Goal: Task Accomplishment & Management: Complete application form

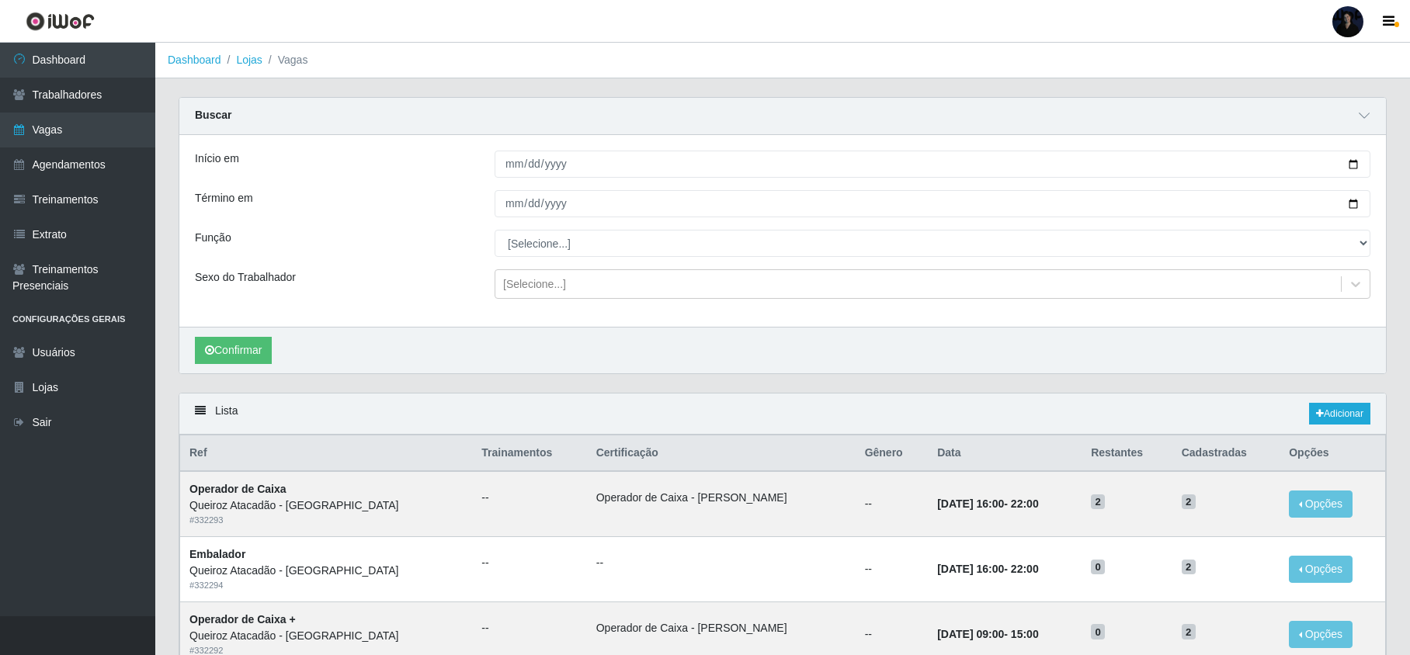
scroll to position [123, 0]
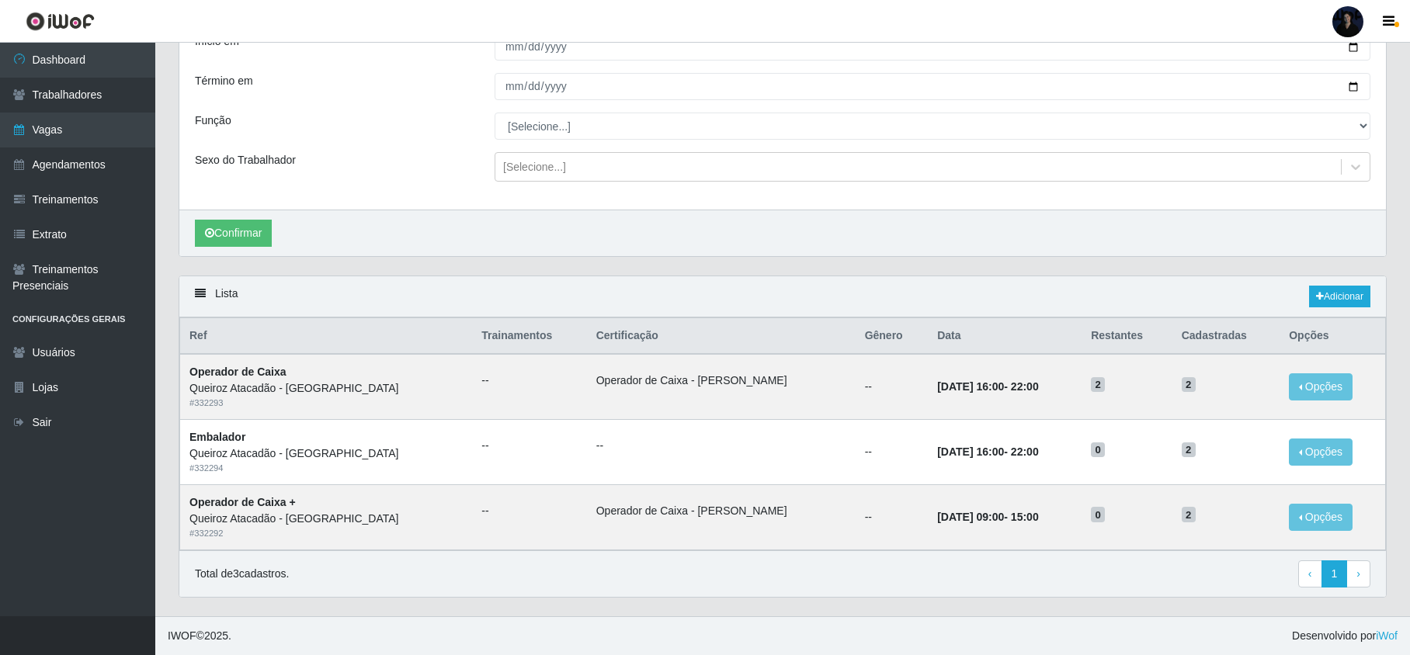
click at [1349, 23] on div at bounding box center [1347, 21] width 31 height 31
click at [1283, 123] on button "Sair" at bounding box center [1318, 121] width 140 height 32
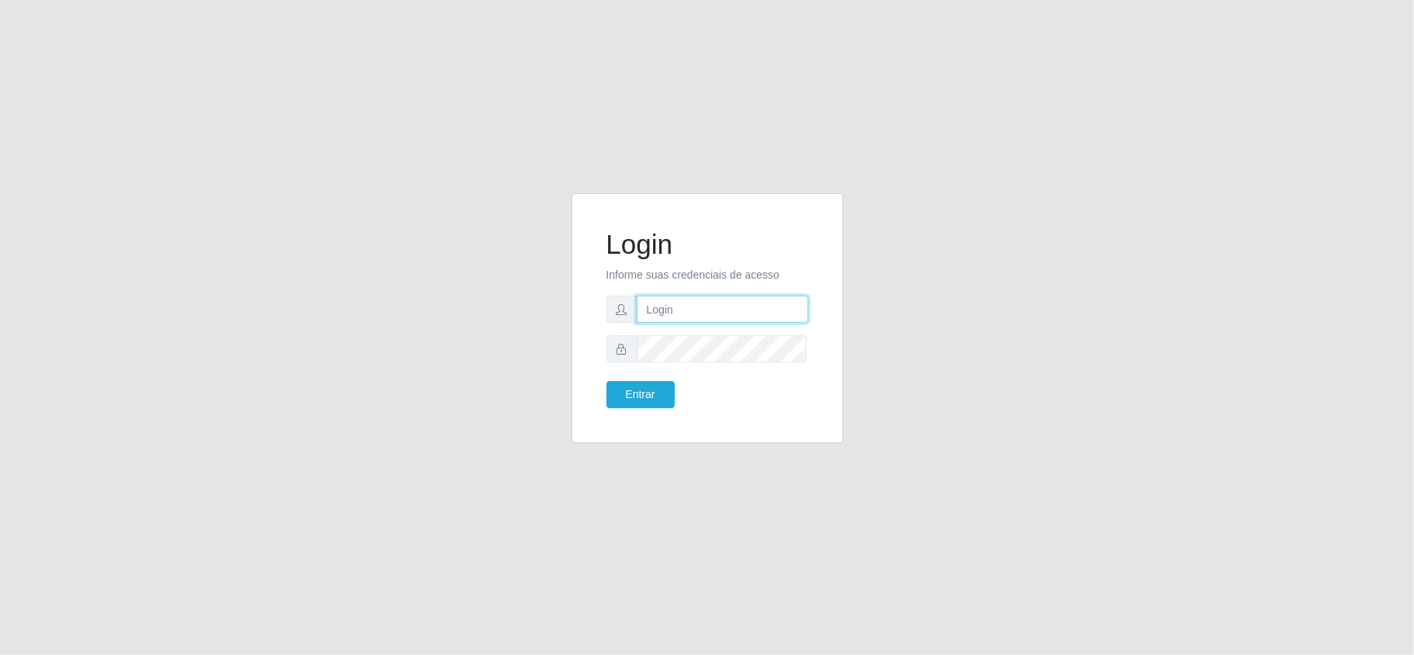
type input "[EMAIL_ADDRESS][DOMAIN_NAME]"
drag, startPoint x: 753, startPoint y: 304, endPoint x: 736, endPoint y: 320, distance: 23.1
click at [753, 304] on input "[EMAIL_ADDRESS][DOMAIN_NAME]" at bounding box center [723, 309] width 172 height 27
click at [652, 394] on button "Entrar" at bounding box center [640, 394] width 68 height 27
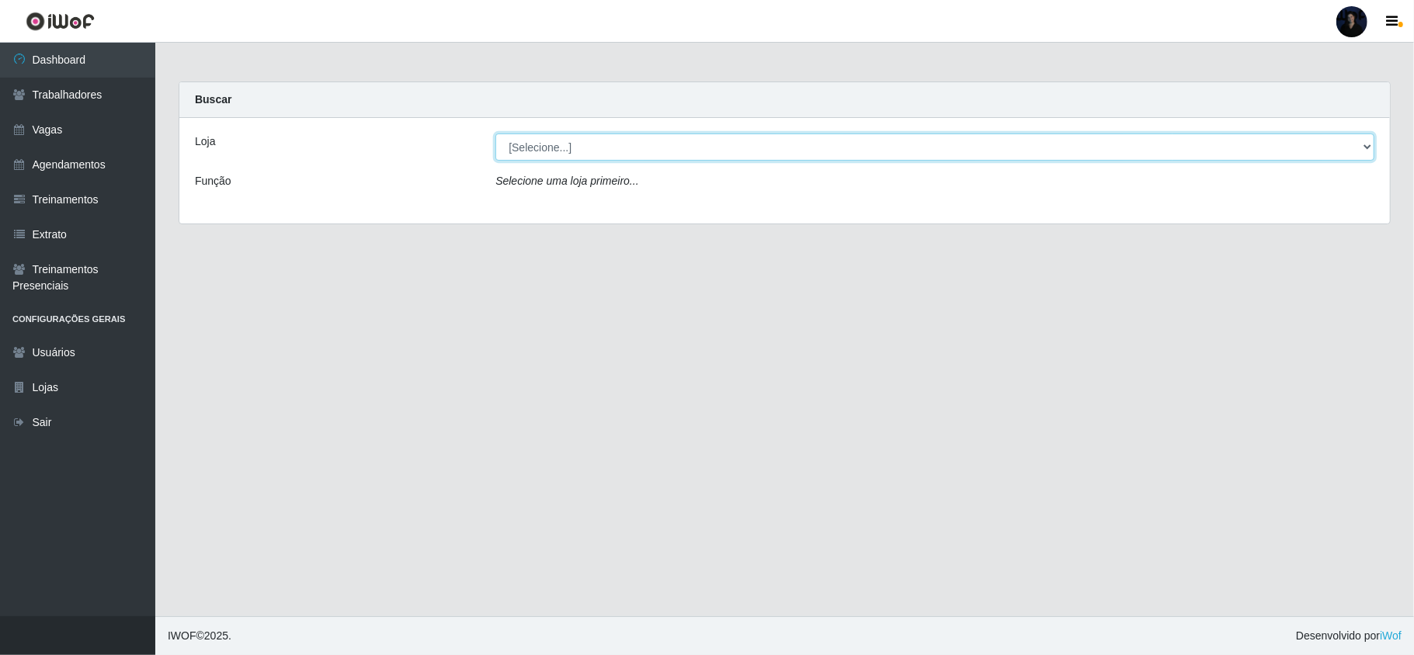
click at [582, 141] on select "[Selecione...] Hiper Queiroz - [GEOGRAPHIC_DATA] [GEOGRAPHIC_DATA] [GEOGRAPHIC_…" at bounding box center [934, 147] width 879 height 27
select select "225"
click at [495, 134] on select "[Selecione...] Hiper Queiroz - [GEOGRAPHIC_DATA] [GEOGRAPHIC_DATA] [GEOGRAPHIC_…" at bounding box center [934, 147] width 879 height 27
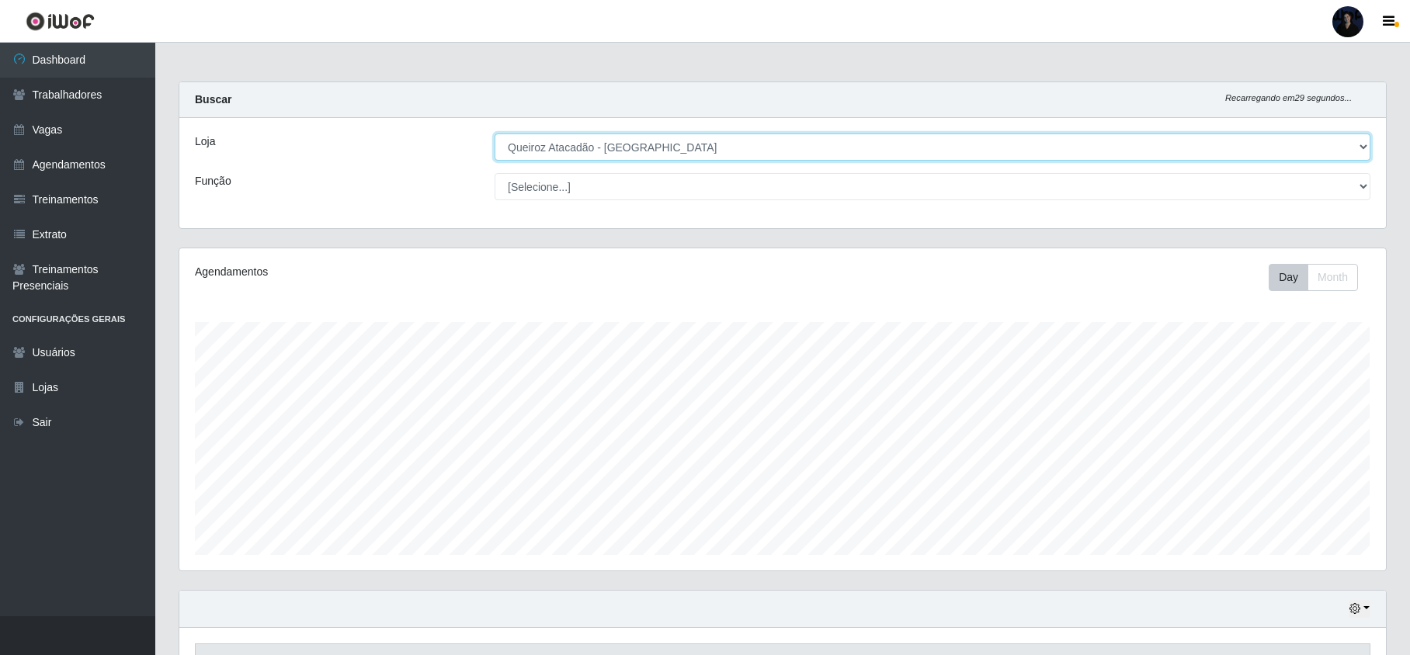
scroll to position [323, 1206]
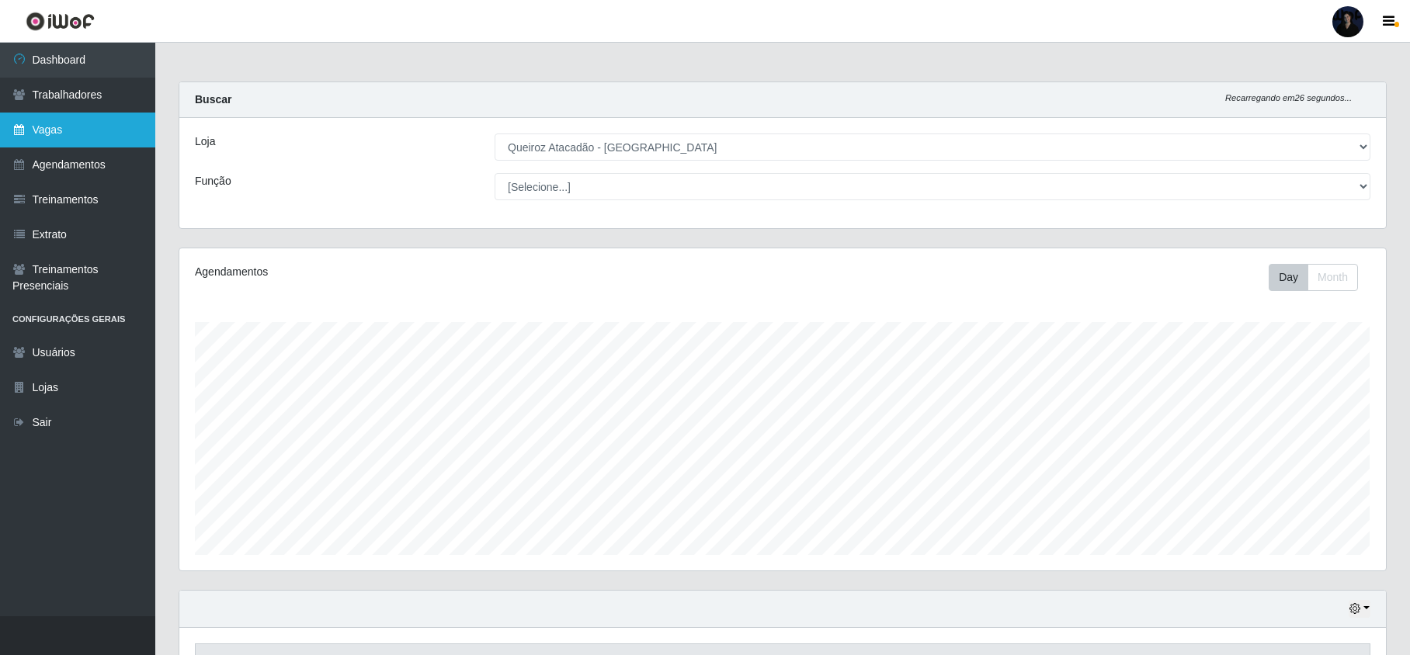
click at [47, 130] on link "Vagas" at bounding box center [77, 130] width 155 height 35
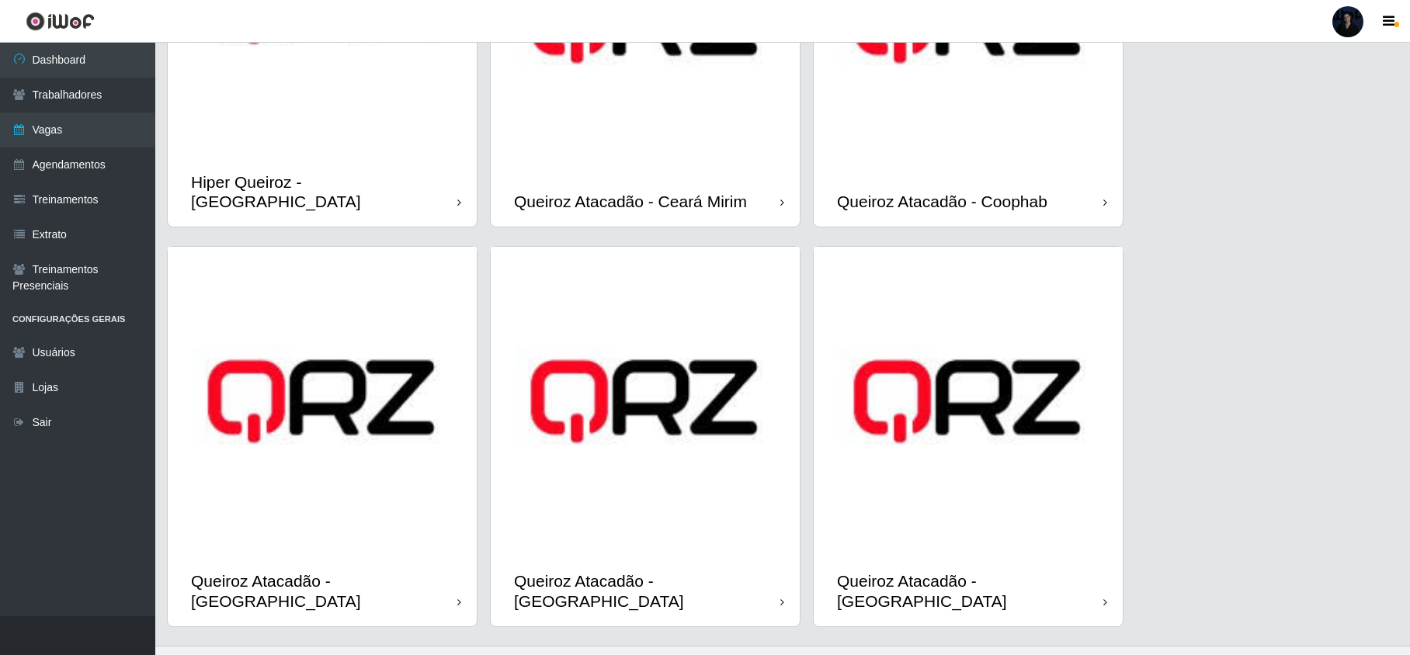
scroll to position [259, 0]
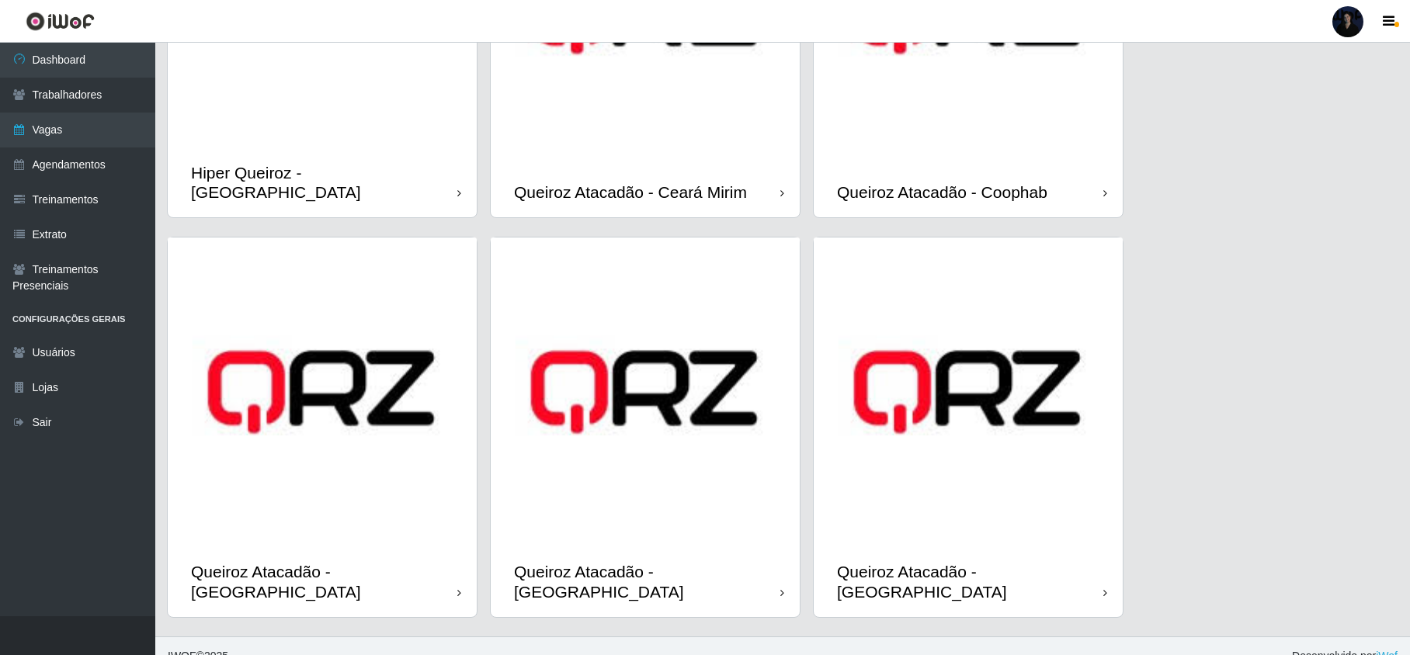
click at [709, 503] on img at bounding box center [645, 392] width 309 height 309
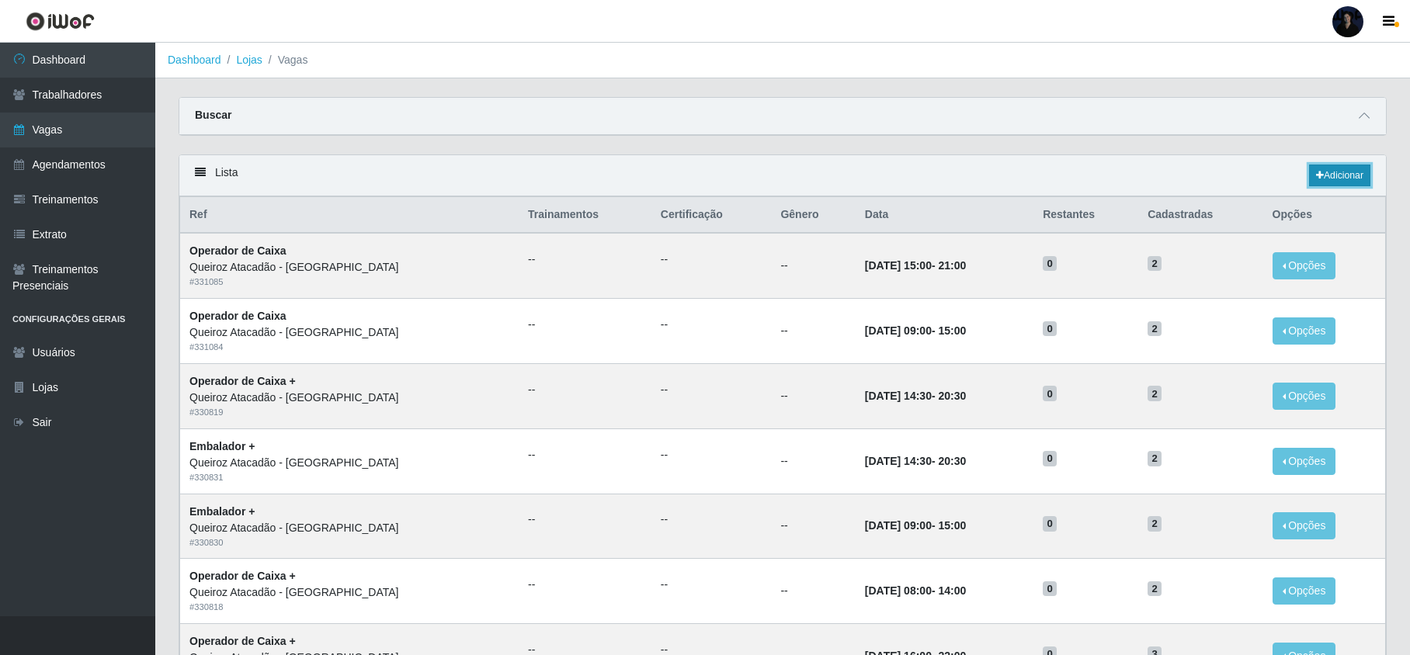
click at [1329, 178] on link "Adicionar" at bounding box center [1339, 176] width 61 height 22
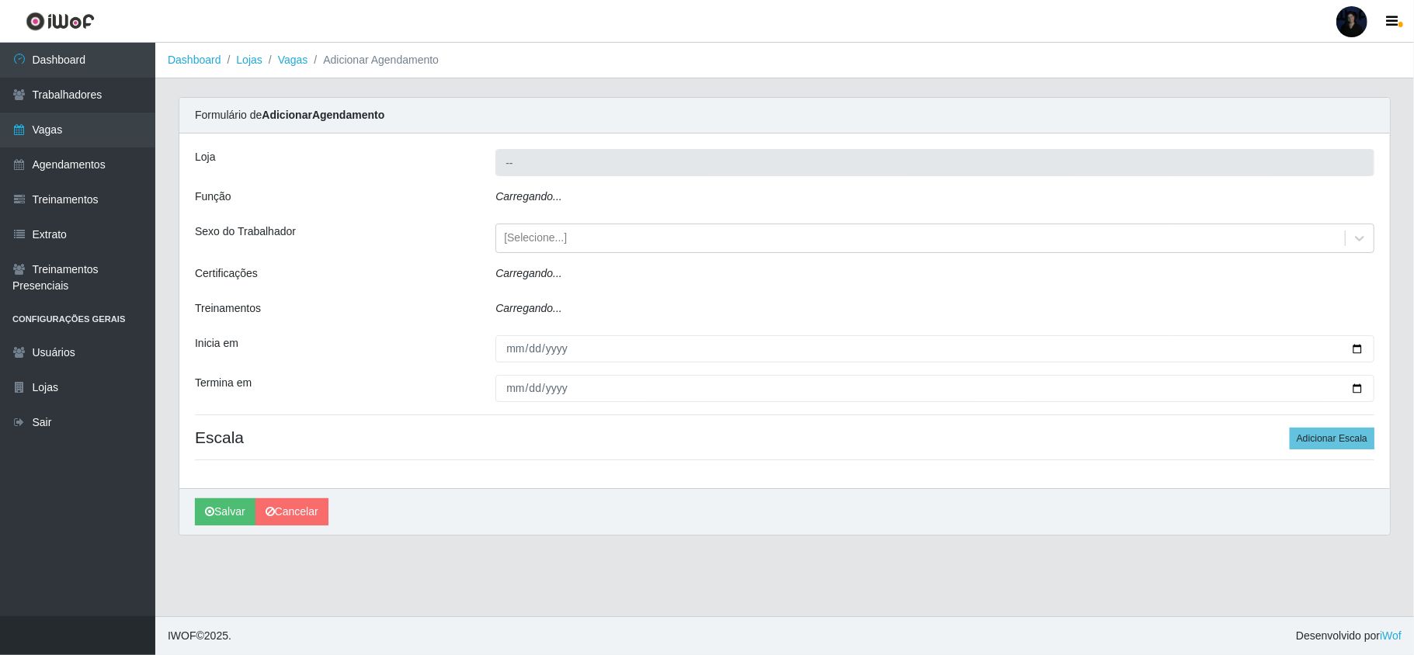
type input "Queiroz Atacadão - [GEOGRAPHIC_DATA]"
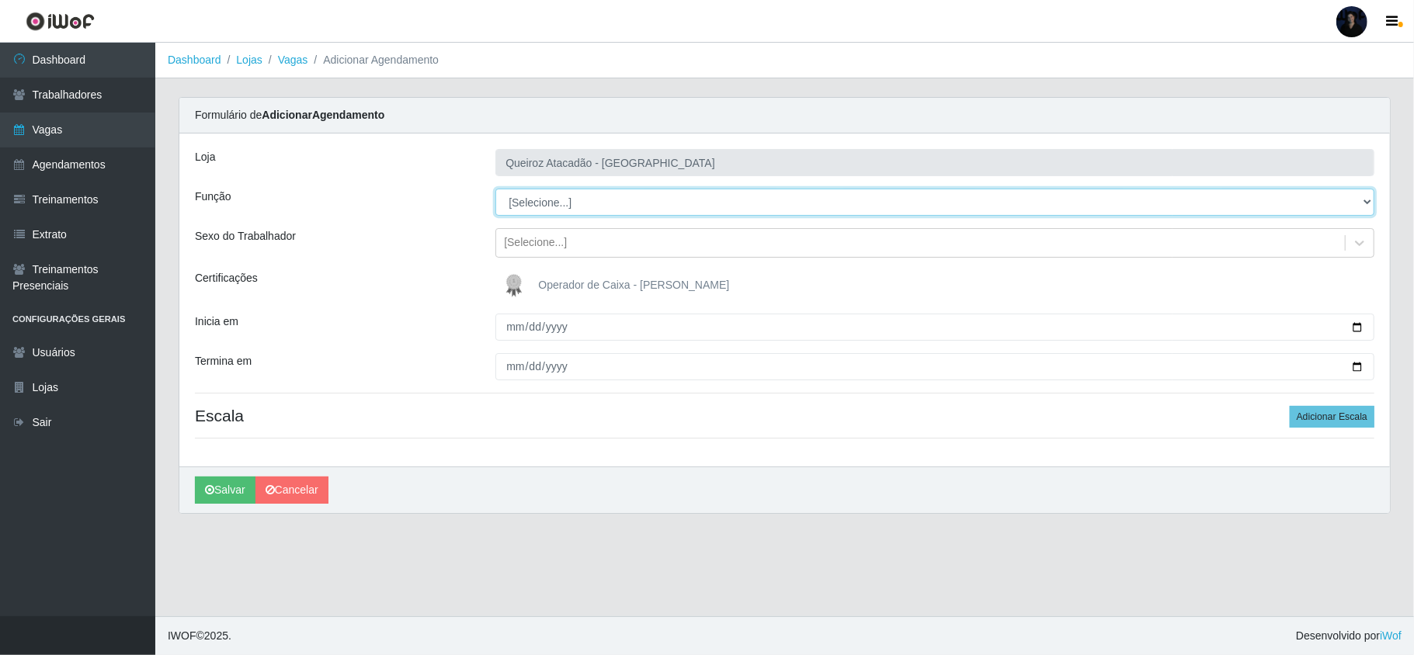
click at [969, 205] on select "[Selecione...] Embalador Embalador + Embalador ++ Operador de Caixa Operador de…" at bounding box center [934, 202] width 879 height 27
select select "22"
click at [495, 189] on select "[Selecione...] Embalador Embalador + Embalador ++ Operador de Caixa Operador de…" at bounding box center [934, 202] width 879 height 27
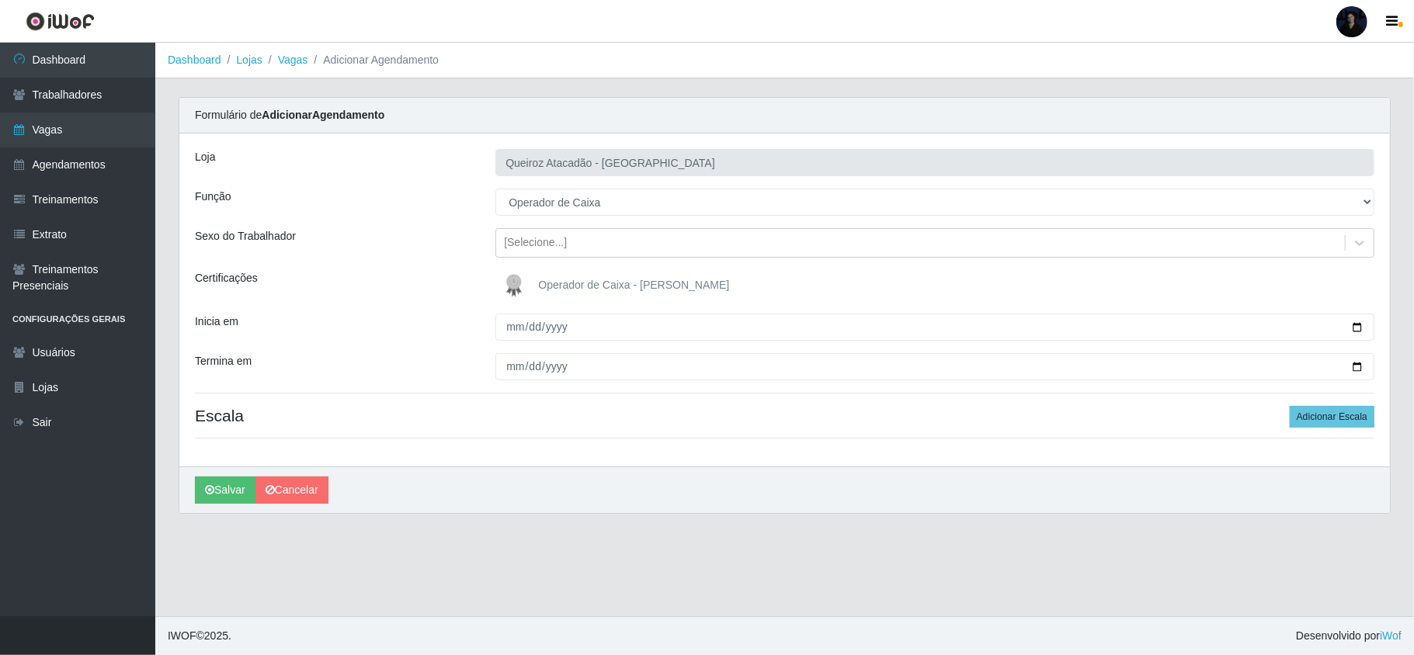
click at [504, 283] on img at bounding box center [517, 285] width 37 height 31
click at [0, 0] on input "Operador de Caixa - [PERSON_NAME]" at bounding box center [0, 0] width 0 height 0
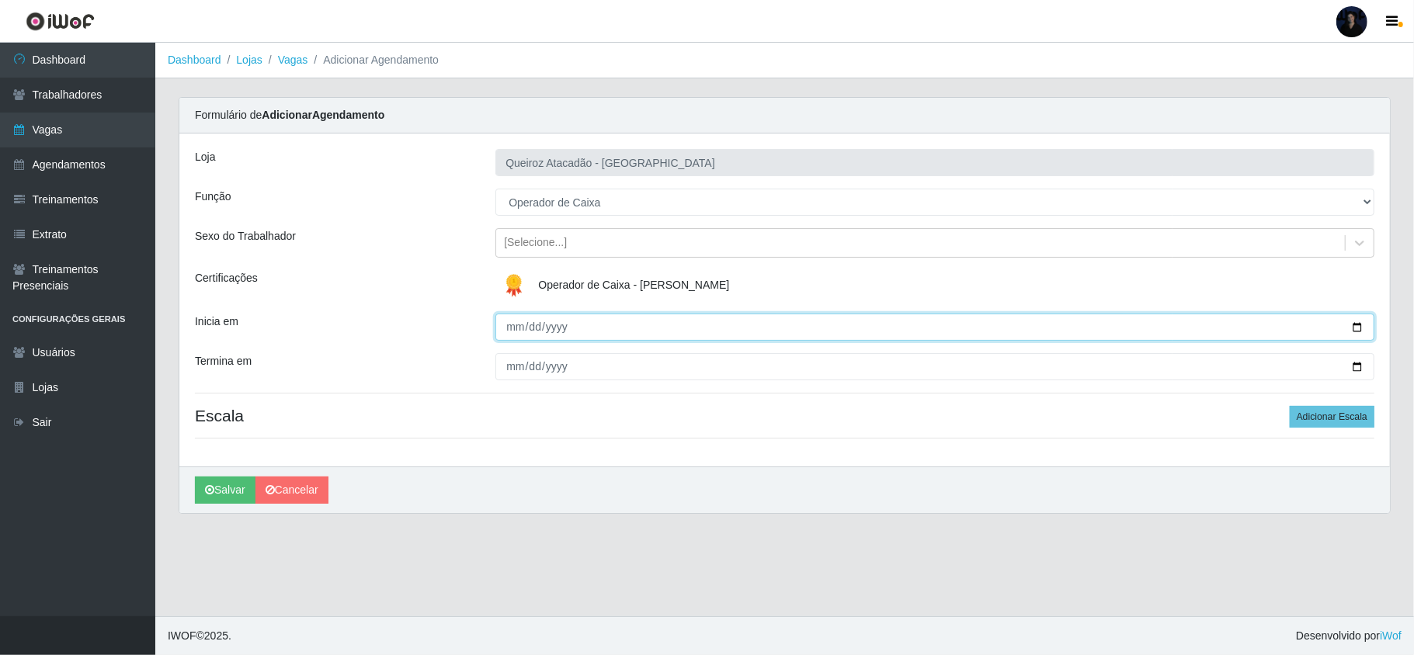
click at [509, 326] on input "Inicia em" at bounding box center [934, 327] width 879 height 27
type input "[DATE]"
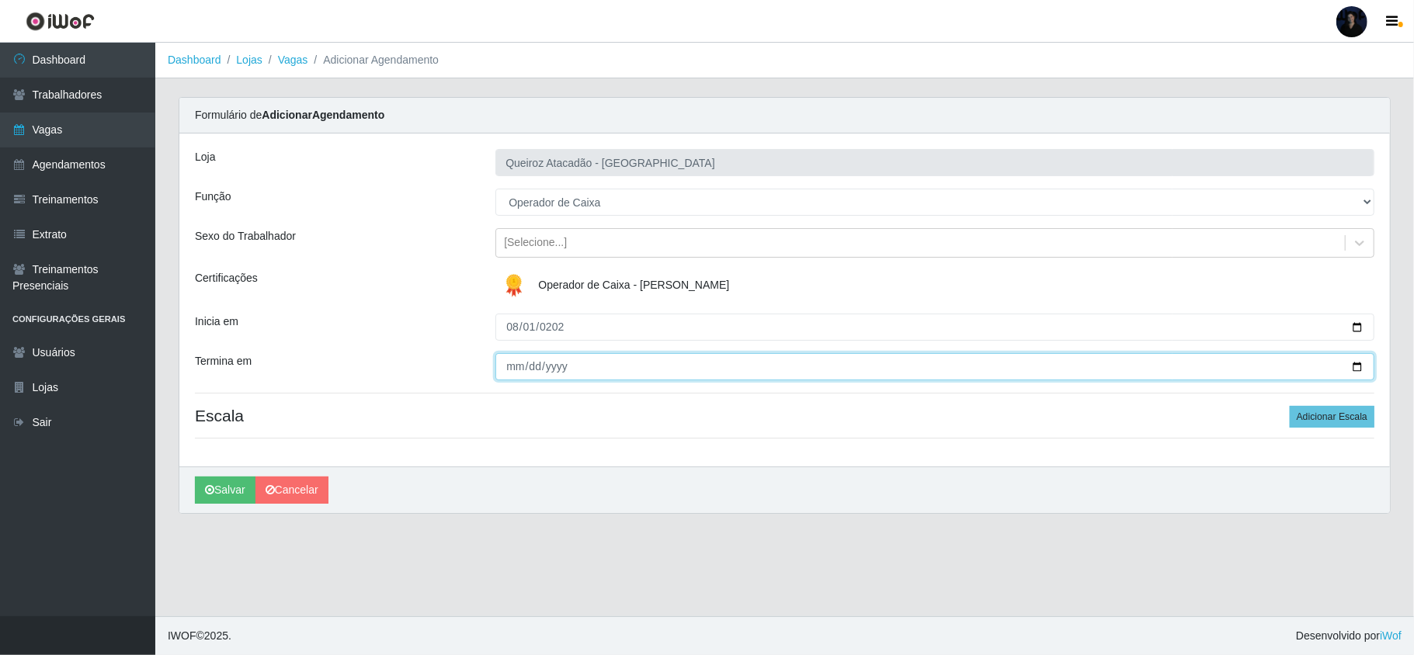
click at [516, 360] on input "Termina em" at bounding box center [934, 366] width 879 height 27
type input "0202-08-02"
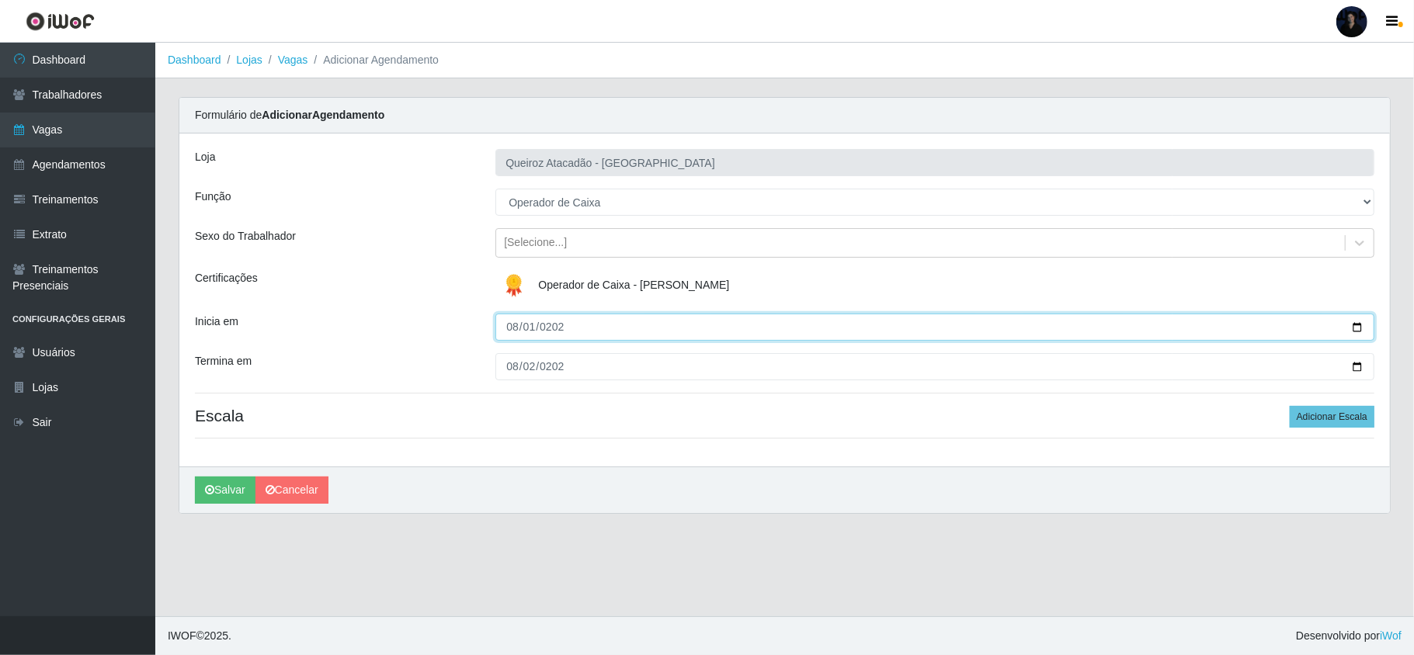
click at [529, 331] on input "[DATE]" at bounding box center [934, 327] width 879 height 27
type input "[DATE]"
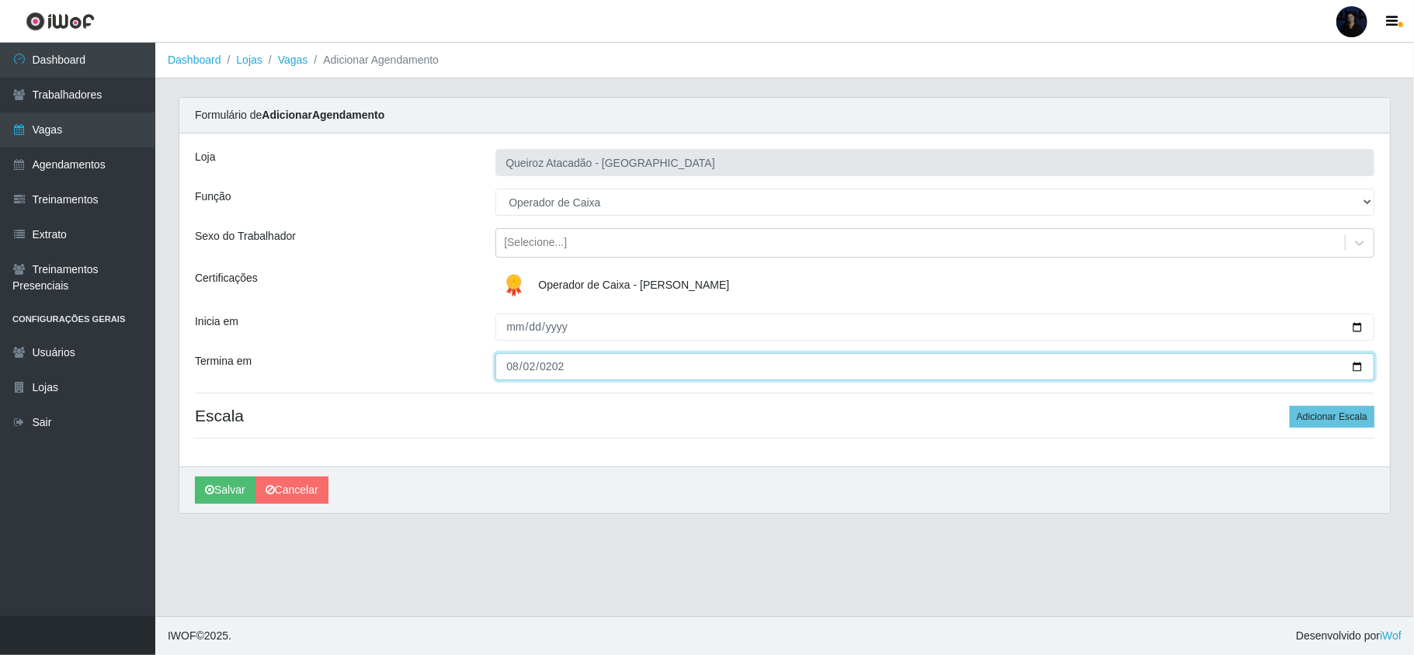
click at [542, 360] on input "0202-08-02" at bounding box center [934, 366] width 879 height 27
click at [529, 368] on input "0202-08-02" at bounding box center [934, 366] width 879 height 27
type input "[DATE]"
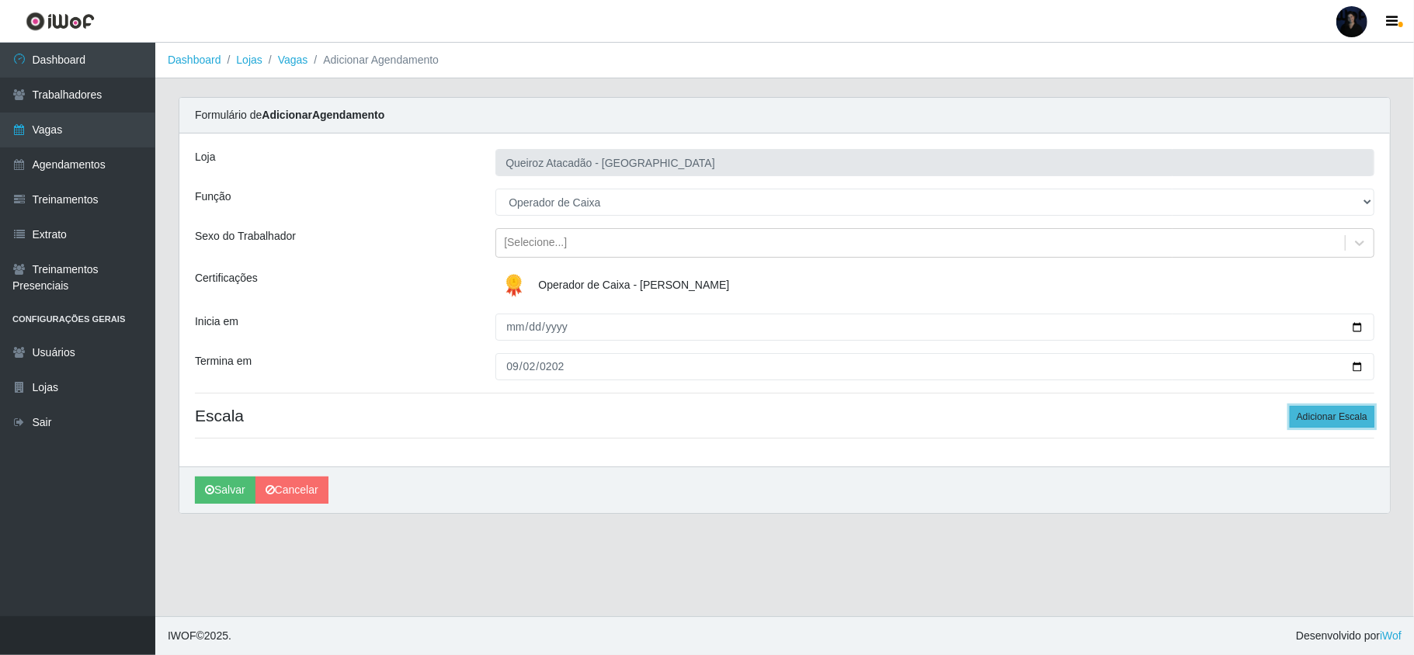
click at [1339, 415] on button "Adicionar Escala" at bounding box center [1332, 417] width 85 height 22
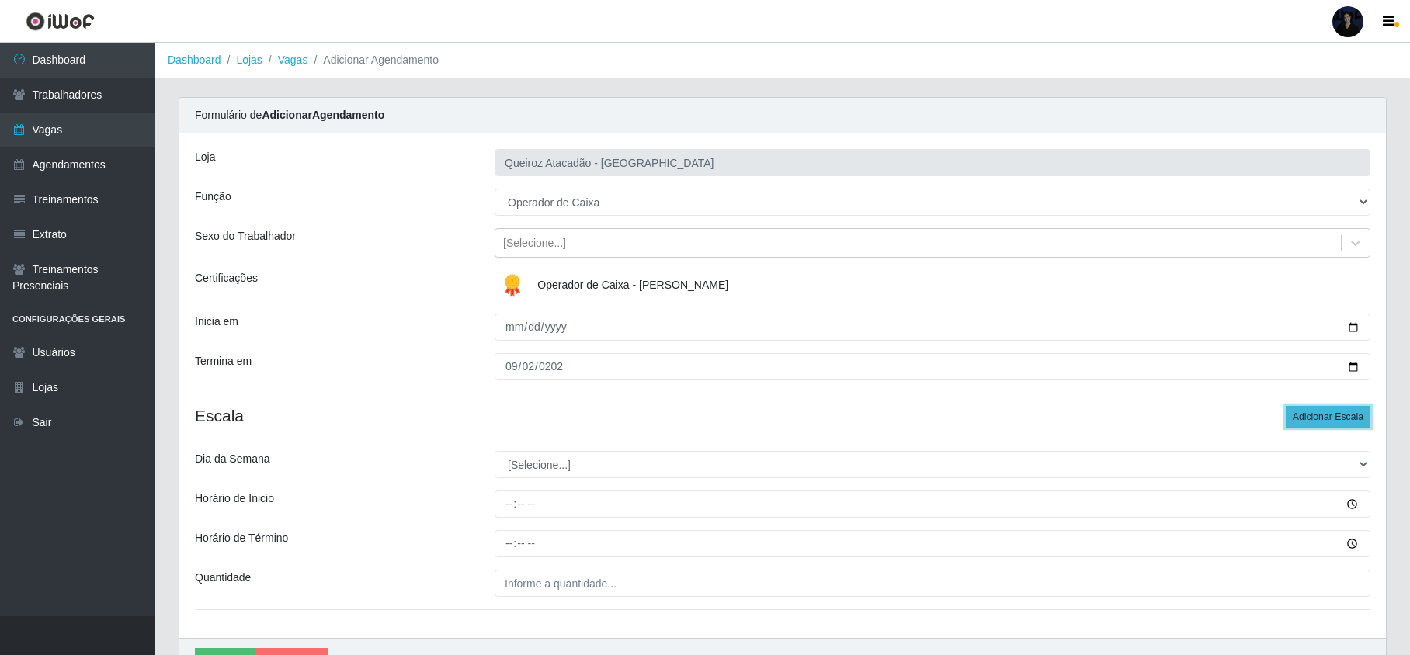
click at [1339, 415] on button "Adicionar Escala" at bounding box center [1328, 417] width 85 height 22
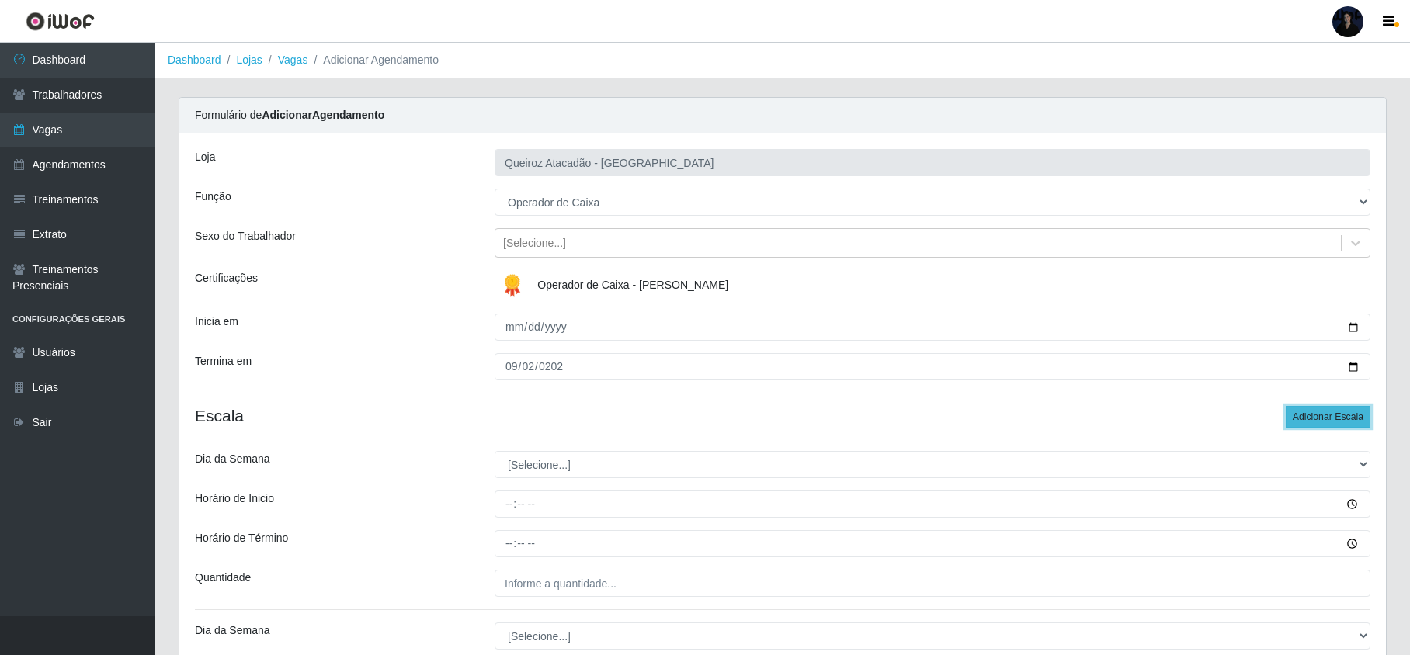
click at [1339, 415] on button "Adicionar Escala" at bounding box center [1328, 417] width 85 height 22
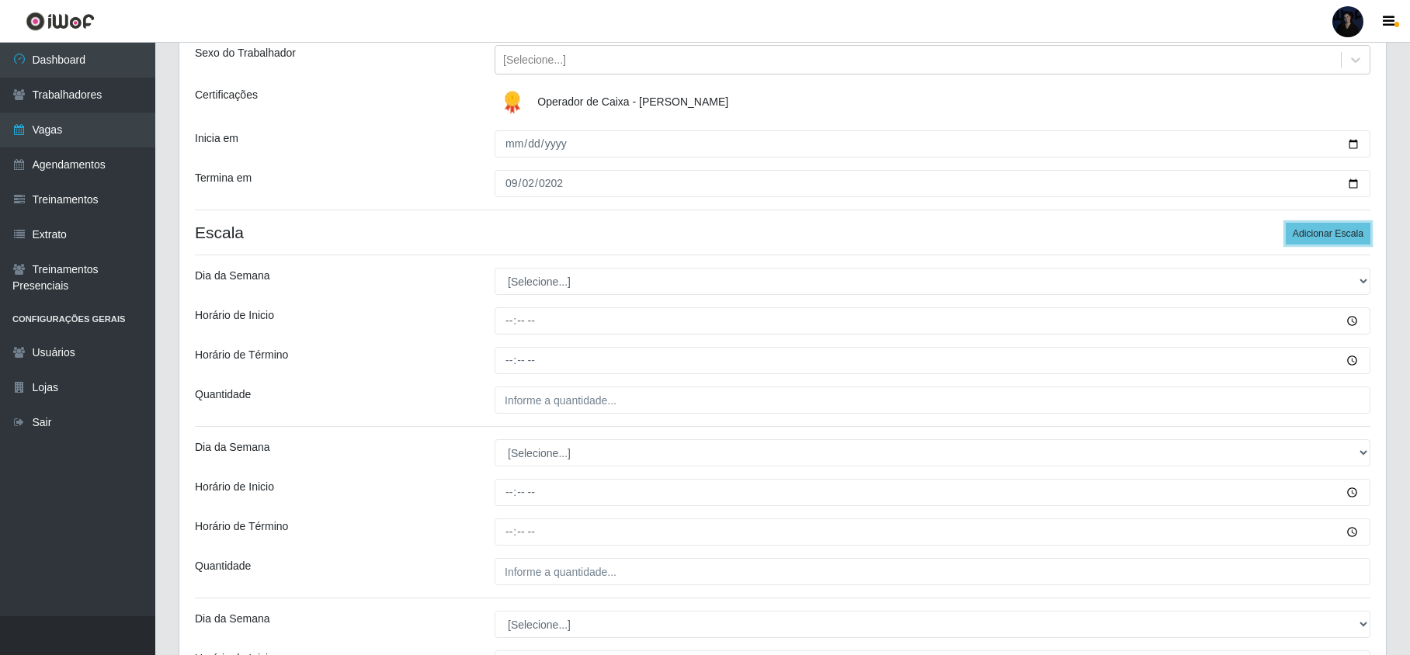
scroll to position [311, 0]
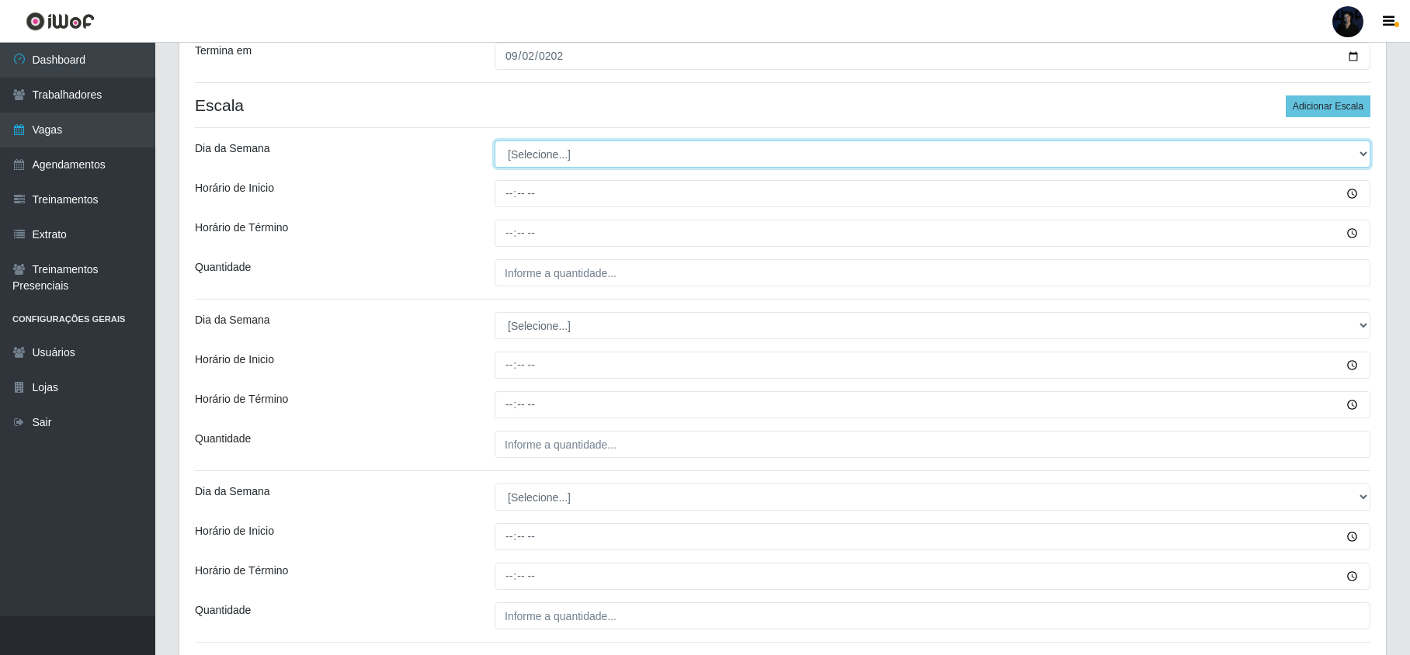
click at [528, 163] on select "[Selecione...] Segunda Terça Quarta Quinta Sexta Sábado Domingo" at bounding box center [933, 154] width 876 height 27
select select "1"
click at [495, 142] on select "[Selecione...] Segunda Terça Quarta Quinta Sexta Sábado Domingo" at bounding box center [933, 154] width 876 height 27
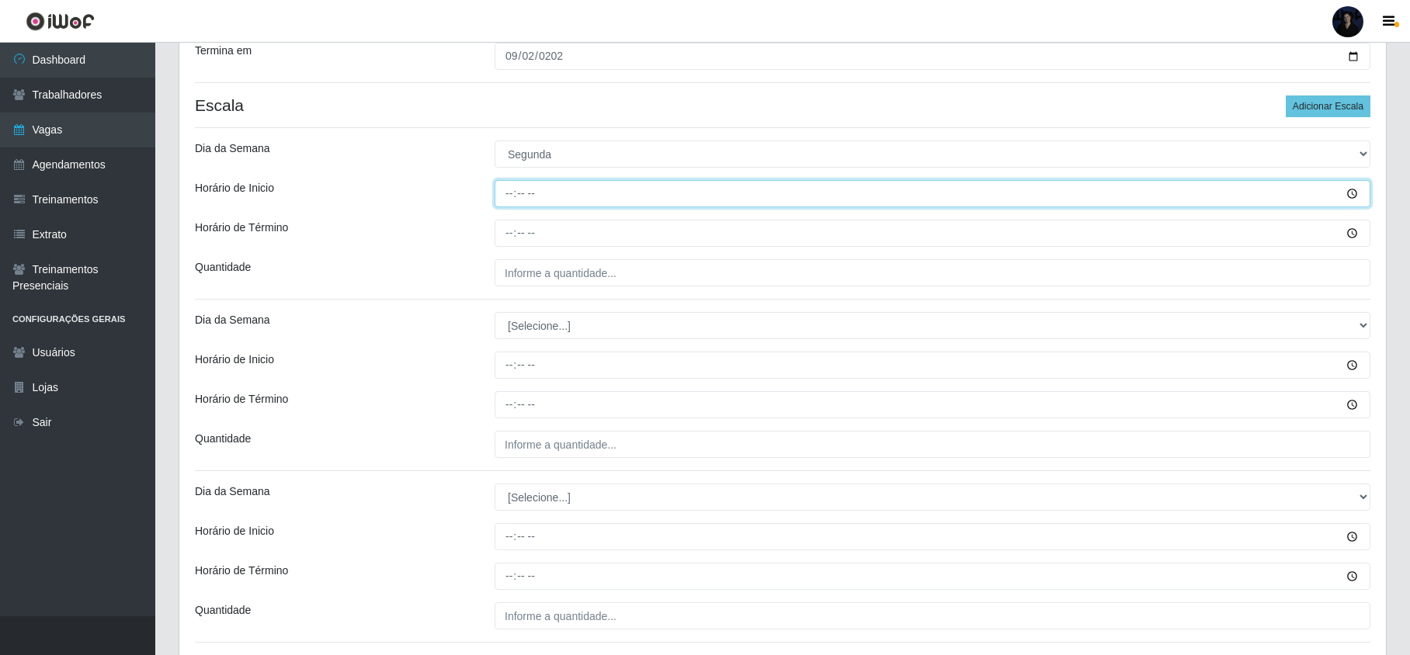
click at [512, 194] on input "Horário de Inicio" at bounding box center [933, 193] width 876 height 27
type input "09:00"
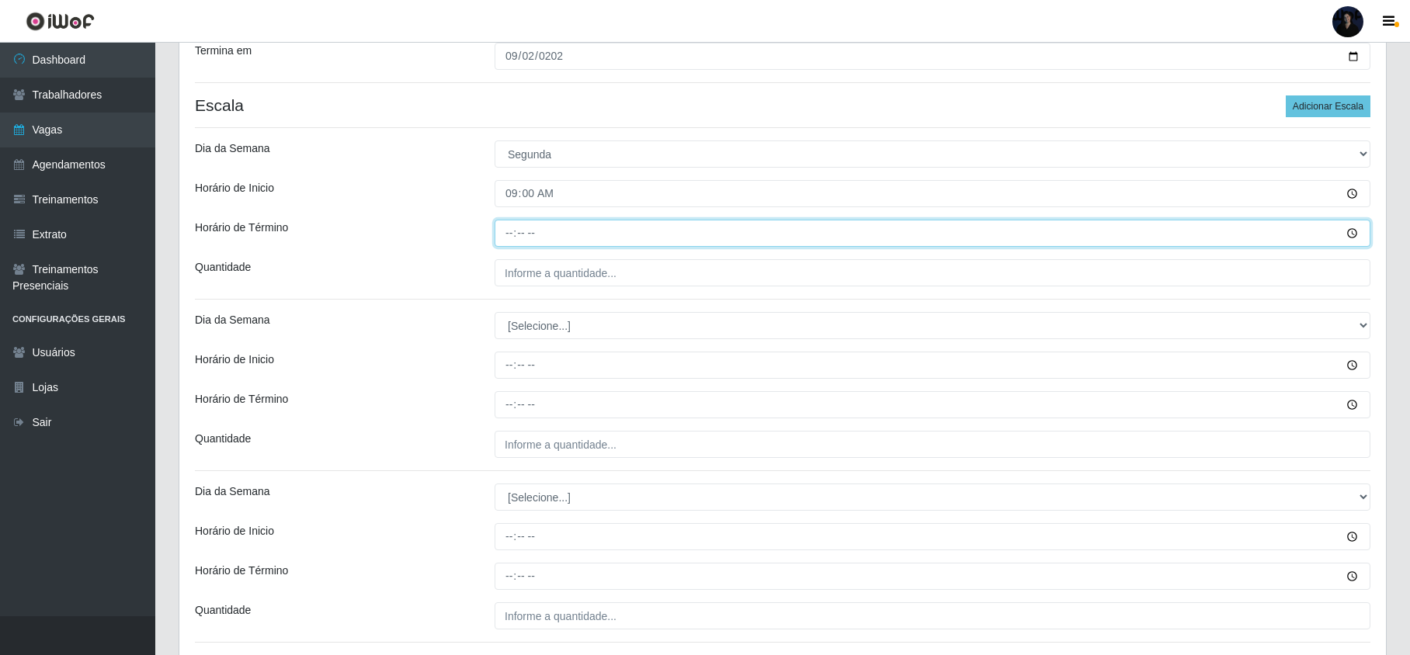
click at [510, 234] on input "Horário de Término" at bounding box center [933, 233] width 876 height 27
type input "15:00"
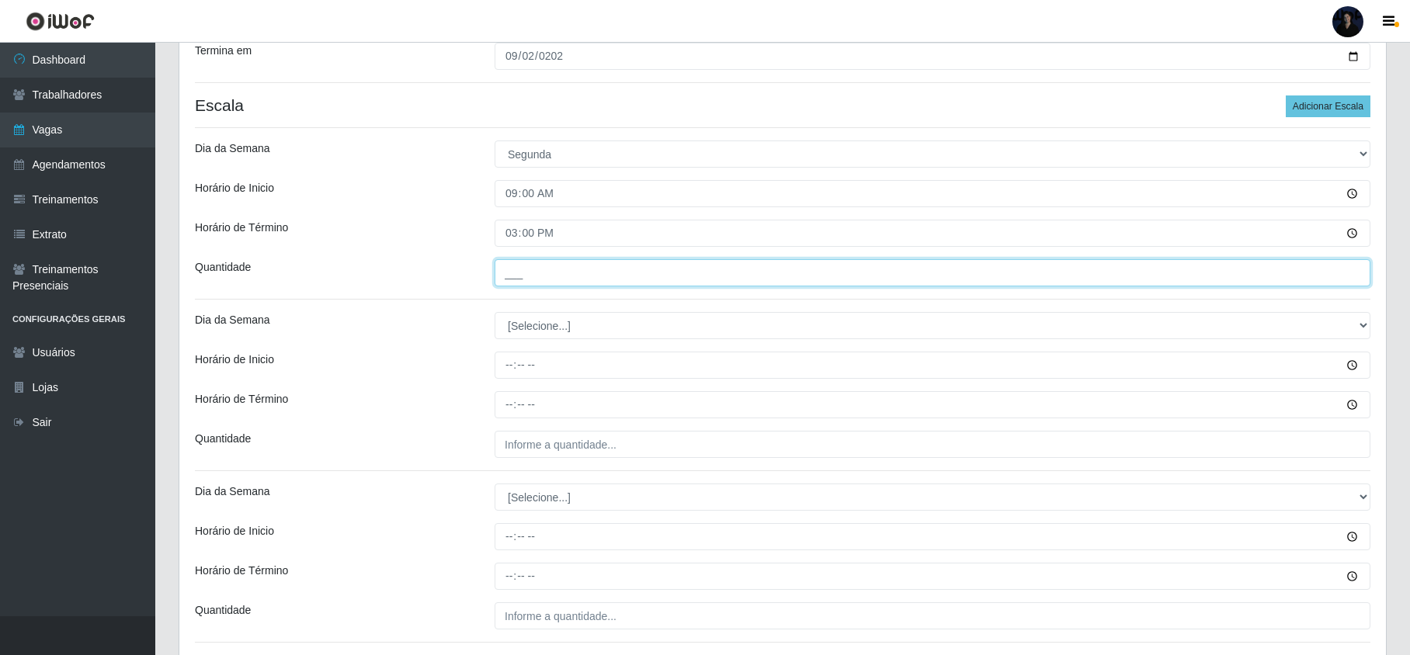
click at [499, 278] on input "___" at bounding box center [933, 272] width 876 height 27
type input "2__"
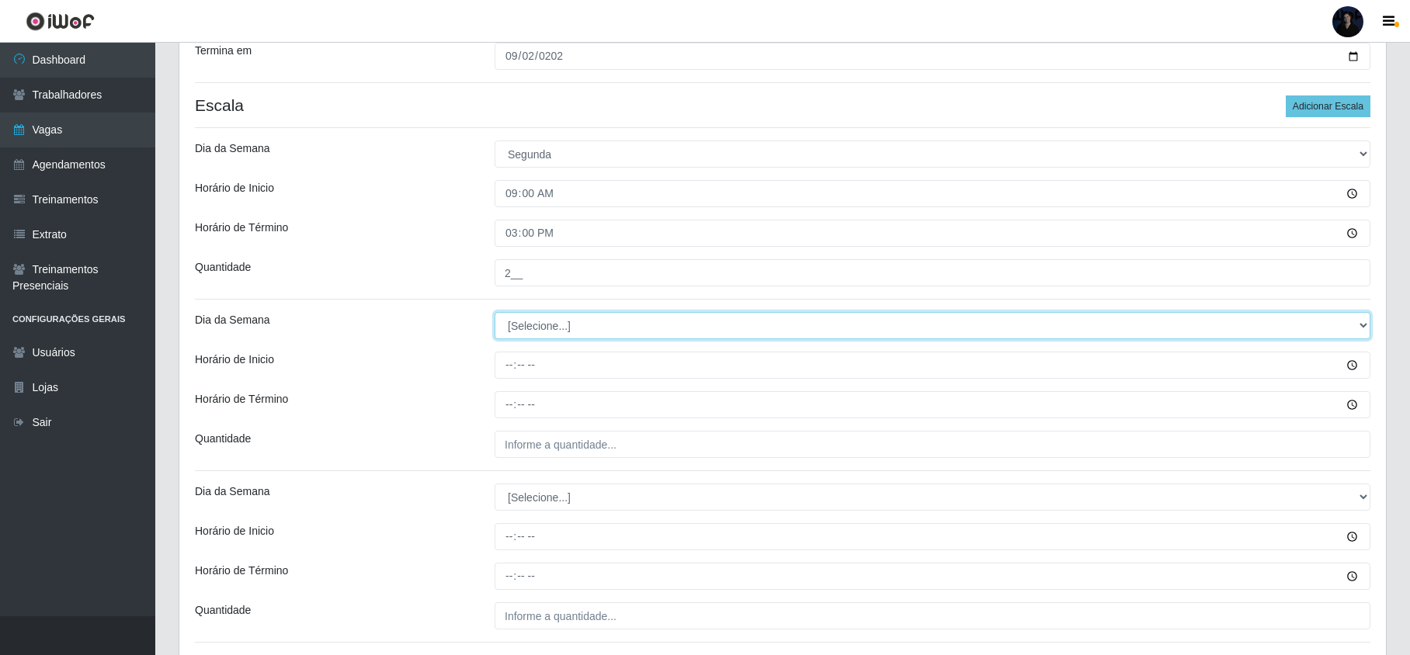
click at [513, 325] on select "[Selecione...] Segunda Terça Quarta Quinta Sexta Sábado Domingo" at bounding box center [933, 325] width 876 height 27
select select "1"
click at [495, 314] on select "[Selecione...] Segunda Terça Quarta Quinta Sexta Sábado Domingo" at bounding box center [933, 325] width 876 height 27
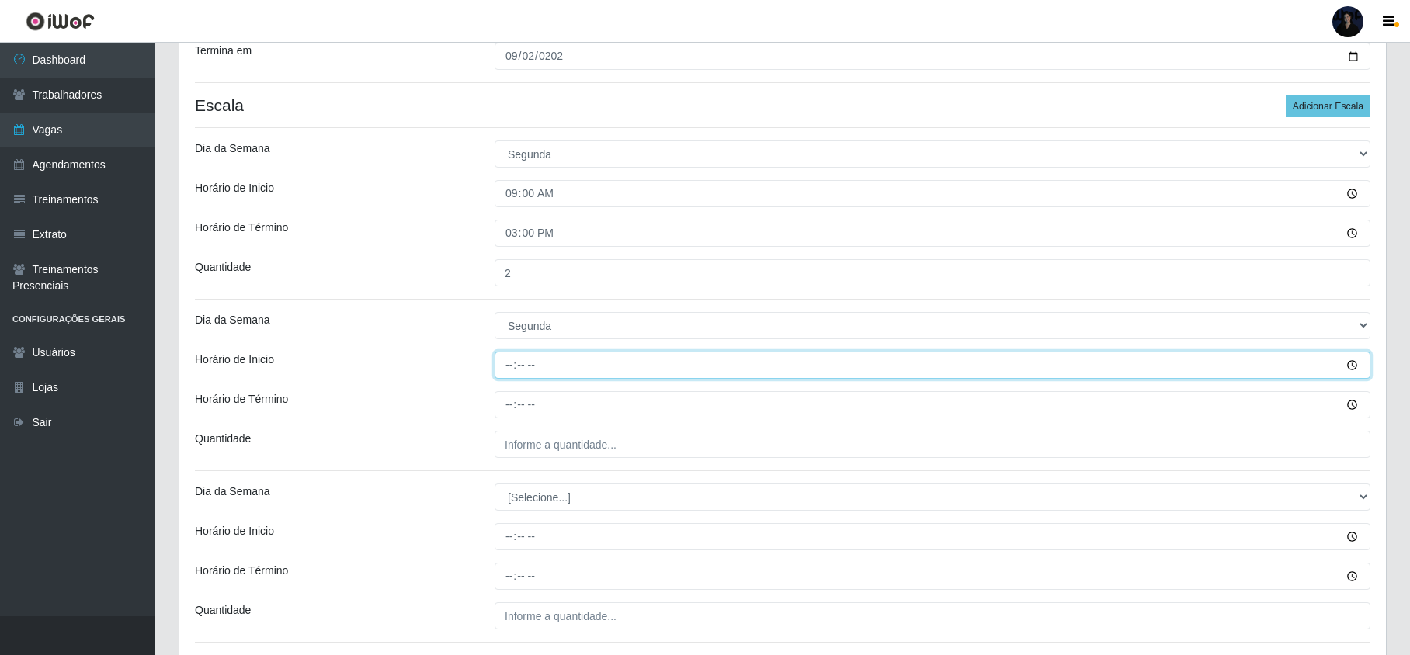
click at [506, 370] on input "Horário de Inicio" at bounding box center [933, 365] width 876 height 27
type input "15:00"
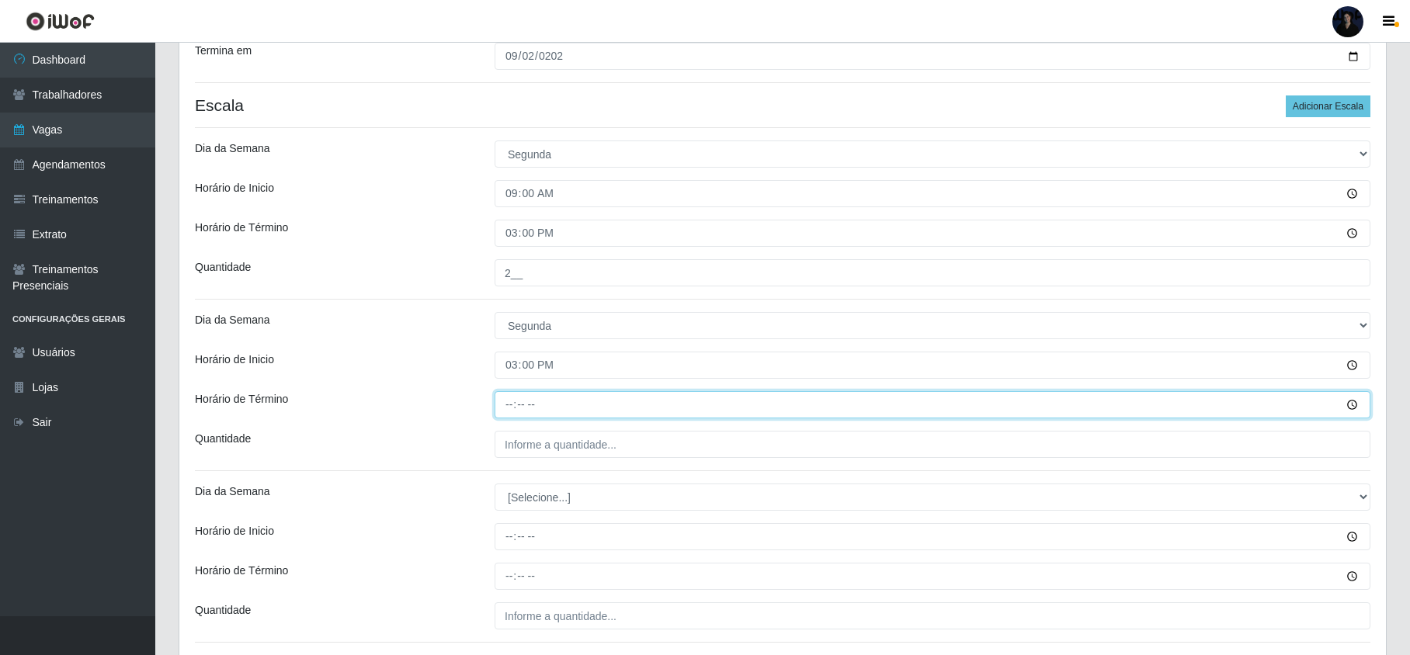
click at [514, 402] on input "Horário de Término" at bounding box center [933, 404] width 876 height 27
type input "21:00"
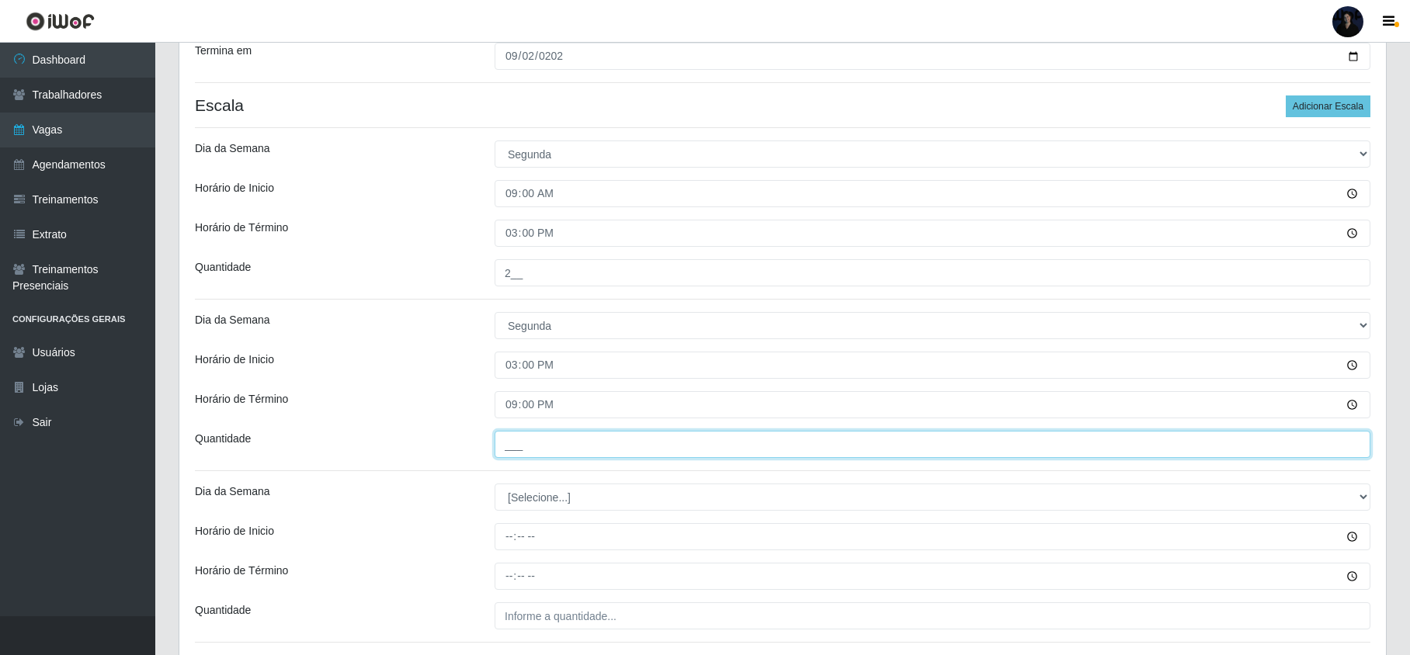
click at [508, 438] on input "___" at bounding box center [933, 444] width 876 height 27
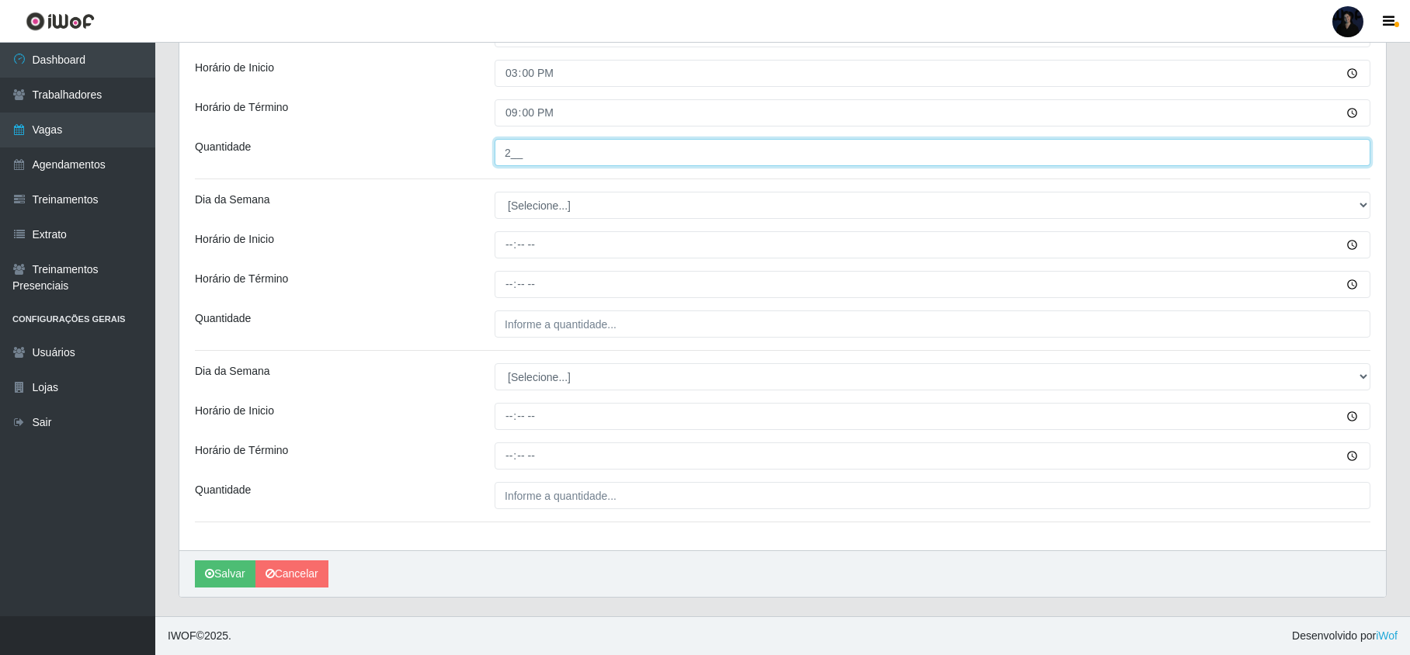
scroll to position [606, 0]
type input "2__"
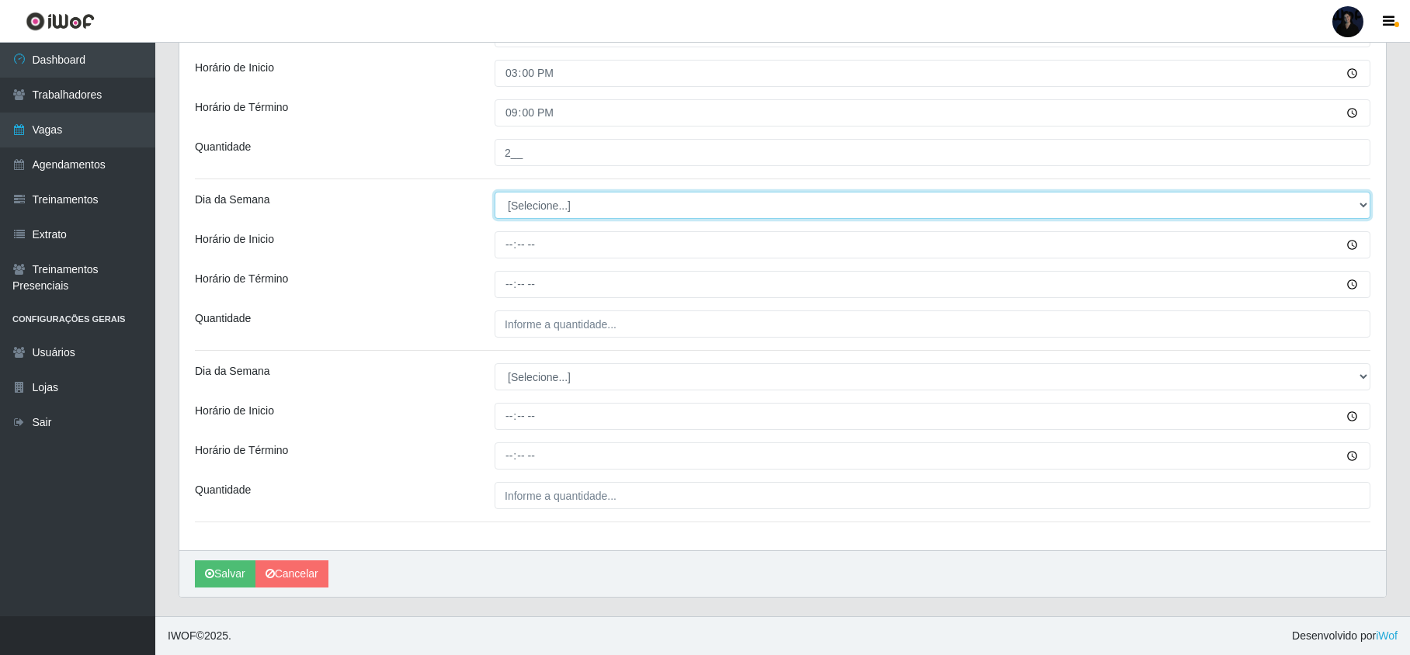
click at [551, 207] on select "[Selecione...] Segunda Terça Quarta Quinta Sexta Sábado Domingo" at bounding box center [933, 205] width 876 height 27
select select "2"
click at [495, 192] on select "[Selecione...] Segunda Terça Quarta Quinta Sexta Sábado Domingo" at bounding box center [933, 205] width 876 height 27
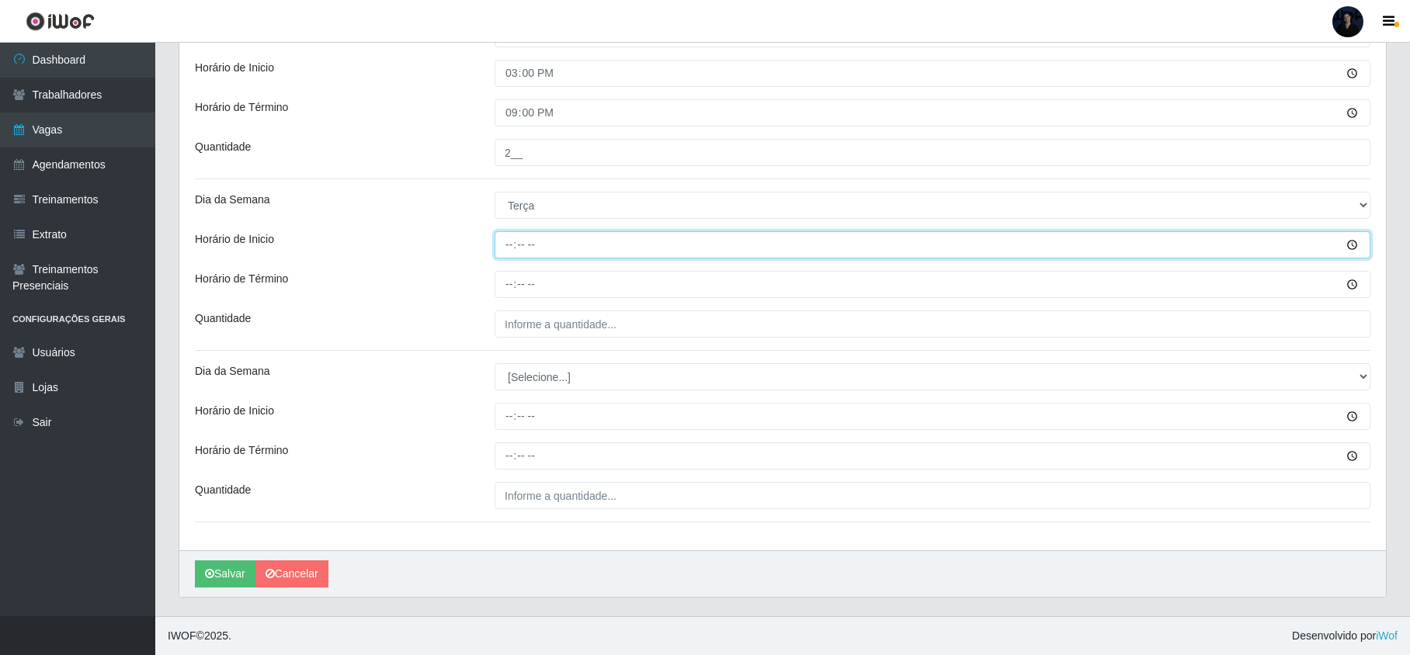
click at [512, 248] on input "Horário de Inicio" at bounding box center [933, 244] width 876 height 27
type input "09:00"
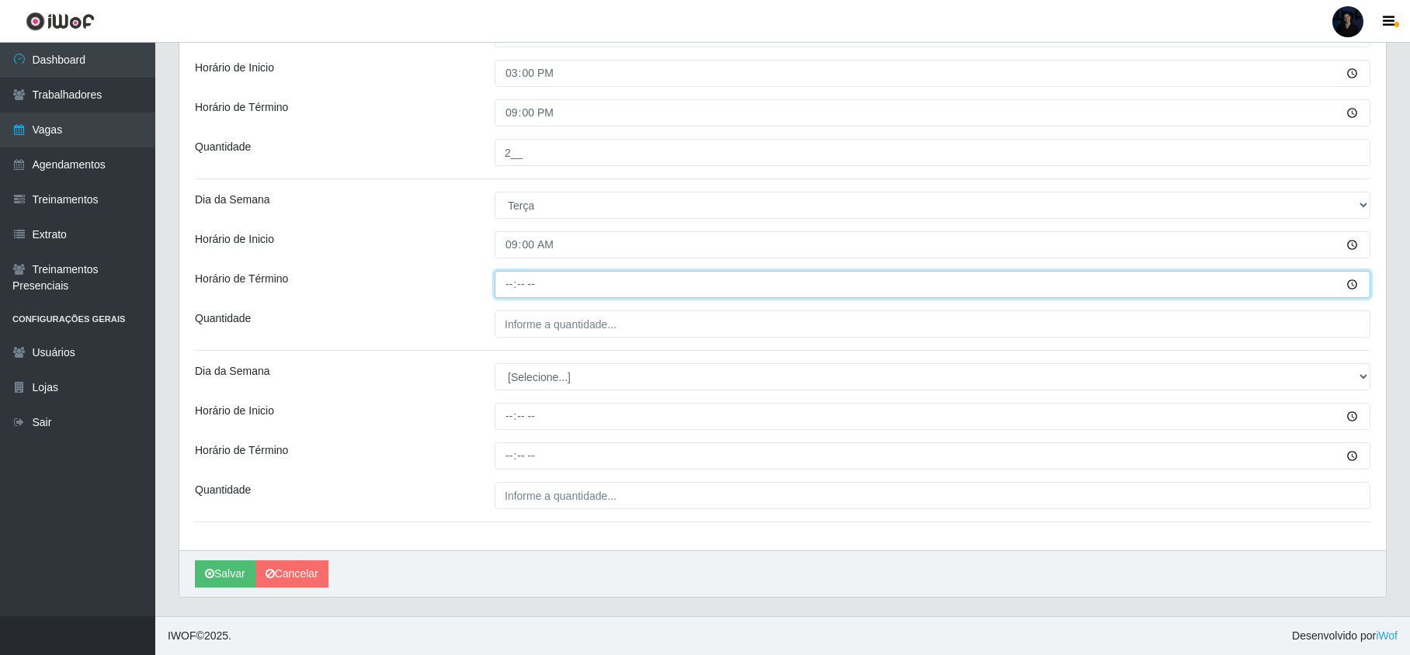
click at [513, 278] on input "Horário de Término" at bounding box center [933, 284] width 876 height 27
type input "15:00"
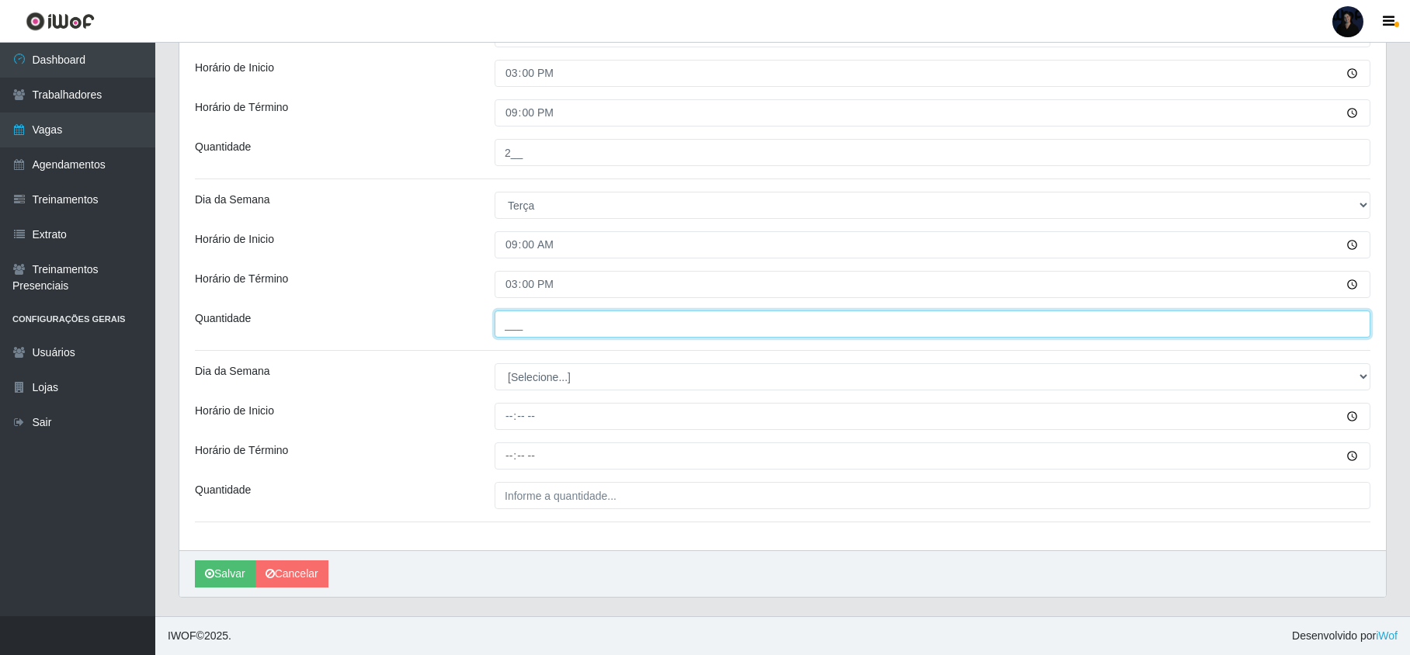
click at [513, 321] on input "___" at bounding box center [933, 324] width 876 height 27
type input "2__"
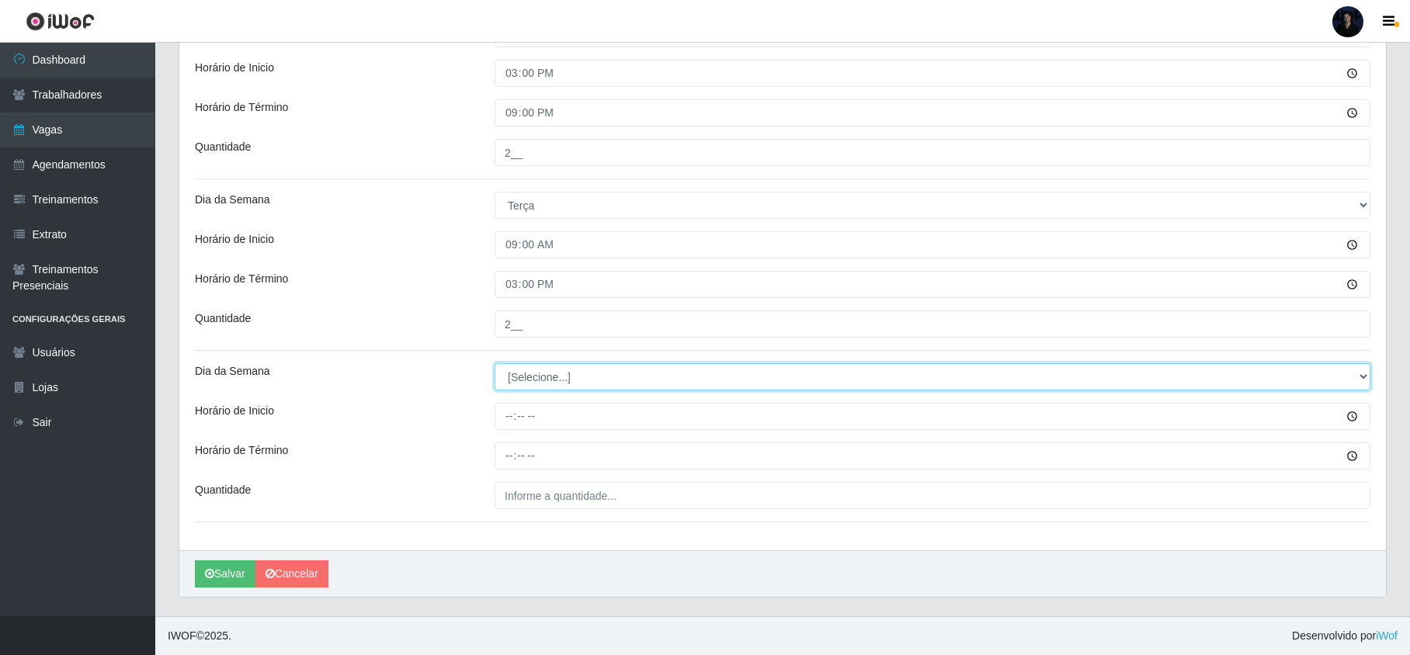
click at [531, 377] on select "[Selecione...] Segunda Terça Quarta Quinta Sexta Sábado Domingo" at bounding box center [933, 376] width 876 height 27
select select "2"
click at [495, 363] on select "[Selecione...] Segunda Terça Quarta Quinta Sexta Sábado Domingo" at bounding box center [933, 376] width 876 height 27
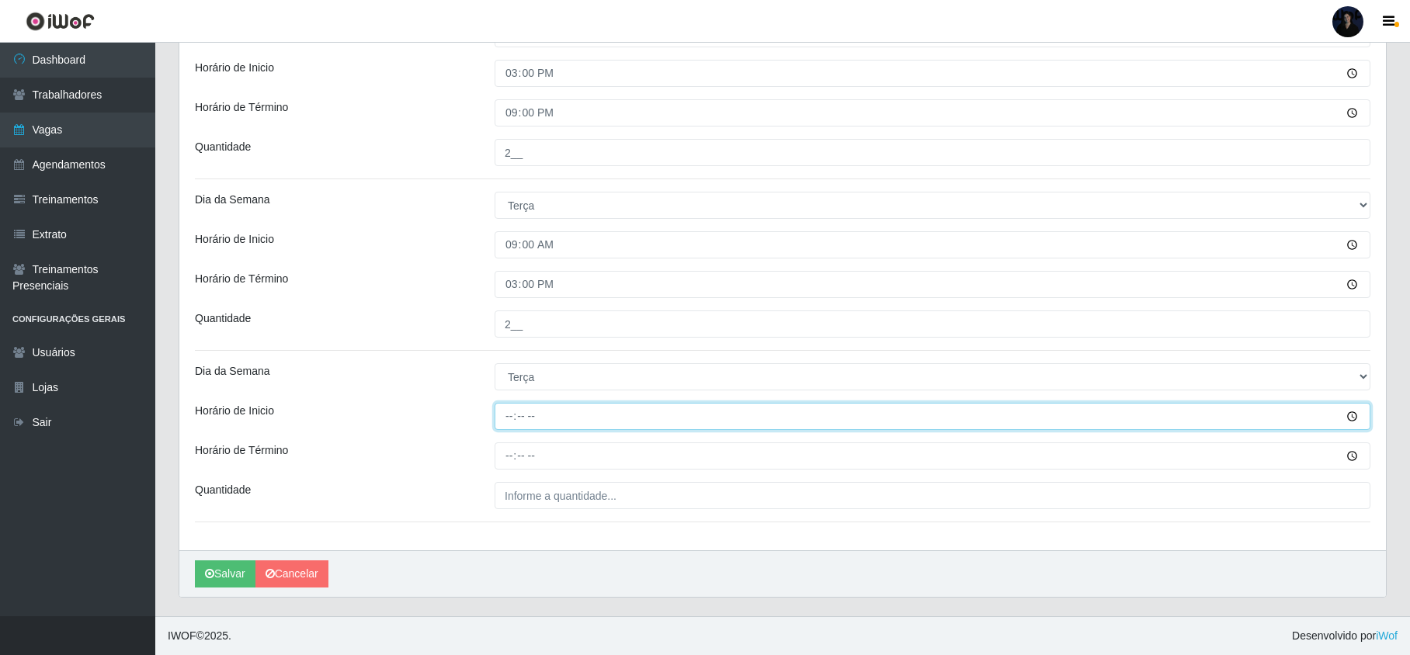
click at [510, 408] on input "Horário de Inicio" at bounding box center [933, 416] width 876 height 27
type input "15:00"
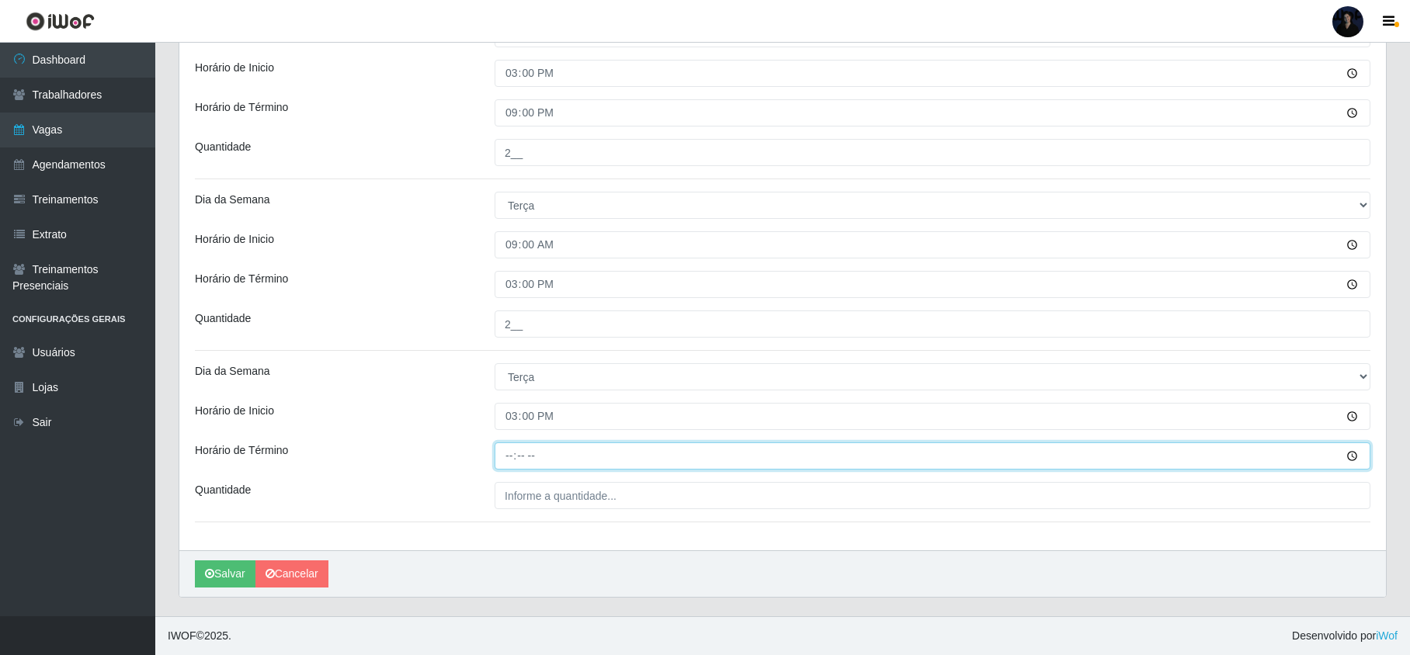
click at [516, 451] on input "Horário de Término" at bounding box center [933, 456] width 876 height 27
type input "21:00"
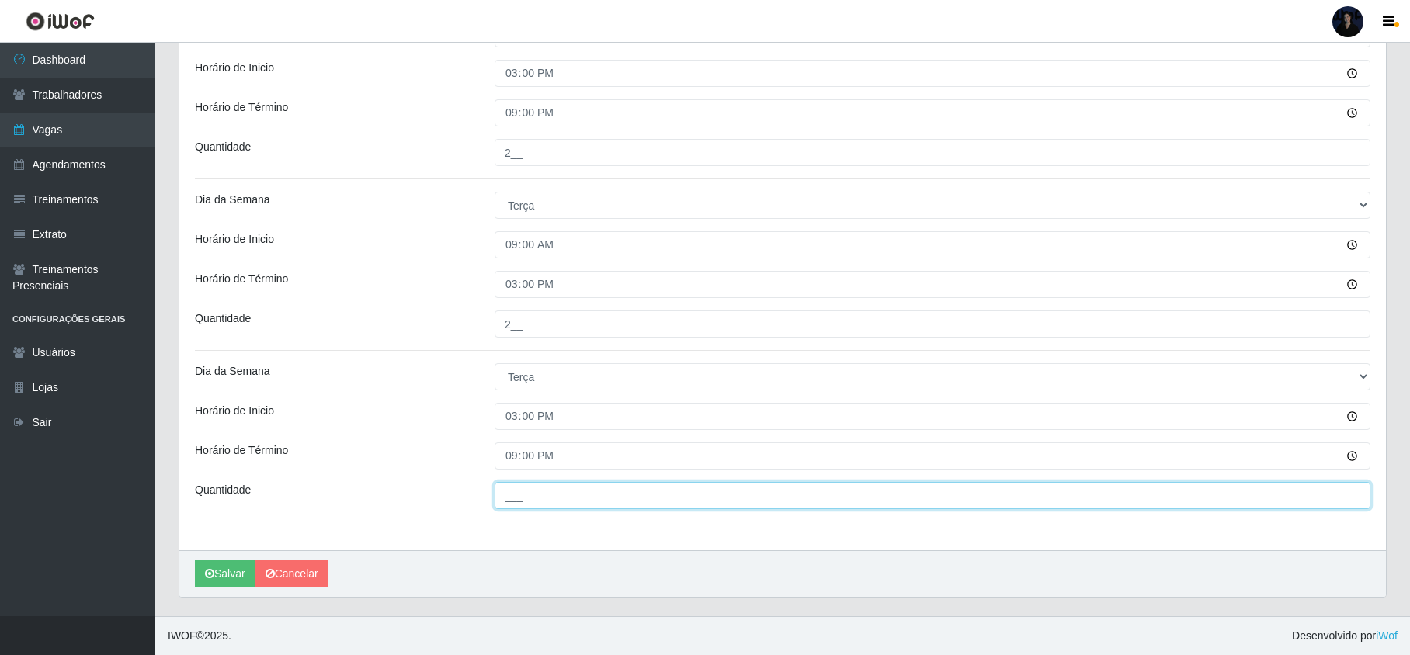
click at [528, 497] on input "___" at bounding box center [933, 495] width 876 height 27
type input "2__"
click at [218, 566] on button "Salvar" at bounding box center [225, 574] width 61 height 27
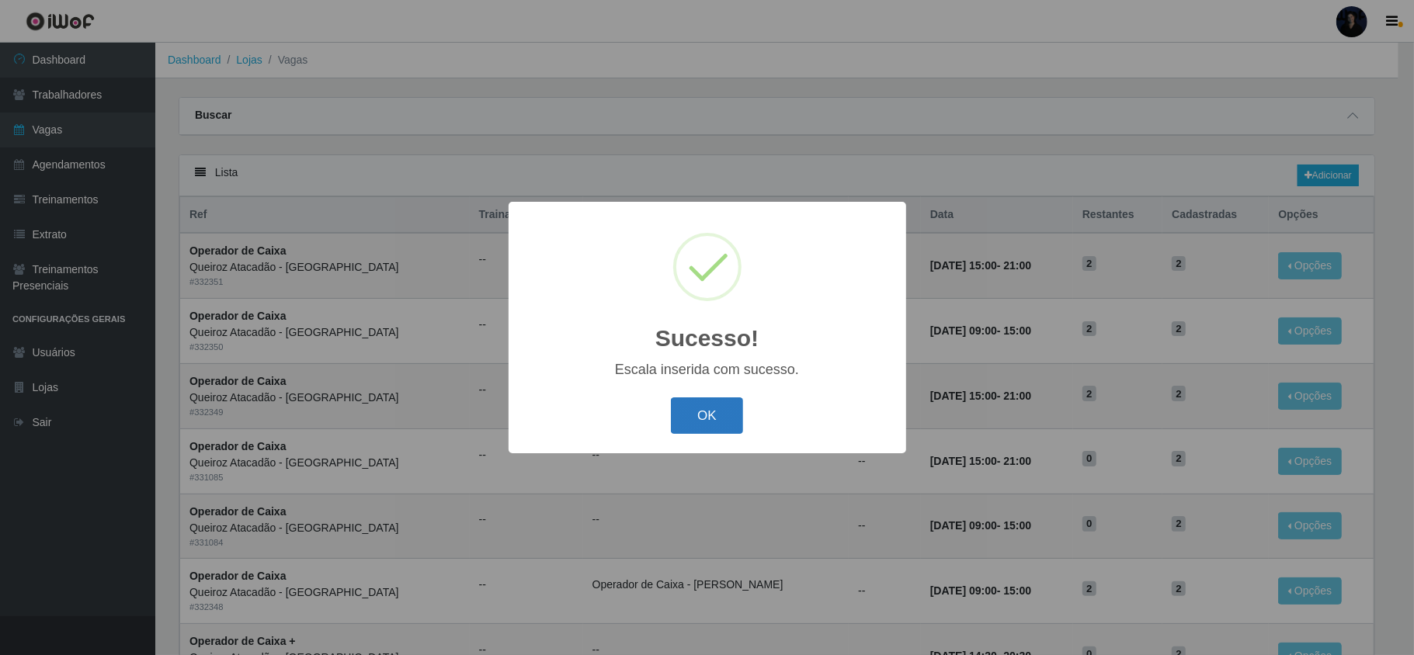
click at [700, 413] on button "OK" at bounding box center [707, 416] width 72 height 36
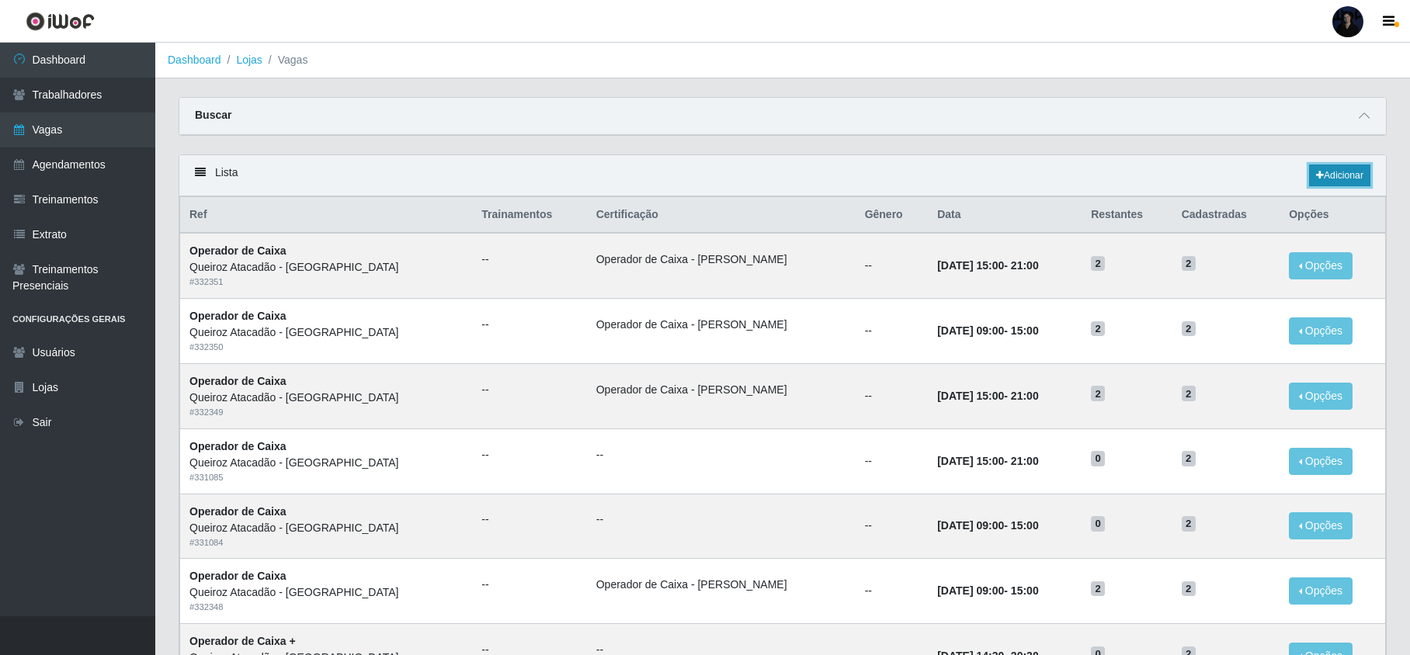
click at [1328, 168] on link "Adicionar" at bounding box center [1339, 176] width 61 height 22
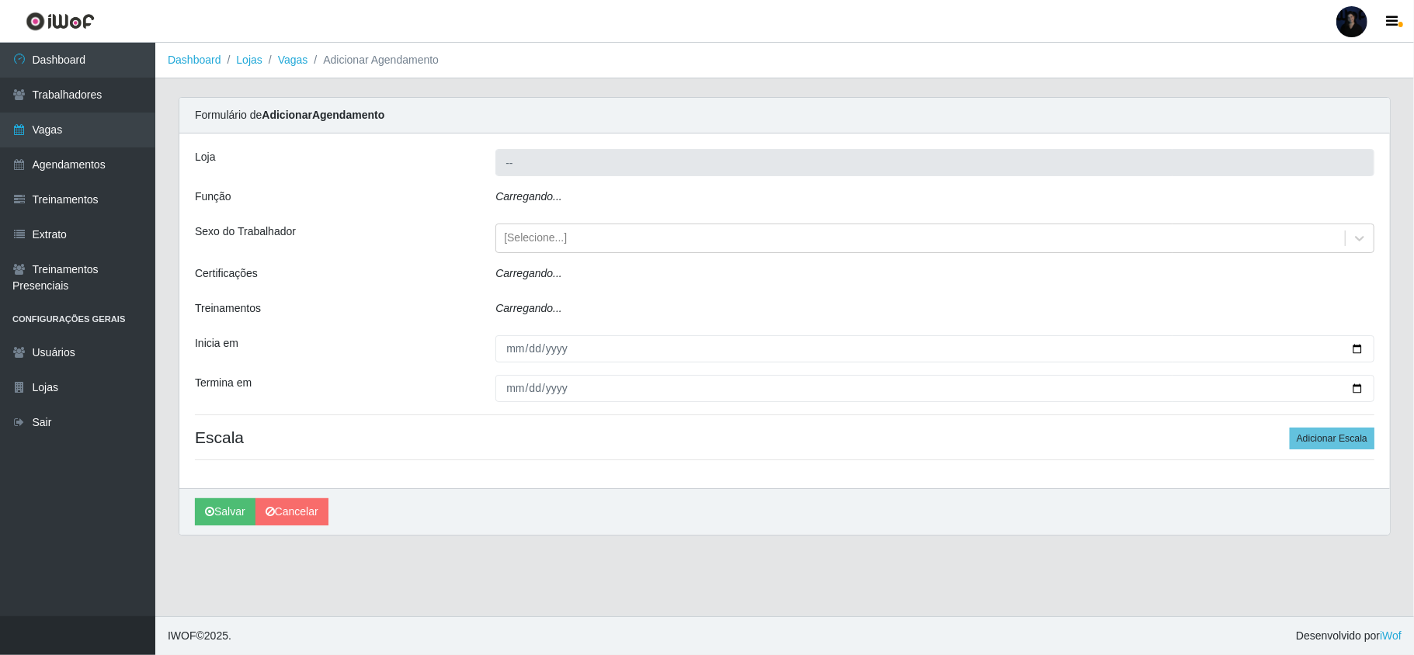
type input "Queiroz Atacadão - [GEOGRAPHIC_DATA]"
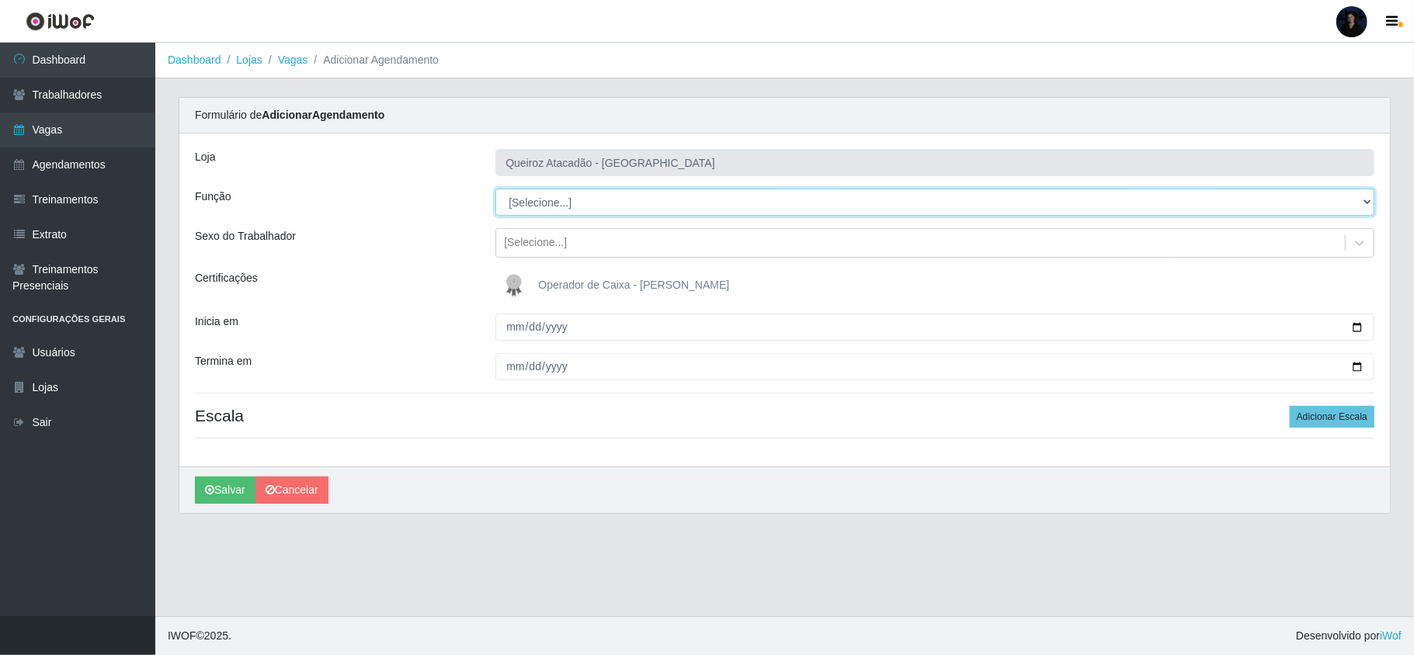
click at [575, 205] on select "[Selecione...] Embalador Embalador + Embalador ++ Operador de Caixa Operador de…" at bounding box center [934, 202] width 879 height 27
select select "22"
click at [495, 189] on select "[Selecione...] Embalador Embalador + Embalador ++ Operador de Caixa Operador de…" at bounding box center [934, 202] width 879 height 27
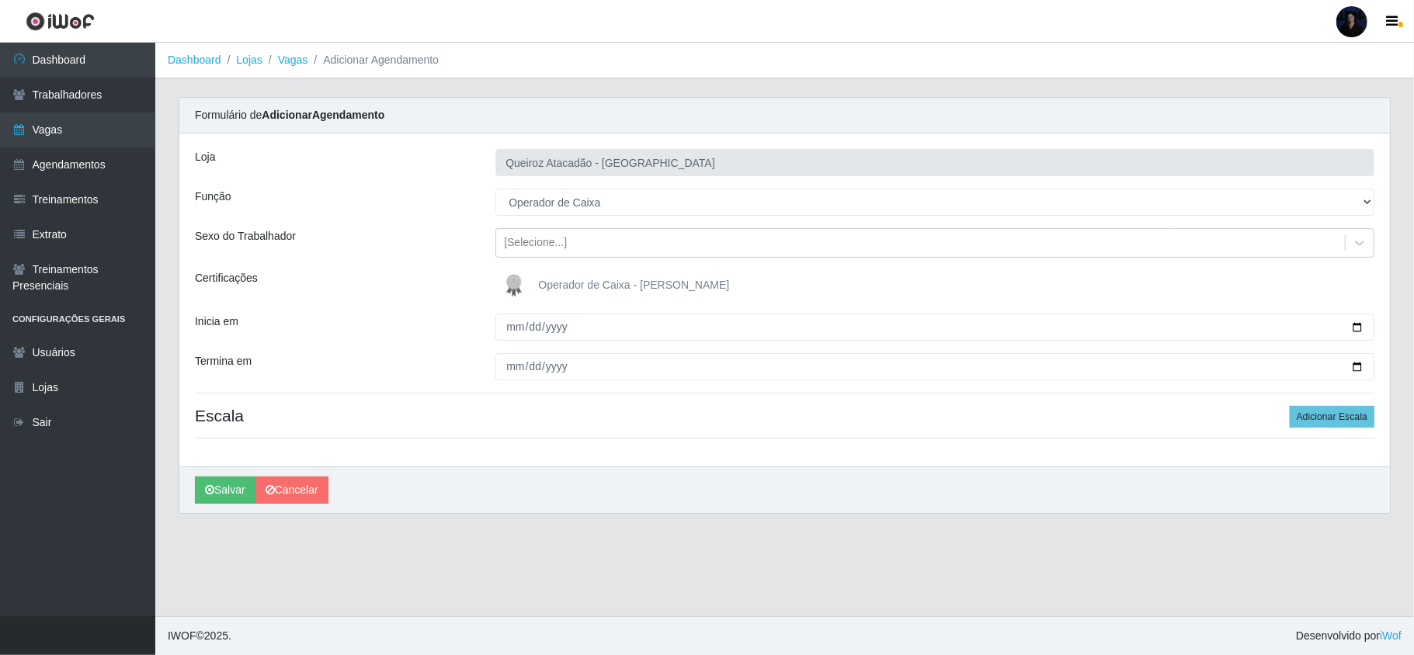
click at [519, 287] on img at bounding box center [517, 285] width 37 height 31
click at [0, 0] on input "Operador de Caixa - [PERSON_NAME]" at bounding box center [0, 0] width 0 height 0
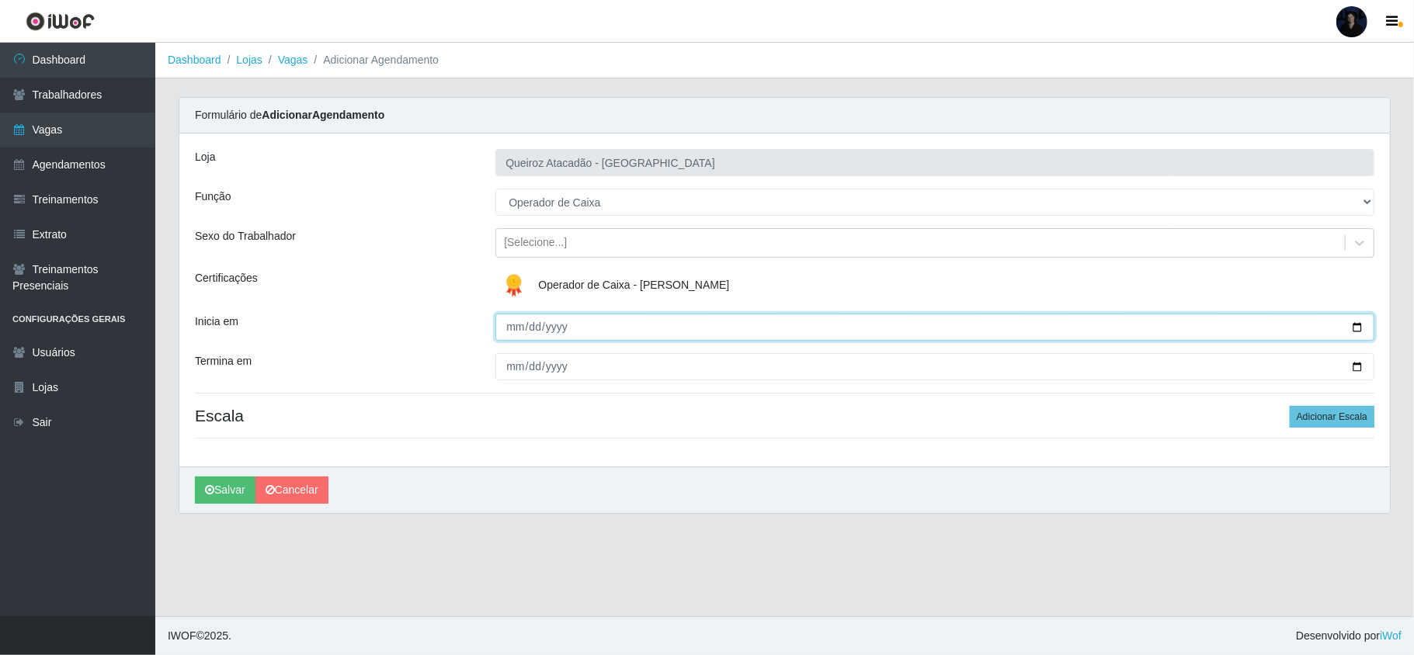
click at [513, 330] on input "Inicia em" at bounding box center [934, 327] width 879 height 27
type input "[DATE]"
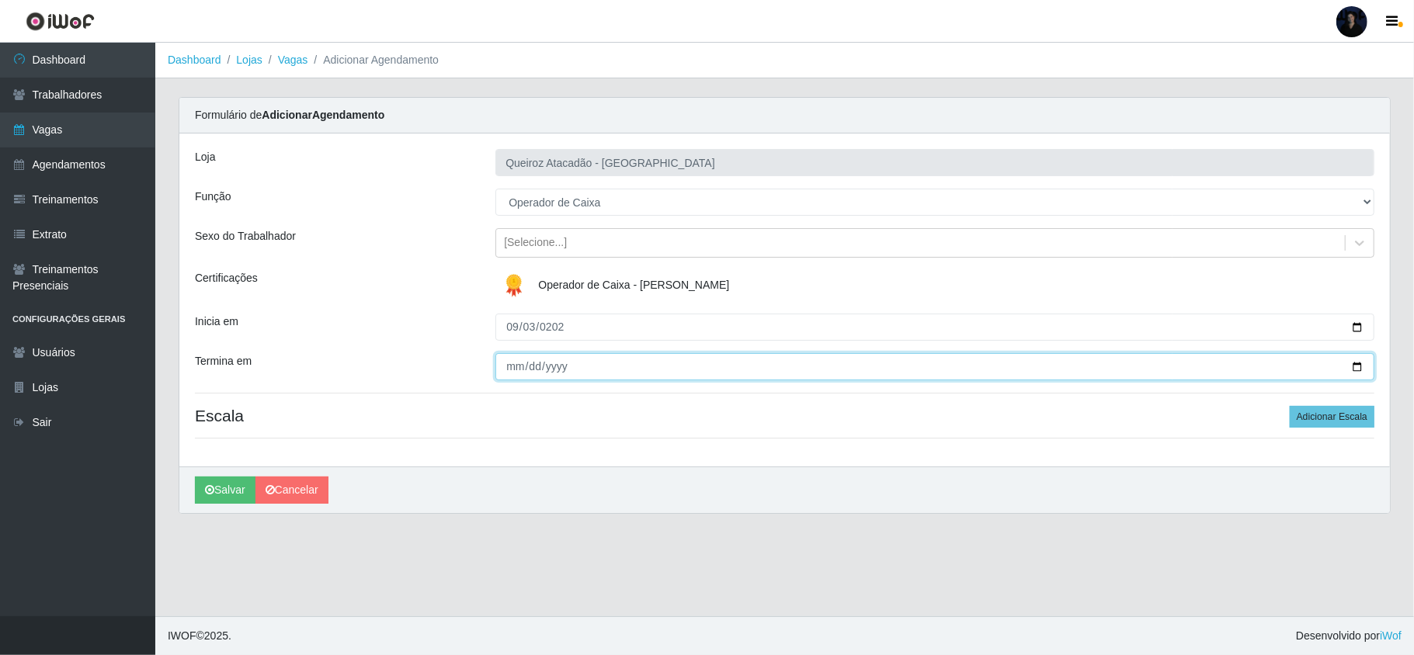
click at [512, 357] on input "Termina em" at bounding box center [934, 366] width 879 height 27
type input "[DATE]"
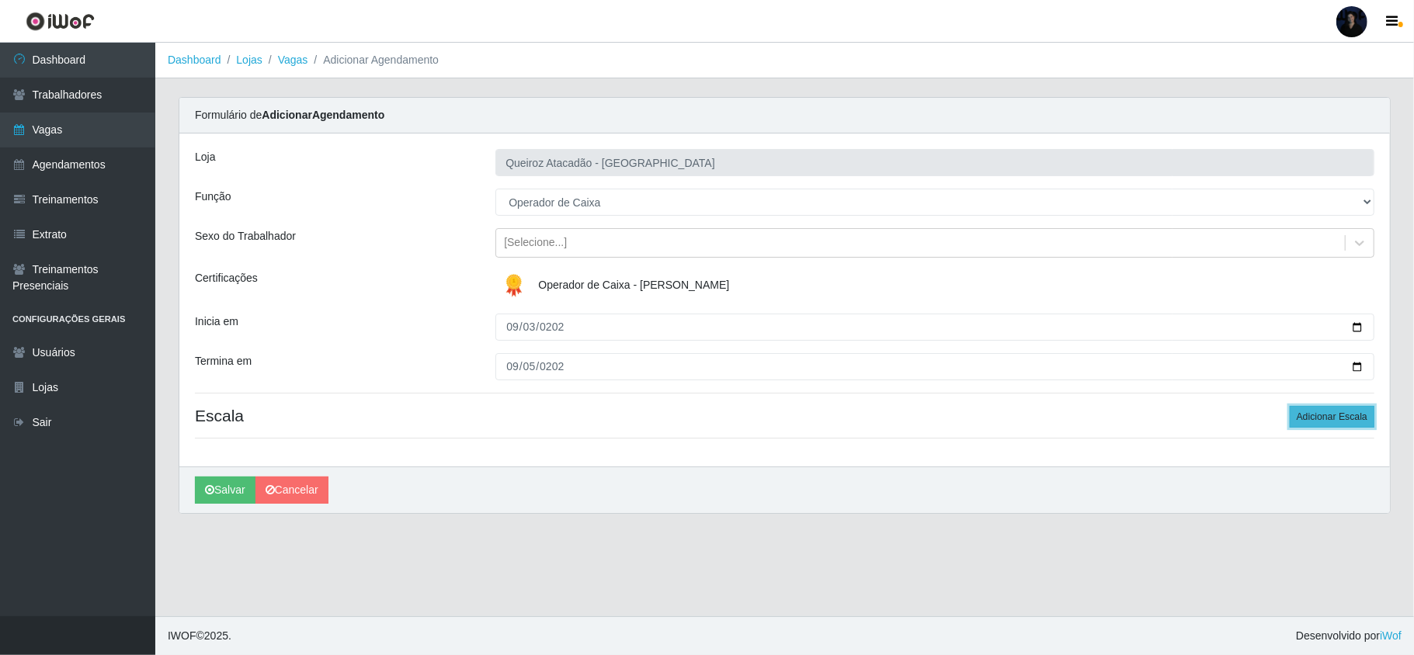
click at [1340, 413] on button "Adicionar Escala" at bounding box center [1332, 417] width 85 height 22
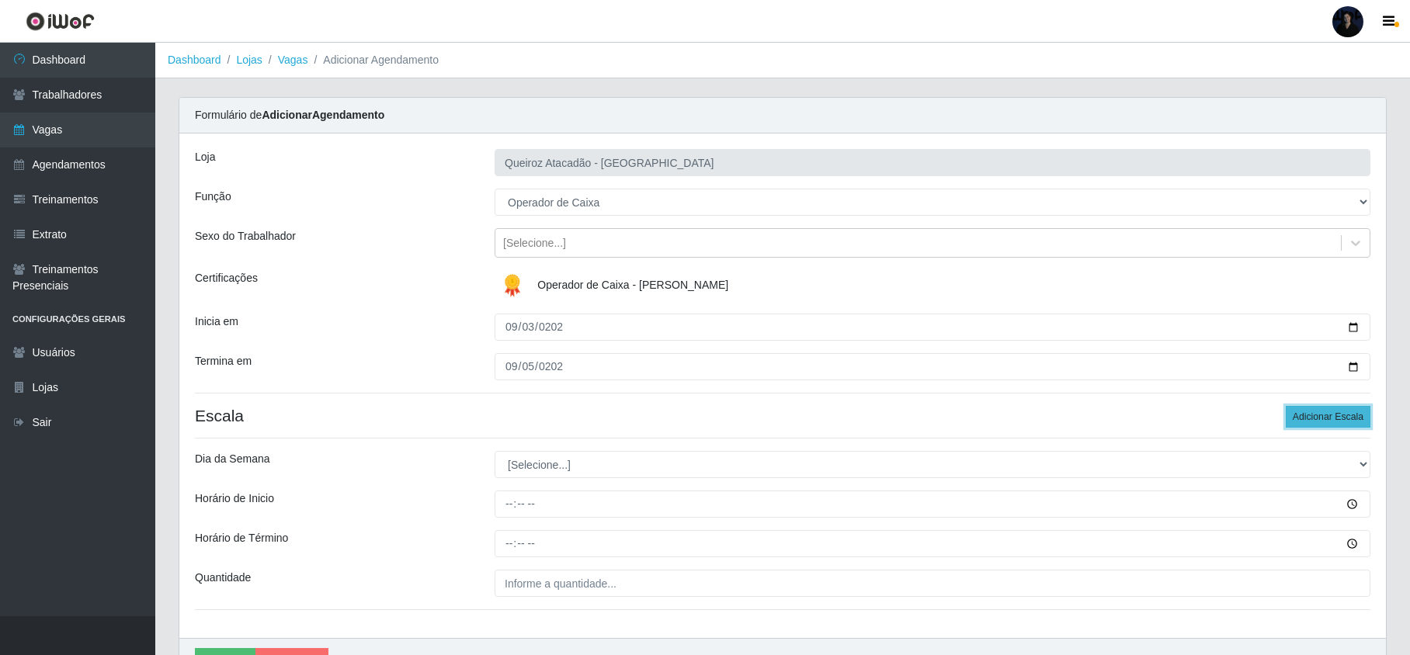
click at [1340, 413] on button "Adicionar Escala" at bounding box center [1328, 417] width 85 height 22
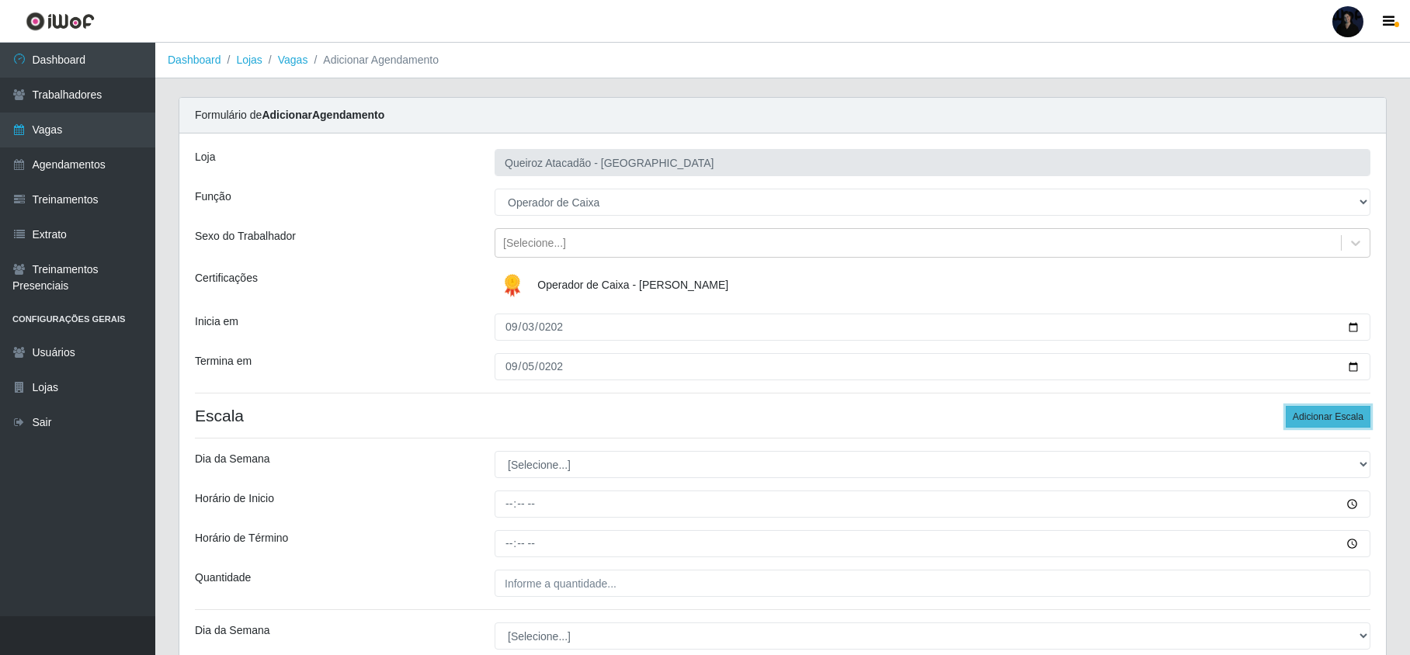
click at [1340, 413] on button "Adicionar Escala" at bounding box center [1328, 417] width 85 height 22
click at [1340, 414] on button "Adicionar Escala" at bounding box center [1328, 417] width 85 height 22
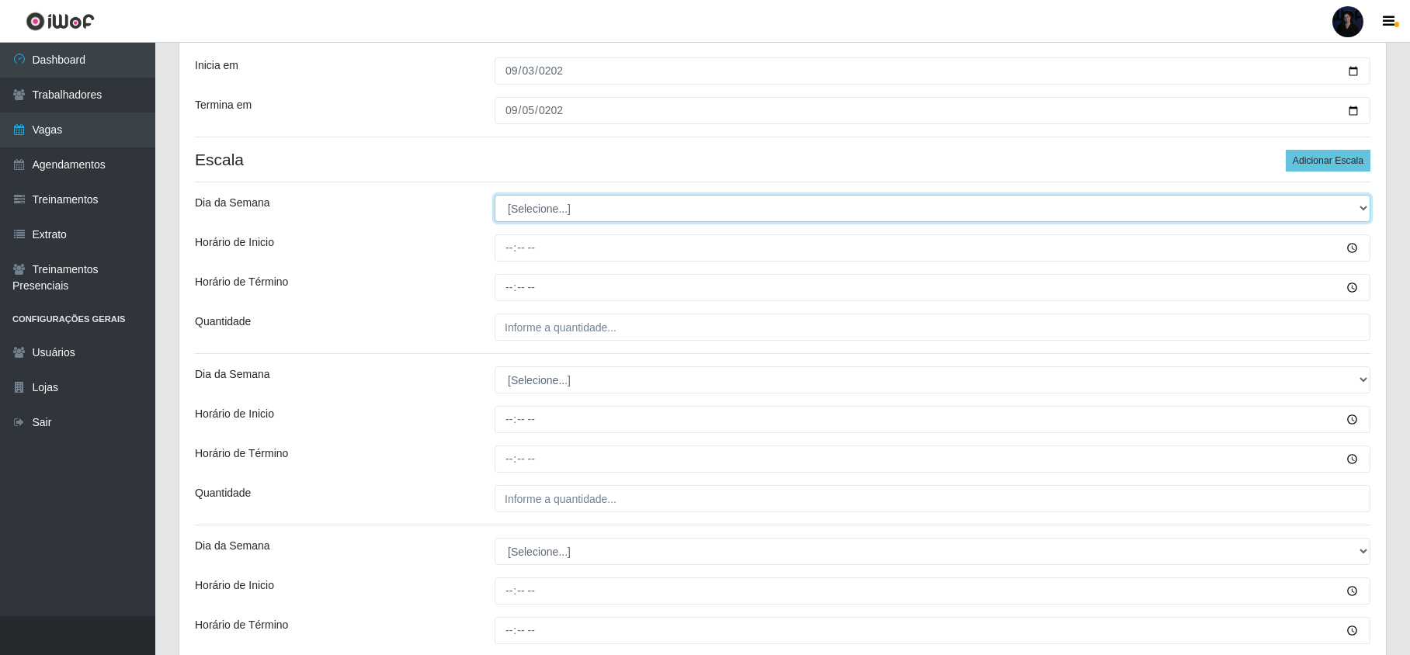
click at [522, 152] on div "[PERSON_NAME] - Mossoró Função [Selecione...] Embalador Embalador + Embalador +…" at bounding box center [782, 558] width 1207 height 1363
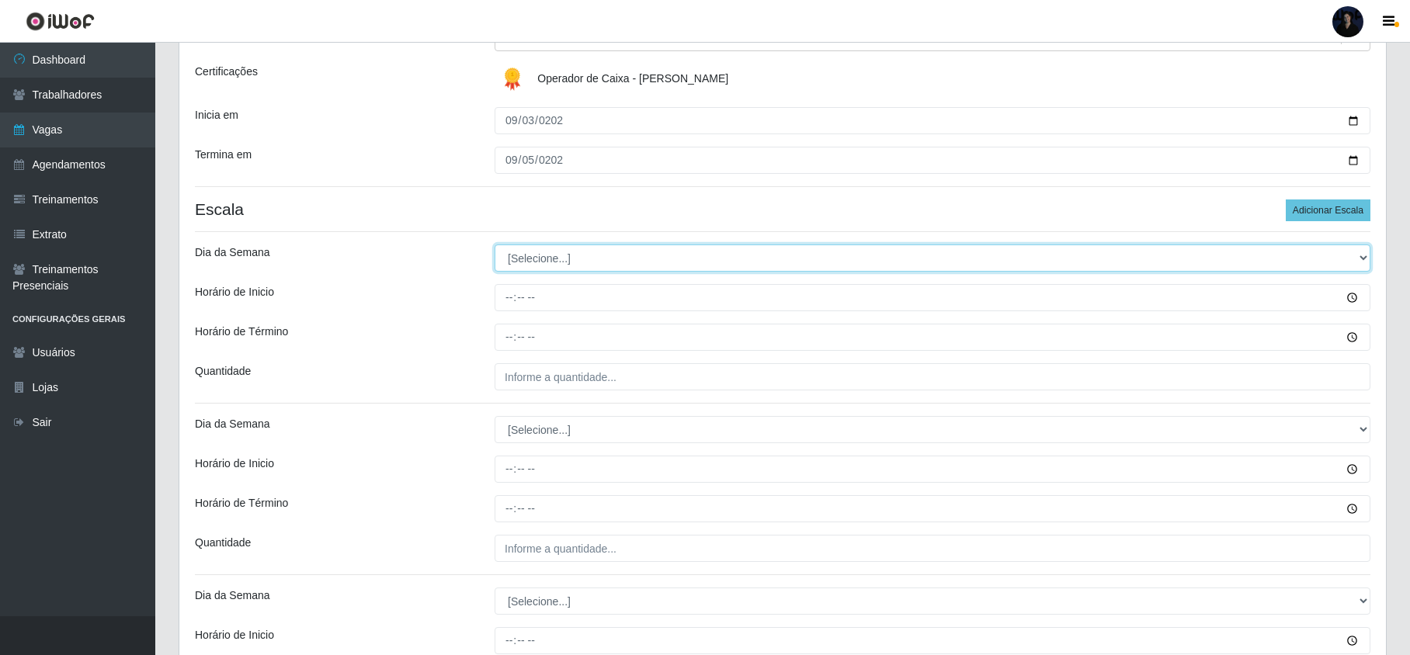
click at [523, 255] on select "[Selecione...] Segunda Terça Quarta Quinta Sexta Sábado Domingo" at bounding box center [933, 258] width 876 height 27
select select "3"
click at [495, 245] on select "[Selecione...] Segunda Terça Quarta Quinta Sexta Sábado Domingo" at bounding box center [933, 258] width 876 height 27
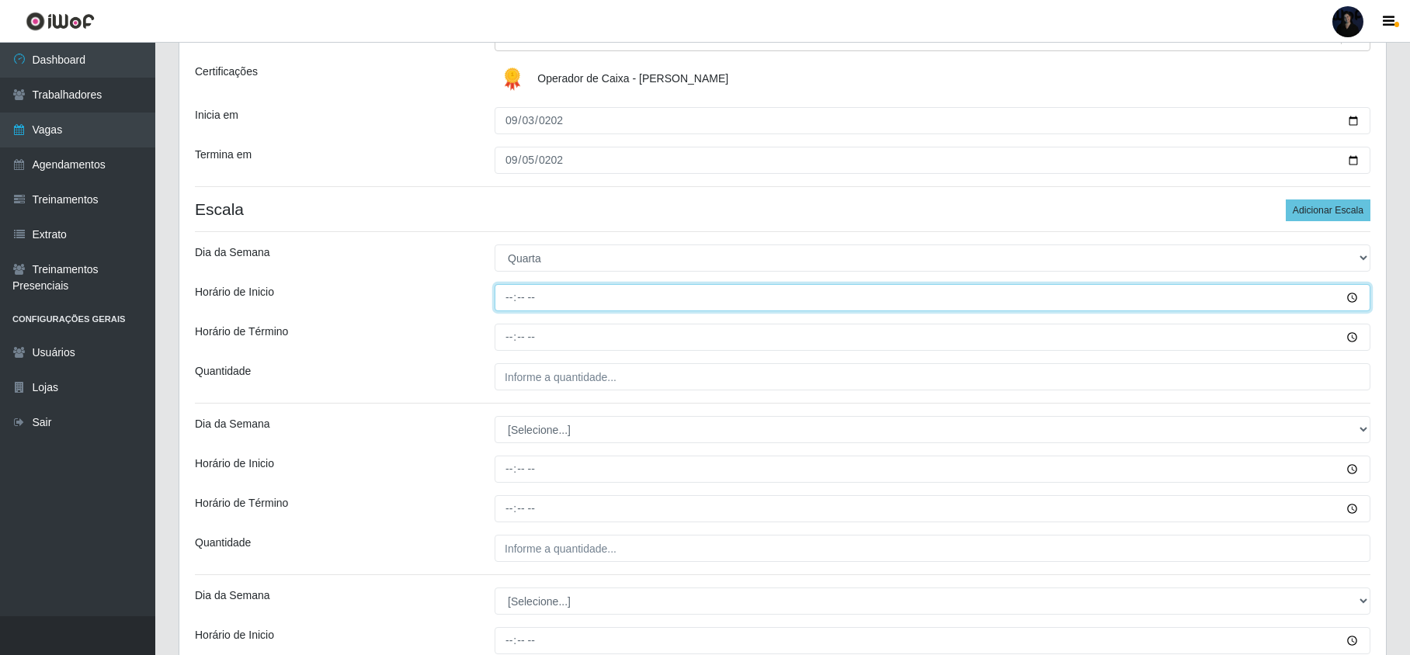
click at [509, 299] on input "Horário de Inicio" at bounding box center [933, 297] width 876 height 27
type input "09:00"
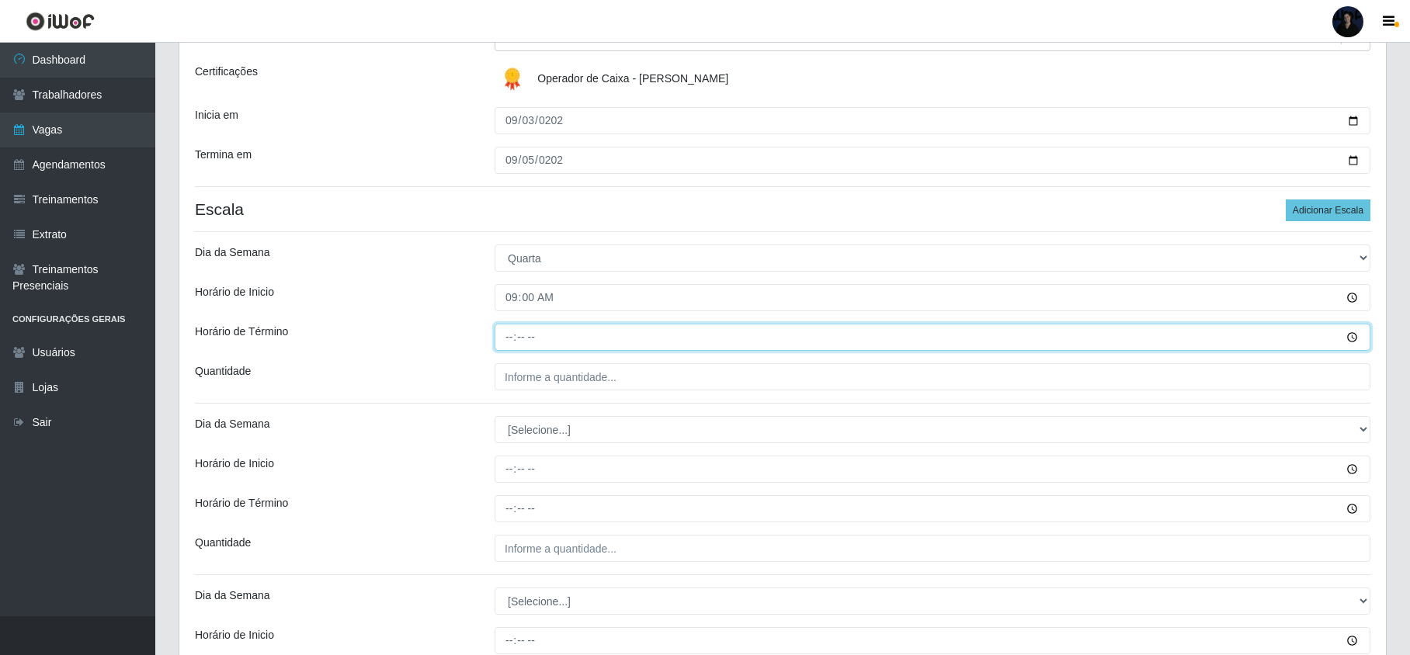
click at [511, 330] on input "Horário de Término" at bounding box center [933, 337] width 876 height 27
type input "15:00"
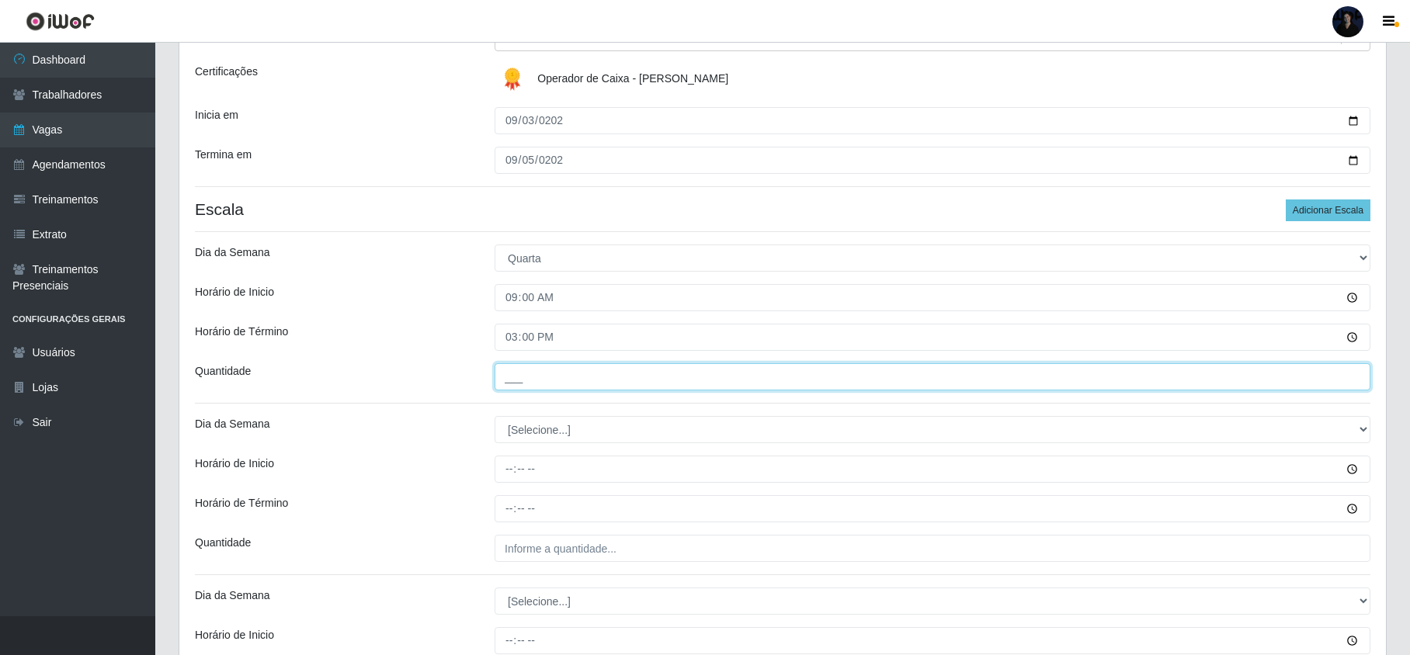
click at [565, 368] on input "___" at bounding box center [933, 376] width 876 height 27
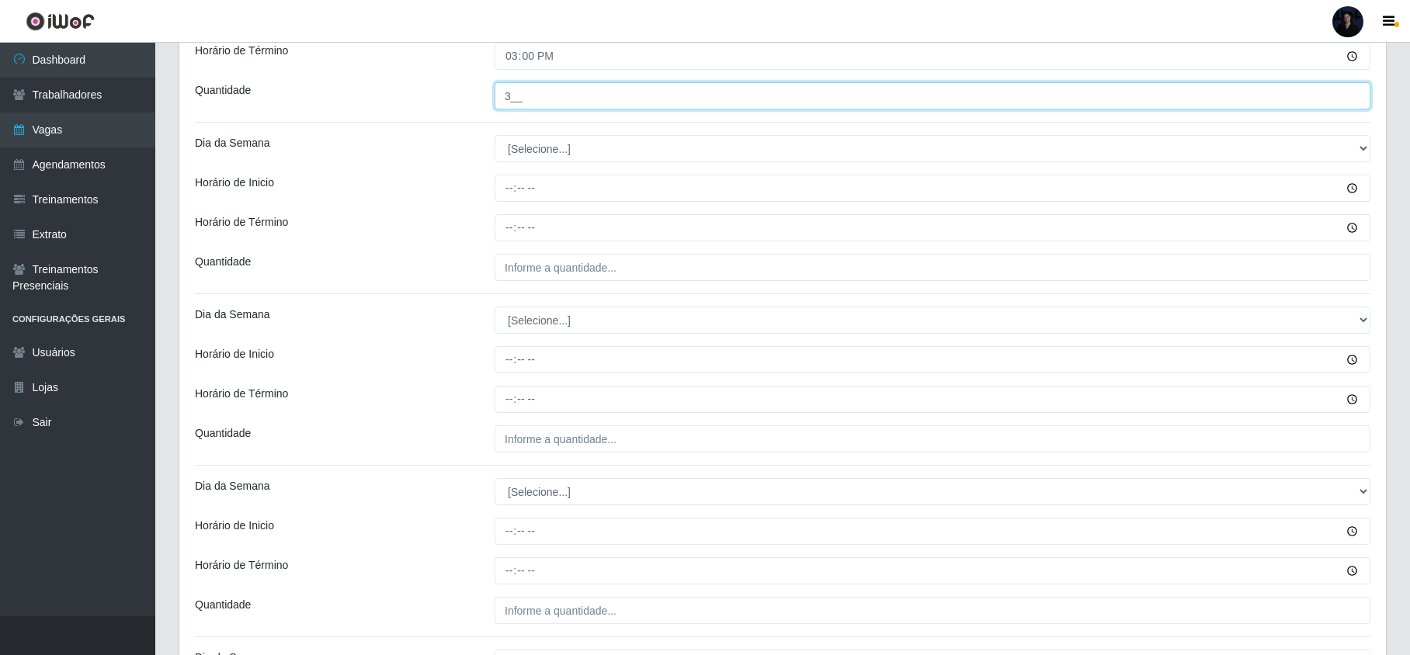
scroll to position [517, 0]
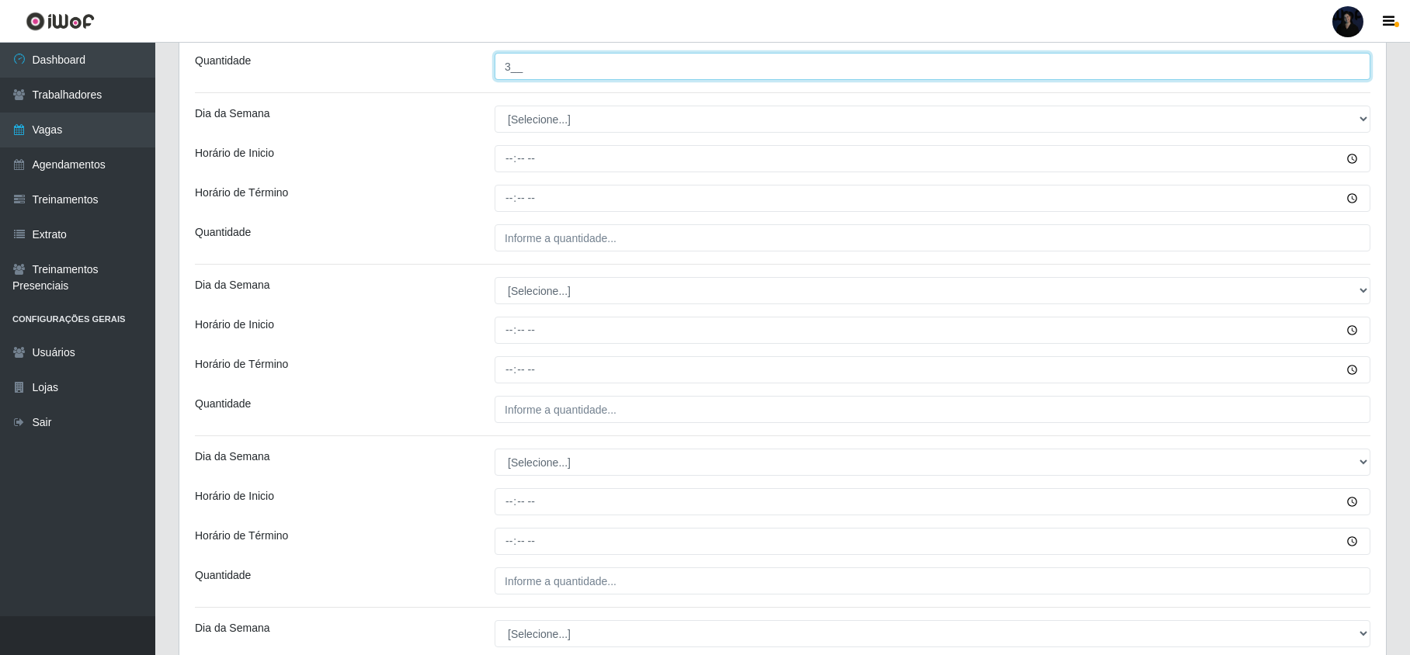
type input "3__"
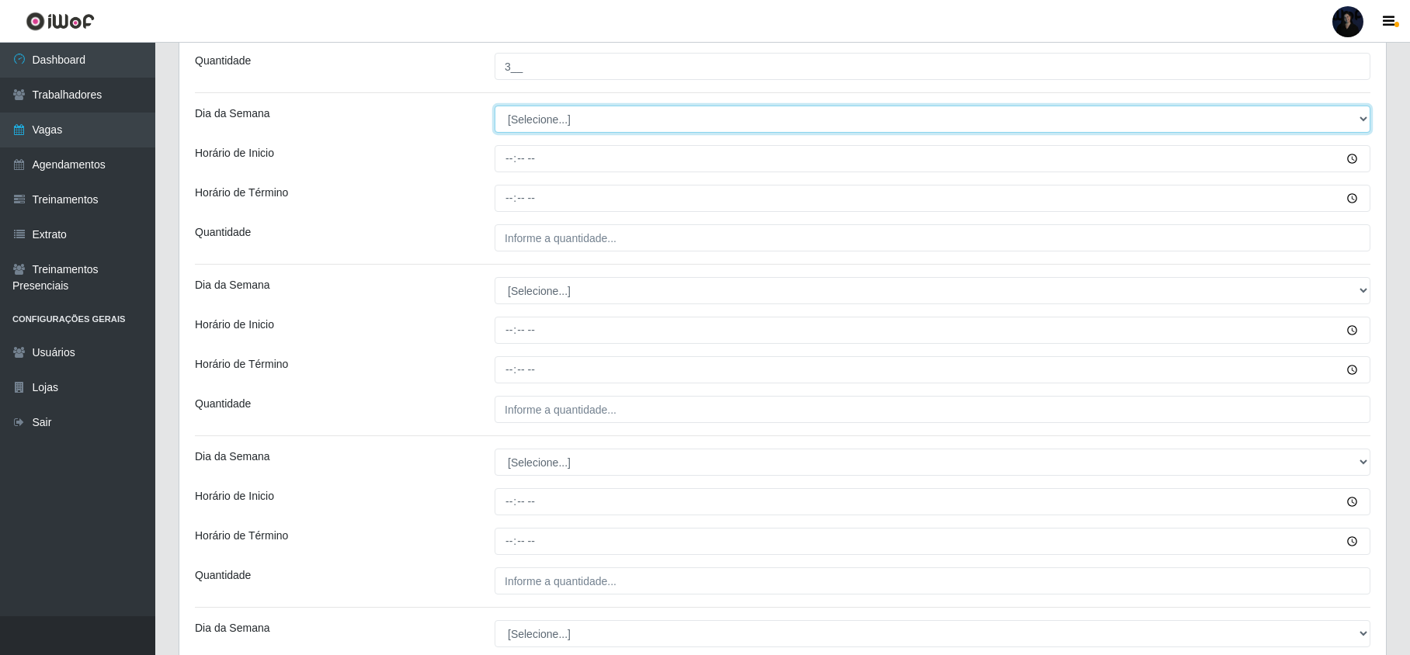
click at [559, 112] on select "[Selecione...] Segunda Terça Quarta Quinta Sexta Sábado Domingo" at bounding box center [933, 119] width 876 height 27
select select "4"
click at [495, 107] on select "[Selecione...] Segunda Terça Quarta Quinta Sexta Sábado Domingo" at bounding box center [933, 119] width 876 height 27
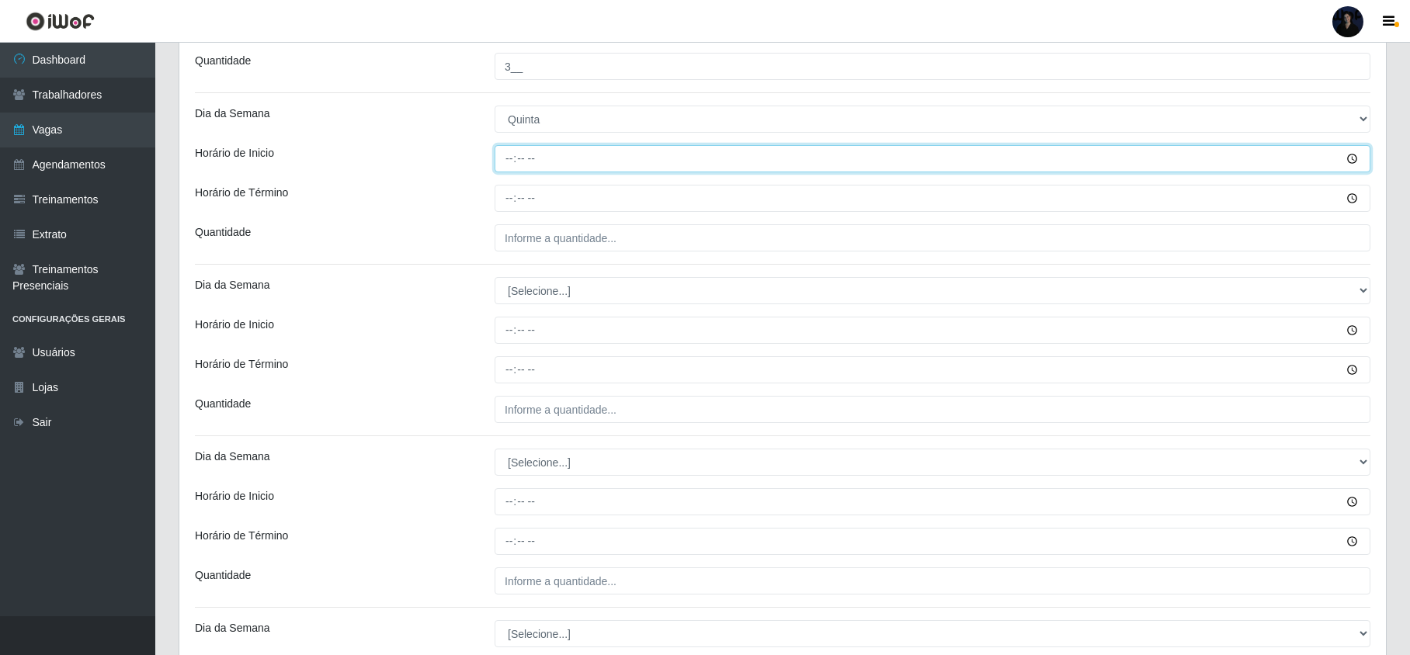
click at [510, 162] on input "Horário de Inicio" at bounding box center [933, 158] width 876 height 27
type input "15:00"
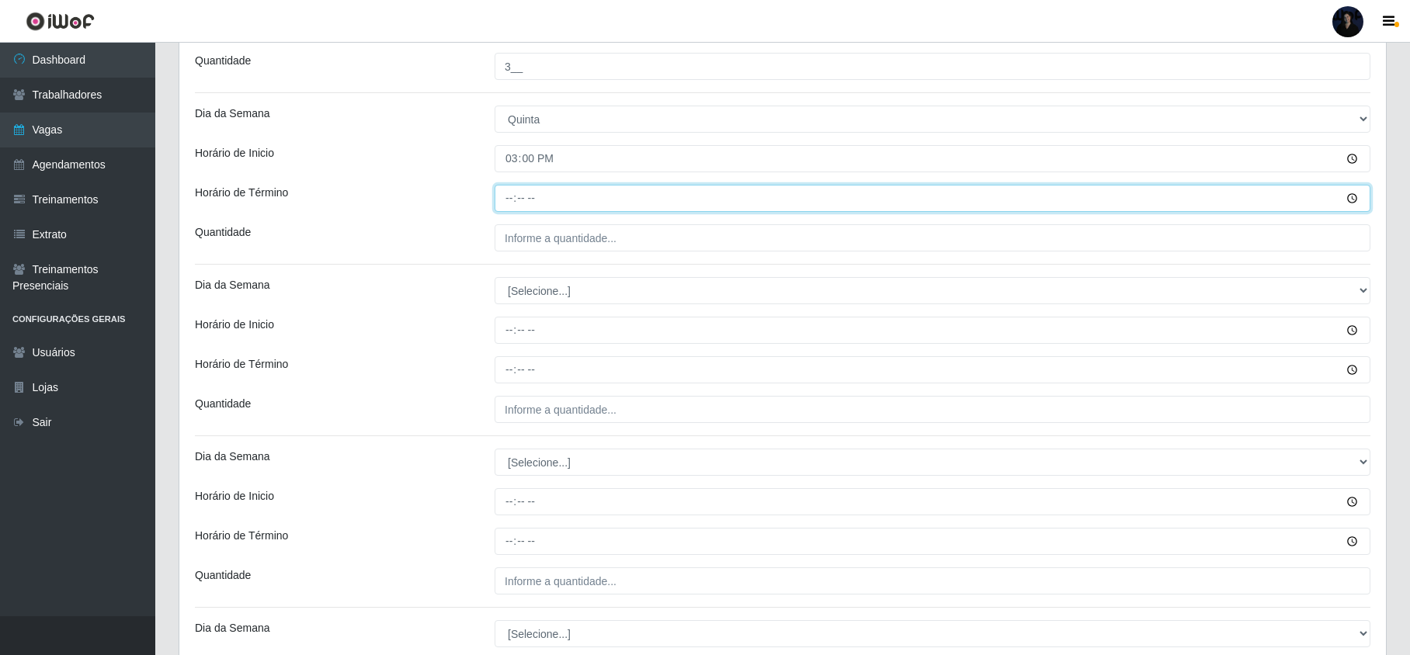
click at [509, 194] on input "Horário de Término" at bounding box center [933, 198] width 876 height 27
type input "21:00"
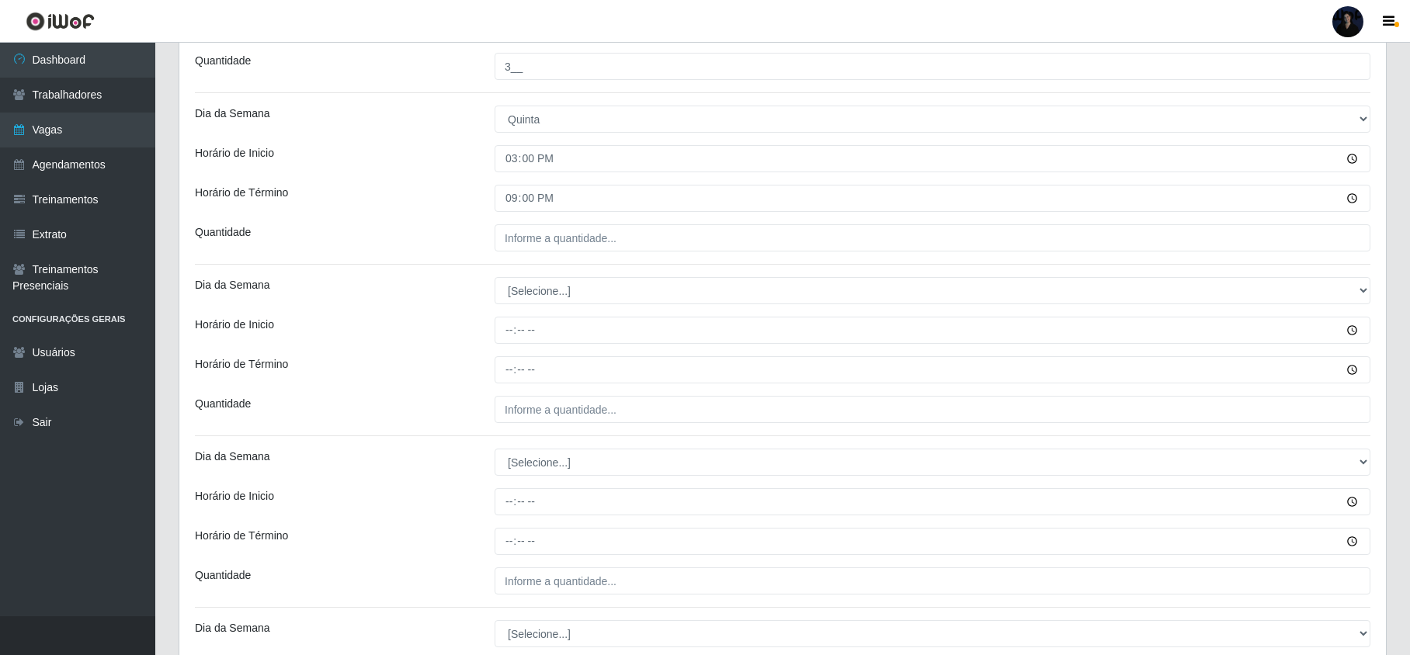
click at [528, 224] on div "[PERSON_NAME] - Mossoró Função [Selecione...] Embalador Embalador + Embalador +…" at bounding box center [782, 297] width 1207 height 1363
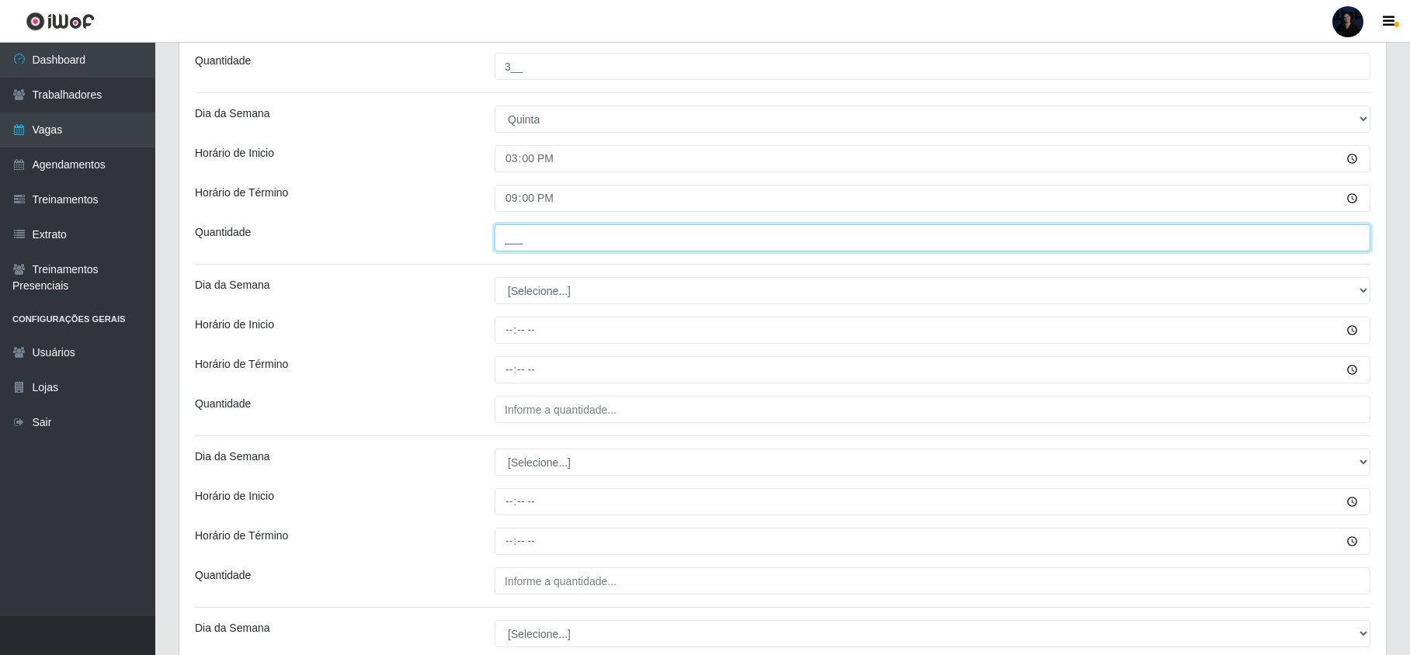
click at [511, 231] on input "___" at bounding box center [933, 237] width 876 height 27
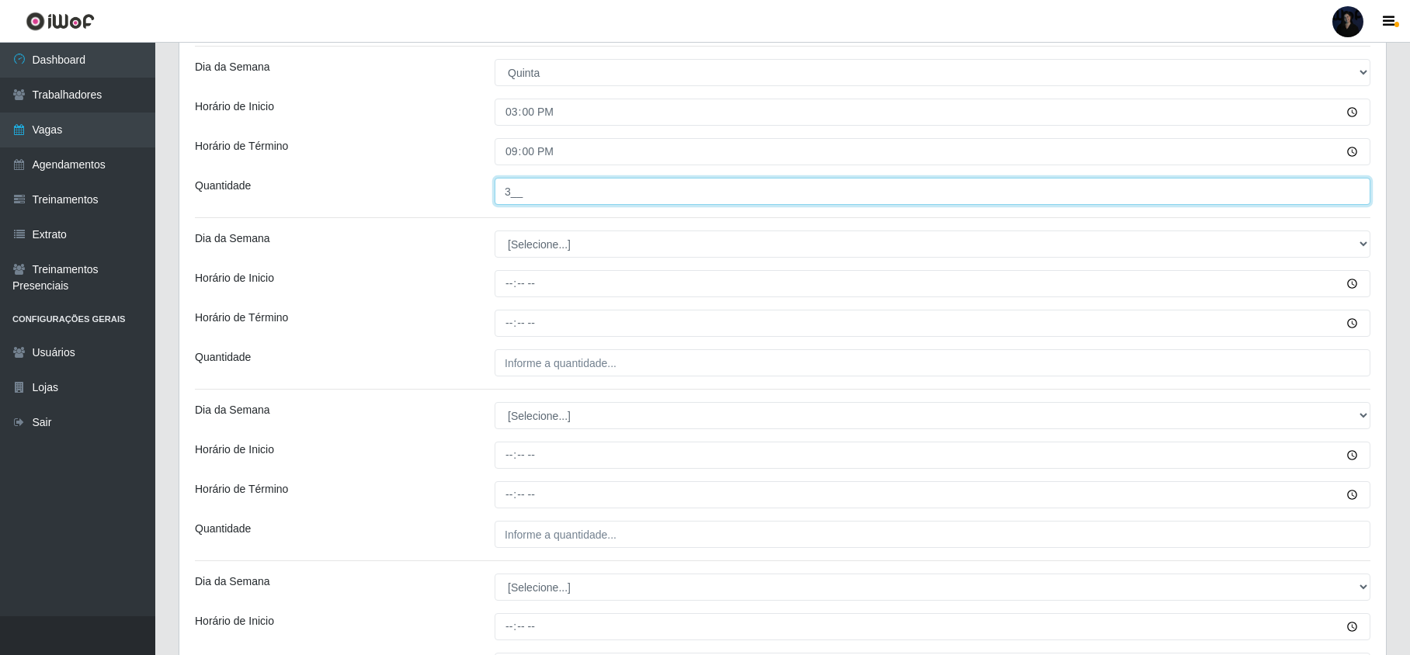
scroll to position [621, 0]
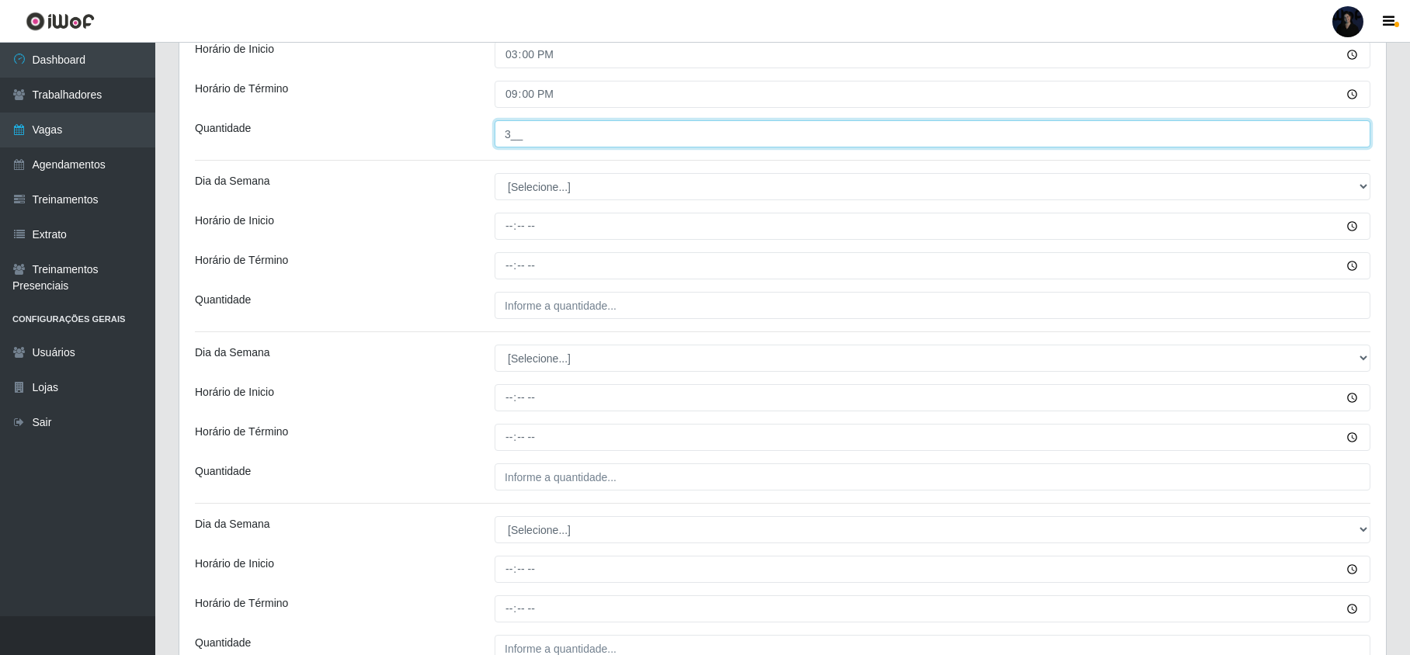
type input "3__"
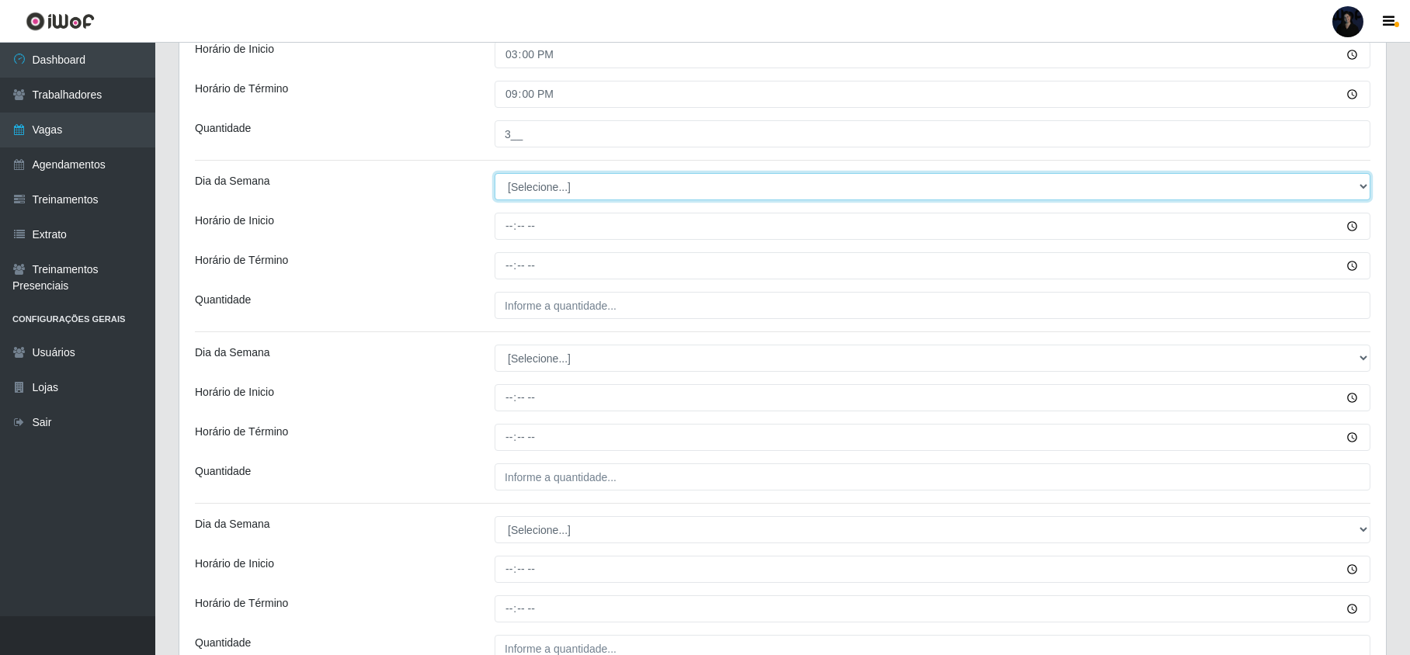
click at [519, 189] on select "[Selecione...] Segunda Terça Quarta Quinta Sexta Sábado Domingo" at bounding box center [933, 186] width 876 height 27
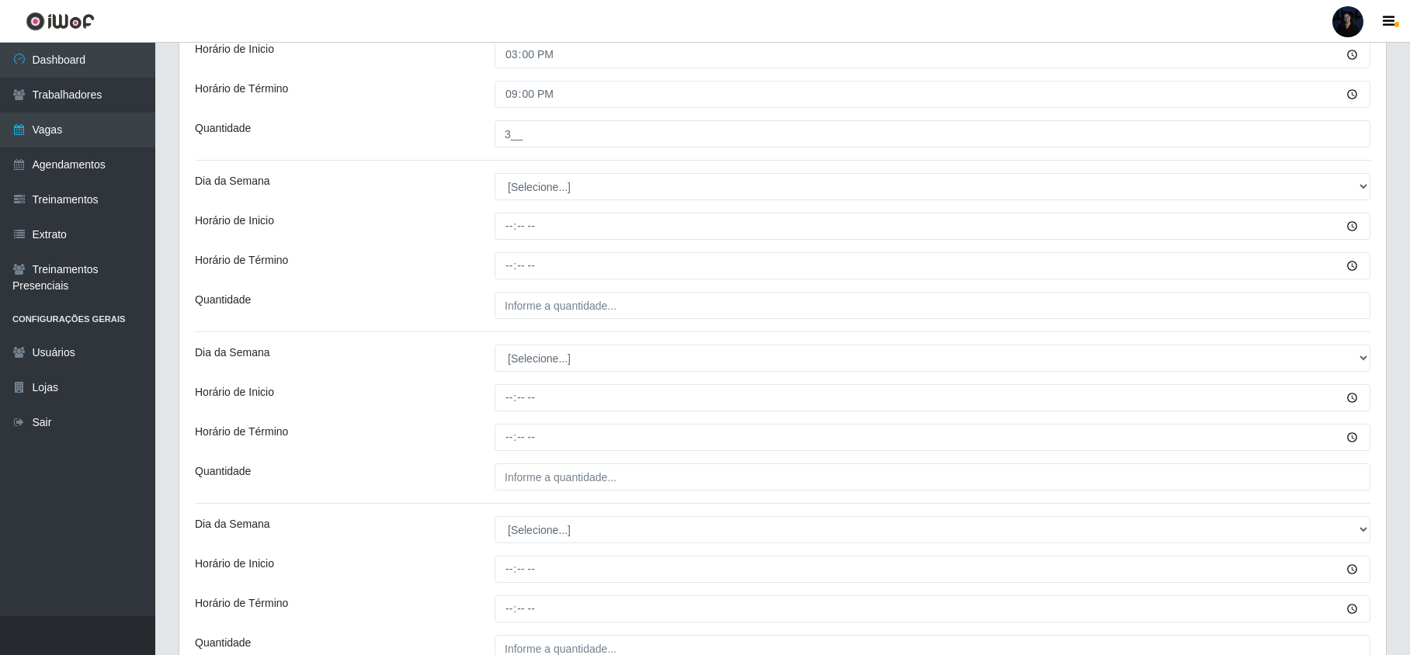
click at [433, 210] on div "[PERSON_NAME] - Mossoró Função [Selecione...] Embalador Embalador + Embalador +…" at bounding box center [782, 193] width 1207 height 1363
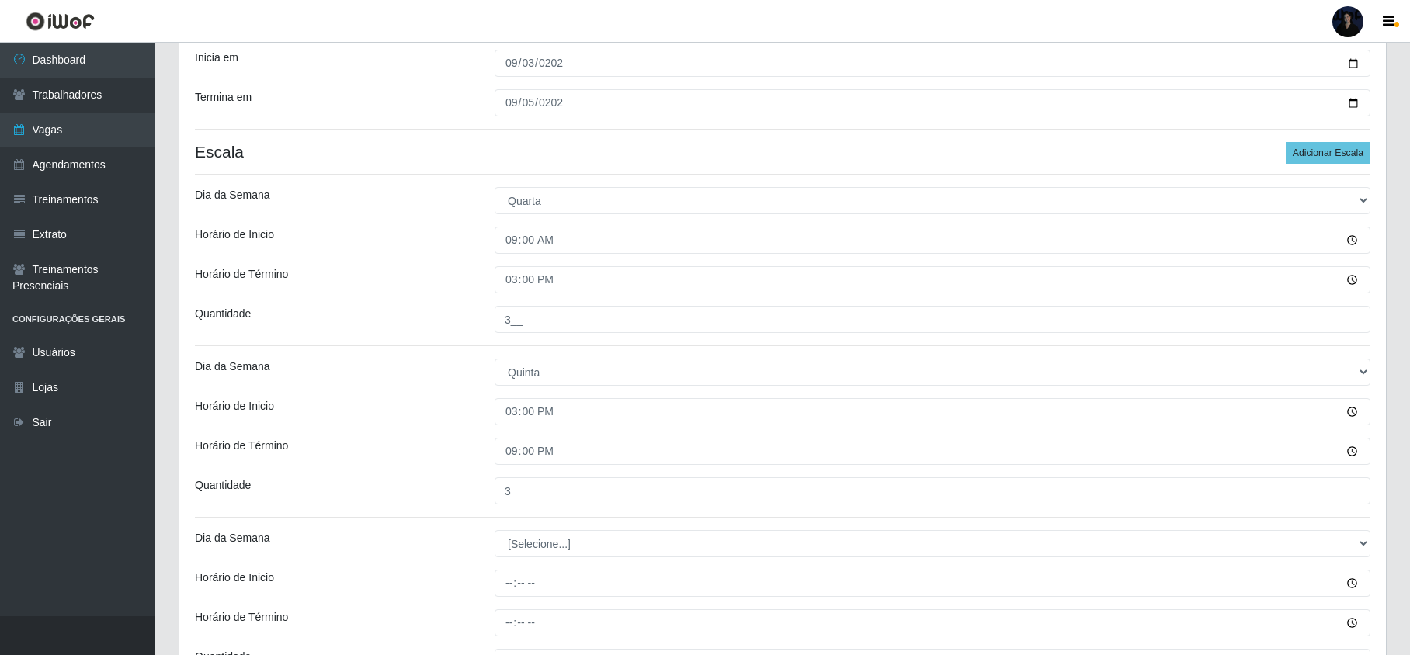
scroll to position [311, 0]
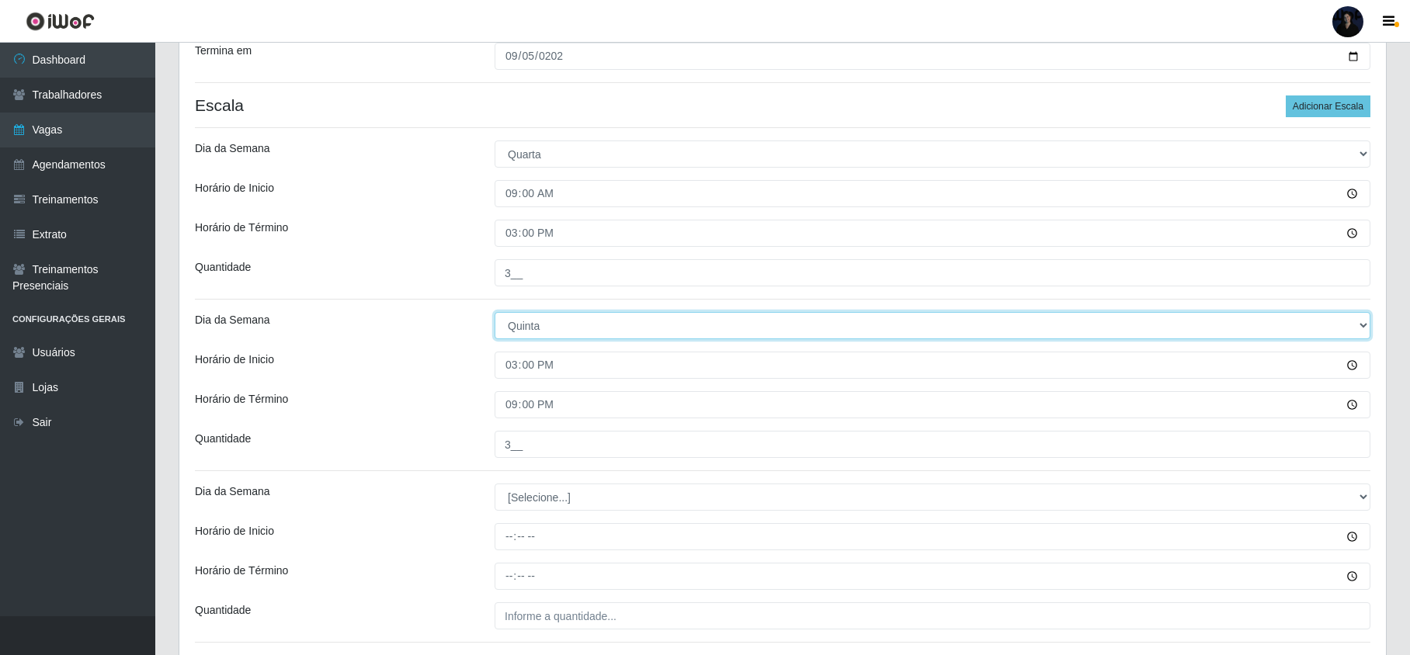
click at [531, 321] on select "[Selecione...] Segunda Terça Quarta Quinta Sexta Sábado Domingo" at bounding box center [933, 325] width 876 height 27
select select "3"
click at [495, 314] on select "[Selecione...] Segunda Terça Quarta Quinta Sexta Sábado Domingo" at bounding box center [933, 325] width 876 height 27
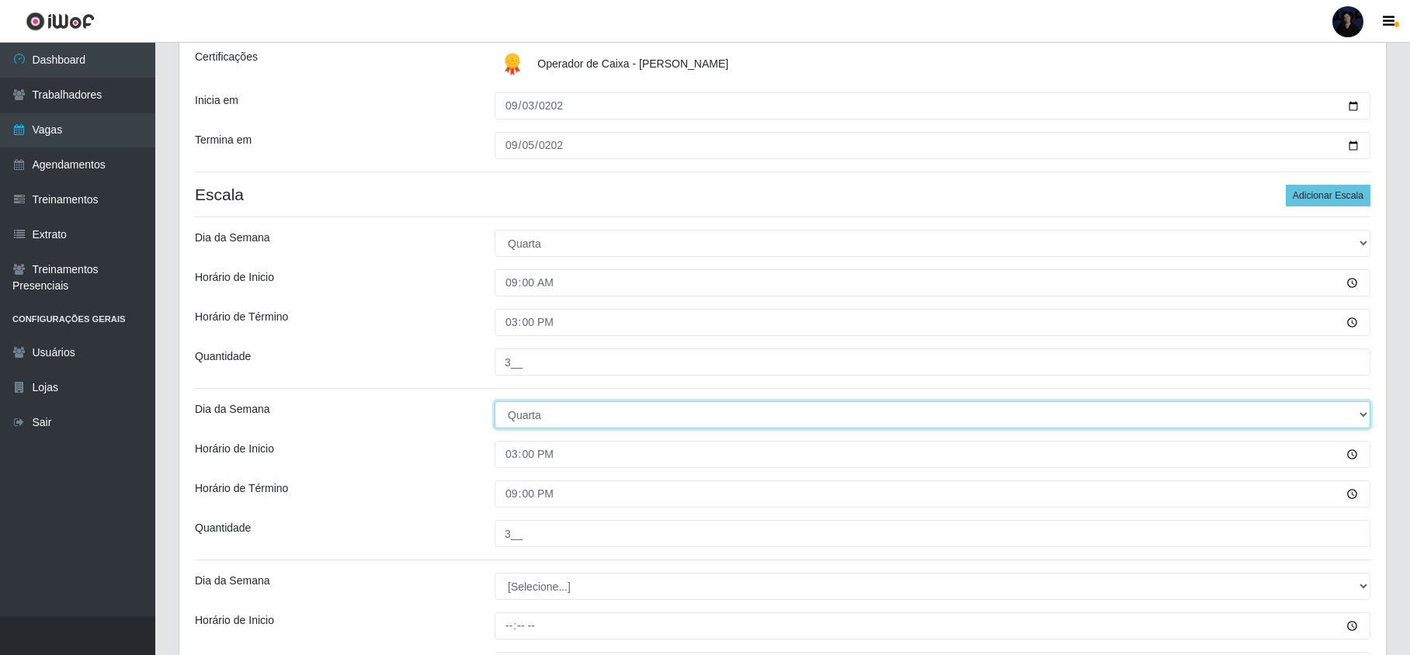
scroll to position [414, 0]
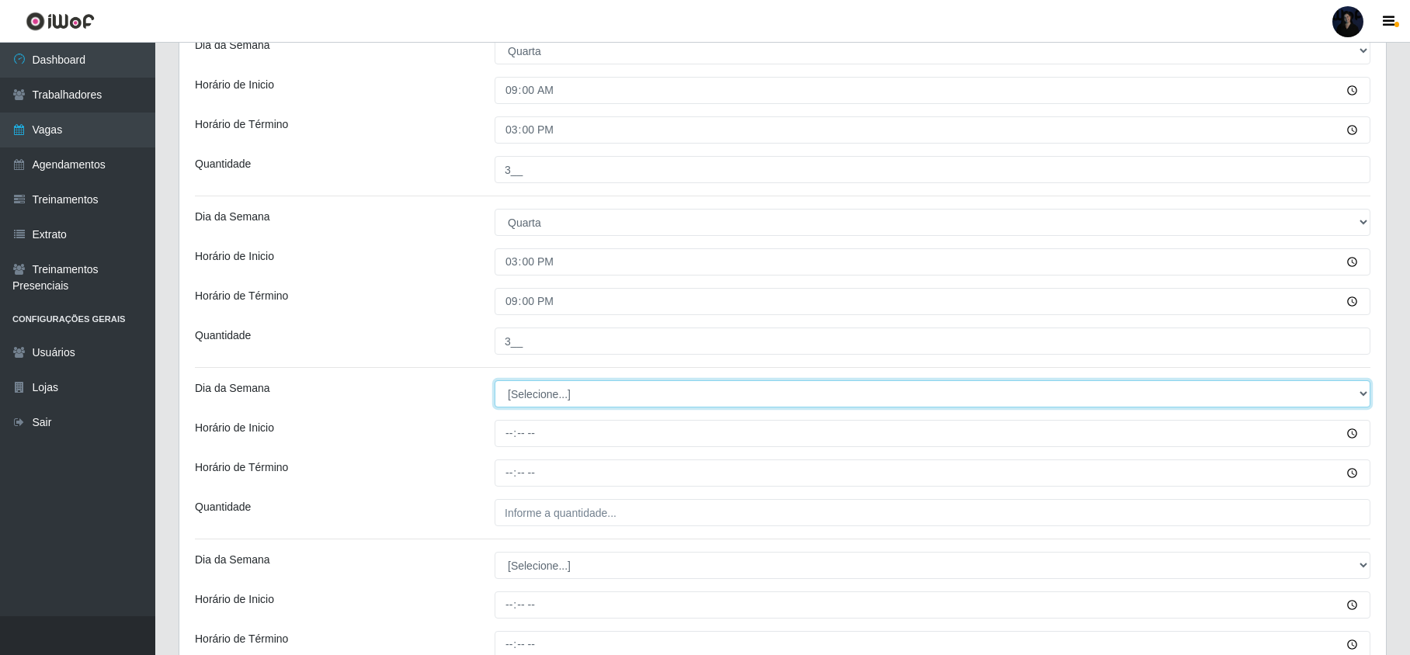
click at [532, 393] on select "[Selecione...] Segunda Terça Quarta Quinta Sexta Sábado Domingo" at bounding box center [933, 393] width 876 height 27
select select "4"
click at [495, 382] on select "[Selecione...] Segunda Terça Quarta Quinta Sexta Sábado Domingo" at bounding box center [933, 393] width 876 height 27
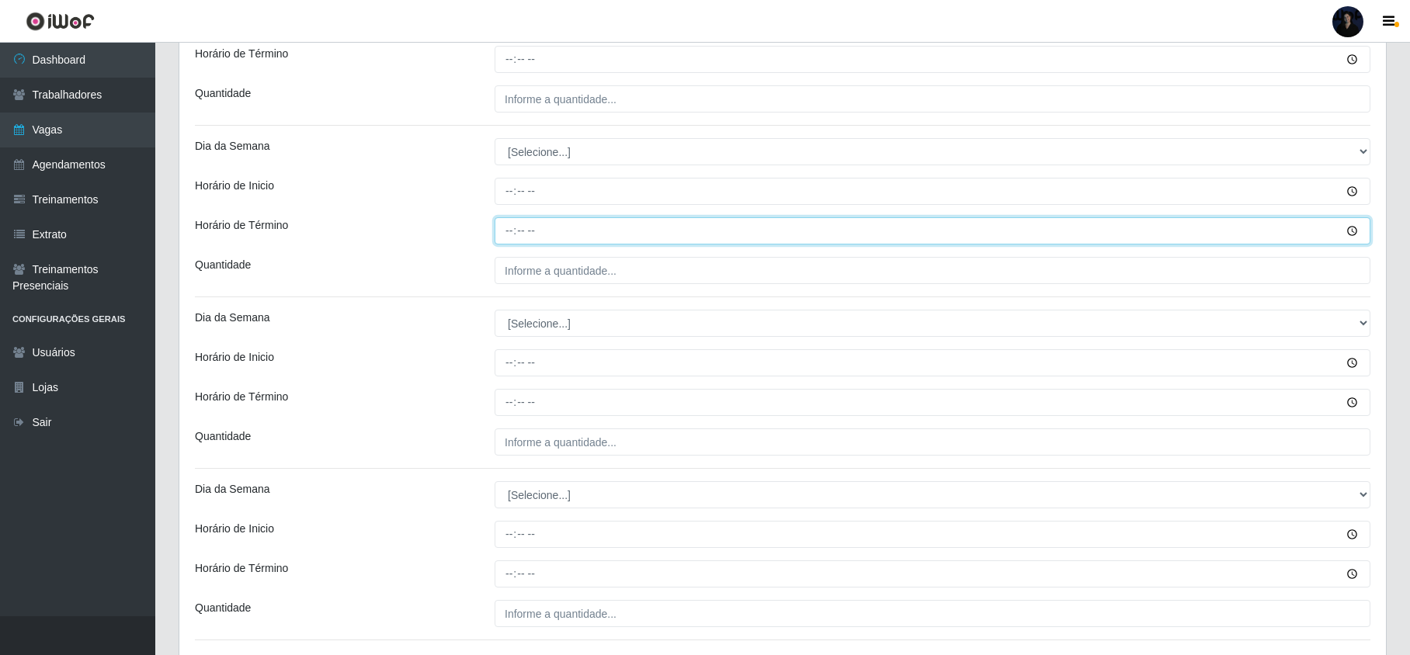
click at [504, 231] on input "Horário de Término" at bounding box center [933, 230] width 876 height 27
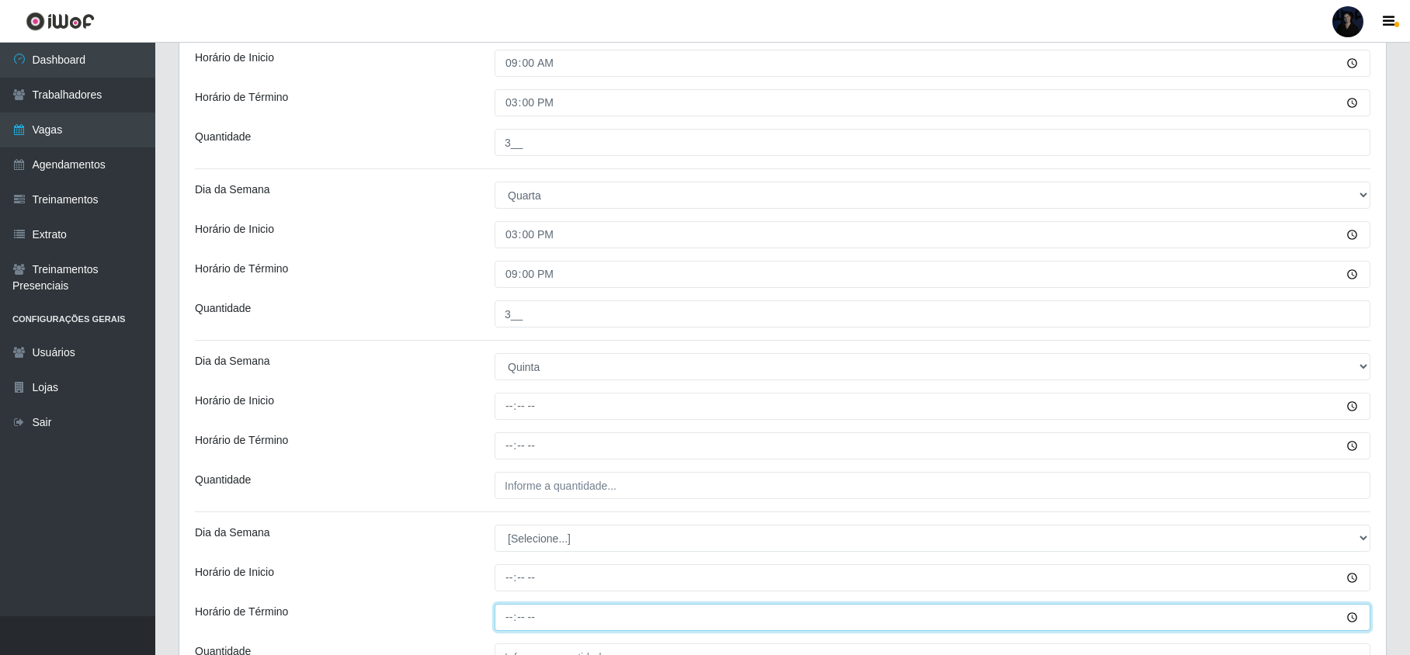
scroll to position [517, 0]
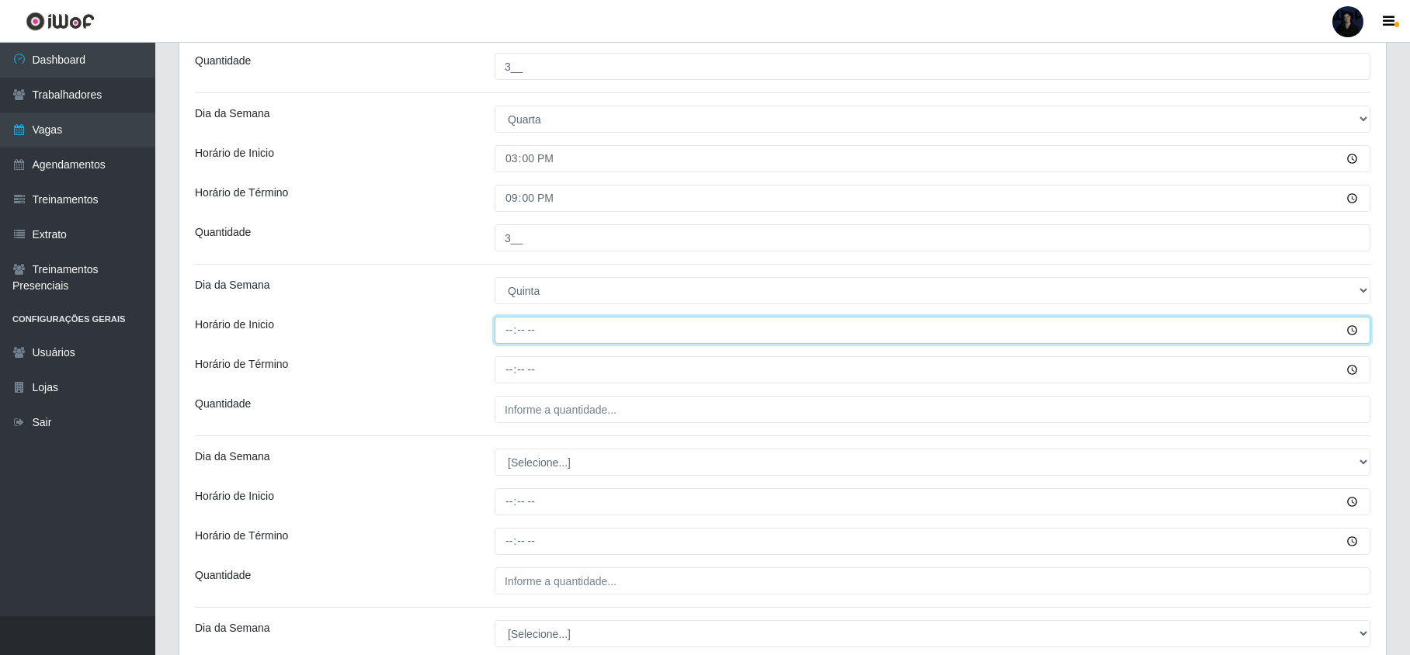
click at [508, 330] on input "Horário de Inicio" at bounding box center [933, 330] width 876 height 27
type input "09:00"
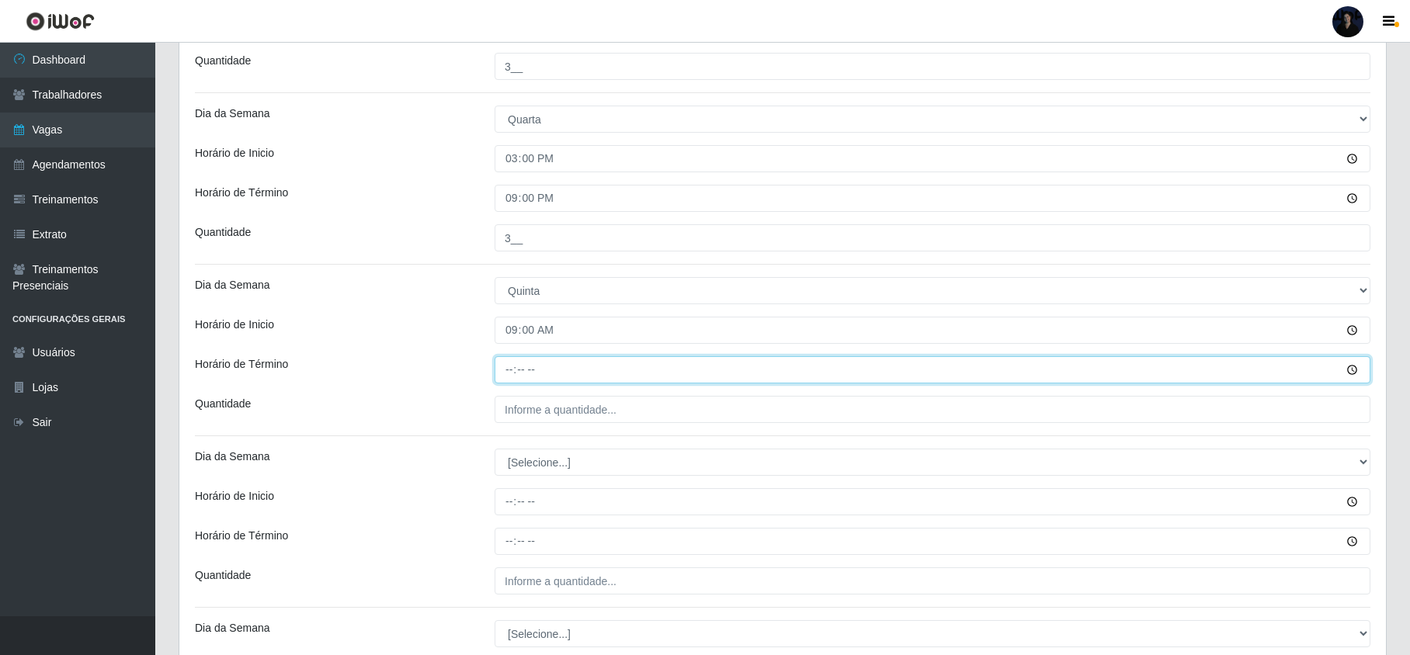
click at [510, 363] on input "Horário de Término" at bounding box center [933, 369] width 876 height 27
type input "15:00"
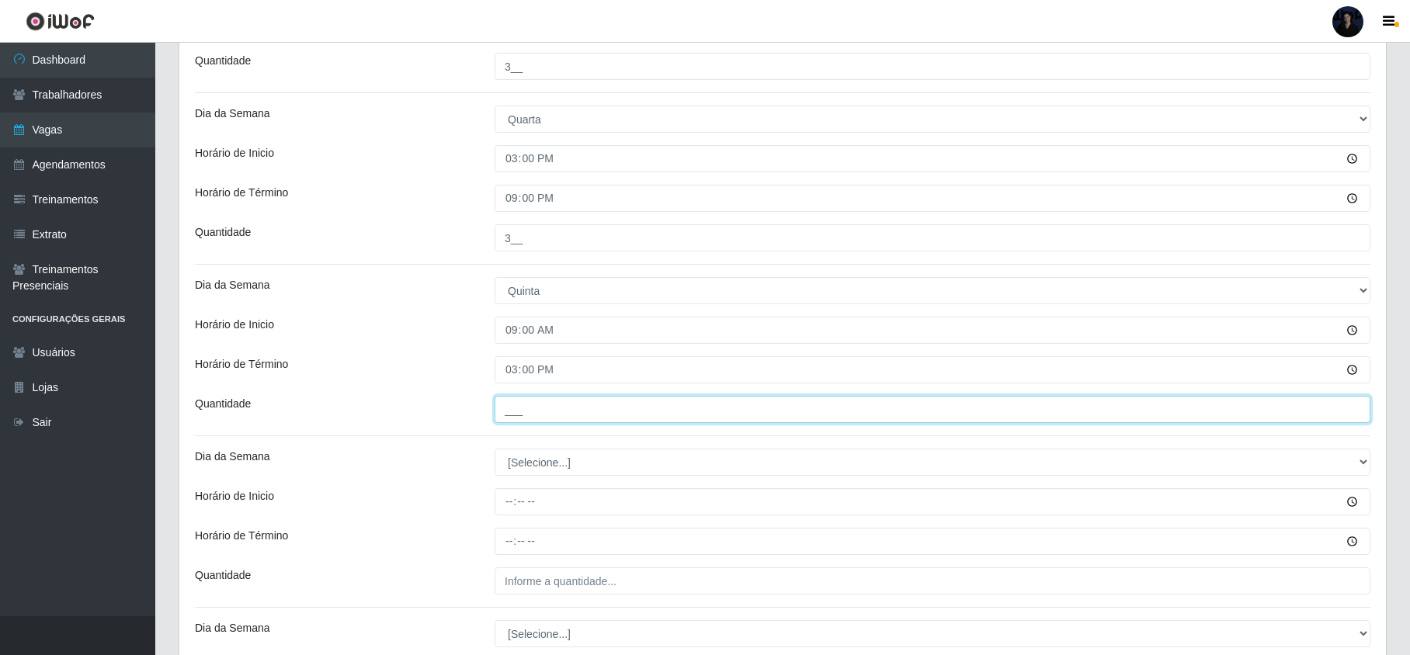
click at [510, 412] on input "___" at bounding box center [933, 409] width 876 height 27
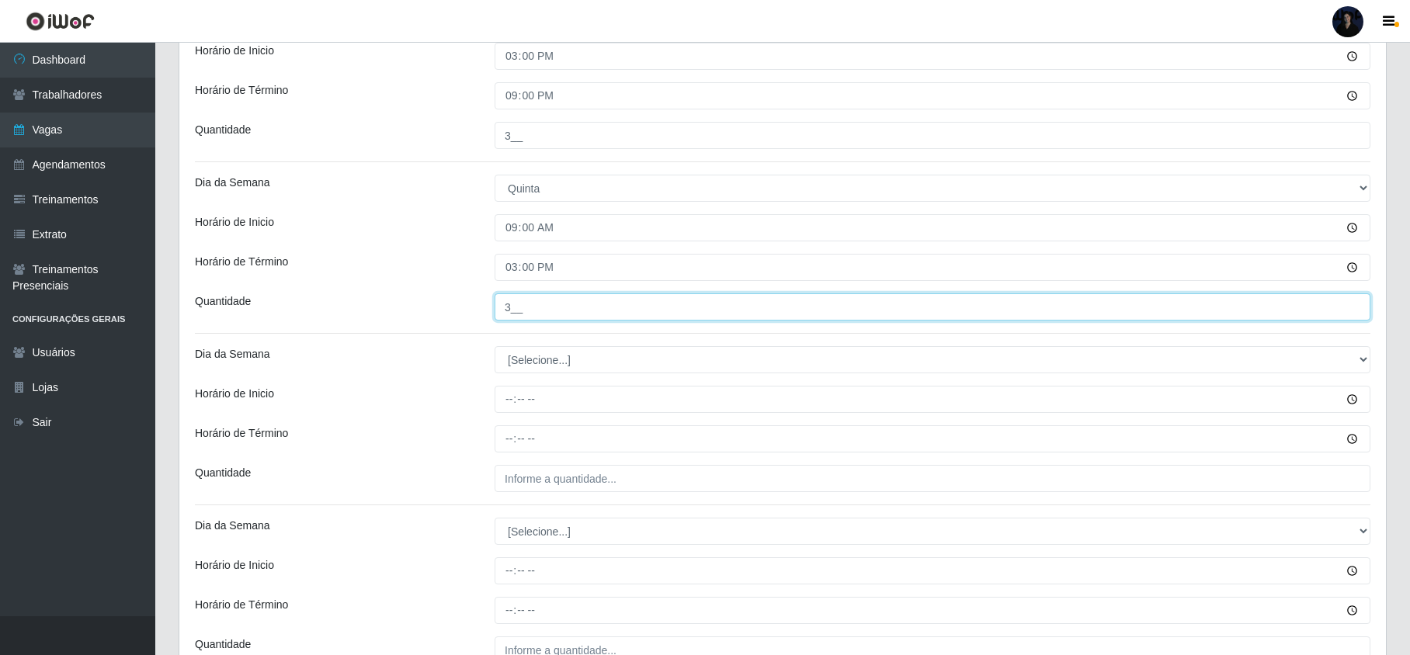
scroll to position [621, 0]
type input "3__"
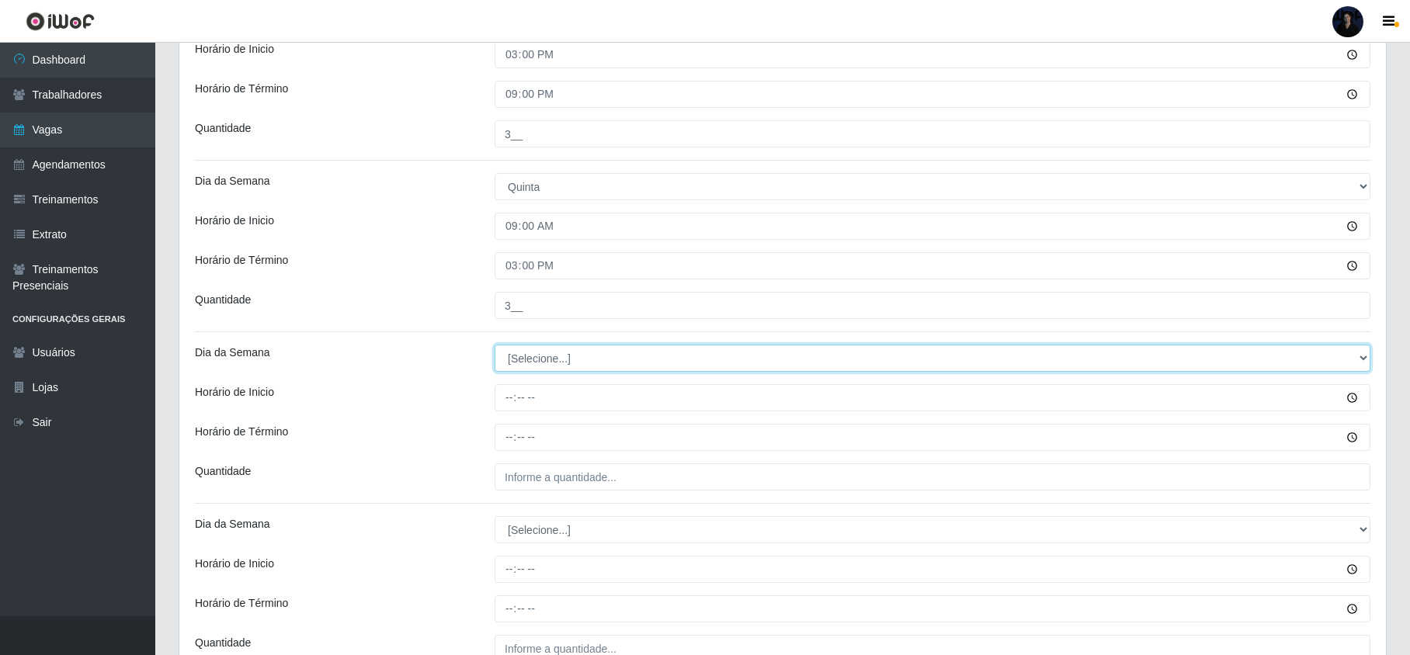
click at [522, 363] on select "[Selecione...] Segunda Terça Quarta Quinta Sexta Sábado Domingo" at bounding box center [933, 358] width 876 height 27
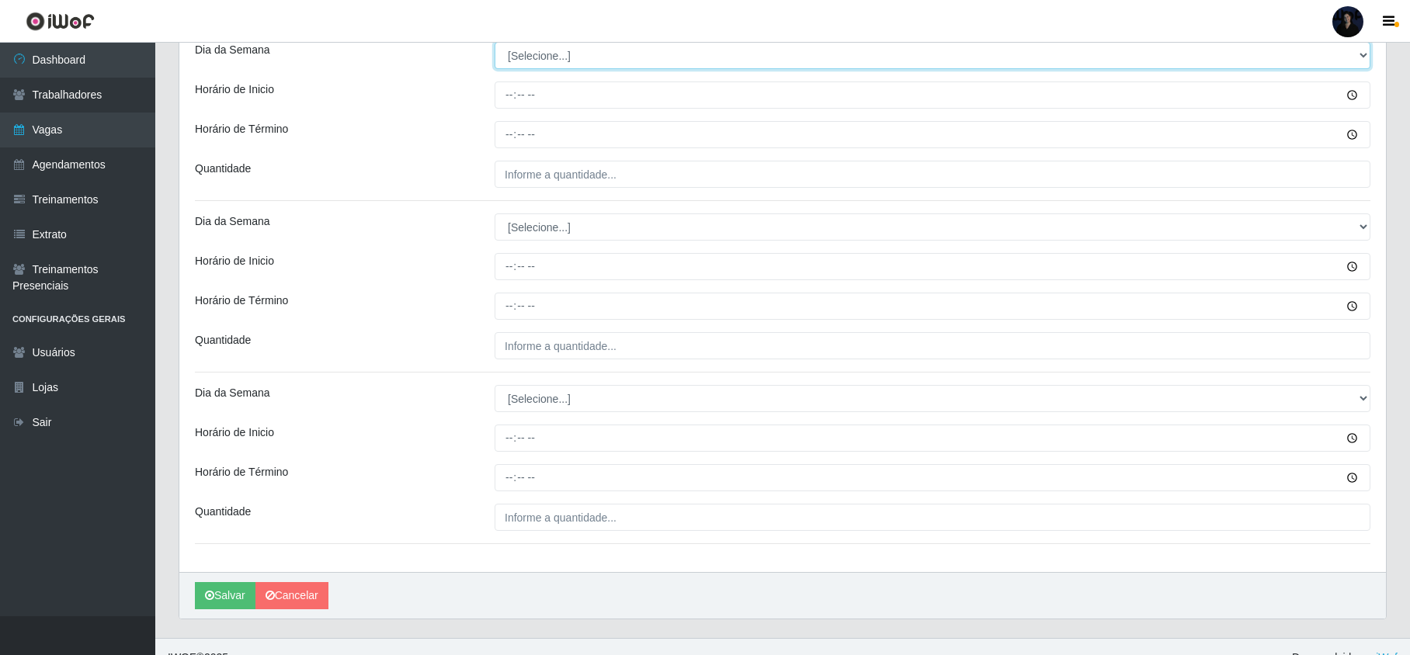
scroll to position [932, 0]
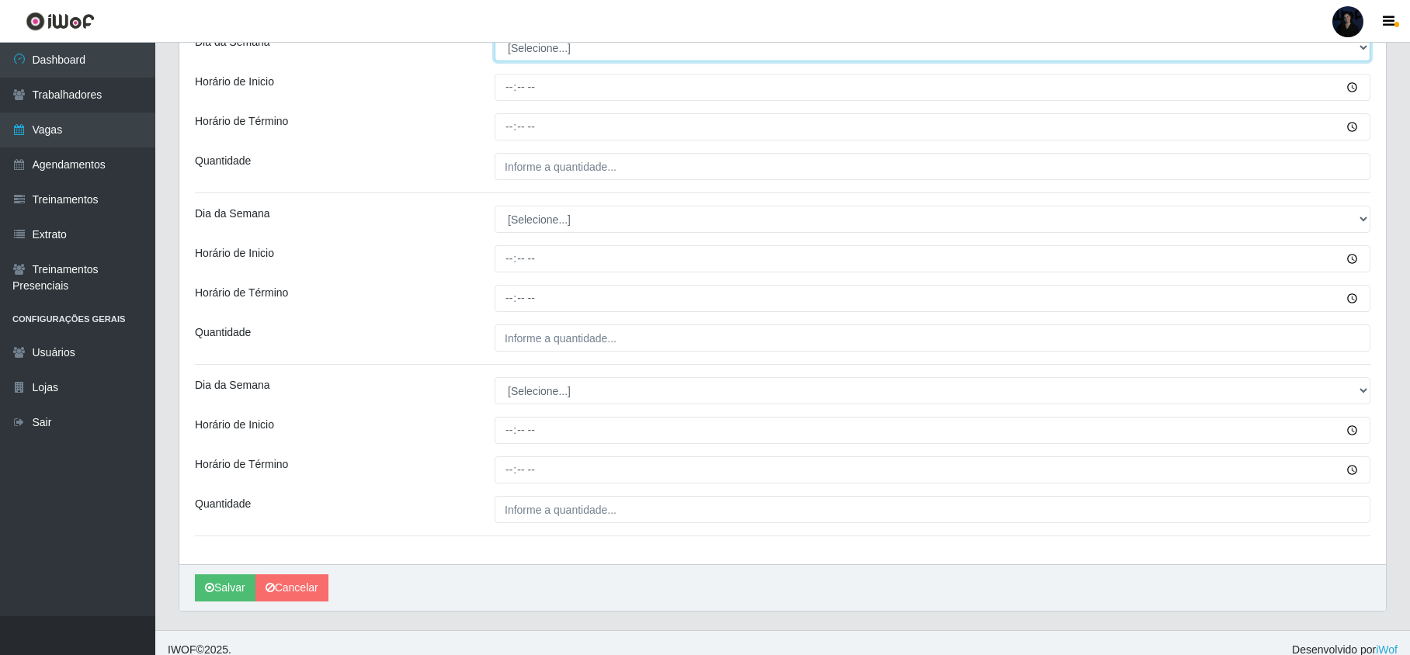
click at [538, 57] on select "[Selecione...] Segunda Terça Quarta Quinta Sexta Sábado Domingo" at bounding box center [933, 47] width 876 height 27
select select "4"
click at [495, 36] on select "[Selecione...] Segunda Terça Quarta Quinta Sexta Sábado Domingo" at bounding box center [933, 47] width 876 height 27
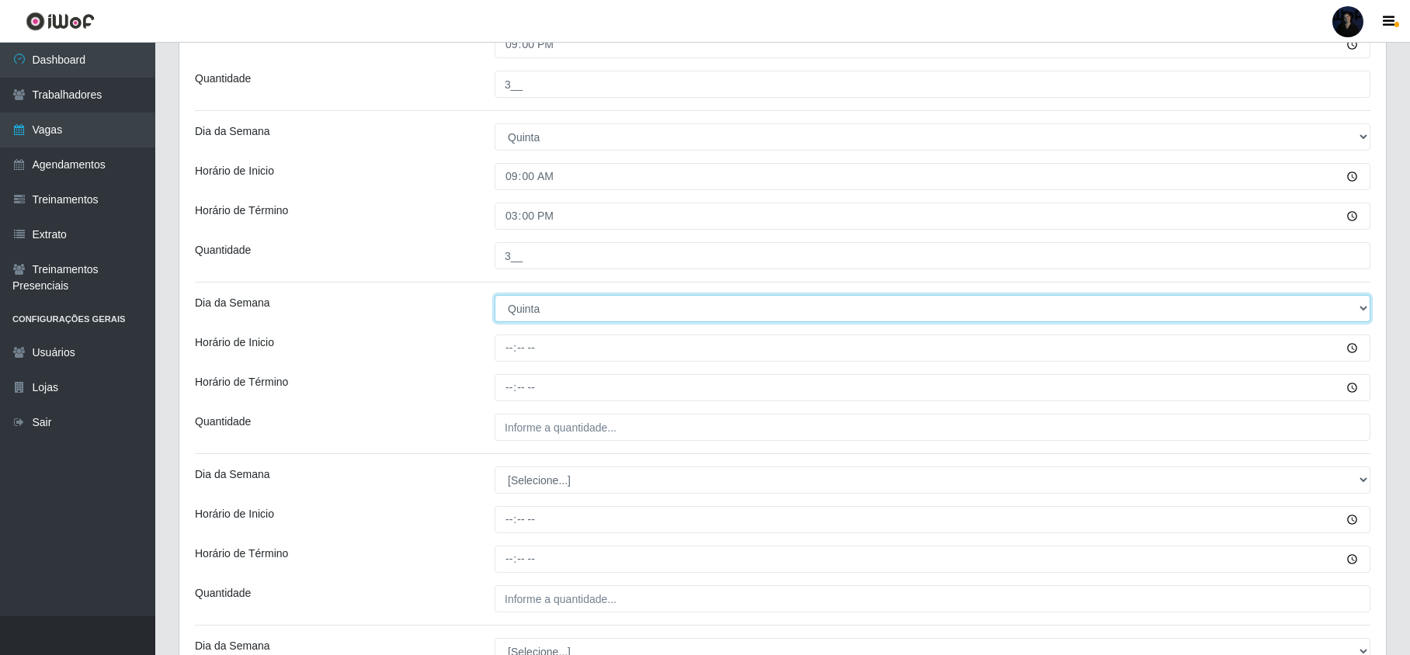
scroll to position [621, 0]
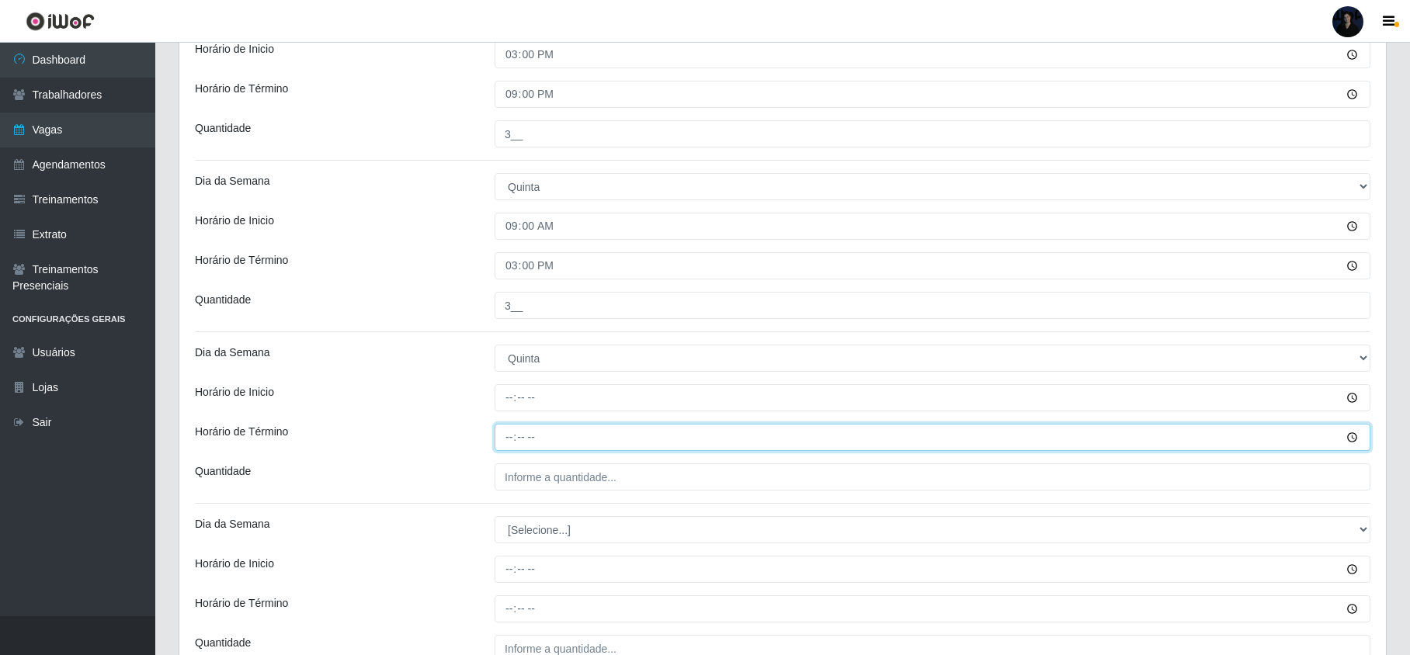
click at [514, 435] on input "Horário de Término" at bounding box center [933, 437] width 876 height 27
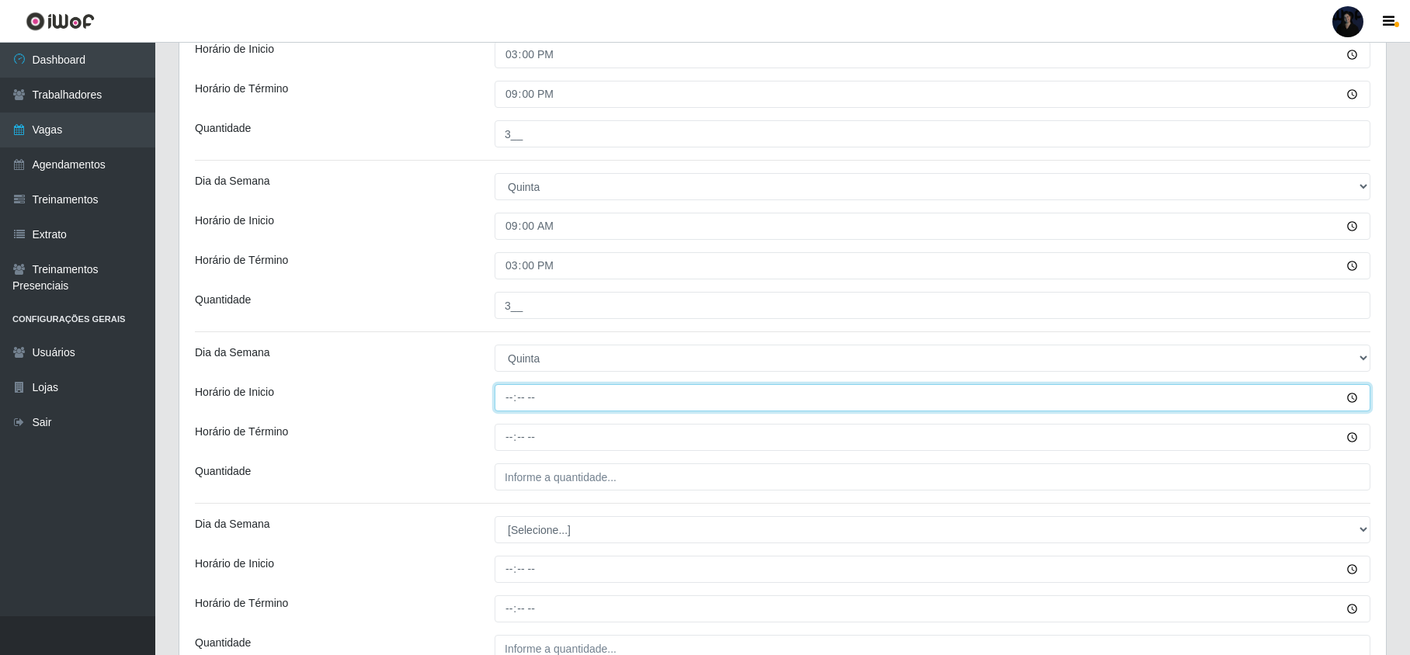
click at [507, 399] on input "Horário de Inicio" at bounding box center [933, 397] width 876 height 27
type input "15:00"
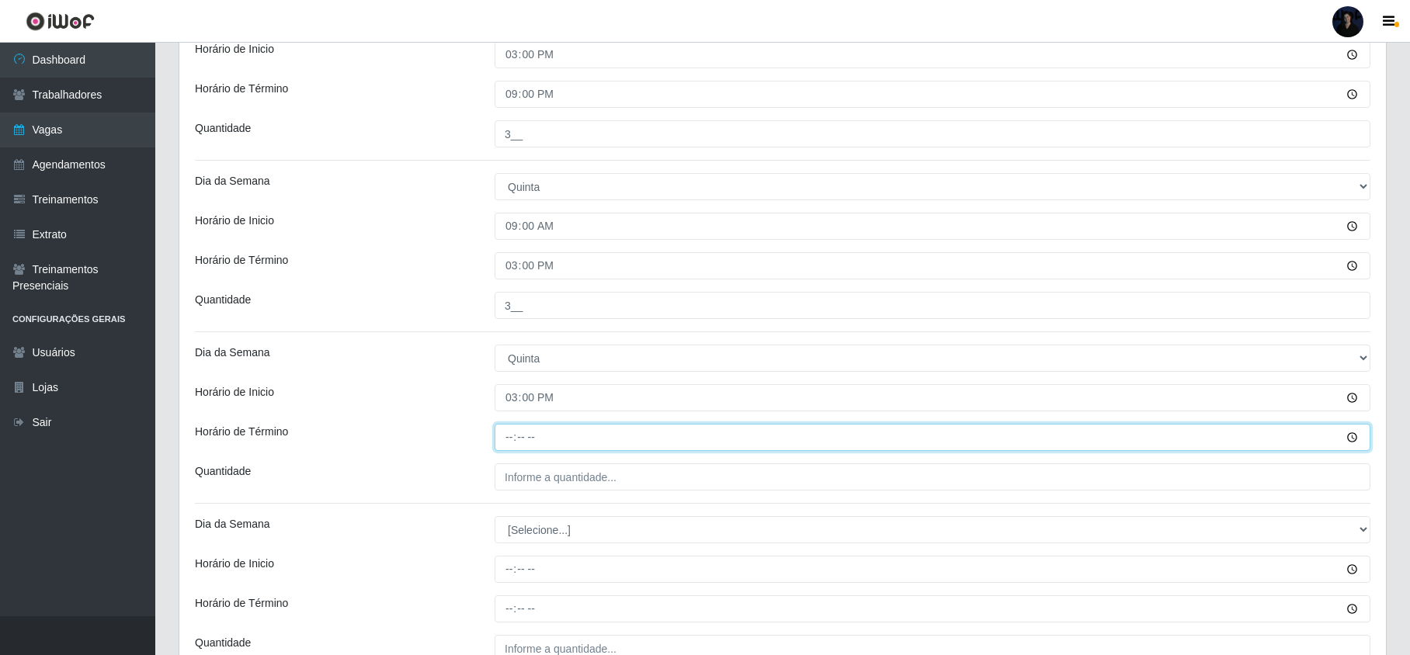
click at [508, 441] on input "Horário de Término" at bounding box center [933, 437] width 876 height 27
type input "21:00"
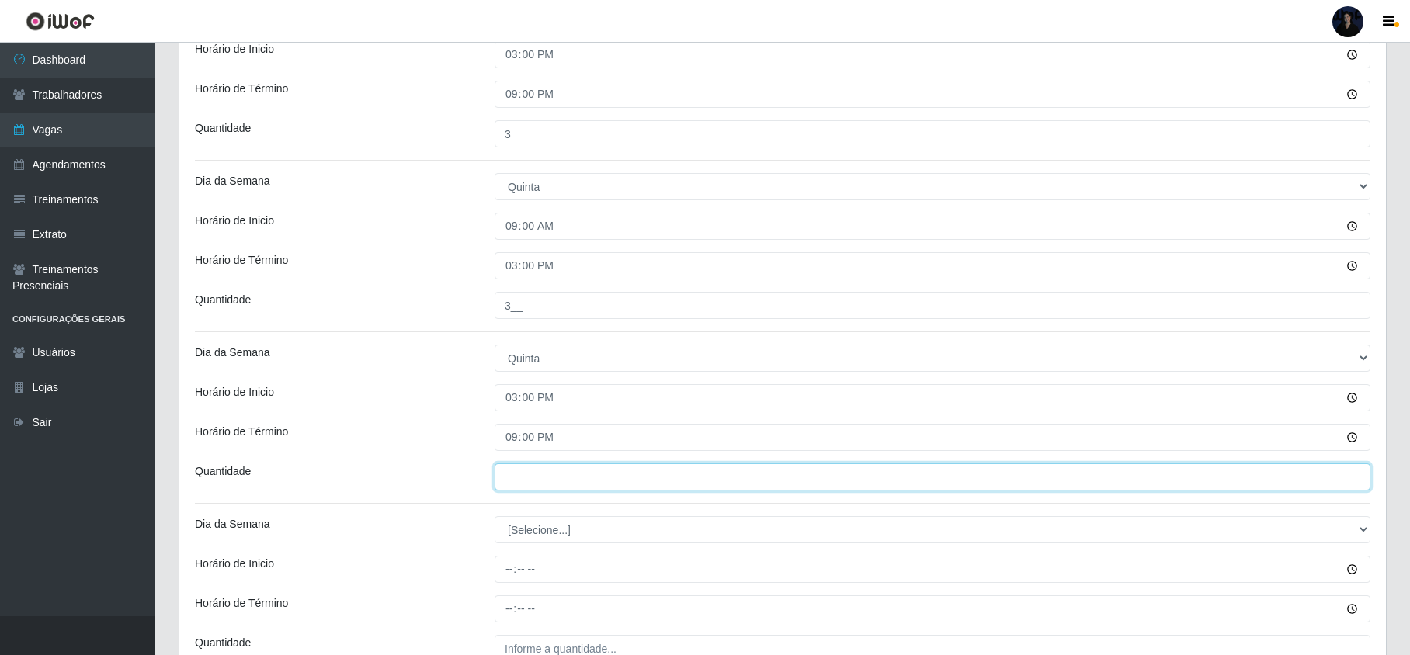
click at [516, 469] on input "___" at bounding box center [933, 477] width 876 height 27
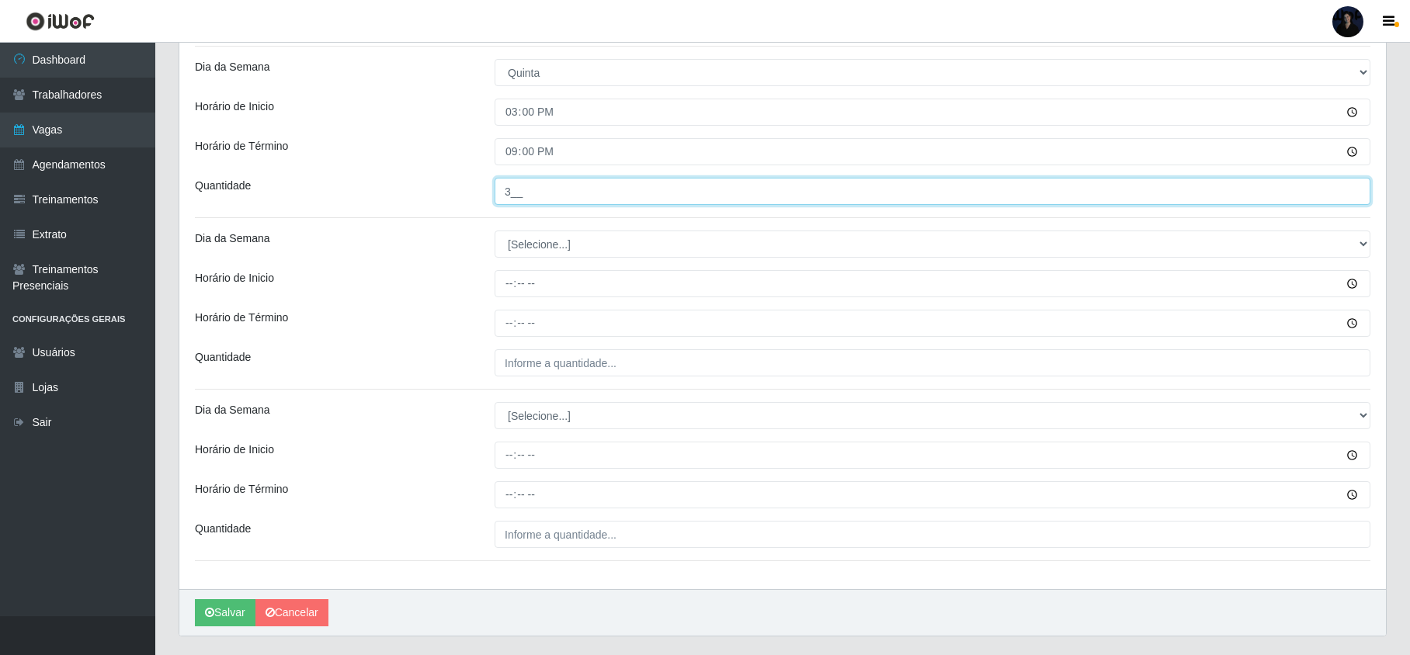
scroll to position [950, 0]
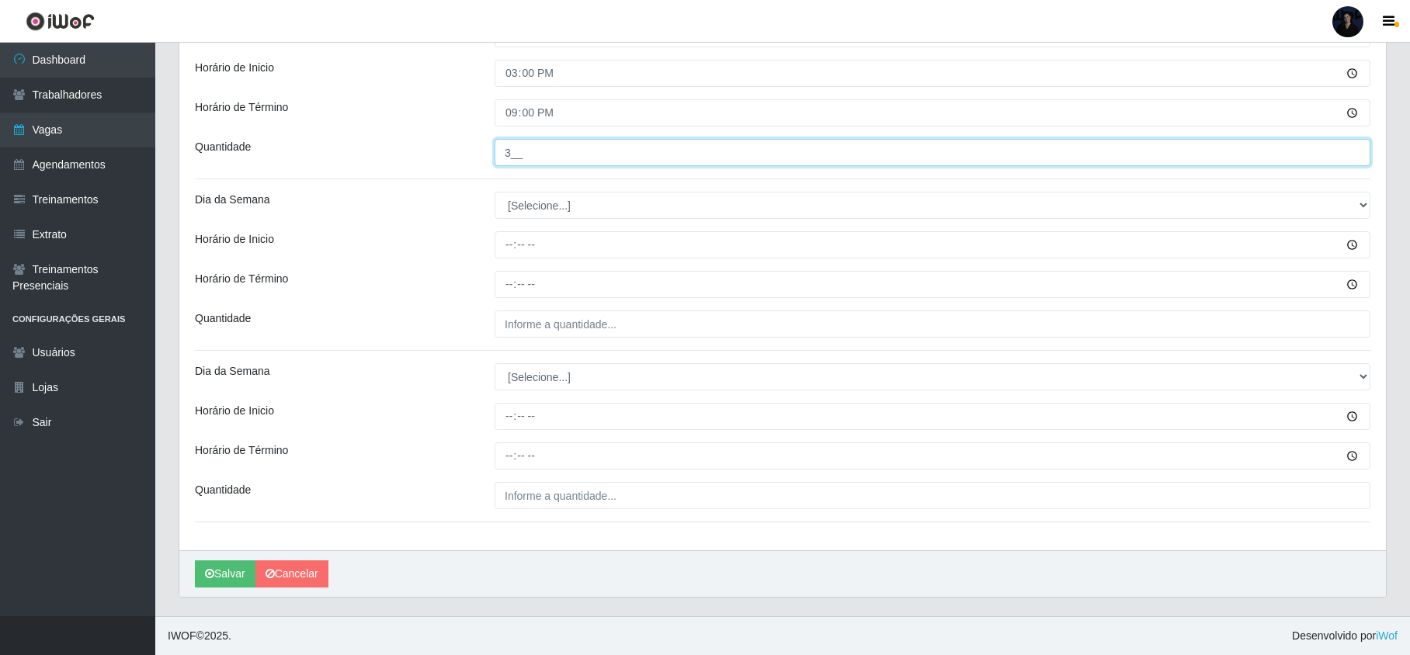
type input "3__"
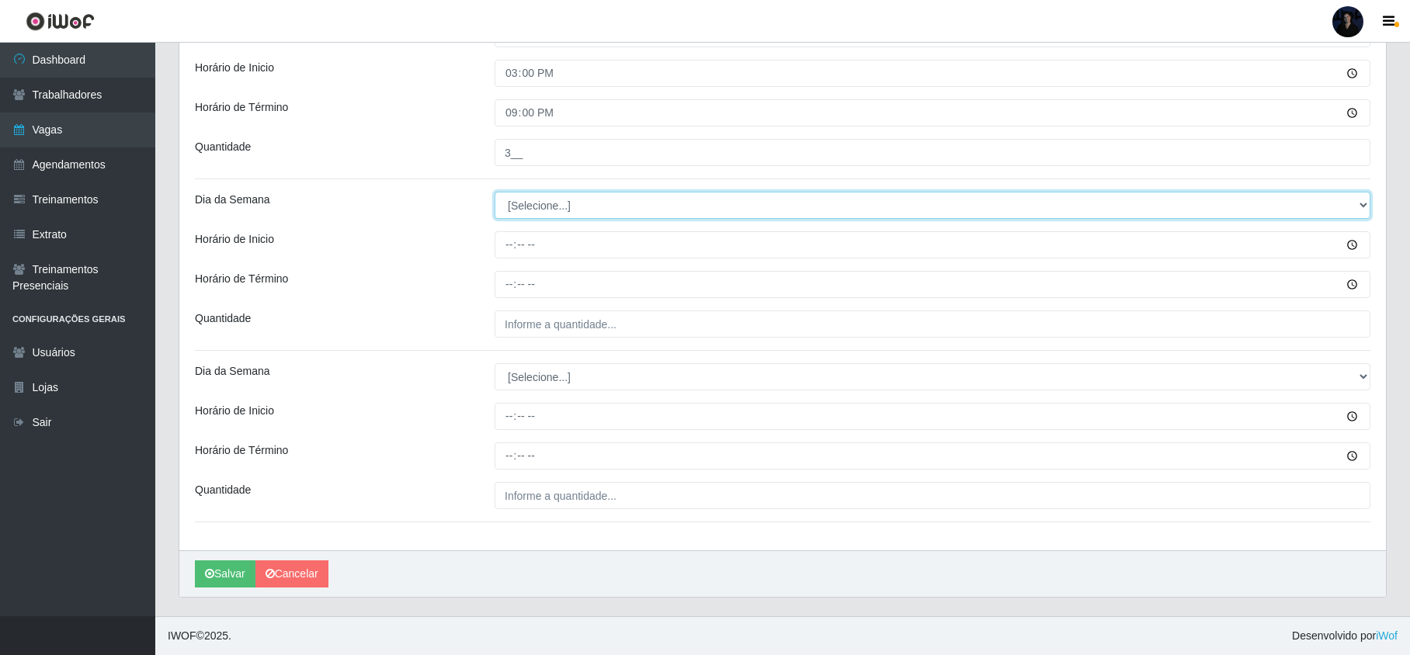
click at [547, 200] on select "[Selecione...] Segunda Terça Quarta Quinta Sexta Sábado Domingo" at bounding box center [933, 205] width 876 height 27
select select "5"
click at [495, 192] on select "[Selecione...] Segunda Terça Quarta Quinta Sexta Sábado Domingo" at bounding box center [933, 205] width 876 height 27
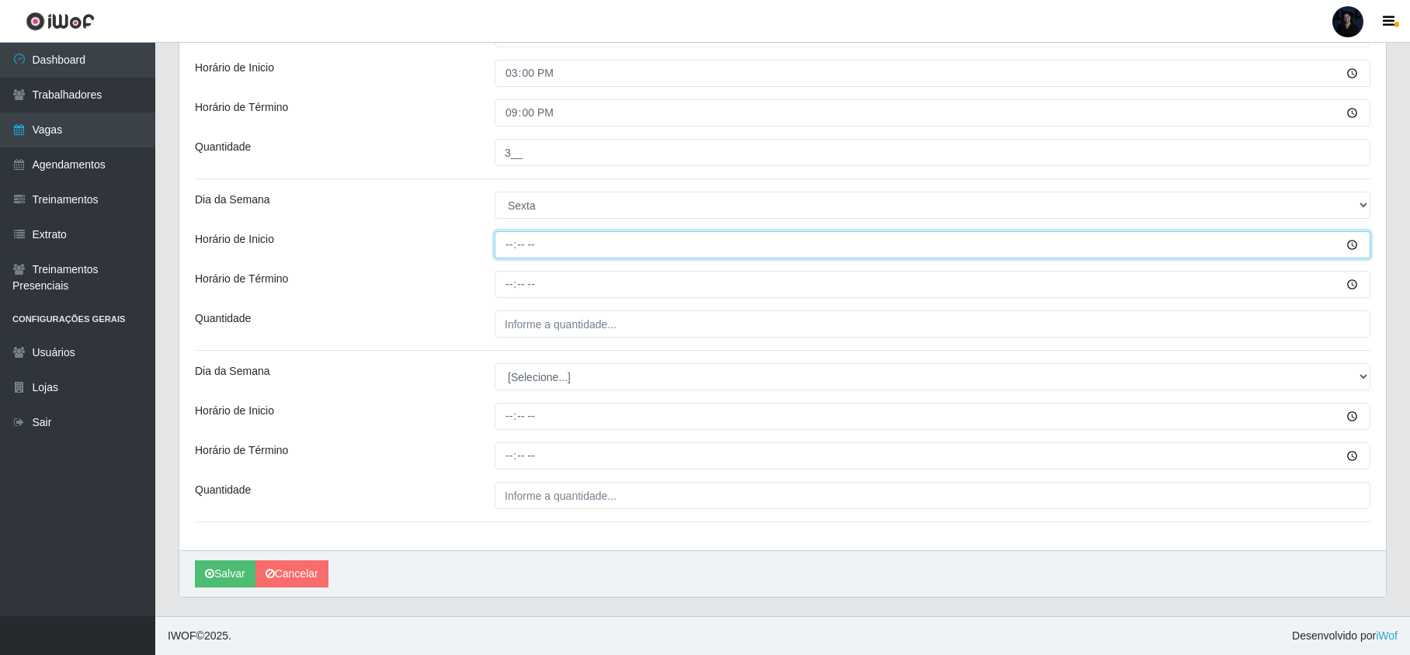
click at [507, 243] on input "Horário de Inicio" at bounding box center [933, 244] width 876 height 27
type input "09:00"
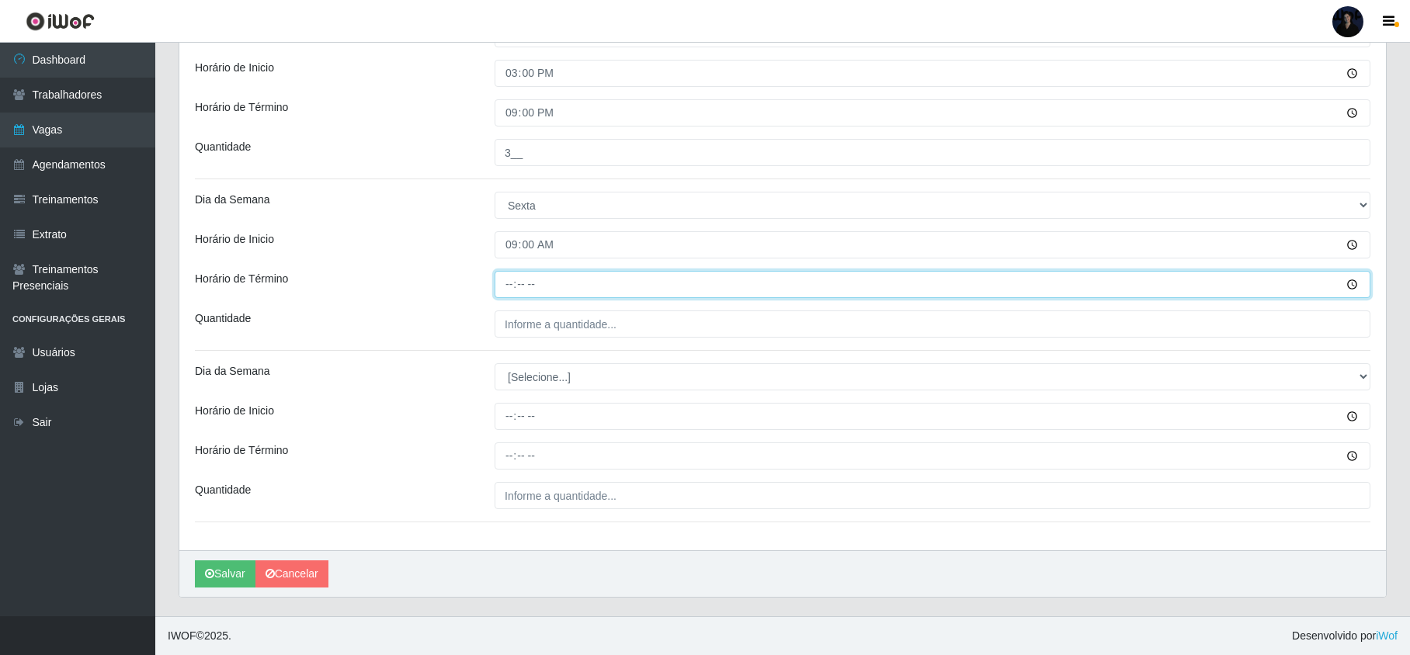
click at [503, 280] on input "Horário de Término" at bounding box center [933, 284] width 876 height 27
type input "15:00"
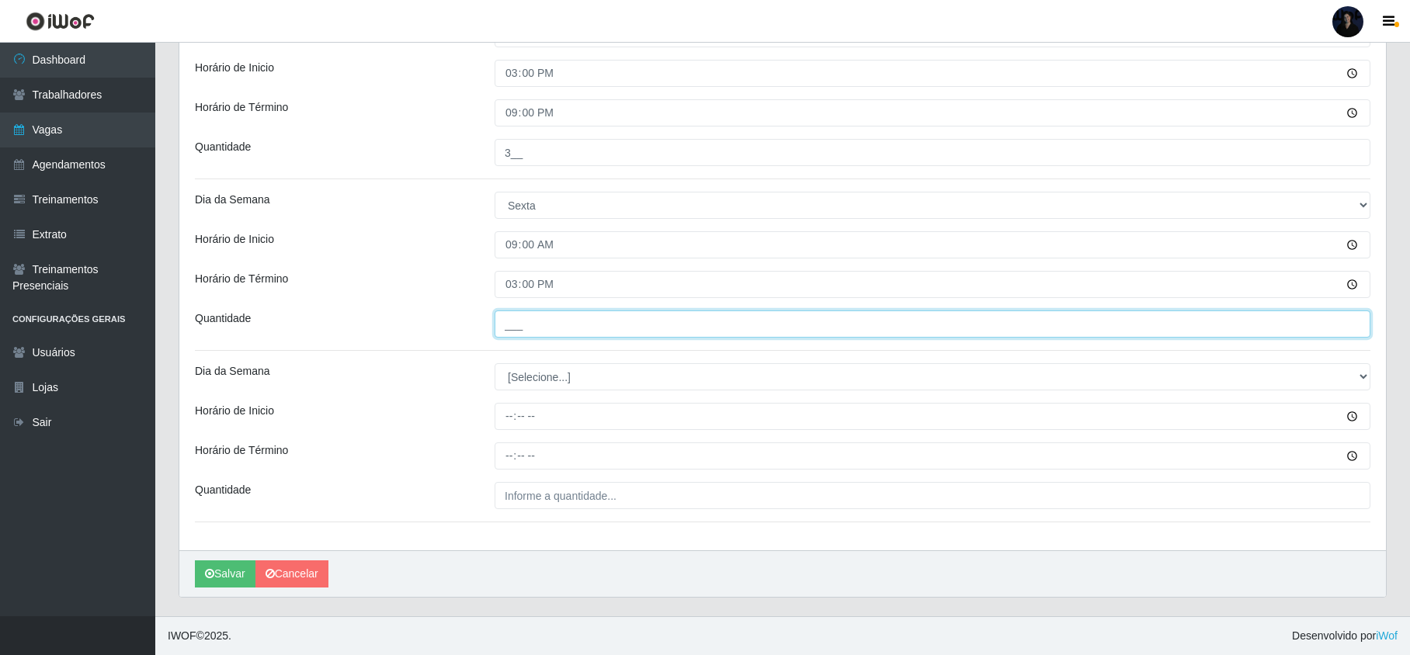
click at [520, 321] on input "___" at bounding box center [933, 324] width 876 height 27
type input "3__"
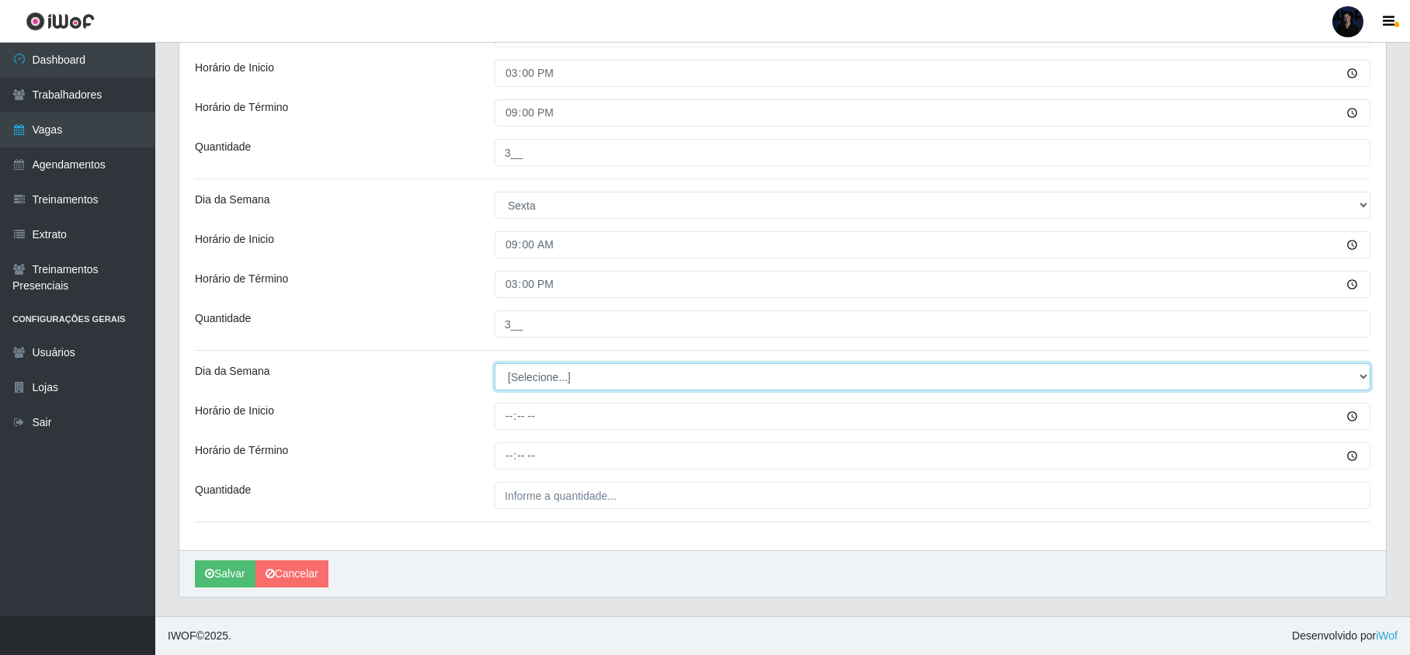
click at [536, 374] on select "[Selecione...] Segunda Terça Quarta Quinta Sexta Sábado Domingo" at bounding box center [933, 376] width 876 height 27
select select "5"
click at [495, 363] on select "[Selecione...] Segunda Terça Quarta Quinta Sexta Sábado Domingo" at bounding box center [933, 376] width 876 height 27
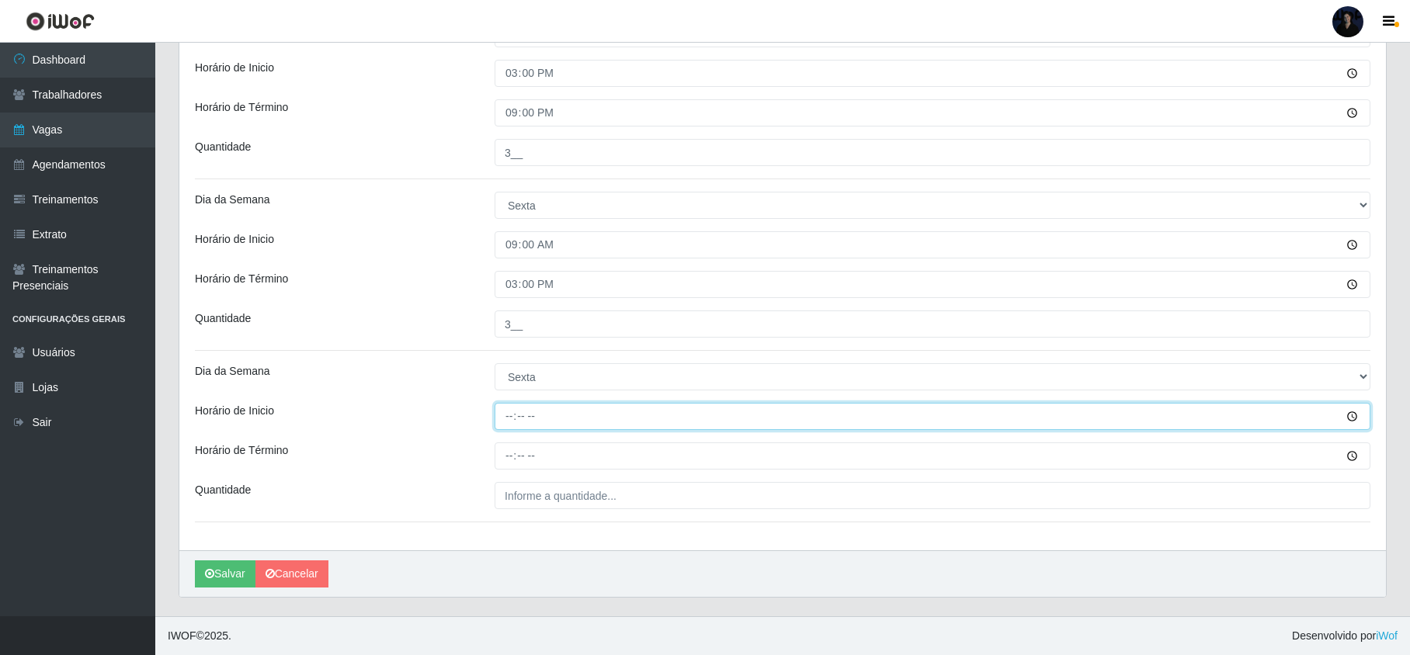
click at [510, 414] on input "Horário de Inicio" at bounding box center [933, 416] width 876 height 27
type input "15:00"
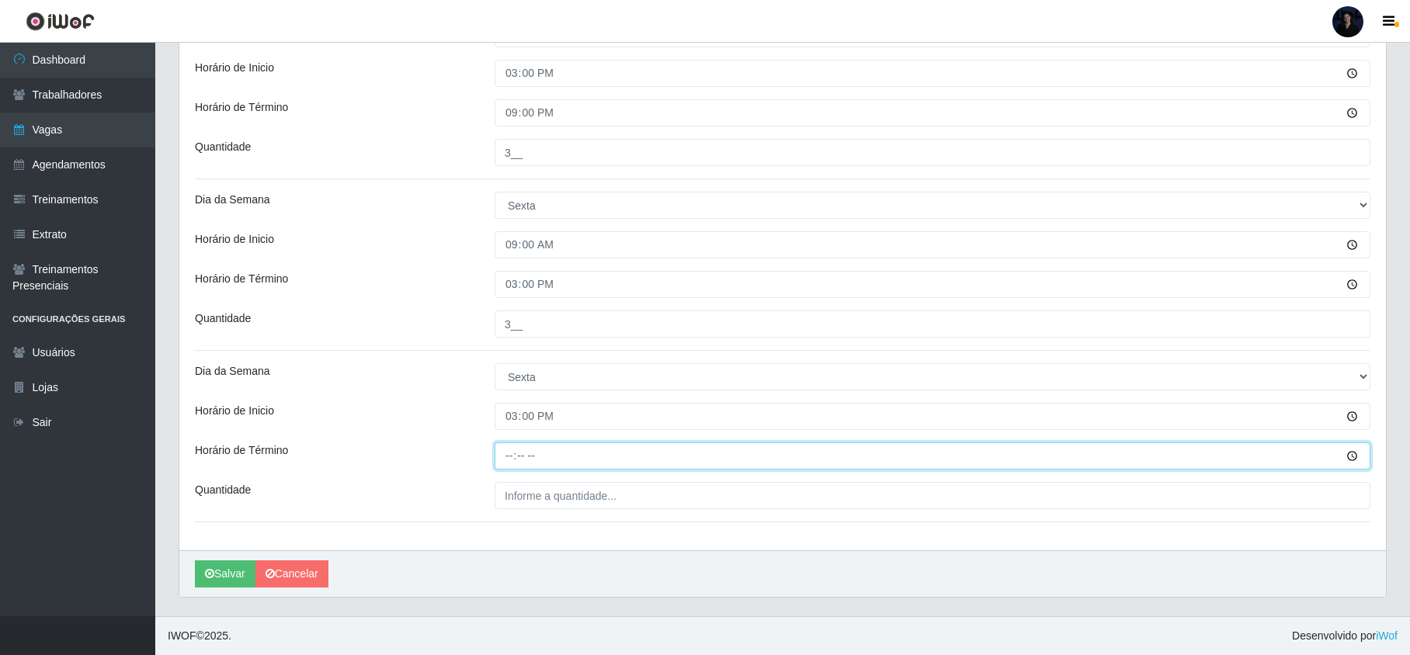
click at [507, 443] on input "Horário de Término" at bounding box center [933, 456] width 876 height 27
type input "21:00"
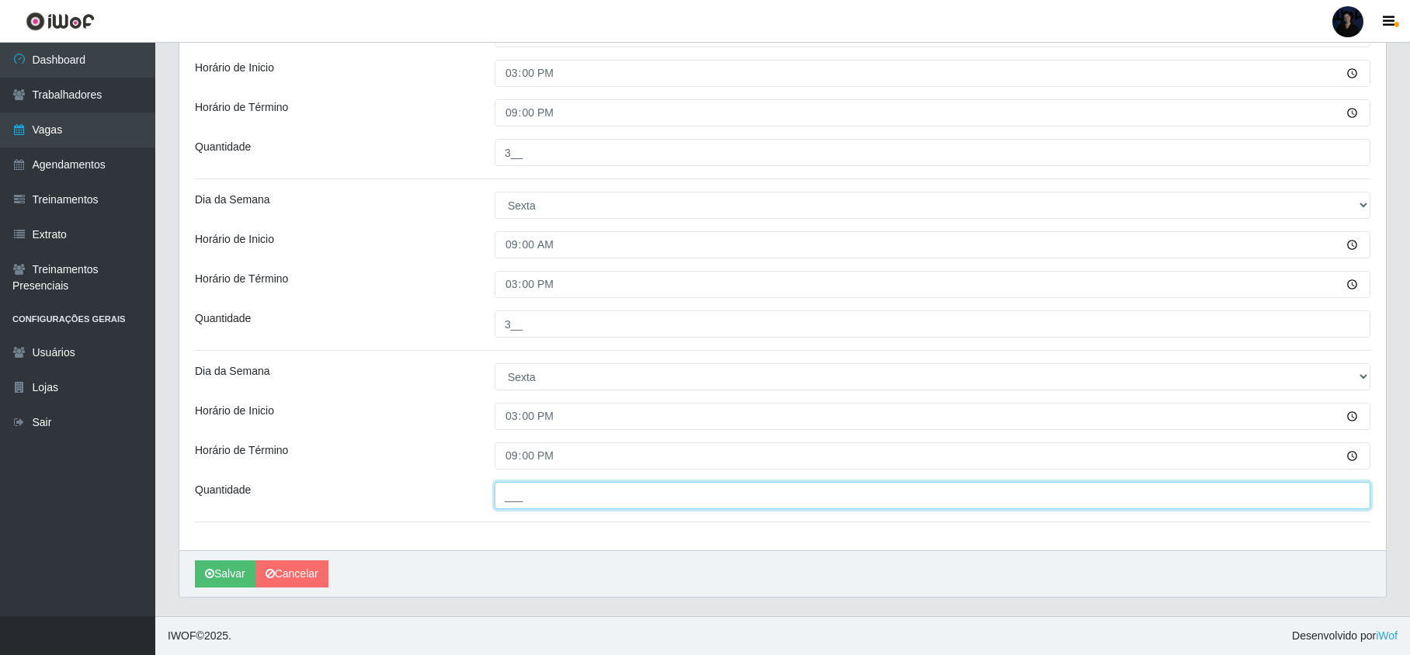
click at [512, 501] on input "___" at bounding box center [933, 495] width 876 height 27
type input "3__"
click at [214, 578] on icon "submit" at bounding box center [209, 573] width 9 height 11
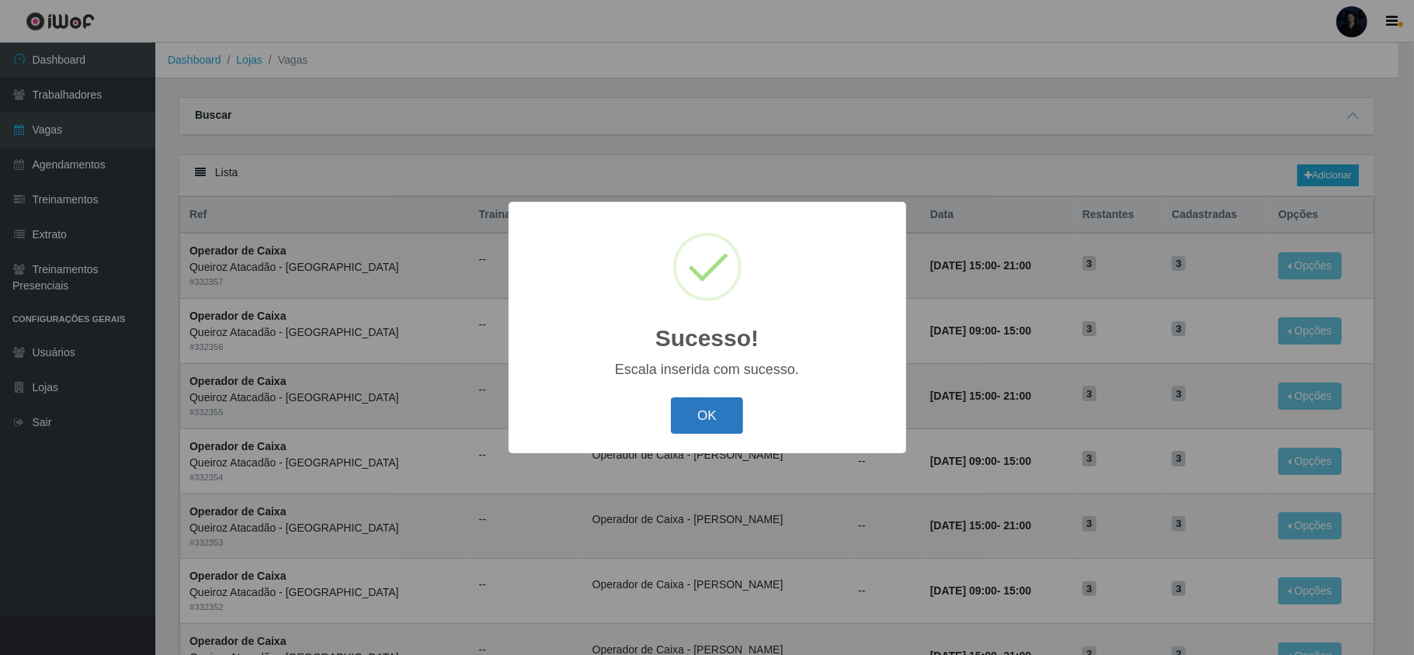
click at [717, 413] on button "OK" at bounding box center [707, 416] width 72 height 36
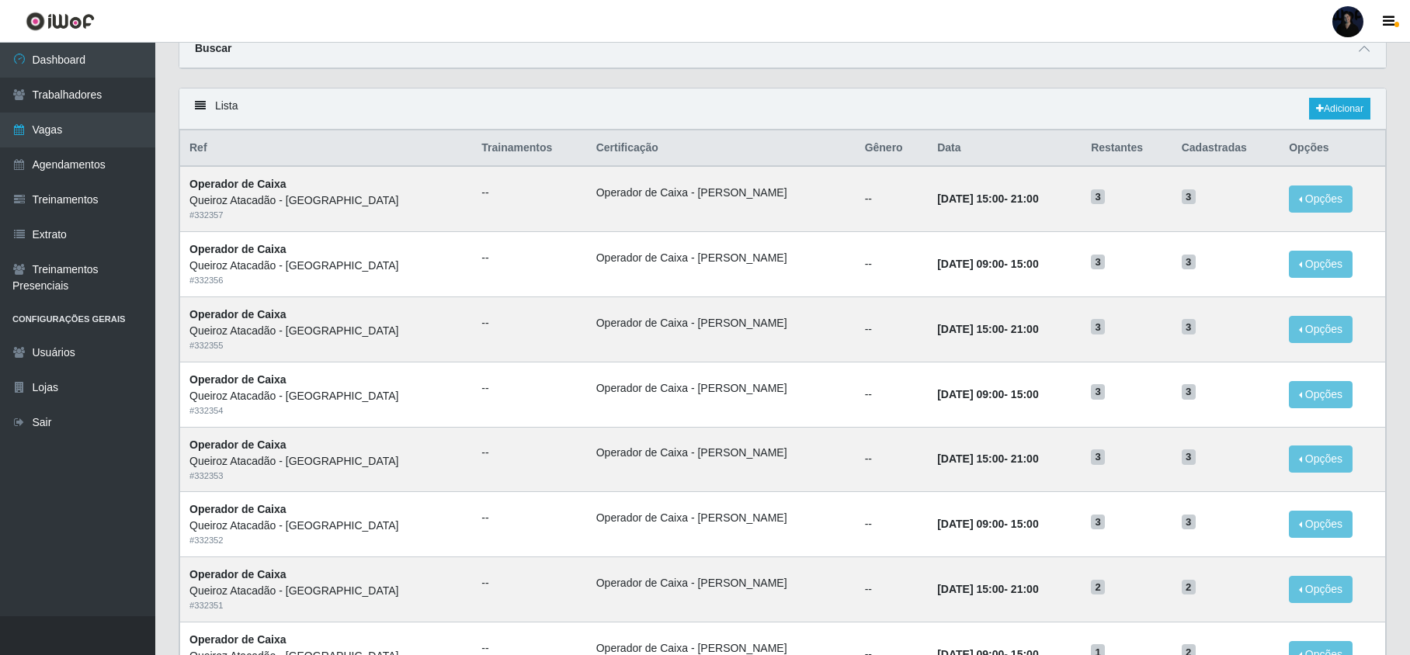
scroll to position [103, 0]
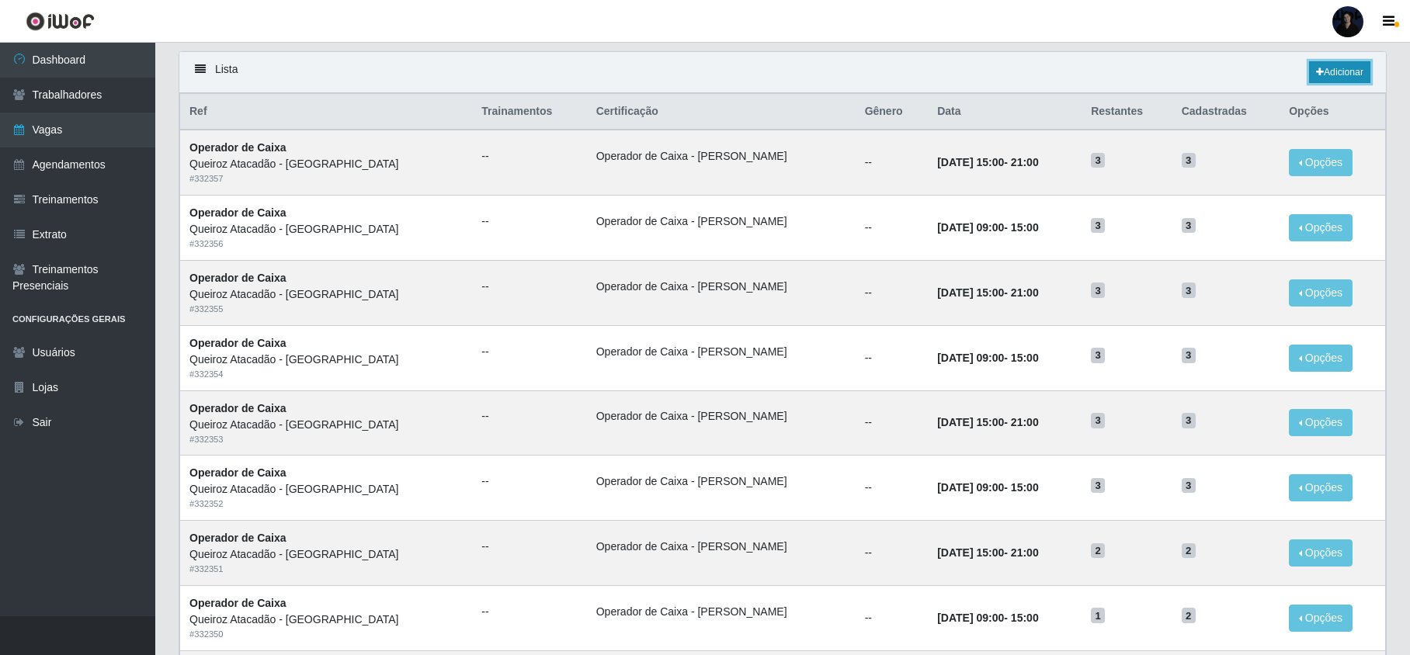
click at [1332, 78] on link "Adicionar" at bounding box center [1339, 72] width 61 height 22
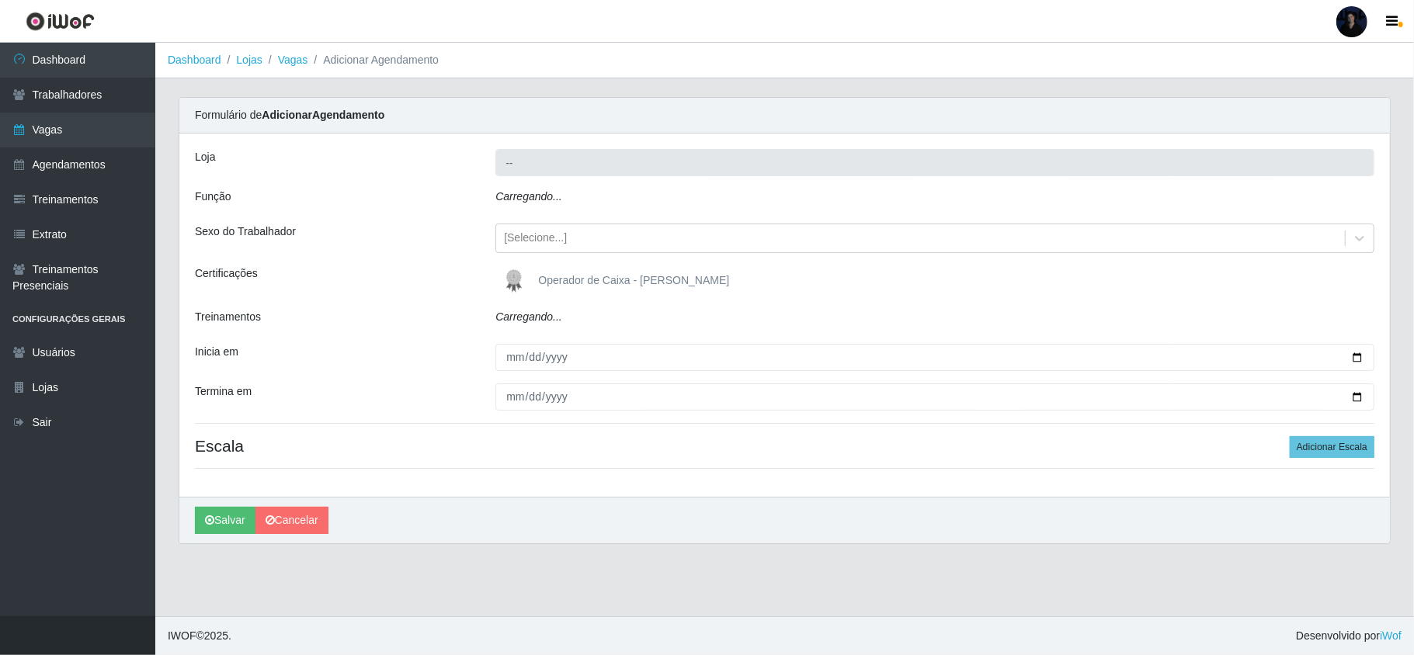
type input "Queiroz Atacadão - [GEOGRAPHIC_DATA]"
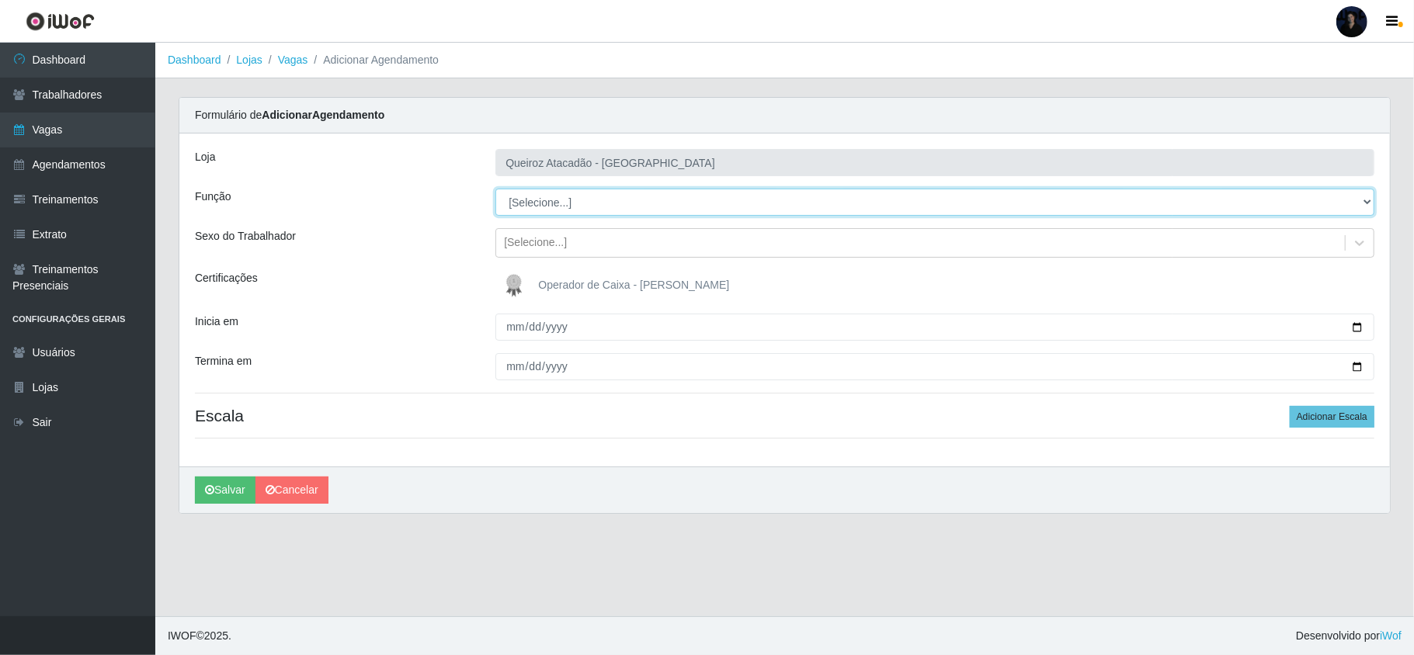
click at [547, 199] on select "[Selecione...] Embalador Embalador + Embalador ++ Operador de Caixa Operador de…" at bounding box center [934, 202] width 879 height 27
select select "72"
click at [495, 189] on select "[Selecione...] Embalador Embalador + Embalador ++ Operador de Caixa Operador de…" at bounding box center [934, 202] width 879 height 27
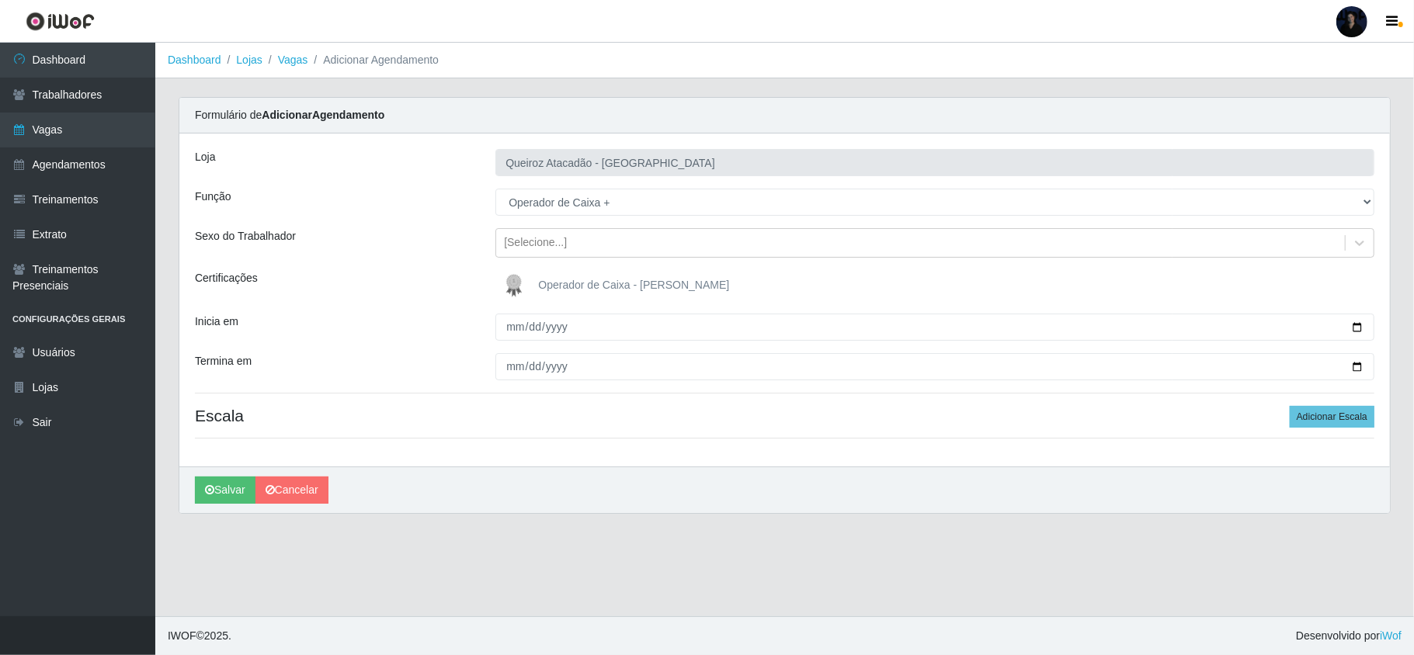
click at [519, 287] on img at bounding box center [517, 285] width 37 height 31
click at [0, 0] on input "Operador de Caixa - [PERSON_NAME]" at bounding box center [0, 0] width 0 height 0
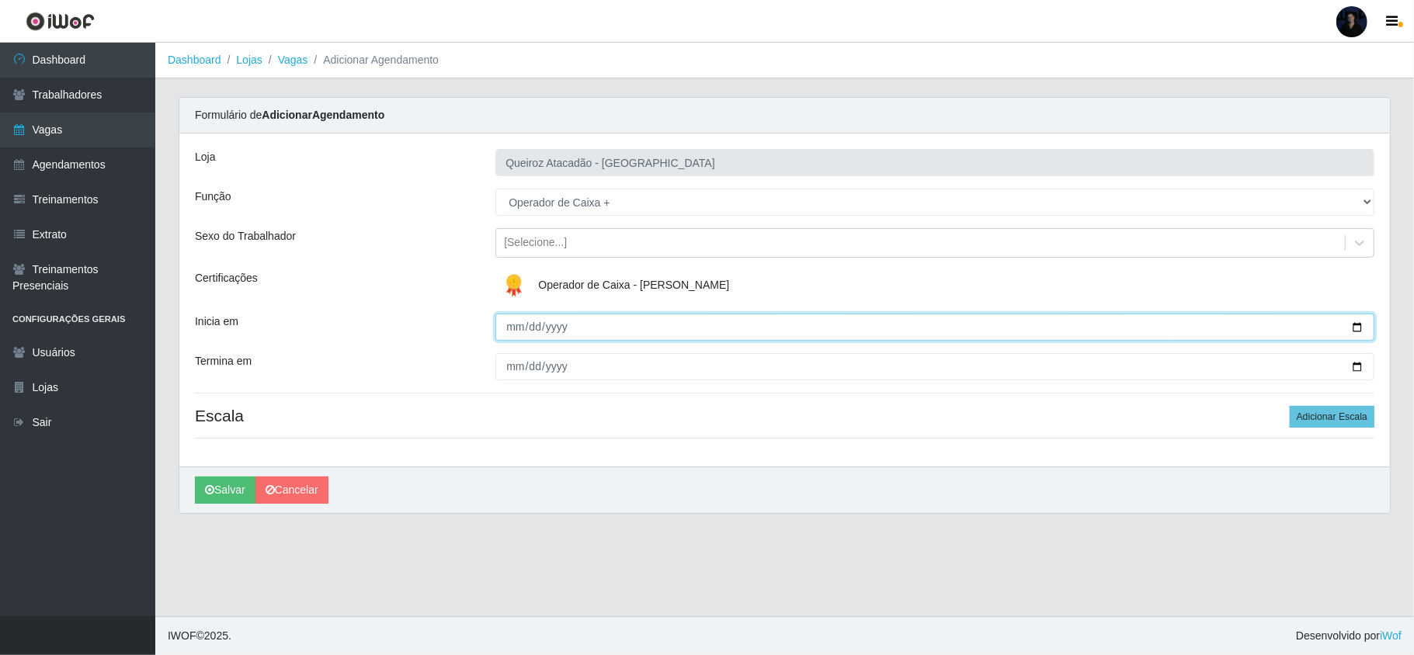
click at [1361, 318] on input "Inicia em" at bounding box center [934, 327] width 879 height 27
click at [1352, 326] on input "Inicia em" at bounding box center [934, 327] width 879 height 27
type input "[DATE]"
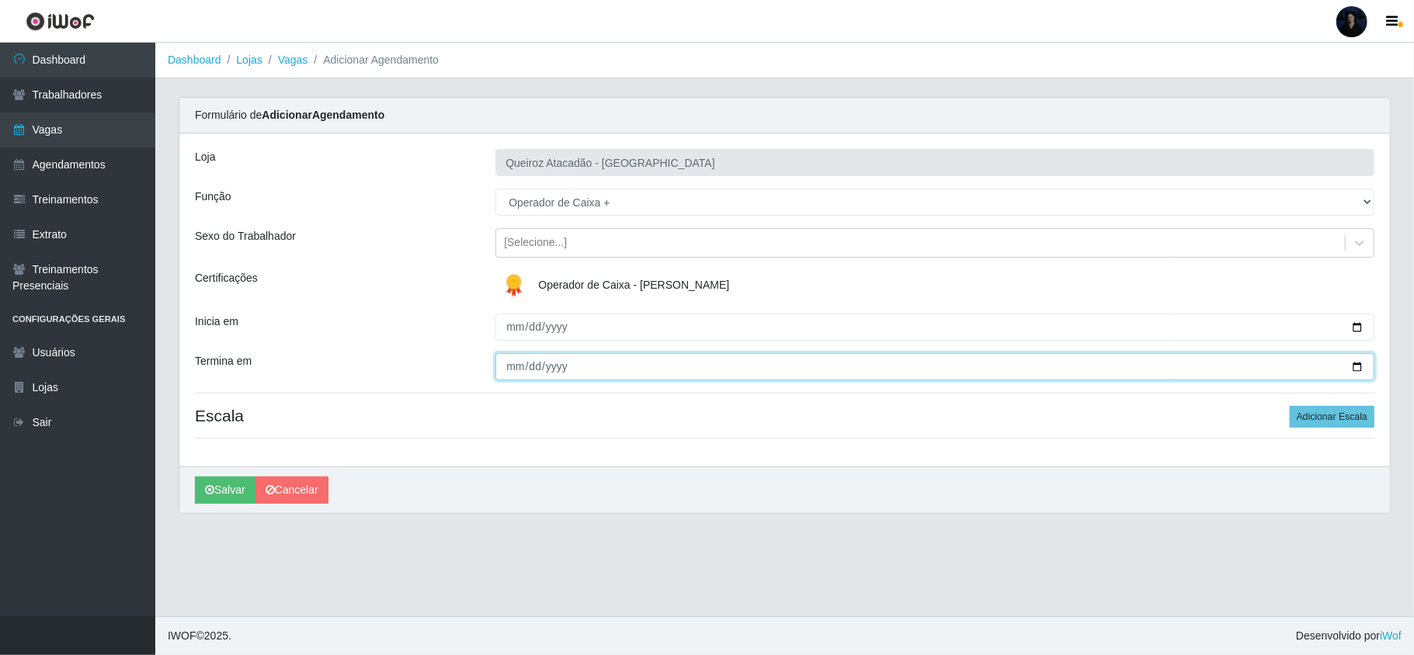
click at [522, 370] on input "Termina em" at bounding box center [934, 366] width 879 height 27
click at [519, 367] on input "Termina em" at bounding box center [934, 366] width 879 height 27
click at [513, 367] on input "Termina em" at bounding box center [934, 366] width 879 height 27
type input "[DATE]"
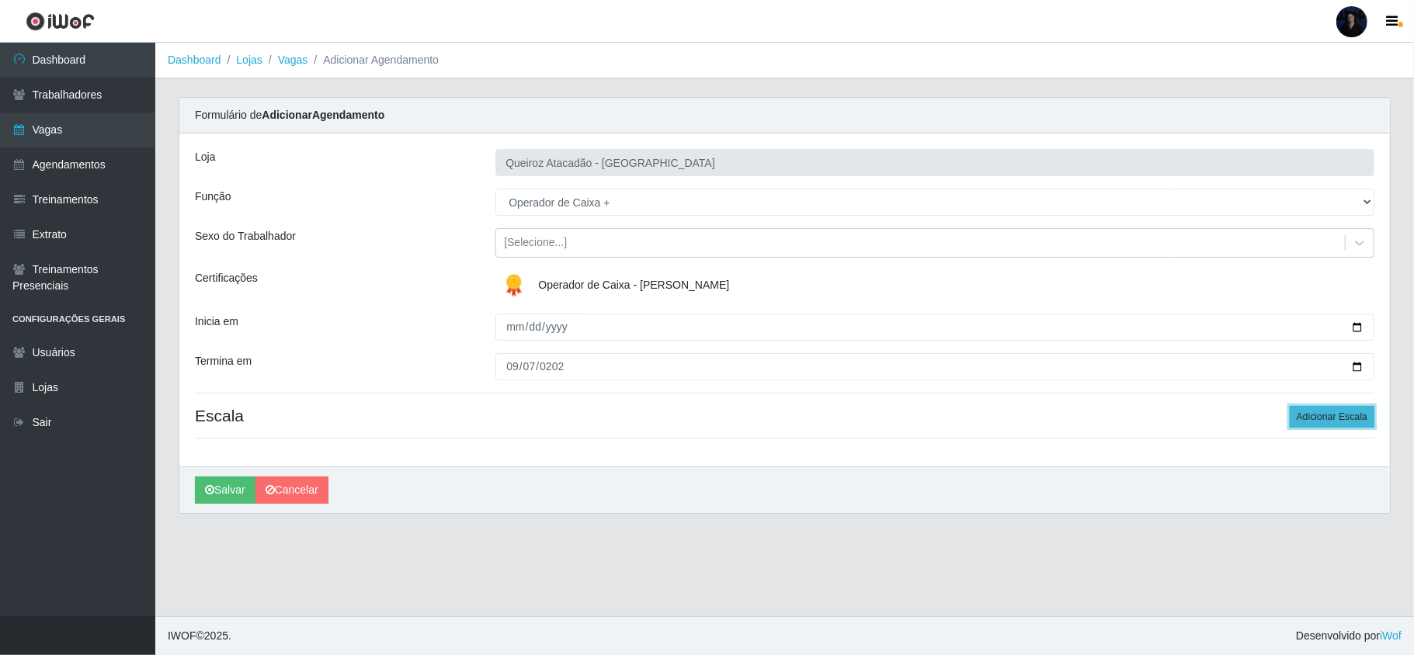
click at [1334, 423] on button "Adicionar Escala" at bounding box center [1332, 417] width 85 height 22
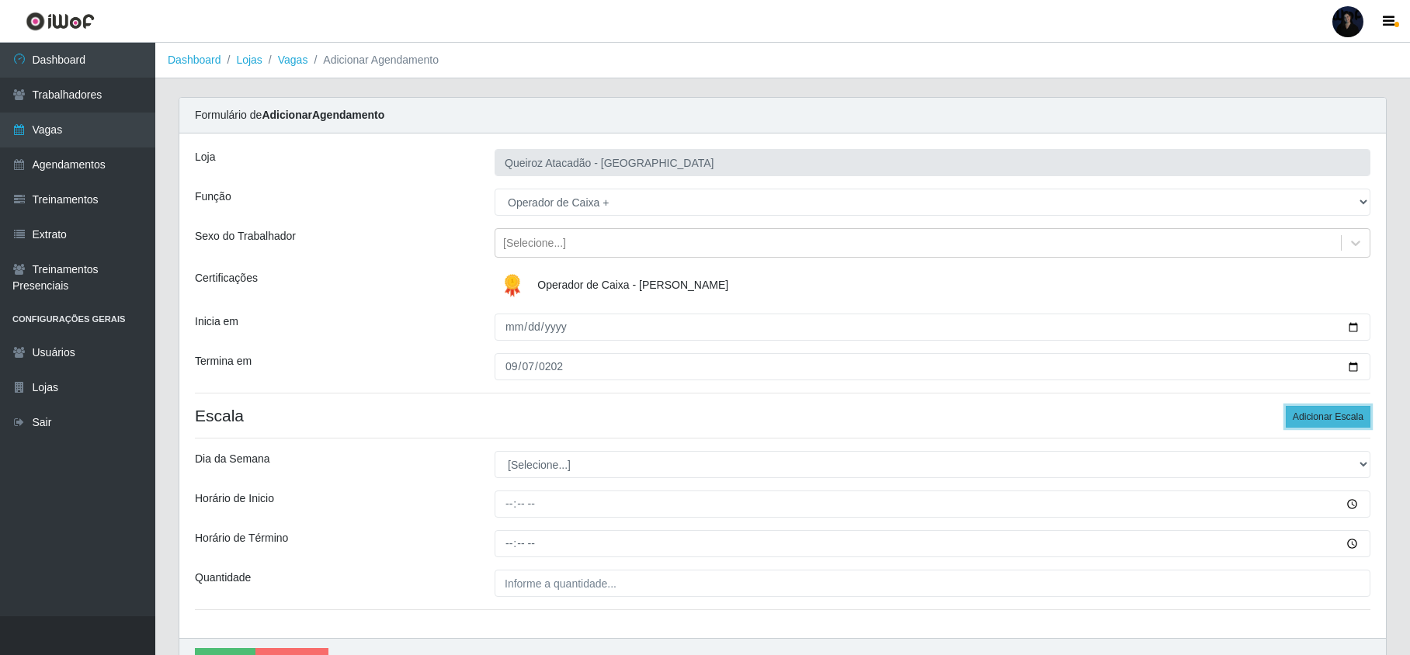
click at [1334, 423] on button "Adicionar Escala" at bounding box center [1328, 417] width 85 height 22
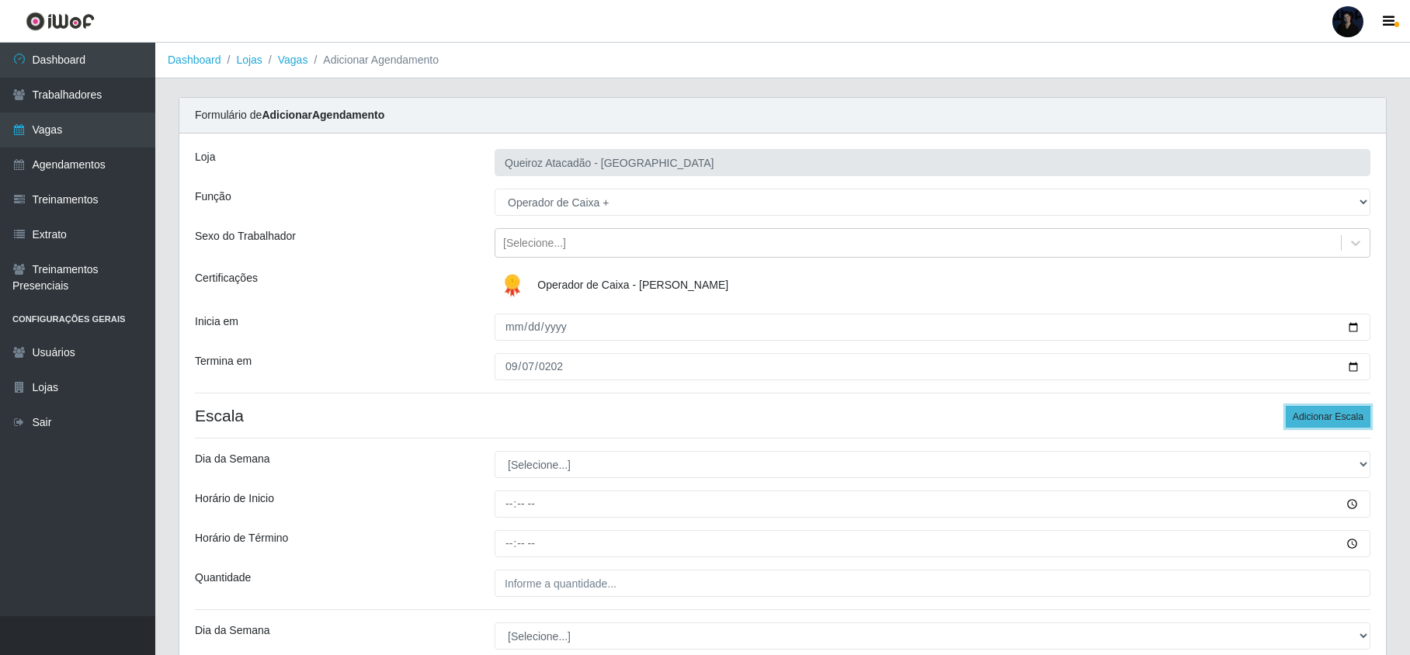
click at [1331, 416] on button "Adicionar Escala" at bounding box center [1328, 417] width 85 height 22
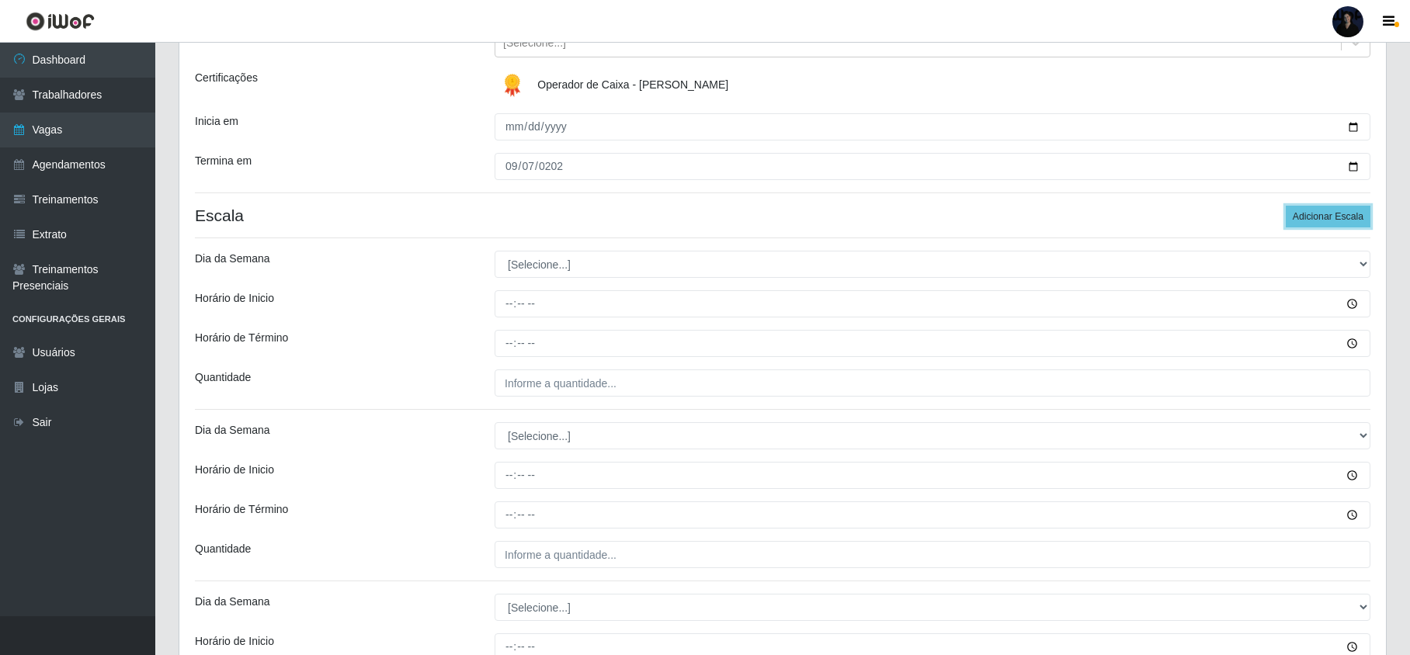
scroll to position [103, 0]
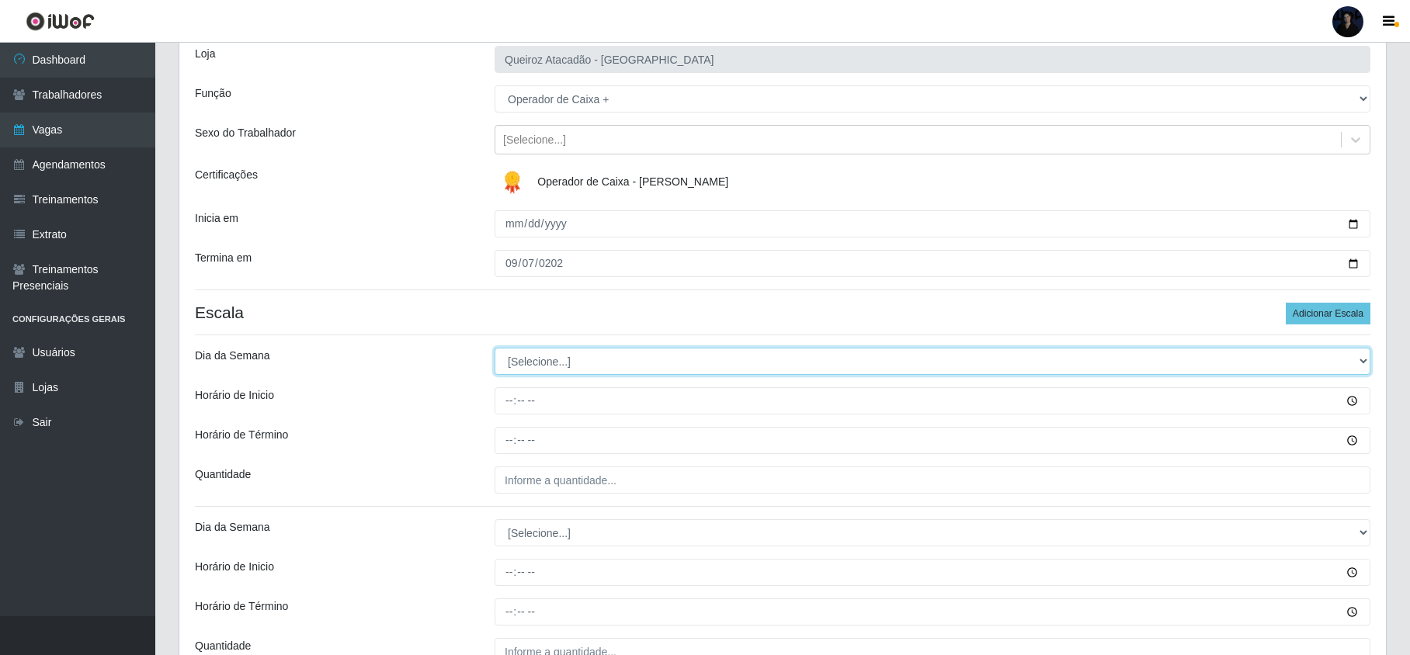
click at [523, 355] on select "[Selecione...] Segunda Terça Quarta Quinta Sexta Sábado Domingo" at bounding box center [933, 361] width 876 height 27
select select "6"
click at [495, 349] on select "[Selecione...] Segunda Terça Quarta Quinta Sexta Sábado Domingo" at bounding box center [933, 361] width 876 height 27
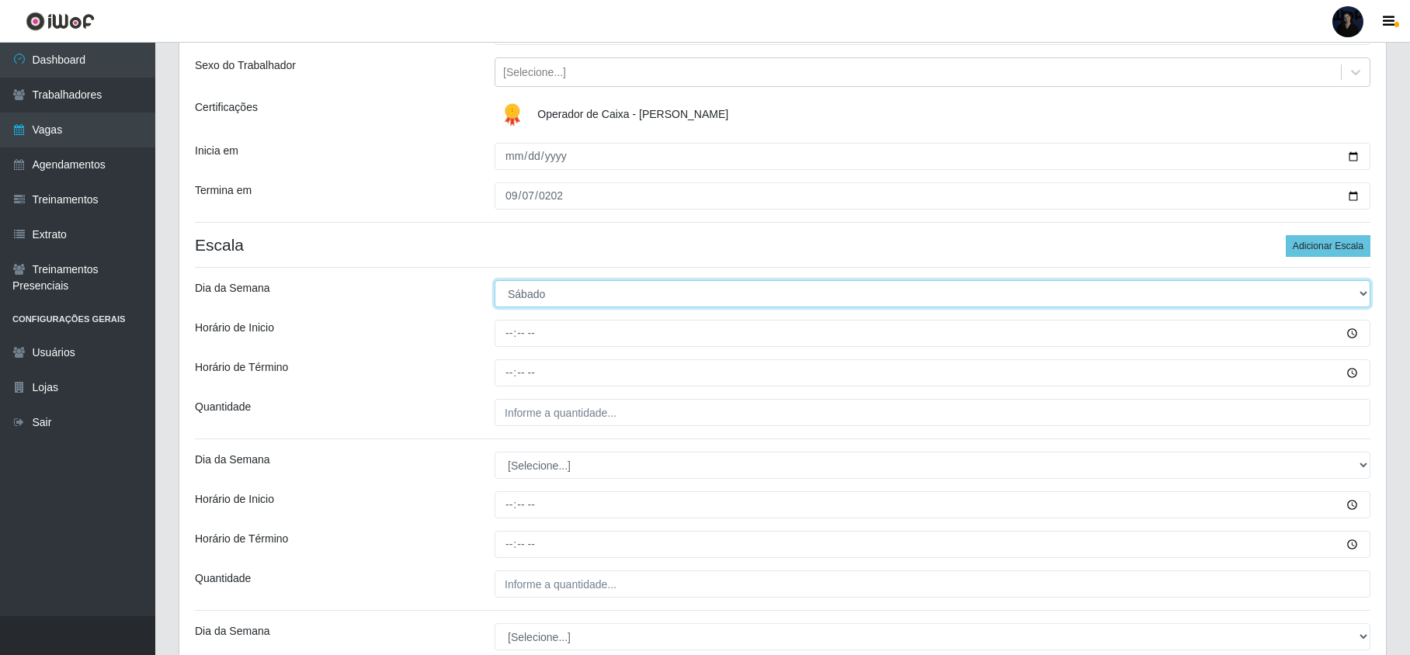
scroll to position [207, 0]
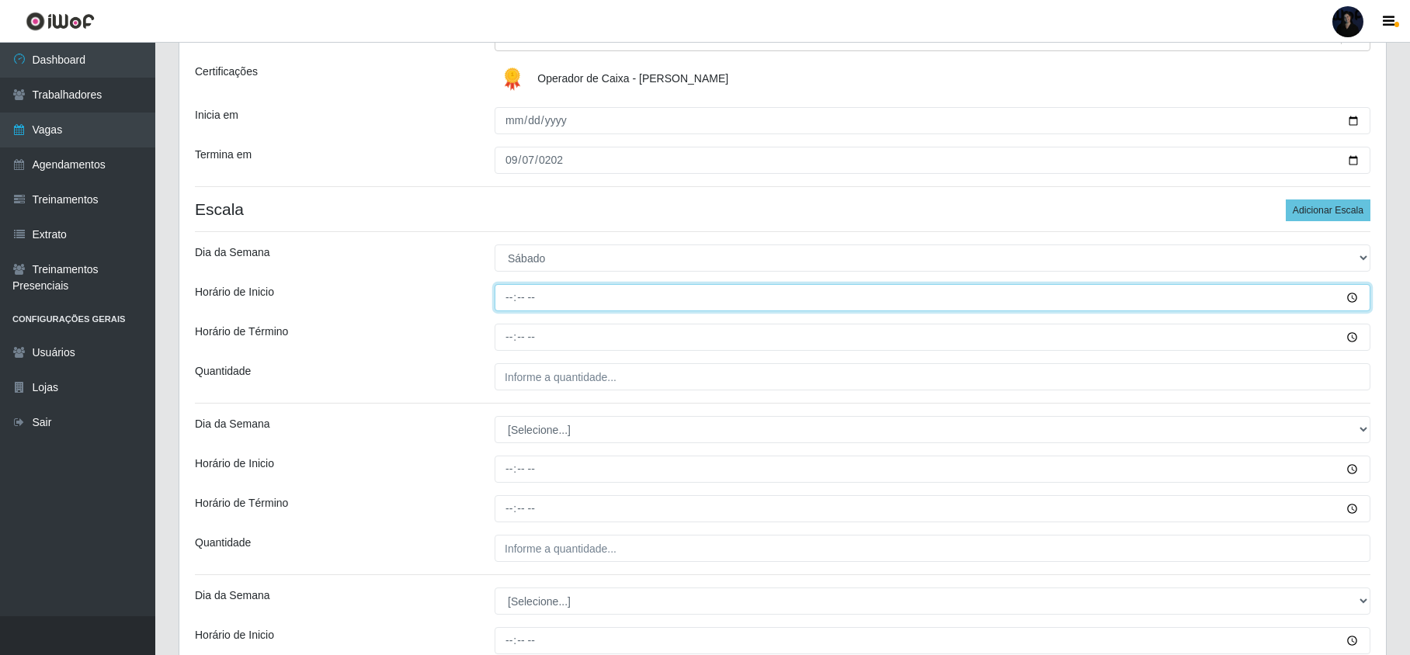
click at [503, 302] on input "Horário de Inicio" at bounding box center [933, 297] width 876 height 27
type input "09:00"
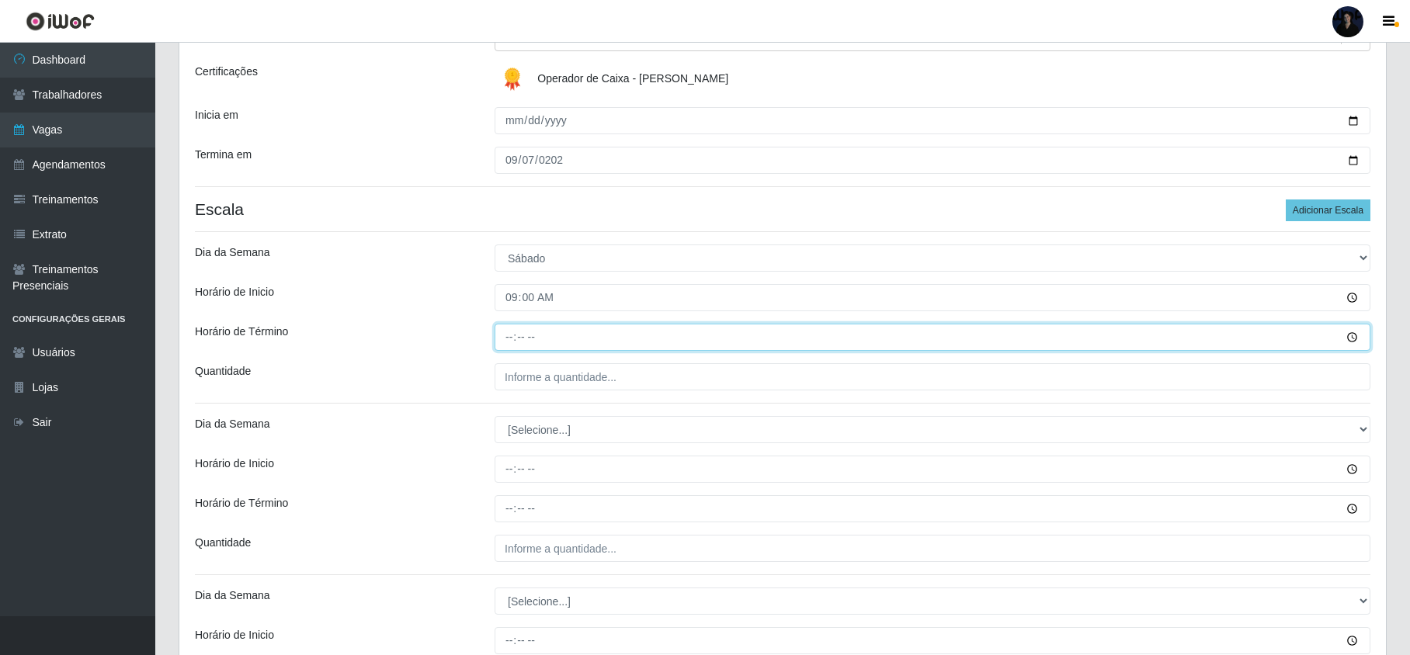
click at [503, 343] on input "Horário de Término" at bounding box center [933, 337] width 876 height 27
type input "15:00"
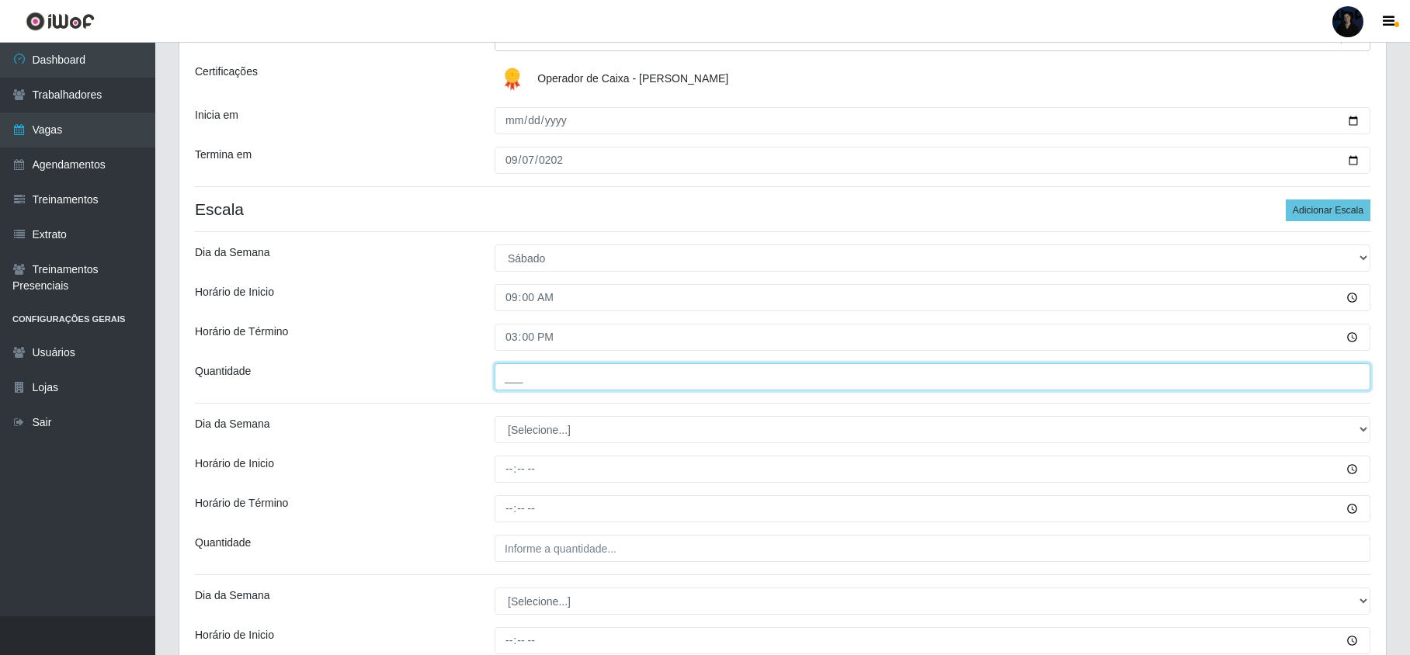
click at [506, 371] on input "___" at bounding box center [933, 376] width 876 height 27
type input "3__"
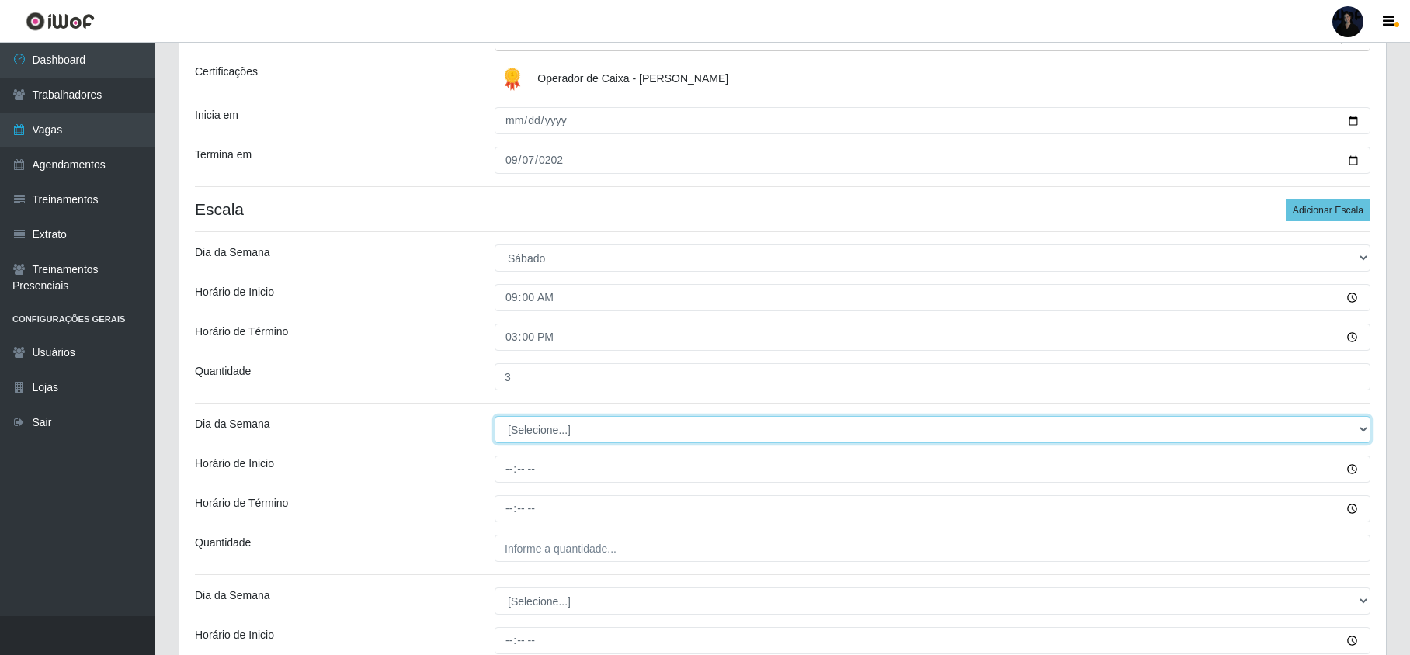
click at [539, 426] on select "[Selecione...] Segunda Terça Quarta Quinta Sexta Sábado Domingo" at bounding box center [933, 429] width 876 height 27
select select "6"
click at [495, 418] on select "[Selecione...] Segunda Terça Quarta Quinta Sexta Sábado Domingo" at bounding box center [933, 429] width 876 height 27
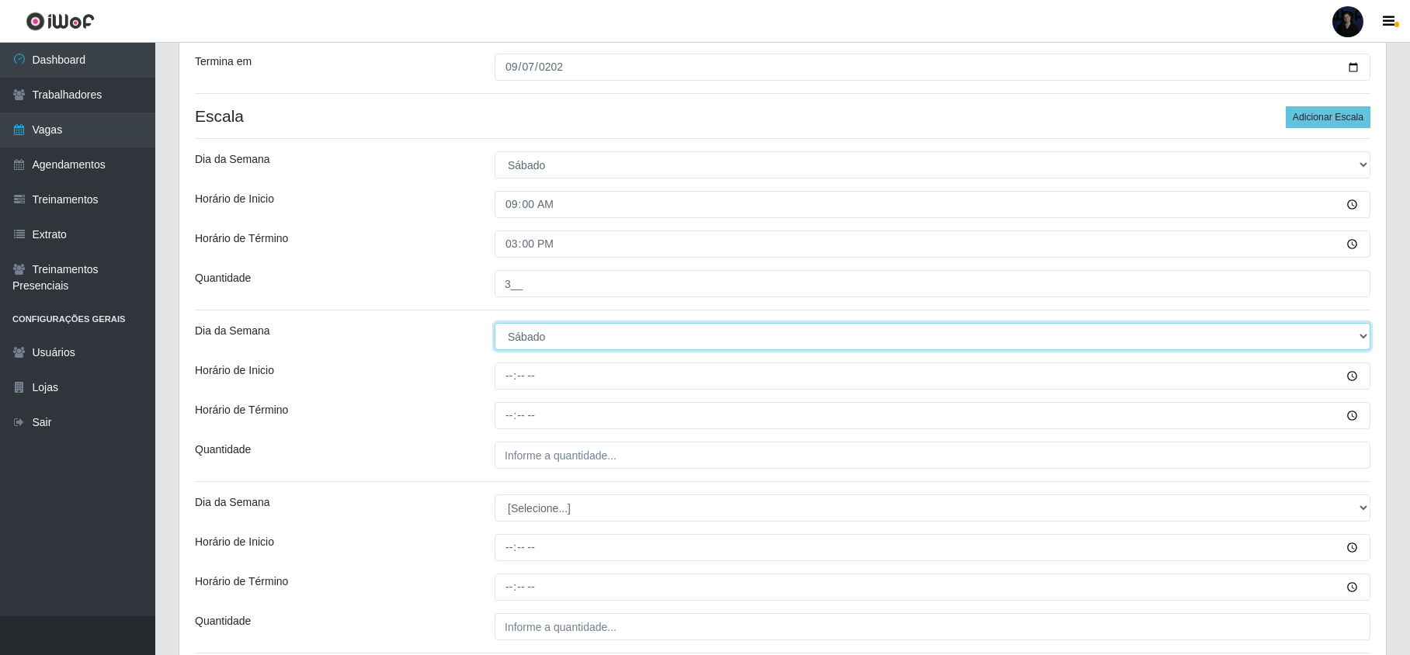
scroll to position [414, 0]
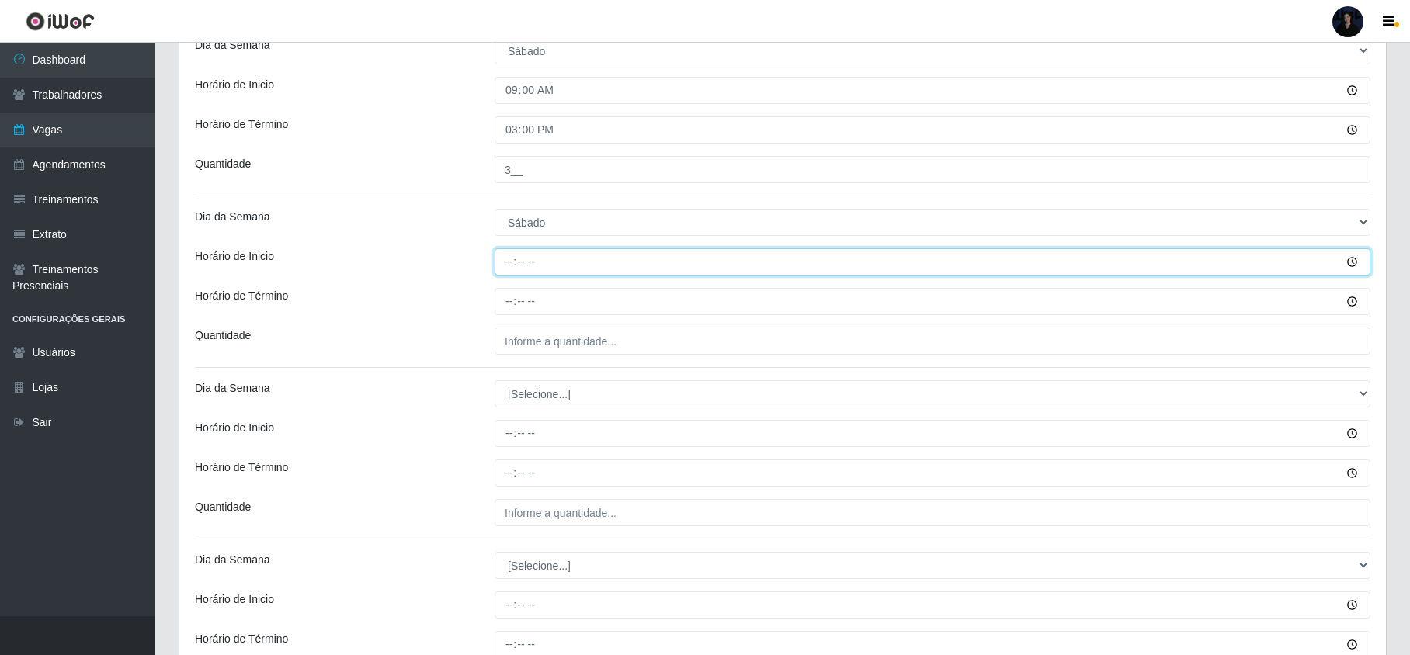
click at [511, 266] on input "Horário de Inicio" at bounding box center [933, 261] width 876 height 27
type input "15:00"
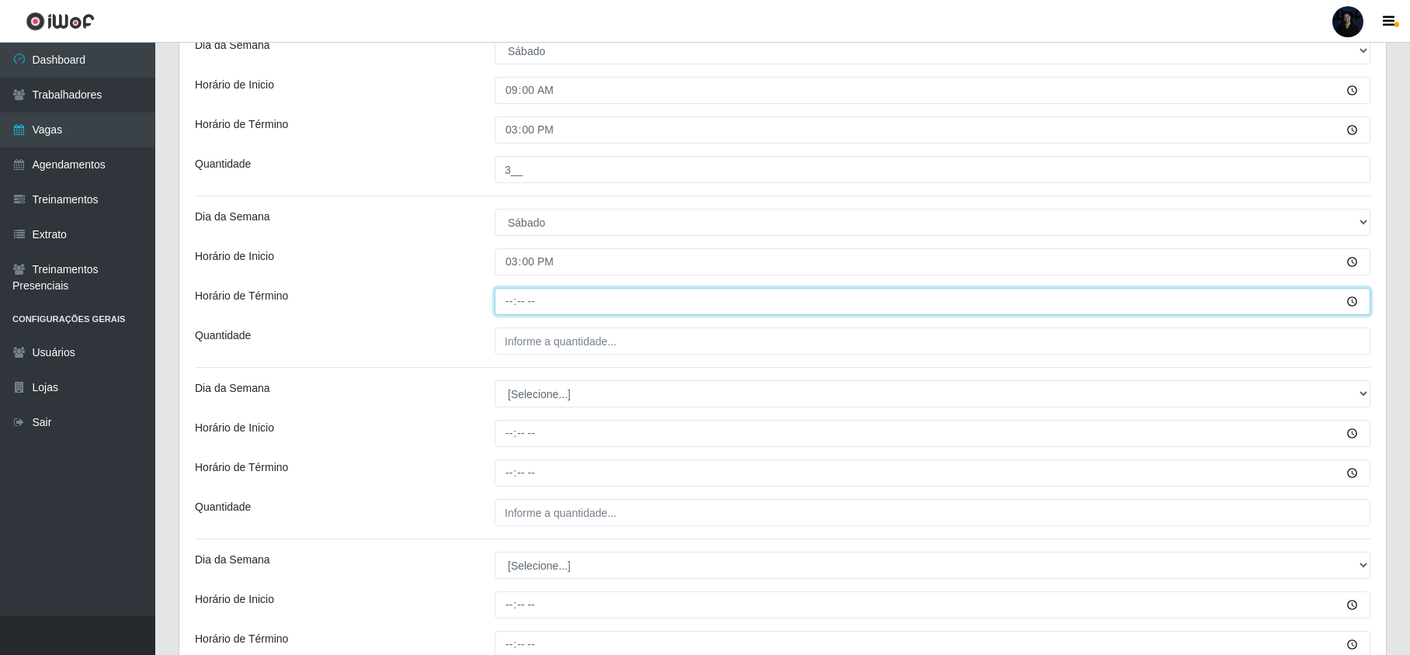
click at [510, 307] on input "Horário de Término" at bounding box center [933, 301] width 876 height 27
type input "21:00"
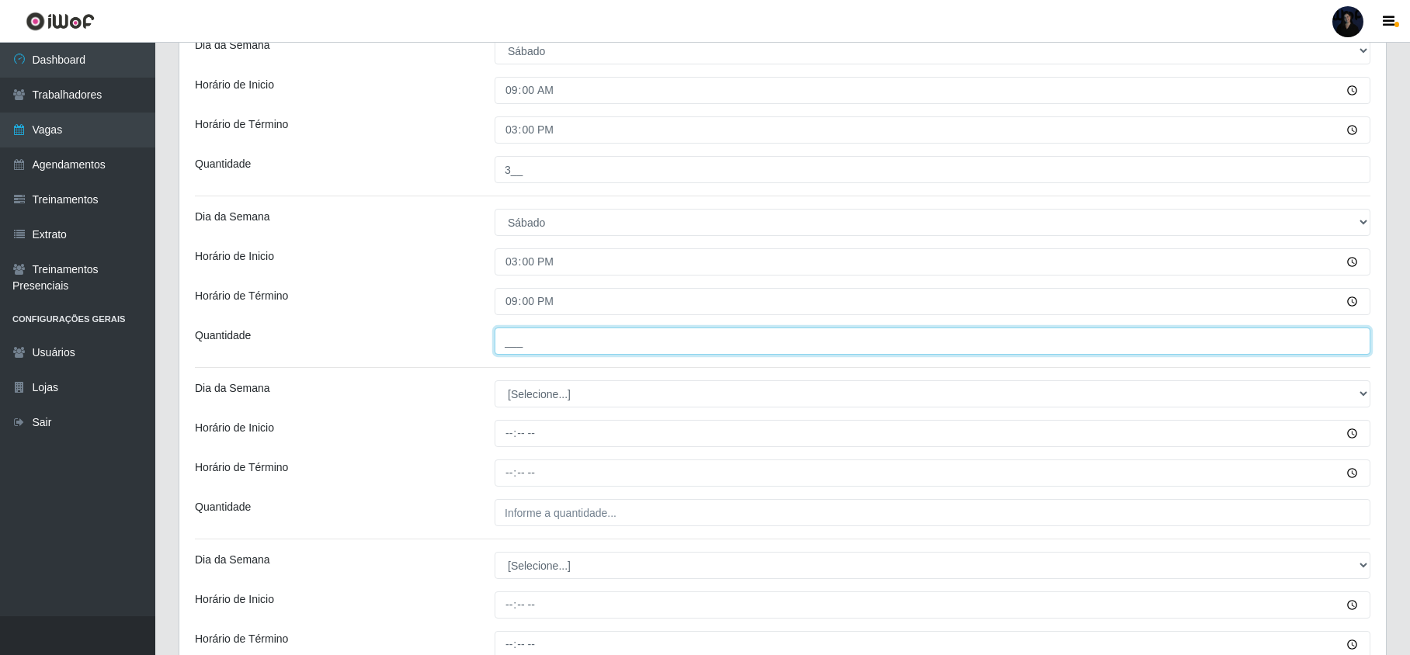
click at [508, 346] on input "___" at bounding box center [933, 341] width 876 height 27
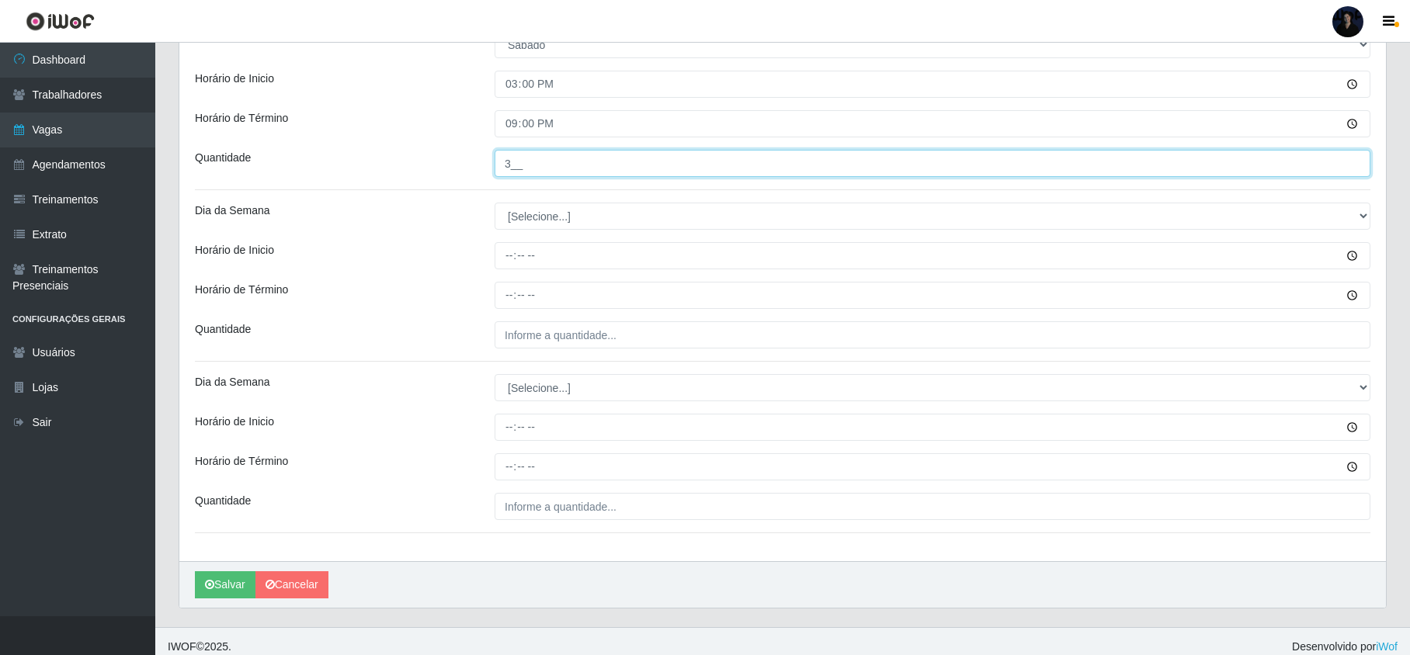
scroll to position [606, 0]
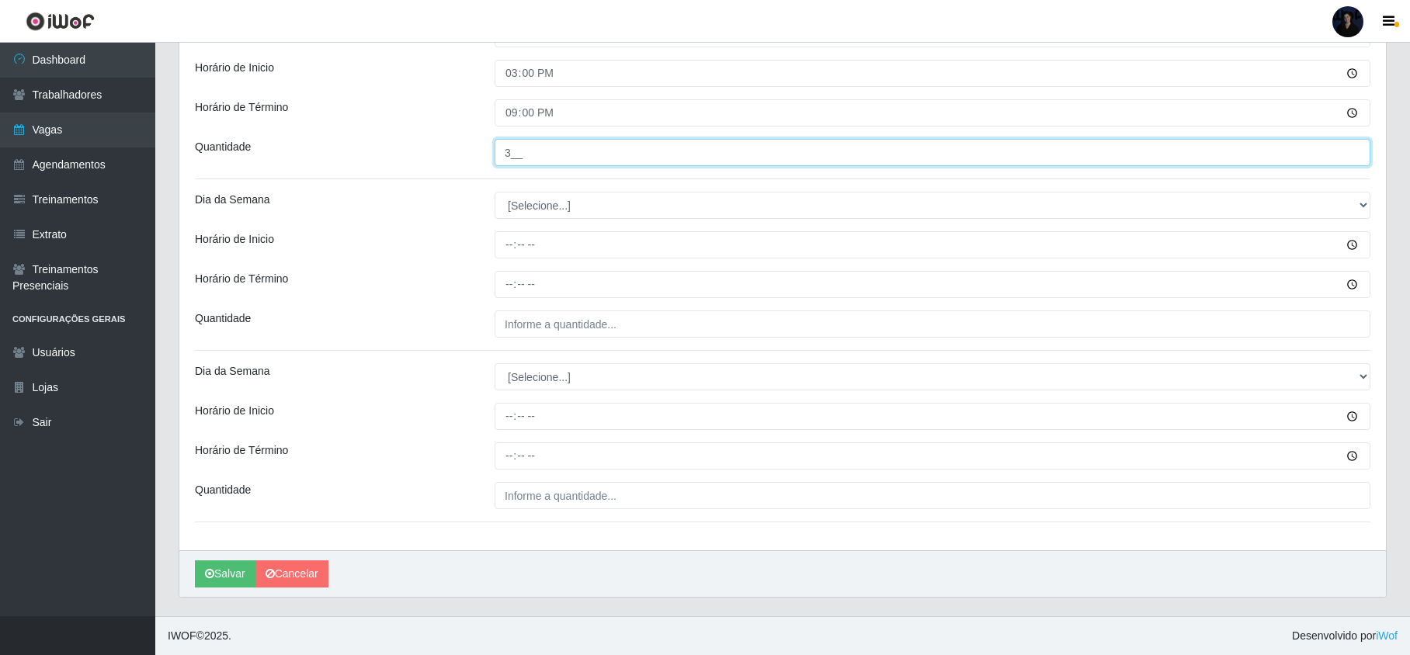
type input "3__"
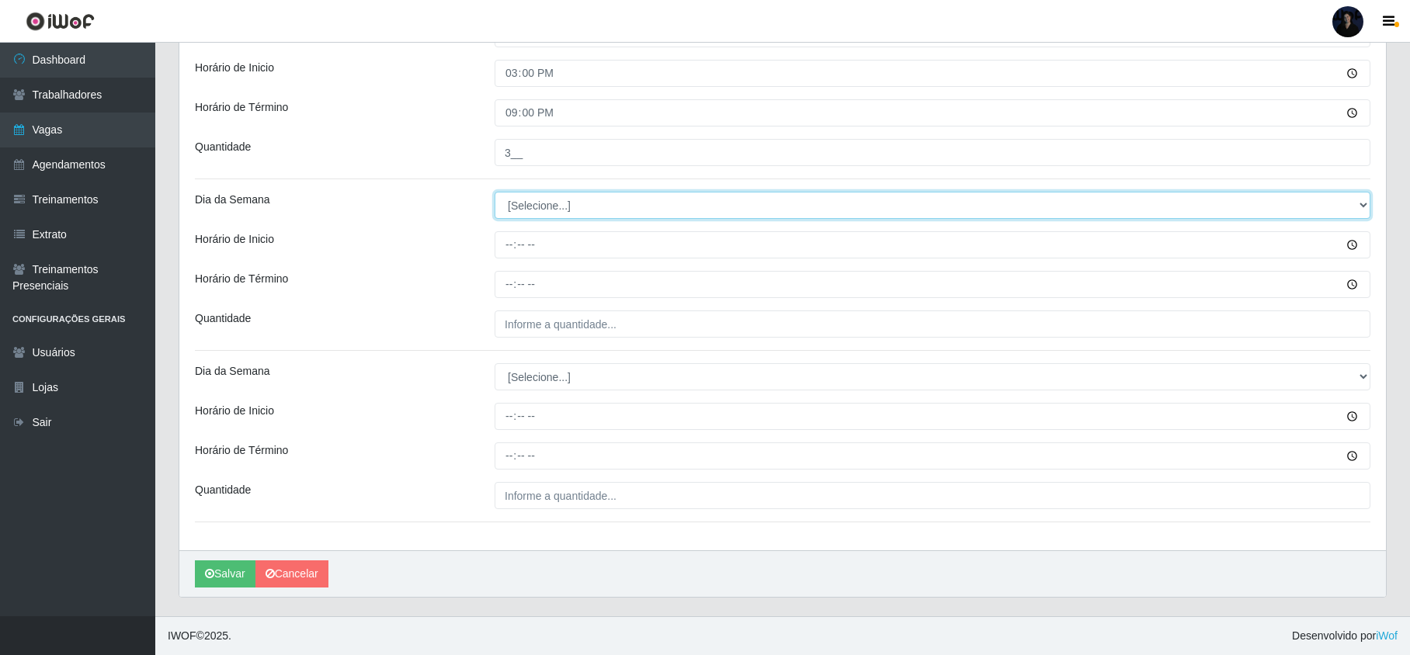
click at [532, 208] on select "[Selecione...] Segunda Terça Quarta Quinta Sexta Sábado Domingo" at bounding box center [933, 205] width 876 height 27
select select "0"
click at [495, 192] on select "[Selecione...] Segunda Terça Quarta Quinta Sexta Sábado Domingo" at bounding box center [933, 205] width 876 height 27
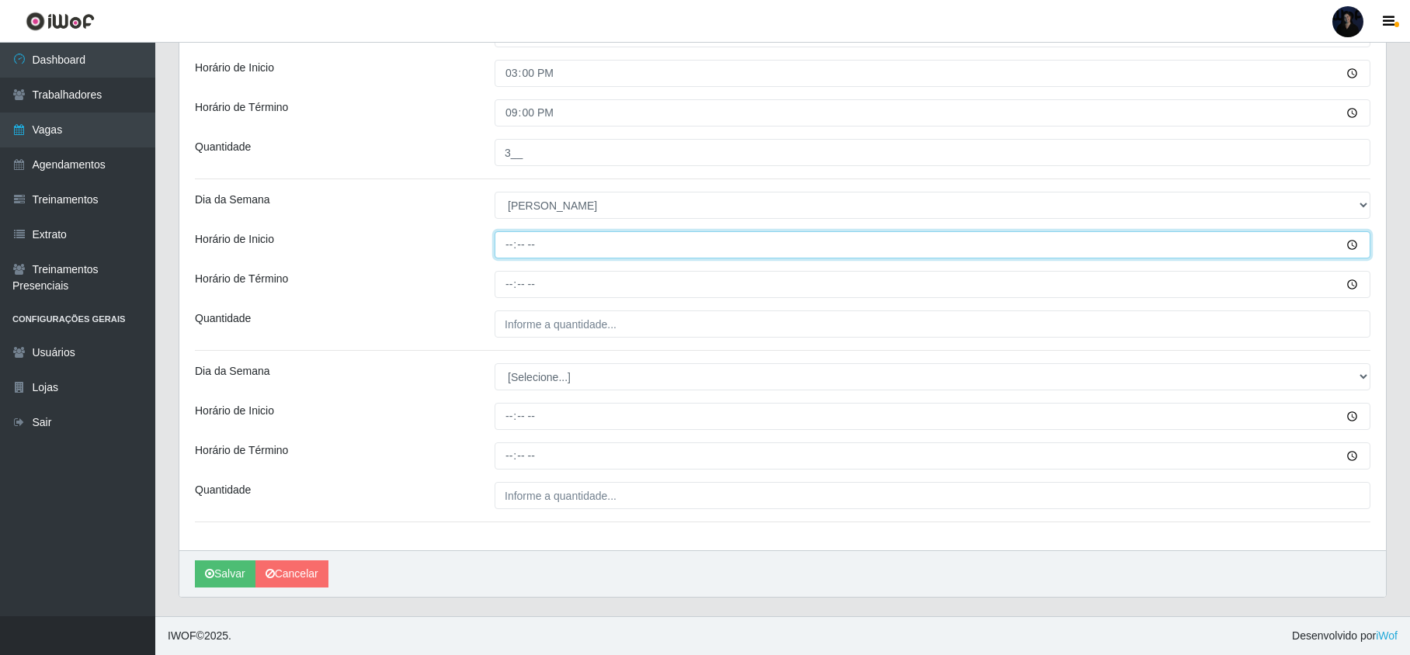
click at [516, 245] on input "Horário de Inicio" at bounding box center [933, 244] width 876 height 27
type input "08:00"
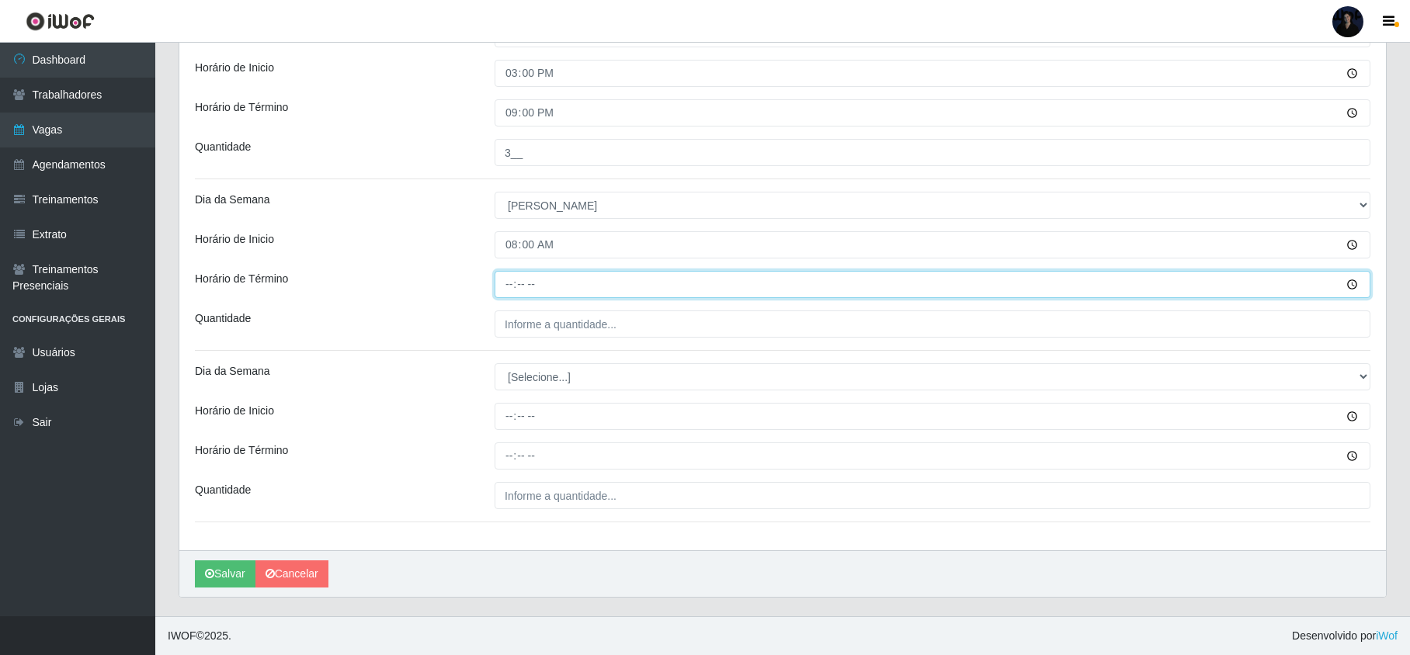
click at [506, 276] on input "Horário de Término" at bounding box center [933, 284] width 876 height 27
type input "14:00"
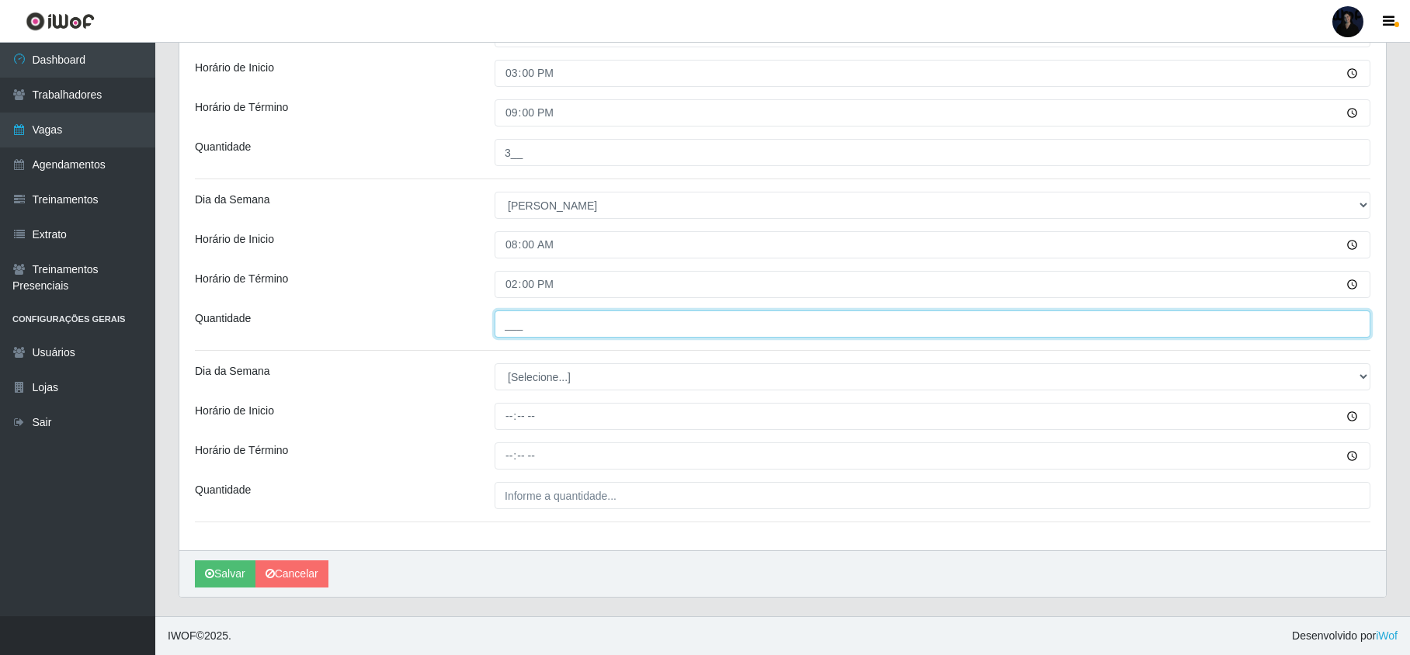
click at [510, 320] on input "___" at bounding box center [933, 324] width 876 height 27
type input "3__"
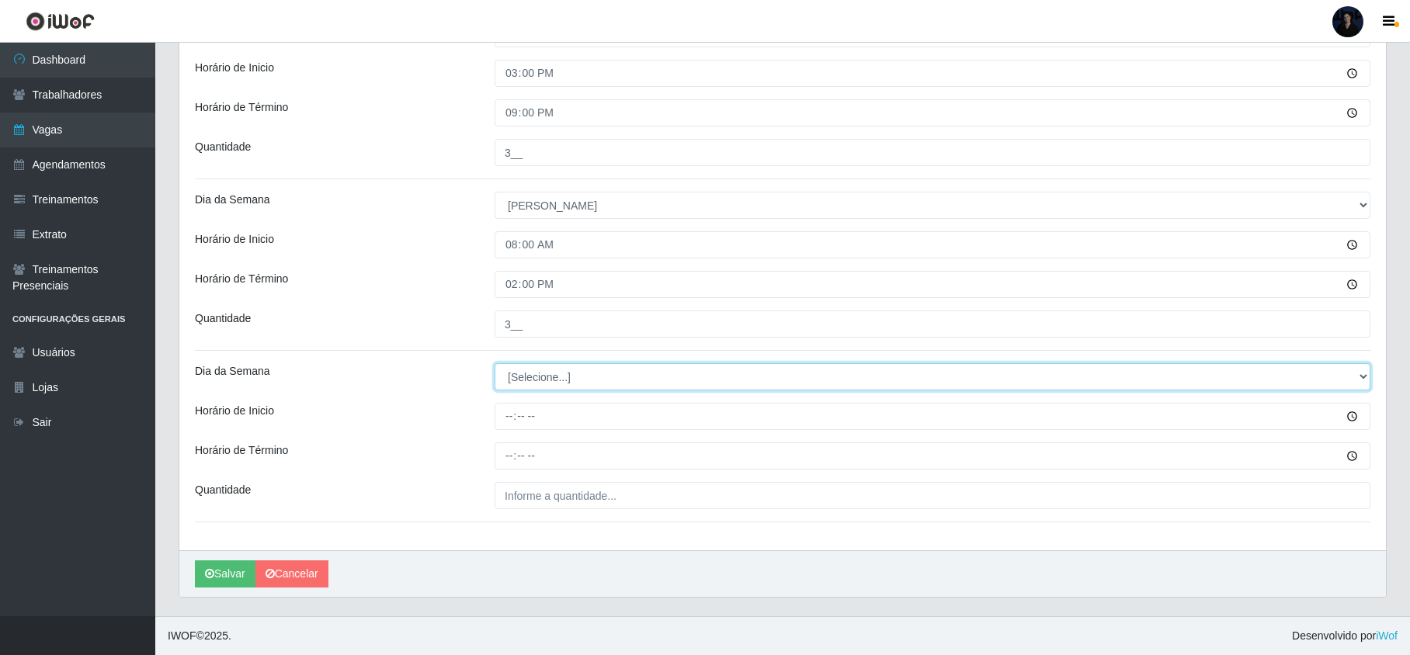
click at [517, 374] on select "[Selecione...] Segunda Terça Quarta Quinta Sexta Sábado Domingo" at bounding box center [933, 376] width 876 height 27
select select "0"
click at [495, 363] on select "[Selecione...] Segunda Terça Quarta Quinta Sexta Sábado Domingo" at bounding box center [933, 376] width 876 height 27
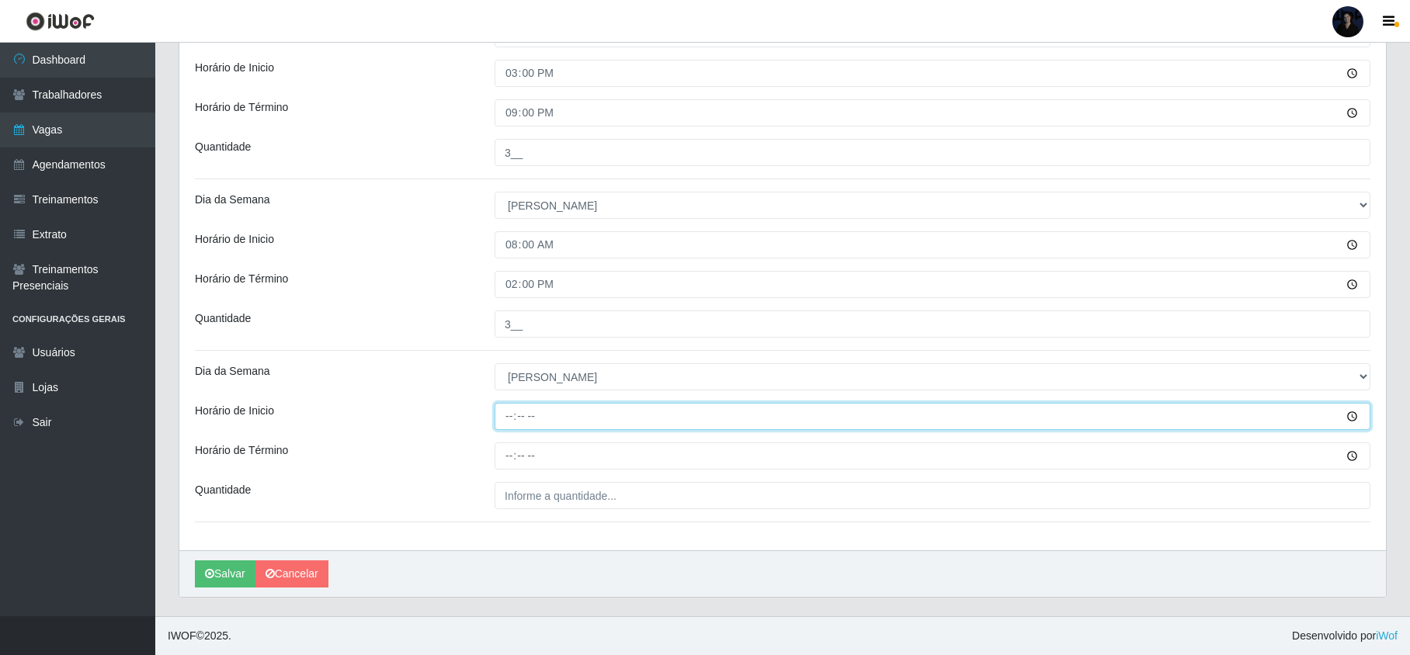
click at [512, 408] on input "Horário de Inicio" at bounding box center [933, 416] width 876 height 27
type input "14:00"
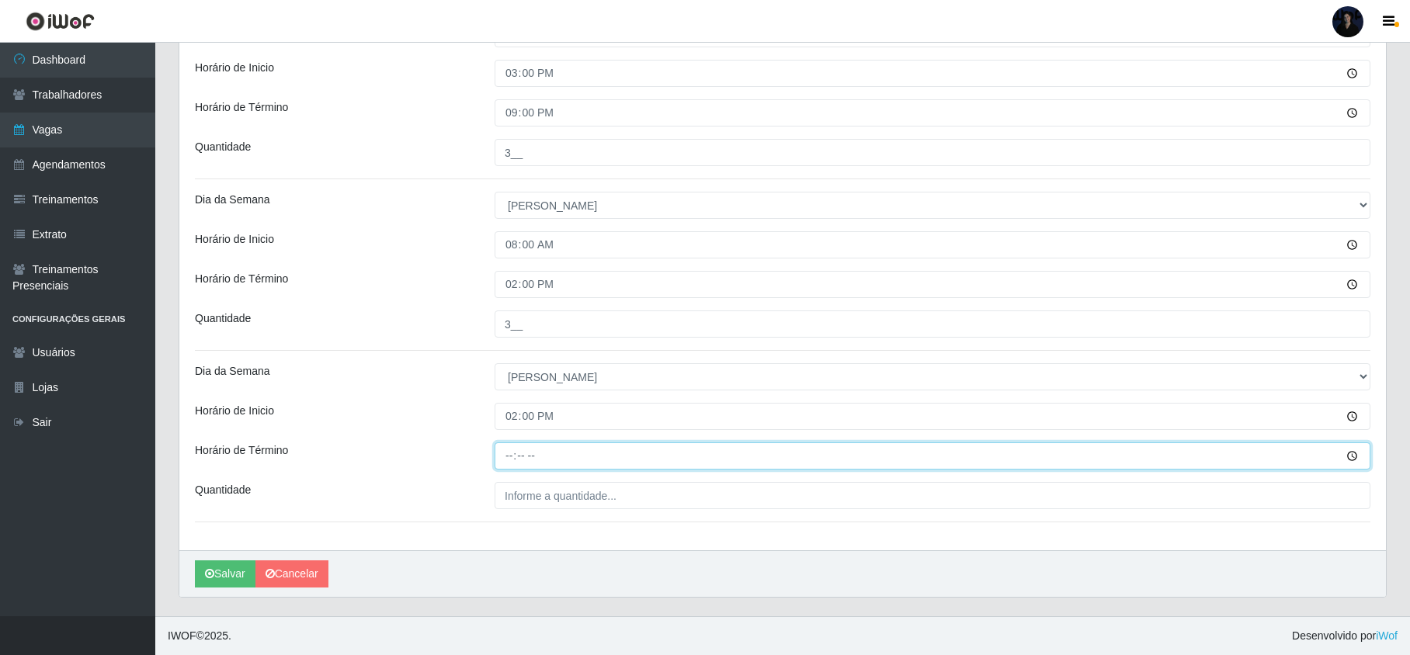
click at [514, 449] on input "Horário de Término" at bounding box center [933, 456] width 876 height 27
type input "20:00"
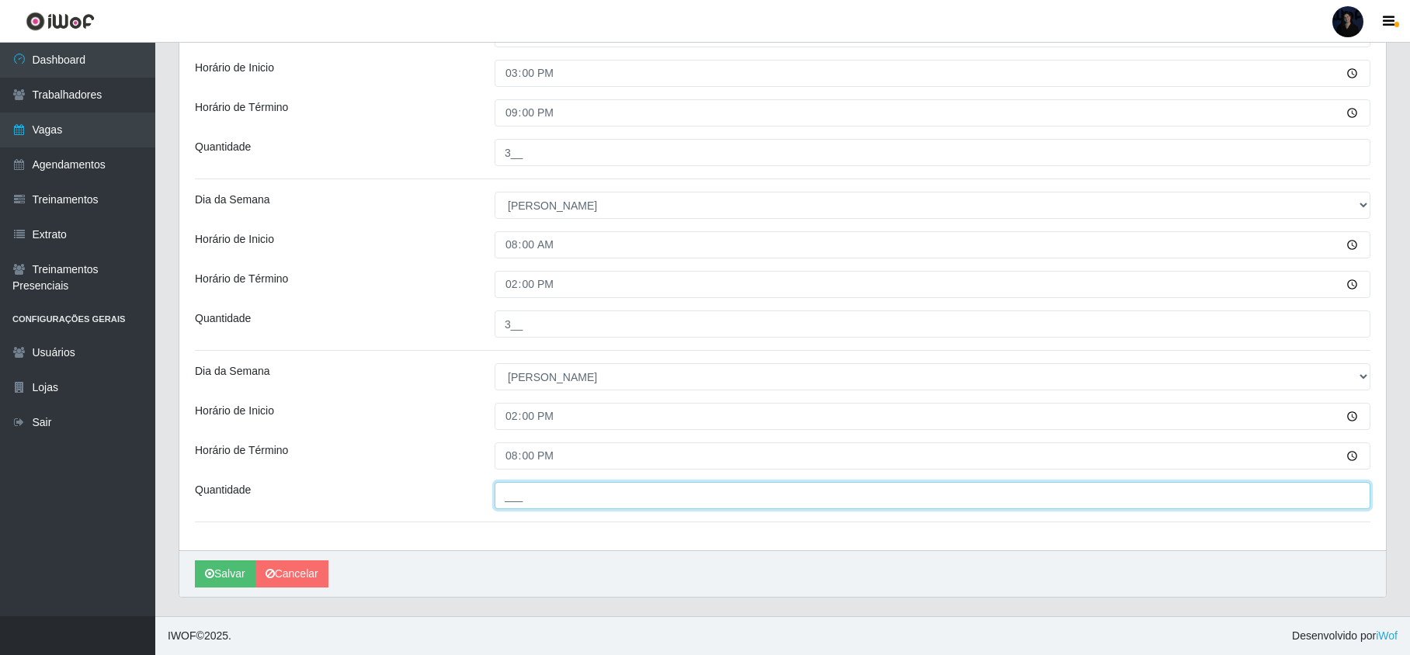
click at [520, 495] on input "___" at bounding box center [933, 495] width 876 height 27
type input "3__"
click at [231, 565] on button "Salvar" at bounding box center [225, 574] width 61 height 27
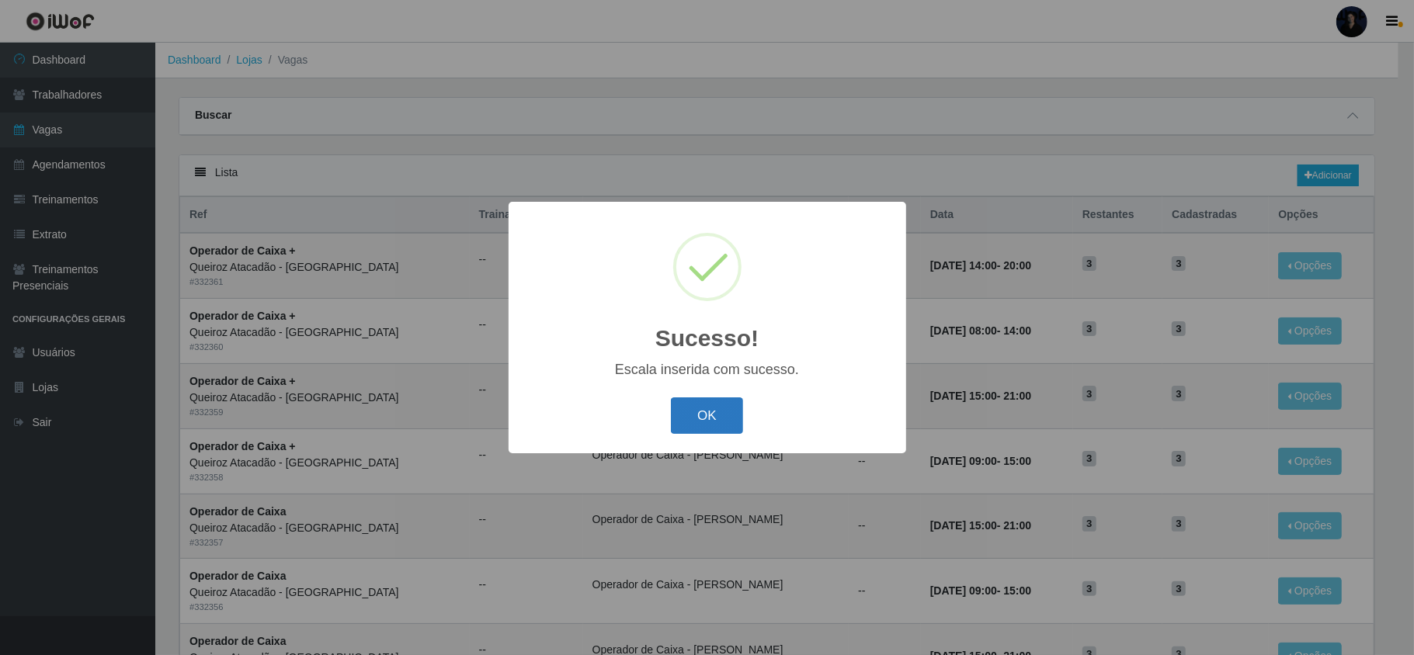
click at [690, 412] on button "OK" at bounding box center [707, 416] width 72 height 36
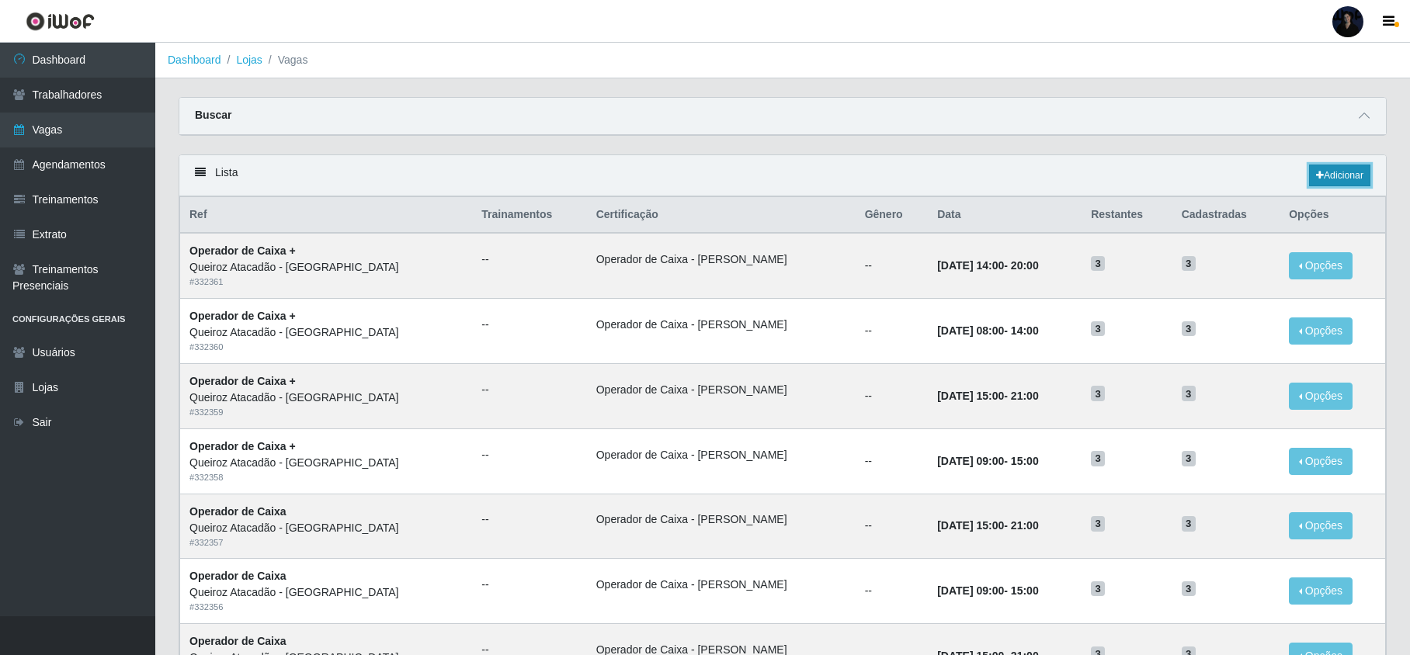
click at [1316, 172] on icon at bounding box center [1320, 175] width 8 height 9
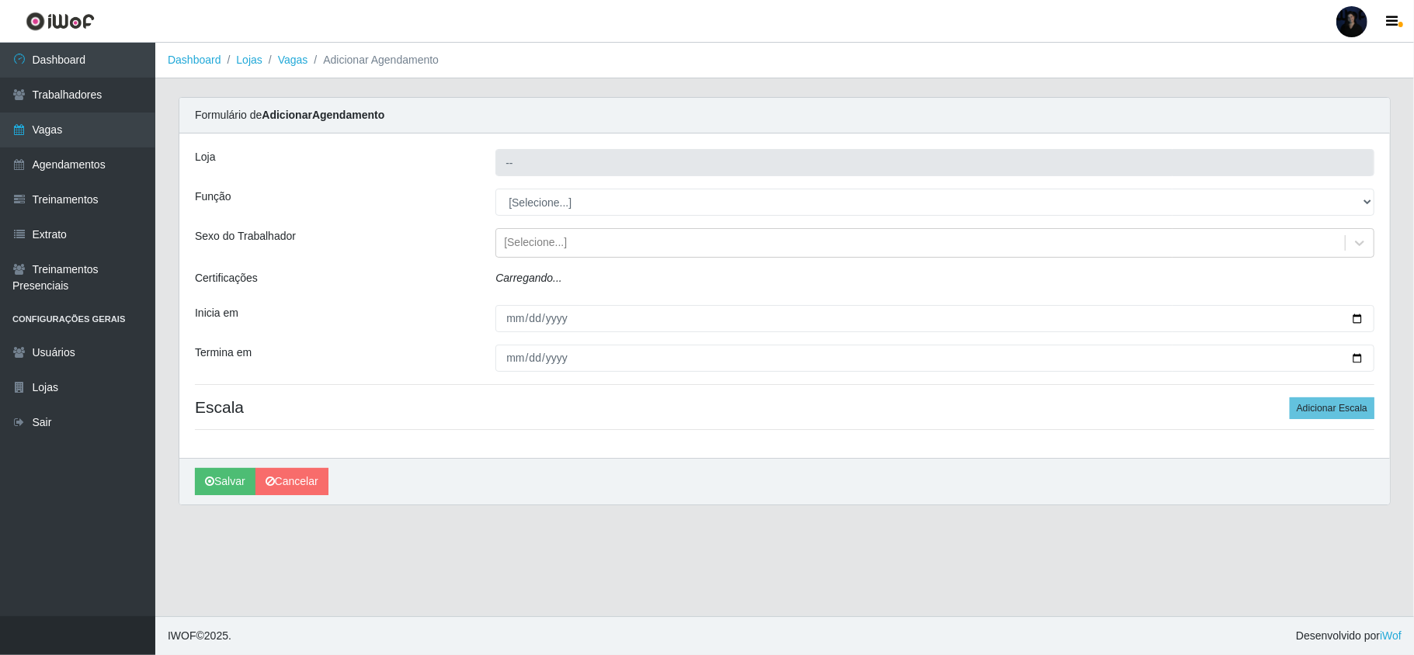
type input "Queiroz Atacadão - [GEOGRAPHIC_DATA]"
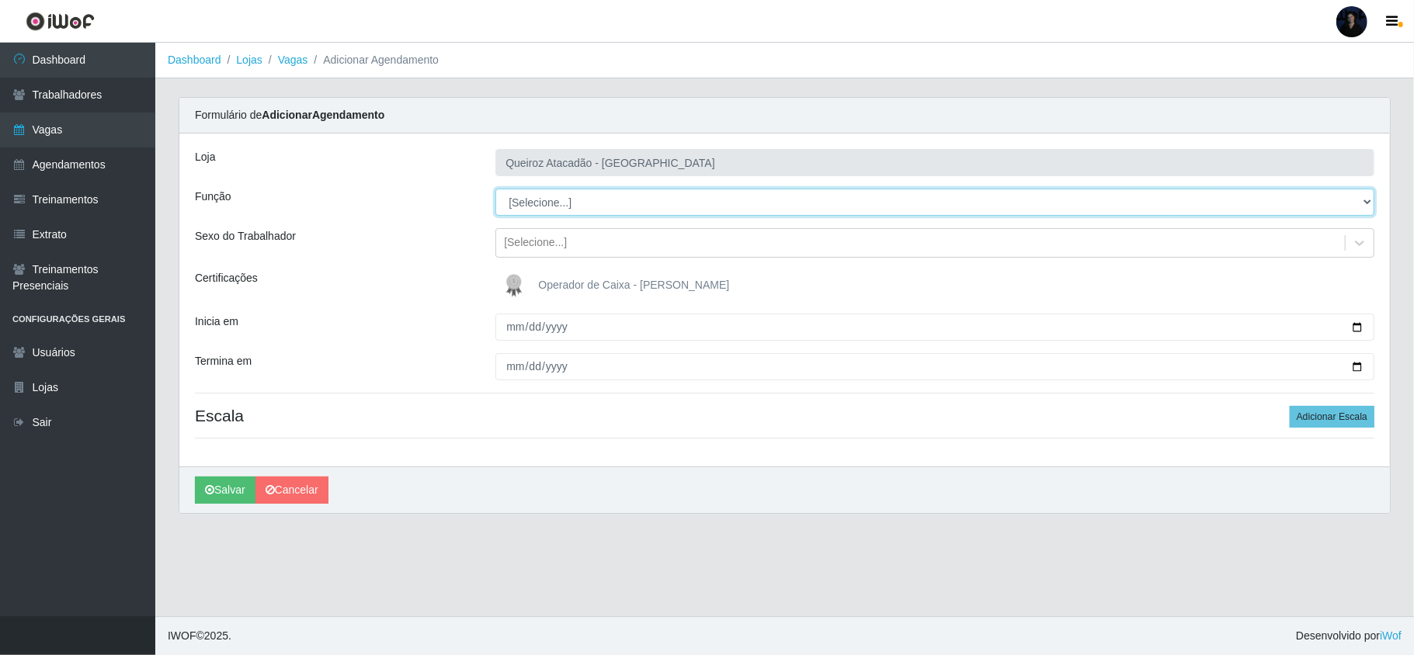
click at [544, 206] on select "[Selecione...] Embalador Embalador + Embalador ++ Operador de Caixa Operador de…" at bounding box center [934, 202] width 879 height 27
select select "22"
click at [495, 189] on select "[Selecione...] Embalador Embalador + Embalador ++ Operador de Caixa Operador de…" at bounding box center [934, 202] width 879 height 27
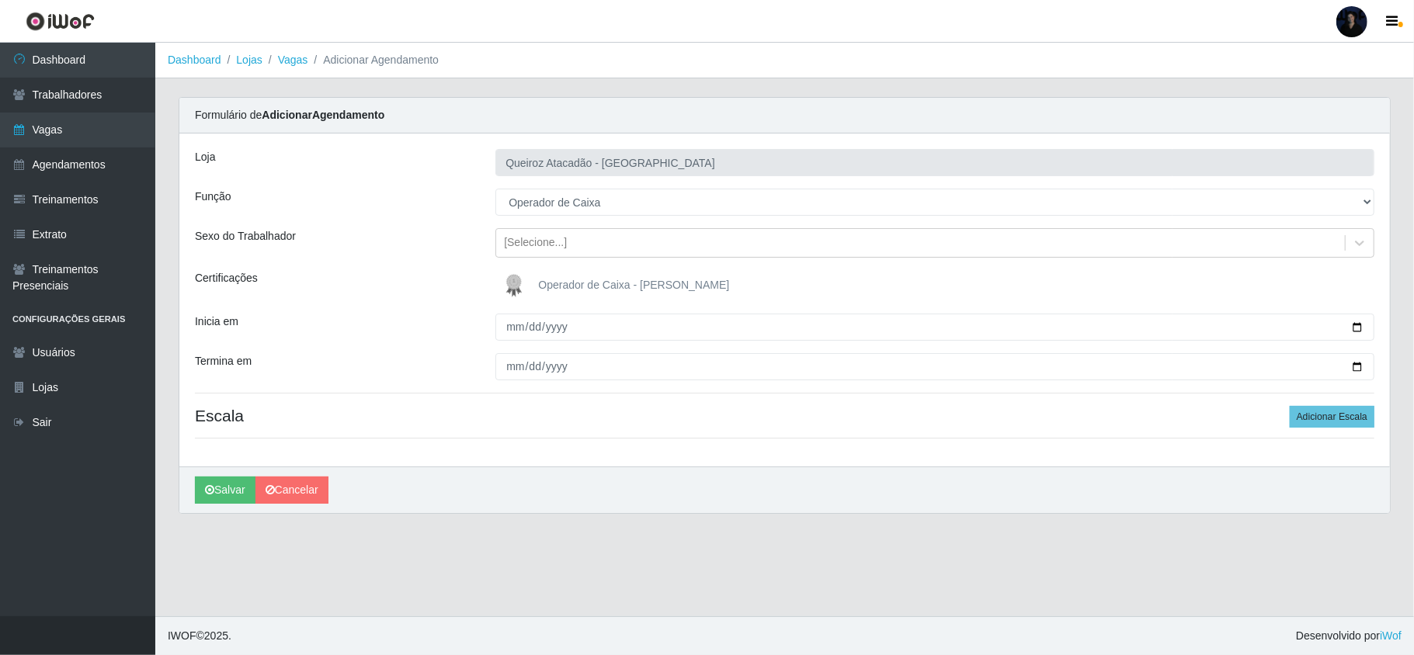
click at [542, 283] on span "Operador de Caixa - [PERSON_NAME]" at bounding box center [633, 285] width 191 height 12
click at [0, 0] on input "Operador de Caixa - [PERSON_NAME]" at bounding box center [0, 0] width 0 height 0
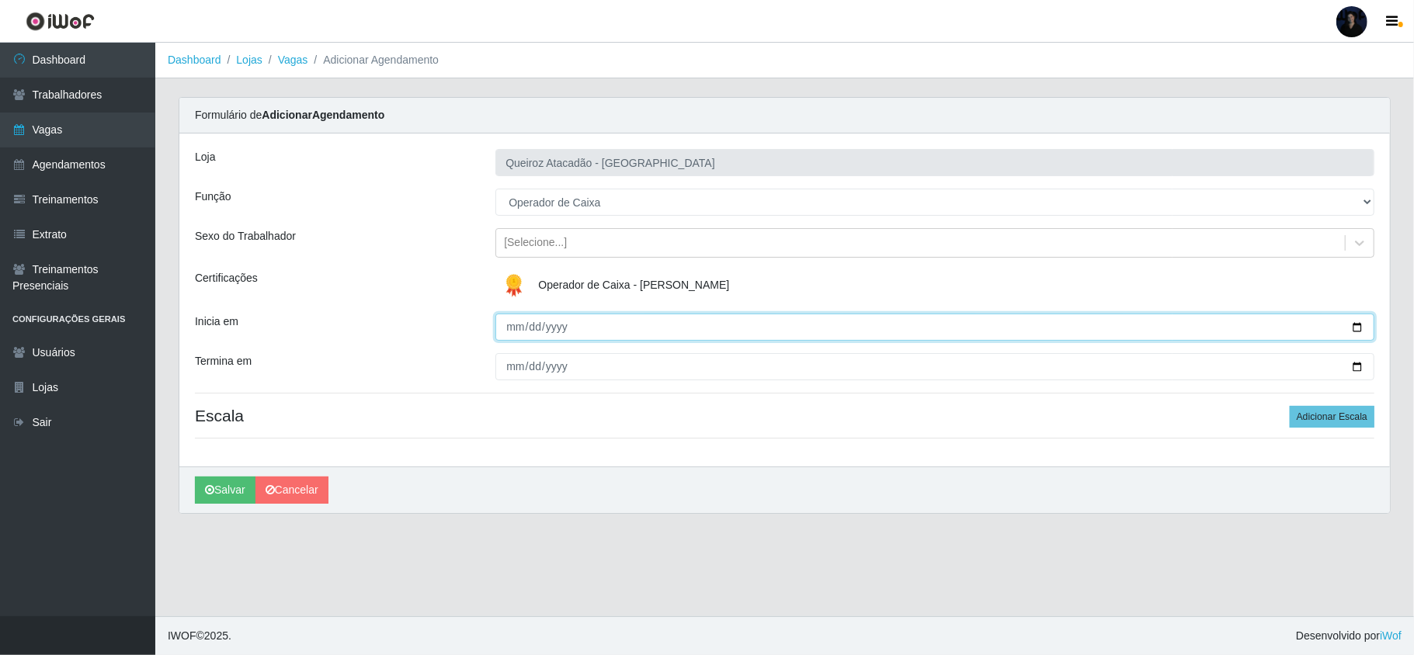
click at [1356, 324] on input "Inicia em" at bounding box center [934, 327] width 879 height 27
type input "[DATE]"
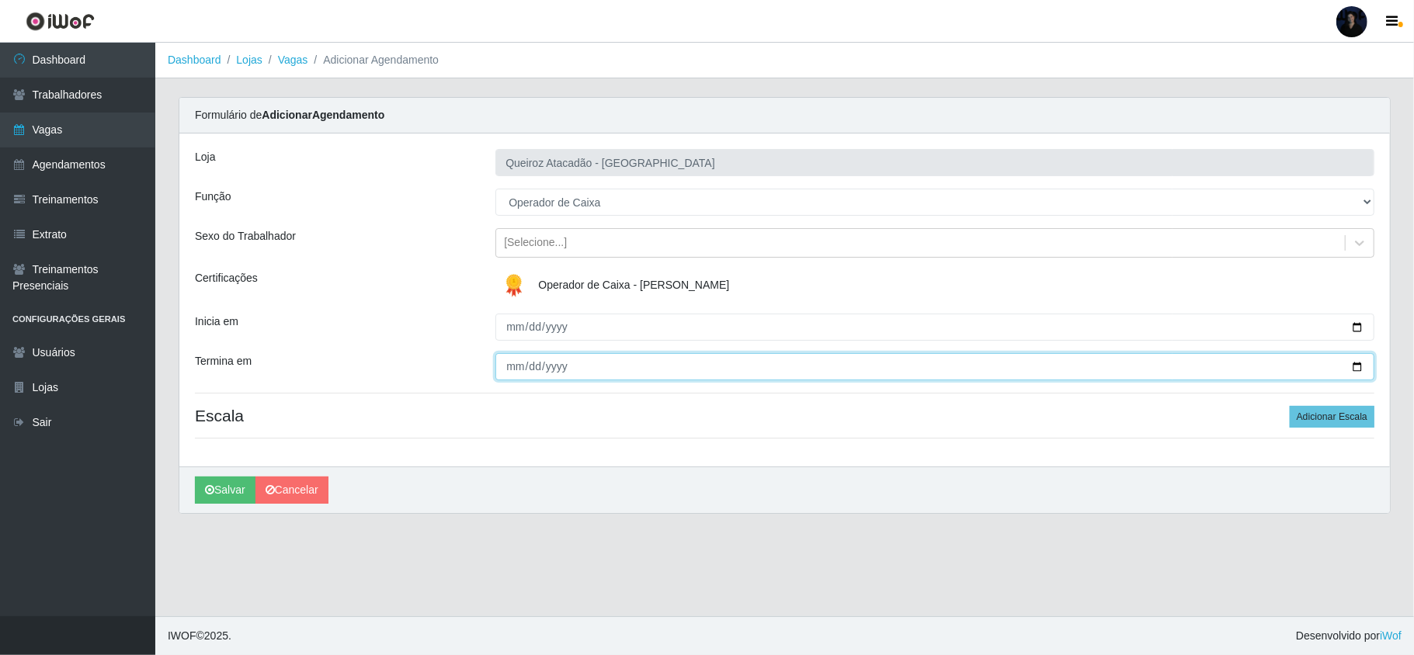
click at [1350, 368] on input "Termina em" at bounding box center [934, 366] width 879 height 27
type input "[DATE]"
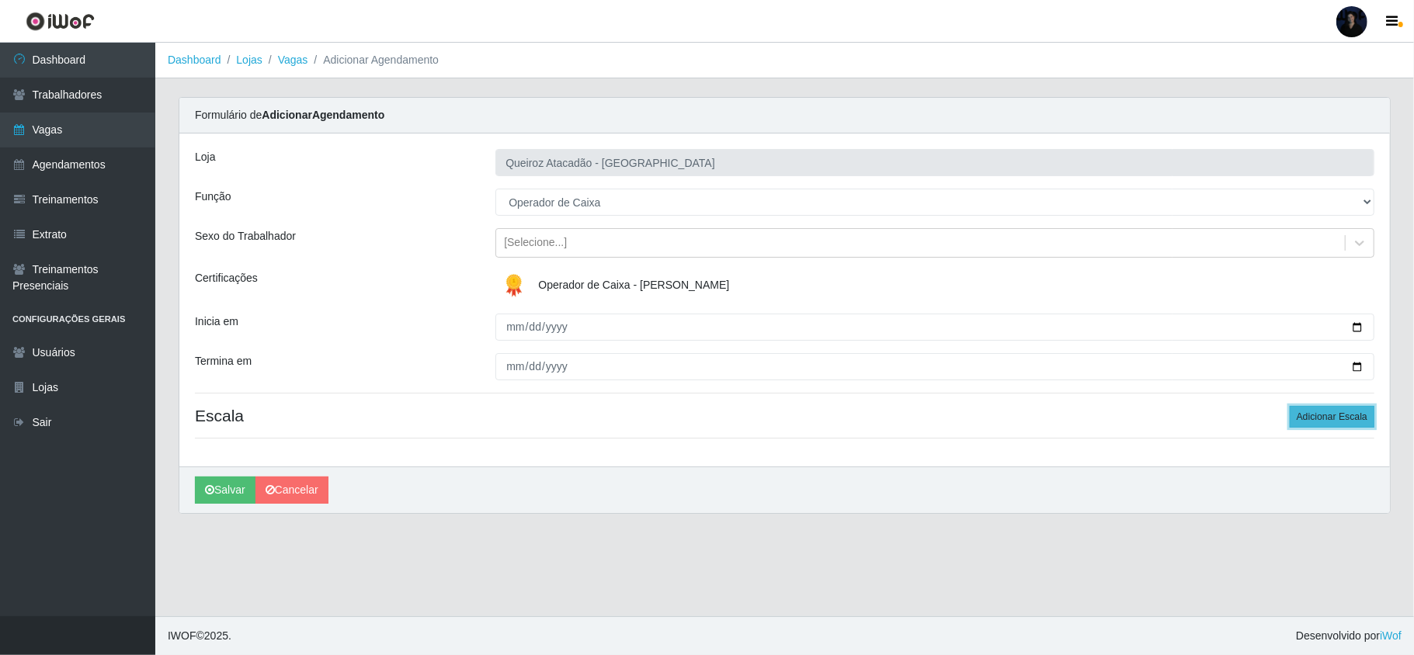
click at [1308, 418] on button "Adicionar Escala" at bounding box center [1332, 417] width 85 height 22
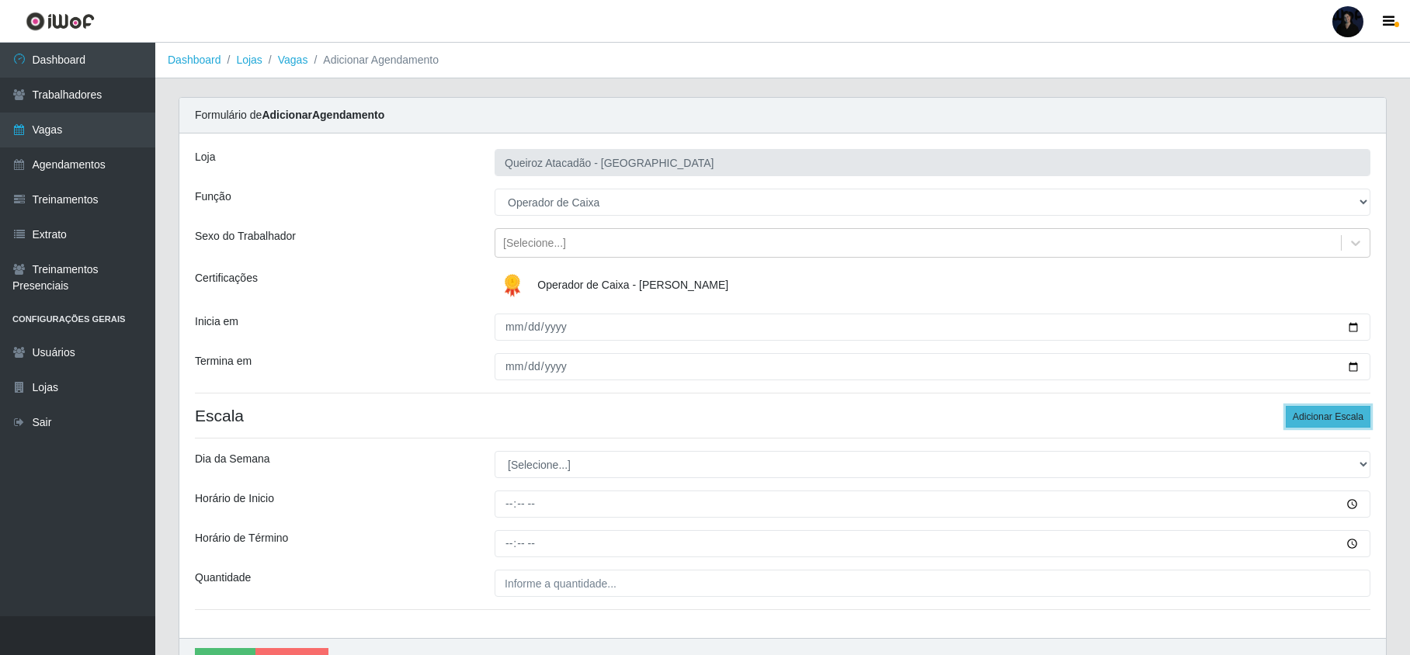
click at [1308, 418] on button "Adicionar Escala" at bounding box center [1328, 417] width 85 height 22
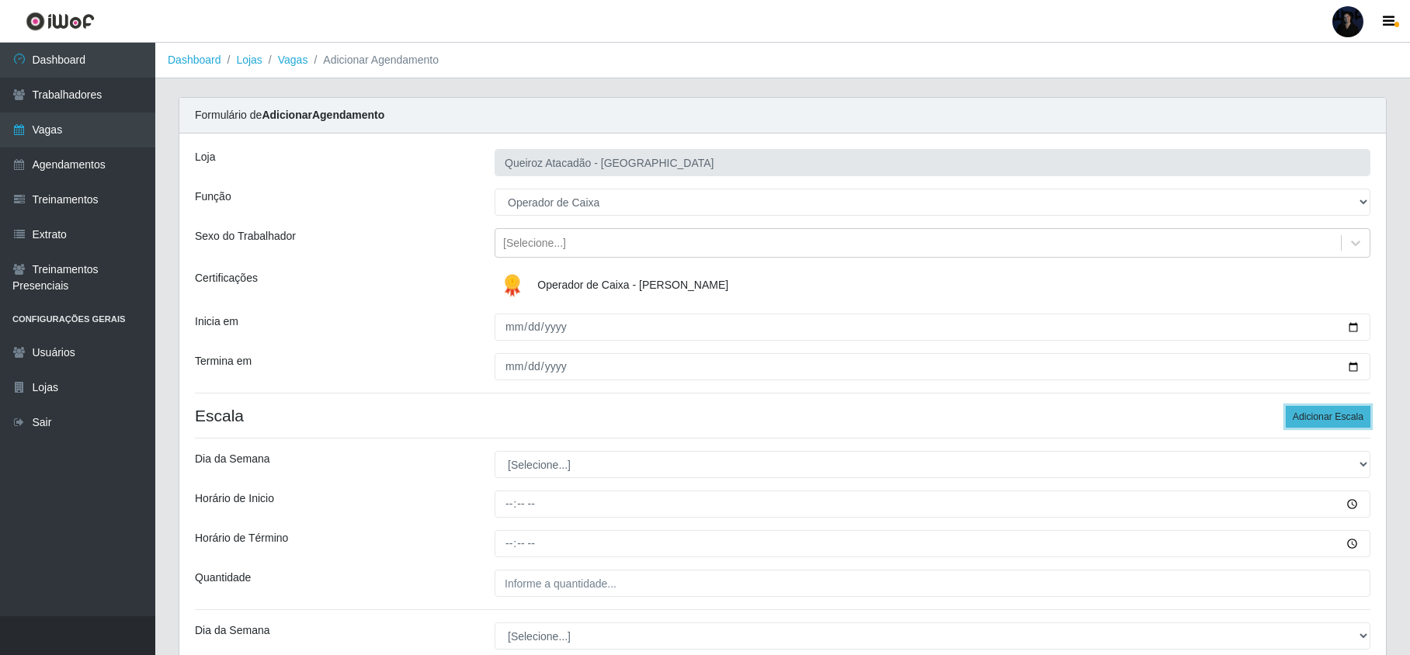
click at [1308, 418] on button "Adicionar Escala" at bounding box center [1328, 417] width 85 height 22
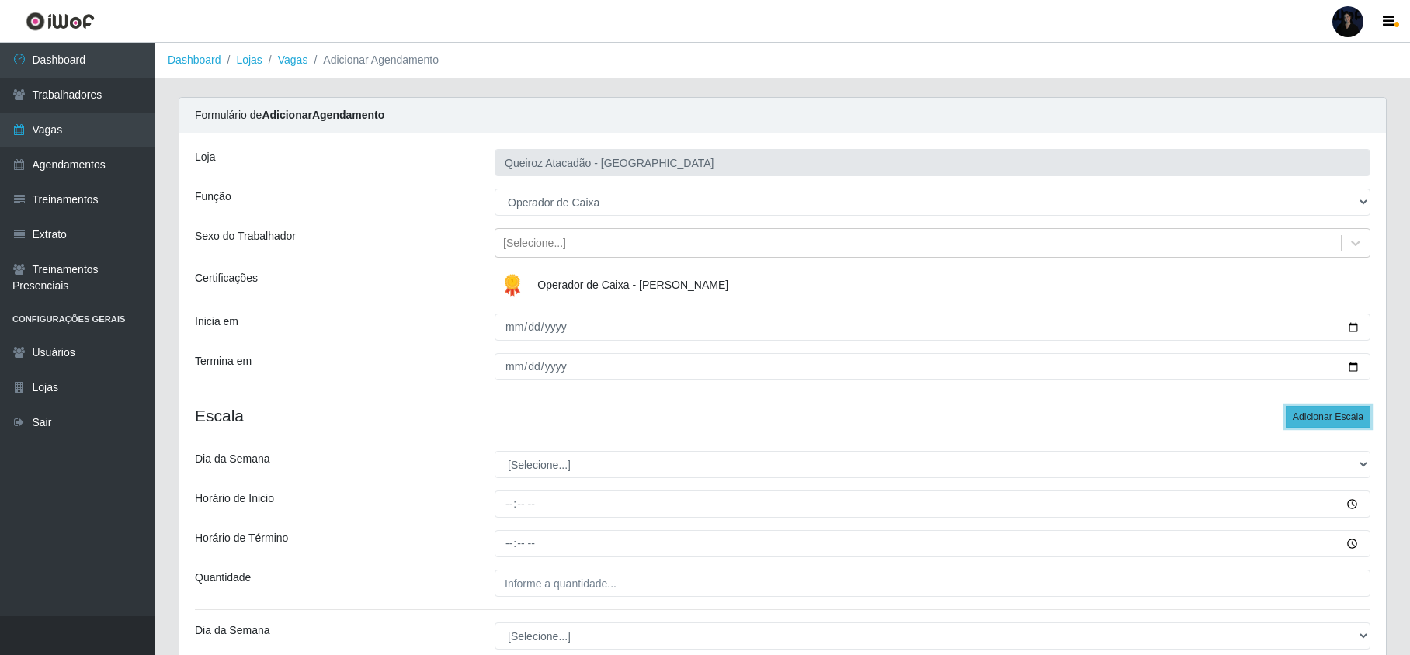
click at [1308, 418] on button "Adicionar Escala" at bounding box center [1328, 417] width 85 height 22
click at [1306, 418] on button "Adicionar Escala" at bounding box center [1328, 417] width 85 height 22
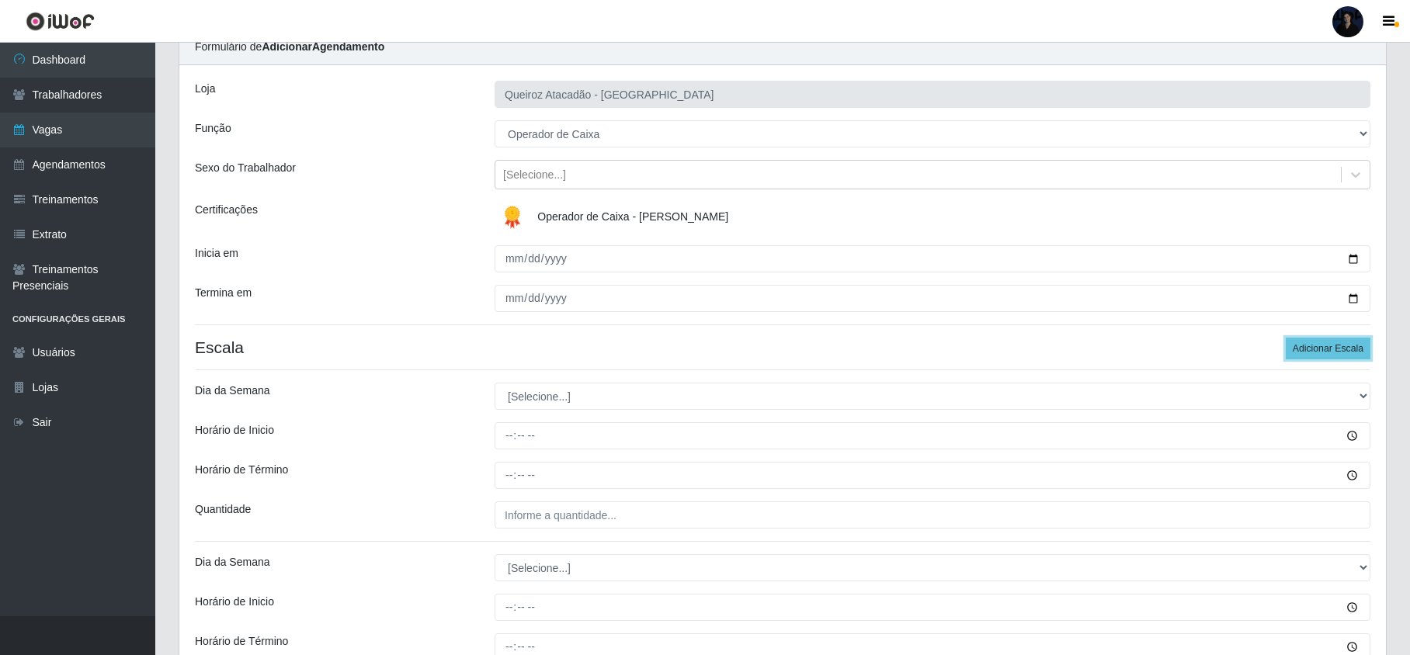
scroll to position [103, 0]
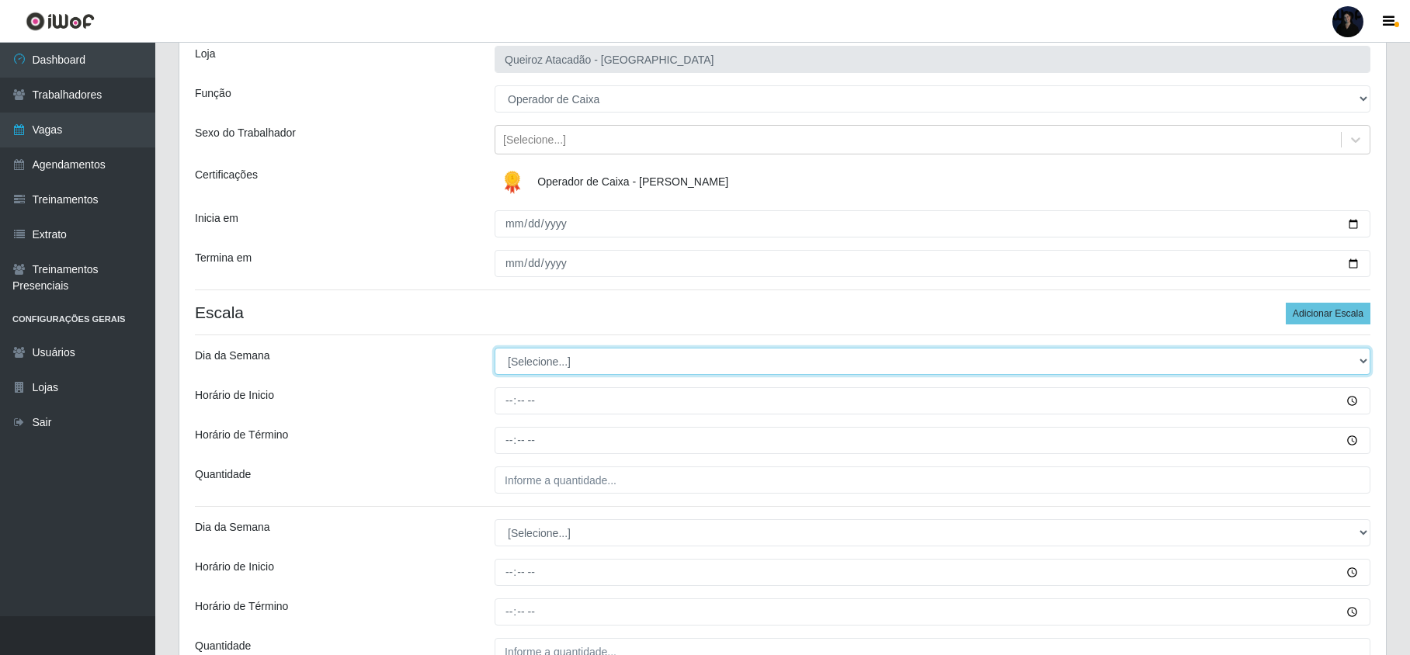
click at [523, 357] on select "[Selecione...] Segunda Terça Quarta Quinta Sexta Sábado Domingo" at bounding box center [933, 361] width 876 height 27
select select "1"
click at [495, 349] on select "[Selecione...] Segunda Terça Quarta Quinta Sexta Sábado Domingo" at bounding box center [933, 361] width 876 height 27
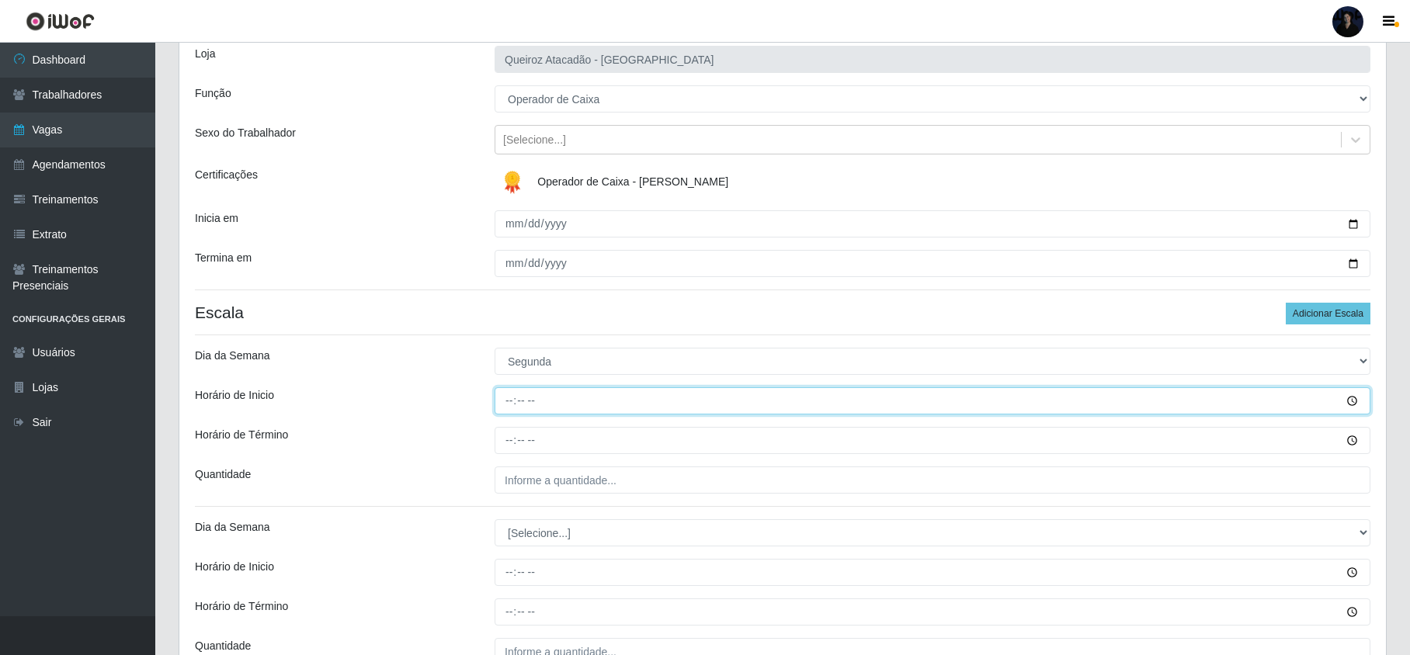
click at [507, 399] on input "Horário de Inicio" at bounding box center [933, 400] width 876 height 27
type input "09:00"
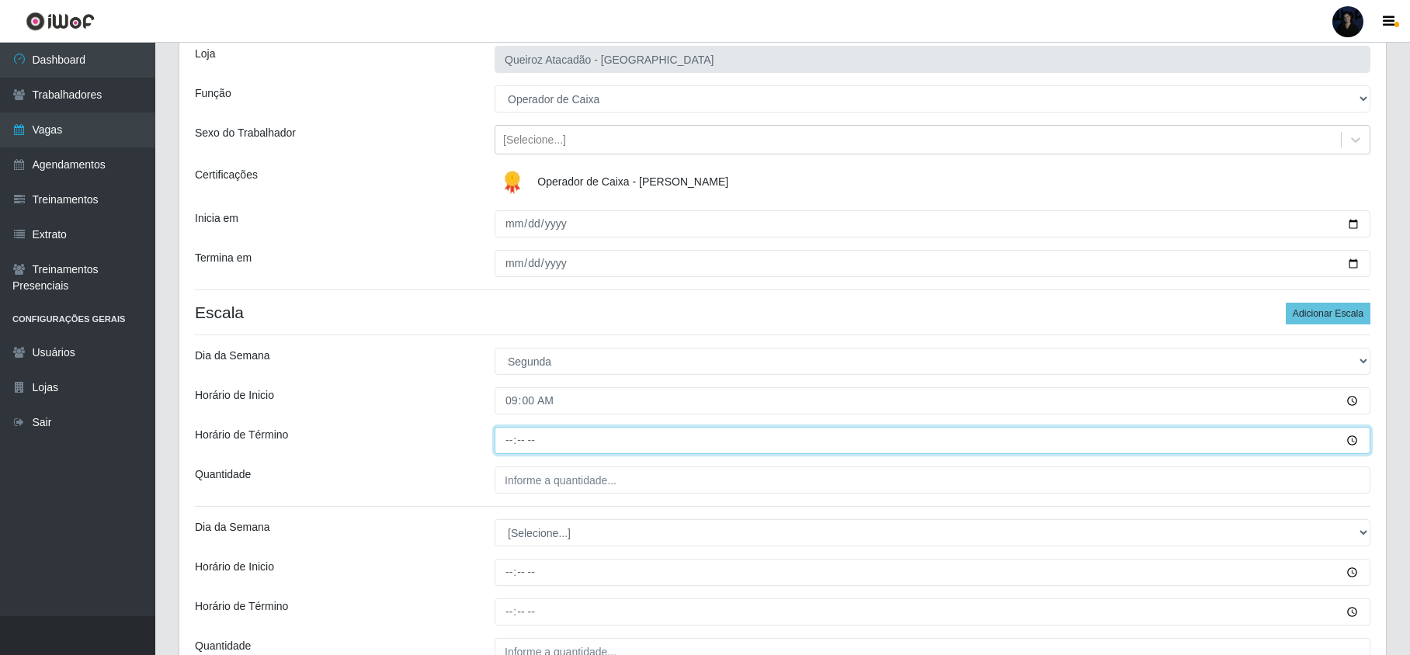
click at [505, 430] on input "Horário de Término" at bounding box center [933, 440] width 876 height 27
type input "15:00"
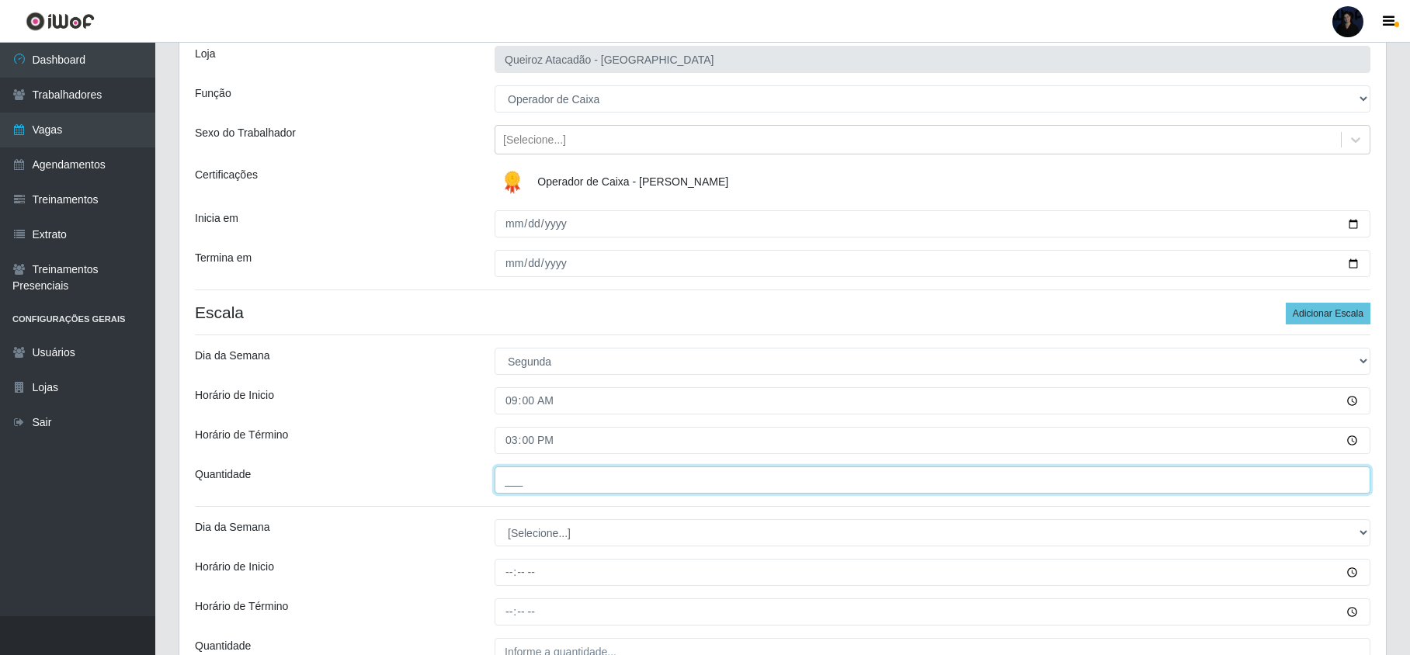
click at [516, 474] on input "___" at bounding box center [933, 480] width 876 height 27
type input "2__"
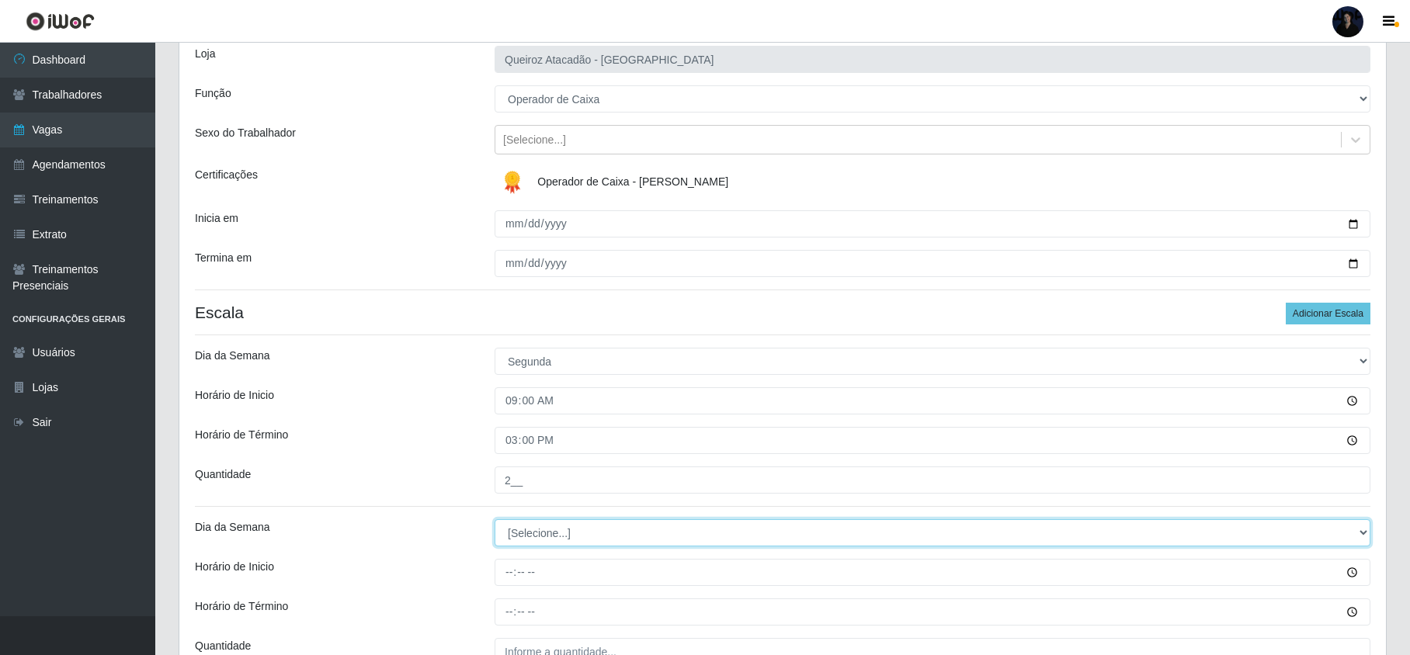
click at [547, 544] on select "[Selecione...] Segunda Terça Quarta Quinta Sexta Sábado Domingo" at bounding box center [933, 532] width 876 height 27
select select "1"
click at [495, 521] on select "[Selecione...] Segunda Terça Quarta Quinta Sexta Sábado Domingo" at bounding box center [933, 532] width 876 height 27
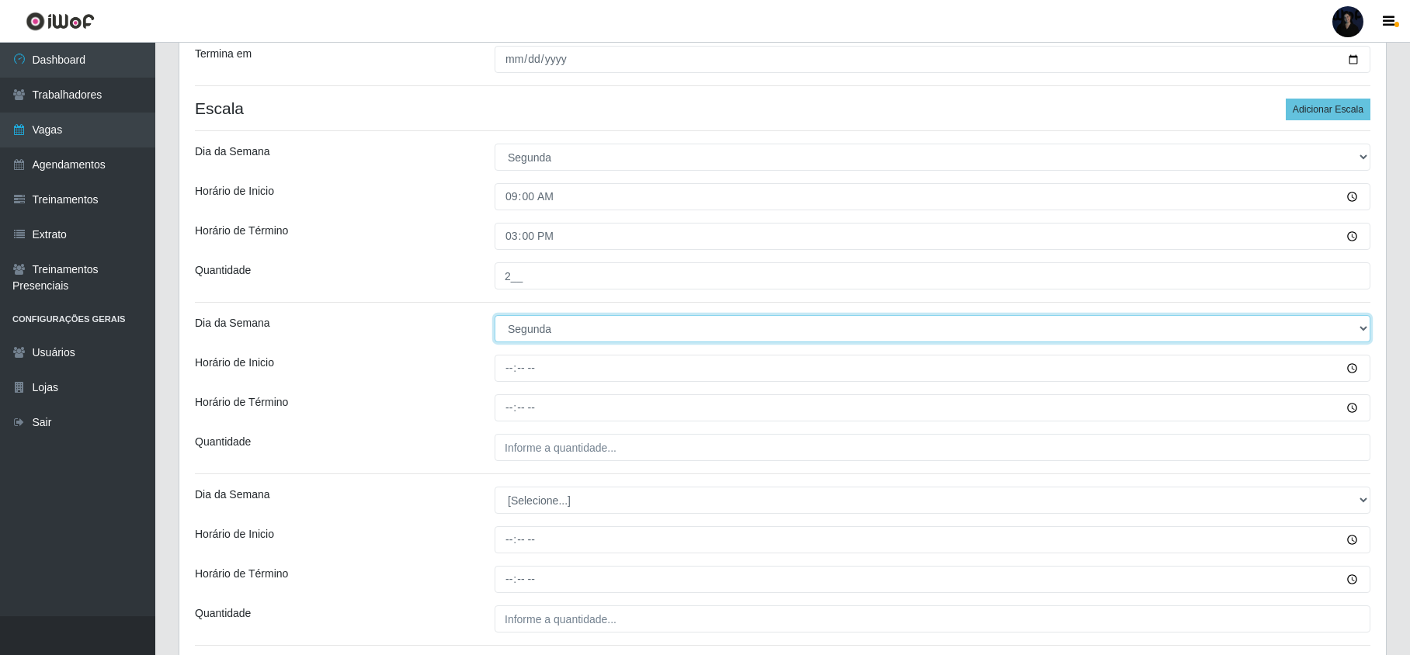
scroll to position [311, 0]
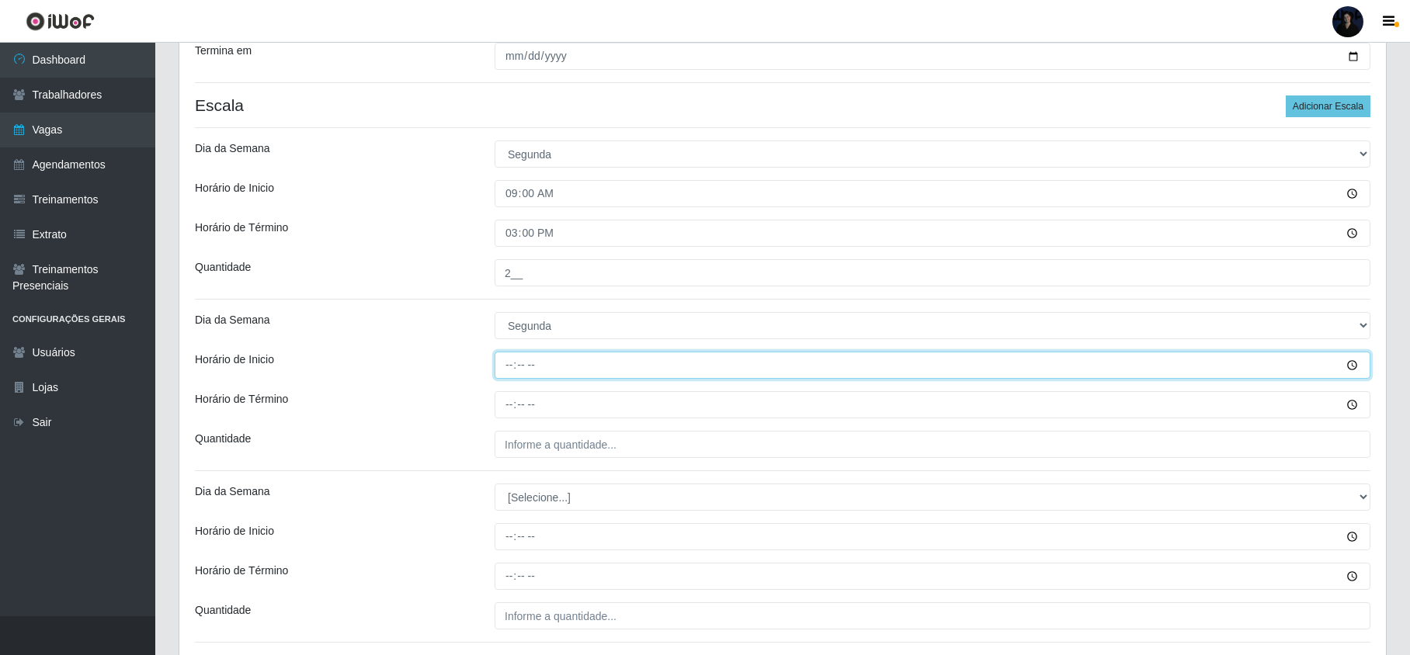
click at [519, 370] on input "Horário de Inicio" at bounding box center [933, 365] width 876 height 27
click at [514, 370] on input "Horário de Inicio" at bounding box center [933, 365] width 876 height 27
click at [510, 367] on input "Horário de Inicio" at bounding box center [933, 365] width 876 height 27
type input "15:00"
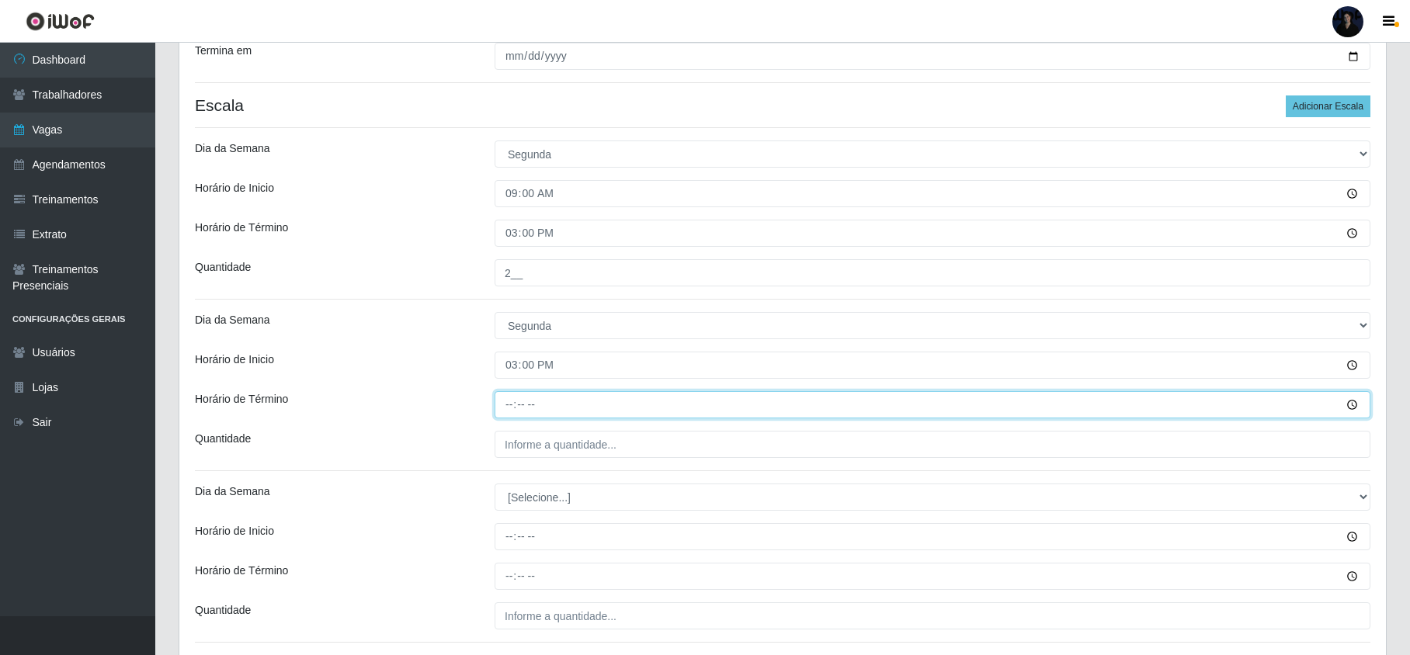
click at [502, 405] on input "Horário de Término" at bounding box center [933, 404] width 876 height 27
type input "21:00"
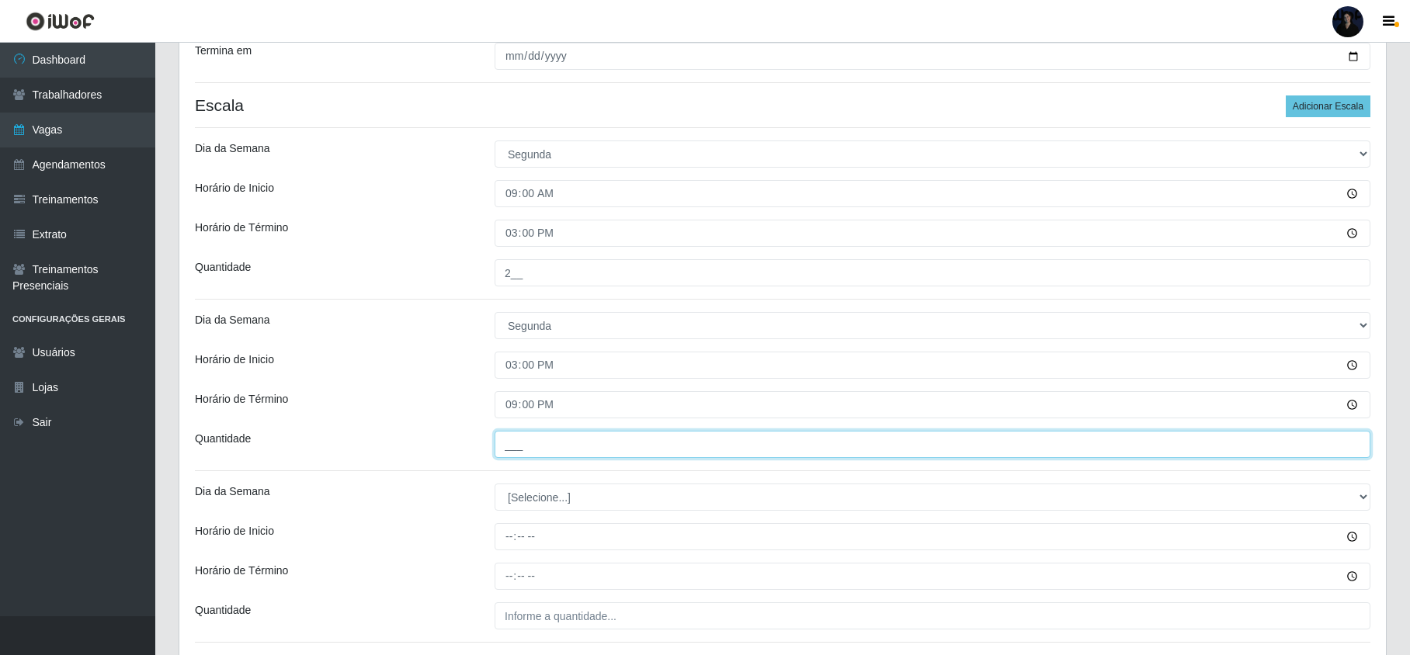
click at [502, 441] on input "___" at bounding box center [933, 444] width 876 height 27
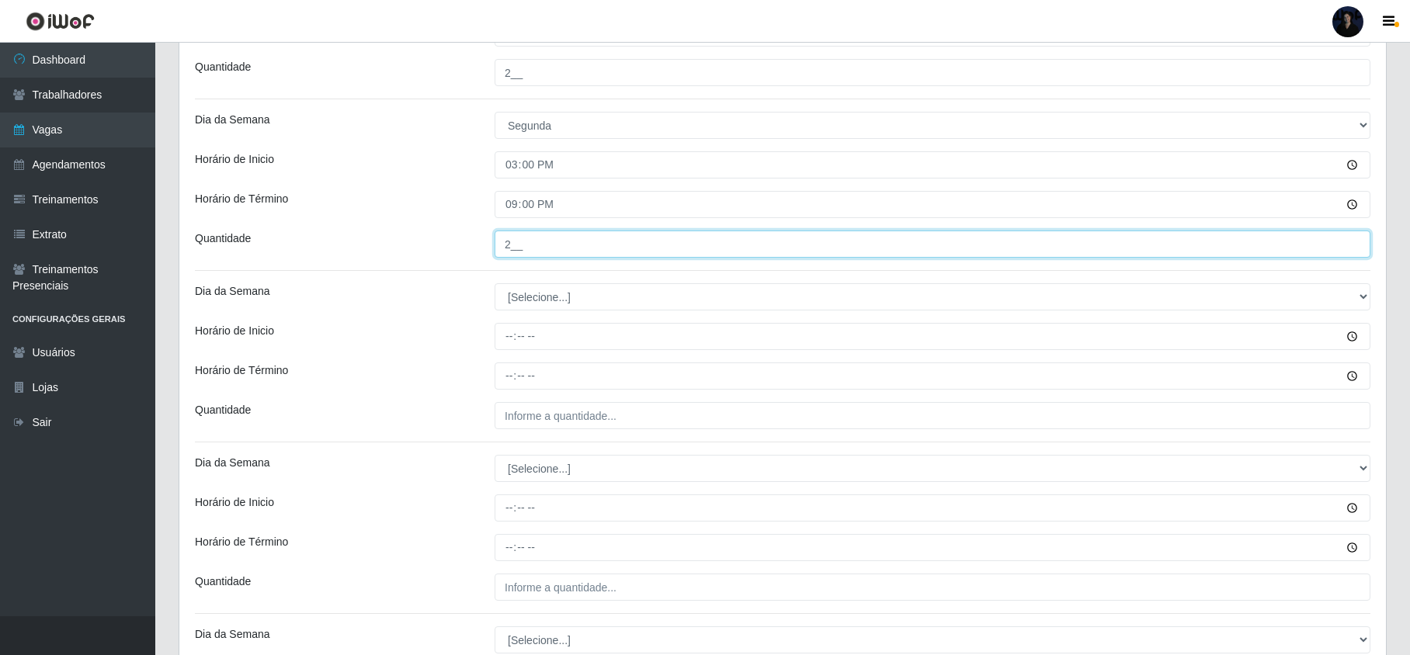
scroll to position [517, 0]
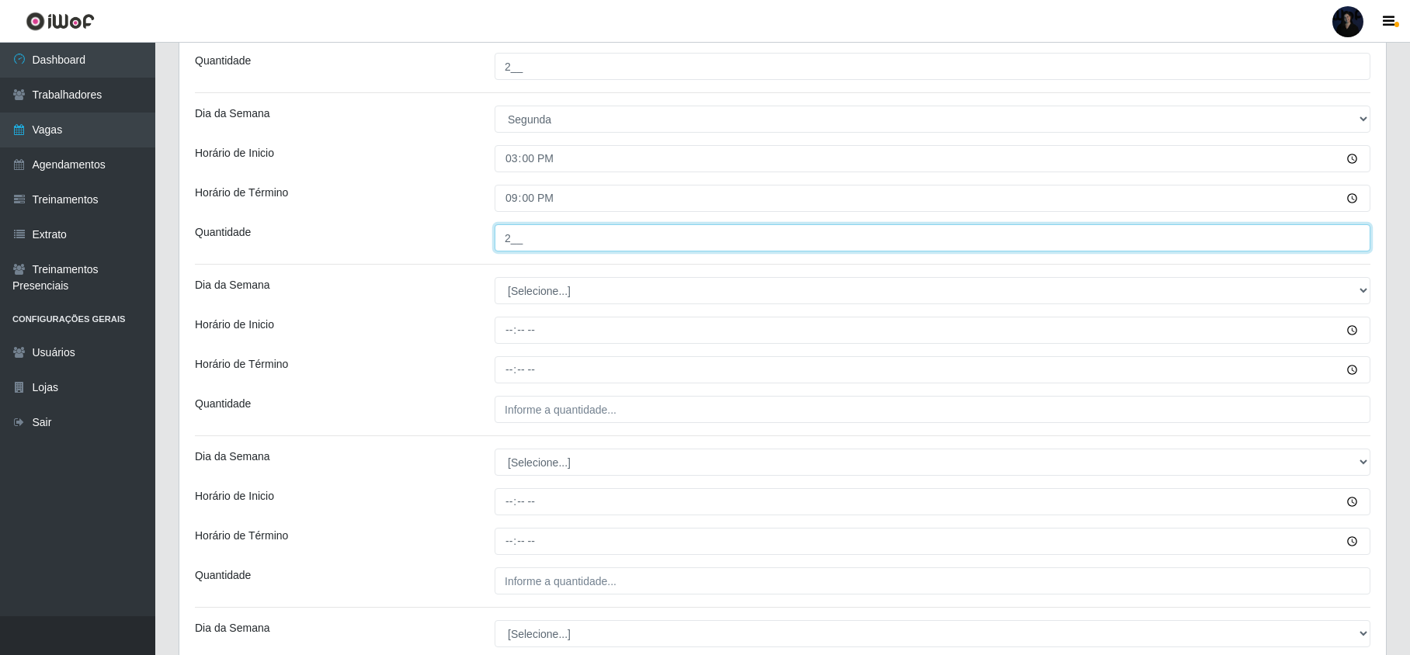
type input "2__"
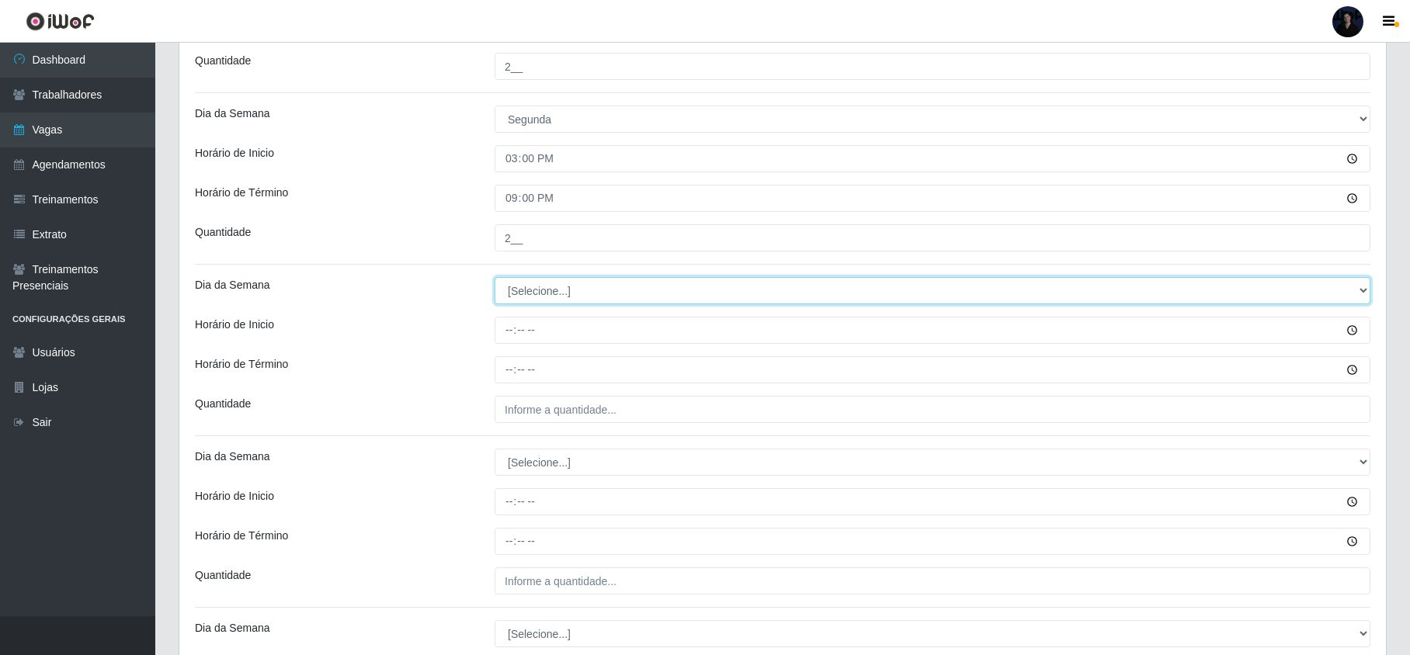
click at [519, 293] on select "[Selecione...] Segunda Terça Quarta Quinta Sexta Sábado Domingo" at bounding box center [933, 290] width 876 height 27
select select "2"
click at [495, 279] on select "[Selecione...] Segunda Terça Quarta Quinta Sexta Sábado Domingo" at bounding box center [933, 290] width 876 height 27
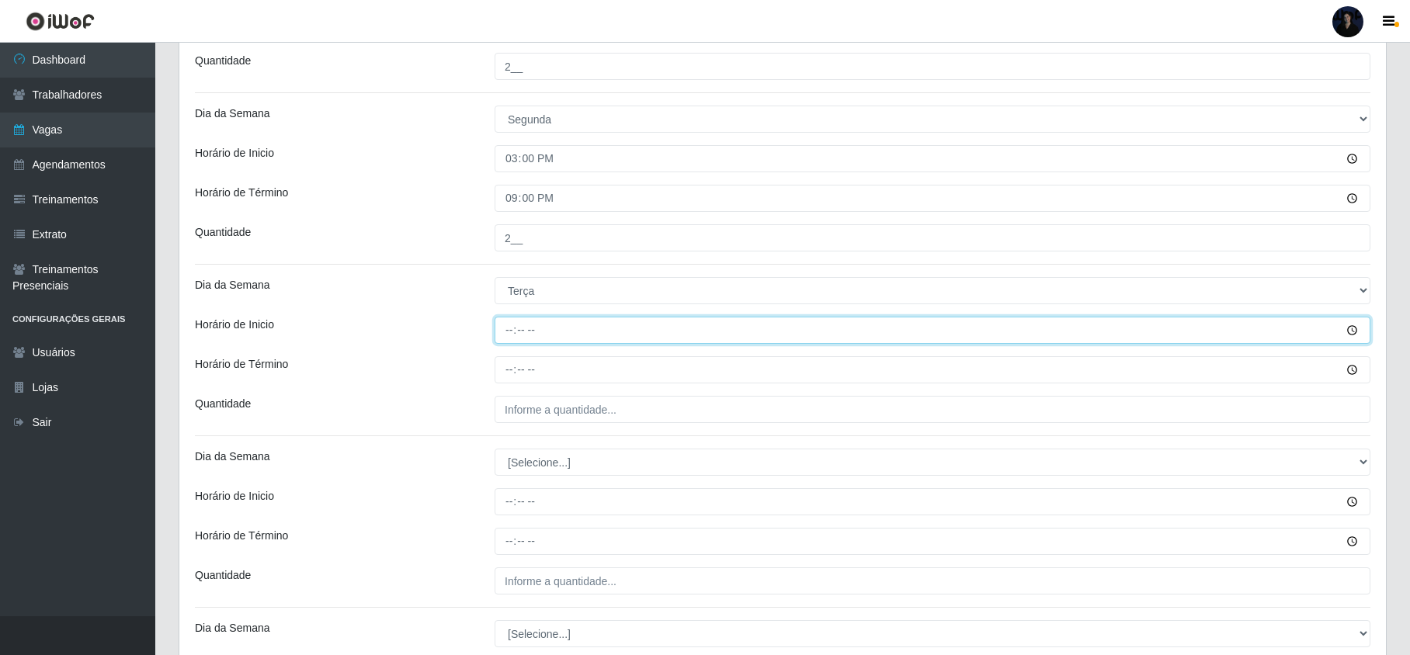
click at [511, 340] on input "Horário de Inicio" at bounding box center [933, 330] width 876 height 27
type input "09:00"
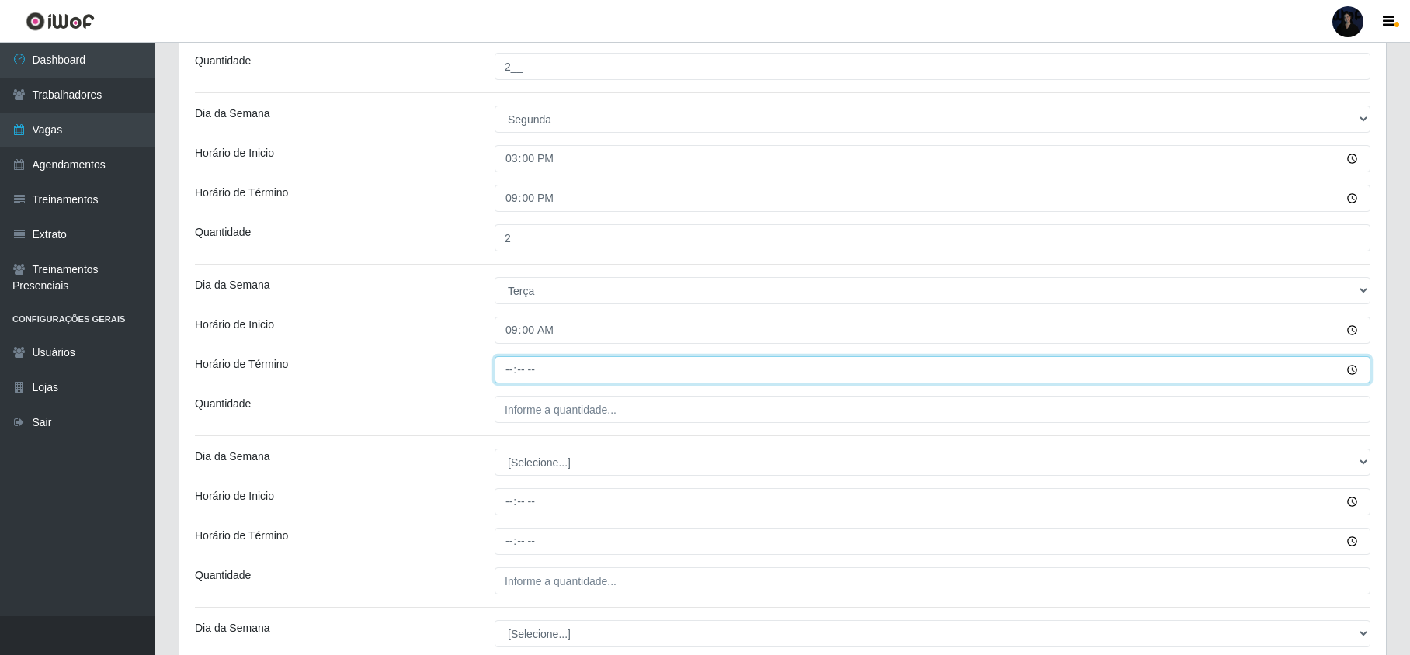
click at [509, 363] on input "Horário de Término" at bounding box center [933, 369] width 876 height 27
type input "15:00"
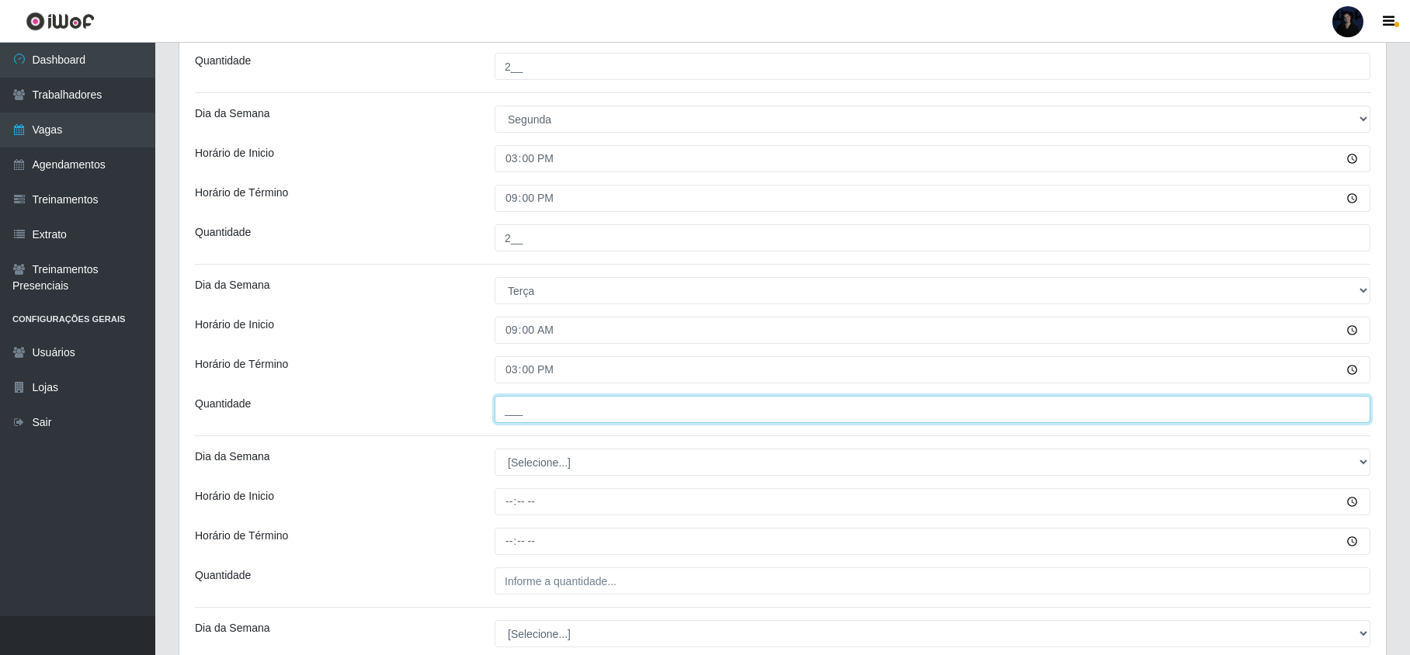
click at [508, 407] on input "___" at bounding box center [933, 409] width 876 height 27
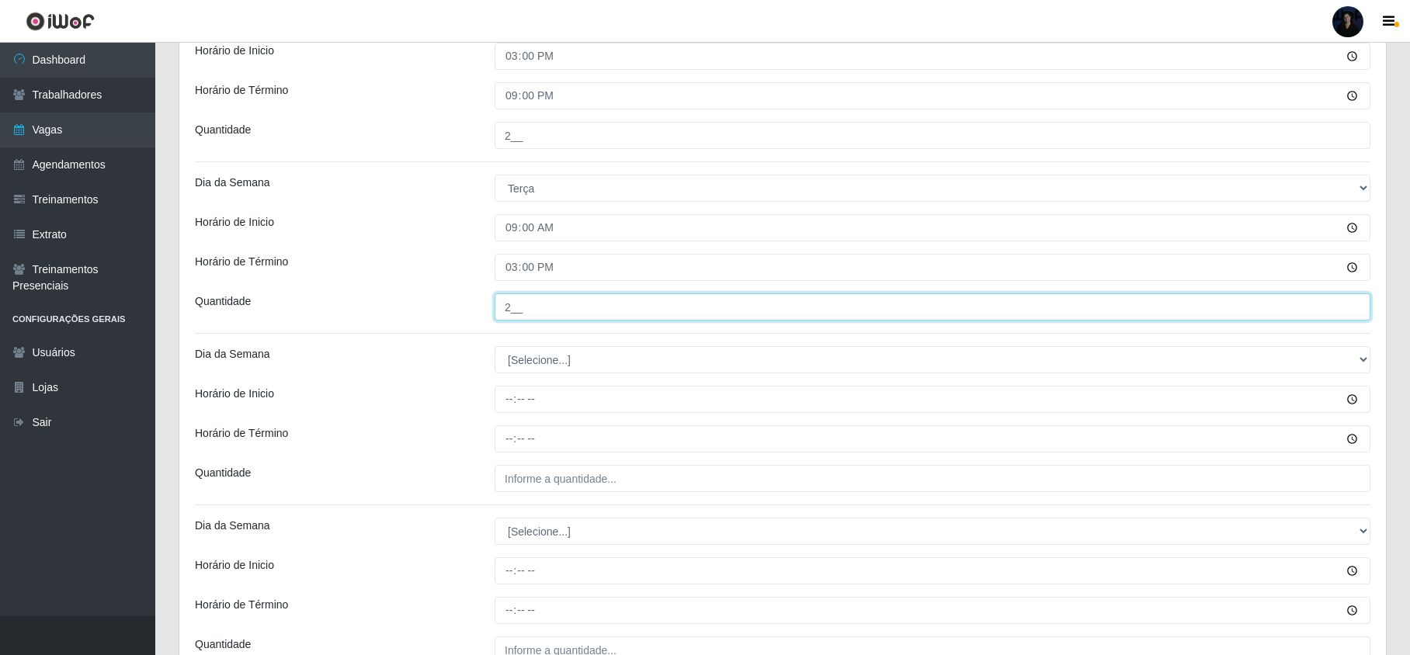
scroll to position [621, 0]
type input "2__"
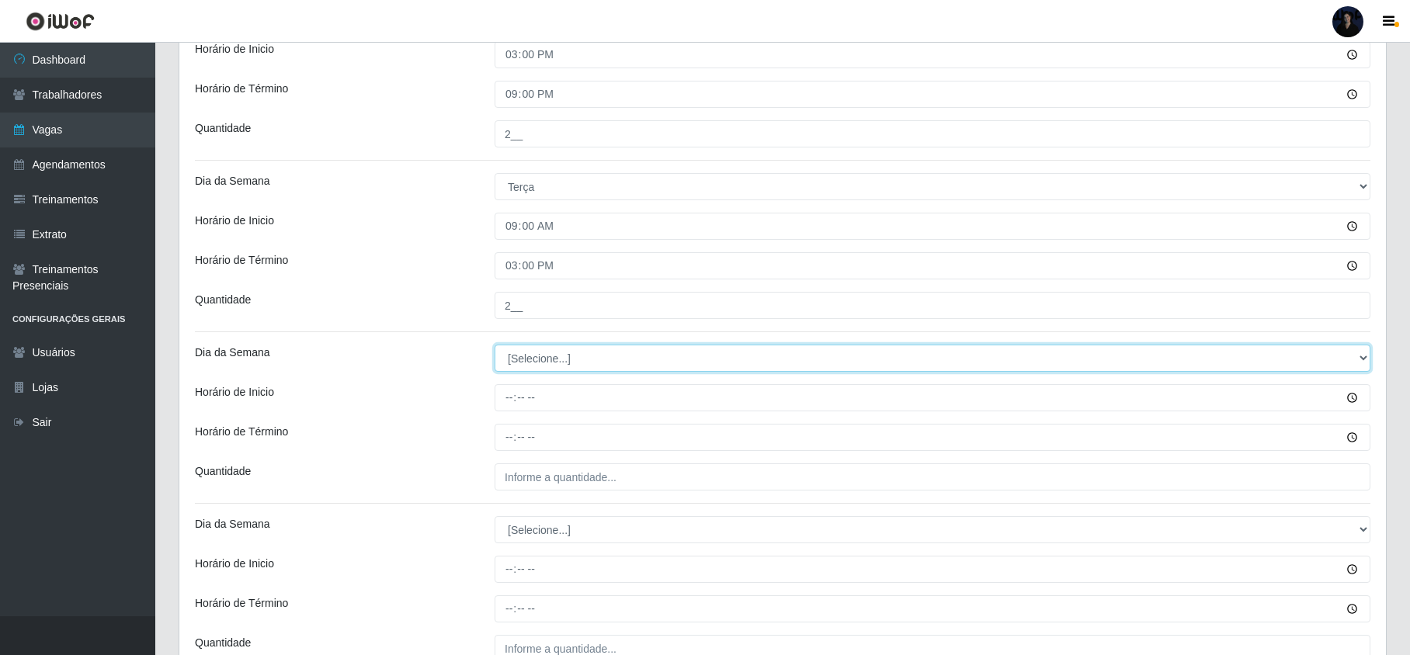
click at [526, 370] on select "[Selecione...] Segunda Terça Quarta Quinta Sexta Sábado Domingo" at bounding box center [933, 358] width 876 height 27
select select "2"
click at [495, 347] on select "[Selecione...] Segunda Terça Quarta Quinta Sexta Sábado Domingo" at bounding box center [933, 358] width 876 height 27
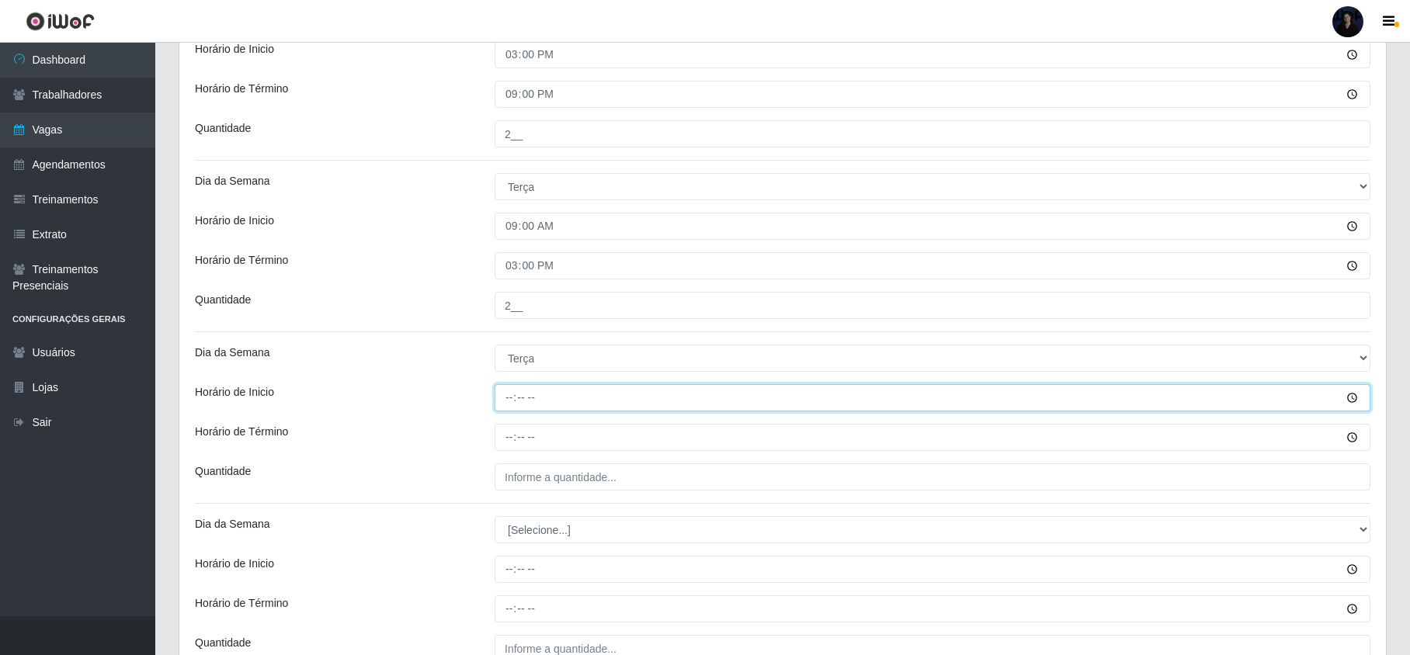
click at [505, 411] on input "Horário de Inicio" at bounding box center [933, 397] width 876 height 27
type input "15:00"
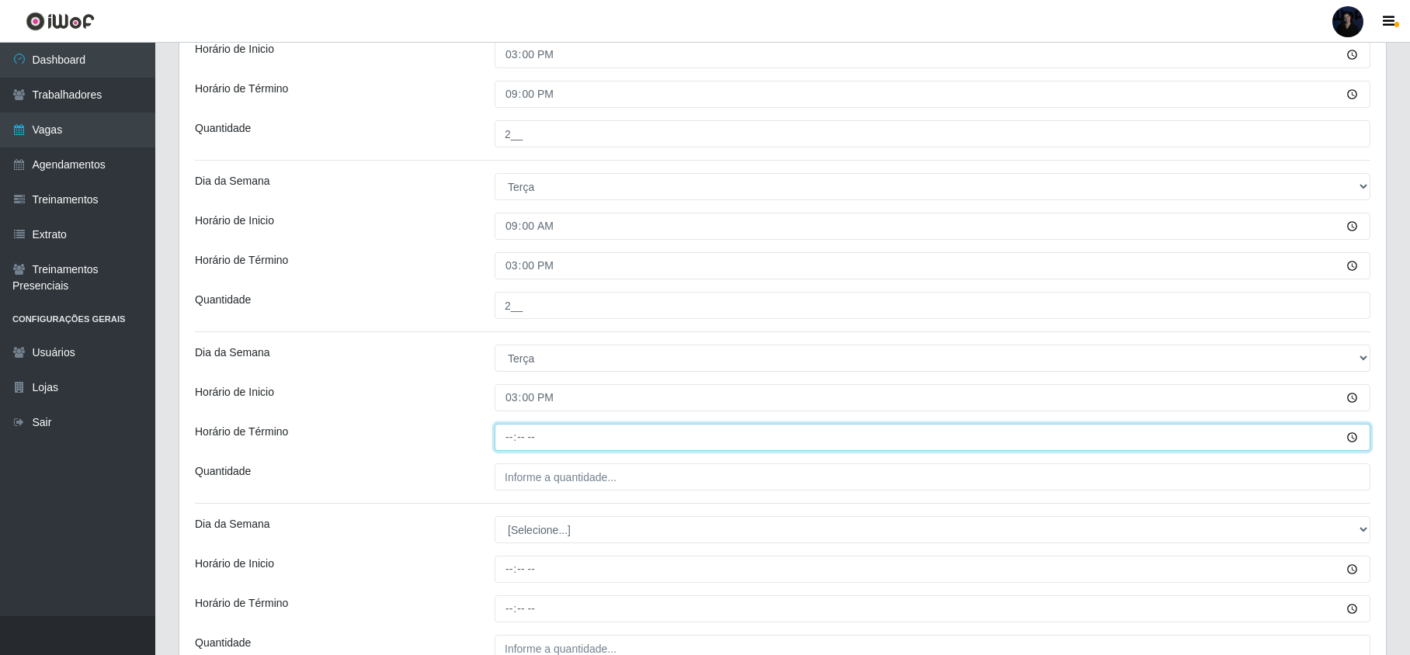
click at [505, 433] on input "Horário de Término" at bounding box center [933, 437] width 876 height 27
type input "21:00"
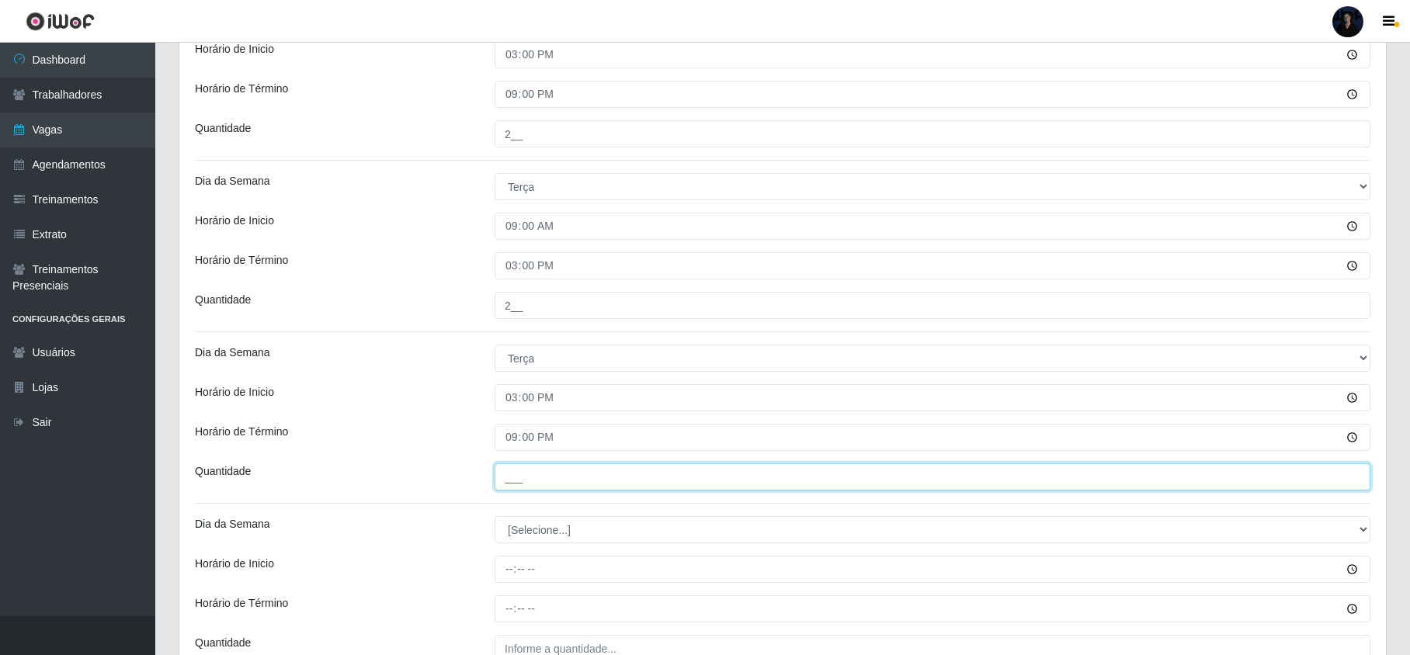
click at [519, 475] on input "___" at bounding box center [933, 477] width 876 height 27
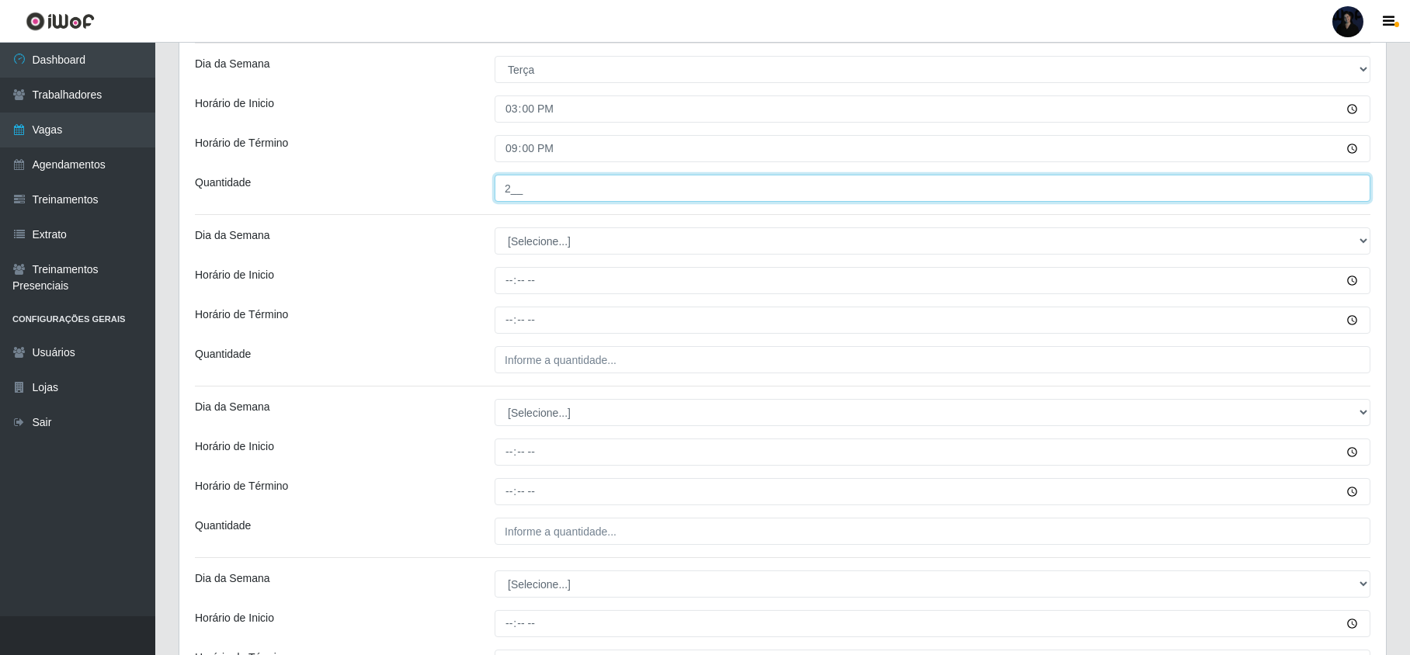
scroll to position [932, 0]
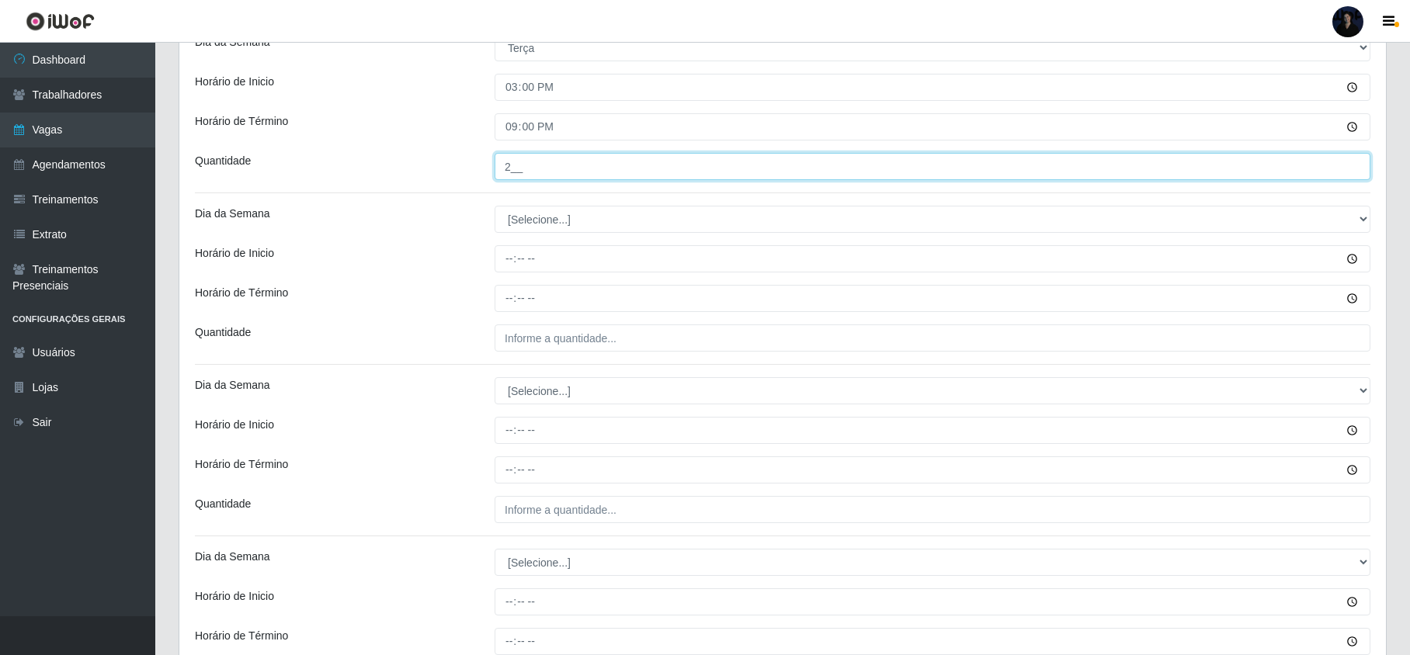
type input "2__"
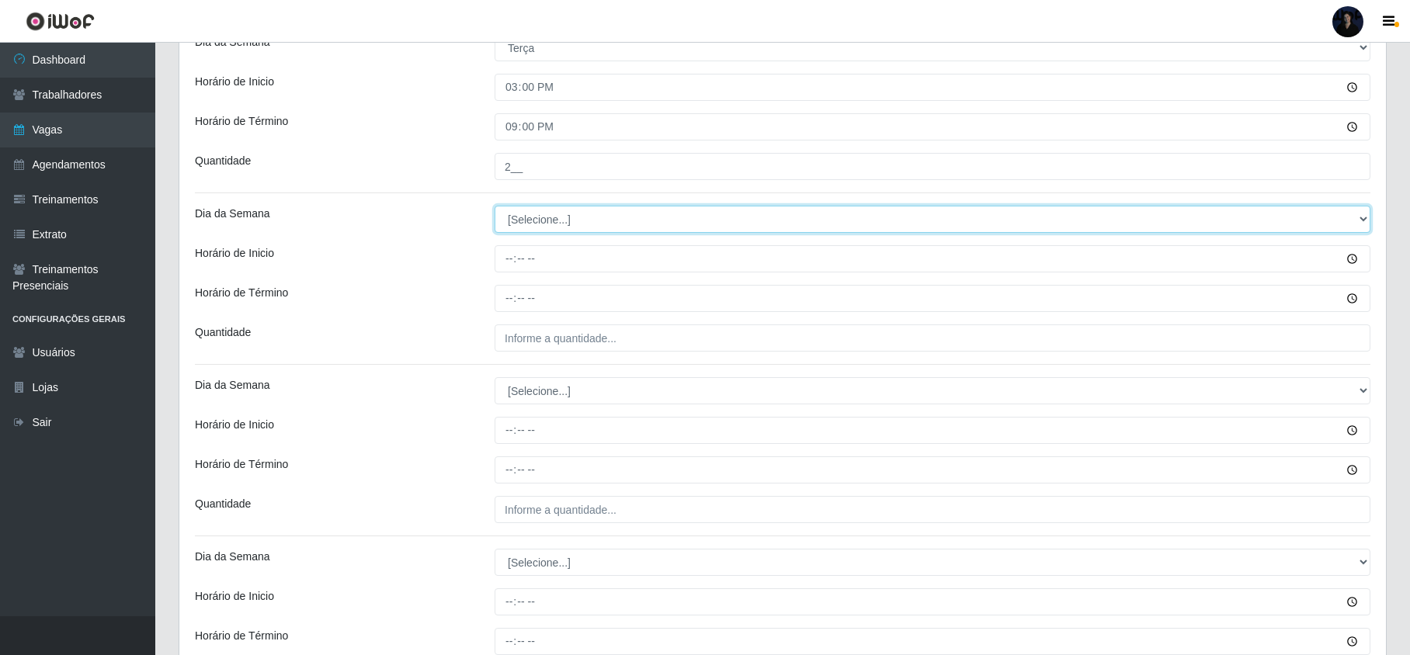
click at [506, 231] on select "[Selecione...] Segunda Terça Quarta Quinta Sexta Sábado Domingo" at bounding box center [933, 219] width 876 height 27
select select "3"
click at [495, 208] on select "[Selecione...] Segunda Terça Quarta Quinta Sexta Sábado Domingo" at bounding box center [933, 219] width 876 height 27
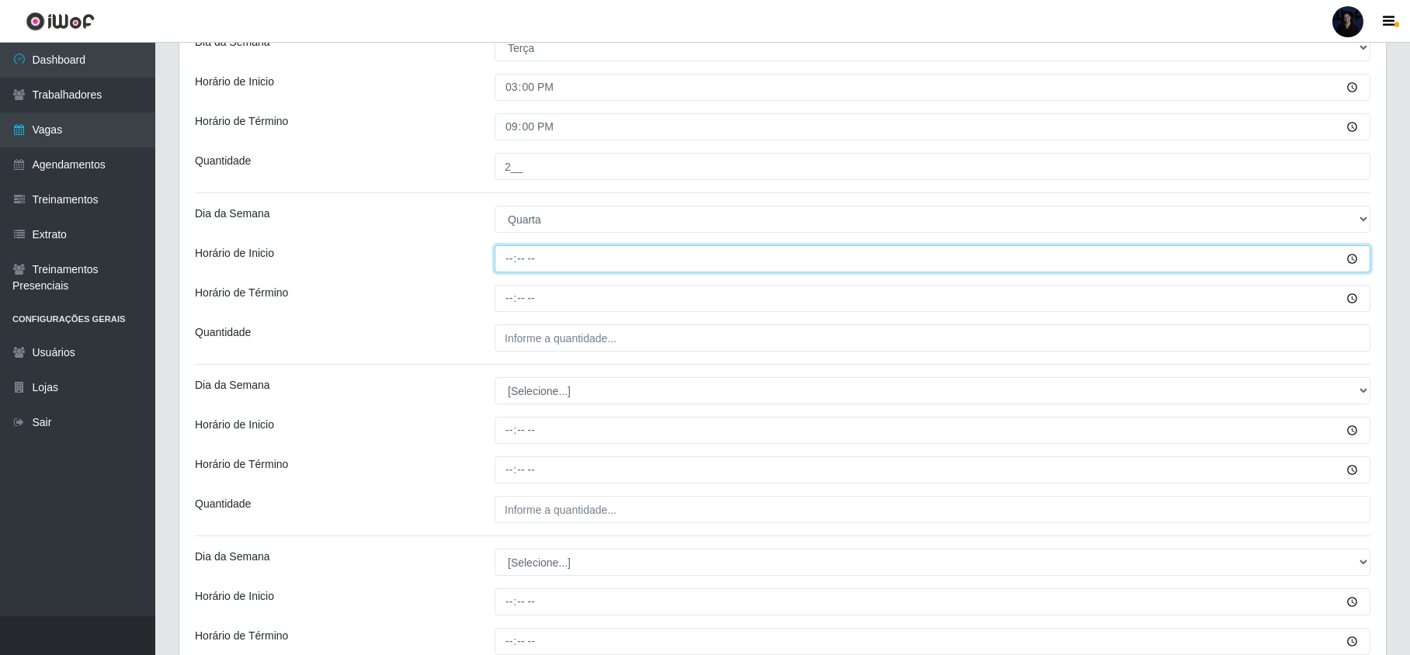
click at [509, 265] on input "Horário de Inicio" at bounding box center [933, 258] width 876 height 27
type input "09:00"
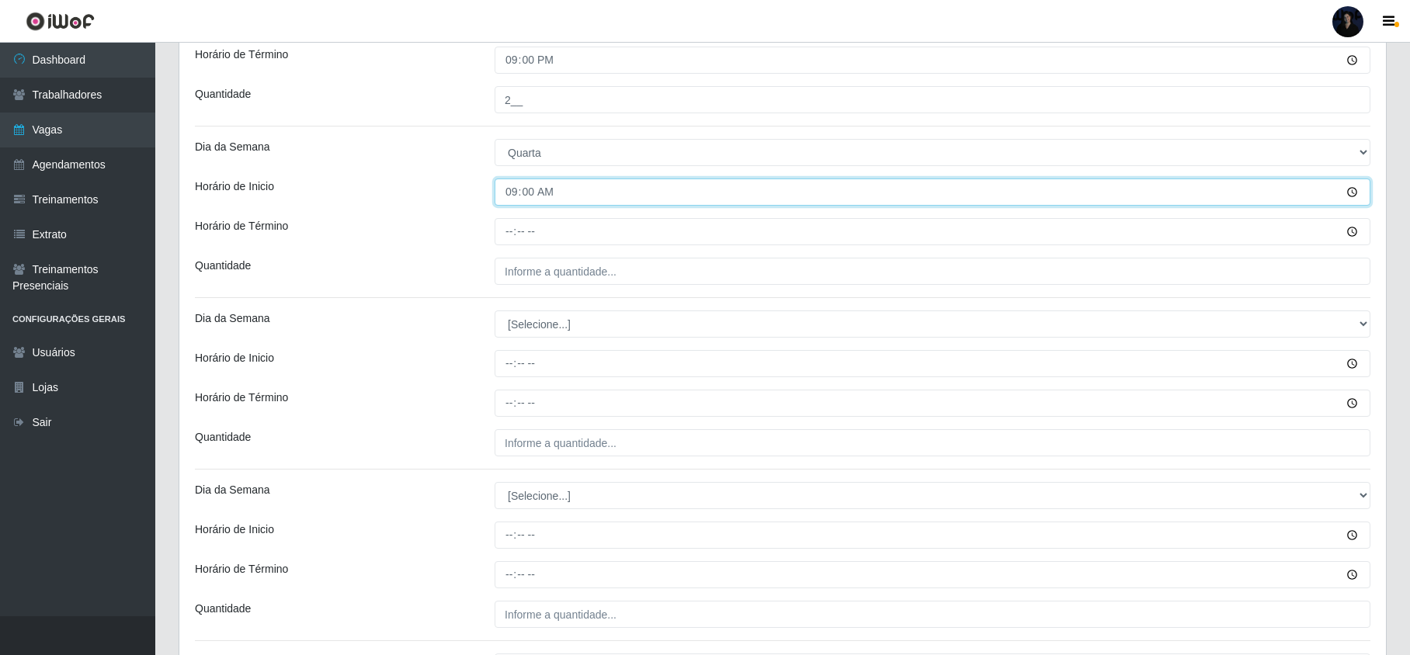
scroll to position [1035, 0]
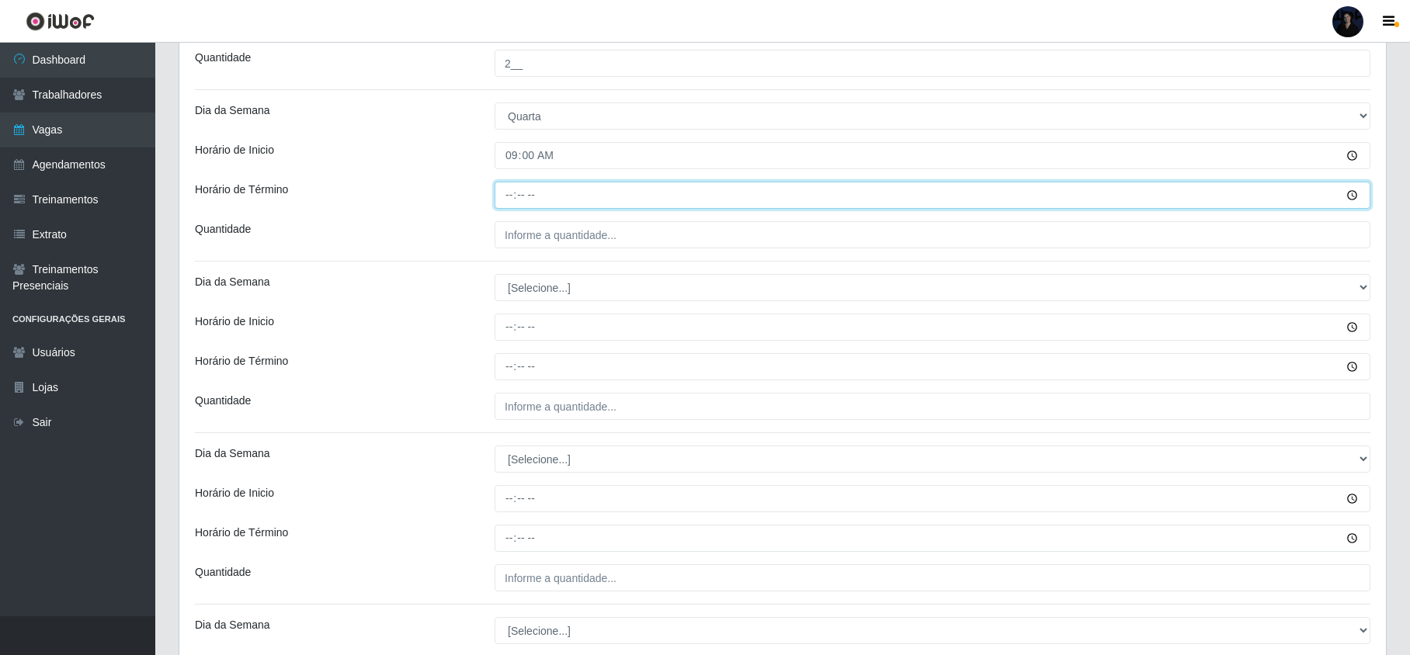
click at [501, 200] on input "Horário de Término" at bounding box center [933, 195] width 876 height 27
type input "15:00"
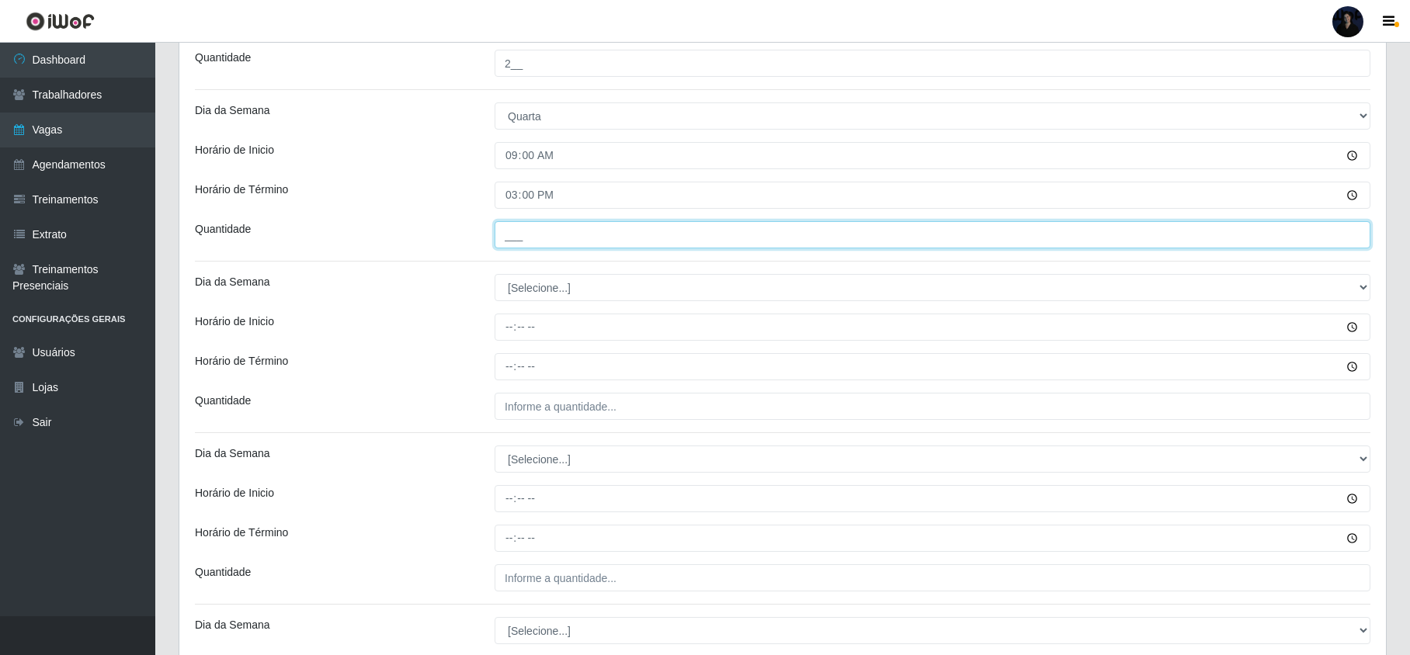
click at [522, 240] on input "___" at bounding box center [933, 234] width 876 height 27
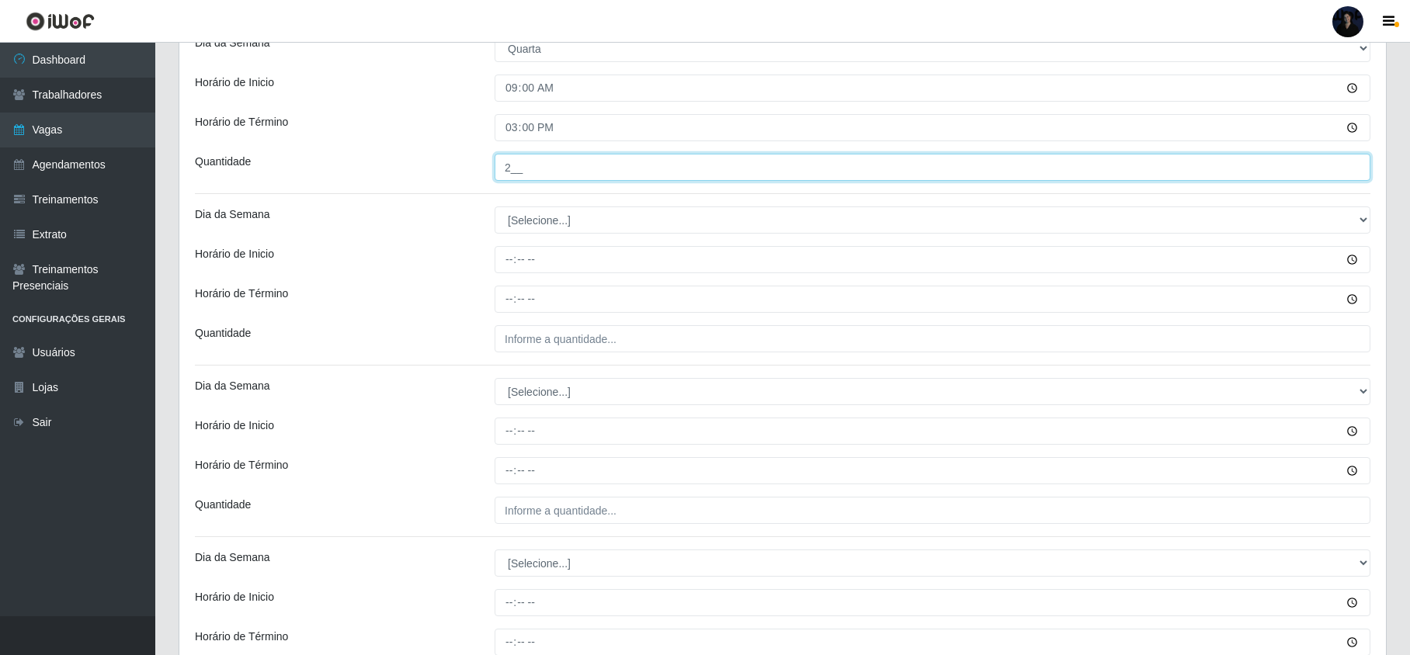
scroll to position [1138, 0]
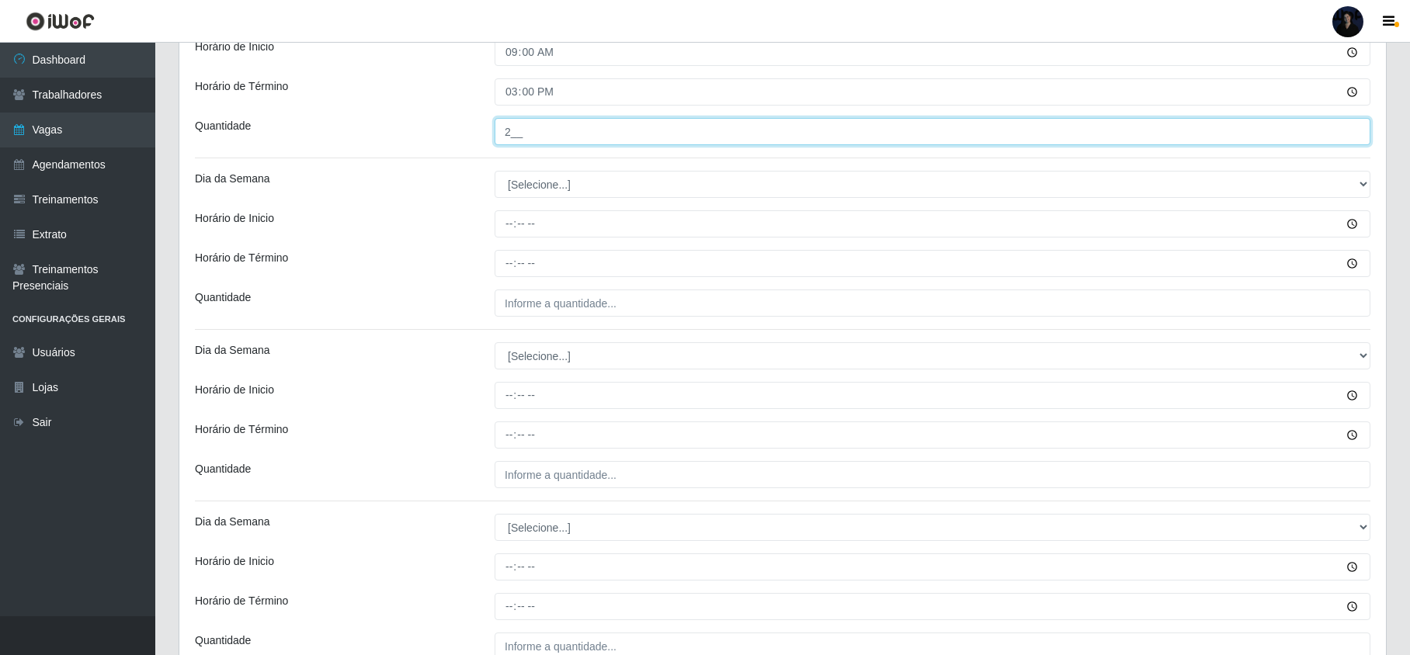
type input "2__"
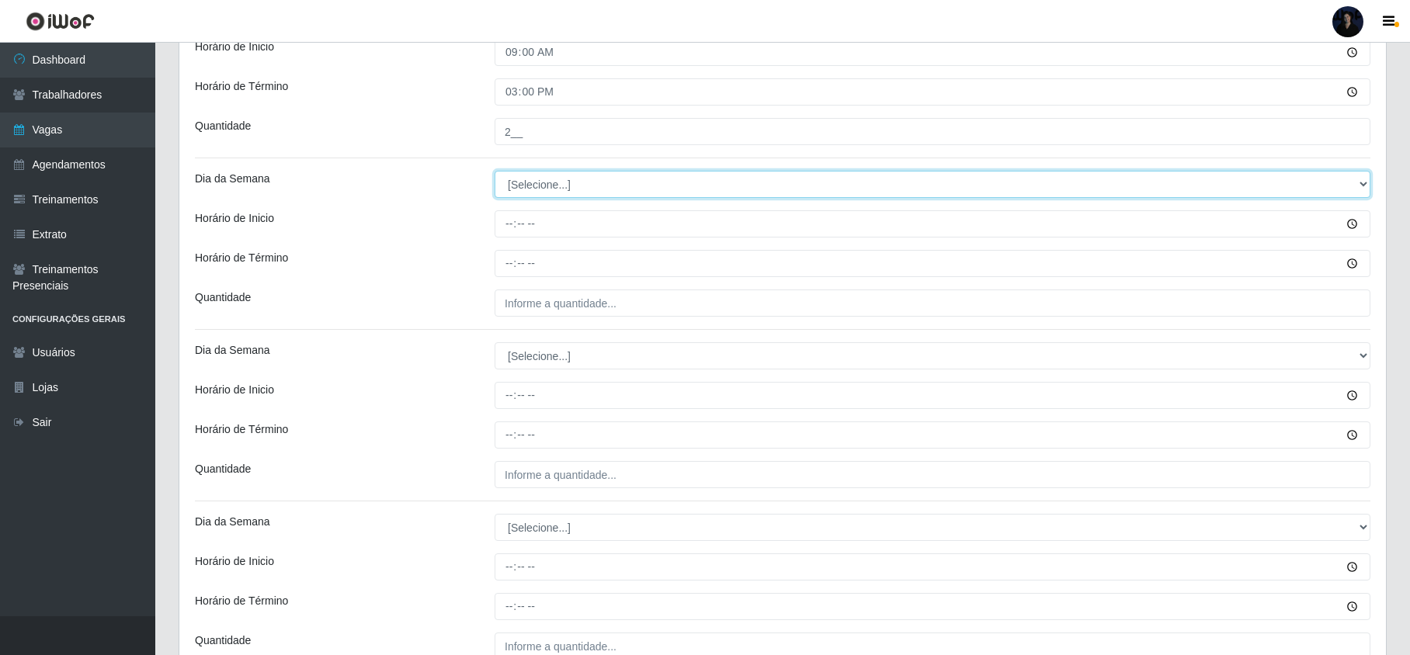
click at [522, 181] on select "[Selecione...] Segunda Terça Quarta Quinta Sexta Sábado Domingo" at bounding box center [933, 184] width 876 height 27
select select "3"
click at [495, 173] on select "[Selecione...] Segunda Terça Quarta Quinta Sexta Sábado Domingo" at bounding box center [933, 184] width 876 height 27
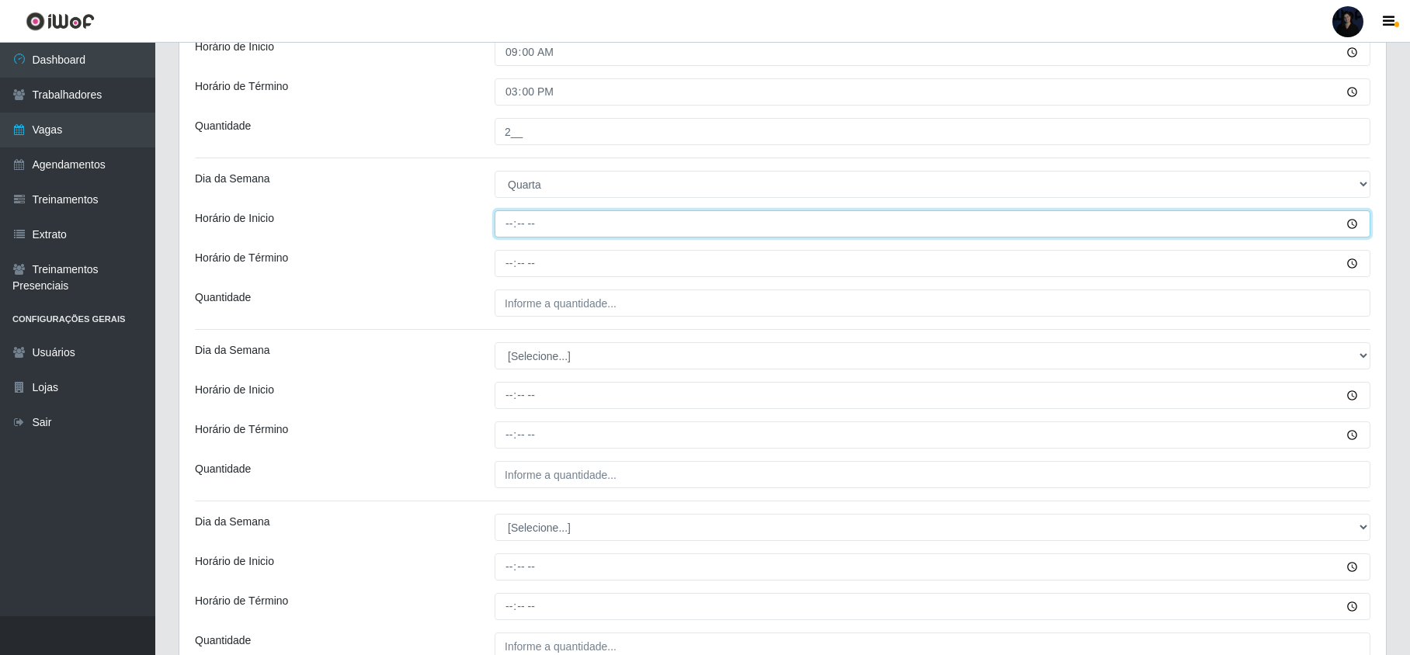
click at [509, 233] on input "Horário de Inicio" at bounding box center [933, 223] width 876 height 27
type input "15:00"
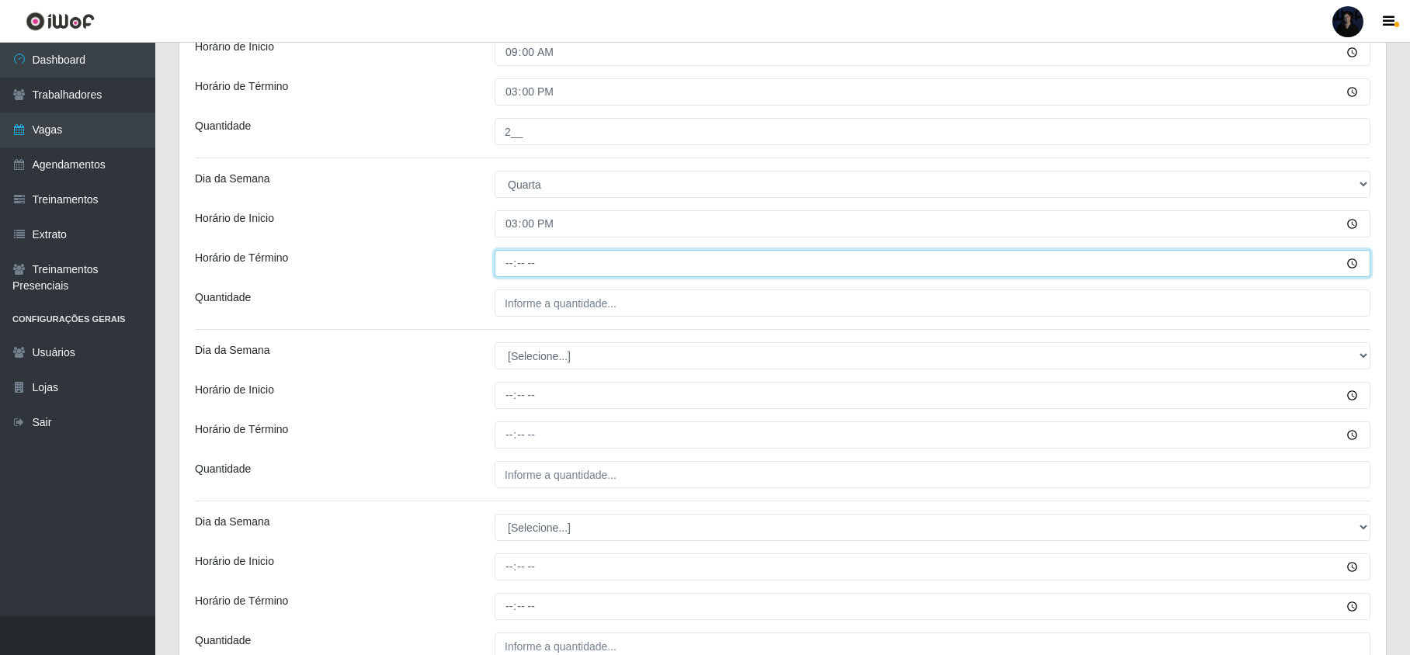
click at [505, 259] on input "Horário de Término" at bounding box center [933, 263] width 876 height 27
type input "21:00"
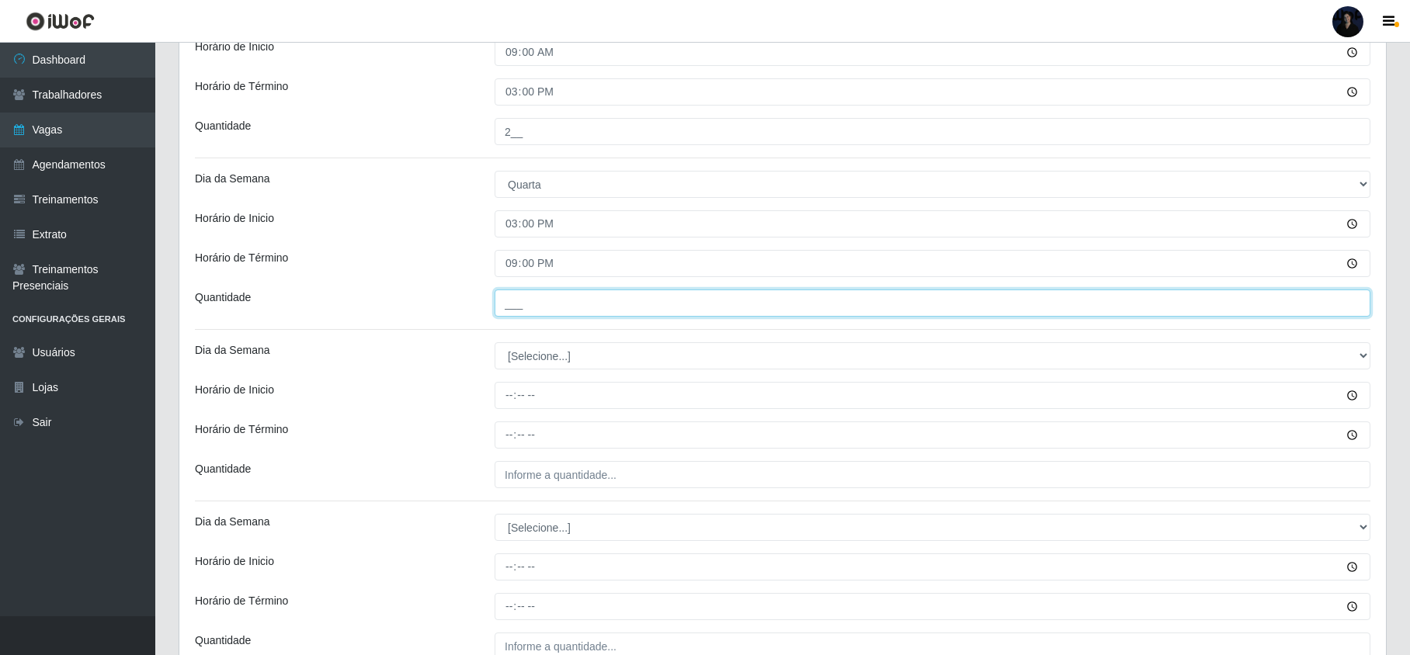
click at [516, 296] on input "___" at bounding box center [933, 303] width 876 height 27
type input "2__"
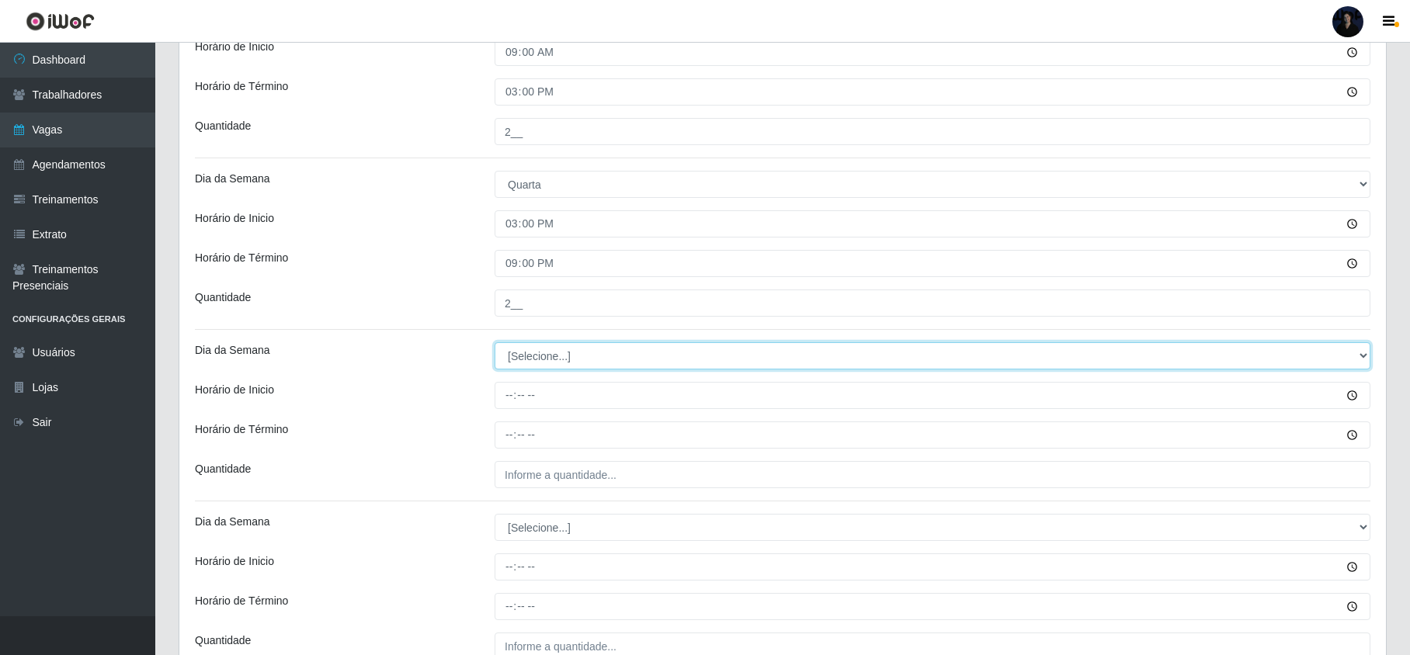
click at [544, 368] on select "[Selecione...] Segunda Terça Quarta Quinta Sexta Sábado Domingo" at bounding box center [933, 355] width 876 height 27
select select "4"
click at [495, 345] on select "[Selecione...] Segunda Terça Quarta Quinta Sexta Sábado Domingo" at bounding box center [933, 355] width 876 height 27
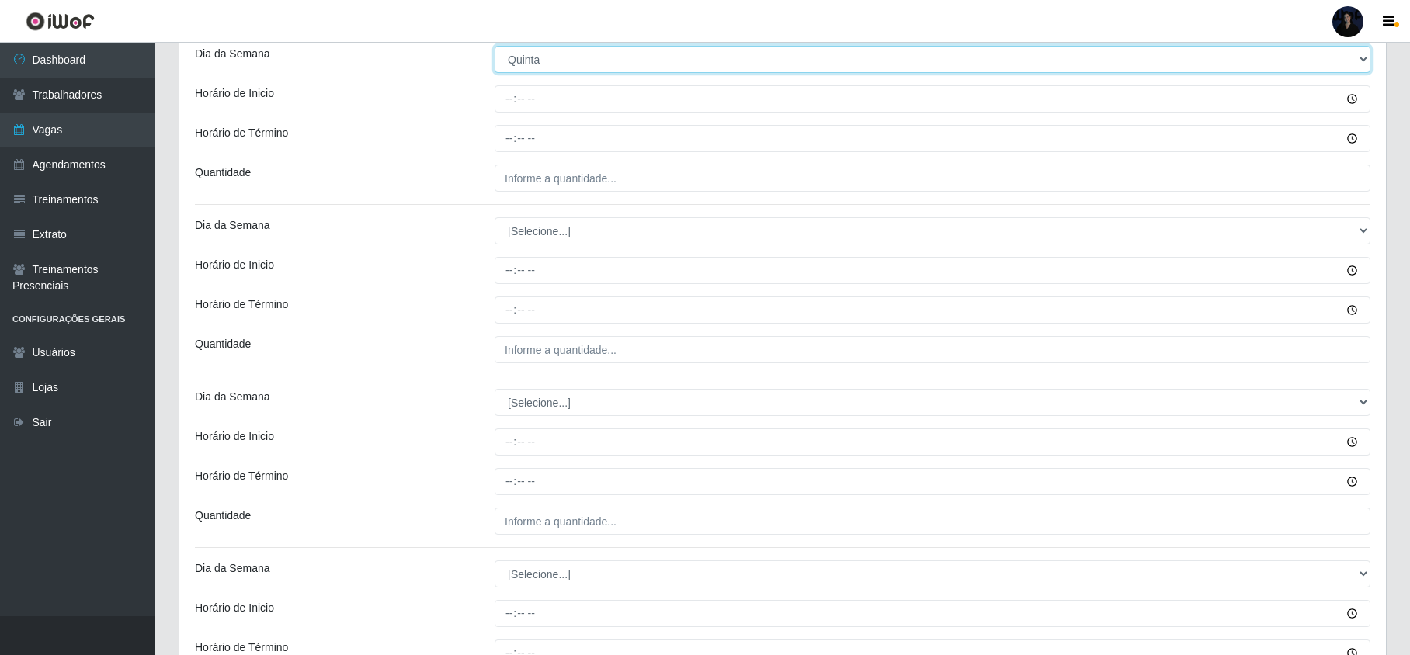
scroll to position [1449, 0]
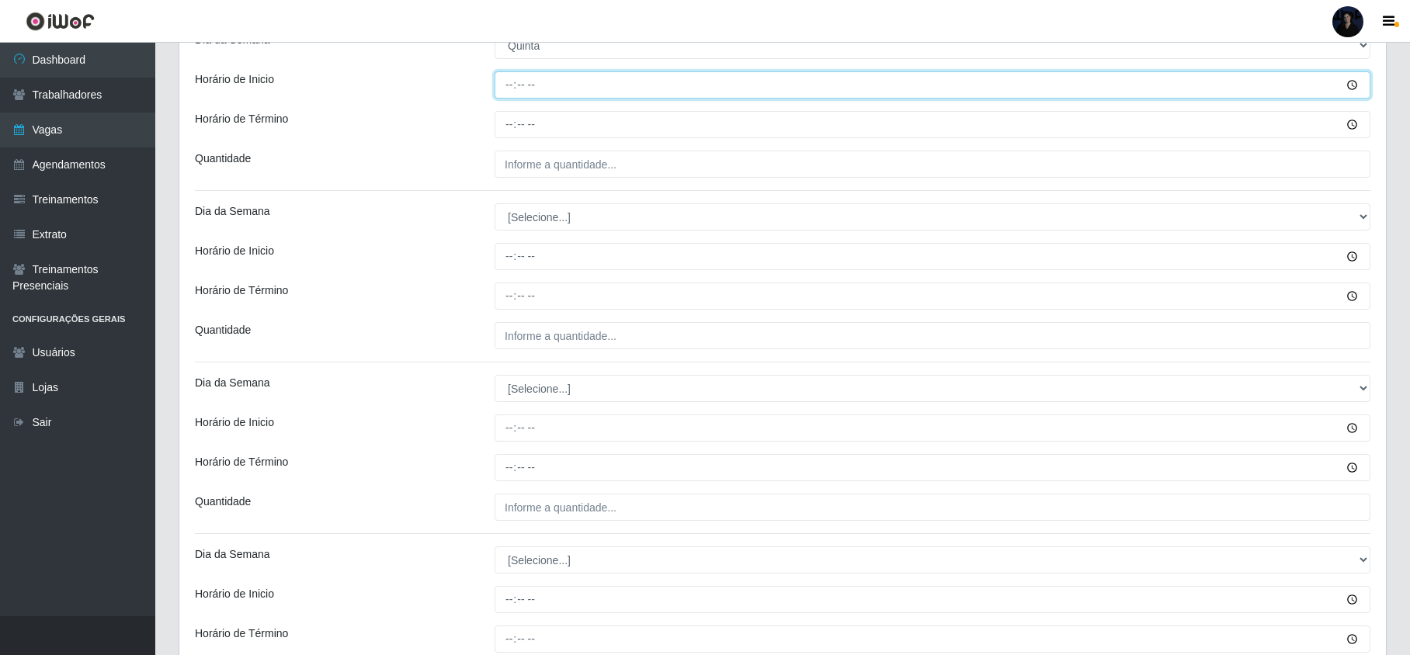
click at [507, 89] on input "Horário de Inicio" at bounding box center [933, 84] width 876 height 27
type input "09:00"
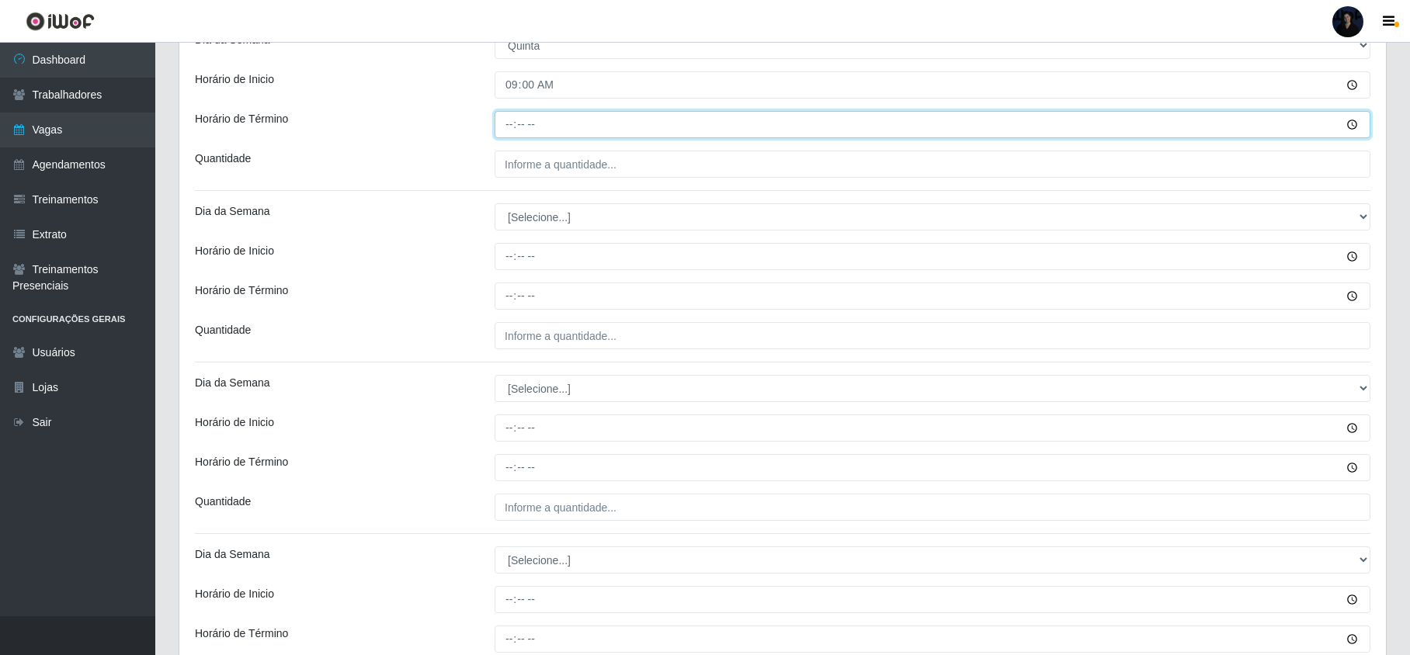
click at [509, 123] on input "Horário de Término" at bounding box center [933, 124] width 876 height 27
type input "15:00"
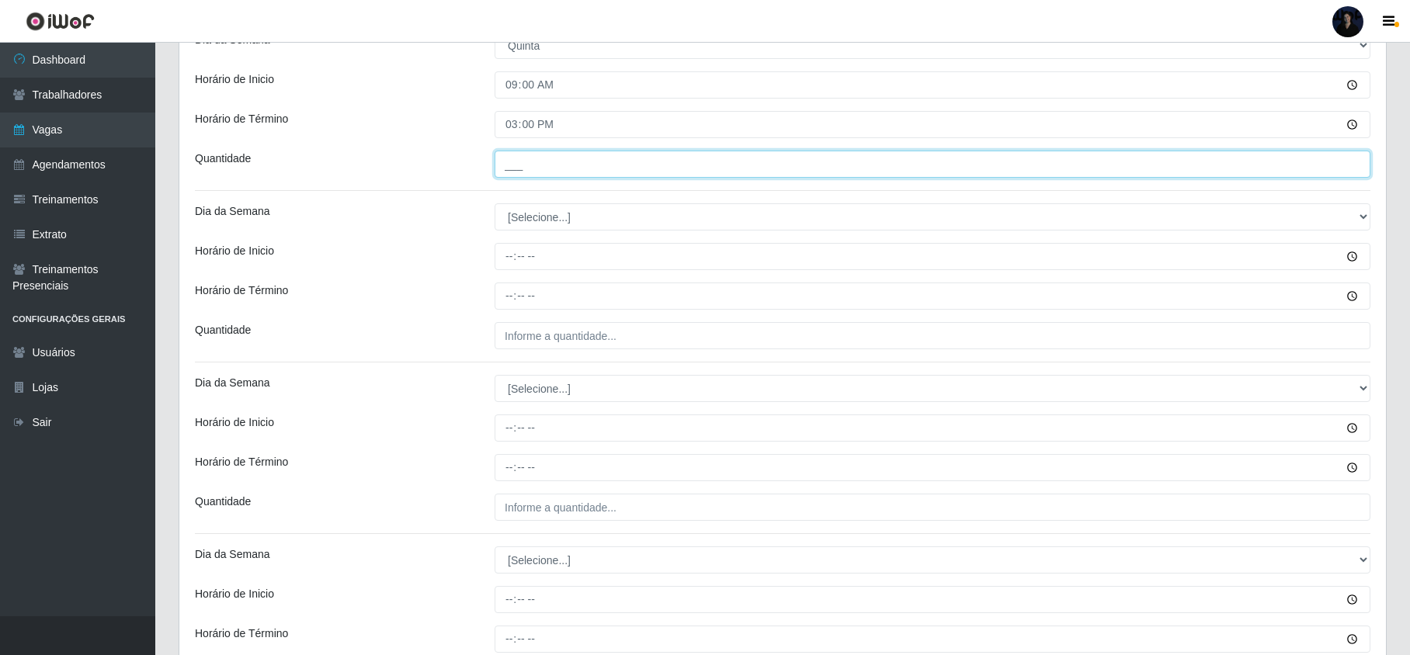
click at [502, 171] on input "___" at bounding box center [933, 164] width 876 height 27
type input "2__"
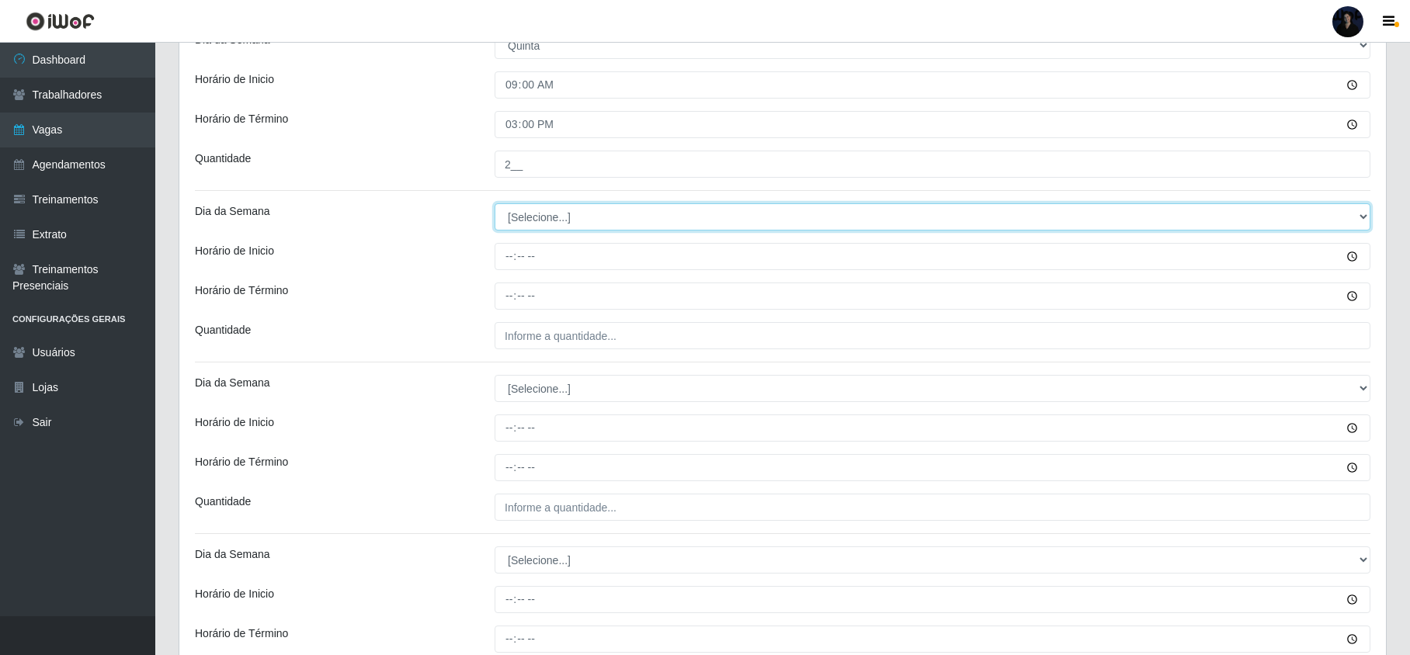
click at [531, 213] on select "[Selecione...] Segunda Terça Quarta Quinta Sexta Sábado Domingo" at bounding box center [933, 216] width 876 height 27
select select "4"
click at [495, 207] on select "[Selecione...] Segunda Terça Quarta Quinta Sexta Sábado Domingo" at bounding box center [933, 216] width 876 height 27
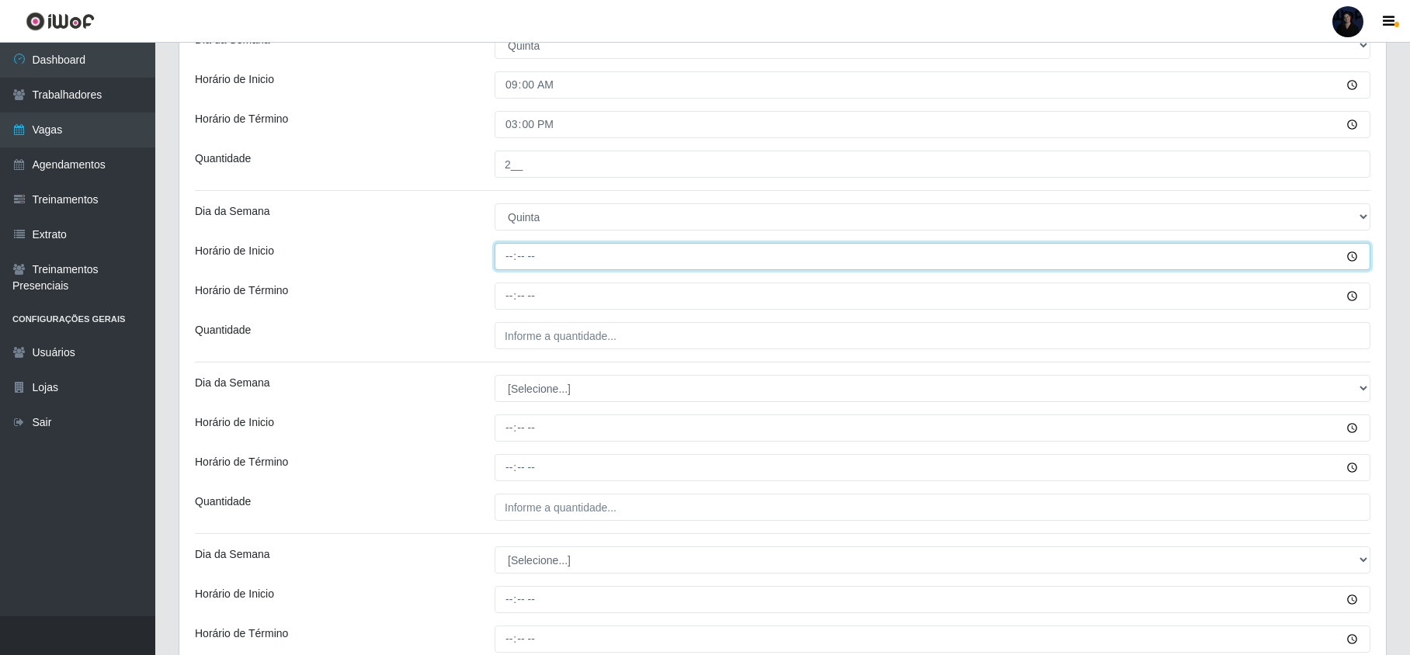
click at [509, 266] on input "Horário de Inicio" at bounding box center [933, 256] width 876 height 27
type input "15:00"
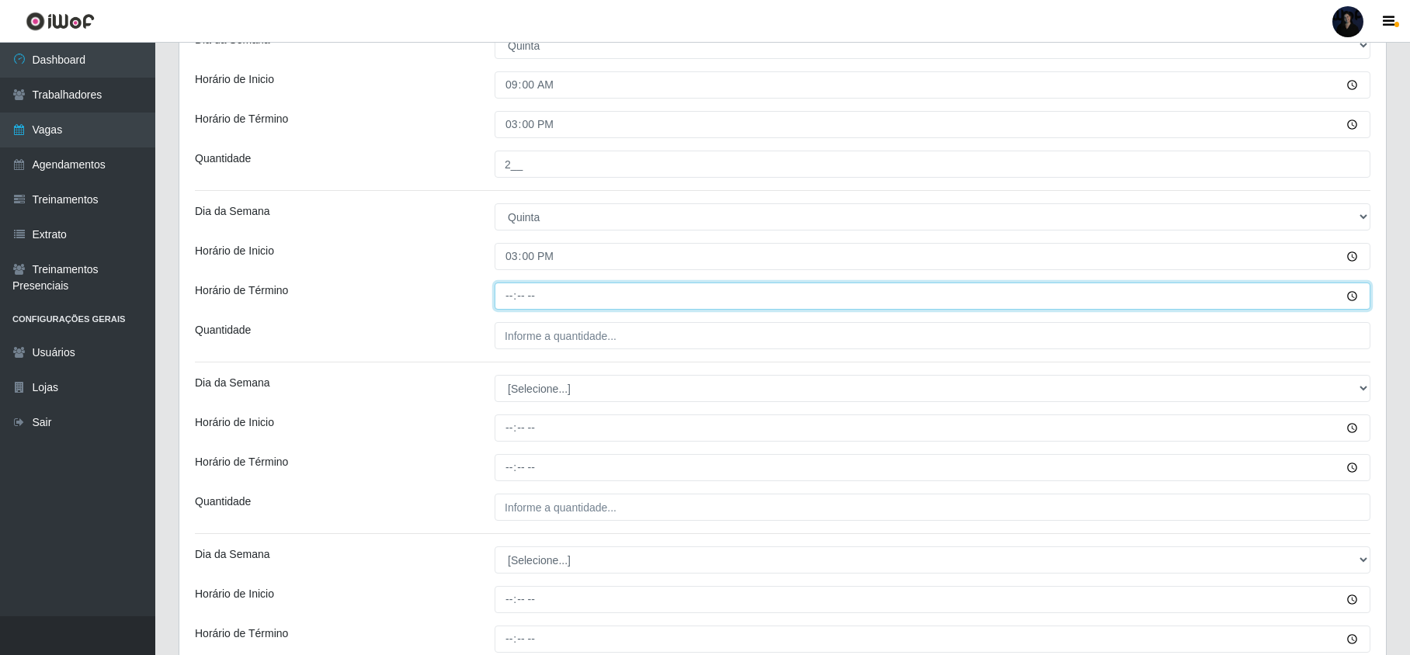
click at [514, 290] on input "Horário de Término" at bounding box center [933, 296] width 876 height 27
type input "21:00"
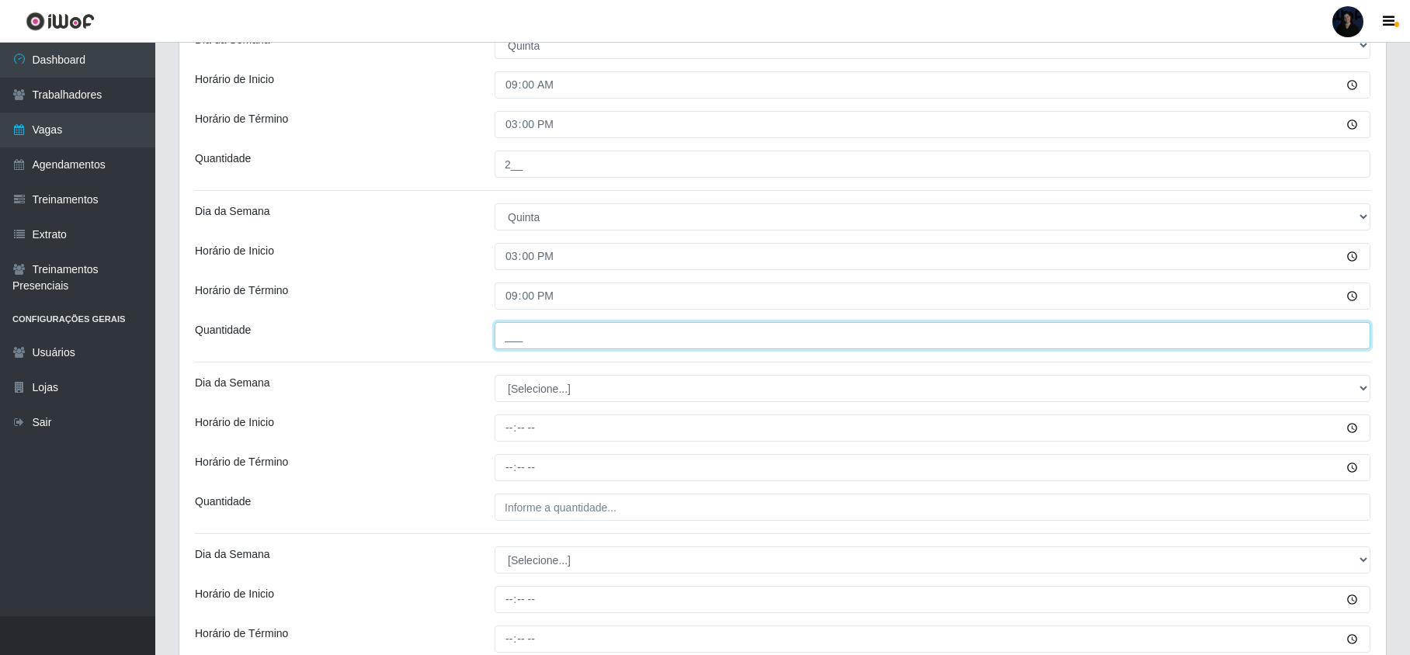
click at [522, 333] on input "___" at bounding box center [933, 335] width 876 height 27
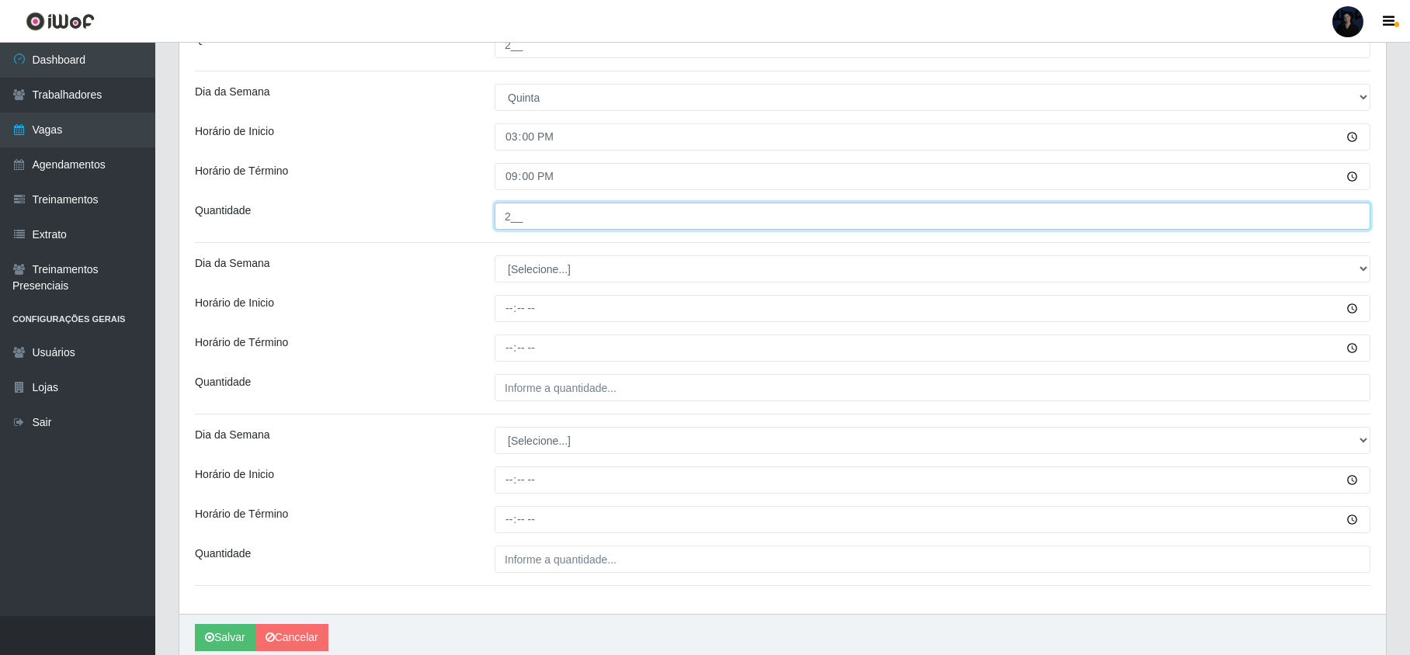
scroll to position [1638, 0]
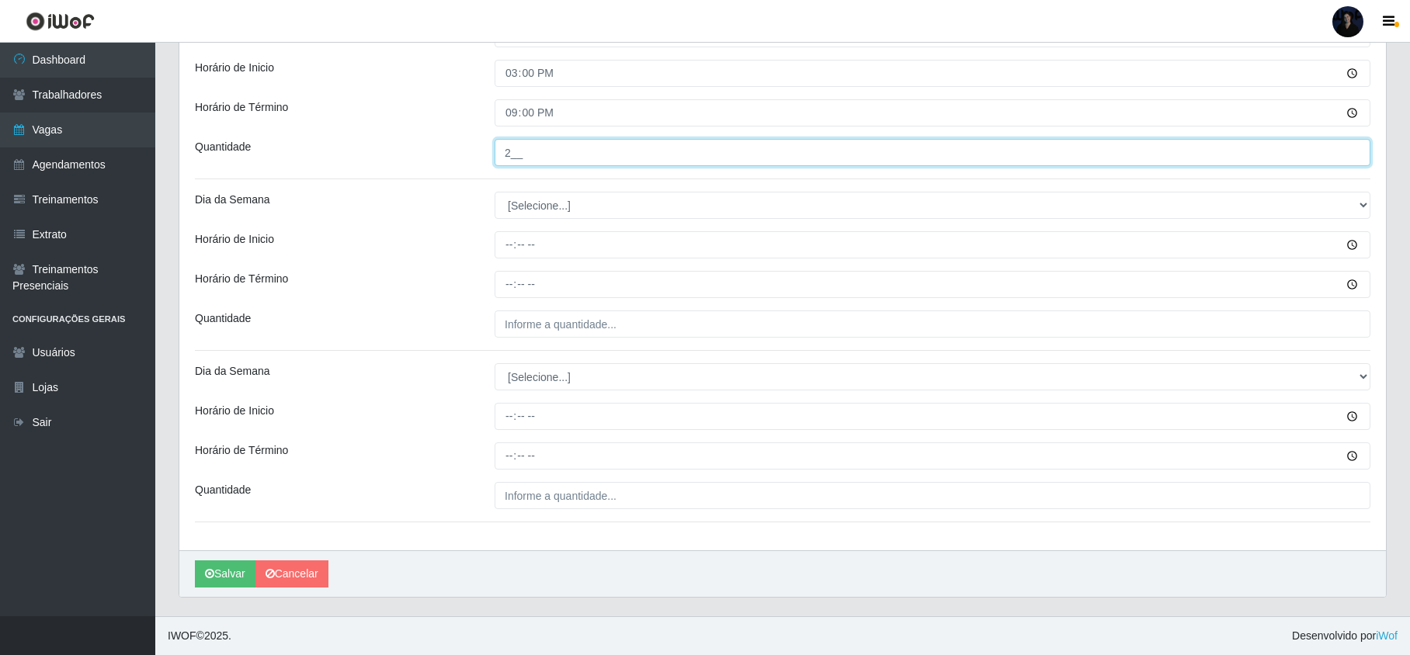
type input "2__"
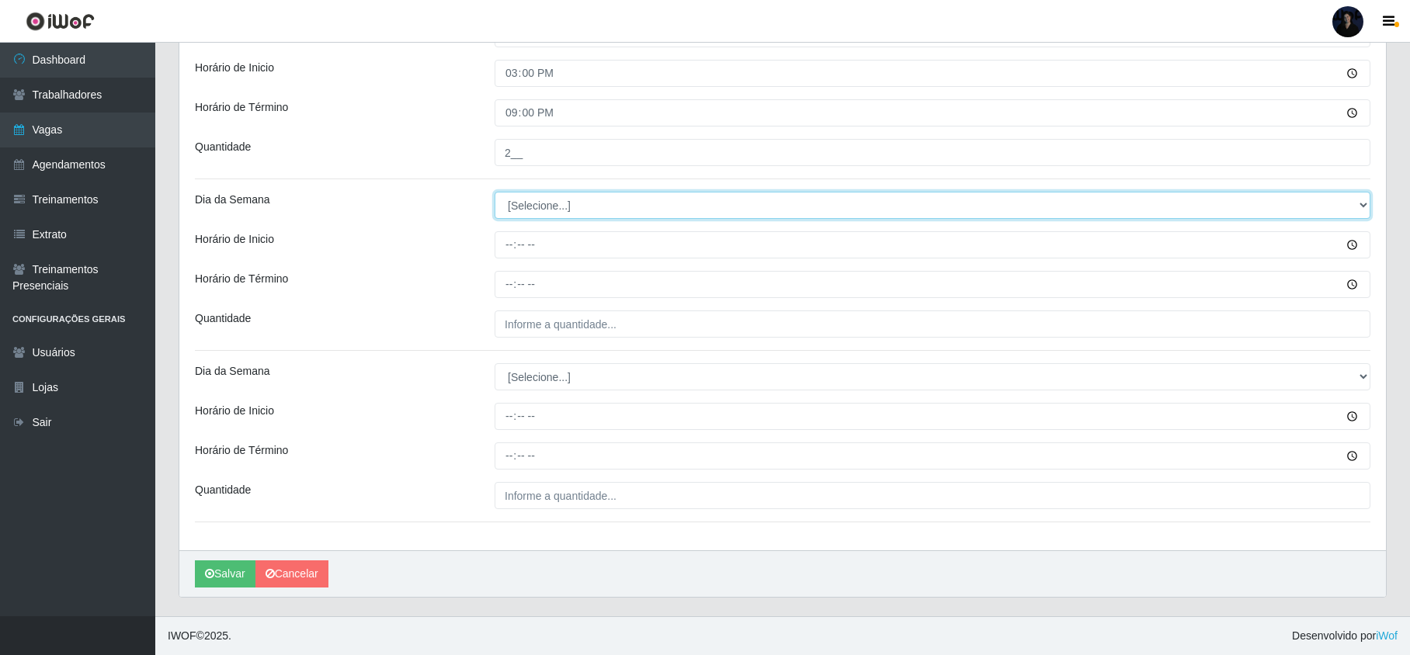
click at [551, 205] on select "[Selecione...] Segunda Terça Quarta Quinta Sexta Sábado Domingo" at bounding box center [933, 205] width 876 height 27
select select "5"
click at [495, 192] on select "[Selecione...] Segunda Terça Quarta Quinta Sexta Sábado Domingo" at bounding box center [933, 205] width 876 height 27
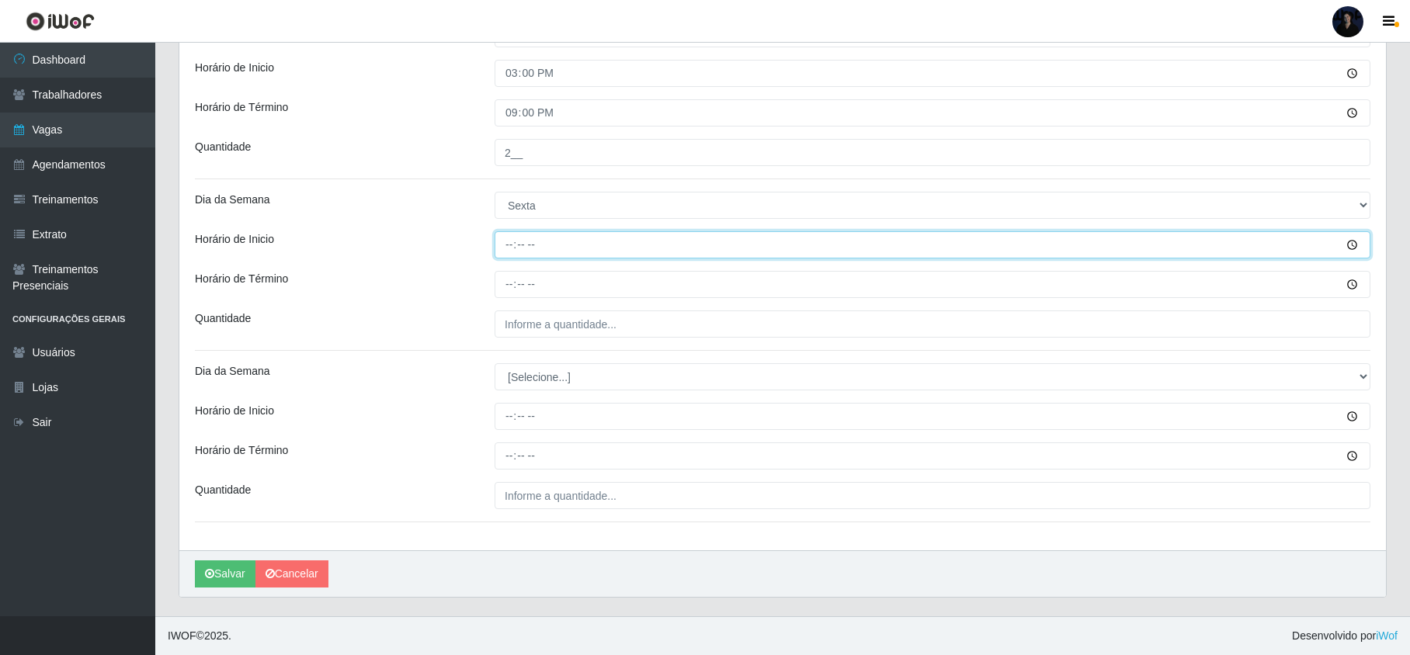
click at [506, 242] on input "Horário de Inicio" at bounding box center [933, 244] width 876 height 27
type input "09:00"
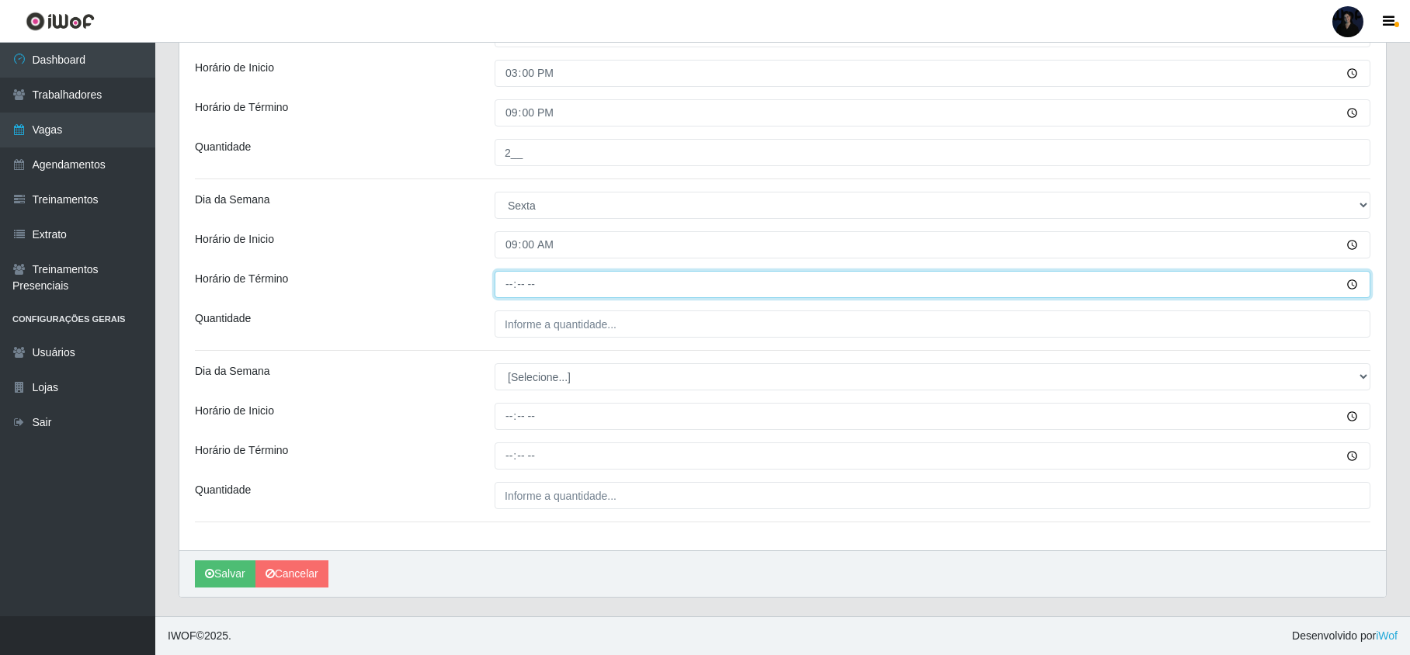
click at [510, 280] on input "Horário de Término" at bounding box center [933, 284] width 876 height 27
type input "15:00"
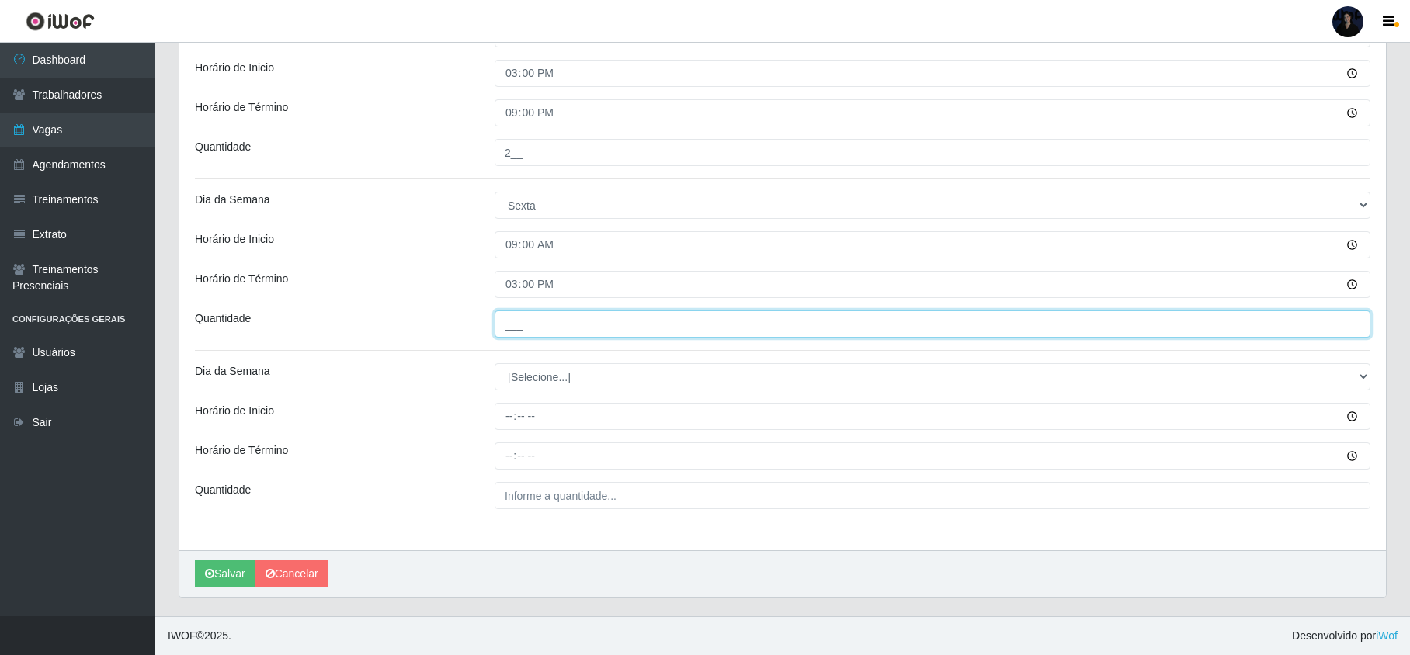
click at [517, 311] on input "___" at bounding box center [933, 324] width 876 height 27
type input "2__"
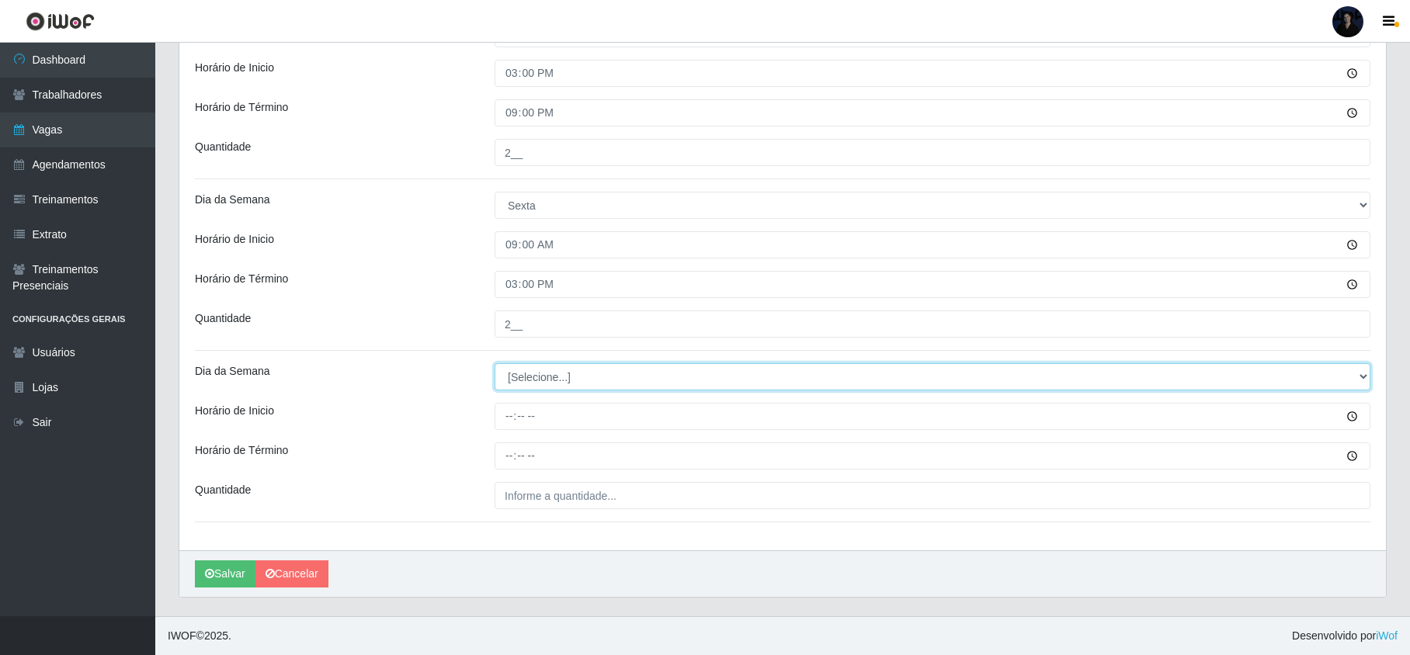
click at [523, 373] on select "[Selecione...] Segunda Terça Quarta Quinta Sexta Sábado Domingo" at bounding box center [933, 376] width 876 height 27
select select "5"
click at [495, 363] on select "[Selecione...] Segunda Terça Quarta Quinta Sexta Sábado Domingo" at bounding box center [933, 376] width 876 height 27
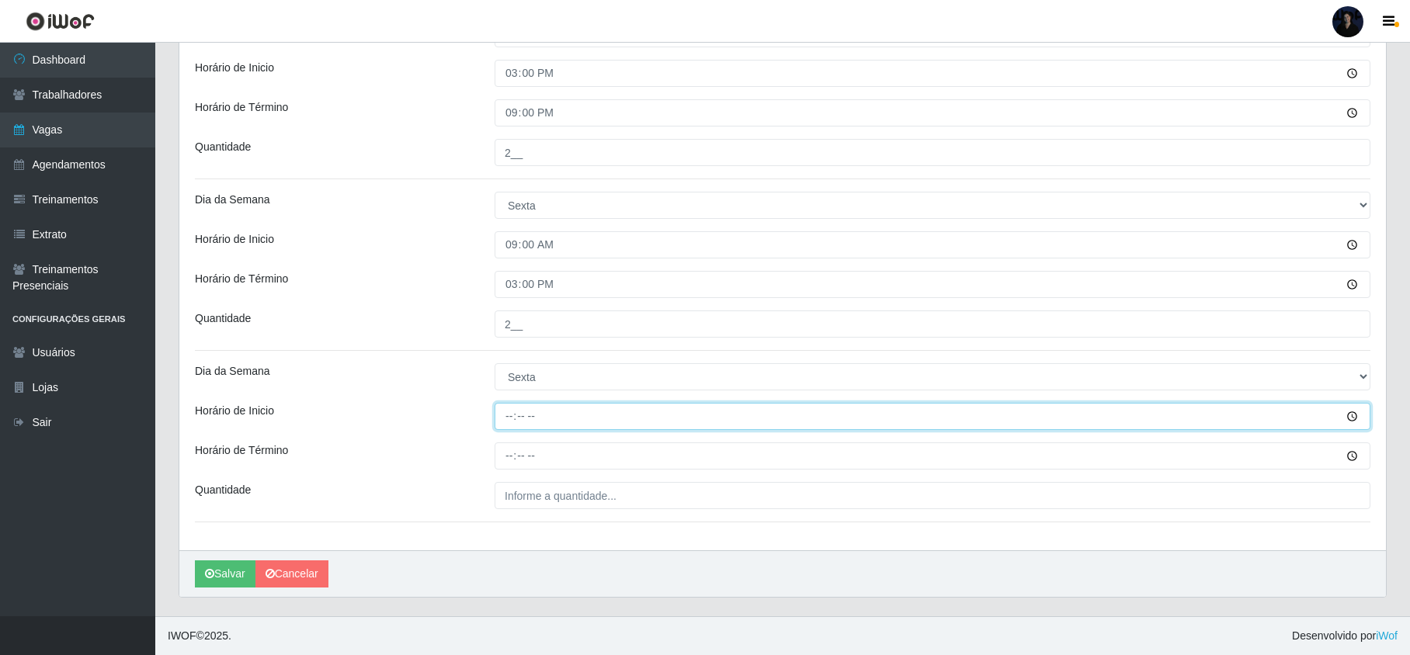
click at [508, 416] on input "Horário de Inicio" at bounding box center [933, 416] width 876 height 27
type input "15:00"
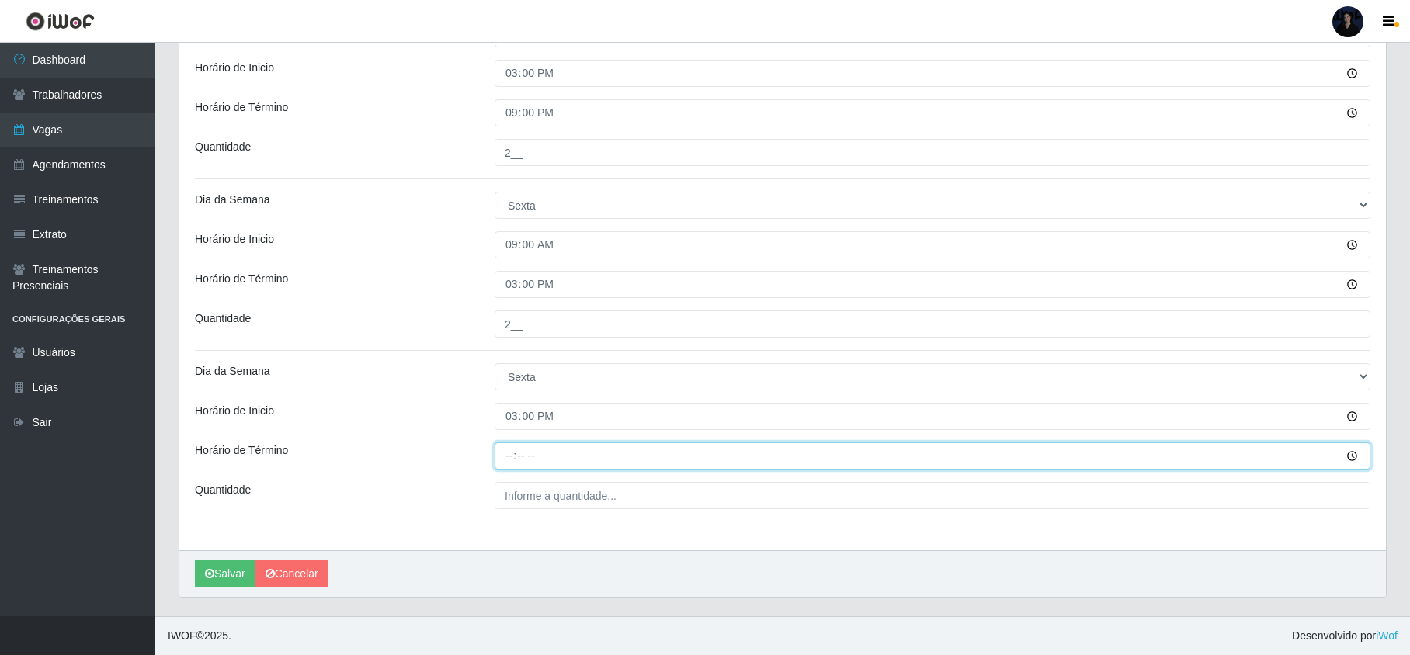
click at [513, 447] on input "Horário de Término" at bounding box center [933, 456] width 876 height 27
type input "21:00"
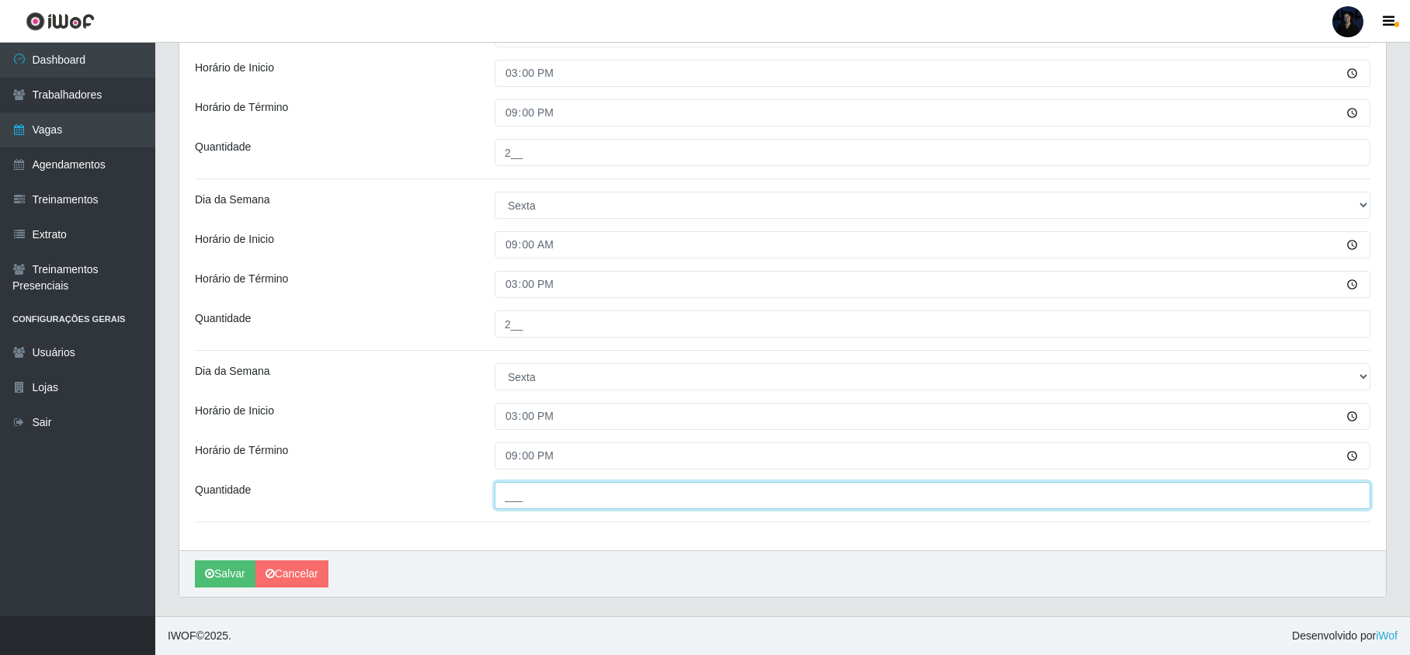
click at [537, 503] on input "___" at bounding box center [933, 495] width 876 height 27
type input "2__"
click at [206, 582] on button "Salvar" at bounding box center [225, 574] width 61 height 27
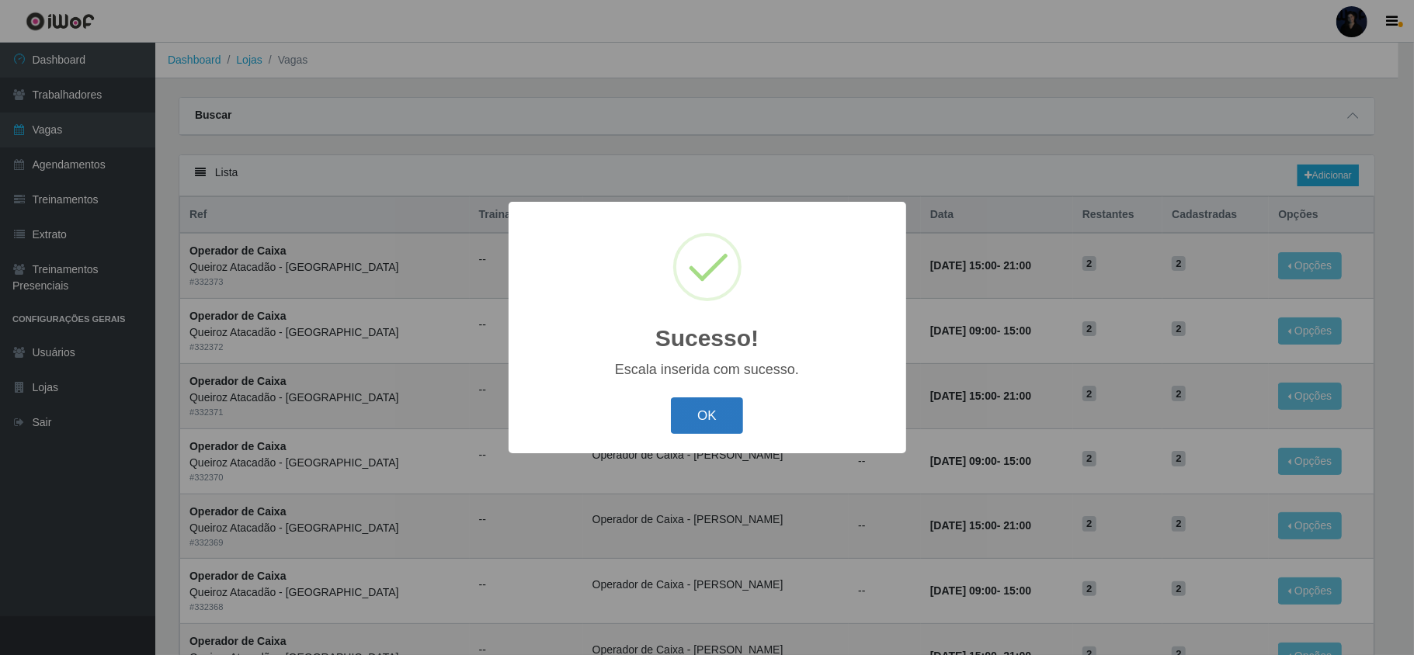
click at [683, 424] on button "OK" at bounding box center [707, 416] width 72 height 36
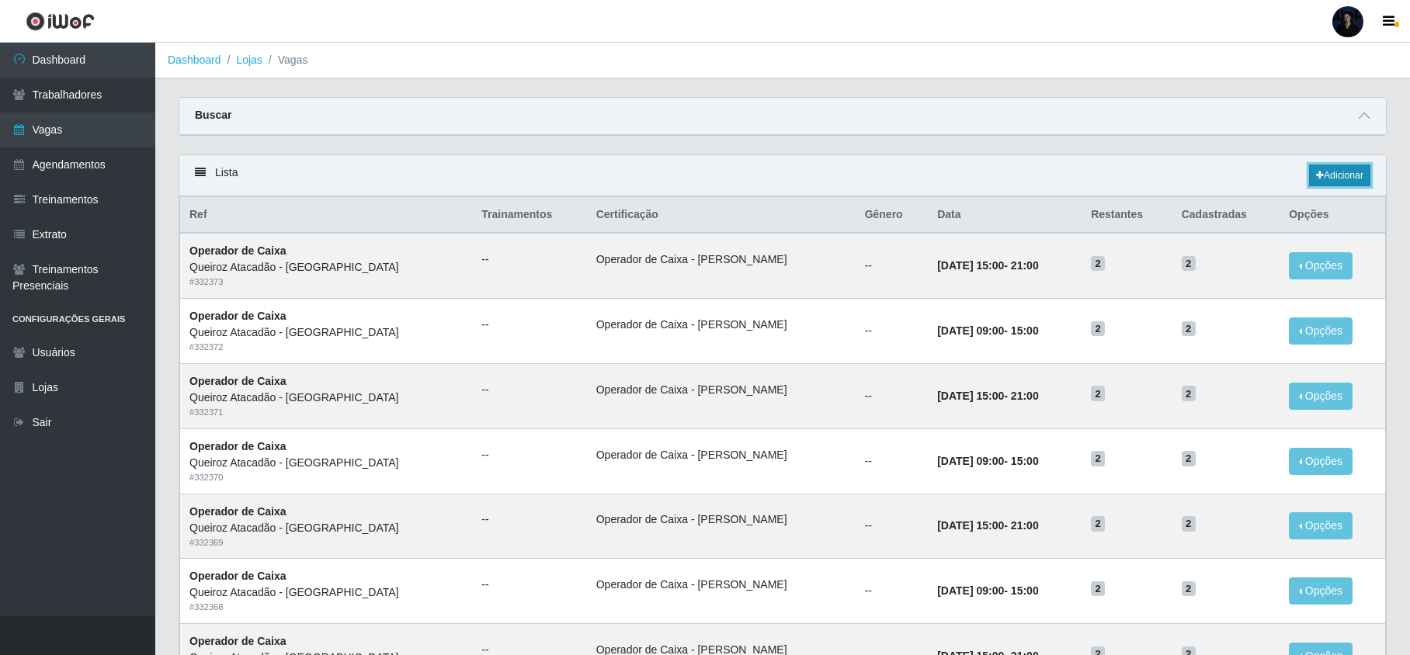
click at [1325, 172] on link "Adicionar" at bounding box center [1339, 176] width 61 height 22
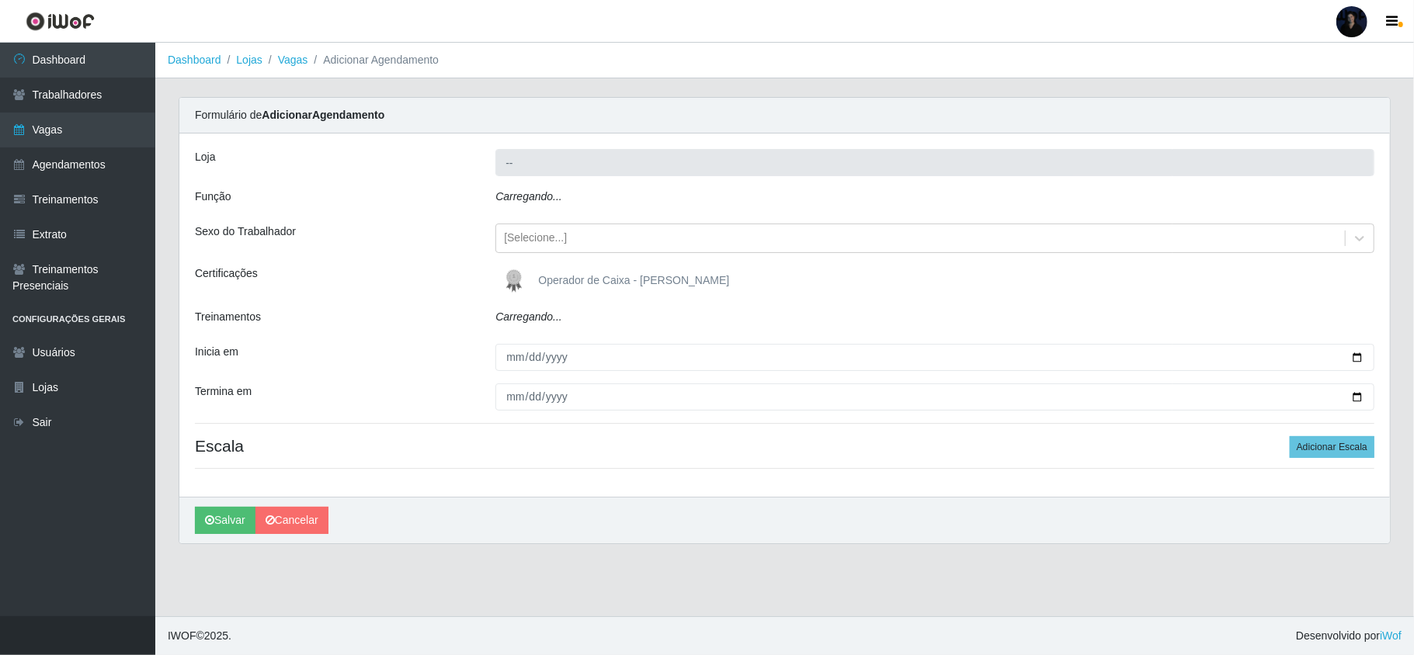
type input "Queiroz Atacadão - [GEOGRAPHIC_DATA]"
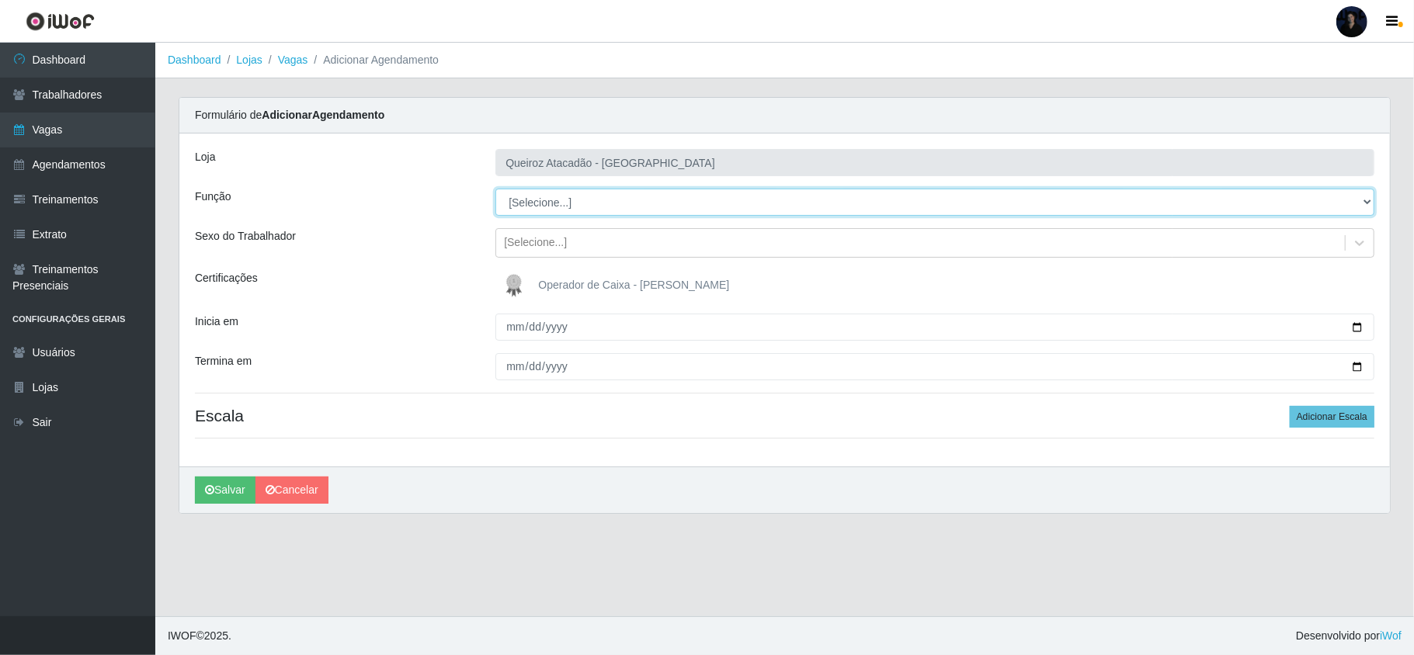
click at [523, 205] on select "[Selecione...] Embalador Embalador + Embalador ++ Operador de Caixa Operador de…" at bounding box center [934, 202] width 879 height 27
select select "72"
click at [495, 189] on select "[Selecione...] Embalador Embalador + Embalador ++ Operador de Caixa Operador de…" at bounding box center [934, 202] width 879 height 27
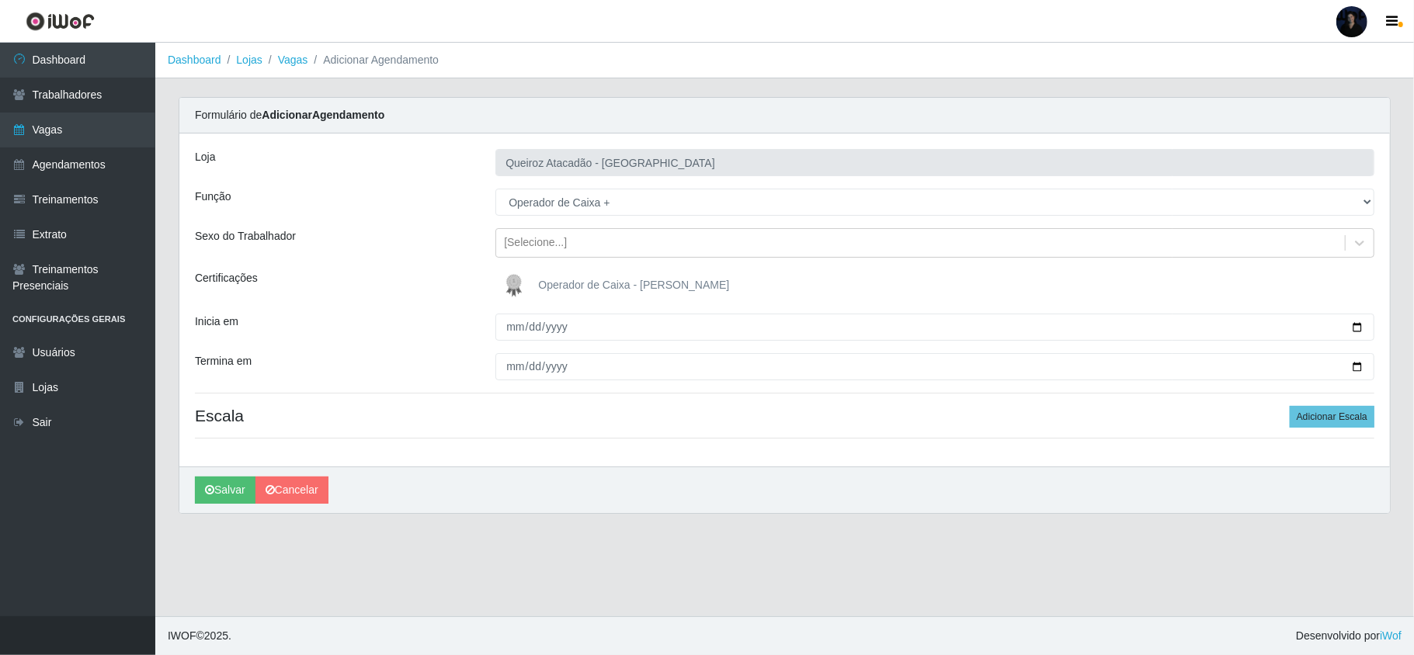
click at [512, 284] on img at bounding box center [517, 285] width 37 height 31
click at [0, 0] on input "Operador de Caixa - [PERSON_NAME]" at bounding box center [0, 0] width 0 height 0
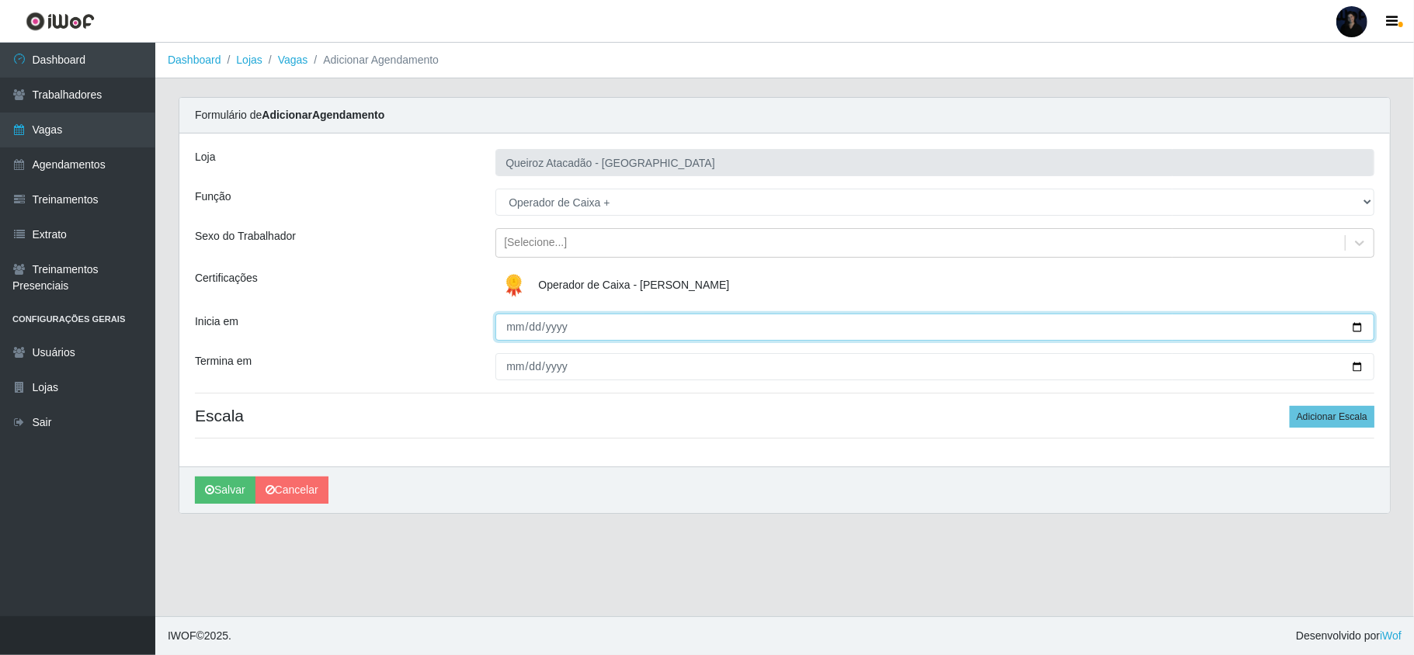
click at [513, 332] on input "Inicia em" at bounding box center [934, 327] width 879 height 27
type input "[DATE]"
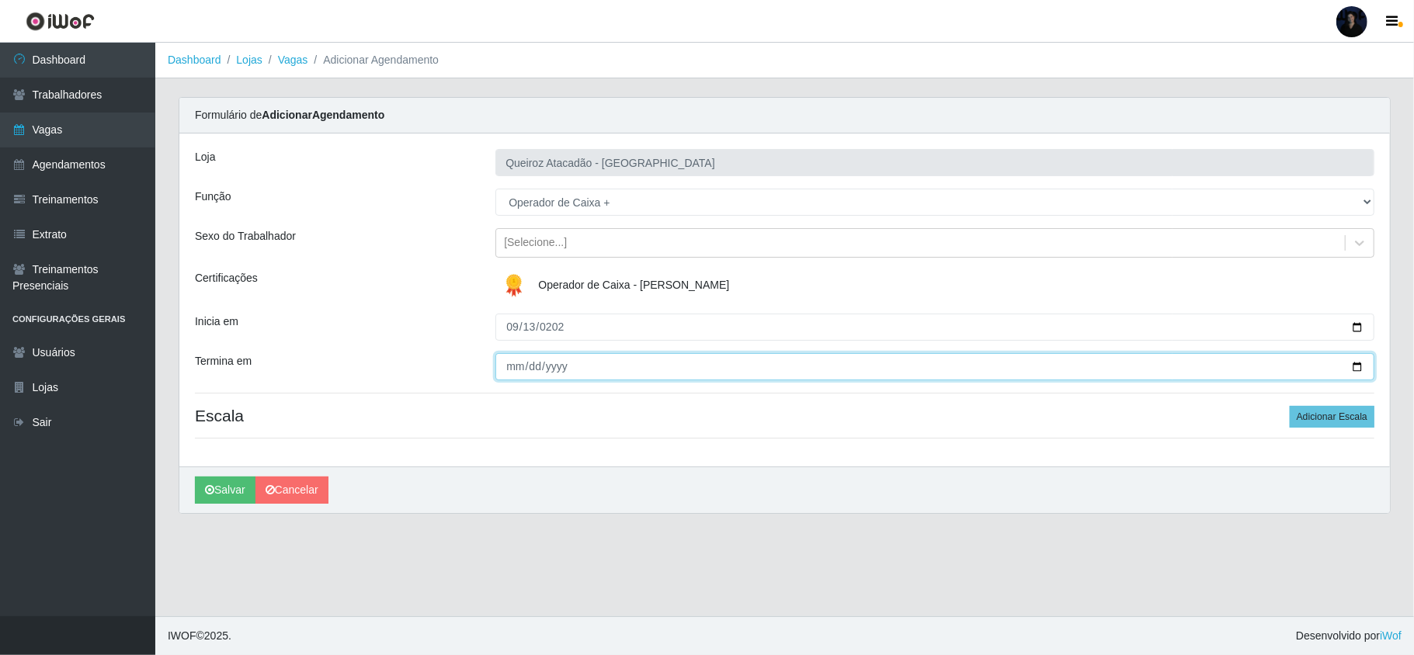
click at [509, 367] on input "Termina em" at bounding box center [934, 366] width 879 height 27
type input "[DATE]"
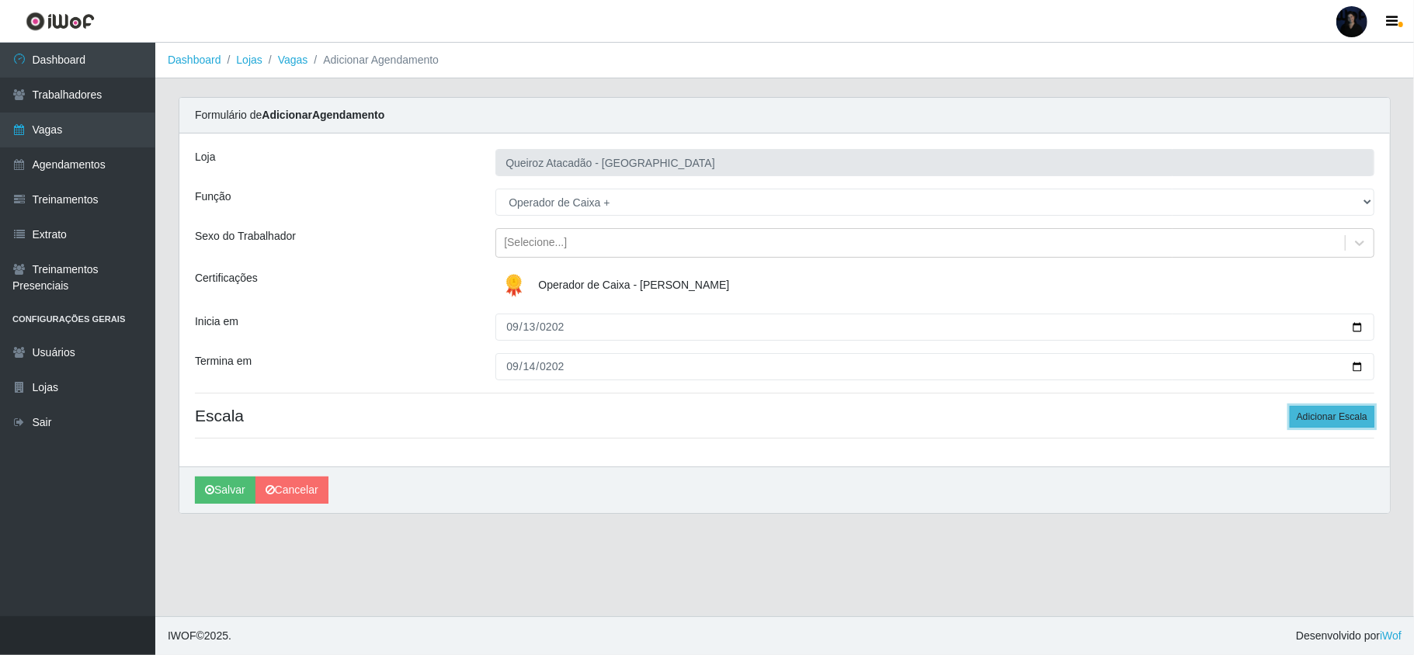
click at [1345, 418] on button "Adicionar Escala" at bounding box center [1332, 417] width 85 height 22
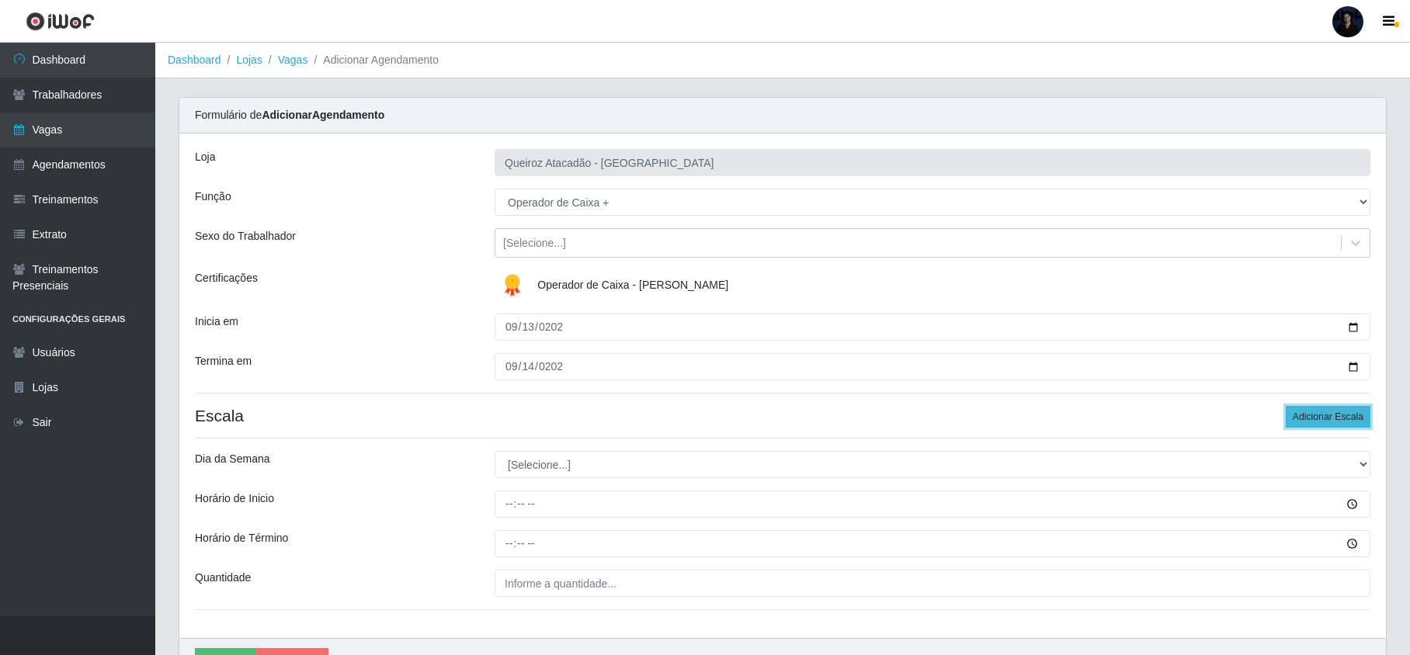
click at [1343, 418] on button "Adicionar Escala" at bounding box center [1328, 417] width 85 height 22
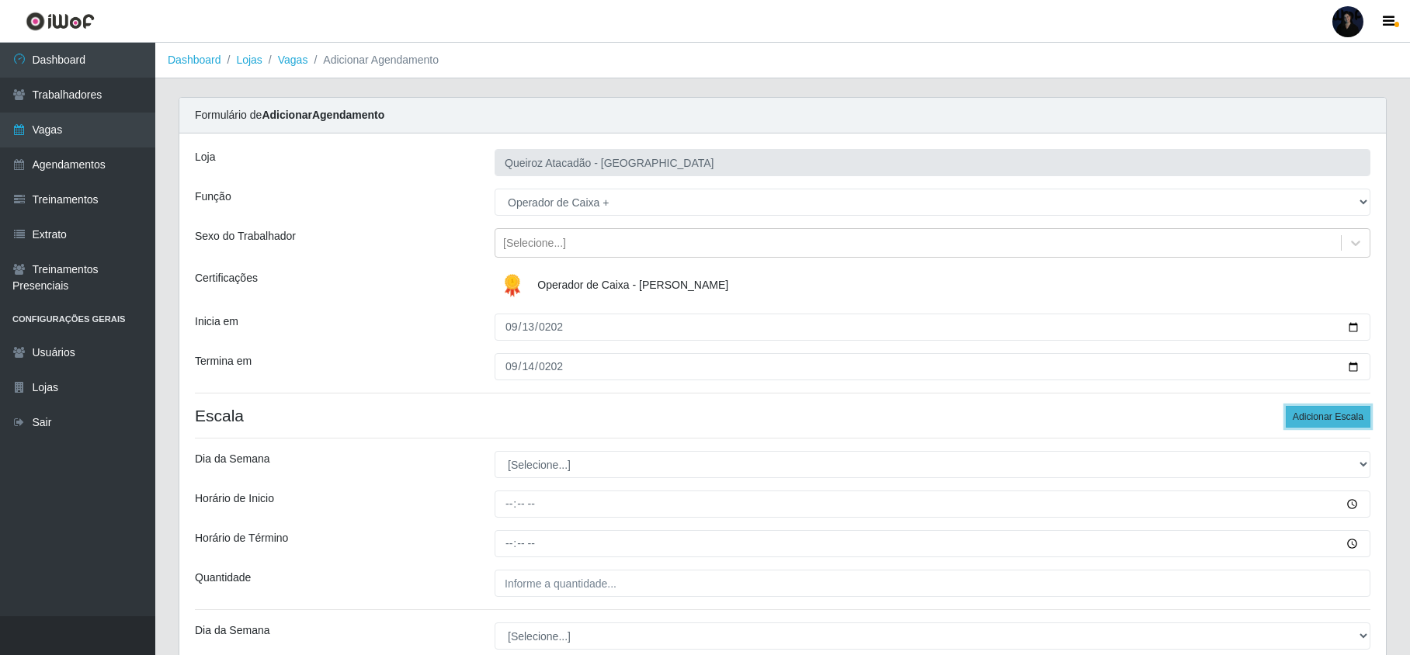
click at [1343, 418] on button "Adicionar Escala" at bounding box center [1328, 417] width 85 height 22
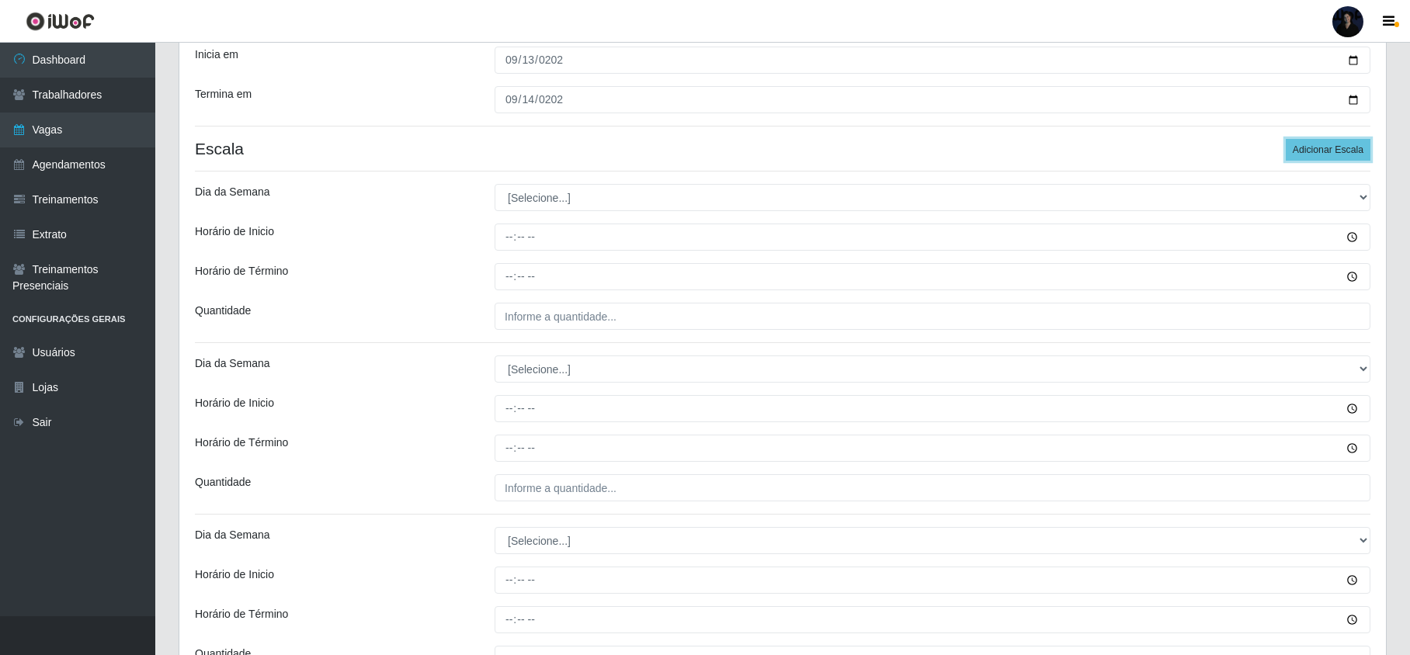
scroll to position [311, 0]
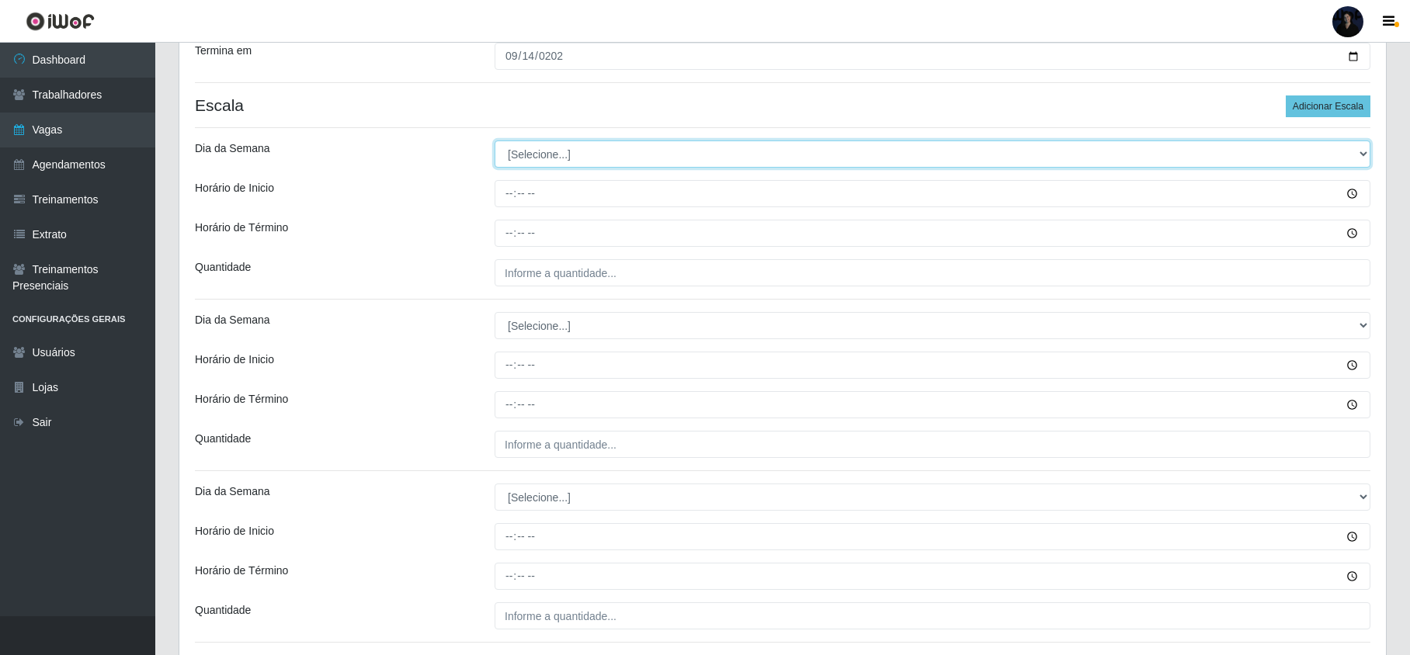
click at [547, 162] on select "[Selecione...] Segunda Terça Quarta Quinta Sexta Sábado Domingo" at bounding box center [933, 154] width 876 height 27
select select "6"
click at [495, 142] on select "[Selecione...] Segunda Terça Quarta Quinta Sexta Sábado Domingo" at bounding box center [933, 154] width 876 height 27
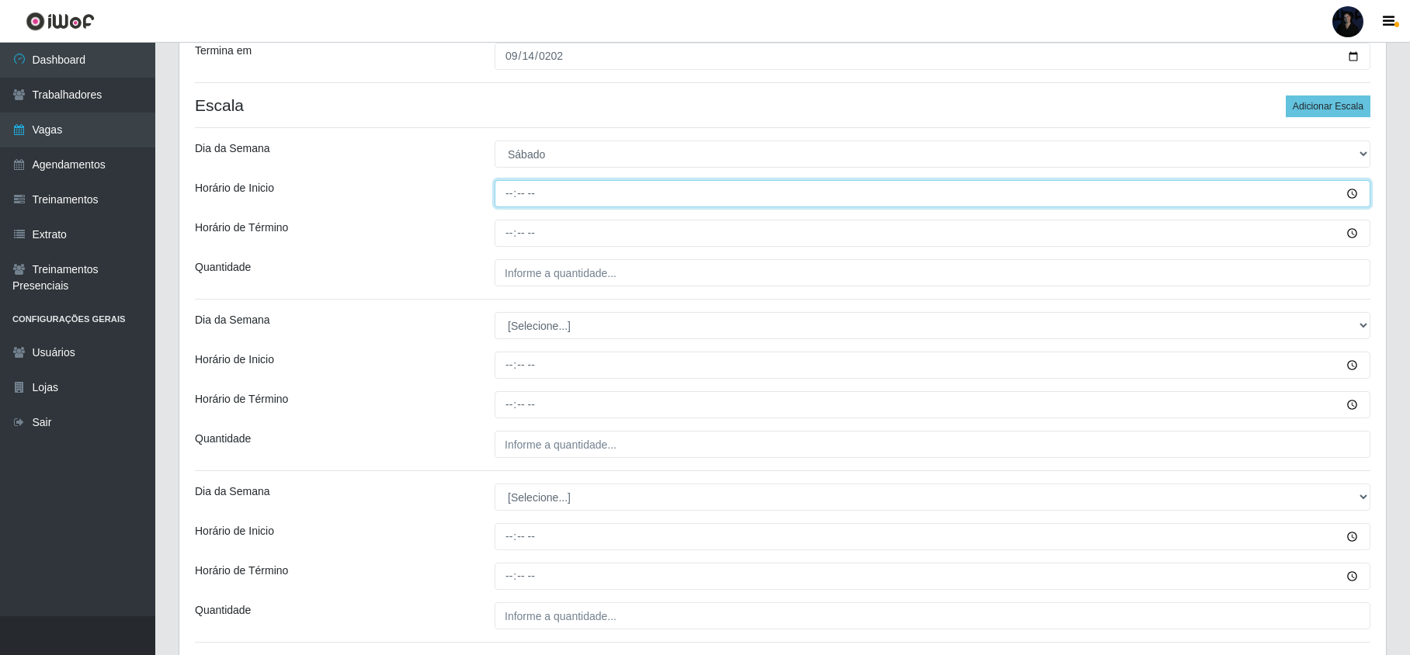
click at [509, 197] on input "Horário de Inicio" at bounding box center [933, 193] width 876 height 27
type input "09:00"
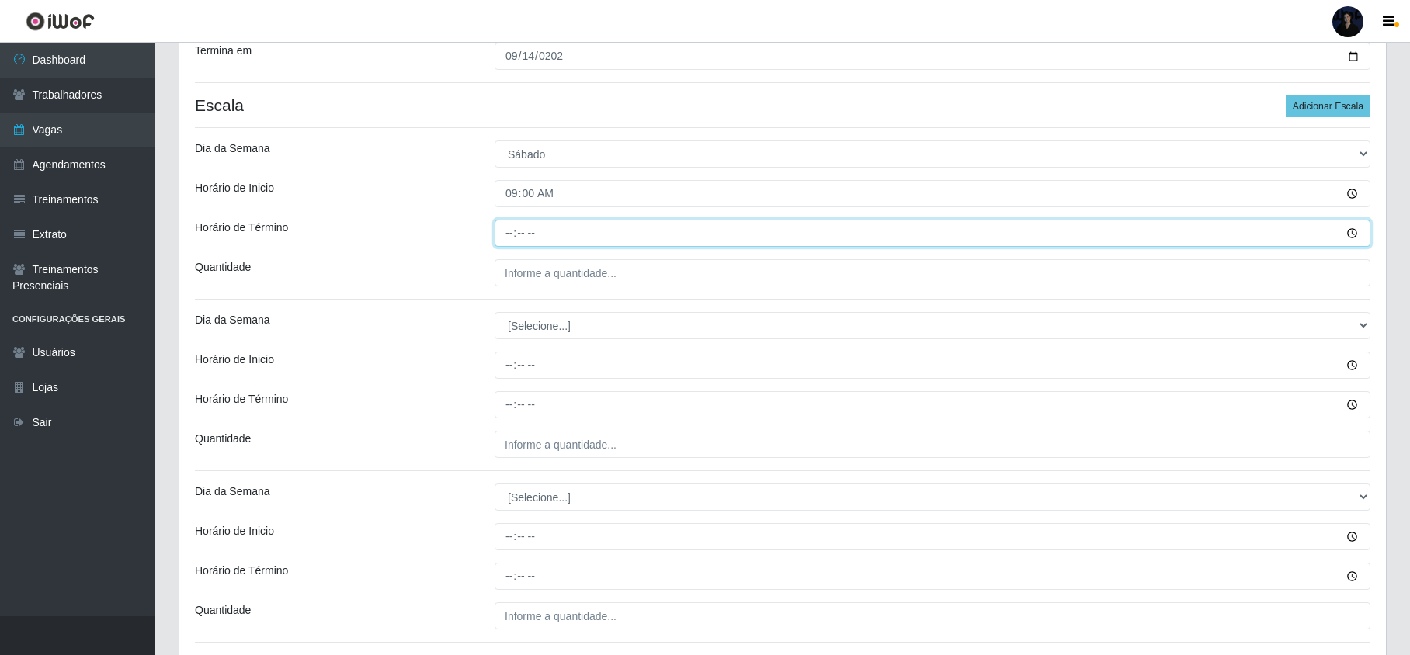
click at [506, 228] on input "Horário de Término" at bounding box center [933, 233] width 876 height 27
type input "15:00"
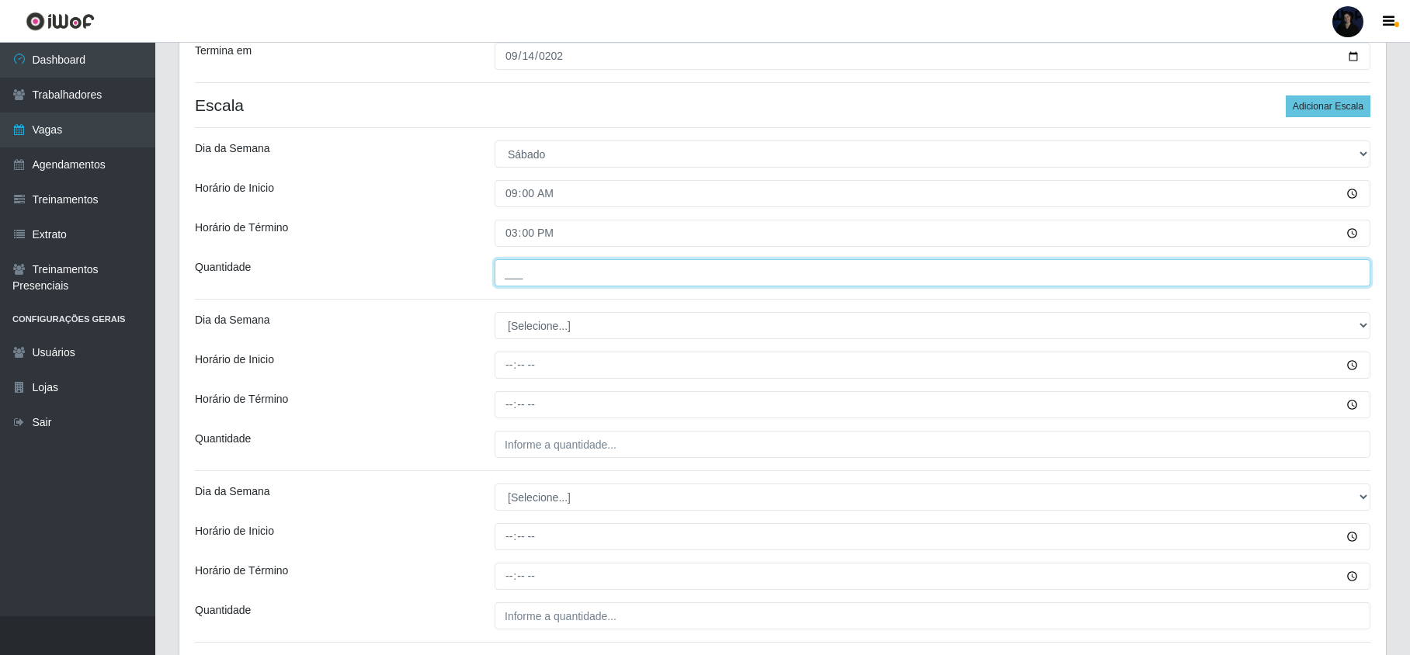
click at [512, 270] on input "___" at bounding box center [933, 272] width 876 height 27
type input "2__"
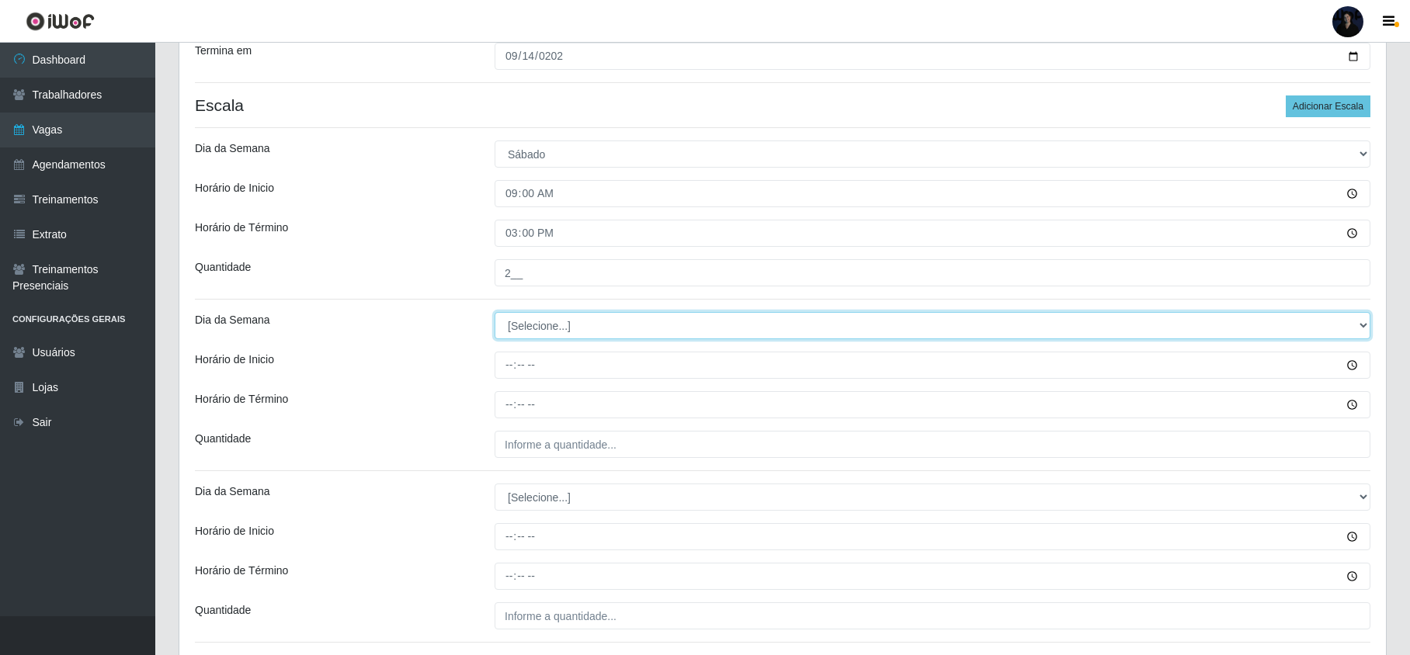
click at [529, 328] on select "[Selecione...] Segunda Terça Quarta Quinta Sexta Sábado Domingo" at bounding box center [933, 325] width 876 height 27
select select "0"
click at [495, 314] on select "[Selecione...] Segunda Terça Quarta Quinta Sexta Sábado Domingo" at bounding box center [933, 325] width 876 height 27
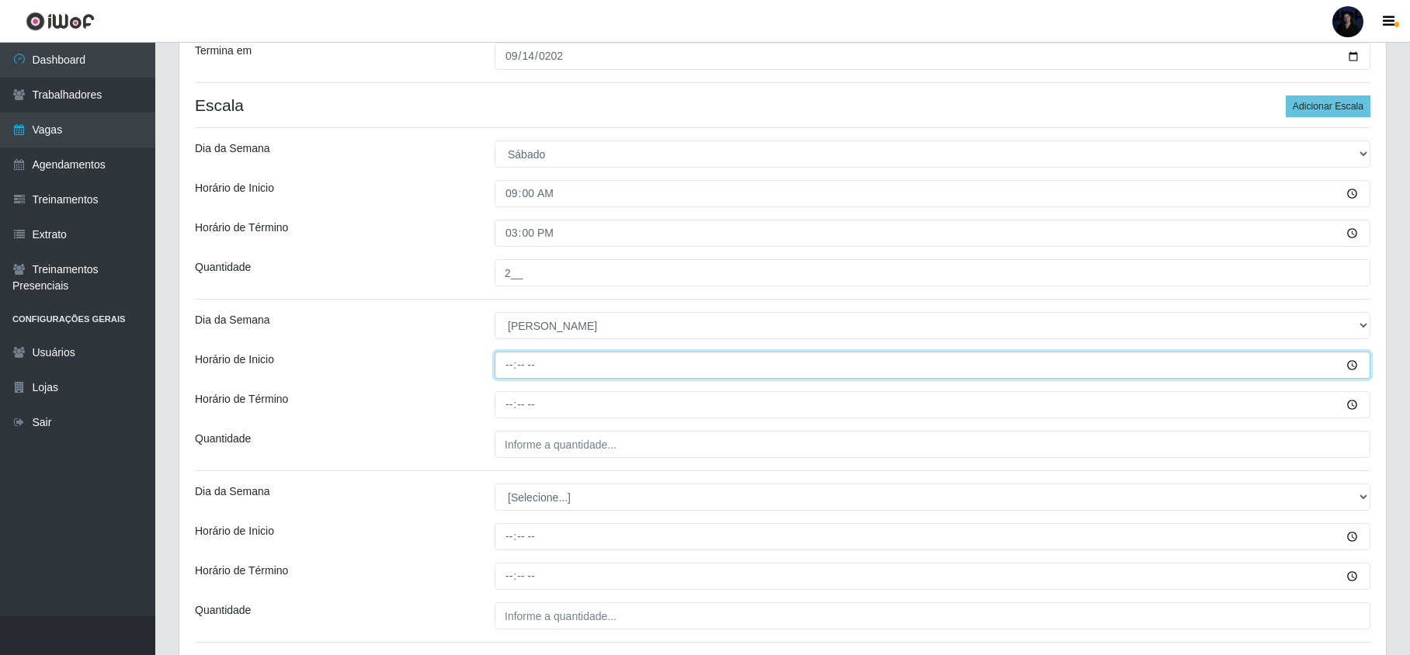
click at [507, 367] on input "Horário de Inicio" at bounding box center [933, 365] width 876 height 27
type input "08:00"
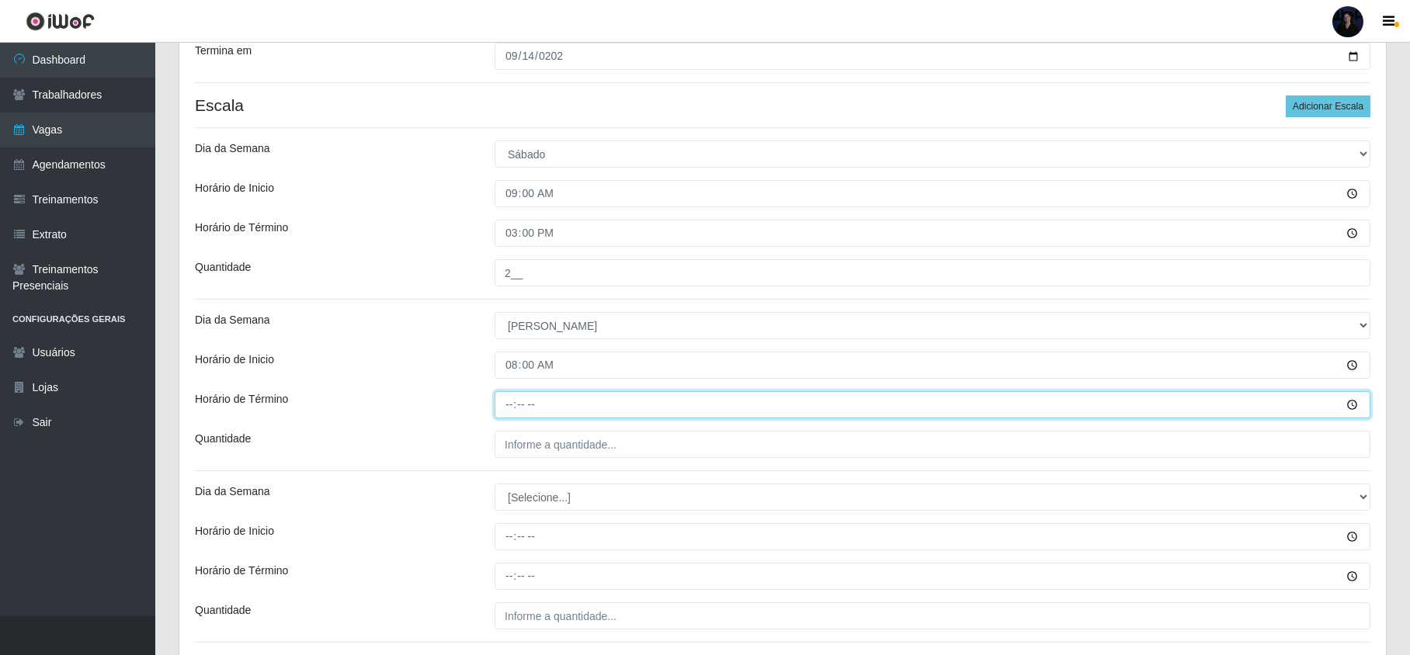
click at [507, 405] on input "Horário de Término" at bounding box center [933, 404] width 876 height 27
type input "14:00"
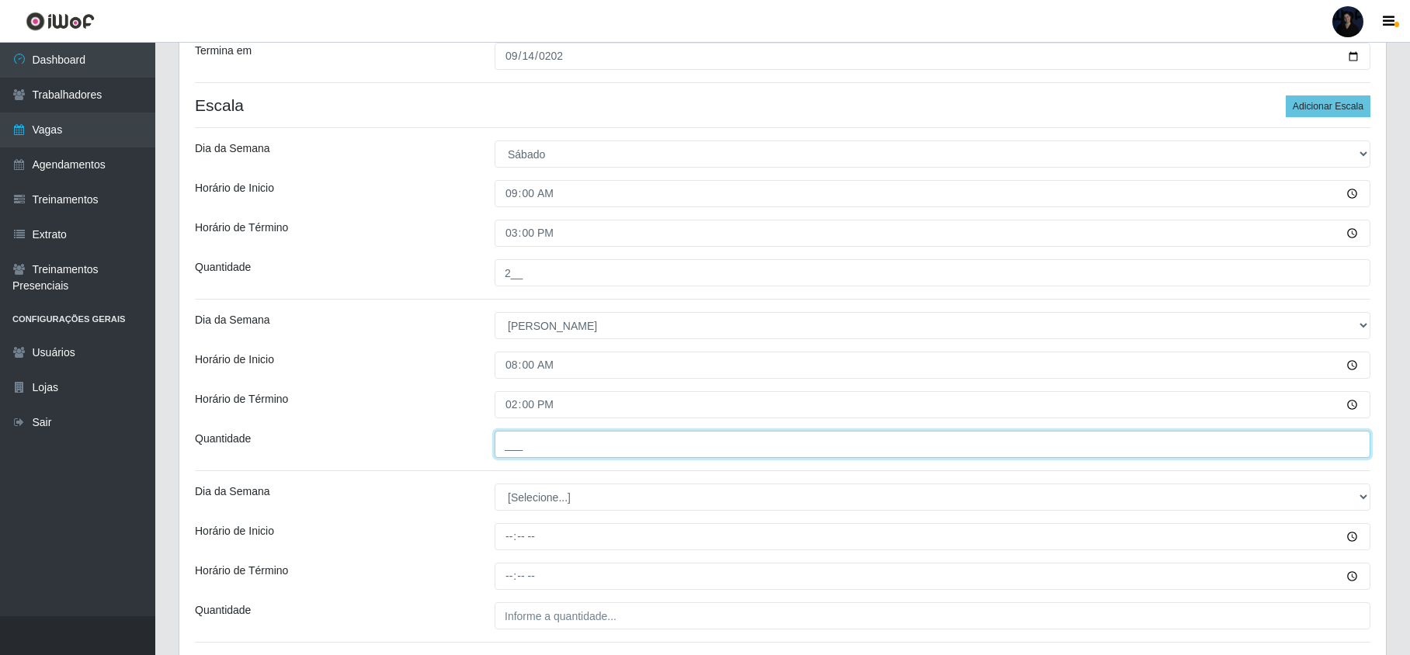
click at [513, 433] on input "___" at bounding box center [933, 444] width 876 height 27
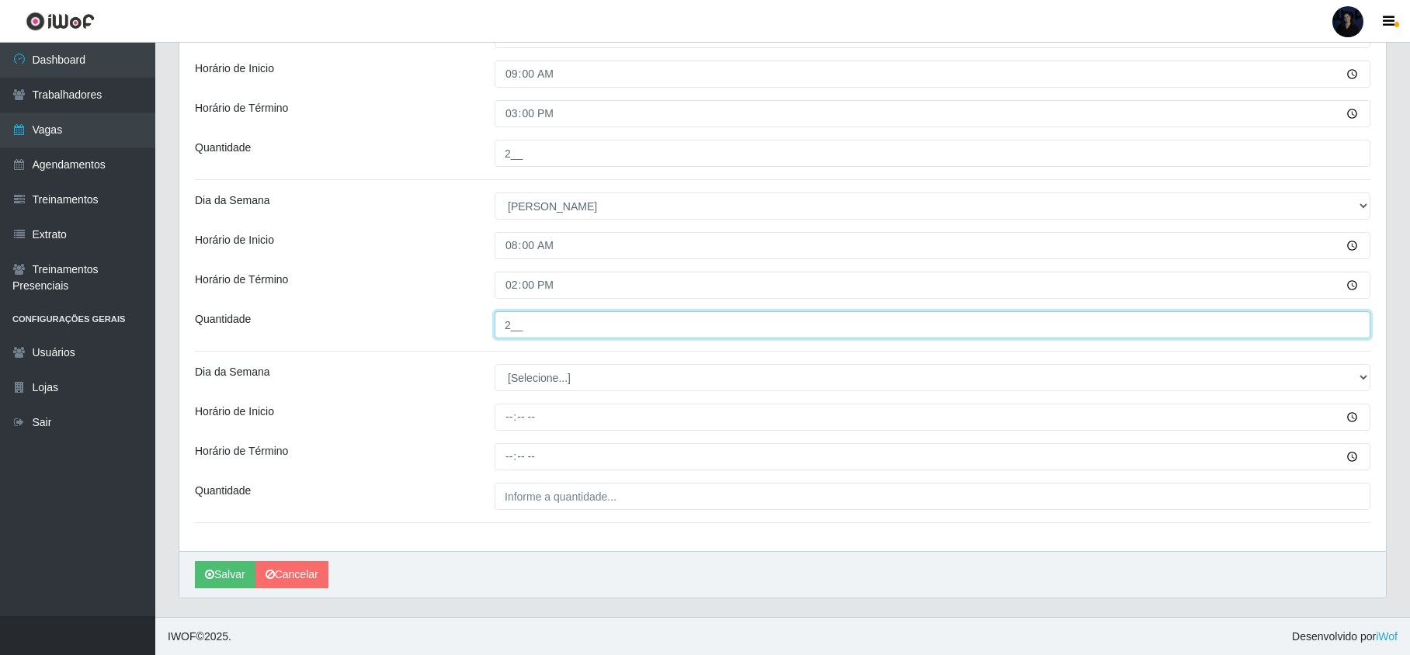
scroll to position [435, 0]
type input "2__"
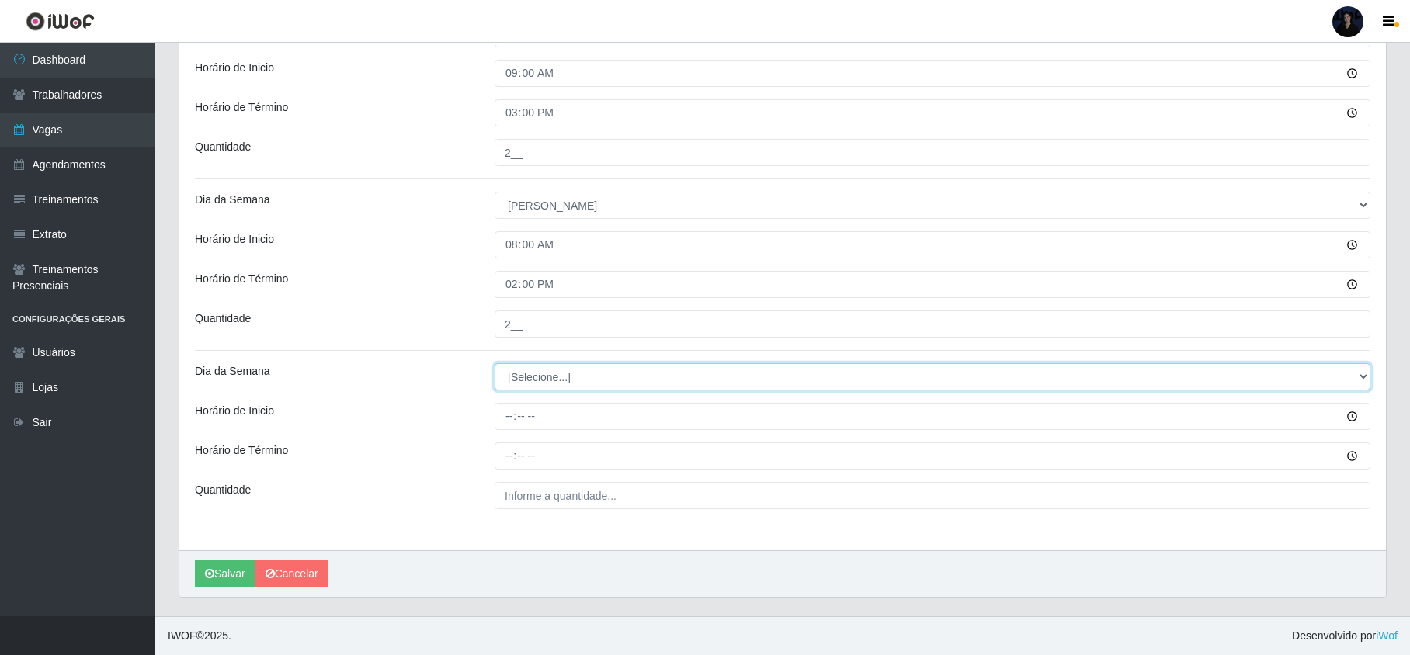
click at [541, 380] on select "[Selecione...] Segunda Terça Quarta Quinta Sexta Sábado Domingo" at bounding box center [933, 376] width 876 height 27
select select "0"
click at [495, 363] on select "[Selecione...] Segunda Terça Quarta Quinta Sexta Sábado Domingo" at bounding box center [933, 376] width 876 height 27
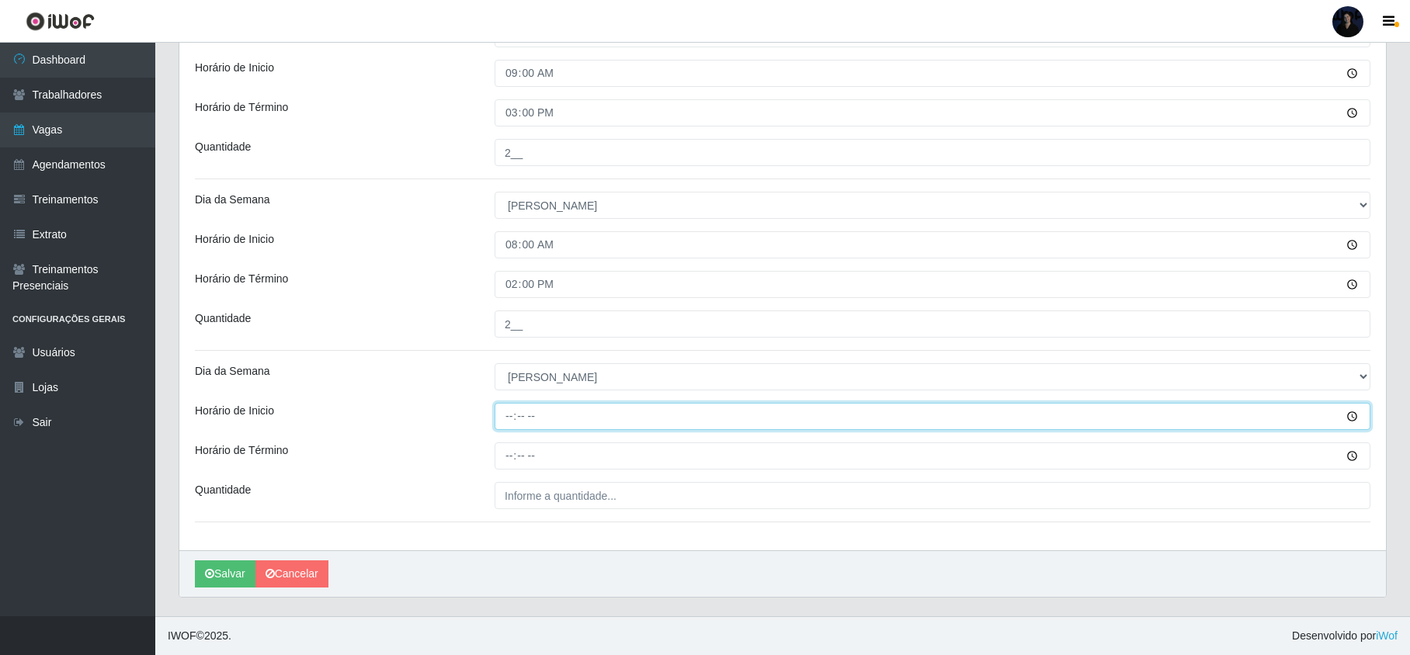
click at [506, 408] on input "Horário de Inicio" at bounding box center [933, 416] width 876 height 27
type input "14:00"
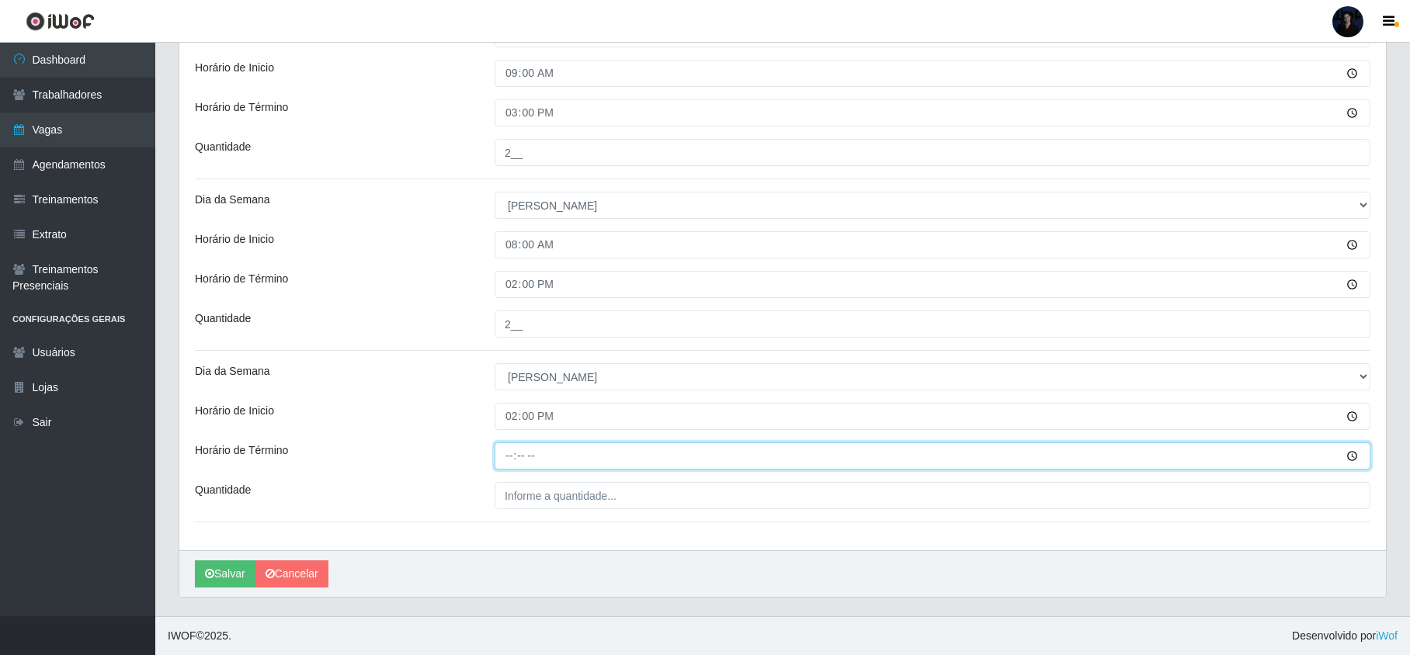
click at [507, 449] on input "Horário de Término" at bounding box center [933, 456] width 876 height 27
type input "20:00"
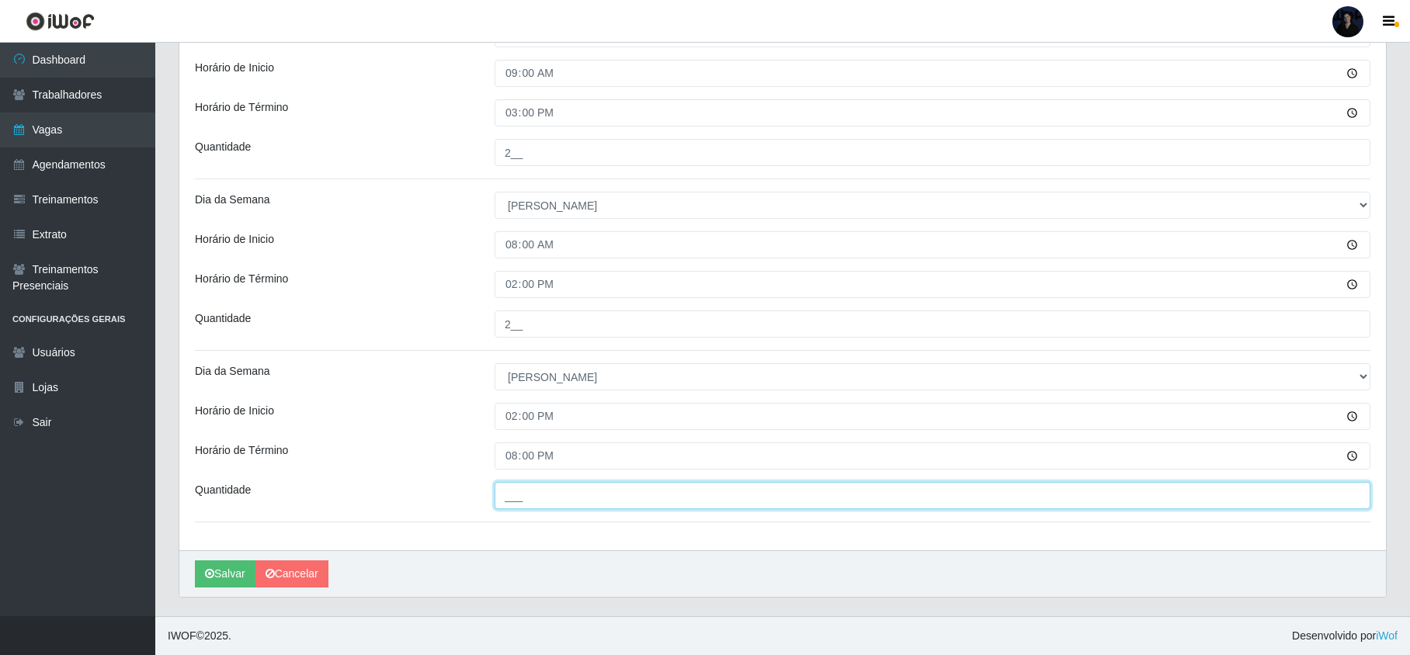
click at [519, 488] on input "___" at bounding box center [933, 495] width 876 height 27
type input "2__"
click at [216, 579] on button "Salvar" at bounding box center [225, 574] width 61 height 27
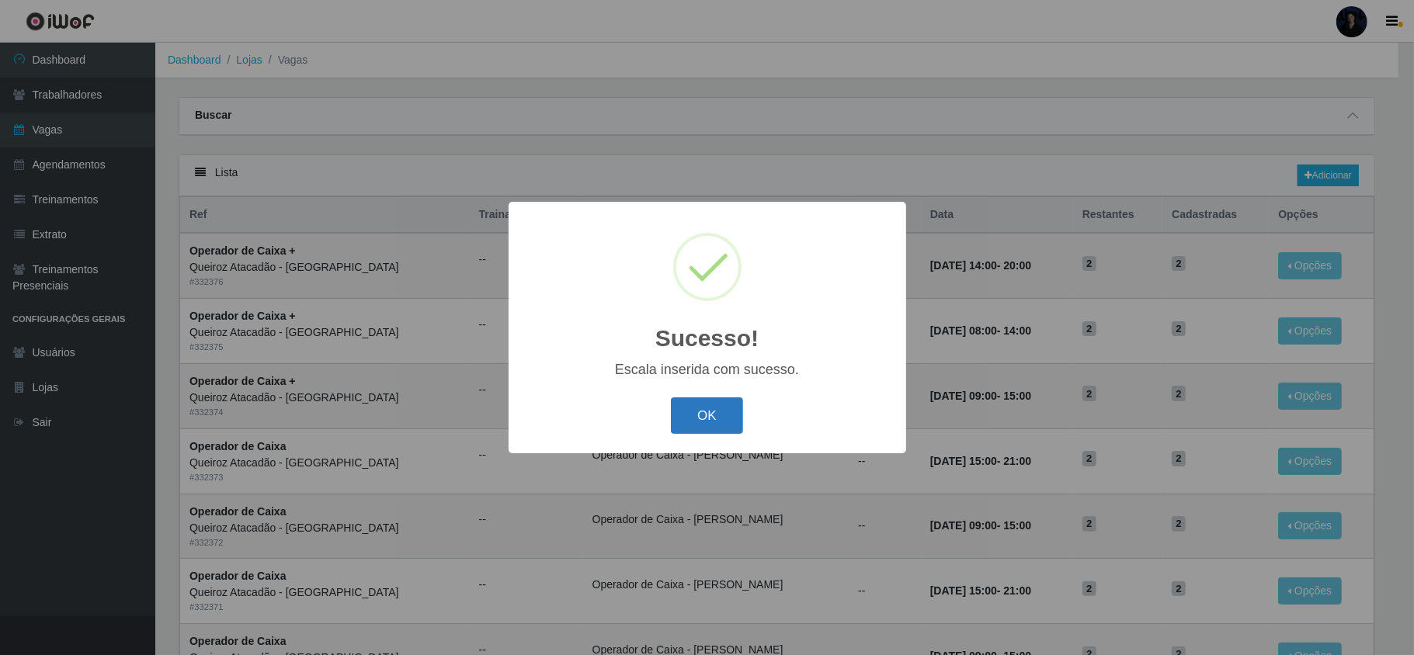
click at [697, 415] on button "OK" at bounding box center [707, 416] width 72 height 36
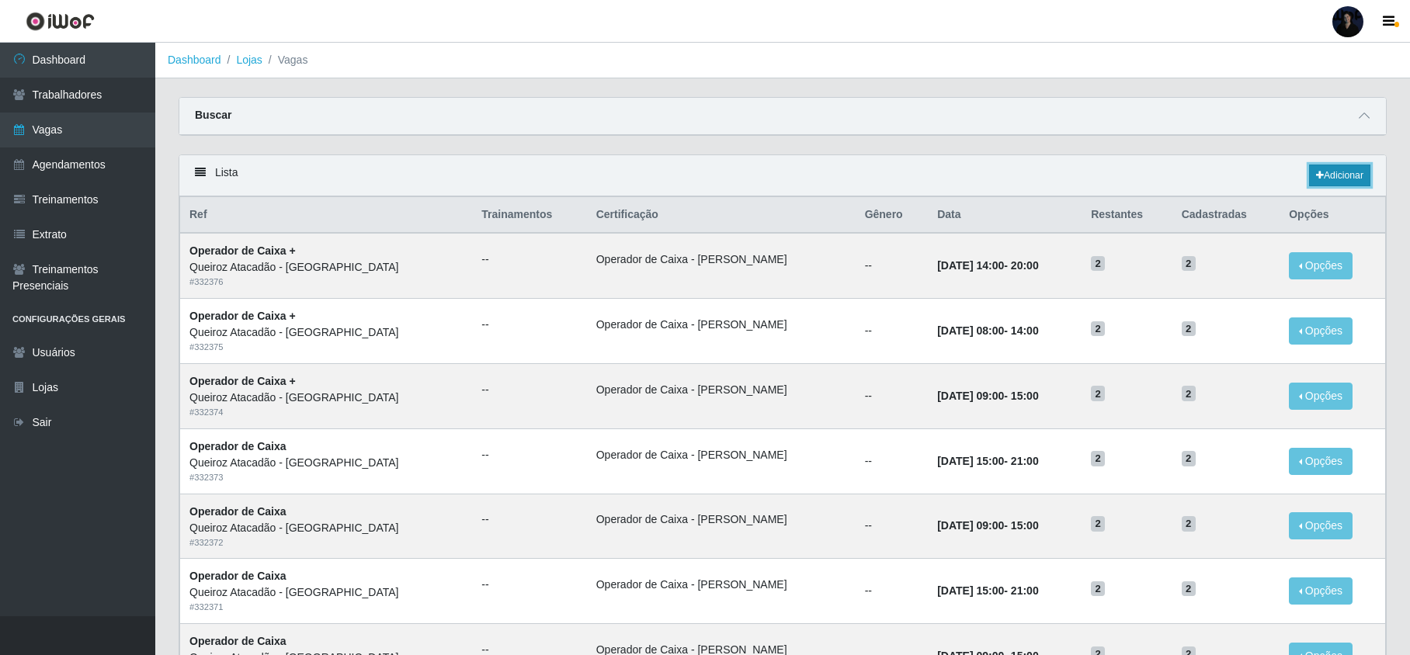
click at [1339, 169] on link "Adicionar" at bounding box center [1339, 176] width 61 height 22
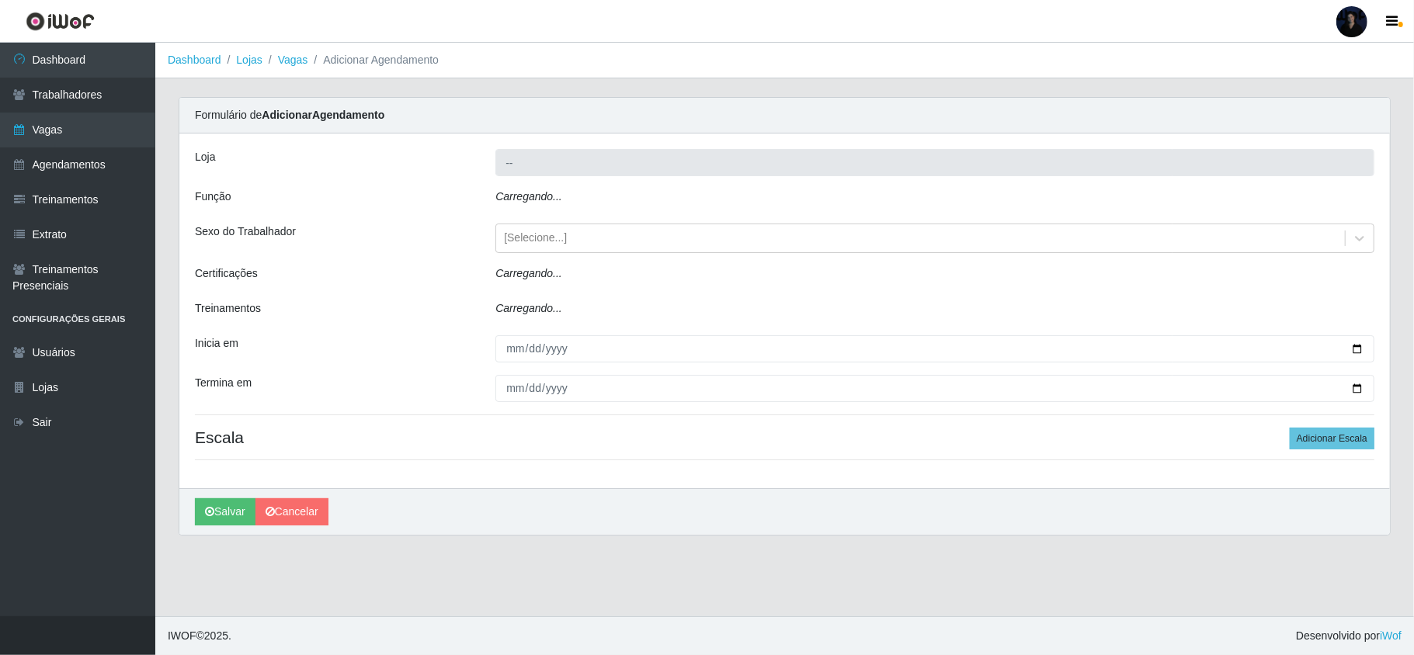
type input "Queiroz Atacadão - [GEOGRAPHIC_DATA]"
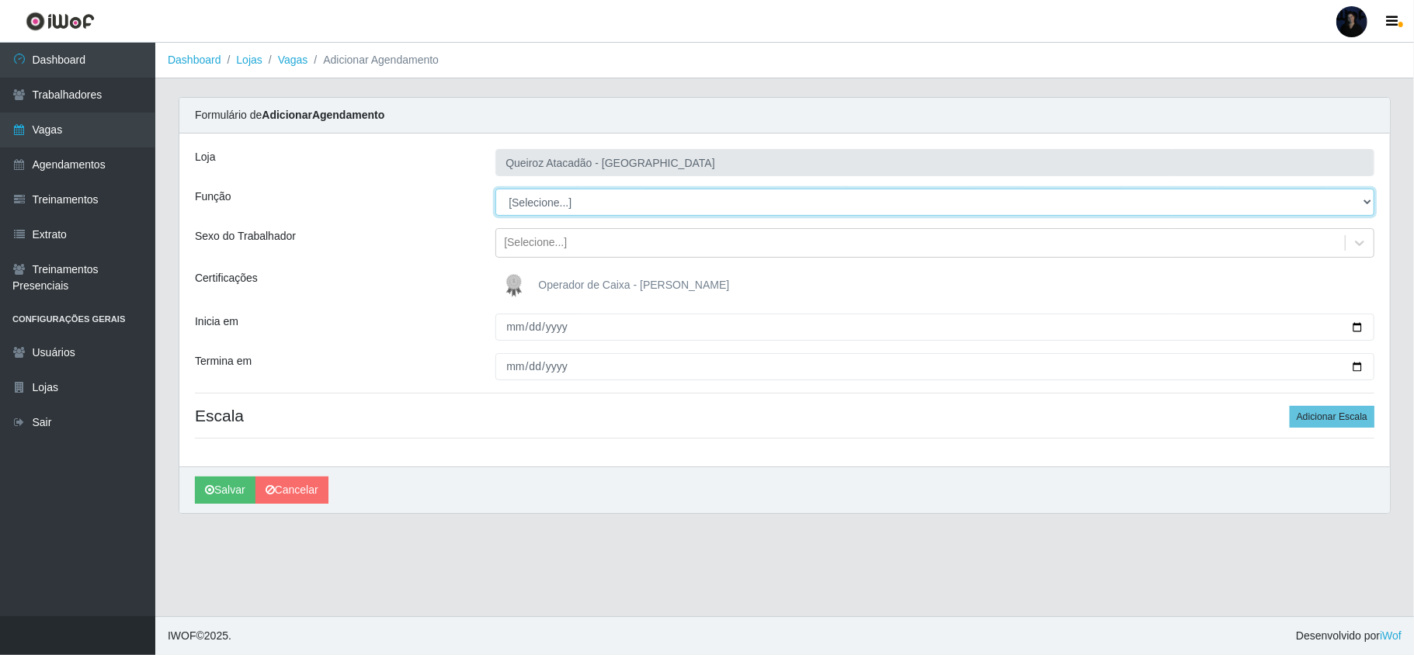
click at [528, 197] on select "[Selecione...] Embalador Embalador + Embalador ++ Operador de Caixa Operador de…" at bounding box center [934, 202] width 879 height 27
select select "22"
click at [495, 189] on select "[Selecione...] Embalador Embalador + Embalador ++ Operador de Caixa Operador de…" at bounding box center [934, 202] width 879 height 27
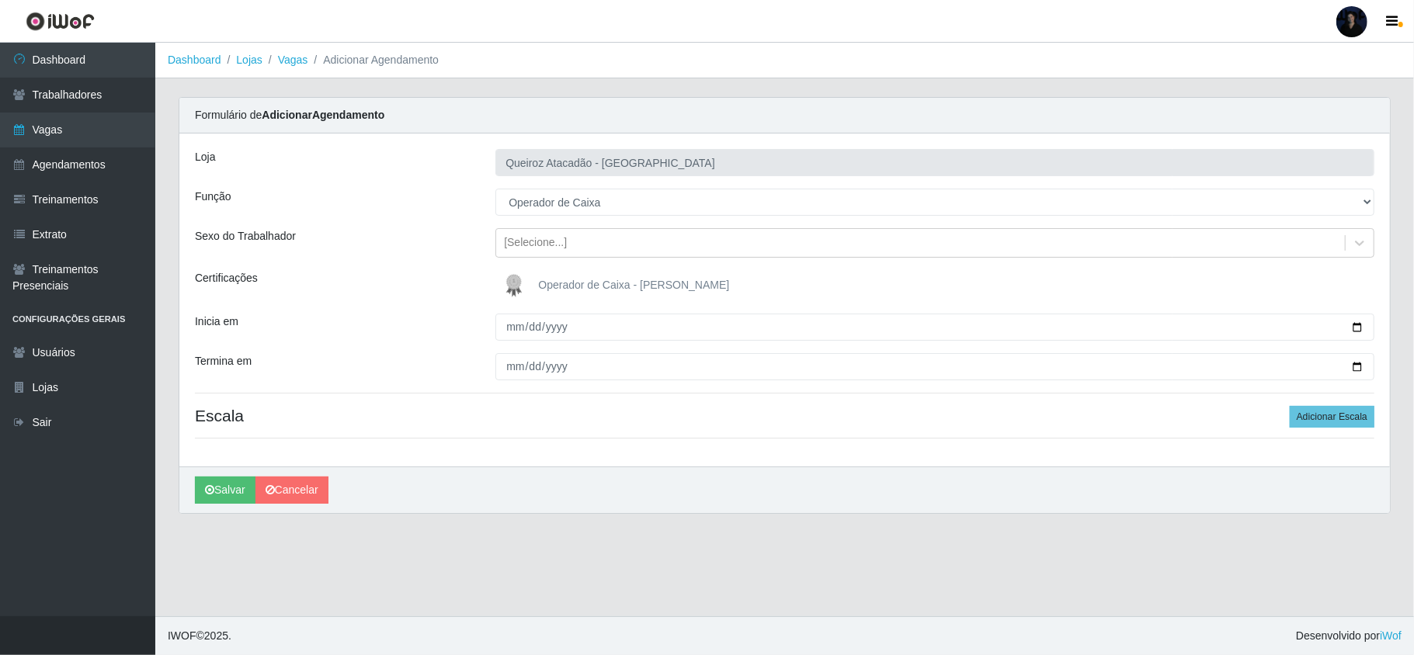
click at [525, 280] on img at bounding box center [517, 285] width 37 height 31
click at [0, 0] on input "Operador de Caixa - [PERSON_NAME]" at bounding box center [0, 0] width 0 height 0
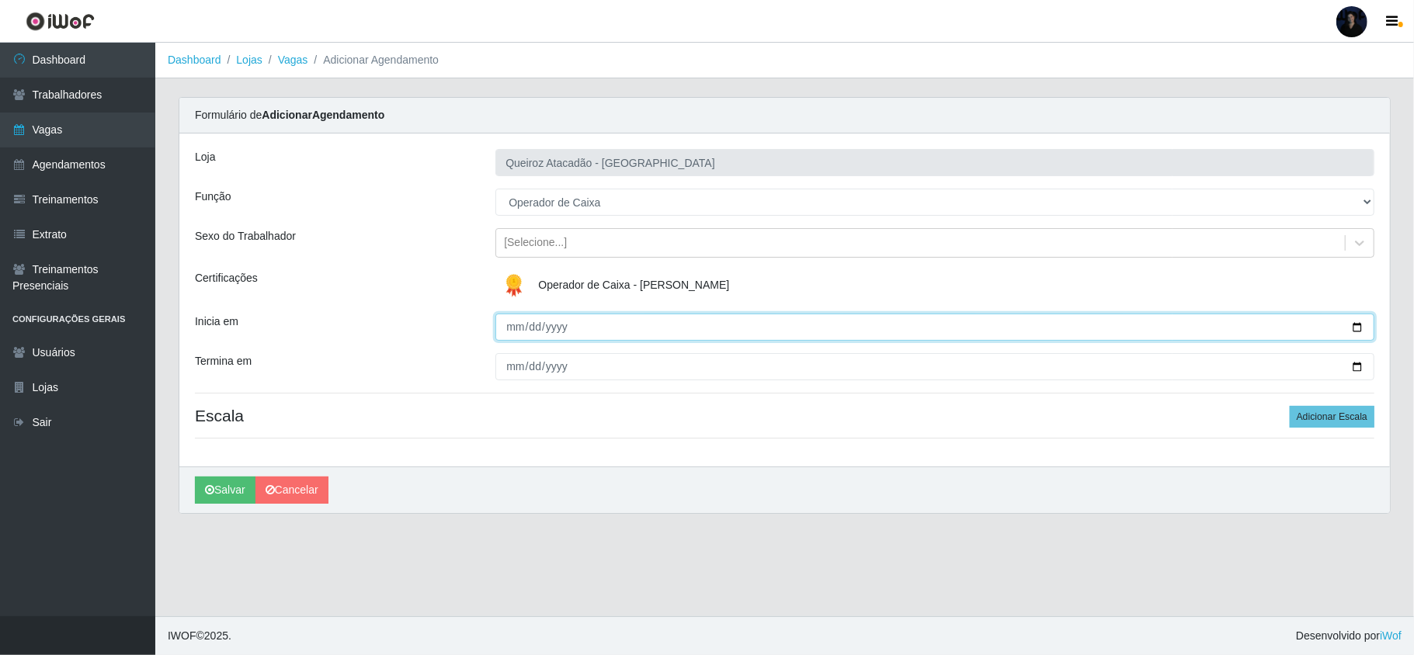
click at [514, 328] on input "Inicia em" at bounding box center [934, 327] width 879 height 27
type input "[DATE]"
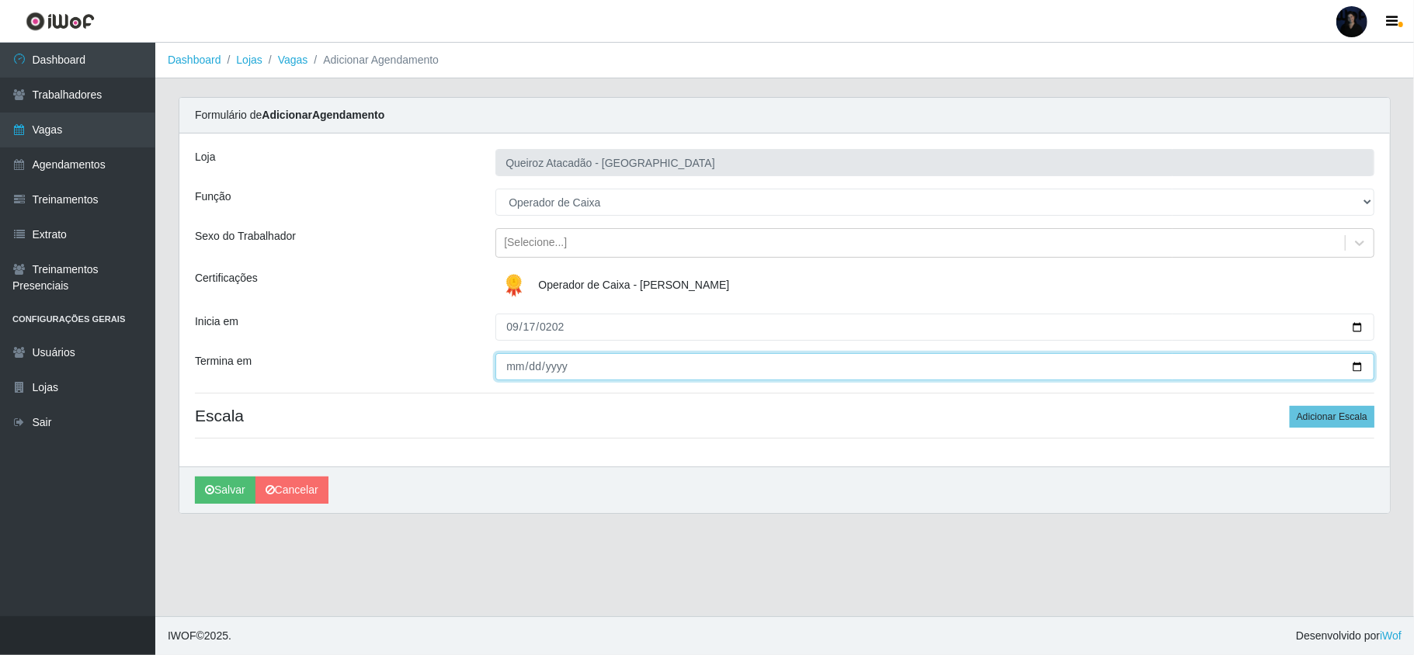
click at [510, 371] on input "Termina em" at bounding box center [934, 366] width 879 height 27
type input "[DATE]"
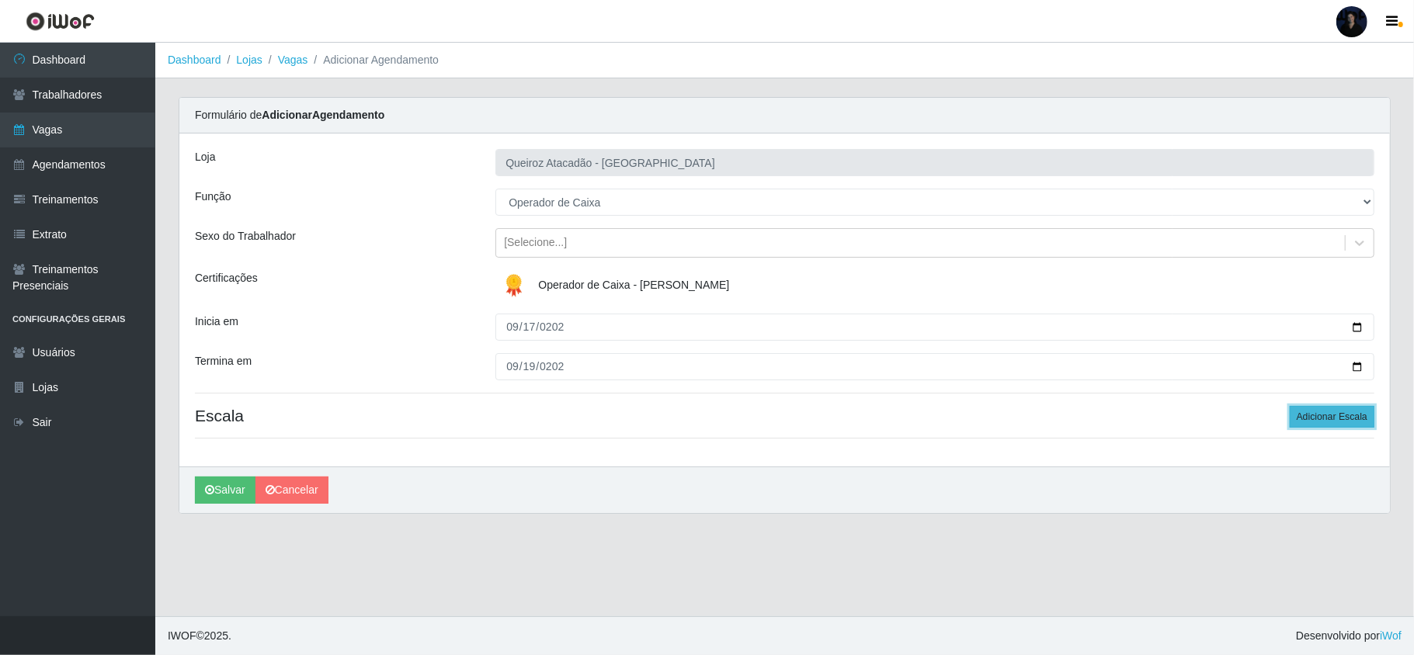
click at [1350, 423] on button "Adicionar Escala" at bounding box center [1332, 417] width 85 height 22
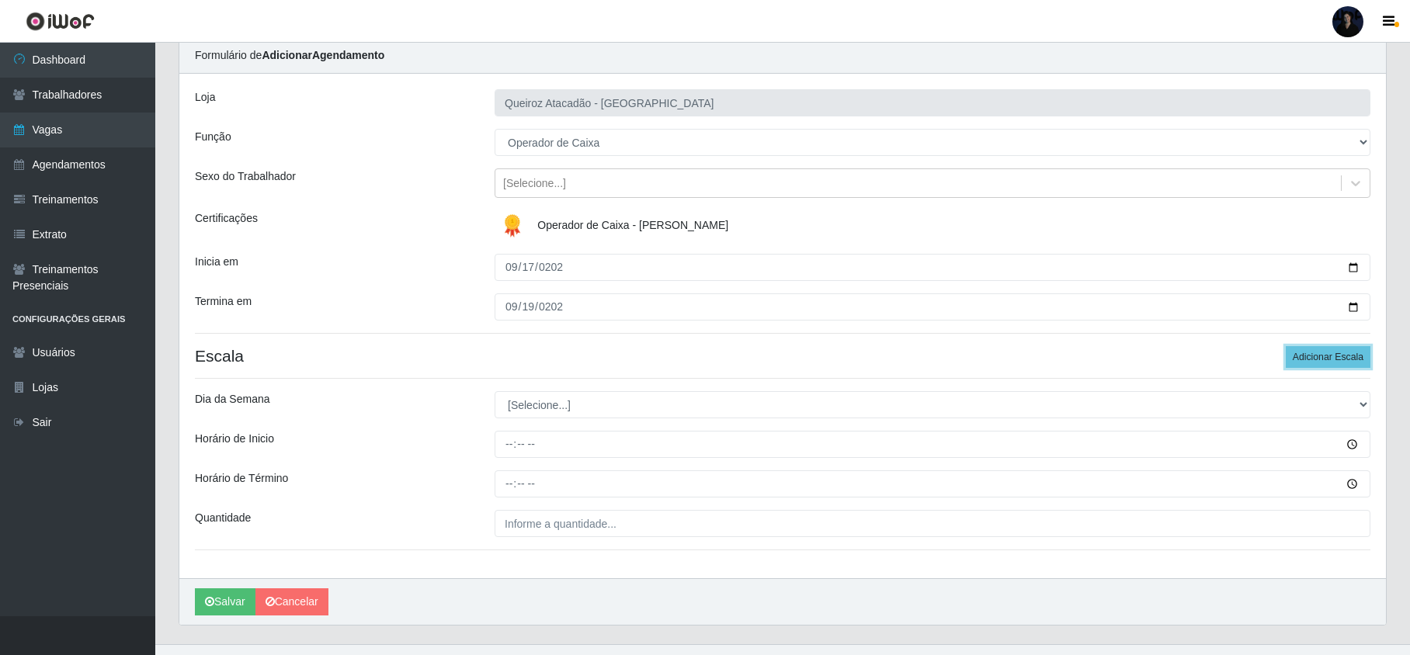
scroll to position [91, 0]
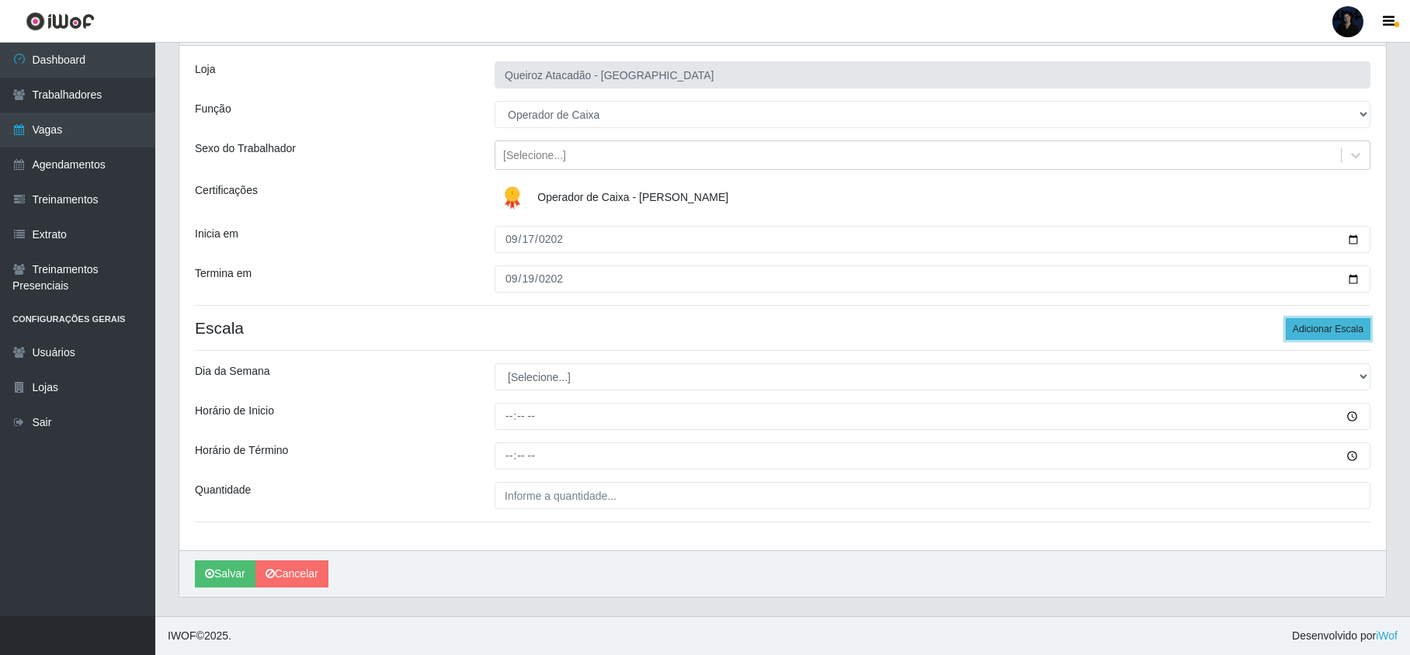
click at [1312, 328] on button "Adicionar Escala" at bounding box center [1328, 329] width 85 height 22
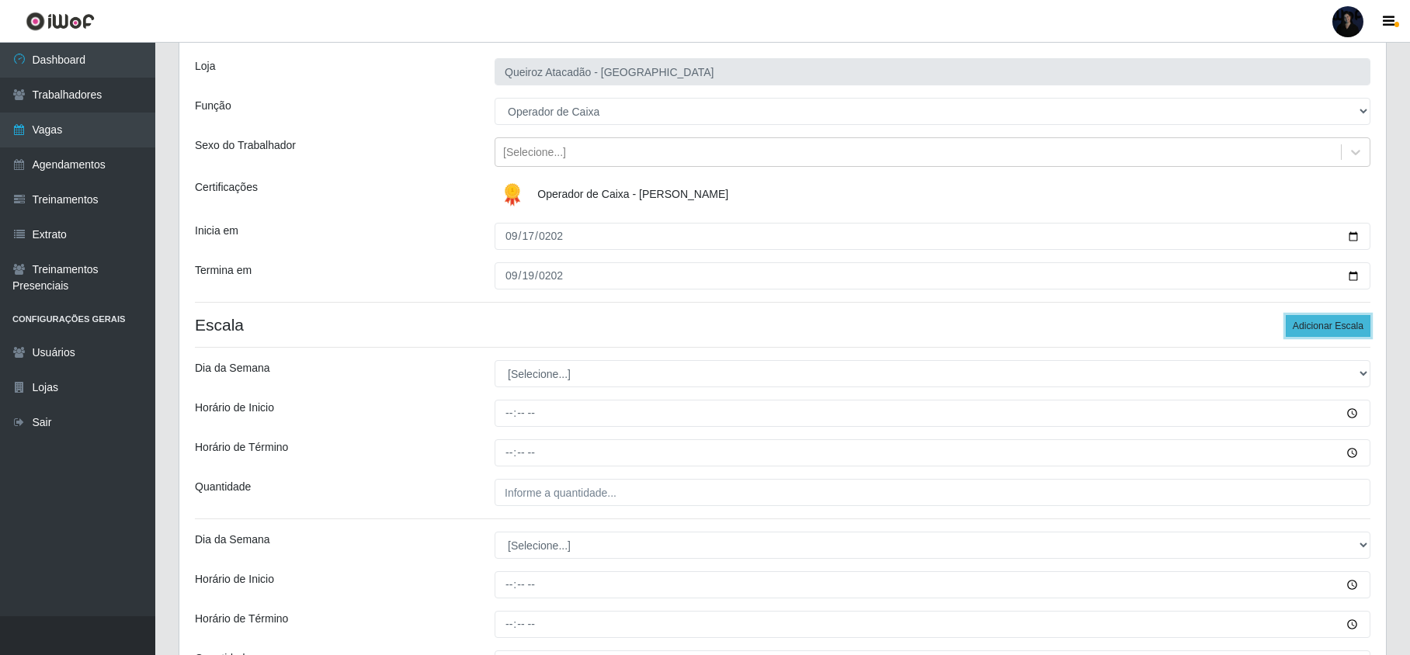
click at [1312, 328] on button "Adicionar Escala" at bounding box center [1328, 326] width 85 height 22
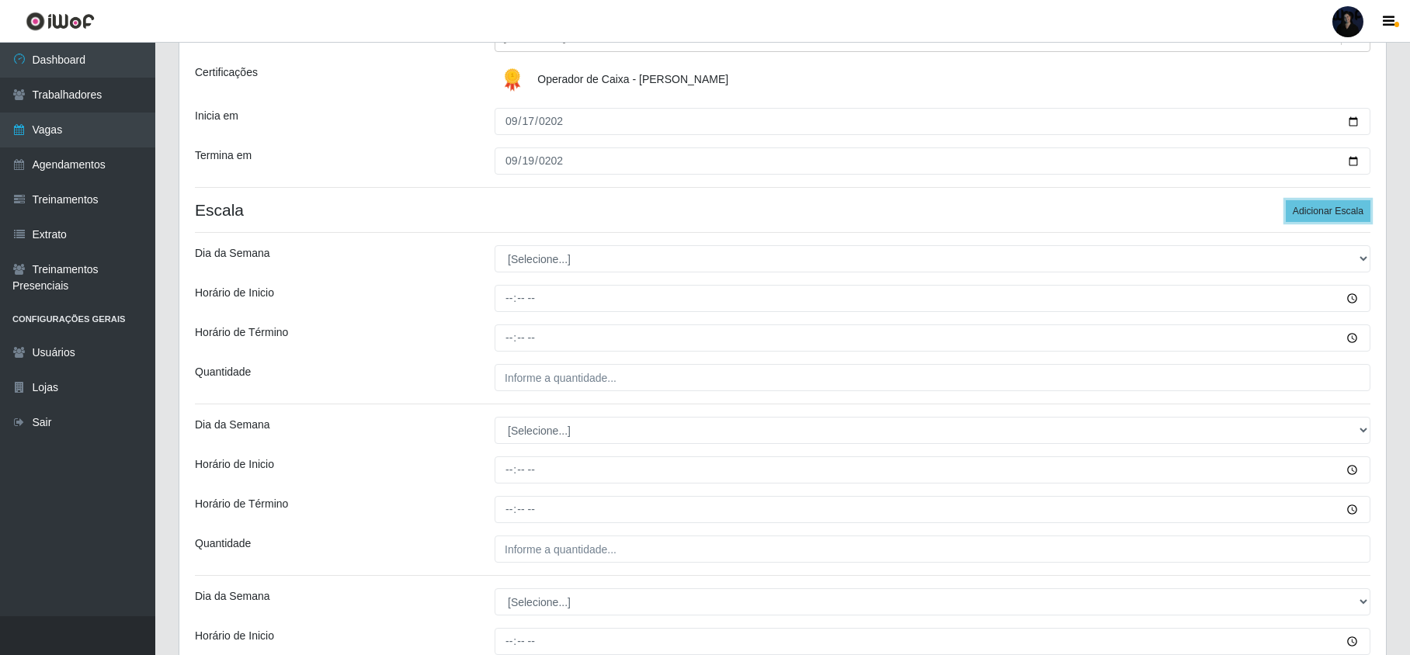
scroll to position [207, 0]
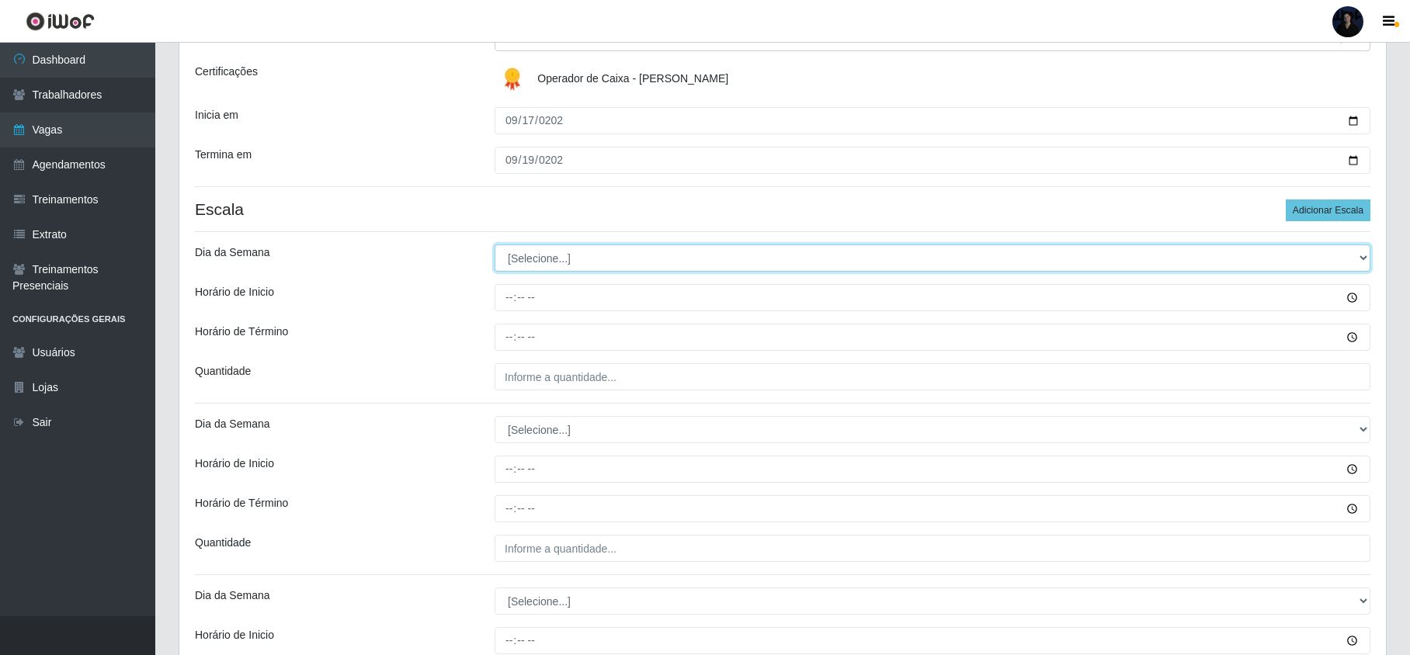
click at [556, 258] on select "[Selecione...] Segunda Terça Quarta Quinta Sexta Sábado Domingo" at bounding box center [933, 258] width 876 height 27
select select "3"
click at [495, 245] on select "[Selecione...] Segunda Terça Quarta Quinta Sexta Sábado Domingo" at bounding box center [933, 258] width 876 height 27
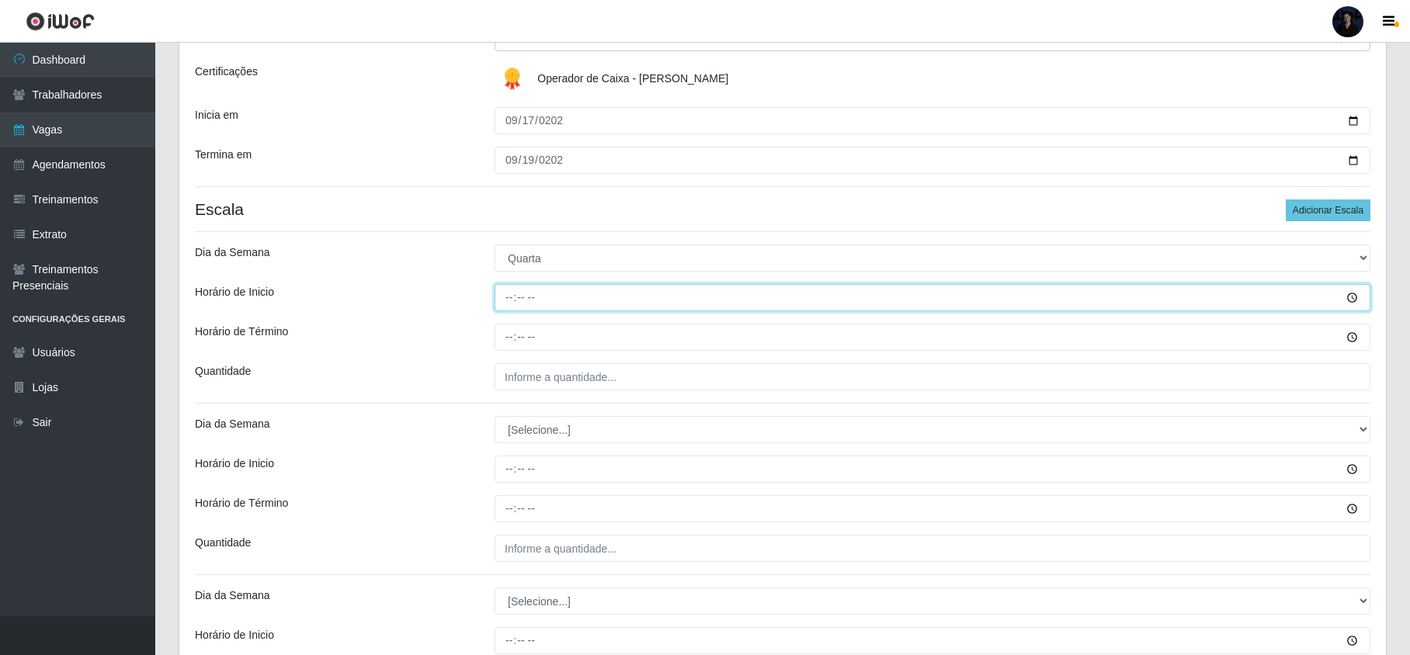
click at [506, 297] on input "Horário de Inicio" at bounding box center [933, 297] width 876 height 27
type input "09:00"
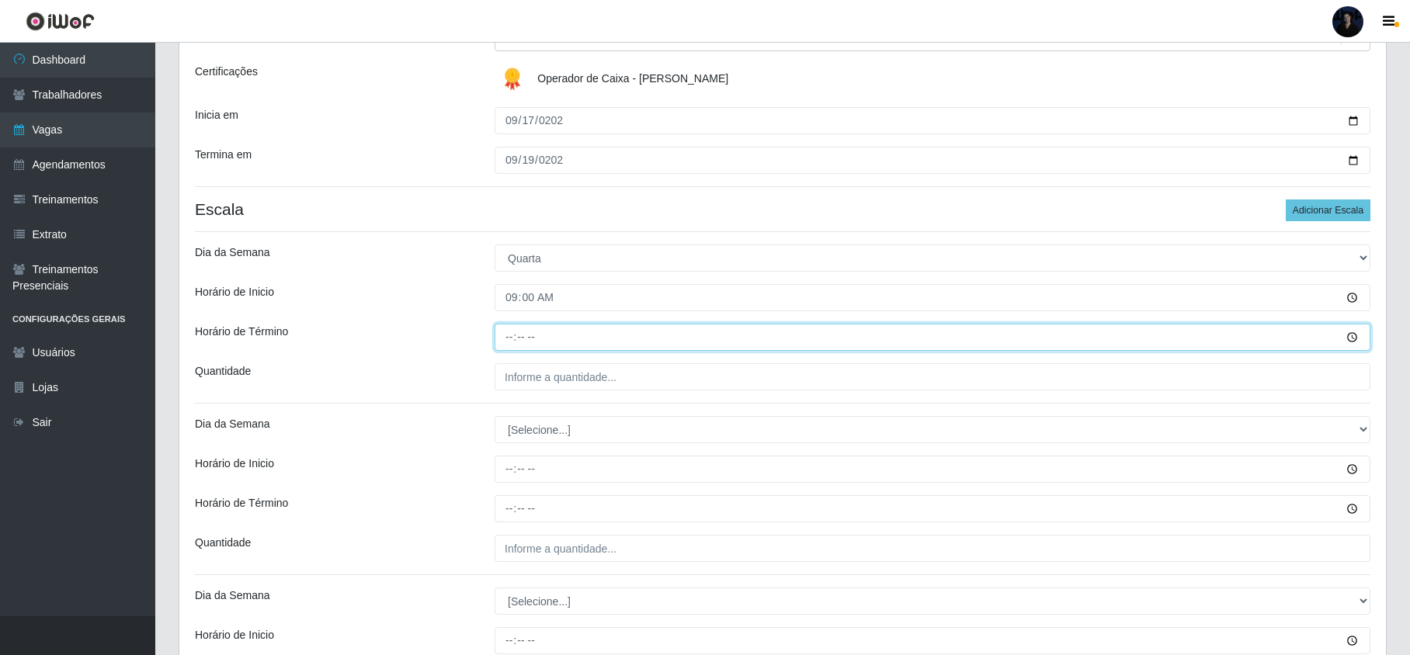
click at [505, 339] on input "Horário de Término" at bounding box center [933, 337] width 876 height 27
type input "15:00"
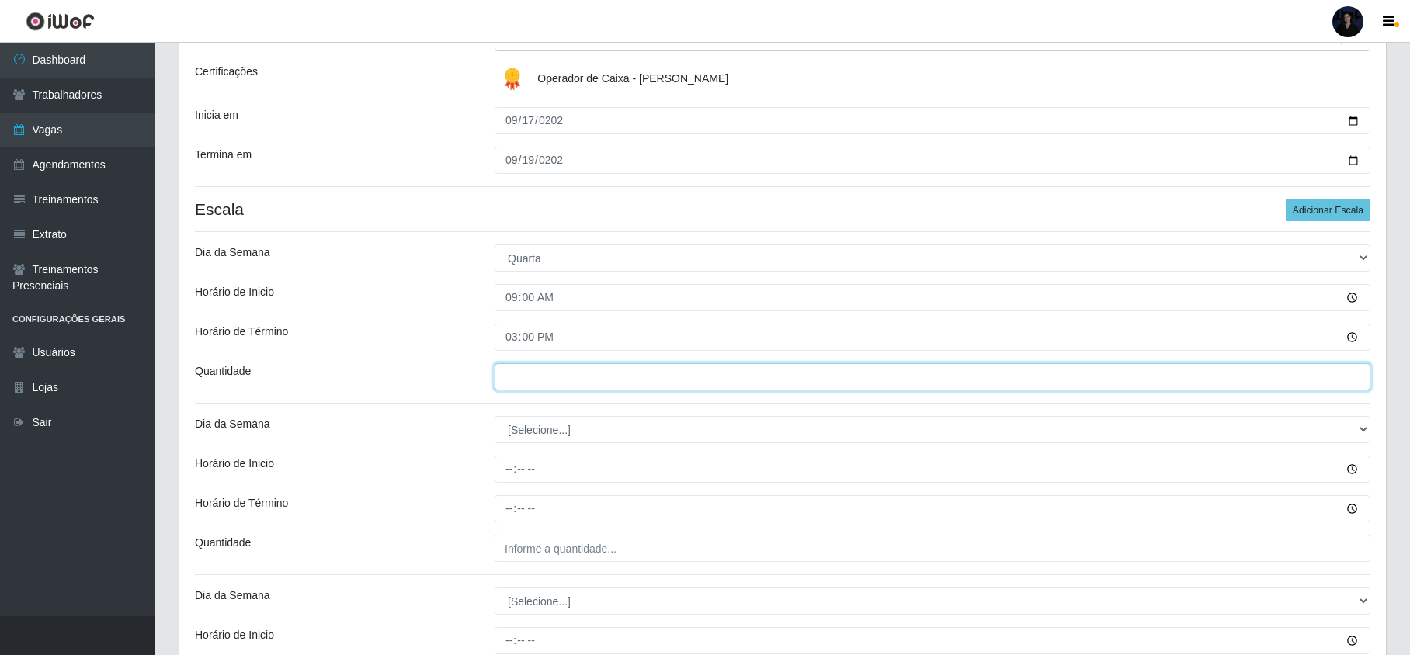
click at [520, 376] on input "___" at bounding box center [933, 376] width 876 height 27
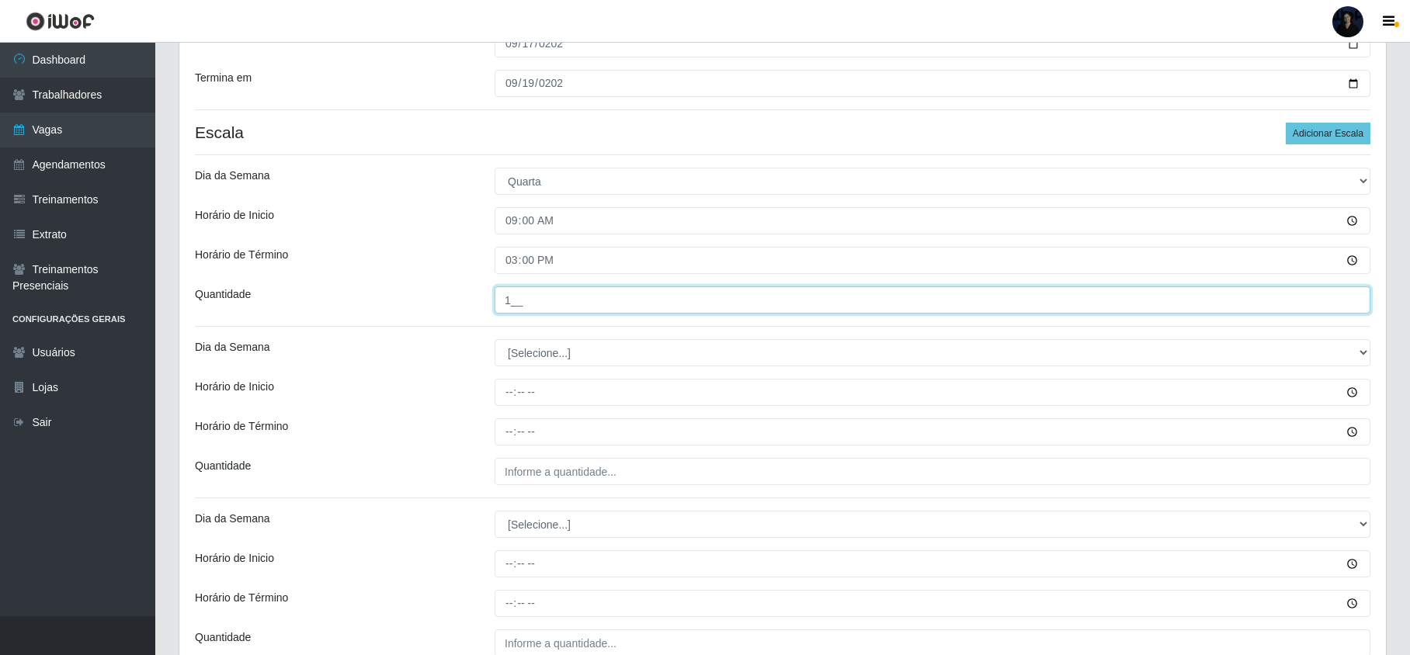
scroll to position [414, 0]
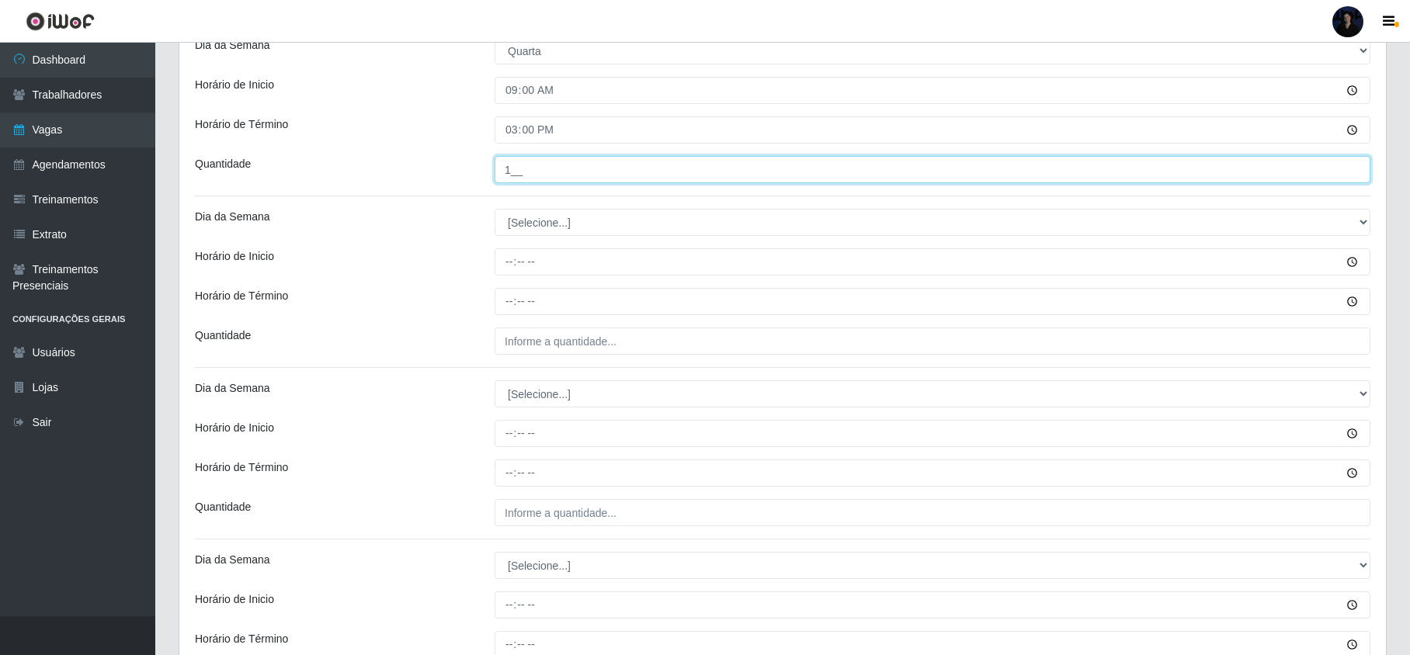
type input "1__"
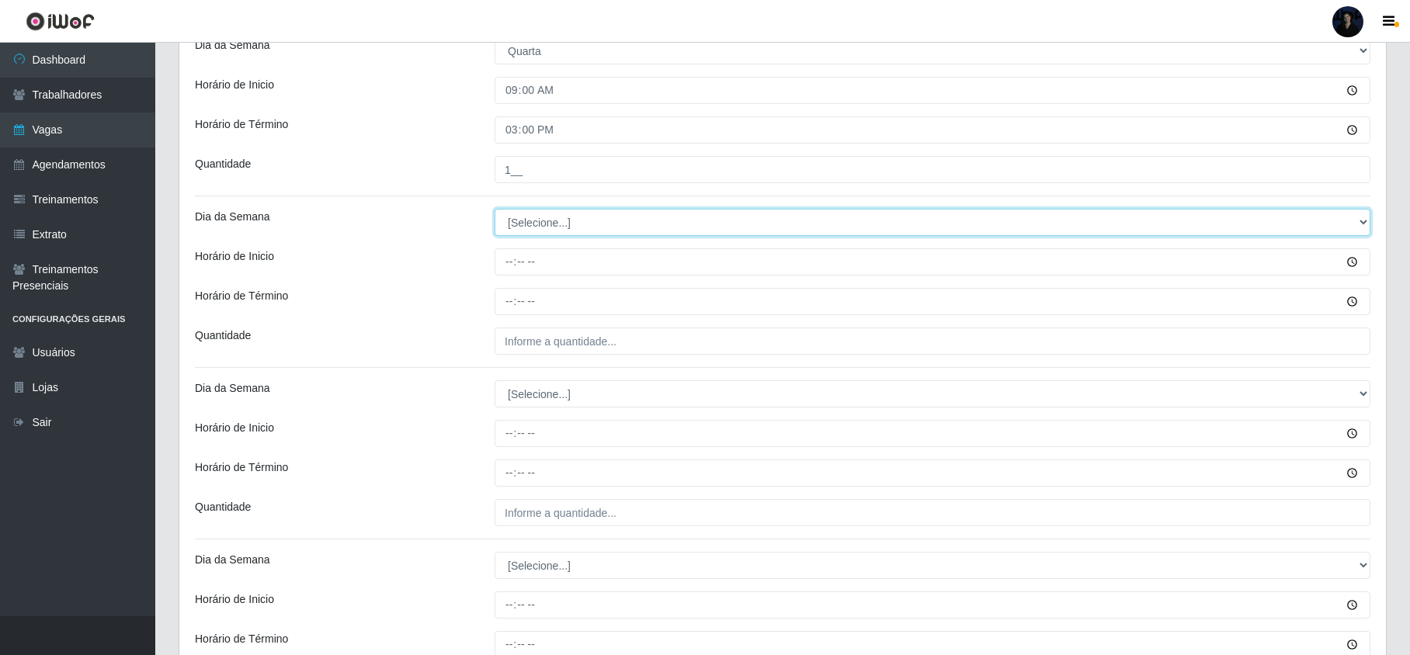
click at [519, 228] on select "[Selecione...] Segunda Terça Quarta Quinta Sexta Sábado Domingo" at bounding box center [933, 222] width 876 height 27
select select "3"
click at [495, 210] on select "[Selecione...] Segunda Terça Quarta Quinta Sexta Sábado Domingo" at bounding box center [933, 222] width 876 height 27
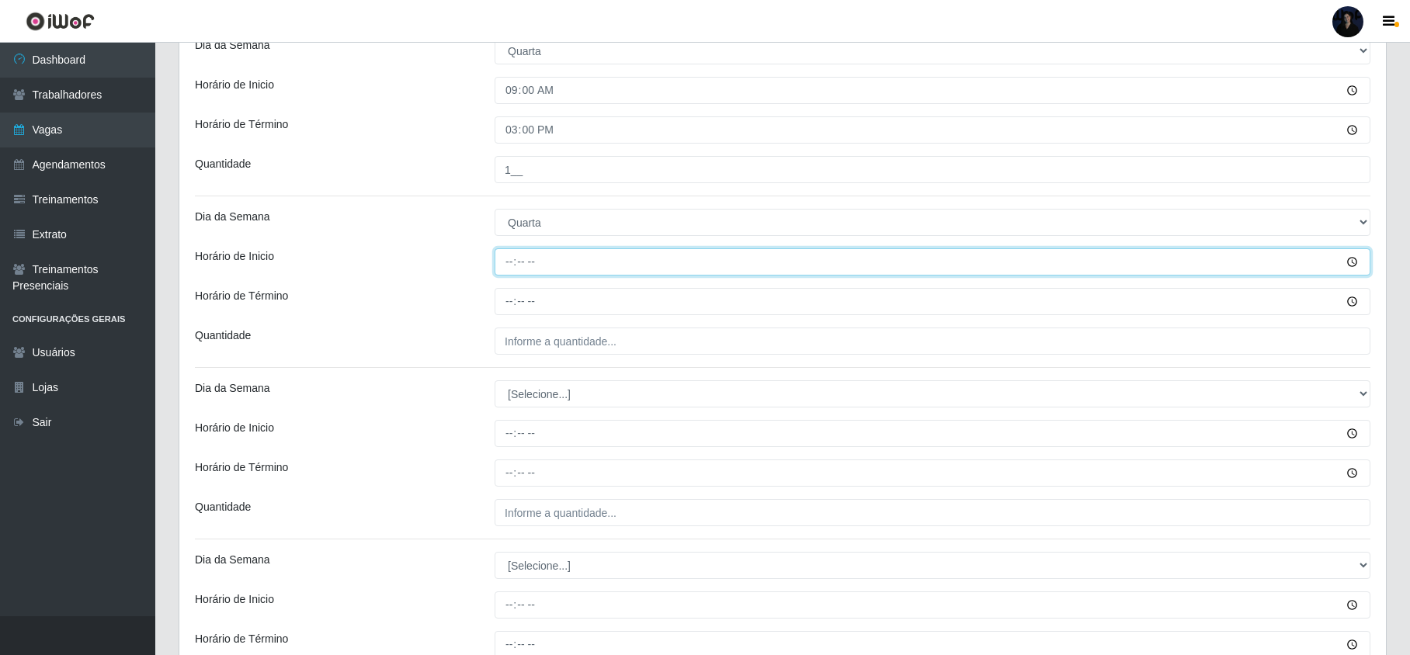
click at [503, 266] on input "Horário de Inicio" at bounding box center [933, 261] width 876 height 27
type input "15:00"
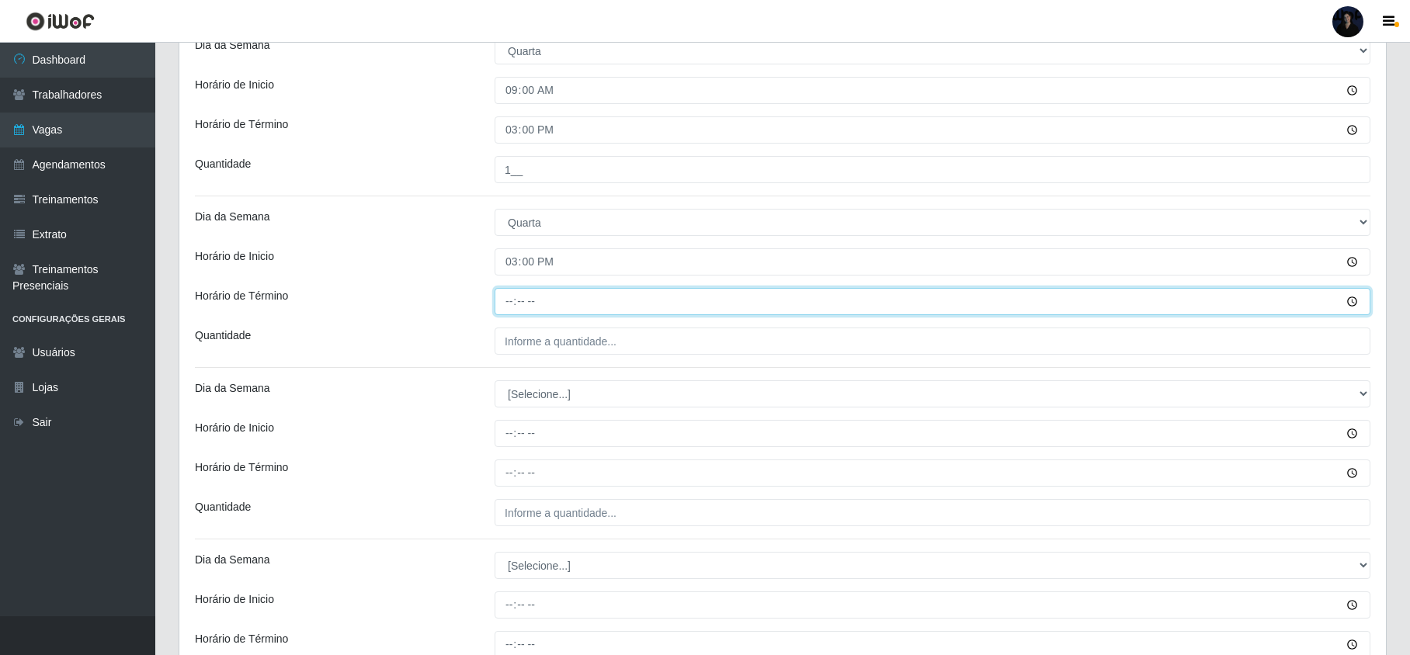
click at [510, 312] on input "Horário de Término" at bounding box center [933, 301] width 876 height 27
type input "21:00"
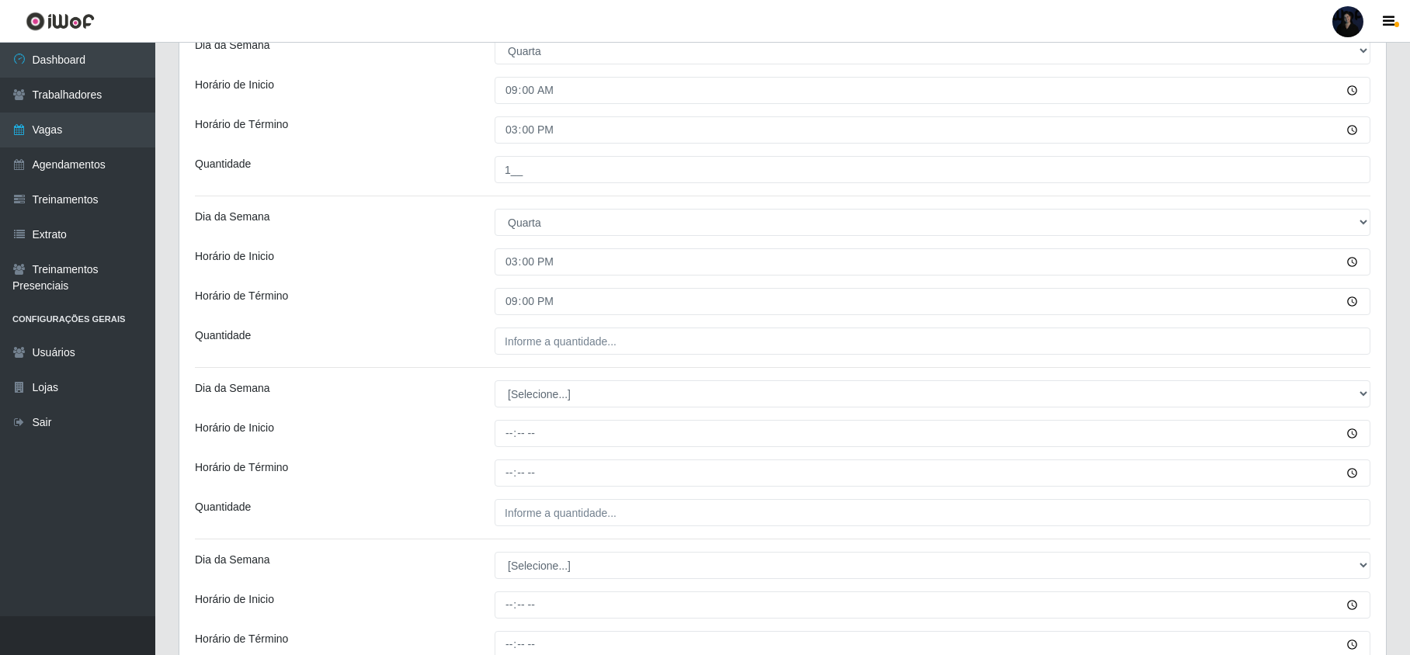
click at [505, 360] on div "[PERSON_NAME] - Mossoró Função [Selecione...] Embalador Embalador + Embalador +…" at bounding box center [782, 401] width 1207 height 1363
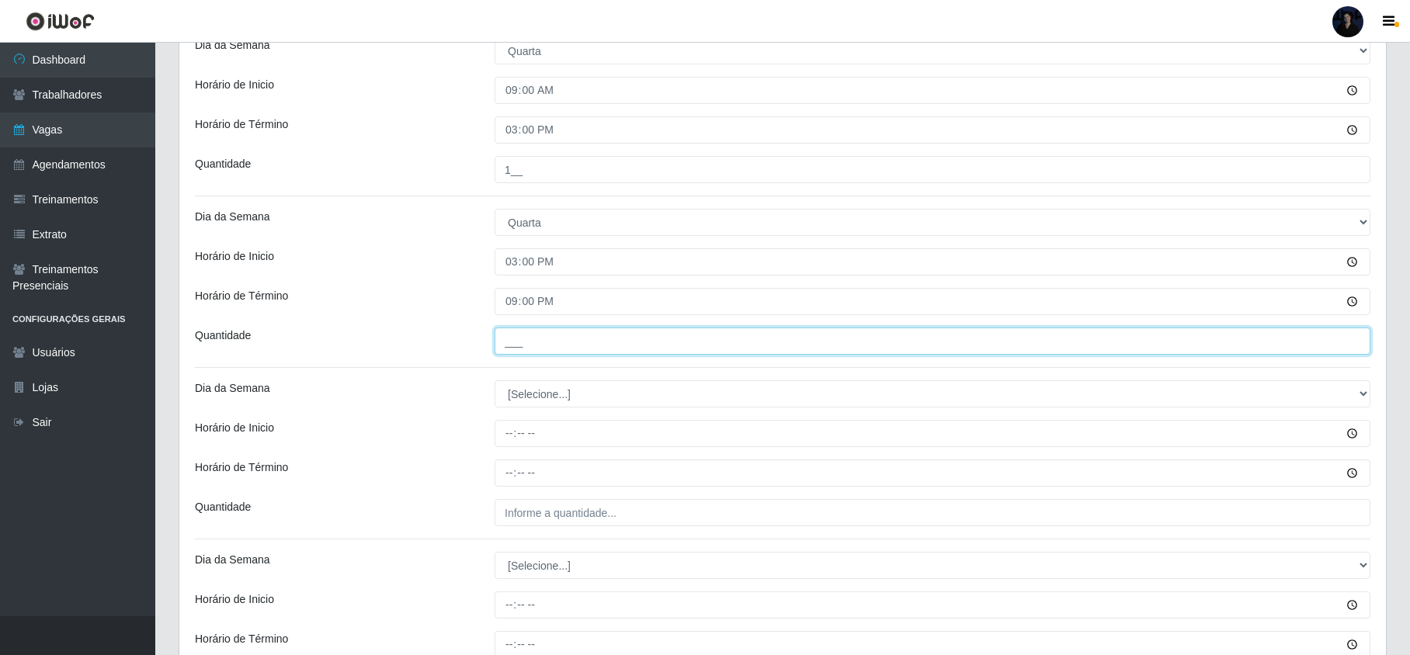
click at [509, 346] on input "___" at bounding box center [933, 341] width 876 height 27
type input "1__"
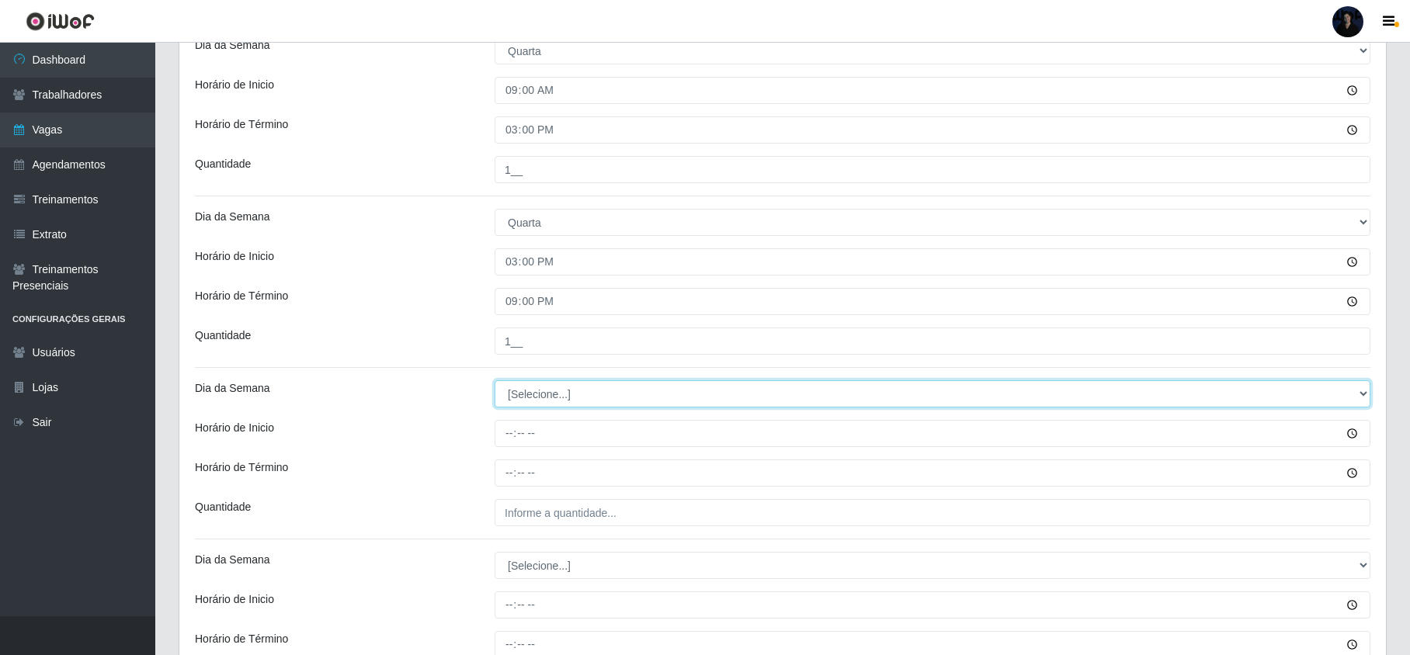
click at [541, 382] on select "[Selecione...] Segunda Terça Quarta Quinta Sexta Sábado Domingo" at bounding box center [933, 393] width 876 height 27
select select "4"
click at [495, 382] on select "[Selecione...] Segunda Terça Quarta Quinta Sexta Sábado Domingo" at bounding box center [933, 393] width 876 height 27
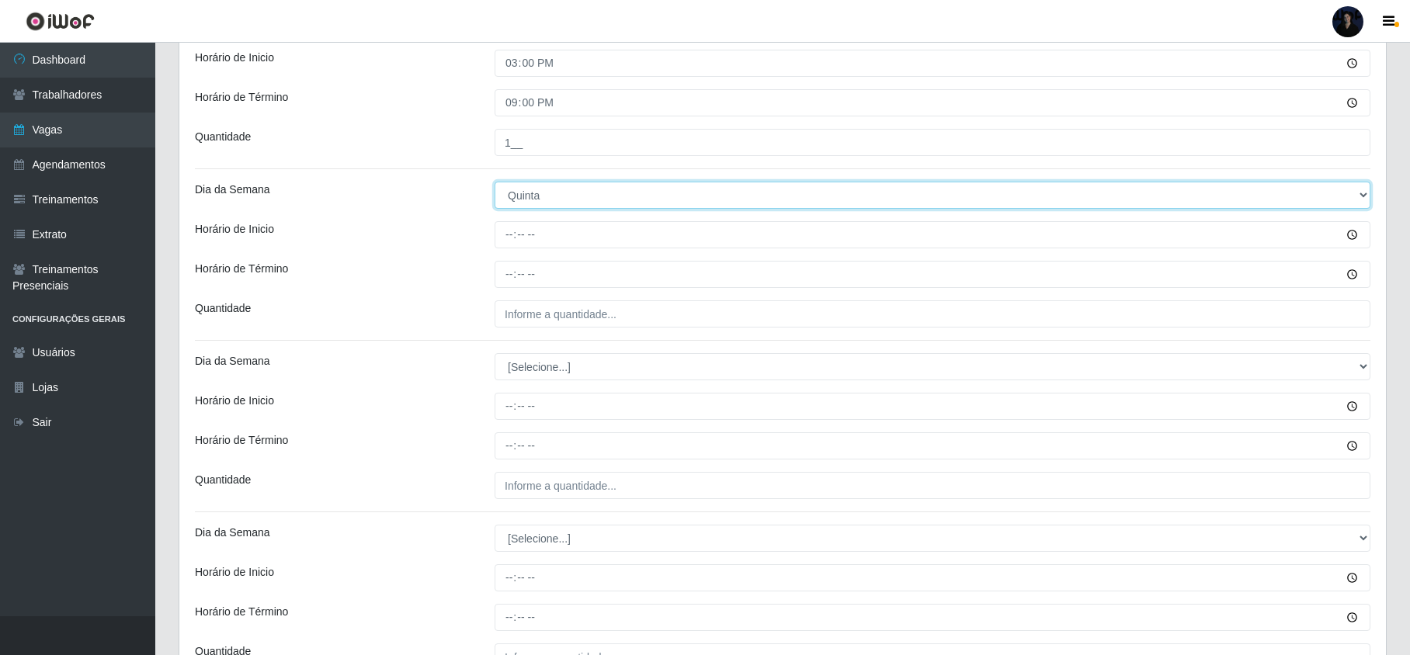
scroll to position [621, 0]
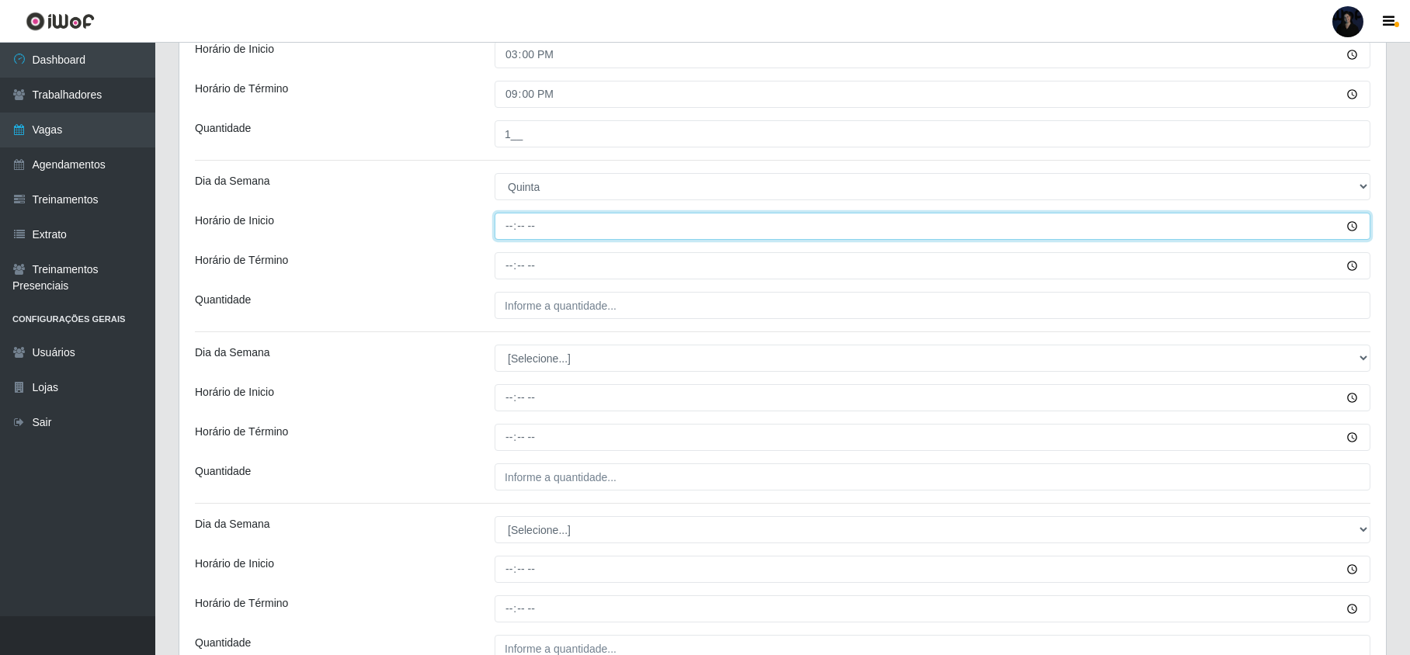
click at [516, 233] on input "Horário de Inicio" at bounding box center [933, 226] width 876 height 27
type input "09:00"
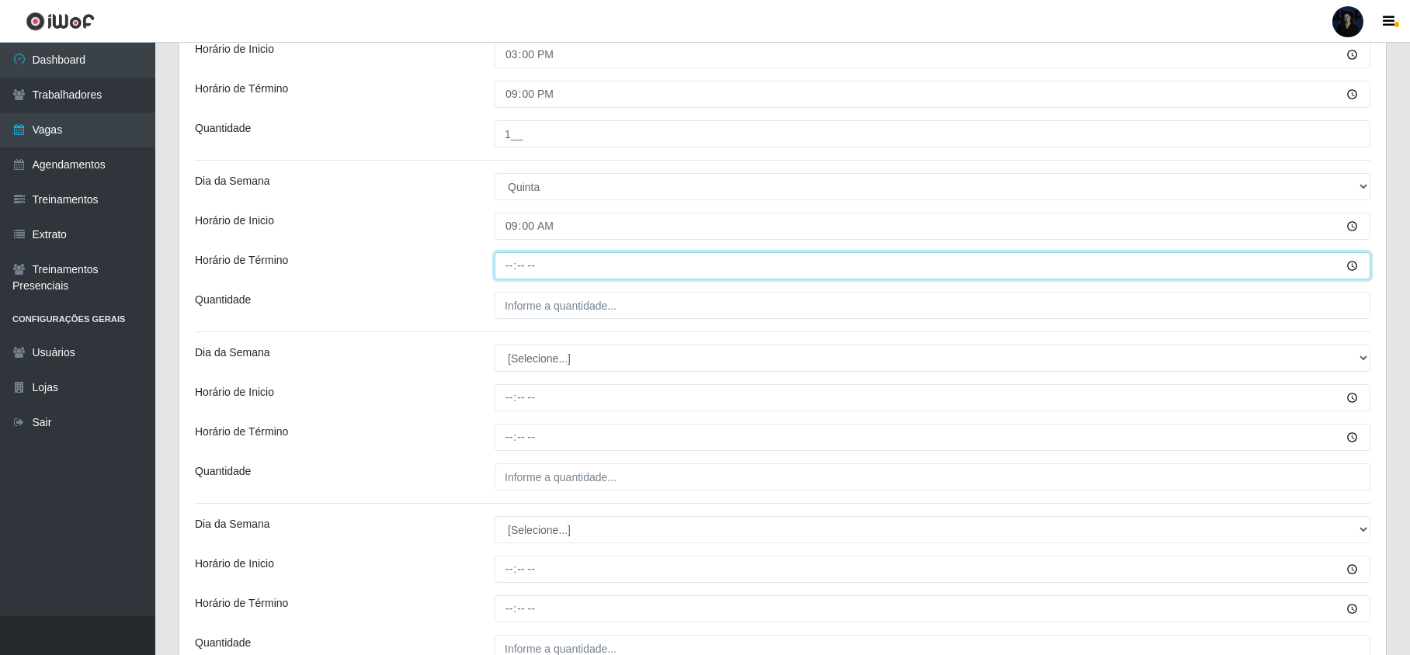
click at [506, 268] on input "Horário de Término" at bounding box center [933, 265] width 876 height 27
type input "15:00"
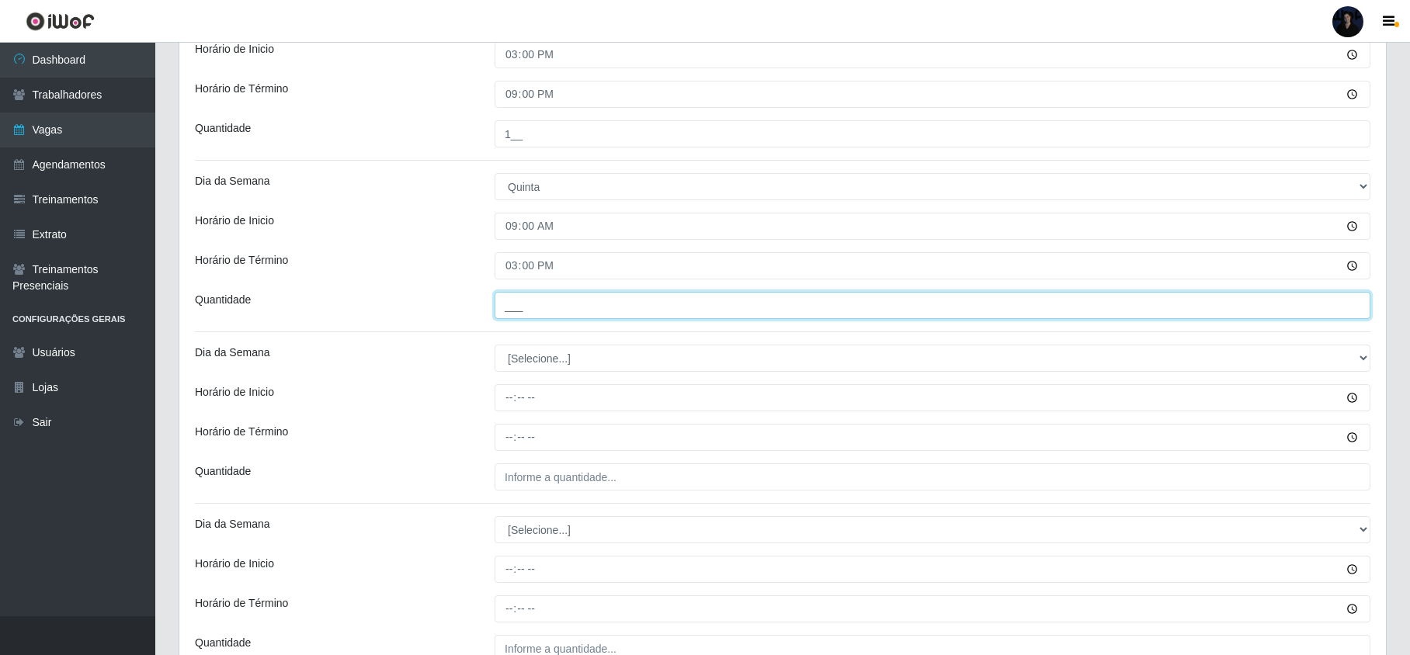
click at [519, 305] on input "___" at bounding box center [933, 305] width 876 height 27
type input "1__"
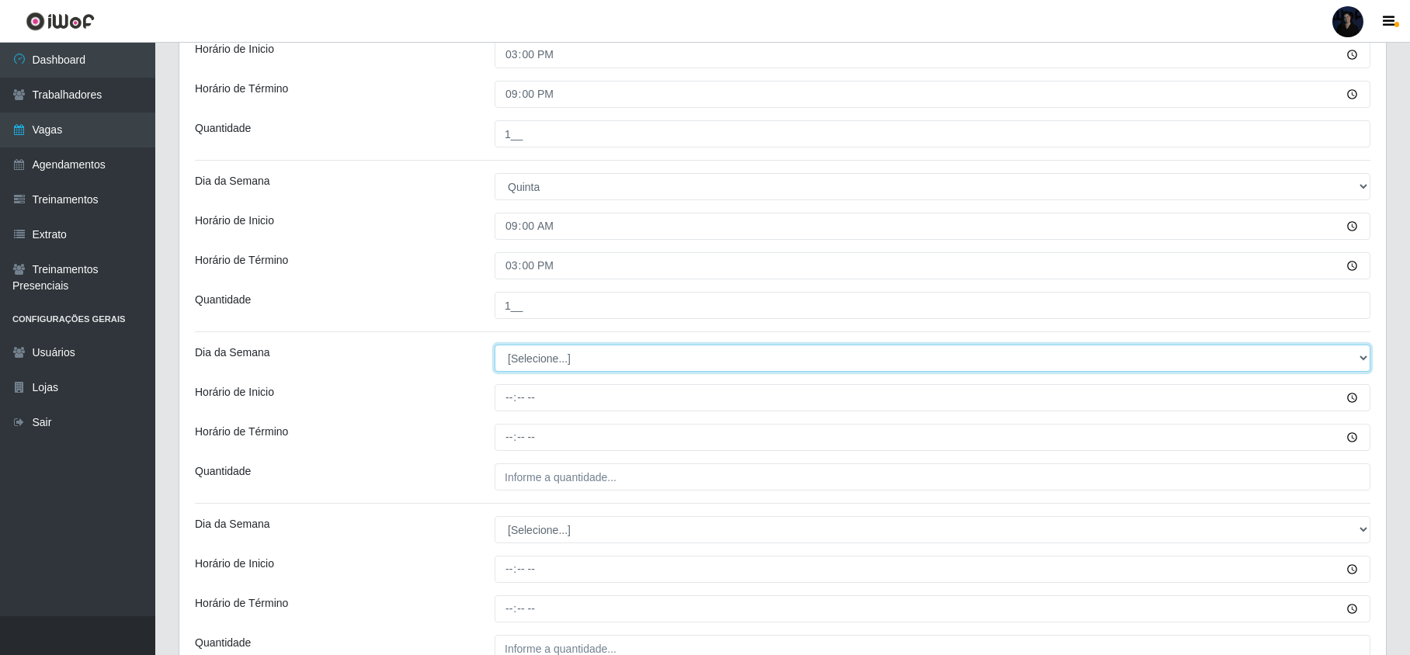
click at [540, 359] on select "[Selecione...] Segunda Terça Quarta Quinta Sexta Sábado Domingo" at bounding box center [933, 358] width 876 height 27
select select "4"
click at [495, 347] on select "[Selecione...] Segunda Terça Quarta Quinta Sexta Sábado Domingo" at bounding box center [933, 358] width 876 height 27
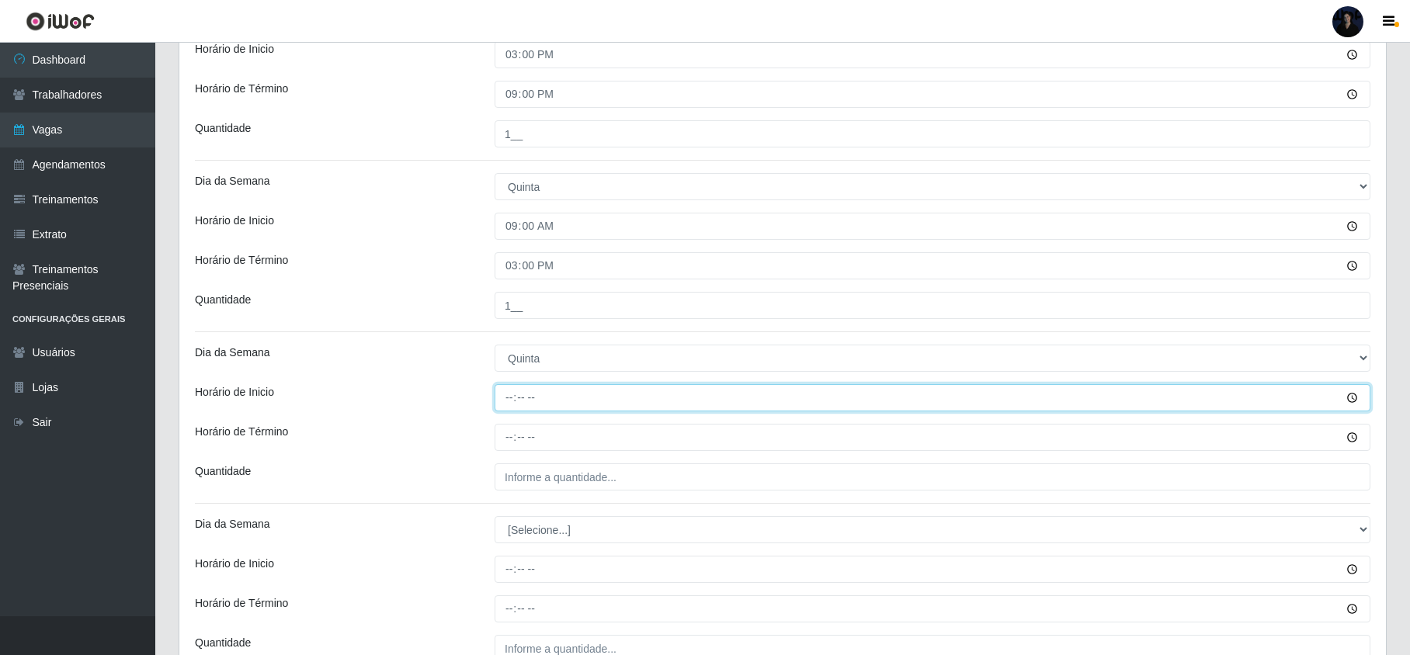
drag, startPoint x: 508, startPoint y: 394, endPoint x: 520, endPoint y: 398, distance: 13.0
click at [511, 394] on input "Horário de Inicio" at bounding box center [933, 397] width 876 height 27
type input "15:00"
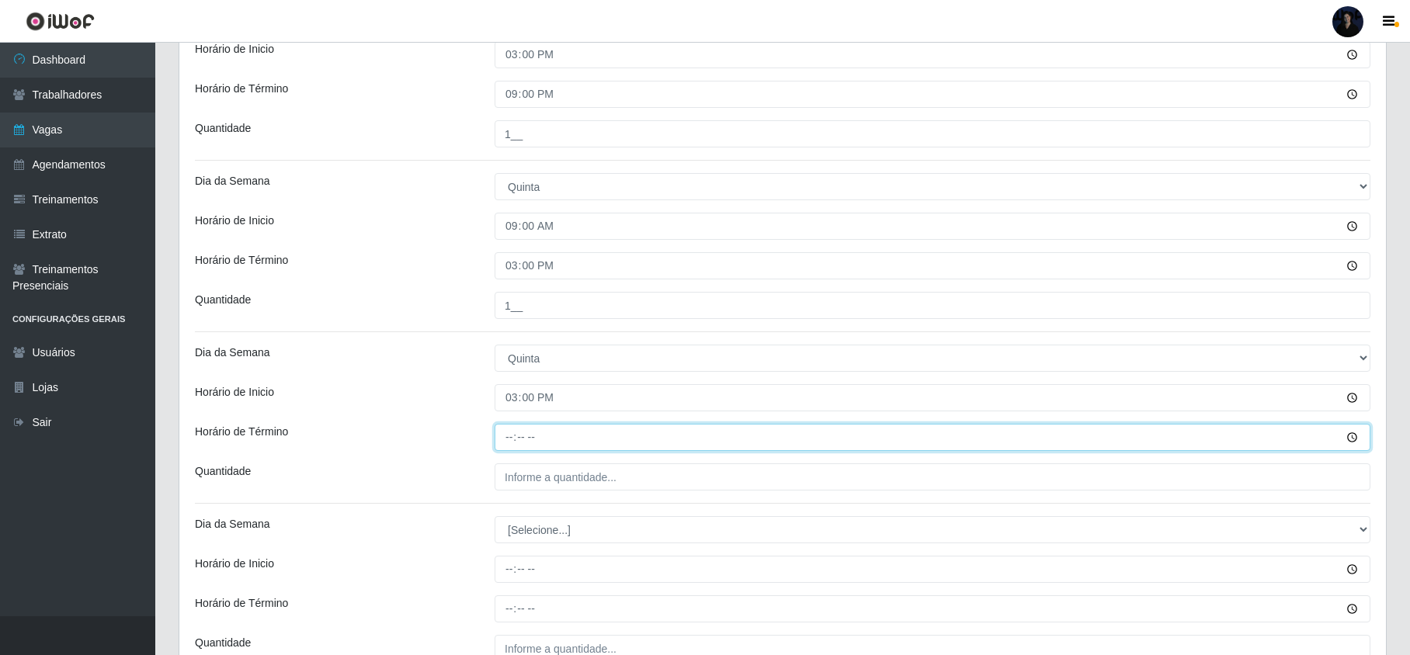
click at [505, 439] on input "Horário de Término" at bounding box center [933, 437] width 876 height 27
type input "21:00"
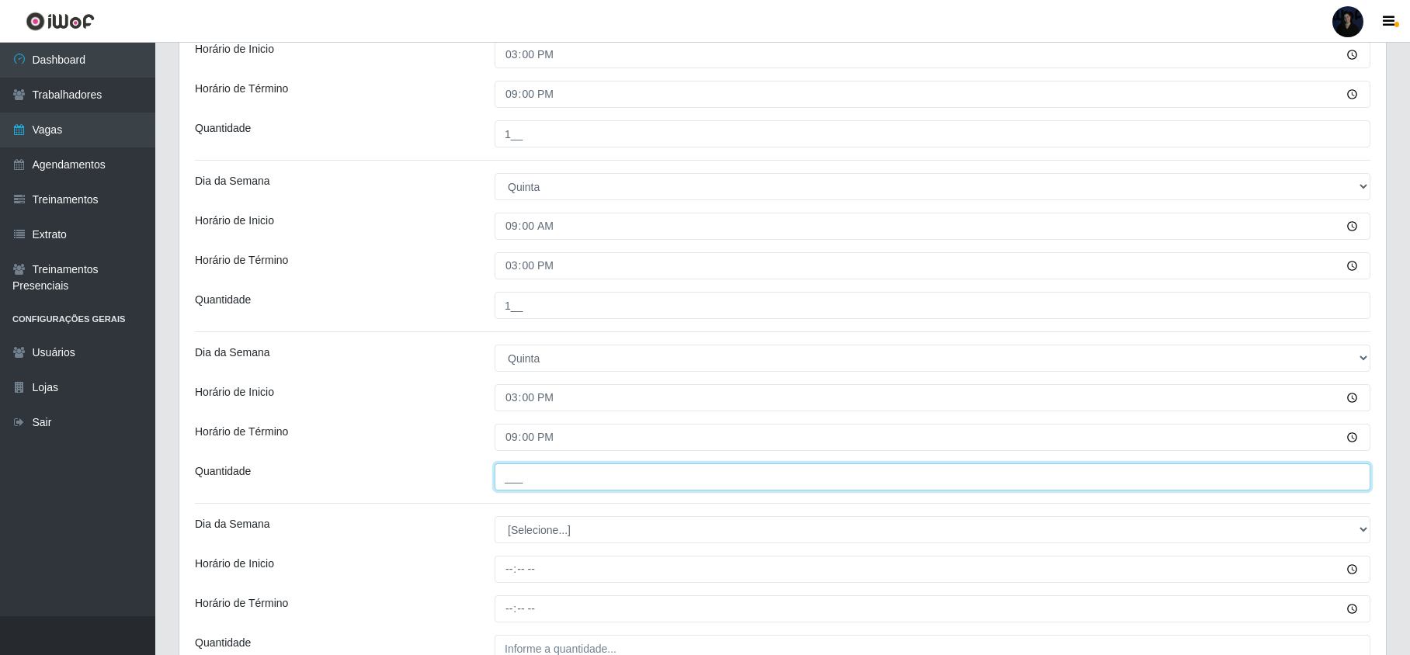
click at [508, 485] on input "___" at bounding box center [933, 477] width 876 height 27
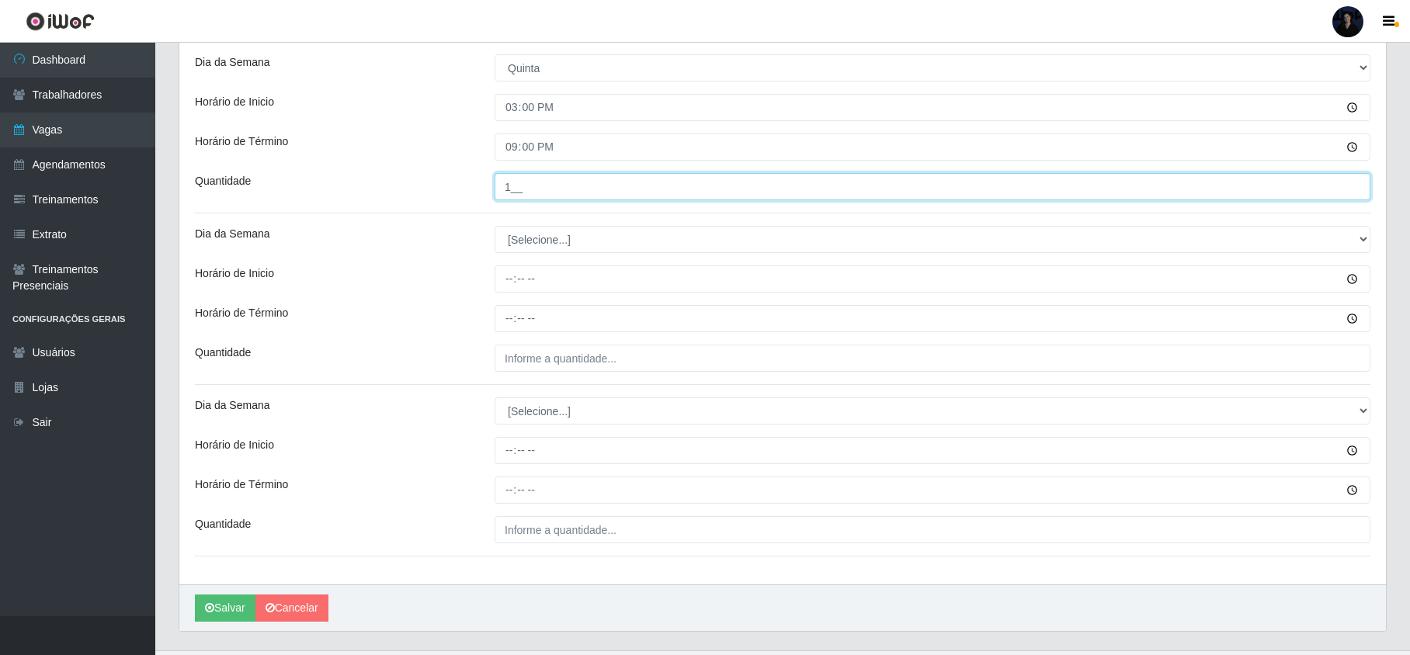
scroll to position [950, 0]
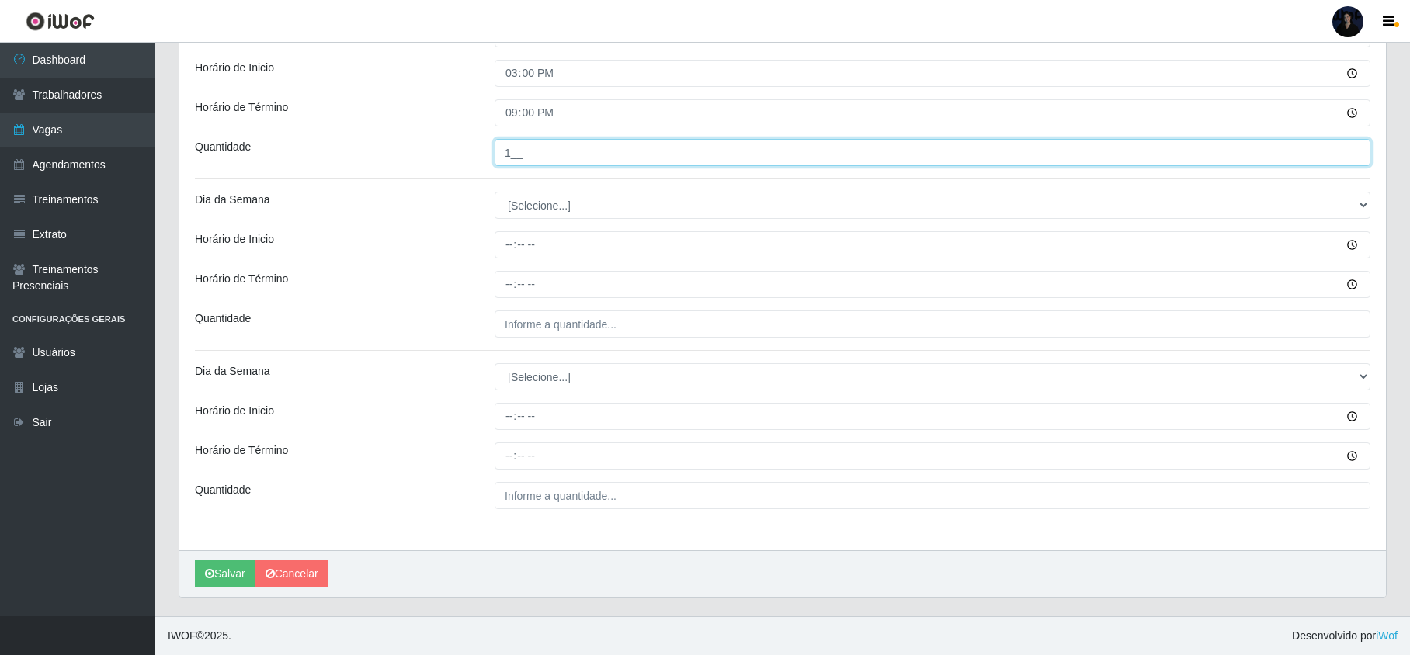
type input "1__"
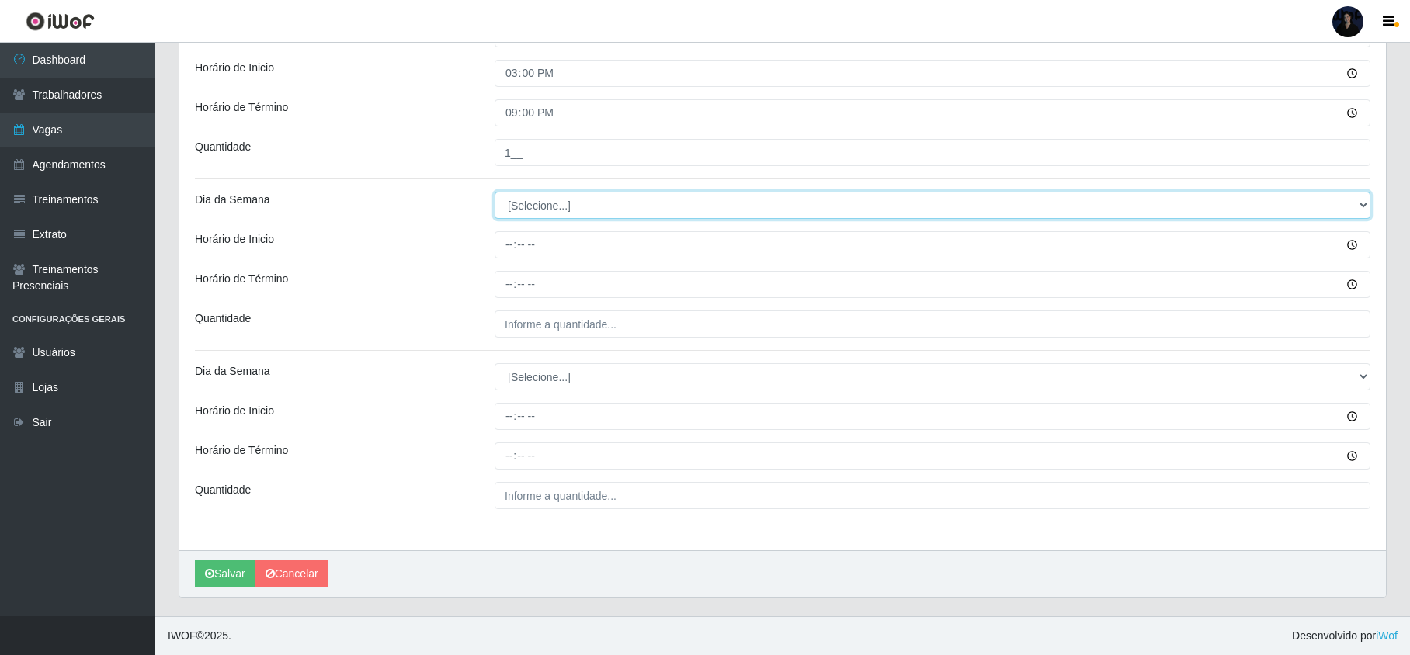
click at [512, 212] on select "[Selecione...] Segunda Terça Quarta Quinta Sexta Sábado Domingo" at bounding box center [933, 205] width 876 height 27
select select "5"
click at [495, 192] on select "[Selecione...] Segunda Terça Quarta Quinta Sexta Sábado Domingo" at bounding box center [933, 205] width 876 height 27
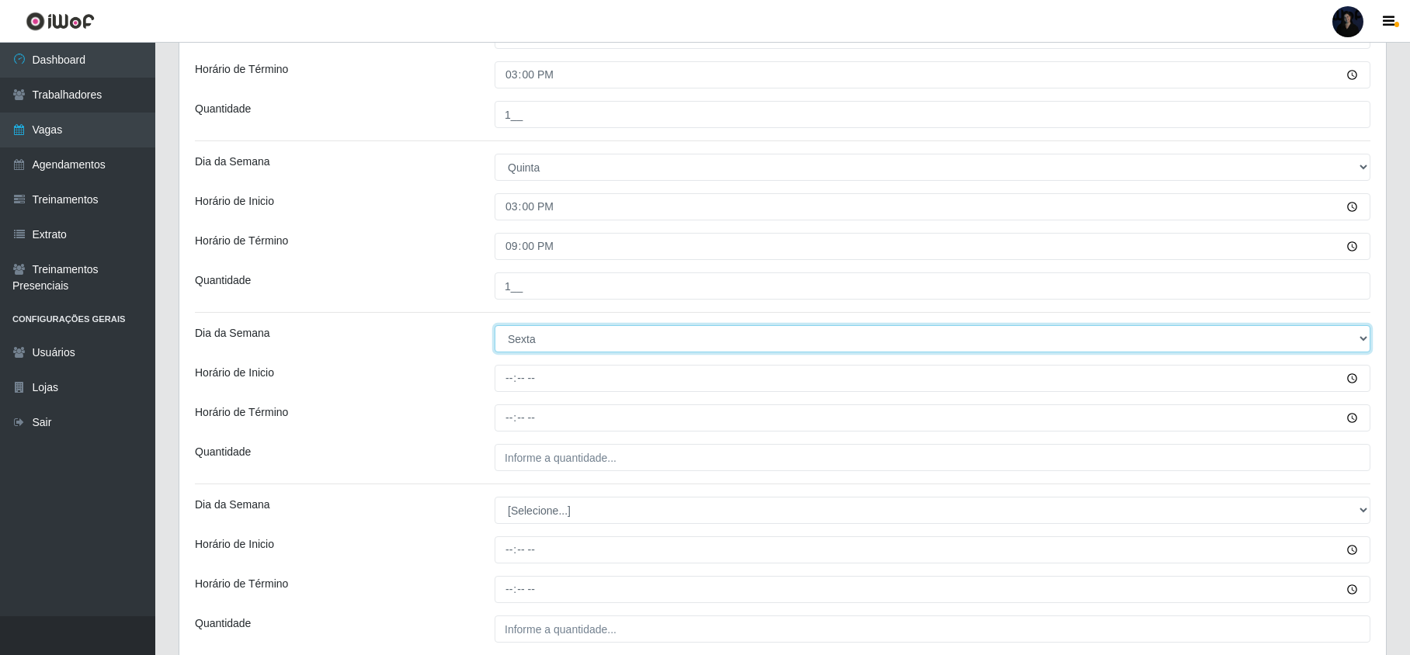
scroll to position [743, 0]
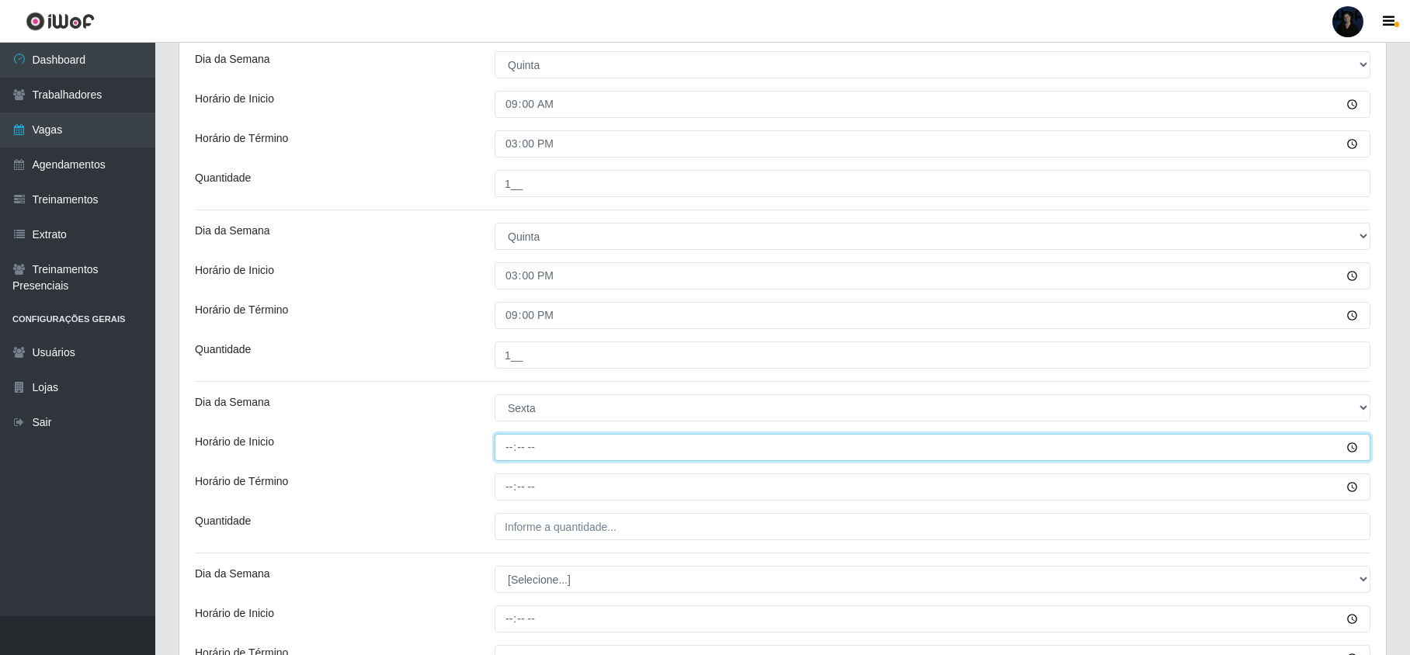
click at [509, 443] on input "Horário de Inicio" at bounding box center [933, 447] width 876 height 27
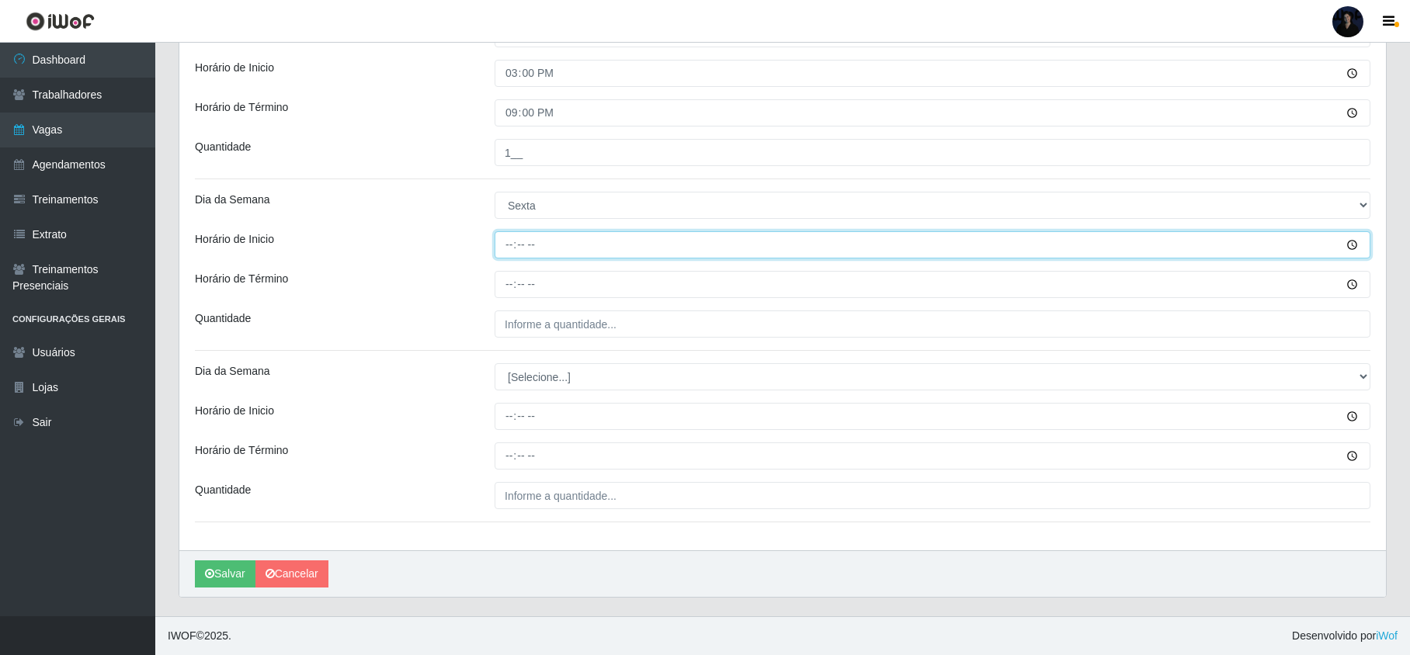
scroll to position [950, 0]
type input "09:00"
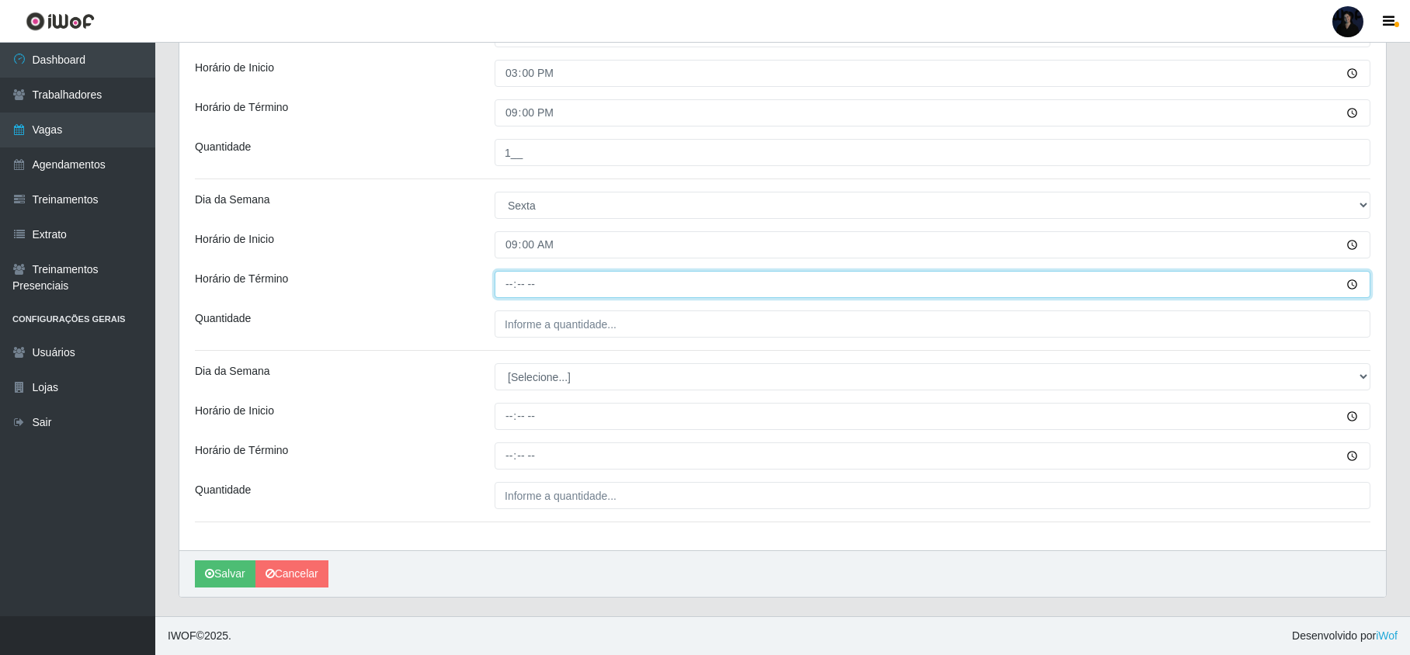
click at [512, 284] on input "Horário de Término" at bounding box center [933, 284] width 876 height 27
type input "15:00"
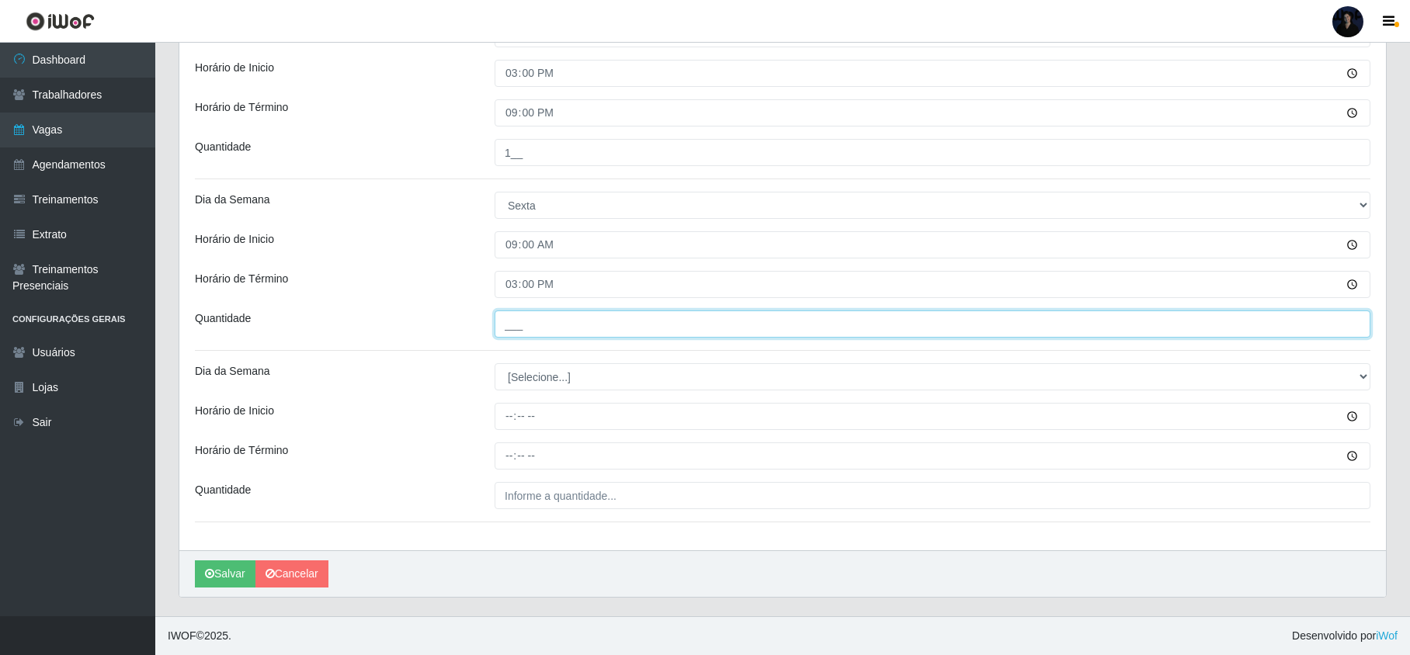
click at [510, 325] on input "___" at bounding box center [933, 324] width 876 height 27
type input "1__"
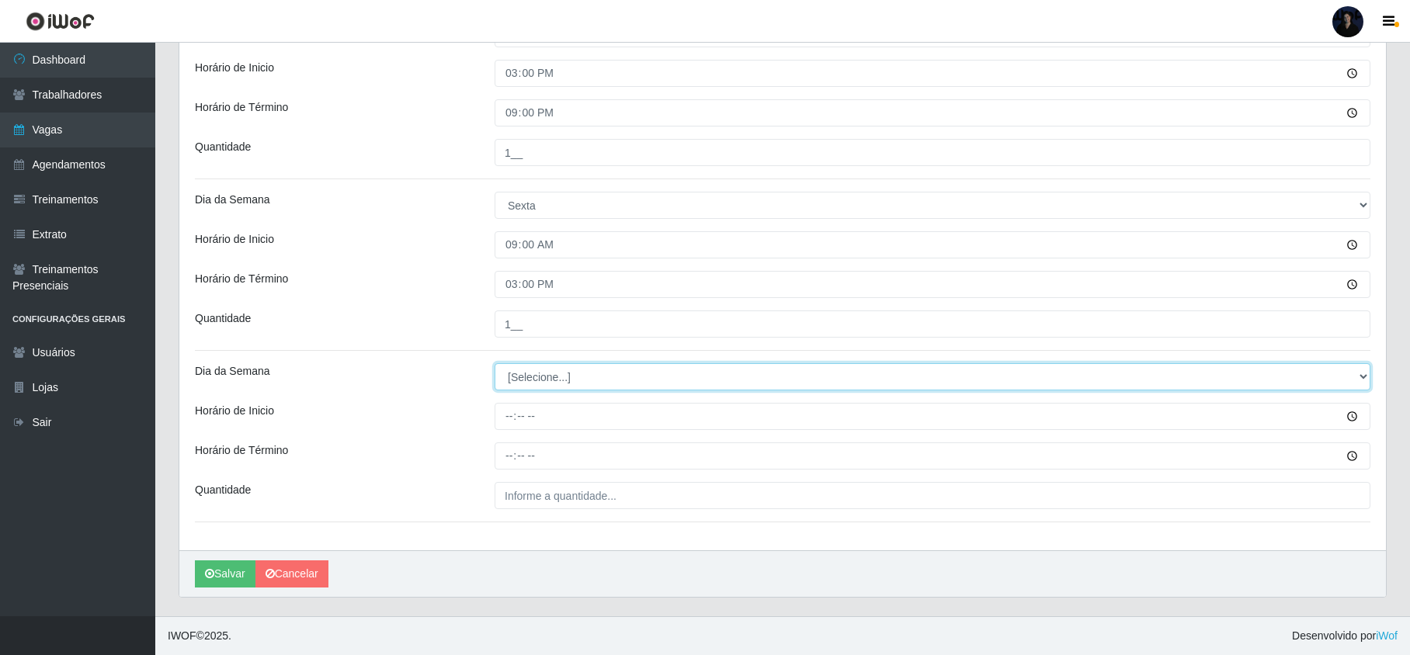
click at [548, 380] on select "[Selecione...] Segunda Terça Quarta Quinta Sexta Sábado Domingo" at bounding box center [933, 376] width 876 height 27
select select "5"
click at [495, 363] on select "[Selecione...] Segunda Terça Quarta Quinta Sexta Sábado Domingo" at bounding box center [933, 376] width 876 height 27
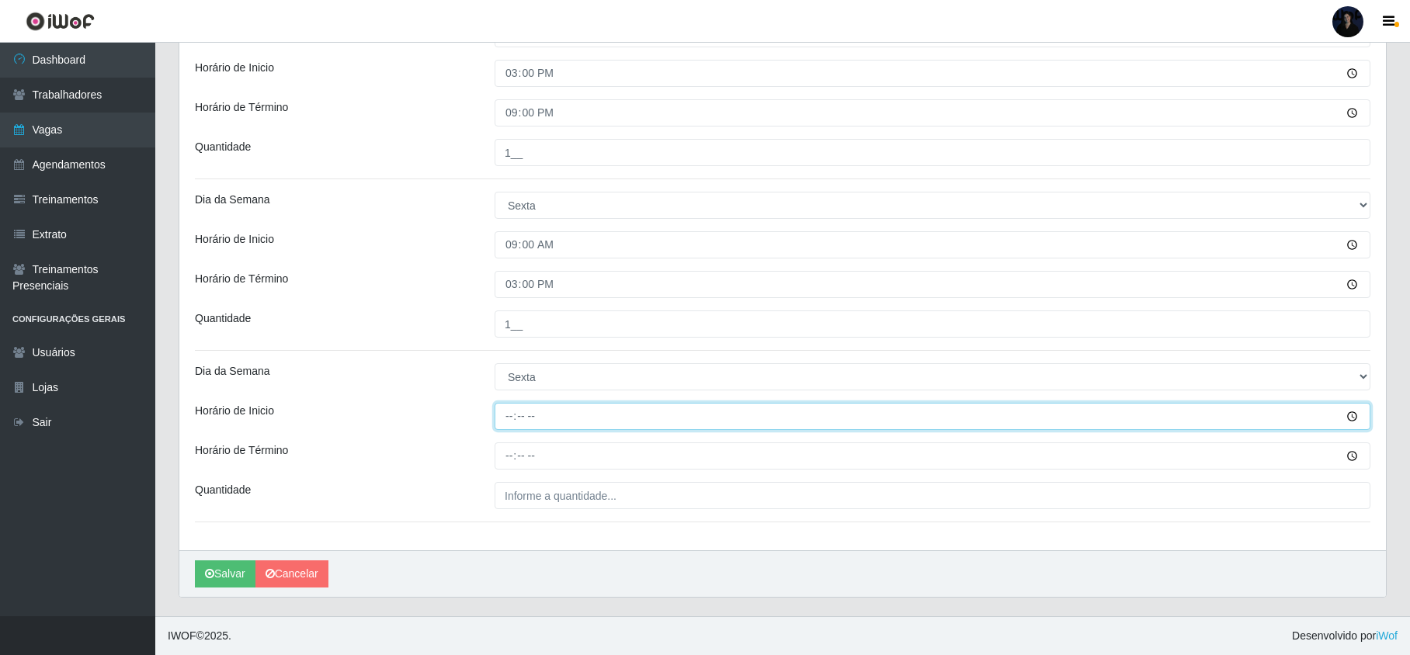
click at [508, 417] on input "Horário de Inicio" at bounding box center [933, 416] width 876 height 27
type input "15:00"
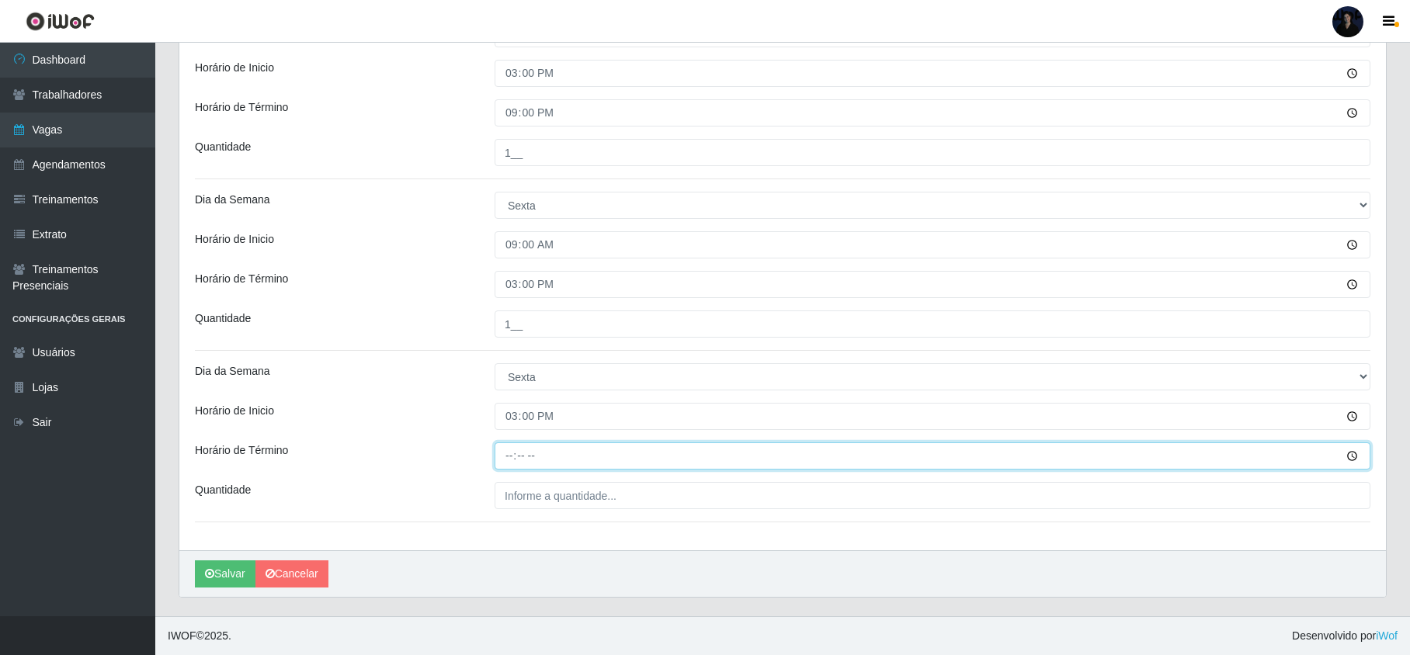
click at [508, 458] on input "Horário de Término" at bounding box center [933, 456] width 876 height 27
type input "21:00"
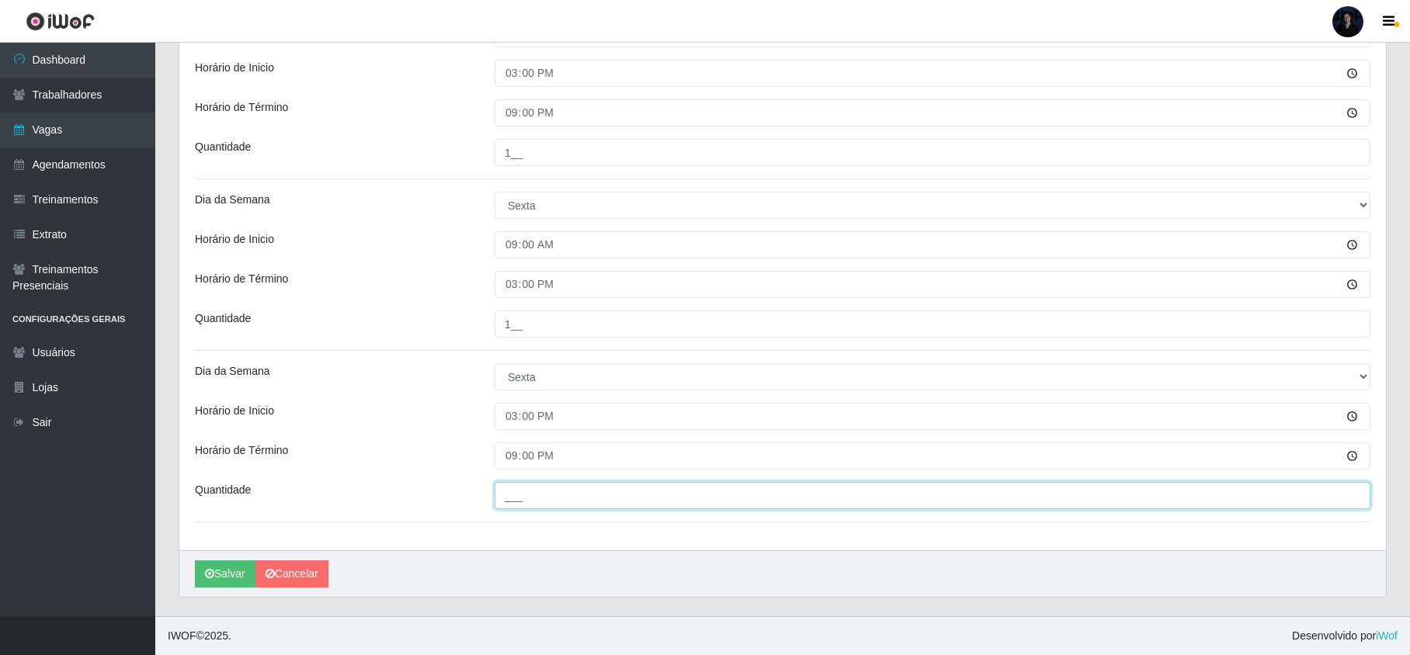
click at [514, 485] on input "___" at bounding box center [933, 495] width 876 height 27
type input "1__"
click at [236, 569] on button "Salvar" at bounding box center [225, 574] width 61 height 27
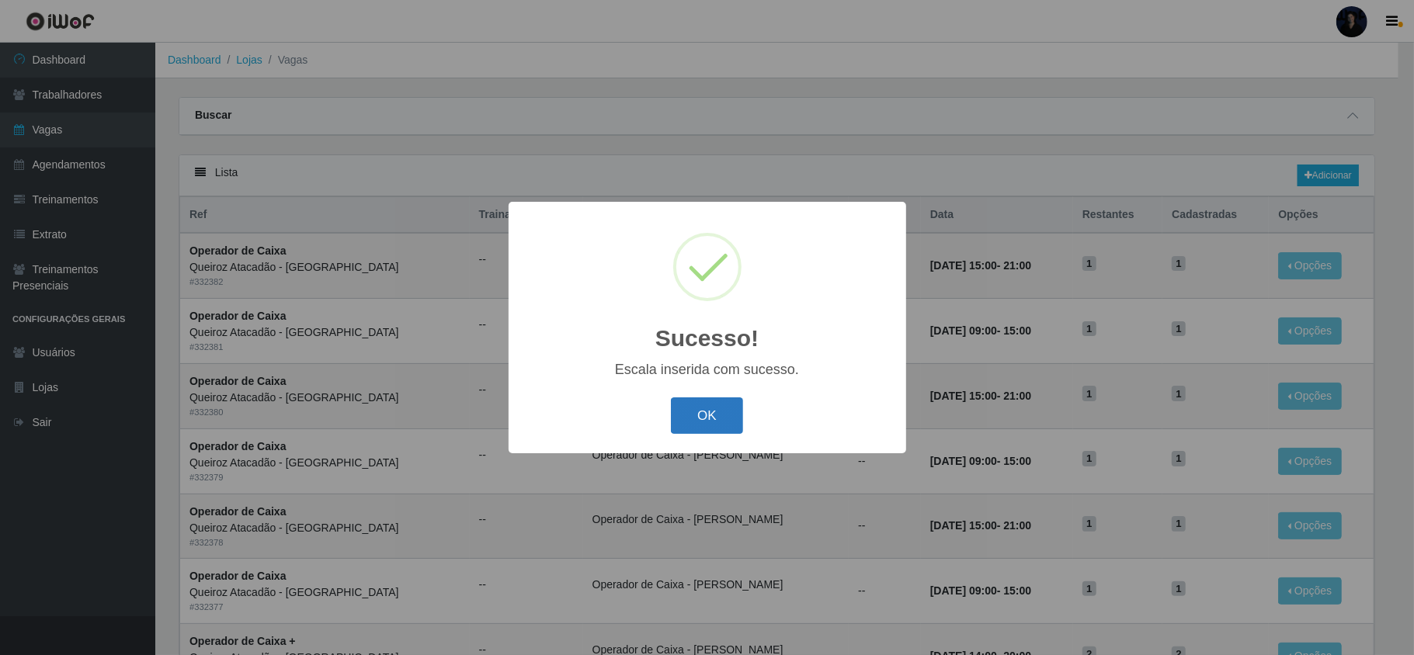
click at [707, 410] on button "OK" at bounding box center [707, 416] width 72 height 36
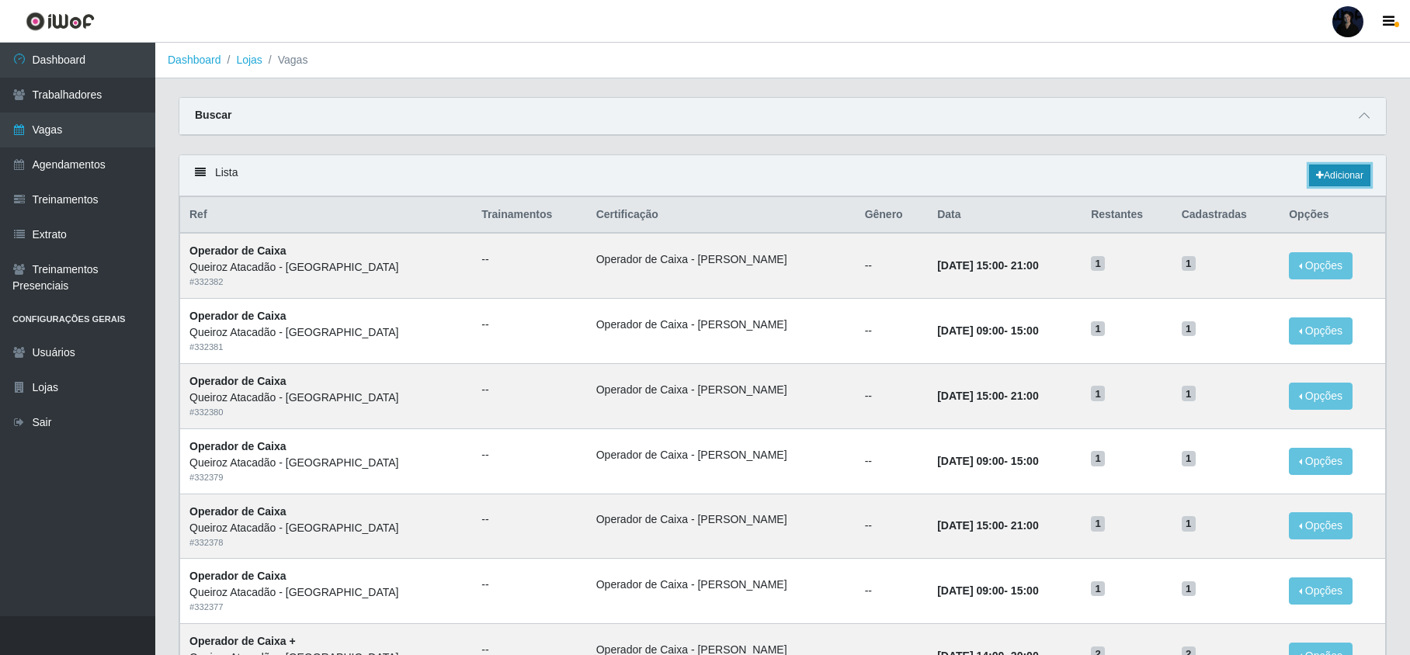
click at [1346, 181] on link "Adicionar" at bounding box center [1339, 176] width 61 height 22
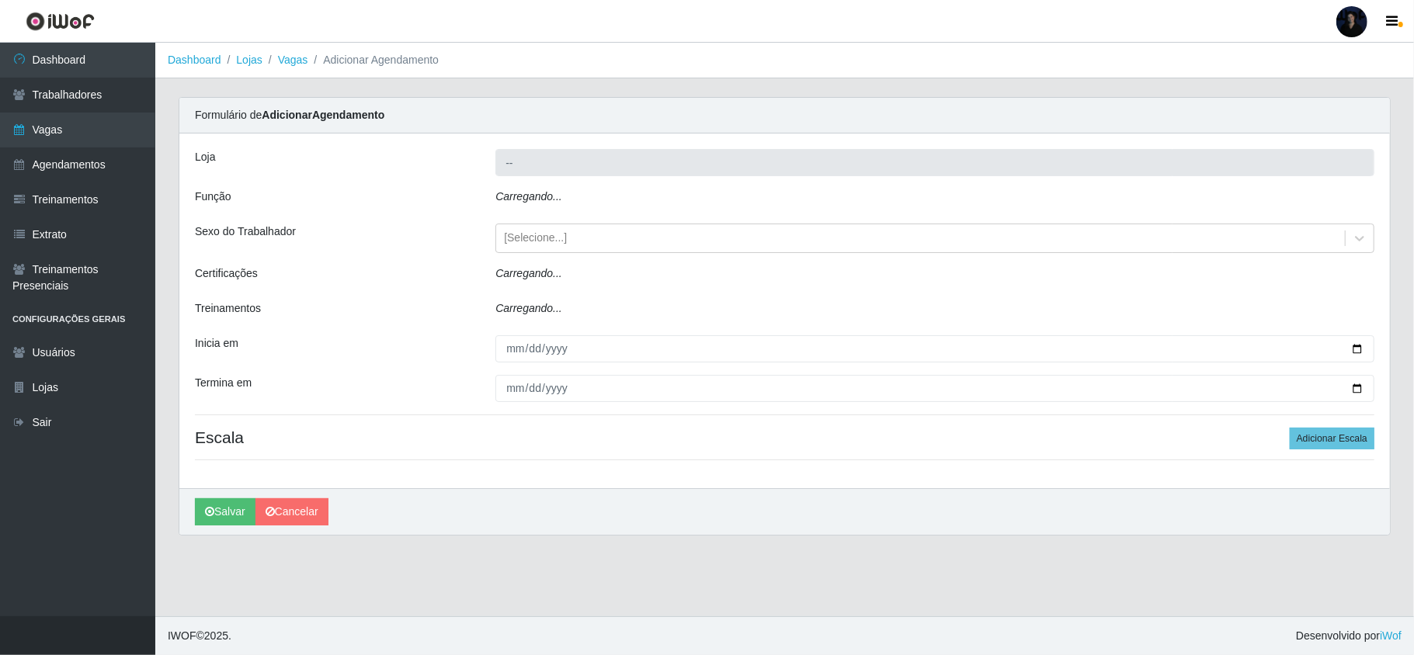
type input "Queiroz Atacadão - [GEOGRAPHIC_DATA]"
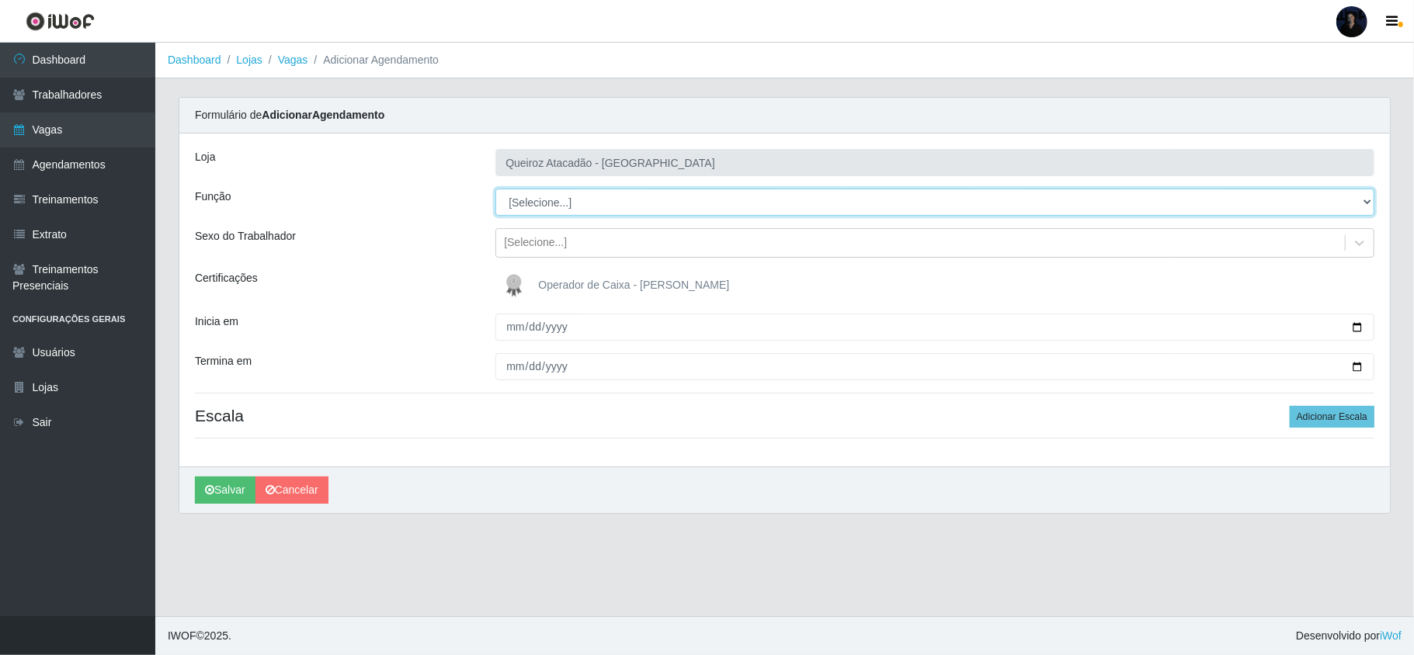
click at [545, 203] on select "[Selecione...] Embalador Embalador + Embalador ++ Operador de Caixa Operador de…" at bounding box center [934, 202] width 879 height 27
select select "72"
click at [495, 189] on select "[Selecione...] Embalador Embalador + Embalador ++ Operador de Caixa Operador de…" at bounding box center [934, 202] width 879 height 27
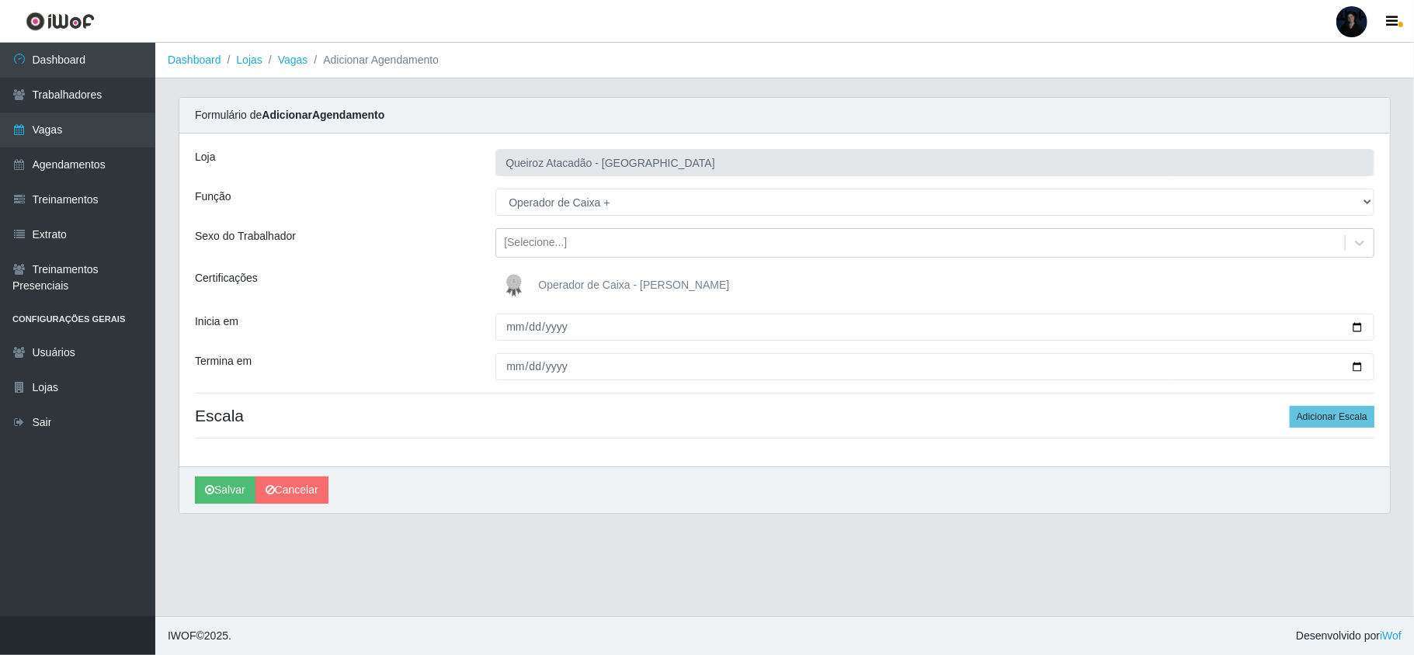
click at [514, 283] on img at bounding box center [517, 285] width 37 height 31
click at [0, 0] on input "Operador de Caixa - [PERSON_NAME]" at bounding box center [0, 0] width 0 height 0
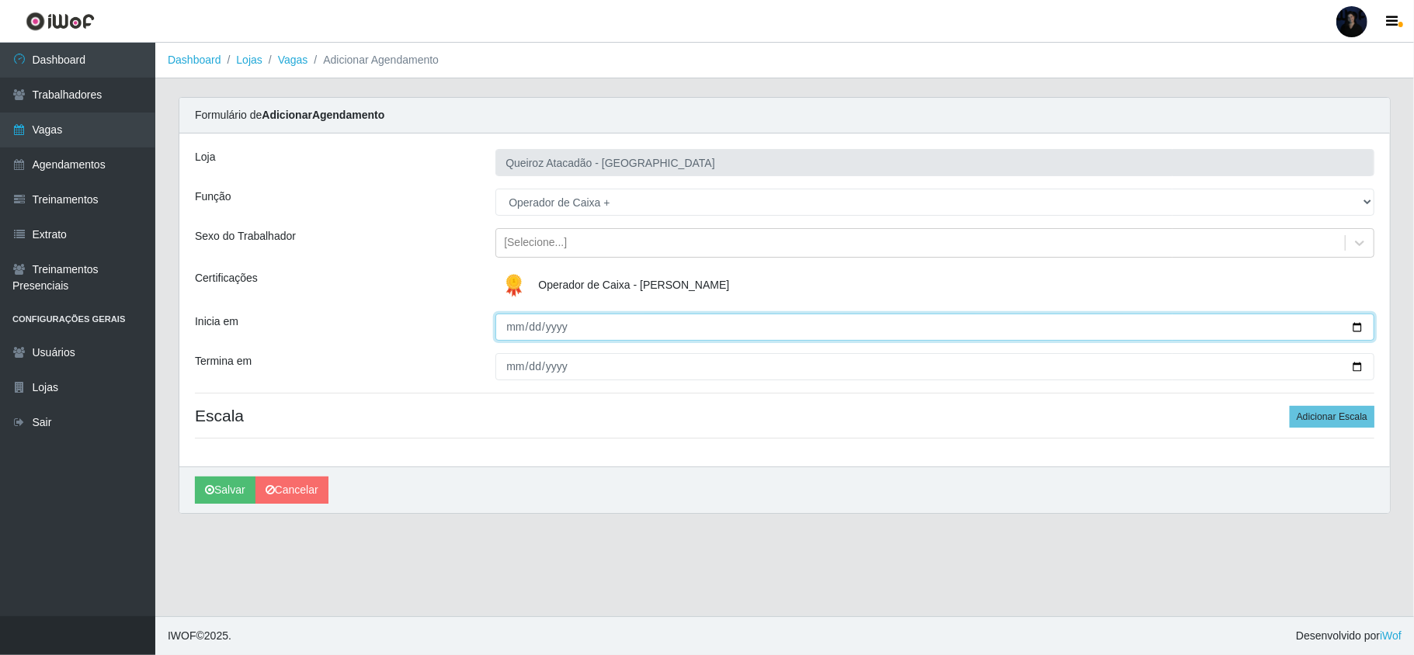
click at [508, 329] on input "Inicia em" at bounding box center [934, 327] width 879 height 27
type input "[DATE]"
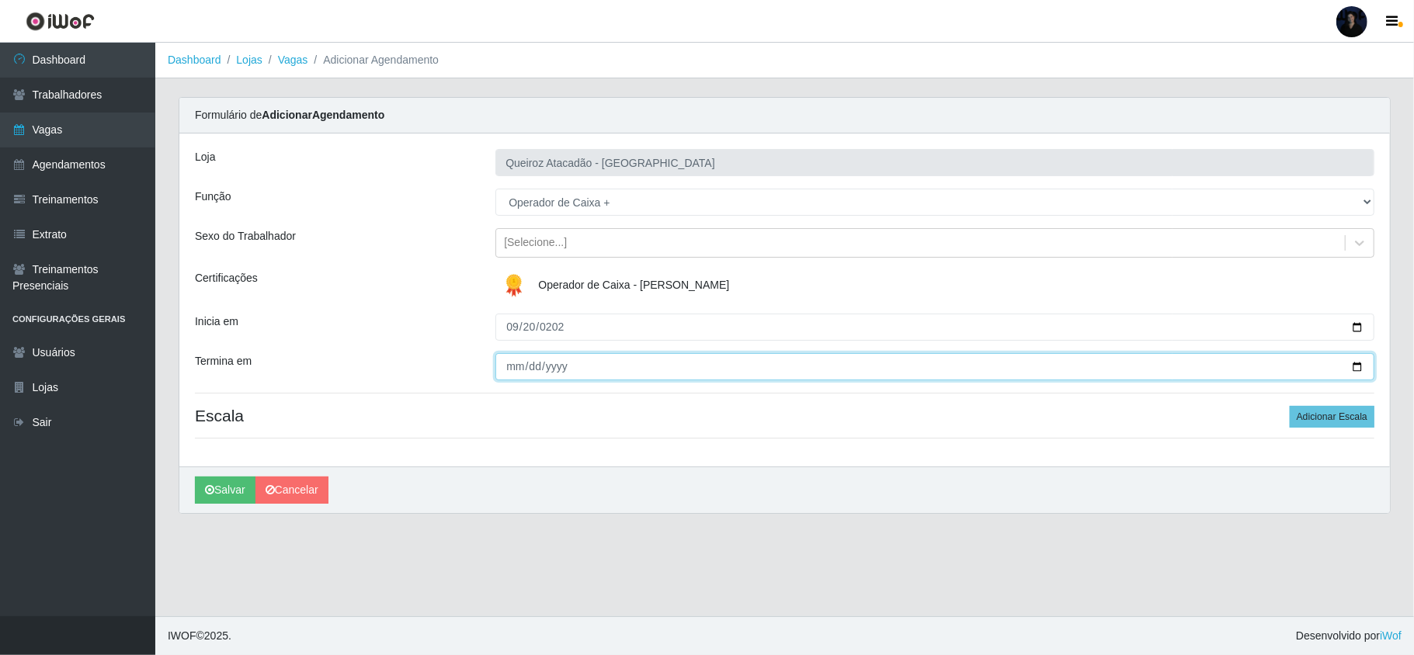
click at [508, 358] on input "Termina em" at bounding box center [934, 366] width 879 height 27
type input "[DATE]"
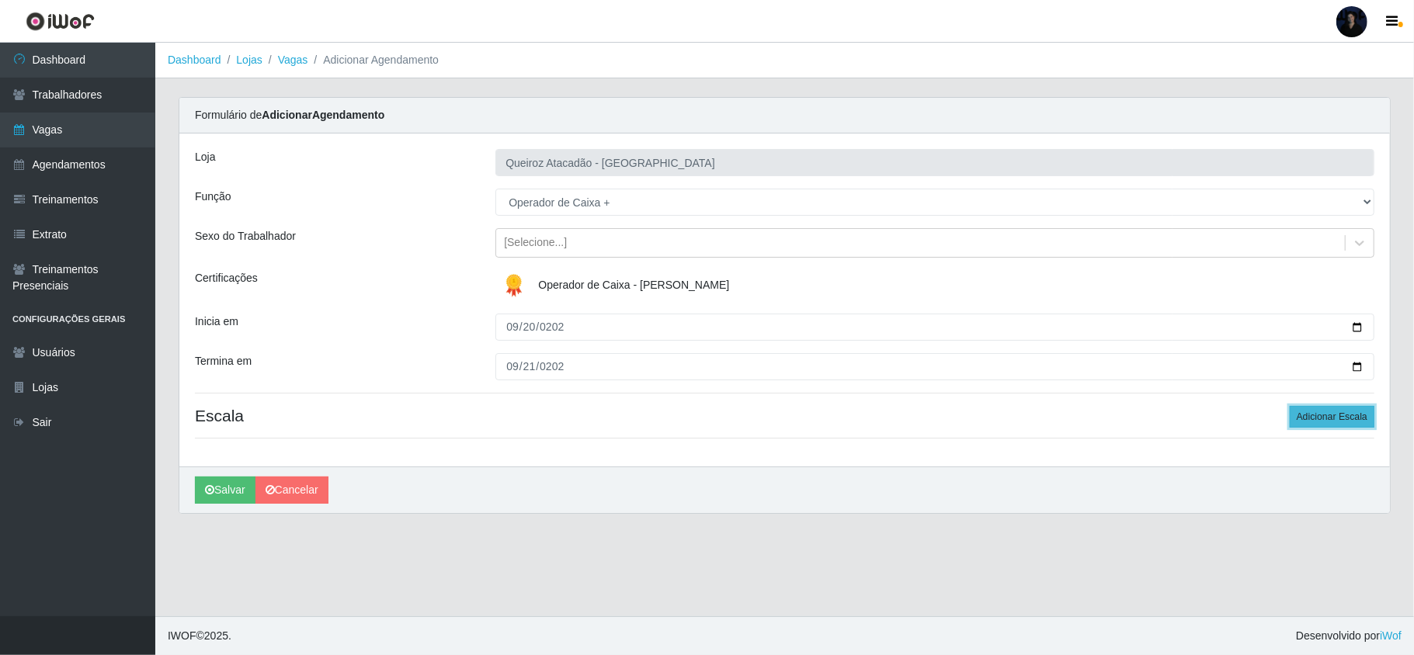
click at [1342, 417] on button "Adicionar Escala" at bounding box center [1332, 417] width 85 height 22
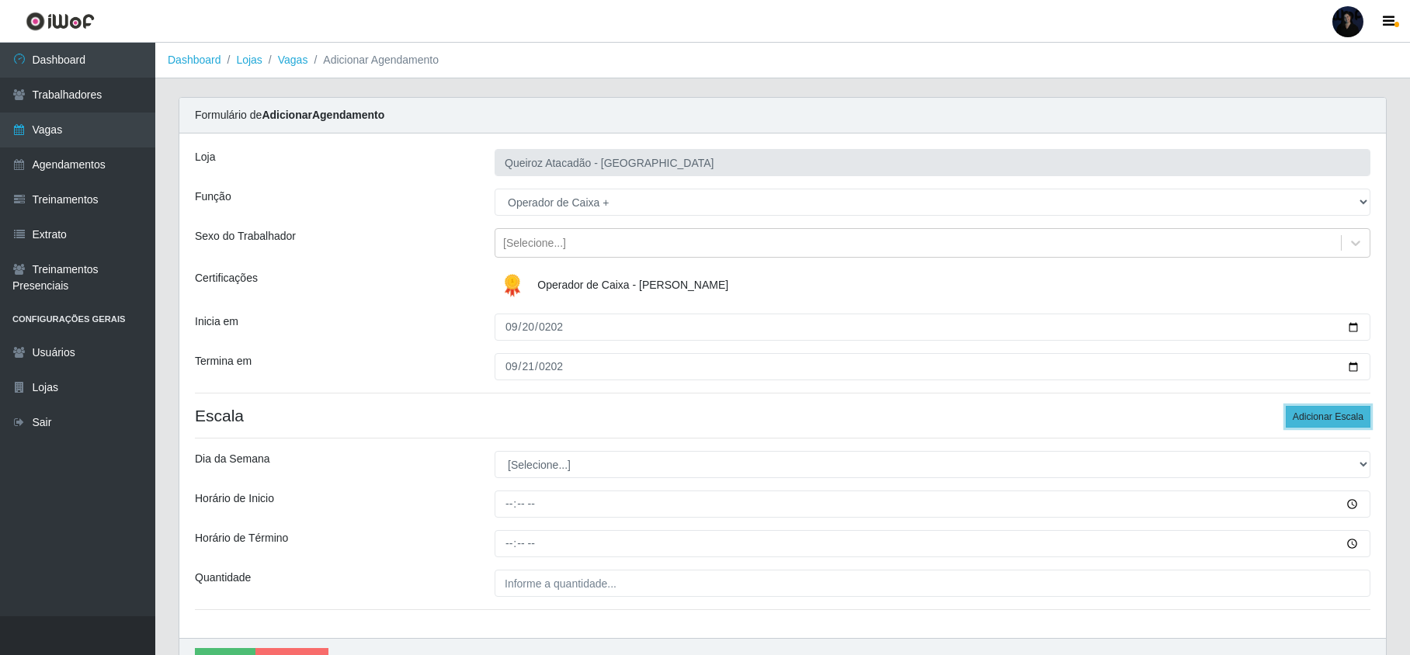
click at [1342, 417] on button "Adicionar Escala" at bounding box center [1328, 417] width 85 height 22
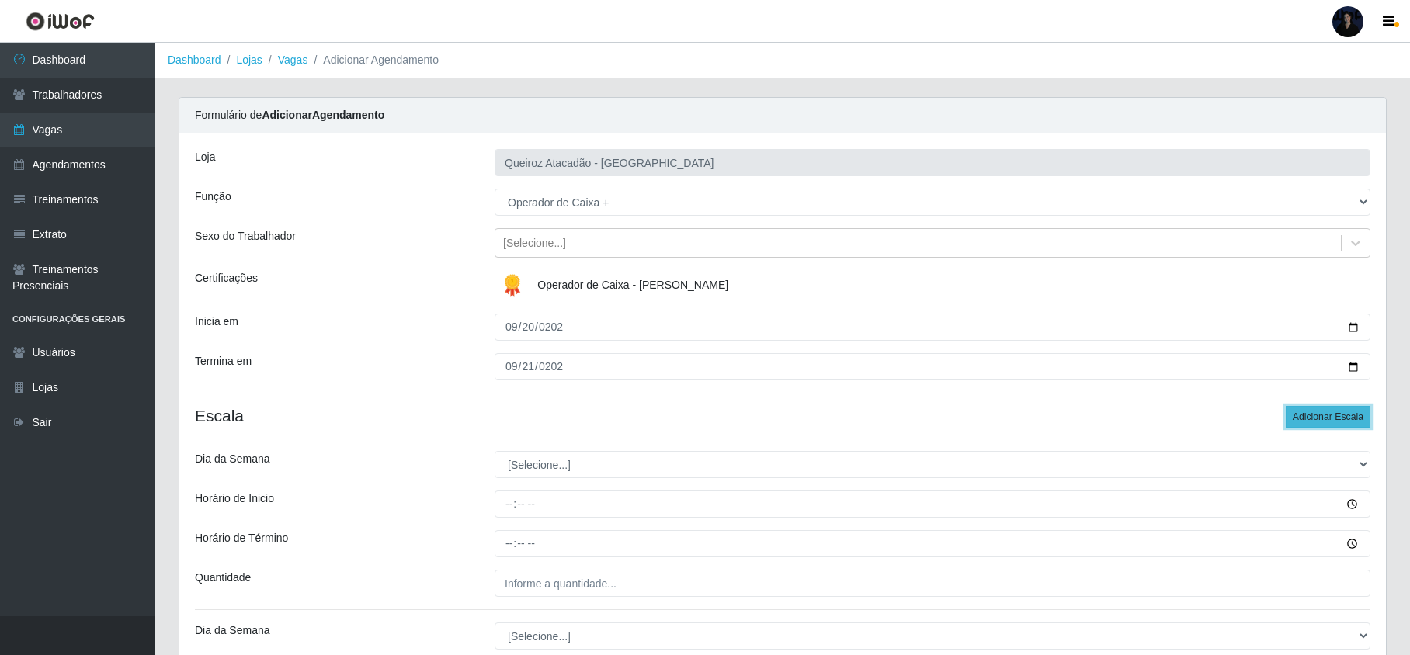
click at [1342, 417] on button "Adicionar Escala" at bounding box center [1328, 417] width 85 height 22
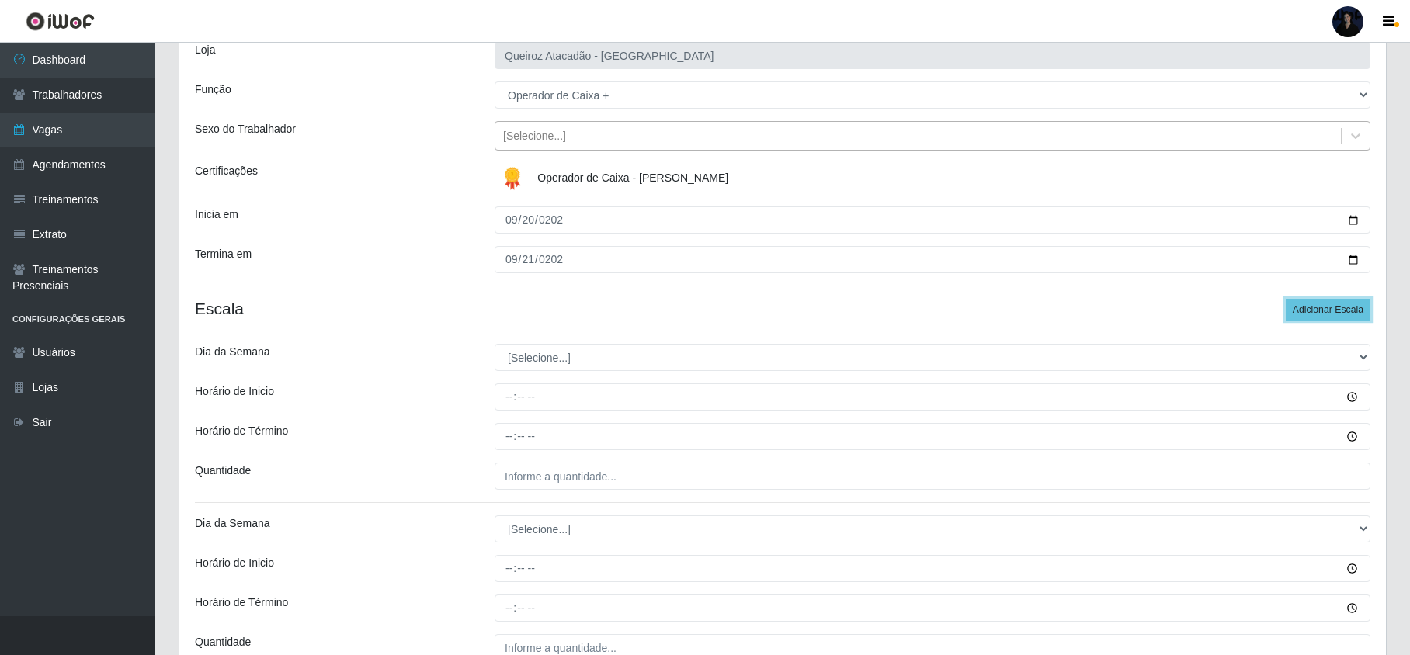
scroll to position [207, 0]
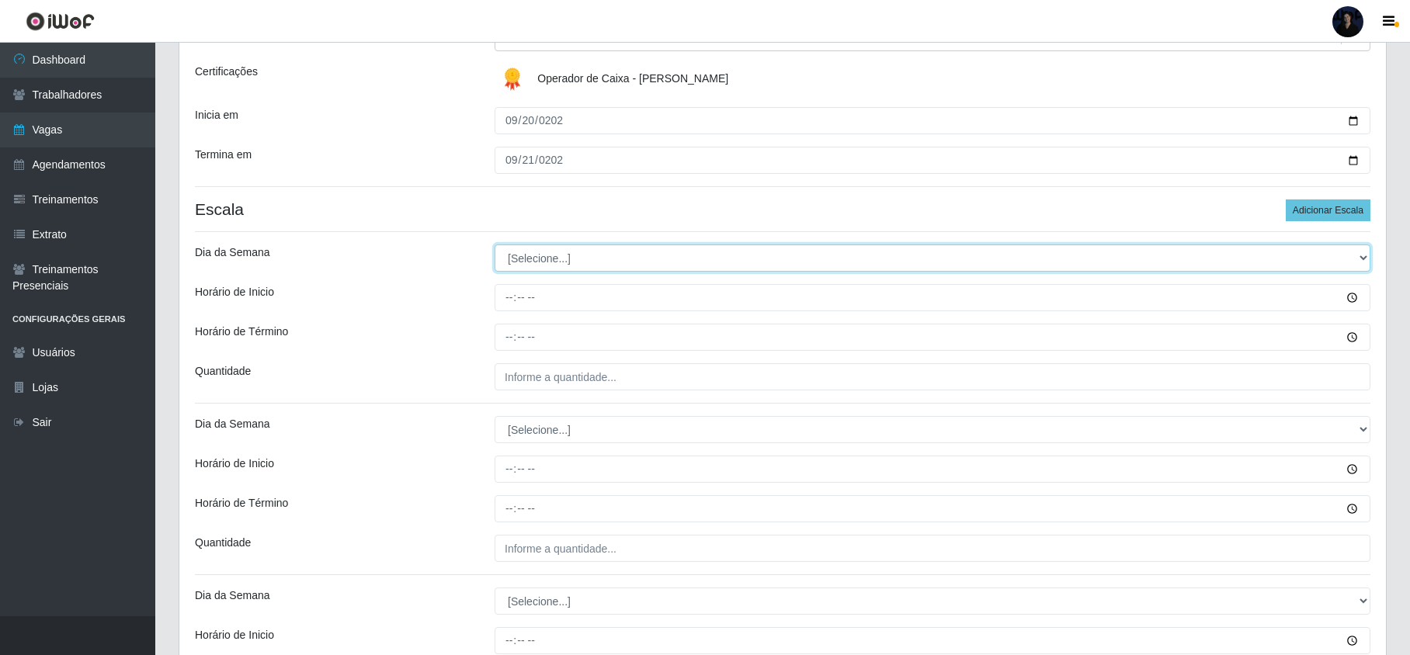
click at [526, 255] on select "[Selecione...] Segunda Terça Quarta Quinta Sexta Sábado Domingo" at bounding box center [933, 258] width 876 height 27
select select "6"
click at [495, 245] on select "[Selecione...] Segunda Terça Quarta Quinta Sexta Sábado Domingo" at bounding box center [933, 258] width 876 height 27
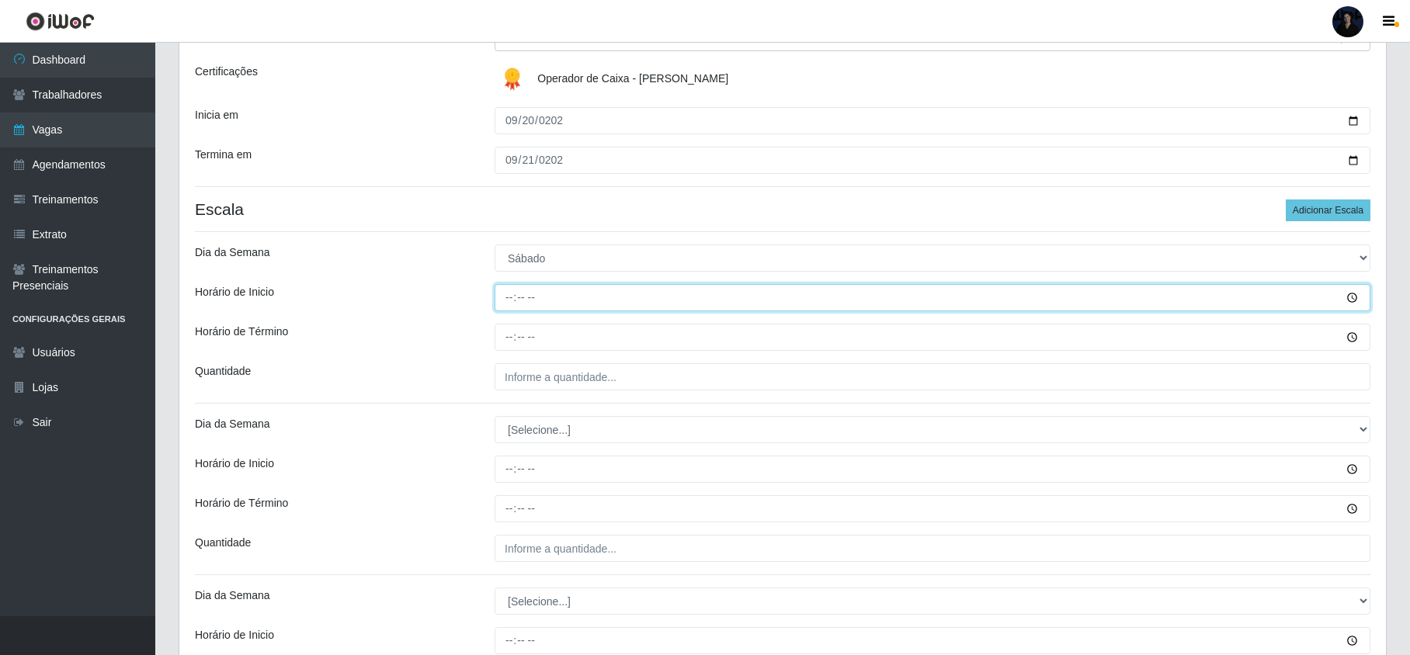
click at [506, 304] on input "Horário de Inicio" at bounding box center [933, 297] width 876 height 27
type input "09:00"
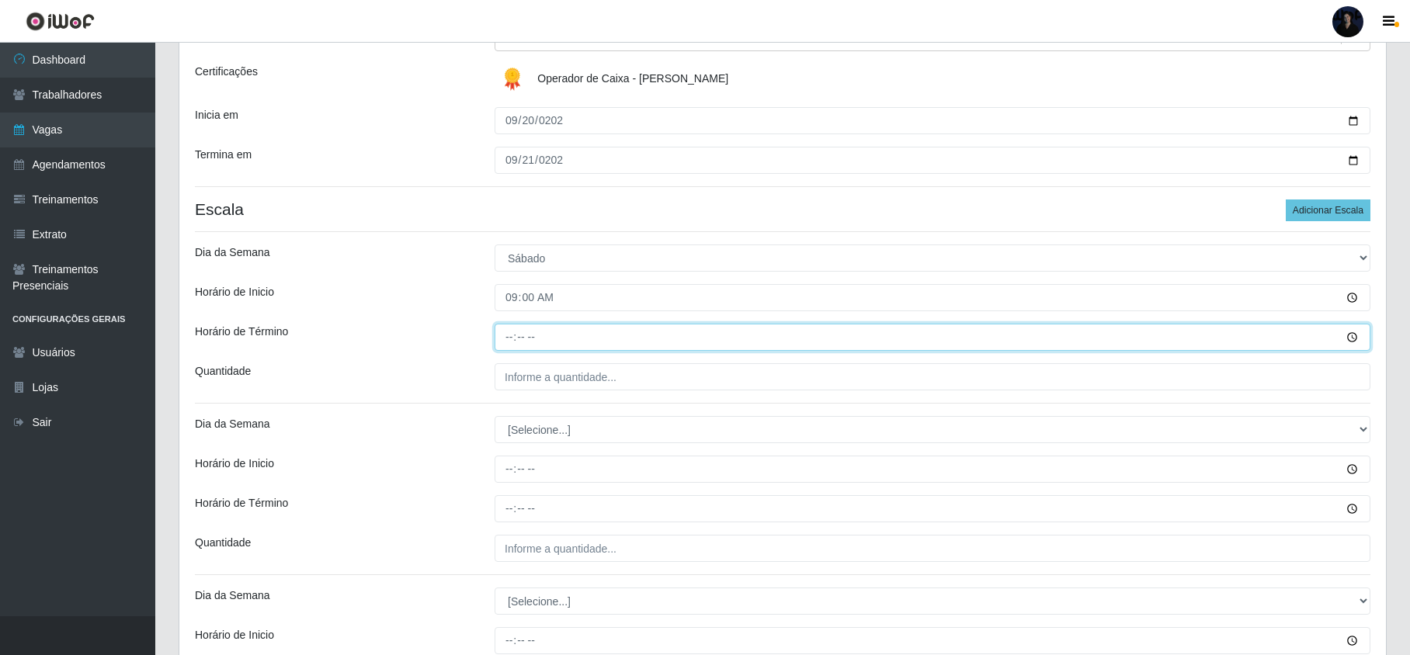
click at [504, 336] on input "Horário de Término" at bounding box center [933, 337] width 876 height 27
type input "15:00"
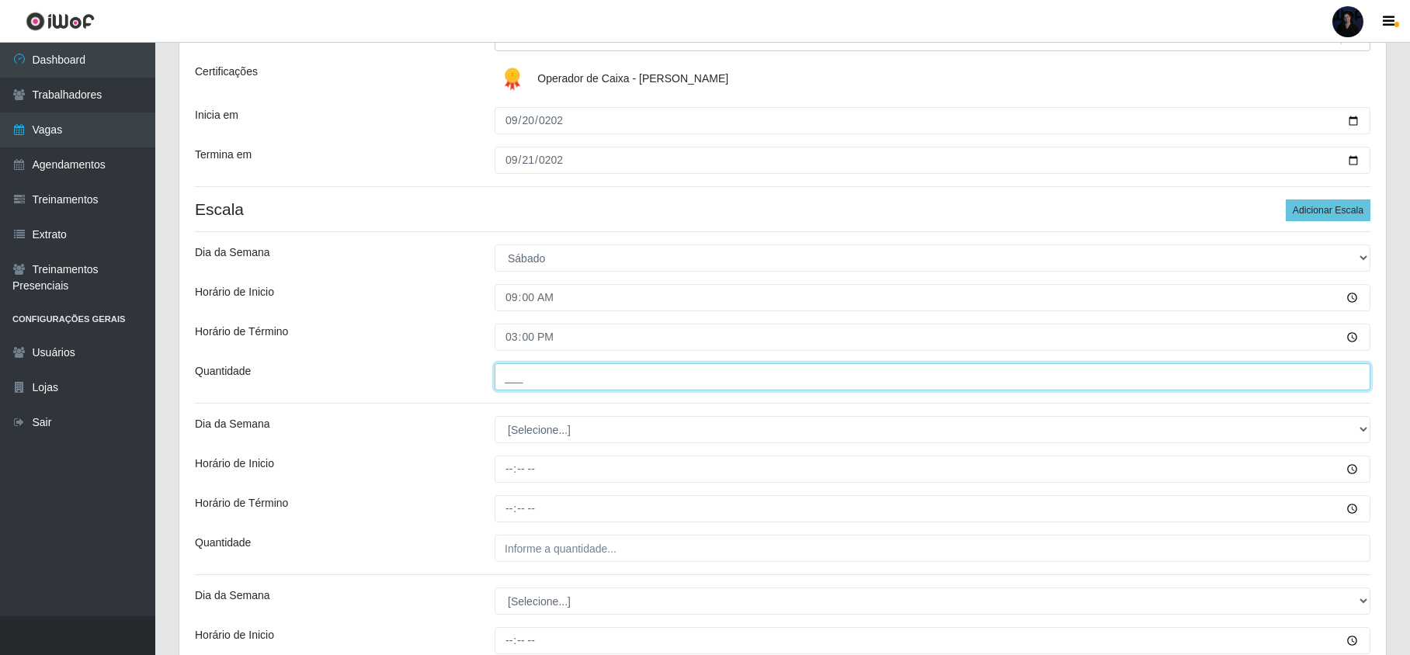
click at [506, 380] on input "___" at bounding box center [933, 376] width 876 height 27
type input "2__"
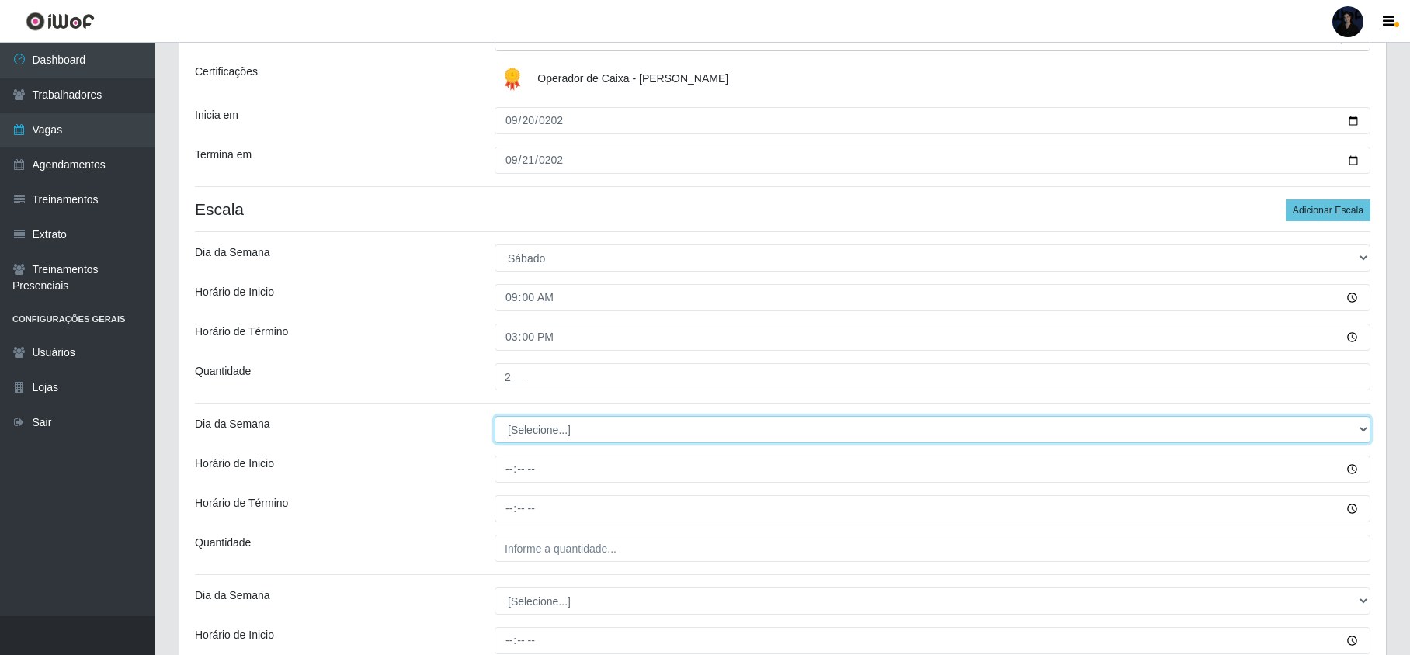
click at [536, 433] on select "[Selecione...] Segunda Terça Quarta Quinta Sexta Sábado Domingo" at bounding box center [933, 429] width 876 height 27
select select "0"
click at [495, 418] on select "[Selecione...] Segunda Terça Quarta Quinta Sexta Sábado Domingo" at bounding box center [933, 429] width 876 height 27
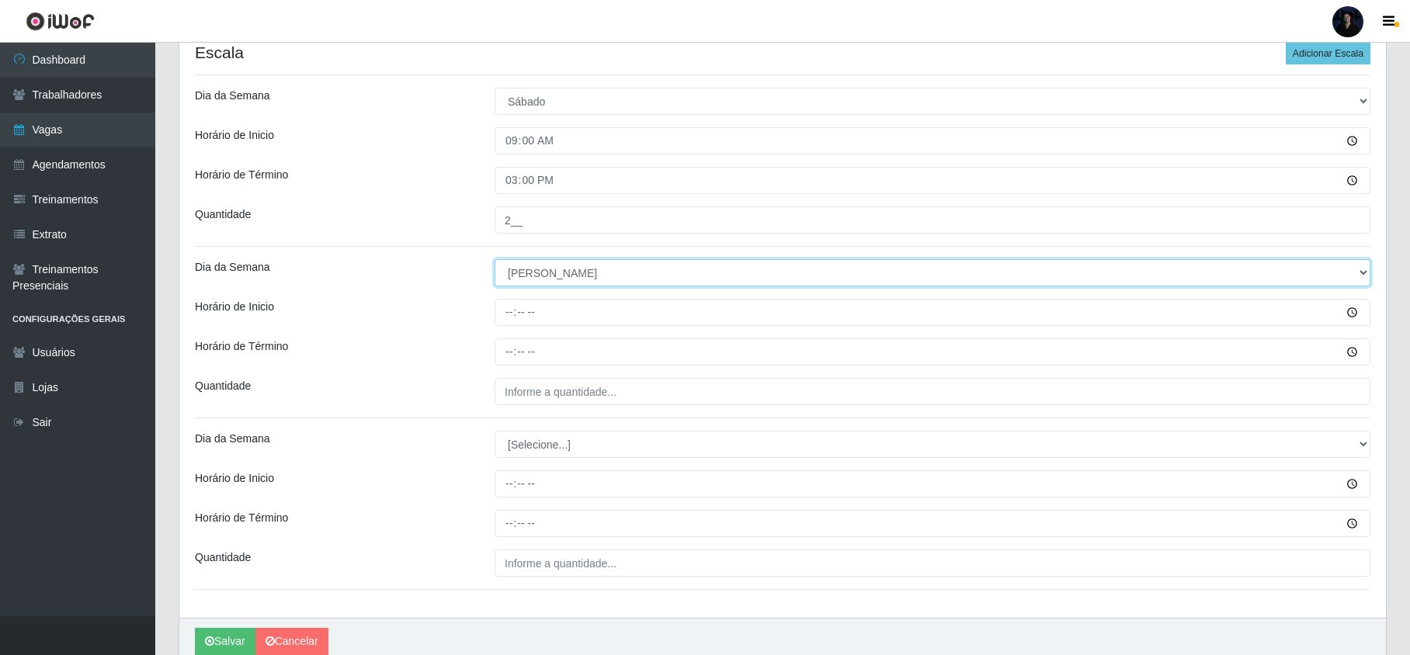
scroll to position [331, 0]
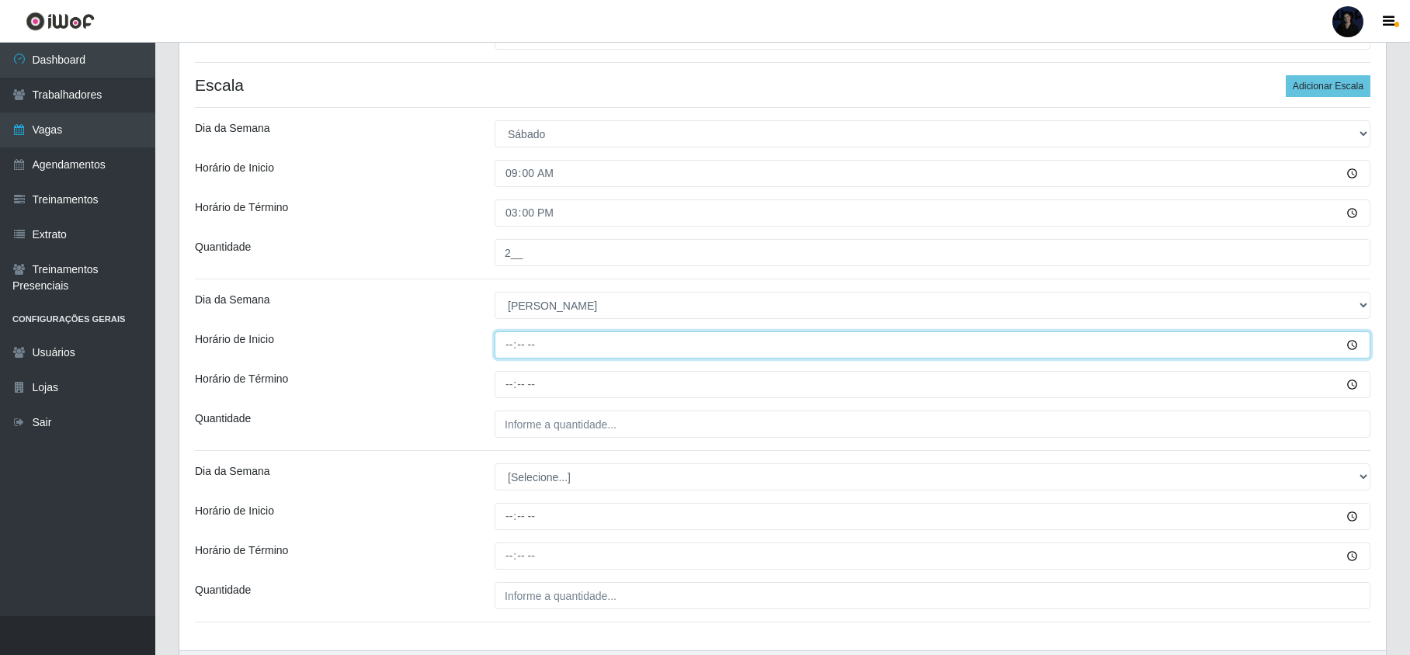
click at [505, 340] on input "Horário de Inicio" at bounding box center [933, 345] width 876 height 27
type input "08:00"
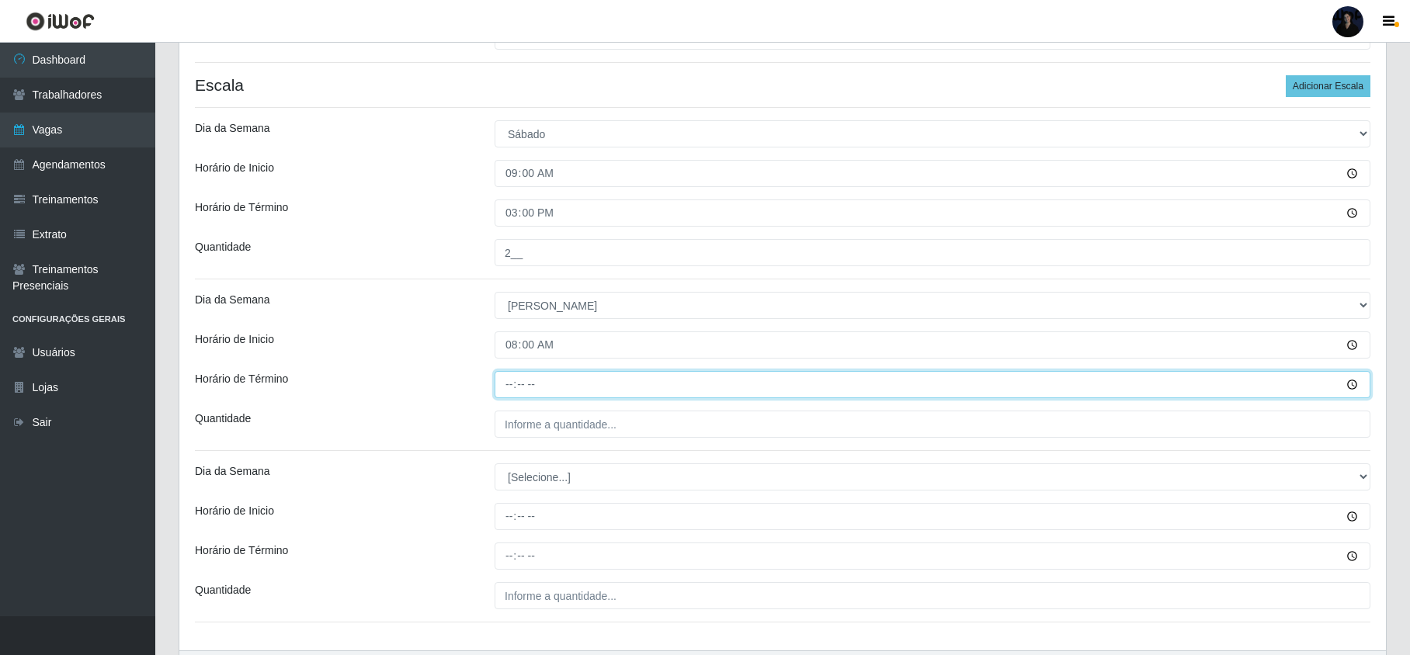
click at [513, 377] on input "Horário de Término" at bounding box center [933, 384] width 876 height 27
type input "14:00"
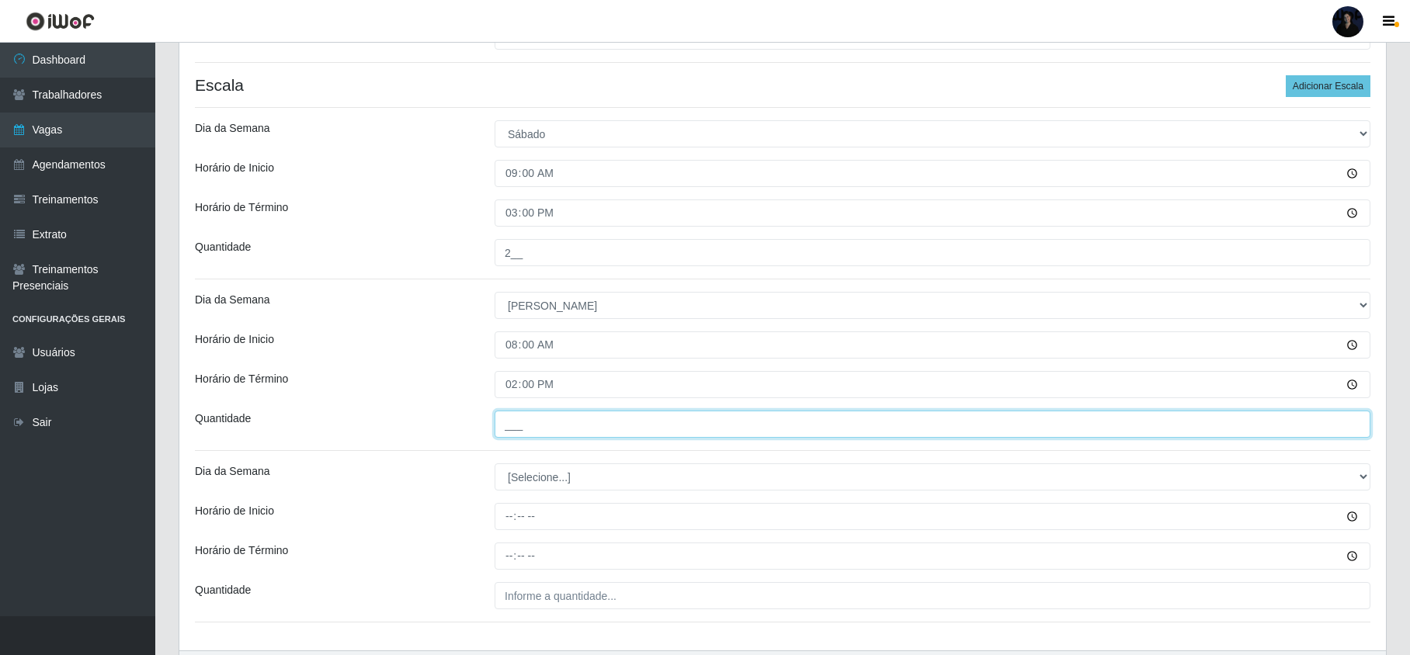
click at [513, 416] on input "___" at bounding box center [933, 424] width 876 height 27
type input "2__"
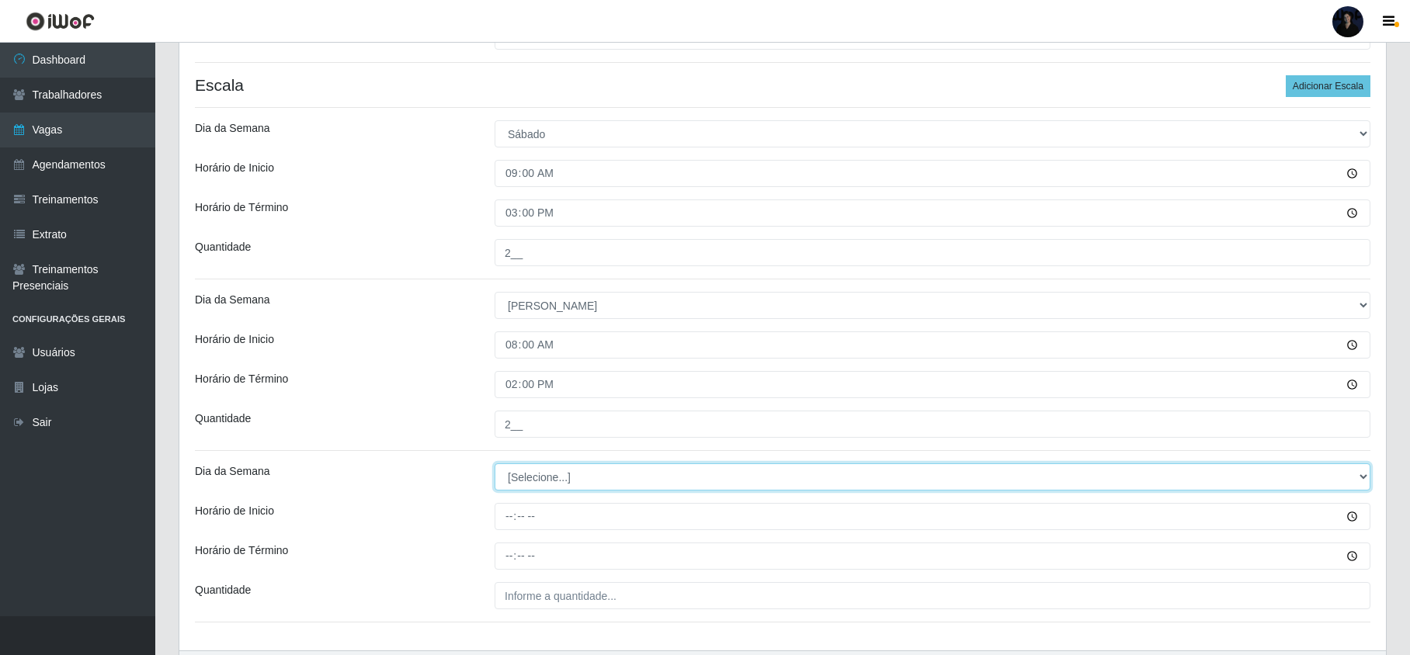
click at [539, 482] on select "[Selecione...] Segunda Terça Quarta Quinta Sexta Sábado Domingo" at bounding box center [933, 477] width 876 height 27
select select "0"
click at [495, 465] on select "[Selecione...] Segunda Terça Quarta Quinta Sexta Sábado Domingo" at bounding box center [933, 477] width 876 height 27
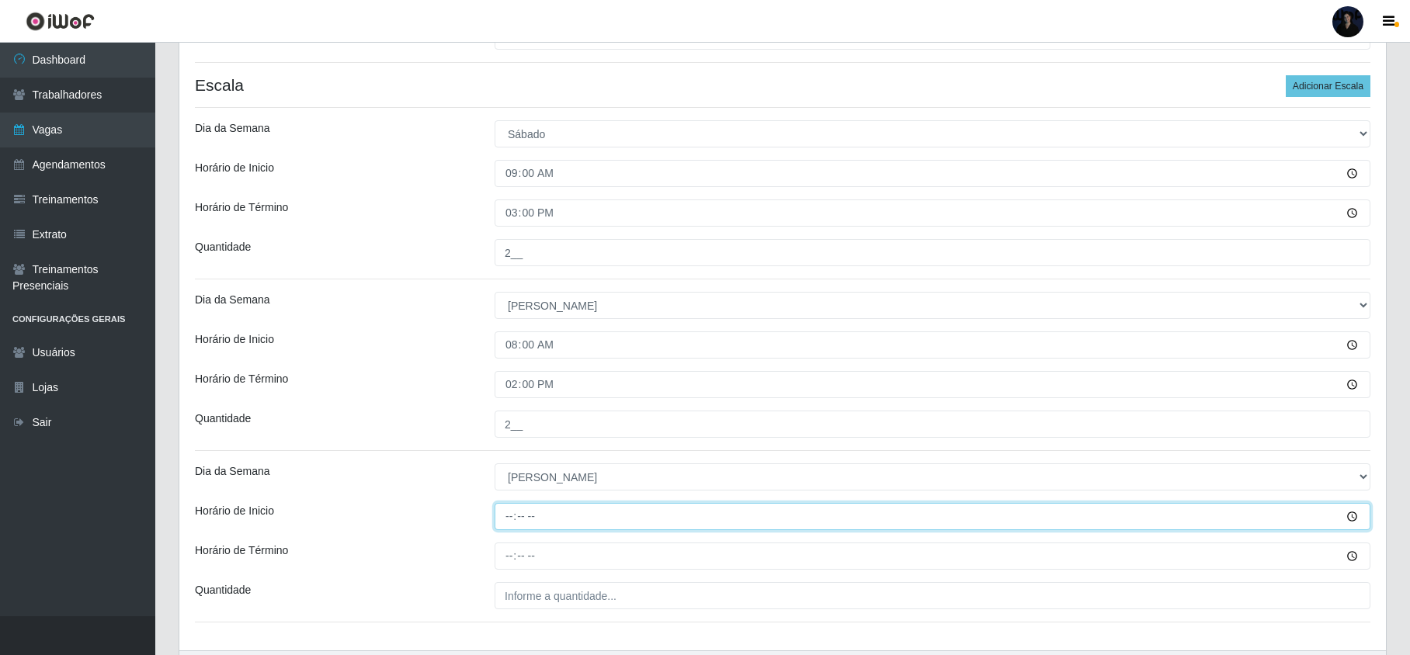
click at [516, 523] on input "Horário de Inicio" at bounding box center [933, 516] width 876 height 27
type input "14:00"
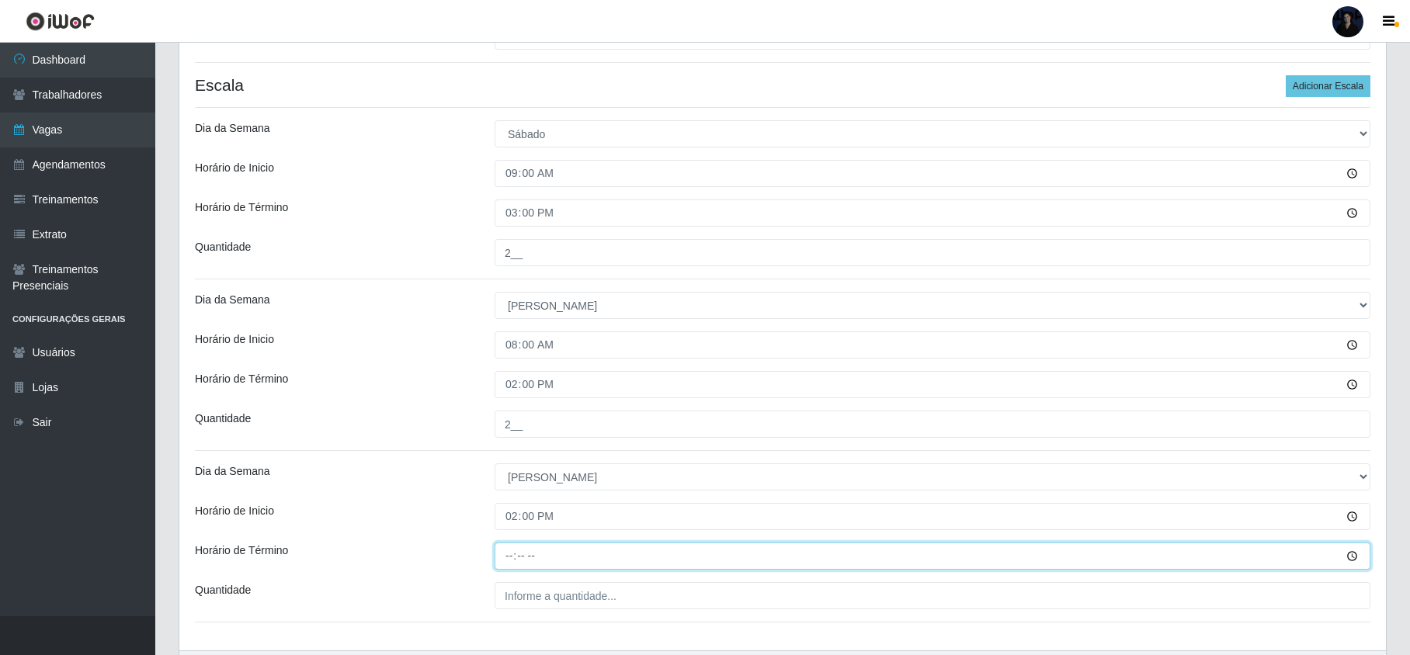
click at [504, 558] on input "Horário de Término" at bounding box center [933, 556] width 876 height 27
type input "20:00"
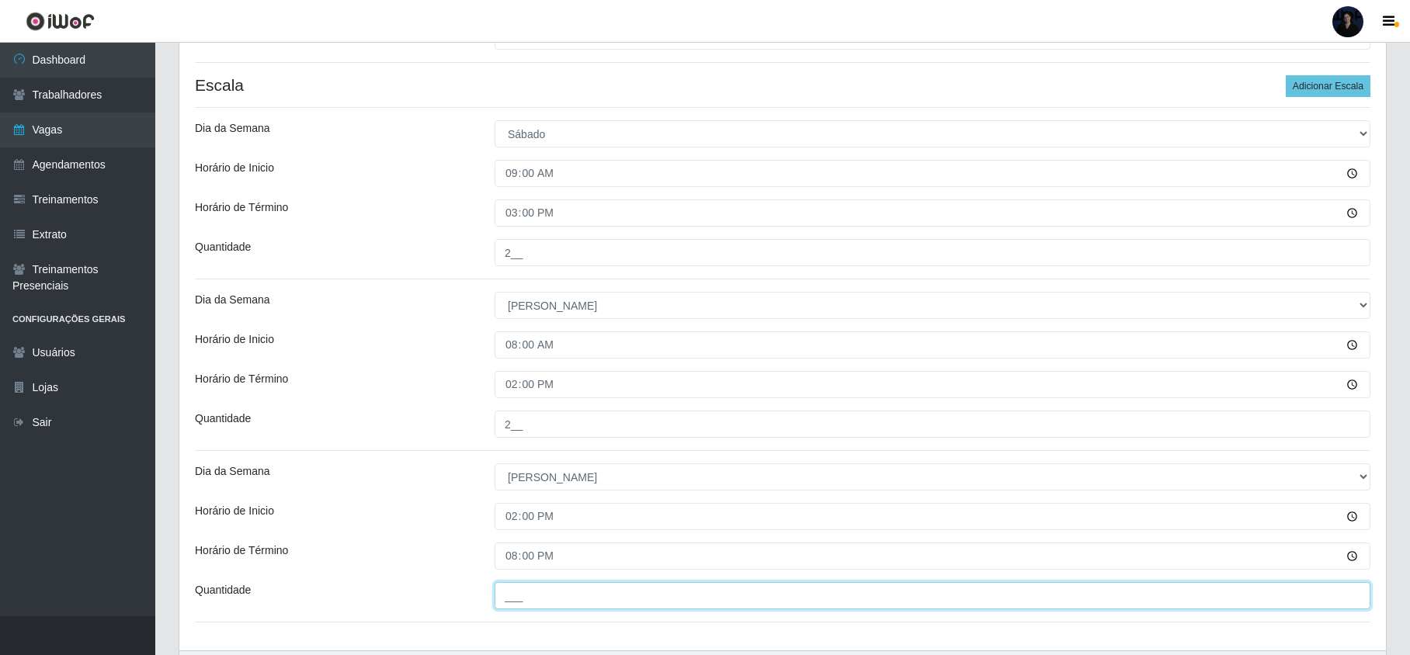
click at [522, 588] on input "___" at bounding box center [933, 595] width 876 height 27
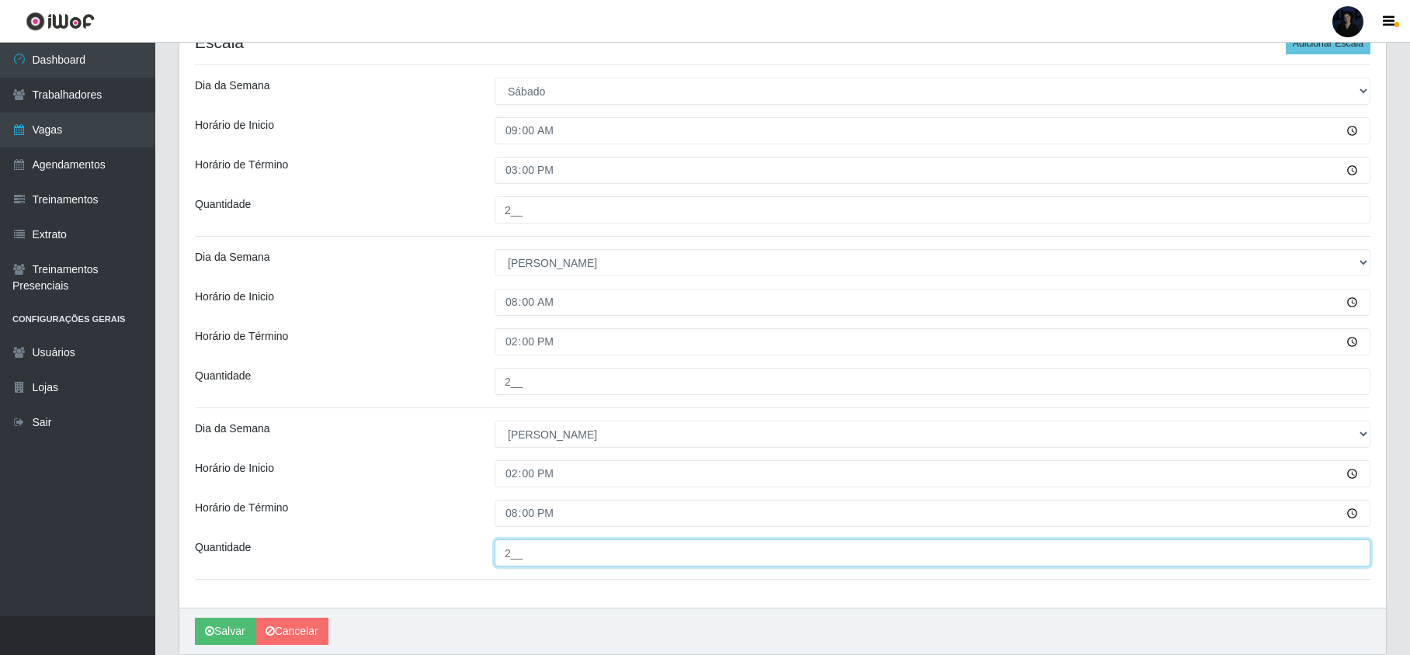
scroll to position [435, 0]
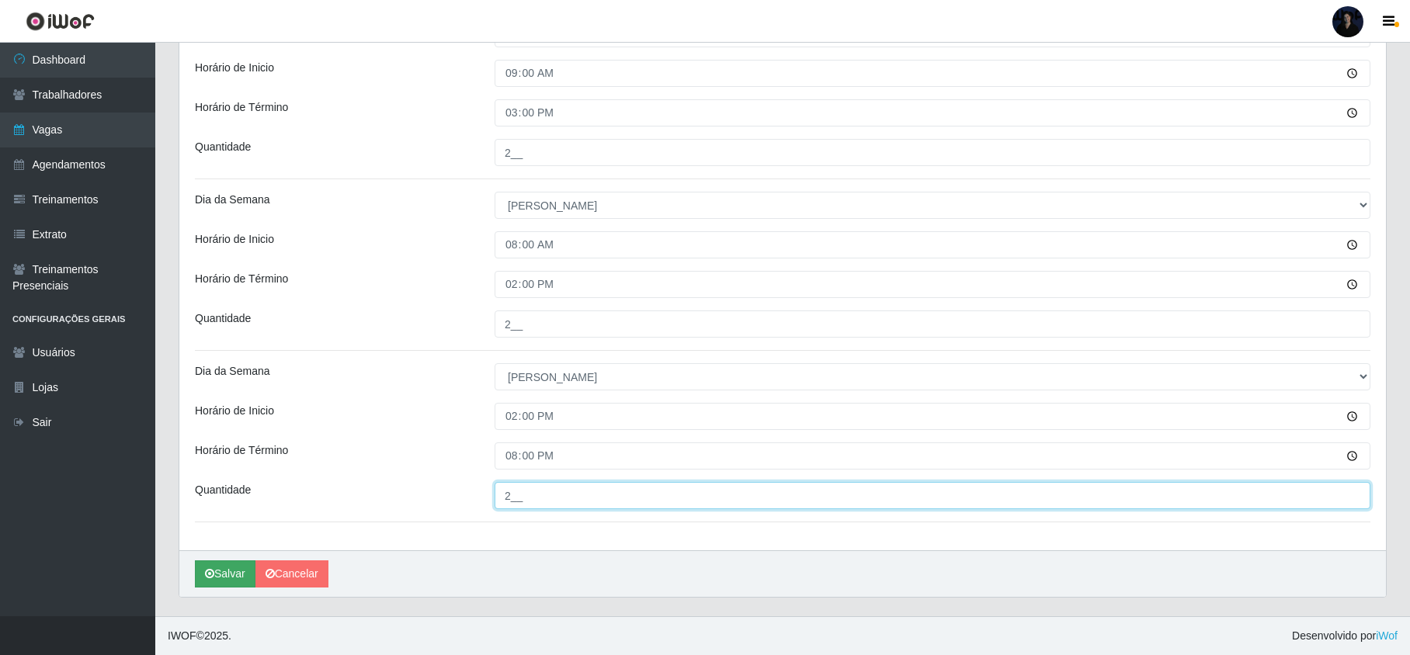
type input "2__"
click at [228, 572] on button "Salvar" at bounding box center [225, 574] width 61 height 27
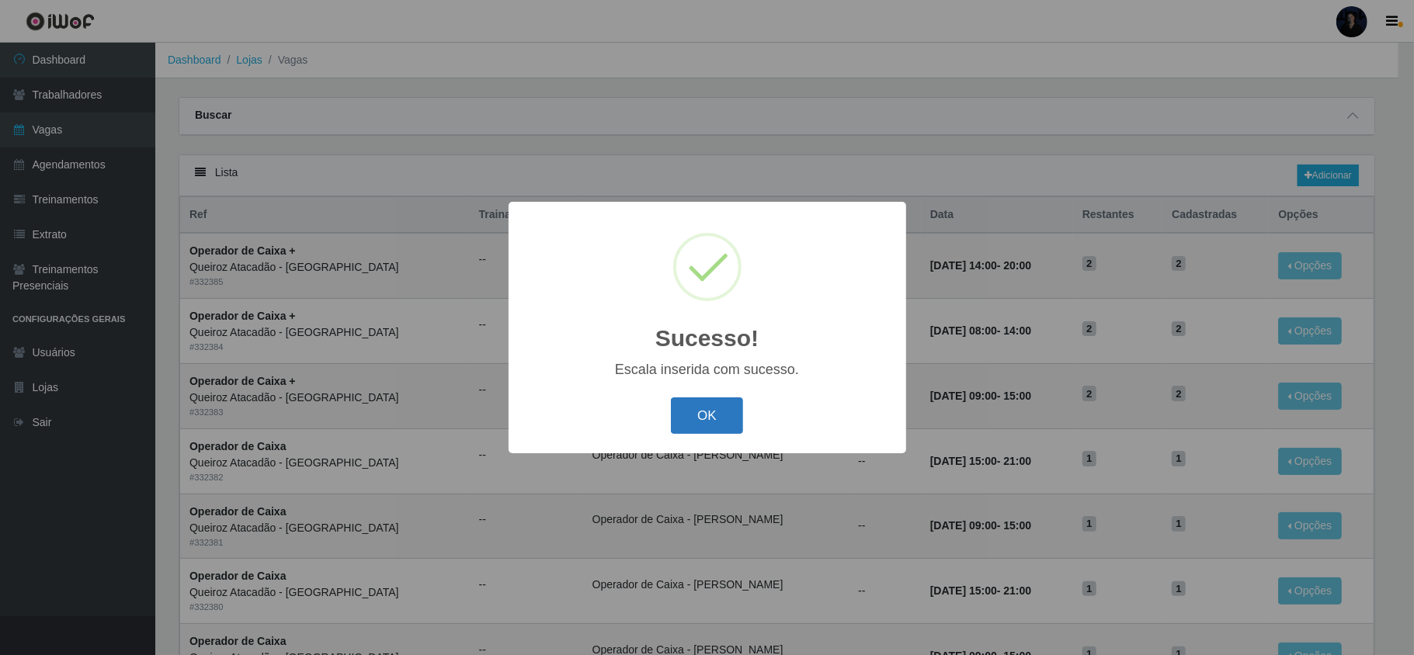
click at [696, 412] on button "OK" at bounding box center [707, 416] width 72 height 36
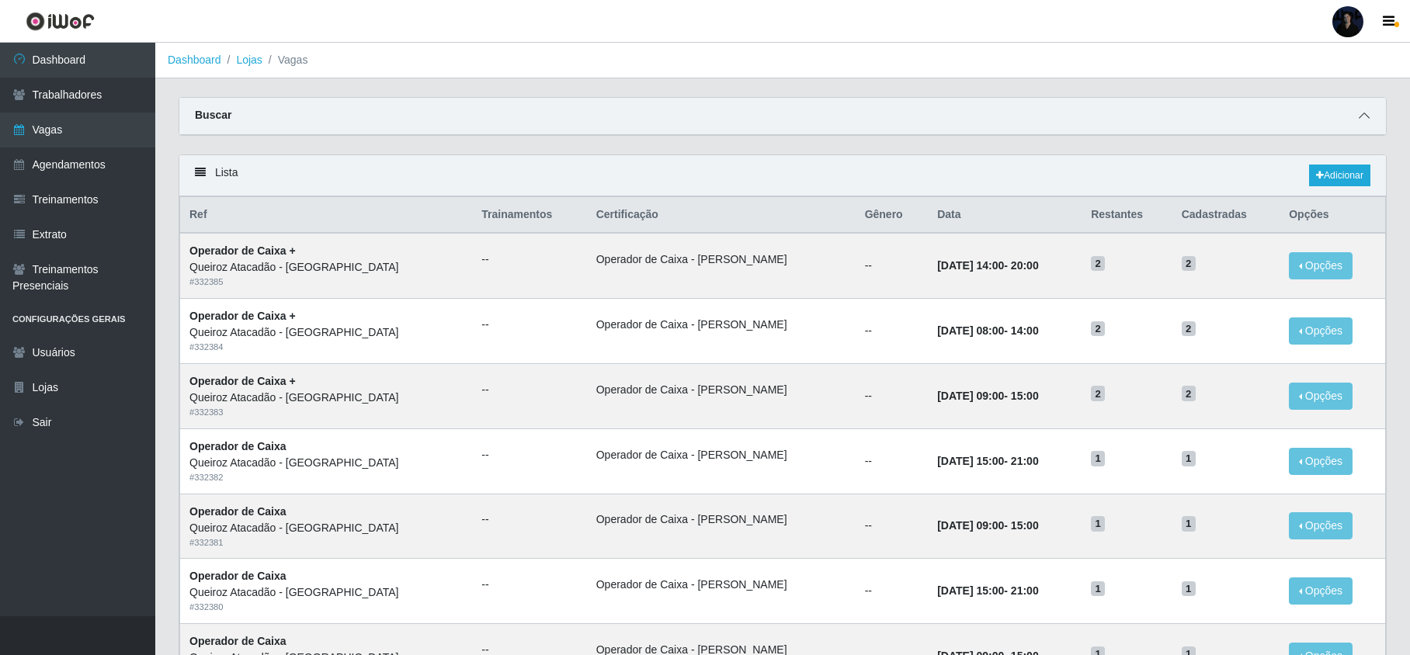
click at [1365, 113] on icon at bounding box center [1364, 115] width 11 height 11
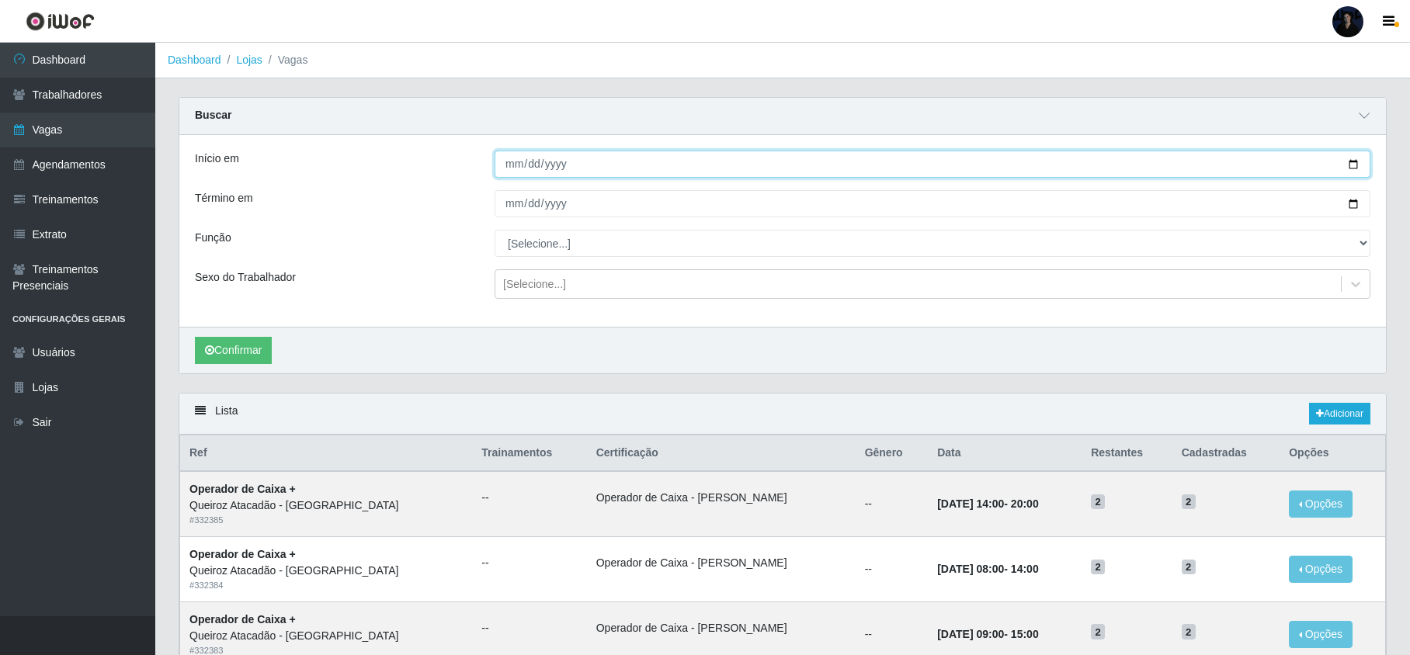
click at [1349, 163] on input "Início em" at bounding box center [933, 164] width 876 height 27
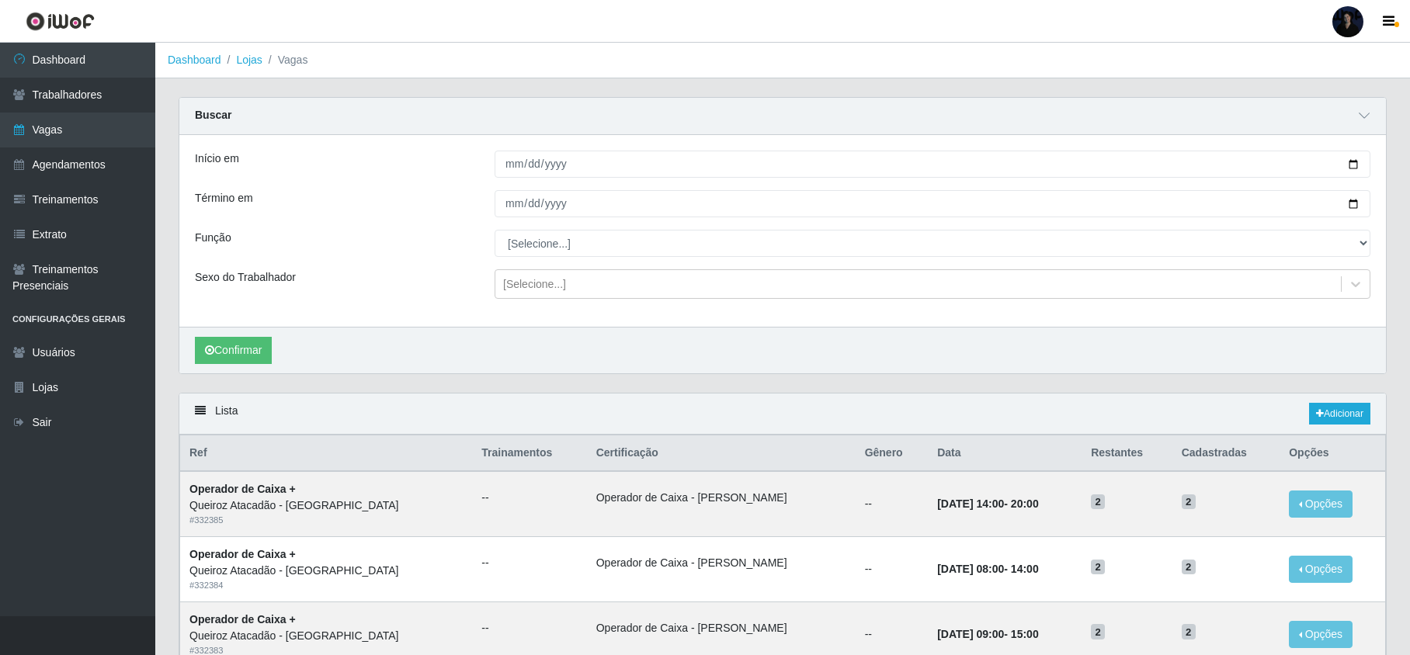
click at [951, 119] on div "Buscar" at bounding box center [782, 116] width 1207 height 37
click at [1327, 414] on link "Adicionar" at bounding box center [1339, 414] width 61 height 22
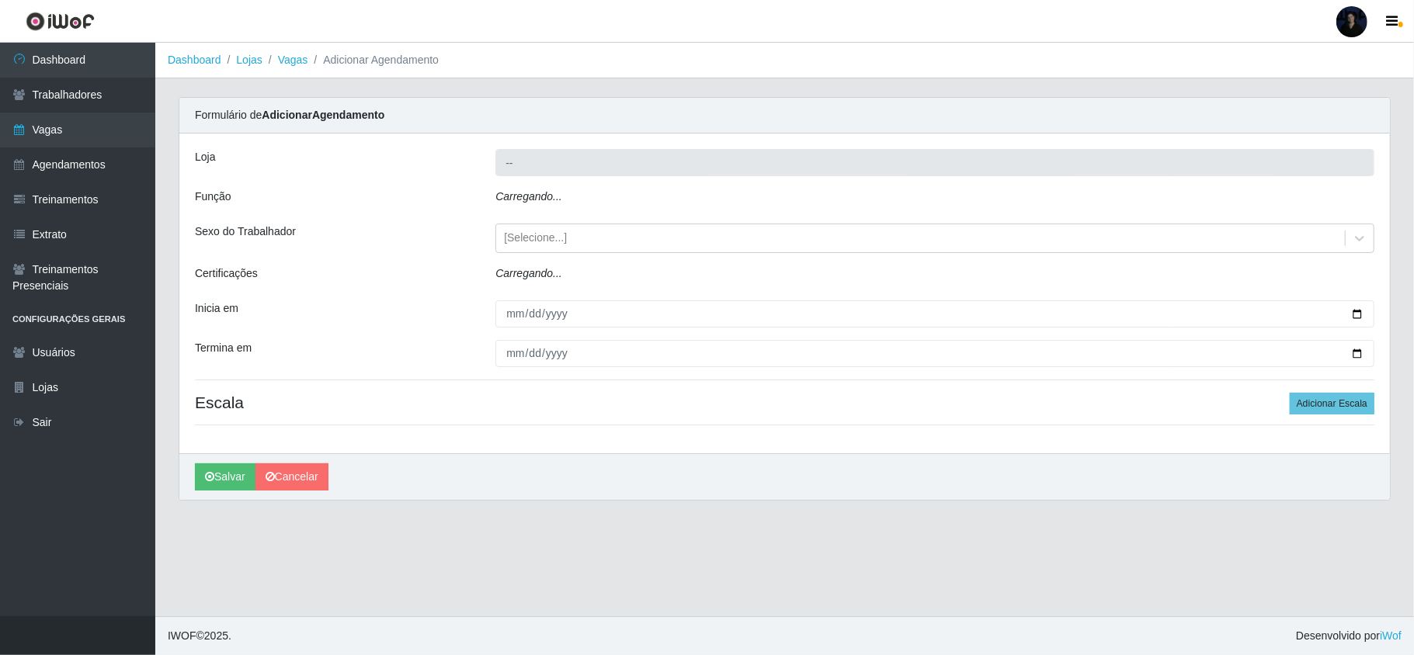
type input "Queiroz Atacadão - [GEOGRAPHIC_DATA]"
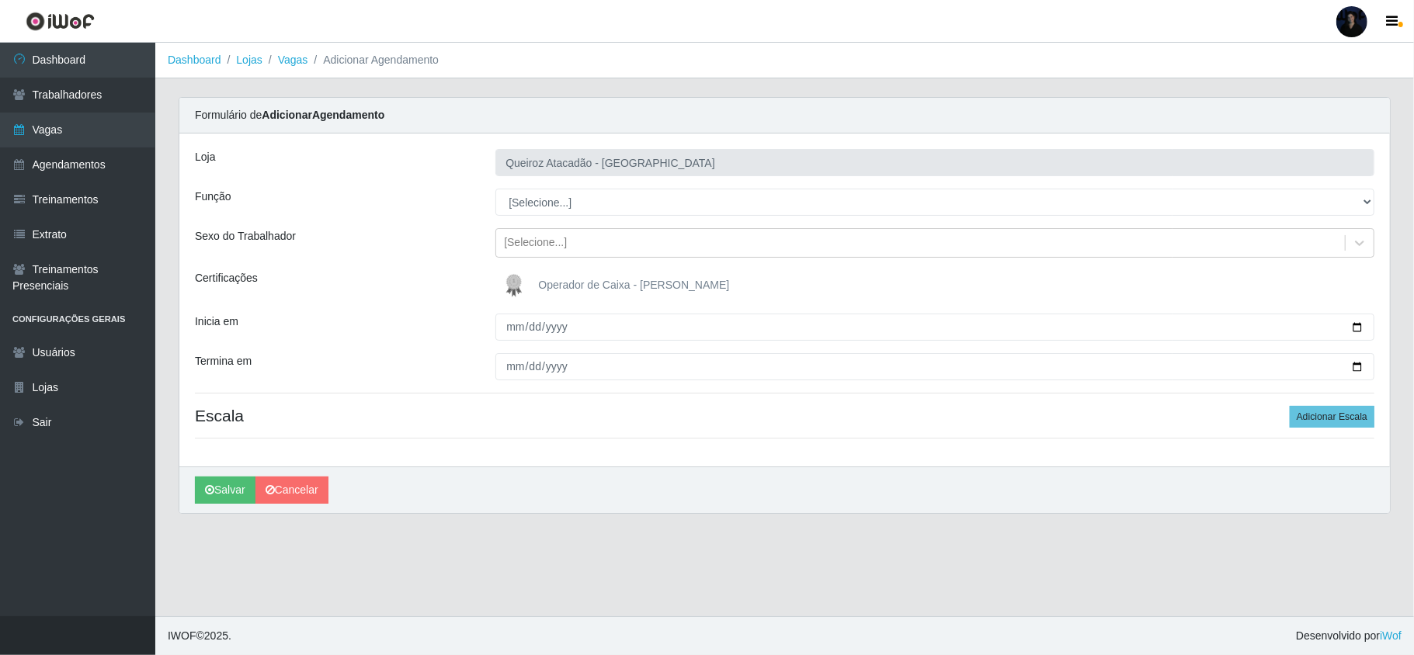
click at [537, 283] on label "Operador de Caixa - [PERSON_NAME]" at bounding box center [614, 285] width 231 height 31
click at [0, 0] on input "Operador de Caixa - [PERSON_NAME]" at bounding box center [0, 0] width 0 height 0
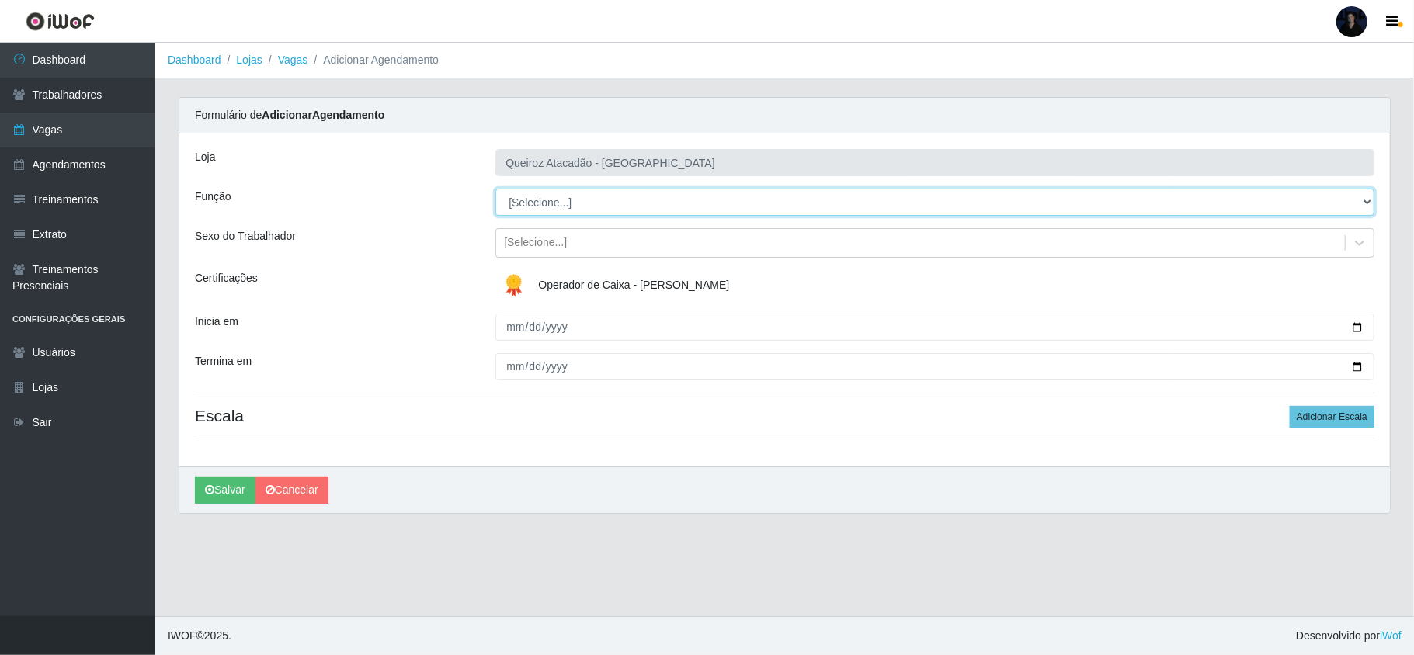
click at [582, 205] on select "[Selecione...] Embalador Embalador + Embalador ++ Operador de Caixa Operador de…" at bounding box center [934, 202] width 879 height 27
select select "22"
click at [495, 189] on select "[Selecione...] Embalador Embalador + Embalador ++ Operador de Caixa Operador de…" at bounding box center [934, 202] width 879 height 27
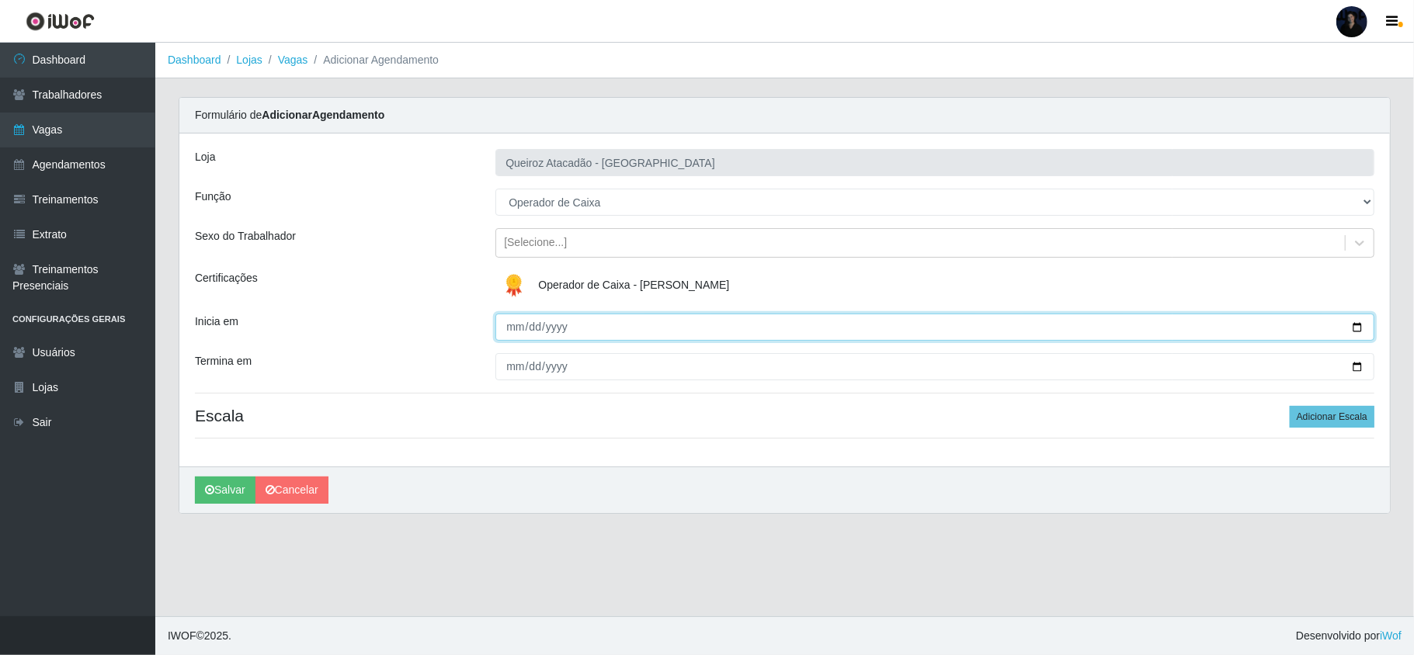
click at [516, 320] on input "Inicia em" at bounding box center [934, 327] width 879 height 27
type input "[DATE]"
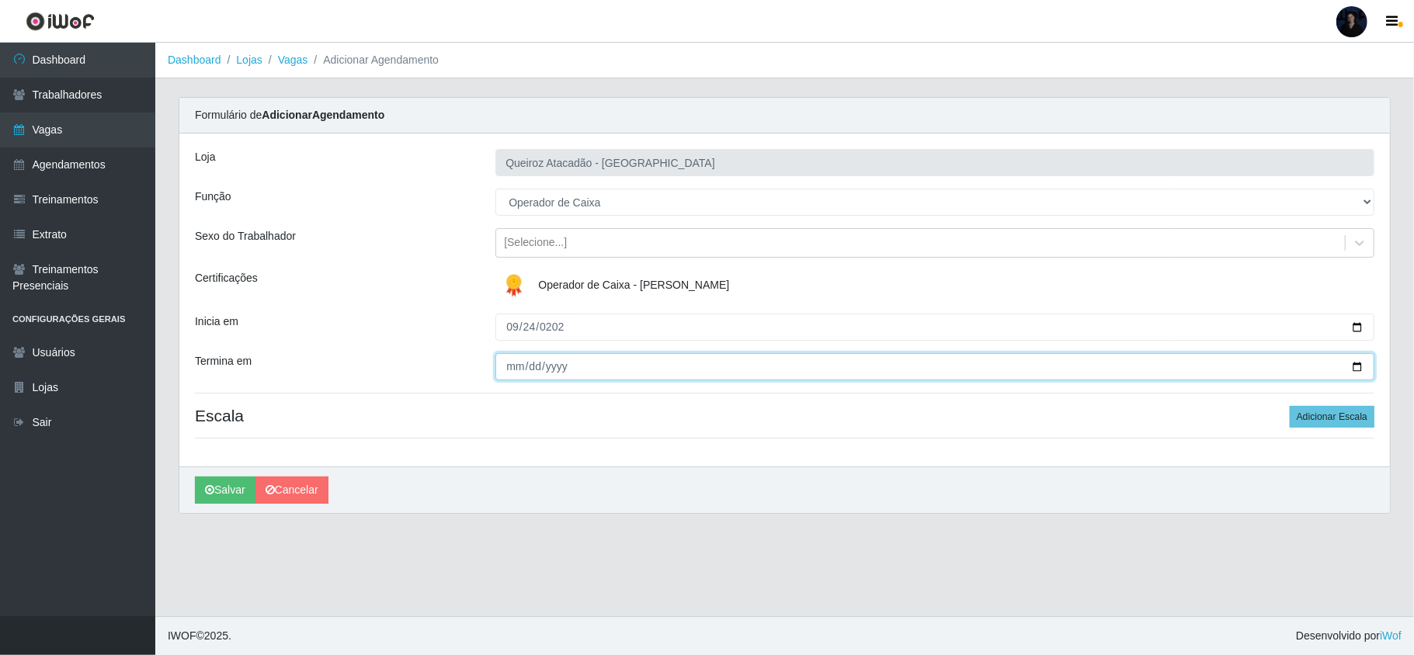
click at [508, 362] on input "Termina em" at bounding box center [934, 366] width 879 height 27
type input "[DATE]"
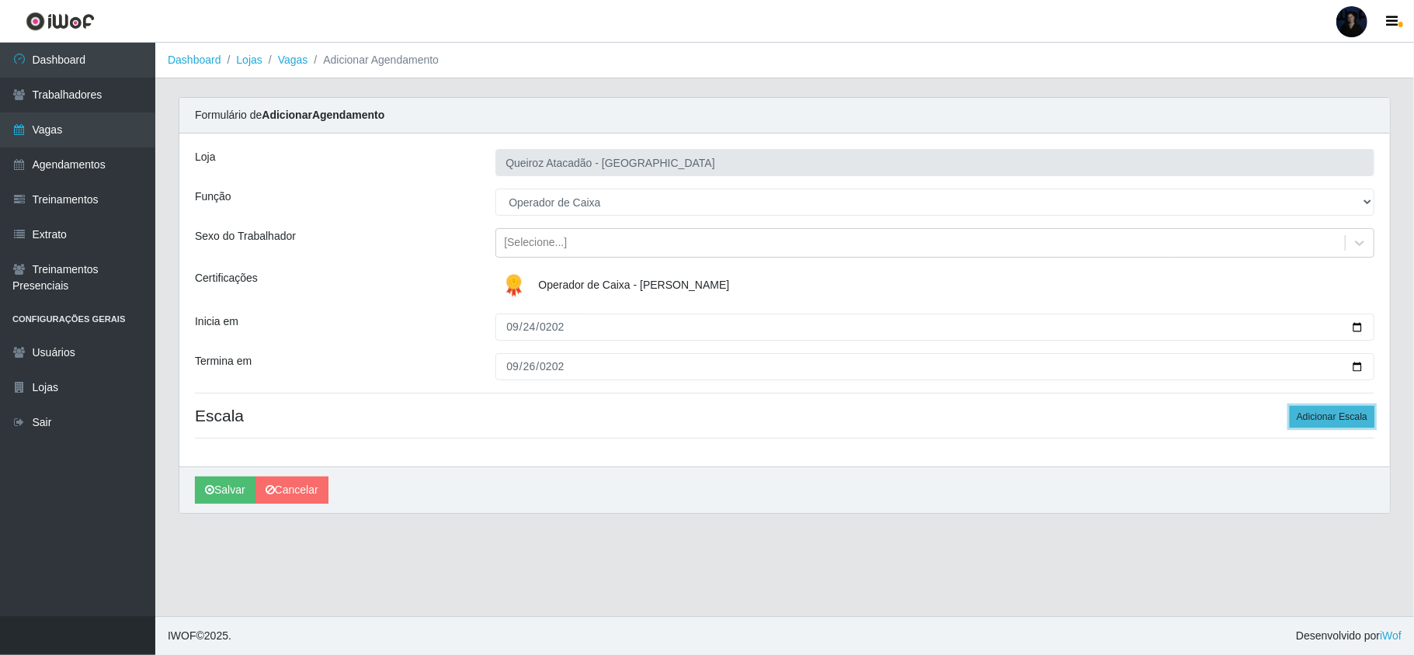
click at [1308, 414] on button "Adicionar Escala" at bounding box center [1332, 417] width 85 height 22
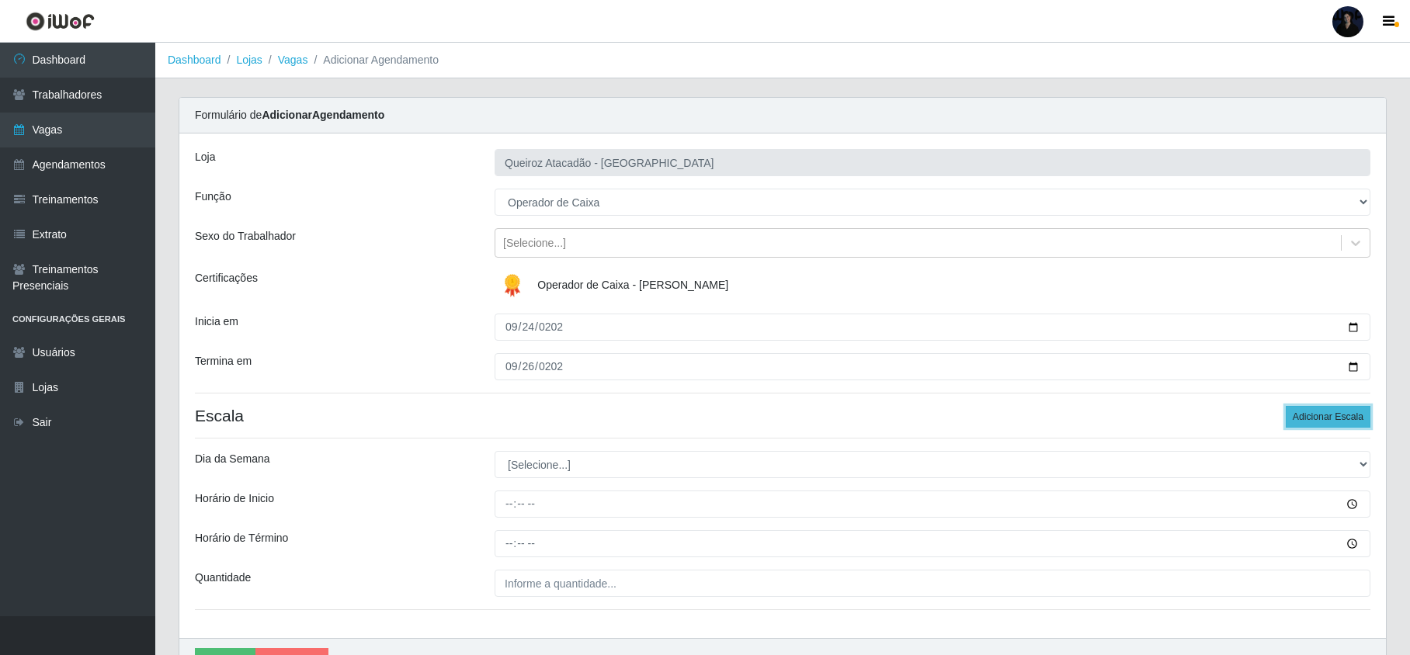
click at [1308, 414] on button "Adicionar Escala" at bounding box center [1328, 417] width 85 height 22
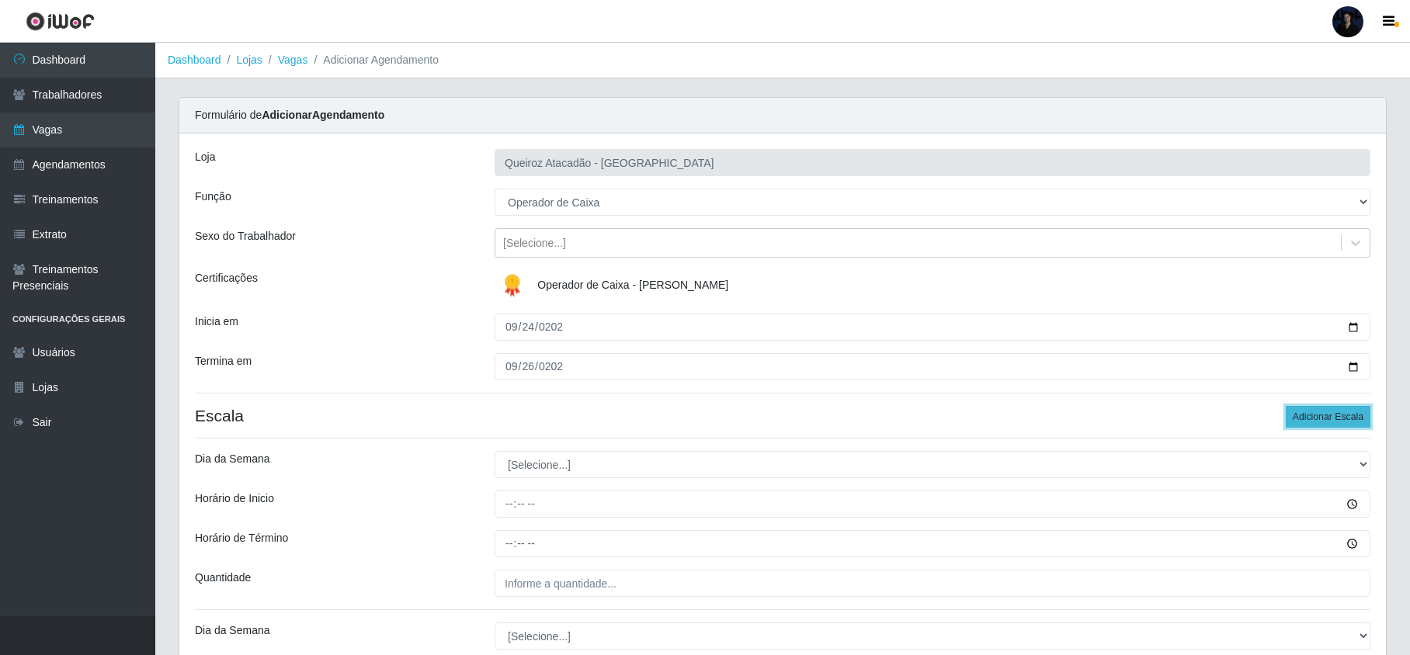
click at [1308, 414] on button "Adicionar Escala" at bounding box center [1328, 417] width 85 height 22
click at [1309, 415] on button "Adicionar Escala" at bounding box center [1328, 417] width 85 height 22
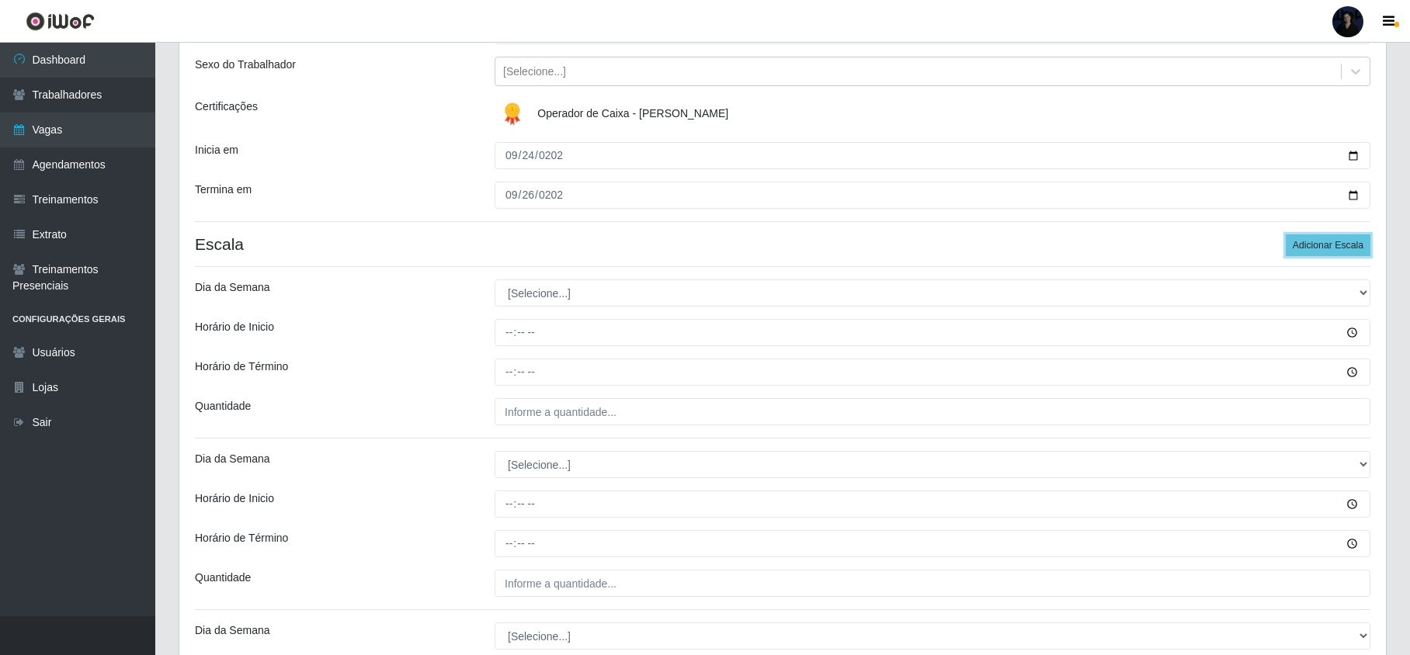
scroll to position [311, 0]
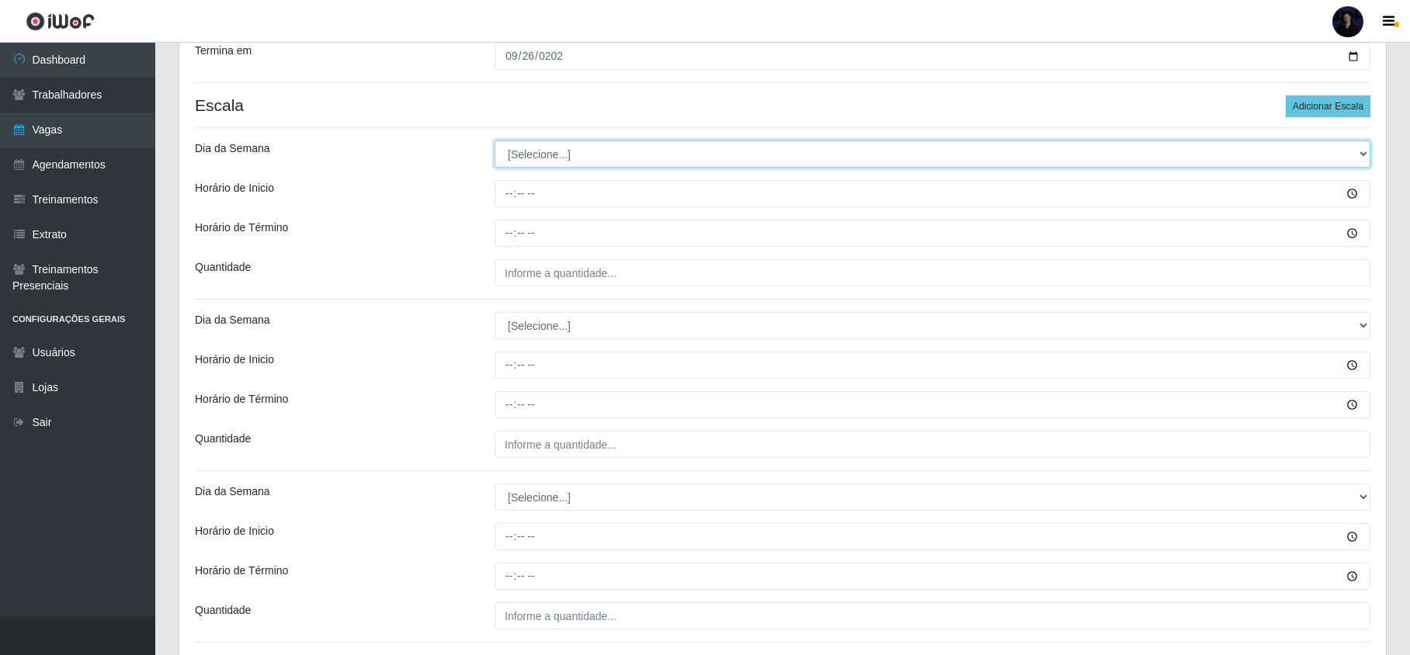
click at [541, 152] on select "[Selecione...] Segunda Terça Quarta Quinta Sexta Sábado Domingo" at bounding box center [933, 154] width 876 height 27
select select "3"
click at [495, 142] on select "[Selecione...] Segunda Terça Quarta Quinta Sexta Sábado Domingo" at bounding box center [933, 154] width 876 height 27
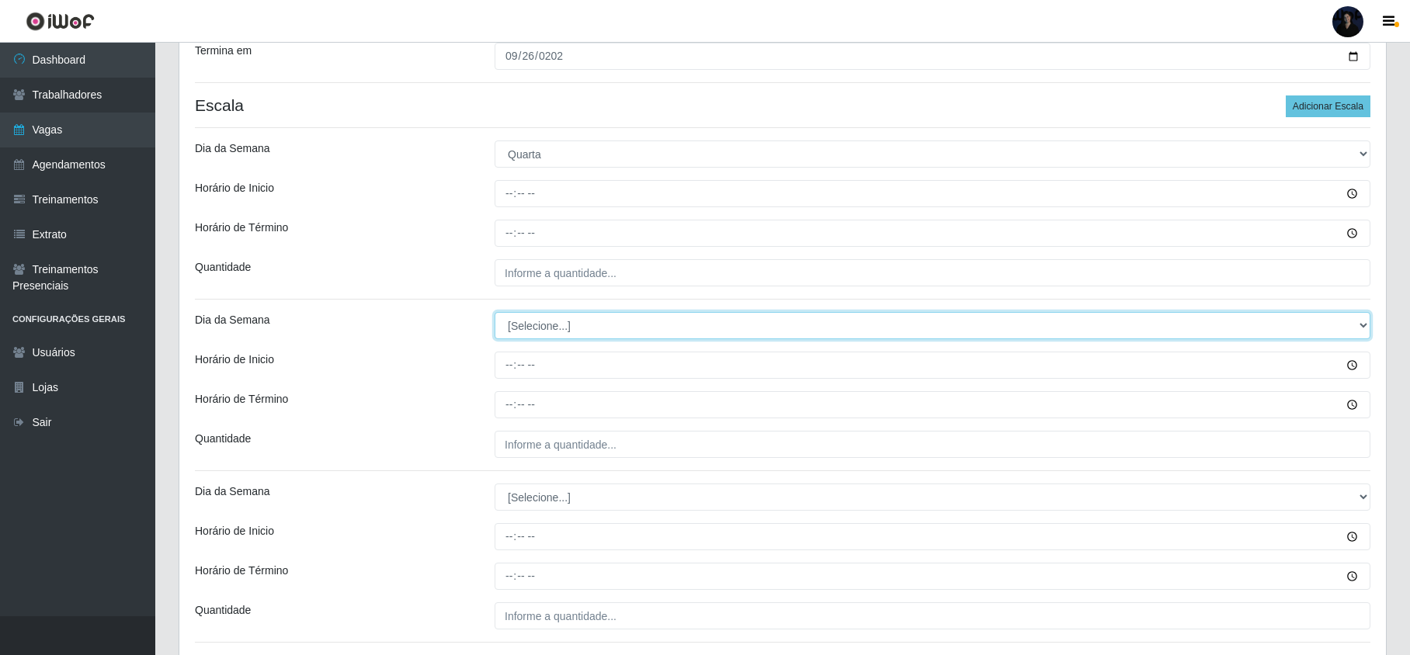
click at [551, 335] on select "[Selecione...] Segunda Terça Quarta Quinta Sexta Sábado Domingo" at bounding box center [933, 325] width 876 height 27
select select "3"
click at [495, 314] on select "[Selecione...] Segunda Terça Quarta Quinta Sexta Sábado Domingo" at bounding box center [933, 325] width 876 height 27
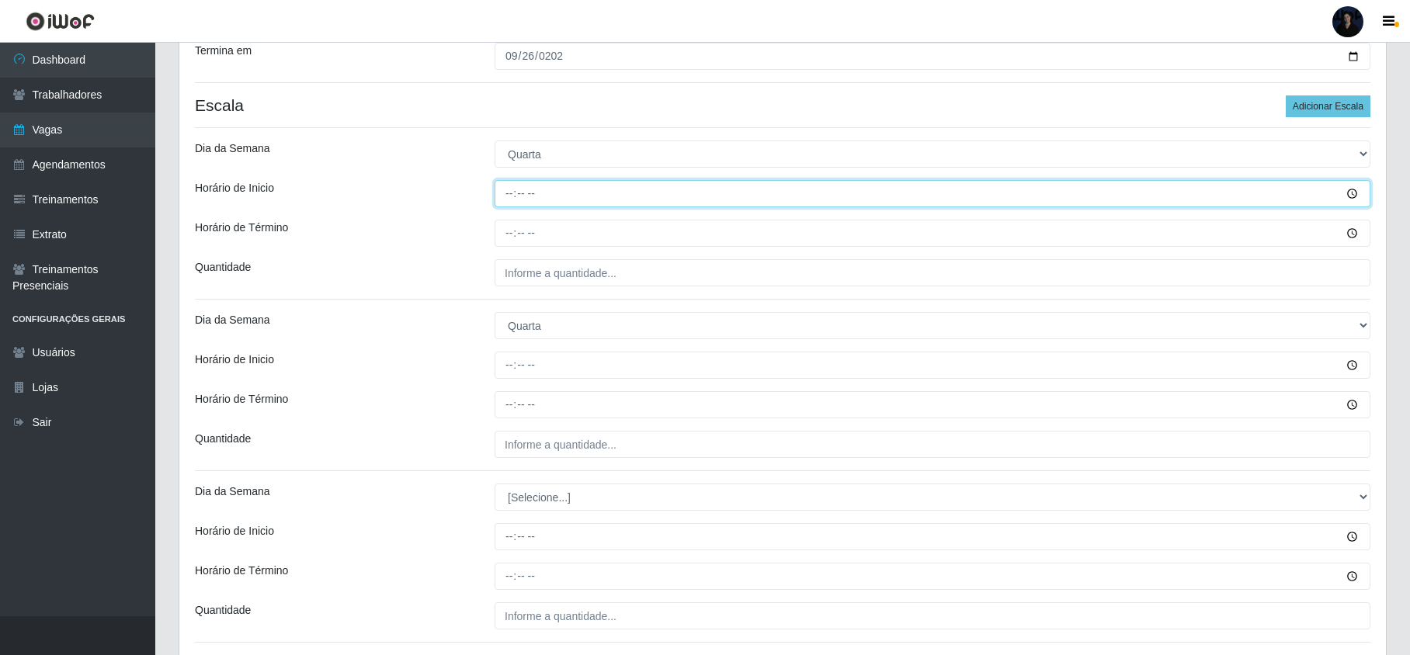
click at [504, 193] on input "Horário de Inicio" at bounding box center [933, 193] width 876 height 27
type input "09:00"
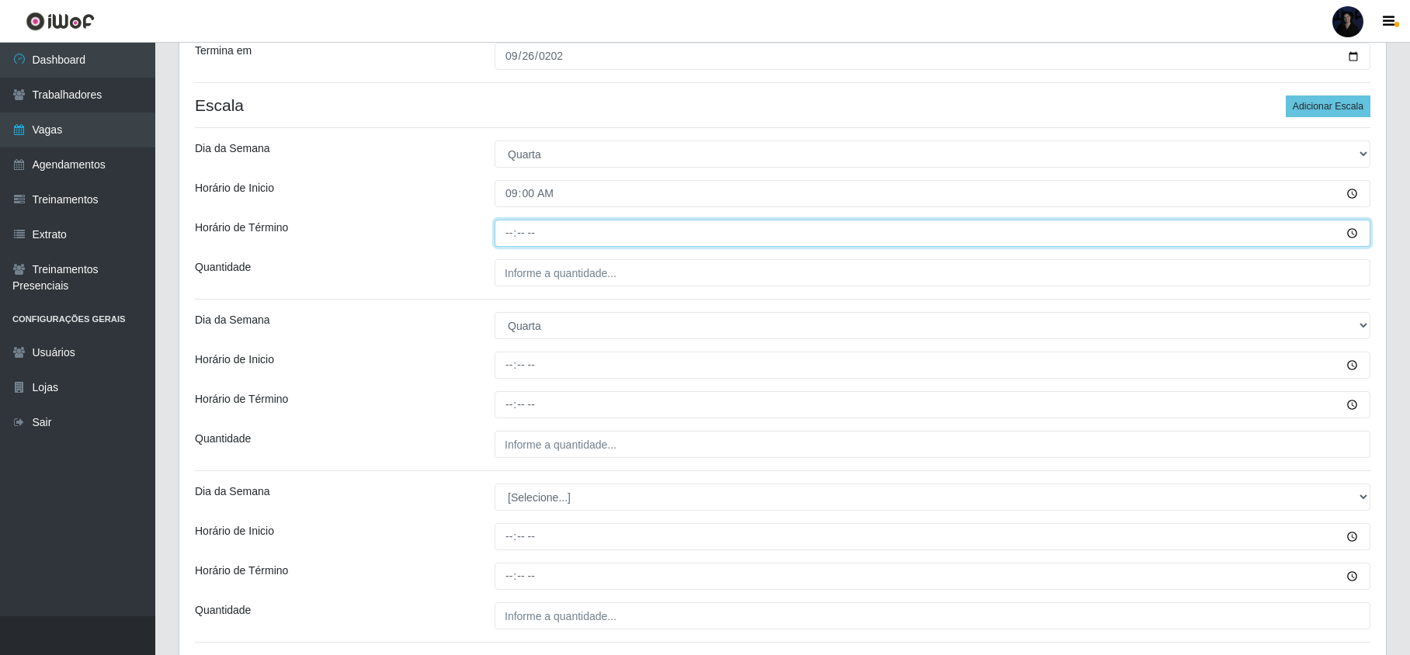
click at [506, 231] on input "Horário de Término" at bounding box center [933, 233] width 876 height 27
type input "15:00"
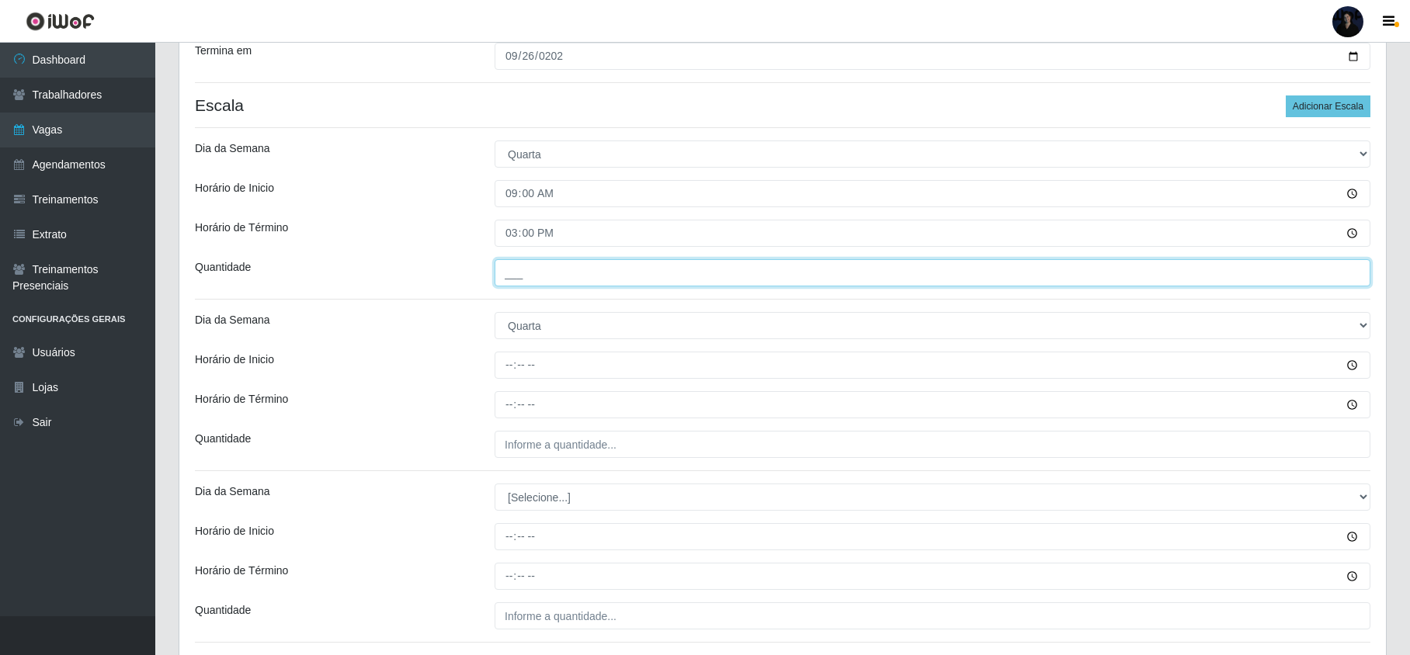
click at [519, 262] on input "___" at bounding box center [933, 272] width 876 height 27
type input "2__"
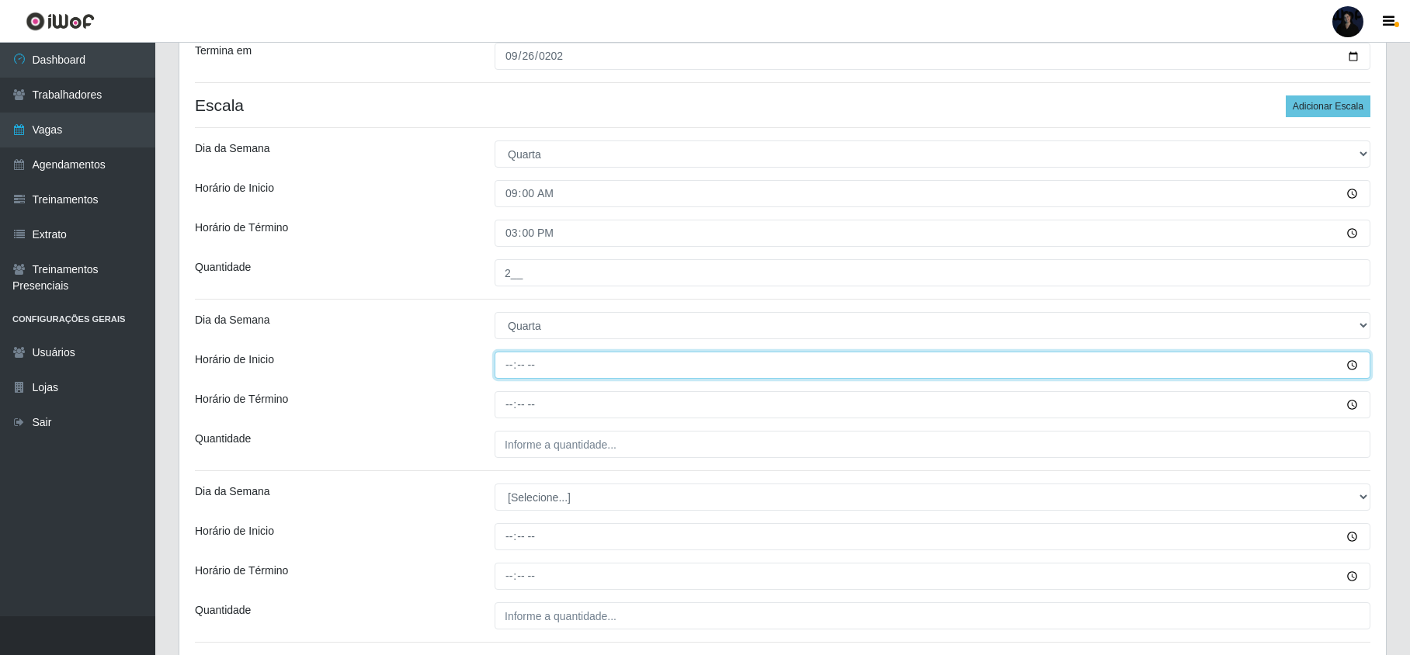
click at [512, 371] on input "Horário de Inicio" at bounding box center [933, 365] width 876 height 27
type input "15:00"
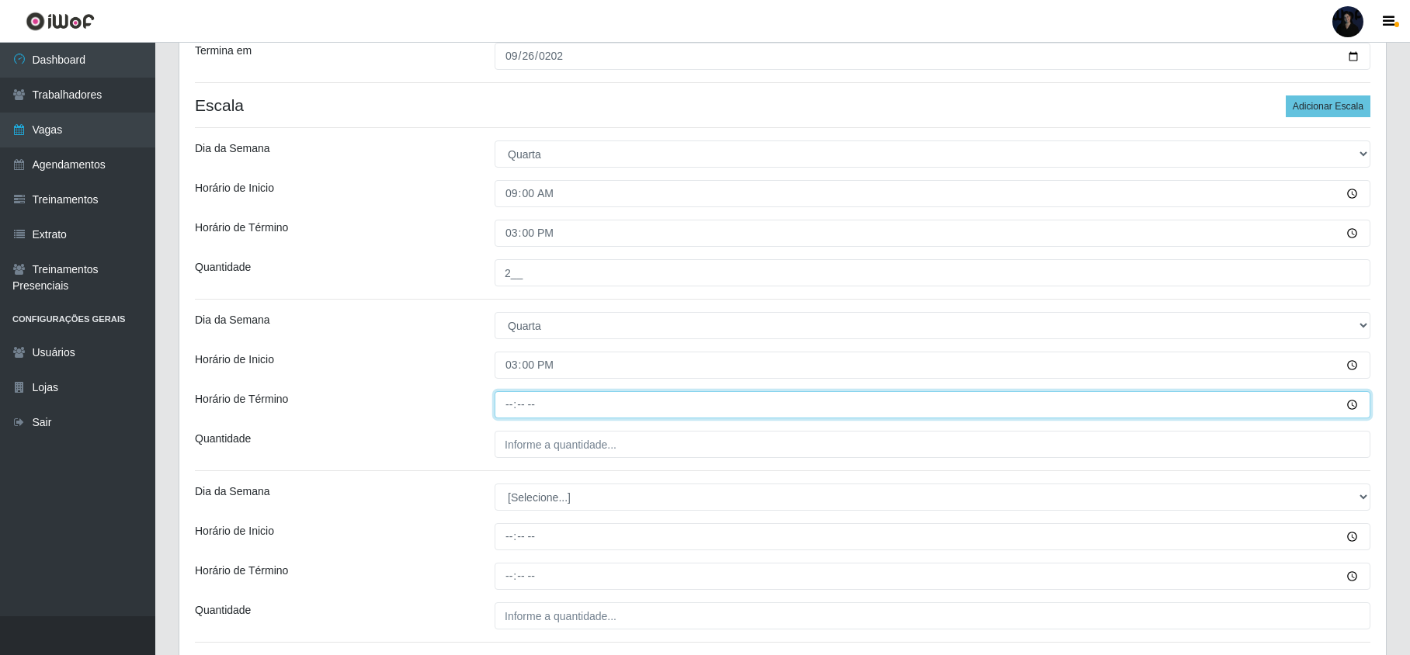
click at [509, 401] on input "Horário de Término" at bounding box center [933, 404] width 876 height 27
type input "21:00"
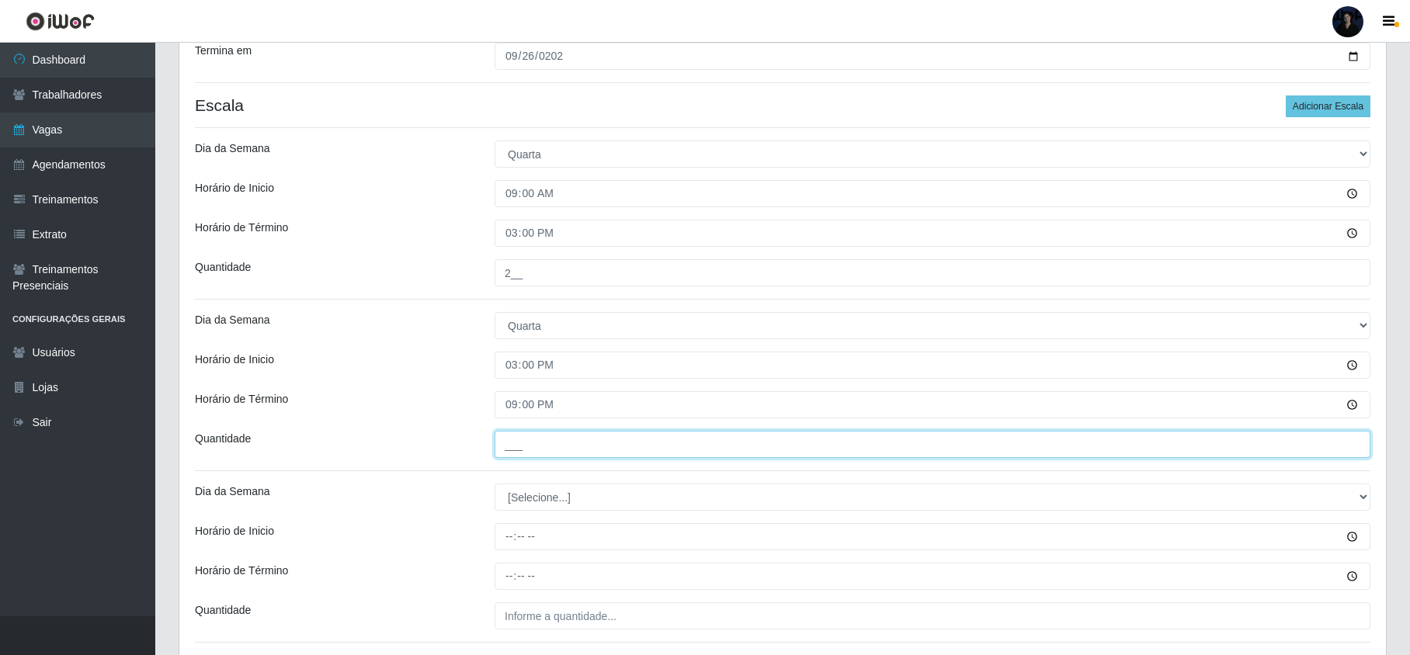
click at [516, 436] on input "___" at bounding box center [933, 444] width 876 height 27
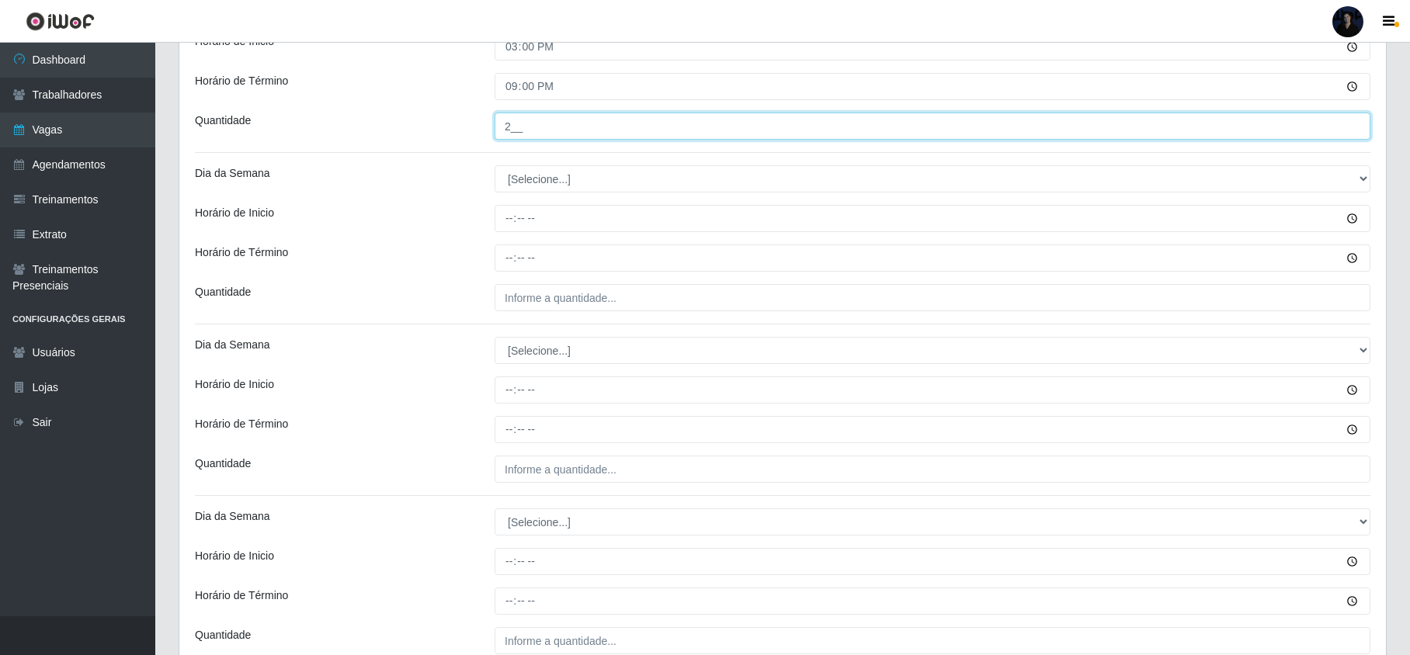
scroll to position [621, 0]
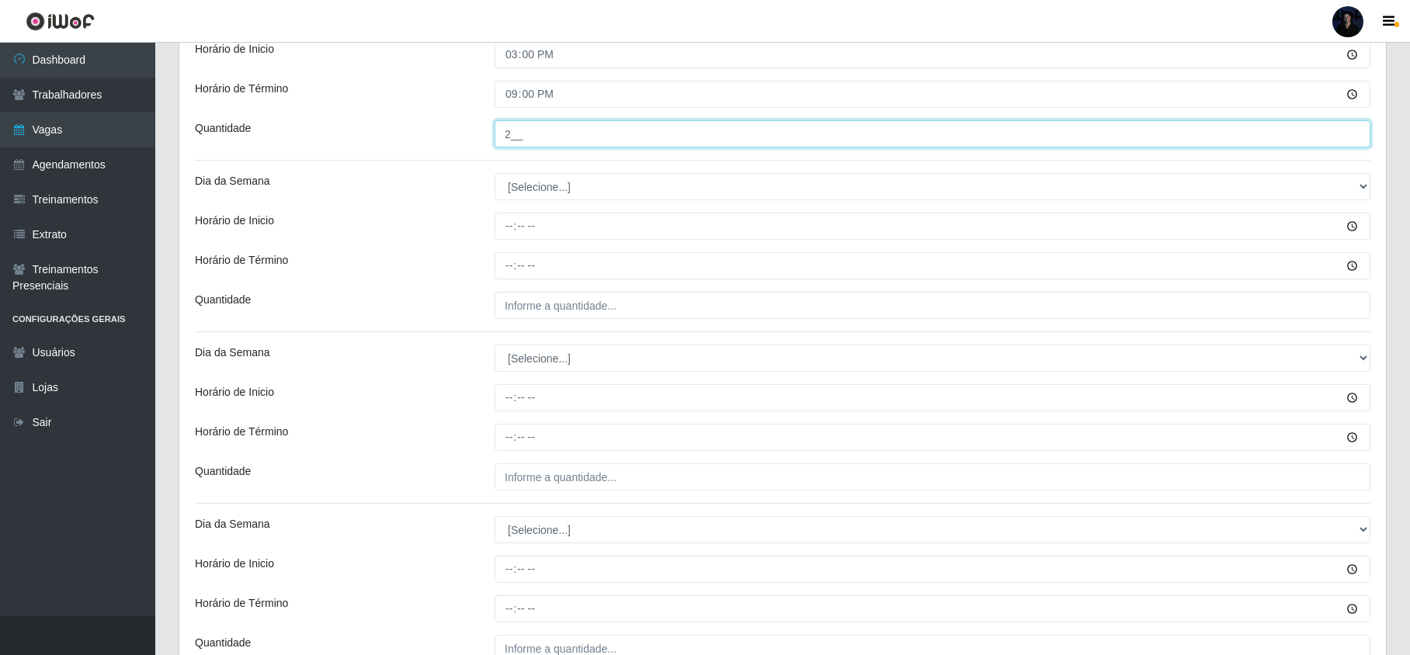
type input "2__"
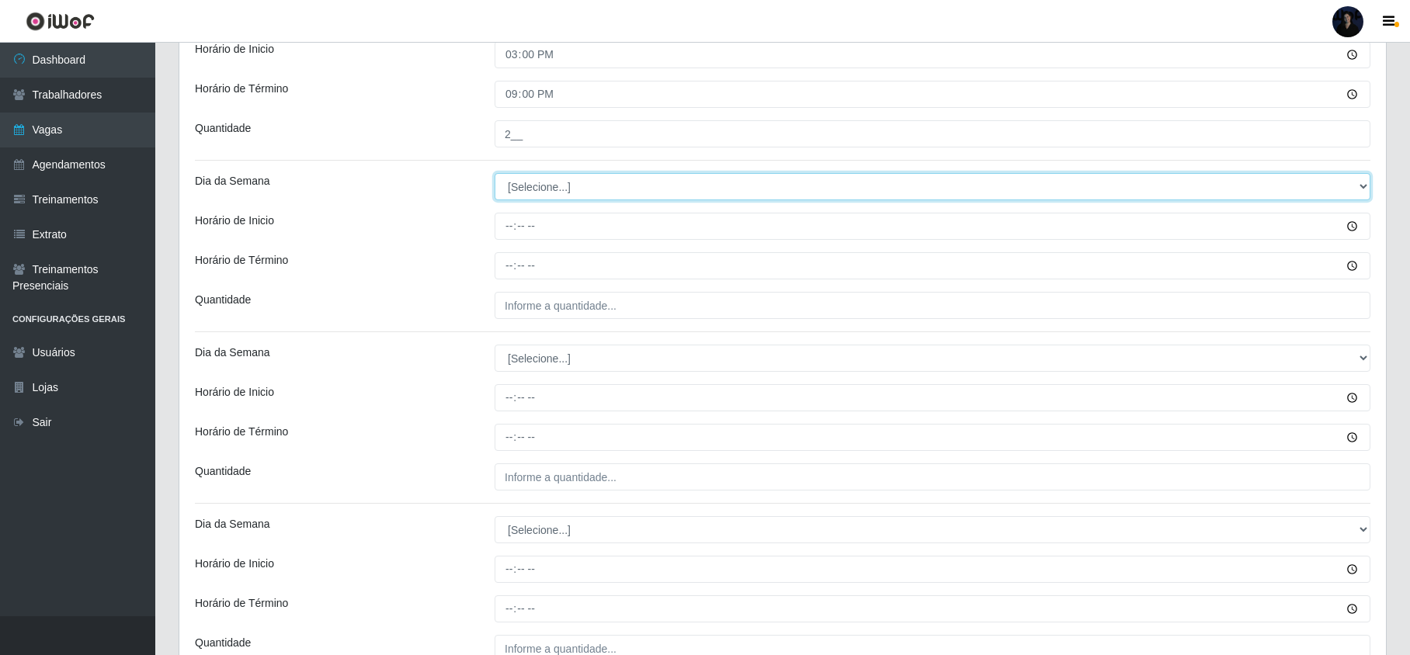
click at [545, 189] on select "[Selecione...] Segunda Terça Quarta Quinta Sexta Sábado Domingo" at bounding box center [933, 186] width 876 height 27
select select "4"
click at [495, 175] on select "[Selecione...] Segunda Terça Quarta Quinta Sexta Sábado Domingo" at bounding box center [933, 186] width 876 height 27
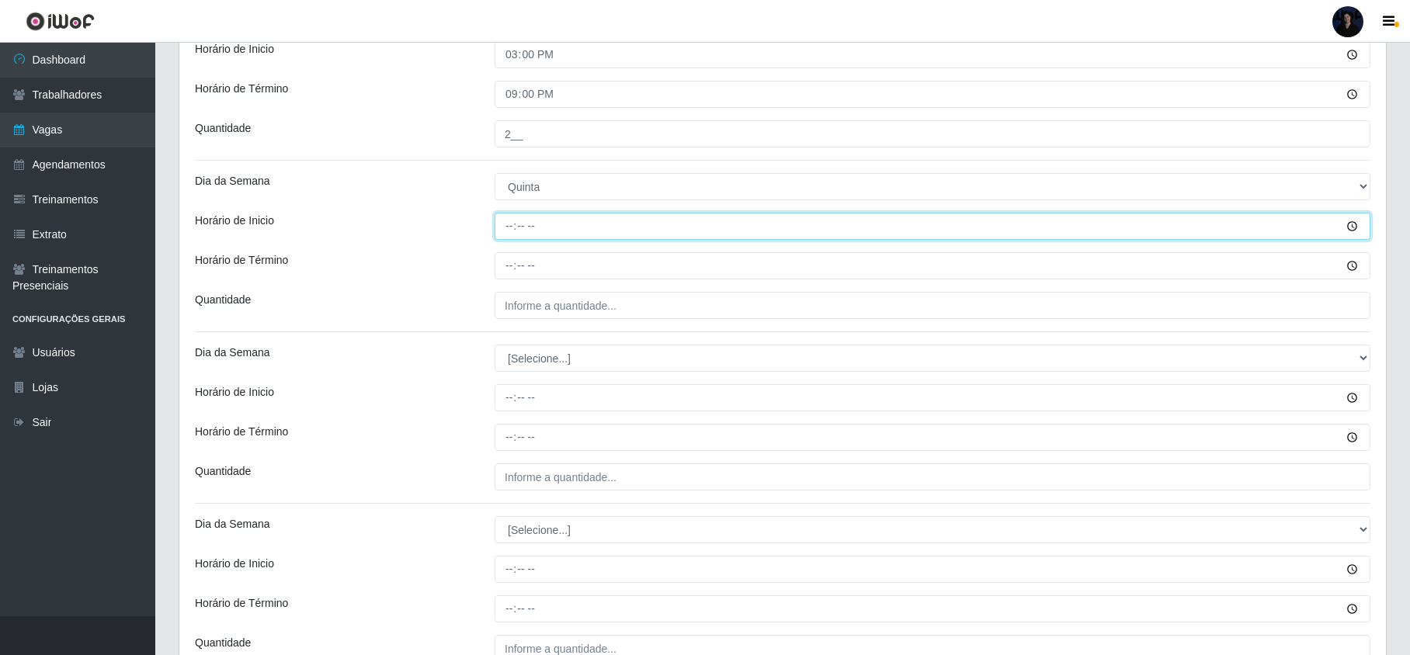
click at [509, 231] on input "Horário de Inicio" at bounding box center [933, 226] width 876 height 27
type input "09:00"
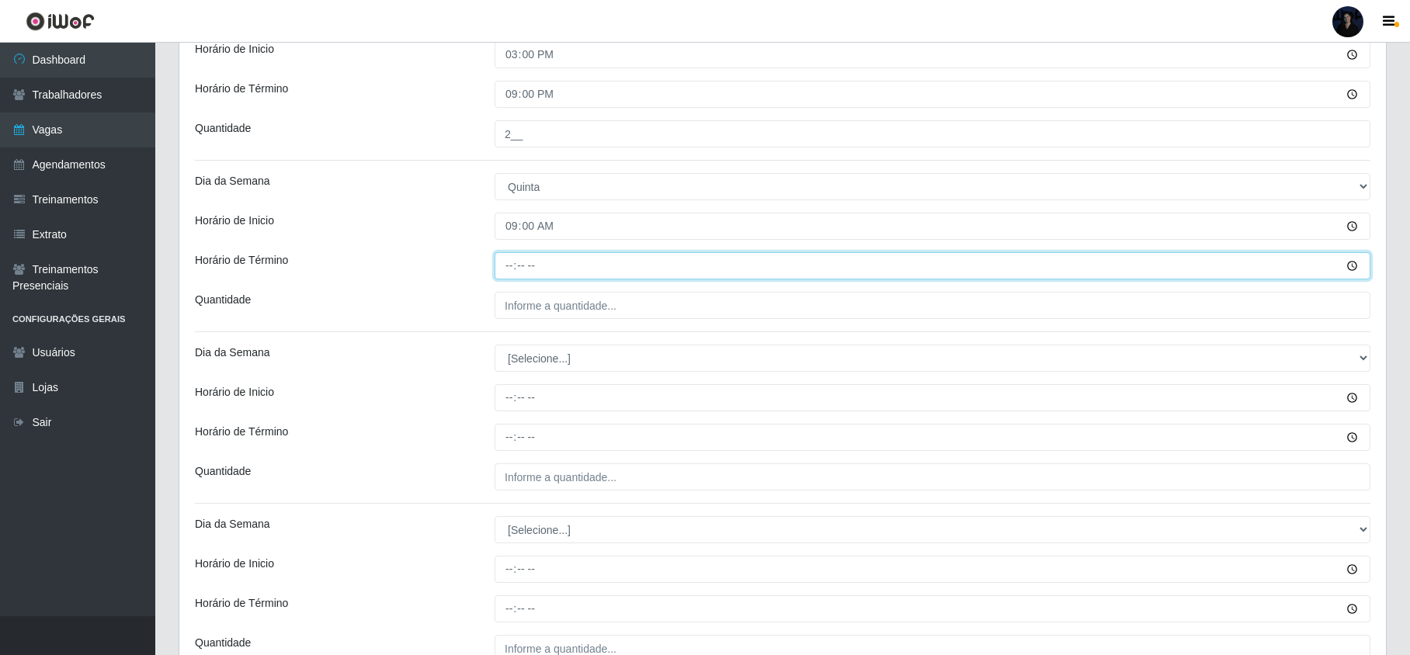
click at [507, 267] on input "Horário de Término" at bounding box center [933, 265] width 876 height 27
type input "15:00"
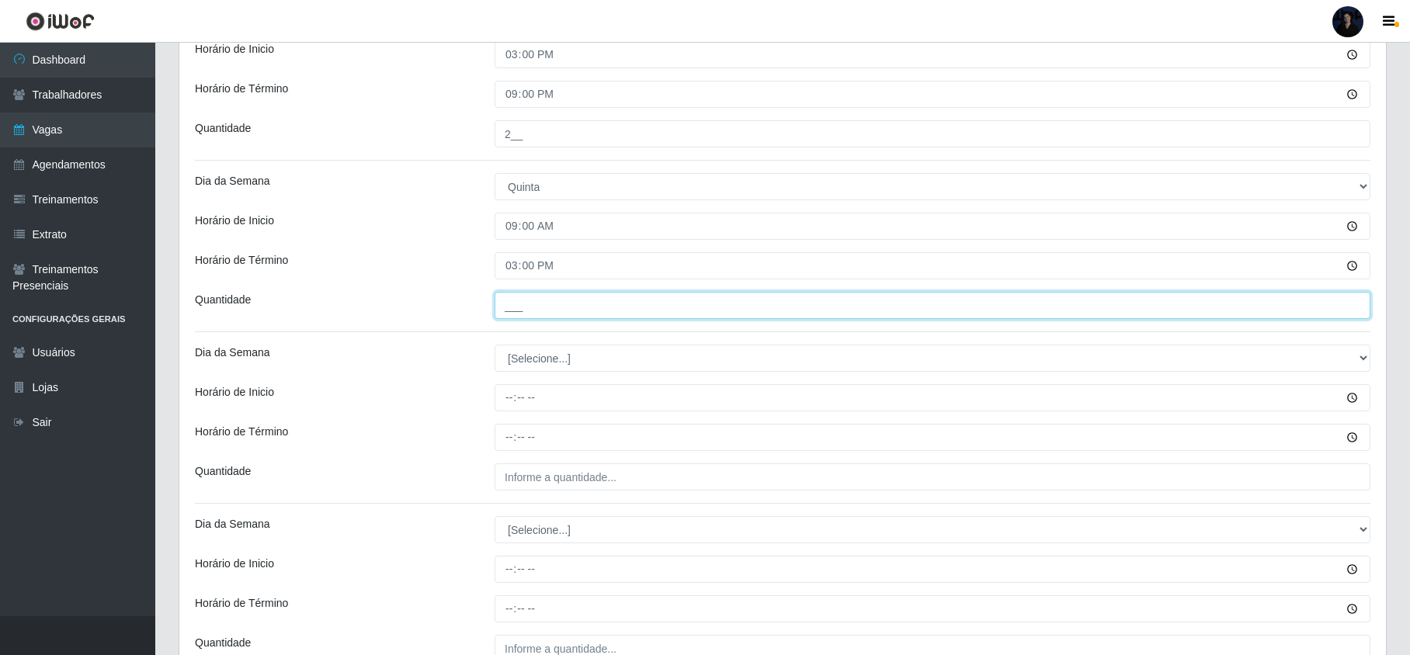
click at [516, 300] on input "___" at bounding box center [933, 305] width 876 height 27
type input "2__"
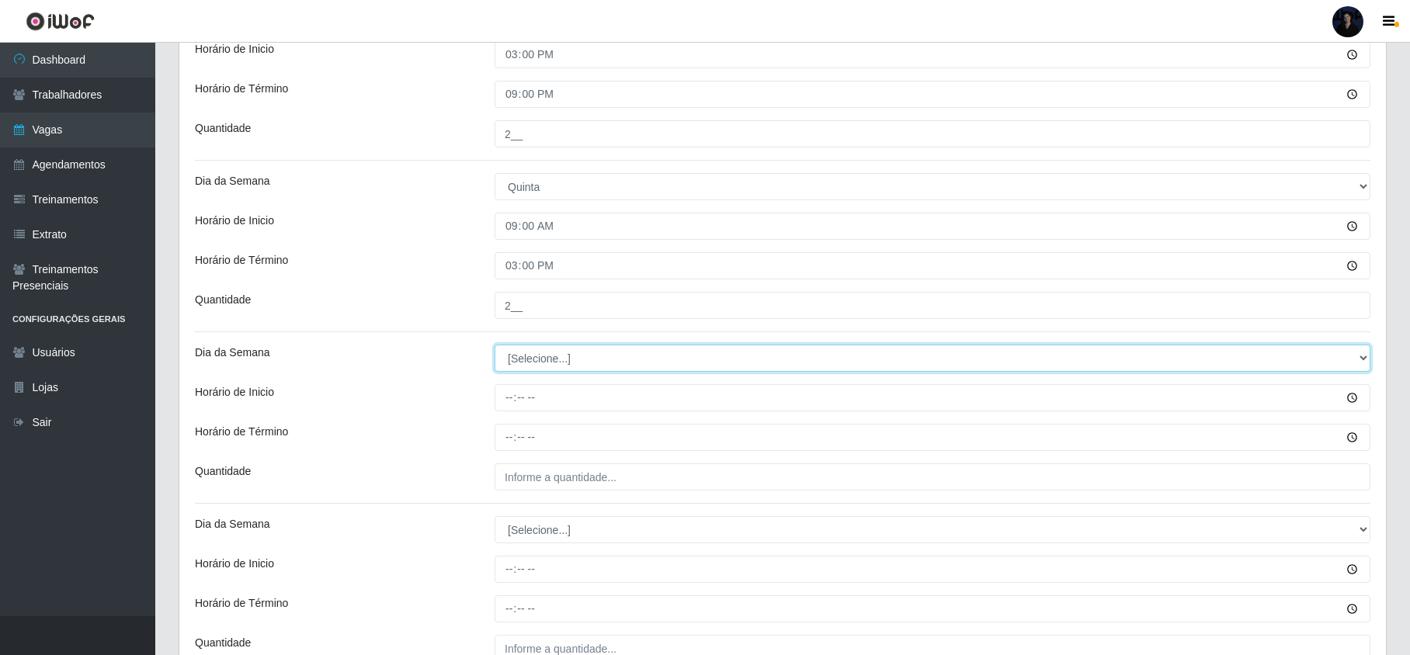
click at [564, 360] on select "[Selecione...] Segunda Terça Quarta Quinta Sexta Sábado Domingo" at bounding box center [933, 358] width 876 height 27
select select "4"
click at [495, 347] on select "[Selecione...] Segunda Terça Quarta Quinta Sexta Sábado Domingo" at bounding box center [933, 358] width 876 height 27
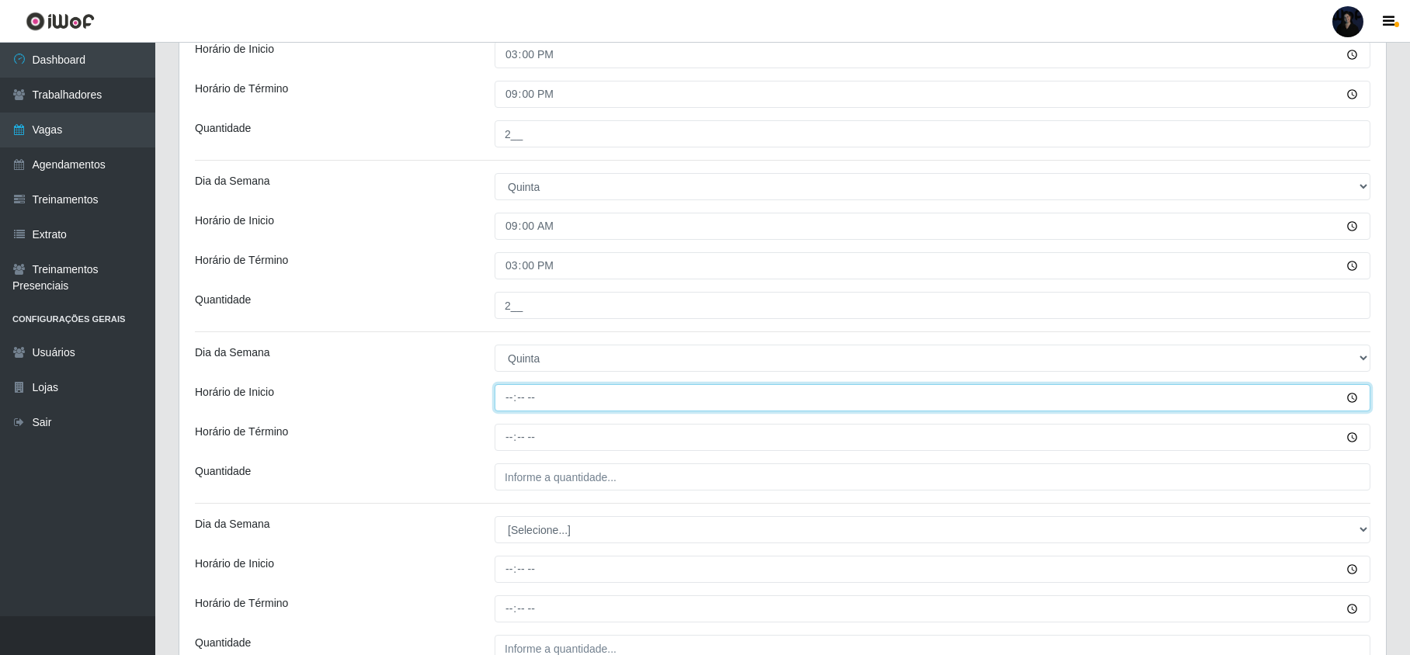
click at [510, 399] on input "Horário de Inicio" at bounding box center [933, 397] width 876 height 27
type input "15:00"
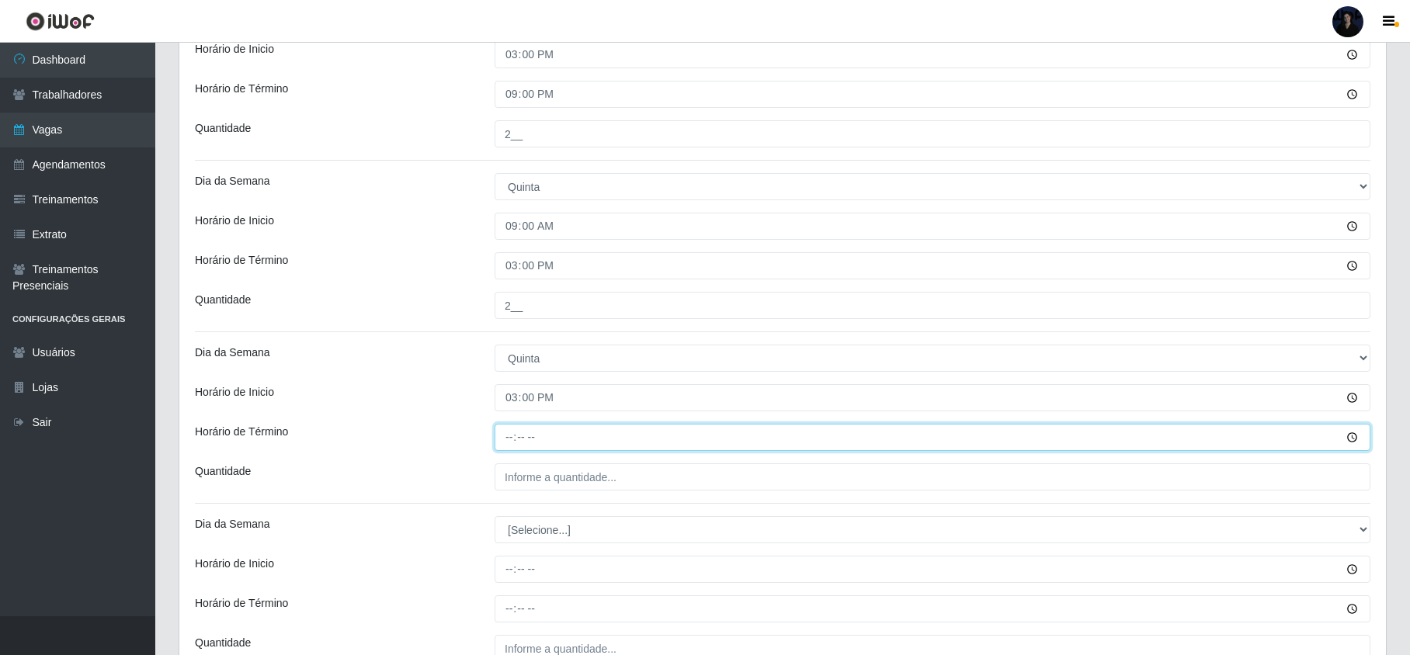
click at [514, 444] on input "Horário de Término" at bounding box center [933, 437] width 876 height 27
type input "21:00"
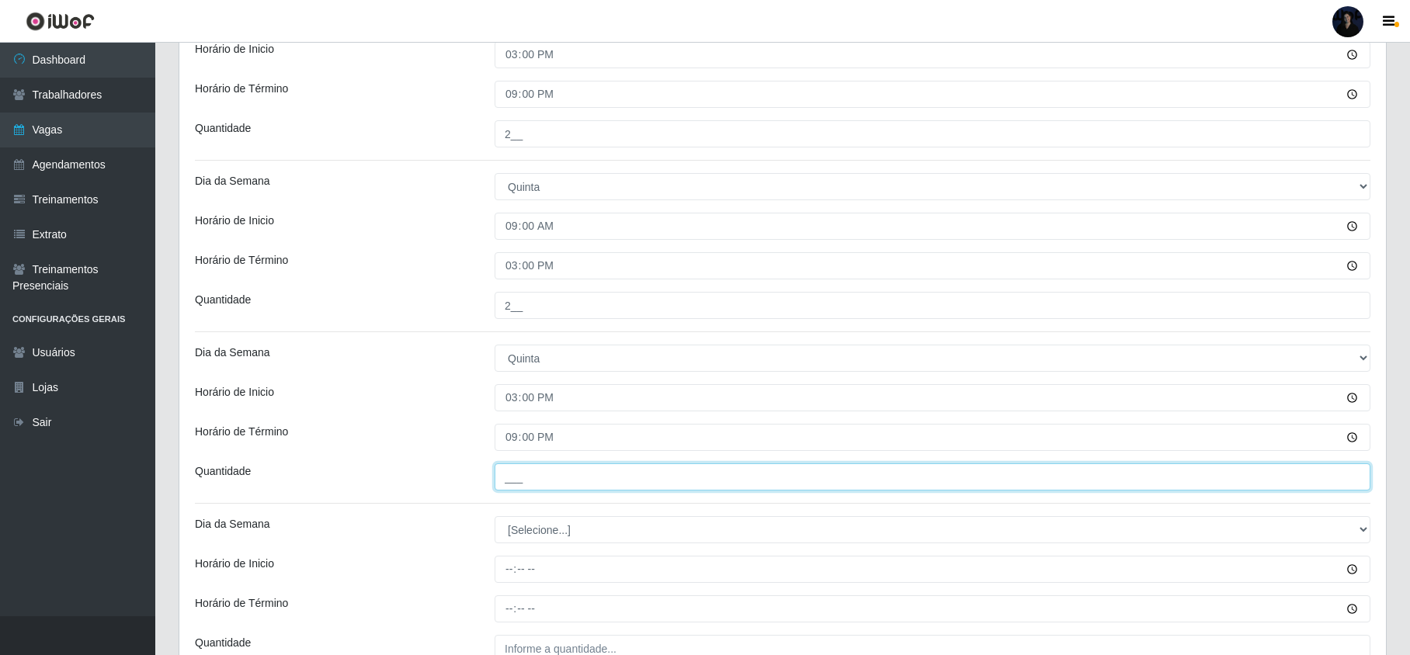
click at [526, 474] on input "___" at bounding box center [933, 477] width 876 height 27
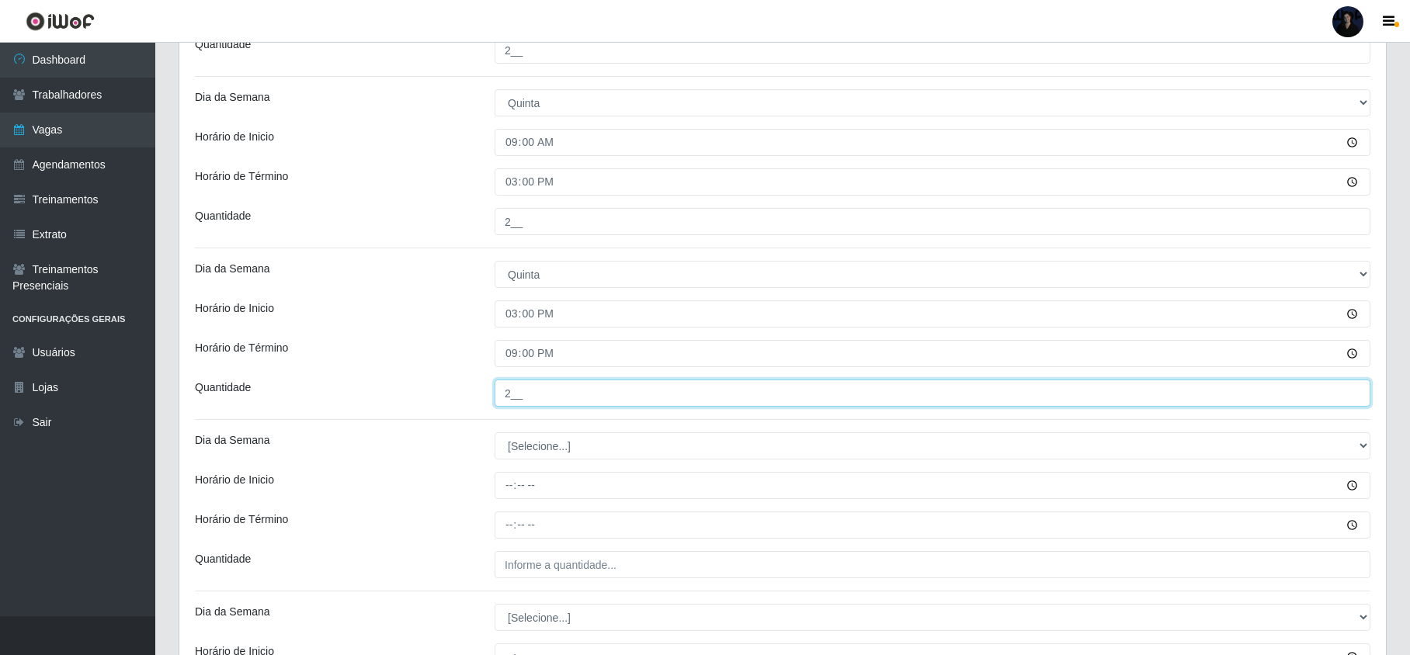
scroll to position [828, 0]
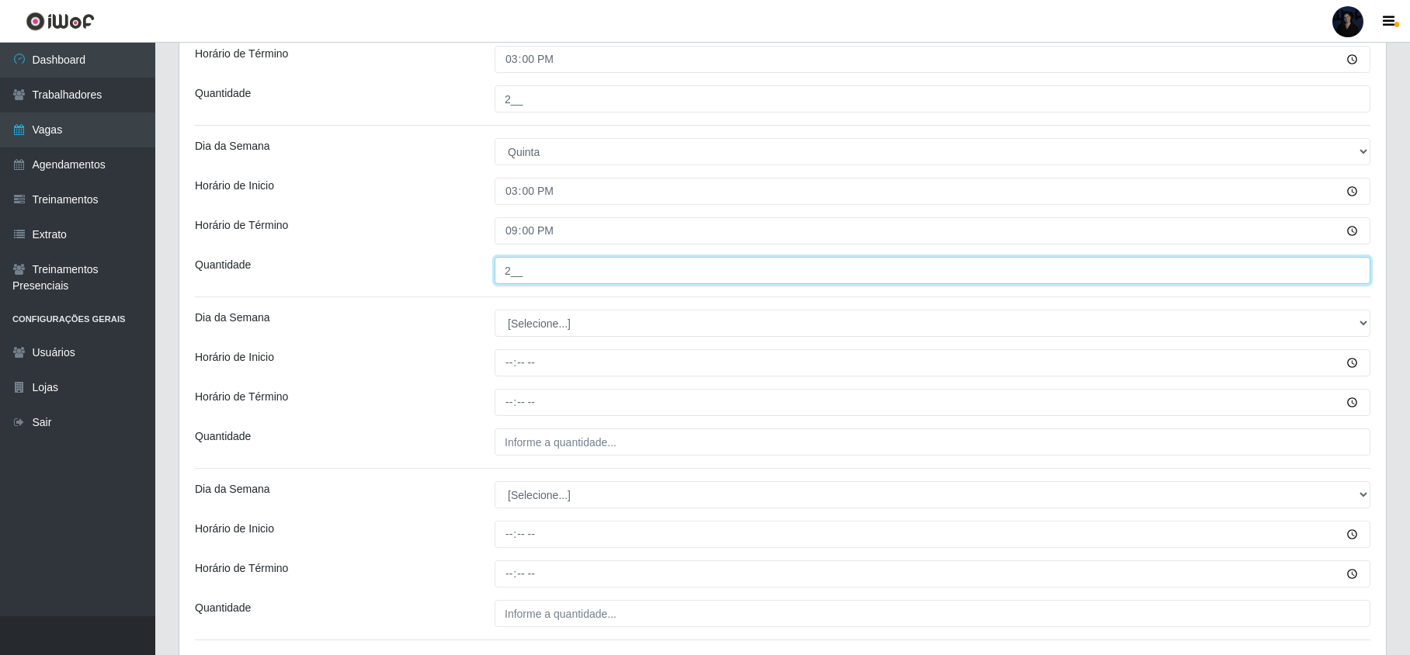
type input "2__"
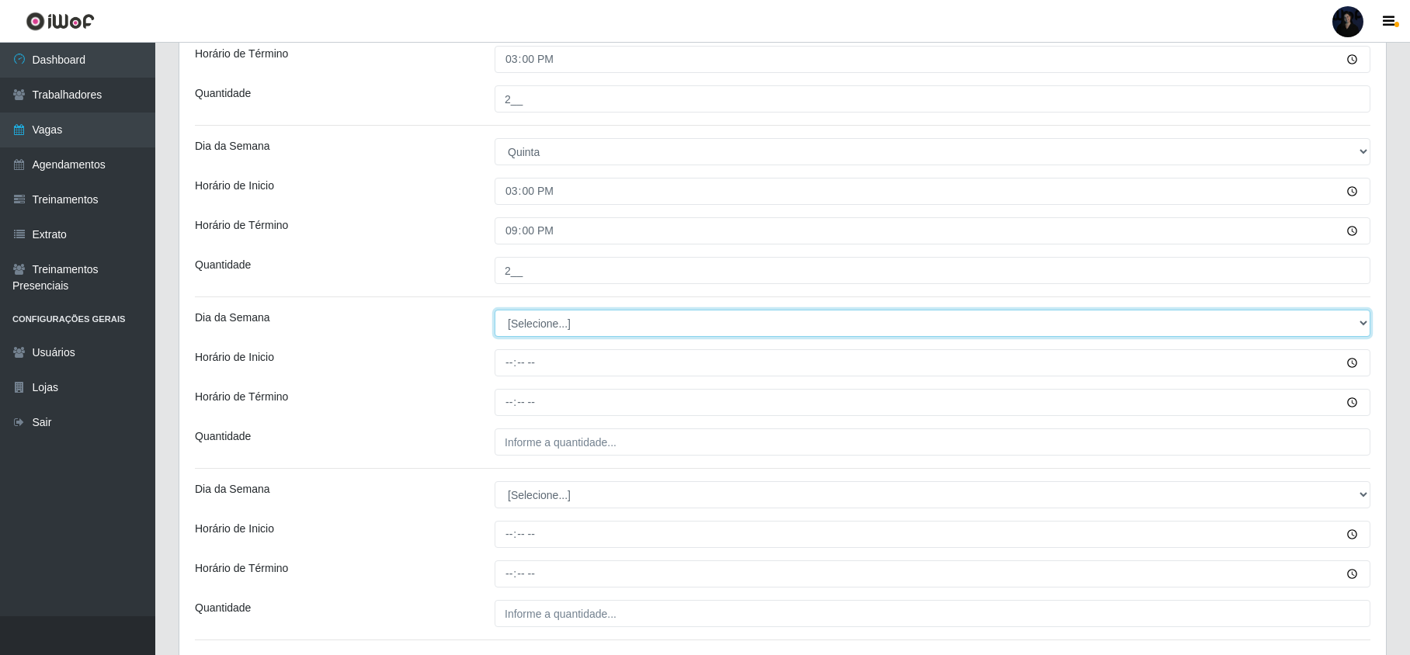
click at [548, 324] on select "[Selecione...] Segunda Terça Quarta Quinta Sexta Sábado Domingo" at bounding box center [933, 323] width 876 height 27
select select "5"
click at [495, 312] on select "[Selecione...] Segunda Terça Quarta Quinta Sexta Sábado Domingo" at bounding box center [933, 323] width 876 height 27
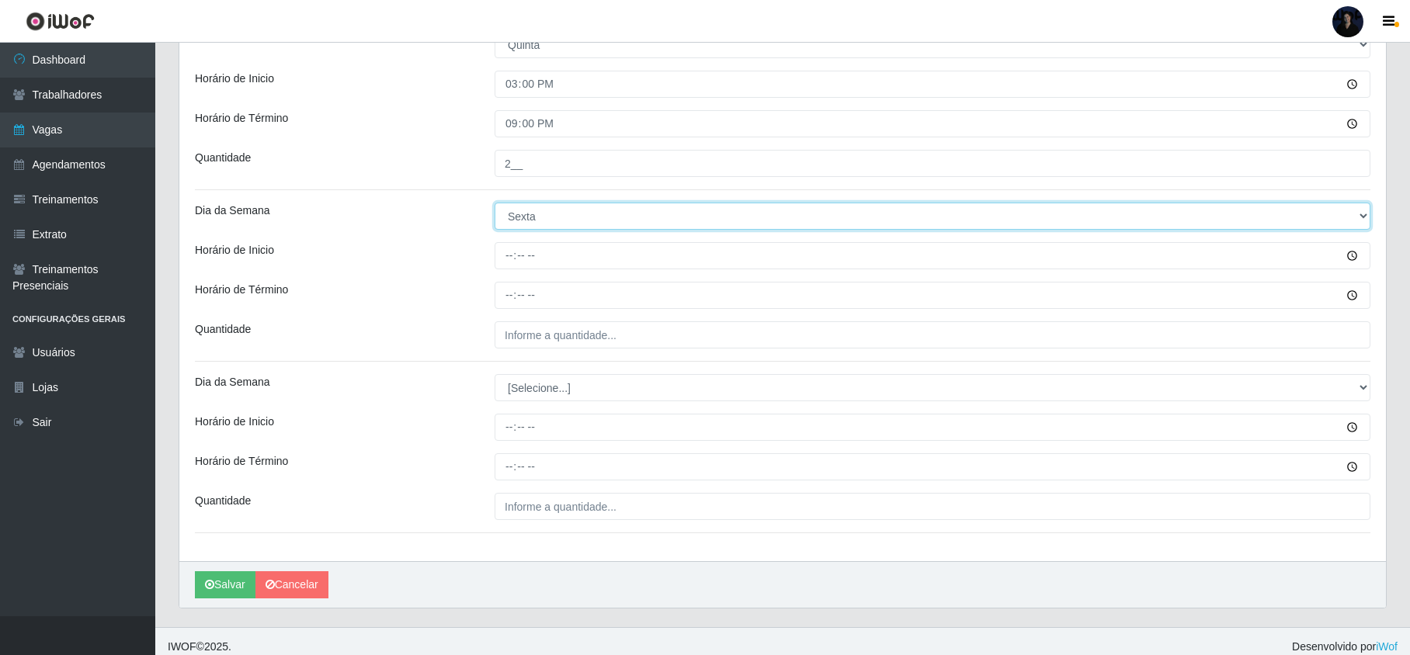
scroll to position [950, 0]
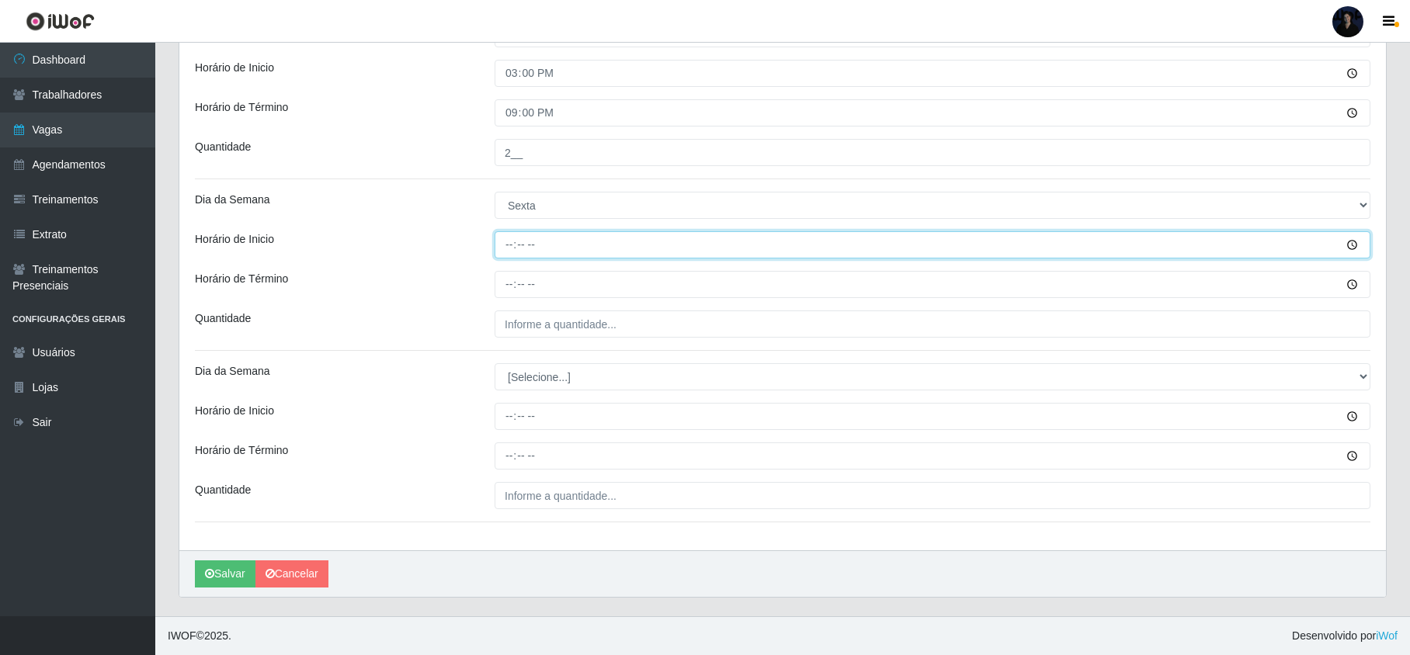
click at [507, 248] on input "Horário de Inicio" at bounding box center [933, 244] width 876 height 27
type input "09:00"
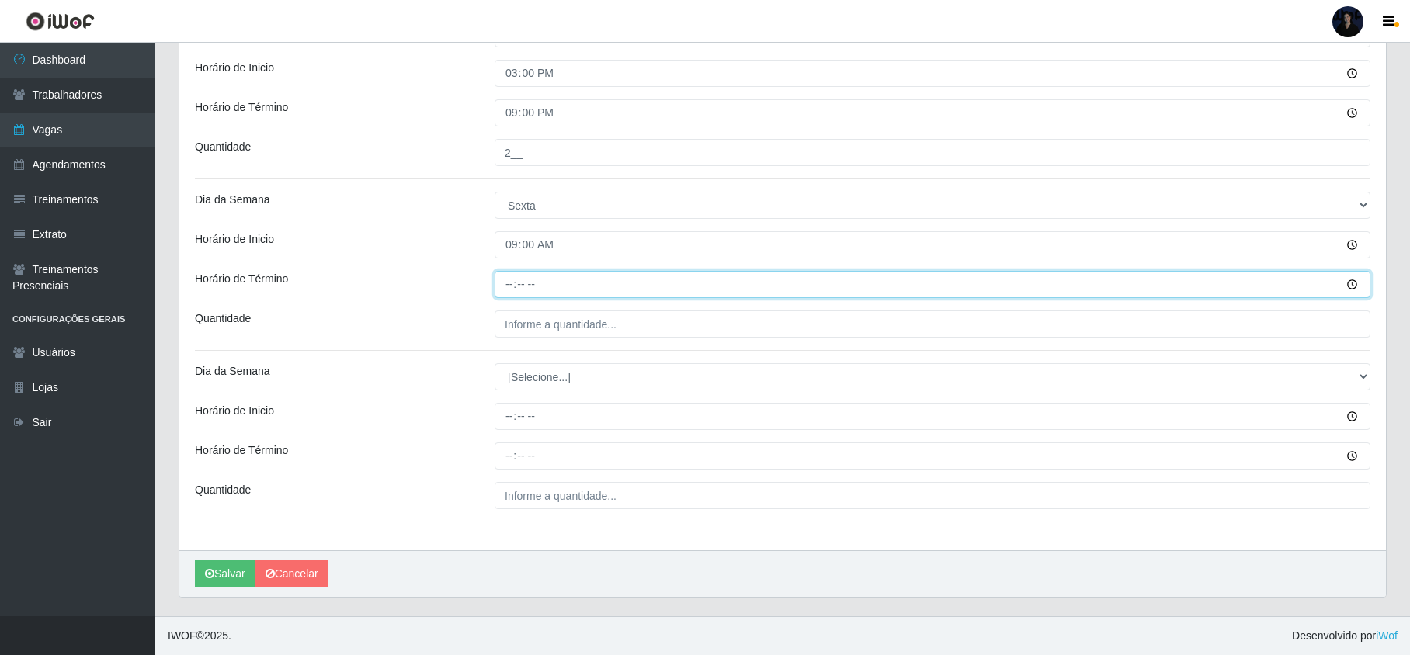
click at [516, 275] on input "Horário de Término" at bounding box center [933, 284] width 876 height 27
type input "15:00"
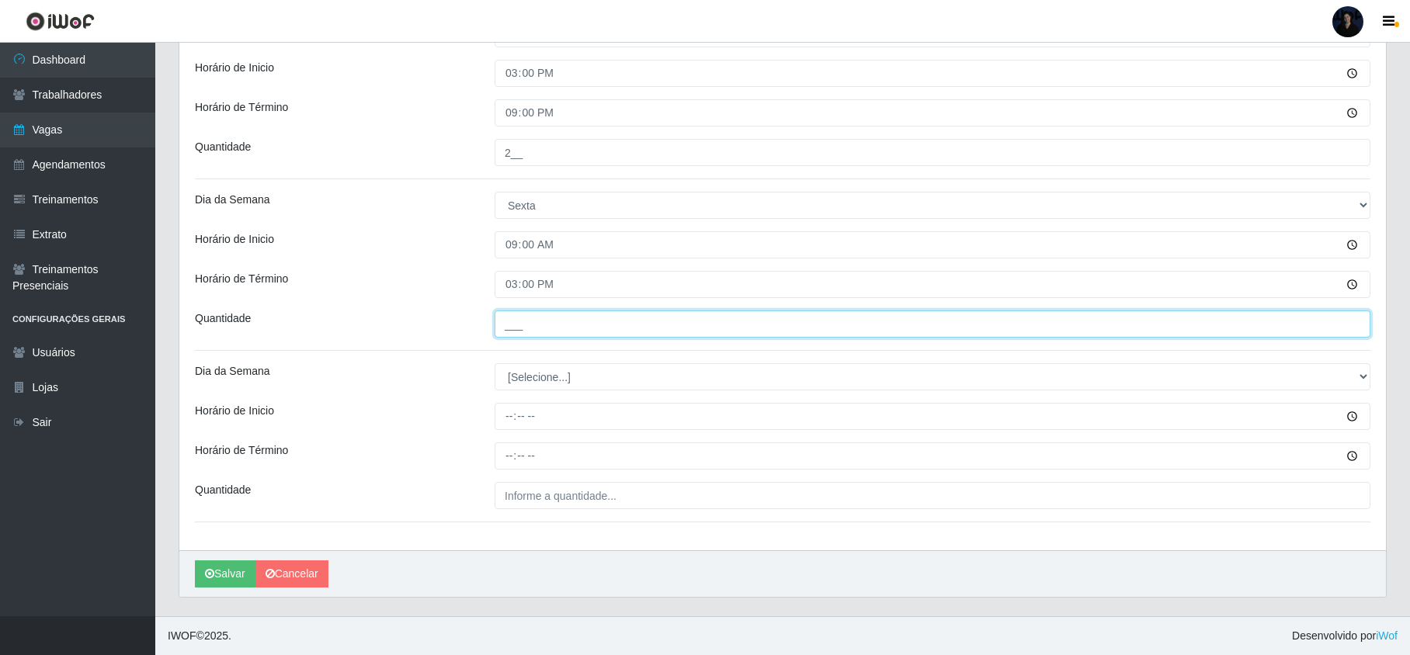
click at [517, 317] on input "___" at bounding box center [933, 324] width 876 height 27
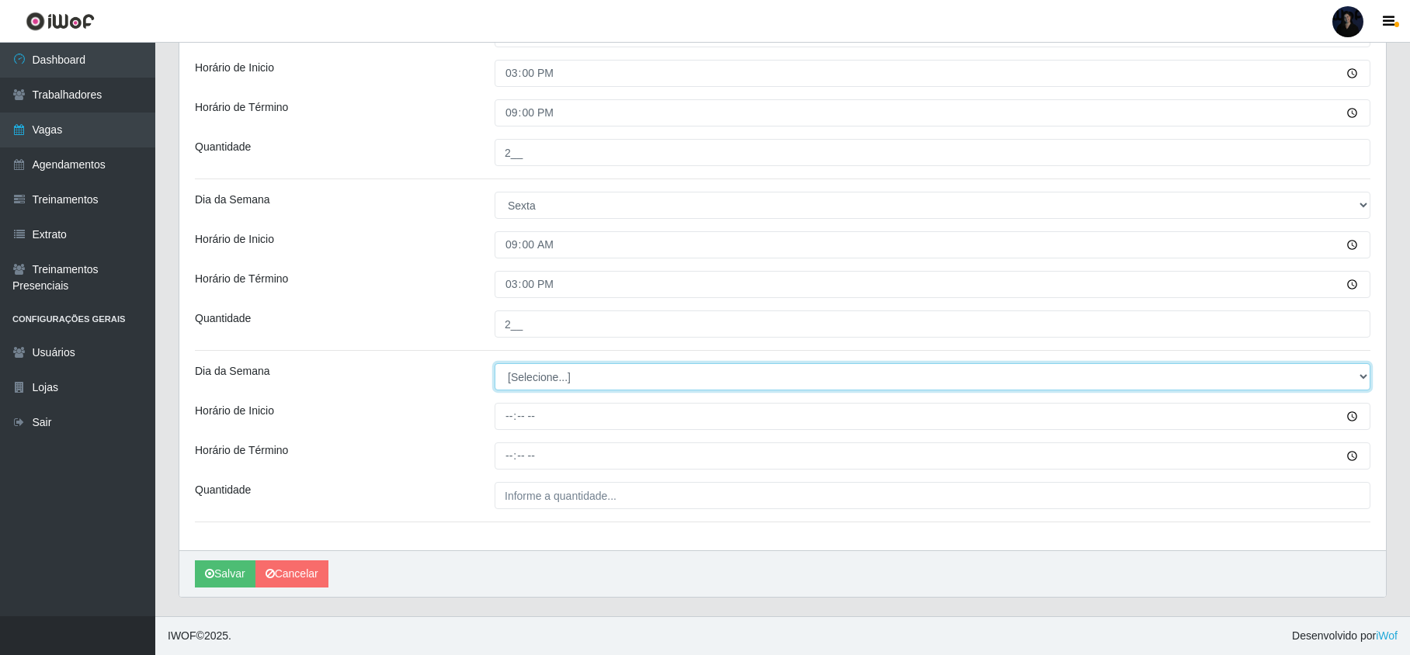
click at [536, 387] on select "[Selecione...] Segunda Terça Quarta Quinta Sexta Sábado Domingo" at bounding box center [933, 376] width 876 height 27
click at [495, 363] on select "[Selecione...] Segunda Terça Quarta Quinta Sexta Sábado Domingo" at bounding box center [933, 376] width 876 height 27
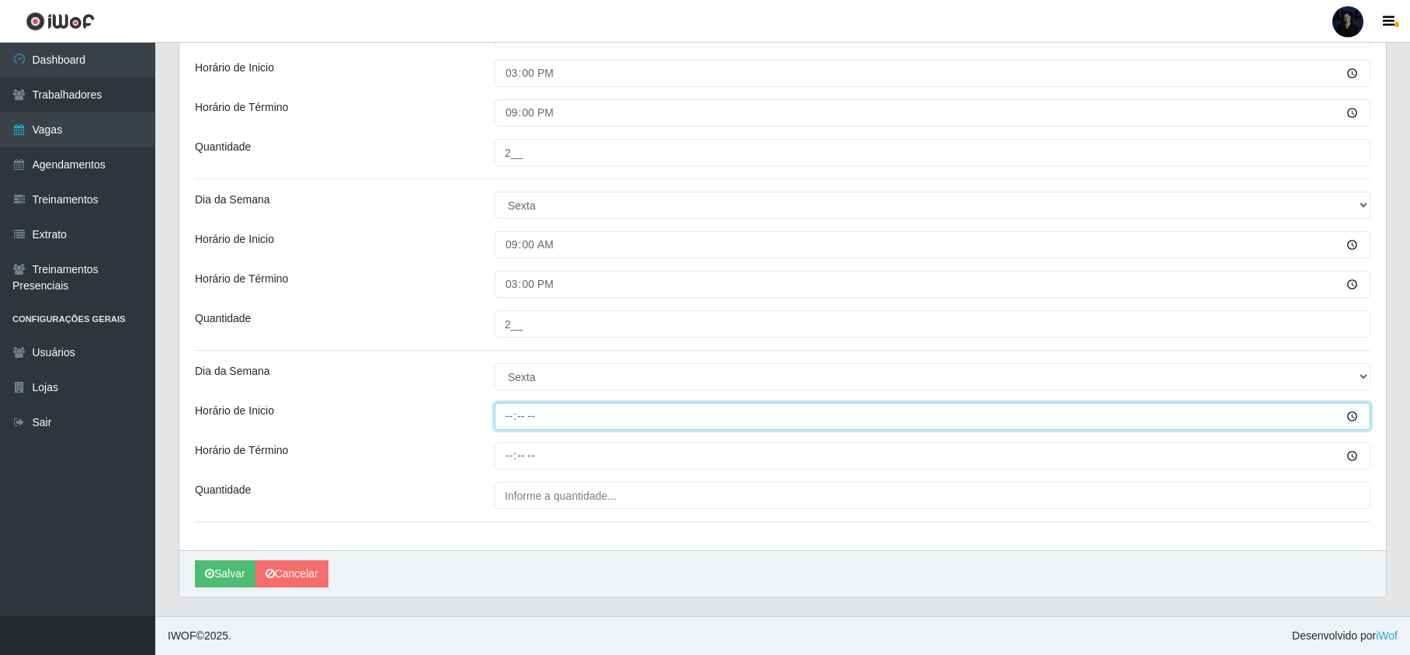
click at [509, 412] on input "Horário de Inicio" at bounding box center [933, 416] width 876 height 27
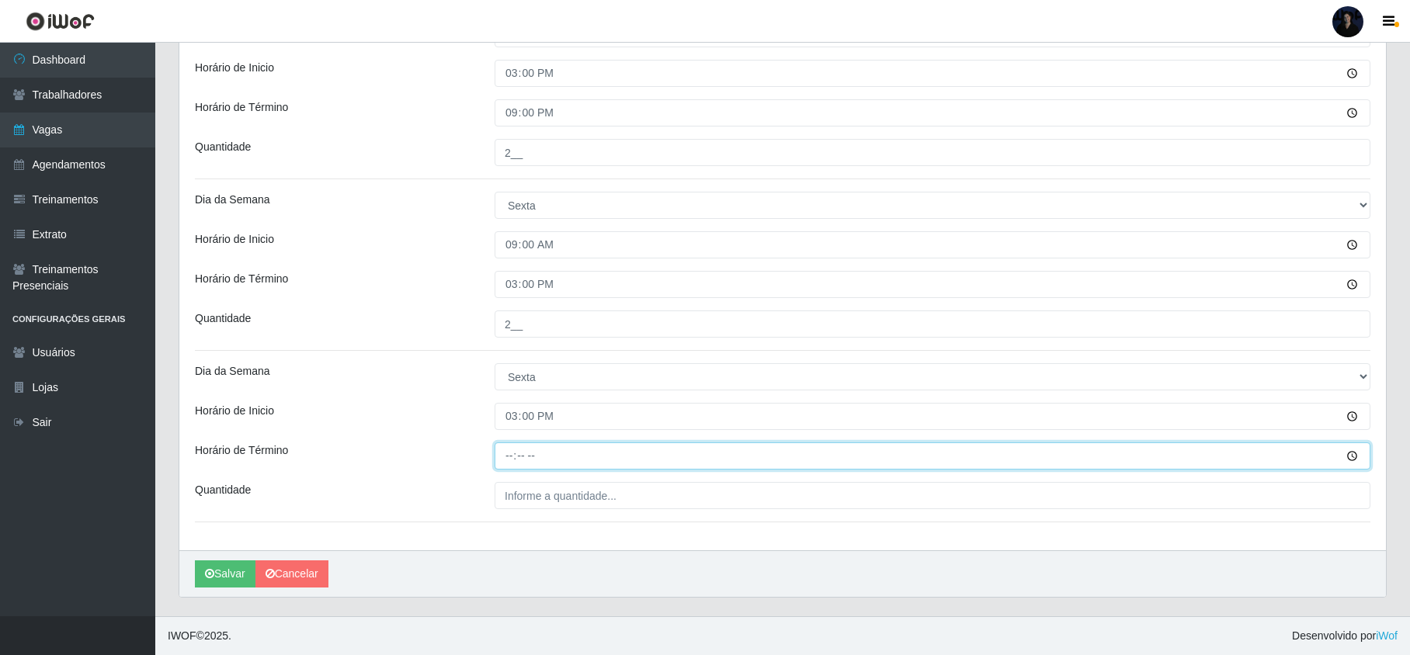
click at [508, 447] on input "Horário de Término" at bounding box center [933, 456] width 876 height 27
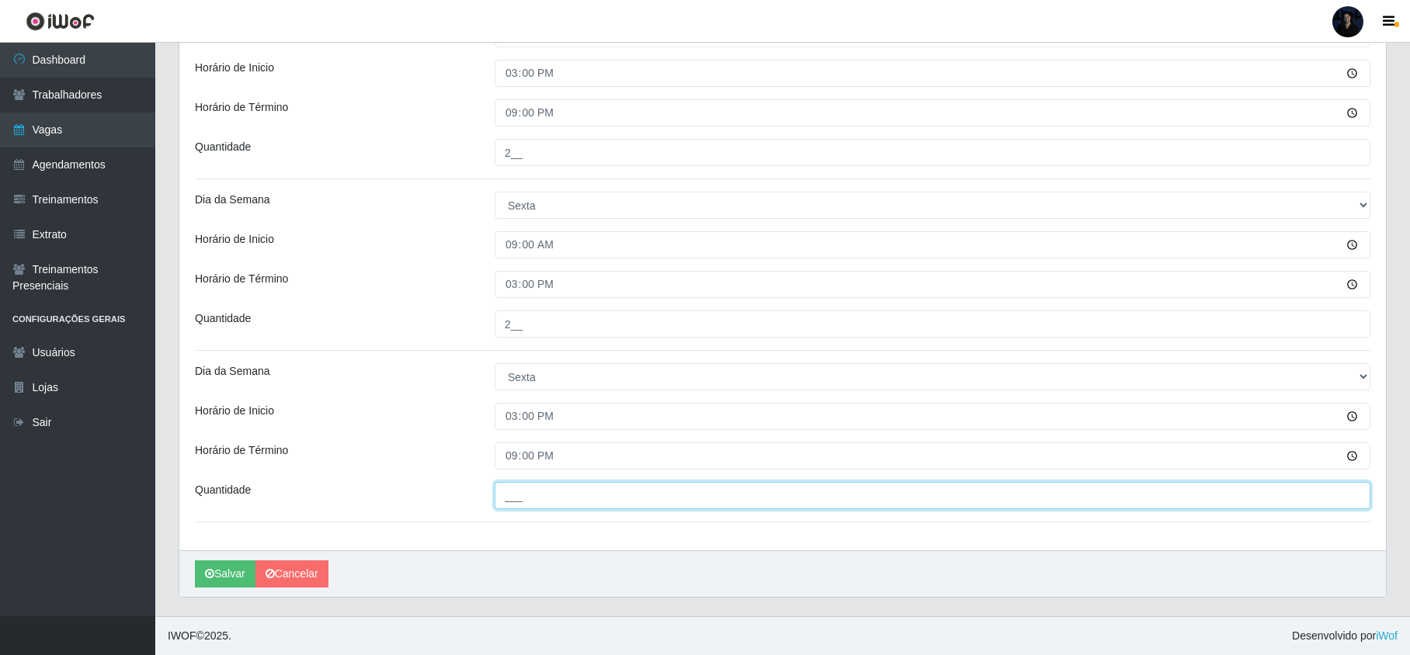
click at [522, 485] on input "___" at bounding box center [933, 495] width 876 height 27
click at [212, 572] on icon "submit" at bounding box center [209, 573] width 9 height 11
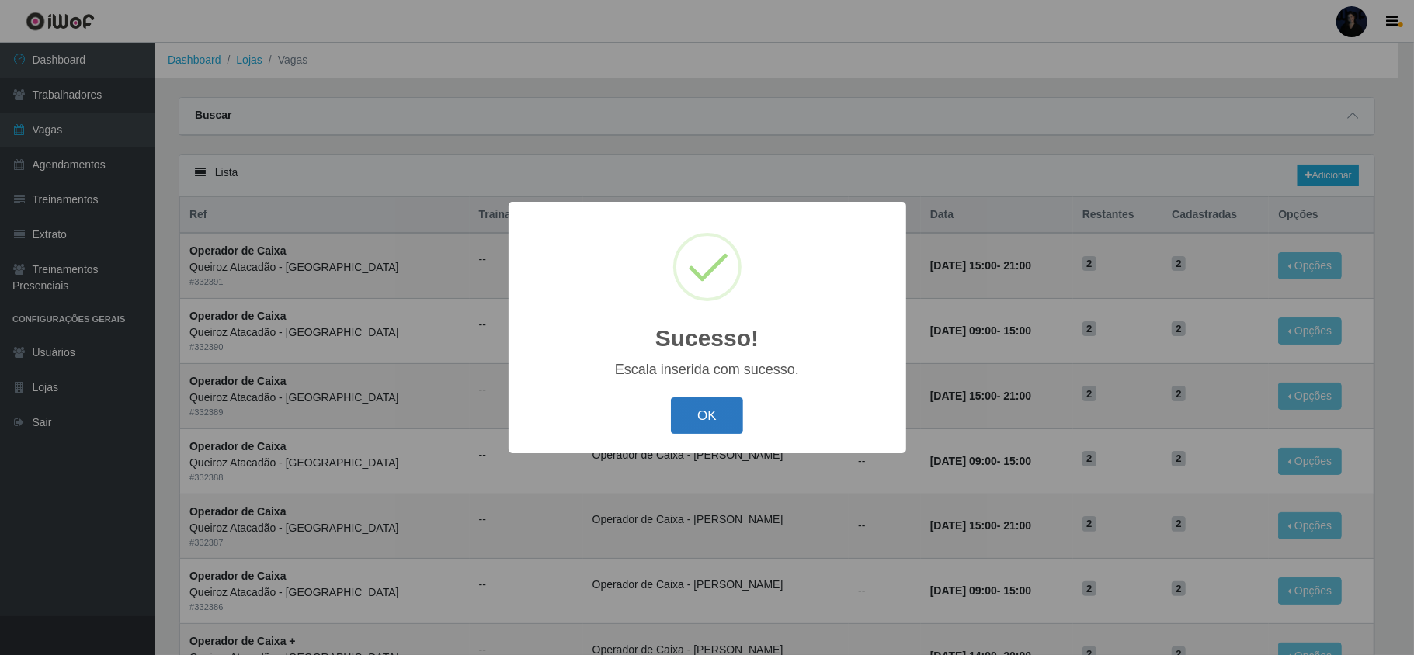
click at [708, 423] on button "OK" at bounding box center [707, 416] width 72 height 36
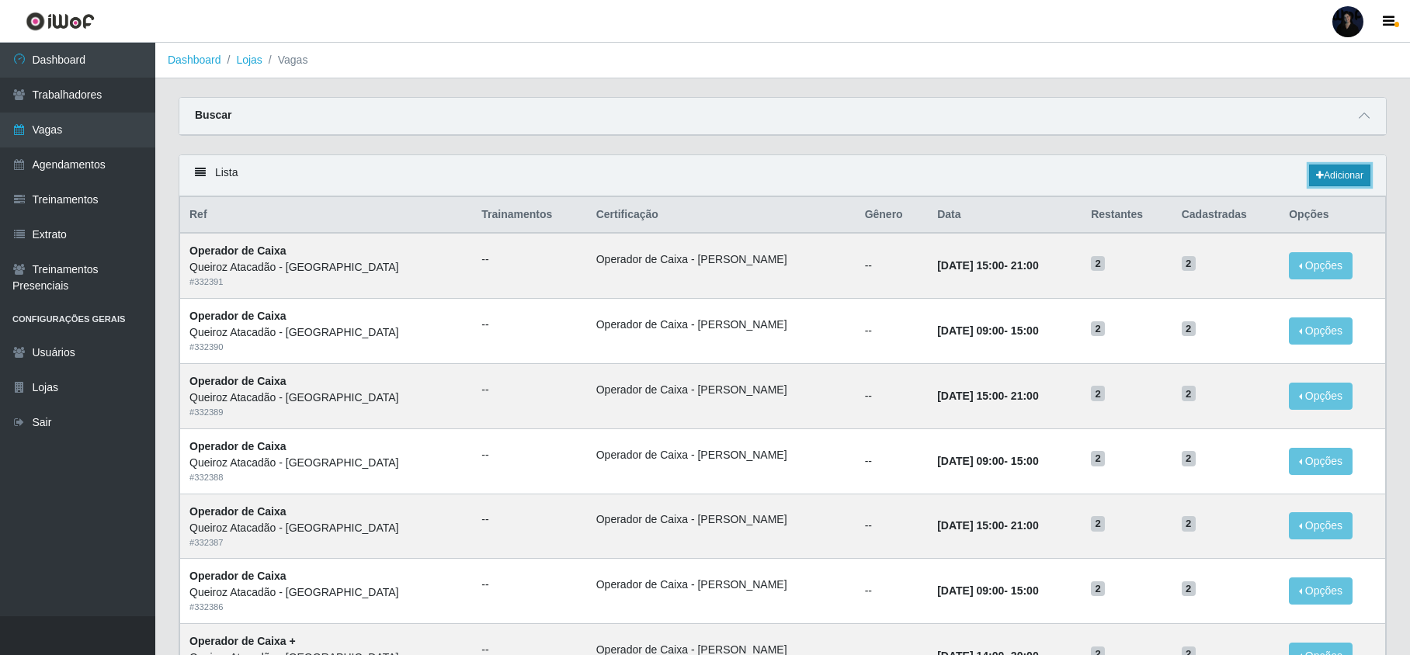
click at [1343, 177] on link "Adicionar" at bounding box center [1339, 176] width 61 height 22
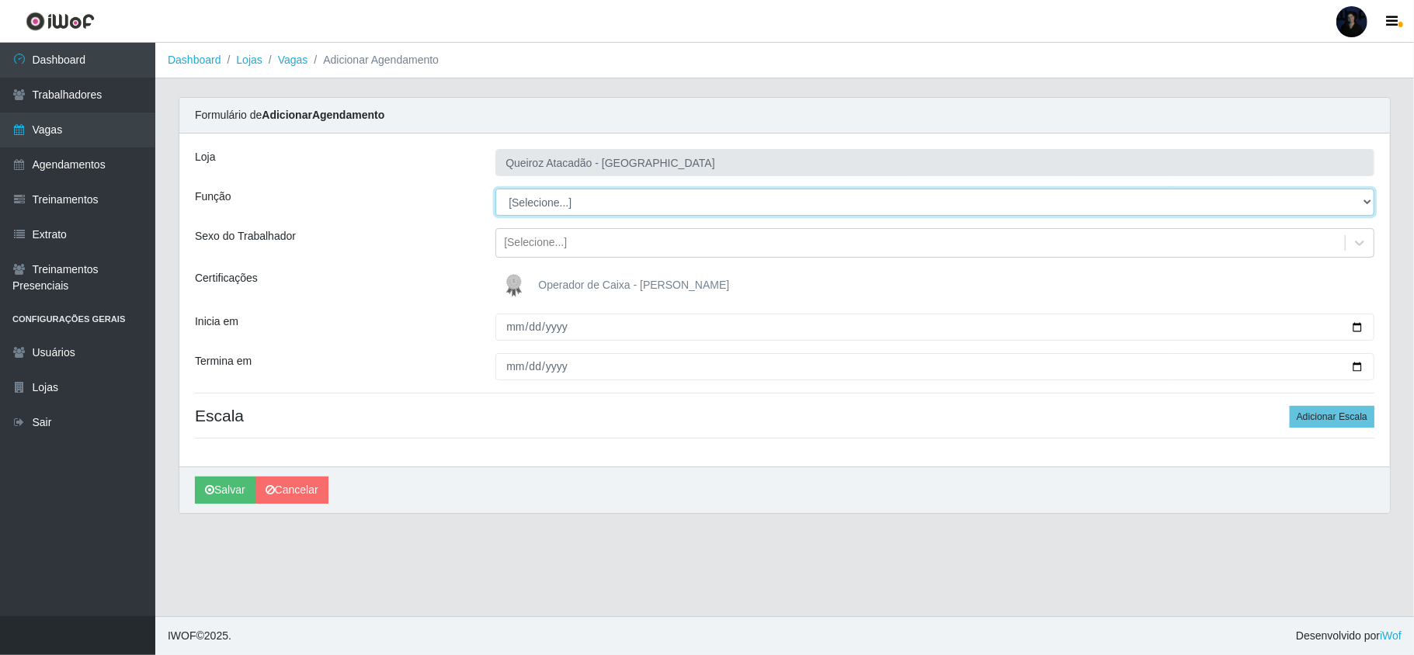
click at [547, 208] on select "[Selecione...] Embalador Embalador + Embalador ++ Operador de Caixa Operador de…" at bounding box center [934, 202] width 879 height 27
click at [495, 189] on select "[Selecione...] Embalador Embalador + Embalador ++ Operador de Caixa Operador de…" at bounding box center [934, 202] width 879 height 27
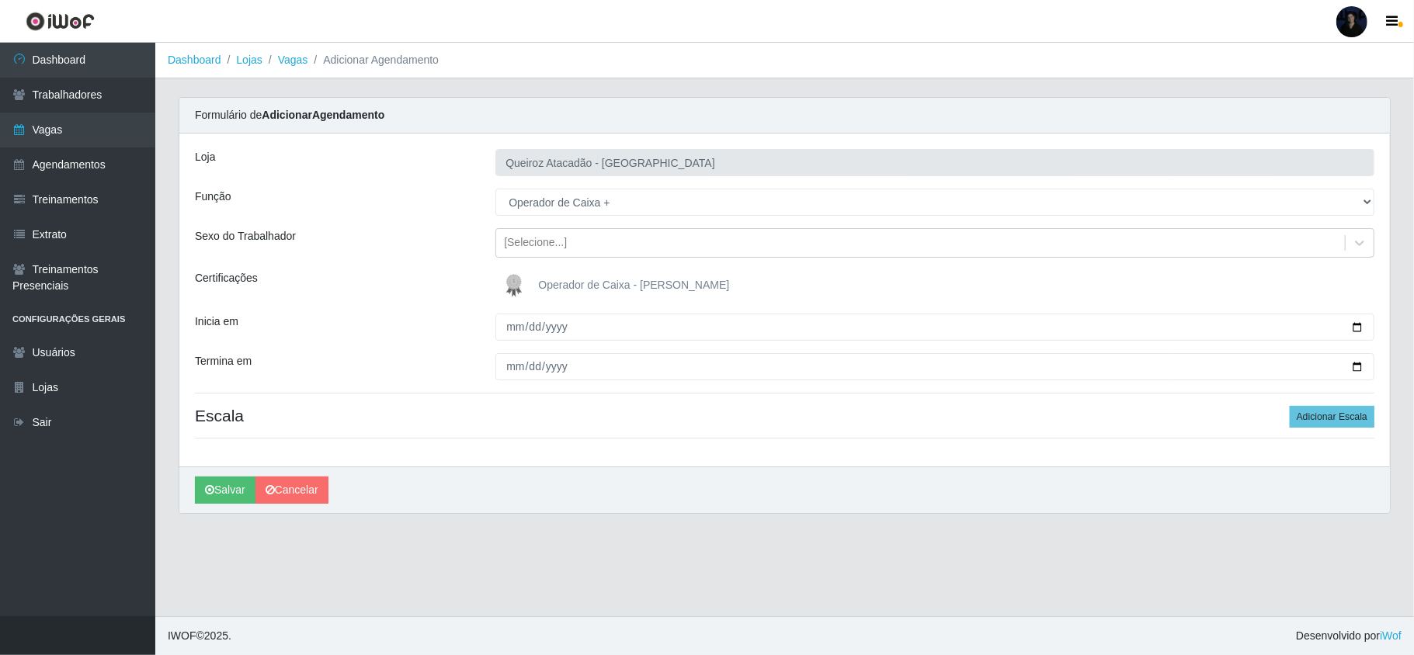
click at [526, 275] on img at bounding box center [517, 285] width 37 height 31
click at [0, 0] on input "Operador de Caixa - [PERSON_NAME]" at bounding box center [0, 0] width 0 height 0
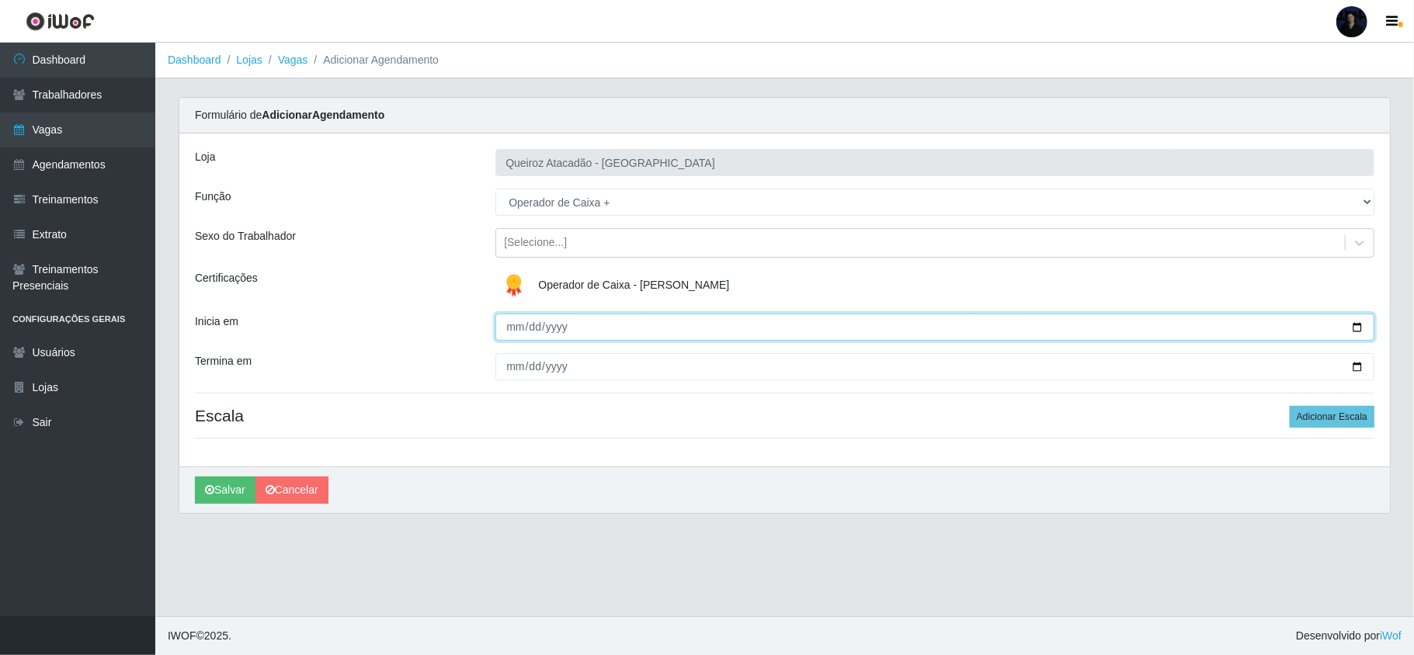
click at [508, 335] on input "Inicia em" at bounding box center [934, 327] width 879 height 27
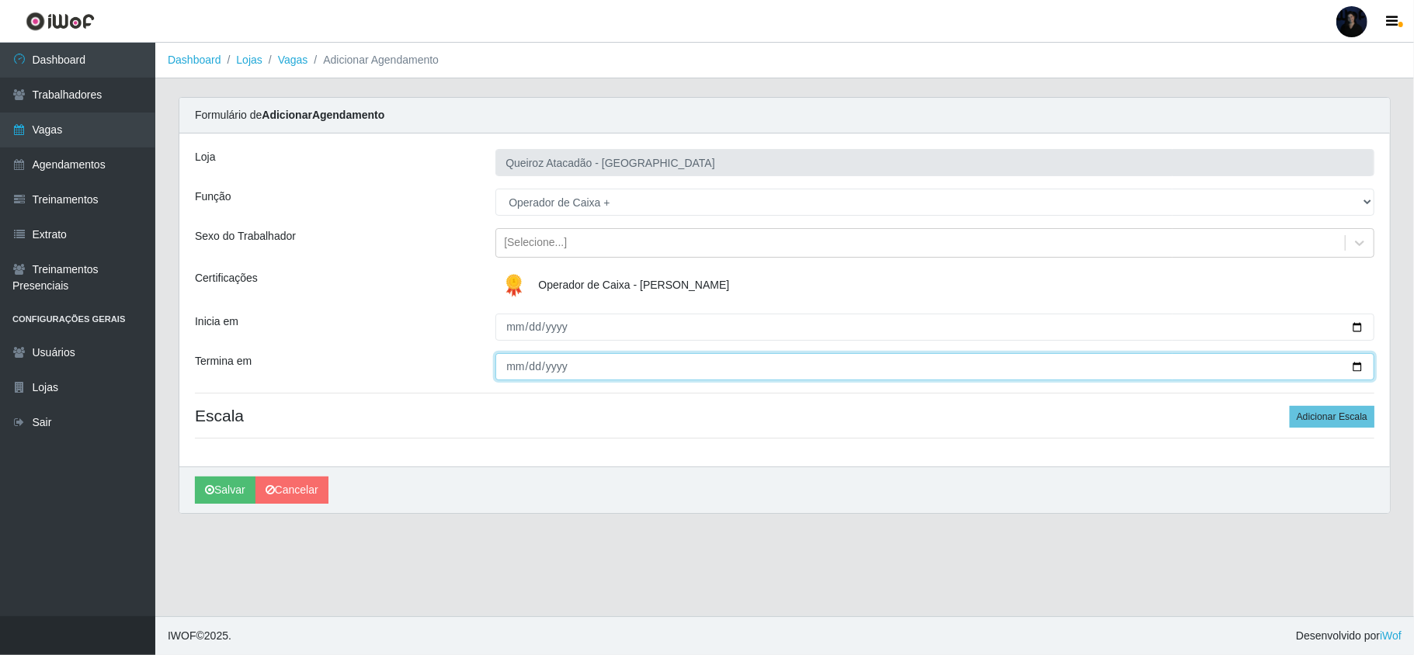
click at [511, 362] on input "Termina em" at bounding box center [934, 366] width 879 height 27
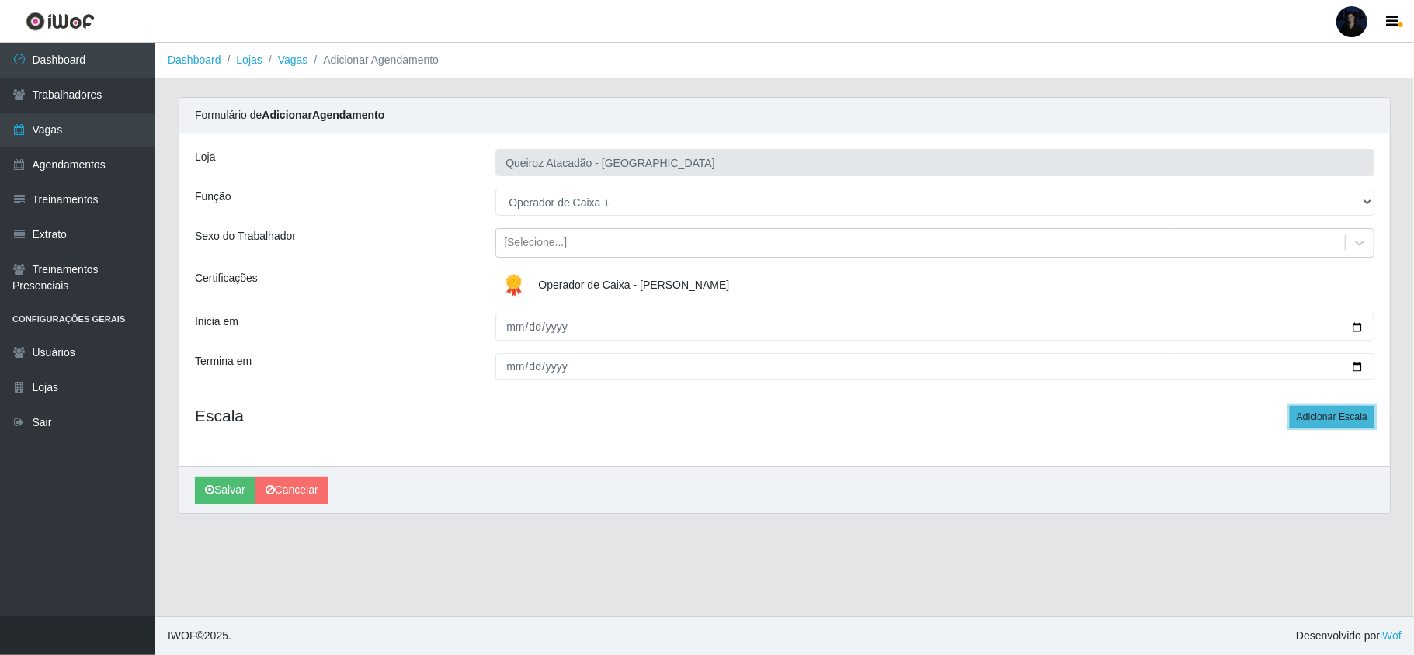
click at [1301, 421] on button "Adicionar Escala" at bounding box center [1332, 417] width 85 height 22
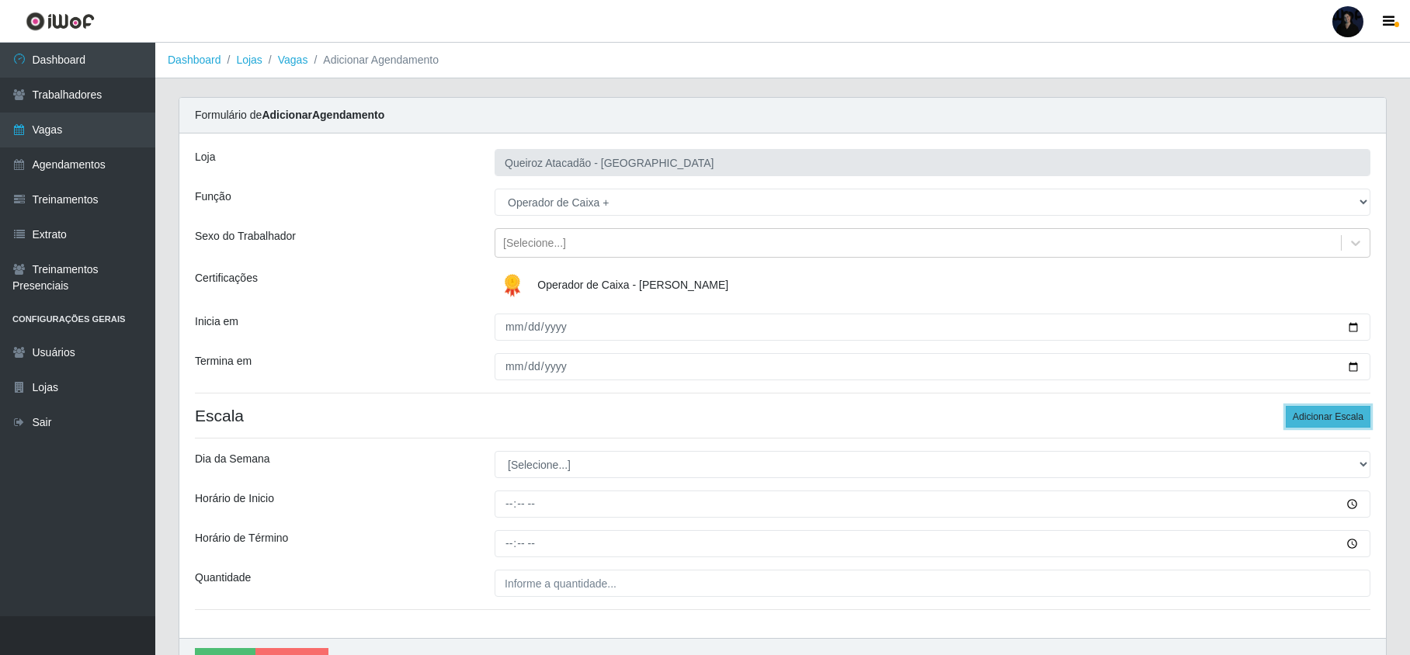
click at [1301, 421] on button "Adicionar Escala" at bounding box center [1328, 417] width 85 height 22
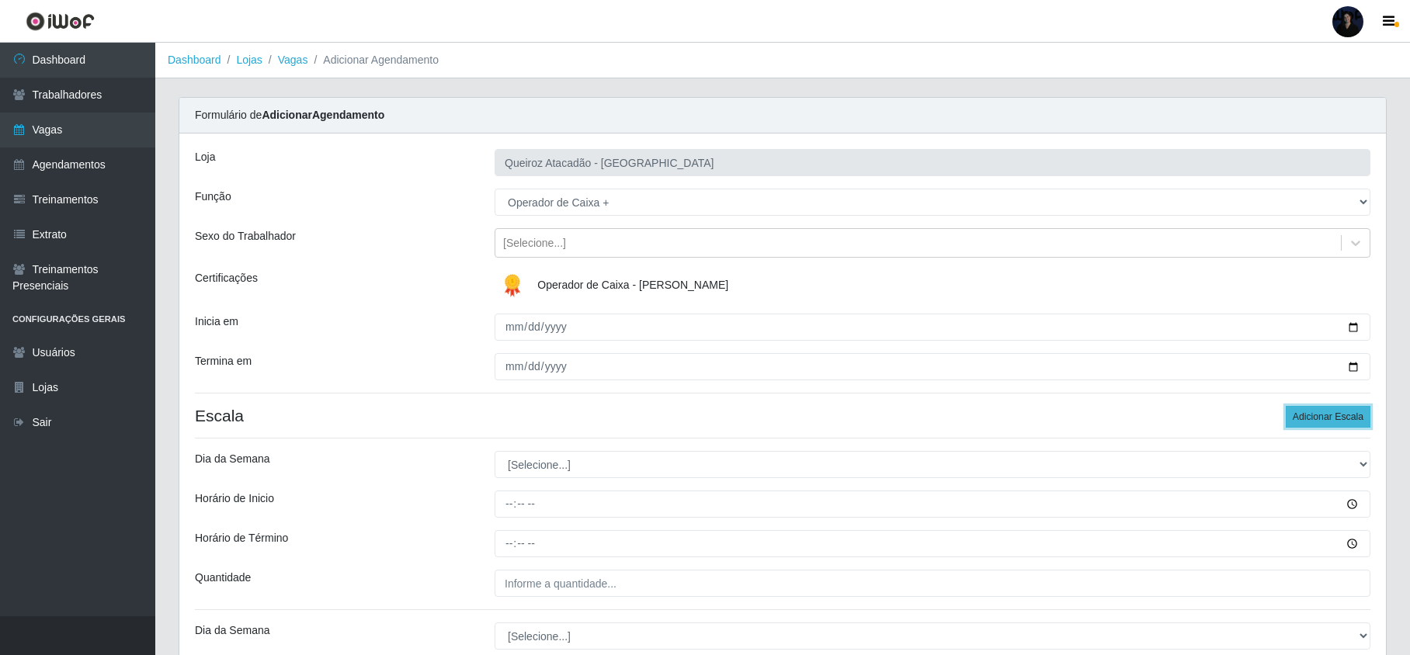
click at [1301, 421] on button "Adicionar Escala" at bounding box center [1328, 417] width 85 height 22
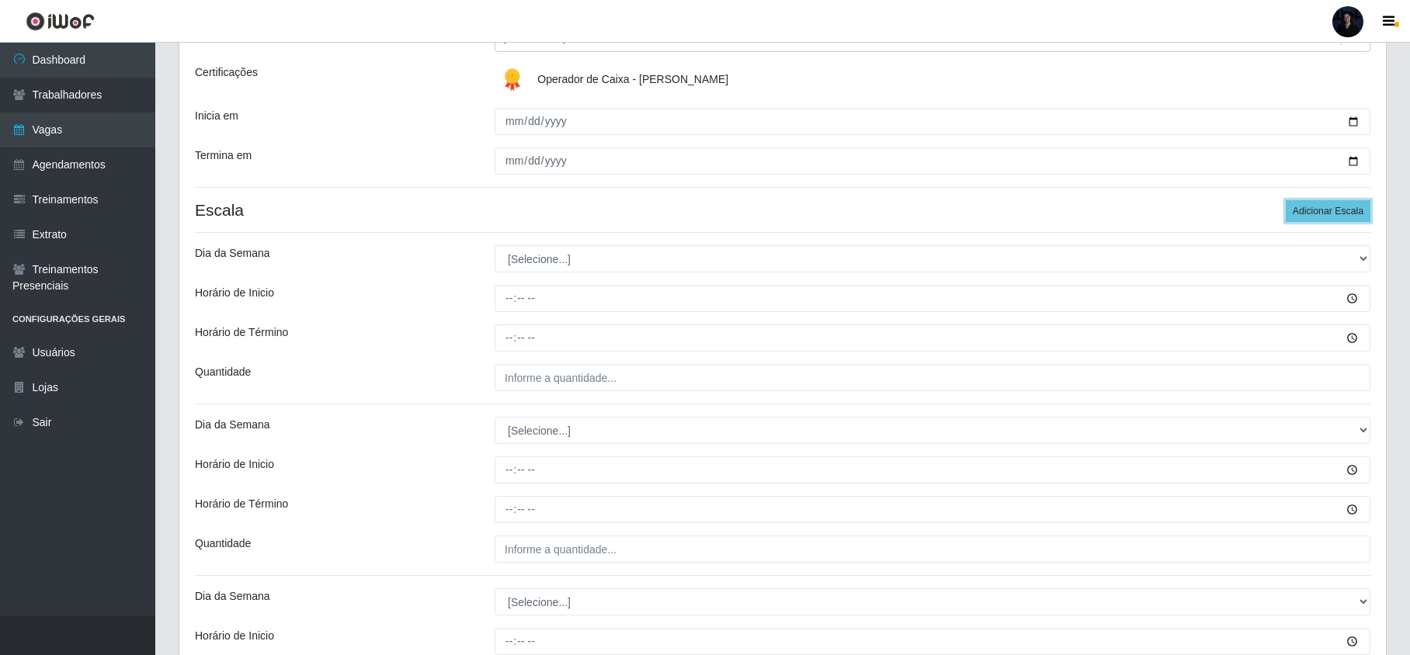
scroll to position [207, 0]
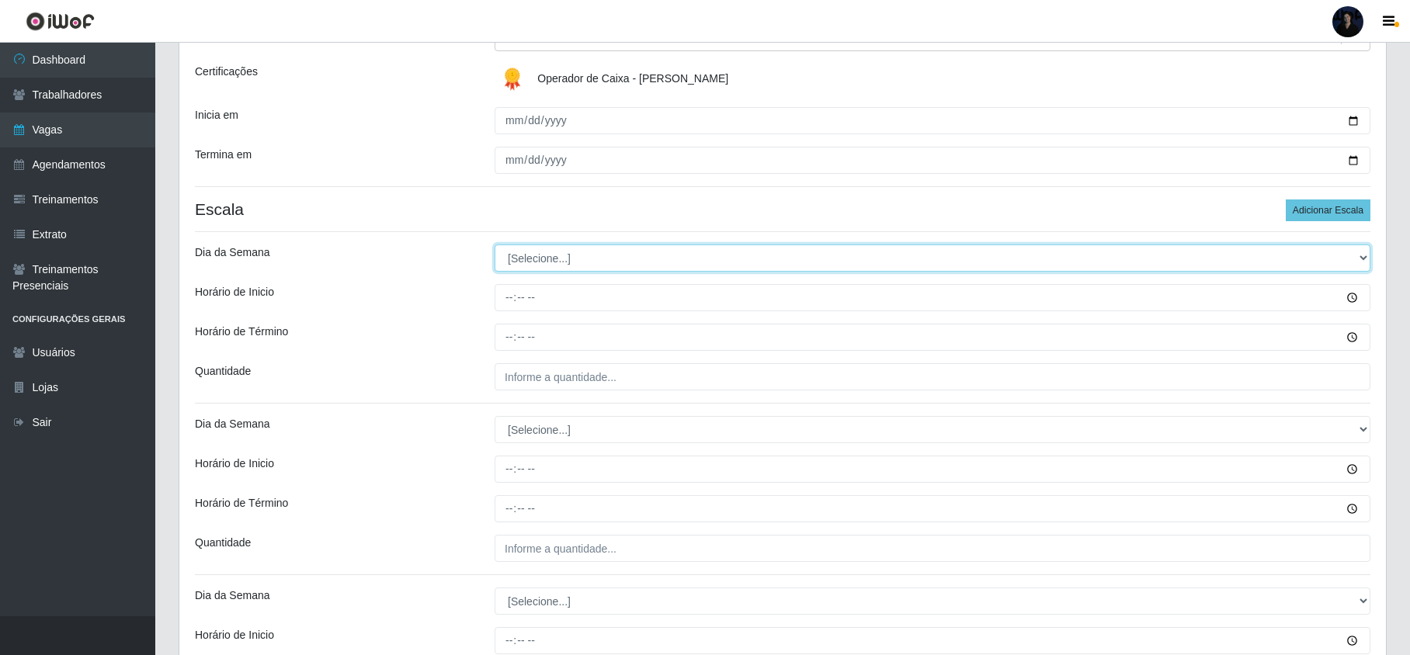
click at [528, 258] on select "[Selecione...] Segunda Terça Quarta Quinta Sexta Sábado Domingo" at bounding box center [933, 258] width 876 height 27
click at [495, 245] on select "[Selecione...] Segunda Terça Quarta Quinta Sexta Sábado Domingo" at bounding box center [933, 258] width 876 height 27
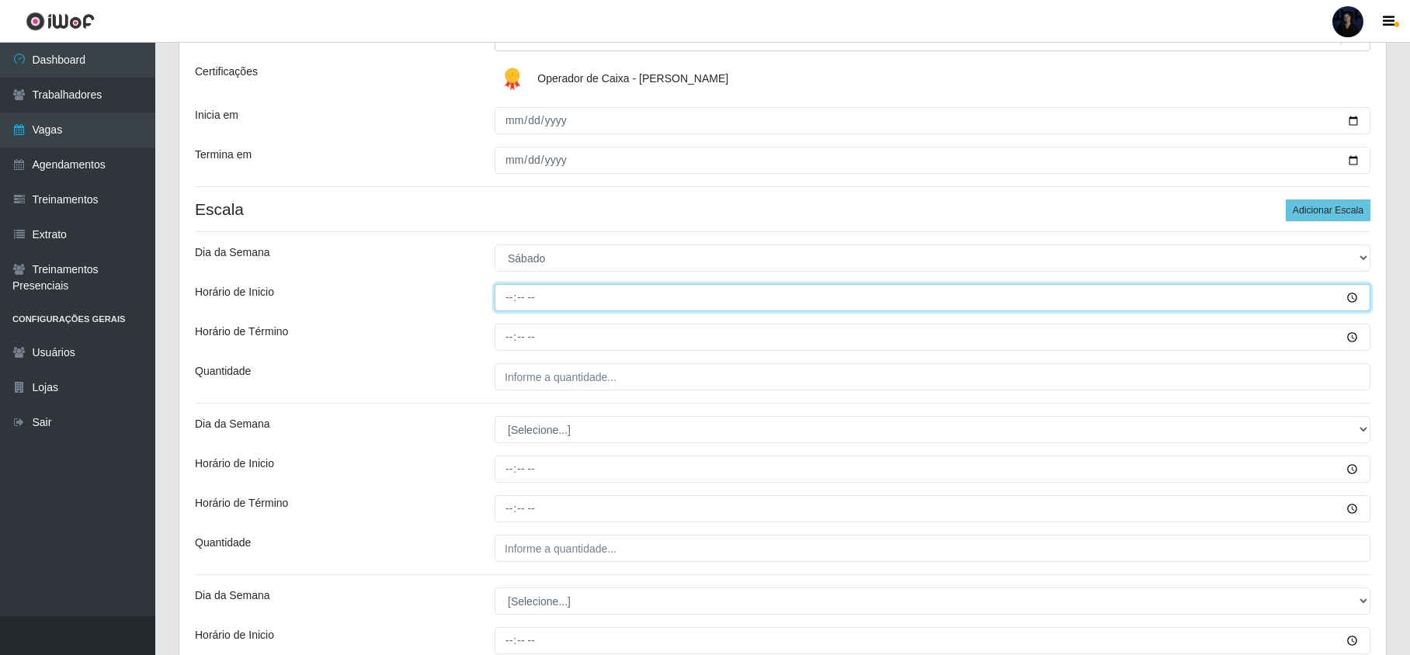
click at [516, 301] on input "Horário de Inicio" at bounding box center [933, 297] width 876 height 27
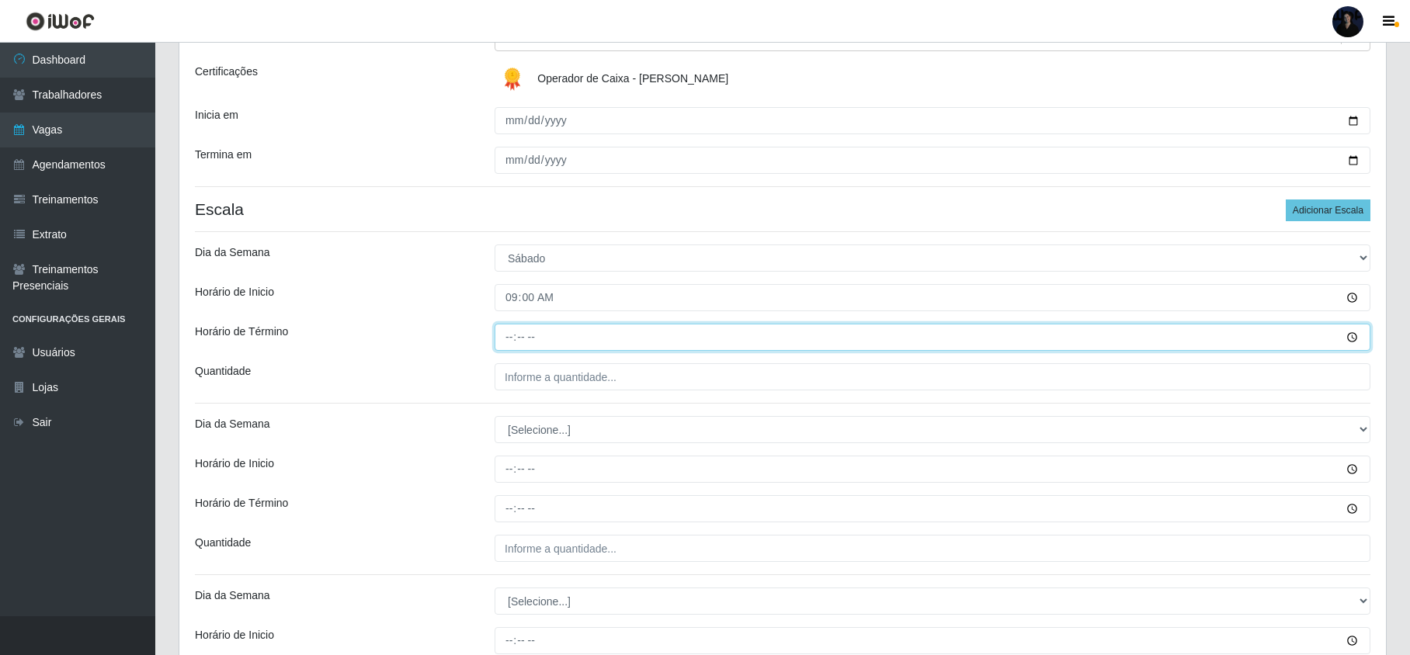
click at [505, 337] on input "Horário de Término" at bounding box center [933, 337] width 876 height 27
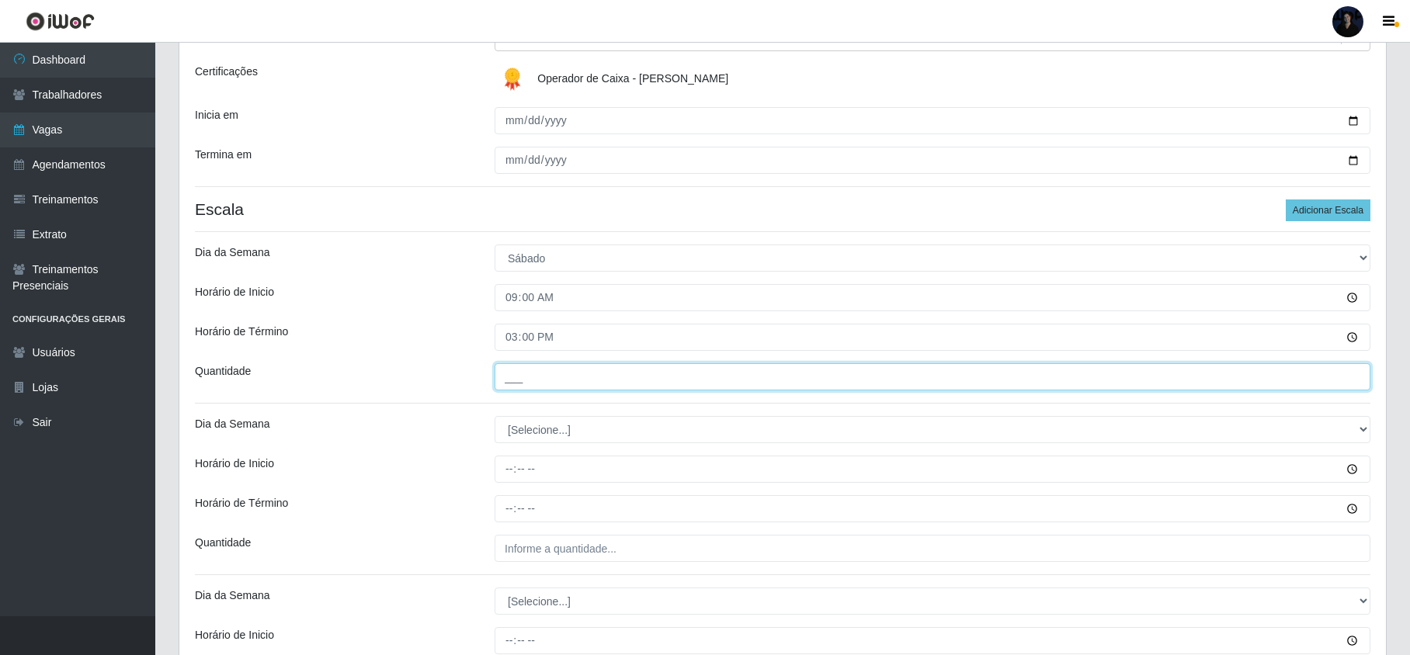
click at [507, 373] on input "___" at bounding box center [933, 376] width 876 height 27
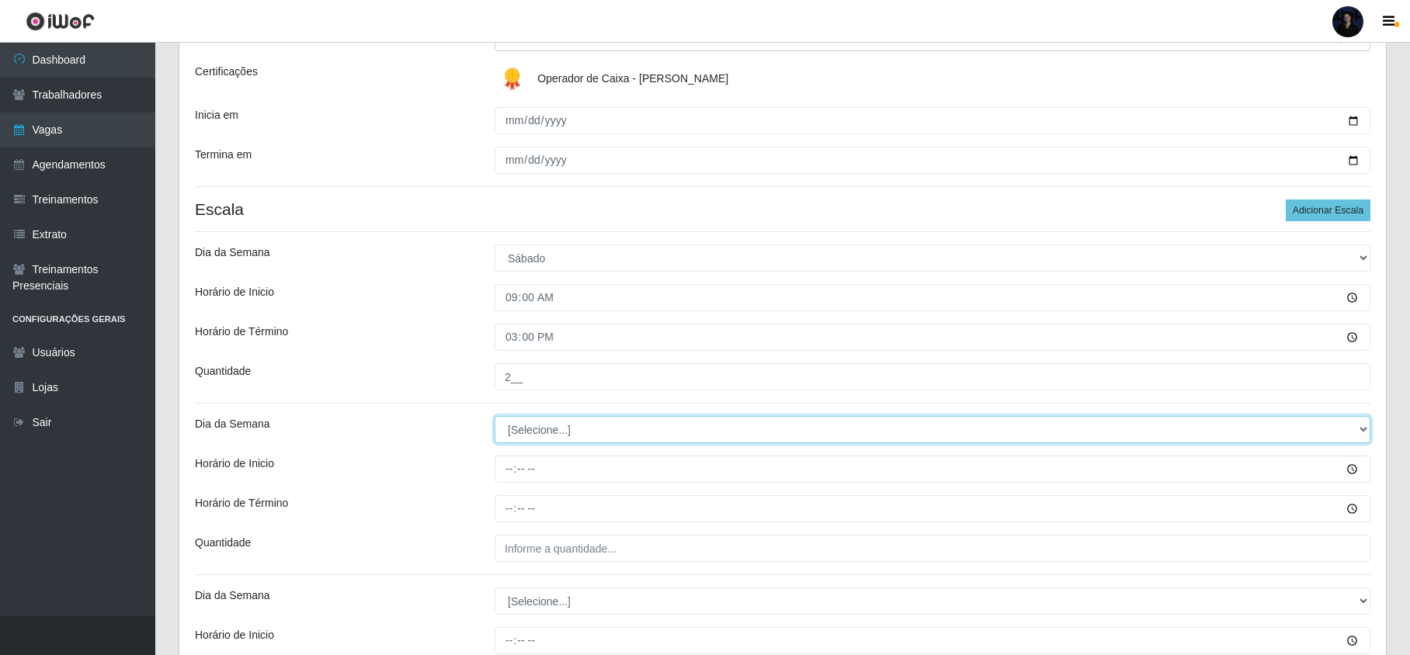
click at [528, 423] on select "[Selecione...] Segunda Terça Quarta Quinta Sexta Sábado Domingo" at bounding box center [933, 429] width 876 height 27
click at [495, 418] on select "[Selecione...] Segunda Terça Quarta Quinta Sexta Sábado Domingo" at bounding box center [933, 429] width 876 height 27
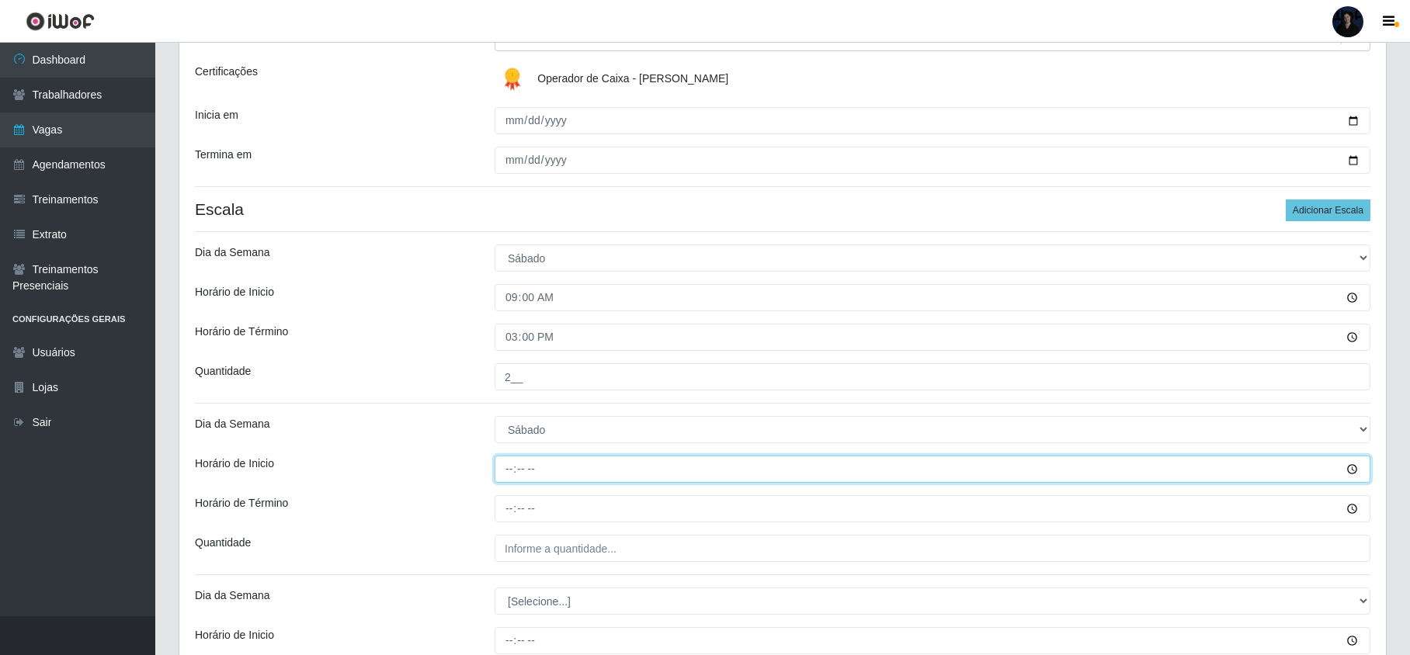
click at [512, 467] on input "Horário de Inicio" at bounding box center [933, 469] width 876 height 27
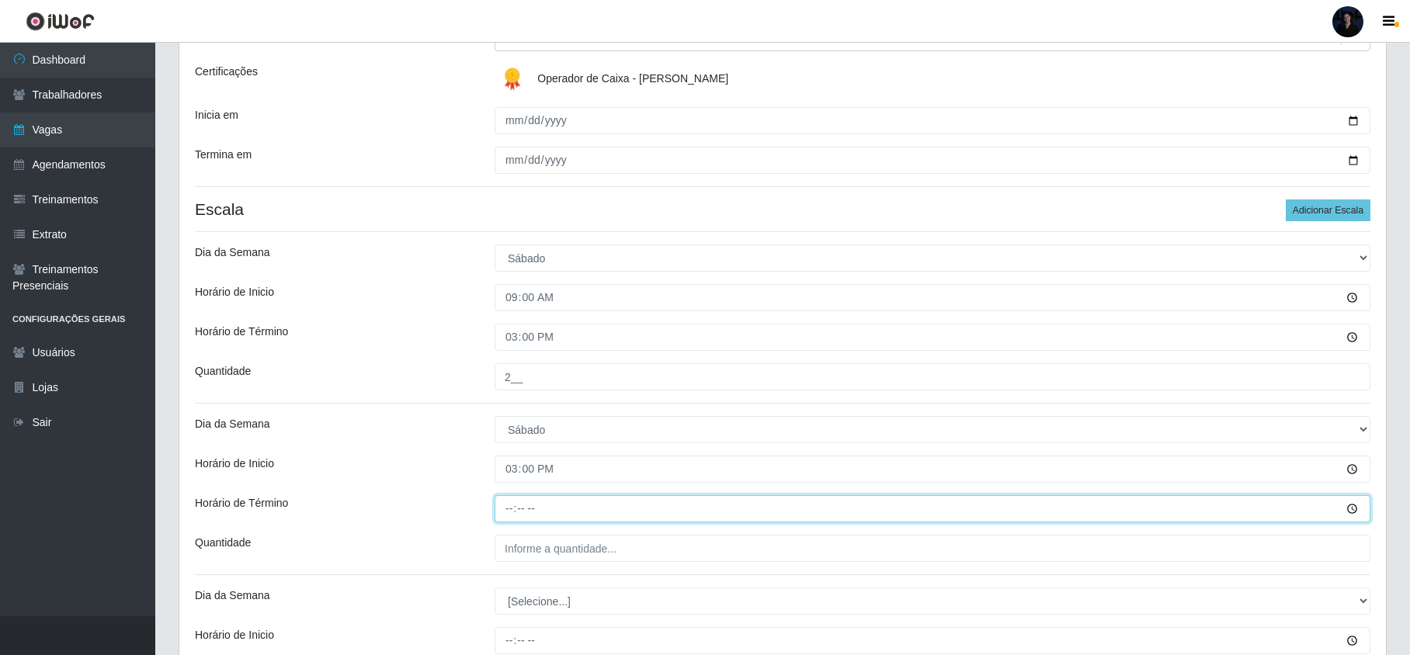
click at [504, 505] on input "Horário de Término" at bounding box center [933, 508] width 876 height 27
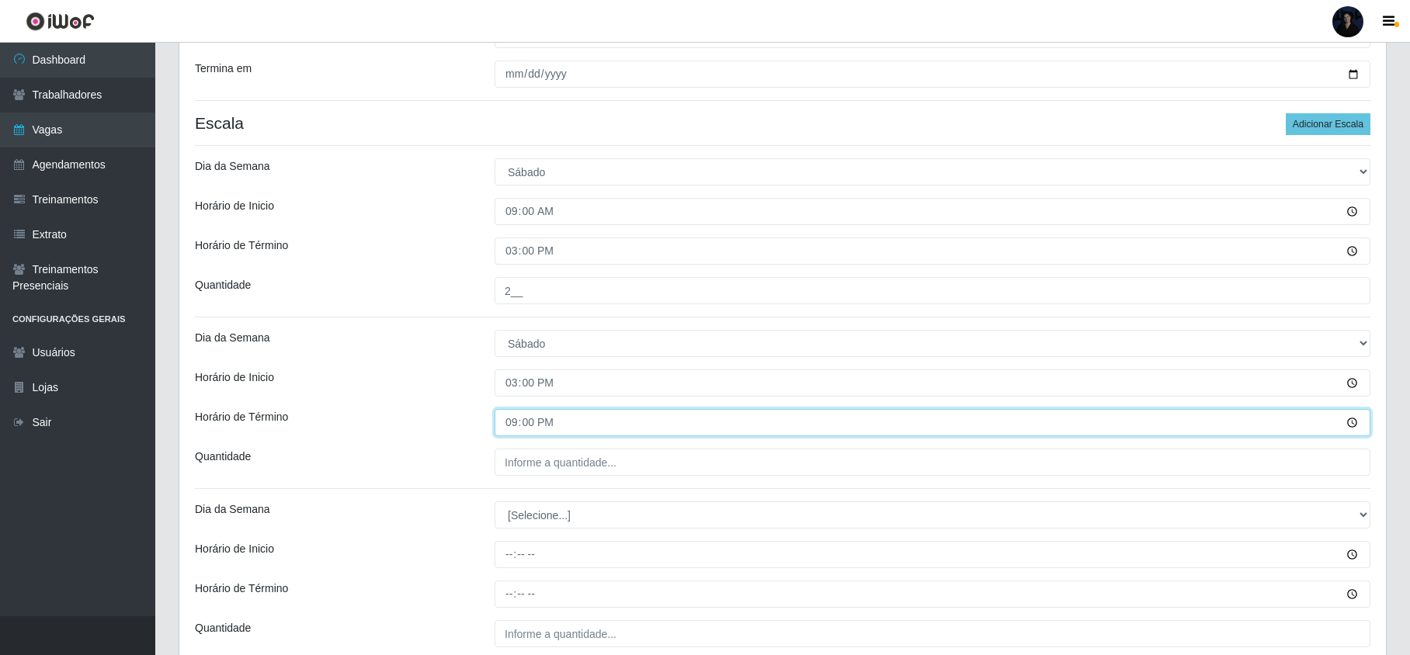
scroll to position [414, 0]
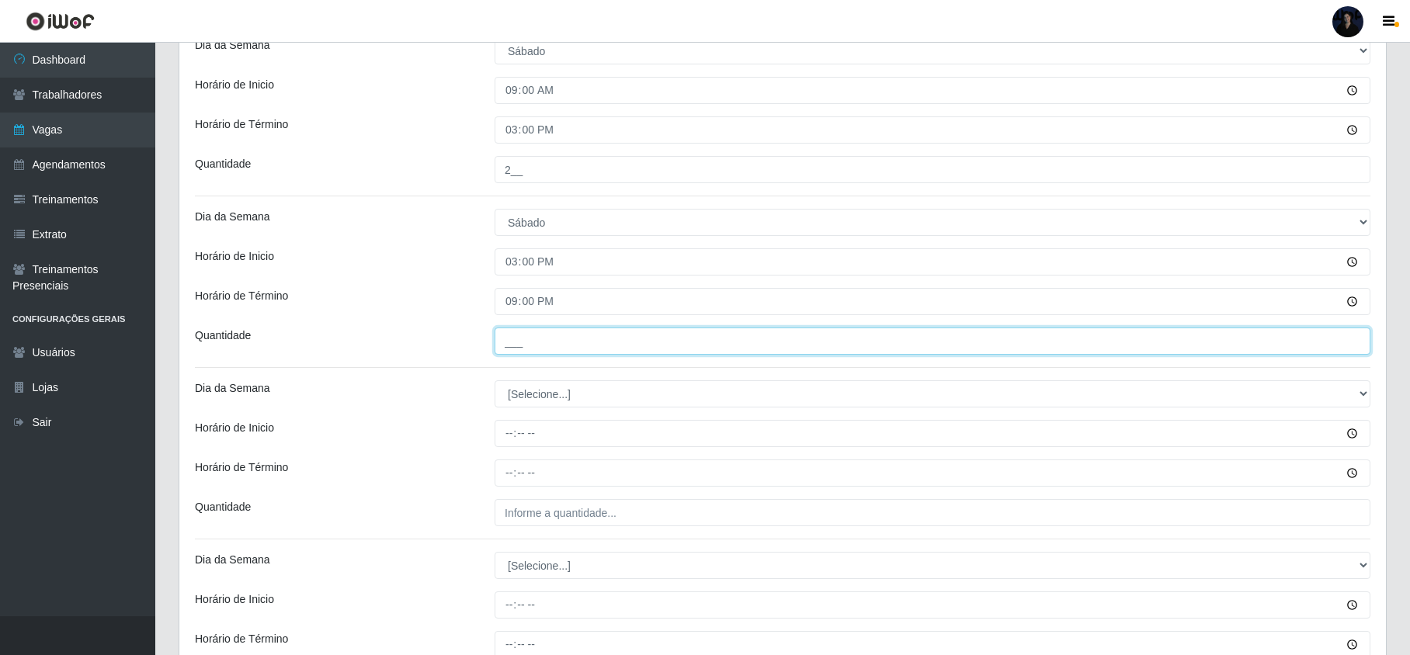
click at [519, 342] on input "___" at bounding box center [933, 341] width 876 height 27
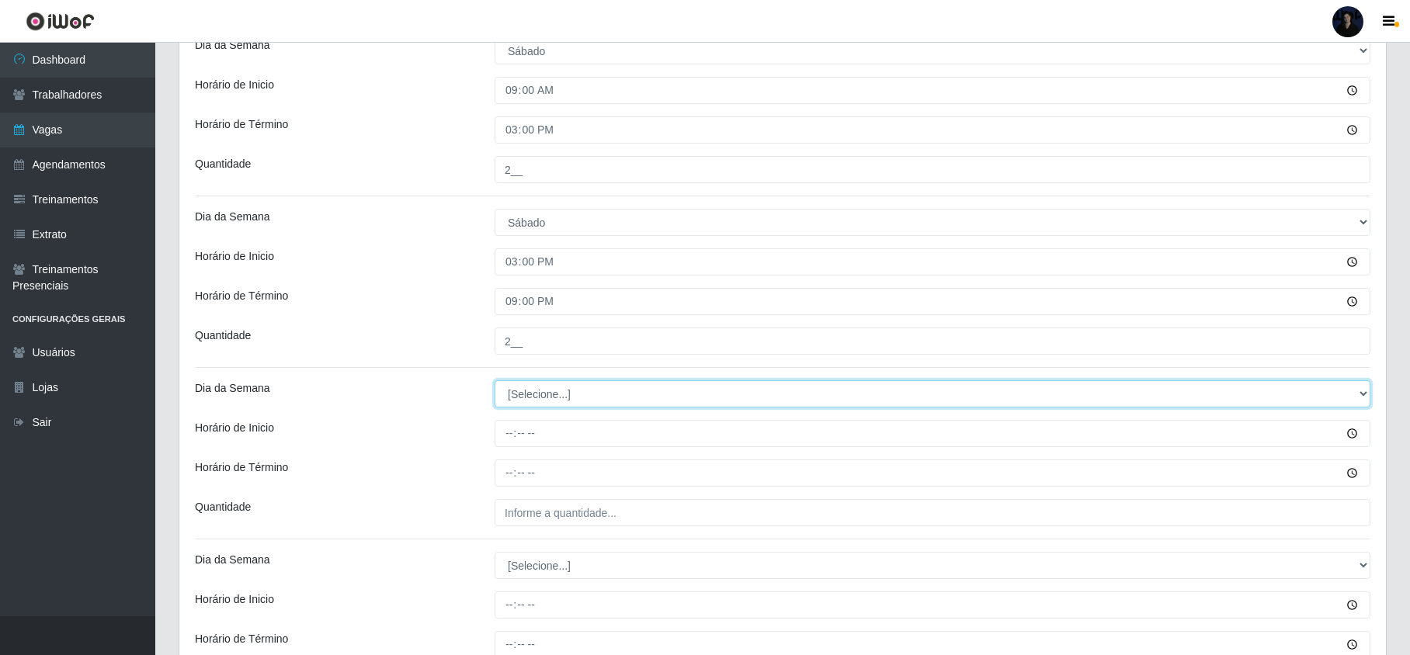
click at [517, 401] on select "[Selecione...] Segunda Terça Quarta Quinta Sexta Sábado Domingo" at bounding box center [933, 393] width 876 height 27
click at [495, 382] on select "[Selecione...] Segunda Terça Quarta Quinta Sexta Sábado Domingo" at bounding box center [933, 393] width 876 height 27
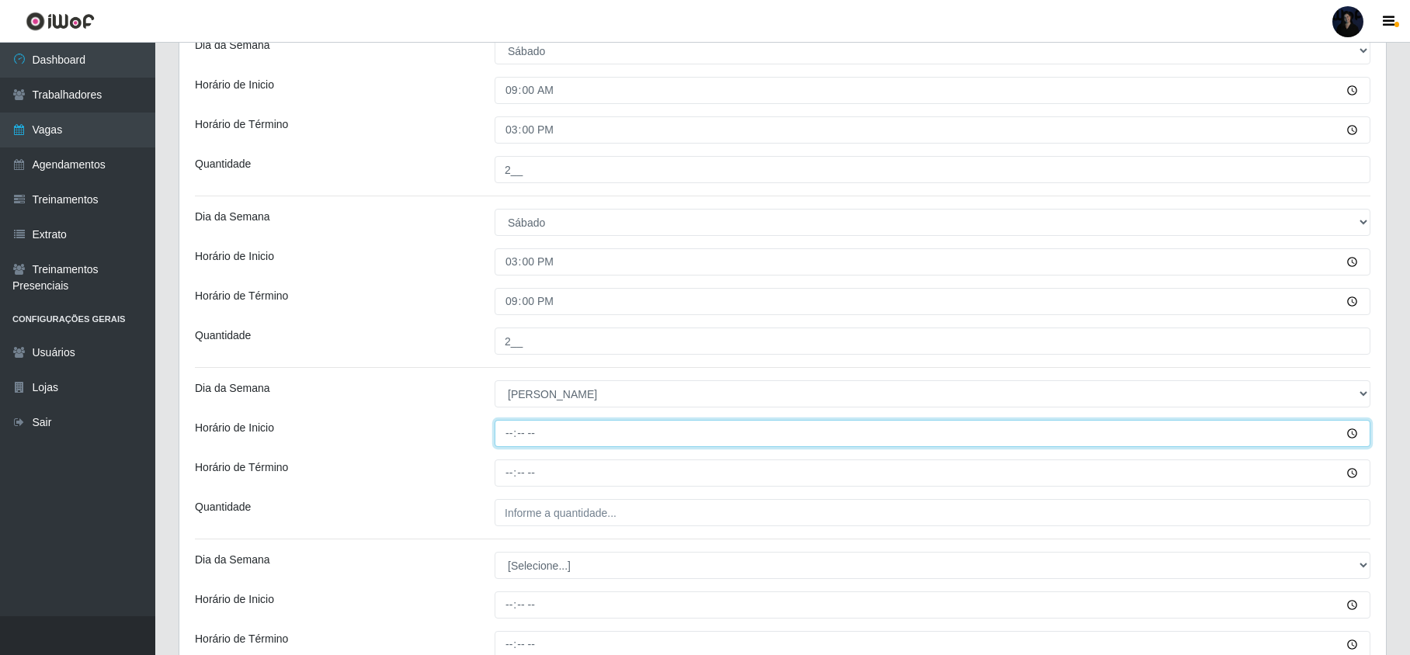
click at [512, 439] on input "Horário de Inicio" at bounding box center [933, 433] width 876 height 27
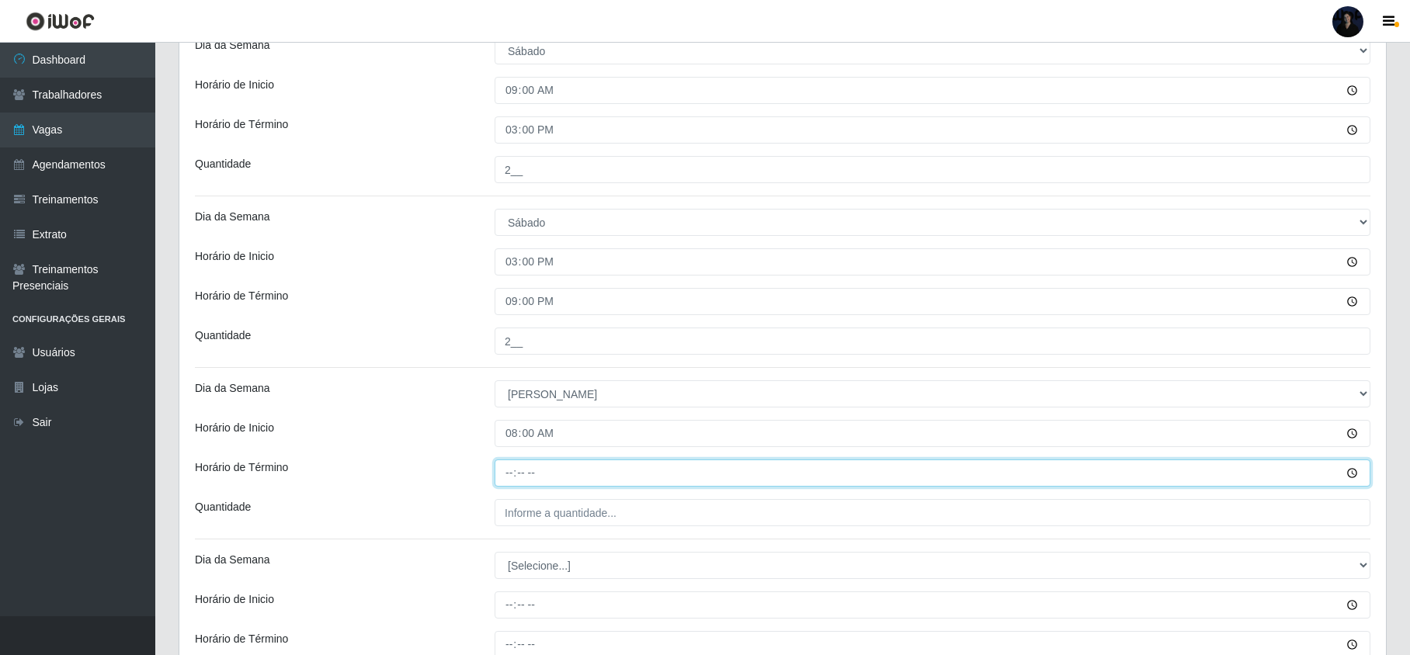
click at [514, 472] on input "Horário de Término" at bounding box center [933, 473] width 876 height 27
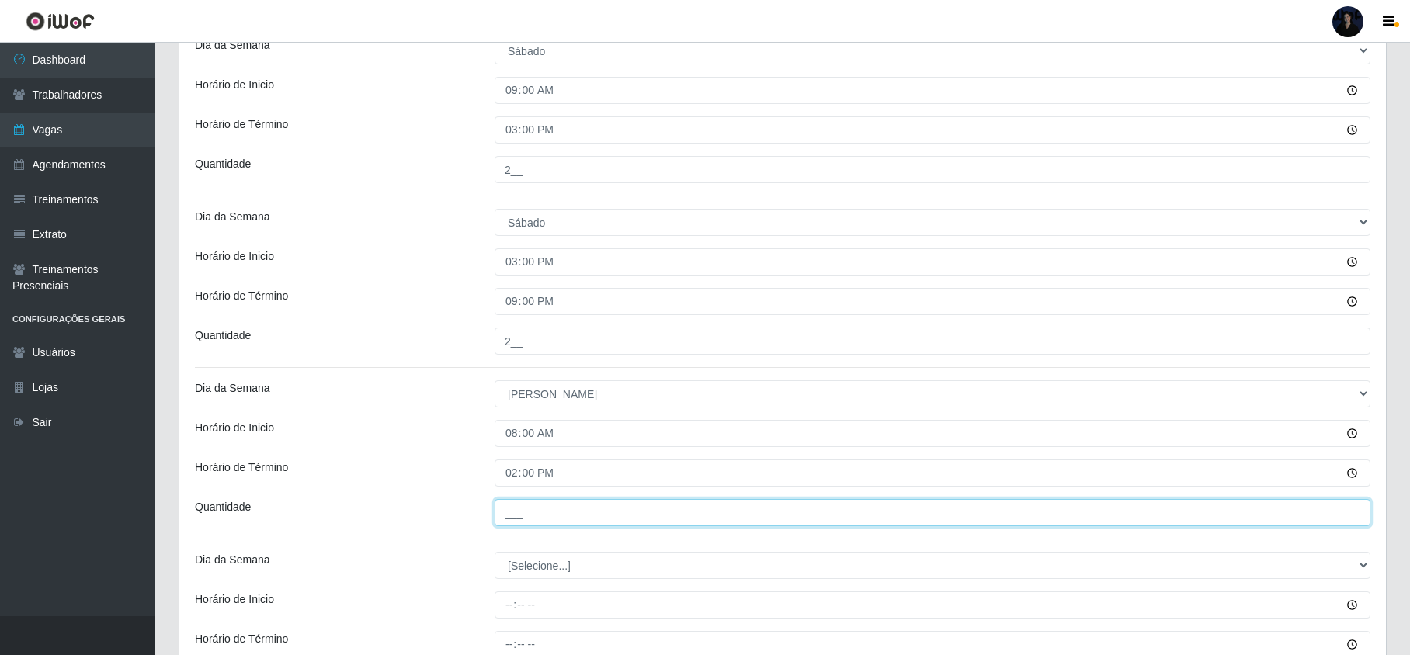
click at [519, 510] on input "___" at bounding box center [933, 512] width 876 height 27
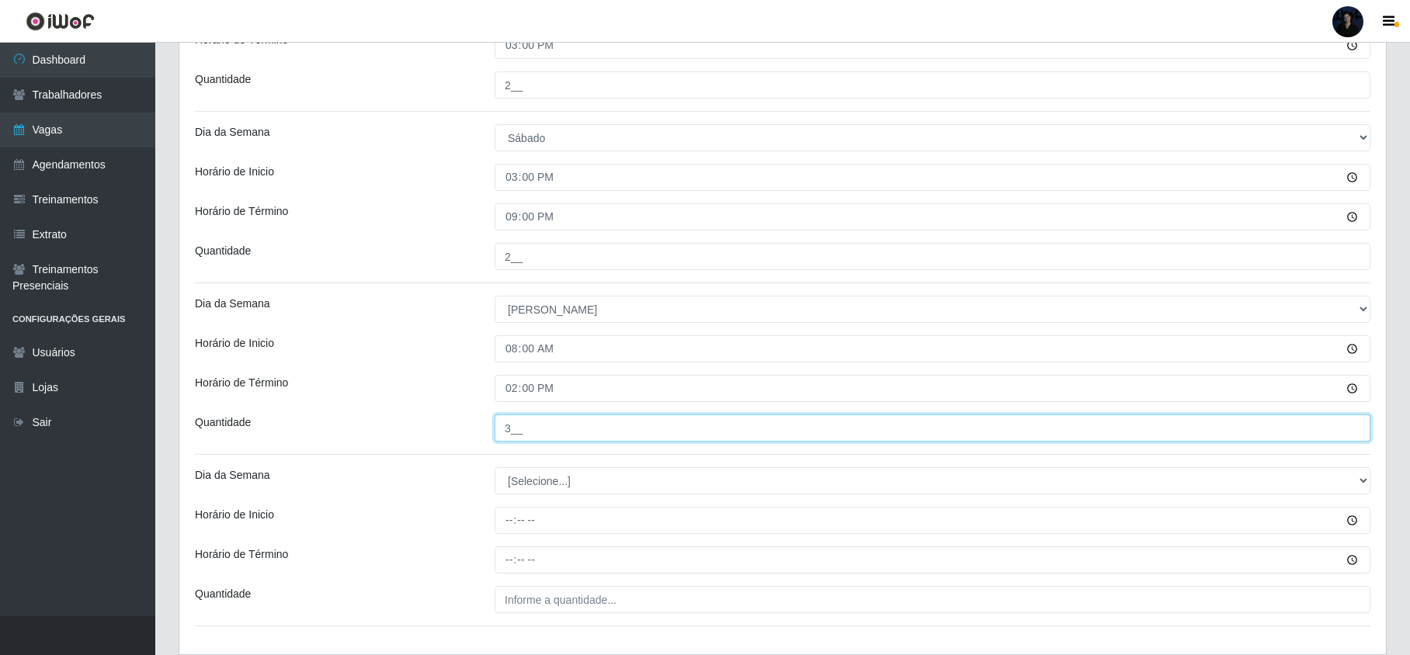
scroll to position [606, 0]
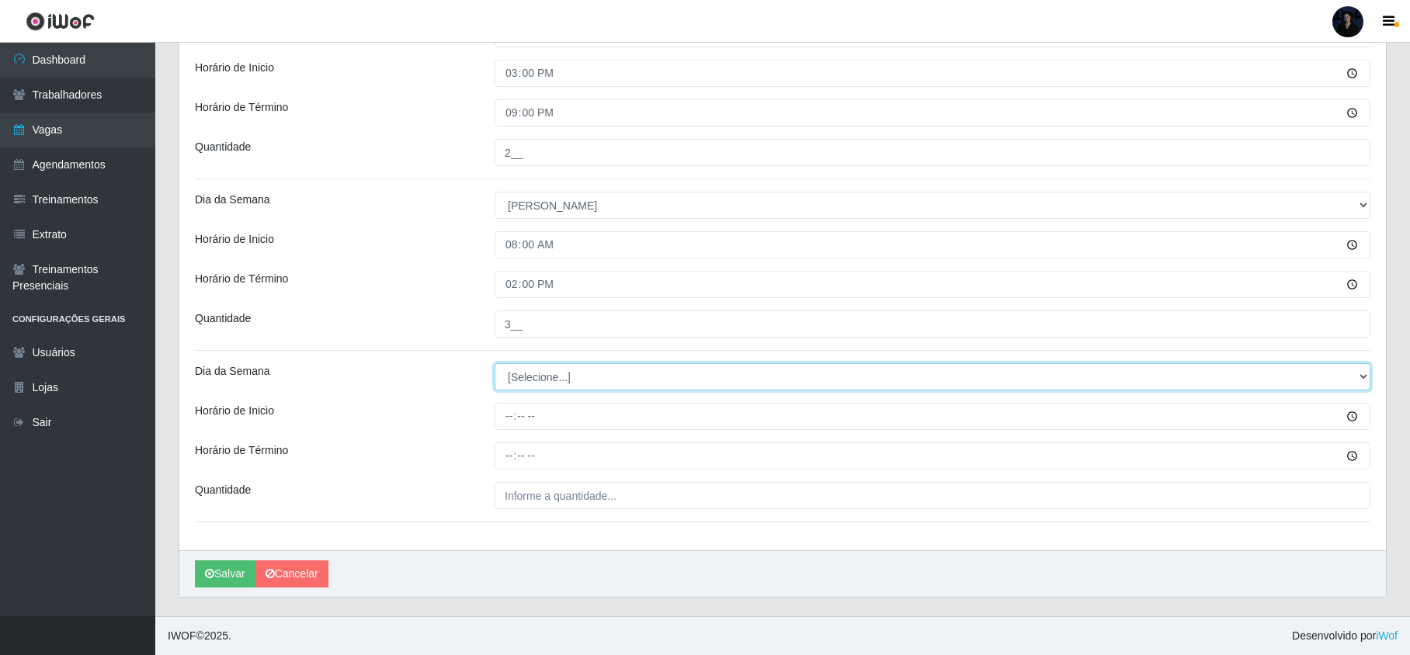
click at [542, 374] on select "[Selecione...] Segunda Terça Quarta Quinta Sexta Sábado Domingo" at bounding box center [933, 376] width 876 height 27
click at [495, 363] on select "[Selecione...] Segunda Terça Quarta Quinta Sexta Sábado Domingo" at bounding box center [933, 376] width 876 height 27
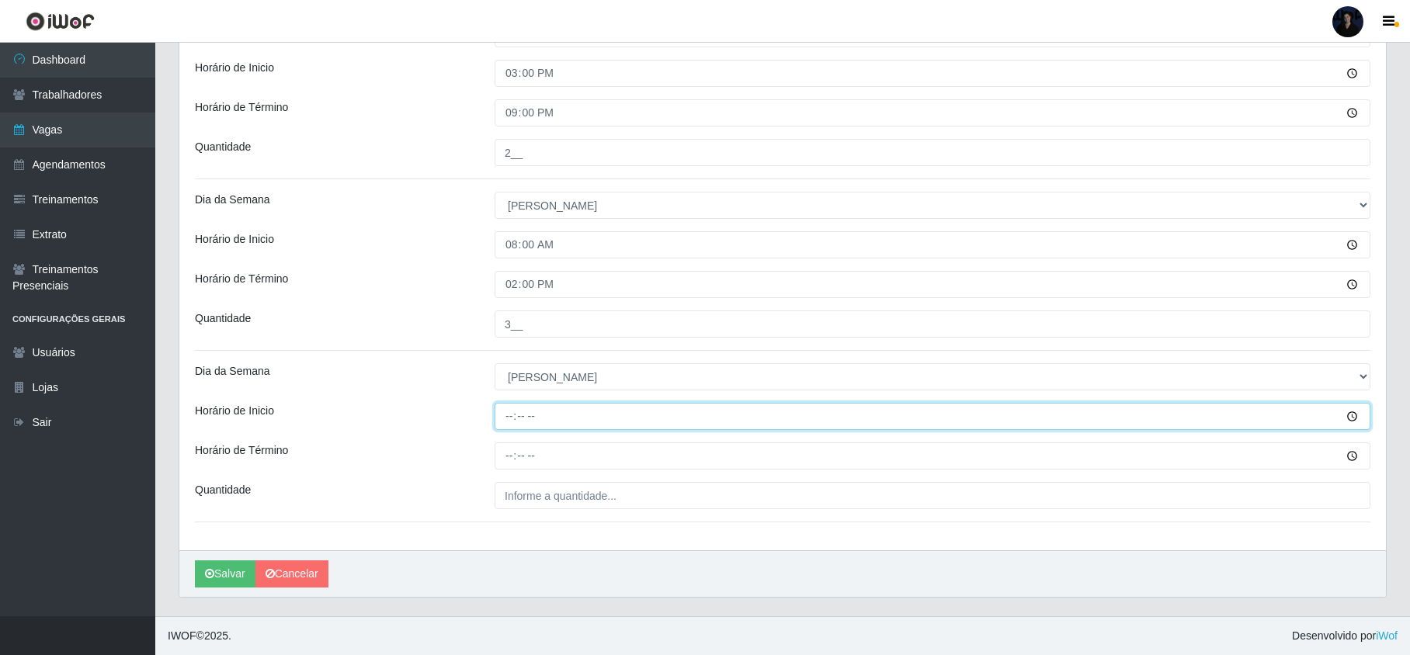
click at [503, 417] on input "Horário de Inicio" at bounding box center [933, 416] width 876 height 27
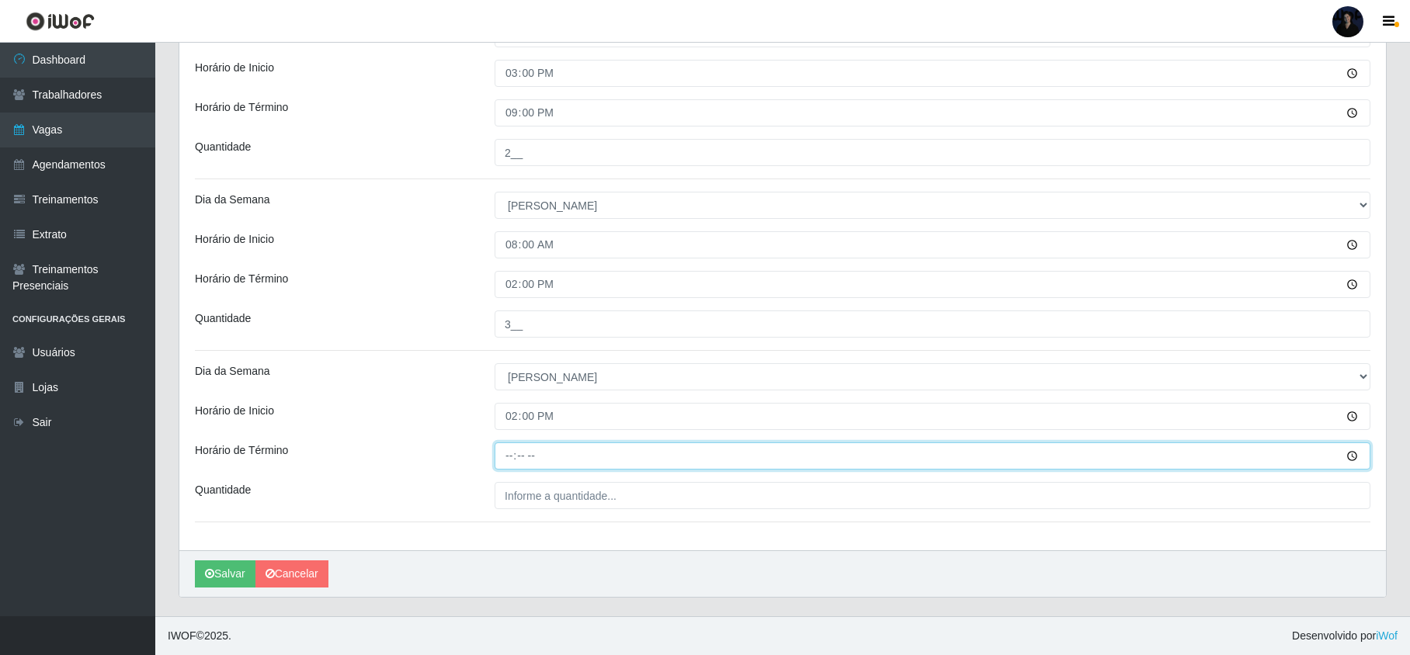
click at [506, 450] on input "Horário de Término" at bounding box center [933, 456] width 876 height 27
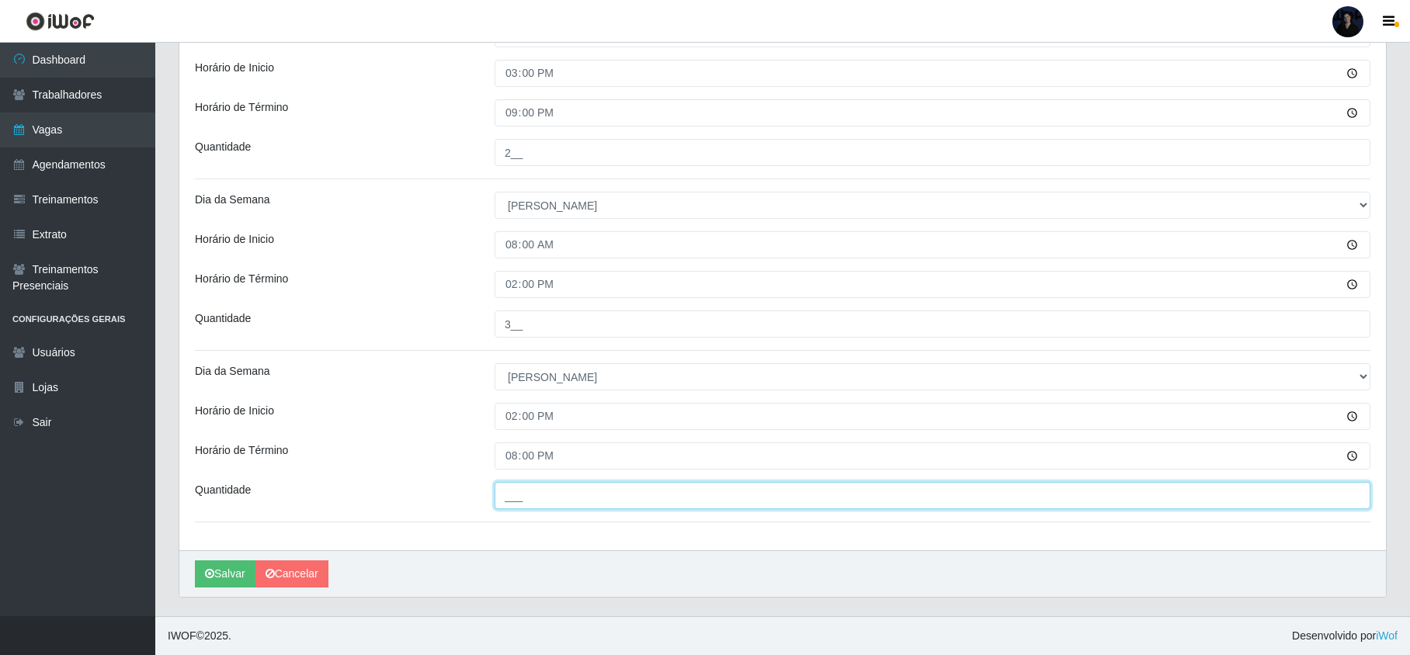
click at [517, 488] on input "___" at bounding box center [933, 495] width 876 height 27
click at [221, 566] on button "Salvar" at bounding box center [225, 574] width 61 height 27
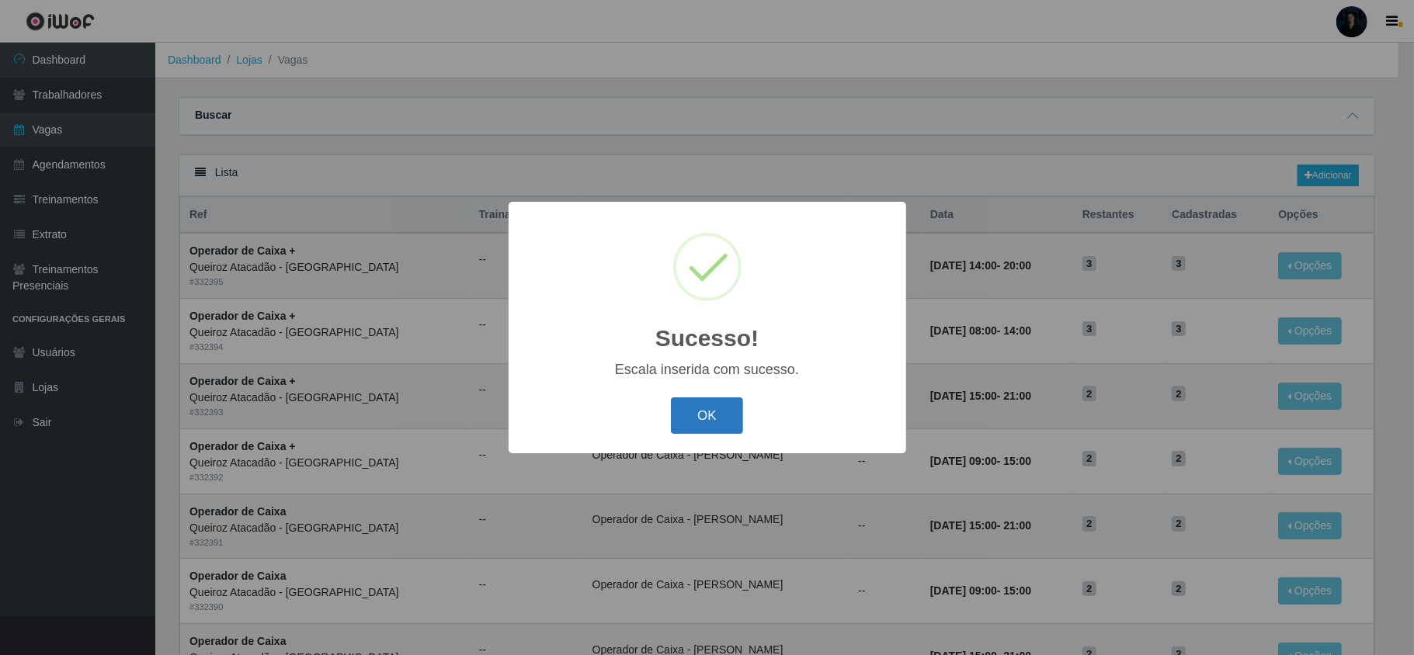
click at [672, 426] on button "OK" at bounding box center [707, 416] width 72 height 36
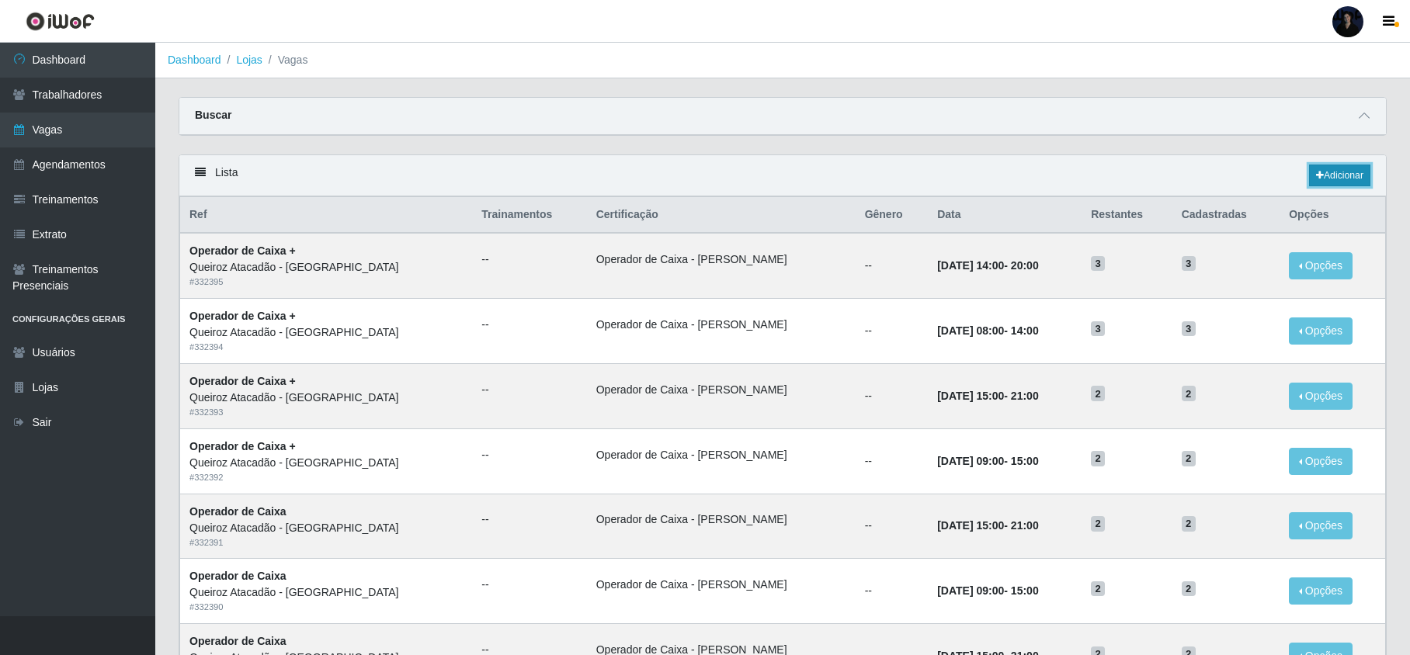
click at [1334, 180] on link "Adicionar" at bounding box center [1339, 176] width 61 height 22
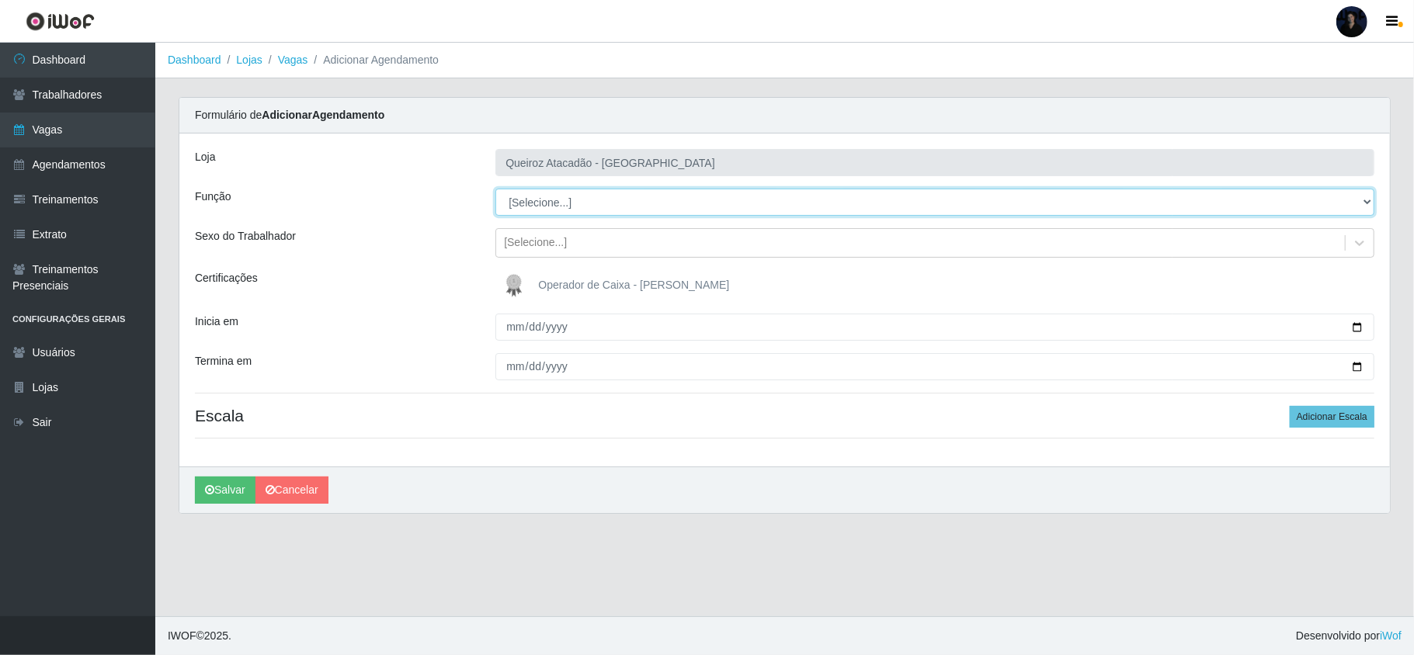
click at [537, 207] on select "[Selecione...] Embalador Embalador + Embalador ++ Operador de Caixa Operador de…" at bounding box center [934, 202] width 879 height 27
click at [495, 189] on select "[Selecione...] Embalador Embalador + Embalador ++ Operador de Caixa Operador de…" at bounding box center [934, 202] width 879 height 27
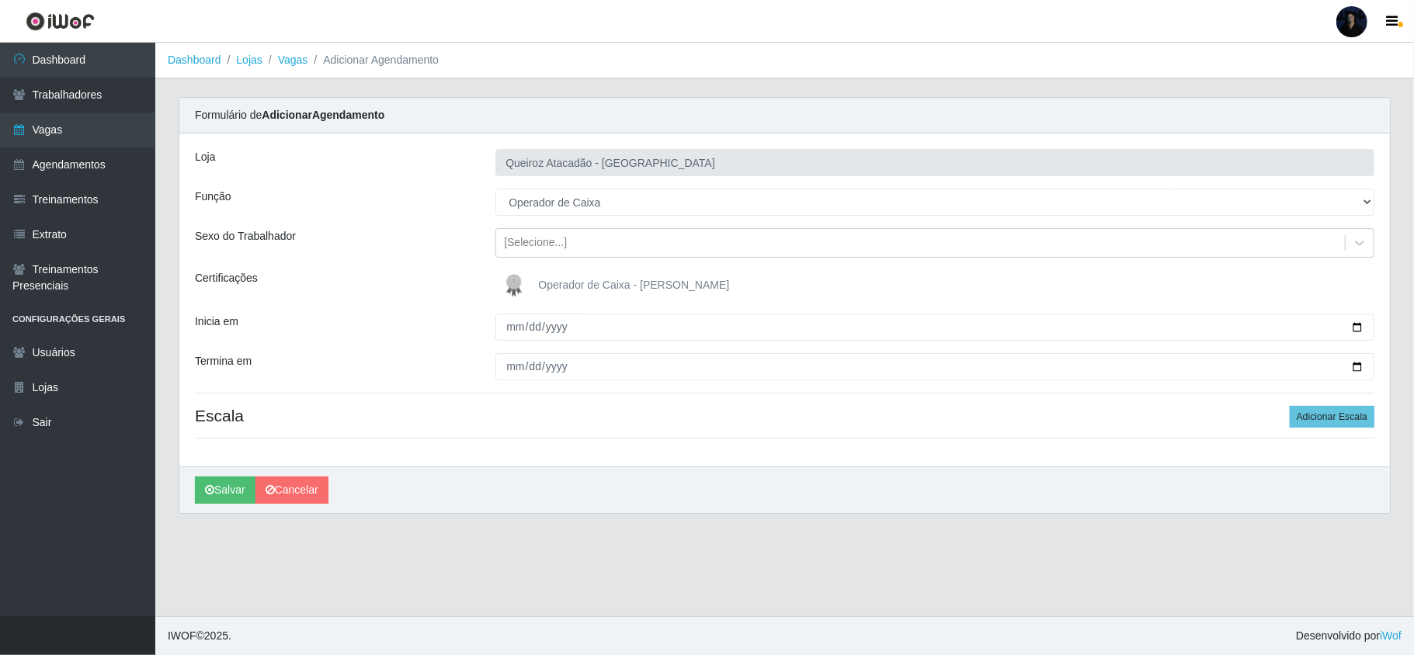
click at [511, 286] on img at bounding box center [517, 285] width 37 height 31
click at [0, 0] on input "Operador de Caixa - [PERSON_NAME]" at bounding box center [0, 0] width 0 height 0
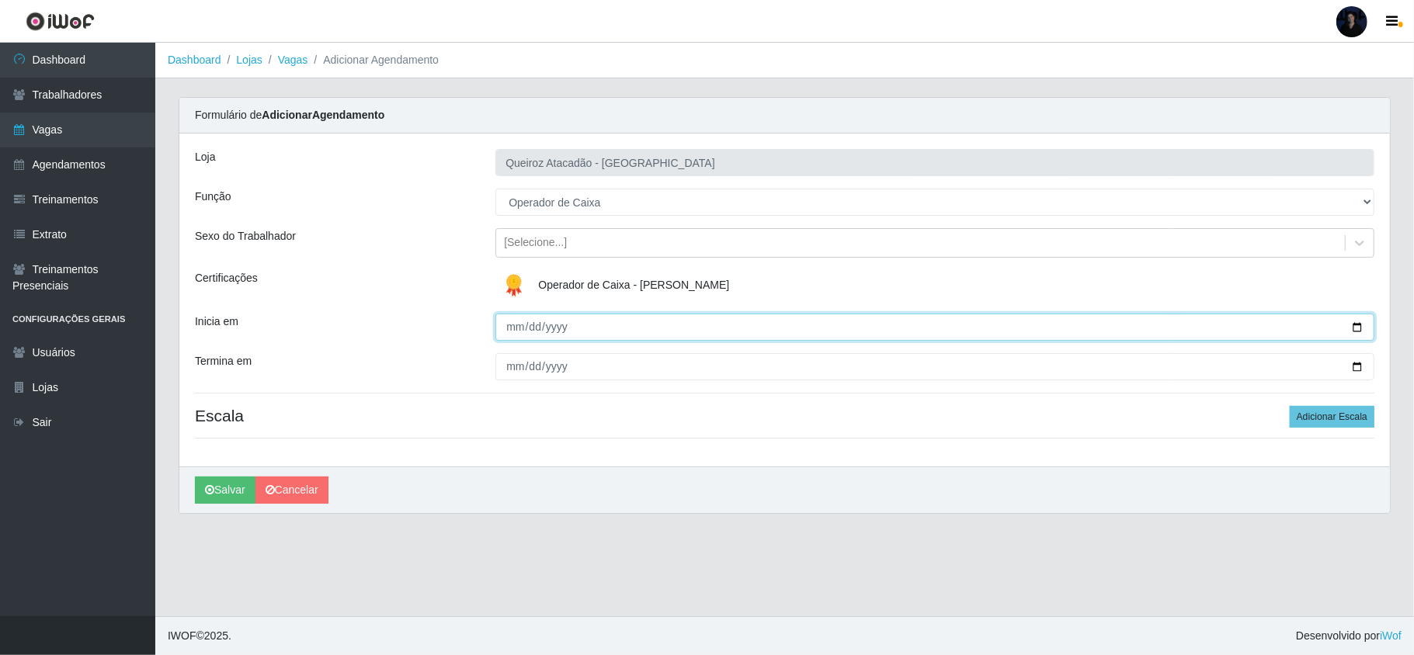
click at [509, 330] on input "Inicia em" at bounding box center [934, 327] width 879 height 27
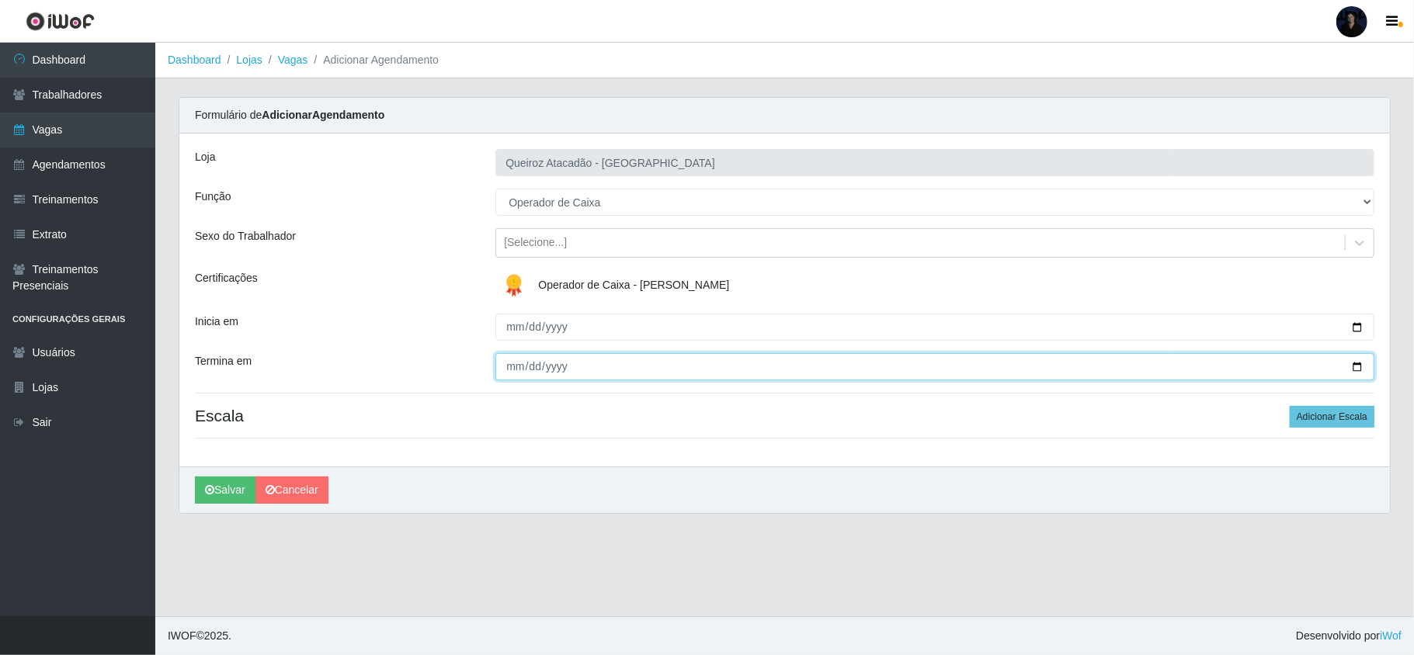
click at [516, 376] on input "Termina em" at bounding box center [934, 366] width 879 height 27
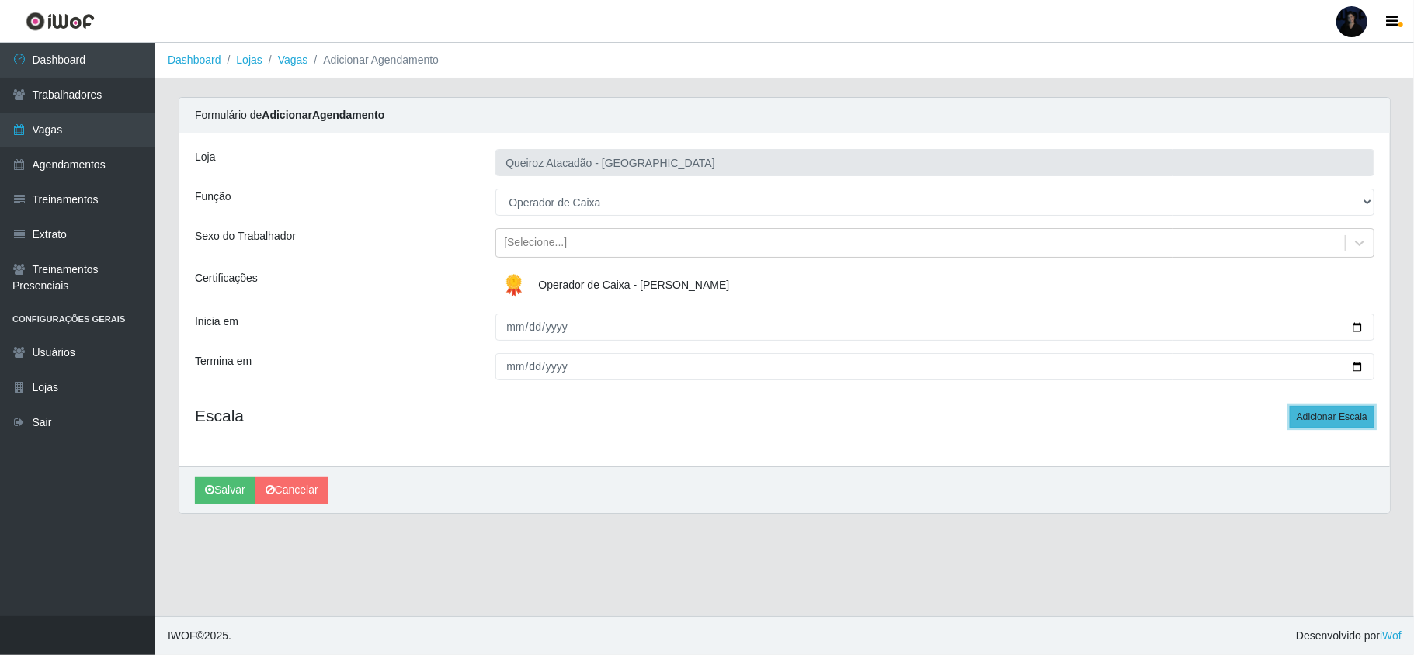
click at [1334, 418] on button "Adicionar Escala" at bounding box center [1332, 417] width 85 height 22
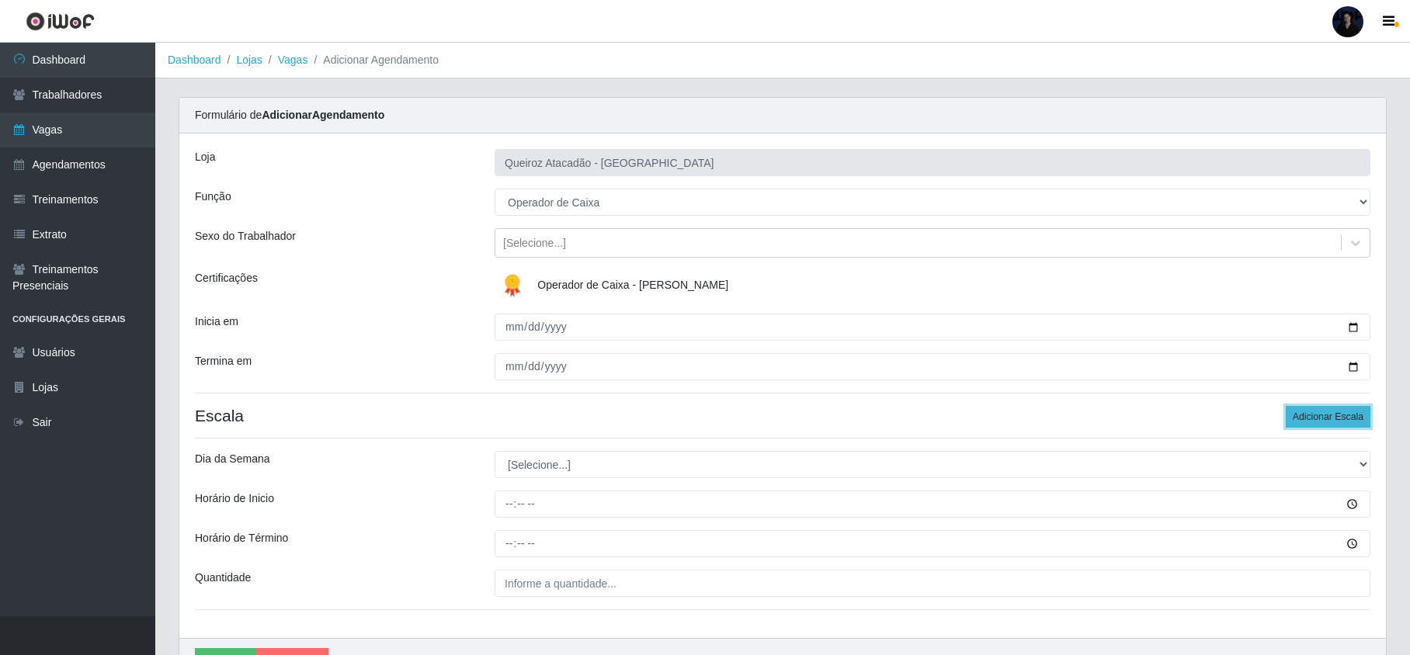
click at [1334, 418] on button "Adicionar Escala" at bounding box center [1328, 417] width 85 height 22
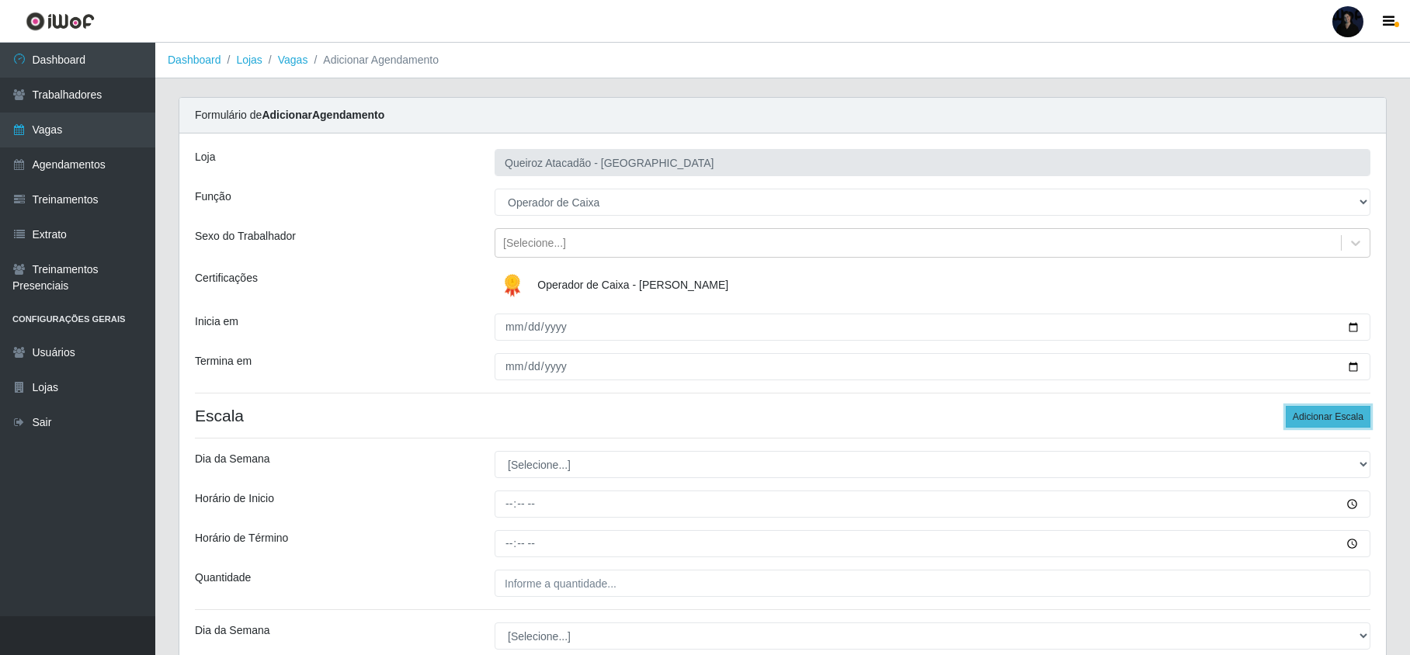
click at [1334, 418] on button "Adicionar Escala" at bounding box center [1328, 417] width 85 height 22
click at [1334, 418] on div "[PERSON_NAME] - Mossoró Função [Selecione...] Embalador Embalador + Embalador +…" at bounding box center [782, 558] width 1207 height 848
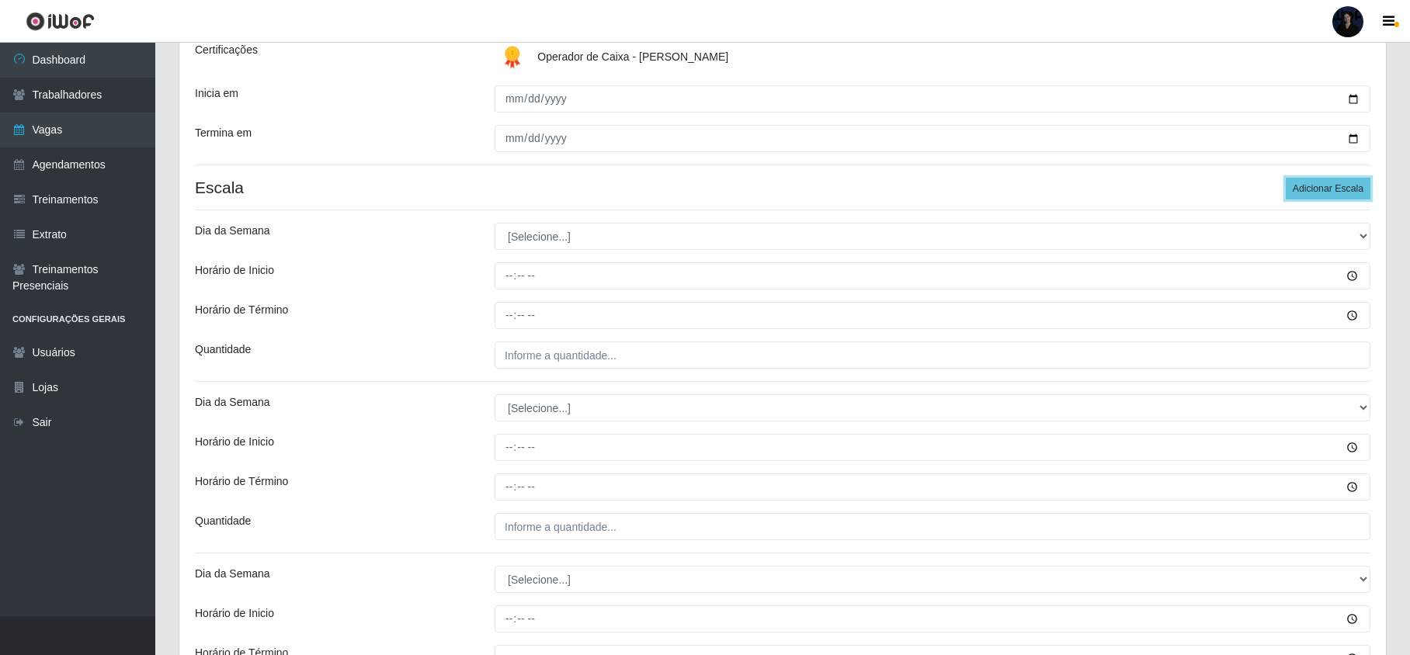
scroll to position [228, 0]
click at [1305, 191] on button "Adicionar Escala" at bounding box center [1328, 190] width 85 height 22
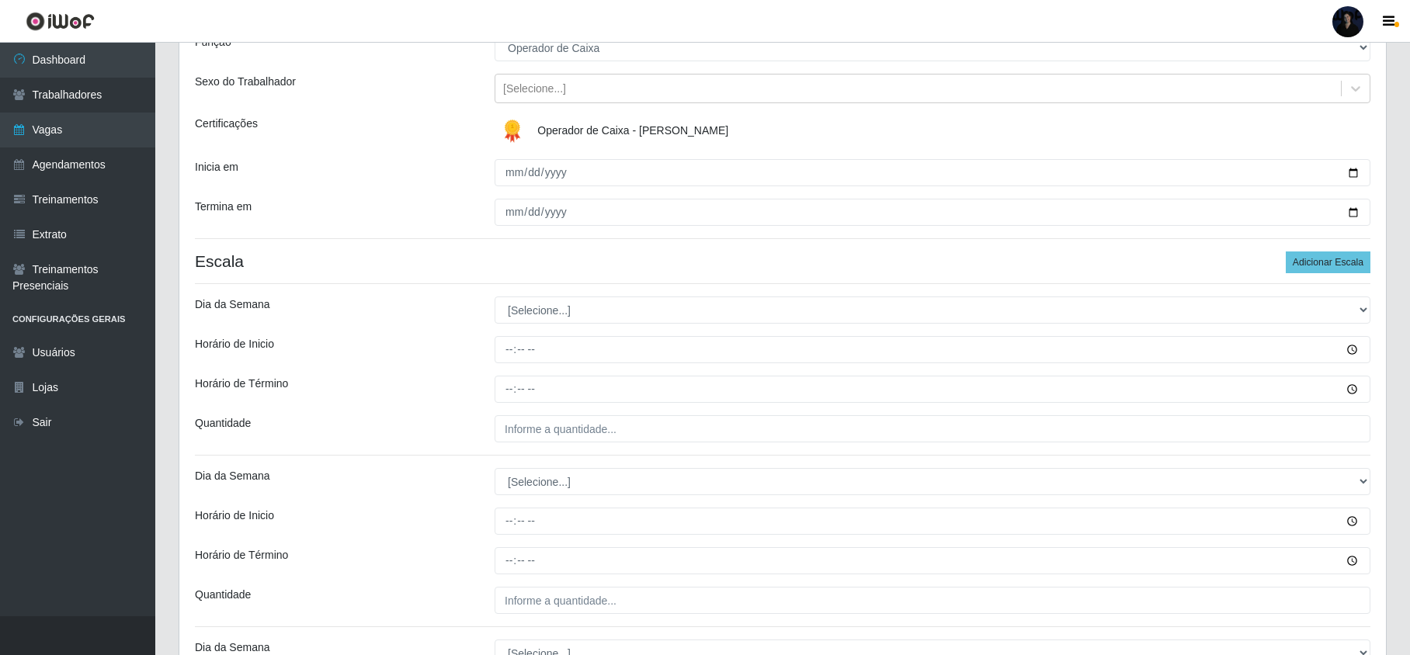
click at [531, 238] on div "[PERSON_NAME] - Mossoró Função [Selecione...] Embalador Embalador + Embalador +…" at bounding box center [782, 660] width 1207 height 1363
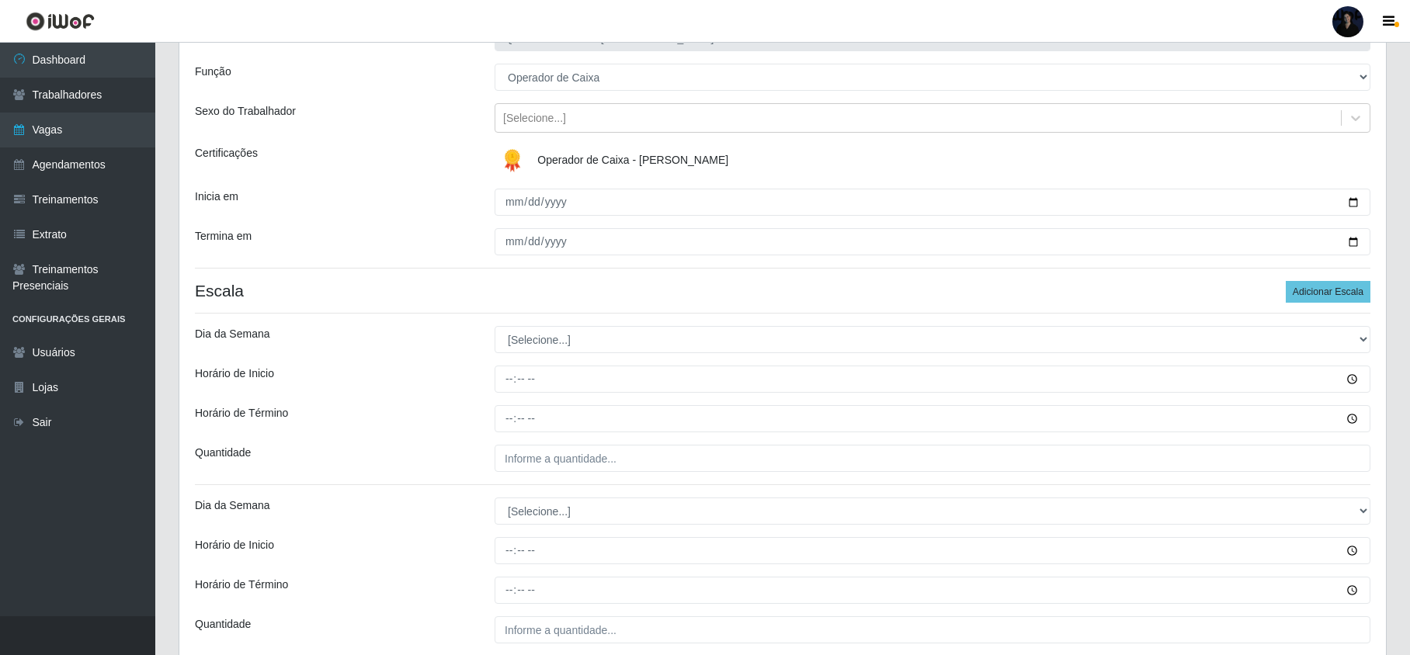
scroll to position [124, 0]
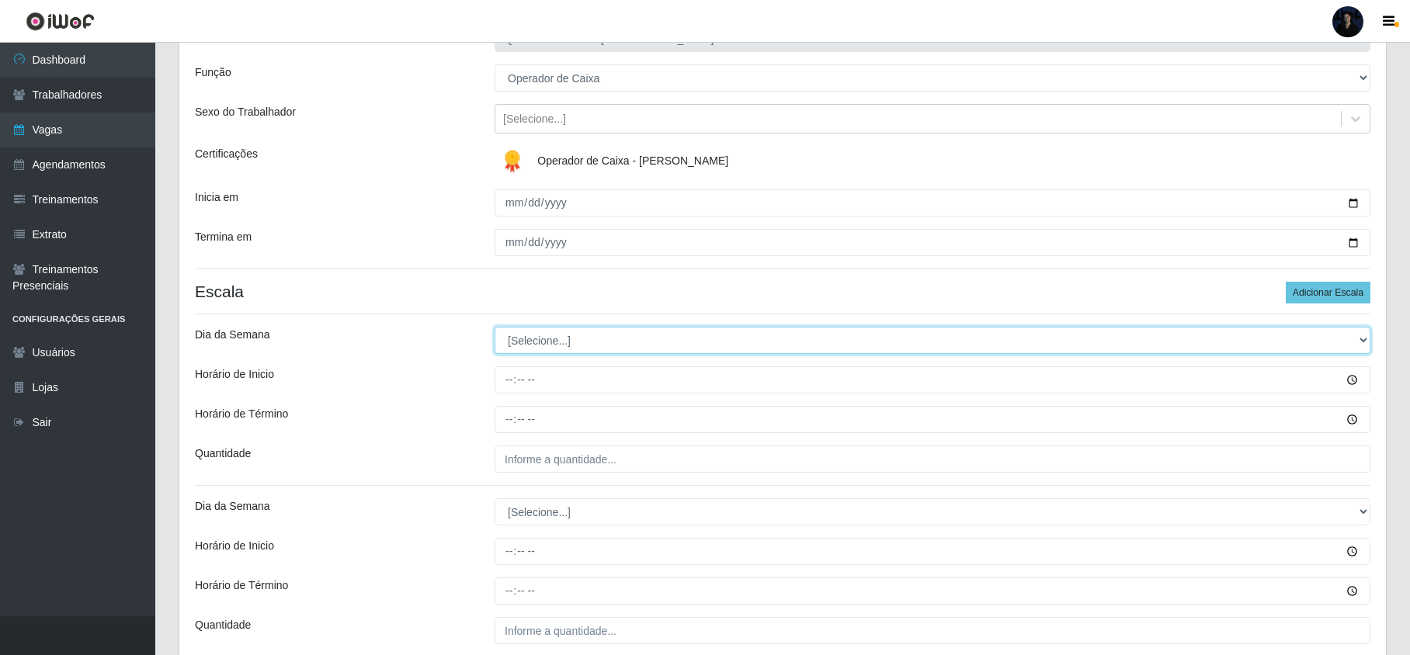
click at [523, 339] on select "[Selecione...] Segunda Terça Quarta Quinta Sexta Sábado Domingo" at bounding box center [933, 340] width 876 height 27
click at [495, 328] on select "[Selecione...] Segunda Terça Quarta Quinta Sexta Sábado Domingo" at bounding box center [933, 340] width 876 height 27
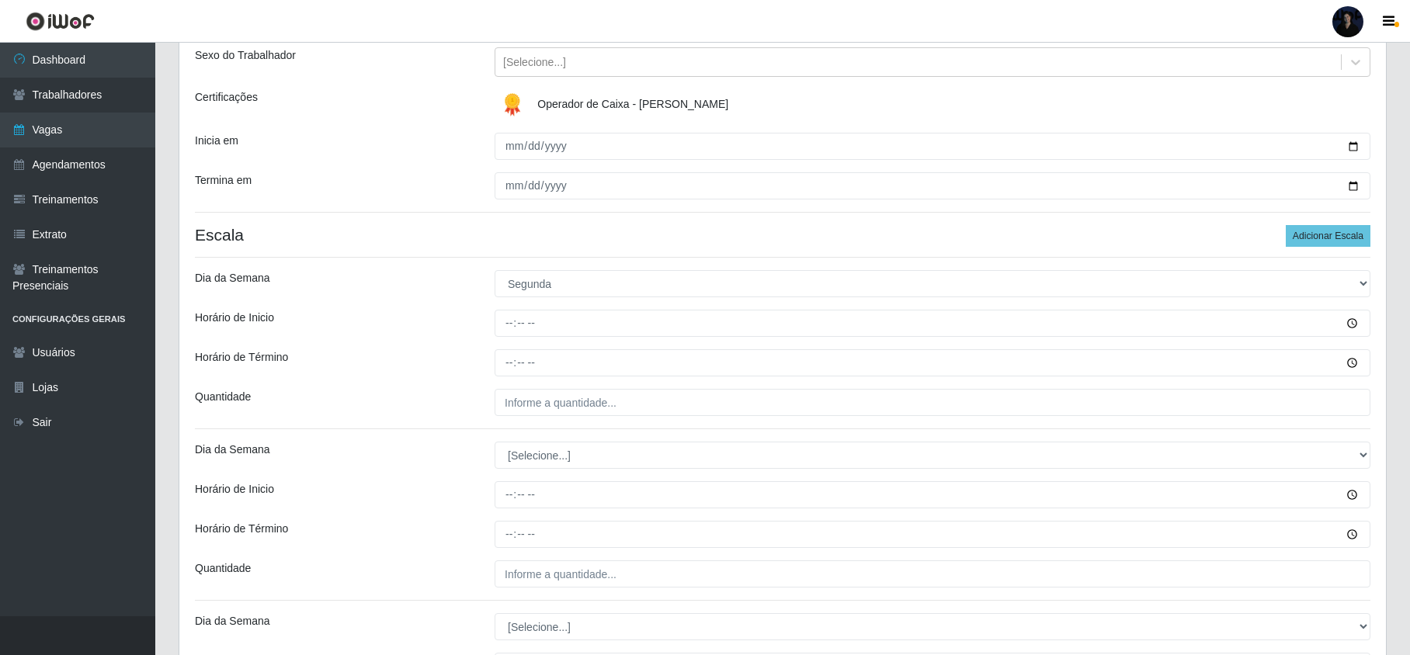
click at [511, 514] on div "[PERSON_NAME] - Mossoró Função [Selecione...] Embalador Embalador + Embalador +…" at bounding box center [782, 634] width 1207 height 1363
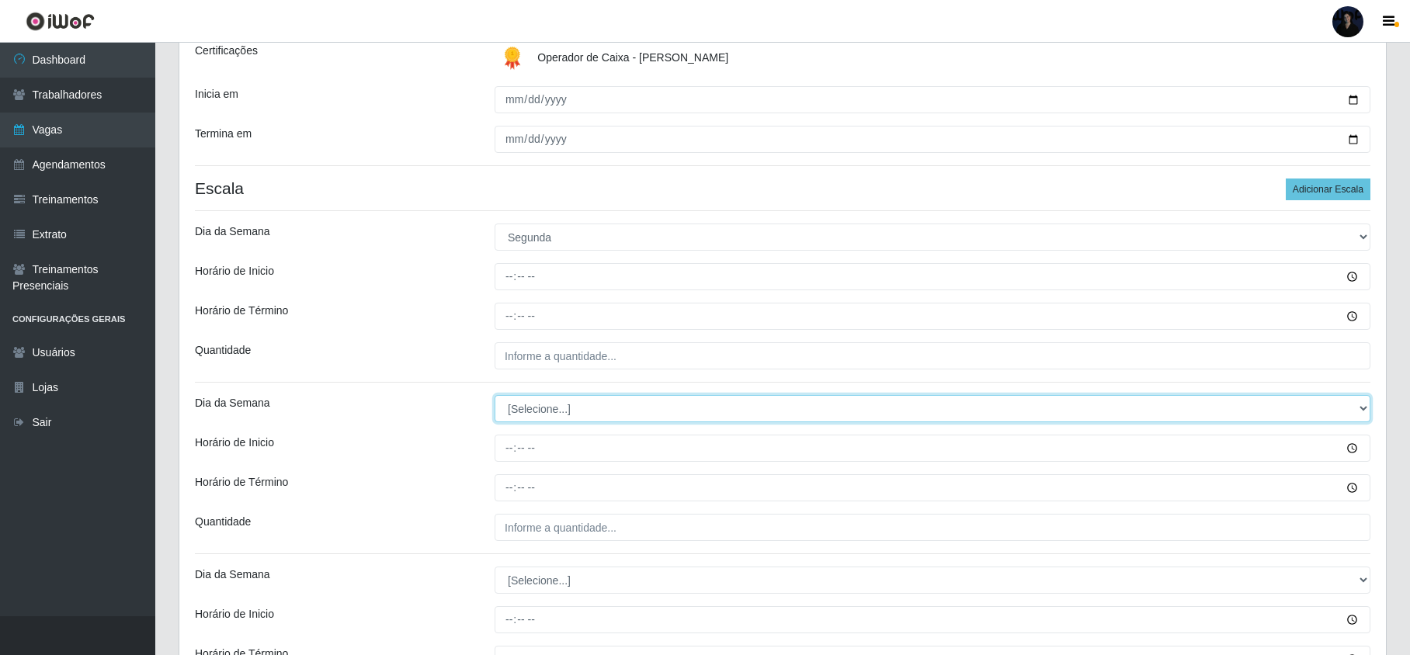
click at [532, 415] on select "[Selecione...] Segunda Terça Quarta Quinta Sexta Sábado Domingo" at bounding box center [933, 408] width 876 height 27
click at [495, 397] on select "[Selecione...] Segunda Terça Quarta Quinta Sexta Sábado Domingo" at bounding box center [933, 408] width 876 height 27
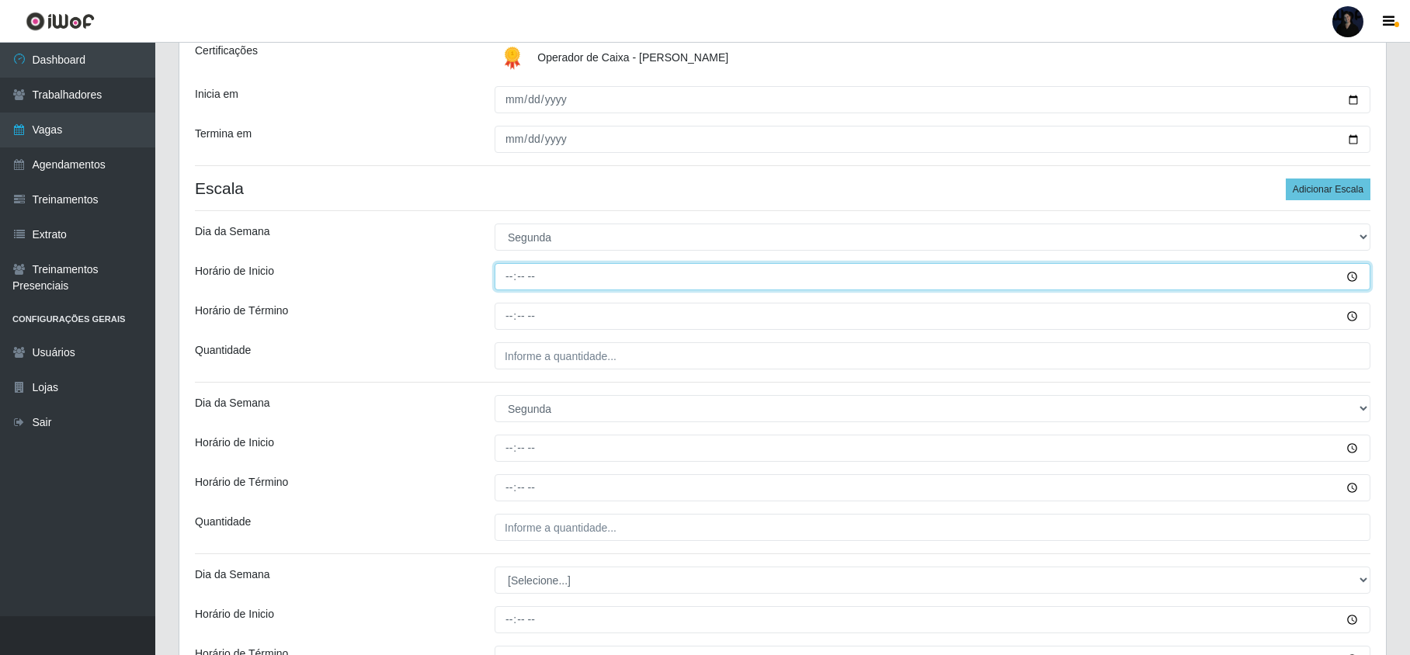
click at [514, 280] on input "Horário de Inicio" at bounding box center [933, 276] width 876 height 27
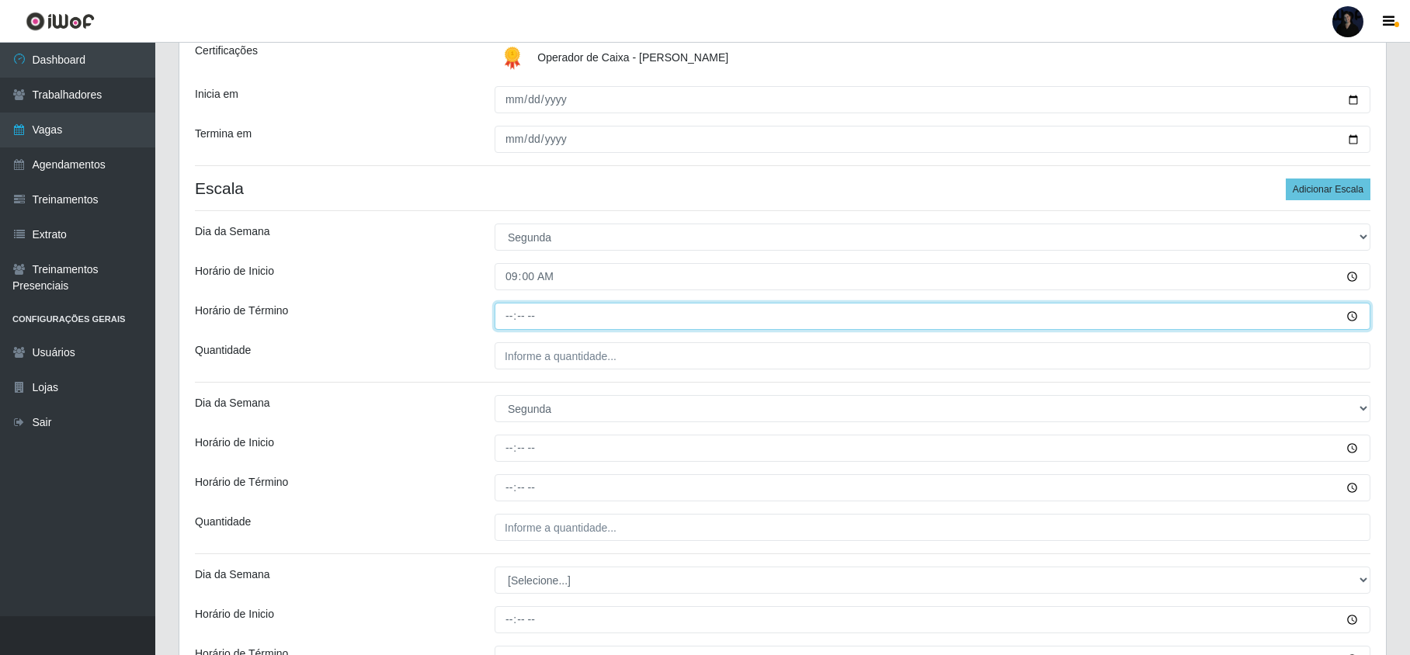
click at [502, 323] on input "Horário de Término" at bounding box center [933, 316] width 876 height 27
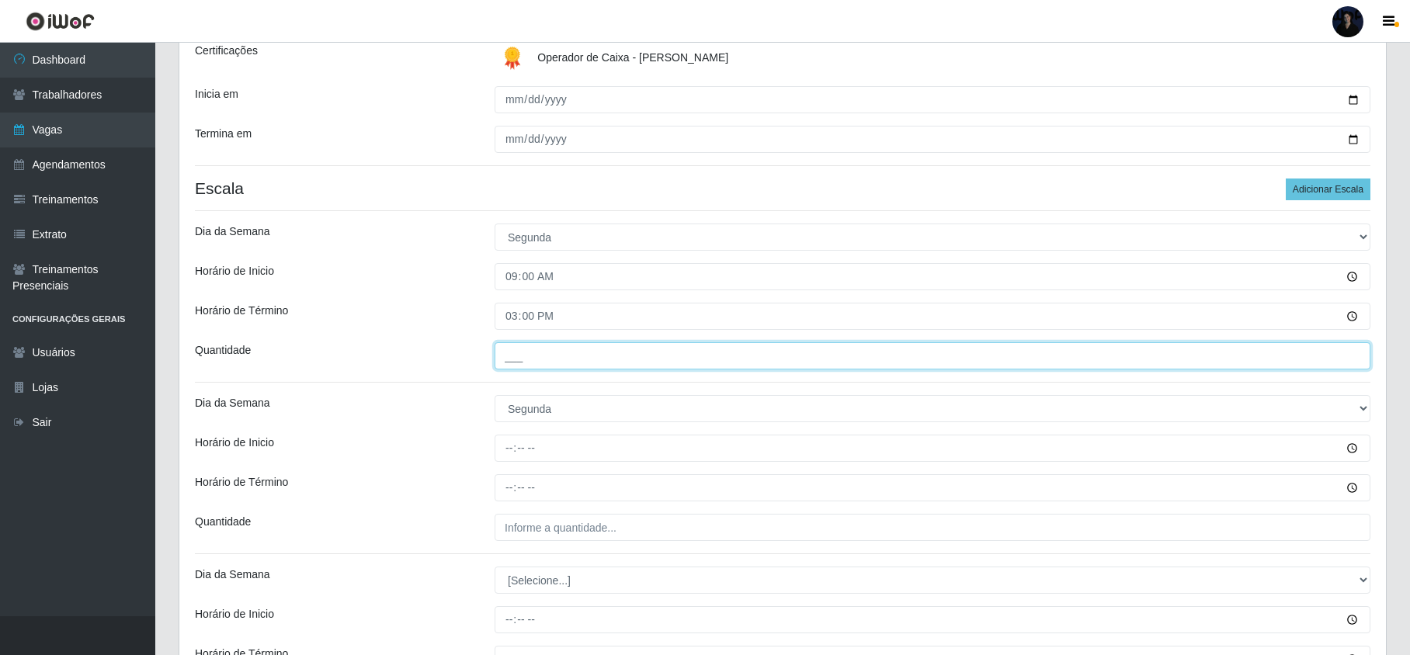
click at [523, 365] on input "___" at bounding box center [933, 355] width 876 height 27
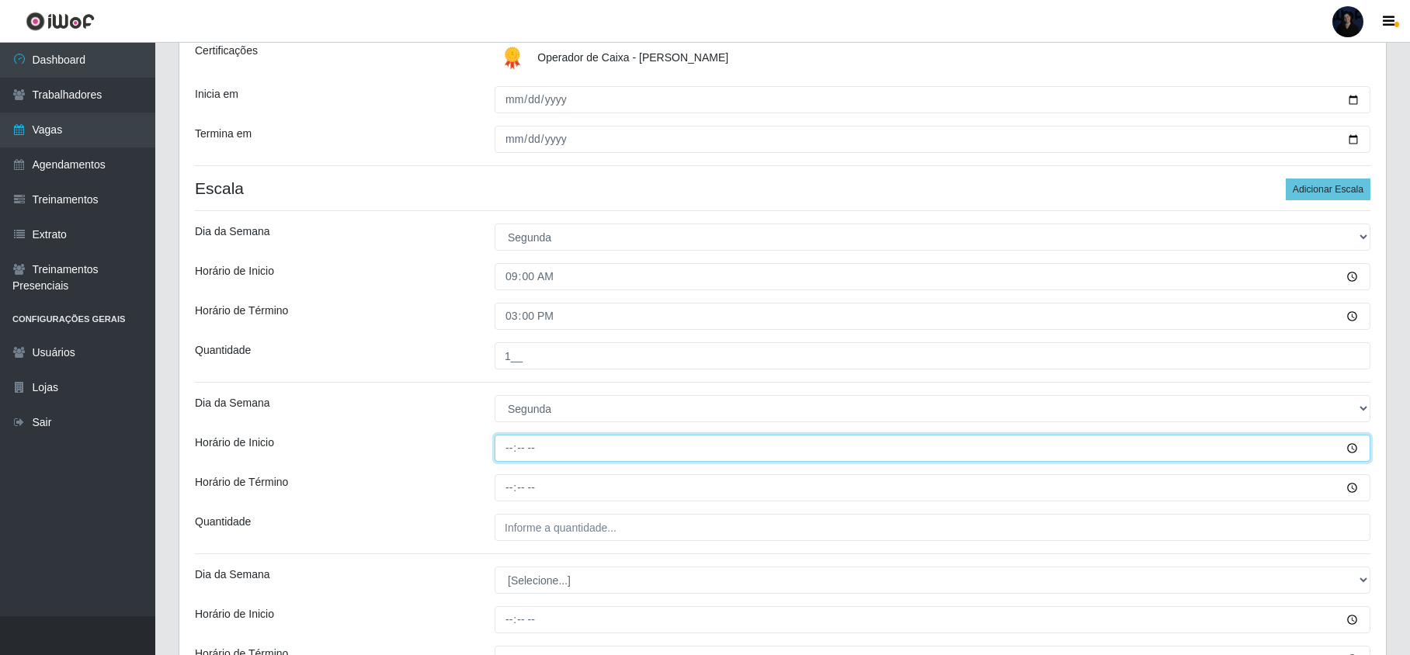
click at [507, 451] on input "Horário de Inicio" at bounding box center [933, 448] width 876 height 27
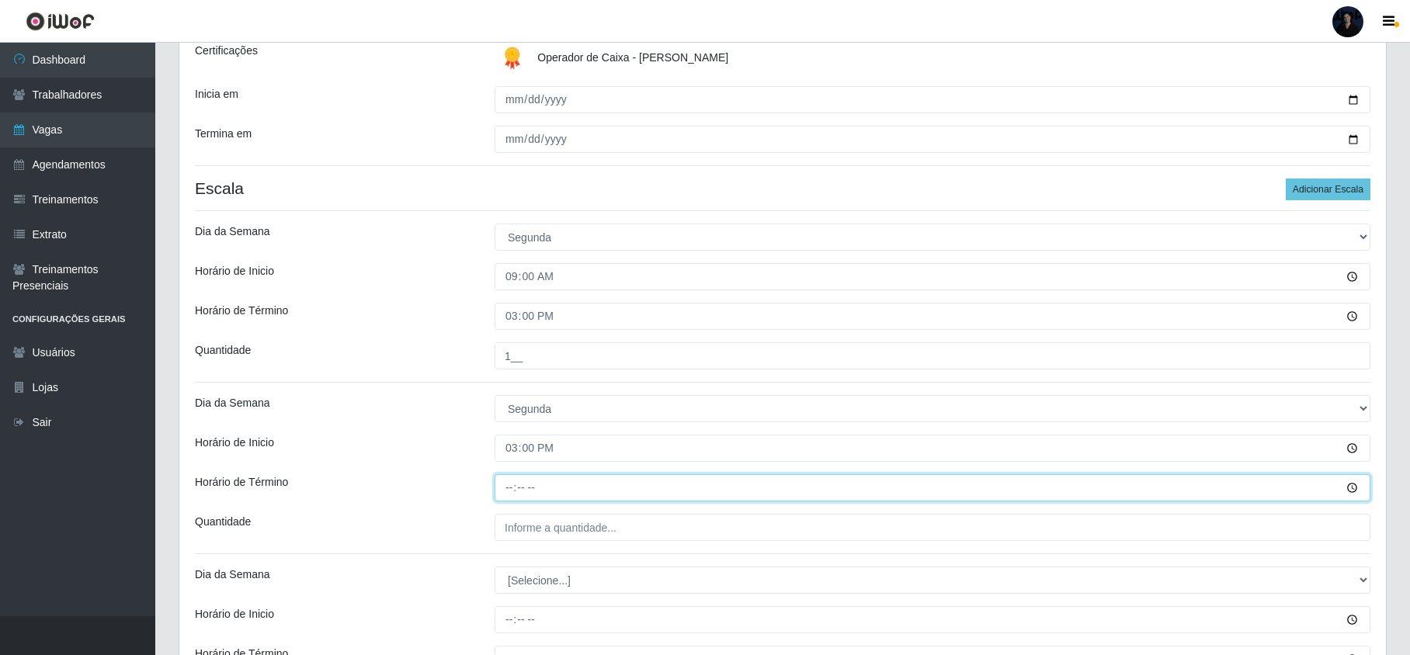
click at [513, 486] on input "Horário de Término" at bounding box center [933, 487] width 876 height 27
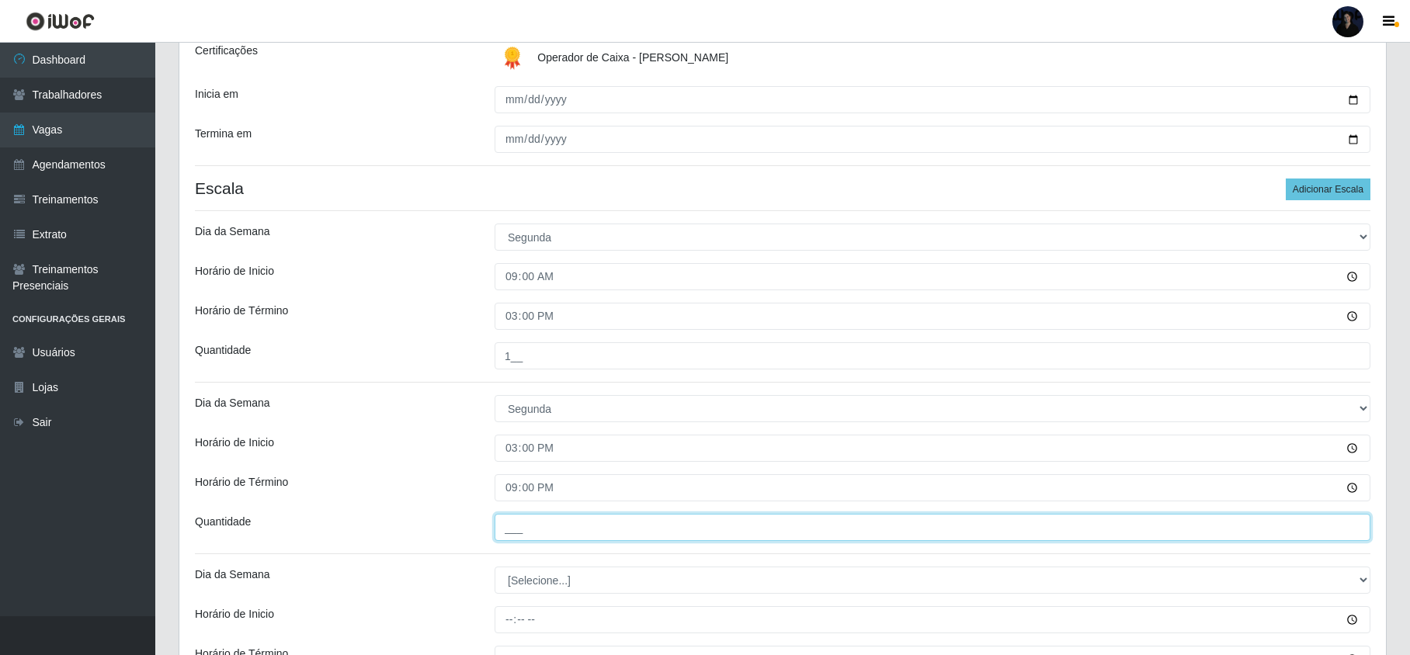
click at [512, 540] on input "___" at bounding box center [933, 527] width 876 height 27
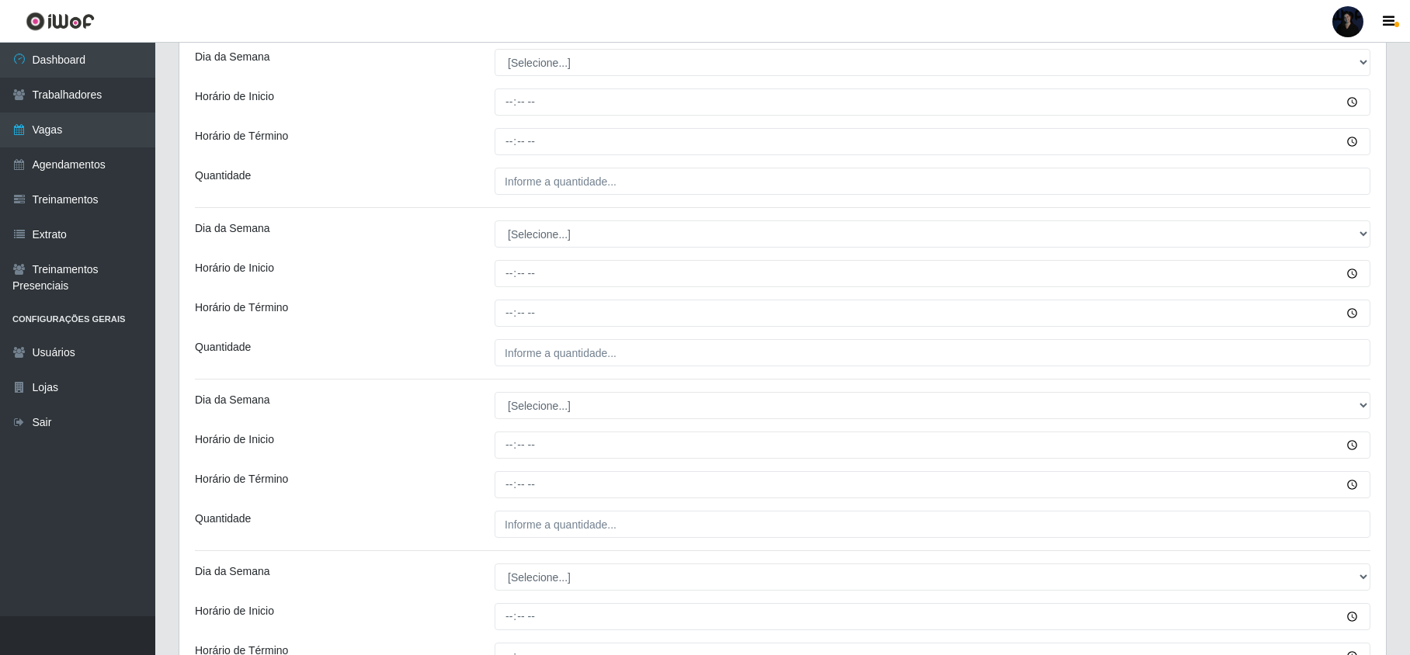
scroll to position [641, 0]
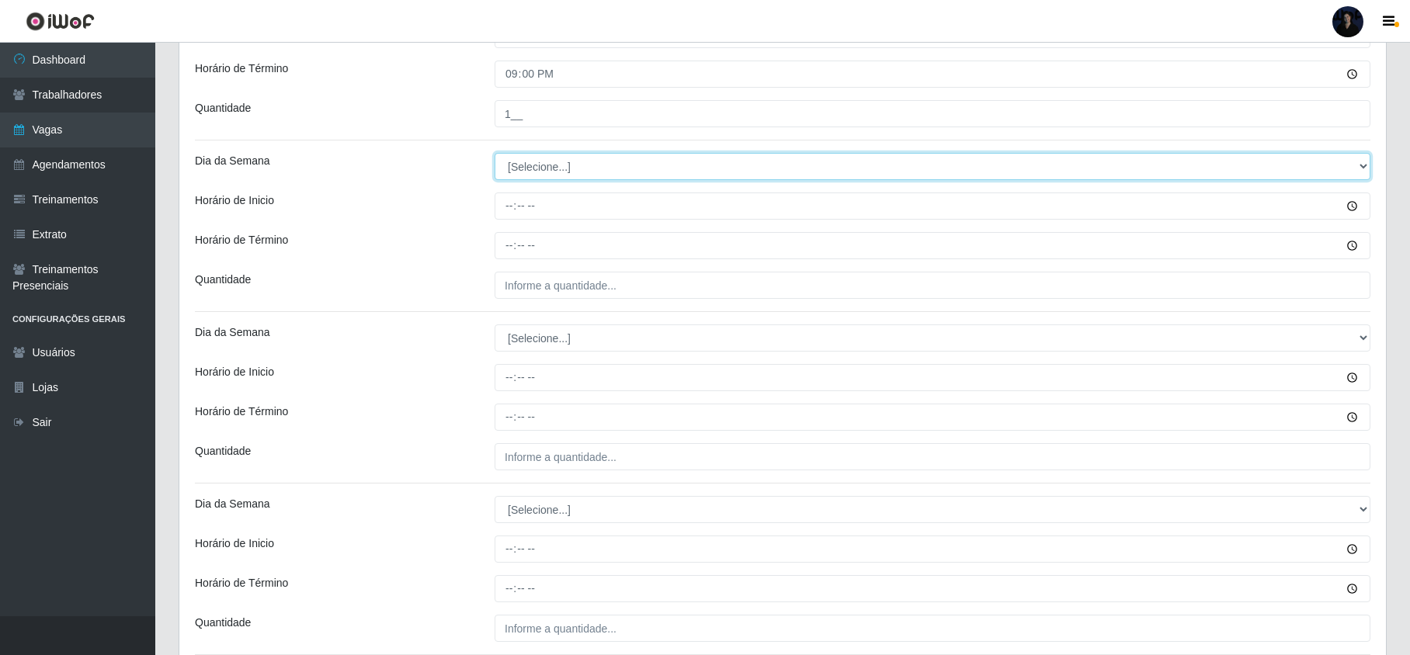
click at [553, 171] on select "[Selecione...] Segunda Terça Quarta Quinta Sexta Sábado Domingo" at bounding box center [933, 166] width 876 height 27
click at [495, 155] on select "[Selecione...] Segunda Terça Quarta Quinta Sexta Sábado Domingo" at bounding box center [933, 166] width 876 height 27
click at [554, 172] on select "[Selecione...] Segunda Terça Quarta Quinta Sexta Sábado Domingo" at bounding box center [933, 166] width 876 height 27
click at [495, 155] on select "[Selecione...] Segunda Terça Quarta Quinta Sexta Sábado Domingo" at bounding box center [933, 166] width 876 height 27
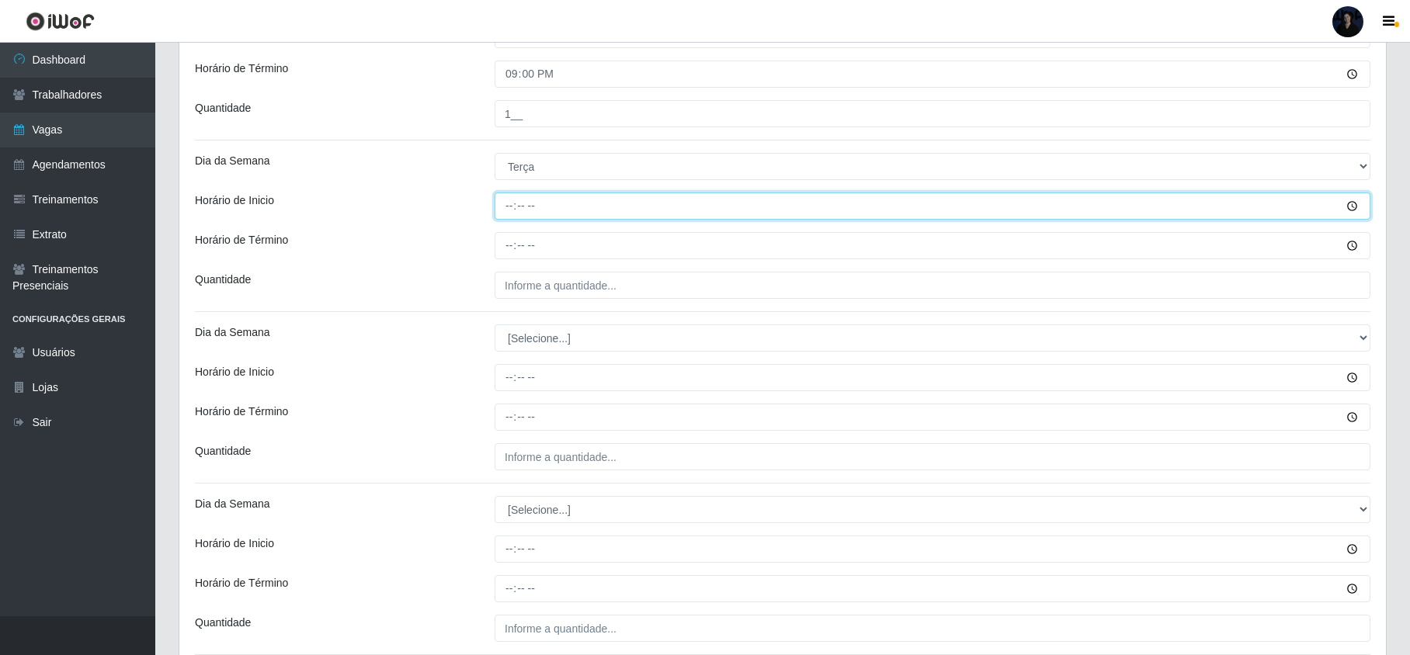
click at [509, 206] on input "Horário de Inicio" at bounding box center [933, 206] width 876 height 27
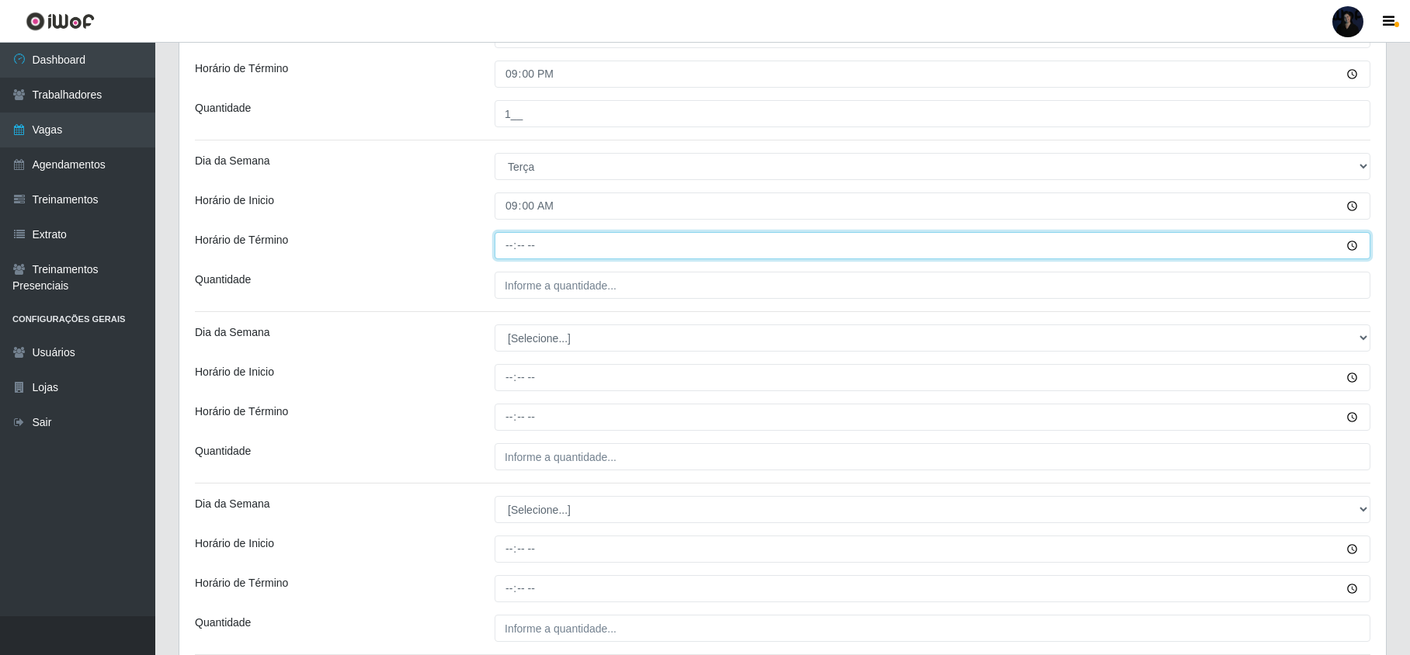
click at [509, 252] on input "Horário de Término" at bounding box center [933, 245] width 876 height 27
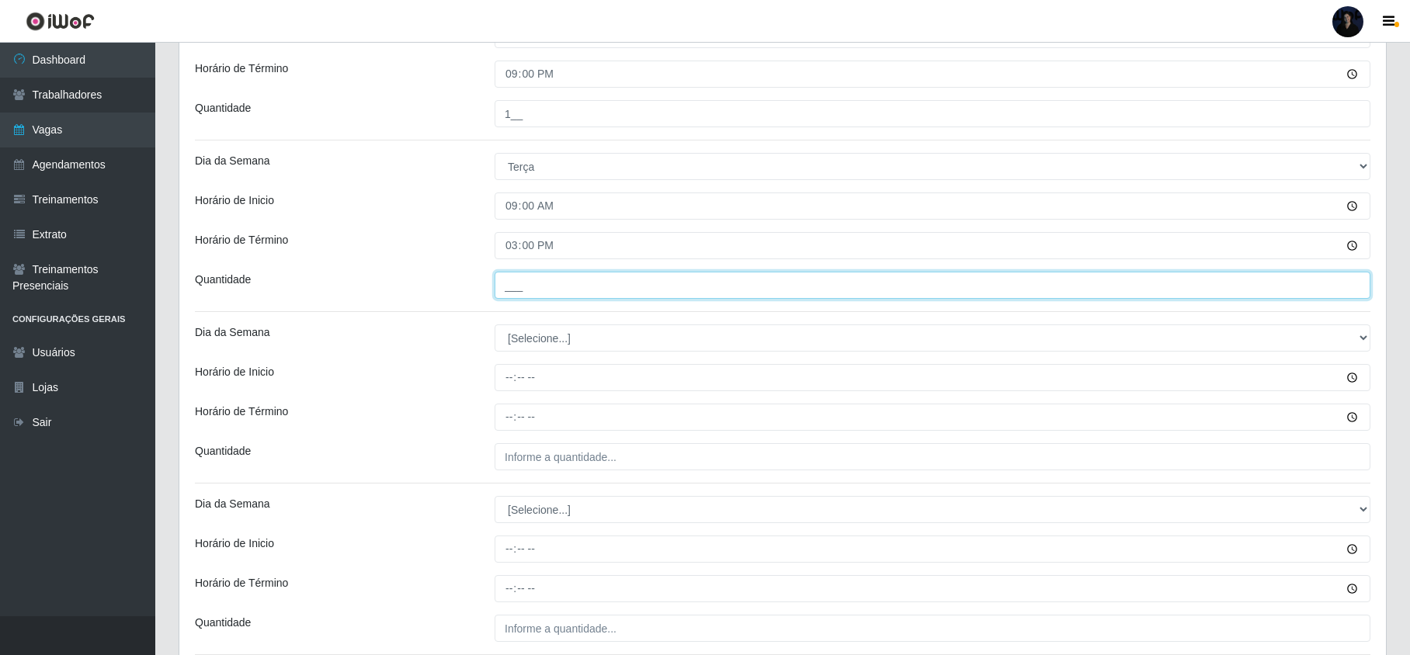
click at [513, 287] on input "___" at bounding box center [933, 285] width 876 height 27
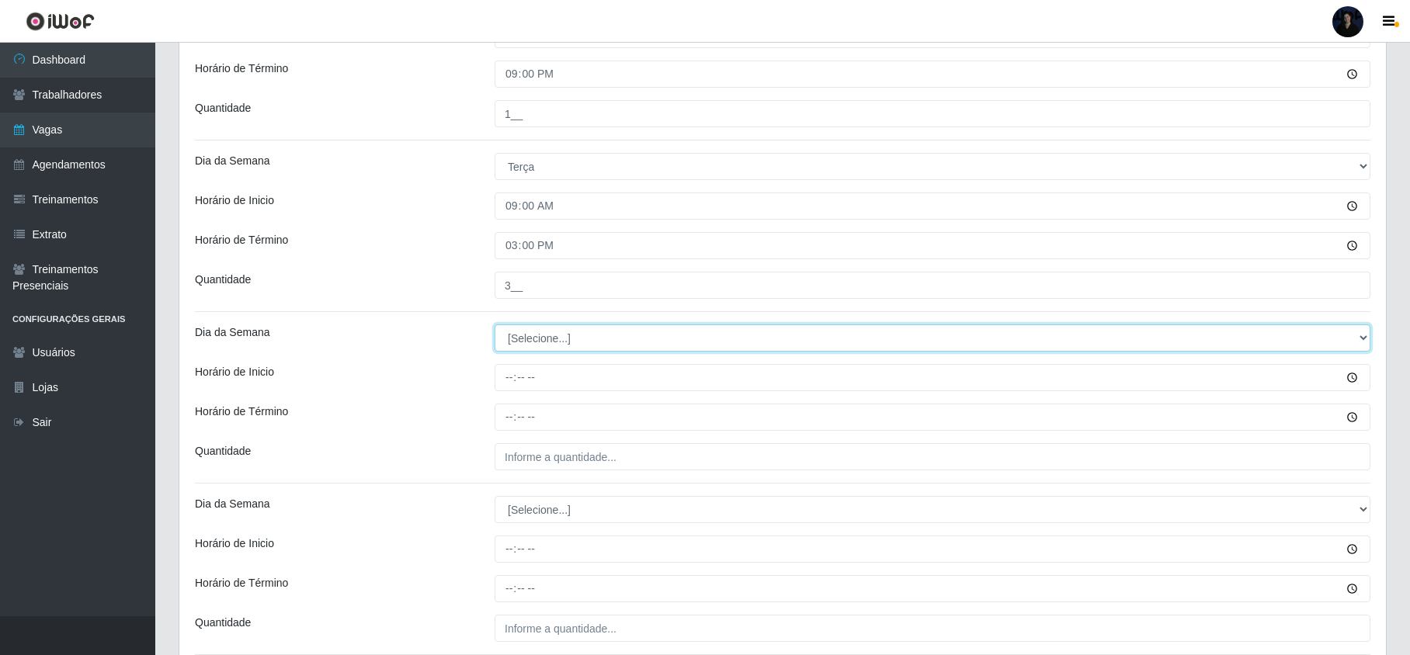
click at [511, 339] on select "[Selecione...] Segunda Terça Quarta Quinta Sexta Sábado Domingo" at bounding box center [933, 338] width 876 height 27
click at [495, 326] on select "[Selecione...] Segunda Terça Quarta Quinta Sexta Sábado Domingo" at bounding box center [933, 338] width 876 height 27
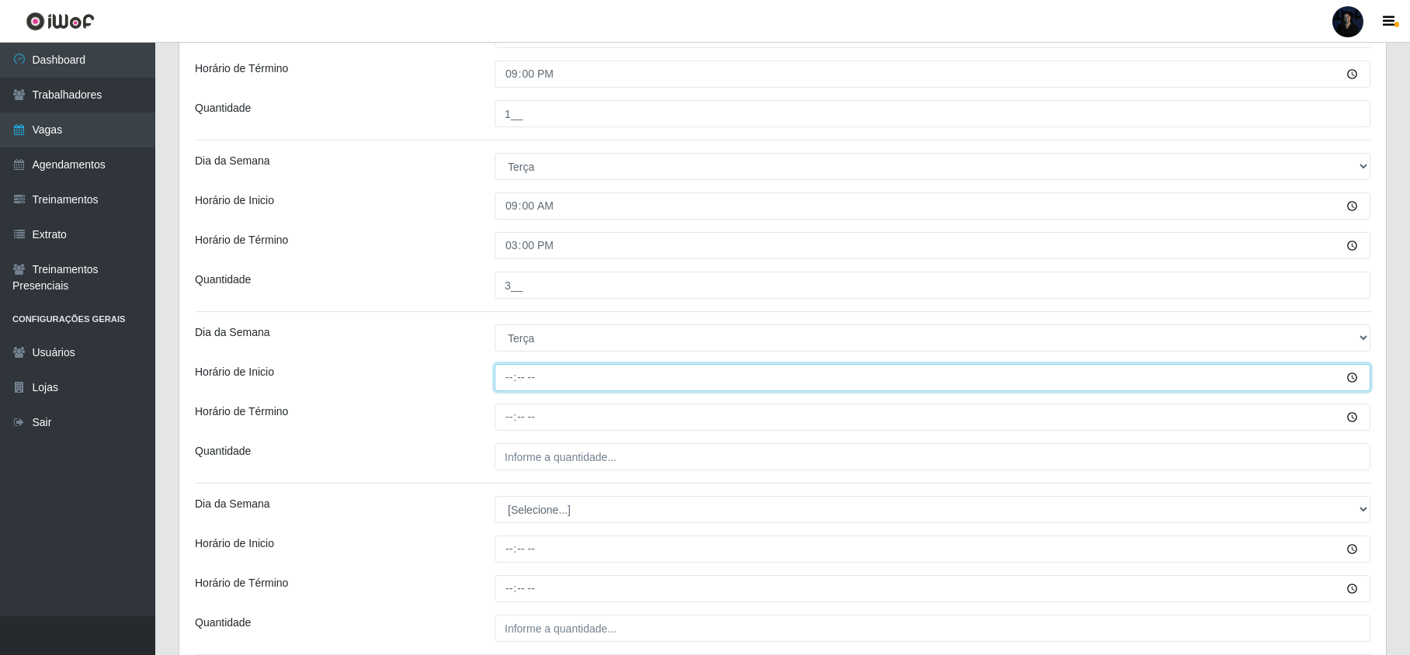
click at [504, 383] on input "Horário de Inicio" at bounding box center [933, 377] width 876 height 27
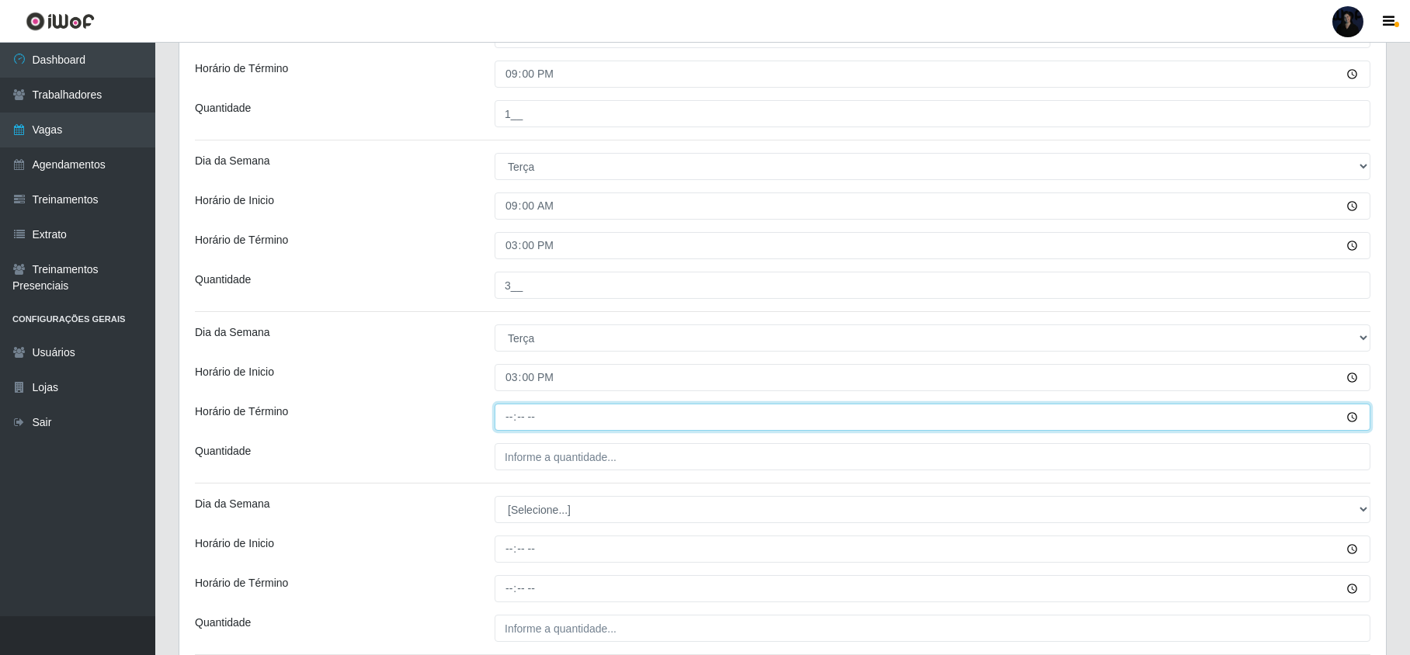
click at [500, 429] on input "Horário de Término" at bounding box center [933, 417] width 876 height 27
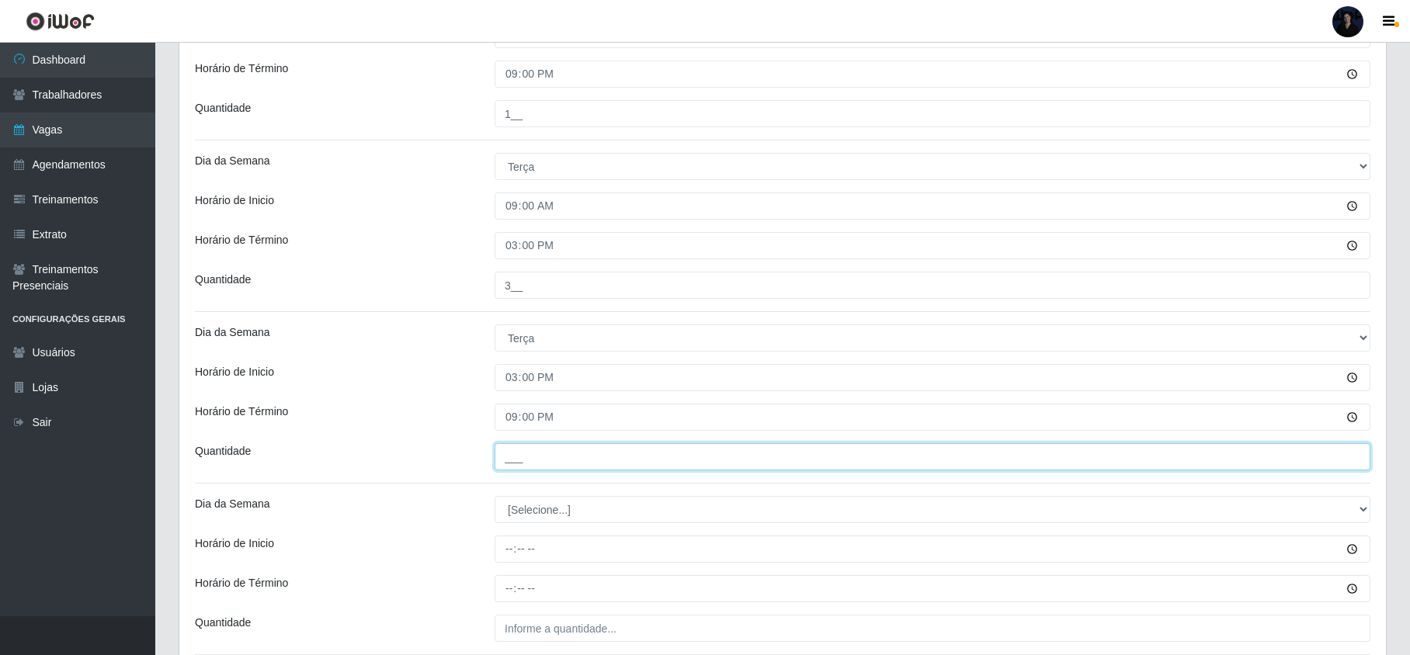
click at [516, 453] on input "___" at bounding box center [933, 456] width 876 height 27
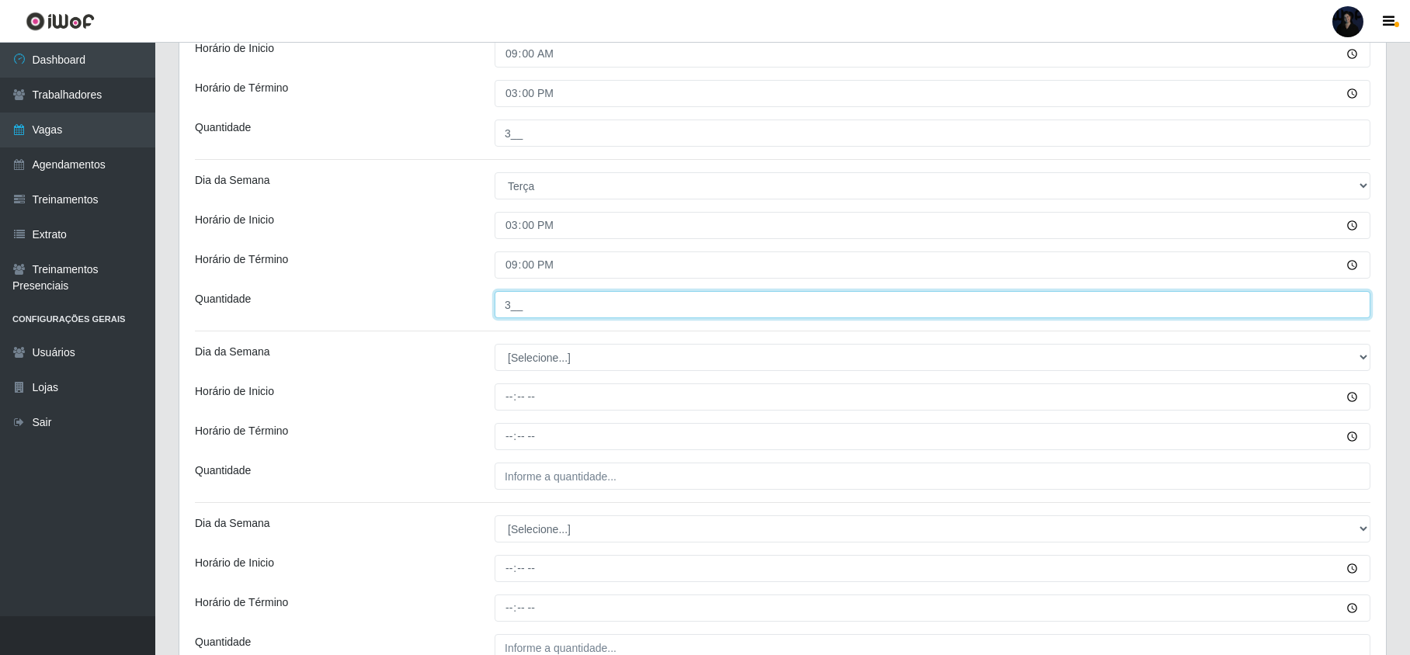
scroll to position [849, 0]
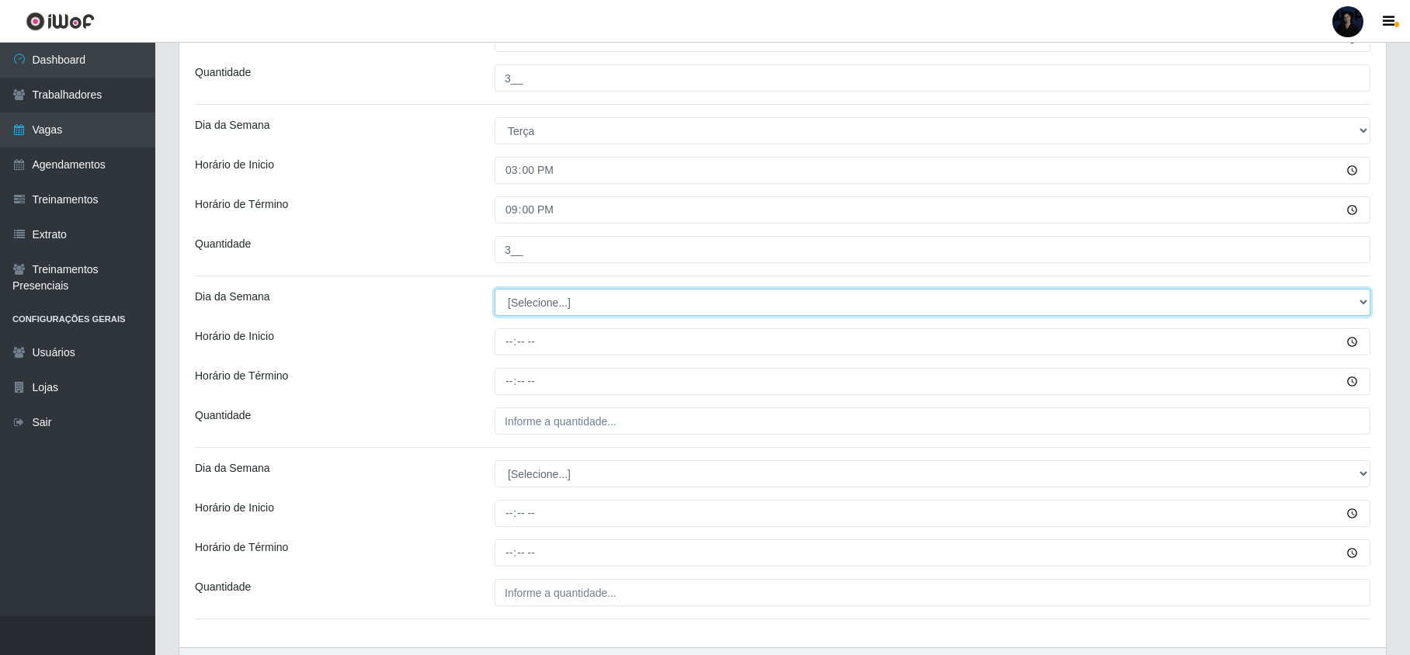
click at [526, 299] on select "[Selecione...] Segunda Terça Quarta Quinta Sexta Sábado Domingo" at bounding box center [933, 302] width 876 height 27
click at [495, 291] on select "[Selecione...] Segunda Terça Quarta Quinta Sexta Sábado Domingo" at bounding box center [933, 302] width 876 height 27
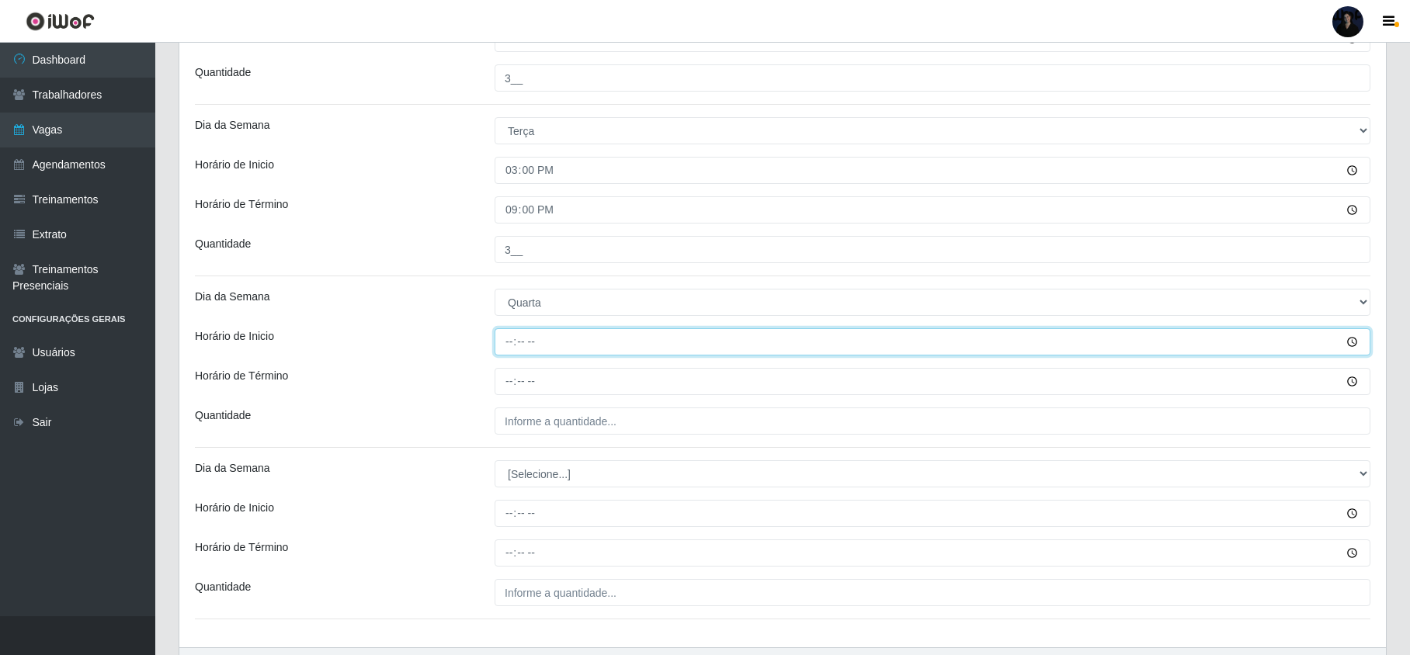
click at [500, 342] on input "Horário de Inicio" at bounding box center [933, 341] width 876 height 27
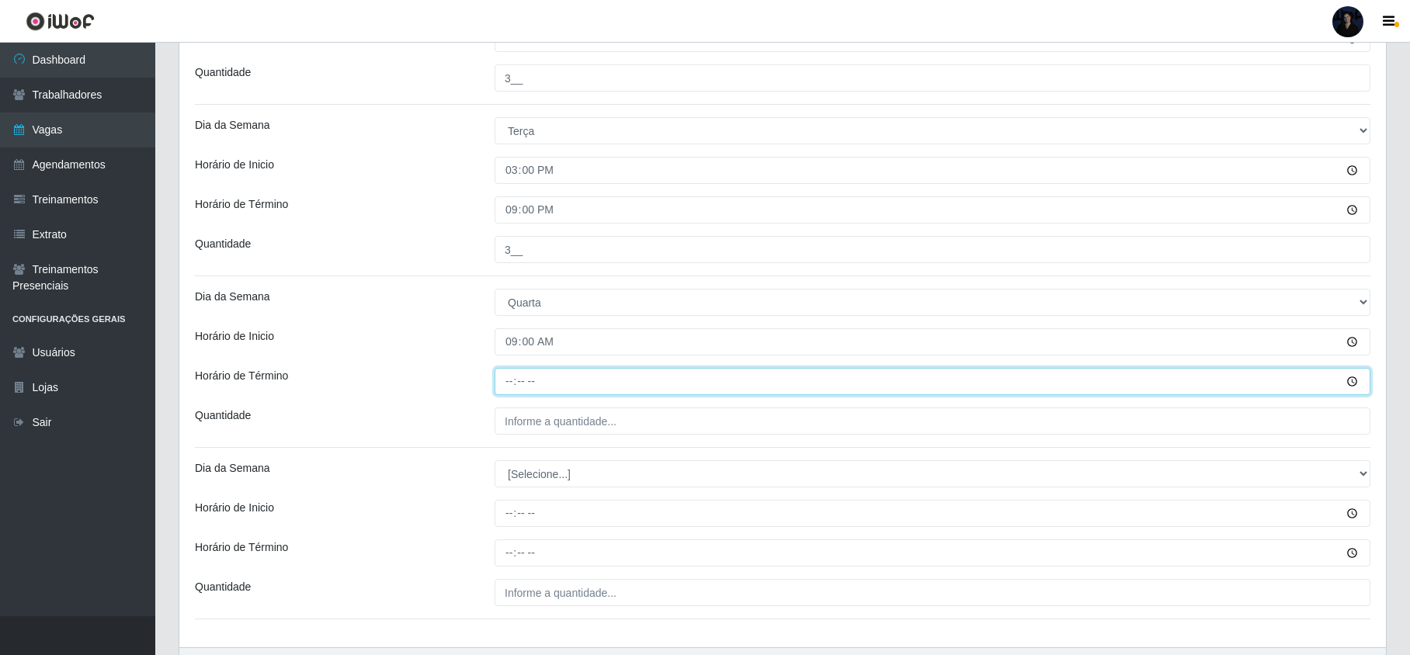
click at [506, 380] on input "Horário de Término" at bounding box center [933, 381] width 876 height 27
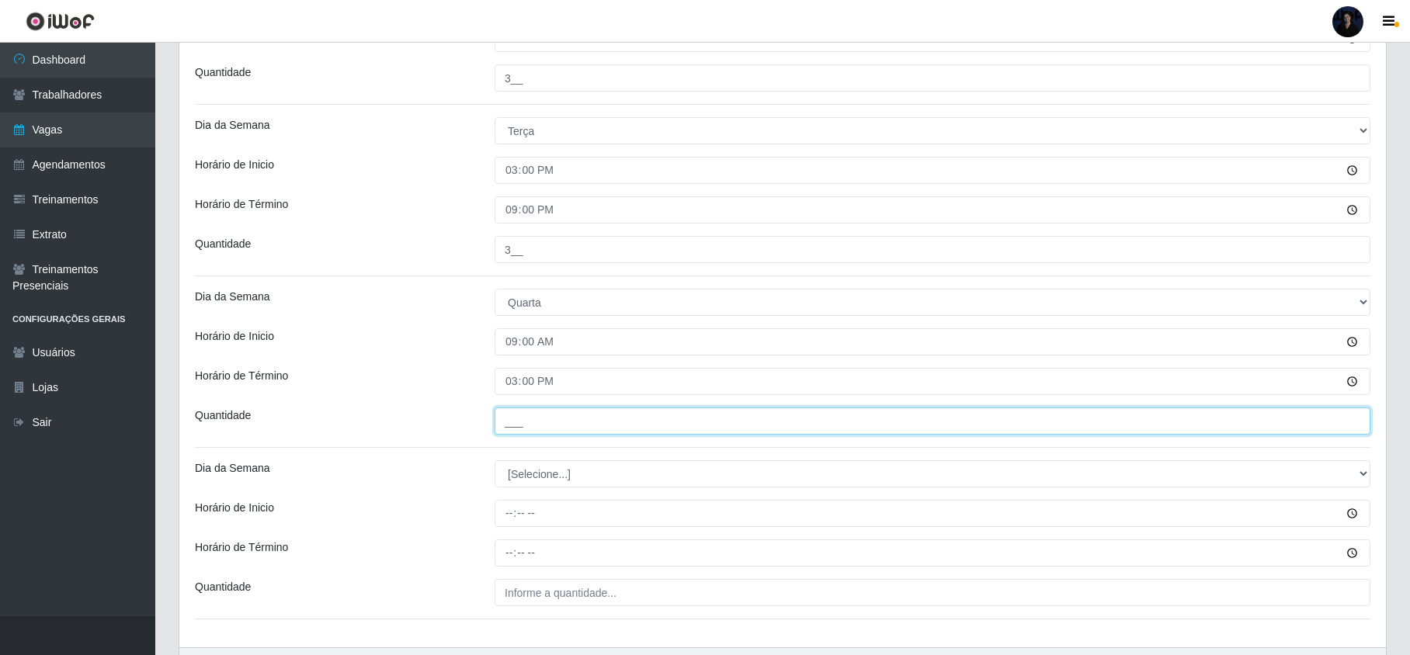
click at [500, 423] on input "___" at bounding box center [933, 421] width 876 height 27
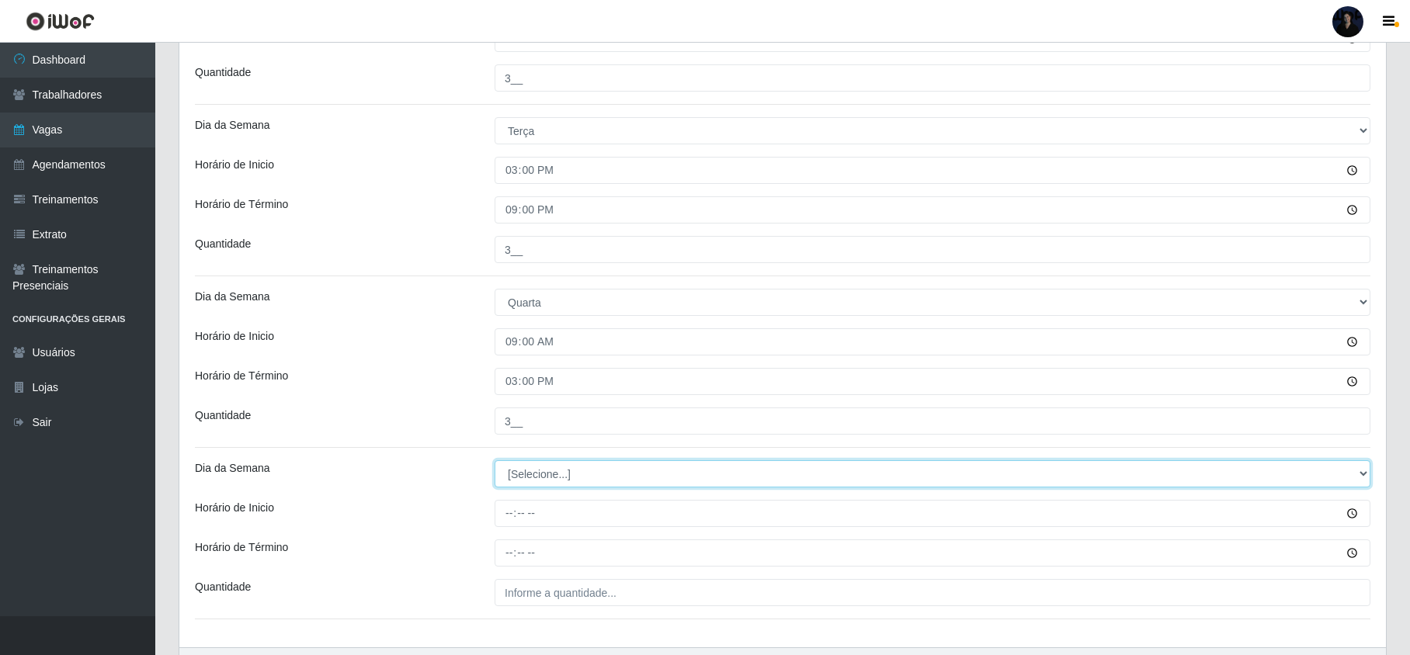
click at [510, 475] on select "[Selecione...] Segunda Terça Quarta Quinta Sexta Sábado Domingo" at bounding box center [933, 473] width 876 height 27
click at [495, 463] on select "[Selecione...] Segunda Terça Quarta Quinta Sexta Sábado Domingo" at bounding box center [933, 473] width 876 height 27
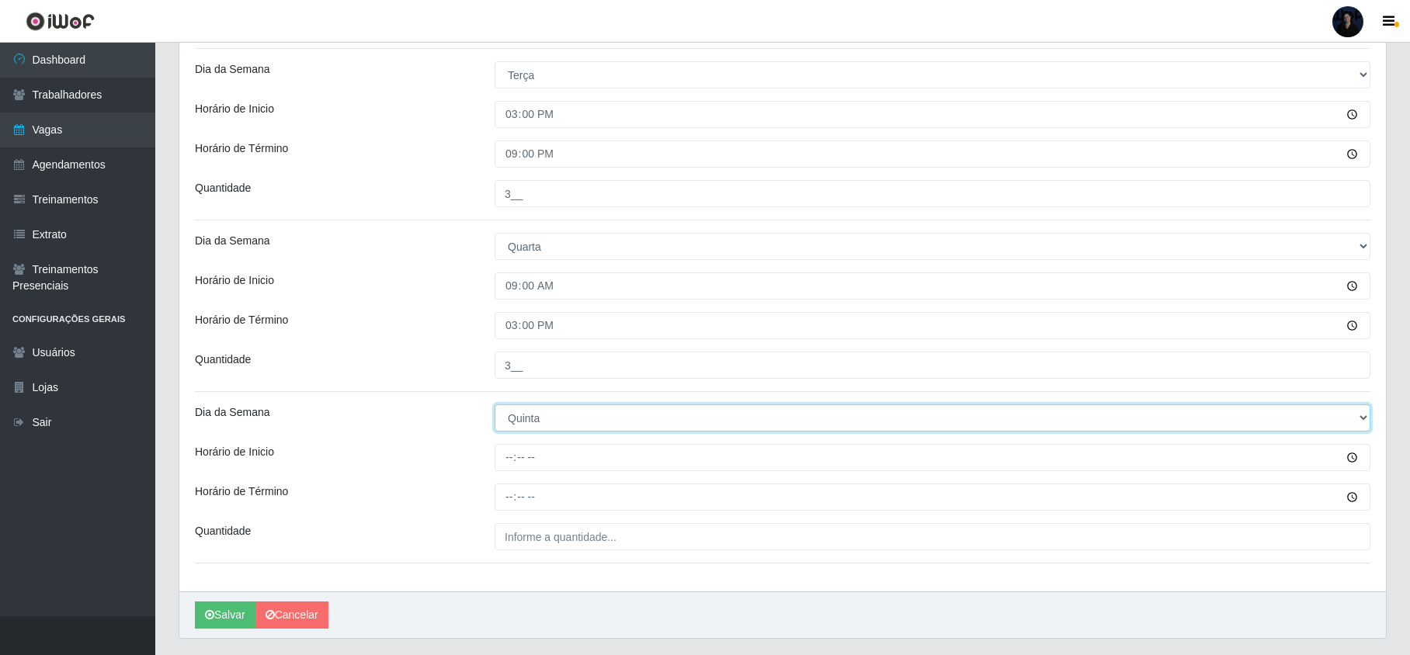
scroll to position [950, 0]
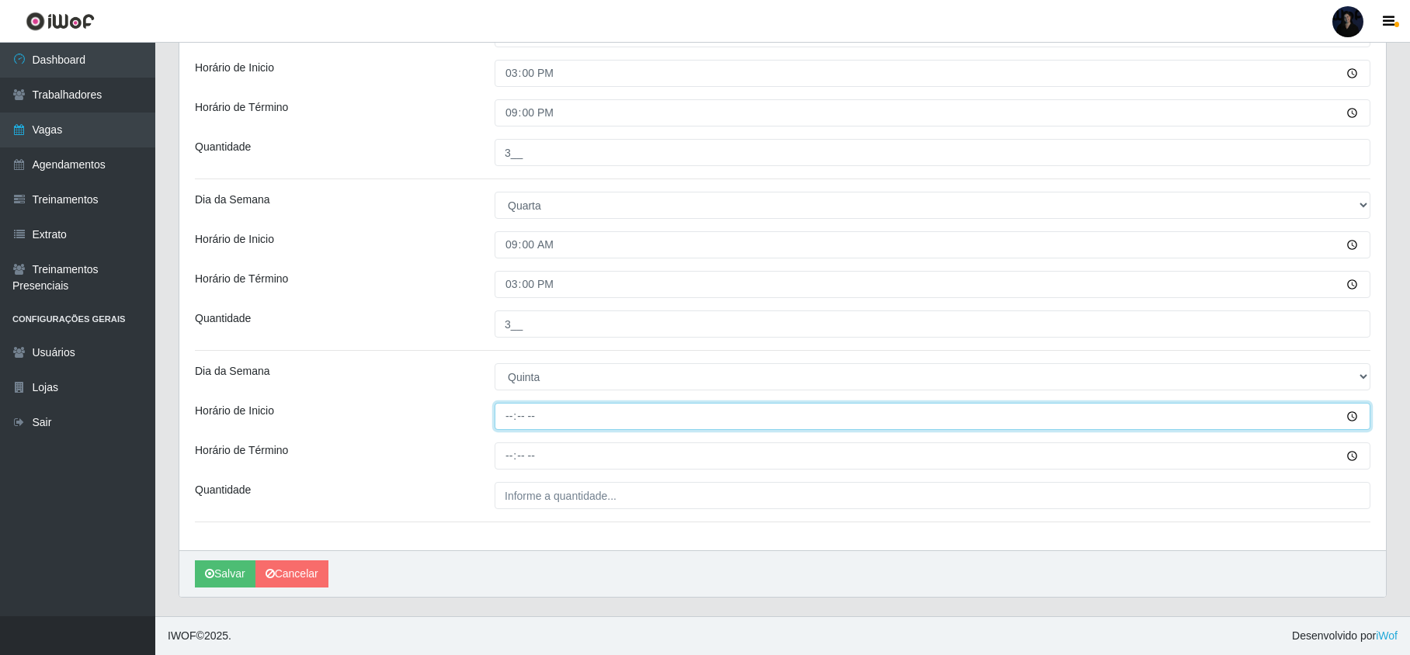
click at [510, 426] on input "Horário de Inicio" at bounding box center [933, 416] width 876 height 27
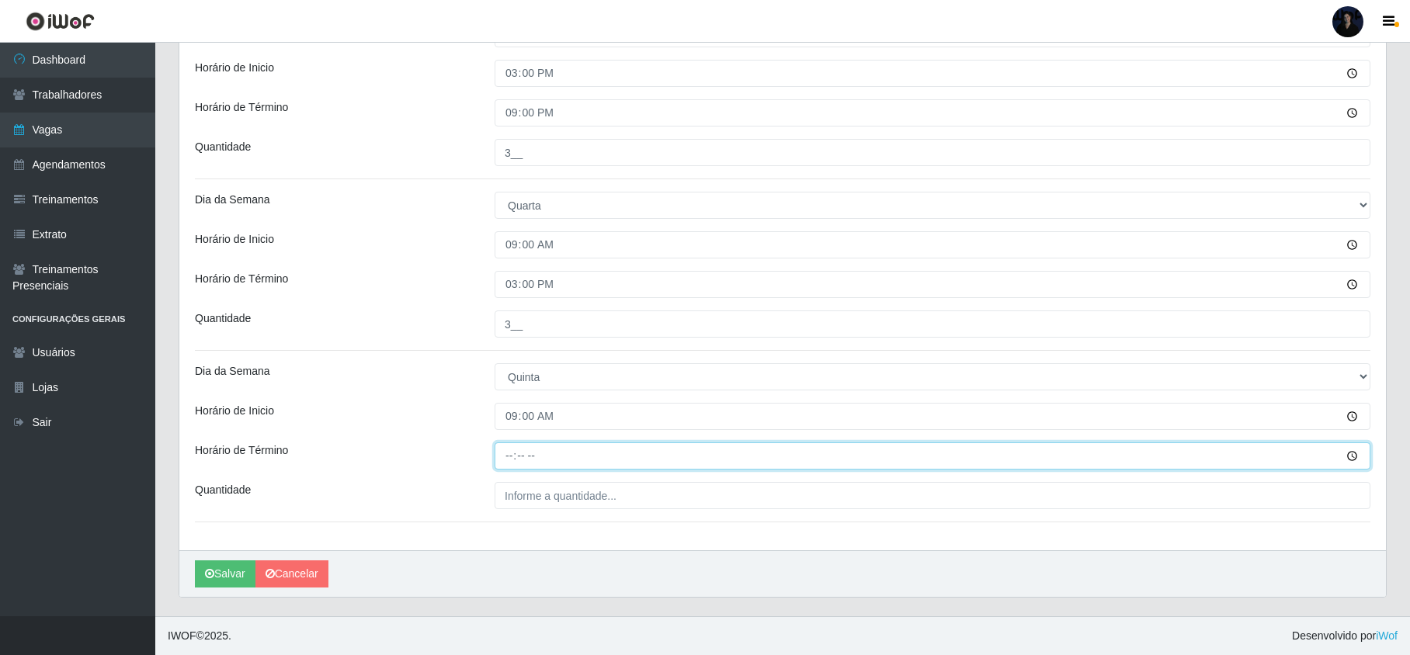
click at [511, 450] on input "Horário de Término" at bounding box center [933, 456] width 876 height 27
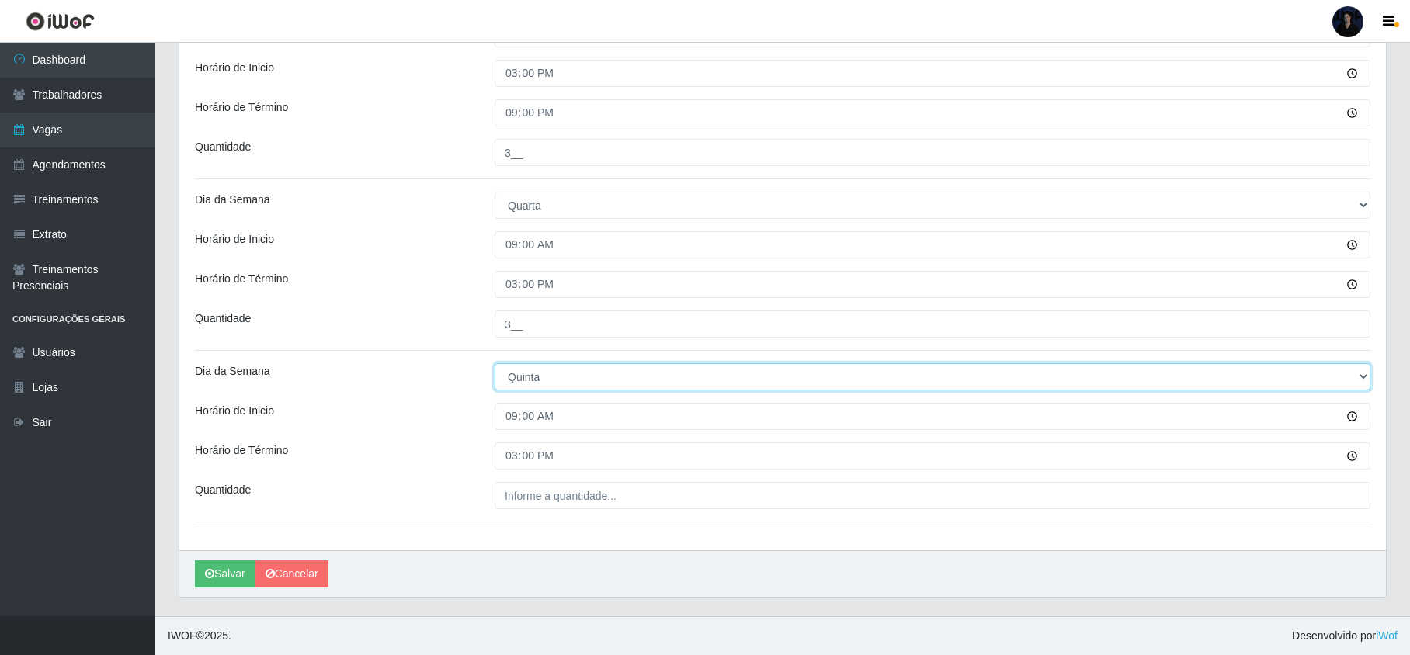
click at [522, 377] on select "[Selecione...] Segunda Terça Quarta Quinta Sexta Sábado Domingo" at bounding box center [933, 376] width 876 height 27
click at [495, 363] on select "[Selecione...] Segunda Terça Quarta Quinta Sexta Sábado Domingo" at bounding box center [933, 376] width 876 height 27
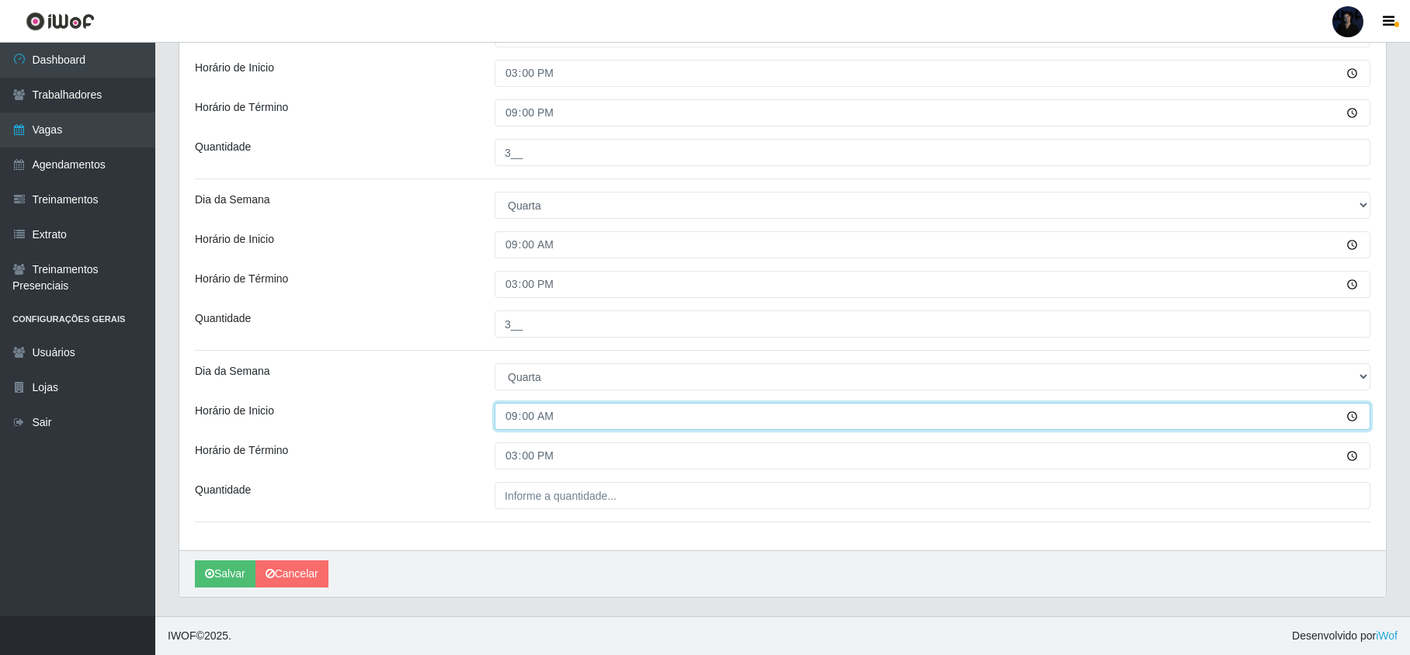
click at [507, 413] on input "09:00" at bounding box center [933, 416] width 876 height 27
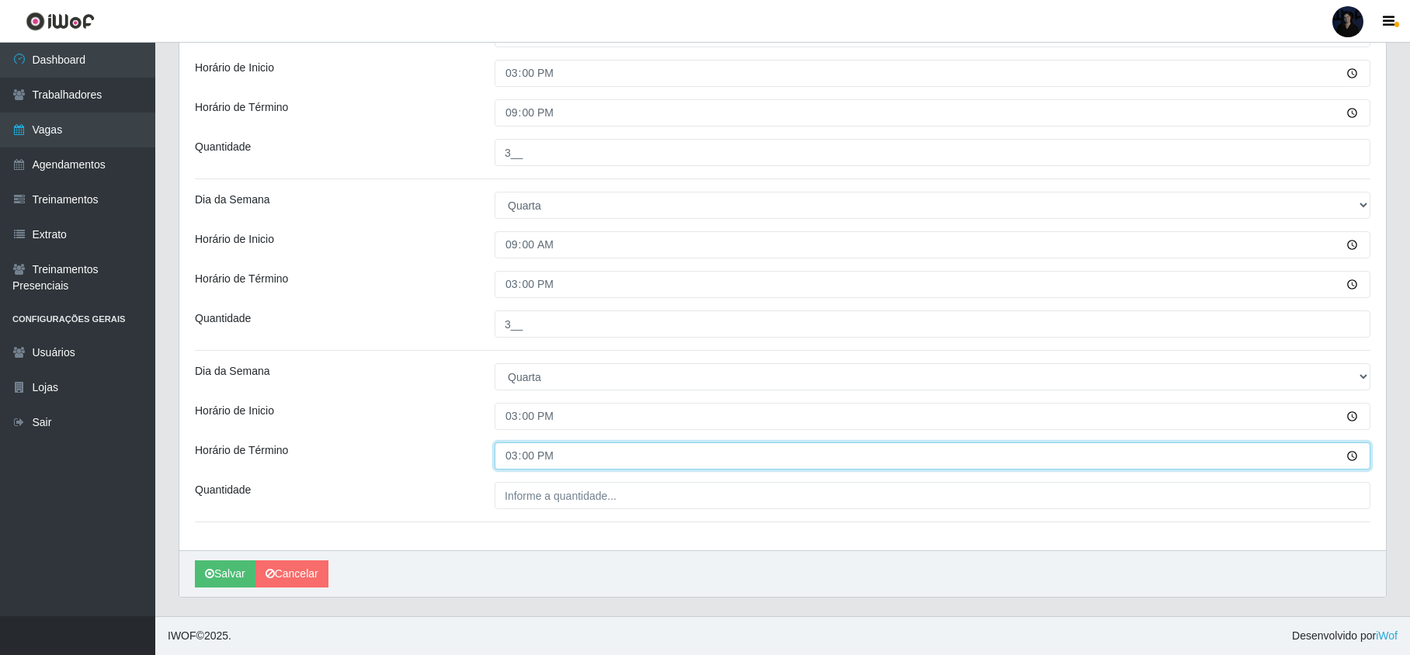
click at [507, 448] on input "15:00" at bounding box center [933, 456] width 876 height 27
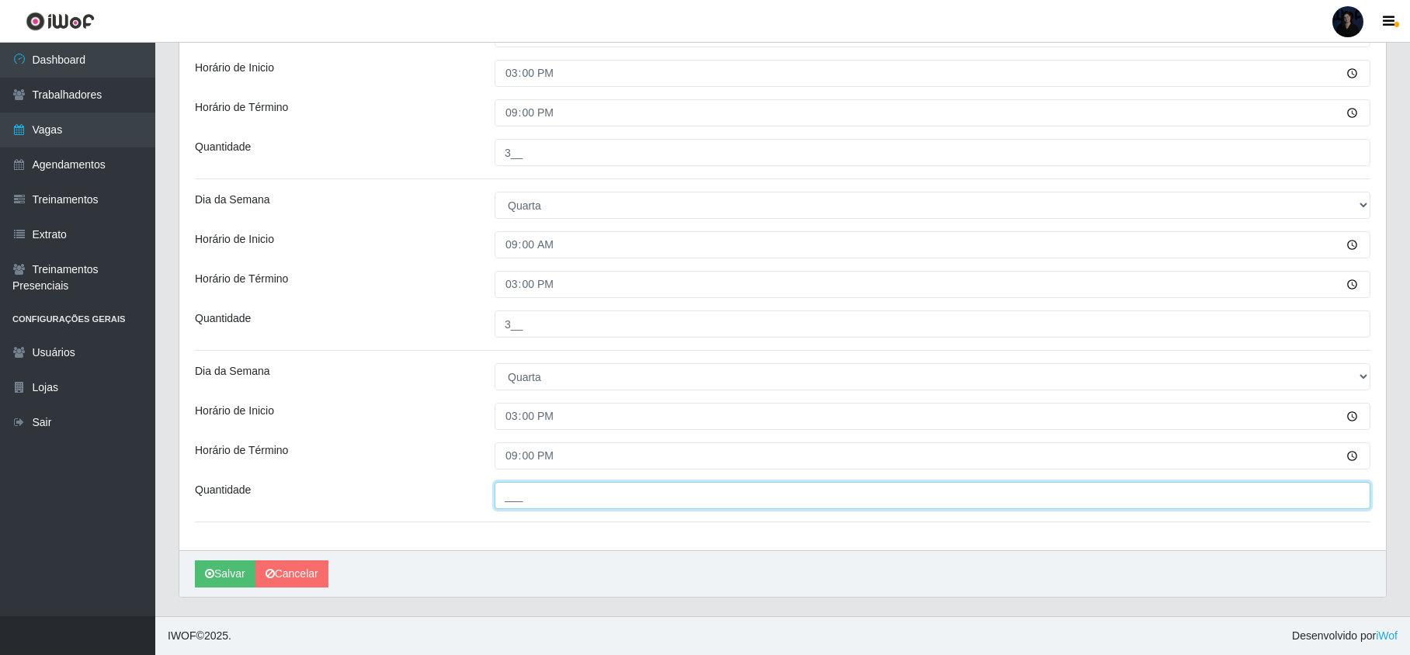
click at [529, 492] on input "___" at bounding box center [933, 495] width 876 height 27
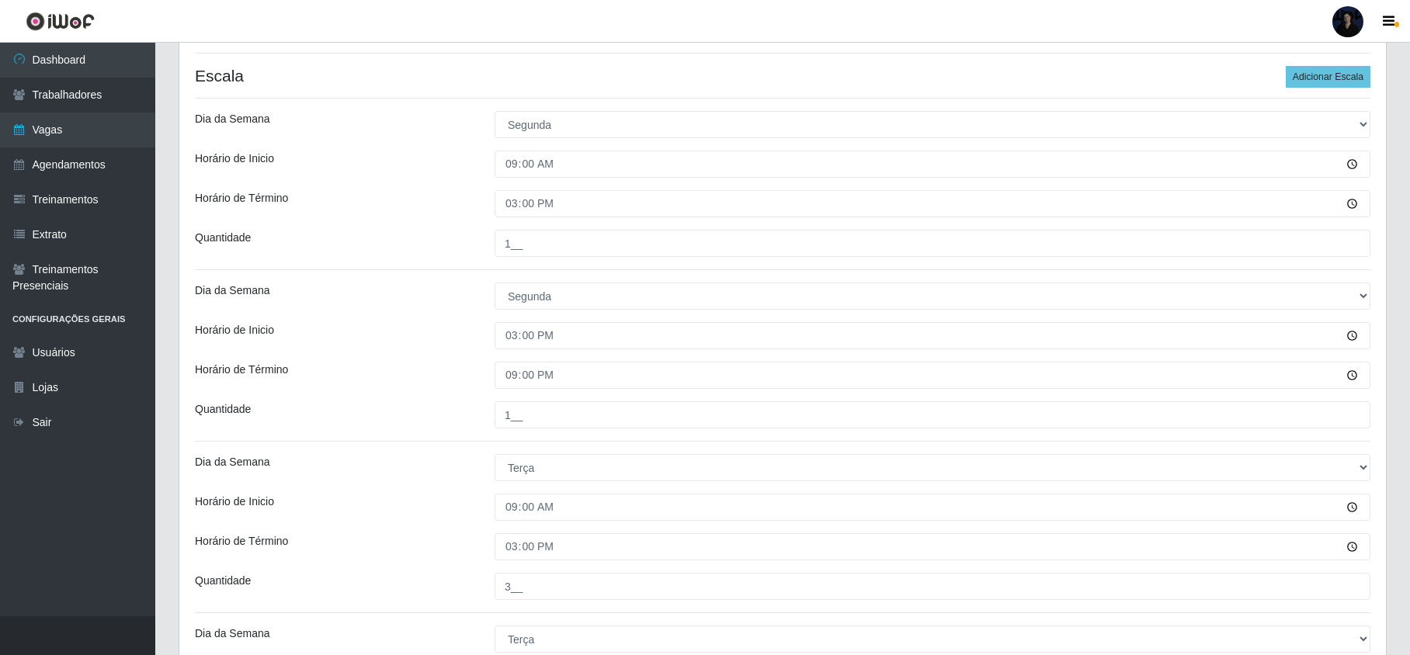
scroll to position [0, 0]
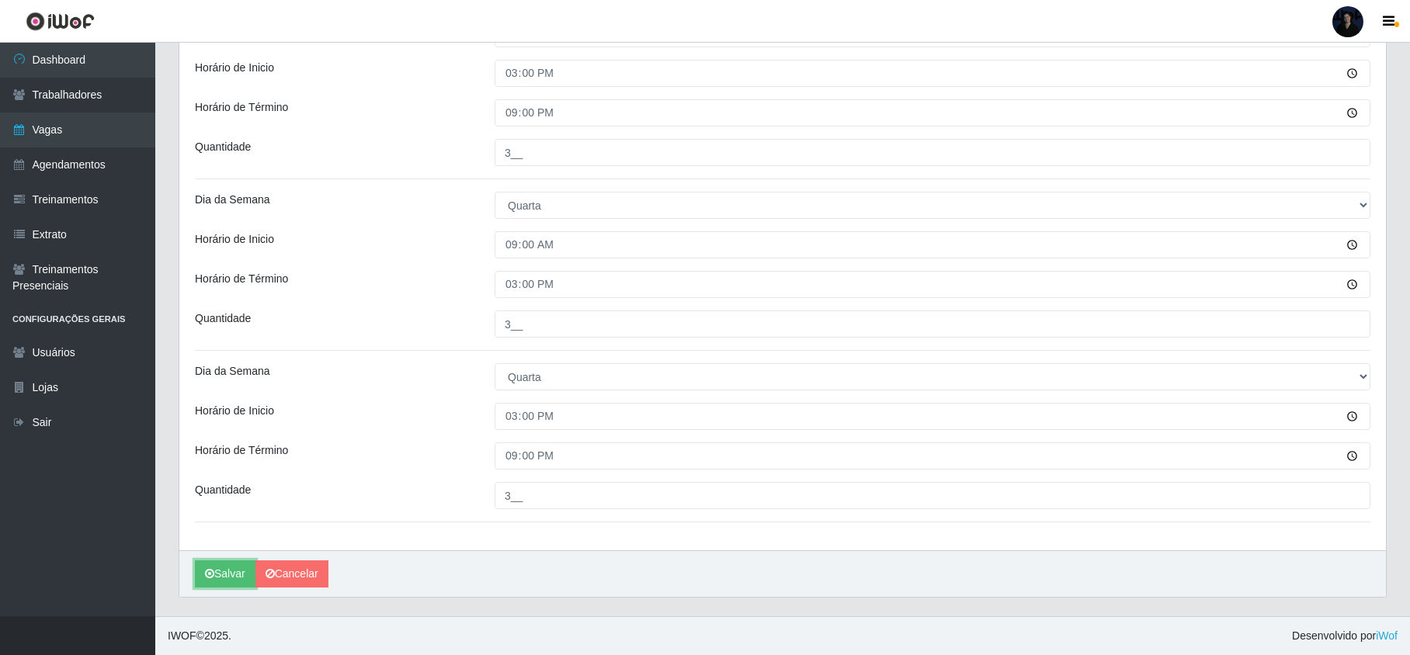
click at [219, 569] on button "Salvar" at bounding box center [225, 574] width 61 height 27
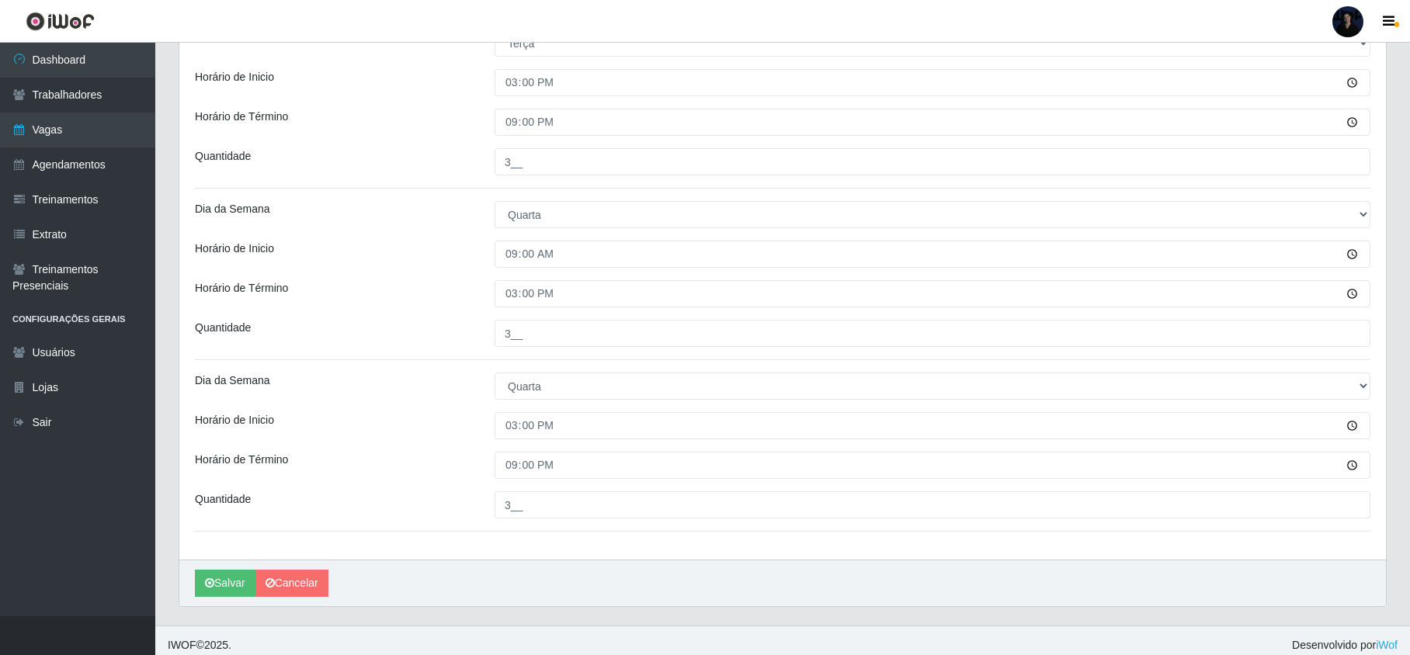
scroll to position [950, 0]
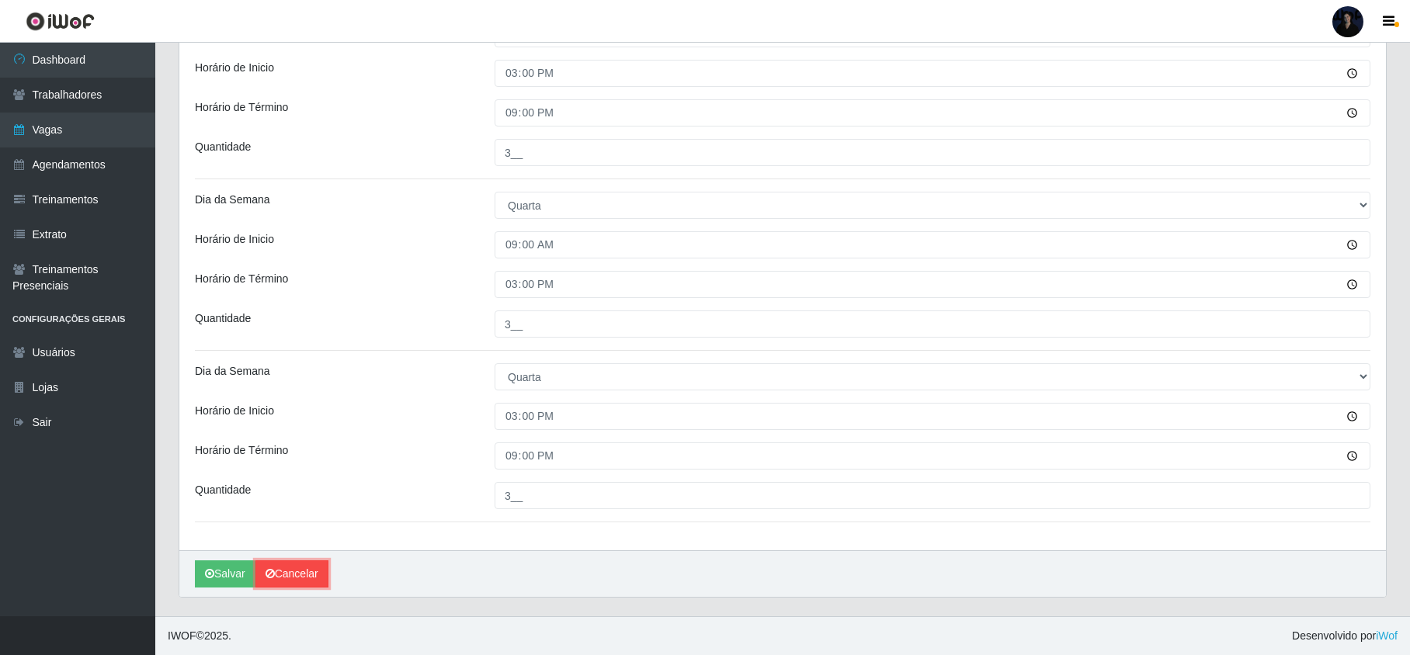
click at [306, 576] on link "Cancelar" at bounding box center [291, 574] width 73 height 27
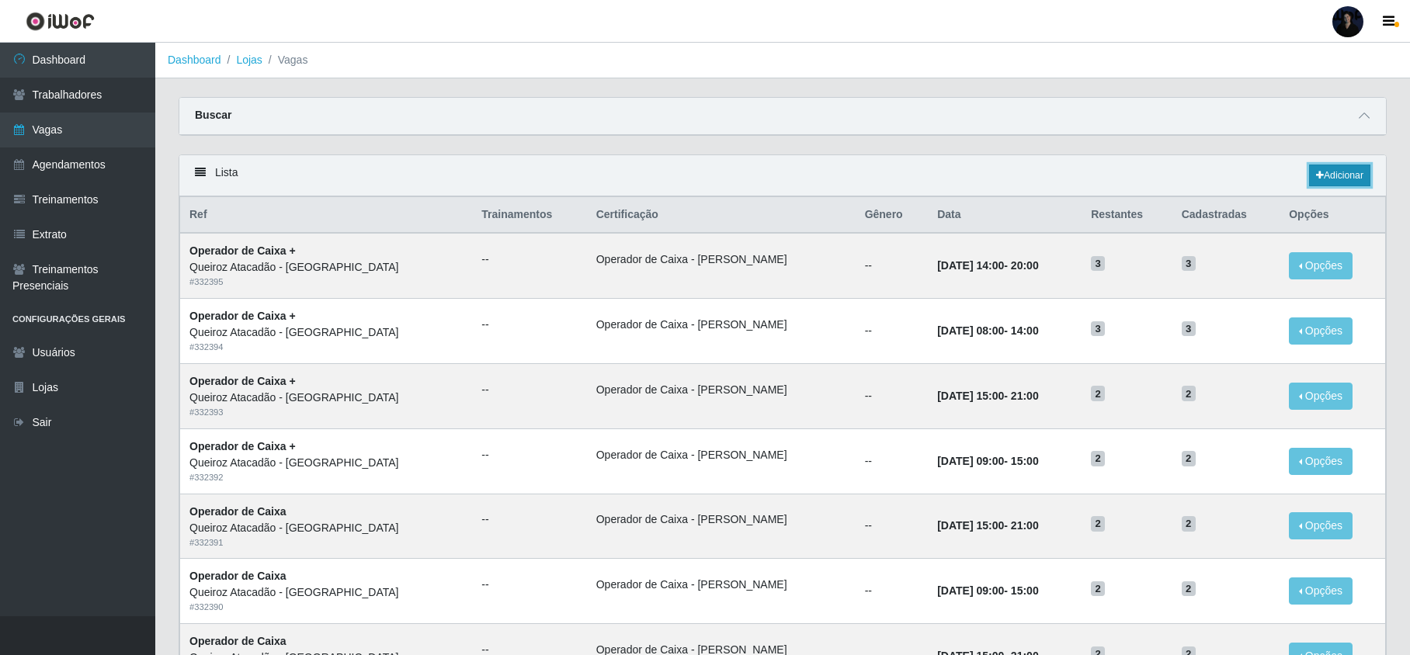
click at [1334, 175] on link "Adicionar" at bounding box center [1339, 176] width 61 height 22
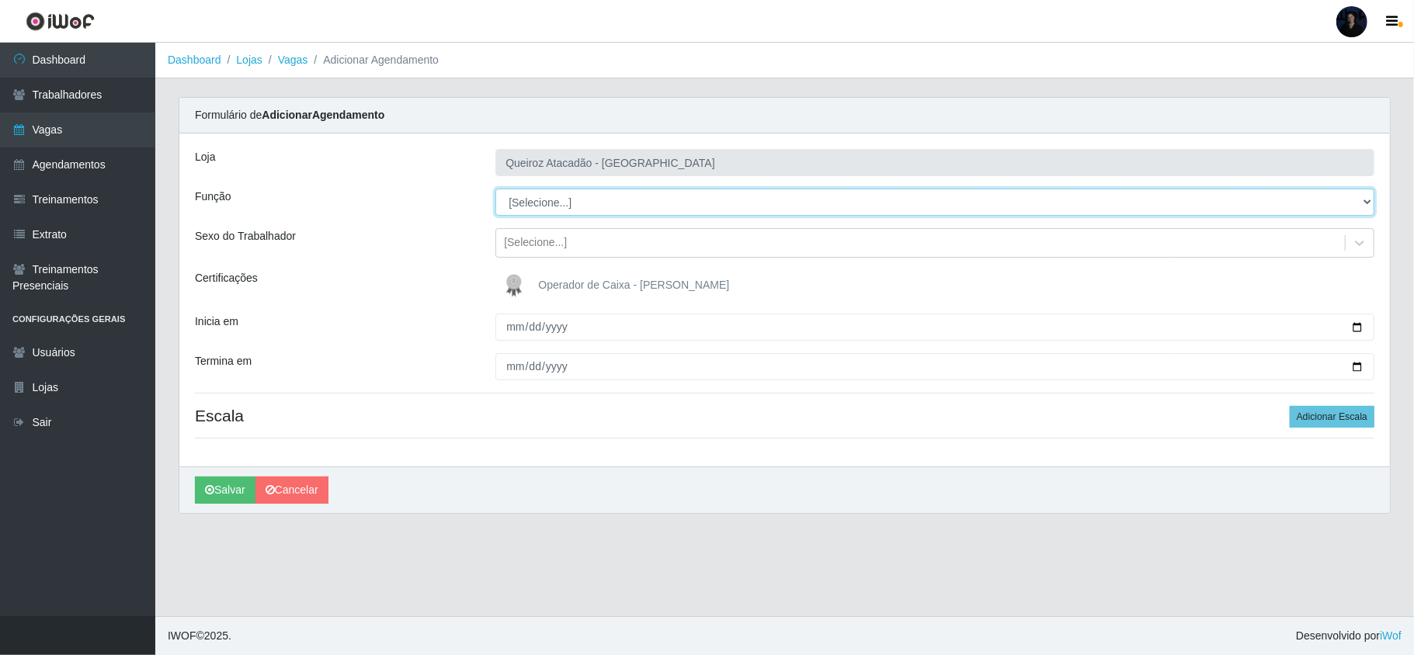
click at [561, 196] on select "[Selecione...] Embalador Embalador + Embalador ++ Operador de Caixa Operador de…" at bounding box center [934, 202] width 879 height 27
click at [495, 189] on select "[Selecione...] Embalador Embalador + Embalador ++ Operador de Caixa Operador de…" at bounding box center [934, 202] width 879 height 27
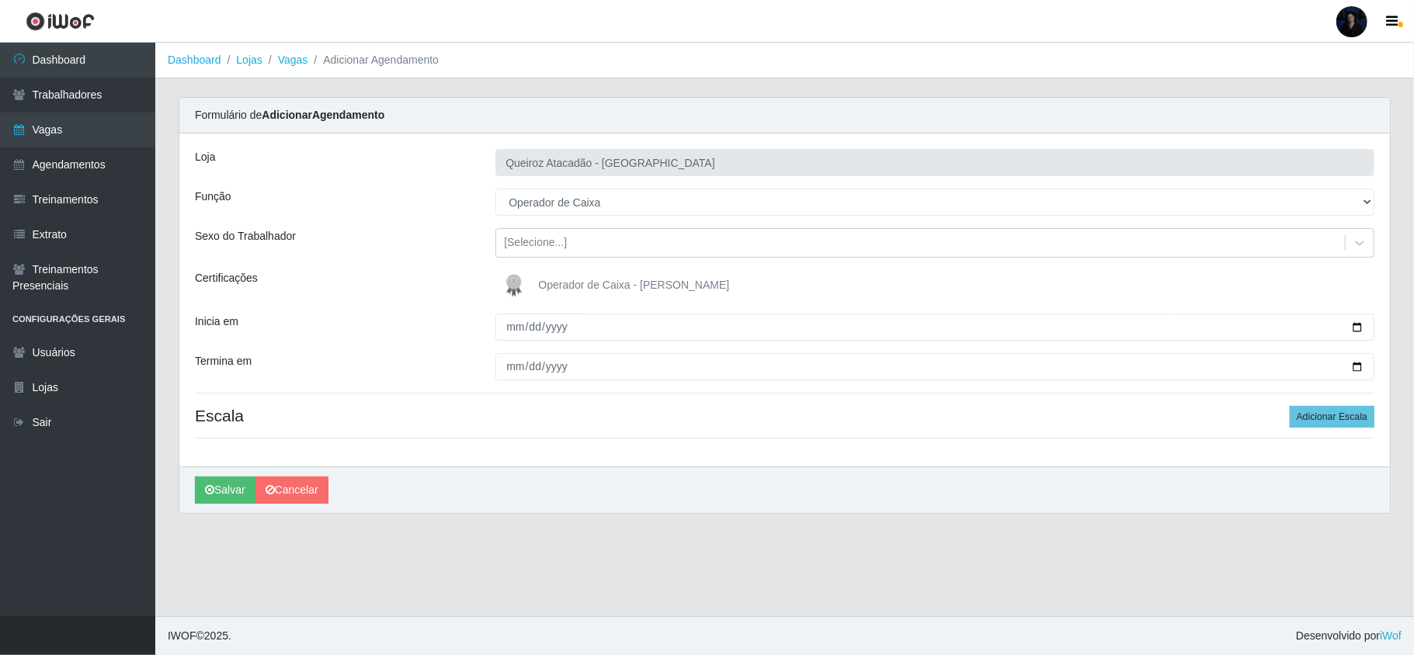
click at [519, 280] on img at bounding box center [517, 285] width 37 height 31
click at [0, 0] on input "Operador de Caixa - [PERSON_NAME]" at bounding box center [0, 0] width 0 height 0
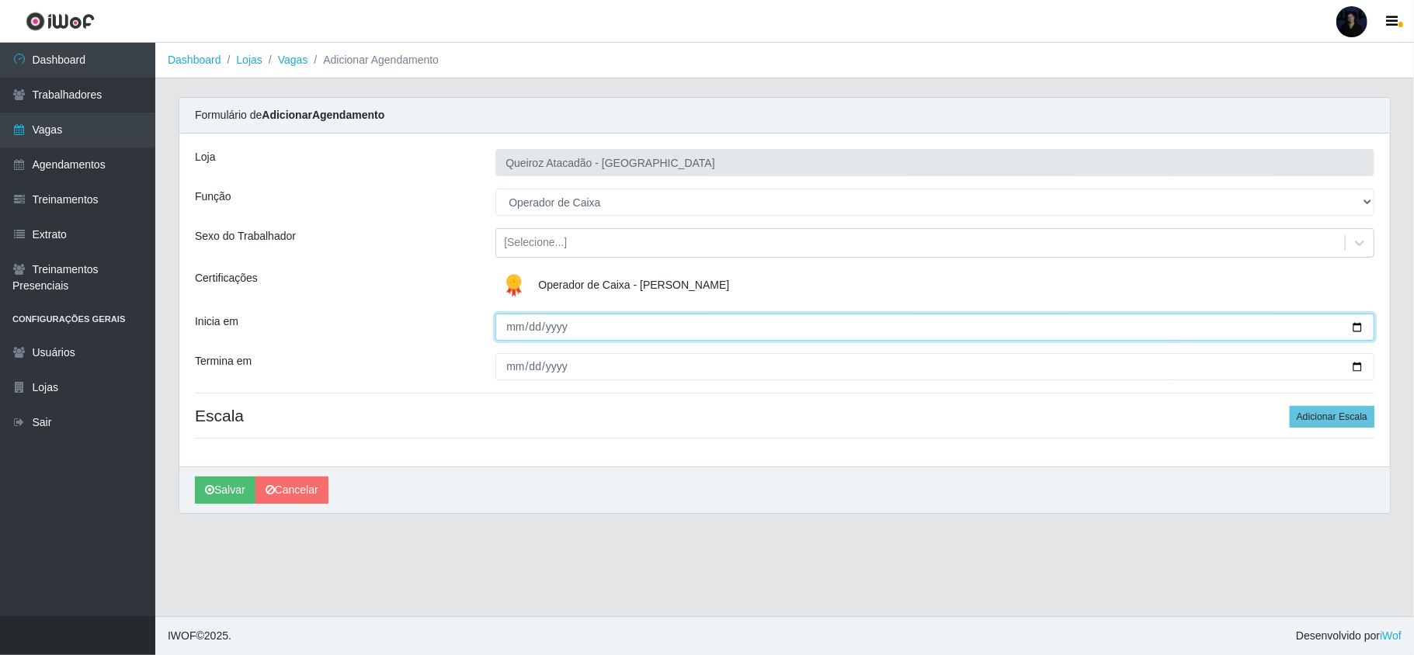
click at [519, 326] on input "Inicia em" at bounding box center [934, 327] width 879 height 27
click at [1359, 327] on input "Inicia em" at bounding box center [934, 327] width 879 height 27
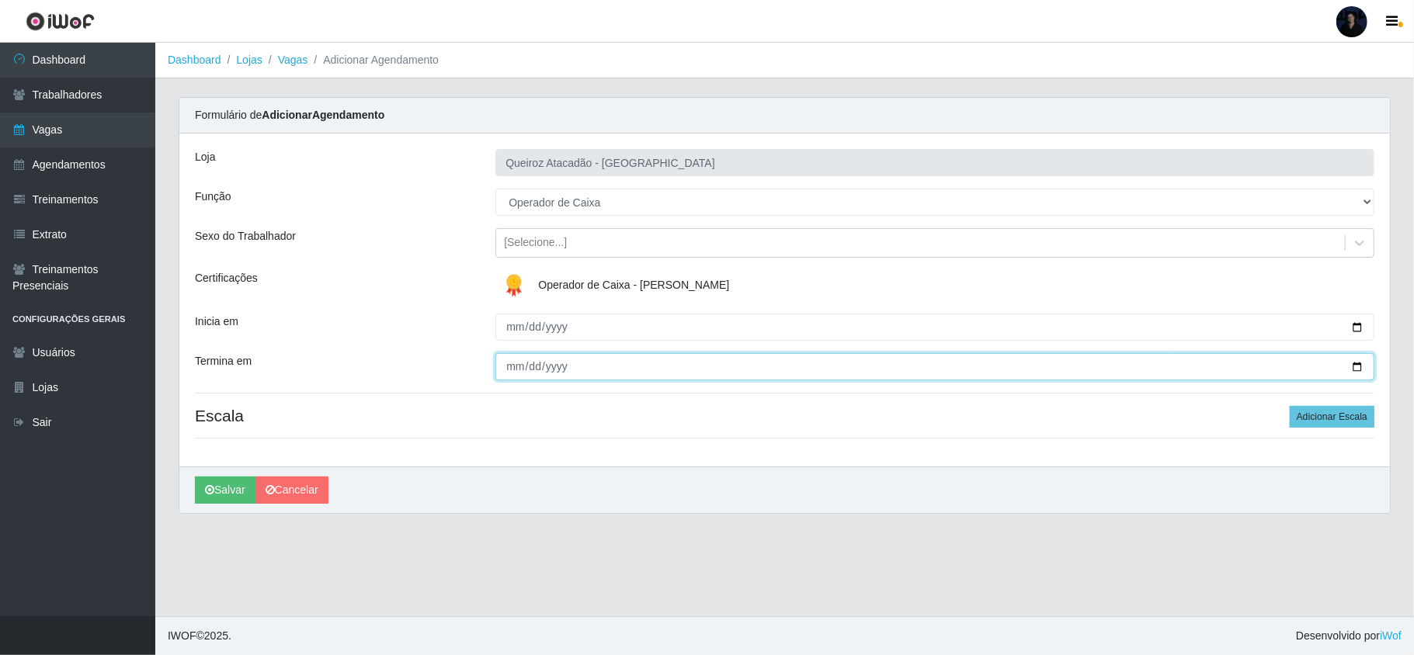
click at [1355, 363] on input "Termina em" at bounding box center [934, 366] width 879 height 27
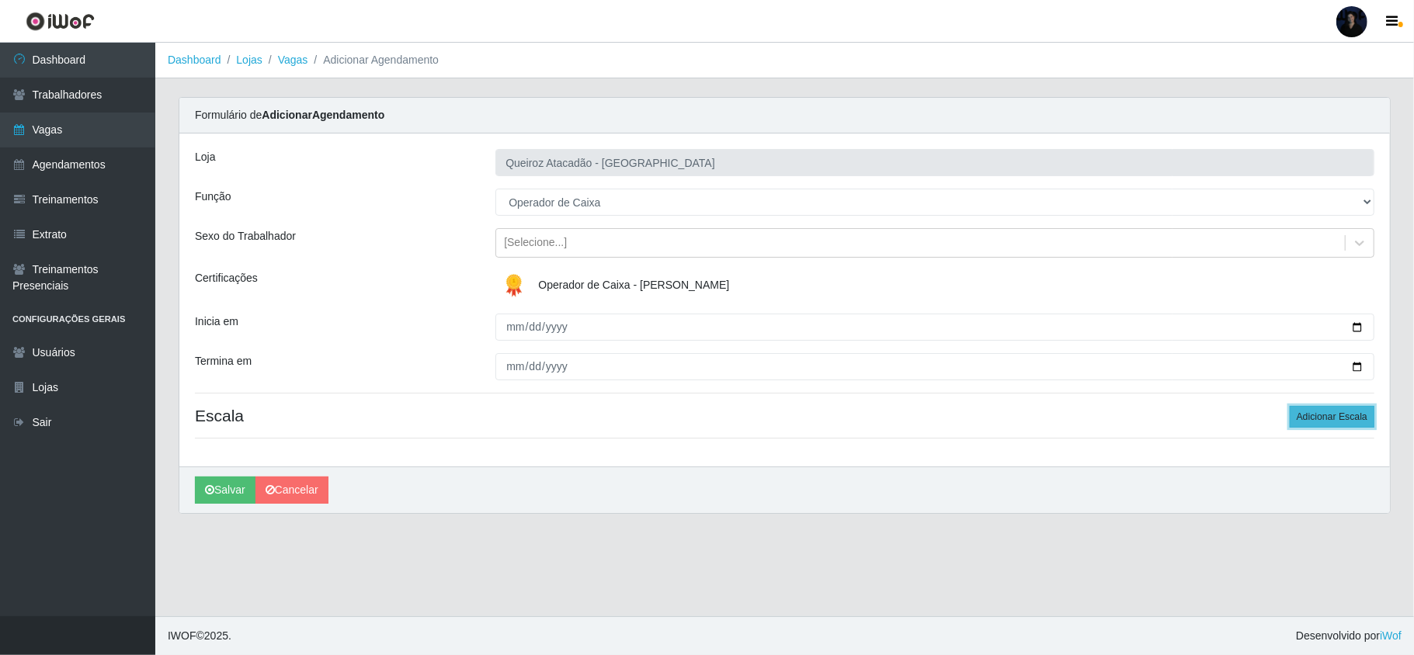
click at [1343, 418] on button "Adicionar Escala" at bounding box center [1332, 417] width 85 height 22
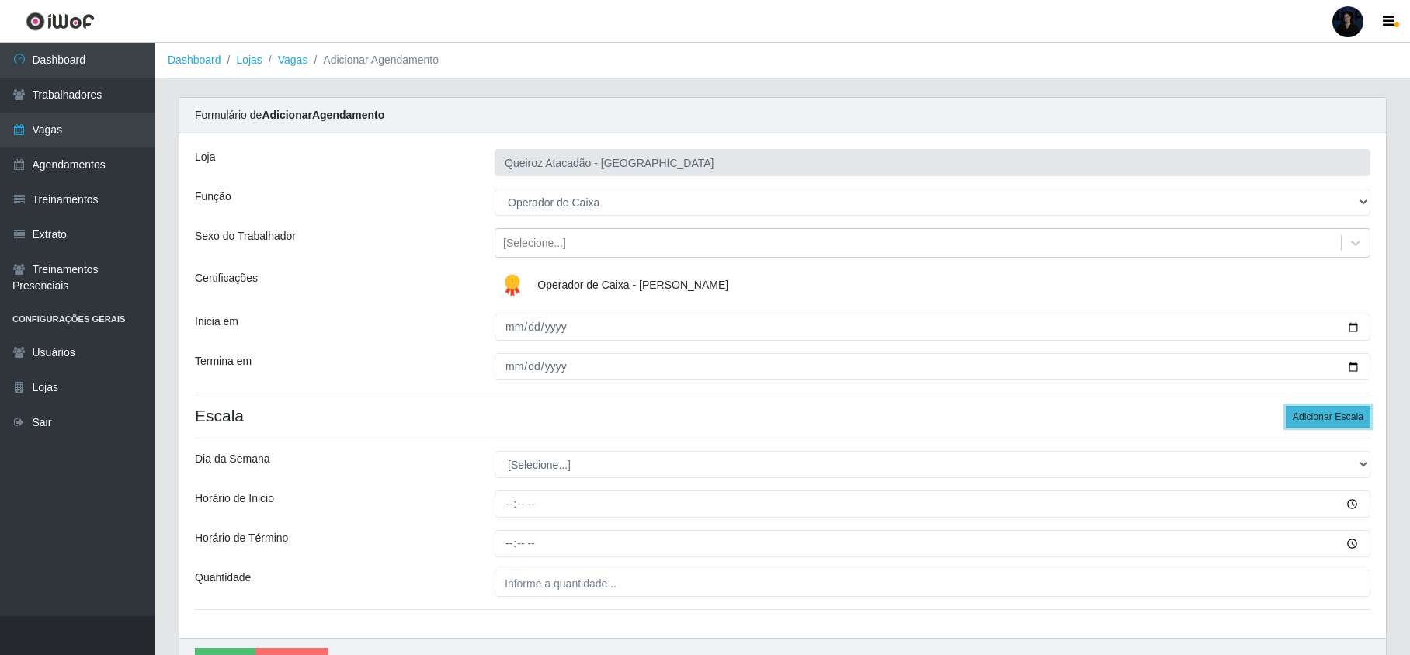
click at [1340, 418] on button "Adicionar Escala" at bounding box center [1328, 417] width 85 height 22
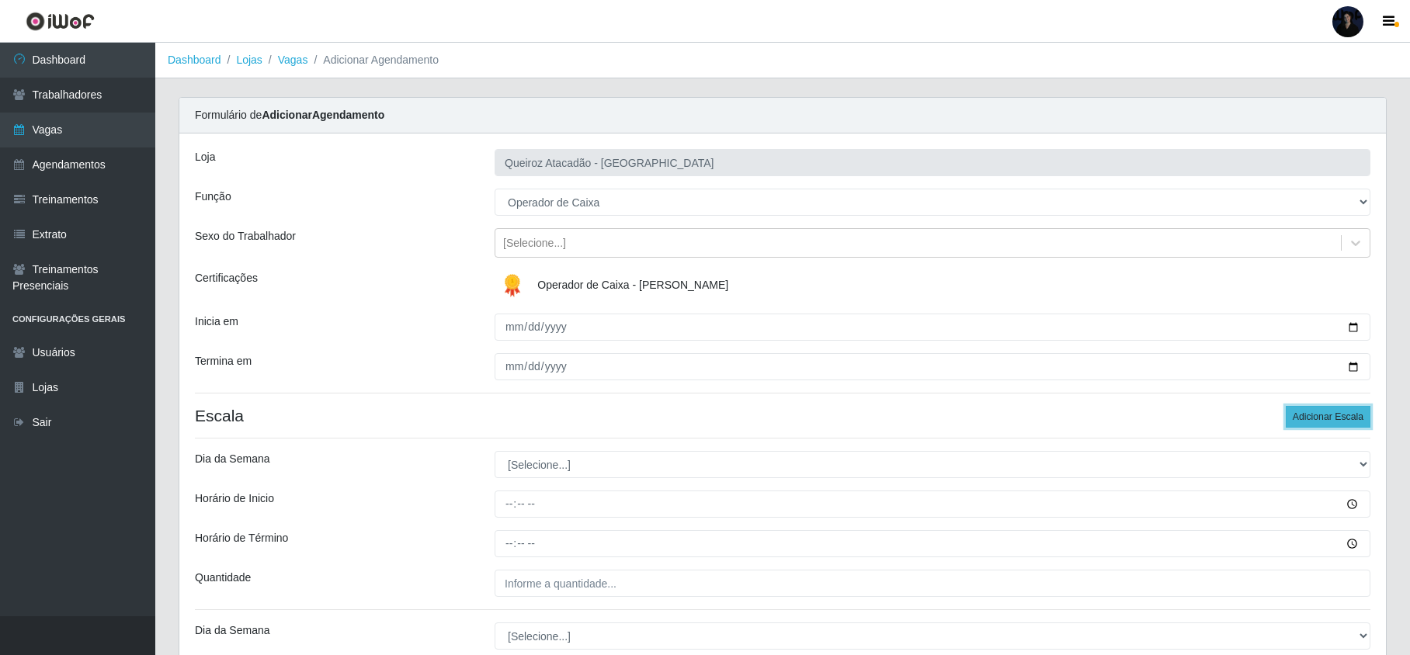
click at [1340, 421] on button "Adicionar Escala" at bounding box center [1328, 417] width 85 height 22
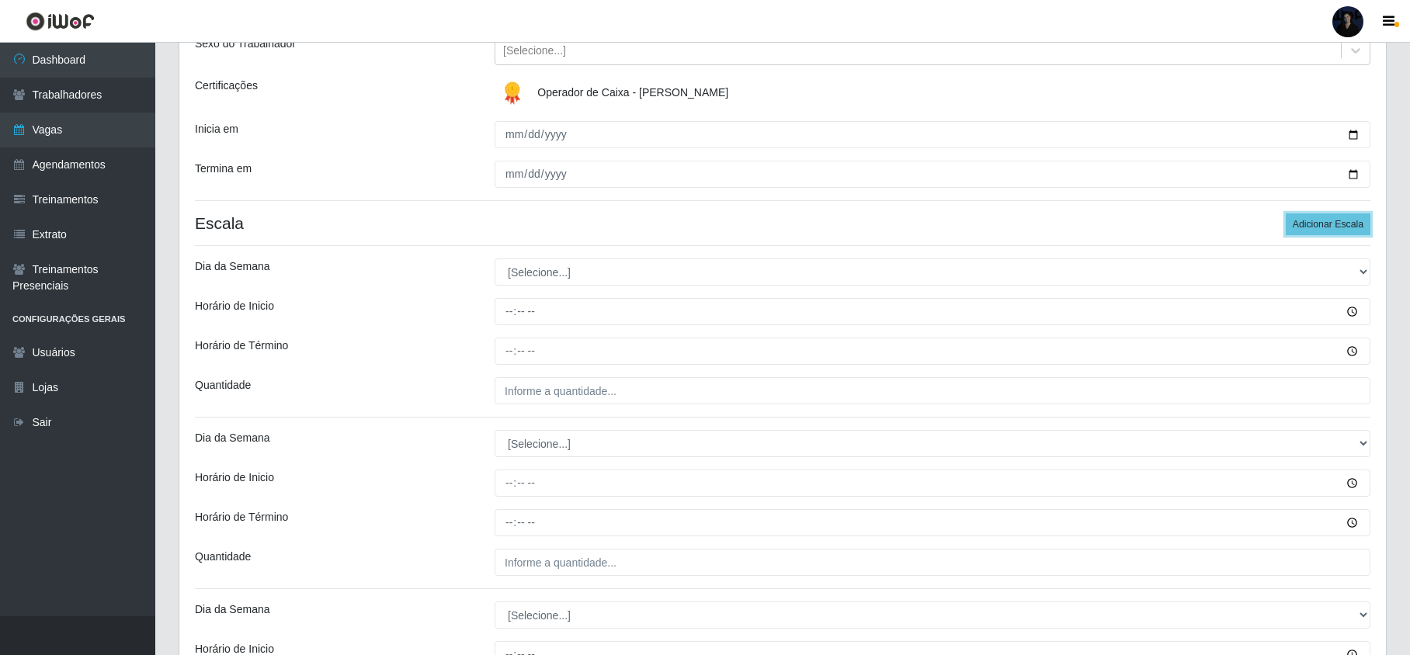
scroll to position [207, 0]
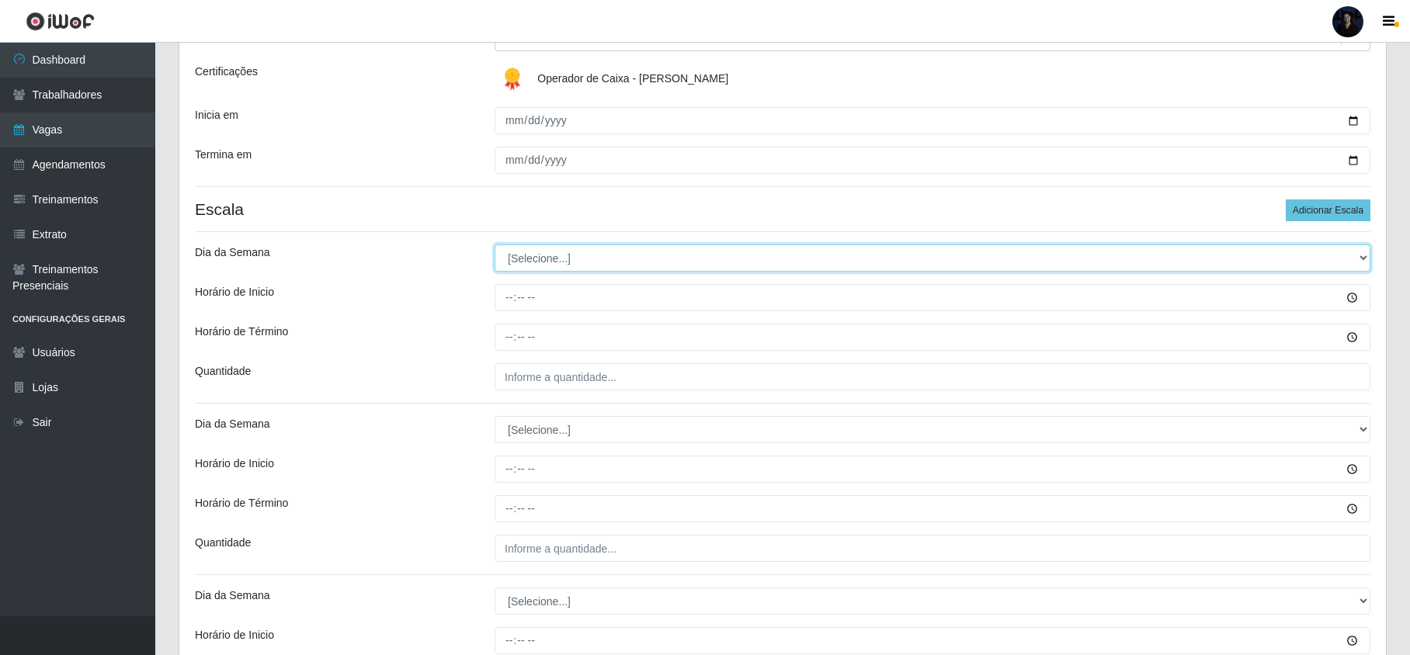
click at [535, 267] on select "[Selecione...] Segunda Terça Quarta Quinta Sexta Sábado Domingo" at bounding box center [933, 258] width 876 height 27
click at [495, 245] on select "[Selecione...] Segunda Terça Quarta Quinta Sexta Sábado Domingo" at bounding box center [933, 258] width 876 height 27
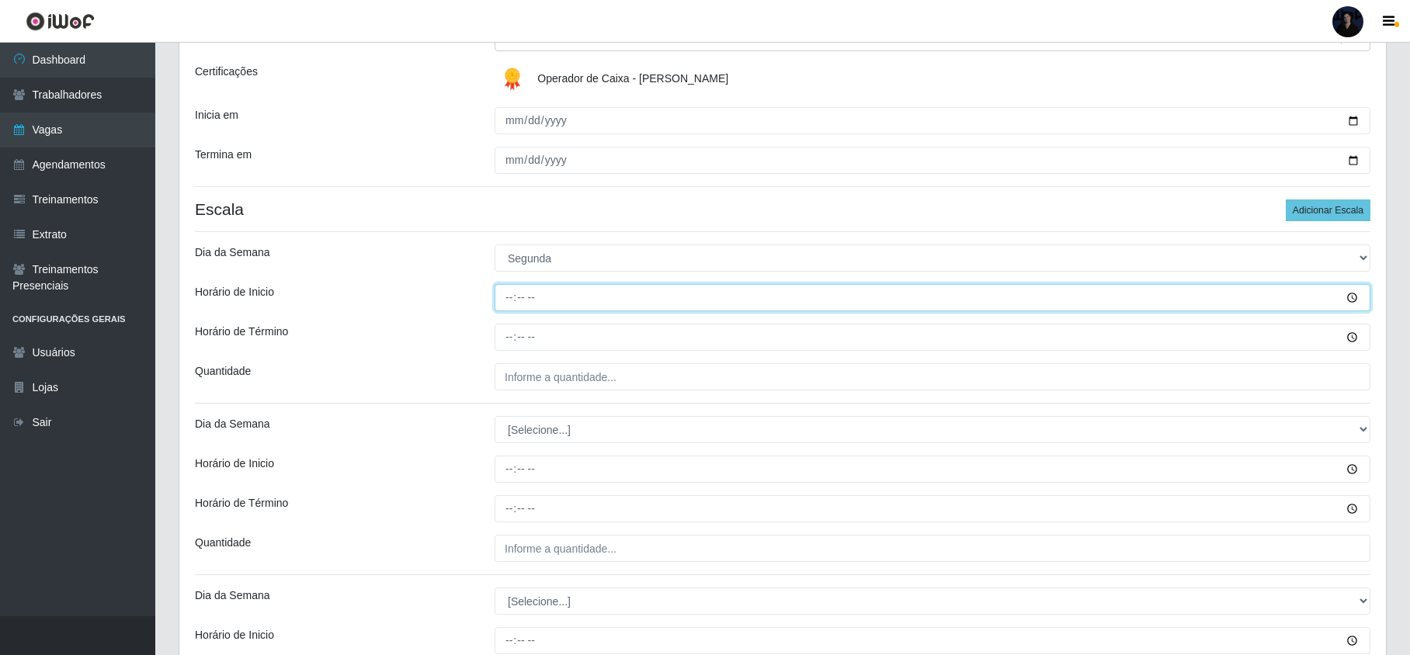
click at [509, 290] on input "Horário de Inicio" at bounding box center [933, 297] width 876 height 27
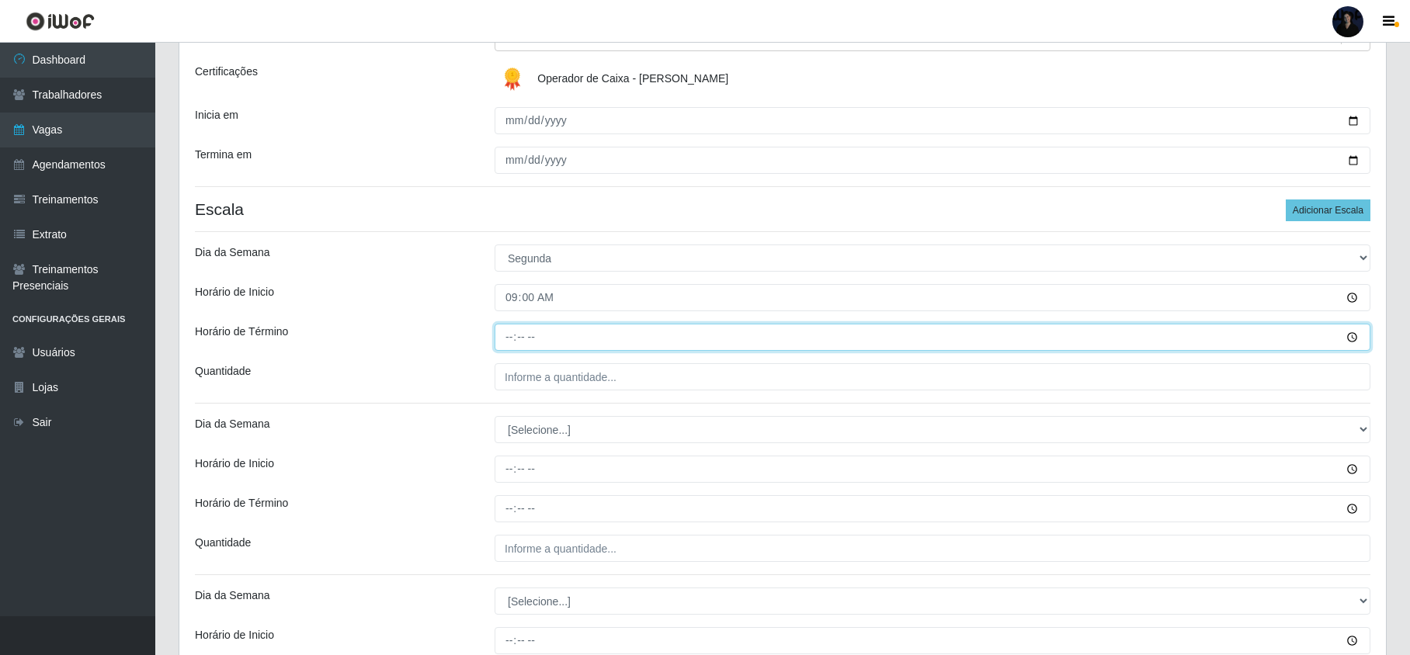
click at [510, 343] on input "Horário de Término" at bounding box center [933, 337] width 876 height 27
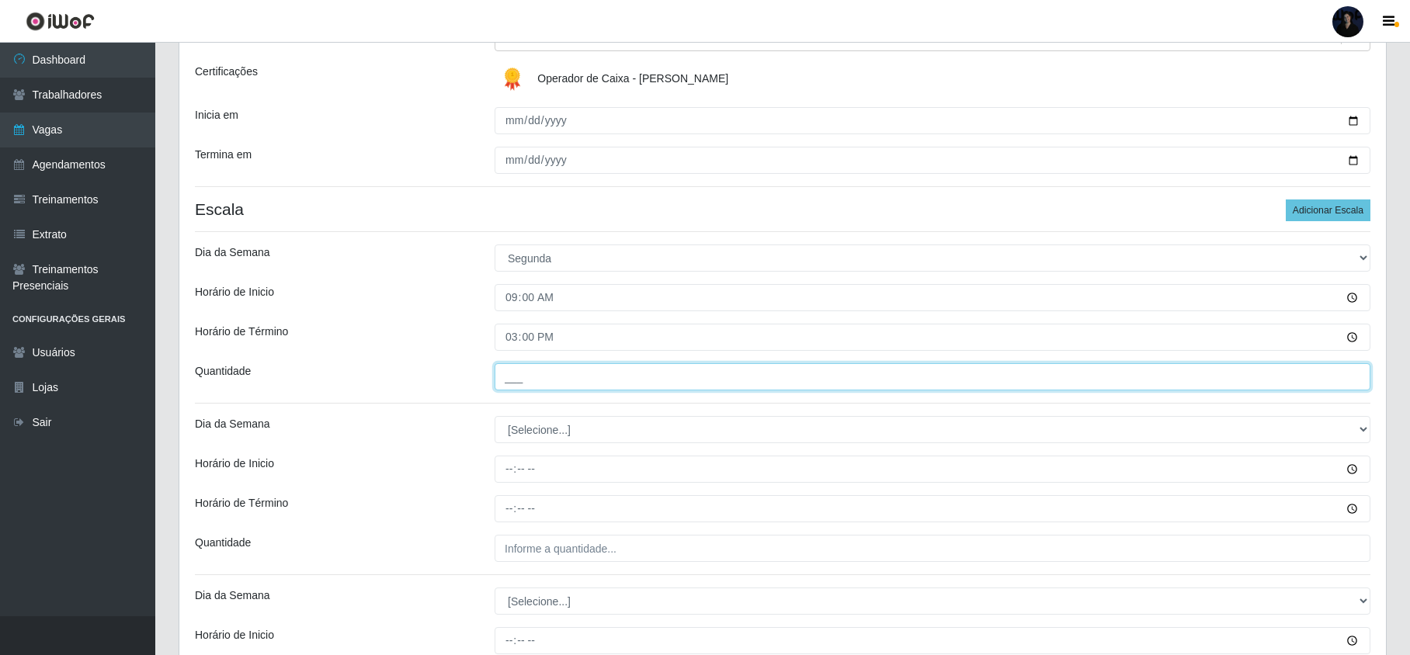
click at [514, 373] on input "___" at bounding box center [933, 376] width 876 height 27
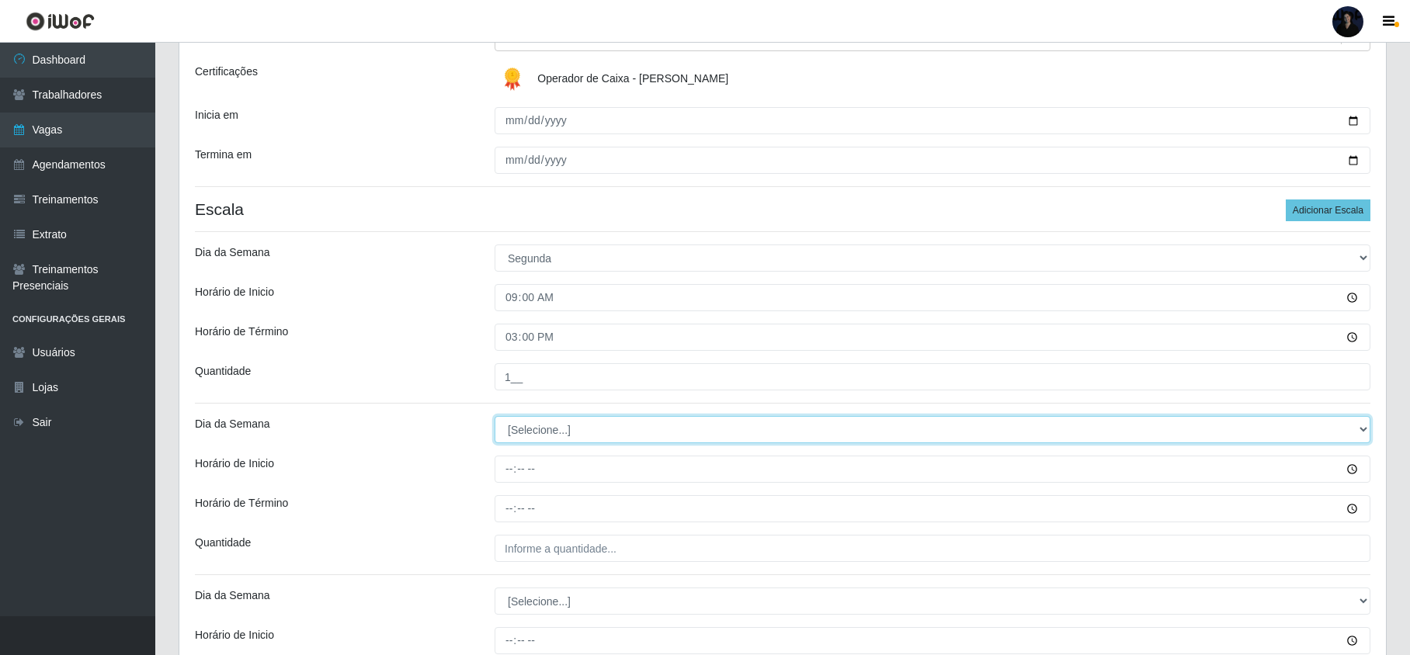
click at [537, 439] on select "[Selecione...] Segunda Terça Quarta Quinta Sexta Sábado Domingo" at bounding box center [933, 429] width 876 height 27
click at [495, 418] on select "[Selecione...] Segunda Terça Quarta Quinta Sexta Sábado Domingo" at bounding box center [933, 429] width 876 height 27
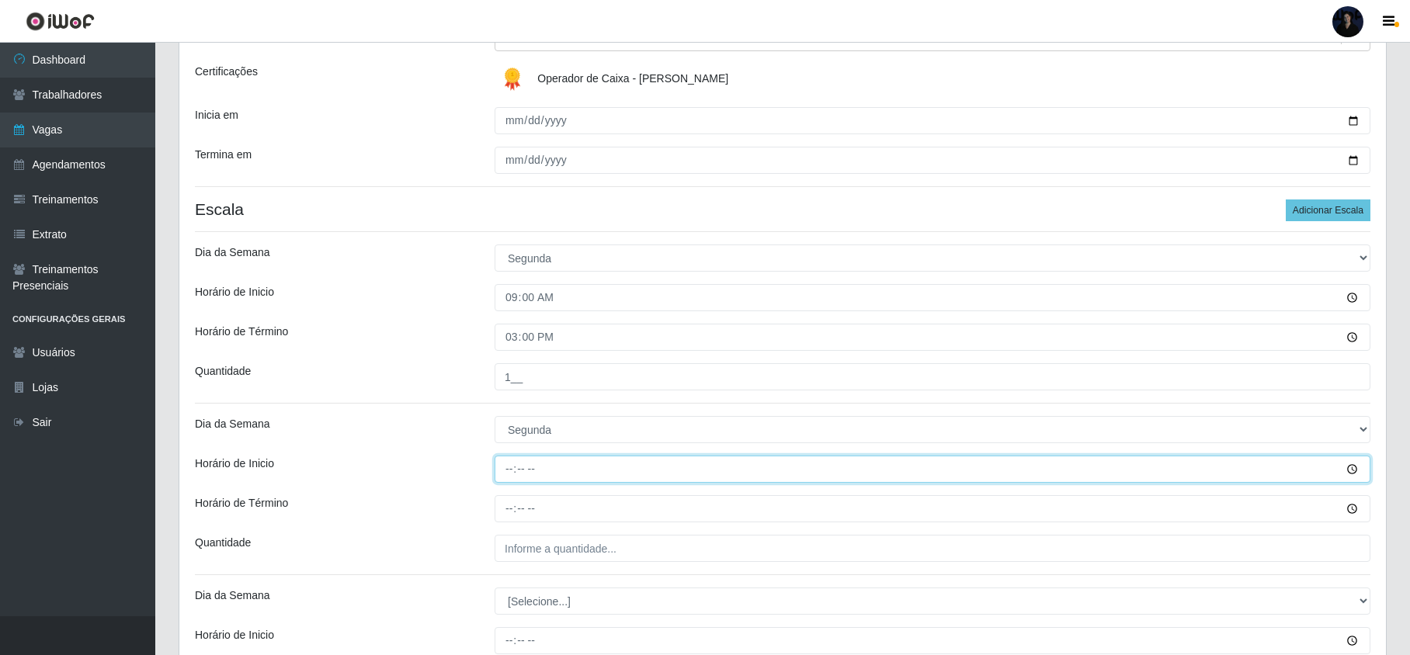
click at [512, 466] on input "Horário de Inicio" at bounding box center [933, 469] width 876 height 27
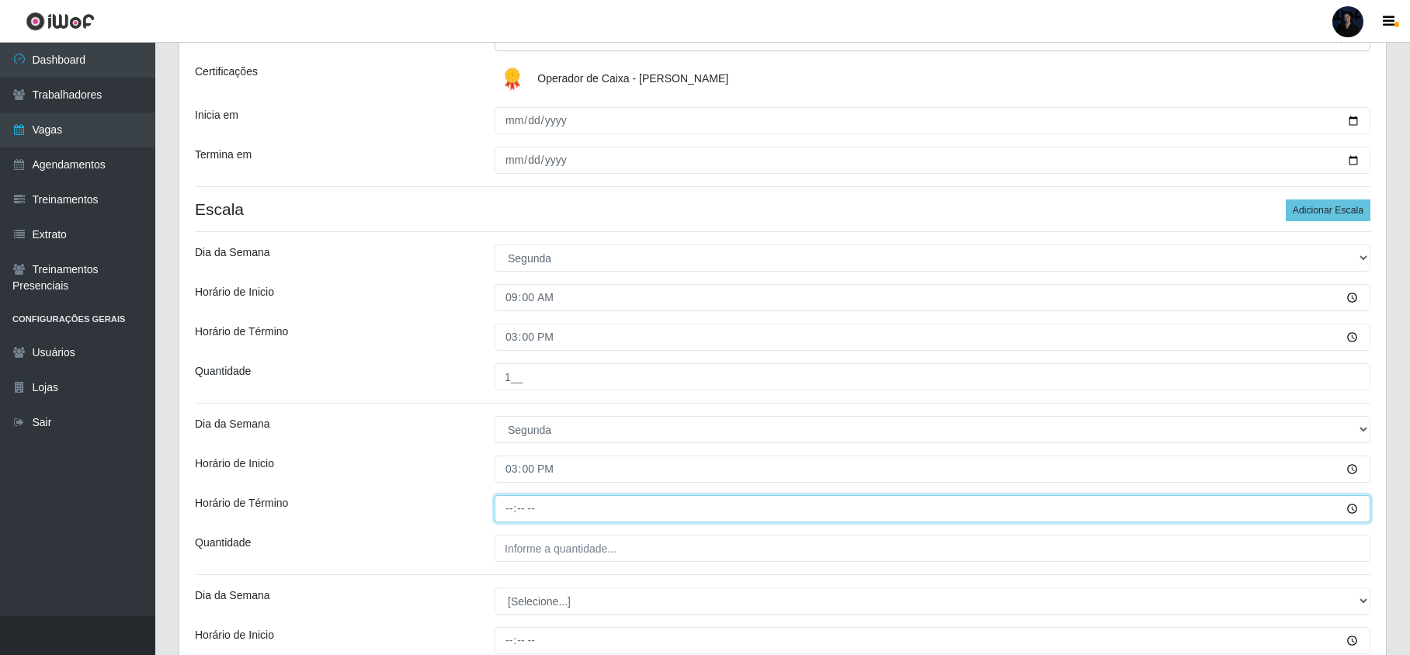
click at [516, 507] on input "Horário de Término" at bounding box center [933, 508] width 876 height 27
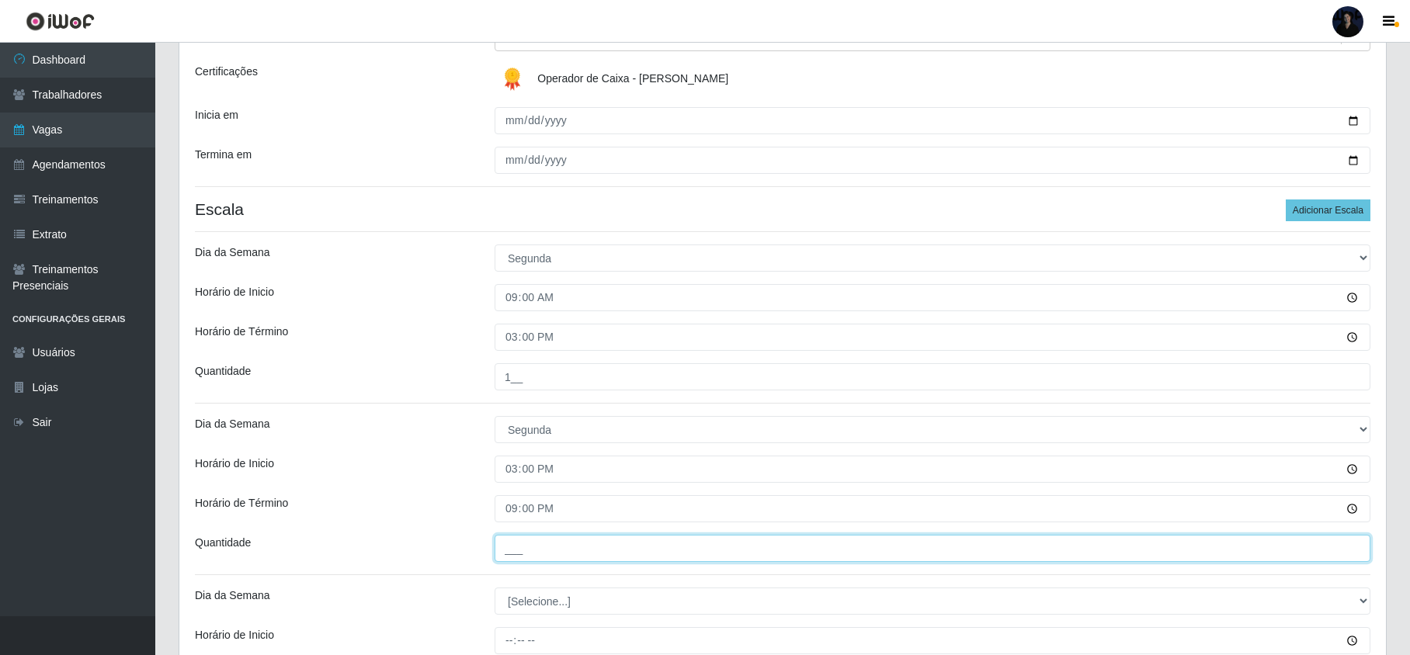
click at [516, 540] on input "___" at bounding box center [933, 548] width 876 height 27
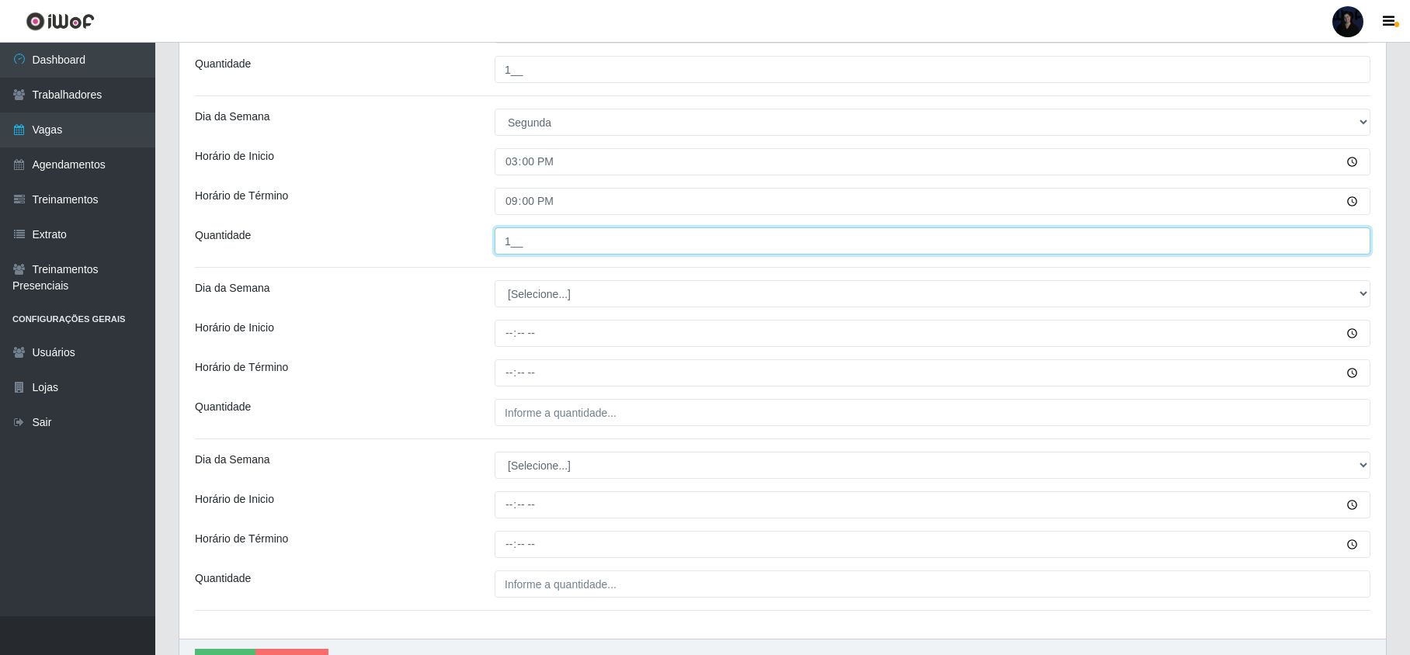
scroll to position [517, 0]
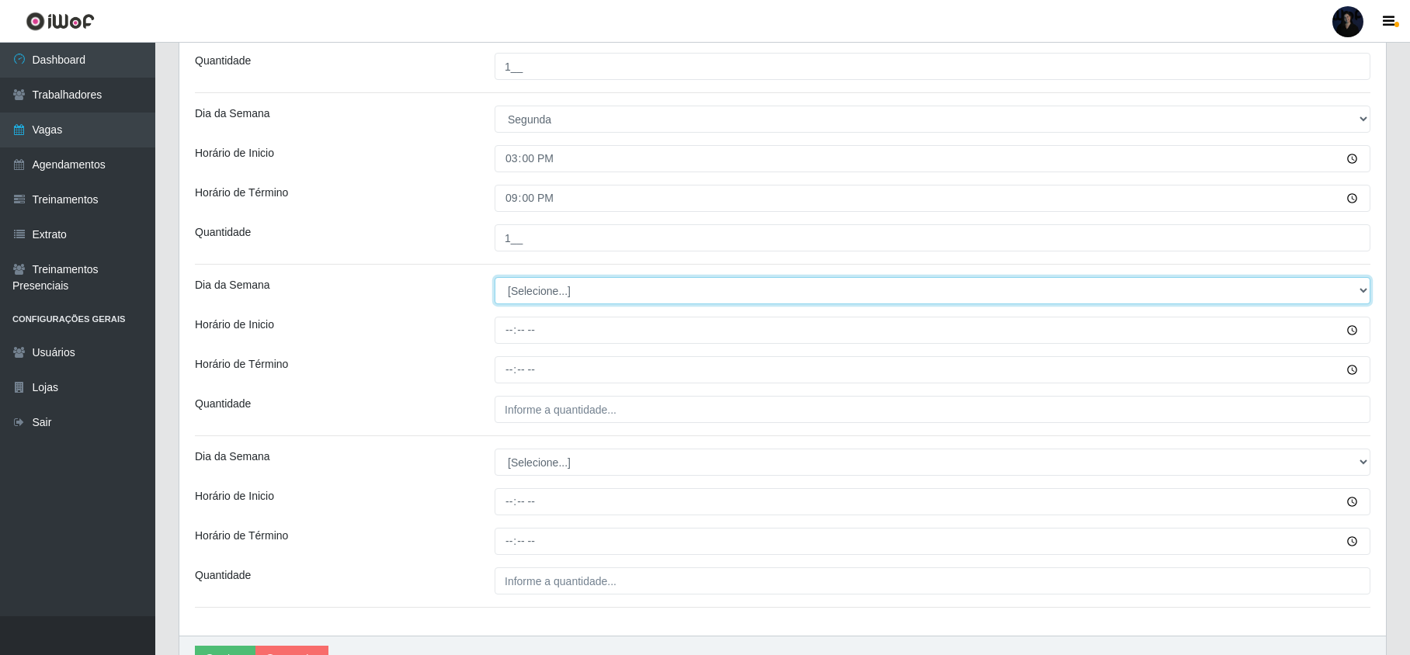
click at [530, 287] on select "[Selecione...] Segunda Terça Quarta Quinta Sexta Sábado Domingo" at bounding box center [933, 290] width 876 height 27
click at [495, 279] on select "[Selecione...] Segunda Terça Quarta Quinta Sexta Sábado Domingo" at bounding box center [933, 290] width 876 height 27
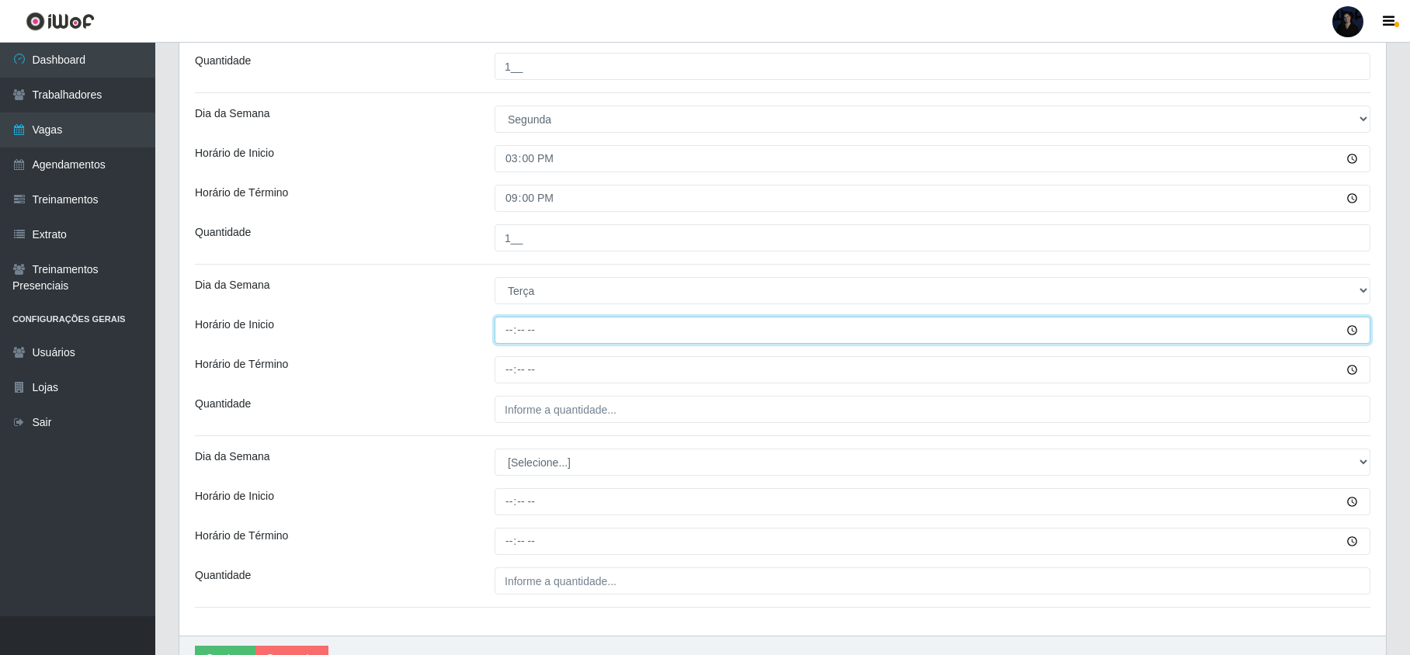
click at [510, 323] on input "Horário de Inicio" at bounding box center [933, 330] width 876 height 27
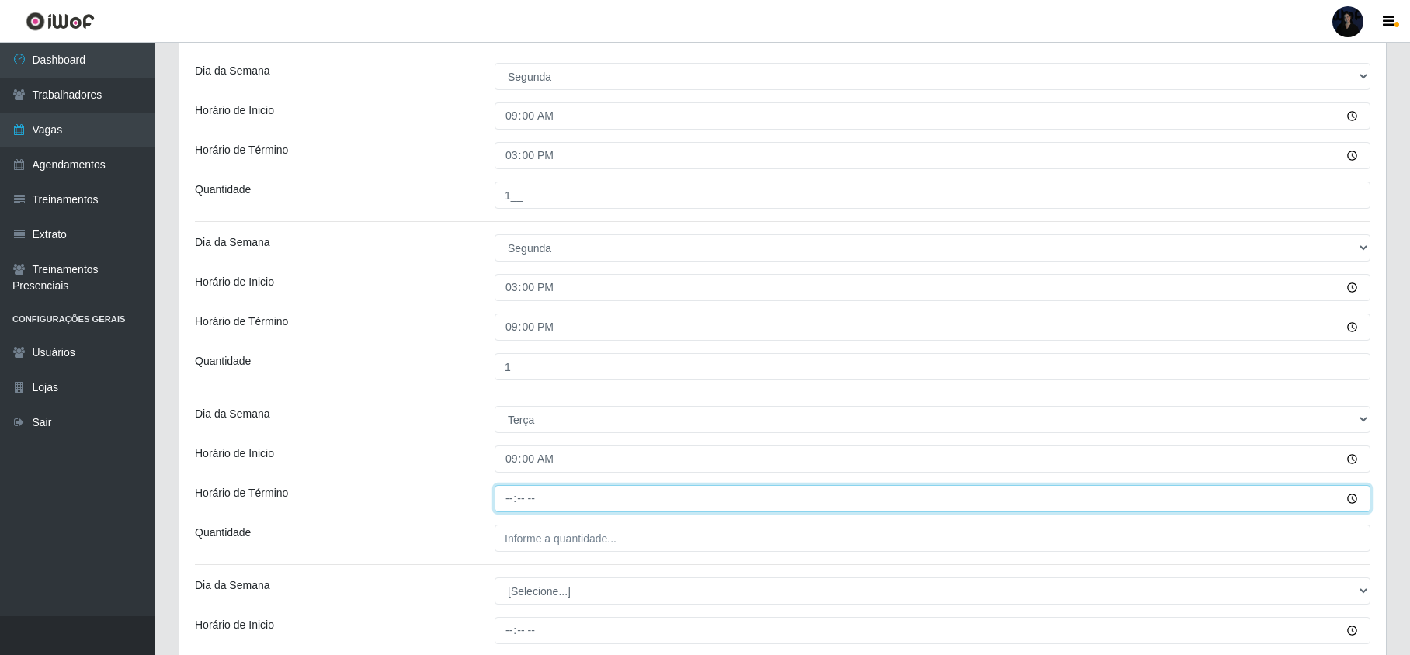
click at [511, 467] on div "[PERSON_NAME] - Mossoró Função [Selecione...] Embalador Embalador + Embalador +…" at bounding box center [782, 255] width 1207 height 1020
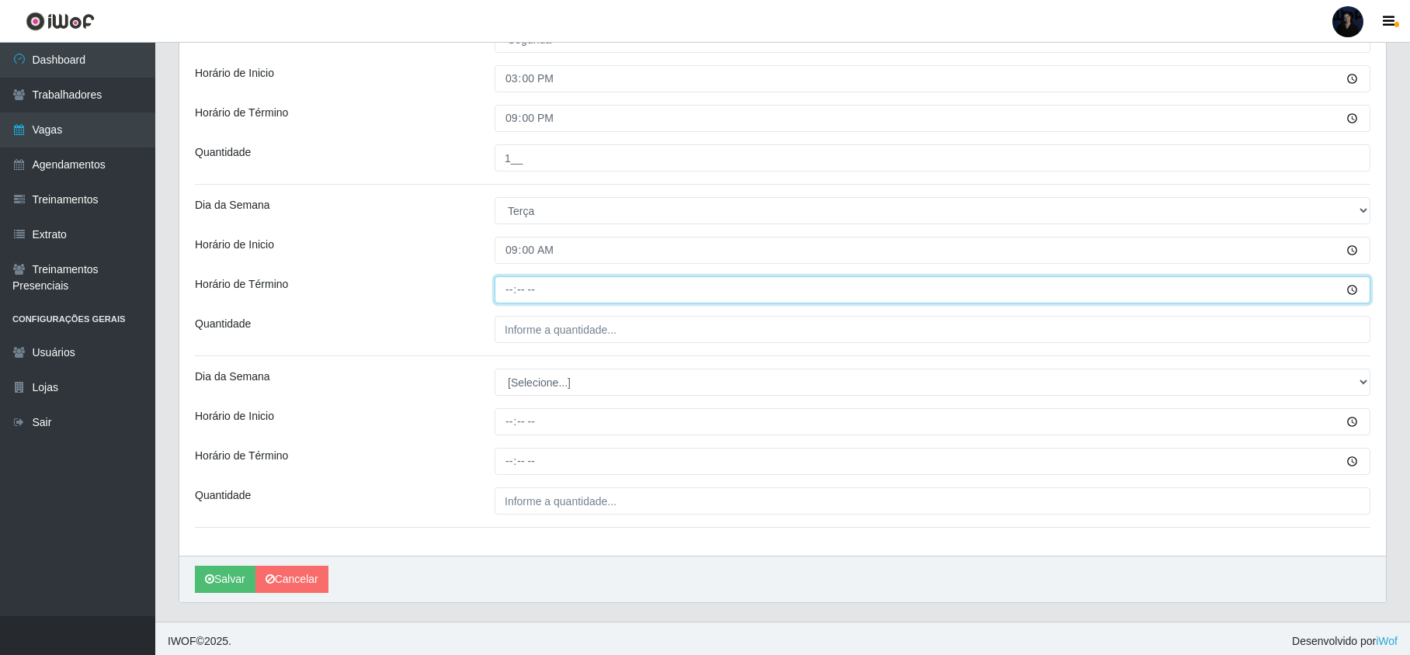
scroll to position [606, 0]
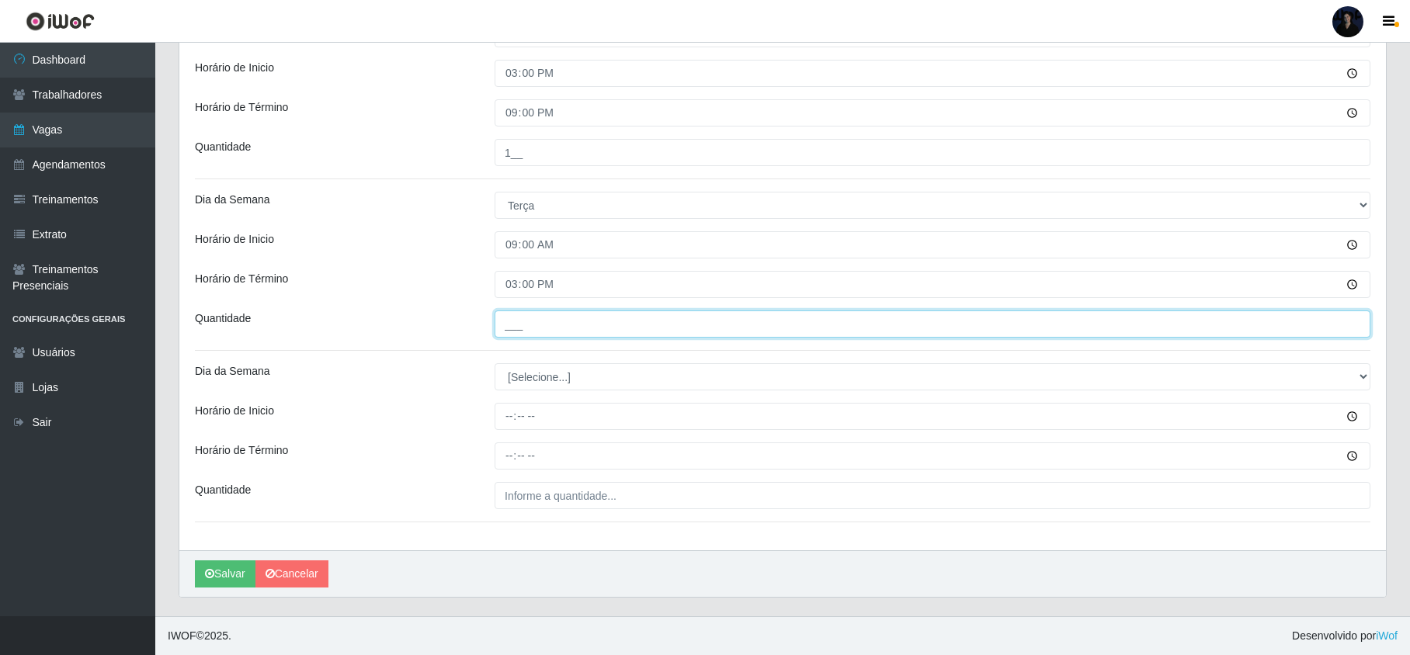
click at [516, 325] on input "___" at bounding box center [933, 324] width 876 height 27
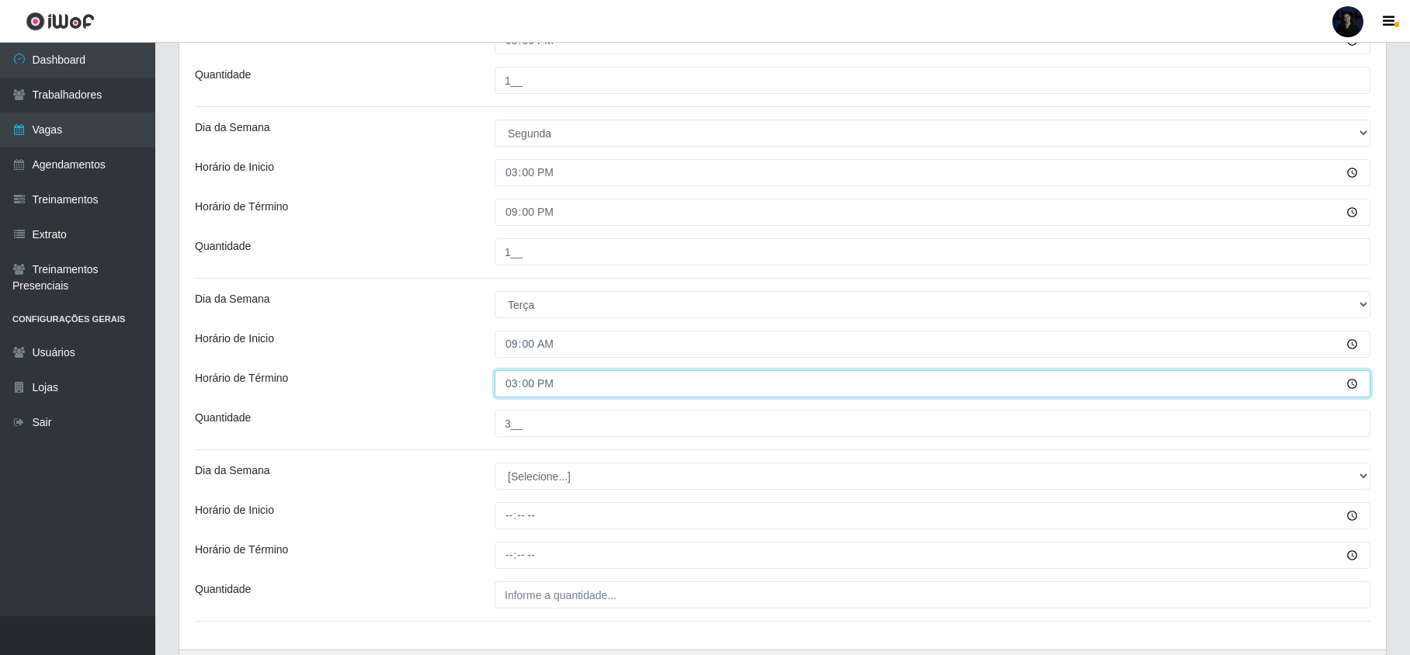
click at [539, 370] on div "[PERSON_NAME] - Mossoró Função [Selecione...] Embalador Embalador + Embalador +…" at bounding box center [782, 140] width 1207 height 1020
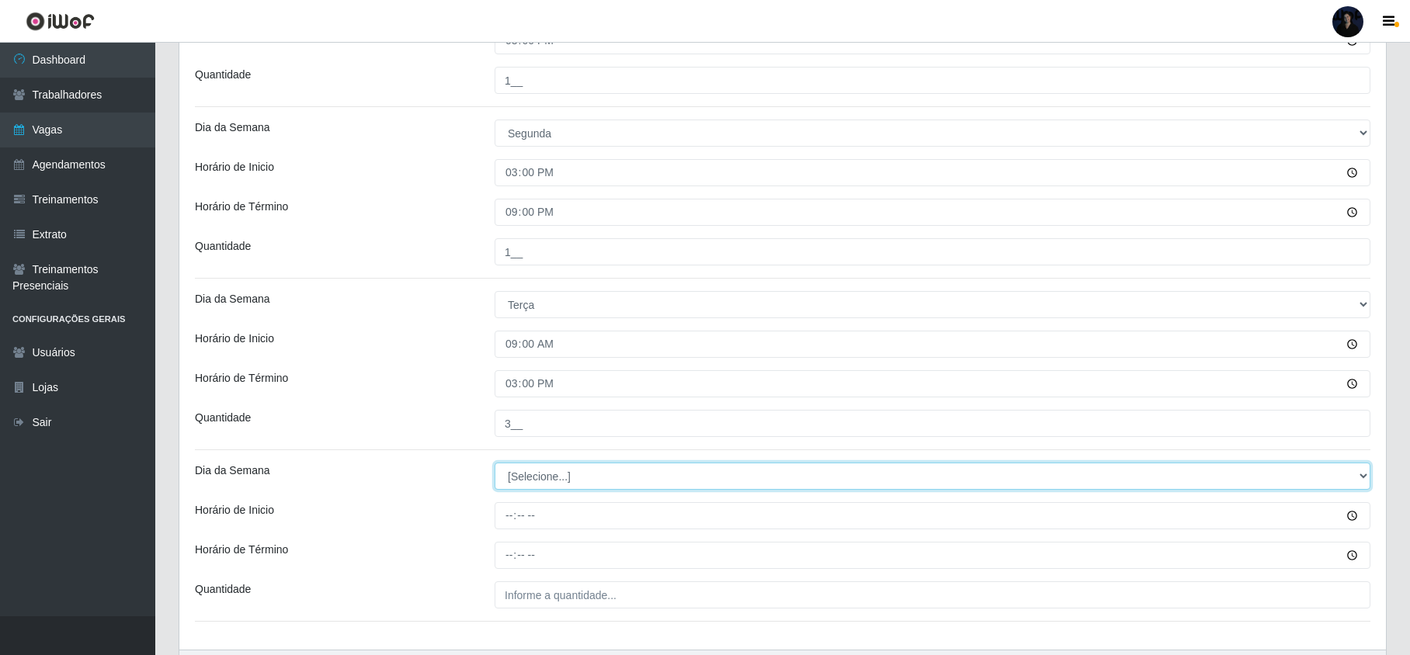
click at [516, 485] on select "[Selecione...] Segunda Terça Quarta Quinta Sexta Sábado Domingo" at bounding box center [933, 476] width 876 height 27
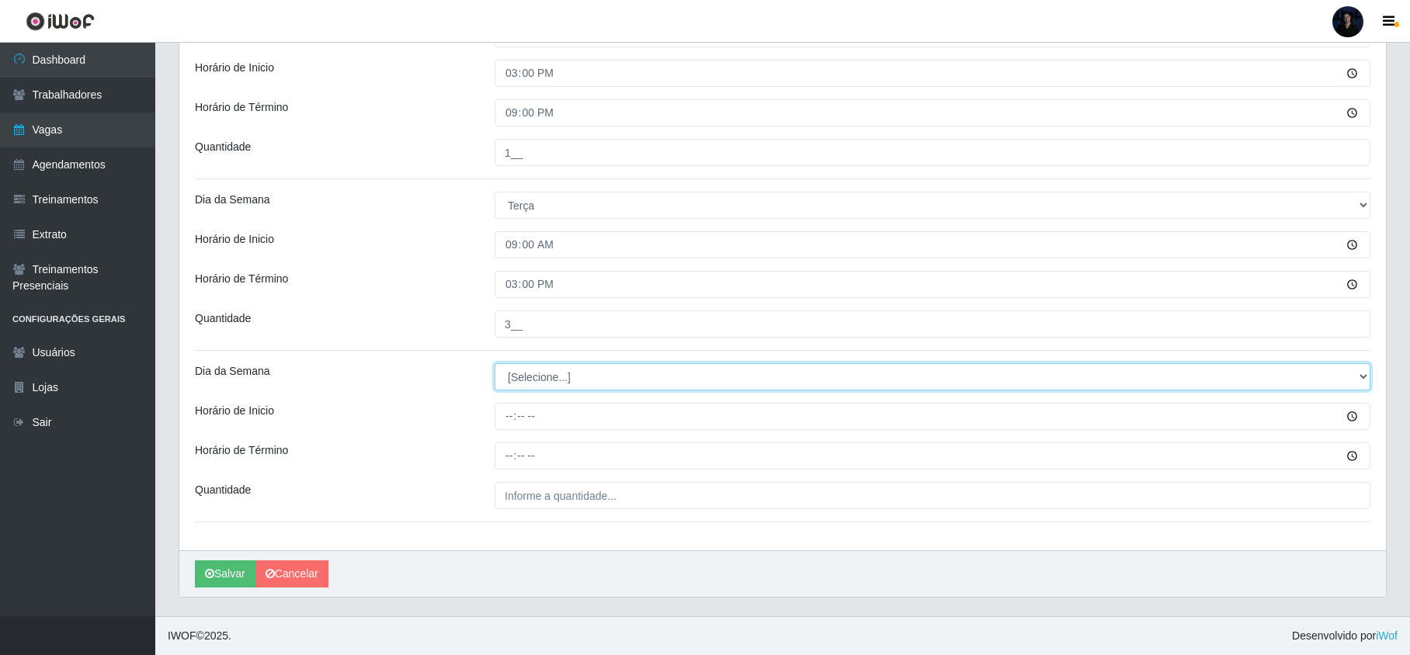
click at [520, 371] on select "[Selecione...] Segunda Terça Quarta Quinta Sexta Sábado Domingo" at bounding box center [933, 376] width 876 height 27
click at [495, 363] on select "[Selecione...] Segunda Terça Quarta Quinta Sexta Sábado Domingo" at bounding box center [933, 376] width 876 height 27
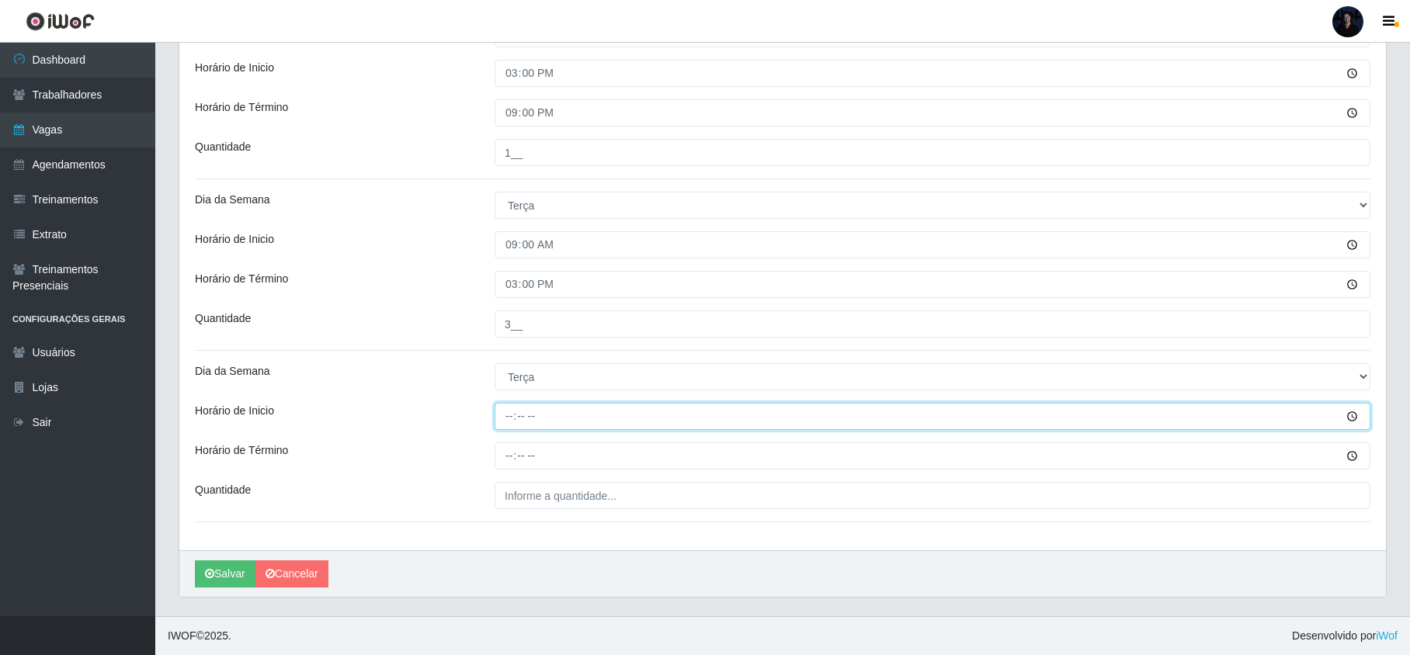
click at [516, 413] on input "Horário de Inicio" at bounding box center [933, 416] width 876 height 27
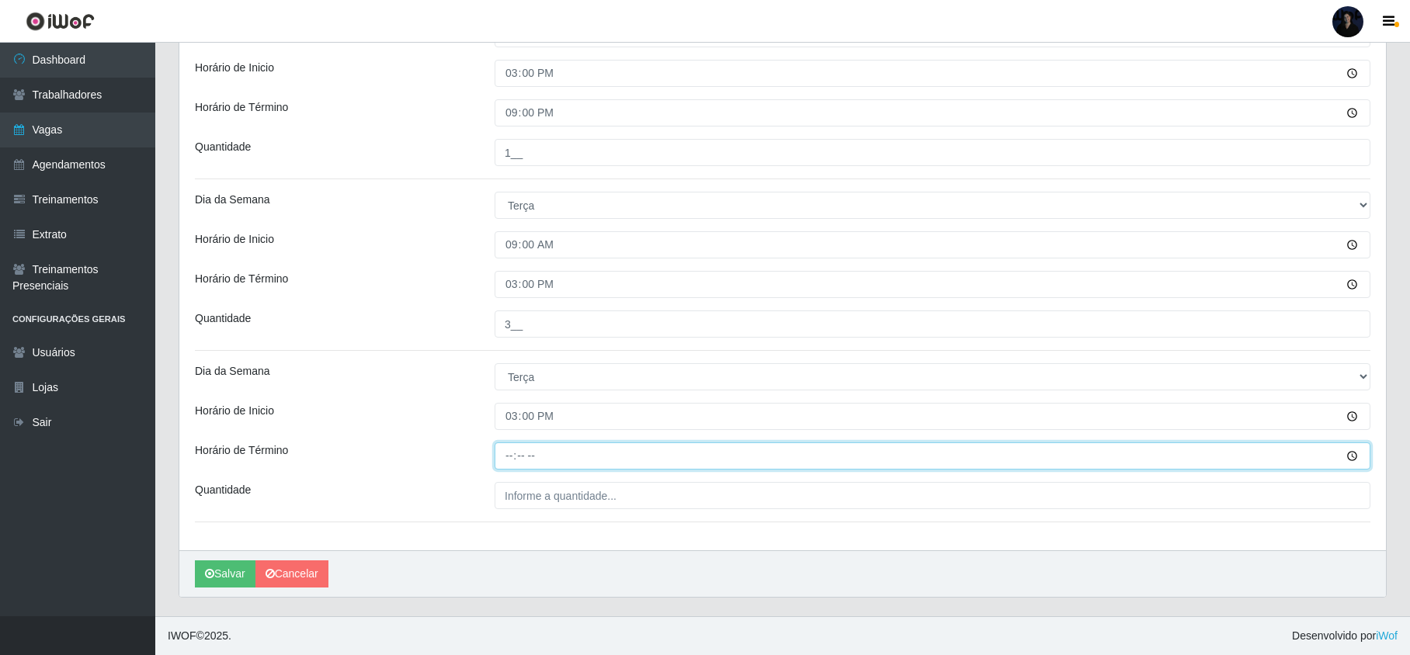
click at [510, 448] on input "Horário de Término" at bounding box center [933, 456] width 876 height 27
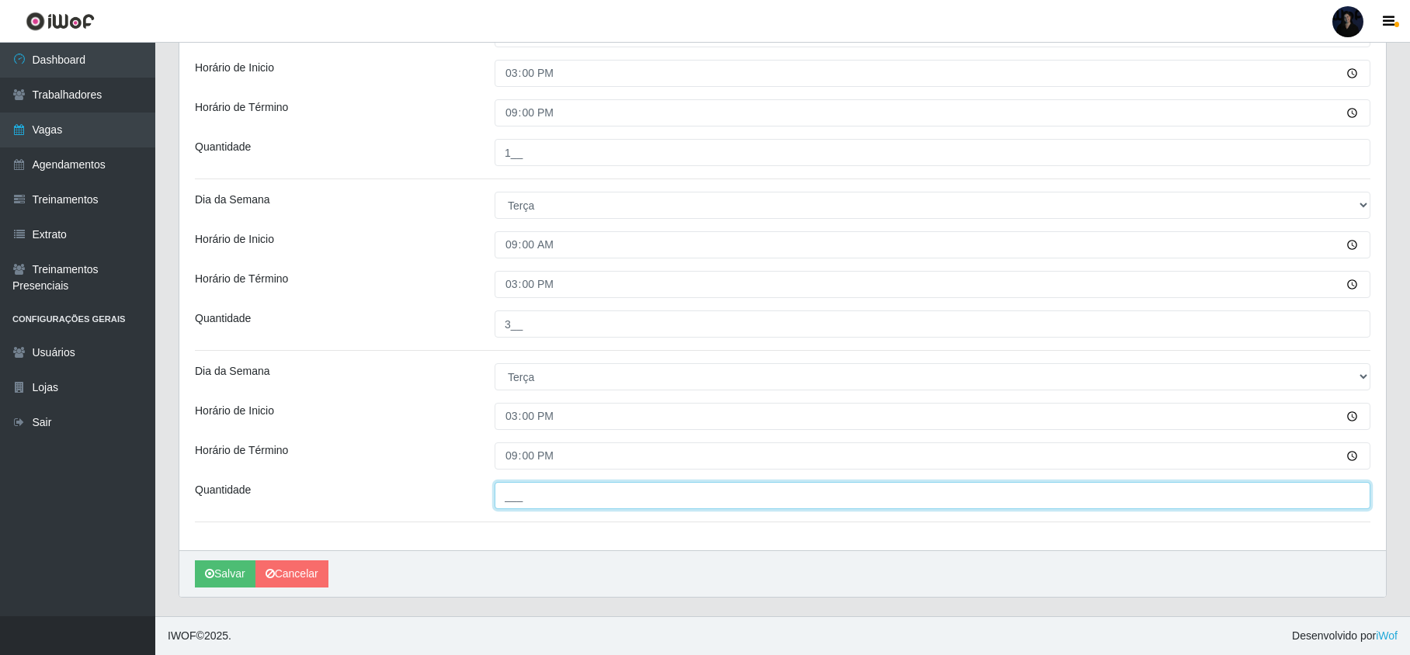
click at [516, 502] on input "___" at bounding box center [933, 495] width 876 height 27
click at [228, 572] on button "Salvar" at bounding box center [225, 574] width 61 height 27
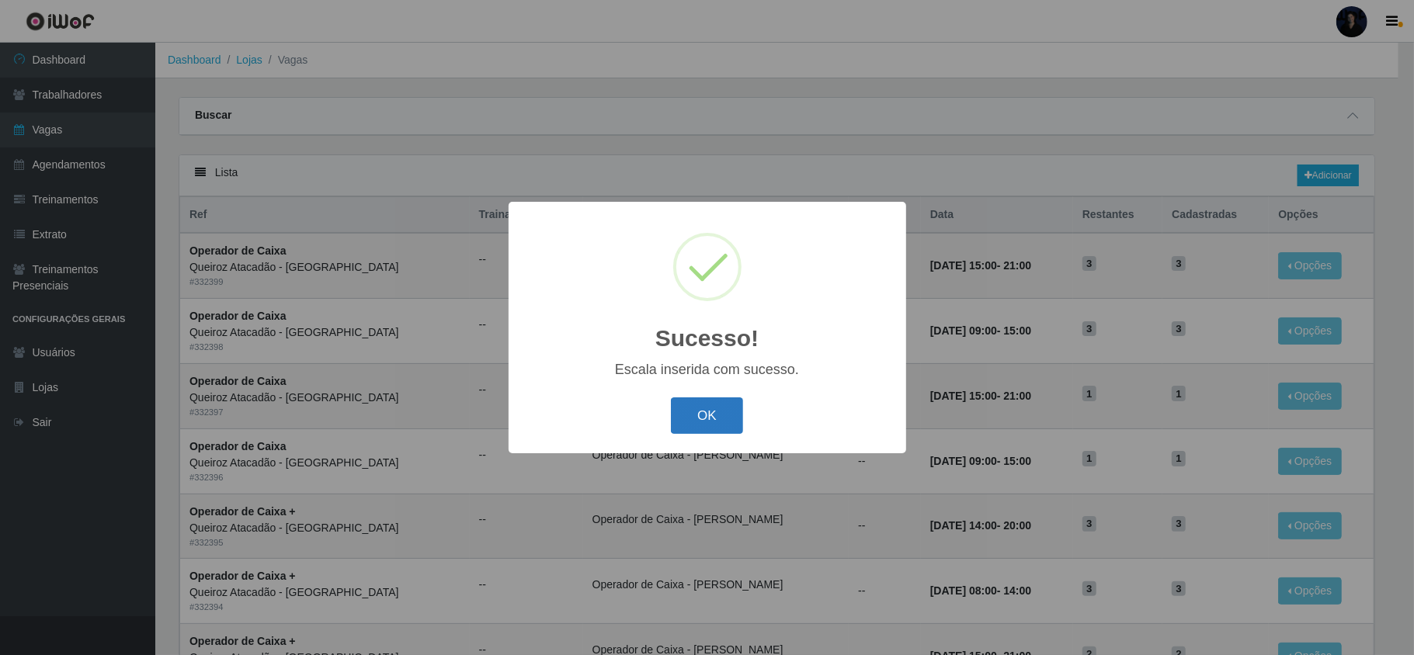
click at [696, 422] on button "OK" at bounding box center [707, 416] width 72 height 36
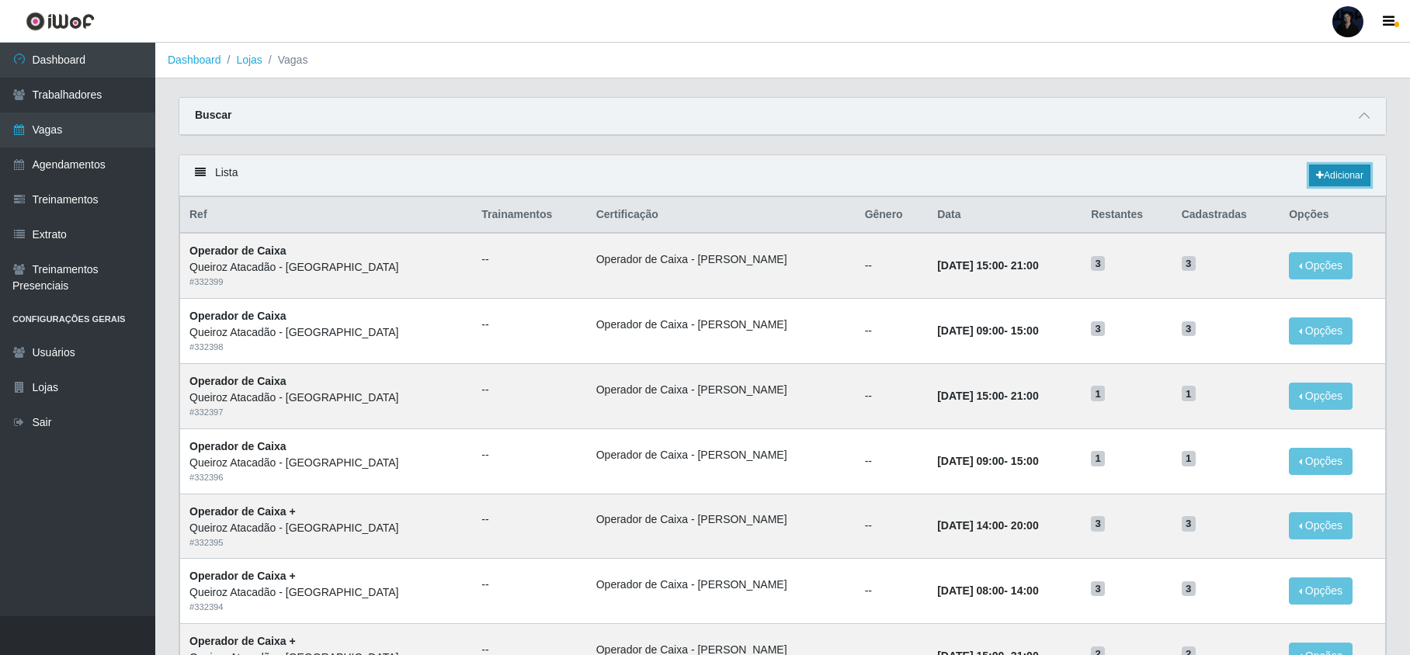
click at [1346, 172] on link "Adicionar" at bounding box center [1339, 176] width 61 height 22
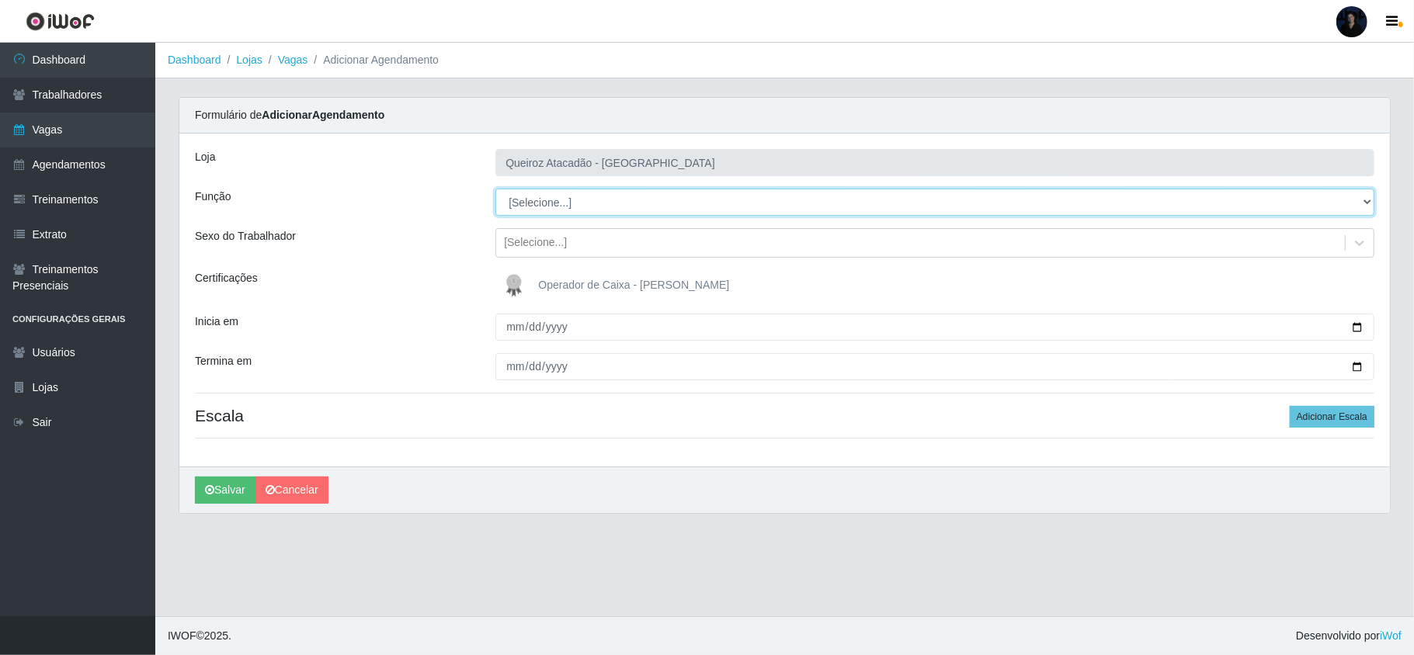
click at [537, 208] on select "[Selecione...] Embalador Embalador + Embalador ++ Operador de Caixa Operador de…" at bounding box center [934, 202] width 879 height 27
click at [495, 189] on select "[Selecione...] Embalador Embalador + Embalador ++ Operador de Caixa Operador de…" at bounding box center [934, 202] width 879 height 27
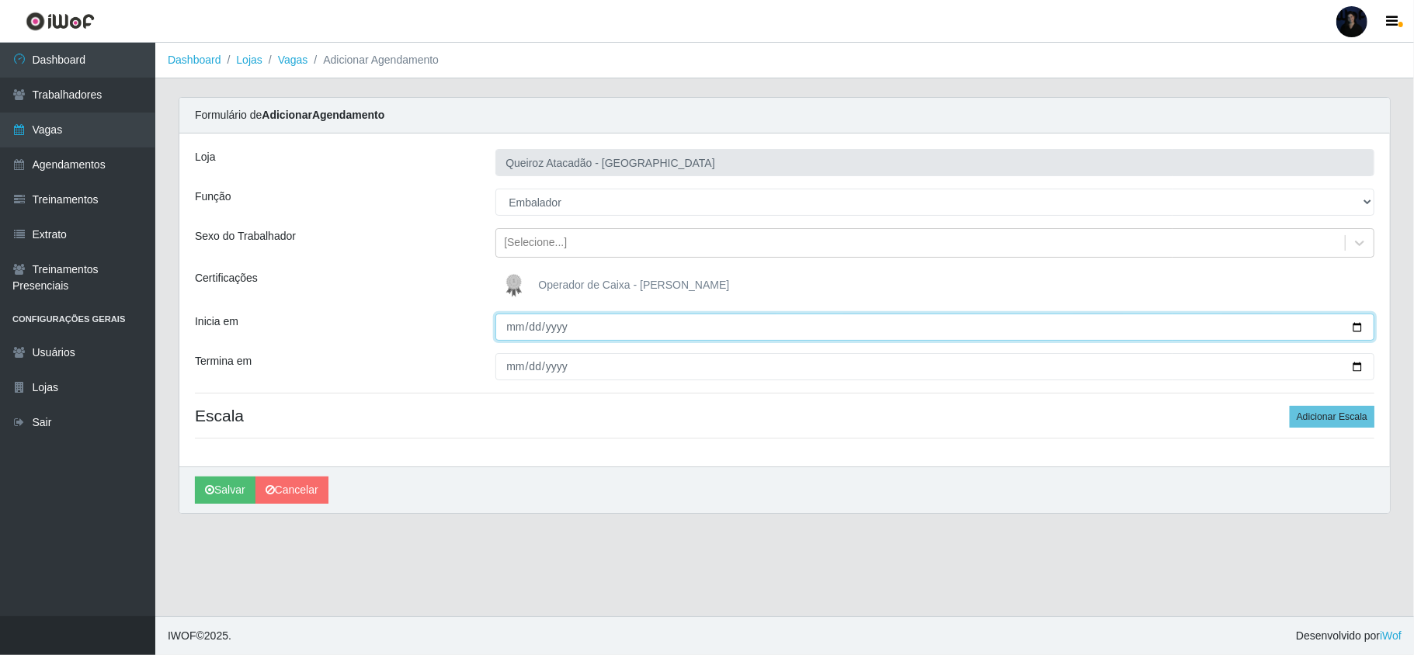
click at [1354, 326] on input "Inicia em" at bounding box center [934, 327] width 879 height 27
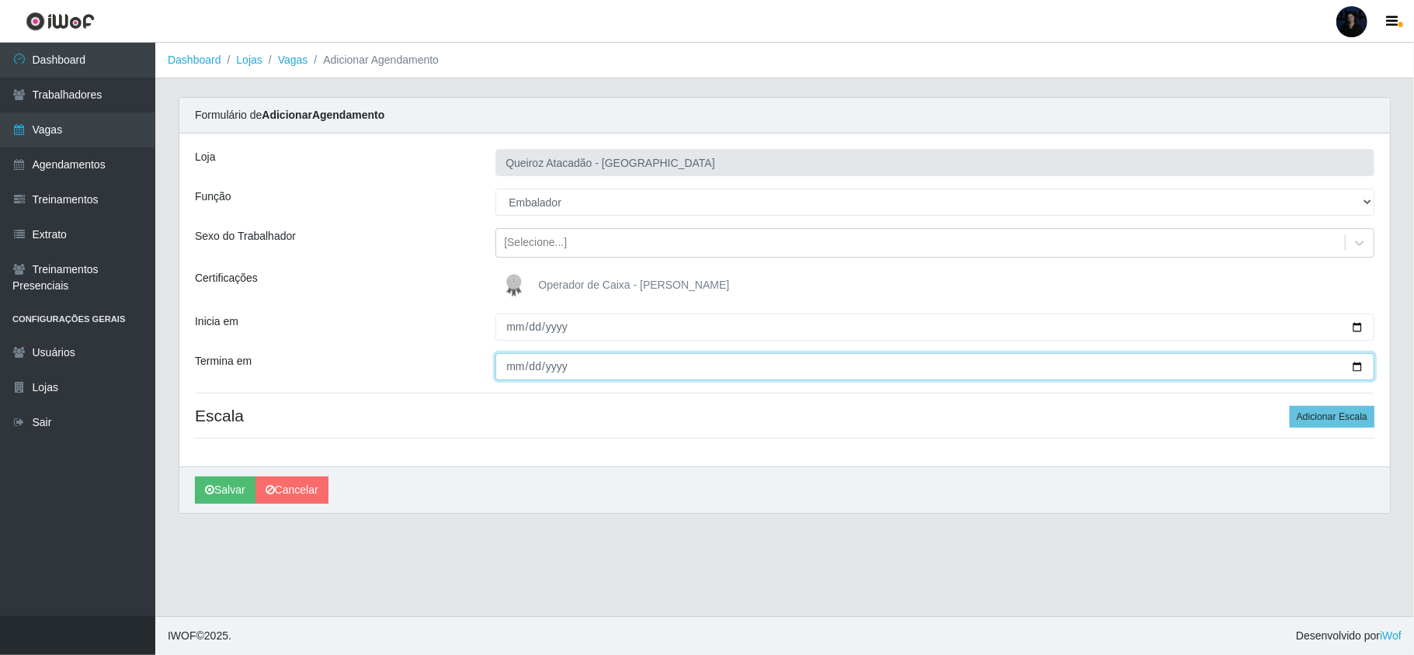
click at [1351, 367] on input "Termina em" at bounding box center [934, 366] width 879 height 27
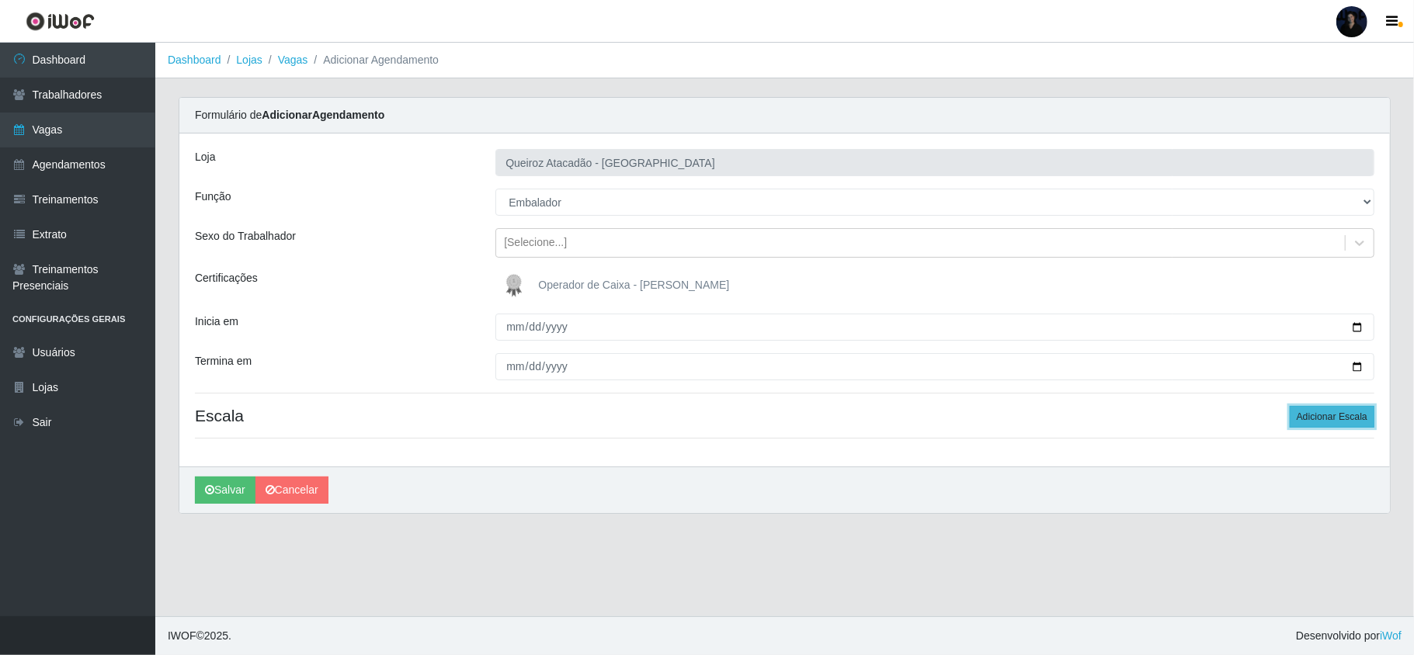
click at [1355, 412] on button "Adicionar Escala" at bounding box center [1332, 417] width 85 height 22
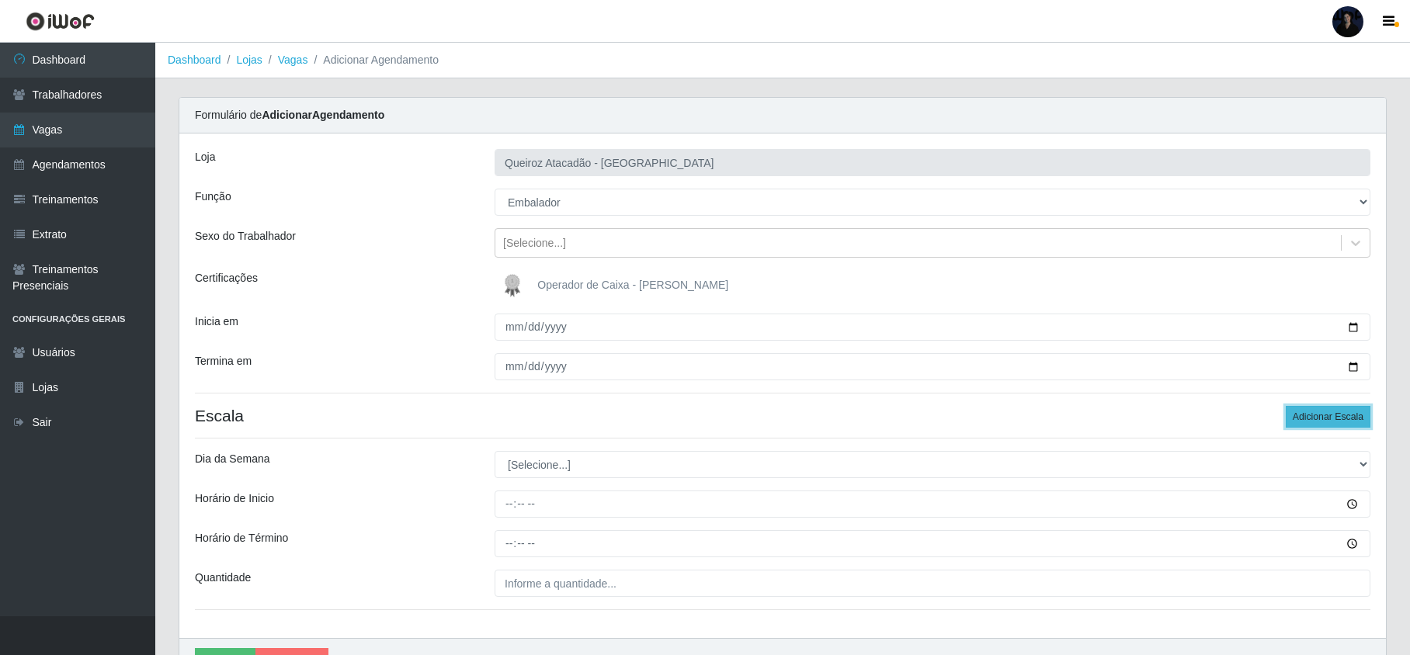
click at [1355, 412] on button "Adicionar Escala" at bounding box center [1328, 417] width 85 height 22
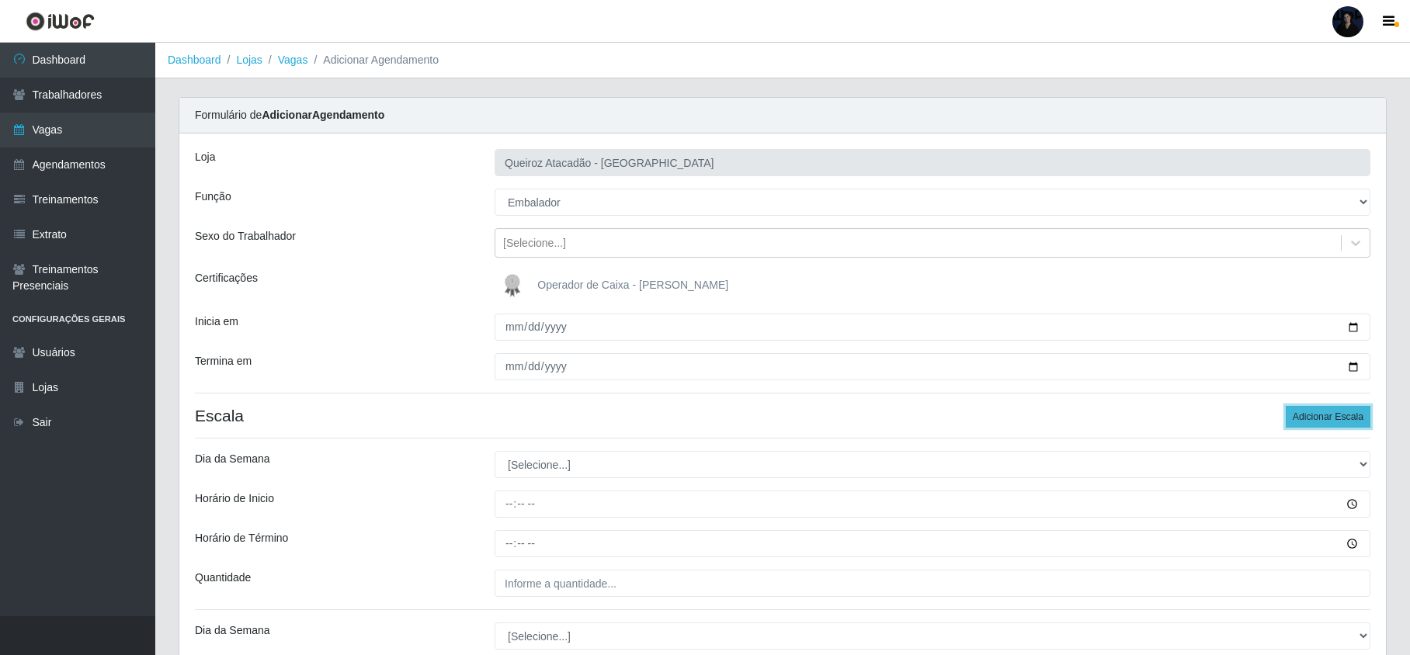
click at [1354, 413] on button "Adicionar Escala" at bounding box center [1328, 417] width 85 height 22
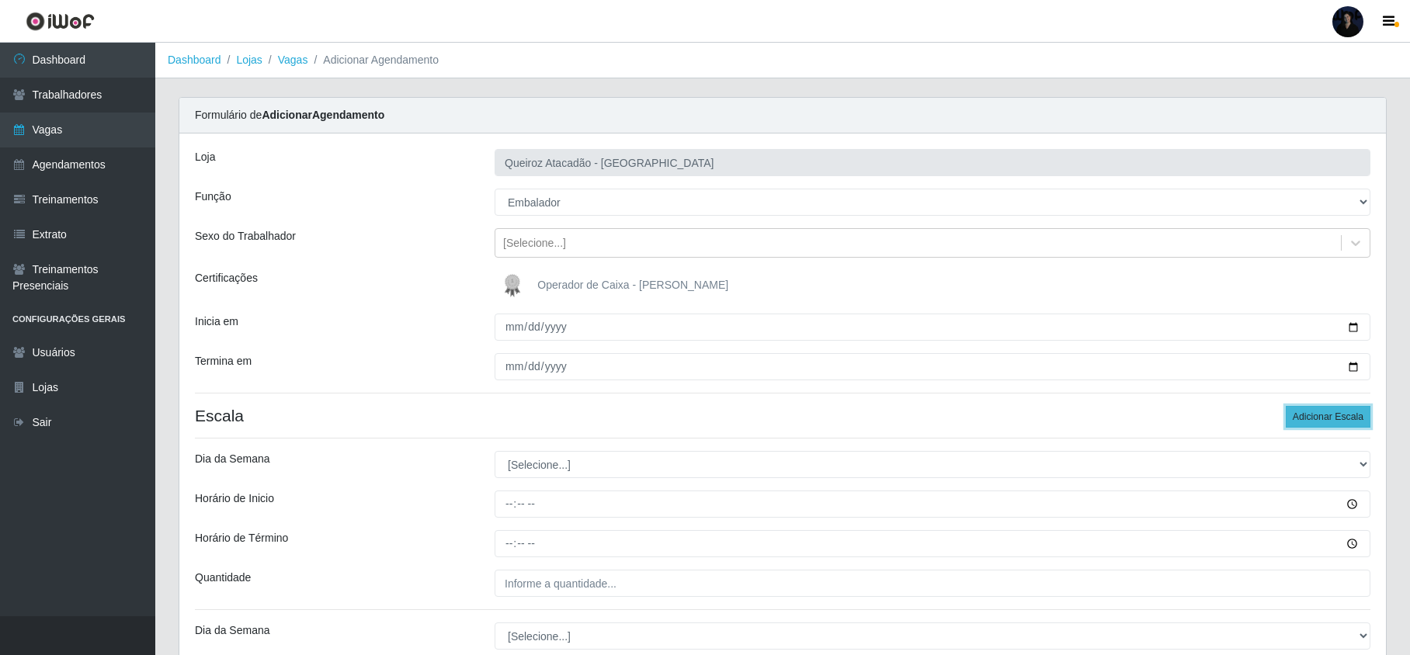
click at [1354, 413] on button "Adicionar Escala" at bounding box center [1328, 417] width 85 height 22
click at [1354, 418] on button "Adicionar Escala" at bounding box center [1328, 417] width 85 height 22
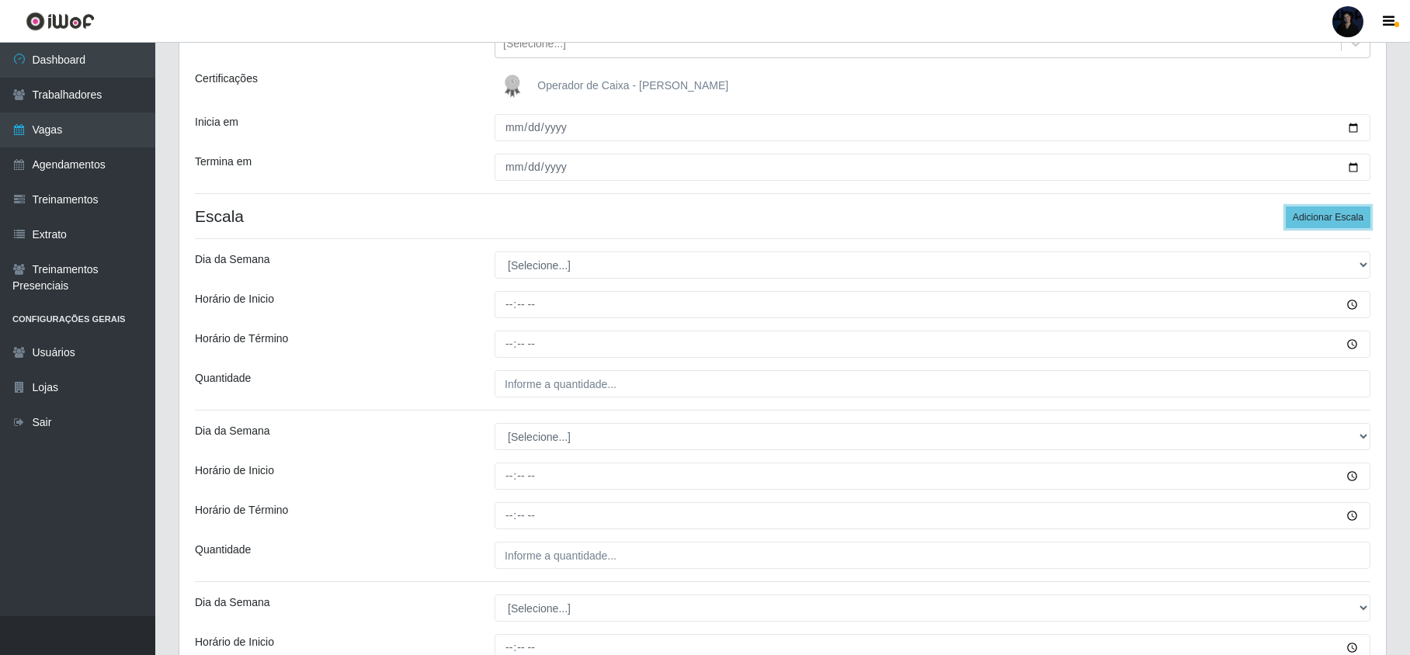
scroll to position [207, 0]
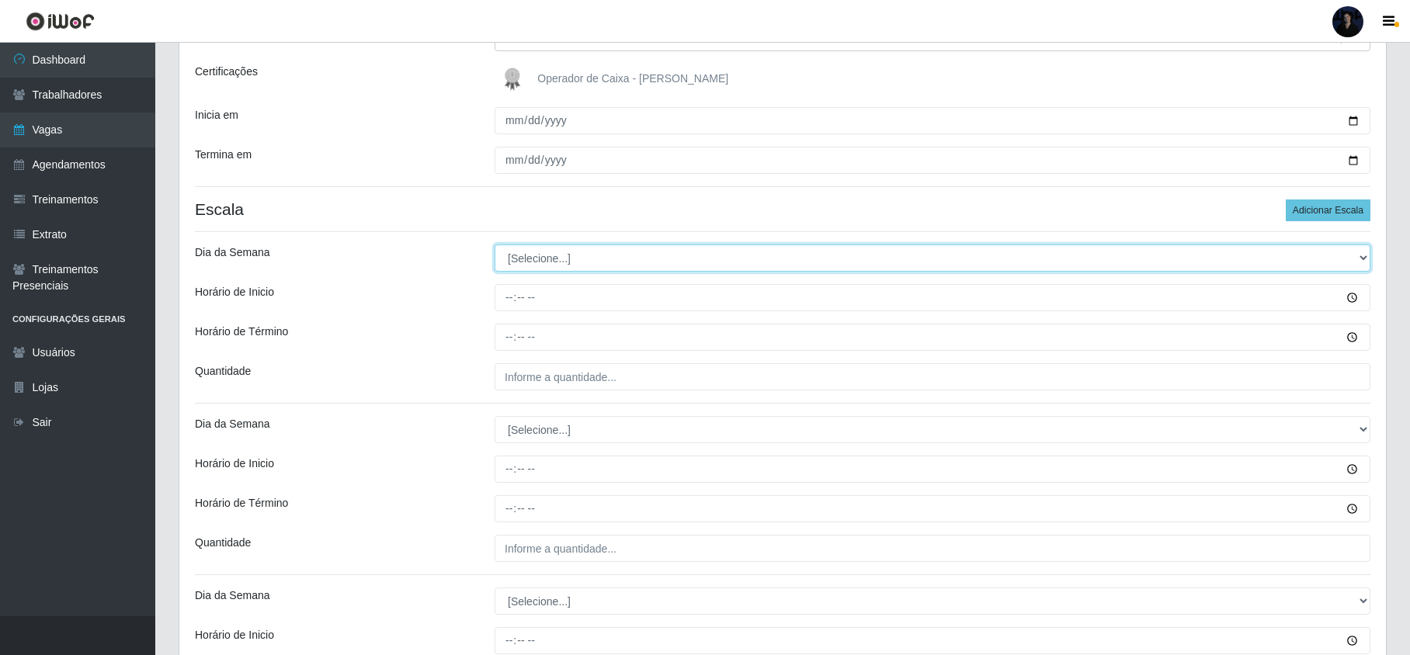
click at [506, 267] on select "[Selecione...] Segunda Terça Quarta Quinta Sexta Sábado Domingo" at bounding box center [933, 258] width 876 height 27
click at [495, 245] on select "[Selecione...] Segunda Terça Quarta Quinta Sexta Sábado Domingo" at bounding box center [933, 258] width 876 height 27
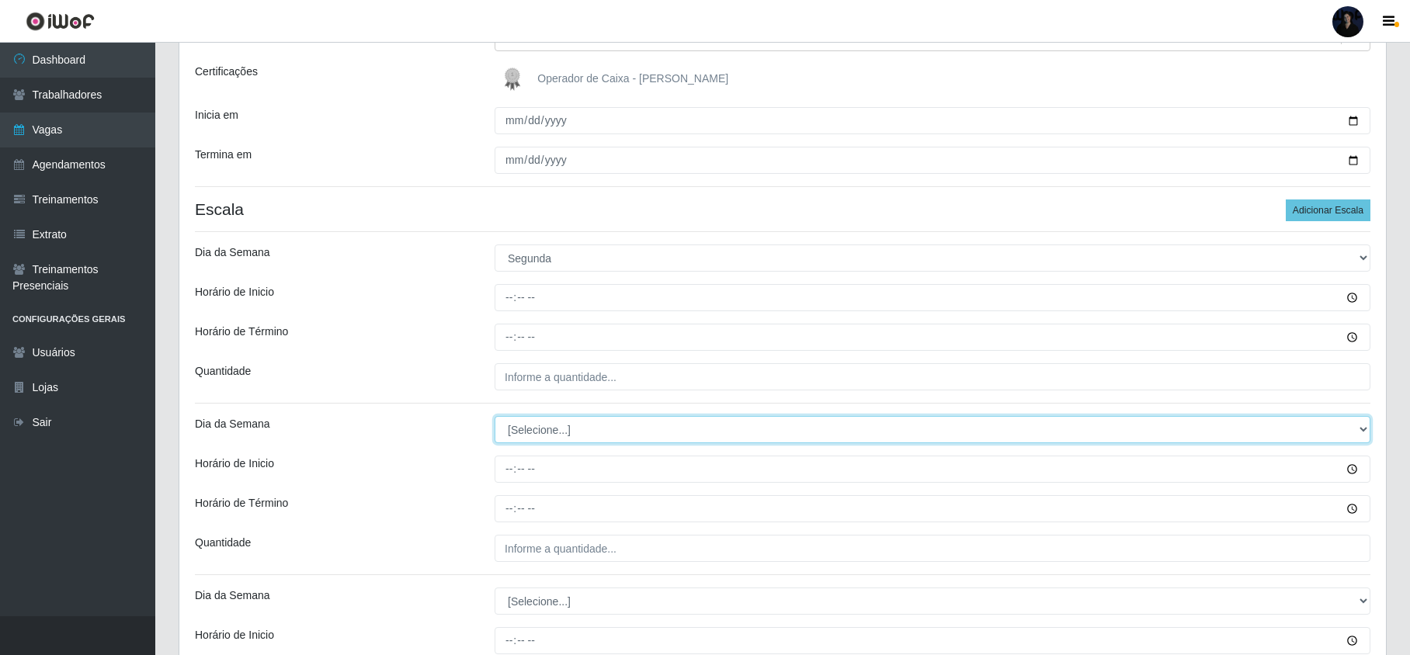
click at [532, 438] on select "[Selecione...] Segunda Terça Quarta Quinta Sexta Sábado Domingo" at bounding box center [933, 429] width 876 height 27
click at [495, 418] on select "[Selecione...] Segunda Terça Quarta Quinta Sexta Sábado Domingo" at bounding box center [933, 429] width 876 height 27
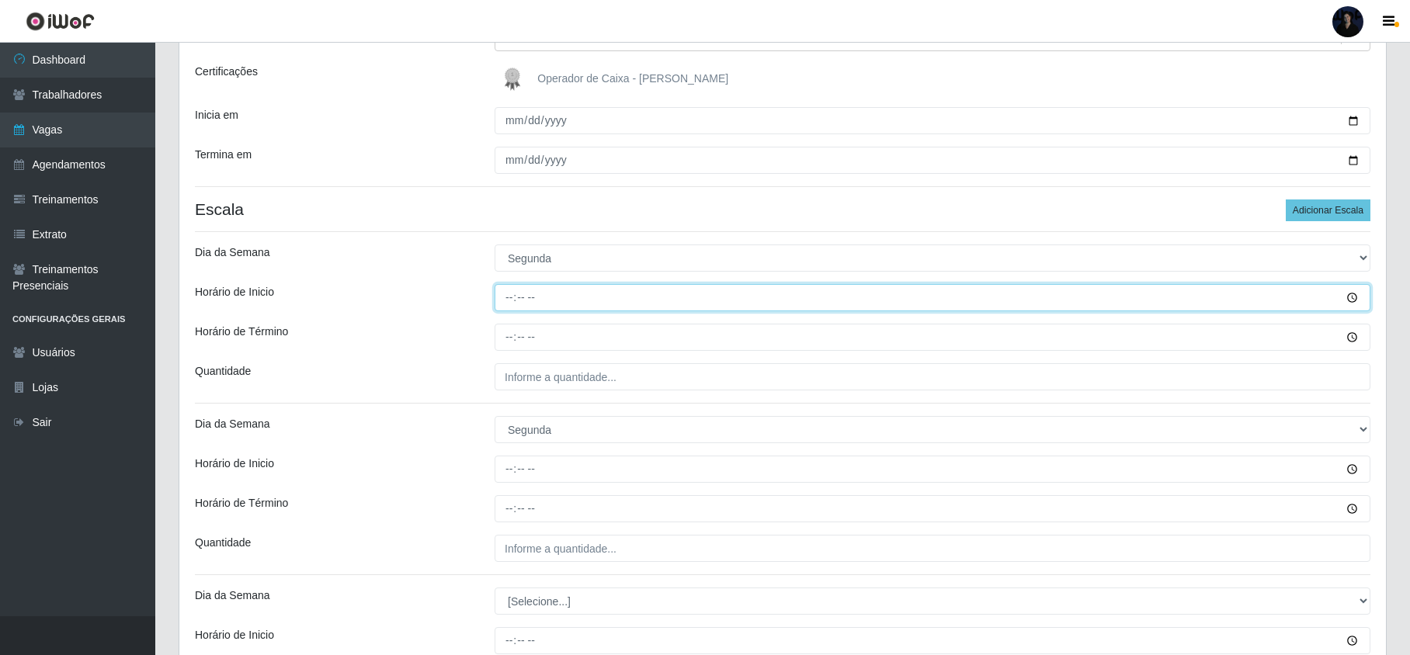
click at [503, 306] on input "Horário de Inicio" at bounding box center [933, 297] width 876 height 27
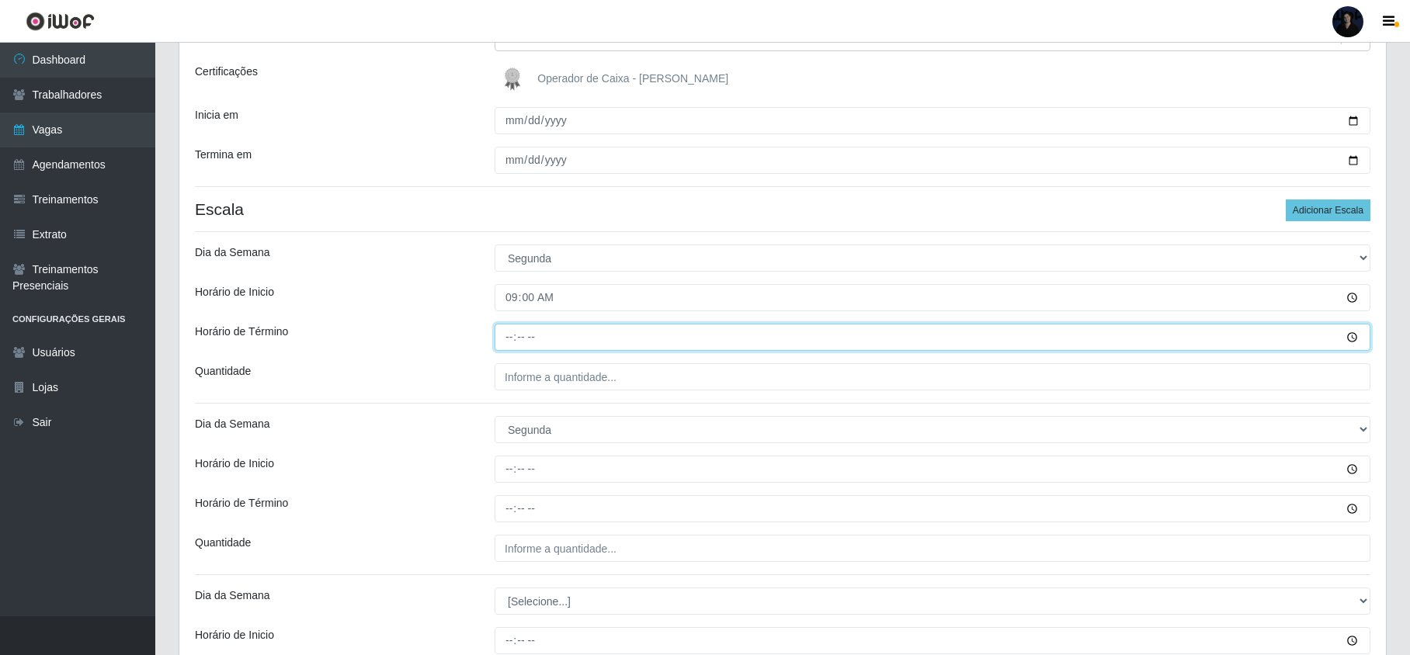
click at [511, 336] on input "Horário de Término" at bounding box center [933, 337] width 876 height 27
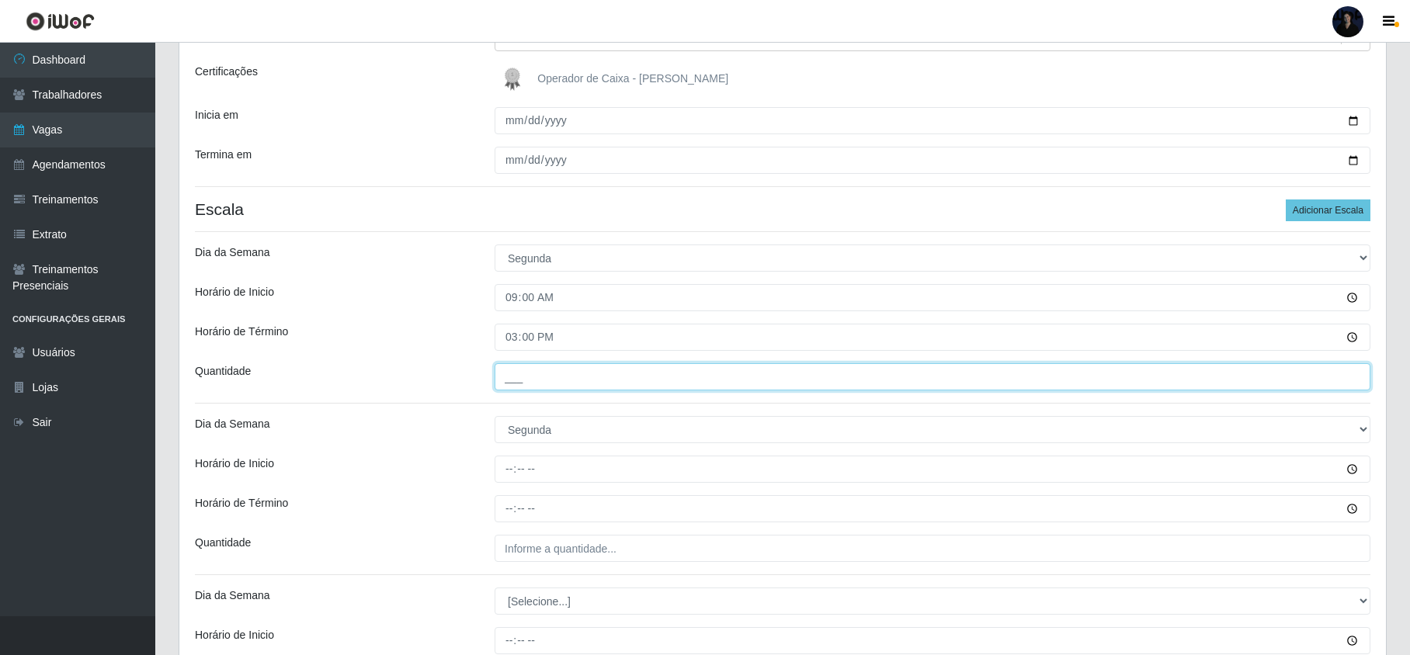
click at [512, 383] on input "___" at bounding box center [933, 376] width 876 height 27
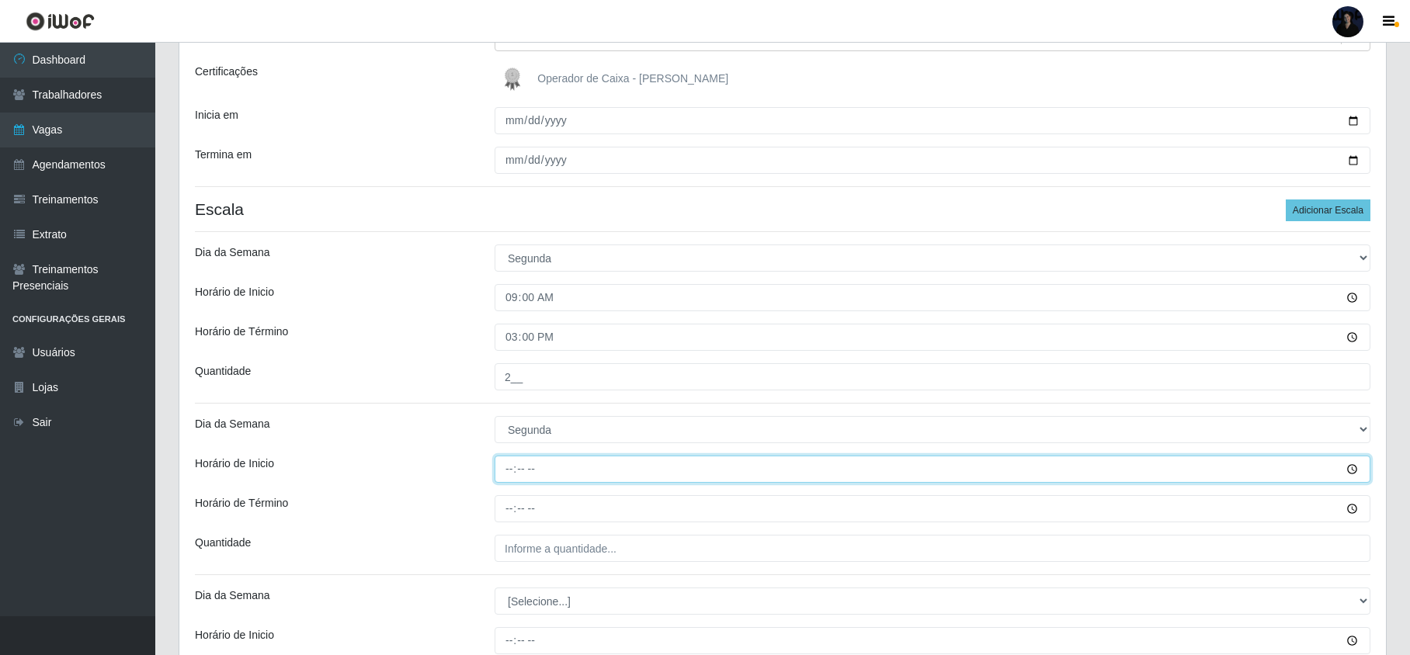
click at [506, 470] on input "Horário de Inicio" at bounding box center [933, 469] width 876 height 27
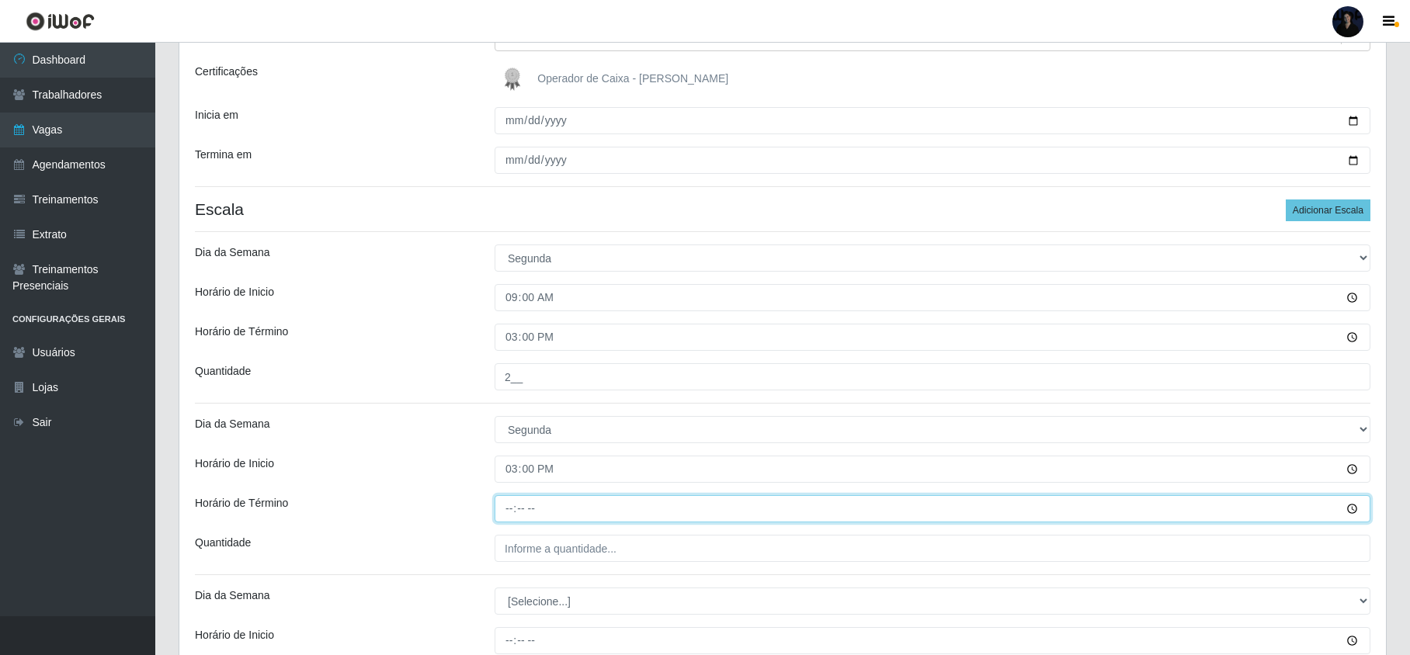
click at [504, 502] on input "Horário de Término" at bounding box center [933, 508] width 876 height 27
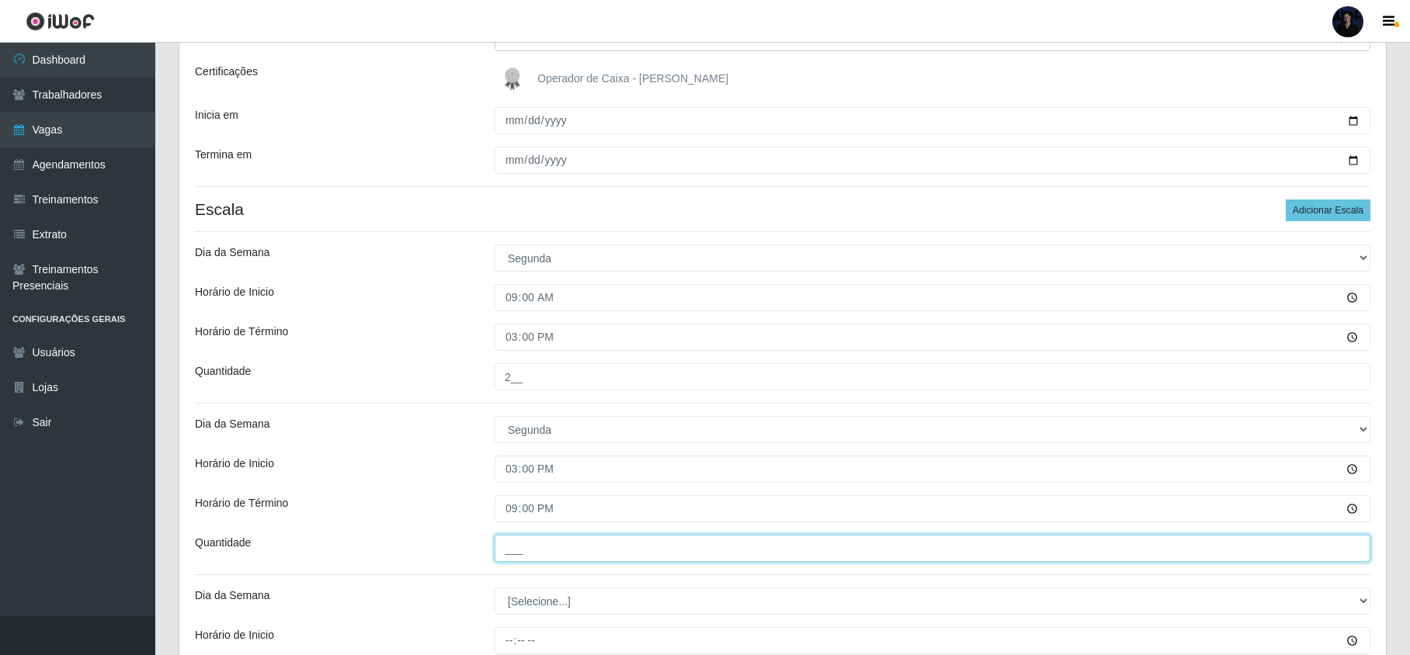
click at [507, 547] on input "___" at bounding box center [933, 548] width 876 height 27
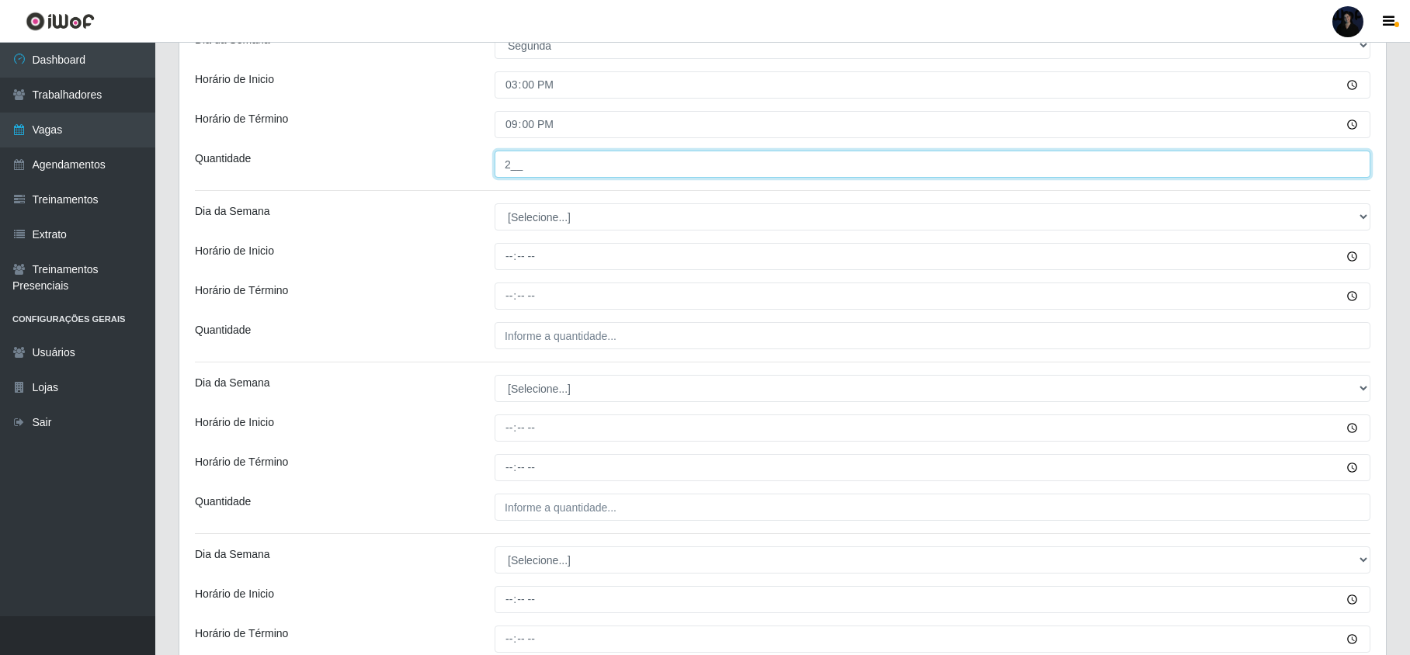
scroll to position [621, 0]
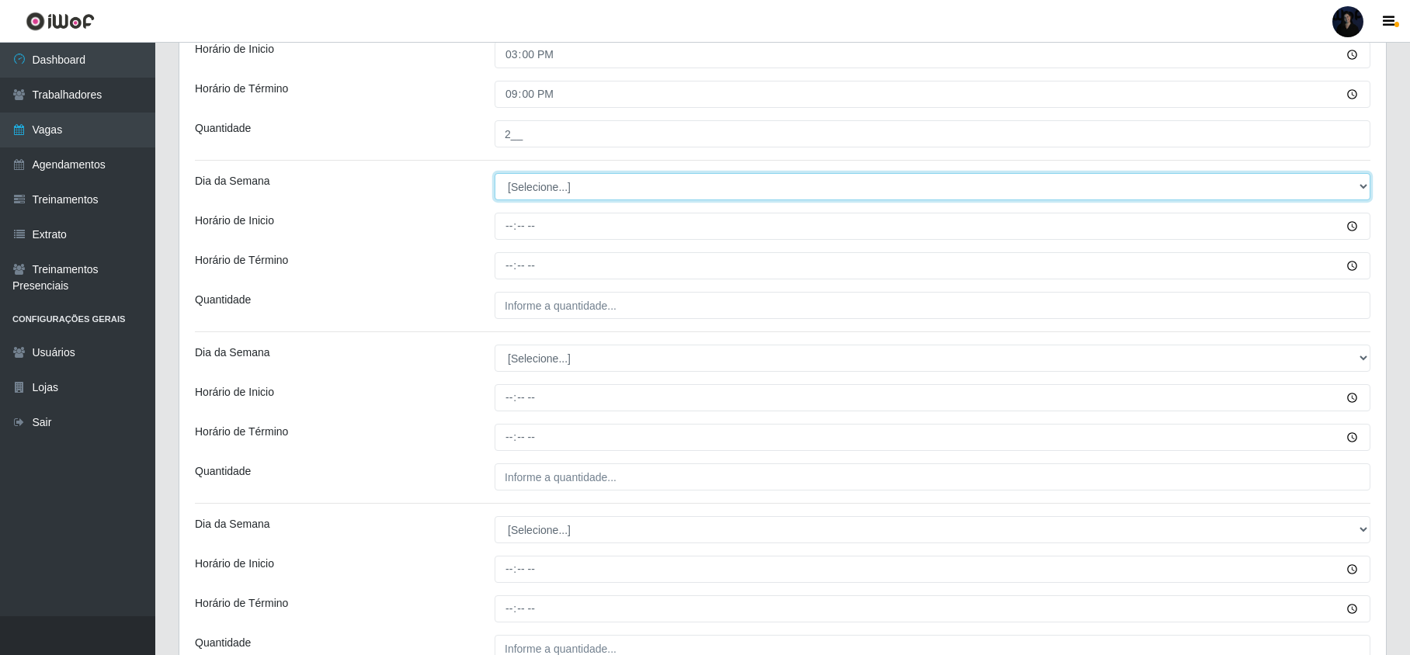
click at [522, 191] on select "[Selecione...] Segunda Terça Quarta Quinta Sexta Sábado Domingo" at bounding box center [933, 186] width 876 height 27
click at [495, 175] on select "[Selecione...] Segunda Terça Quarta Quinta Sexta Sábado Domingo" at bounding box center [933, 186] width 876 height 27
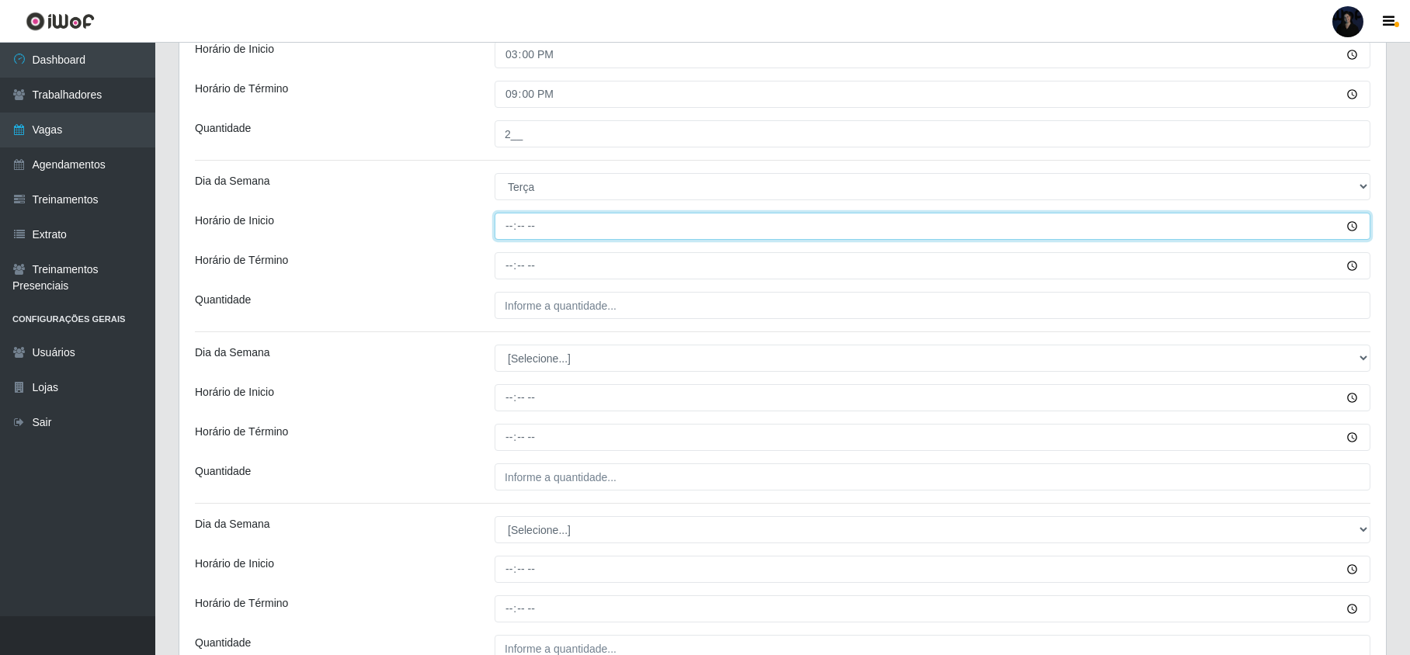
click at [509, 222] on input "Horário de Inicio" at bounding box center [933, 226] width 876 height 27
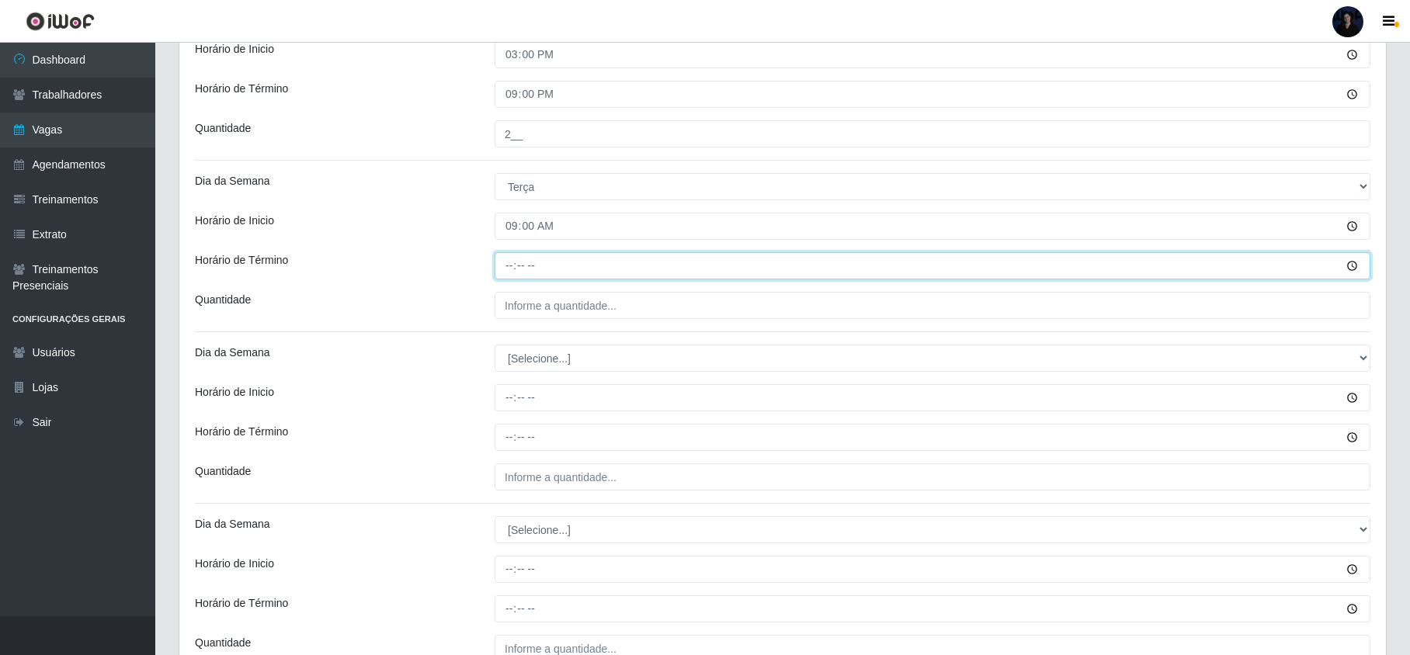
click at [505, 266] on input "Horário de Término" at bounding box center [933, 265] width 876 height 27
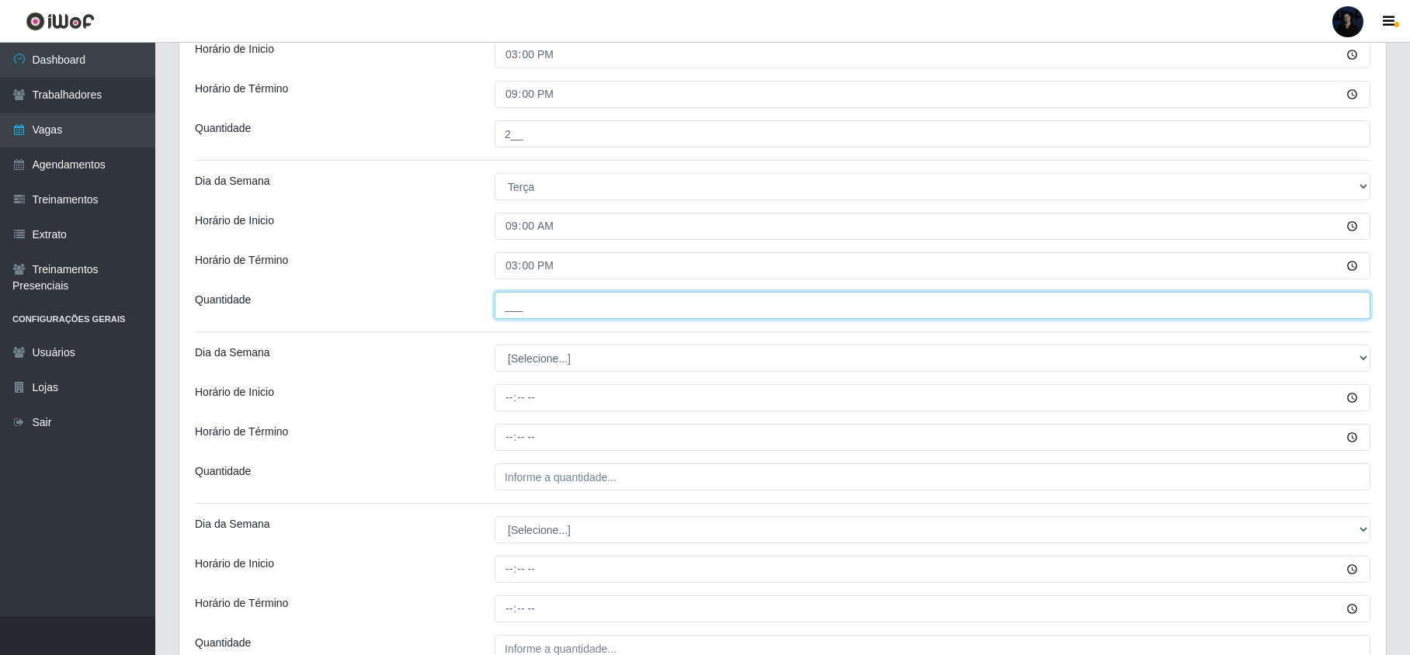
click at [509, 311] on input "___" at bounding box center [933, 305] width 876 height 27
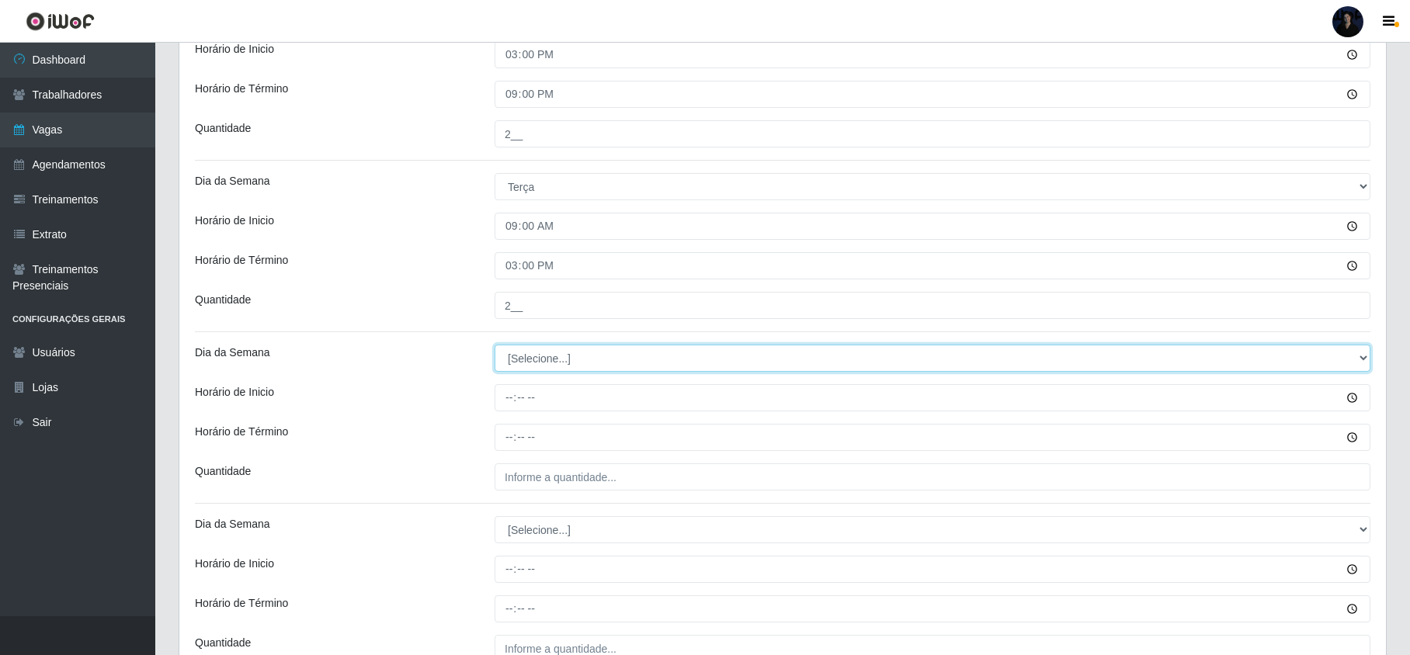
click at [522, 361] on select "[Selecione...] Segunda Terça Quarta Quinta Sexta Sábado Domingo" at bounding box center [933, 358] width 876 height 27
click at [495, 347] on select "[Selecione...] Segunda Terça Quarta Quinta Sexta Sábado Domingo" at bounding box center [933, 358] width 876 height 27
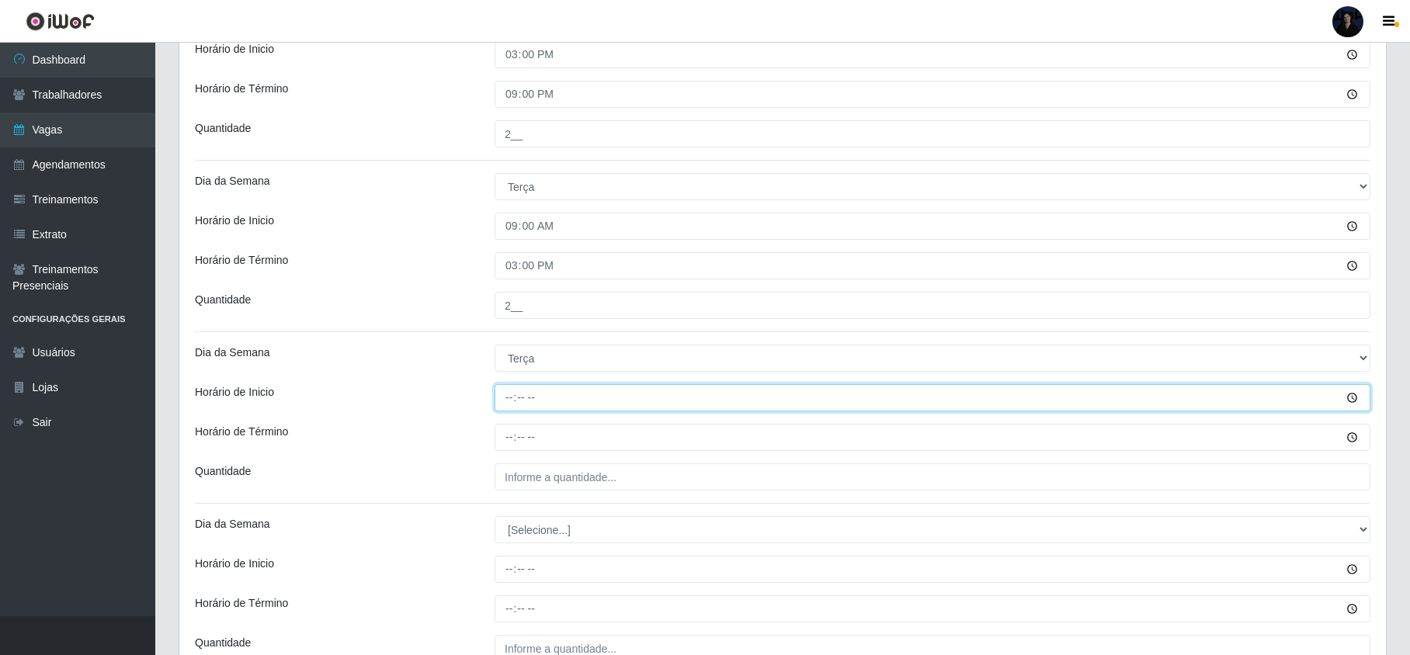
click at [517, 395] on input "Horário de Inicio" at bounding box center [933, 397] width 876 height 27
click at [511, 396] on input "Horário de Inicio" at bounding box center [933, 397] width 876 height 27
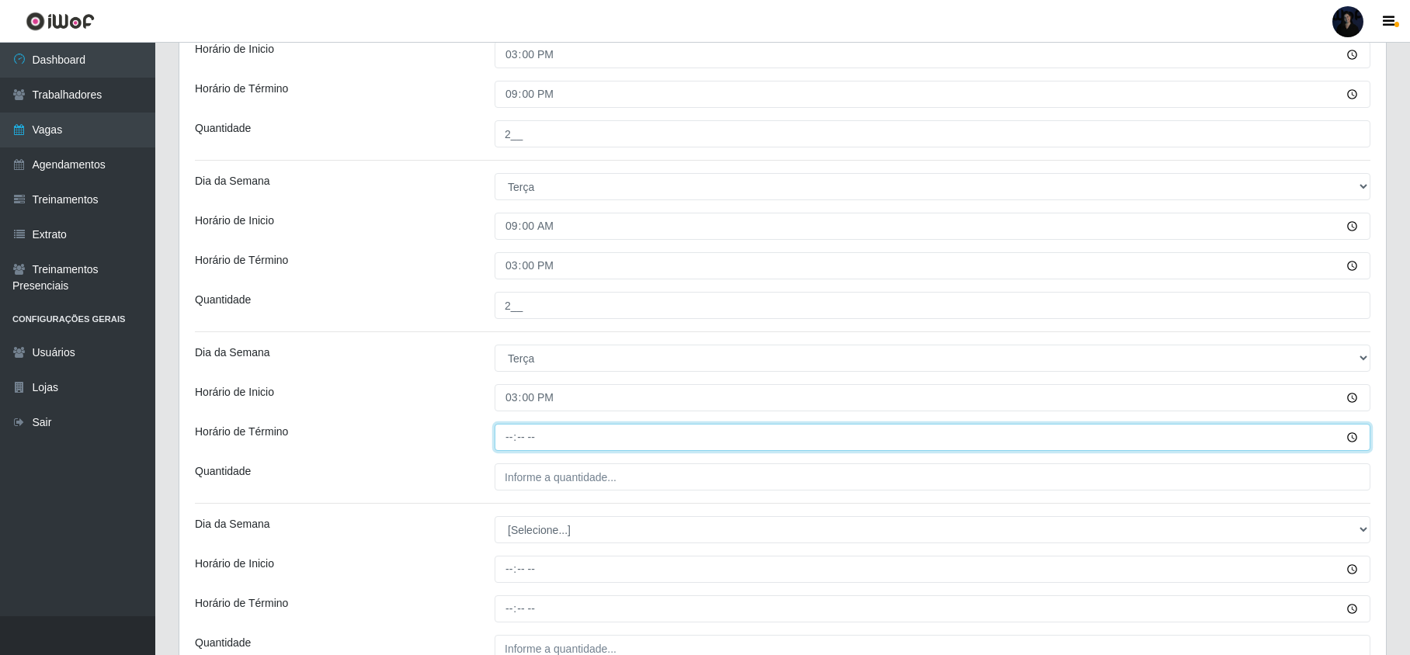
click at [513, 438] on input "Horário de Término" at bounding box center [933, 437] width 876 height 27
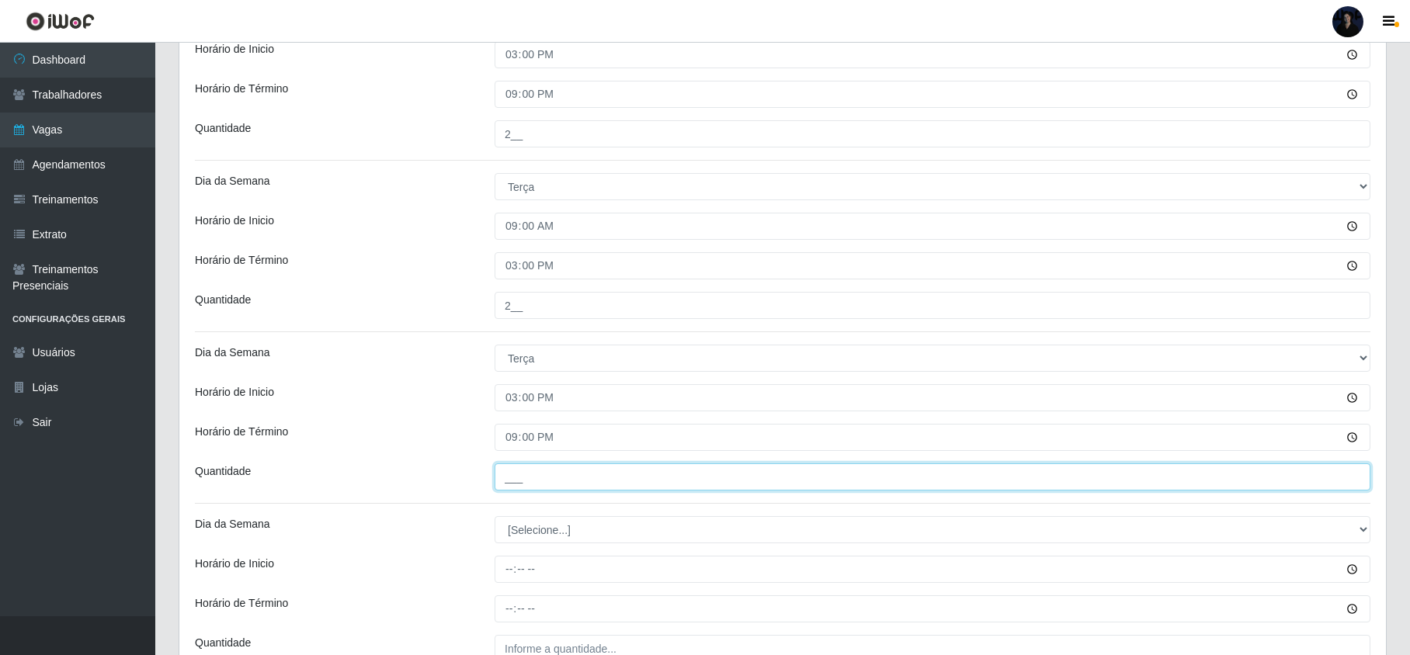
click at [526, 469] on input "___" at bounding box center [933, 477] width 876 height 27
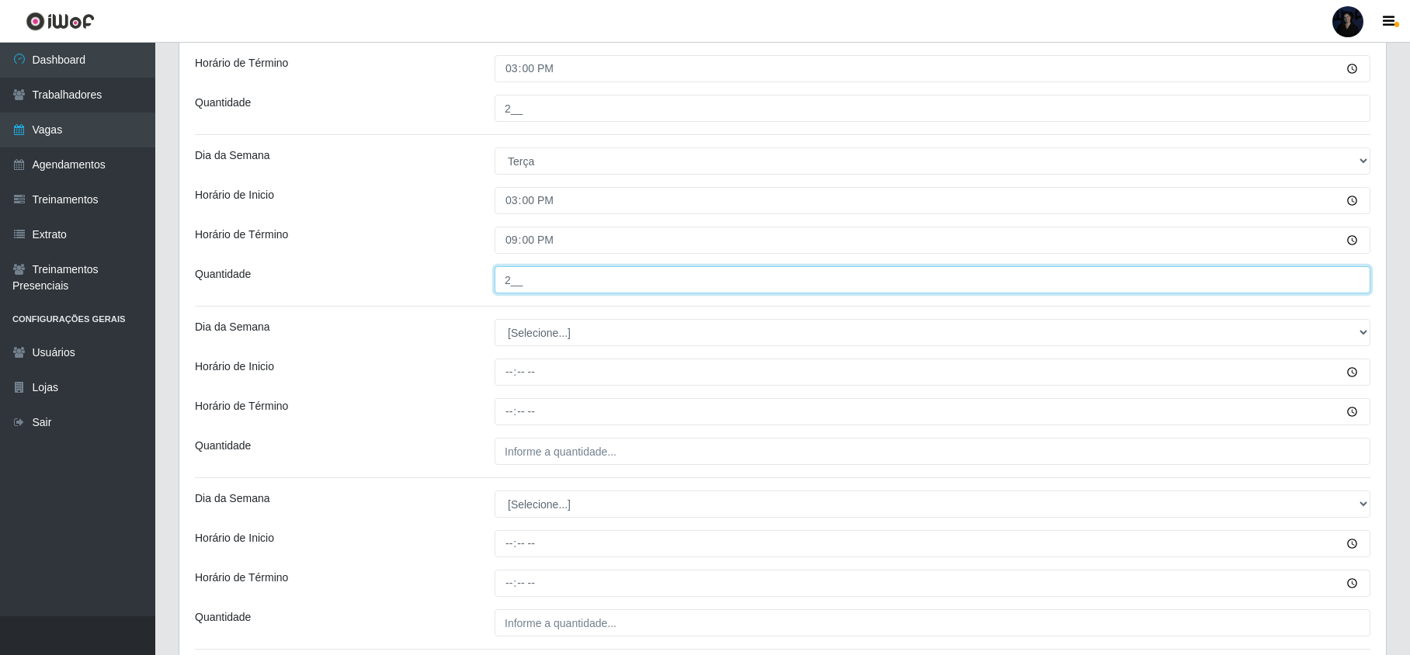
scroll to position [828, 0]
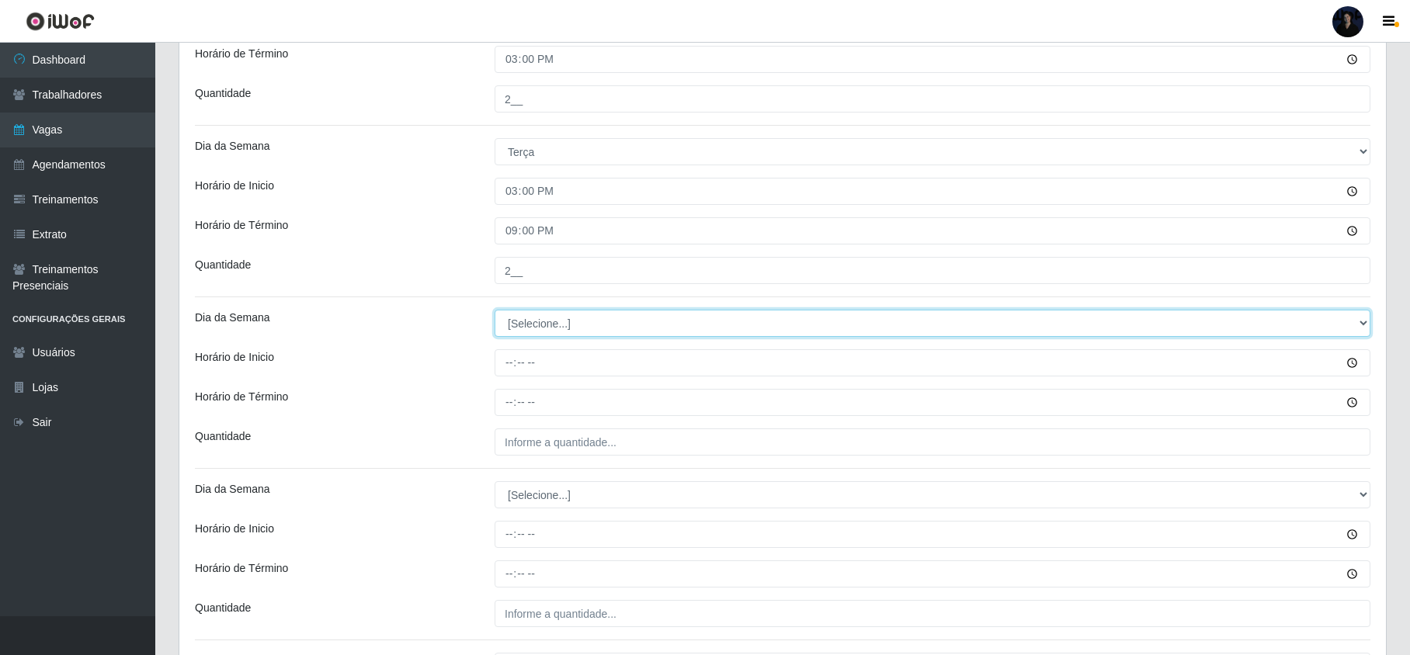
click at [540, 315] on select "[Selecione...] Segunda Terça Quarta Quinta Sexta Sábado Domingo" at bounding box center [933, 323] width 876 height 27
click at [495, 312] on select "[Selecione...] Segunda Terça Quarta Quinta Sexta Sábado Domingo" at bounding box center [933, 323] width 876 height 27
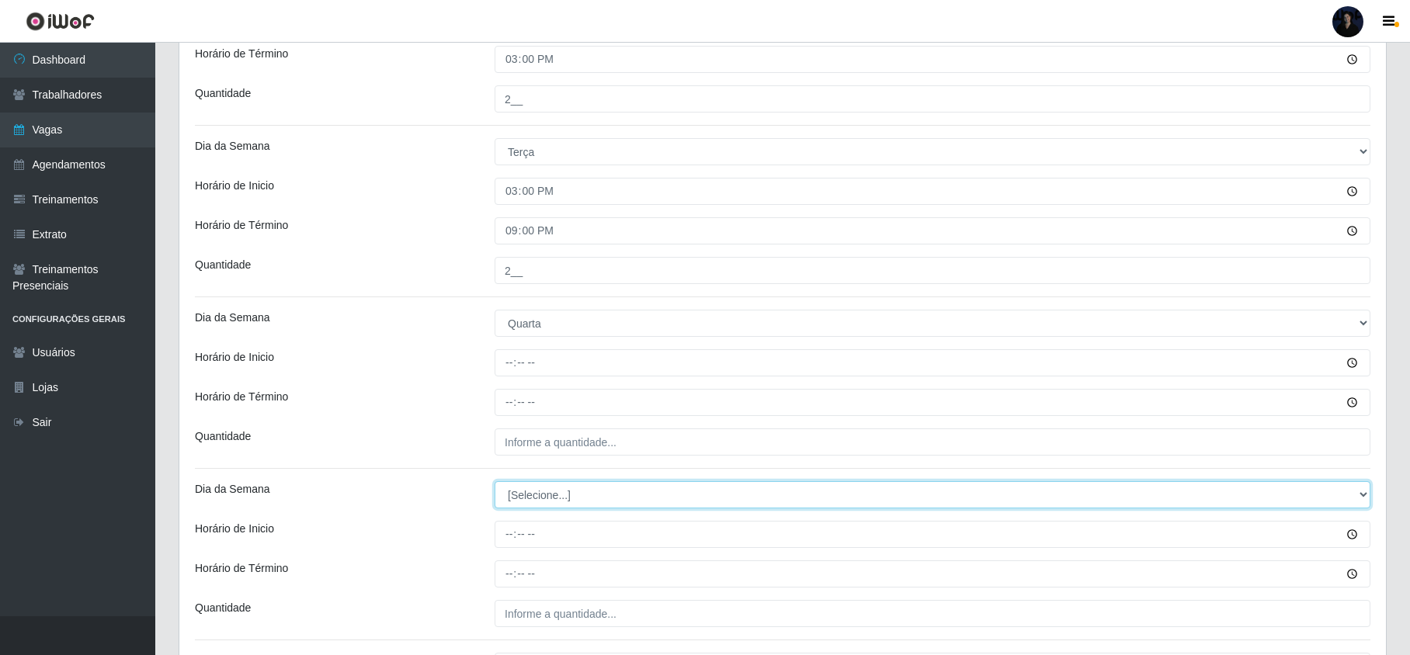
click at [512, 495] on select "[Selecione...] Segunda Terça Quarta Quinta Sexta Sábado Domingo" at bounding box center [933, 494] width 876 height 27
click at [495, 484] on select "[Selecione...] Segunda Terça Quarta Quinta Sexta Sábado Domingo" at bounding box center [933, 494] width 876 height 27
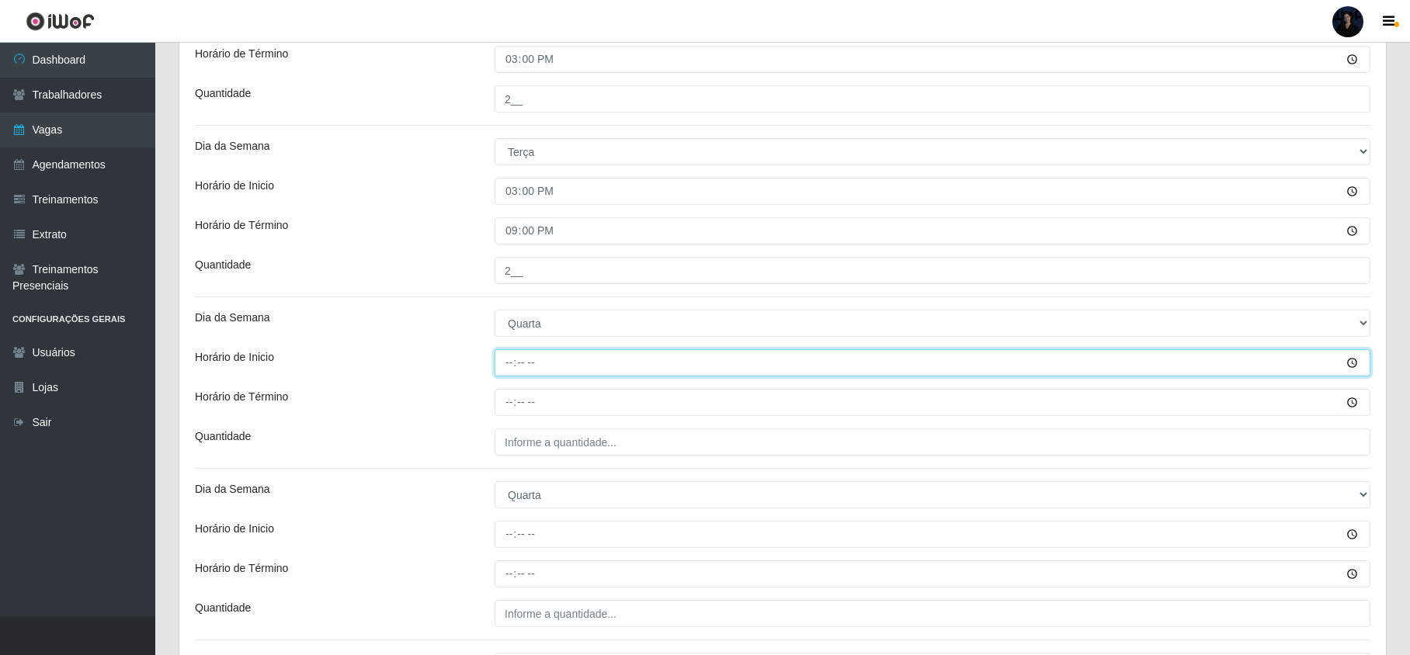
click at [505, 365] on input "Horário de Inicio" at bounding box center [933, 362] width 876 height 27
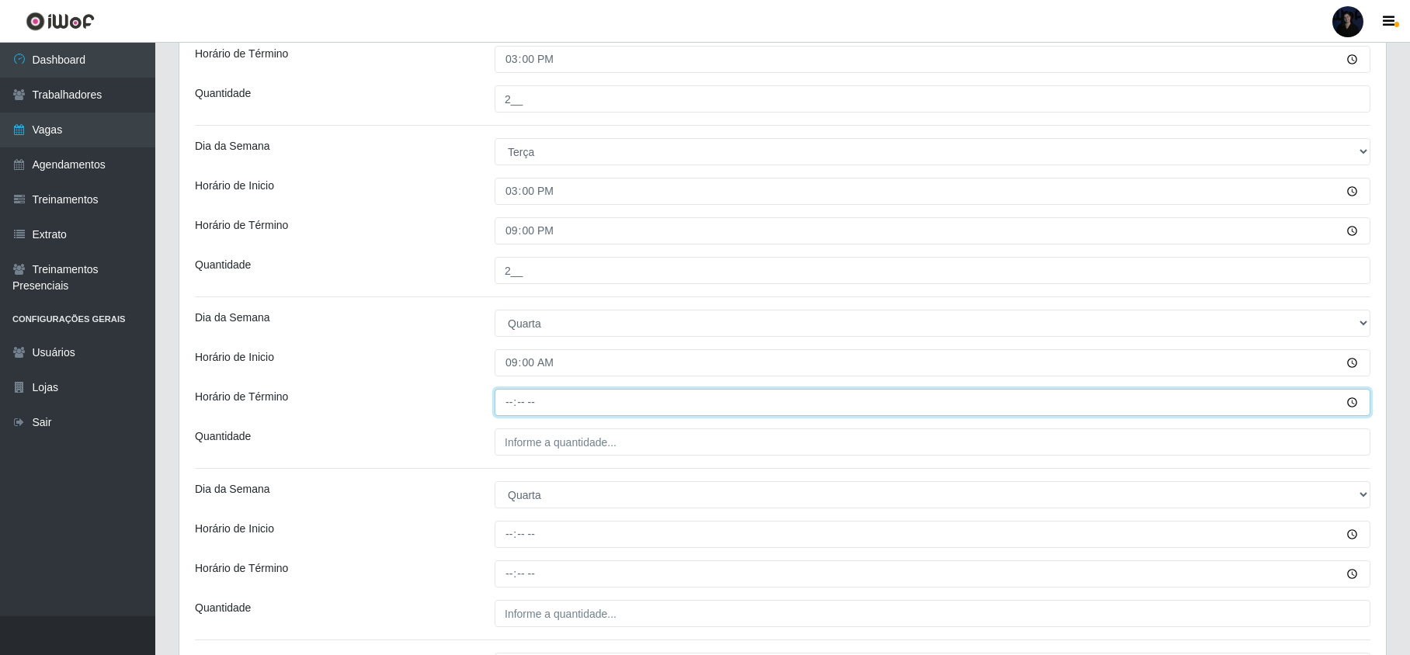
click at [513, 405] on input "Horário de Término" at bounding box center [933, 402] width 876 height 27
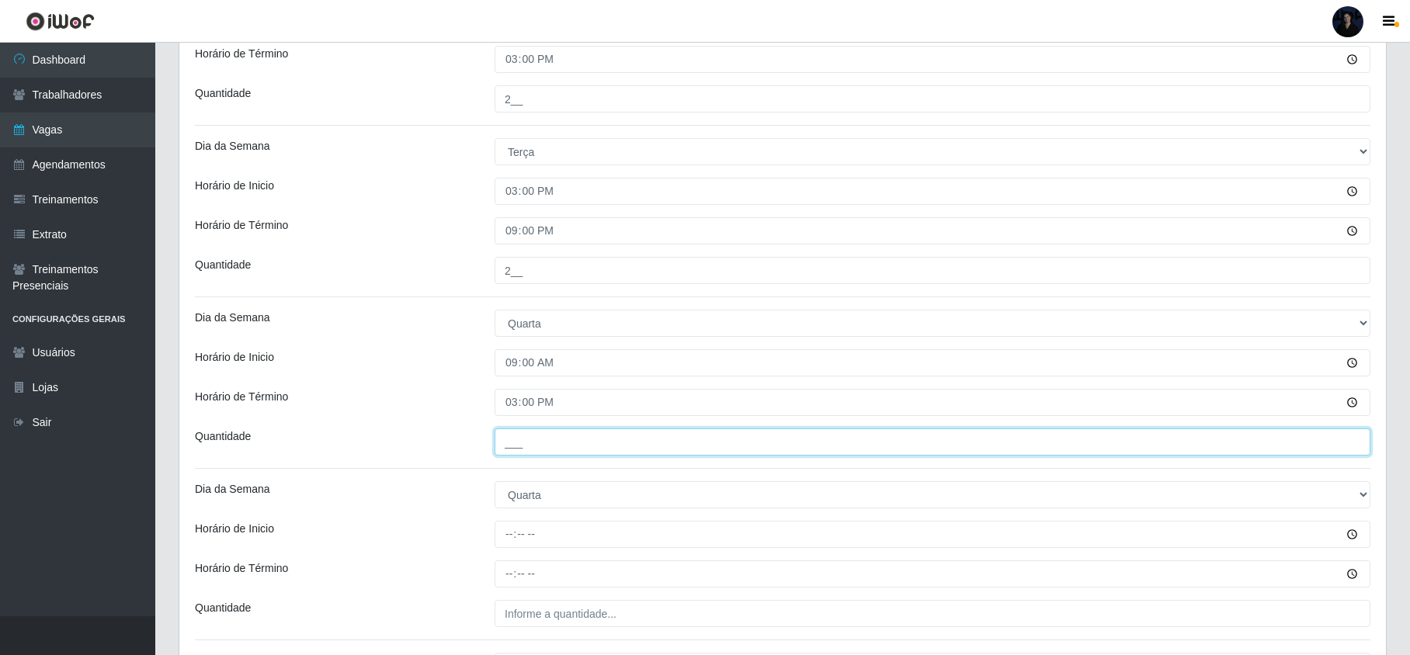
click at [516, 442] on input "___" at bounding box center [933, 442] width 876 height 27
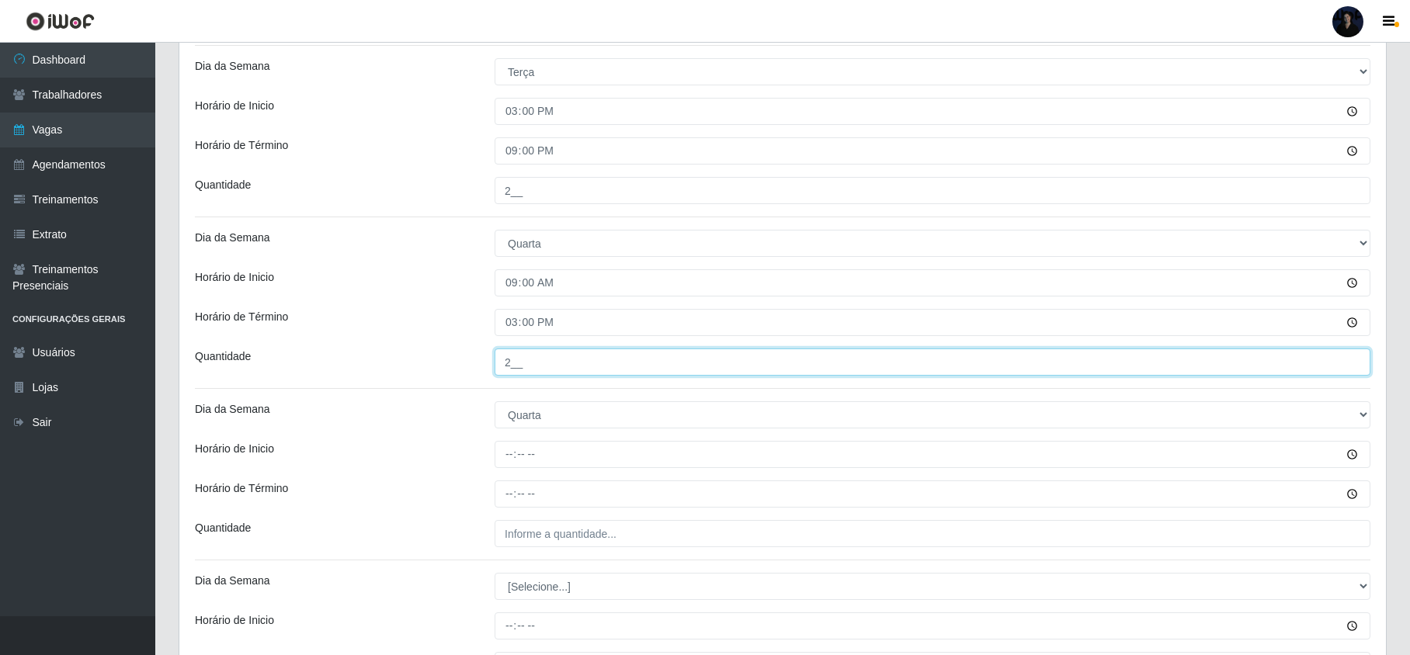
scroll to position [1138, 0]
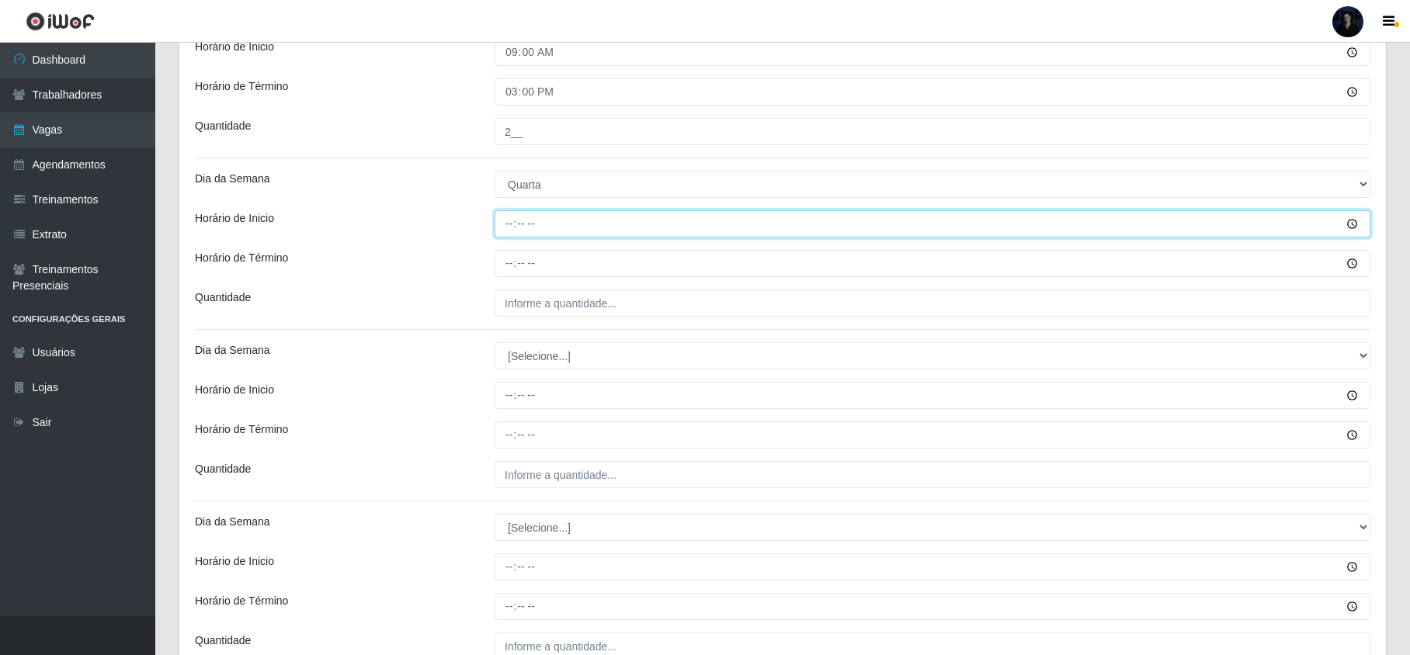
click at [513, 230] on input "Horário de Inicio" at bounding box center [933, 223] width 876 height 27
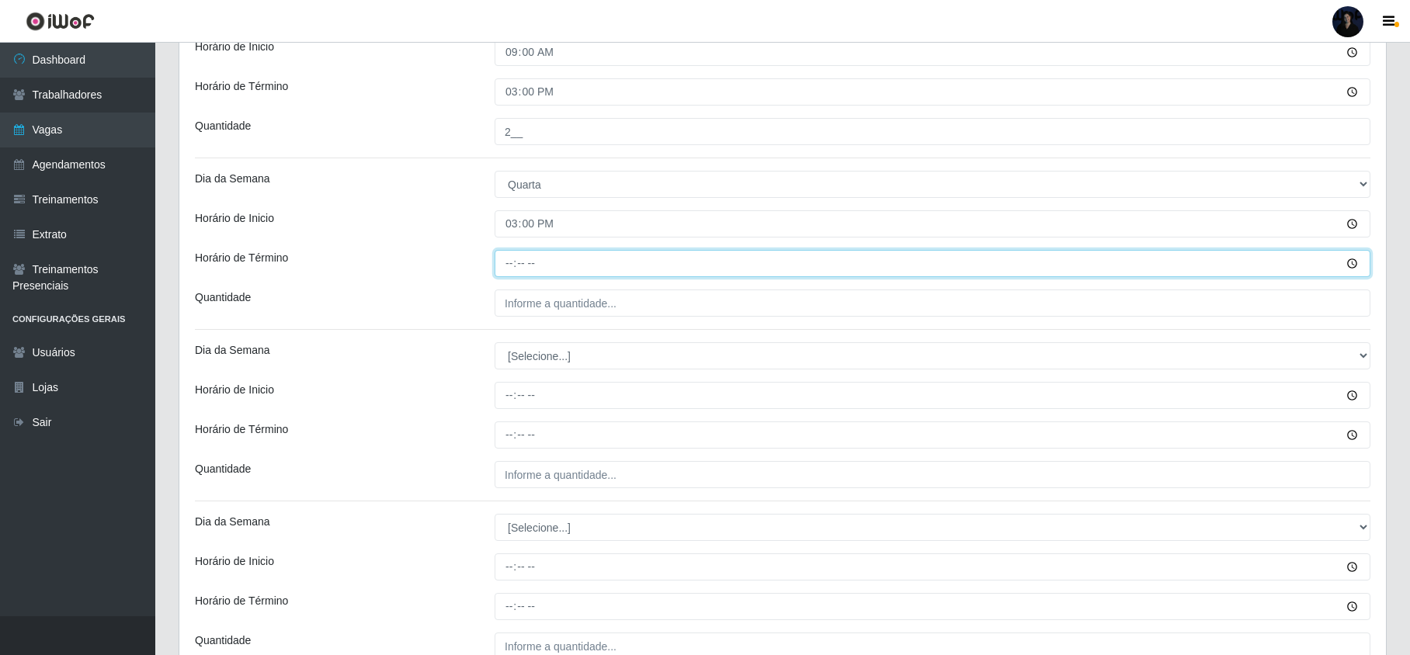
click at [508, 262] on input "Horário de Término" at bounding box center [933, 263] width 876 height 27
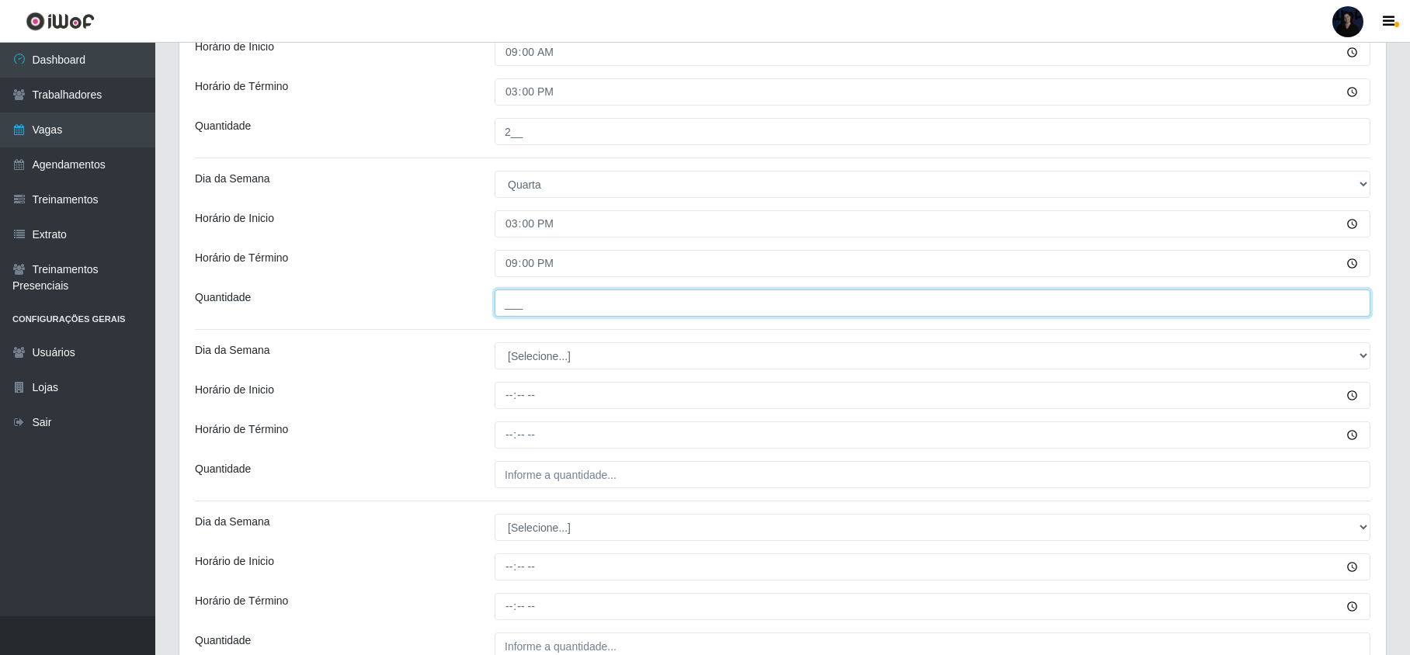
click at [504, 311] on input "___" at bounding box center [933, 303] width 876 height 27
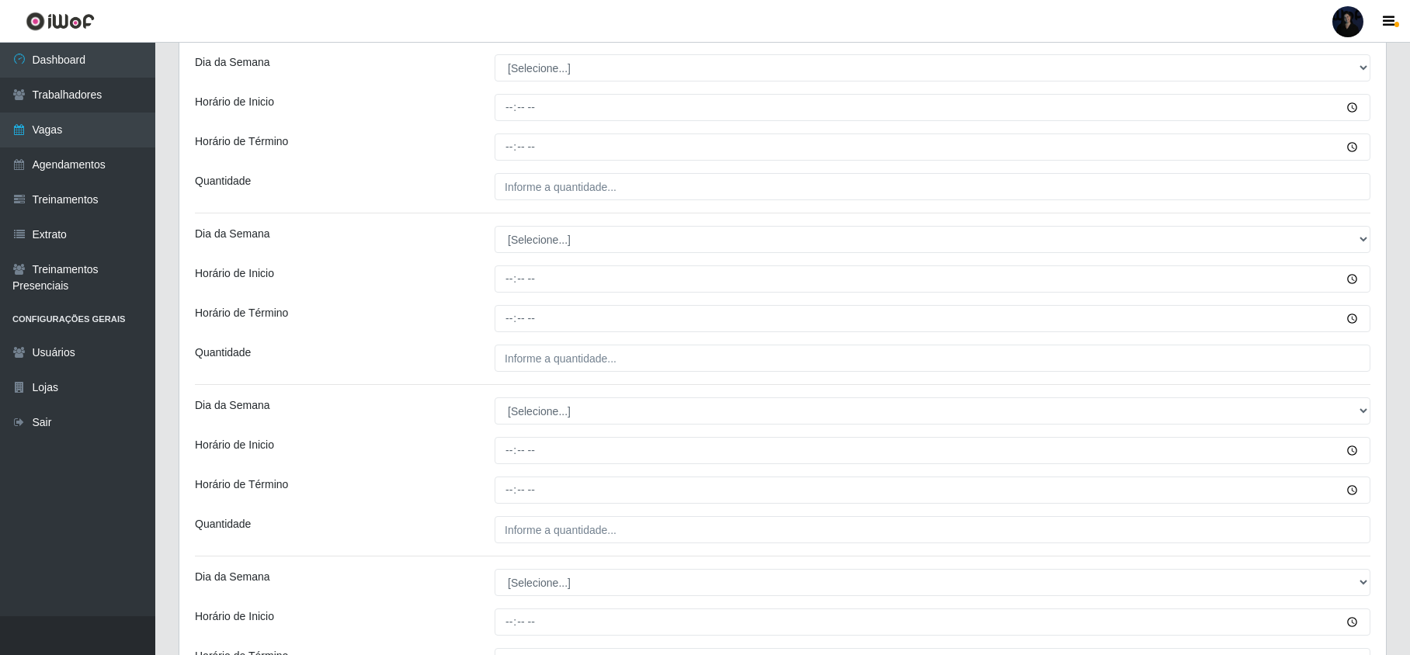
scroll to position [1449, 0]
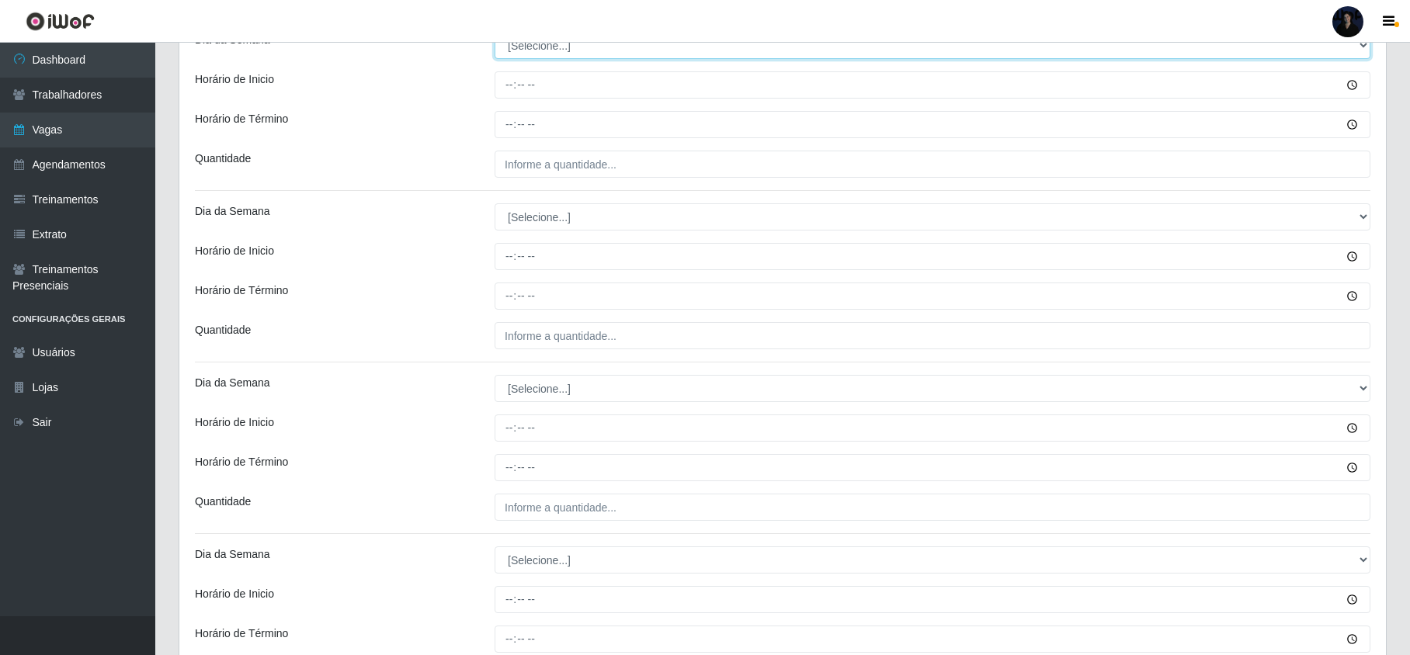
click at [545, 47] on select "[Selecione...] Segunda Terça Quarta Quinta Sexta Sábado Domingo" at bounding box center [933, 45] width 876 height 27
click at [495, 34] on select "[Selecione...] Segunda Terça Quarta Quinta Sexta Sábado Domingo" at bounding box center [933, 45] width 876 height 27
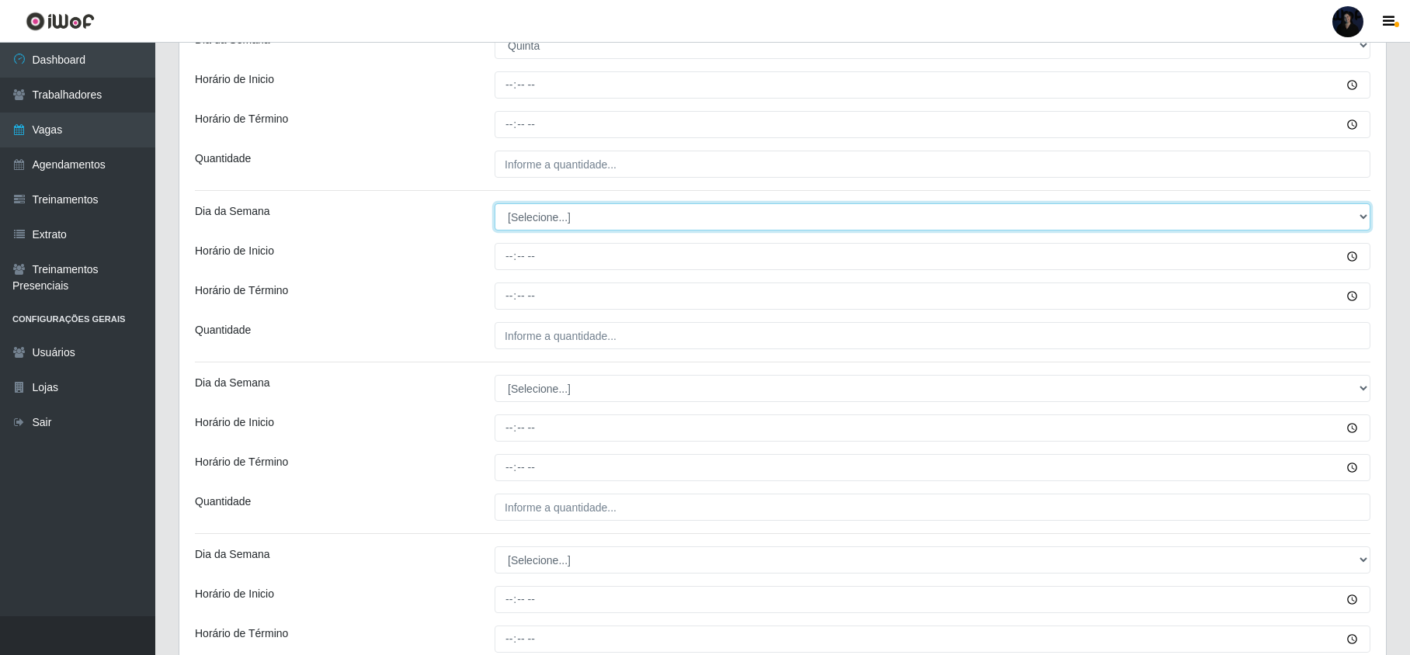
click at [528, 221] on select "[Selecione...] Segunda Terça Quarta Quinta Sexta Sábado Domingo" at bounding box center [933, 216] width 876 height 27
click at [495, 207] on select "[Selecione...] Segunda Terça Quarta Quinta Sexta Sábado Domingo" at bounding box center [933, 216] width 876 height 27
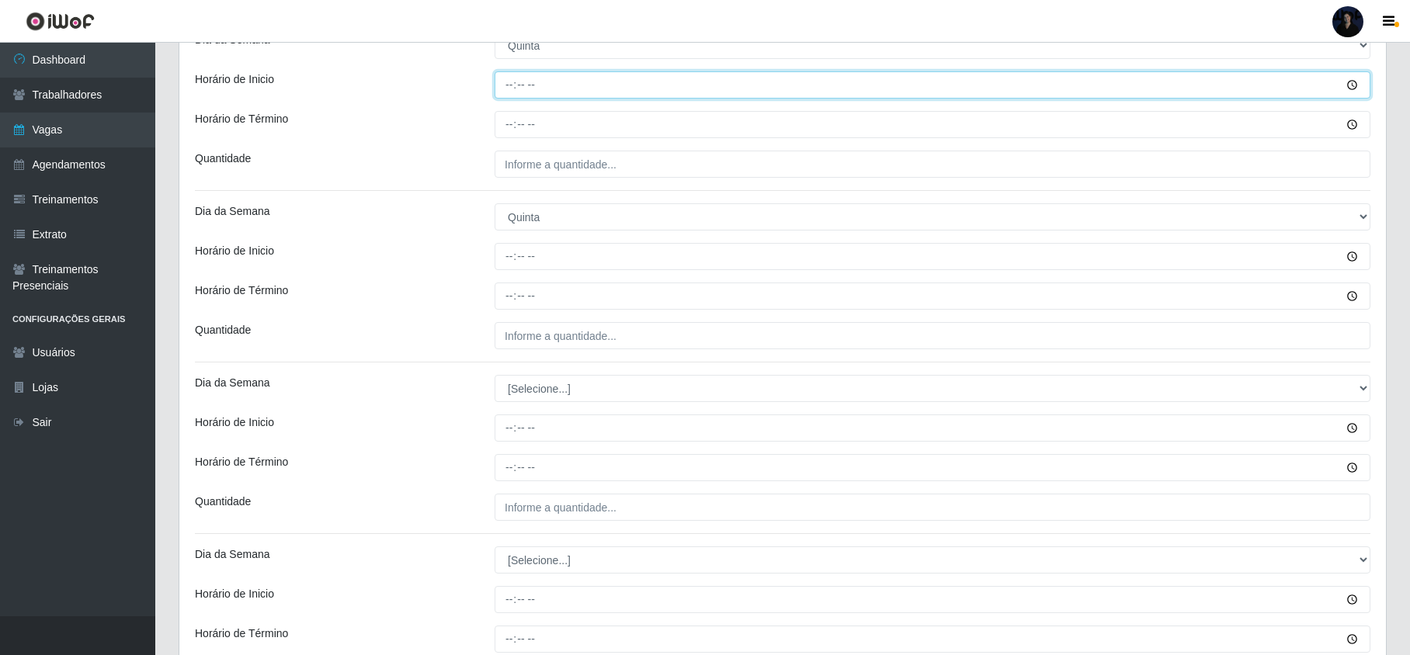
click at [506, 94] on input "Horário de Inicio" at bounding box center [933, 84] width 876 height 27
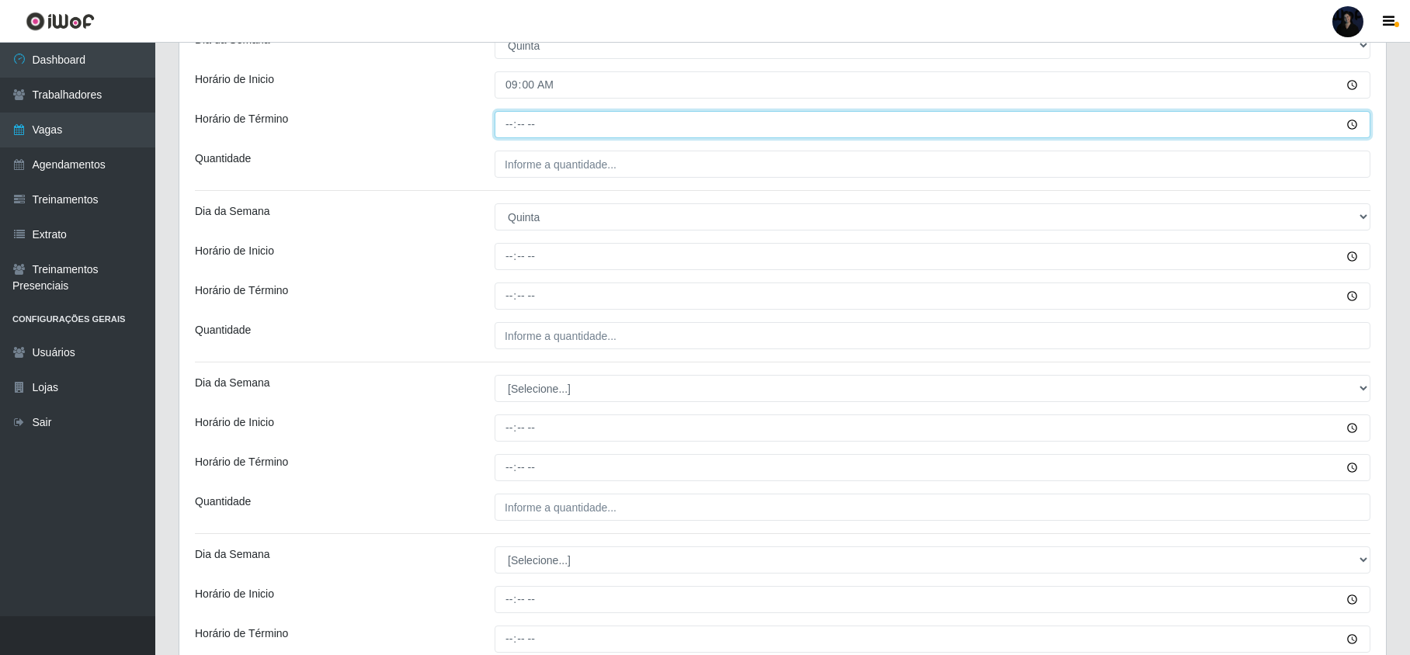
click at [514, 128] on input "Horário de Término" at bounding box center [933, 124] width 876 height 27
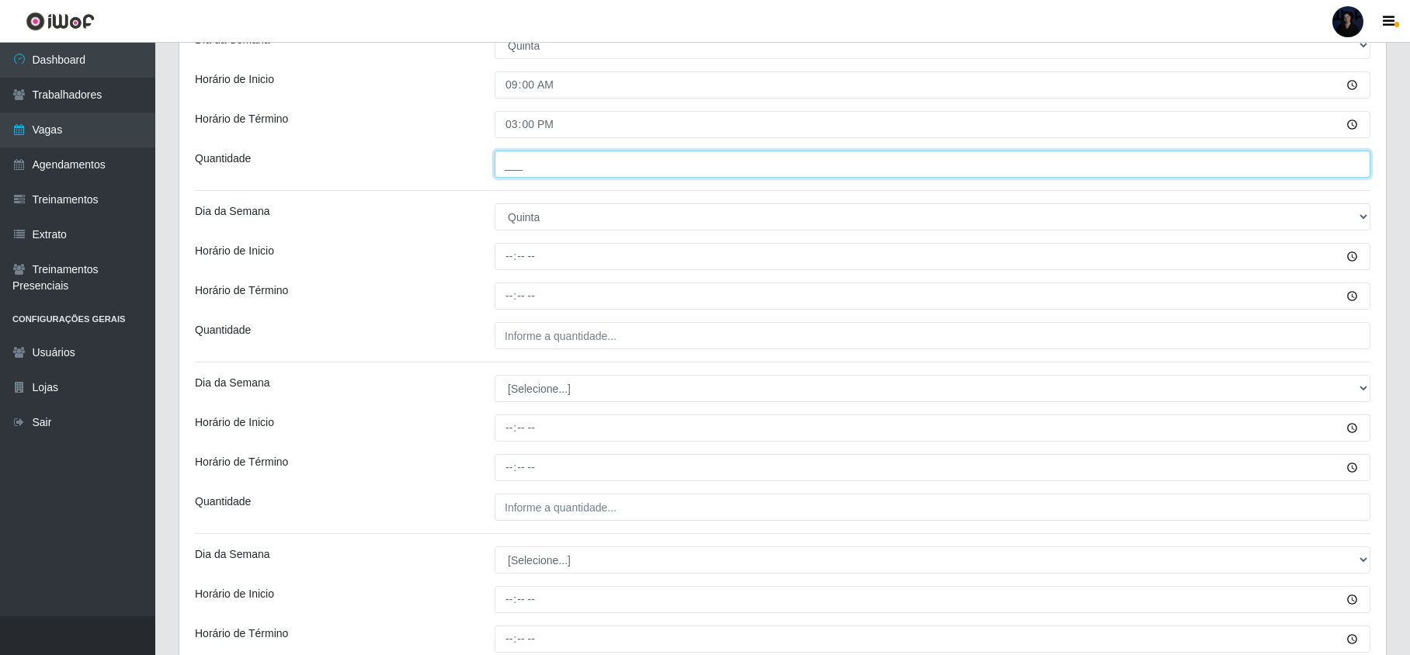
click at [501, 172] on input "___" at bounding box center [933, 164] width 876 height 27
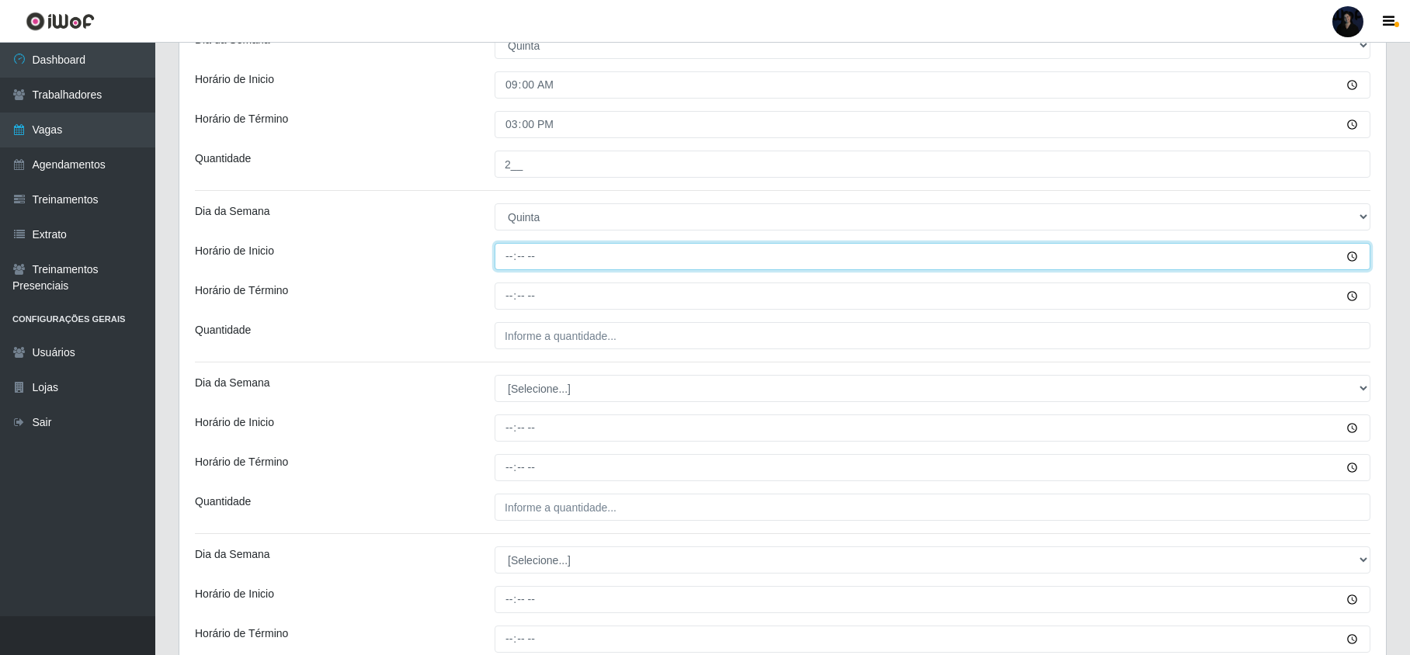
click at [509, 258] on input "Horário de Inicio" at bounding box center [933, 256] width 876 height 27
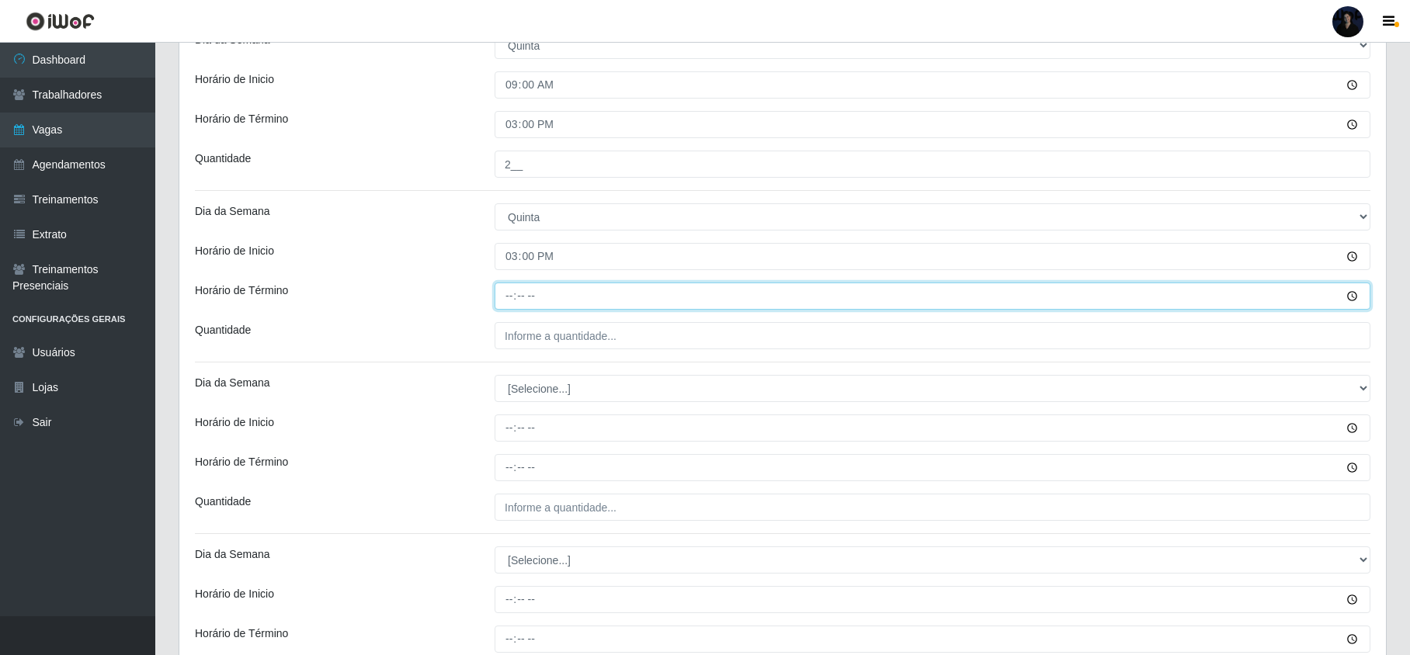
click at [513, 295] on input "Horário de Término" at bounding box center [933, 296] width 876 height 27
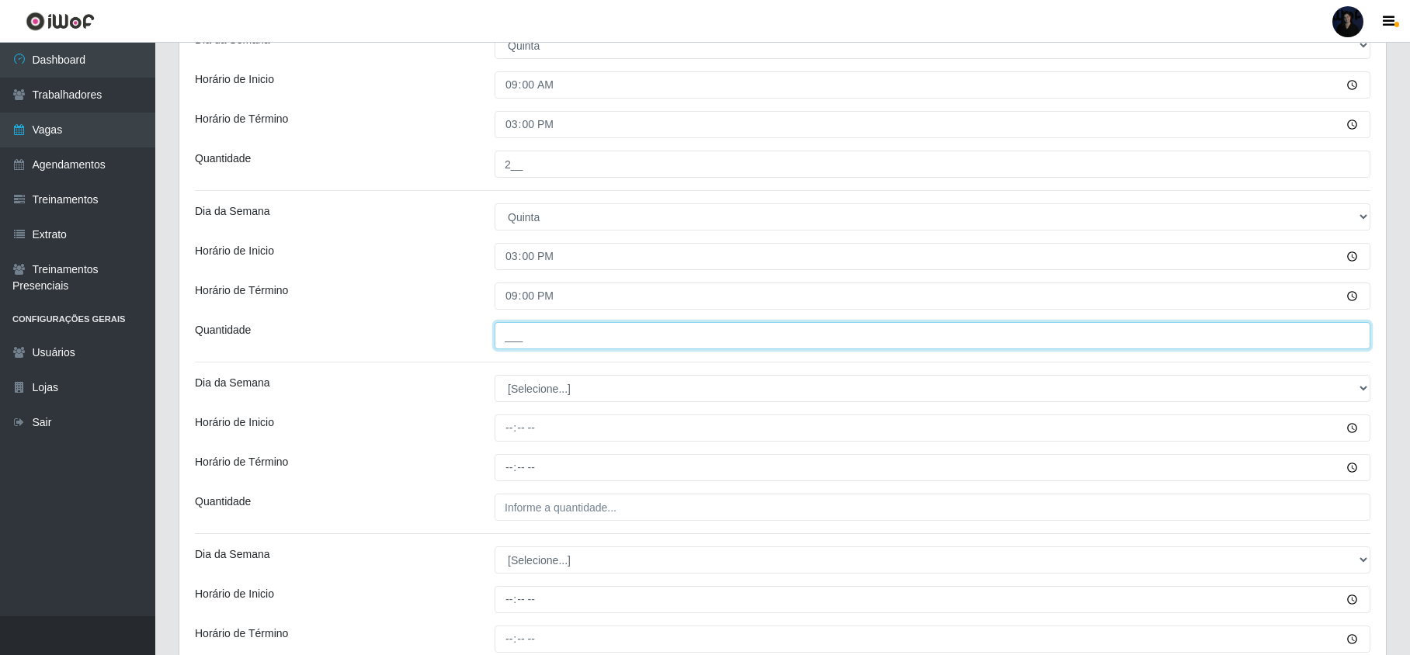
click at [511, 333] on input "___" at bounding box center [933, 335] width 876 height 27
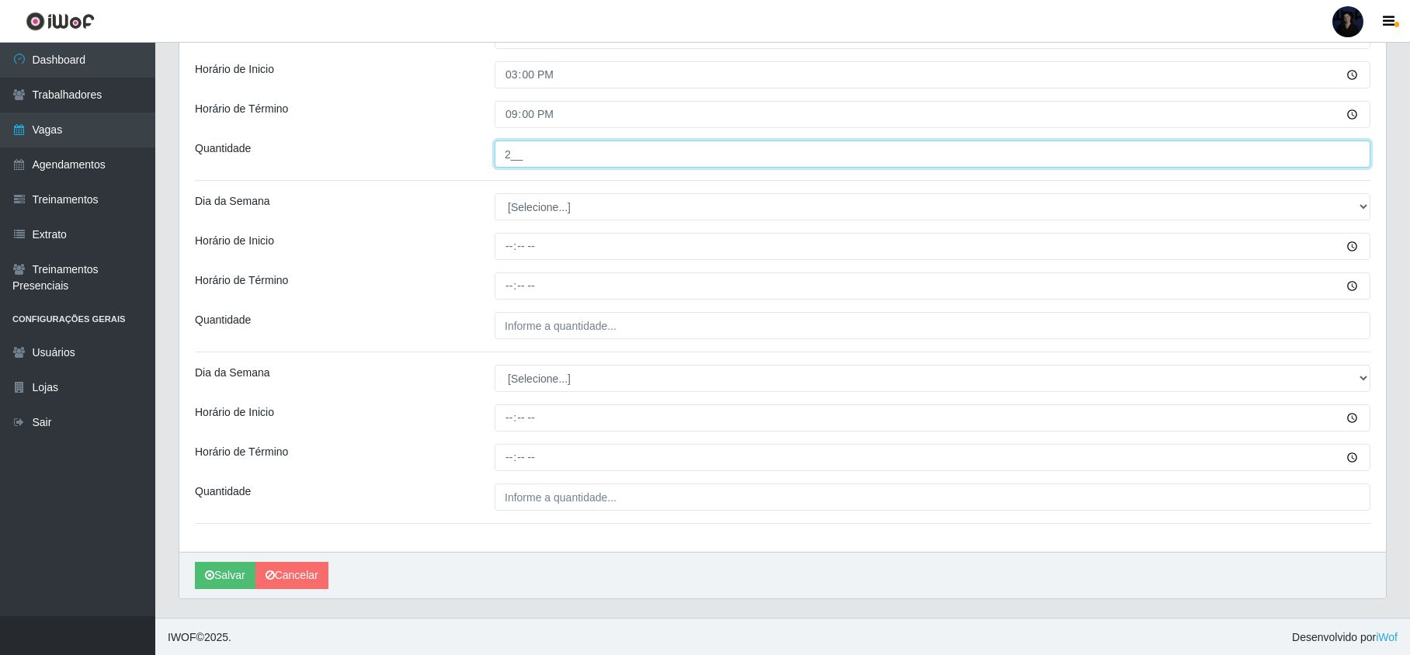
scroll to position [1638, 0]
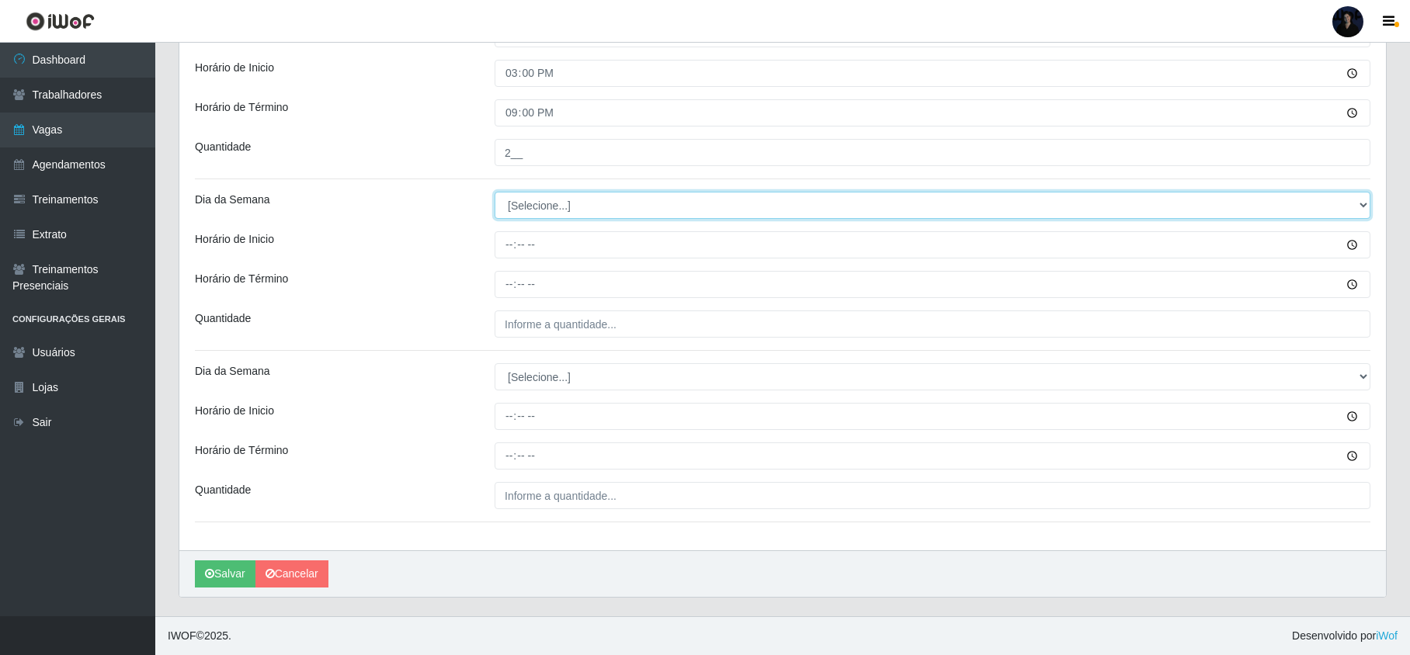
click at [516, 205] on select "[Selecione...] Segunda Terça Quarta Quinta Sexta Sábado Domingo" at bounding box center [933, 205] width 876 height 27
click at [495, 192] on select "[Selecione...] Segunda Terça Quarta Quinta Sexta Sábado Domingo" at bounding box center [933, 205] width 876 height 27
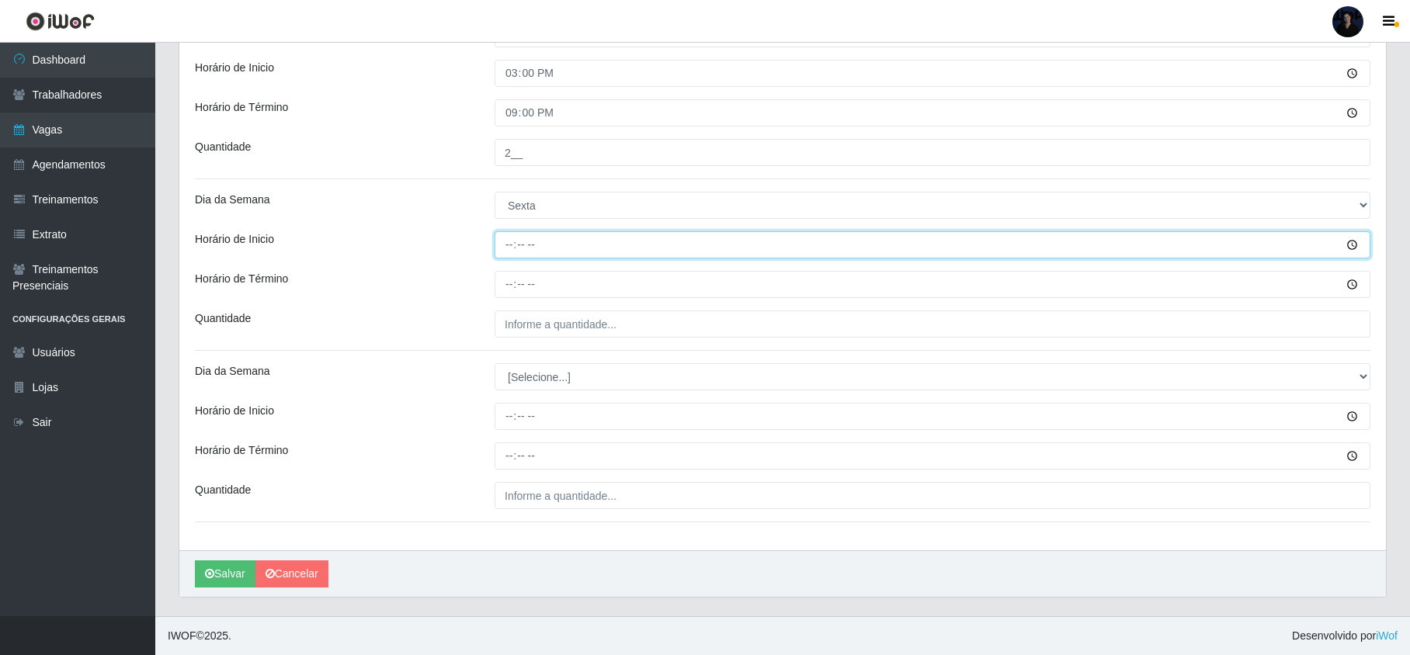
click at [504, 247] on input "Horário de Inicio" at bounding box center [933, 244] width 876 height 27
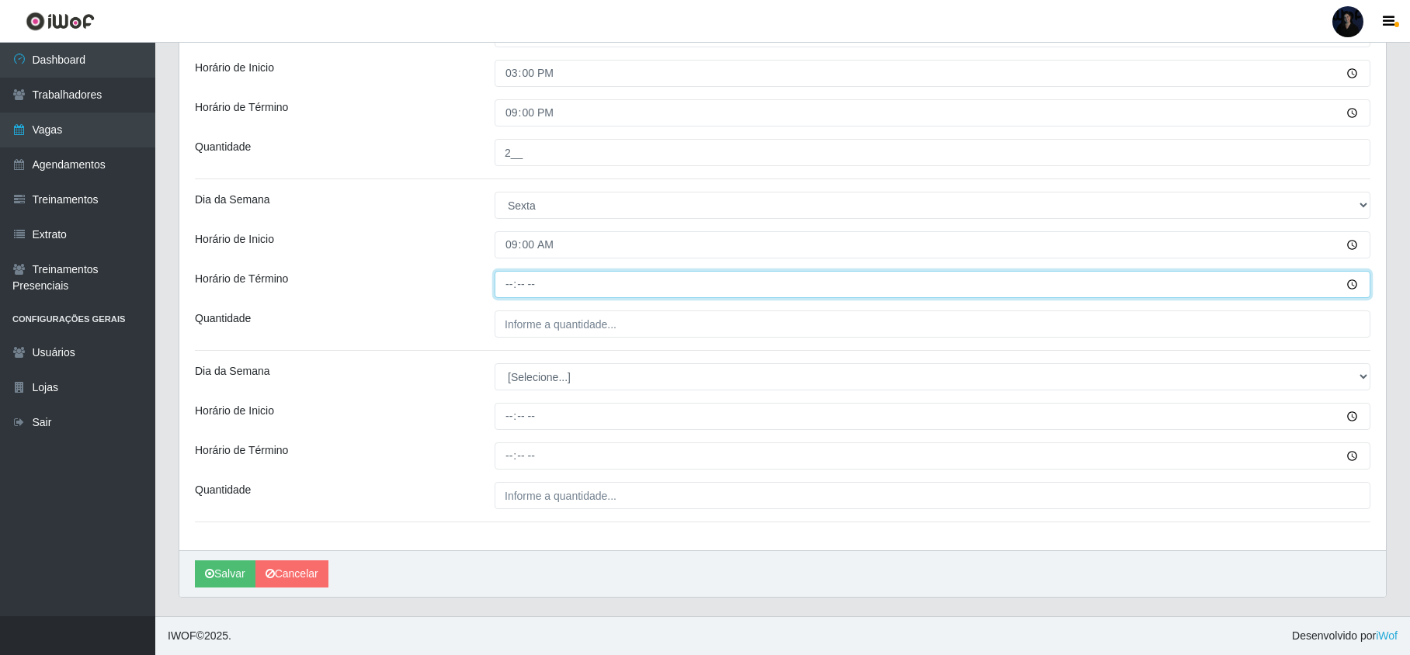
click at [506, 280] on input "Horário de Término" at bounding box center [933, 284] width 876 height 27
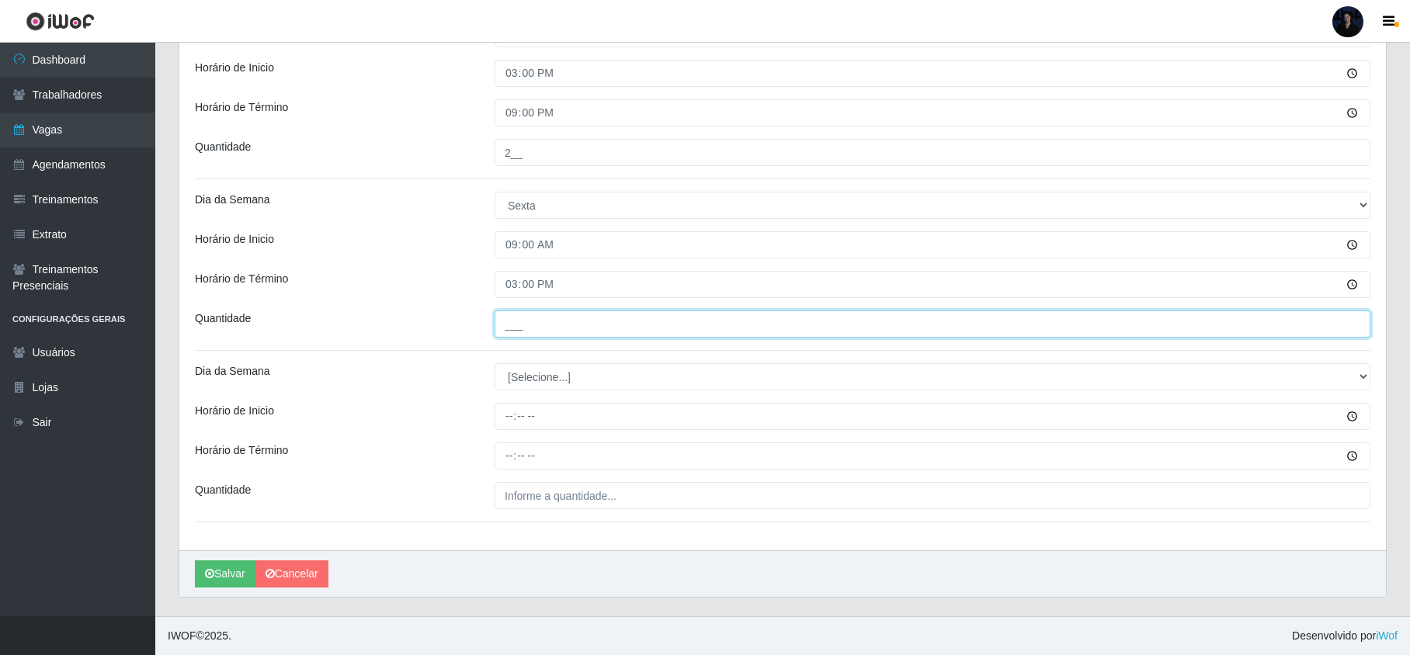
click at [506, 323] on input "___" at bounding box center [933, 324] width 876 height 27
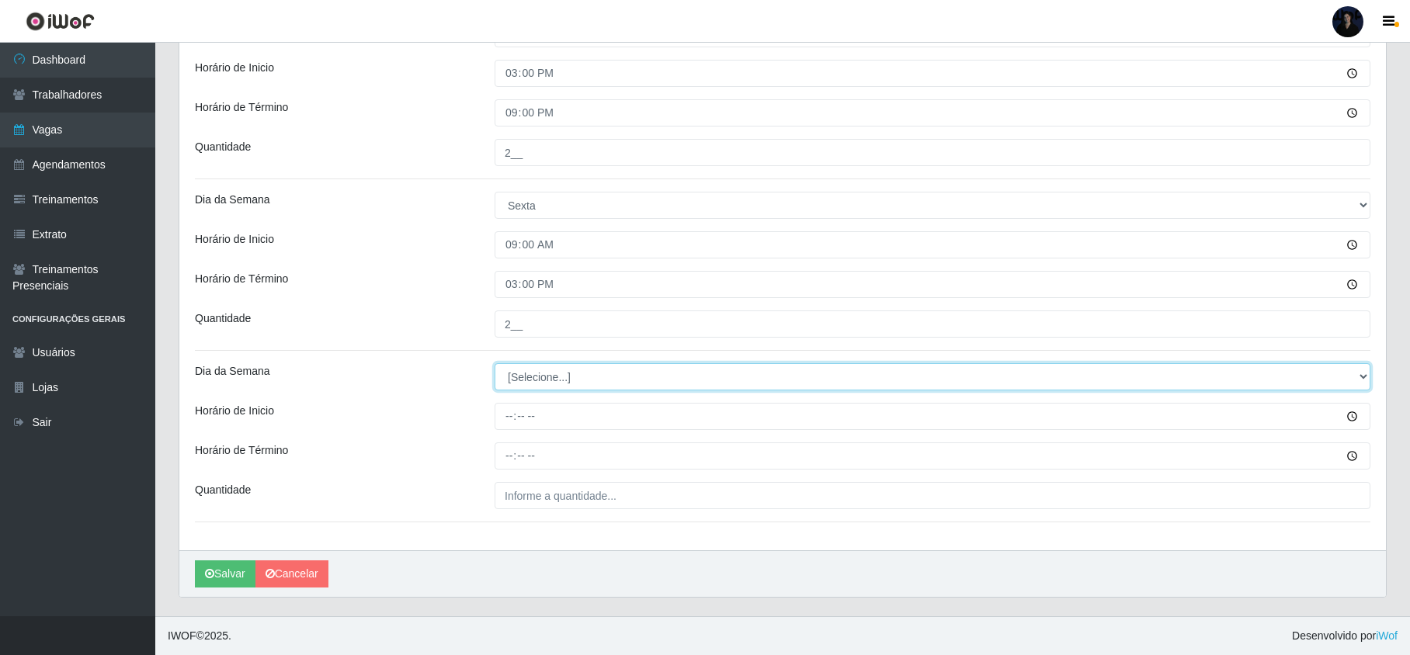
click at [519, 365] on select "[Selecione...] Segunda Terça Quarta Quinta Sexta Sábado Domingo" at bounding box center [933, 376] width 876 height 27
click at [495, 363] on select "[Selecione...] Segunda Terça Quarta Quinta Sexta Sábado Domingo" at bounding box center [933, 376] width 876 height 27
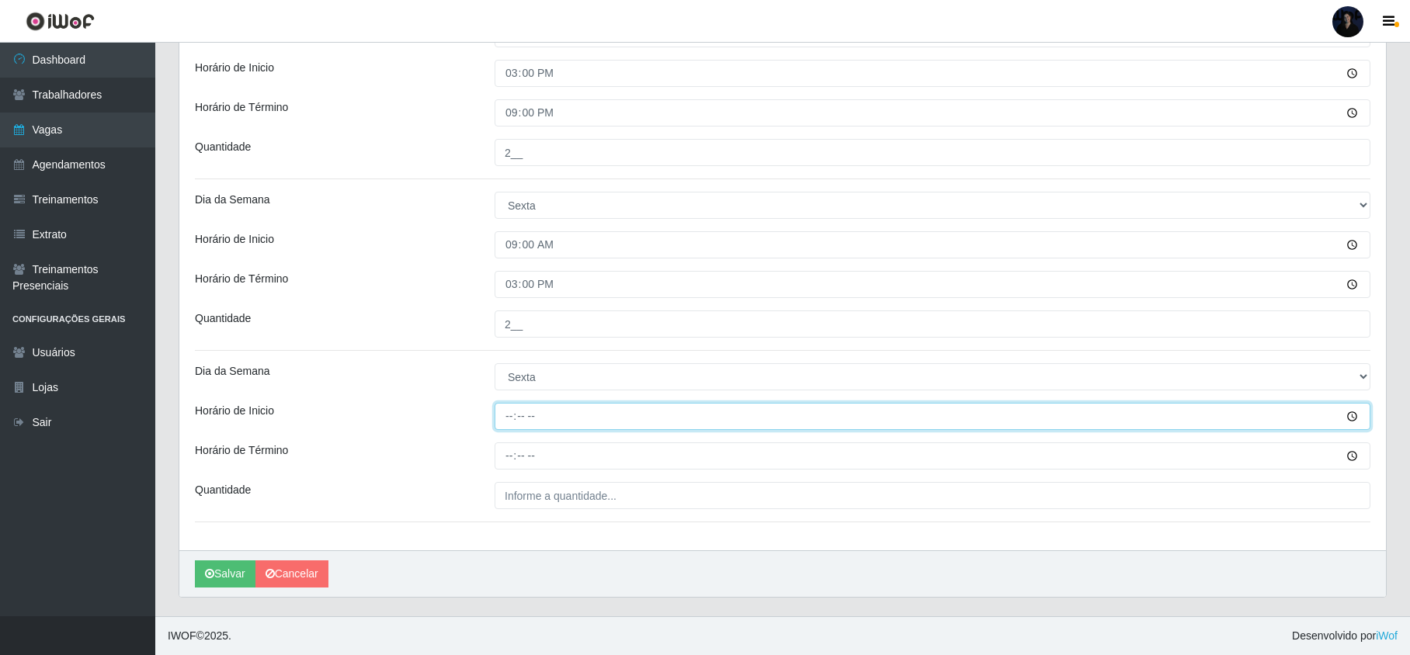
click at [508, 408] on input "Horário de Inicio" at bounding box center [933, 416] width 876 height 27
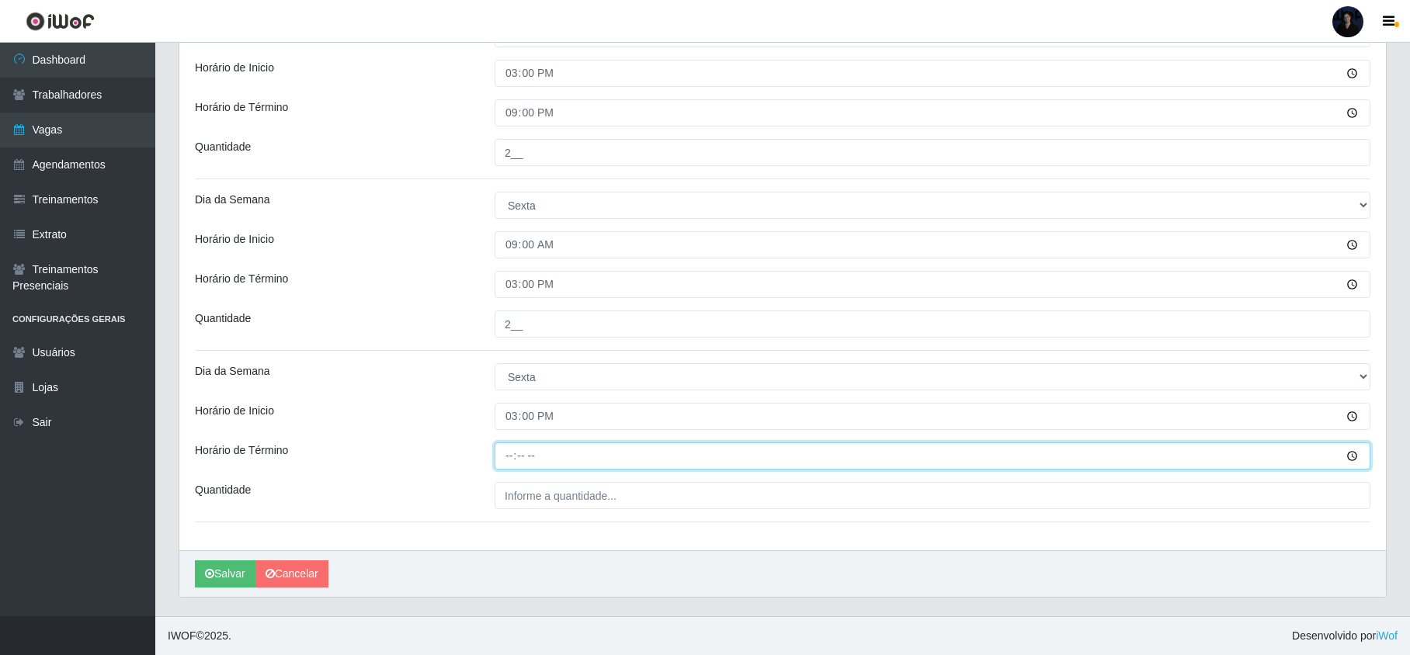
click at [507, 449] on input "Horário de Término" at bounding box center [933, 456] width 876 height 27
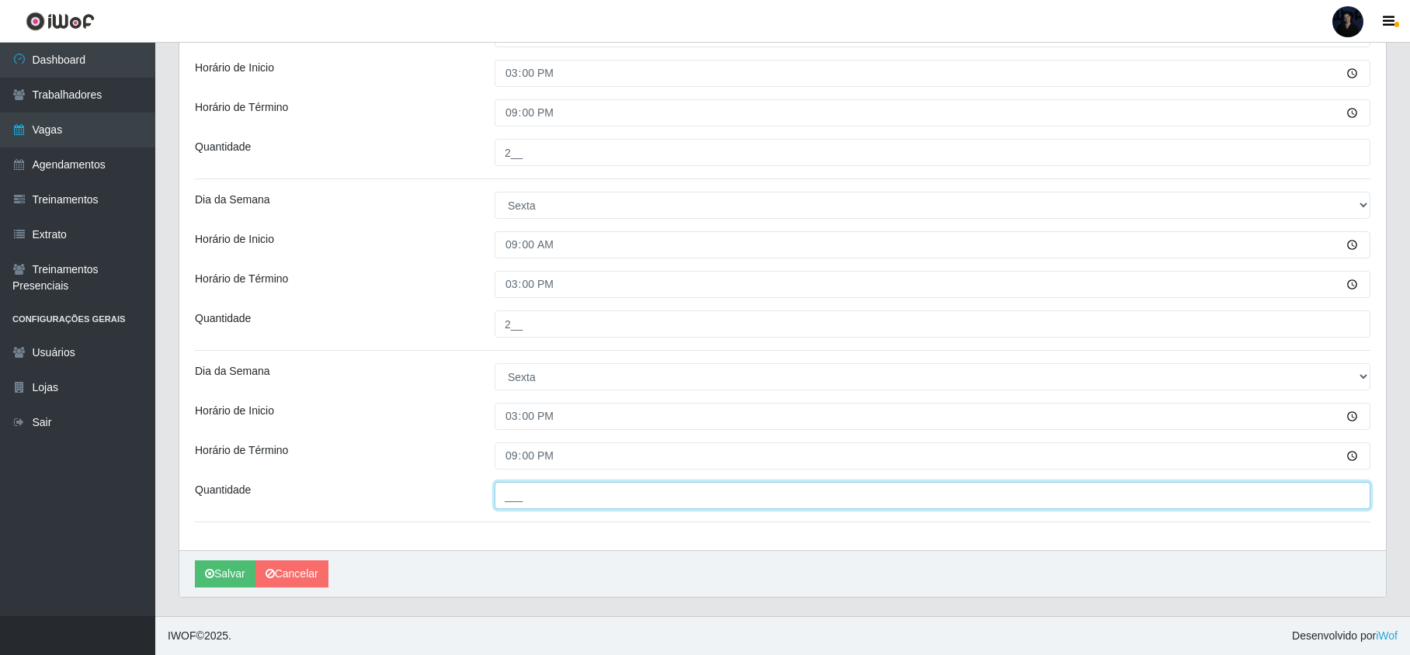
click at [519, 488] on input "___" at bounding box center [933, 495] width 876 height 27
click at [233, 578] on button "Salvar" at bounding box center [225, 574] width 61 height 27
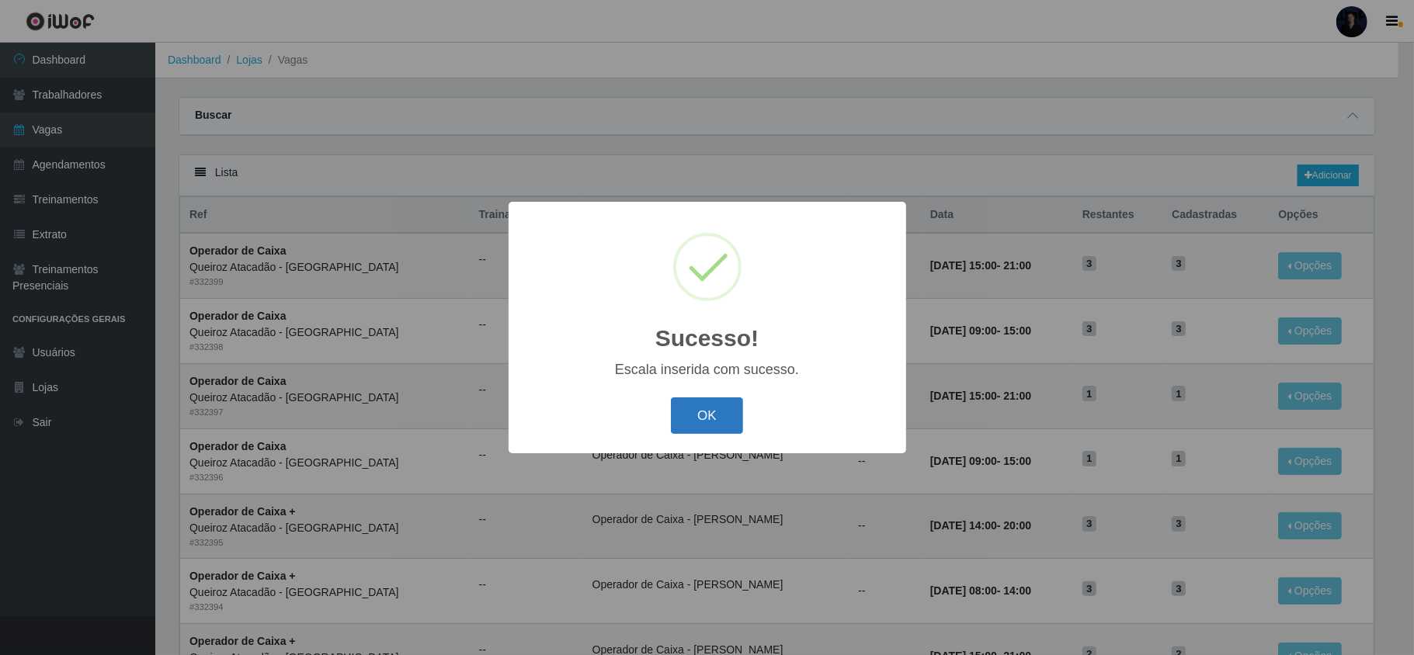
click at [725, 411] on button "OK" at bounding box center [707, 416] width 72 height 36
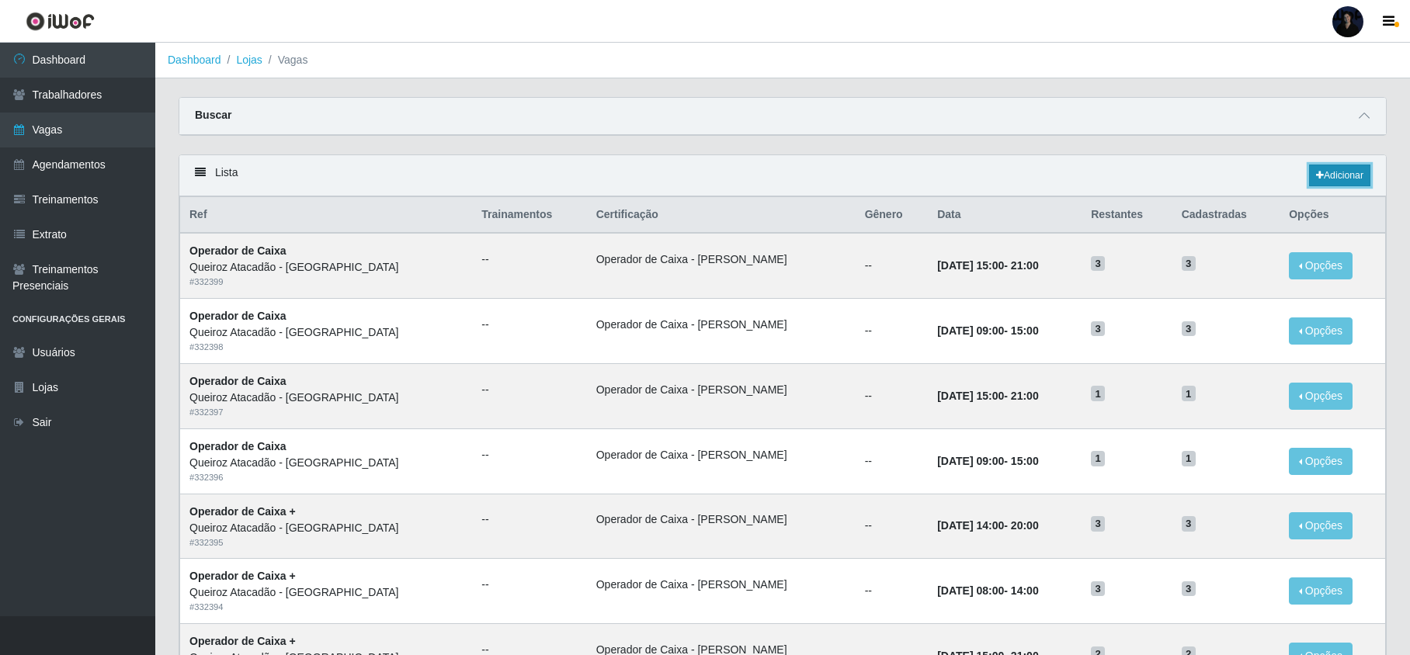
click at [1346, 172] on link "Adicionar" at bounding box center [1339, 176] width 61 height 22
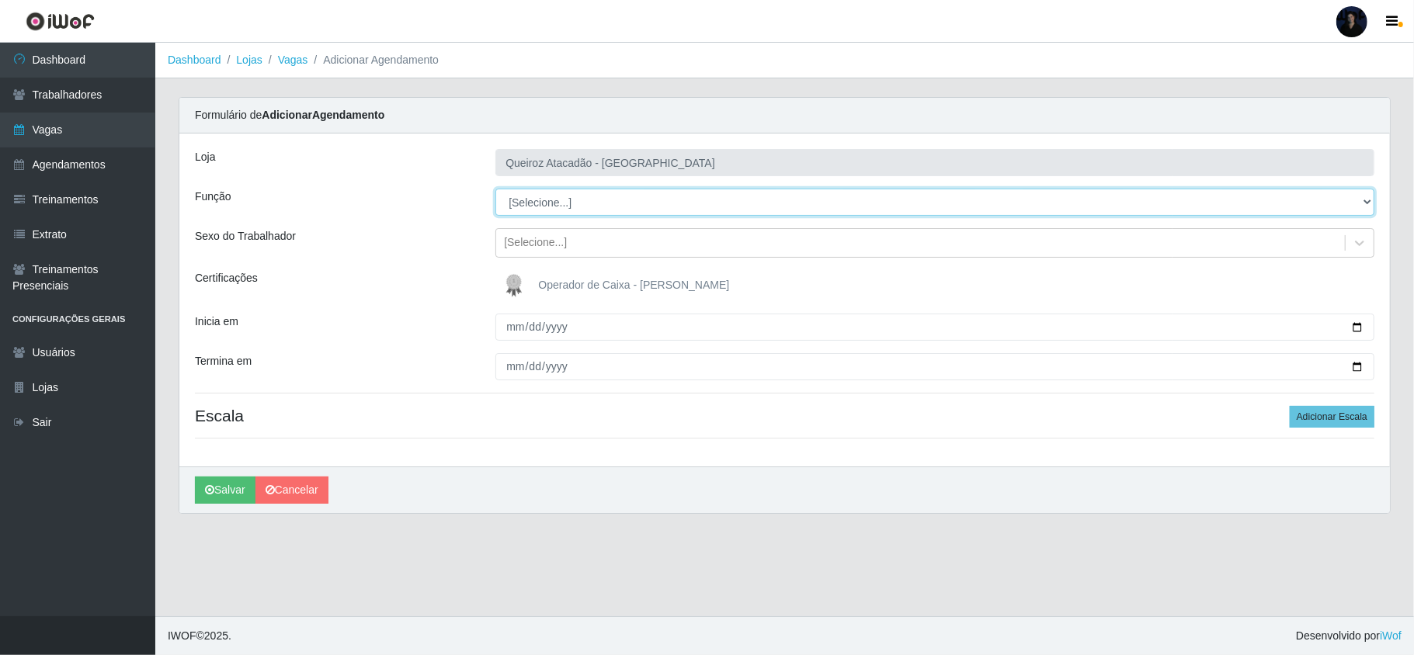
drag, startPoint x: 522, startPoint y: 197, endPoint x: 525, endPoint y: 211, distance: 14.3
click at [522, 199] on select "[Selecione...] Embalador Embalador + Embalador ++ Operador de Caixa Operador de…" at bounding box center [934, 202] width 879 height 27
click at [495, 189] on select "[Selecione...] Embalador Embalador + Embalador ++ Operador de Caixa Operador de…" at bounding box center [934, 202] width 879 height 27
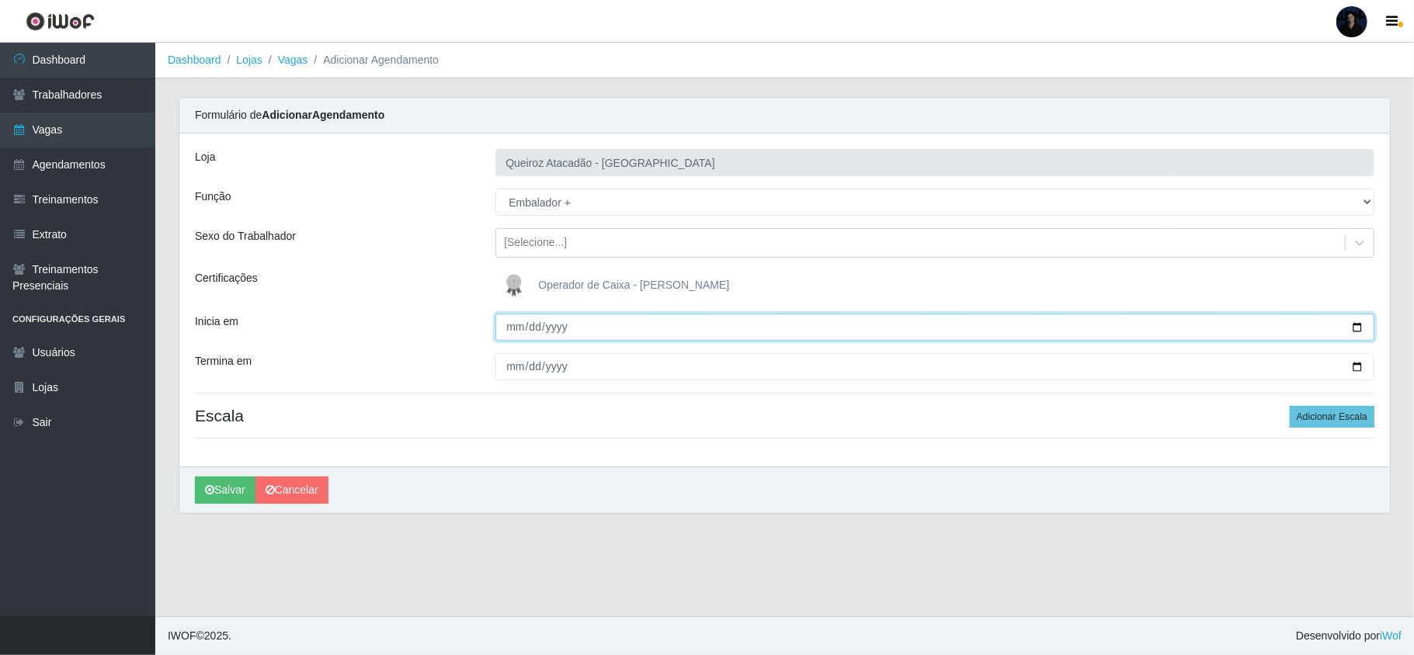
click at [1354, 328] on input "Inicia em" at bounding box center [934, 327] width 879 height 27
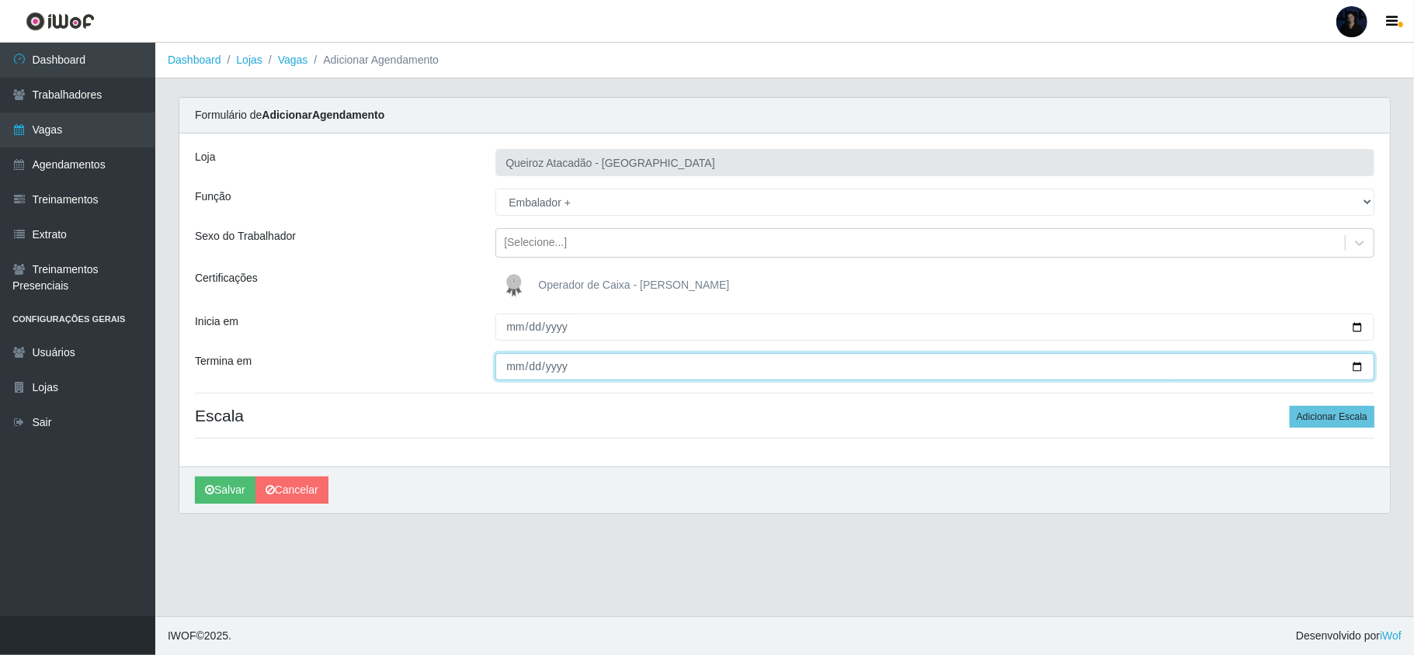
click at [1356, 368] on input "Termina em" at bounding box center [934, 366] width 879 height 27
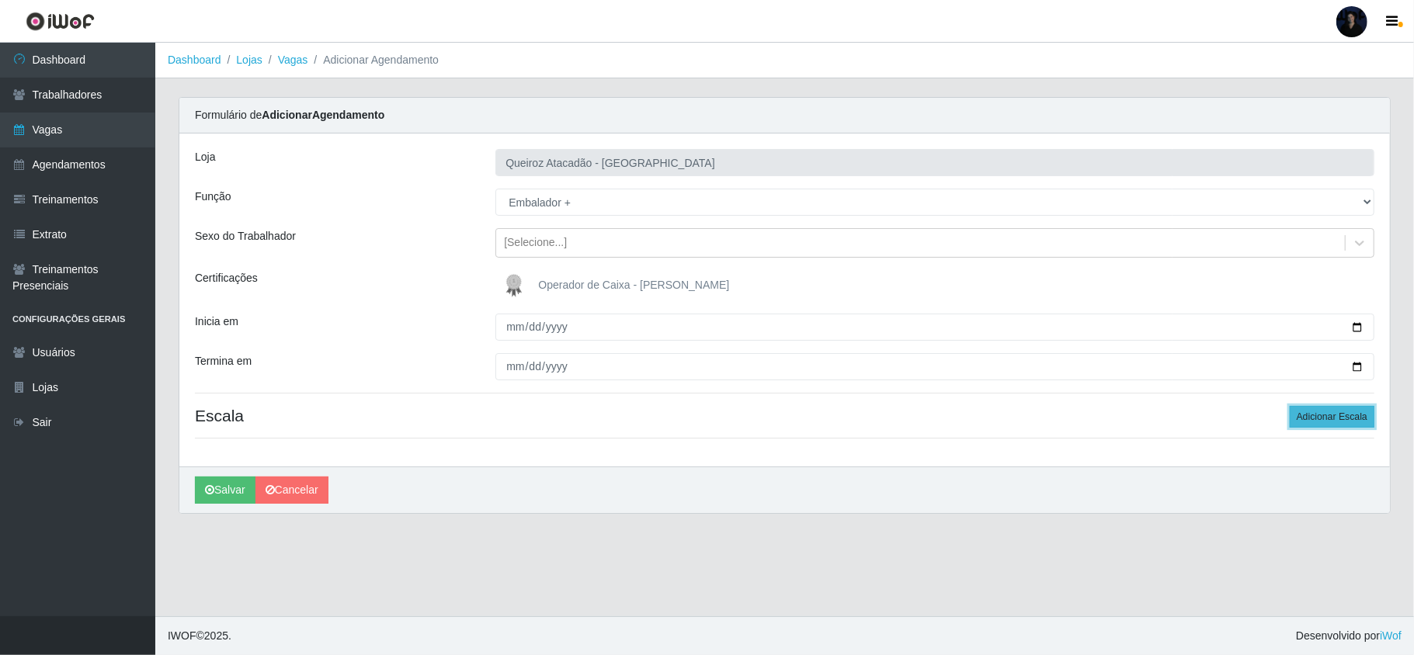
click at [1336, 423] on button "Adicionar Escala" at bounding box center [1332, 417] width 85 height 22
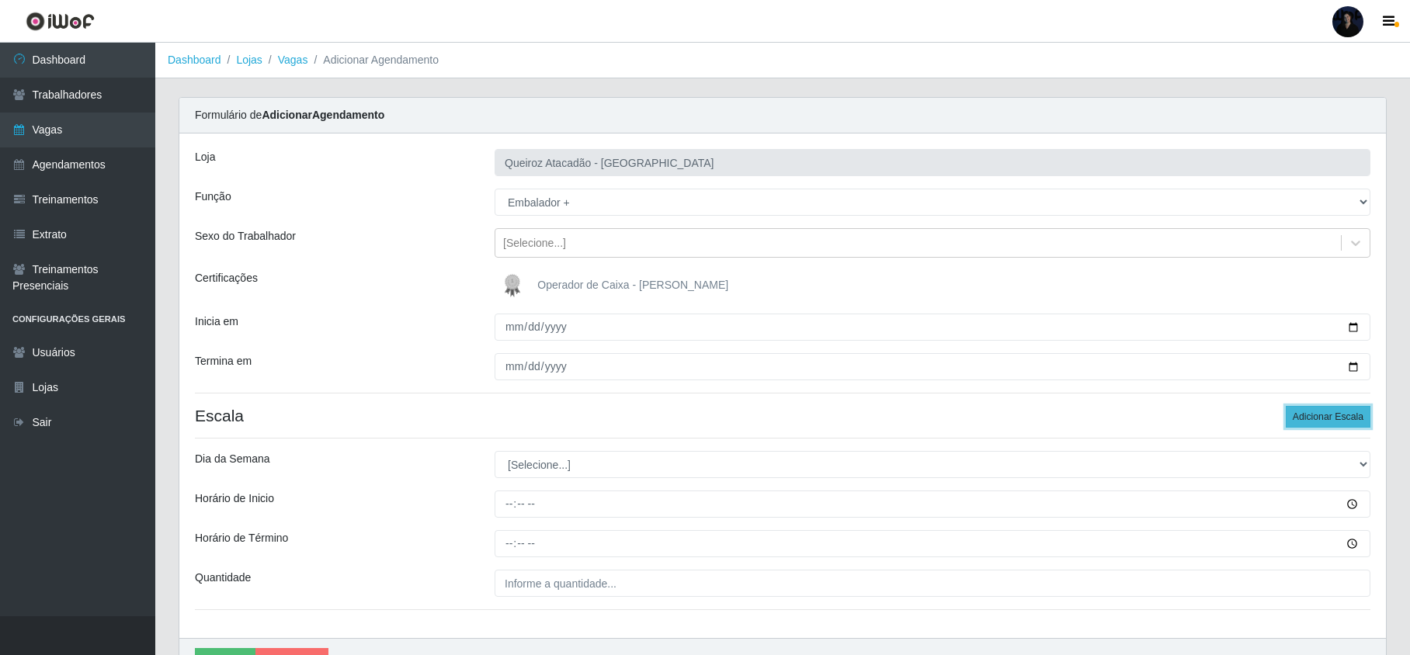
click at [1336, 423] on button "Adicionar Escala" at bounding box center [1328, 417] width 85 height 22
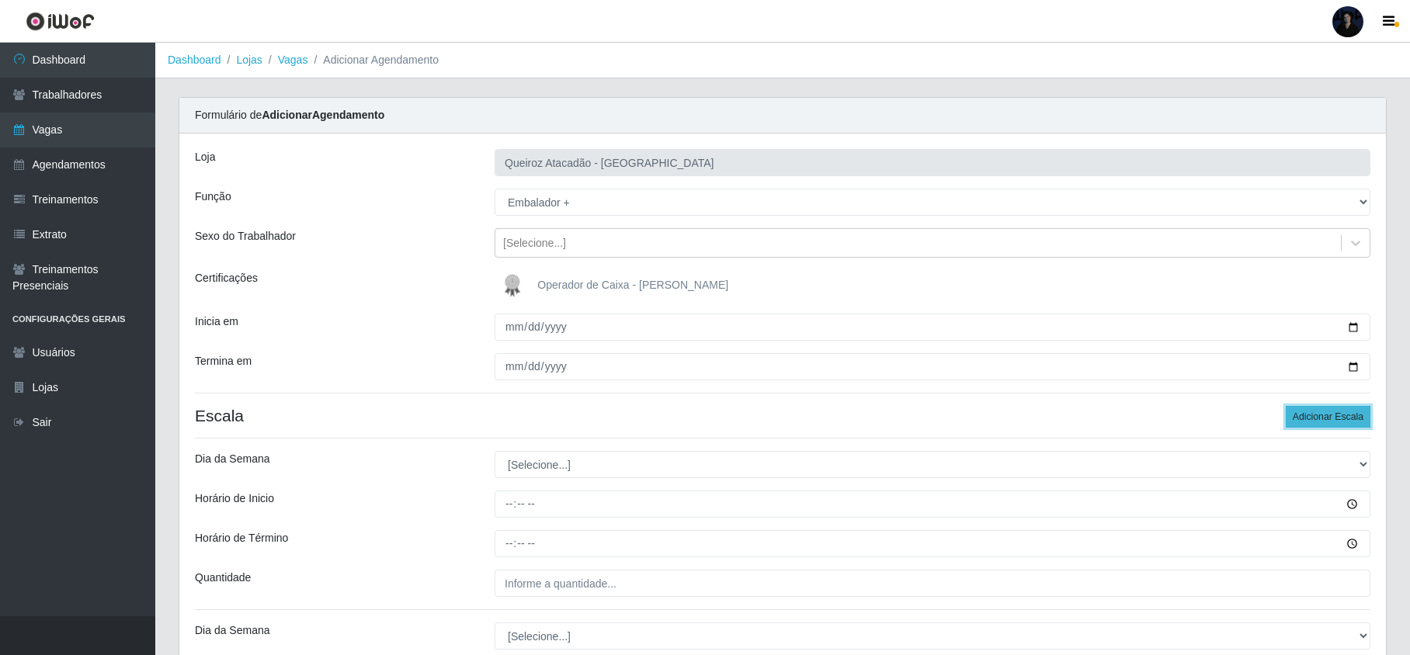
click at [1336, 423] on button "Adicionar Escala" at bounding box center [1328, 417] width 85 height 22
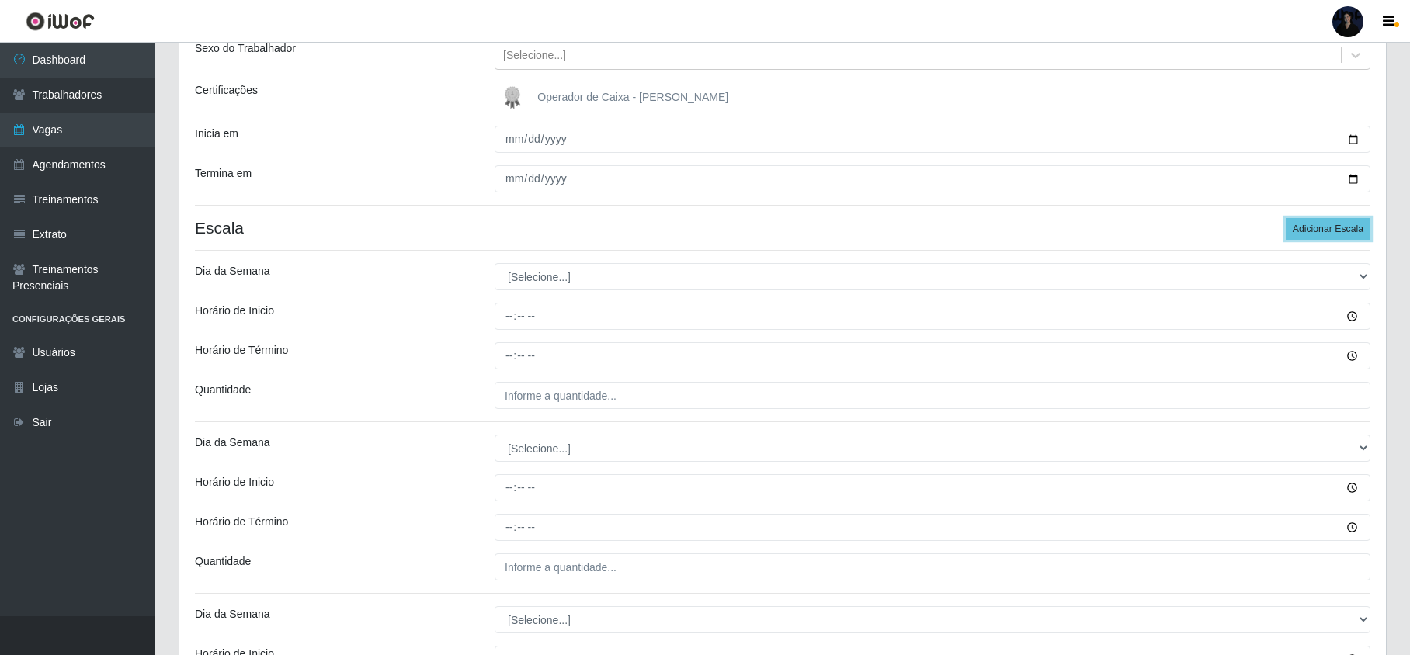
scroll to position [207, 0]
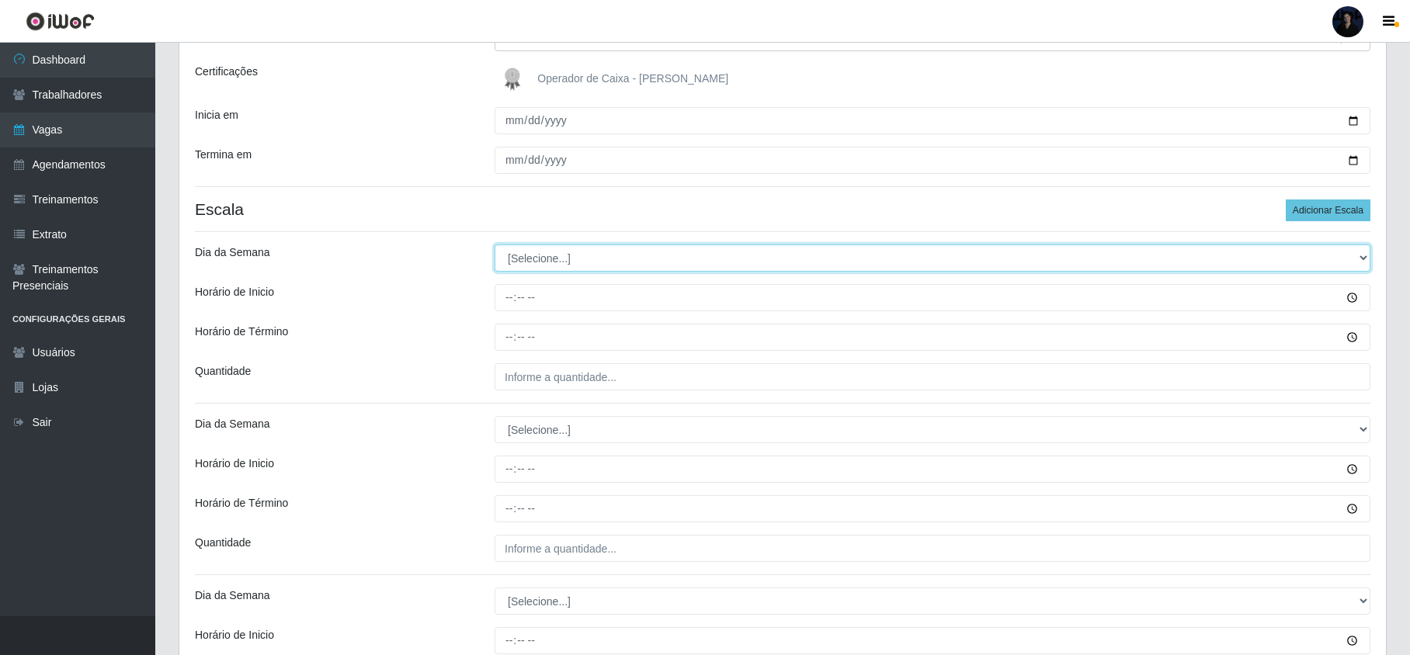
click at [542, 262] on select "[Selecione...] Segunda Terça Quarta Quinta Sexta Sábado Domingo" at bounding box center [933, 258] width 876 height 27
click at [495, 245] on select "[Selecione...] Segunda Terça Quarta Quinta Sexta Sábado Domingo" at bounding box center [933, 258] width 876 height 27
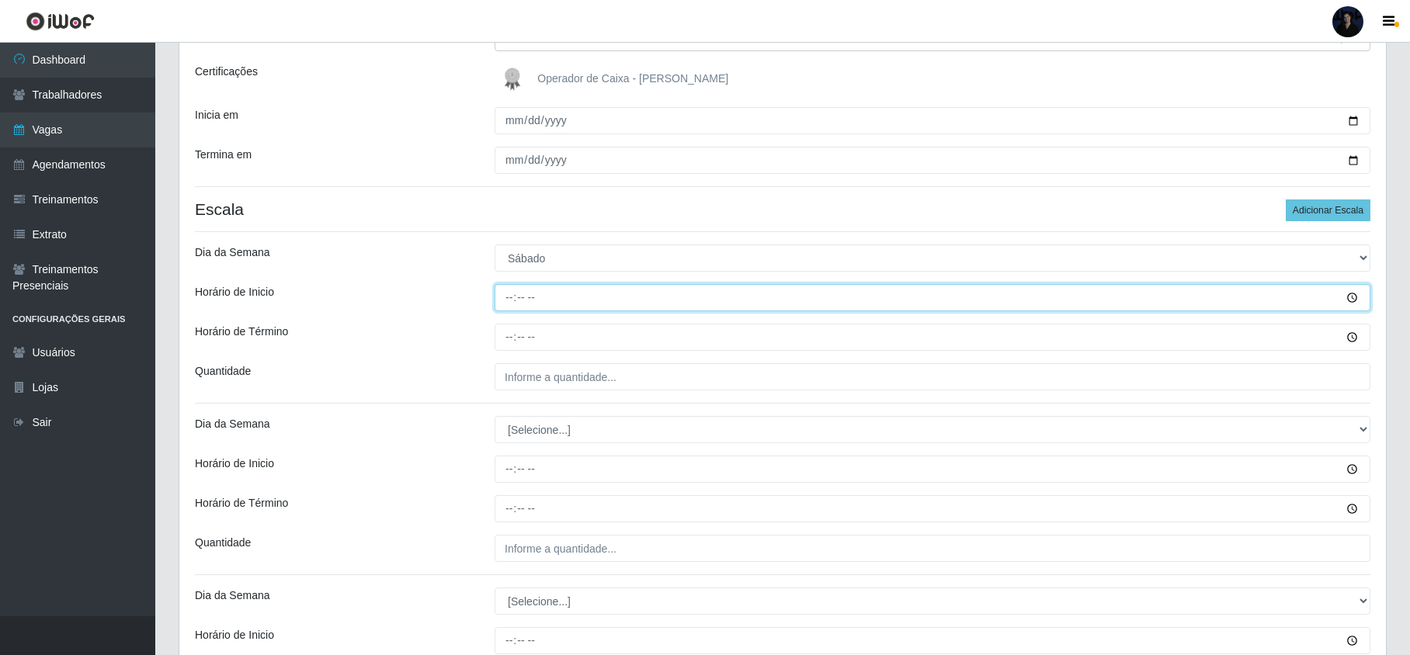
click at [508, 302] on input "Horário de Inicio" at bounding box center [933, 297] width 876 height 27
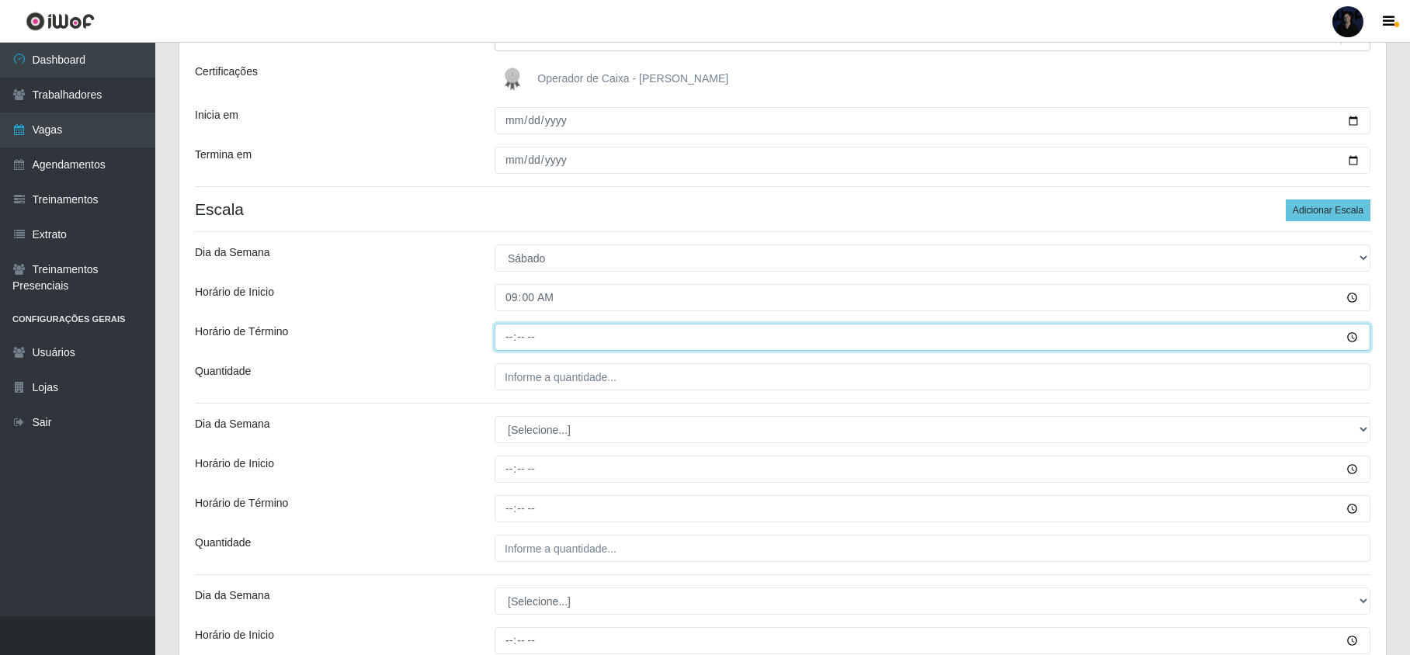
click at [503, 335] on input "Horário de Término" at bounding box center [933, 337] width 876 height 27
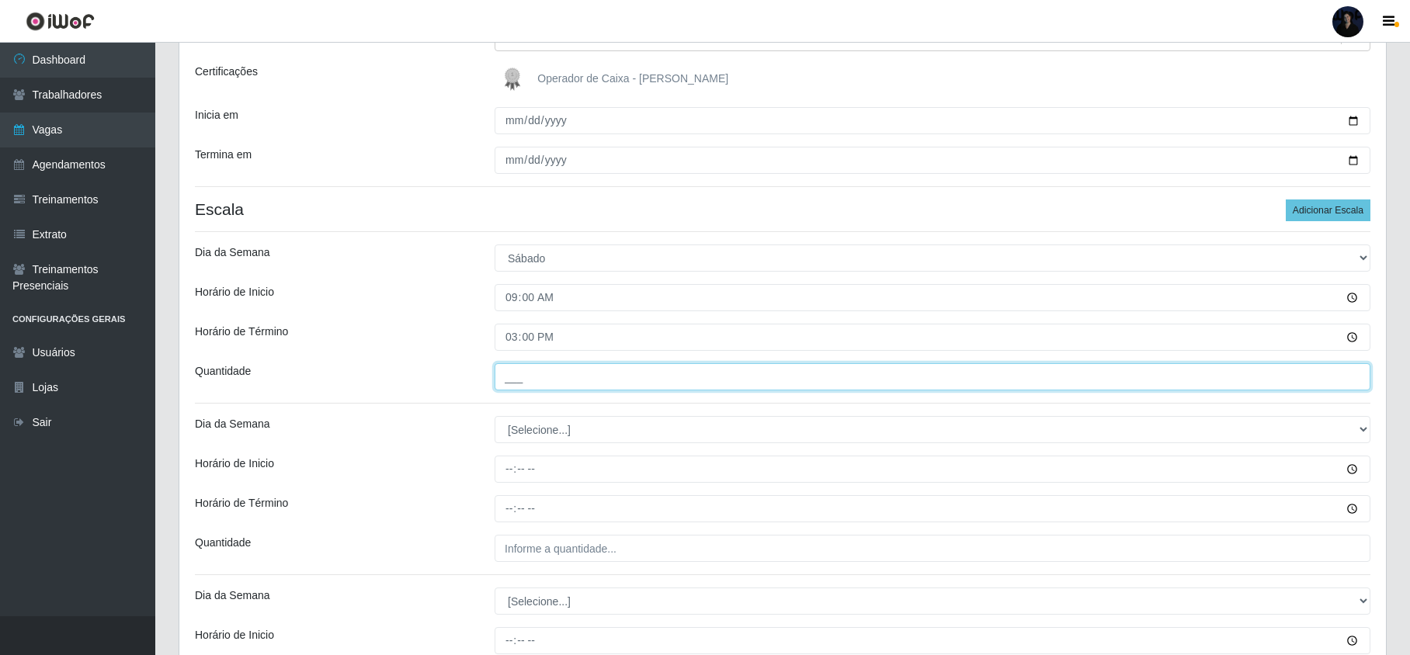
click at [508, 379] on input "___" at bounding box center [933, 376] width 876 height 27
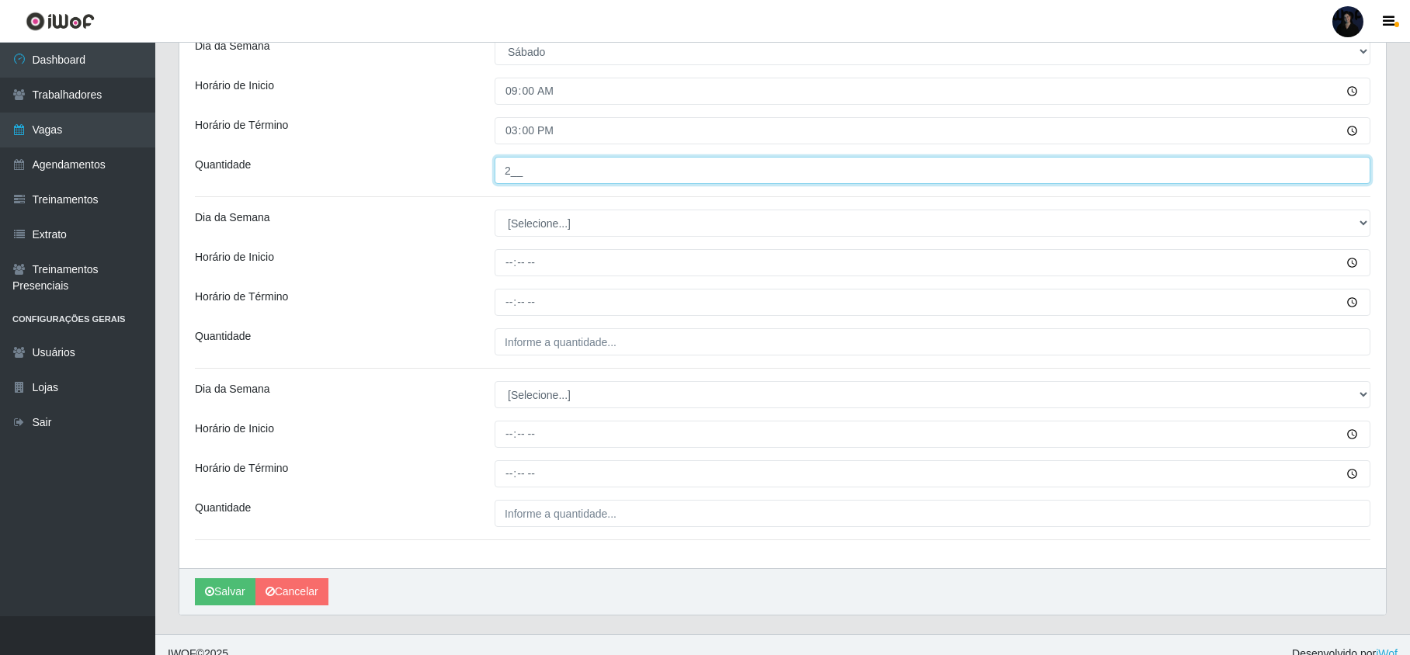
scroll to position [414, 0]
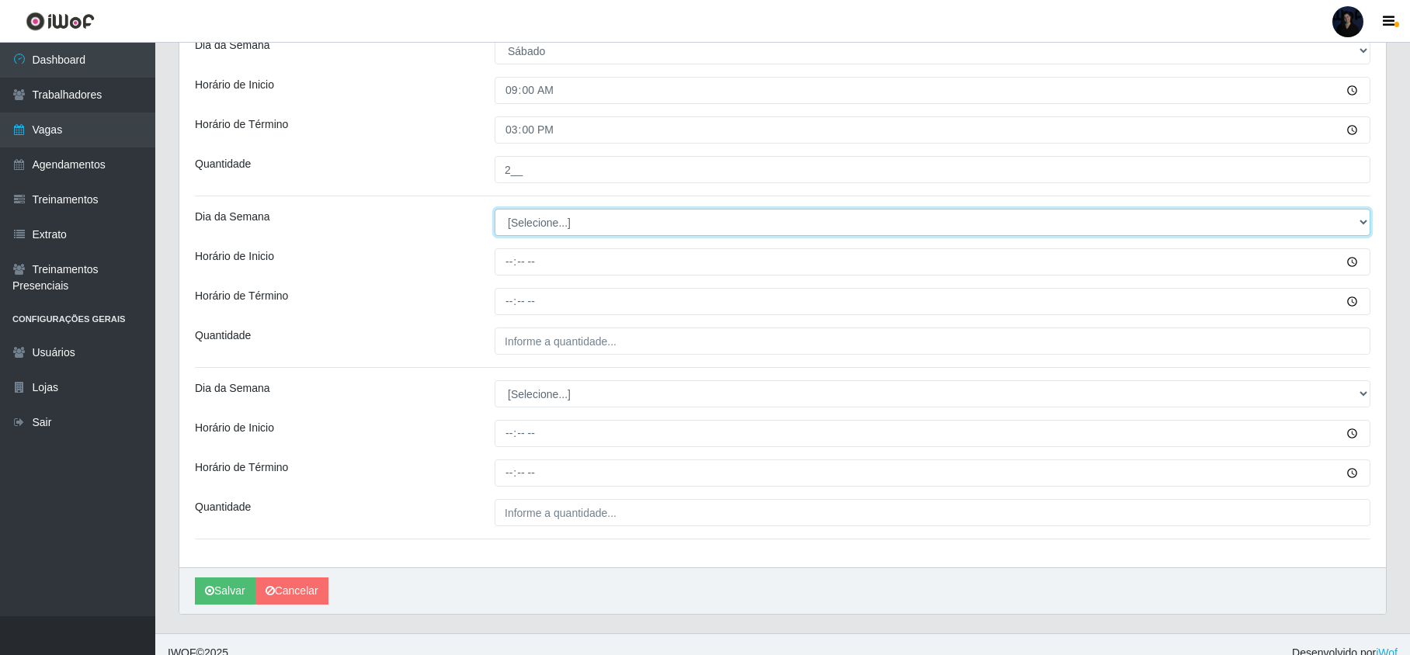
click at [537, 219] on select "[Selecione...] Segunda Terça Quarta Quinta Sexta Sábado Domingo" at bounding box center [933, 222] width 876 height 27
click at [495, 210] on select "[Selecione...] Segunda Terça Quarta Quinta Sexta Sábado Domingo" at bounding box center [933, 222] width 876 height 27
click at [505, 265] on input "Horário de Inicio" at bounding box center [933, 261] width 876 height 27
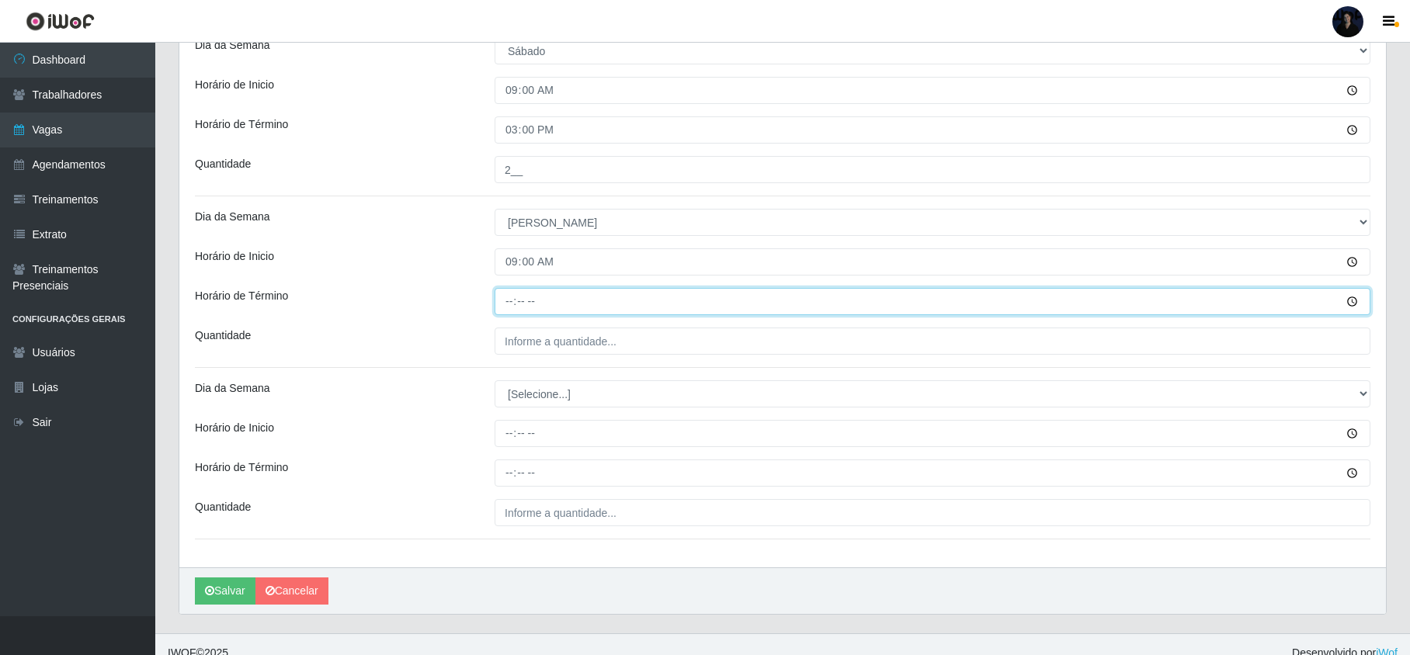
click at [504, 312] on input "Horário de Término" at bounding box center [933, 301] width 876 height 27
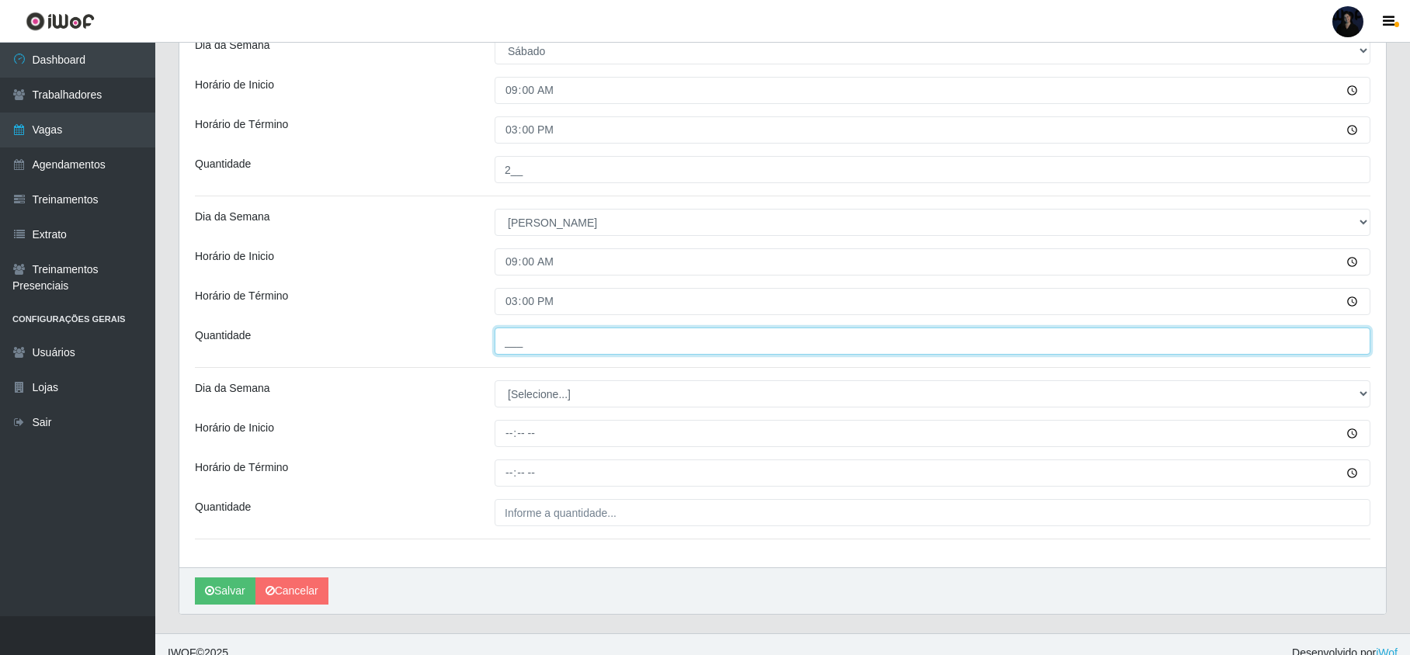
click at [525, 339] on input "___" at bounding box center [933, 341] width 876 height 27
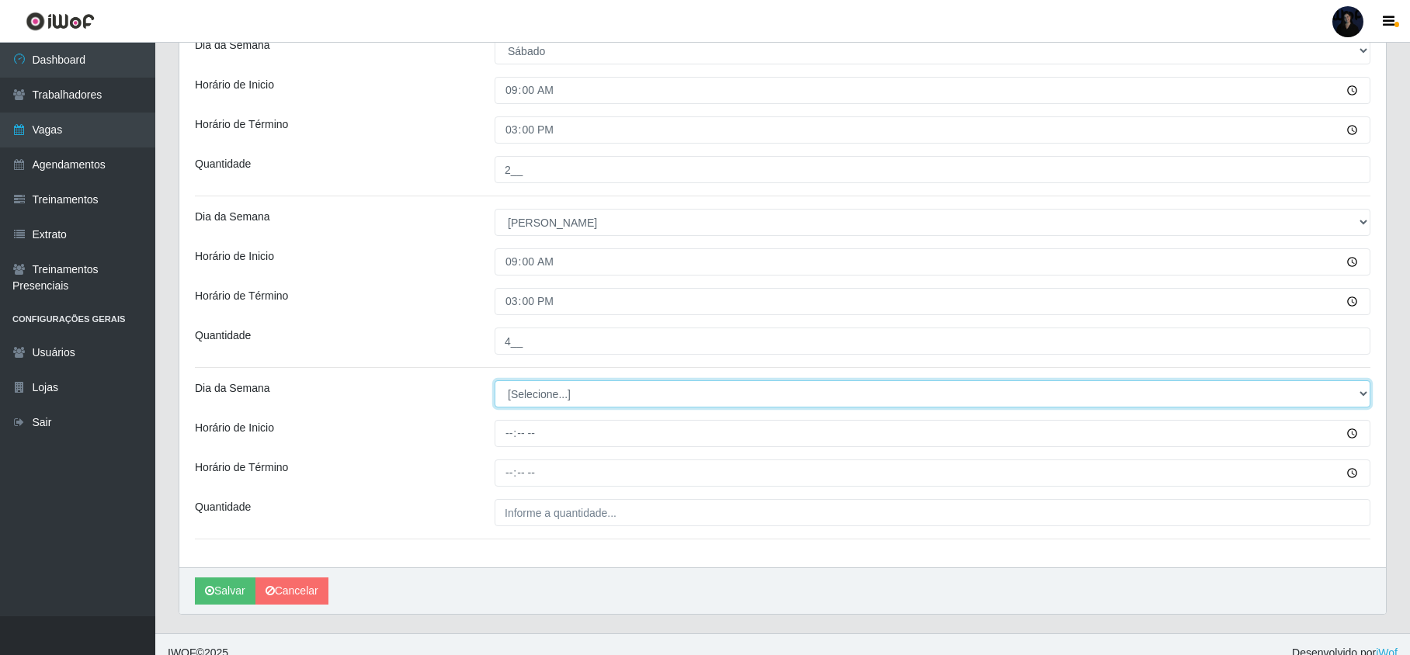
click at [531, 386] on select "[Selecione...] Segunda Terça Quarta Quinta Sexta Sábado Domingo" at bounding box center [933, 393] width 876 height 27
click at [495, 382] on select "[Selecione...] Segunda Terça Quarta Quinta Sexta Sábado Domingo" at bounding box center [933, 393] width 876 height 27
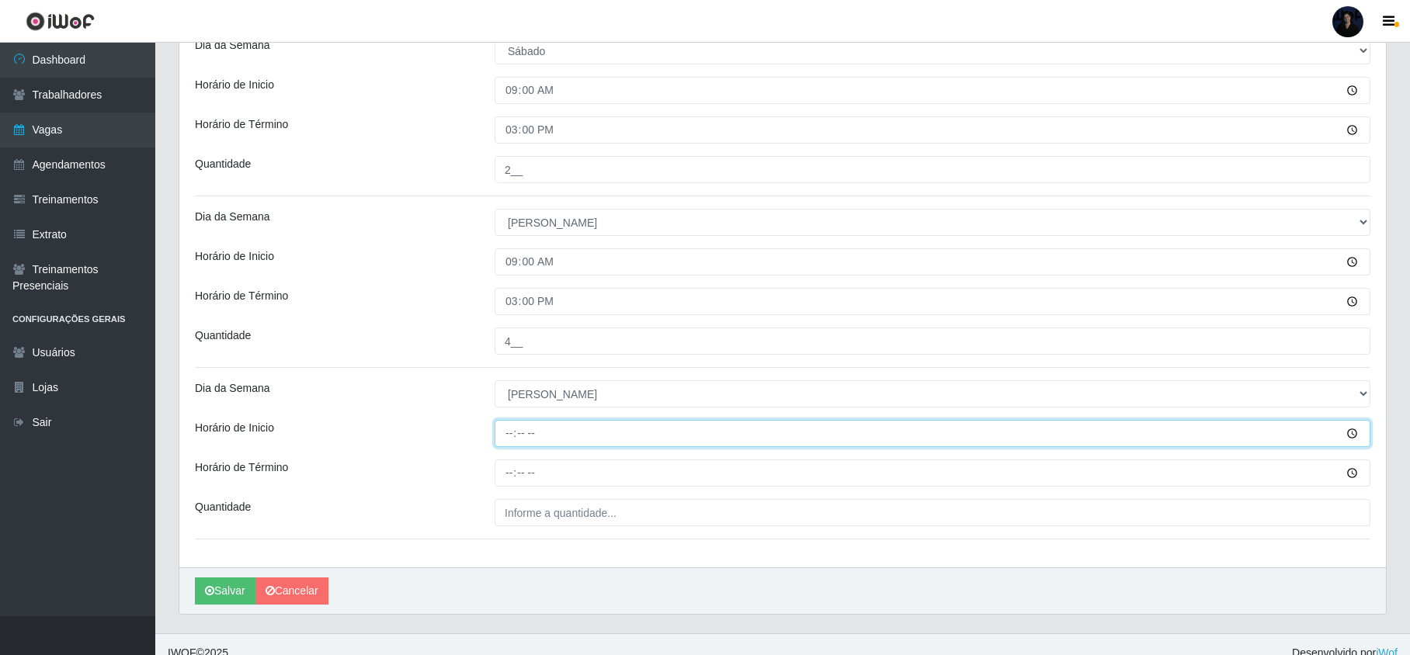
click at [508, 433] on input "Horário de Inicio" at bounding box center [933, 433] width 876 height 27
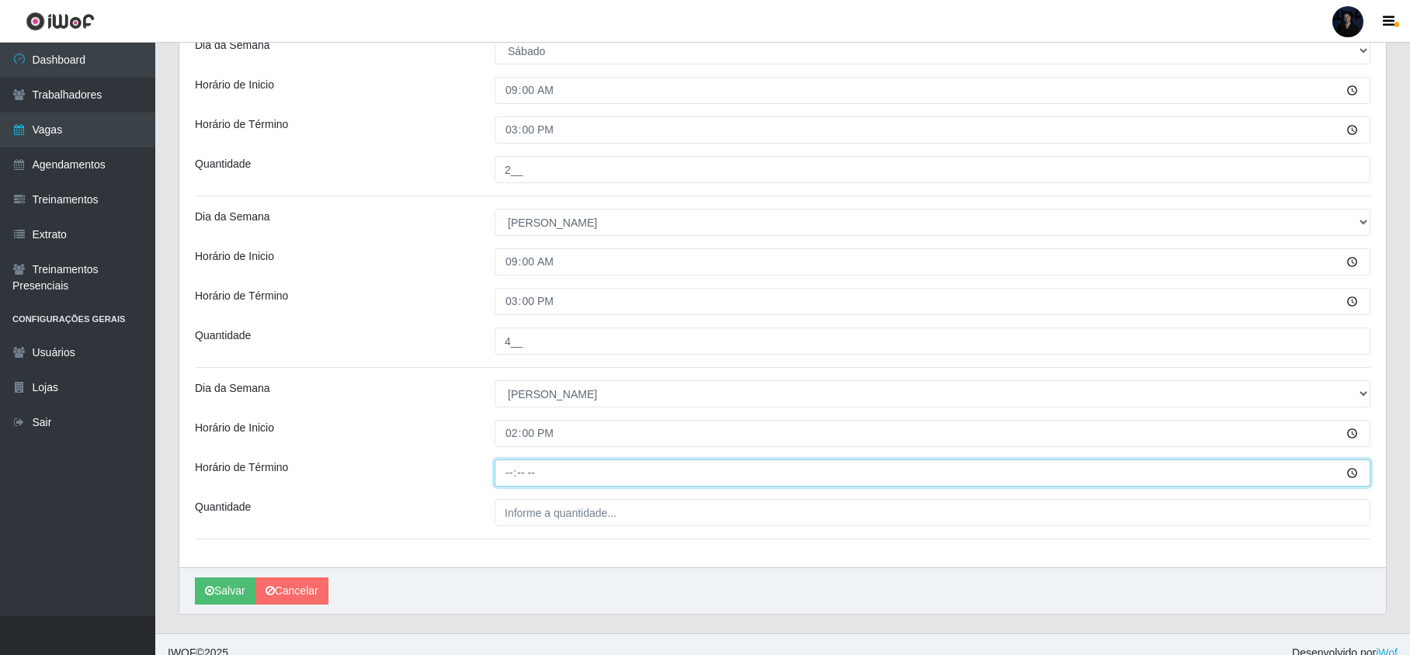
click at [516, 467] on input "Horário de Término" at bounding box center [933, 473] width 876 height 27
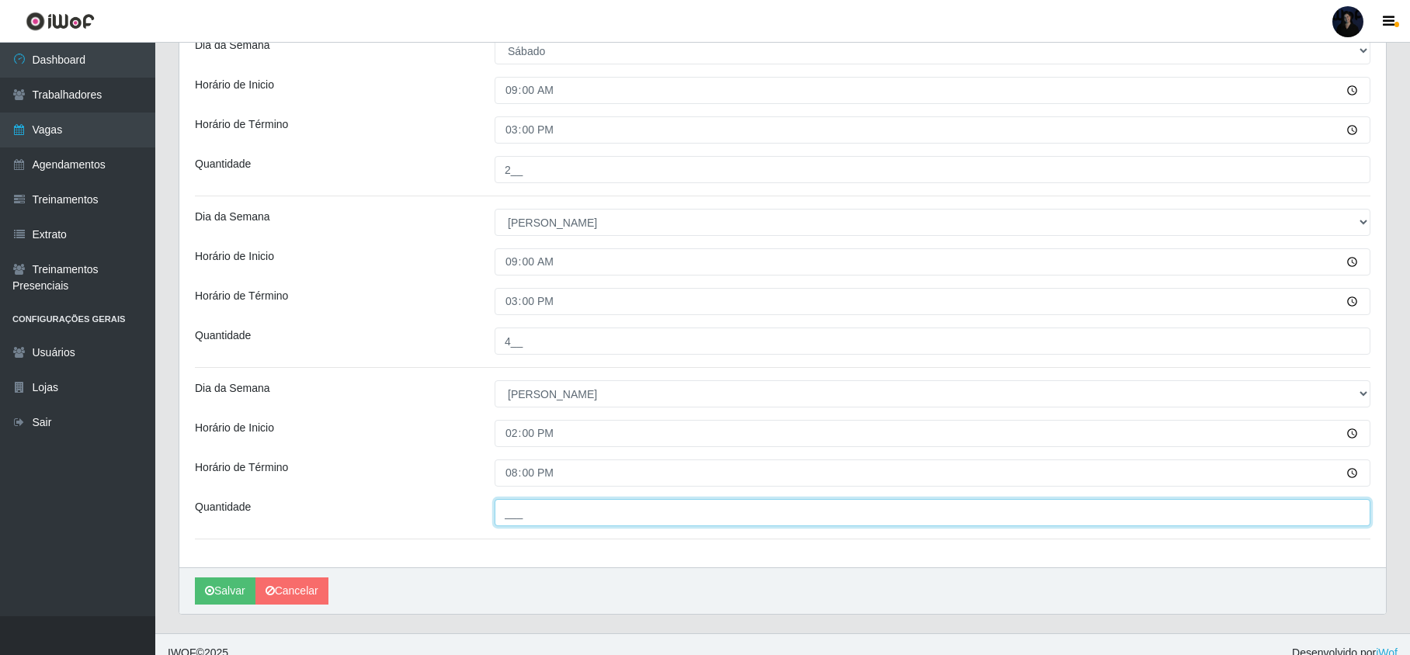
click at [516, 516] on input "___" at bounding box center [933, 512] width 876 height 27
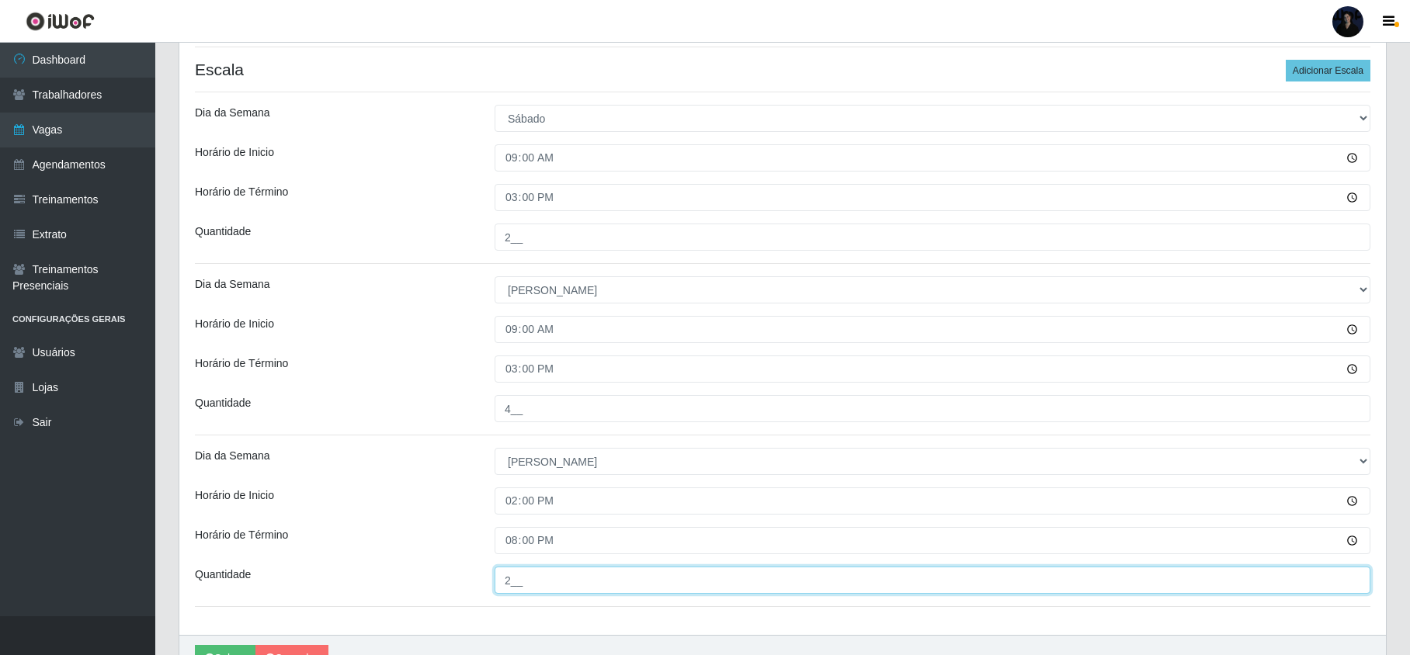
scroll to position [435, 0]
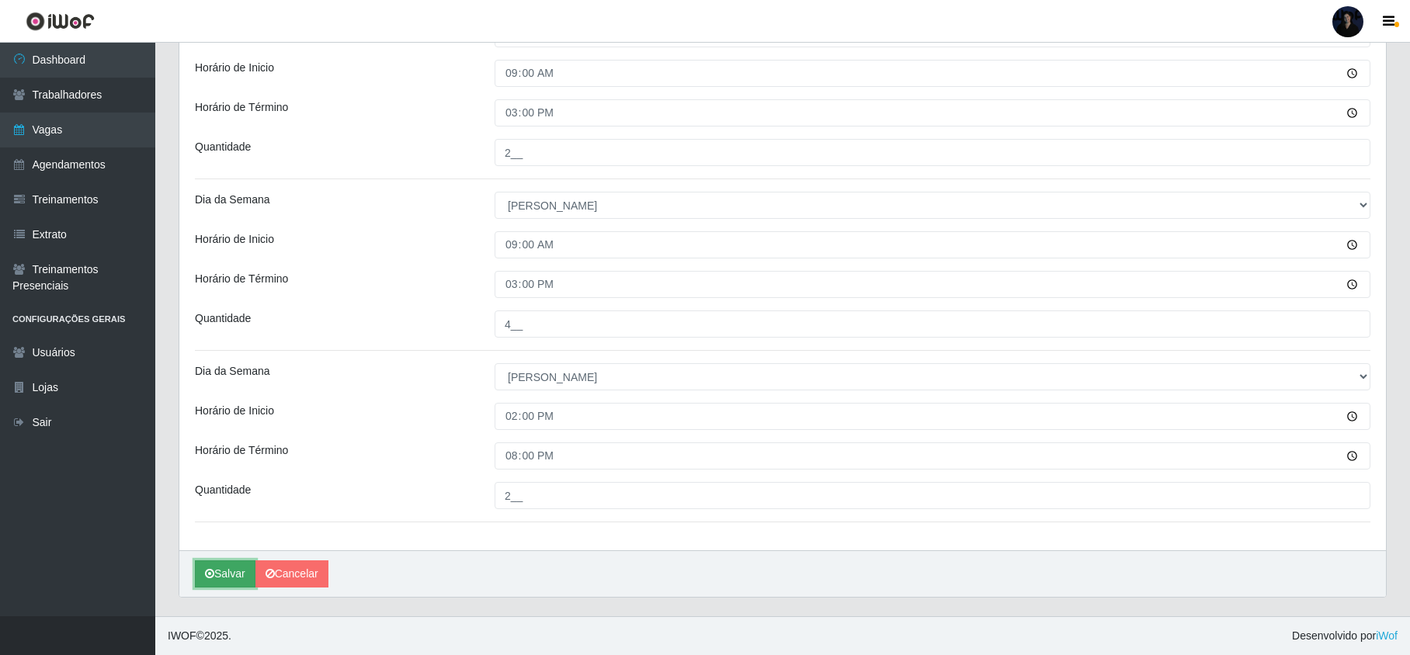
click at [212, 565] on button "Salvar" at bounding box center [225, 574] width 61 height 27
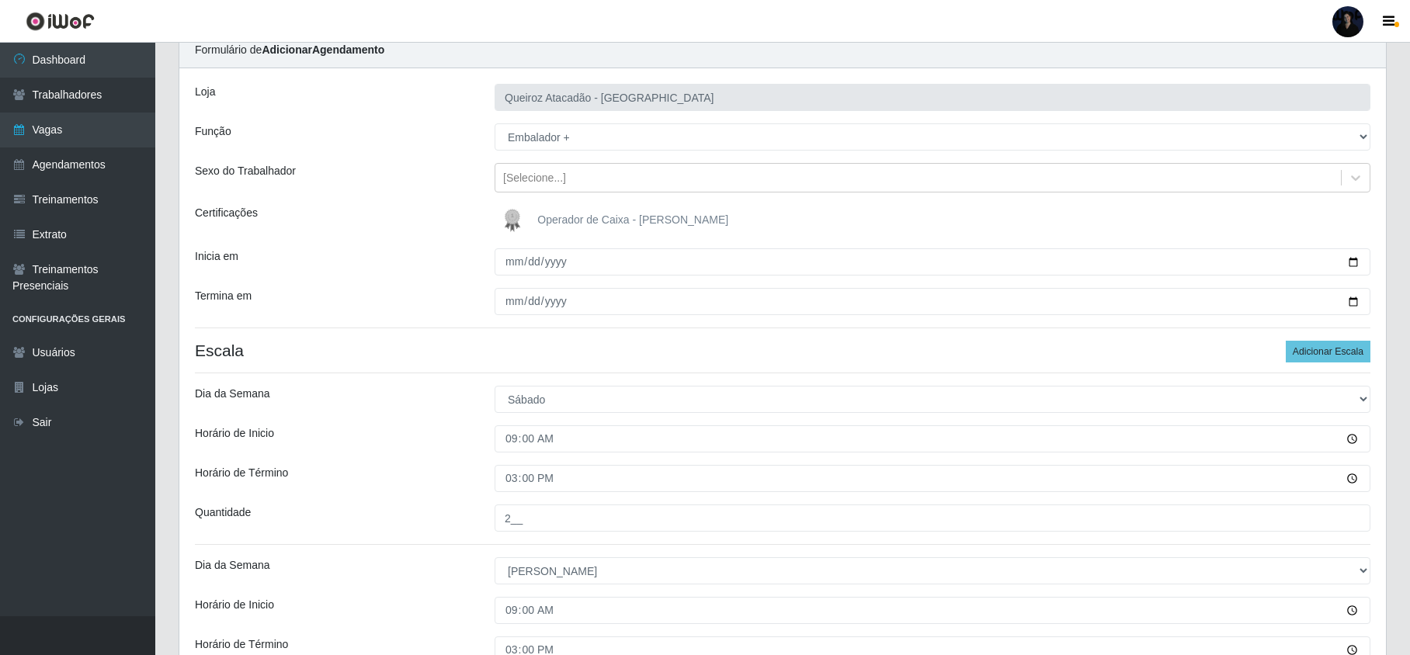
scroll to position [0, 0]
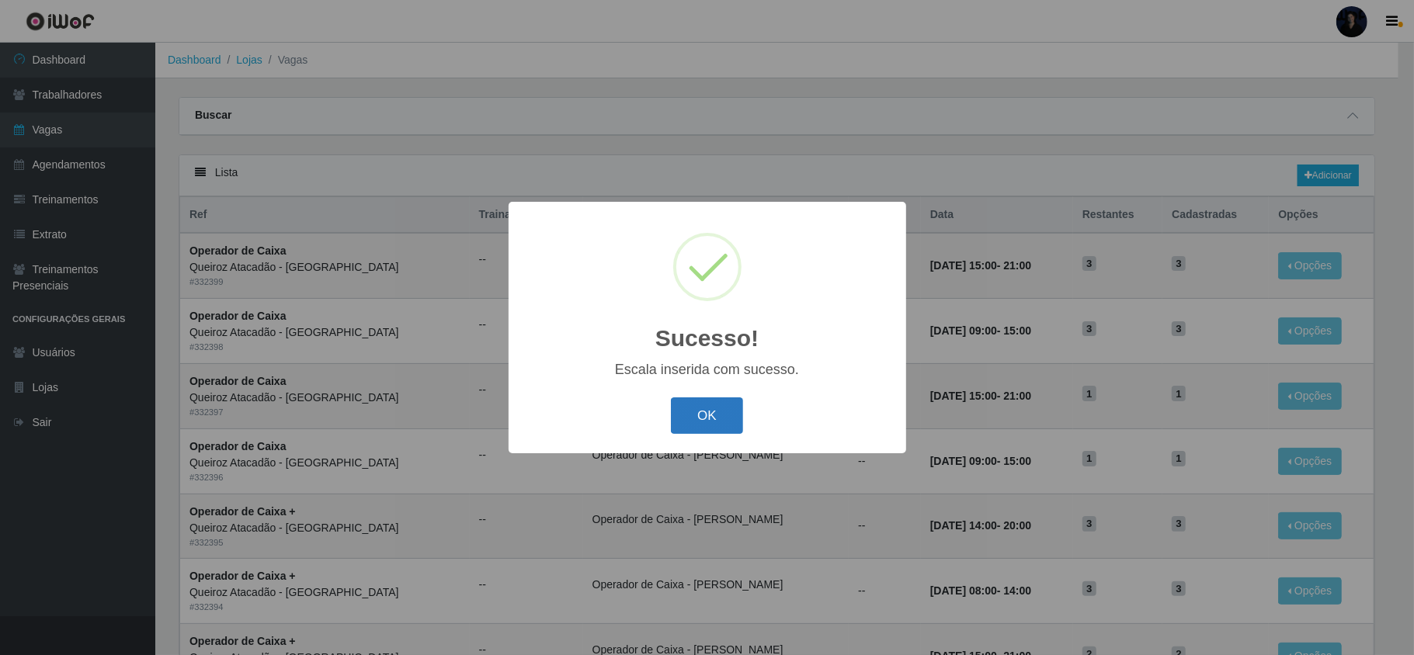
click at [705, 423] on button "OK" at bounding box center [707, 416] width 72 height 36
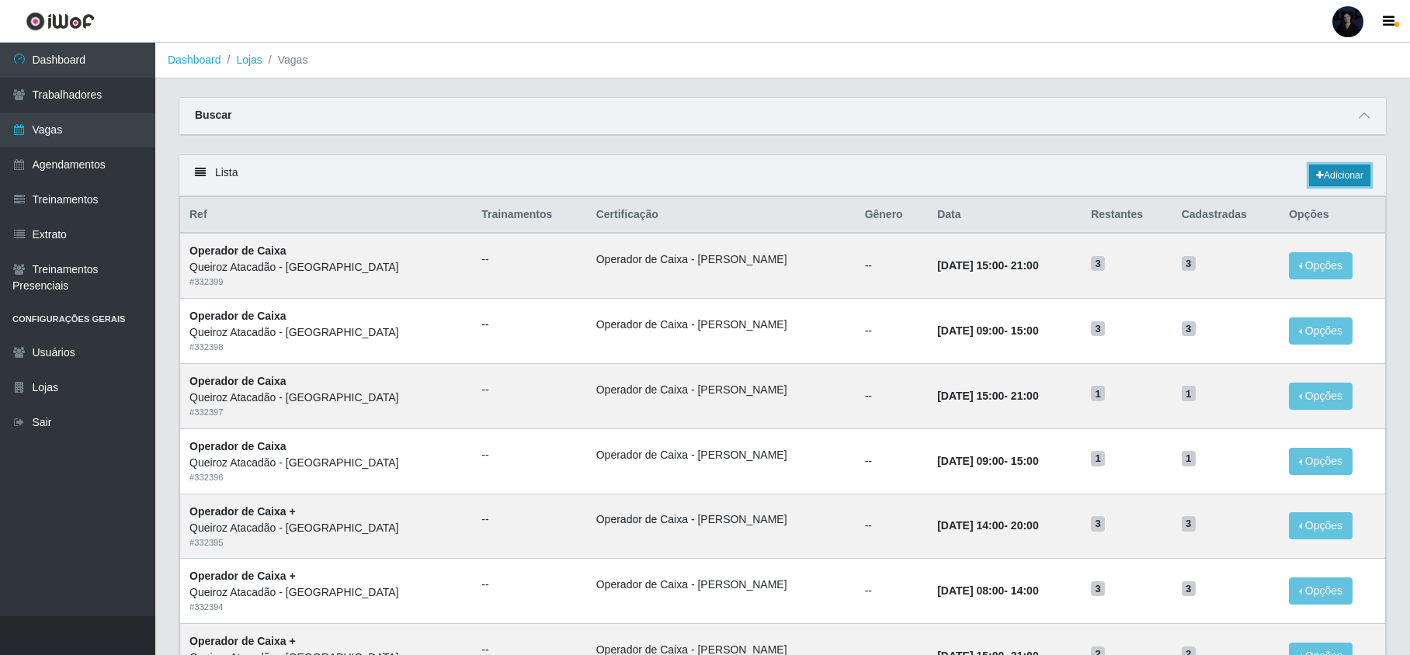
click at [1324, 182] on link "Adicionar" at bounding box center [1339, 176] width 61 height 22
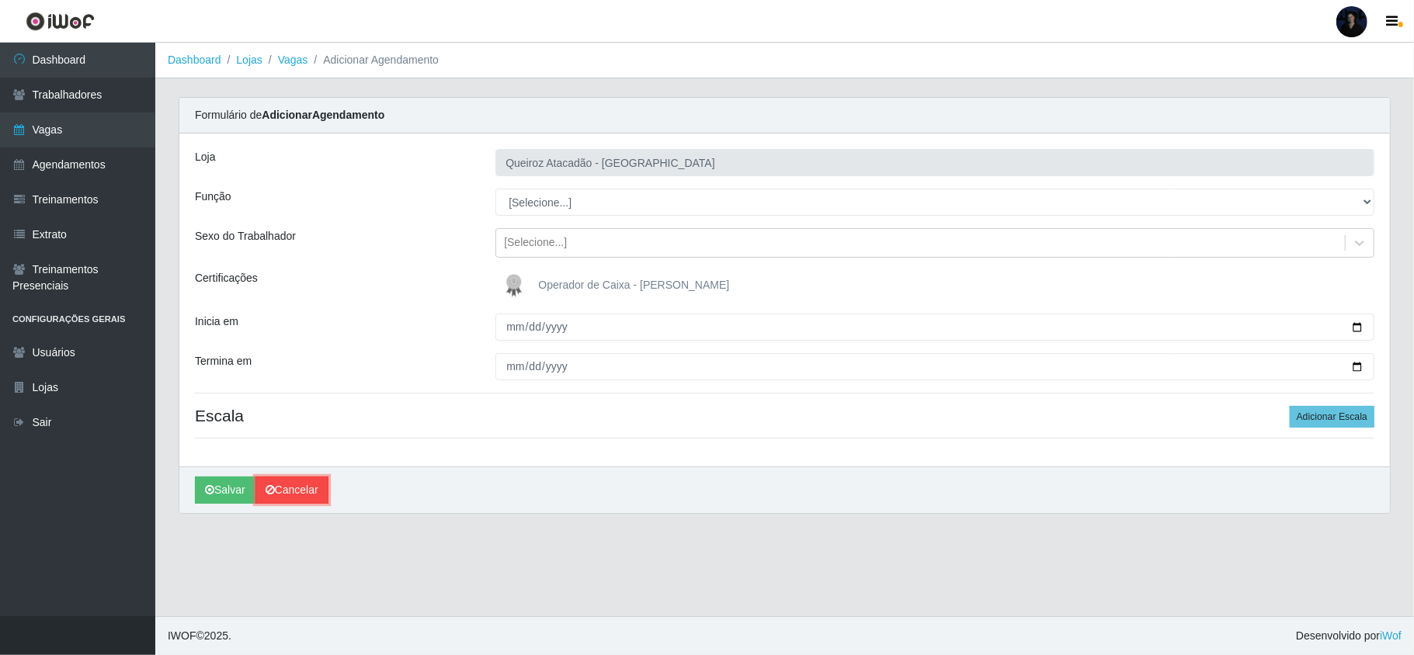
click at [294, 494] on link "Cancelar" at bounding box center [291, 490] width 73 height 27
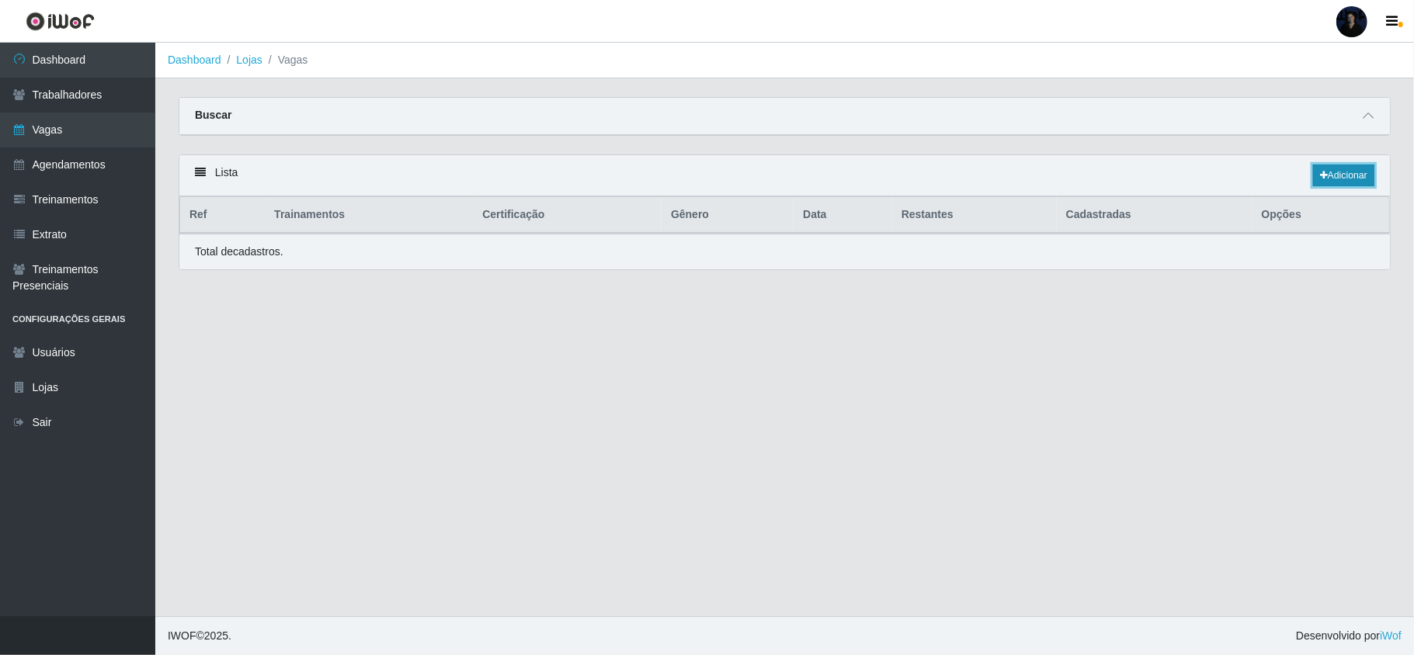
click at [1346, 174] on link "Adicionar" at bounding box center [1343, 176] width 61 height 22
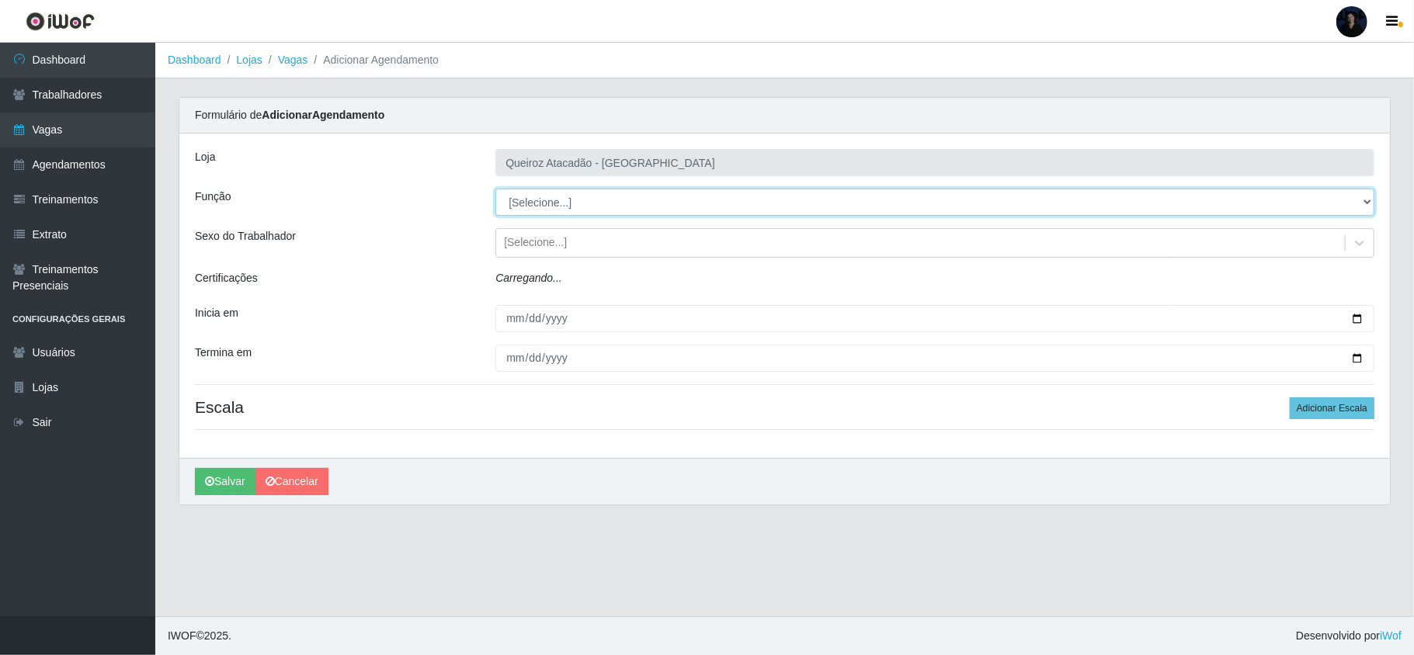
click at [539, 210] on select "[Selecione...] Embalador Embalador + Embalador ++ Operador de Caixa Operador de…" at bounding box center [934, 202] width 879 height 27
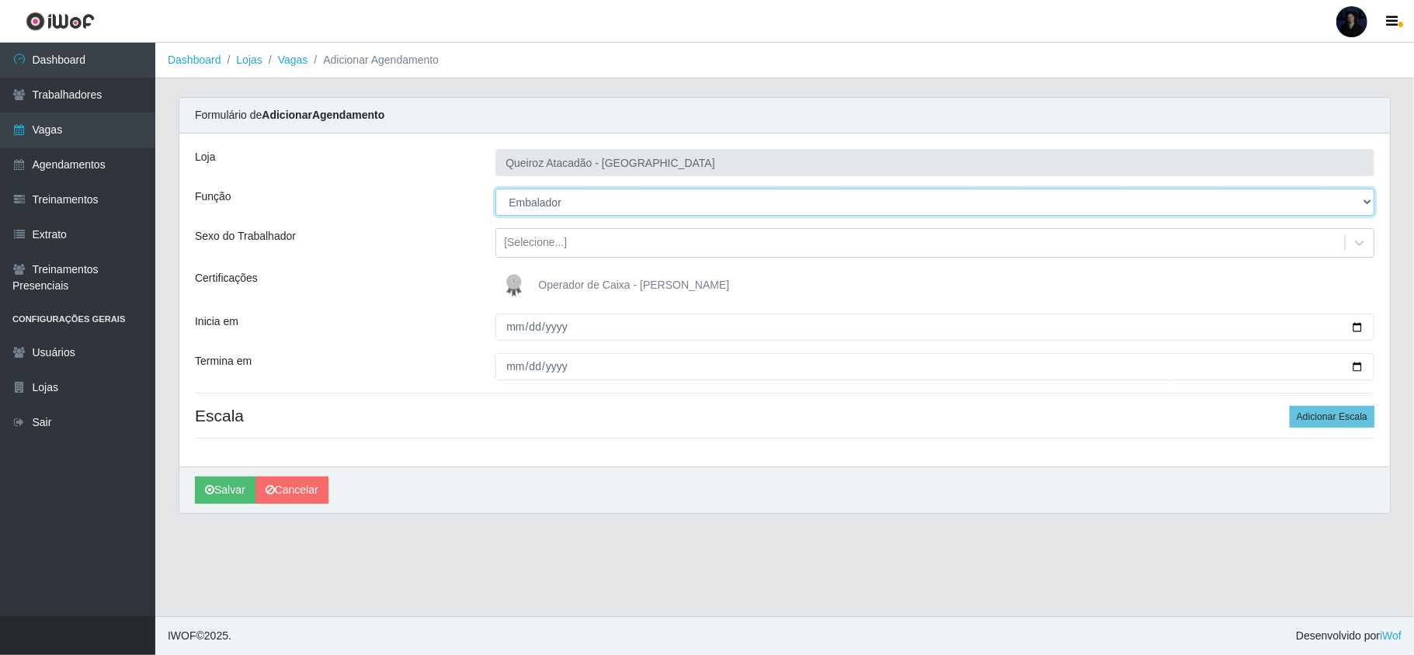
click at [495, 189] on select "[Selecione...] Embalador Embalador + Embalador ++ Operador de Caixa Operador de…" at bounding box center [934, 202] width 879 height 27
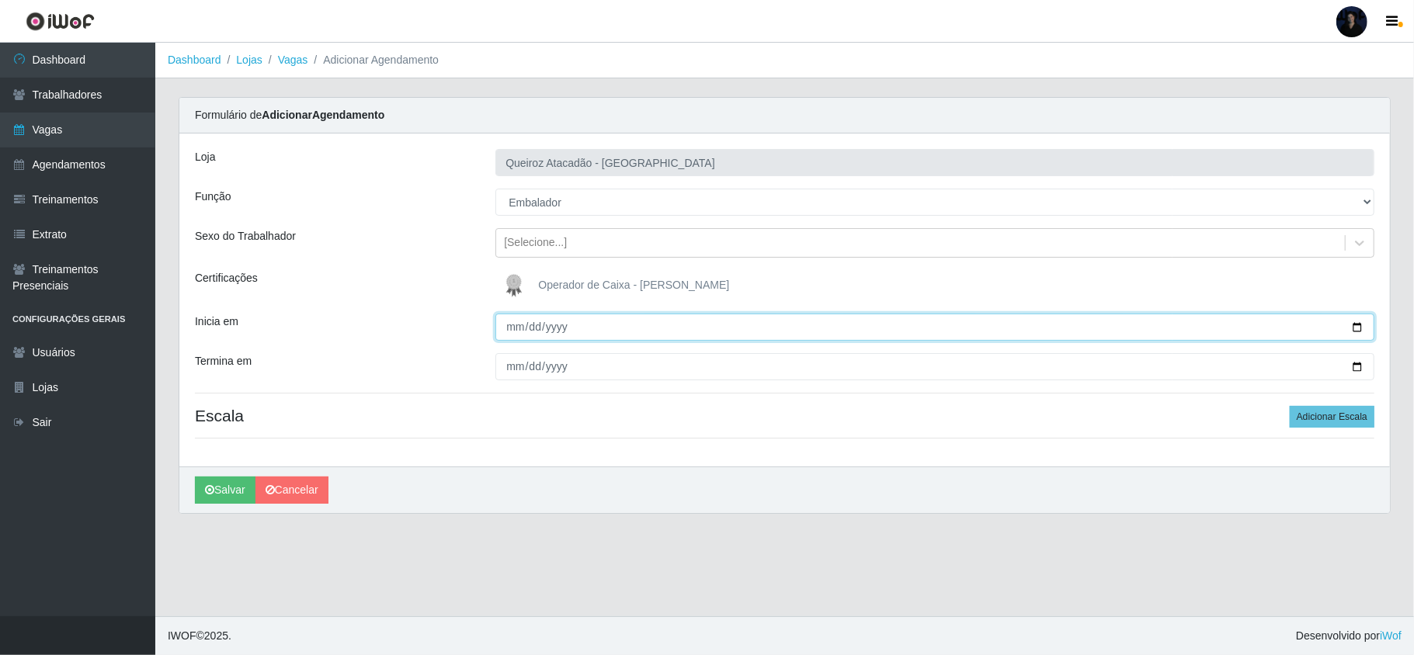
click at [516, 325] on input "Inicia em" at bounding box center [934, 327] width 879 height 27
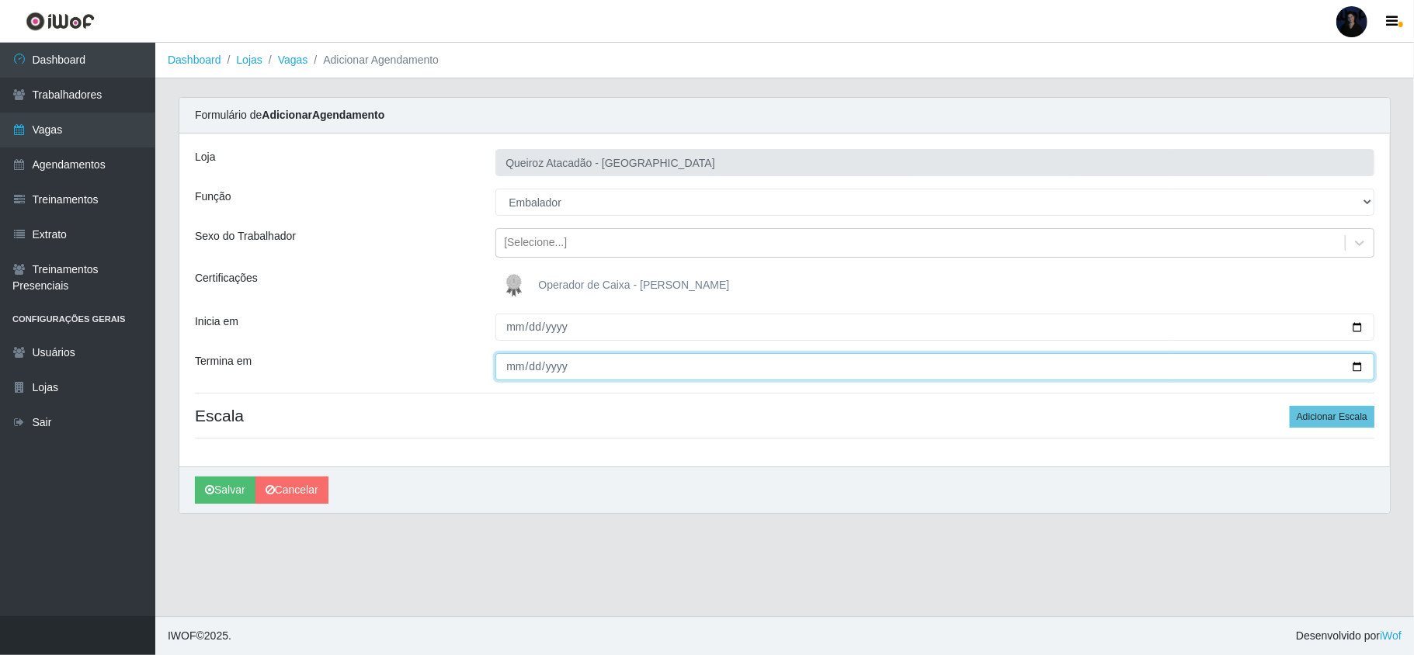
click at [514, 370] on input "Termina em" at bounding box center [934, 366] width 879 height 27
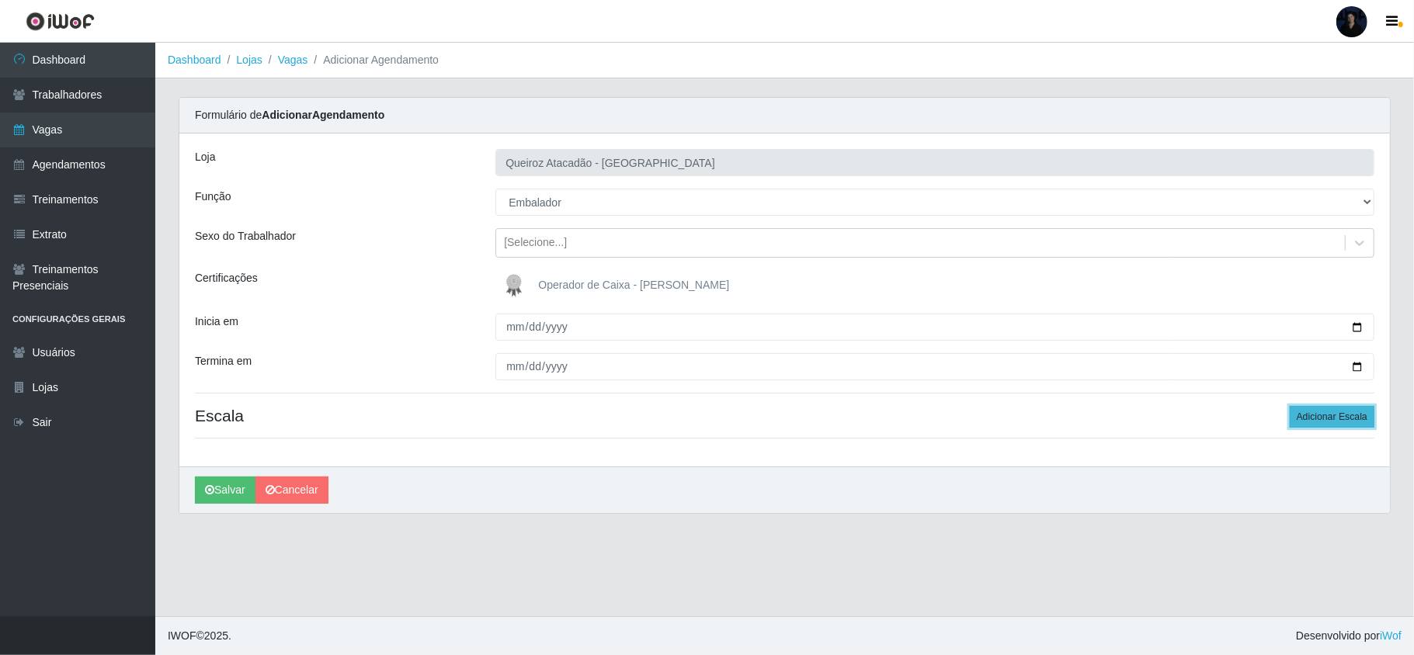
click at [1343, 421] on button "Adicionar Escala" at bounding box center [1332, 417] width 85 height 22
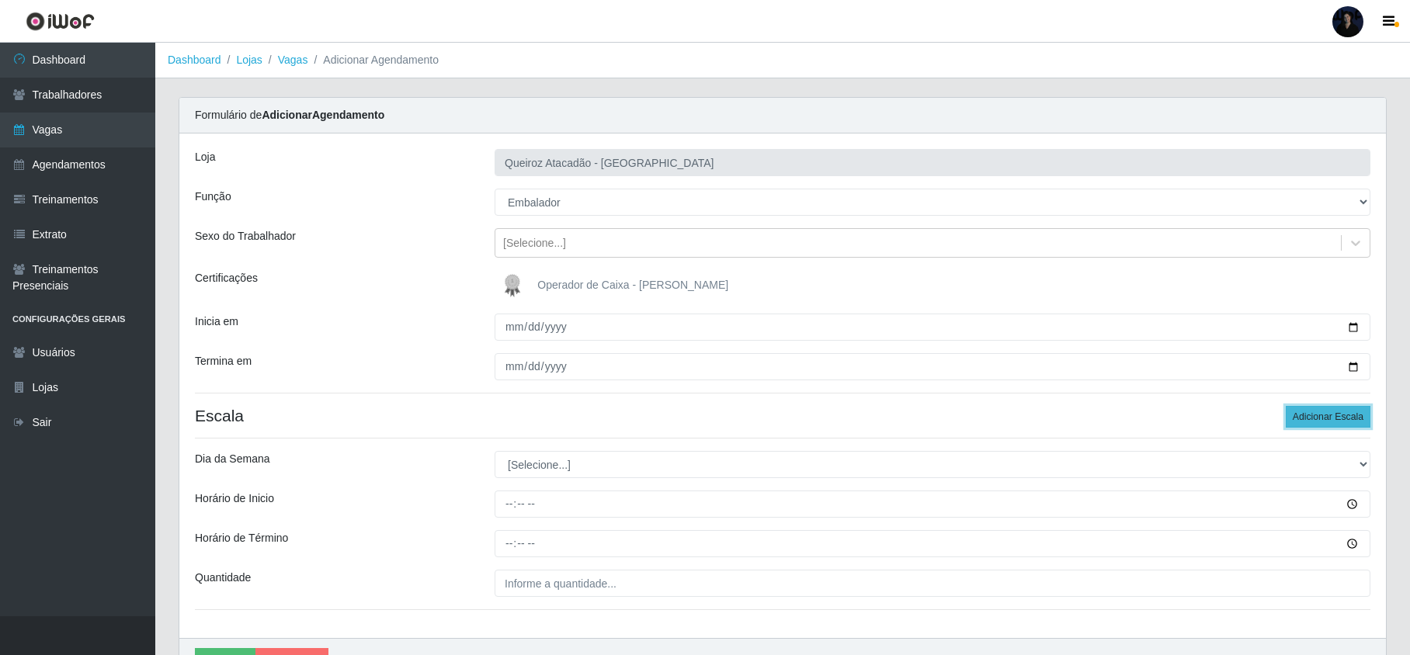
click at [1343, 421] on button "Adicionar Escala" at bounding box center [1328, 417] width 85 height 22
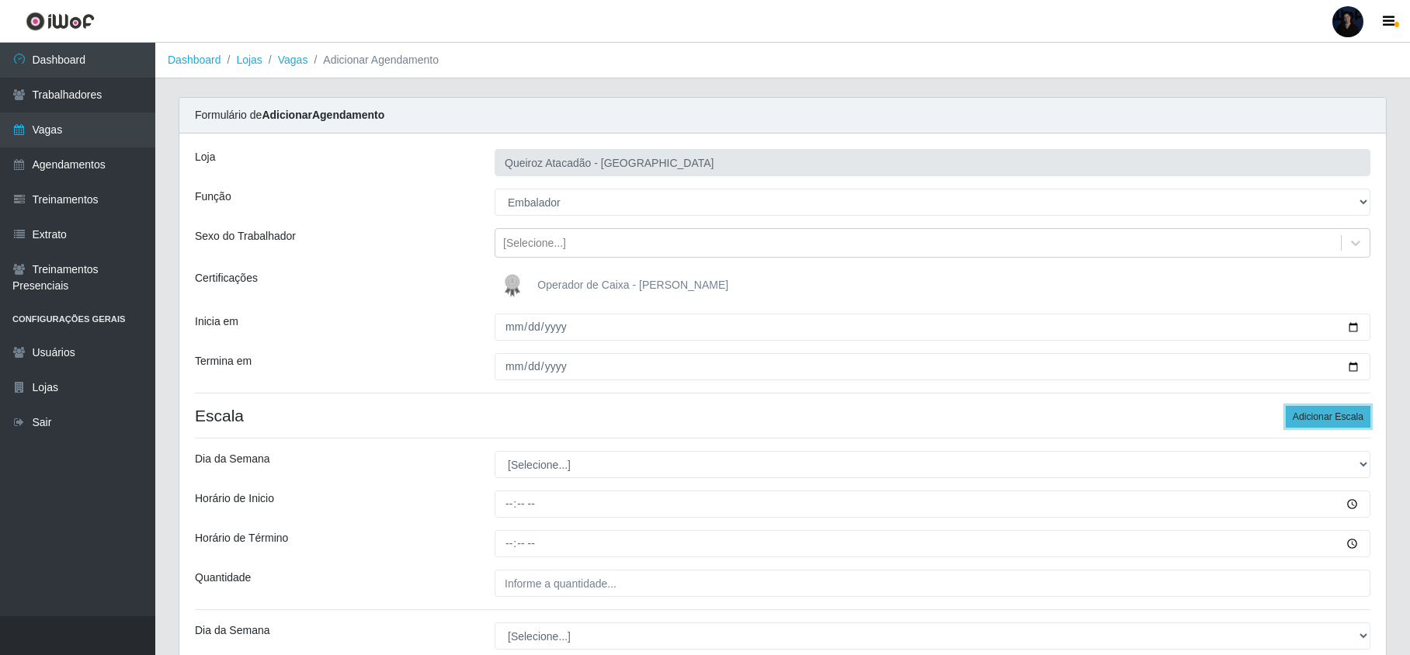
click at [1345, 422] on button "Adicionar Escala" at bounding box center [1328, 417] width 85 height 22
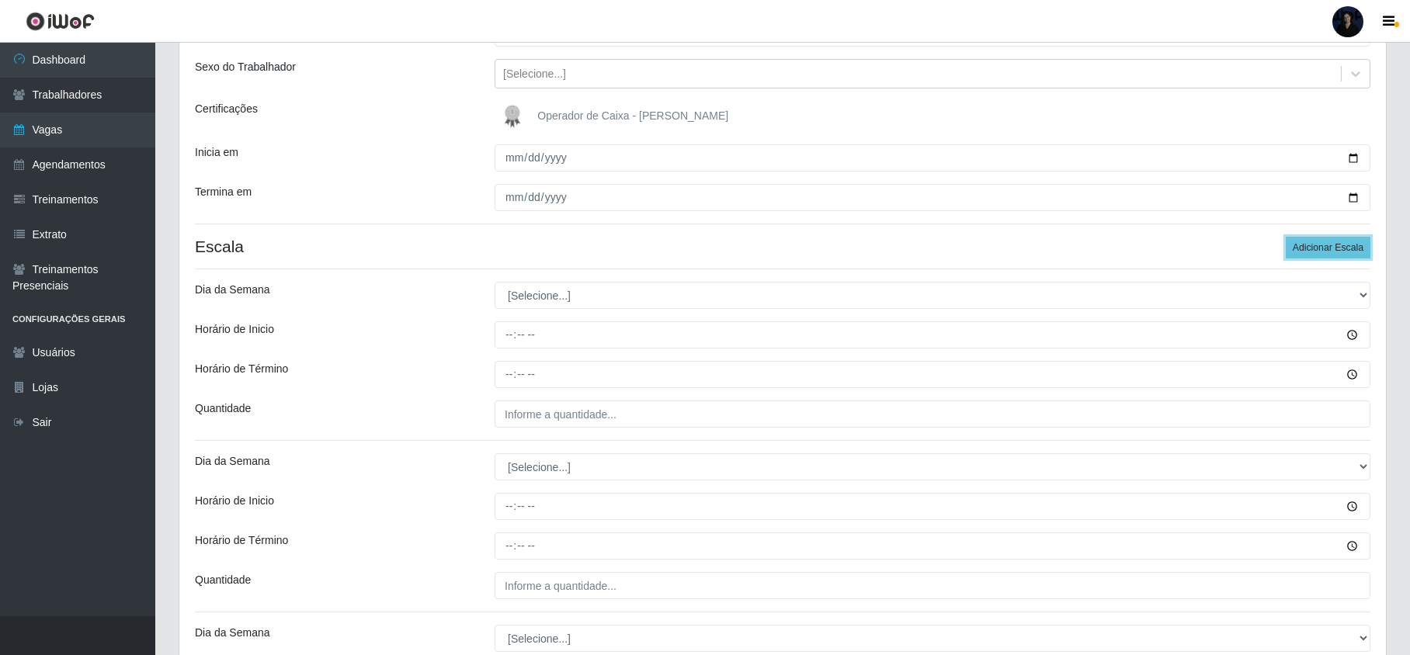
scroll to position [311, 0]
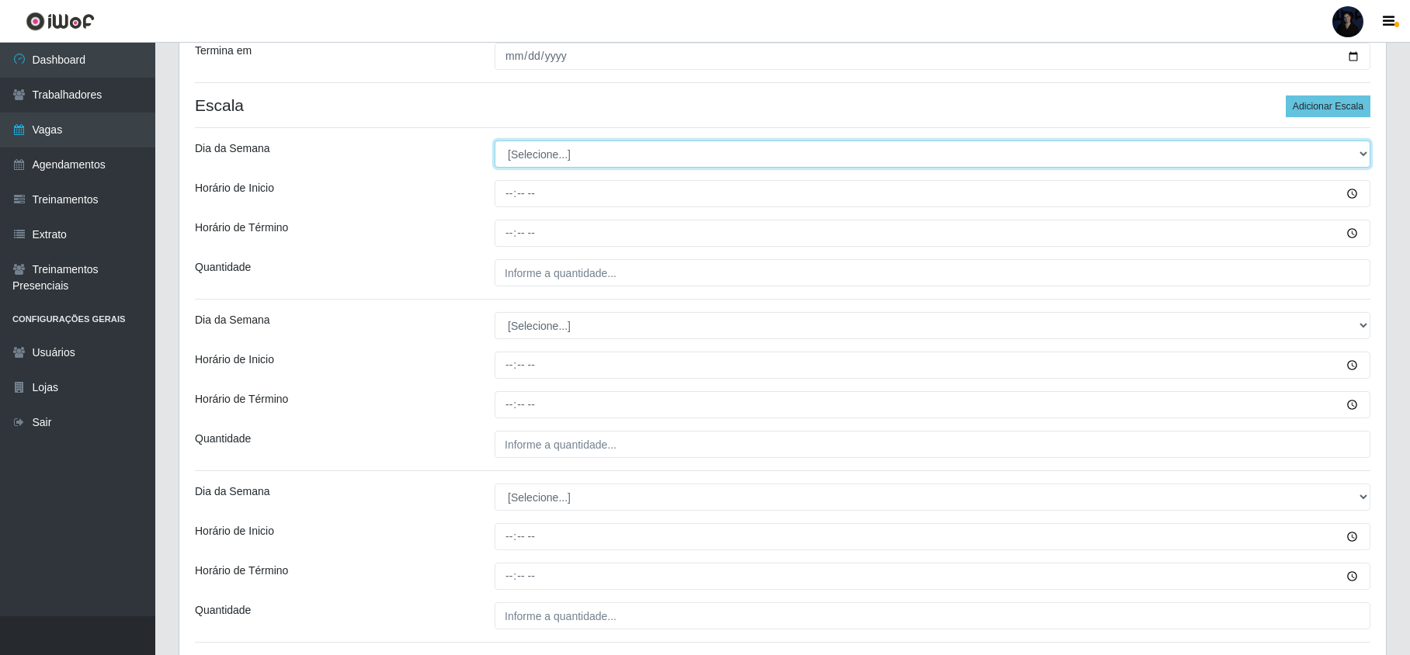
click at [523, 148] on select "[Selecione...] Segunda Terça Quarta Quinta Sexta Sábado Domingo" at bounding box center [933, 154] width 876 height 27
click at [495, 142] on select "[Selecione...] Segunda Terça Quarta Quinta Sexta Sábado Domingo" at bounding box center [933, 154] width 876 height 27
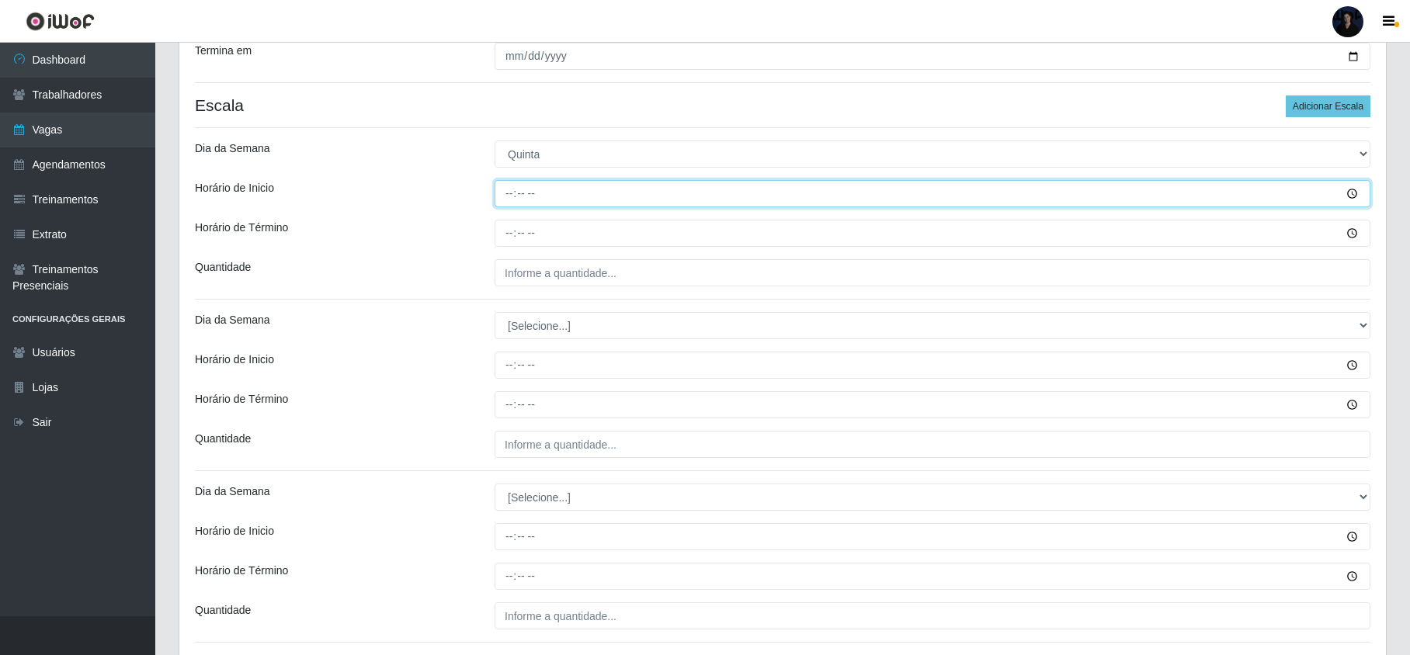
click at [506, 193] on input "Horário de Inicio" at bounding box center [933, 193] width 876 height 27
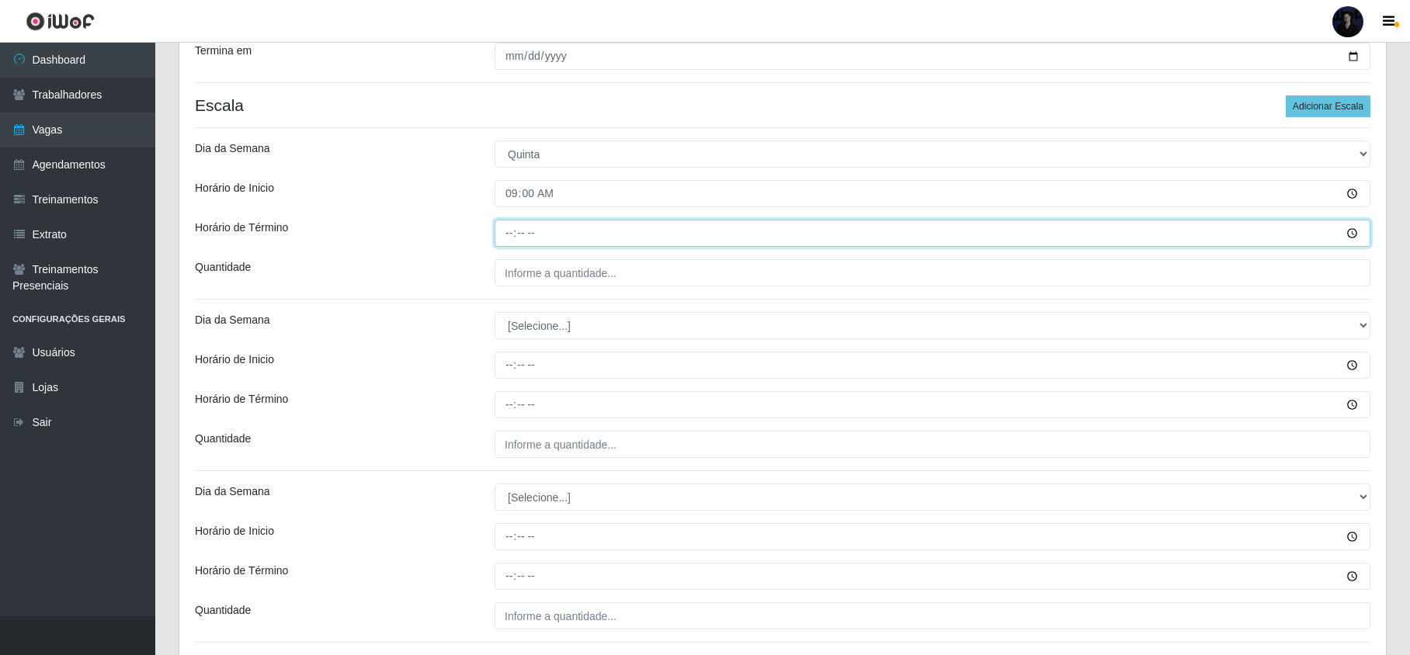
click at [507, 234] on input "Horário de Término" at bounding box center [933, 233] width 876 height 27
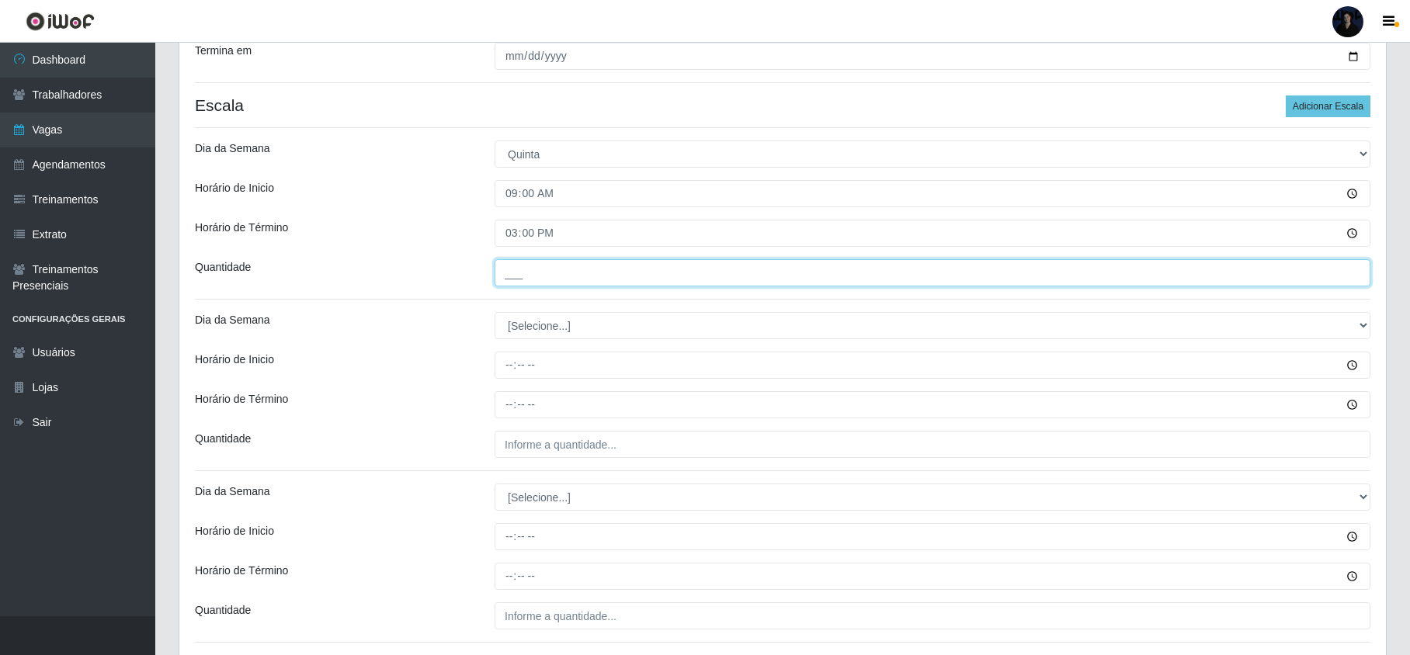
click at [535, 274] on input "___" at bounding box center [933, 272] width 876 height 27
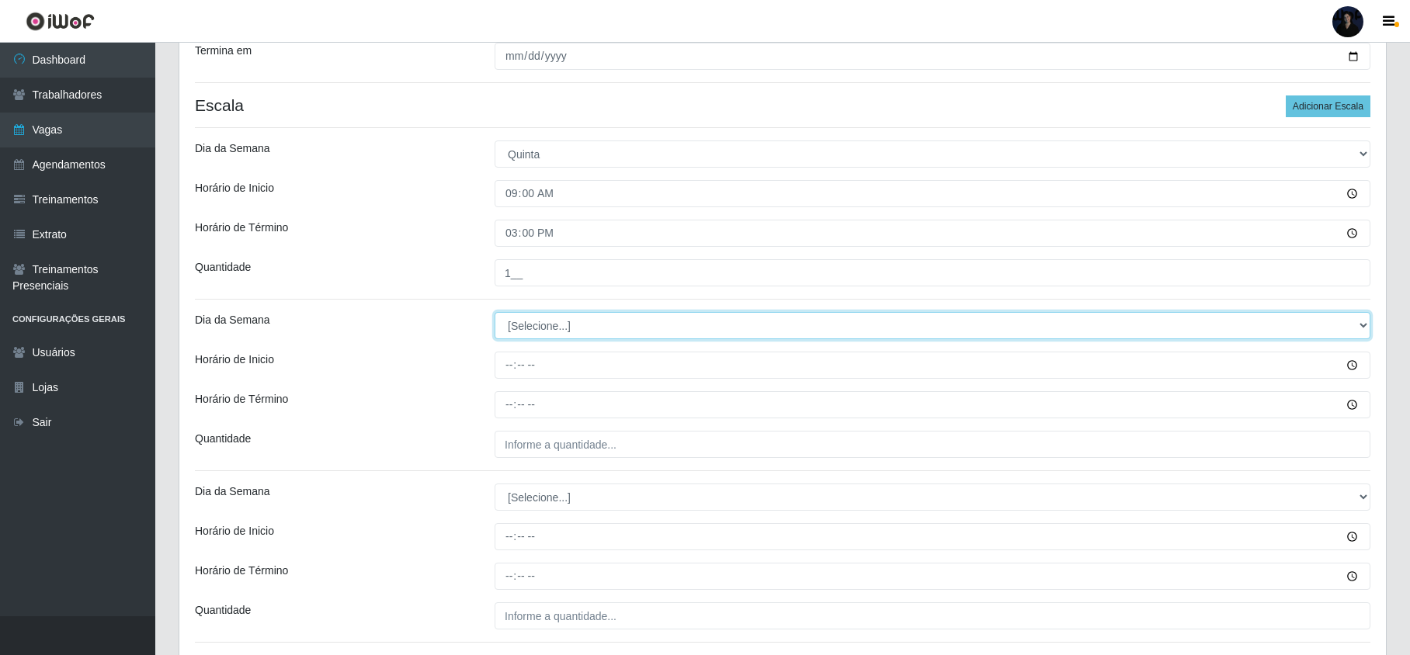
click at [517, 327] on select "[Selecione...] Segunda Terça Quarta Quinta Sexta Sábado Domingo" at bounding box center [933, 325] width 876 height 27
click at [495, 314] on select "[Selecione...] Segunda Terça Quarta Quinta Sexta Sábado Domingo" at bounding box center [933, 325] width 876 height 27
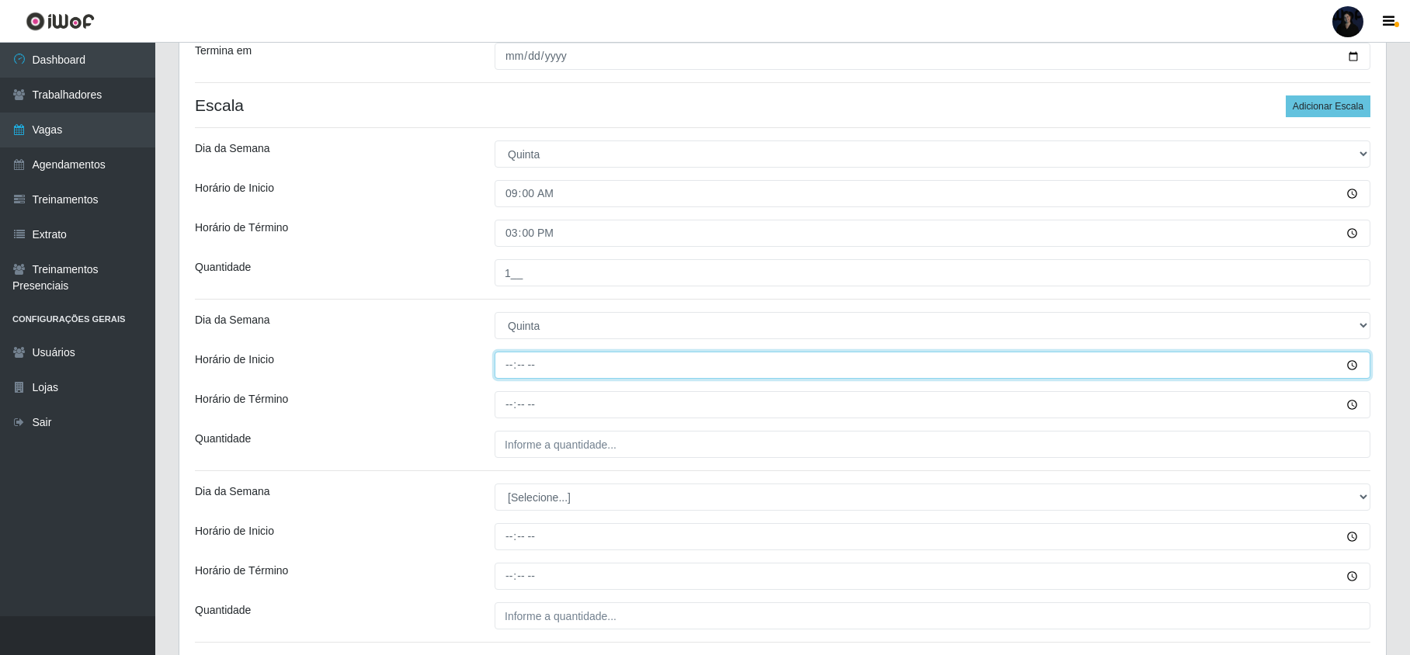
click at [504, 376] on input "Horário de Inicio" at bounding box center [933, 365] width 876 height 27
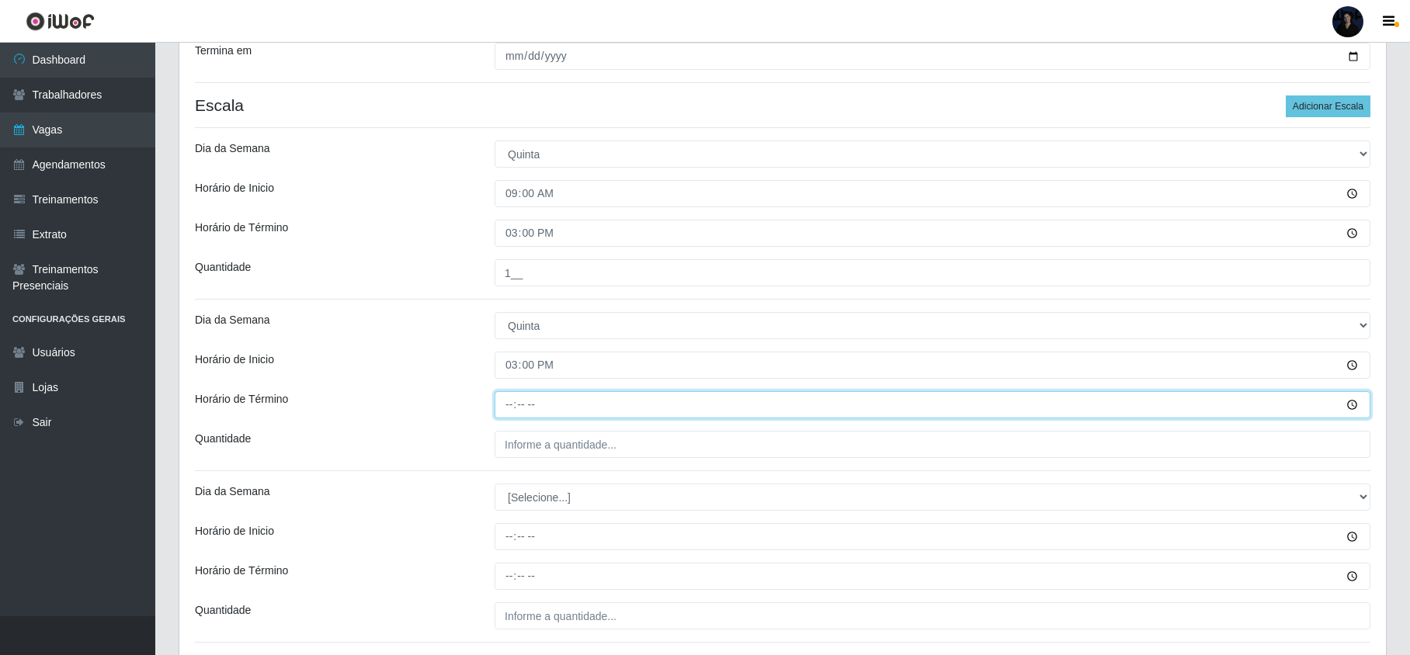
click at [505, 401] on input "Horário de Término" at bounding box center [933, 404] width 876 height 27
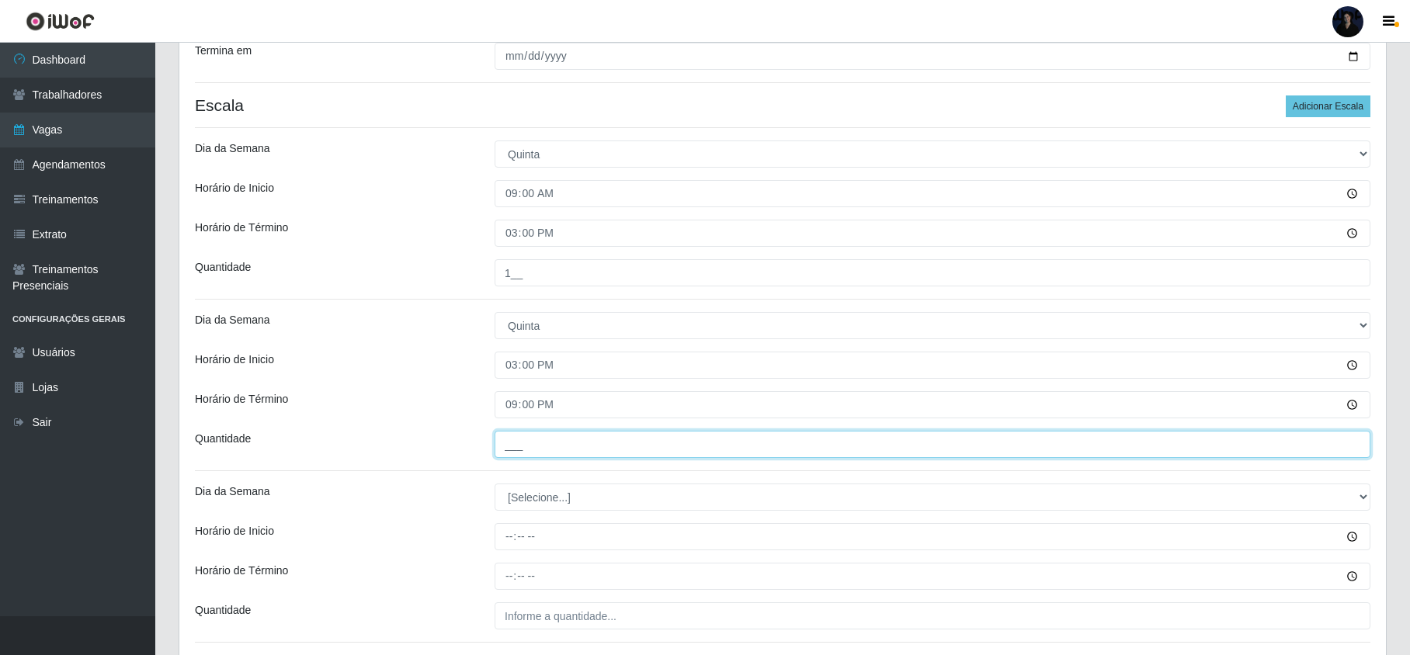
click at [530, 442] on input "___" at bounding box center [933, 444] width 876 height 27
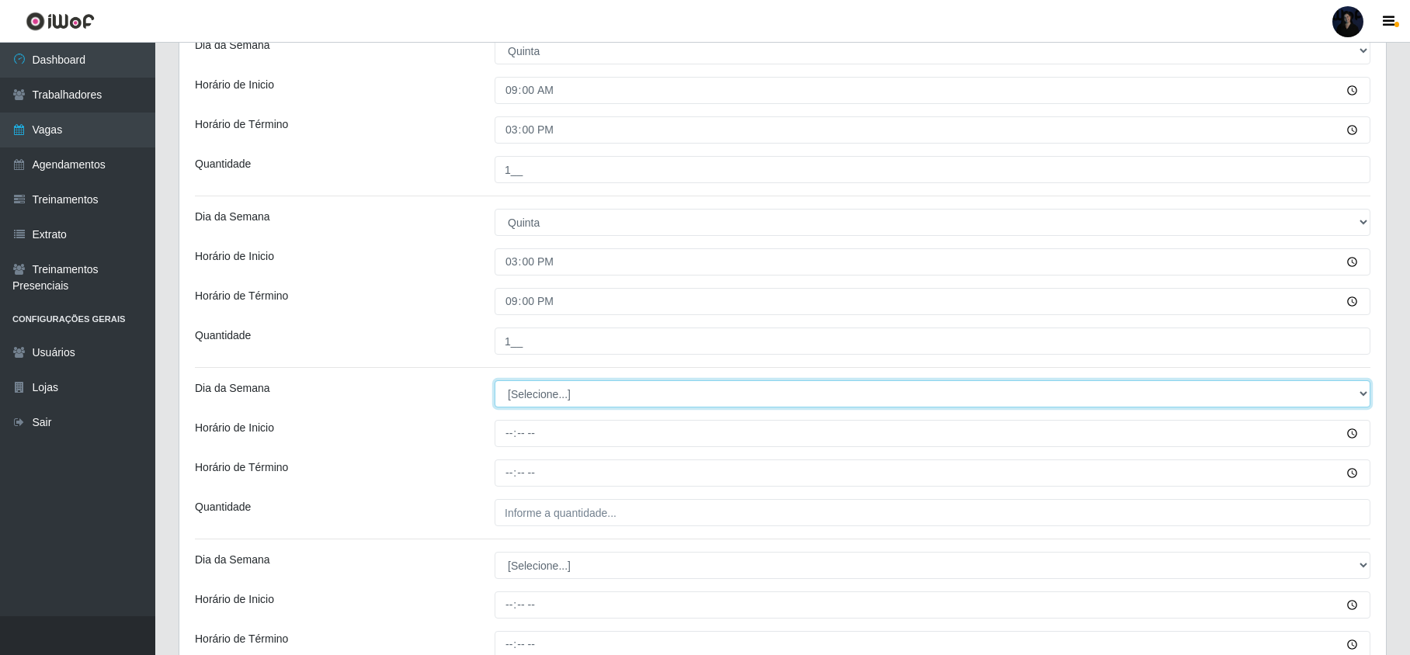
click at [516, 396] on select "[Selecione...] Segunda Terça Quarta Quinta Sexta Sábado Domingo" at bounding box center [933, 393] width 876 height 27
click at [495, 382] on select "[Selecione...] Segunda Terça Quarta Quinta Sexta Sábado Domingo" at bounding box center [933, 393] width 876 height 27
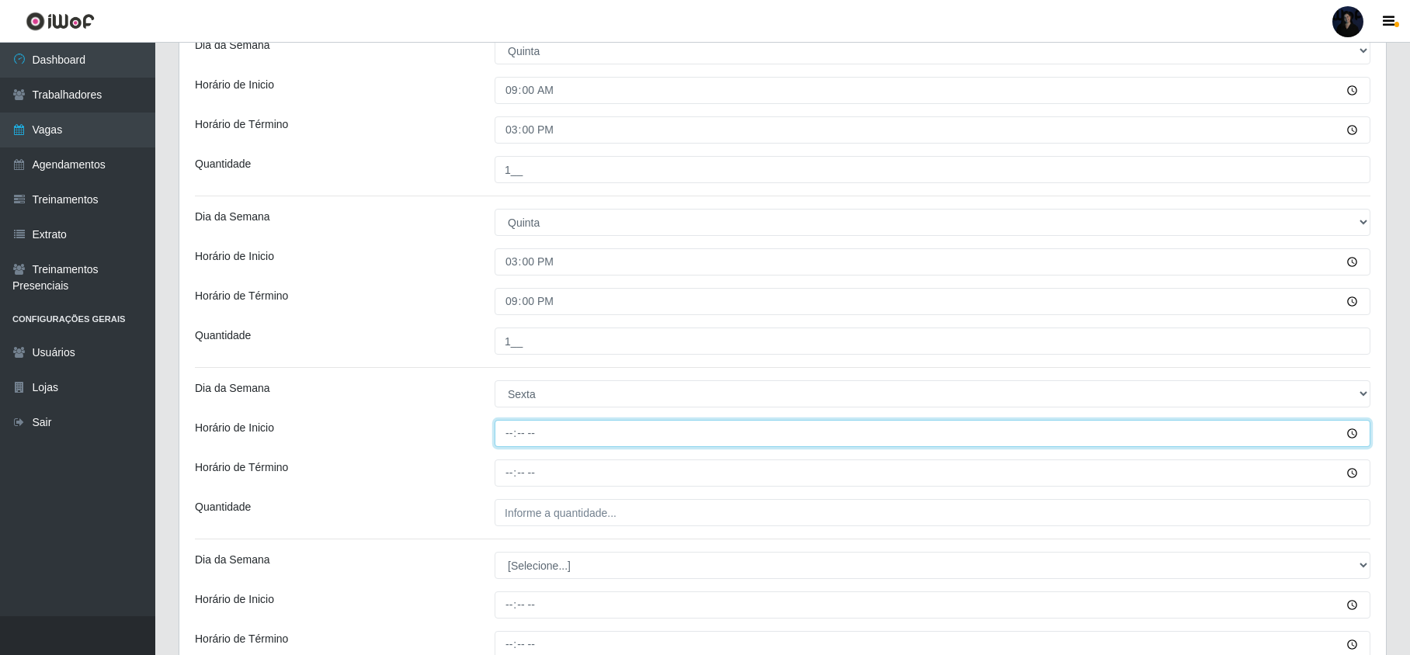
click at [508, 432] on input "Horário de Inicio" at bounding box center [933, 433] width 876 height 27
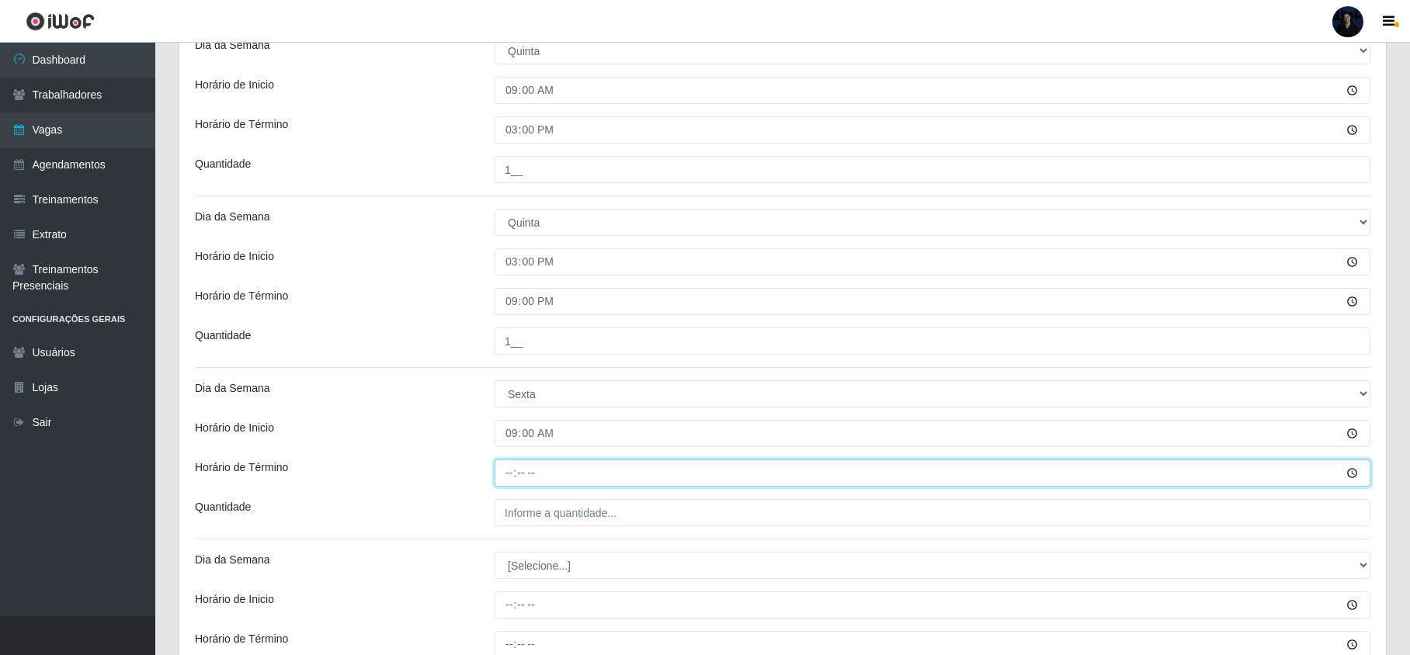
click at [514, 475] on input "Horário de Término" at bounding box center [933, 473] width 876 height 27
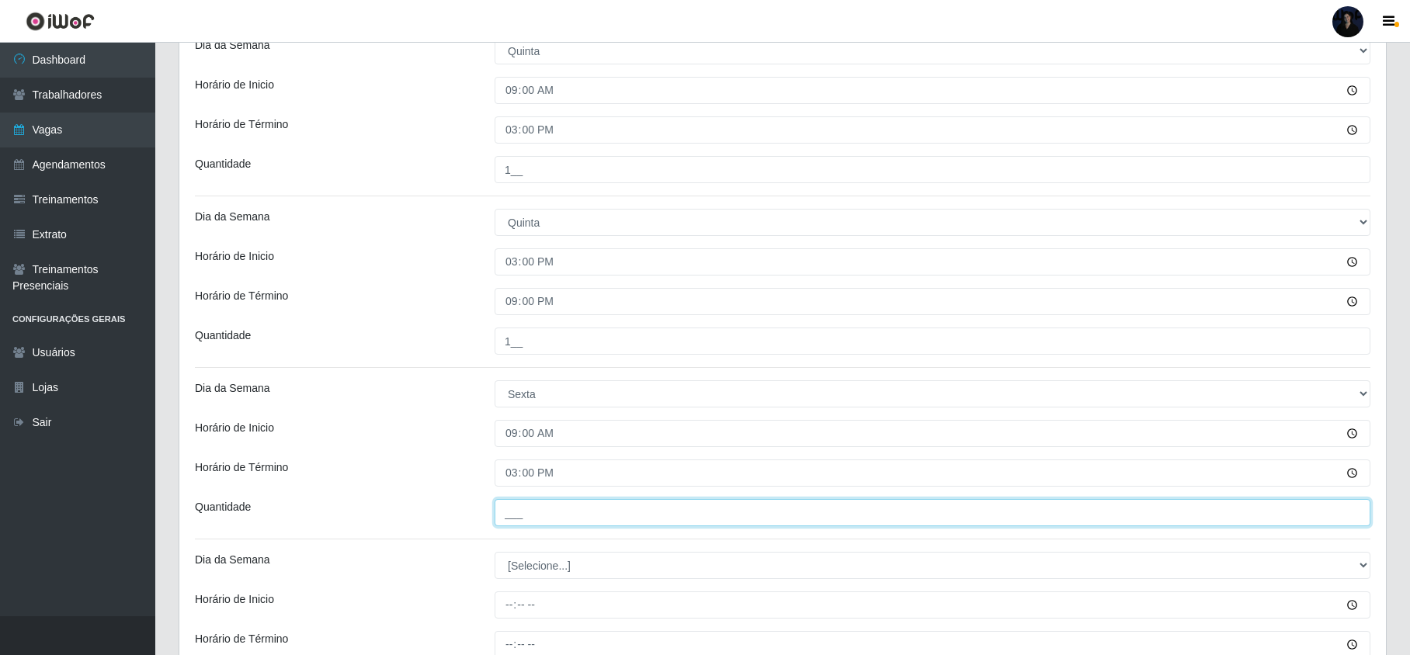
click at [513, 510] on input "___" at bounding box center [933, 512] width 876 height 27
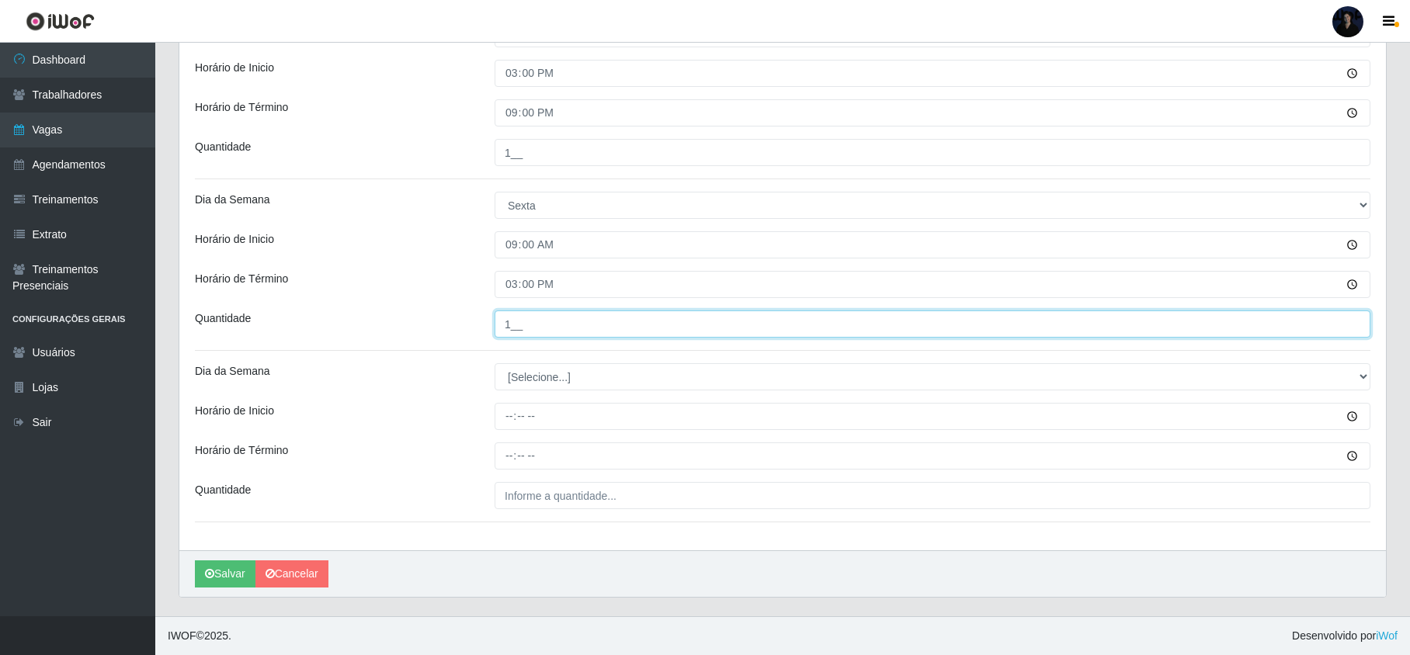
scroll to position [606, 0]
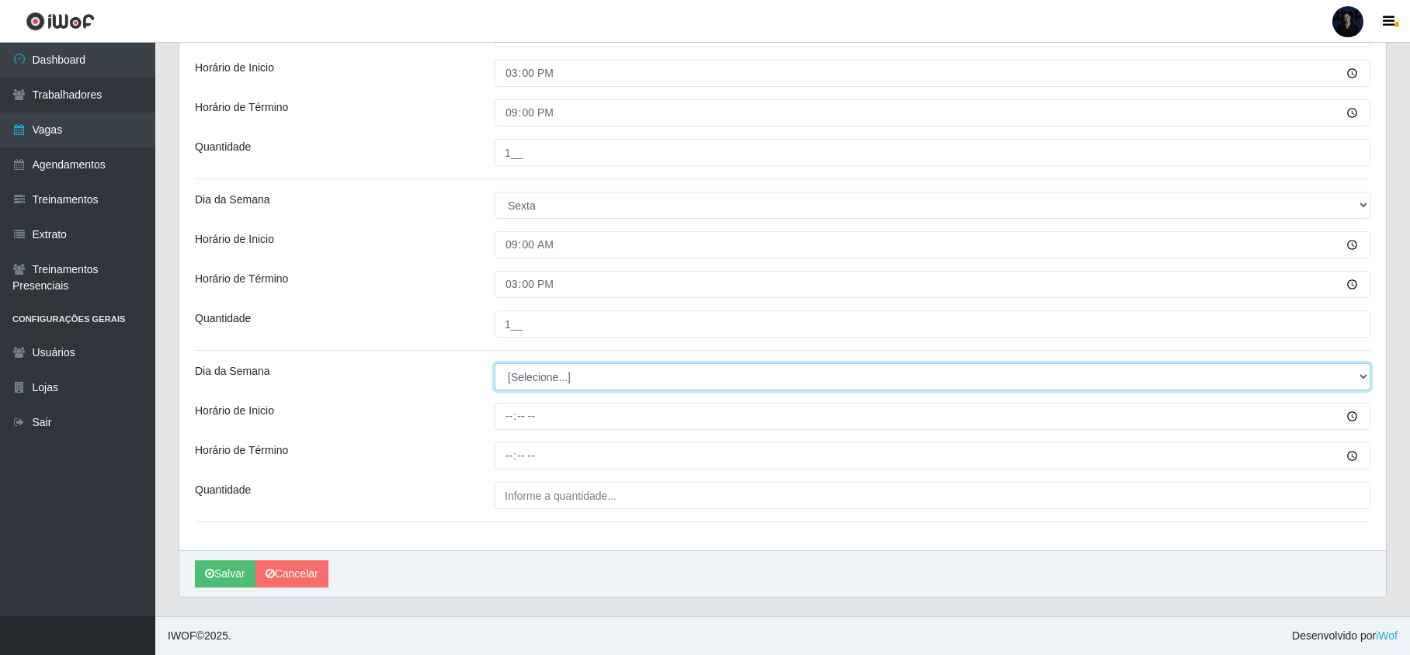
click at [517, 370] on select "[Selecione...] Segunda Terça Quarta Quinta Sexta Sábado Domingo" at bounding box center [933, 376] width 876 height 27
click at [495, 363] on select "[Selecione...] Segunda Terça Quarta Quinta Sexta Sábado Domingo" at bounding box center [933, 376] width 876 height 27
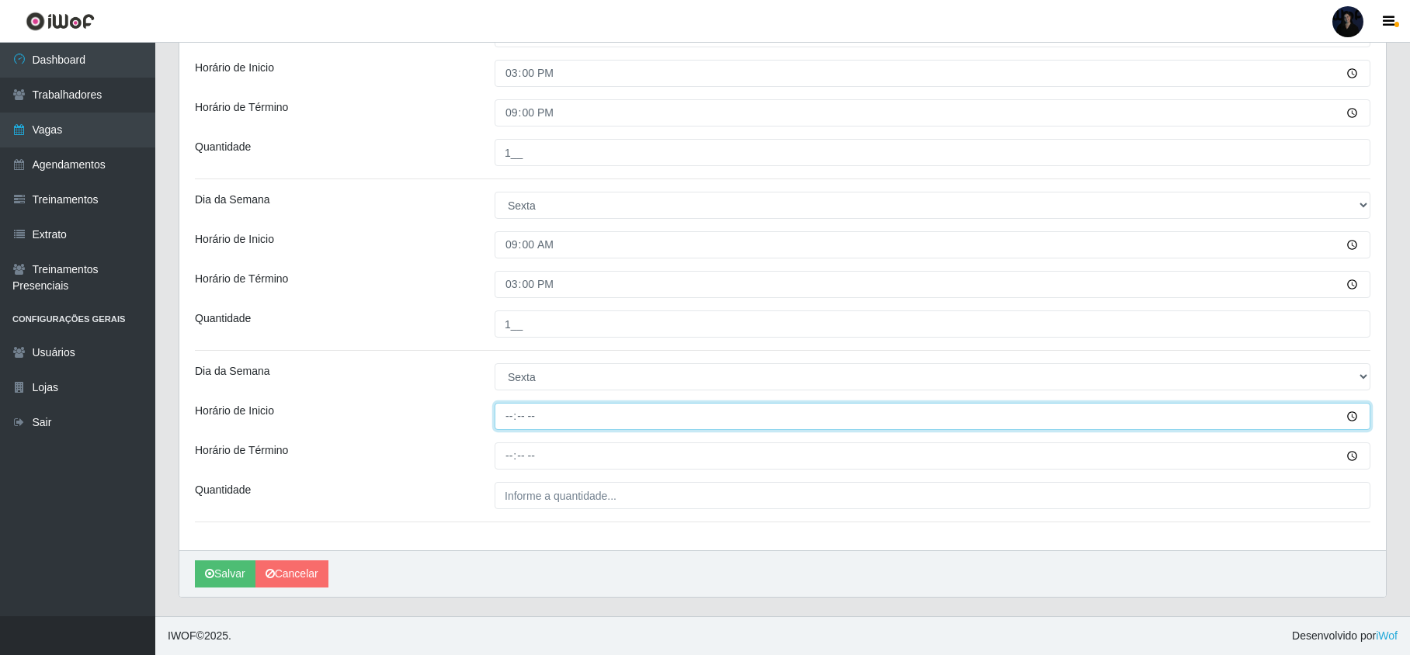
click at [509, 415] on input "Horário de Inicio" at bounding box center [933, 416] width 876 height 27
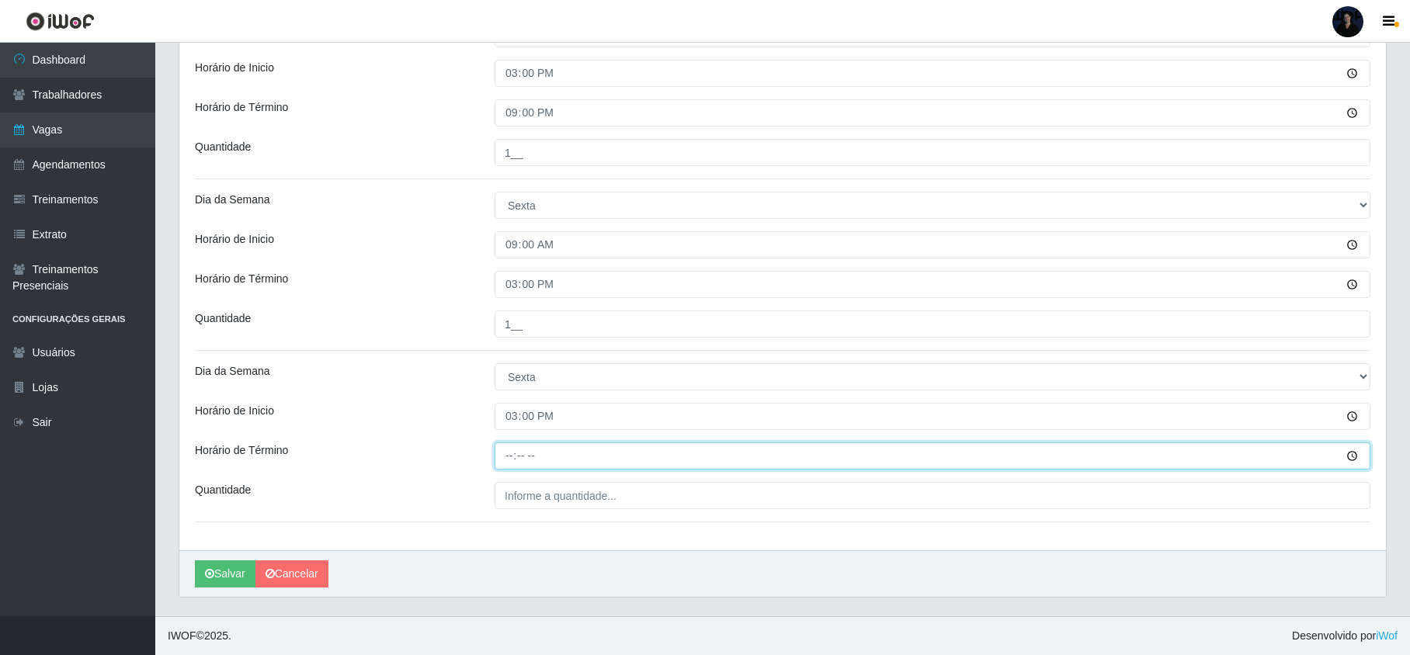
click at [503, 446] on input "Horário de Término" at bounding box center [933, 456] width 876 height 27
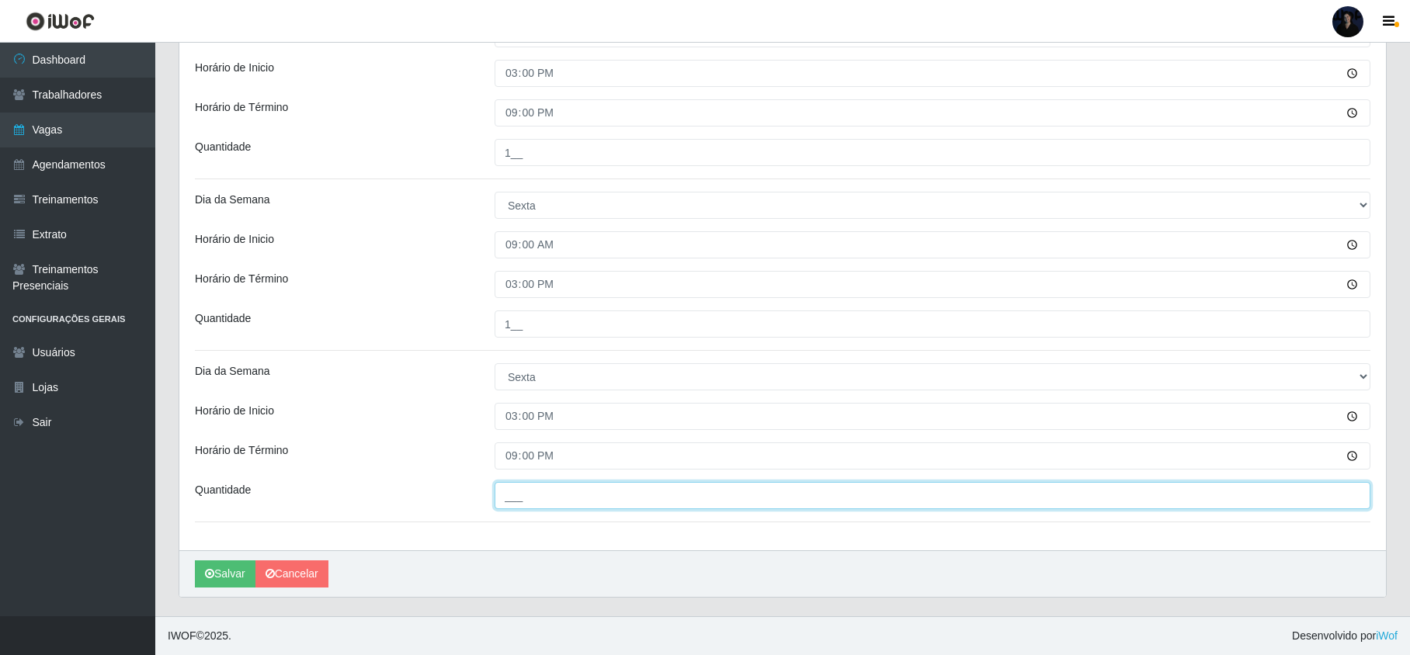
click at [519, 495] on input "___" at bounding box center [933, 495] width 876 height 27
click at [219, 575] on button "Salvar" at bounding box center [225, 574] width 61 height 27
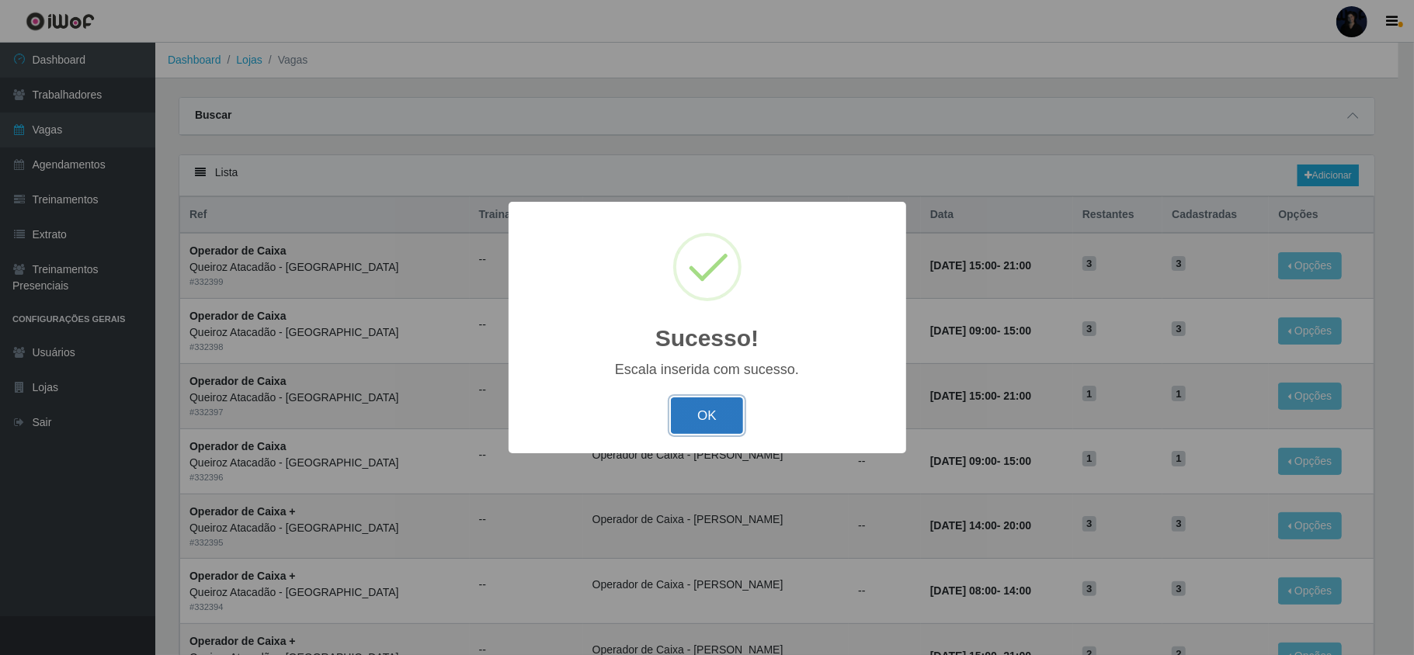
click at [700, 408] on button "OK" at bounding box center [707, 416] width 72 height 36
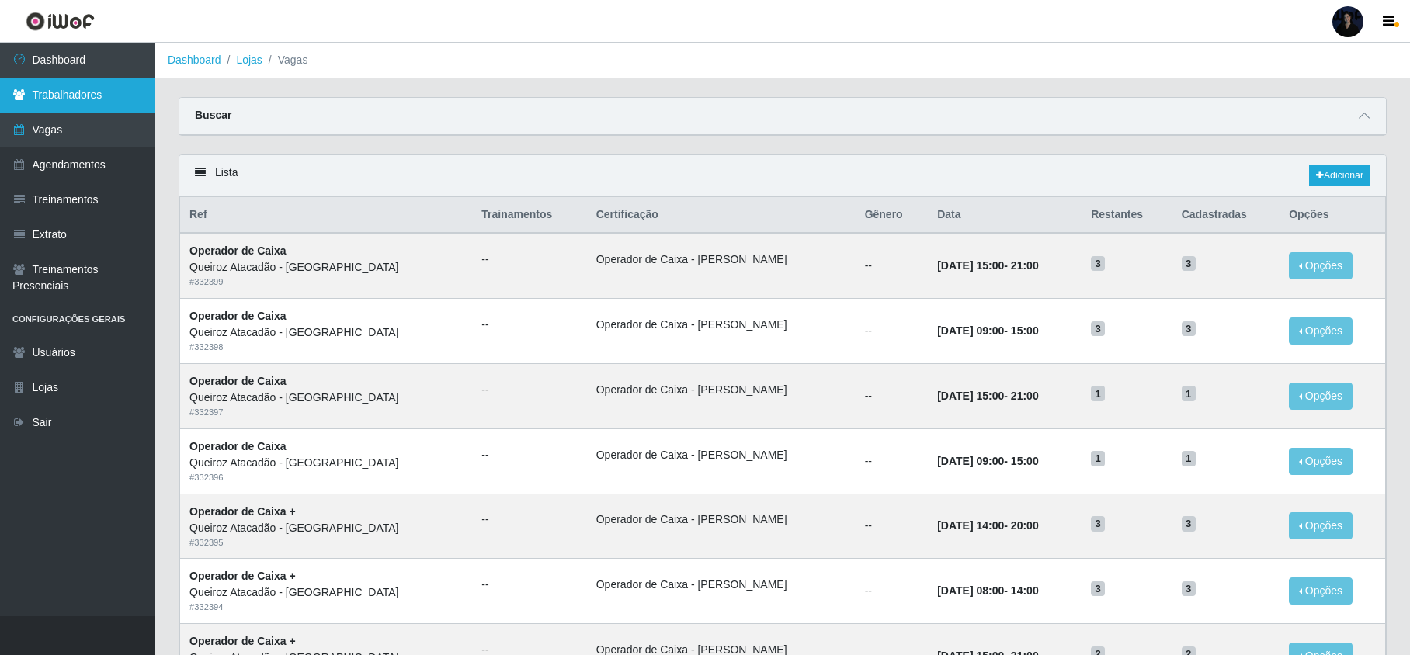
click at [66, 97] on link "Trabalhadores" at bounding box center [77, 95] width 155 height 35
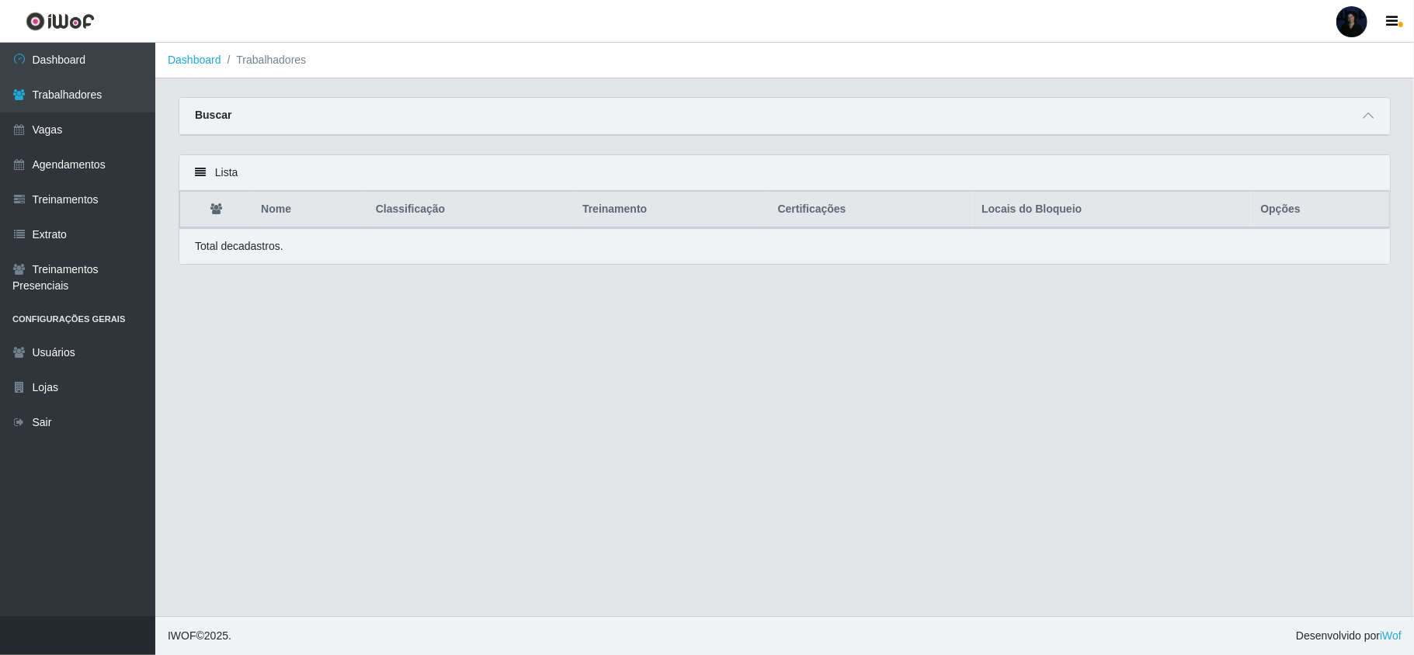
drag, startPoint x: 1360, startPoint y: 116, endPoint x: 1353, endPoint y: 113, distance: 8.1
click at [1357, 116] on div "Buscar" at bounding box center [784, 116] width 1211 height 37
click at [1365, 110] on icon at bounding box center [1368, 115] width 11 height 11
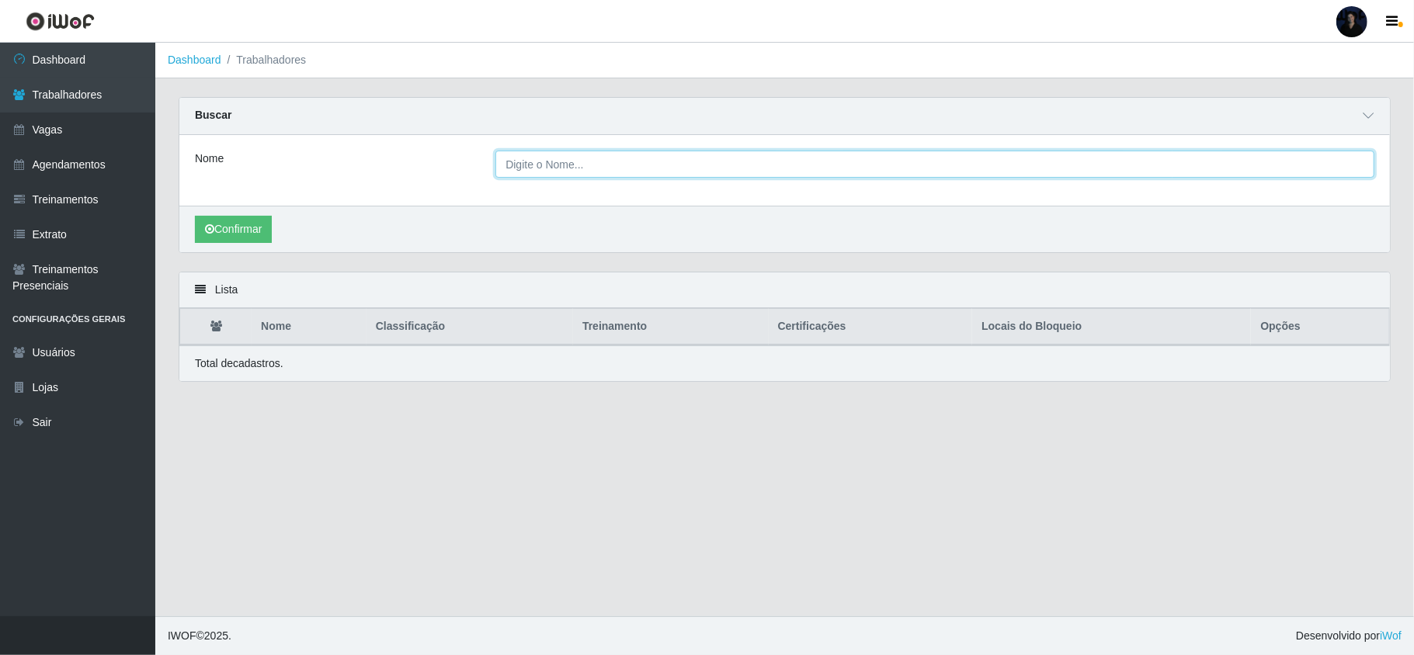
click at [547, 165] on input "Nome" at bounding box center [934, 164] width 879 height 27
click at [222, 235] on button "Confirmar" at bounding box center [233, 229] width 77 height 27
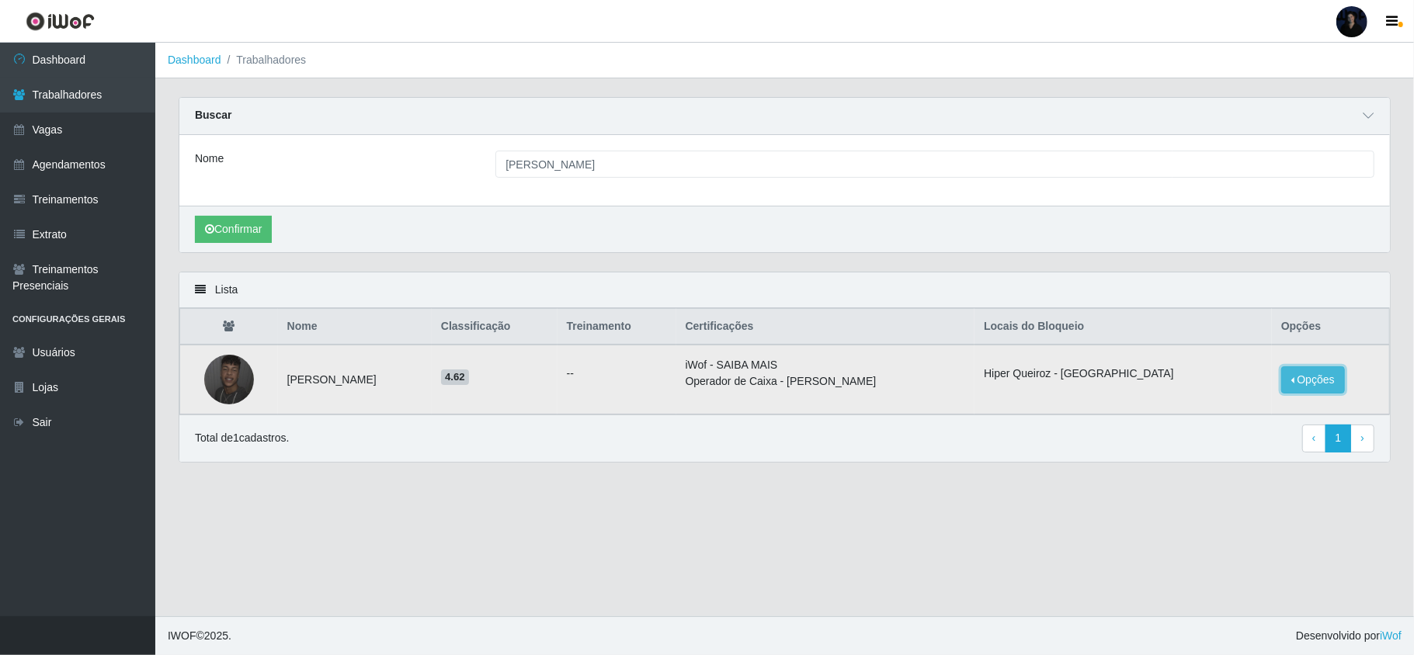
click at [1323, 380] on button "Opções" at bounding box center [1313, 380] width 64 height 27
click at [1218, 361] on button "Bloquear - Empresa" at bounding box center [1215, 362] width 125 height 33
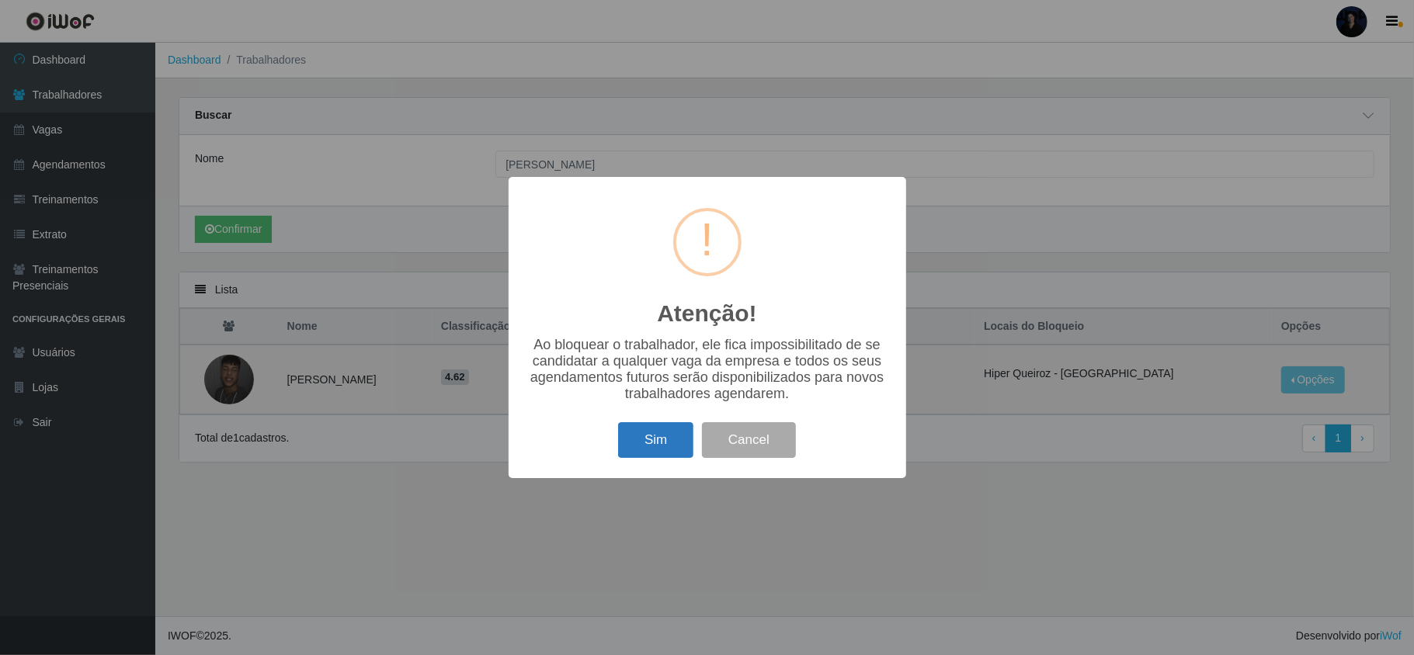
click at [652, 453] on button "Sim" at bounding box center [655, 440] width 75 height 36
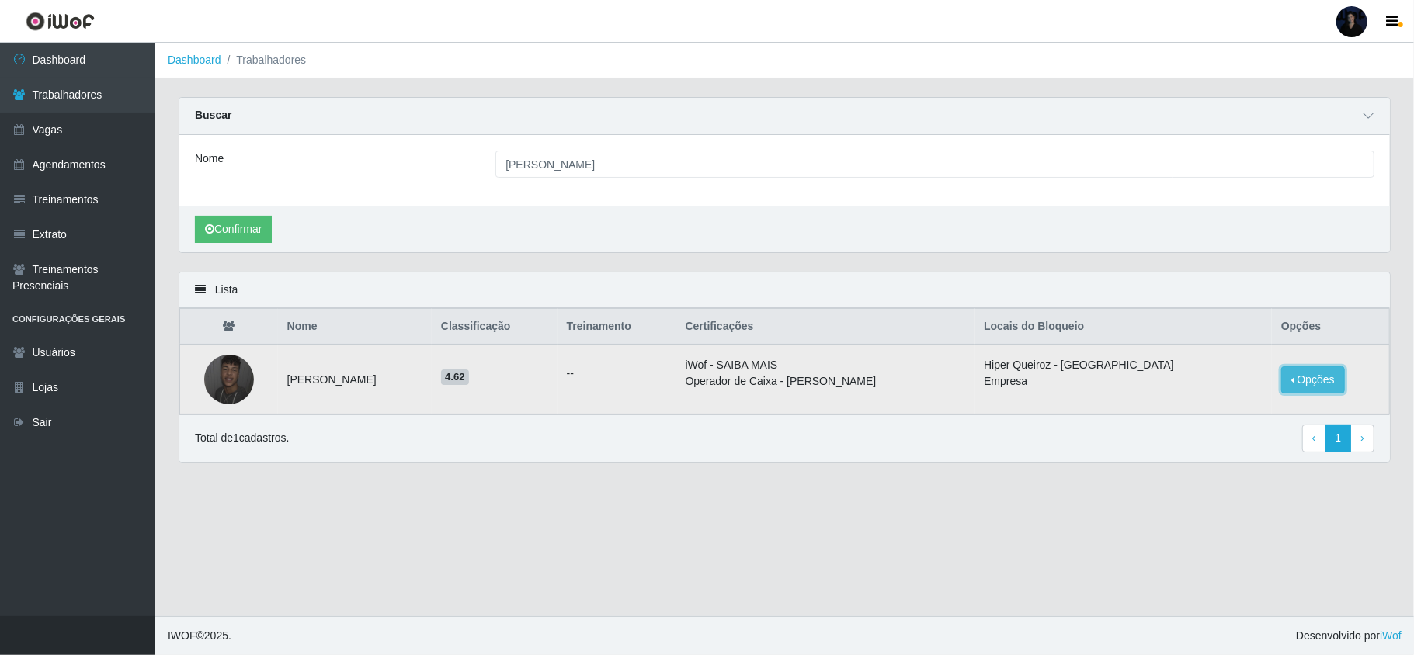
click at [1300, 385] on button "Opções" at bounding box center [1313, 380] width 64 height 27
click at [1177, 374] on button "Desbloquear - Empresa" at bounding box center [1206, 362] width 143 height 33
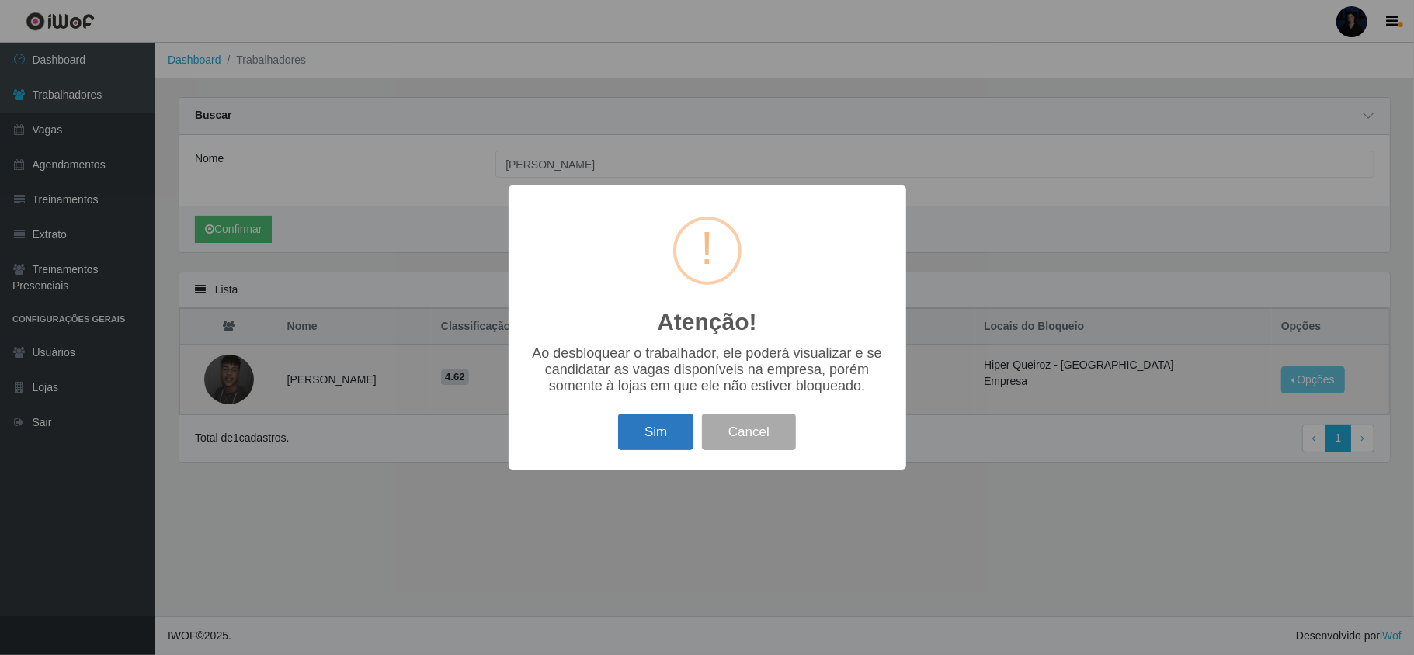
click at [686, 438] on button "Sim" at bounding box center [655, 432] width 75 height 36
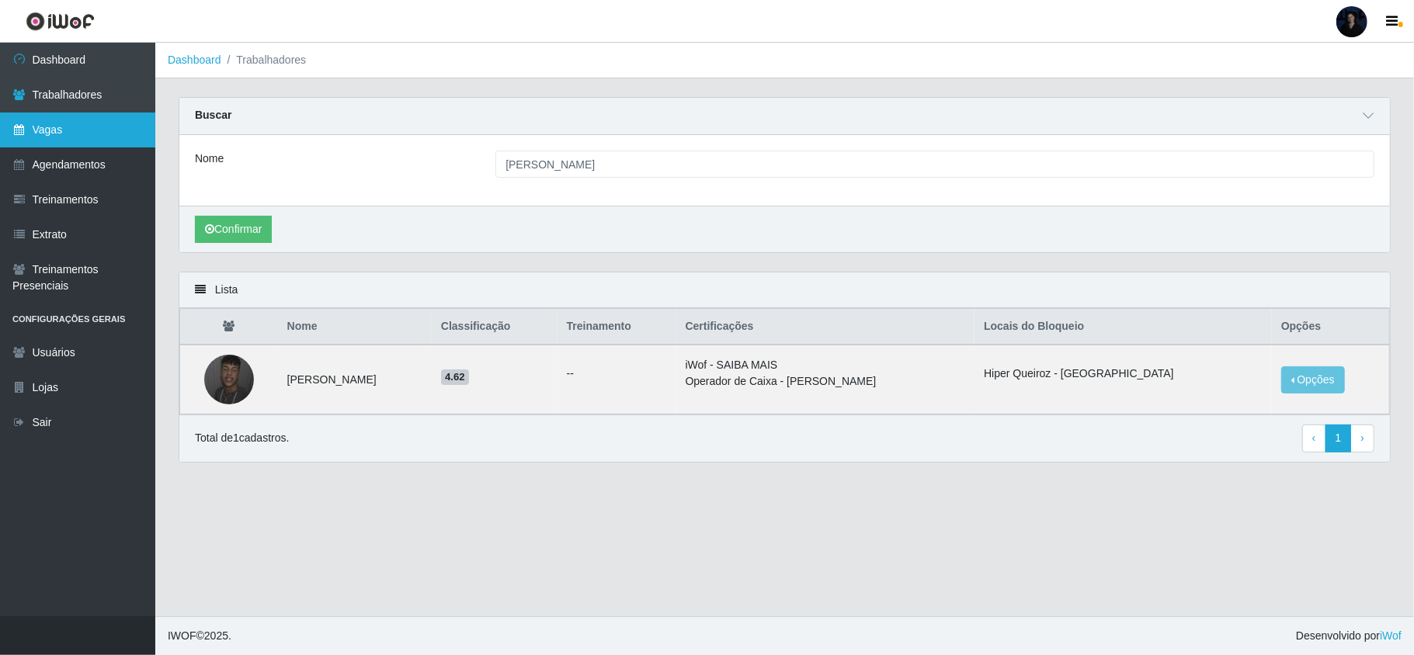
click at [47, 135] on link "Vagas" at bounding box center [77, 130] width 155 height 35
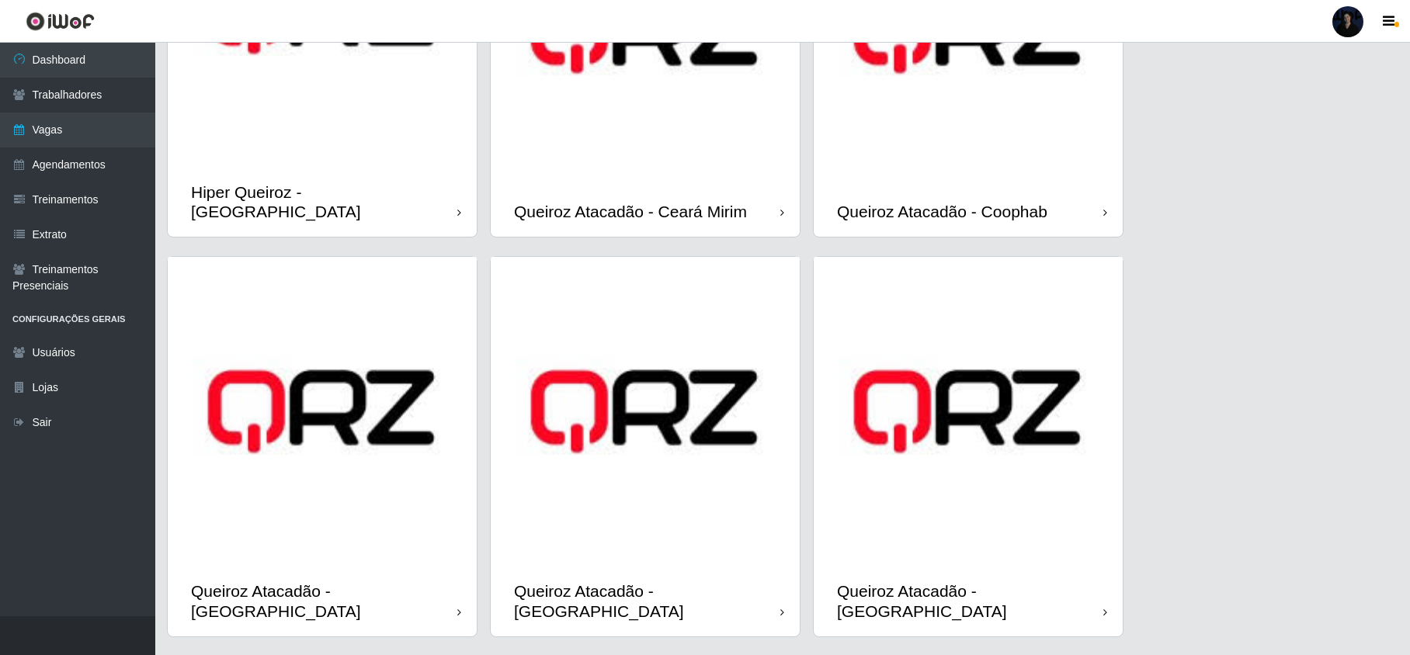
scroll to position [259, 0]
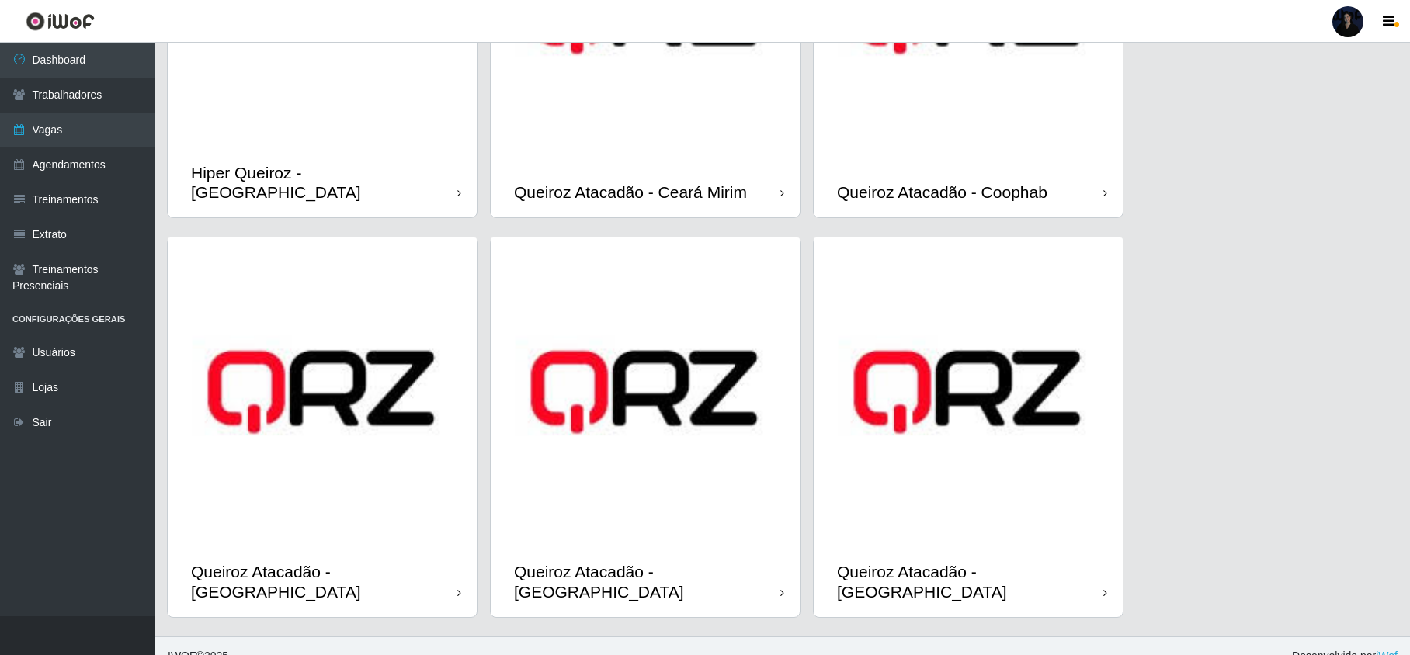
click at [677, 482] on img at bounding box center [645, 392] width 309 height 309
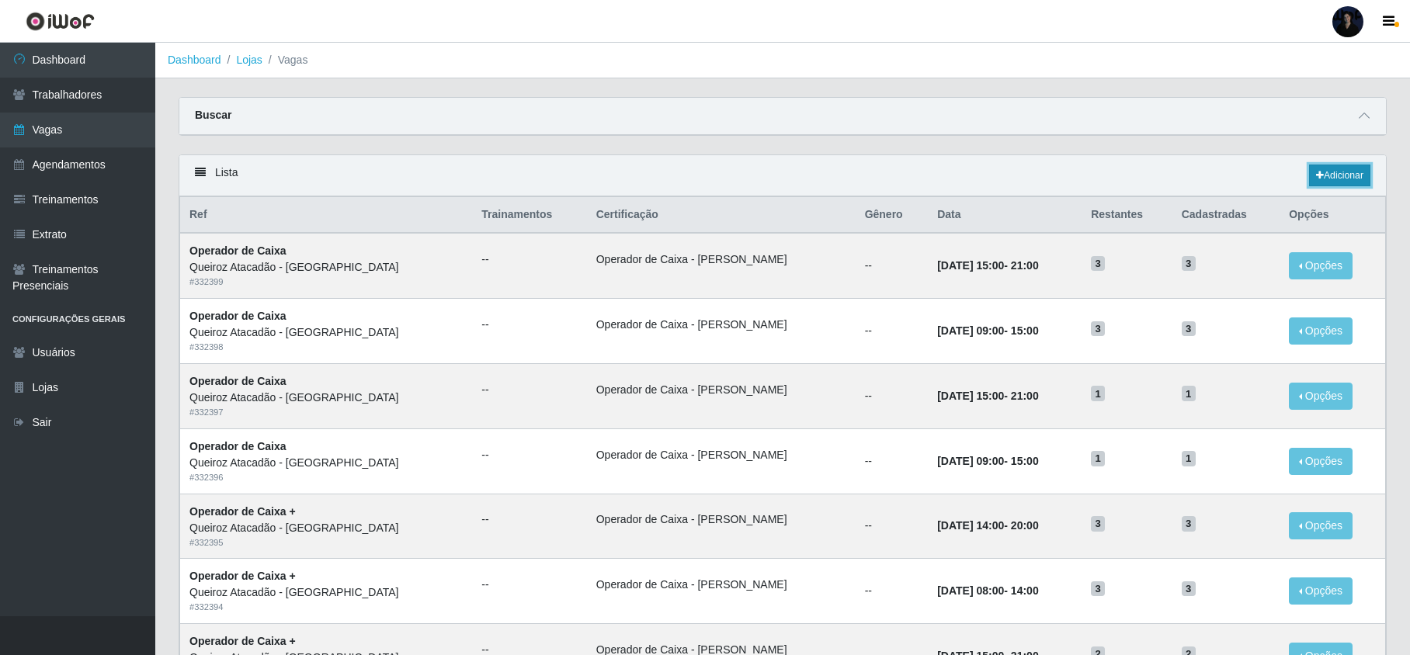
click at [1354, 171] on link "Adicionar" at bounding box center [1339, 176] width 61 height 22
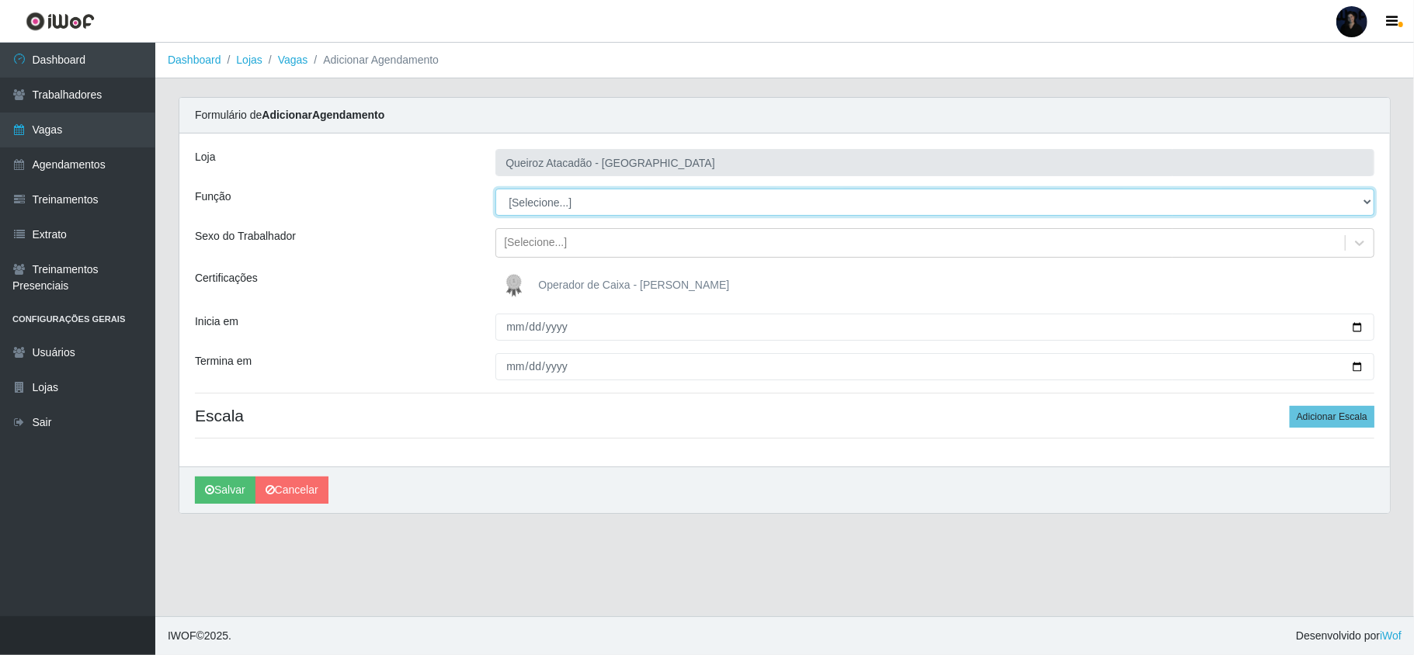
click at [556, 194] on select "[Selecione...] Embalador Embalador + Embalador ++ Operador de Caixa Operador de…" at bounding box center [934, 202] width 879 height 27
click at [495, 189] on select "[Selecione...] Embalador Embalador + Embalador ++ Operador de Caixa Operador de…" at bounding box center [934, 202] width 879 height 27
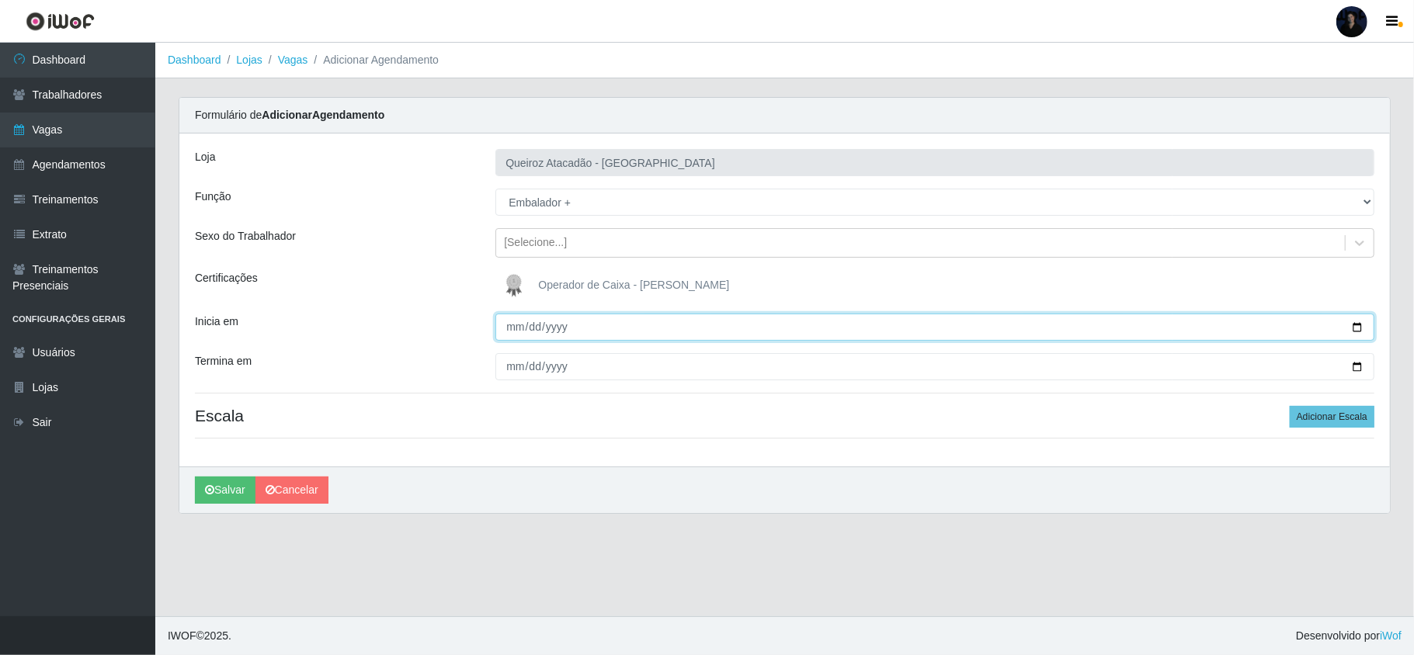
click at [511, 333] on input "Inicia em" at bounding box center [934, 327] width 879 height 27
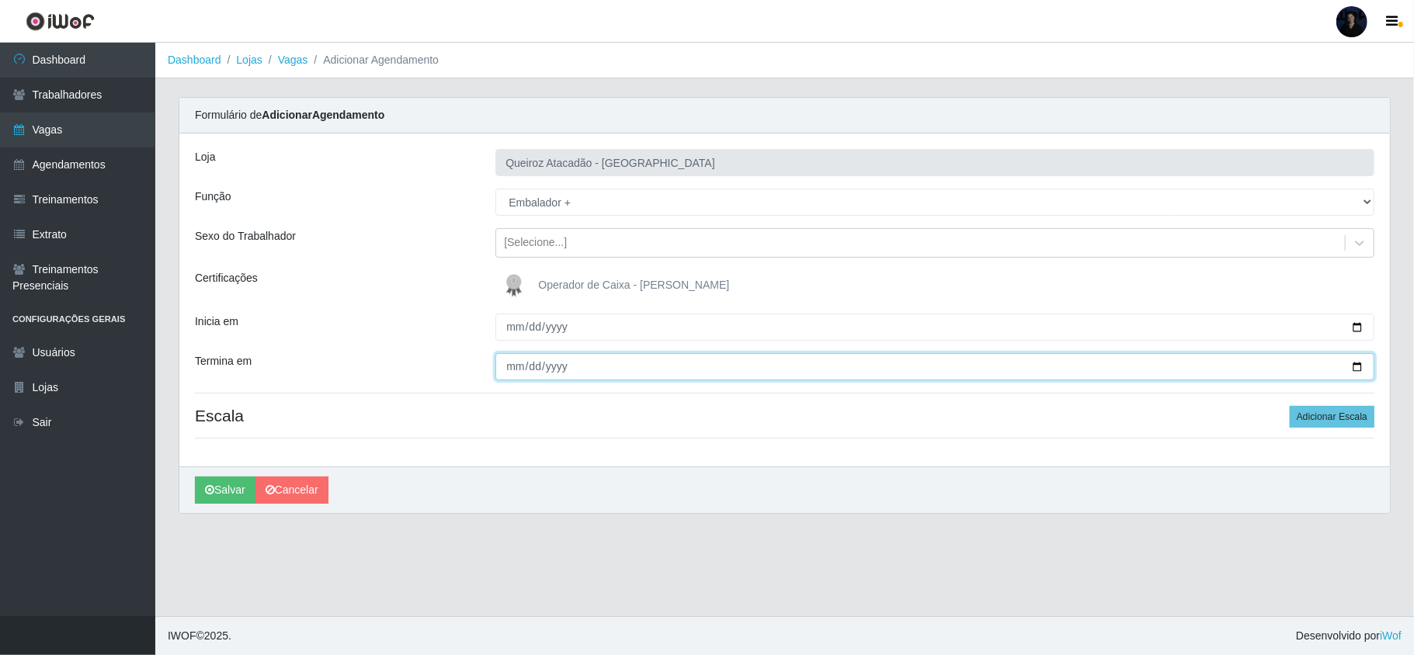
click at [509, 365] on input "Termina em" at bounding box center [934, 366] width 879 height 27
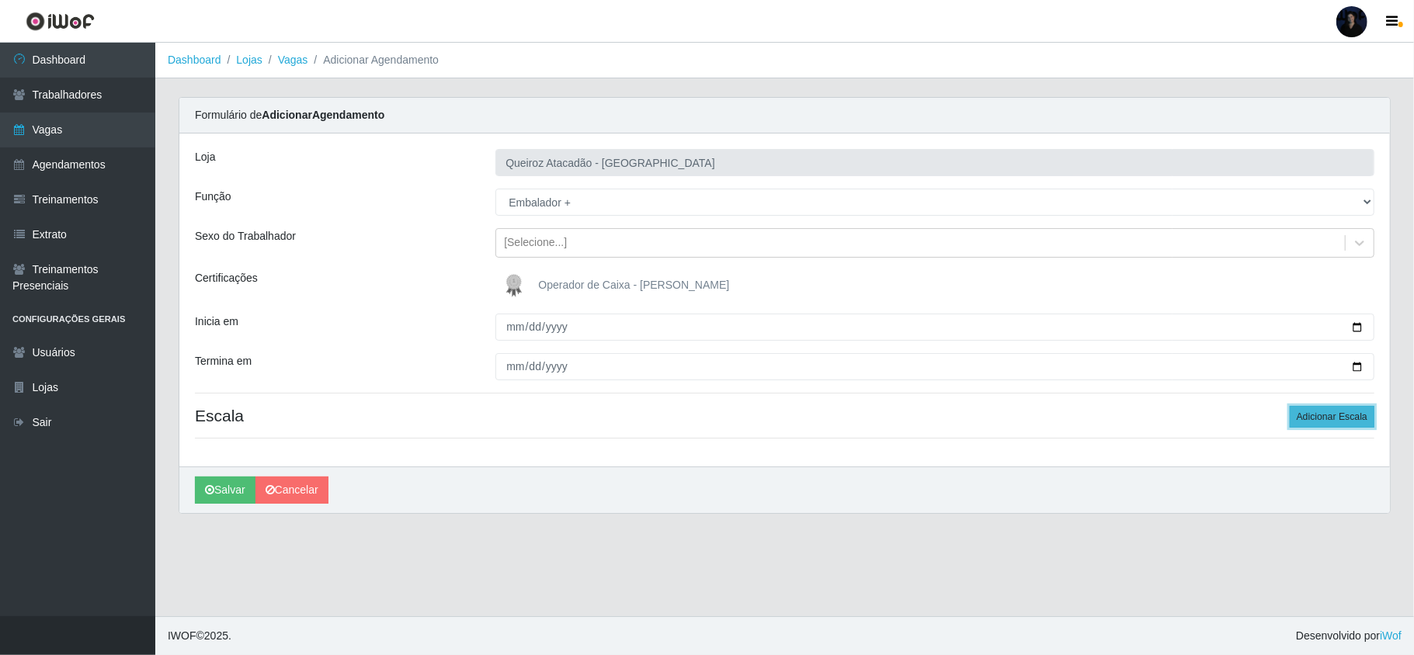
click at [1320, 422] on button "Adicionar Escala" at bounding box center [1332, 417] width 85 height 22
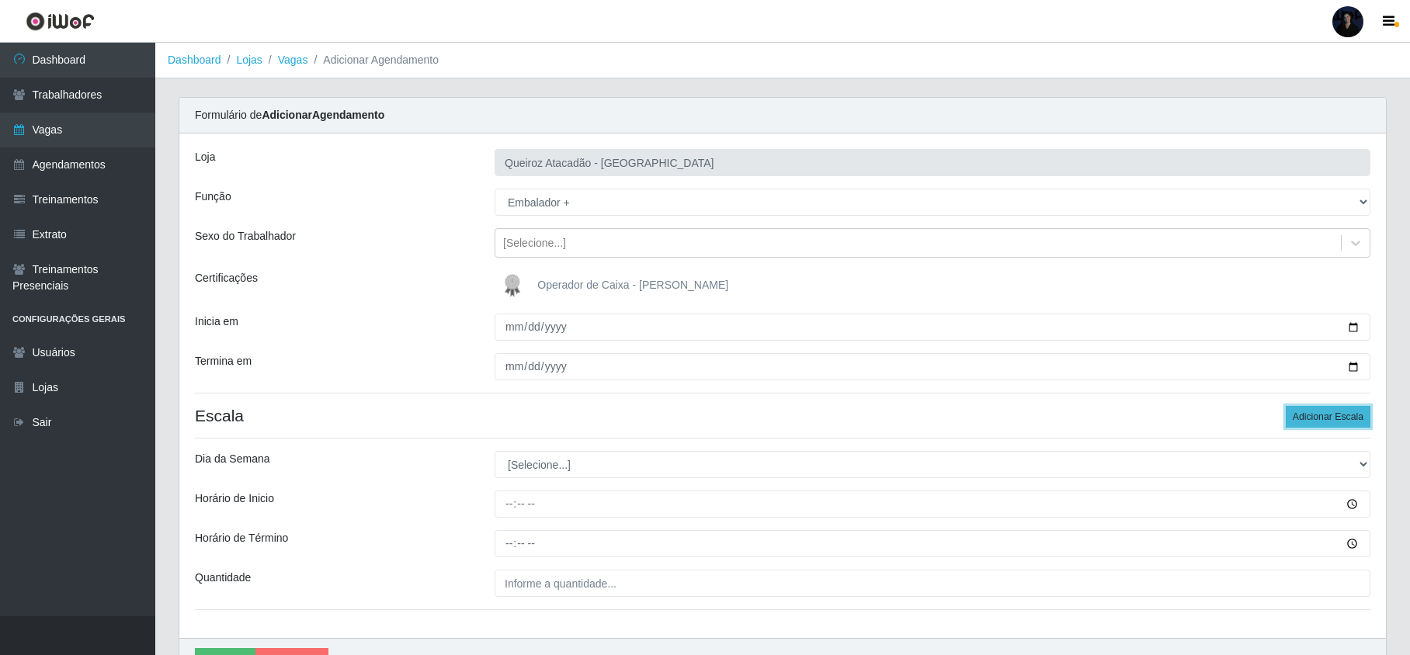
click at [1320, 422] on button "Adicionar Escala" at bounding box center [1328, 417] width 85 height 22
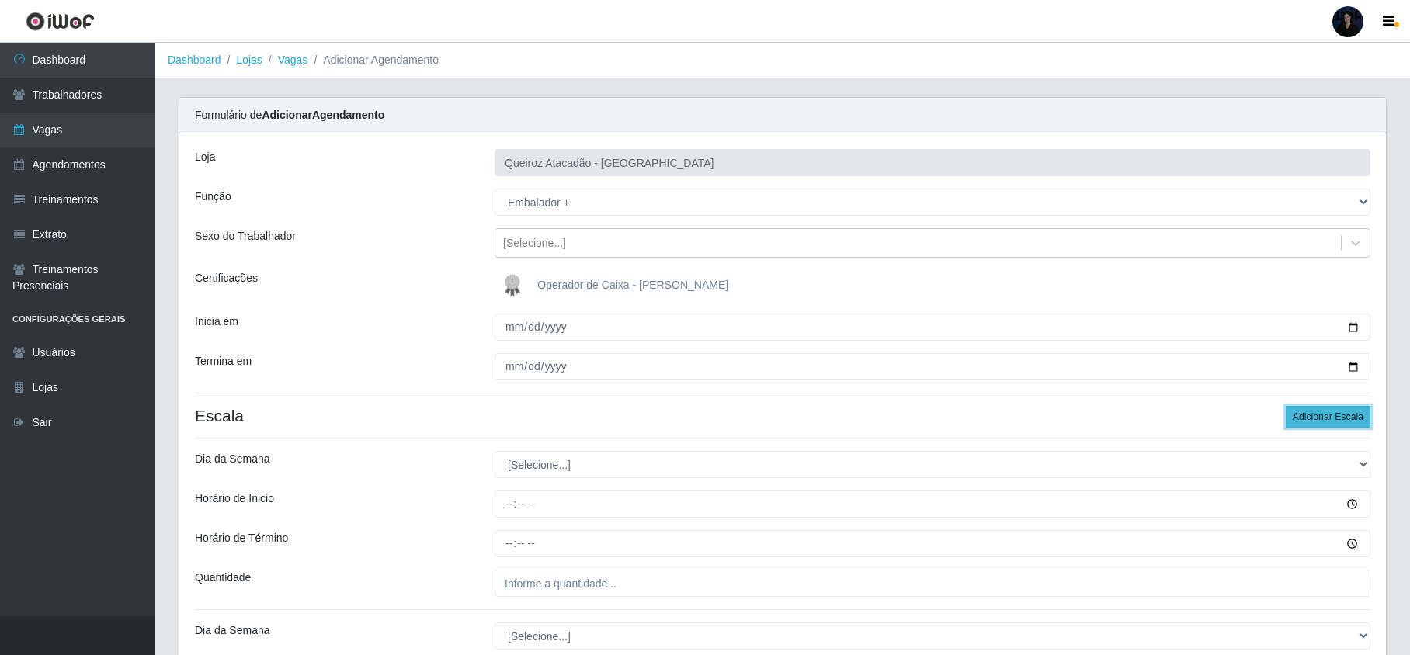
click at [1320, 422] on button "Adicionar Escala" at bounding box center [1328, 417] width 85 height 22
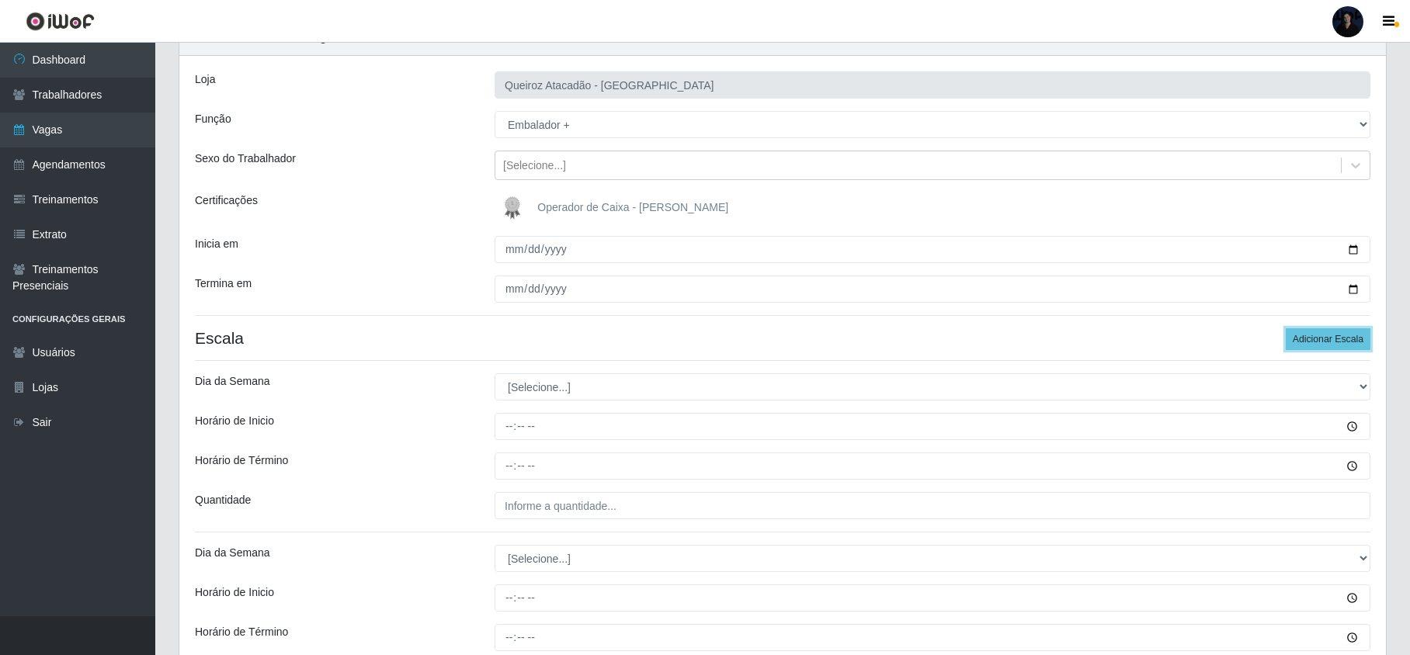
scroll to position [207, 0]
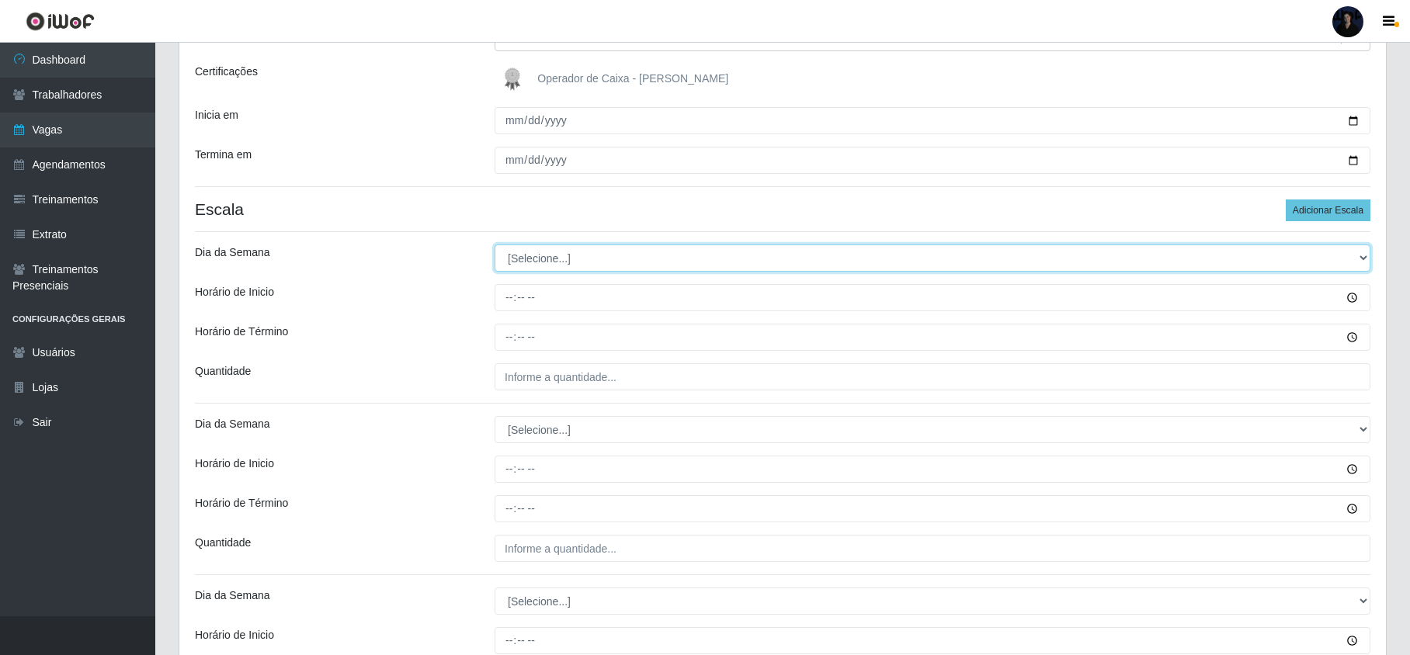
click at [525, 269] on select "[Selecione...] Segunda Terça Quarta Quinta Sexta Sábado Domingo" at bounding box center [933, 258] width 876 height 27
click at [495, 245] on select "[Selecione...] Segunda Terça Quarta Quinta Sexta Sábado Domingo" at bounding box center [933, 258] width 876 height 27
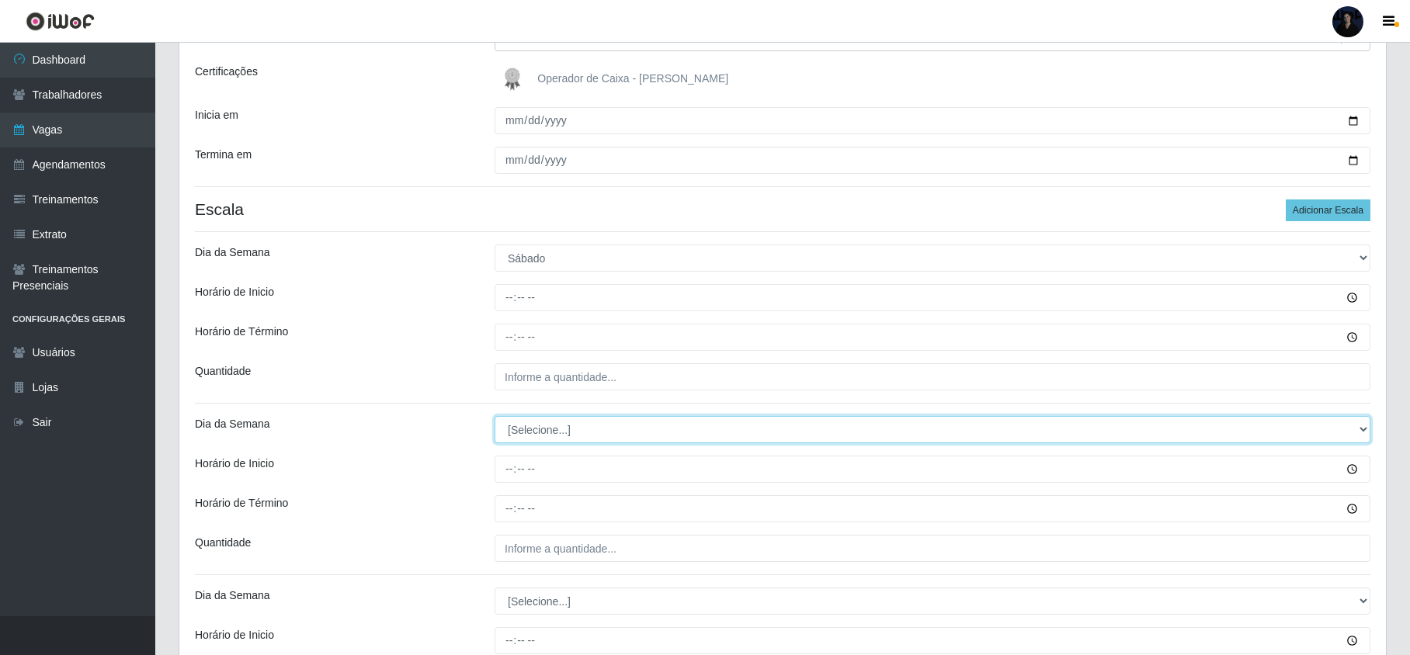
click at [517, 435] on select "[Selecione...] Segunda Terça Quarta Quinta Sexta Sábado Domingo" at bounding box center [933, 429] width 876 height 27
click at [495, 418] on select "[Selecione...] Segunda Terça Quarta Quinta Sexta Sábado Domingo" at bounding box center [933, 429] width 876 height 27
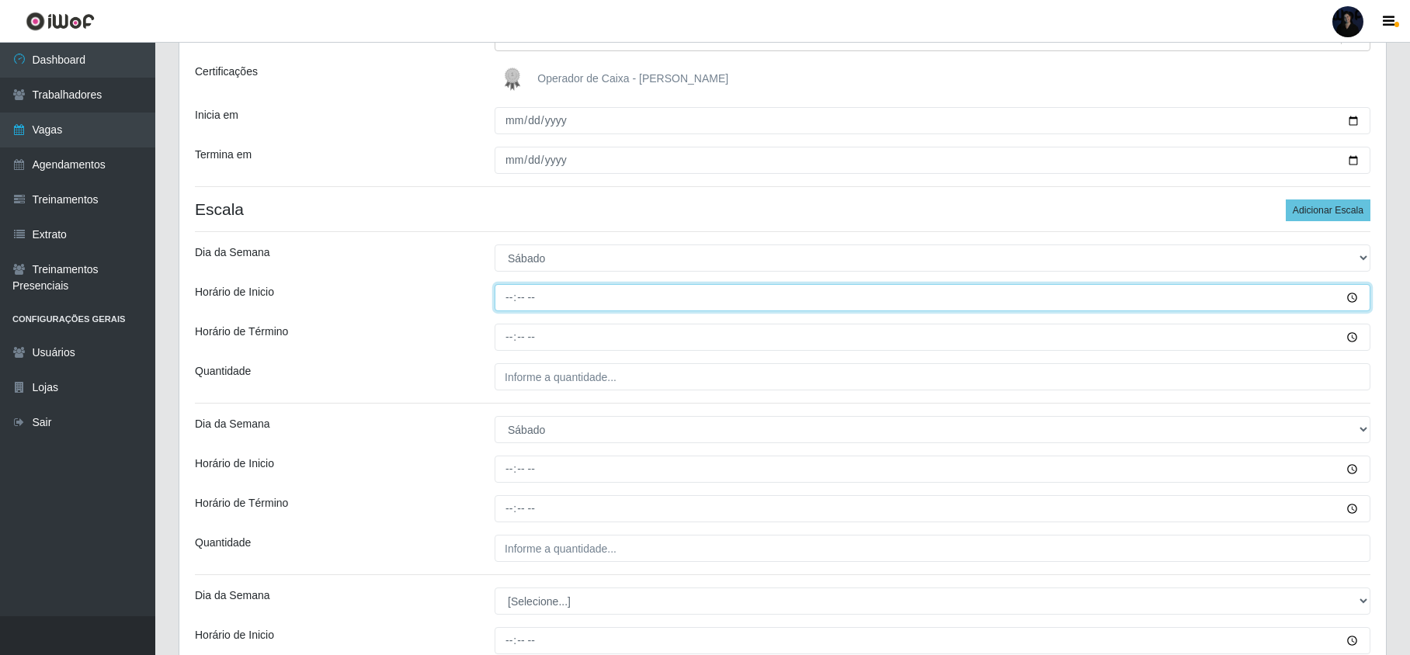
click at [508, 300] on input "Horário de Inicio" at bounding box center [933, 297] width 876 height 27
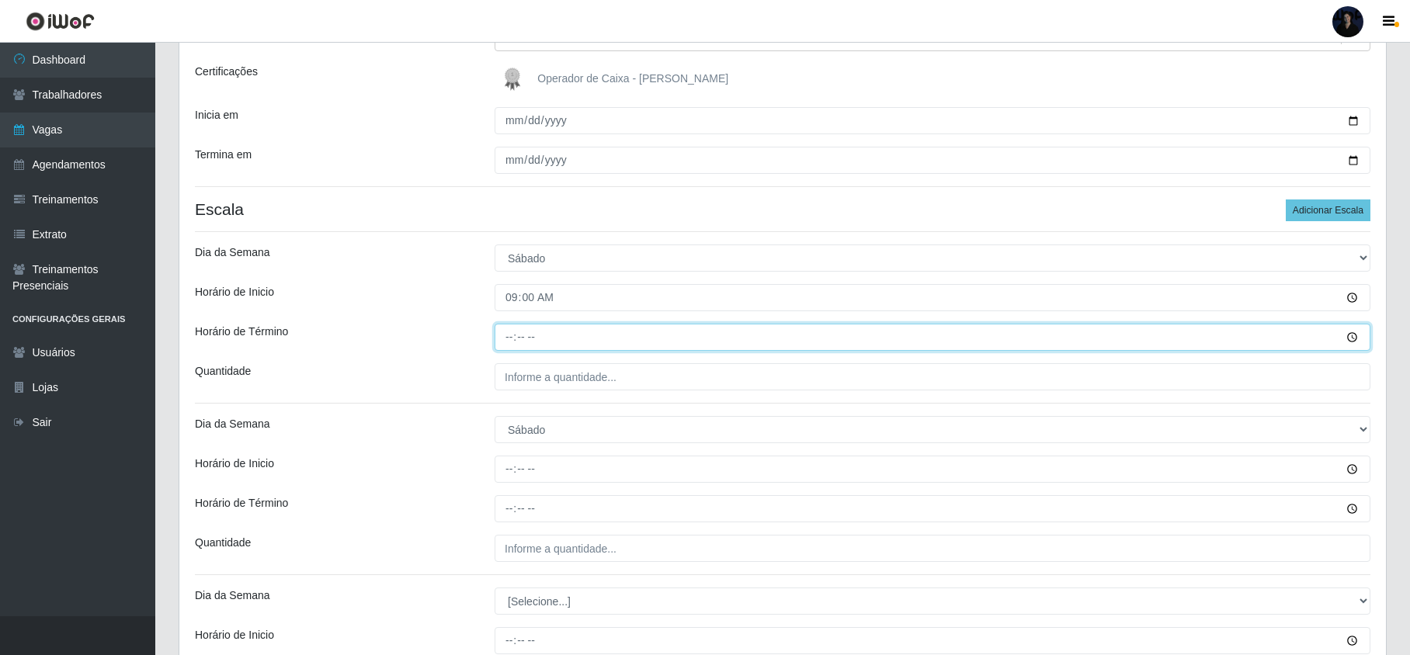
click at [502, 335] on input "Horário de Término" at bounding box center [933, 337] width 876 height 27
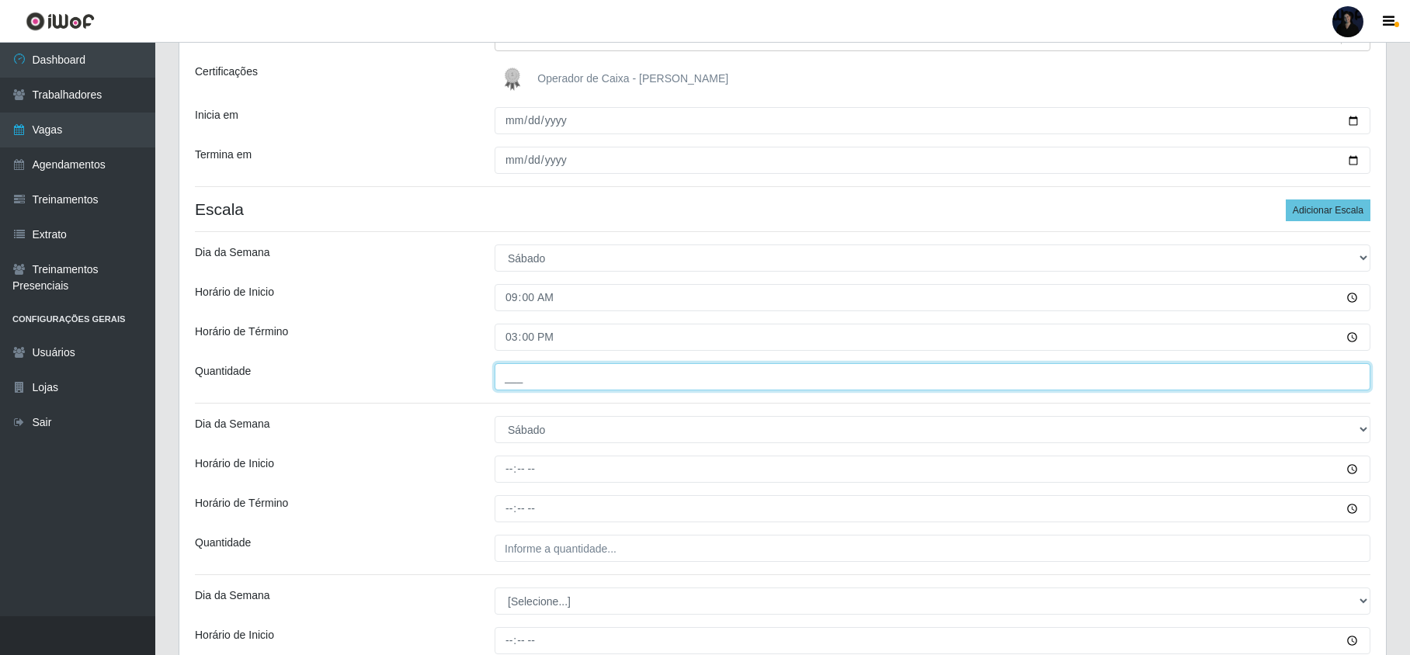
click at [510, 376] on input "___" at bounding box center [933, 376] width 876 height 27
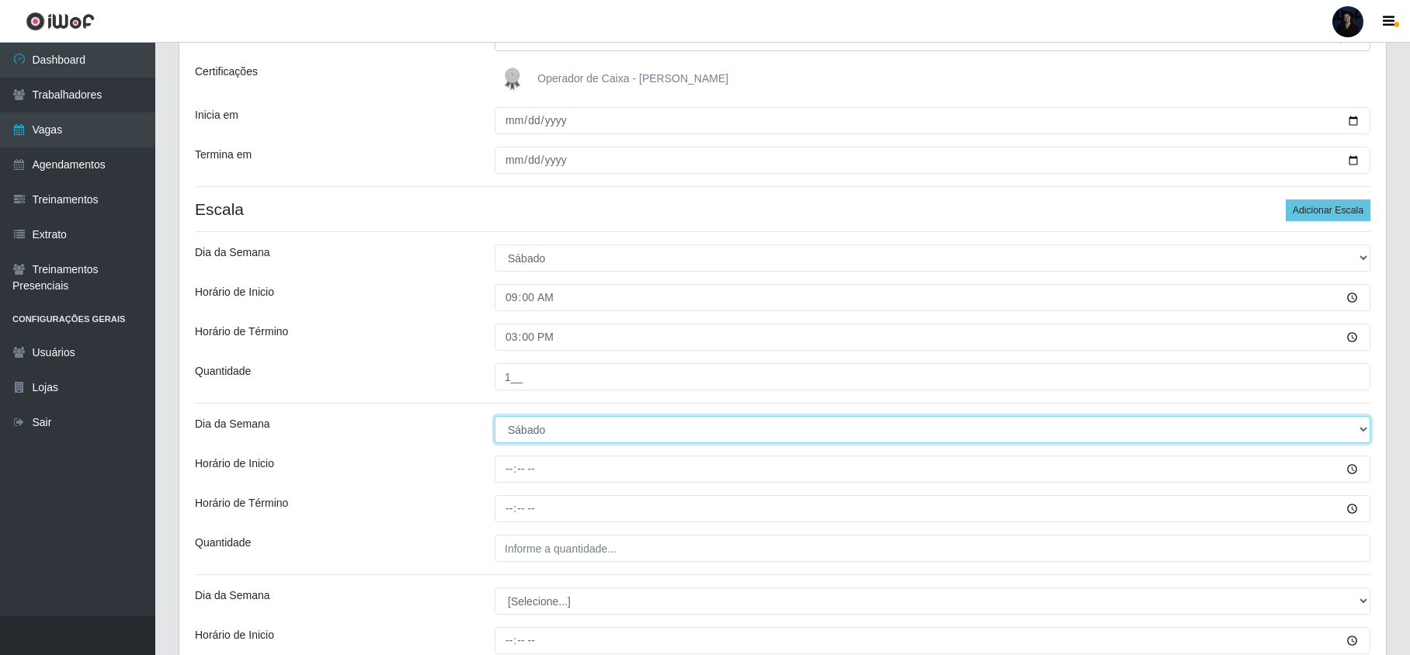
click at [519, 424] on select "[Selecione...] Segunda Terça Quarta Quinta Sexta Sábado Domingo" at bounding box center [933, 429] width 876 height 27
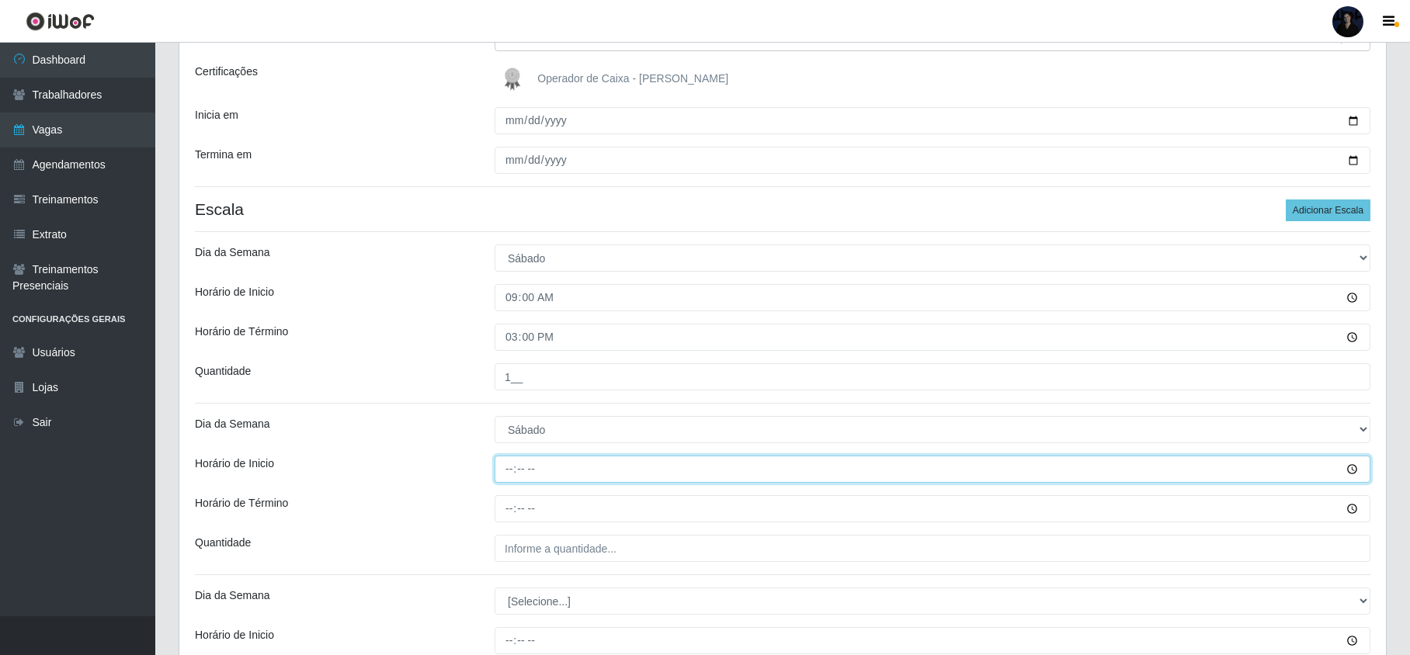
click at [513, 476] on input "Horário de Inicio" at bounding box center [933, 469] width 876 height 27
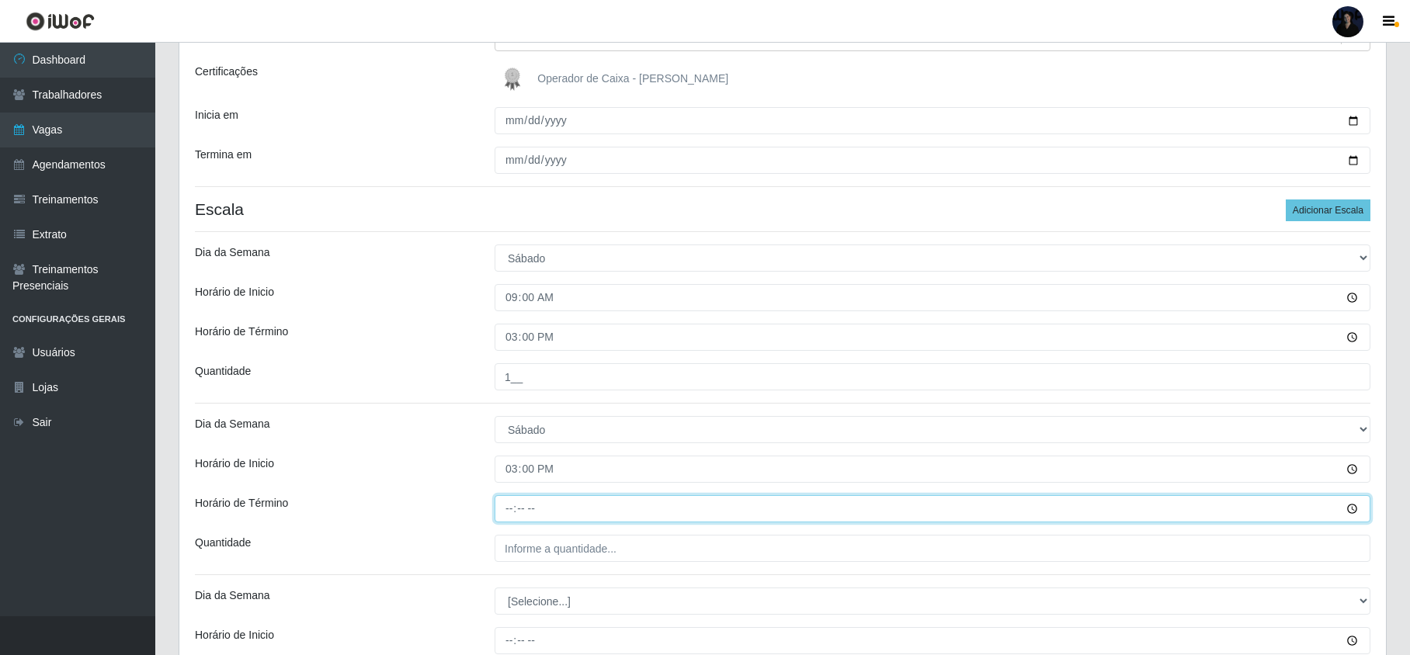
click at [507, 510] on input "Horário de Término" at bounding box center [933, 508] width 876 height 27
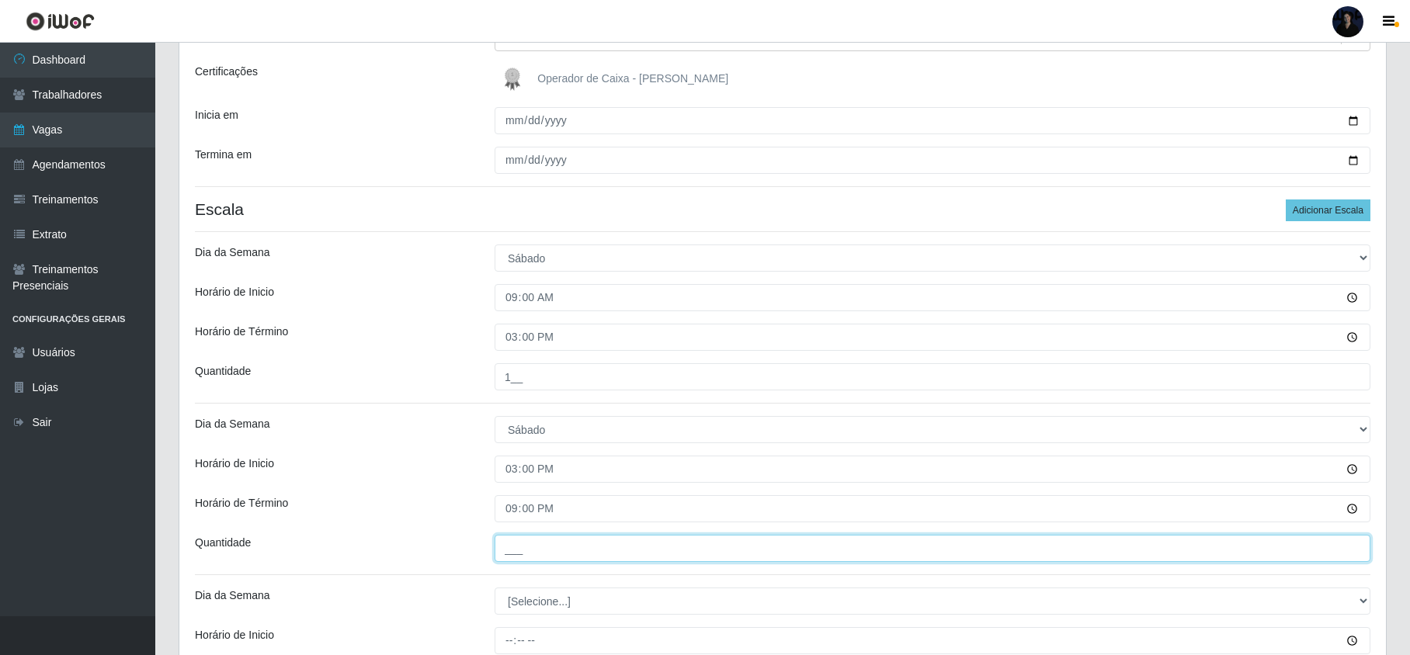
click at [519, 544] on input "___" at bounding box center [933, 548] width 876 height 27
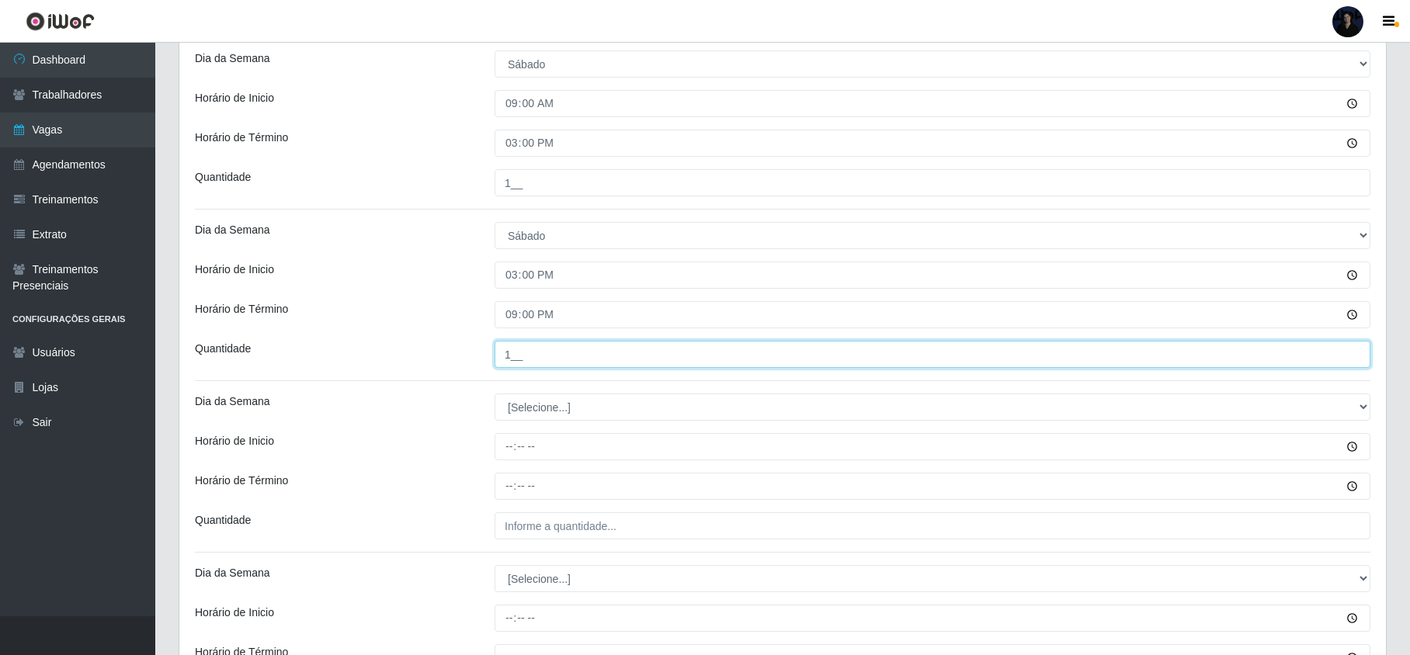
scroll to position [606, 0]
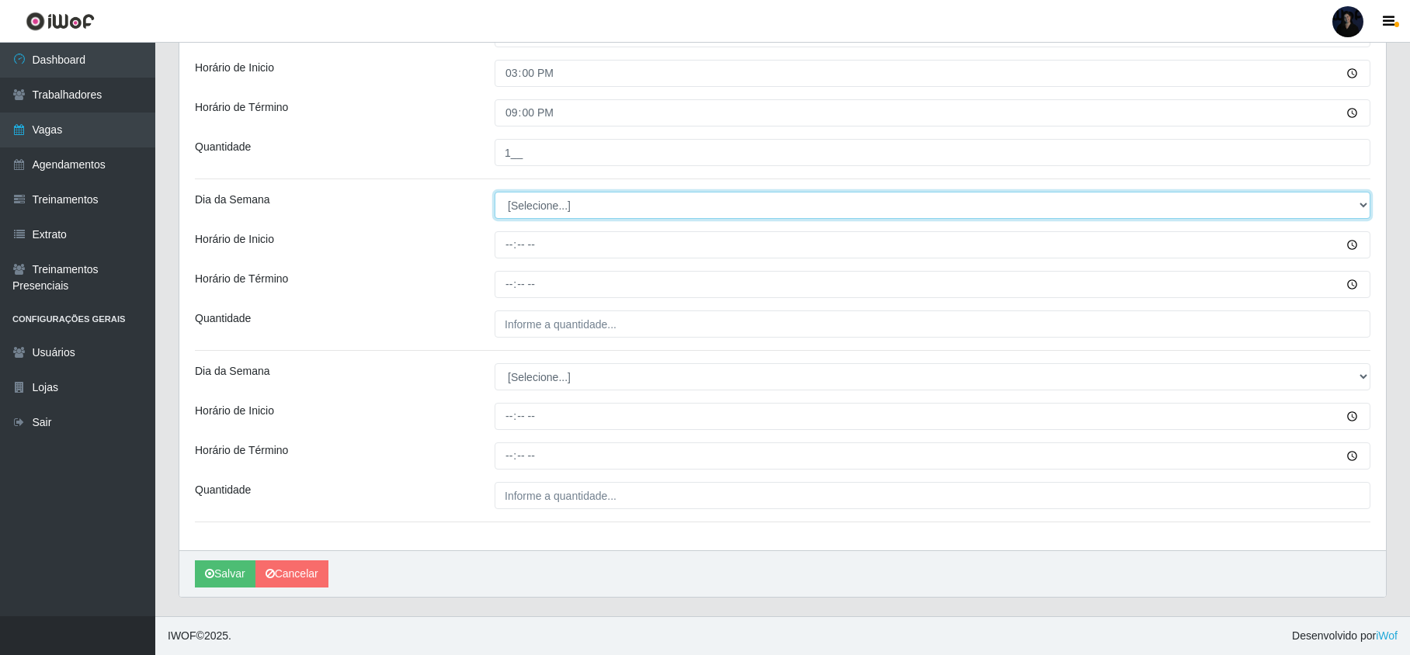
click at [532, 205] on select "[Selecione...] Segunda Terça Quarta Quinta Sexta Sábado Domingo" at bounding box center [933, 205] width 876 height 27
click at [495, 192] on select "[Selecione...] Segunda Terça Quarta Quinta Sexta Sábado Domingo" at bounding box center [933, 205] width 876 height 27
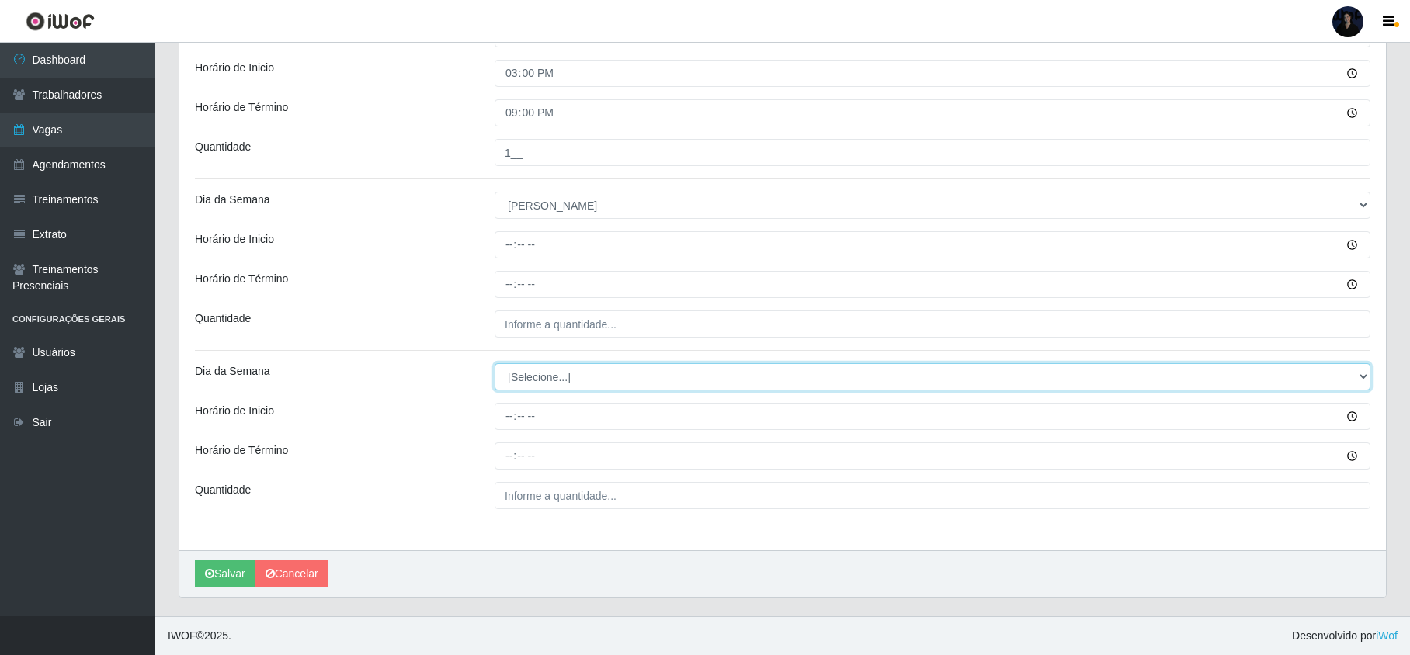
click at [536, 370] on select "[Selecione...] Segunda Terça Quarta Quinta Sexta Sábado Domingo" at bounding box center [933, 376] width 876 height 27
click at [495, 363] on select "[Selecione...] Segunda Terça Quarta Quinta Sexta Sábado Domingo" at bounding box center [933, 376] width 876 height 27
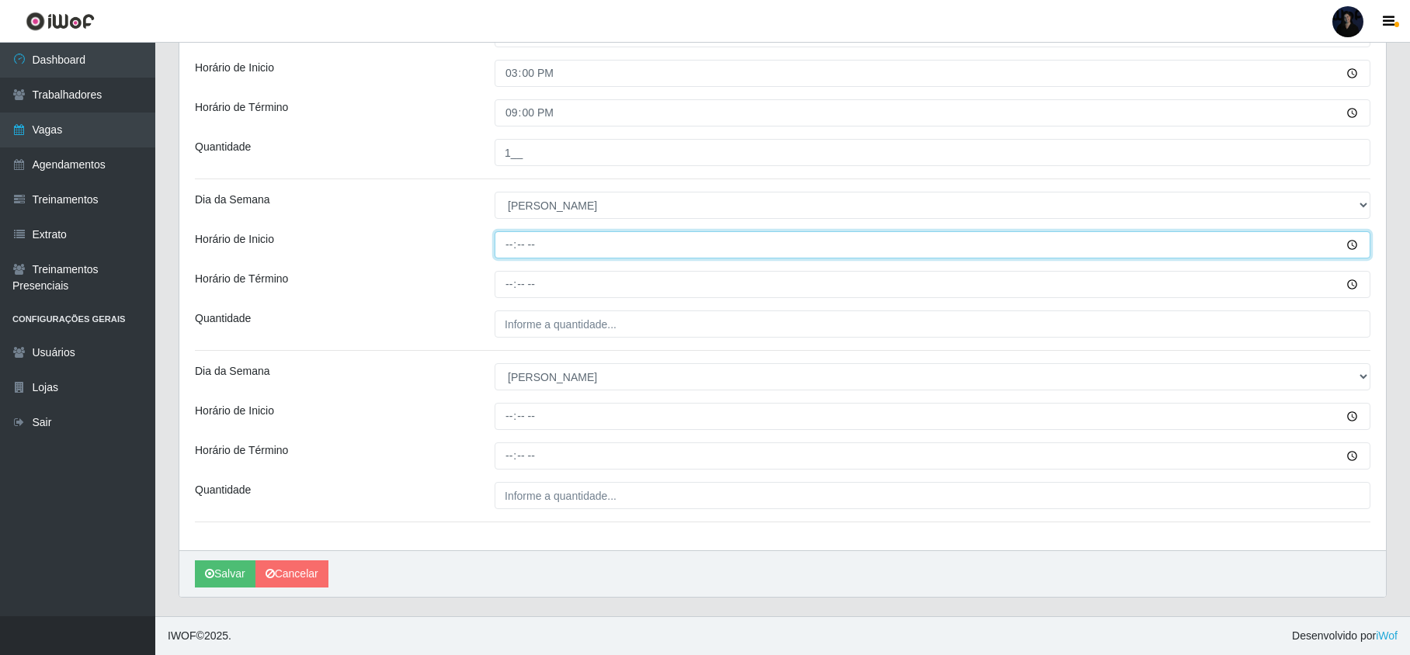
click at [504, 235] on input "Horário de Inicio" at bounding box center [933, 244] width 876 height 27
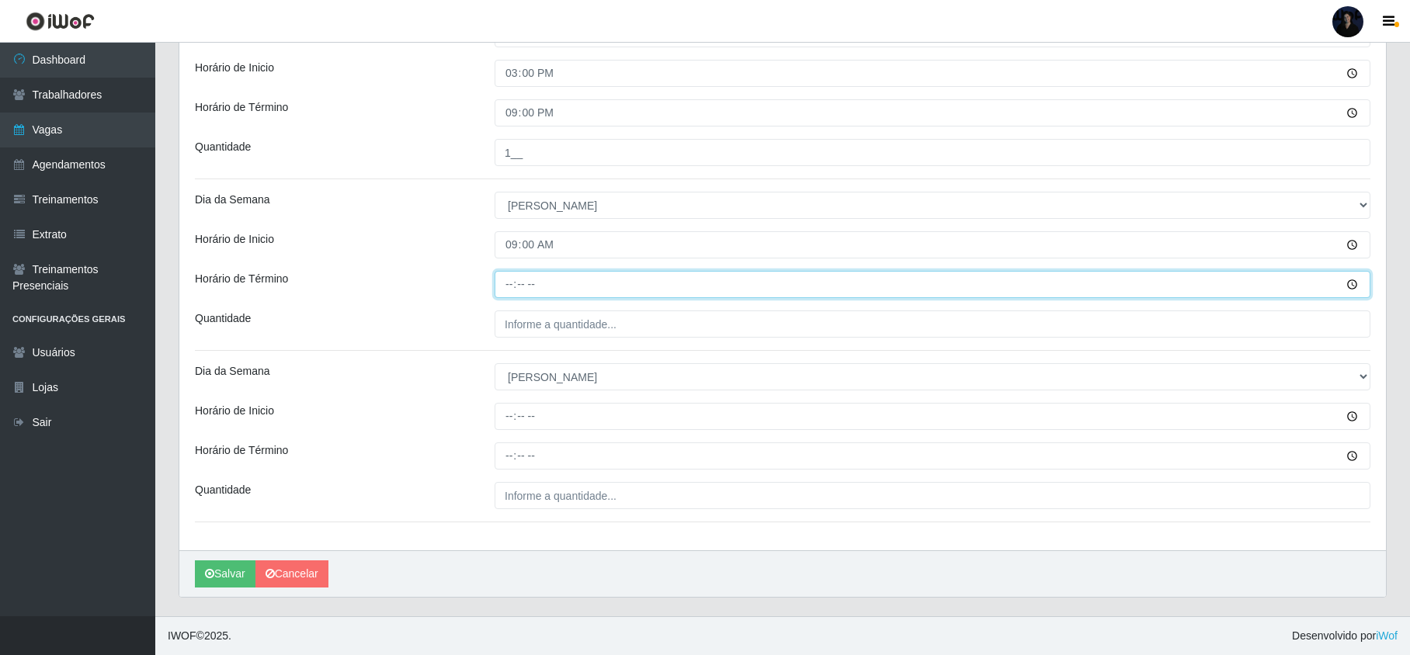
click at [508, 283] on input "Horário de Término" at bounding box center [933, 284] width 876 height 27
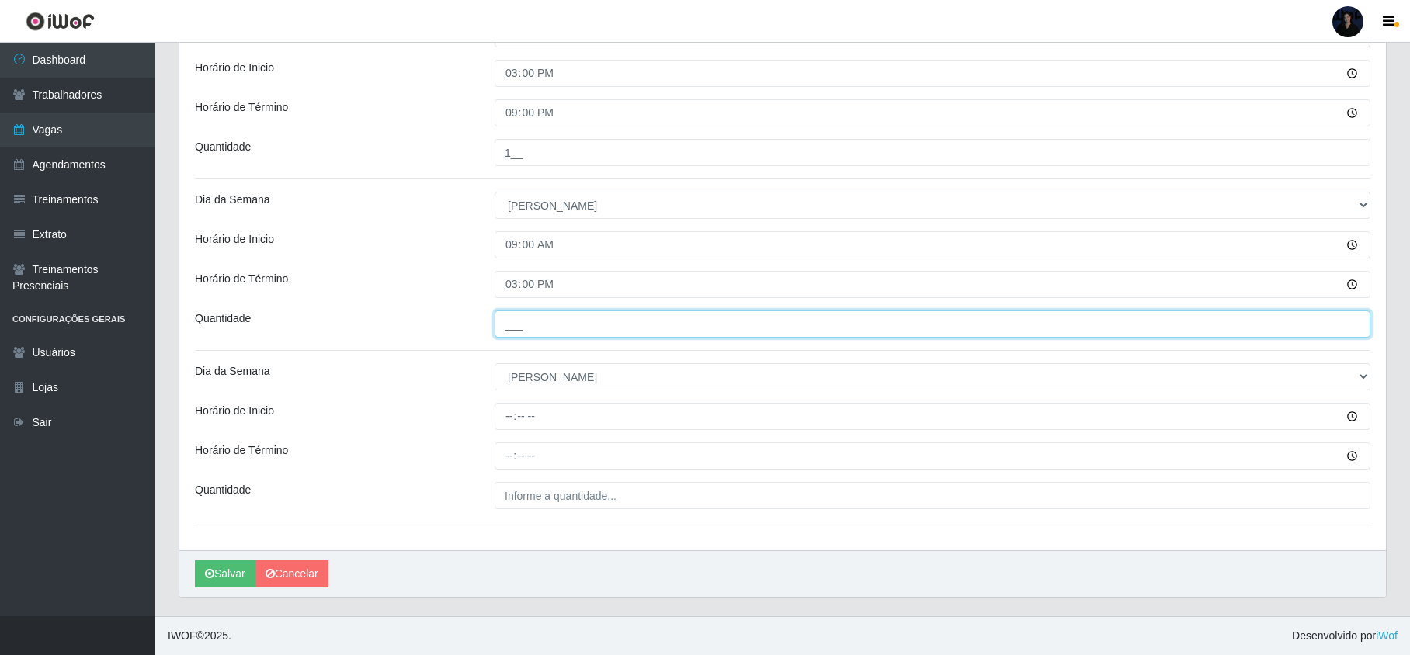
click at [514, 320] on input "___" at bounding box center [933, 324] width 876 height 27
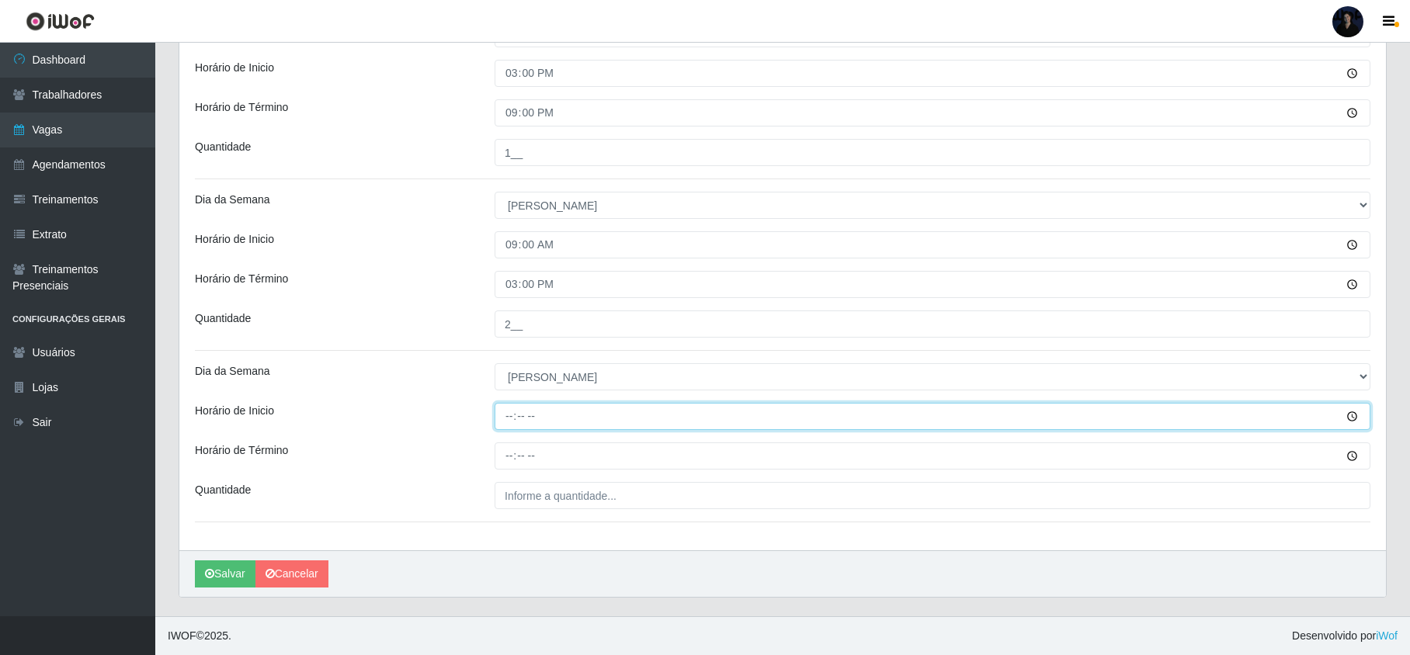
click at [510, 407] on input "Horário de Inicio" at bounding box center [933, 416] width 876 height 27
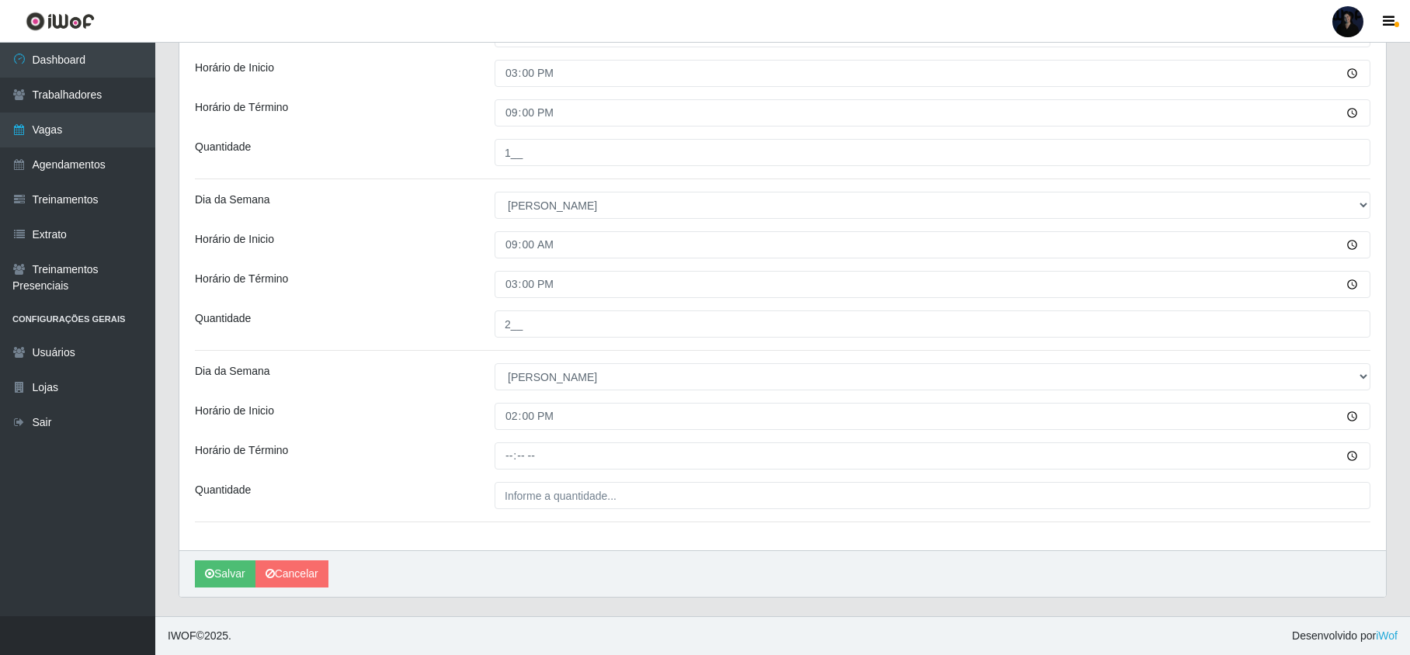
click at [511, 439] on div "[PERSON_NAME] - Mossoró Função [Selecione...] Embalador Embalador + Embalador +…" at bounding box center [782, 41] width 1207 height 1020
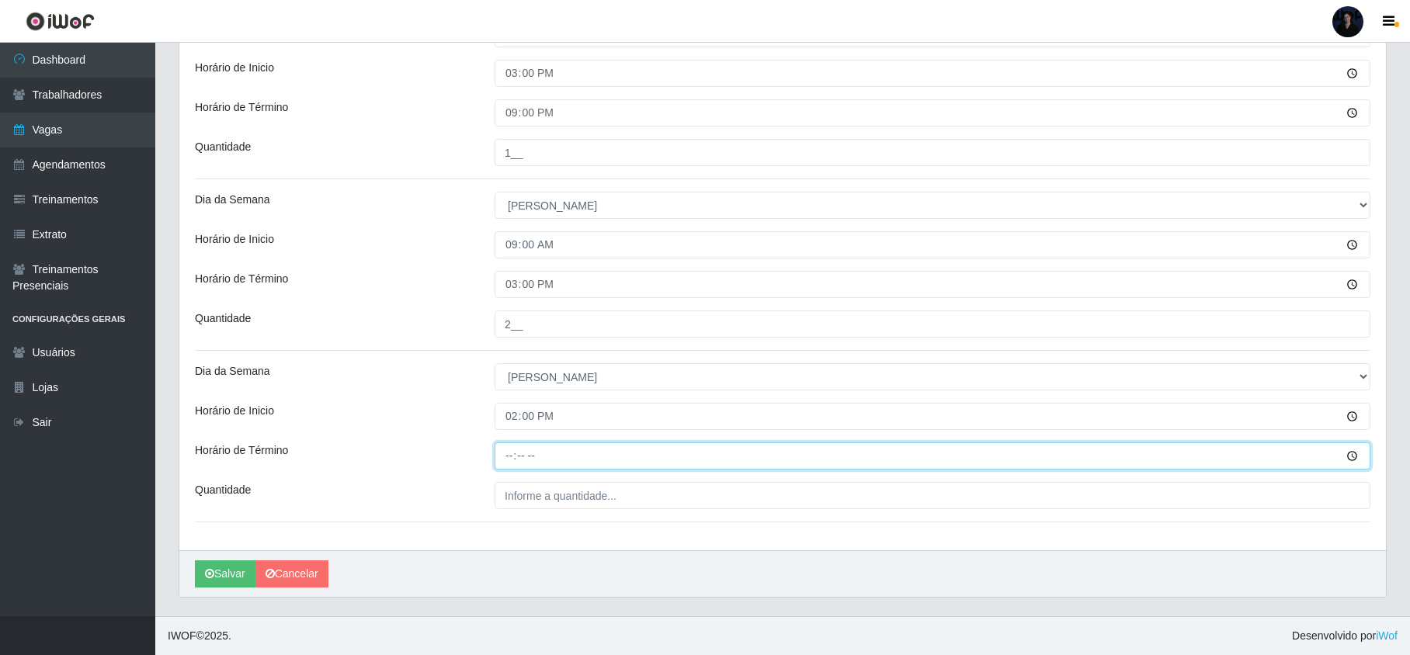
click at [508, 457] on input "Horário de Término" at bounding box center [933, 456] width 876 height 27
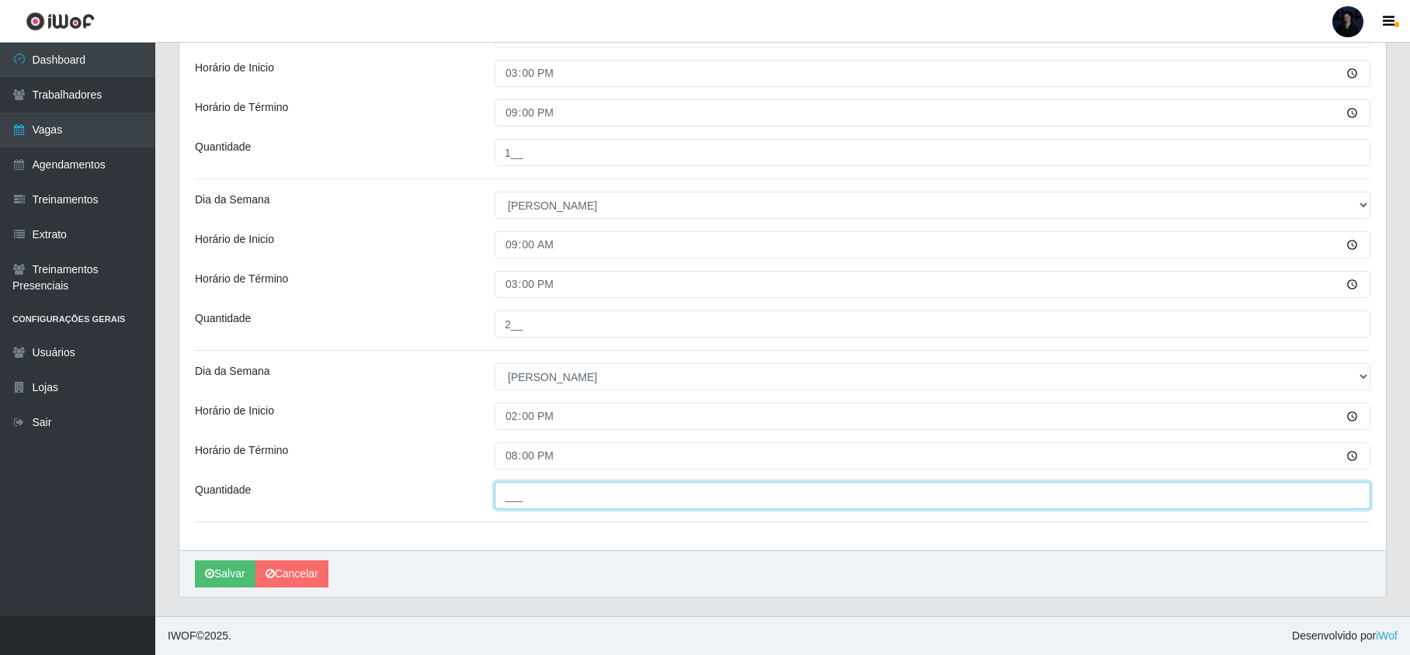
click at [511, 497] on input "___" at bounding box center [933, 495] width 876 height 27
click at [215, 579] on button "Salvar" at bounding box center [225, 574] width 61 height 27
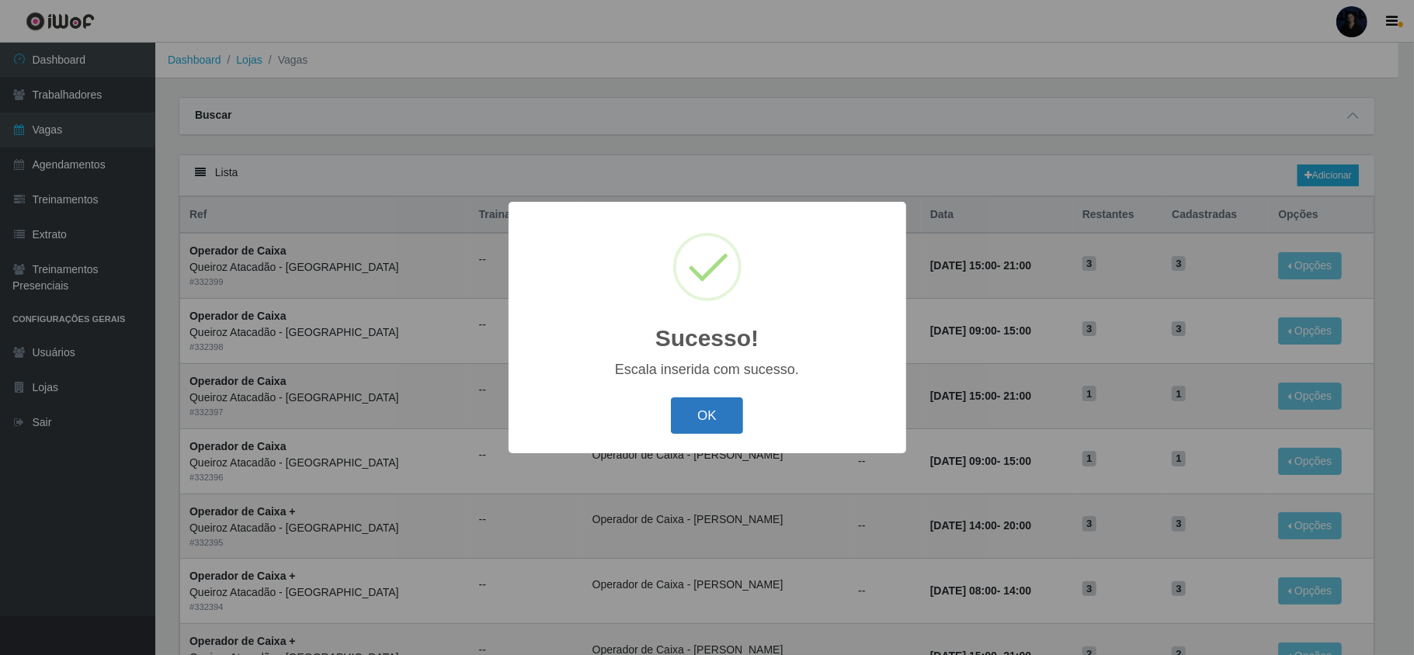
click at [704, 422] on button "OK" at bounding box center [707, 416] width 72 height 36
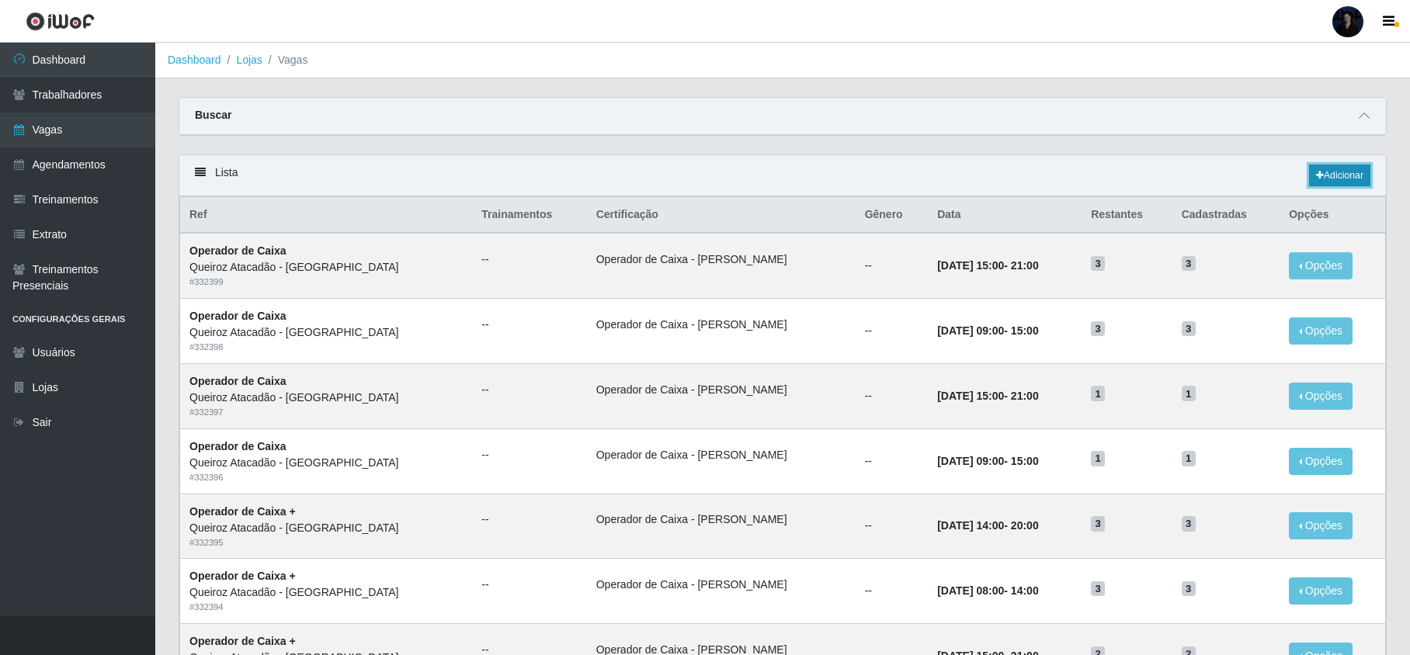
click at [1316, 180] on icon at bounding box center [1320, 175] width 8 height 9
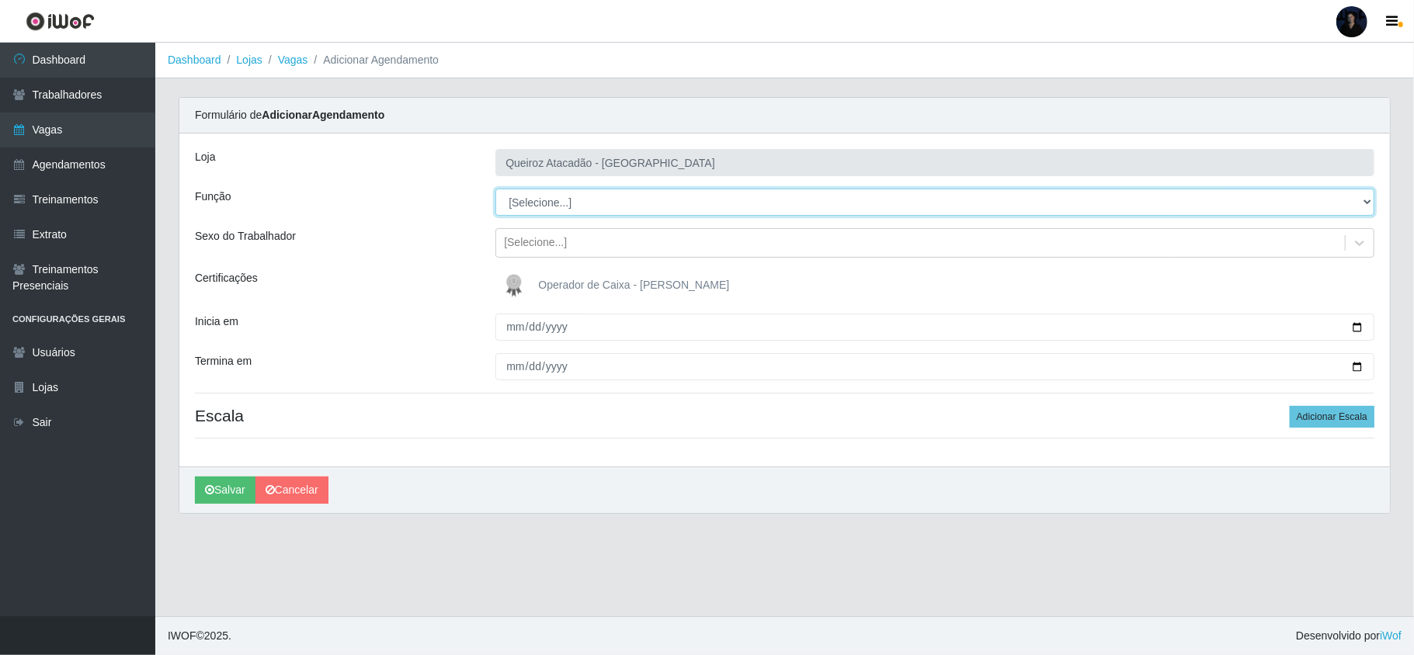
click at [624, 208] on select "[Selecione...] Embalador Embalador + Embalador ++ Operador de Caixa Operador de…" at bounding box center [934, 202] width 879 height 27
click at [495, 189] on select "[Selecione...] Embalador Embalador + Embalador ++ Operador de Caixa Operador de…" at bounding box center [934, 202] width 879 height 27
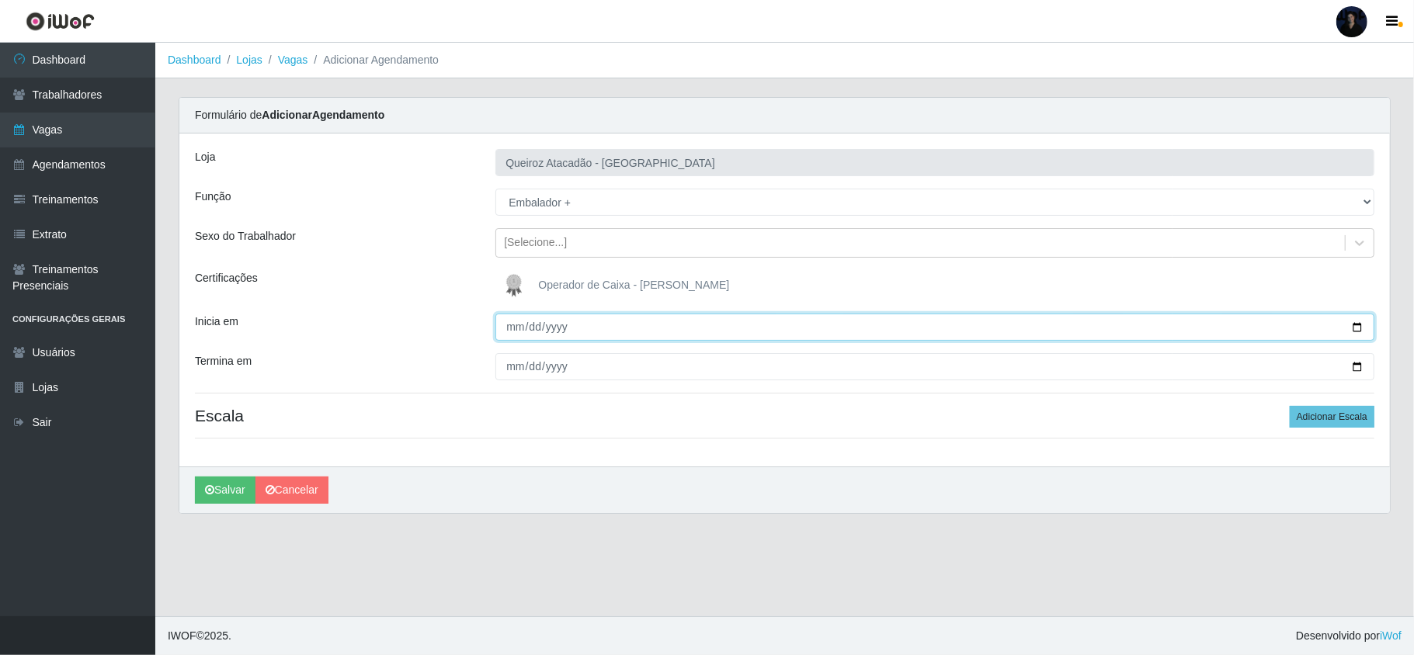
click at [516, 328] on input "Inicia em" at bounding box center [934, 327] width 879 height 27
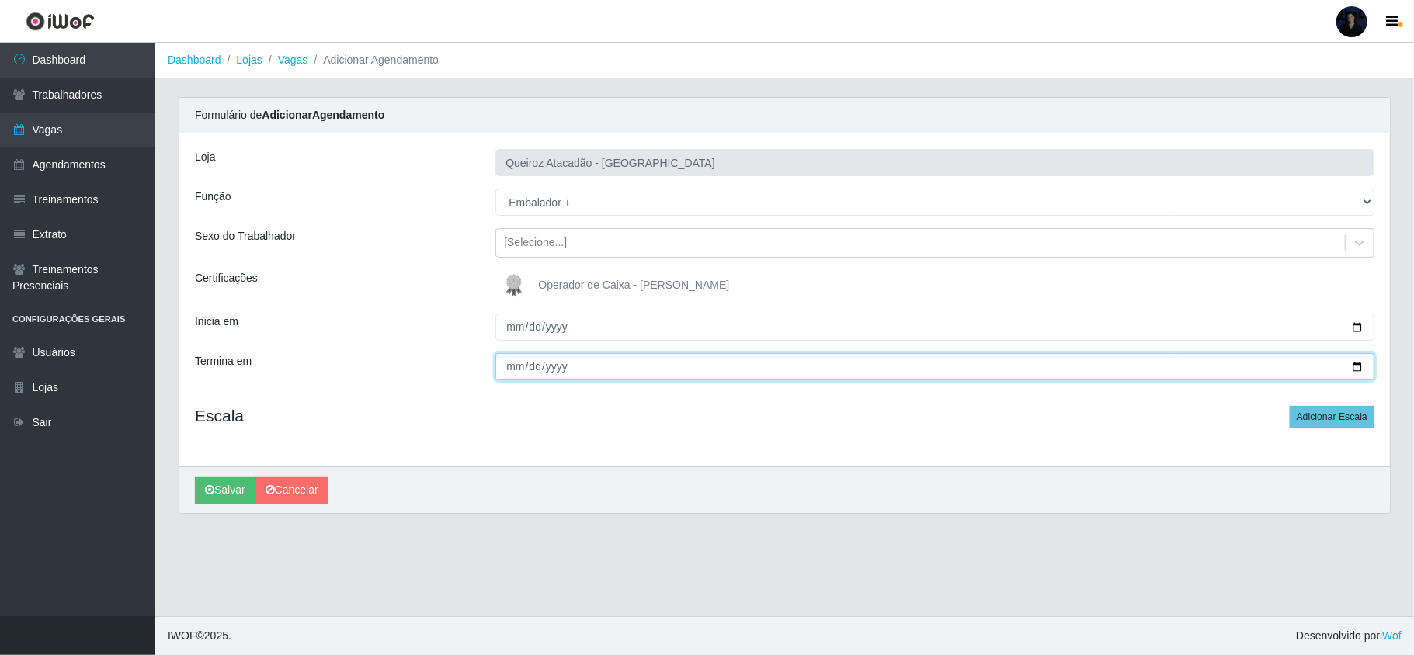
click at [508, 367] on input "Termina em" at bounding box center [934, 366] width 879 height 27
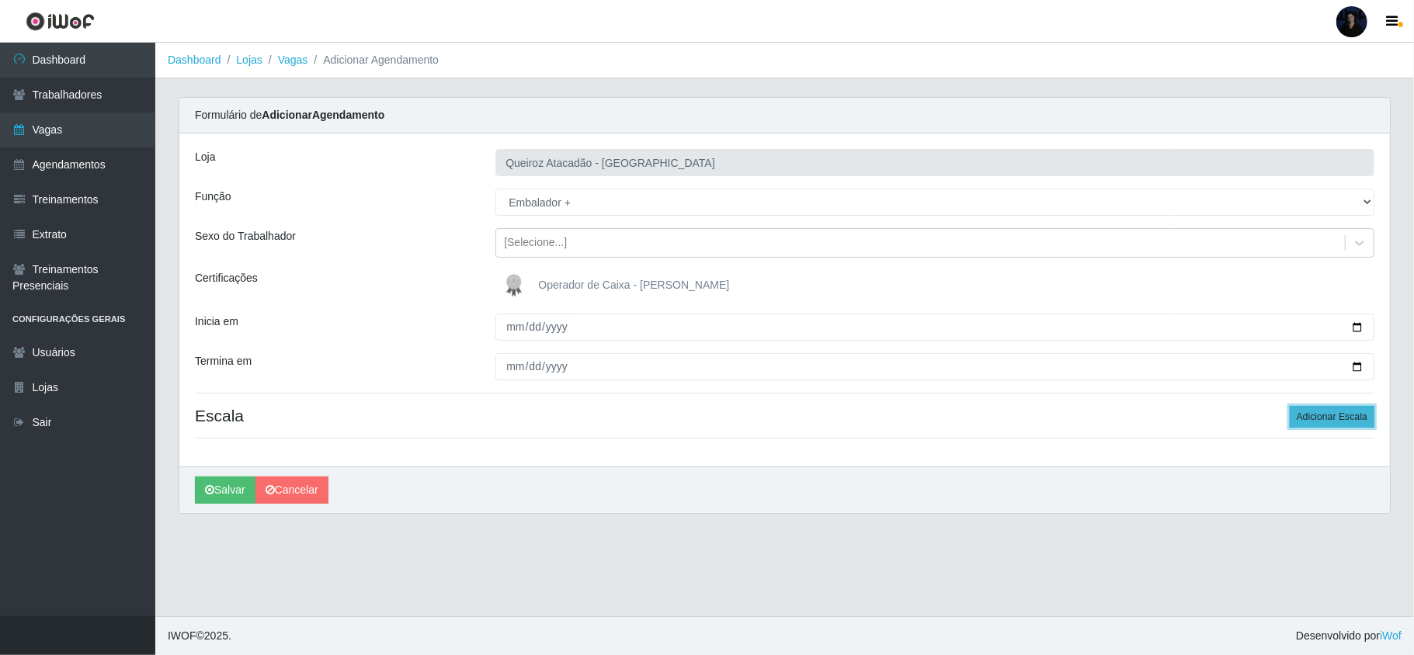
click at [1355, 427] on button "Adicionar Escala" at bounding box center [1332, 417] width 85 height 22
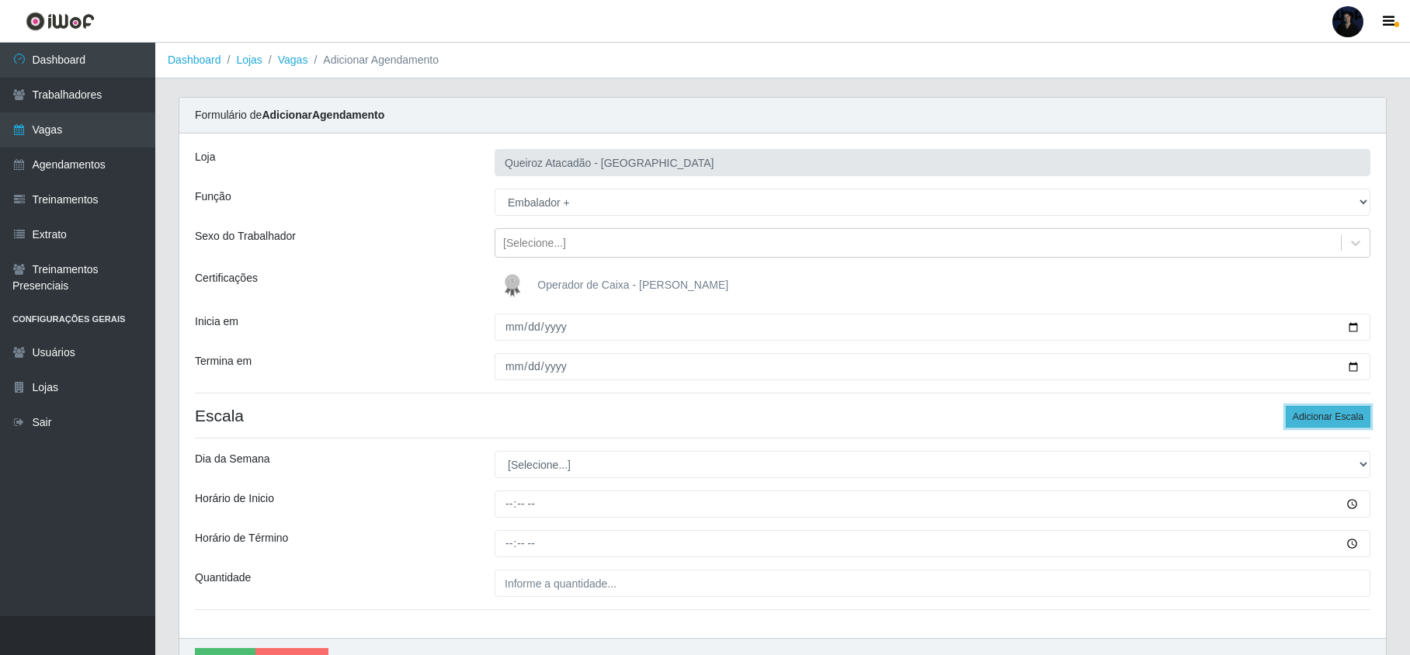
click at [1350, 414] on button "Adicionar Escala" at bounding box center [1328, 417] width 85 height 22
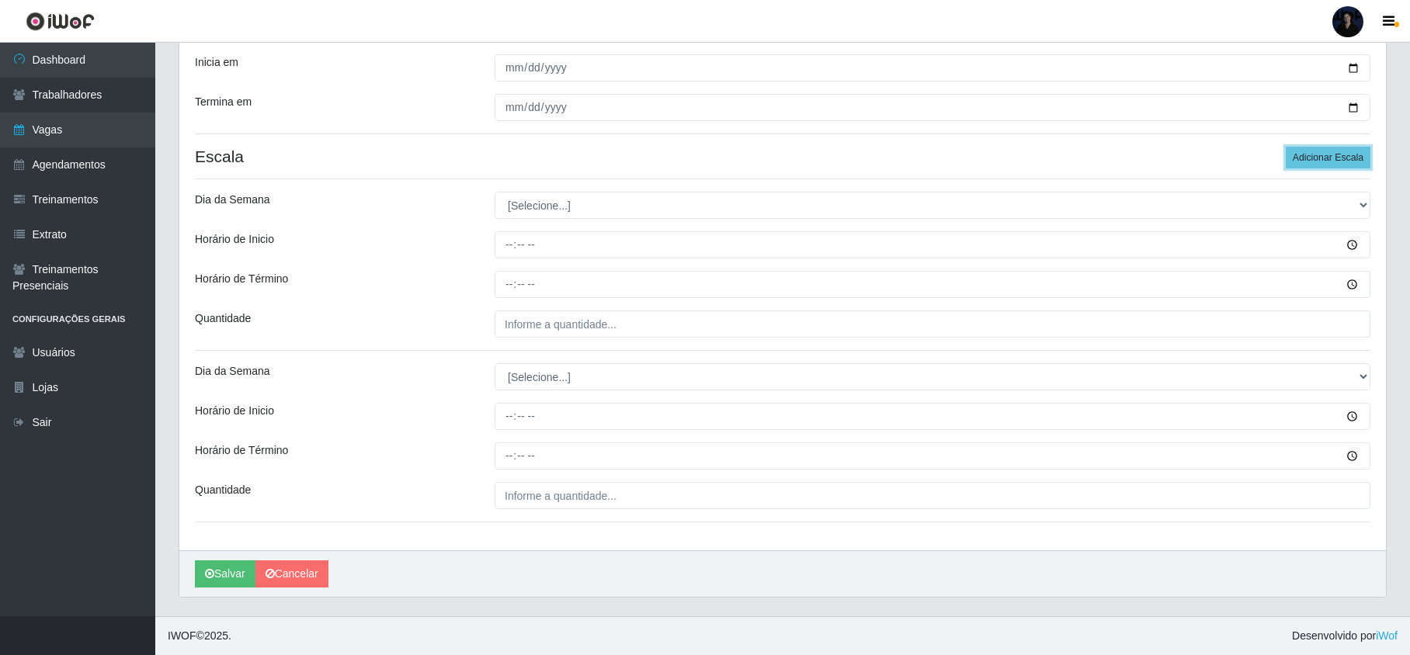
scroll to position [262, 0]
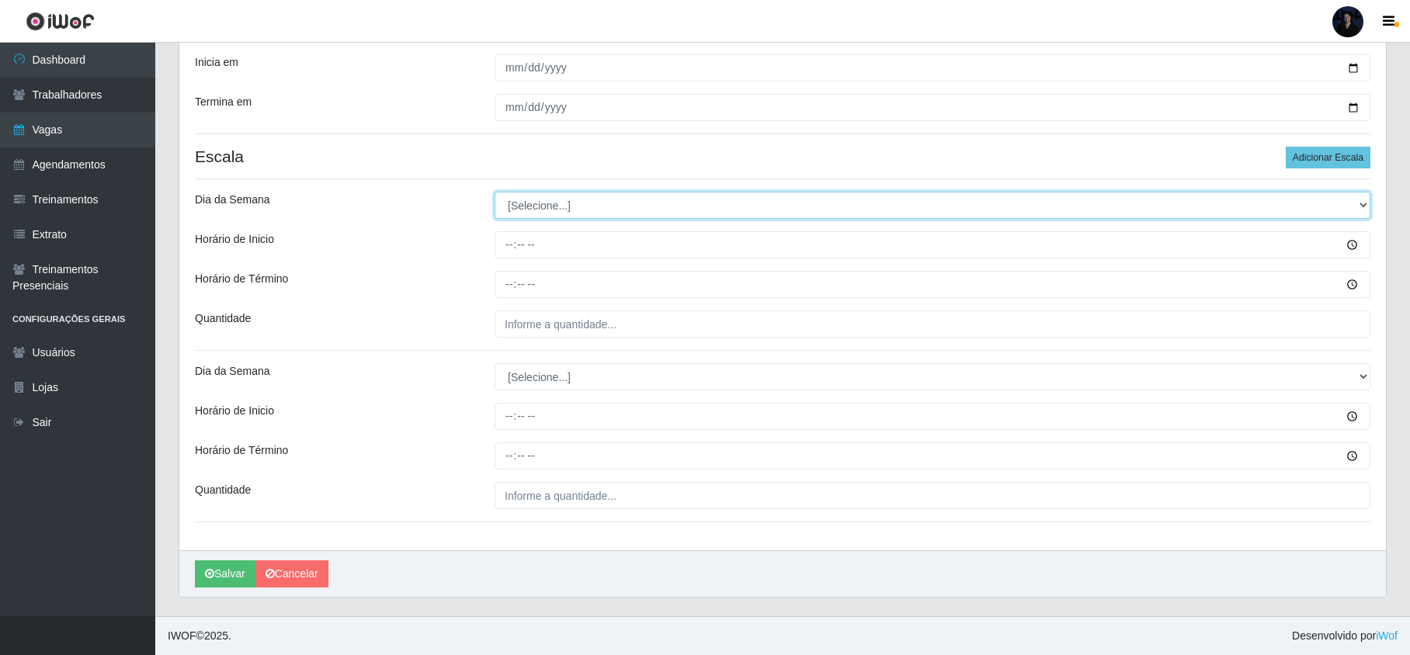
click at [533, 210] on select "[Selecione...] Segunda Terça Quarta Quinta Sexta Sábado Domingo" at bounding box center [933, 205] width 876 height 27
click at [495, 192] on select "[Selecione...] Segunda Terça Quarta Quinta Sexta Sábado Domingo" at bounding box center [933, 205] width 876 height 27
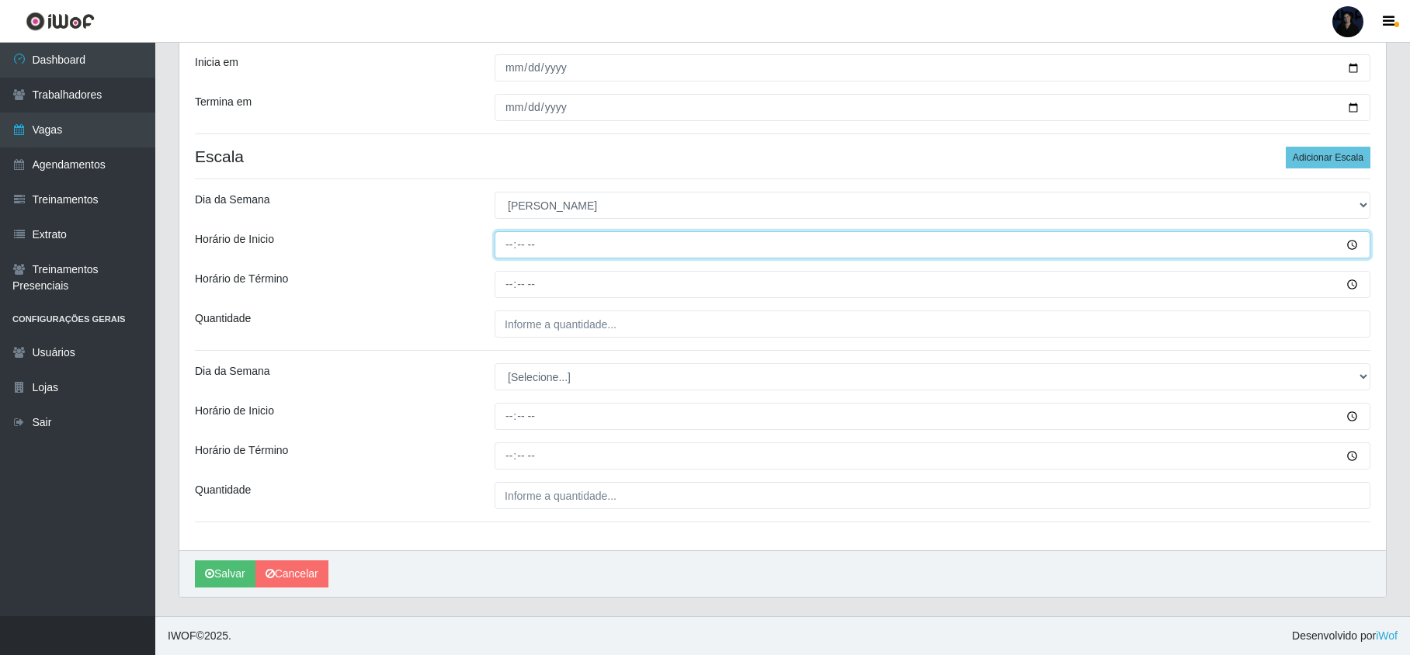
click at [506, 242] on input "Horário de Inicio" at bounding box center [933, 244] width 876 height 27
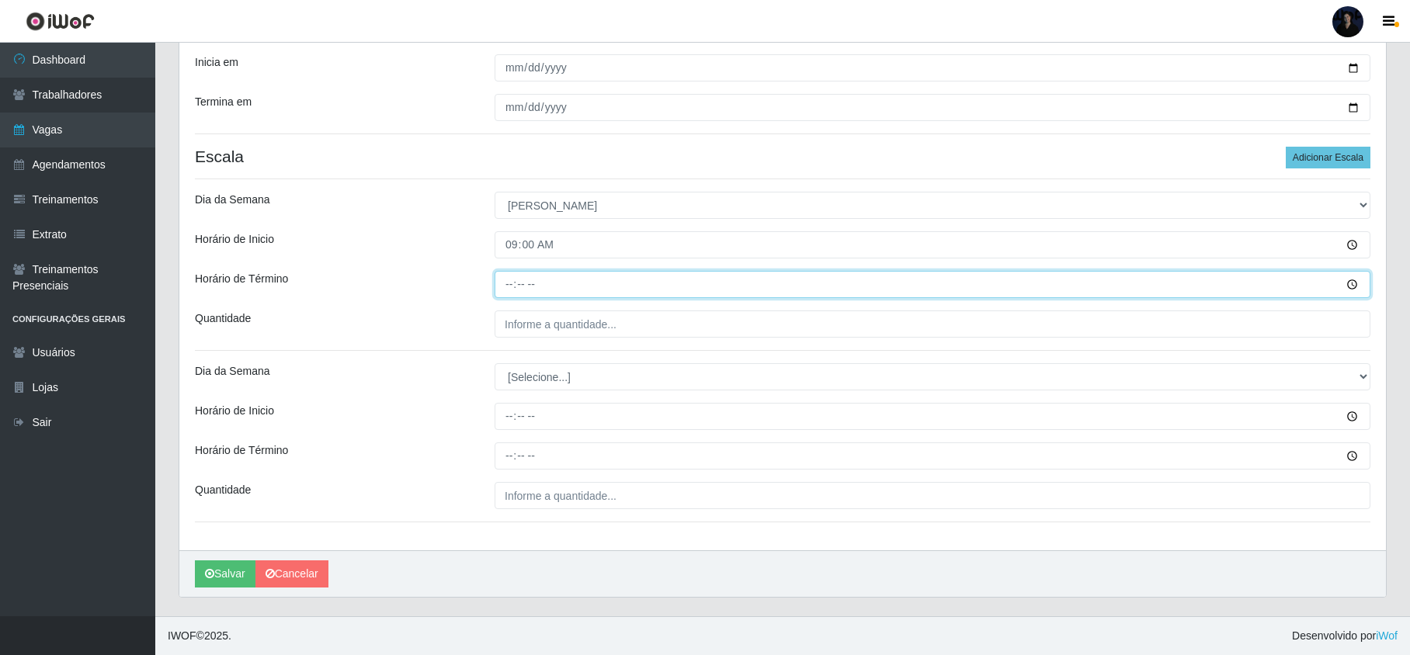
click at [506, 287] on input "Horário de Término" at bounding box center [933, 284] width 876 height 27
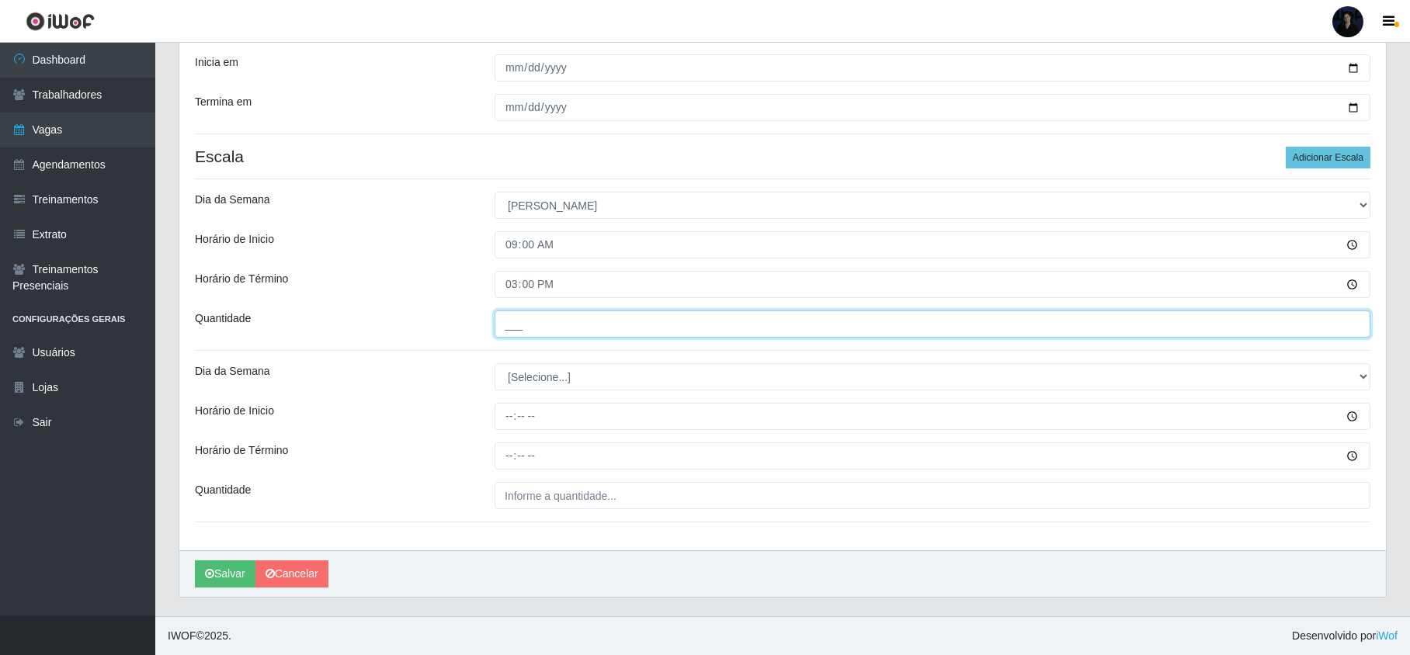
click at [526, 326] on input "___" at bounding box center [933, 324] width 876 height 27
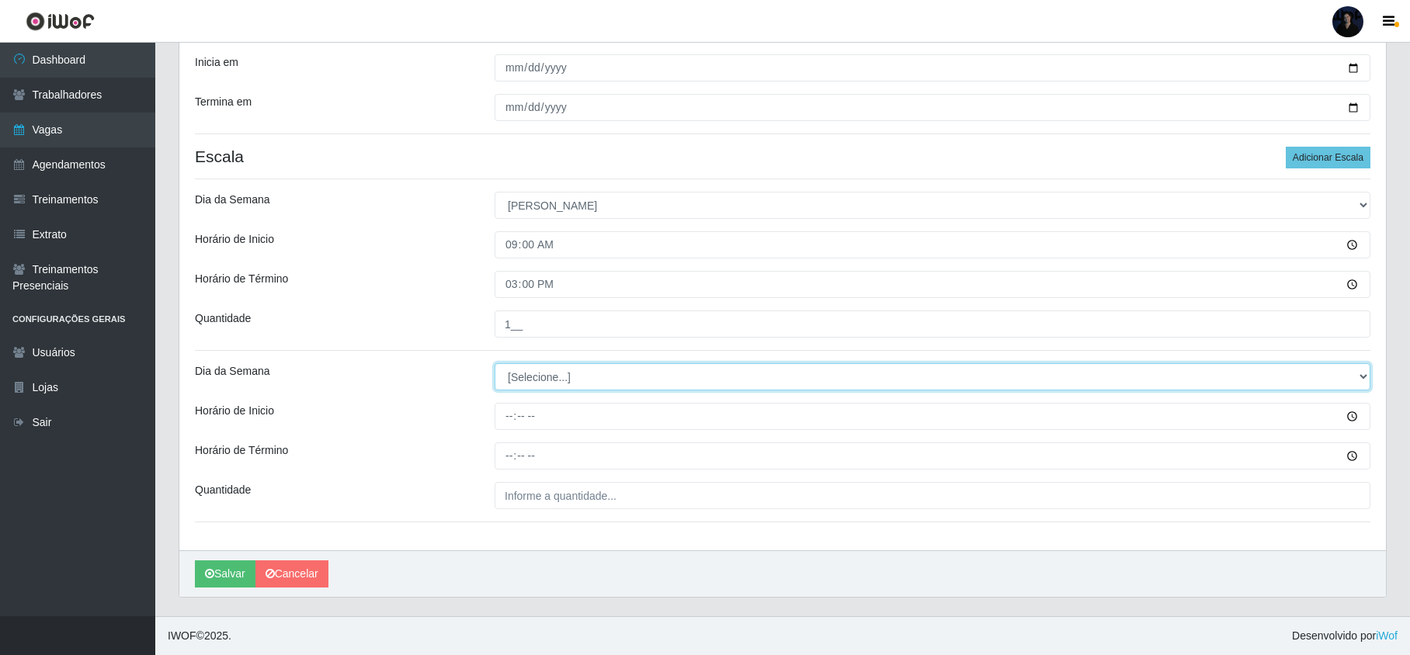
click at [533, 380] on select "[Selecione...] Segunda Terça Quarta Quinta Sexta Sábado Domingo" at bounding box center [933, 376] width 876 height 27
click at [495, 363] on select "[Selecione...] Segunda Terça Quarta Quinta Sexta Sábado Domingo" at bounding box center [933, 376] width 876 height 27
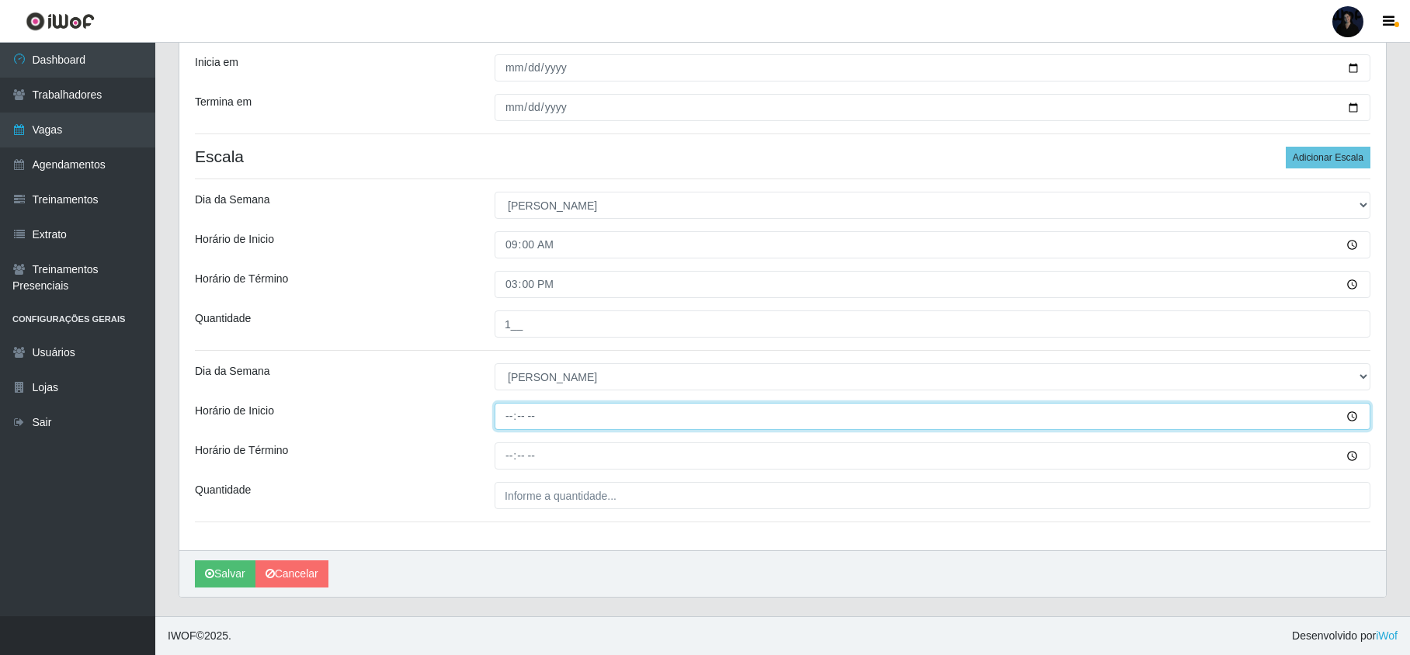
click at [502, 414] on input "Horário de Inicio" at bounding box center [933, 416] width 876 height 27
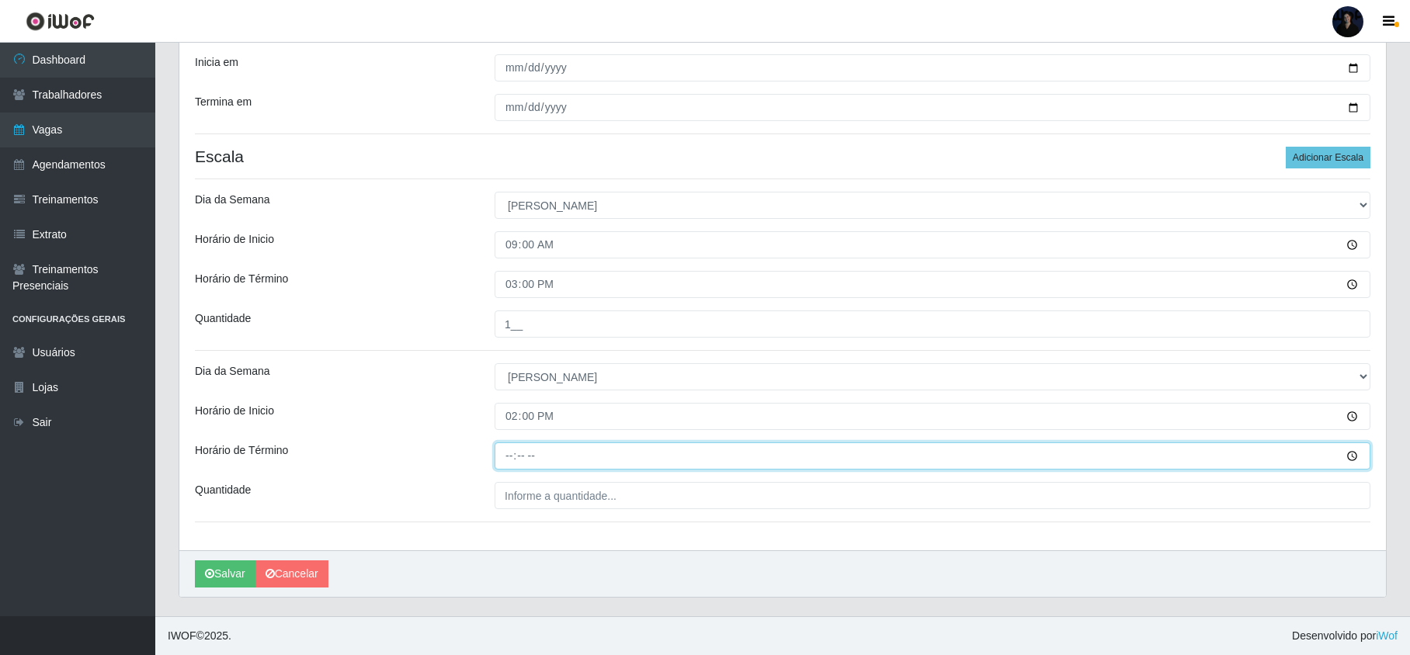
click at [501, 452] on input "Horário de Término" at bounding box center [933, 456] width 876 height 27
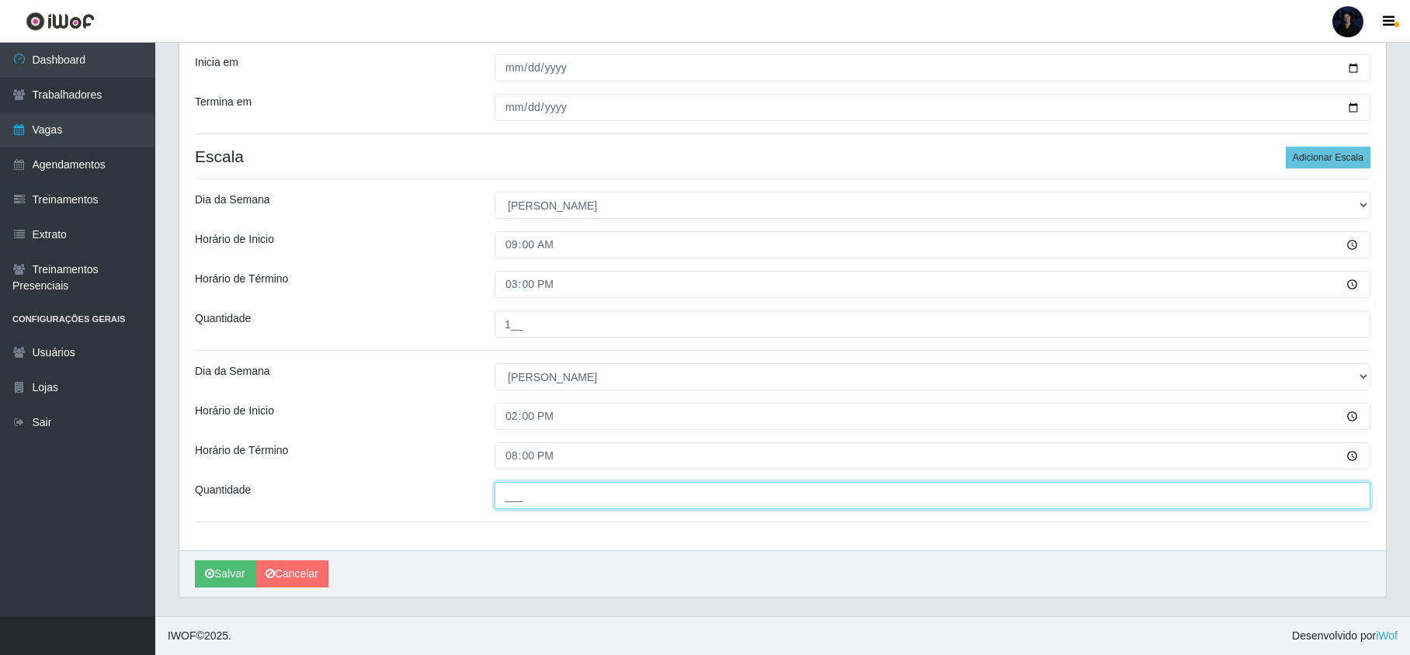
click at [504, 482] on input "___" at bounding box center [933, 495] width 876 height 27
click at [214, 573] on icon "submit" at bounding box center [209, 573] width 9 height 11
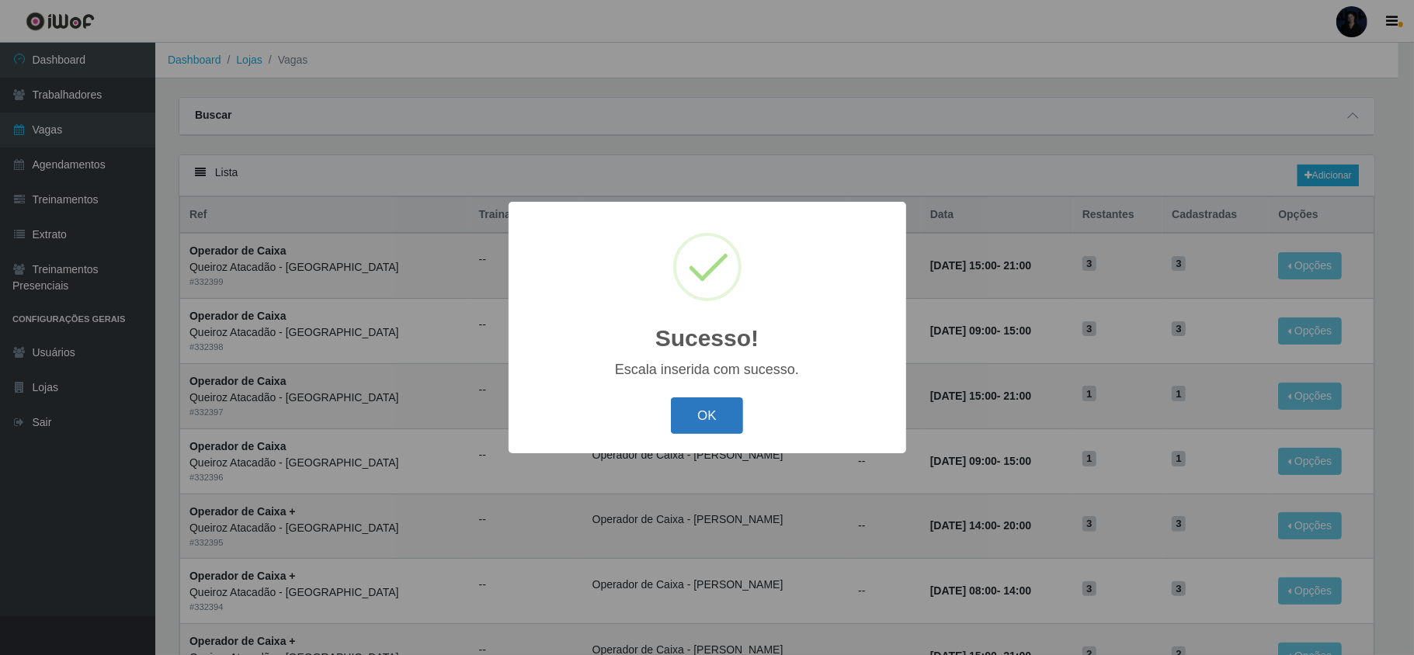
click at [693, 430] on button "OK" at bounding box center [707, 416] width 72 height 36
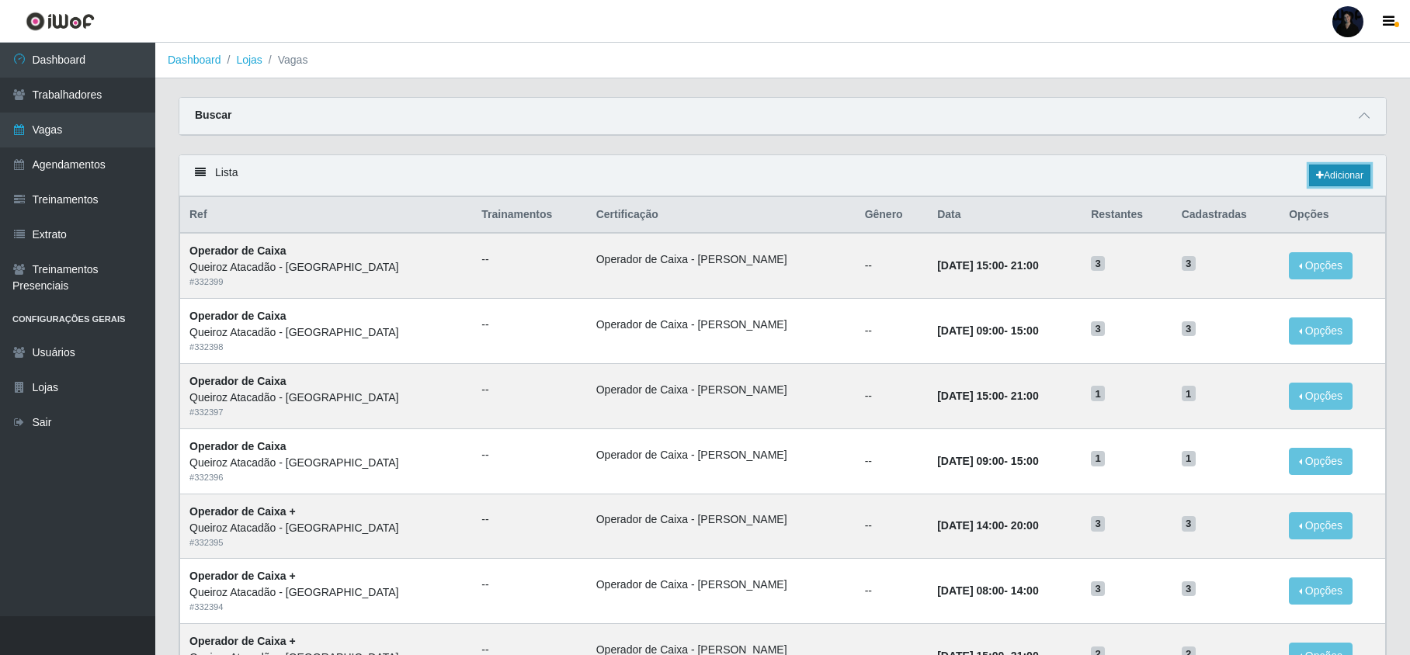
click at [1321, 175] on link "Adicionar" at bounding box center [1339, 176] width 61 height 22
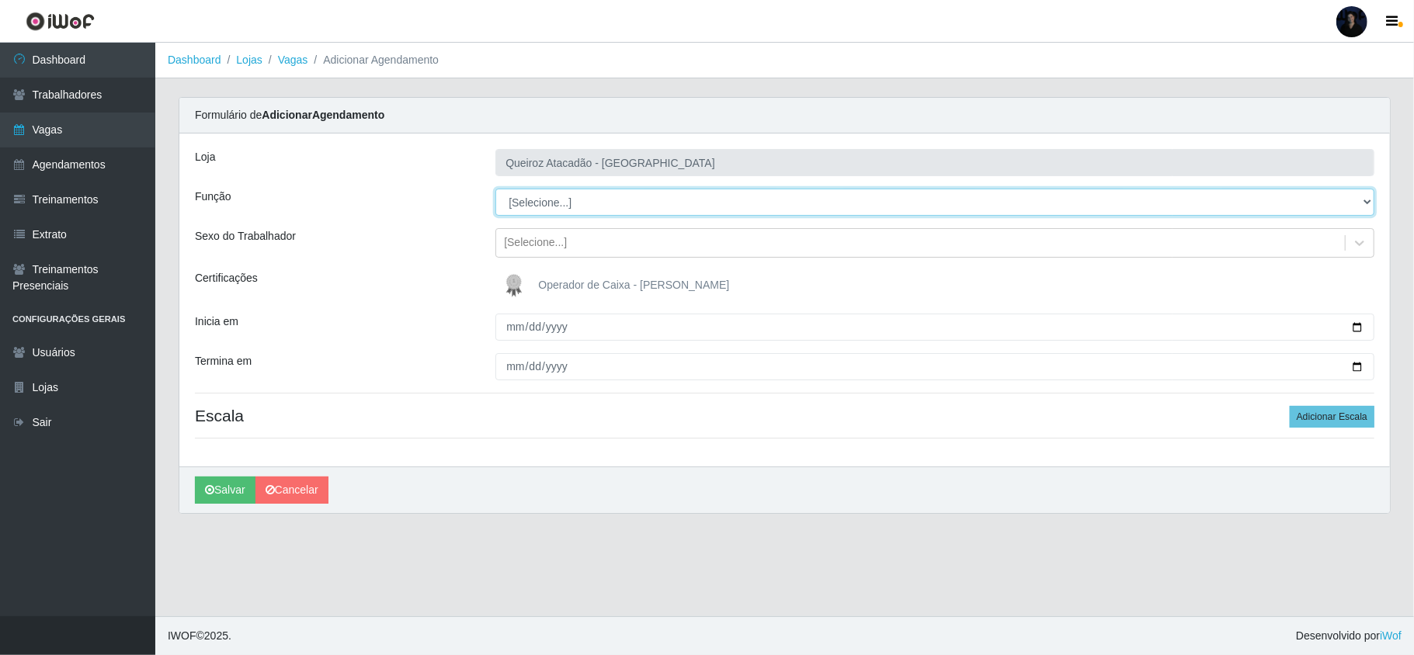
click at [538, 207] on select "[Selecione...] Embalador Embalador + Embalador ++ Operador de Caixa Operador de…" at bounding box center [934, 202] width 879 height 27
click at [495, 189] on select "[Selecione...] Embalador Embalador + Embalador ++ Operador de Caixa Operador de…" at bounding box center [934, 202] width 879 height 27
click at [557, 215] on select "[Selecione...] Embalador Embalador + Embalador ++ Operador de Caixa Operador de…" at bounding box center [934, 202] width 879 height 27
click at [495, 189] on select "[Selecione...] Embalador Embalador + Embalador ++ Operador de Caixa Operador de…" at bounding box center [934, 202] width 879 height 27
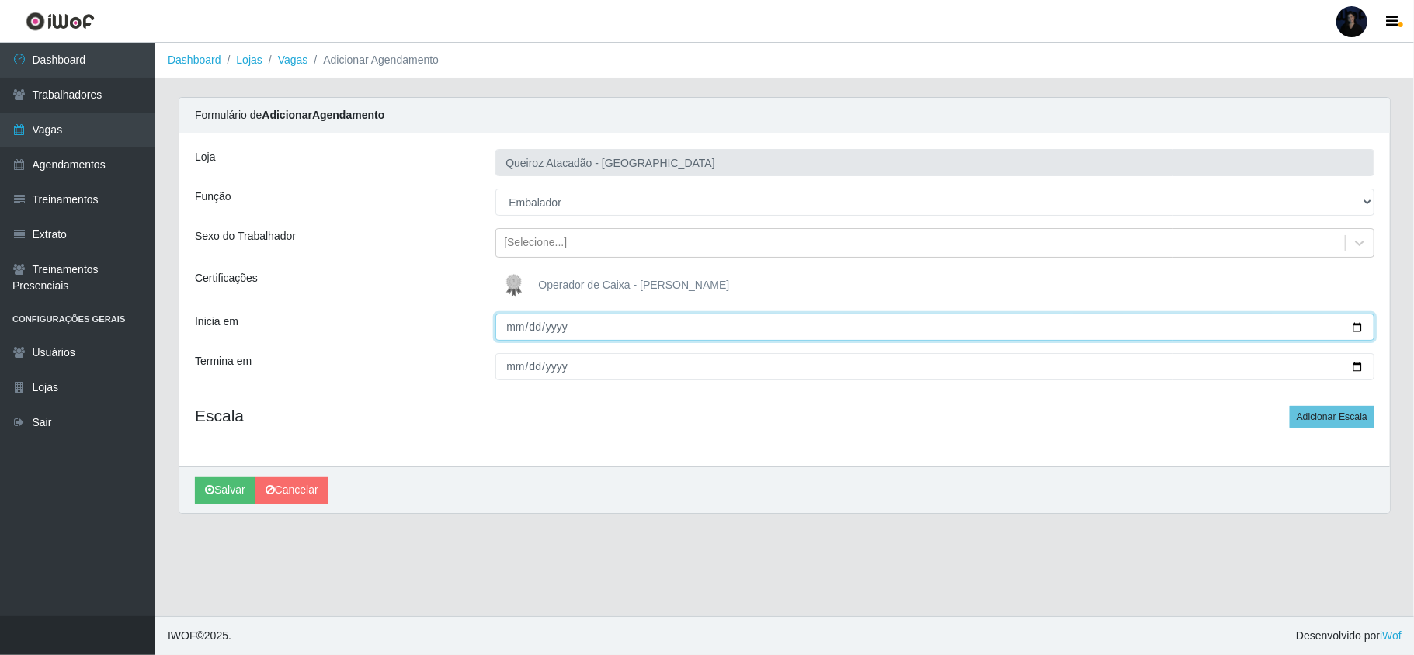
click at [512, 329] on input "Inicia em" at bounding box center [934, 327] width 879 height 27
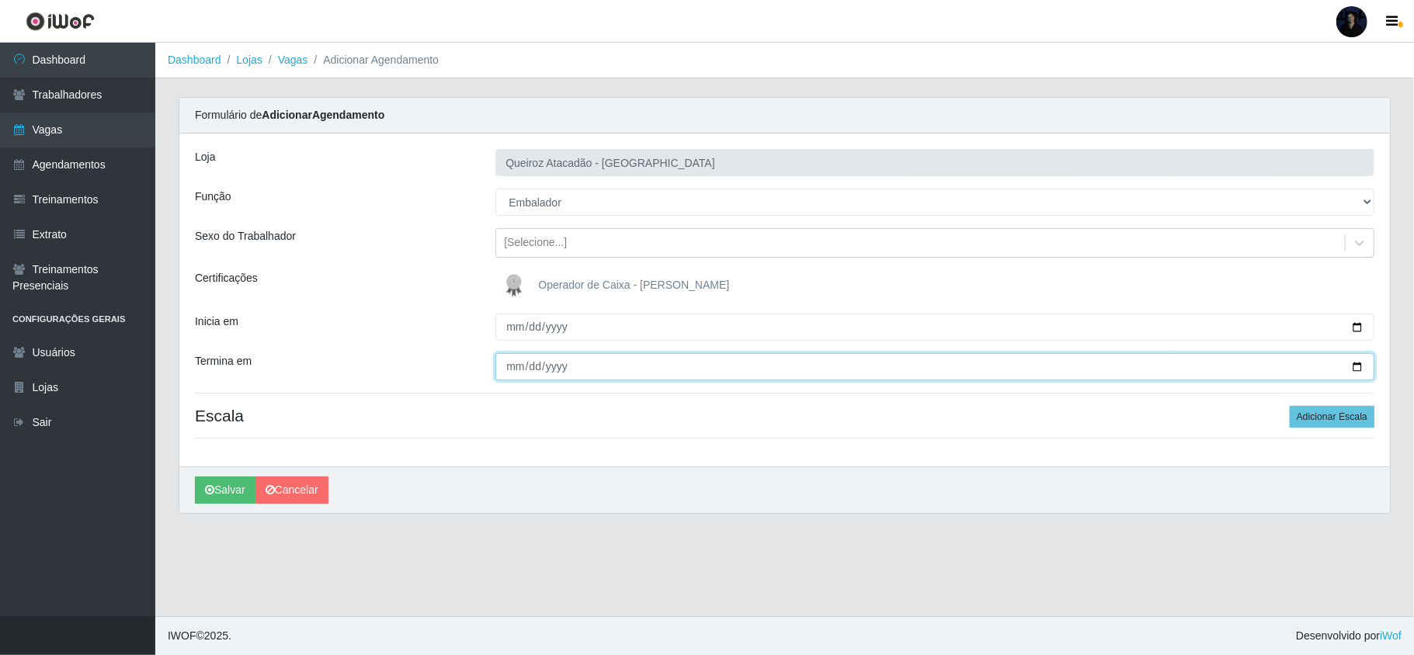
click at [508, 371] on input "Termina em" at bounding box center [934, 366] width 879 height 27
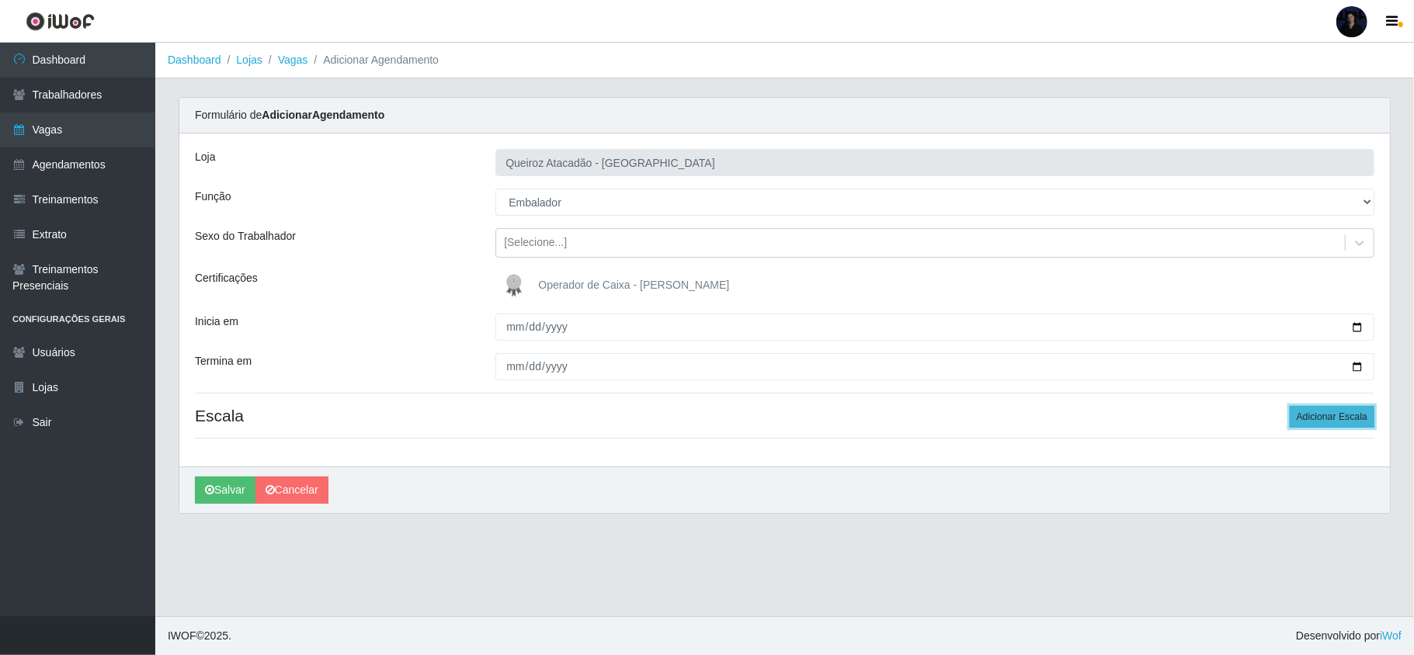
click at [1303, 417] on button "Adicionar Escala" at bounding box center [1332, 417] width 85 height 22
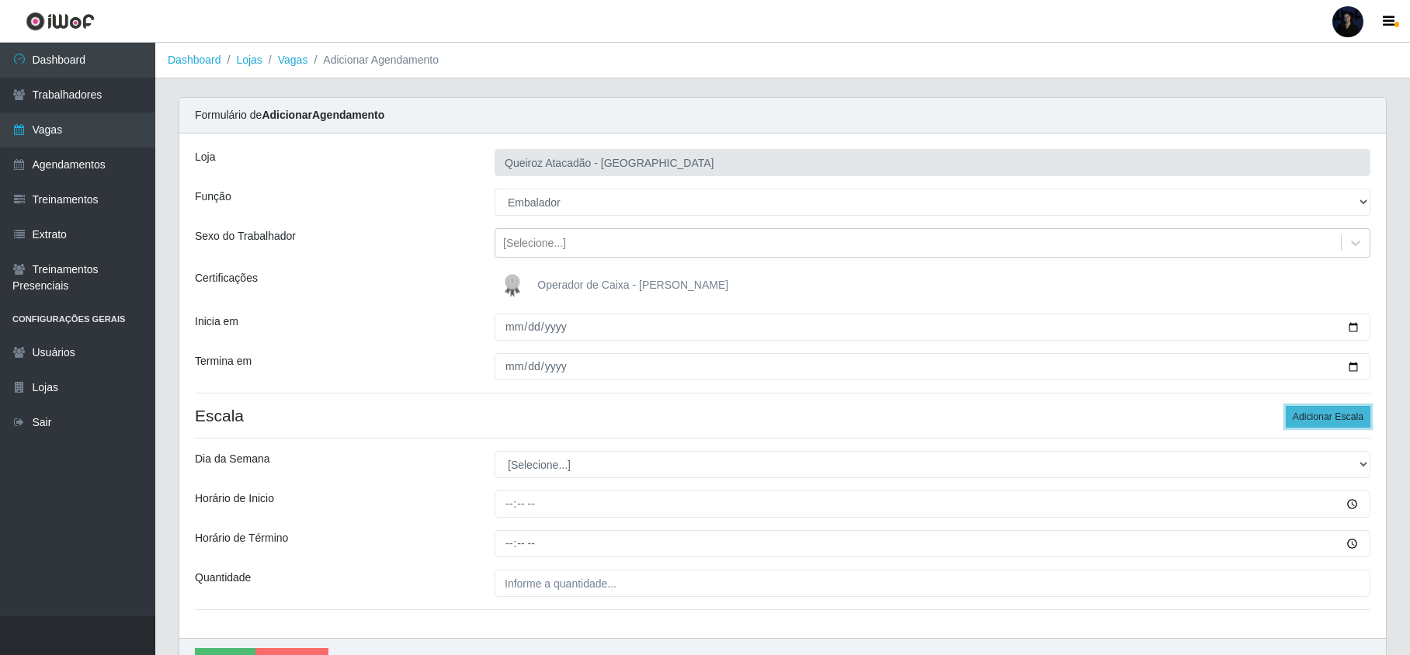
click at [1303, 417] on button "Adicionar Escala" at bounding box center [1328, 417] width 85 height 22
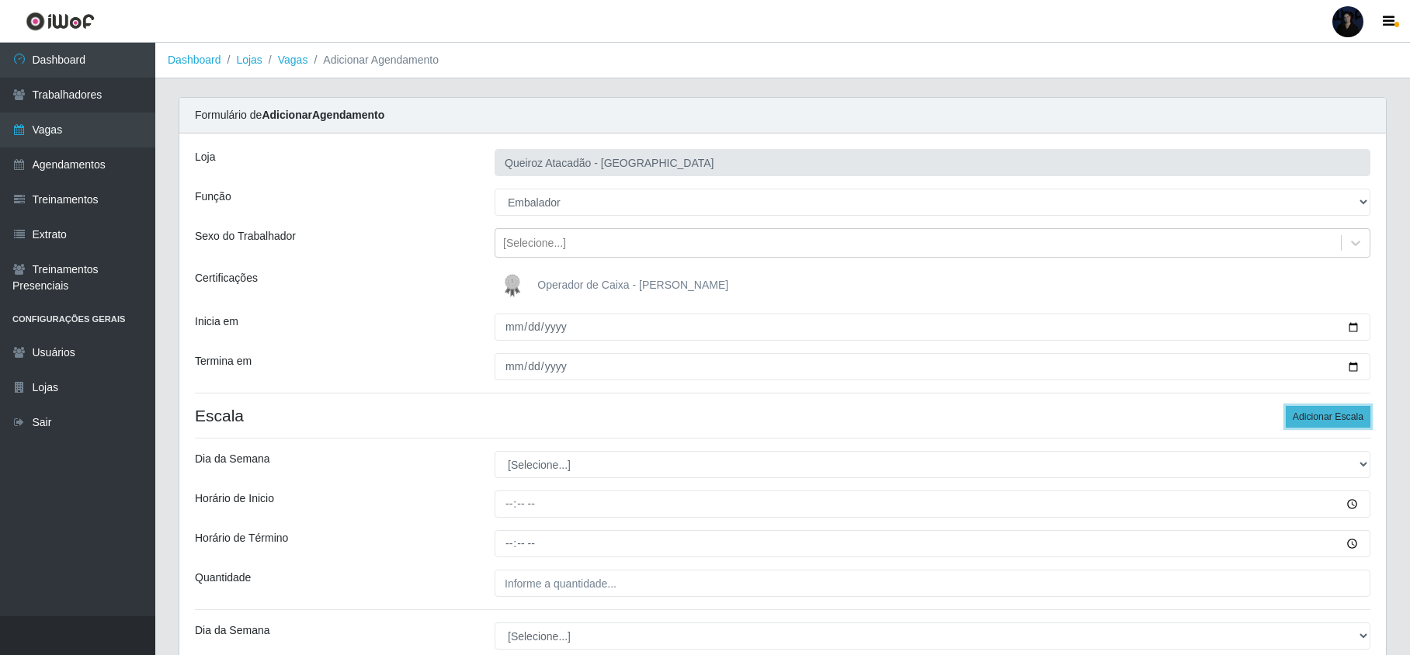
click at [1303, 417] on button "Adicionar Escala" at bounding box center [1328, 417] width 85 height 22
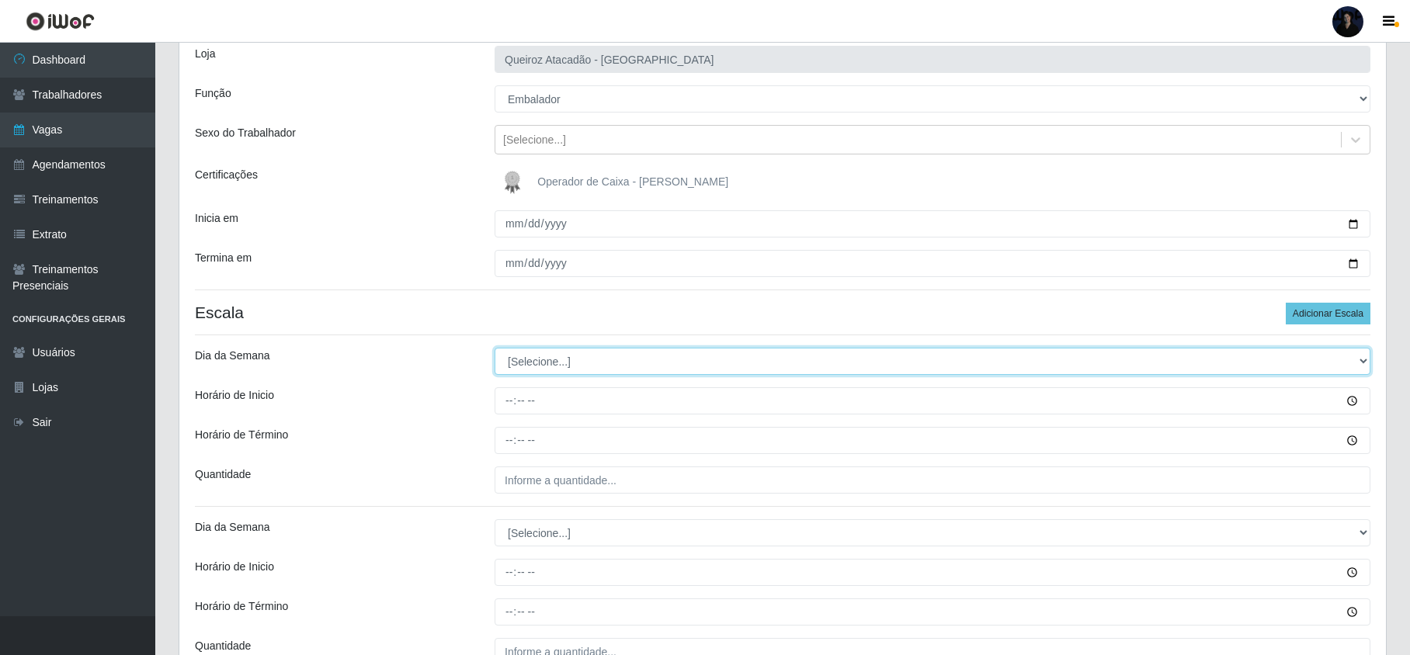
click at [528, 359] on select "[Selecione...] Segunda Terça Quarta Quinta Sexta Sábado Domingo" at bounding box center [933, 361] width 876 height 27
click at [495, 349] on select "[Selecione...] Segunda Terça Quarta Quinta Sexta Sábado Domingo" at bounding box center [933, 361] width 876 height 27
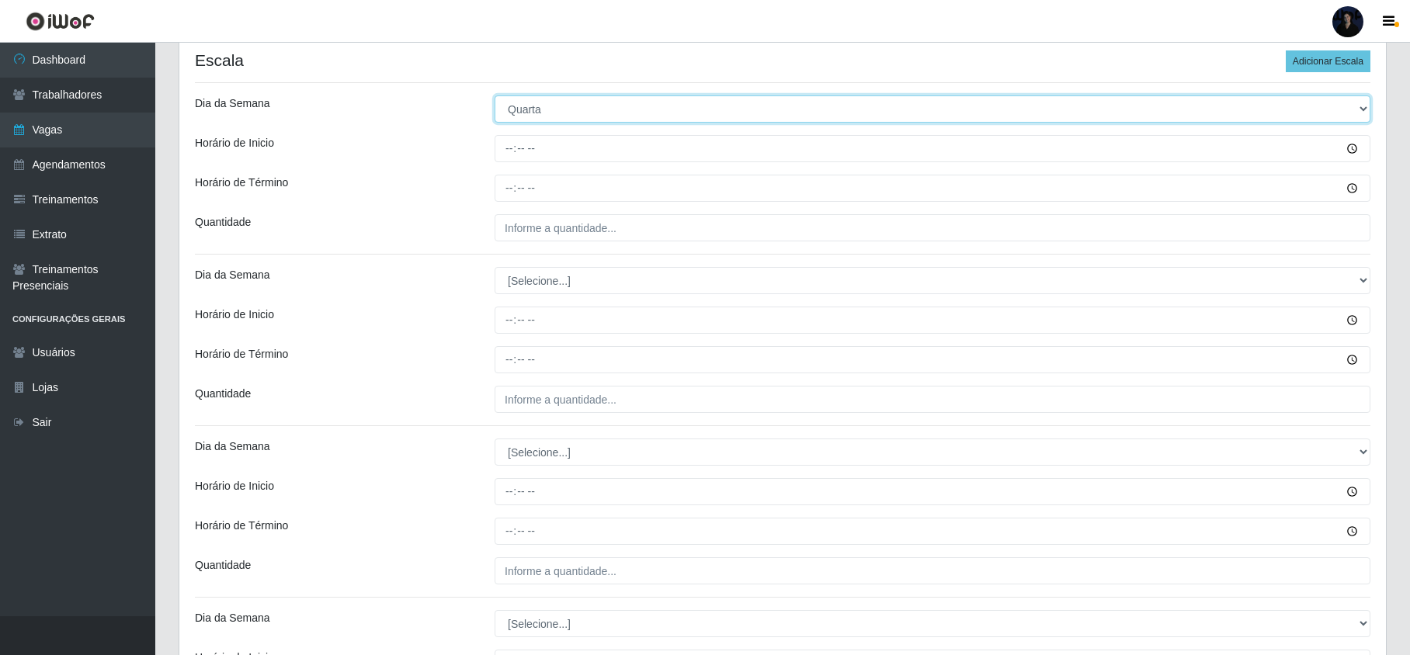
scroll to position [311, 0]
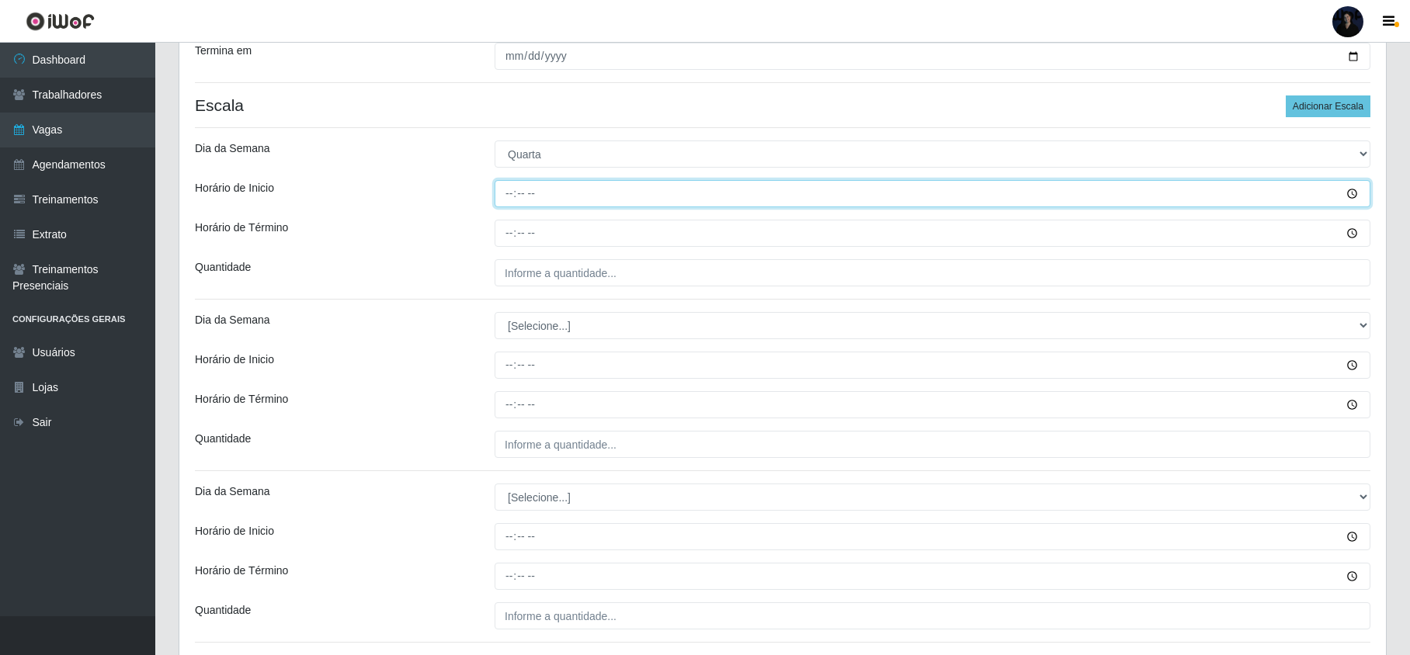
click at [509, 200] on input "Horário de Inicio" at bounding box center [933, 193] width 876 height 27
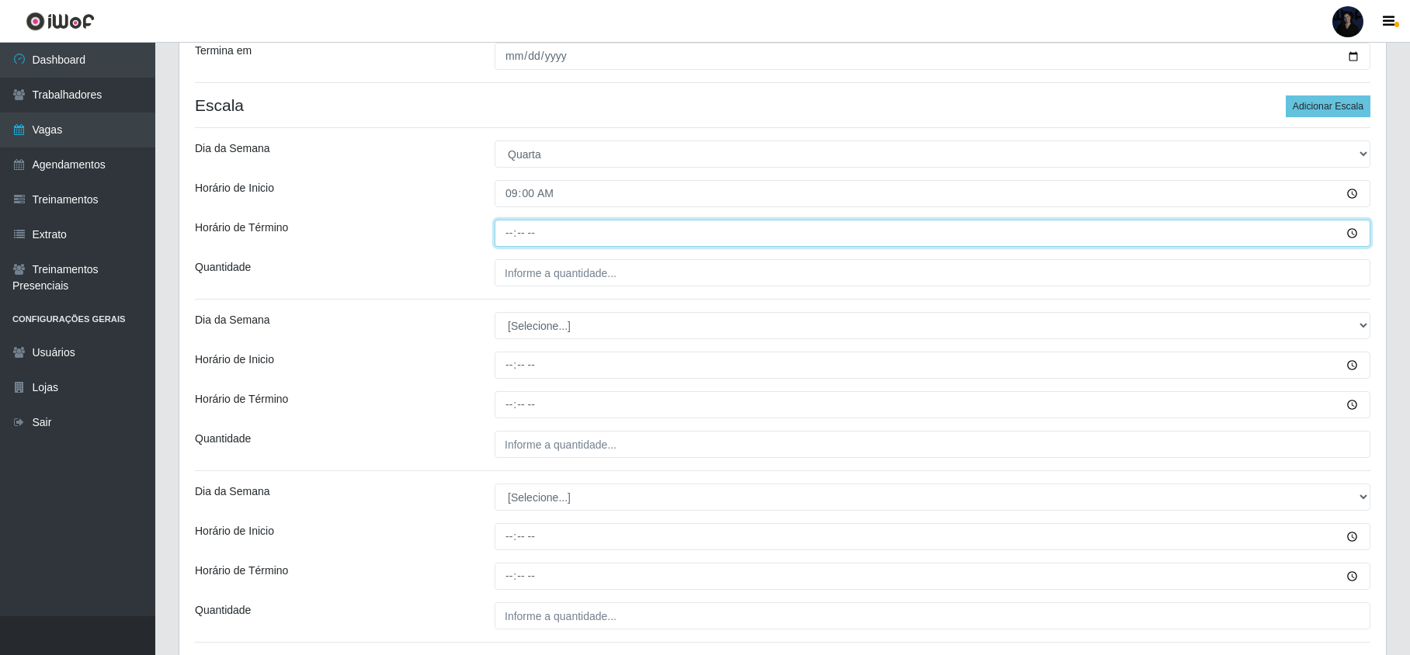
click at [507, 246] on input "Horário de Término" at bounding box center [933, 233] width 876 height 27
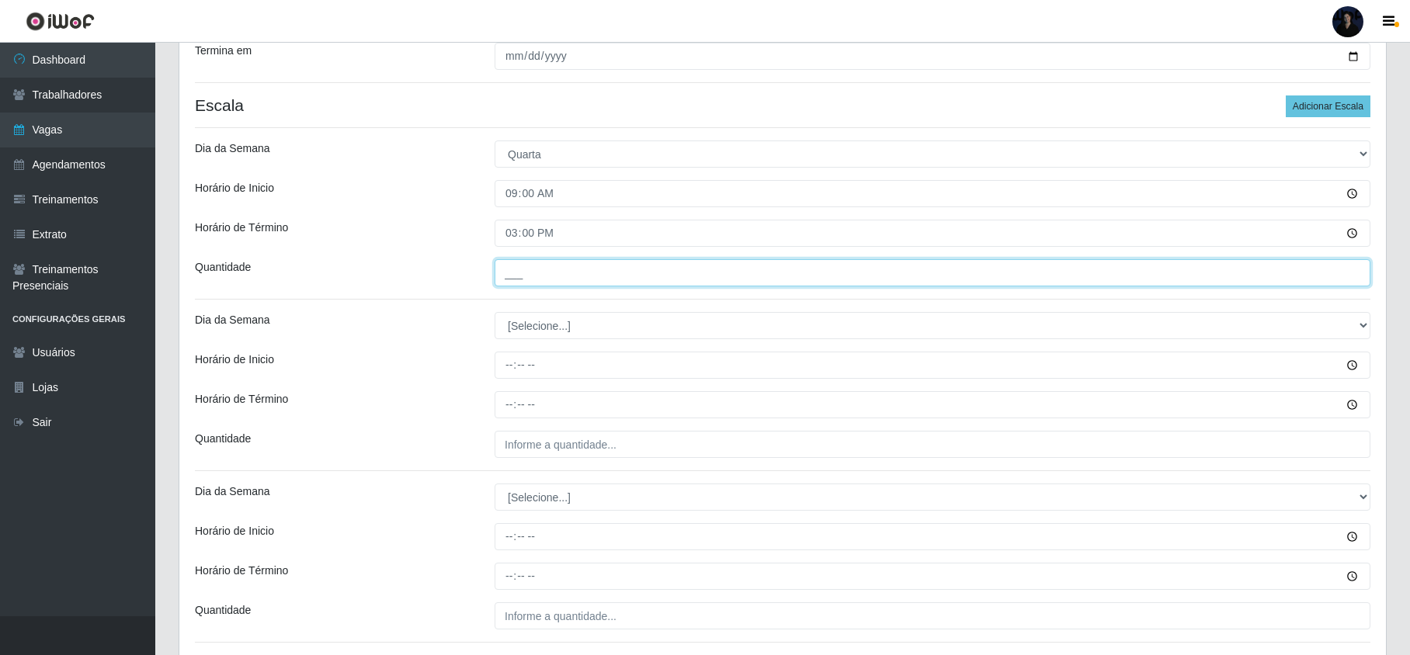
click at [505, 283] on input "___" at bounding box center [933, 272] width 876 height 27
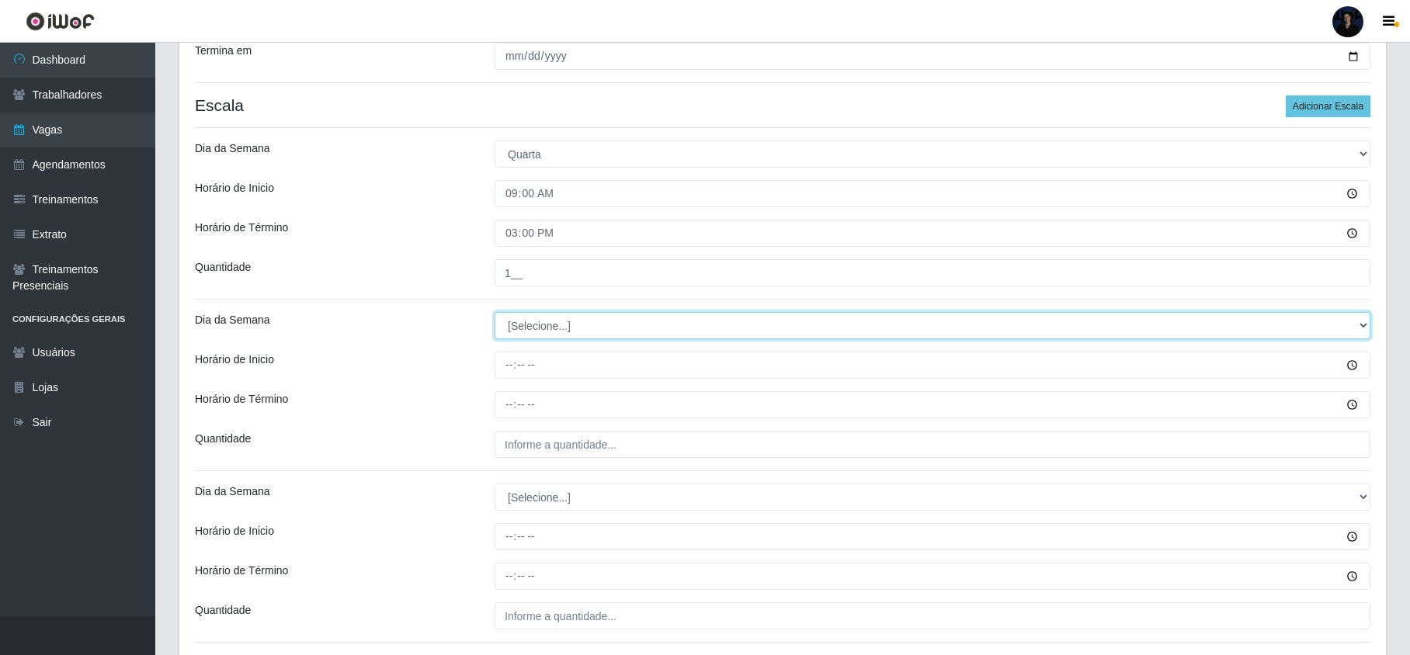
click at [506, 332] on select "[Selecione...] Segunda Terça Quarta Quinta Sexta Sábado Domingo" at bounding box center [933, 325] width 876 height 27
click at [495, 314] on select "[Selecione...] Segunda Terça Quarta Quinta Sexta Sábado Domingo" at bounding box center [933, 325] width 876 height 27
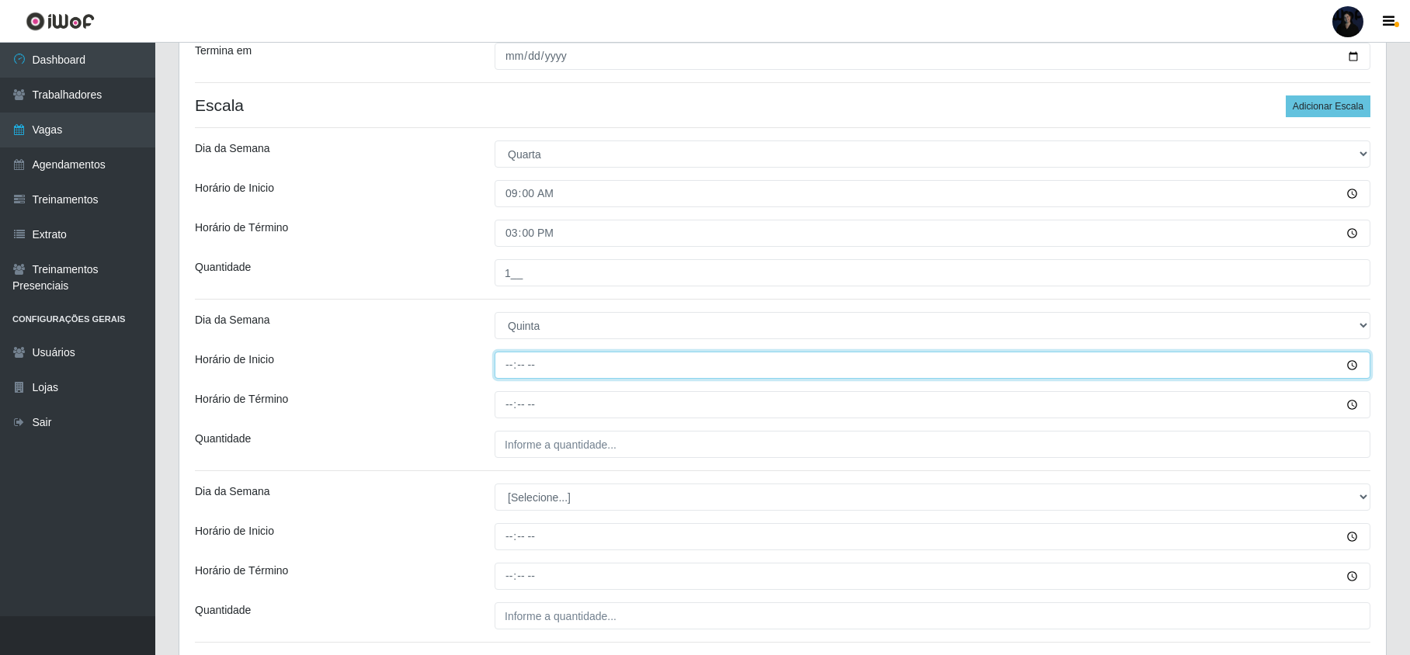
click at [509, 365] on input "Horário de Inicio" at bounding box center [933, 365] width 876 height 27
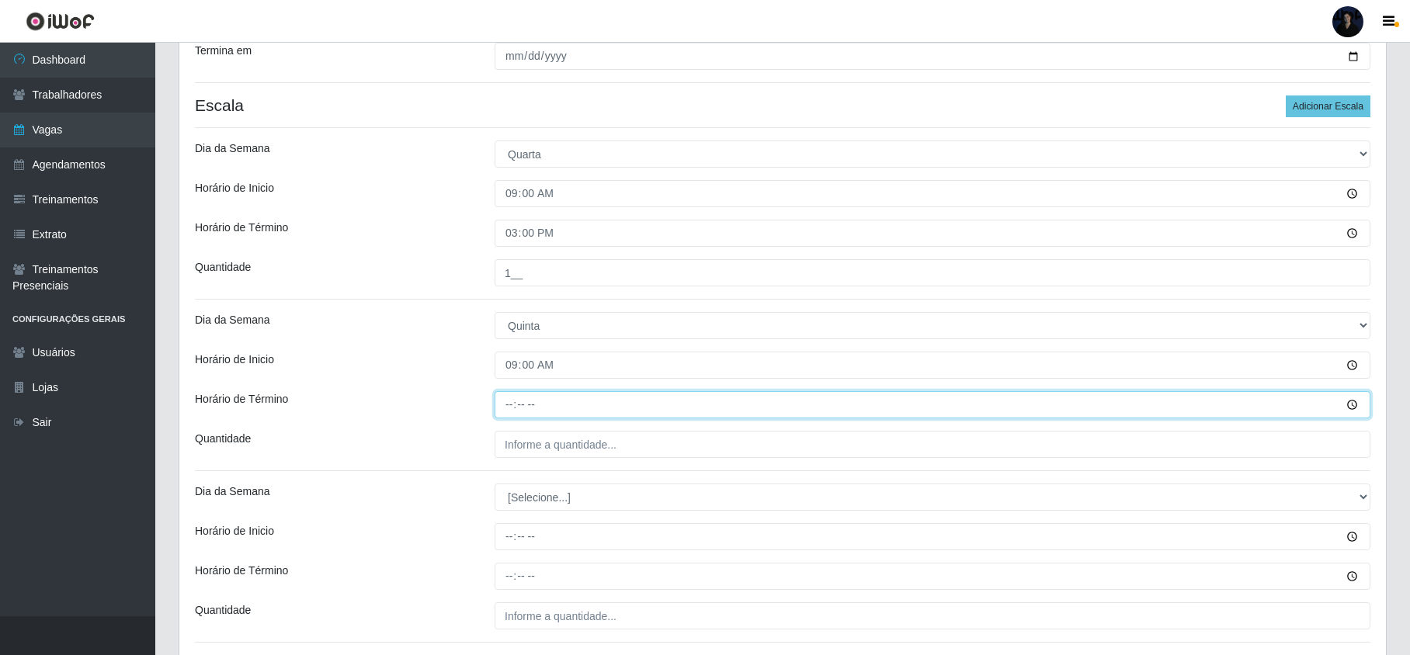
click at [509, 408] on input "Horário de Término" at bounding box center [933, 404] width 876 height 27
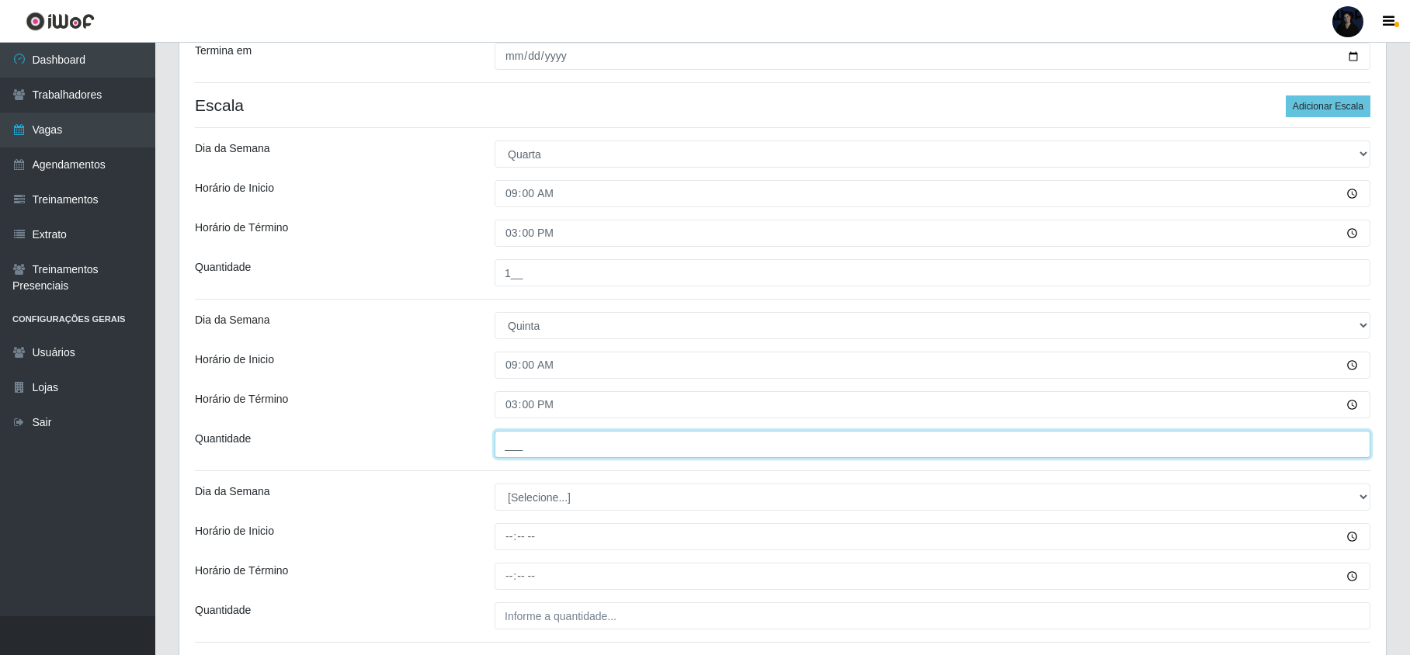
click at [519, 446] on input "___" at bounding box center [933, 444] width 876 height 27
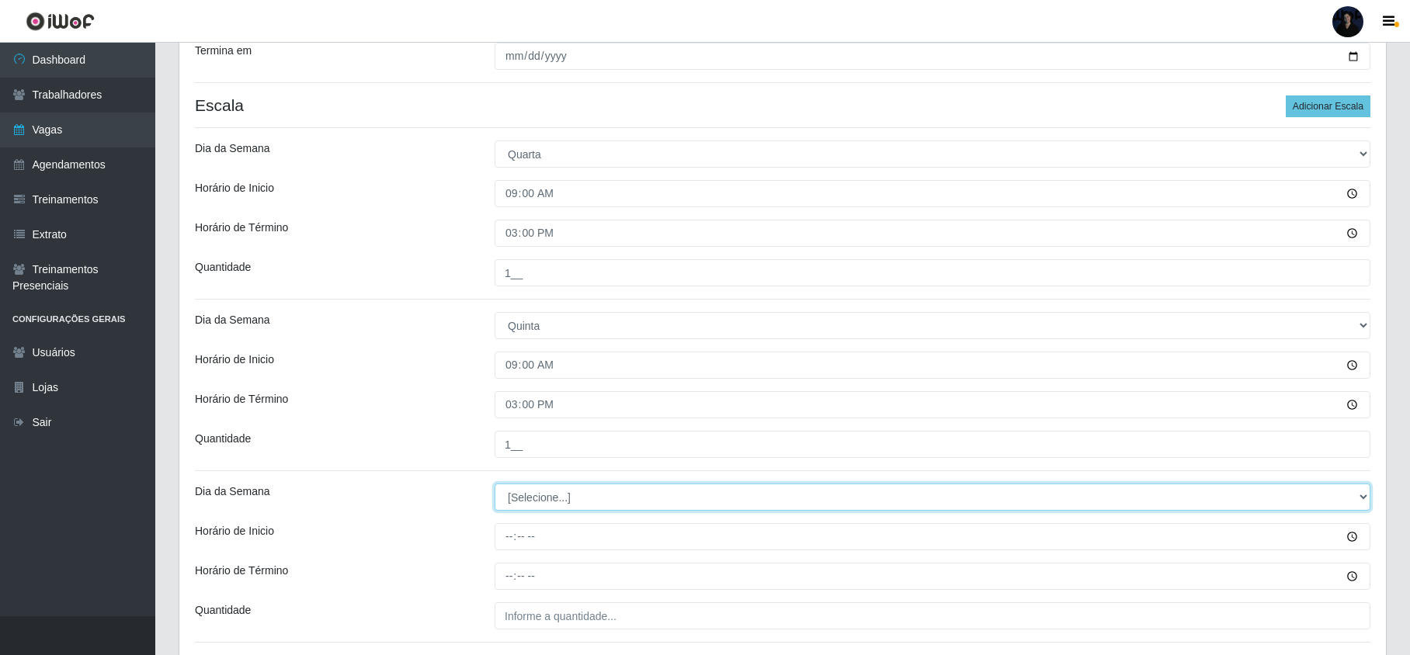
click at [526, 498] on select "[Selecione...] Segunda Terça Quarta Quinta Sexta Sábado Domingo" at bounding box center [933, 497] width 876 height 27
click at [495, 486] on select "[Selecione...] Segunda Terça Quarta Quinta Sexta Sábado Domingo" at bounding box center [933, 497] width 876 height 27
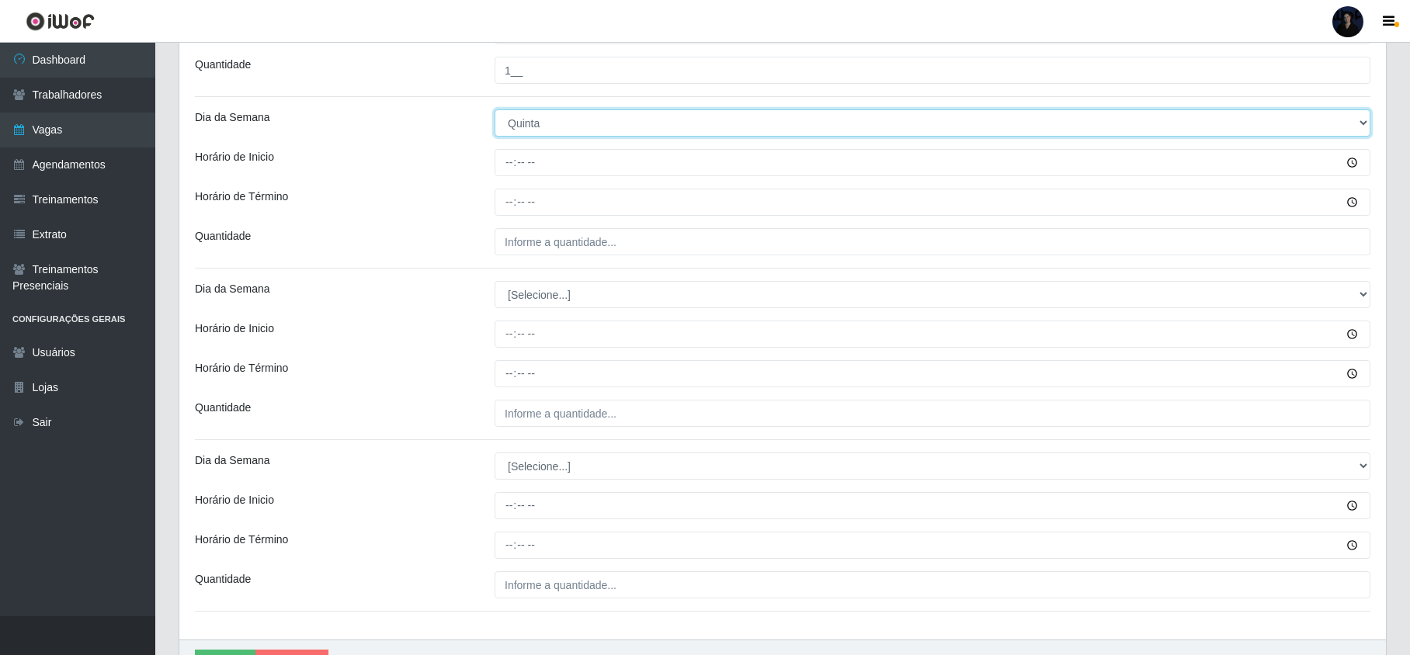
scroll to position [724, 0]
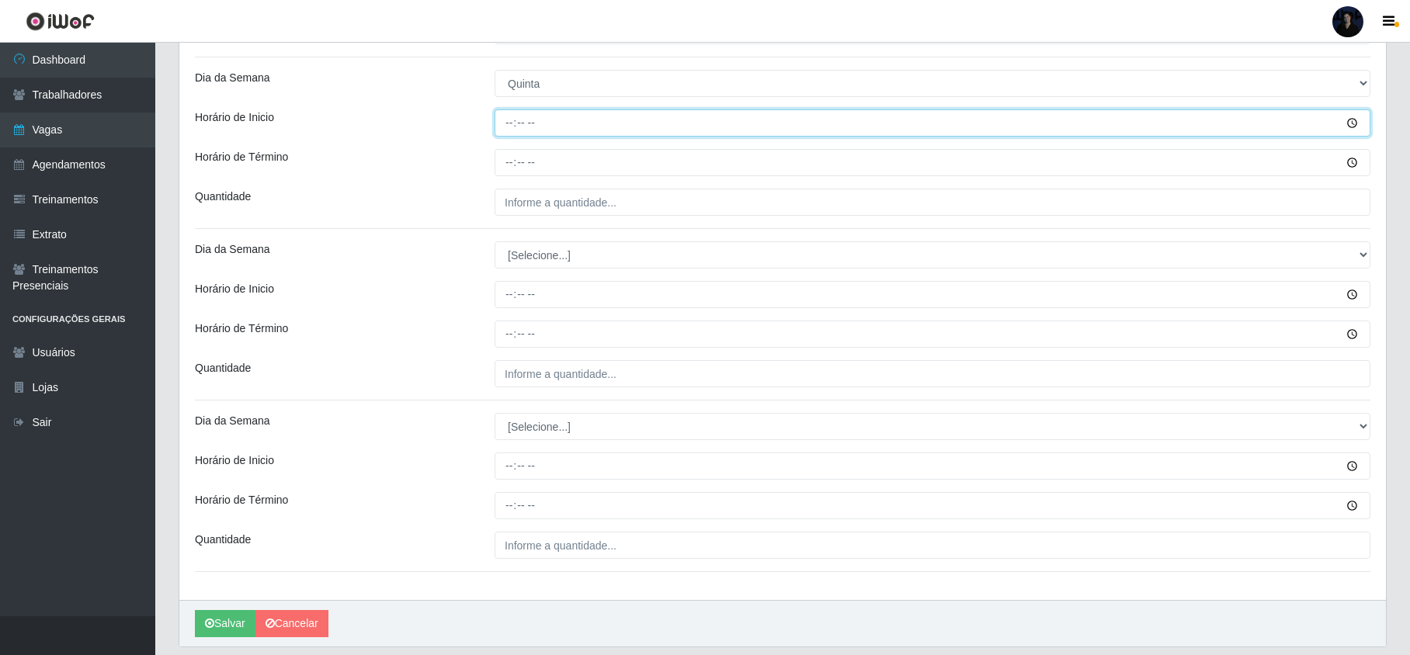
click at [504, 126] on input "Horário de Inicio" at bounding box center [933, 122] width 876 height 27
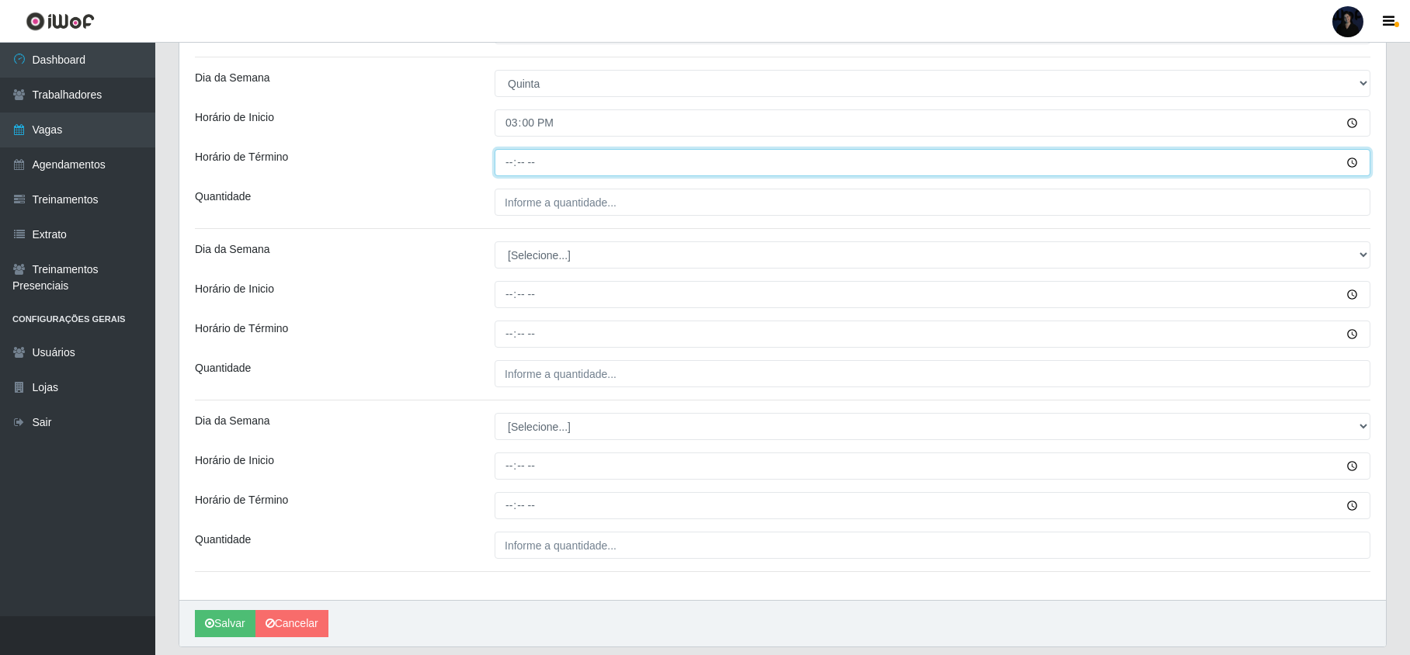
click at [502, 162] on input "Horário de Término" at bounding box center [933, 162] width 876 height 27
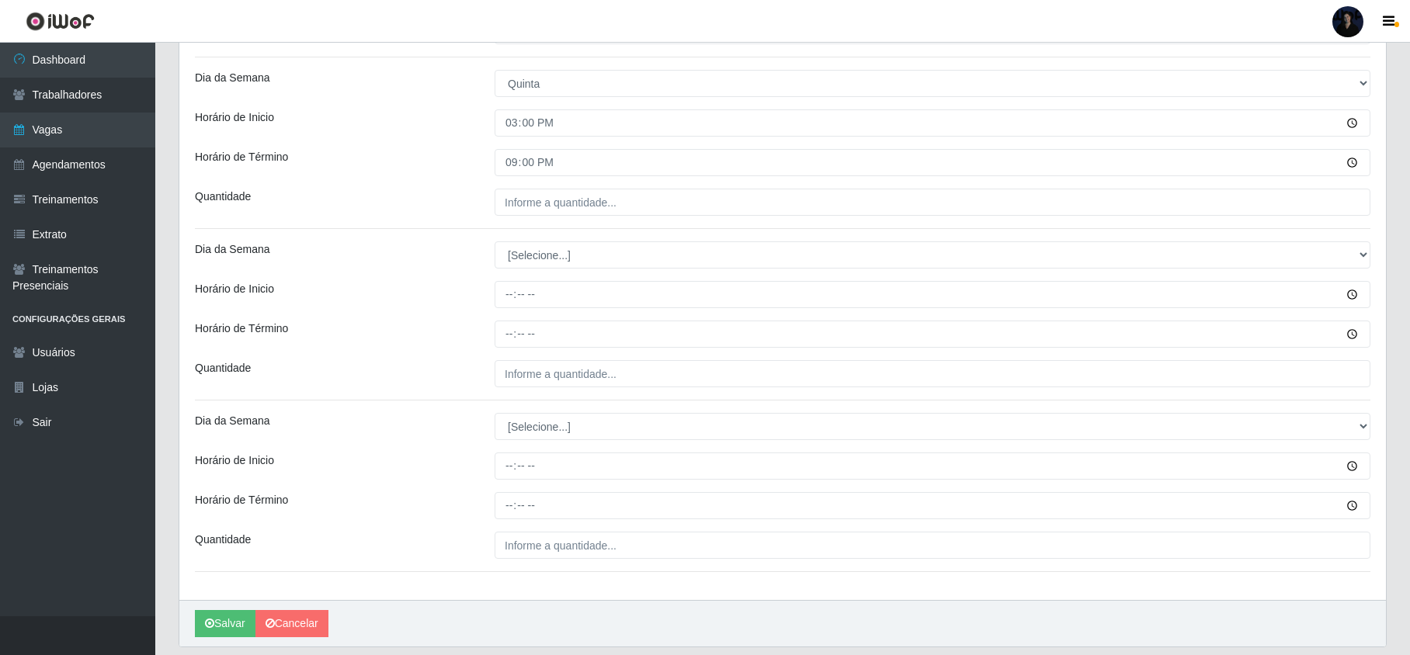
drag, startPoint x: 503, startPoint y: 222, endPoint x: 505, endPoint y: 203, distance: 18.7
click at [503, 221] on div "[PERSON_NAME] - Mossoró Função [Selecione...] Embalador Embalador + Embalador +…" at bounding box center [782, 4] width 1207 height 1191
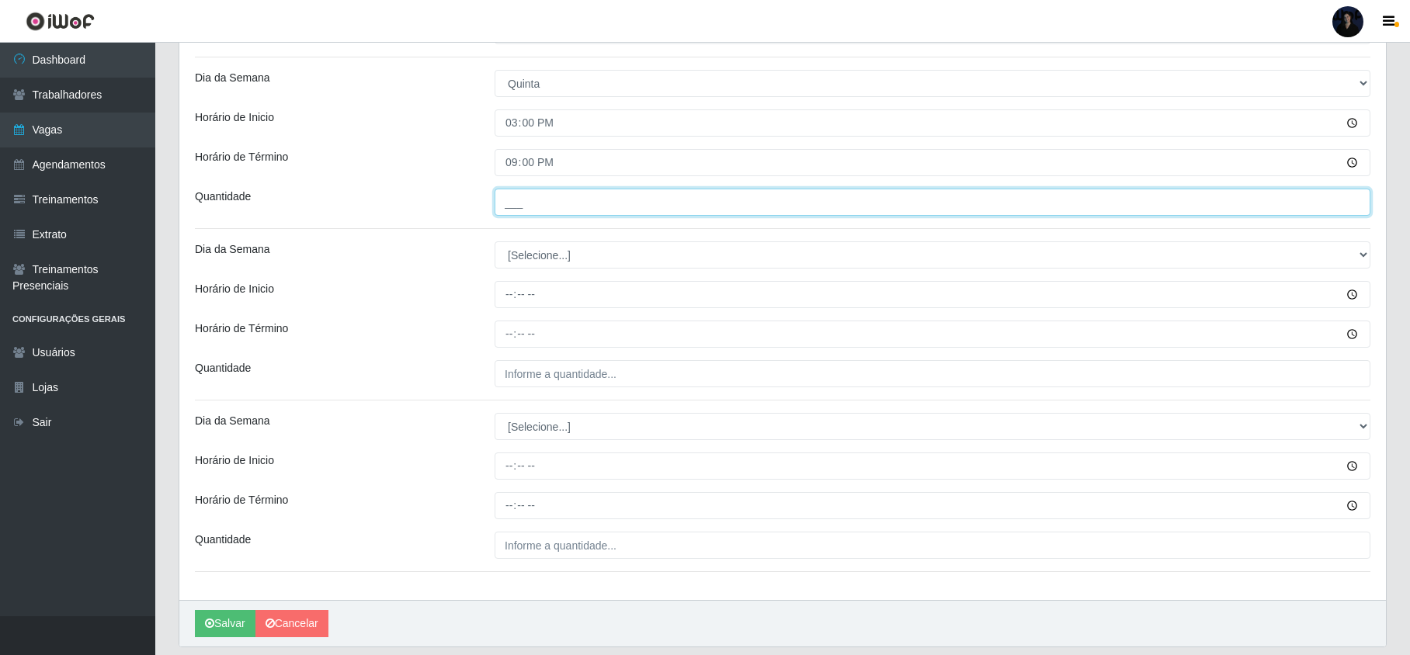
click at [505, 203] on input "___" at bounding box center [933, 202] width 876 height 27
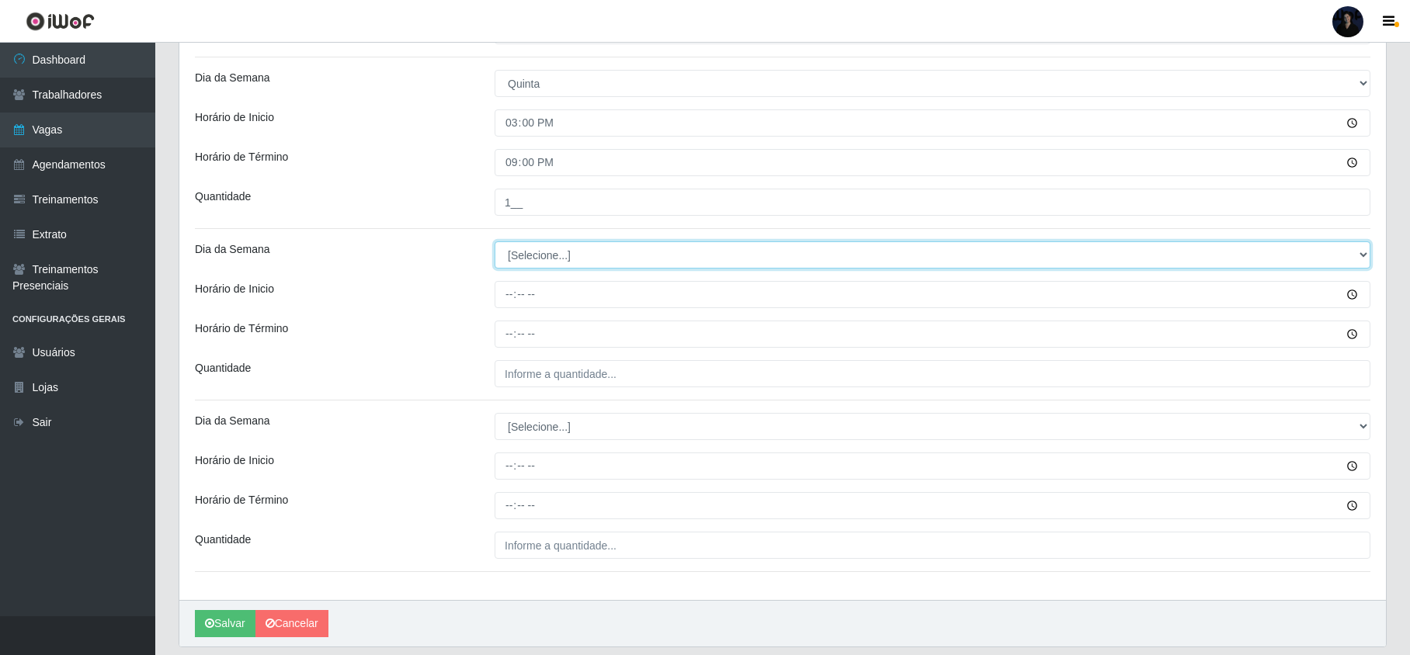
click at [528, 255] on select "[Selecione...] Segunda Terça Quarta Quinta Sexta Sábado Domingo" at bounding box center [933, 254] width 876 height 27
click at [495, 244] on select "[Selecione...] Segunda Terça Quarta Quinta Sexta Sábado Domingo" at bounding box center [933, 254] width 876 height 27
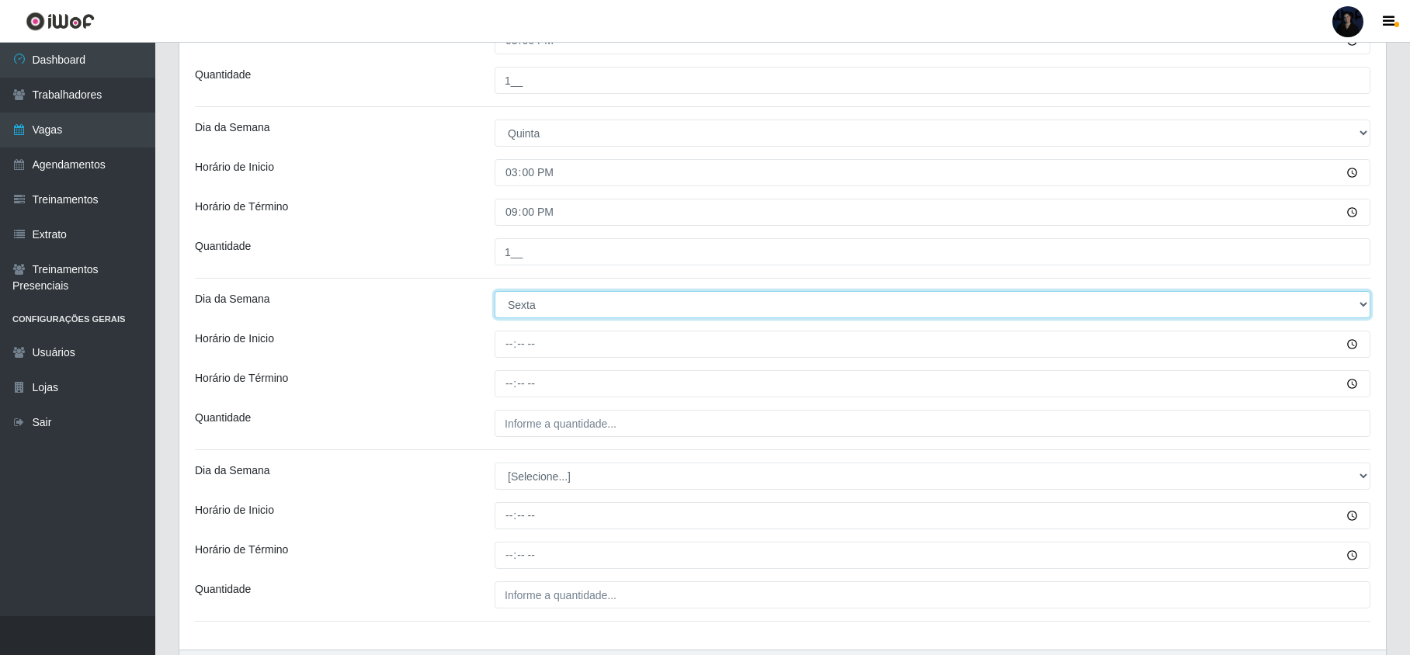
scroll to position [675, 0]
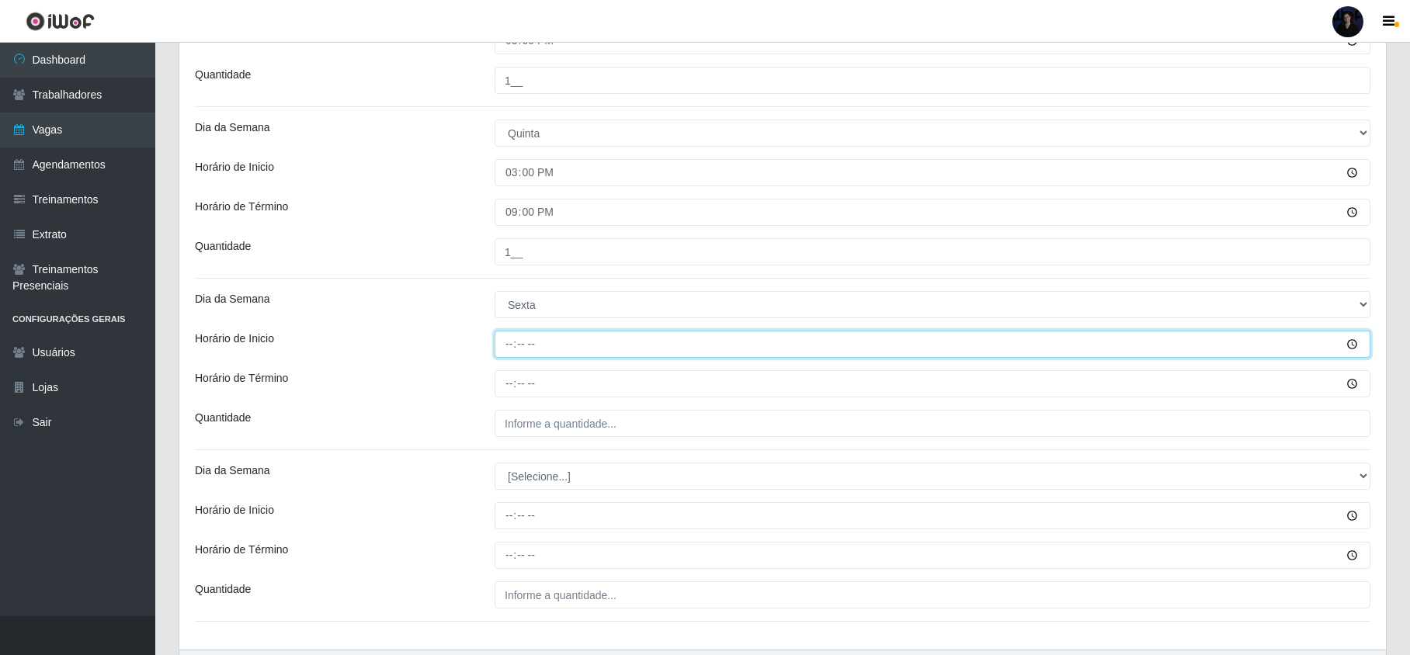
click at [510, 346] on input "Horário de Inicio" at bounding box center [933, 344] width 876 height 27
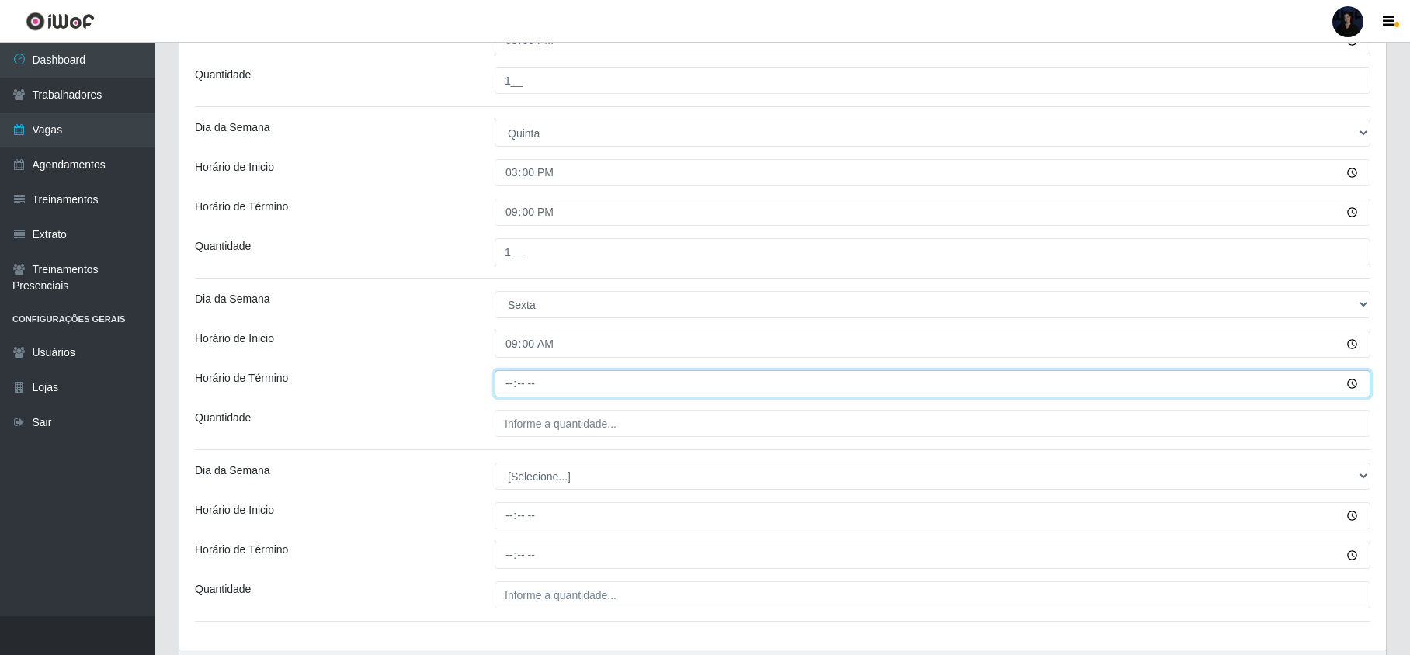
click at [511, 385] on input "Horário de Término" at bounding box center [933, 383] width 876 height 27
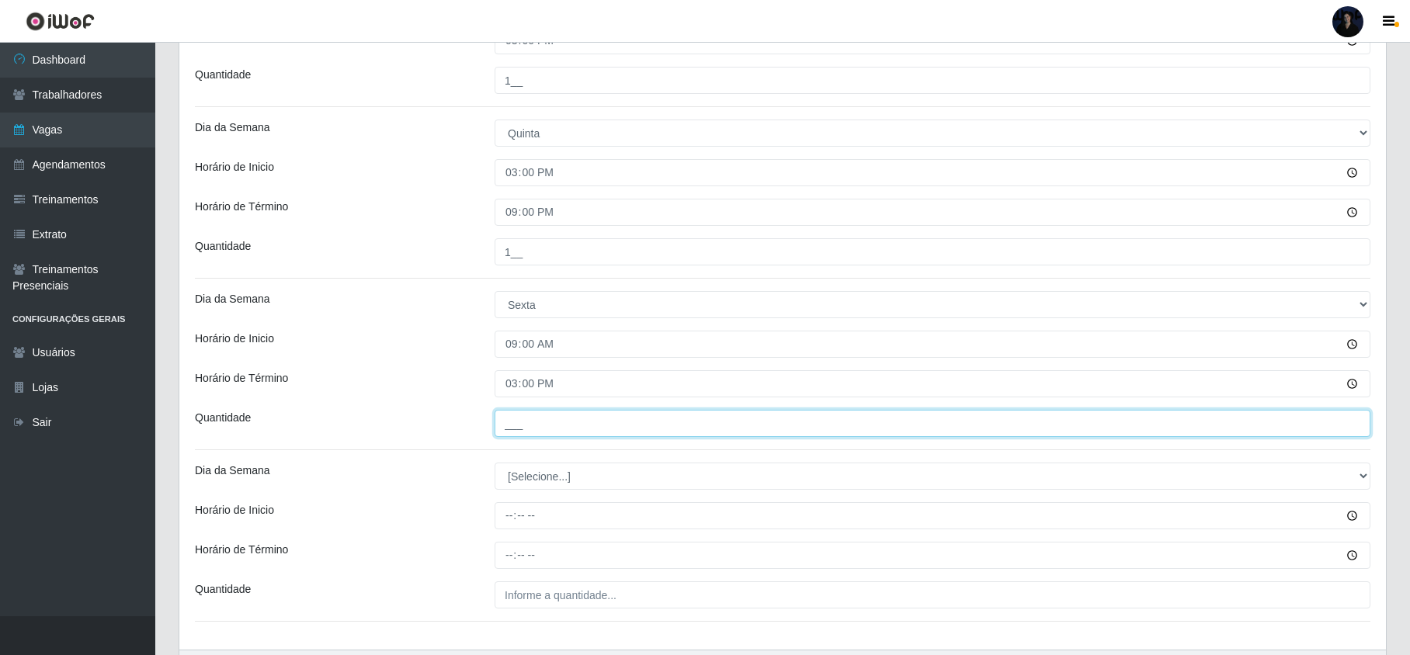
click at [514, 424] on input "___" at bounding box center [933, 423] width 876 height 27
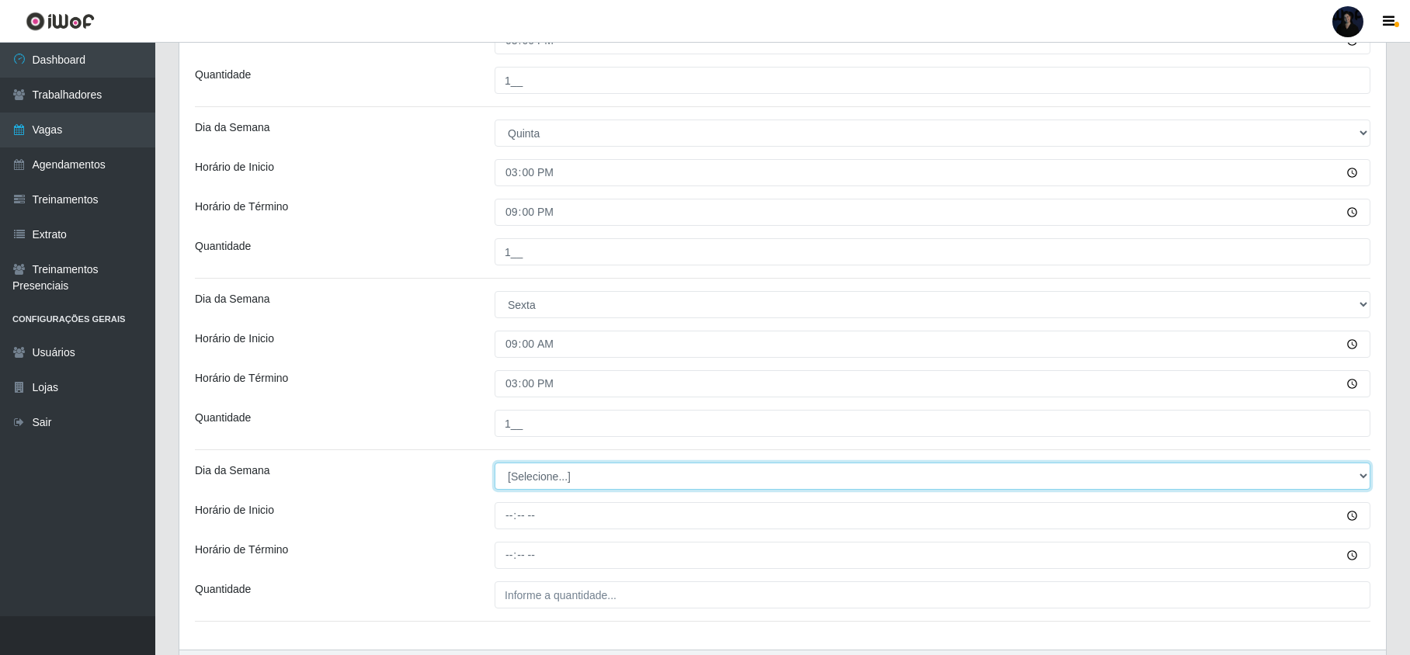
click at [520, 472] on select "[Selecione...] Segunda Terça Quarta Quinta Sexta Sábado Domingo" at bounding box center [933, 476] width 876 height 27
click at [495, 465] on select "[Selecione...] Segunda Terça Quarta Quinta Sexta Sábado Domingo" at bounding box center [933, 476] width 876 height 27
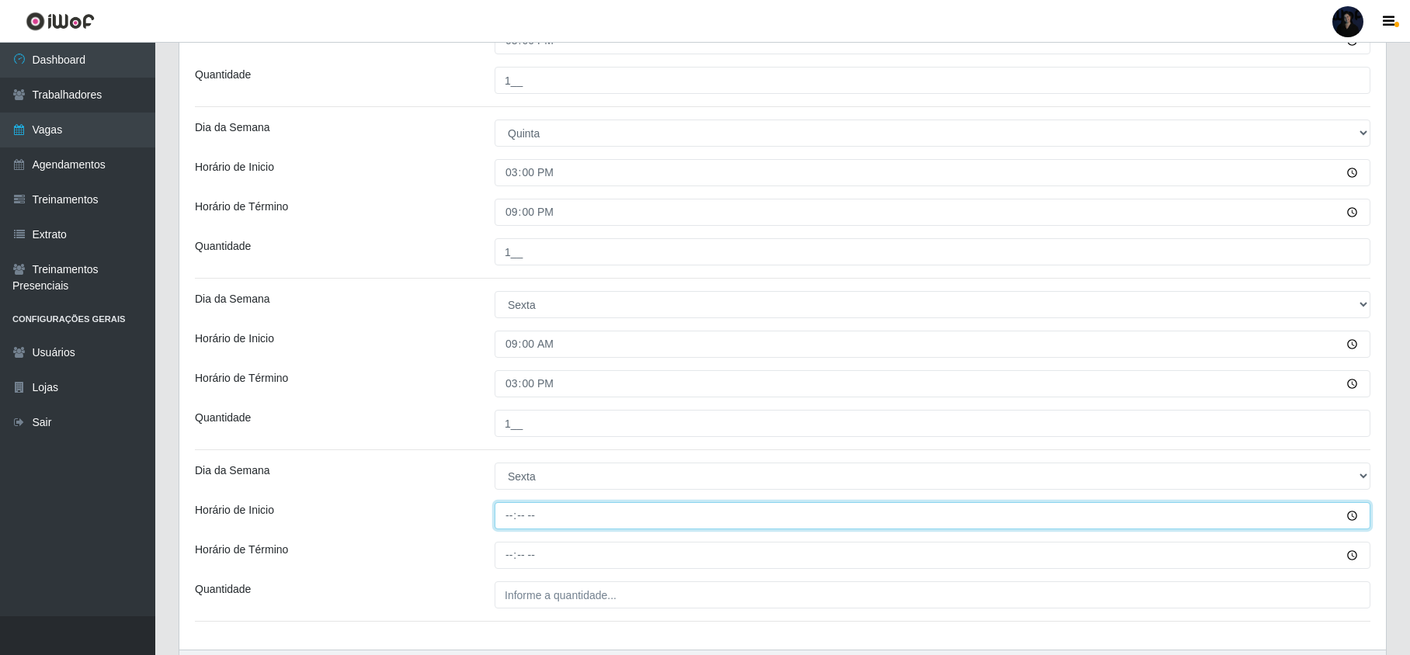
click at [512, 523] on input "Horário de Inicio" at bounding box center [933, 515] width 876 height 27
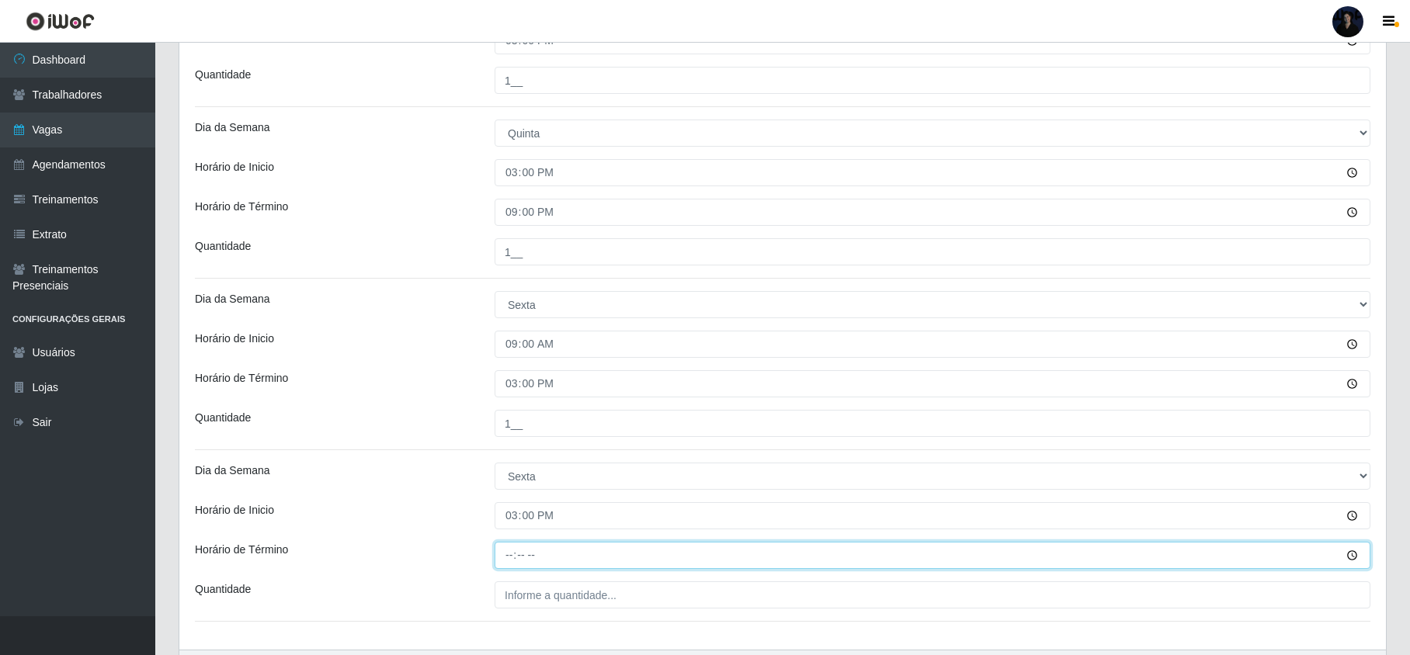
click at [513, 556] on input "Horário de Término" at bounding box center [933, 555] width 876 height 27
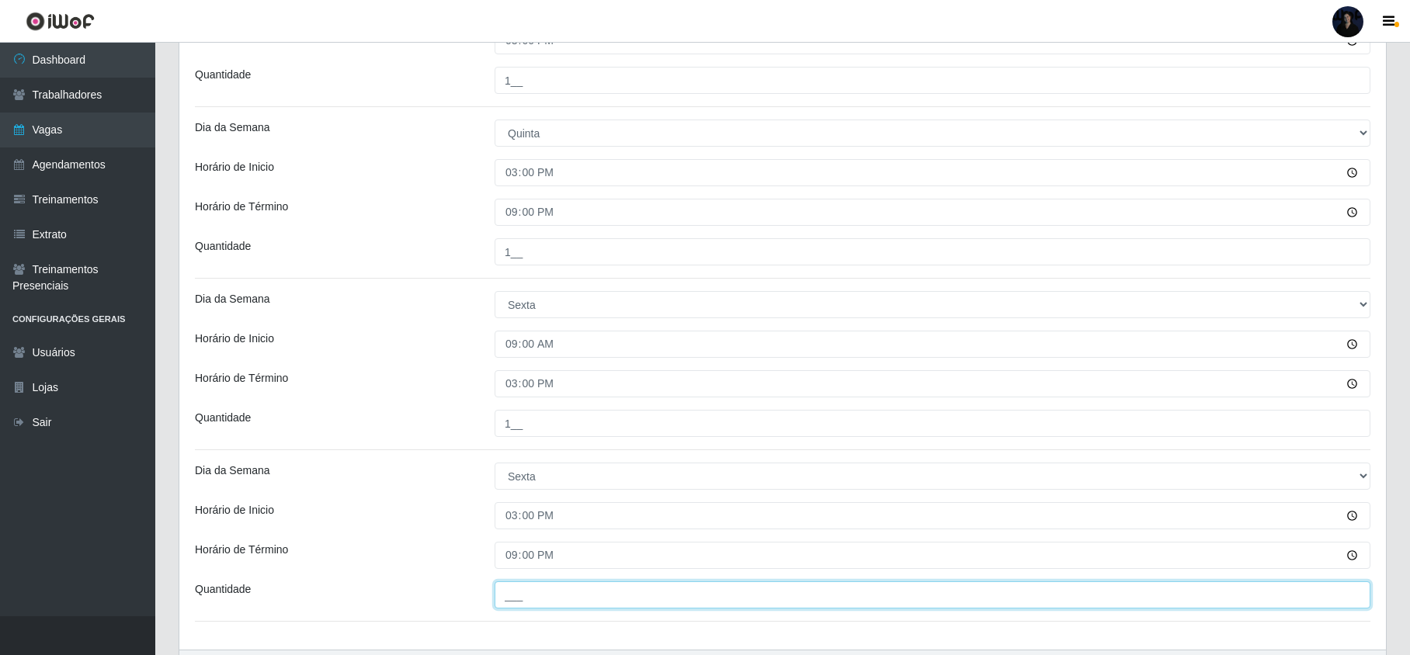
click at [516, 592] on input "___" at bounding box center [933, 595] width 876 height 27
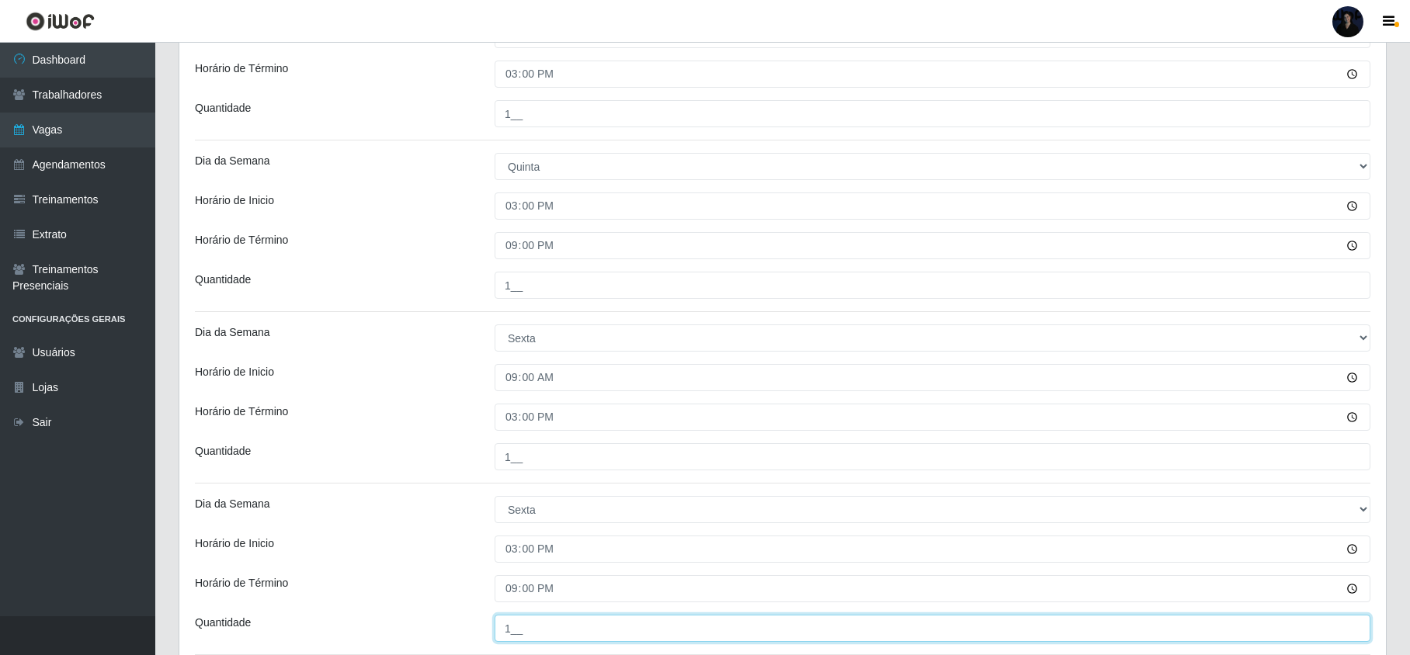
scroll to position [778, 0]
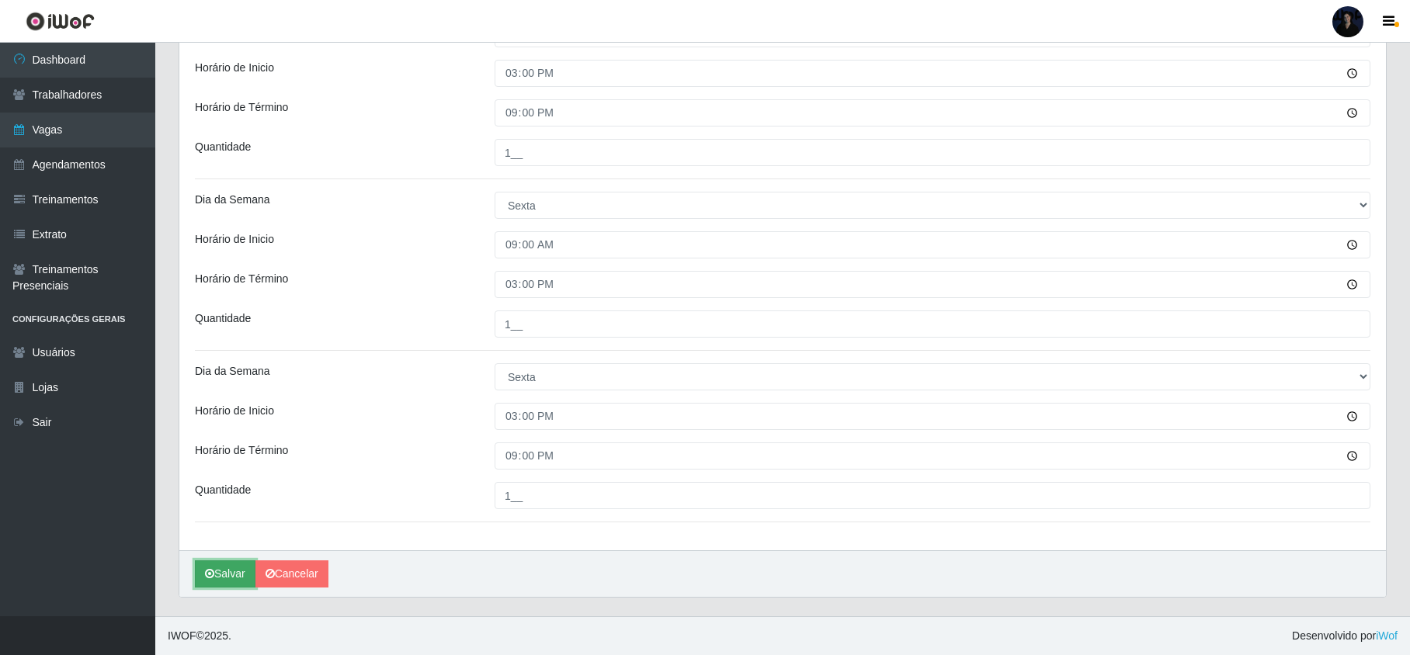
click at [221, 572] on button "Salvar" at bounding box center [225, 574] width 61 height 27
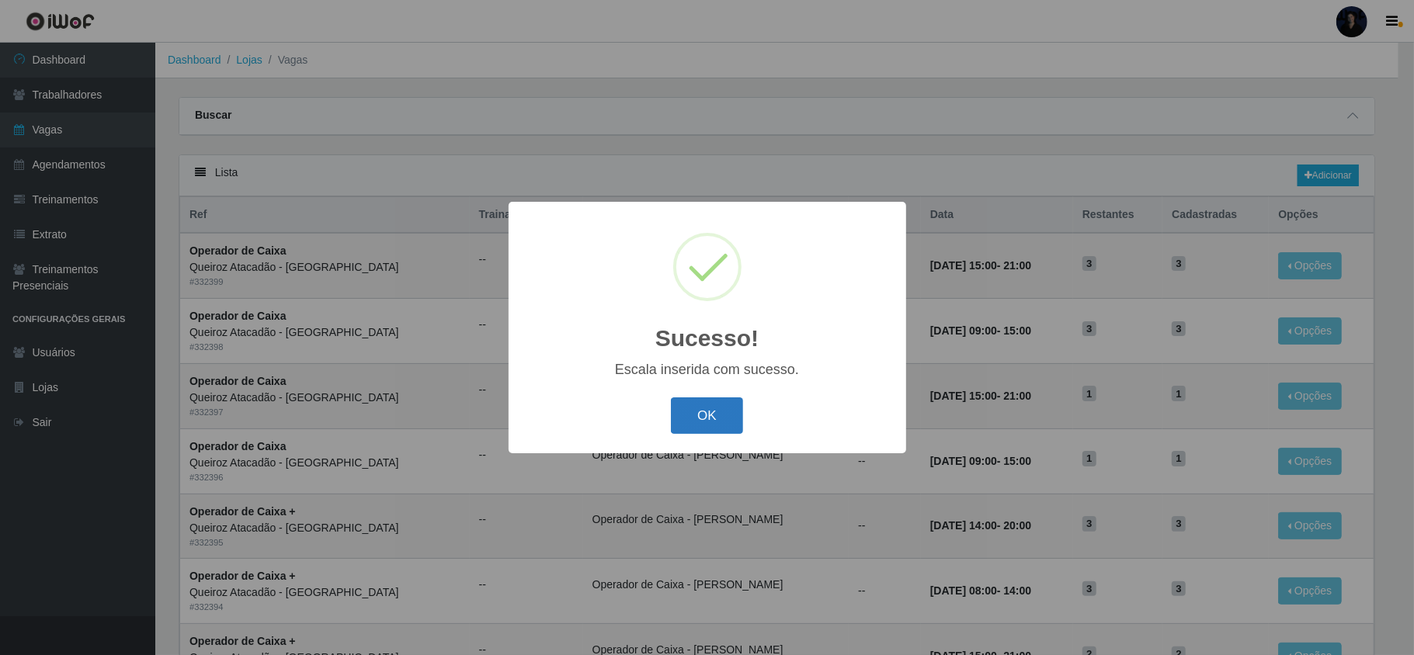
click at [697, 418] on button "OK" at bounding box center [707, 416] width 72 height 36
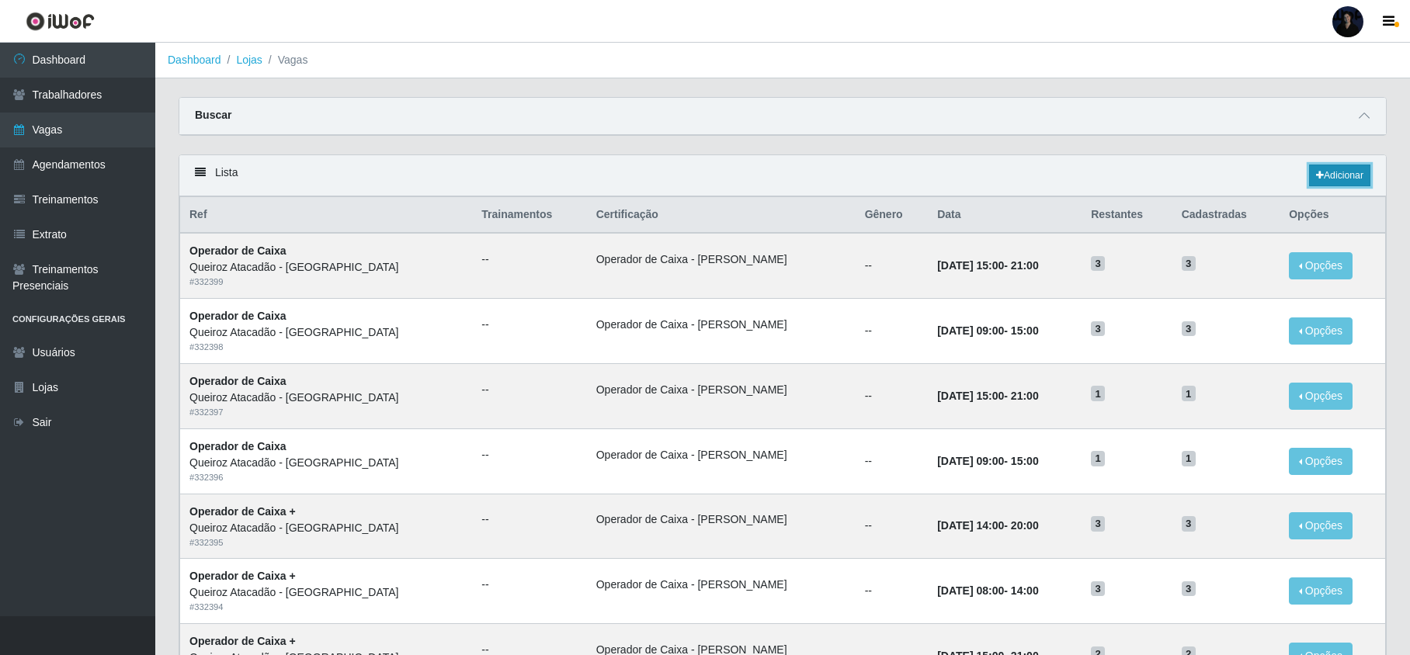
click at [1331, 171] on link "Adicionar" at bounding box center [1339, 176] width 61 height 22
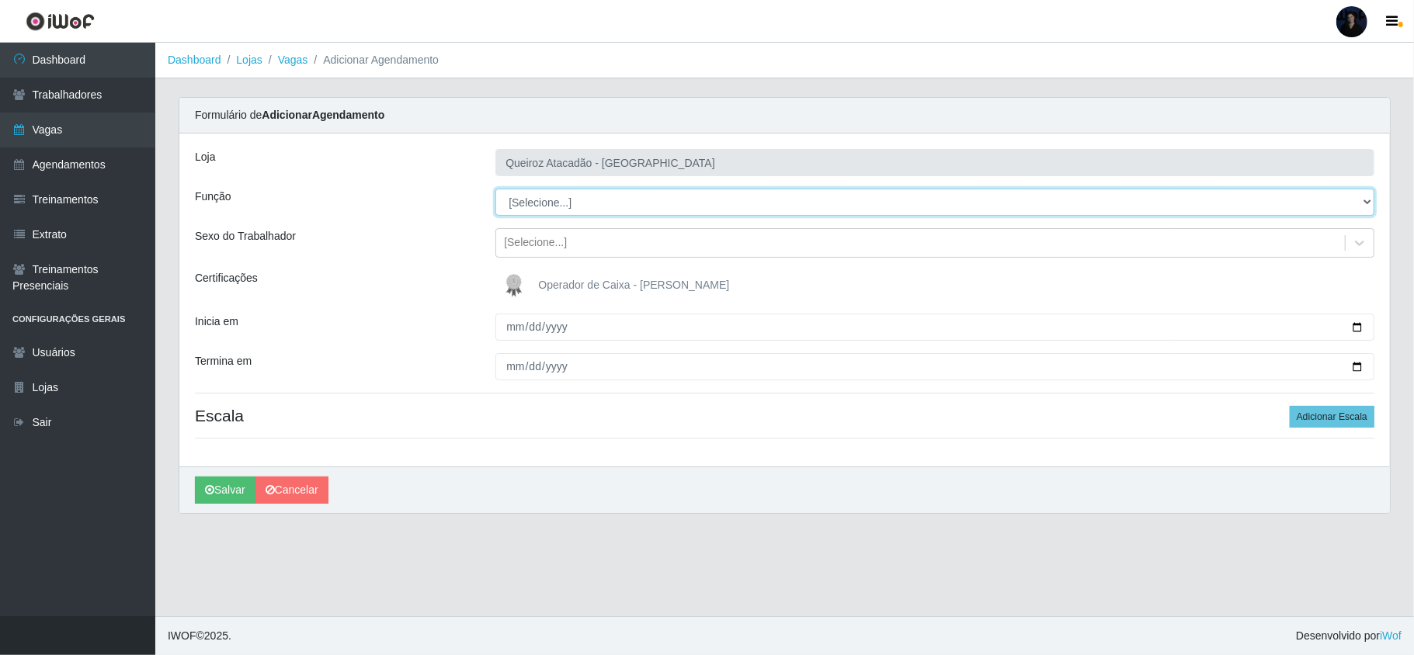
click at [535, 205] on select "[Selecione...] Embalador Embalador + Embalador ++ Operador de Caixa Operador de…" at bounding box center [934, 202] width 879 height 27
click at [495, 189] on select "[Selecione...] Embalador Embalador + Embalador ++ Operador de Caixa Operador de…" at bounding box center [934, 202] width 879 height 27
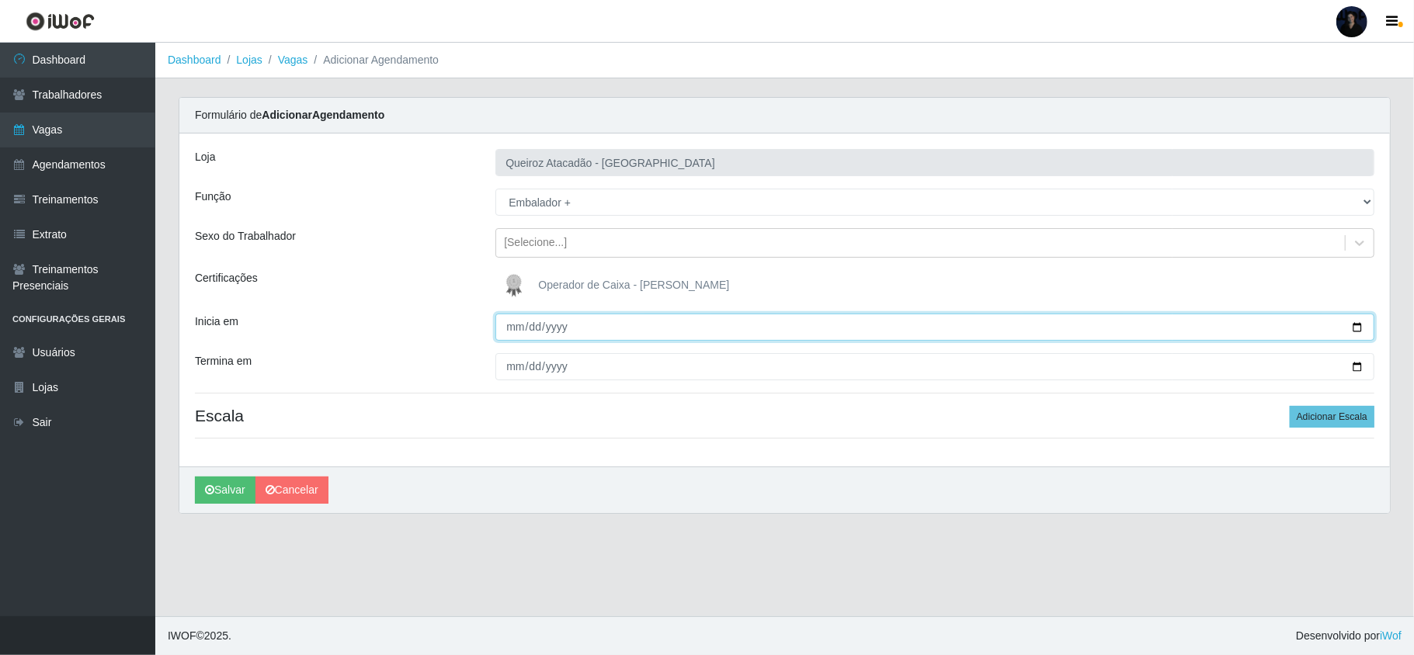
click at [523, 329] on input "Inicia em" at bounding box center [934, 327] width 879 height 27
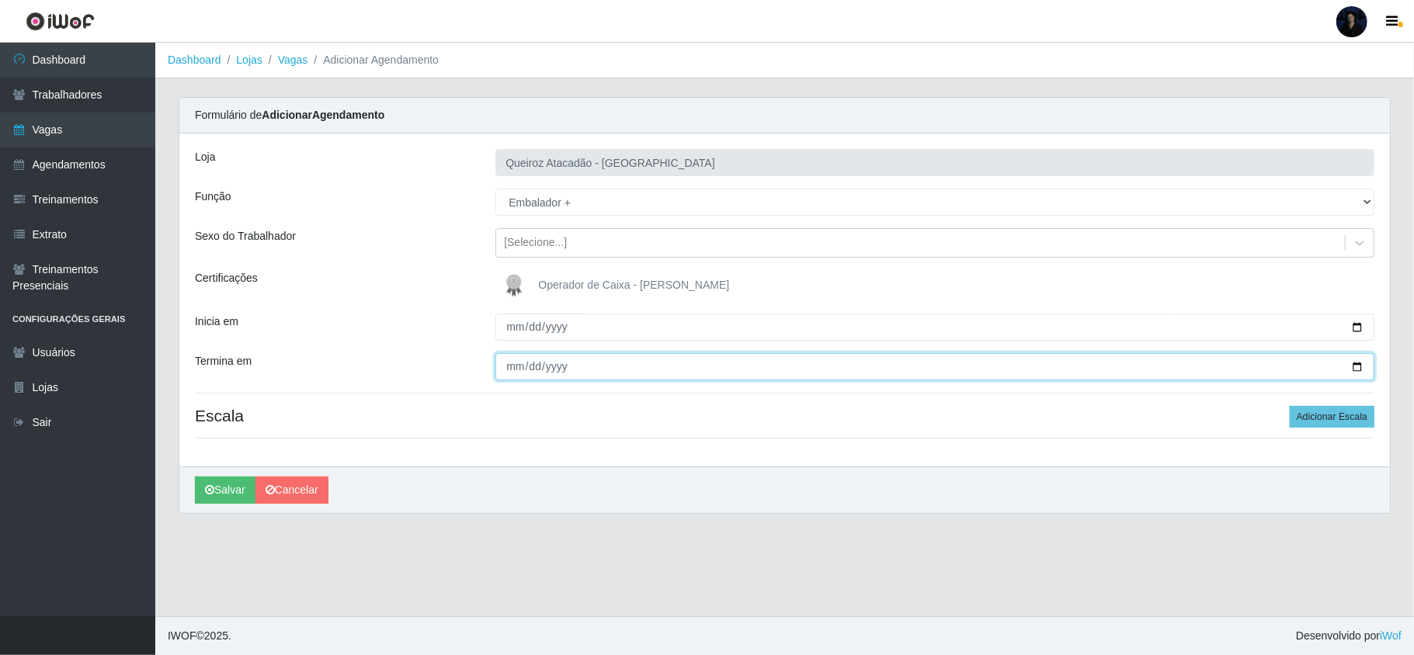
click at [510, 361] on input "Termina em" at bounding box center [934, 366] width 879 height 27
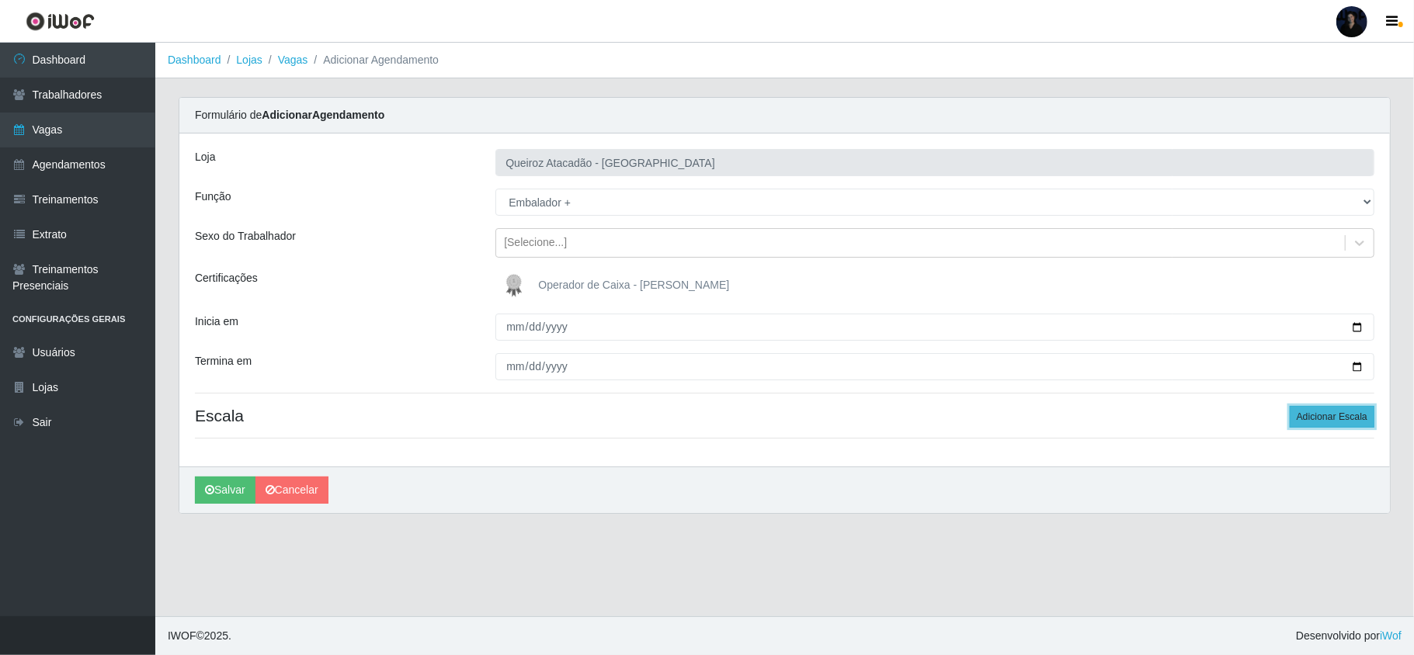
click at [1305, 417] on button "Adicionar Escala" at bounding box center [1332, 417] width 85 height 22
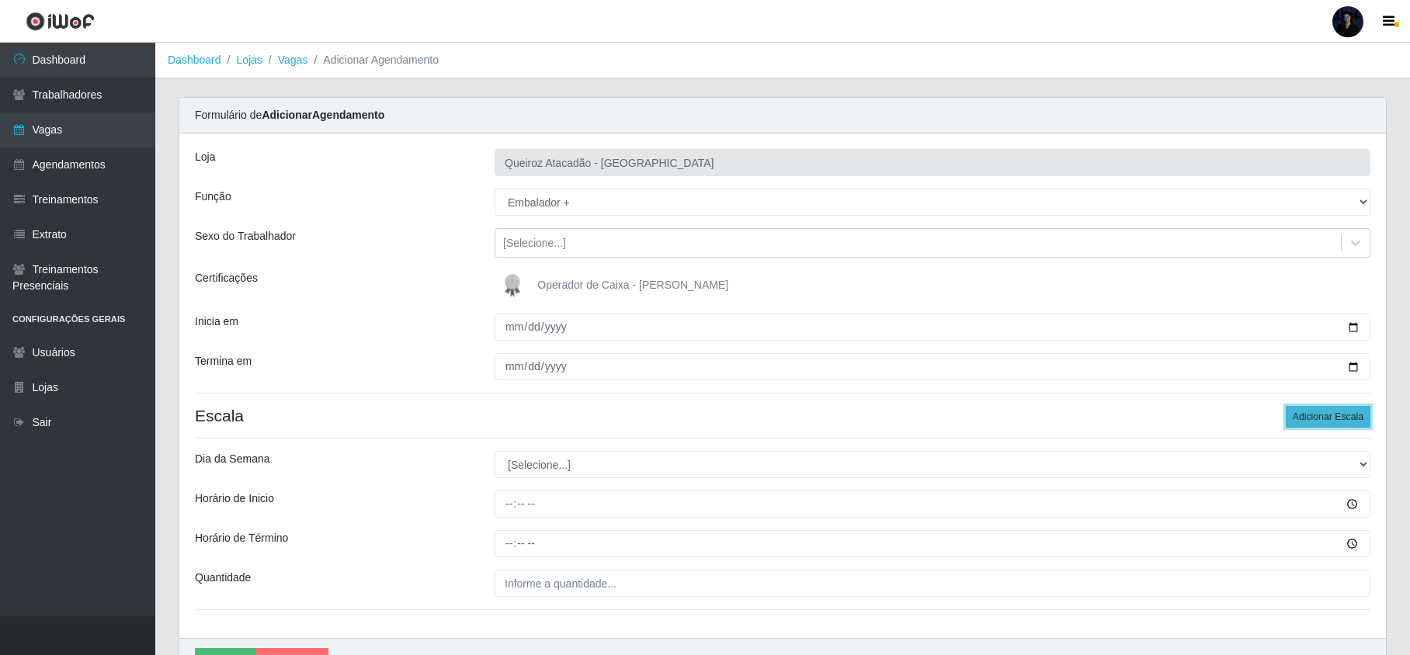
click at [1305, 417] on button "Adicionar Escala" at bounding box center [1328, 417] width 85 height 22
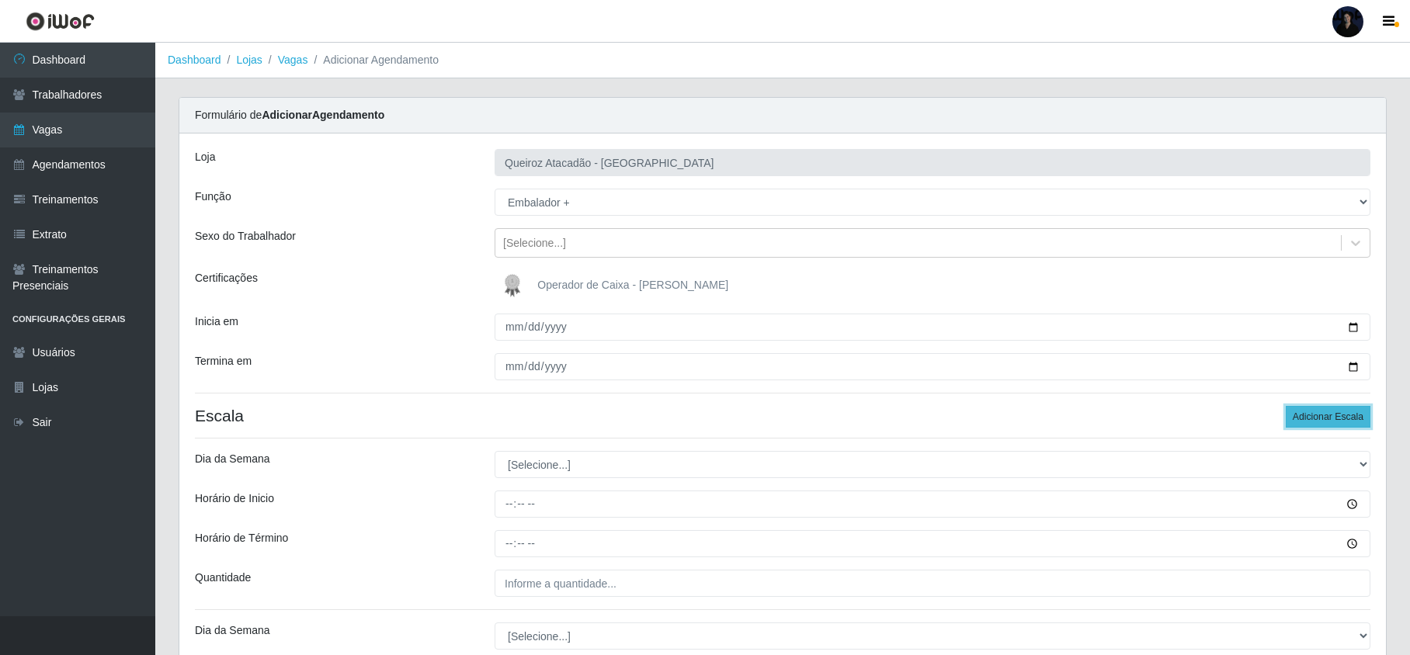
click at [1305, 417] on button "Adicionar Escala" at bounding box center [1328, 417] width 85 height 22
click at [1305, 420] on button "Adicionar Escala" at bounding box center [1328, 417] width 85 height 22
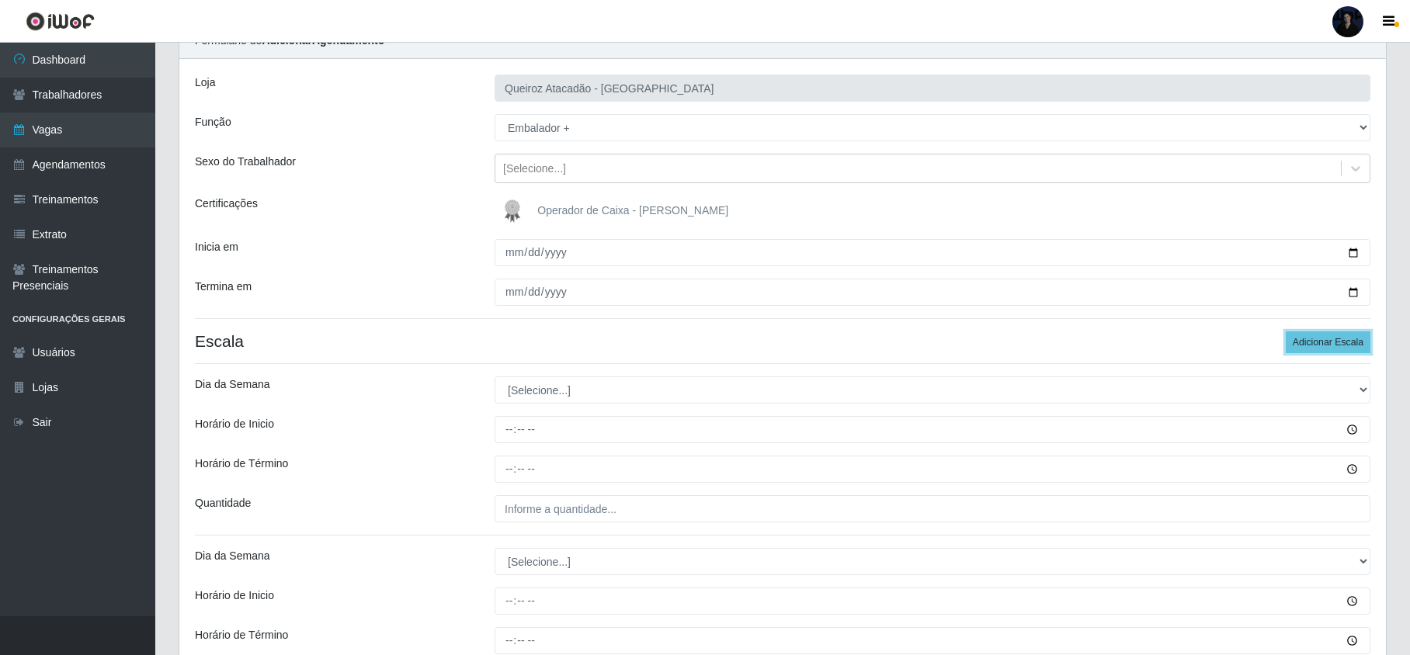
scroll to position [103, 0]
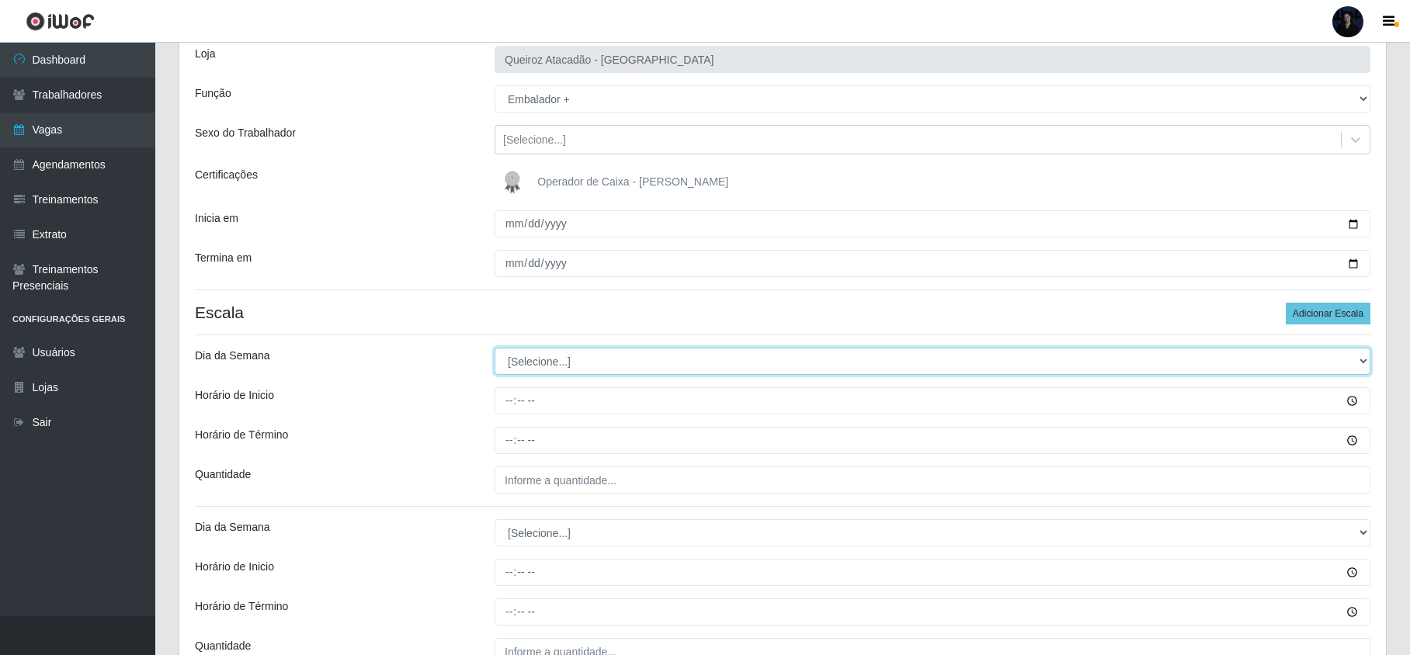
click at [540, 360] on select "[Selecione...] Segunda Terça Quarta Quinta Sexta Sábado Domingo" at bounding box center [933, 361] width 876 height 27
click at [495, 349] on select "[Selecione...] Segunda Terça Quarta Quinta Sexta Sábado Domingo" at bounding box center [933, 361] width 876 height 27
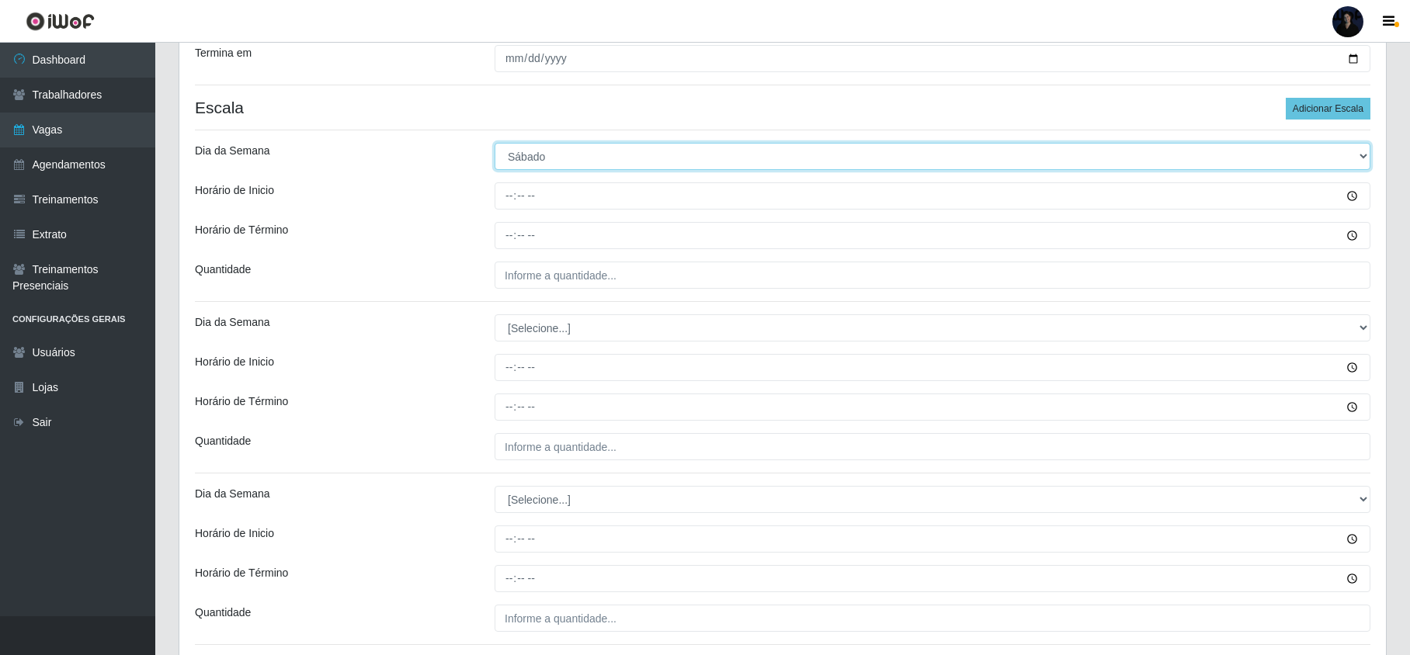
scroll to position [311, 0]
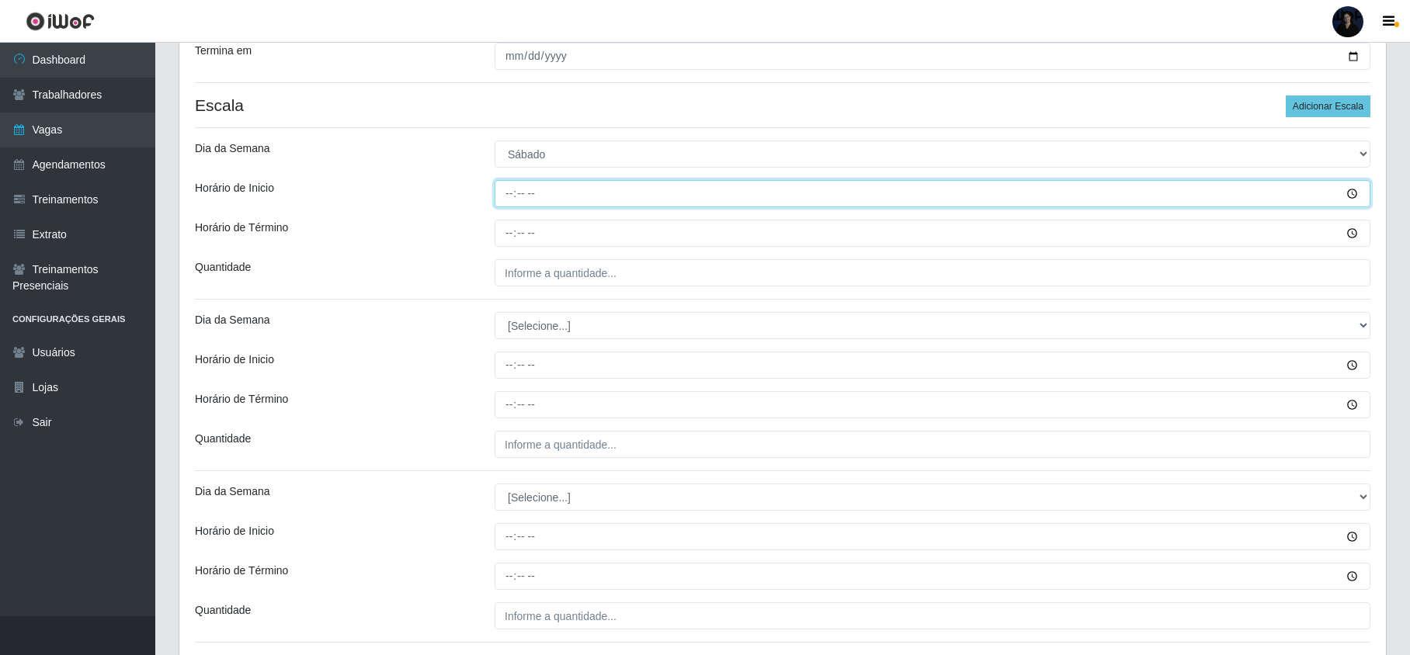
click at [507, 191] on input "Horário de Inicio" at bounding box center [933, 193] width 876 height 27
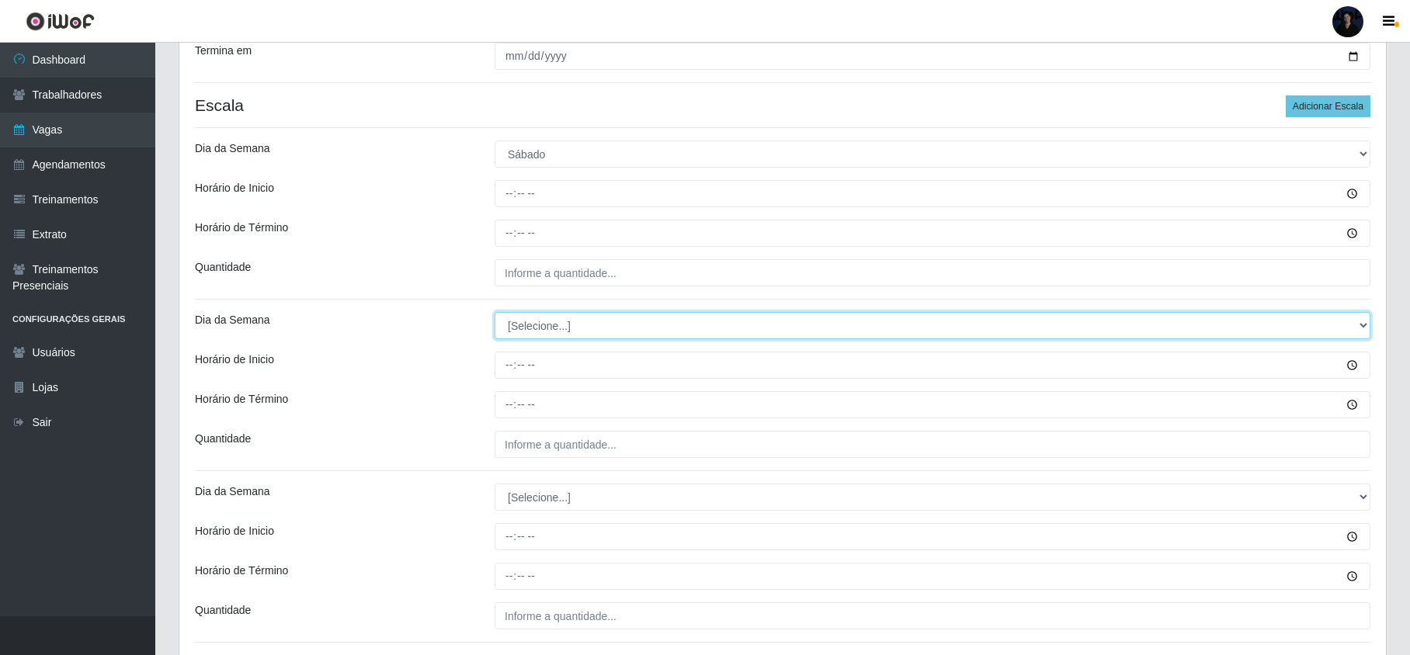
click at [533, 336] on select "[Selecione...] Segunda Terça Quarta Quinta Sexta Sábado Domingo" at bounding box center [933, 325] width 876 height 27
click at [495, 314] on select "[Selecione...] Segunda Terça Quarta Quinta Sexta Sábado Domingo" at bounding box center [933, 325] width 876 height 27
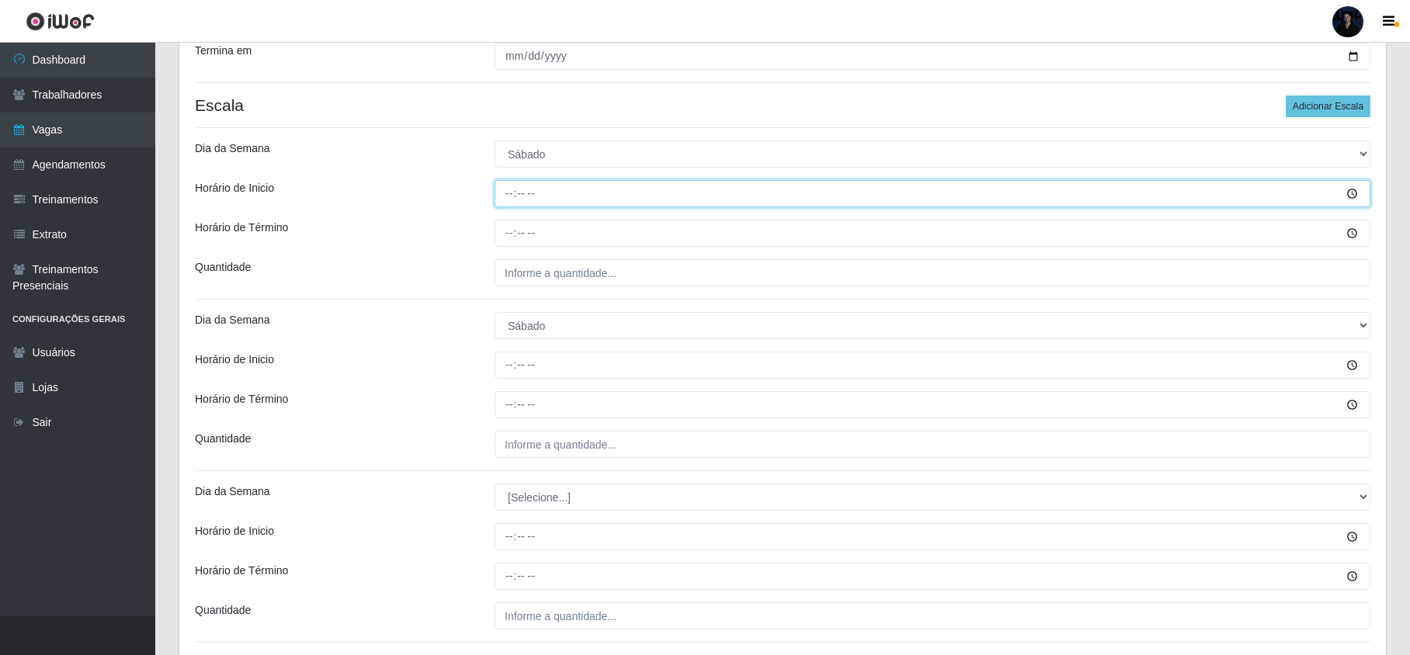
click at [503, 205] on input "Horário de Inicio" at bounding box center [933, 193] width 876 height 27
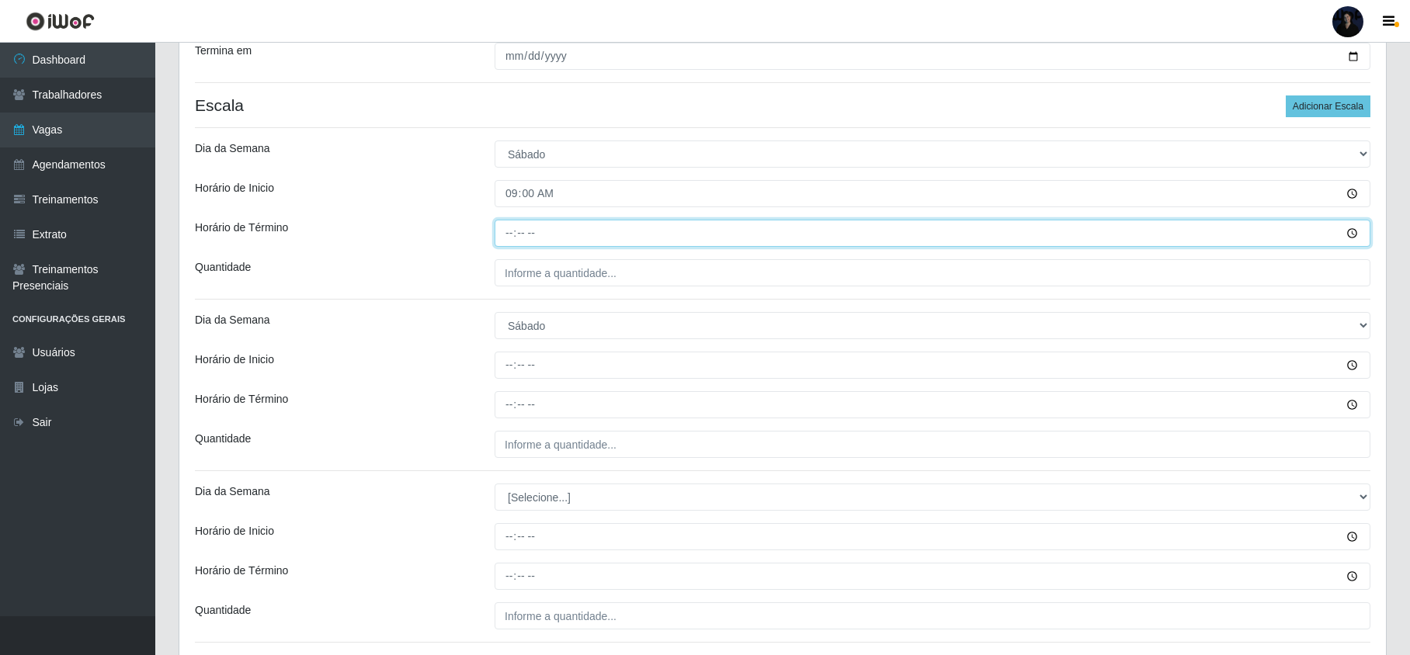
click at [507, 240] on input "Horário de Término" at bounding box center [933, 233] width 876 height 27
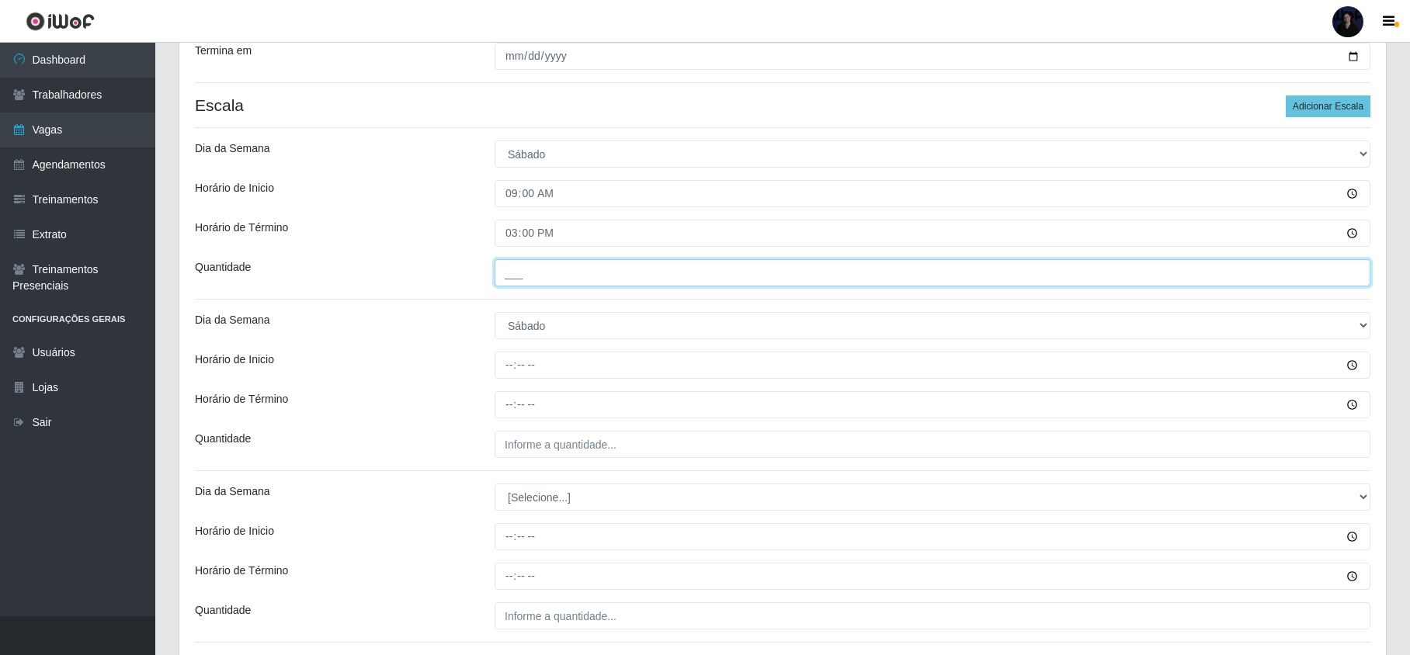
click at [498, 274] on input "___" at bounding box center [933, 272] width 876 height 27
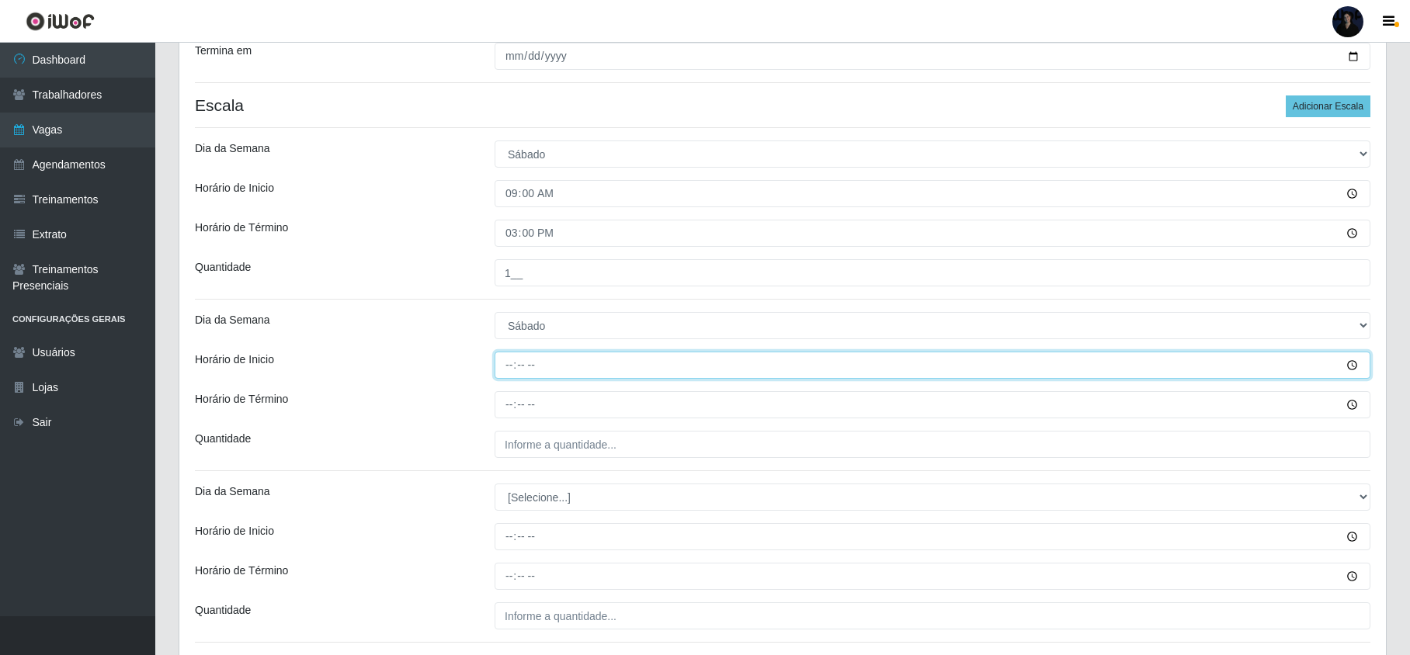
click at [508, 363] on input "Horário de Inicio" at bounding box center [933, 365] width 876 height 27
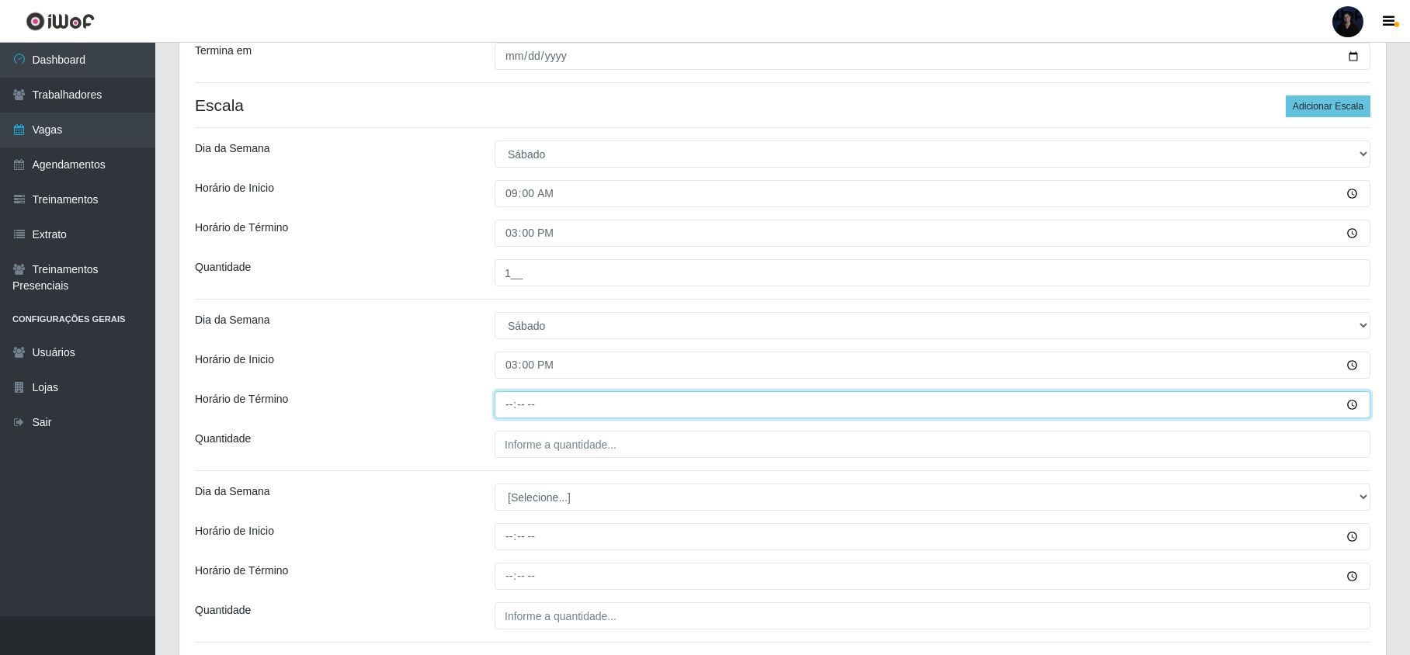
click at [505, 402] on input "Horário de Término" at bounding box center [933, 404] width 876 height 27
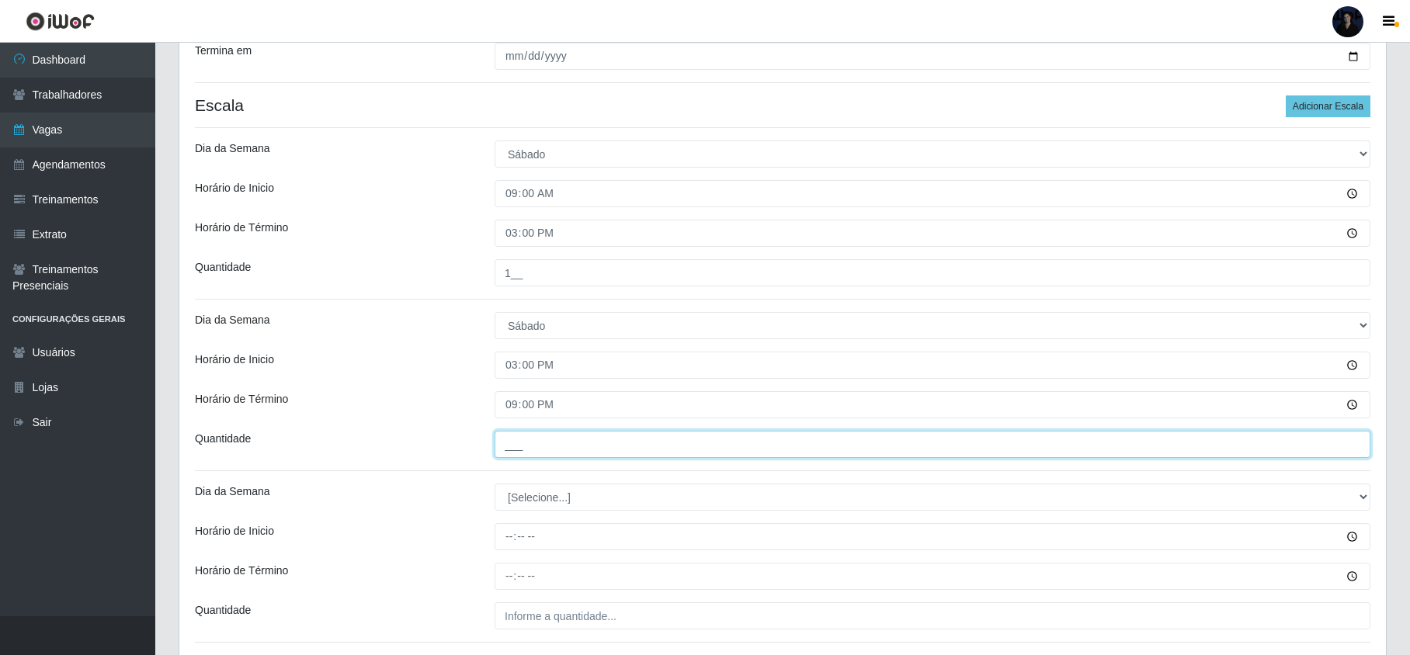
click at [511, 438] on input "___" at bounding box center [933, 444] width 876 height 27
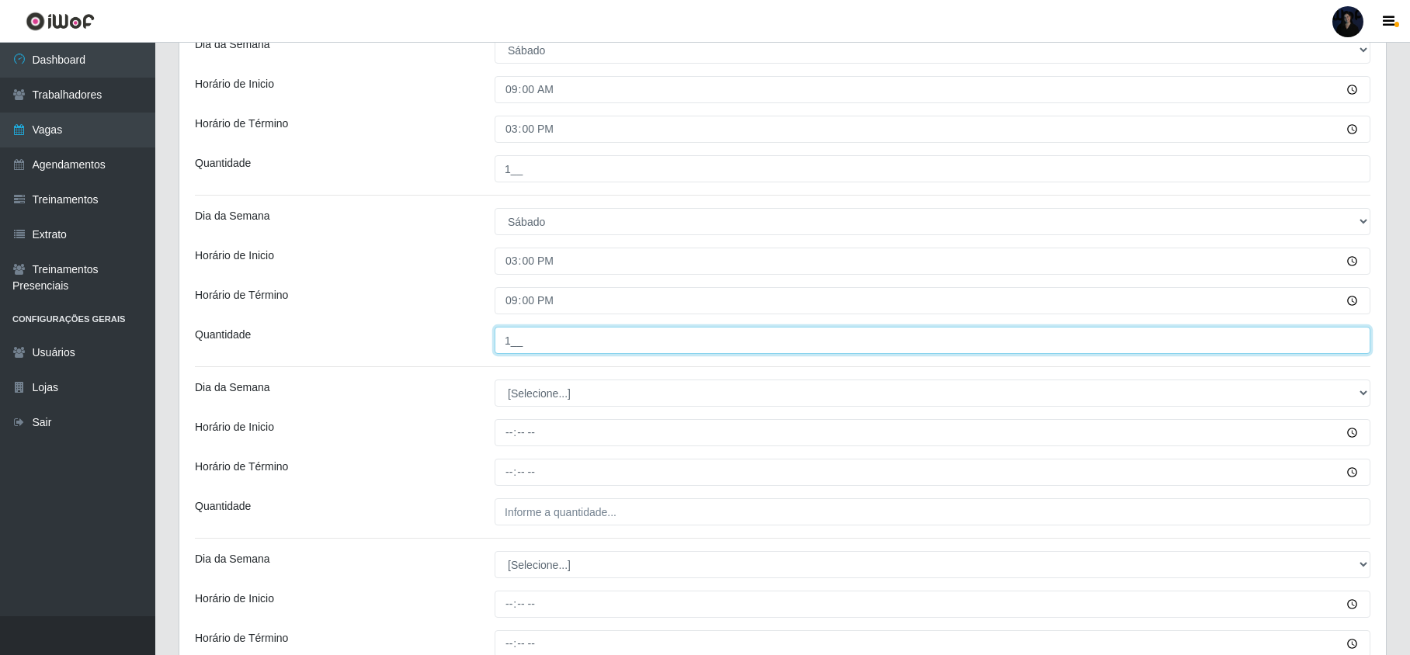
scroll to position [517, 0]
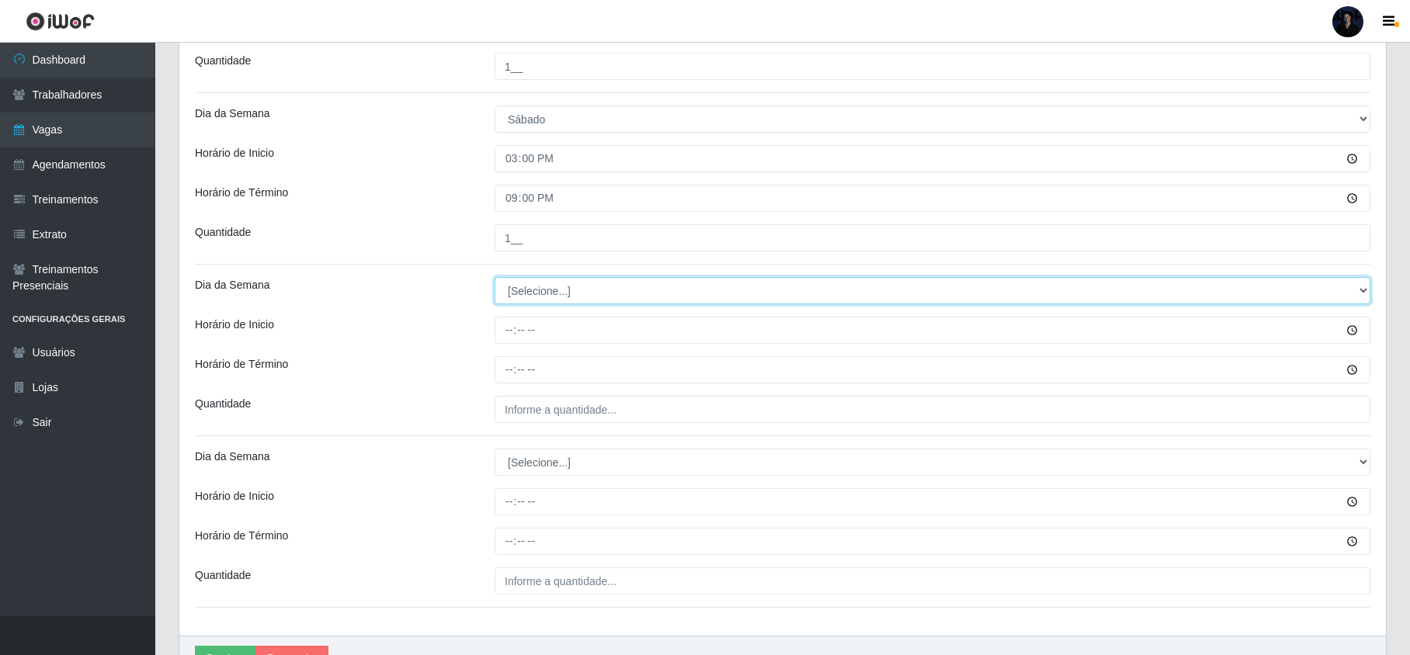
click at [517, 302] on select "[Selecione...] Segunda Terça Quarta Quinta Sexta Sábado Domingo" at bounding box center [933, 290] width 876 height 27
click at [495, 279] on select "[Selecione...] Segunda Terça Quarta Quinta Sexta Sábado Domingo" at bounding box center [933, 290] width 876 height 27
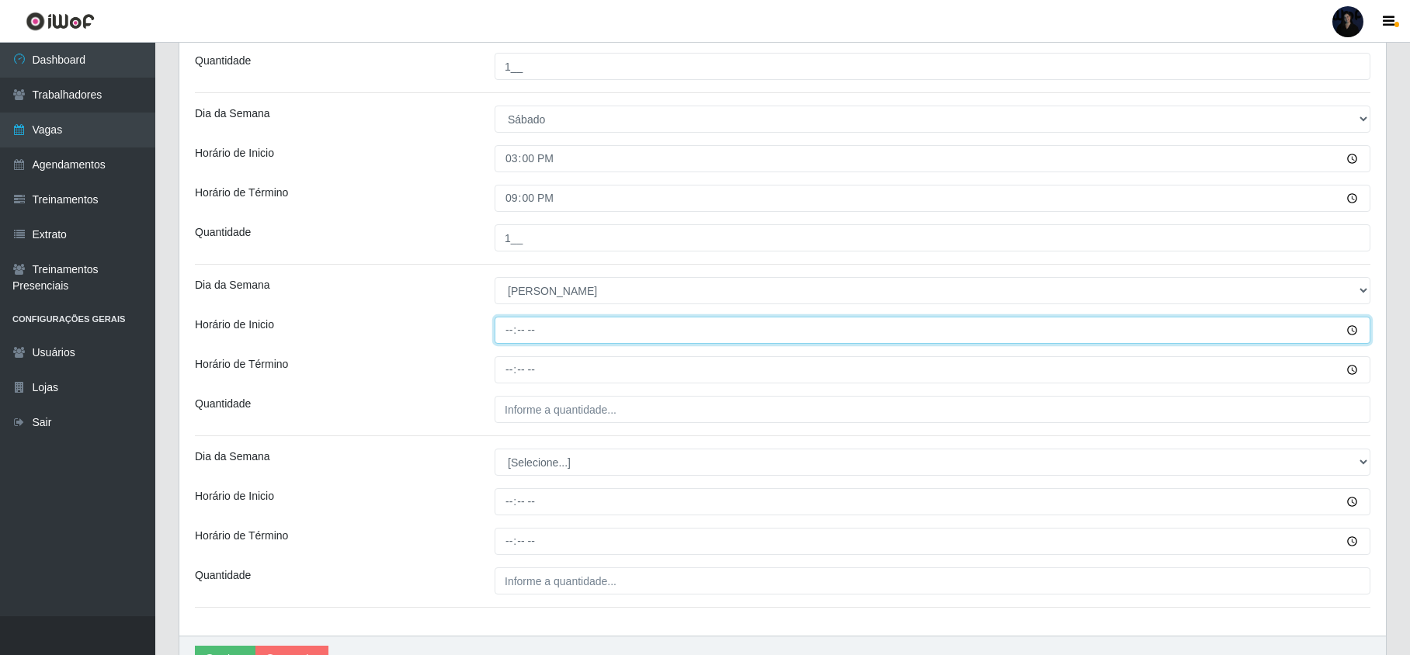
click at [503, 334] on input "Horário de Inicio" at bounding box center [933, 330] width 876 height 27
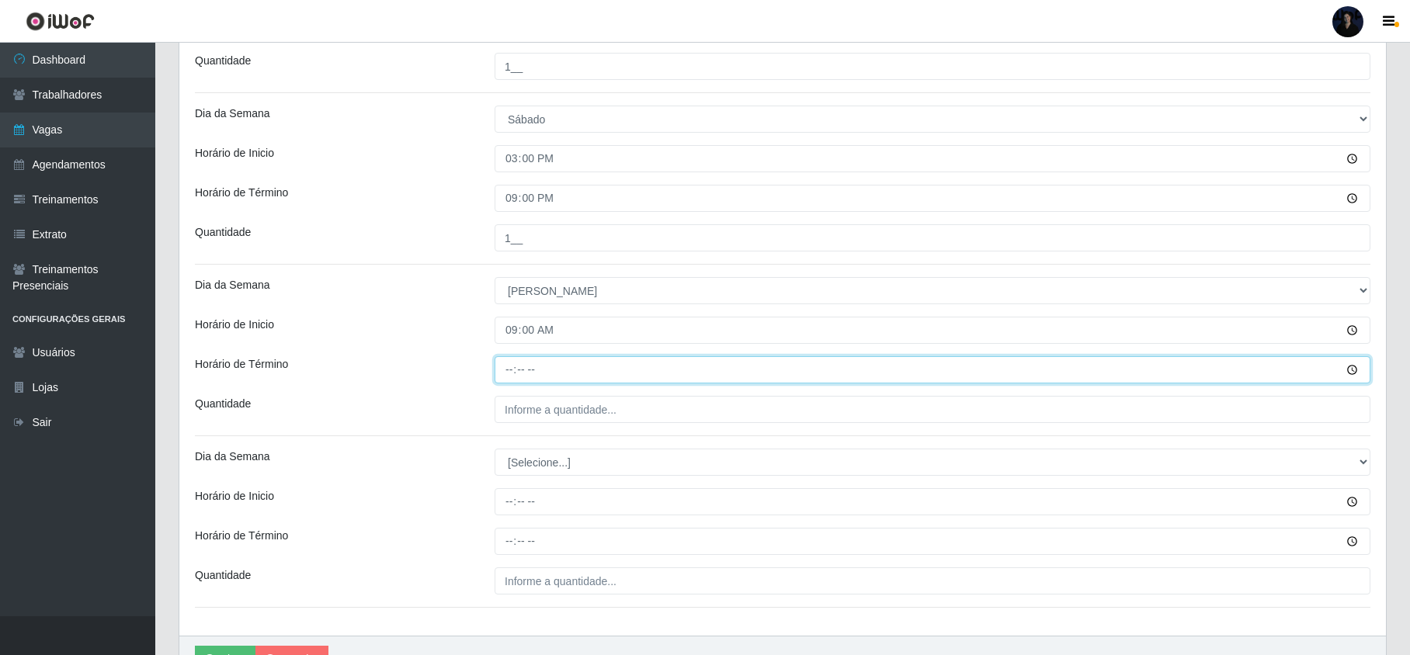
click at [499, 373] on input "Horário de Término" at bounding box center [933, 369] width 876 height 27
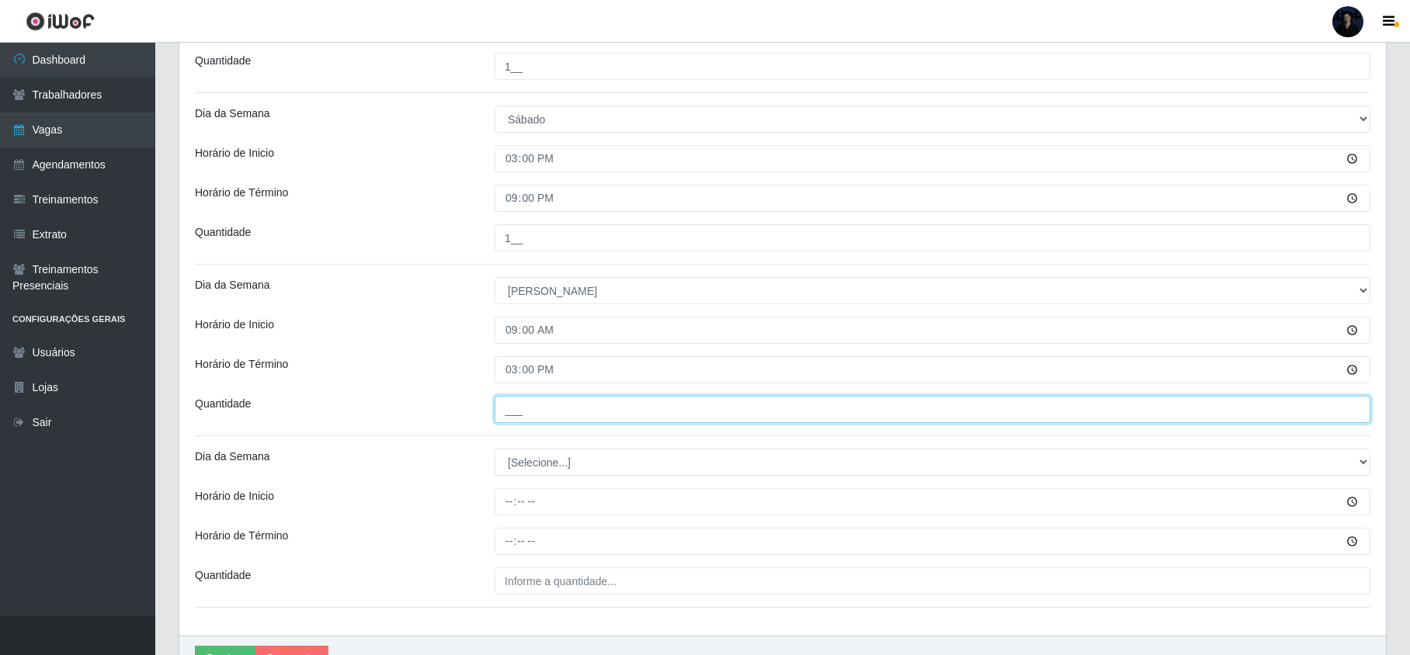
click at [508, 405] on input "___" at bounding box center [933, 409] width 876 height 27
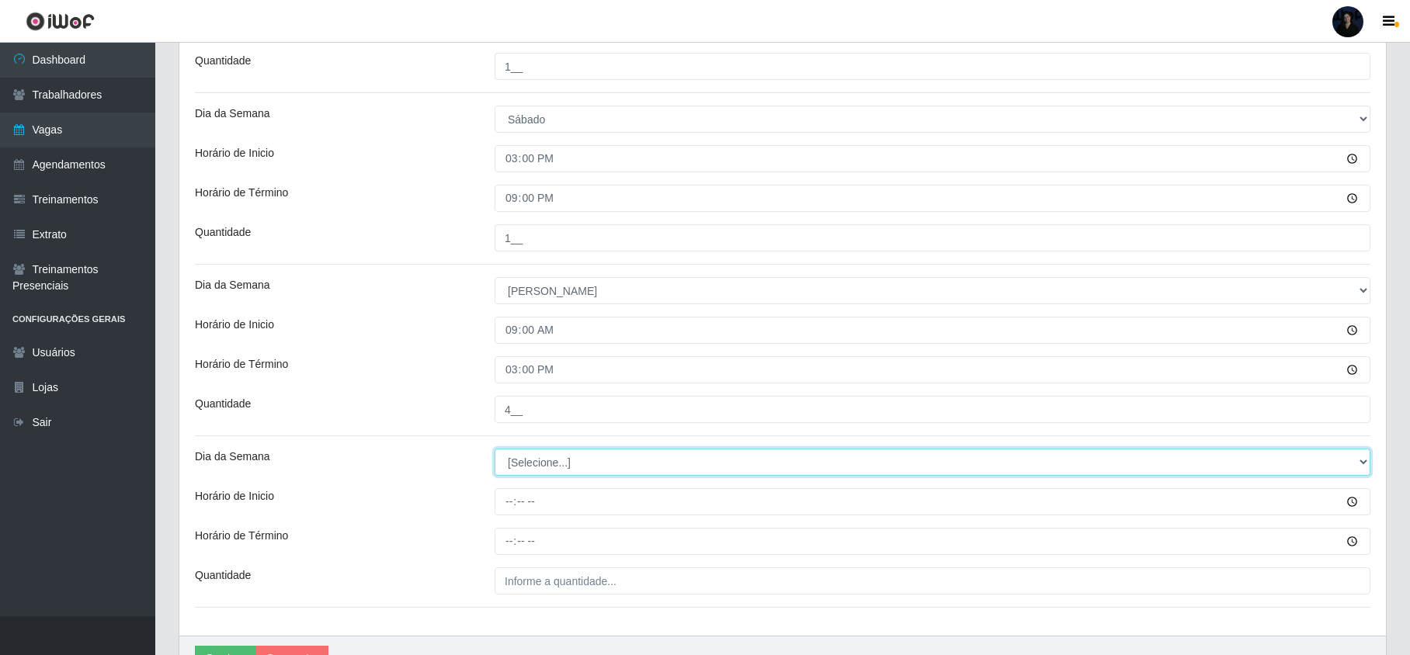
click at [526, 460] on select "[Selecione...] Segunda Terça Quarta Quinta Sexta Sábado Domingo" at bounding box center [933, 462] width 876 height 27
click at [495, 450] on select "[Selecione...] Segunda Terça Quarta Quinta Sexta Sábado Domingo" at bounding box center [933, 462] width 876 height 27
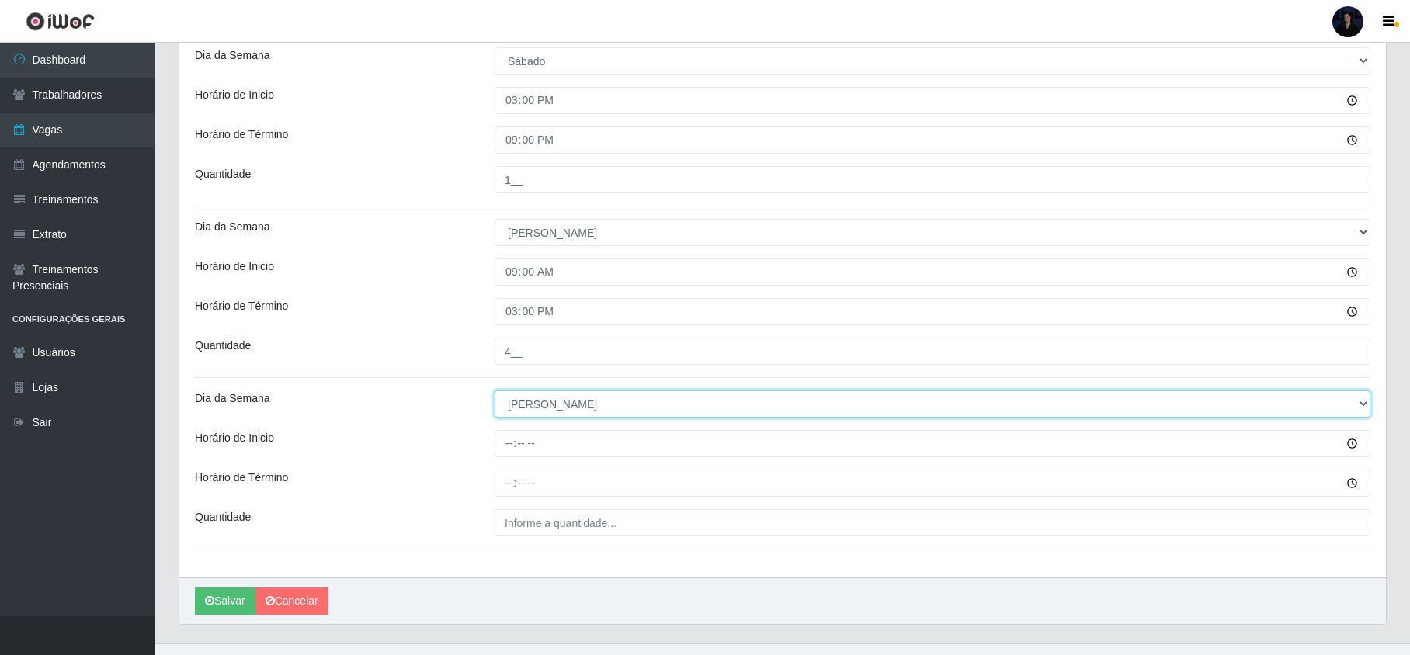
scroll to position [606, 0]
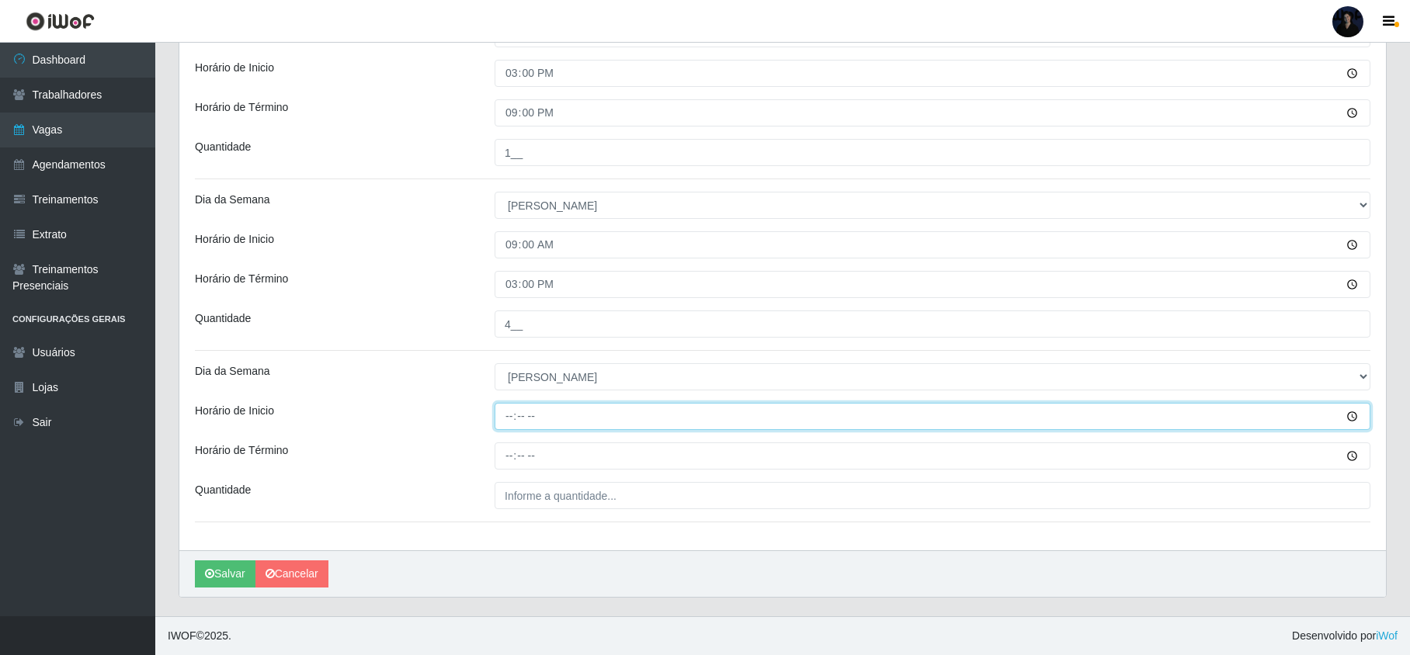
click at [512, 414] on input "Horário de Inicio" at bounding box center [933, 416] width 876 height 27
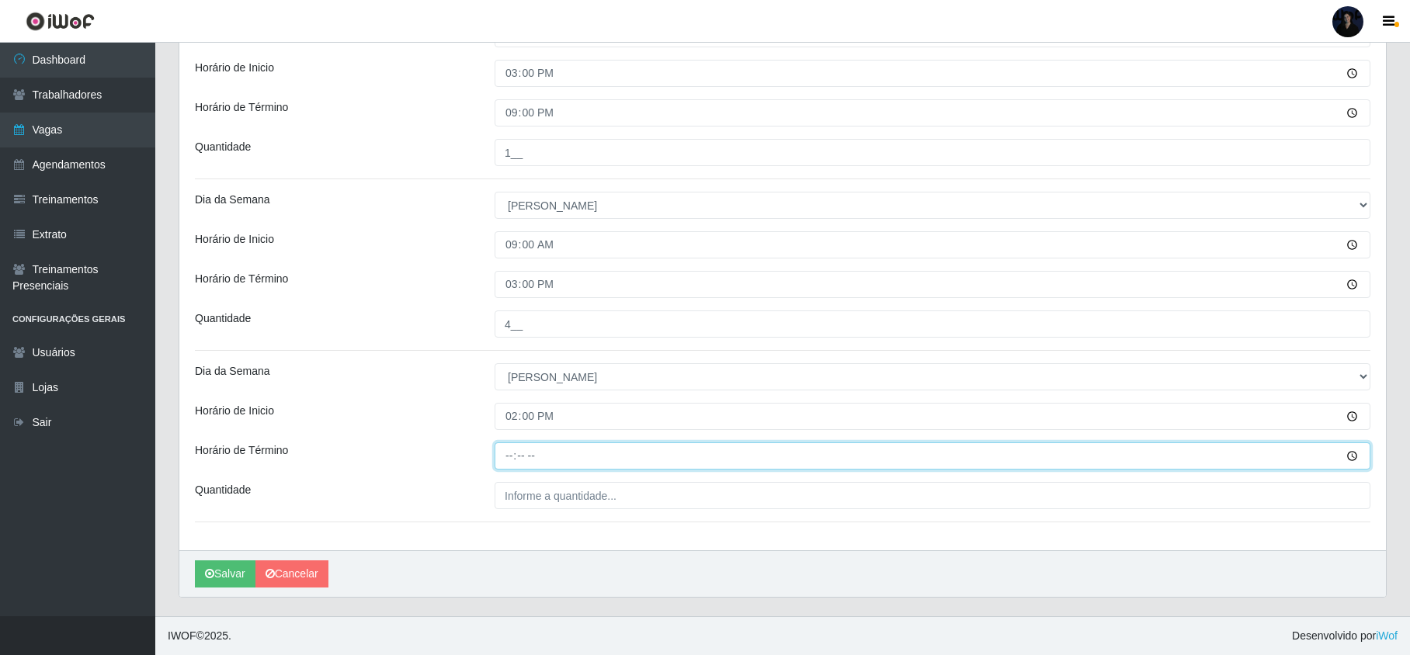
click at [511, 463] on input "Horário de Término" at bounding box center [933, 456] width 876 height 27
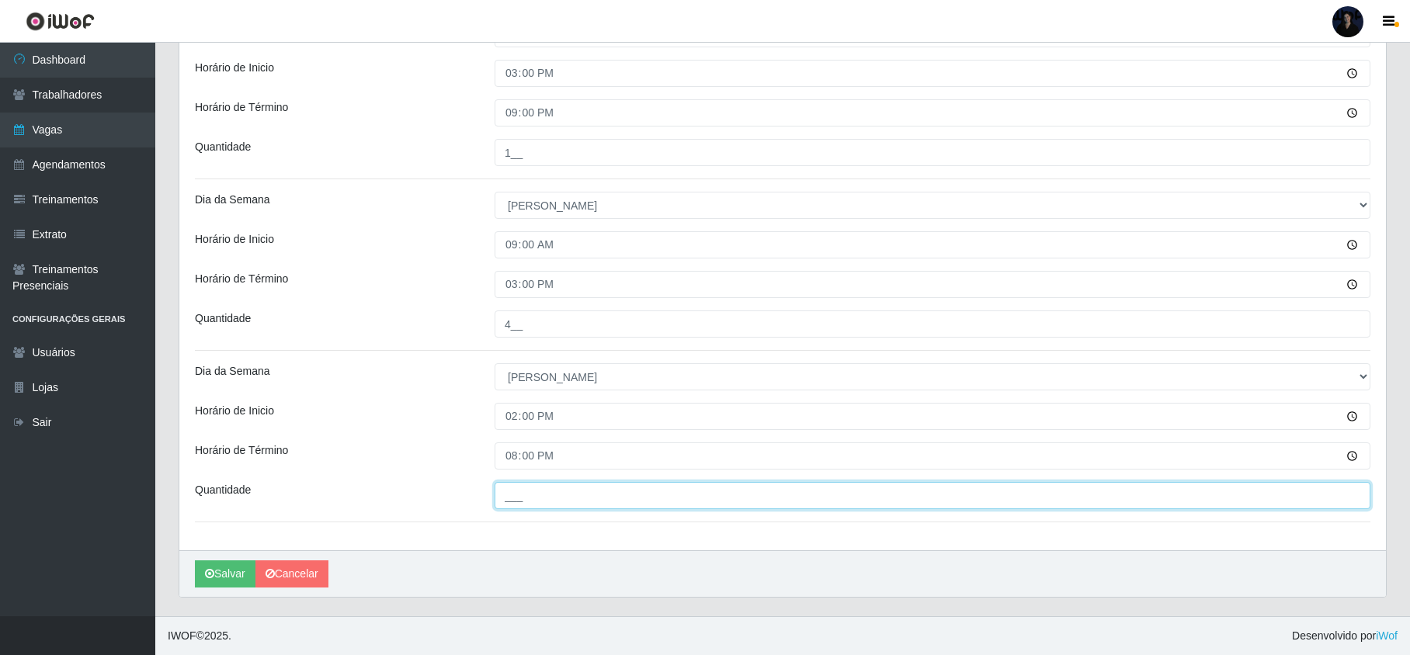
click at [511, 502] on input "___" at bounding box center [933, 495] width 876 height 27
click at [218, 579] on button "Salvar" at bounding box center [225, 574] width 61 height 27
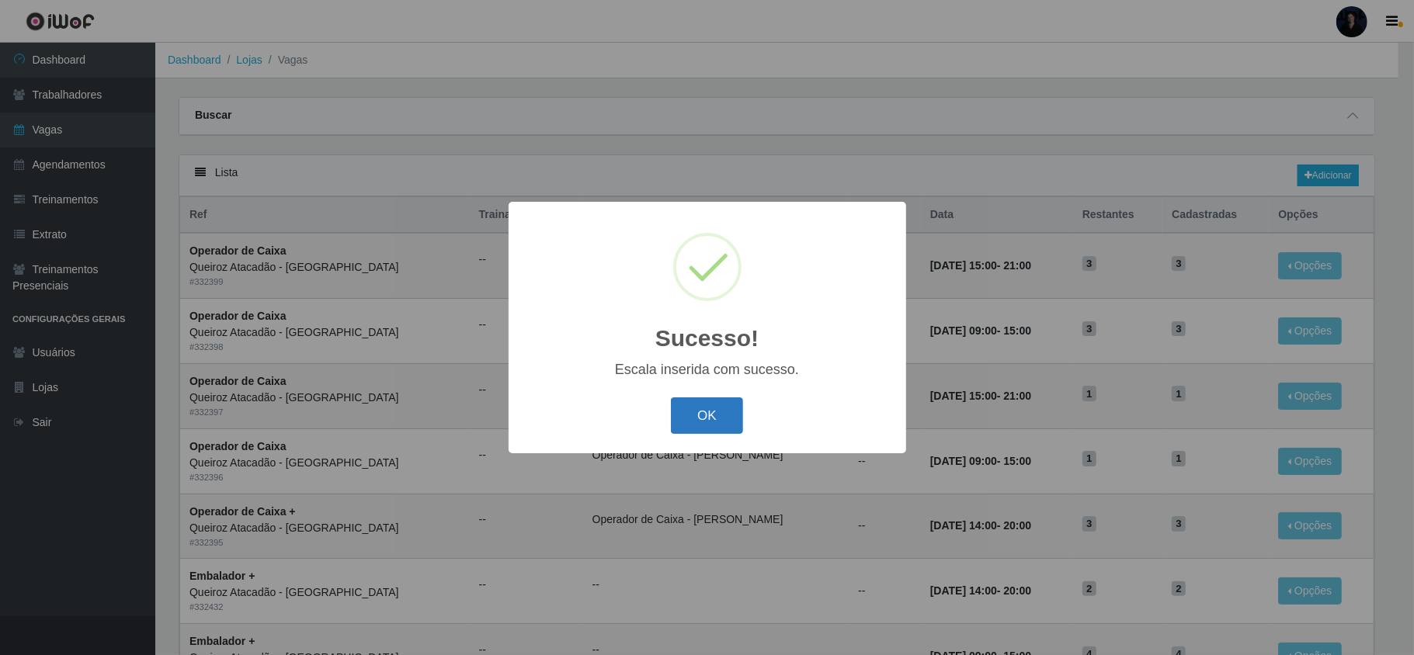
click at [736, 417] on button "OK" at bounding box center [707, 416] width 72 height 36
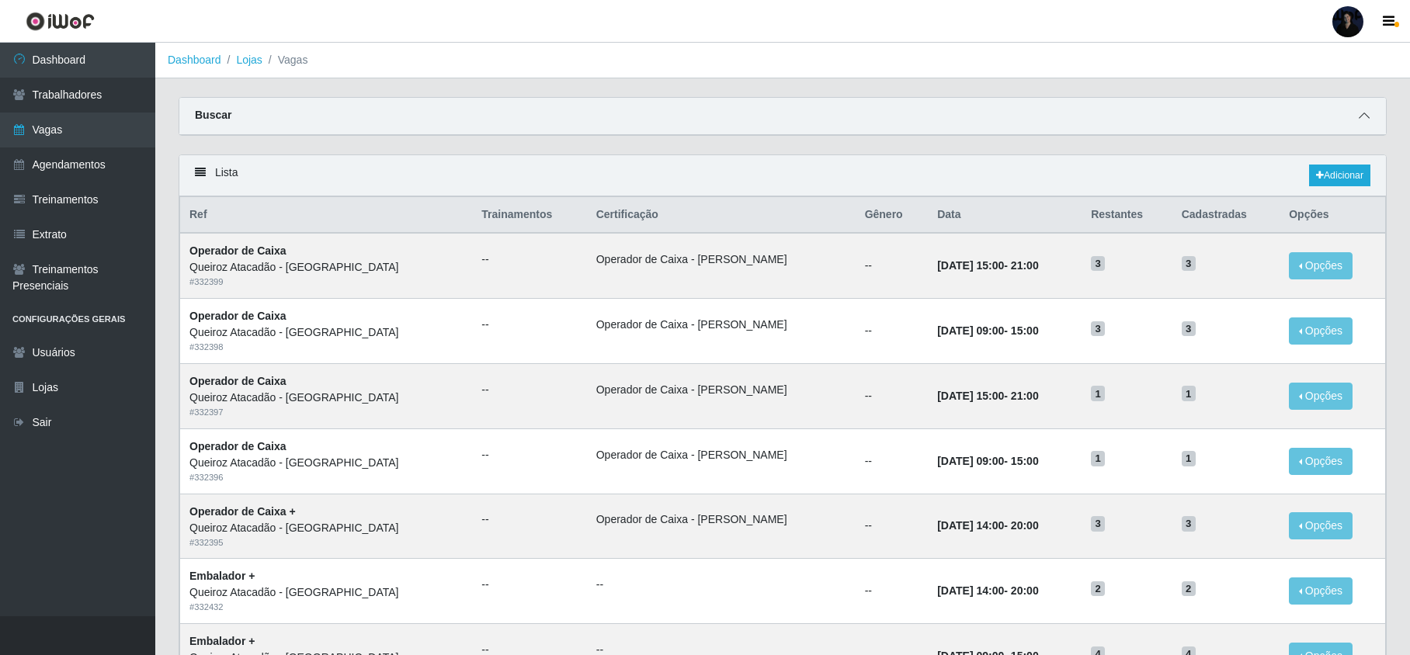
click at [1355, 110] on span at bounding box center [1364, 116] width 19 height 18
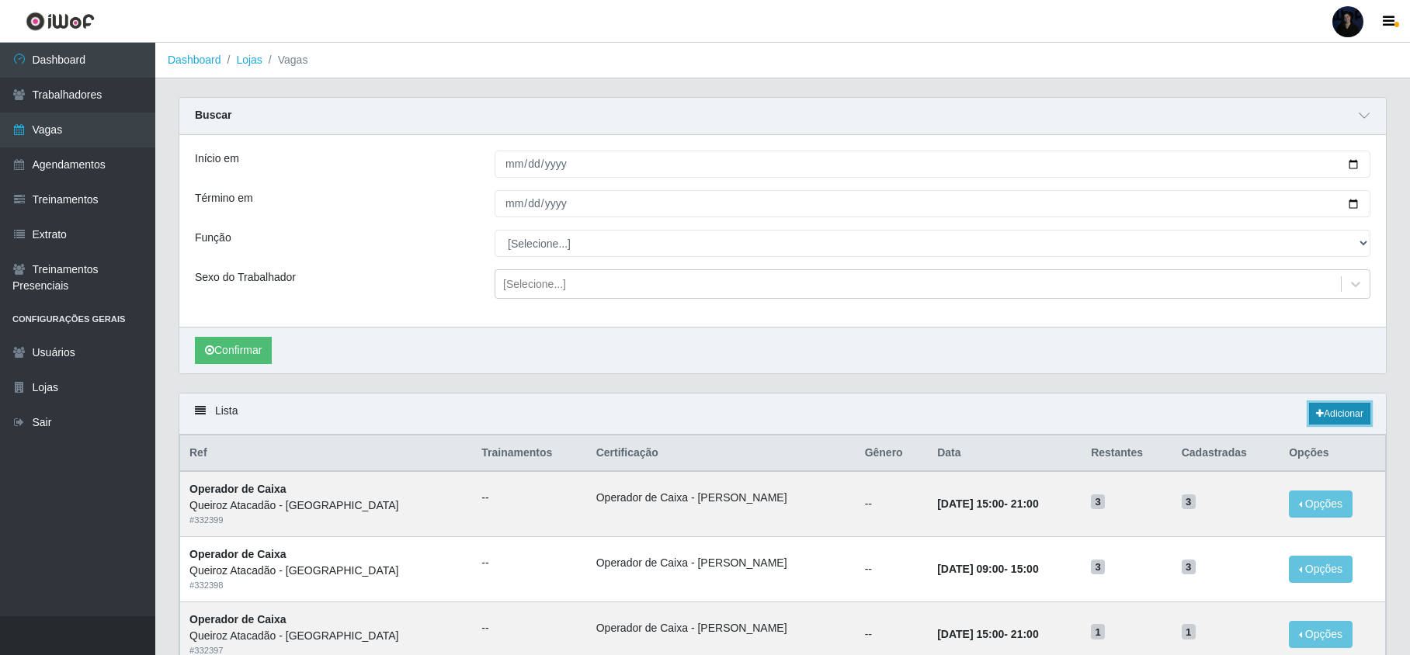
click at [1317, 411] on link "Adicionar" at bounding box center [1339, 414] width 61 height 22
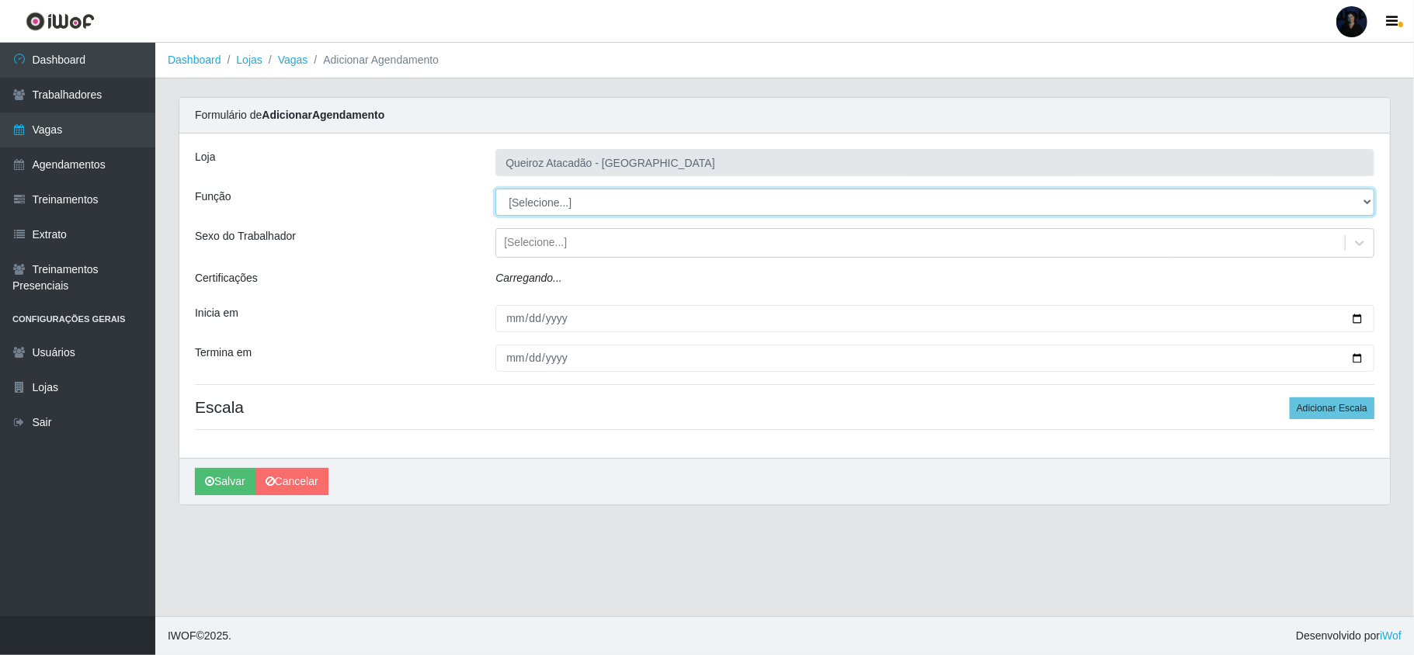
click at [544, 191] on select "[Selecione...] Embalador Embalador + Embalador ++ Operador de Caixa Operador de…" at bounding box center [934, 202] width 879 height 27
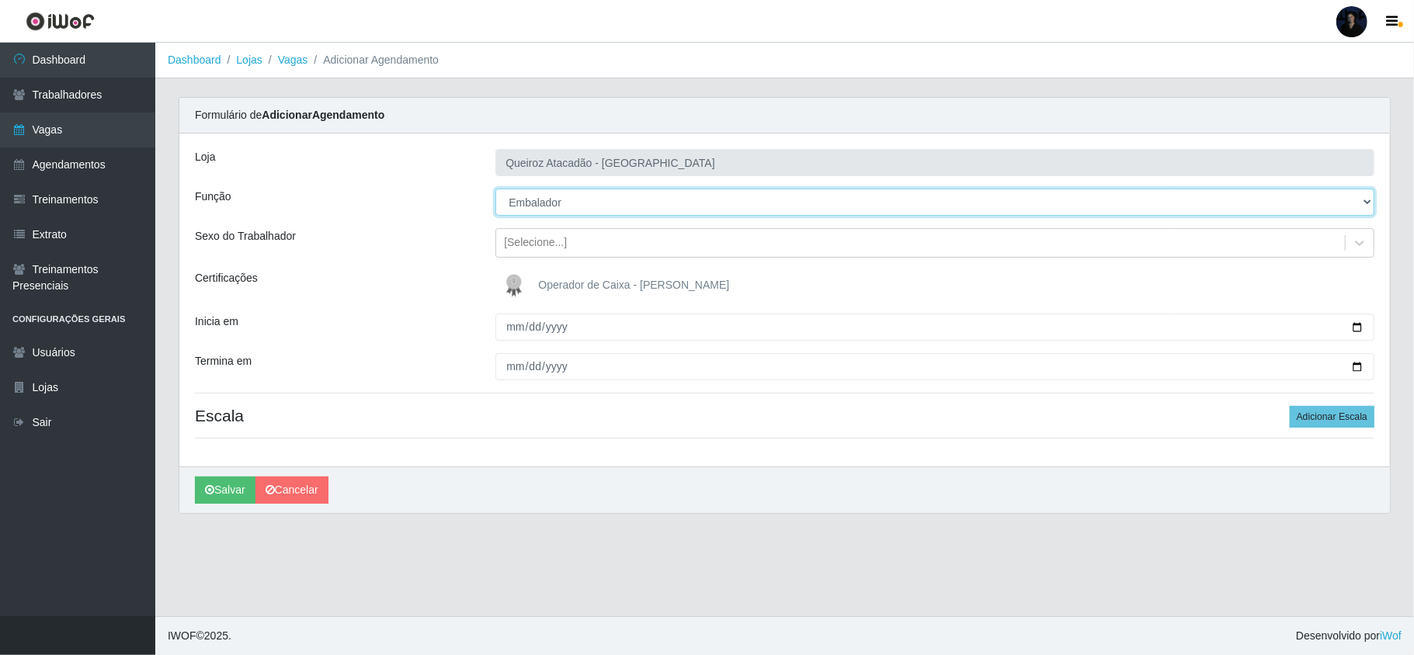
click at [495, 189] on select "[Selecione...] Embalador Embalador + Embalador ++ Operador de Caixa Operador de…" at bounding box center [934, 202] width 879 height 27
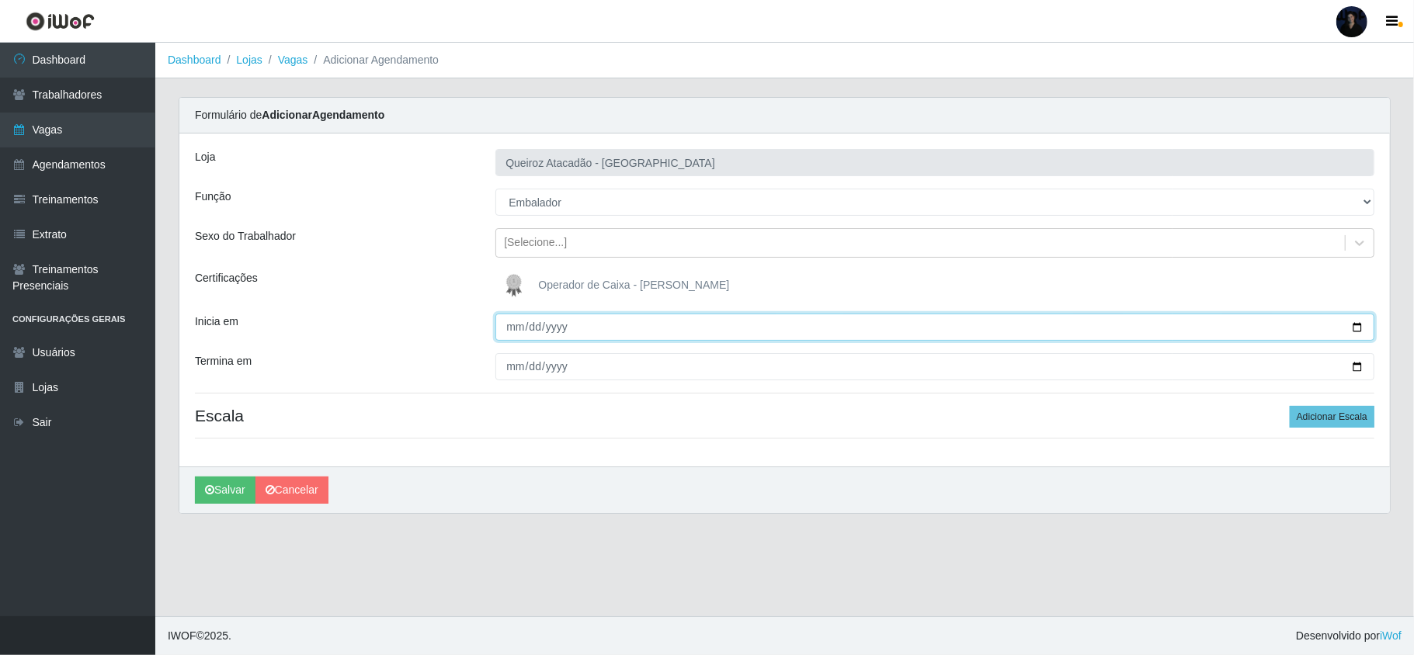
click at [506, 323] on input "Inicia em" at bounding box center [934, 327] width 879 height 27
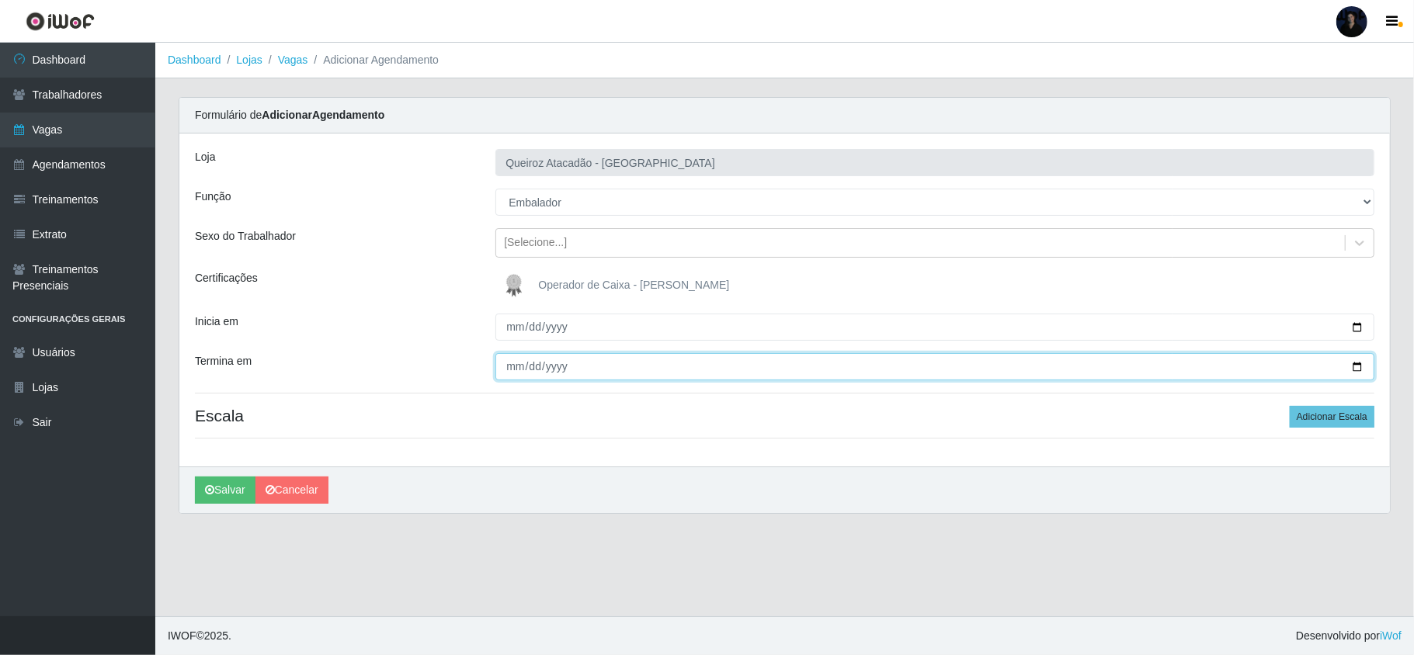
click at [509, 362] on input "Termina em" at bounding box center [934, 366] width 879 height 27
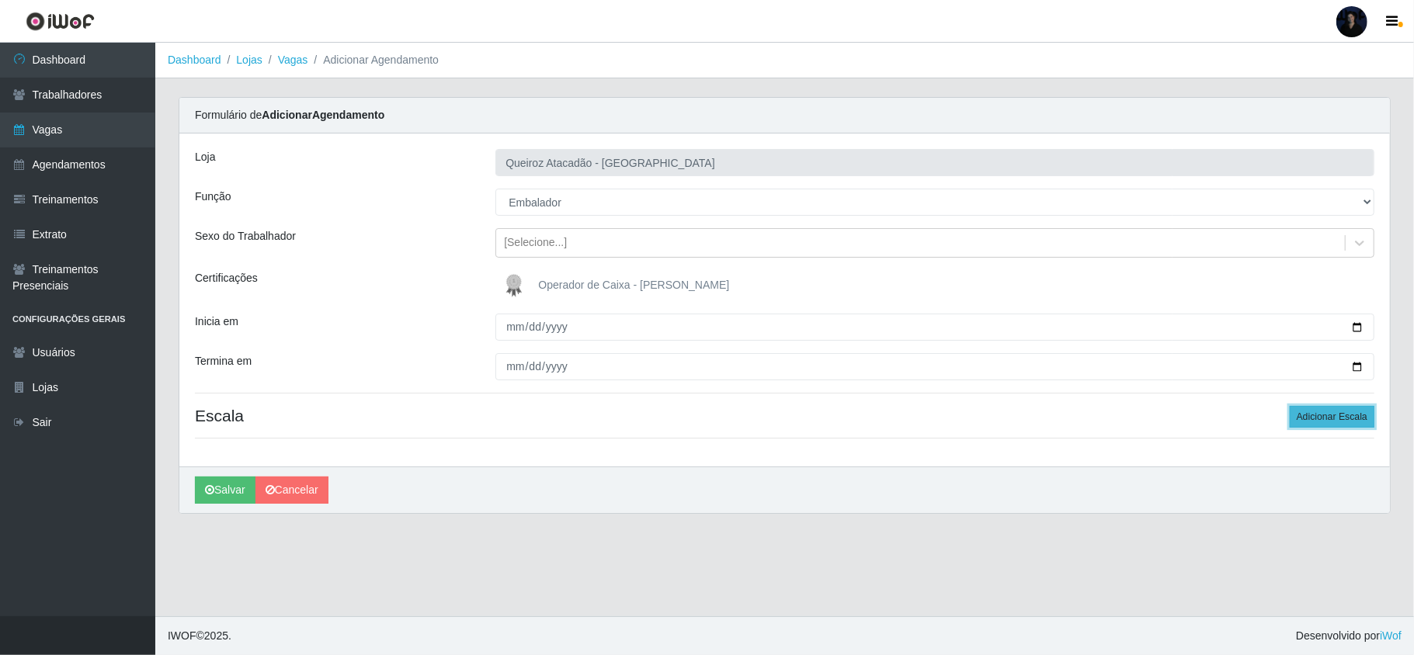
click at [1317, 418] on button "Adicionar Escala" at bounding box center [1332, 417] width 85 height 22
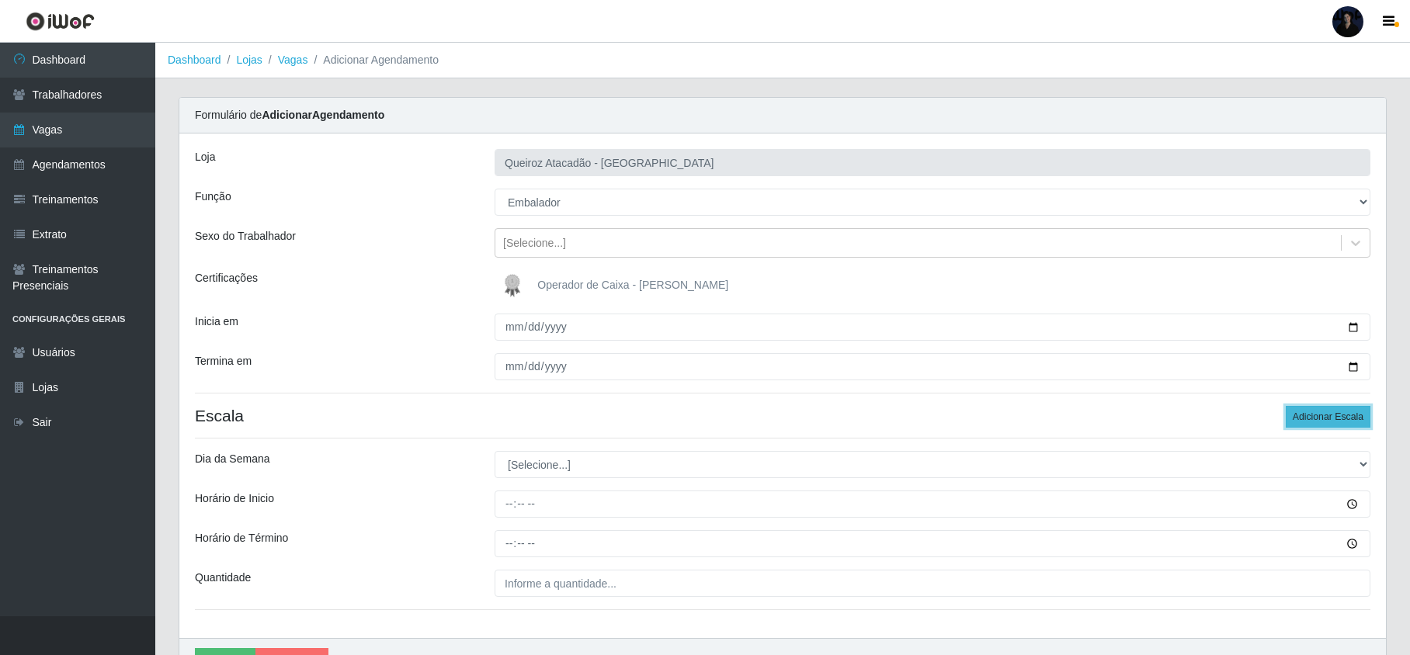
click at [1317, 418] on button "Adicionar Escala" at bounding box center [1328, 417] width 85 height 22
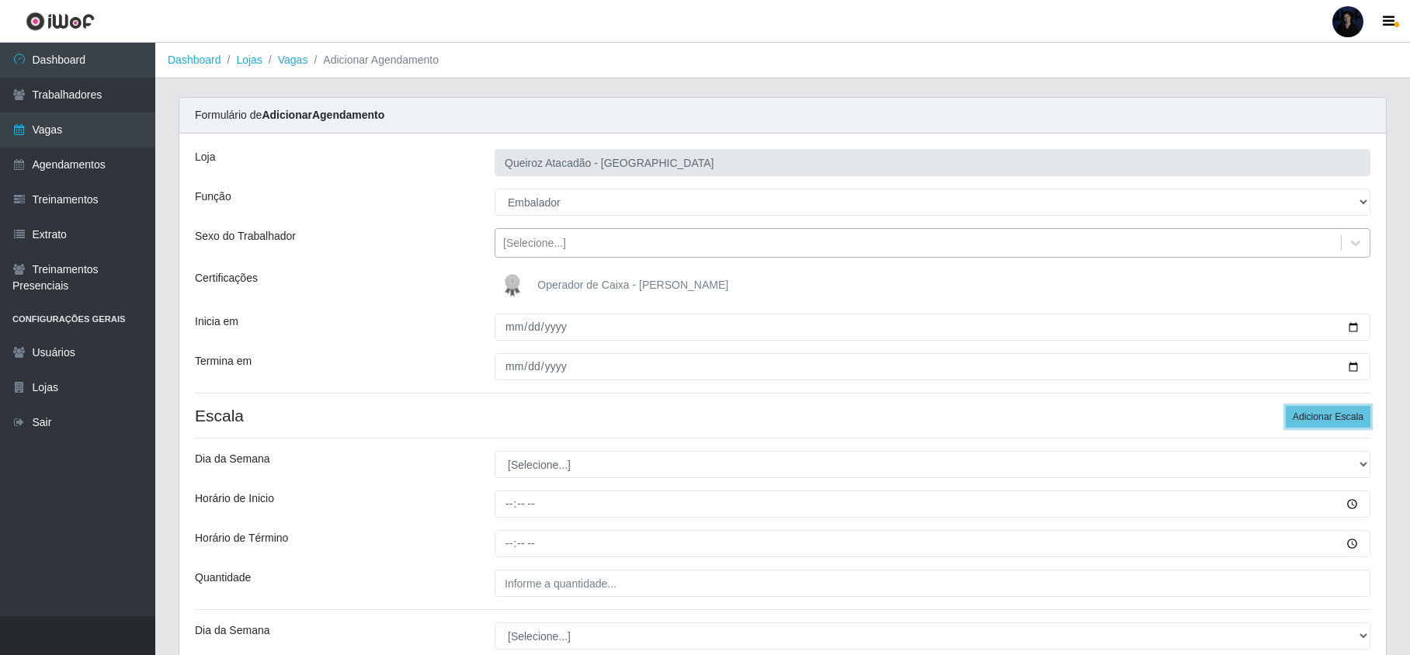
scroll to position [207, 0]
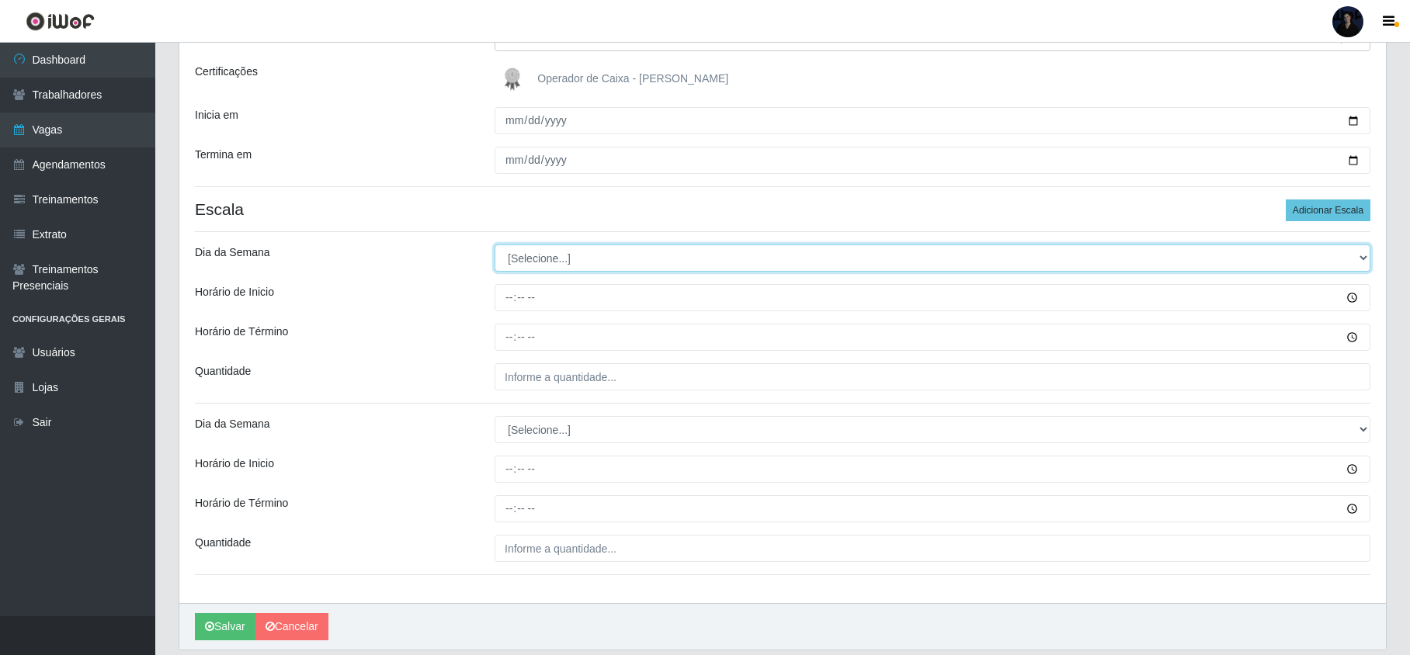
click at [538, 259] on select "[Selecione...] Segunda Terça Quarta Quinta Sexta Sábado Domingo" at bounding box center [933, 258] width 876 height 27
click at [495, 245] on select "[Selecione...] Segunda Terça Quarta Quinta Sexta Sábado Domingo" at bounding box center [933, 258] width 876 height 27
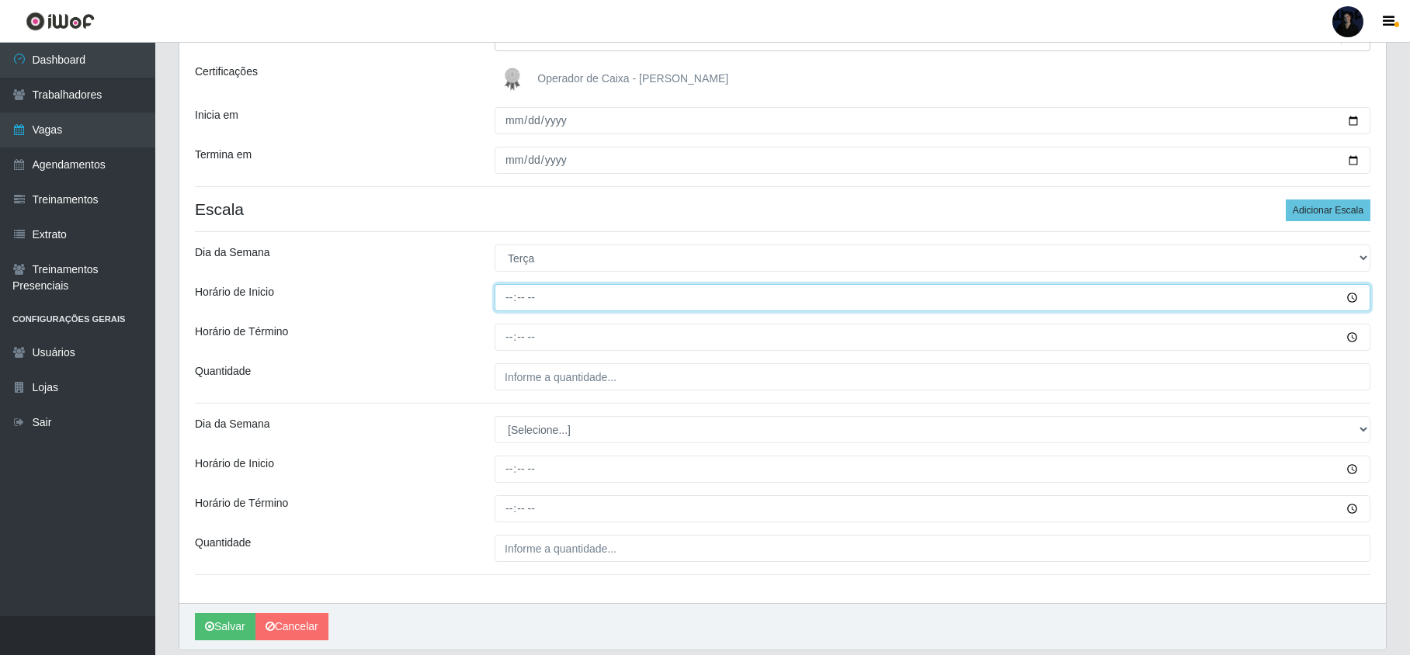
click at [510, 290] on input "Horário de Inicio" at bounding box center [933, 297] width 876 height 27
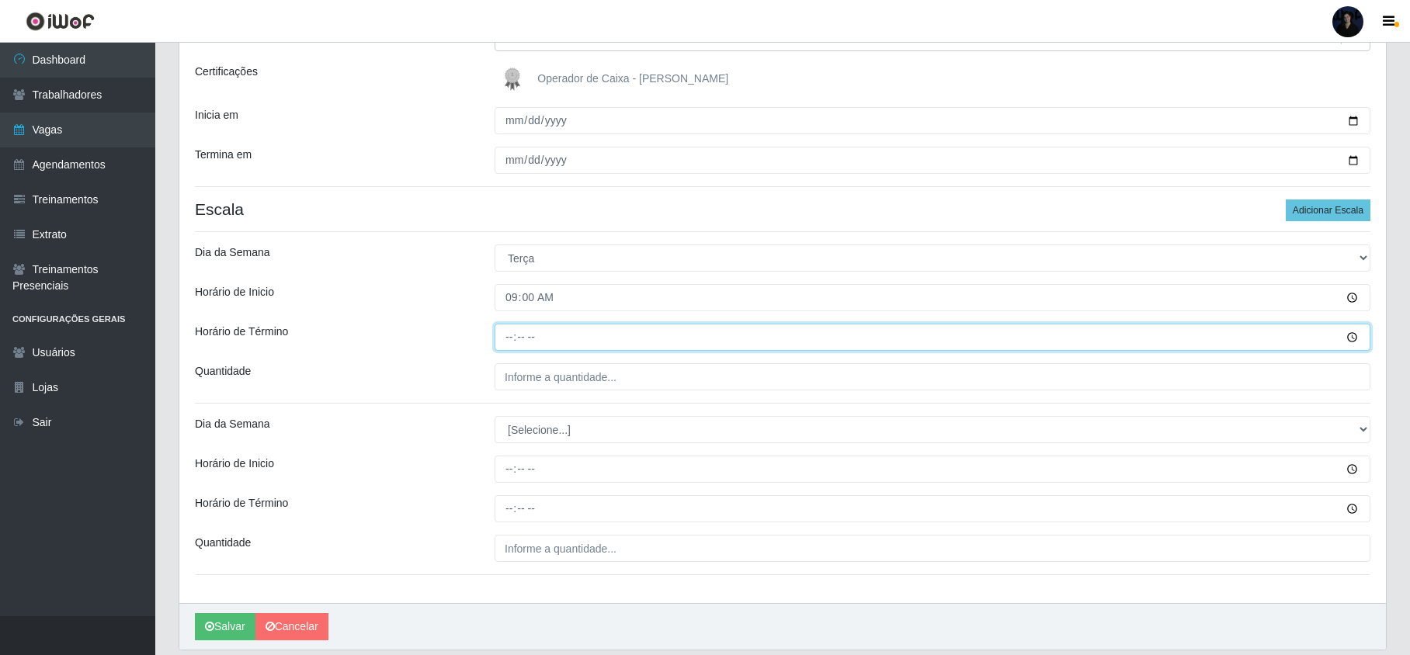
click at [513, 339] on input "Horário de Término" at bounding box center [933, 337] width 876 height 27
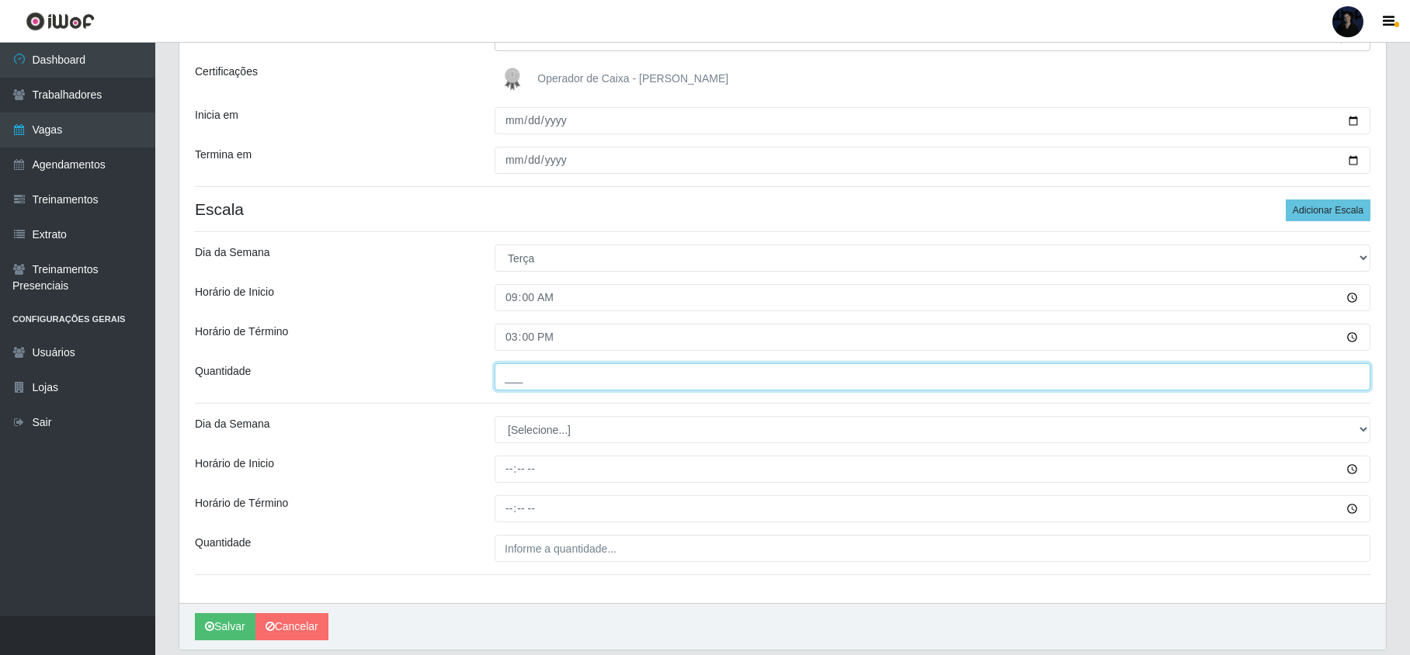
click at [509, 384] on input "___" at bounding box center [933, 376] width 876 height 27
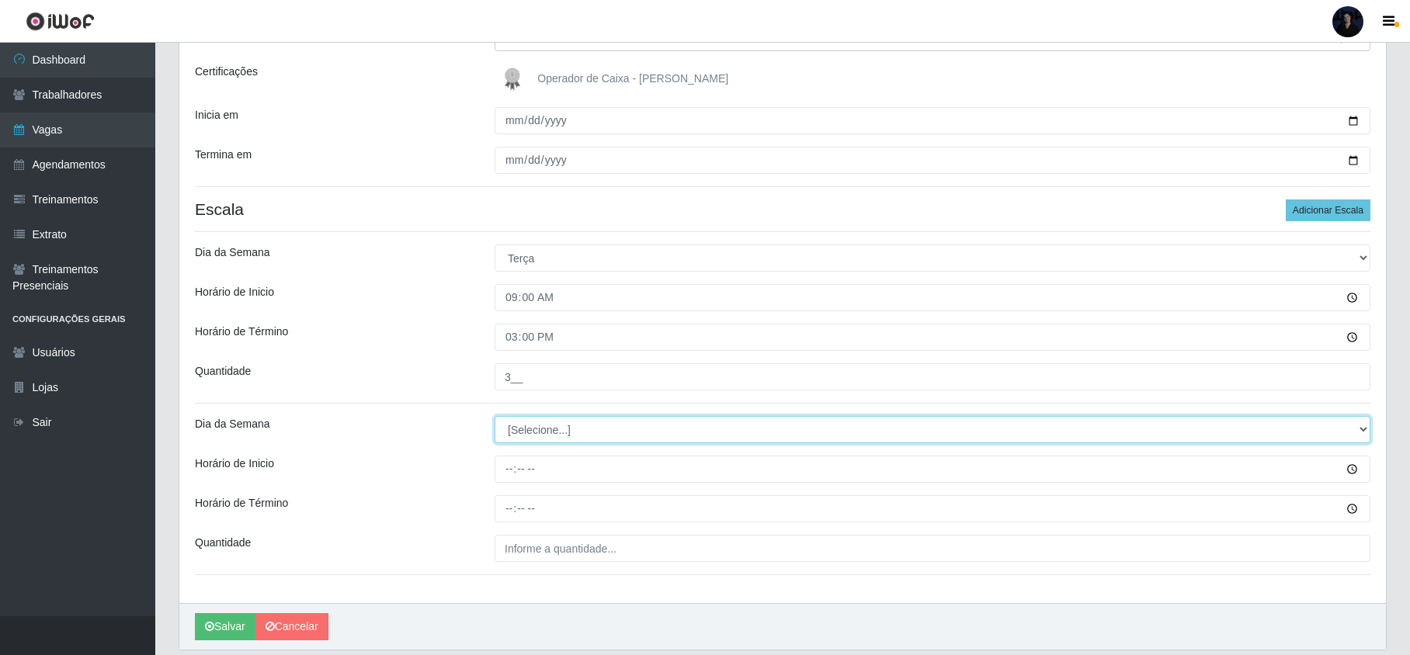
click at [532, 426] on select "[Selecione...] Segunda Terça Quarta Quinta Sexta Sábado Domingo" at bounding box center [933, 429] width 876 height 27
click at [495, 418] on select "[Selecione...] Segunda Terça Quarta Quinta Sexta Sábado Domingo" at bounding box center [933, 429] width 876 height 27
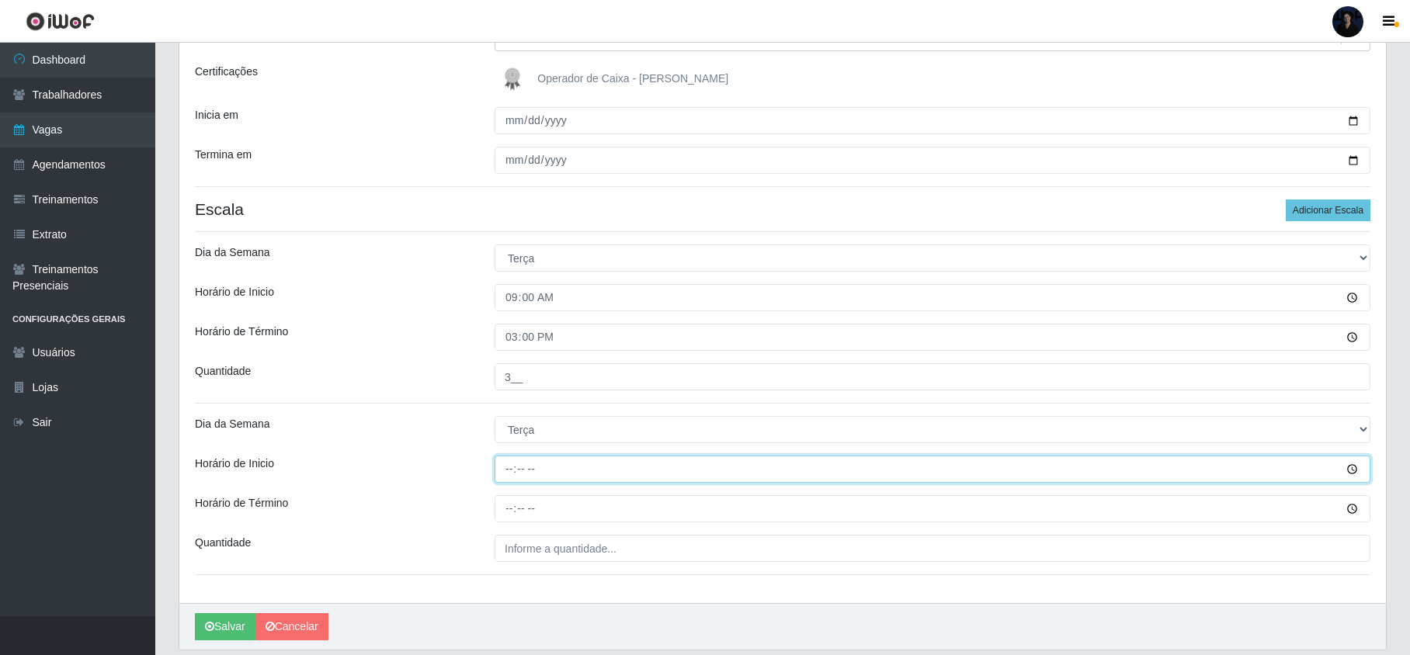
click at [512, 464] on input "Horário de Inicio" at bounding box center [933, 469] width 876 height 27
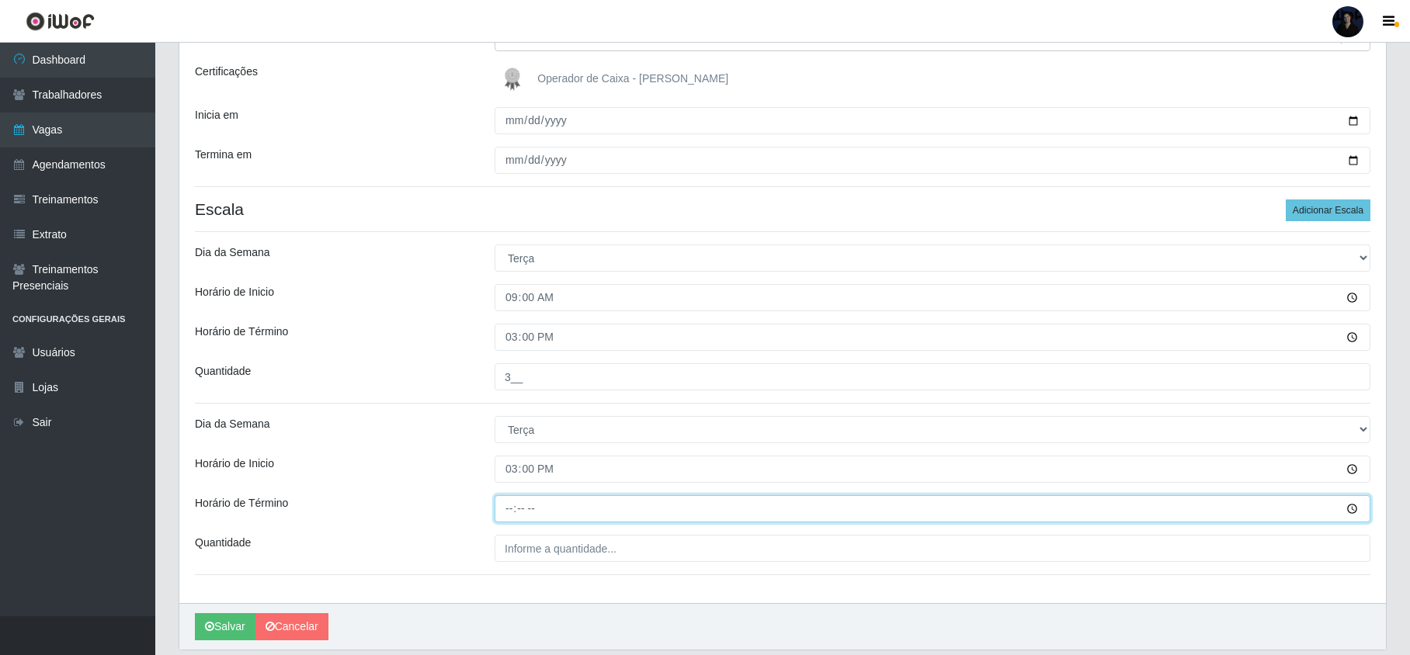
click at [506, 516] on input "Horário de Término" at bounding box center [933, 508] width 876 height 27
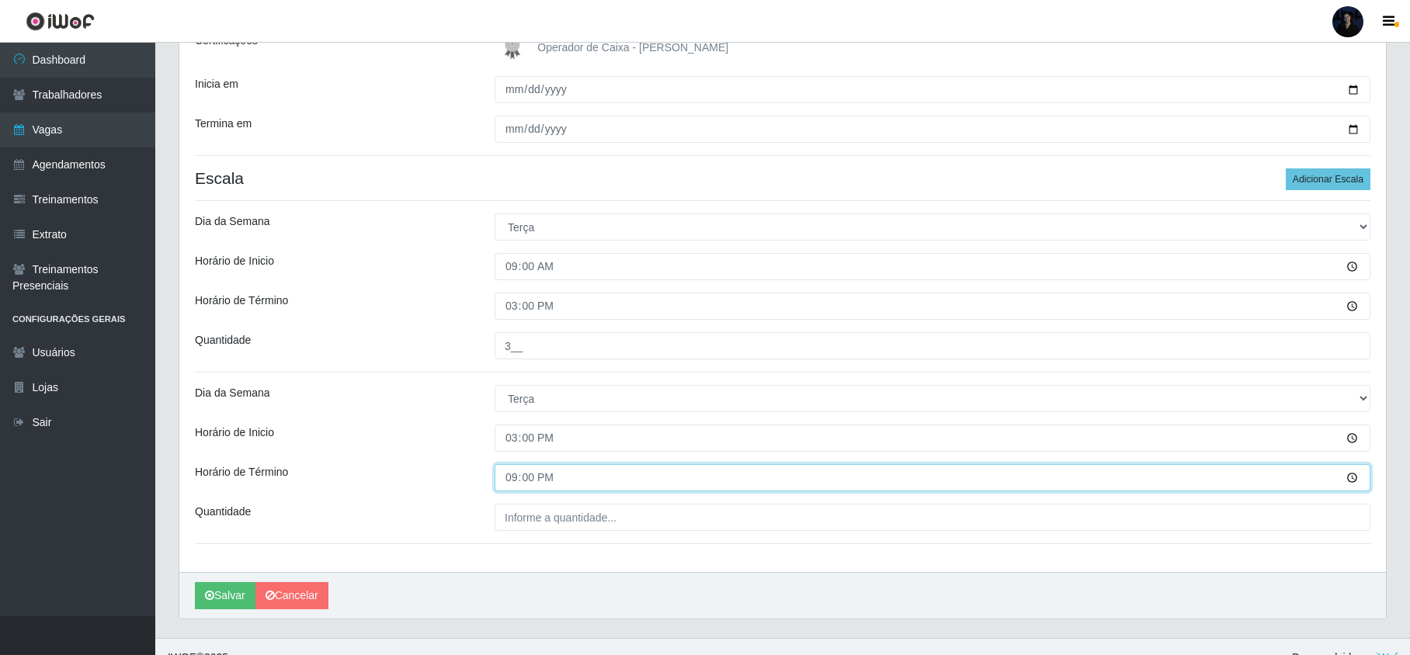
scroll to position [262, 0]
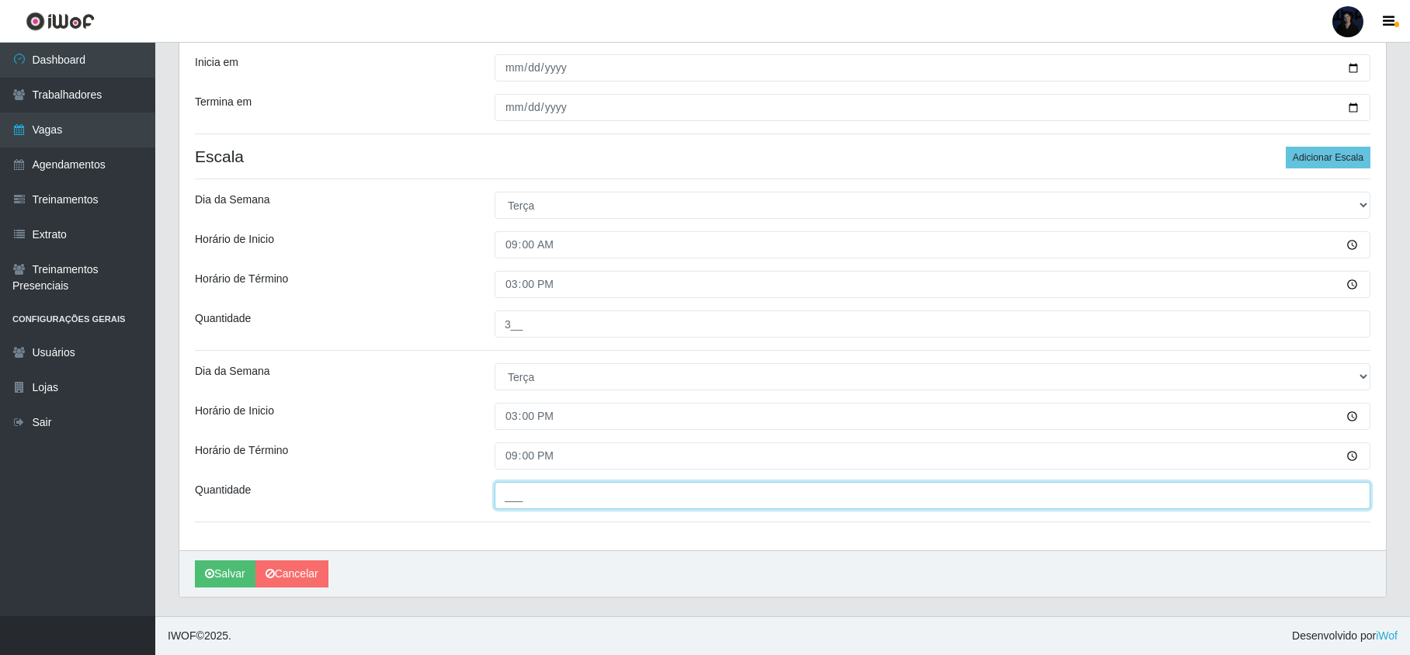
click at [531, 505] on input "___" at bounding box center [933, 495] width 876 height 27
click at [213, 572] on icon "submit" at bounding box center [209, 573] width 9 height 11
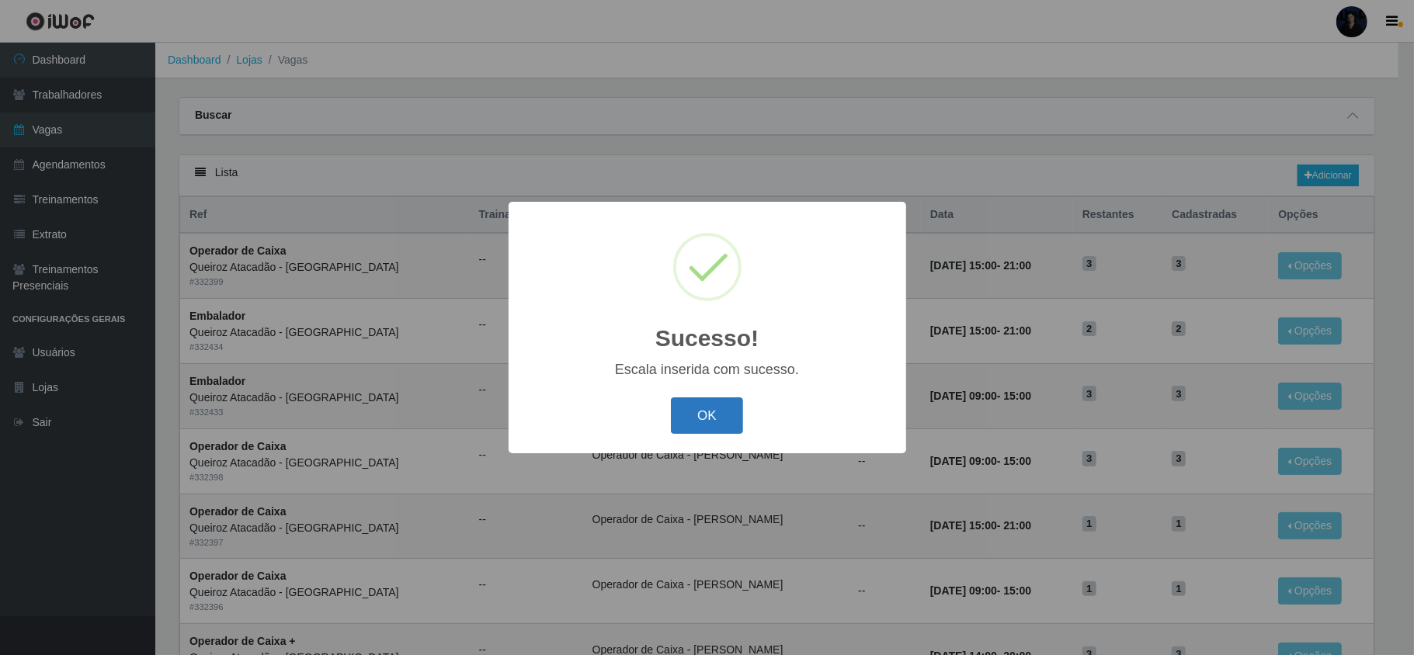
click at [716, 411] on button "OK" at bounding box center [707, 416] width 72 height 36
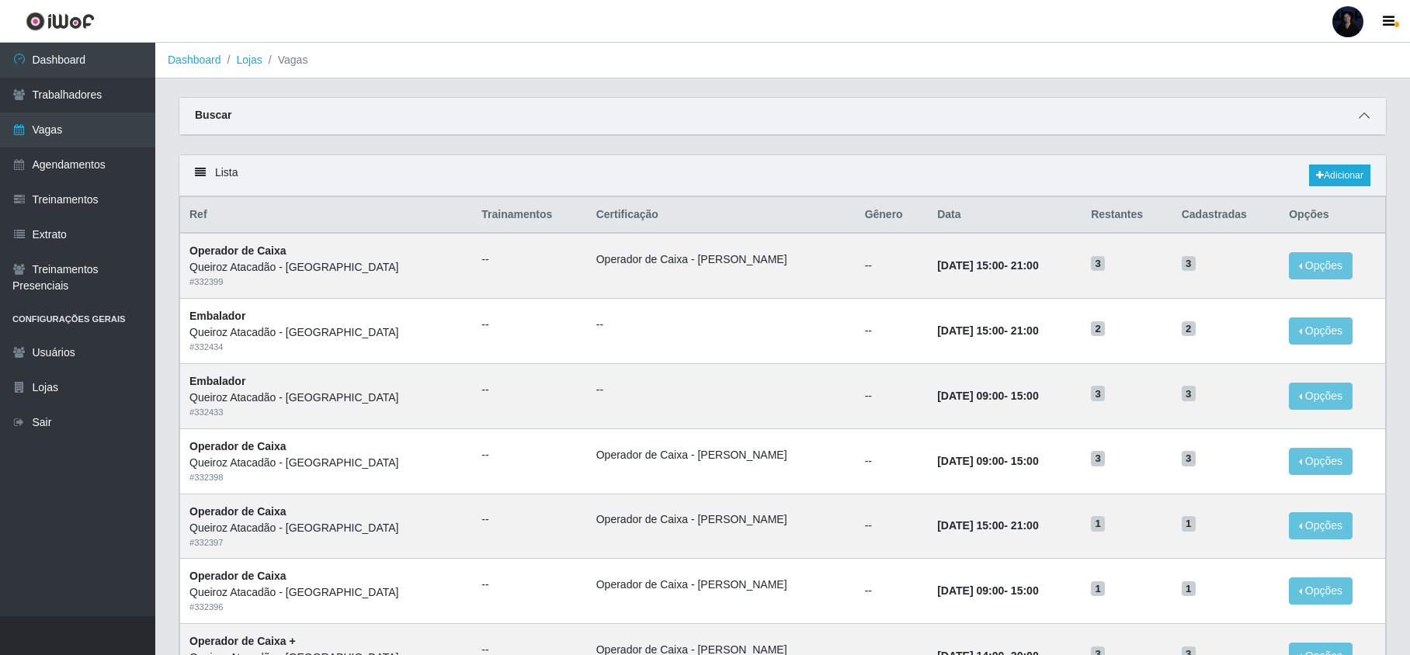
click at [1359, 113] on icon at bounding box center [1364, 115] width 11 height 11
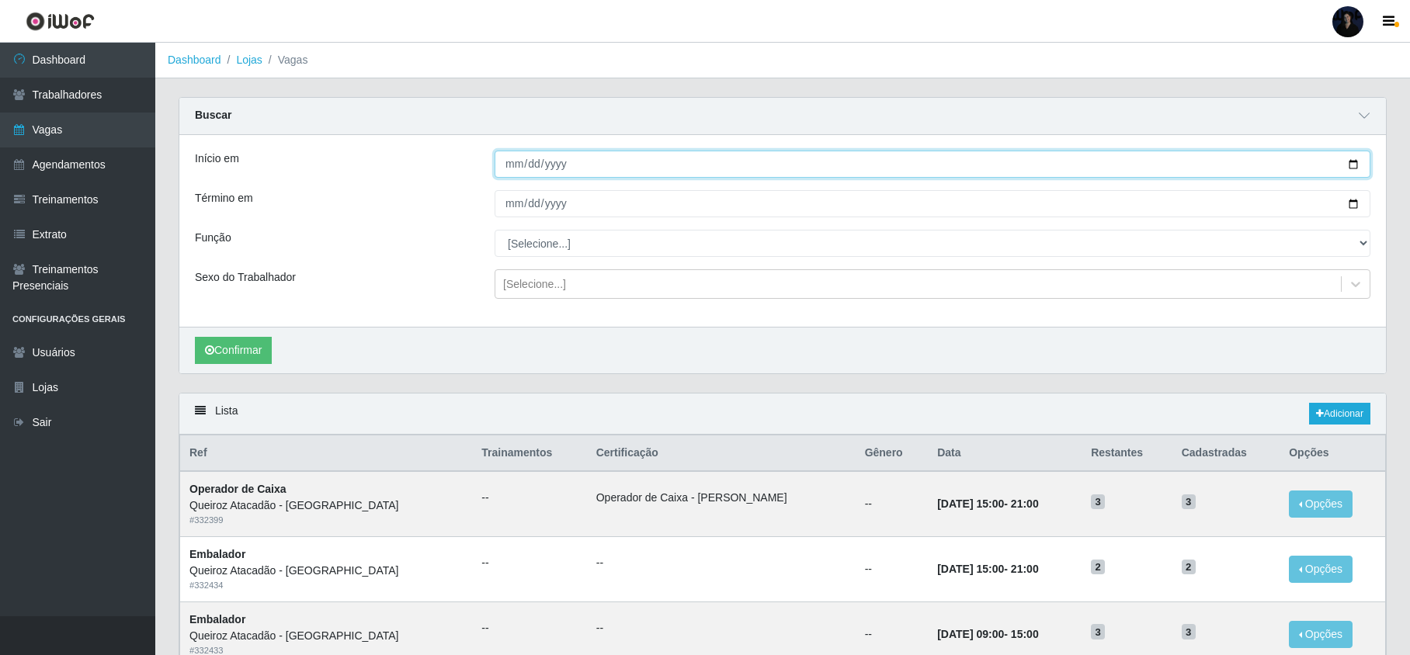
click at [1351, 165] on input "Início em" at bounding box center [933, 164] width 876 height 27
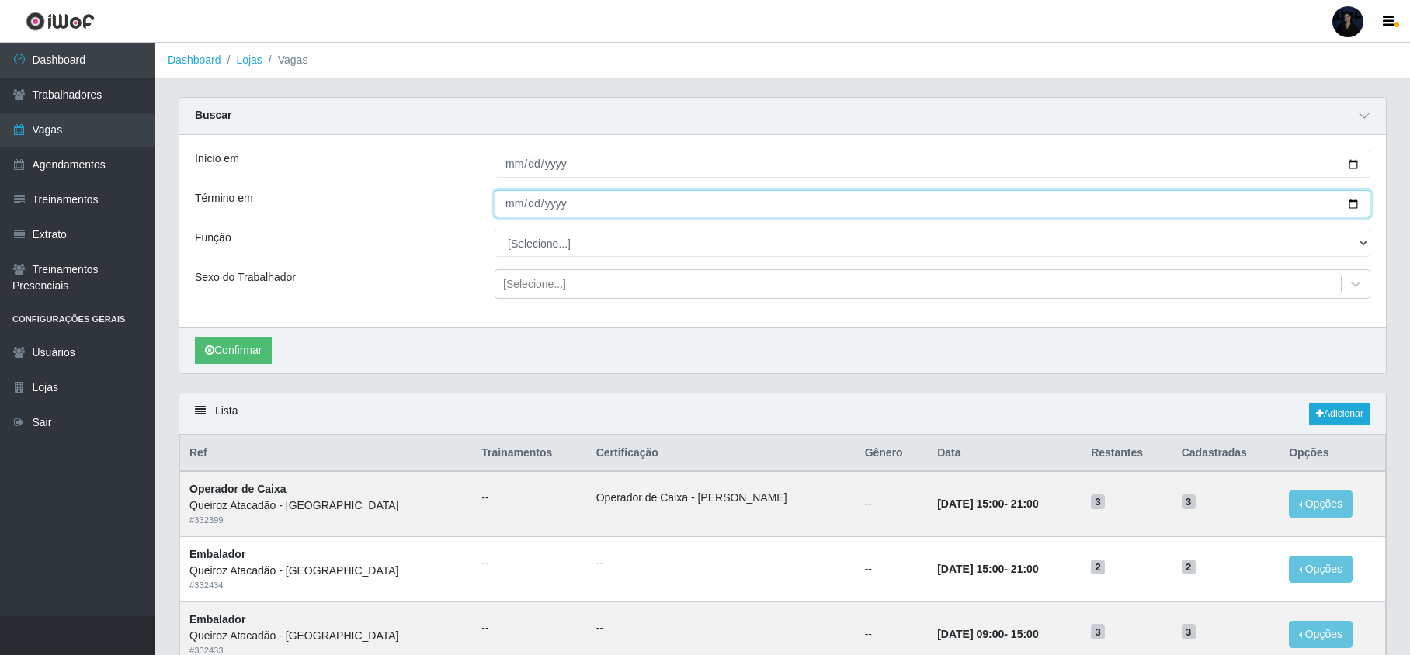
click at [1350, 205] on input "Término em" at bounding box center [933, 203] width 876 height 27
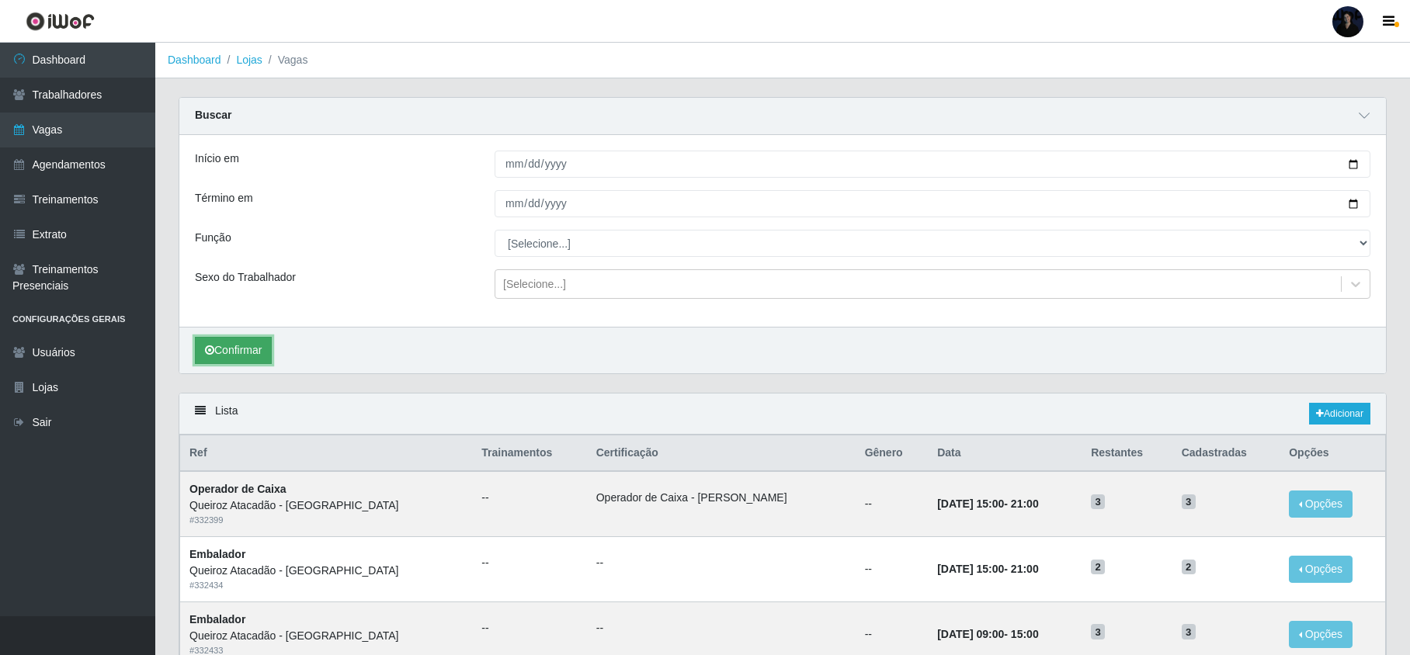
click at [235, 345] on button "Confirmar" at bounding box center [233, 350] width 77 height 27
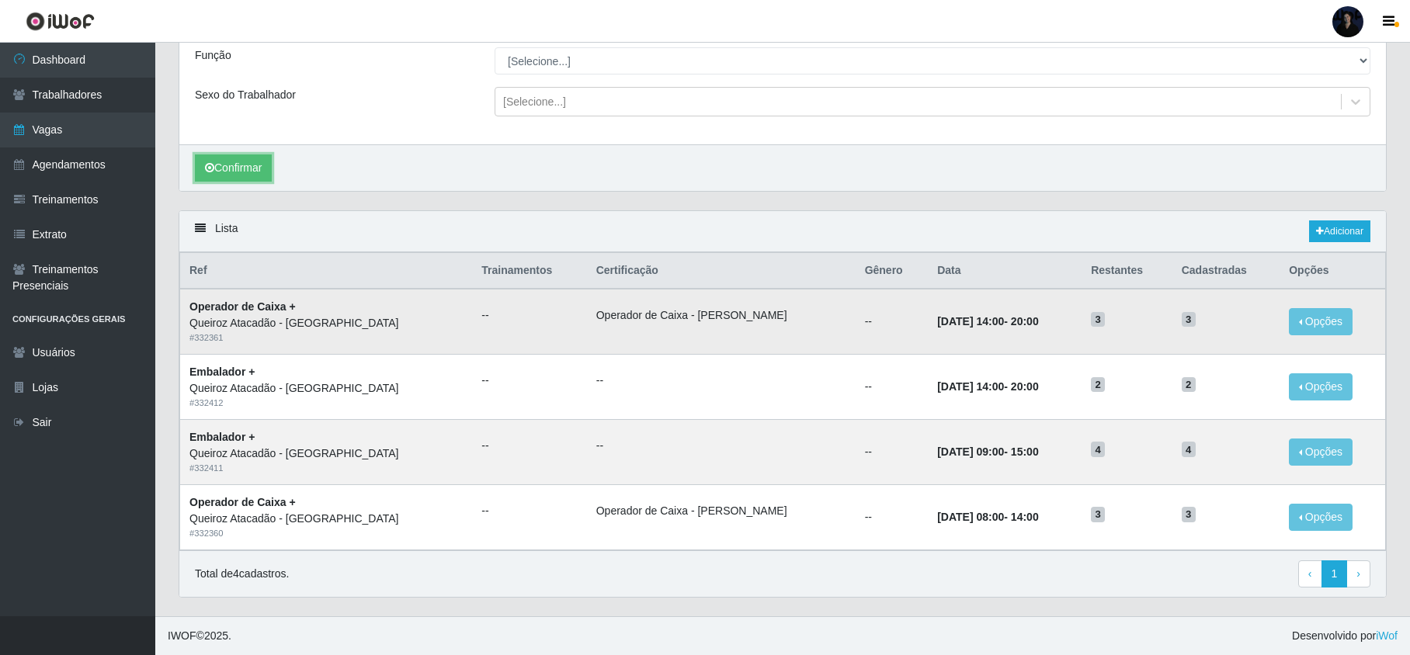
scroll to position [188, 0]
click at [1330, 318] on button "Opções" at bounding box center [1321, 321] width 64 height 27
click at [1200, 318] on link "Editar" at bounding box center [1202, 324] width 44 height 12
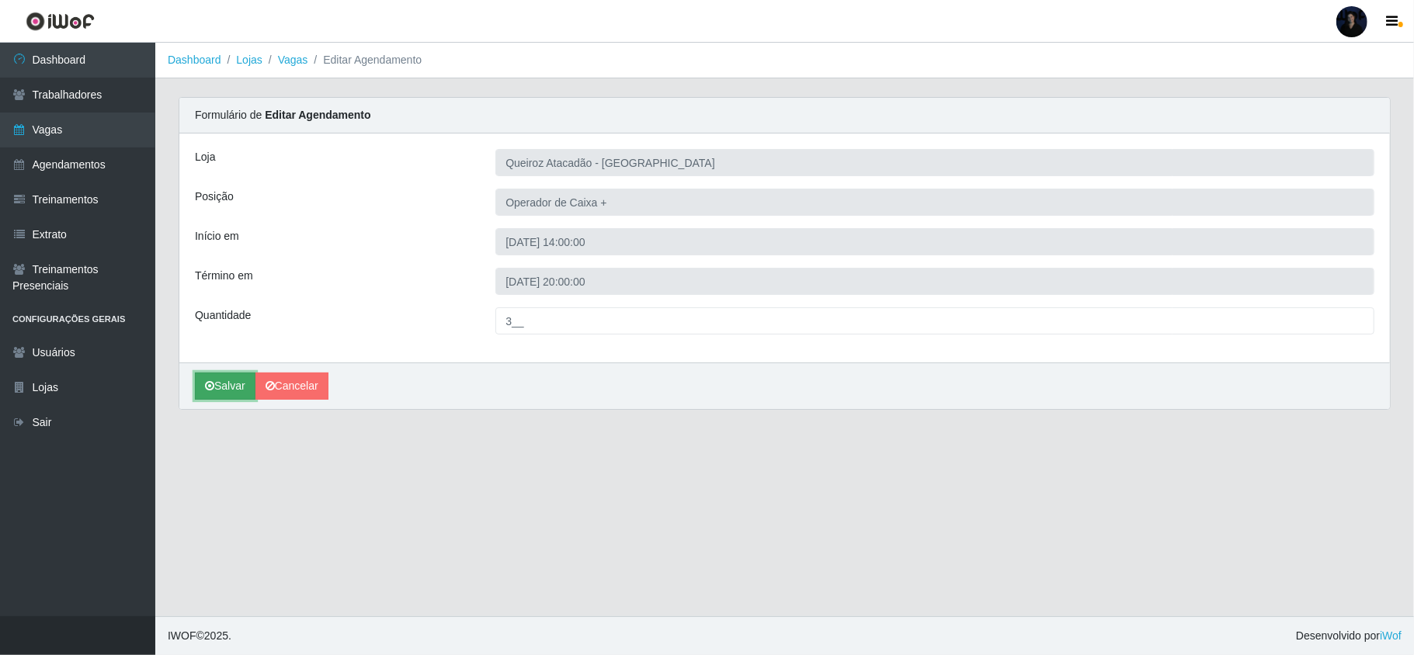
click at [228, 380] on button "Salvar" at bounding box center [225, 386] width 61 height 27
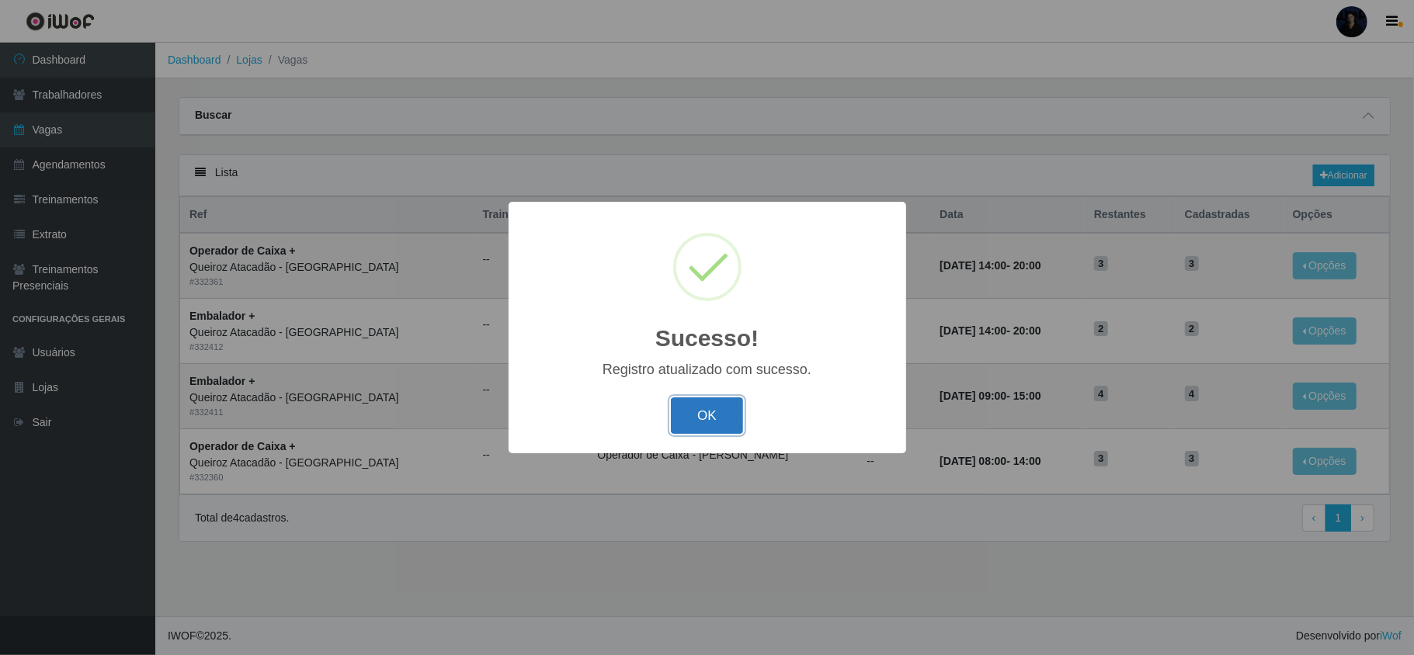
click at [694, 407] on button "OK" at bounding box center [707, 416] width 72 height 36
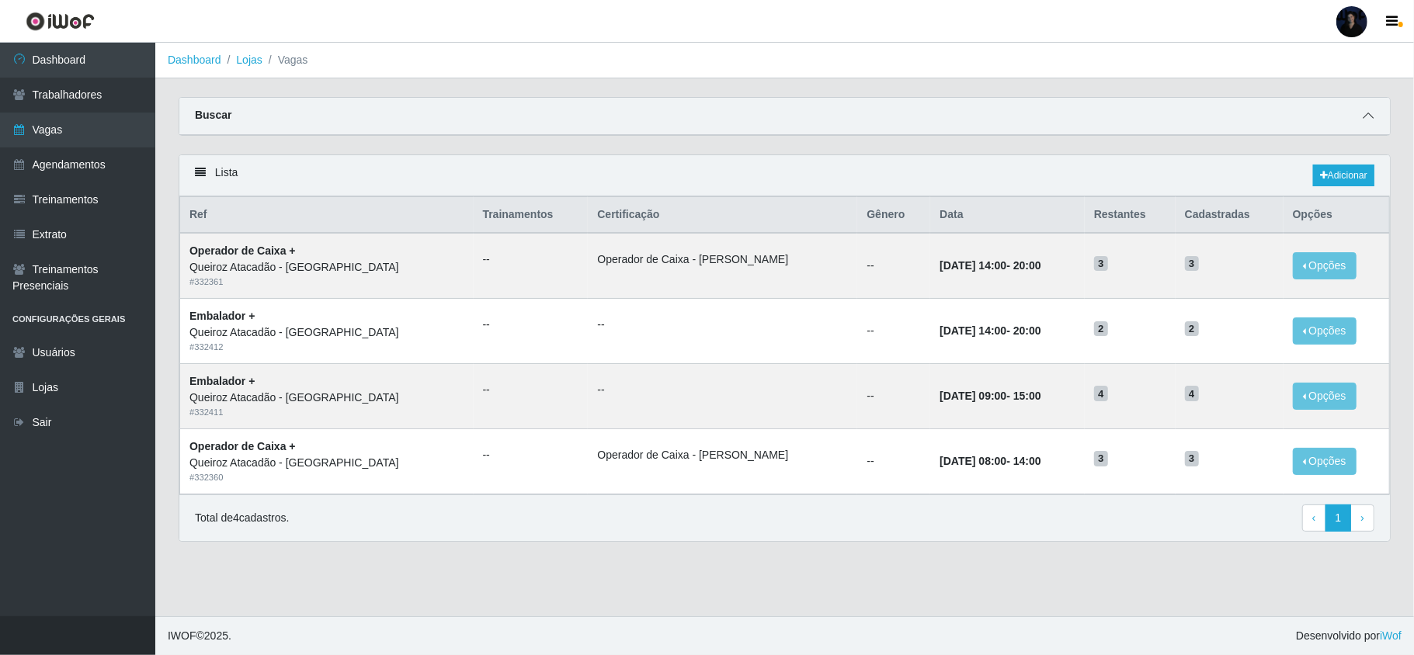
click at [1371, 116] on icon at bounding box center [1368, 115] width 11 height 11
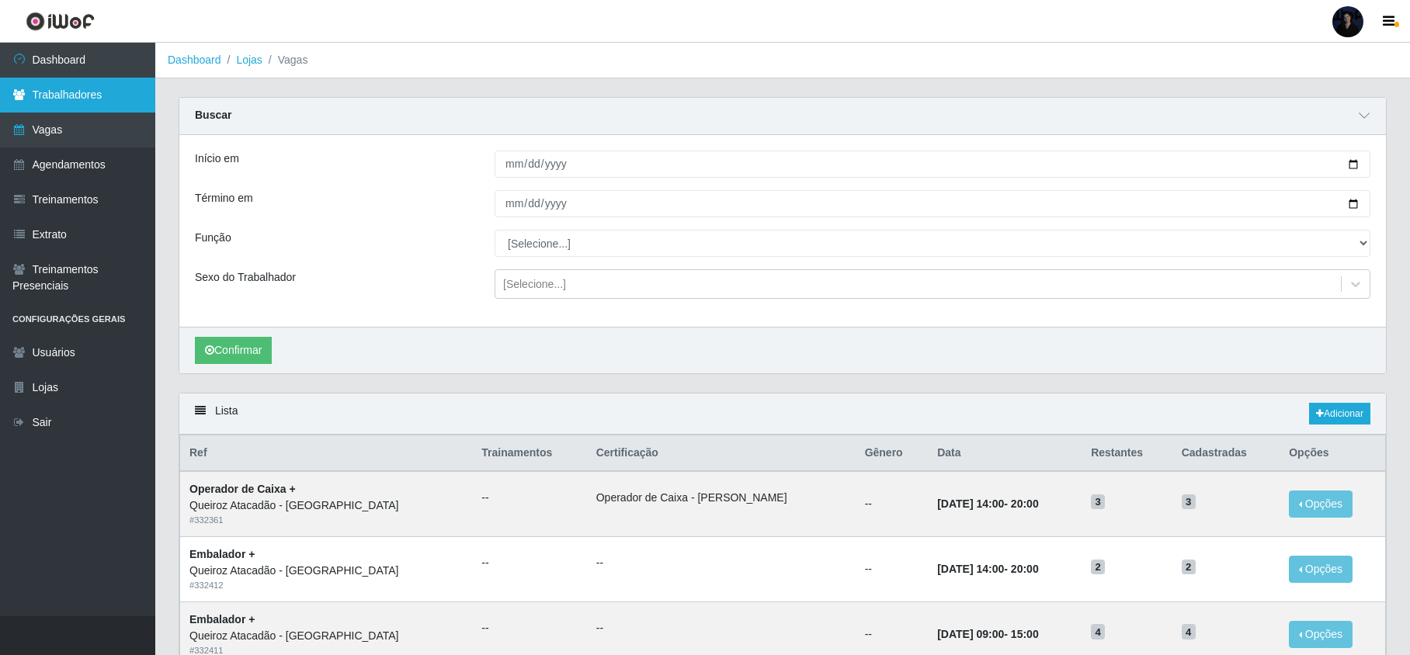
click at [78, 95] on link "Trabalhadores" at bounding box center [77, 95] width 155 height 35
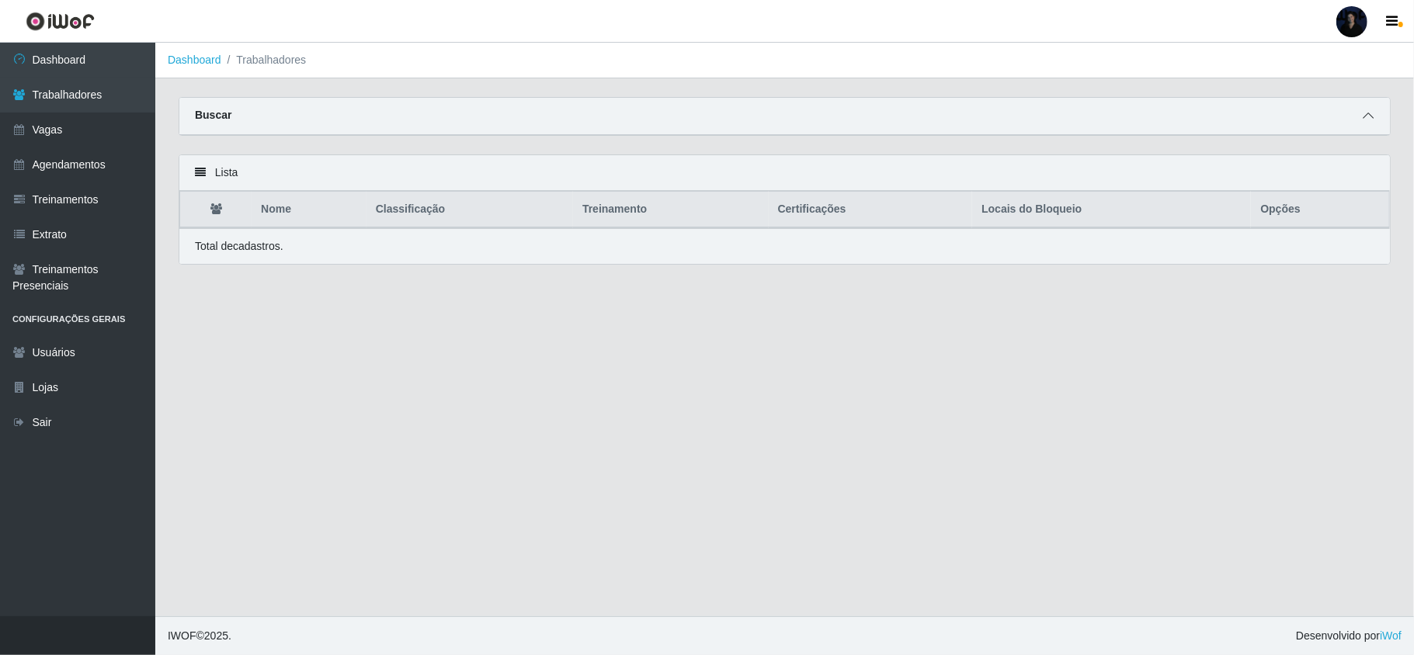
click at [1374, 113] on span at bounding box center [1368, 116] width 19 height 18
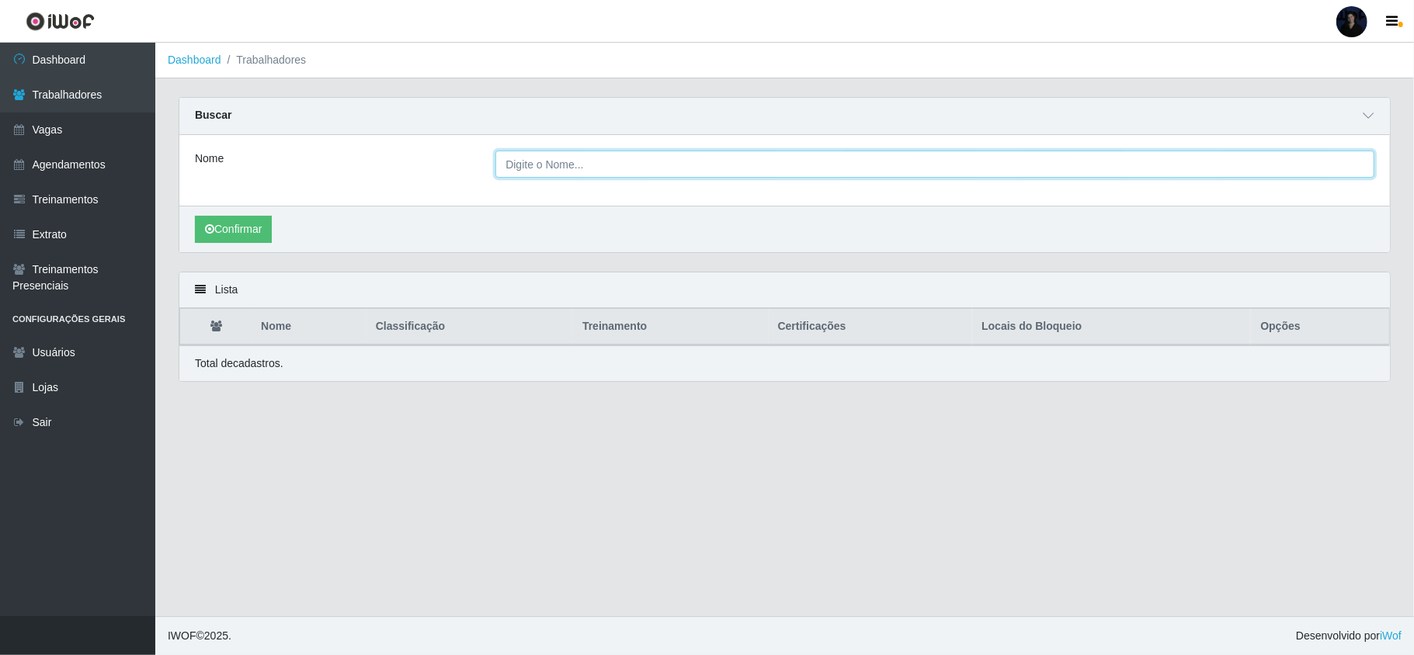
click at [703, 160] on input "Nome" at bounding box center [934, 164] width 879 height 27
click at [563, 162] on input "Nome" at bounding box center [934, 164] width 879 height 27
click at [224, 221] on button "Confirmar" at bounding box center [233, 229] width 77 height 27
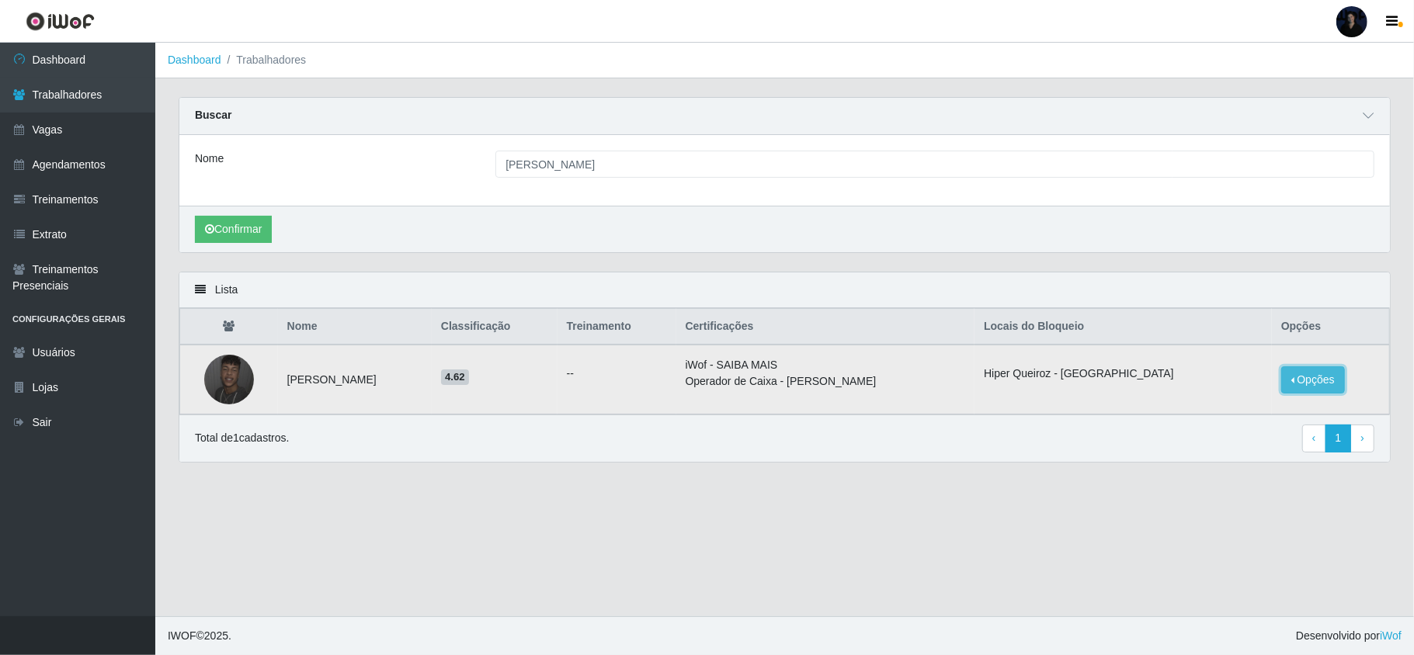
click at [1300, 374] on button "Opções" at bounding box center [1313, 380] width 64 height 27
click at [1222, 394] on button "Desbloquear - Loja" at bounding box center [1215, 394] width 125 height 32
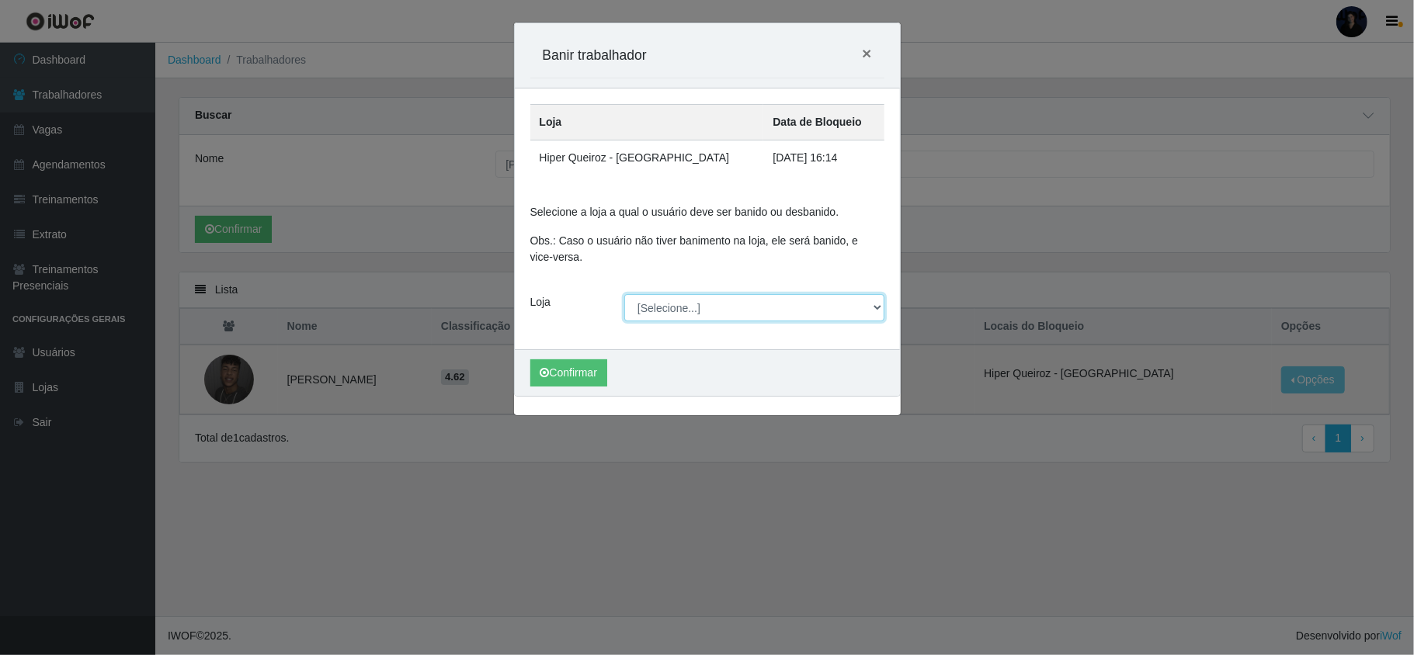
click at [783, 311] on select "[Selecione...] Hiper Queiroz - [GEOGRAPHIC_DATA] [GEOGRAPHIC_DATA] [GEOGRAPHIC_…" at bounding box center [754, 307] width 260 height 27
click at [908, 213] on div "Carregando... Banir trabalhador × Loja Data de Bloqueio Hiper Queiroz - [GEOGRA…" at bounding box center [707, 219] width 410 height 393
click at [794, 299] on select "[Selecione...] Hiper Queiroz - [GEOGRAPHIC_DATA] [GEOGRAPHIC_DATA] [GEOGRAPHIC_…" at bounding box center [754, 307] width 260 height 27
click at [624, 296] on select "[Selecione...] Hiper Queiroz - [GEOGRAPHIC_DATA] [GEOGRAPHIC_DATA] [GEOGRAPHIC_…" at bounding box center [754, 307] width 260 height 27
click at [607, 370] on button "Confirmar" at bounding box center [568, 373] width 77 height 27
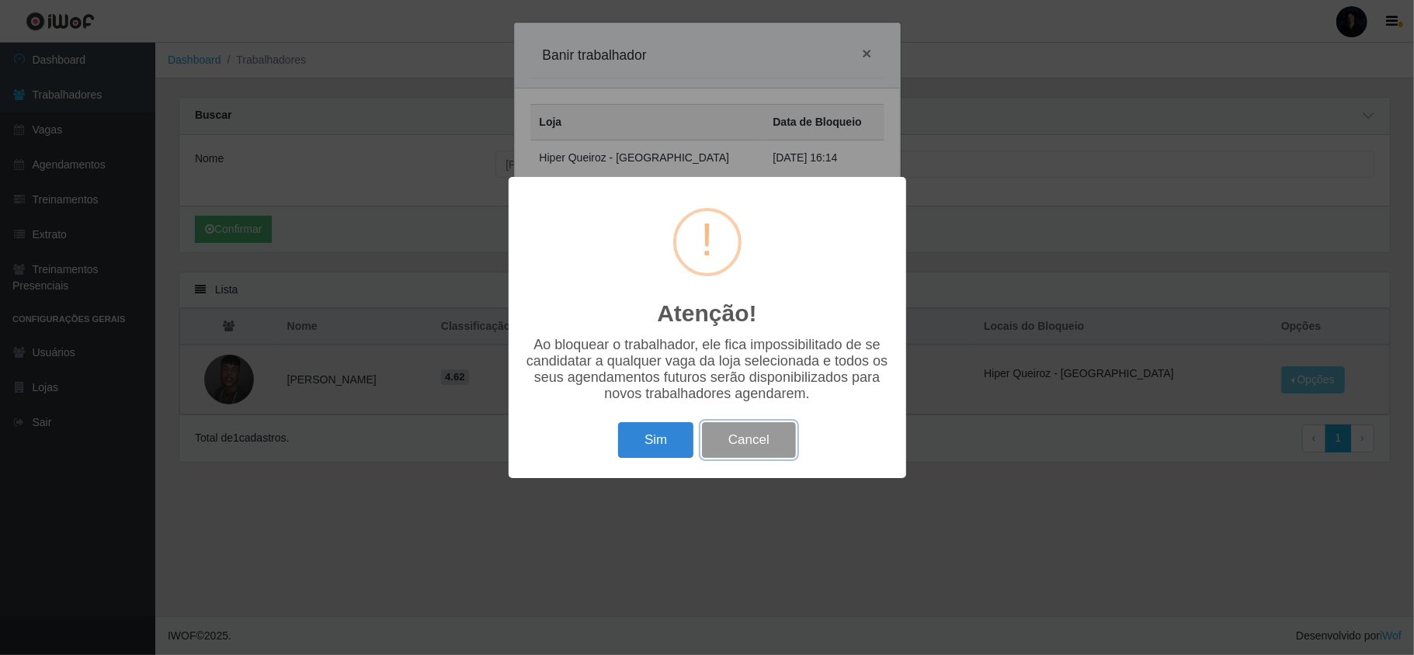
click at [752, 448] on button "Cancel" at bounding box center [749, 440] width 94 height 36
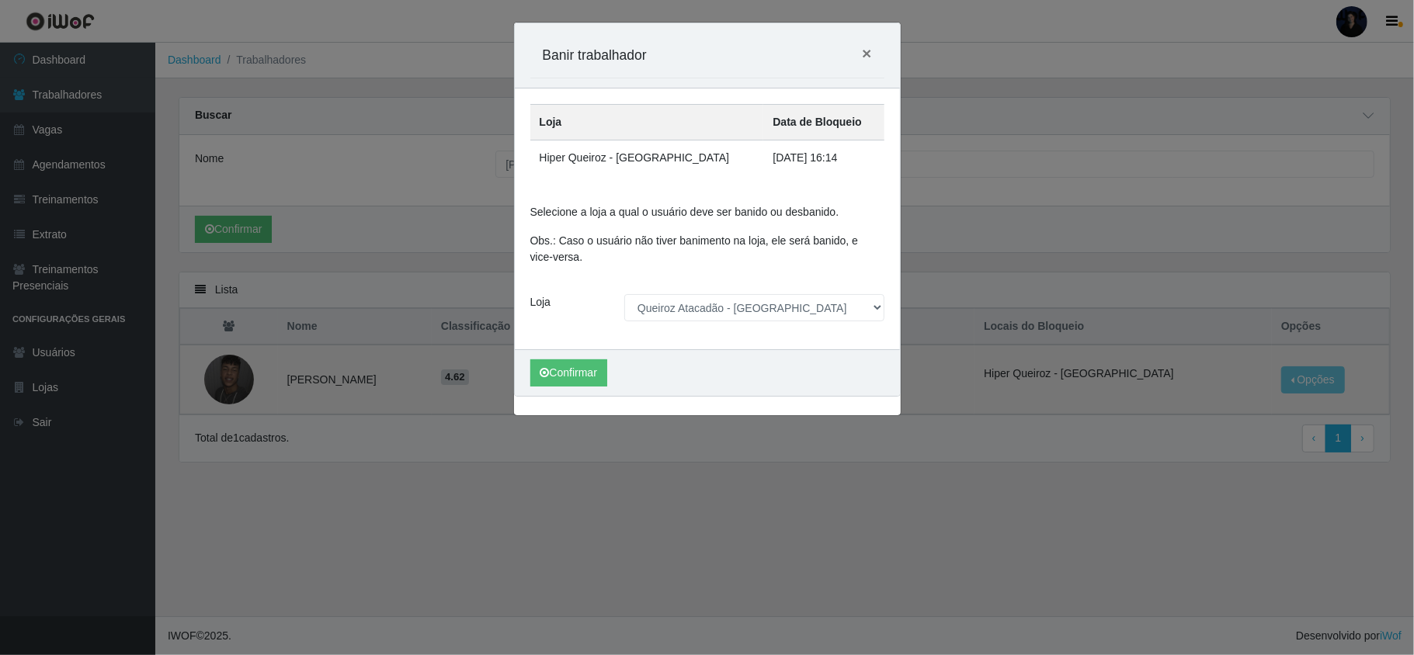
click at [1047, 504] on div "Carregando... Banir trabalhador × Loja Data de Bloqueio Hiper Queiroz - [GEOGRA…" at bounding box center [707, 327] width 1414 height 655
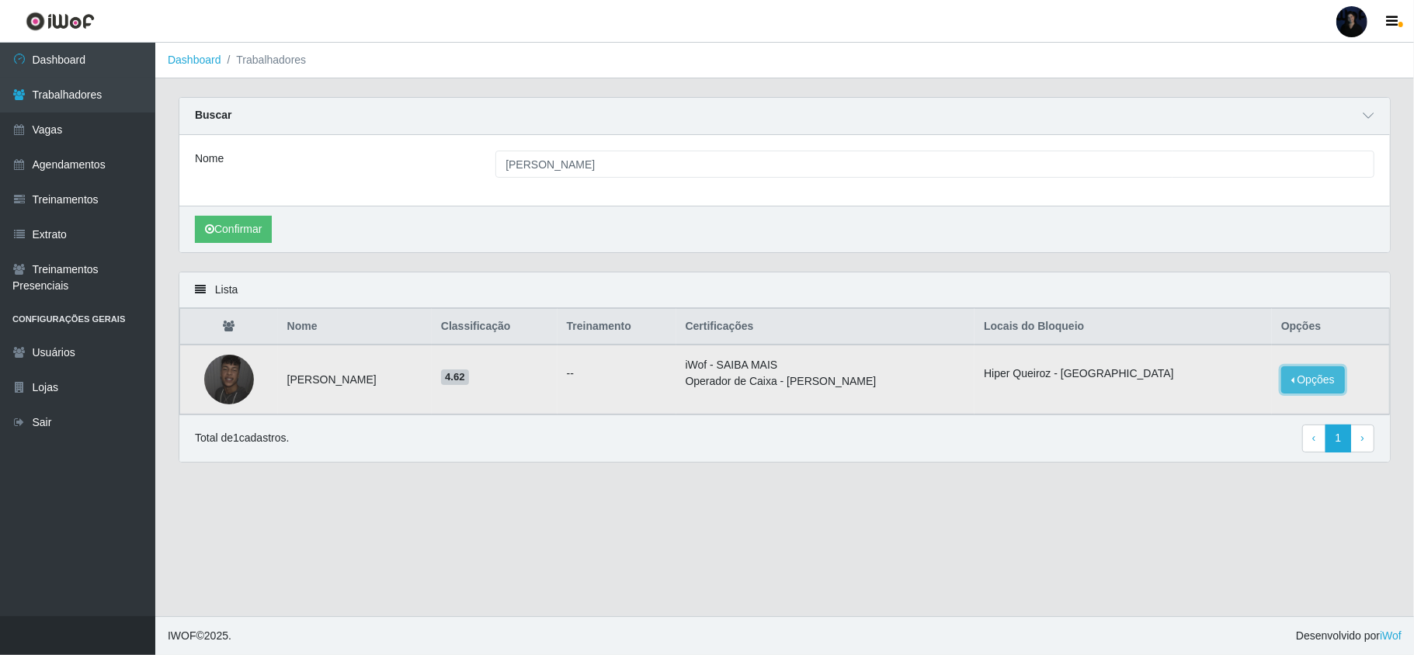
click at [1305, 377] on button "Opções" at bounding box center [1313, 380] width 64 height 27
click at [1210, 398] on button "Desbloquear - Loja" at bounding box center [1215, 394] width 125 height 32
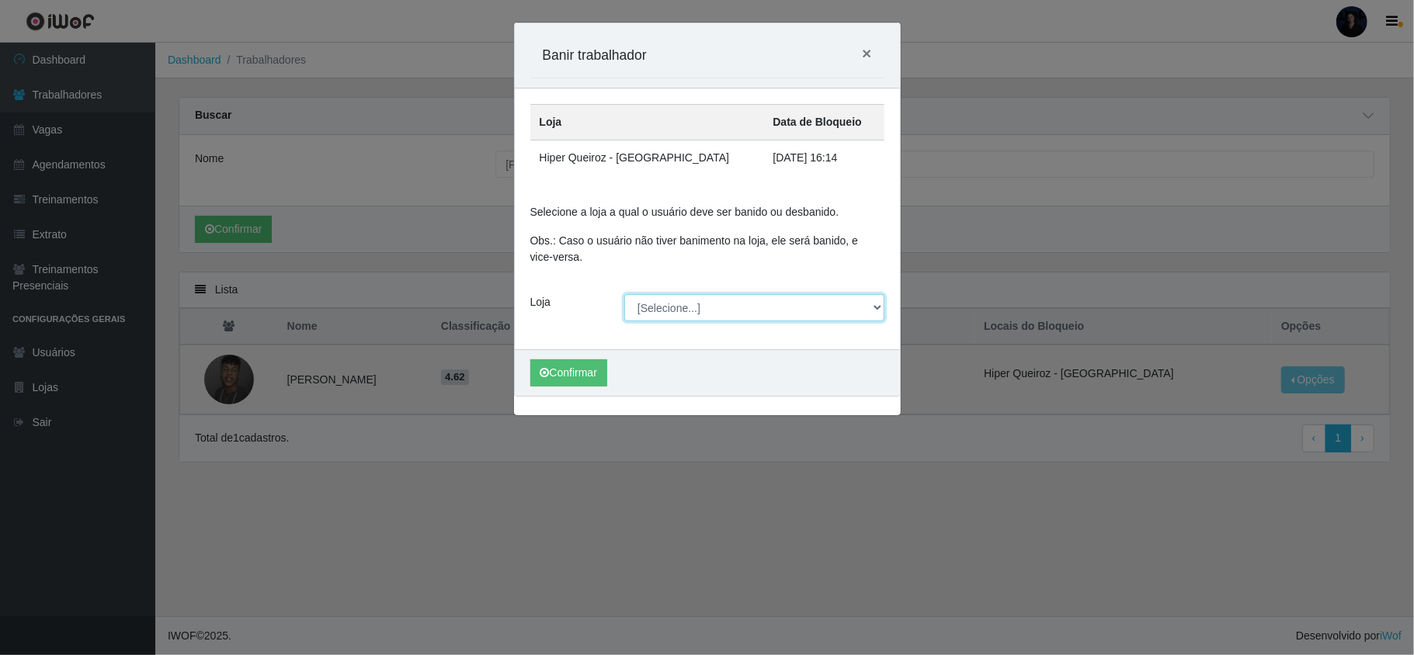
click at [665, 309] on select "[Selecione...] Hiper Queiroz - [GEOGRAPHIC_DATA] [GEOGRAPHIC_DATA] [GEOGRAPHIC_…" at bounding box center [754, 307] width 260 height 27
click at [624, 296] on select "[Selecione...] Hiper Queiroz - [GEOGRAPHIC_DATA] [GEOGRAPHIC_DATA] [GEOGRAPHIC_…" at bounding box center [754, 307] width 260 height 27
click at [554, 367] on button "Confirmar" at bounding box center [568, 373] width 77 height 27
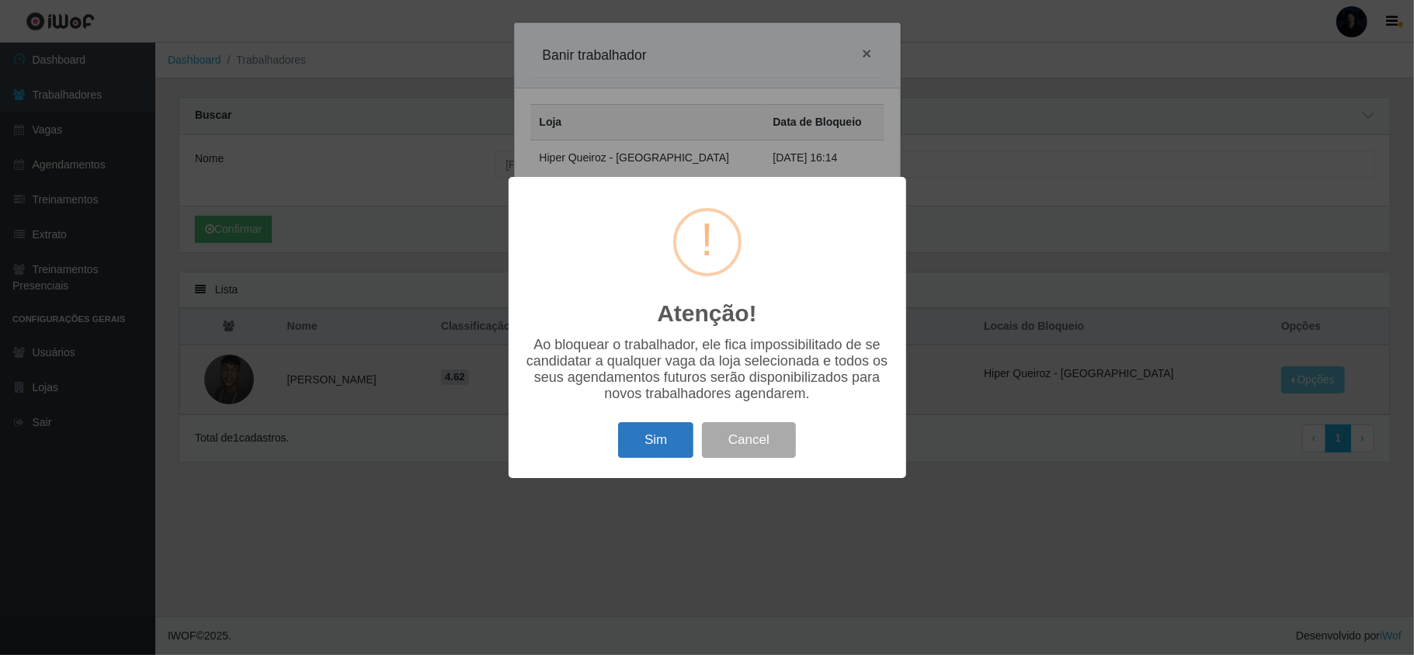
click at [662, 439] on button "Sim" at bounding box center [655, 440] width 75 height 36
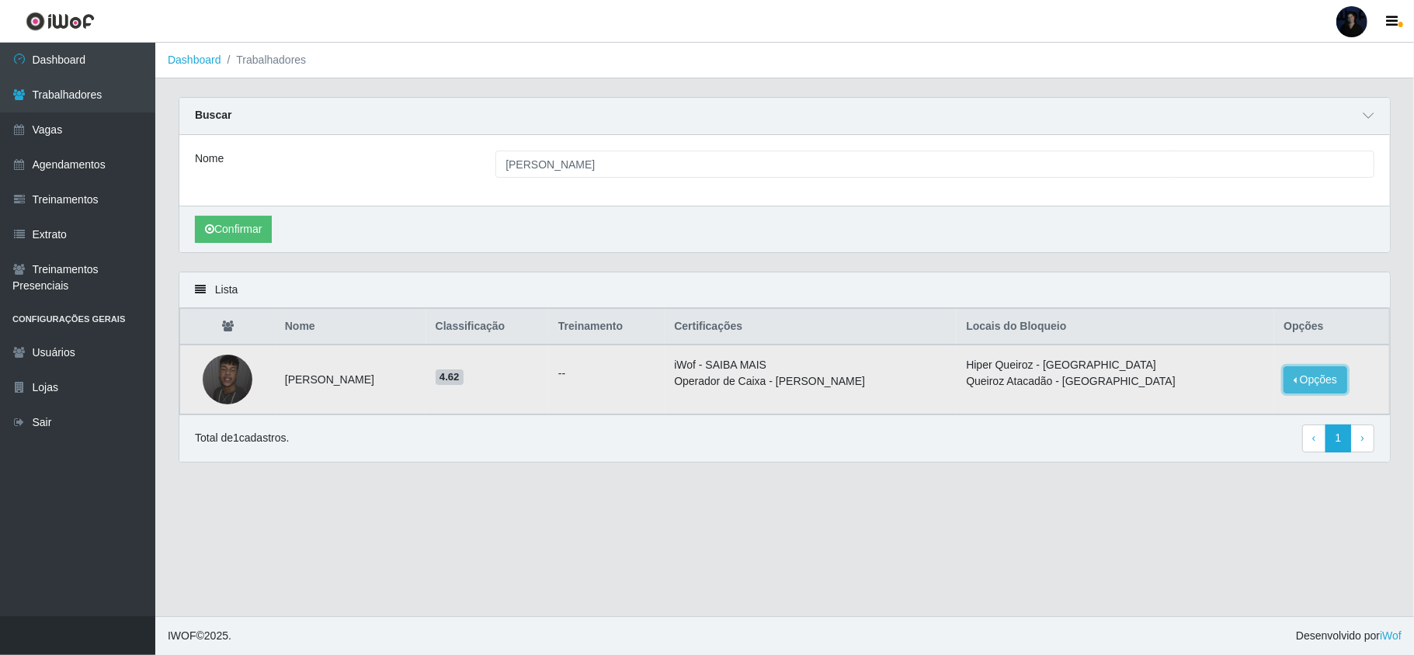
click at [1297, 380] on button "Opções" at bounding box center [1316, 380] width 64 height 27
click at [1230, 393] on button "Desbloquear - Loja" at bounding box center [1217, 394] width 125 height 32
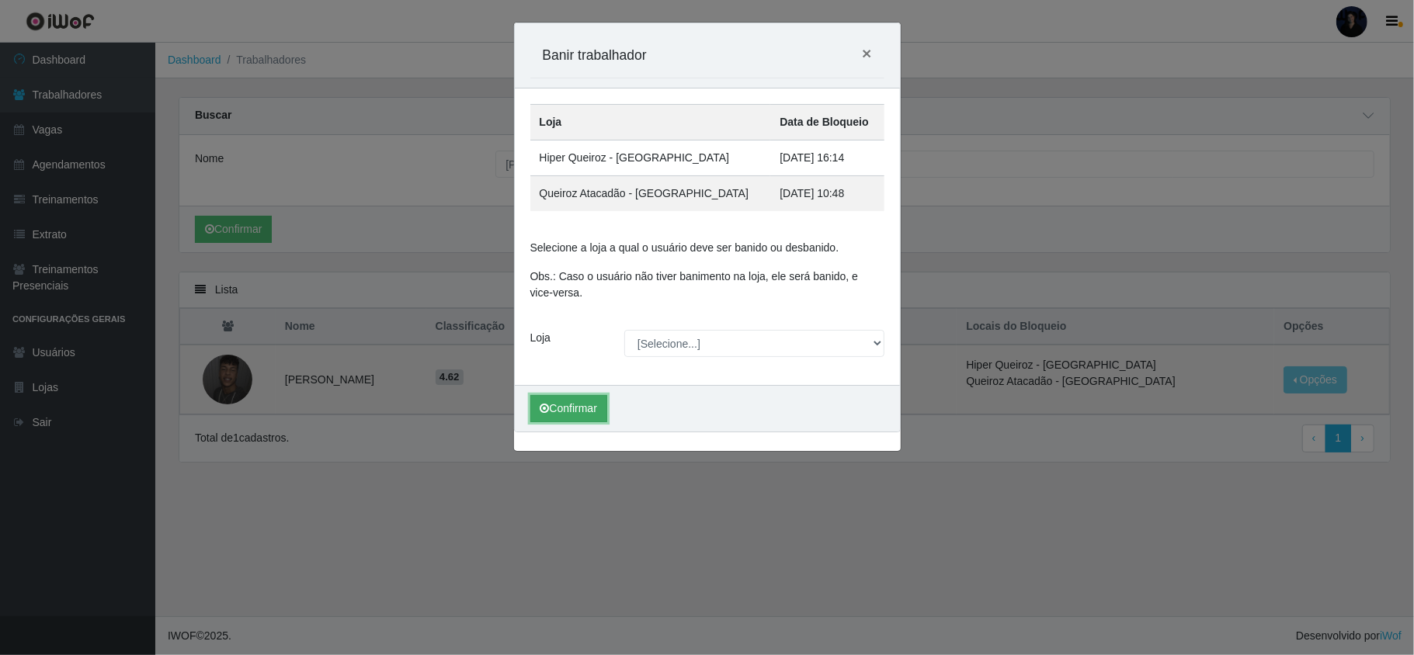
click at [585, 404] on button "Confirmar" at bounding box center [568, 408] width 77 height 27
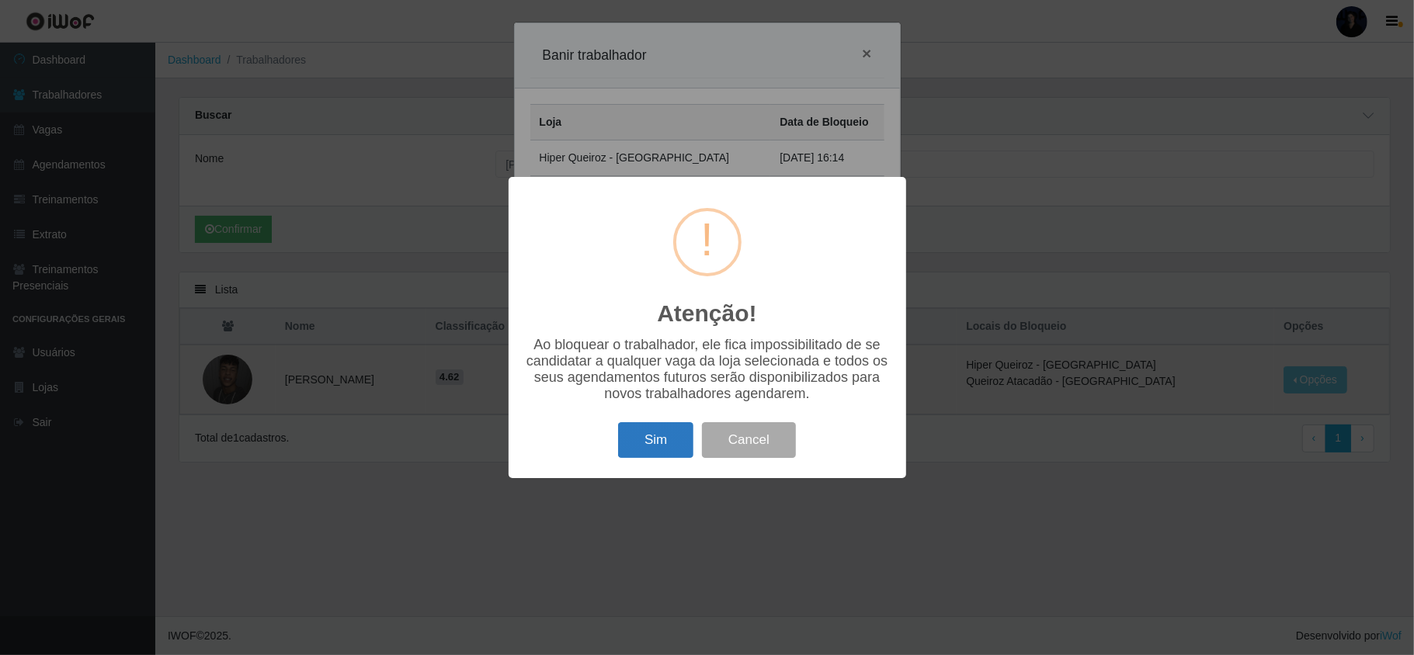
click at [659, 442] on button "Sim" at bounding box center [655, 440] width 75 height 36
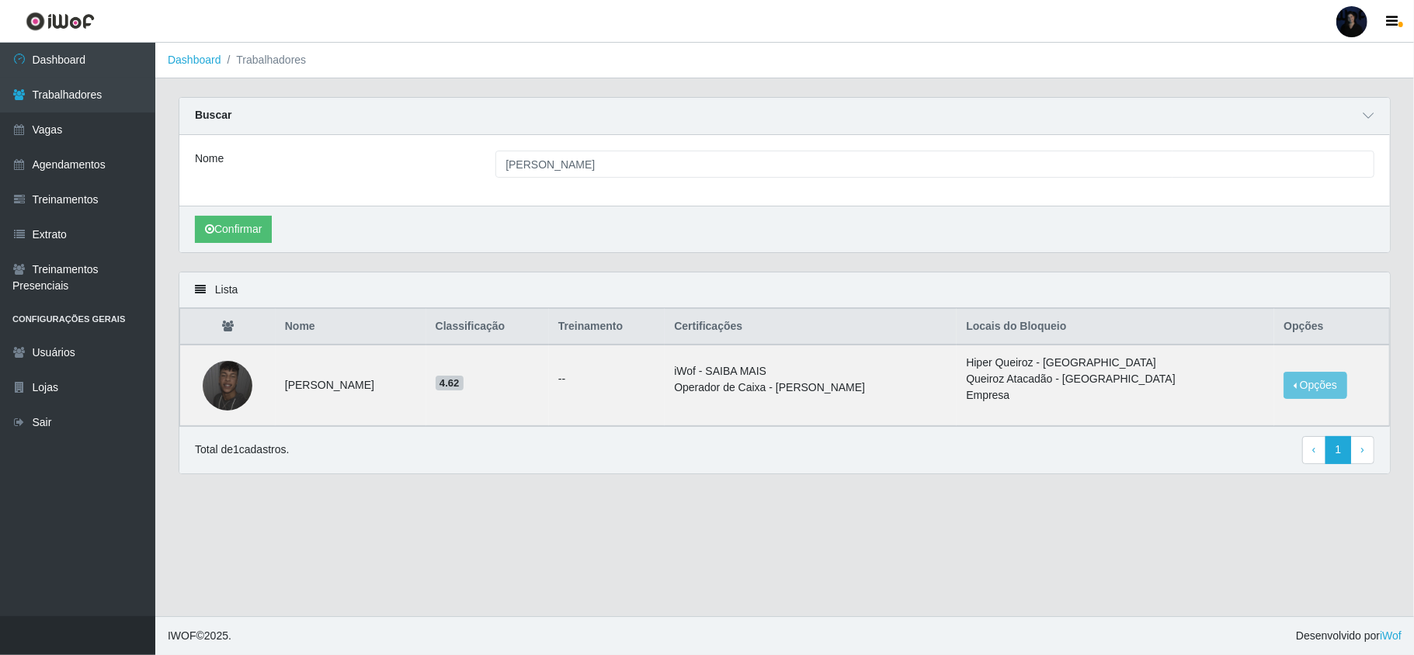
click at [1367, 479] on div "Lista Nome Classificação Treinamento Certificações Locais do Bloqueio Opções [P…" at bounding box center [784, 382] width 1235 height 221
click at [1293, 390] on button "Opções" at bounding box center [1316, 385] width 64 height 27
click at [1218, 383] on button "Desbloquear - Empresa" at bounding box center [1209, 373] width 143 height 33
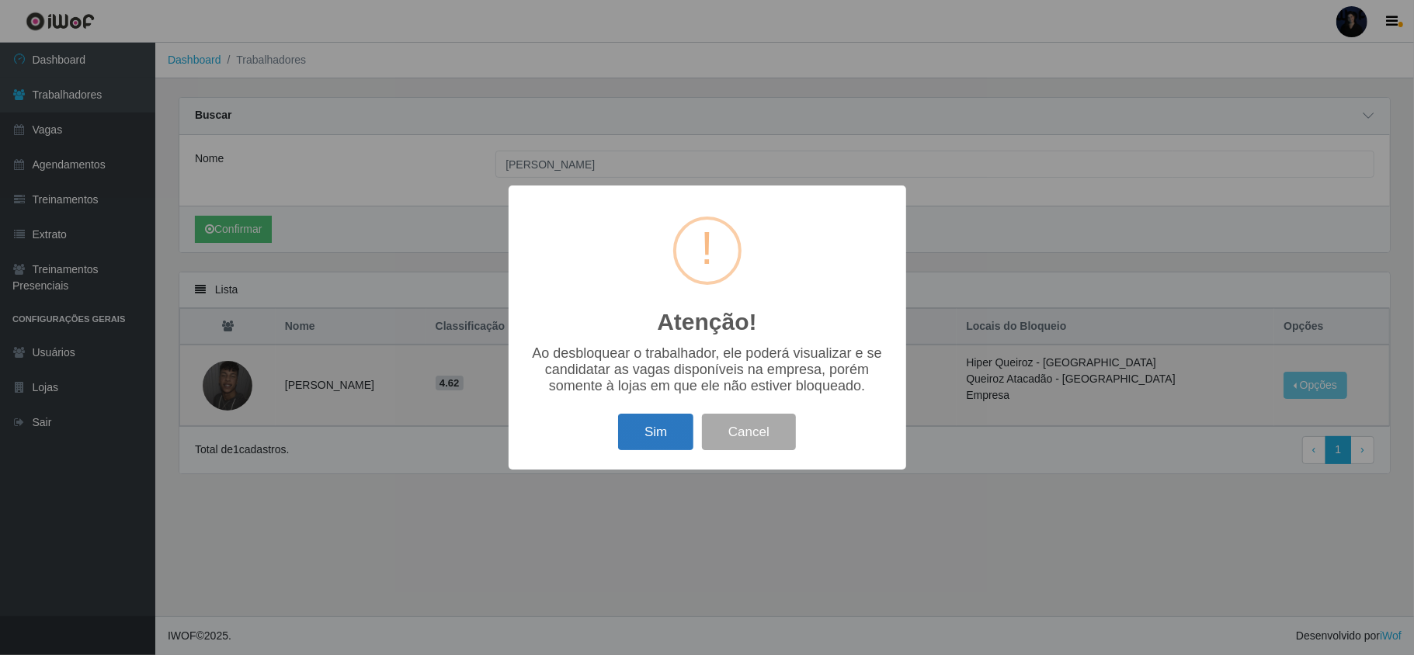
click at [637, 436] on button "Sim" at bounding box center [655, 432] width 75 height 36
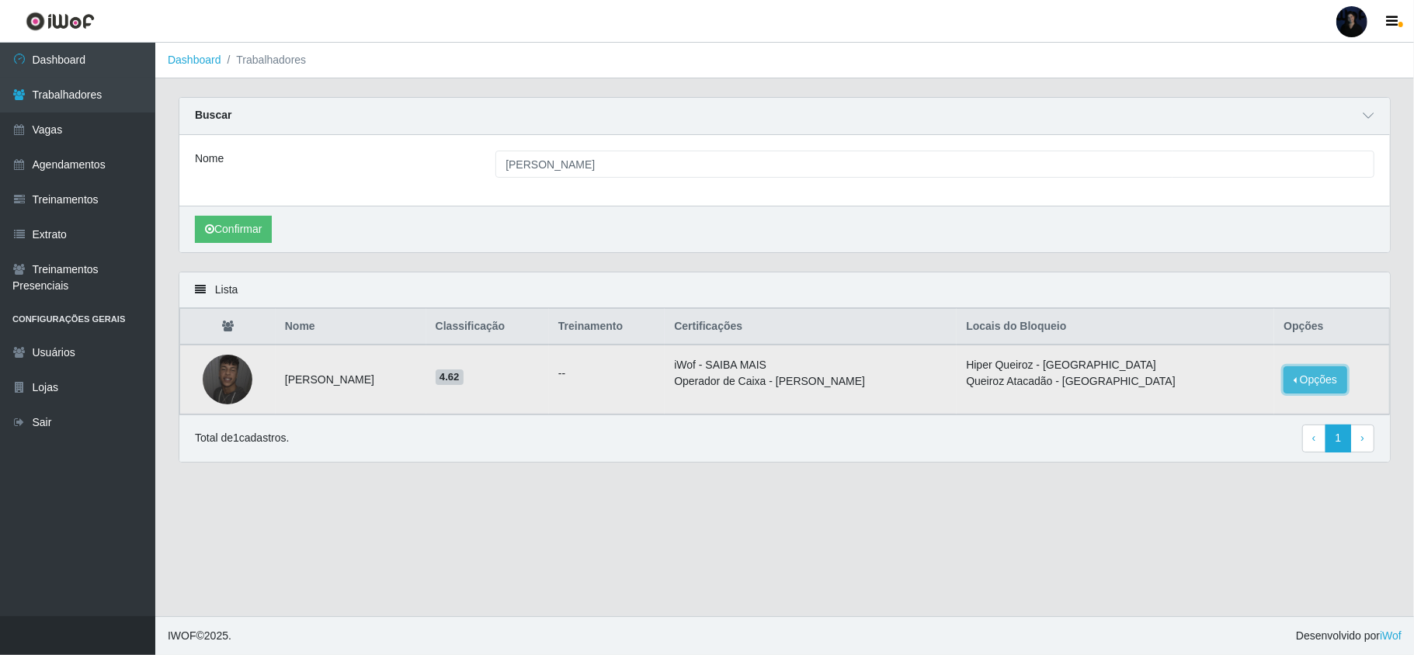
click at [1298, 382] on button "Opções" at bounding box center [1316, 380] width 64 height 27
click at [1225, 398] on button "Desbloquear - Loja" at bounding box center [1217, 394] width 125 height 32
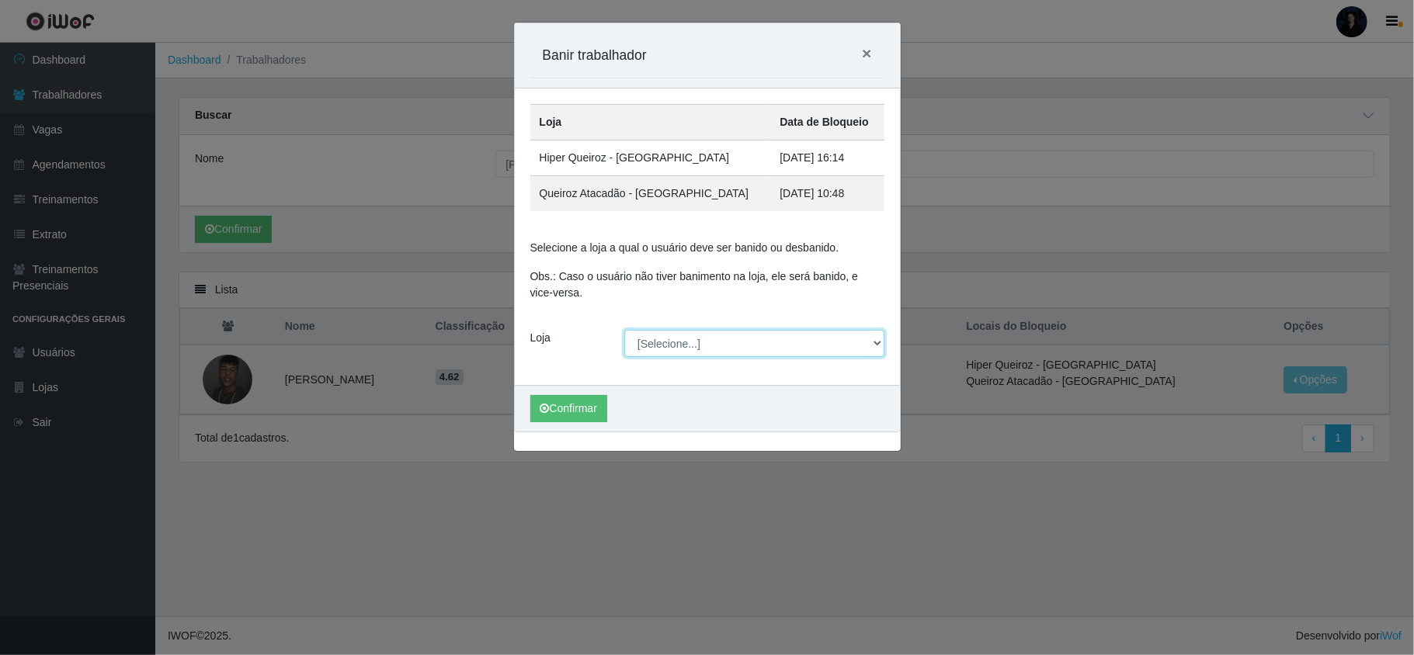
click at [678, 339] on select "[Selecione...] Hiper Queiroz - [GEOGRAPHIC_DATA] [GEOGRAPHIC_DATA] [GEOGRAPHIC_…" at bounding box center [754, 343] width 260 height 27
click at [624, 332] on select "[Selecione...] Hiper Queiroz - [GEOGRAPHIC_DATA] [GEOGRAPHIC_DATA] [GEOGRAPHIC_…" at bounding box center [754, 343] width 260 height 27
click at [564, 404] on button "Confirmar" at bounding box center [568, 408] width 77 height 27
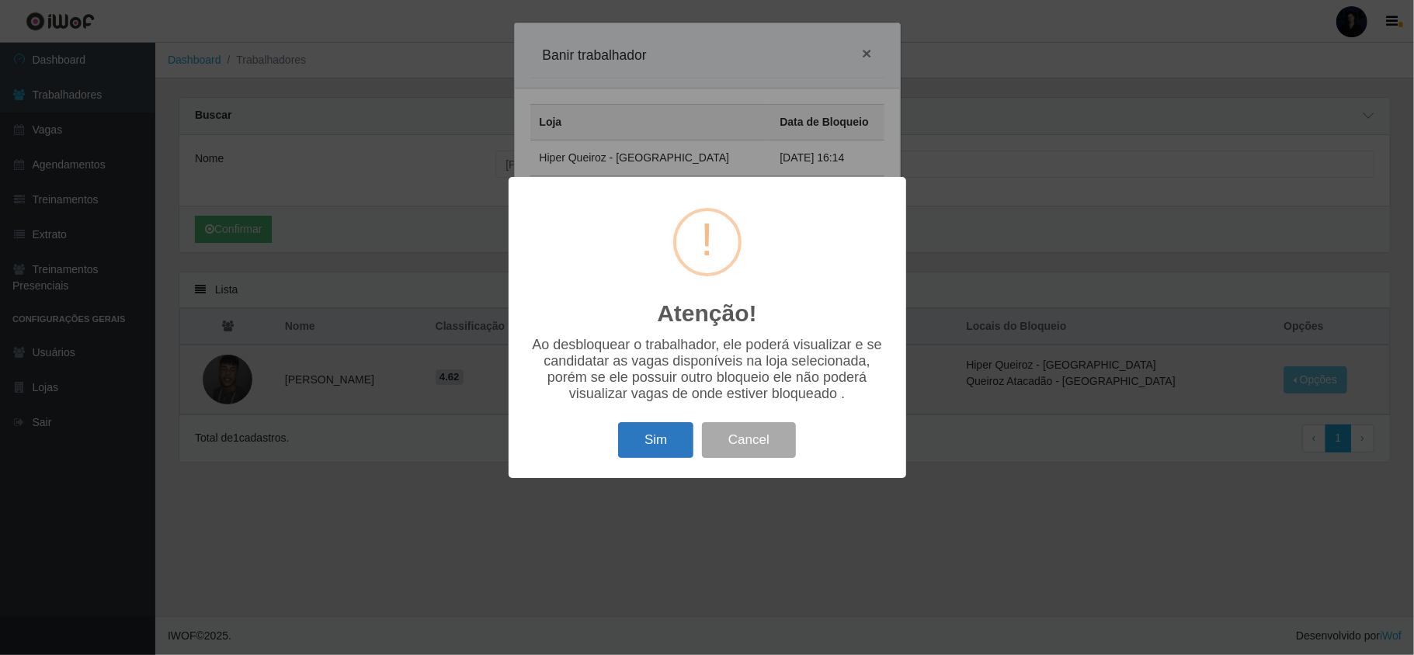
click at [665, 439] on button "Sim" at bounding box center [655, 440] width 75 height 36
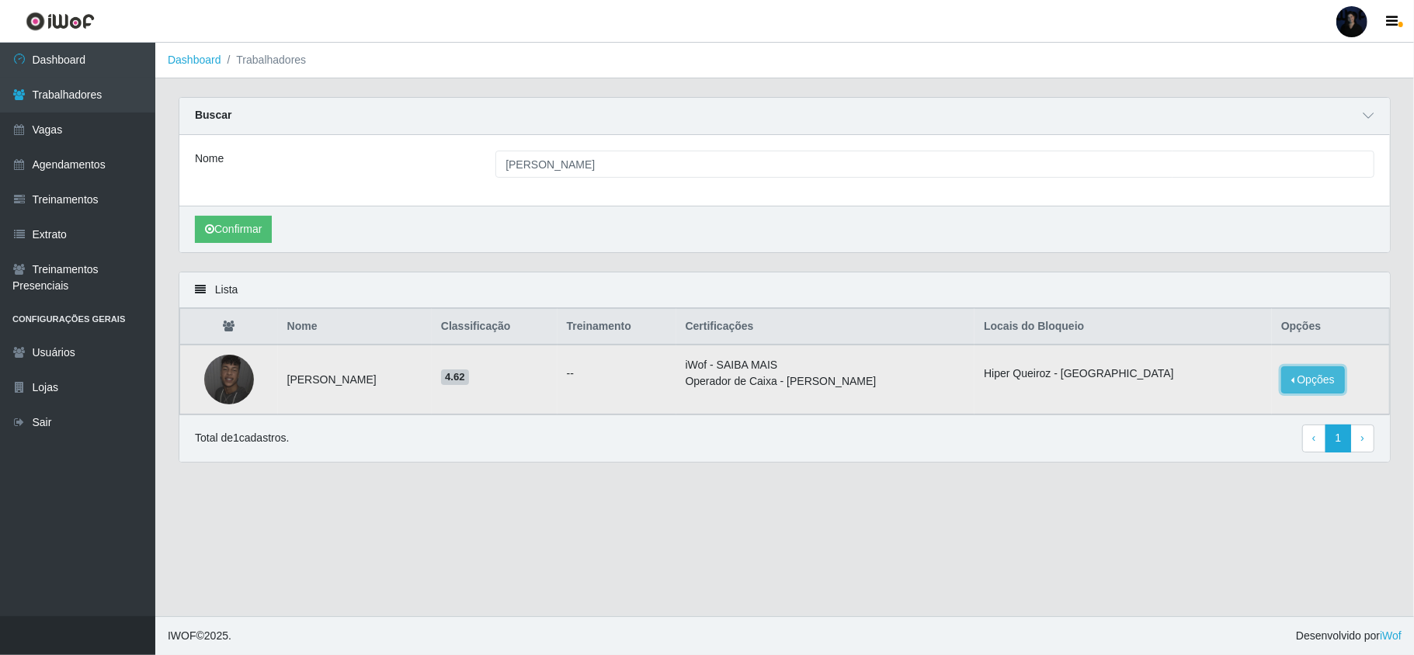
click at [1303, 373] on button "Opções" at bounding box center [1313, 380] width 64 height 27
click at [735, 548] on main "Dashboard Trabalhadores Carregando... Buscar Nome [PERSON_NAME] Confirmar Lista…" at bounding box center [784, 330] width 1259 height 574
click at [1290, 385] on button "Opções" at bounding box center [1313, 380] width 64 height 27
click at [1212, 481] on div "Lista Nome Classificação Treinamento Certificações Locais do Bloqueio Opções [P…" at bounding box center [784, 377] width 1235 height 210
click at [109, 140] on link "Vagas" at bounding box center [77, 130] width 155 height 35
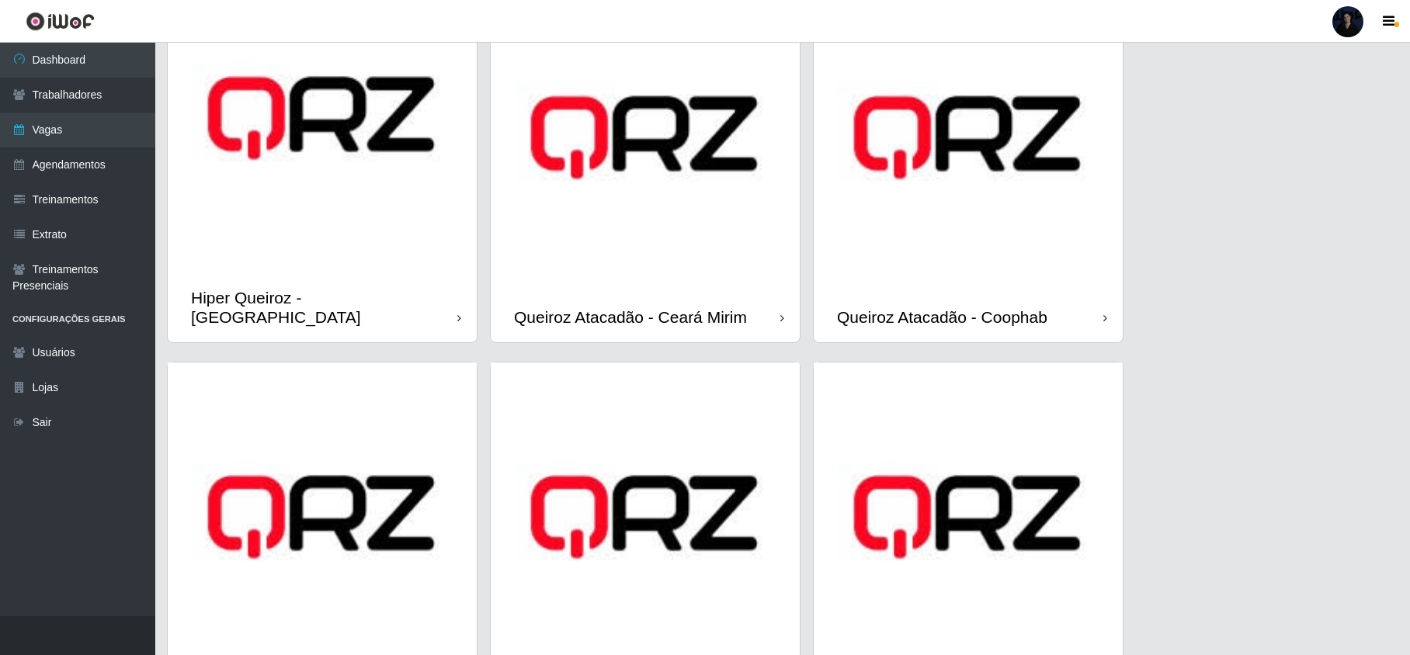
scroll to position [259, 0]
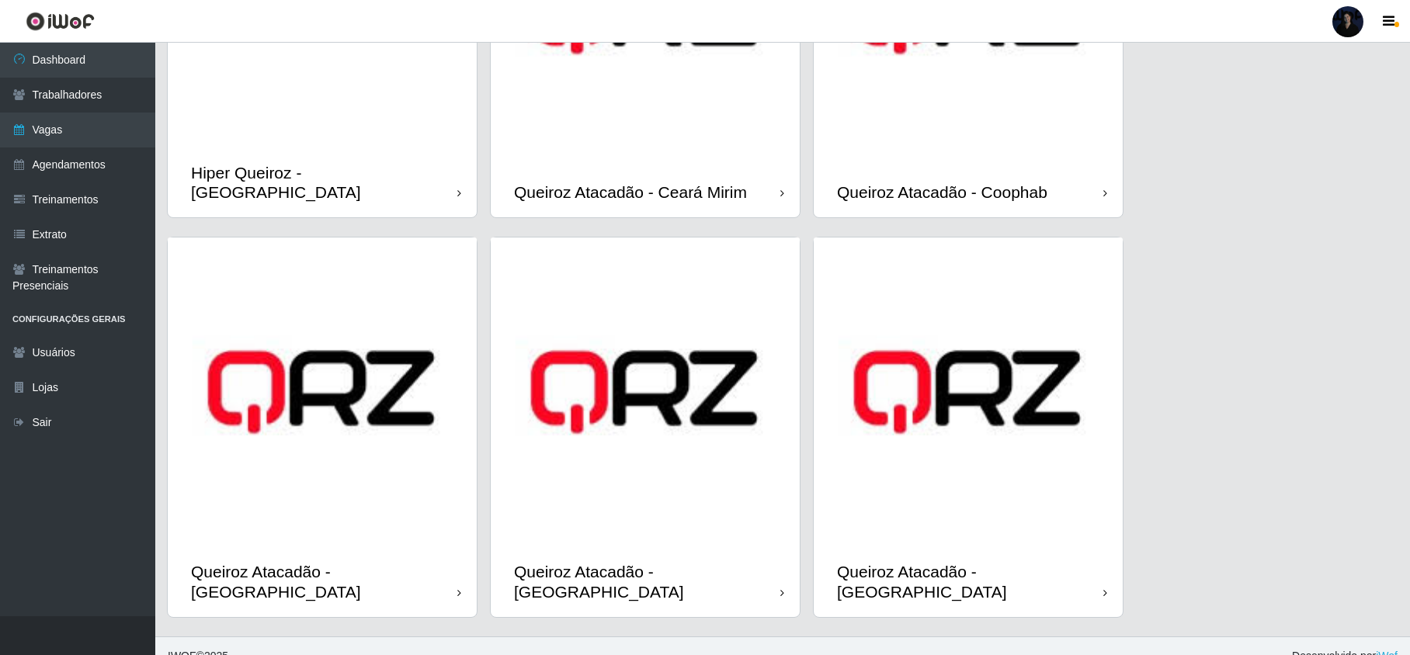
click at [653, 475] on img at bounding box center [645, 392] width 309 height 309
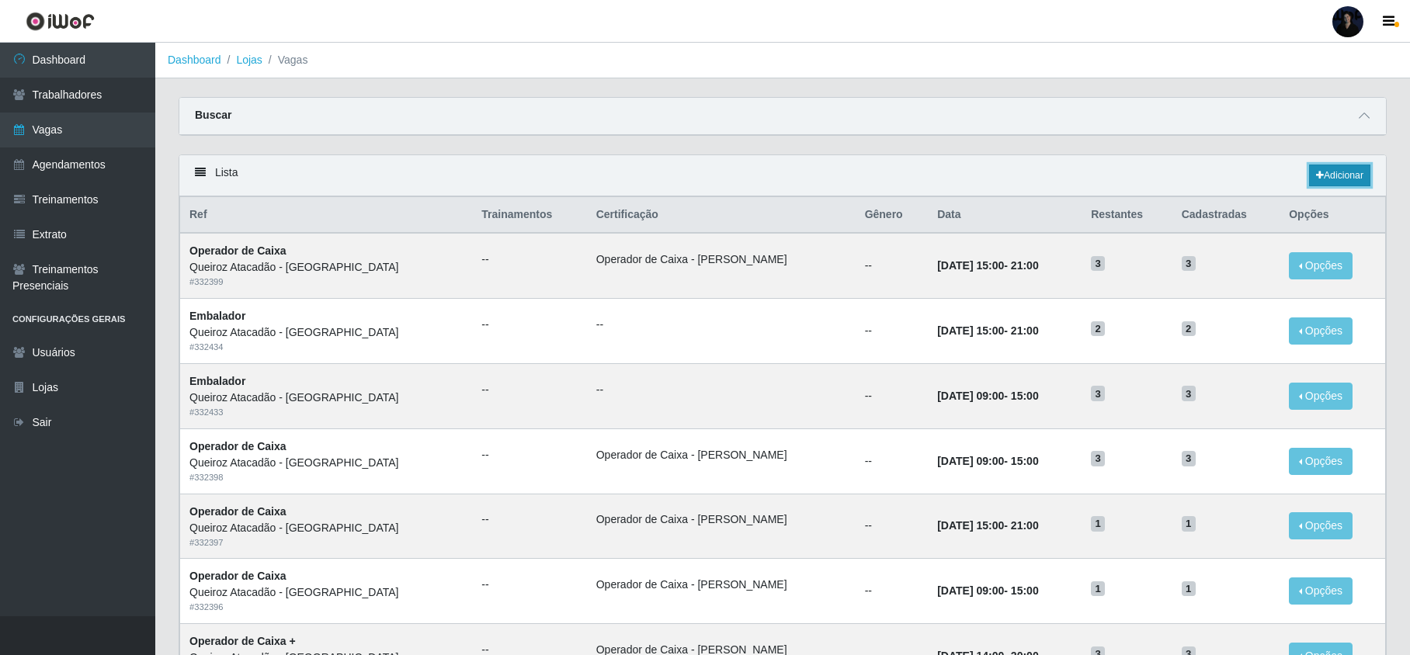
click at [1324, 178] on link "Adicionar" at bounding box center [1339, 176] width 61 height 22
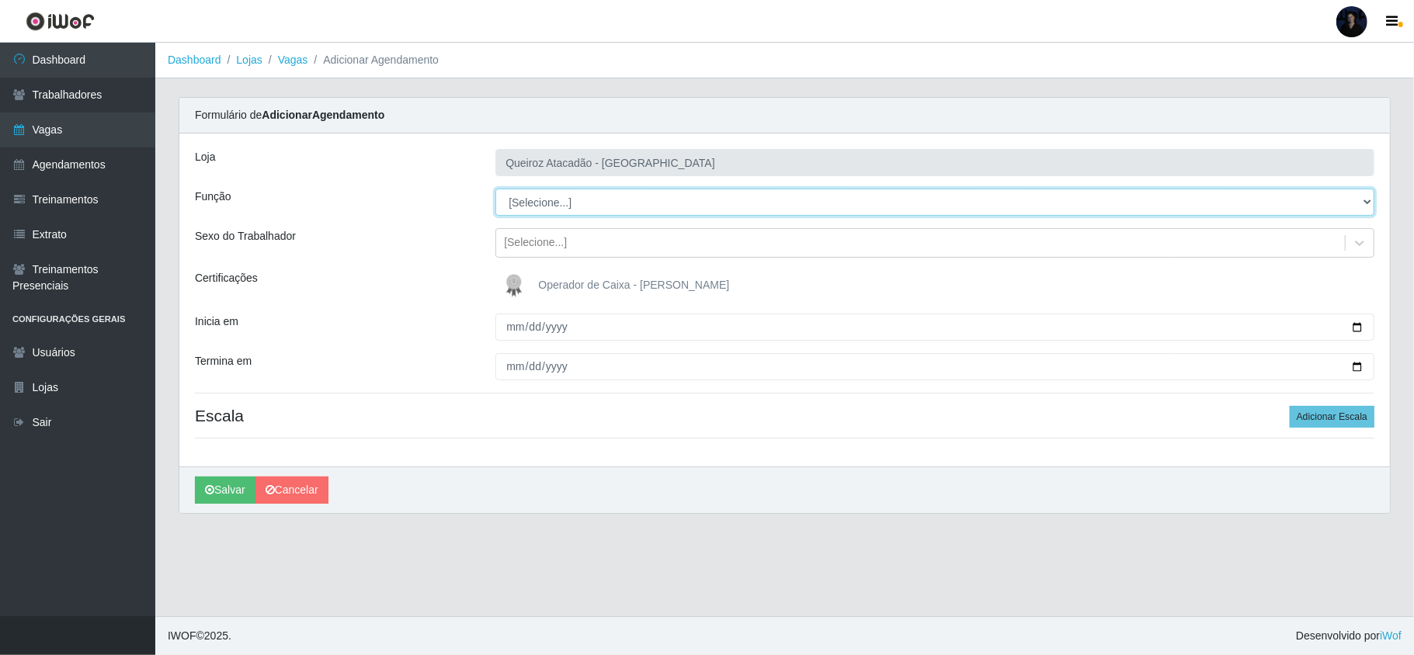
click at [535, 203] on select "[Selecione...] Embalador Embalador + Embalador ++ Operador de Caixa Operador de…" at bounding box center [934, 202] width 879 height 27
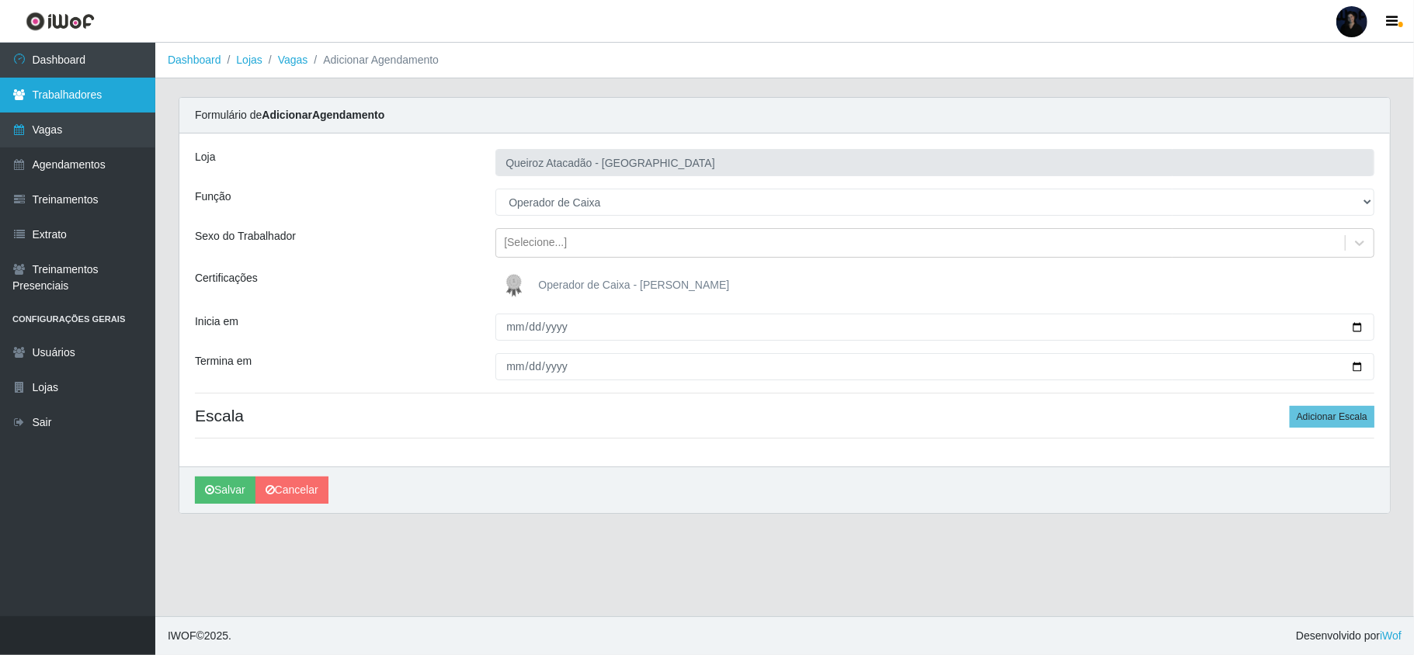
click at [68, 100] on link "Trabalhadores" at bounding box center [77, 95] width 155 height 35
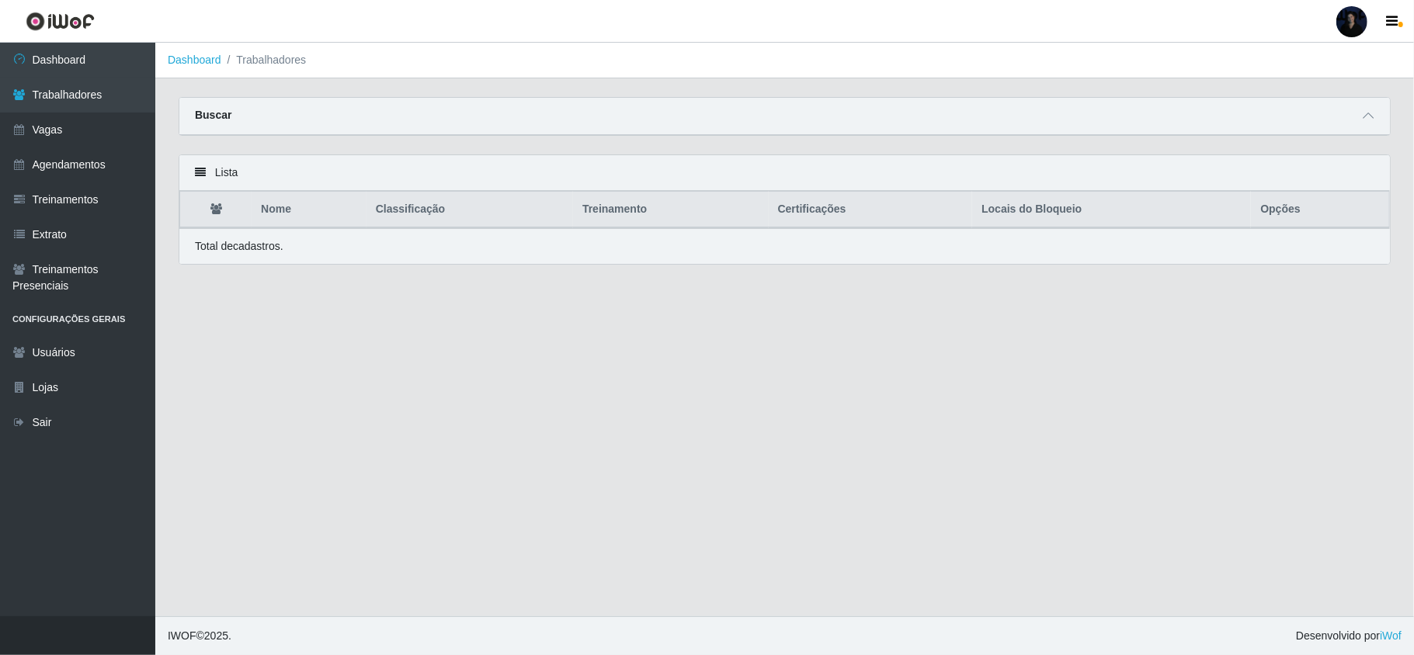
click at [1367, 106] on div "Buscar" at bounding box center [784, 116] width 1211 height 37
click at [1363, 121] on icon at bounding box center [1368, 115] width 11 height 11
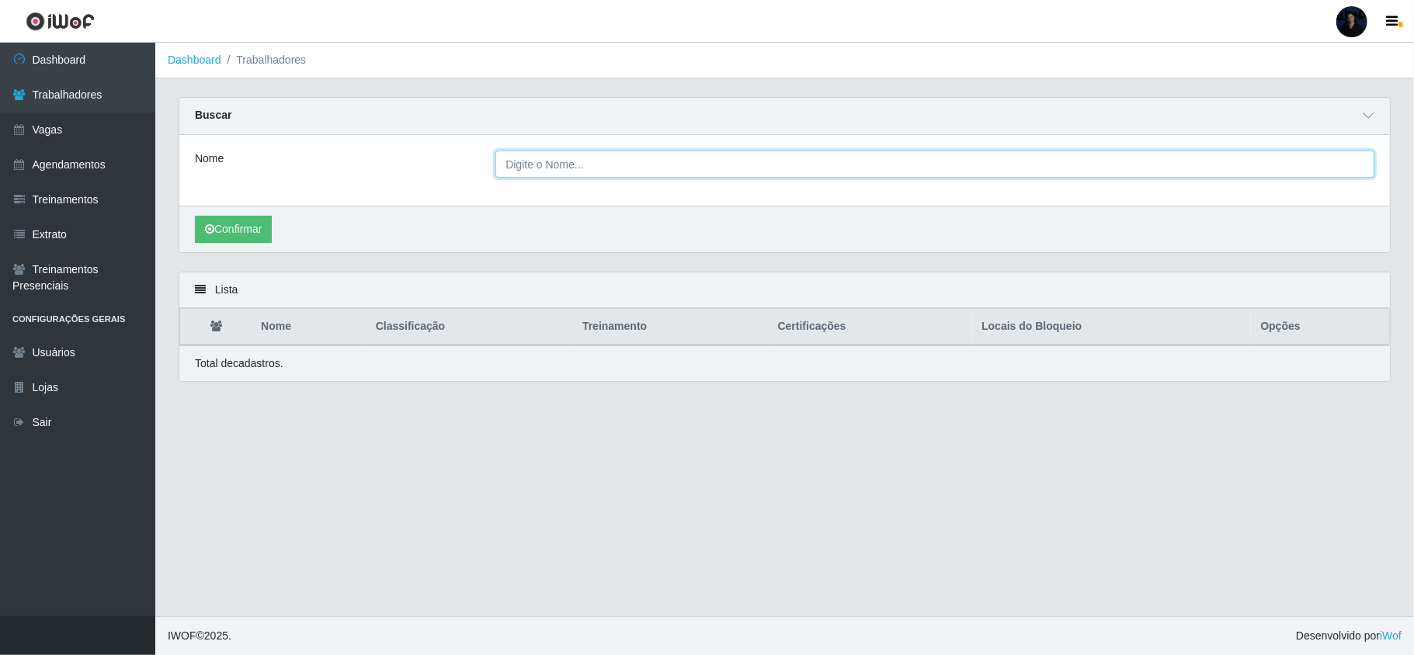
click at [1296, 159] on input "Nome" at bounding box center [934, 164] width 879 height 27
click at [238, 228] on button "Confirmar" at bounding box center [233, 229] width 77 height 27
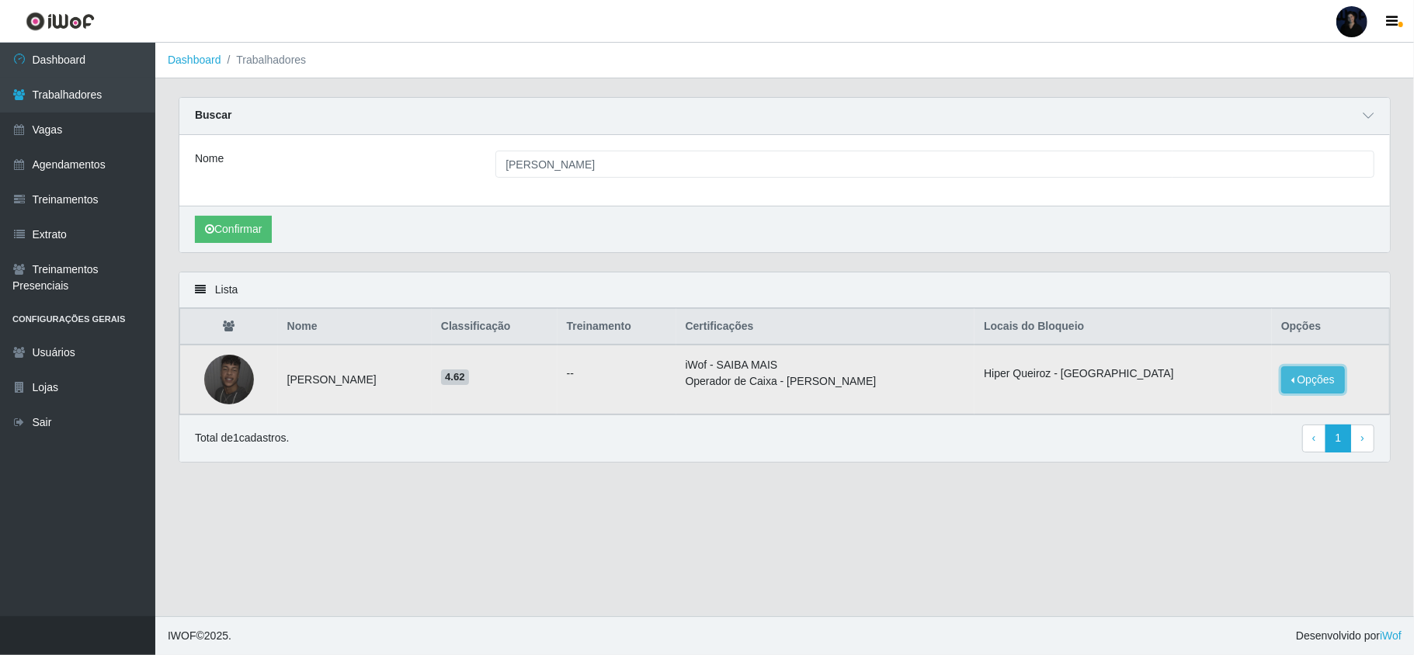
click at [1312, 386] on button "Opções" at bounding box center [1313, 380] width 64 height 27
click at [1224, 394] on button "Desbloquear - Loja" at bounding box center [1215, 394] width 125 height 32
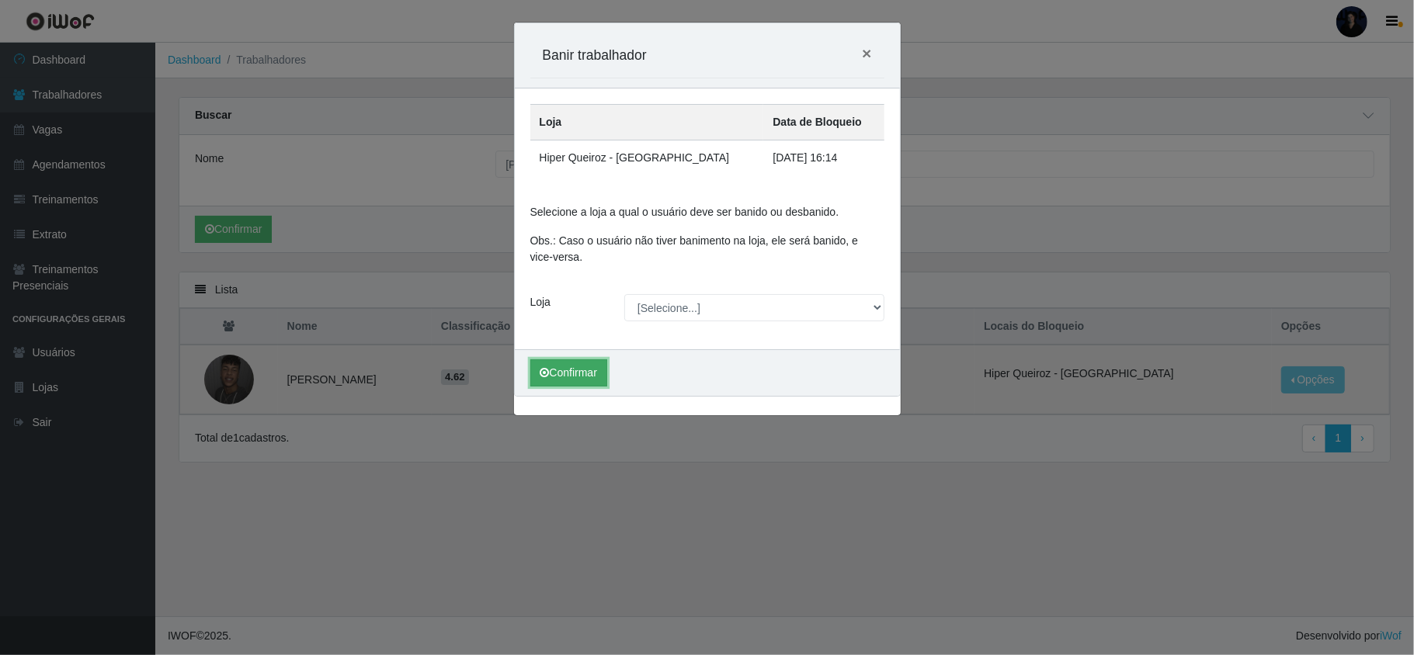
click at [561, 377] on button "Confirmar" at bounding box center [568, 373] width 77 height 27
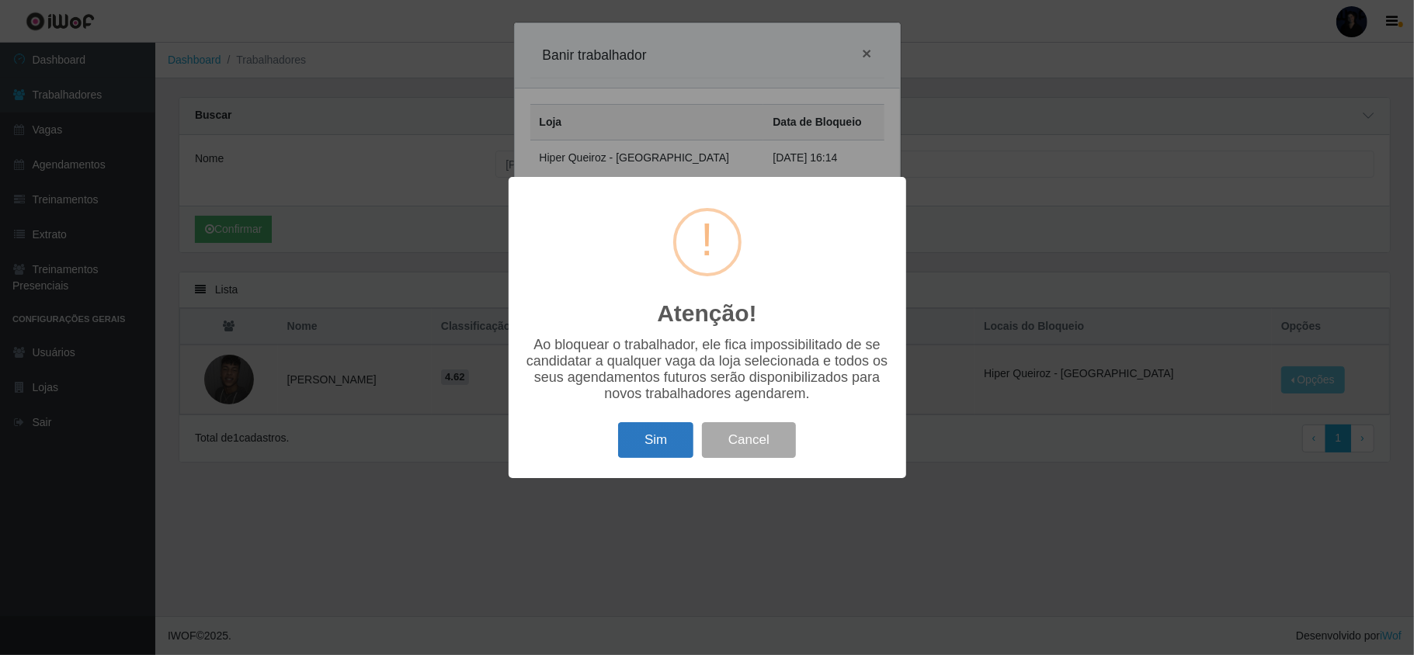
click at [638, 444] on button "Sim" at bounding box center [655, 440] width 75 height 36
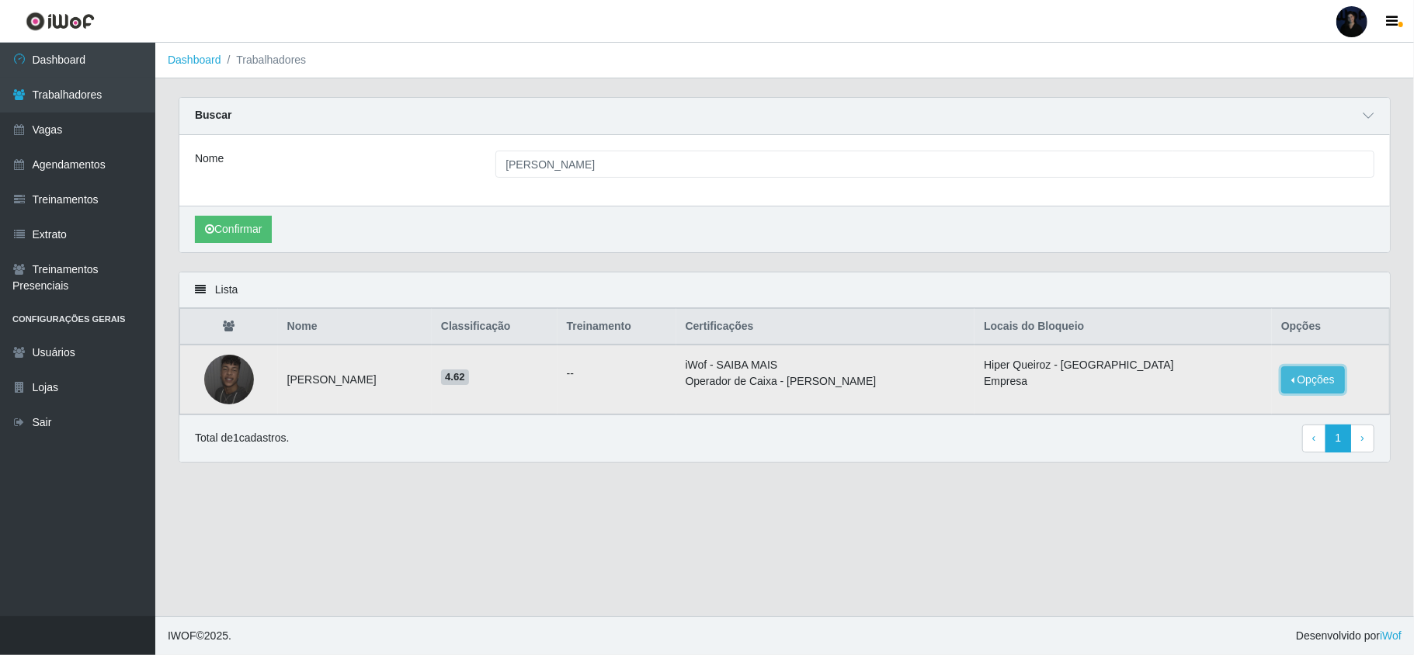
click at [1318, 370] on button "Opções" at bounding box center [1313, 380] width 64 height 27
click at [1224, 365] on button "Desbloquear - Empresa" at bounding box center [1206, 362] width 143 height 33
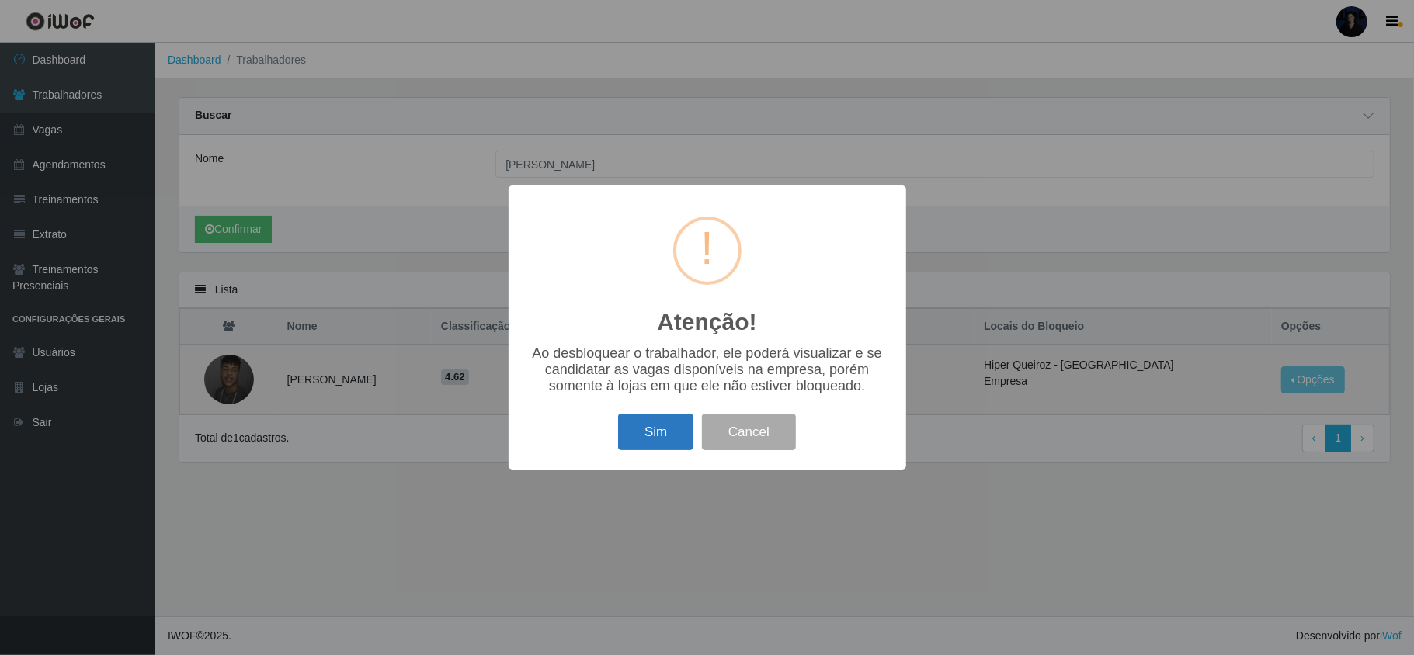
click at [631, 433] on button "Sim" at bounding box center [655, 432] width 75 height 36
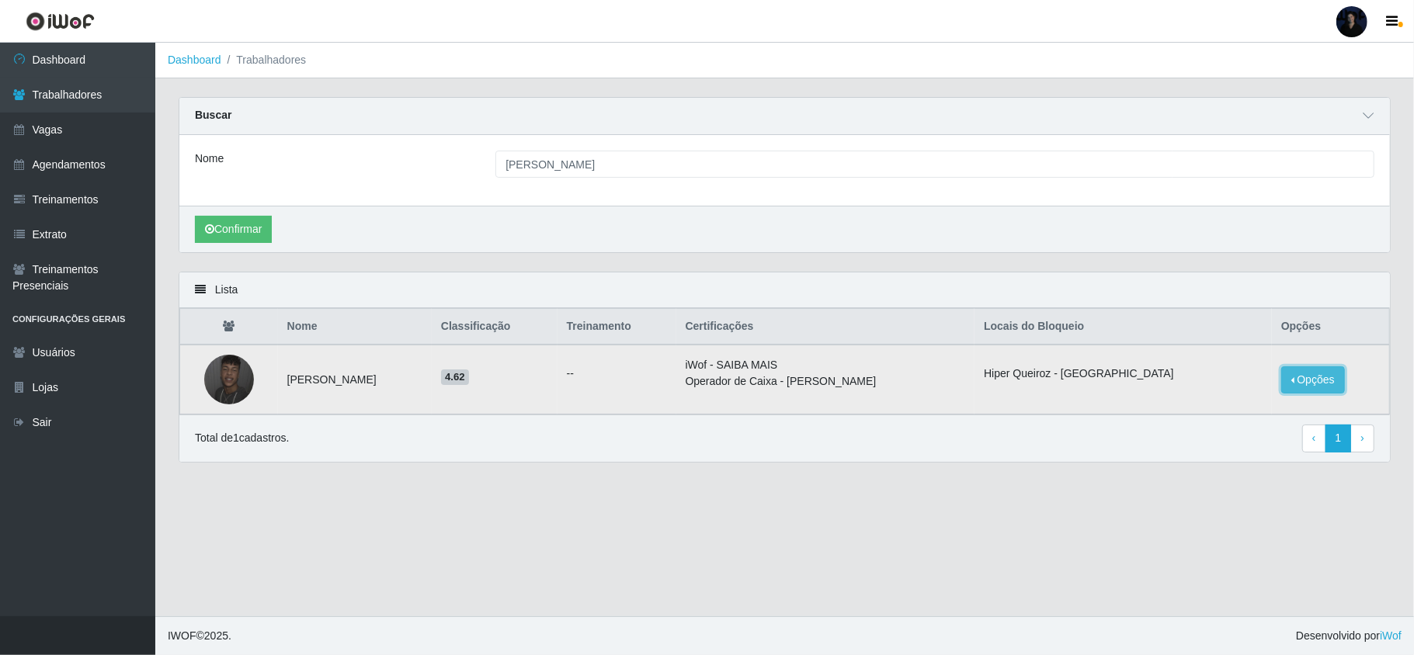
click at [1308, 383] on button "Opções" at bounding box center [1313, 380] width 64 height 27
click at [1232, 393] on button "Desbloquear - Loja" at bounding box center [1215, 394] width 125 height 32
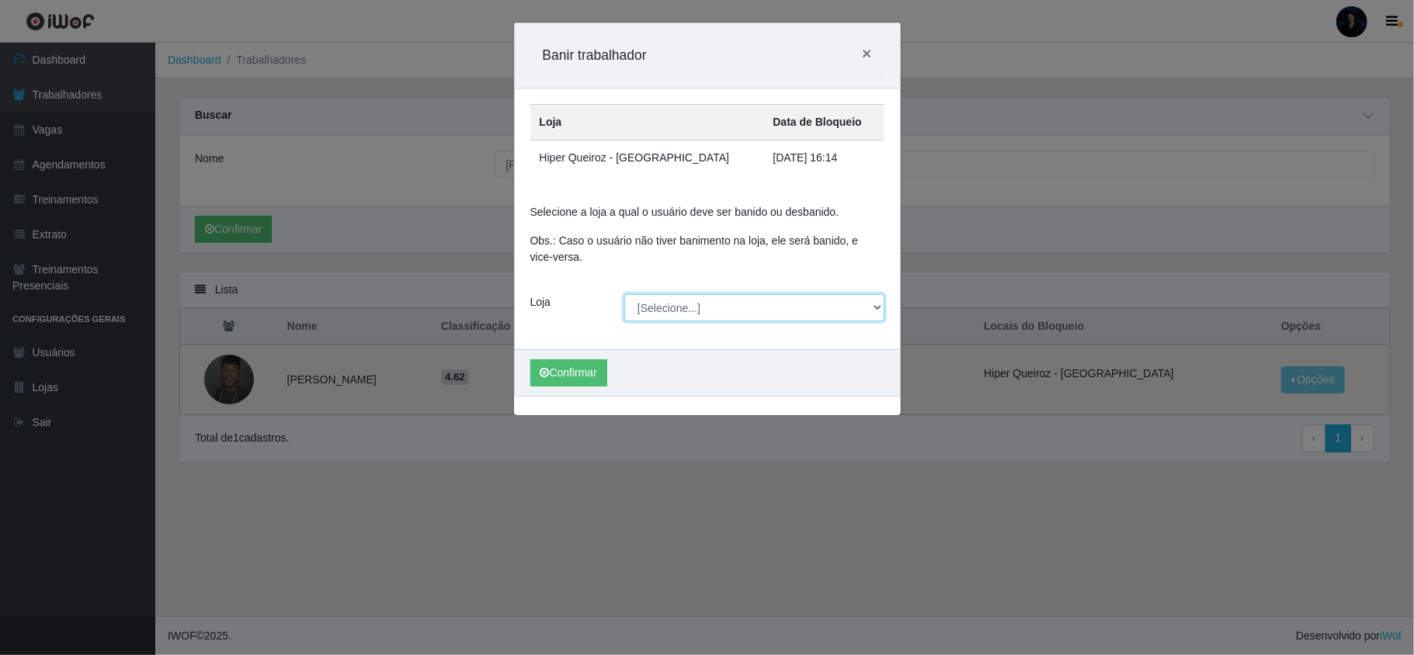
click at [685, 299] on select "[Selecione...] Hiper Queiroz - [GEOGRAPHIC_DATA] [GEOGRAPHIC_DATA] [GEOGRAPHIC_…" at bounding box center [754, 307] width 260 height 27
click at [624, 296] on select "[Selecione...] Hiper Queiroz - [GEOGRAPHIC_DATA] [GEOGRAPHIC_DATA] [GEOGRAPHIC_…" at bounding box center [754, 307] width 260 height 27
click at [565, 380] on button "Confirmar" at bounding box center [568, 373] width 77 height 27
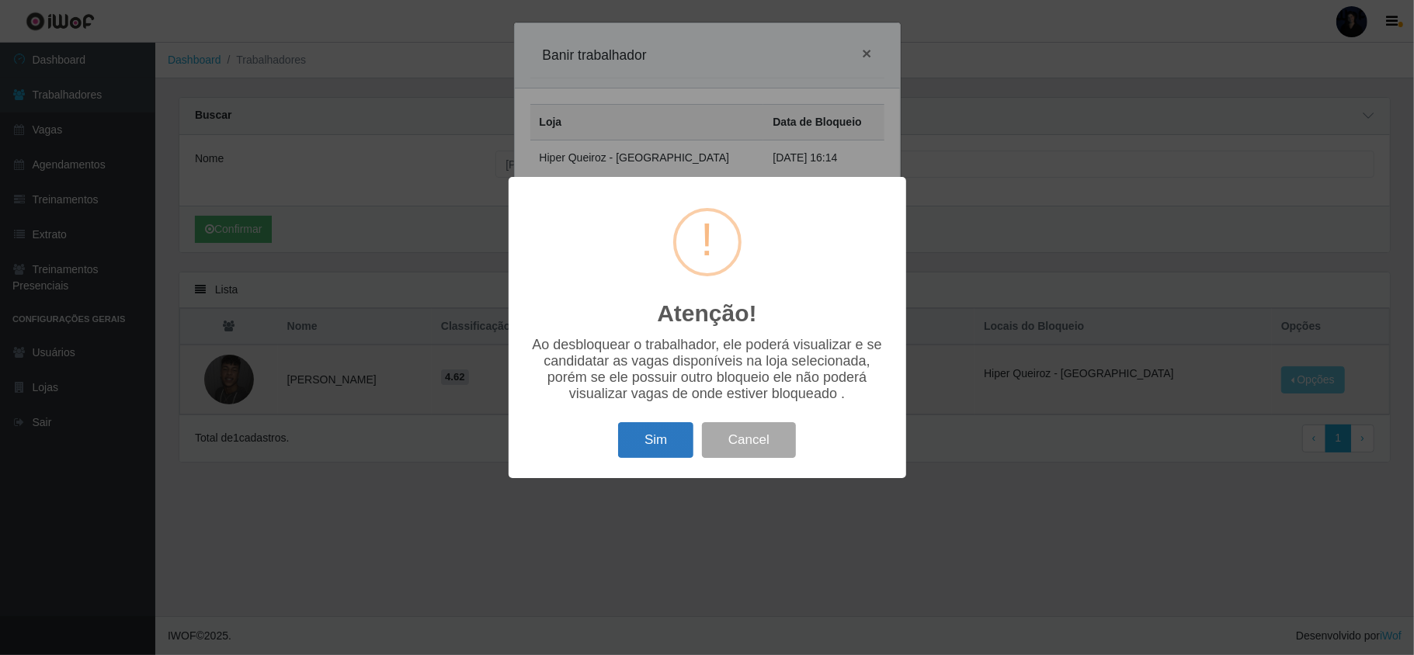
click at [660, 446] on button "Sim" at bounding box center [655, 440] width 75 height 36
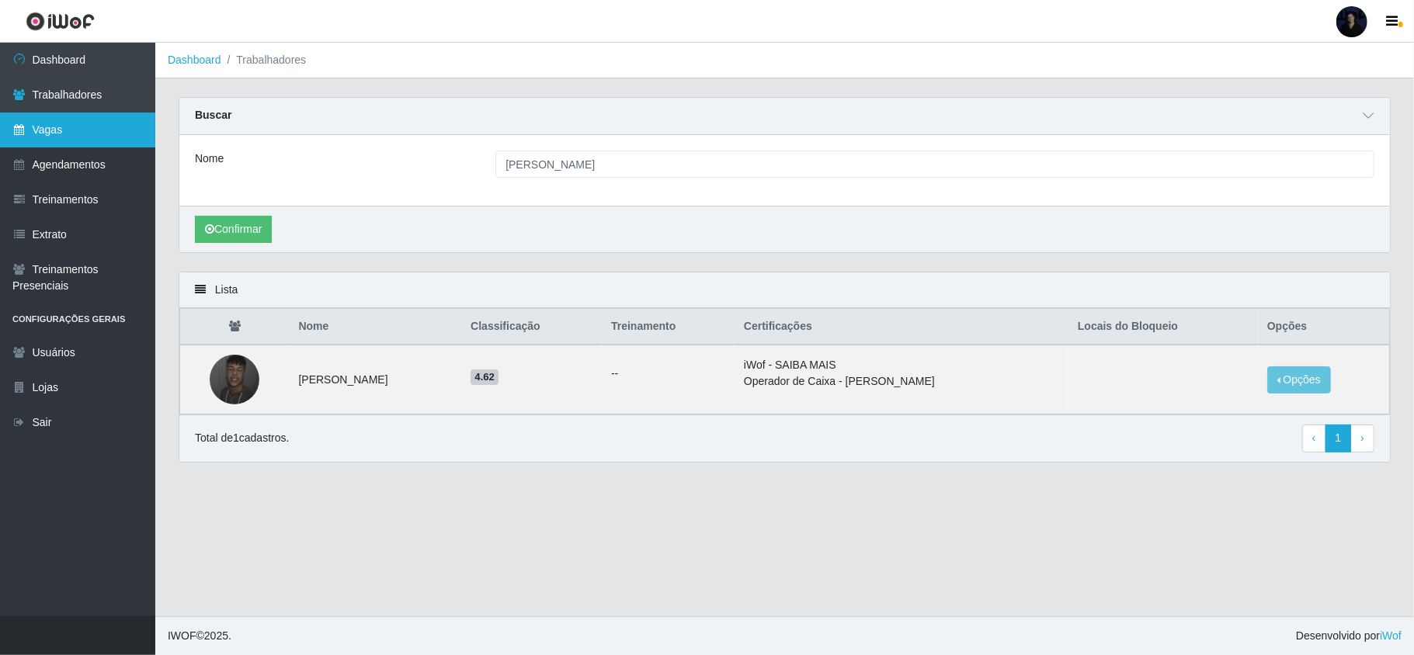
click at [69, 140] on link "Vagas" at bounding box center [77, 130] width 155 height 35
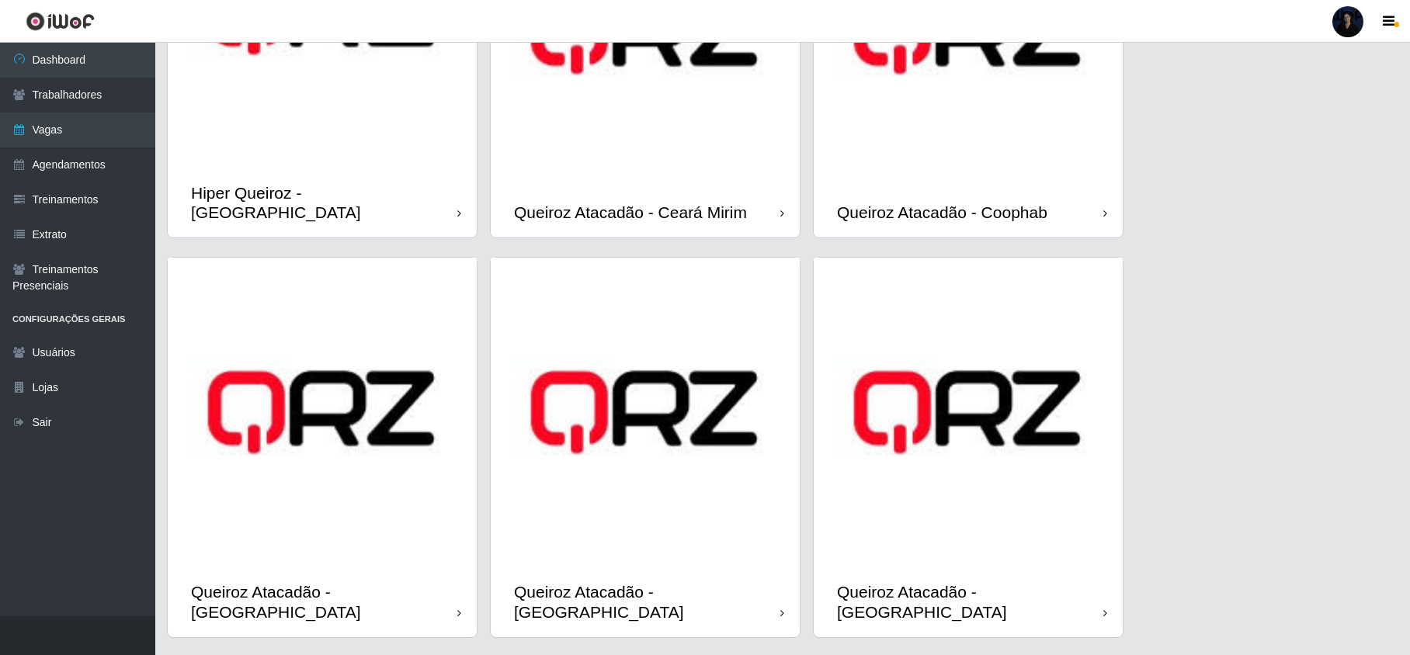
scroll to position [259, 0]
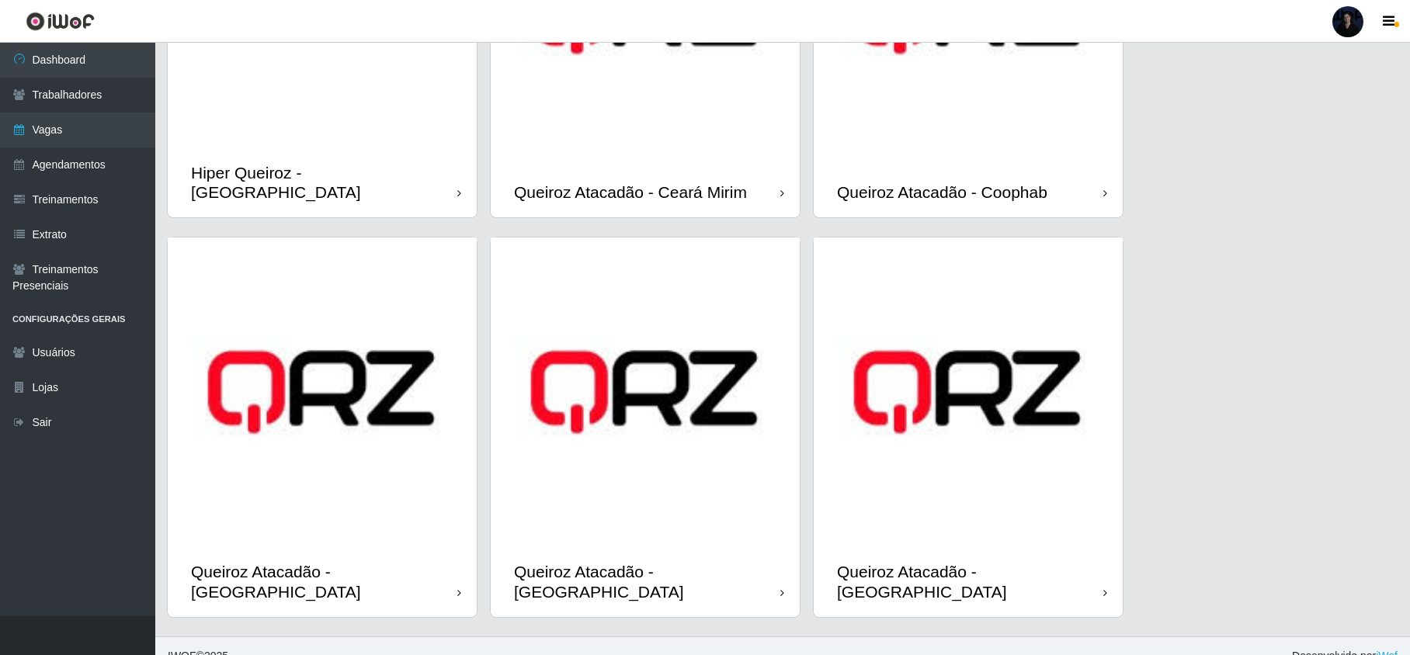
click at [637, 451] on img at bounding box center [645, 392] width 309 height 309
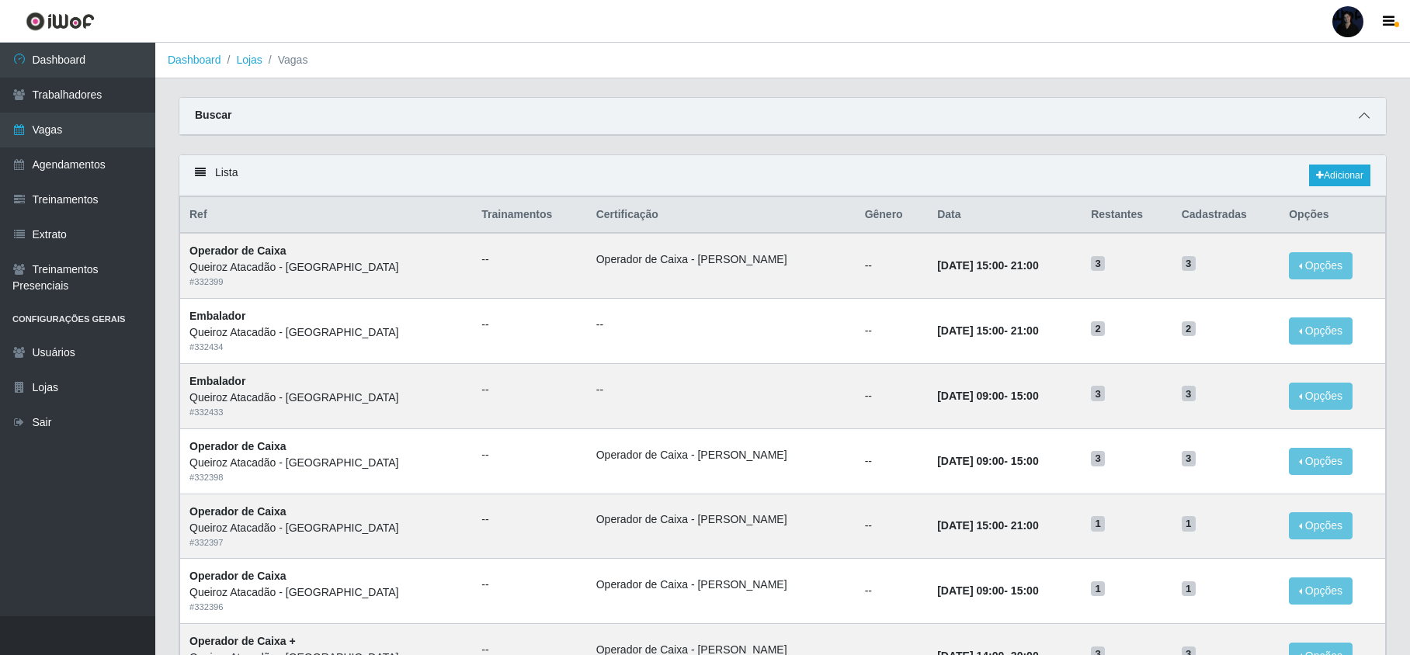
click at [1365, 113] on icon at bounding box center [1364, 115] width 11 height 11
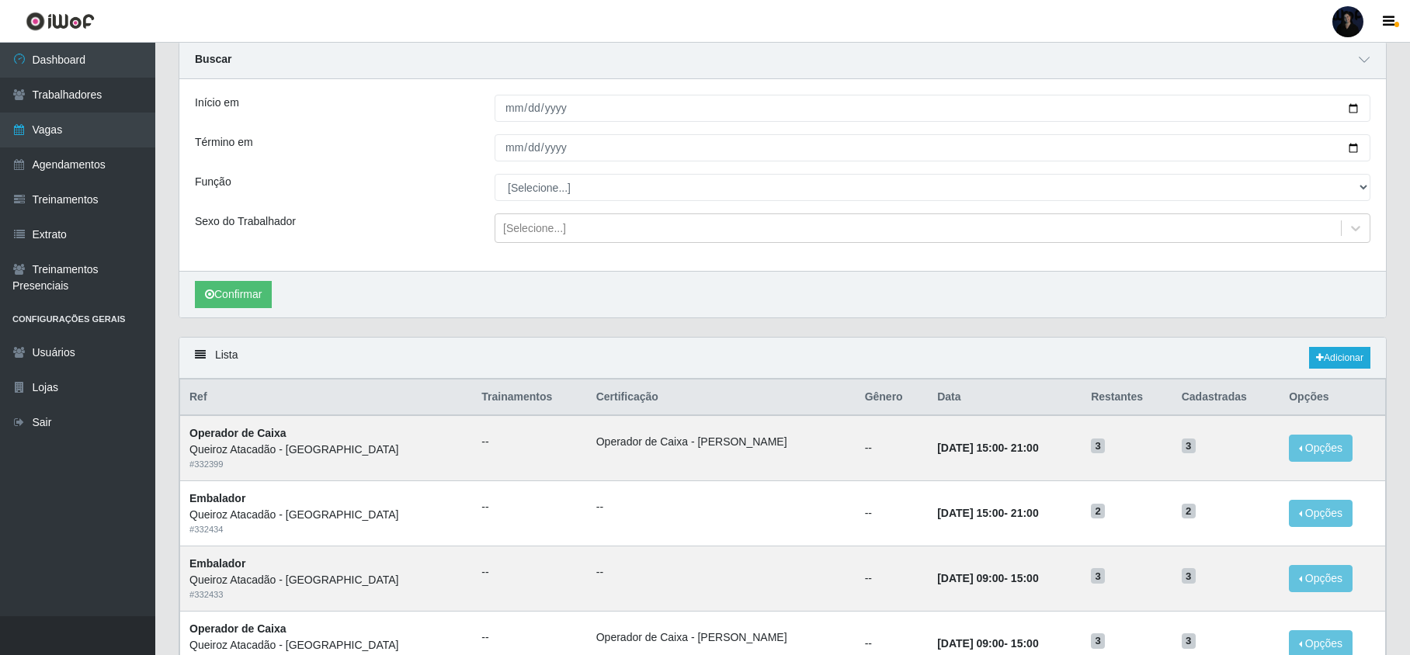
scroll to position [103, 0]
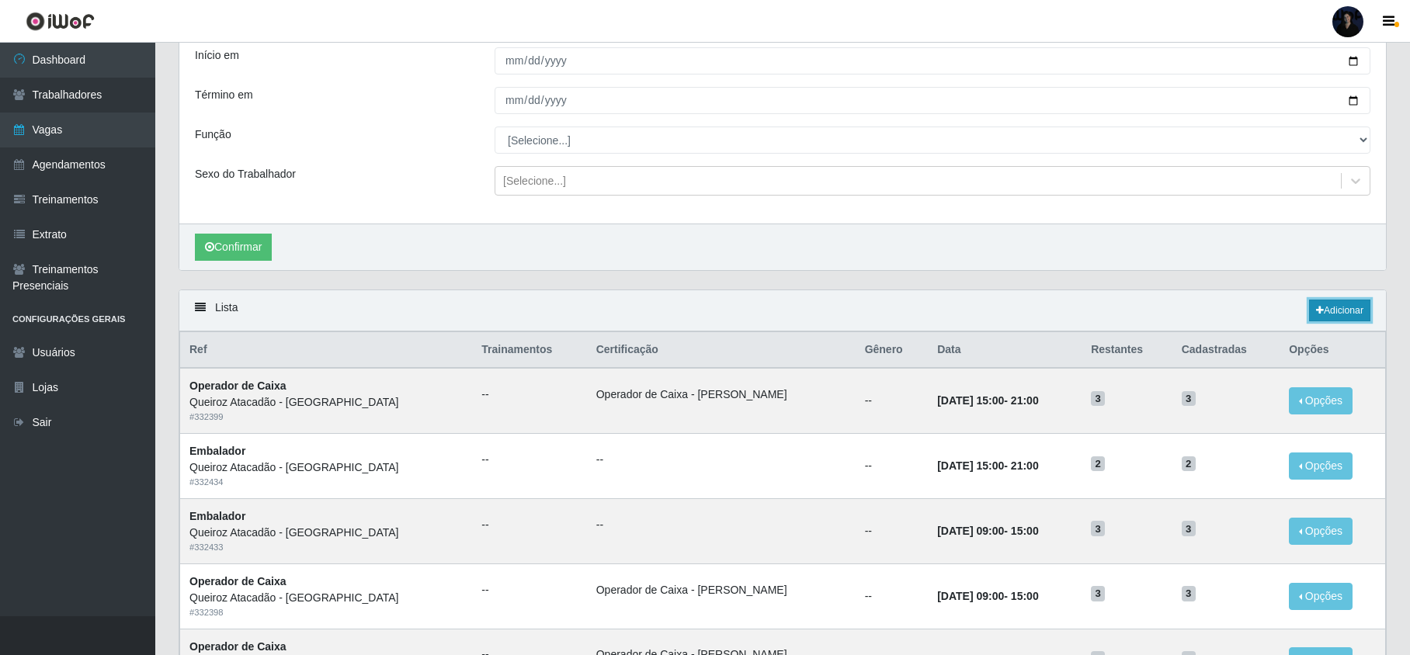
click at [1327, 314] on link "Adicionar" at bounding box center [1339, 311] width 61 height 22
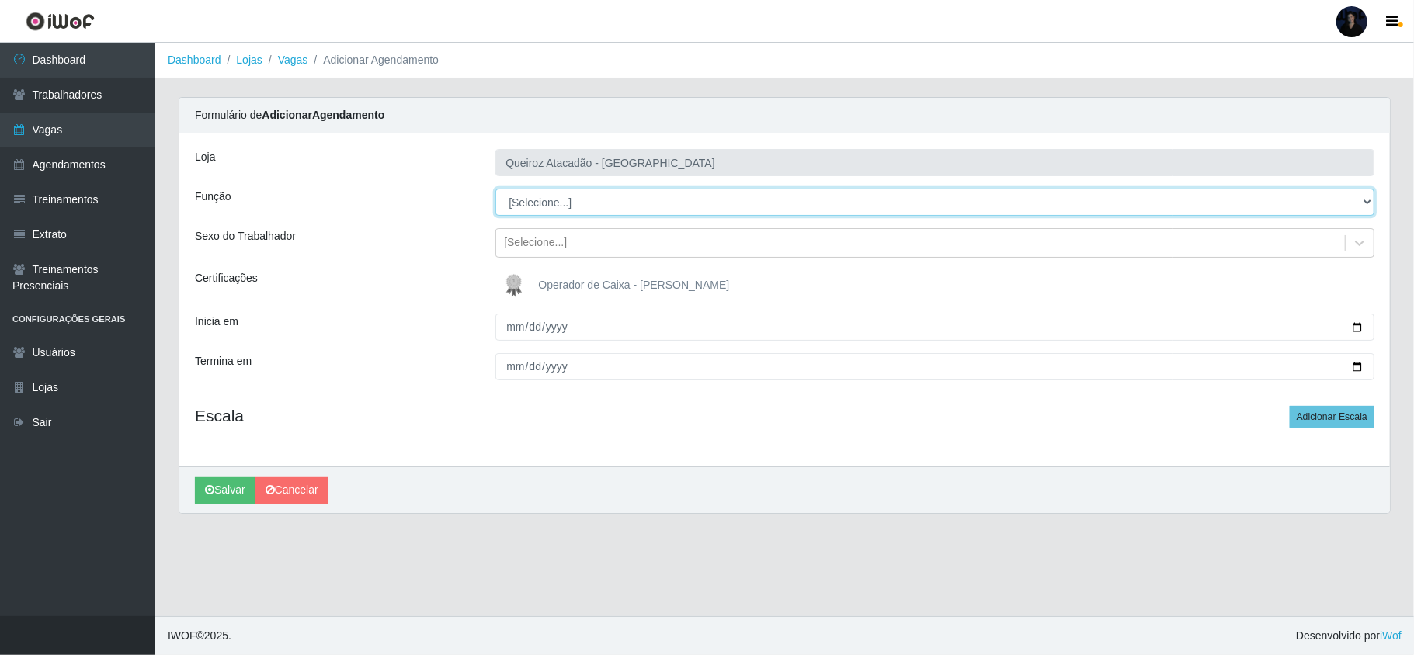
click at [550, 206] on select "[Selecione...] Embalador Embalador + Embalador ++ Operador de Caixa Operador de…" at bounding box center [934, 202] width 879 height 27
click at [495, 189] on select "[Selecione...] Embalador Embalador + Embalador ++ Operador de Caixa Operador de…" at bounding box center [934, 202] width 879 height 27
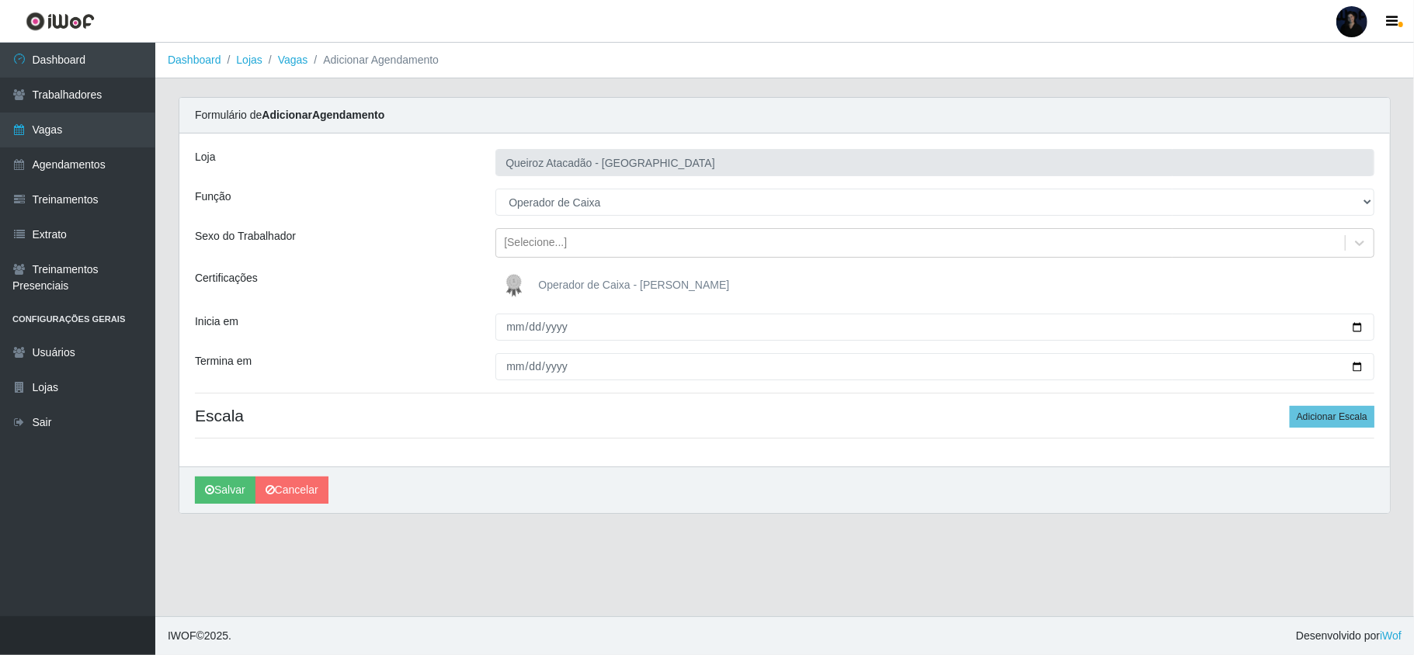
click at [525, 281] on img at bounding box center [517, 285] width 37 height 31
click at [0, 0] on input "Operador de Caixa - [PERSON_NAME]" at bounding box center [0, 0] width 0 height 0
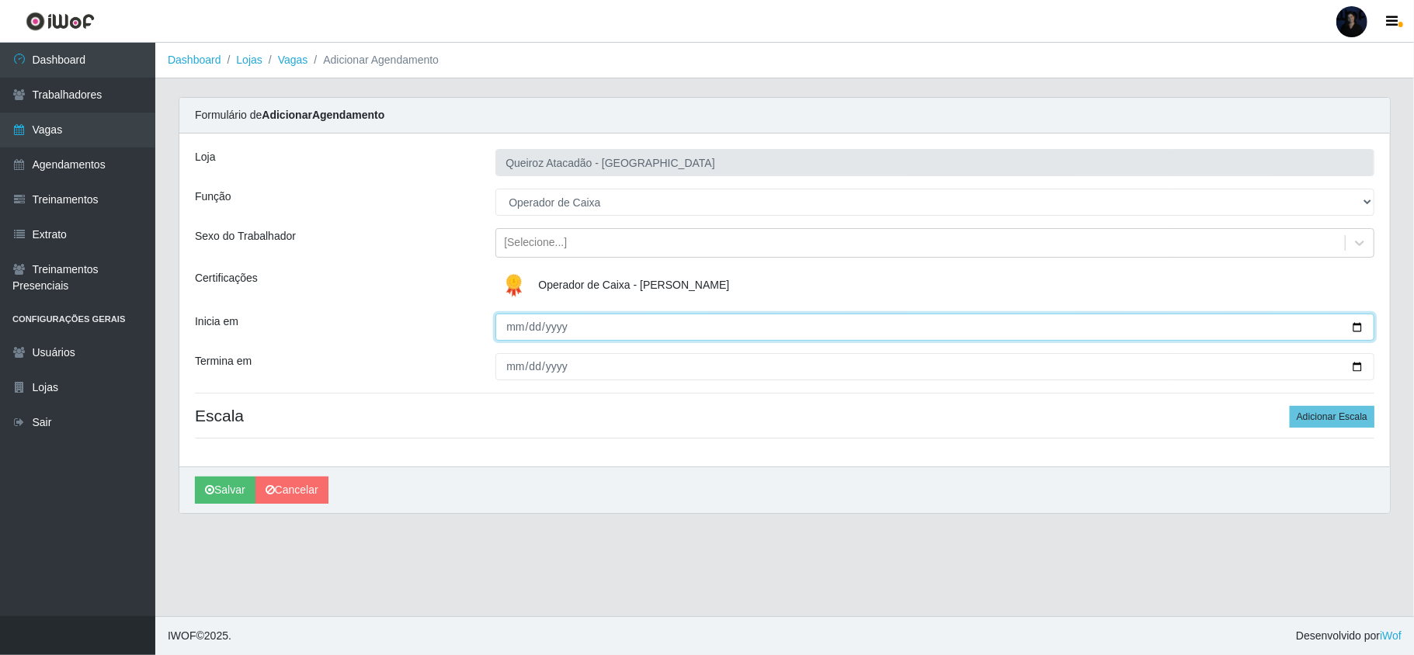
click at [502, 336] on input "Inicia em" at bounding box center [934, 327] width 879 height 27
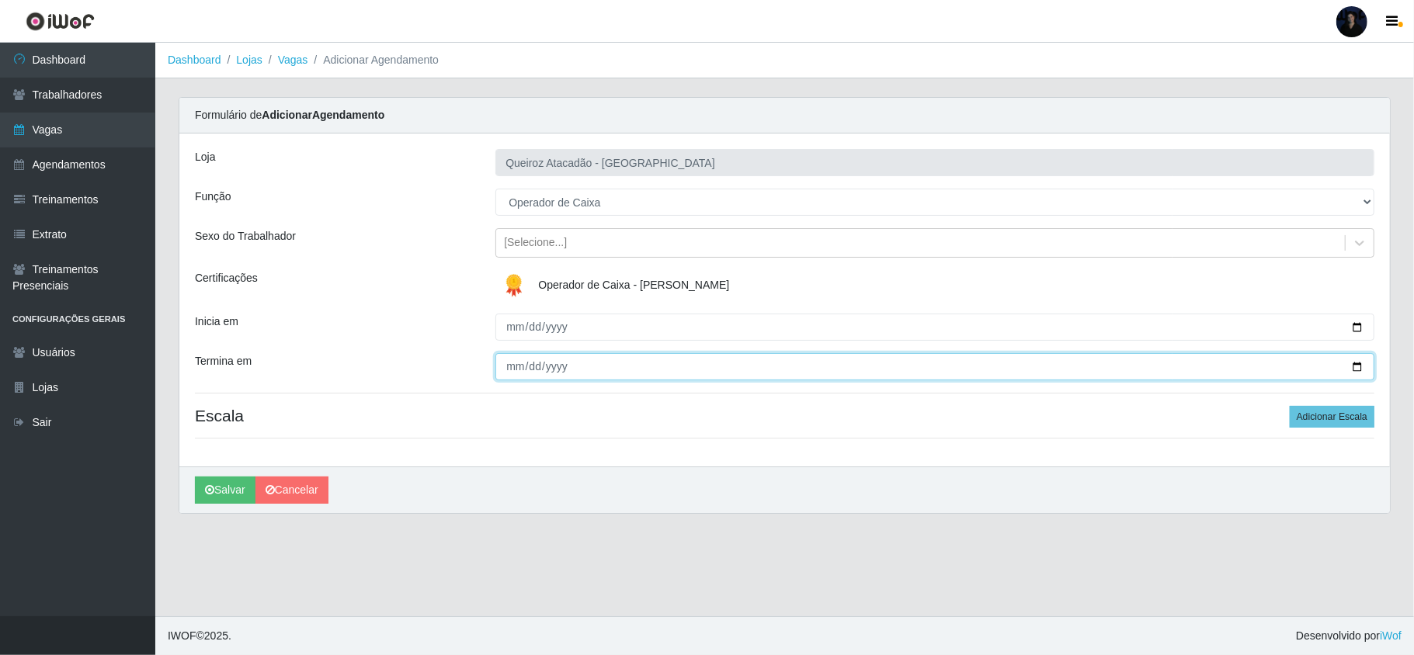
click at [516, 364] on input "Termina em" at bounding box center [934, 366] width 879 height 27
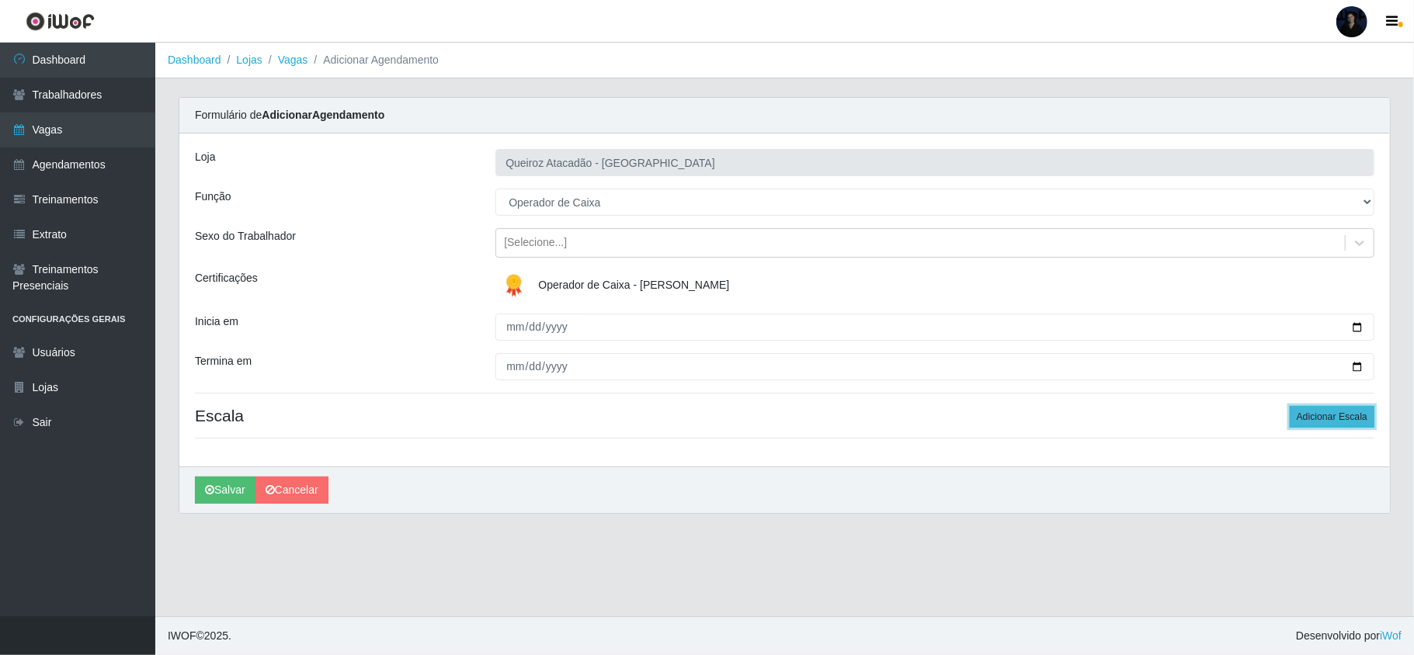
click at [1325, 422] on button "Adicionar Escala" at bounding box center [1332, 417] width 85 height 22
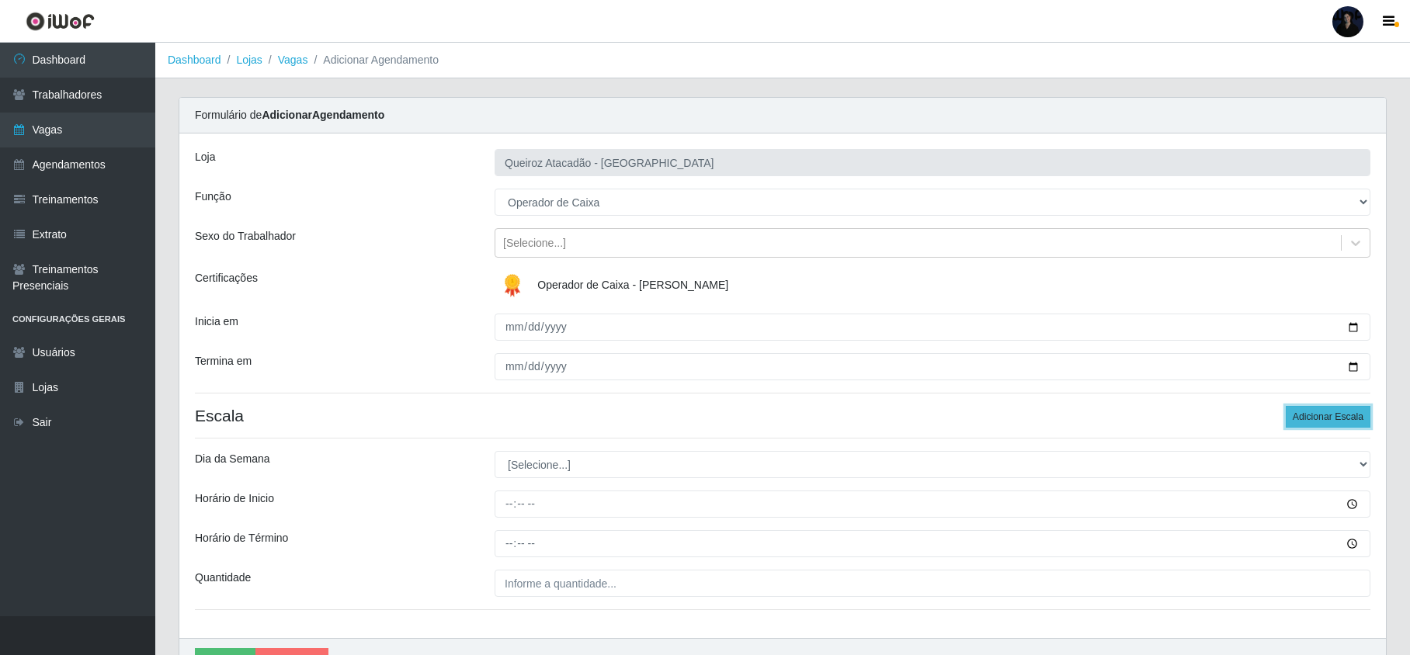
click at [1325, 422] on button "Adicionar Escala" at bounding box center [1328, 417] width 85 height 22
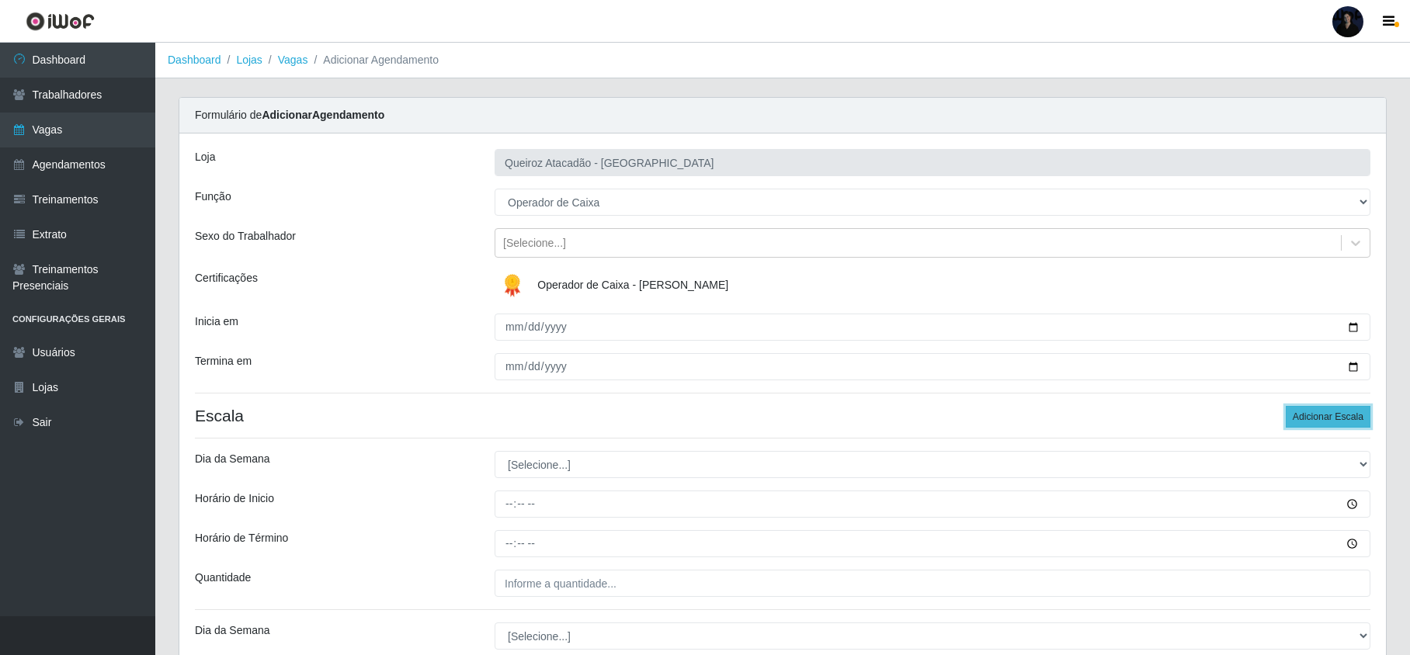
click at [1325, 422] on button "Adicionar Escala" at bounding box center [1328, 417] width 85 height 22
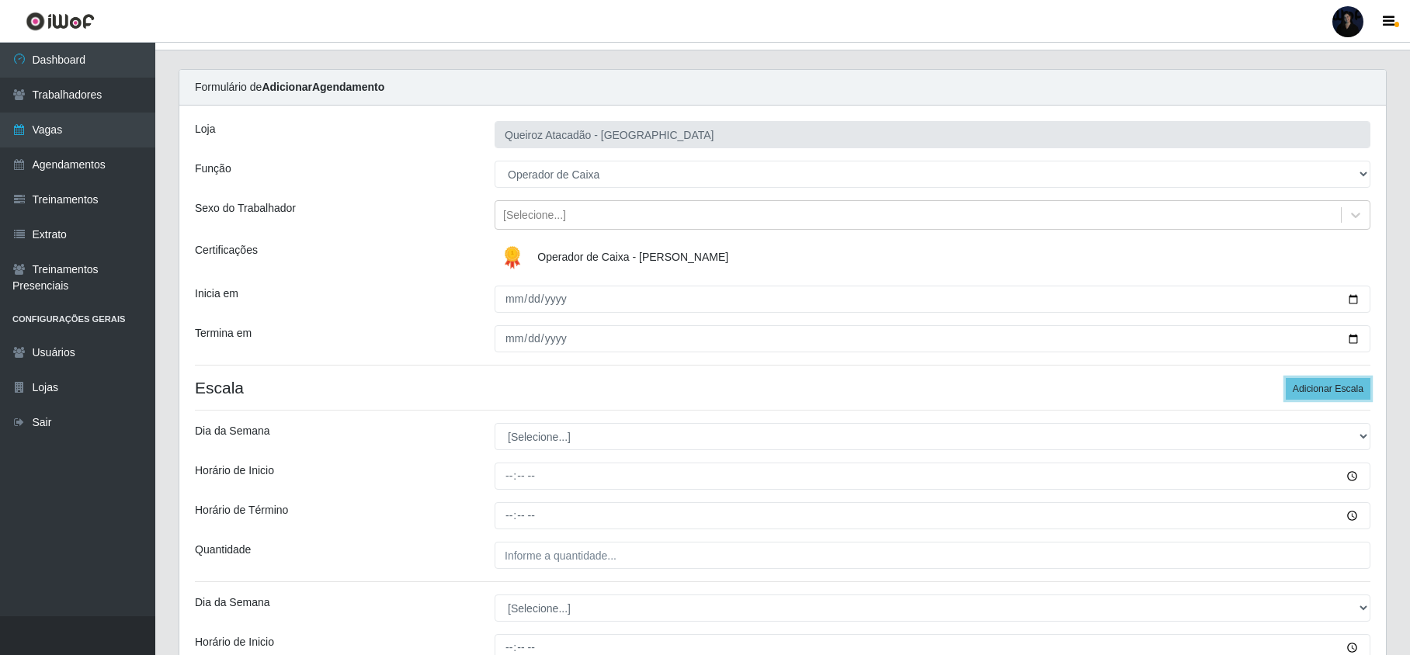
scroll to position [207, 0]
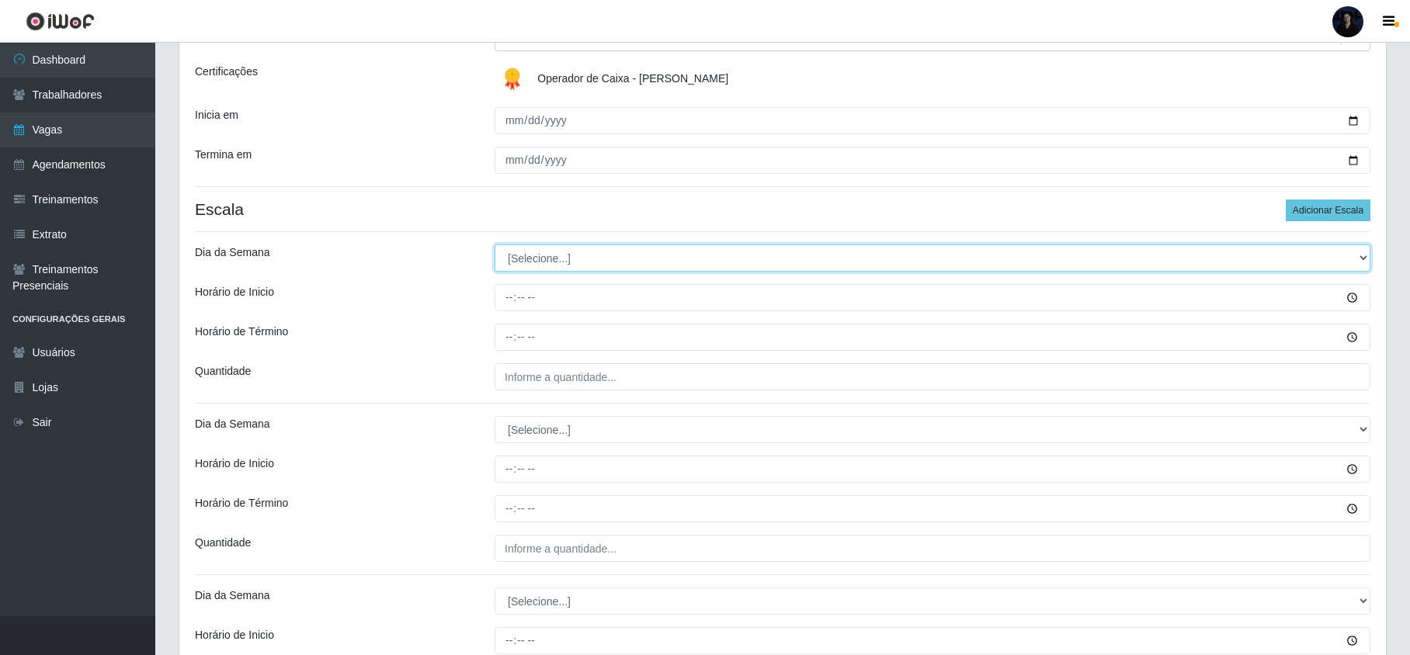
click at [535, 255] on select "[Selecione...] Segunda Terça Quarta Quinta Sexta Sábado Domingo" at bounding box center [933, 258] width 876 height 27
click at [495, 245] on select "[Selecione...] Segunda Terça Quarta Quinta Sexta Sábado Domingo" at bounding box center [933, 258] width 876 height 27
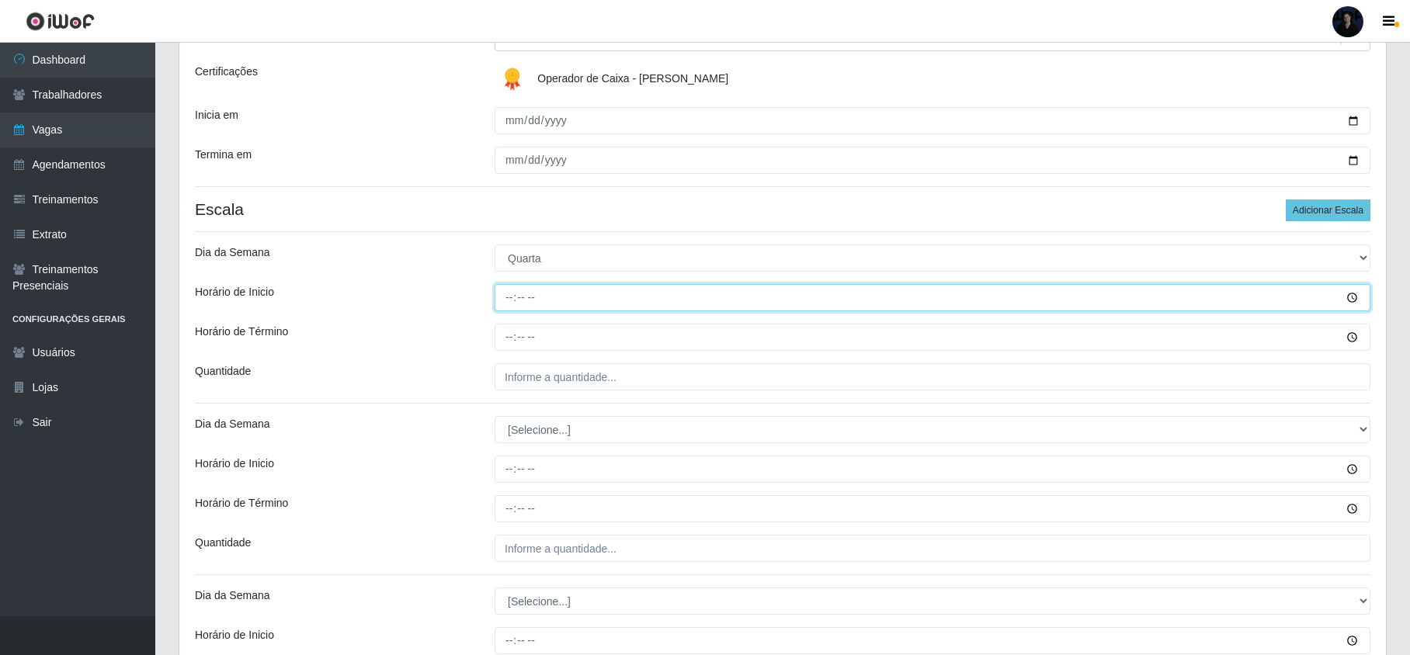
click at [507, 295] on input "Horário de Inicio" at bounding box center [933, 297] width 876 height 27
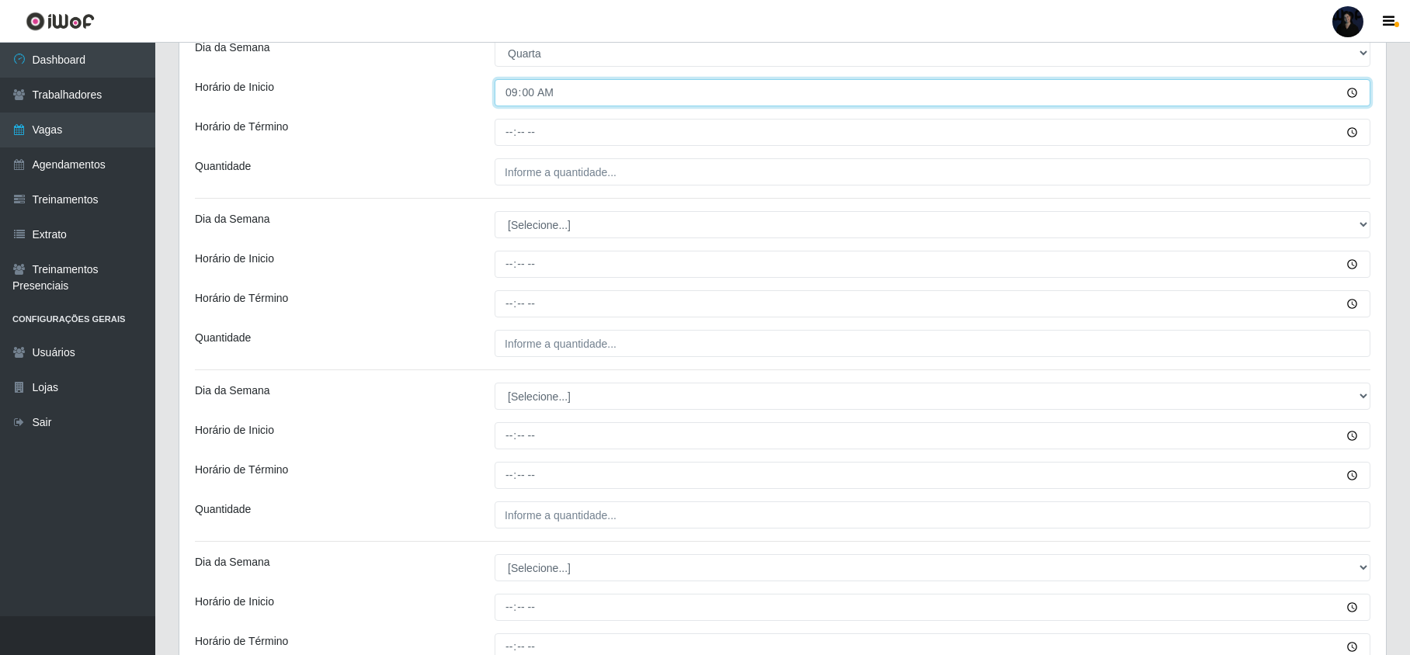
scroll to position [414, 0]
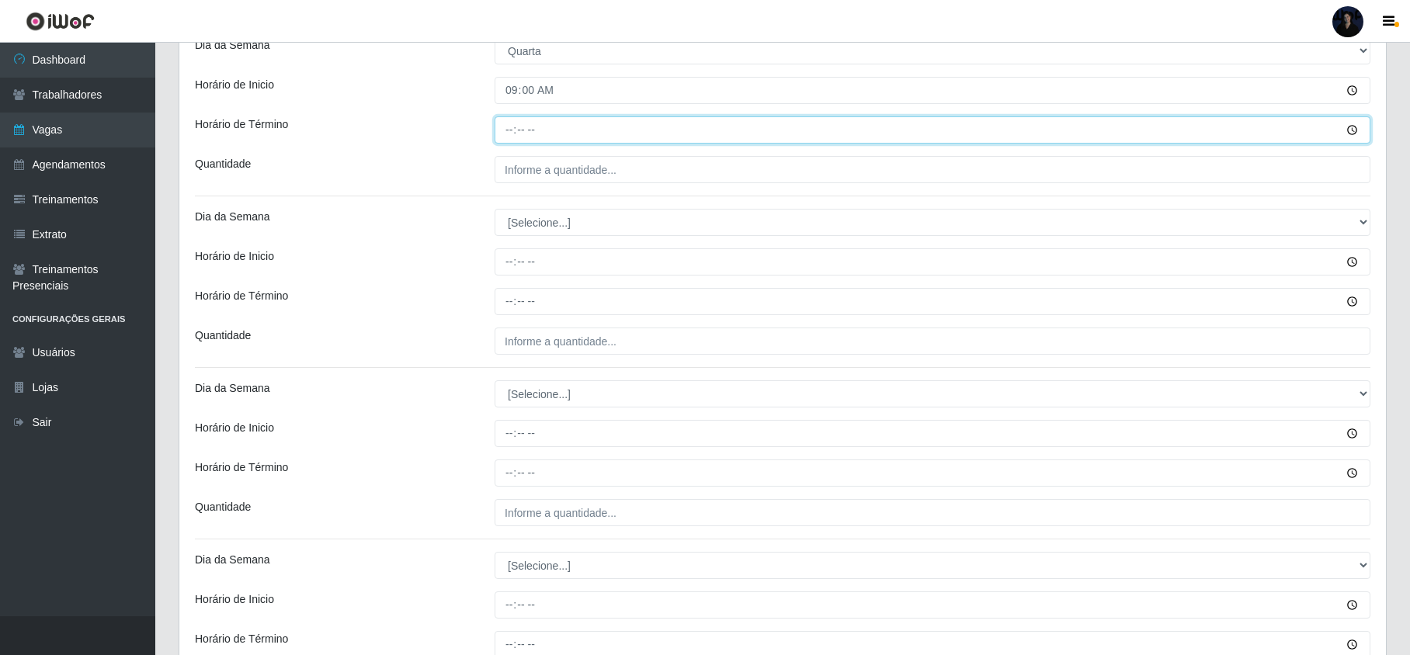
click at [509, 123] on input "Horário de Término" at bounding box center [933, 129] width 876 height 27
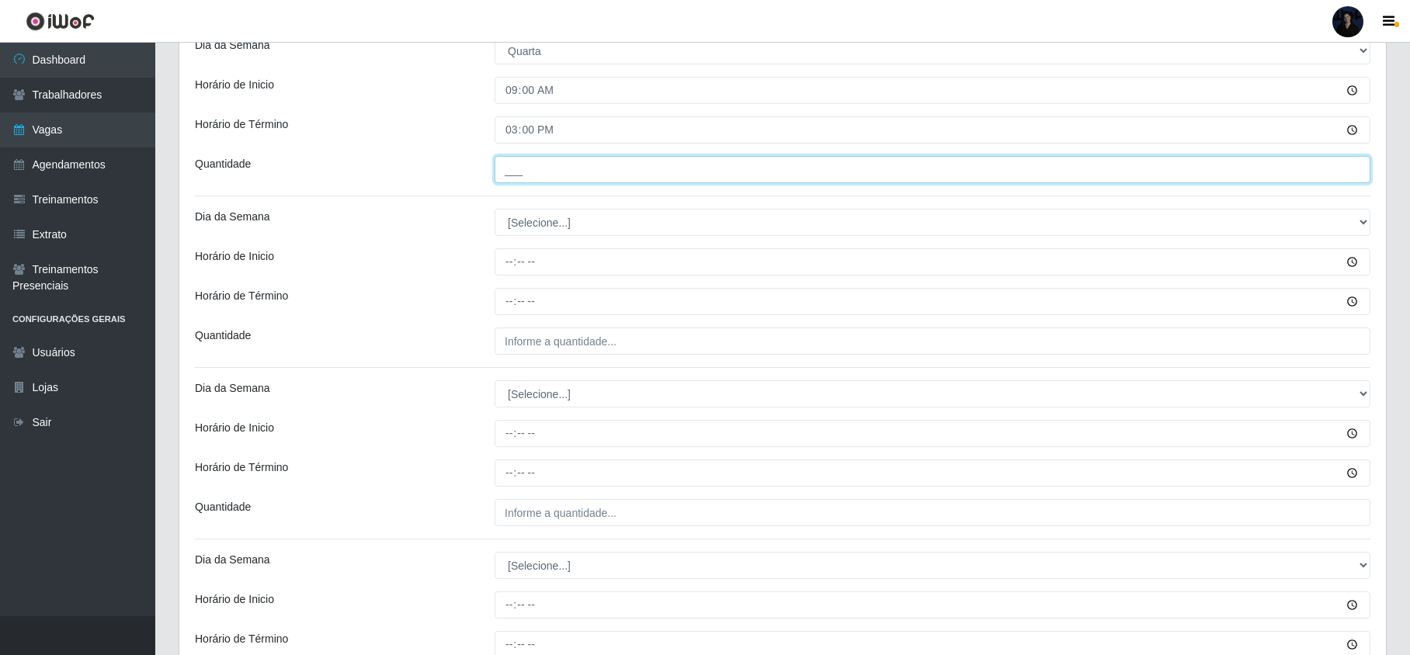
click at [507, 172] on input "___" at bounding box center [933, 169] width 876 height 27
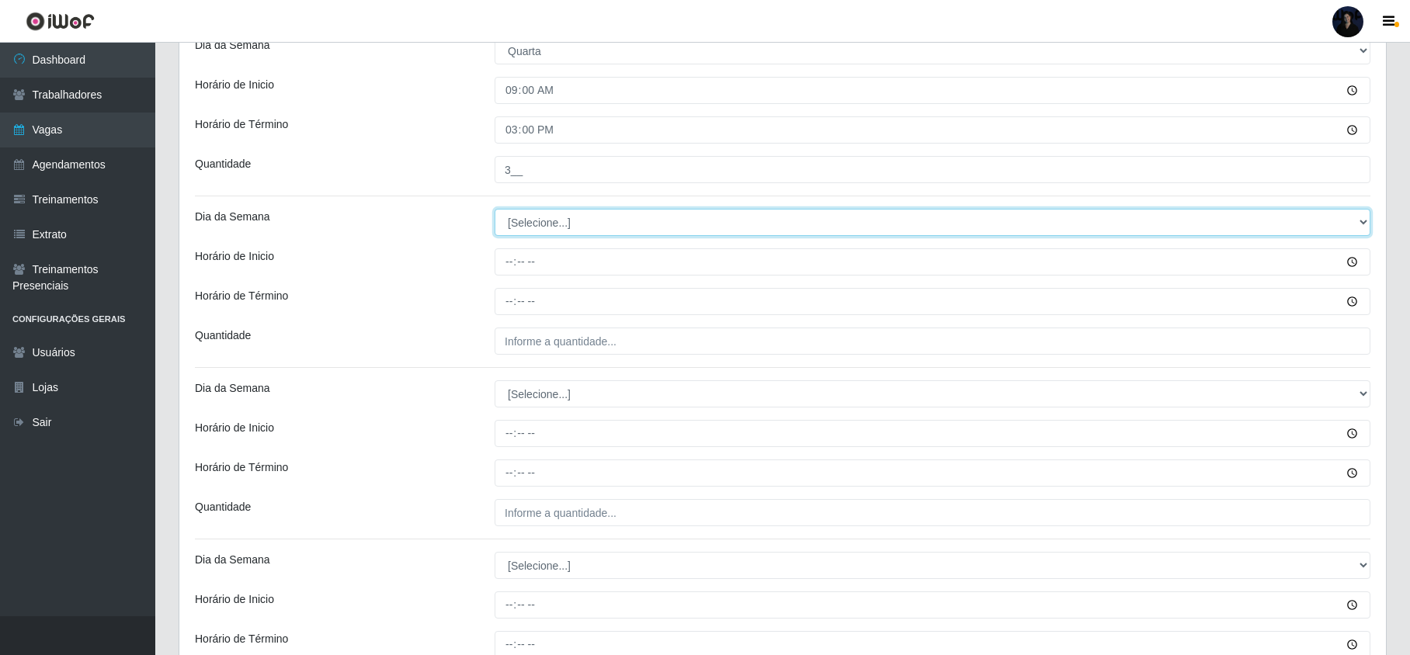
click at [532, 221] on select "[Selecione...] Segunda Terça Quarta Quinta Sexta Sábado Domingo" at bounding box center [933, 222] width 876 height 27
click at [495, 210] on select "[Selecione...] Segunda Terça Quarta Quinta Sexta Sábado Domingo" at bounding box center [933, 222] width 876 height 27
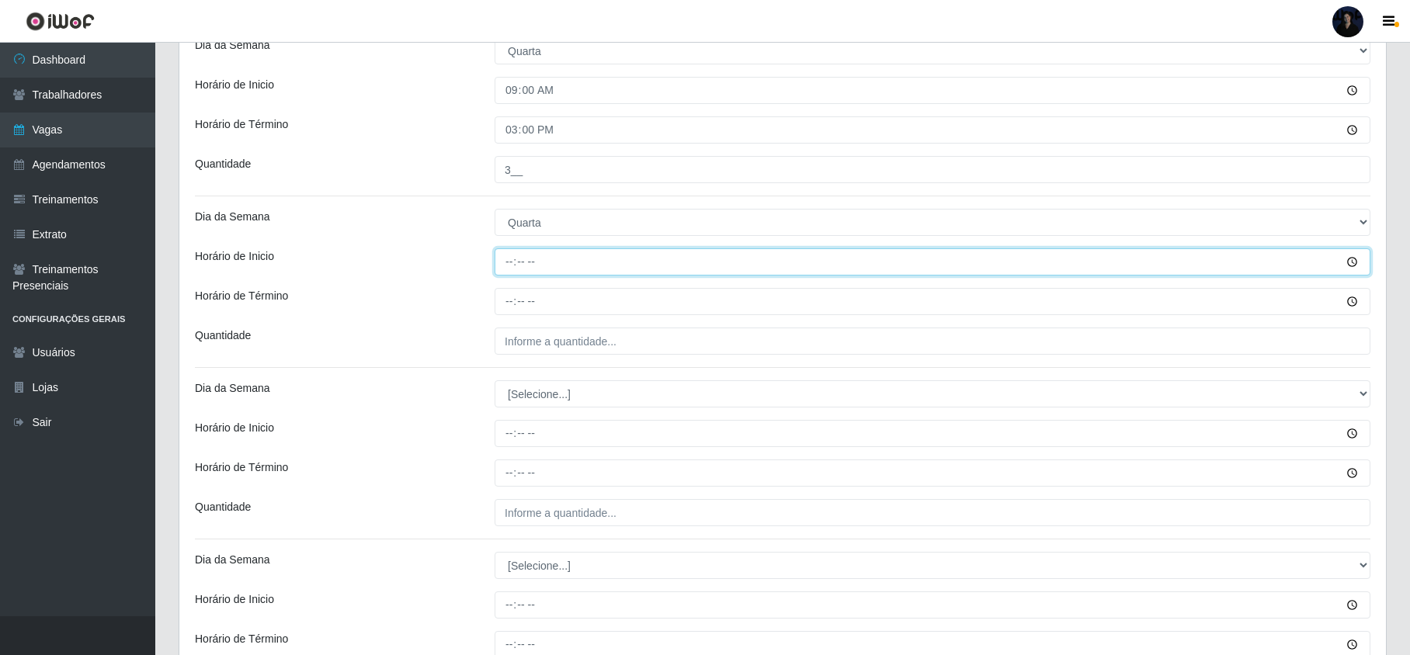
click at [500, 261] on input "Horário de Inicio" at bounding box center [933, 261] width 876 height 27
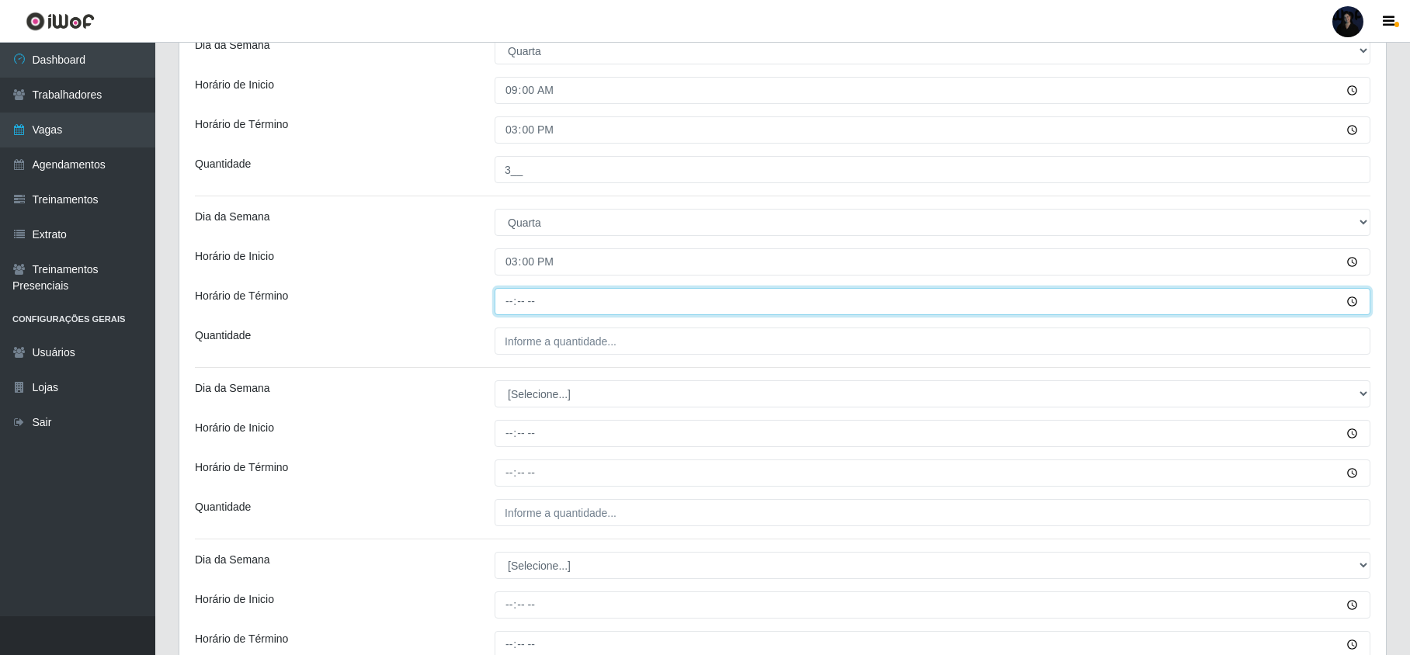
click at [508, 299] on input "Horário de Término" at bounding box center [933, 301] width 876 height 27
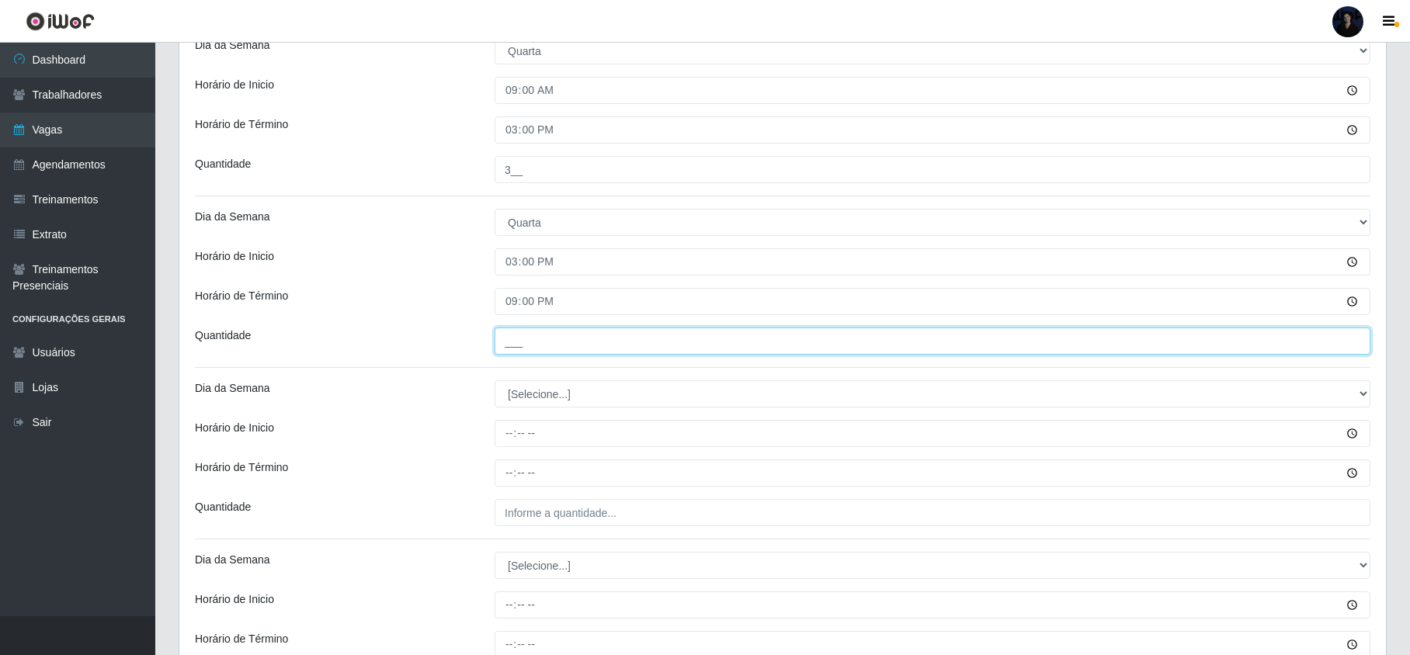
click at [509, 335] on input "___" at bounding box center [933, 341] width 876 height 27
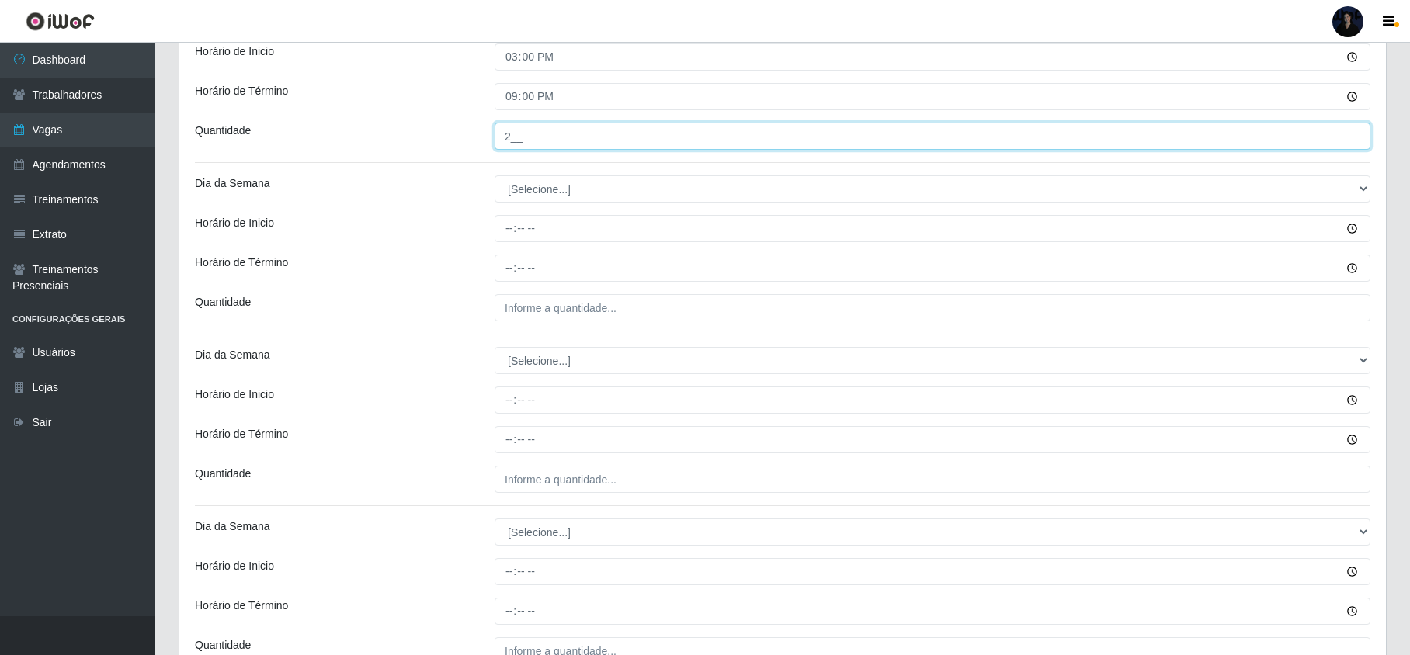
scroll to position [621, 0]
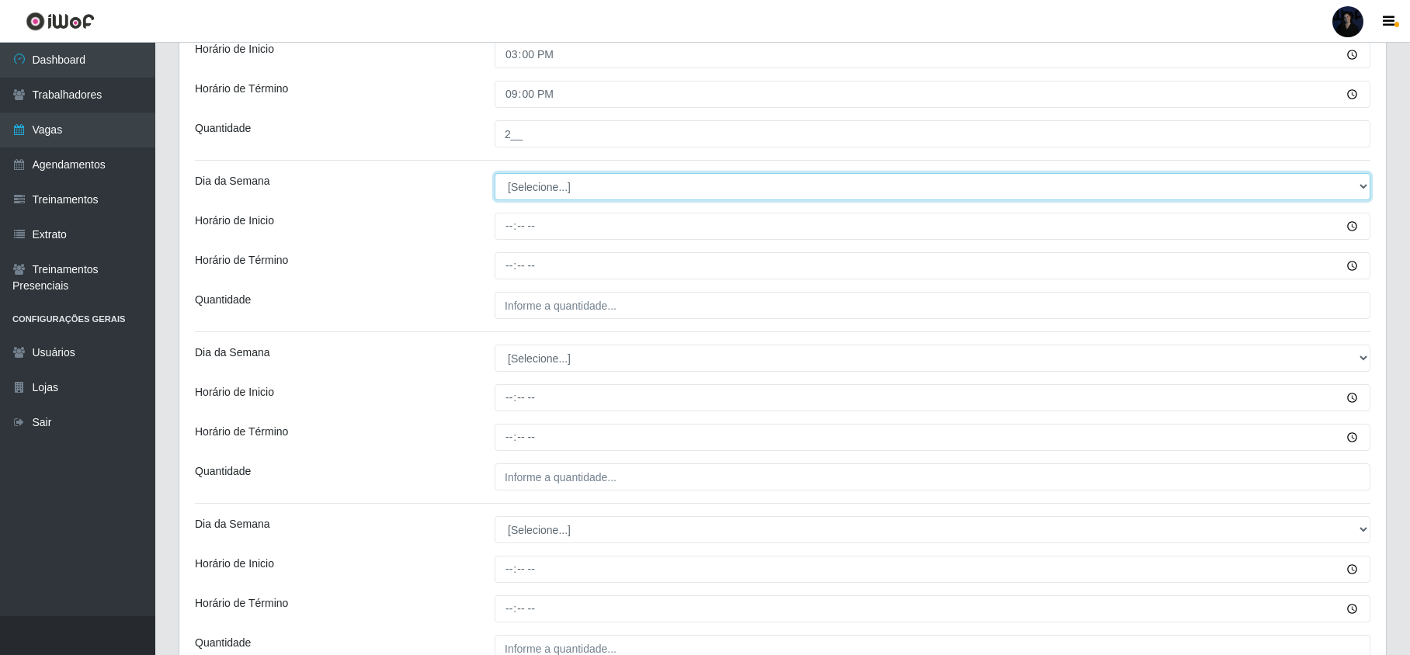
click at [526, 190] on select "[Selecione...] Segunda Terça Quarta Quinta Sexta Sábado Domingo" at bounding box center [933, 186] width 876 height 27
click at [495, 175] on select "[Selecione...] Segunda Terça Quarta Quinta Sexta Sábado Domingo" at bounding box center [933, 186] width 876 height 27
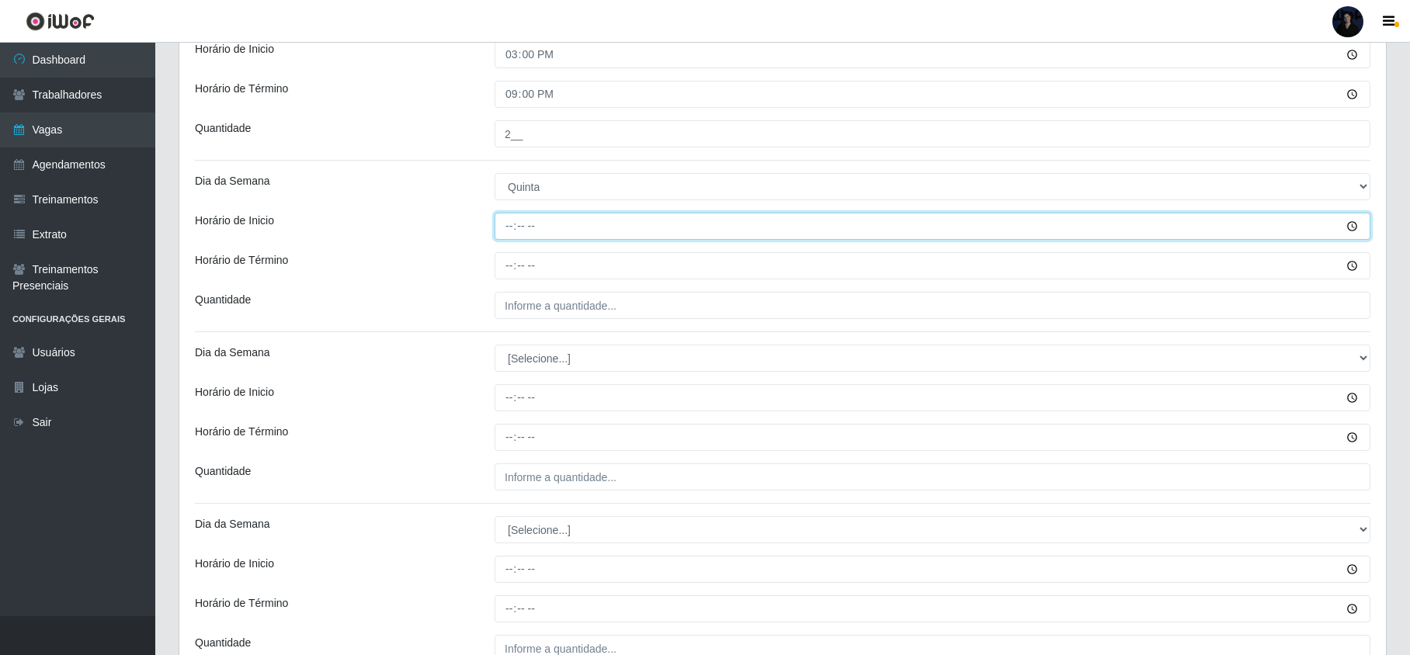
click at [516, 228] on input "Horário de Inicio" at bounding box center [933, 226] width 876 height 27
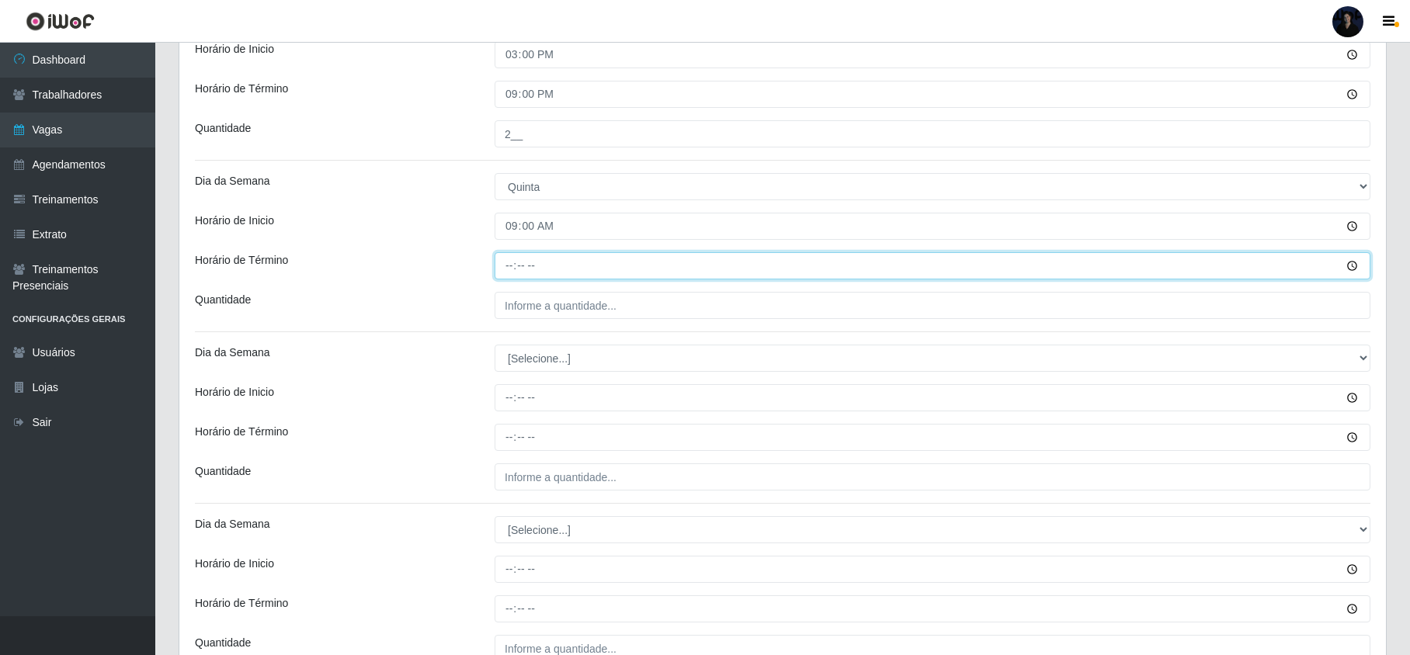
click at [505, 272] on input "Horário de Término" at bounding box center [933, 265] width 876 height 27
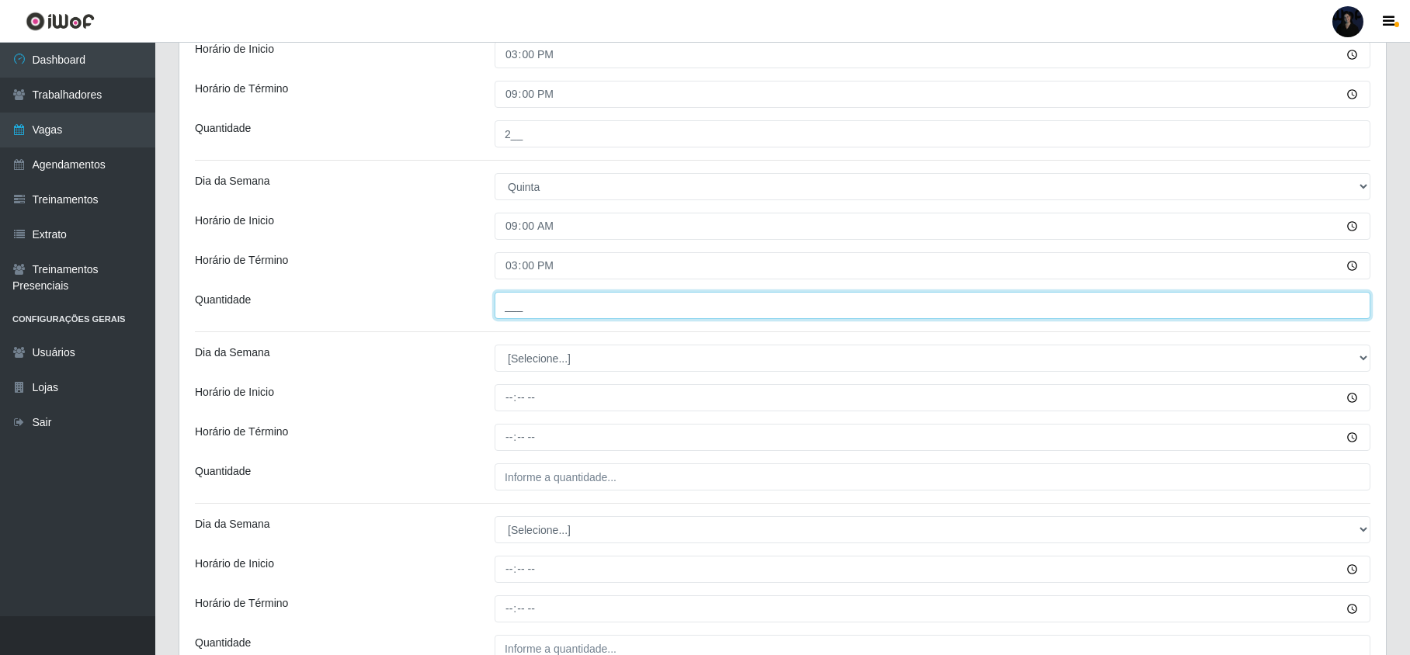
click at [532, 314] on input "___" at bounding box center [933, 305] width 876 height 27
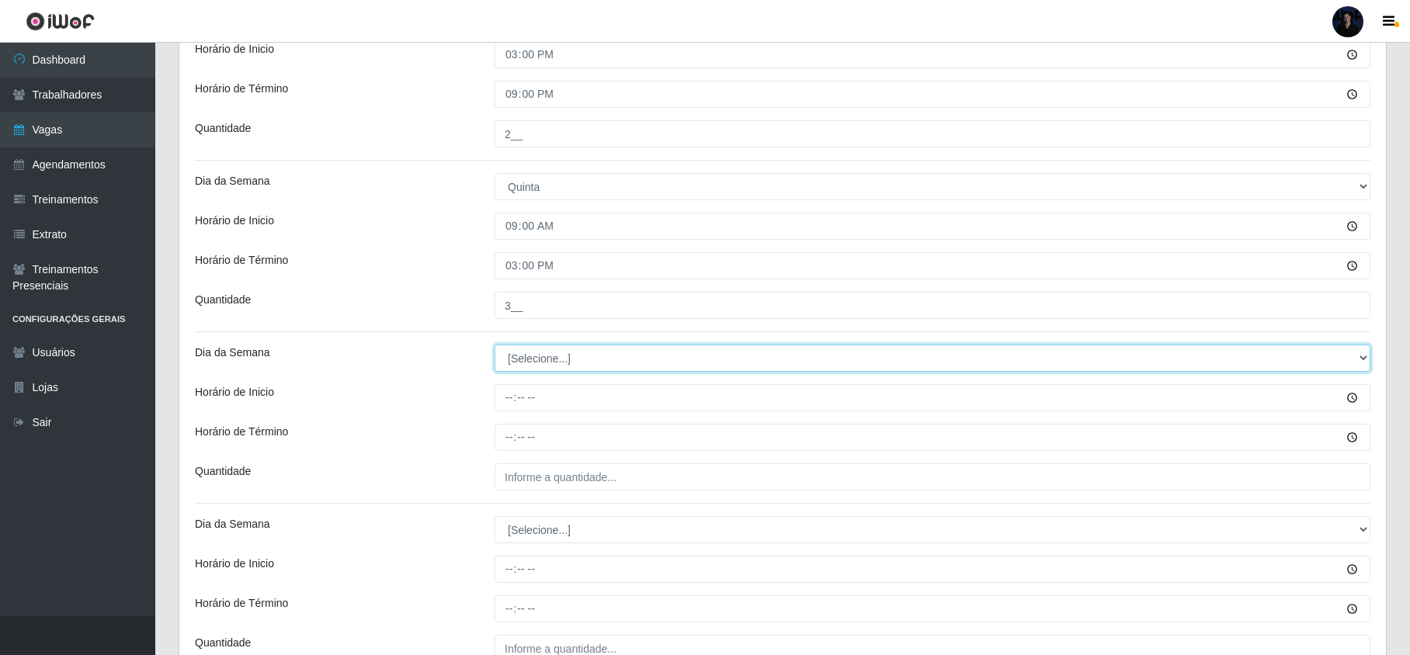
click at [517, 358] on select "[Selecione...] Segunda Terça Quarta Quinta Sexta Sábado Domingo" at bounding box center [933, 358] width 876 height 27
click at [495, 347] on select "[Selecione...] Segunda Terça Quarta Quinta Sexta Sábado Domingo" at bounding box center [933, 358] width 876 height 27
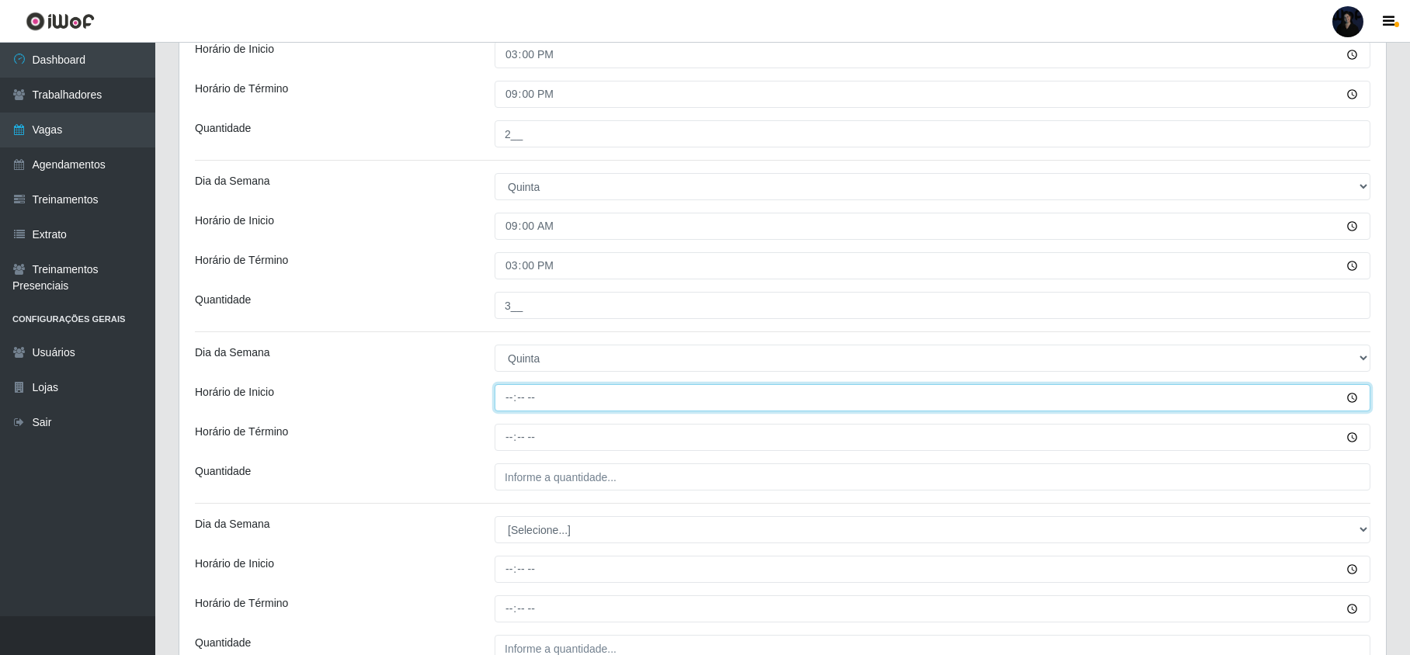
click at [507, 394] on input "Horário de Inicio" at bounding box center [933, 397] width 876 height 27
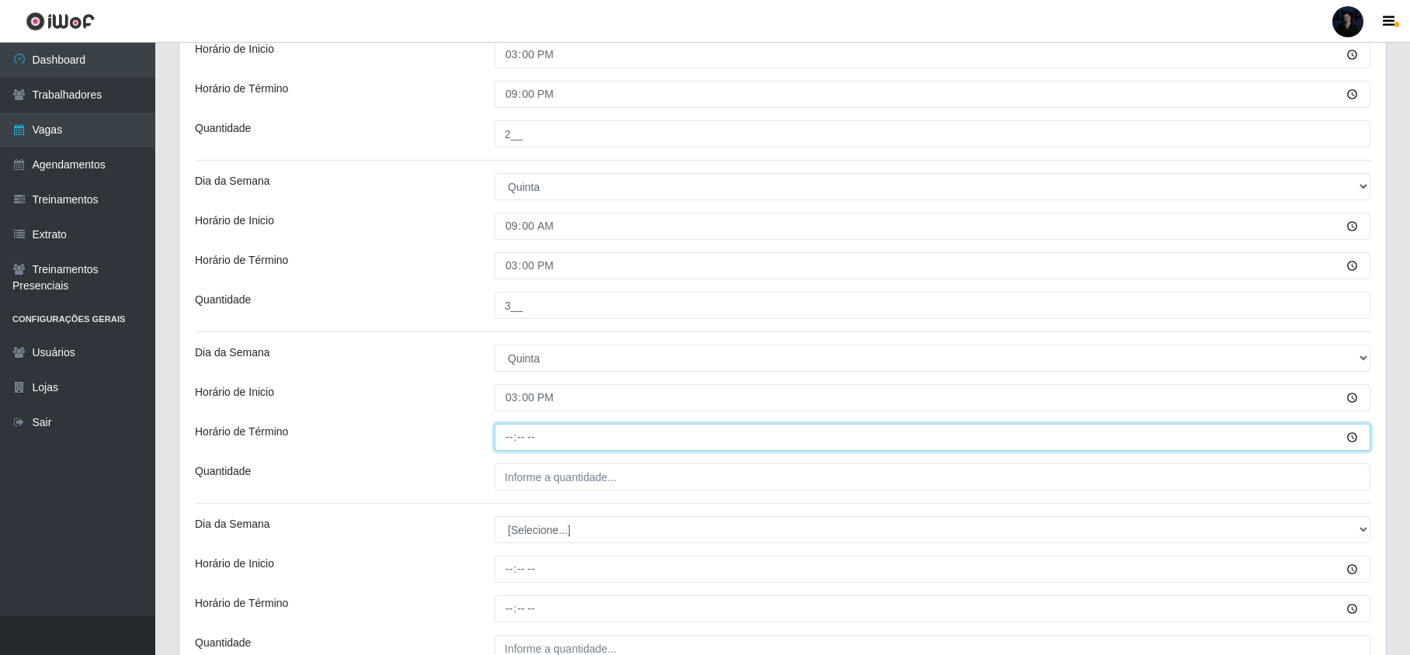
click at [512, 438] on input "Horário de Término" at bounding box center [933, 437] width 876 height 27
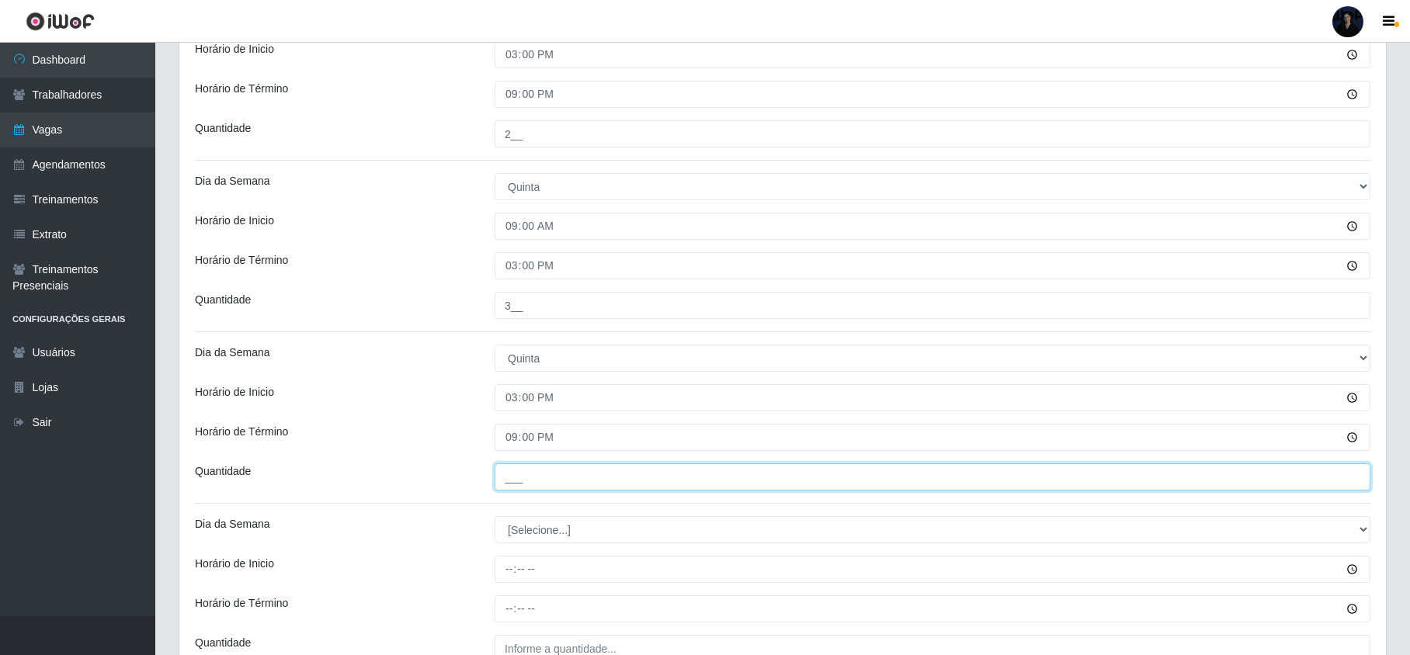
click at [530, 491] on input "___" at bounding box center [933, 477] width 876 height 27
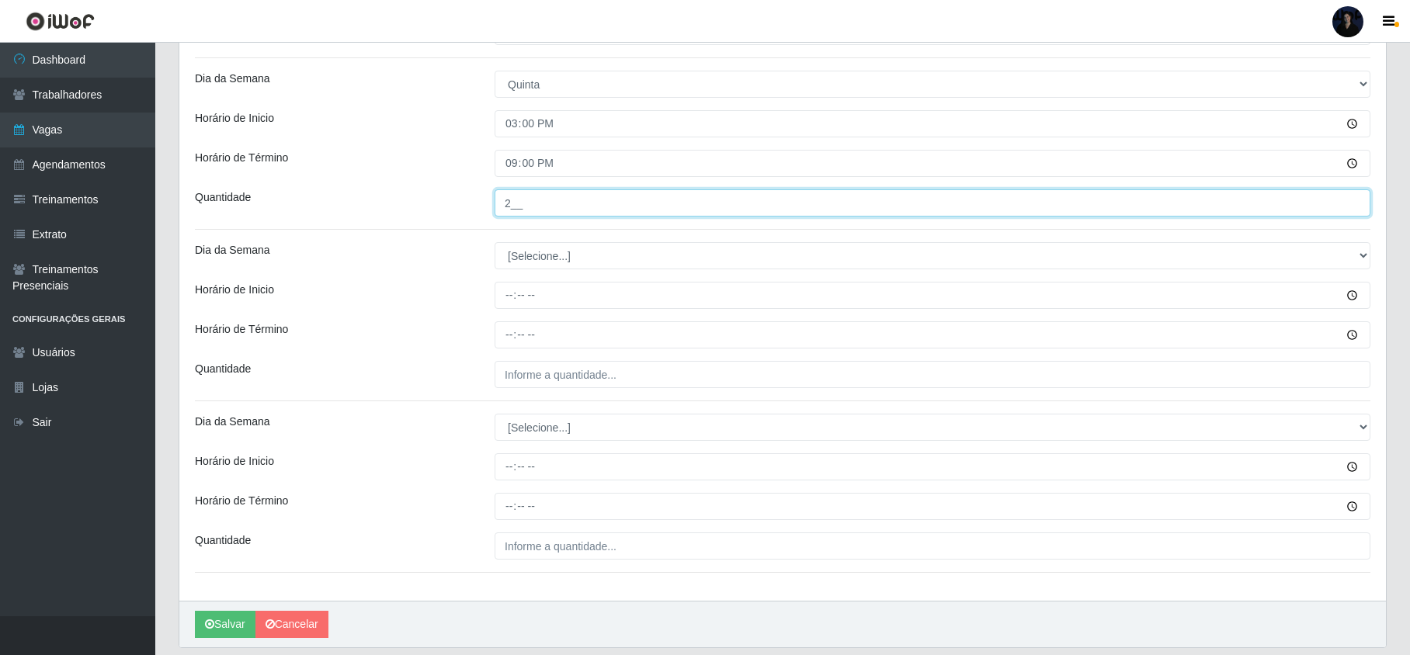
scroll to position [846, 0]
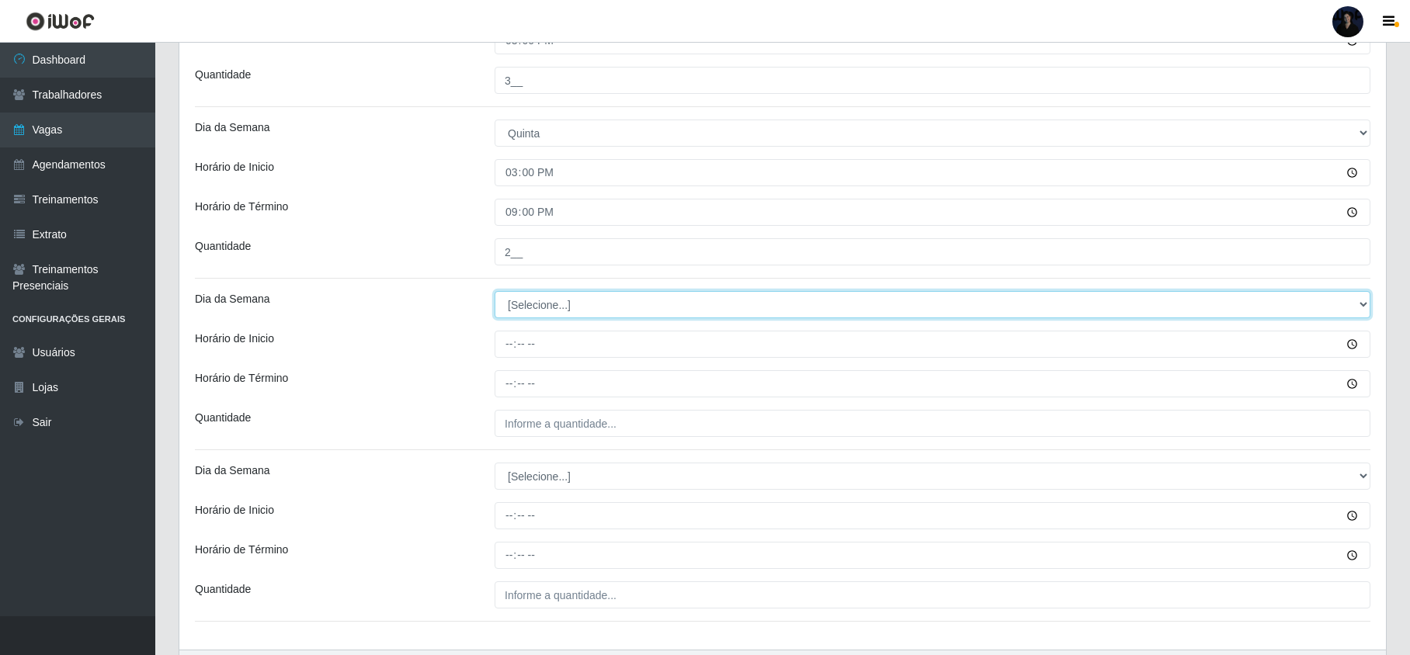
click at [519, 298] on select "[Selecione...] Segunda Terça Quarta Quinta Sexta Sábado Domingo" at bounding box center [933, 304] width 876 height 27
click at [495, 294] on select "[Selecione...] Segunda Terça Quarta Quinta Sexta Sábado Domingo" at bounding box center [933, 304] width 876 height 27
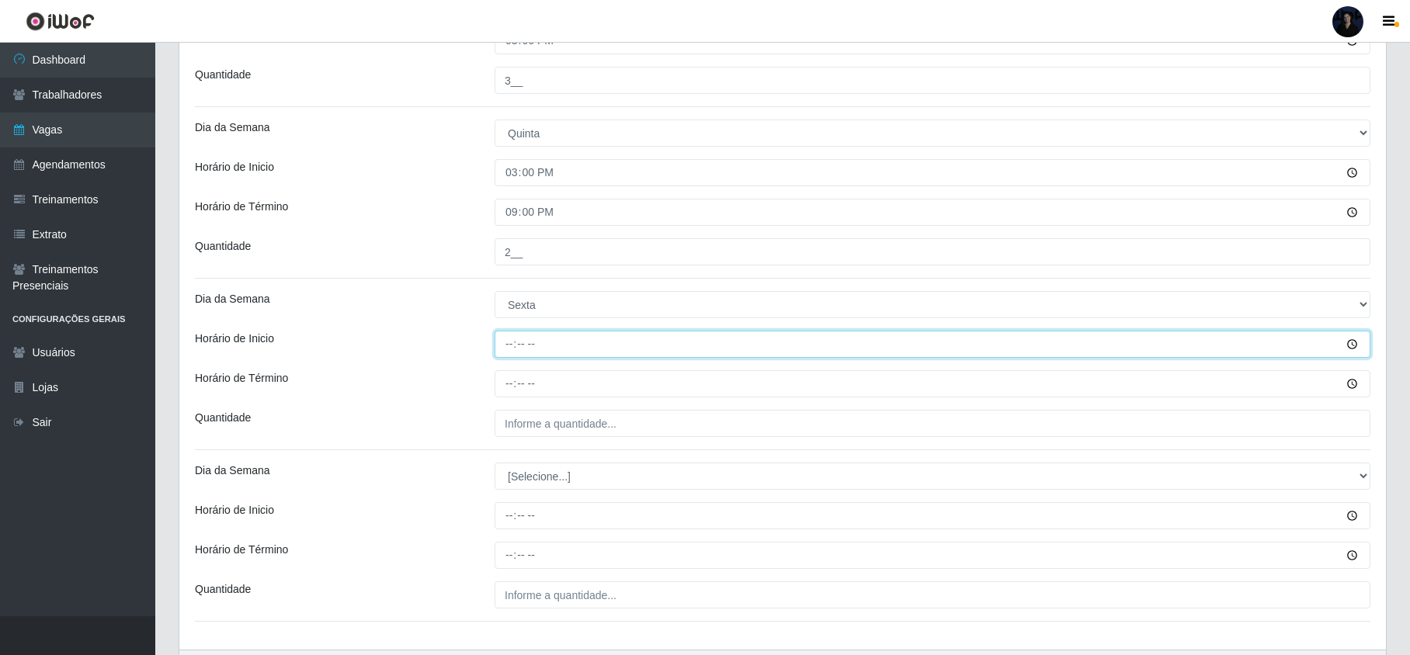
click at [512, 349] on input "Horário de Inicio" at bounding box center [933, 344] width 876 height 27
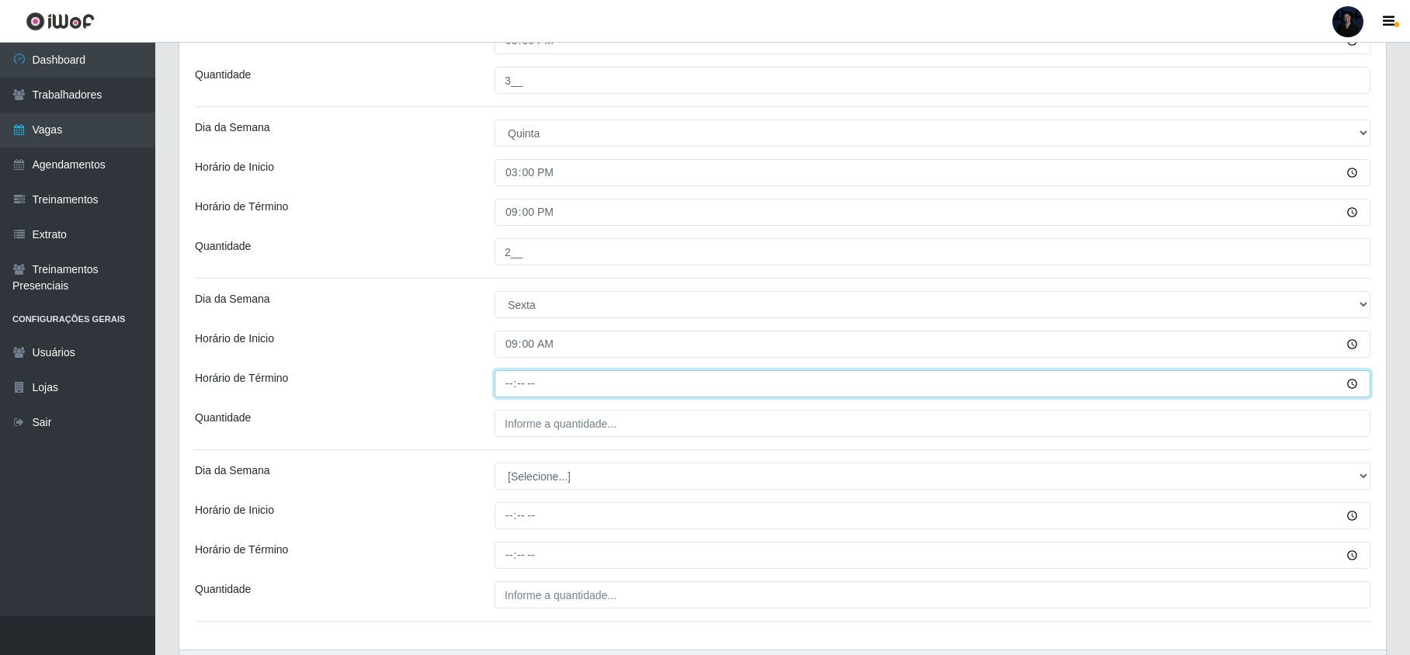
click at [505, 387] on input "Horário de Término" at bounding box center [933, 383] width 876 height 27
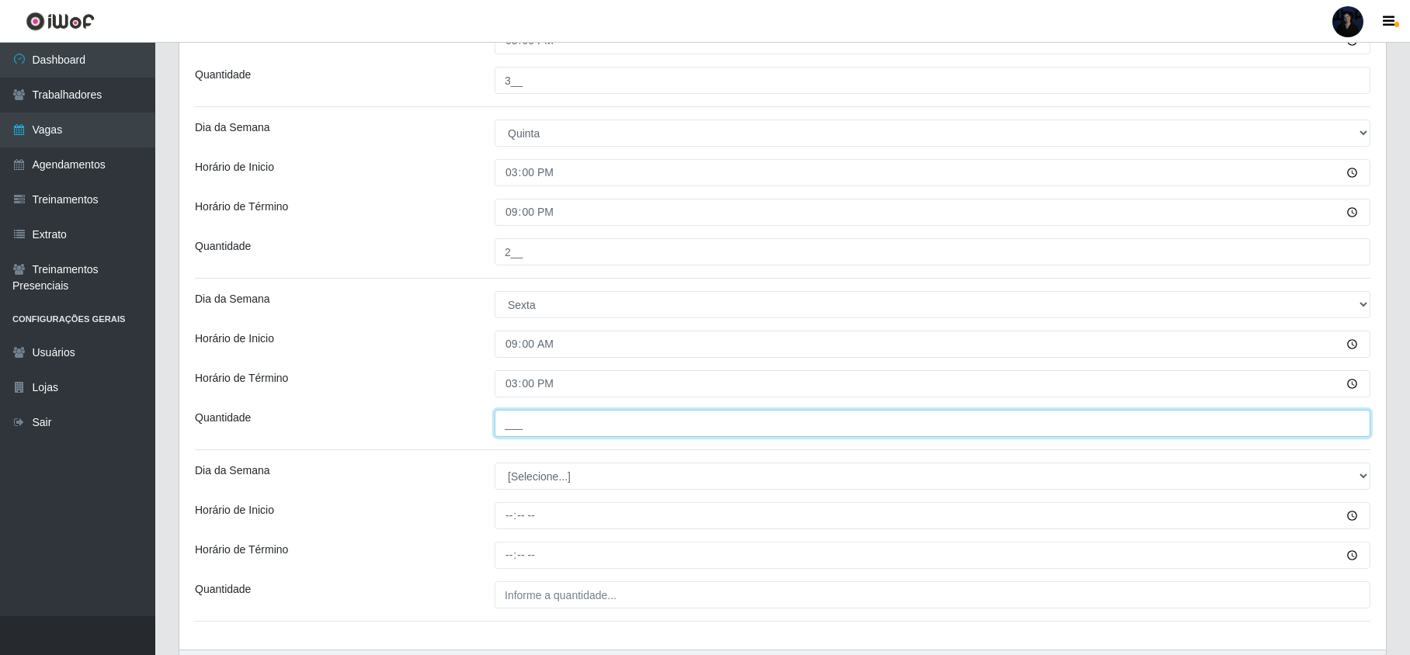
click at [514, 419] on input "___" at bounding box center [933, 423] width 876 height 27
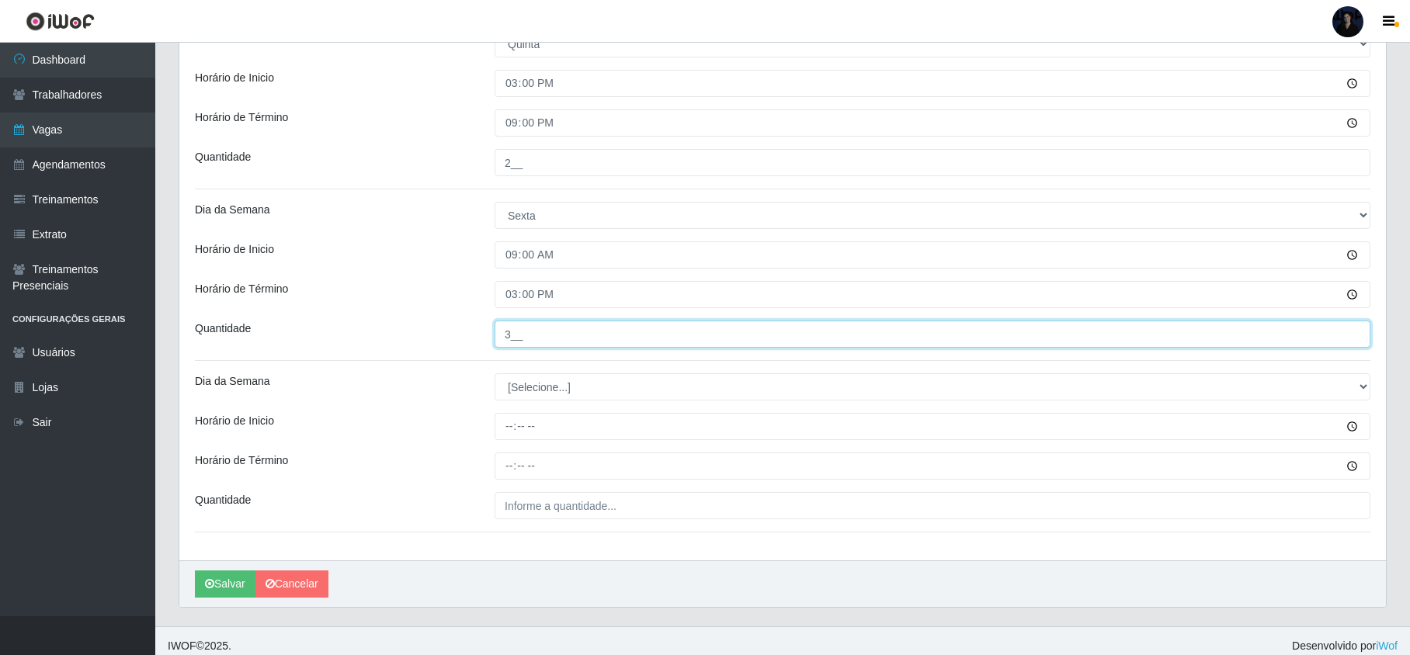
scroll to position [950, 0]
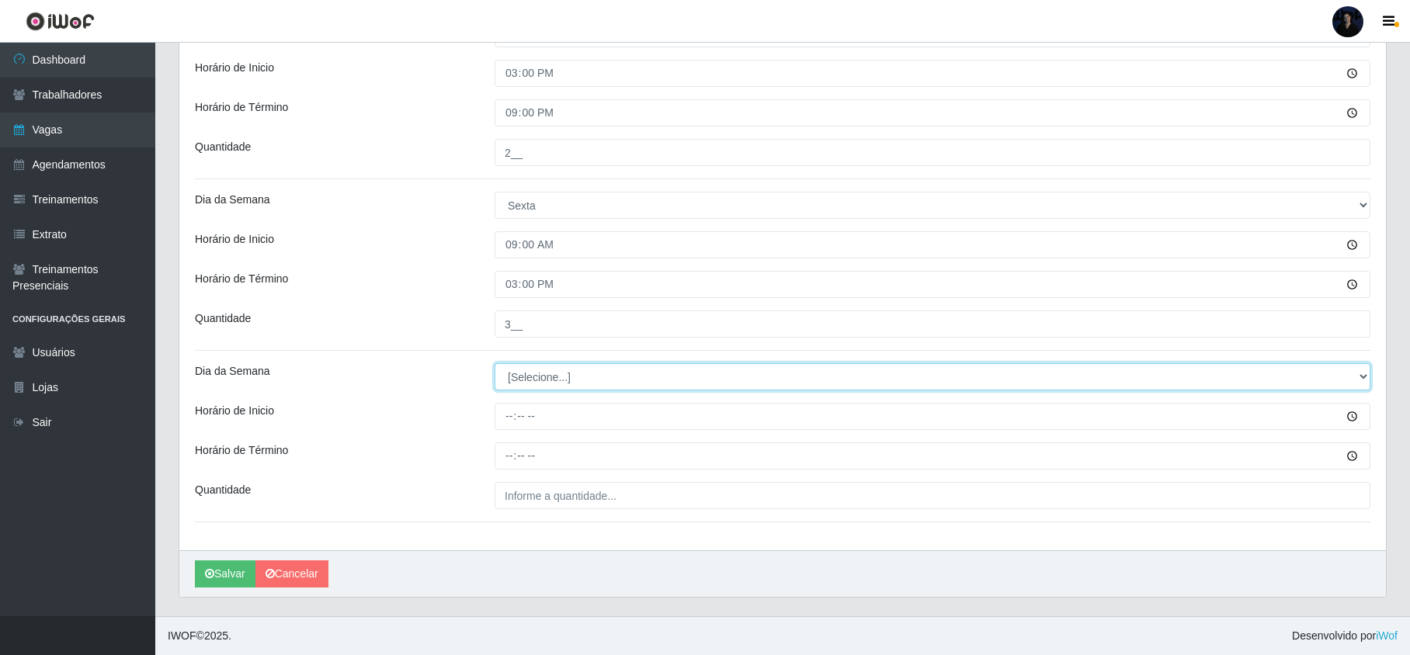
click at [532, 382] on select "[Selecione...] Segunda Terça Quarta Quinta Sexta Sábado Domingo" at bounding box center [933, 376] width 876 height 27
click at [495, 363] on select "[Selecione...] Segunda Terça Quarta Quinta Sexta Sábado Domingo" at bounding box center [933, 376] width 876 height 27
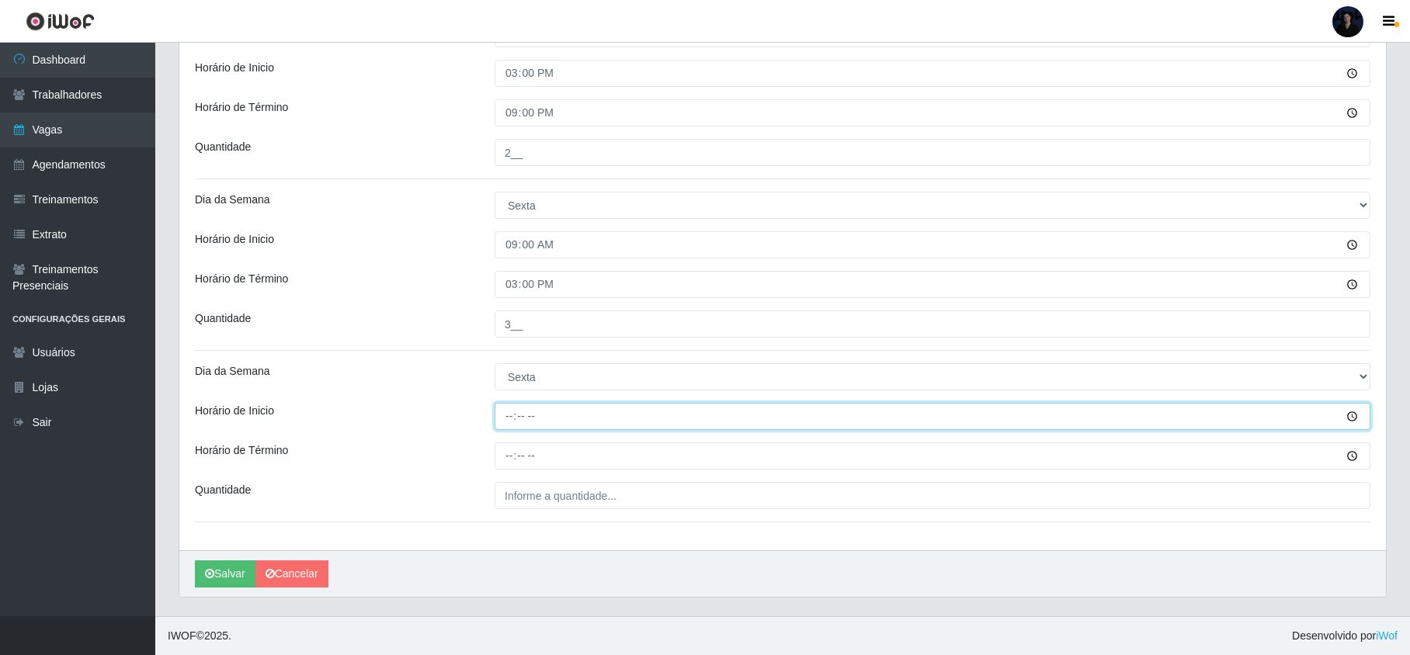
click at [508, 417] on input "Horário de Inicio" at bounding box center [933, 416] width 876 height 27
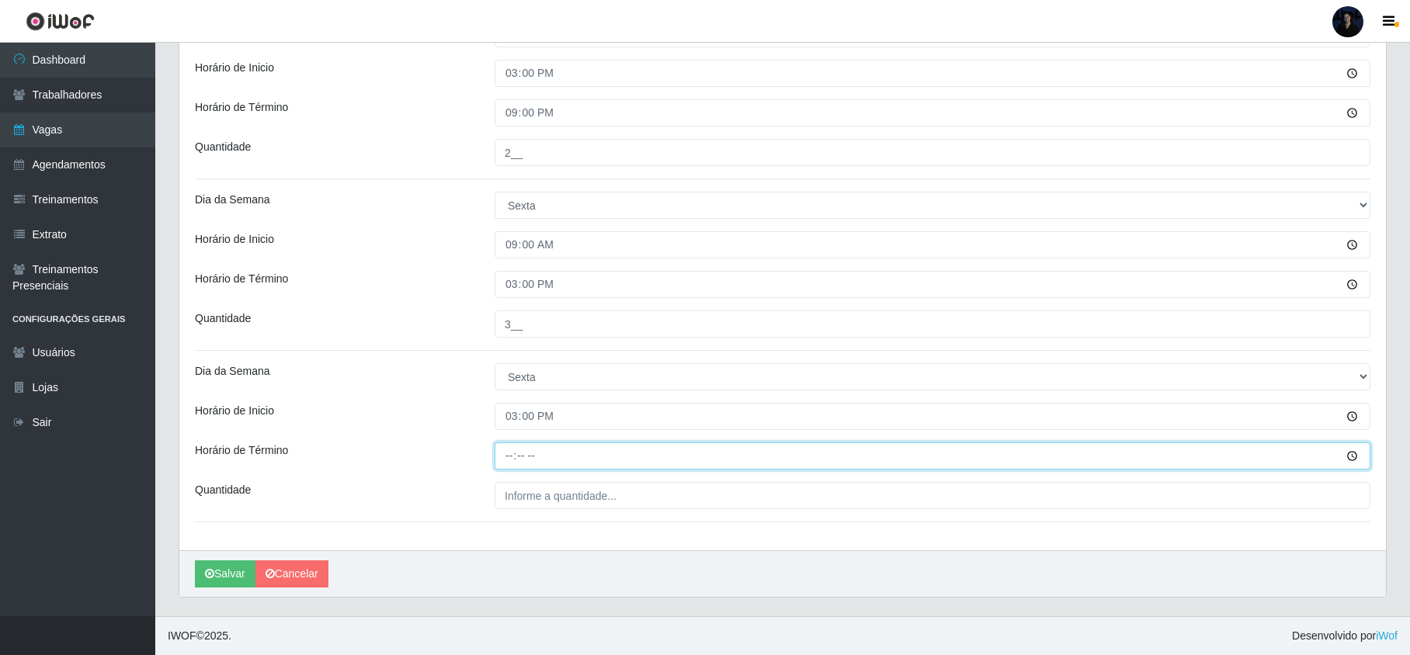
click at [507, 458] on input "Horário de Término" at bounding box center [933, 456] width 876 height 27
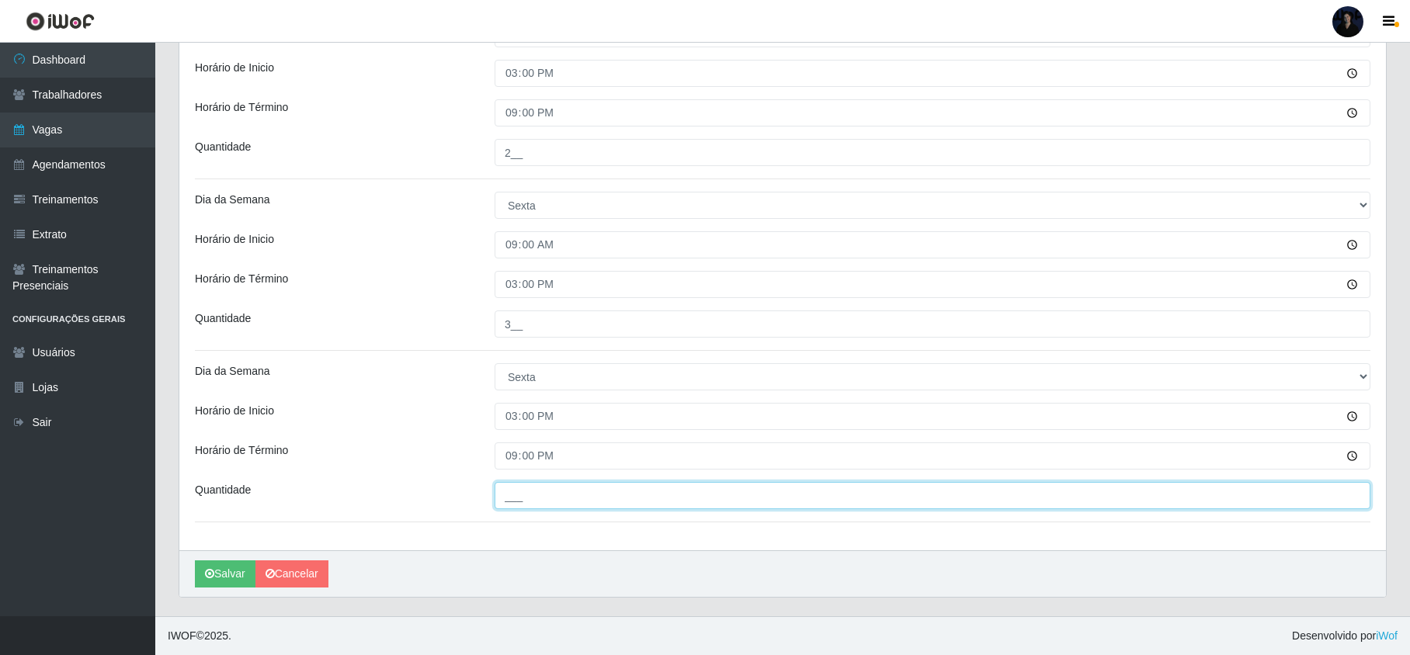
click at [517, 505] on input "___" at bounding box center [933, 495] width 876 height 27
click at [212, 572] on icon "submit" at bounding box center [209, 573] width 9 height 11
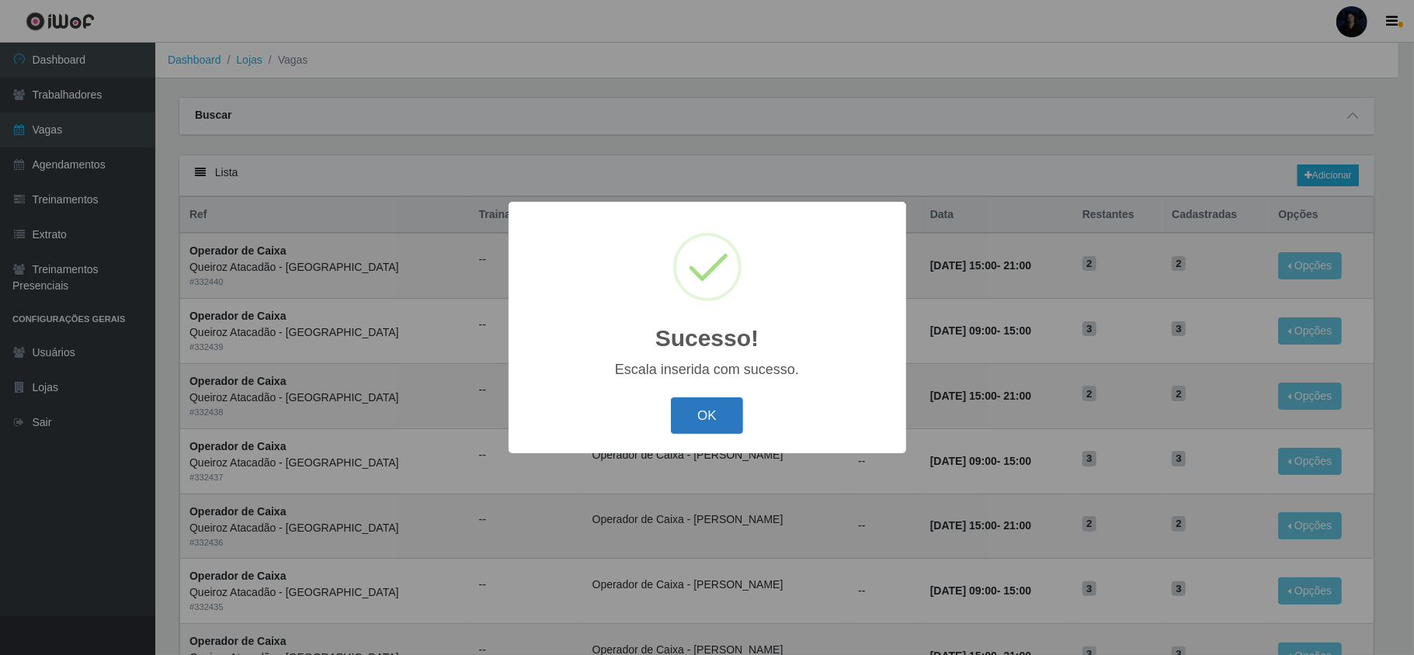
click at [688, 412] on button "OK" at bounding box center [707, 416] width 72 height 36
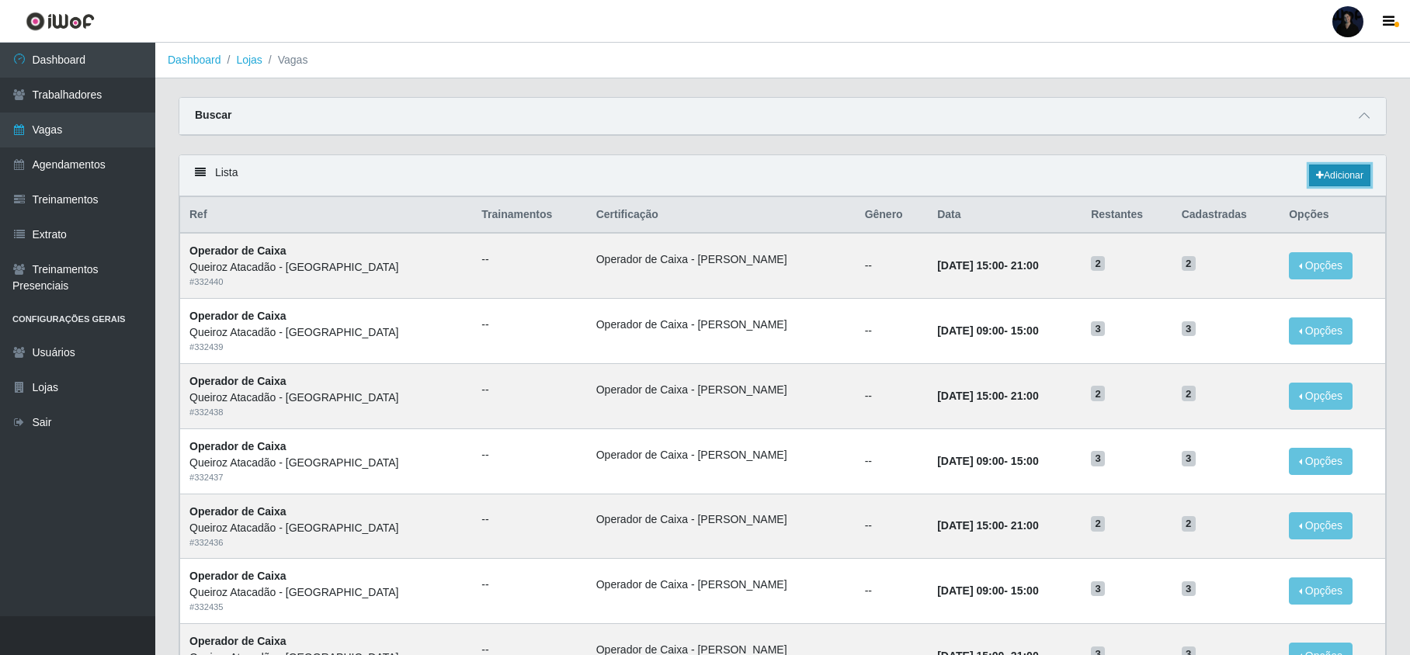
click at [1349, 172] on link "Adicionar" at bounding box center [1339, 176] width 61 height 22
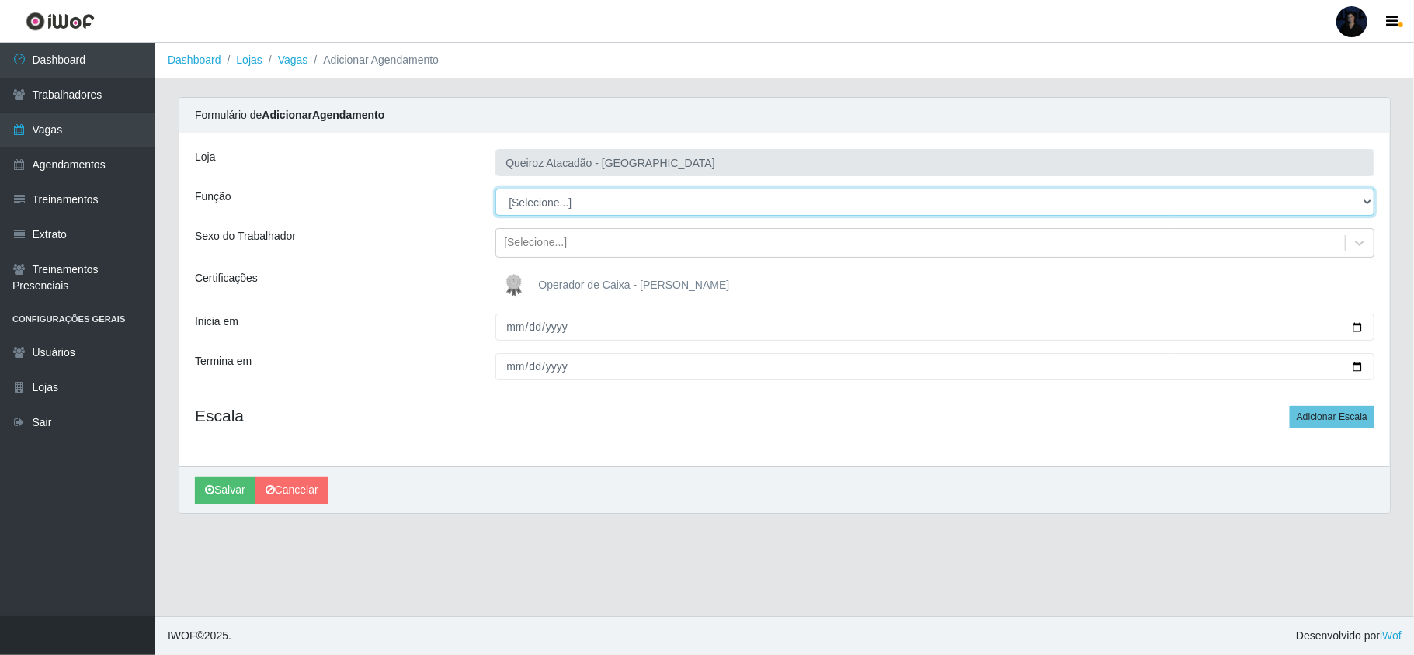
click at [544, 194] on select "[Selecione...] Embalador Embalador + Embalador ++ Operador de Caixa Operador de…" at bounding box center [934, 202] width 879 height 27
click at [495, 189] on select "[Selecione...] Embalador Embalador + Embalador ++ Operador de Caixa Operador de…" at bounding box center [934, 202] width 879 height 27
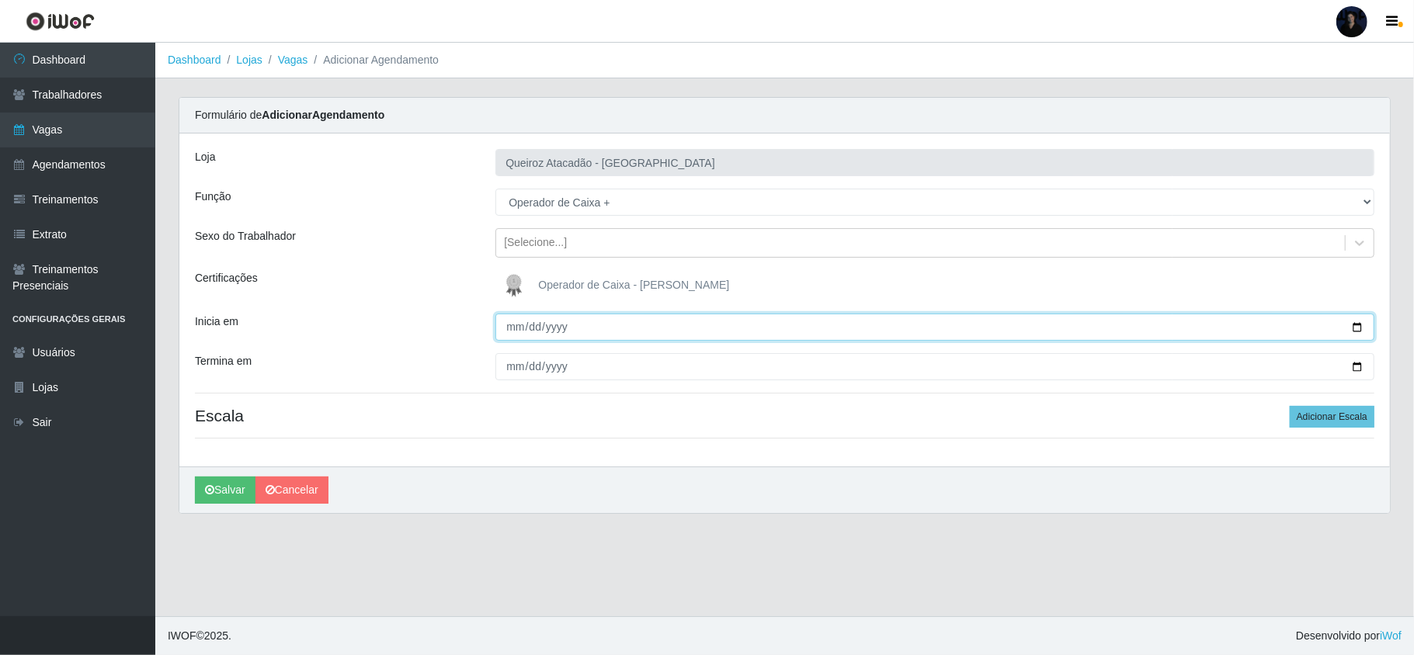
click at [506, 323] on input "Inicia em" at bounding box center [934, 327] width 879 height 27
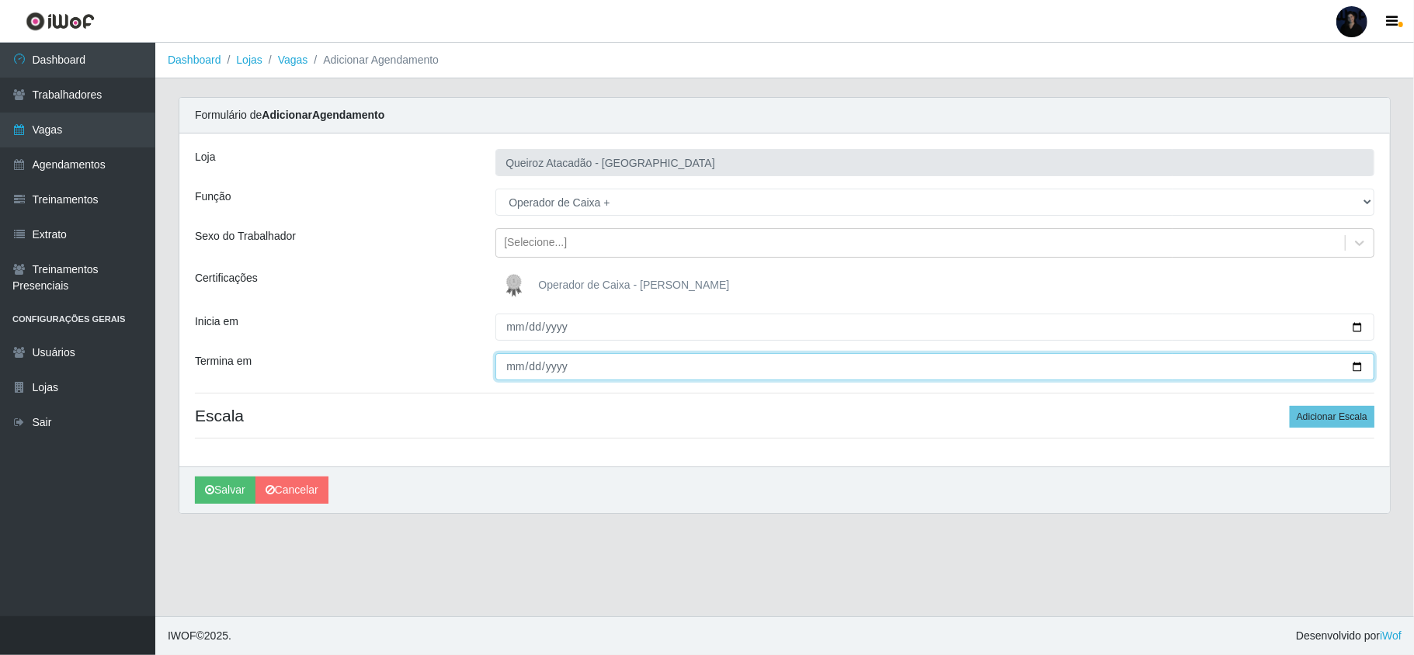
click at [510, 365] on input "Termina em" at bounding box center [934, 366] width 879 height 27
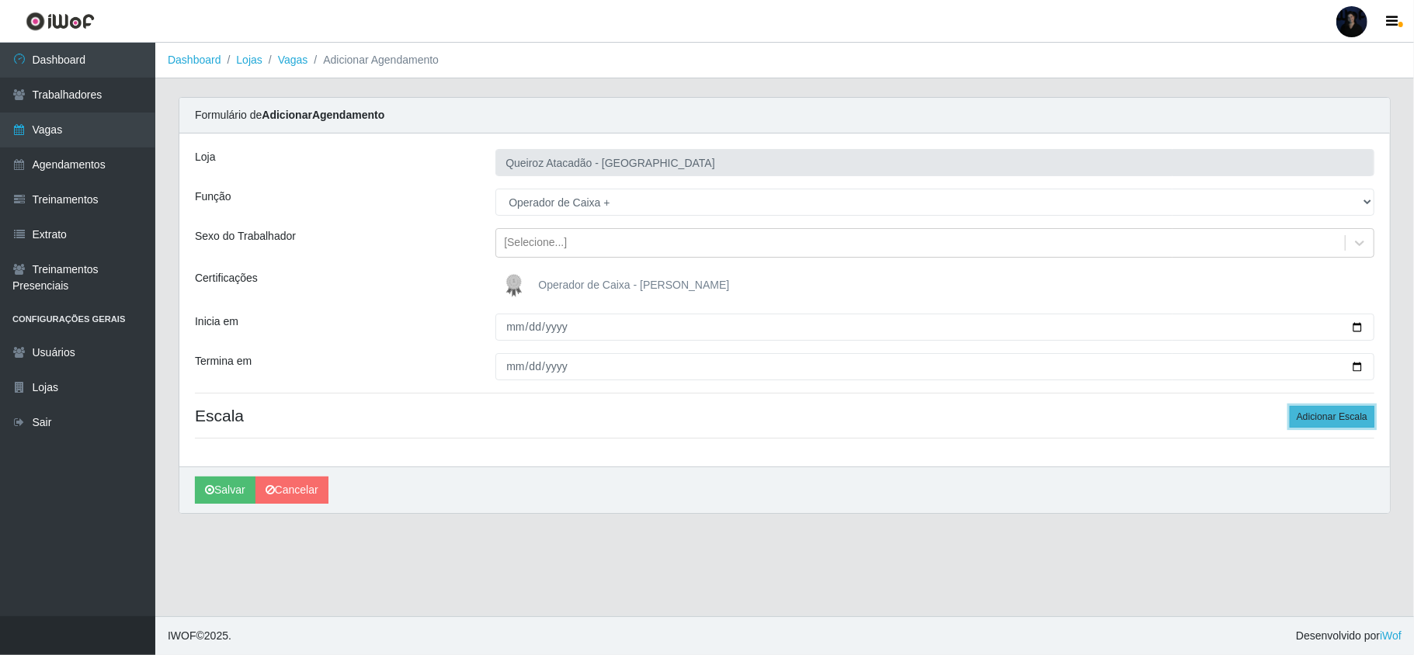
click at [1327, 417] on button "Adicionar Escala" at bounding box center [1332, 417] width 85 height 22
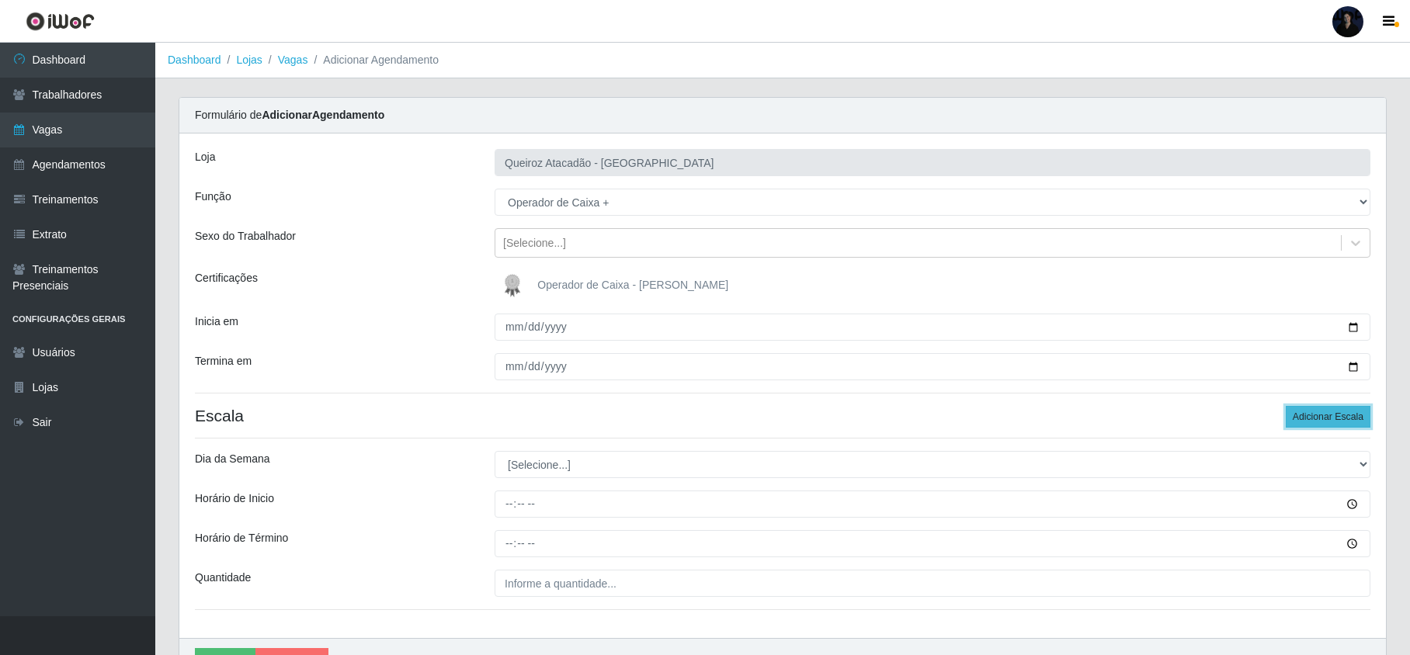
click at [1327, 417] on button "Adicionar Escala" at bounding box center [1328, 417] width 85 height 22
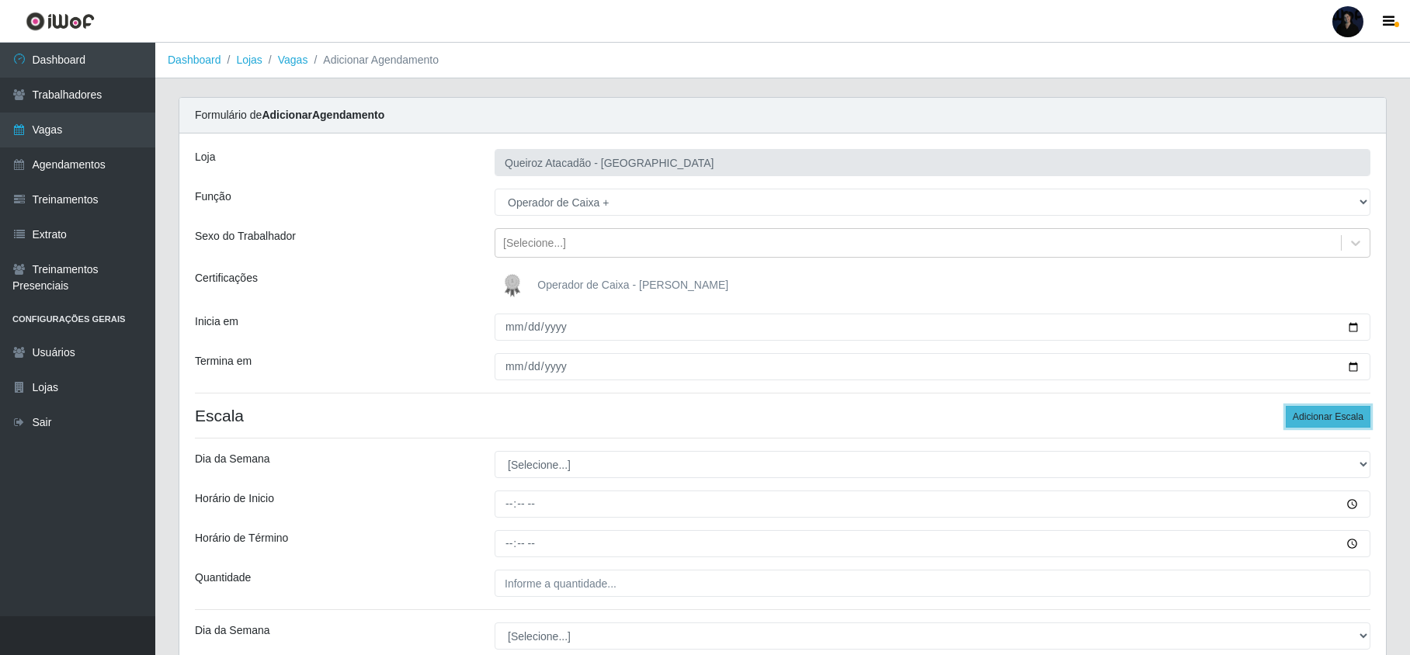
click at [1327, 417] on button "Adicionar Escala" at bounding box center [1328, 417] width 85 height 22
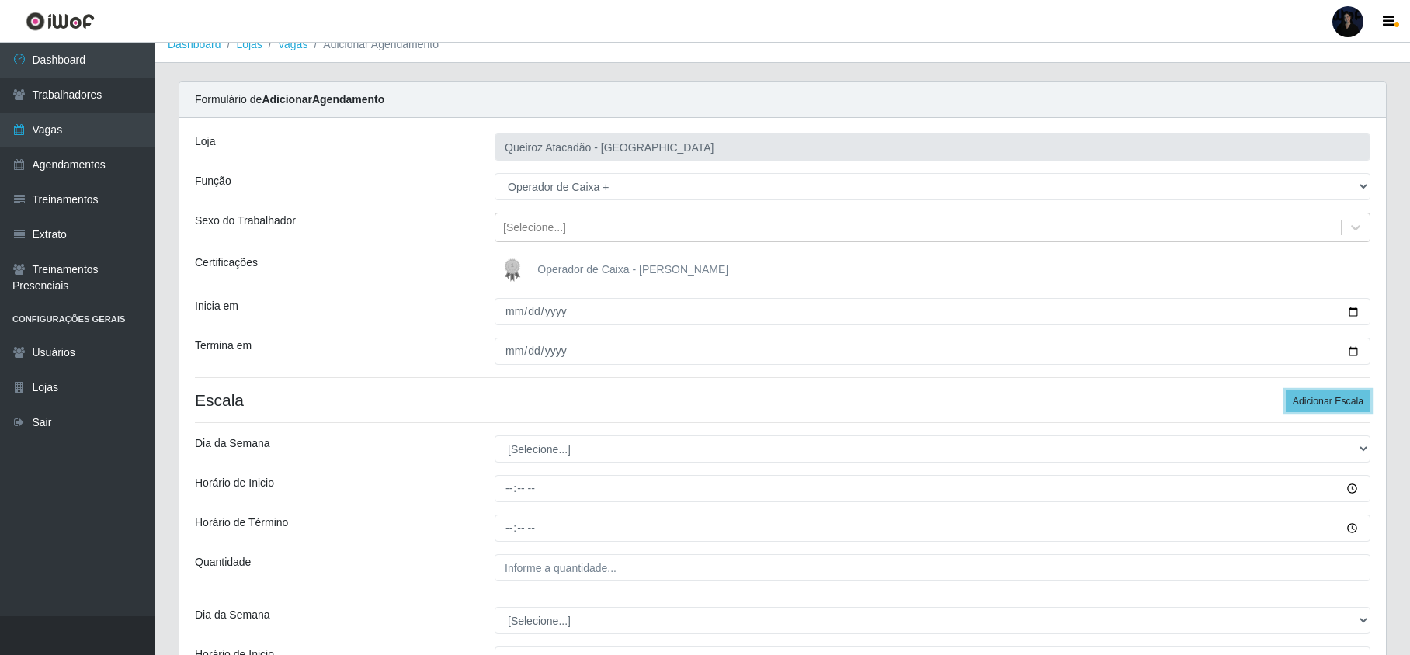
scroll to position [207, 0]
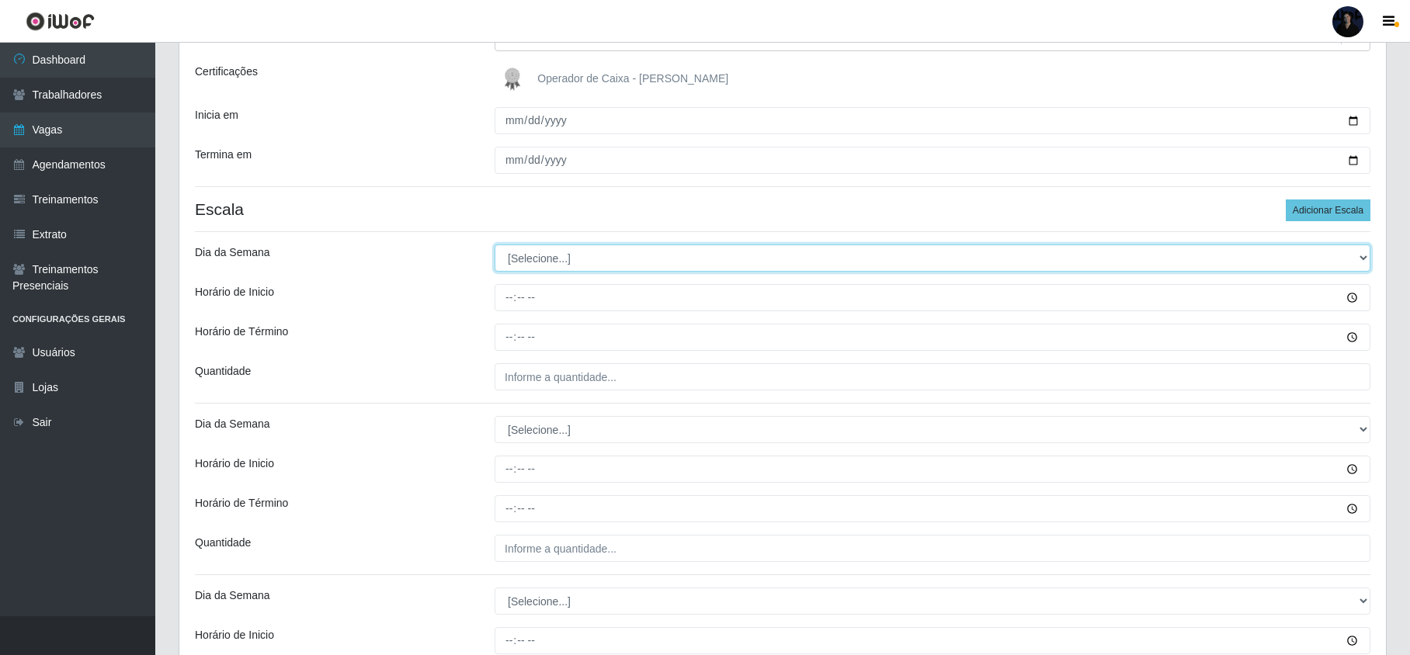
click at [591, 258] on select "[Selecione...] Segunda Terça Quarta Quinta Sexta Sábado Domingo" at bounding box center [933, 258] width 876 height 27
click at [495, 245] on select "[Selecione...] Segunda Terça Quarta Quinta Sexta Sábado Domingo" at bounding box center [933, 258] width 876 height 27
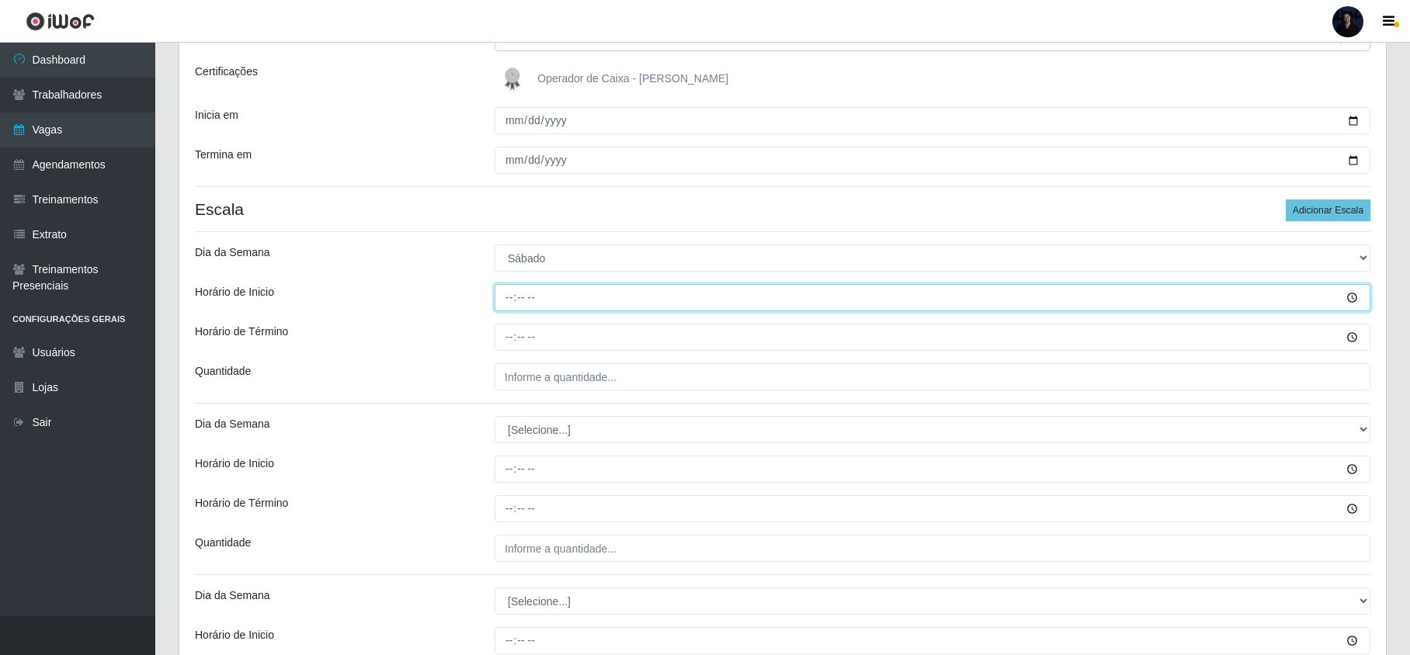
click at [506, 293] on input "Horário de Inicio" at bounding box center [933, 297] width 876 height 27
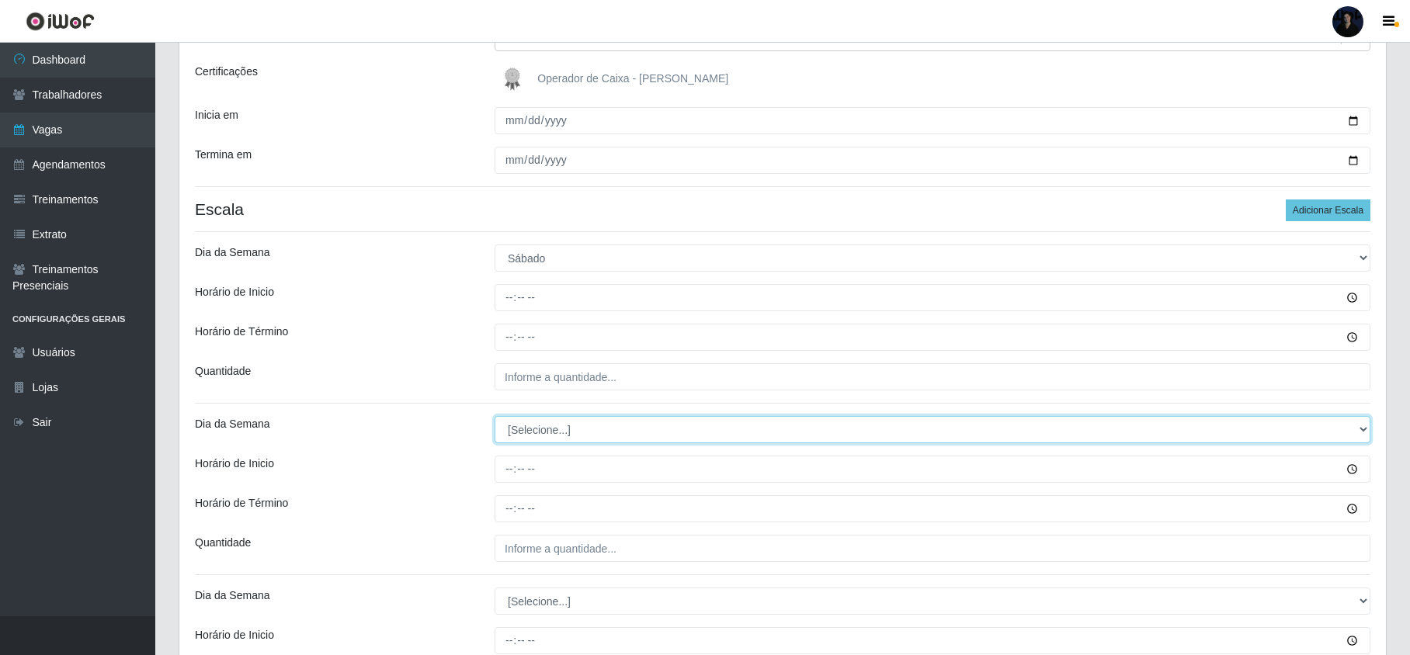
click at [541, 439] on select "[Selecione...] Segunda Terça Quarta Quinta Sexta Sábado Domingo" at bounding box center [933, 429] width 876 height 27
click at [495, 418] on select "[Selecione...] Segunda Terça Quarta Quinta Sexta Sábado Domingo" at bounding box center [933, 429] width 876 height 27
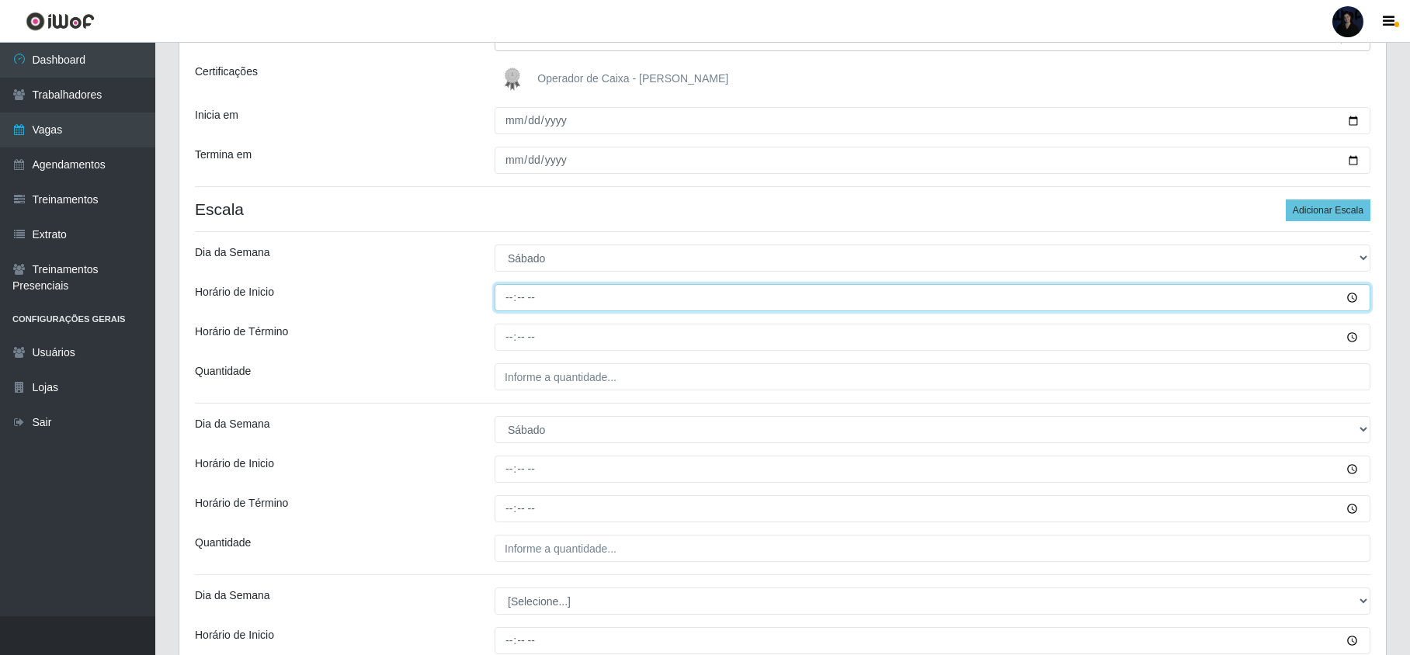
click at [513, 299] on input "Horário de Inicio" at bounding box center [933, 297] width 876 height 27
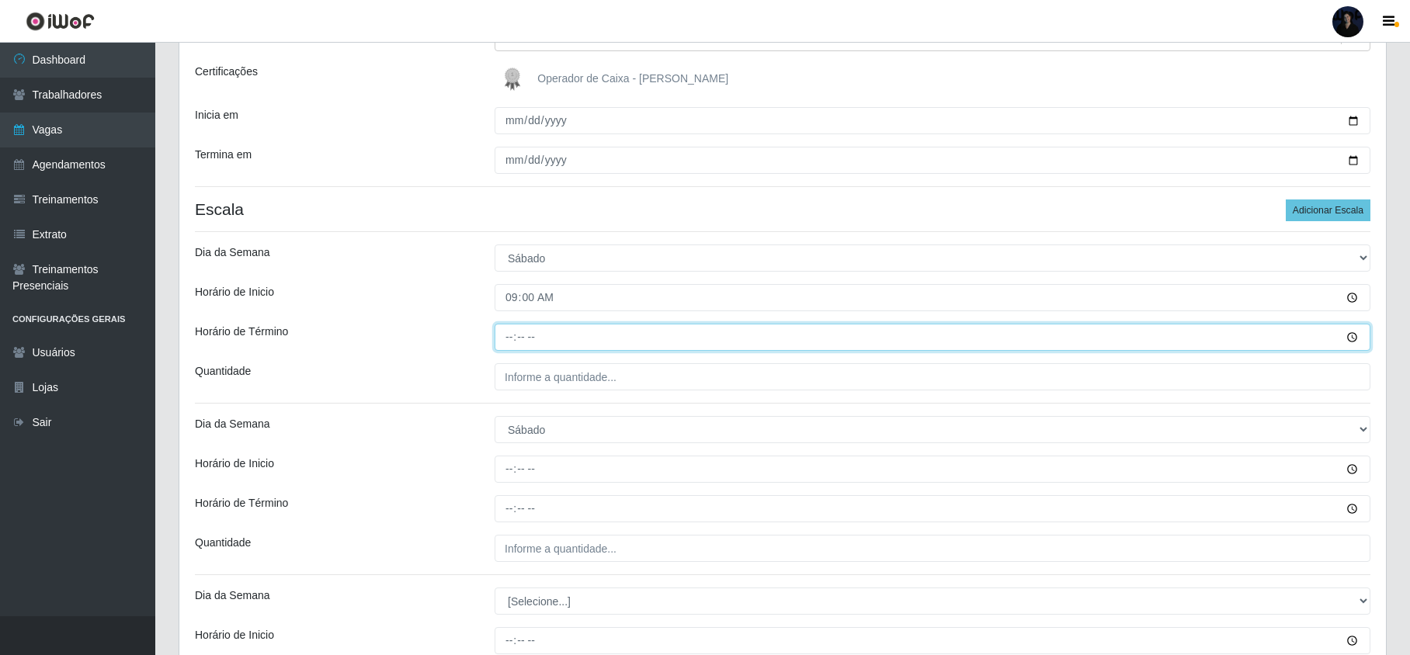
click at [505, 335] on input "Horário de Término" at bounding box center [933, 337] width 876 height 27
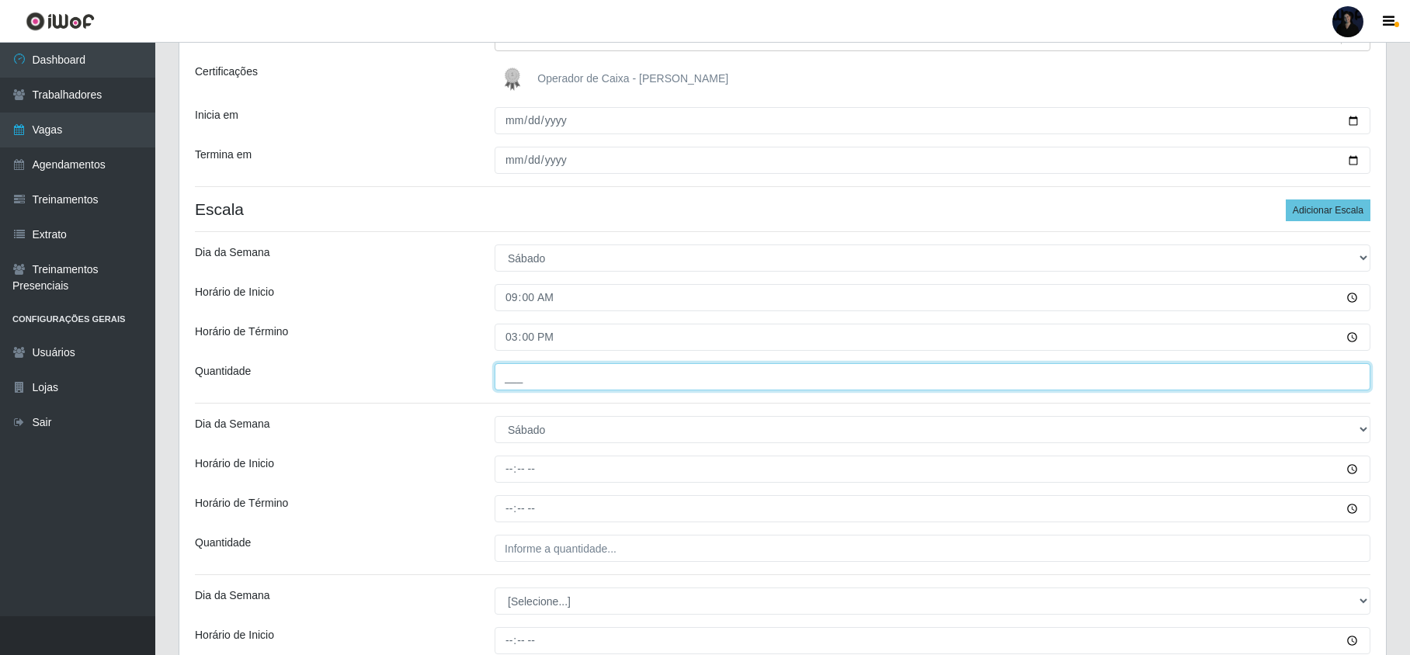
click at [522, 371] on input "___" at bounding box center [933, 376] width 876 height 27
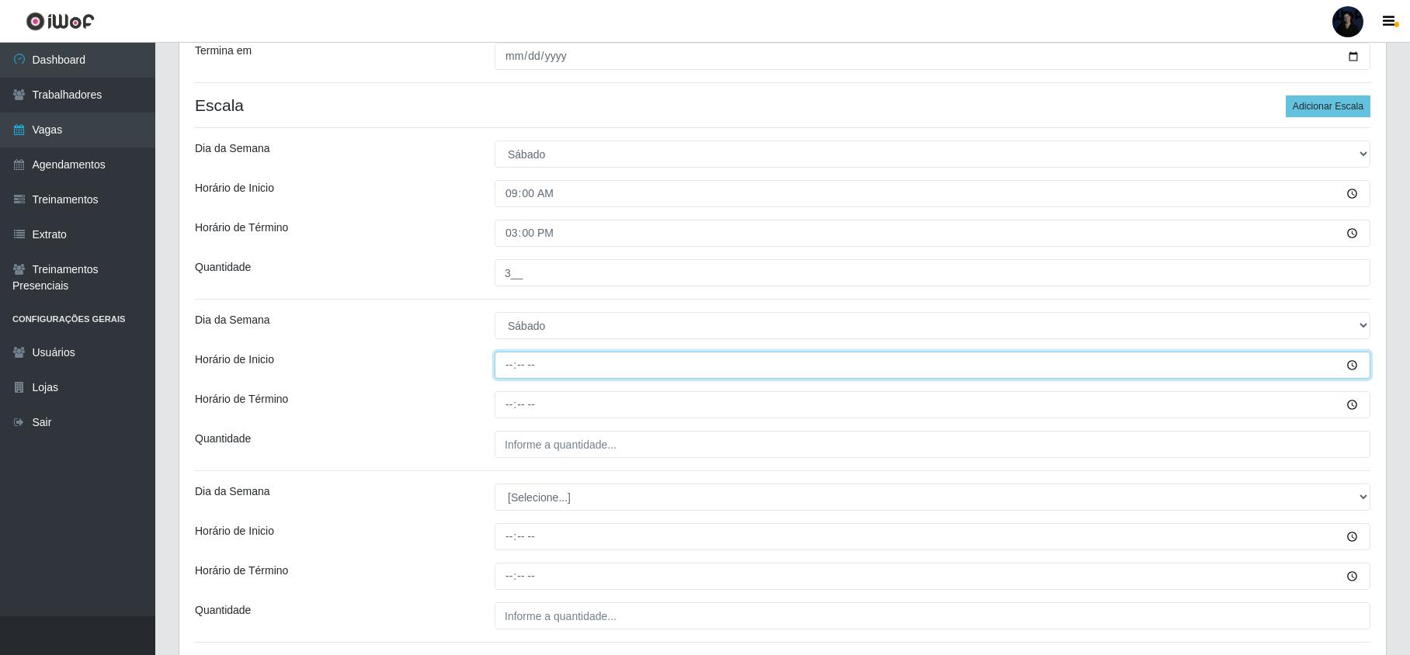
click at [503, 362] on input "Horário de Inicio" at bounding box center [933, 365] width 876 height 27
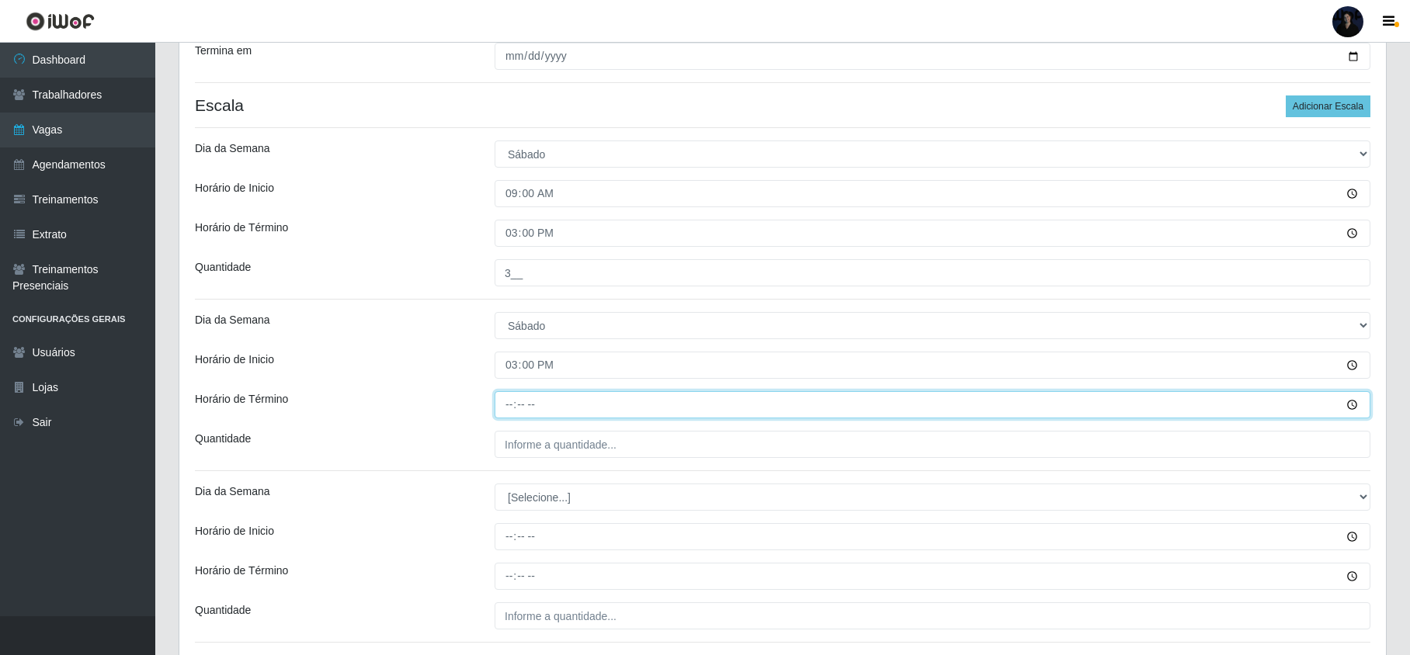
click at [512, 398] on input "Horário de Término" at bounding box center [933, 404] width 876 height 27
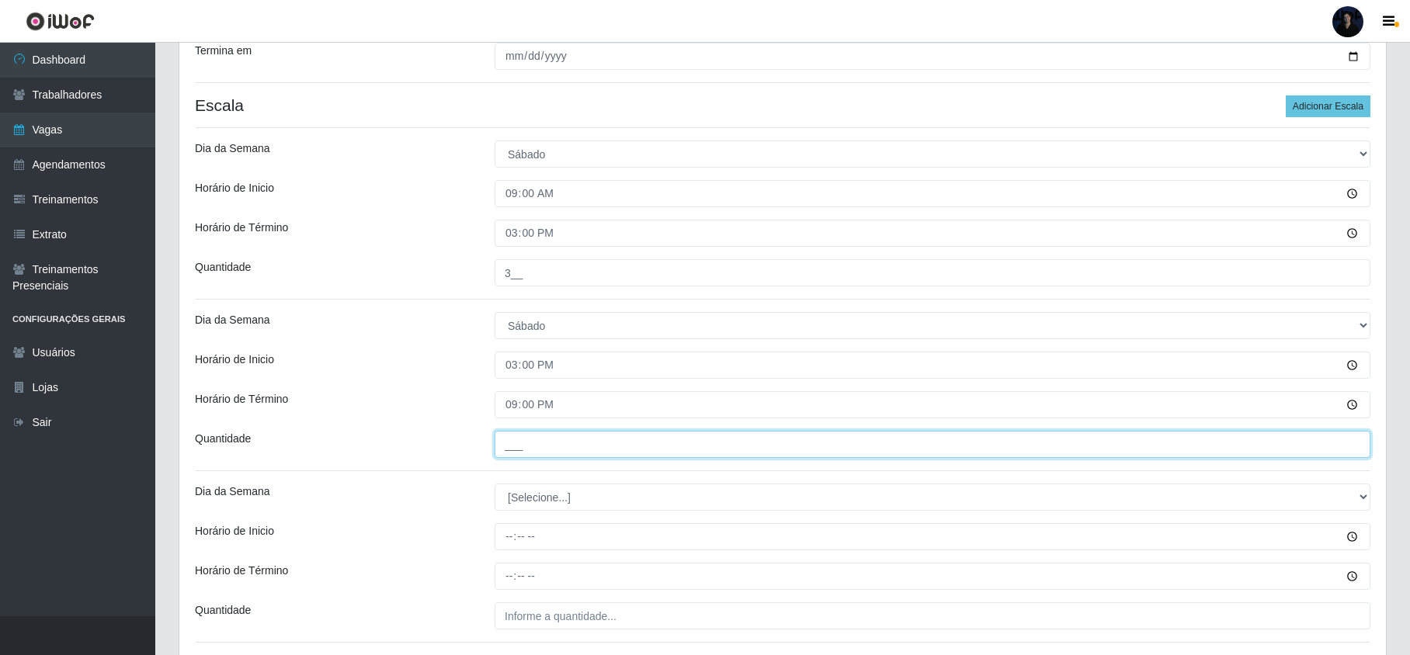
click at [511, 449] on input "___" at bounding box center [933, 444] width 876 height 27
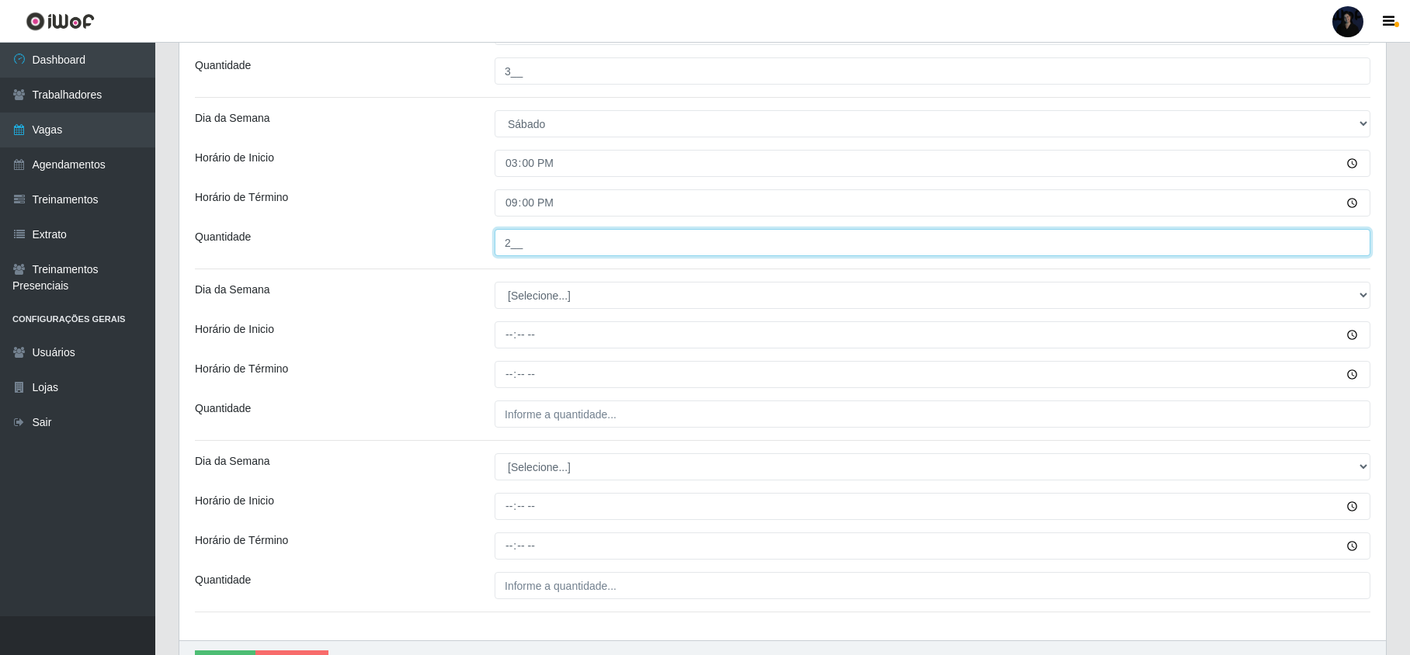
scroll to position [517, 0]
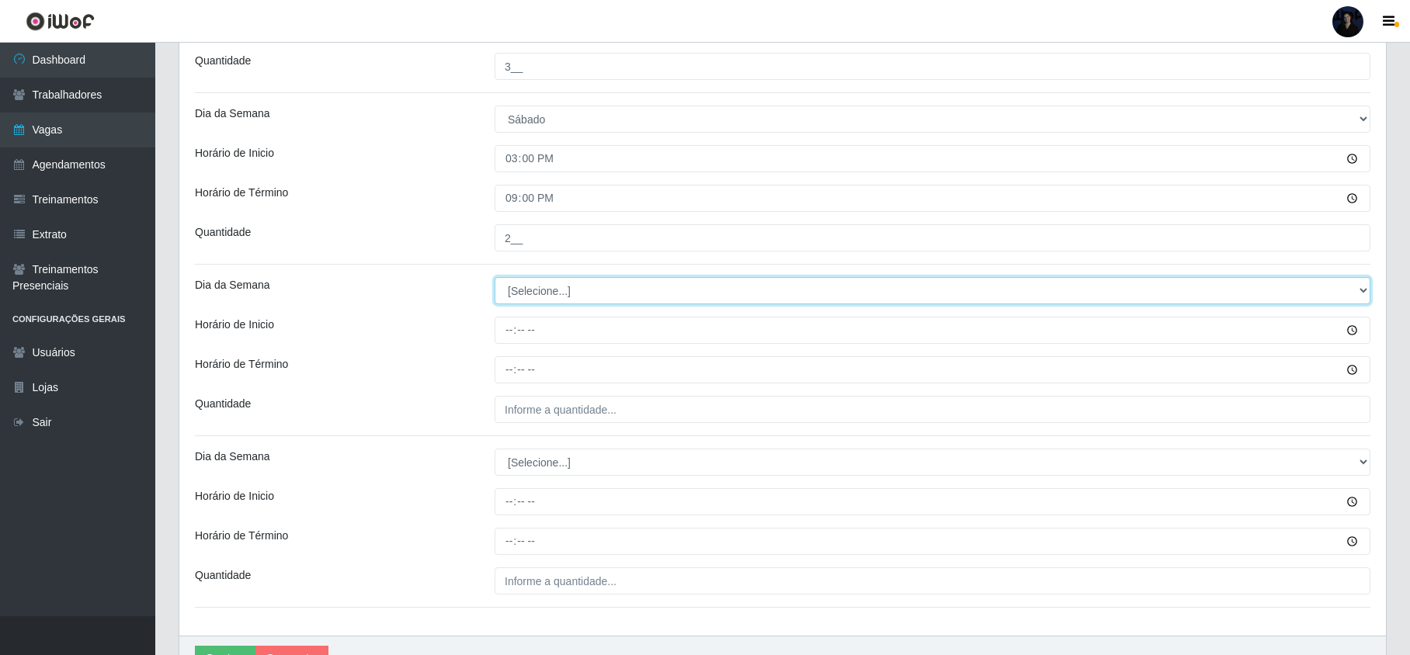
click at [516, 299] on select "[Selecione...] Segunda Terça Quarta Quinta Sexta Sábado Domingo" at bounding box center [933, 290] width 876 height 27
click at [495, 279] on select "[Selecione...] Segunda Terça Quarta Quinta Sexta Sábado Domingo" at bounding box center [933, 290] width 876 height 27
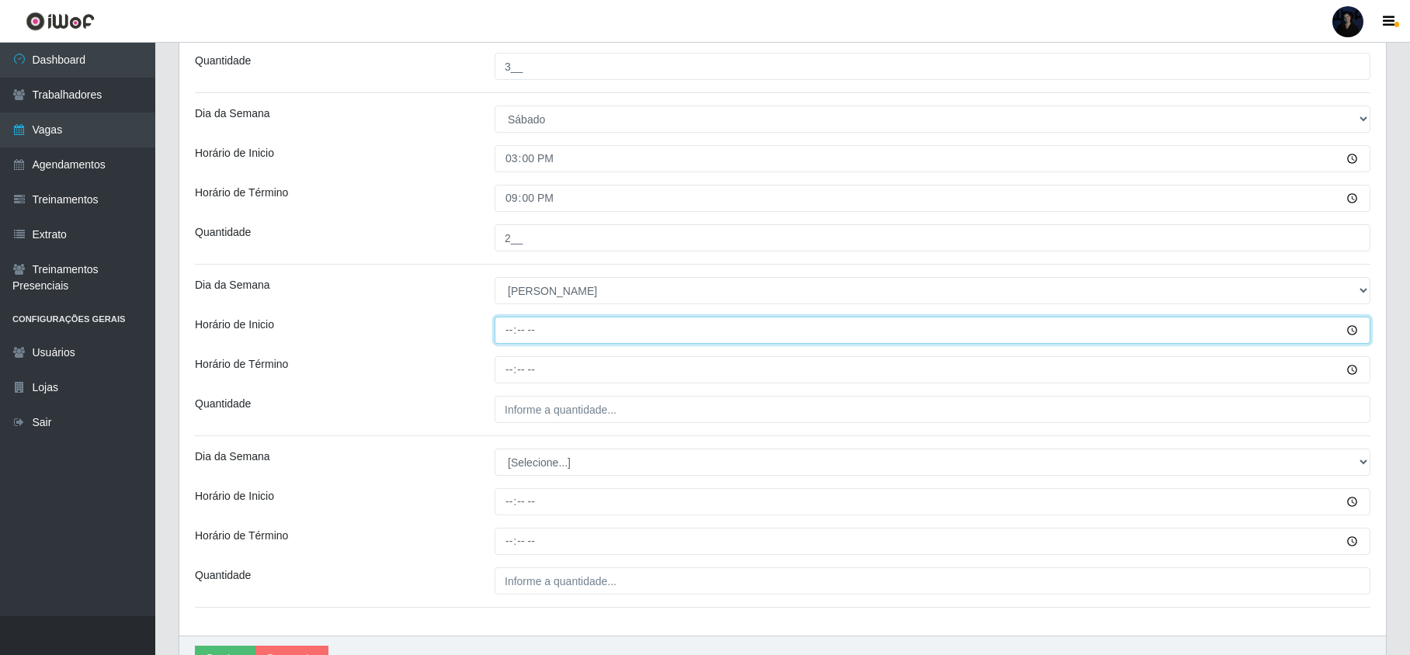
click at [505, 327] on input "Horário de Inicio" at bounding box center [933, 330] width 876 height 27
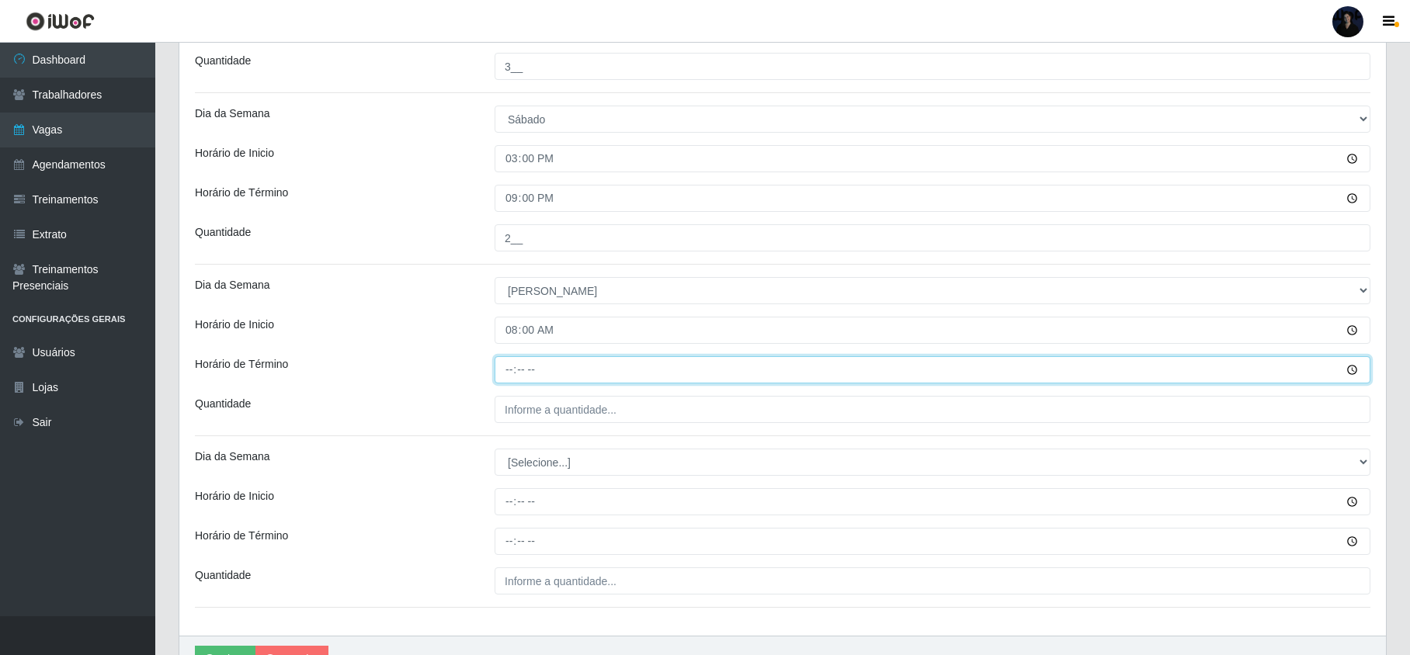
click at [513, 376] on input "Horário de Término" at bounding box center [933, 369] width 876 height 27
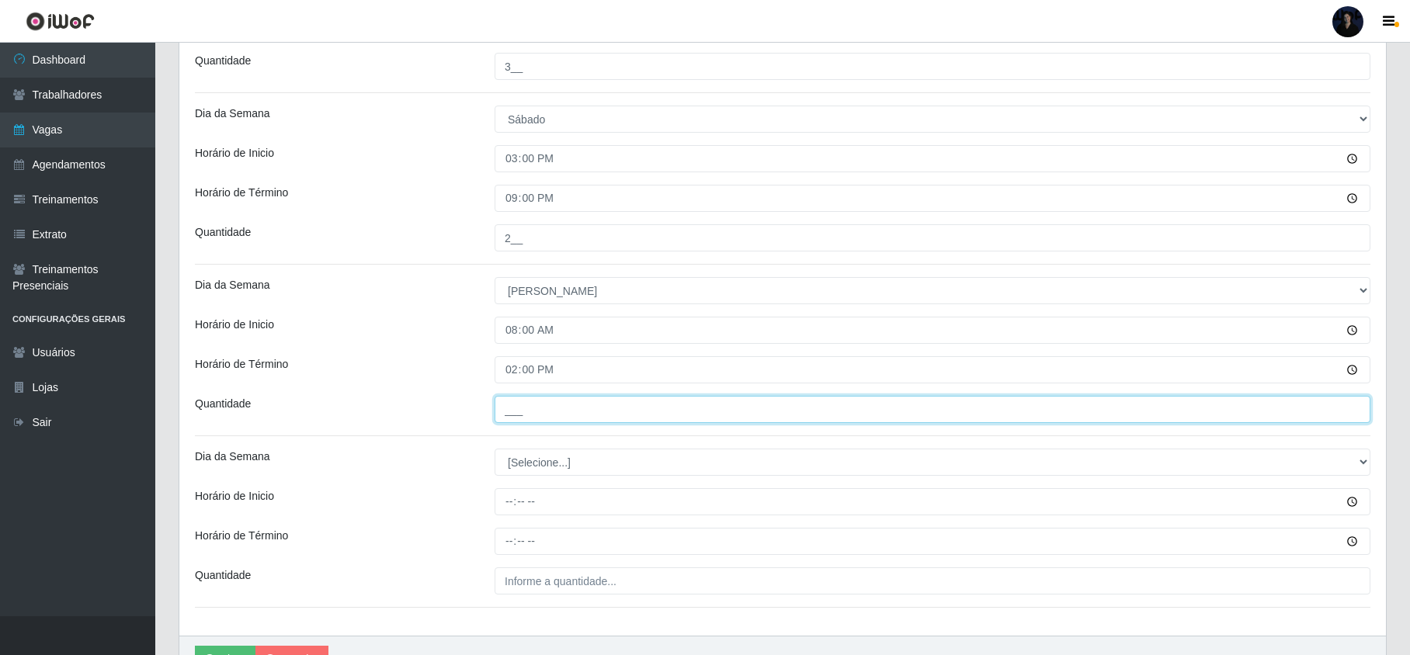
click at [509, 412] on input "___" at bounding box center [933, 409] width 876 height 27
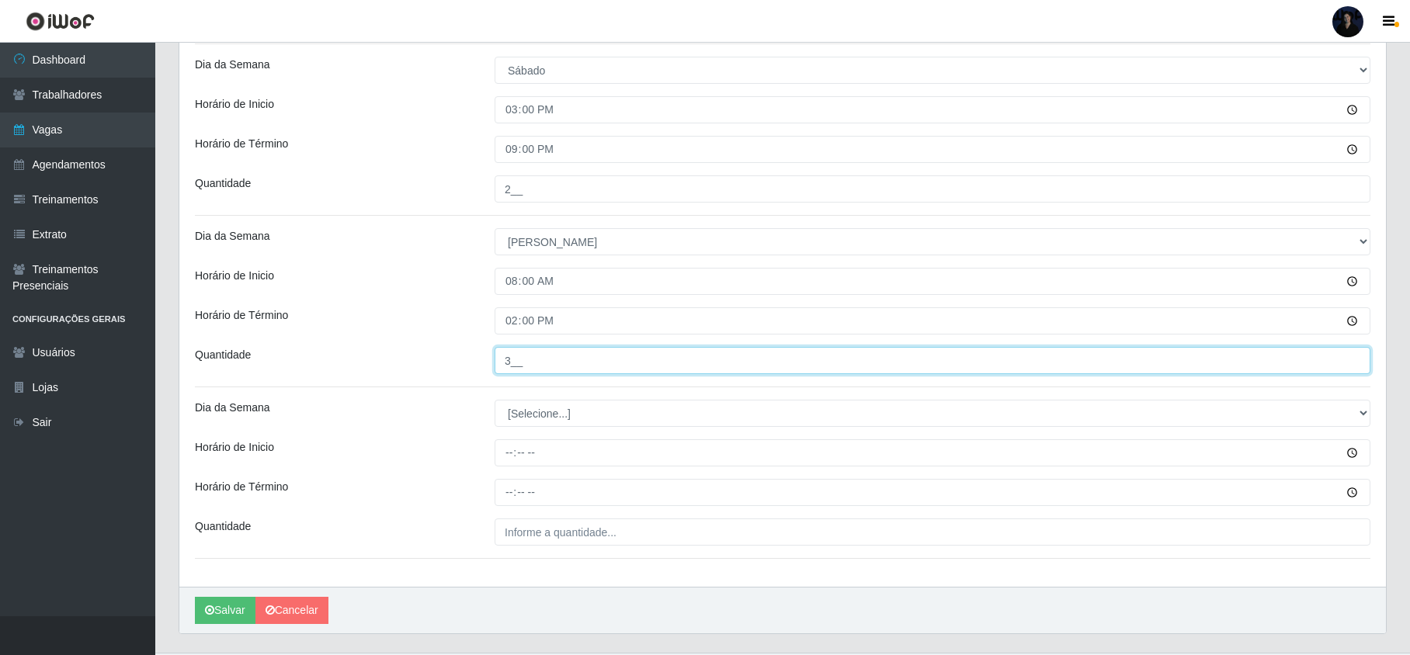
scroll to position [606, 0]
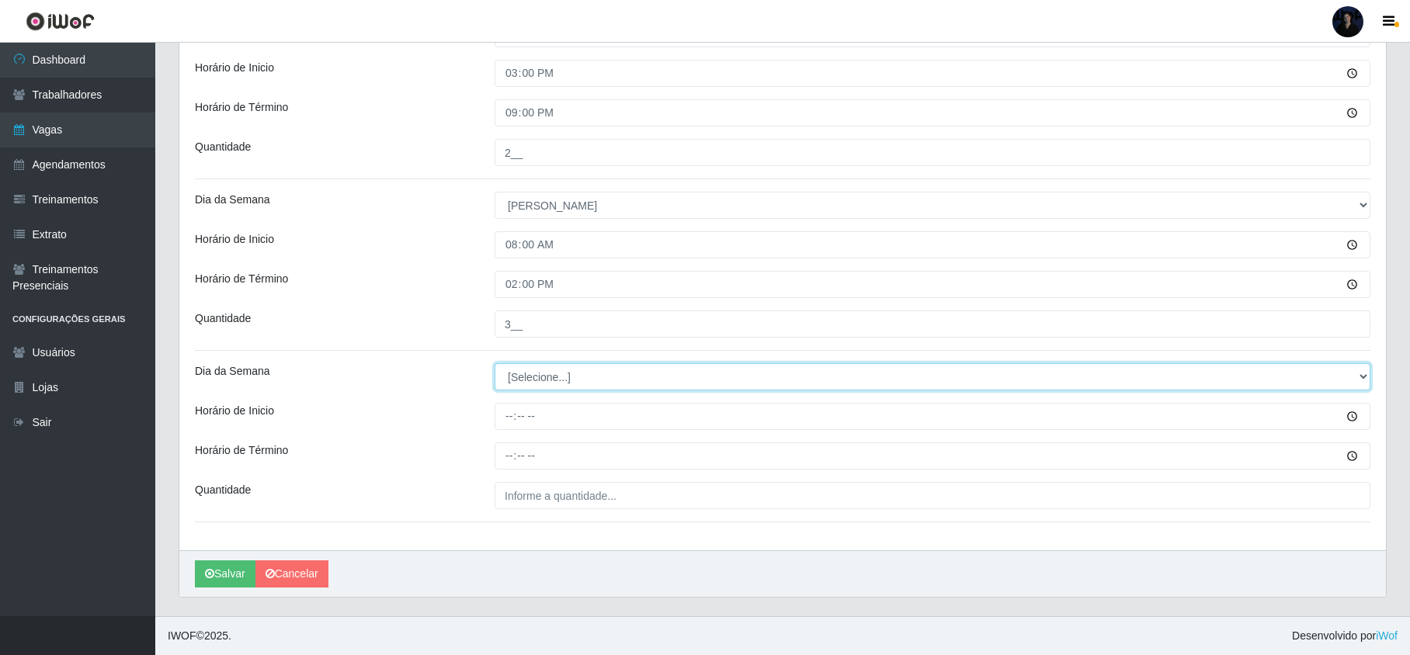
click at [530, 374] on select "[Selecione...] Segunda Terça Quarta Quinta Sexta Sábado Domingo" at bounding box center [933, 376] width 876 height 27
click at [495, 363] on select "[Selecione...] Segunda Terça Quarta Quinta Sexta Sábado Domingo" at bounding box center [933, 376] width 876 height 27
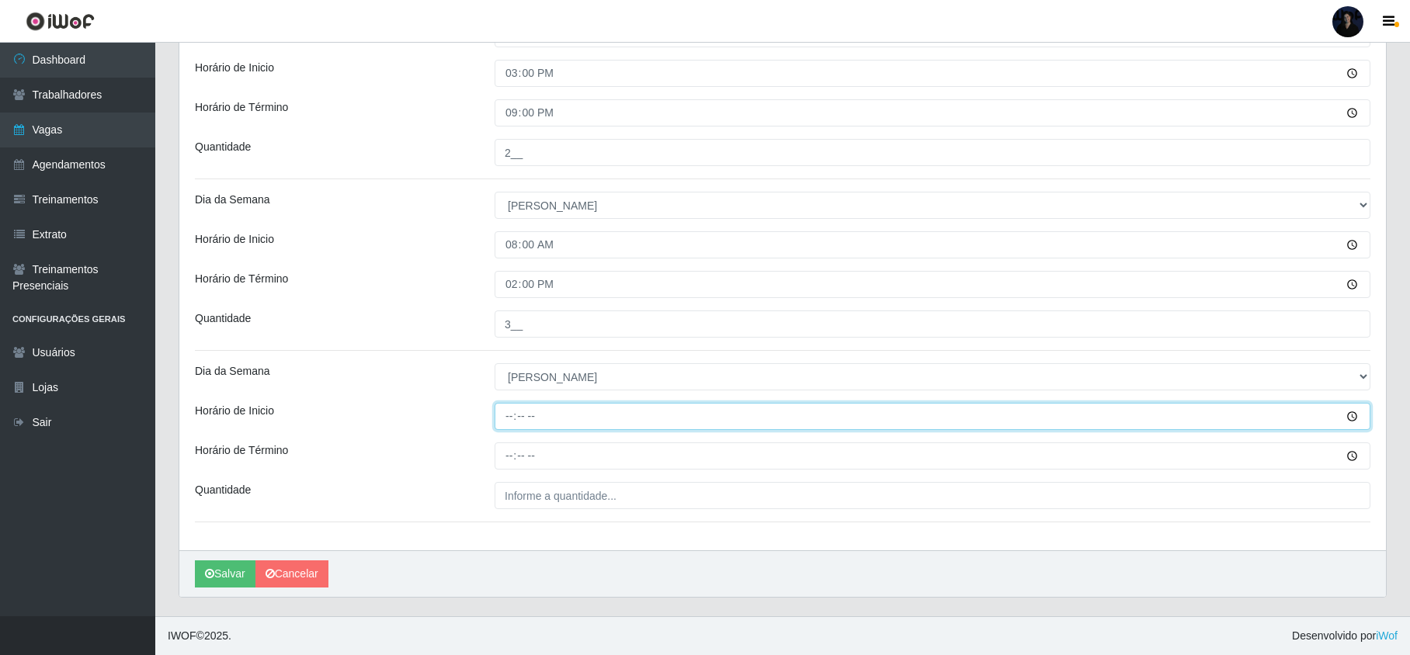
click at [510, 415] on input "Horário de Inicio" at bounding box center [933, 416] width 876 height 27
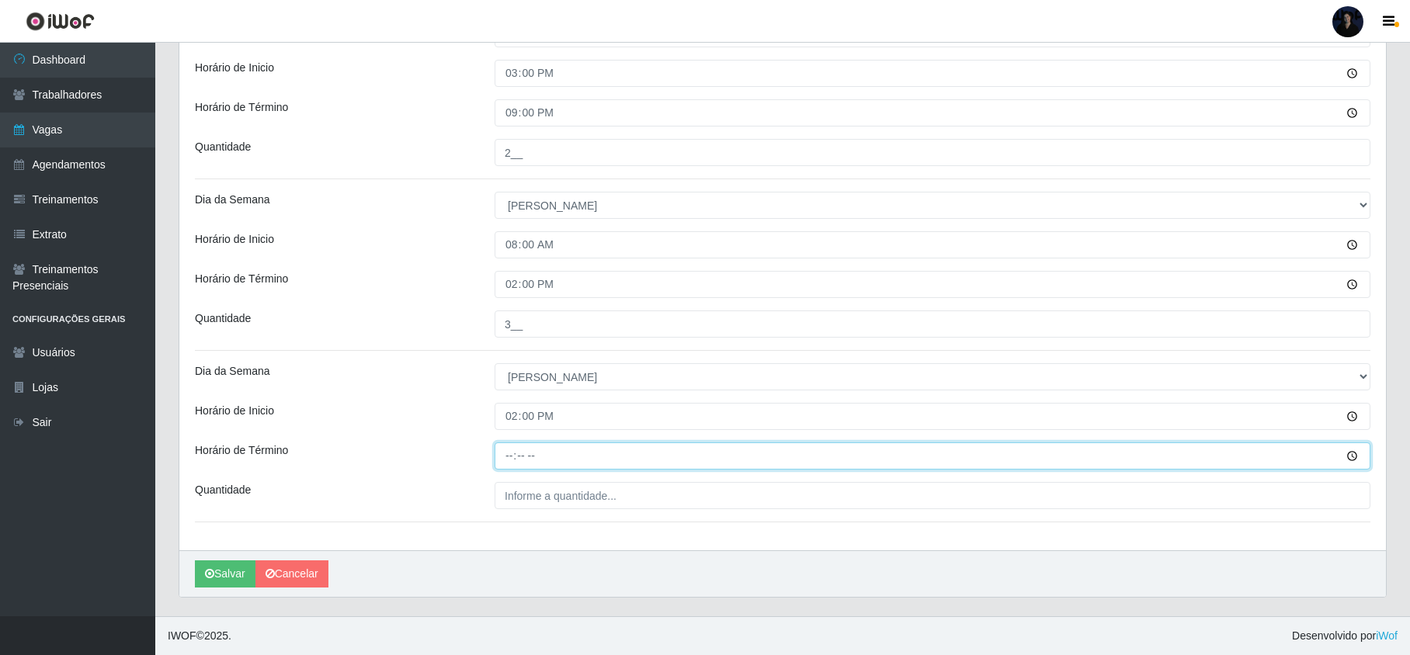
click at [510, 450] on input "Horário de Término" at bounding box center [933, 456] width 876 height 27
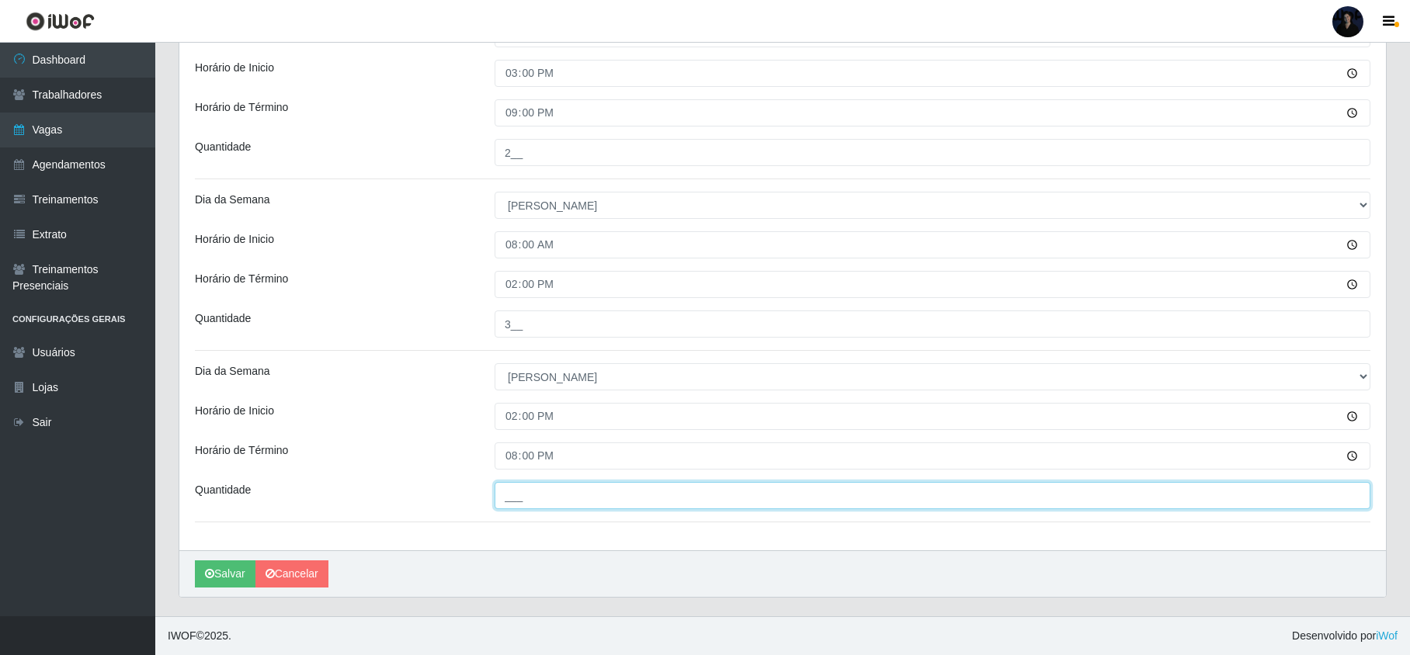
click at [508, 492] on input "___" at bounding box center [933, 495] width 876 height 27
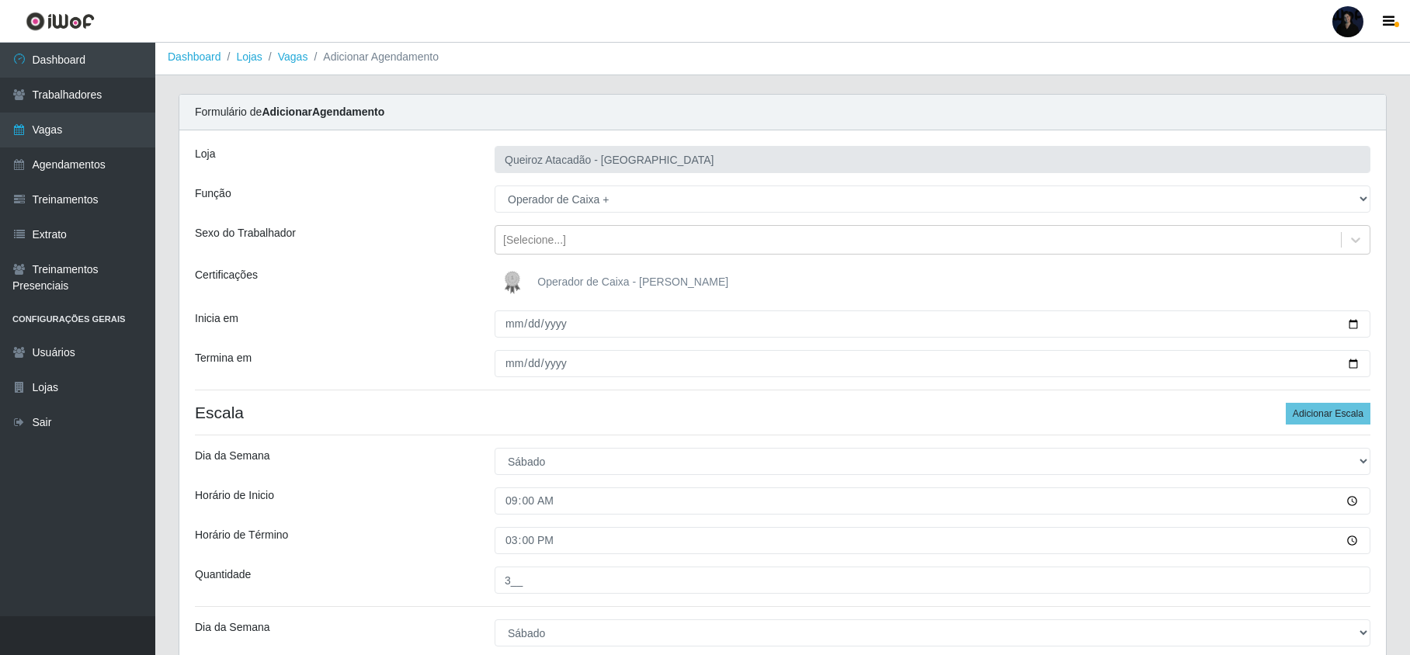
scroll to position [0, 0]
click at [509, 287] on img at bounding box center [515, 285] width 37 height 31
click at [0, 0] on input "Operador de Caixa - [PERSON_NAME]" at bounding box center [0, 0] width 0 height 0
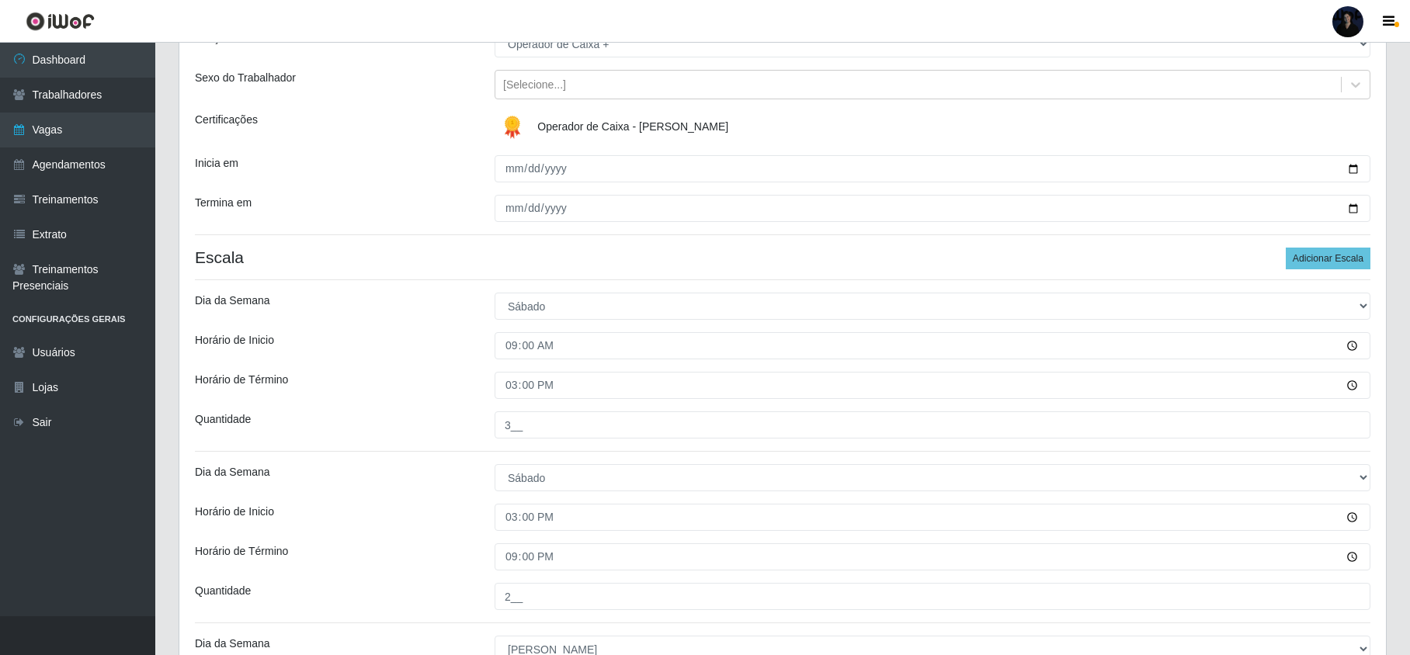
scroll to position [606, 0]
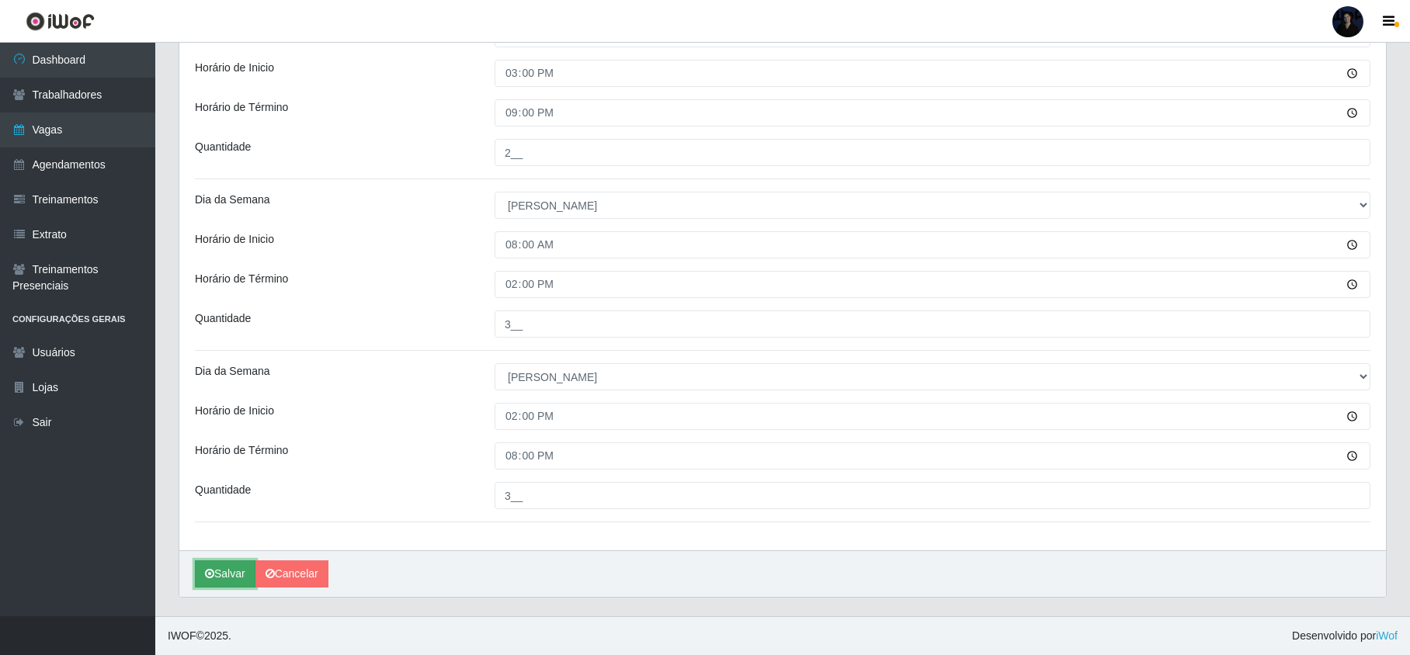
click at [213, 568] on icon "submit" at bounding box center [209, 573] width 9 height 11
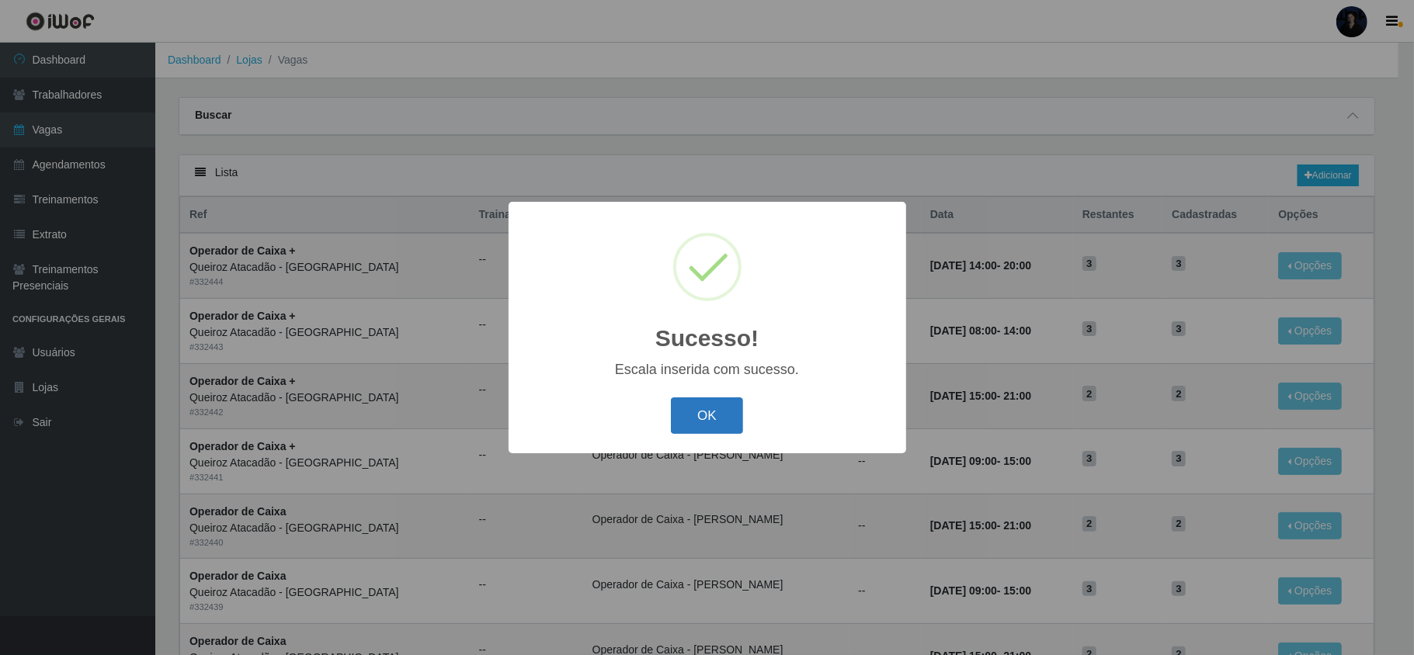
click at [693, 414] on button "OK" at bounding box center [707, 416] width 72 height 36
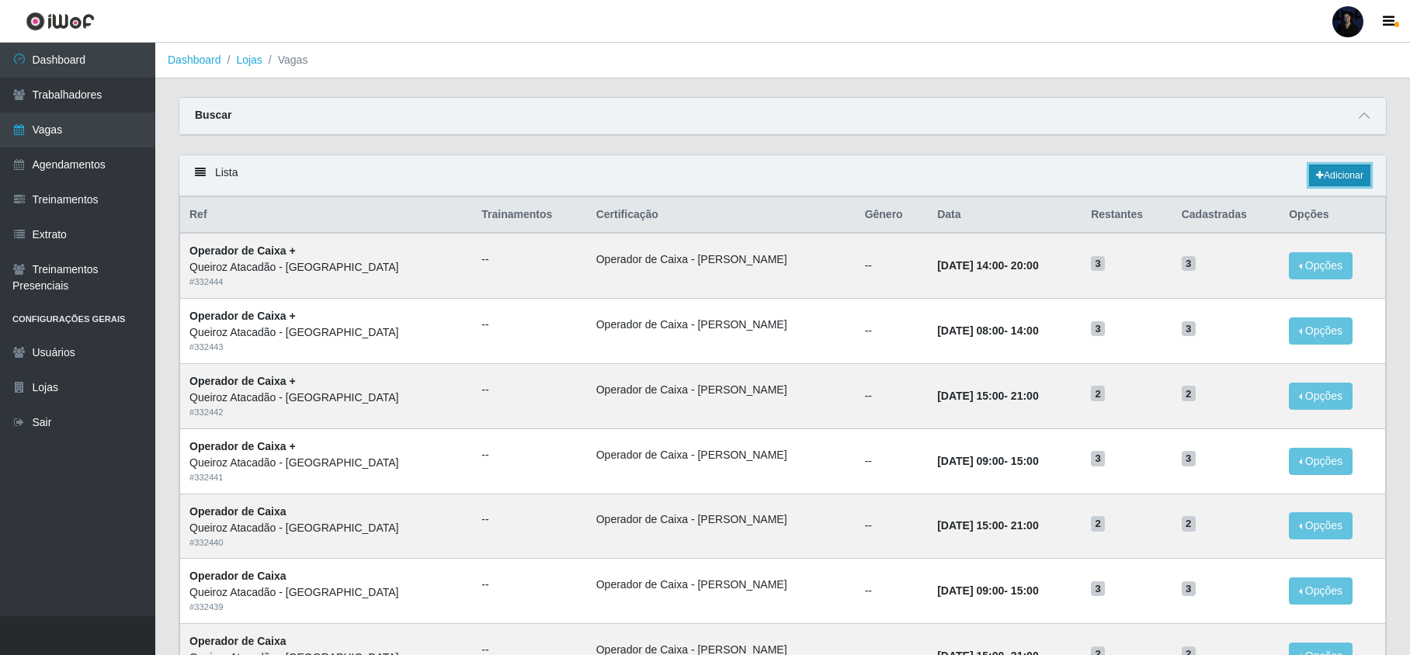
click at [1321, 178] on link "Adicionar" at bounding box center [1339, 176] width 61 height 22
click at [1362, 118] on icon at bounding box center [1364, 115] width 11 height 11
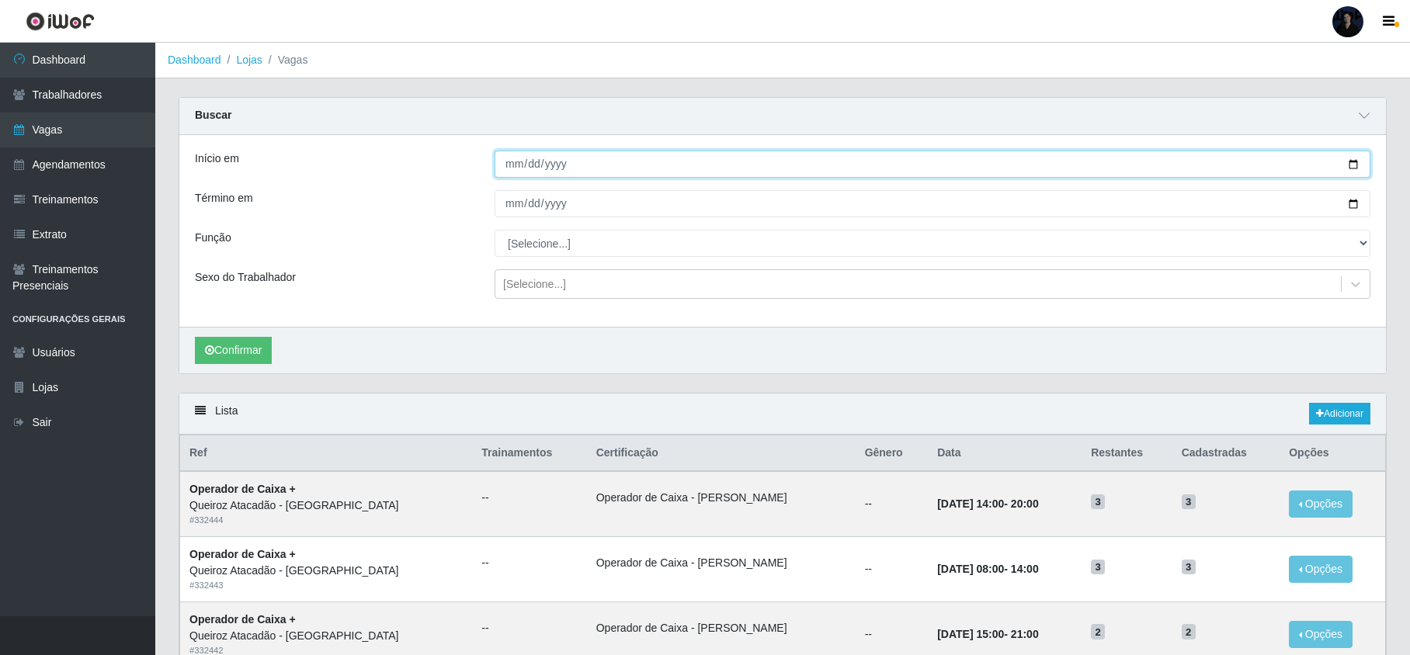
click at [1345, 169] on input "Início em" at bounding box center [933, 164] width 876 height 27
click at [1346, 165] on input "Início em" at bounding box center [933, 164] width 876 height 27
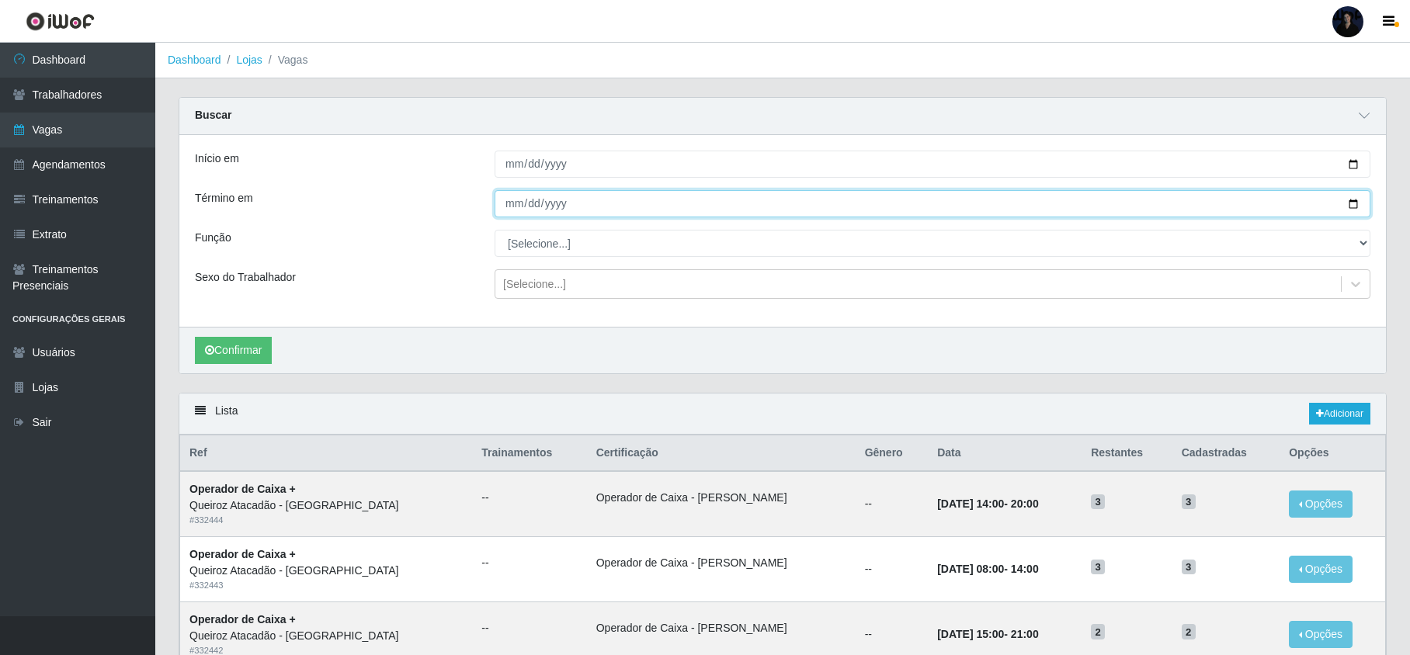
click at [1353, 207] on input "Término em" at bounding box center [933, 203] width 876 height 27
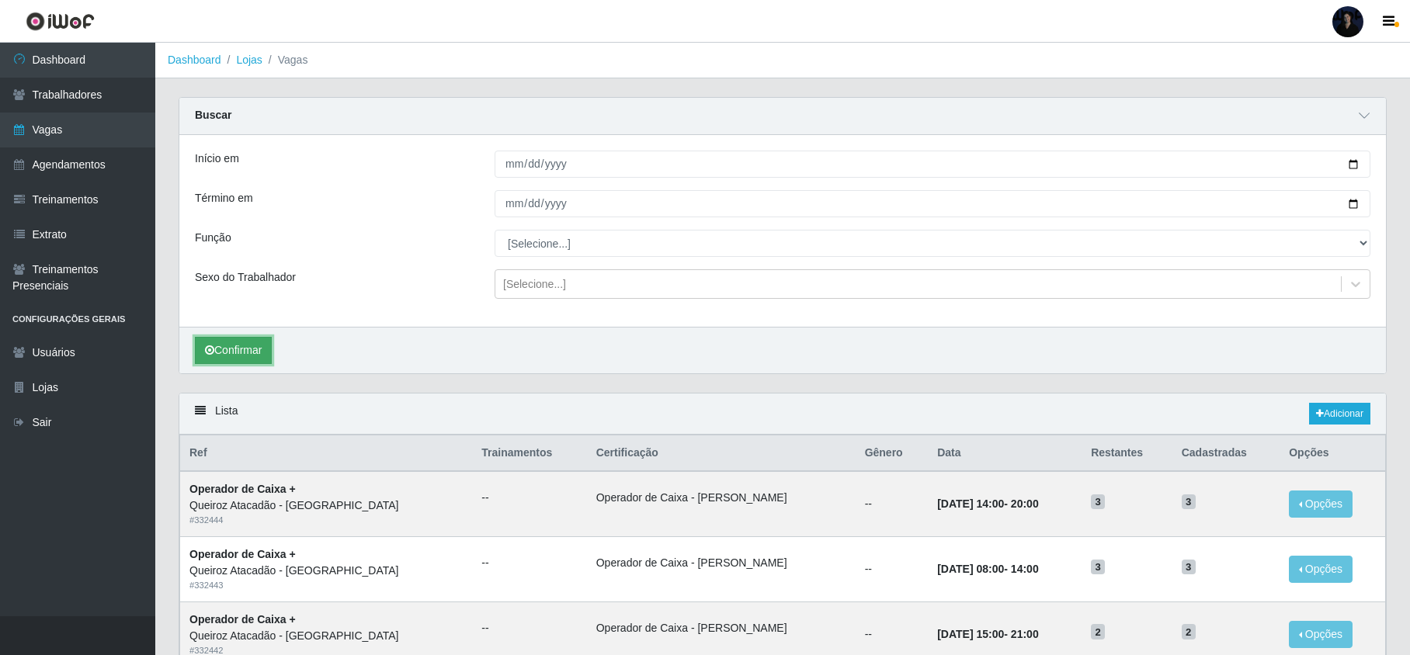
click at [242, 349] on button "Confirmar" at bounding box center [233, 350] width 77 height 27
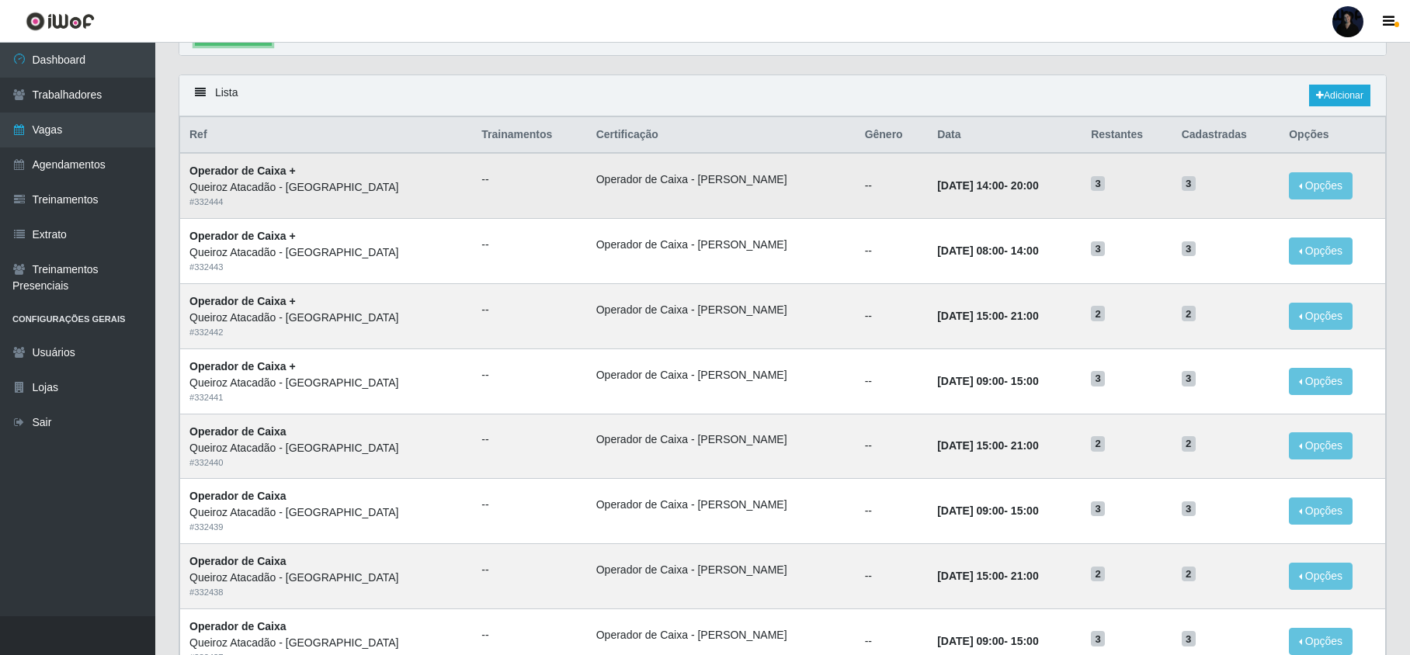
scroll to position [270, 0]
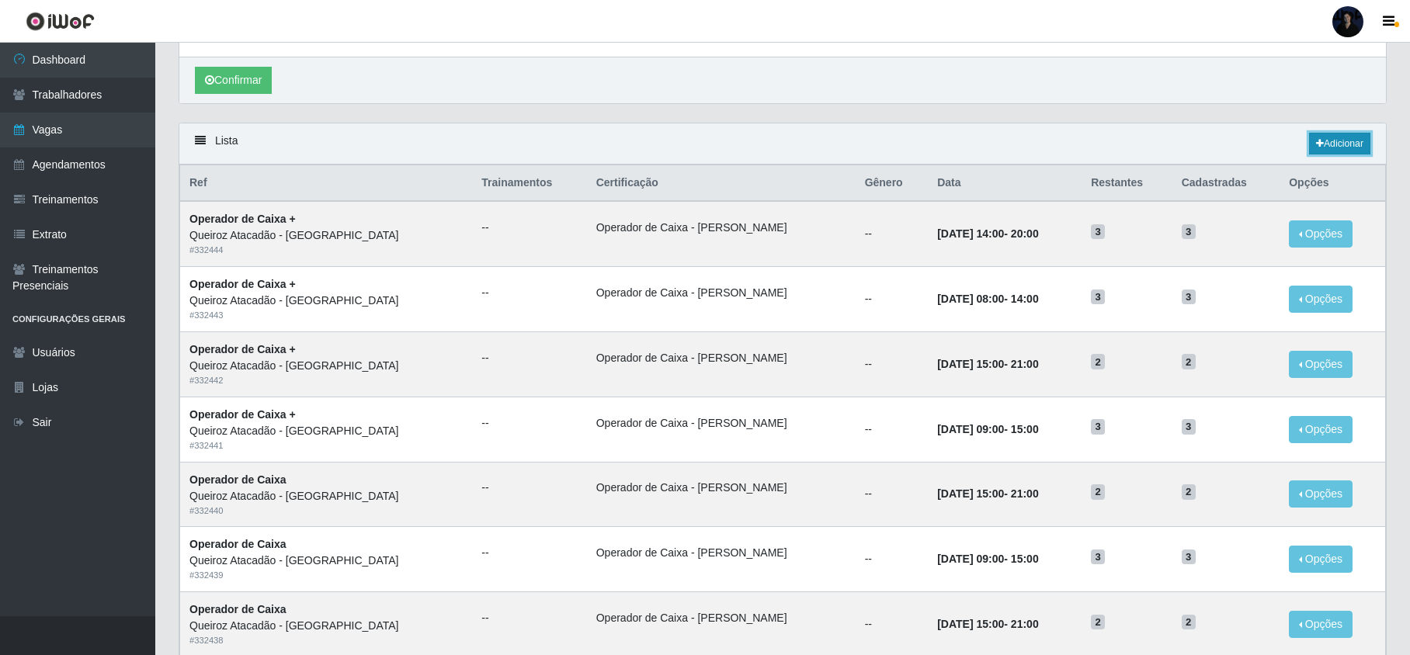
click at [1339, 144] on link "Adicionar" at bounding box center [1339, 144] width 61 height 22
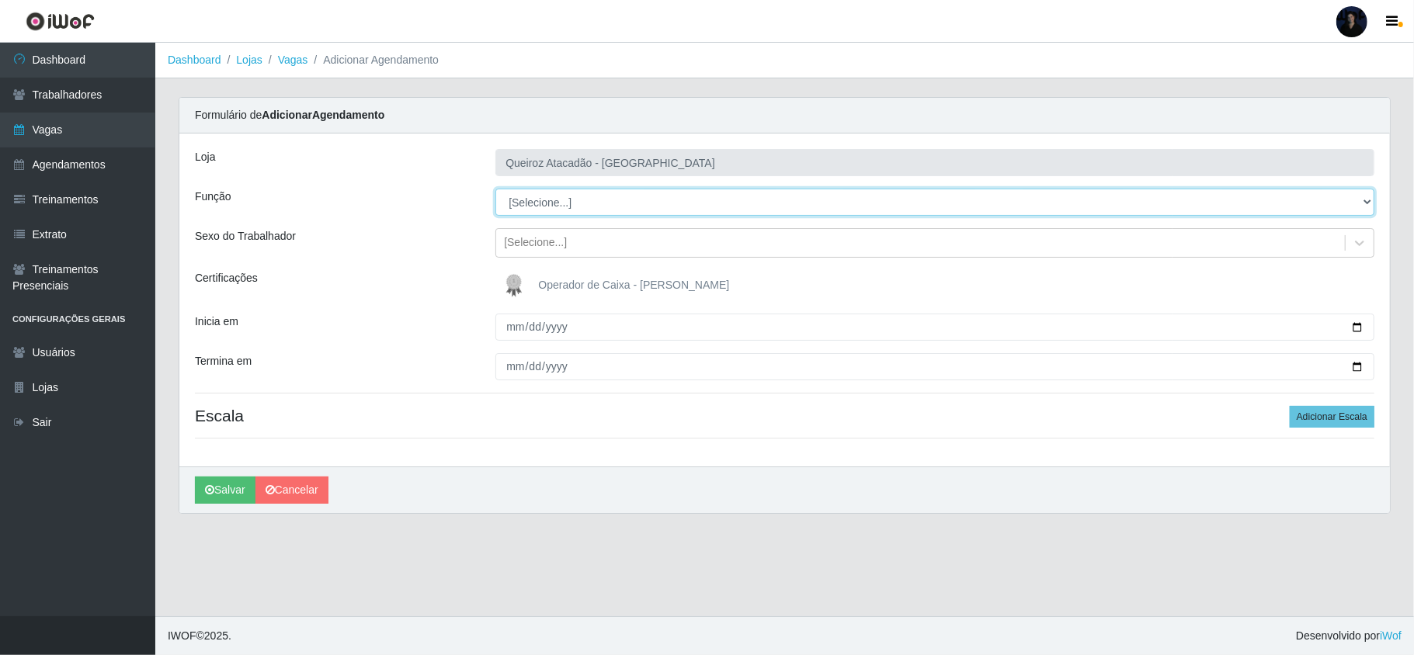
click at [585, 200] on select "[Selecione...] Embalador Embalador + Embalador ++ Operador de Caixa Operador de…" at bounding box center [934, 202] width 879 height 27
click at [495, 189] on select "[Selecione...] Embalador Embalador + Embalador ++ Operador de Caixa Operador de…" at bounding box center [934, 202] width 879 height 27
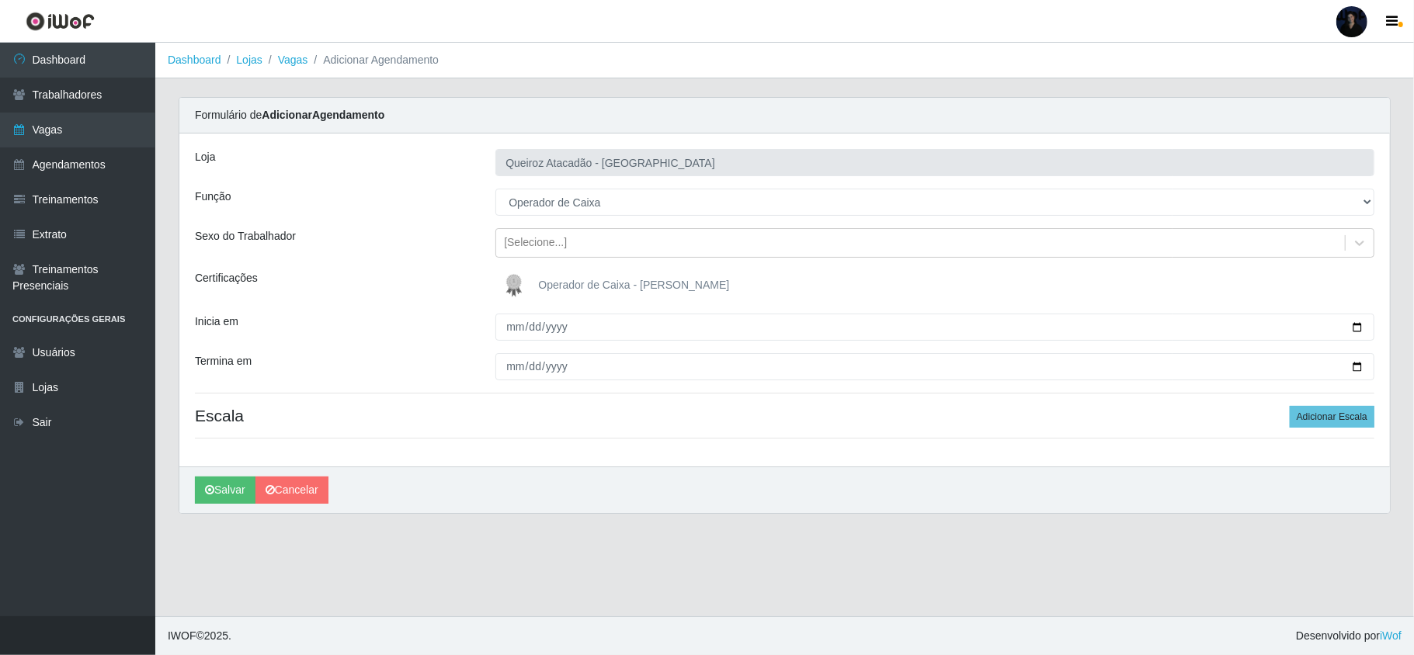
click at [523, 294] on img at bounding box center [517, 285] width 37 height 31
click at [0, 0] on input "Operador de Caixa - [PERSON_NAME]" at bounding box center [0, 0] width 0 height 0
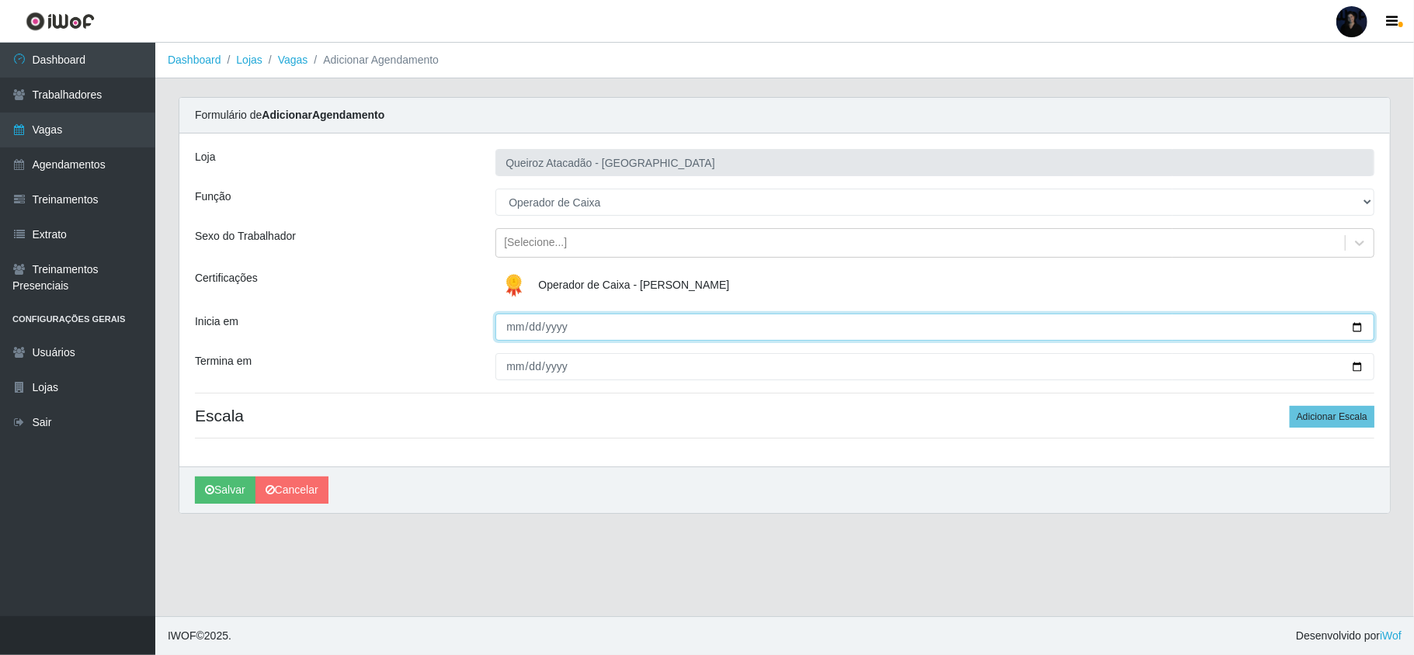
click at [519, 330] on input "Inicia em" at bounding box center [934, 327] width 879 height 27
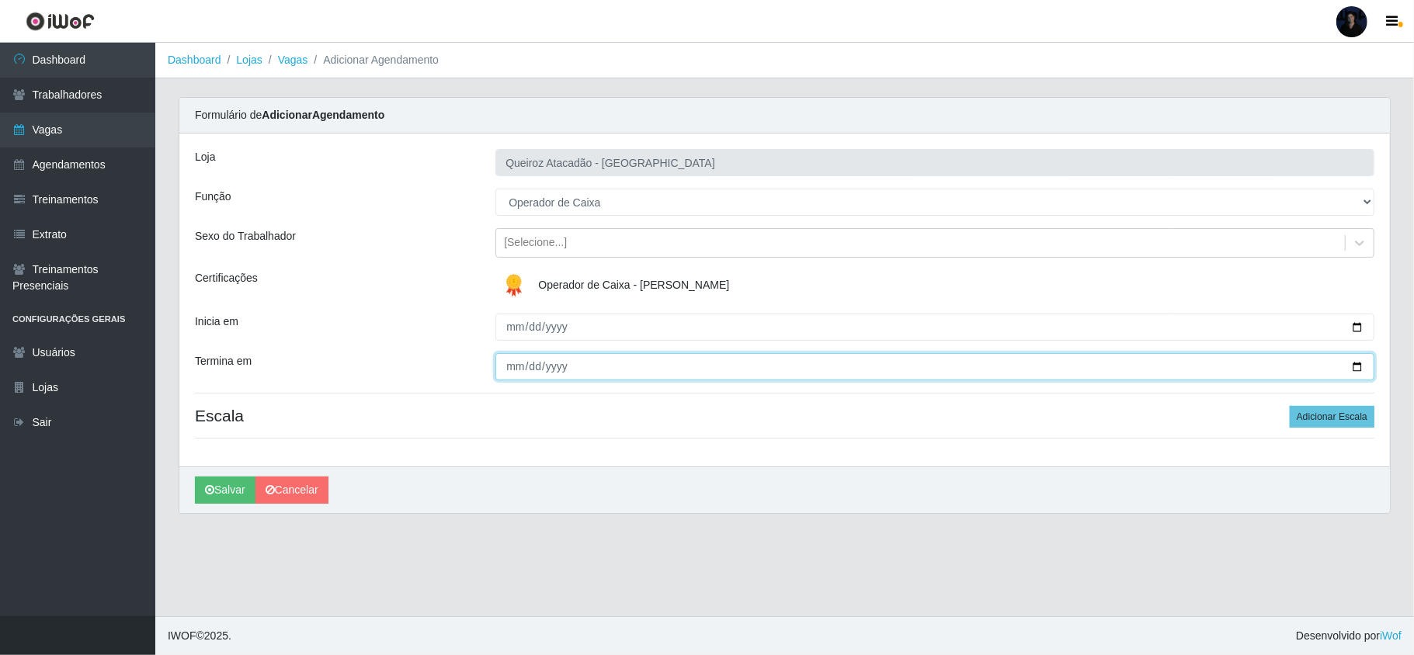
click at [514, 373] on input "Termina em" at bounding box center [934, 366] width 879 height 27
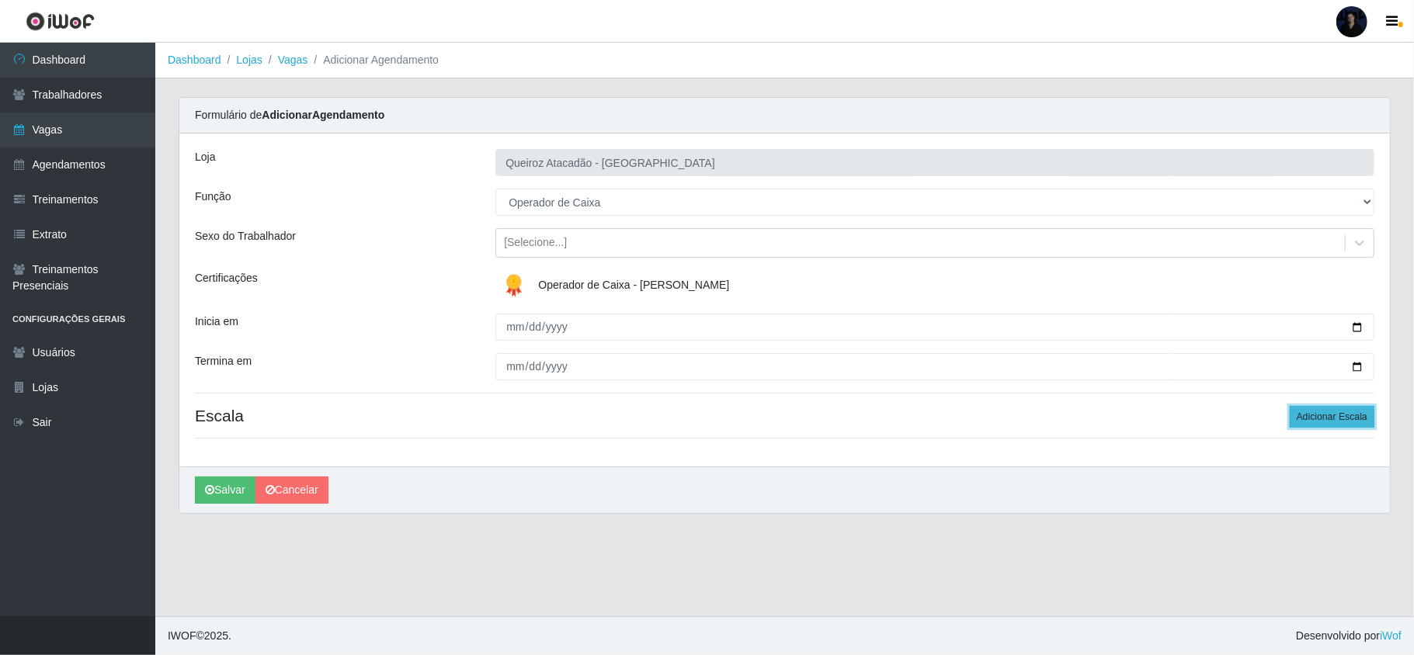
click at [1343, 412] on button "Adicionar Escala" at bounding box center [1332, 417] width 85 height 22
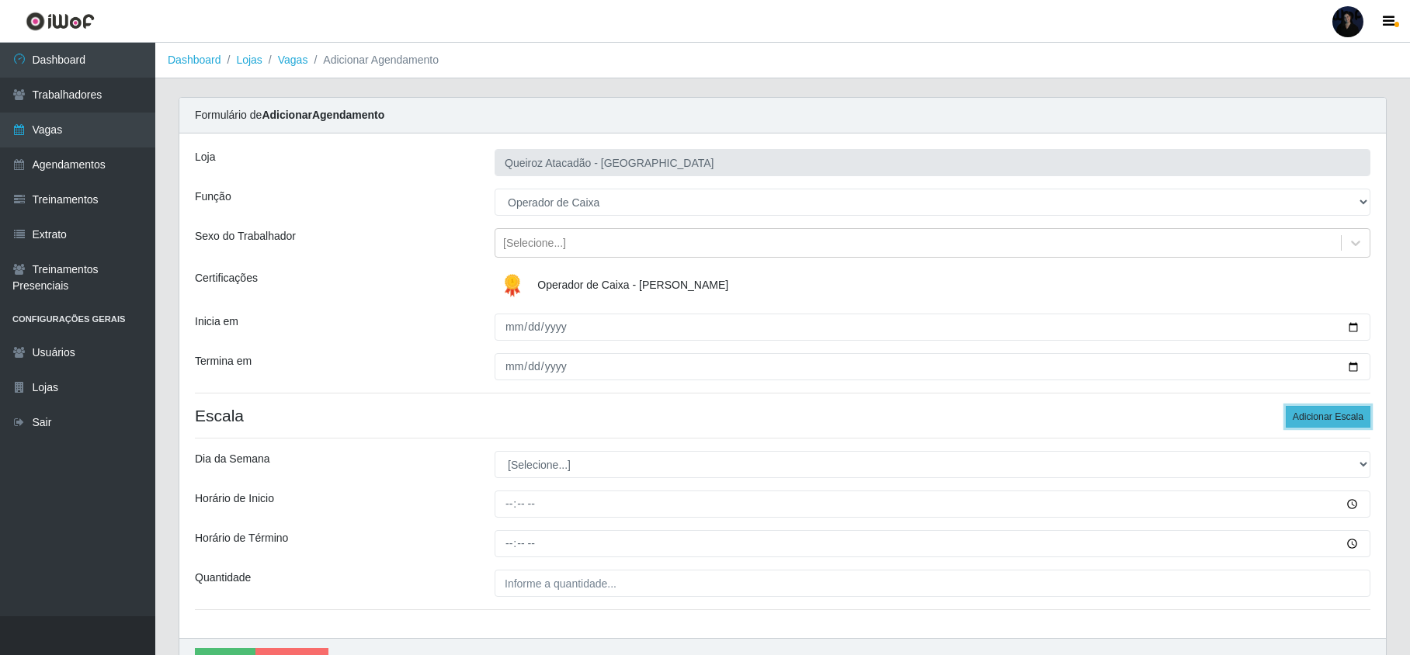
click at [1343, 412] on button "Adicionar Escala" at bounding box center [1328, 417] width 85 height 22
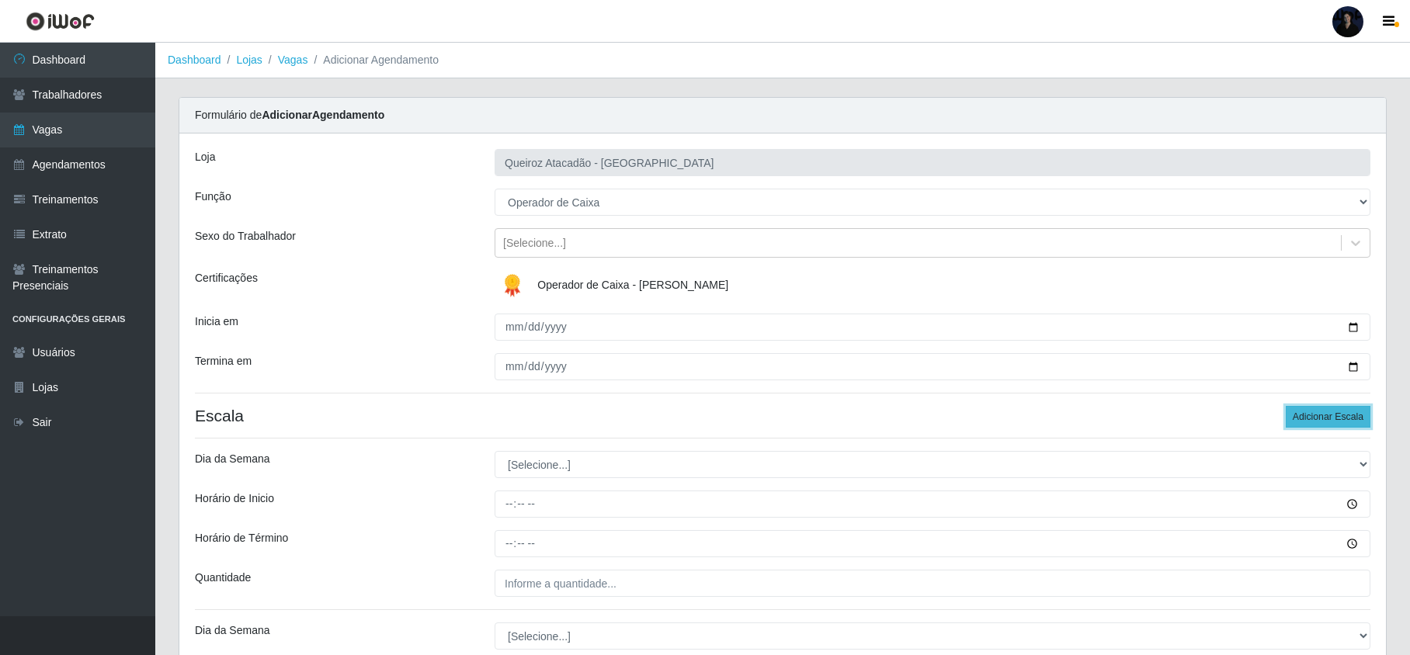
click at [1343, 412] on button "Adicionar Escala" at bounding box center [1328, 417] width 85 height 22
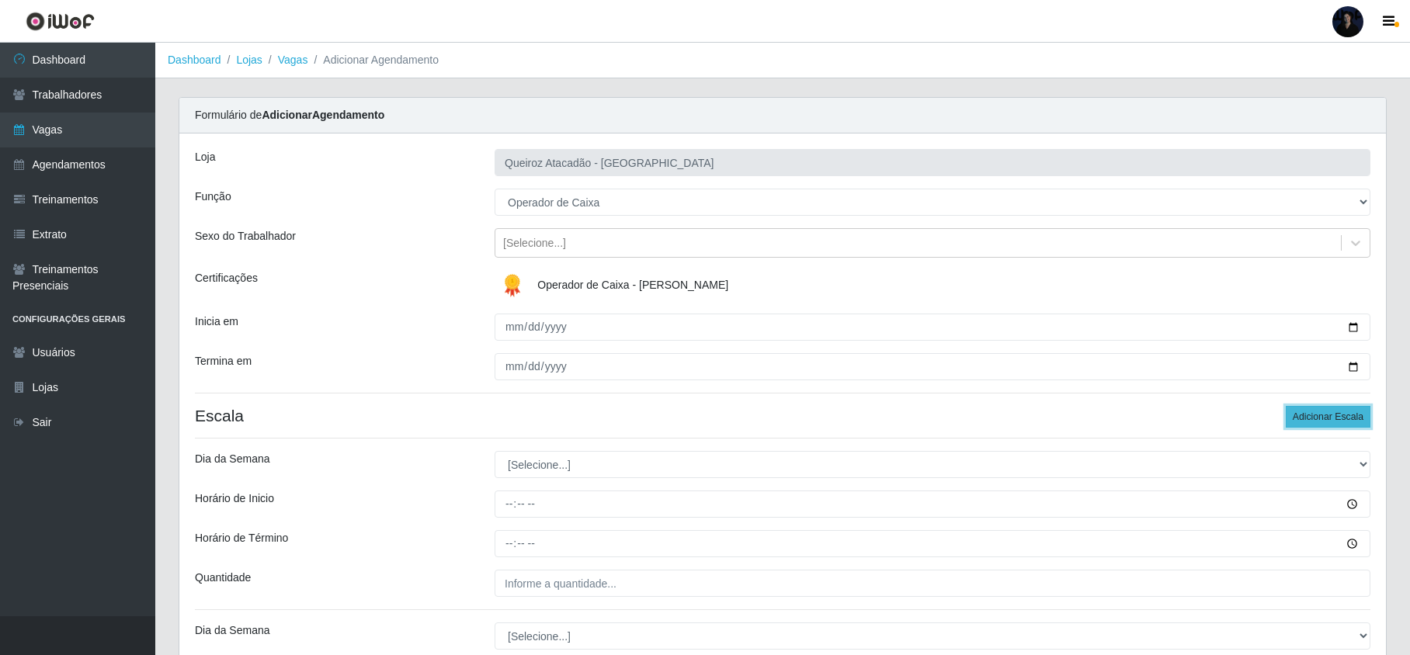
click at [1343, 412] on button "Adicionar Escala" at bounding box center [1328, 417] width 85 height 22
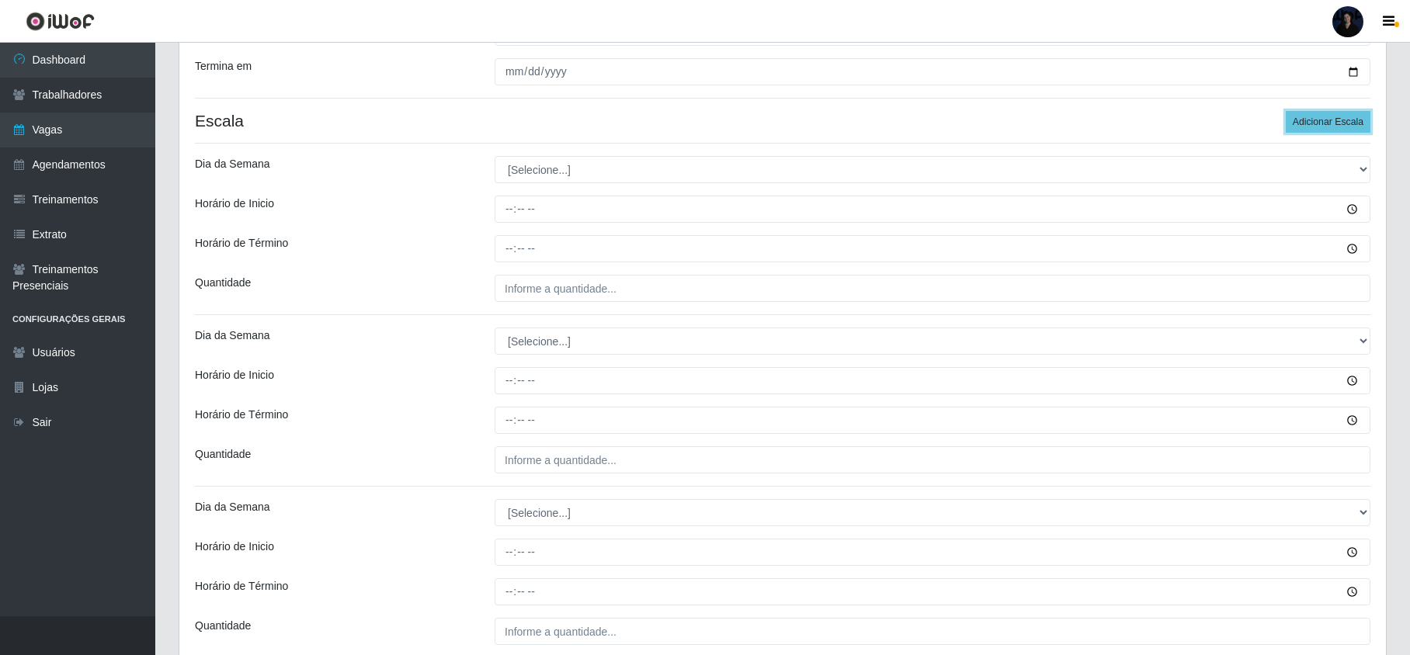
scroll to position [311, 0]
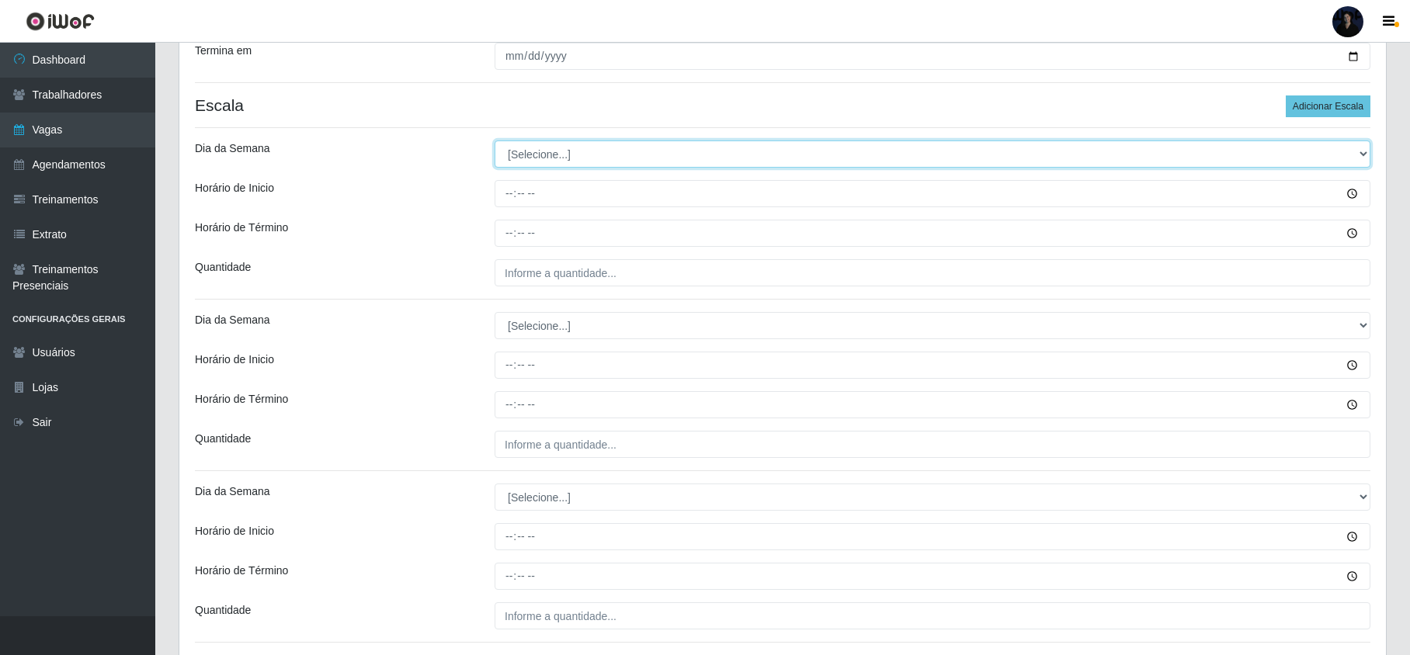
click at [547, 157] on select "[Selecione...] Segunda Terça Quarta Quinta Sexta Sábado Domingo" at bounding box center [933, 154] width 876 height 27
click at [495, 142] on select "[Selecione...] Segunda Terça Quarta Quinta Sexta Sábado Domingo" at bounding box center [933, 154] width 876 height 27
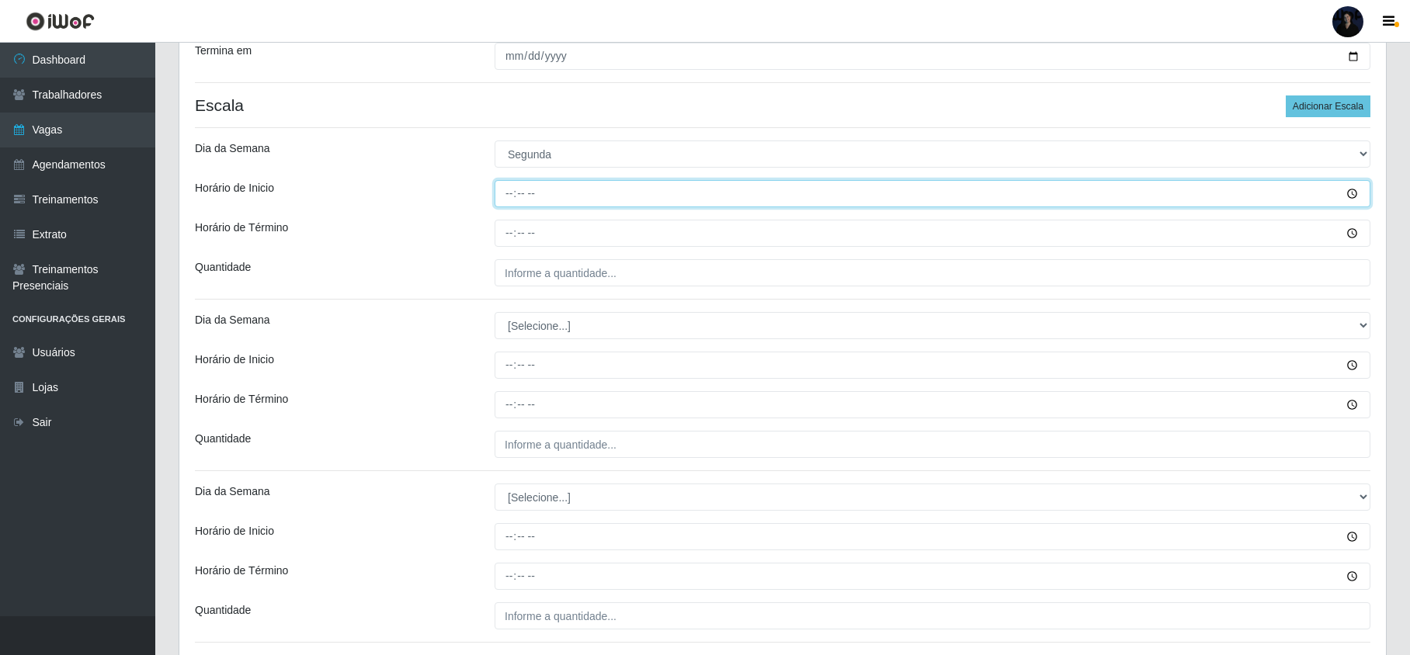
click at [500, 203] on input "Horário de Inicio" at bounding box center [933, 193] width 876 height 27
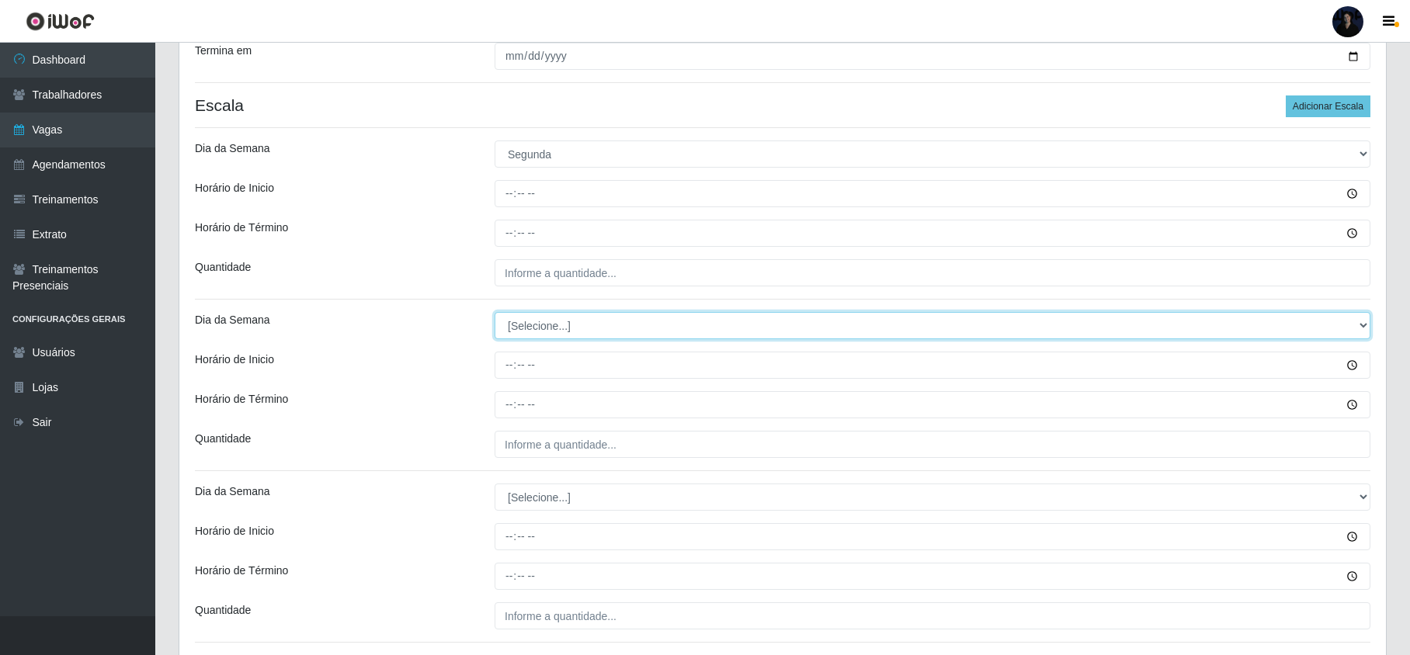
click at [536, 333] on select "[Selecione...] Segunda Terça Quarta Quinta Sexta Sábado Domingo" at bounding box center [933, 325] width 876 height 27
click at [495, 314] on select "[Selecione...] Segunda Terça Quarta Quinta Sexta Sábado Domingo" at bounding box center [933, 325] width 876 height 27
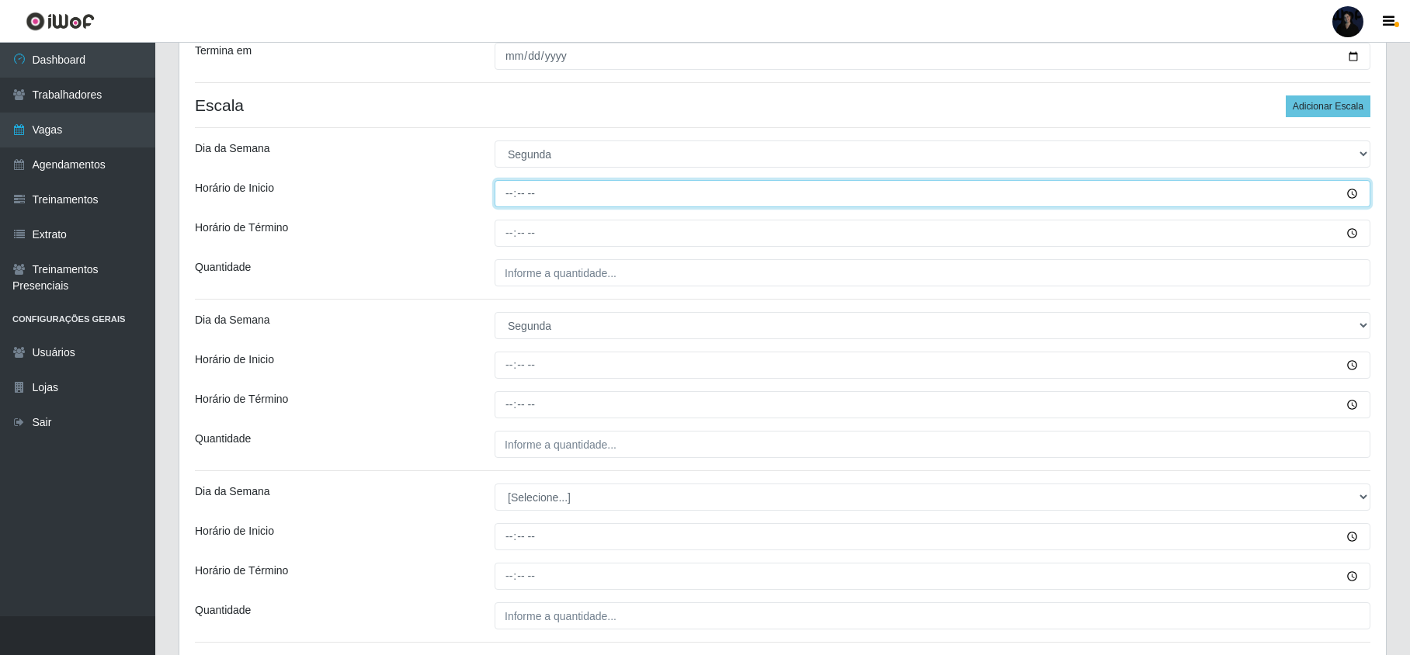
click at [513, 189] on input "Horário de Inicio" at bounding box center [933, 193] width 876 height 27
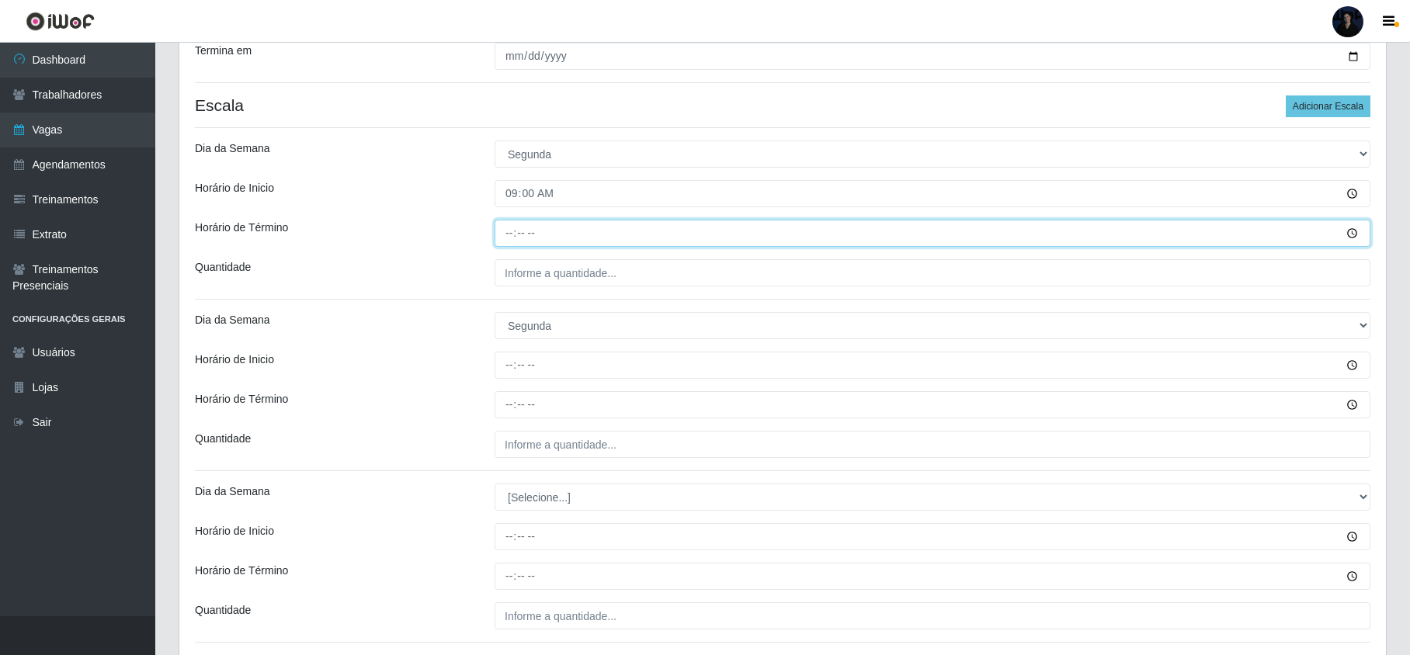
click at [512, 236] on input "Horário de Término" at bounding box center [933, 233] width 876 height 27
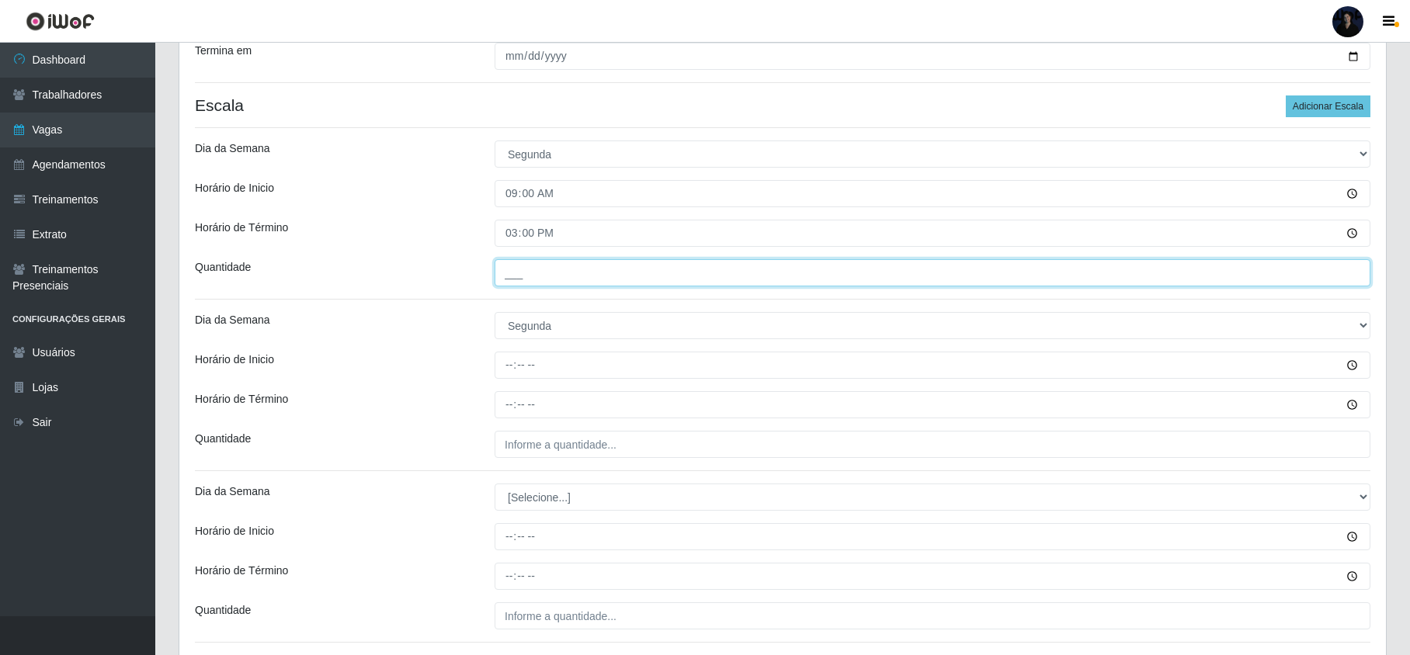
click at [506, 280] on input "___" at bounding box center [933, 272] width 876 height 27
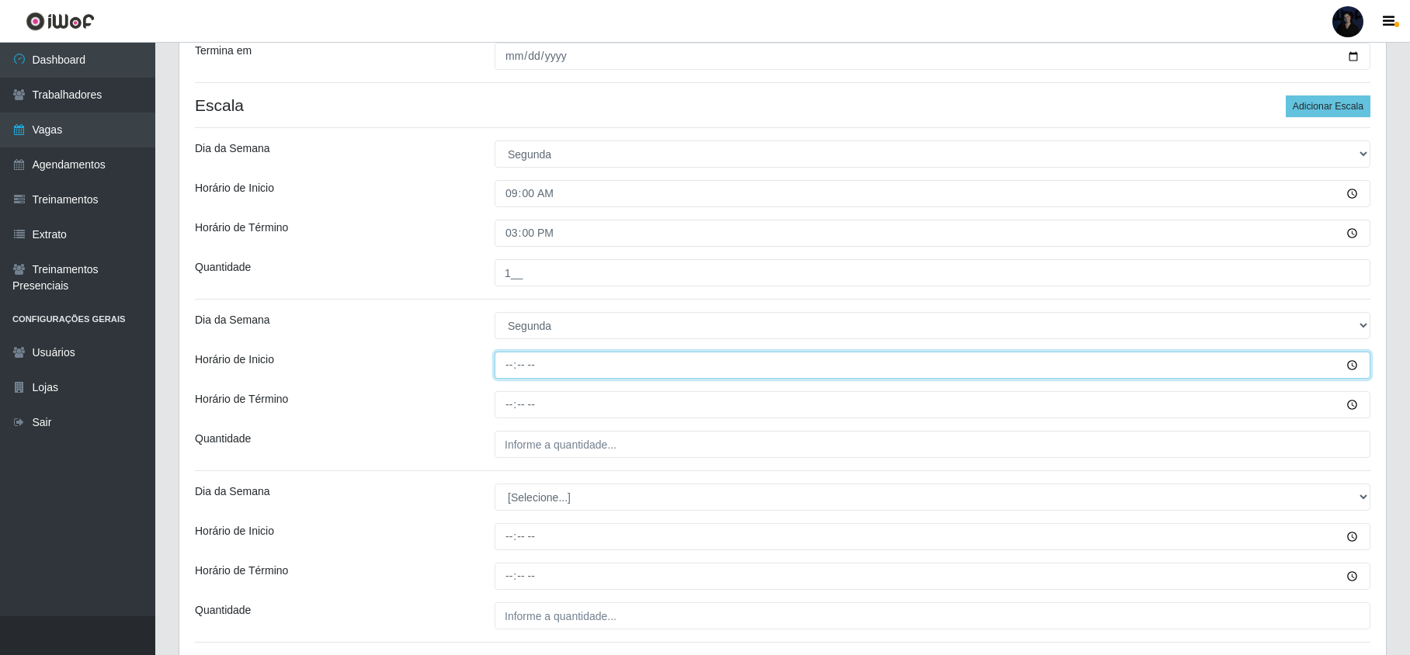
click at [519, 363] on input "Horário de Inicio" at bounding box center [933, 365] width 876 height 27
click at [503, 363] on input "Horário de Inicio" at bounding box center [933, 365] width 876 height 27
click at [501, 365] on input "Horário de Inicio" at bounding box center [933, 365] width 876 height 27
click at [510, 367] on input "Horário de Inicio" at bounding box center [933, 365] width 876 height 27
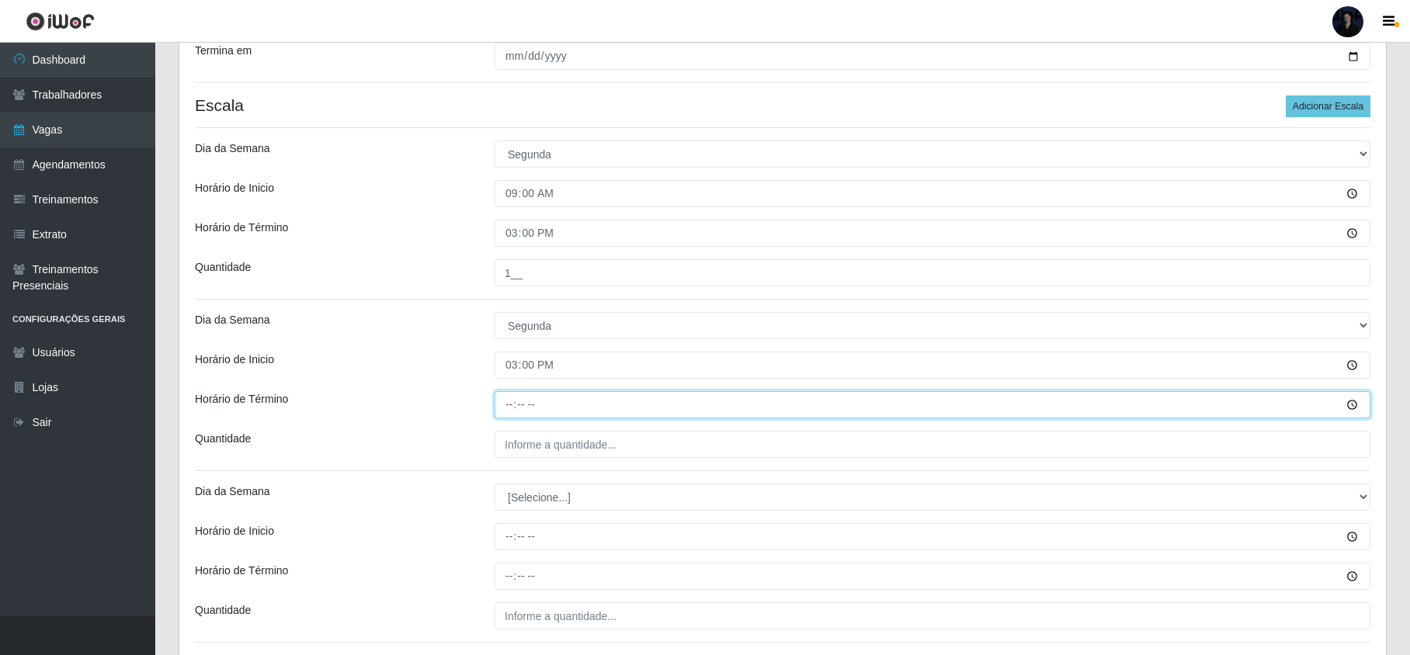
click at [506, 402] on input "Horário de Término" at bounding box center [933, 404] width 876 height 27
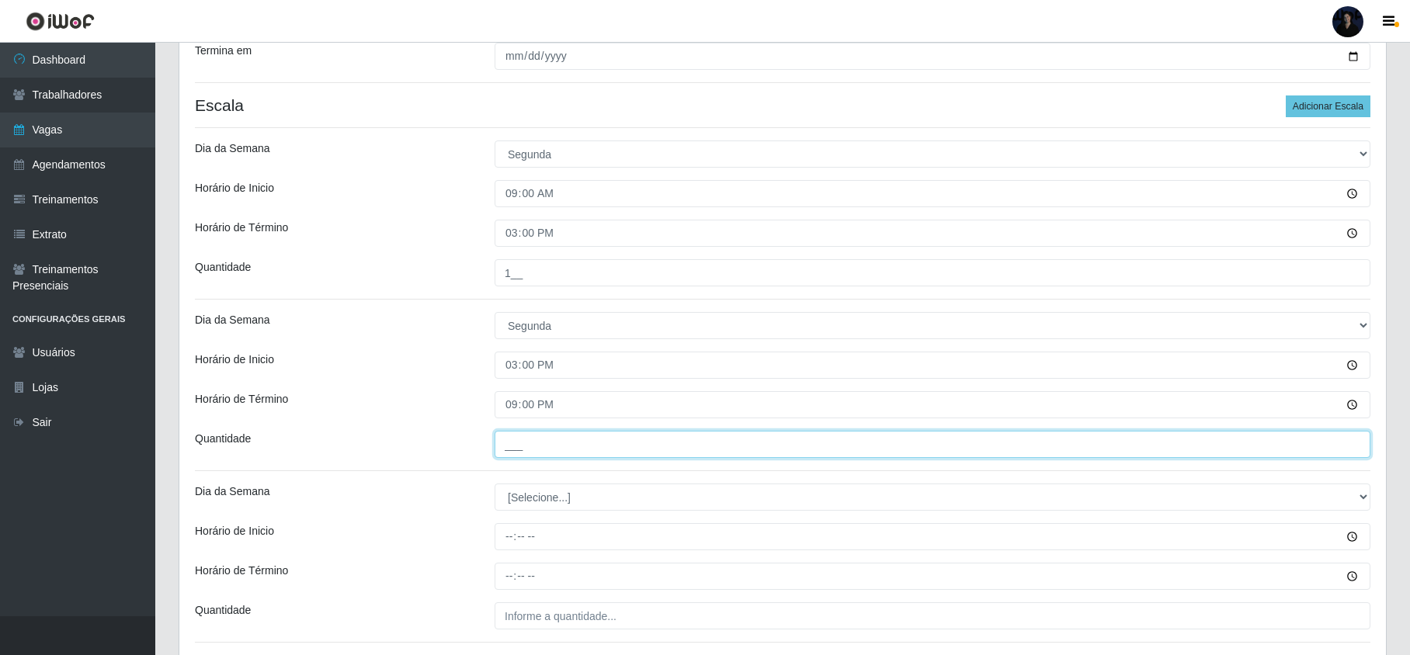
click at [519, 452] on input "___" at bounding box center [933, 444] width 876 height 27
click at [510, 451] on input "___" at bounding box center [933, 444] width 876 height 27
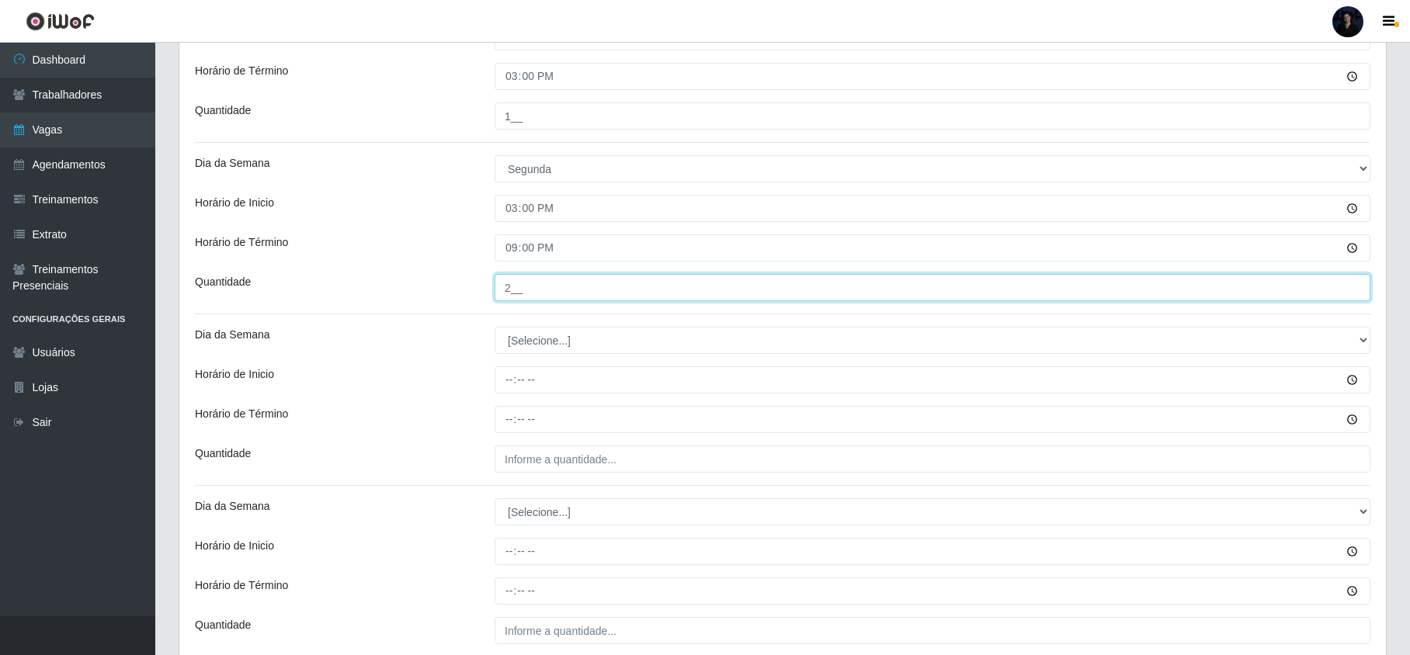
scroll to position [517, 0]
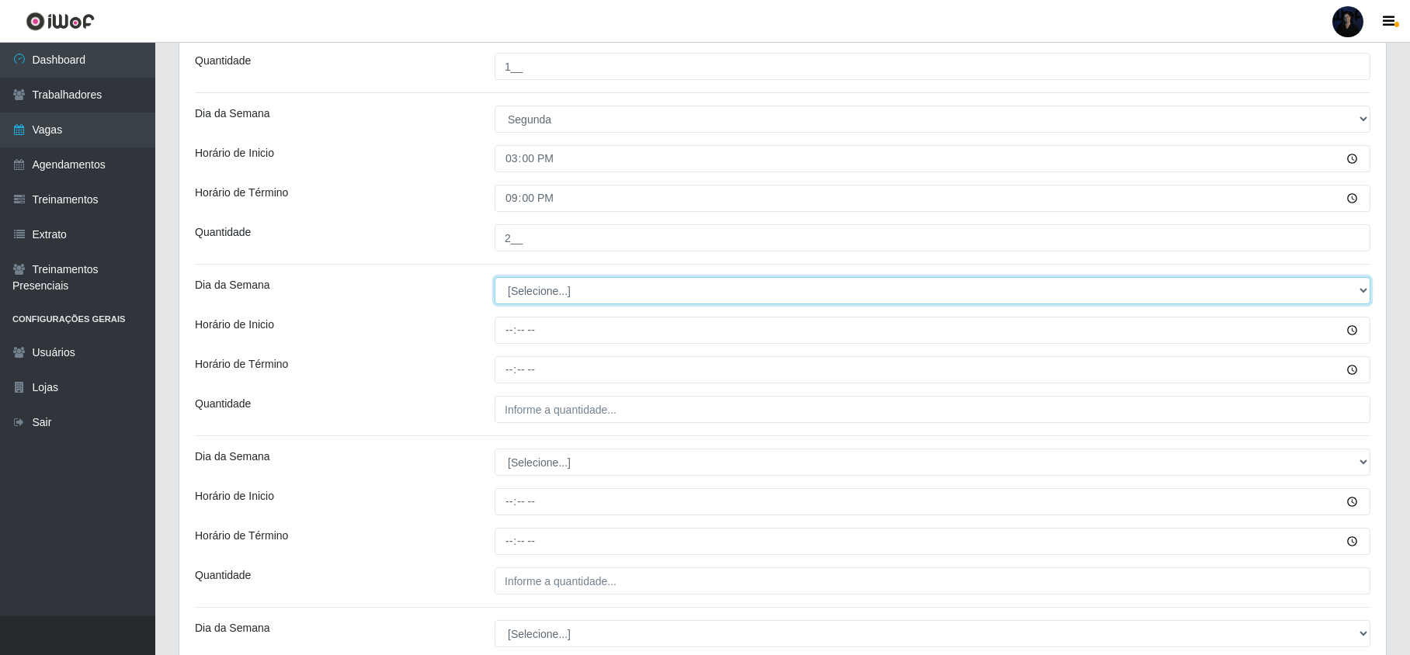
click at [535, 287] on select "[Selecione...] Segunda Terça Quarta Quinta Sexta Sábado Domingo" at bounding box center [933, 290] width 876 height 27
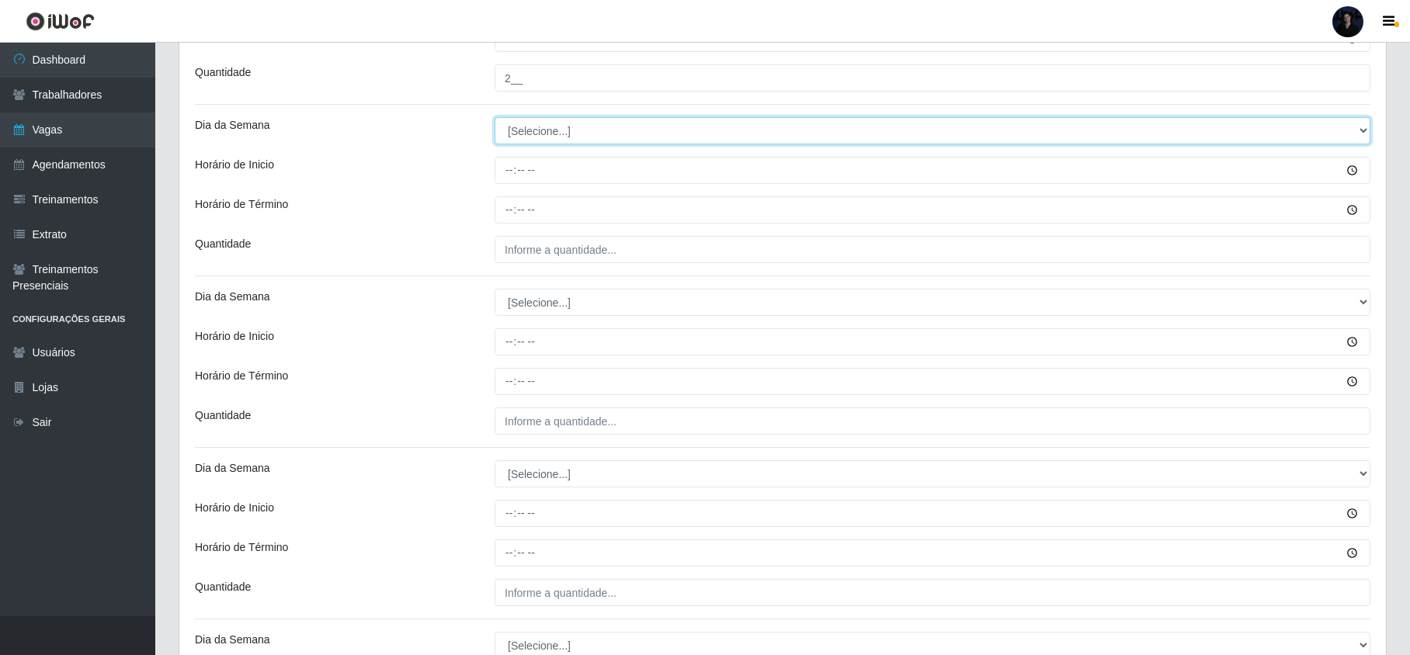
scroll to position [724, 0]
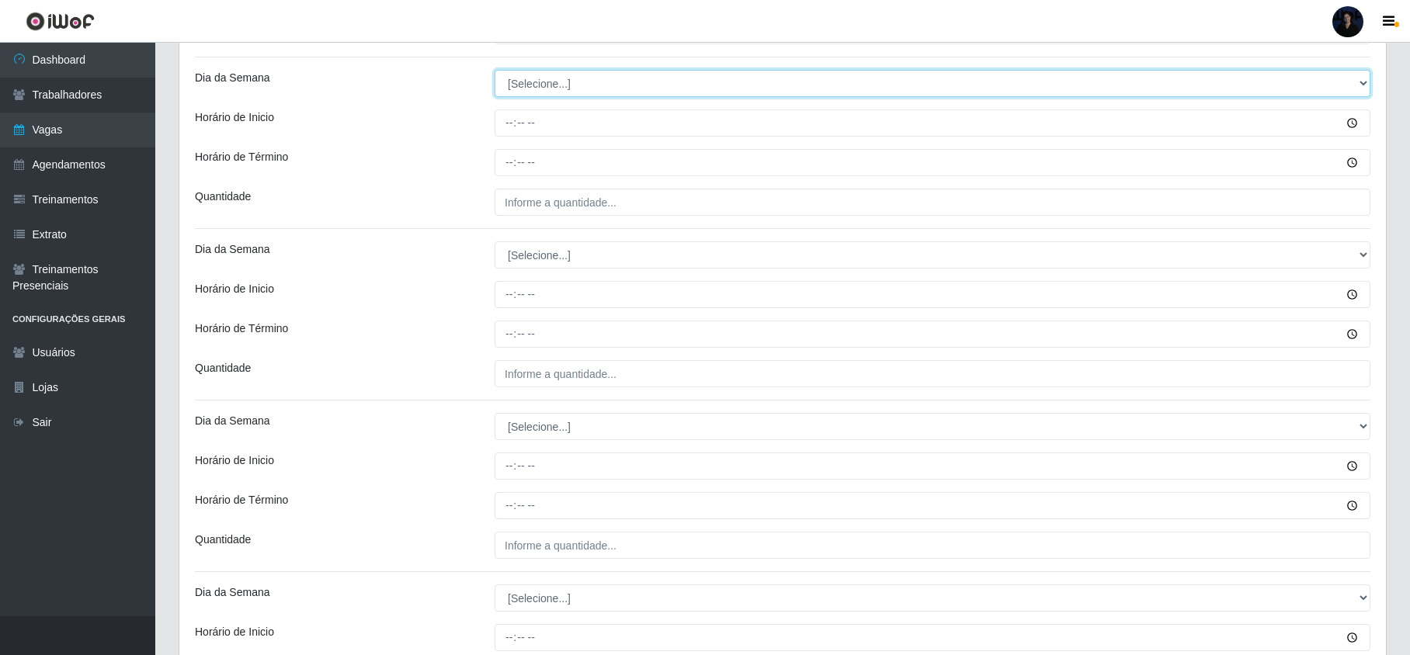
click at [568, 89] on select "[Selecione...] Segunda Terça Quarta Quinta Sexta Sábado Domingo" at bounding box center [933, 83] width 876 height 27
click at [495, 71] on select "[Selecione...] Segunda Terça Quarta Quinta Sexta Sábado Domingo" at bounding box center [933, 83] width 876 height 27
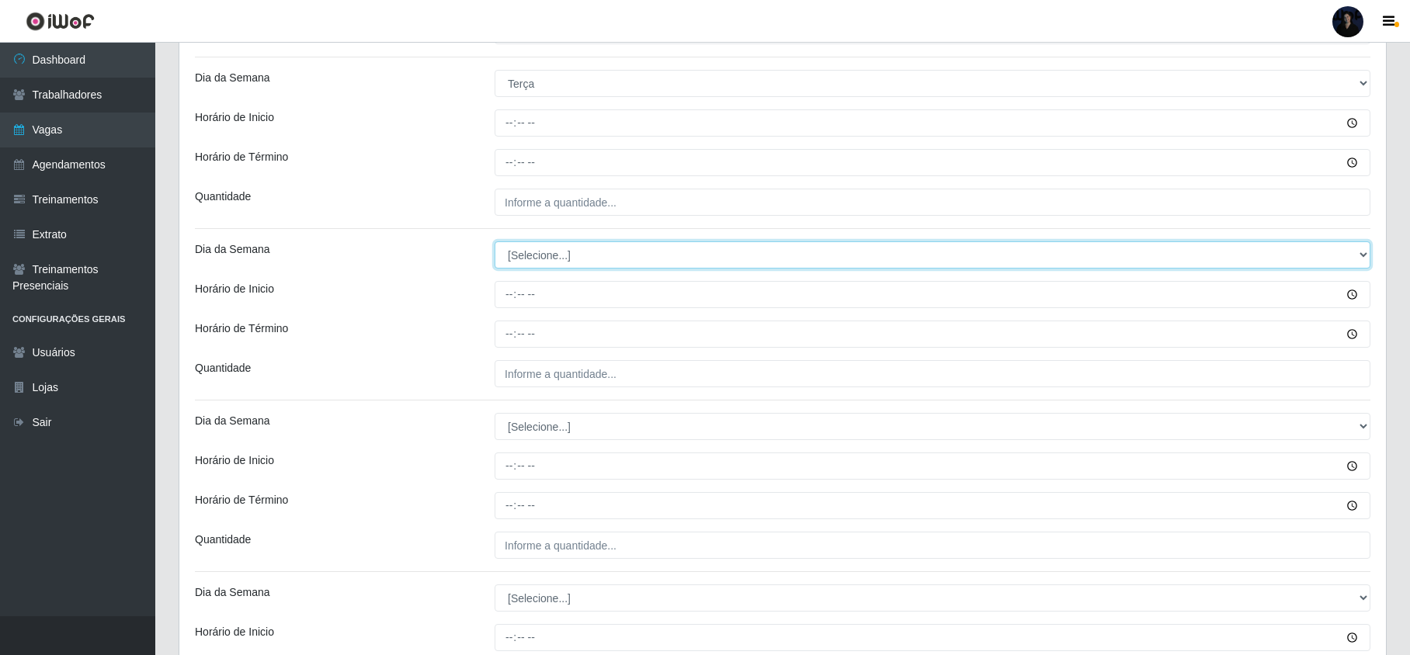
click at [525, 261] on select "[Selecione...] Segunda Terça Quarta Quinta Sexta Sábado Domingo" at bounding box center [933, 254] width 876 height 27
click at [495, 244] on select "[Selecione...] Segunda Terça Quarta Quinta Sexta Sábado Domingo" at bounding box center [933, 254] width 876 height 27
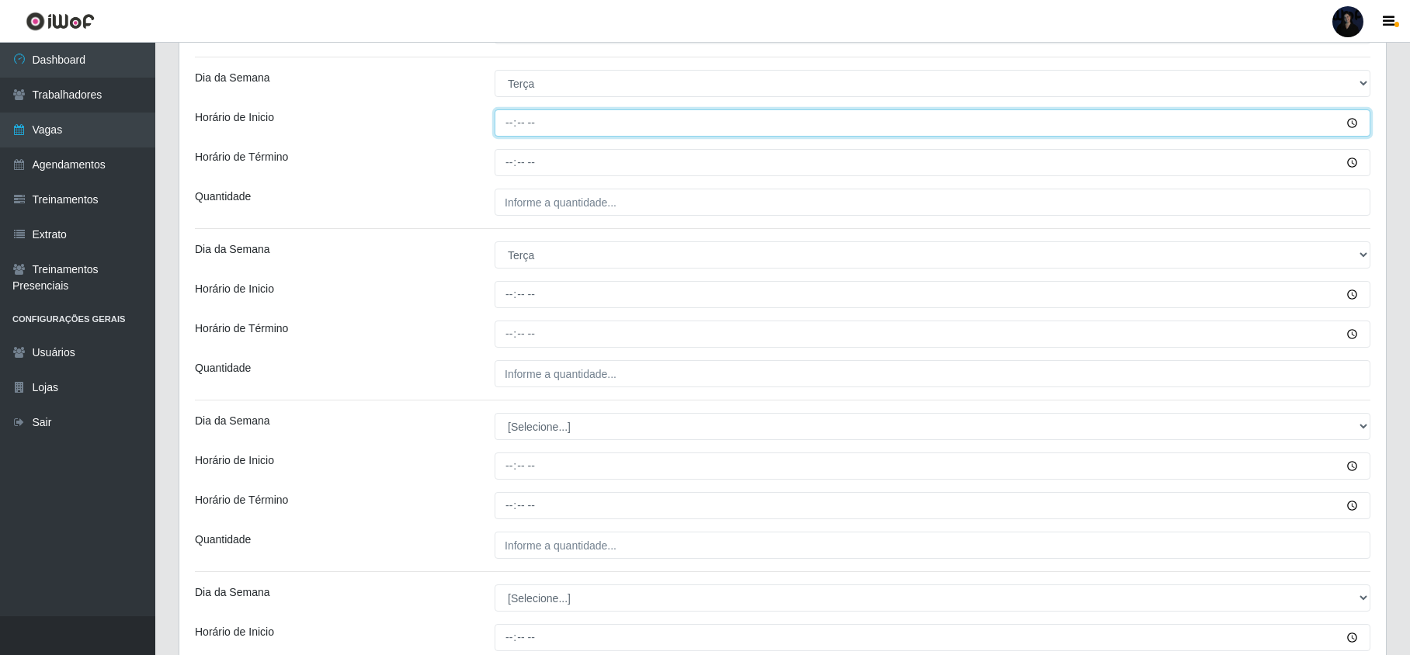
click at [510, 122] on input "Horário de Inicio" at bounding box center [933, 122] width 876 height 27
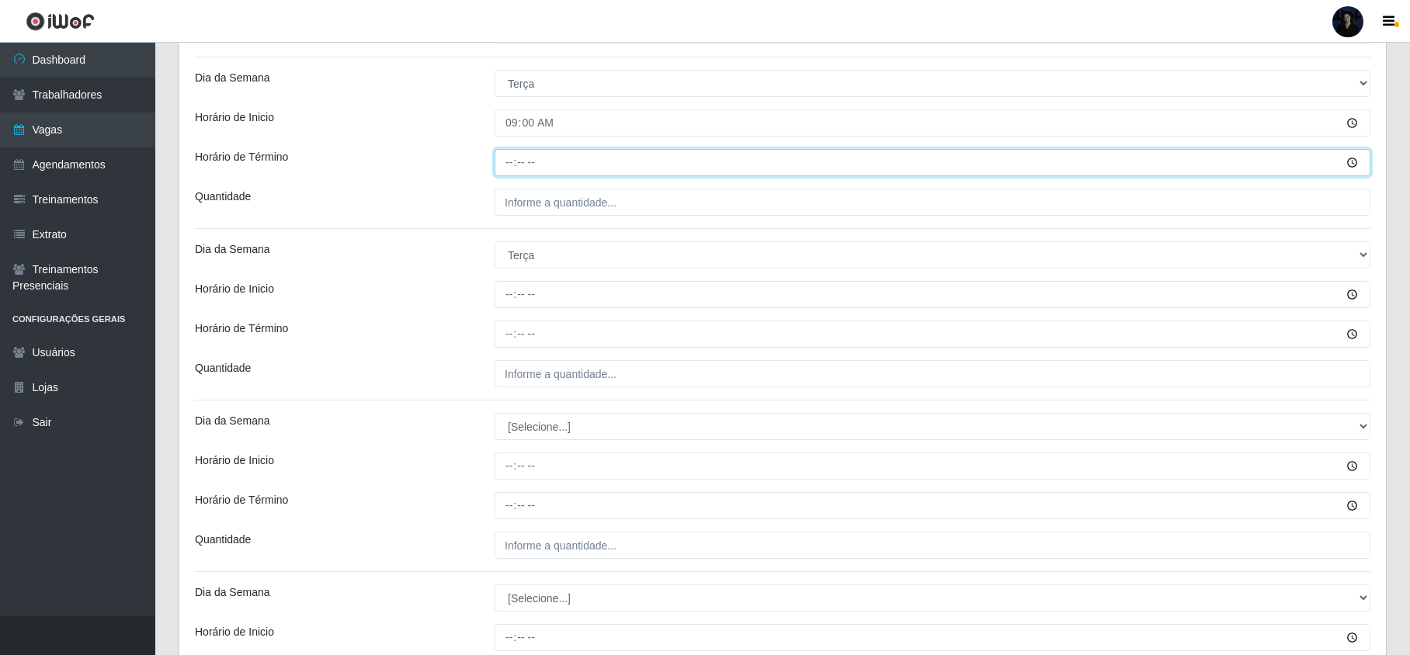
click at [510, 172] on input "Horário de Término" at bounding box center [933, 162] width 876 height 27
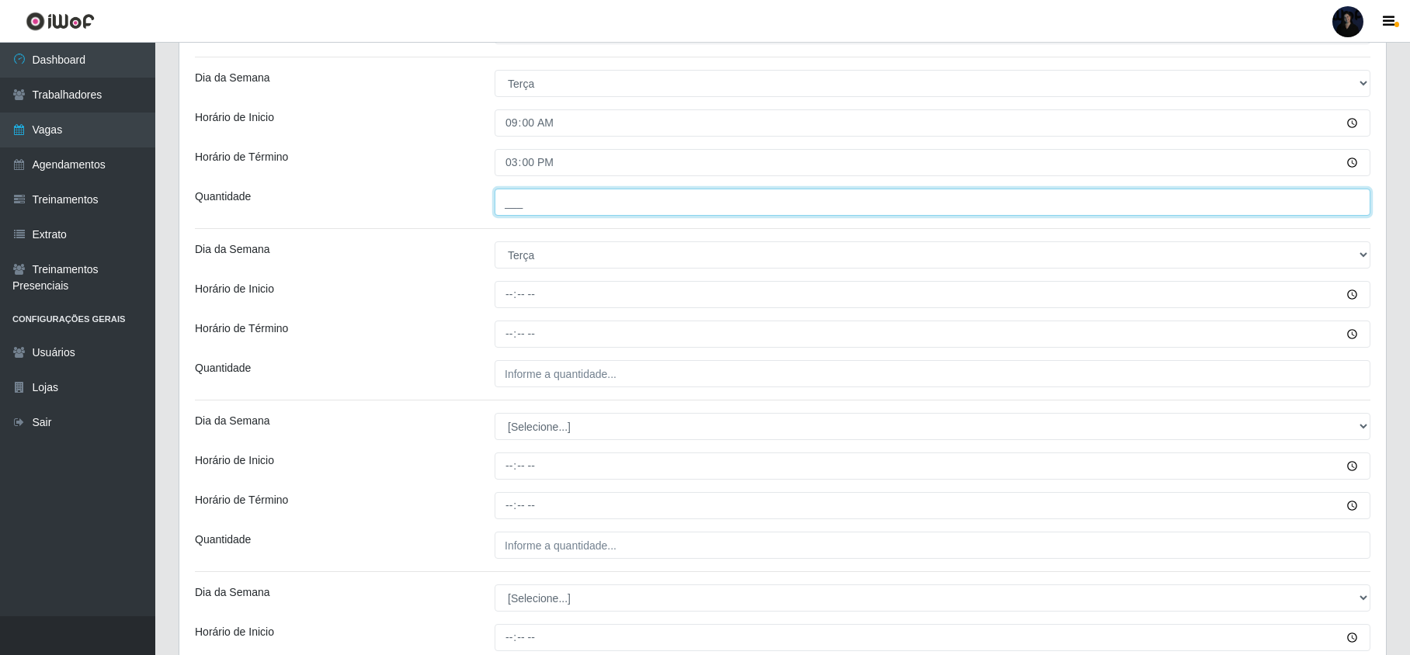
click at [516, 196] on input "___" at bounding box center [933, 202] width 876 height 27
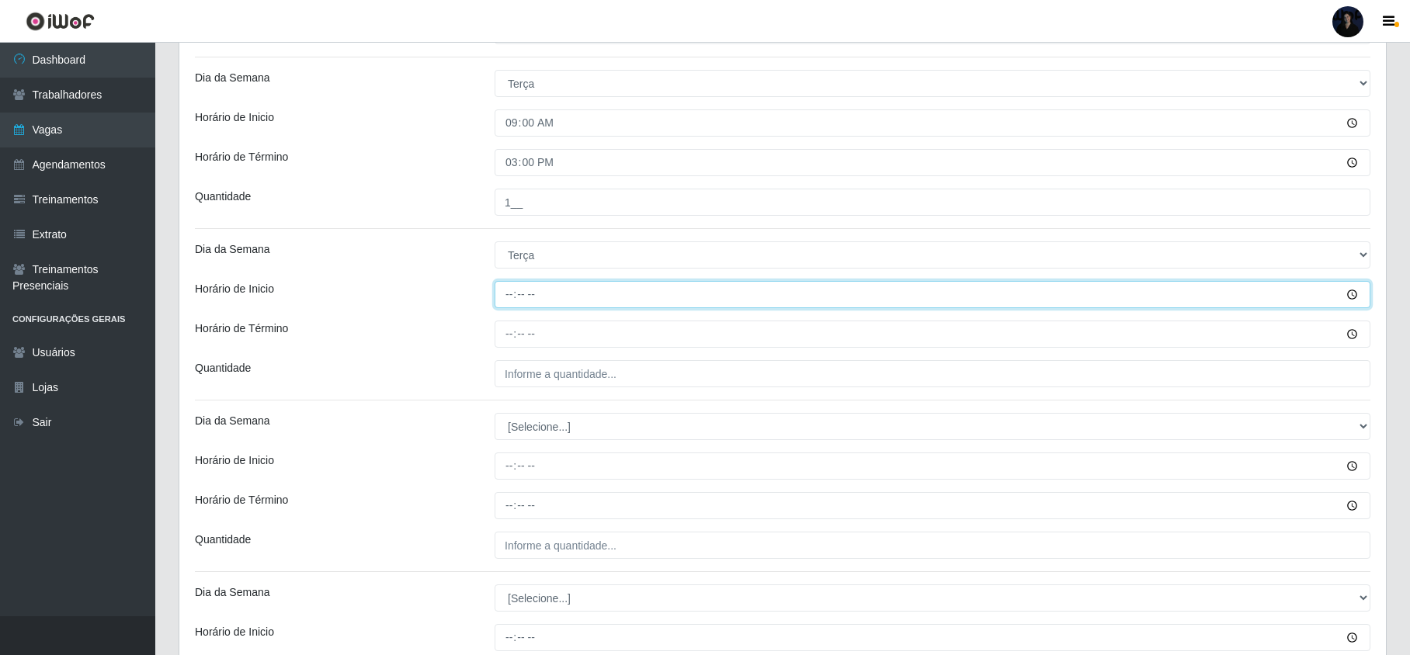
click at [502, 305] on input "Horário de Inicio" at bounding box center [933, 294] width 876 height 27
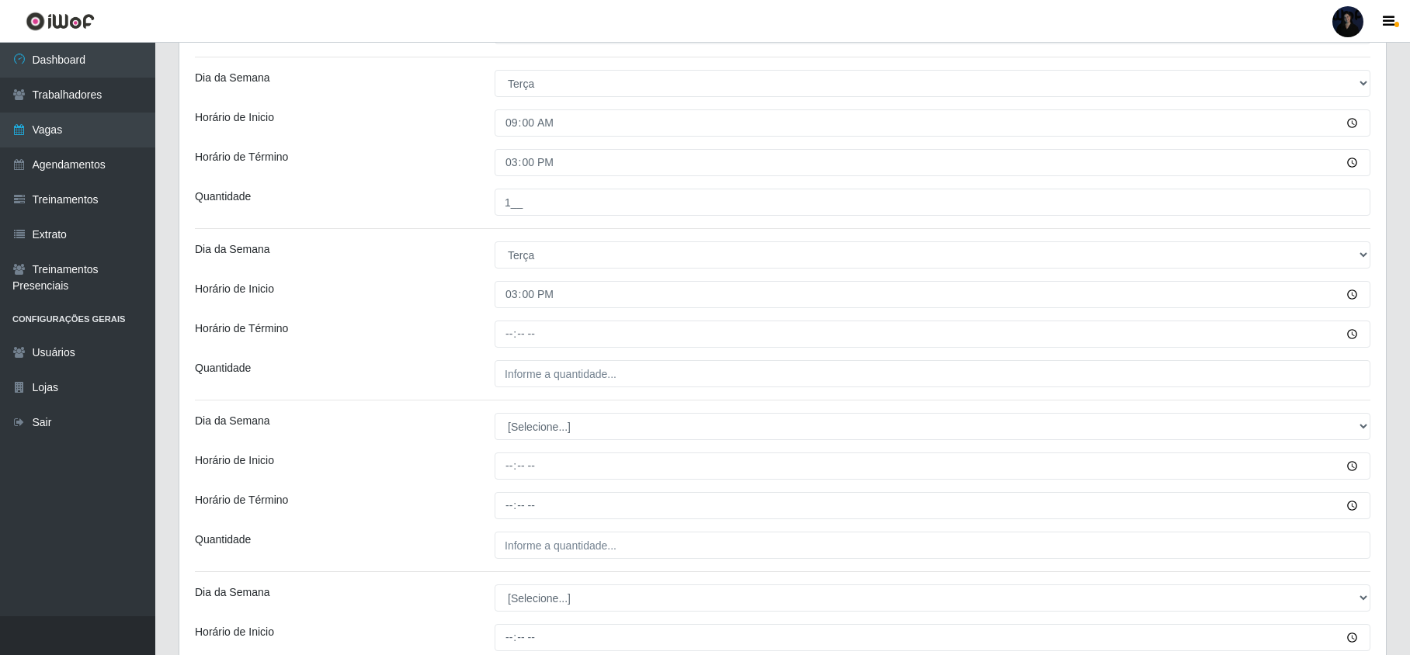
click at [506, 321] on div "[PERSON_NAME] - Mossoró Função [Selecione...] Embalador Embalador + Embalador +…" at bounding box center [782, 433] width 1207 height 2049
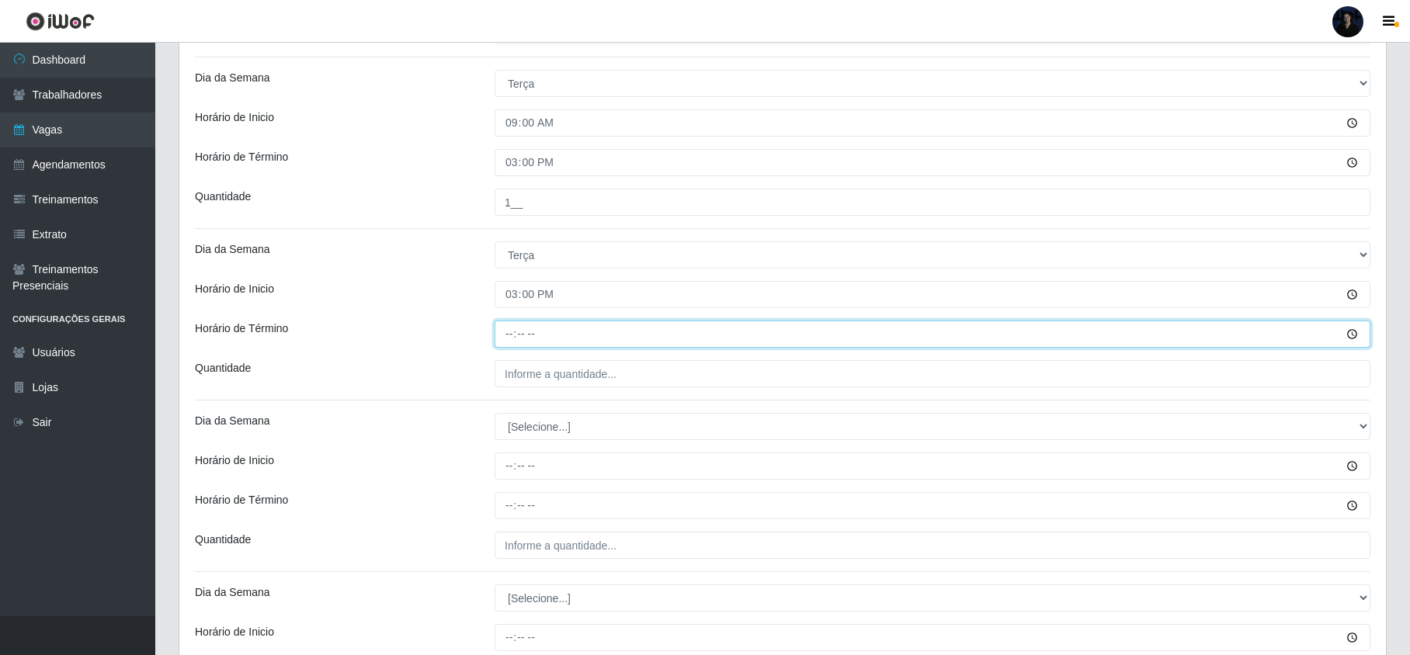
click at [504, 336] on input "Horário de Término" at bounding box center [933, 334] width 876 height 27
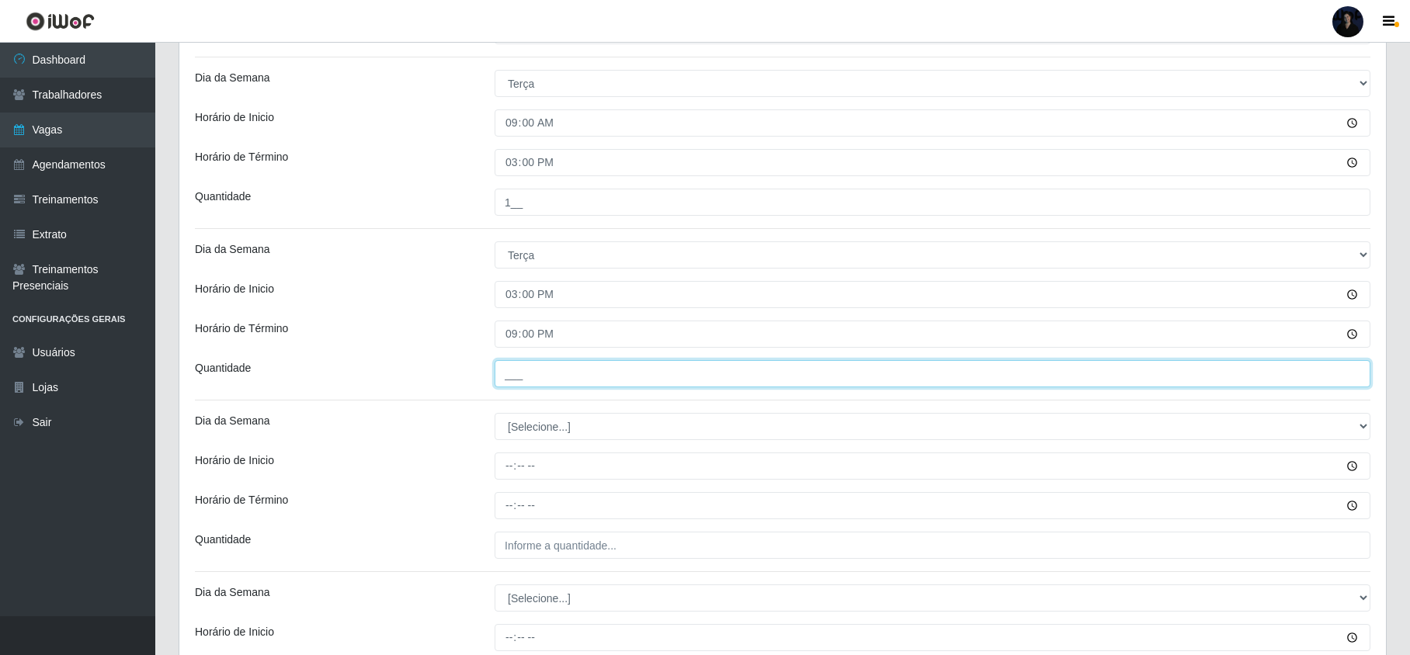
click at [537, 371] on input "___" at bounding box center [933, 373] width 876 height 27
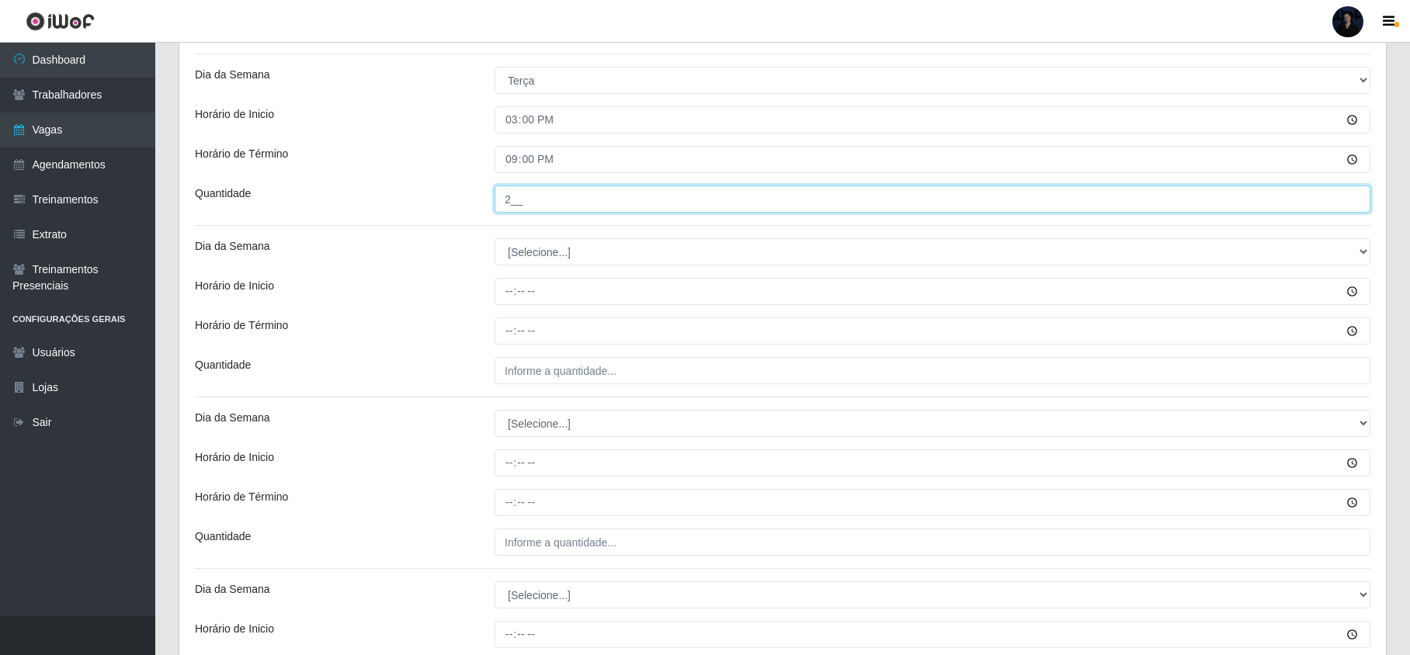
scroll to position [932, 0]
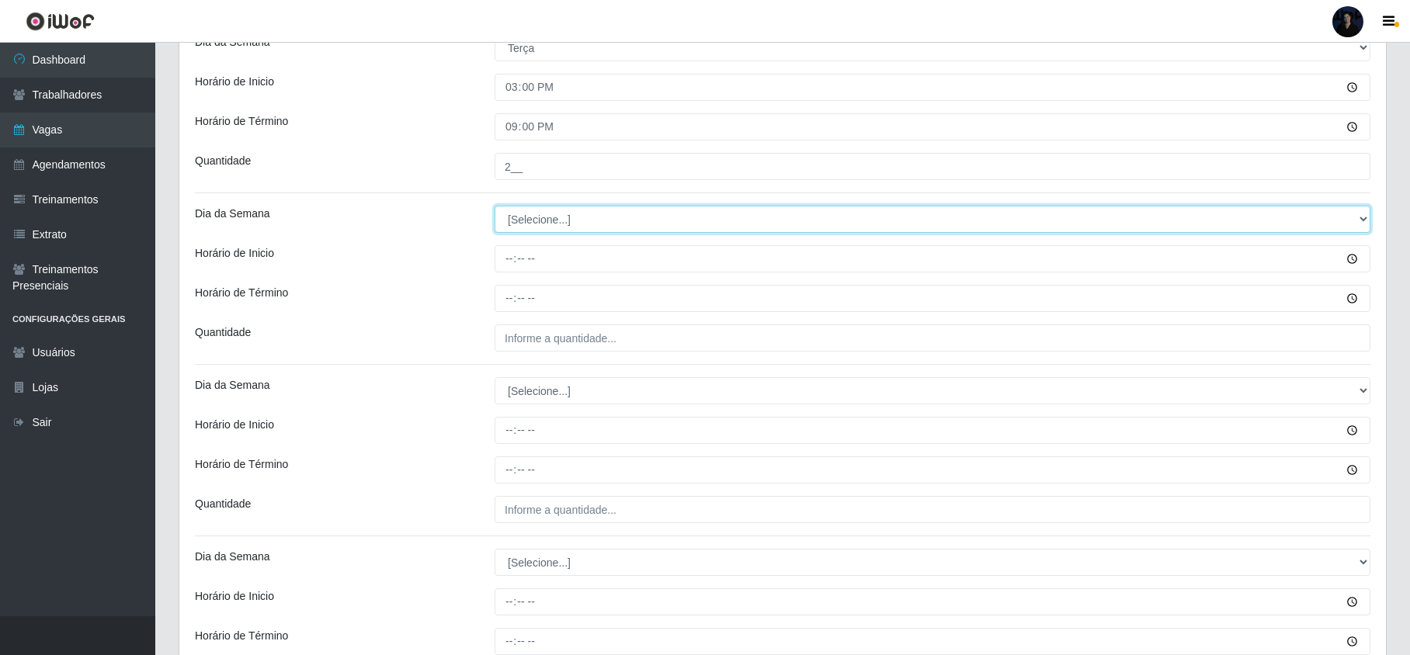
click at [564, 224] on select "[Selecione...] Segunda Terça Quarta Quinta Sexta Sábado Domingo" at bounding box center [933, 219] width 876 height 27
click at [495, 208] on select "[Selecione...] Segunda Terça Quarta Quinta Sexta Sábado Domingo" at bounding box center [933, 219] width 876 height 27
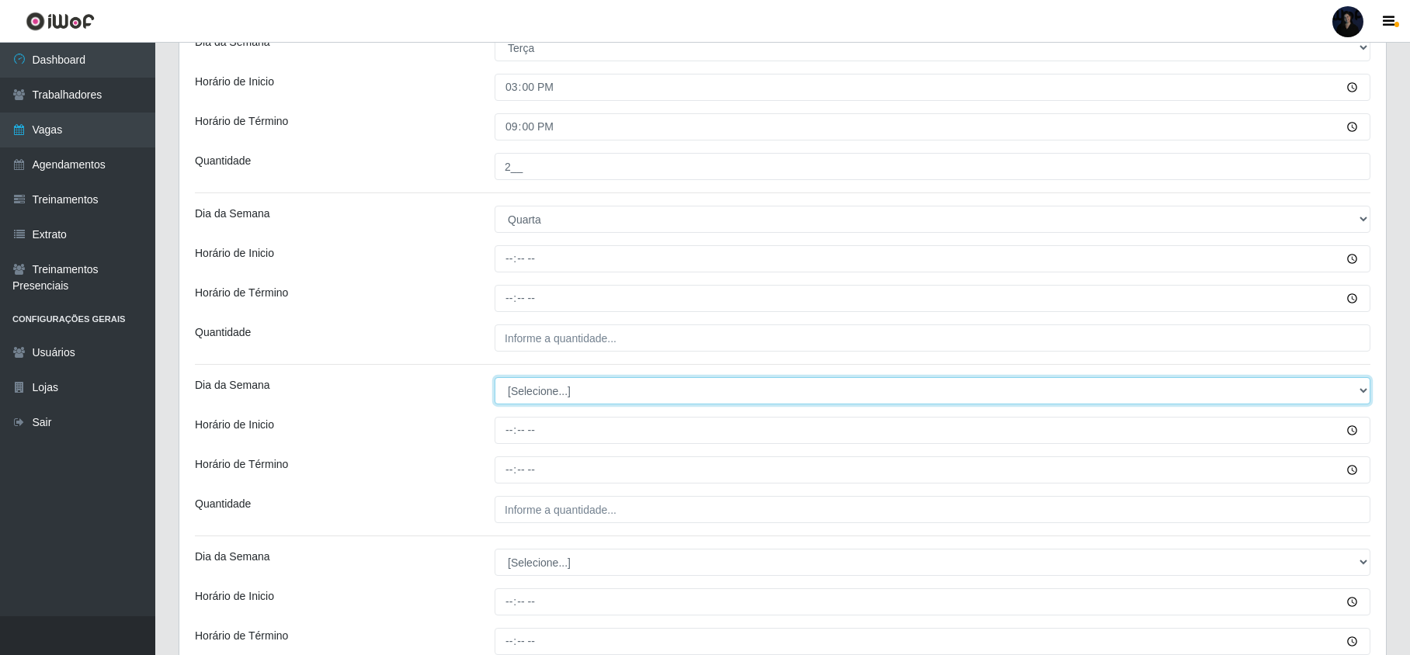
drag, startPoint x: 532, startPoint y: 388, endPoint x: 535, endPoint y: 396, distance: 8.4
click at [532, 389] on select "[Selecione...] Segunda Terça Quarta Quinta Sexta Sábado Domingo" at bounding box center [933, 390] width 876 height 27
click at [495, 380] on select "[Selecione...] Segunda Terça Quarta Quinta Sexta Sábado Domingo" at bounding box center [933, 390] width 876 height 27
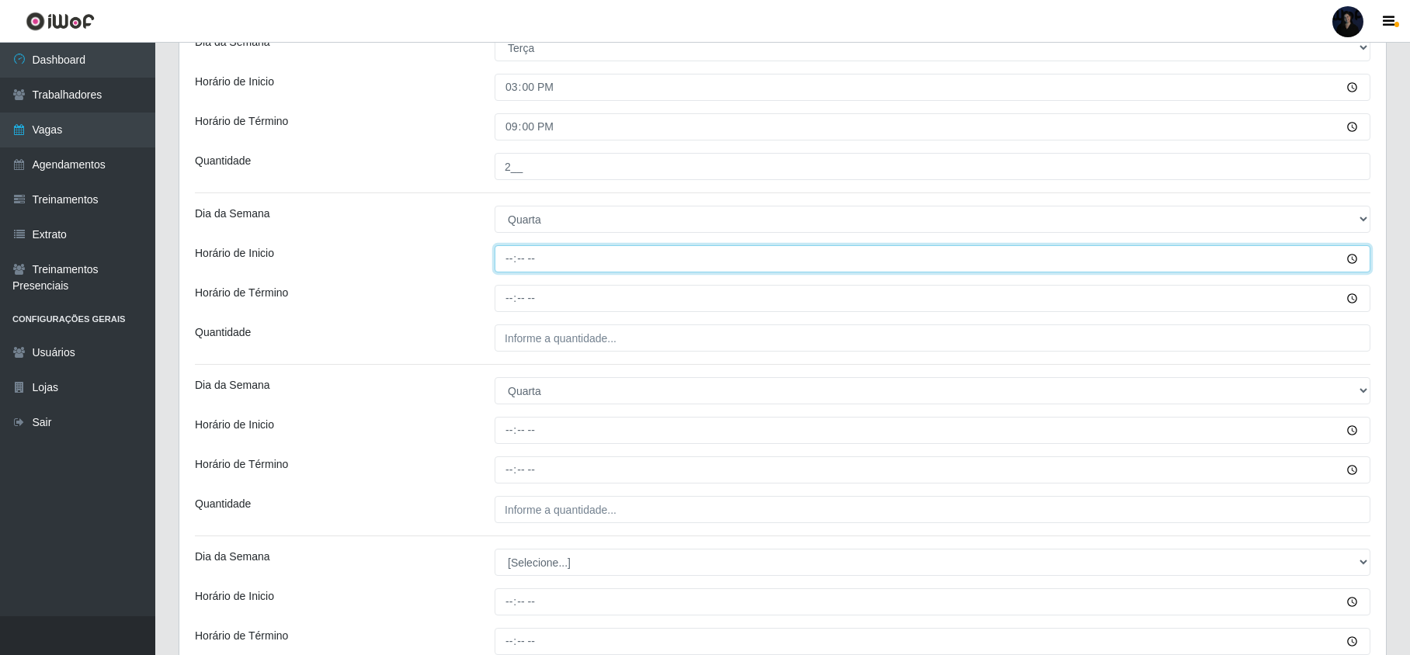
click at [502, 255] on input "Horário de Inicio" at bounding box center [933, 258] width 876 height 27
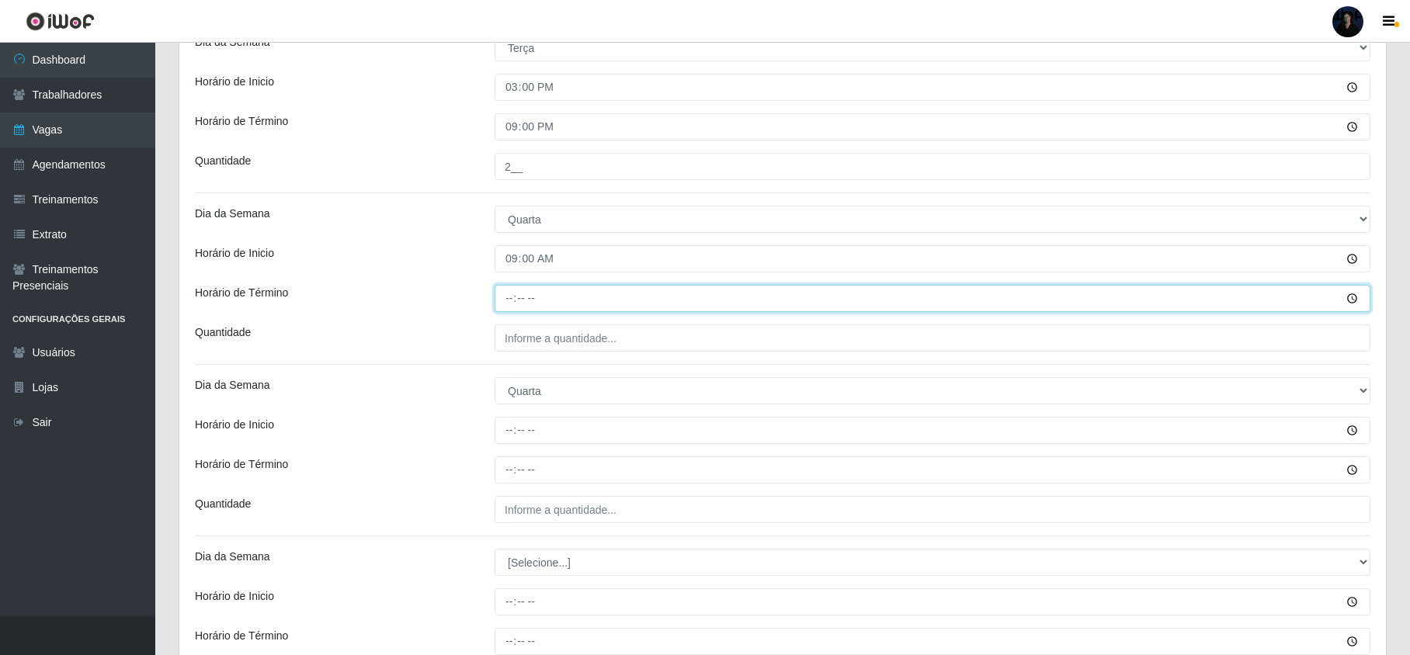
click at [499, 301] on input "Horário de Término" at bounding box center [933, 298] width 876 height 27
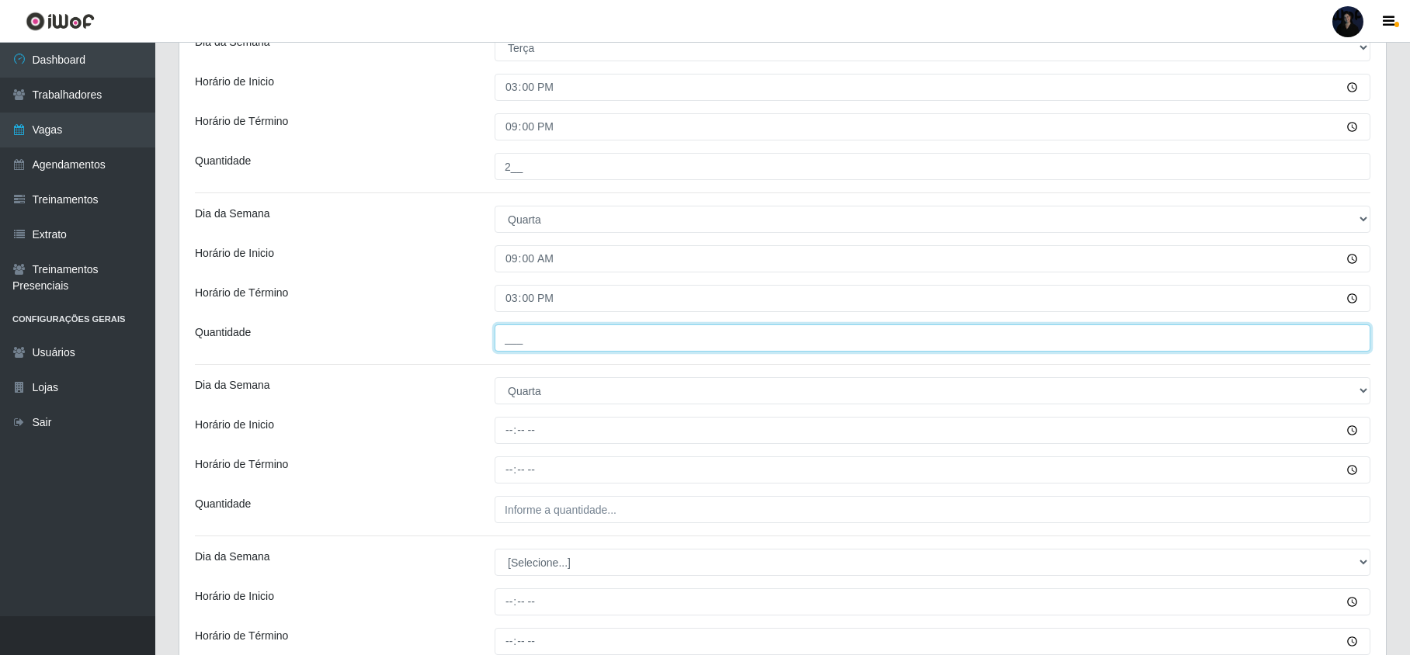
click at [523, 335] on input "___" at bounding box center [933, 338] width 876 height 27
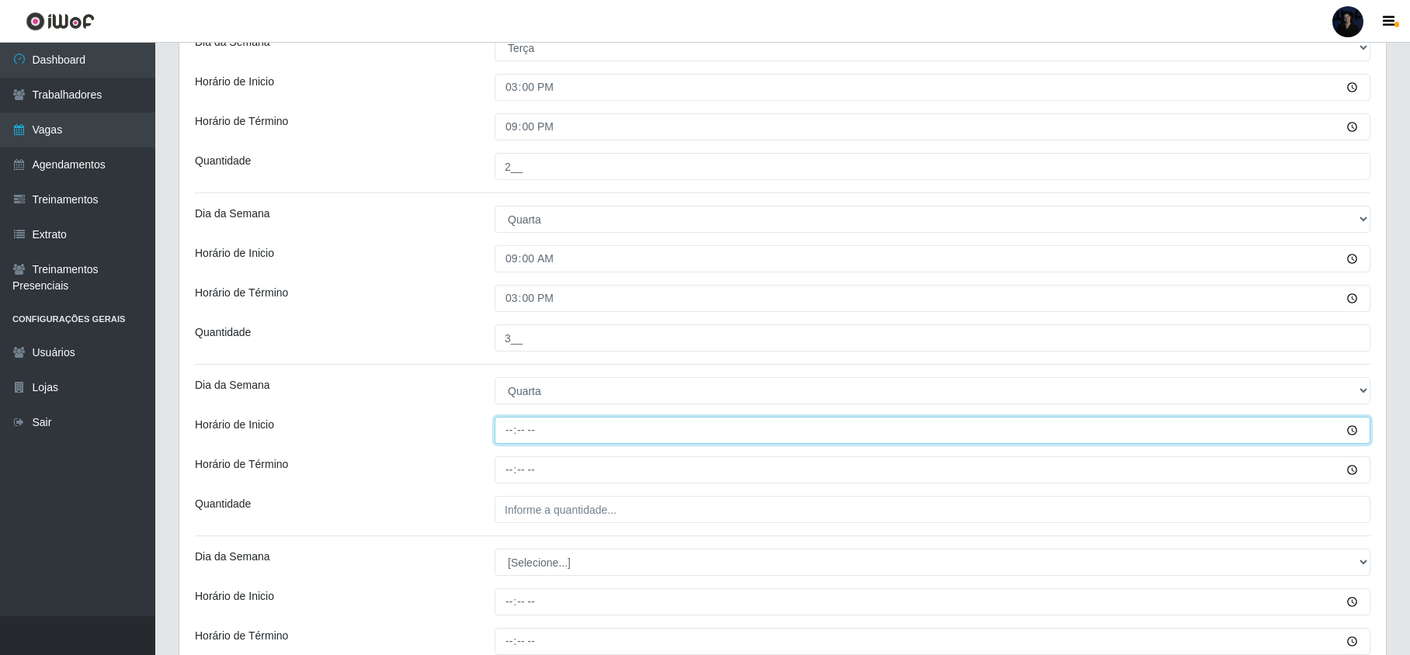
click at [508, 427] on input "Horário de Inicio" at bounding box center [933, 430] width 876 height 27
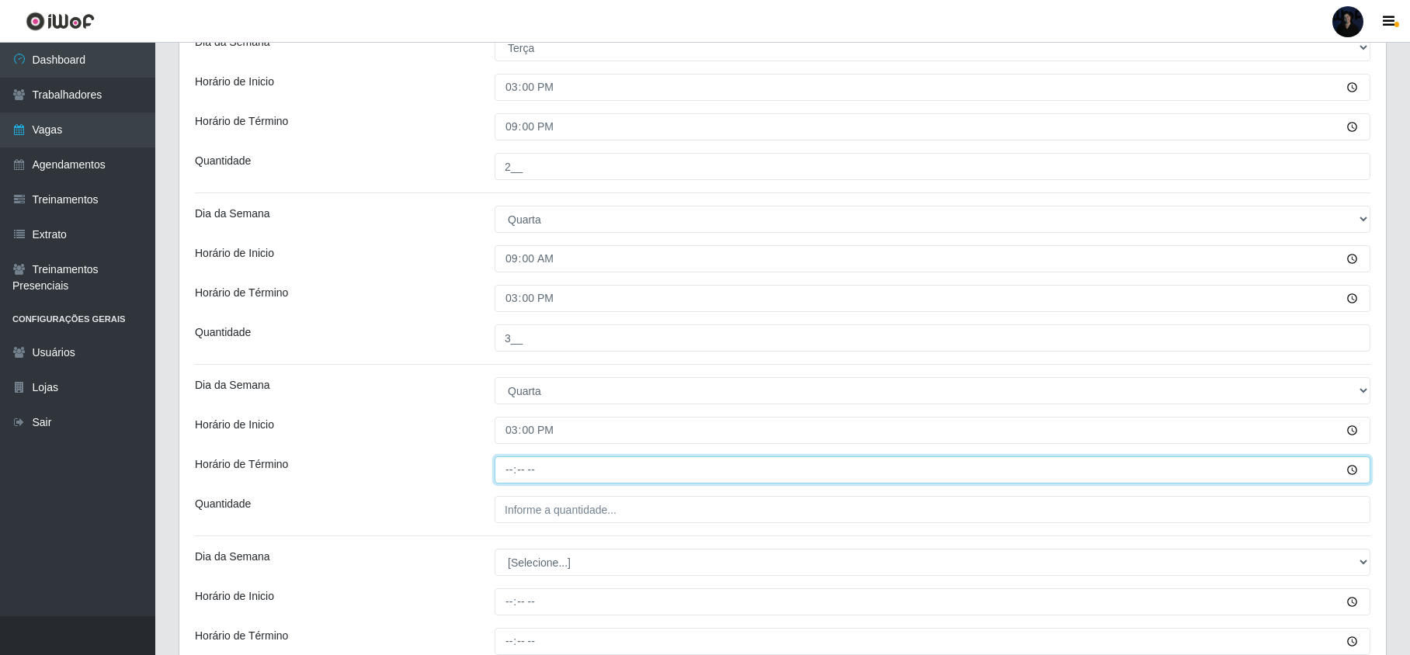
click at [509, 471] on input "Horário de Término" at bounding box center [933, 470] width 876 height 27
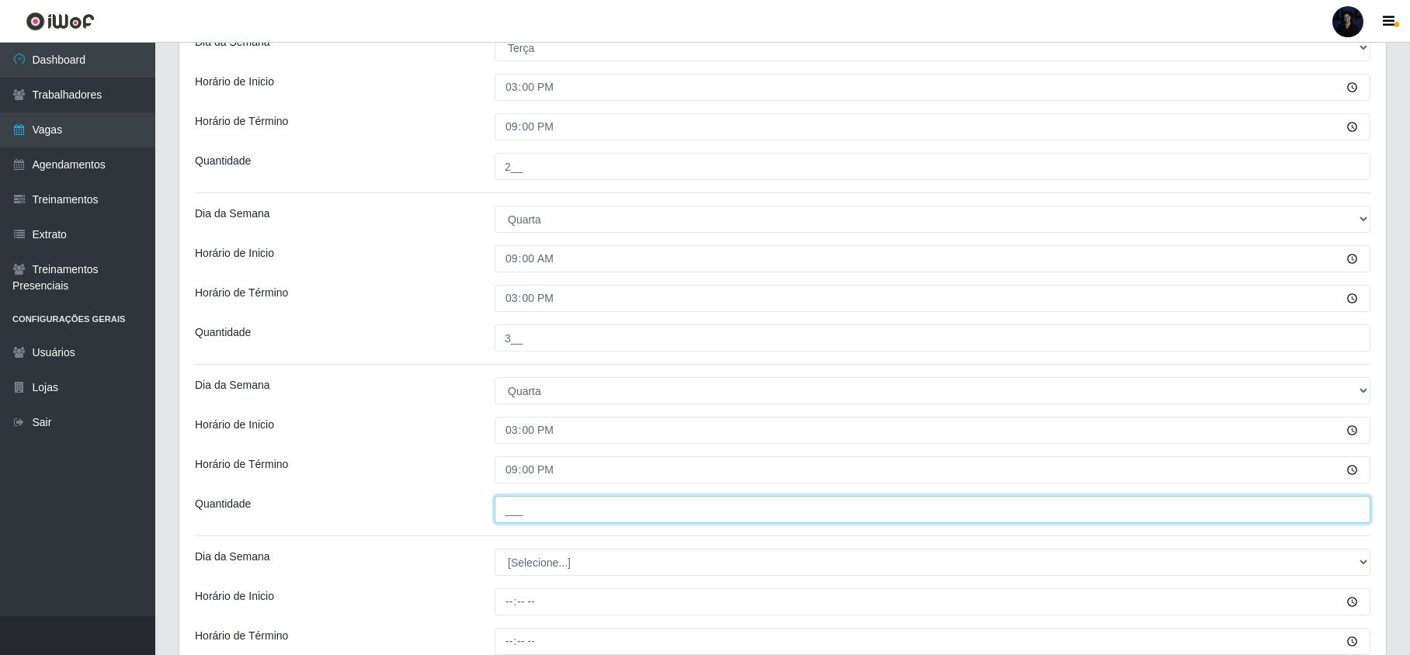
click at [510, 507] on input "___" at bounding box center [933, 509] width 876 height 27
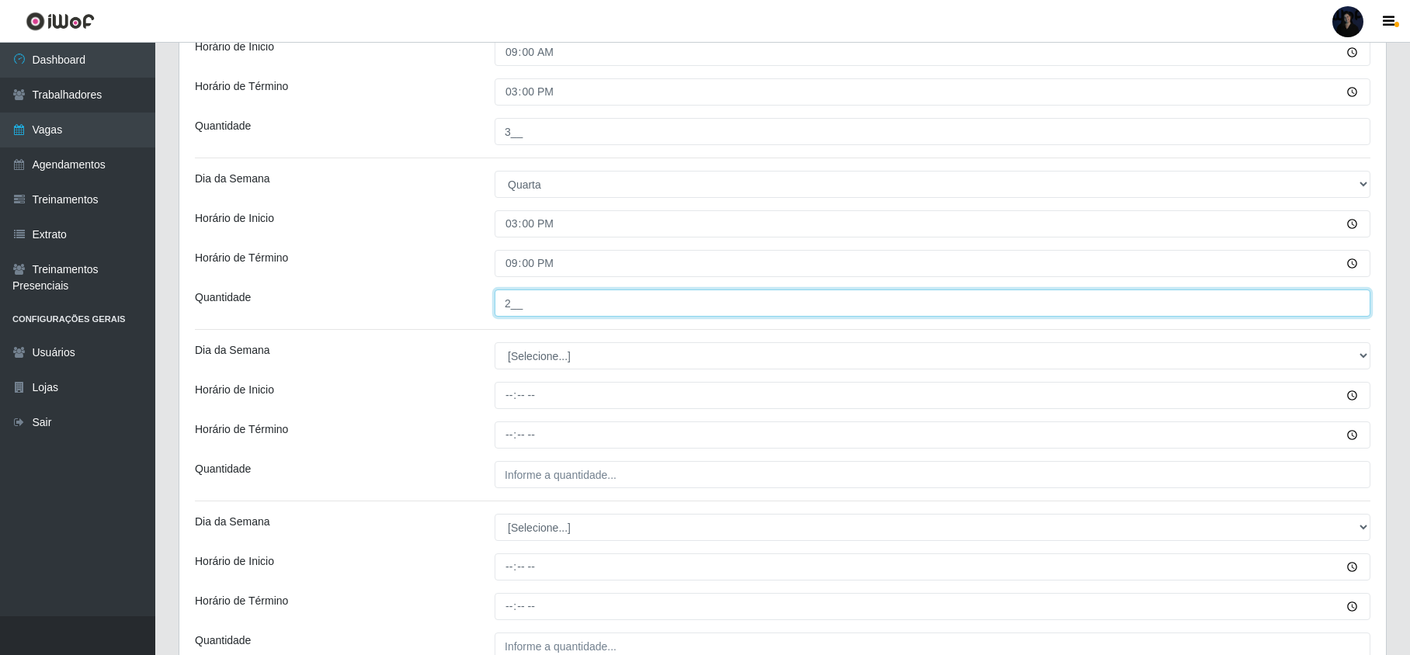
scroll to position [1242, 0]
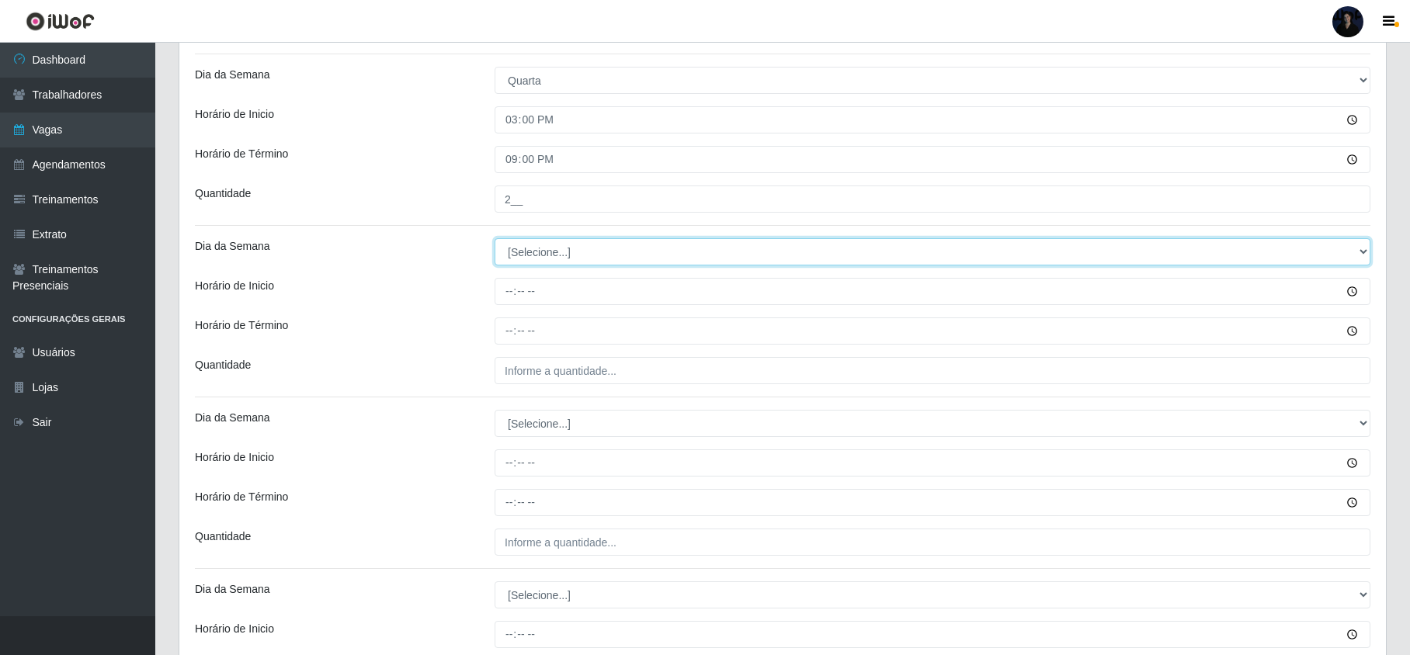
click at [551, 253] on select "[Selecione...] Segunda Terça Quarta Quinta Sexta Sábado Domingo" at bounding box center [933, 251] width 876 height 27
click at [495, 241] on select "[Selecione...] Segunda Terça Quarta Quinta Sexta Sábado Domingo" at bounding box center [933, 251] width 876 height 27
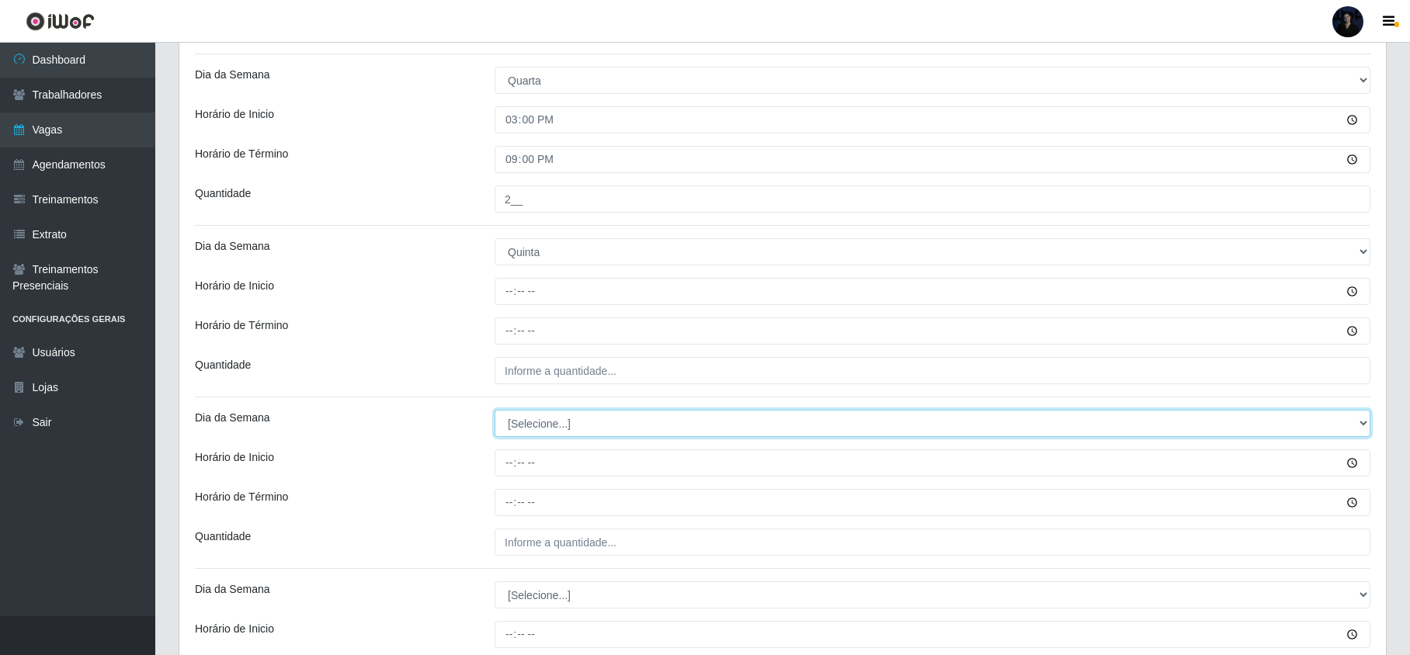
click at [525, 420] on select "[Selecione...] Segunda Terça Quarta Quinta Sexta Sábado Domingo" at bounding box center [933, 423] width 876 height 27
click at [495, 413] on select "[Selecione...] Segunda Terça Quarta Quinta Sexta Sábado Domingo" at bounding box center [933, 423] width 876 height 27
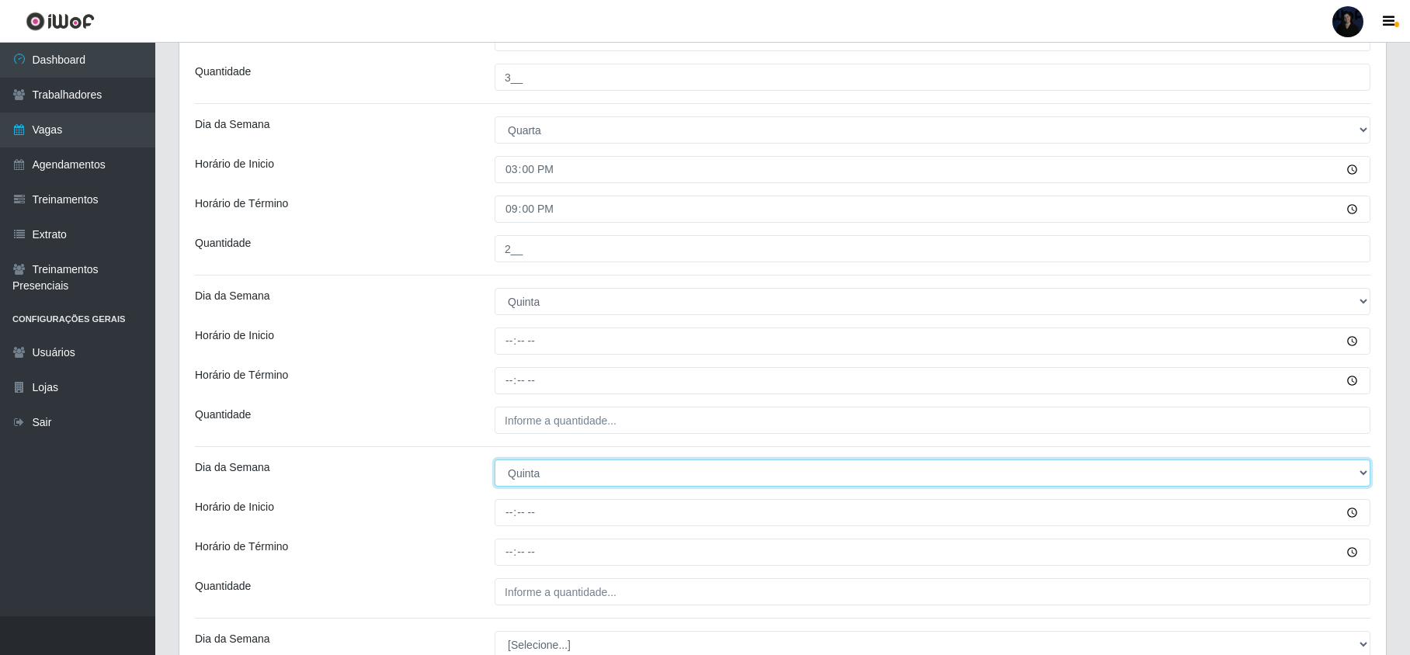
scroll to position [1346, 0]
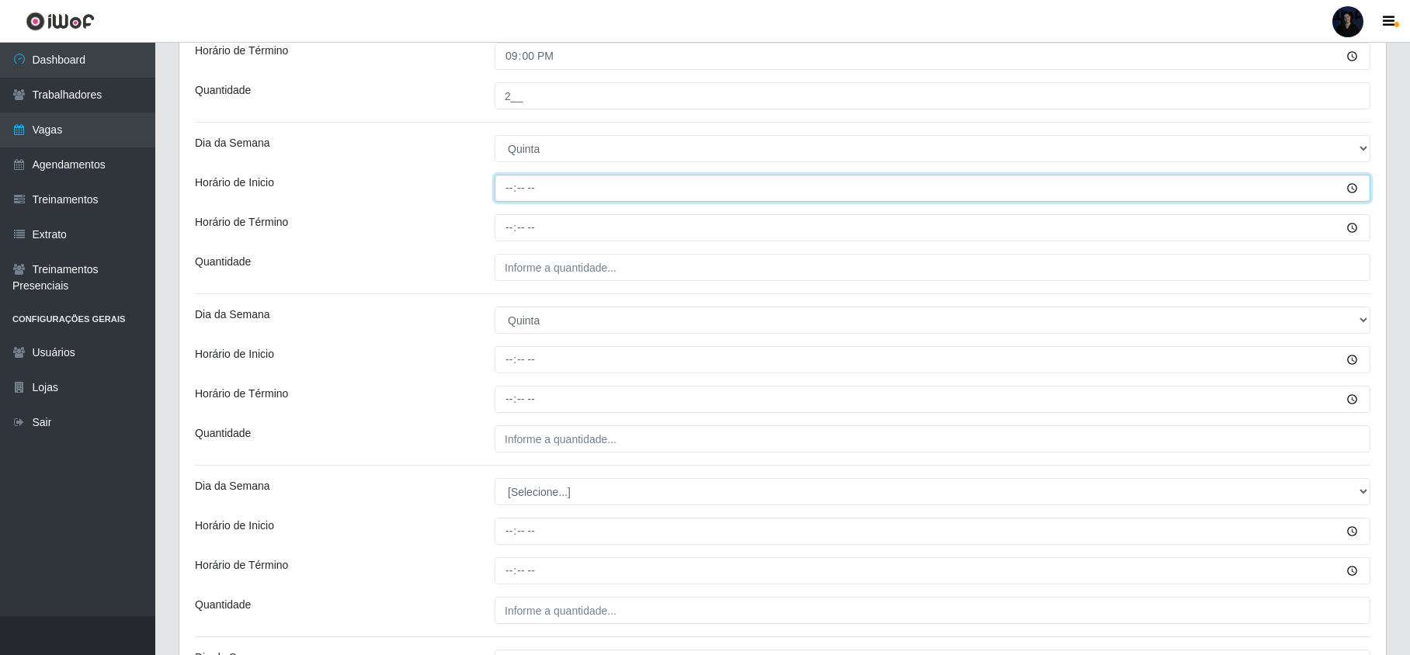
click at [507, 194] on input "Horário de Inicio" at bounding box center [933, 188] width 876 height 27
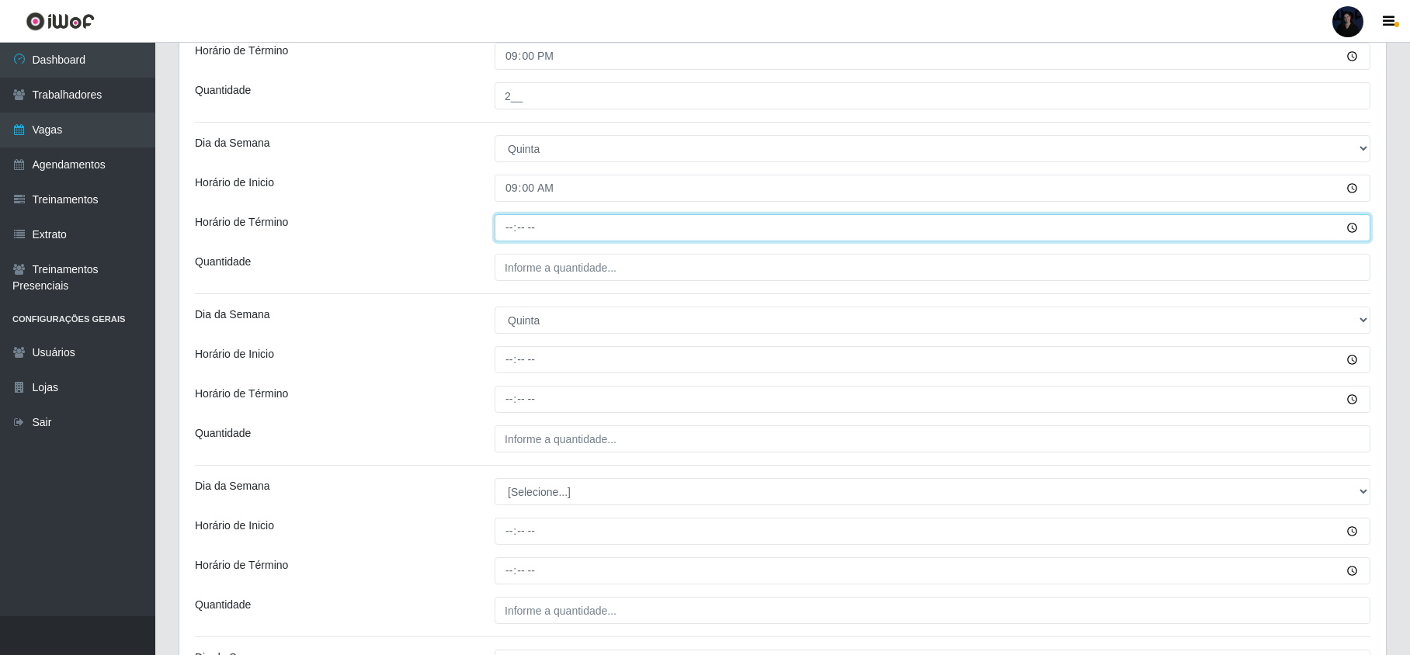
click at [509, 233] on input "Horário de Término" at bounding box center [933, 227] width 876 height 27
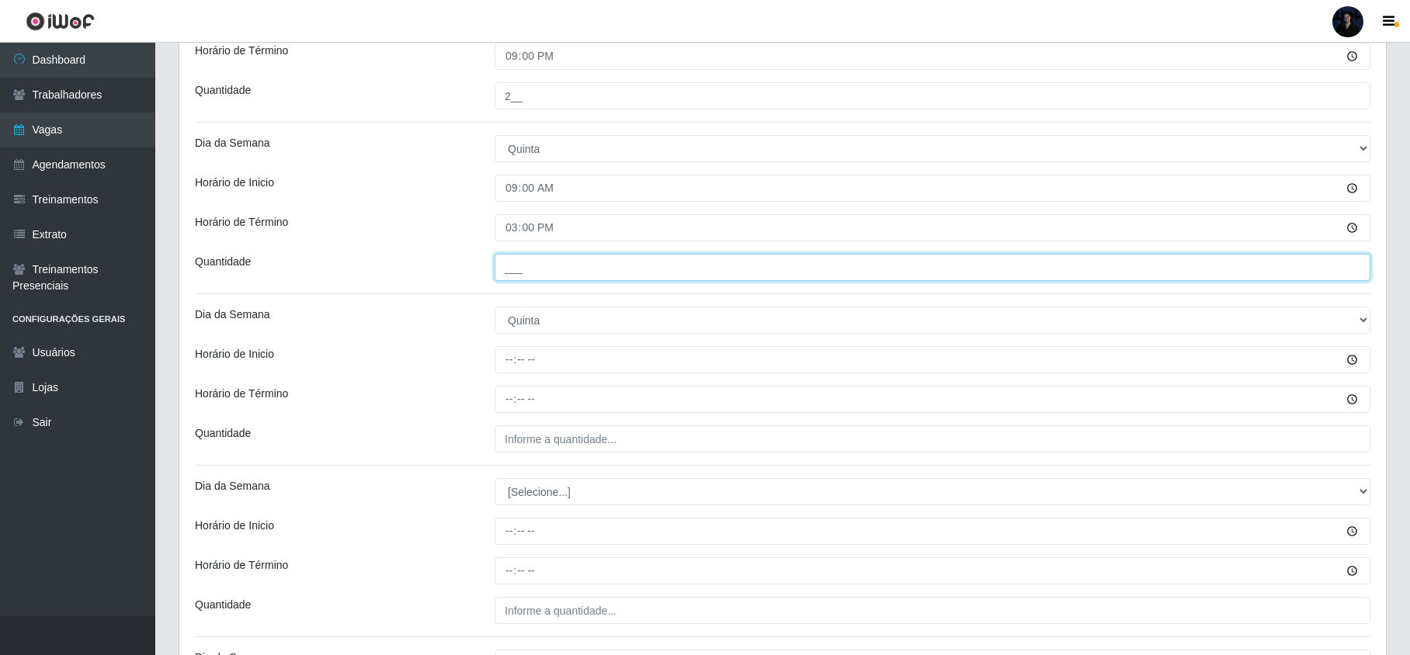
click at [516, 270] on input "___" at bounding box center [933, 267] width 876 height 27
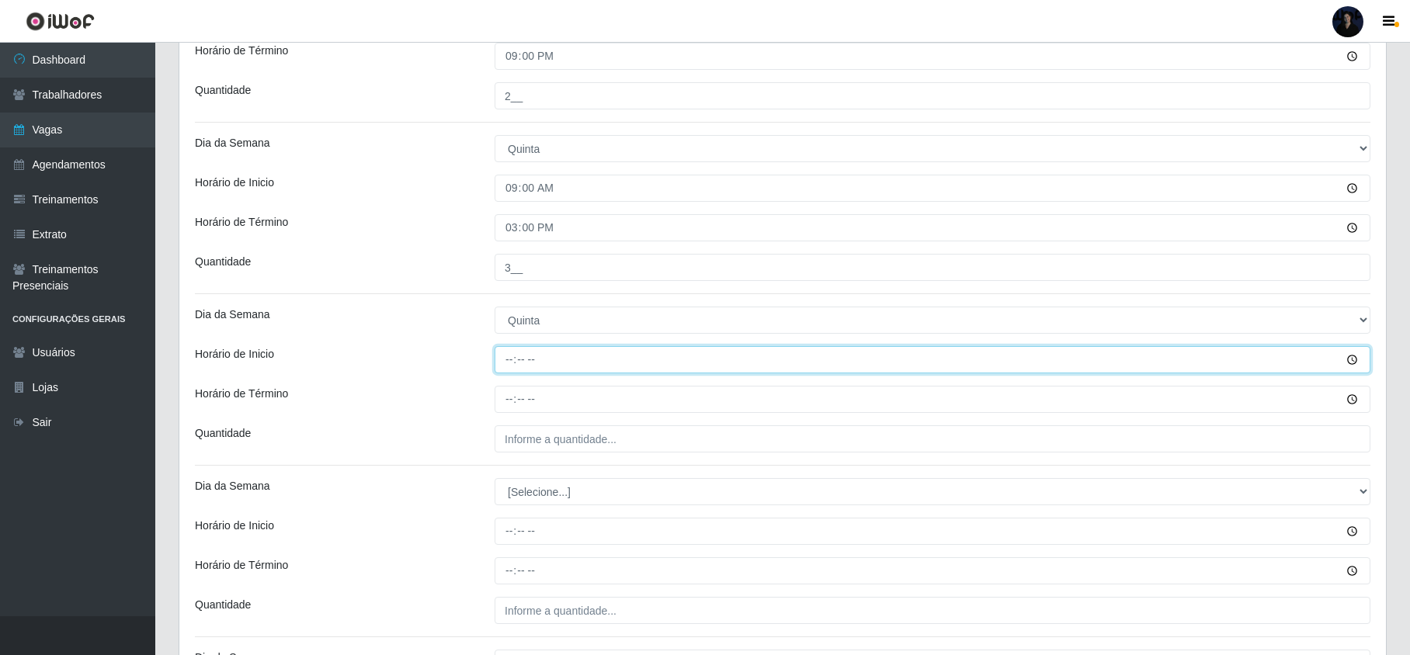
click at [505, 353] on input "Horário de Inicio" at bounding box center [933, 359] width 876 height 27
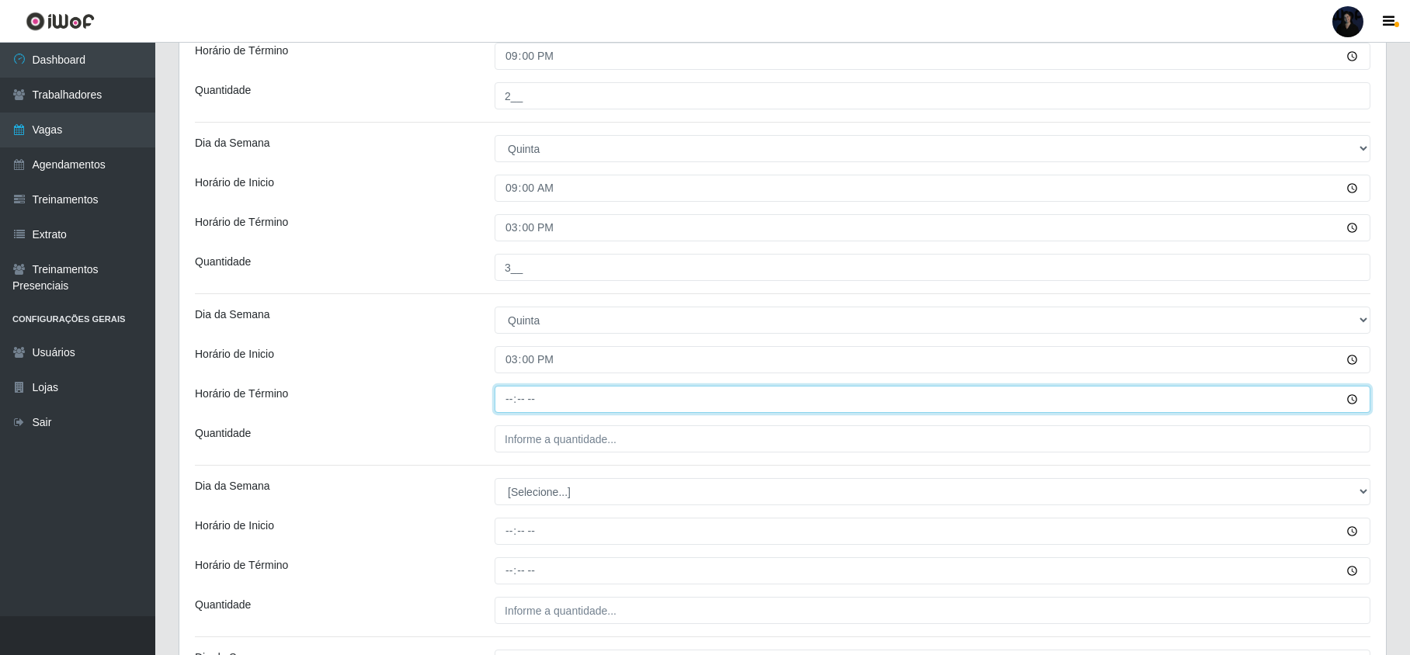
click at [517, 396] on input "Horário de Término" at bounding box center [933, 399] width 876 height 27
click at [511, 401] on input "Horário de Término" at bounding box center [933, 399] width 876 height 27
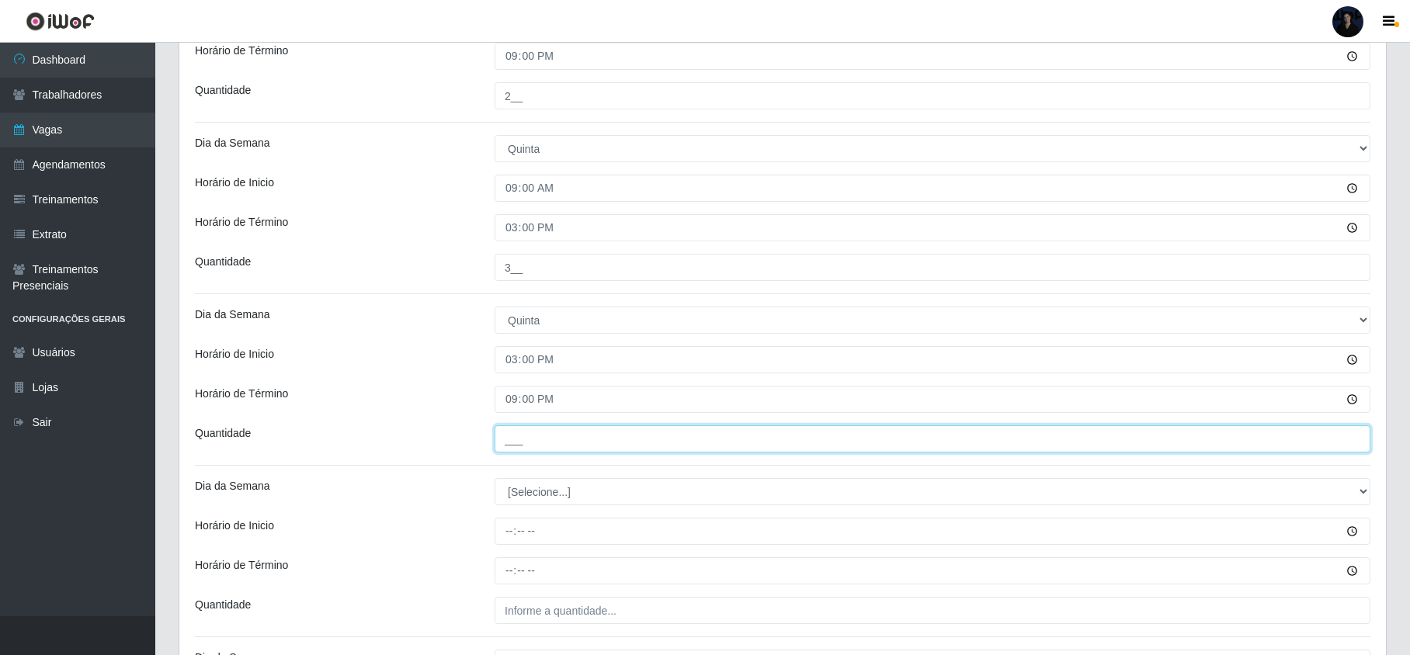
click at [516, 444] on input "___" at bounding box center [933, 439] width 876 height 27
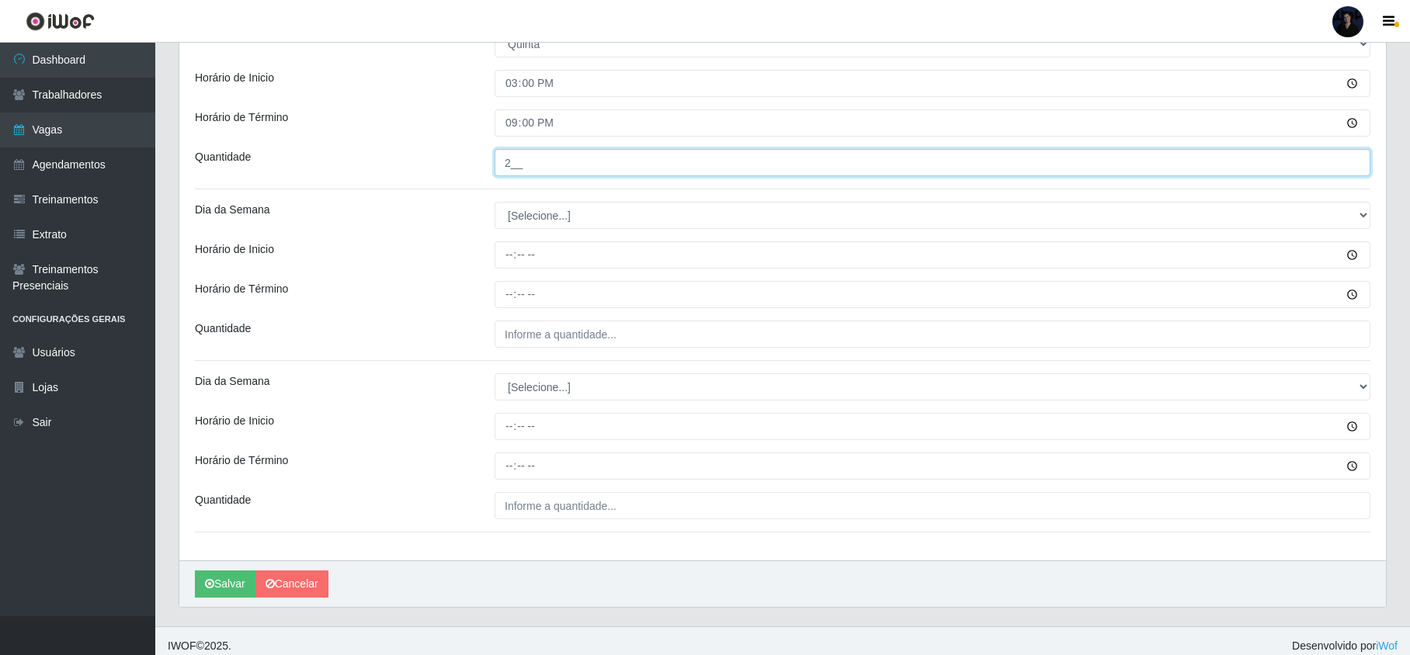
scroll to position [1638, 0]
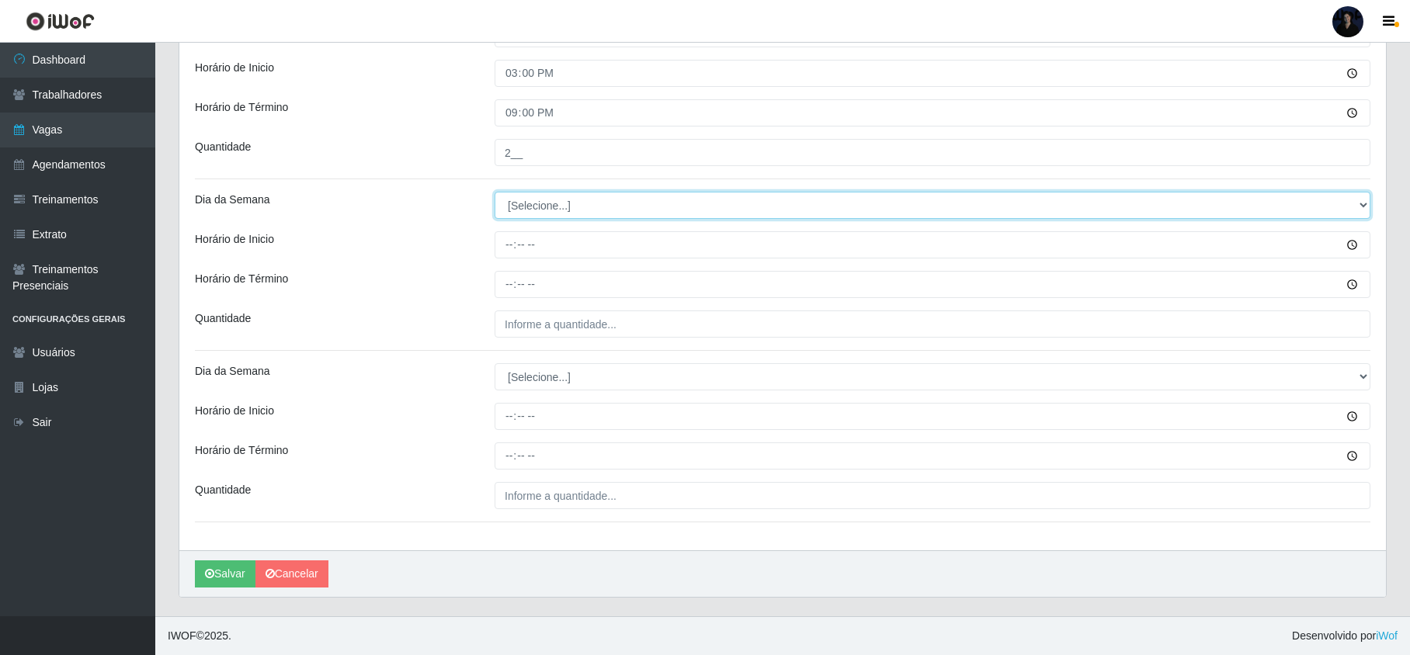
click at [554, 210] on select "[Selecione...] Segunda Terça Quarta Quinta Sexta Sábado Domingo" at bounding box center [933, 205] width 876 height 27
click at [495, 192] on select "[Selecione...] Segunda Terça Quarta Quinta Sexta Sábado Domingo" at bounding box center [933, 205] width 876 height 27
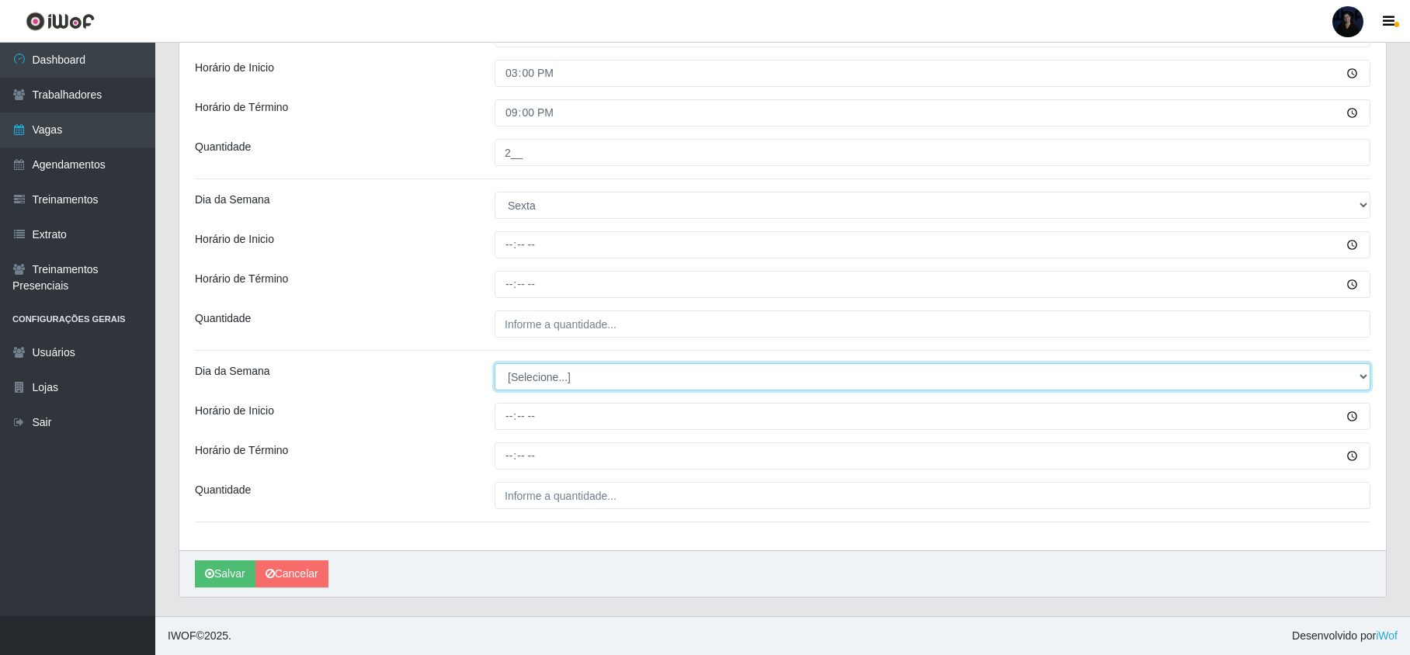
click at [517, 373] on select "[Selecione...] Segunda Terça Quarta Quinta Sexta Sábado Domingo" at bounding box center [933, 376] width 876 height 27
click at [495, 363] on select "[Selecione...] Segunda Terça Quarta Quinta Sexta Sábado Domingo" at bounding box center [933, 376] width 876 height 27
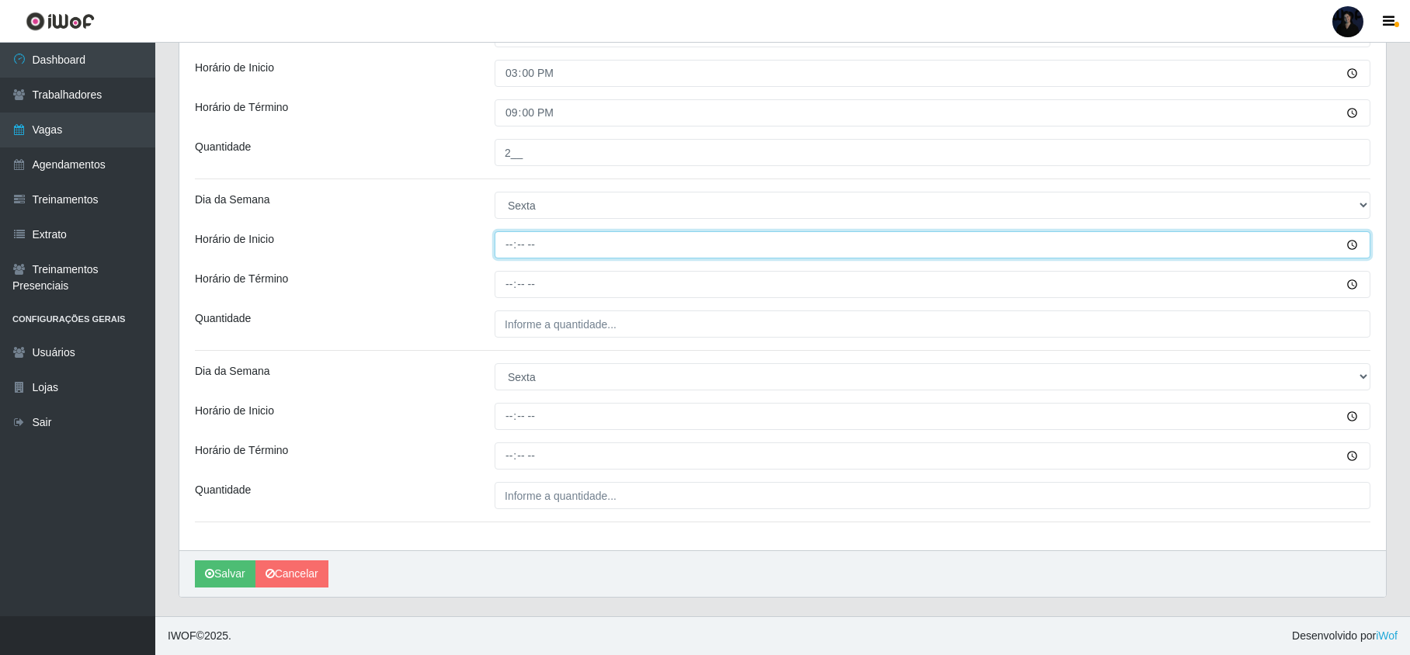
click at [502, 236] on input "Horário de Inicio" at bounding box center [933, 244] width 876 height 27
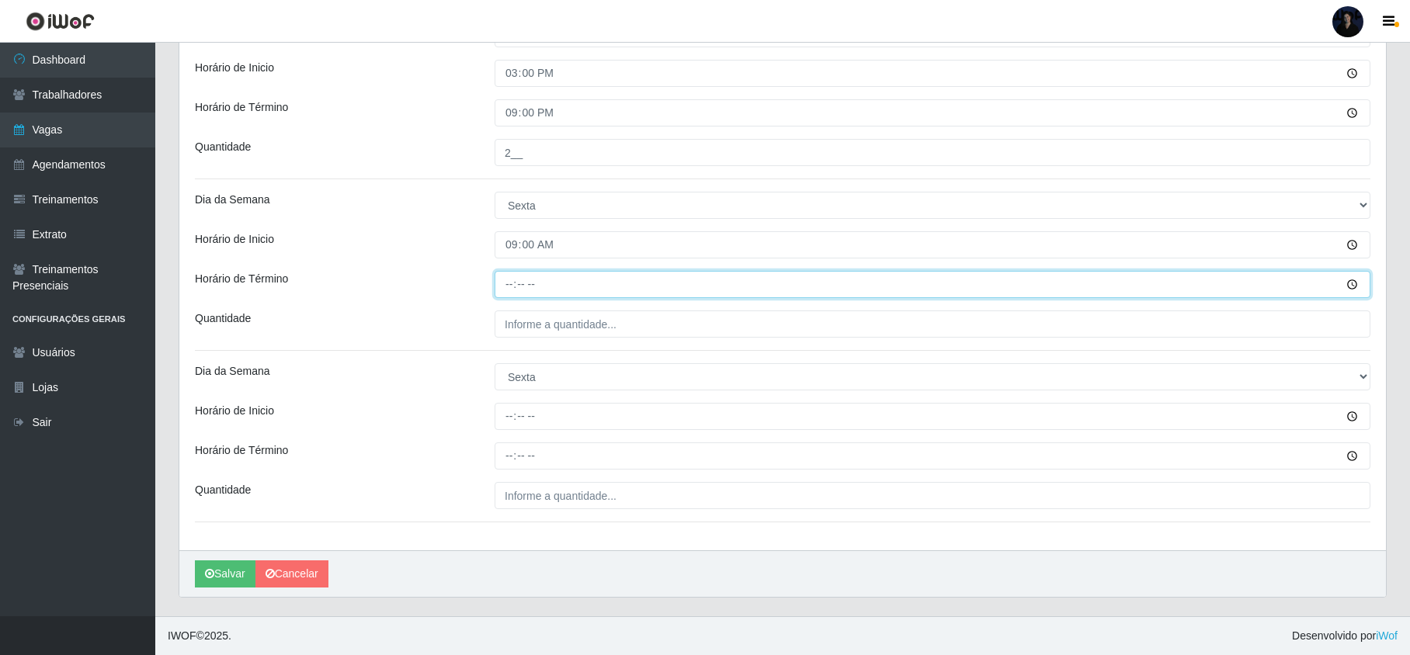
click at [509, 283] on input "Horário de Término" at bounding box center [933, 284] width 876 height 27
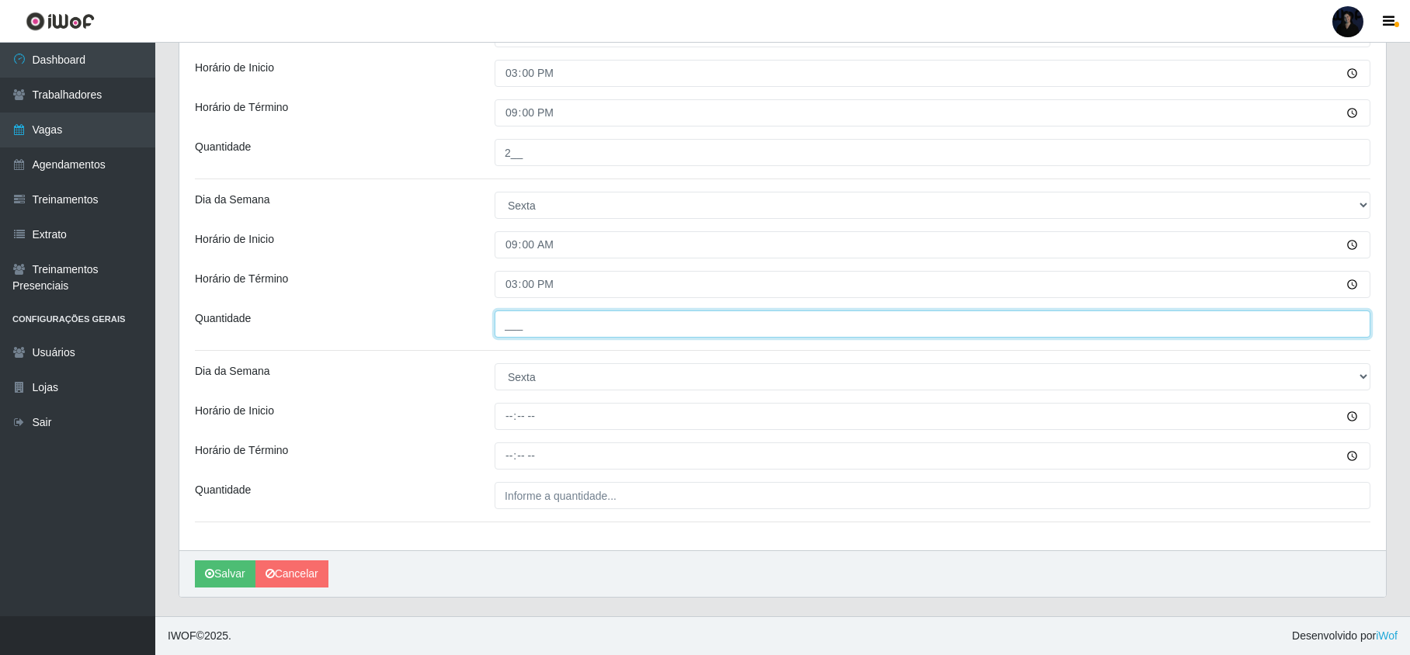
click at [510, 318] on input "___" at bounding box center [933, 324] width 876 height 27
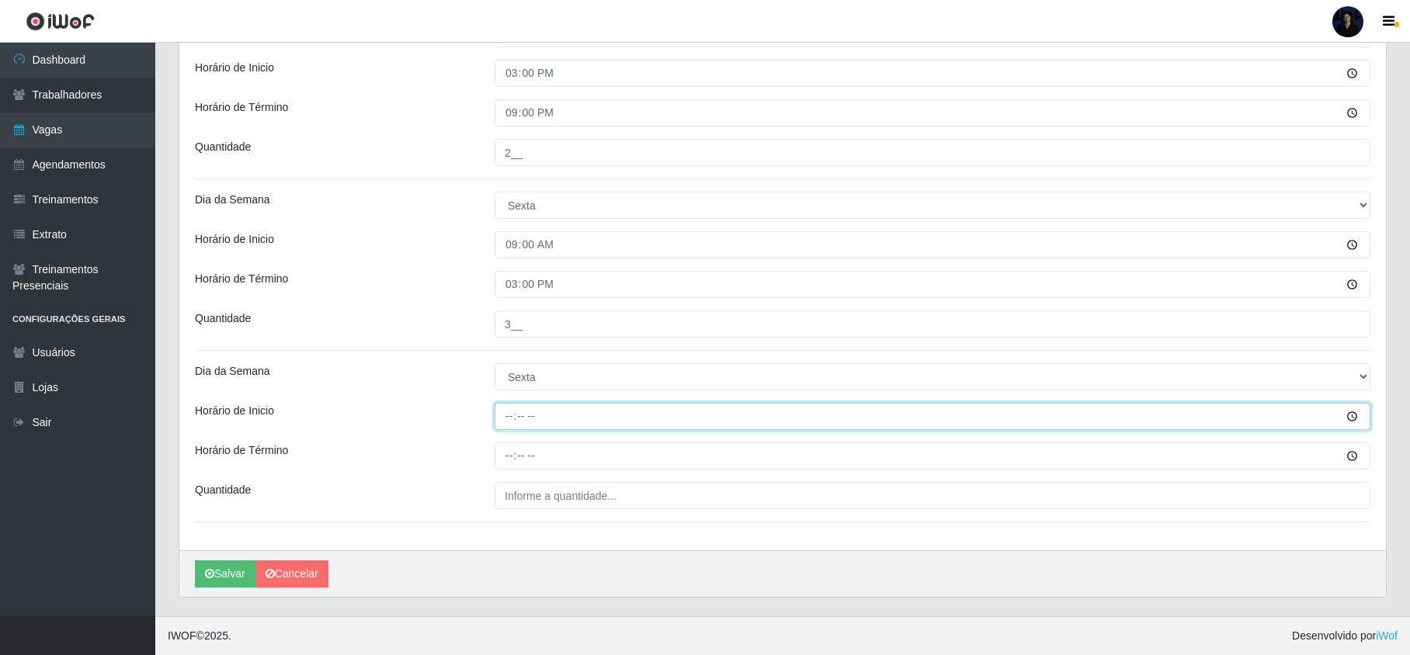
click at [504, 413] on input "Horário de Inicio" at bounding box center [933, 416] width 876 height 27
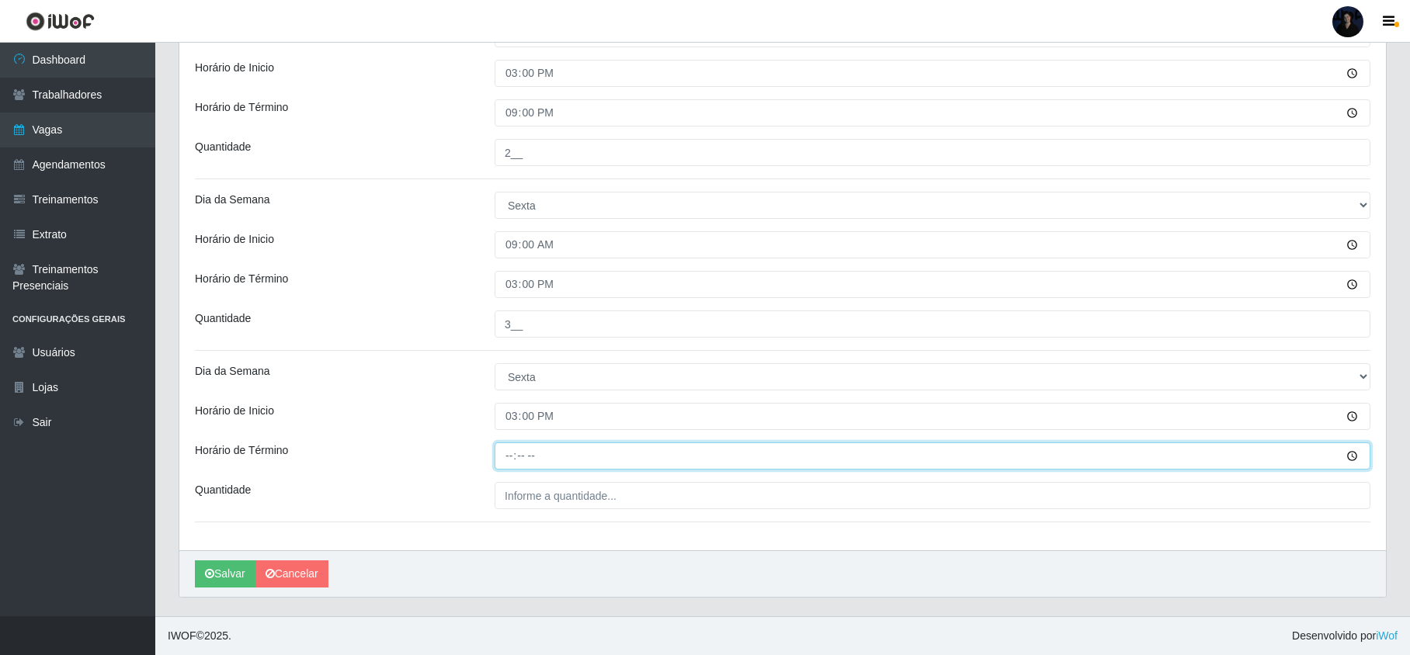
click at [514, 444] on input "Horário de Término" at bounding box center [933, 456] width 876 height 27
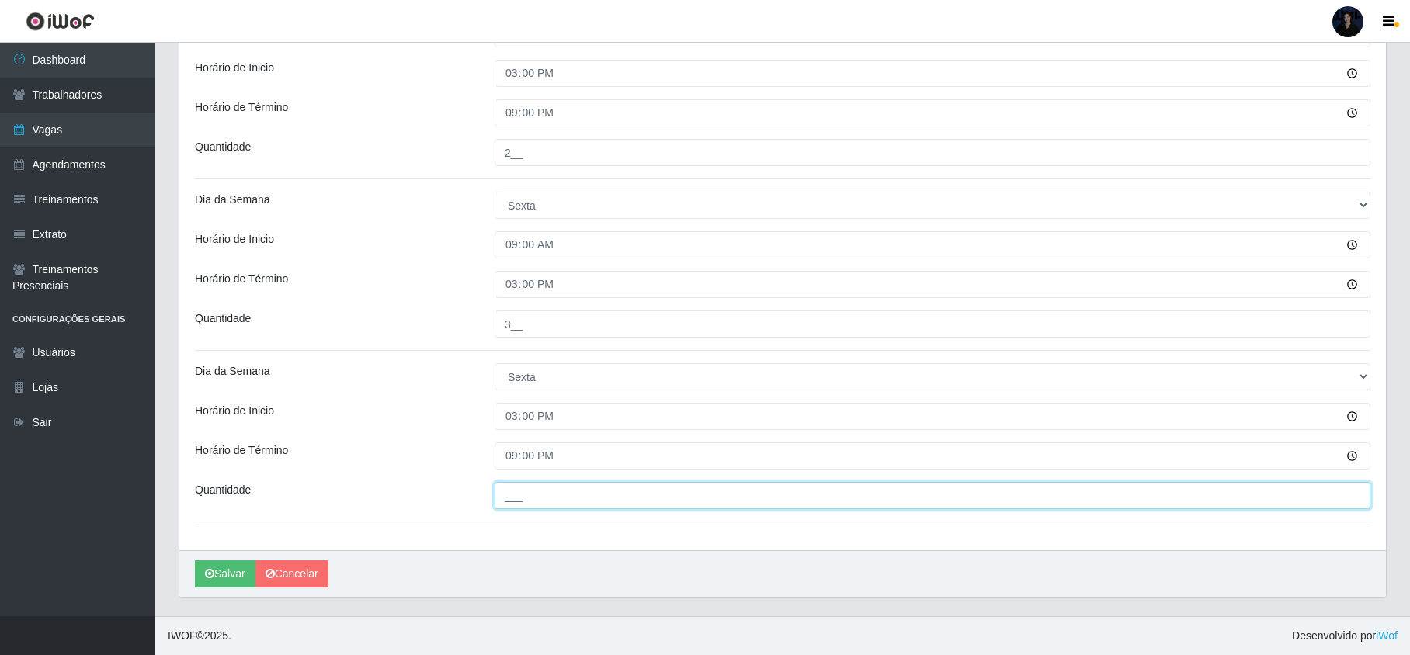
click at [516, 492] on input "___" at bounding box center [933, 495] width 876 height 27
click at [219, 567] on button "Salvar" at bounding box center [225, 574] width 61 height 27
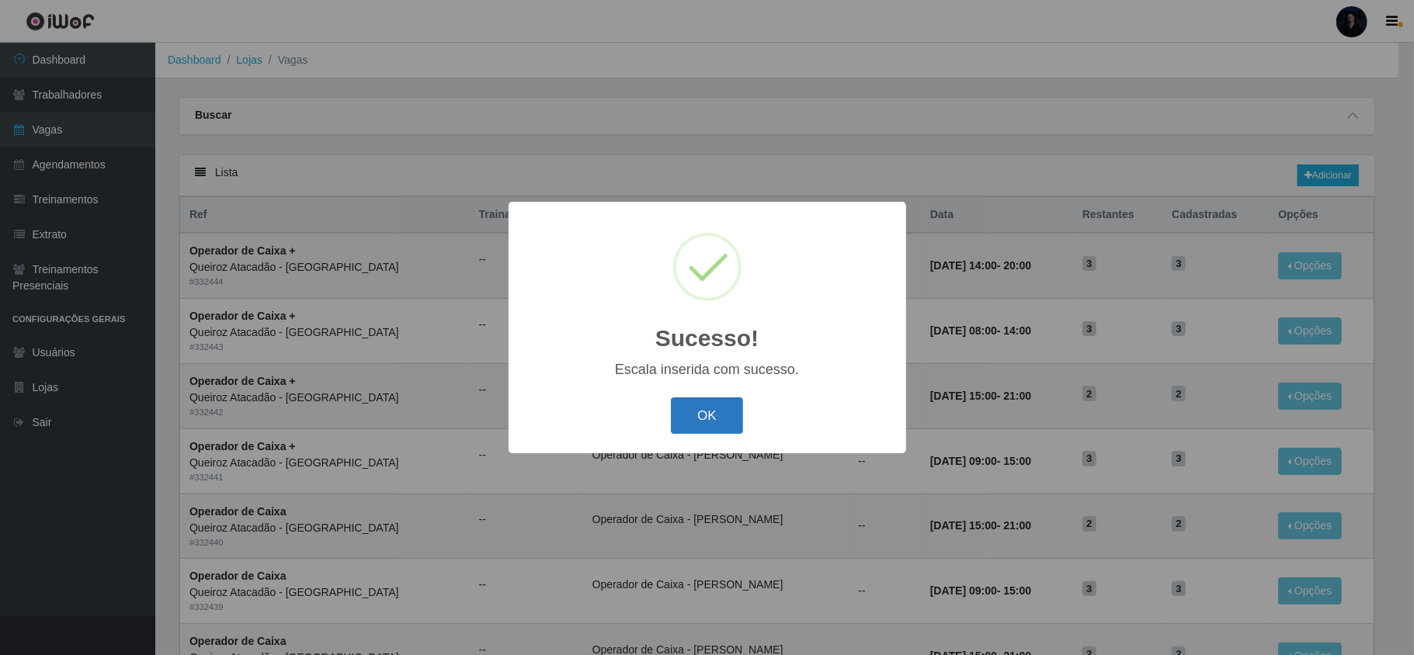
click at [703, 418] on button "OK" at bounding box center [707, 416] width 72 height 36
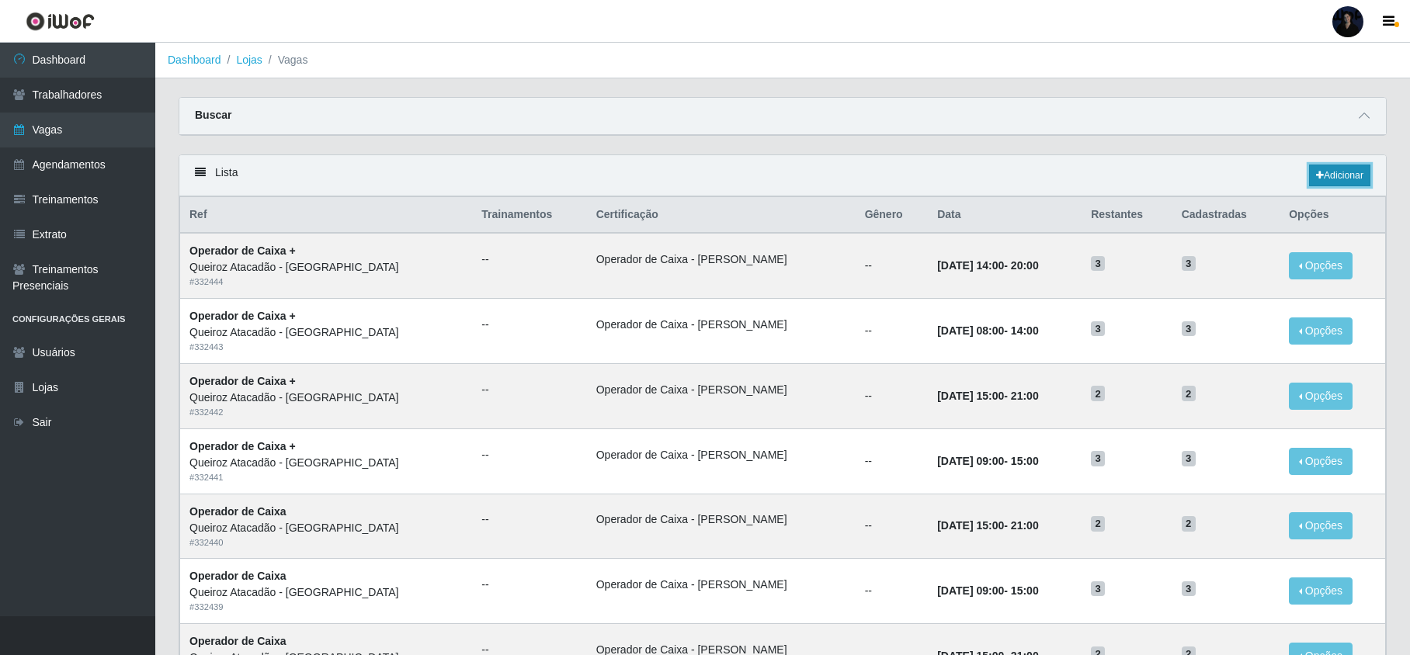
click at [1329, 172] on link "Adicionar" at bounding box center [1339, 176] width 61 height 22
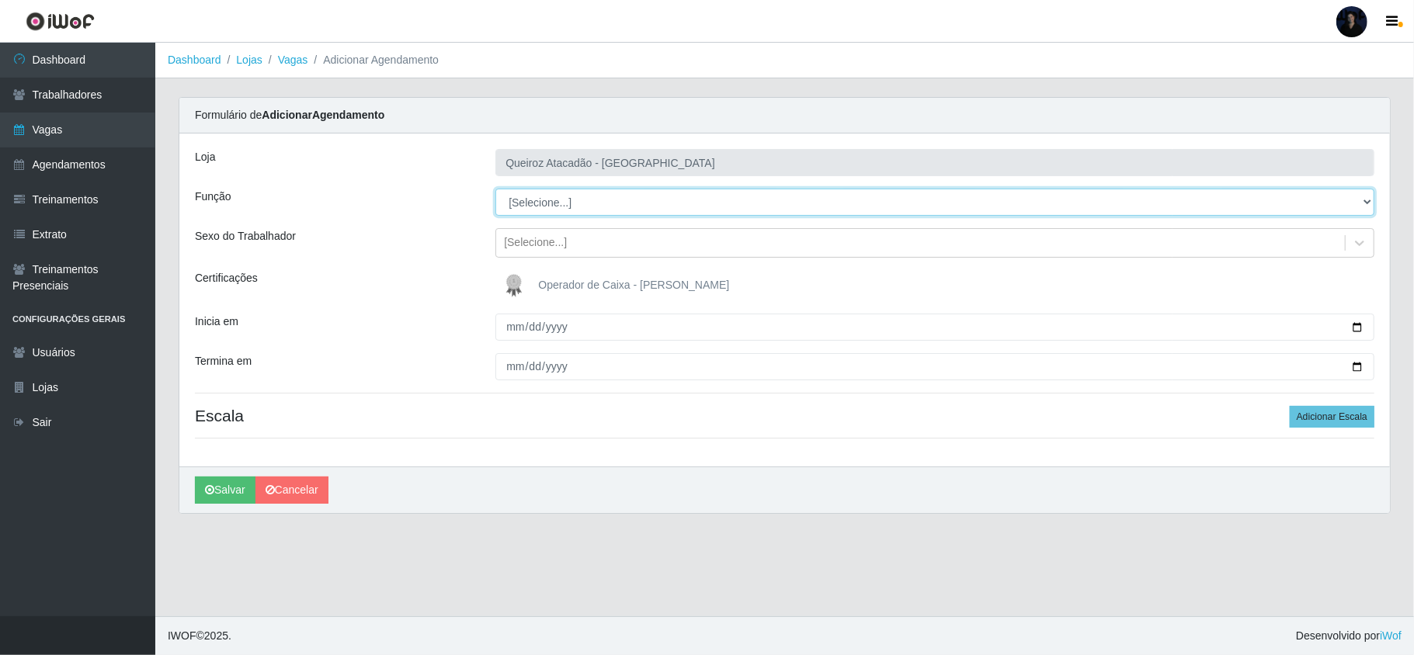
click at [529, 212] on select "[Selecione...] Embalador Embalador + Embalador ++ Operador de Caixa Operador de…" at bounding box center [934, 202] width 879 height 27
click at [495, 189] on select "[Selecione...] Embalador Embalador + Embalador ++ Operador de Caixa Operador de…" at bounding box center [934, 202] width 879 height 27
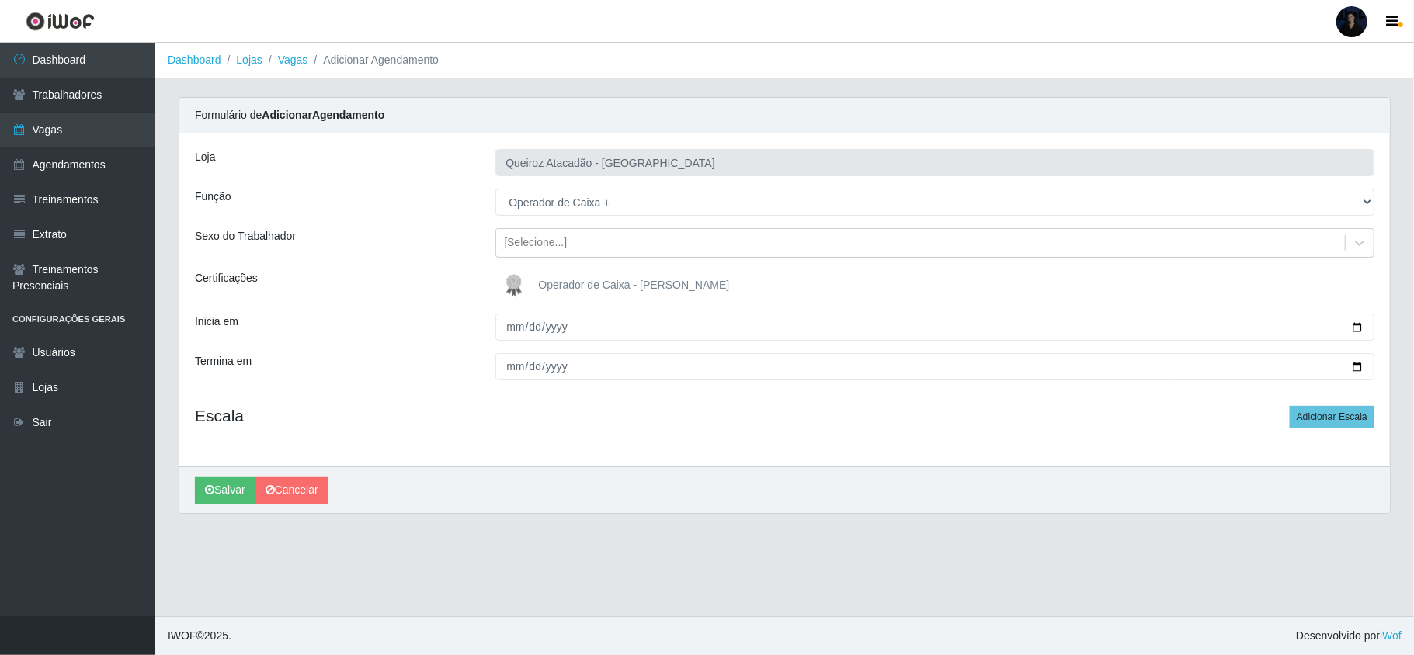
click at [544, 287] on span "Operador de Caixa - [PERSON_NAME]" at bounding box center [633, 285] width 191 height 12
click at [0, 0] on input "Operador de Caixa - [PERSON_NAME]" at bounding box center [0, 0] width 0 height 0
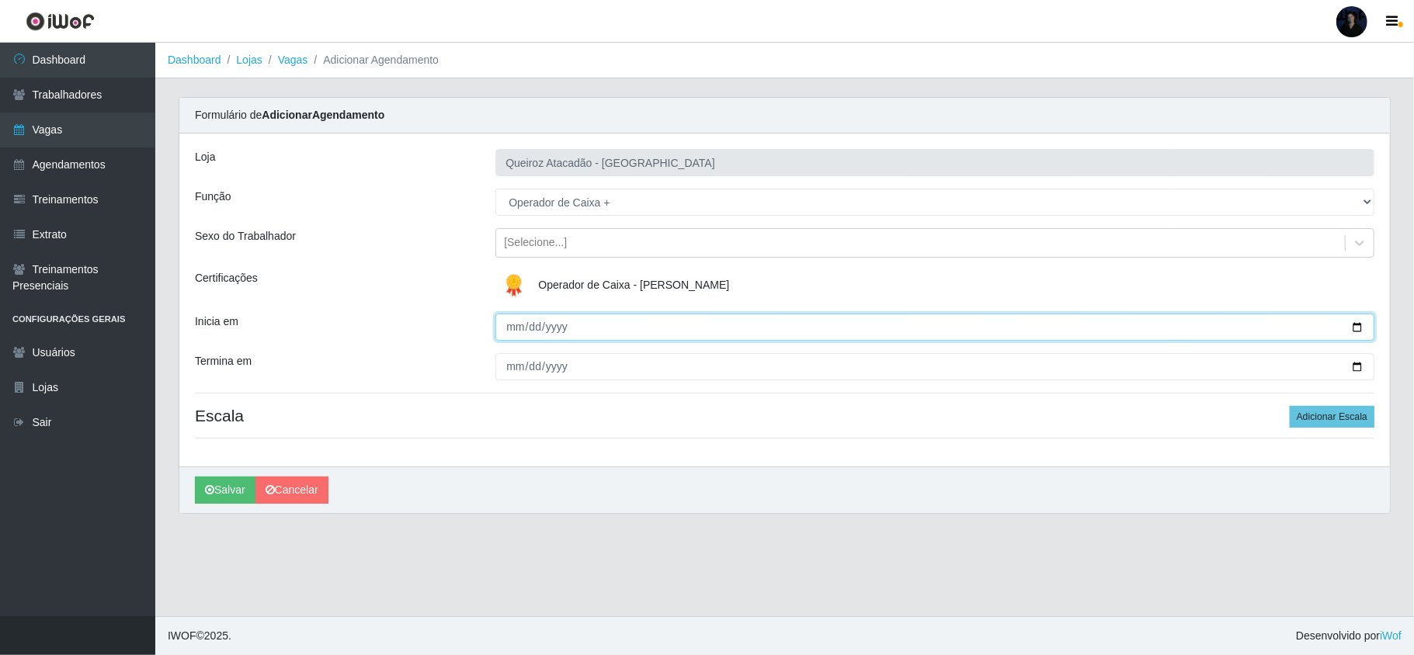
click at [509, 331] on input "Inicia em" at bounding box center [934, 327] width 879 height 27
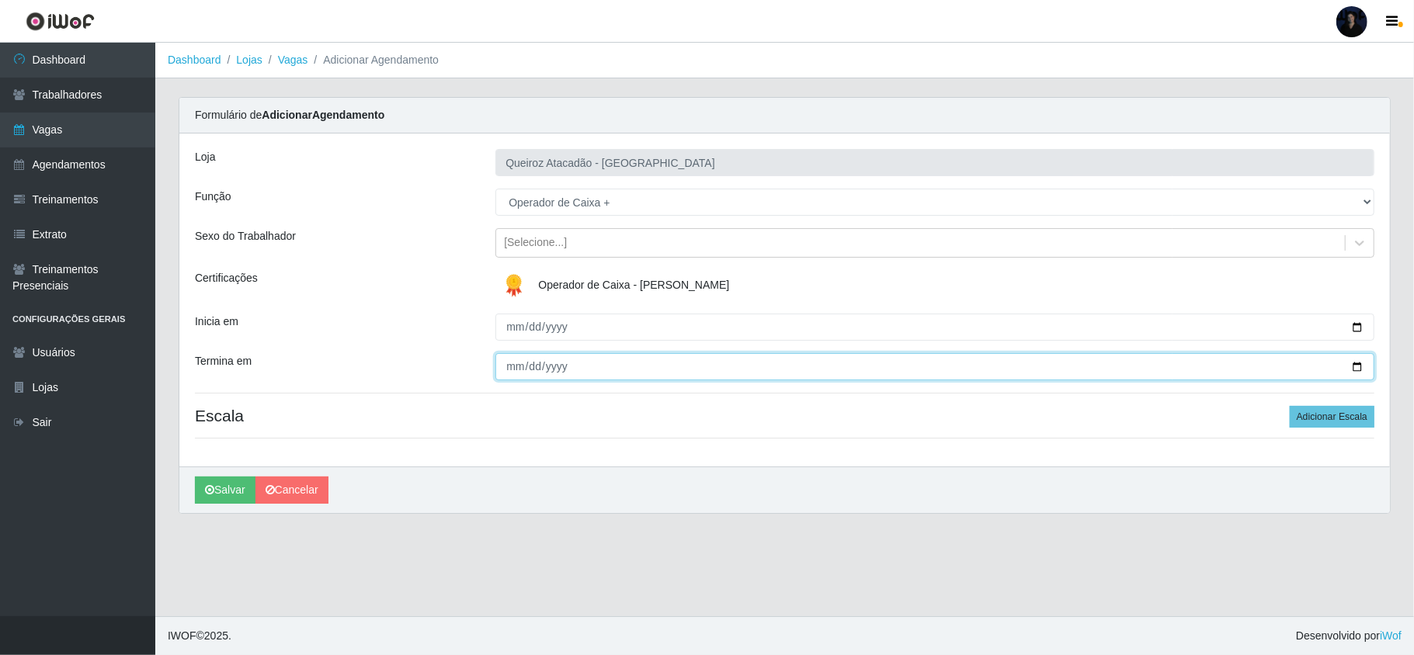
click at [512, 370] on input "Termina em" at bounding box center [934, 366] width 879 height 27
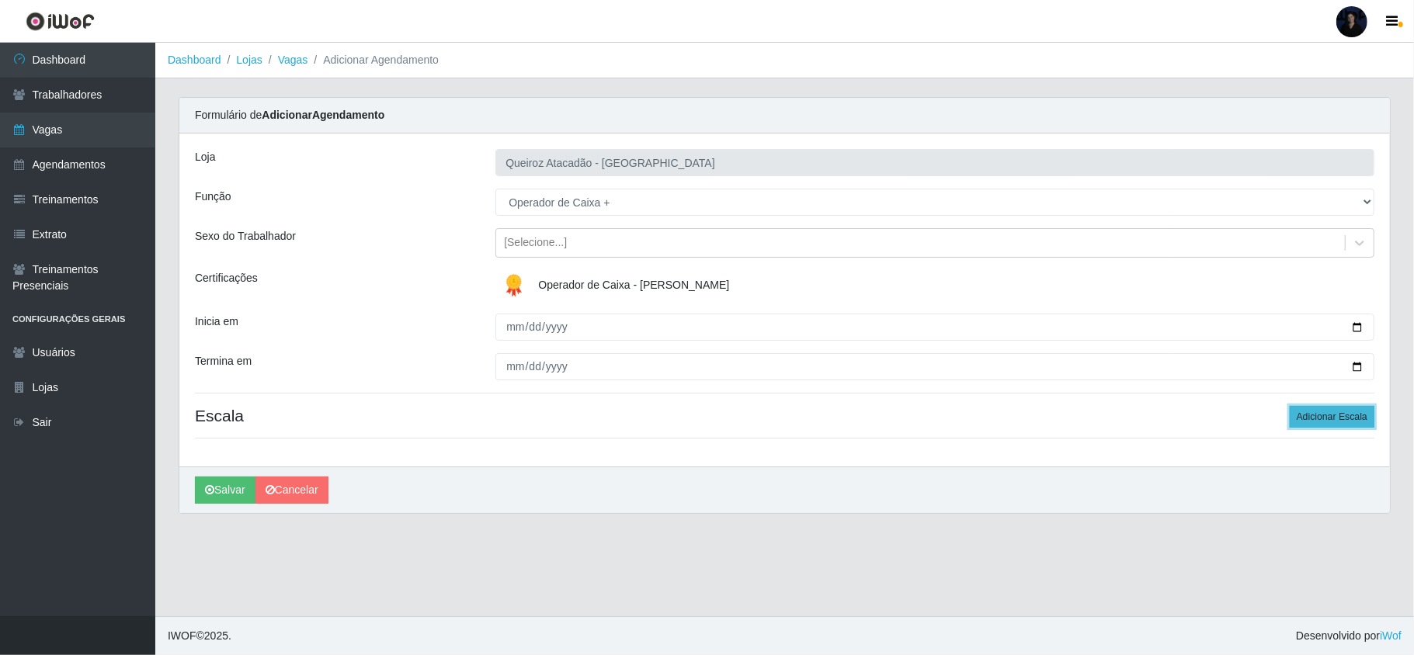
click at [1346, 416] on button "Adicionar Escala" at bounding box center [1332, 417] width 85 height 22
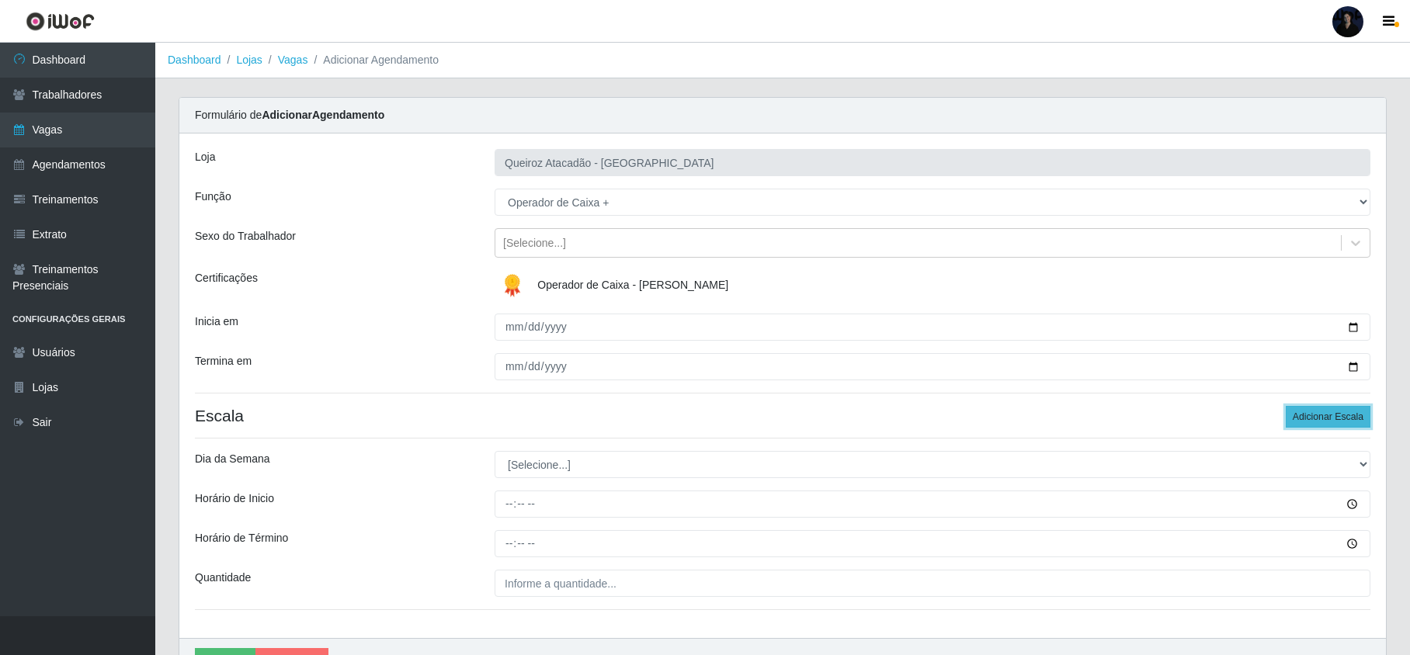
click at [1346, 416] on button "Adicionar Escala" at bounding box center [1328, 417] width 85 height 22
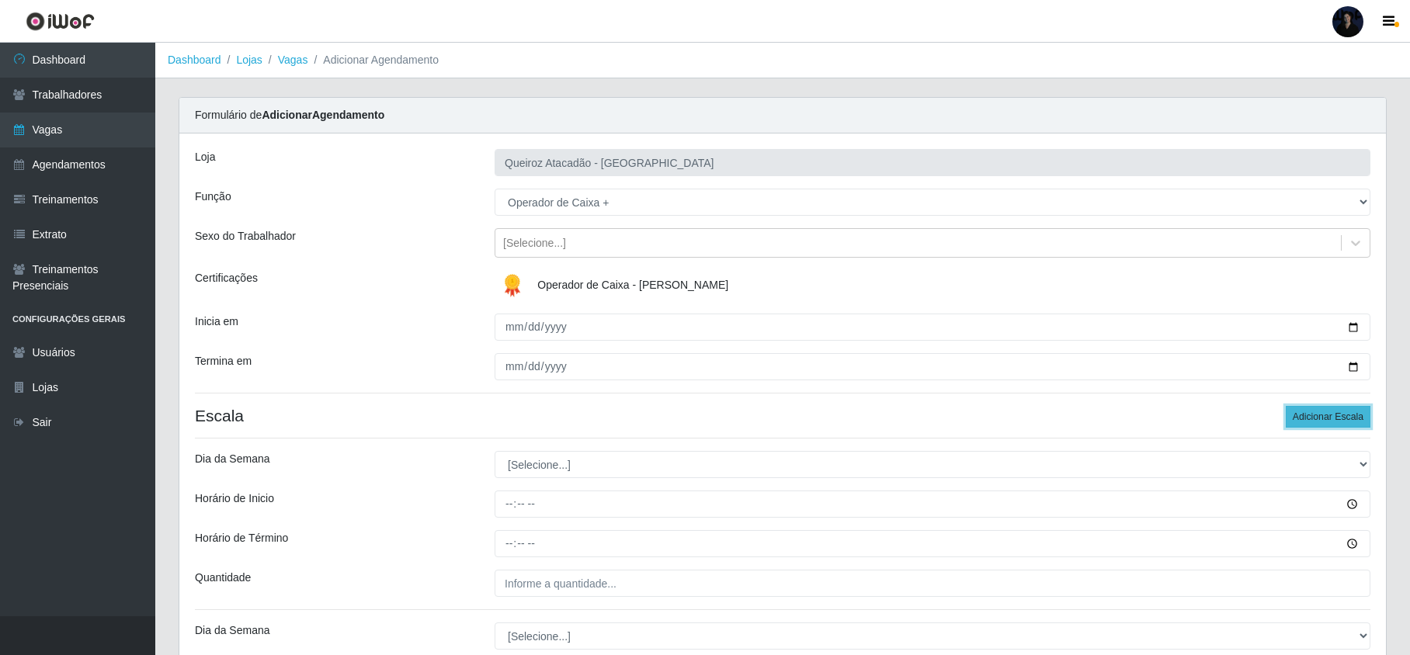
click at [1348, 417] on button "Adicionar Escala" at bounding box center [1328, 417] width 85 height 22
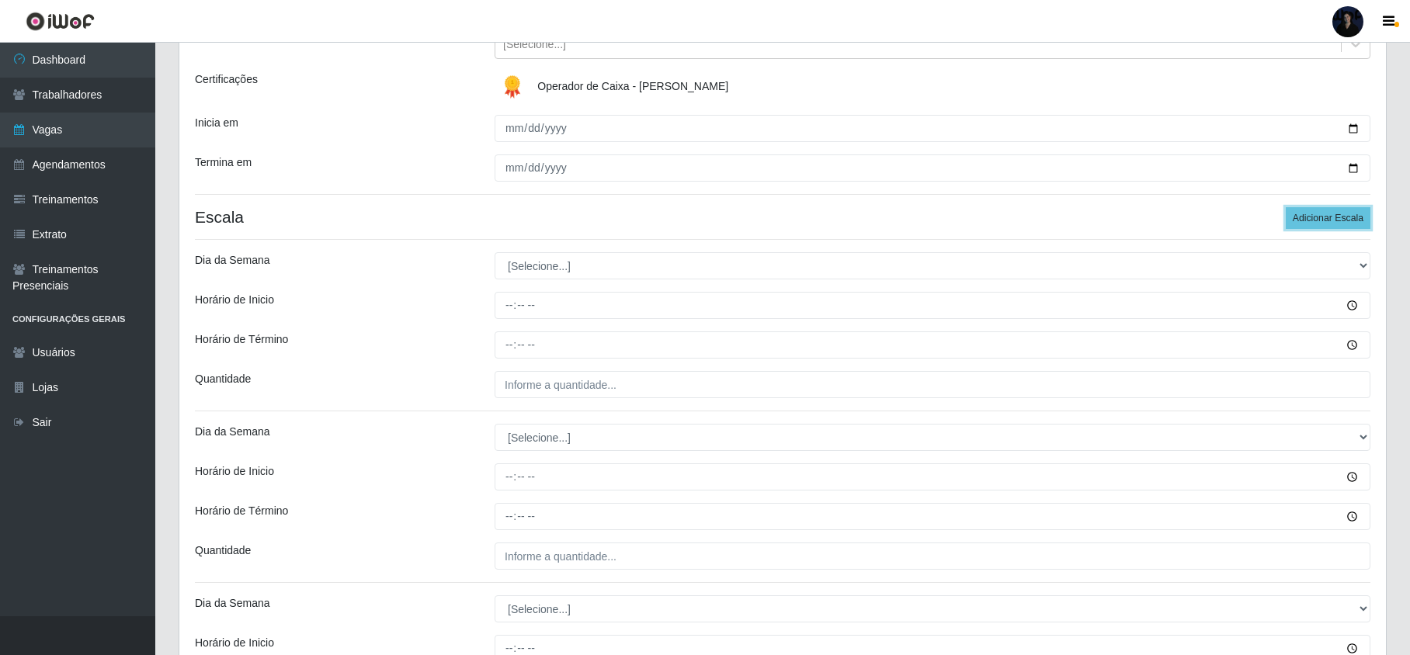
scroll to position [207, 0]
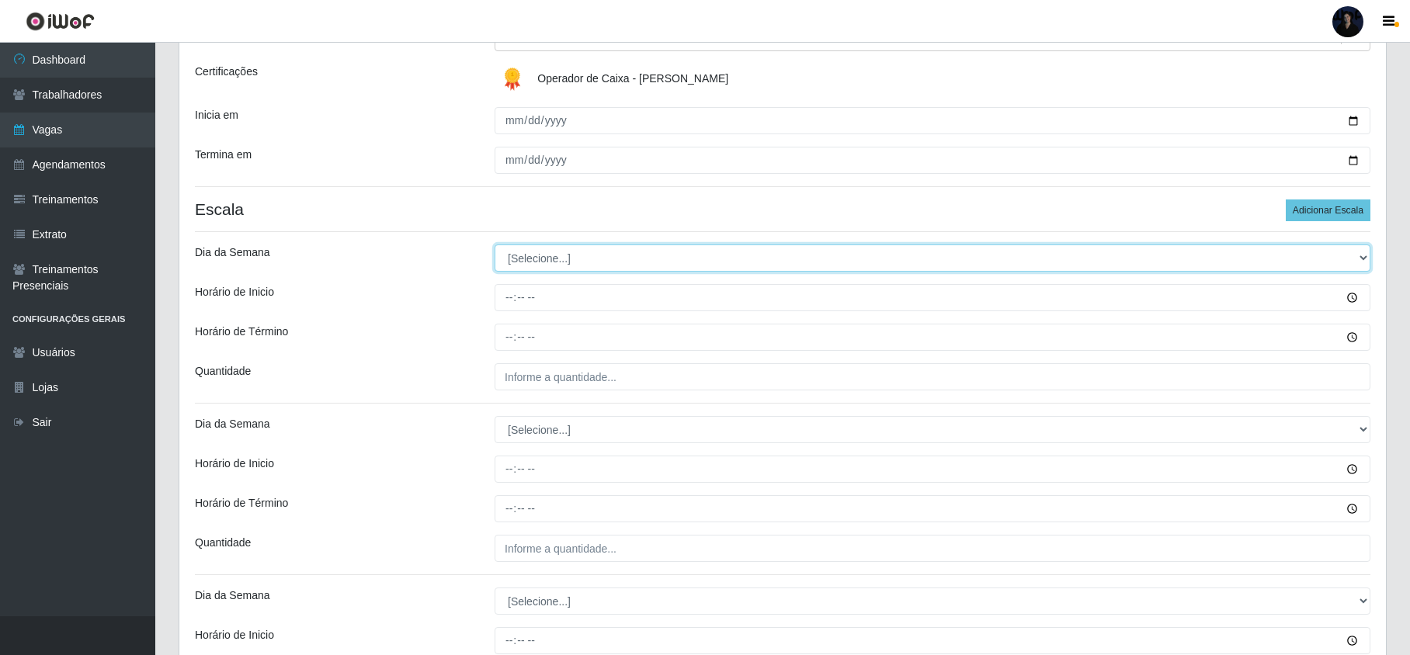
click at [541, 268] on select "[Selecione...] Segunda Terça Quarta Quinta Sexta Sábado Domingo" at bounding box center [933, 258] width 876 height 27
click at [495, 245] on select "[Selecione...] Segunda Terça Quarta Quinta Sexta Sábado Domingo" at bounding box center [933, 258] width 876 height 27
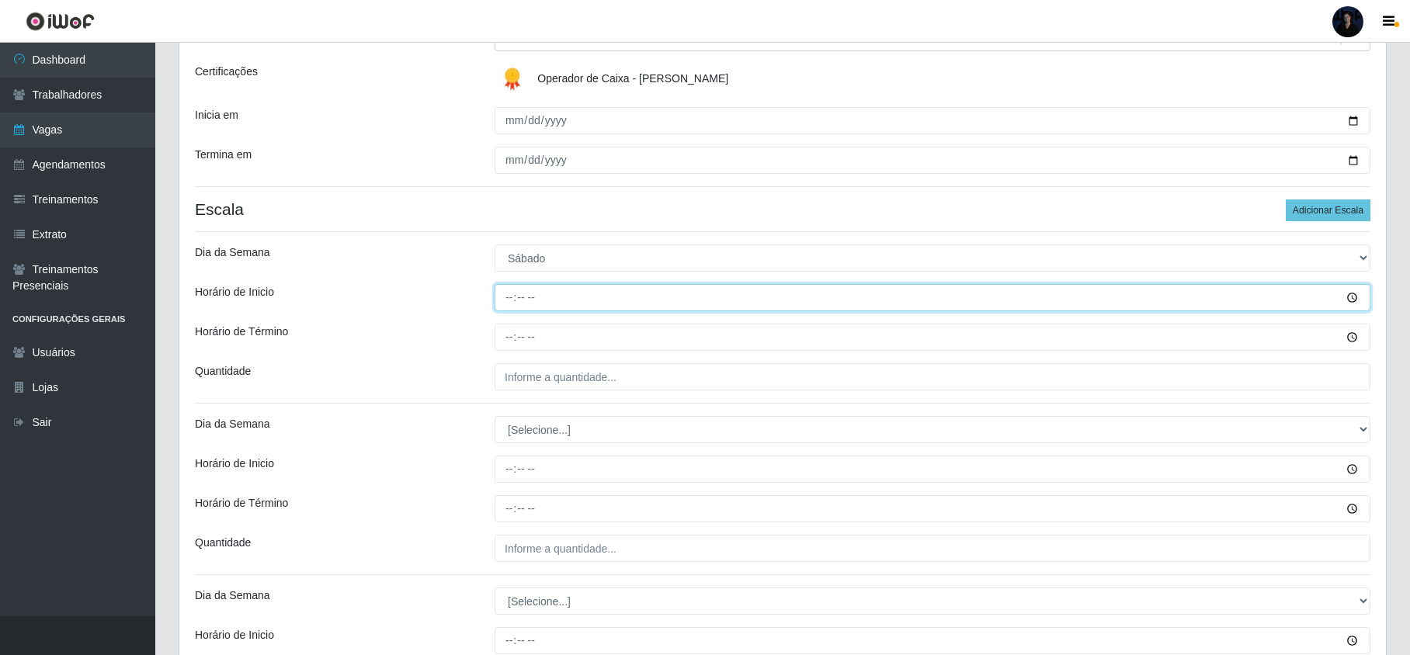
click at [512, 299] on input "Horário de Inicio" at bounding box center [933, 297] width 876 height 27
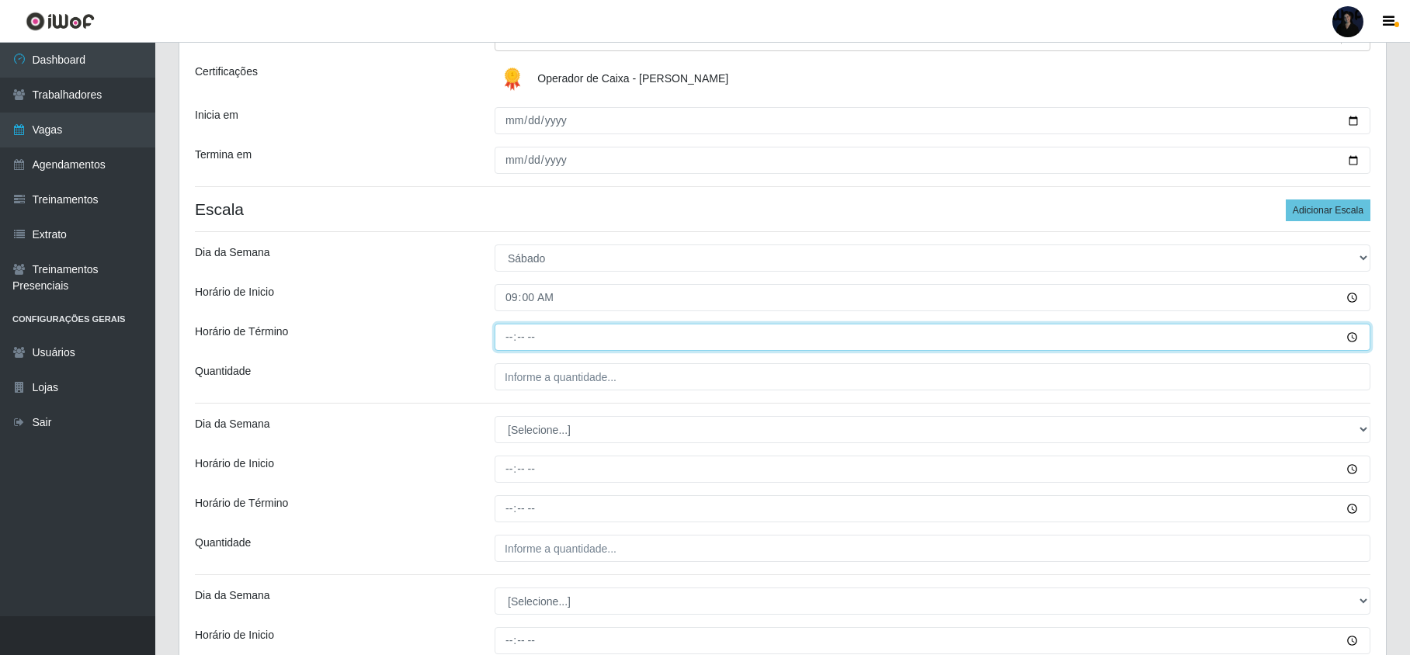
click at [508, 335] on input "Horário de Término" at bounding box center [933, 337] width 876 height 27
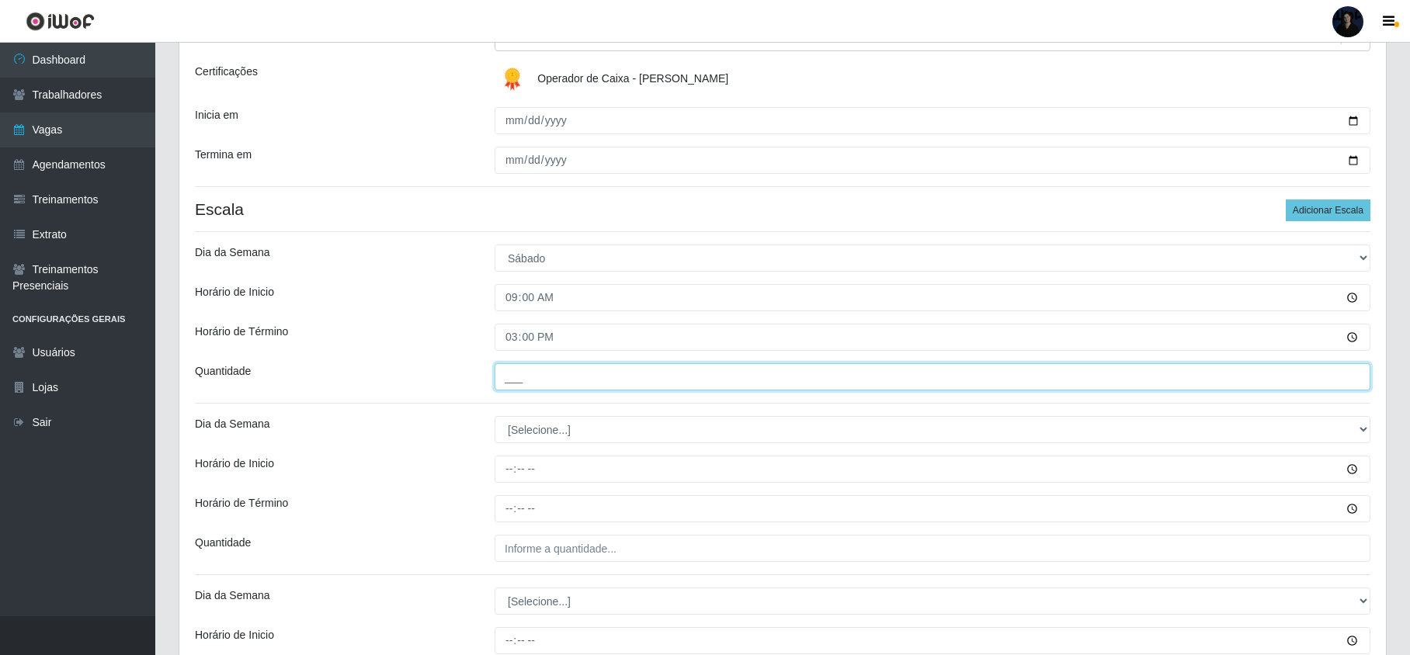
click at [519, 377] on input "___" at bounding box center [933, 376] width 876 height 27
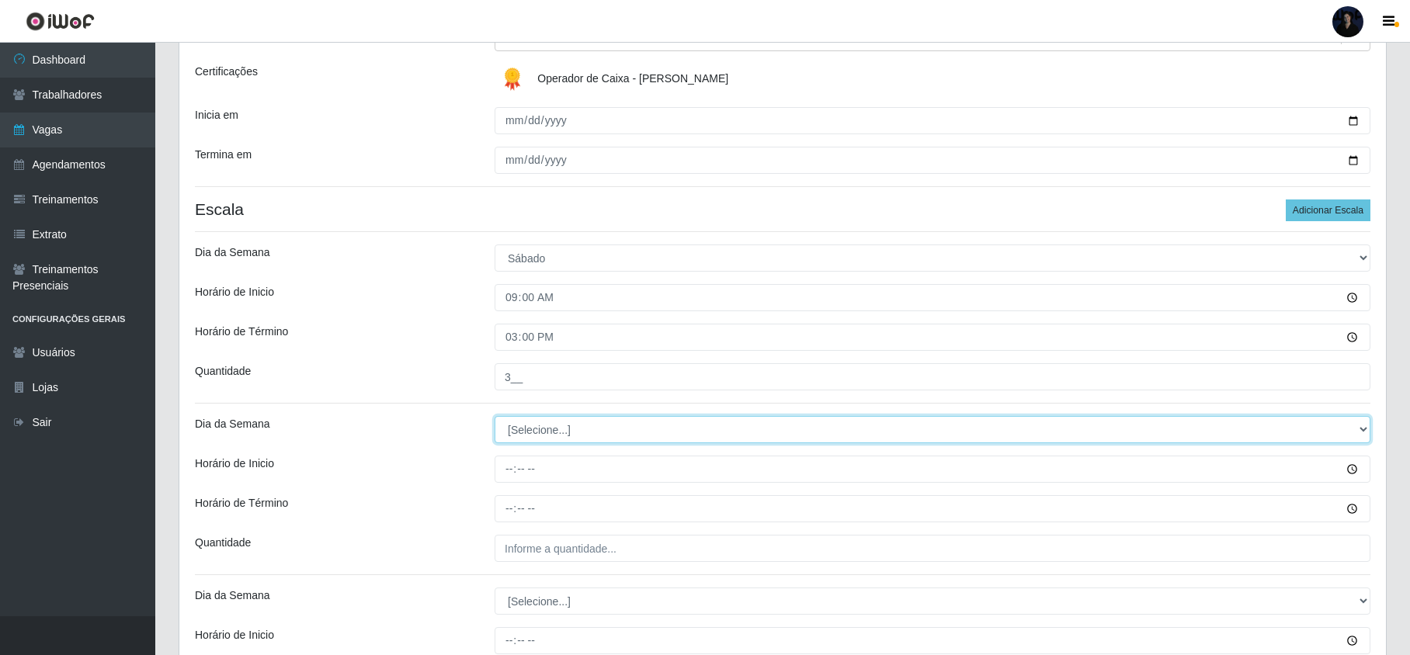
click at [558, 433] on select "[Selecione...] Segunda Terça Quarta Quinta Sexta Sábado Domingo" at bounding box center [933, 429] width 876 height 27
click at [495, 418] on select "[Selecione...] Segunda Terça Quarta Quinta Sexta Sábado Domingo" at bounding box center [933, 429] width 876 height 27
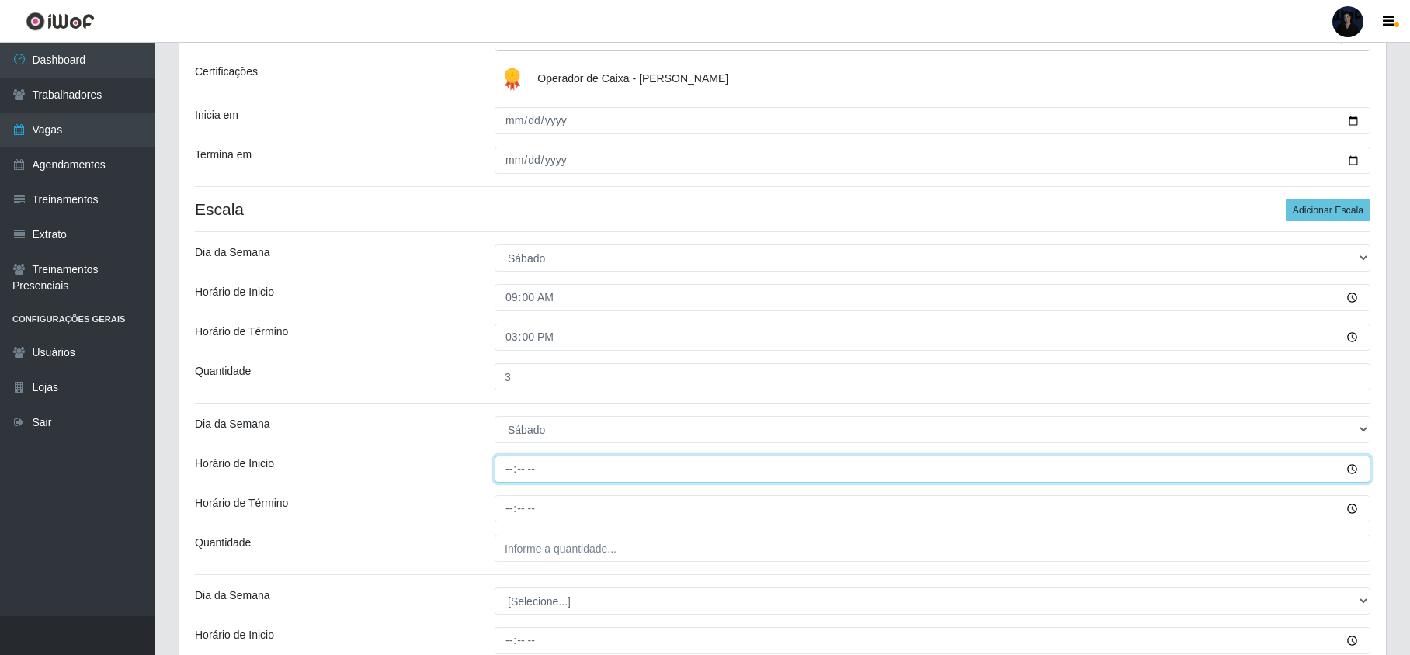
click at [508, 482] on input "Horário de Inicio" at bounding box center [933, 469] width 876 height 27
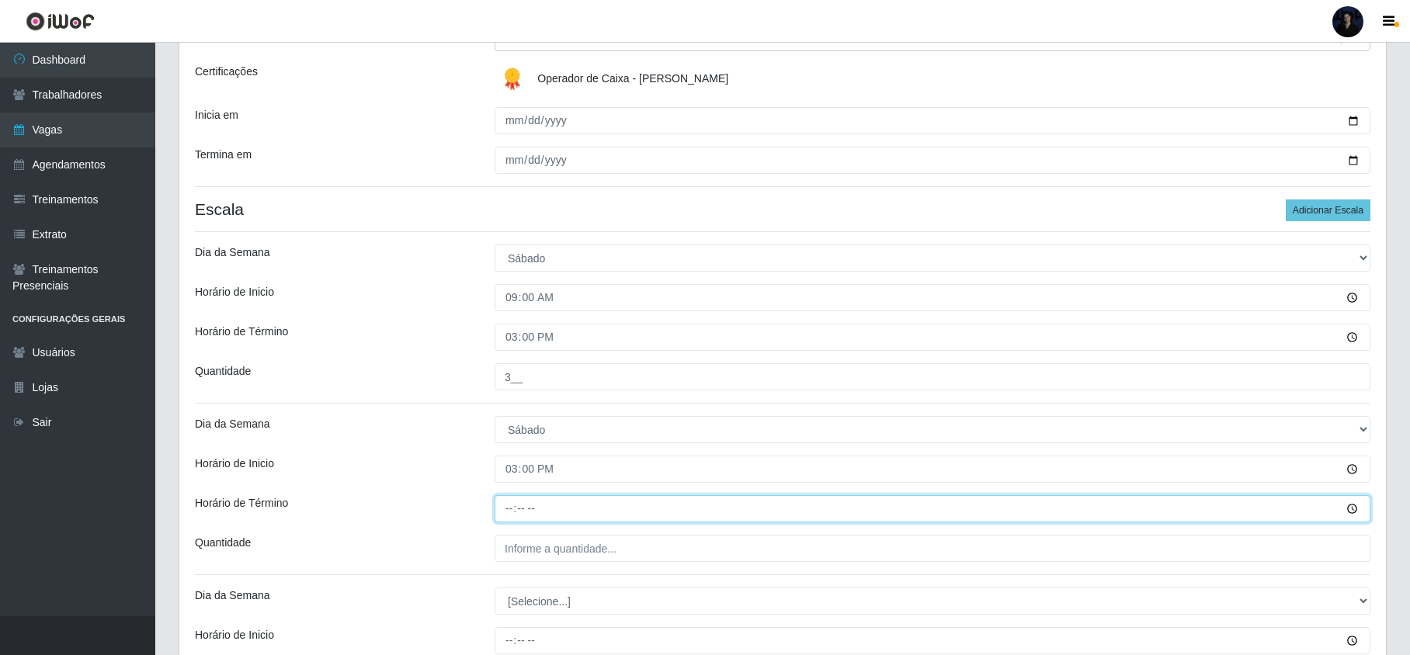
click at [508, 509] on input "Horário de Término" at bounding box center [933, 508] width 876 height 27
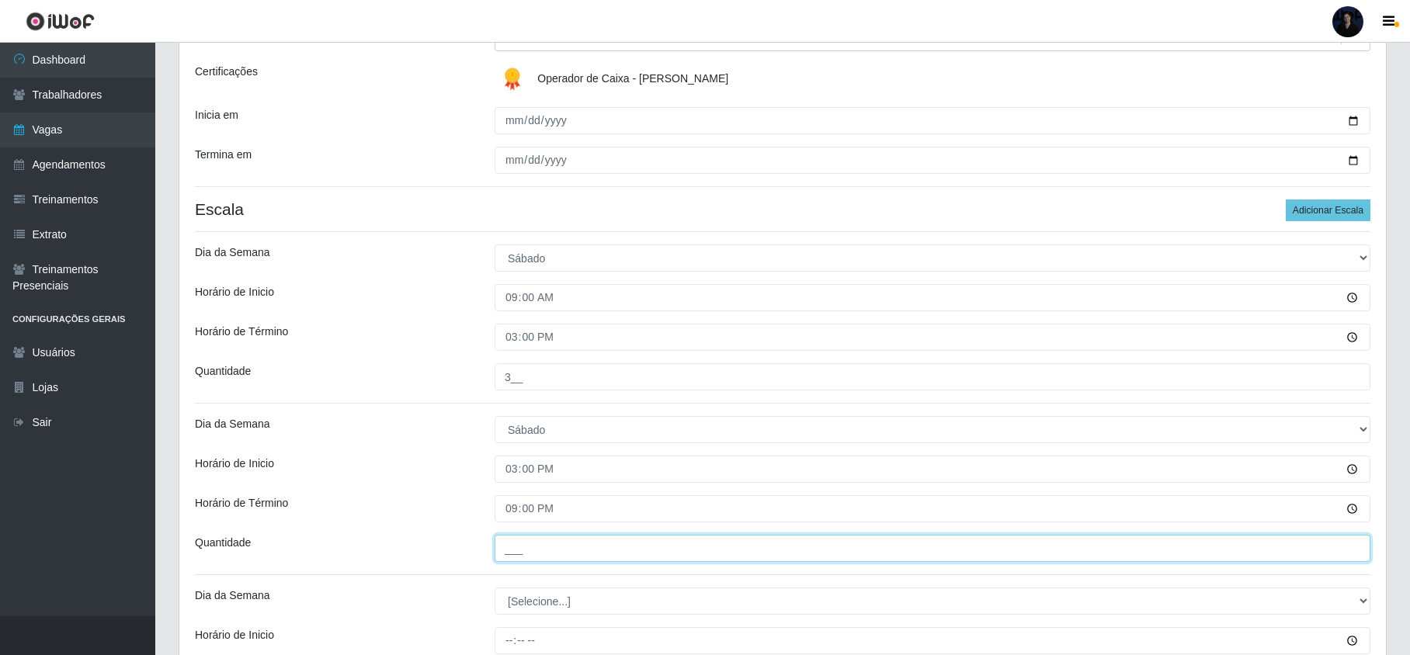
click at [511, 542] on input "___" at bounding box center [933, 548] width 876 height 27
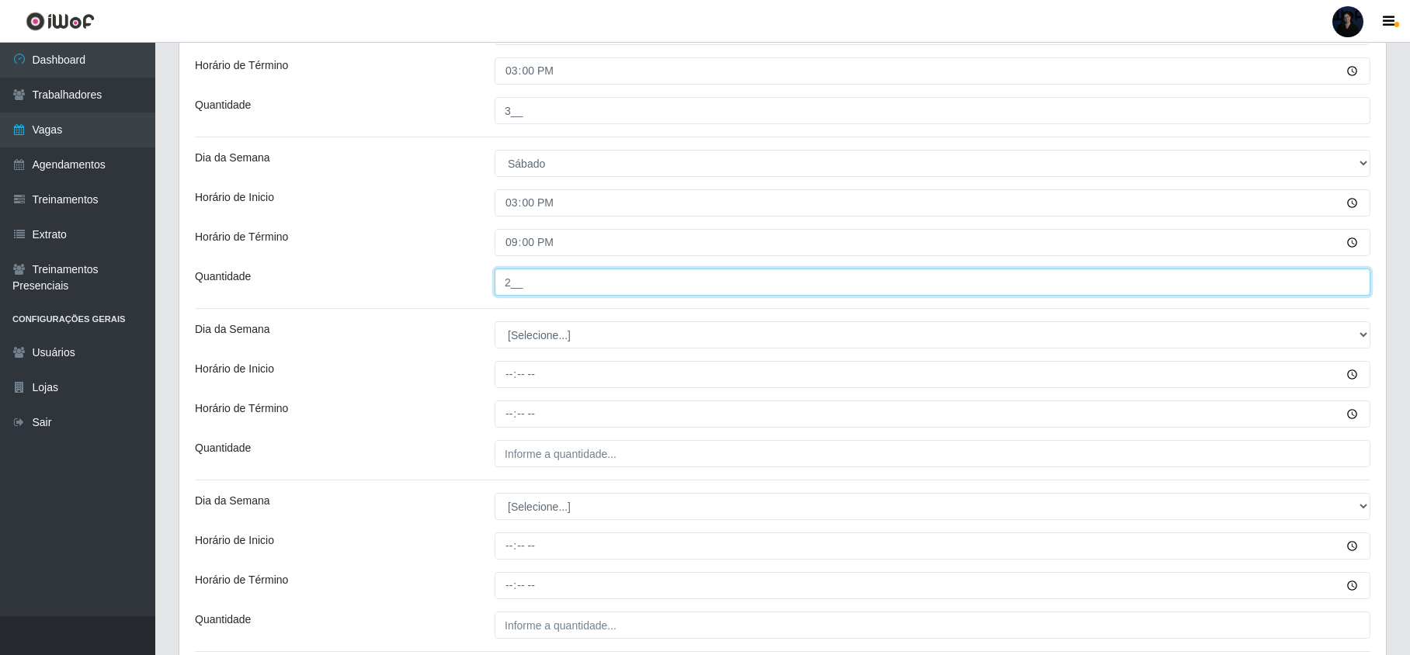
scroll to position [606, 0]
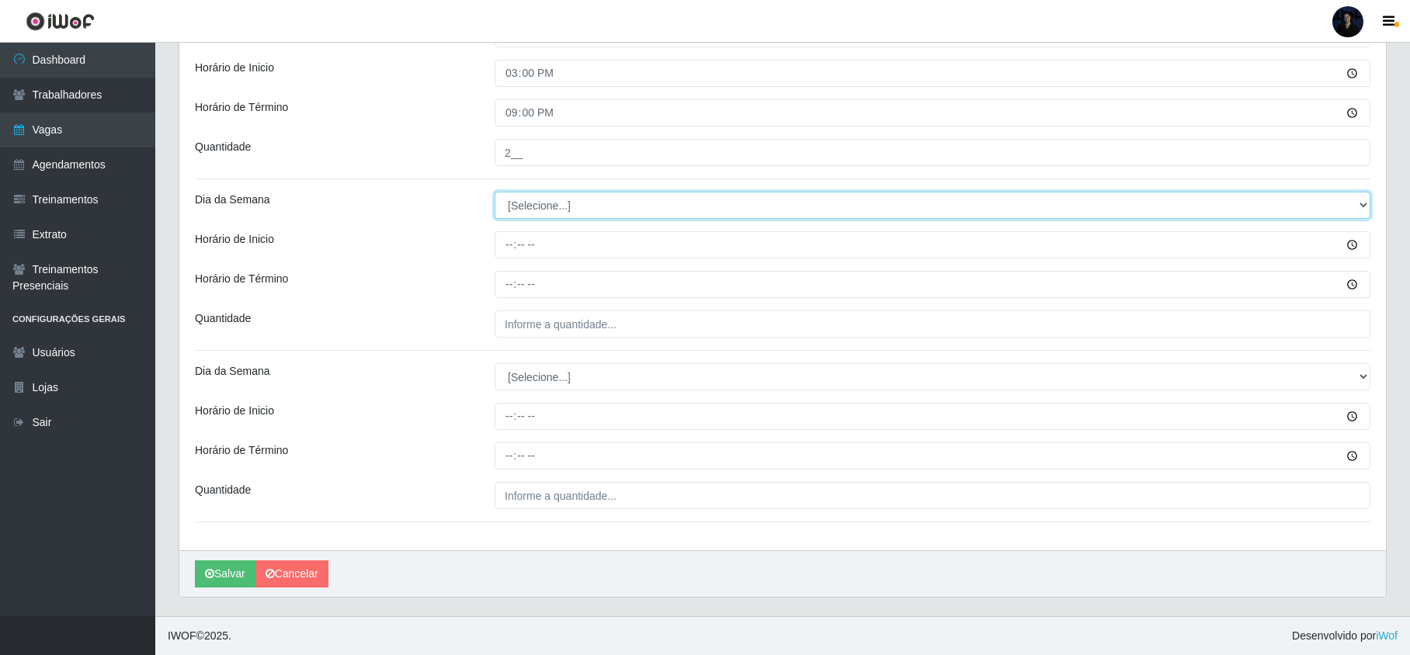
click at [550, 209] on select "[Selecione...] Segunda Terça Quarta Quinta Sexta Sábado Domingo" at bounding box center [933, 205] width 876 height 27
click at [495, 192] on select "[Selecione...] Segunda Terça Quarta Quinta Sexta Sábado Domingo" at bounding box center [933, 205] width 876 height 27
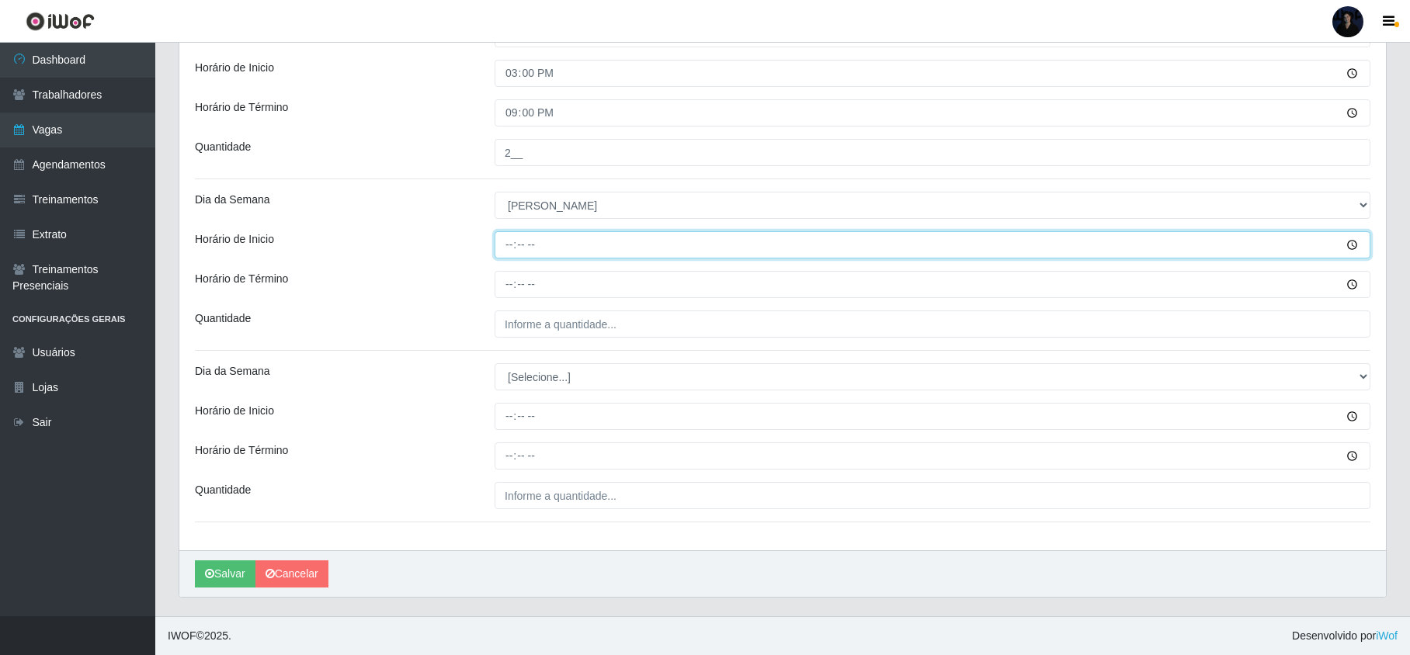
click at [507, 238] on input "Horário de Inicio" at bounding box center [933, 244] width 876 height 27
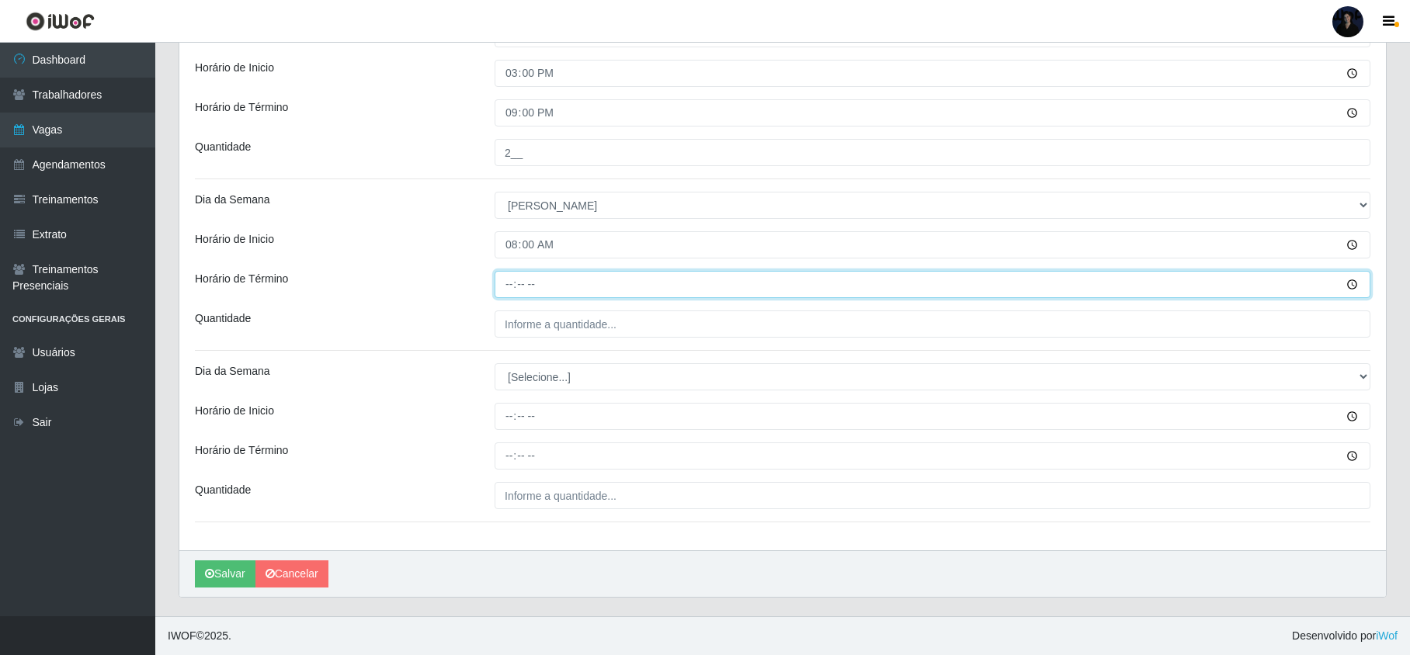
click at [513, 276] on input "Horário de Término" at bounding box center [933, 284] width 876 height 27
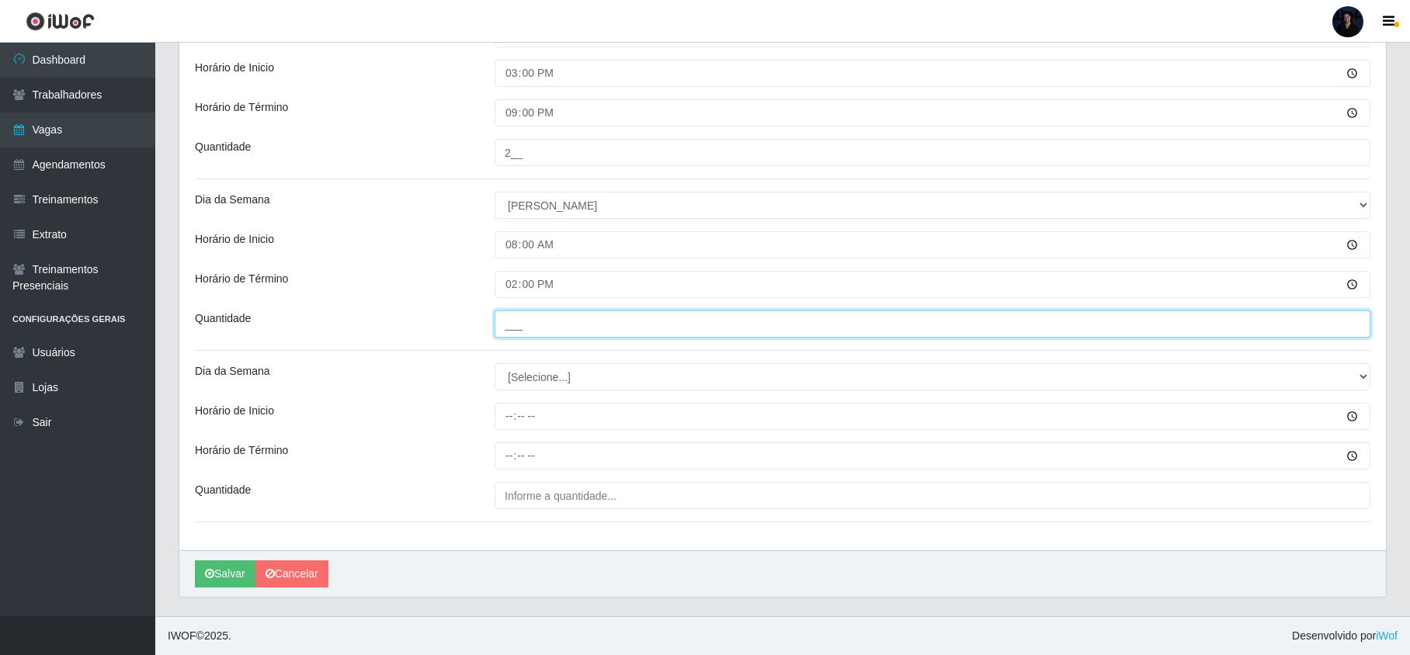
click at [503, 325] on input "___" at bounding box center [933, 324] width 876 height 27
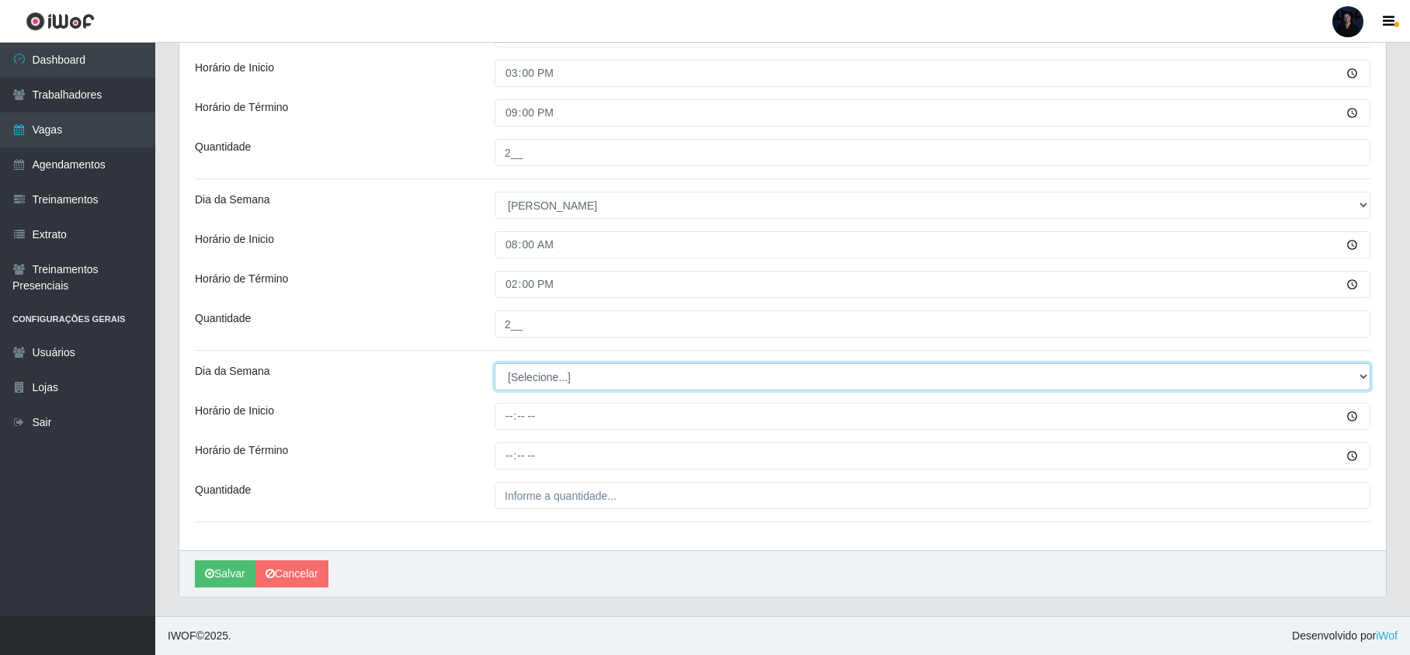
click at [526, 370] on select "[Selecione...] Segunda Terça Quarta Quinta Sexta Sábado Domingo" at bounding box center [933, 376] width 876 height 27
click at [495, 363] on select "[Selecione...] Segunda Terça Quarta Quinta Sexta Sábado Domingo" at bounding box center [933, 376] width 876 height 27
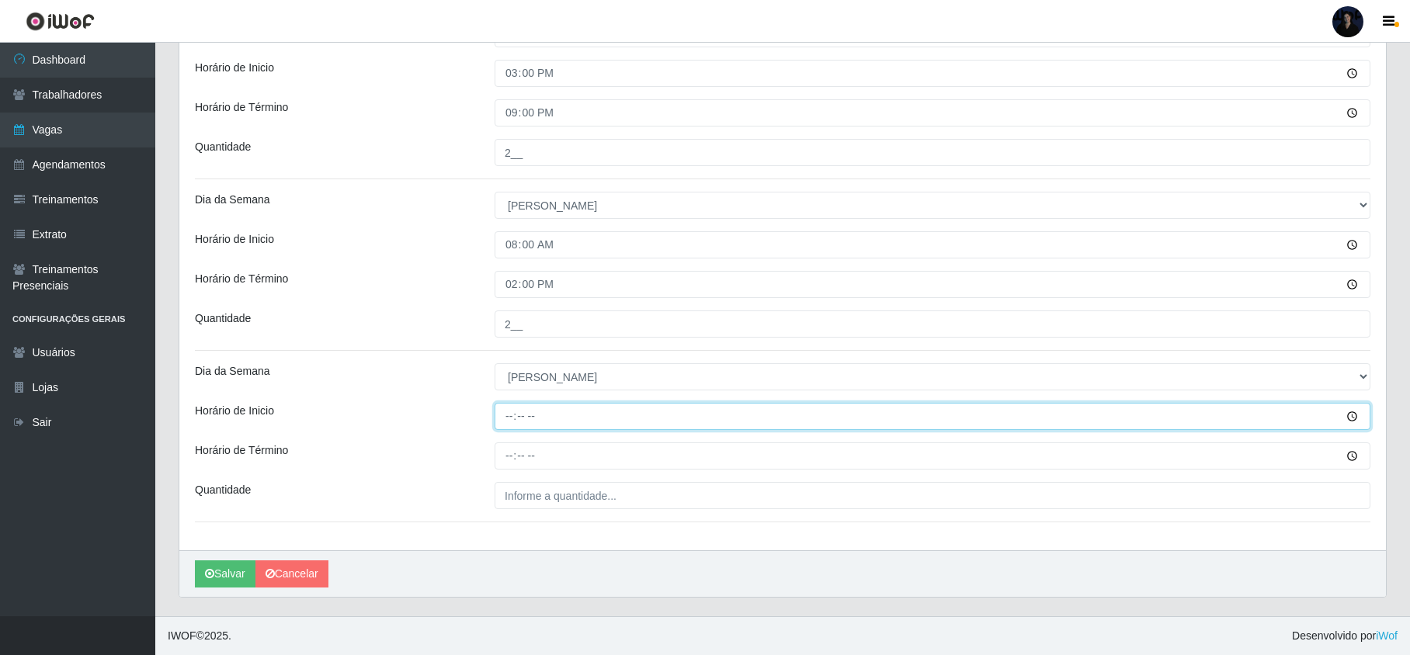
click at [511, 412] on input "Horário de Inicio" at bounding box center [933, 416] width 876 height 27
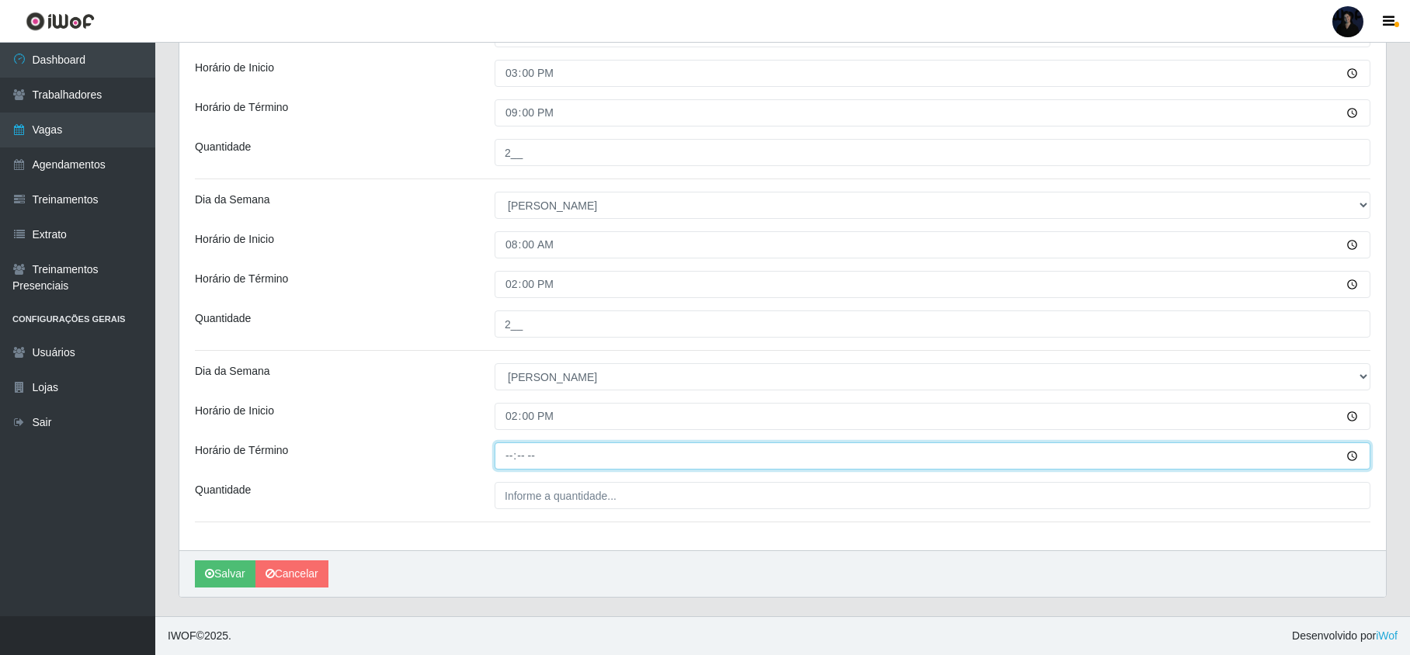
click at [504, 450] on input "Horário de Término" at bounding box center [933, 456] width 876 height 27
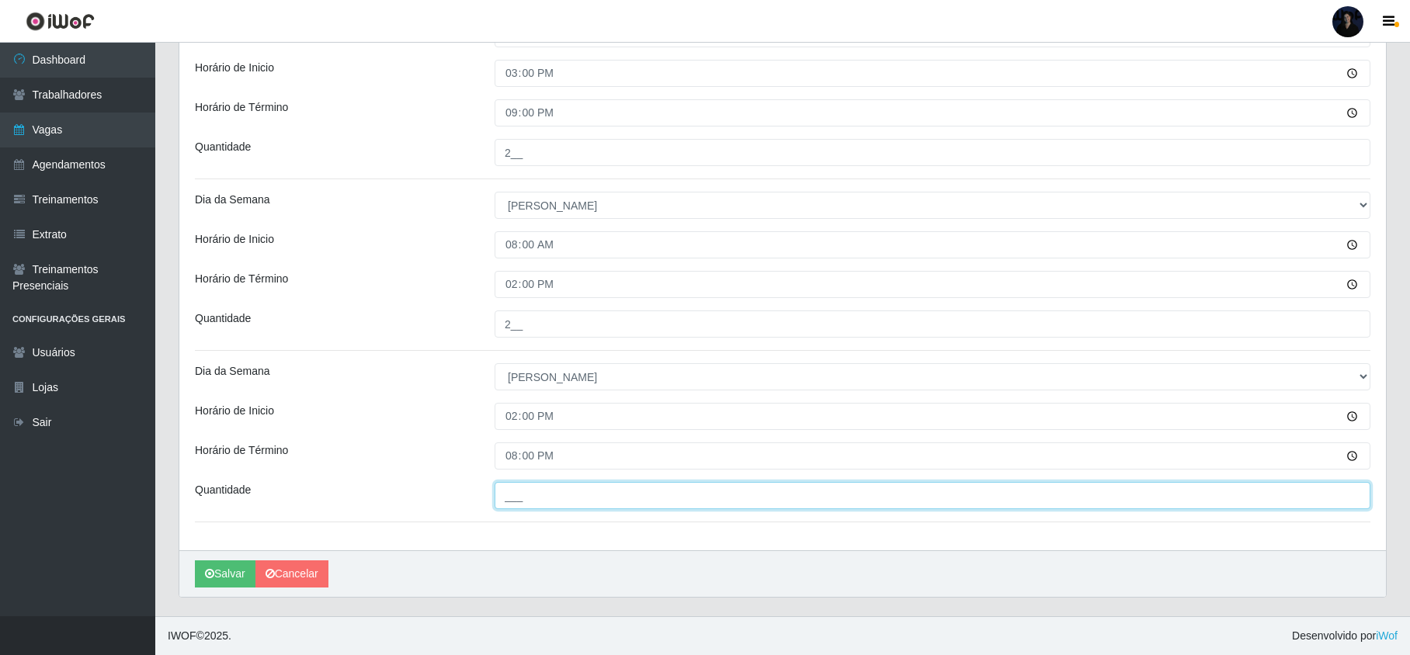
click at [508, 491] on input "___" at bounding box center [933, 495] width 876 height 27
click at [238, 570] on button "Salvar" at bounding box center [225, 574] width 61 height 27
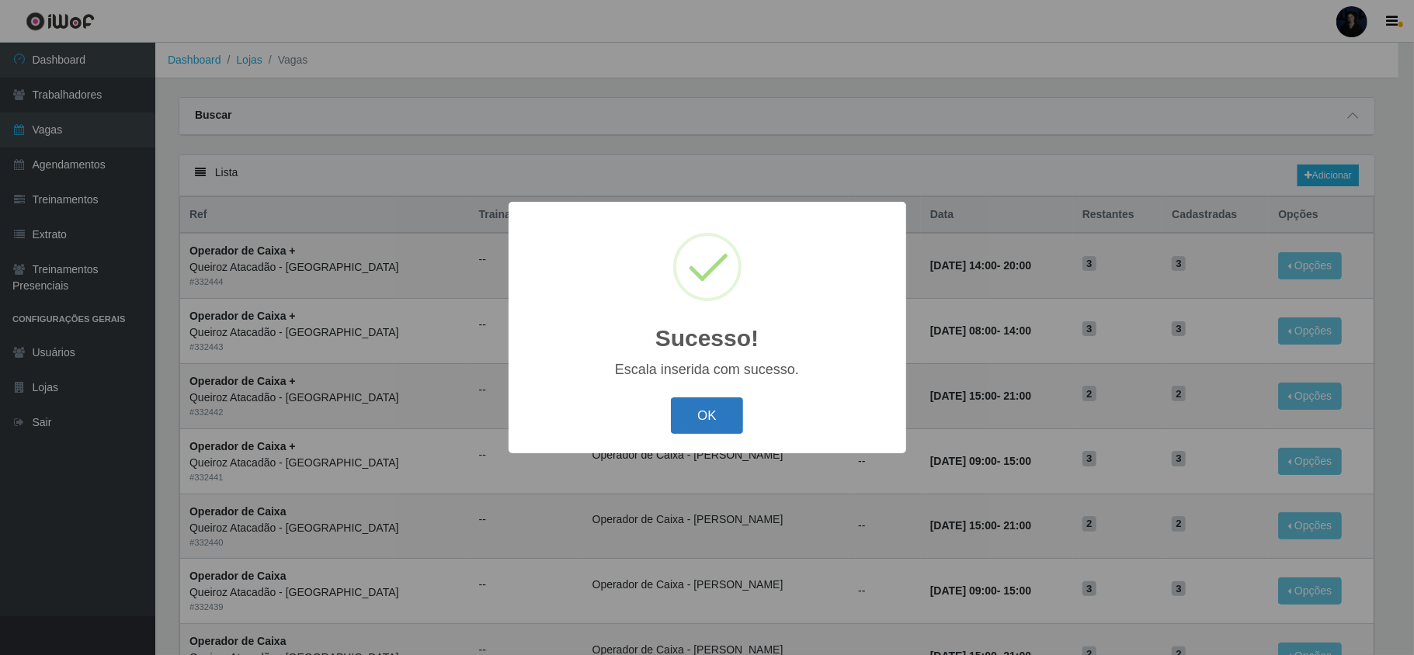
click at [687, 429] on button "OK" at bounding box center [707, 416] width 72 height 36
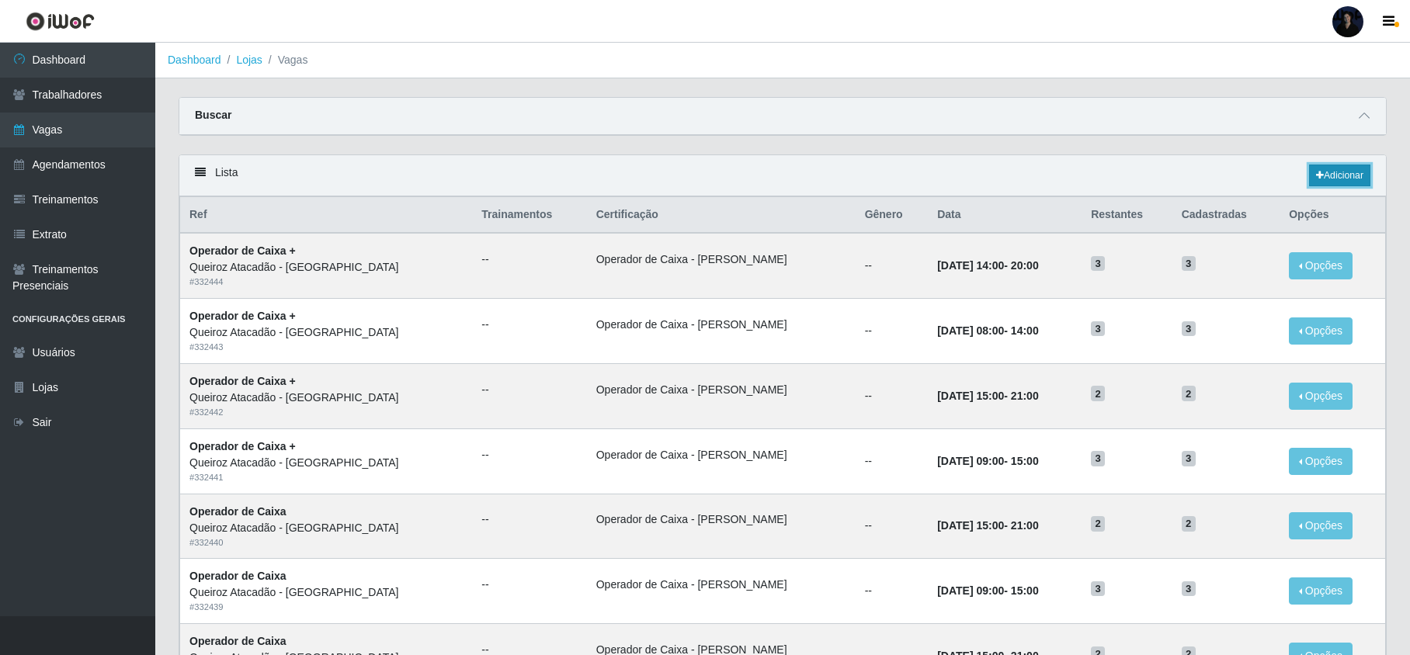
click at [1326, 180] on link "Adicionar" at bounding box center [1339, 176] width 61 height 22
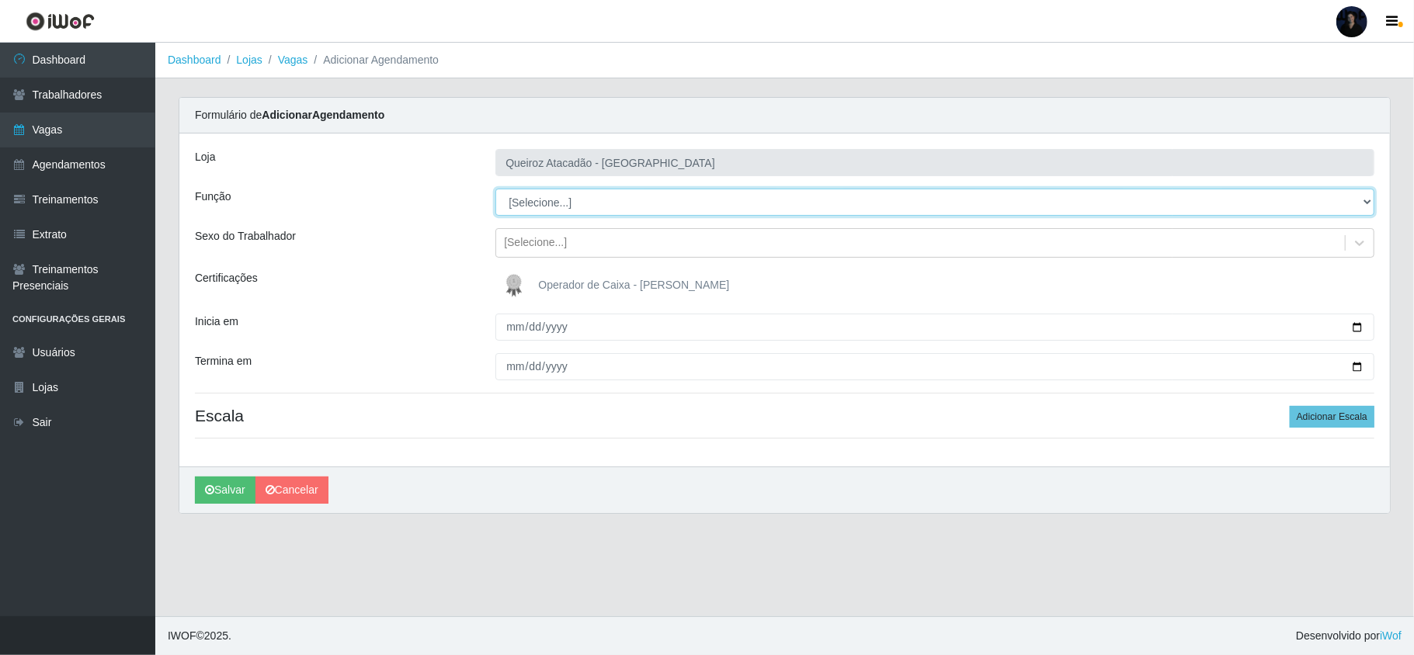
click at [547, 207] on select "[Selecione...] Embalador Embalador + Embalador ++ Operador de Caixa Operador de…" at bounding box center [934, 202] width 879 height 27
click at [495, 189] on select "[Selecione...] Embalador Embalador + Embalador ++ Operador de Caixa Operador de…" at bounding box center [934, 202] width 879 height 27
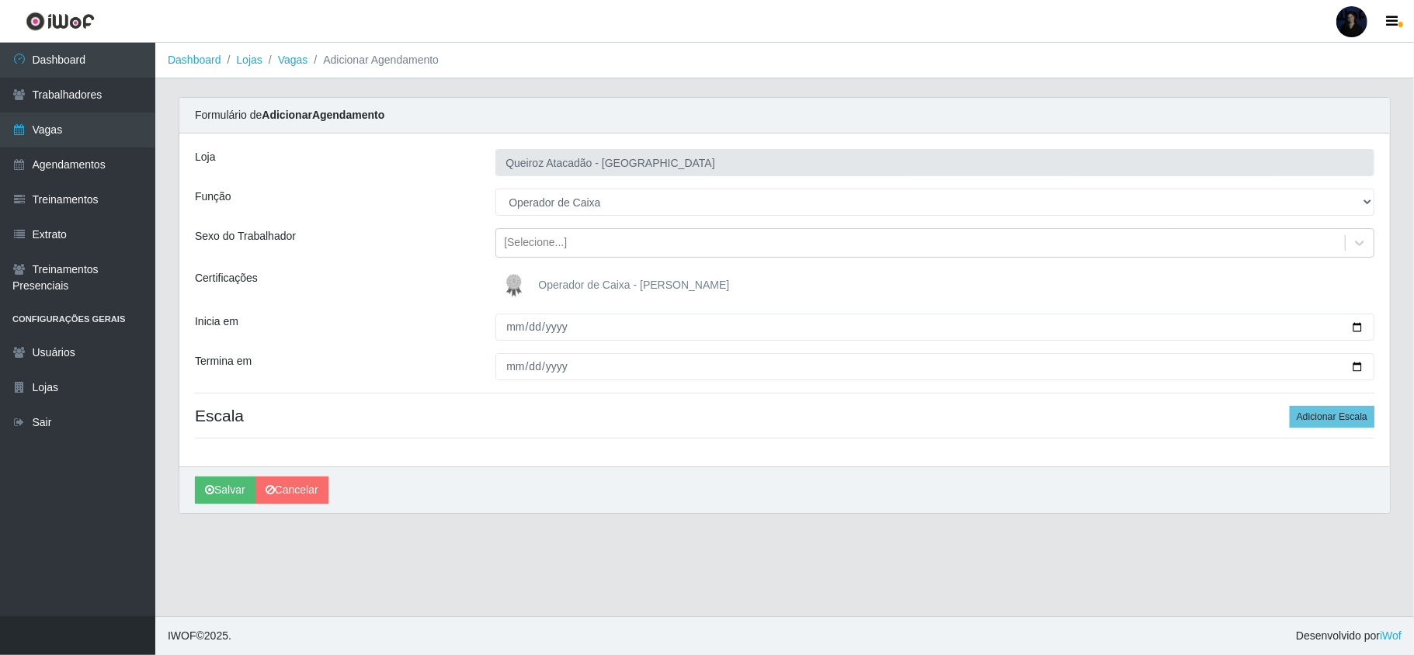
click at [508, 289] on img at bounding box center [517, 285] width 37 height 31
click at [0, 0] on input "Operador de Caixa - [PERSON_NAME]" at bounding box center [0, 0] width 0 height 0
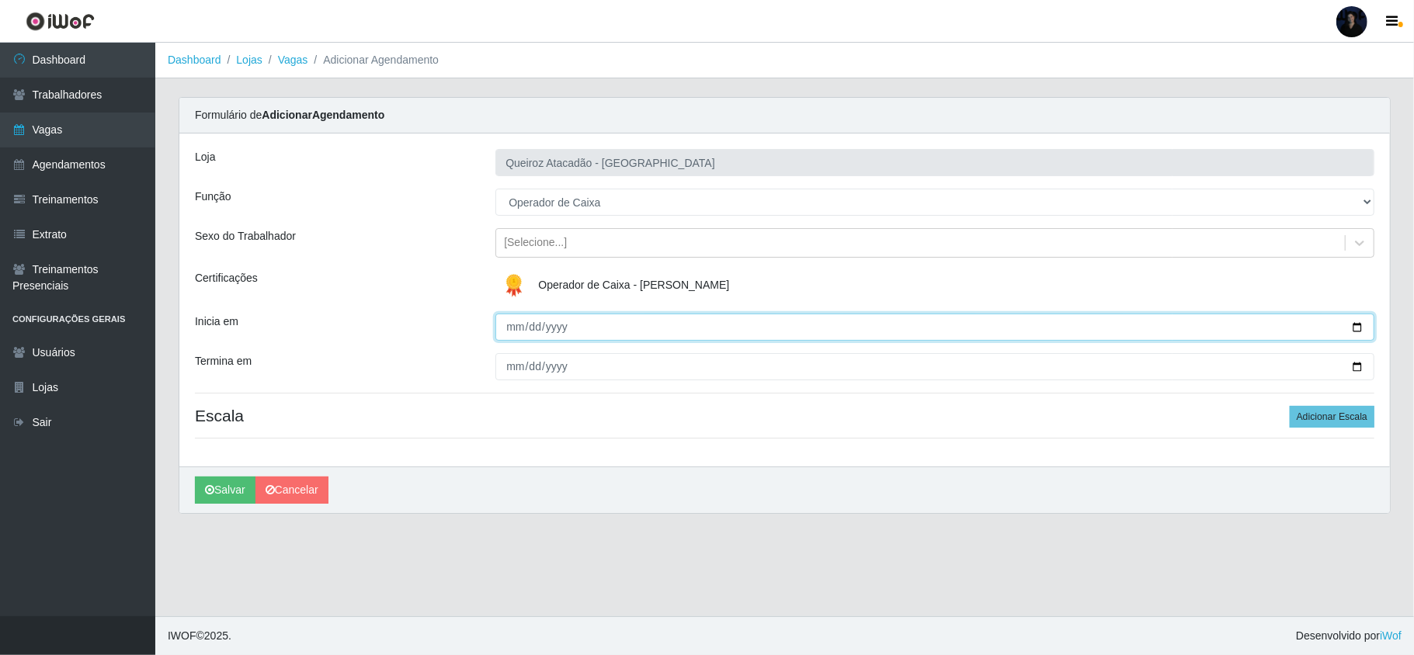
click at [507, 321] on input "Inicia em" at bounding box center [934, 327] width 879 height 27
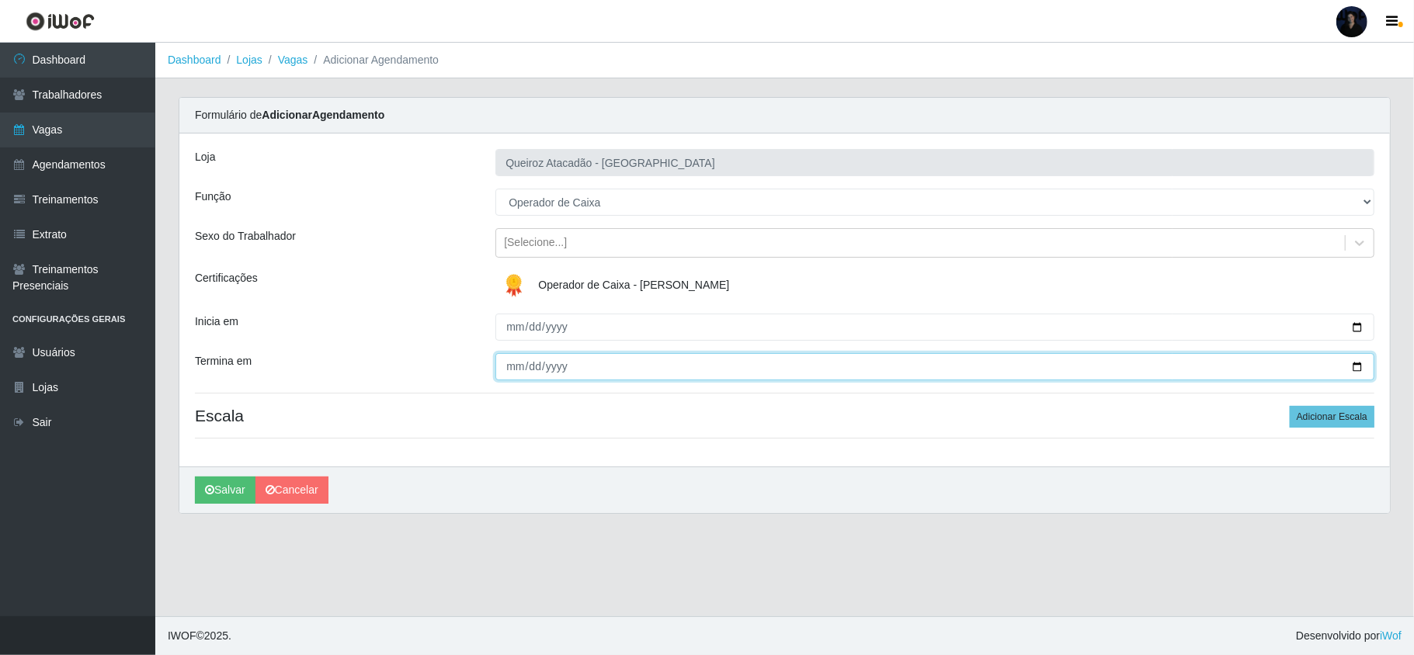
click at [508, 370] on input "Termina em" at bounding box center [934, 366] width 879 height 27
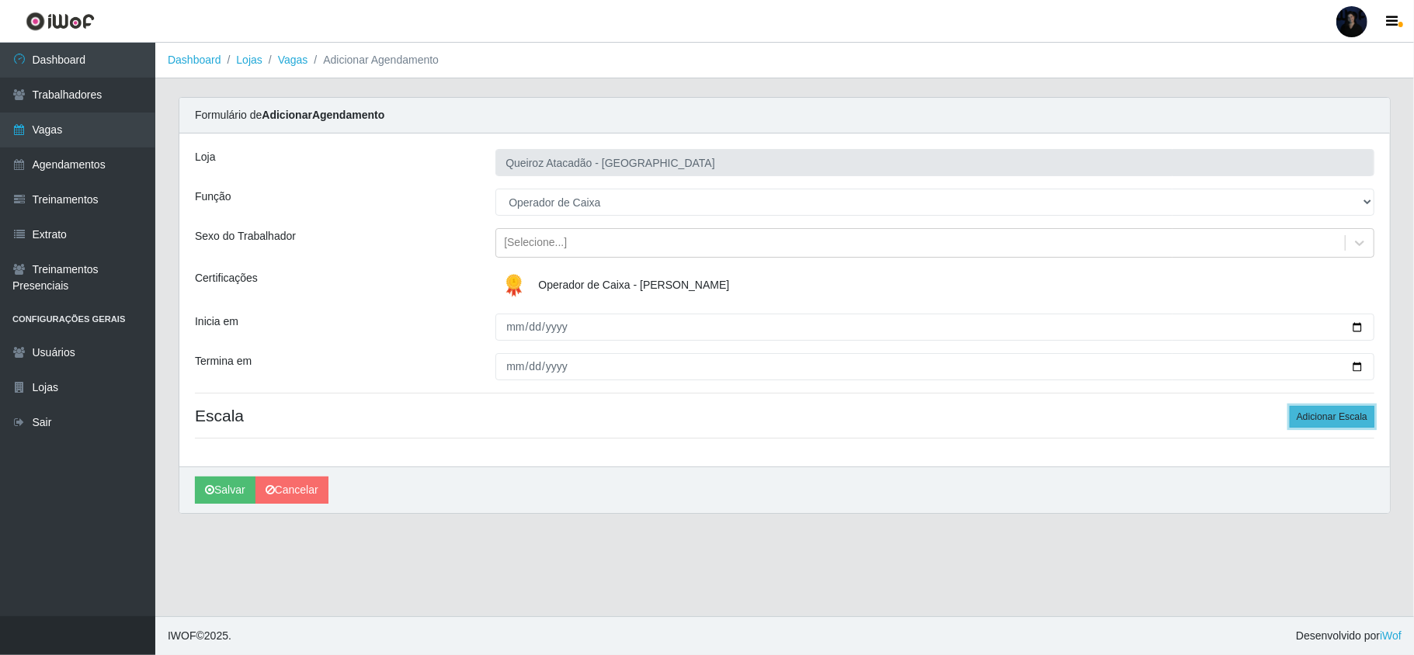
click at [1331, 416] on button "Adicionar Escala" at bounding box center [1332, 417] width 85 height 22
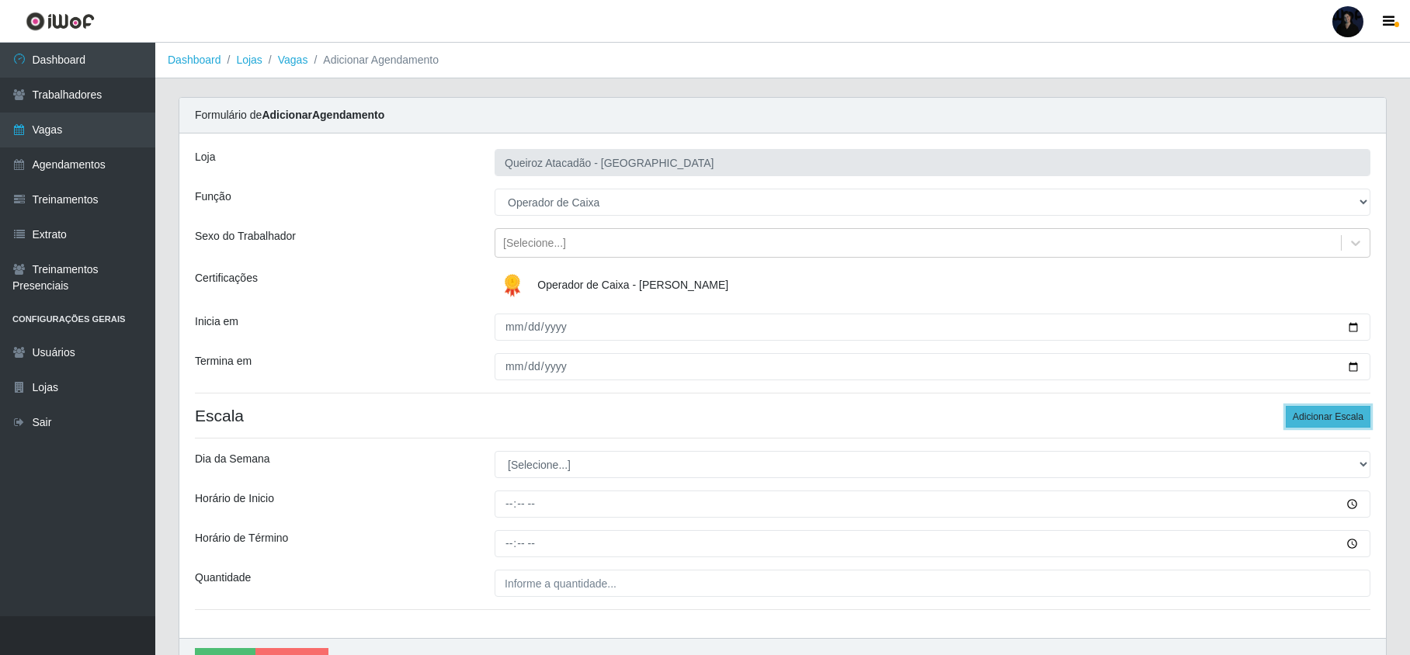
click at [1331, 416] on button "Adicionar Escala" at bounding box center [1328, 417] width 85 height 22
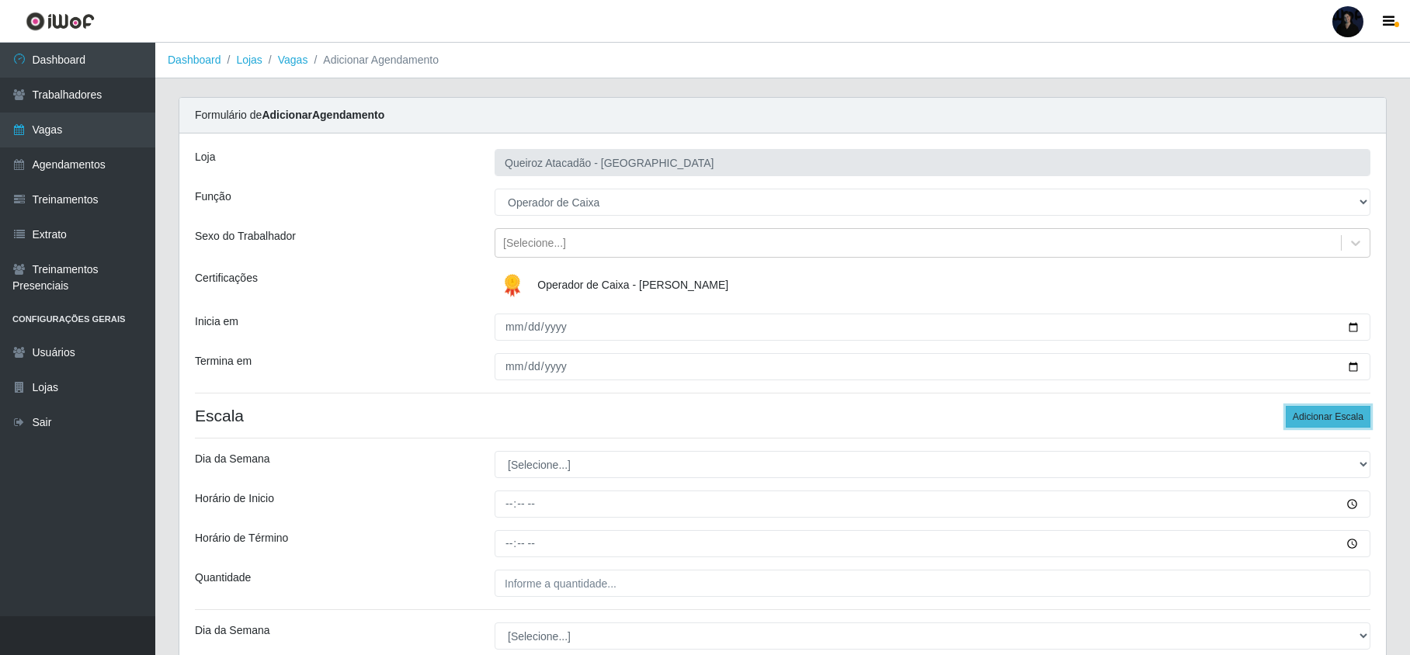
click at [1331, 415] on button "Adicionar Escala" at bounding box center [1328, 417] width 85 height 22
click at [1333, 411] on button "Adicionar Escala" at bounding box center [1328, 417] width 85 height 22
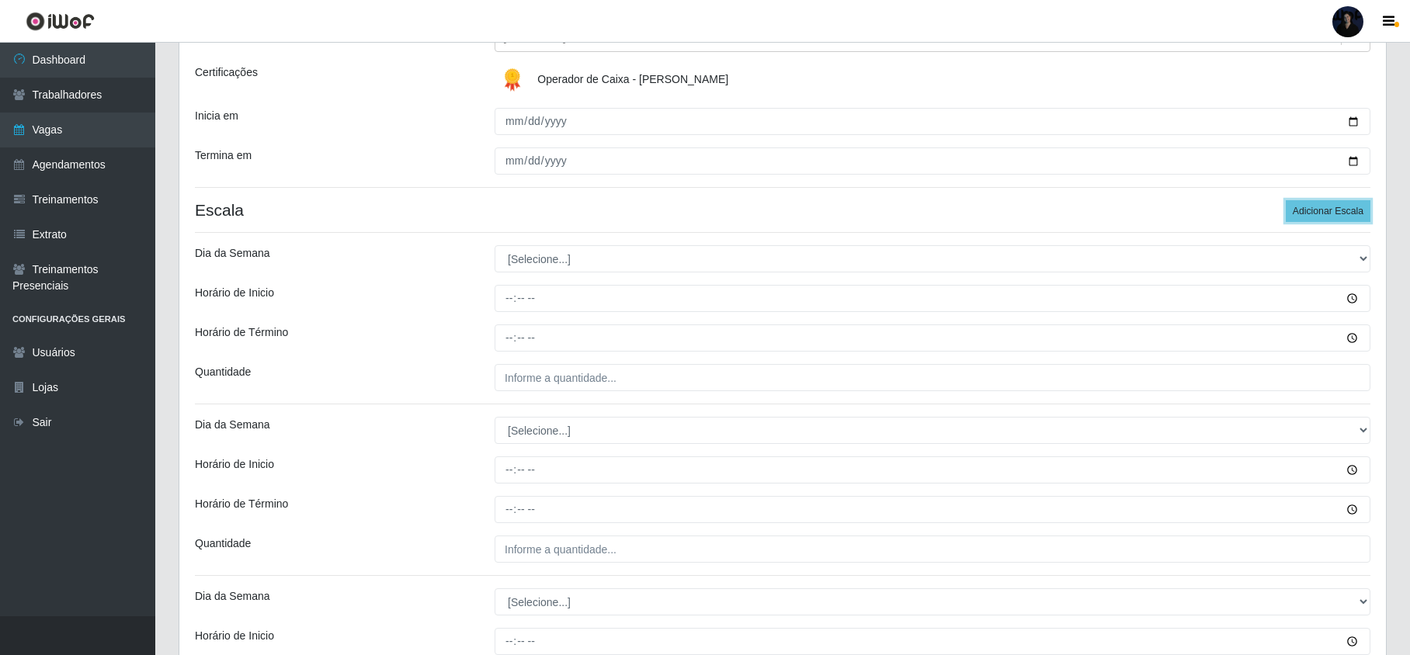
scroll to position [207, 0]
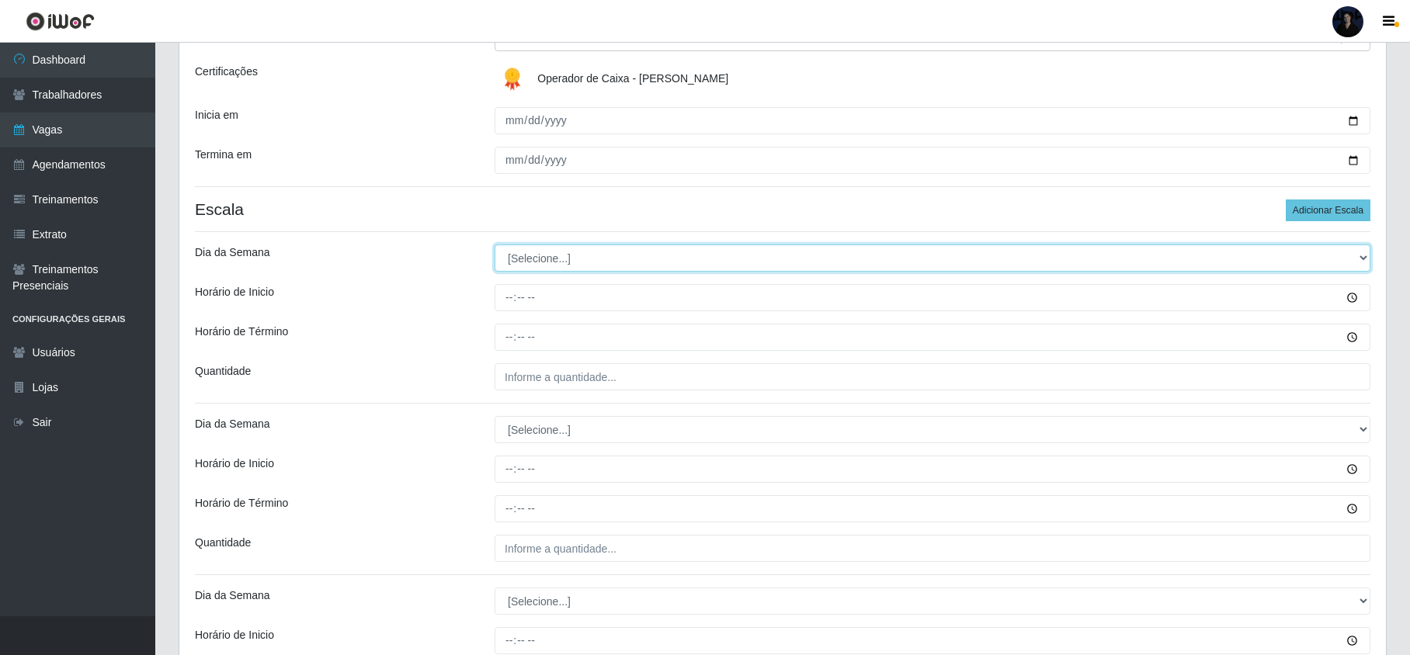
click at [541, 262] on select "[Selecione...] Segunda Terça Quarta Quinta Sexta Sábado Domingo" at bounding box center [933, 258] width 876 height 27
click at [495, 245] on select "[Selecione...] Segunda Terça Quarta Quinta Sexta Sábado Domingo" at bounding box center [933, 258] width 876 height 27
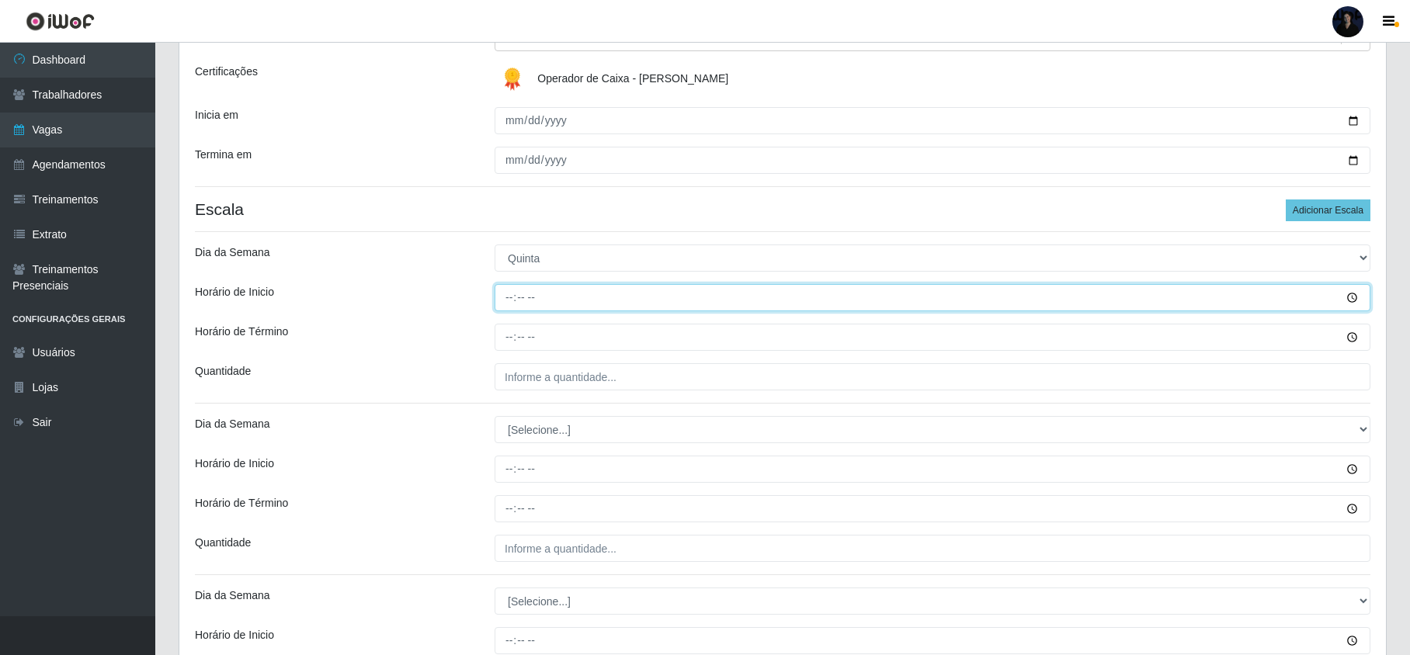
click at [507, 303] on input "Horário de Inicio" at bounding box center [933, 297] width 876 height 27
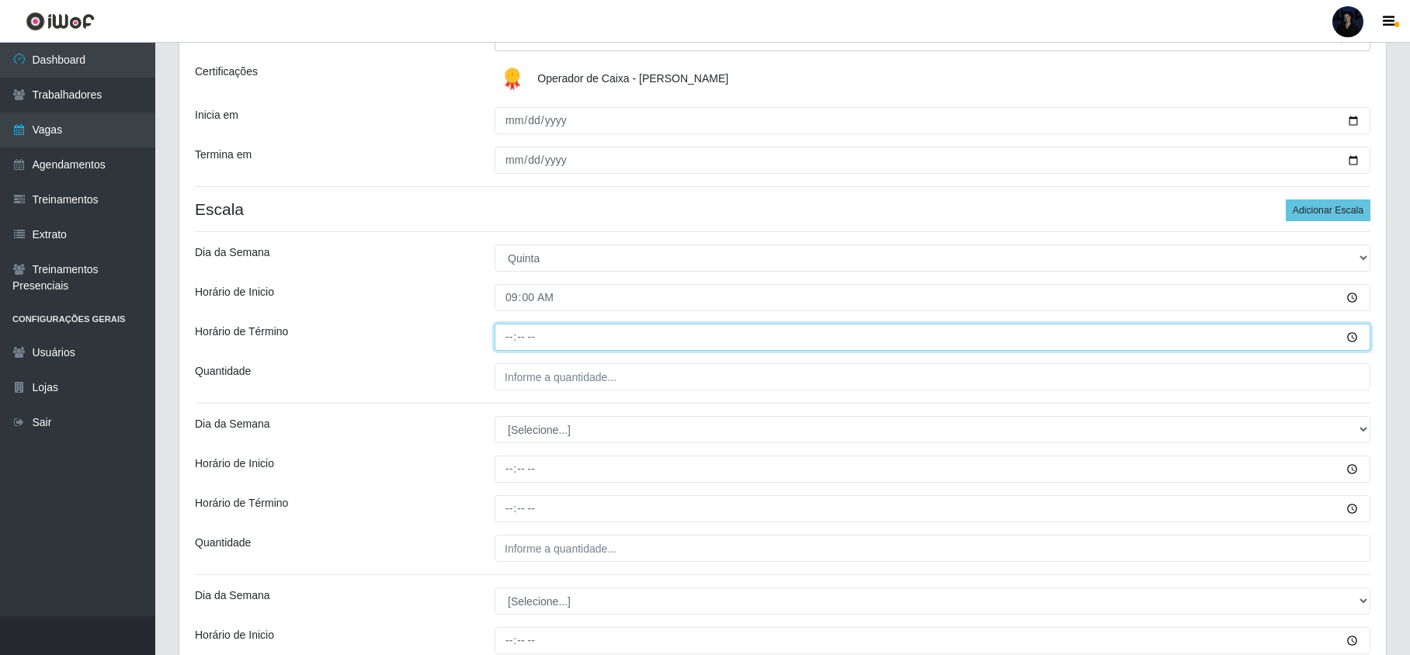
click at [510, 337] on input "Horário de Término" at bounding box center [933, 337] width 876 height 27
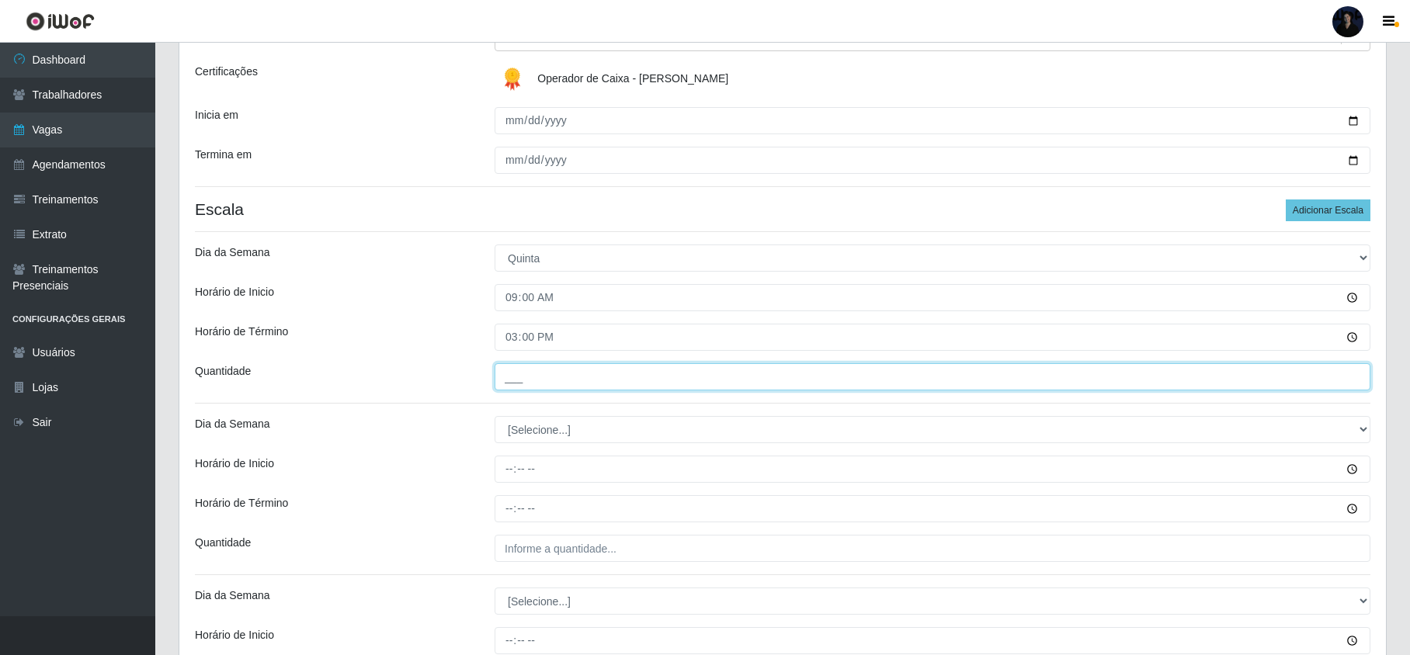
click at [511, 382] on input "___" at bounding box center [933, 376] width 876 height 27
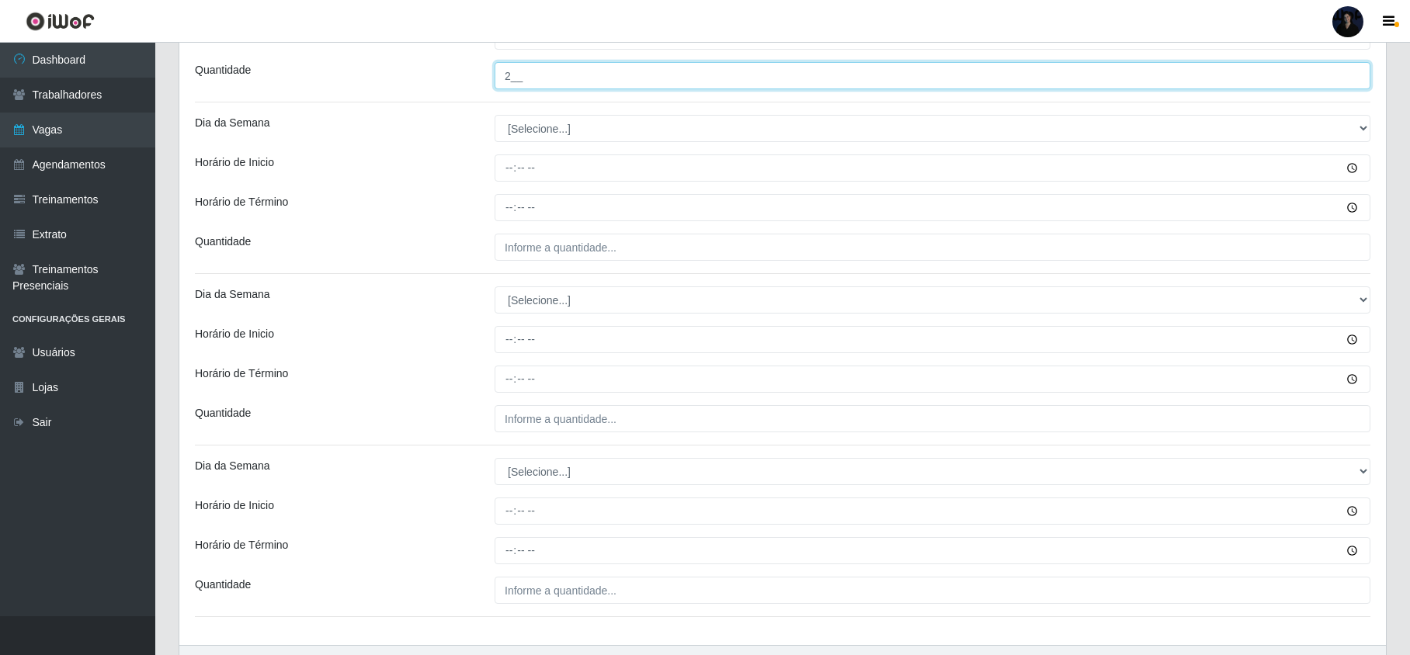
scroll to position [517, 0]
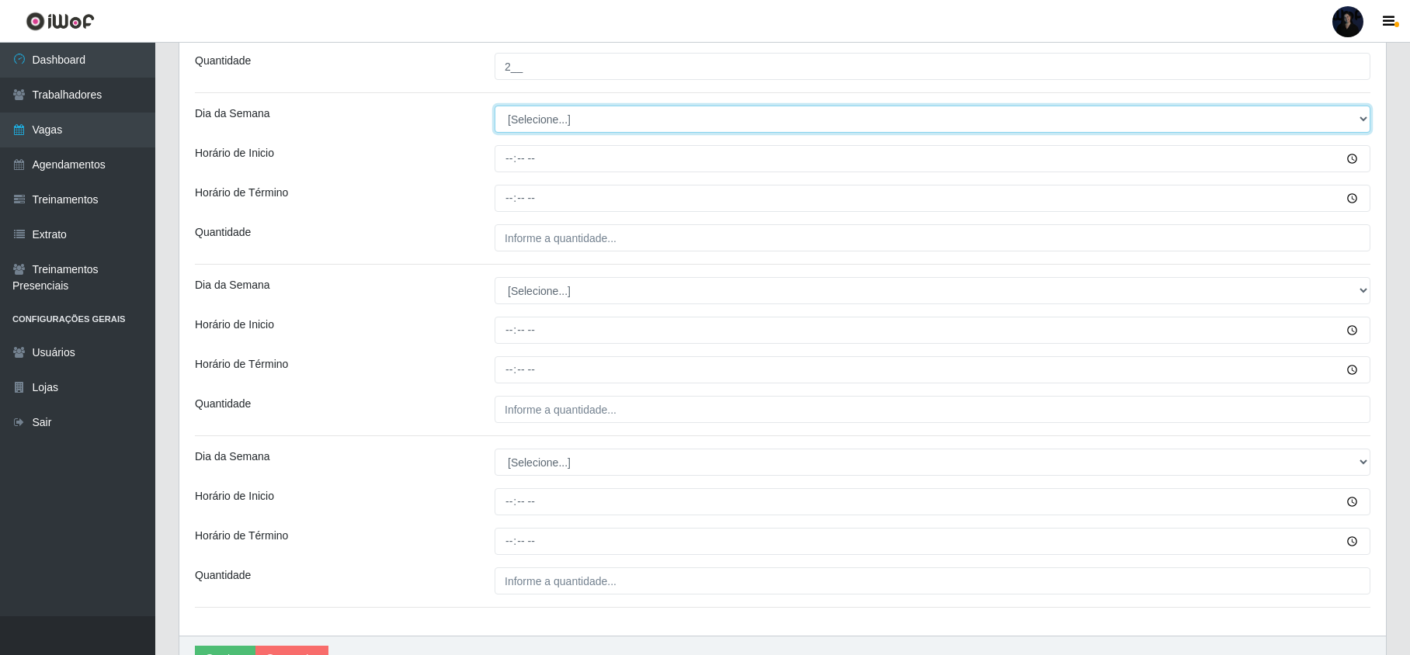
click at [533, 126] on select "[Selecione...] Segunda Terça Quarta Quinta Sexta Sábado Domingo" at bounding box center [933, 119] width 876 height 27
click at [495, 107] on select "[Selecione...] Segunda Terça Quarta Quinta Sexta Sábado Domingo" at bounding box center [933, 119] width 876 height 27
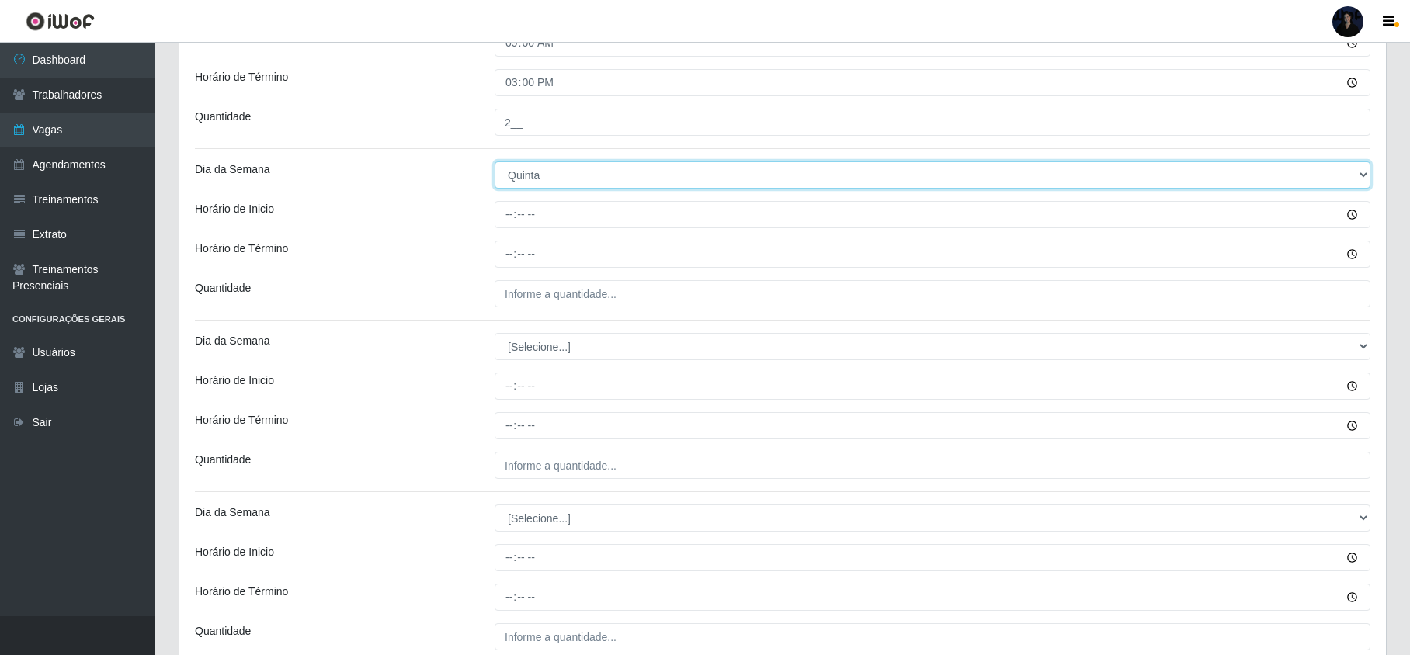
scroll to position [414, 0]
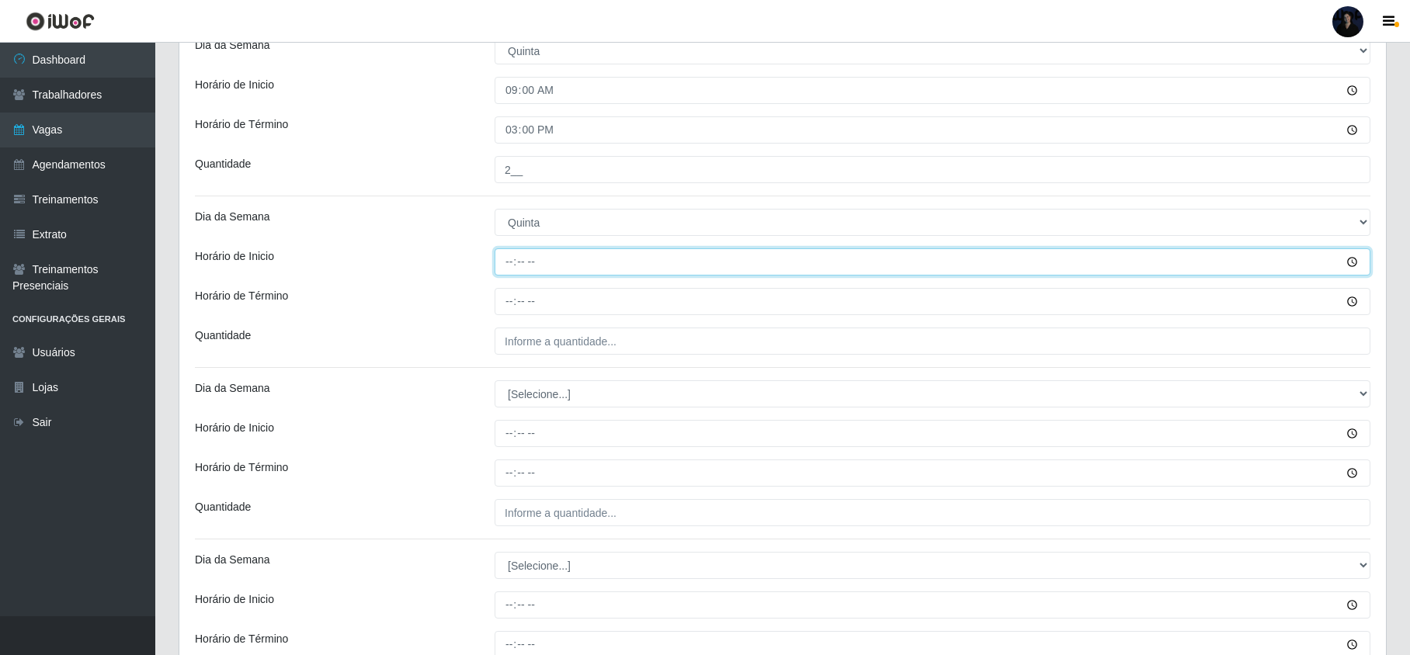
click at [497, 265] on input "Horário de Inicio" at bounding box center [933, 261] width 876 height 27
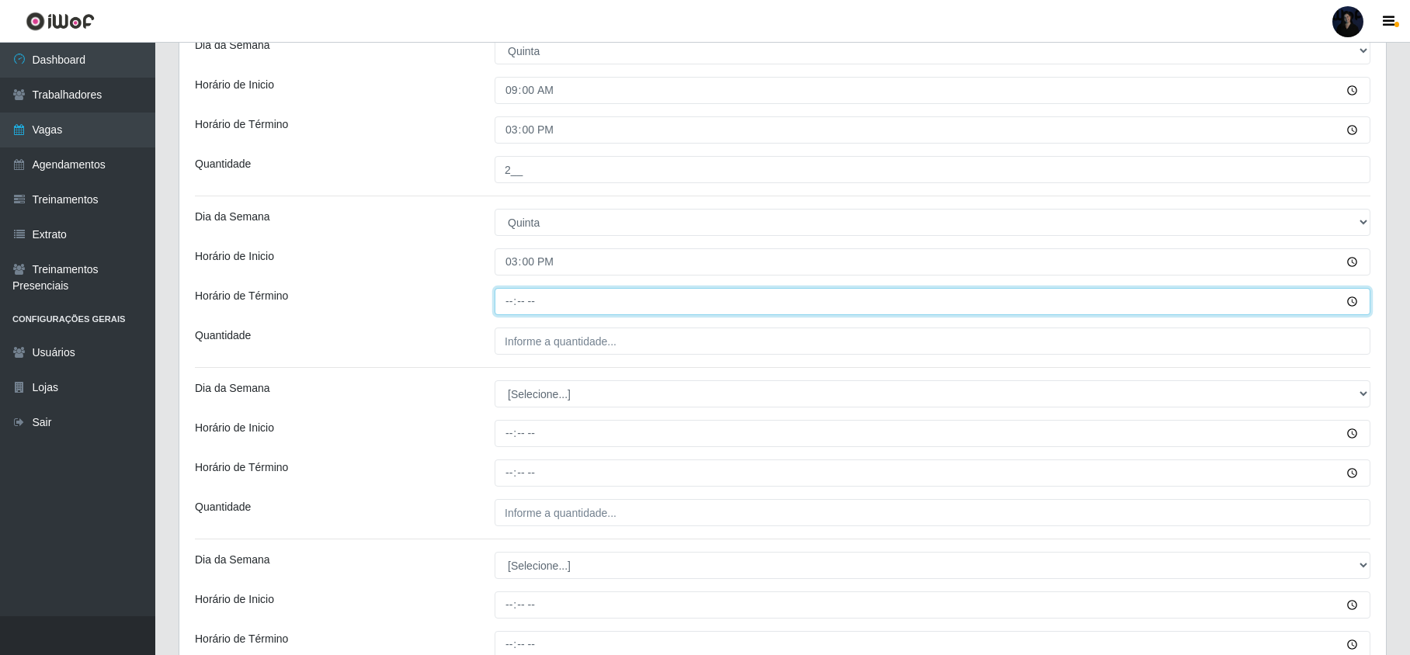
click at [513, 292] on input "Horário de Término" at bounding box center [933, 301] width 876 height 27
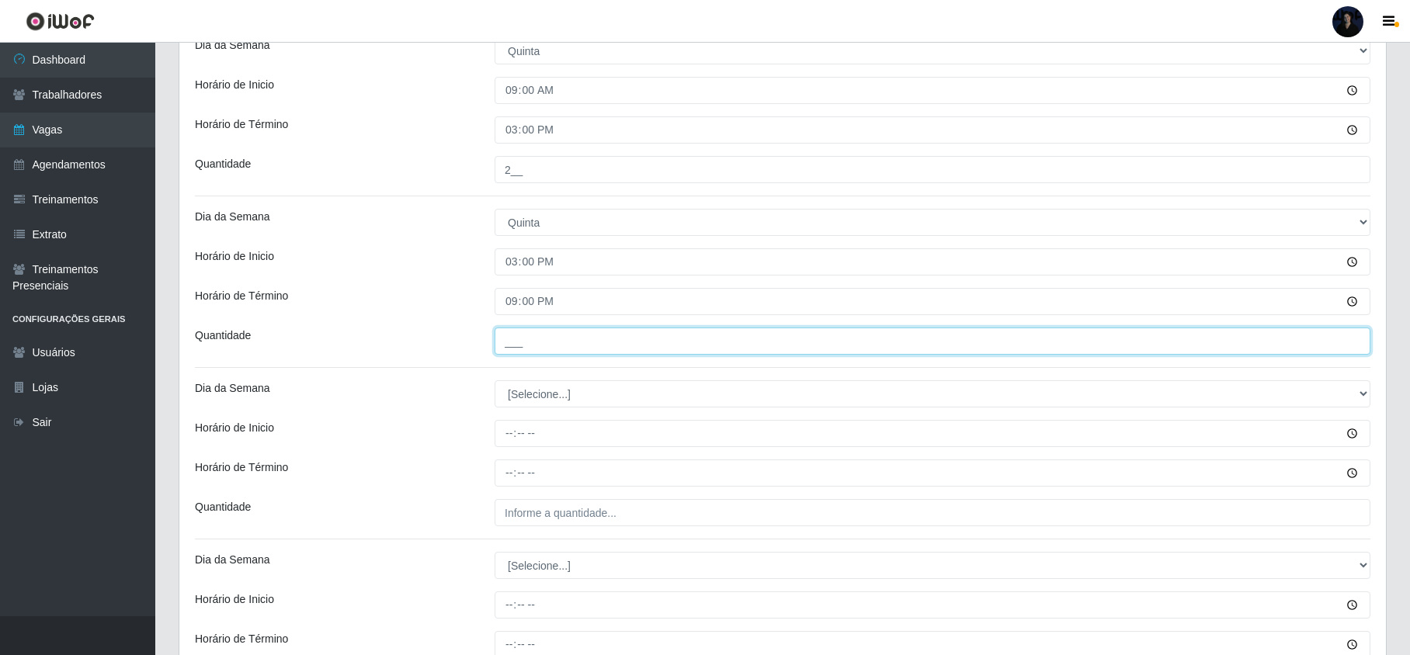
click at [512, 339] on input "___" at bounding box center [933, 341] width 876 height 27
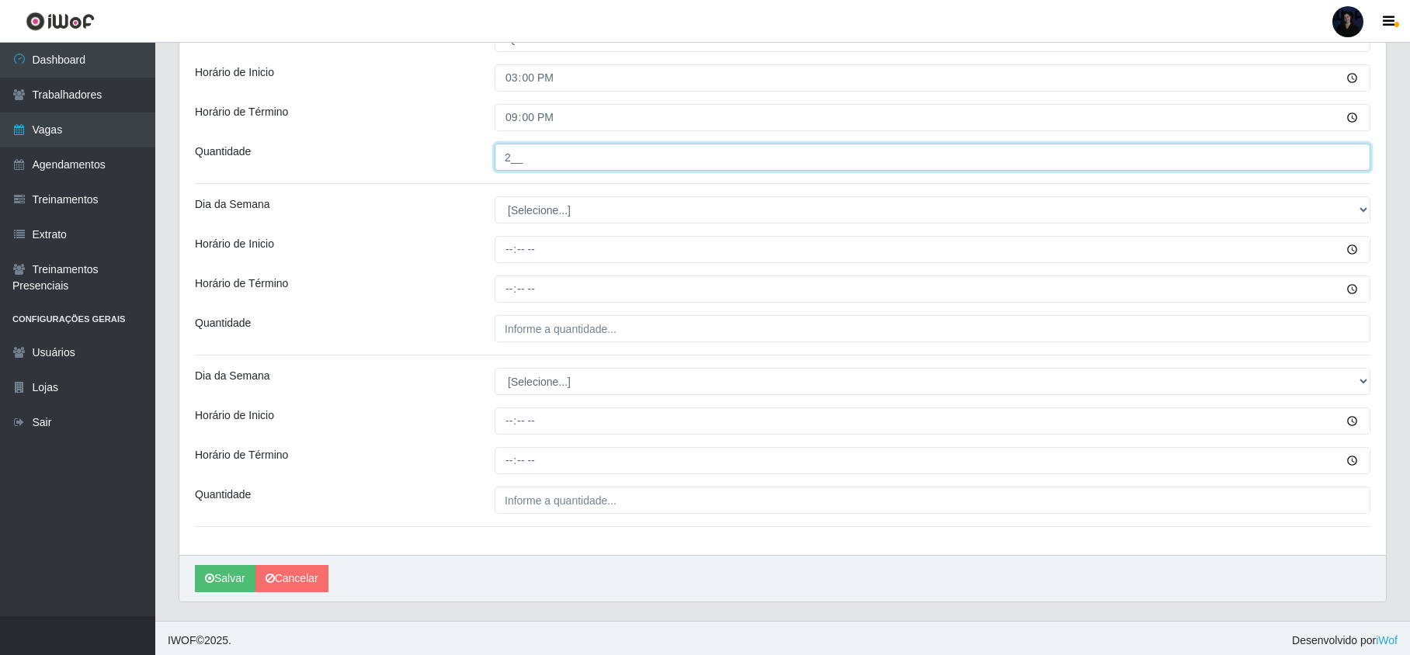
scroll to position [606, 0]
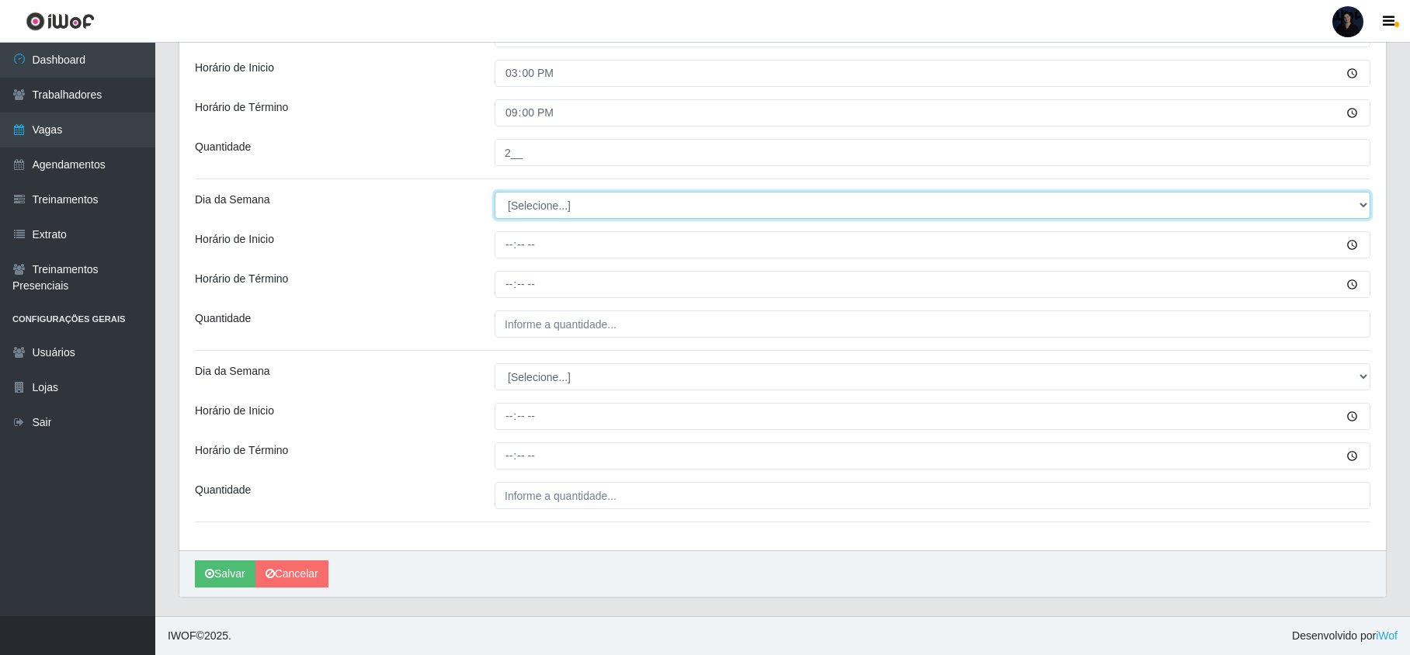
click at [516, 209] on select "[Selecione...] Segunda Terça Quarta Quinta Sexta Sábado Domingo" at bounding box center [933, 205] width 876 height 27
click at [495, 192] on select "[Selecione...] Segunda Terça Quarta Quinta Sexta Sábado Domingo" at bounding box center [933, 205] width 876 height 27
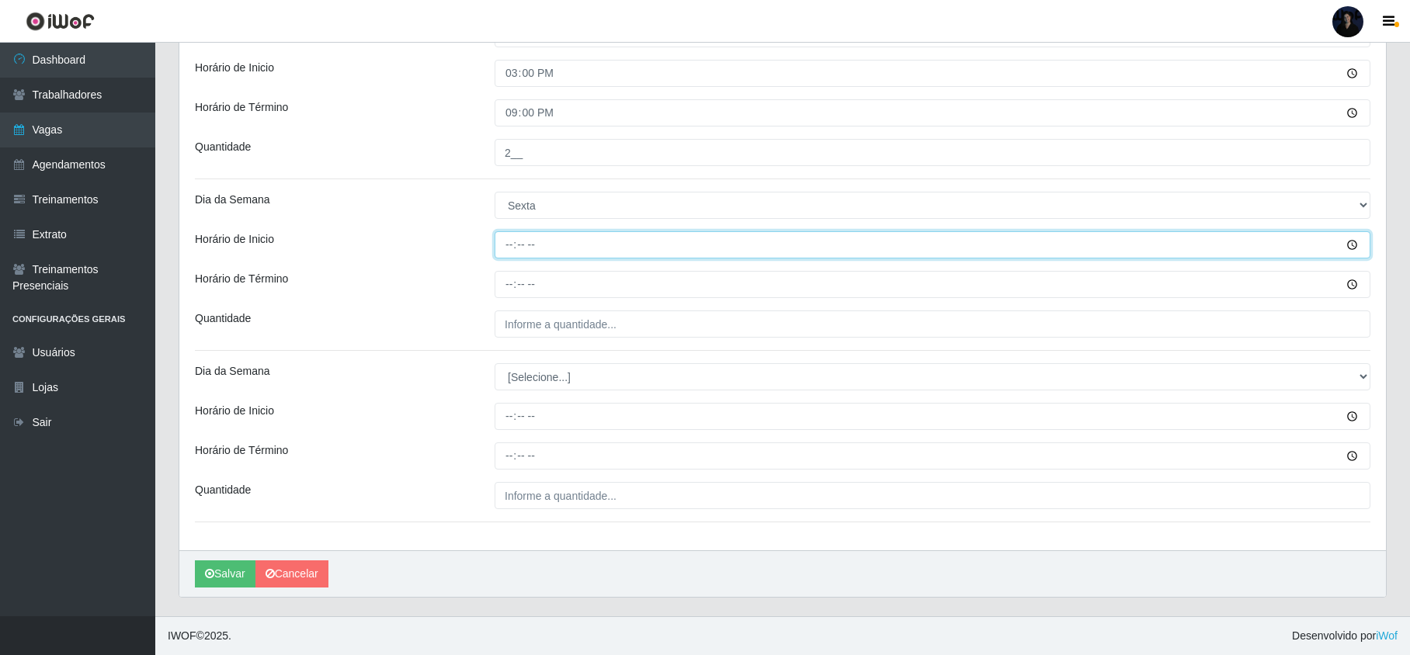
click at [504, 242] on input "Horário de Inicio" at bounding box center [933, 244] width 876 height 27
click at [506, 247] on input "Horário de Inicio" at bounding box center [933, 244] width 876 height 27
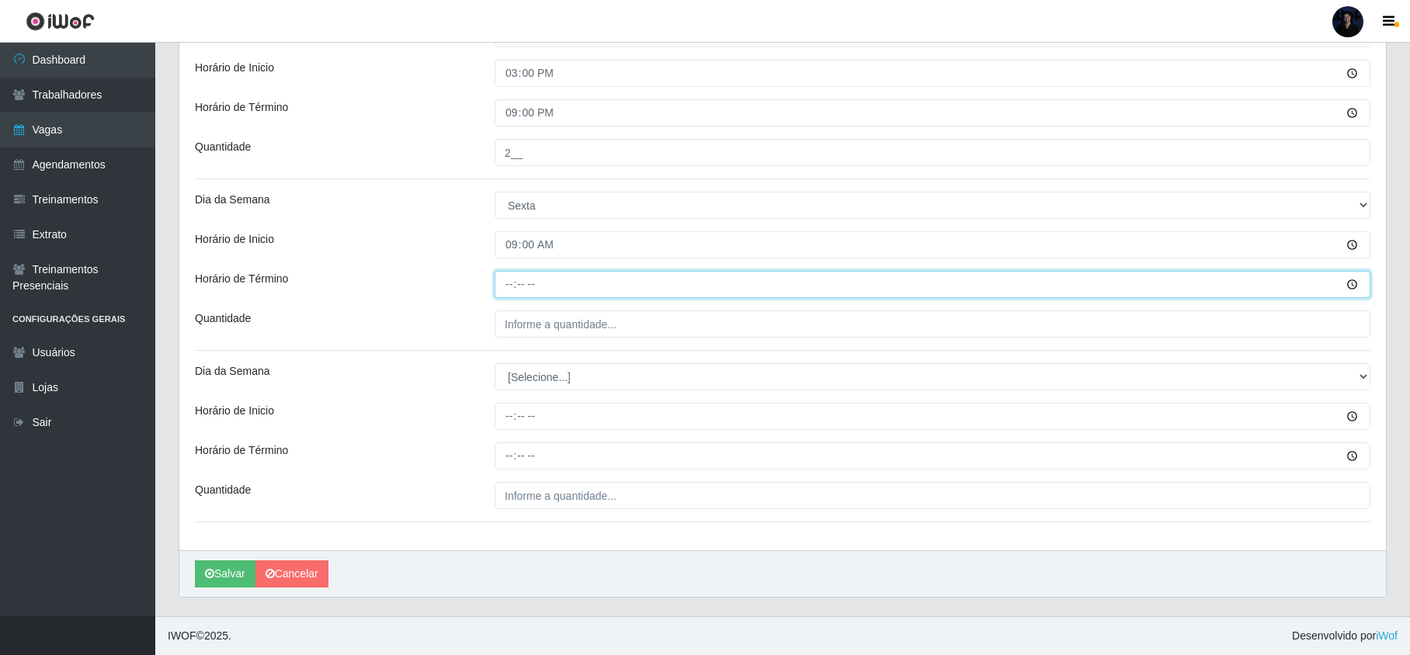
click at [506, 283] on input "Horário de Término" at bounding box center [933, 284] width 876 height 27
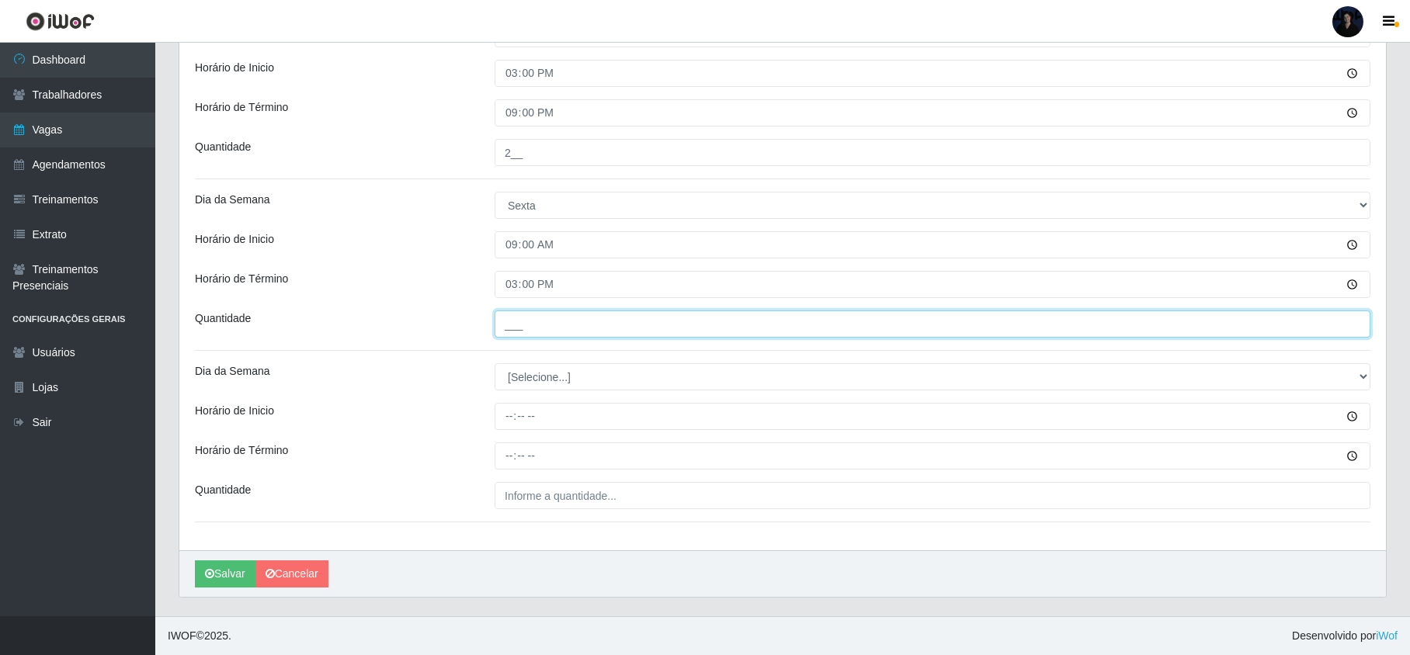
click at [519, 321] on input "___" at bounding box center [933, 324] width 876 height 27
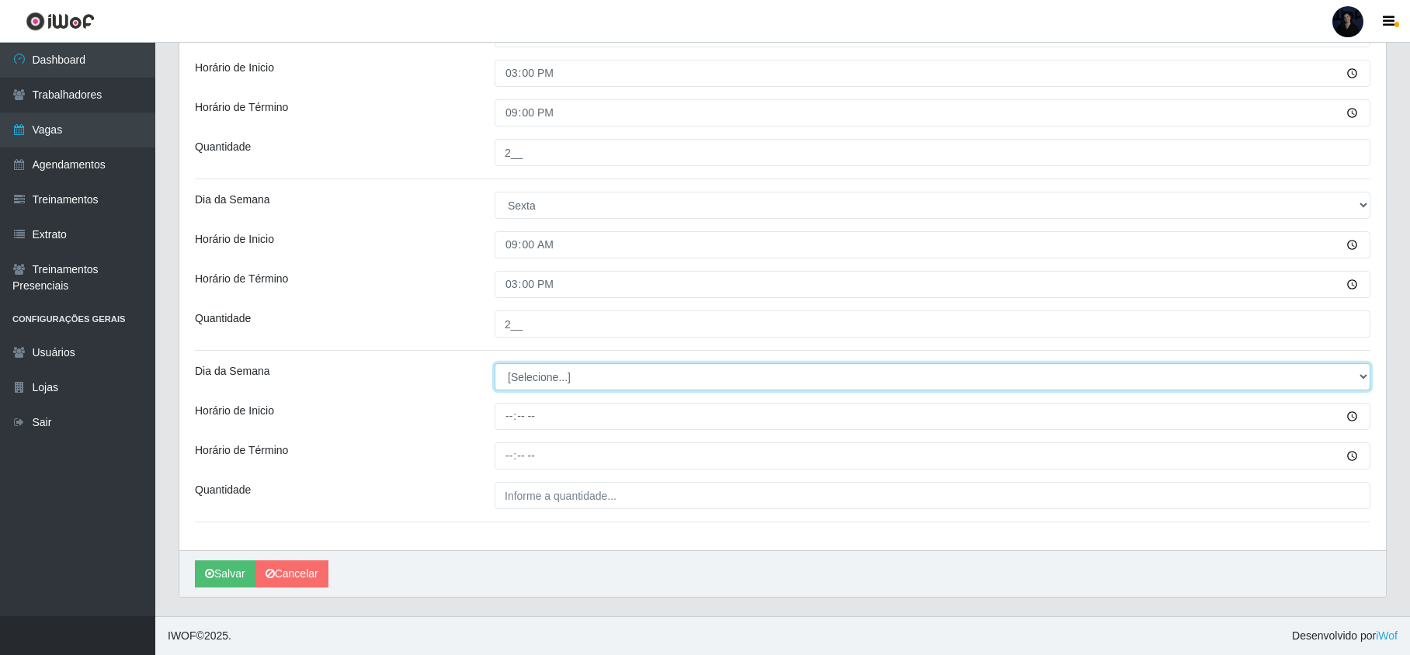
click at [512, 368] on select "[Selecione...] Segunda Terça Quarta Quinta Sexta Sábado Domingo" at bounding box center [933, 376] width 876 height 27
click at [495, 363] on select "[Selecione...] Segunda Terça Quarta Quinta Sexta Sábado Domingo" at bounding box center [933, 376] width 876 height 27
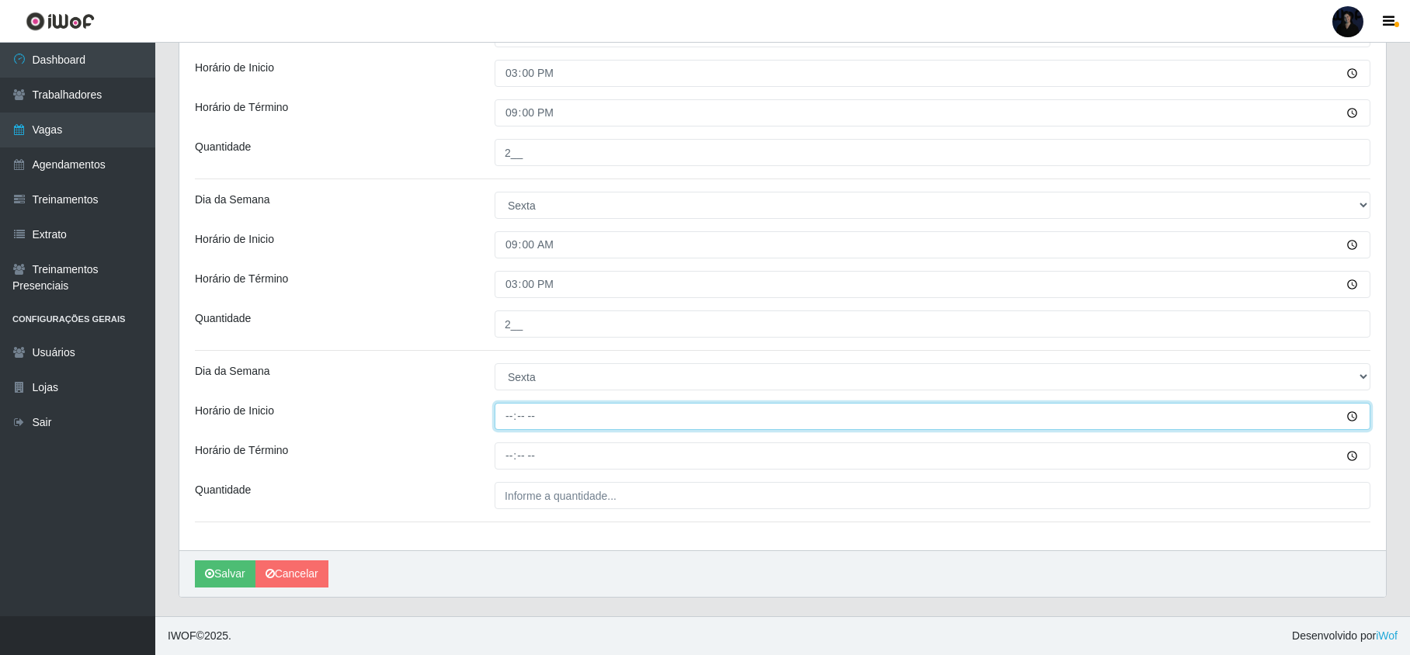
click at [509, 413] on input "Horário de Inicio" at bounding box center [933, 416] width 876 height 27
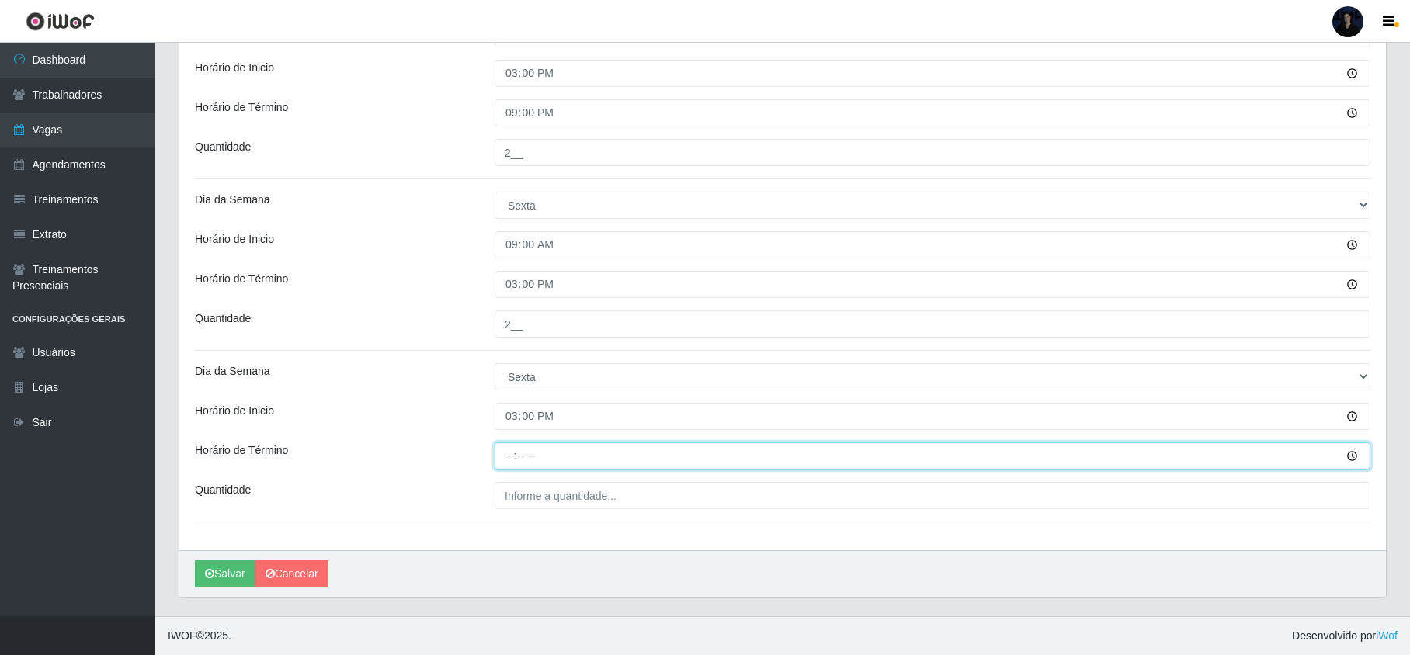
click at [508, 449] on input "Horário de Término" at bounding box center [933, 456] width 876 height 27
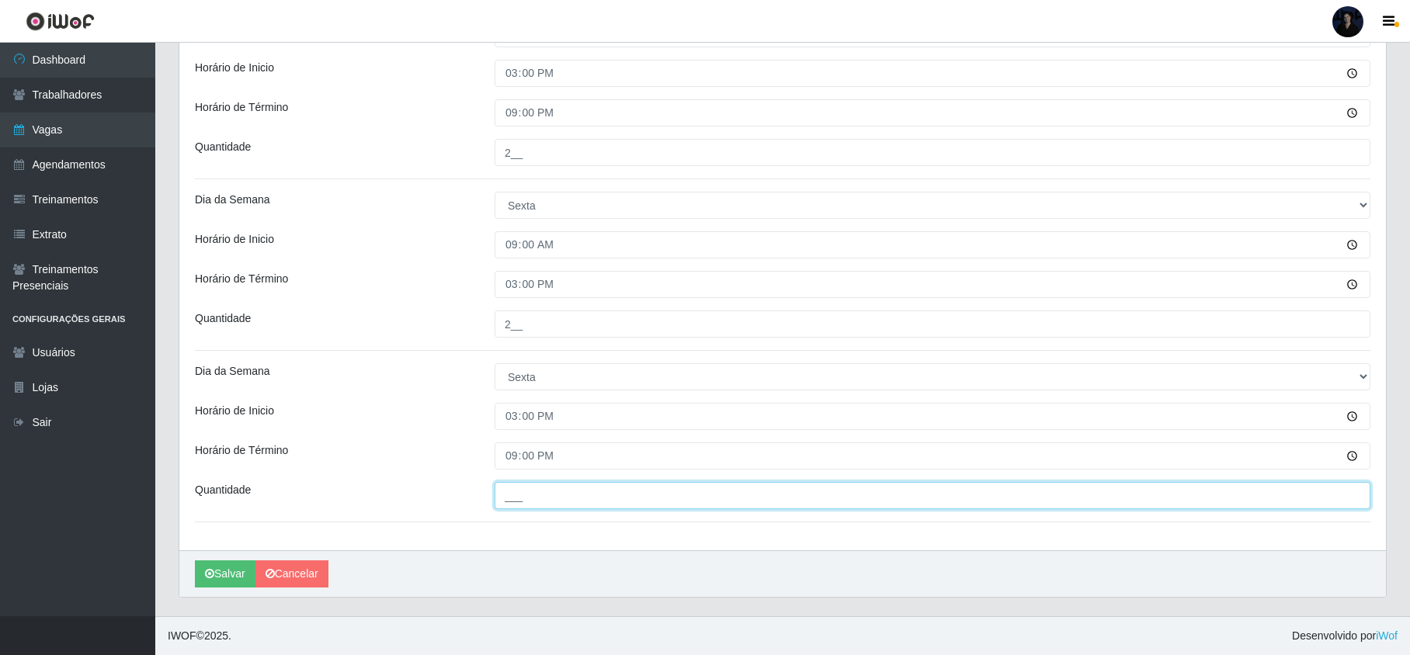
click at [507, 492] on input "___" at bounding box center [933, 495] width 876 height 27
click at [221, 575] on button "Salvar" at bounding box center [225, 574] width 61 height 27
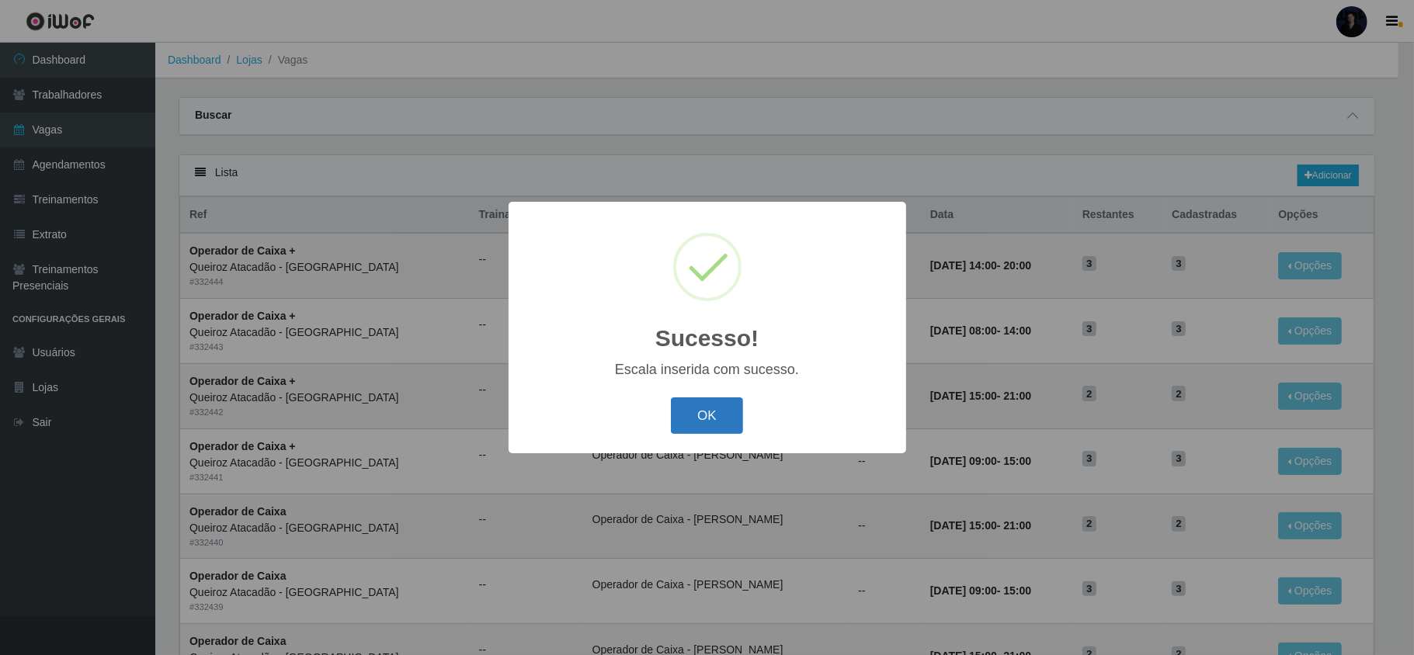
click at [703, 420] on button "OK" at bounding box center [707, 416] width 72 height 36
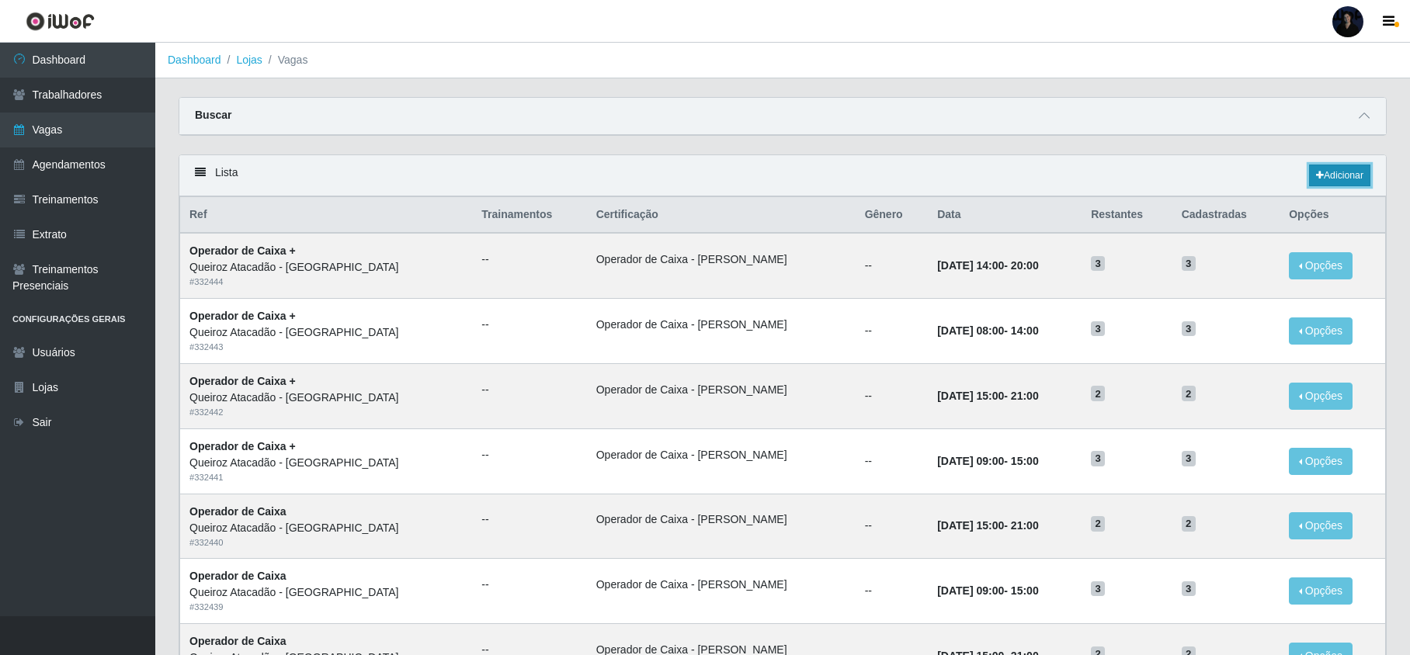
click at [1323, 181] on link "Adicionar" at bounding box center [1339, 176] width 61 height 22
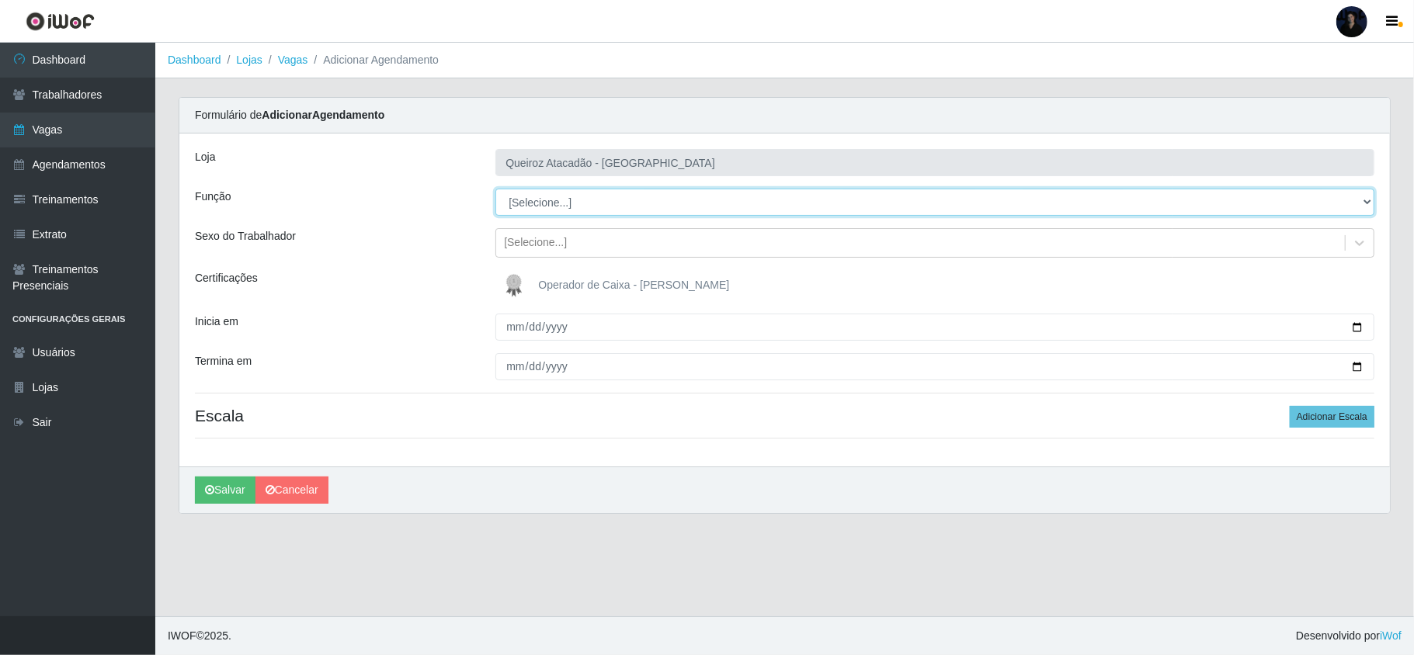
click at [544, 209] on select "[Selecione...] Embalador Embalador + Embalador ++ Operador de Caixa Operador de…" at bounding box center [934, 202] width 879 height 27
click at [495, 189] on select "[Selecione...] Embalador Embalador + Embalador ++ Operador de Caixa Operador de…" at bounding box center [934, 202] width 879 height 27
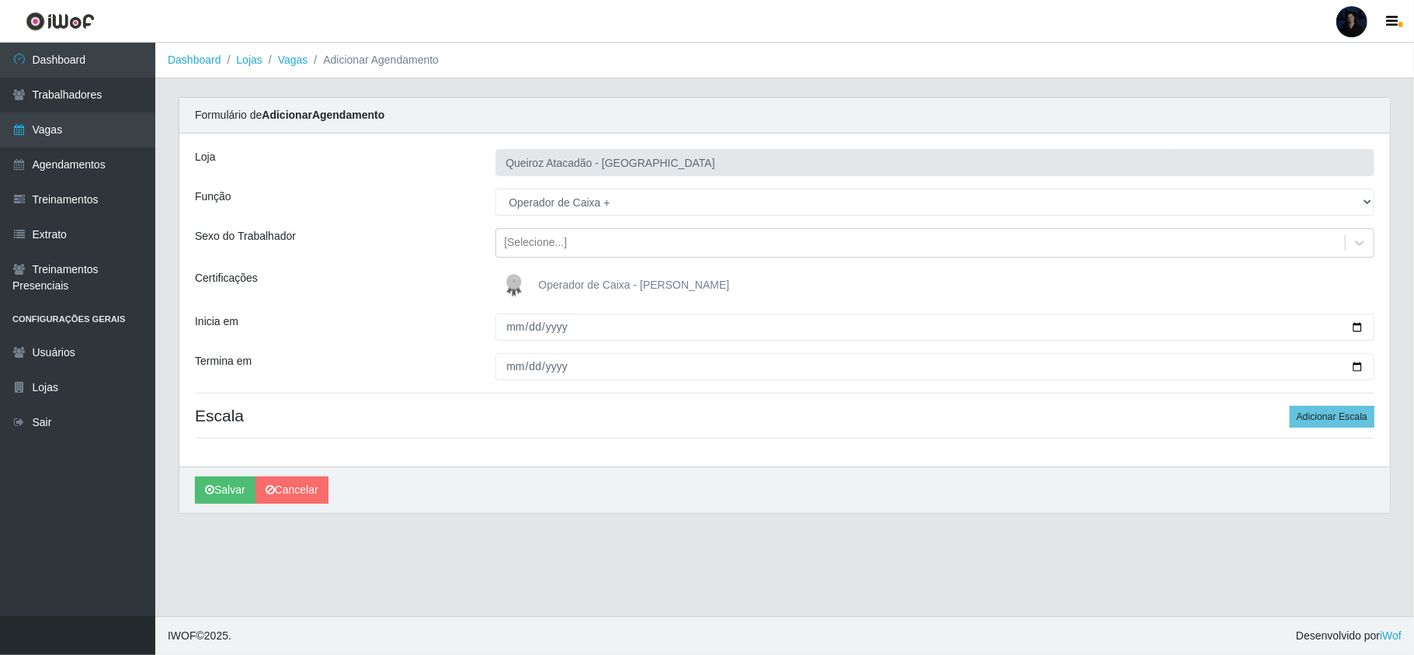
click at [542, 283] on span "Operador de Caixa - [PERSON_NAME]" at bounding box center [633, 285] width 191 height 12
click at [0, 0] on input "Operador de Caixa - [PERSON_NAME]" at bounding box center [0, 0] width 0 height 0
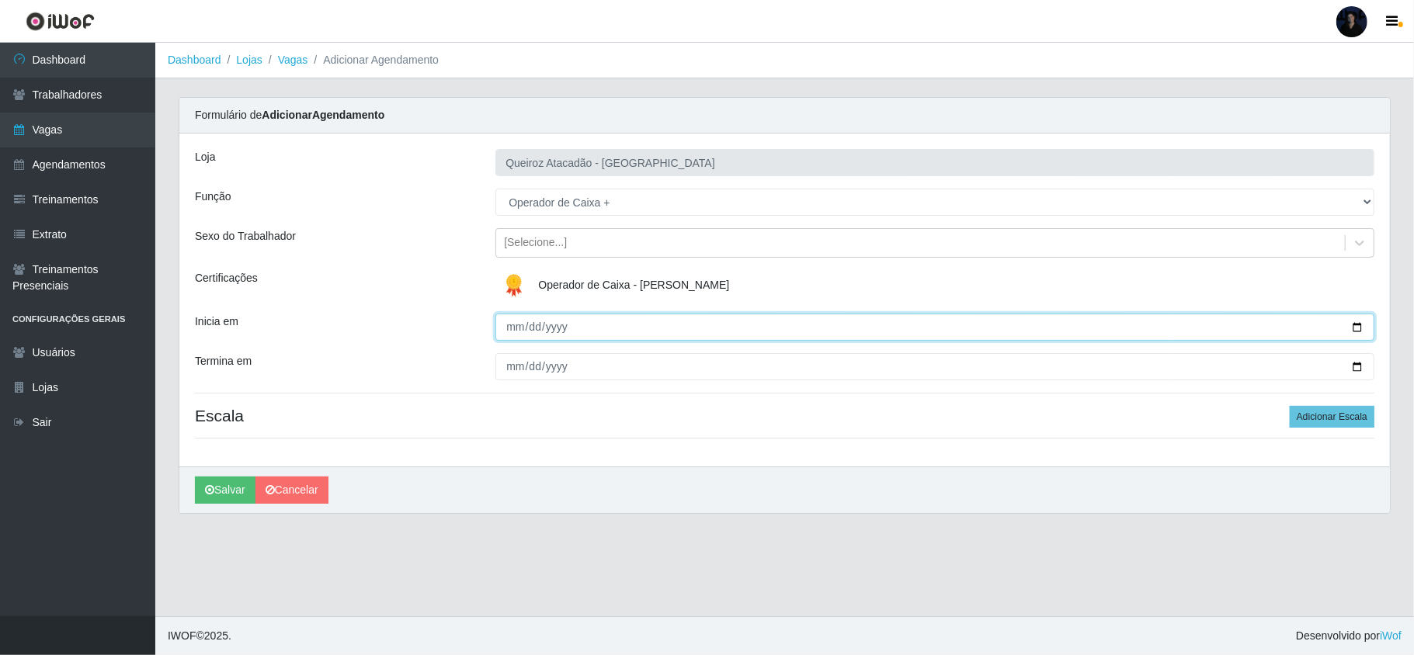
click at [511, 323] on input "Inicia em" at bounding box center [934, 327] width 879 height 27
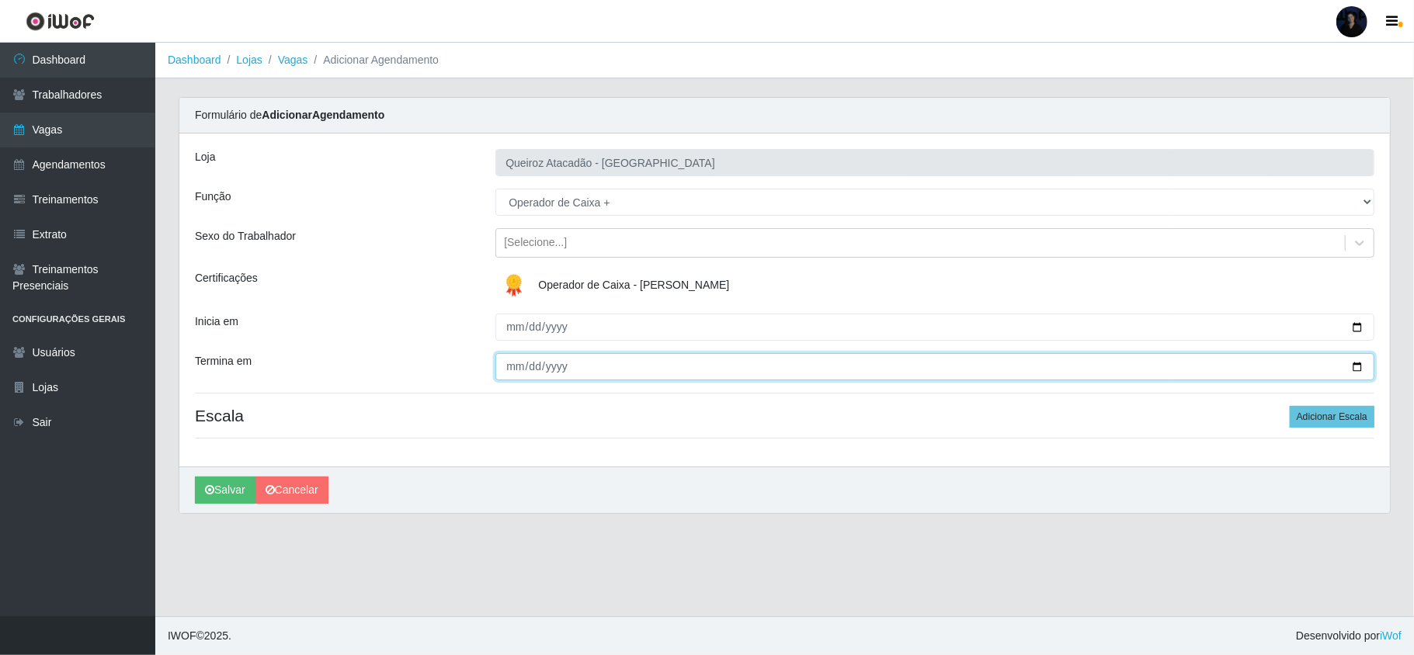
click at [512, 364] on input "Termina em" at bounding box center [934, 366] width 879 height 27
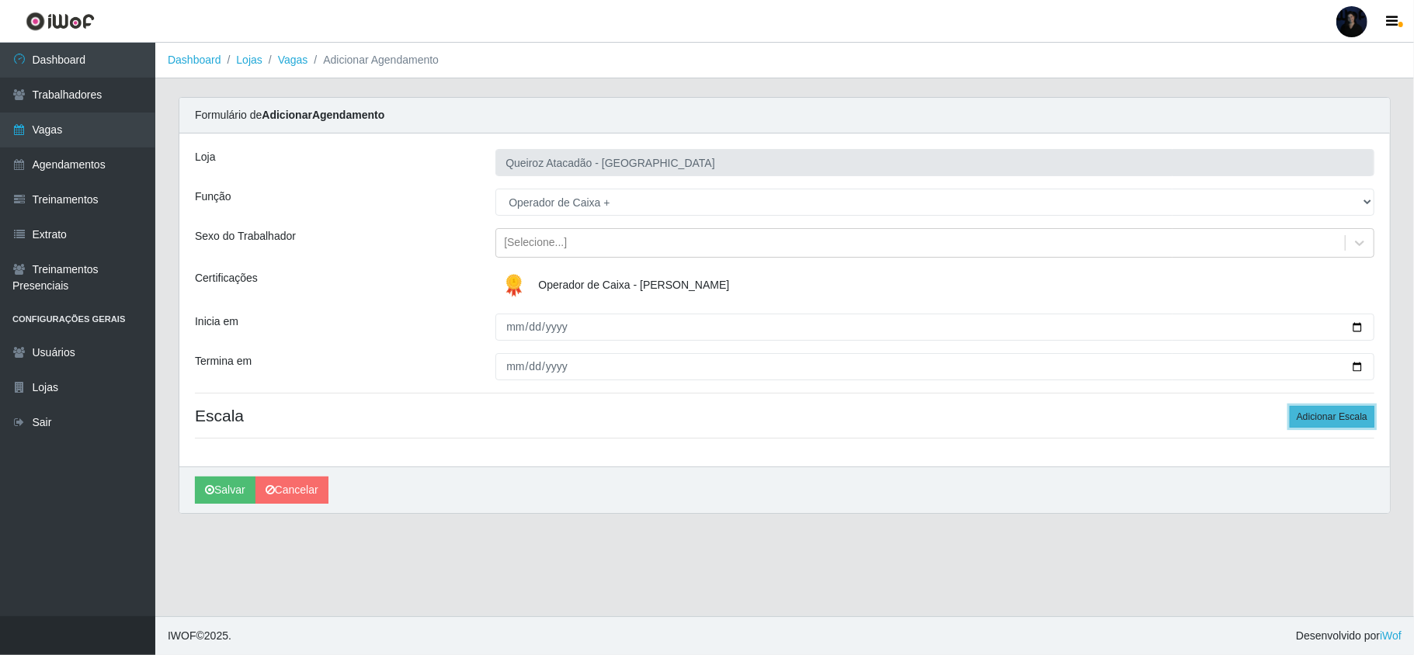
click at [1315, 420] on button "Adicionar Escala" at bounding box center [1332, 417] width 85 height 22
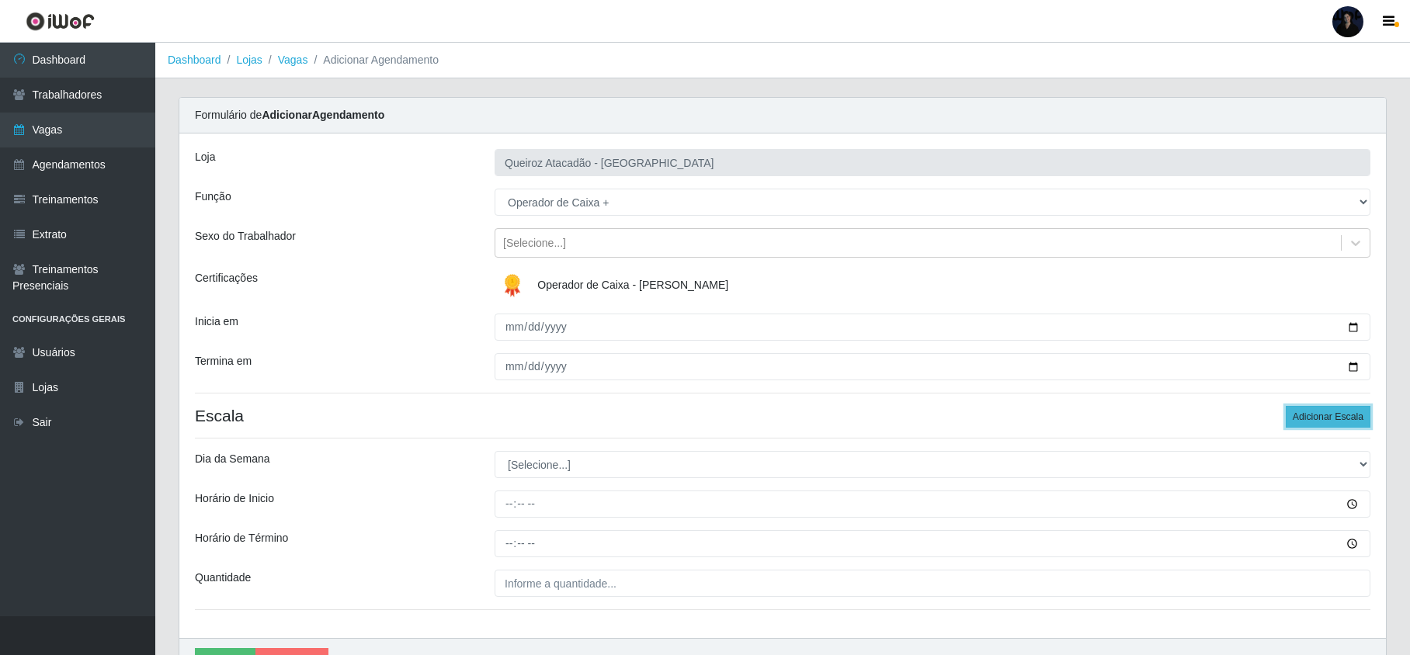
click at [1315, 420] on button "Adicionar Escala" at bounding box center [1328, 417] width 85 height 22
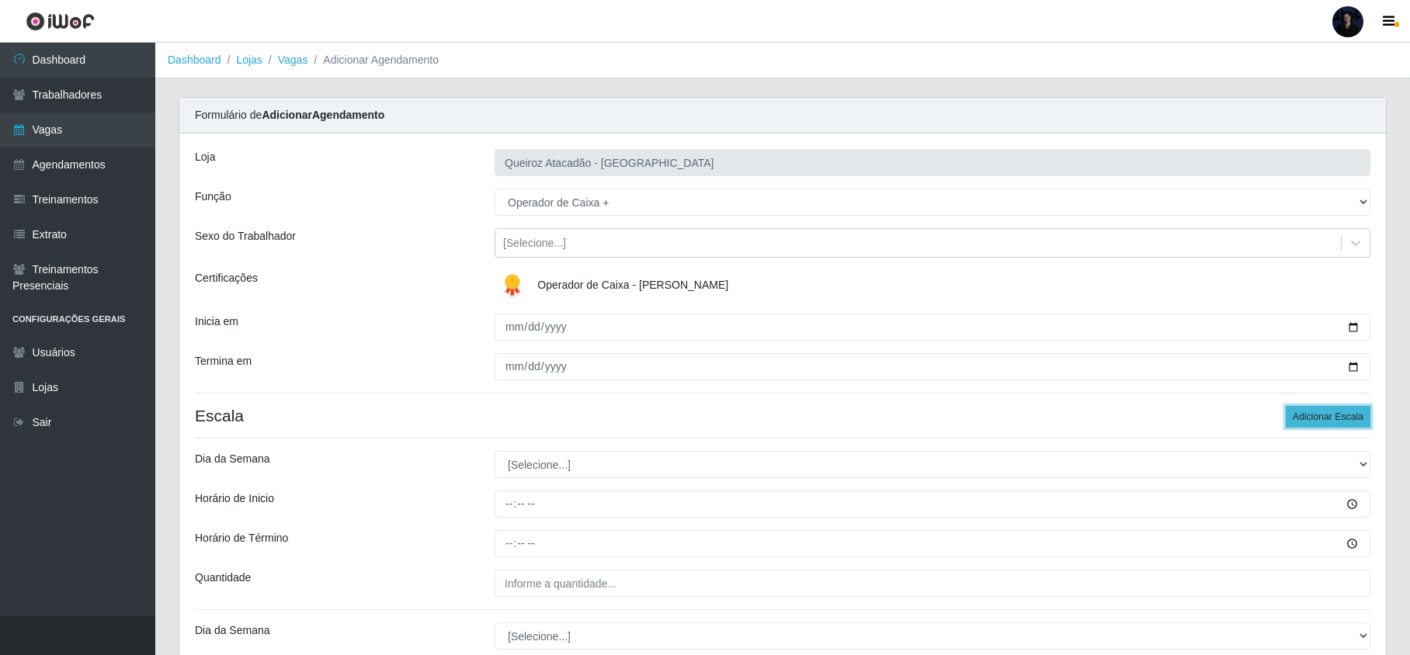
click at [1315, 420] on button "Adicionar Escala" at bounding box center [1328, 417] width 85 height 22
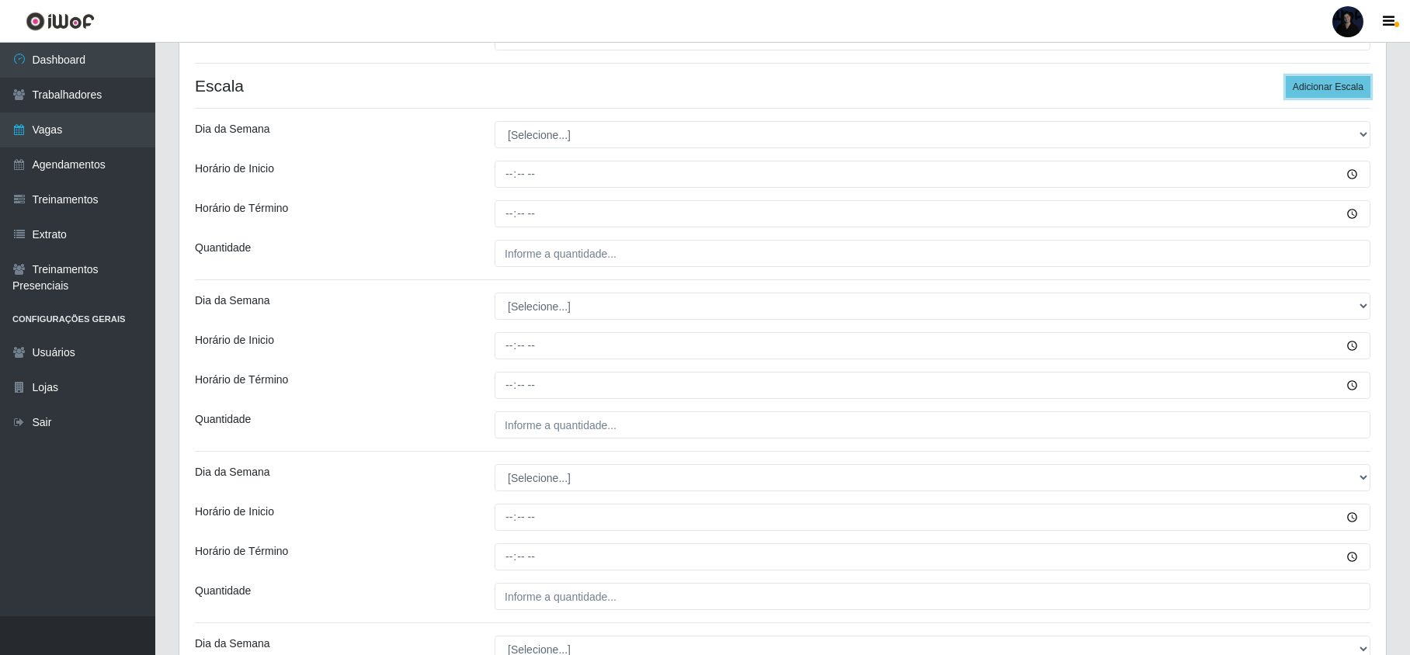
scroll to position [311, 0]
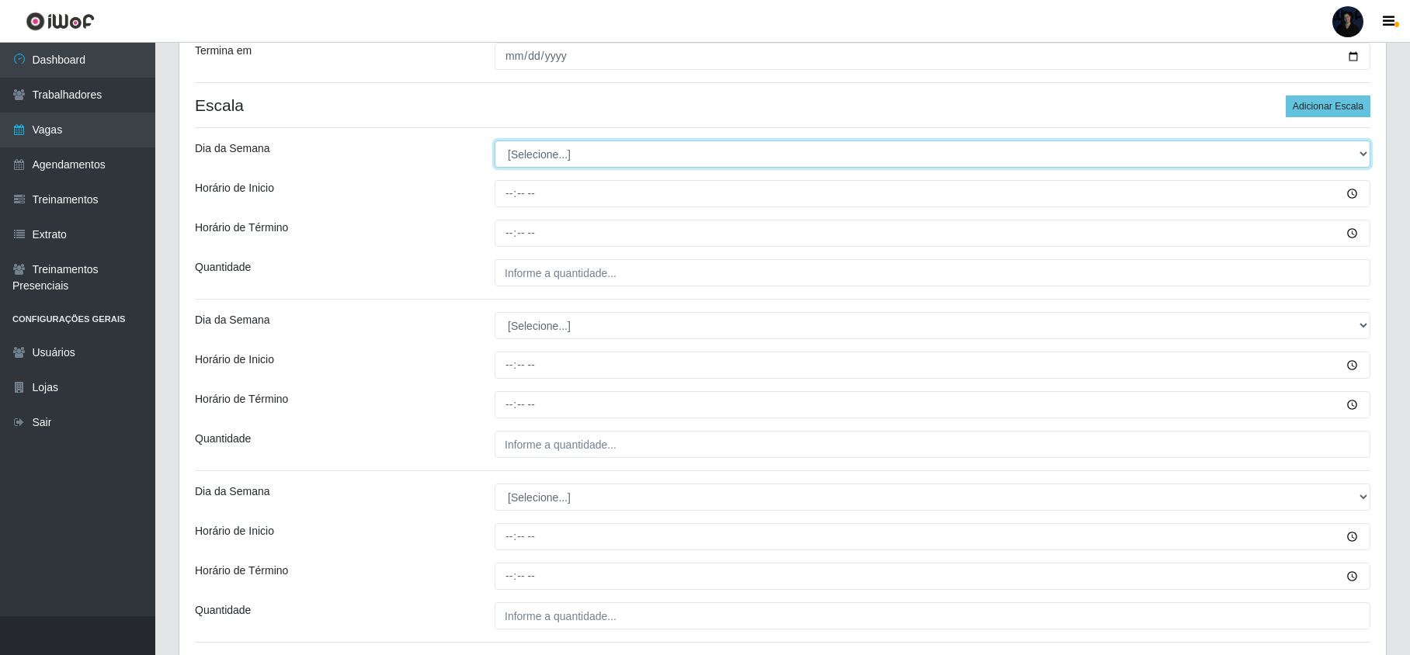
click at [544, 152] on select "[Selecione...] Segunda Terça Quarta Quinta Sexta Sábado Domingo" at bounding box center [933, 154] width 876 height 27
click at [495, 142] on select "[Selecione...] Segunda Terça Quarta Quinta Sexta Sábado Domingo" at bounding box center [933, 154] width 876 height 27
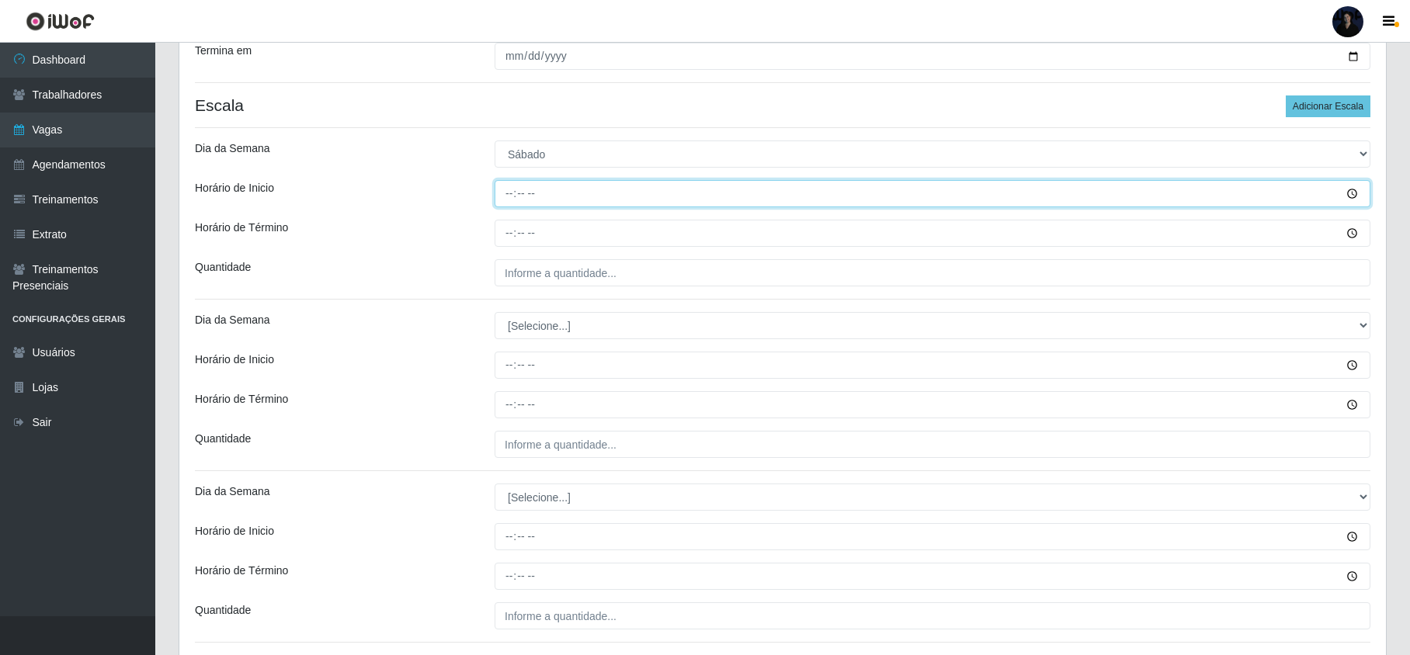
click at [505, 184] on input "Horário de Inicio" at bounding box center [933, 193] width 876 height 27
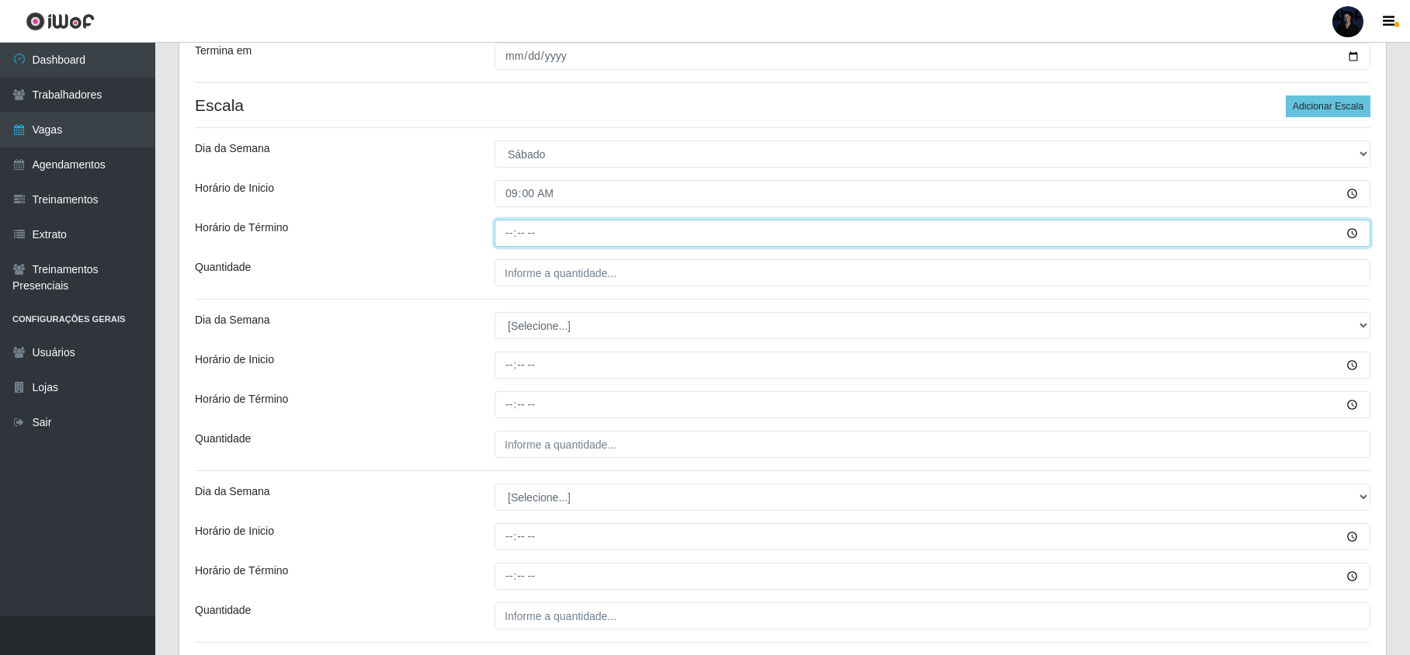
click at [506, 235] on input "Horário de Término" at bounding box center [933, 233] width 876 height 27
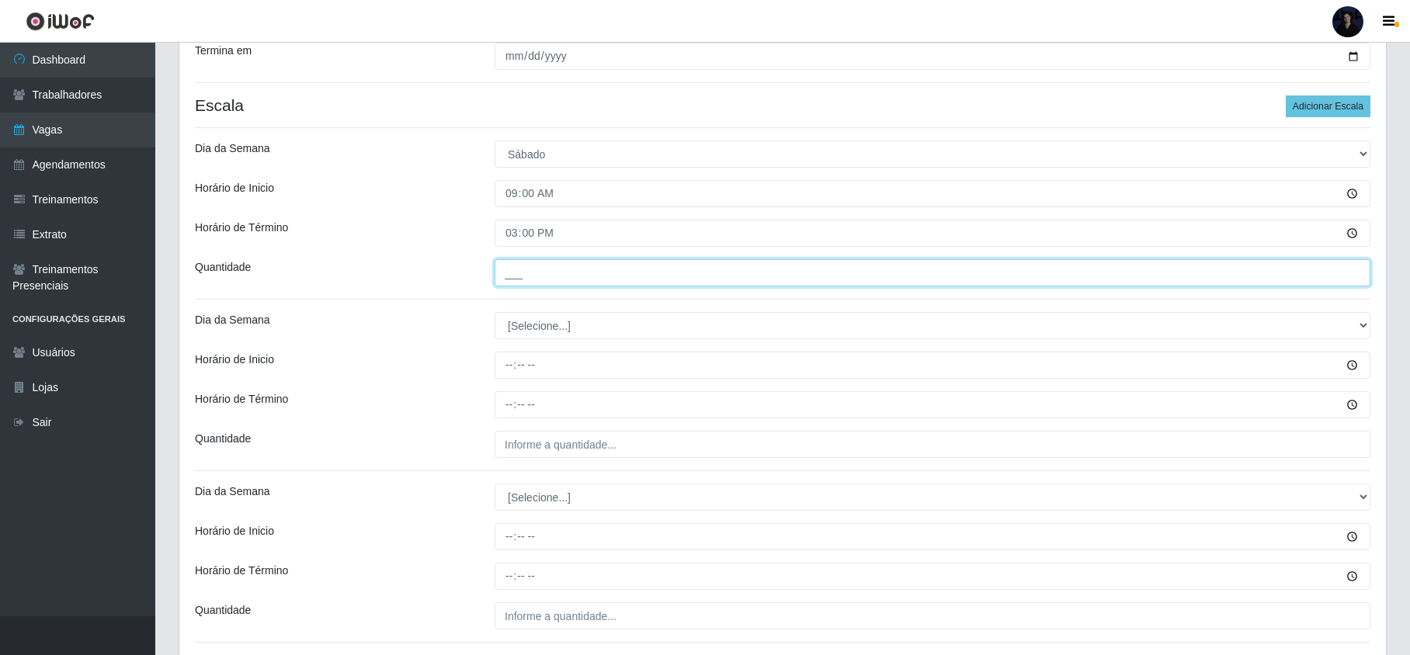
click at [514, 270] on input "___" at bounding box center [933, 272] width 876 height 27
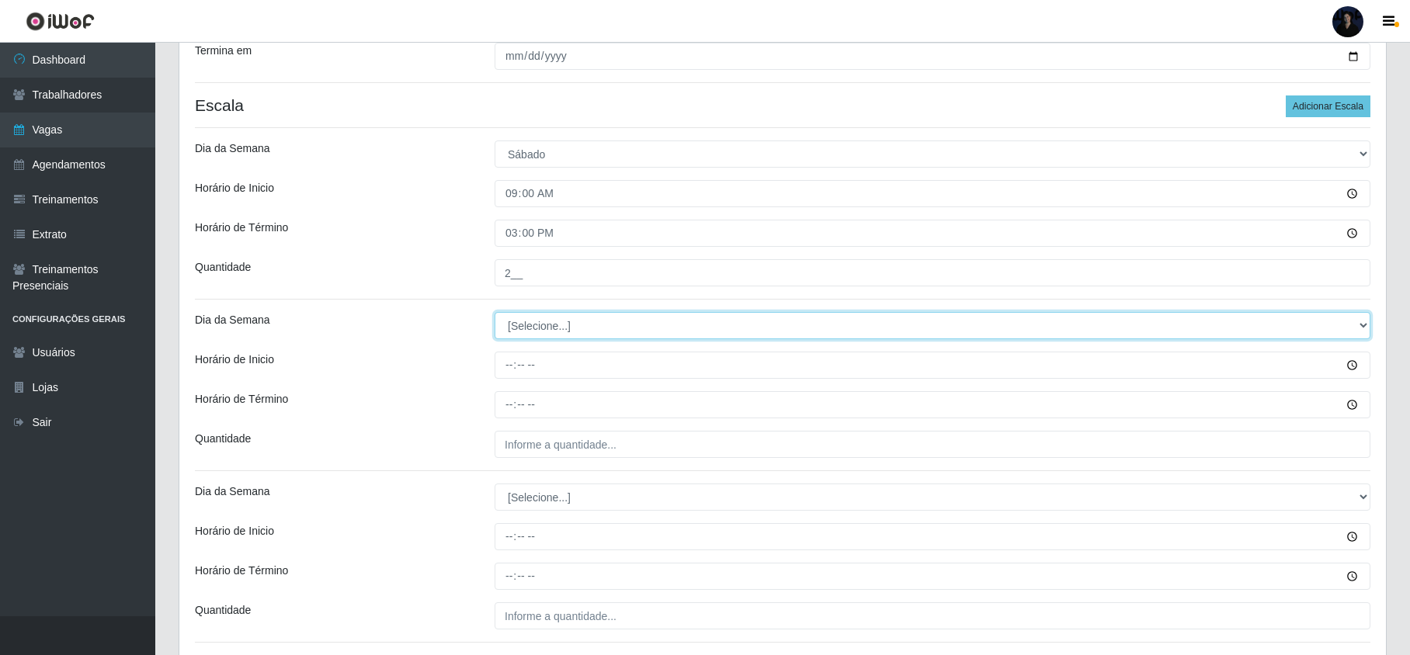
click at [570, 321] on select "[Selecione...] Segunda Terça Quarta Quinta Sexta Sábado Domingo" at bounding box center [933, 325] width 876 height 27
click at [495, 314] on select "[Selecione...] Segunda Terça Quarta Quinta Sexta Sábado Domingo" at bounding box center [933, 325] width 876 height 27
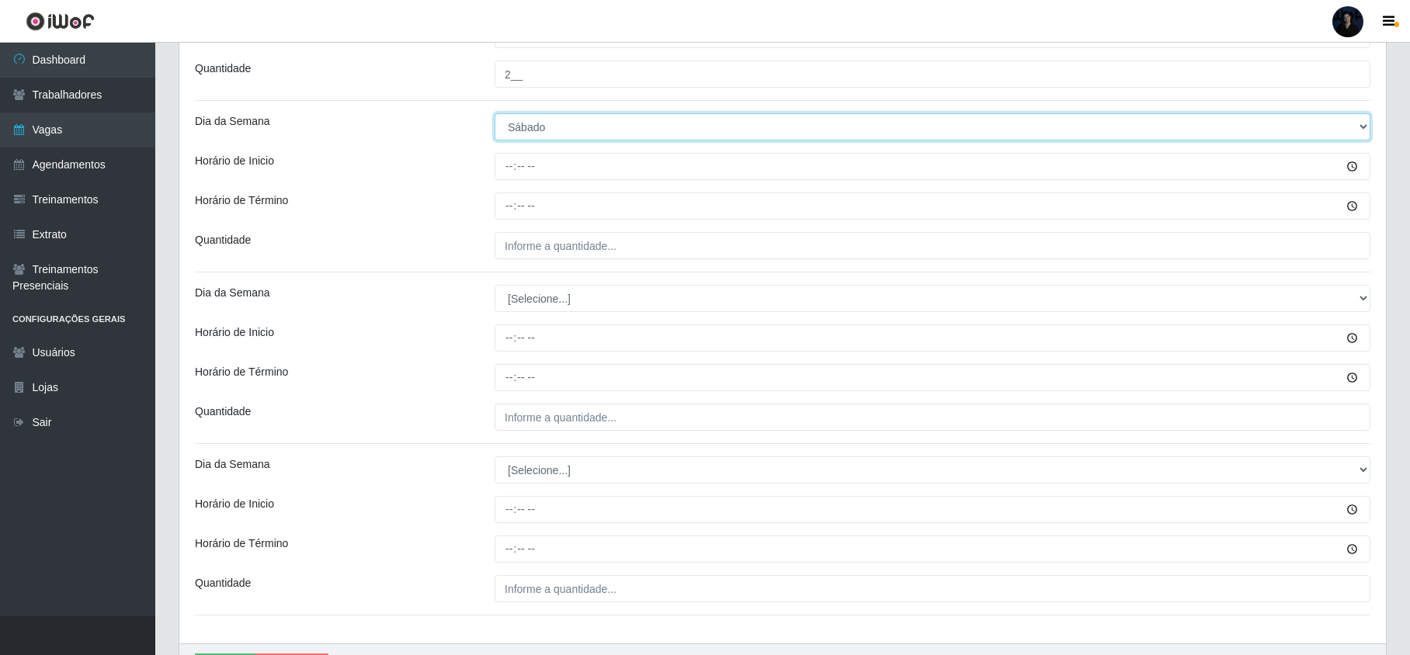
scroll to position [517, 0]
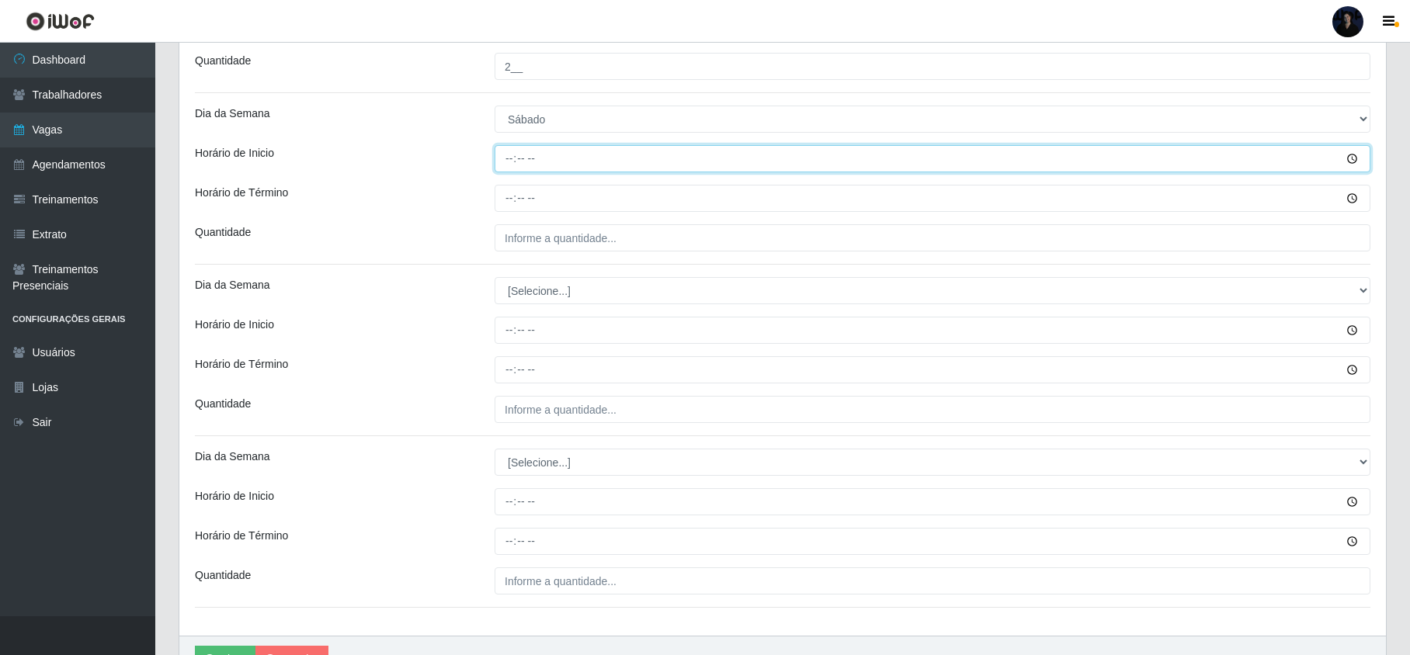
click at [516, 157] on input "Horário de Inicio" at bounding box center [933, 158] width 876 height 27
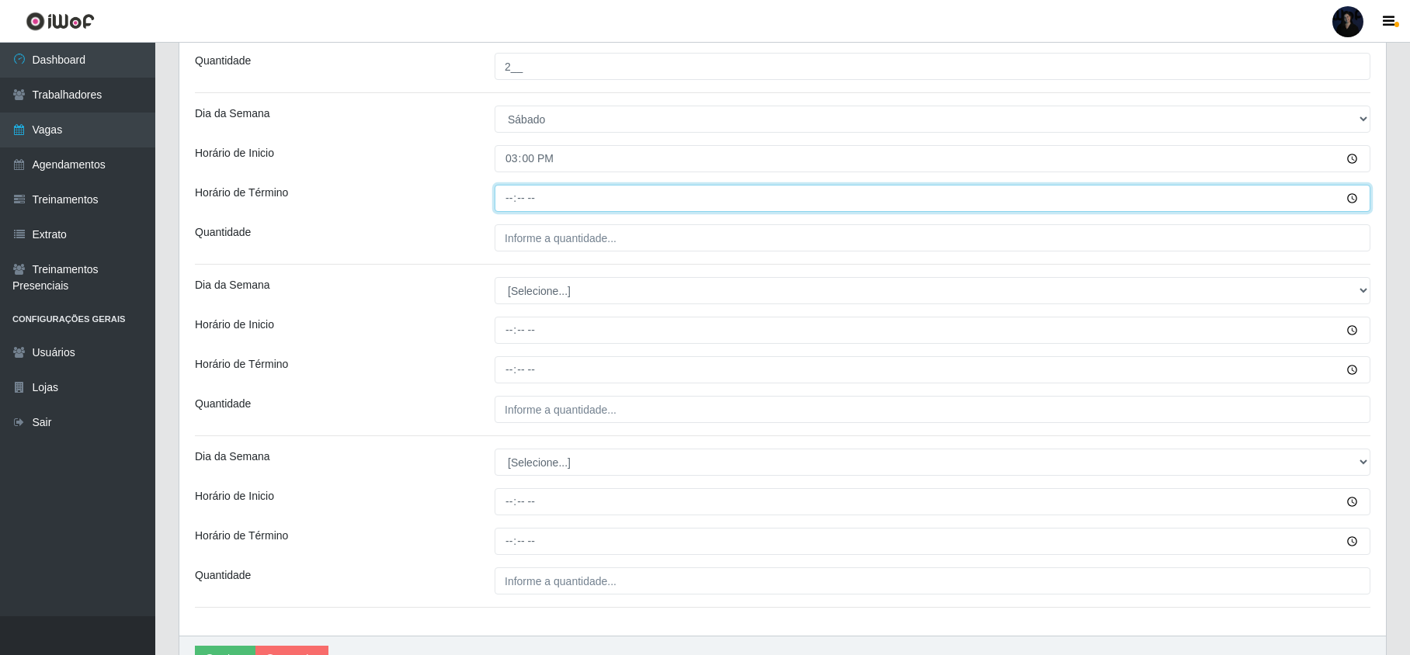
click at [511, 197] on input "Horário de Término" at bounding box center [933, 198] width 876 height 27
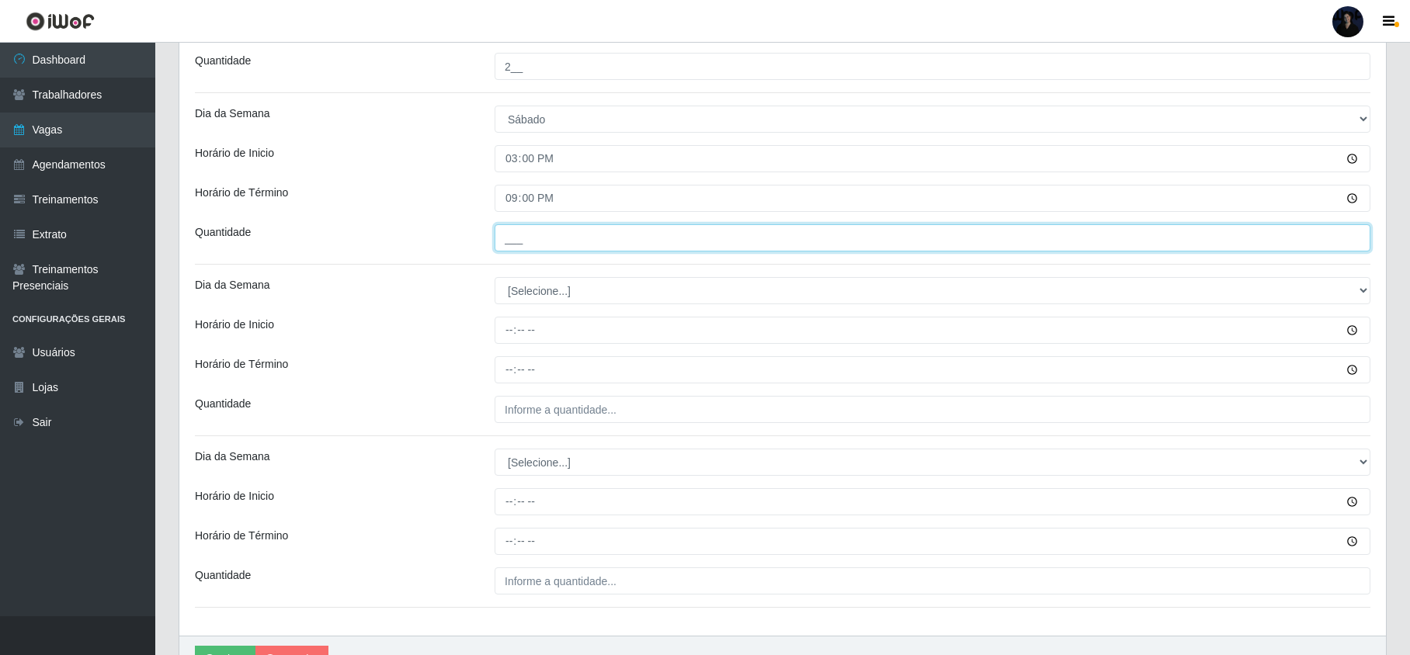
click at [499, 240] on input "___" at bounding box center [933, 237] width 876 height 27
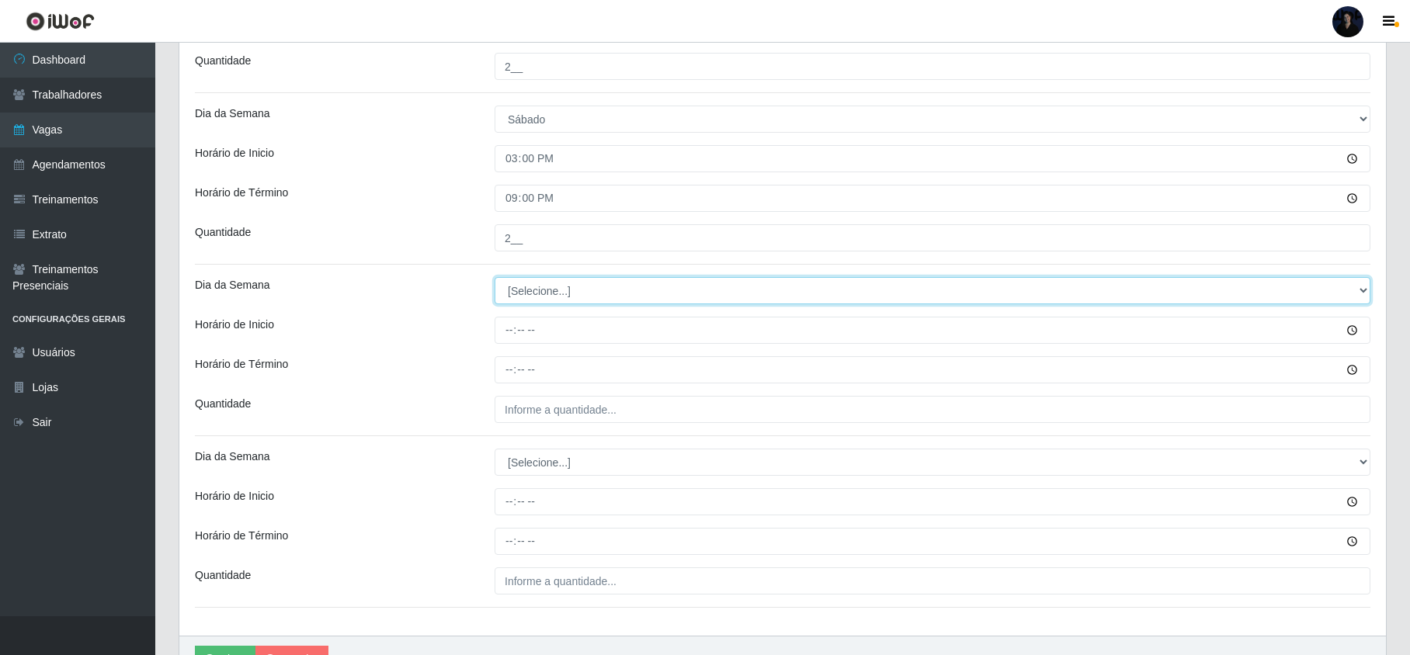
click at [525, 304] on select "[Selecione...] Segunda Terça Quarta Quinta Sexta Sábado Domingo" at bounding box center [933, 290] width 876 height 27
click at [495, 279] on select "[Selecione...] Segunda Terça Quarta Quinta Sexta Sábado Domingo" at bounding box center [933, 290] width 876 height 27
click at [579, 289] on select "[Selecione...] Segunda Terça Quarta Quinta Sexta Sábado Domingo" at bounding box center [933, 290] width 876 height 27
click at [495, 279] on select "[Selecione...] Segunda Terça Quarta Quinta Sexta Sábado Domingo" at bounding box center [933, 290] width 876 height 27
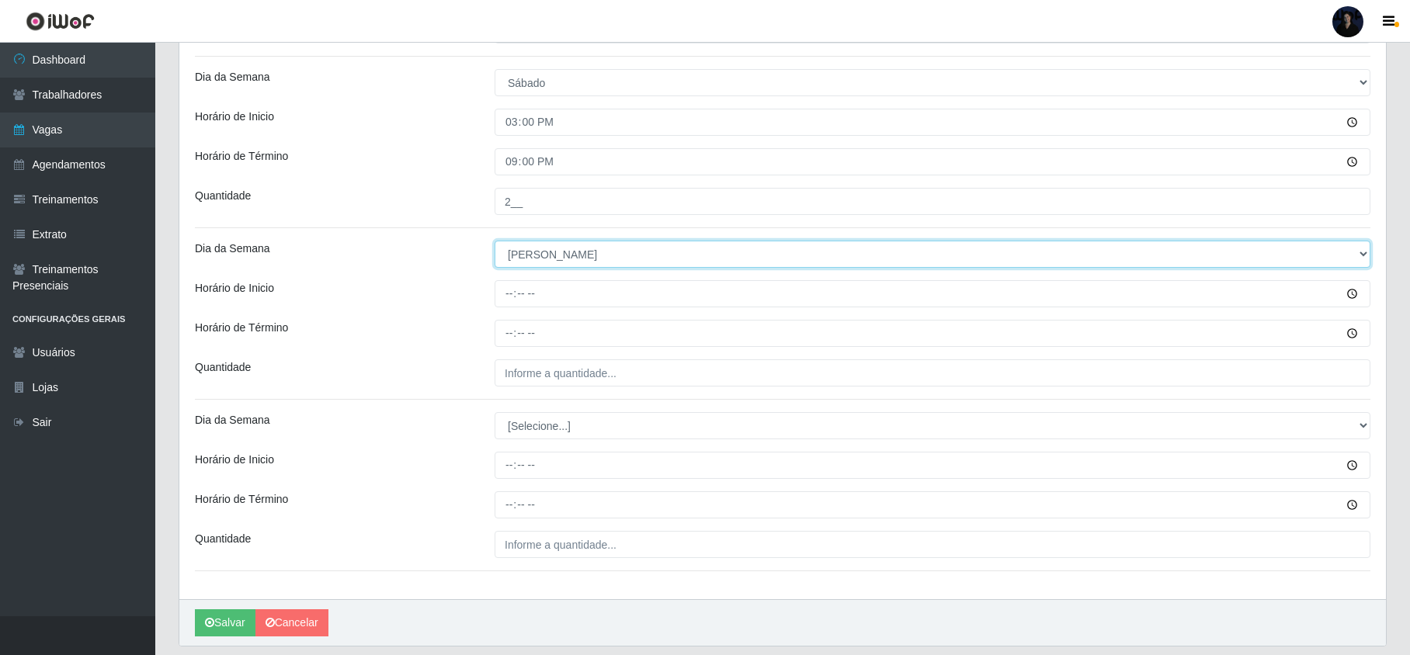
scroll to position [606, 0]
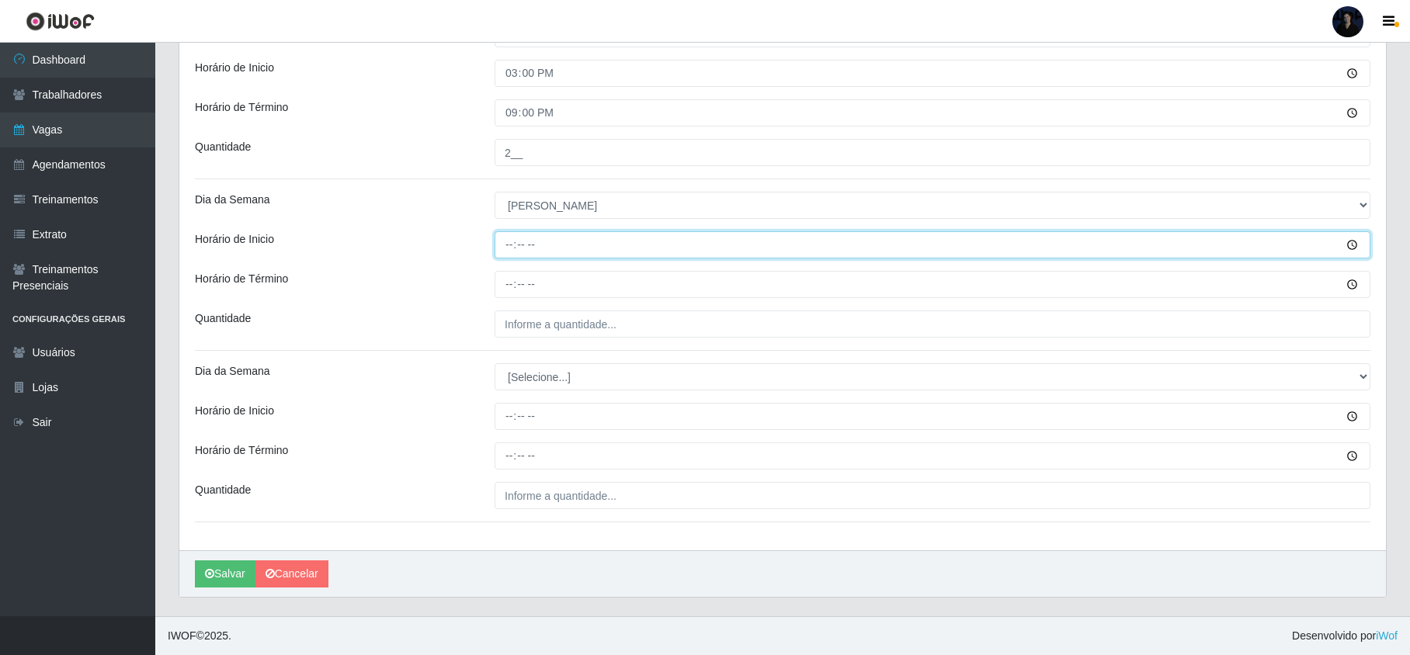
click at [501, 252] on input "Horário de Inicio" at bounding box center [933, 244] width 876 height 27
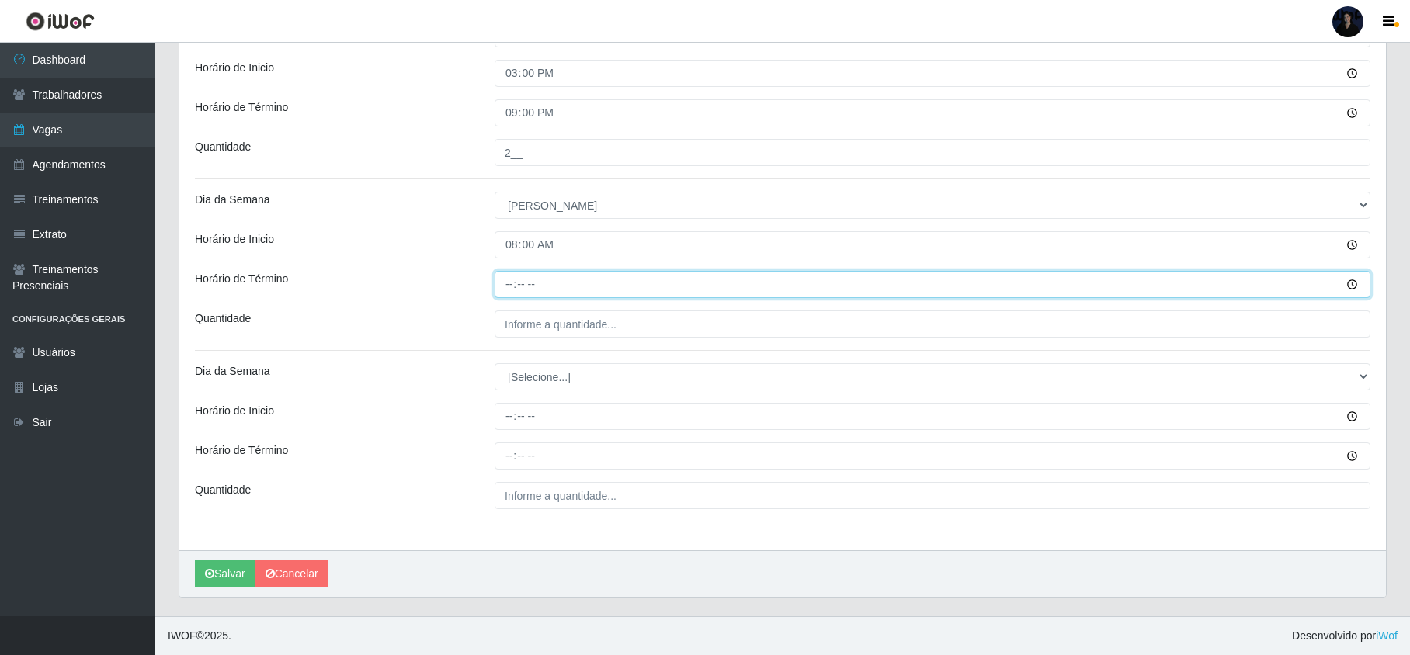
click at [507, 287] on input "Horário de Término" at bounding box center [933, 284] width 876 height 27
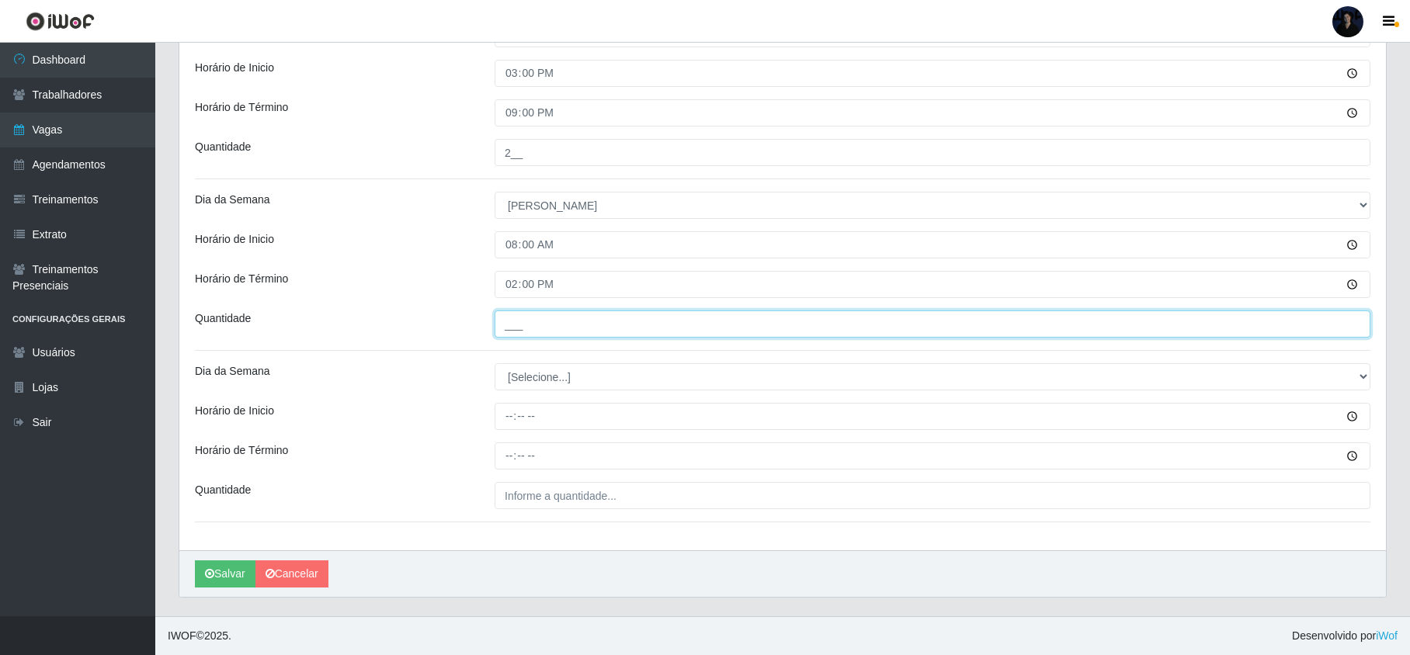
click at [531, 329] on input "___" at bounding box center [933, 324] width 876 height 27
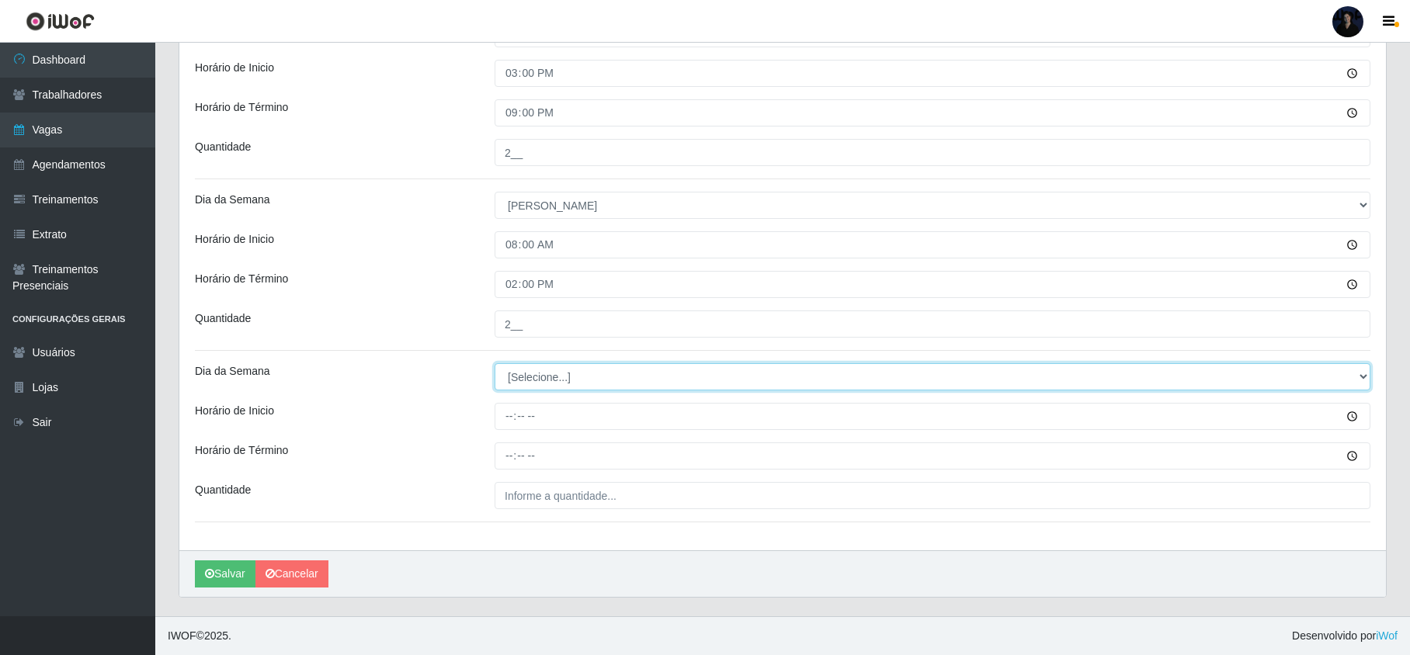
click at [526, 374] on select "[Selecione...] Segunda Terça Quarta Quinta Sexta Sábado Domingo" at bounding box center [933, 376] width 876 height 27
click at [495, 363] on select "[Selecione...] Segunda Terça Quarta Quinta Sexta Sábado Domingo" at bounding box center [933, 376] width 876 height 27
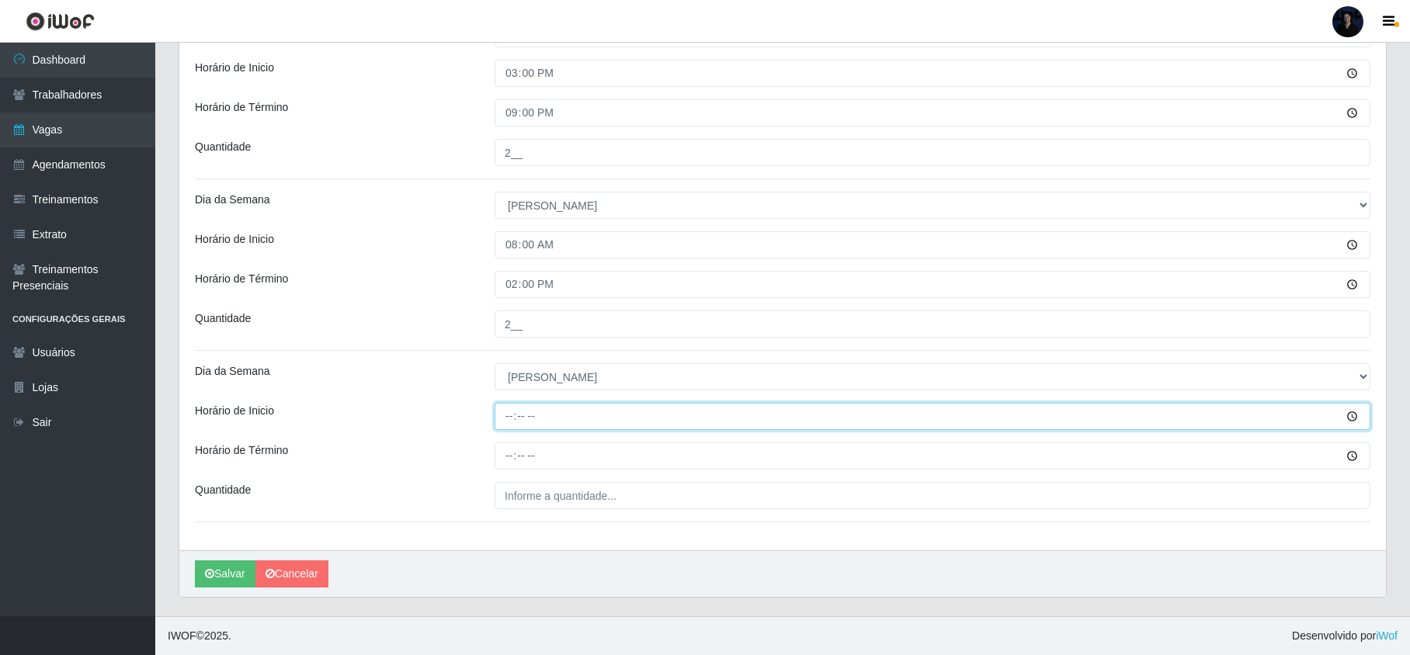
click at [508, 419] on input "Horário de Inicio" at bounding box center [933, 416] width 876 height 27
click at [514, 412] on input "15:00" at bounding box center [933, 416] width 876 height 27
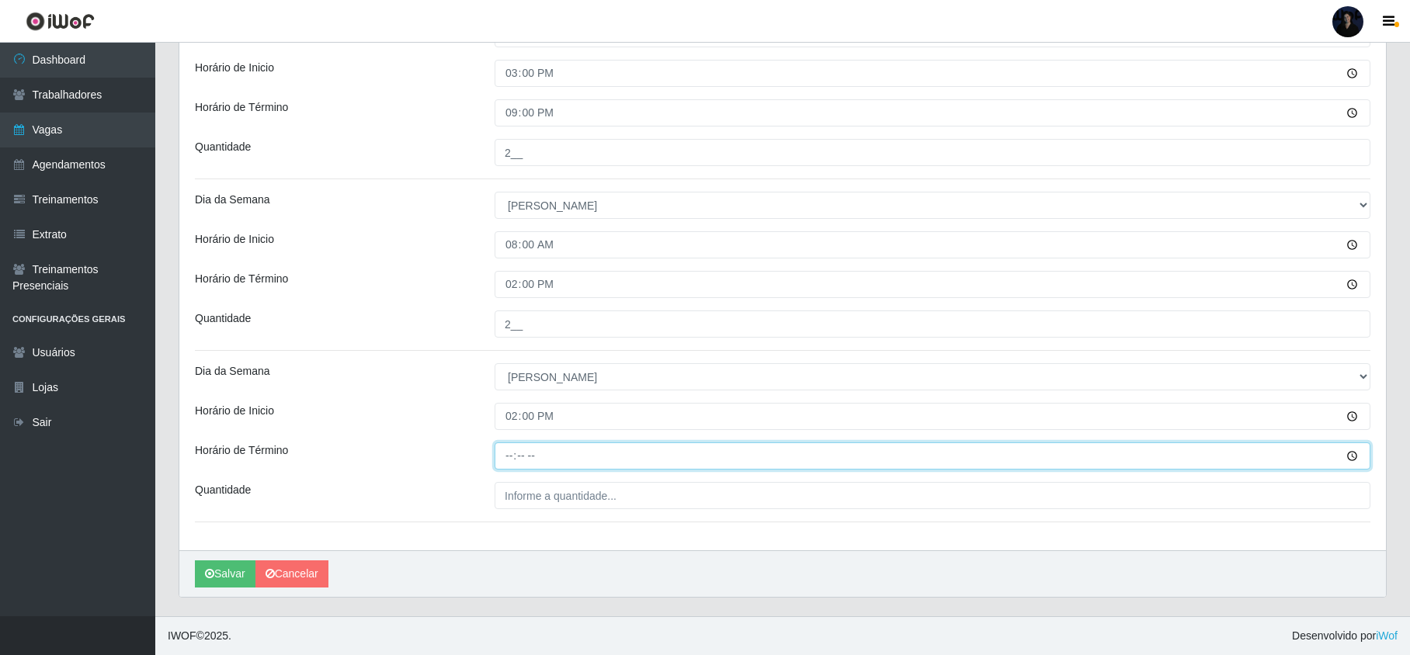
click at [506, 450] on input "Horário de Término" at bounding box center [933, 456] width 876 height 27
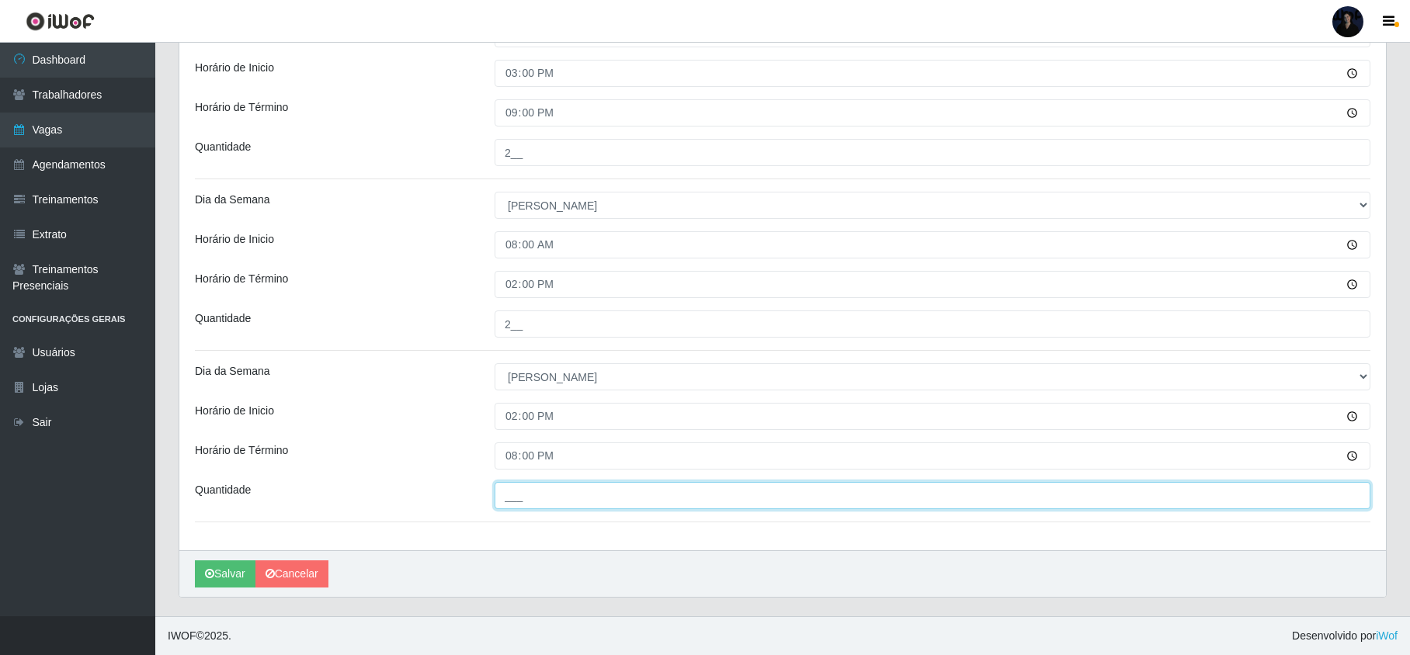
click at [576, 495] on input "___" at bounding box center [933, 495] width 876 height 27
click at [225, 567] on button "Salvar" at bounding box center [225, 574] width 61 height 27
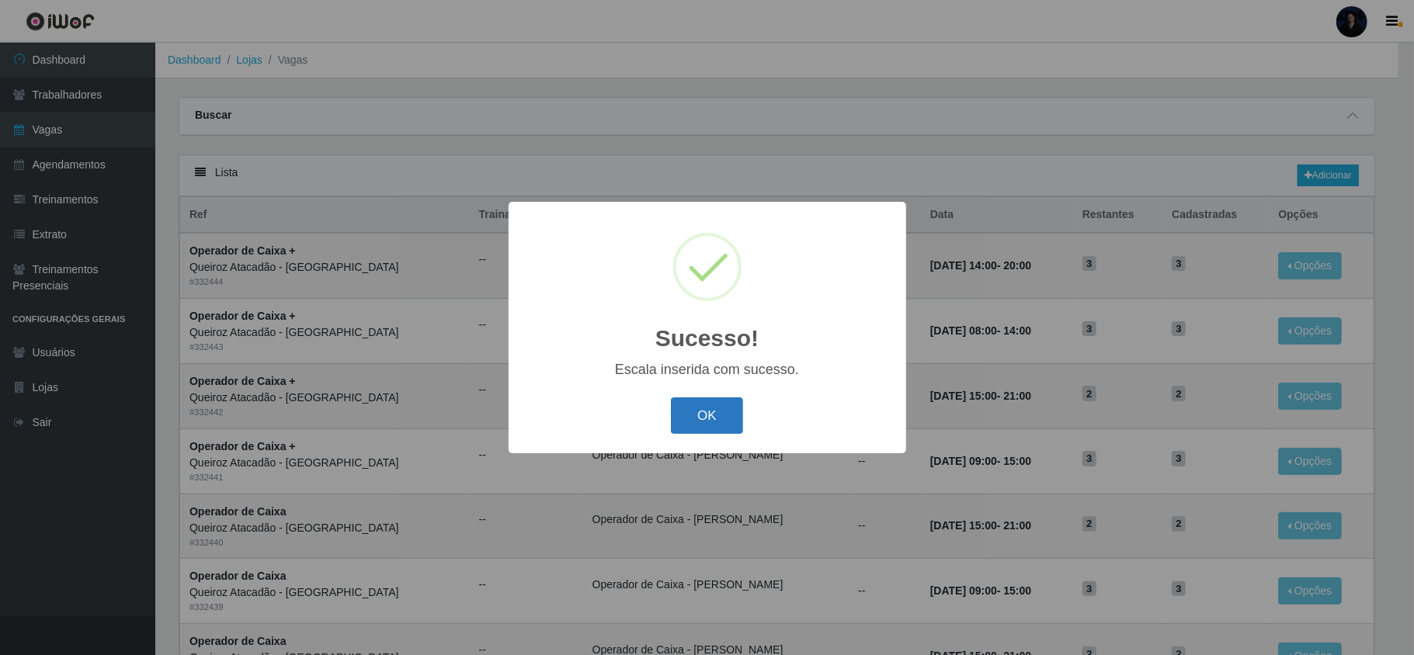
click at [690, 422] on button "OK" at bounding box center [707, 416] width 72 height 36
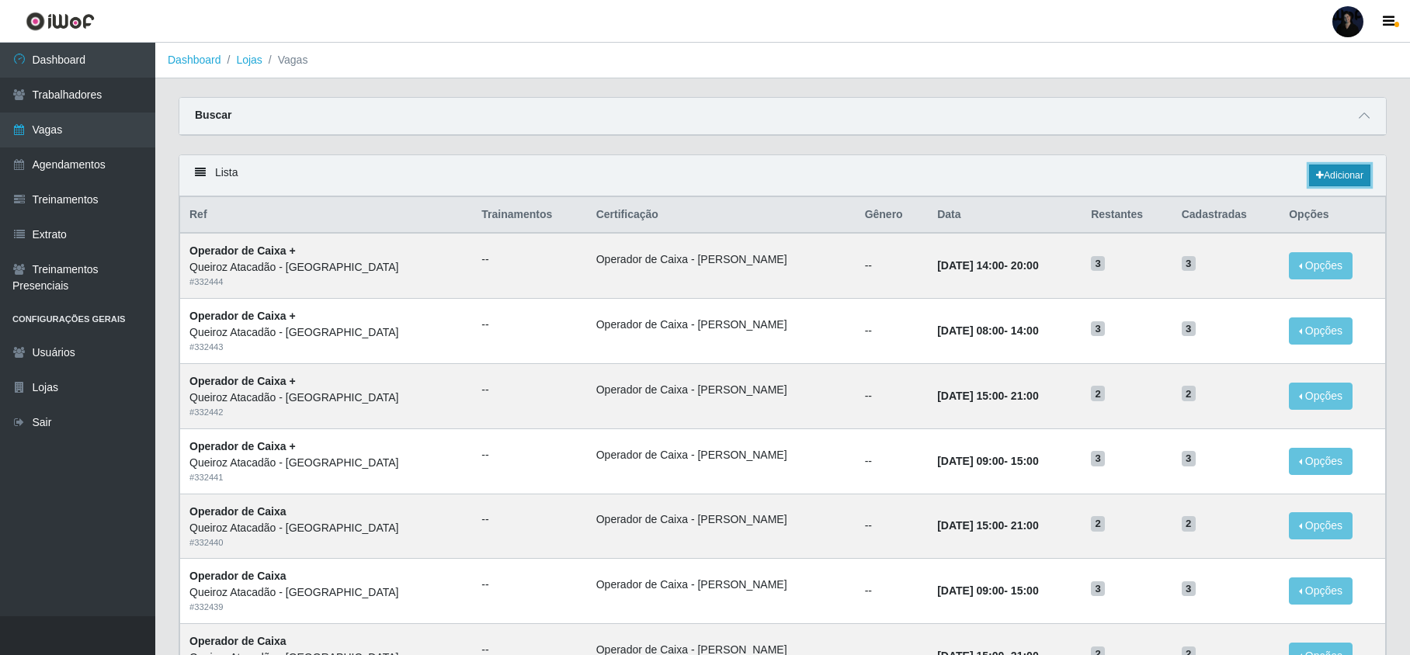
click at [1336, 177] on link "Adicionar" at bounding box center [1339, 176] width 61 height 22
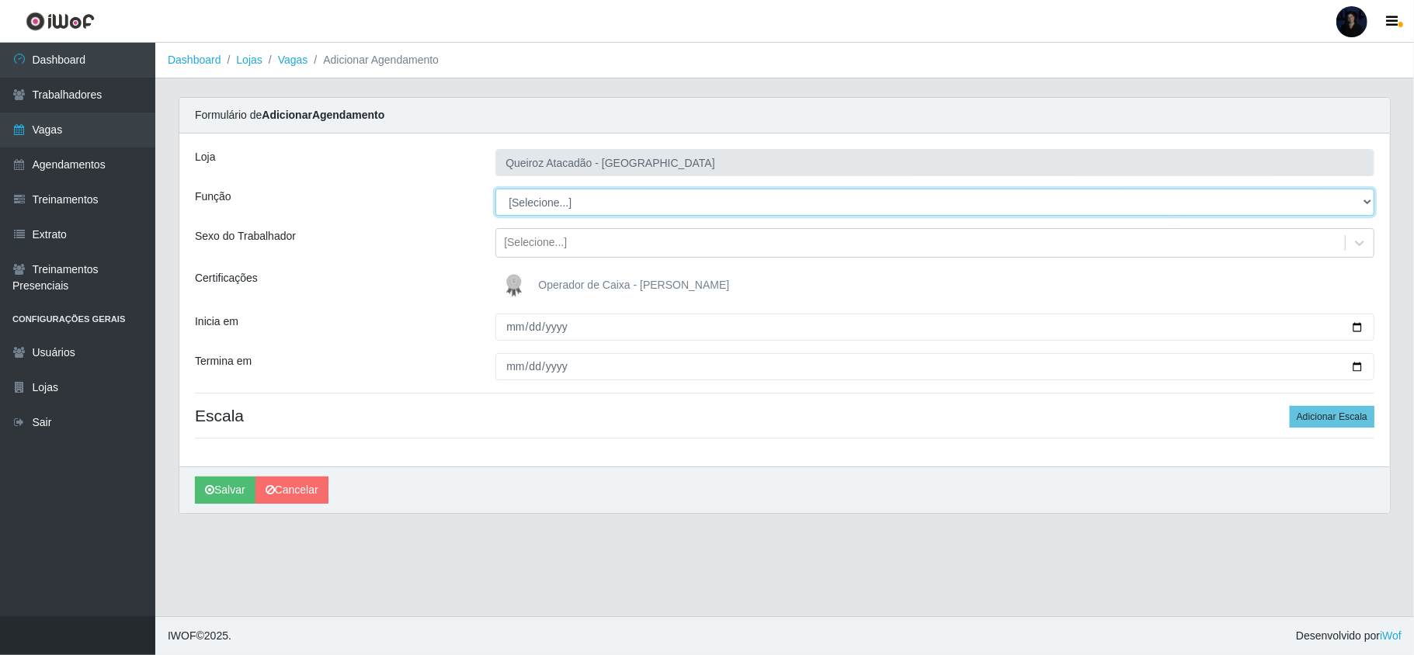
click at [541, 207] on select "[Selecione...] Embalador Embalador + Embalador ++ Operador de Caixa Operador de…" at bounding box center [934, 202] width 879 height 27
click at [495, 189] on select "[Selecione...] Embalador Embalador + Embalador ++ Operador de Caixa Operador de…" at bounding box center [934, 202] width 879 height 27
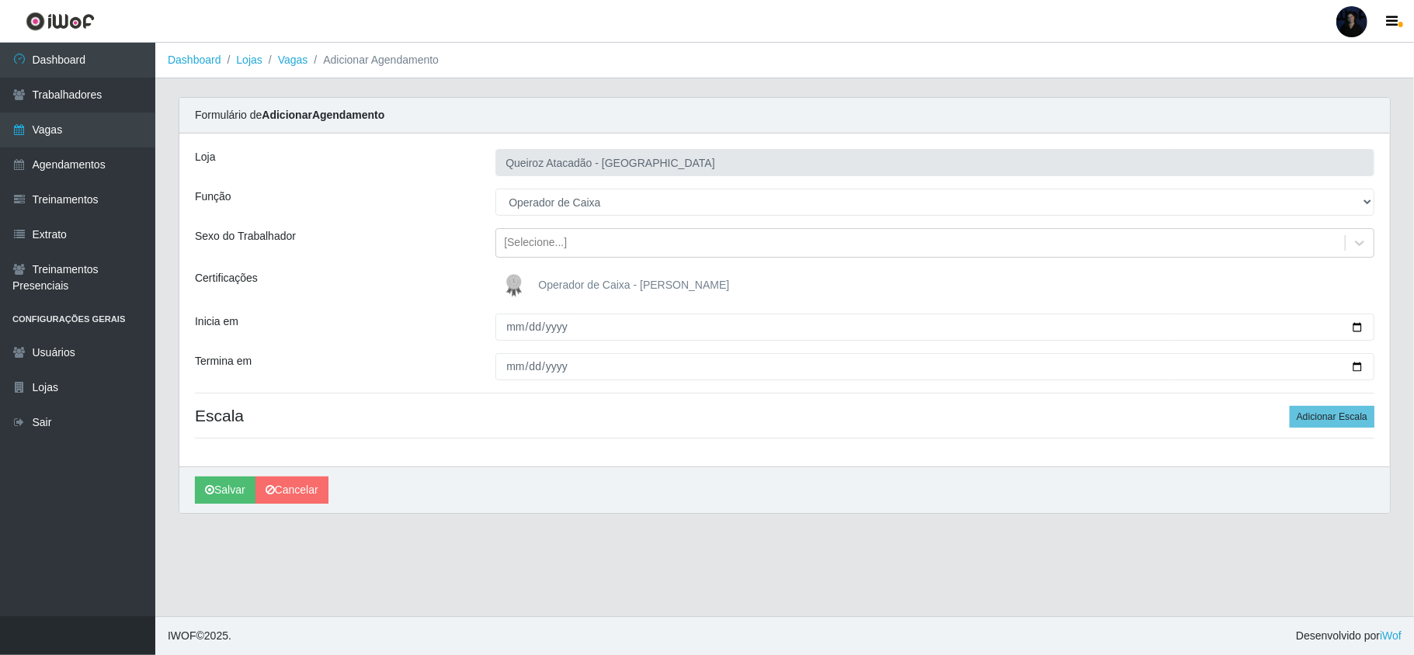
click at [523, 287] on img at bounding box center [517, 285] width 37 height 31
click at [0, 0] on input "Operador de Caixa - [PERSON_NAME]" at bounding box center [0, 0] width 0 height 0
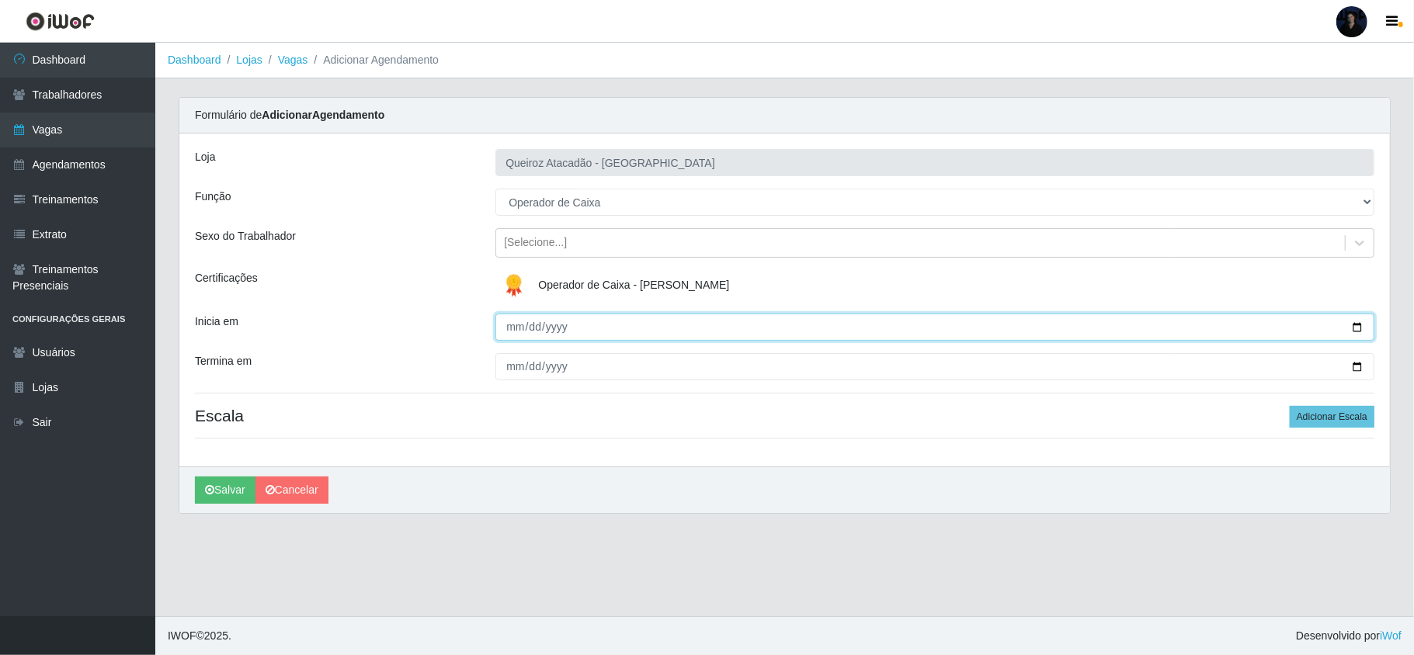
click at [513, 329] on input "Inicia em" at bounding box center [934, 327] width 879 height 27
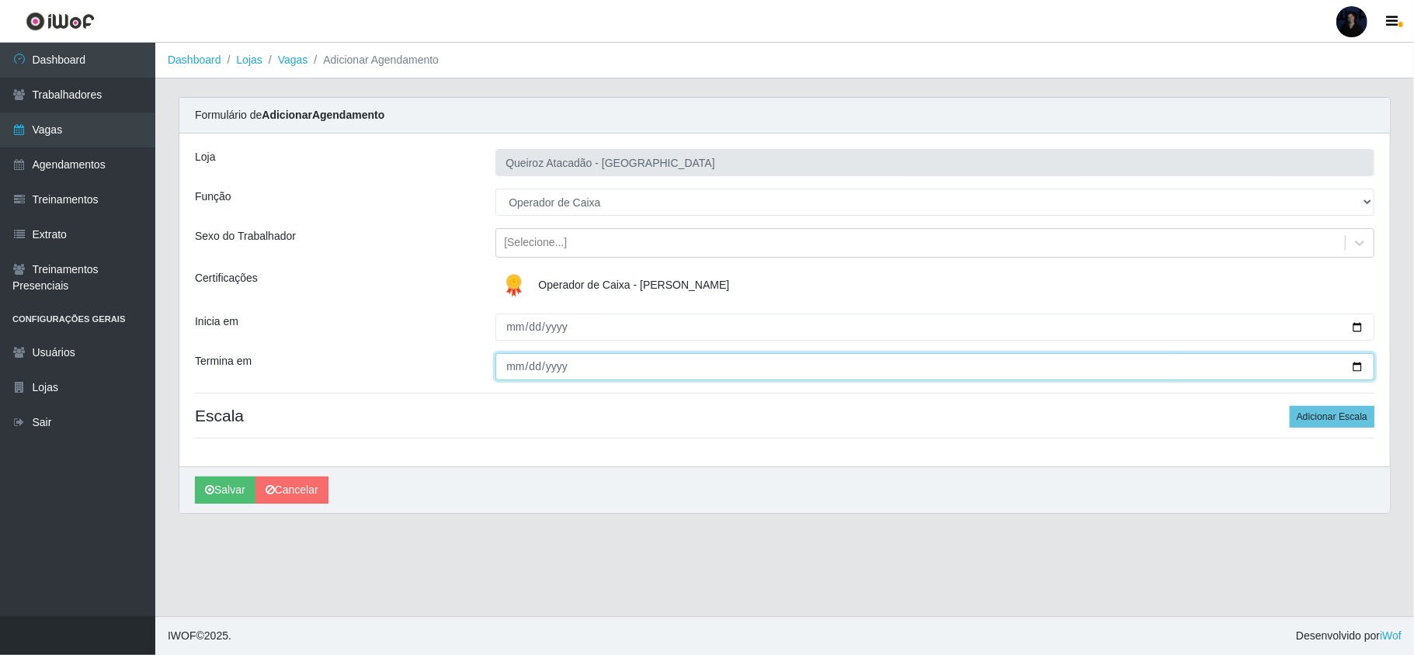
click at [506, 364] on input "Termina em" at bounding box center [934, 366] width 879 height 27
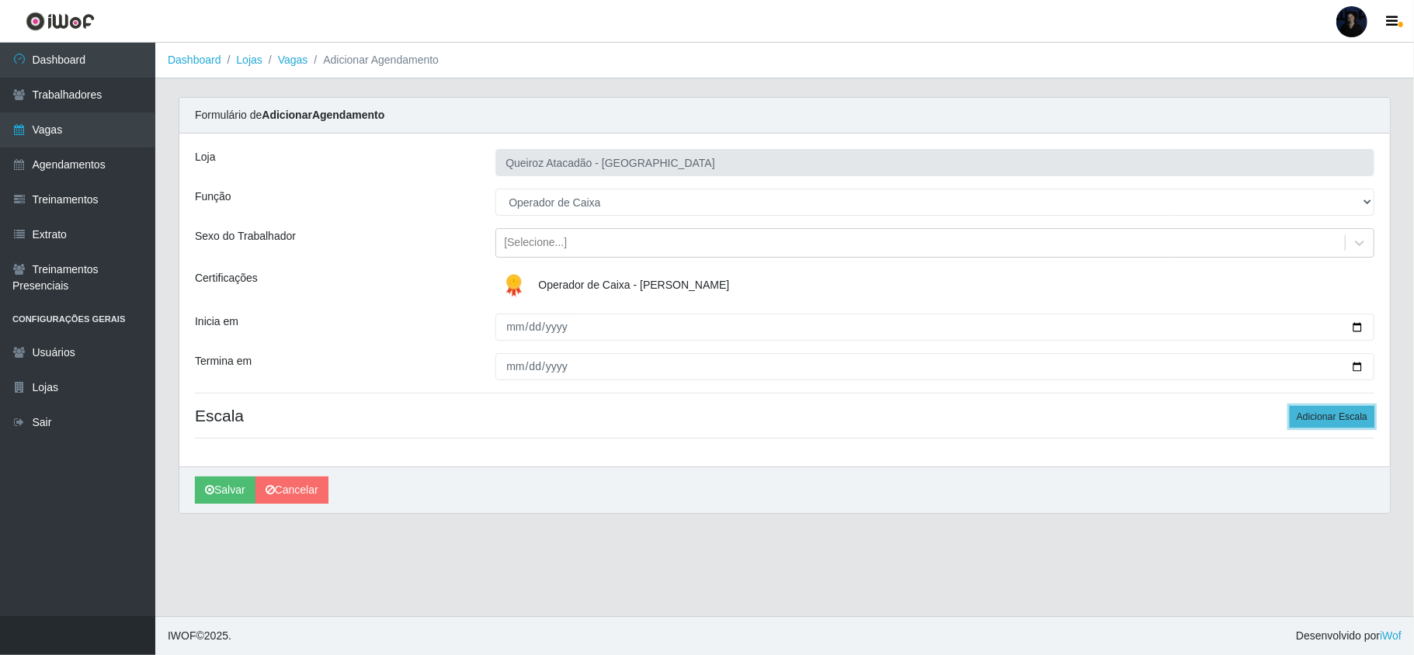
click at [1351, 413] on button "Adicionar Escala" at bounding box center [1332, 417] width 85 height 22
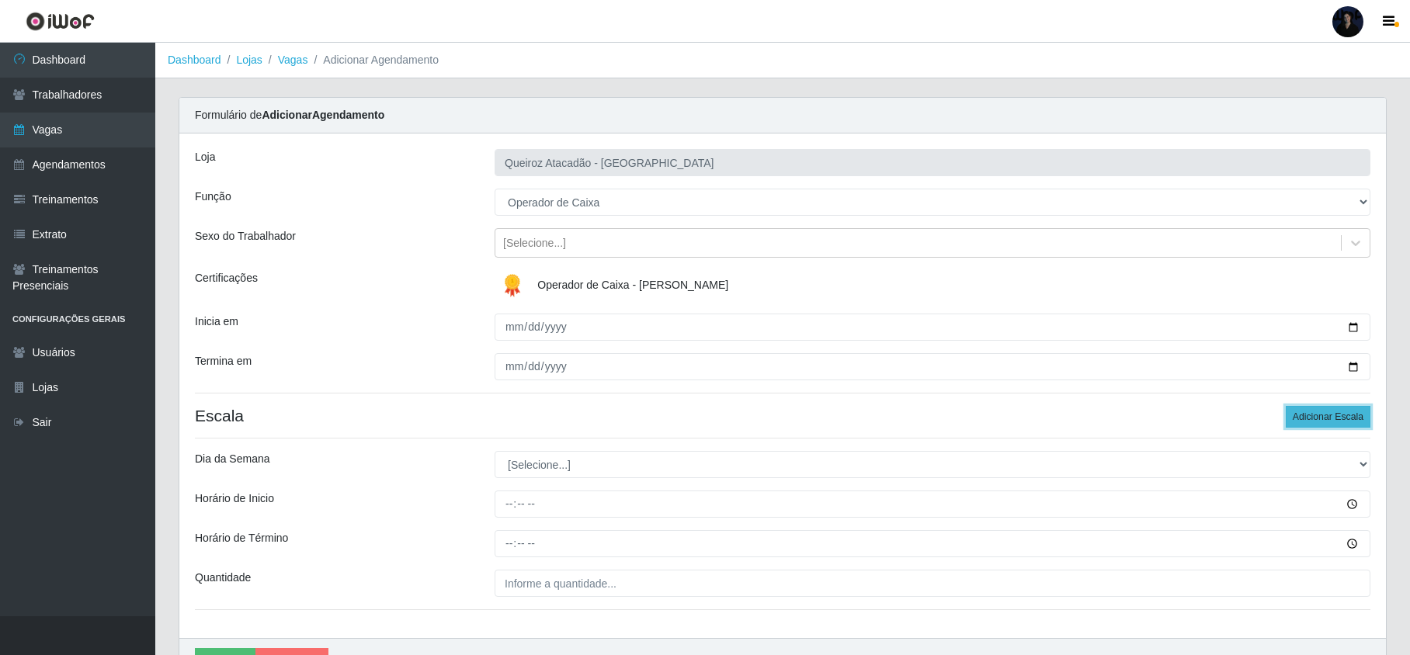
click at [1351, 413] on button "Adicionar Escala" at bounding box center [1328, 417] width 85 height 22
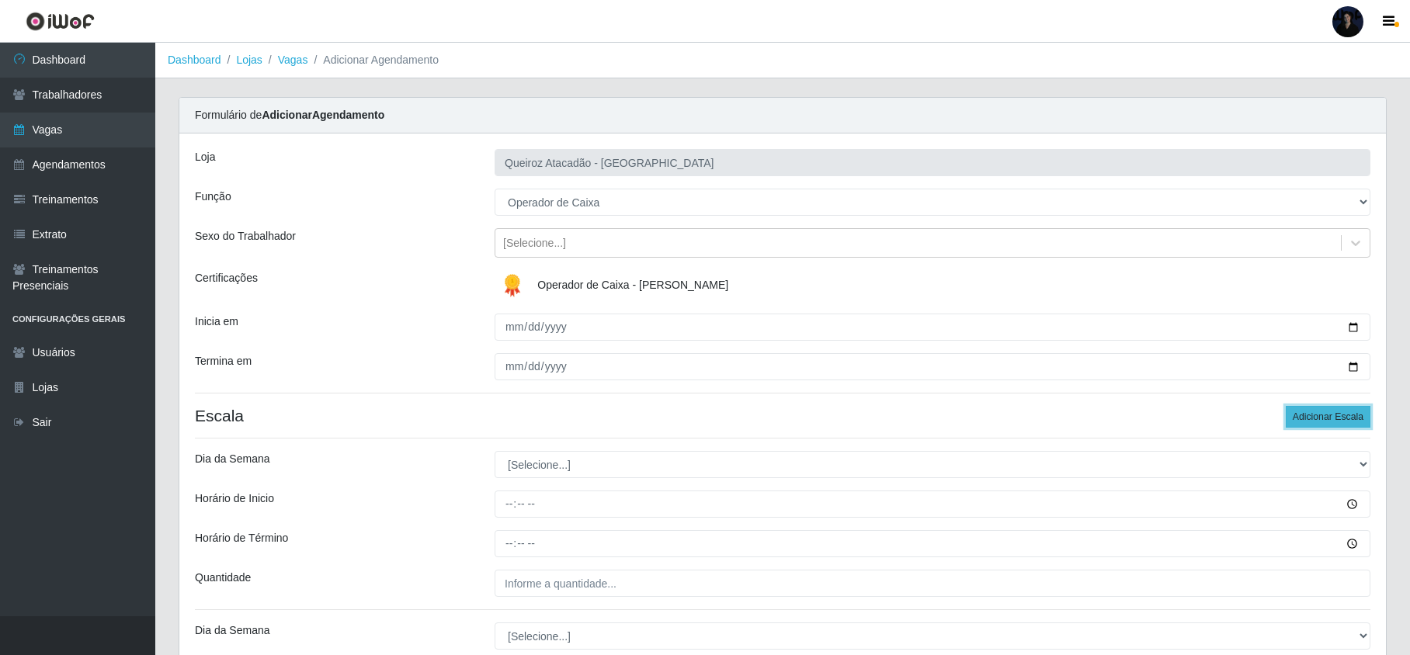
click at [1351, 413] on button "Adicionar Escala" at bounding box center [1328, 417] width 85 height 22
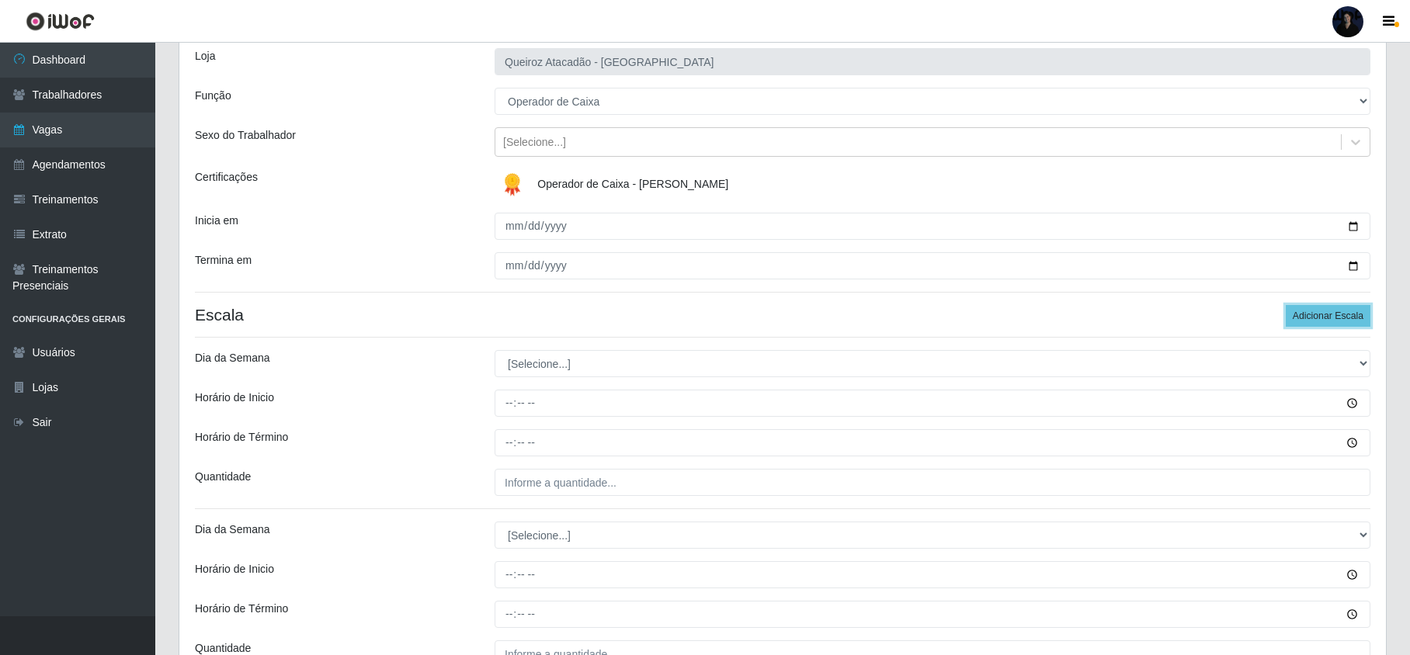
scroll to position [207, 0]
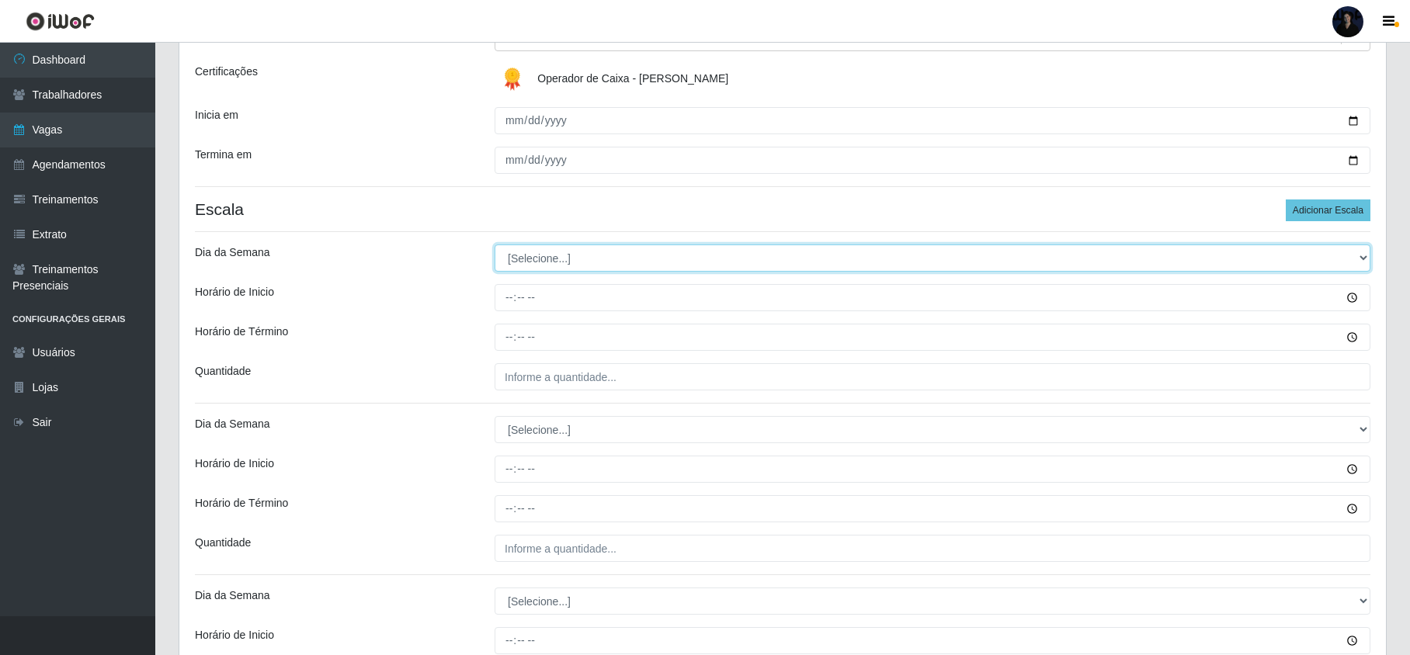
click at [525, 262] on select "[Selecione...] Segunda Terça Quarta Quinta Sexta Sábado Domingo" at bounding box center [933, 258] width 876 height 27
click at [495, 245] on select "[Selecione...] Segunda Terça Quarta Quinta Sexta Sábado Domingo" at bounding box center [933, 258] width 876 height 27
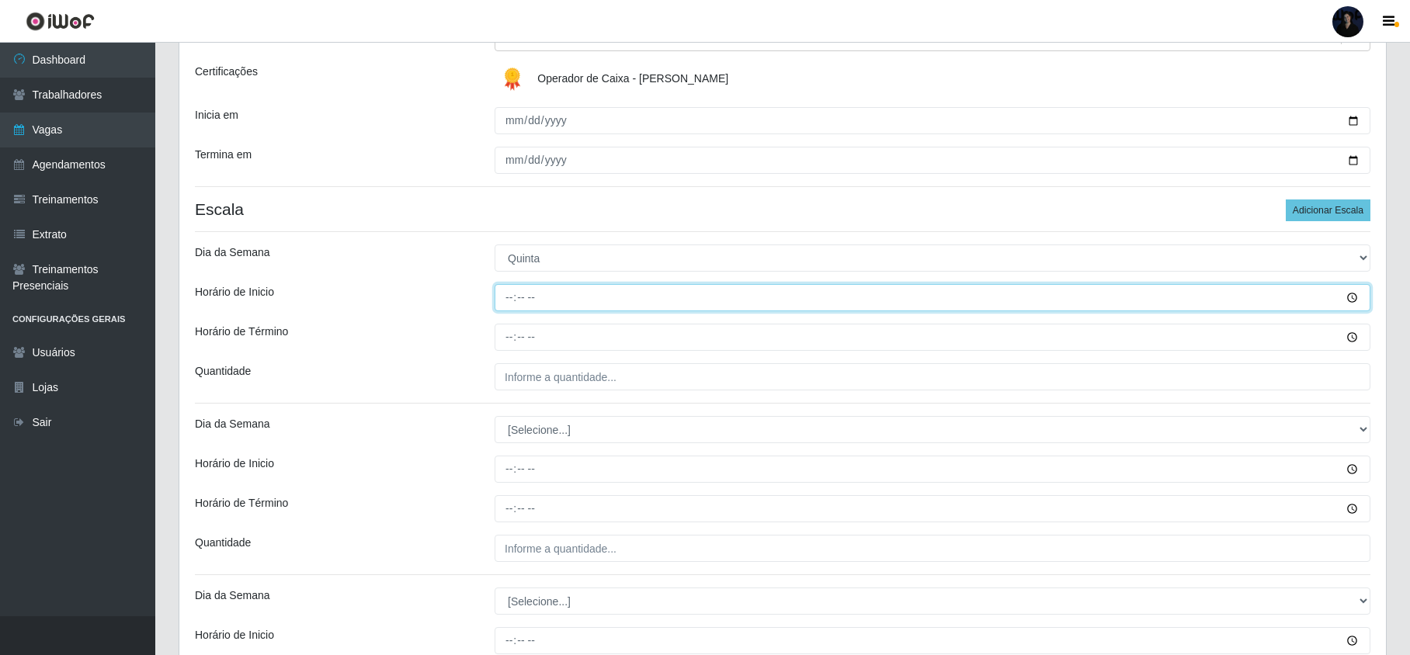
click at [513, 305] on input "Horário de Inicio" at bounding box center [933, 297] width 876 height 27
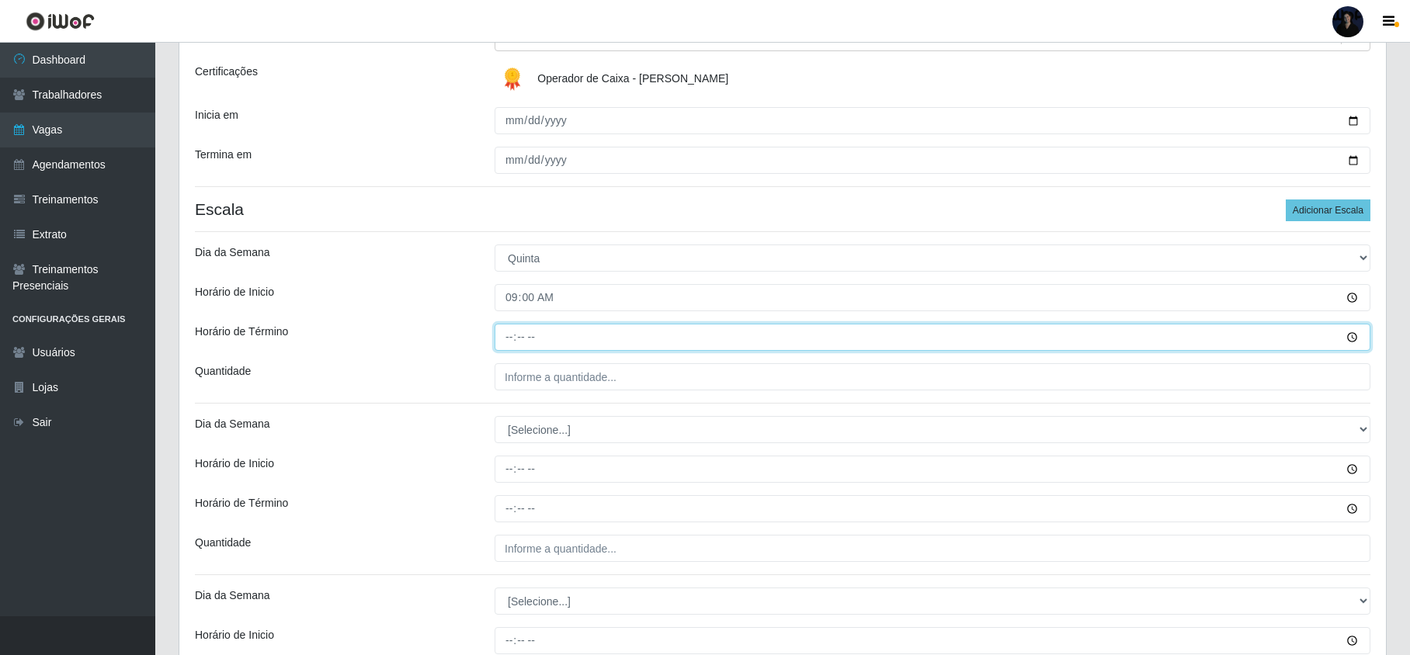
click at [503, 336] on input "Horário de Término" at bounding box center [933, 337] width 876 height 27
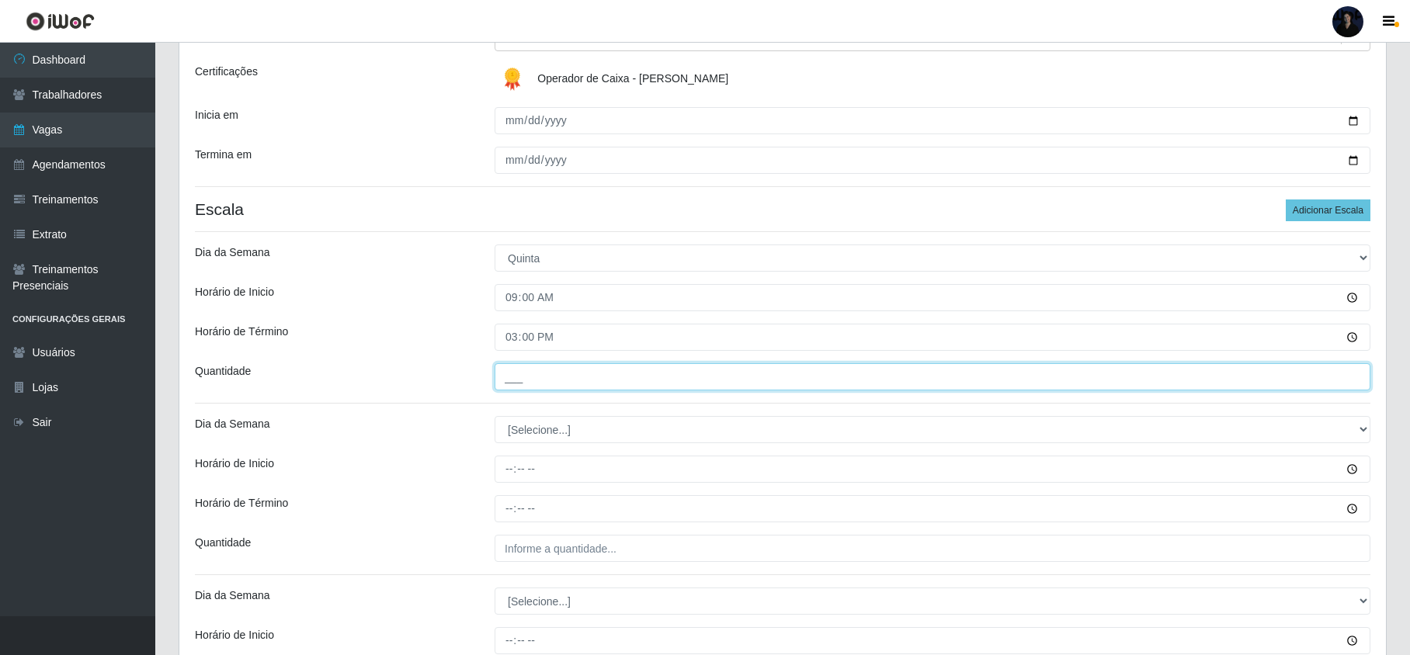
click at [508, 373] on input "___" at bounding box center [933, 376] width 876 height 27
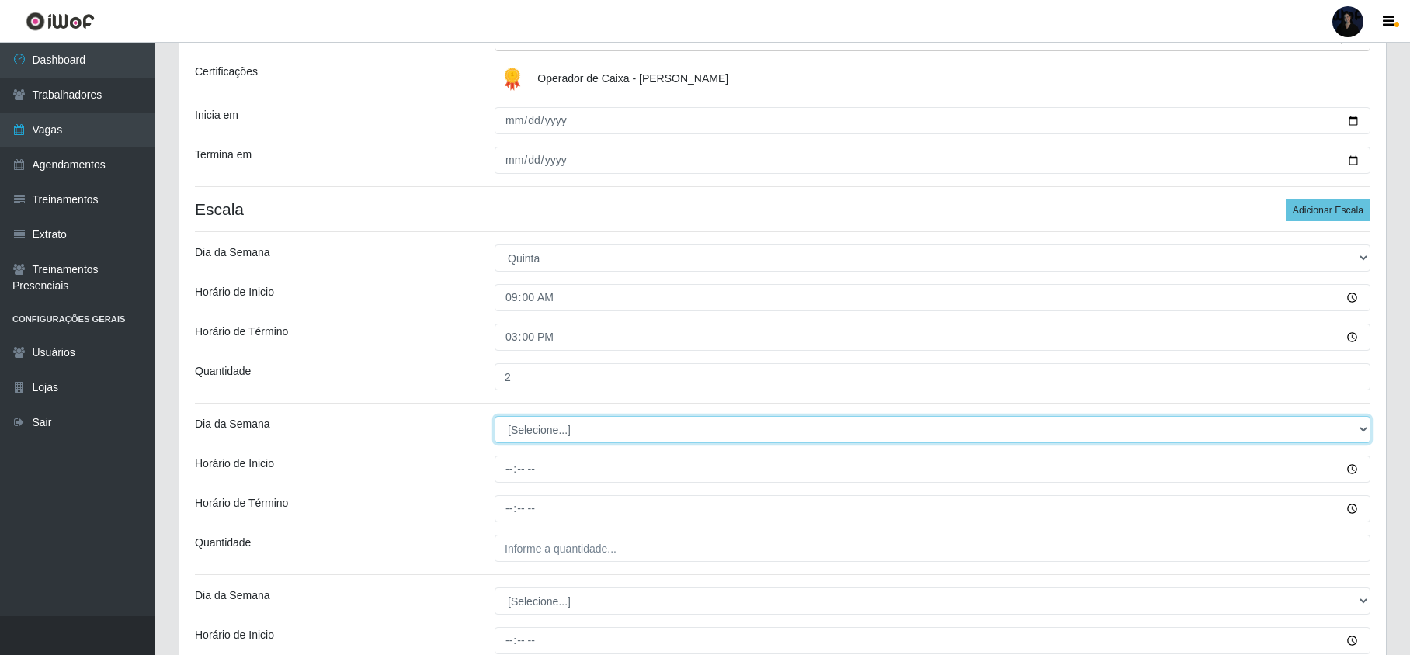
click at [526, 424] on select "[Selecione...] Segunda Terça Quarta Quinta Sexta Sábado Domingo" at bounding box center [933, 429] width 876 height 27
click at [495, 418] on select "[Selecione...] Segunda Terça Quarta Quinta Sexta Sábado Domingo" at bounding box center [933, 429] width 876 height 27
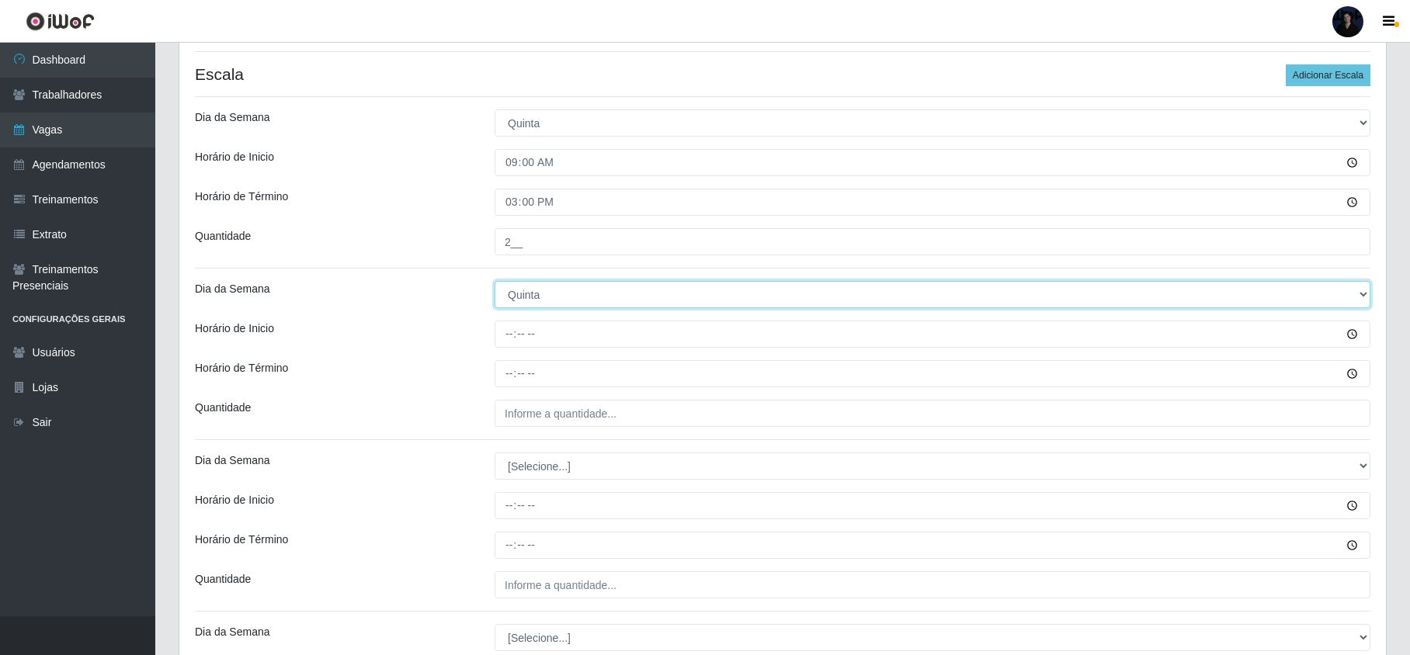
scroll to position [311, 0]
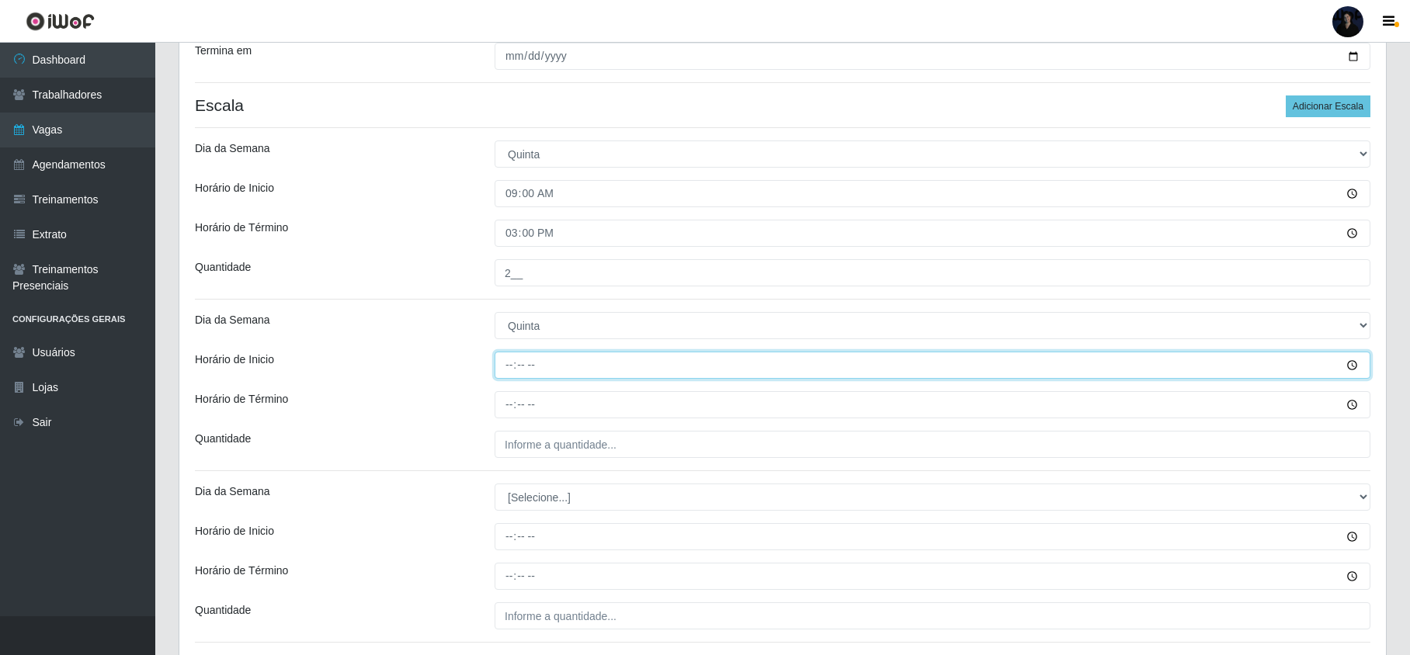
click at [505, 373] on input "Horário de Inicio" at bounding box center [933, 365] width 876 height 27
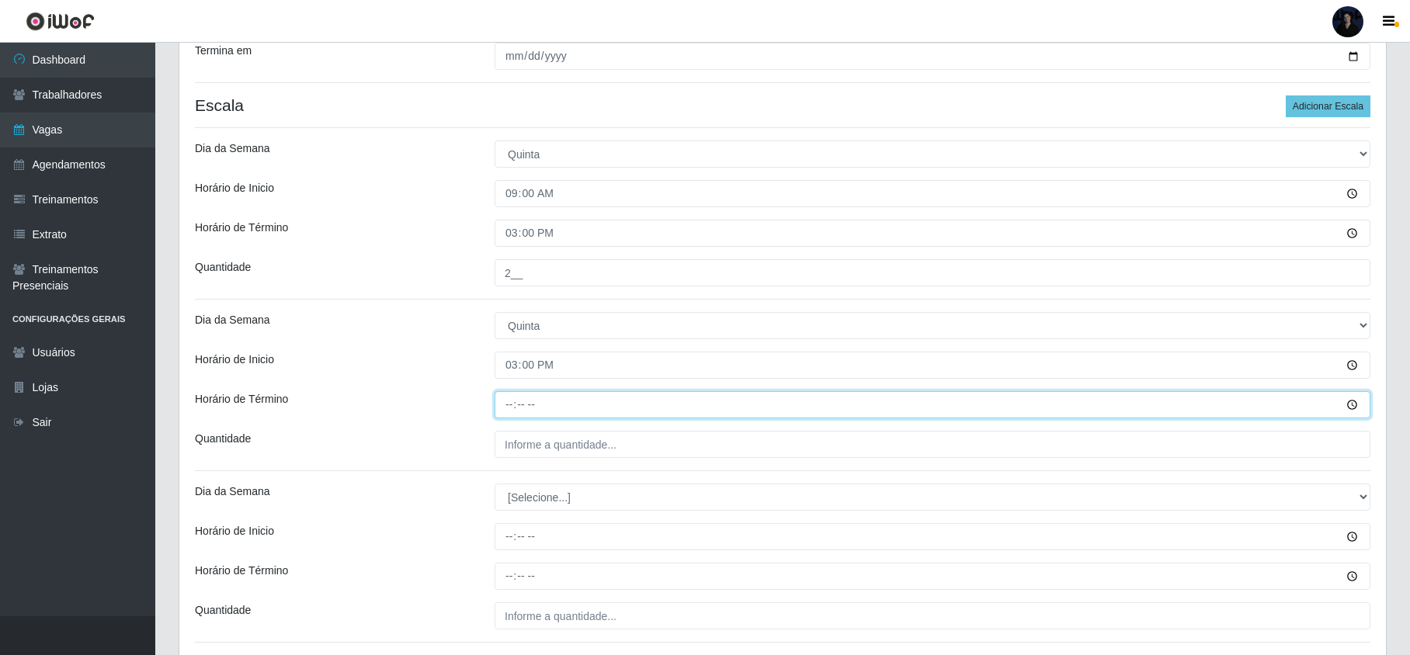
click at [505, 401] on input "Horário de Término" at bounding box center [933, 404] width 876 height 27
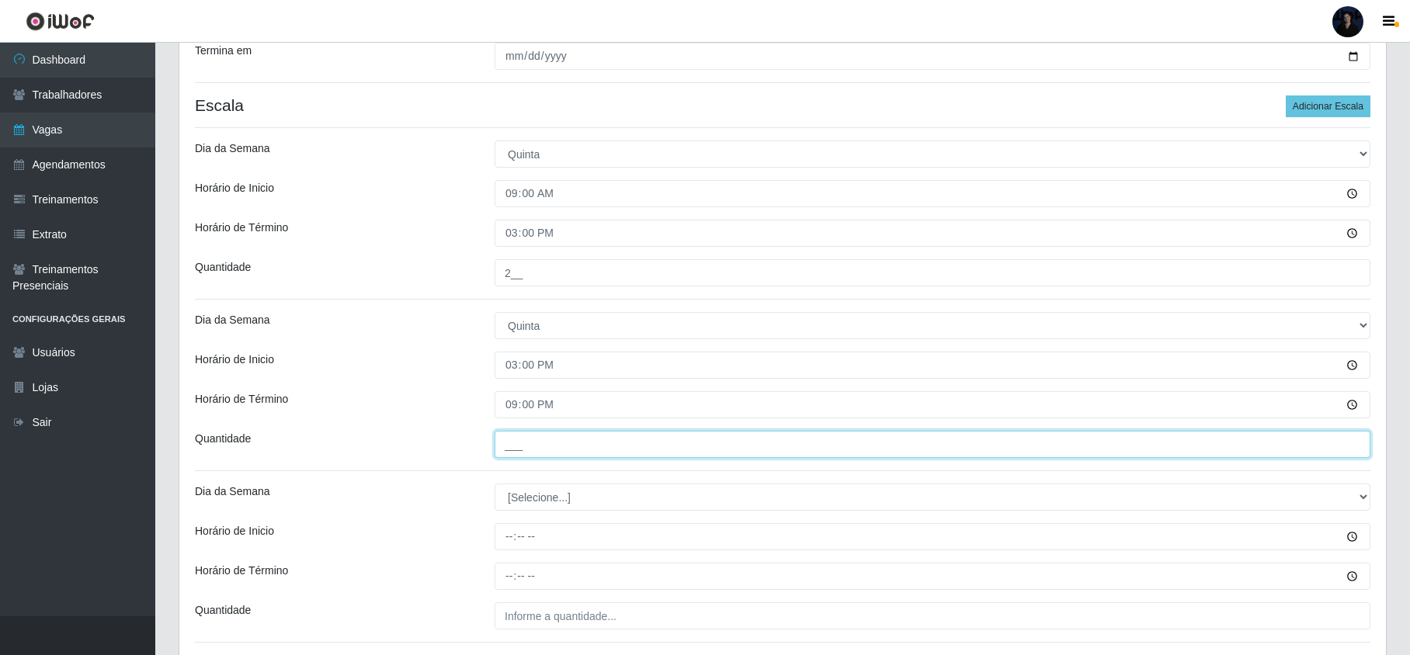
click at [511, 443] on input "___" at bounding box center [933, 444] width 876 height 27
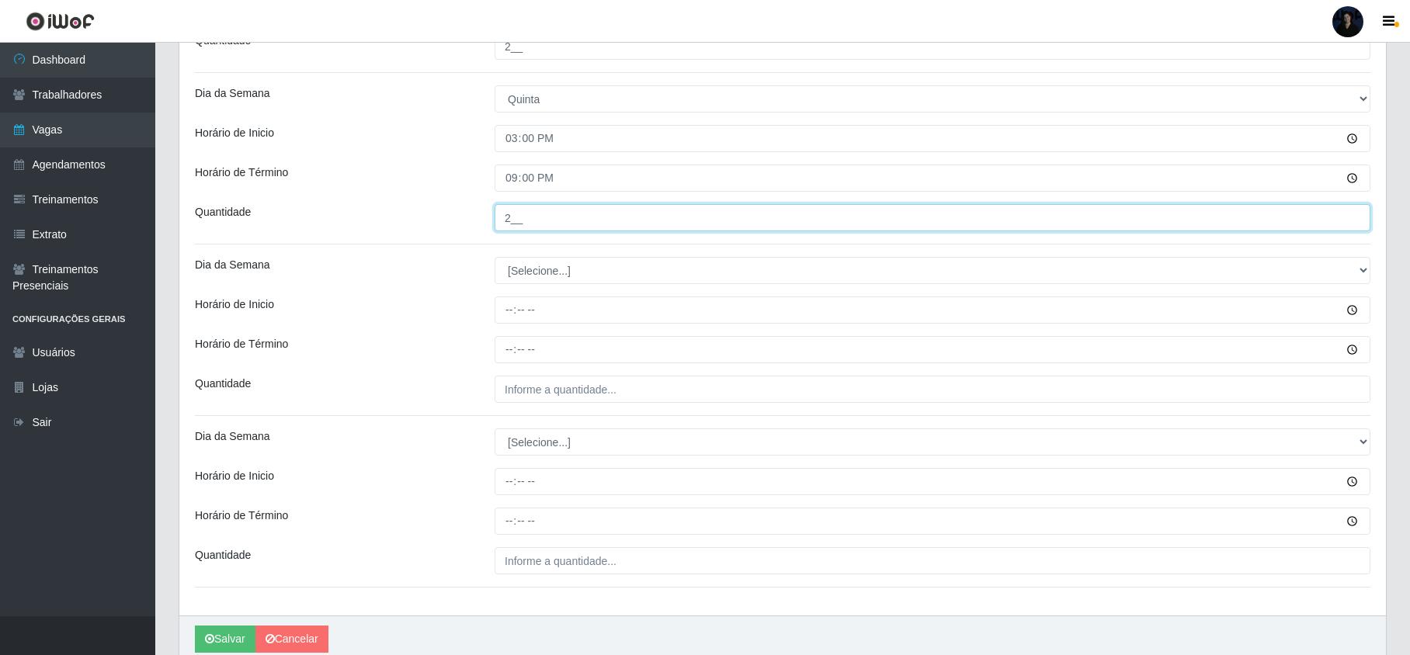
scroll to position [606, 0]
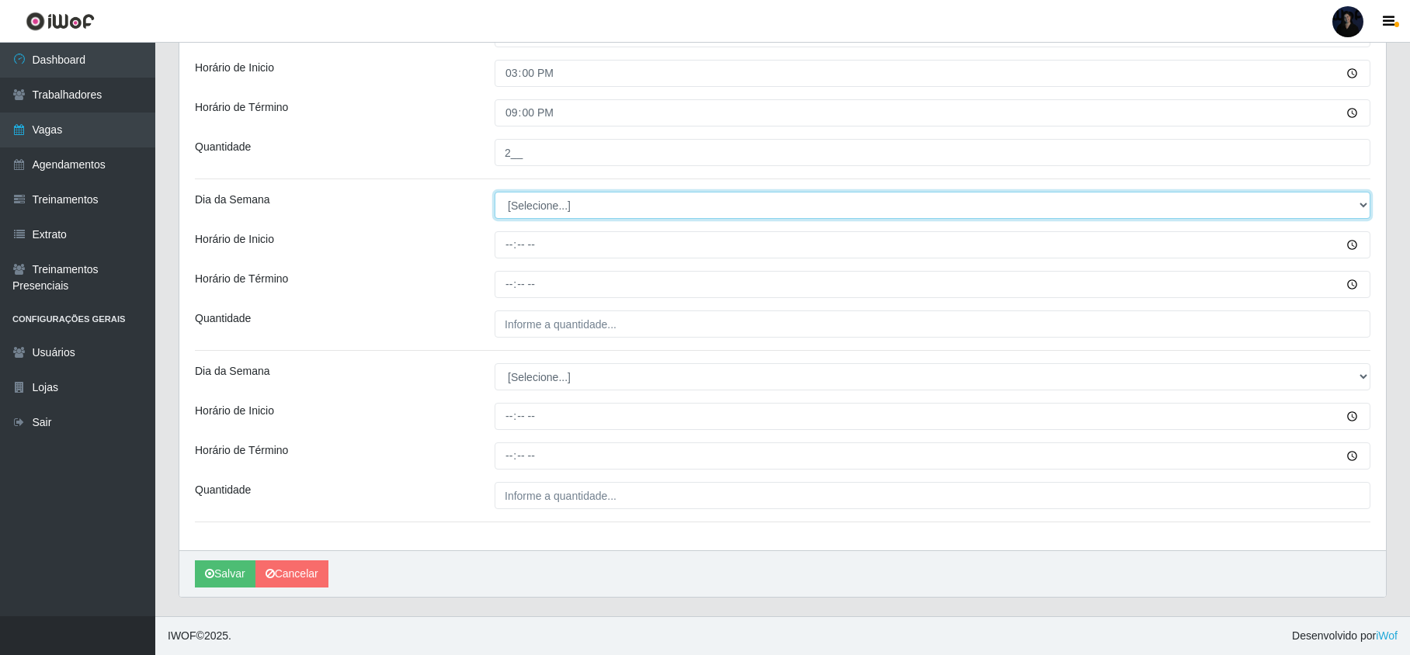
click at [561, 200] on select "[Selecione...] Segunda Terça Quarta Quinta Sexta Sábado Domingo" at bounding box center [933, 205] width 876 height 27
click at [495, 192] on select "[Selecione...] Segunda Terça Quarta Quinta Sexta Sábado Domingo" at bounding box center [933, 205] width 876 height 27
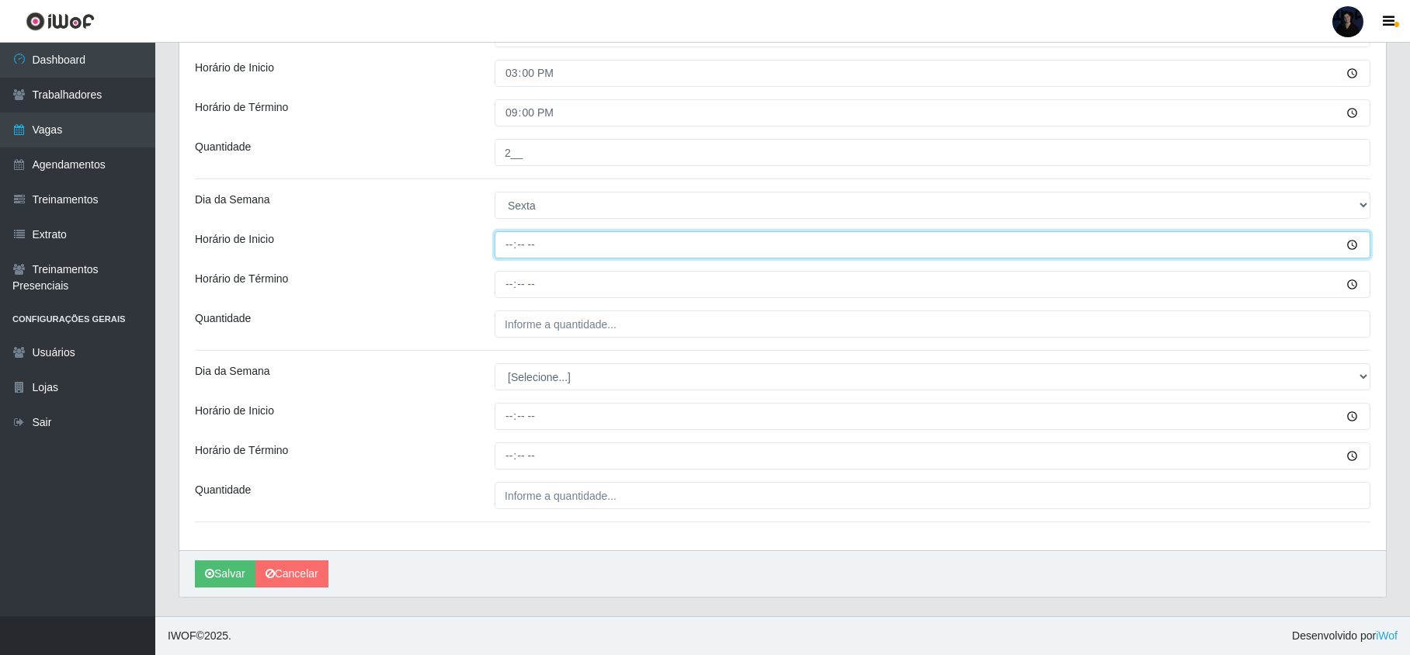
click at [520, 236] on input "Horário de Inicio" at bounding box center [933, 244] width 876 height 27
click at [513, 241] on input "Horário de Inicio" at bounding box center [933, 244] width 876 height 27
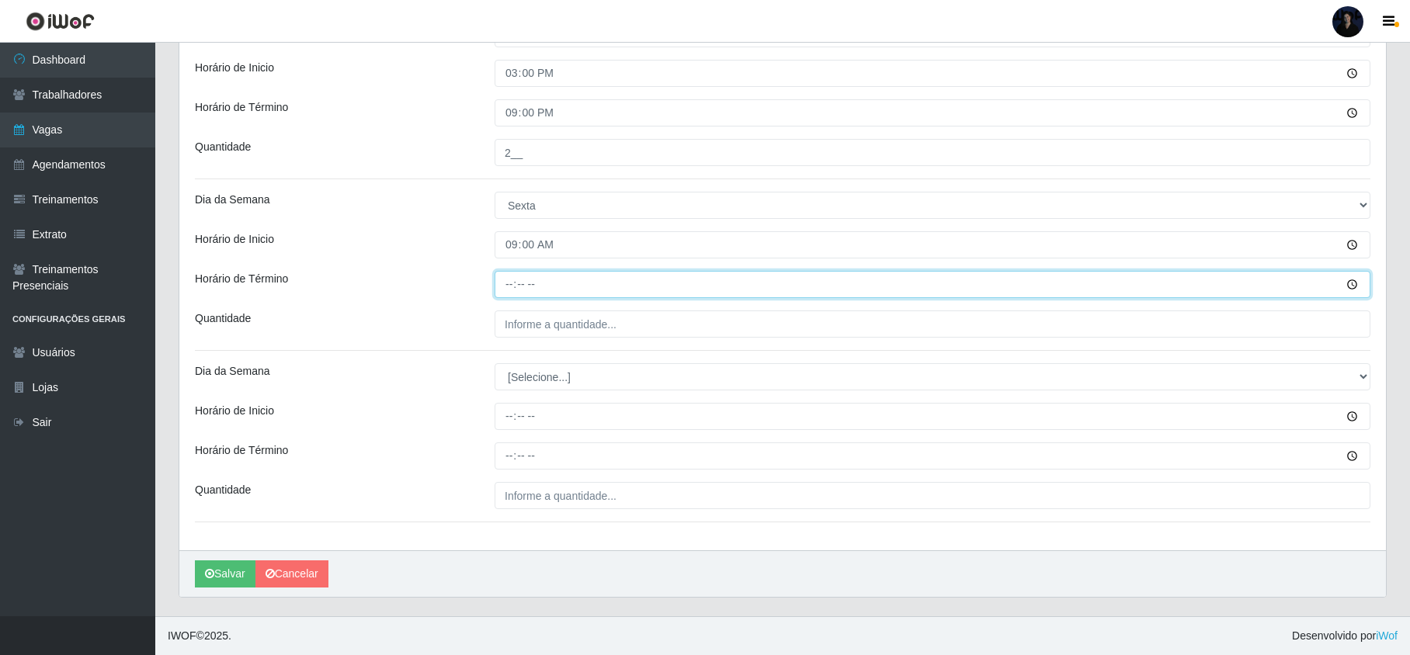
click at [503, 276] on input "Horário de Término" at bounding box center [933, 284] width 876 height 27
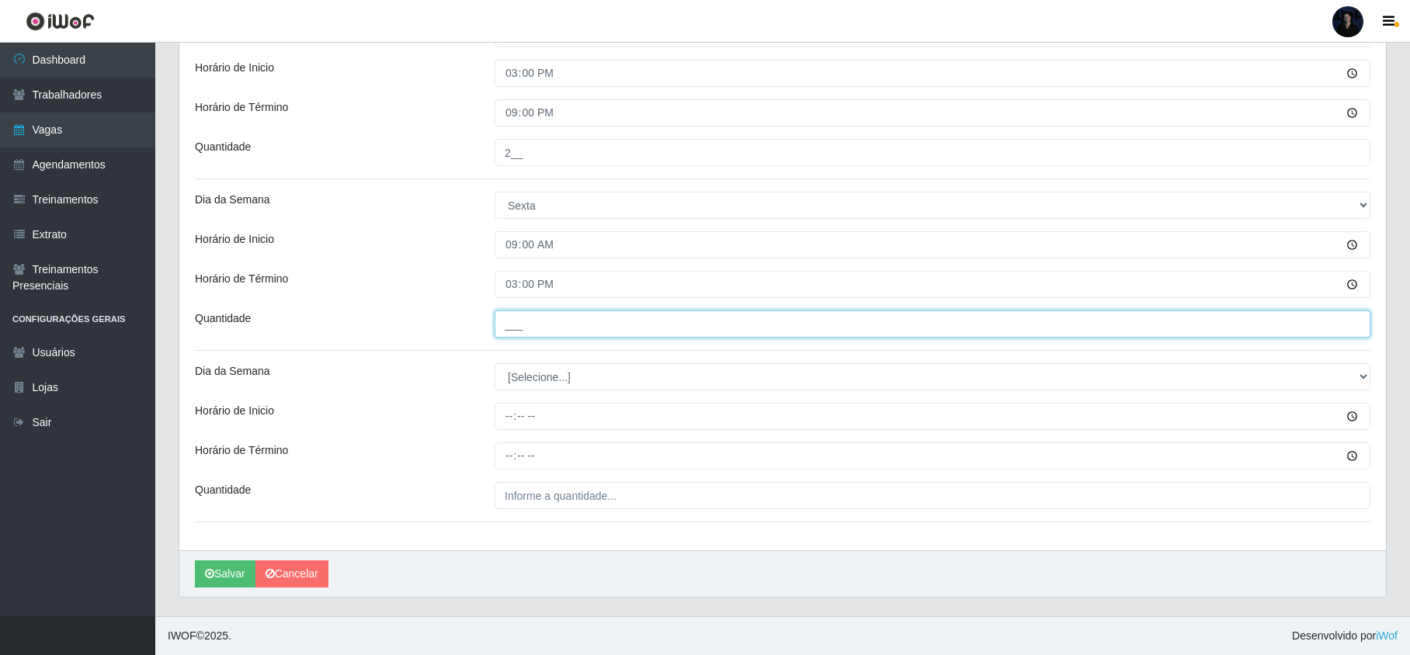
click at [509, 314] on input "___" at bounding box center [933, 324] width 876 height 27
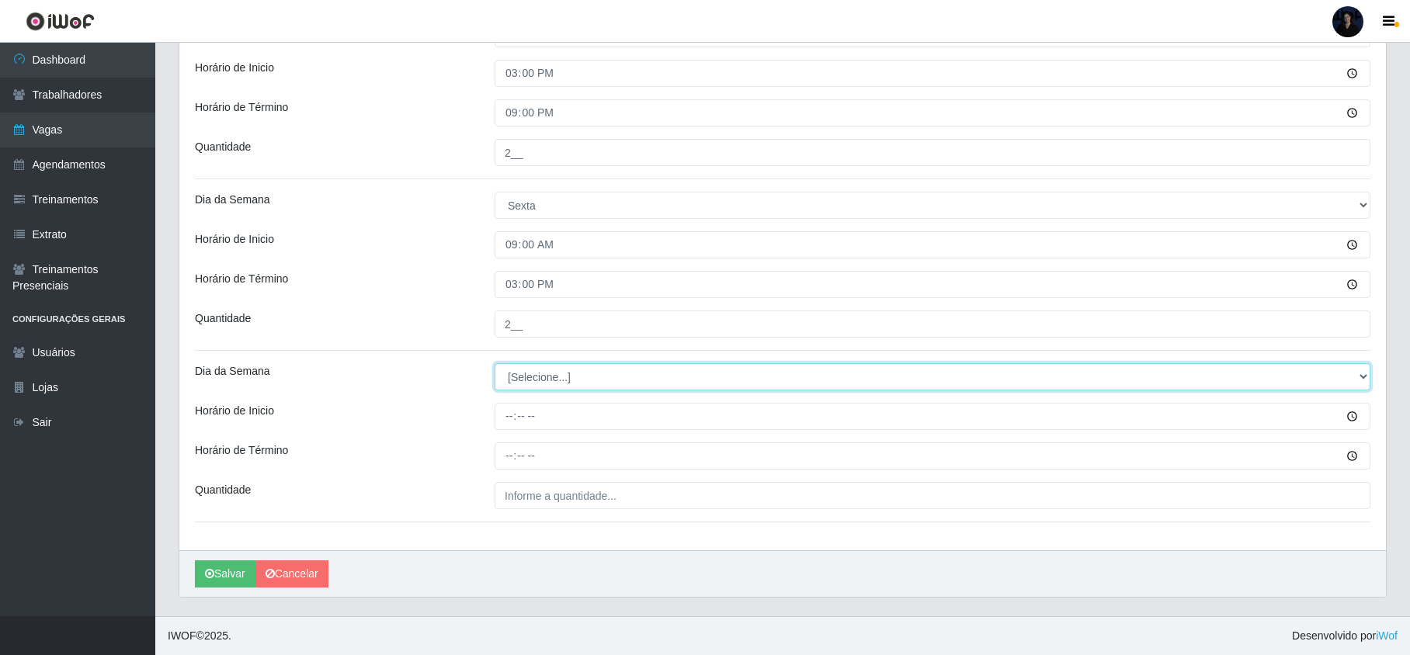
click at [519, 373] on select "[Selecione...] Segunda Terça Quarta Quinta Sexta Sábado Domingo" at bounding box center [933, 376] width 876 height 27
click at [495, 363] on select "[Selecione...] Segunda Terça Quarta Quinta Sexta Sábado Domingo" at bounding box center [933, 376] width 876 height 27
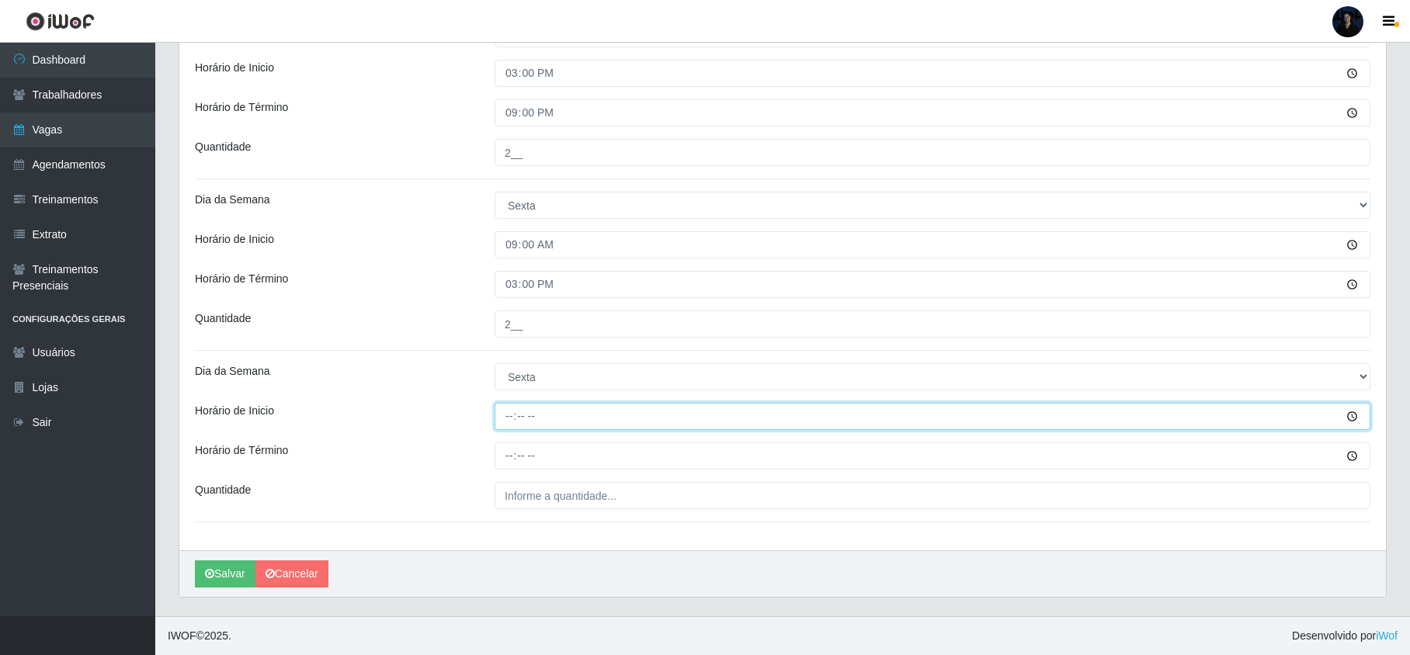
click at [503, 416] on input "Horário de Inicio" at bounding box center [933, 416] width 876 height 27
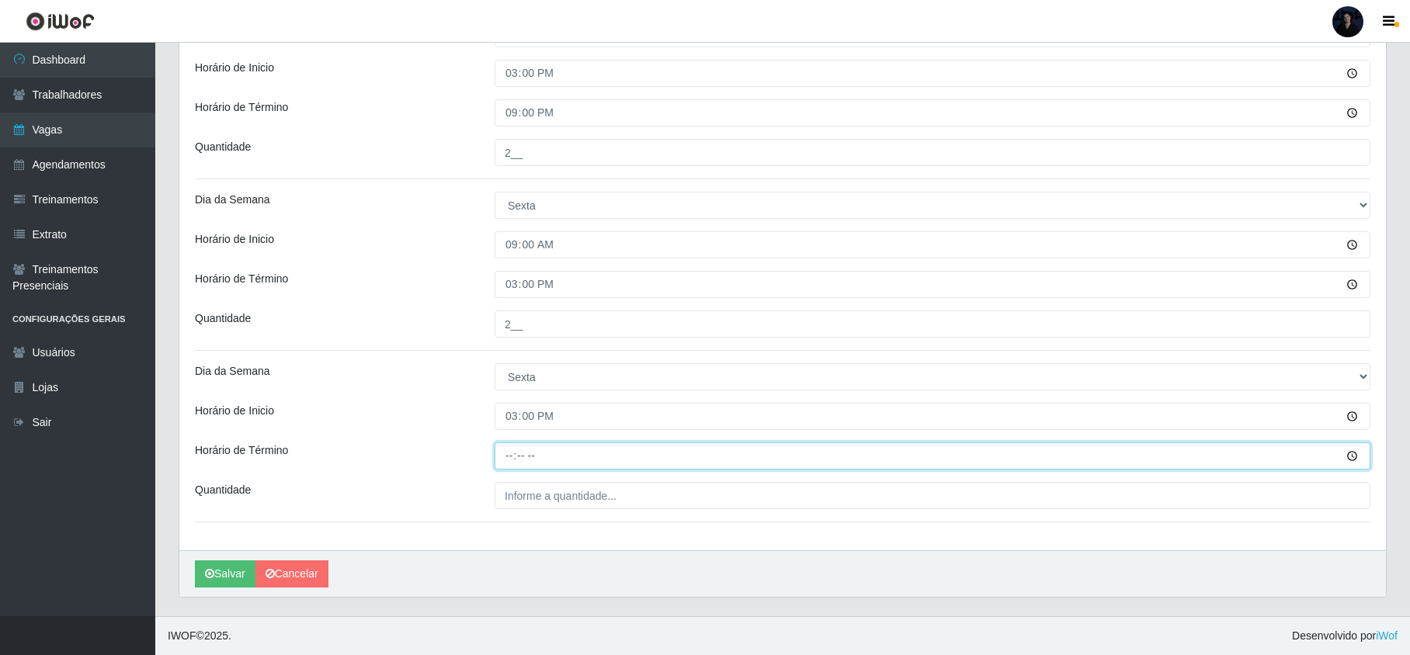
click at [508, 447] on input "Horário de Término" at bounding box center [933, 456] width 876 height 27
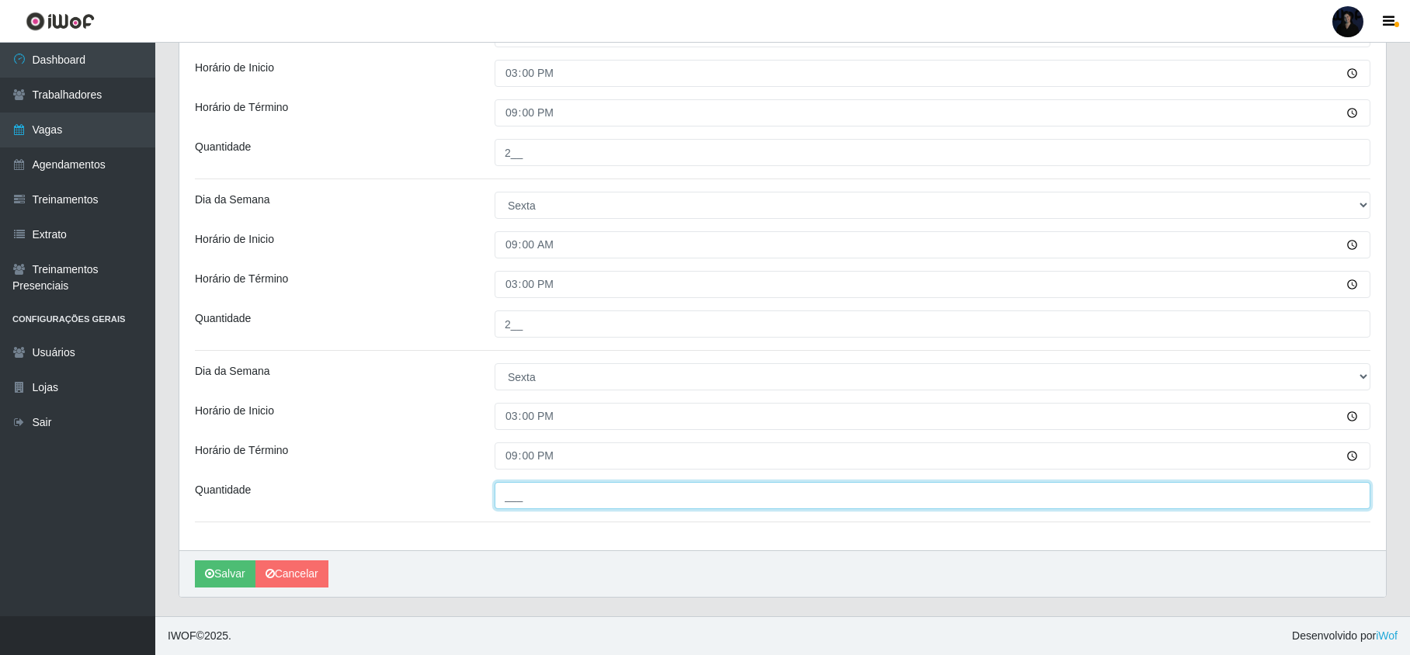
click at [516, 491] on input "___" at bounding box center [933, 495] width 876 height 27
click at [231, 576] on button "Salvar" at bounding box center [225, 574] width 61 height 27
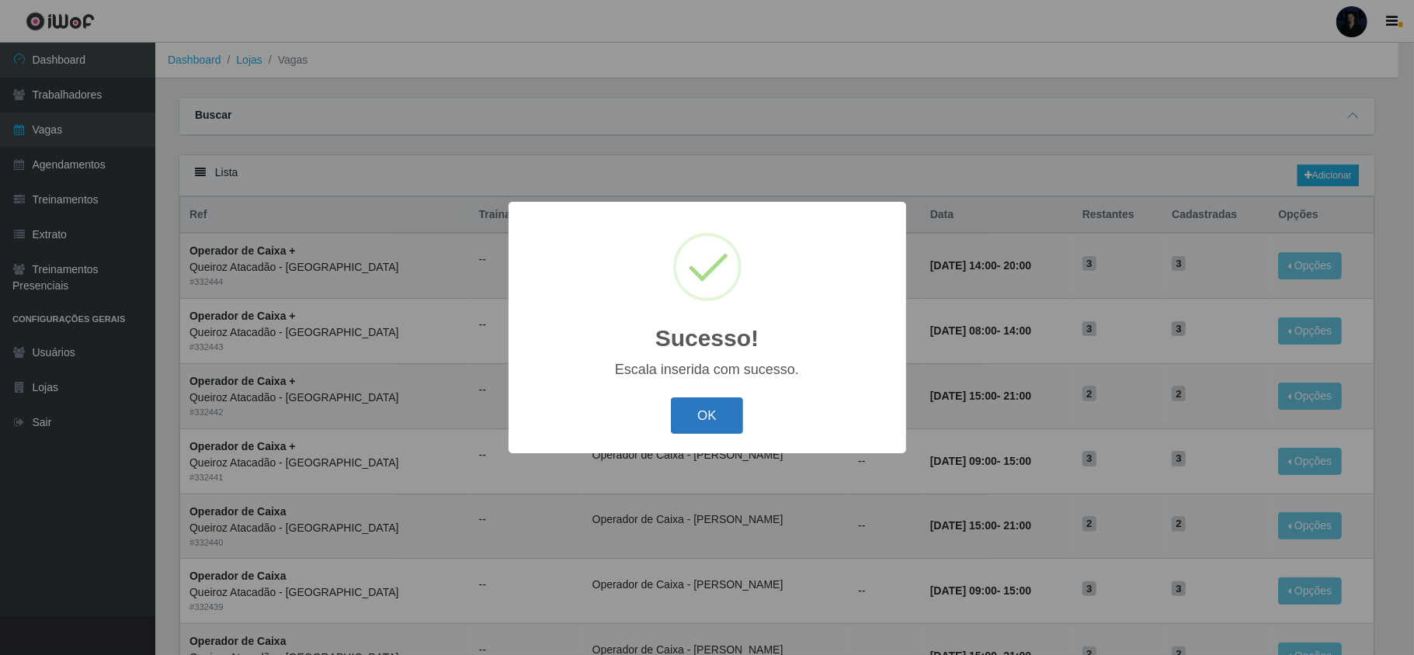
click at [704, 423] on button "OK" at bounding box center [707, 416] width 72 height 36
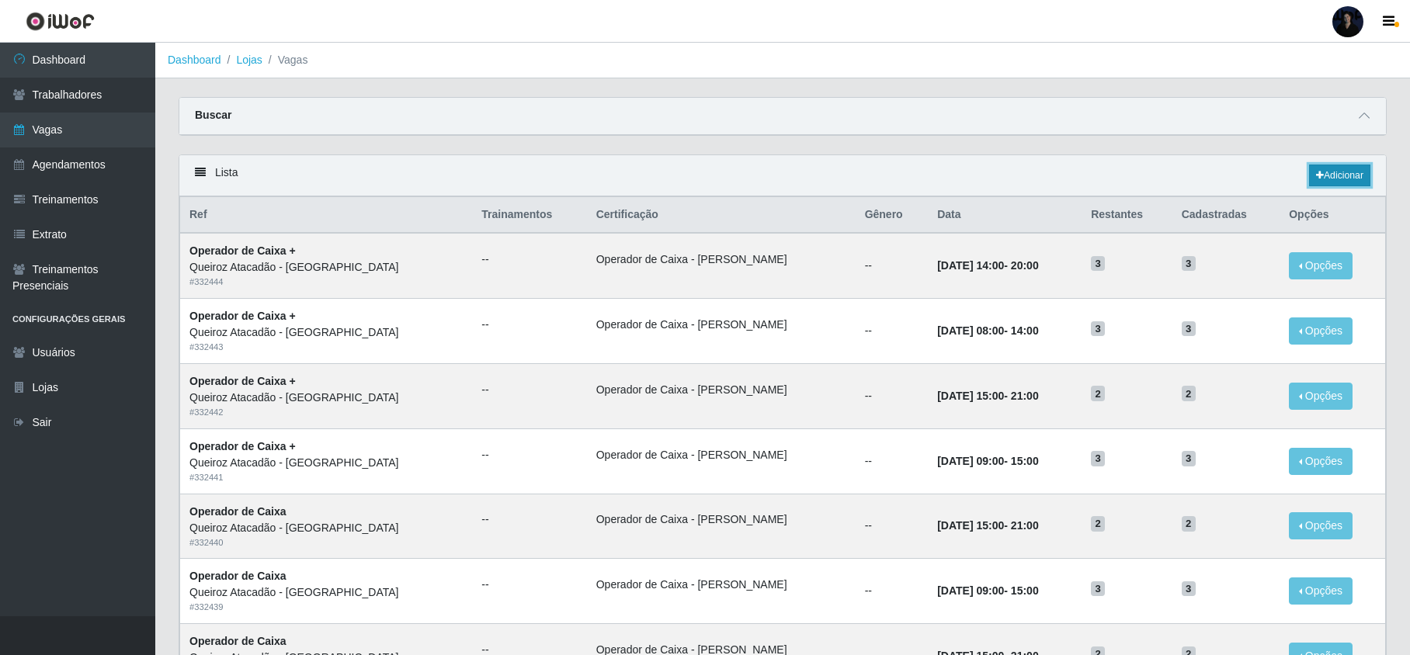
click at [1317, 169] on link "Adicionar" at bounding box center [1339, 176] width 61 height 22
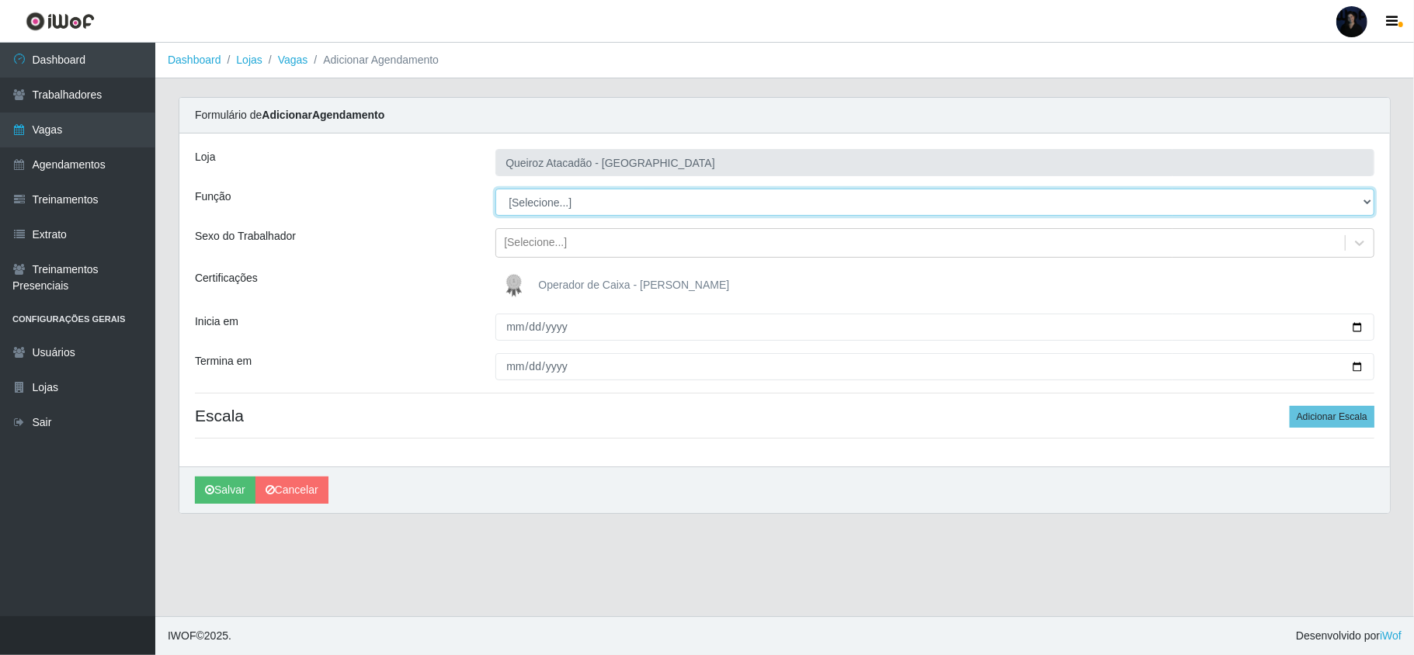
click at [613, 199] on select "[Selecione...] Embalador Embalador + Embalador ++ Operador de Caixa Operador de…" at bounding box center [934, 202] width 879 height 27
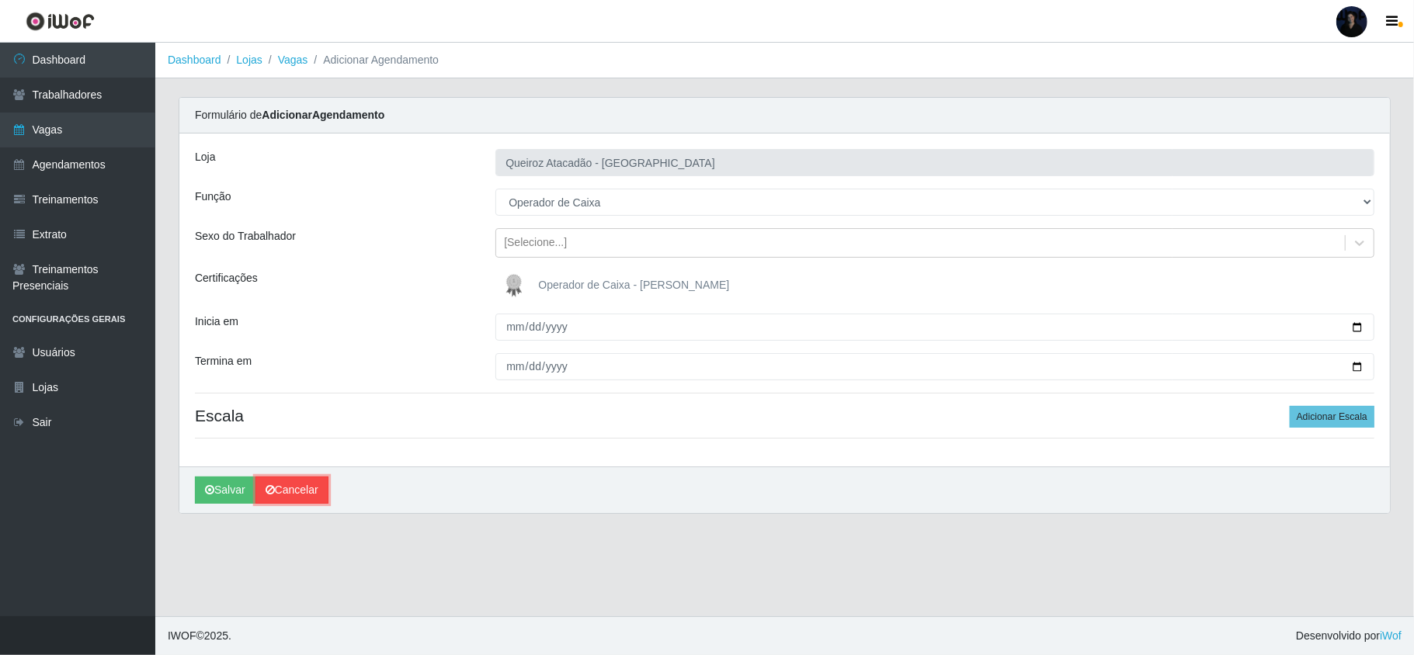
click at [289, 494] on link "Cancelar" at bounding box center [291, 490] width 73 height 27
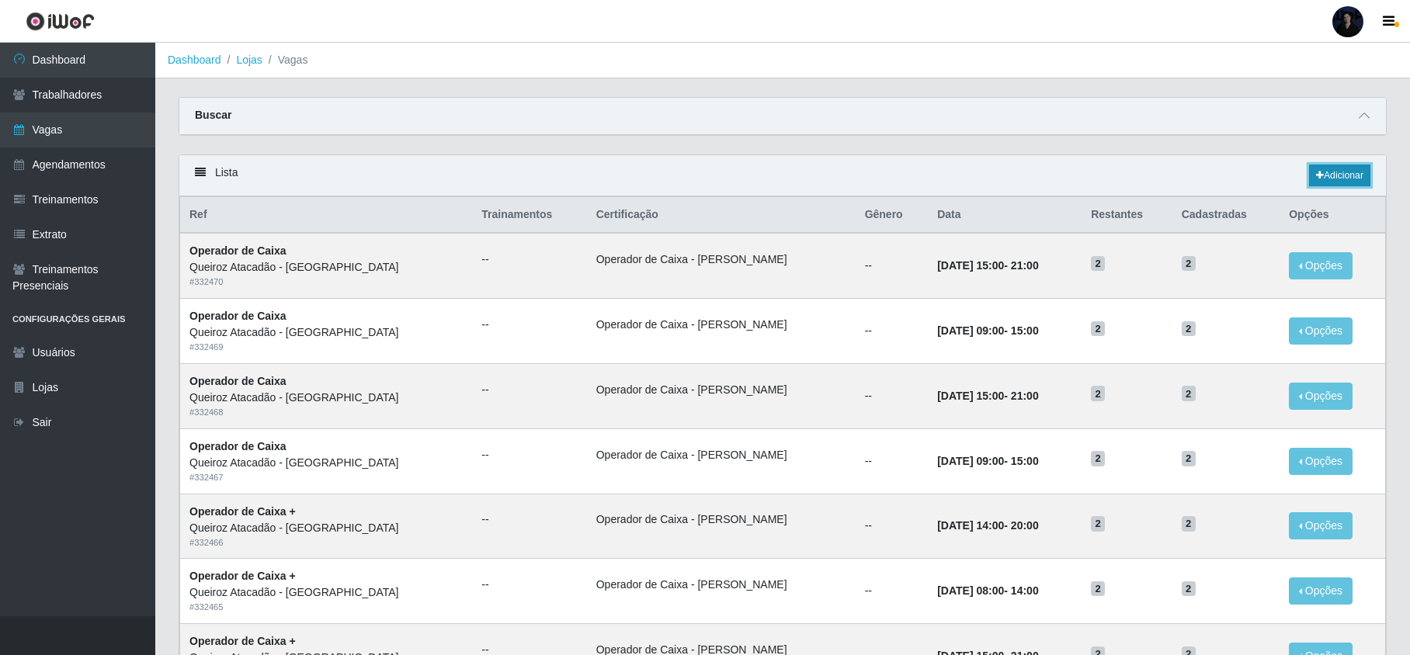
click at [1348, 172] on link "Adicionar" at bounding box center [1339, 176] width 61 height 22
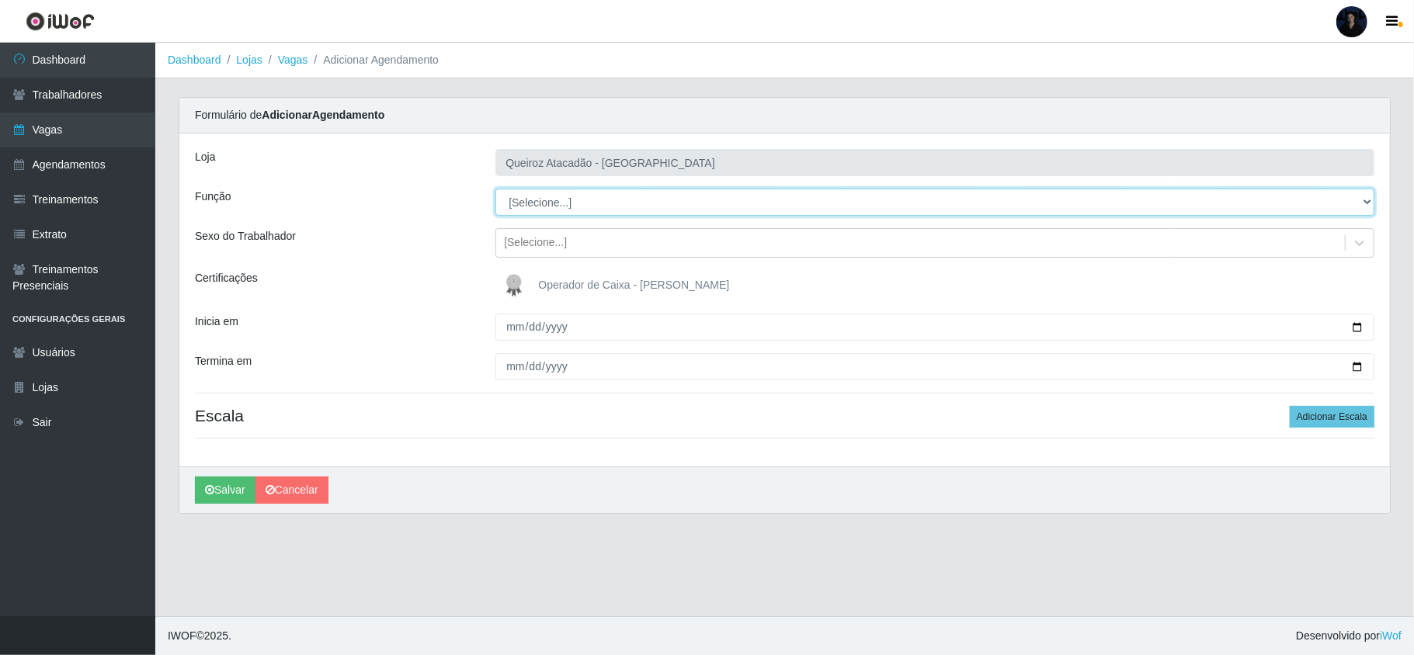
click at [516, 203] on select "[Selecione...] Embalador Embalador + Embalador ++ Operador de Caixa Operador de…" at bounding box center [934, 202] width 879 height 27
click at [495, 189] on select "[Selecione...] Embalador Embalador + Embalador ++ Operador de Caixa Operador de…" at bounding box center [934, 202] width 879 height 27
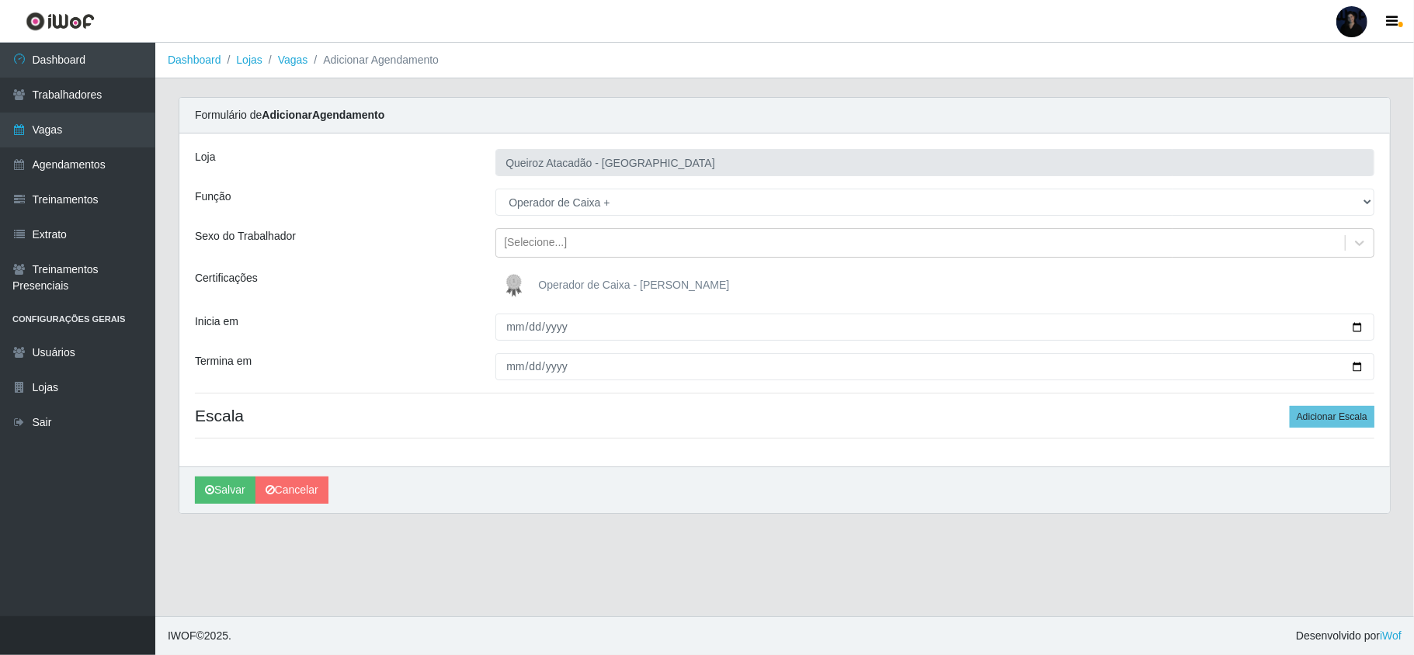
click at [514, 281] on img at bounding box center [517, 285] width 37 height 31
click at [0, 0] on input "Operador de Caixa - [PERSON_NAME]" at bounding box center [0, 0] width 0 height 0
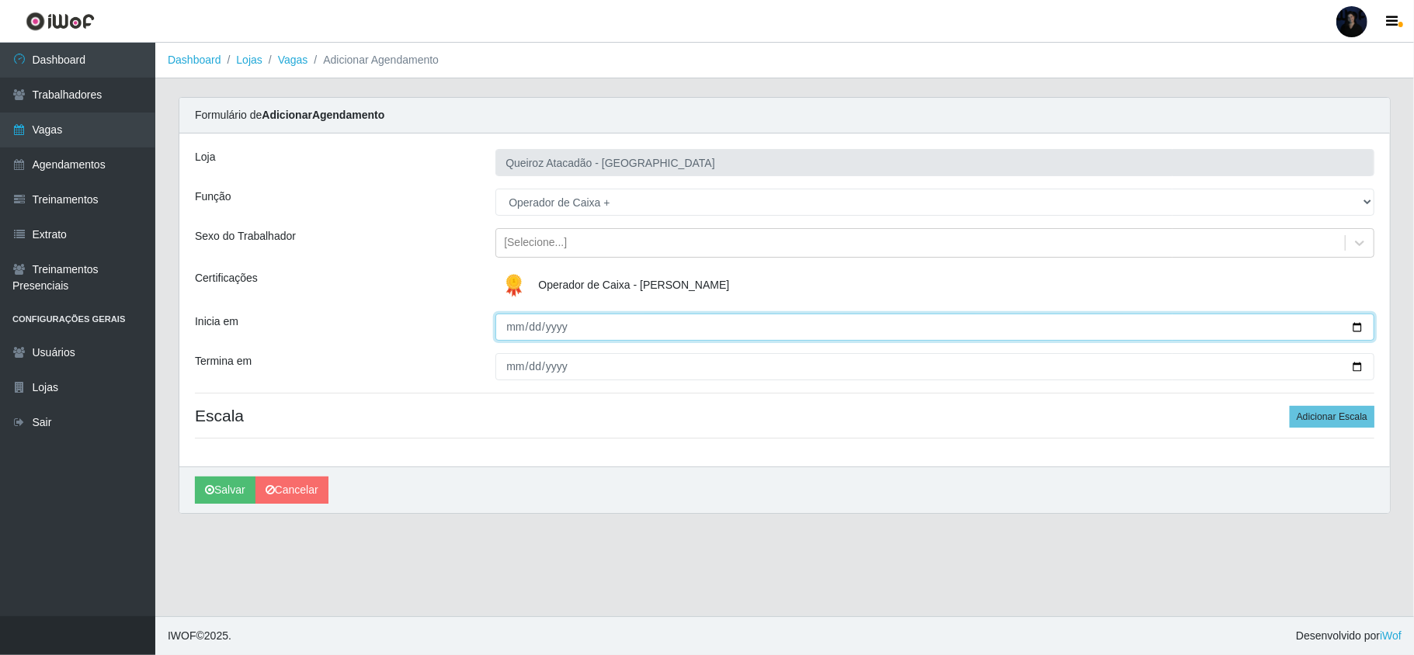
click at [513, 333] on input "Inicia em" at bounding box center [934, 327] width 879 height 27
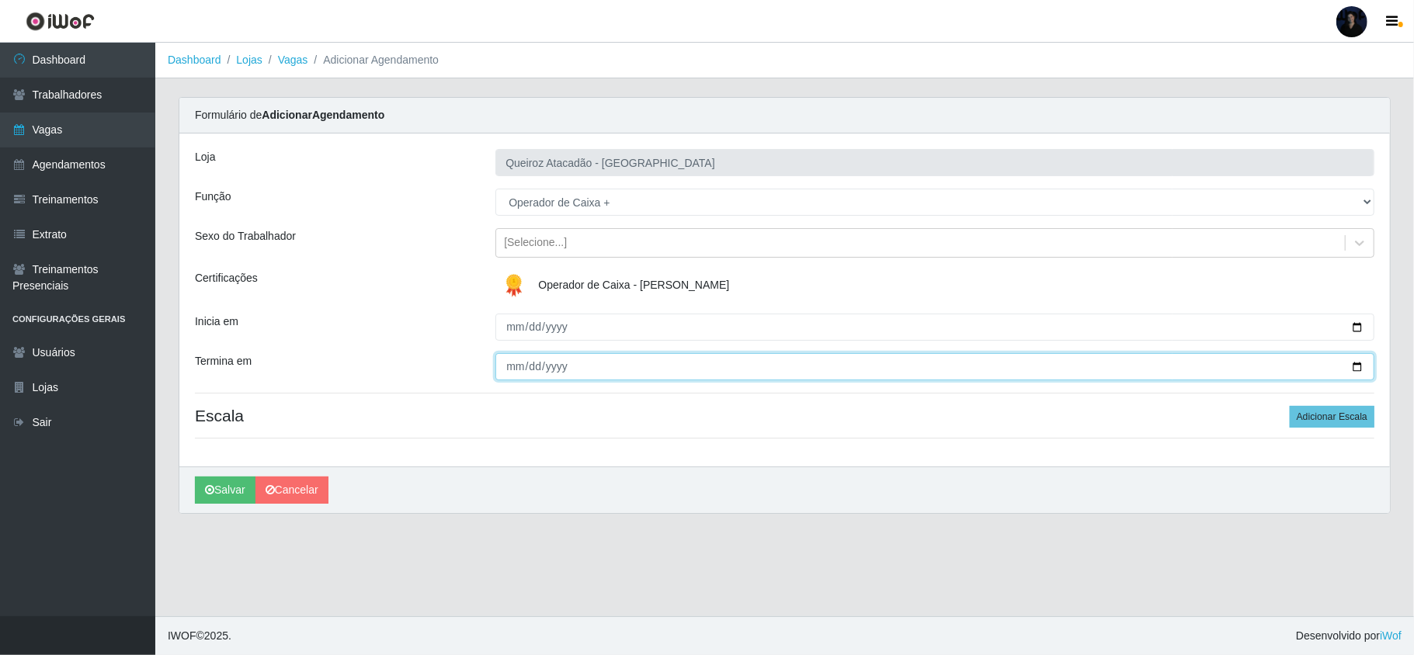
click at [503, 371] on input "Termina em" at bounding box center [934, 366] width 879 height 27
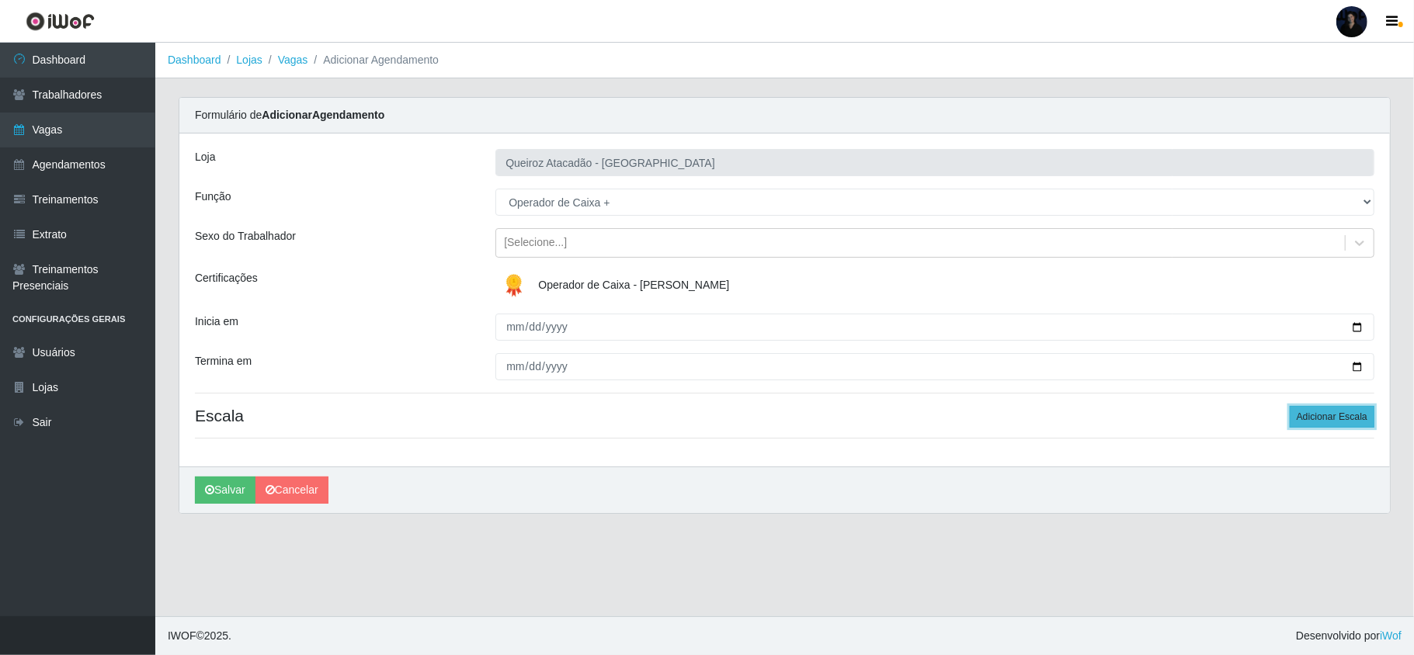
click at [1339, 422] on button "Adicionar Escala" at bounding box center [1332, 417] width 85 height 22
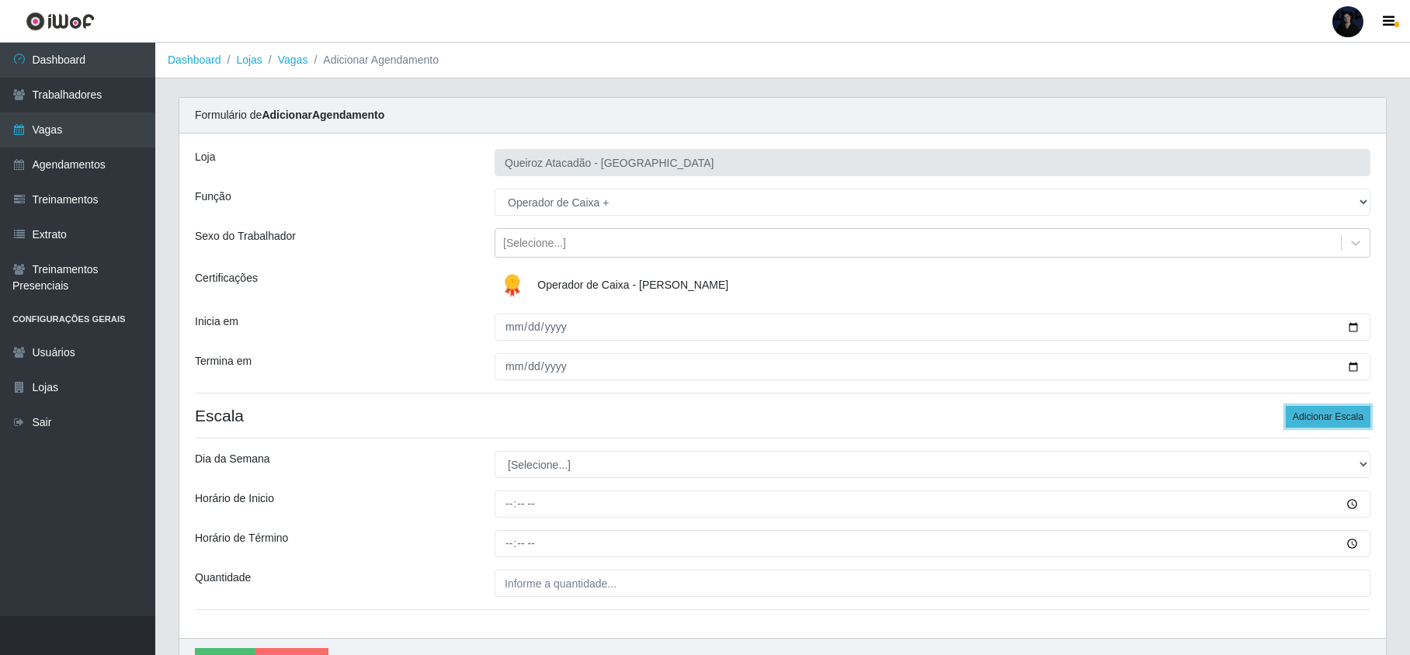
click at [1339, 422] on button "Adicionar Escala" at bounding box center [1328, 417] width 85 height 22
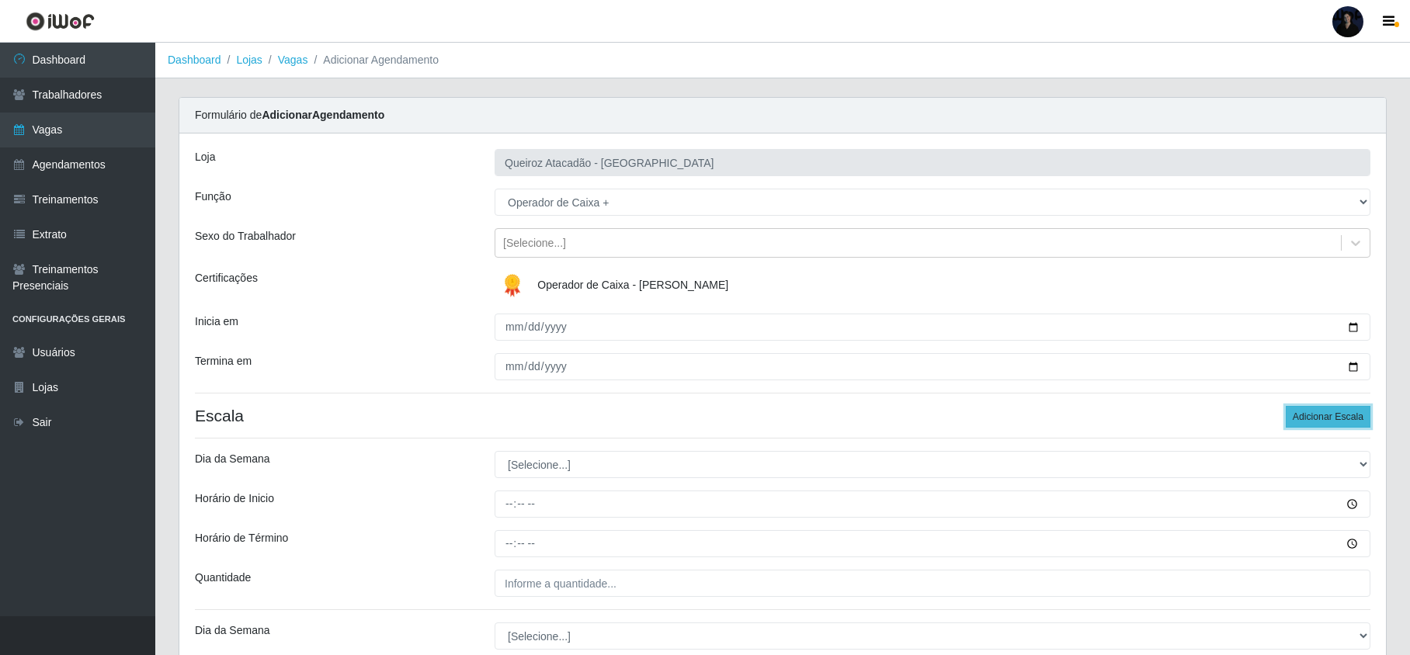
click at [1339, 422] on button "Adicionar Escala" at bounding box center [1328, 417] width 85 height 22
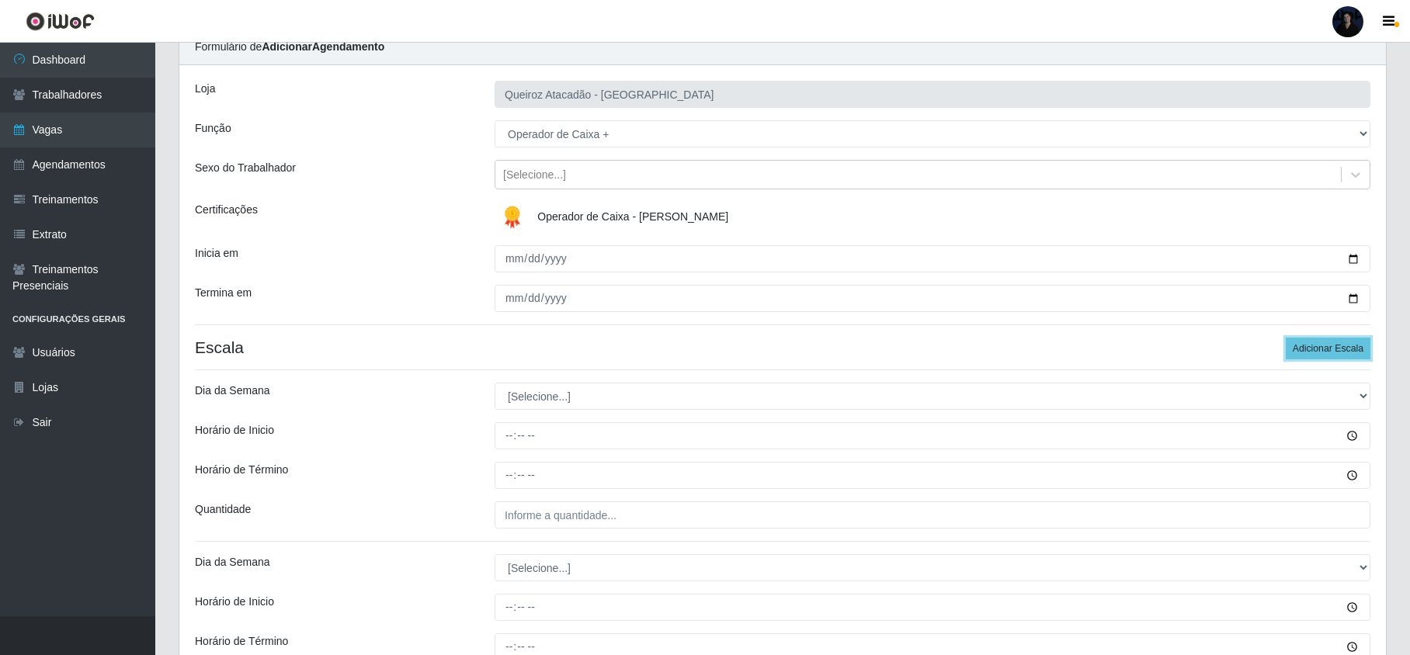
scroll to position [103, 0]
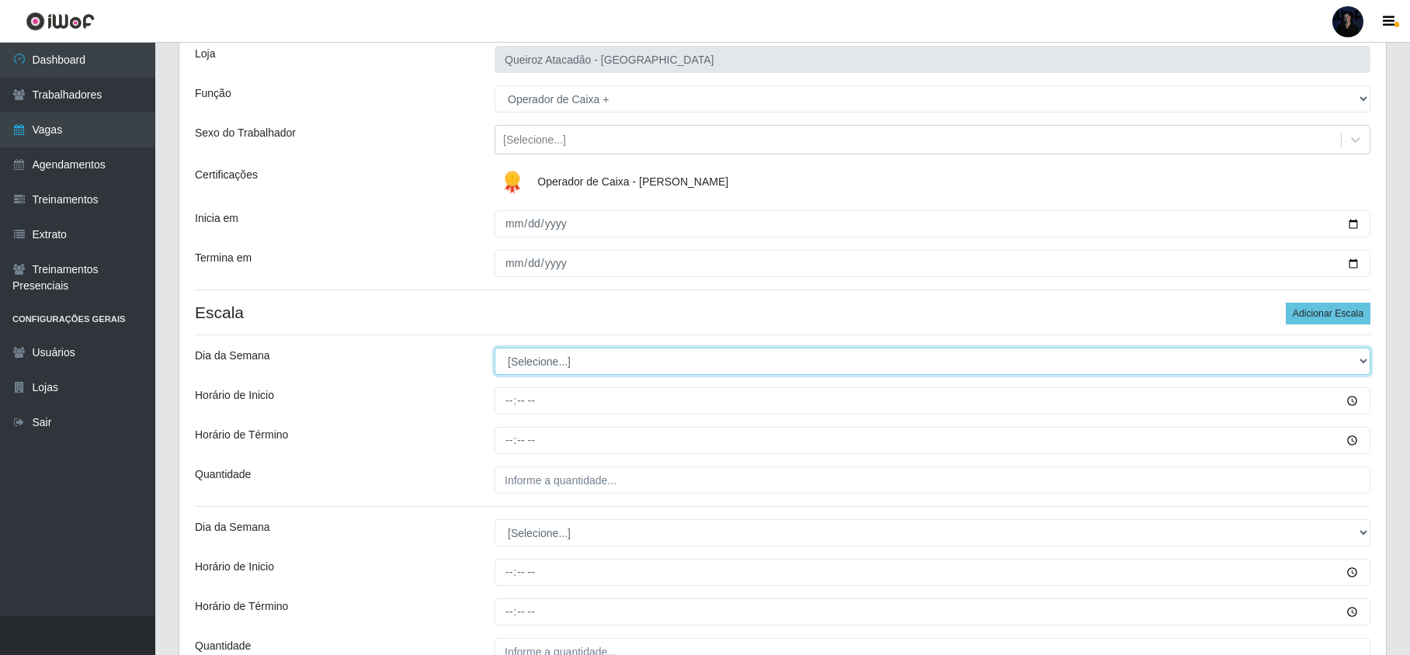
click at [520, 364] on select "[Selecione...] Segunda Terça Quarta Quinta Sexta Sábado Domingo" at bounding box center [933, 361] width 876 height 27
click at [495, 349] on select "[Selecione...] Segunda Terça Quarta Quinta Sexta Sábado Domingo" at bounding box center [933, 361] width 876 height 27
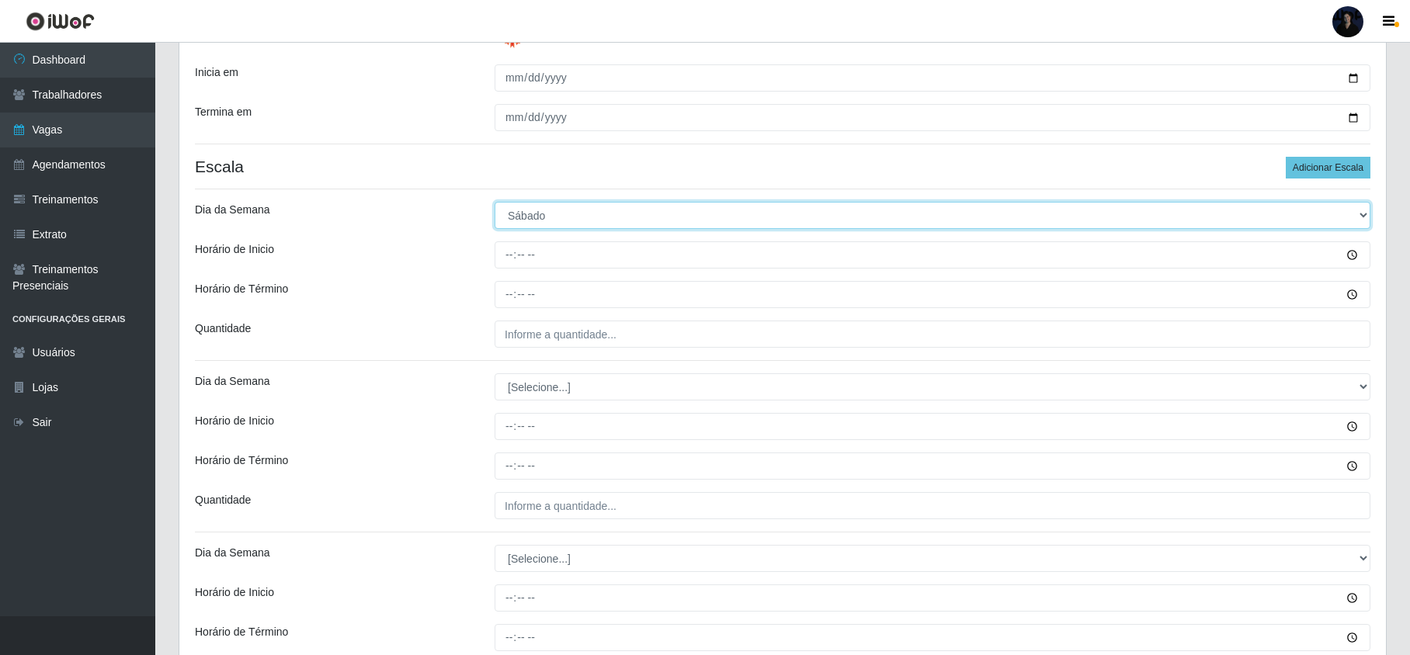
scroll to position [311, 0]
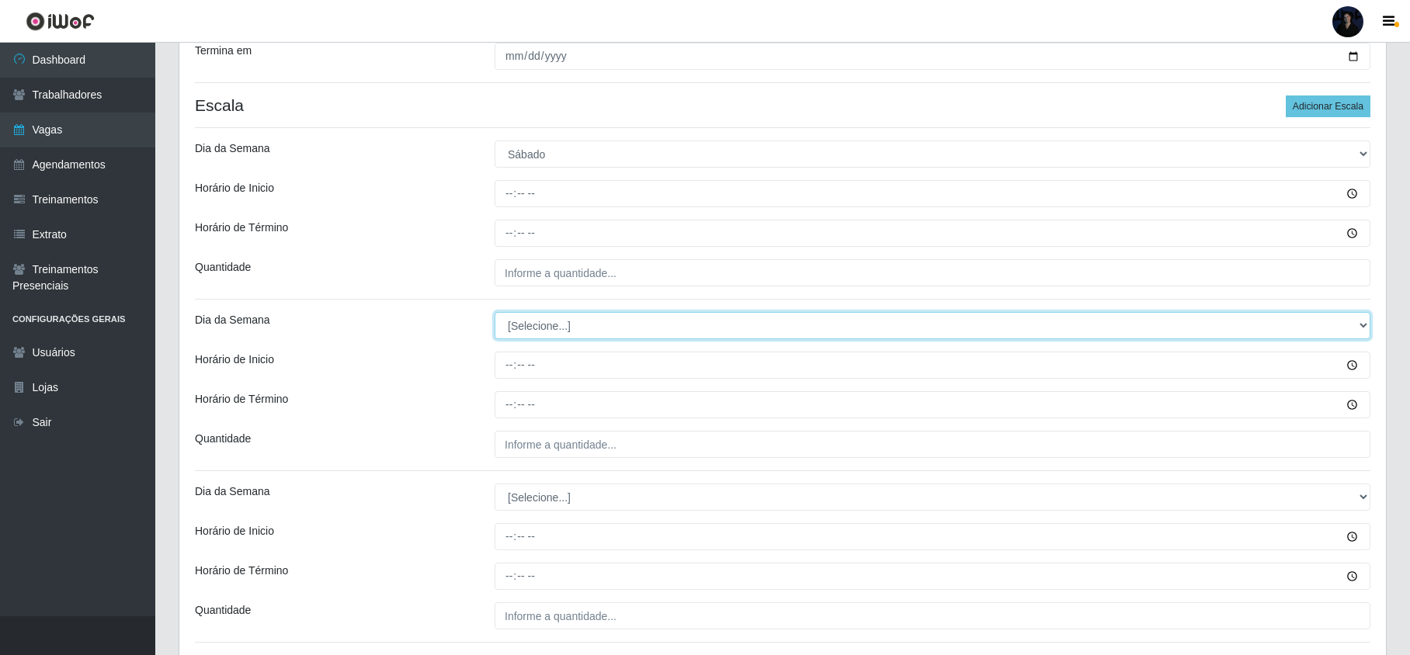
click at [523, 328] on select "[Selecione...] Segunda Terça Quarta Quinta Sexta Sábado Domingo" at bounding box center [933, 325] width 876 height 27
click at [495, 314] on select "[Selecione...] Segunda Terça Quarta Quinta Sexta Sábado Domingo" at bounding box center [933, 325] width 876 height 27
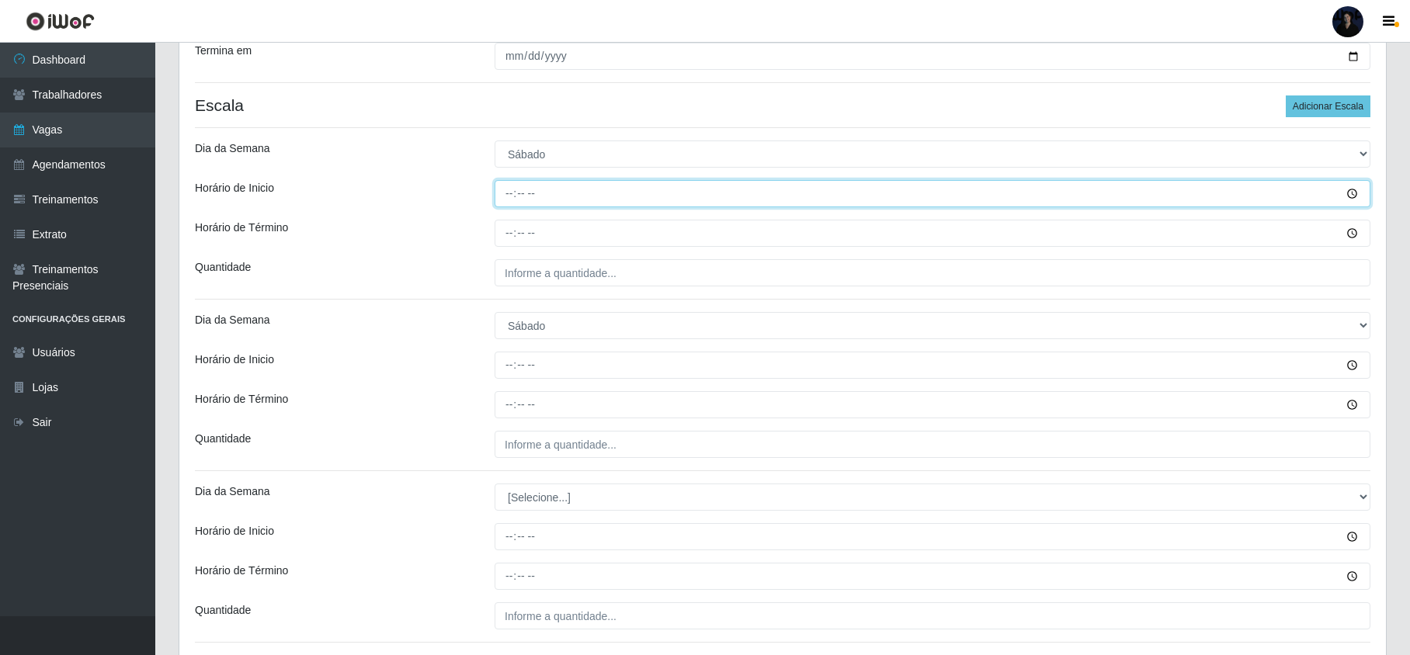
click at [502, 203] on input "Horário de Inicio" at bounding box center [933, 193] width 876 height 27
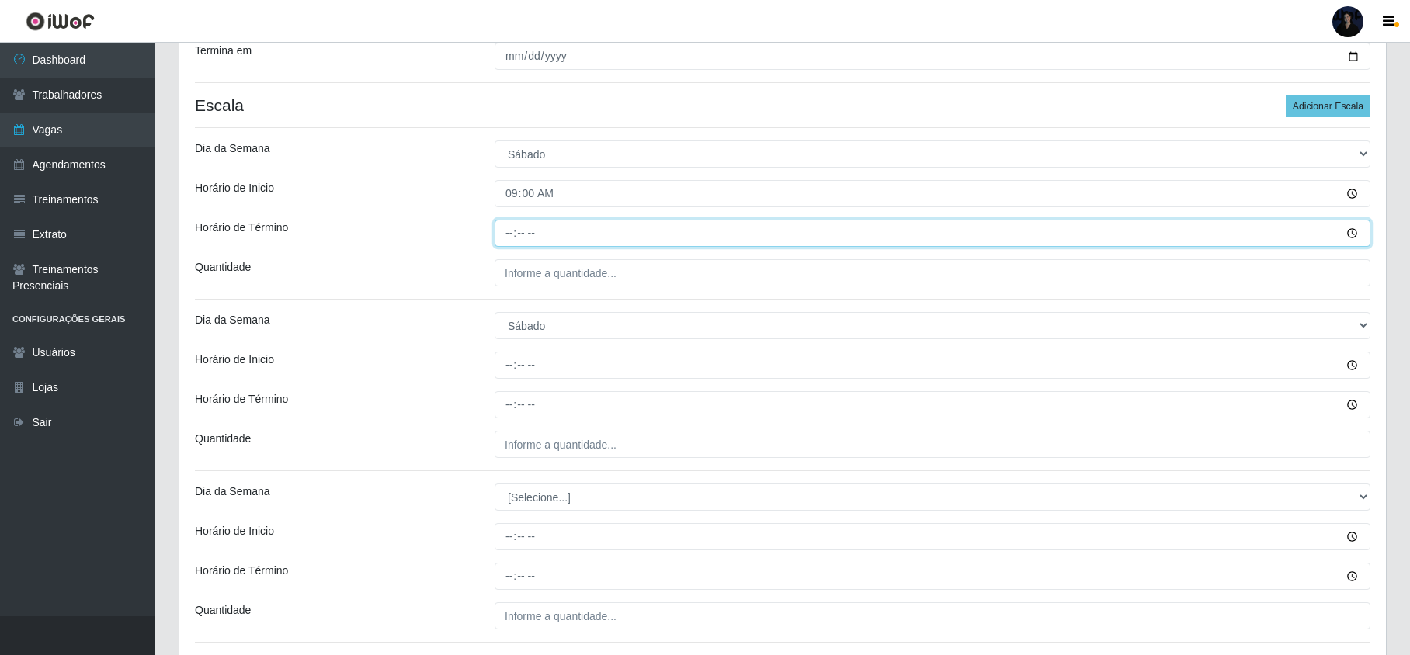
click at [507, 244] on input "Horário de Término" at bounding box center [933, 233] width 876 height 27
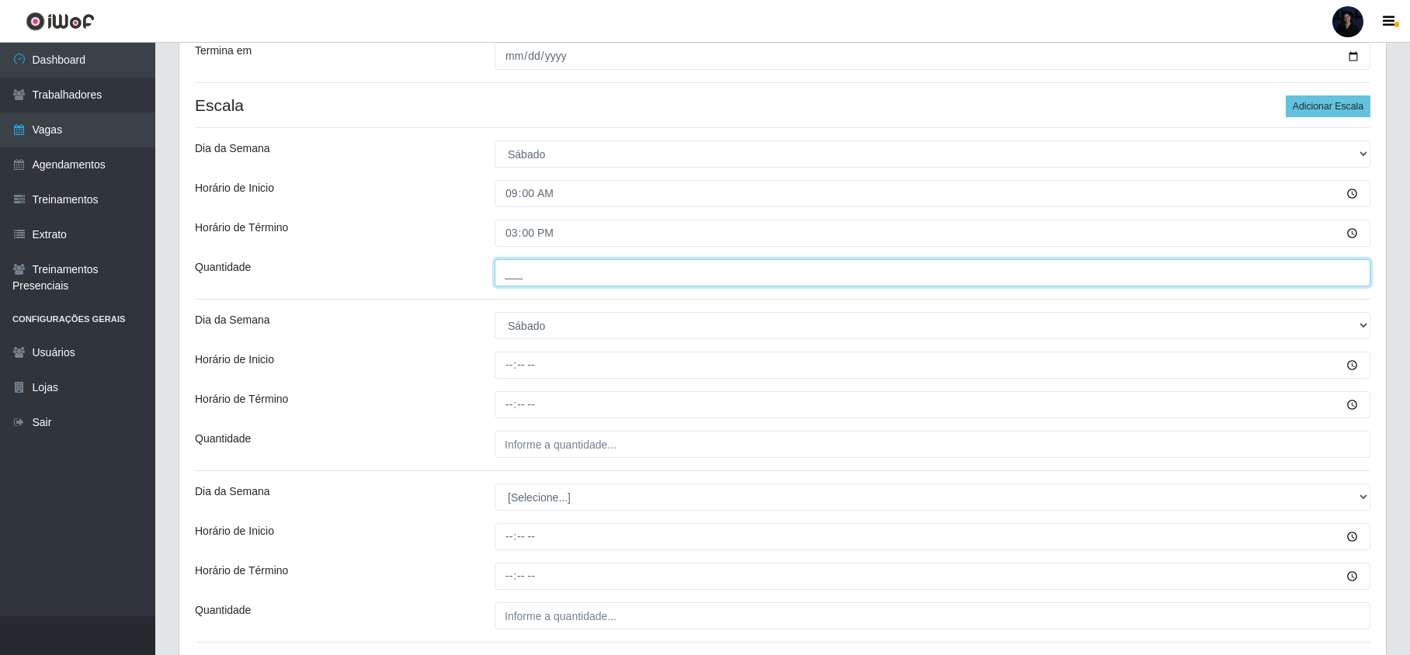
click at [519, 284] on input "___" at bounding box center [933, 272] width 876 height 27
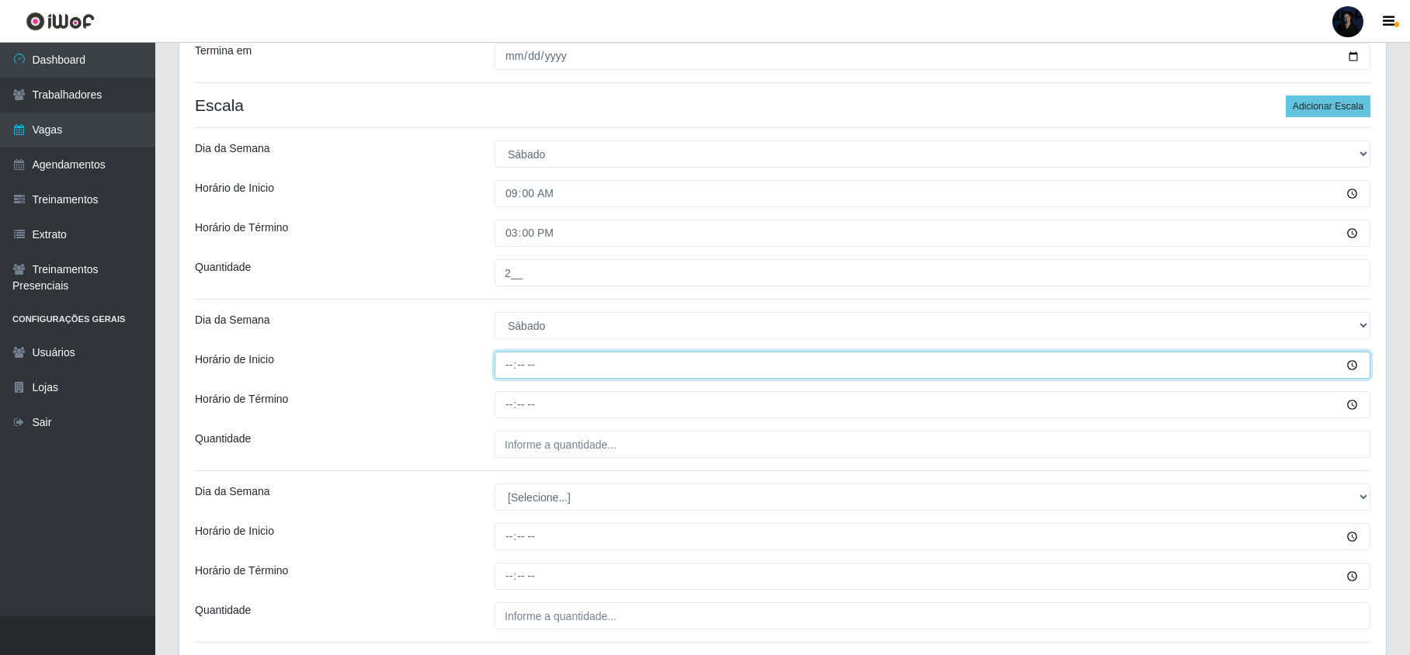
click at [512, 365] on input "Horário de Inicio" at bounding box center [933, 365] width 876 height 27
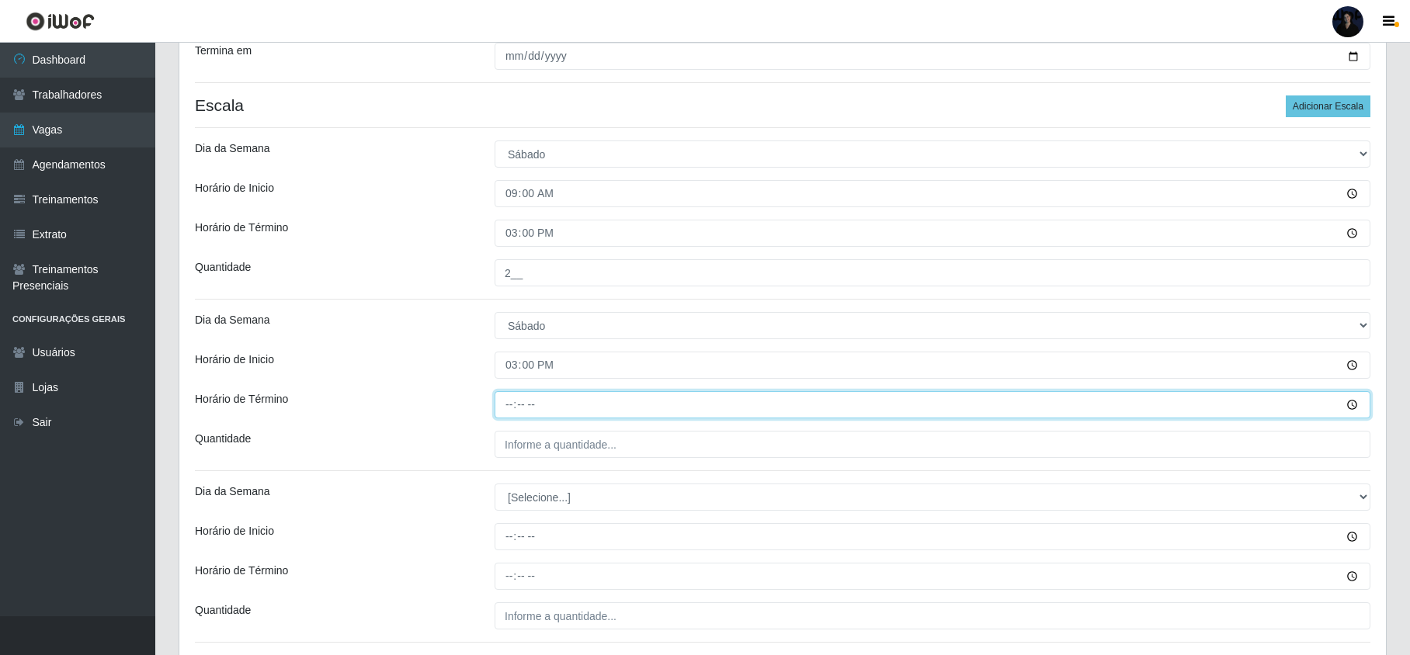
click at [507, 394] on input "Horário de Término" at bounding box center [933, 404] width 876 height 27
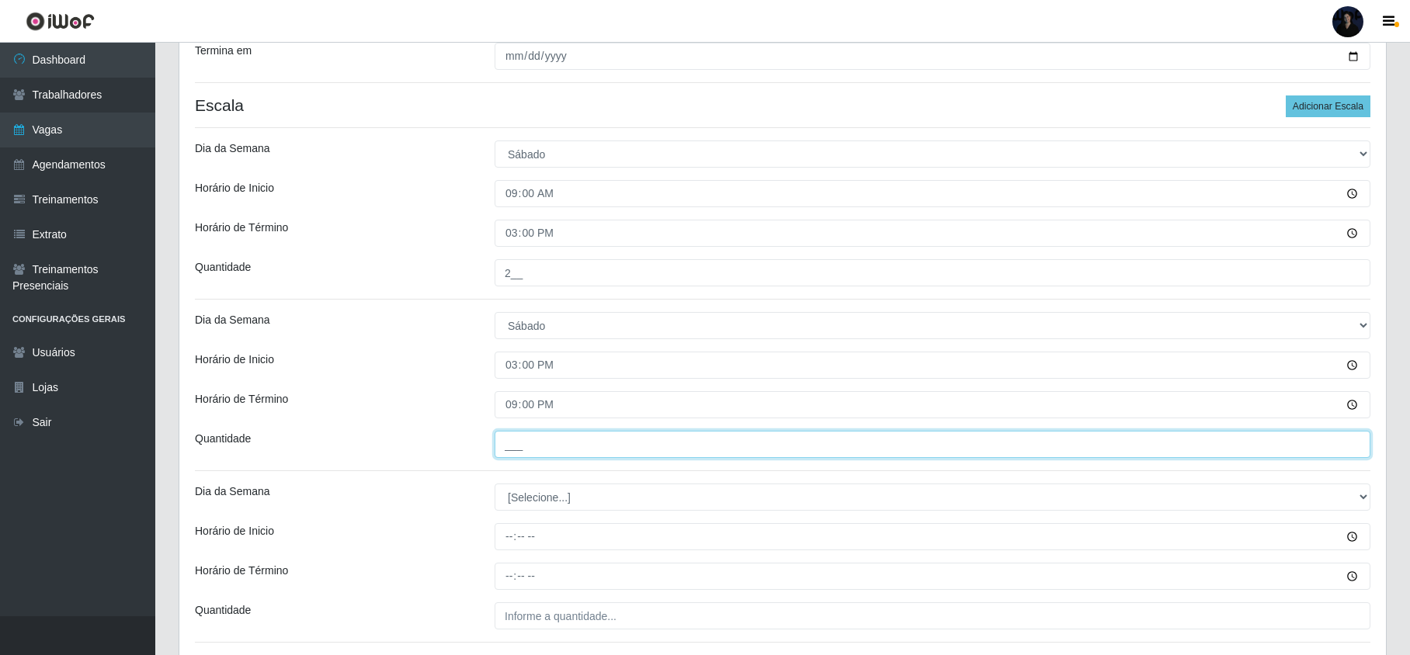
click at [520, 444] on input "___" at bounding box center [933, 444] width 876 height 27
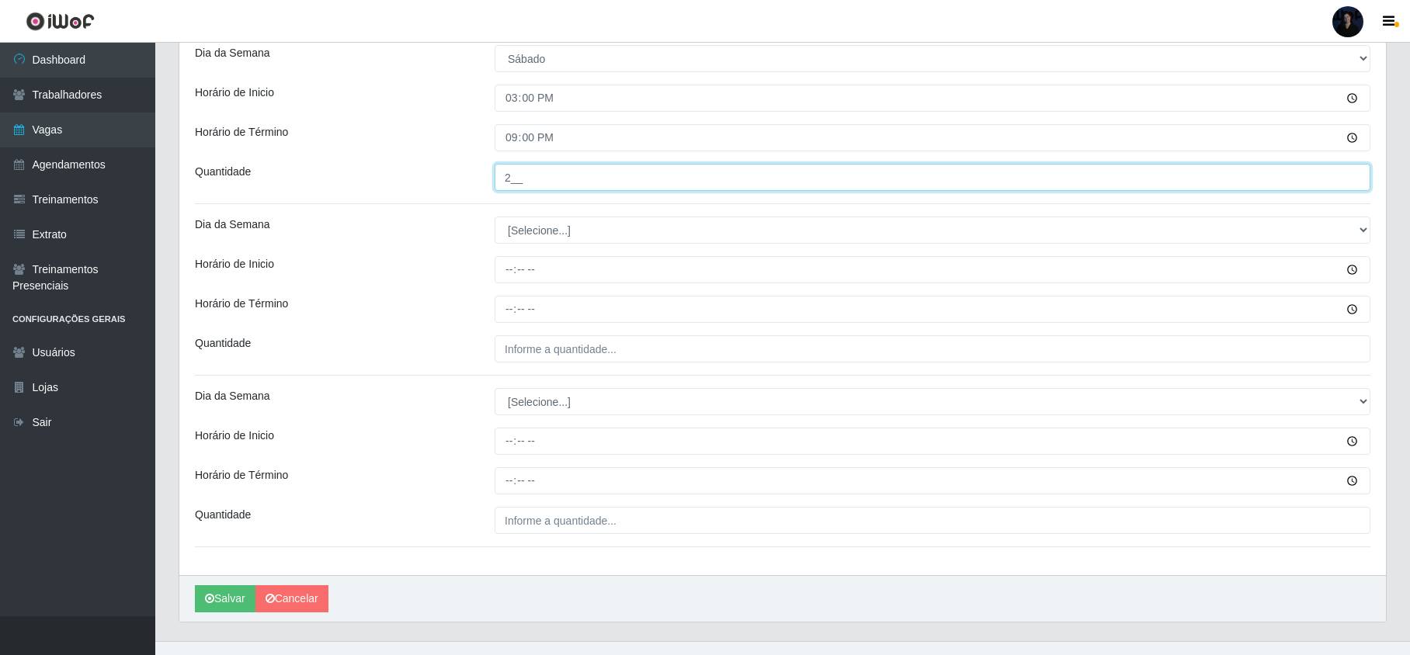
scroll to position [606, 0]
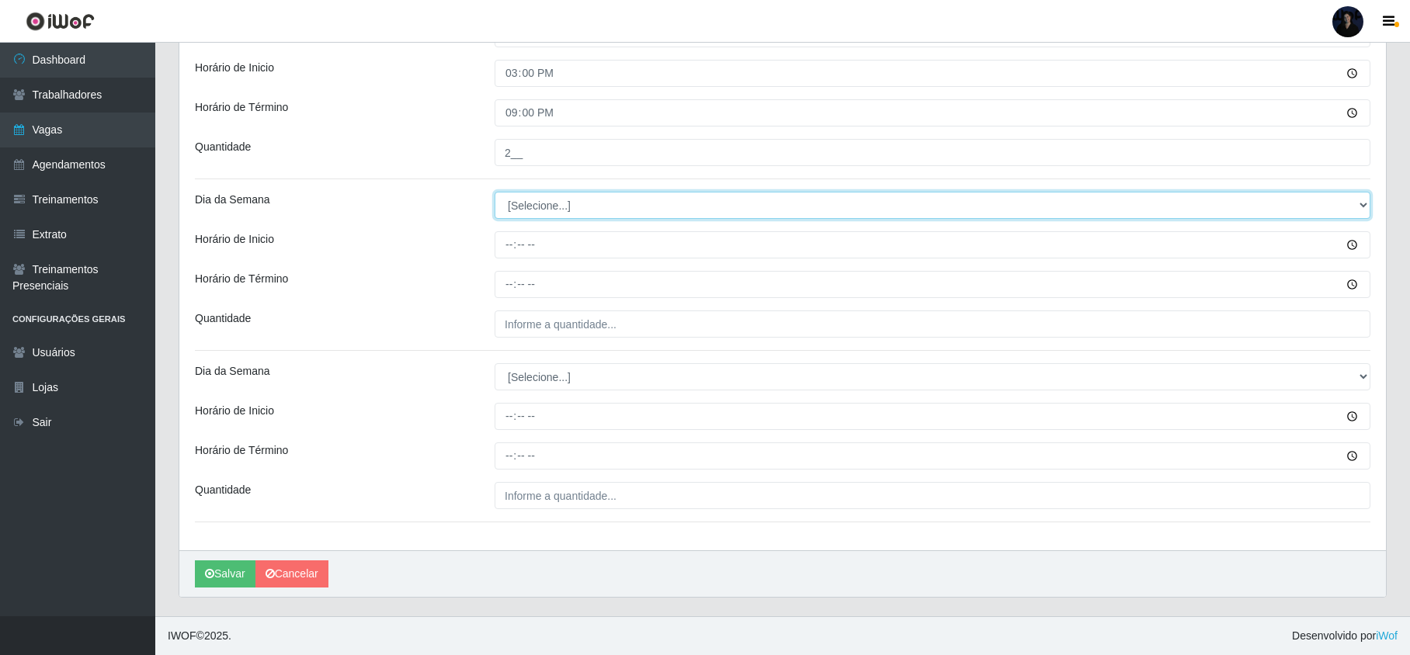
click at [508, 205] on select "[Selecione...] Segunda Terça Quarta Quinta Sexta Sábado Domingo" at bounding box center [933, 205] width 876 height 27
click at [495, 192] on select "[Selecione...] Segunda Terça Quarta Quinta Sexta Sábado Domingo" at bounding box center [933, 205] width 876 height 27
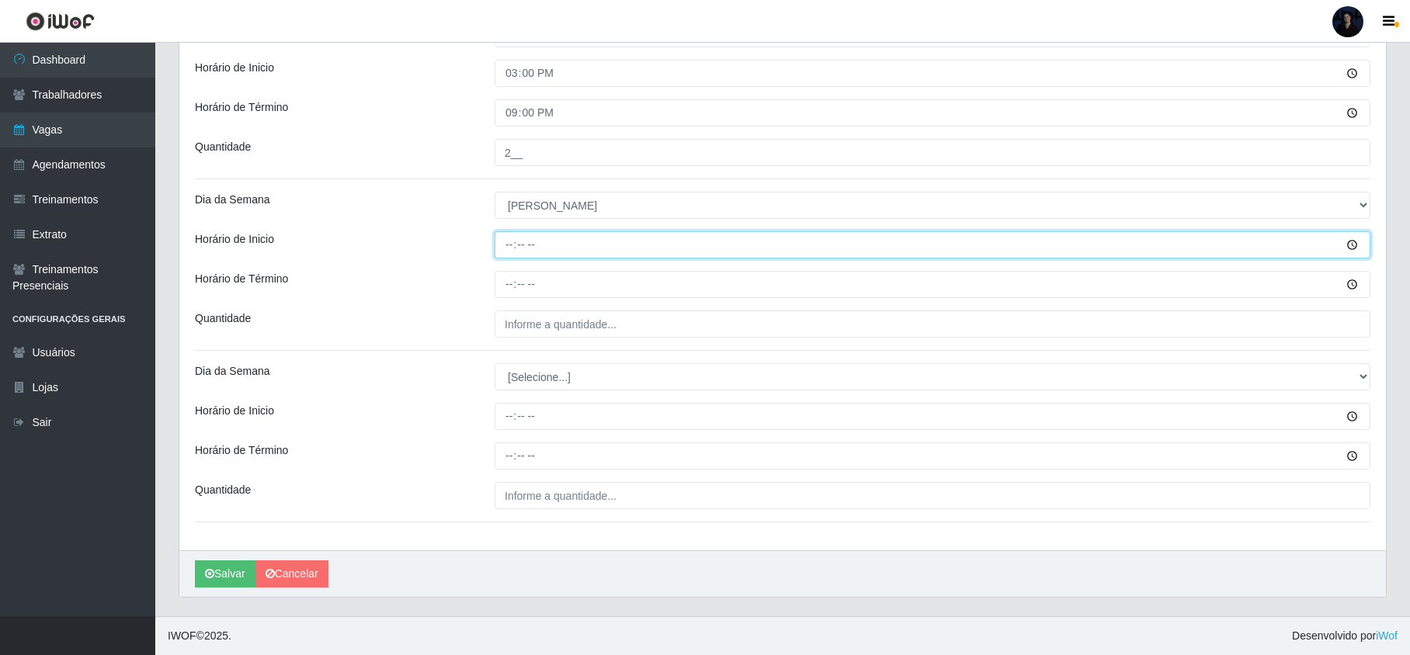
click at [499, 233] on input "Horário de Inicio" at bounding box center [933, 244] width 876 height 27
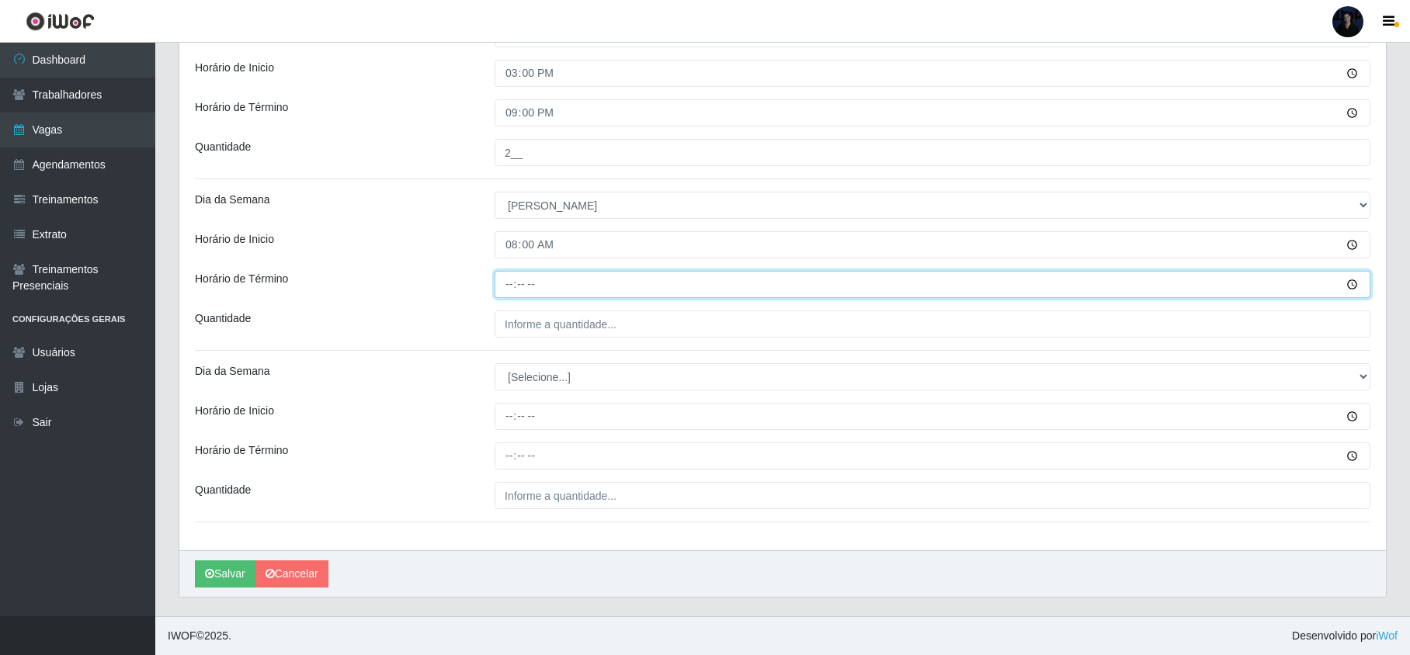
click at [514, 274] on input "Horário de Término" at bounding box center [933, 284] width 876 height 27
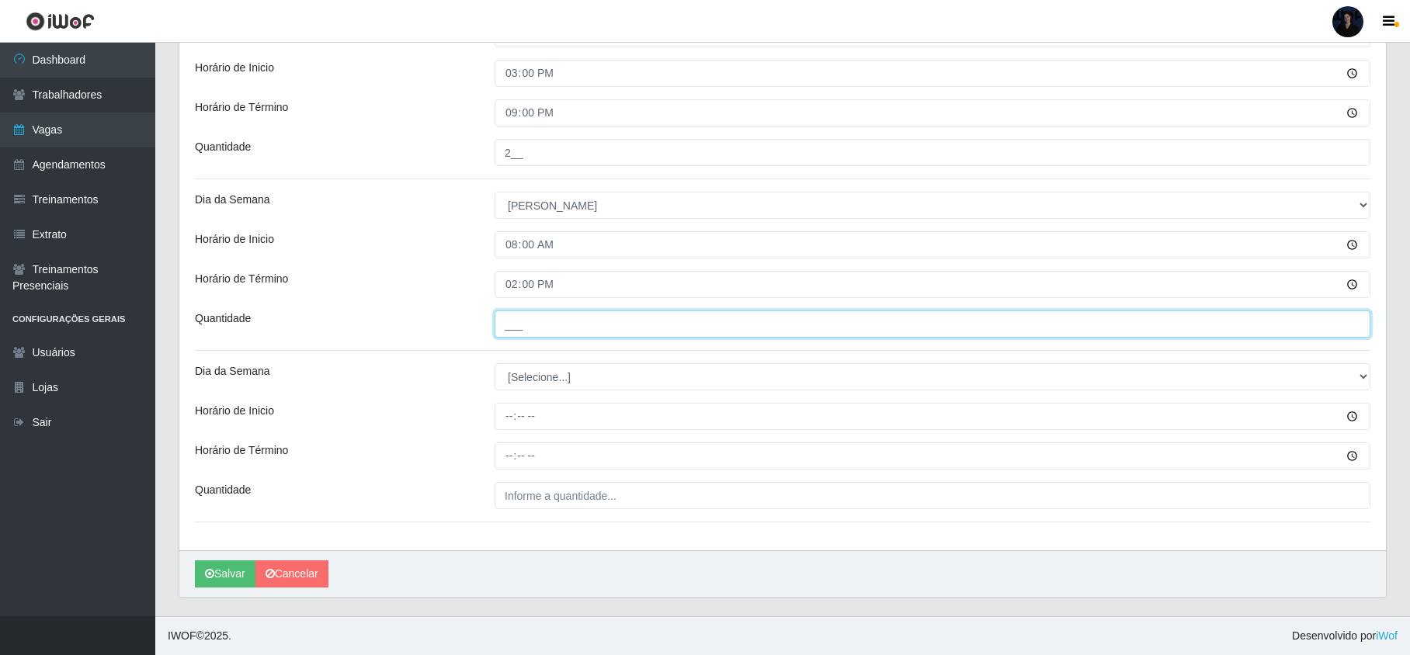
click at [511, 311] on input "___" at bounding box center [933, 324] width 876 height 27
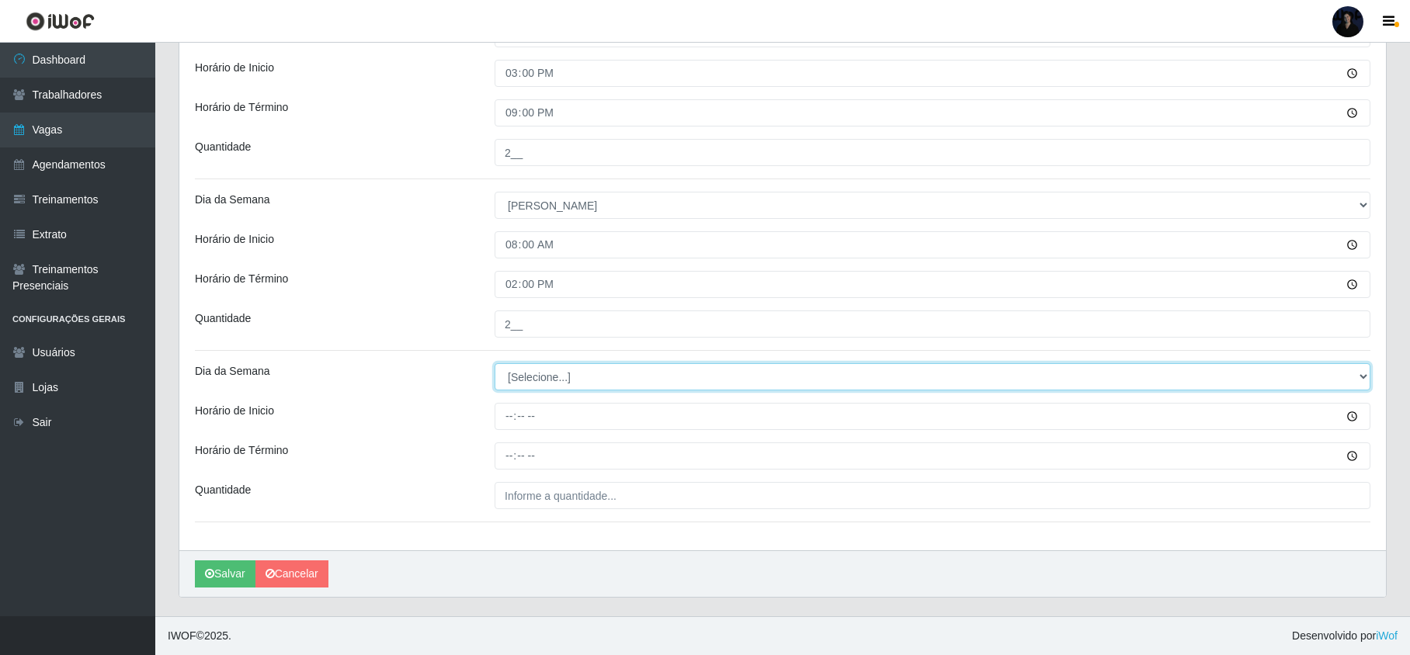
drag, startPoint x: 582, startPoint y: 380, endPoint x: 575, endPoint y: 387, distance: 9.4
click at [582, 380] on select "[Selecione...] Segunda Terça Quarta Quinta Sexta Sábado Domingo" at bounding box center [933, 376] width 876 height 27
click at [495, 363] on select "[Selecione...] Segunda Terça Quarta Quinta Sexta Sábado Domingo" at bounding box center [933, 376] width 876 height 27
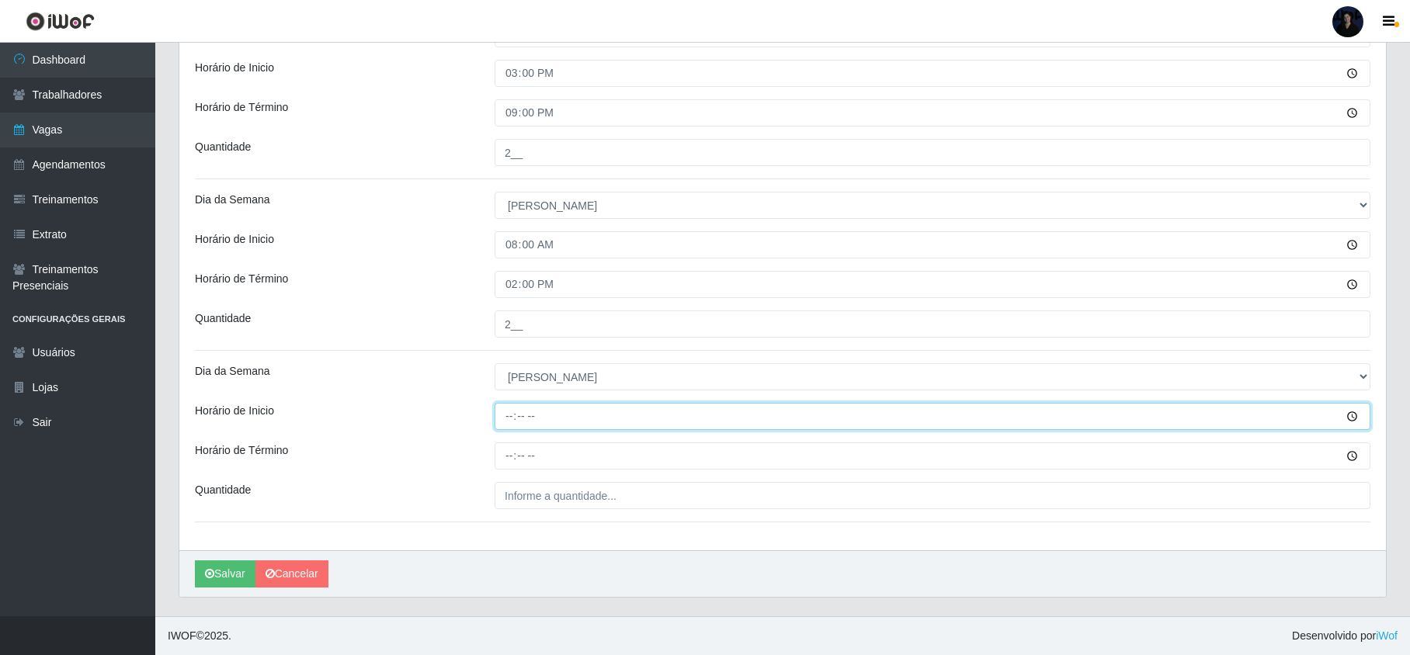
click at [512, 417] on input "Horário de Inicio" at bounding box center [933, 416] width 876 height 27
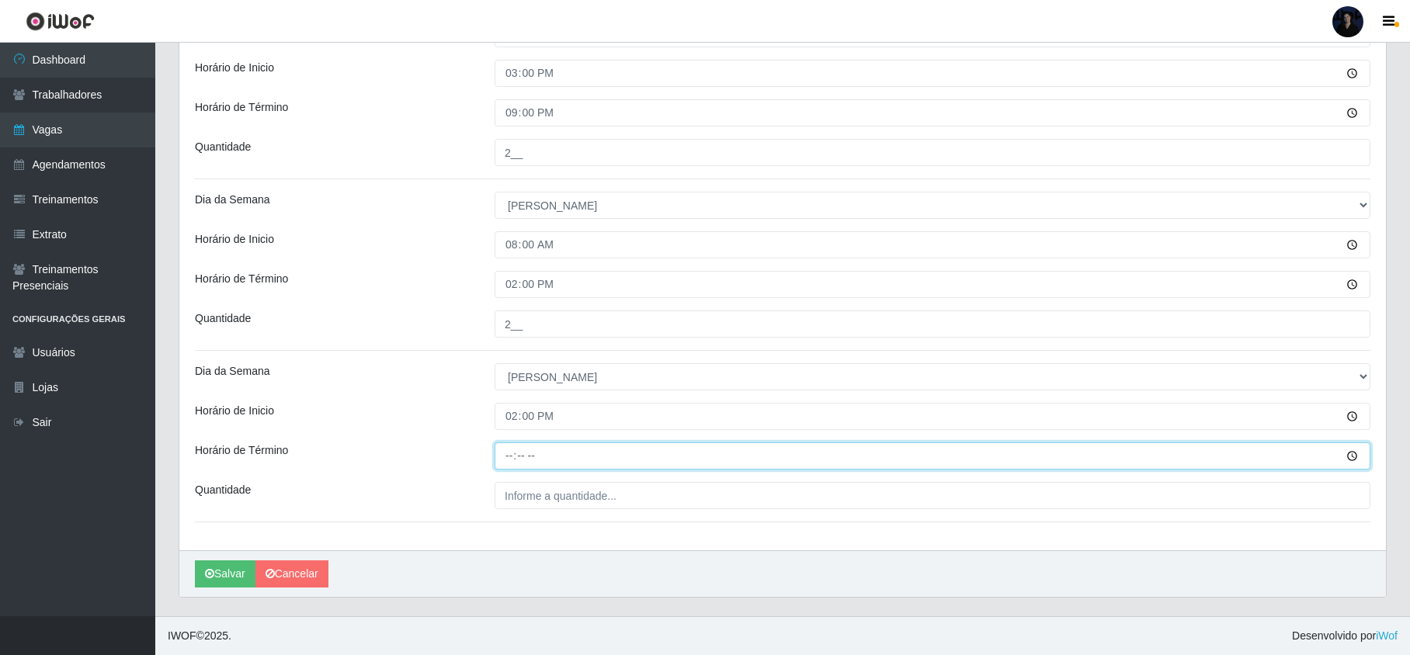
click at [506, 455] on input "Horário de Término" at bounding box center [933, 456] width 876 height 27
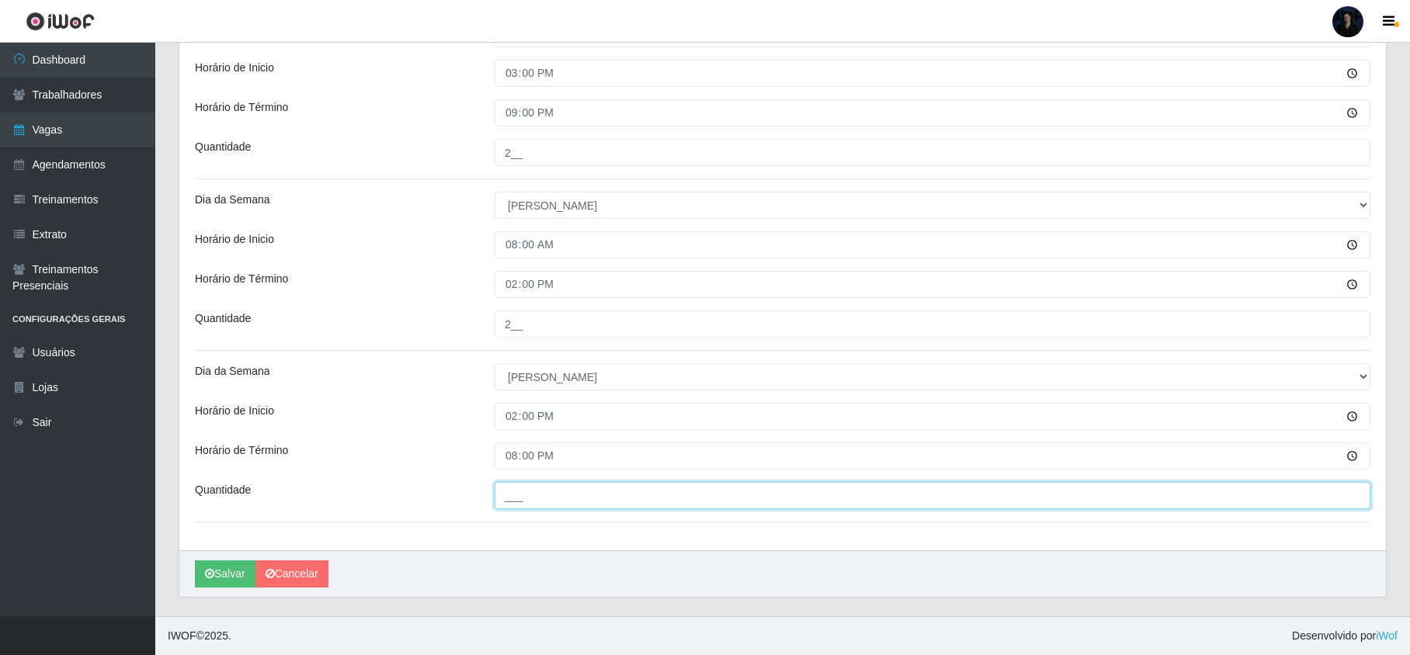
click at [512, 492] on input "___" at bounding box center [933, 495] width 876 height 27
click at [218, 567] on button "Salvar" at bounding box center [225, 574] width 61 height 27
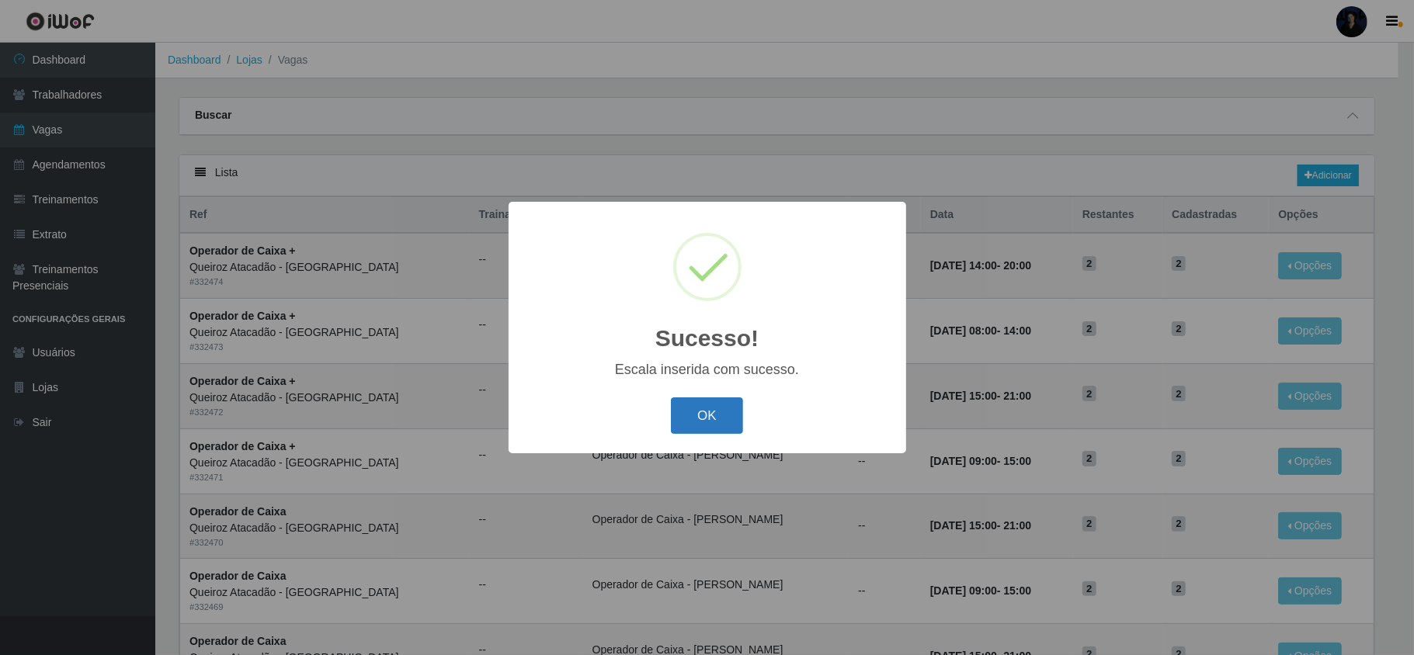
click at [697, 418] on button "OK" at bounding box center [707, 416] width 72 height 36
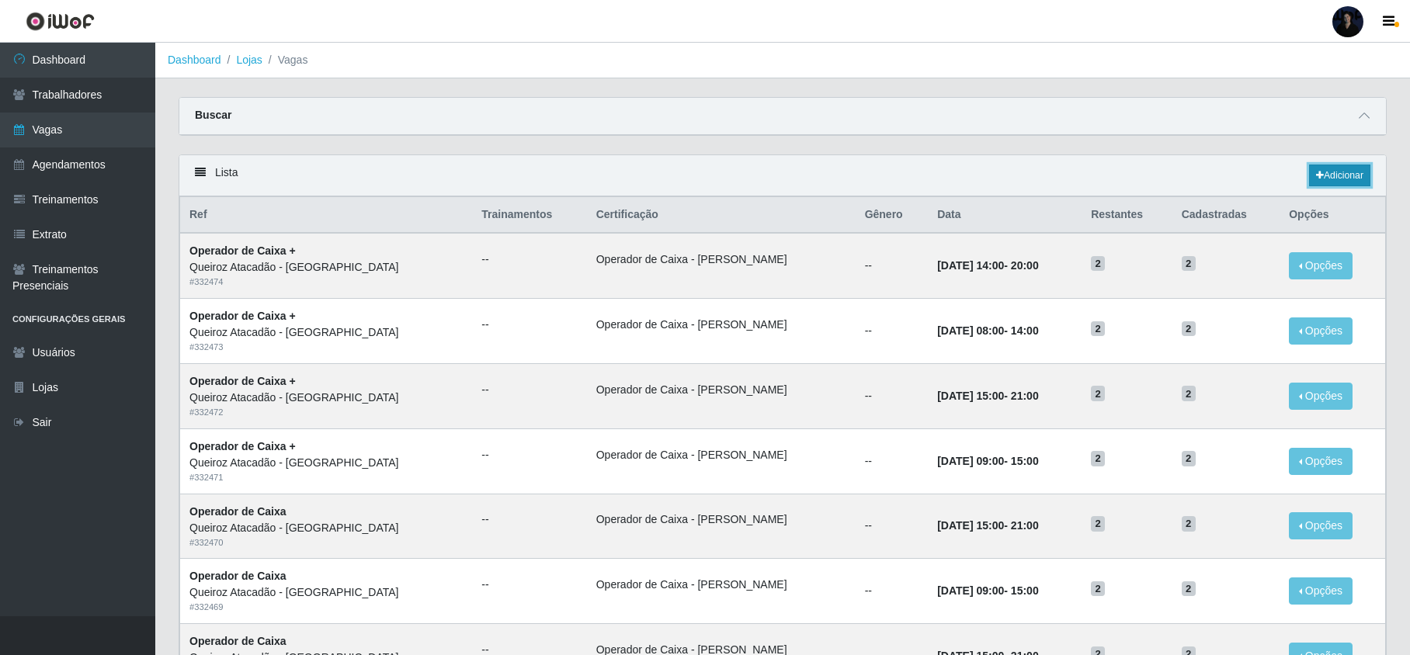
click at [1343, 175] on link "Adicionar" at bounding box center [1339, 176] width 61 height 22
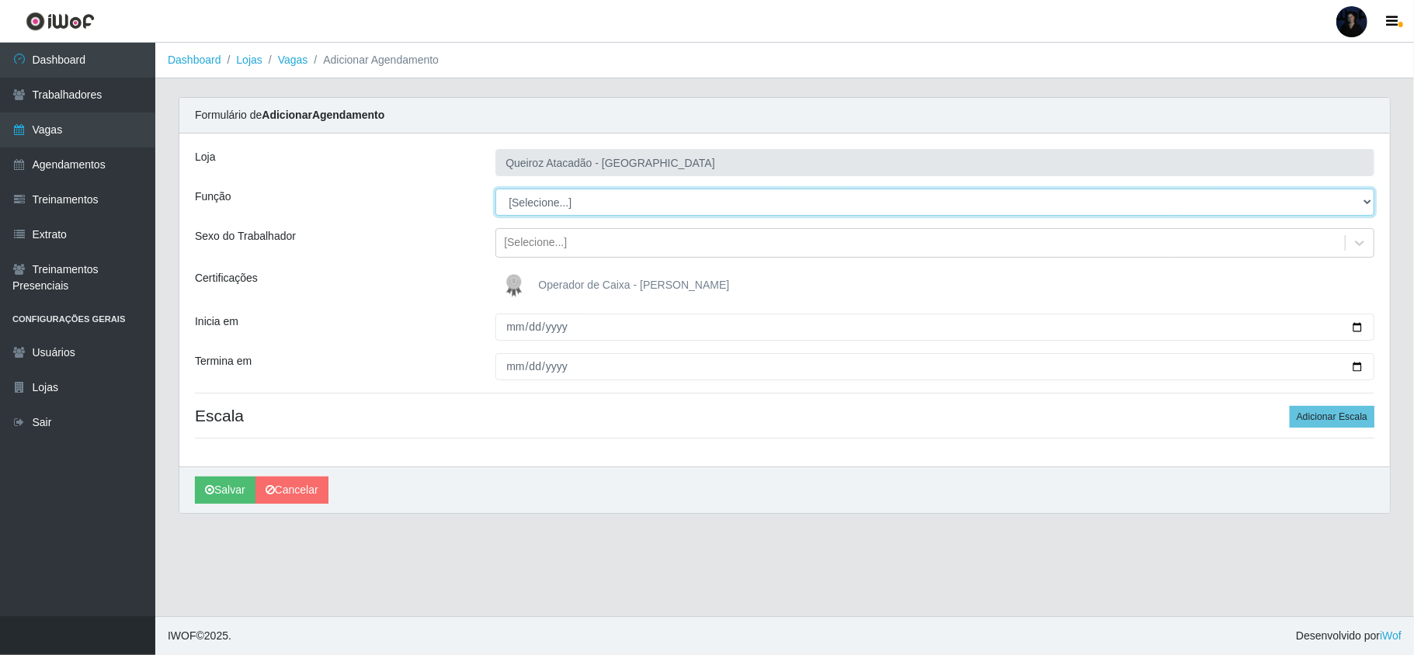
click at [547, 205] on select "[Selecione...] Embalador Embalador + Embalador ++ Operador de Caixa Operador de…" at bounding box center [934, 202] width 879 height 27
click at [495, 189] on select "[Selecione...] Embalador Embalador + Embalador ++ Operador de Caixa Operador de…" at bounding box center [934, 202] width 879 height 27
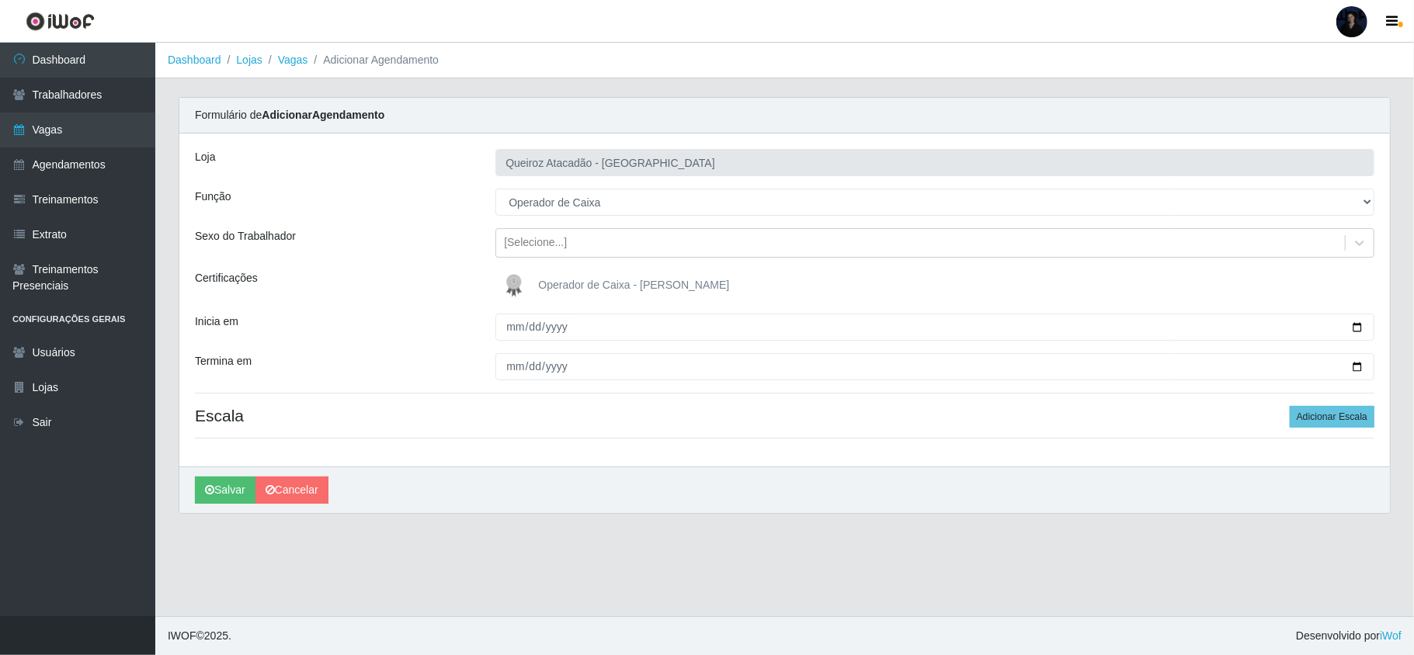
click at [517, 289] on img at bounding box center [517, 285] width 37 height 31
click at [0, 0] on input "Operador de Caixa - [PERSON_NAME]" at bounding box center [0, 0] width 0 height 0
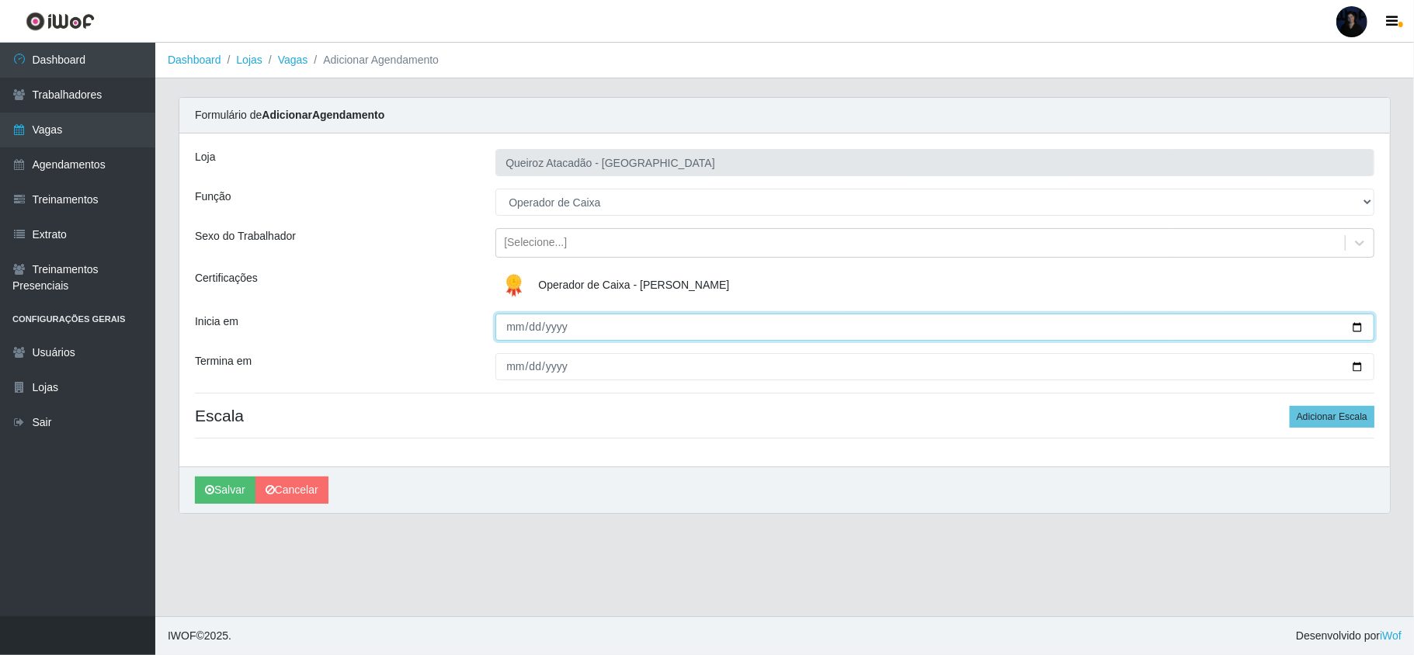
click at [516, 327] on input "Inicia em" at bounding box center [934, 327] width 879 height 27
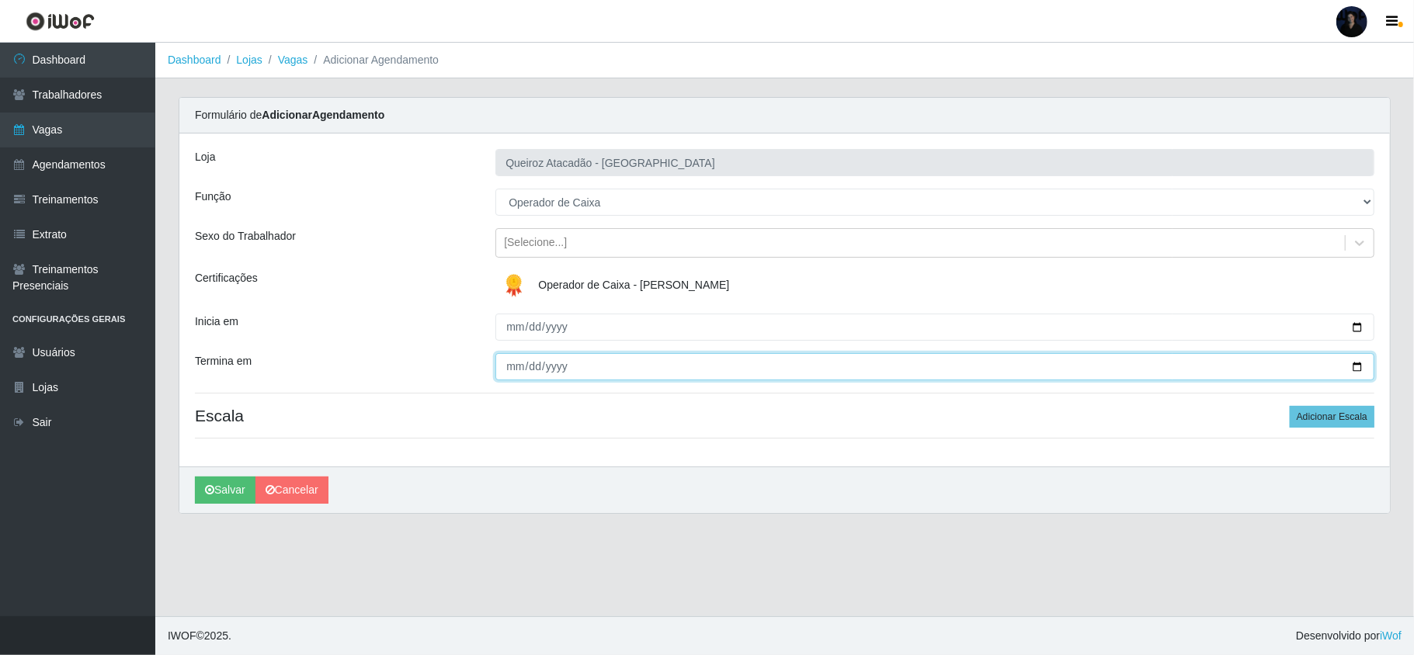
click at [508, 364] on input "Termina em" at bounding box center [934, 366] width 879 height 27
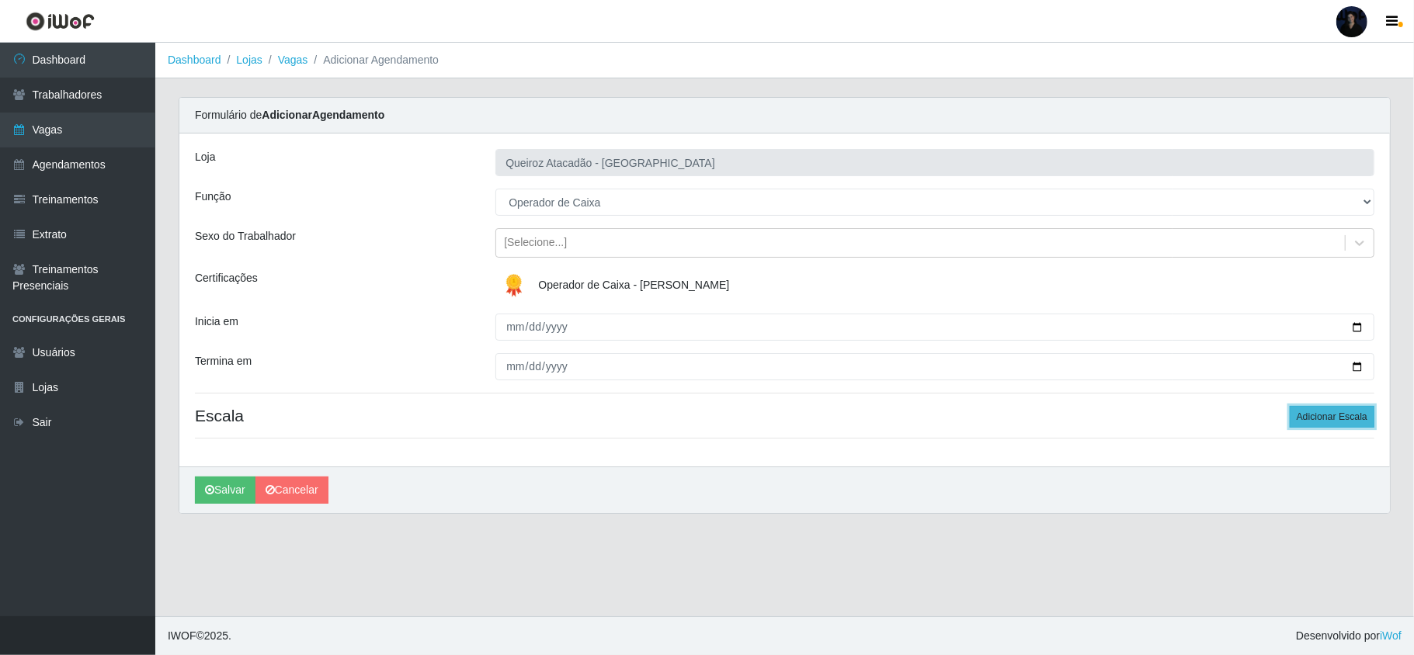
click at [1312, 418] on button "Adicionar Escala" at bounding box center [1332, 417] width 85 height 22
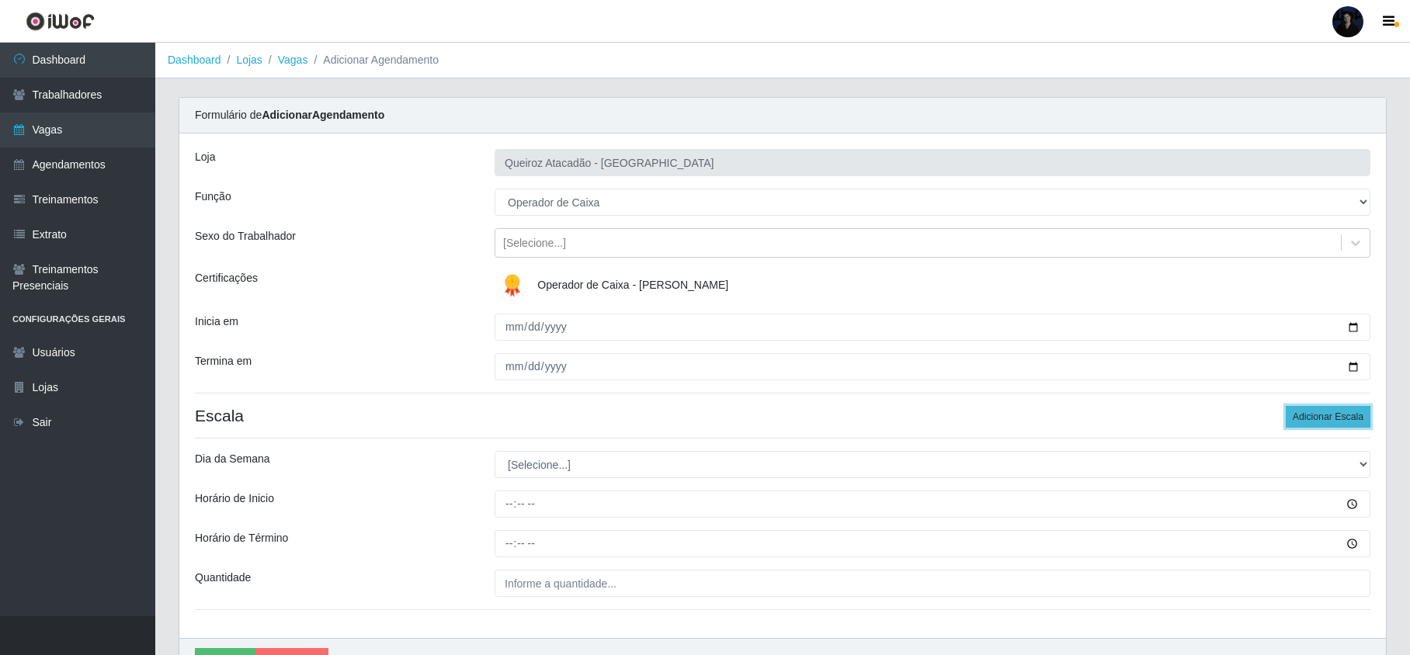
click at [1315, 417] on button "Adicionar Escala" at bounding box center [1328, 417] width 85 height 22
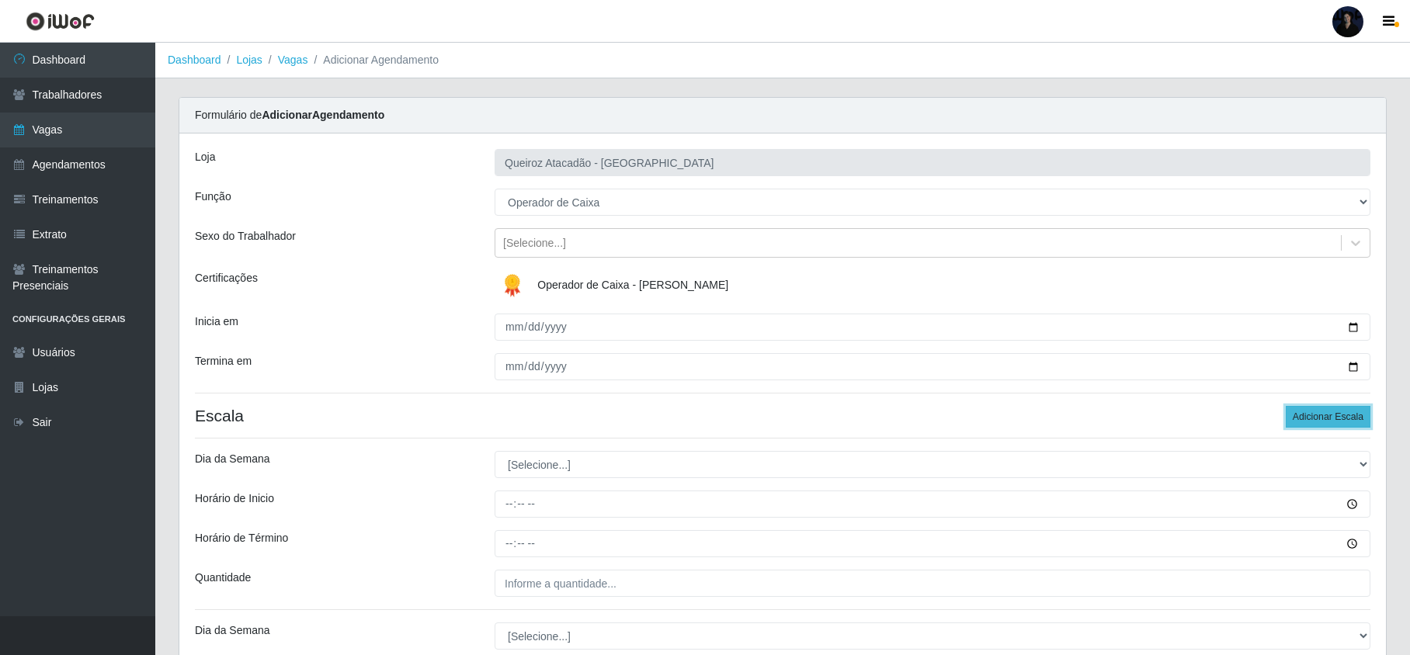
click at [1315, 417] on button "Adicionar Escala" at bounding box center [1328, 417] width 85 height 22
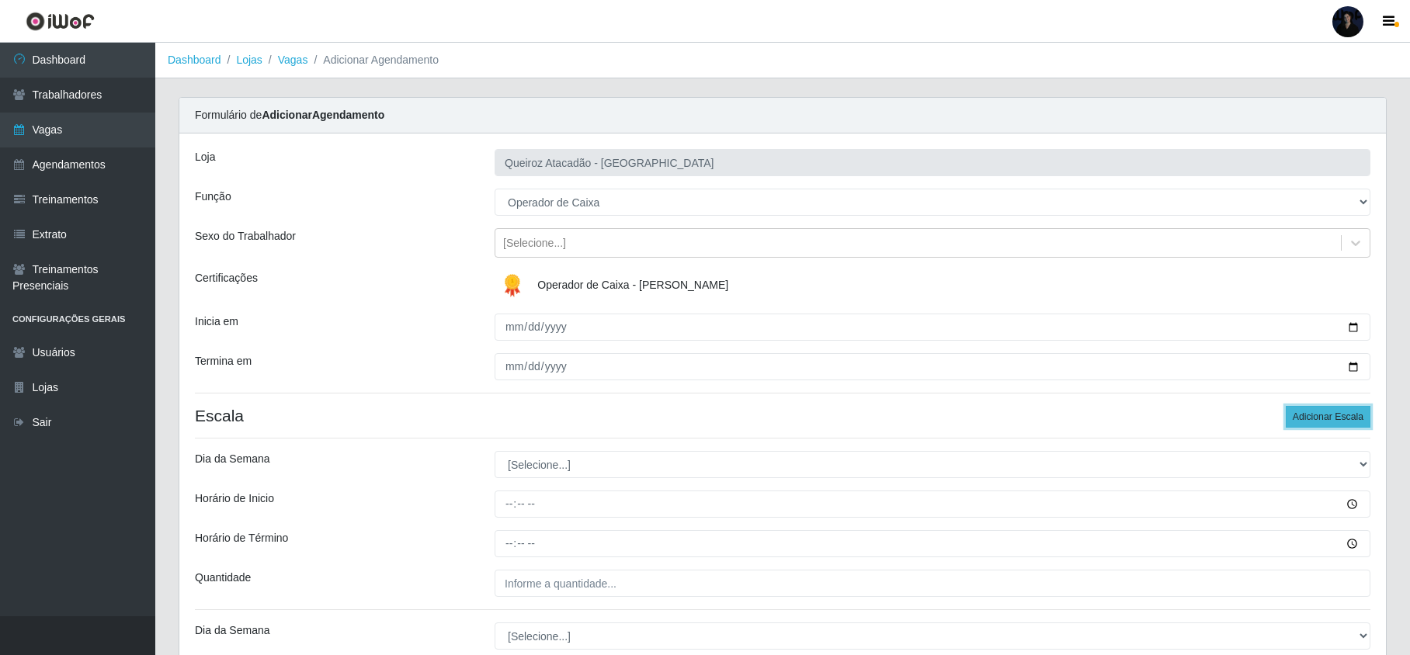
click at [1315, 417] on button "Adicionar Escala" at bounding box center [1328, 417] width 85 height 22
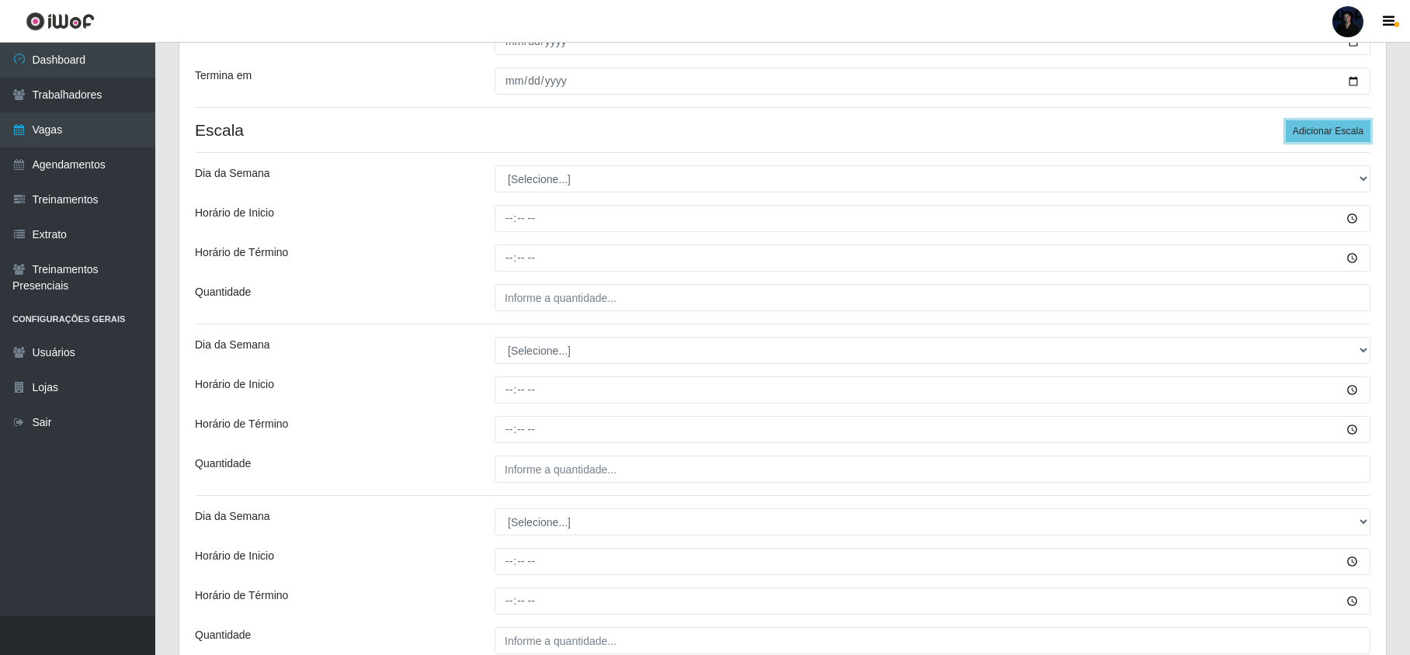
scroll to position [311, 0]
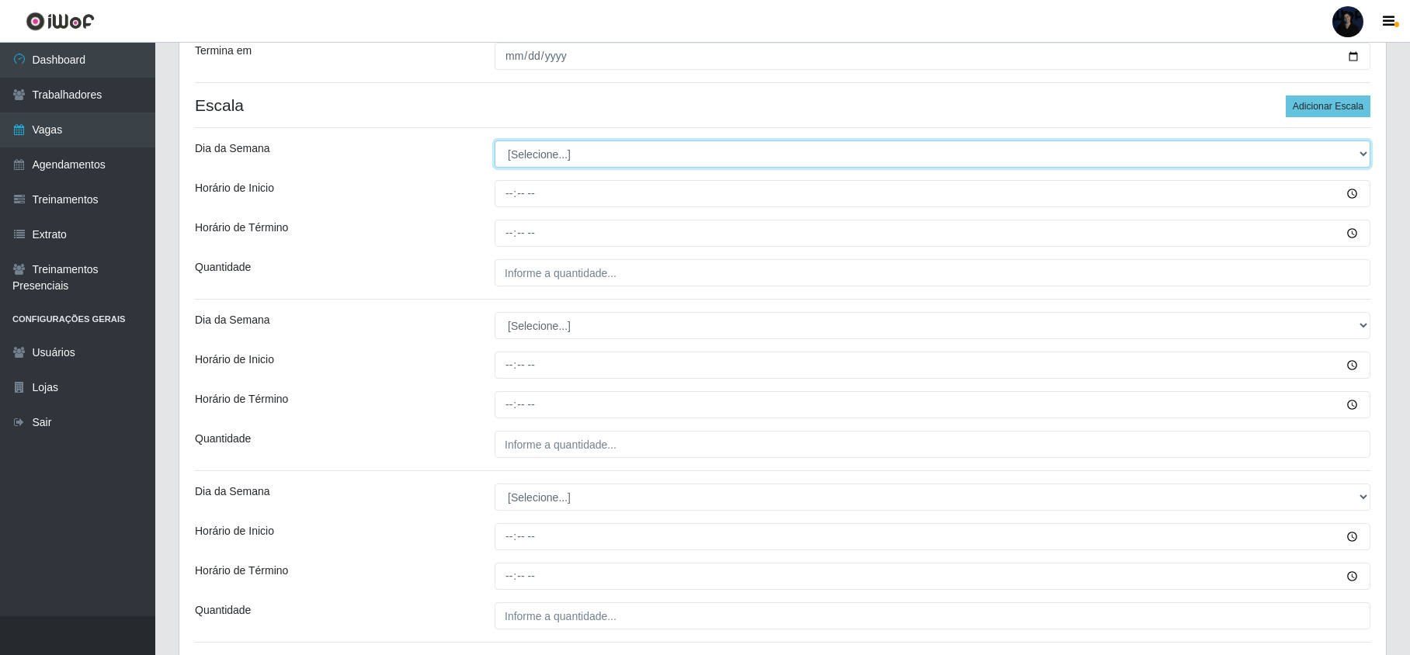
click at [526, 156] on select "[Selecione...] Segunda Terça Quarta Quinta Sexta Sábado Domingo" at bounding box center [933, 154] width 876 height 27
click at [495, 142] on select "[Selecione...] Segunda Terça Quarta Quinta Sexta Sábado Domingo" at bounding box center [933, 154] width 876 height 27
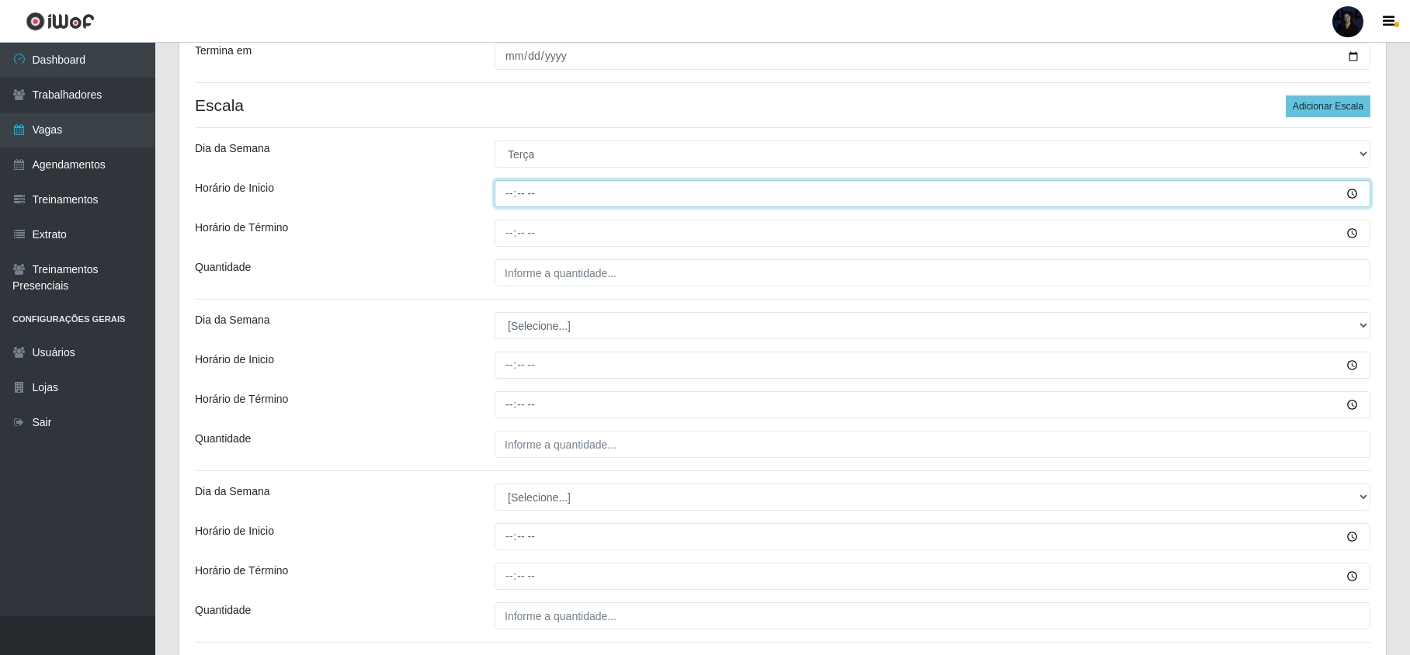
click at [510, 187] on input "Horário de Inicio" at bounding box center [933, 193] width 876 height 27
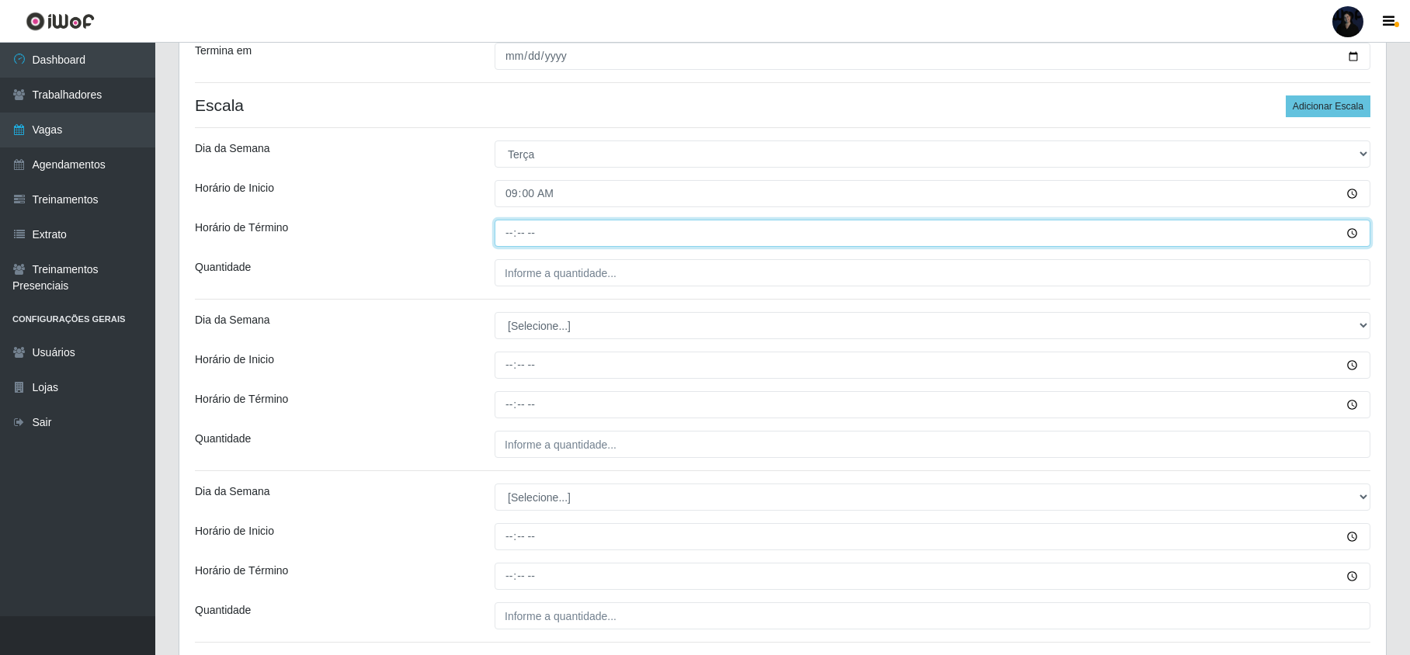
click at [506, 225] on input "Horário de Término" at bounding box center [933, 233] width 876 height 27
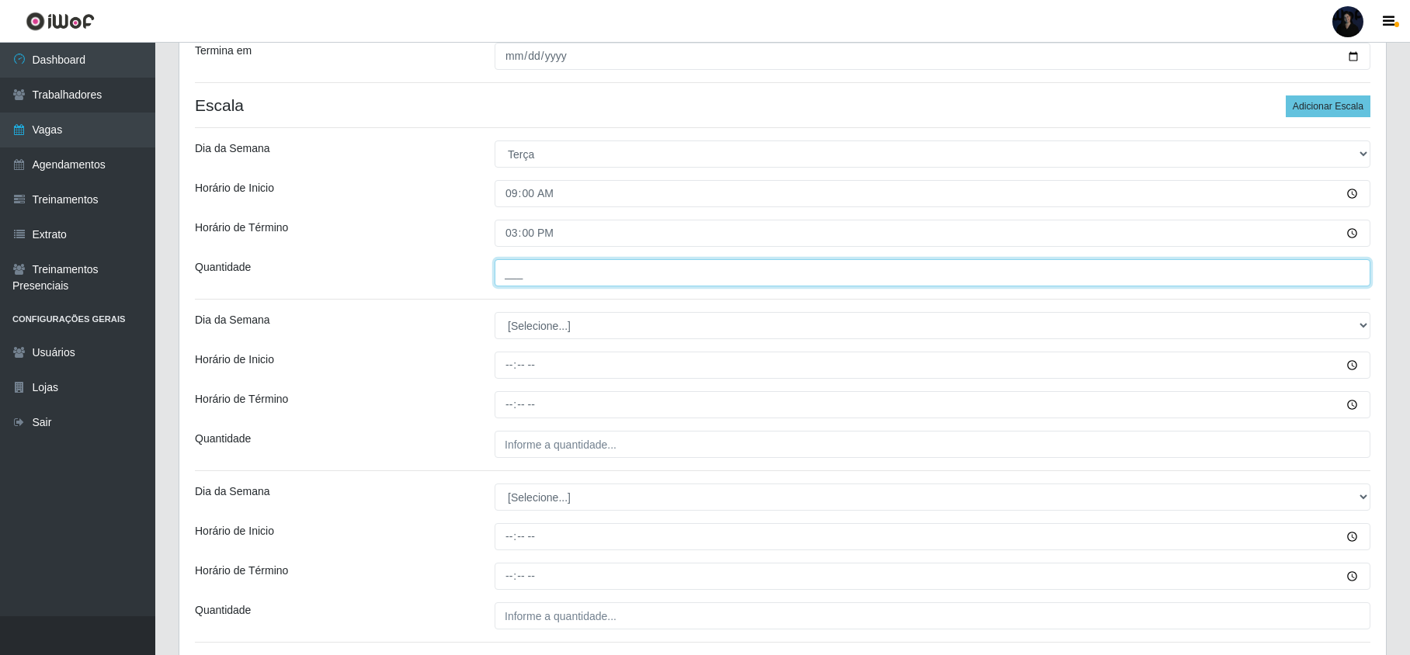
click at [505, 273] on input "___" at bounding box center [933, 272] width 876 height 27
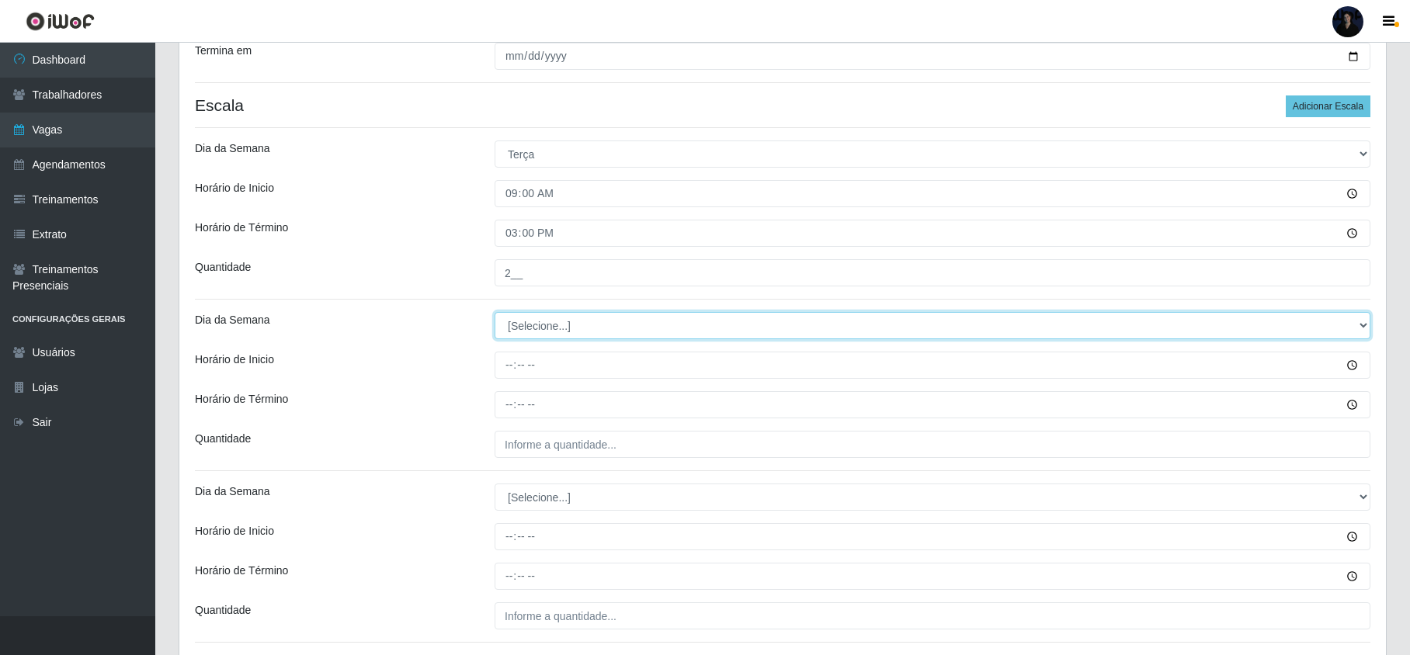
click at [510, 320] on select "[Selecione...] Segunda Terça Quarta Quinta Sexta Sábado Domingo" at bounding box center [933, 325] width 876 height 27
click at [495, 314] on select "[Selecione...] Segunda Terça Quarta Quinta Sexta Sábado Domingo" at bounding box center [933, 325] width 876 height 27
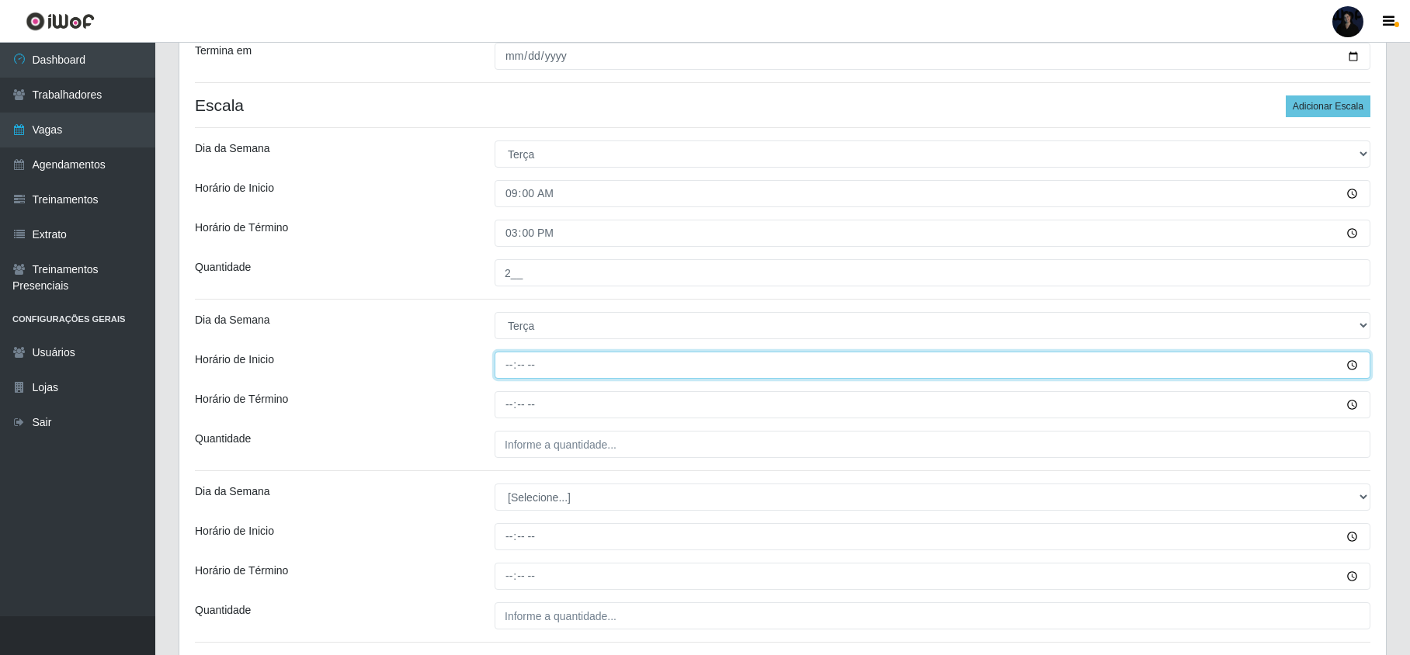
click at [507, 367] on input "Horário de Inicio" at bounding box center [933, 365] width 876 height 27
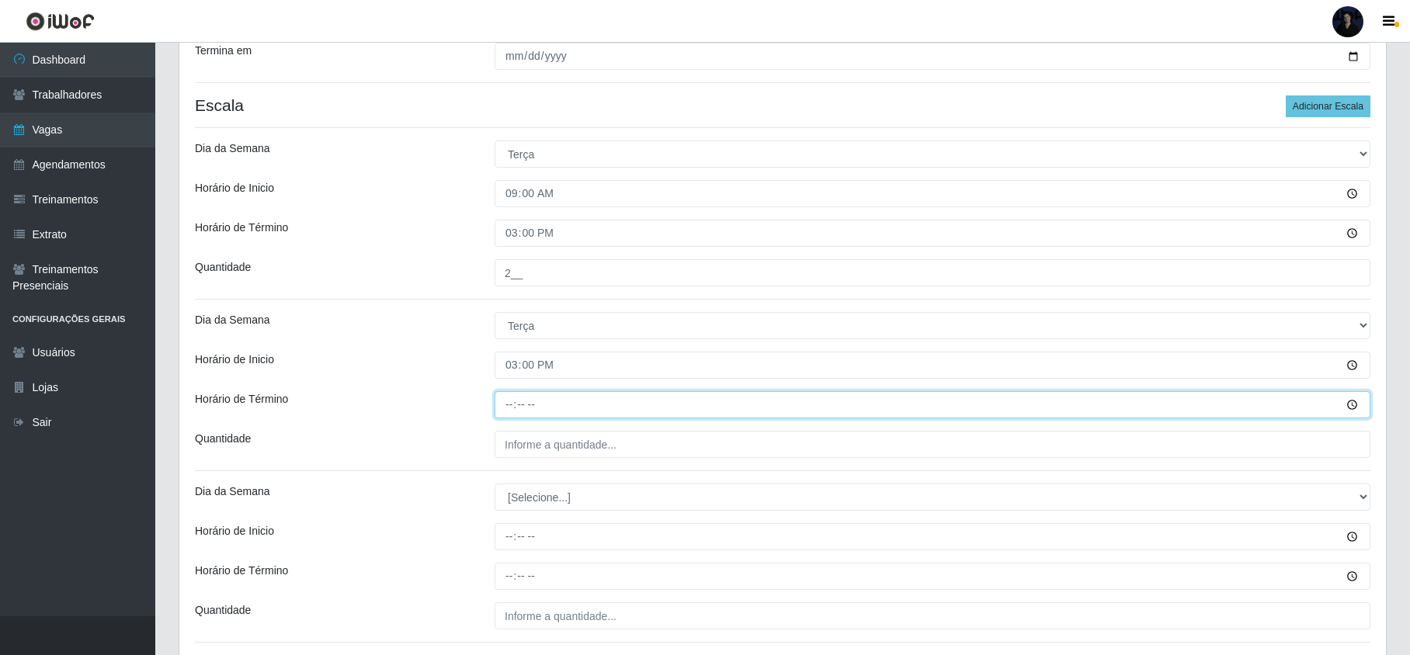
click at [508, 402] on input "Horário de Término" at bounding box center [933, 404] width 876 height 27
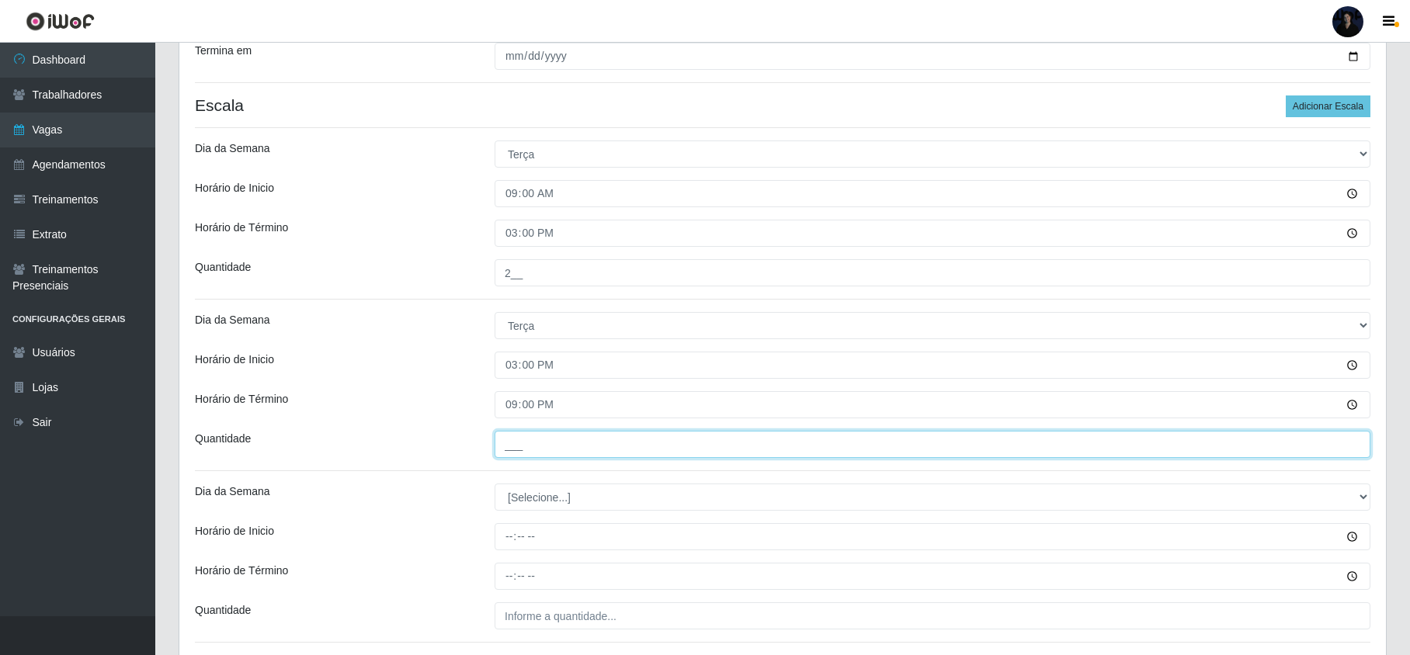
click at [514, 442] on input "___" at bounding box center [933, 444] width 876 height 27
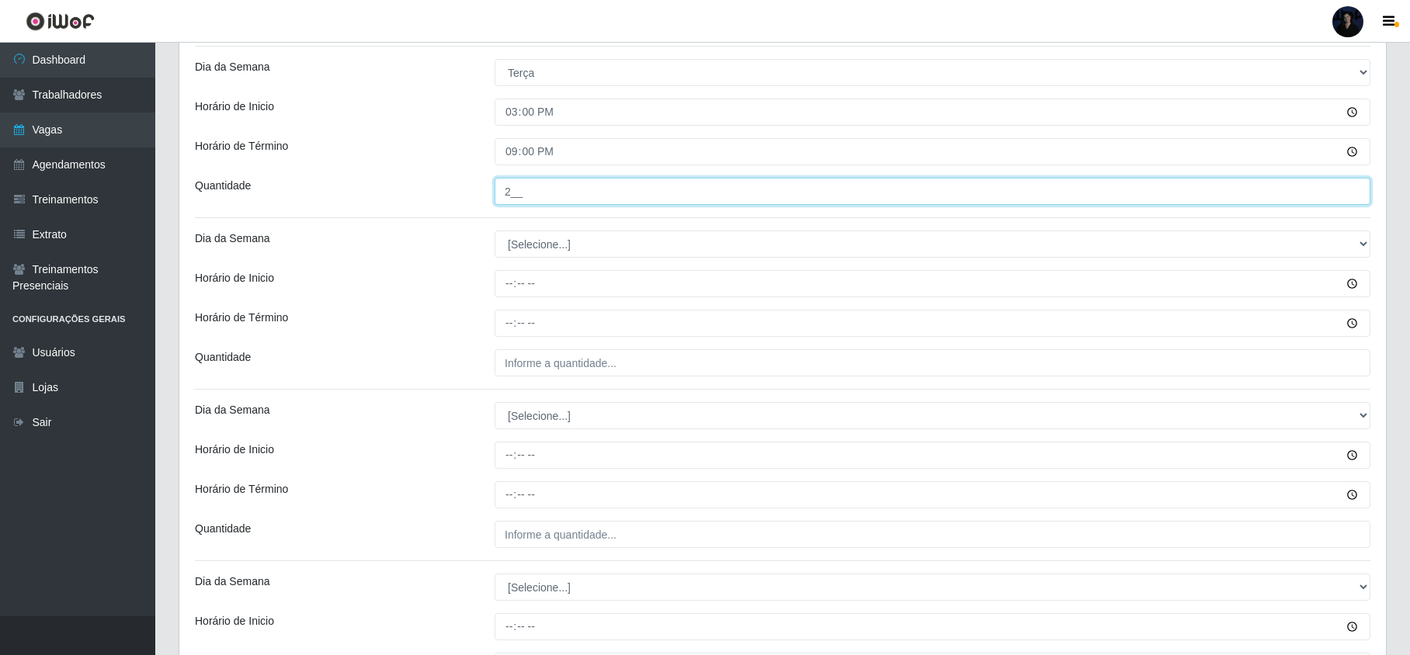
scroll to position [621, 0]
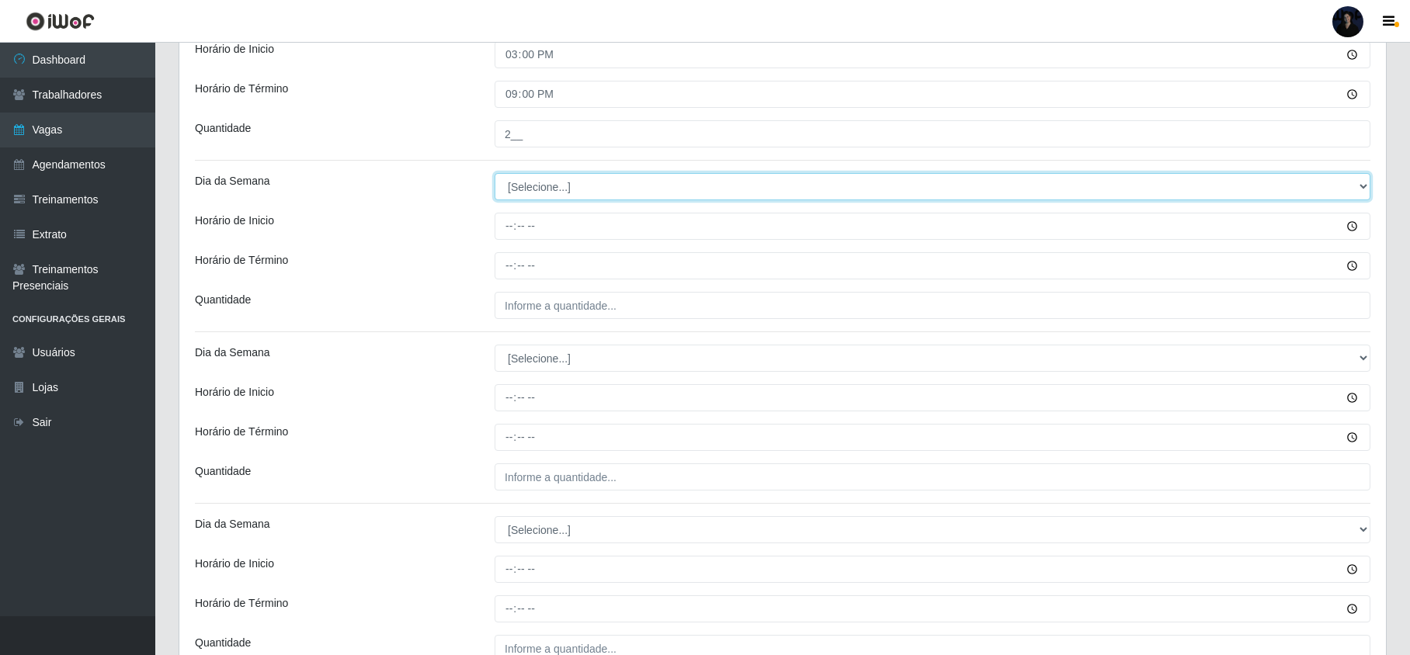
click at [504, 196] on select "[Selecione...] Segunda Terça Quarta Quinta Sexta Sábado Domingo" at bounding box center [933, 186] width 876 height 27
click at [495, 175] on select "[Selecione...] Segunda Terça Quarta Quinta Sexta Sábado Domingo" at bounding box center [933, 186] width 876 height 27
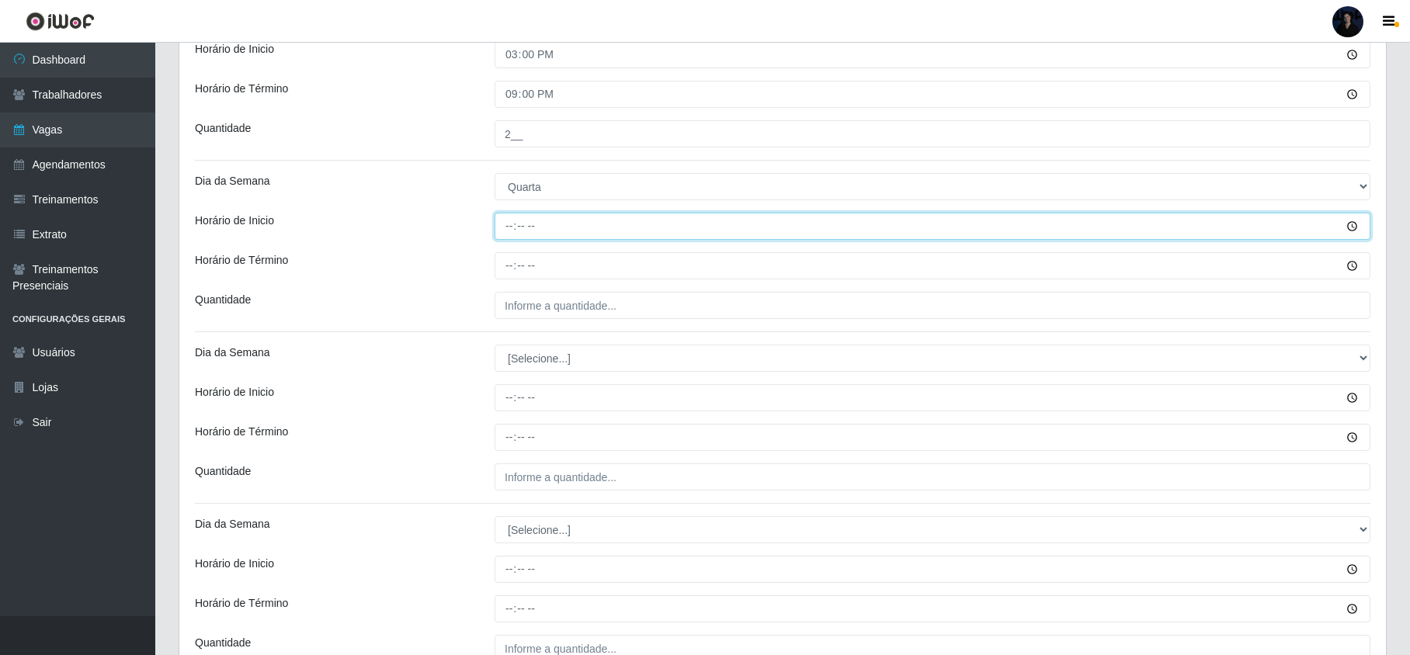
click at [505, 218] on input "Horário de Inicio" at bounding box center [933, 226] width 876 height 27
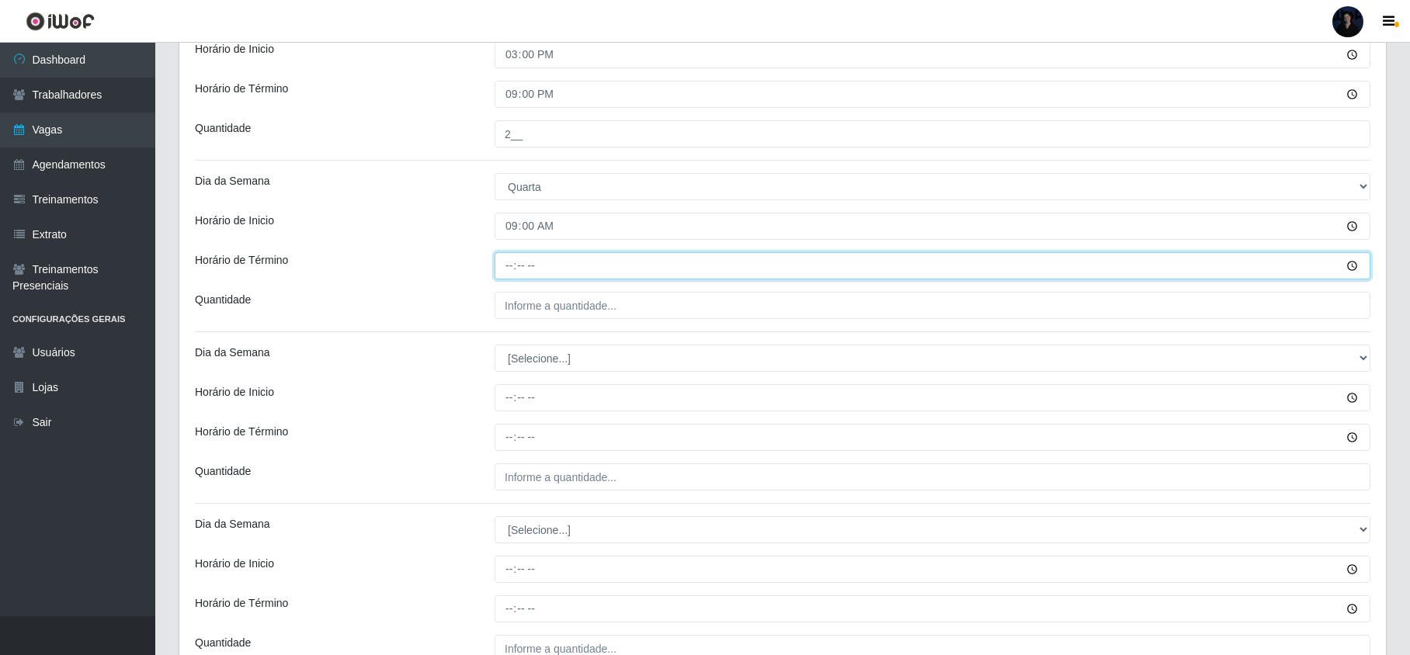
click at [509, 259] on input "Horário de Término" at bounding box center [933, 265] width 876 height 27
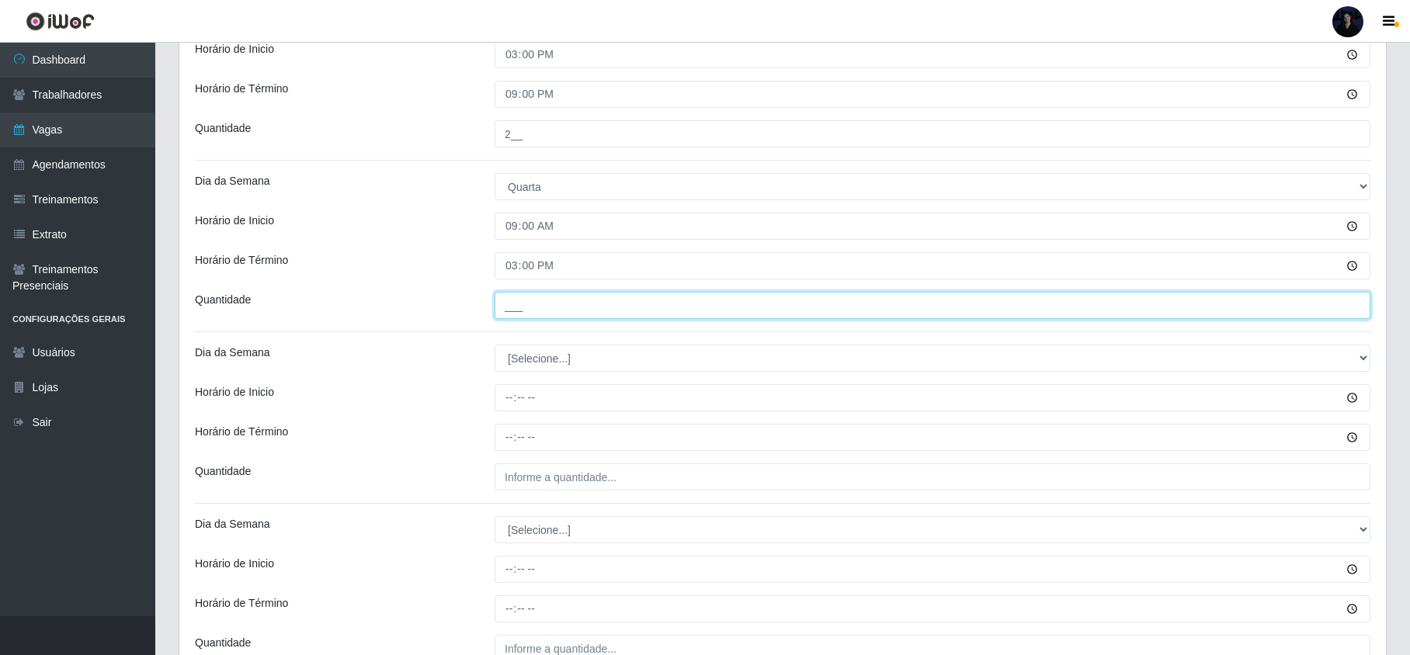
click at [500, 301] on input "___" at bounding box center [933, 305] width 876 height 27
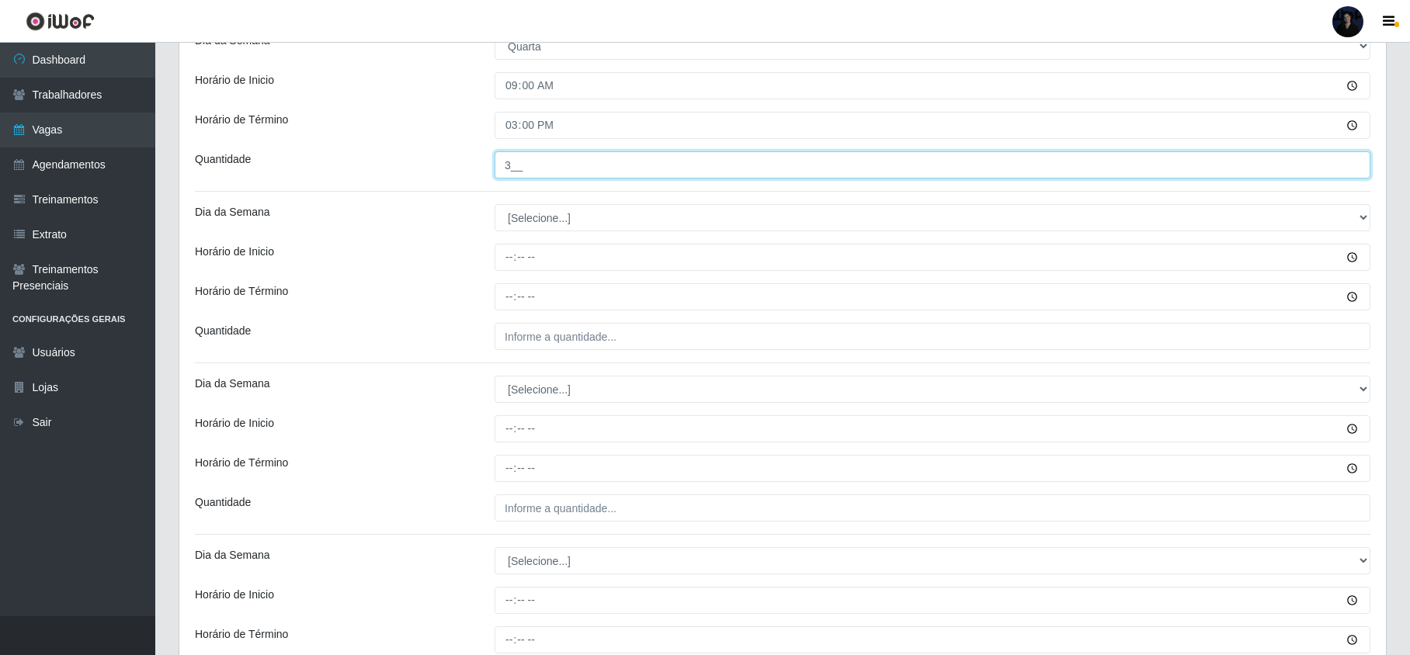
scroll to position [724, 0]
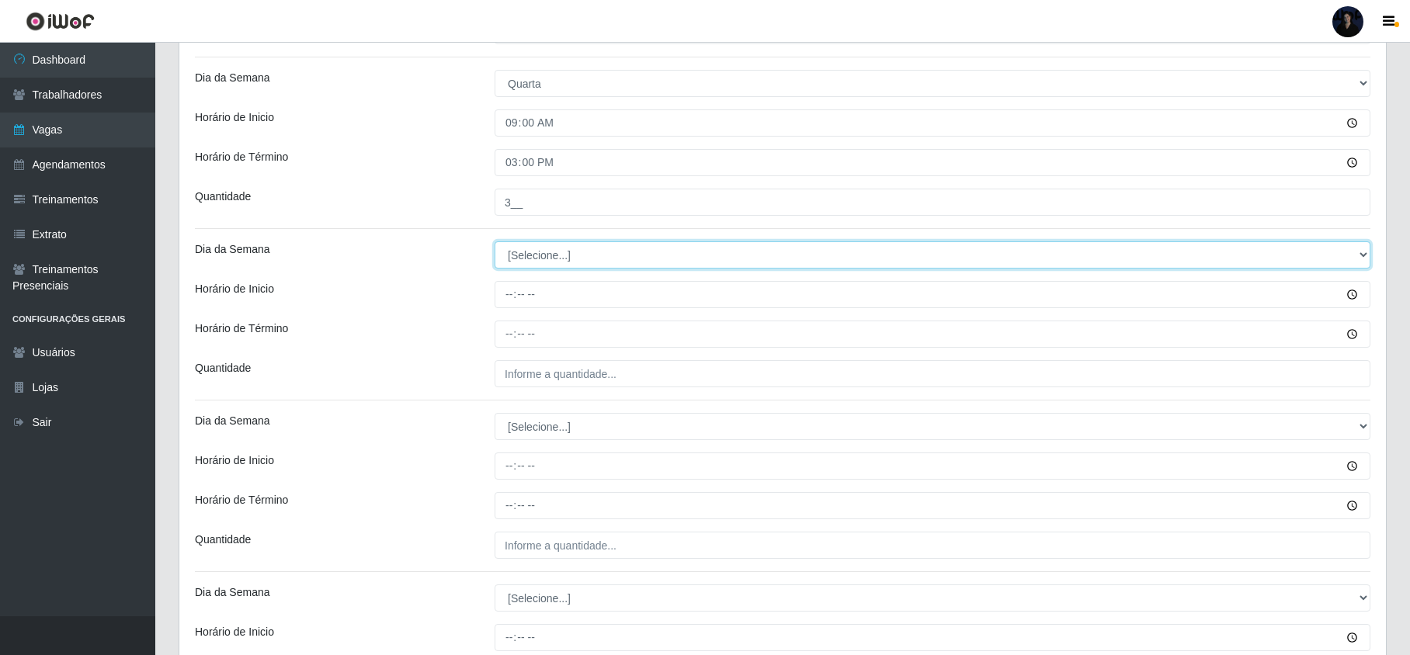
click at [531, 253] on select "[Selecione...] Segunda Terça Quarta Quinta Sexta Sábado Domingo" at bounding box center [933, 254] width 876 height 27
click at [495, 244] on select "[Selecione...] Segunda Terça Quarta Quinta Sexta Sábado Domingo" at bounding box center [933, 254] width 876 height 27
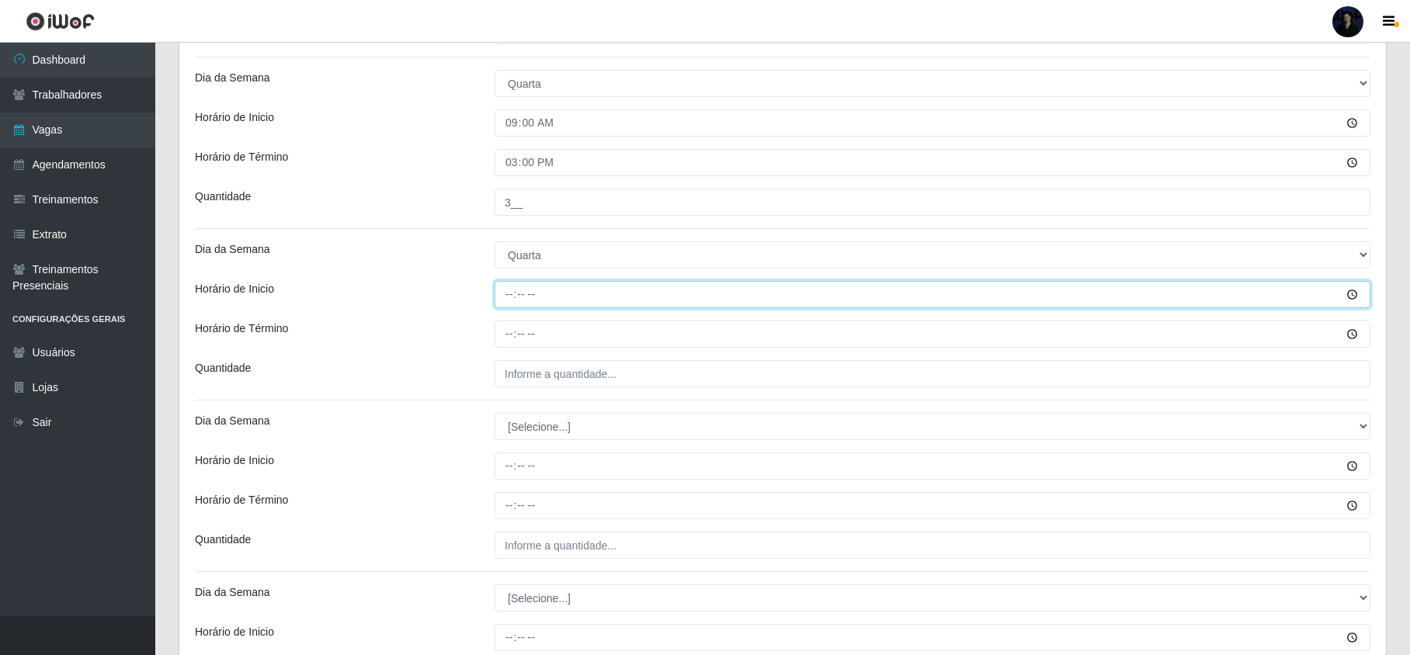
click at [513, 301] on input "Horário de Inicio" at bounding box center [933, 294] width 876 height 27
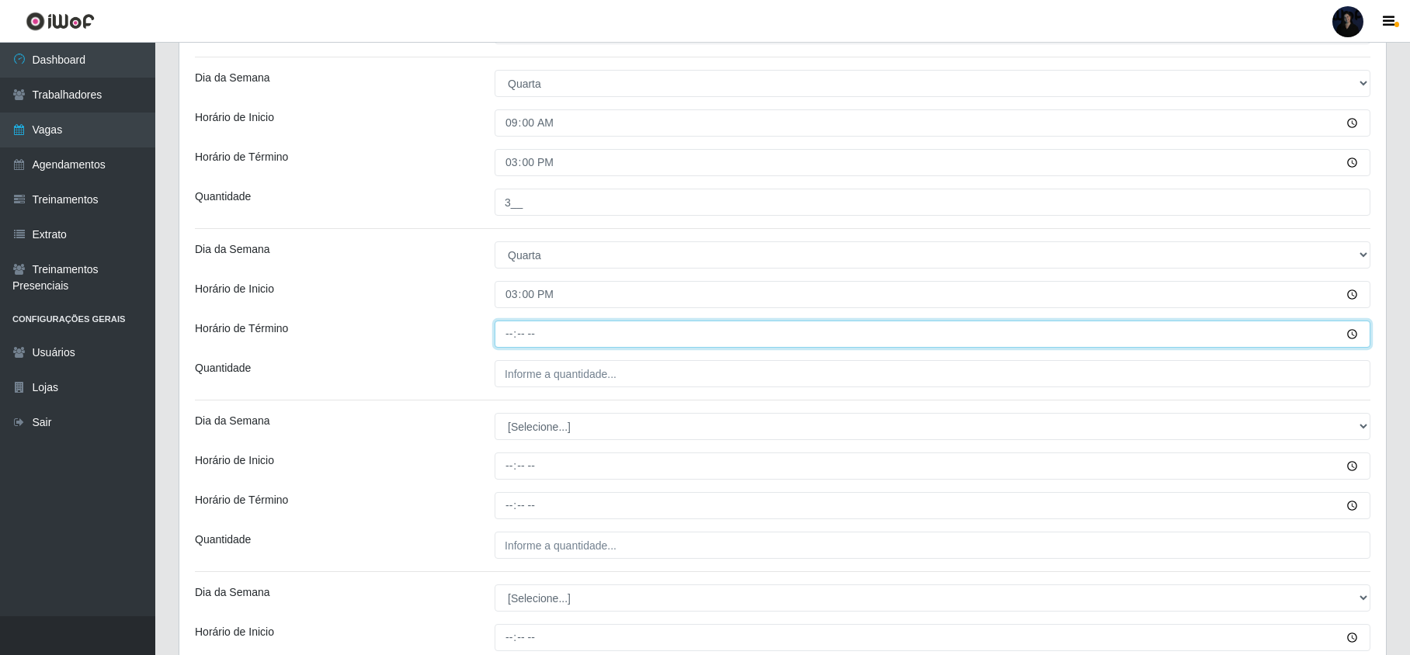
click at [513, 330] on input "Horário de Término" at bounding box center [933, 334] width 876 height 27
click at [508, 334] on input "15:00" at bounding box center [933, 334] width 876 height 27
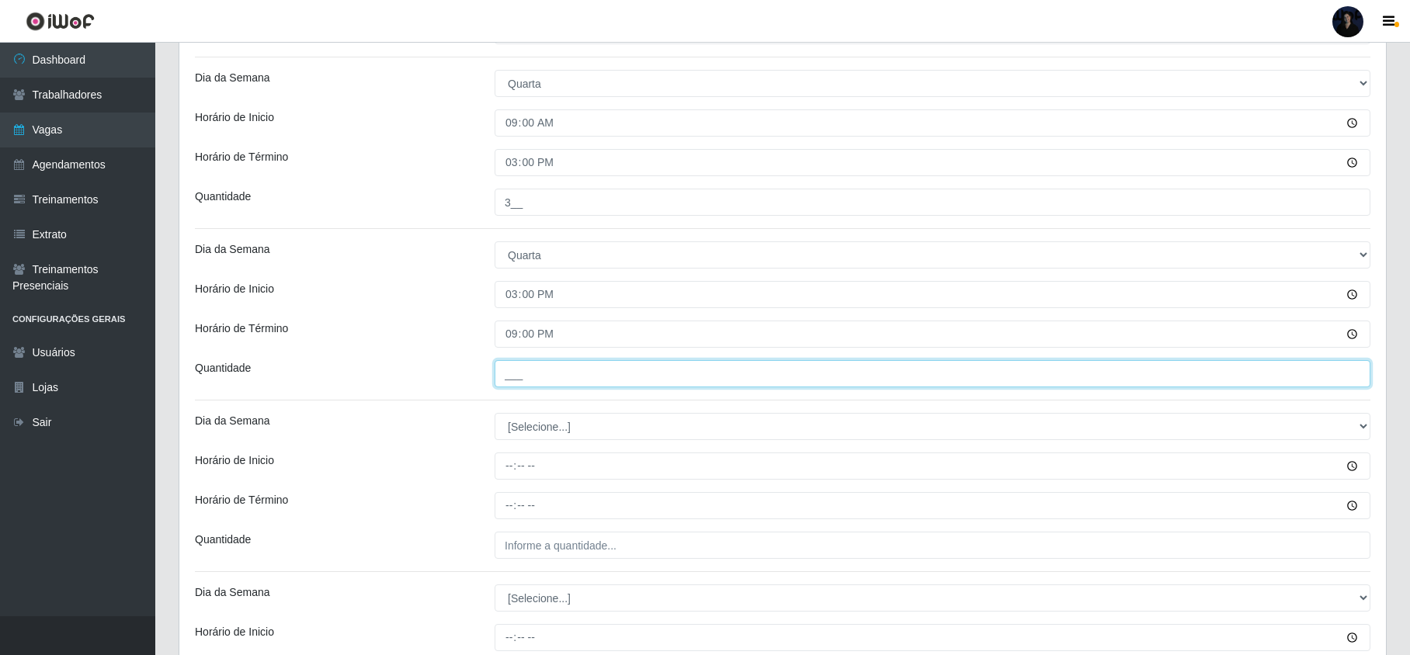
click at [512, 380] on input "___" at bounding box center [933, 373] width 876 height 27
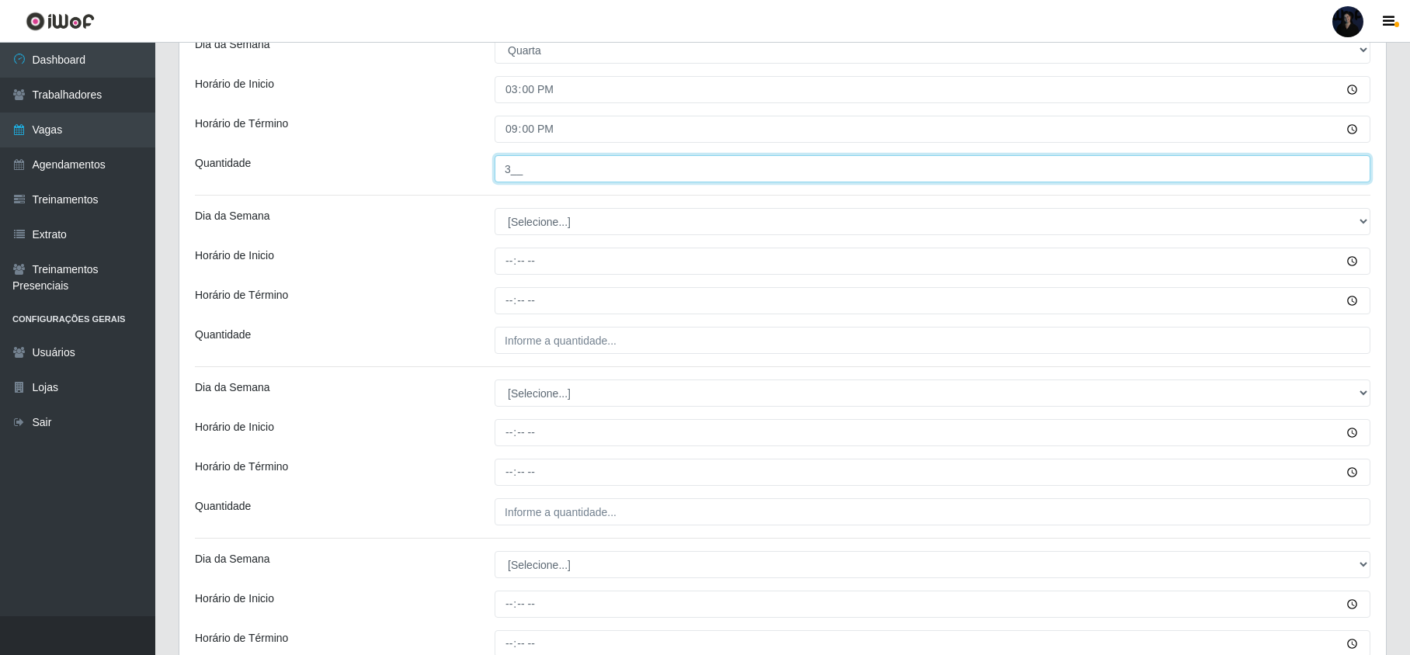
scroll to position [932, 0]
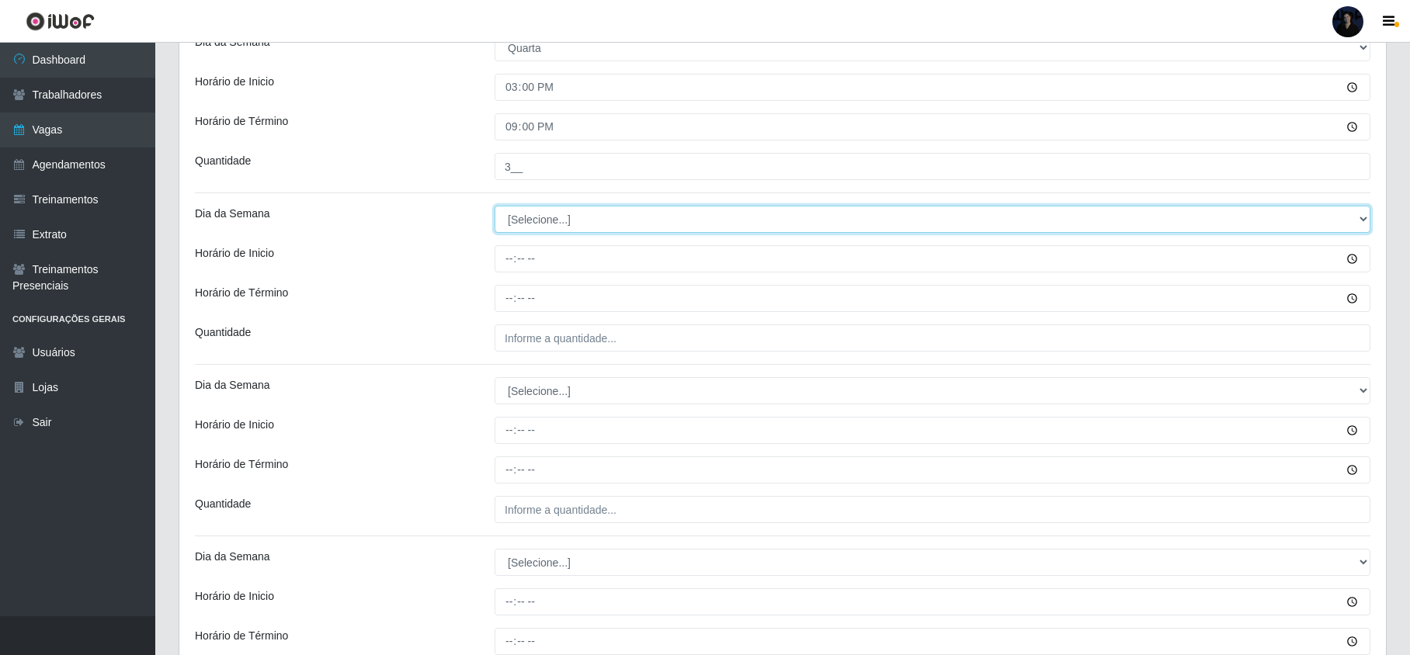
click at [536, 228] on select "[Selecione...] Segunda Terça Quarta Quinta Sexta Sábado Domingo" at bounding box center [933, 219] width 876 height 27
click at [495, 208] on select "[Selecione...] Segunda Terça Quarta Quinta Sexta Sábado Domingo" at bounding box center [933, 219] width 876 height 27
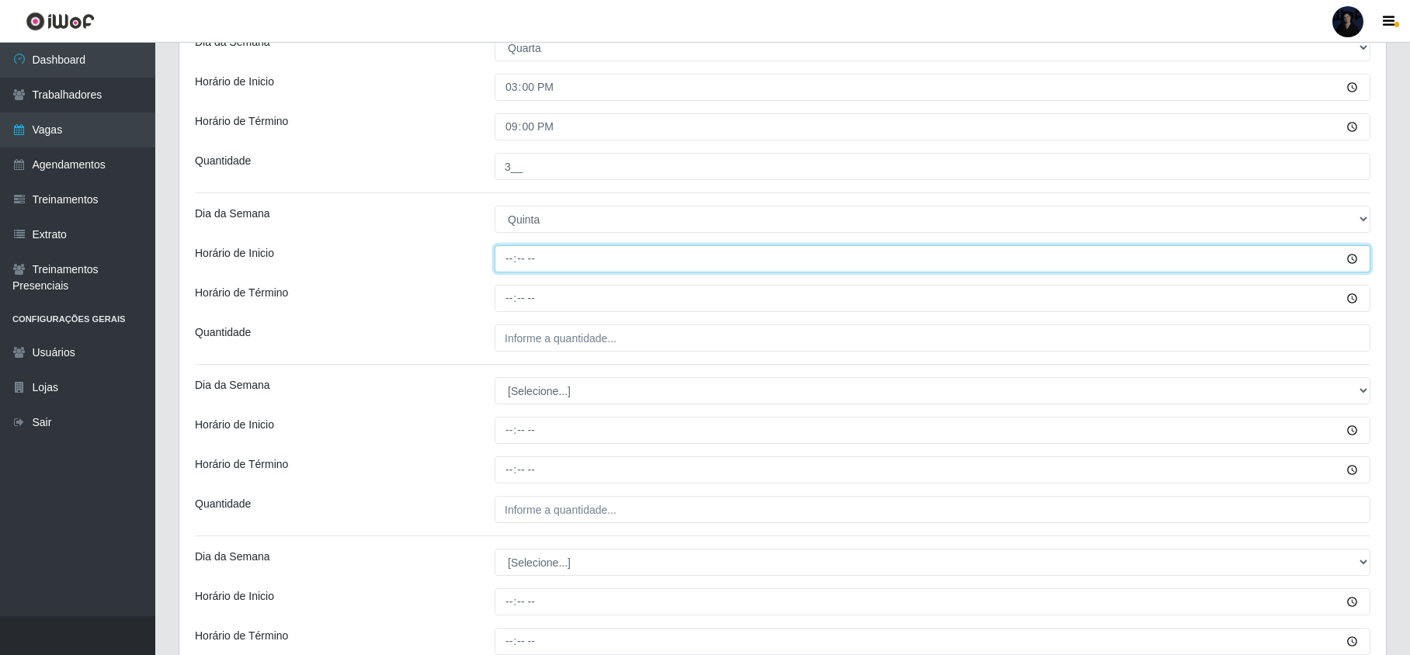
click at [504, 256] on input "Horário de Inicio" at bounding box center [933, 258] width 876 height 27
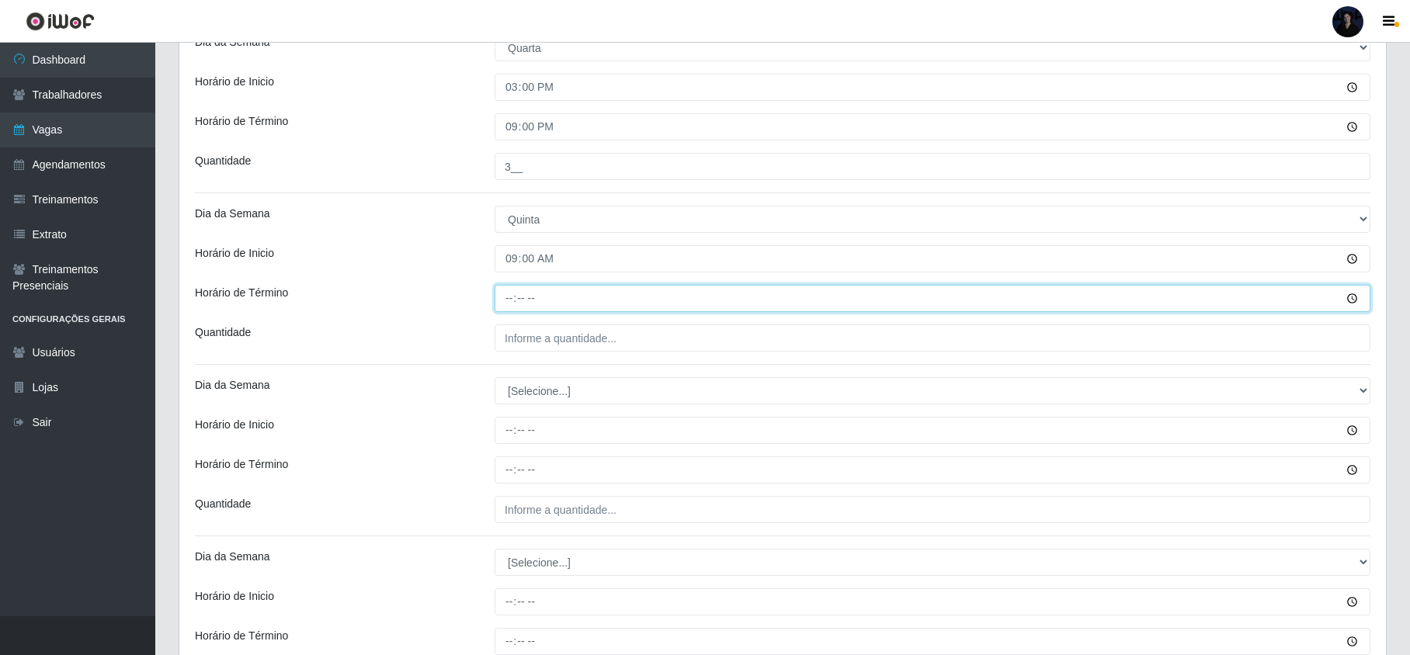
click at [510, 297] on input "Horário de Término" at bounding box center [933, 298] width 876 height 27
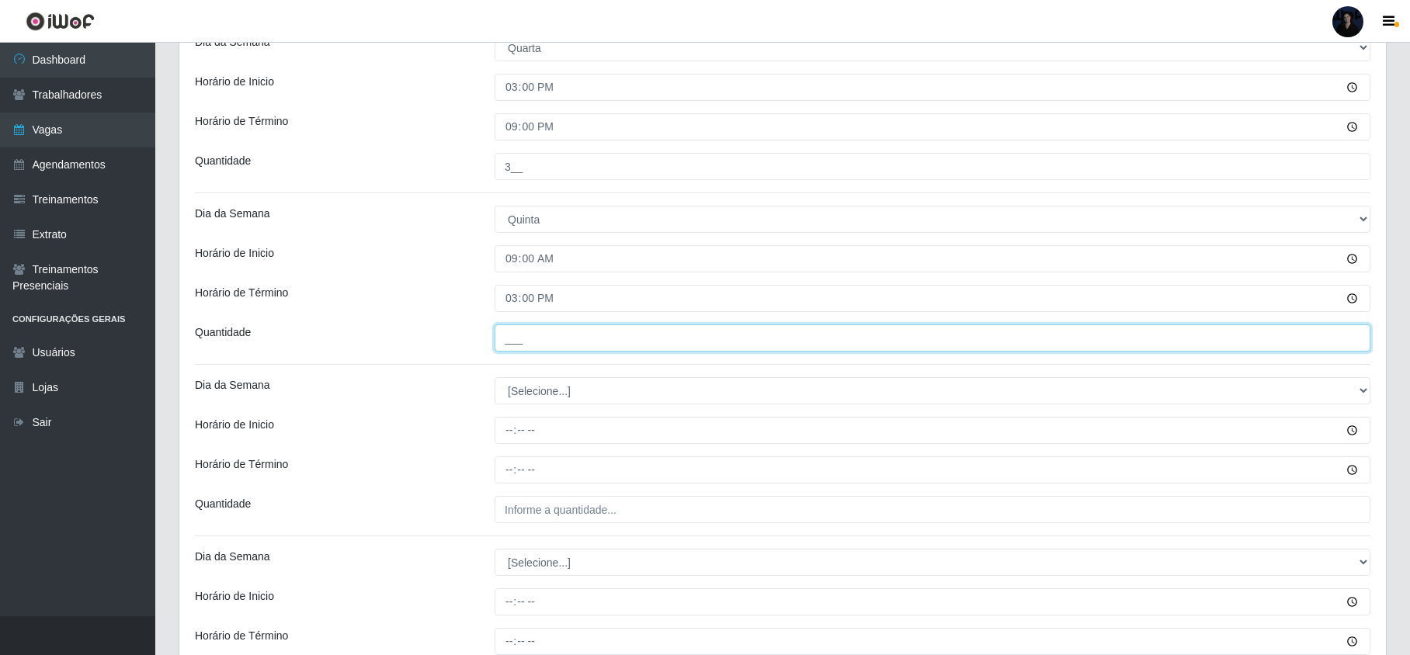
click at [501, 342] on input "___" at bounding box center [933, 338] width 876 height 27
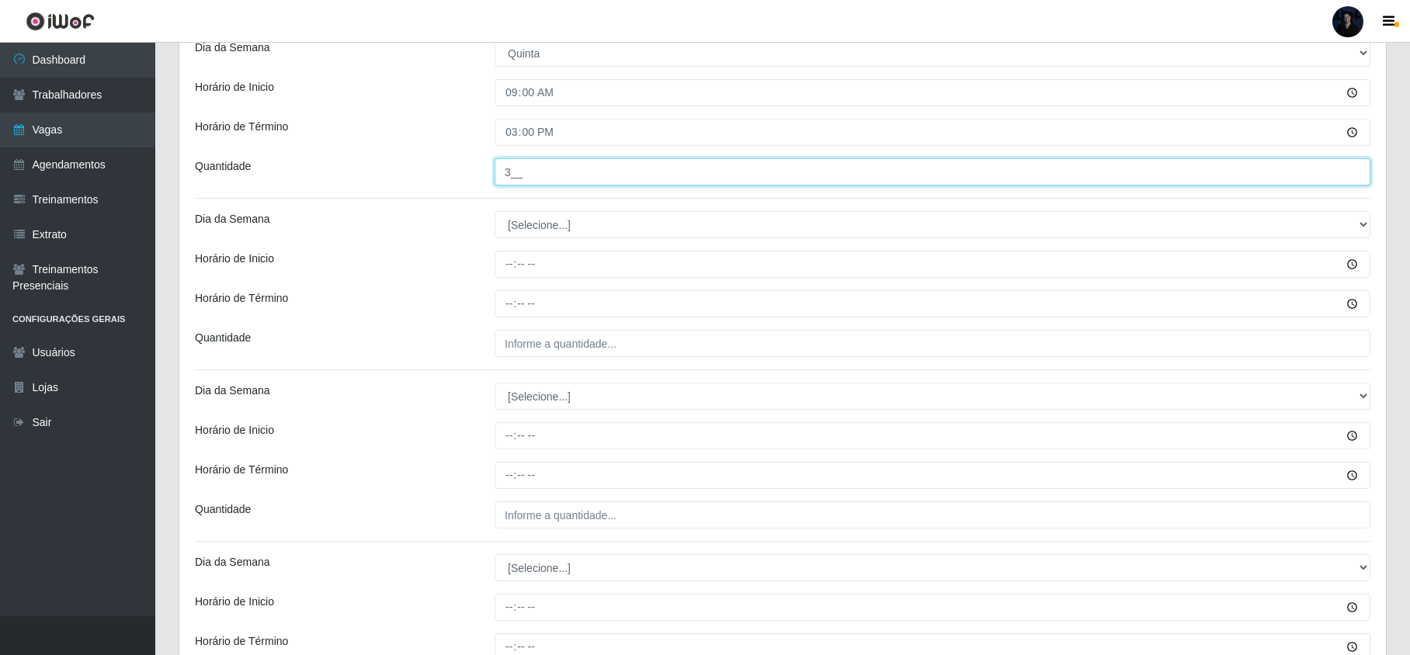
scroll to position [1087, 0]
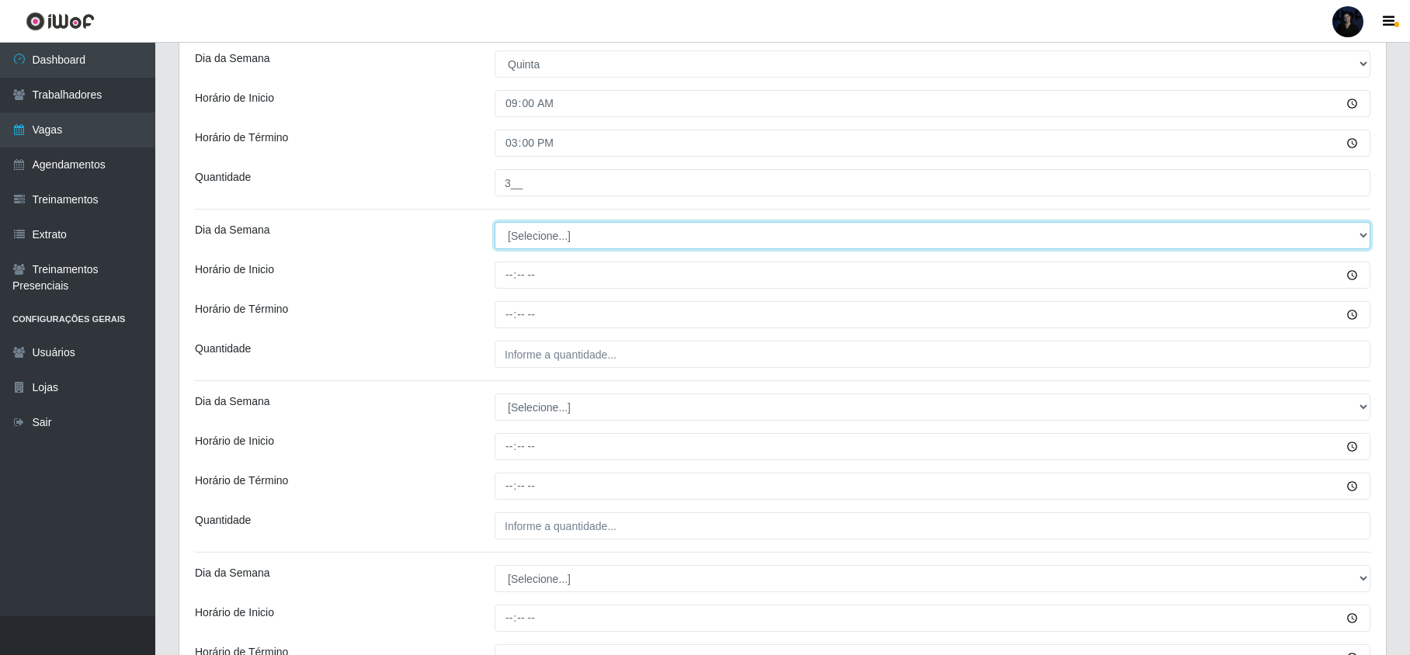
click at [544, 230] on select "[Selecione...] Segunda Terça Quarta Quinta Sexta Sábado Domingo" at bounding box center [933, 235] width 876 height 27
click at [495, 225] on select "[Selecione...] Segunda Terça Quarta Quinta Sexta Sábado Domingo" at bounding box center [933, 235] width 876 height 27
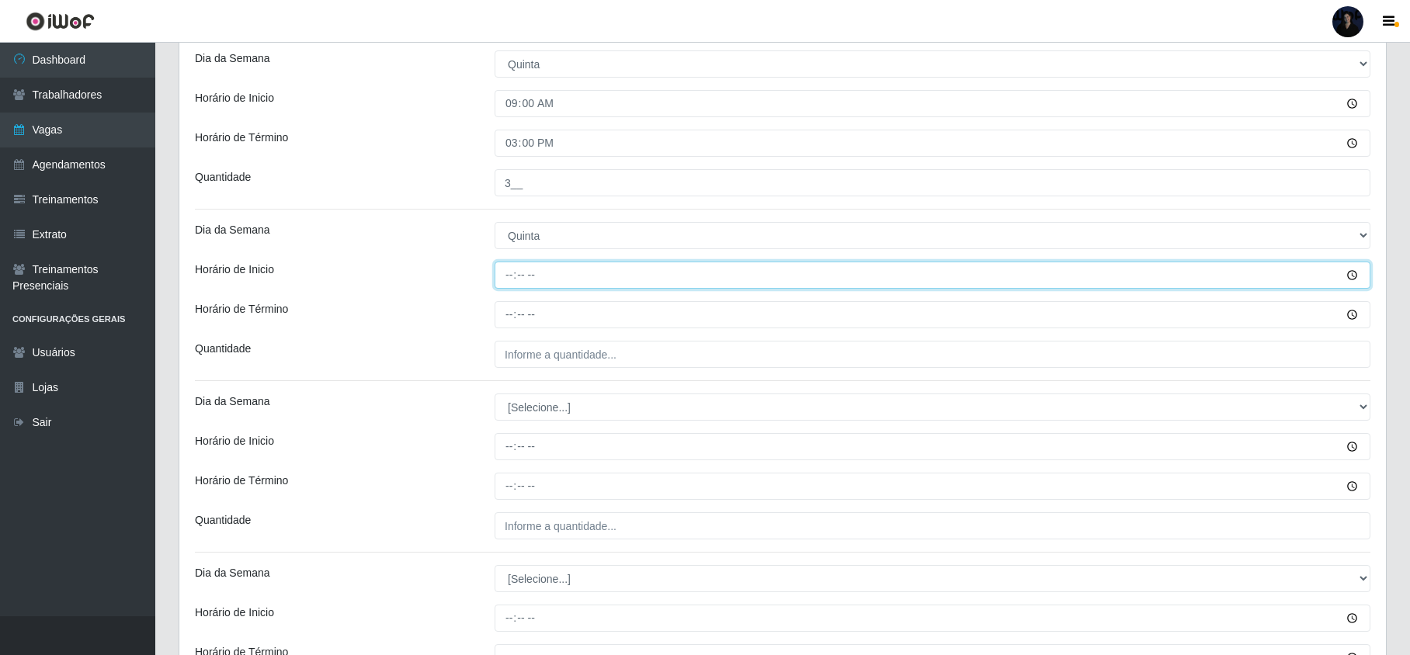
click at [505, 281] on input "Horário de Inicio" at bounding box center [933, 275] width 876 height 27
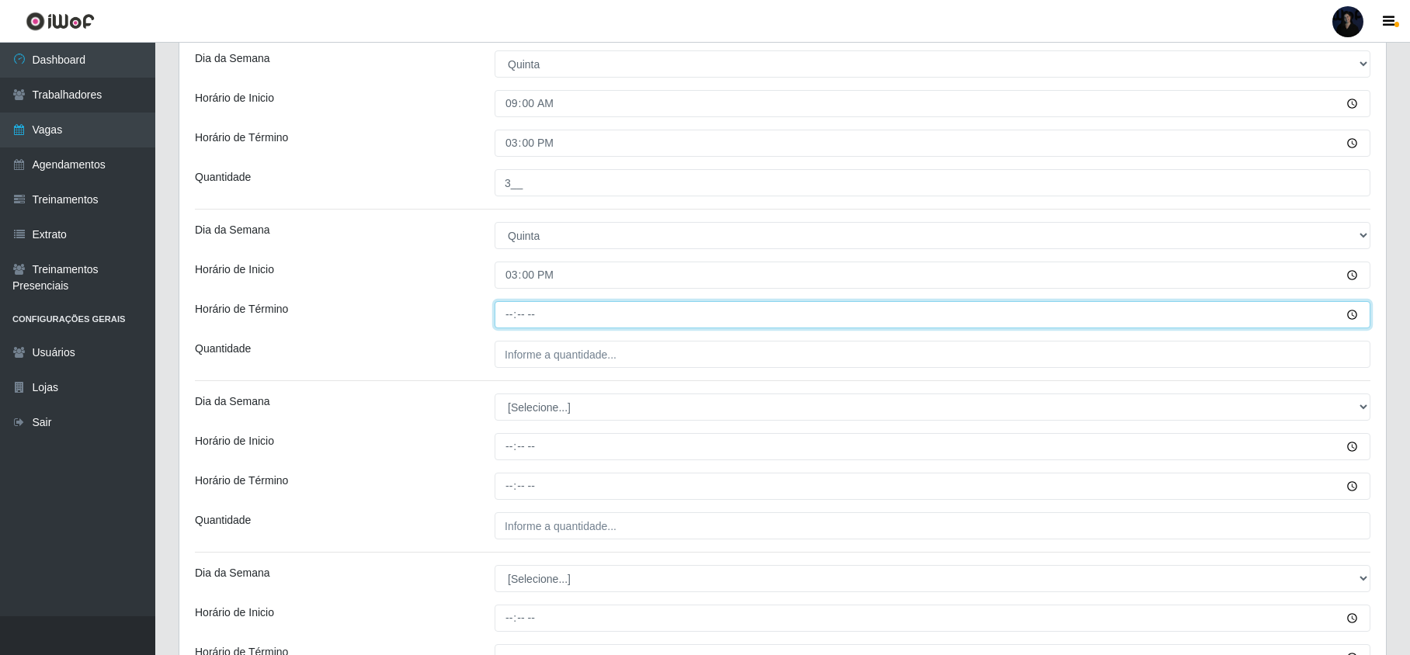
click at [505, 309] on input "Horário de Término" at bounding box center [933, 314] width 876 height 27
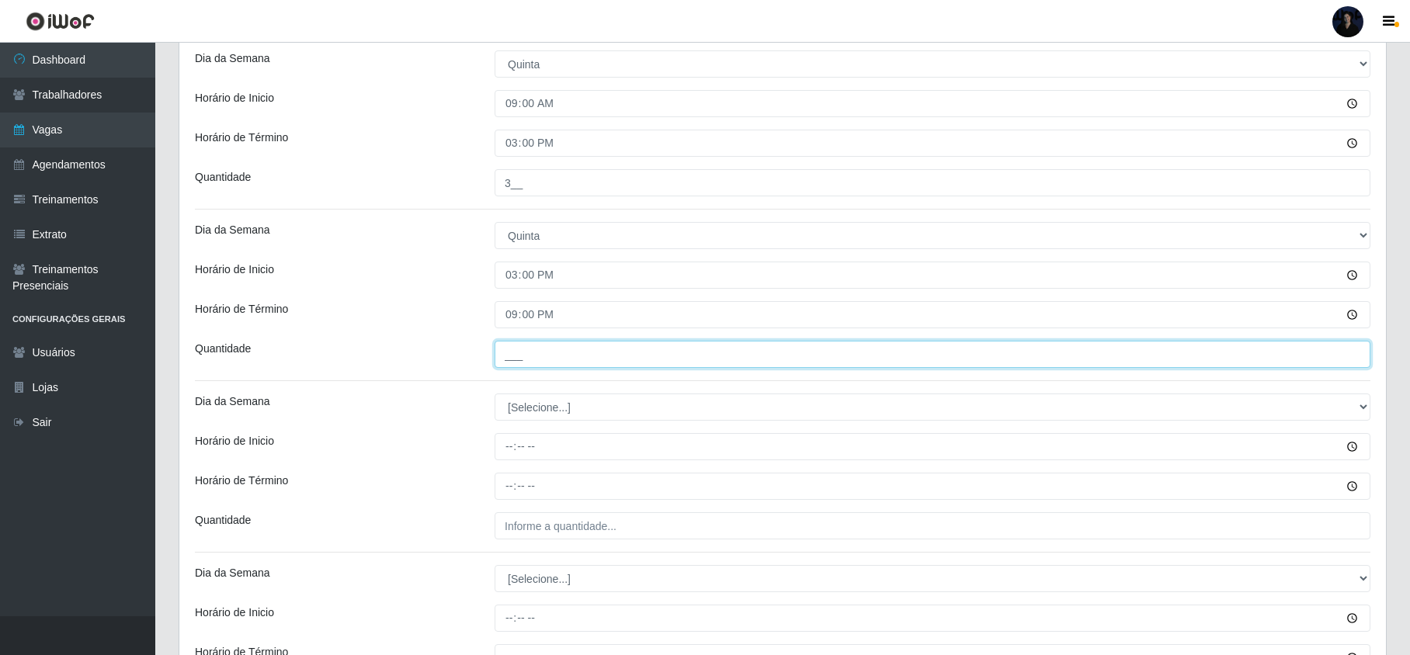
click at [514, 359] on input "___" at bounding box center [933, 354] width 876 height 27
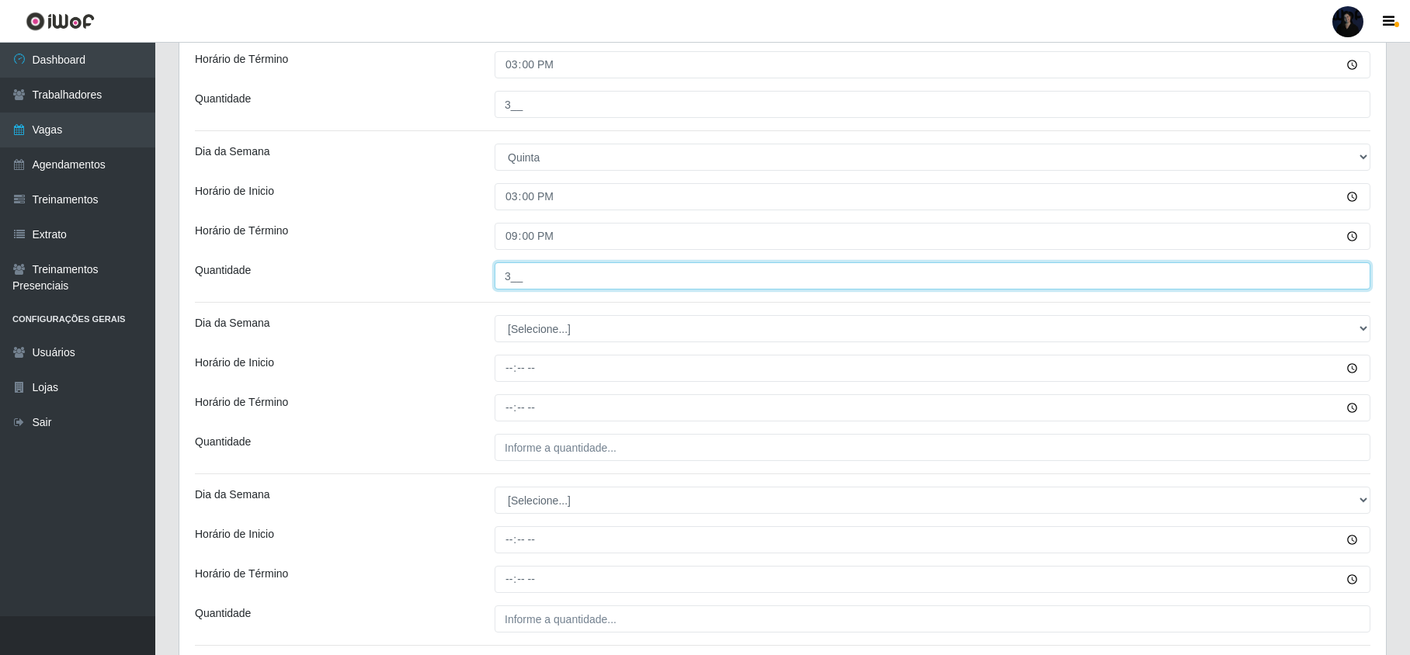
scroll to position [1294, 0]
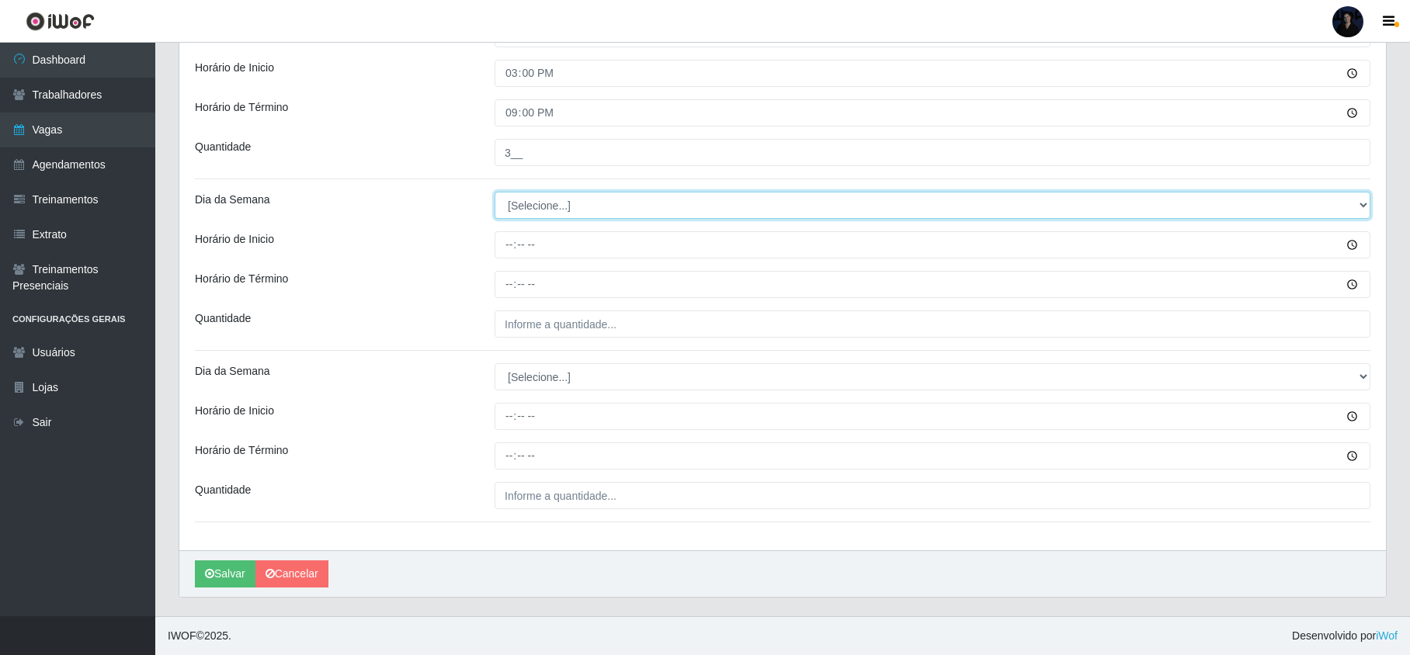
click at [563, 197] on select "[Selecione...] Segunda Terça Quarta Quinta Sexta Sábado Domingo" at bounding box center [933, 205] width 876 height 27
click at [495, 192] on select "[Selecione...] Segunda Terça Quarta Quinta Sexta Sábado Domingo" at bounding box center [933, 205] width 876 height 27
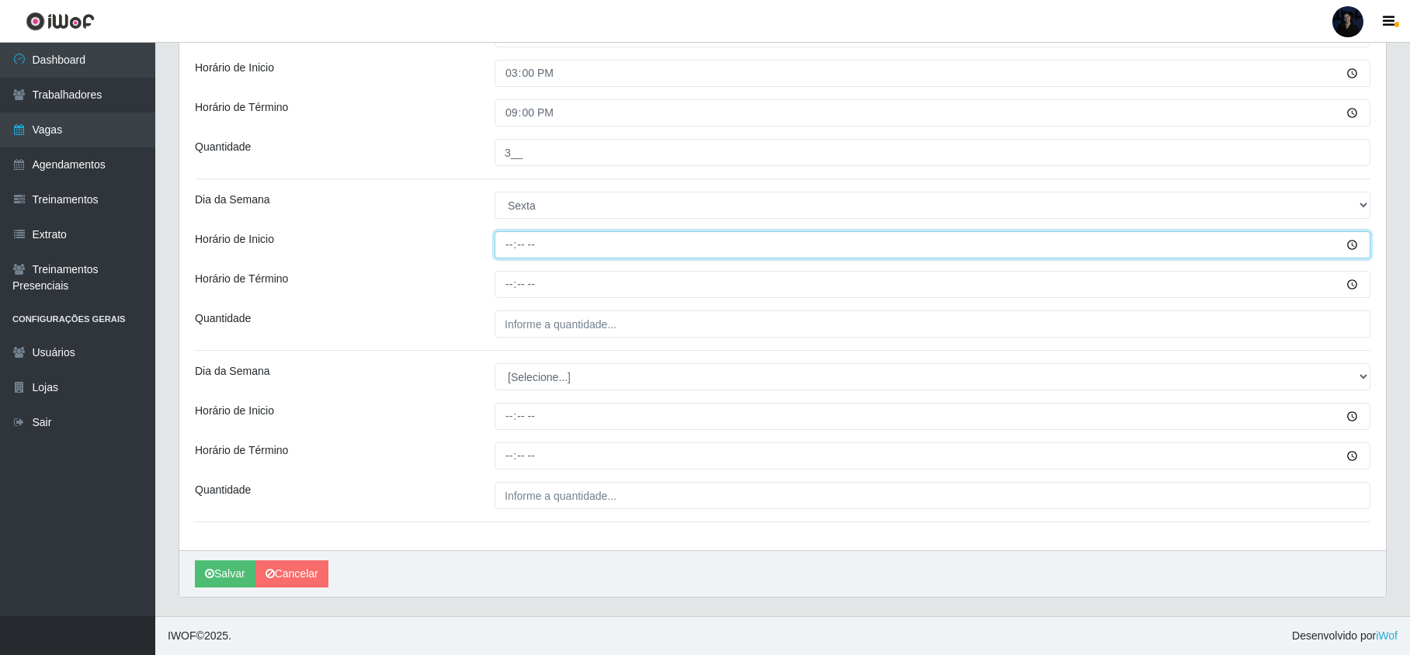
click at [509, 247] on input "Horário de Inicio" at bounding box center [933, 244] width 876 height 27
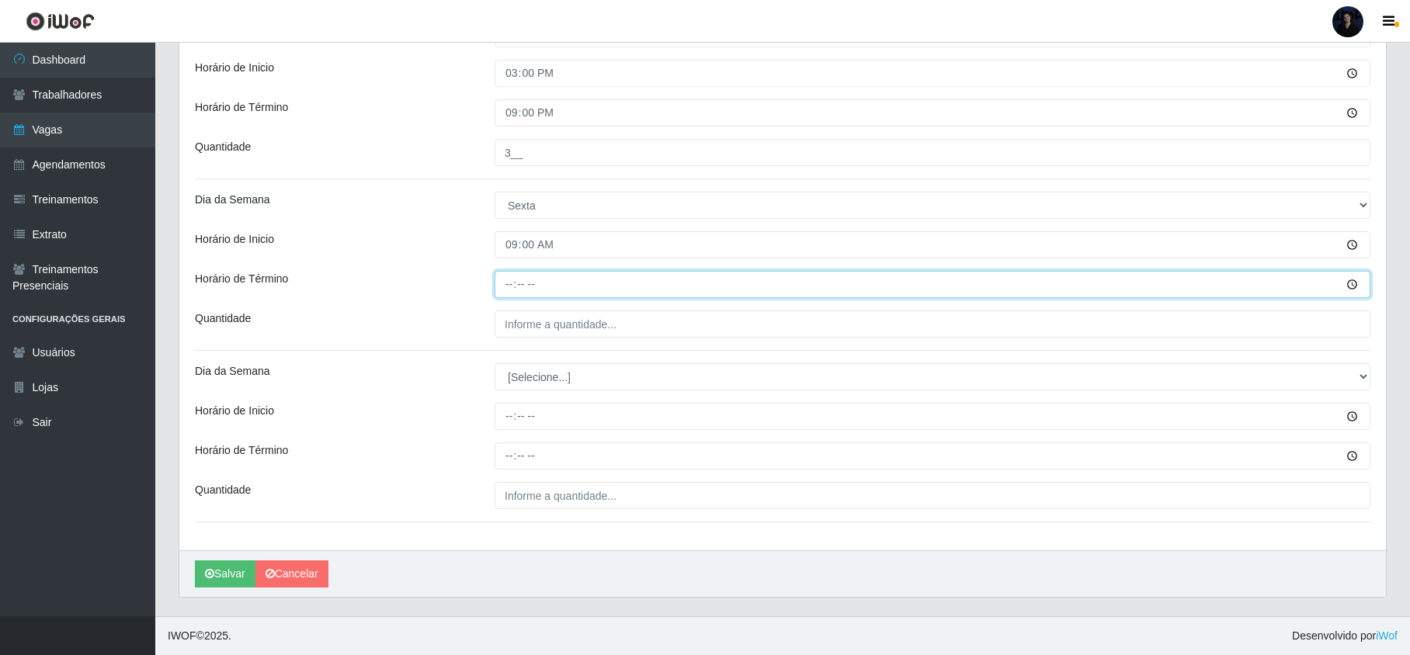
click at [509, 275] on input "Horário de Término" at bounding box center [933, 284] width 876 height 27
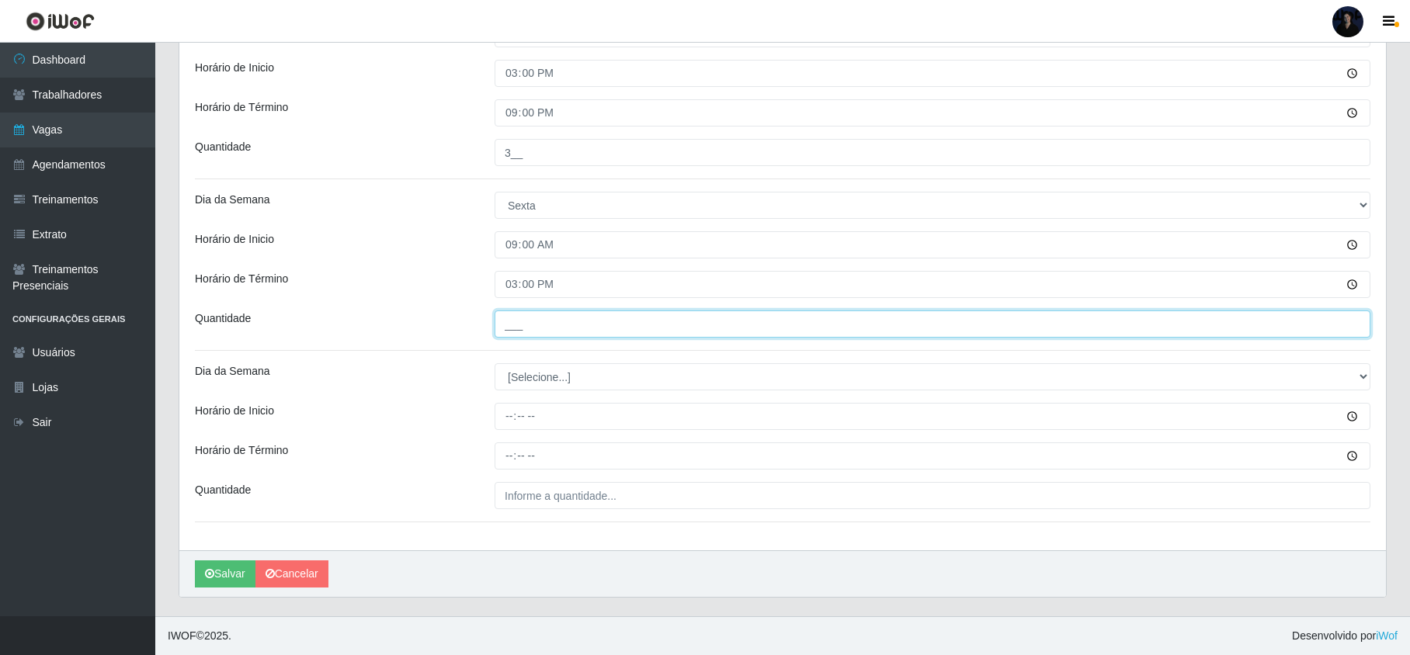
click at [522, 318] on input "___" at bounding box center [933, 324] width 876 height 27
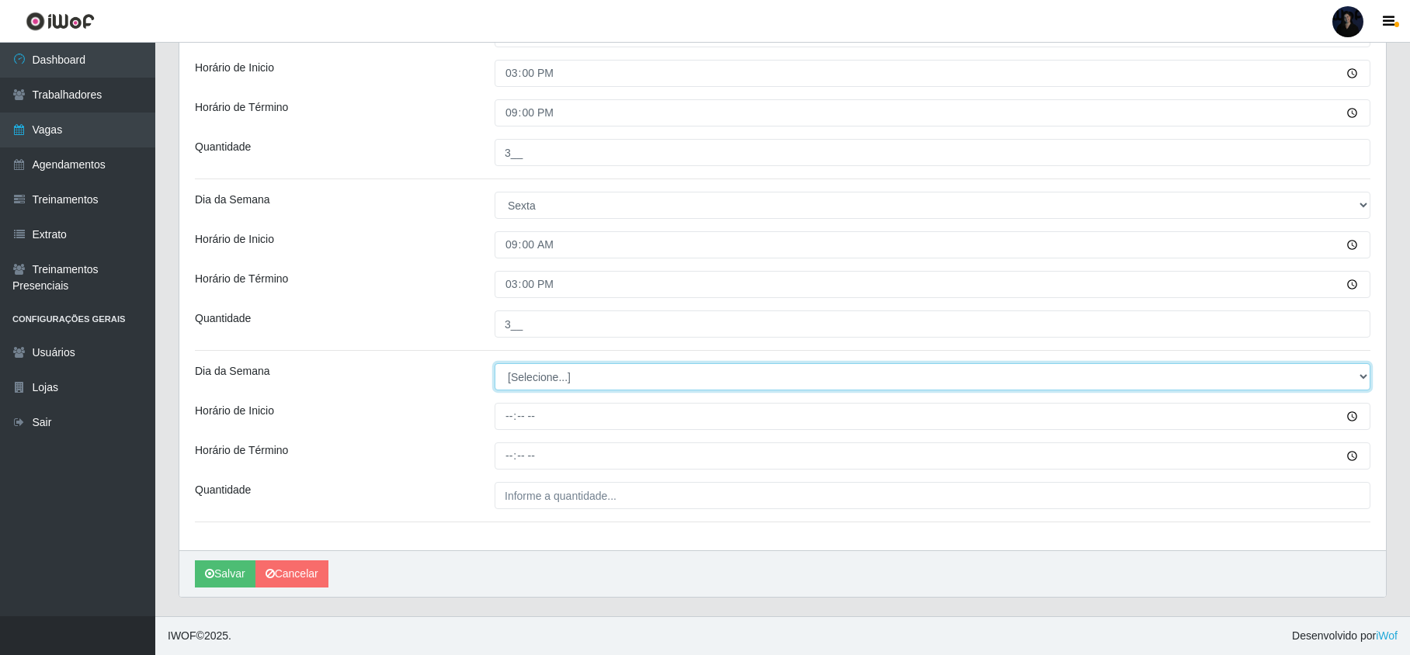
click at [544, 371] on select "[Selecione...] Segunda Terça Quarta Quinta Sexta Sábado Domingo" at bounding box center [933, 376] width 876 height 27
click at [495, 363] on select "[Selecione...] Segunda Terça Quarta Quinta Sexta Sábado Domingo" at bounding box center [933, 376] width 876 height 27
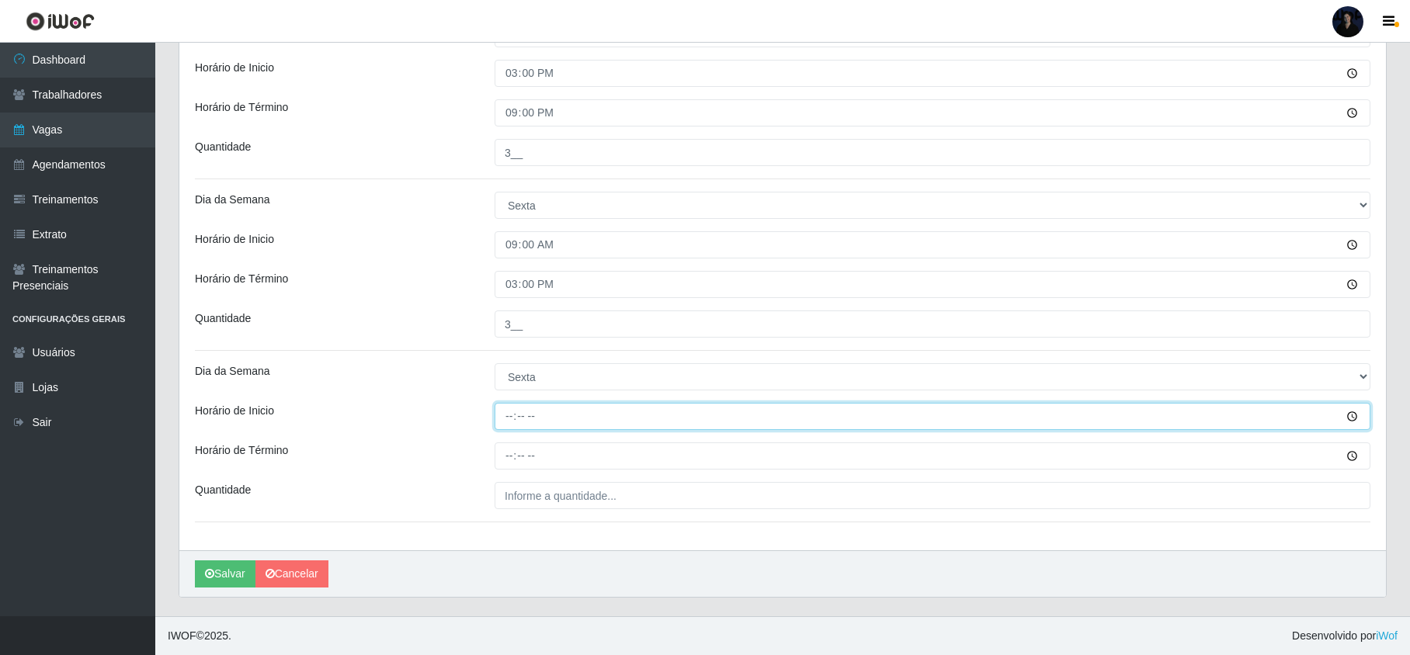
click at [516, 416] on input "Horário de Inicio" at bounding box center [933, 416] width 876 height 27
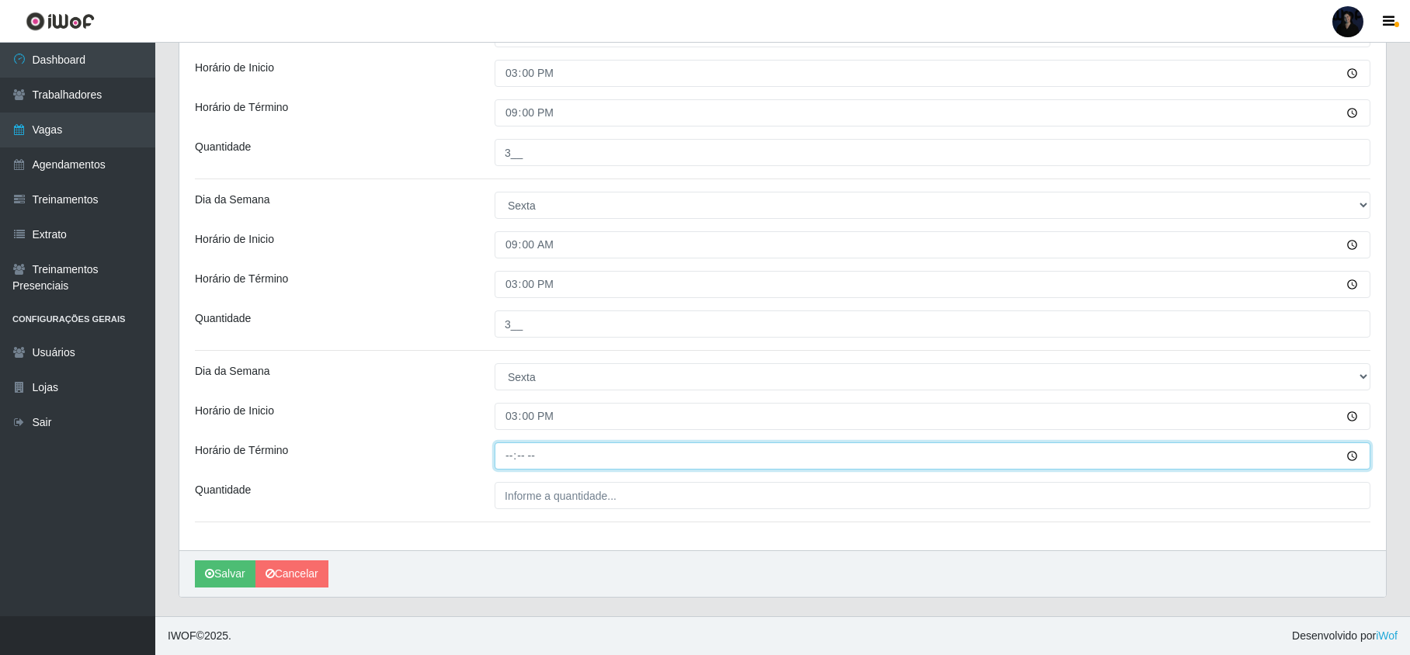
click at [510, 452] on input "Horário de Término" at bounding box center [933, 456] width 876 height 27
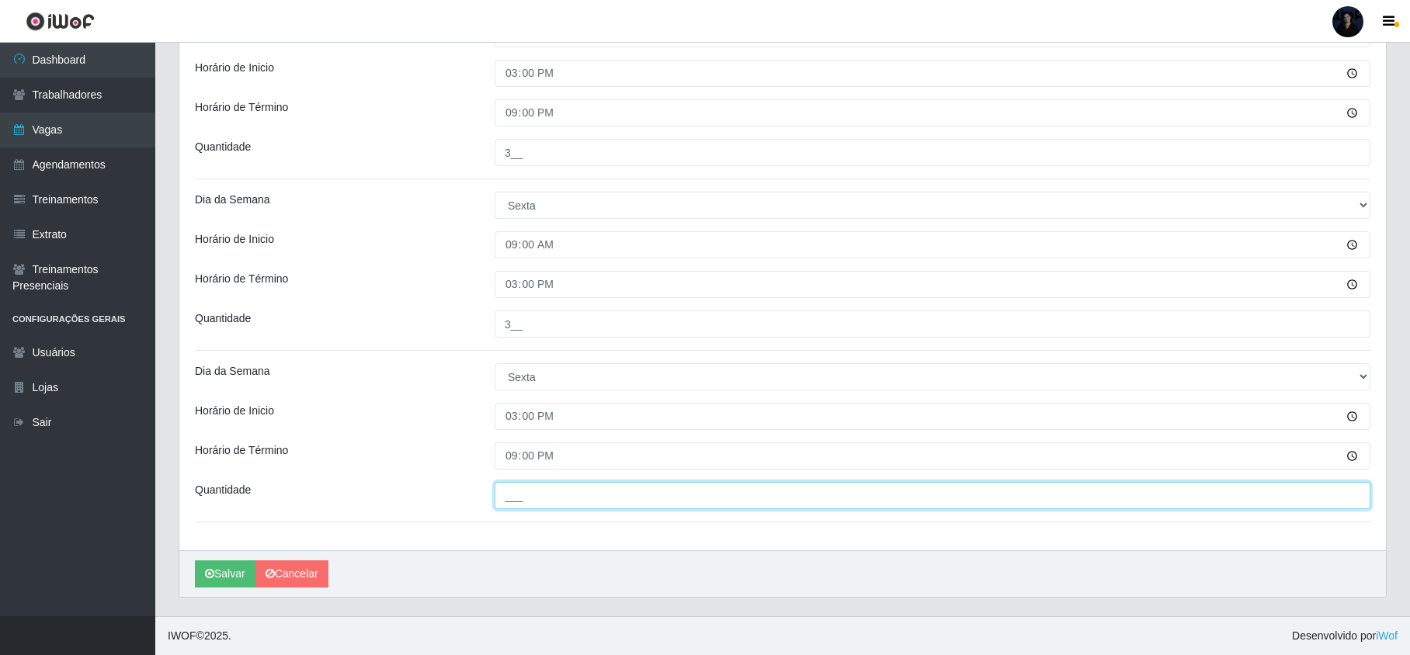
click at [512, 494] on input "___" at bounding box center [933, 495] width 876 height 27
click at [212, 570] on icon "submit" at bounding box center [209, 573] width 9 height 11
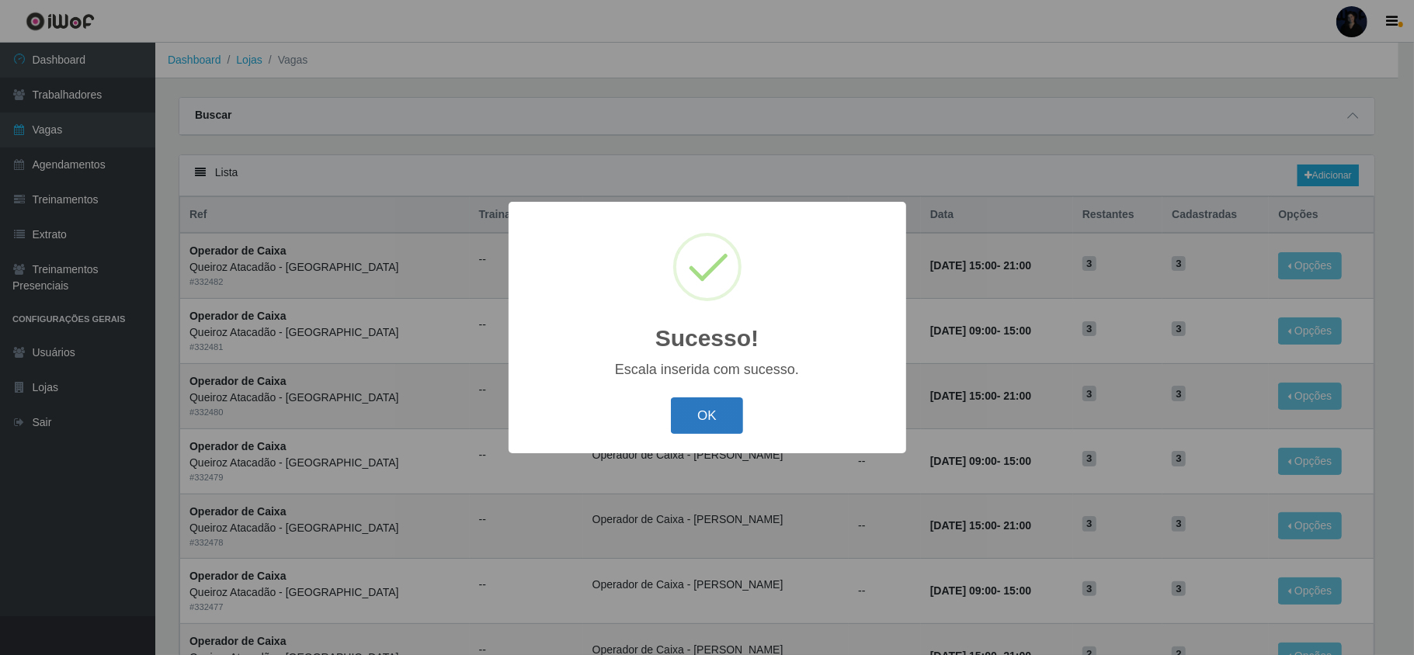
click at [705, 420] on button "OK" at bounding box center [707, 416] width 72 height 36
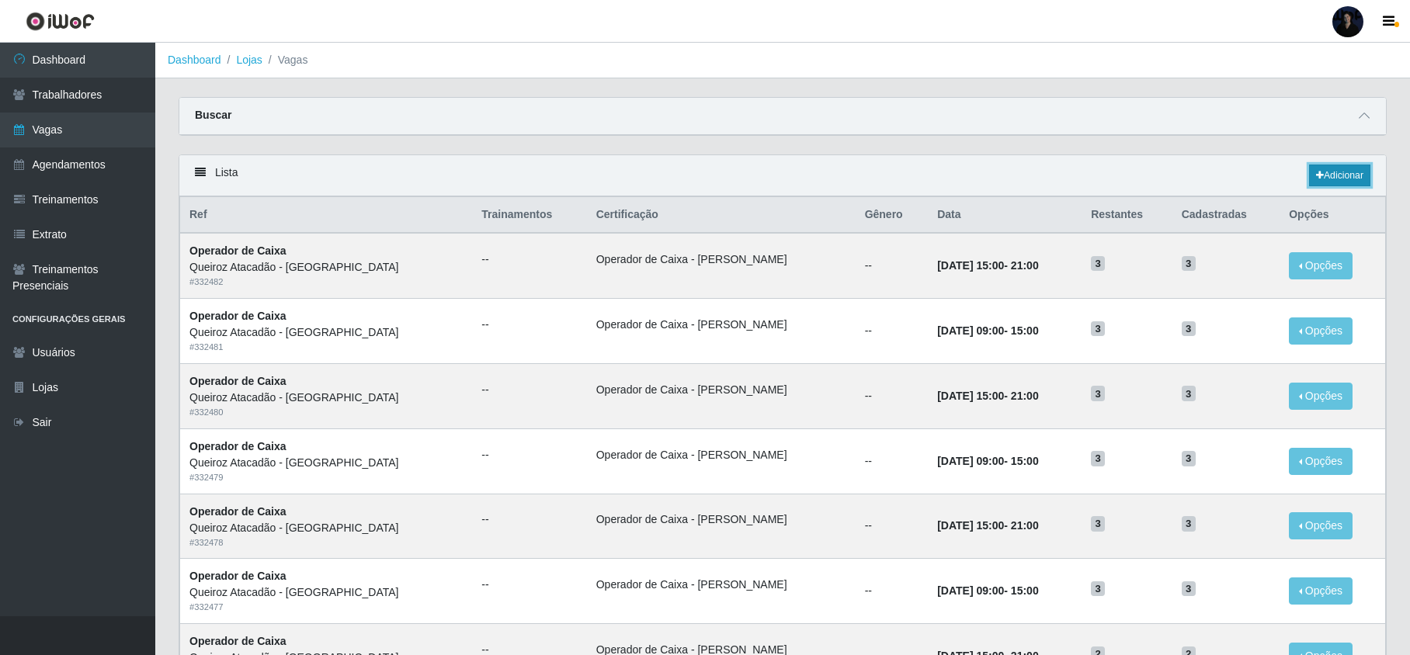
click at [1336, 180] on link "Adicionar" at bounding box center [1339, 176] width 61 height 22
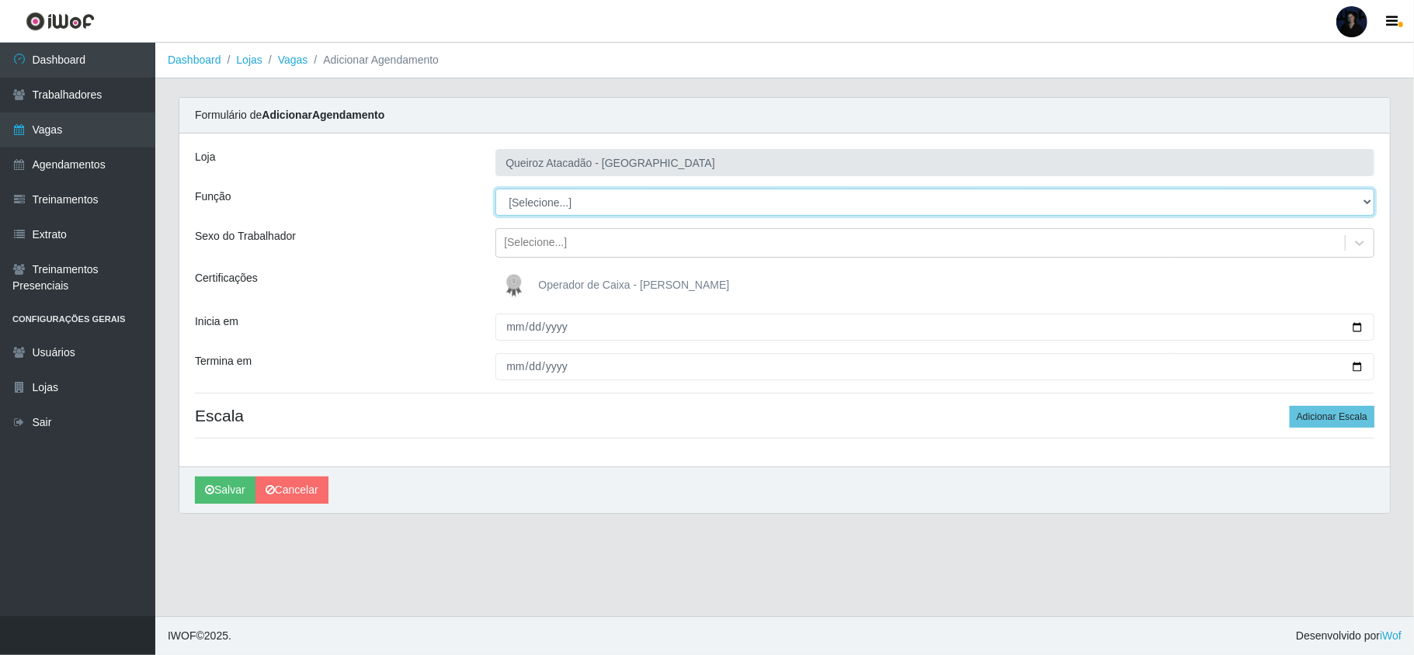
click at [559, 209] on select "[Selecione...] Embalador Embalador + Embalador ++ Operador de Caixa Operador de…" at bounding box center [934, 202] width 879 height 27
click at [495, 189] on select "[Selecione...] Embalador Embalador + Embalador ++ Operador de Caixa Operador de…" at bounding box center [934, 202] width 879 height 27
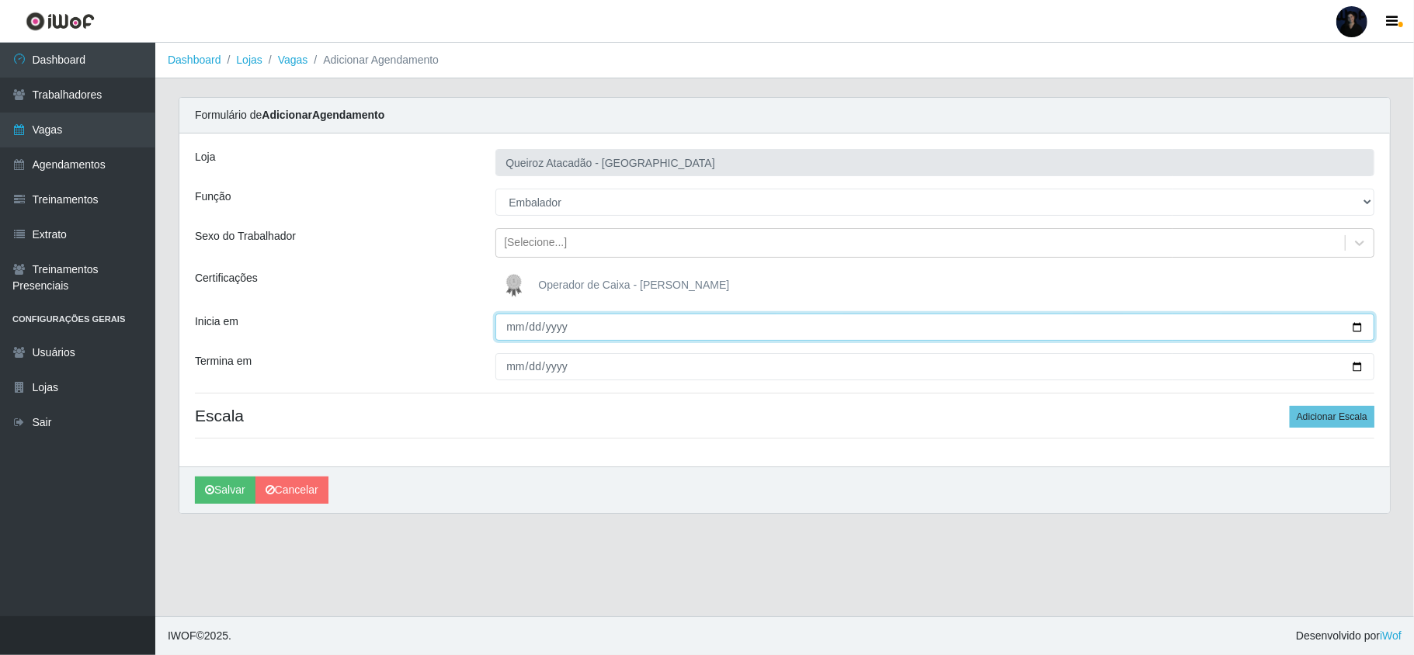
click at [508, 332] on input "Inicia em" at bounding box center [934, 327] width 879 height 27
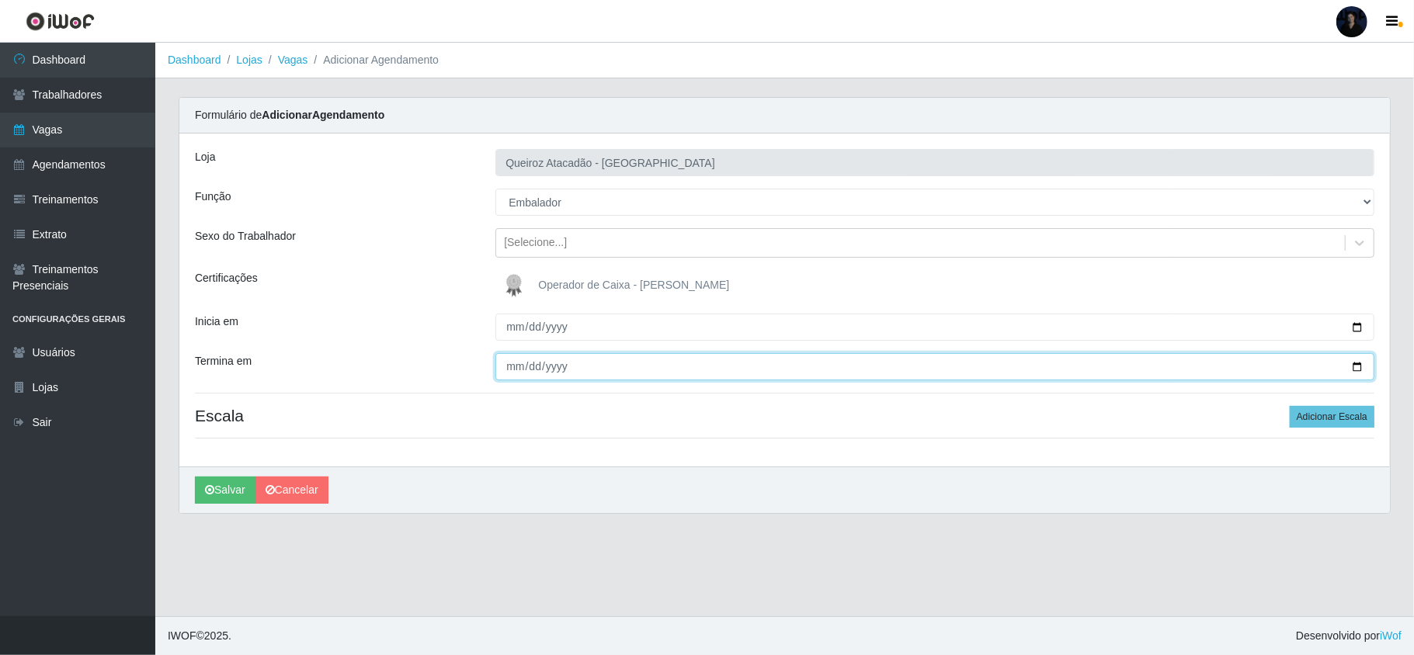
click at [508, 373] on input "Termina em" at bounding box center [934, 366] width 879 height 27
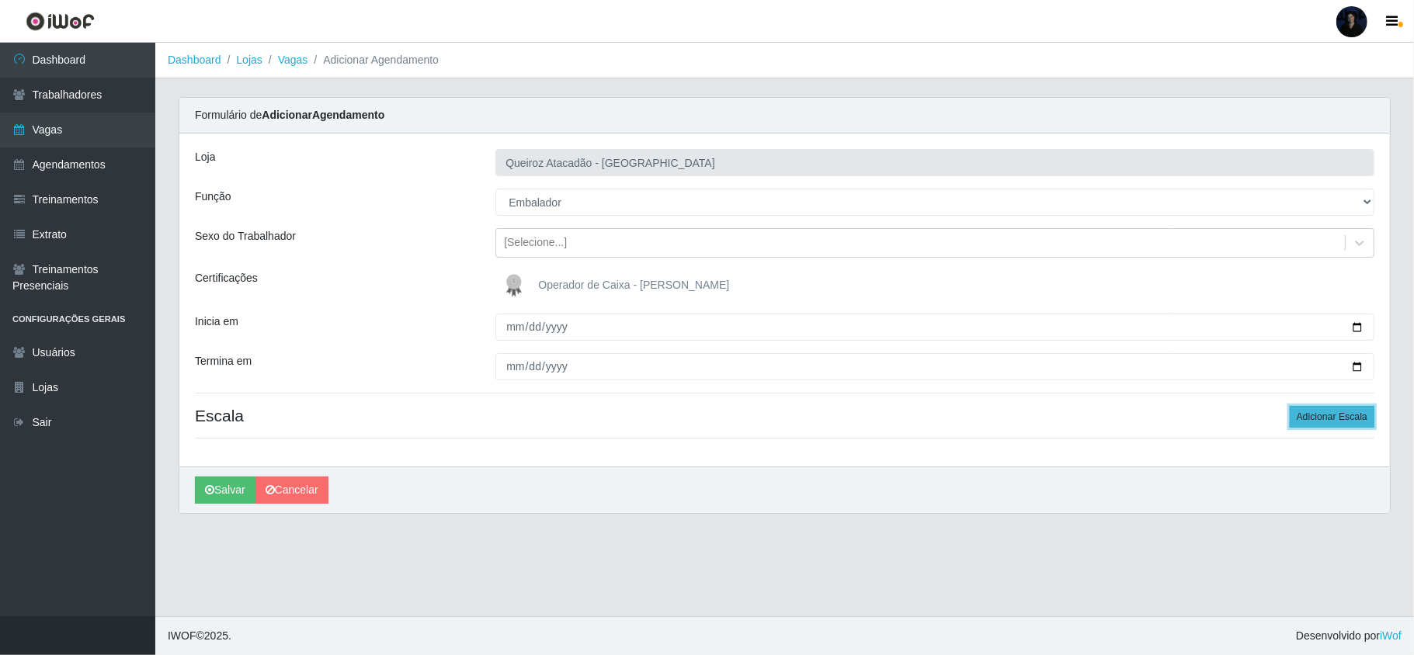
click at [1314, 418] on button "Adicionar Escala" at bounding box center [1332, 417] width 85 height 22
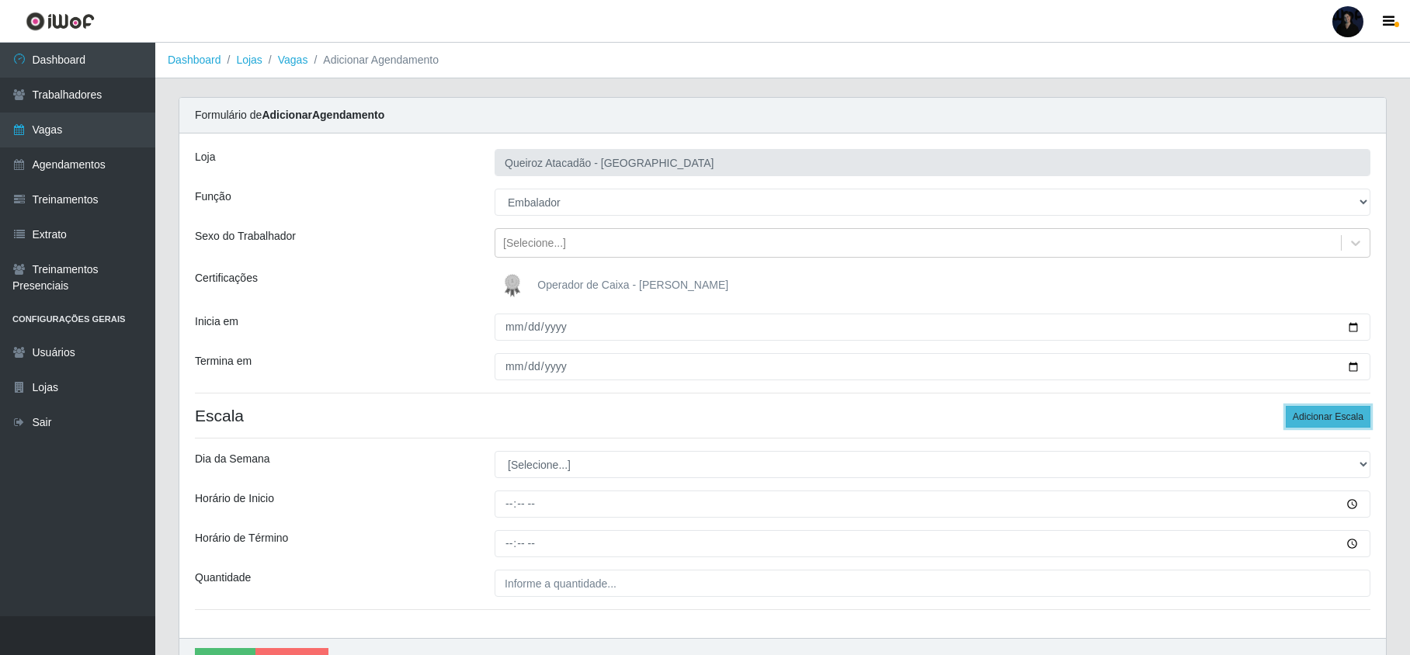
click at [1315, 416] on button "Adicionar Escala" at bounding box center [1328, 417] width 85 height 22
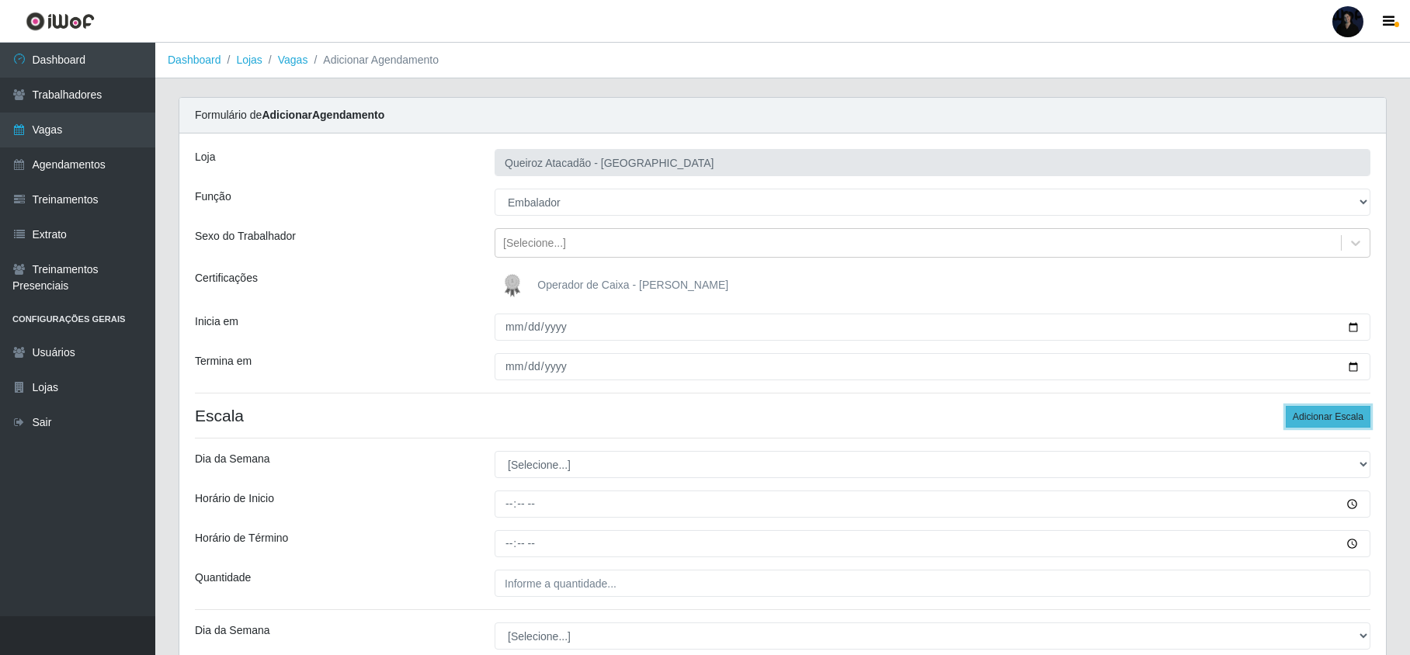
click at [1315, 416] on button "Adicionar Escala" at bounding box center [1328, 417] width 85 height 22
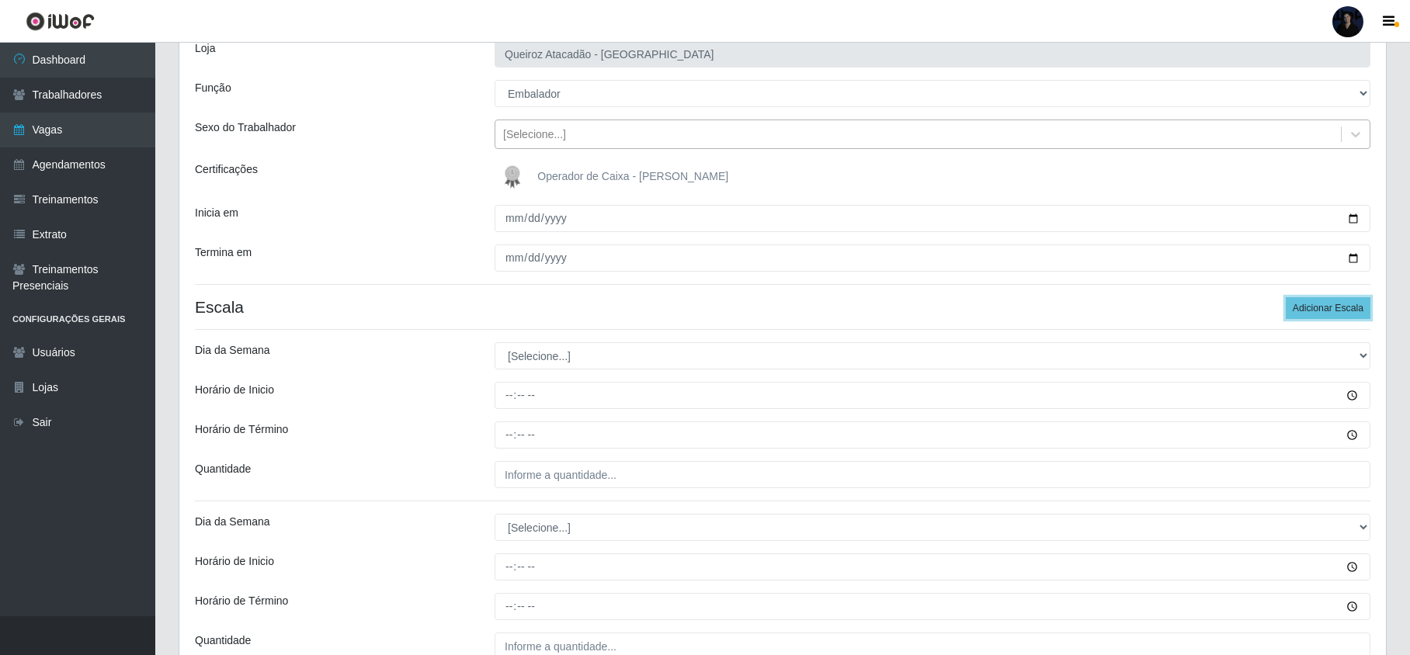
scroll to position [207, 0]
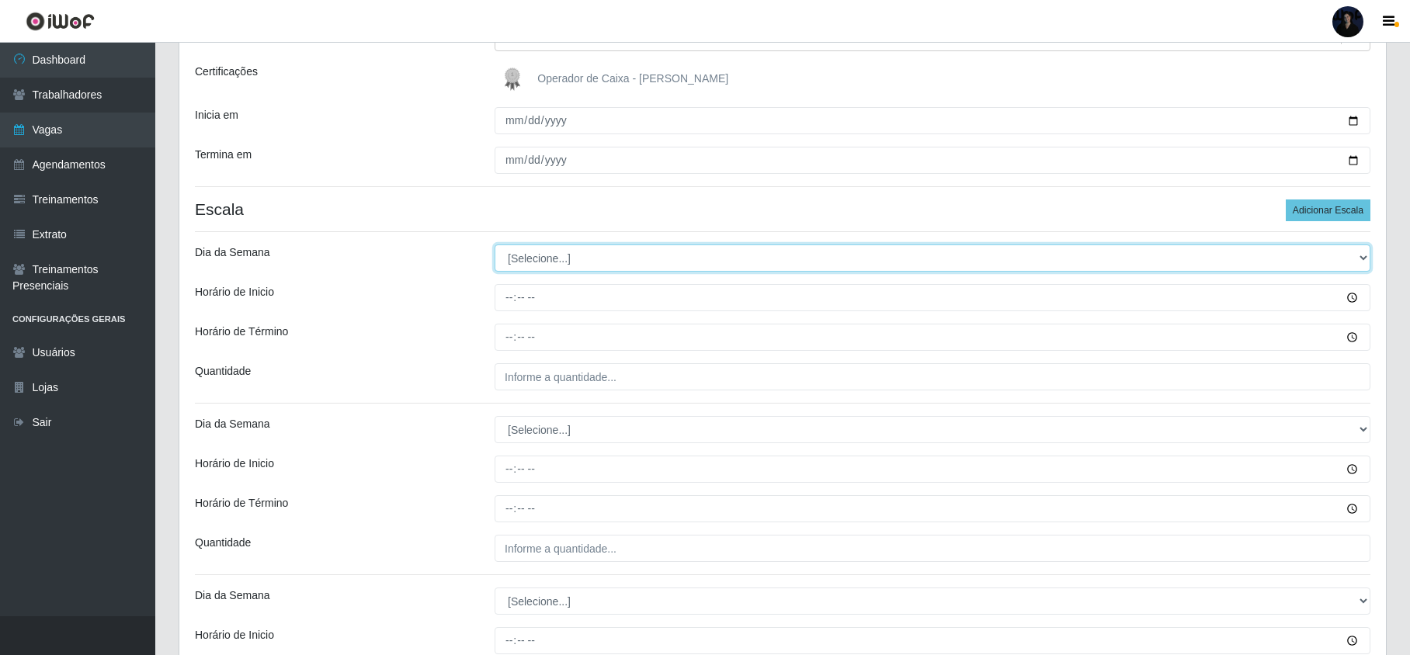
click at [532, 253] on select "[Selecione...] Segunda Terça Quarta Quinta Sexta Sábado Domingo" at bounding box center [933, 258] width 876 height 27
click at [495, 245] on select "[Selecione...] Segunda Terça Quarta Quinta Sexta Sábado Domingo" at bounding box center [933, 258] width 876 height 27
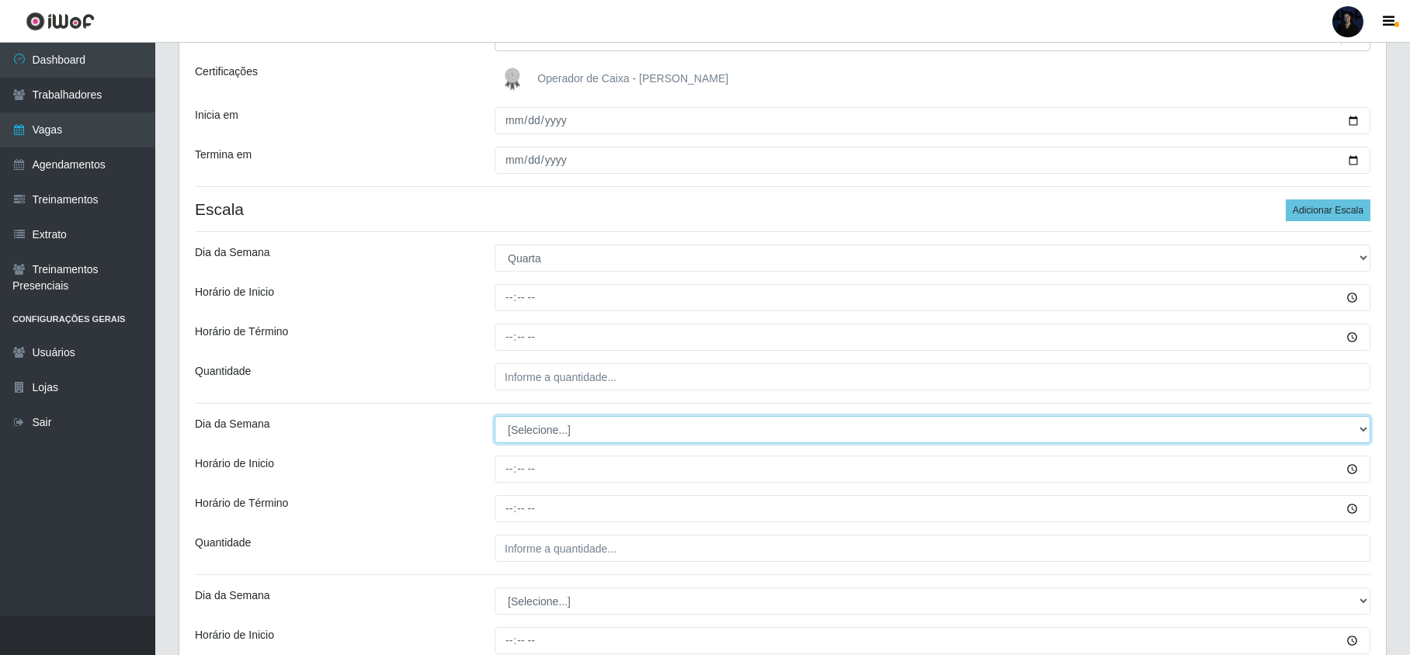
click at [556, 422] on select "[Selecione...] Segunda Terça Quarta Quinta Sexta Sábado Domingo" at bounding box center [933, 429] width 876 height 27
click at [495, 418] on select "[Selecione...] Segunda Terça Quarta Quinta Sexta Sábado Domingo" at bounding box center [933, 429] width 876 height 27
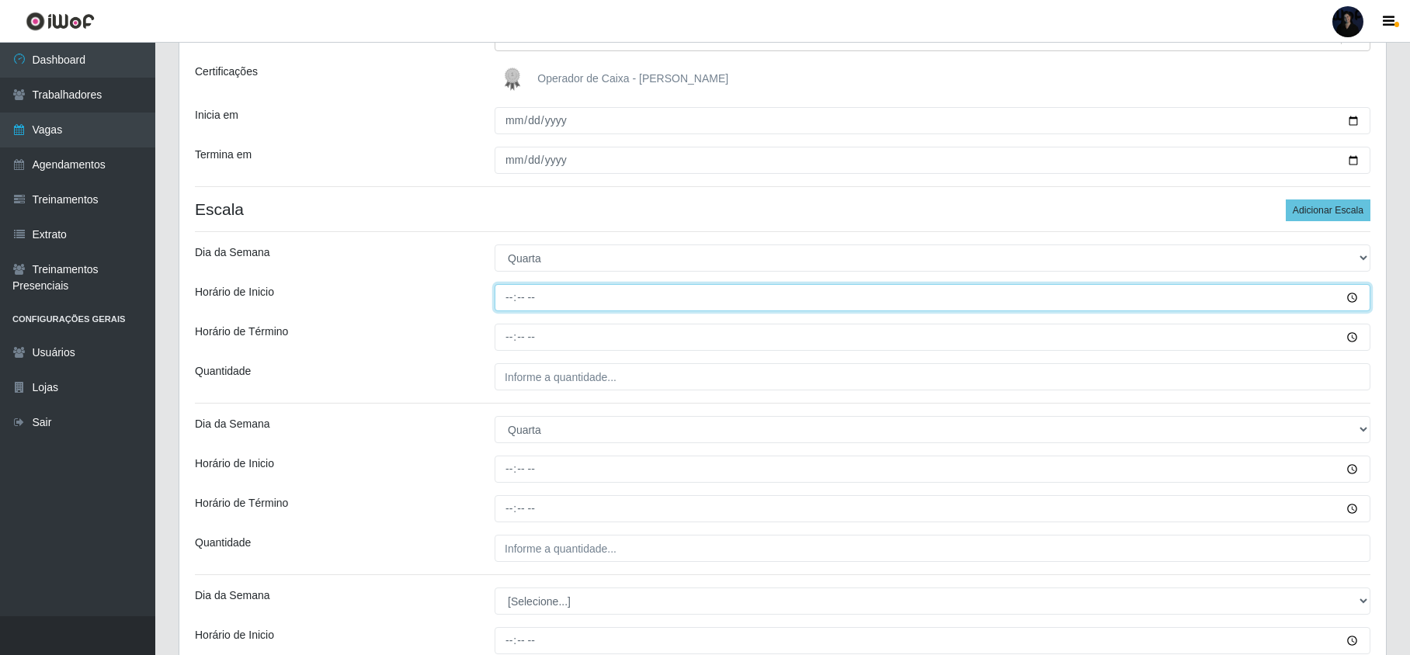
click at [519, 300] on input "Horário de Inicio" at bounding box center [933, 297] width 876 height 27
click at [507, 297] on input "Horário de Inicio" at bounding box center [933, 297] width 876 height 27
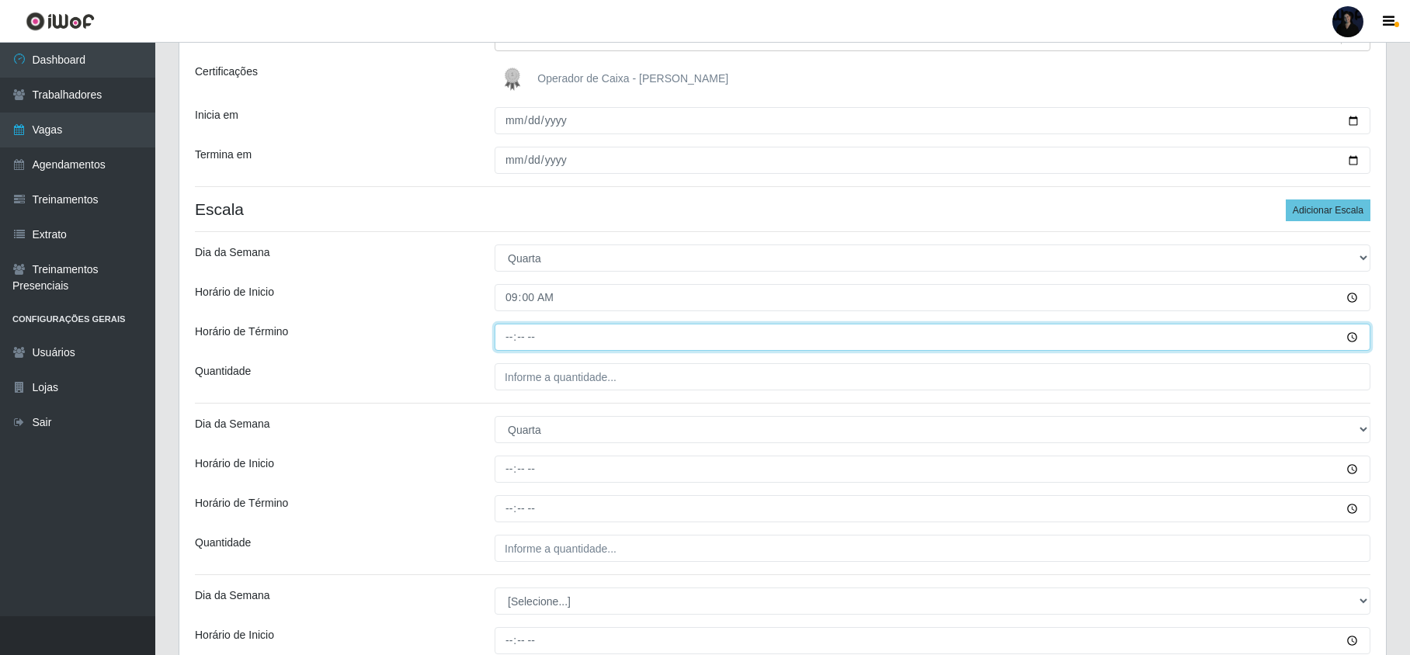
click at [507, 330] on input "Horário de Término" at bounding box center [933, 337] width 876 height 27
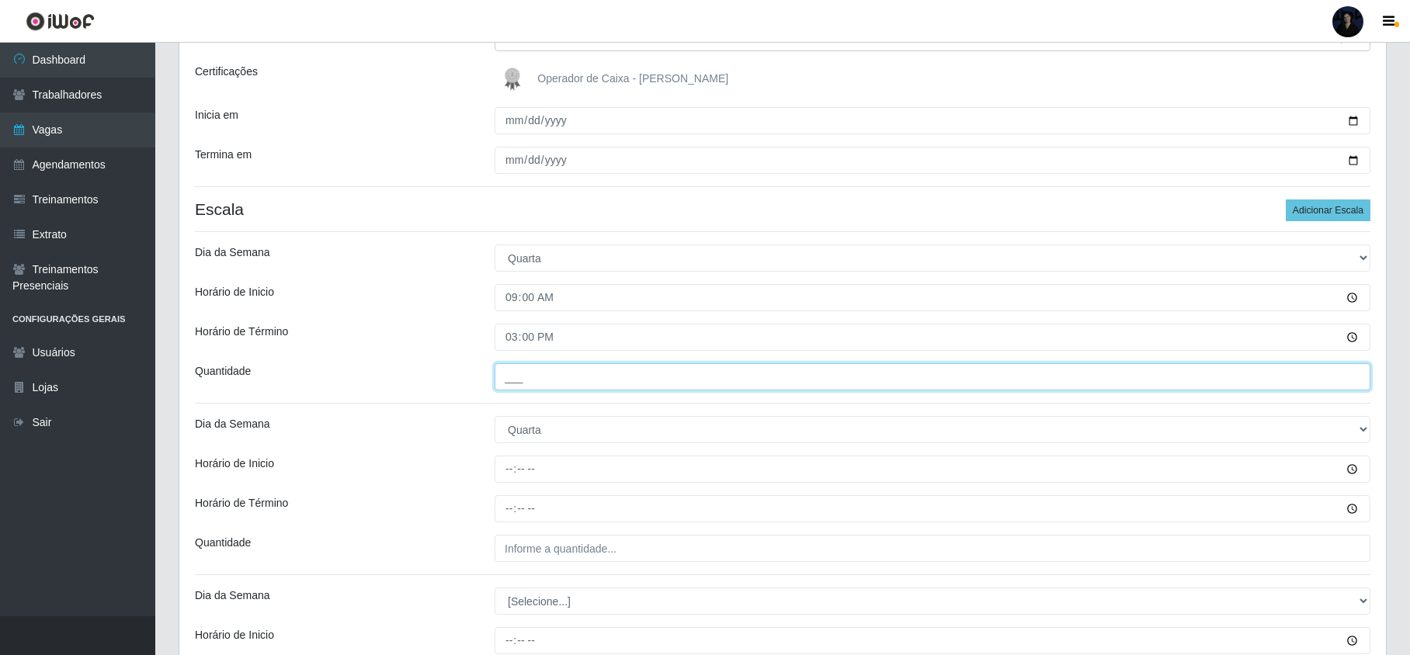
click at [513, 373] on input "___" at bounding box center [933, 376] width 876 height 27
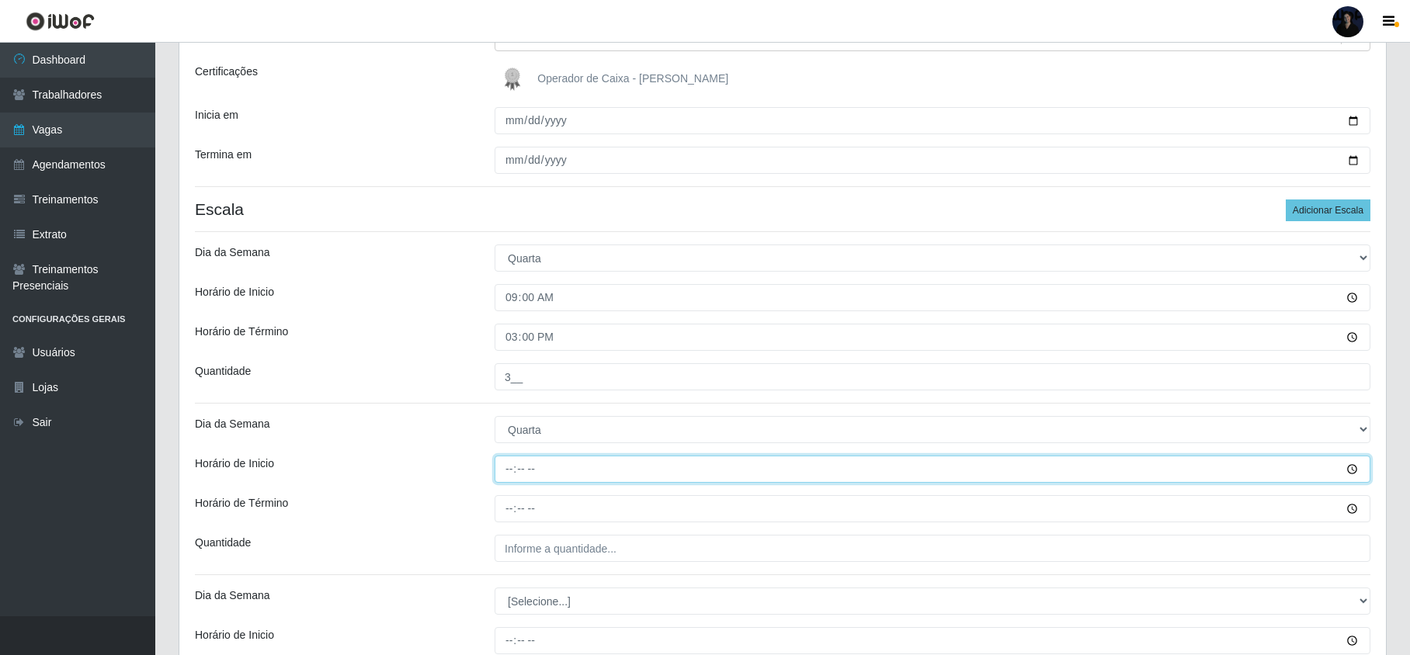
click at [510, 475] on input "Horário de Inicio" at bounding box center [933, 469] width 876 height 27
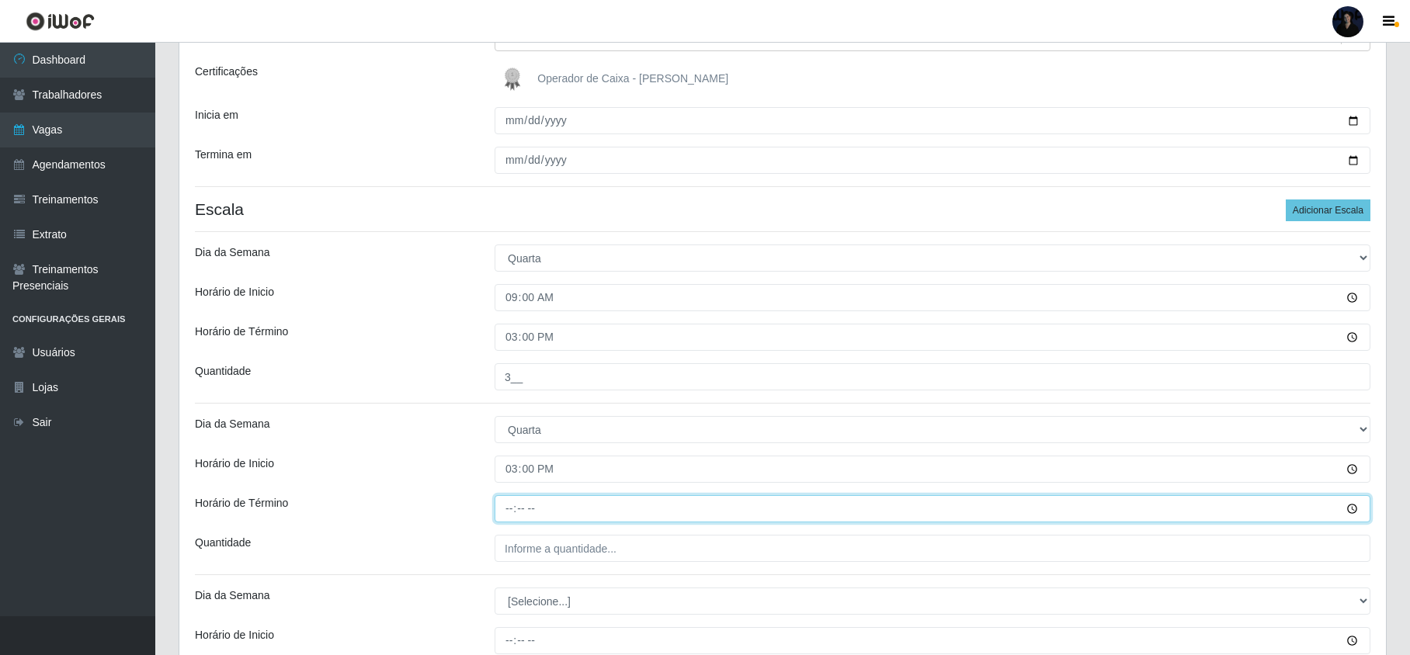
click at [509, 514] on input "Horário de Término" at bounding box center [933, 508] width 876 height 27
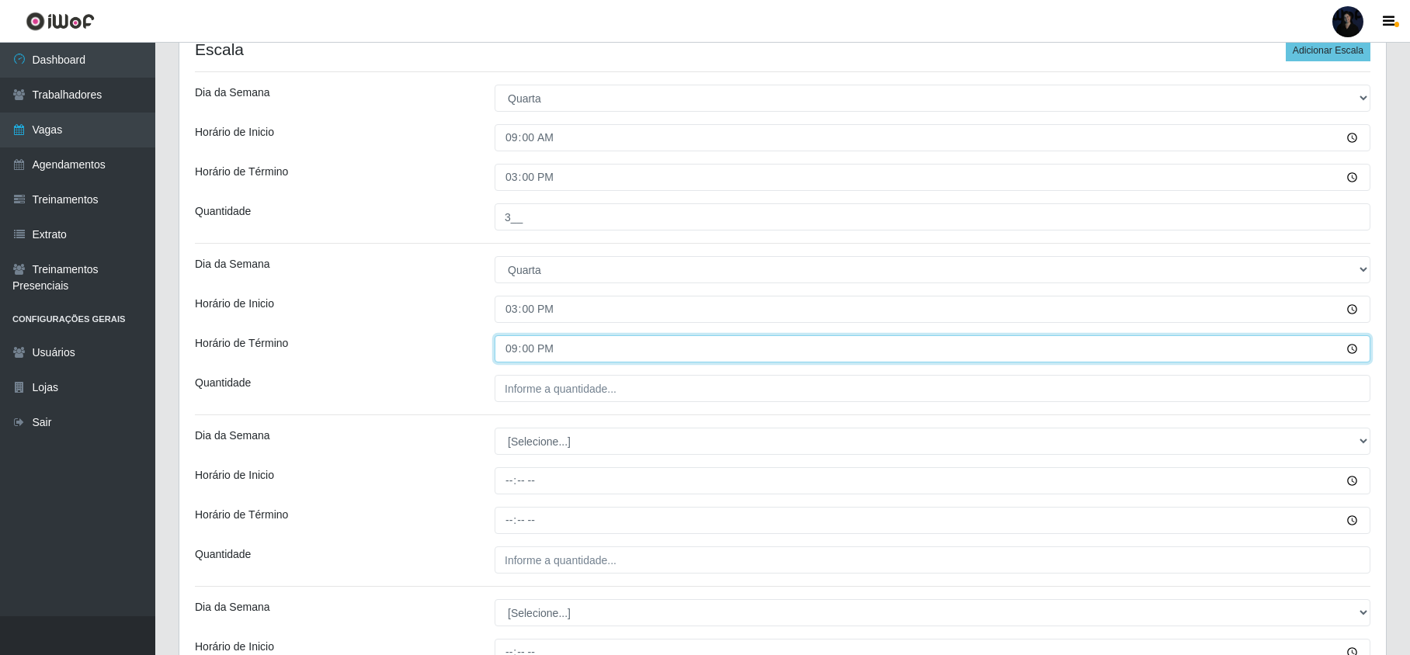
scroll to position [414, 0]
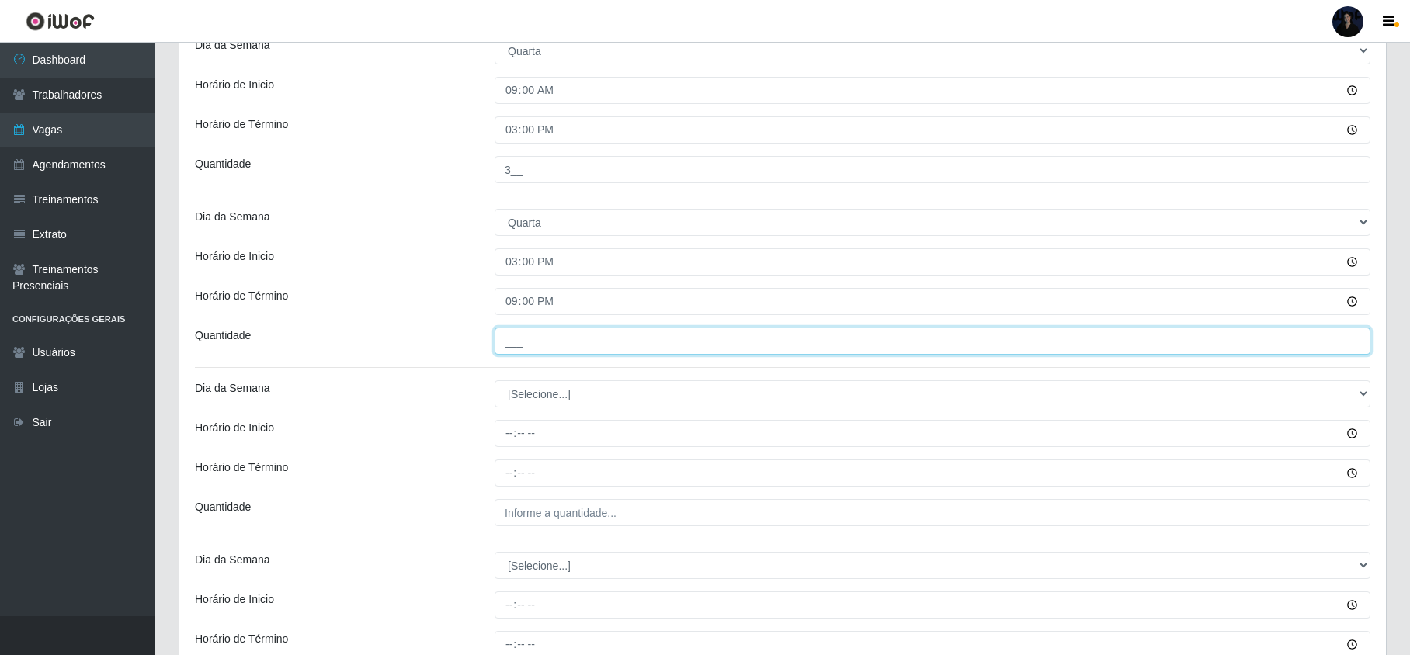
click at [507, 346] on input "___" at bounding box center [933, 341] width 876 height 27
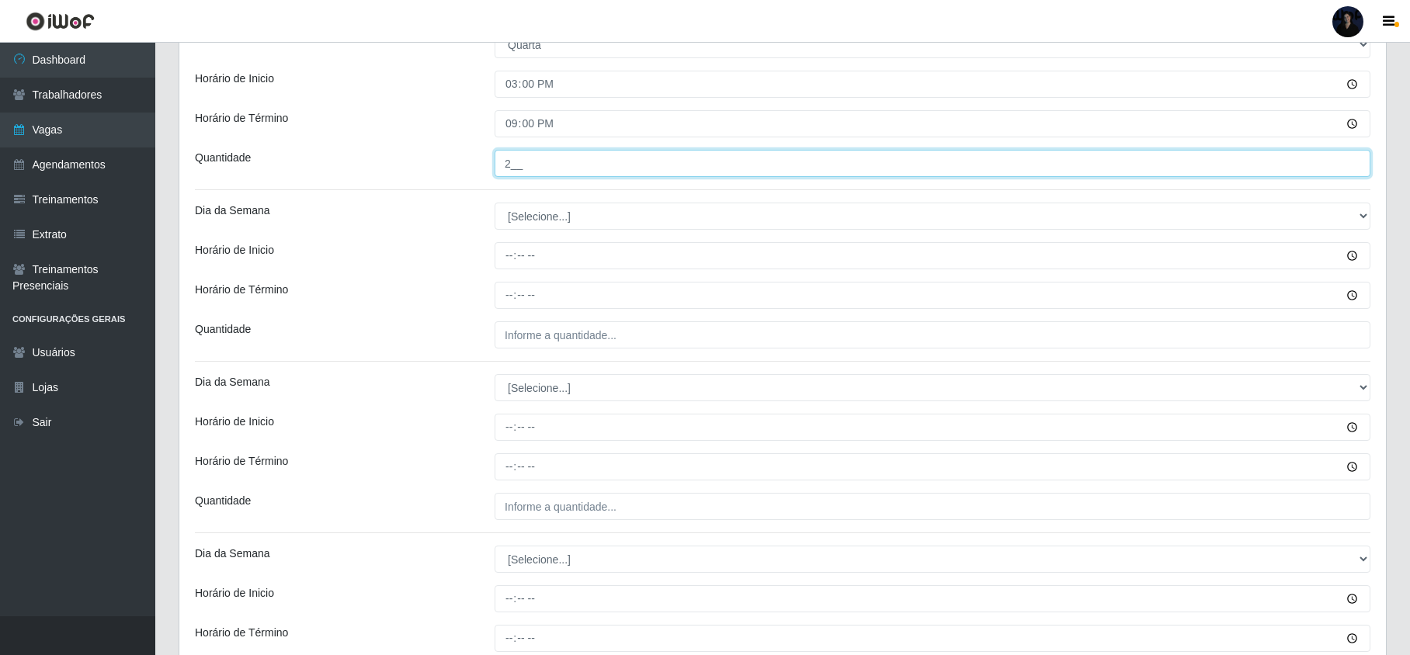
scroll to position [621, 0]
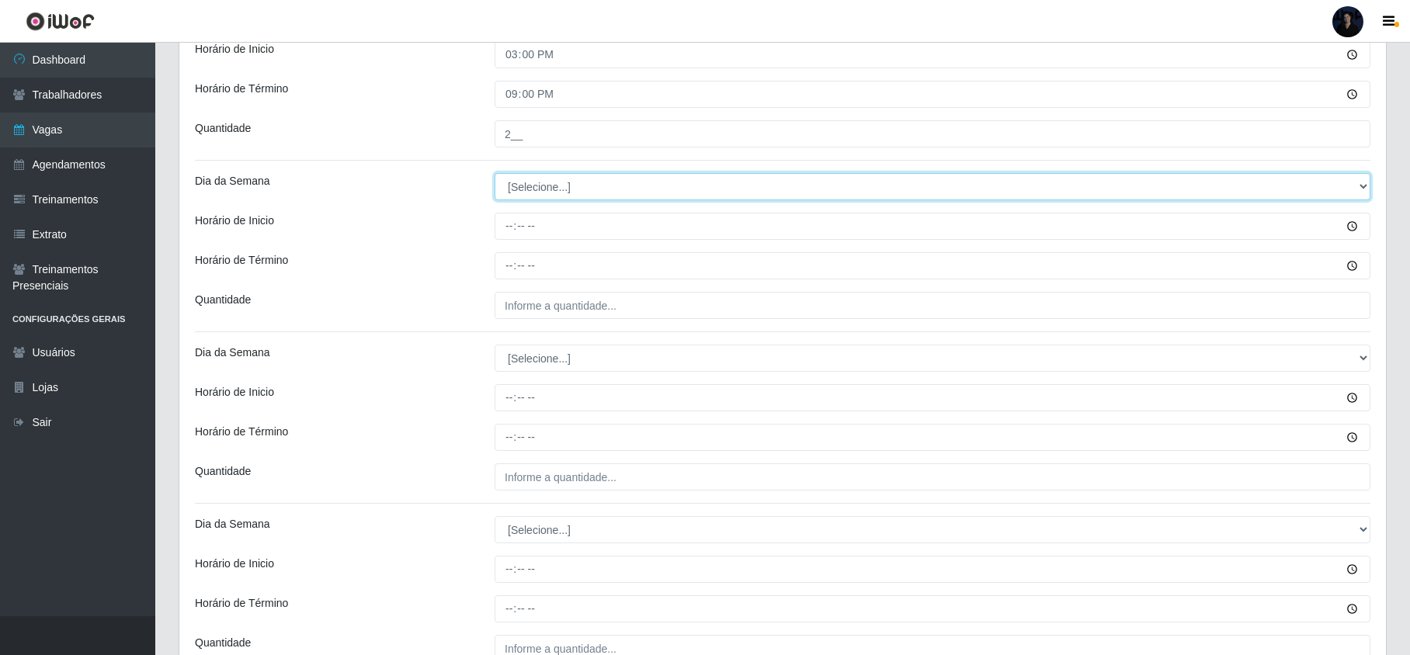
click at [532, 185] on select "[Selecione...] Segunda Terça Quarta Quinta Sexta Sábado Domingo" at bounding box center [933, 186] width 876 height 27
click at [495, 175] on select "[Selecione...] Segunda Terça Quarta Quinta Sexta Sábado Domingo" at bounding box center [933, 186] width 876 height 27
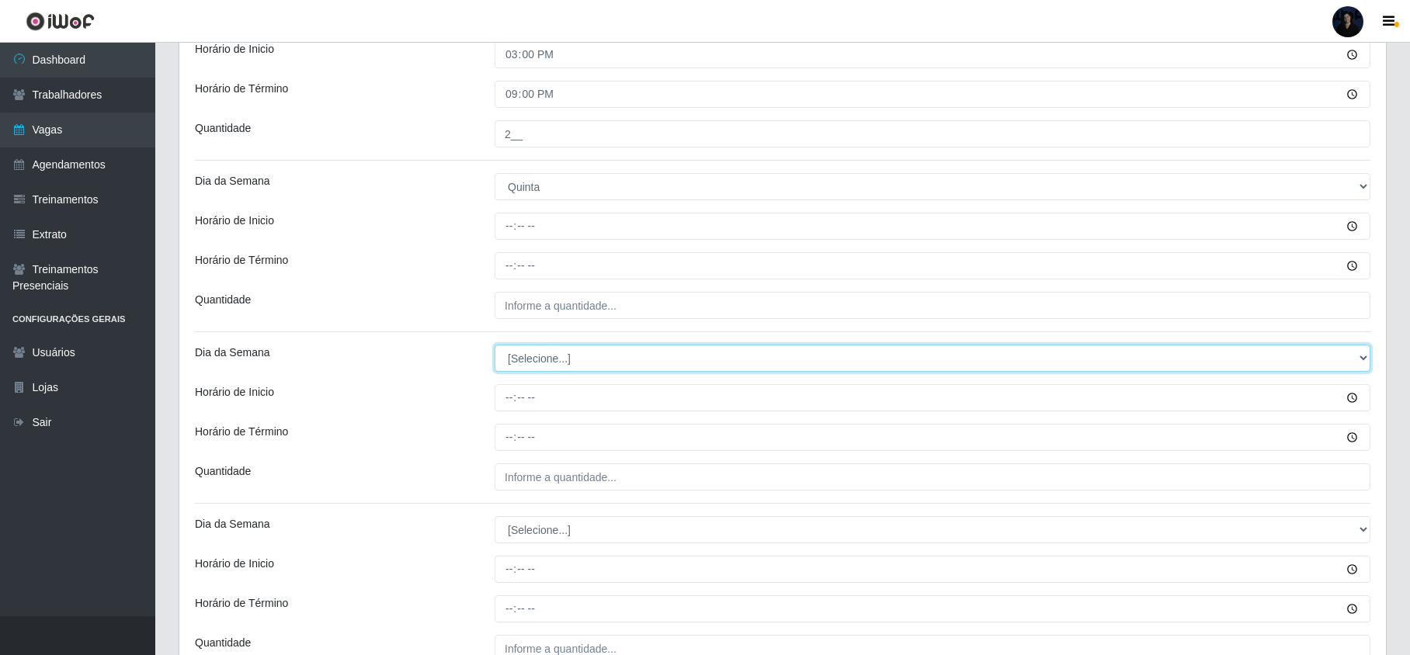
click at [526, 360] on select "[Selecione...] Segunda Terça Quarta Quinta Sexta Sábado Domingo" at bounding box center [933, 358] width 876 height 27
click at [495, 347] on select "[Selecione...] Segunda Terça Quarta Quinta Sexta Sábado Domingo" at bounding box center [933, 358] width 876 height 27
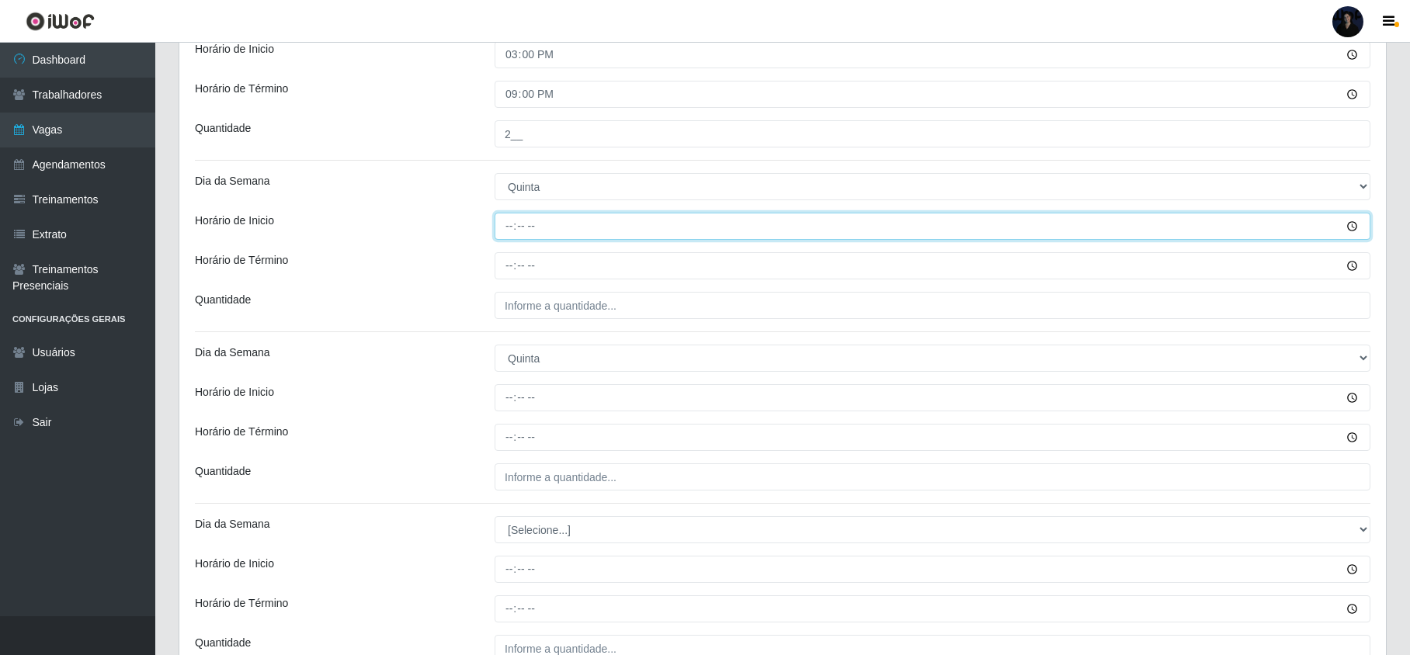
click at [510, 225] on input "Horário de Inicio" at bounding box center [933, 226] width 876 height 27
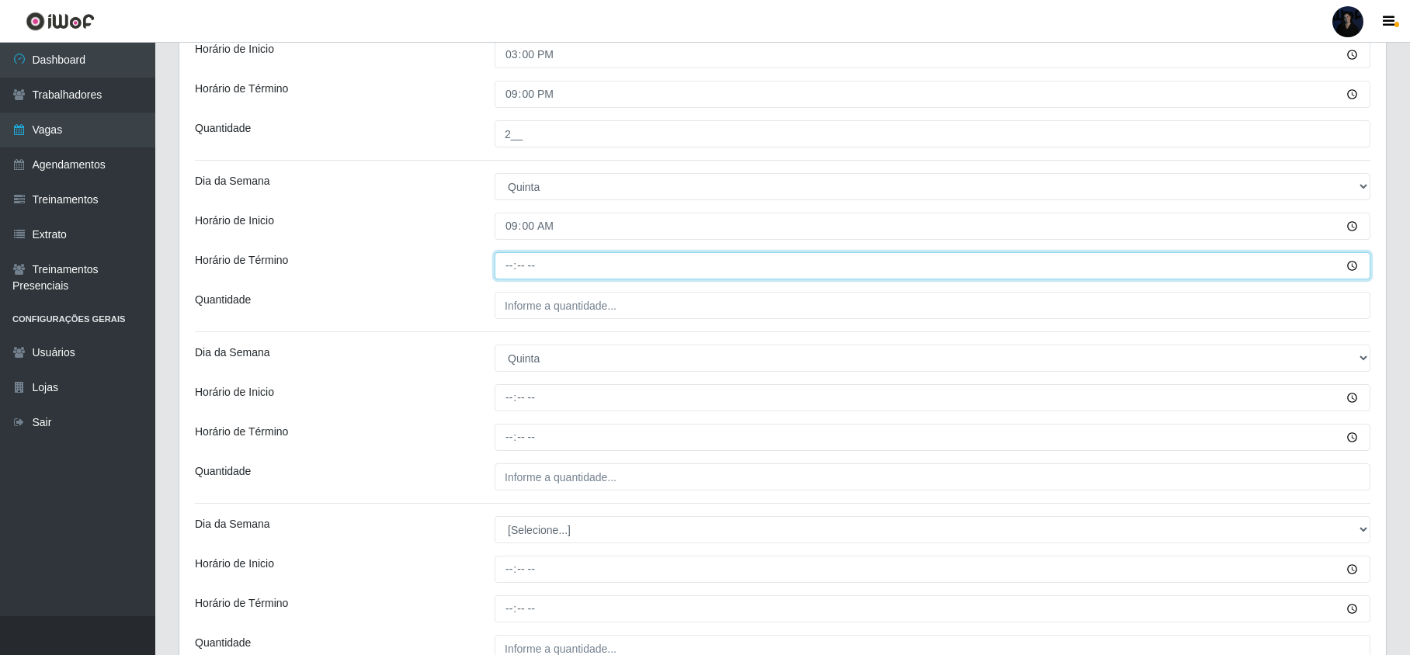
click at [510, 265] on input "Horário de Término" at bounding box center [933, 265] width 876 height 27
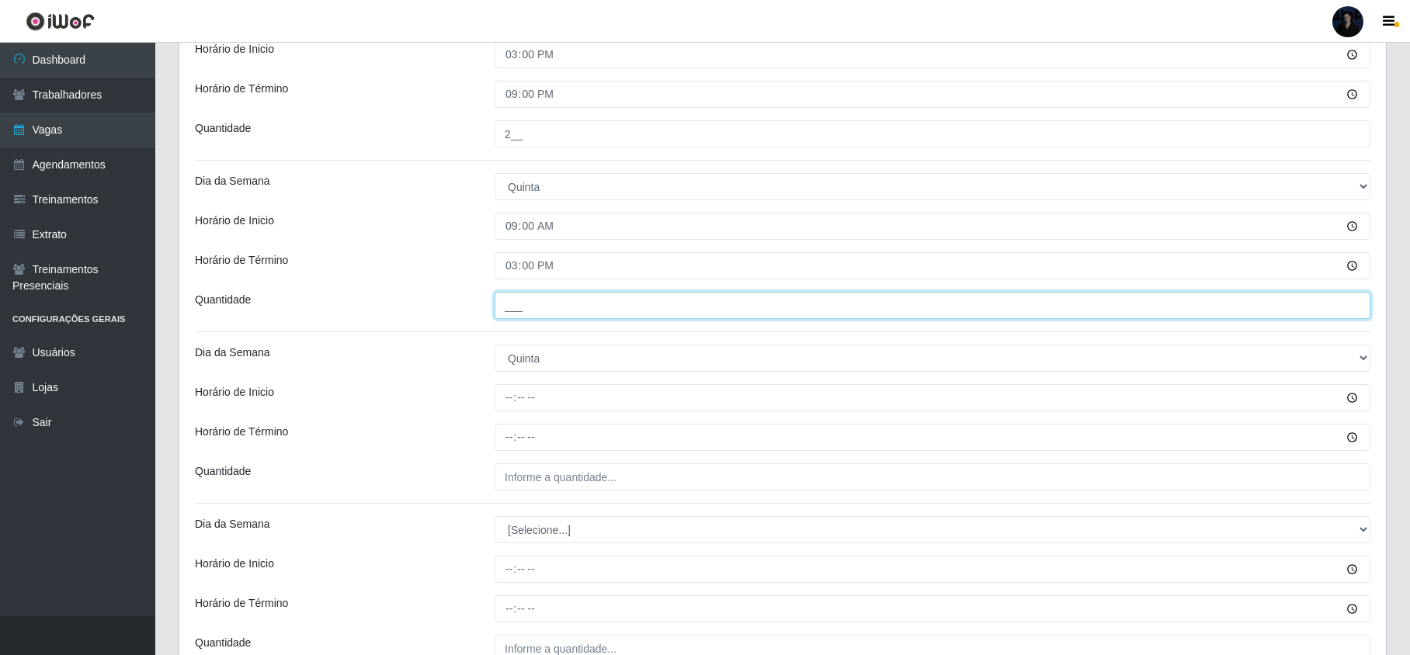
click at [506, 312] on input "___" at bounding box center [933, 305] width 876 height 27
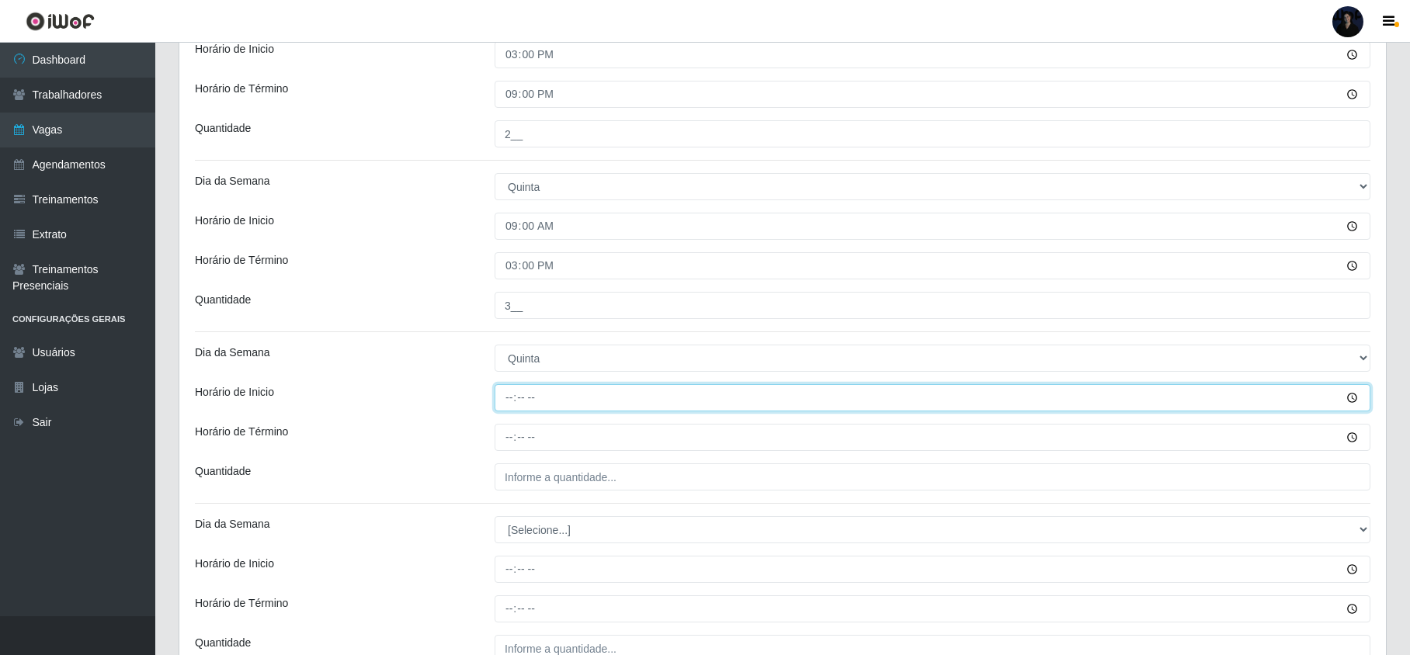
click at [506, 401] on input "Horário de Inicio" at bounding box center [933, 397] width 876 height 27
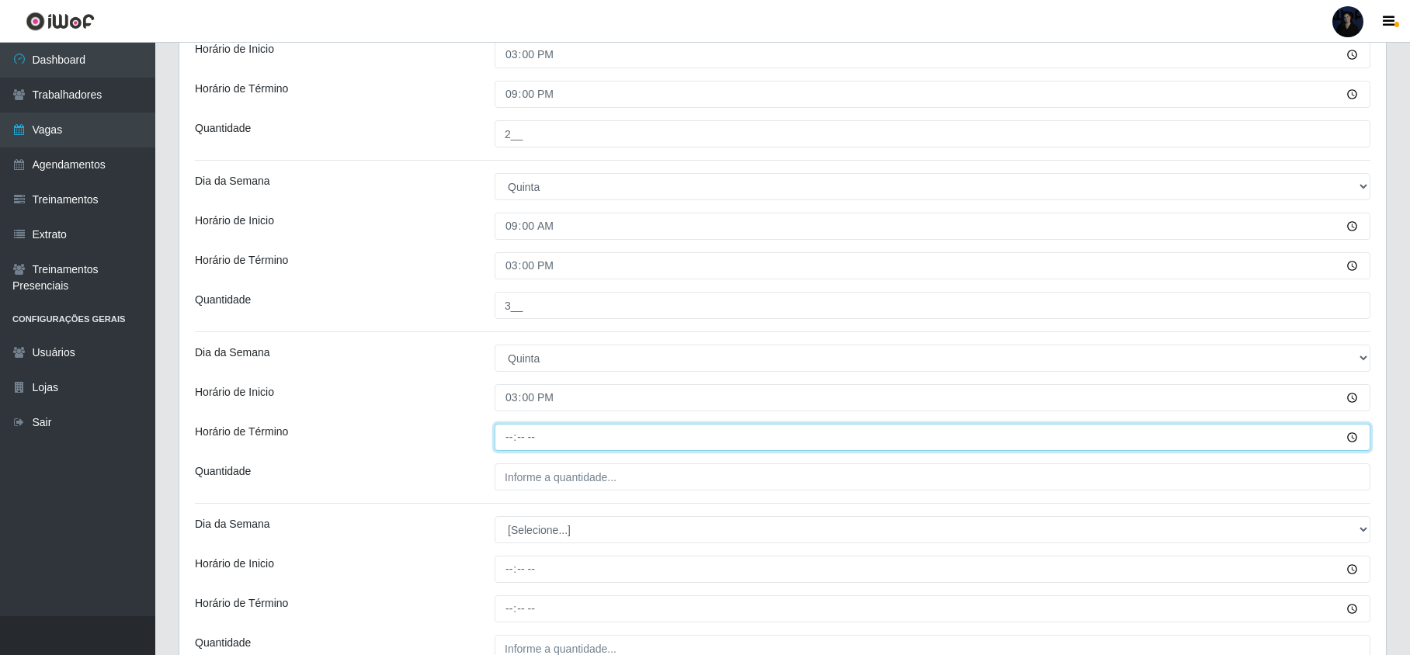
click at [509, 438] on input "Horário de Término" at bounding box center [933, 437] width 876 height 27
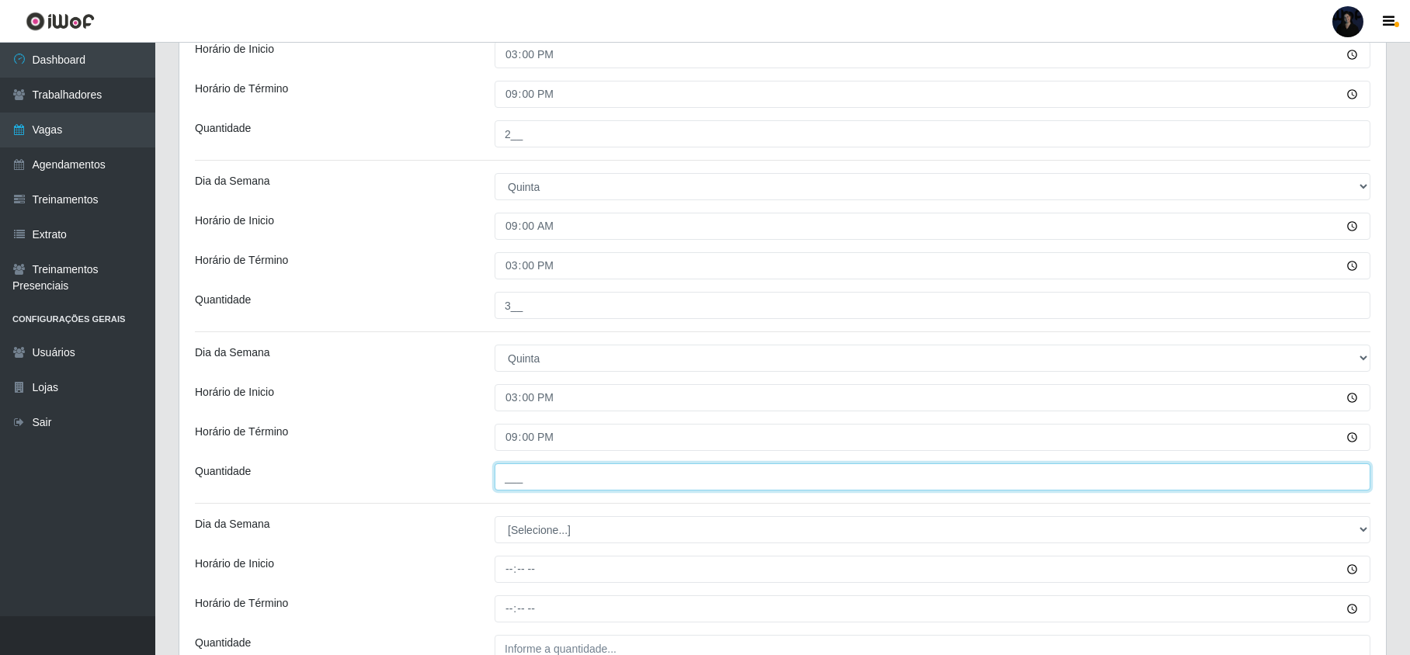
click at [513, 485] on input "___" at bounding box center [933, 477] width 876 height 27
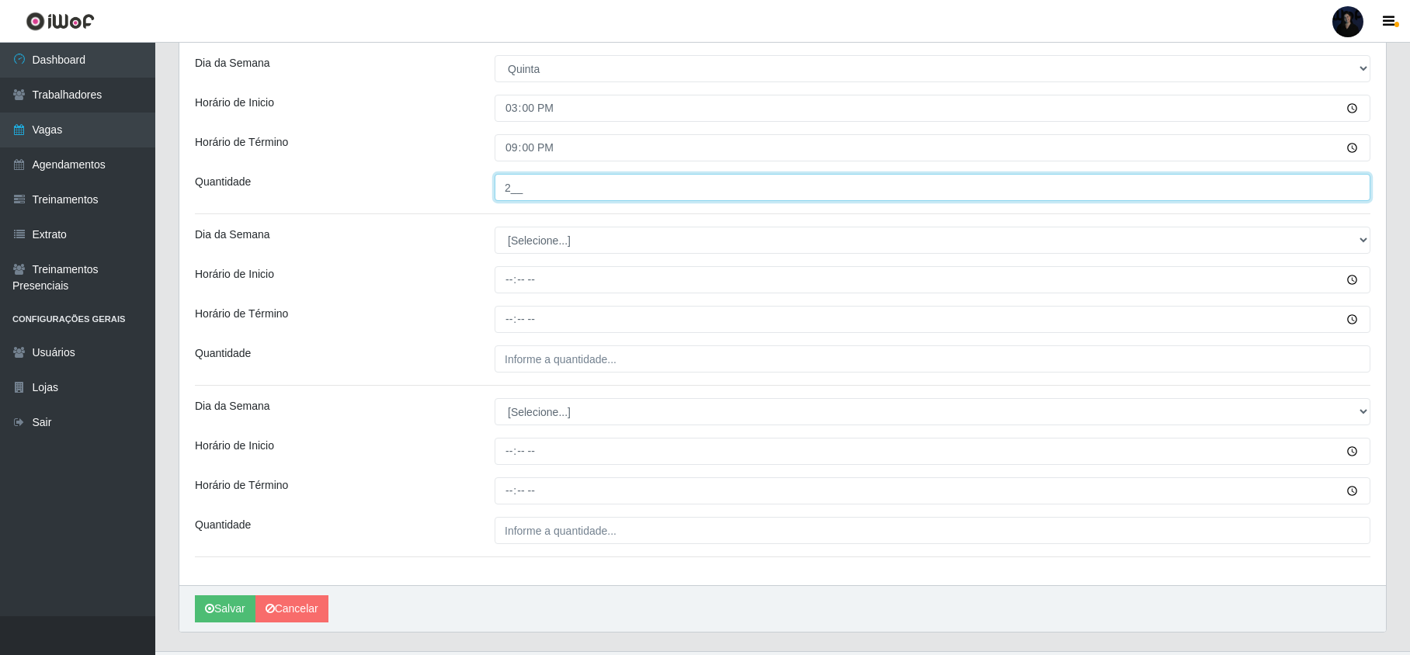
scroll to position [950, 0]
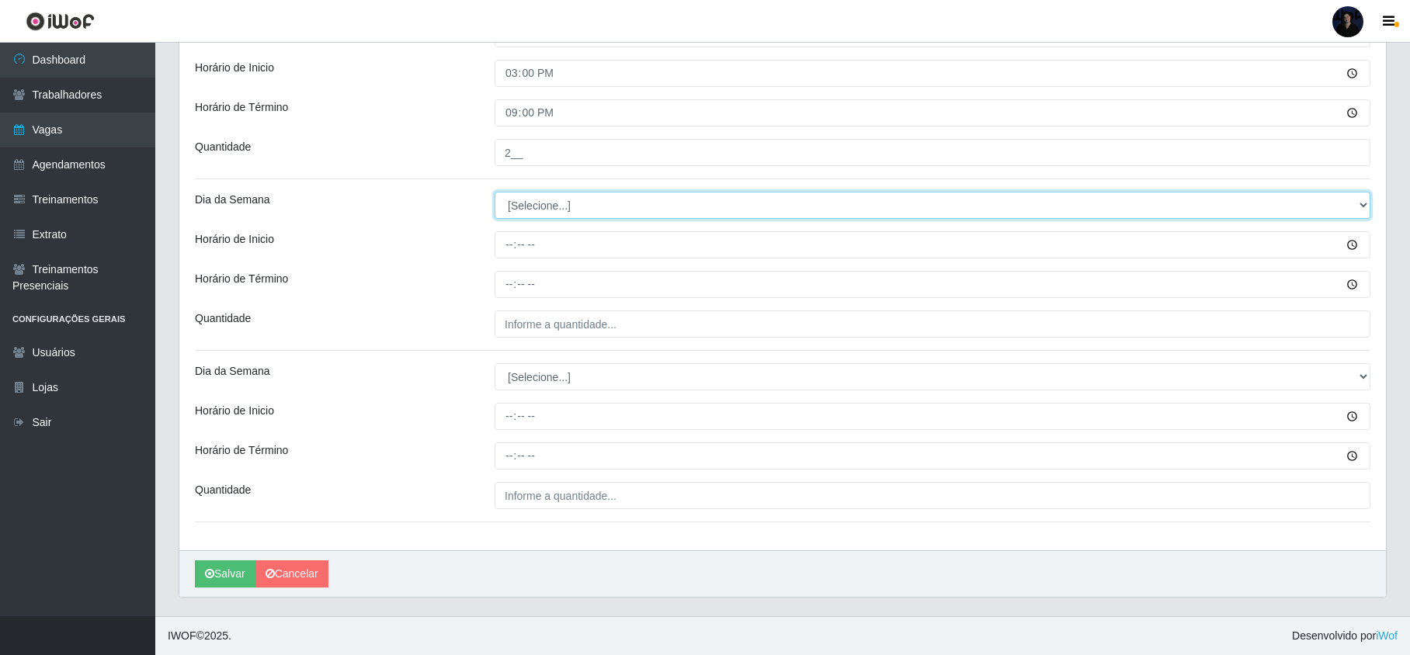
click at [529, 196] on select "[Selecione...] Segunda Terça Quarta Quinta Sexta Sábado Domingo" at bounding box center [933, 205] width 876 height 27
click at [495, 192] on select "[Selecione...] Segunda Terça Quarta Quinta Sexta Sábado Domingo" at bounding box center [933, 205] width 876 height 27
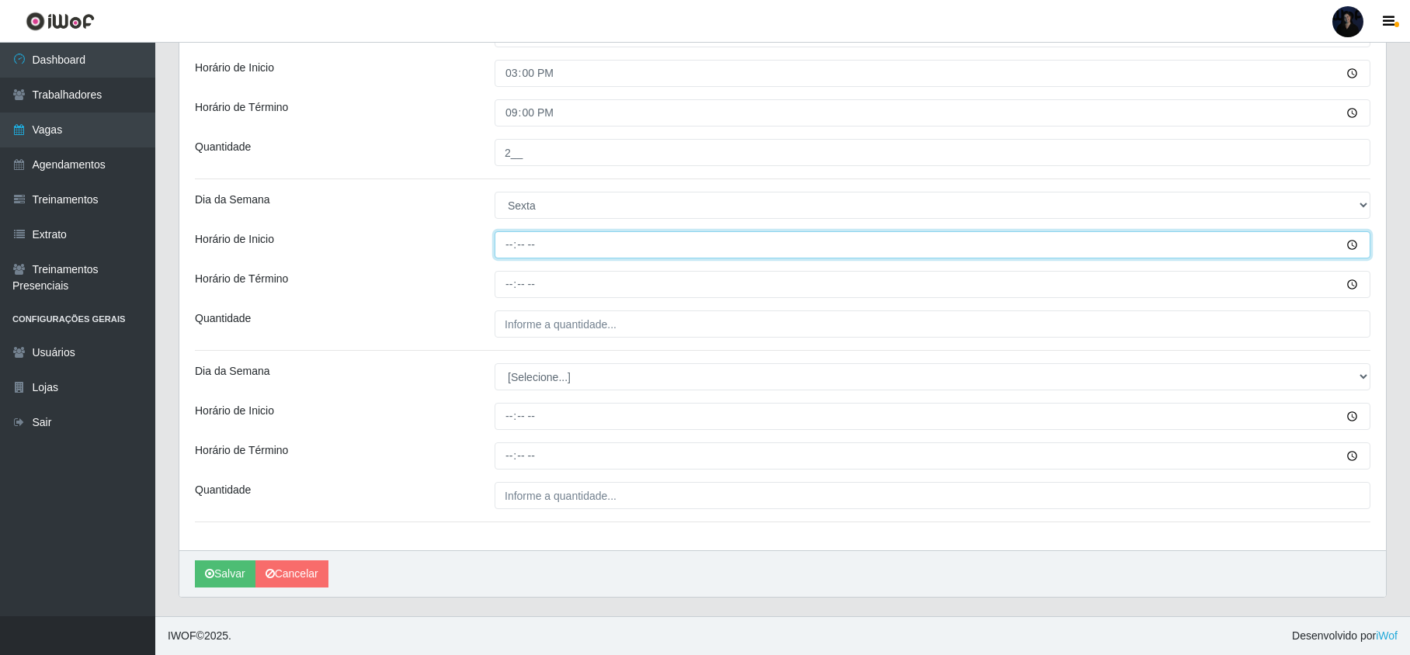
click at [509, 247] on input "Horário de Inicio" at bounding box center [933, 244] width 876 height 27
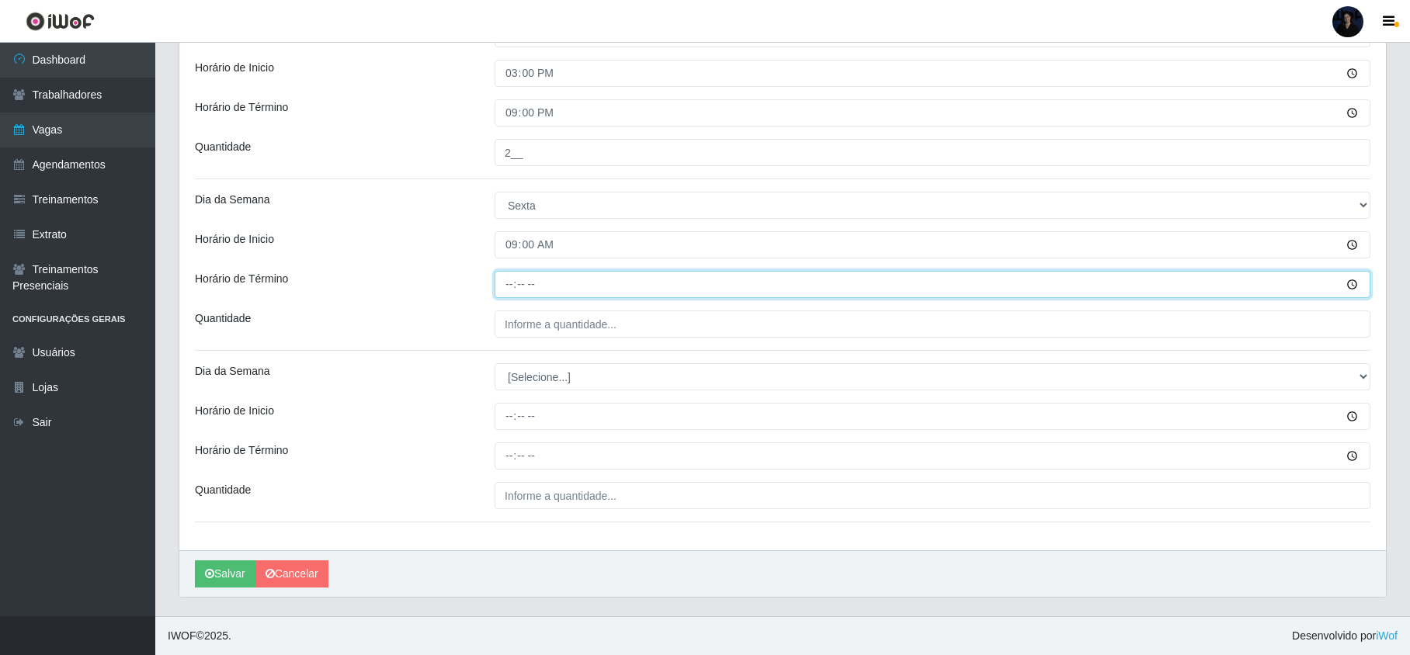
click at [505, 284] on input "Horário de Término" at bounding box center [933, 284] width 876 height 27
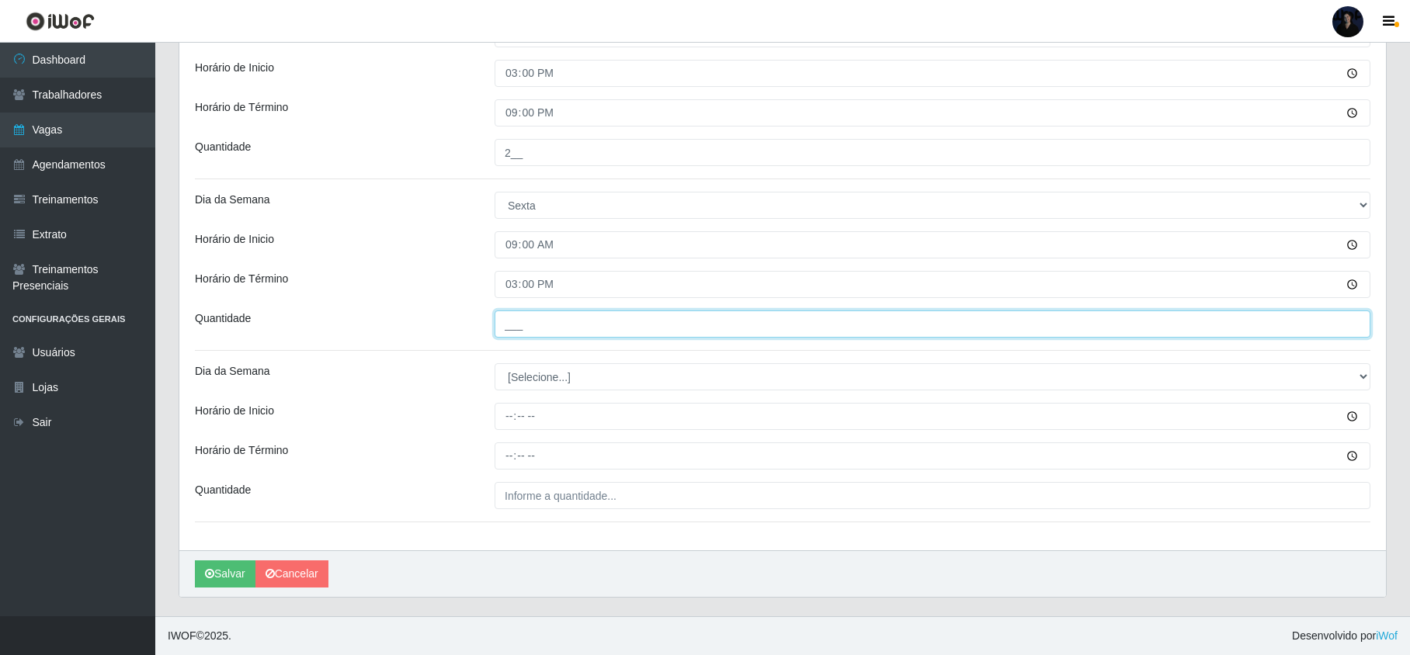
click at [564, 326] on input "___" at bounding box center [933, 324] width 876 height 27
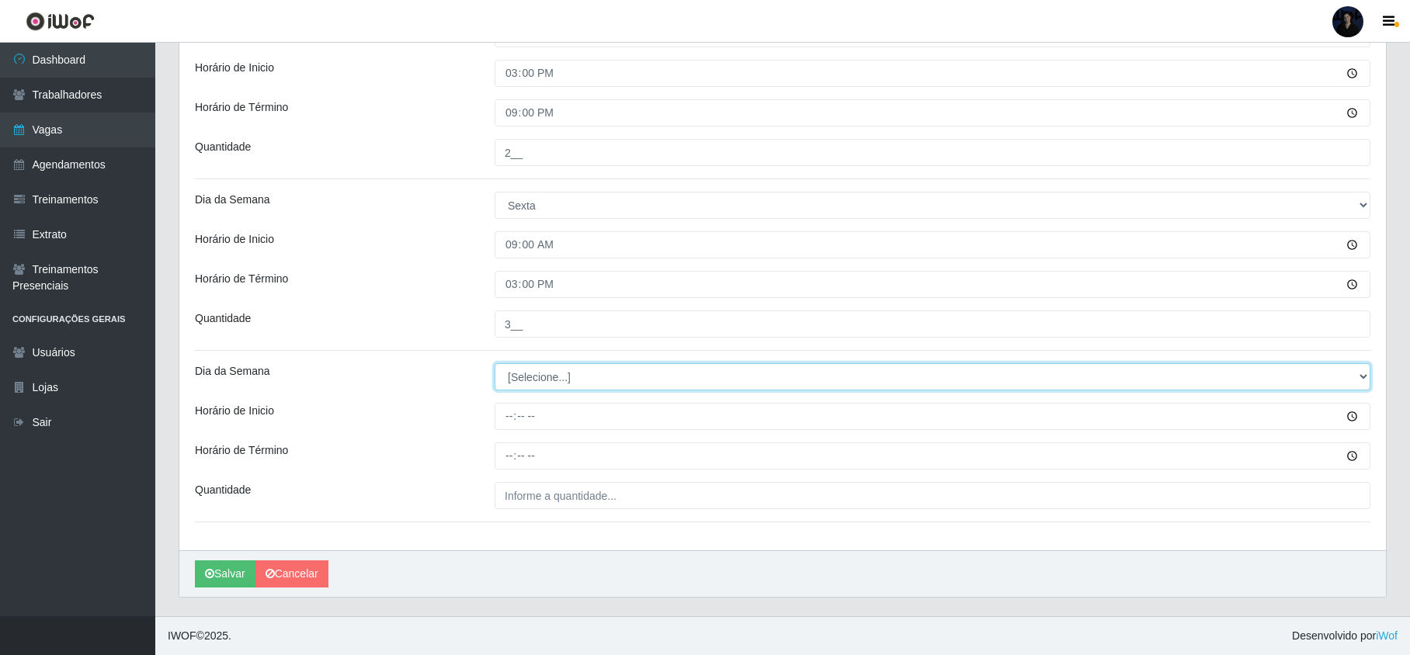
click at [528, 363] on select "[Selecione...] Segunda Terça Quarta Quinta Sexta Sábado Domingo" at bounding box center [933, 376] width 876 height 27
click at [495, 363] on select "[Selecione...] Segunda Terça Quarta Quinta Sexta Sábado Domingo" at bounding box center [933, 376] width 876 height 27
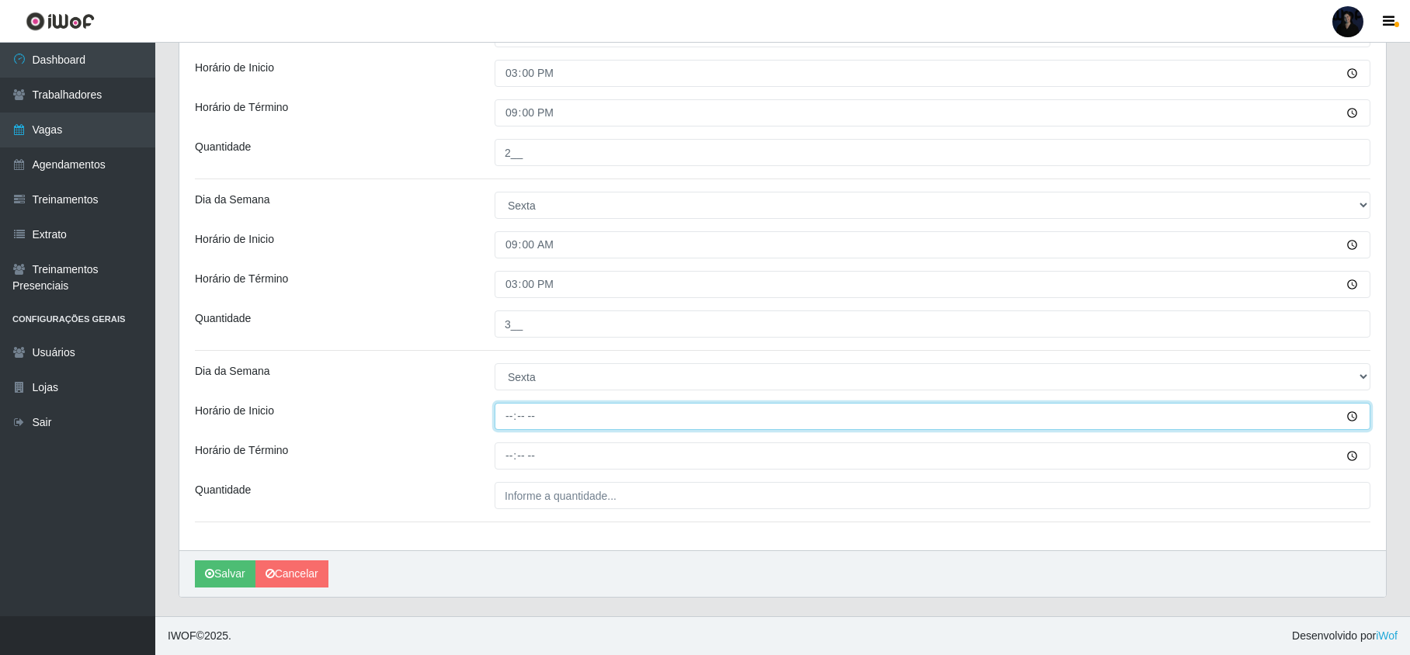
click at [511, 423] on input "Horário de Inicio" at bounding box center [933, 416] width 876 height 27
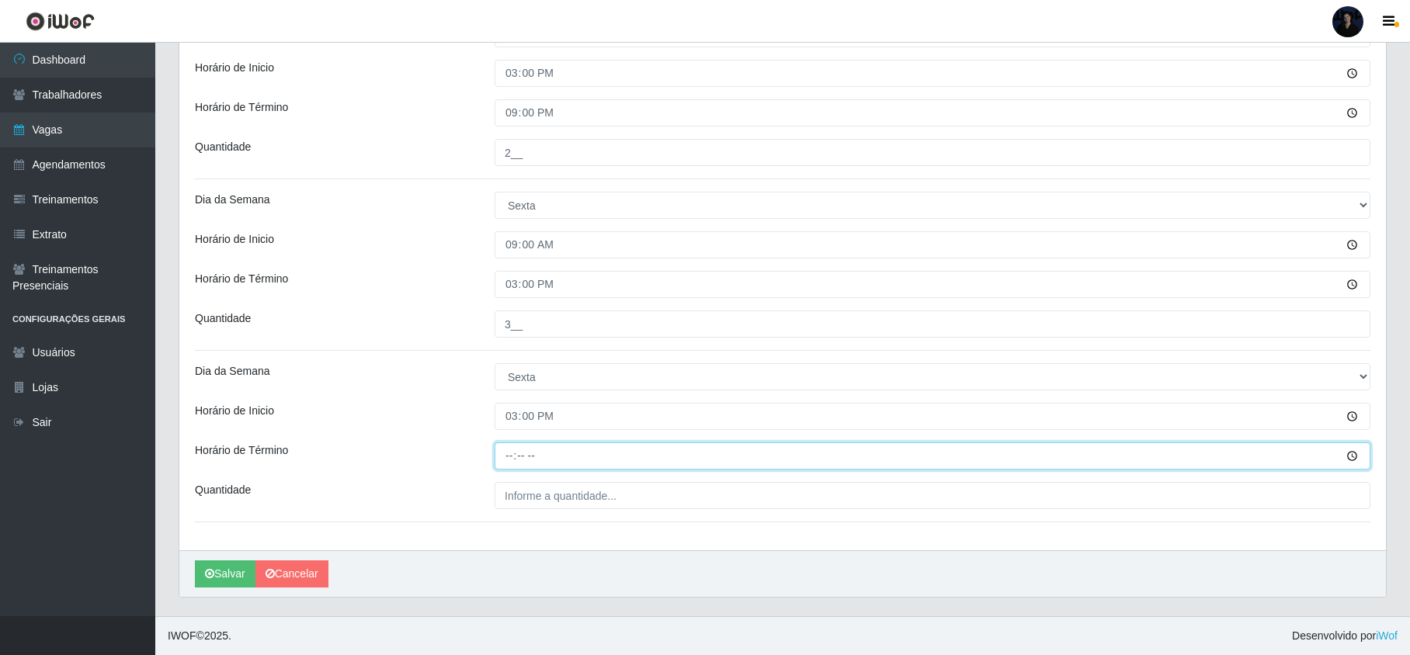
click at [511, 448] on input "Horário de Término" at bounding box center [933, 456] width 876 height 27
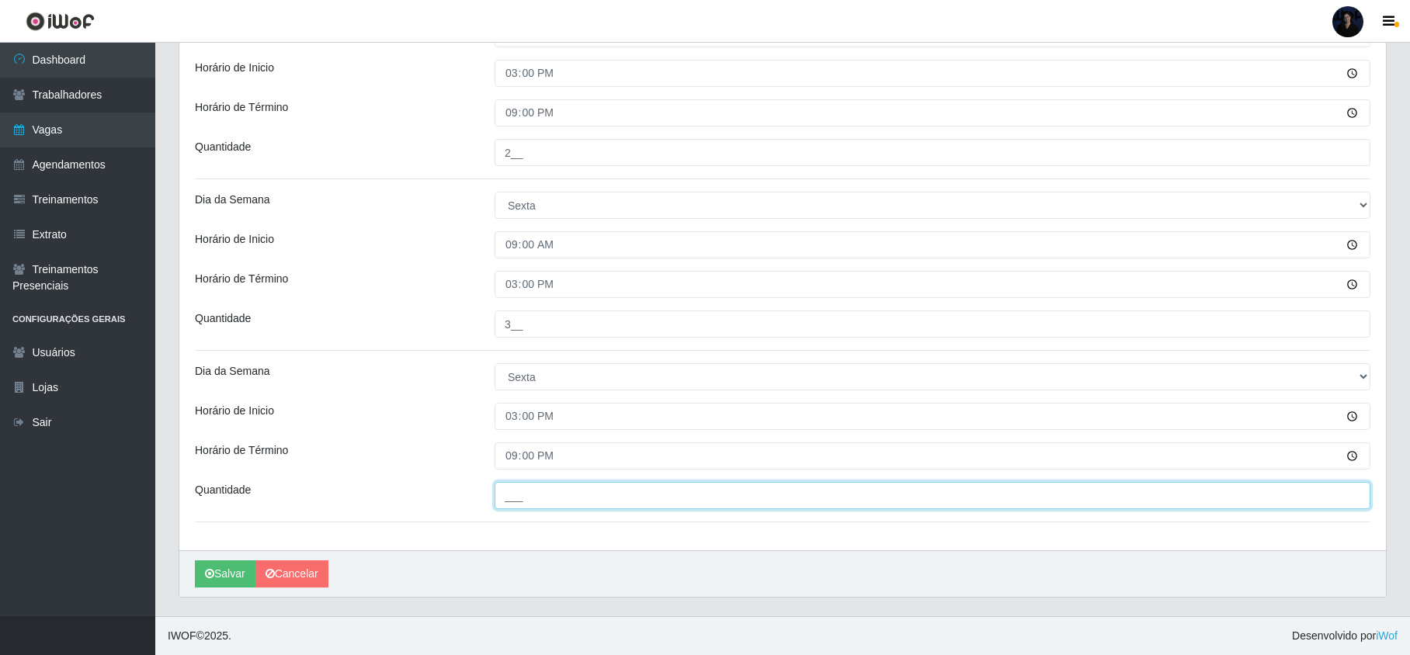
click at [509, 497] on input "___" at bounding box center [933, 495] width 876 height 27
click at [209, 563] on button "Salvar" at bounding box center [225, 574] width 61 height 27
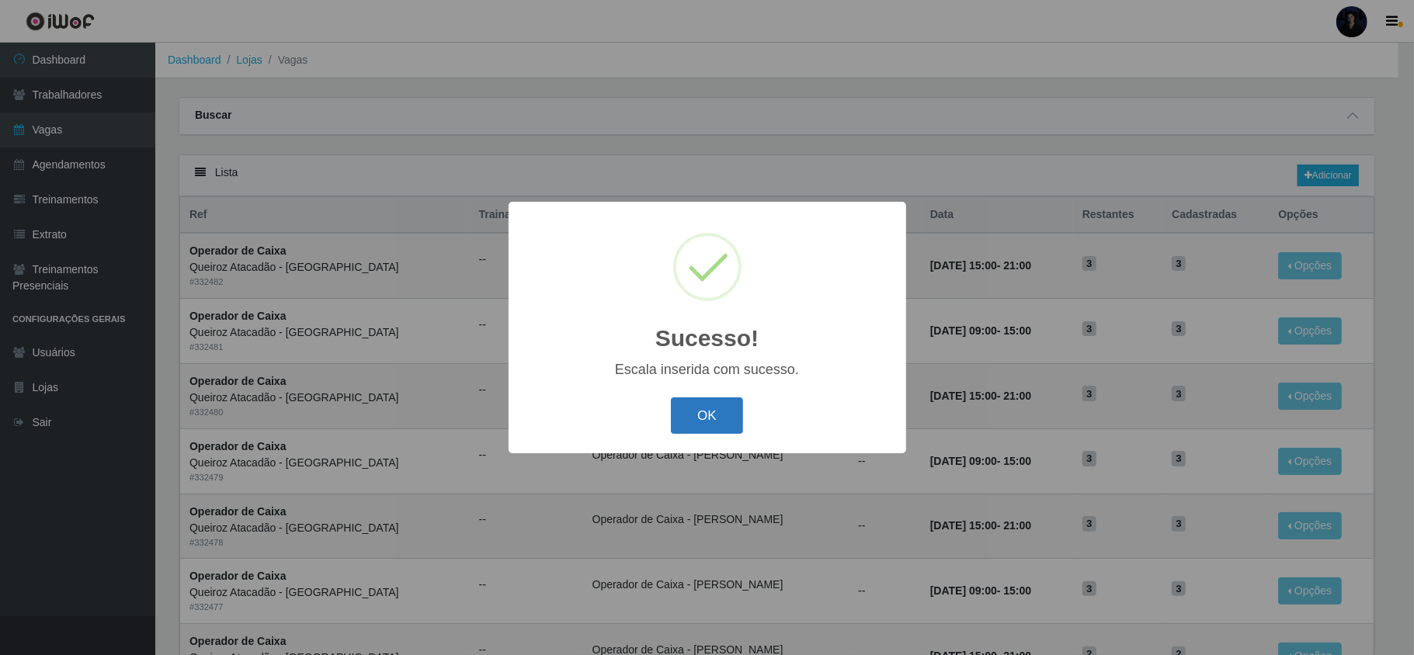
click at [685, 408] on button "OK" at bounding box center [707, 416] width 72 height 36
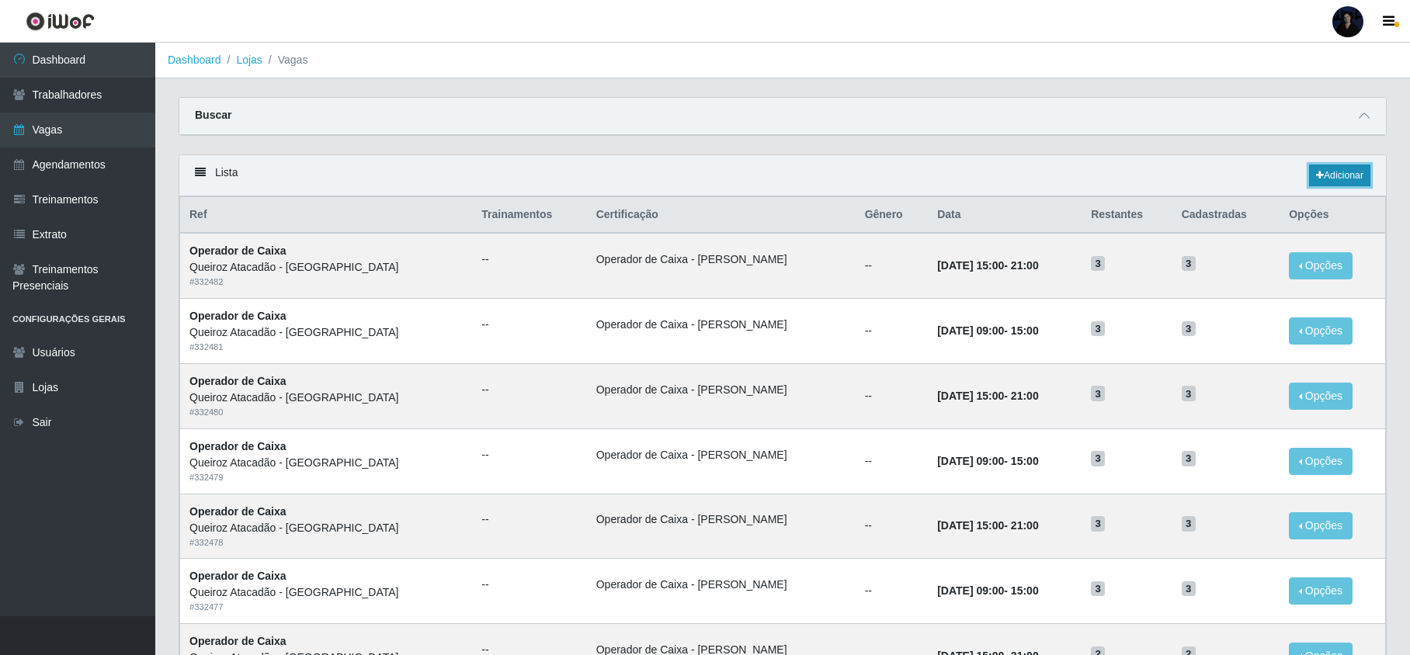
click at [1331, 174] on link "Adicionar" at bounding box center [1339, 176] width 61 height 22
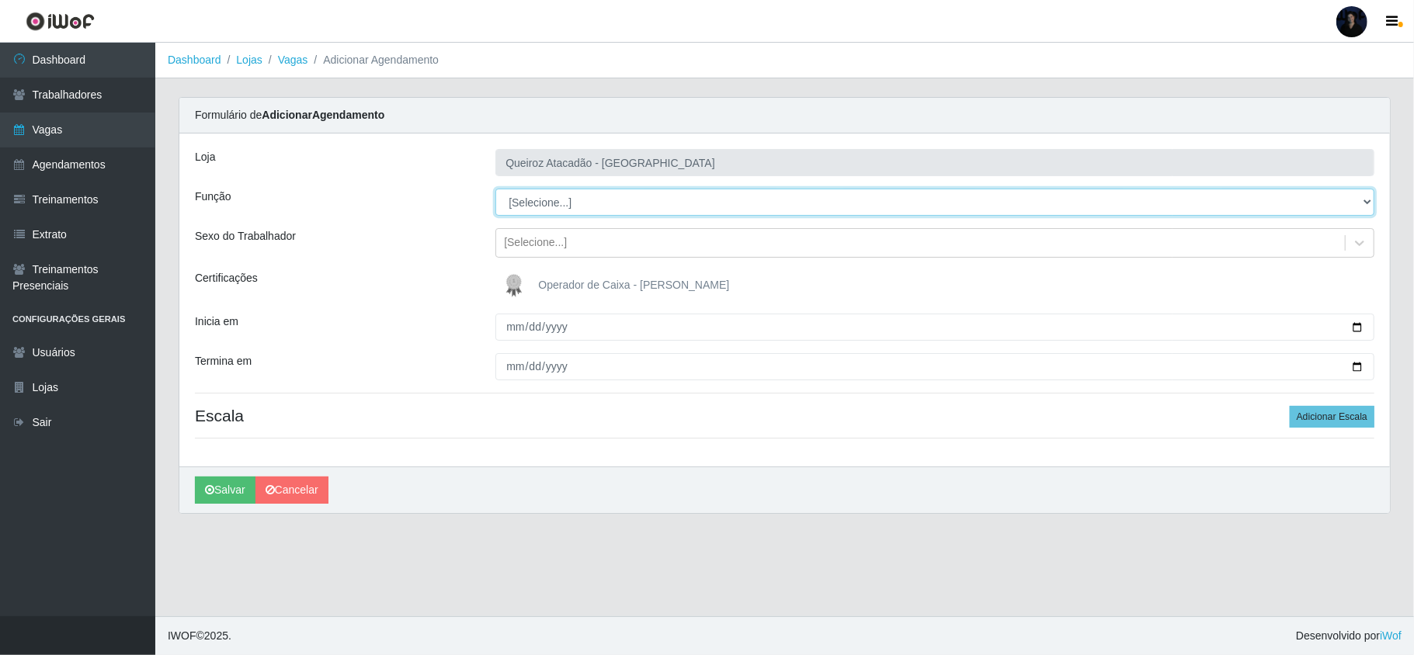
click at [584, 202] on select "[Selecione...] Embalador Embalador + Embalador ++ Operador de Caixa Operador de…" at bounding box center [934, 202] width 879 height 27
click at [495, 189] on select "[Selecione...] Embalador Embalador + Embalador ++ Operador de Caixa Operador de…" at bounding box center [934, 202] width 879 height 27
click at [567, 208] on select "[Selecione...] Embalador Embalador + Embalador ++ Operador de Caixa Operador de…" at bounding box center [934, 202] width 879 height 27
click at [495, 189] on select "[Selecione...] Embalador Embalador + Embalador ++ Operador de Caixa Operador de…" at bounding box center [934, 202] width 879 height 27
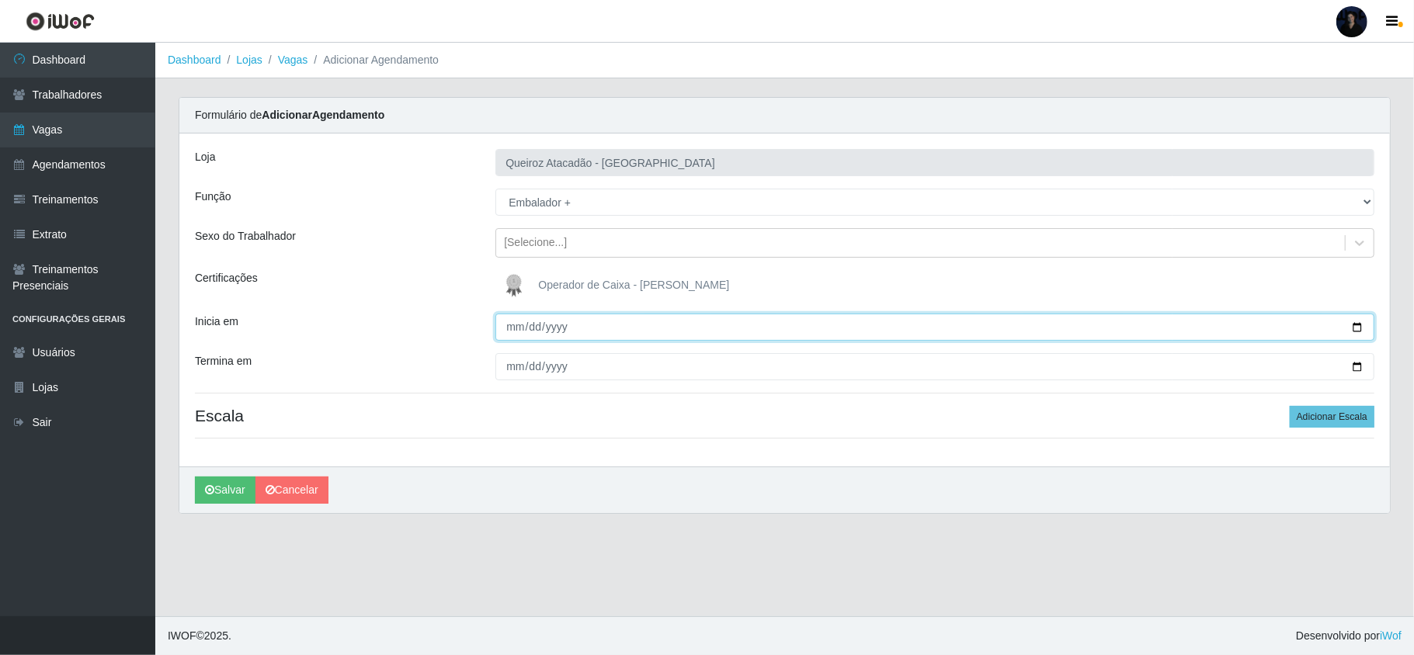
click at [511, 330] on input "Inicia em" at bounding box center [934, 327] width 879 height 27
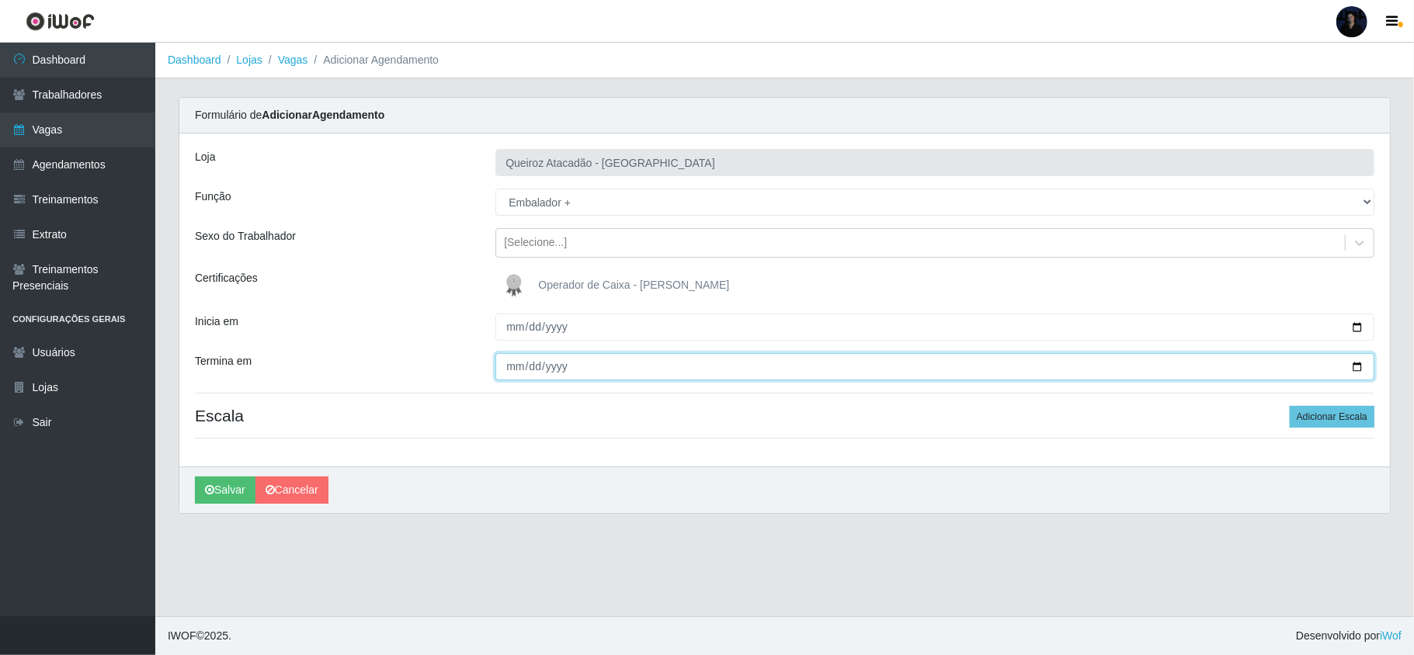
click at [511, 367] on input "Termina em" at bounding box center [934, 366] width 879 height 27
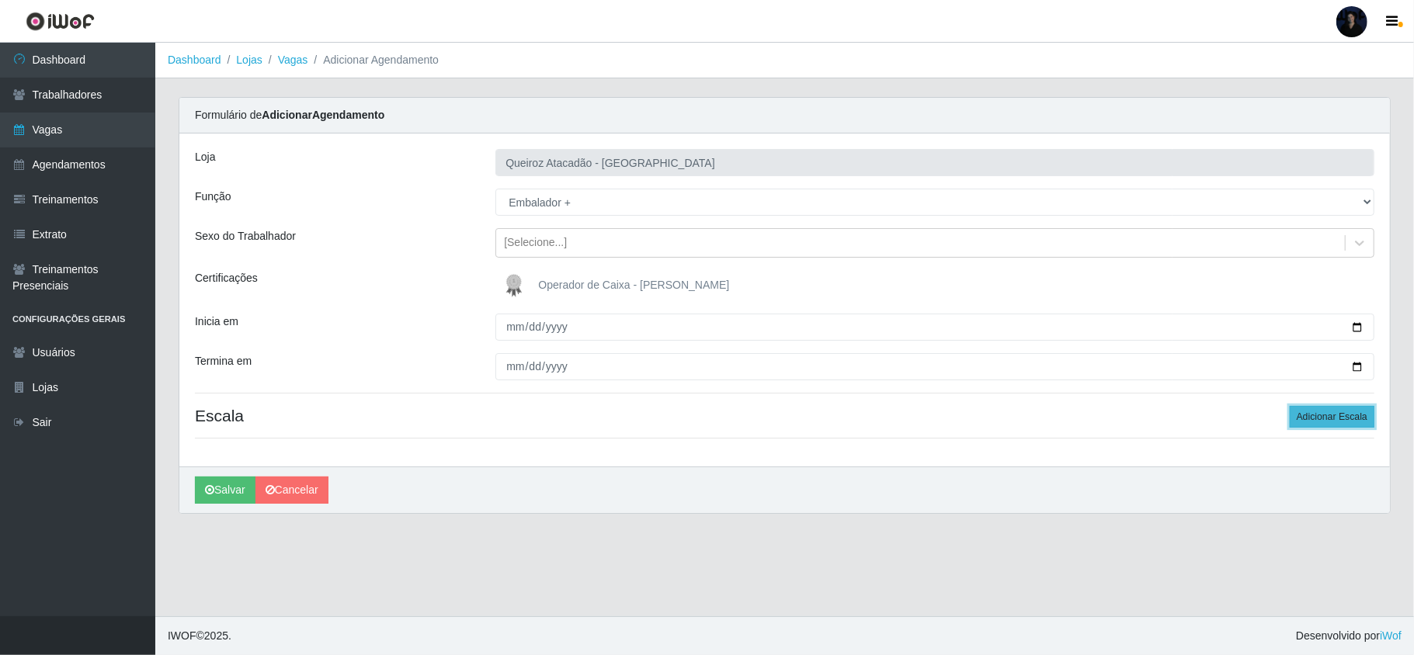
click at [1323, 422] on button "Adicionar Escala" at bounding box center [1332, 417] width 85 height 22
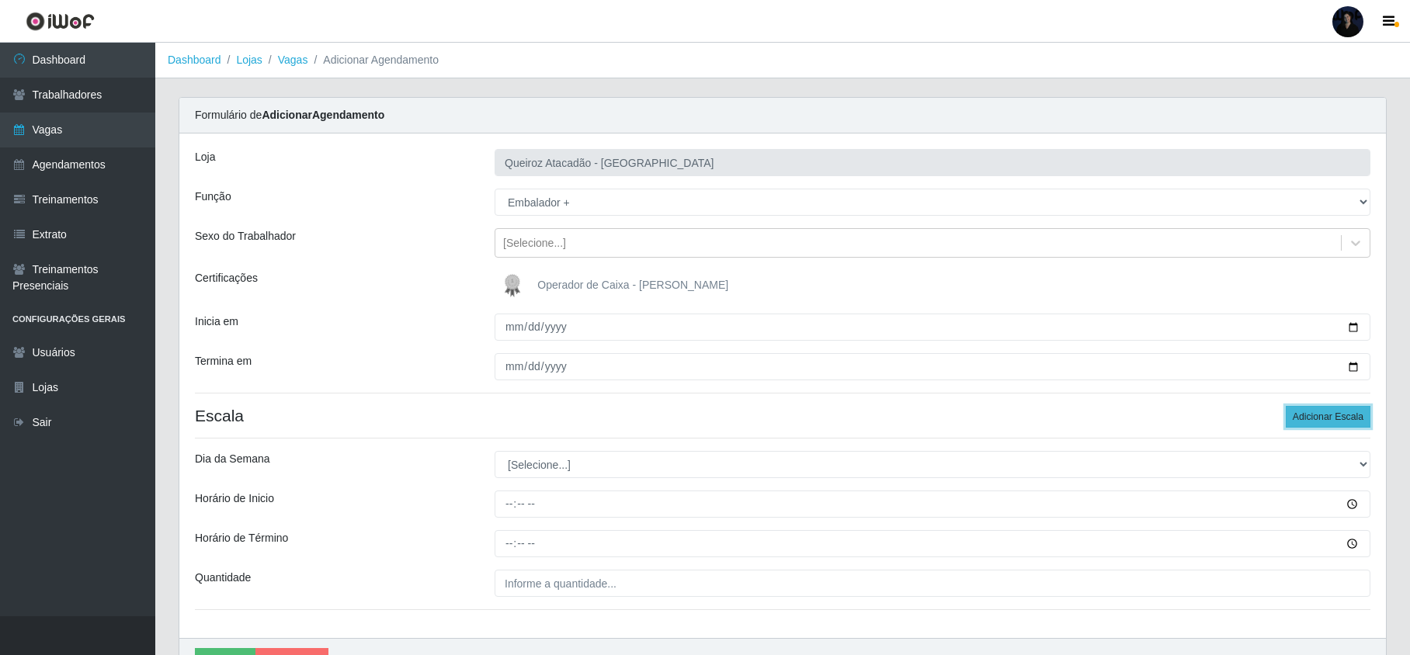
click at [1323, 422] on button "Adicionar Escala" at bounding box center [1328, 417] width 85 height 22
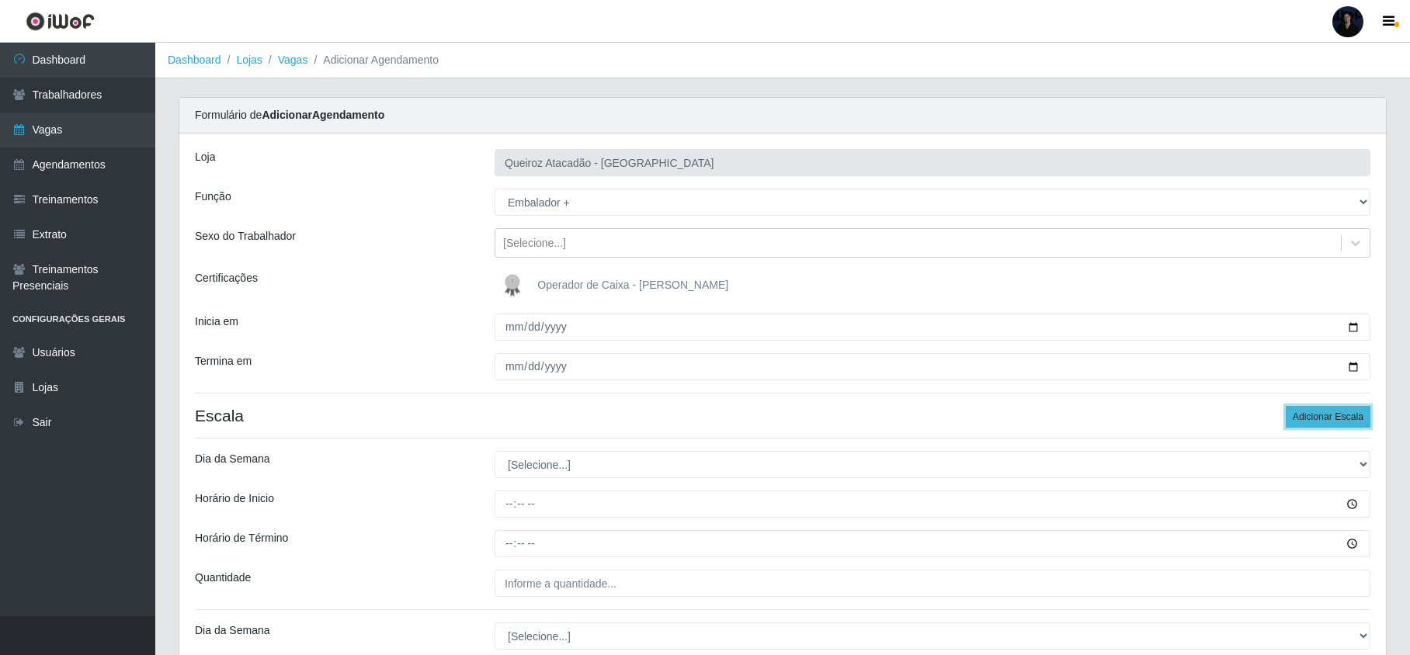
click at [1323, 422] on button "Adicionar Escala" at bounding box center [1328, 417] width 85 height 22
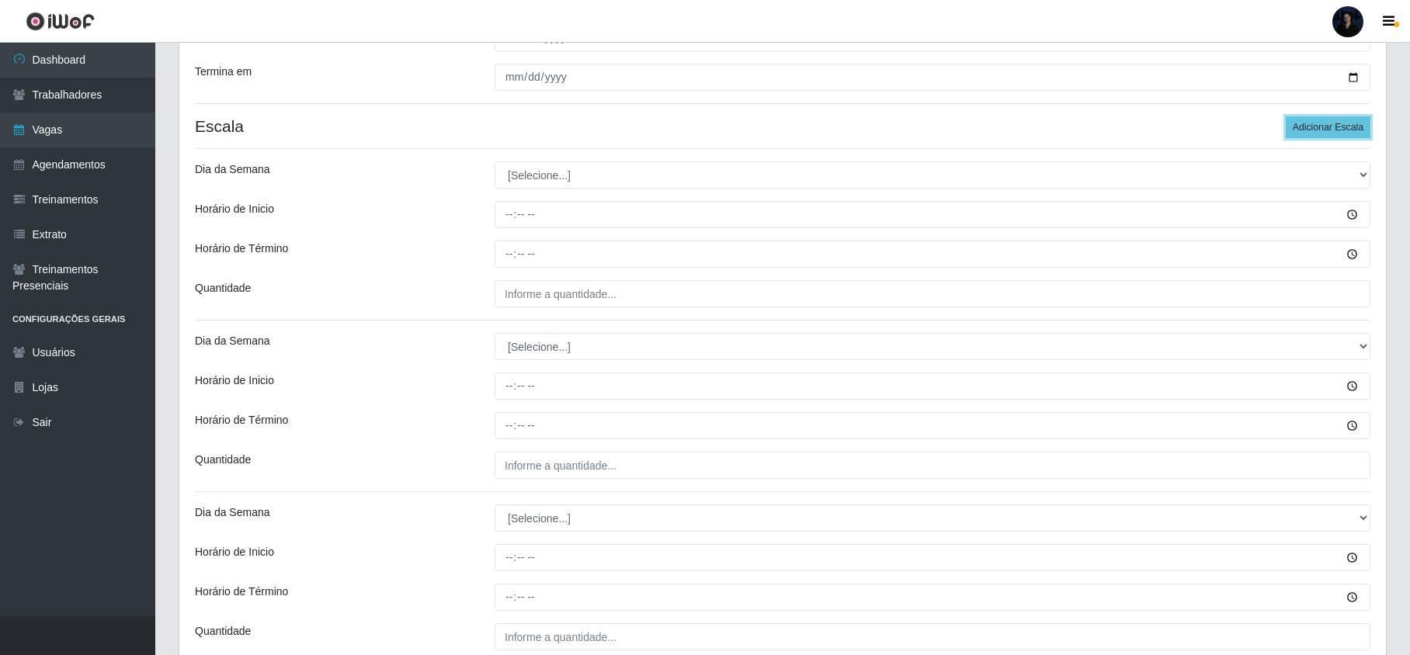
scroll to position [311, 0]
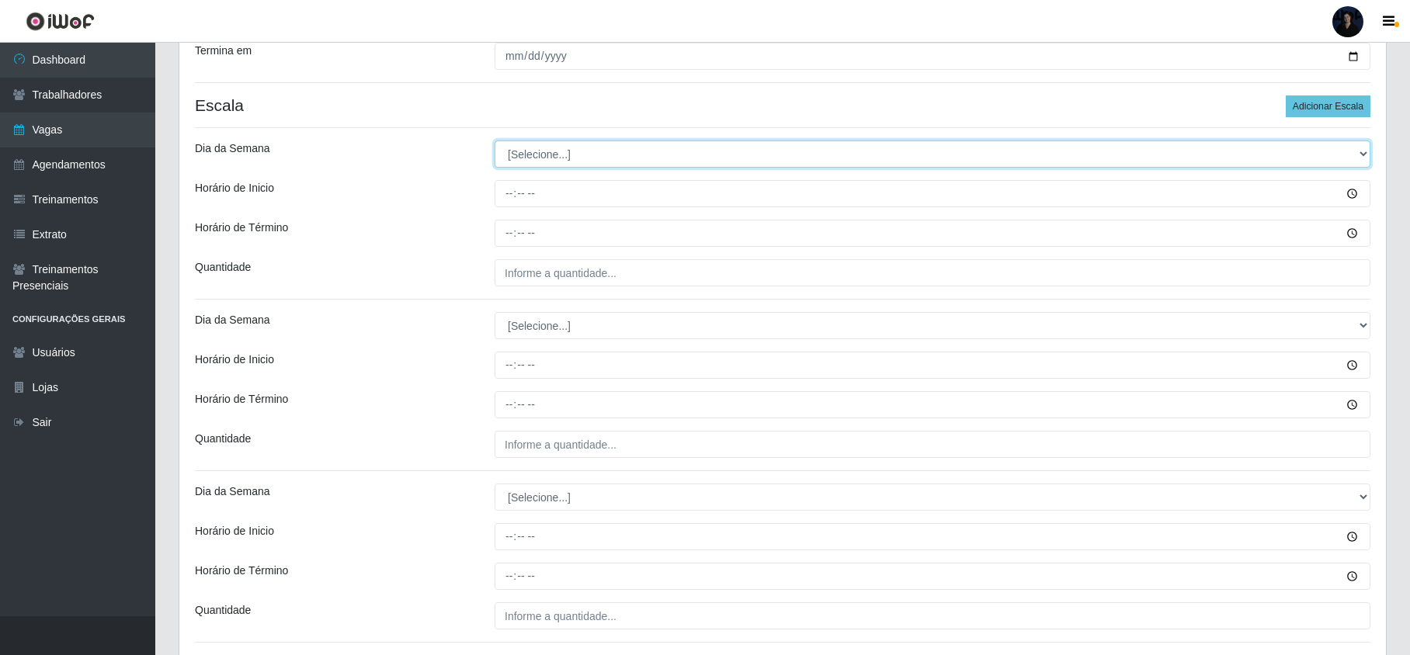
click at [551, 158] on select "[Selecione...] Segunda Terça Quarta Quinta Sexta Sábado Domingo" at bounding box center [933, 154] width 876 height 27
click at [495, 142] on select "[Selecione...] Segunda Terça Quarta Quinta Sexta Sábado Domingo" at bounding box center [933, 154] width 876 height 27
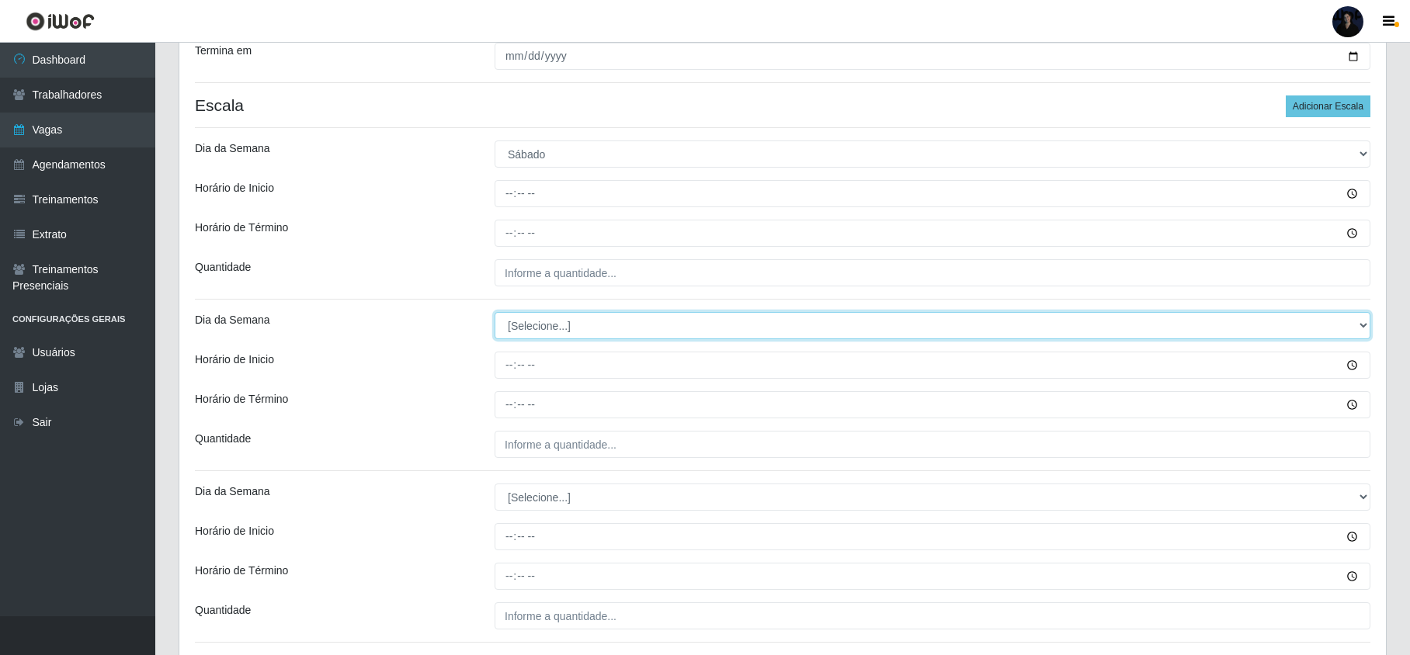
click at [539, 326] on select "[Selecione...] Segunda Terça Quarta Quinta Sexta Sábado Domingo" at bounding box center [933, 325] width 876 height 27
click at [495, 314] on select "[Selecione...] Segunda Terça Quarta Quinta Sexta Sábado Domingo" at bounding box center [933, 325] width 876 height 27
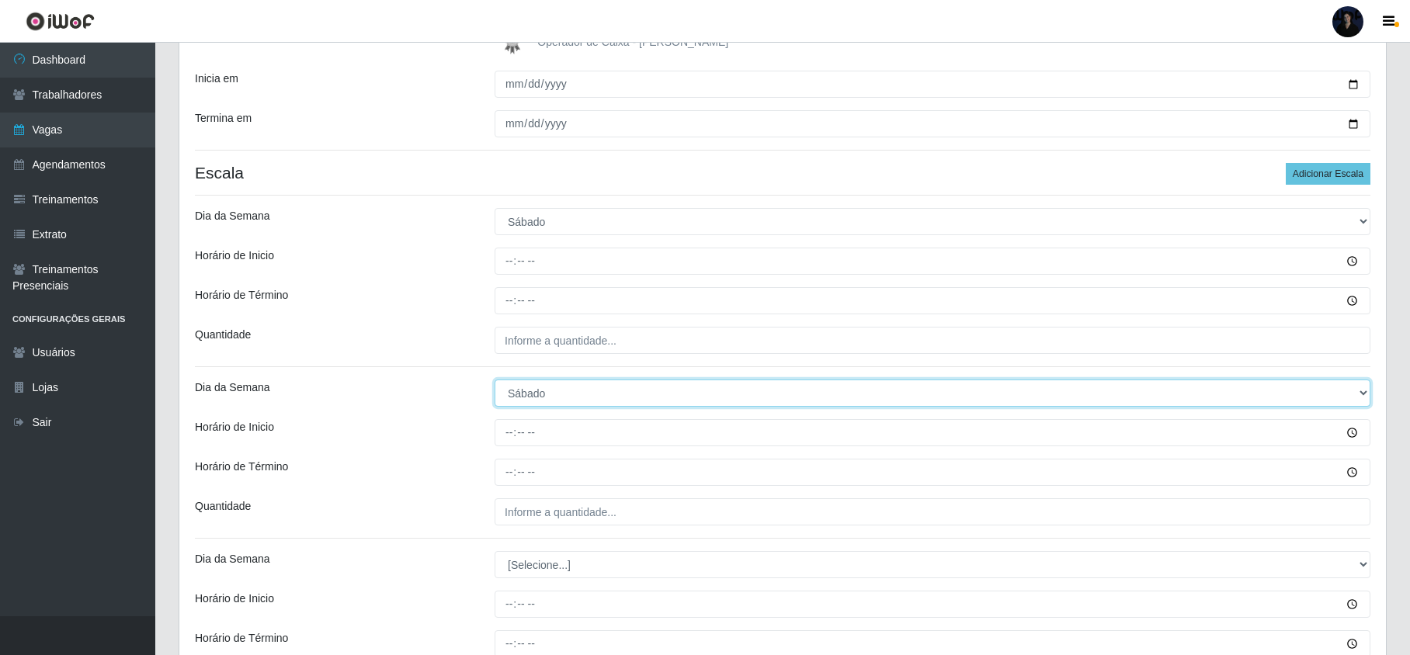
scroll to position [207, 0]
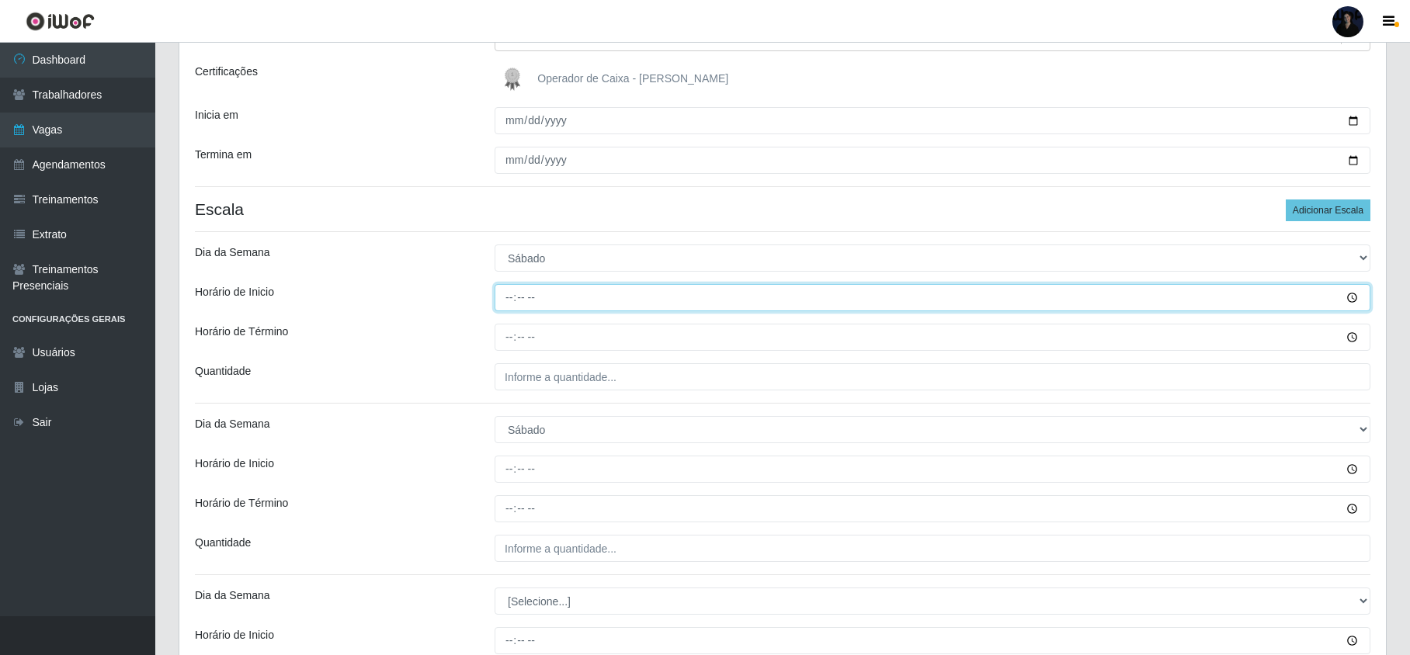
click at [508, 300] on input "Horário de Inicio" at bounding box center [933, 297] width 876 height 27
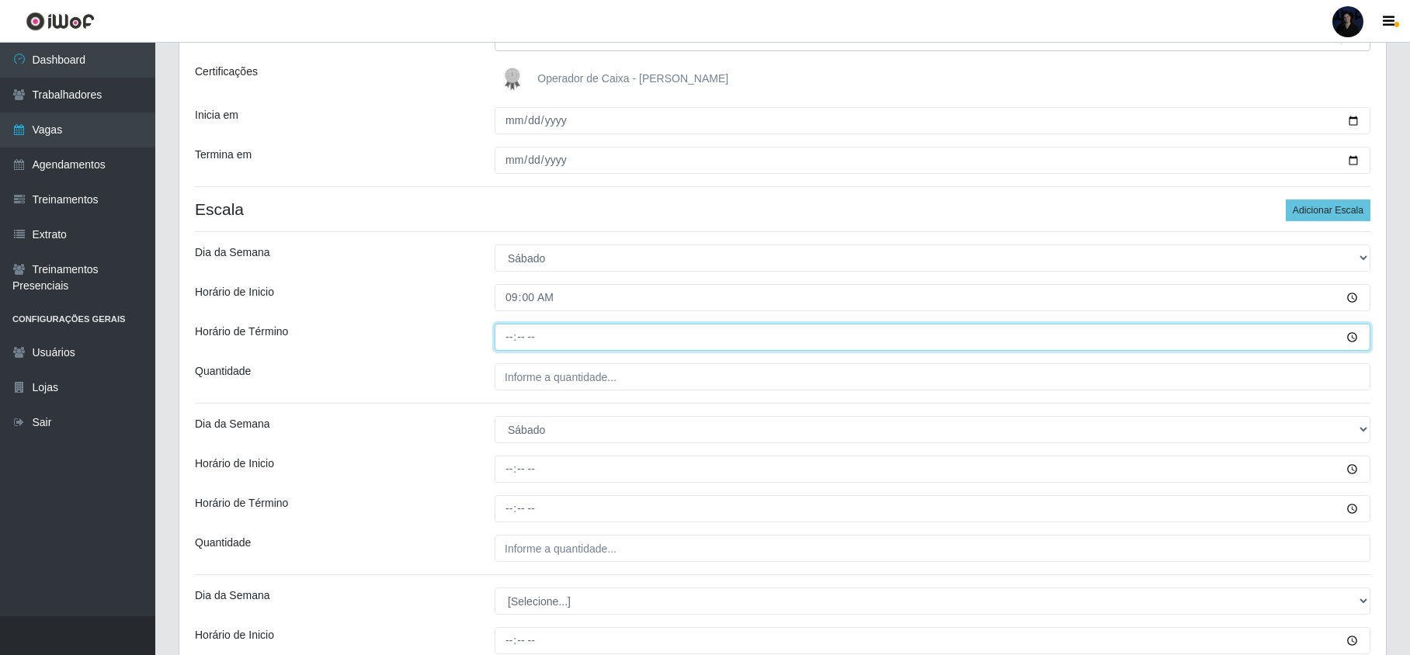
click at [506, 340] on input "Horário de Término" at bounding box center [933, 337] width 876 height 27
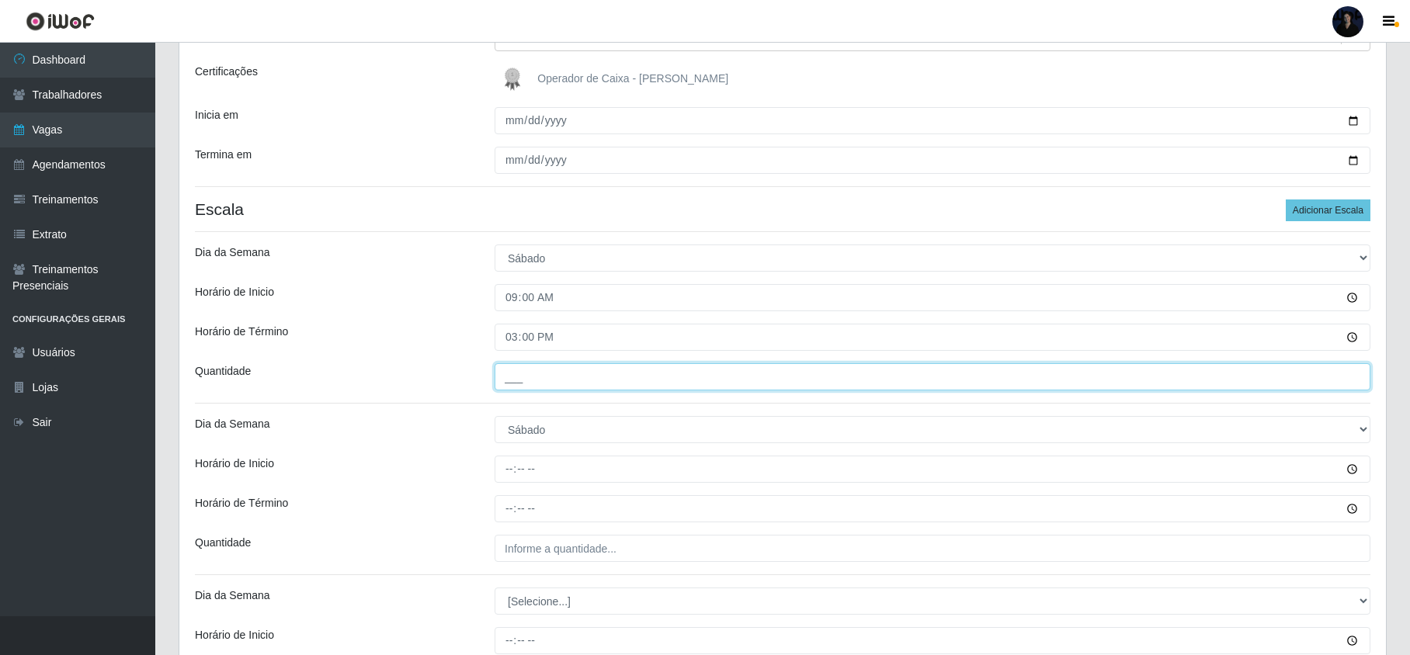
click at [514, 367] on input "___" at bounding box center [933, 376] width 876 height 27
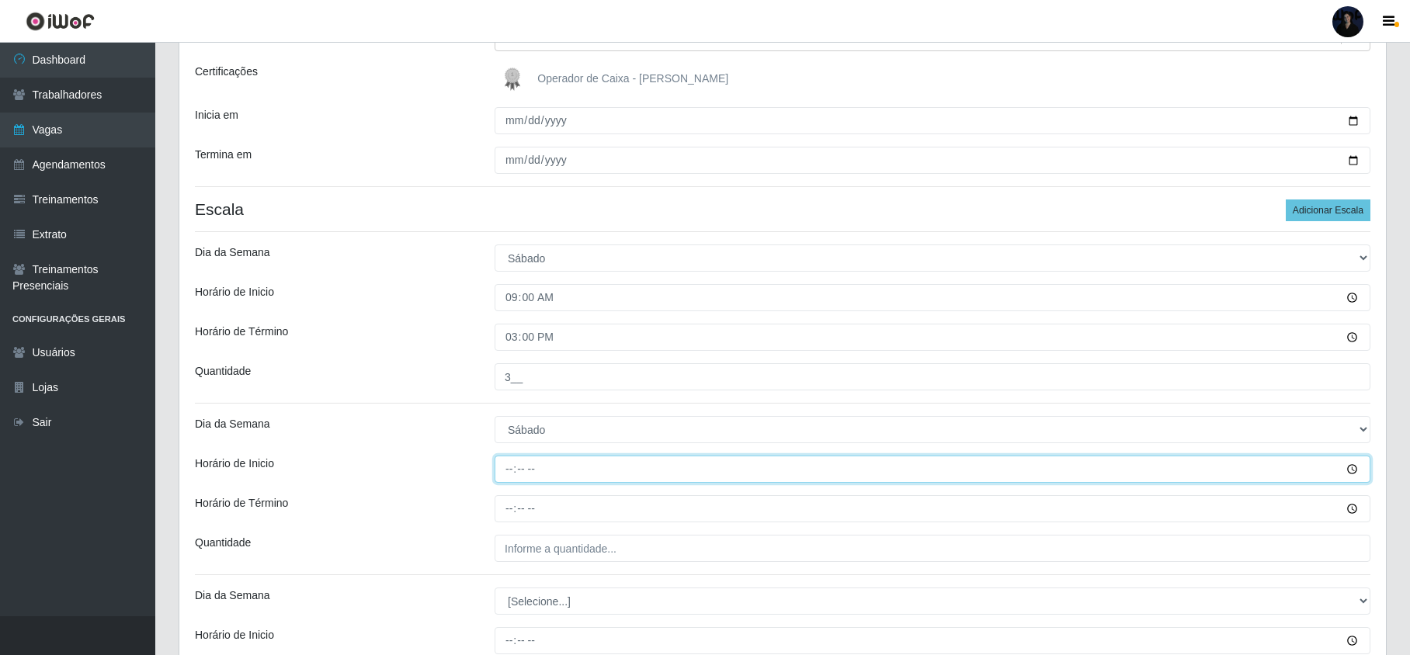
click at [507, 467] on input "Horário de Inicio" at bounding box center [933, 469] width 876 height 27
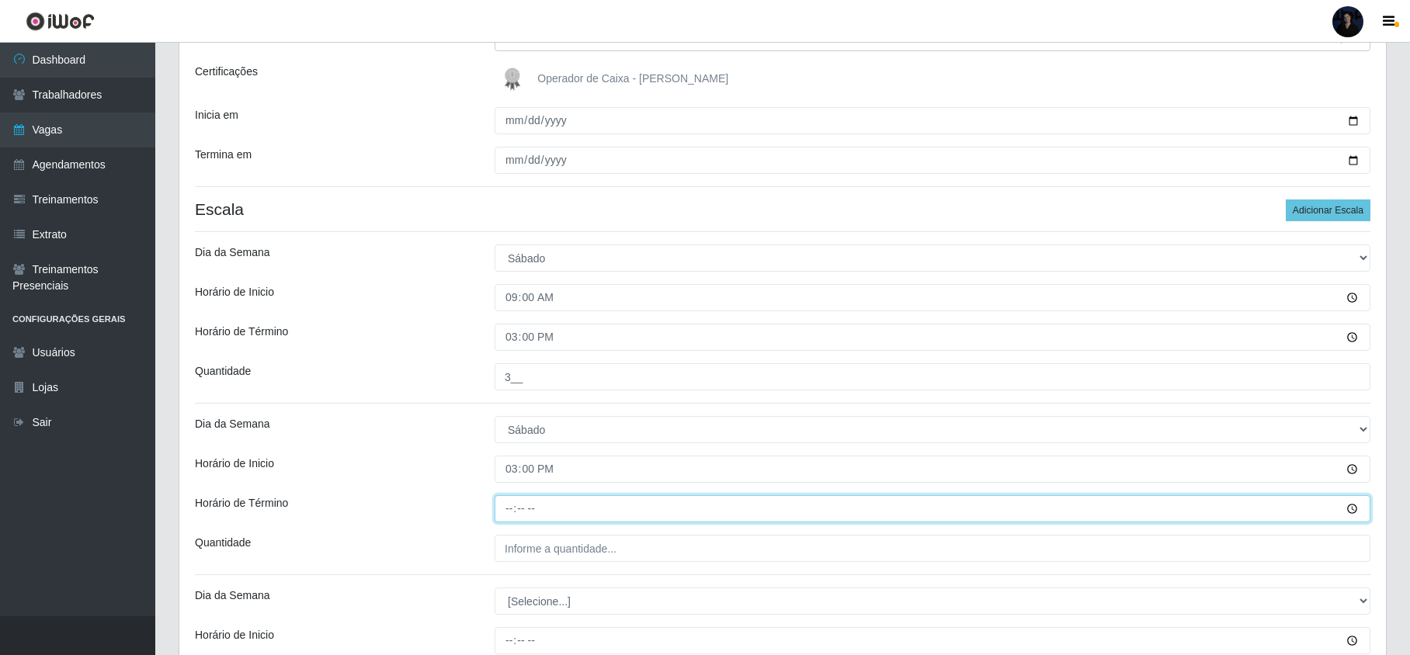
click at [512, 512] on input "Horário de Término" at bounding box center [933, 508] width 876 height 27
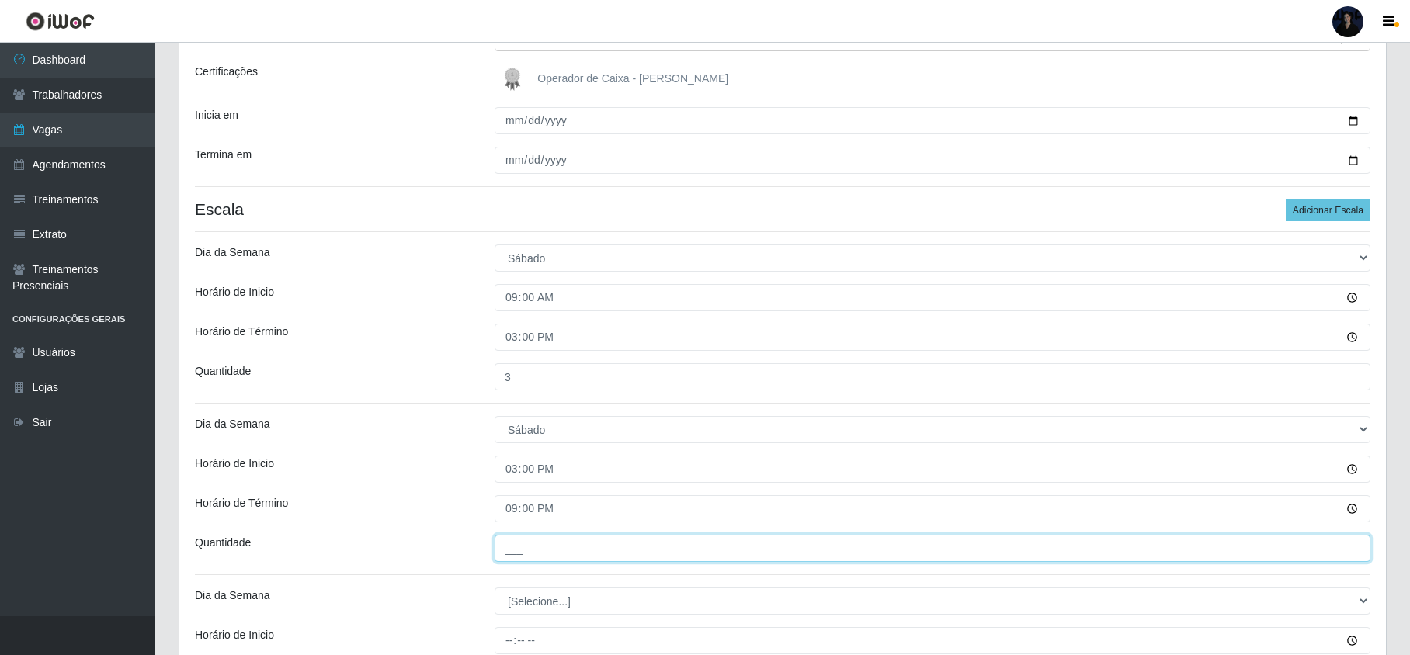
click at [512, 553] on input "___" at bounding box center [933, 548] width 876 height 27
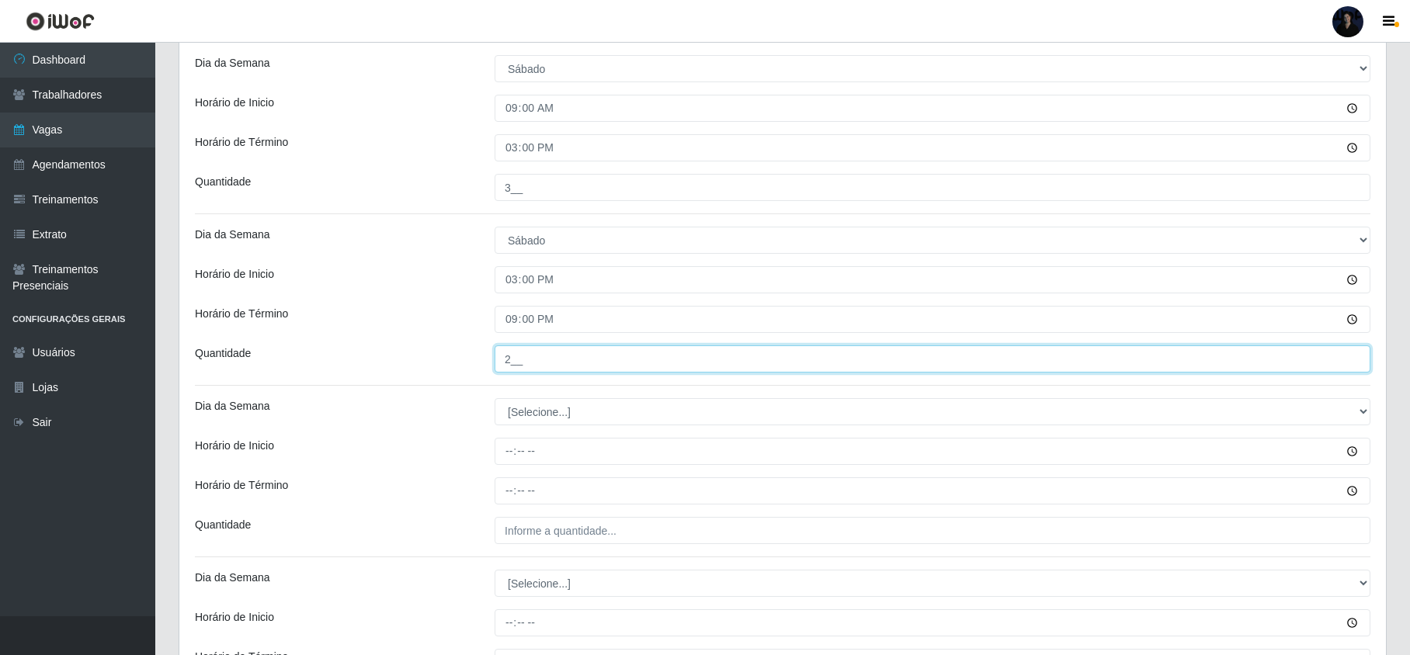
scroll to position [414, 0]
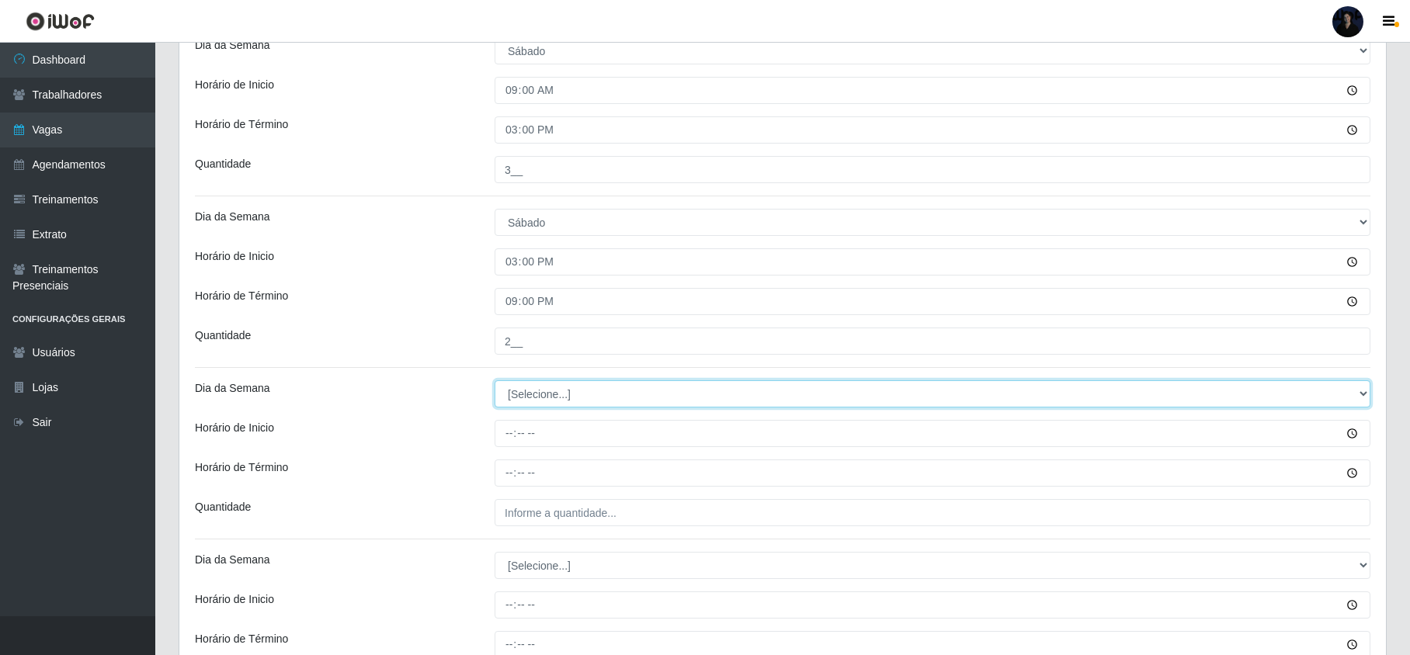
click at [519, 401] on select "[Selecione...] Segunda Terça Quarta Quinta Sexta Sábado Domingo" at bounding box center [933, 393] width 876 height 27
click at [495, 382] on select "[Selecione...] Segunda Terça Quarta Quinta Sexta Sábado Domingo" at bounding box center [933, 393] width 876 height 27
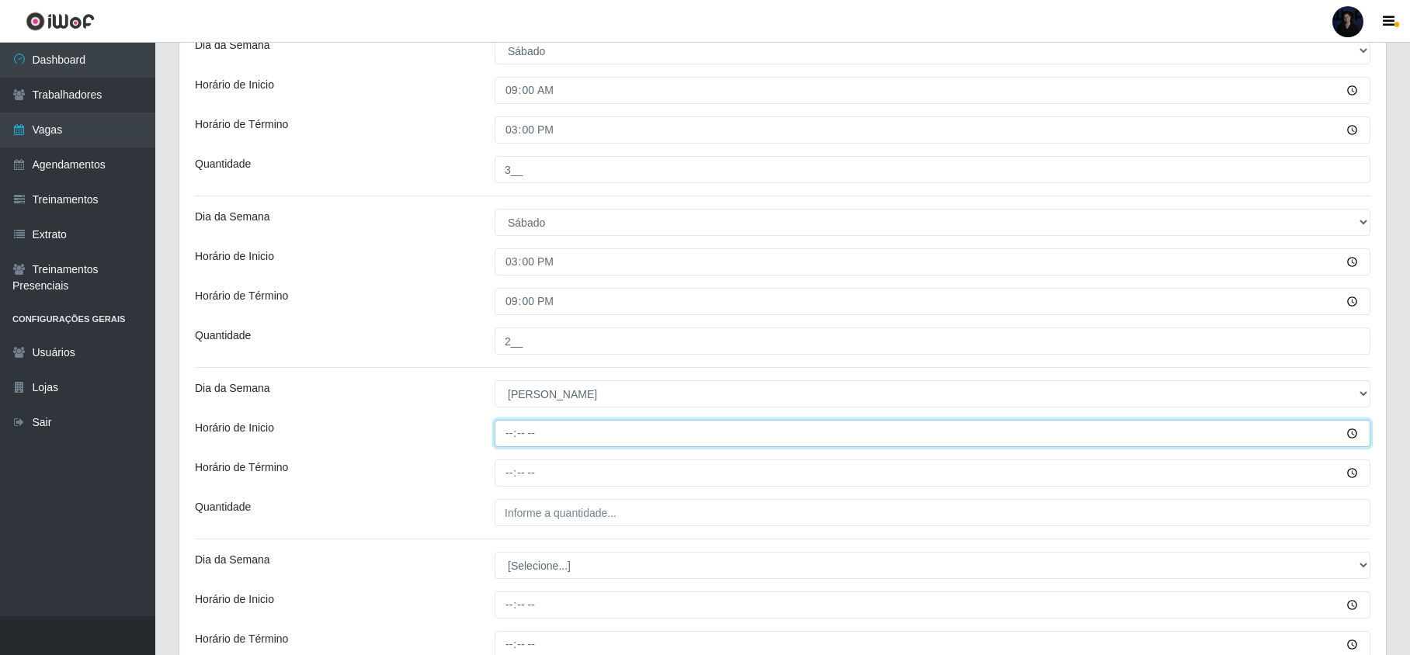
click at [508, 436] on input "Horário de Inicio" at bounding box center [933, 433] width 876 height 27
click at [514, 435] on input "08:00" at bounding box center [933, 433] width 876 height 27
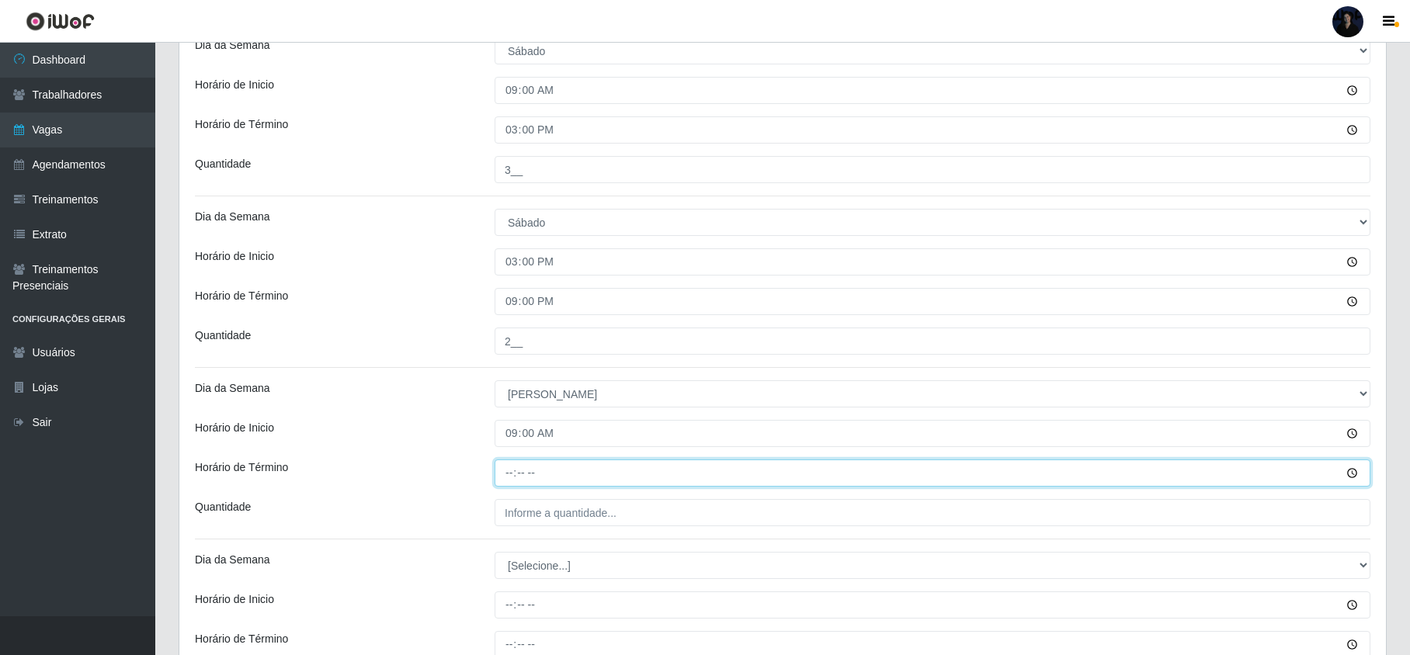
click at [509, 474] on input "Horário de Término" at bounding box center [933, 473] width 876 height 27
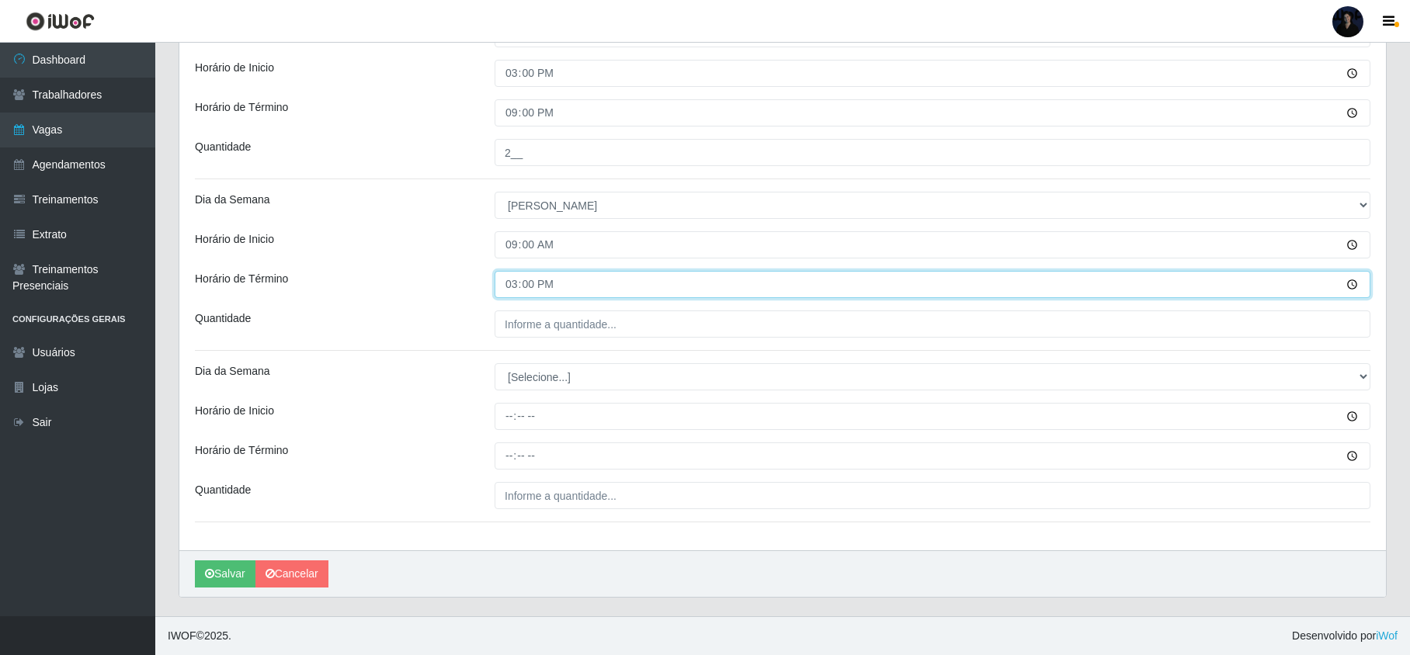
scroll to position [606, 0]
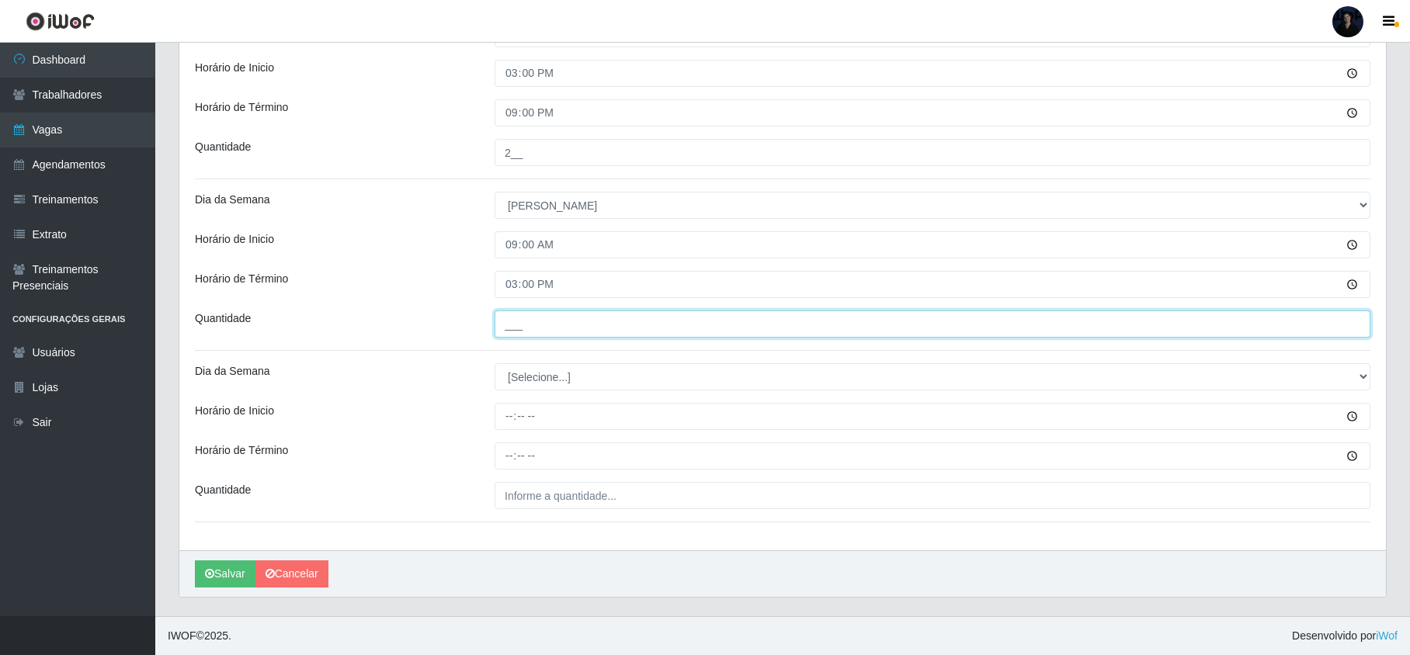
click at [505, 328] on input "___" at bounding box center [933, 324] width 876 height 27
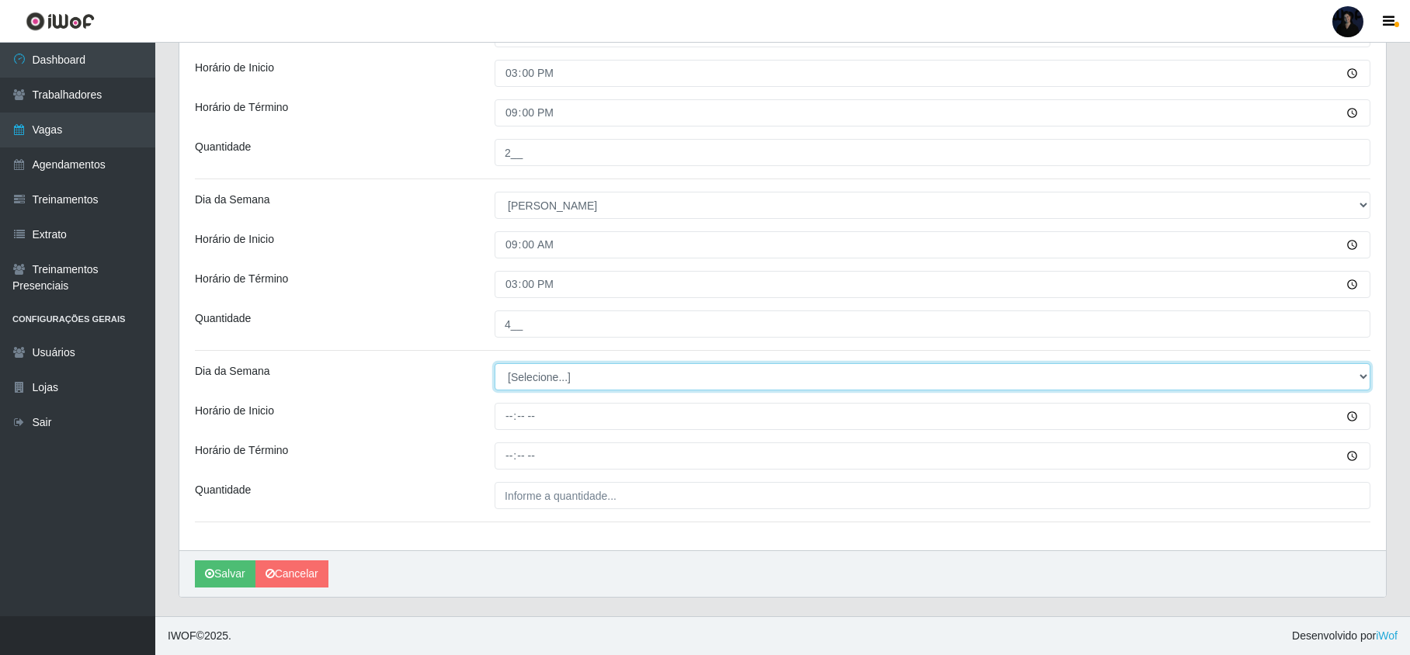
click at [511, 374] on select "[Selecione...] Segunda Terça Quarta Quinta Sexta Sábado Domingo" at bounding box center [933, 376] width 876 height 27
click at [545, 382] on select "[Selecione...] Segunda Terça Quarta Quinta Sexta Sábado Domingo" at bounding box center [933, 376] width 876 height 27
click at [495, 363] on select "[Selecione...] Segunda Terça Quarta Quinta Sexta Sábado Domingo" at bounding box center [933, 376] width 876 height 27
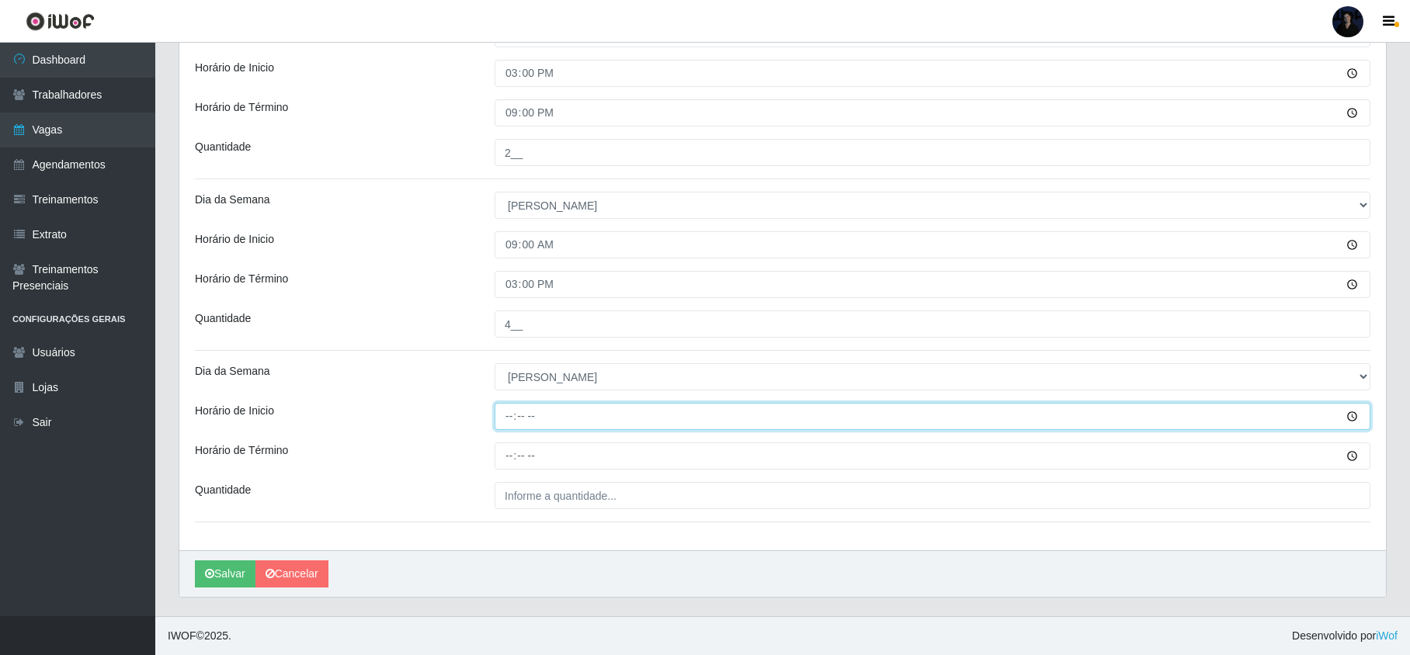
click at [503, 423] on input "Horário de Inicio" at bounding box center [933, 416] width 876 height 27
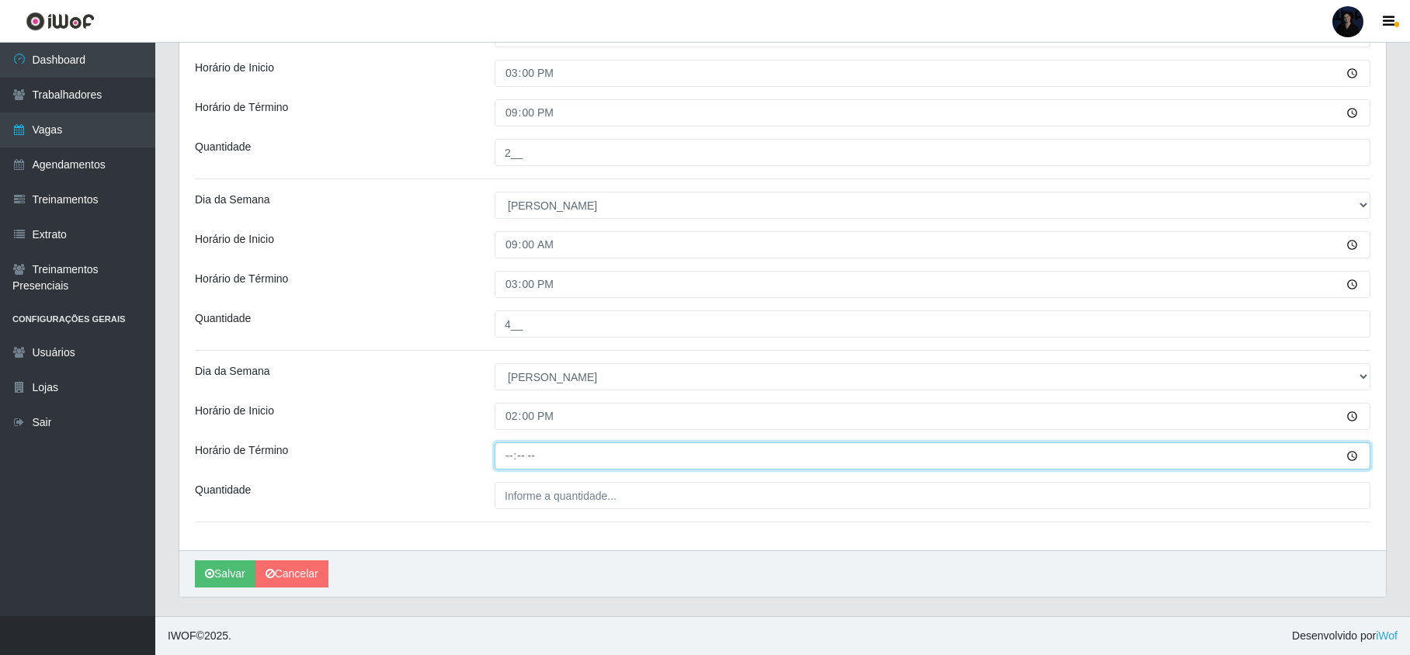
click at [505, 454] on input "Horário de Término" at bounding box center [933, 456] width 876 height 27
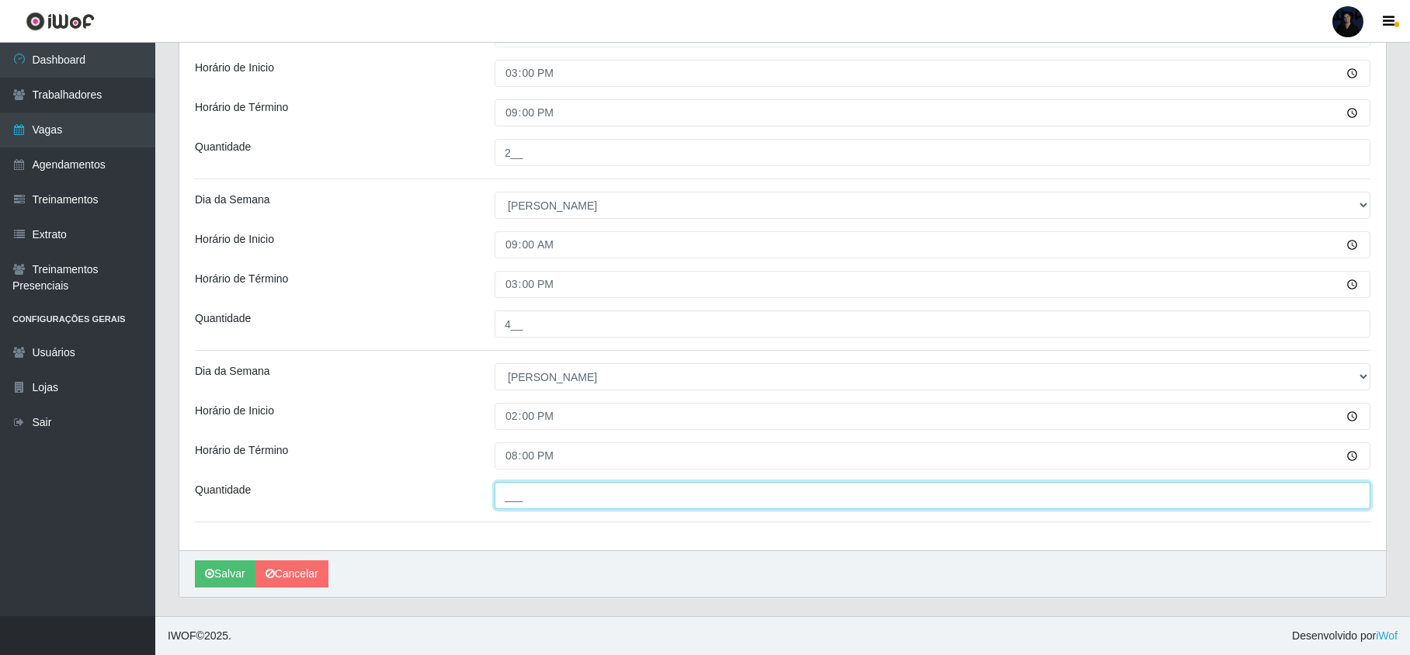
click at [525, 485] on input "___" at bounding box center [933, 495] width 876 height 27
click at [214, 573] on icon "submit" at bounding box center [209, 573] width 9 height 11
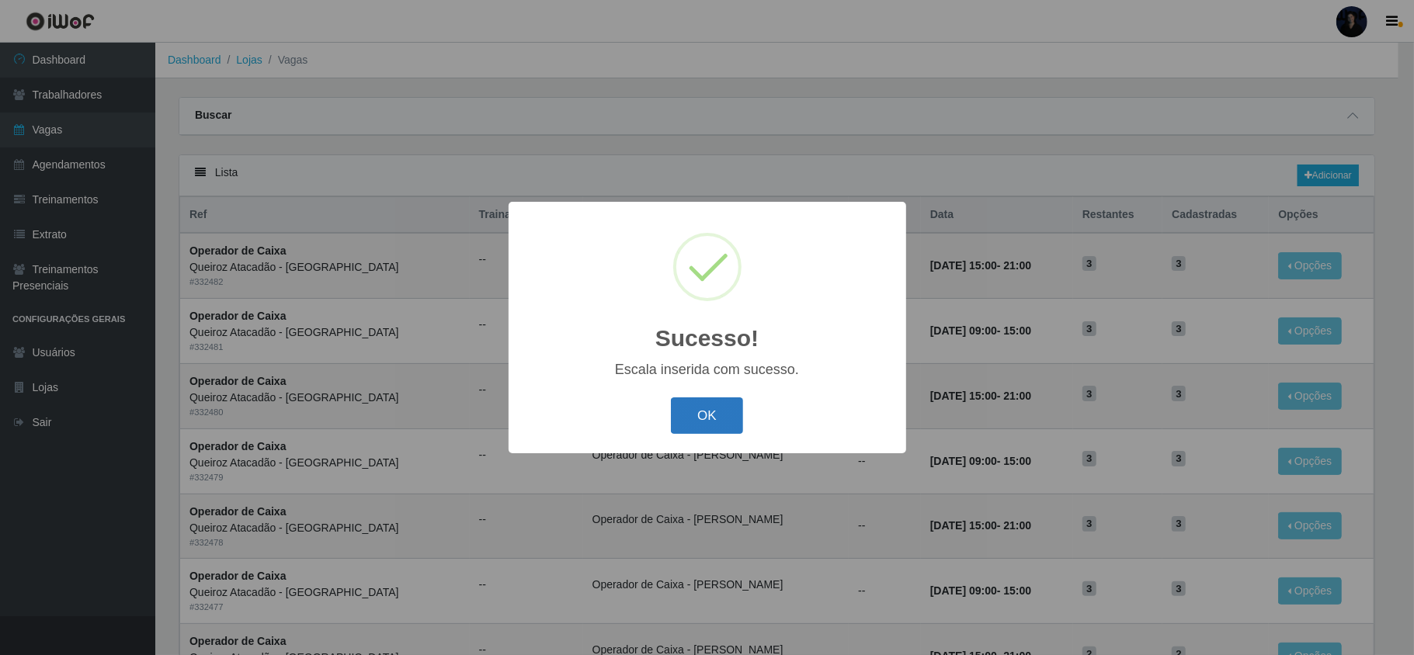
click at [709, 405] on button "OK" at bounding box center [707, 416] width 72 height 36
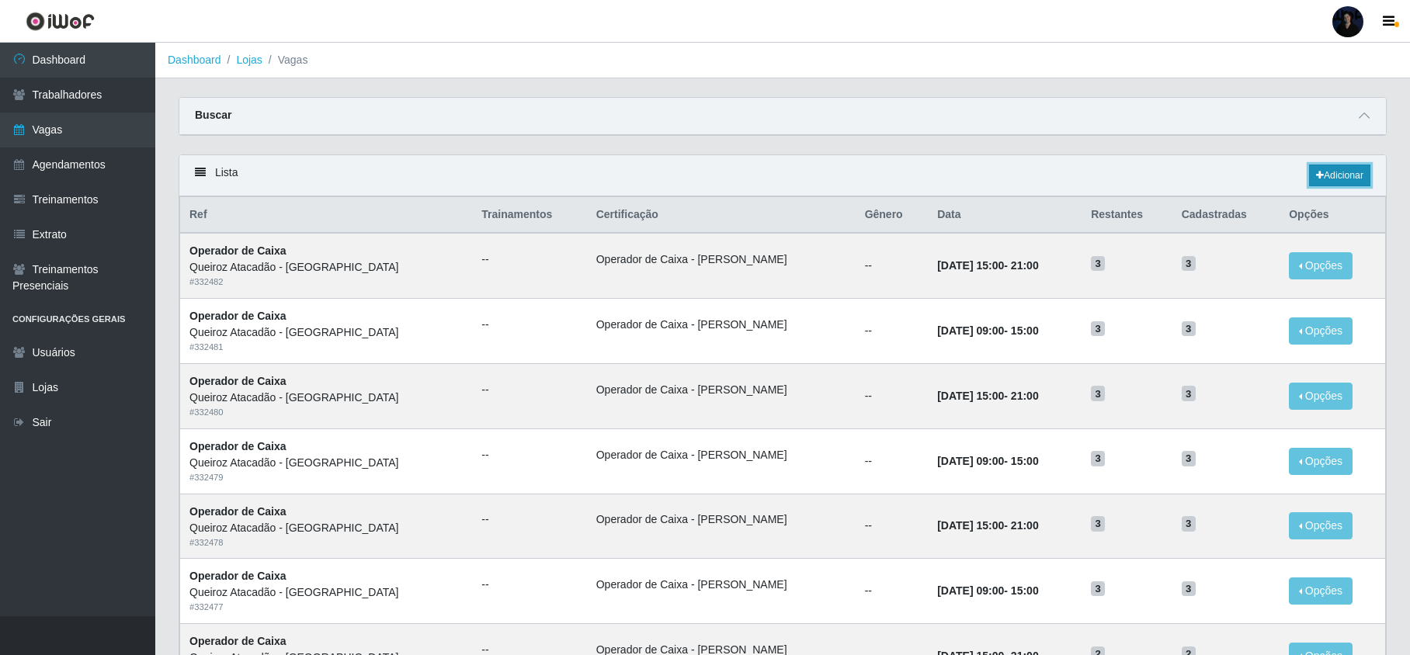
click at [1352, 175] on link "Adicionar" at bounding box center [1339, 176] width 61 height 22
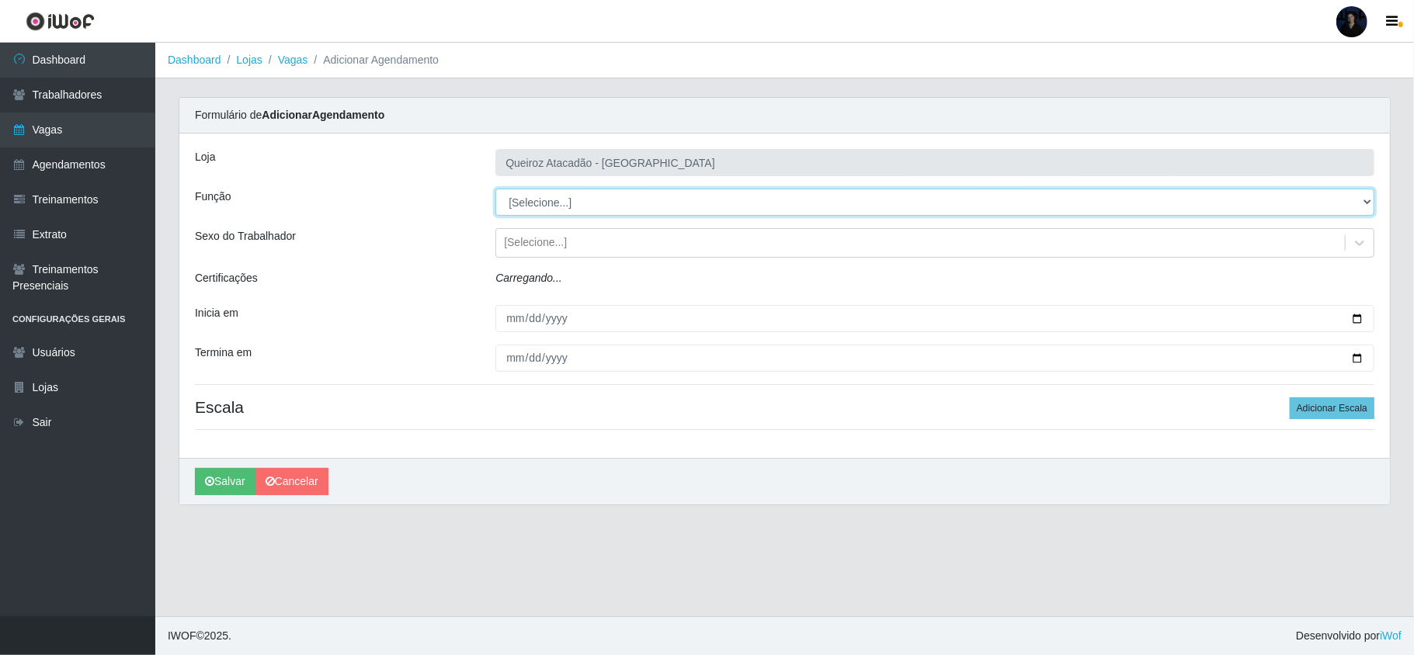
click at [535, 202] on select "[Selecione...] Embalador Embalador + Embalador ++ Operador de Caixa Operador de…" at bounding box center [934, 202] width 879 height 27
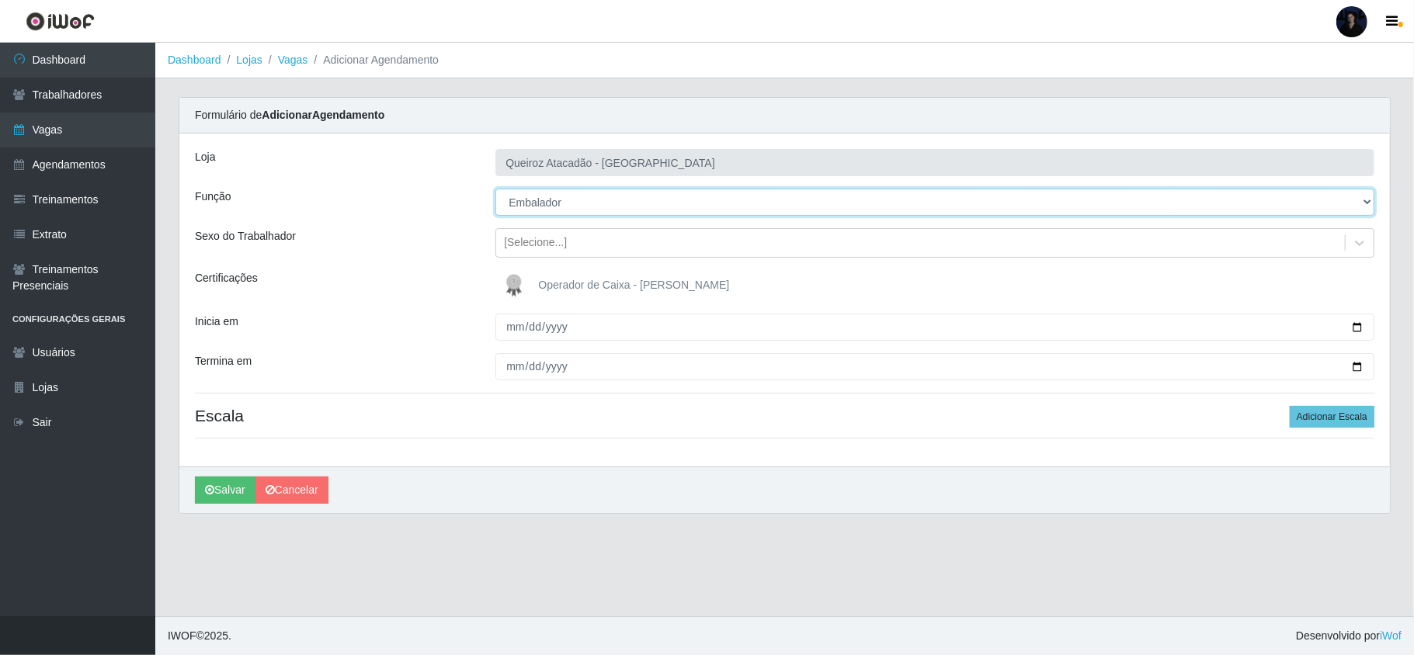
click at [495, 189] on select "[Selecione...] Embalador Embalador + Embalador ++ Operador de Caixa Operador de…" at bounding box center [934, 202] width 879 height 27
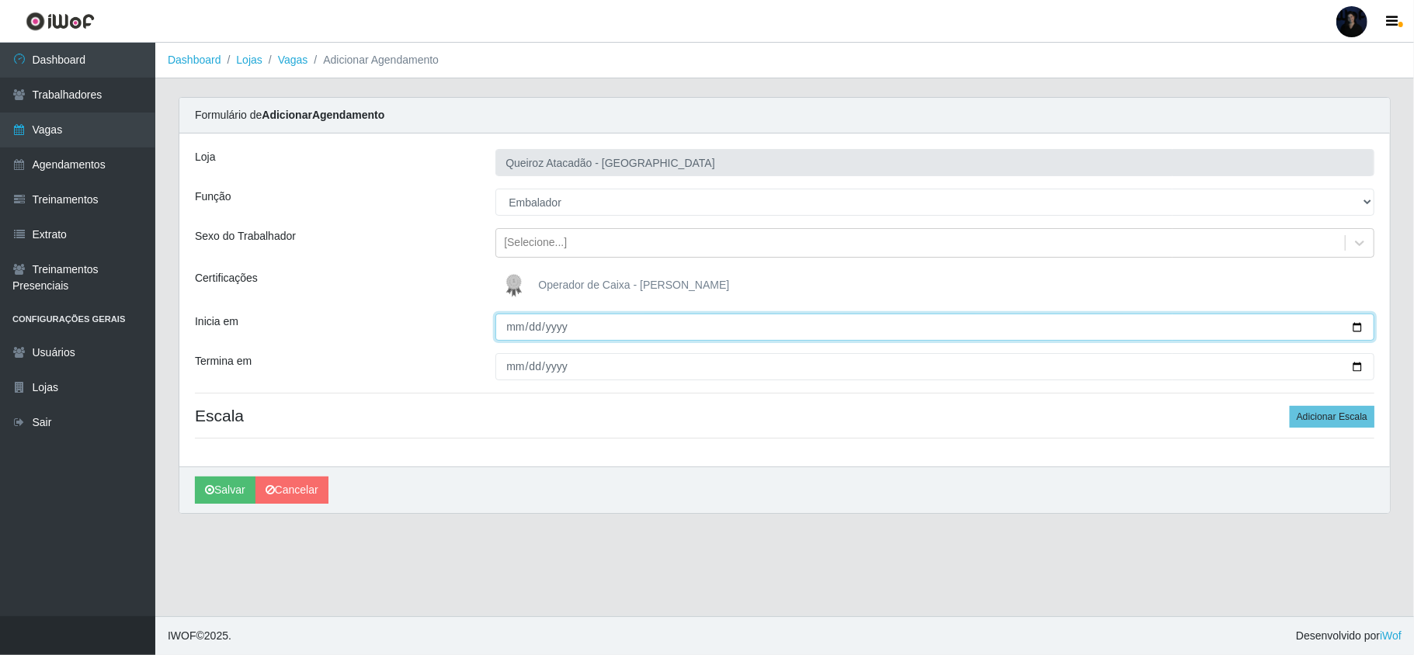
click at [506, 324] on input "Inicia em" at bounding box center [934, 327] width 879 height 27
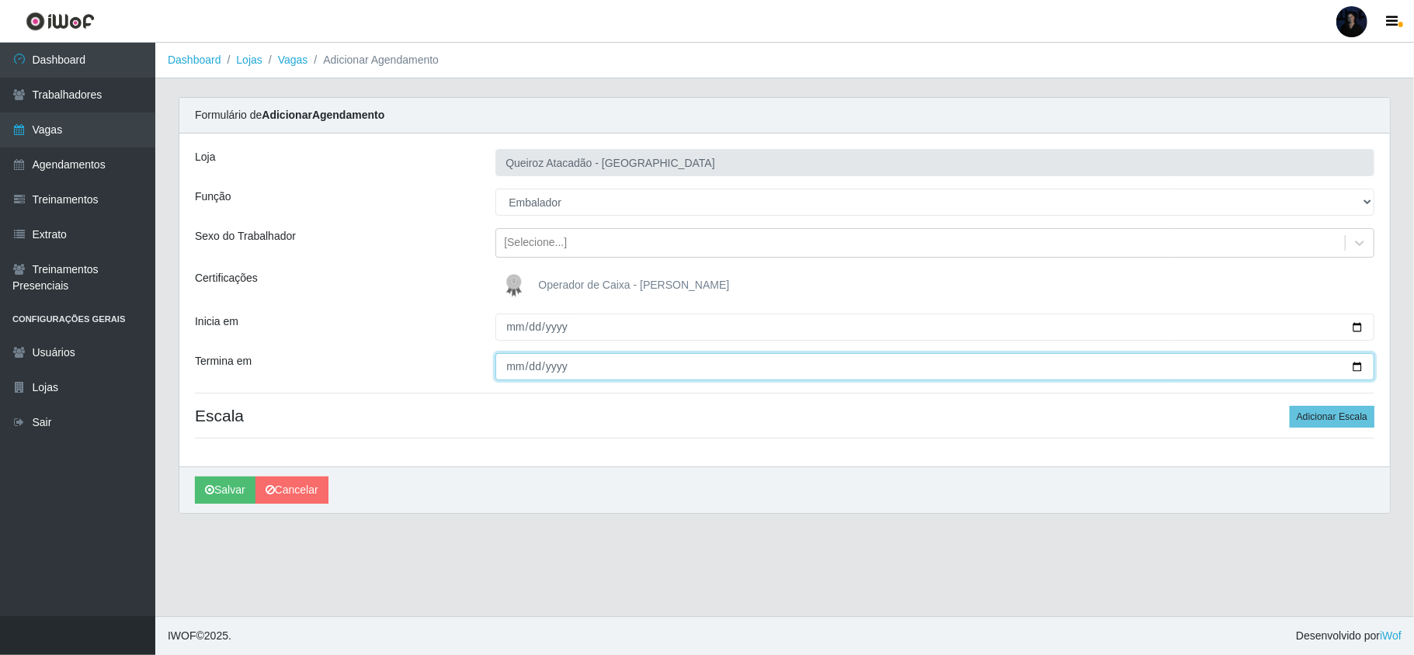
click at [513, 360] on input "Termina em" at bounding box center [934, 366] width 879 height 27
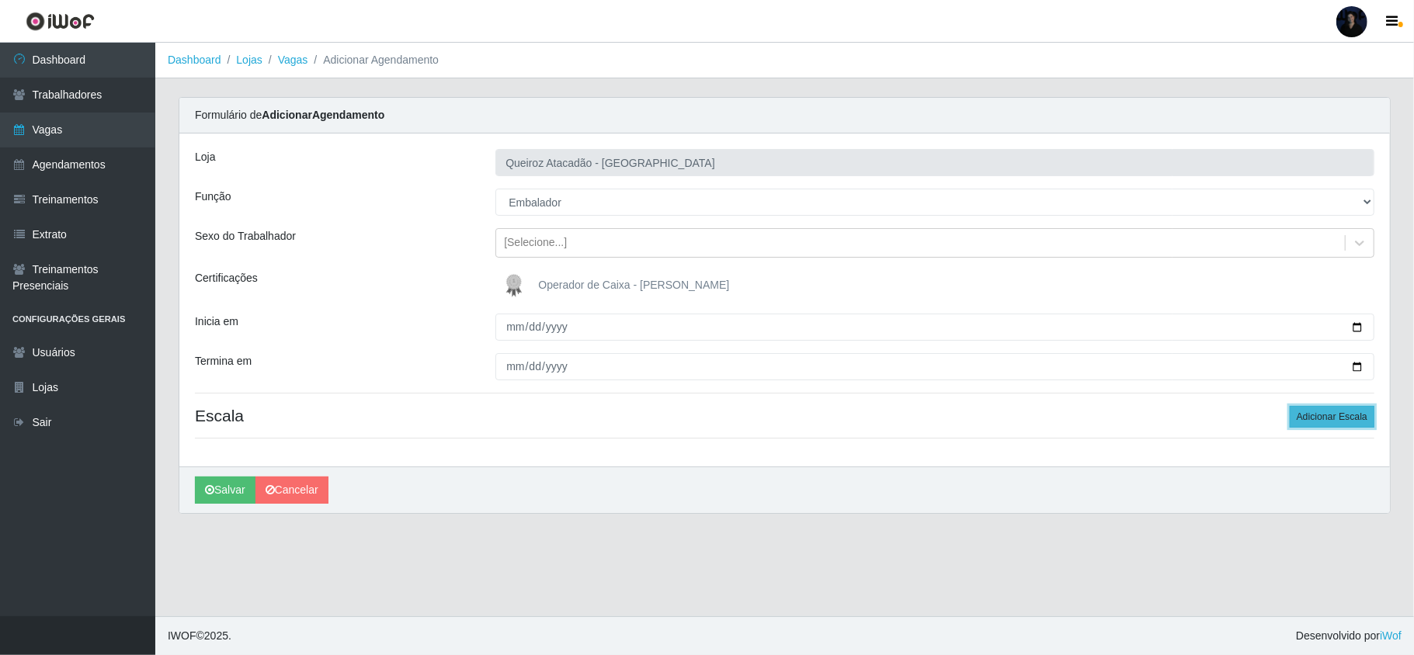
click at [1300, 416] on button "Adicionar Escala" at bounding box center [1332, 417] width 85 height 22
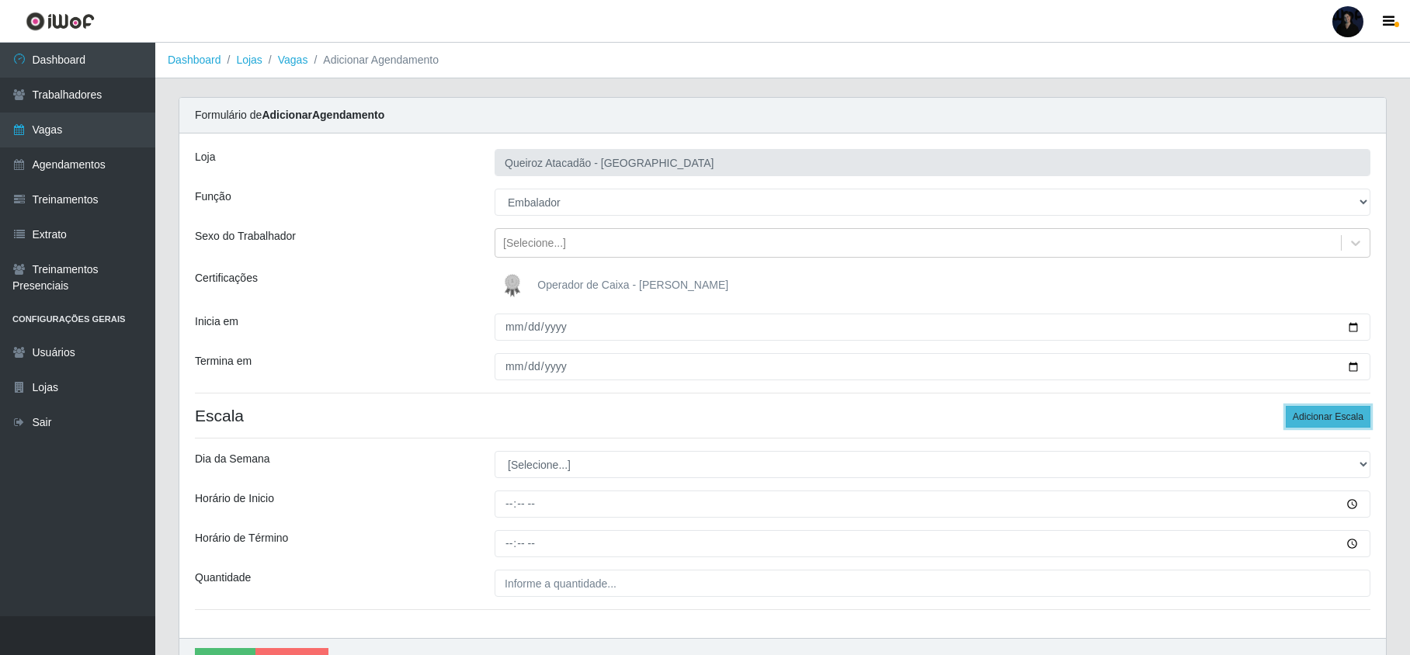
click at [1300, 416] on button "Adicionar Escala" at bounding box center [1328, 417] width 85 height 22
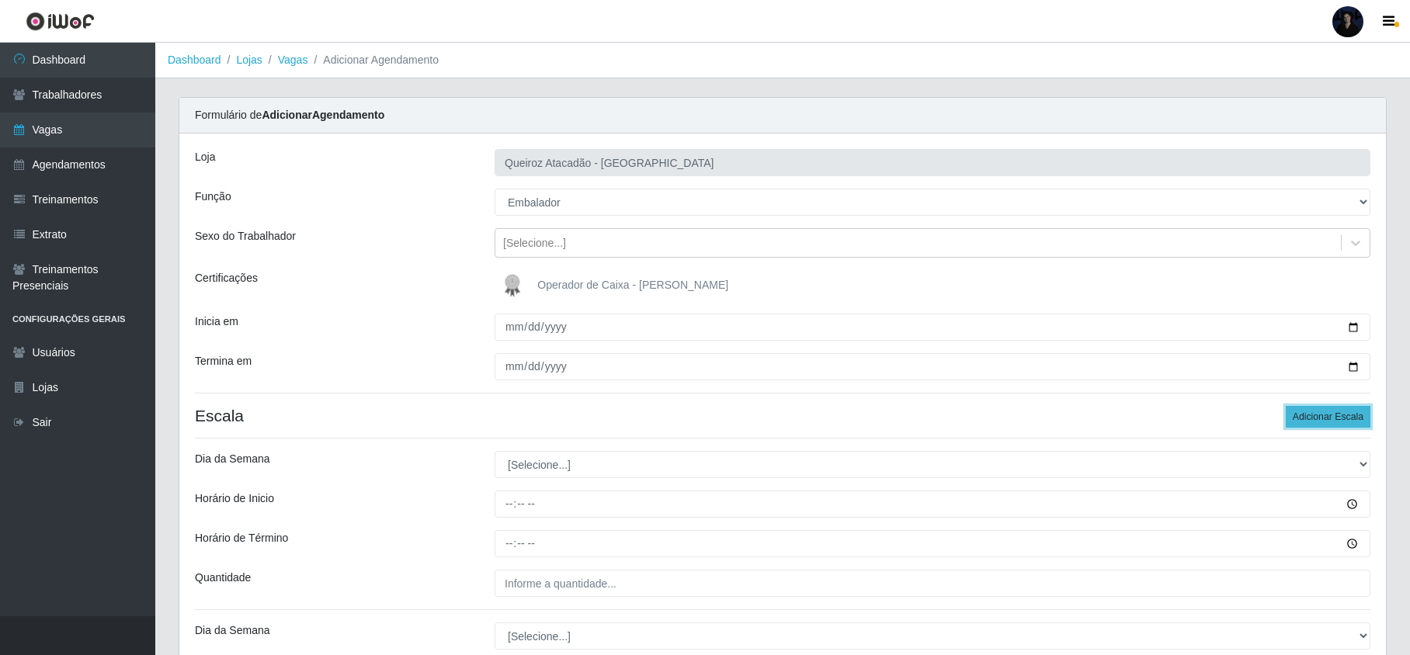
click at [1300, 416] on button "Adicionar Escala" at bounding box center [1328, 417] width 85 height 22
click at [1300, 419] on button "Adicionar Escala" at bounding box center [1328, 417] width 85 height 22
click at [1301, 419] on button "Adicionar Escala" at bounding box center [1328, 417] width 85 height 22
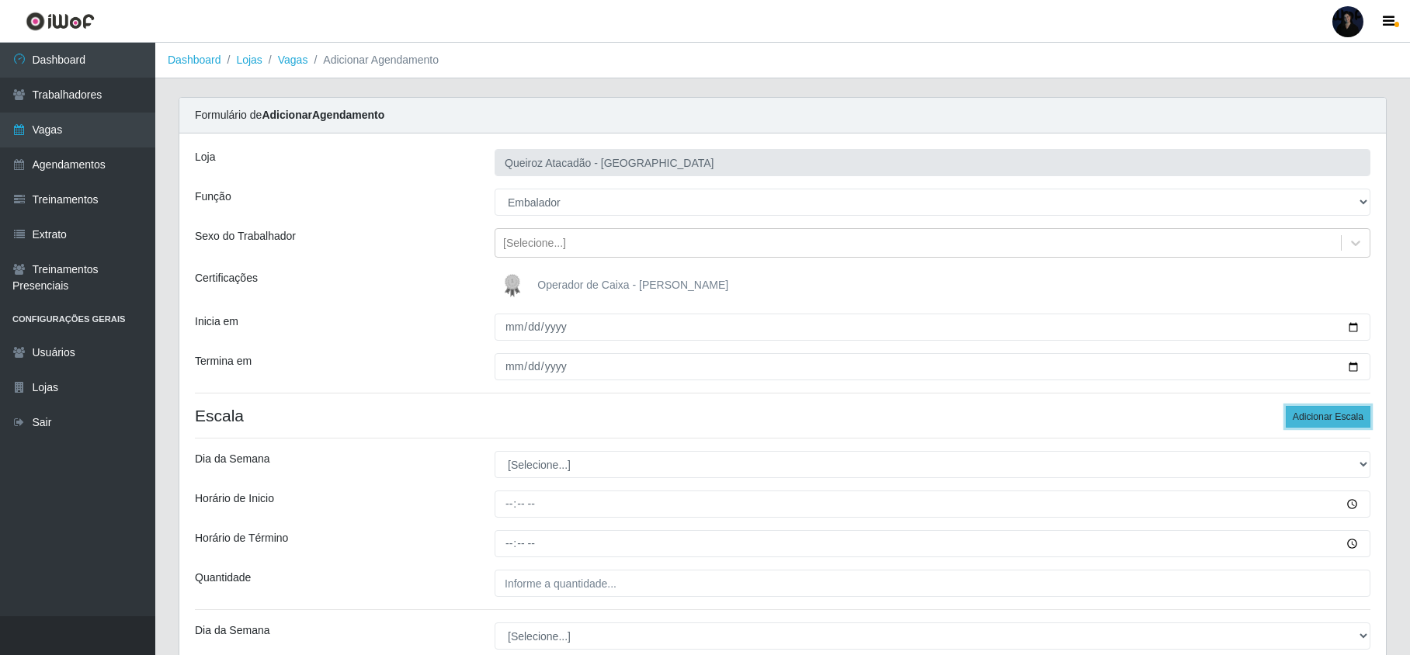
click at [1301, 419] on button "Adicionar Escala" at bounding box center [1328, 417] width 85 height 22
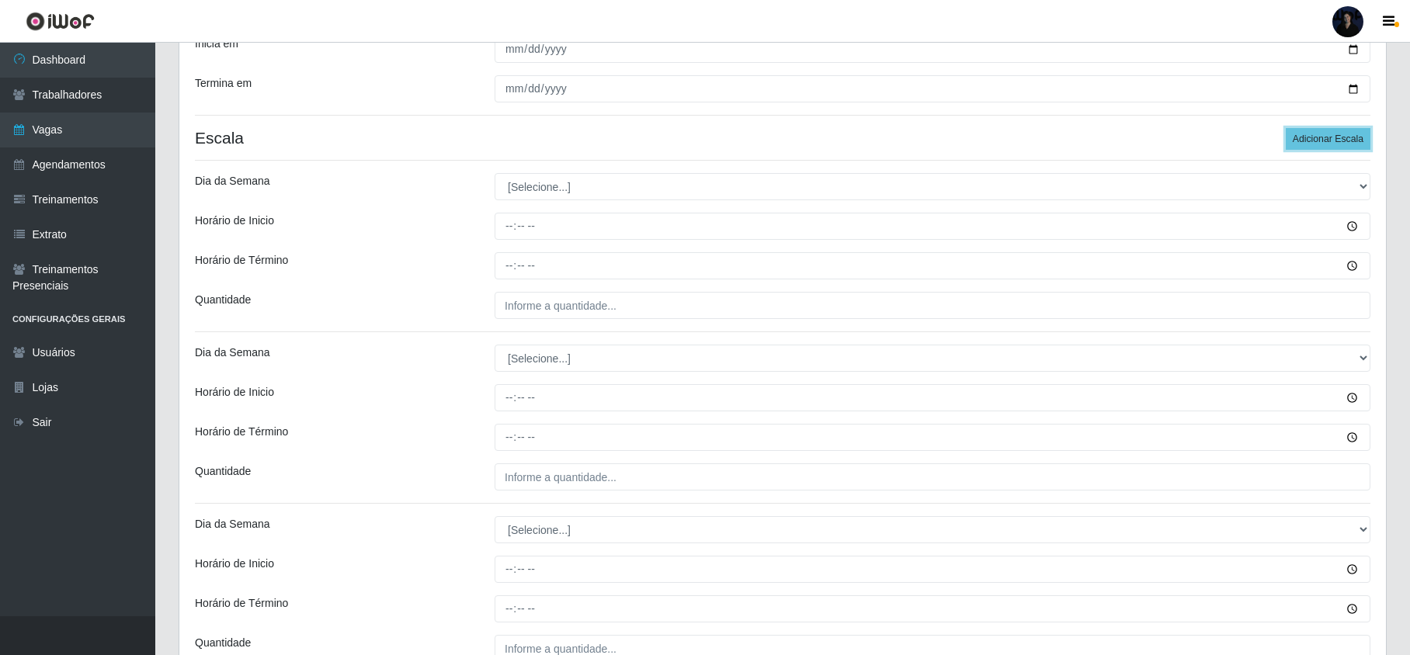
scroll to position [311, 0]
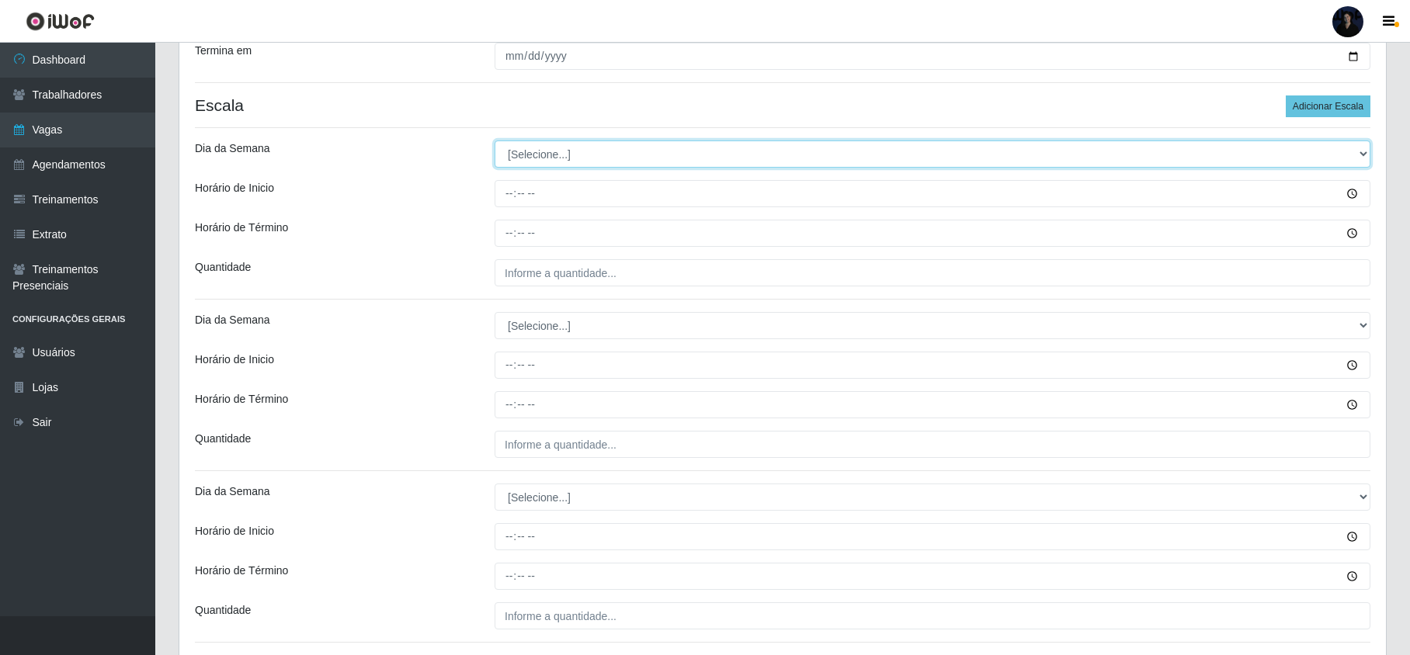
click at [551, 156] on select "[Selecione...] Segunda Terça Quarta Quinta Sexta Sábado Domingo" at bounding box center [933, 154] width 876 height 27
click at [495, 142] on select "[Selecione...] Segunda Terça Quarta Quinta Sexta Sábado Domingo" at bounding box center [933, 154] width 876 height 27
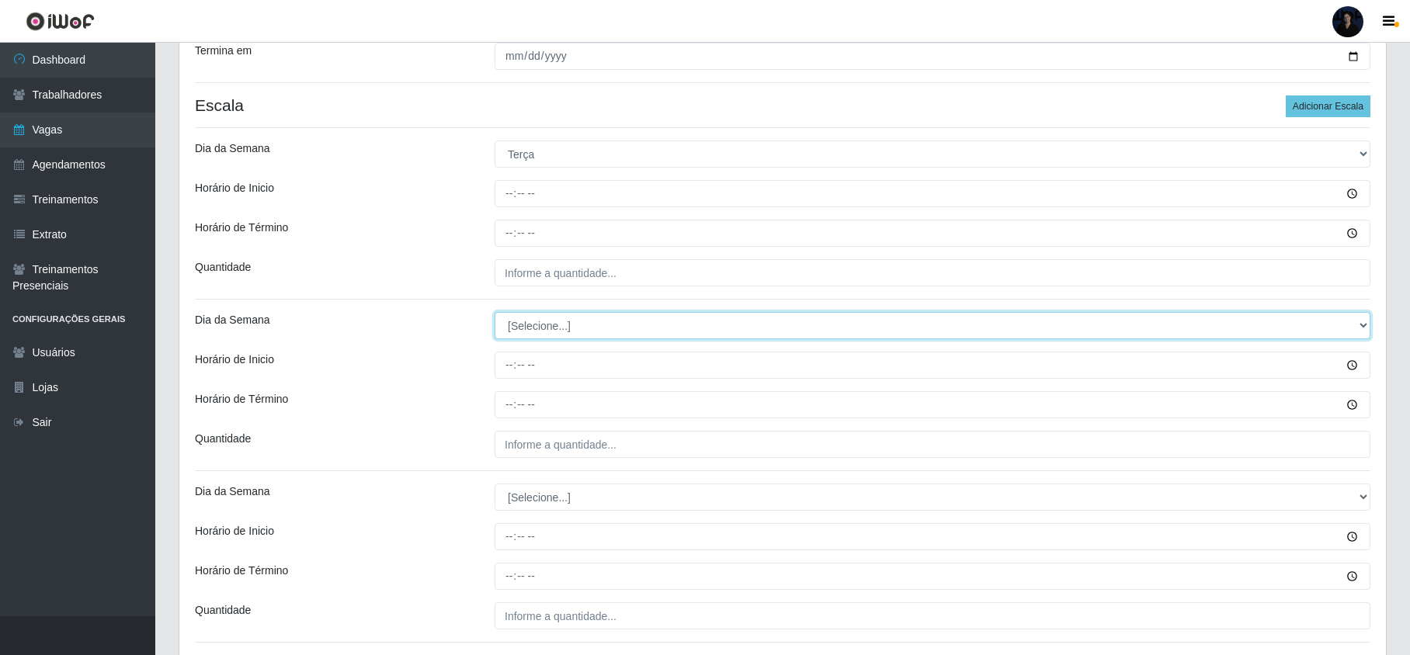
drag, startPoint x: 532, startPoint y: 321, endPoint x: 531, endPoint y: 329, distance: 7.8
click at [532, 321] on select "[Selecione...] Segunda Terça Quarta Quinta Sexta Sábado Domingo" at bounding box center [933, 325] width 876 height 27
click at [495, 314] on select "[Selecione...] Segunda Terça Quarta Quinta Sexta Sábado Domingo" at bounding box center [933, 325] width 876 height 27
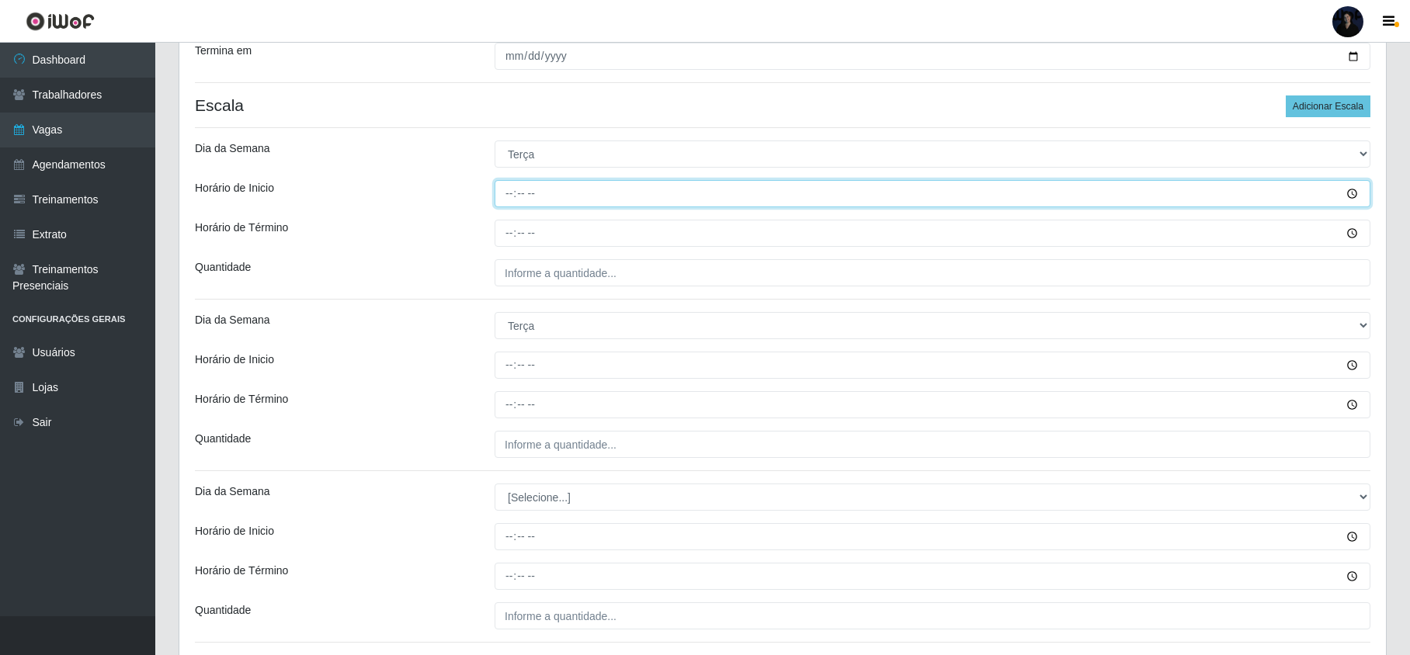
click at [510, 197] on input "Horário de Inicio" at bounding box center [933, 193] width 876 height 27
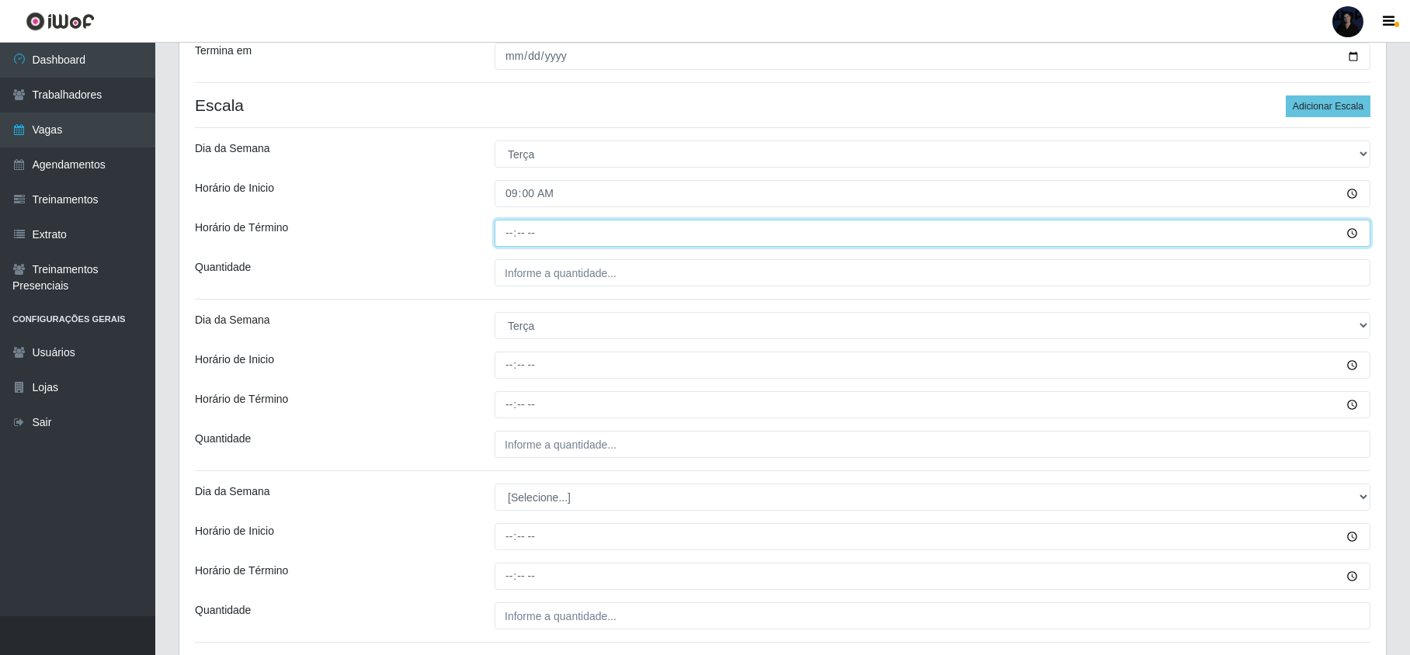
click at [511, 231] on input "Horário de Término" at bounding box center [933, 233] width 876 height 27
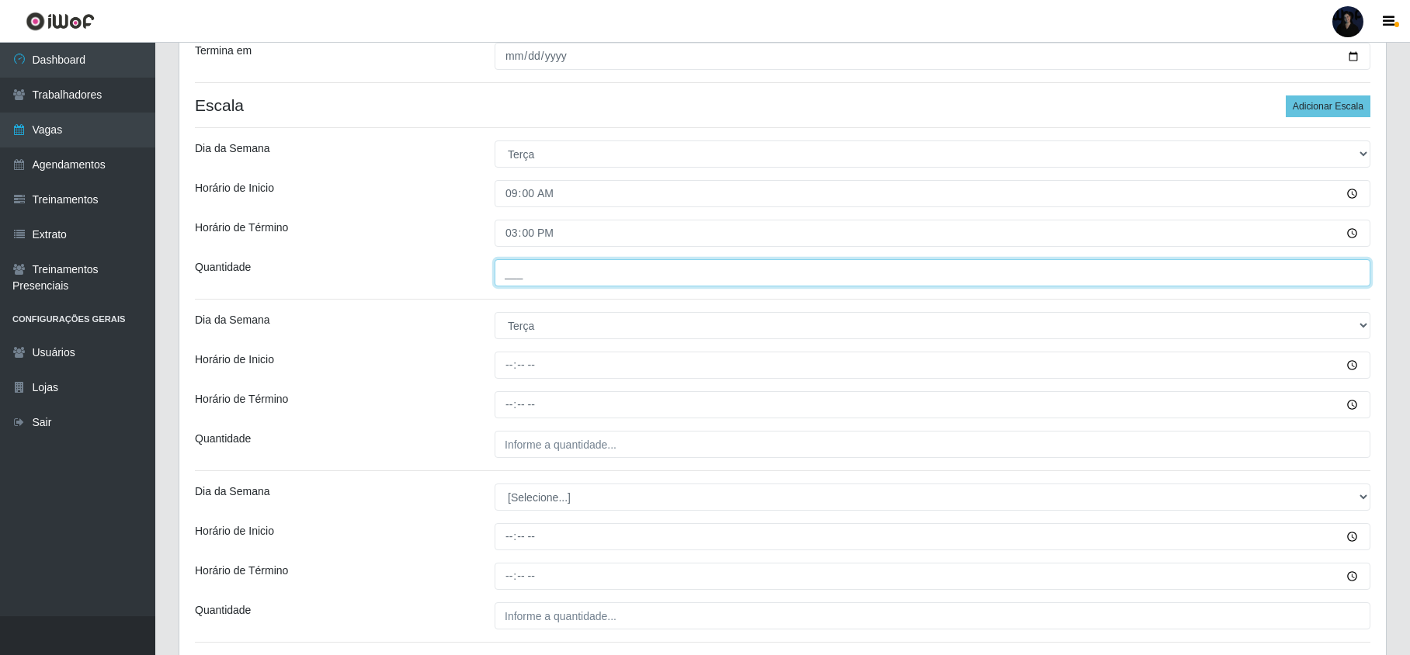
click at [519, 269] on input "___" at bounding box center [933, 272] width 876 height 27
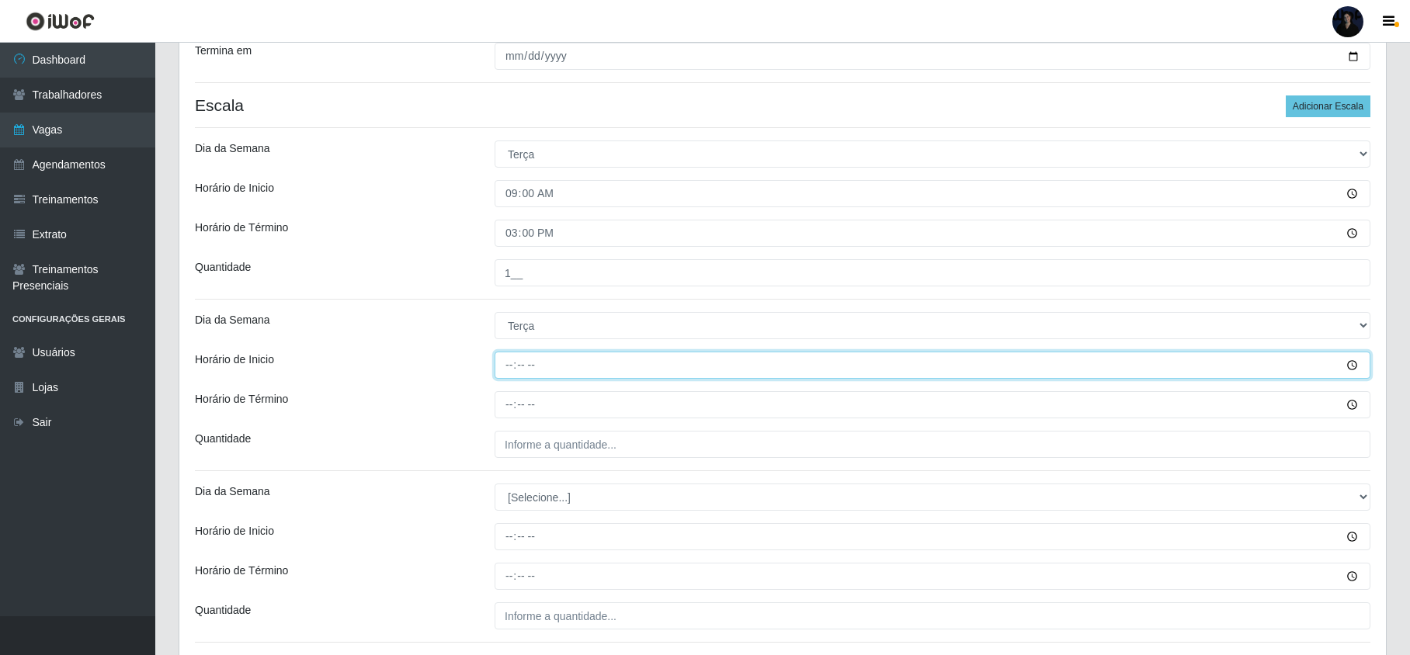
click at [511, 361] on input "Horário de Inicio" at bounding box center [933, 365] width 876 height 27
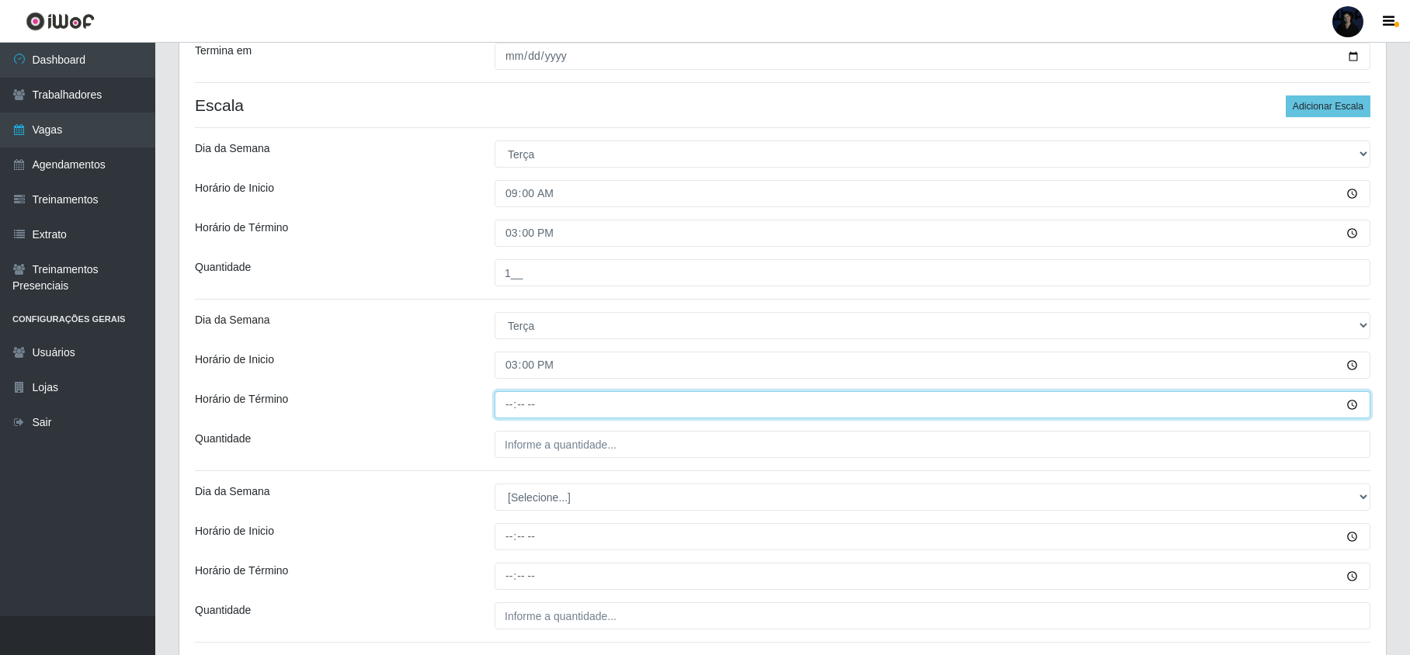
click at [508, 398] on input "Horário de Término" at bounding box center [933, 404] width 876 height 27
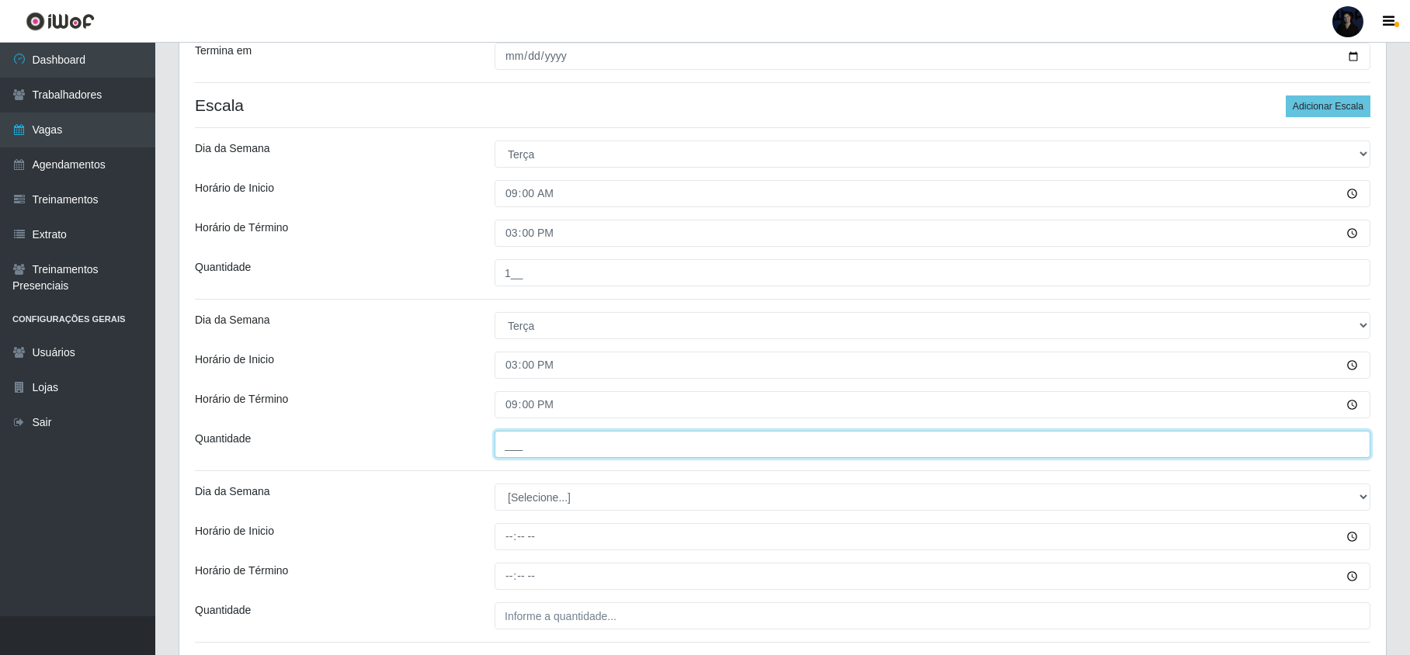
click at [509, 433] on input "___" at bounding box center [933, 444] width 876 height 27
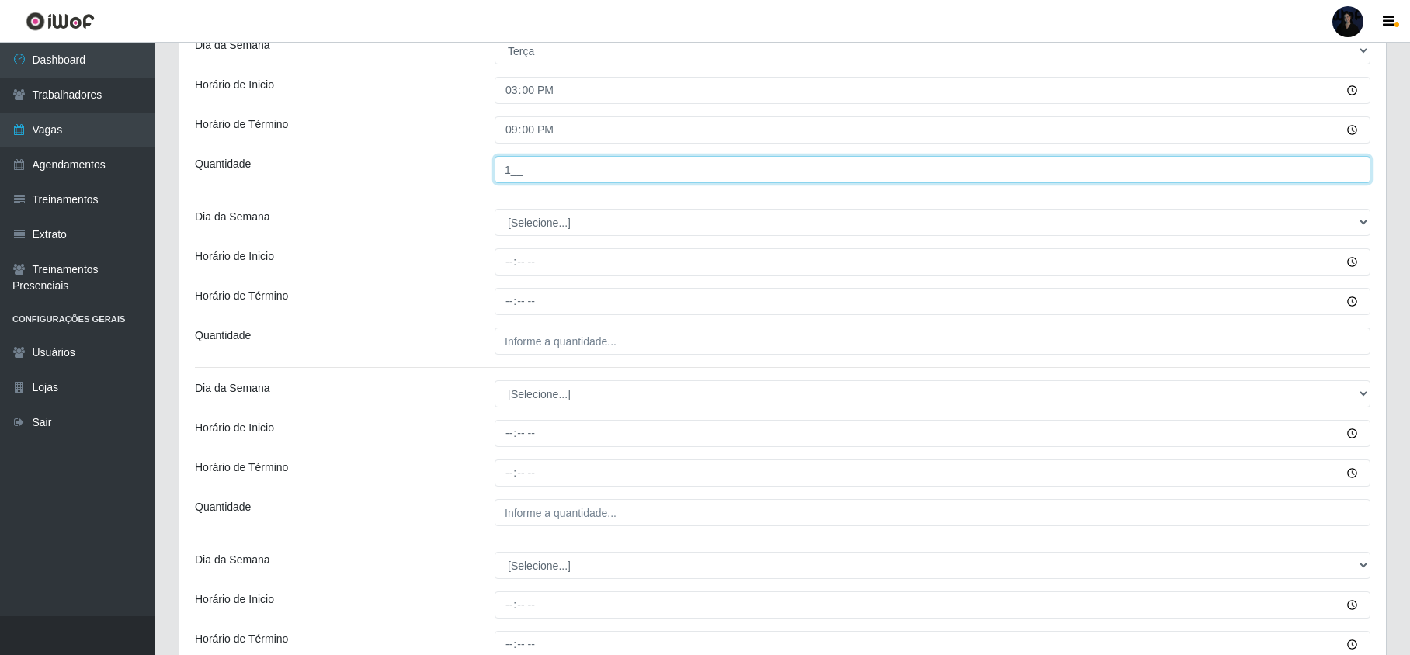
scroll to position [621, 0]
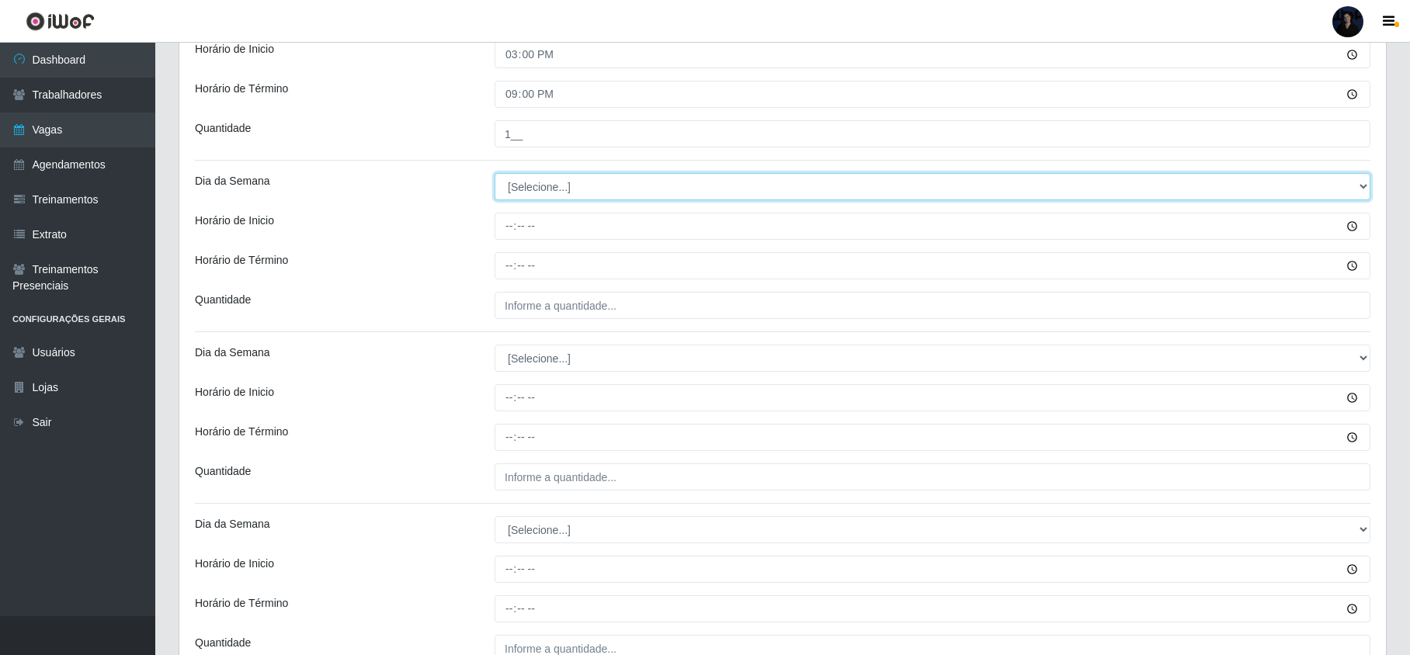
click at [523, 186] on select "[Selecione...] Segunda Terça Quarta Quinta Sexta Sábado Domingo" at bounding box center [933, 186] width 876 height 27
click at [495, 175] on select "[Selecione...] Segunda Terça Quarta Quinta Sexta Sábado Domingo" at bounding box center [933, 186] width 876 height 27
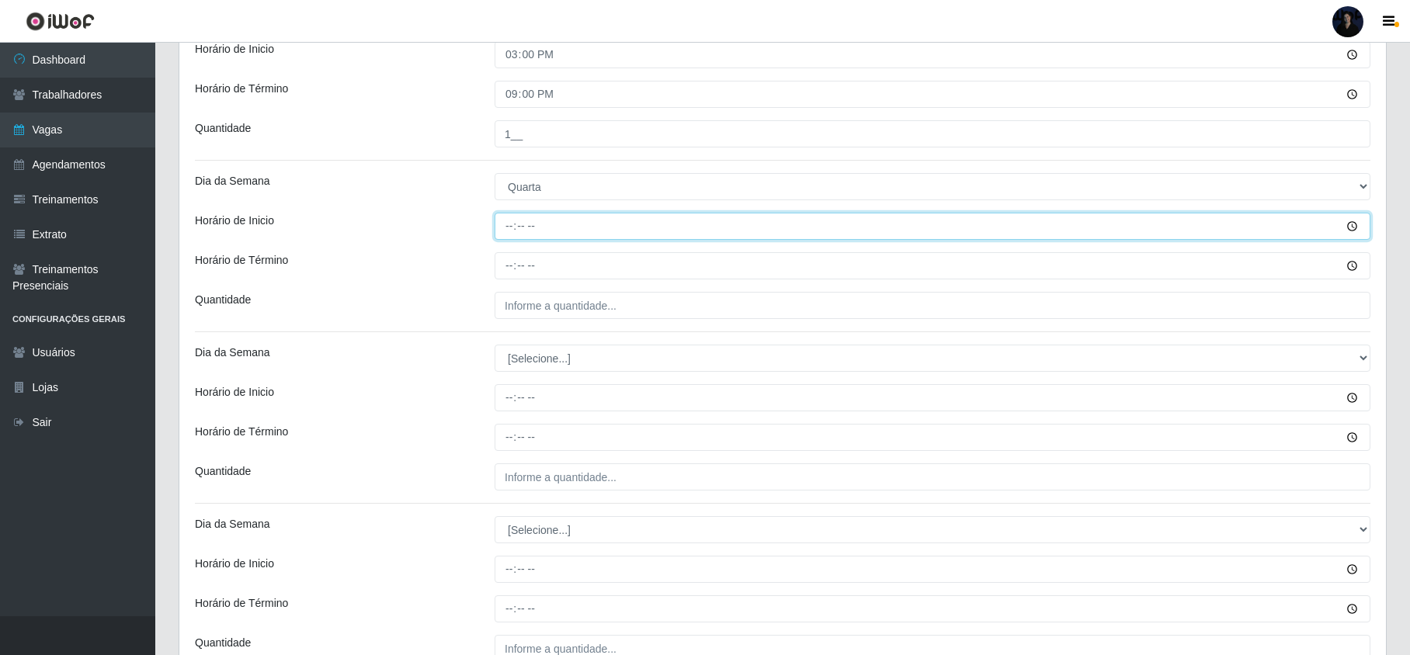
click at [507, 227] on input "Horário de Inicio" at bounding box center [933, 226] width 876 height 27
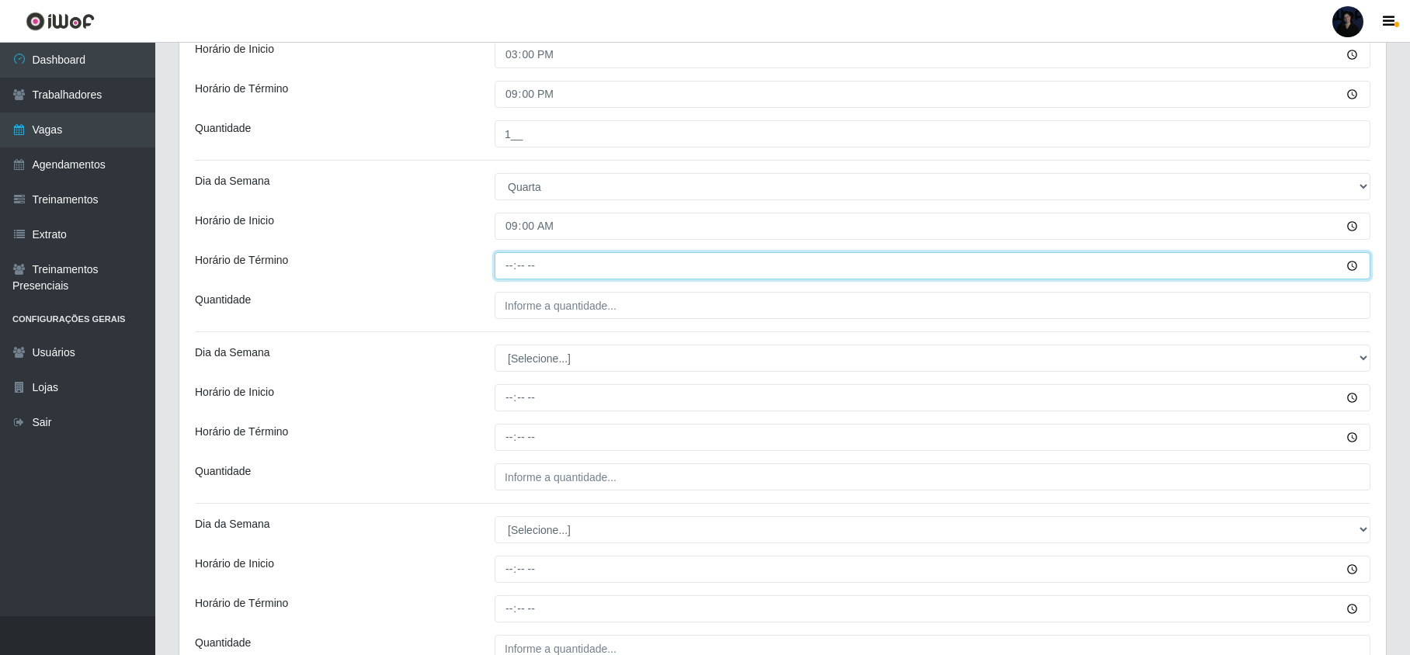
click at [505, 270] on input "Horário de Término" at bounding box center [933, 265] width 876 height 27
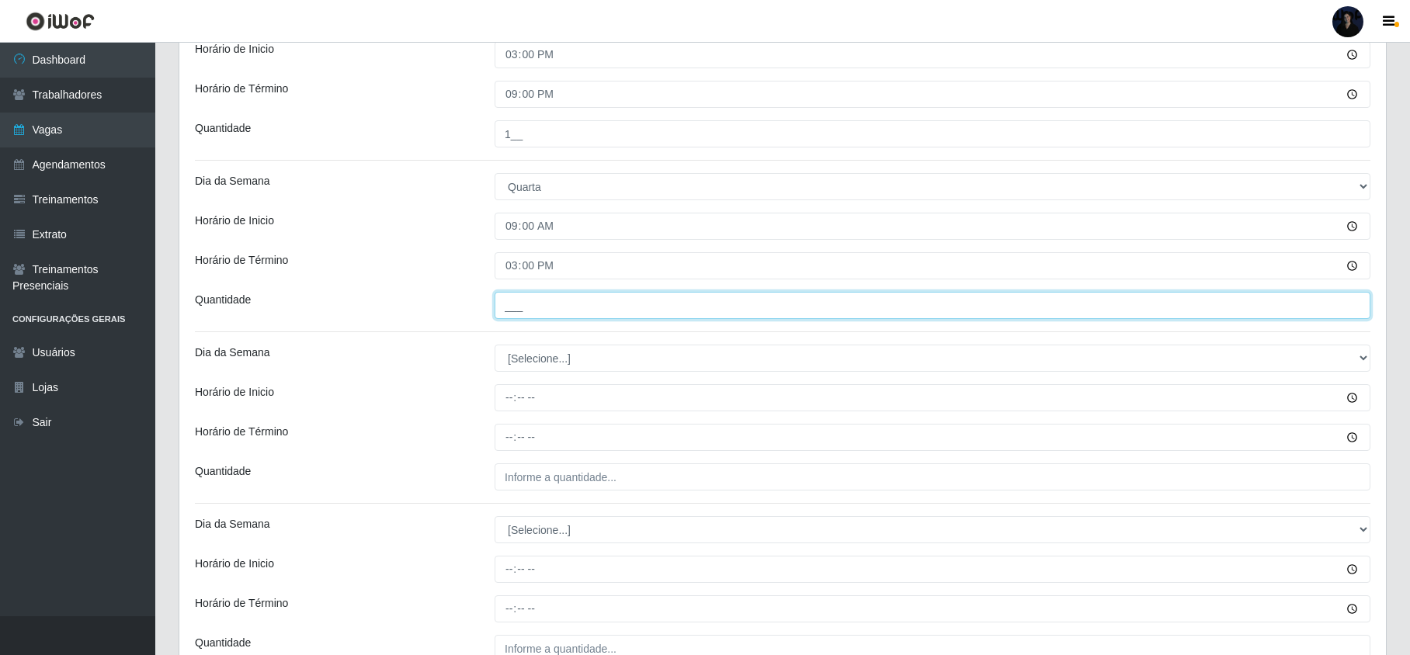
click at [542, 312] on input "___" at bounding box center [933, 305] width 876 height 27
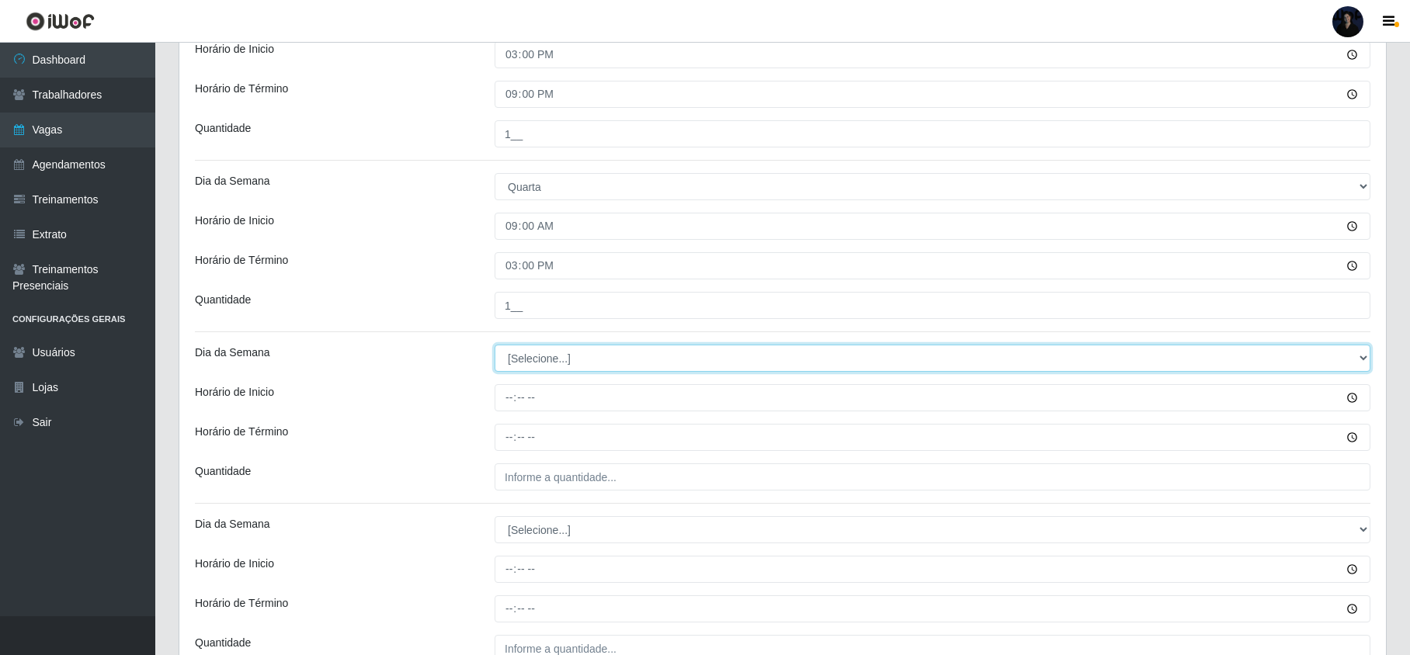
click at [519, 352] on select "[Selecione...] Segunda Terça Quarta Quinta Sexta Sábado Domingo" at bounding box center [933, 358] width 876 height 27
click at [495, 347] on select "[Selecione...] Segunda Terça Quarta Quinta Sexta Sábado Domingo" at bounding box center [933, 358] width 876 height 27
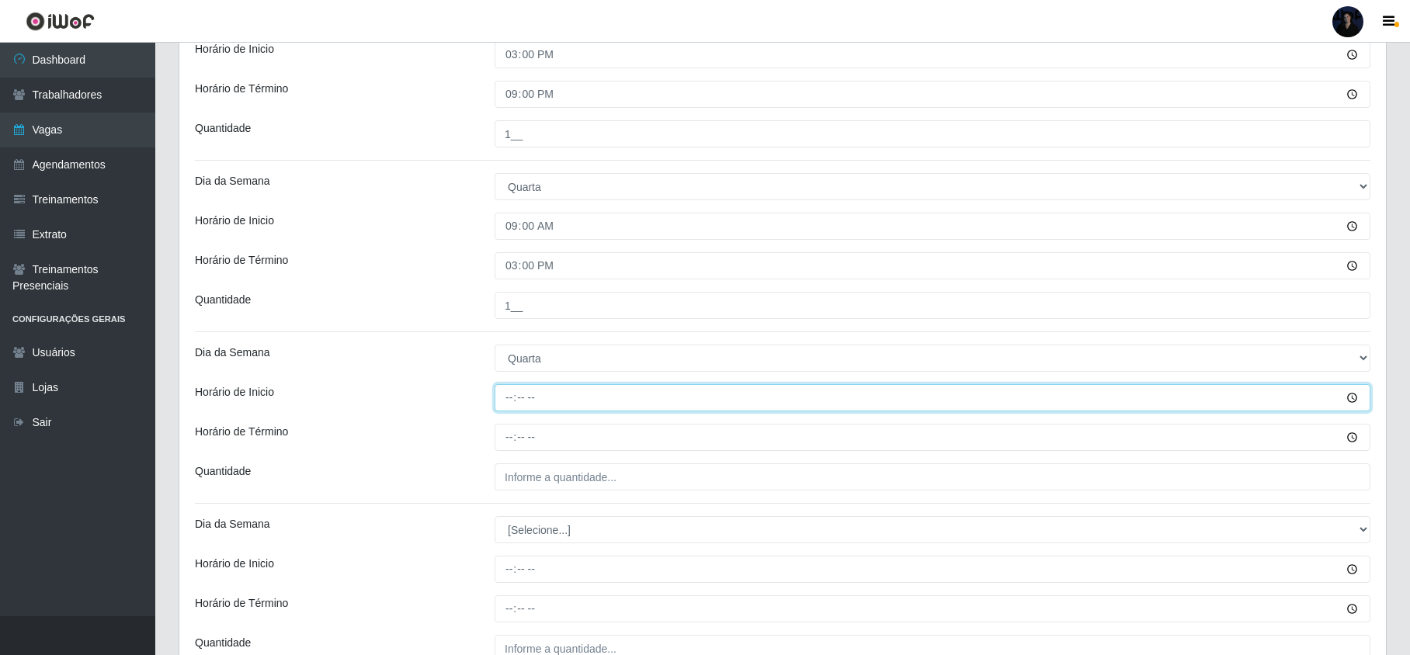
click at [507, 410] on input "Horário de Inicio" at bounding box center [933, 397] width 876 height 27
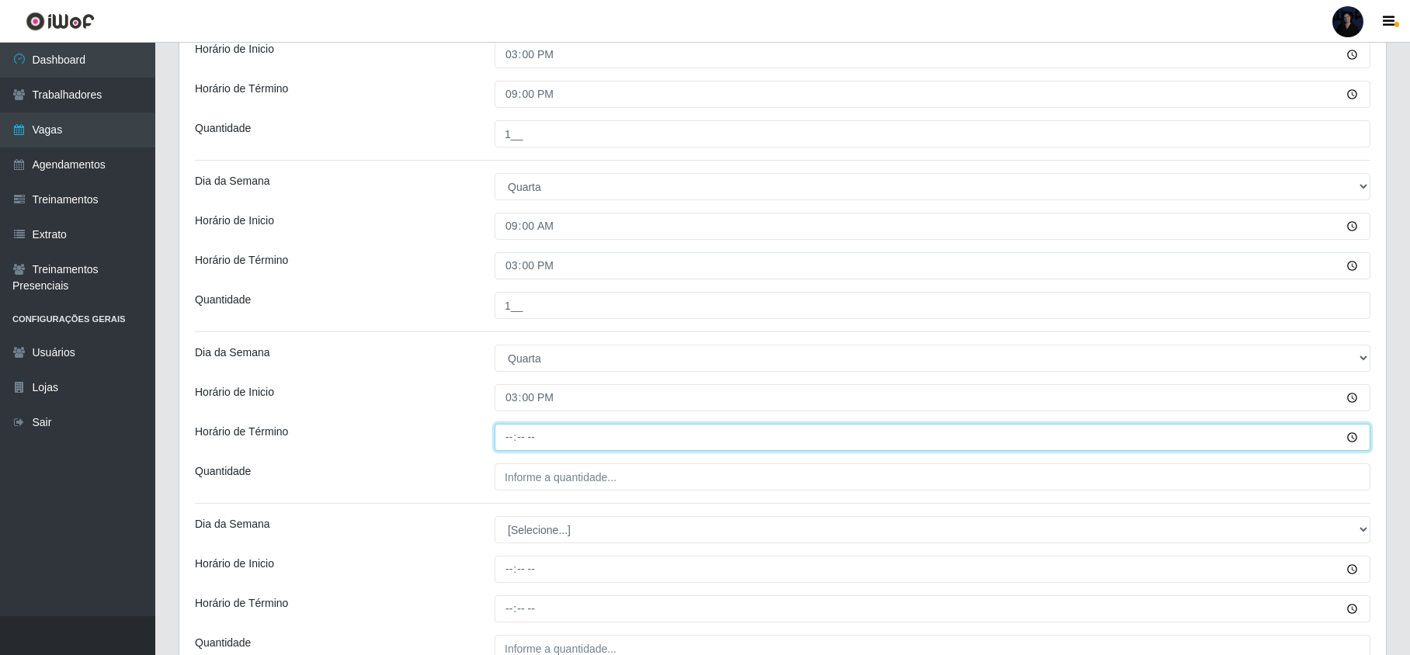
click at [508, 435] on input "Horário de Término" at bounding box center [933, 437] width 876 height 27
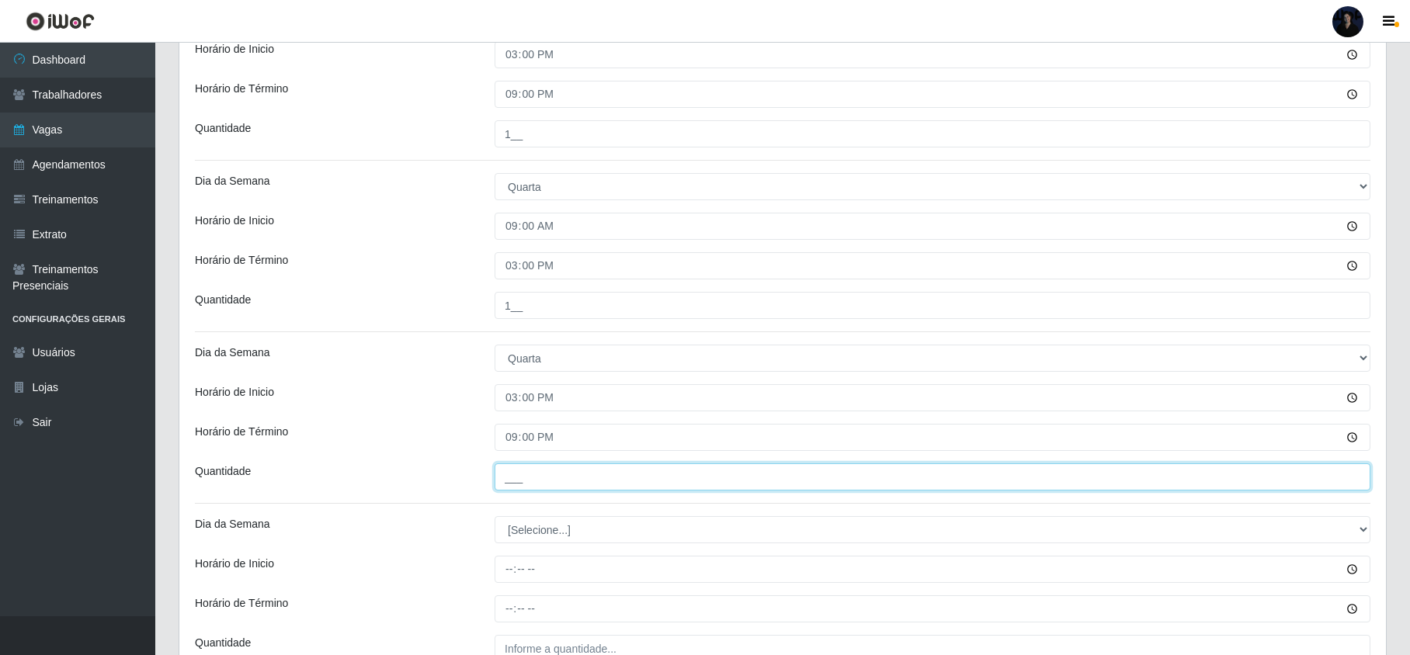
click at [508, 491] on input "___" at bounding box center [933, 477] width 876 height 27
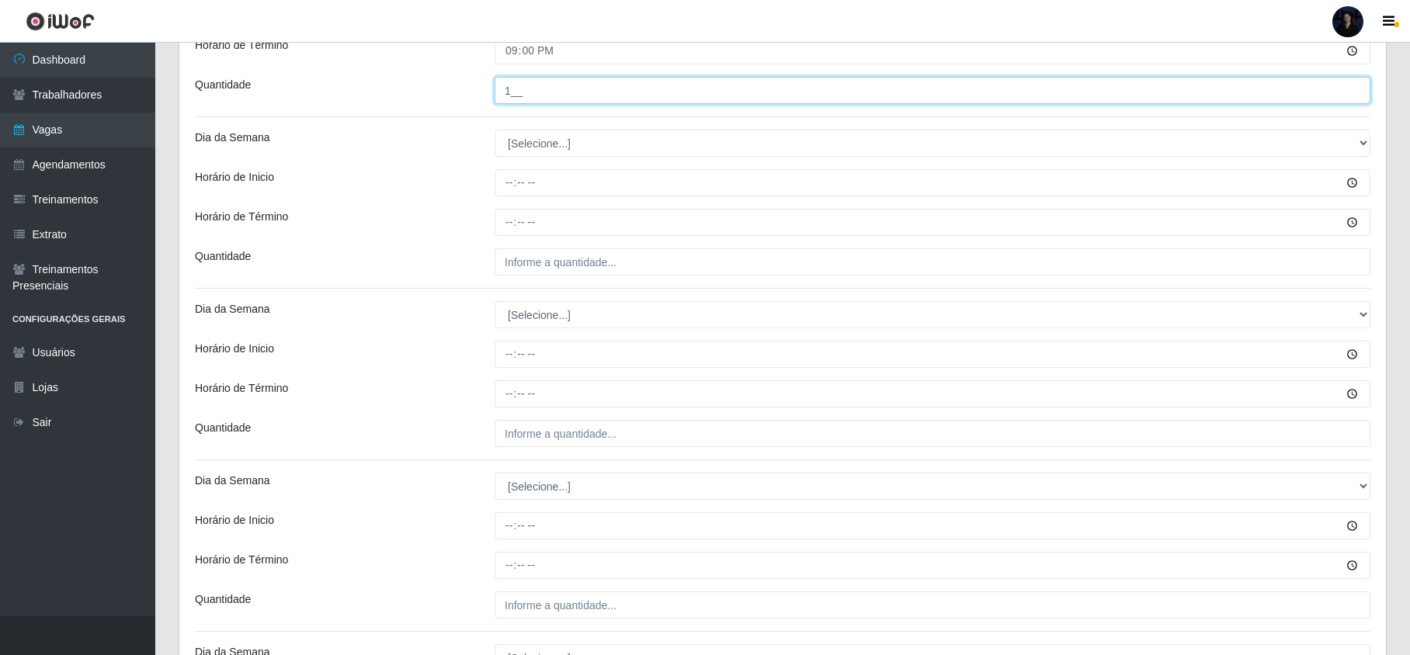
scroll to position [1035, 0]
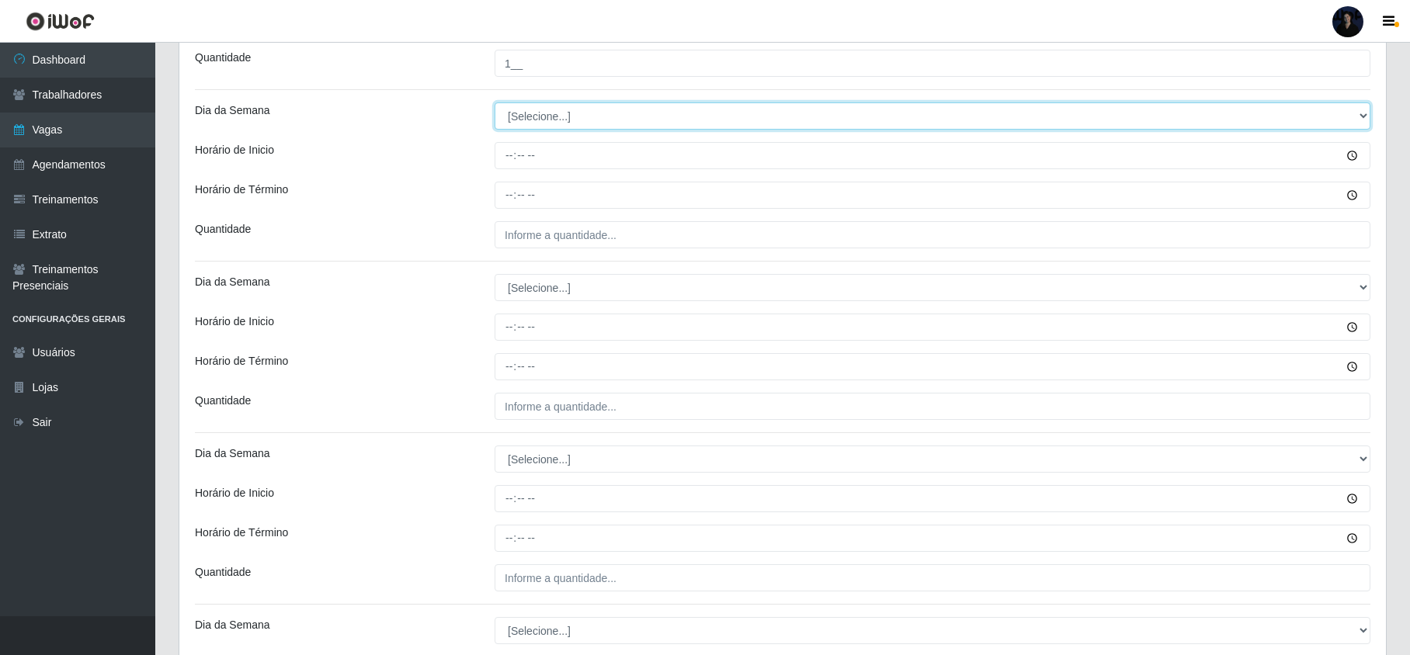
click at [529, 128] on select "[Selecione...] Segunda Terça Quarta Quinta Sexta Sábado Domingo" at bounding box center [933, 115] width 876 height 27
click at [495, 105] on select "[Selecione...] Segunda Terça Quarta Quinta Sexta Sábado Domingo" at bounding box center [933, 115] width 876 height 27
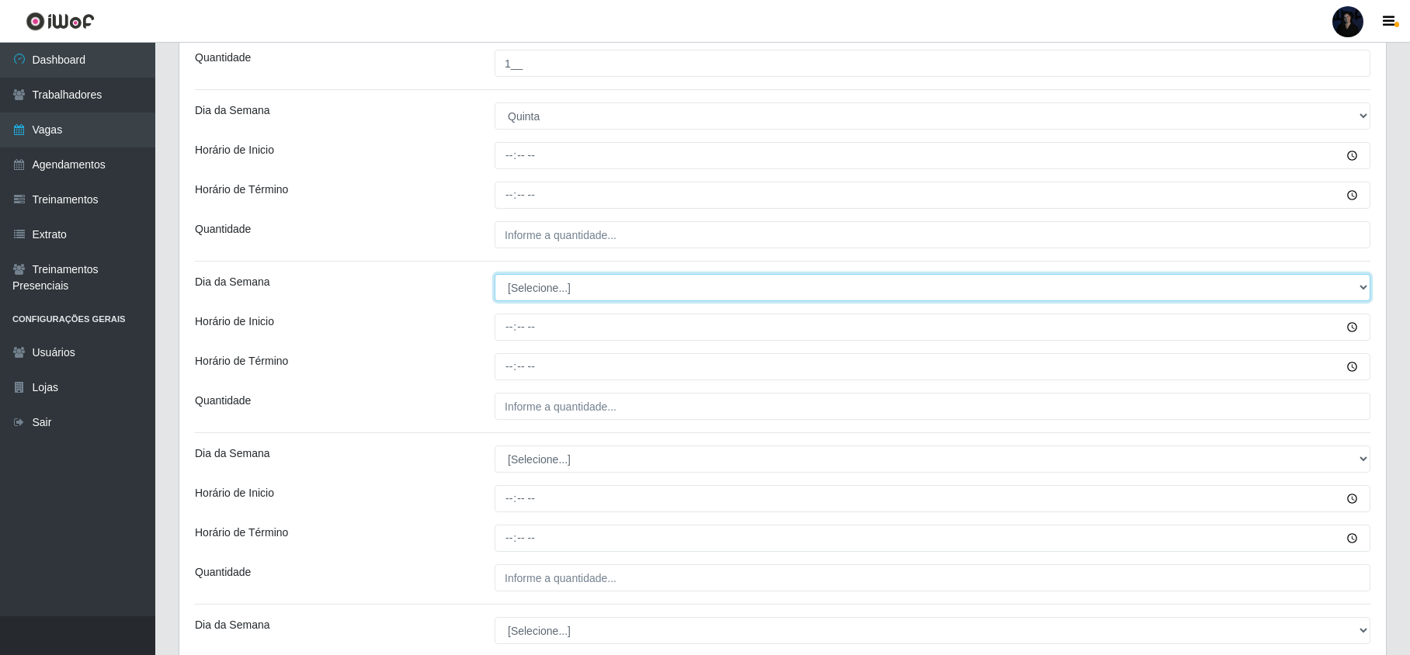
click at [532, 287] on select "[Selecione...] Segunda Terça Quarta Quinta Sexta Sábado Domingo" at bounding box center [933, 287] width 876 height 27
click at [495, 276] on select "[Selecione...] Segunda Terça Quarta Quinta Sexta Sábado Domingo" at bounding box center [933, 287] width 876 height 27
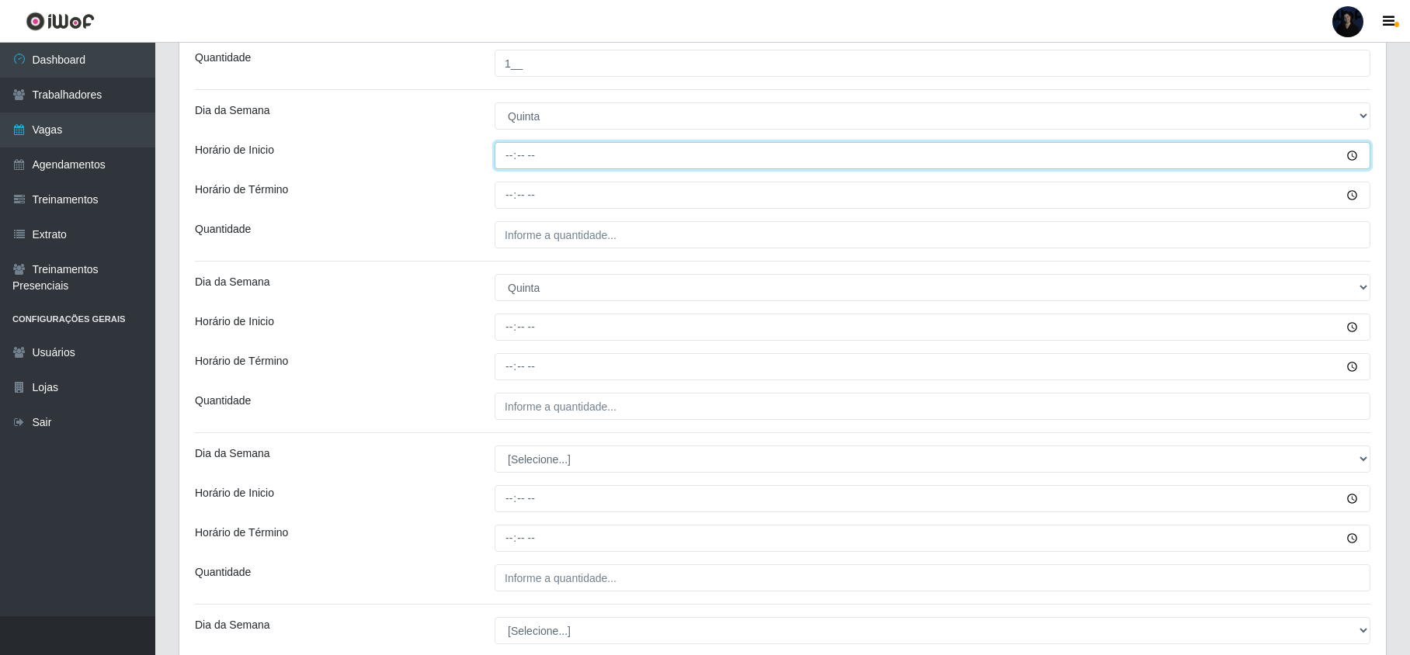
click at [504, 155] on input "Horário de Inicio" at bounding box center [933, 155] width 876 height 27
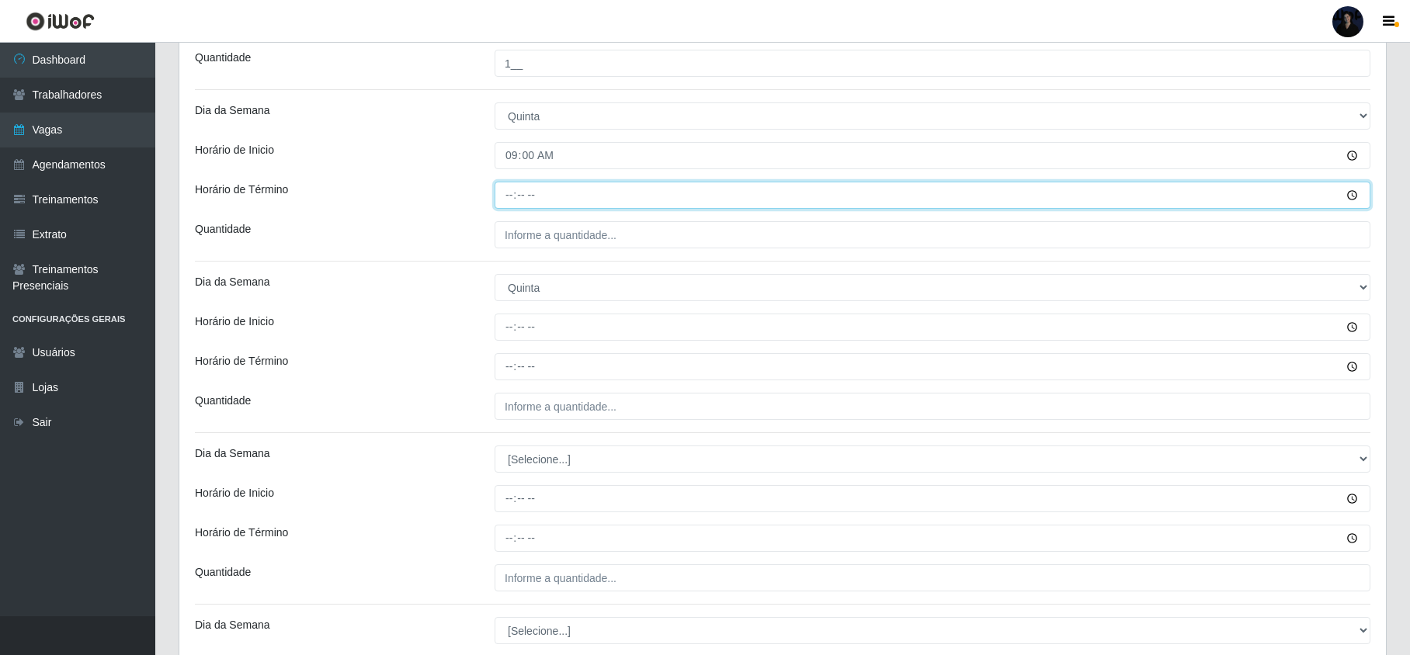
click at [511, 203] on input "Horário de Término" at bounding box center [933, 195] width 876 height 27
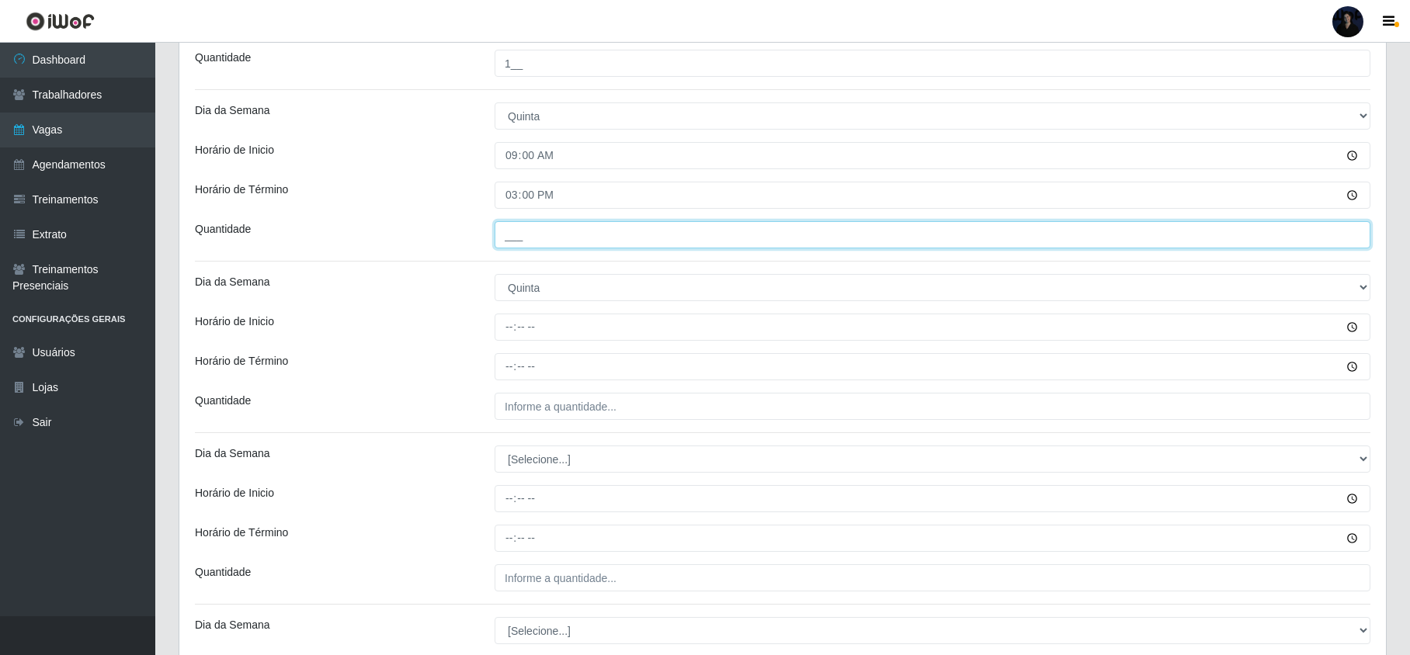
click at [523, 248] on input "___" at bounding box center [933, 234] width 876 height 27
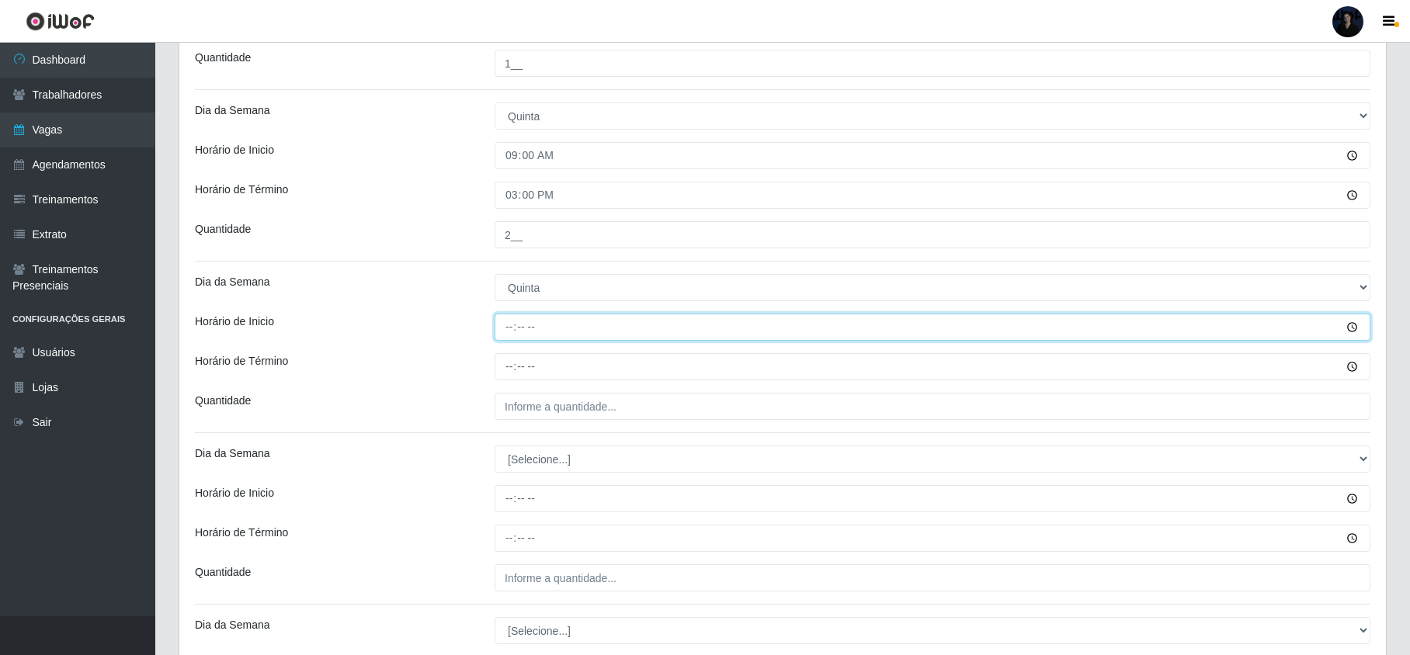
click at [505, 329] on input "Horário de Inicio" at bounding box center [933, 327] width 876 height 27
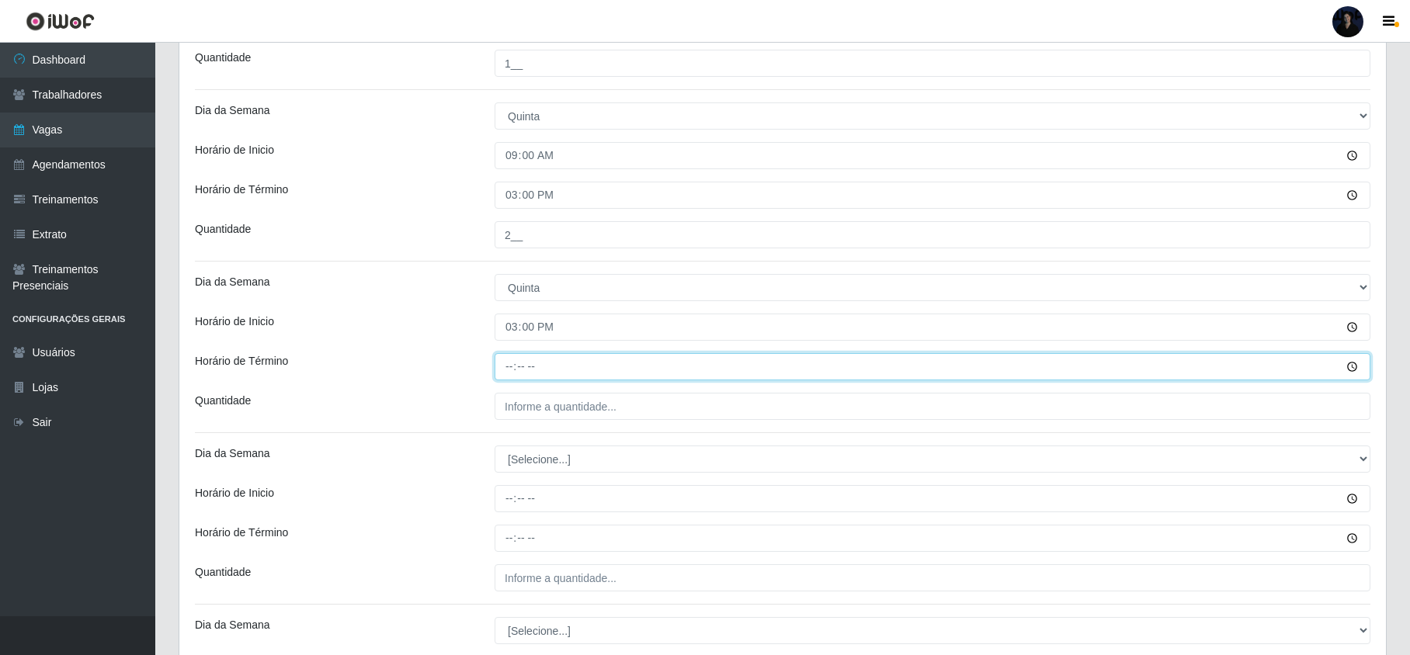
click at [510, 356] on input "Horário de Término" at bounding box center [933, 366] width 876 height 27
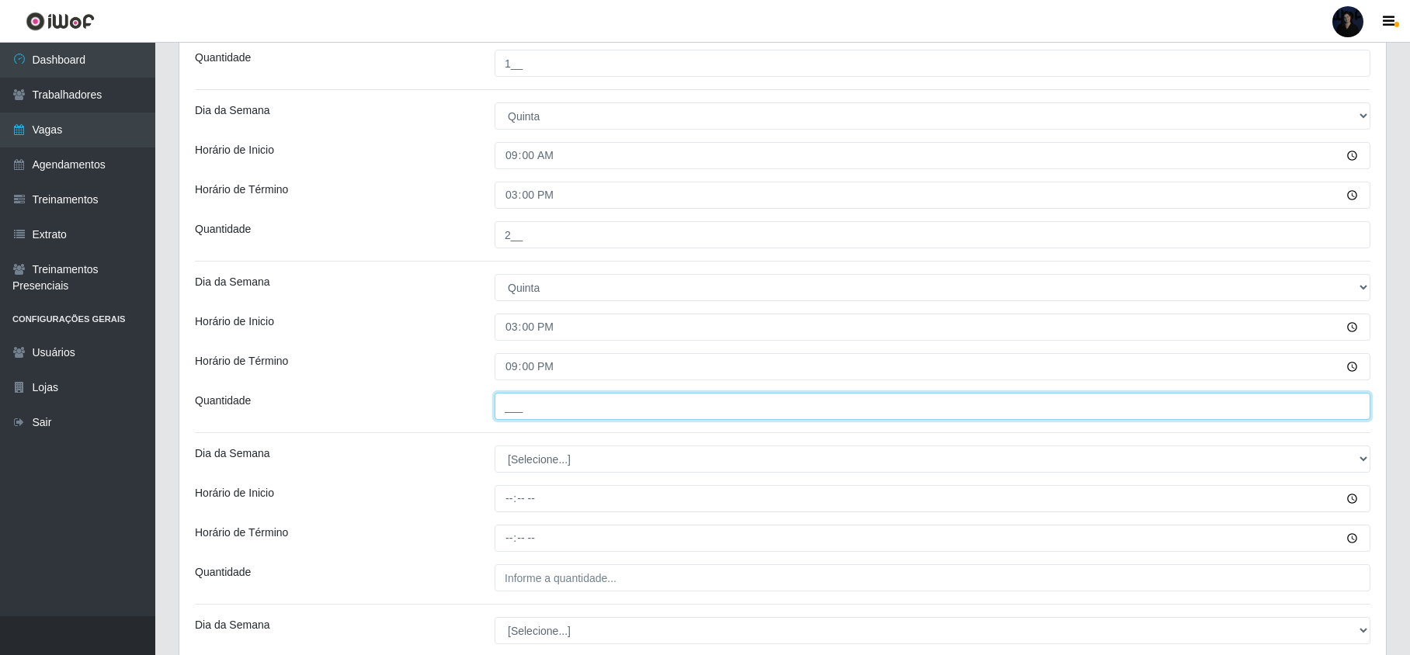
click at [514, 408] on input "___" at bounding box center [933, 406] width 876 height 27
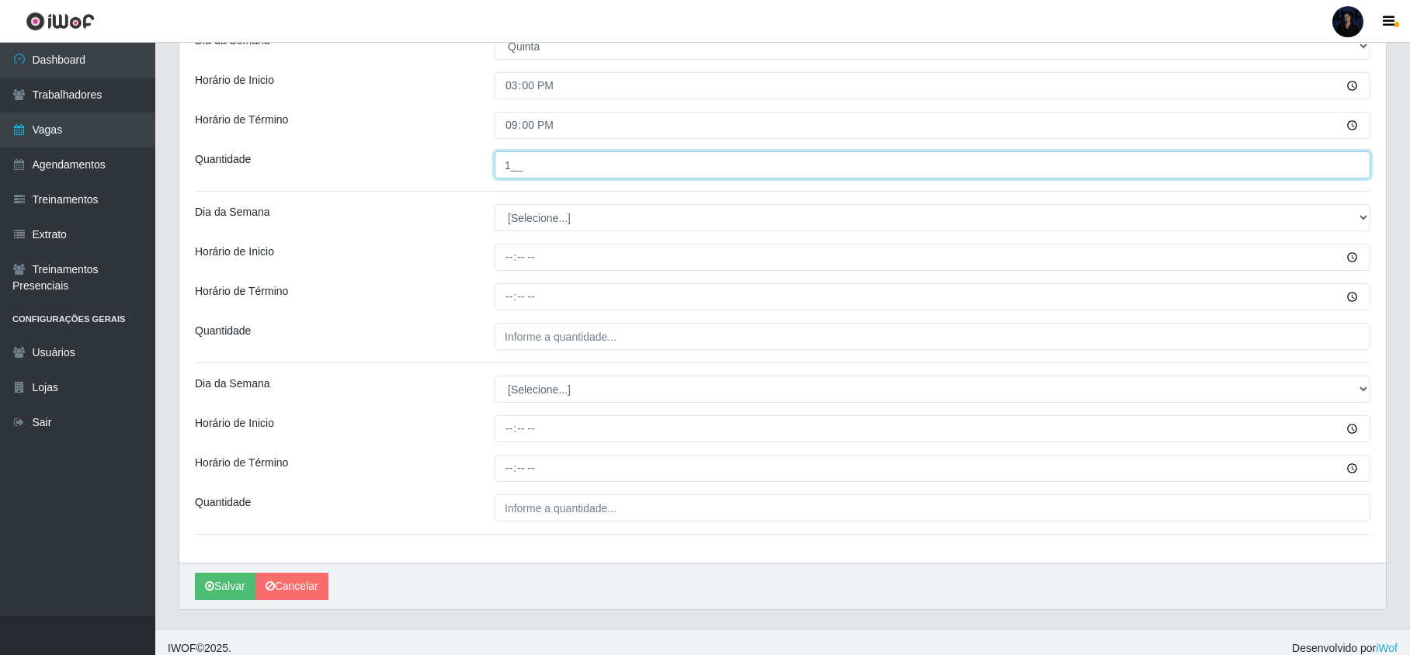
scroll to position [1294, 0]
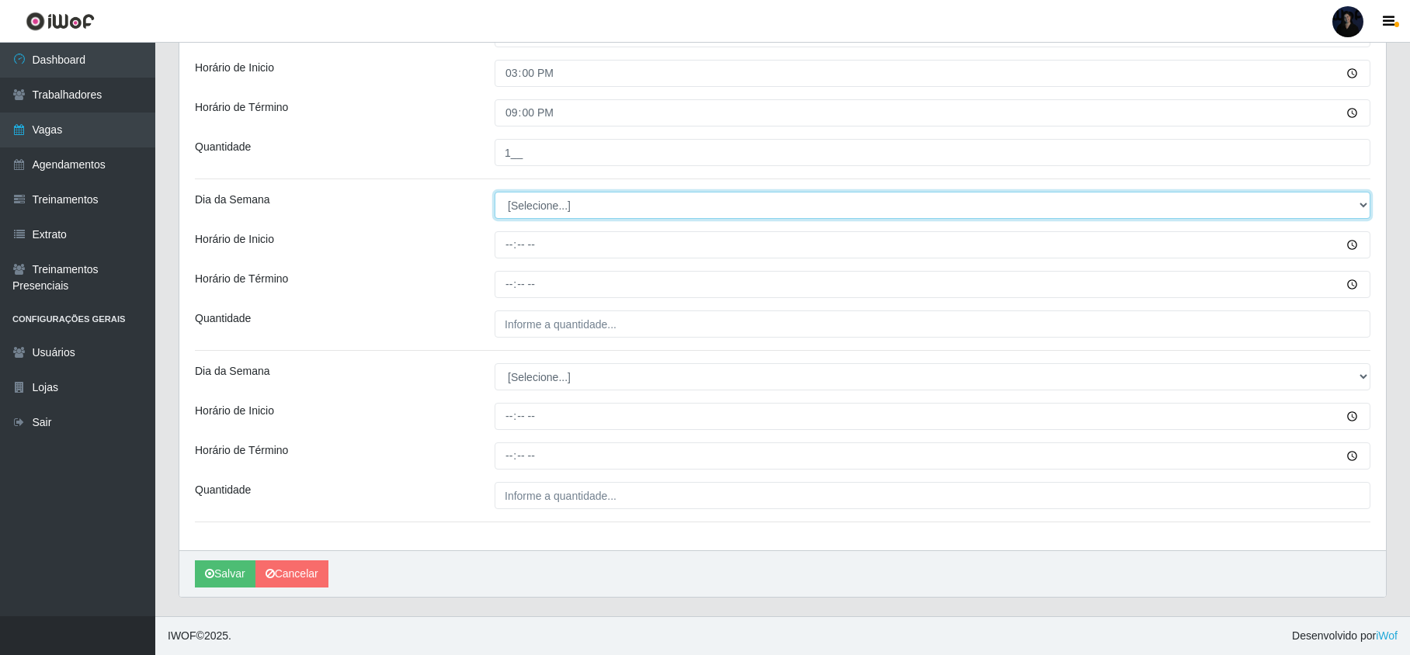
click at [525, 196] on select "[Selecione...] Segunda Terça Quarta Quinta Sexta Sábado Domingo" at bounding box center [933, 205] width 876 height 27
click at [495, 192] on select "[Selecione...] Segunda Terça Quarta Quinta Sexta Sábado Domingo" at bounding box center [933, 205] width 876 height 27
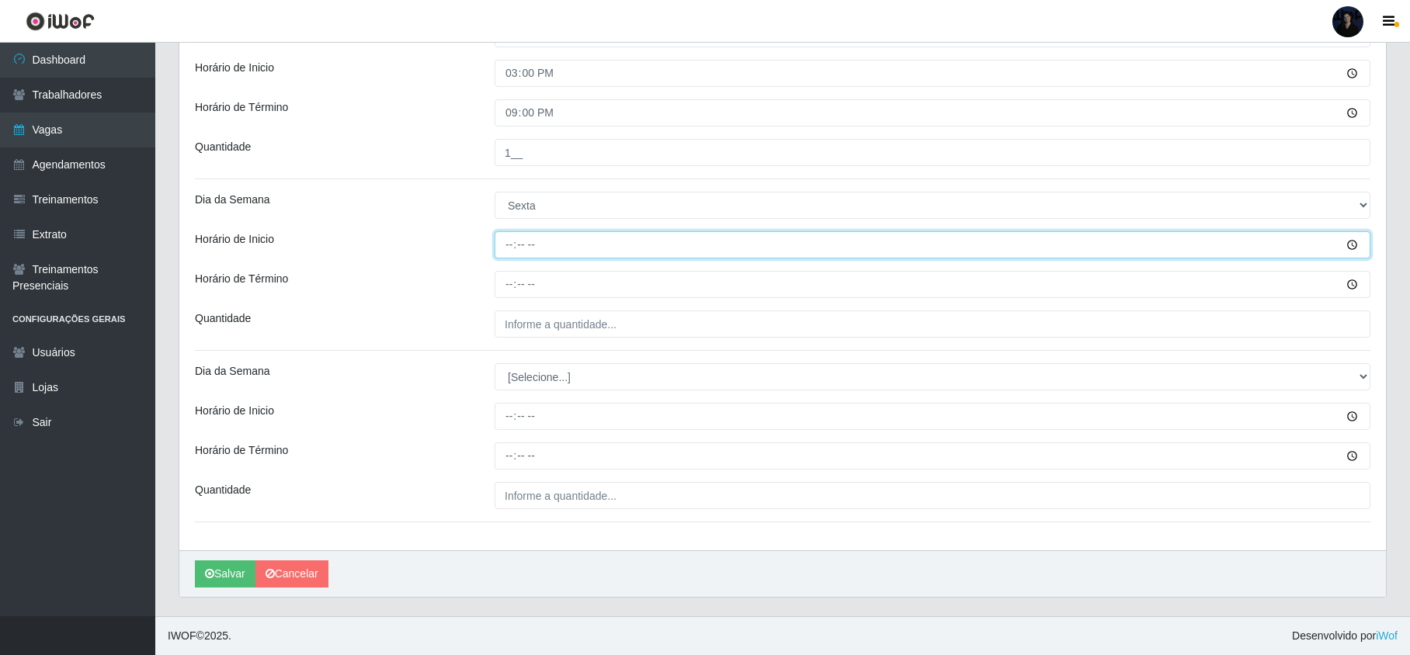
click at [508, 239] on input "Horário de Inicio" at bounding box center [933, 244] width 876 height 27
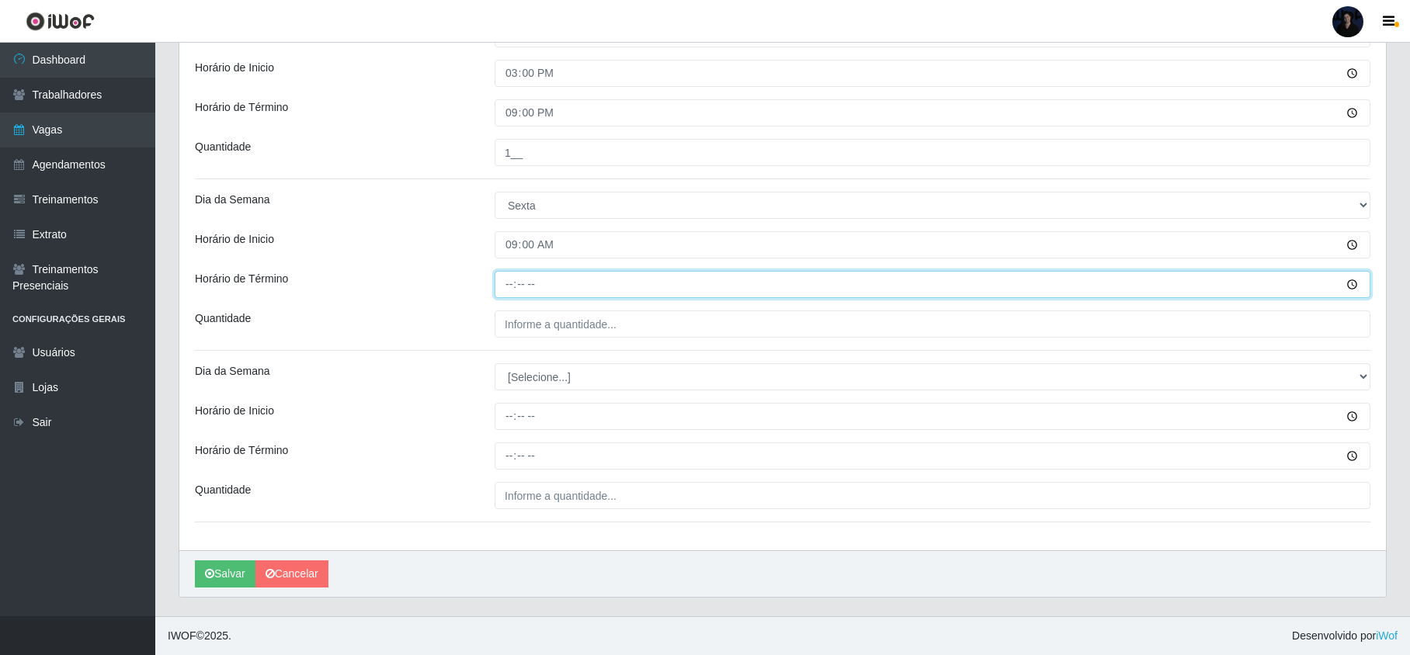
click at [503, 277] on input "Horário de Término" at bounding box center [933, 284] width 876 height 27
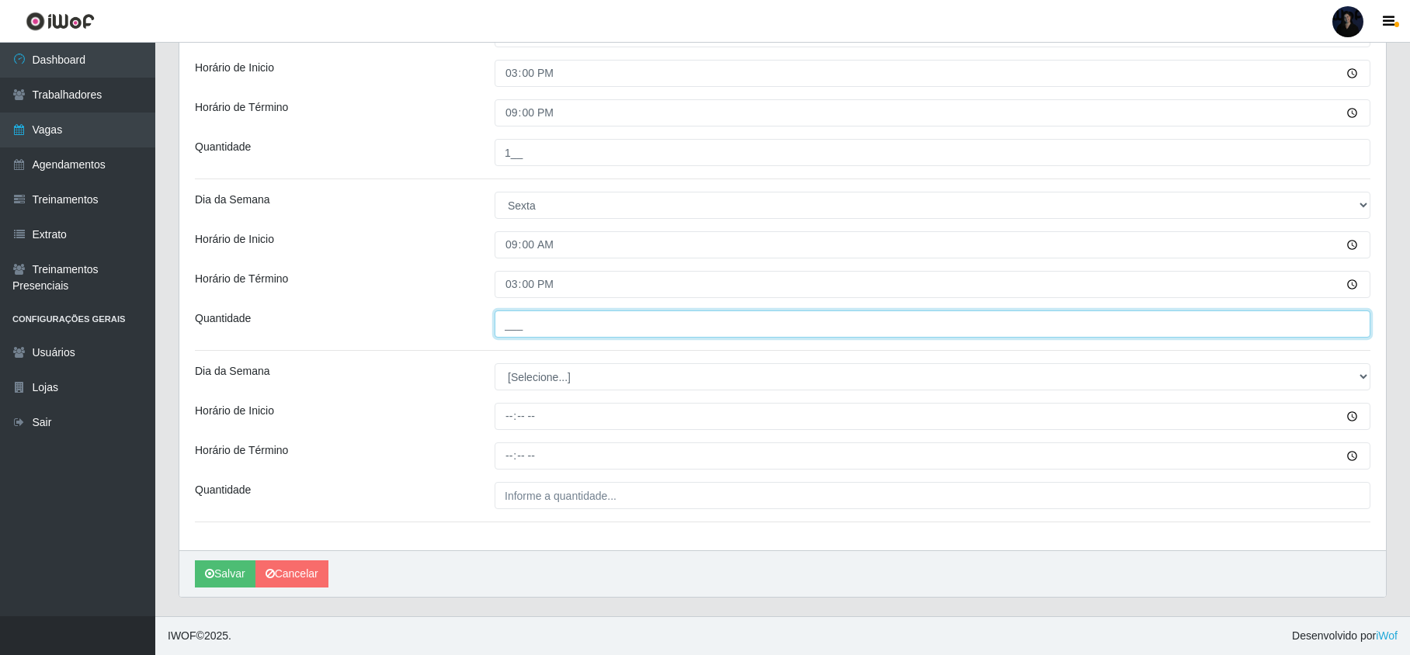
click at [503, 314] on input "___" at bounding box center [933, 324] width 876 height 27
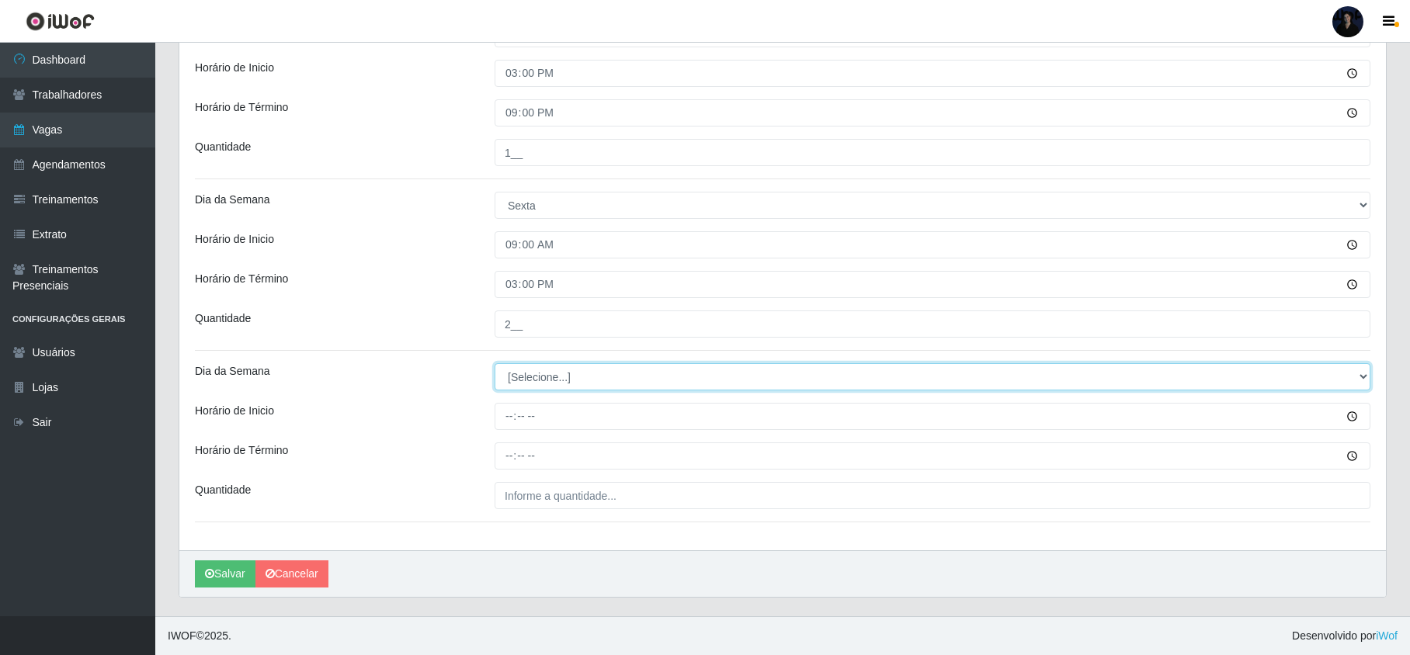
click at [520, 377] on select "[Selecione...] Segunda Terça Quarta Quinta Sexta Sábado Domingo" at bounding box center [933, 376] width 876 height 27
click at [495, 363] on select "[Selecione...] Segunda Terça Quarta Quinta Sexta Sábado Domingo" at bounding box center [933, 376] width 876 height 27
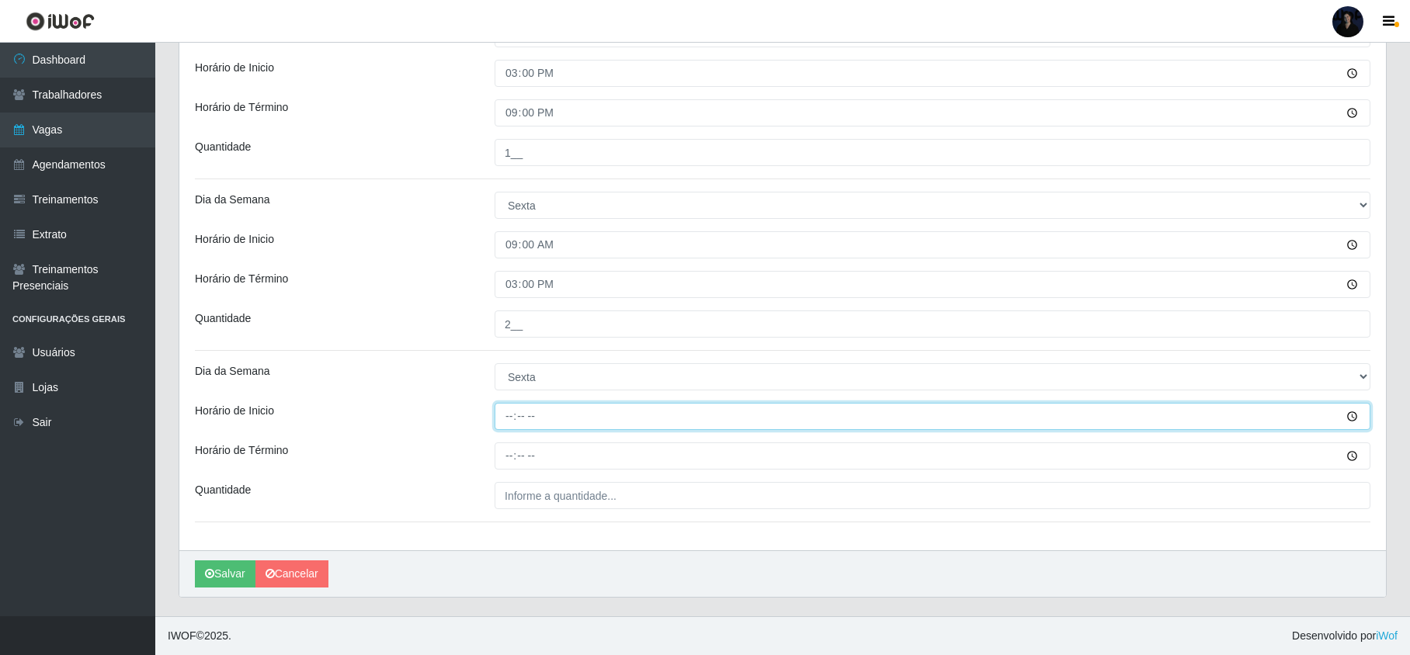
click at [509, 418] on input "Horário de Inicio" at bounding box center [933, 416] width 876 height 27
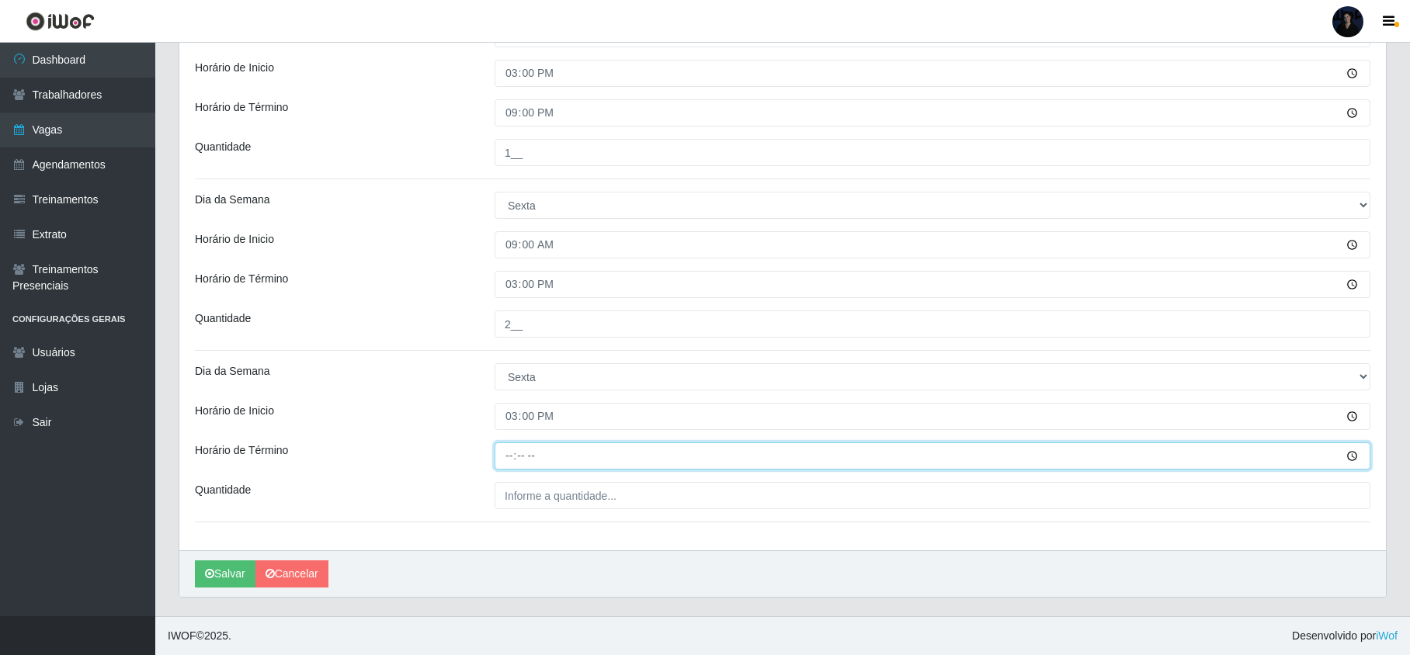
click at [507, 446] on input "Horário de Término" at bounding box center [933, 456] width 876 height 27
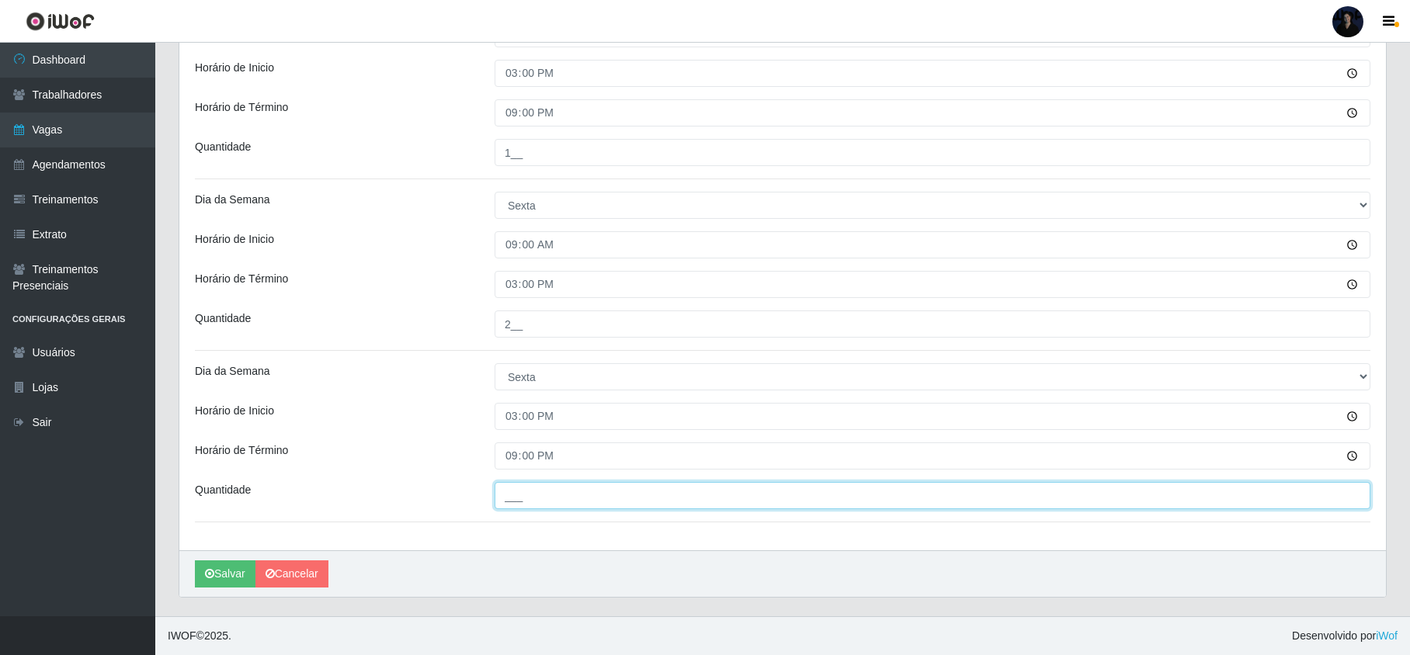
click at [513, 485] on input "___" at bounding box center [933, 495] width 876 height 27
click at [209, 568] on icon "submit" at bounding box center [209, 573] width 9 height 11
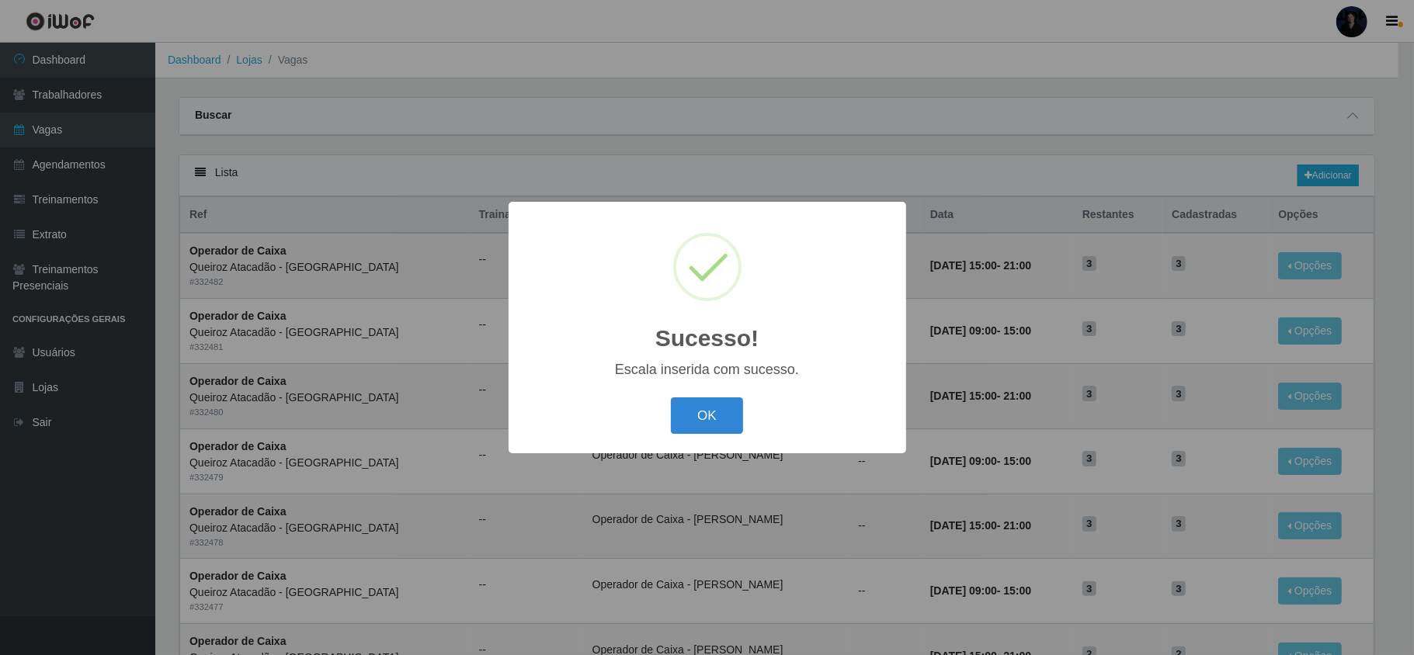
click at [1233, 47] on div "Sucesso! × Escala inserida com sucesso. OK Cancel" at bounding box center [707, 327] width 1414 height 655
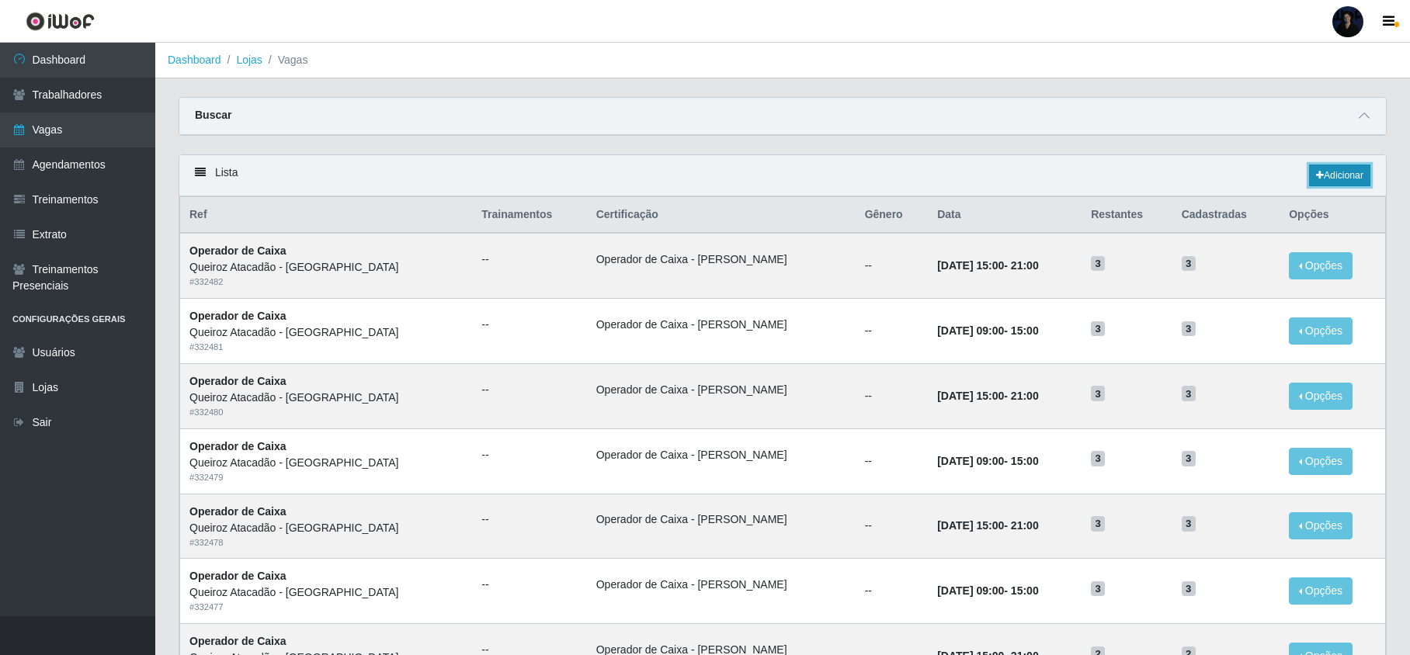
click at [1346, 175] on link "Adicionar" at bounding box center [1339, 176] width 61 height 22
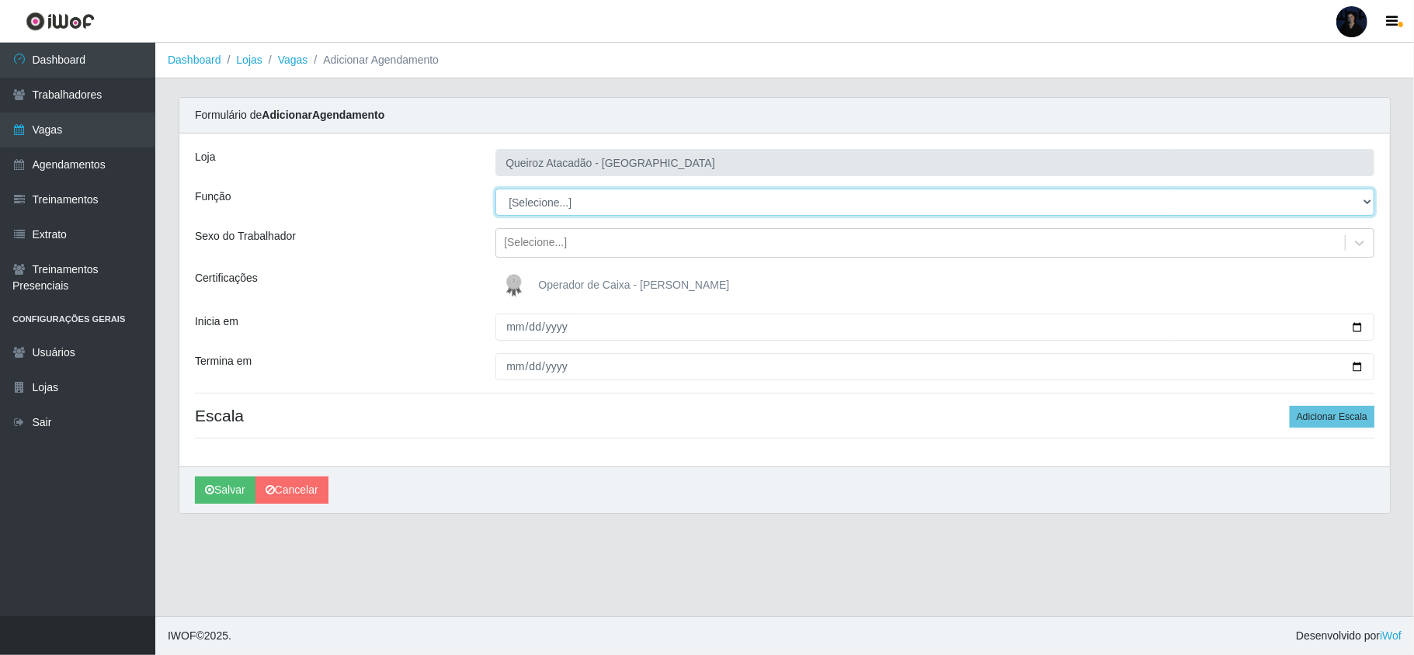
click at [541, 215] on select "[Selecione...] Embalador Embalador + Embalador ++ Operador de Caixa Operador de…" at bounding box center [934, 202] width 879 height 27
click at [495, 189] on select "[Selecione...] Embalador Embalador + Embalador ++ Operador de Caixa Operador de…" at bounding box center [934, 202] width 879 height 27
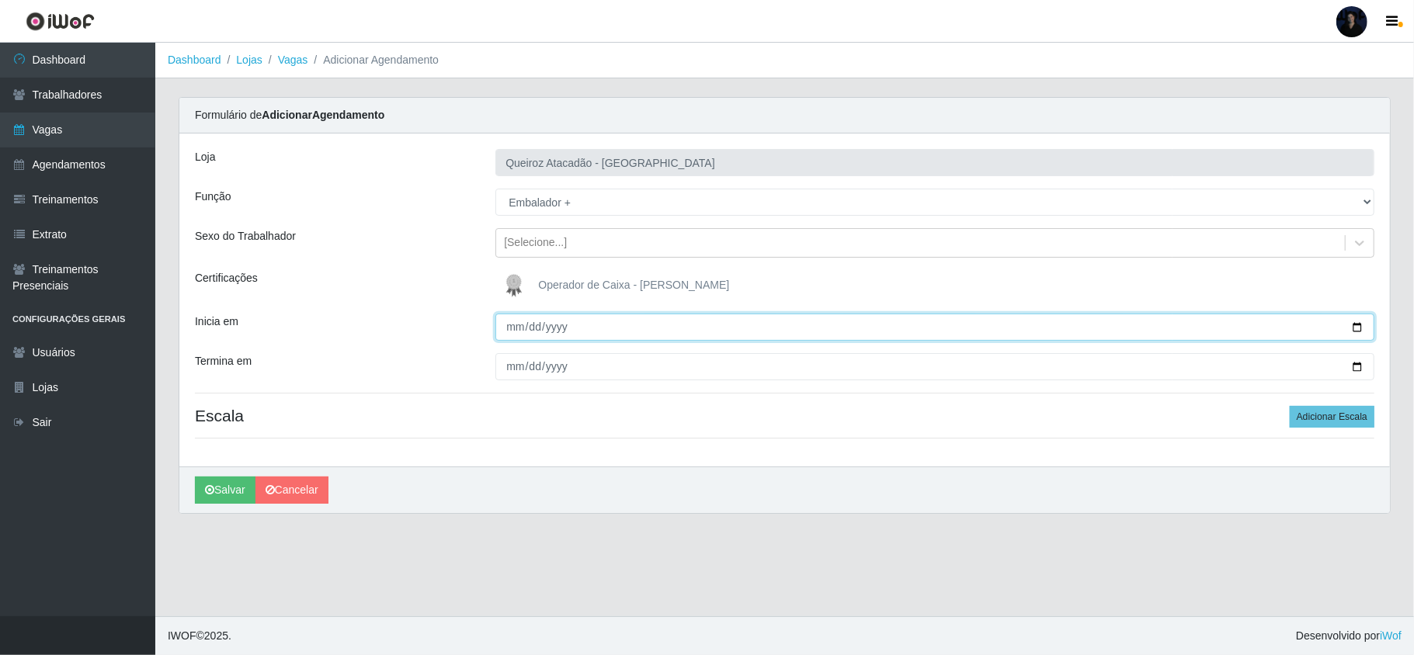
click at [514, 330] on input "Inicia em" at bounding box center [934, 327] width 879 height 27
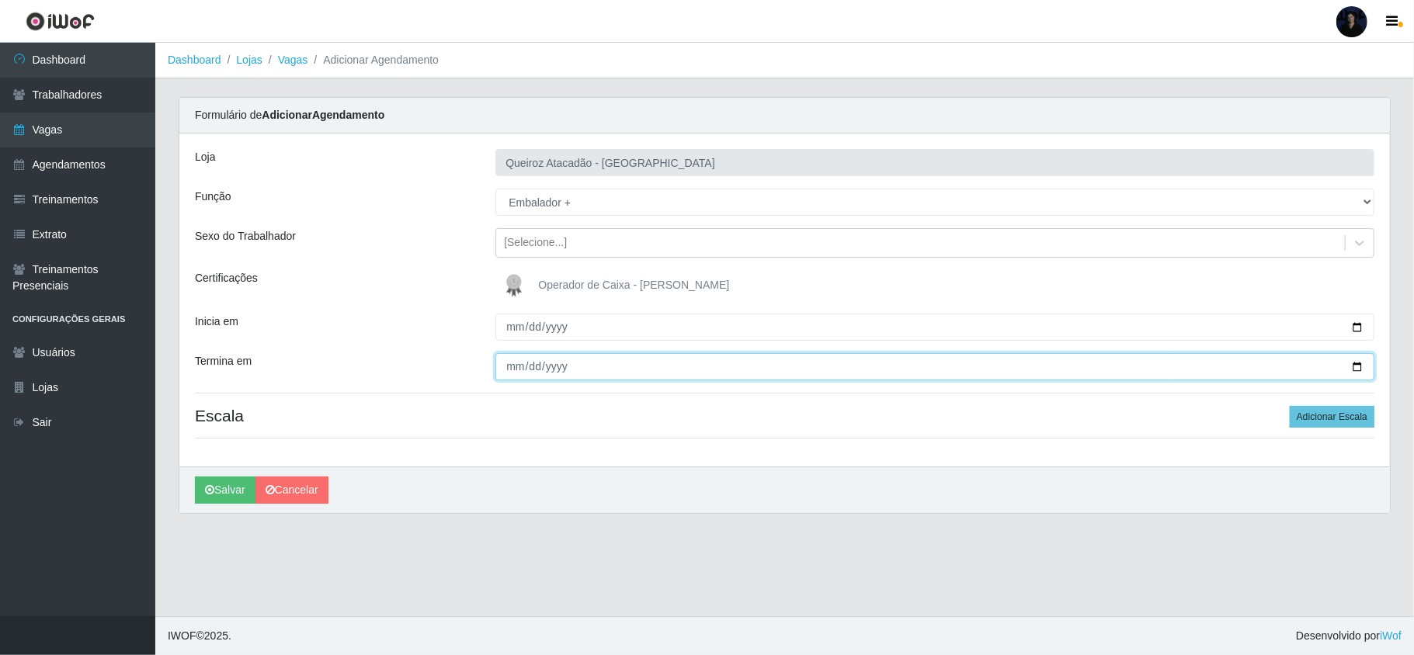
click at [516, 363] on input "Termina em" at bounding box center [934, 366] width 879 height 27
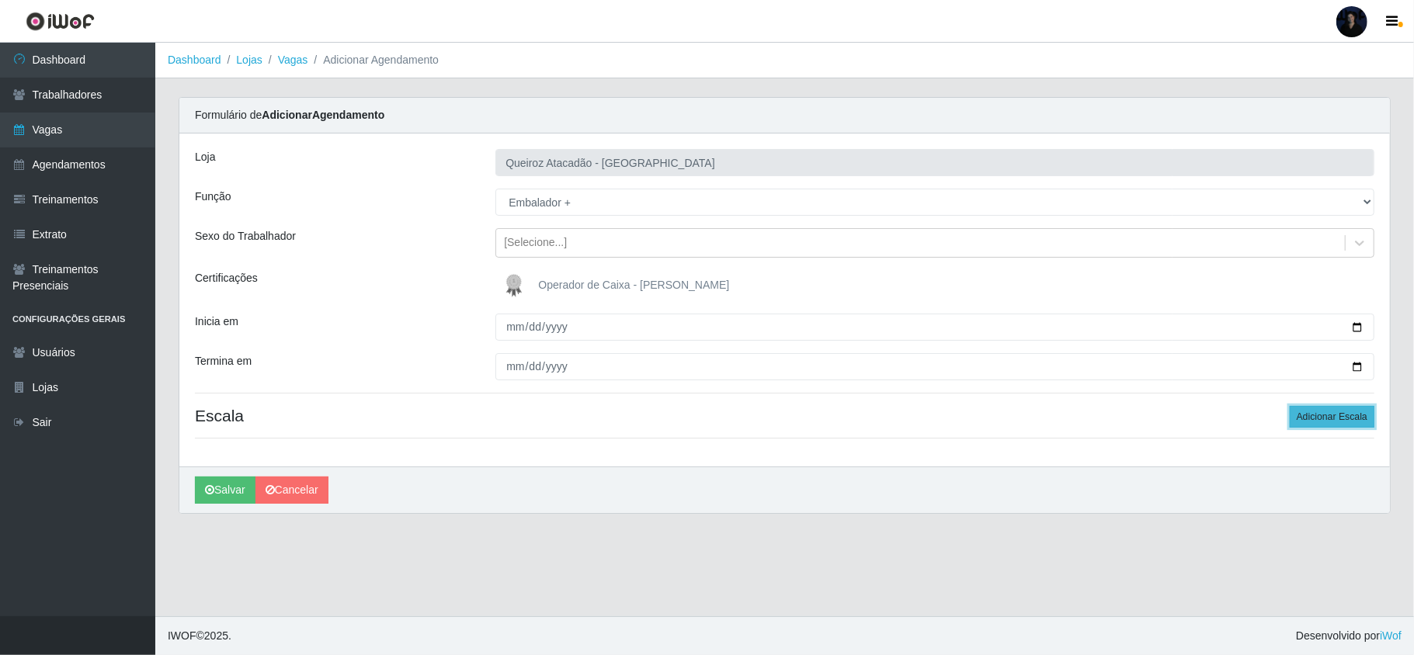
click at [1345, 419] on button "Adicionar Escala" at bounding box center [1332, 417] width 85 height 22
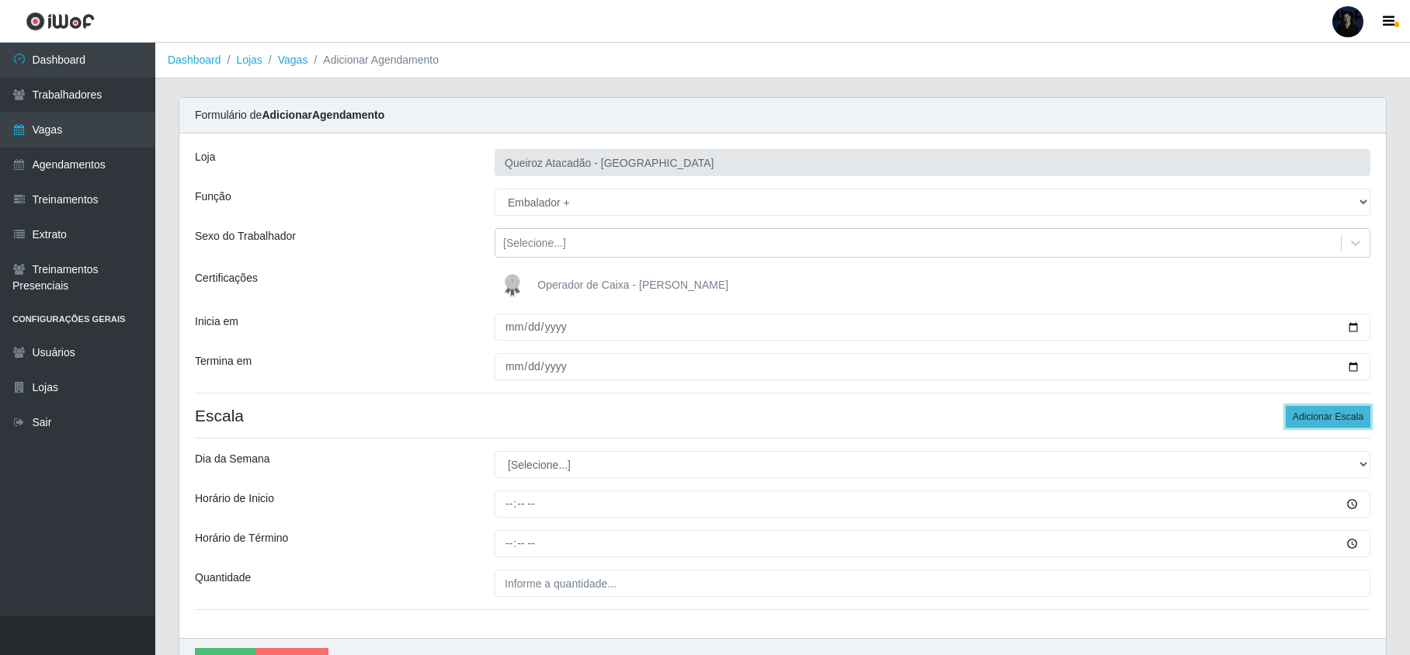
click at [1345, 419] on button "Adicionar Escala" at bounding box center [1328, 417] width 85 height 22
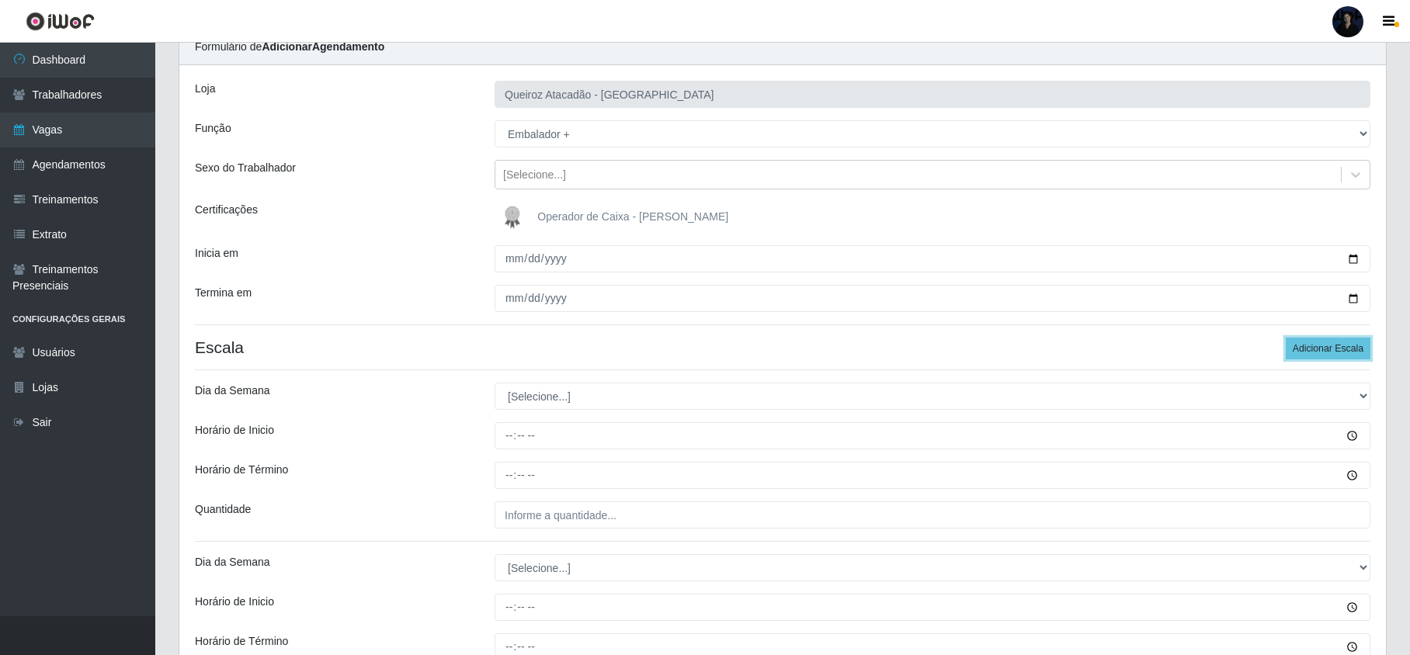
scroll to position [103, 0]
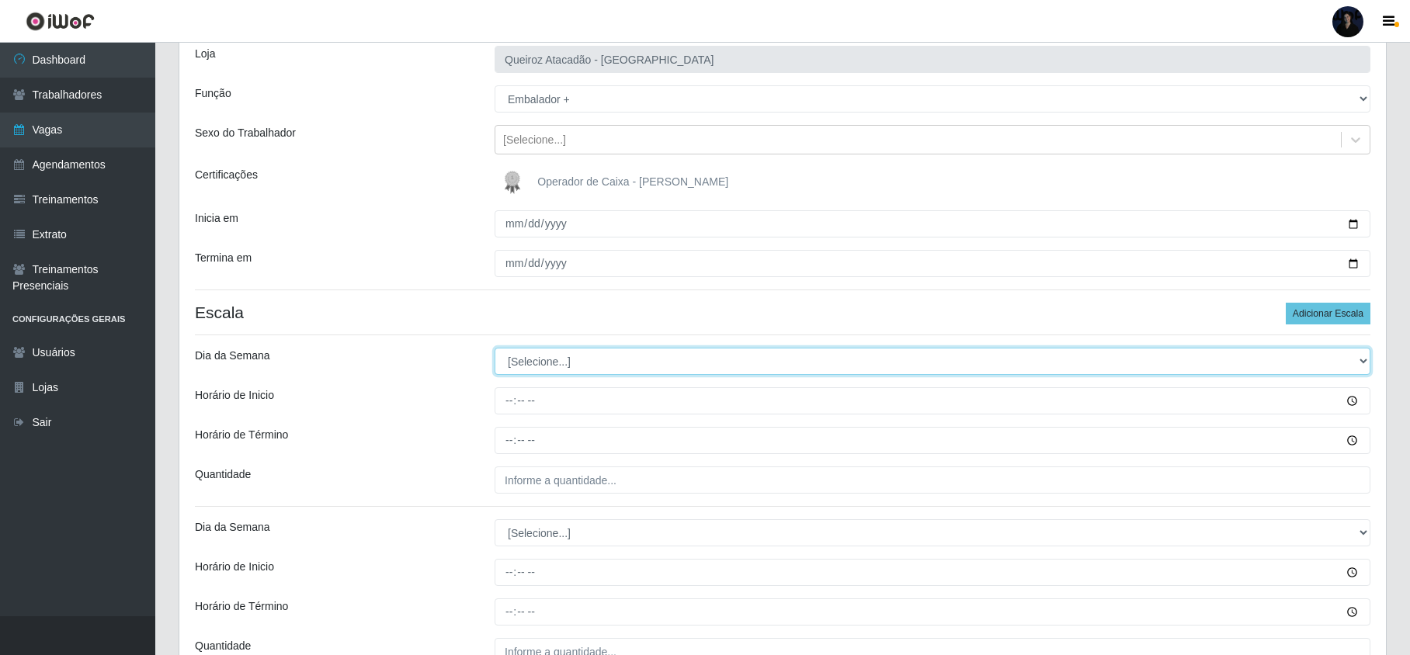
click at [528, 362] on select "[Selecione...] Segunda Terça Quarta Quinta Sexta Sábado Domingo" at bounding box center [933, 361] width 876 height 27
click at [495, 349] on select "[Selecione...] Segunda Terça Quarta Quinta Sexta Sábado Domingo" at bounding box center [933, 361] width 876 height 27
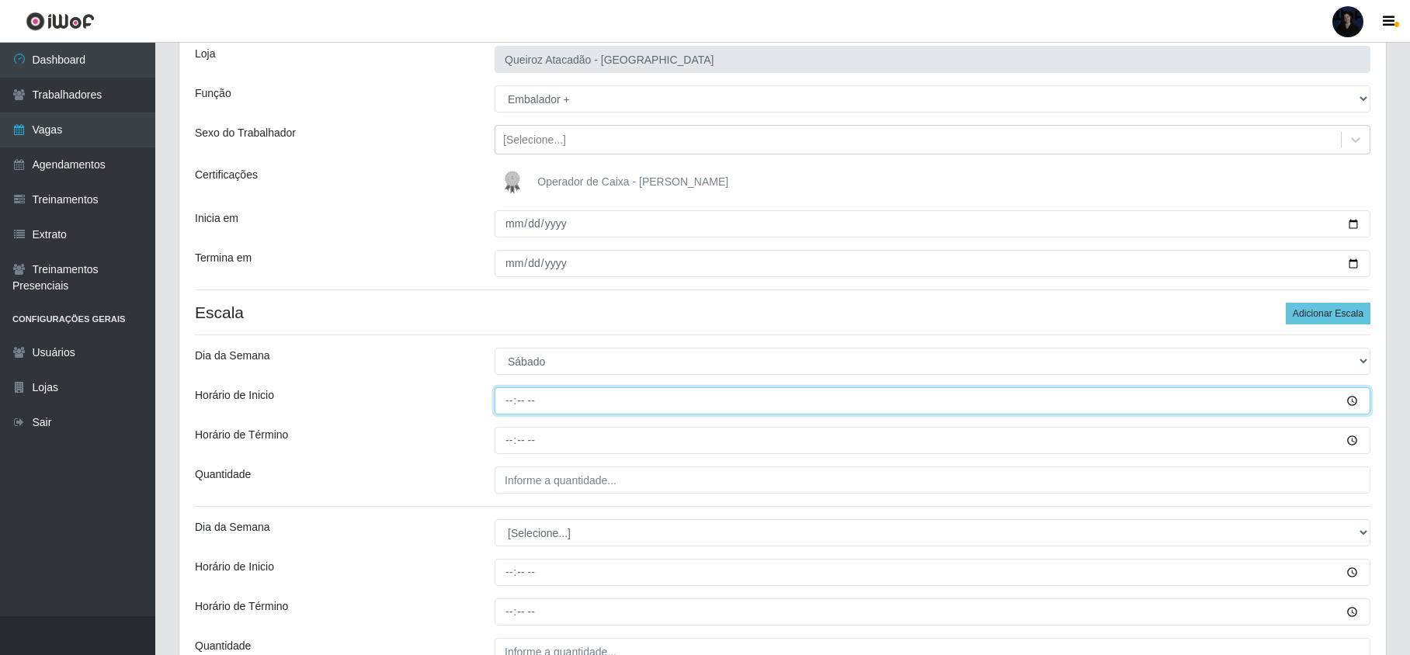
click at [504, 405] on input "Horário de Inicio" at bounding box center [933, 400] width 876 height 27
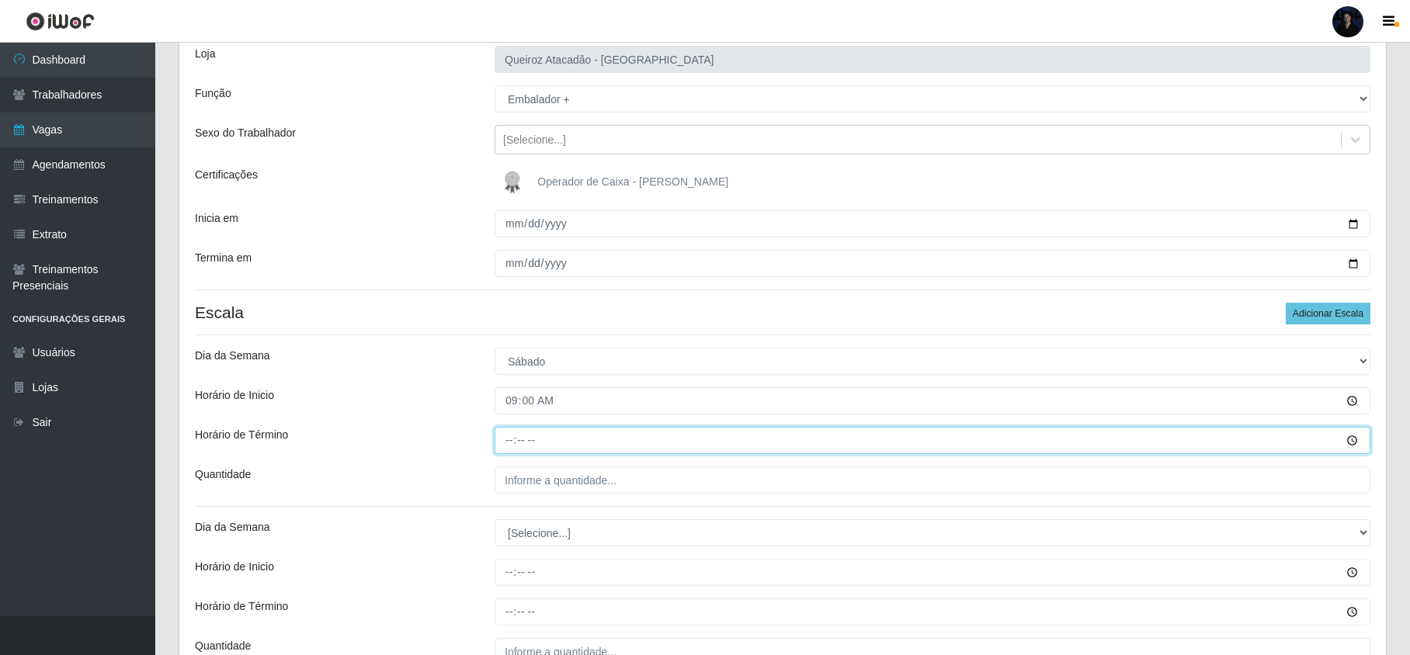
click at [509, 439] on input "Horário de Término" at bounding box center [933, 440] width 876 height 27
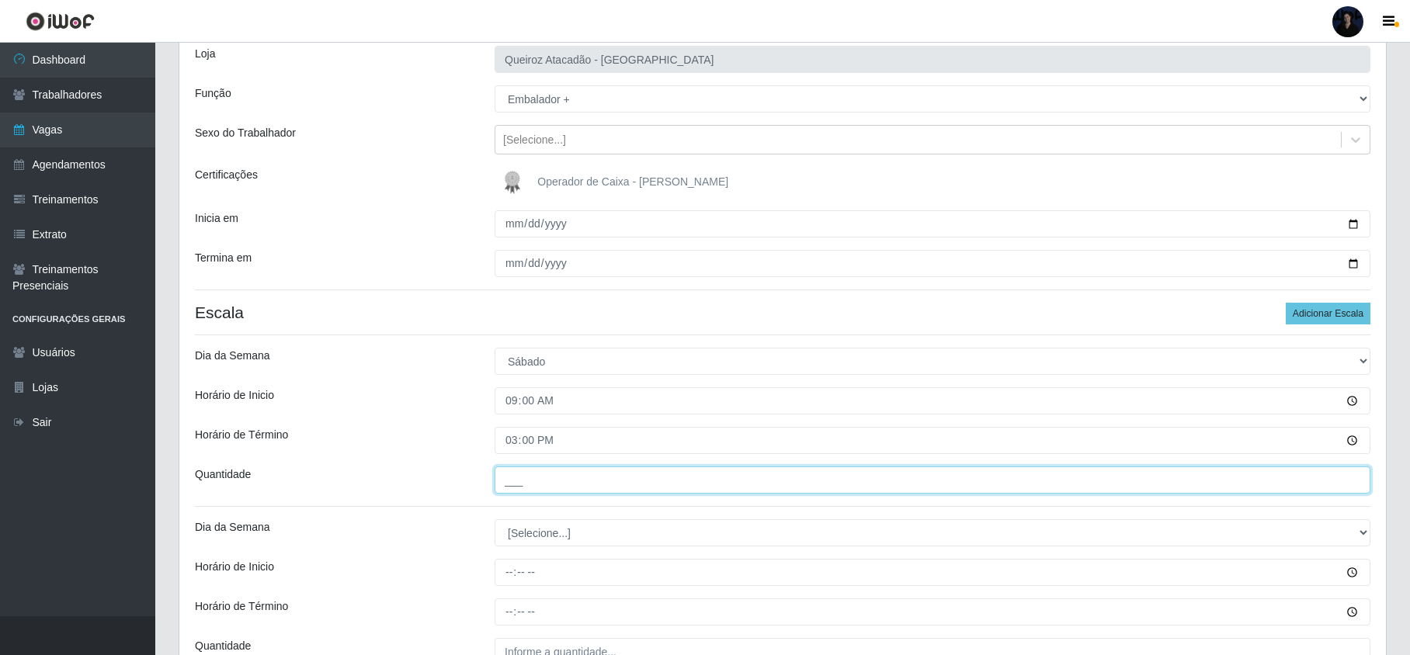
click at [525, 479] on input "___" at bounding box center [933, 480] width 876 height 27
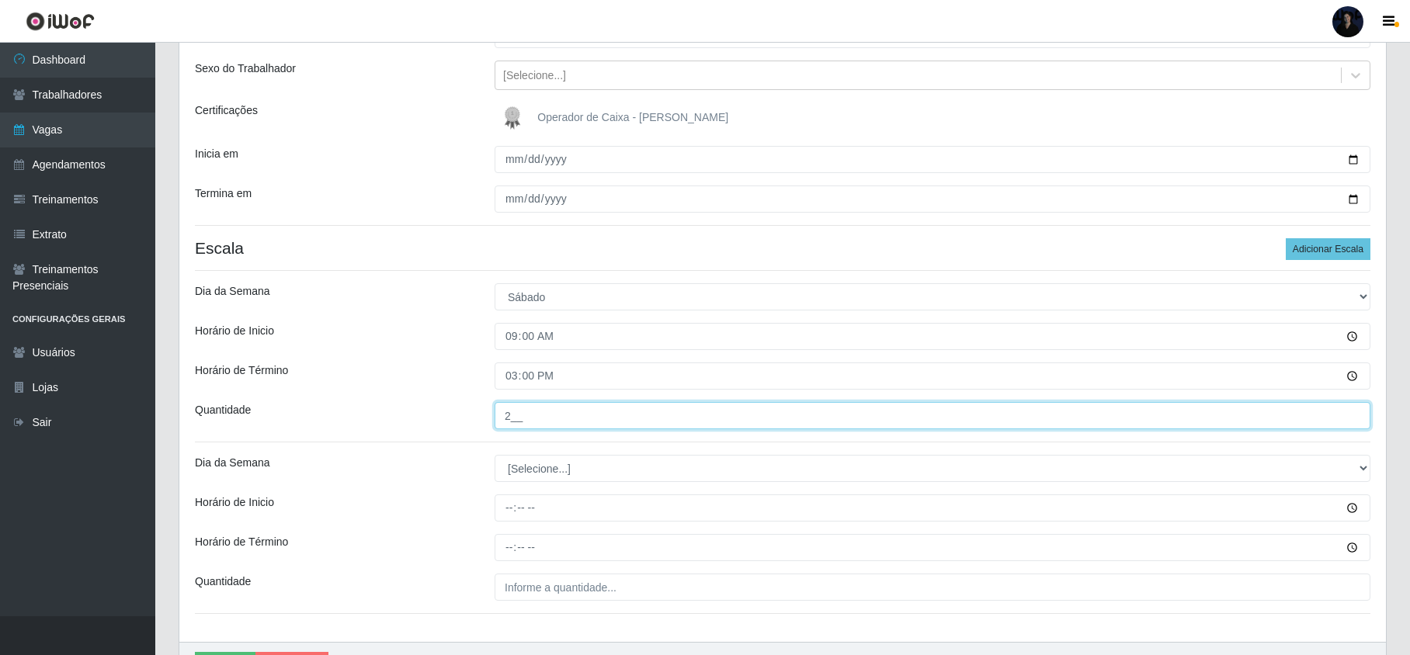
scroll to position [262, 0]
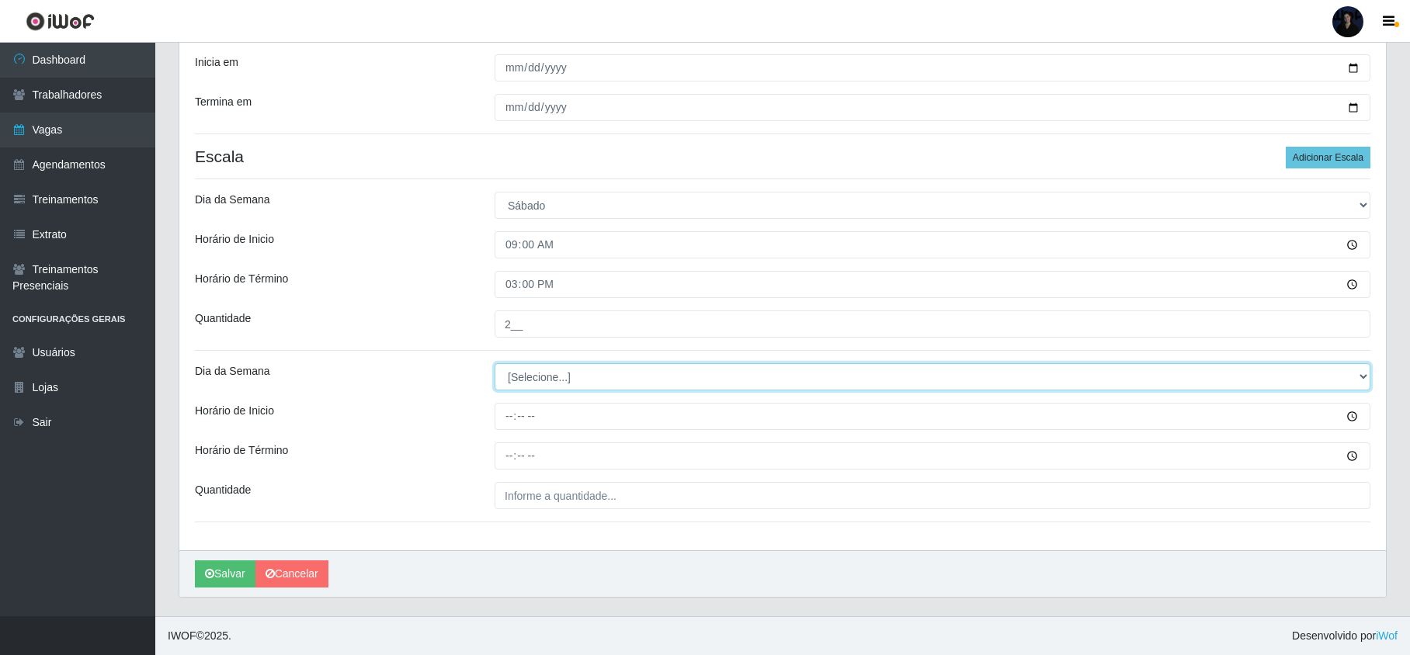
click at [548, 368] on select "[Selecione...] Segunda Terça Quarta Quinta Sexta Sábado Domingo" at bounding box center [933, 376] width 876 height 27
click at [534, 377] on select "[Selecione...] Segunda Terça Quarta Quinta Sexta Sábado Domingo" at bounding box center [933, 376] width 876 height 27
click at [495, 363] on select "[Selecione...] Segunda Terça Quarta Quinta Sexta Sábado Domingo" at bounding box center [933, 376] width 876 height 27
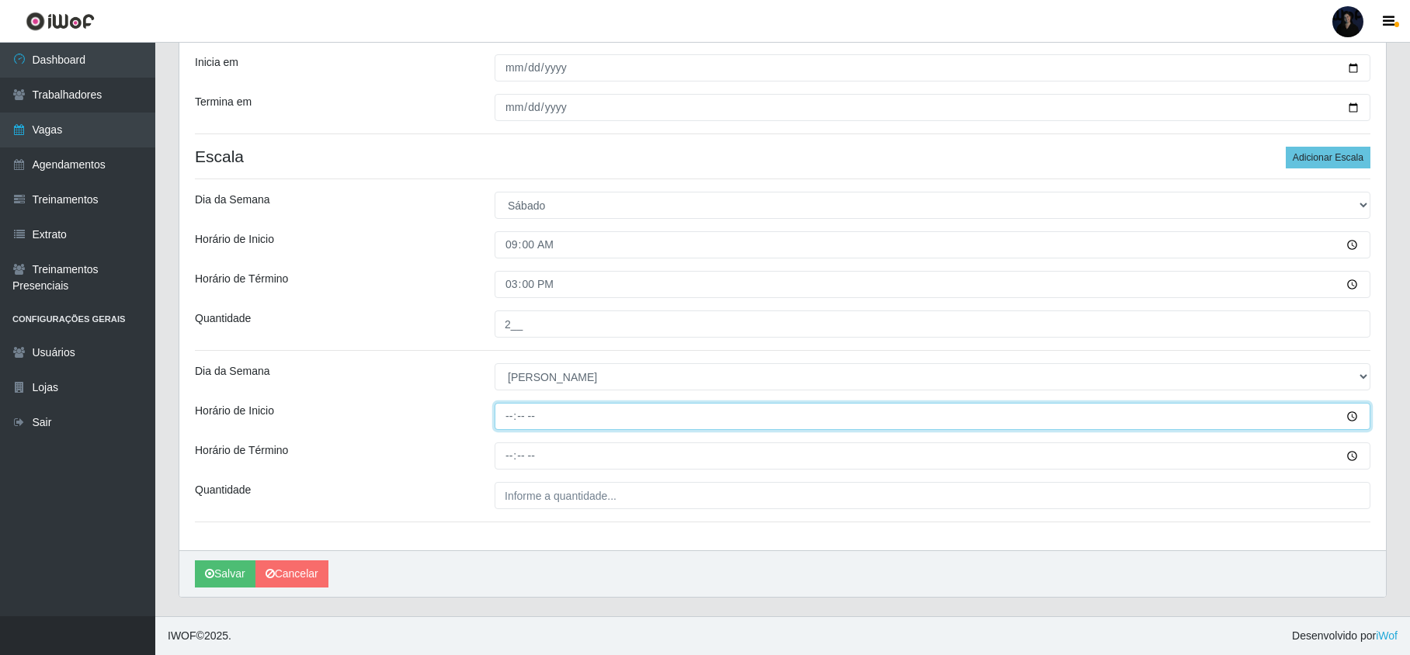
click at [502, 411] on input "Horário de Inicio" at bounding box center [933, 416] width 876 height 27
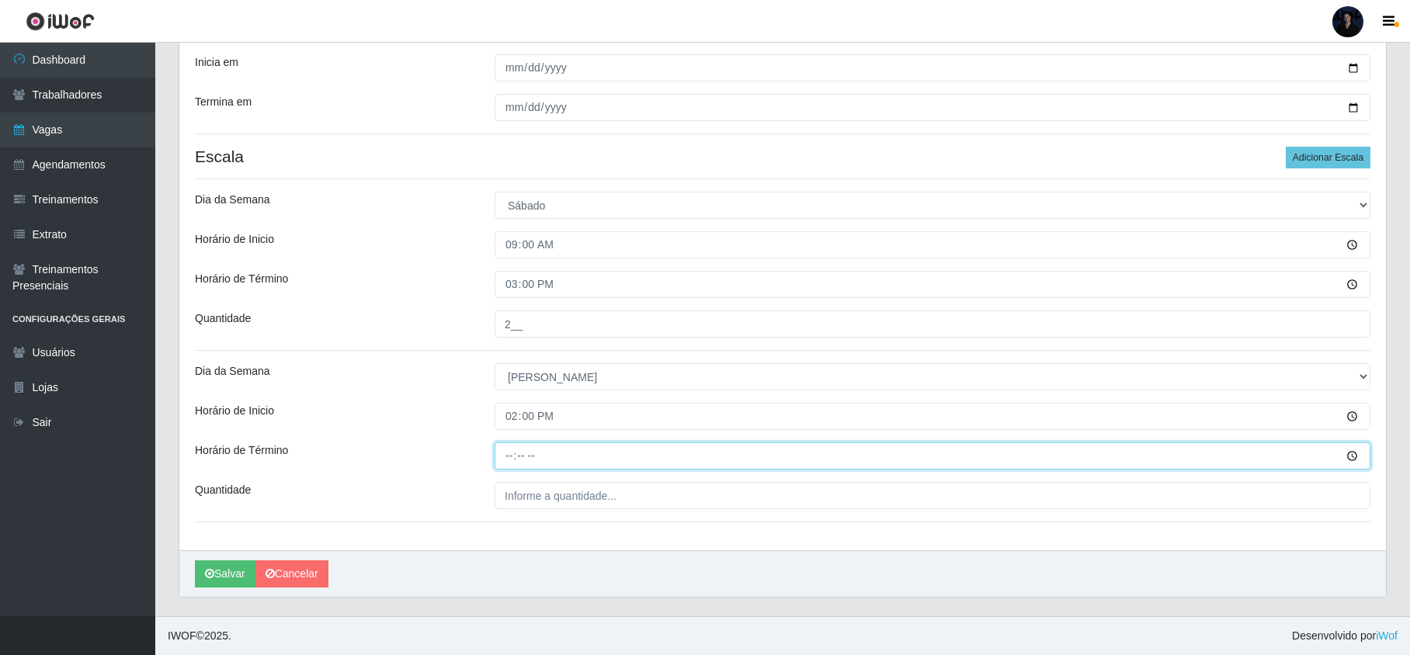
click at [508, 447] on input "Horário de Término" at bounding box center [933, 456] width 876 height 27
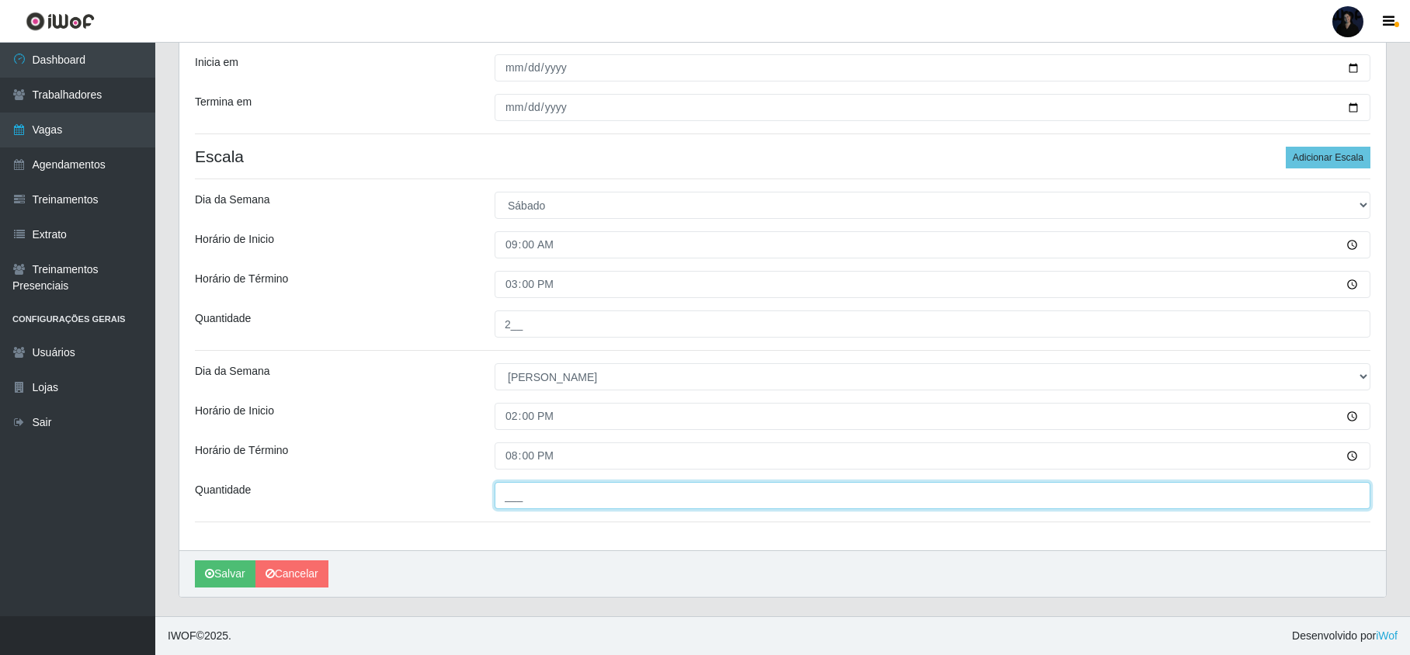
click at [532, 492] on input "___" at bounding box center [933, 495] width 876 height 27
click at [224, 568] on button "Salvar" at bounding box center [225, 574] width 61 height 27
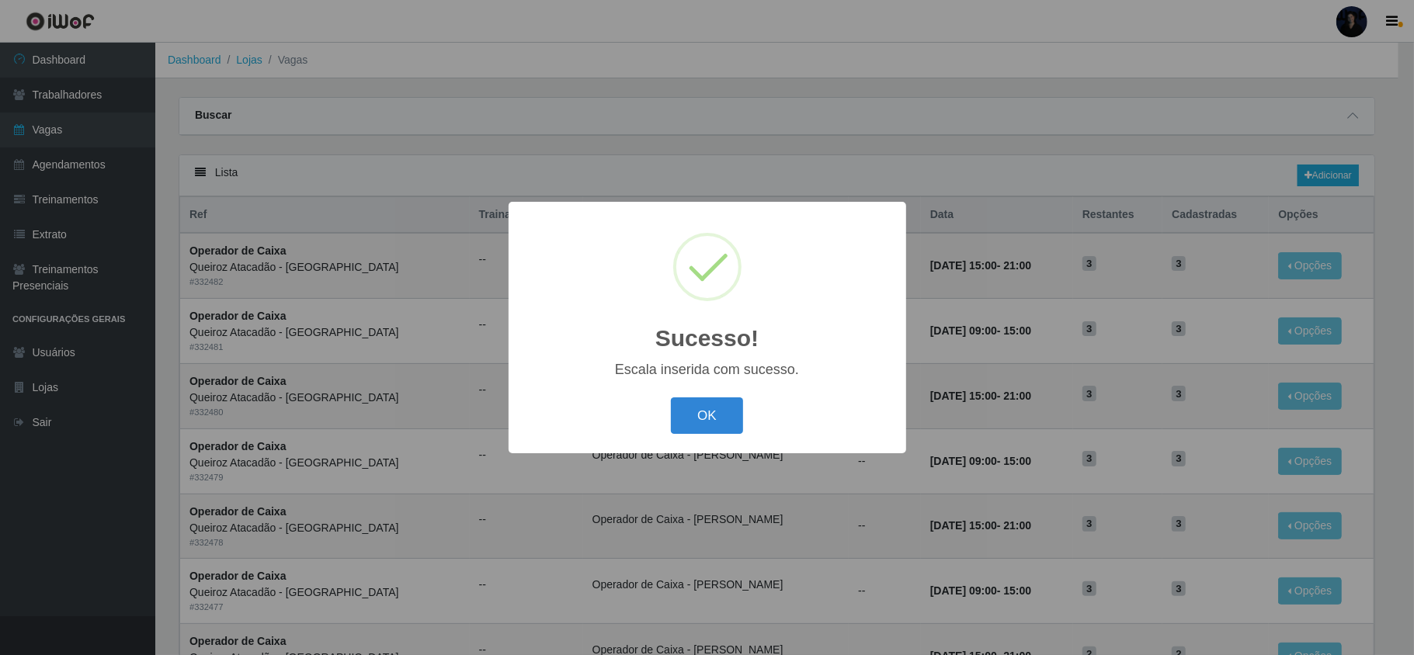
drag, startPoint x: 693, startPoint y: 415, endPoint x: 792, endPoint y: 370, distance: 108.1
click at [693, 415] on button "OK" at bounding box center [707, 416] width 72 height 36
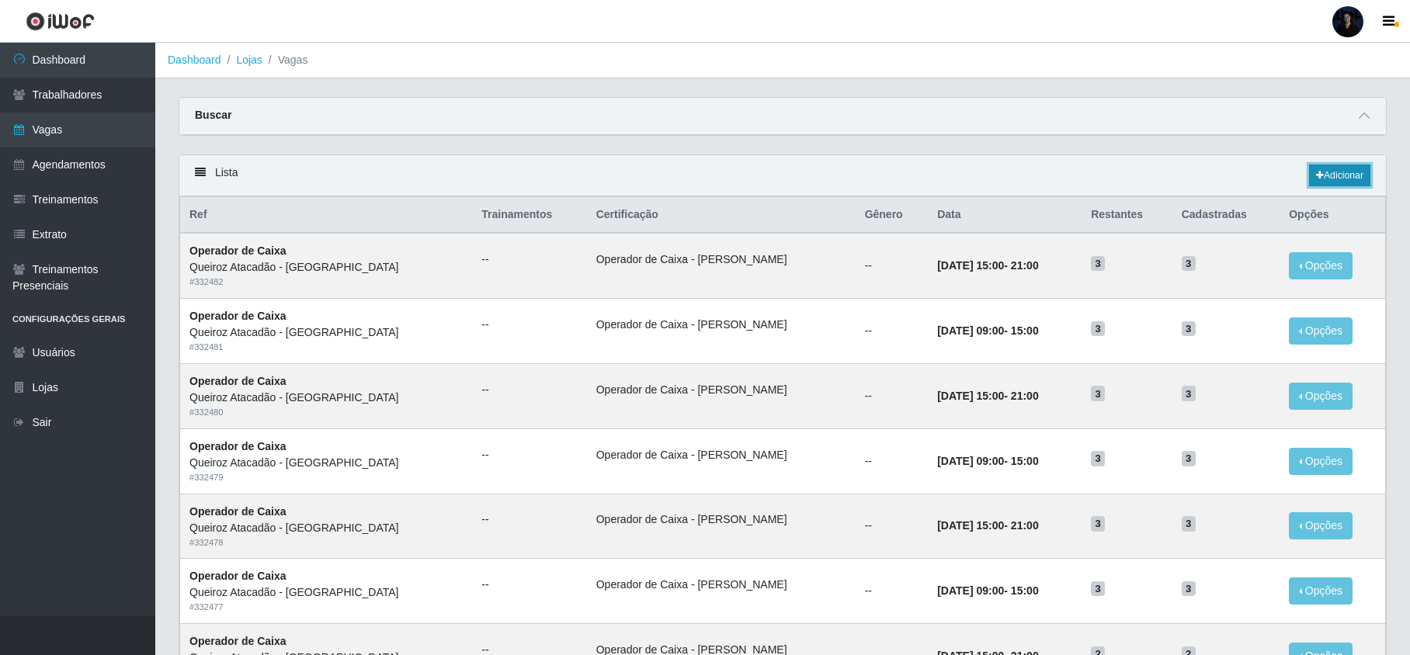
click at [1324, 168] on link "Adicionar" at bounding box center [1339, 176] width 61 height 22
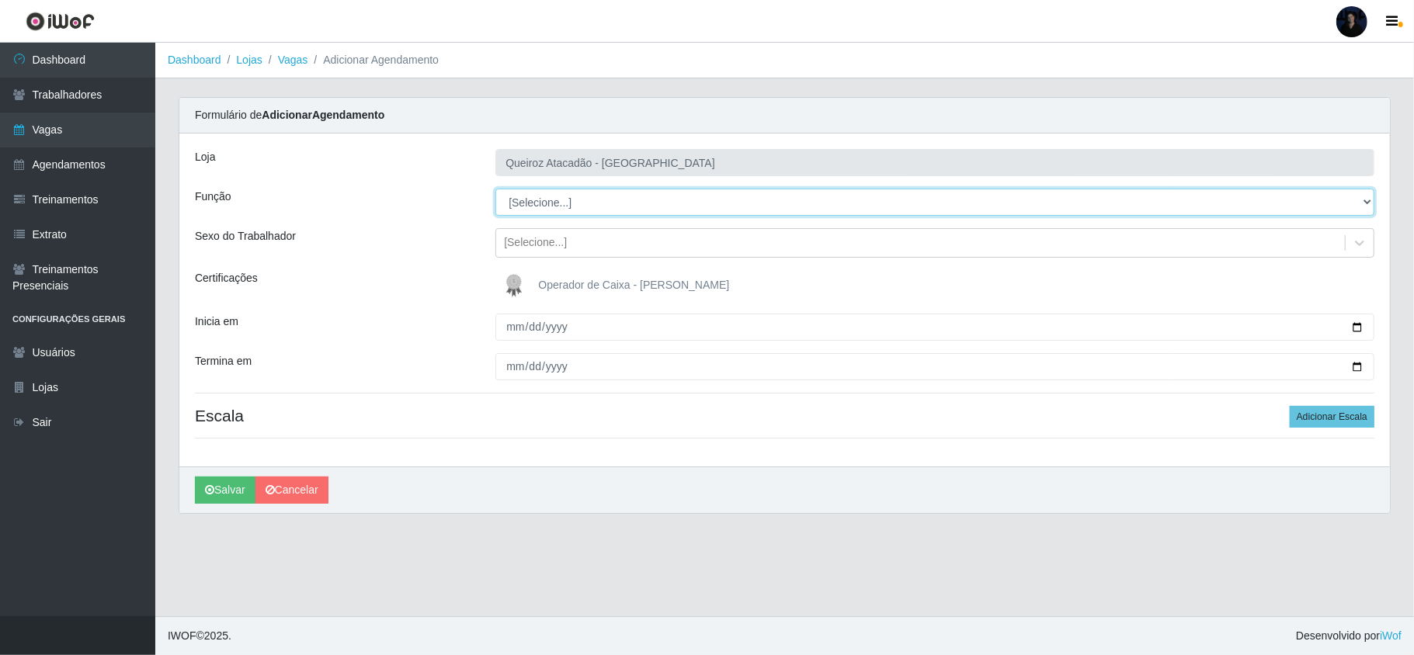
click at [550, 194] on select "[Selecione...] Embalador Embalador + Embalador ++ Operador de Caixa Operador de…" at bounding box center [934, 202] width 879 height 27
click at [495, 189] on select "[Selecione...] Embalador Embalador + Embalador ++ Operador de Caixa Operador de…" at bounding box center [934, 202] width 879 height 27
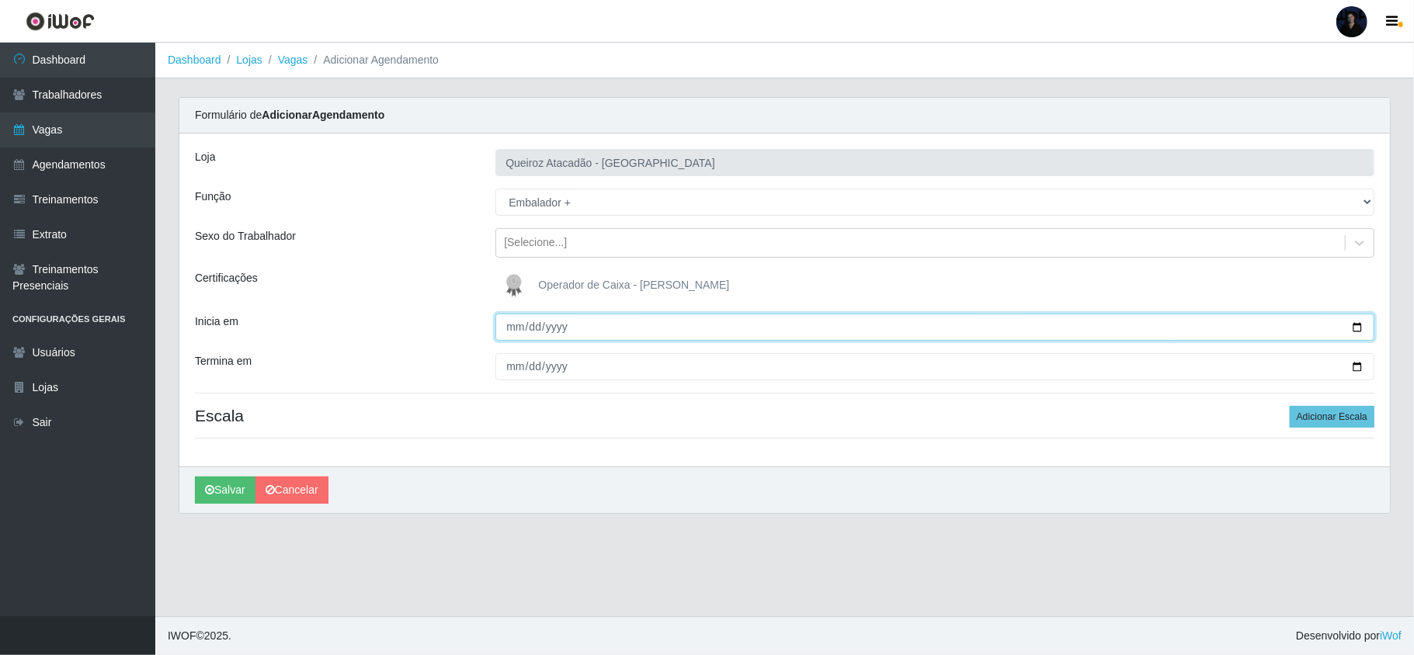
click at [519, 333] on input "Inicia em" at bounding box center [934, 327] width 879 height 27
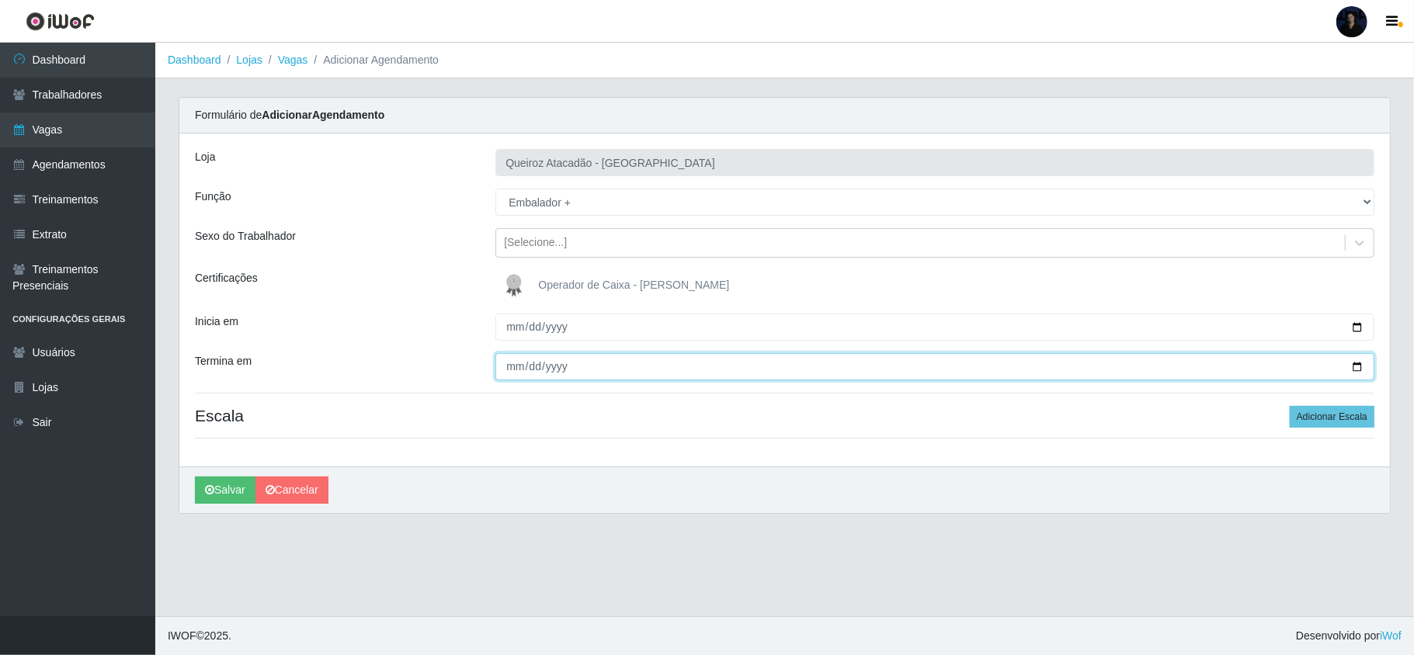
click at [510, 365] on input "Termina em" at bounding box center [934, 366] width 879 height 27
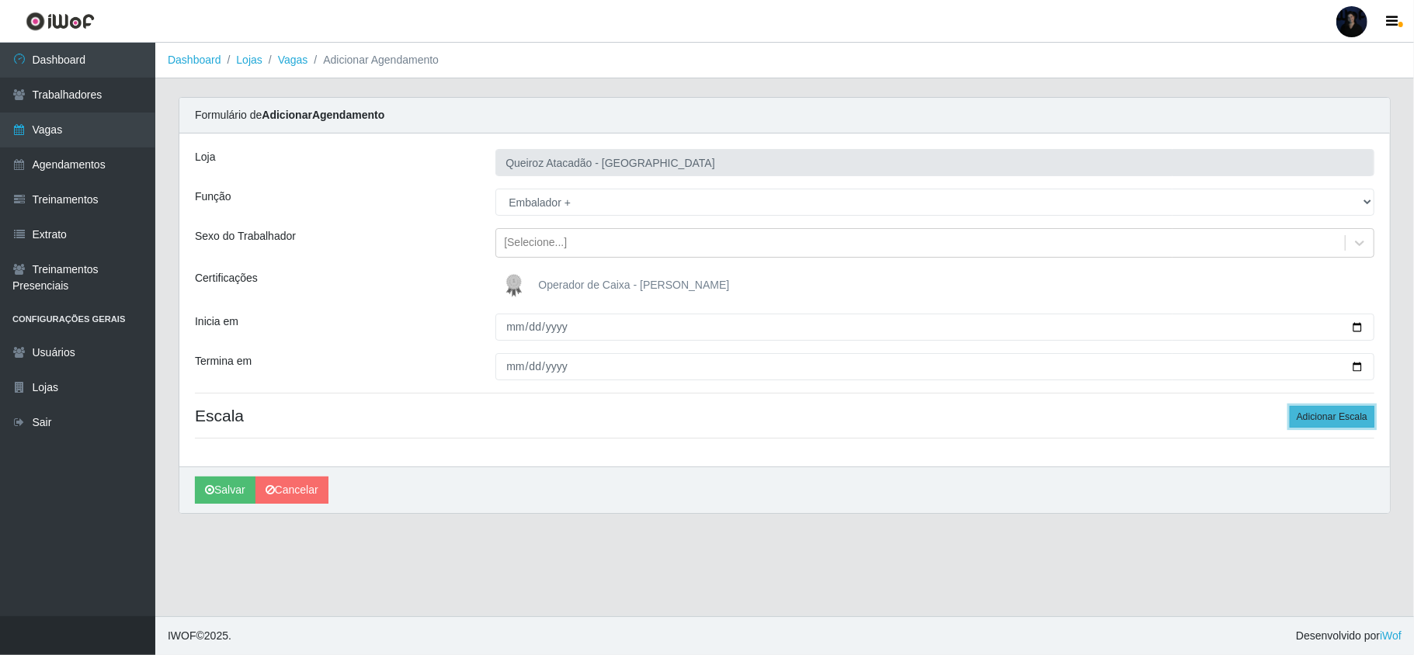
click at [1315, 419] on button "Adicionar Escala" at bounding box center [1332, 417] width 85 height 22
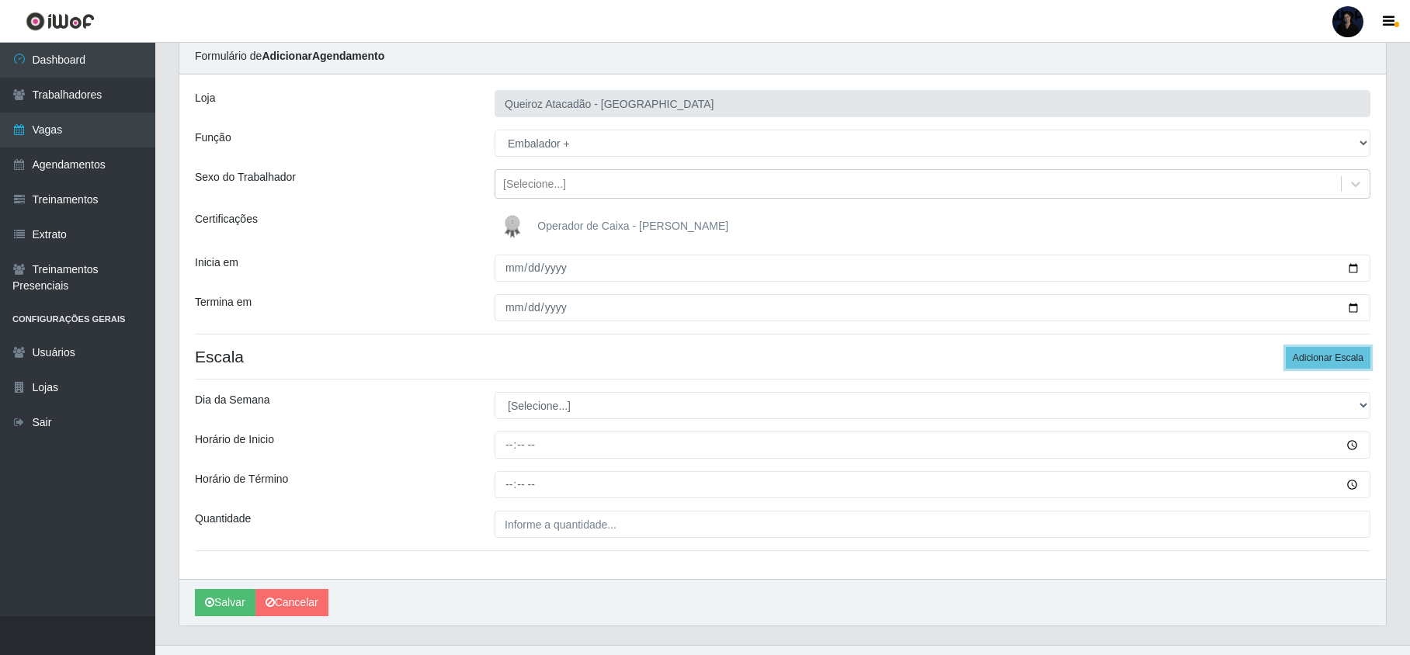
scroll to position [91, 0]
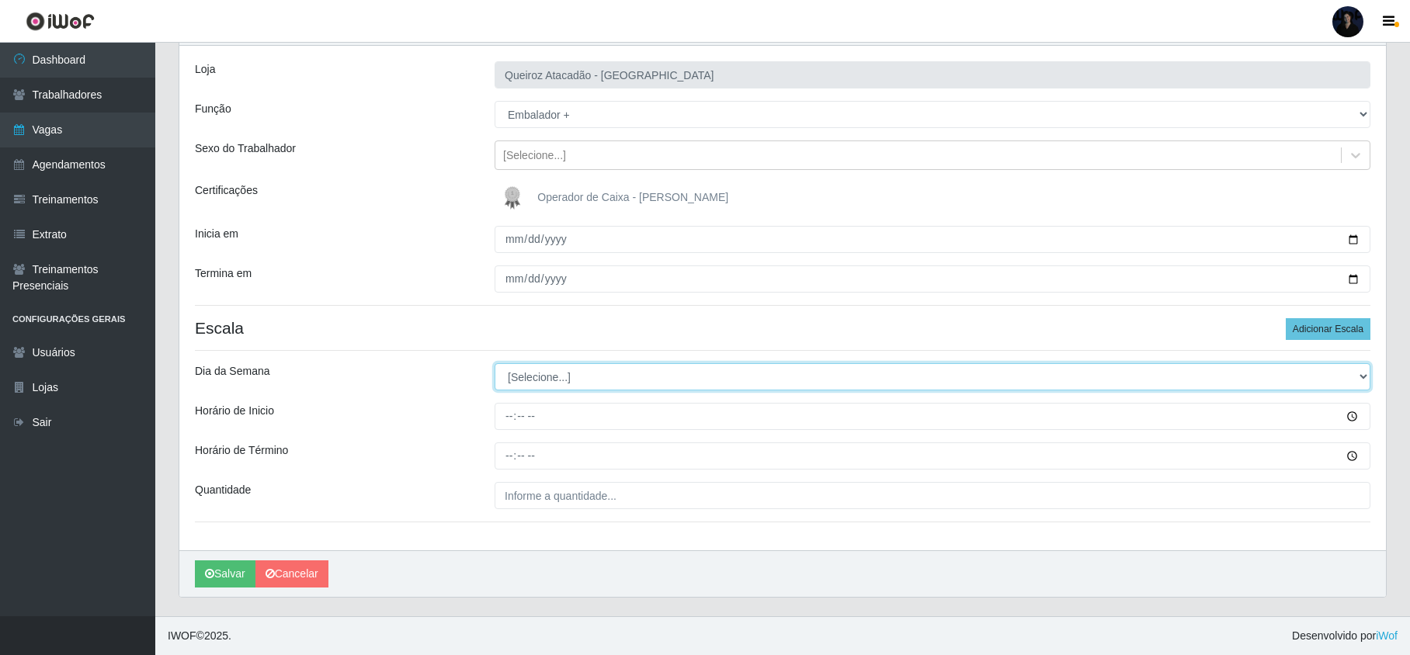
click at [519, 379] on select "[Selecione...] Segunda Terça Quarta Quinta Sexta Sábado Domingo" at bounding box center [933, 376] width 876 height 27
click at [495, 363] on select "[Selecione...] Segunda Terça Quarta Quinta Sexta Sábado Domingo" at bounding box center [933, 376] width 876 height 27
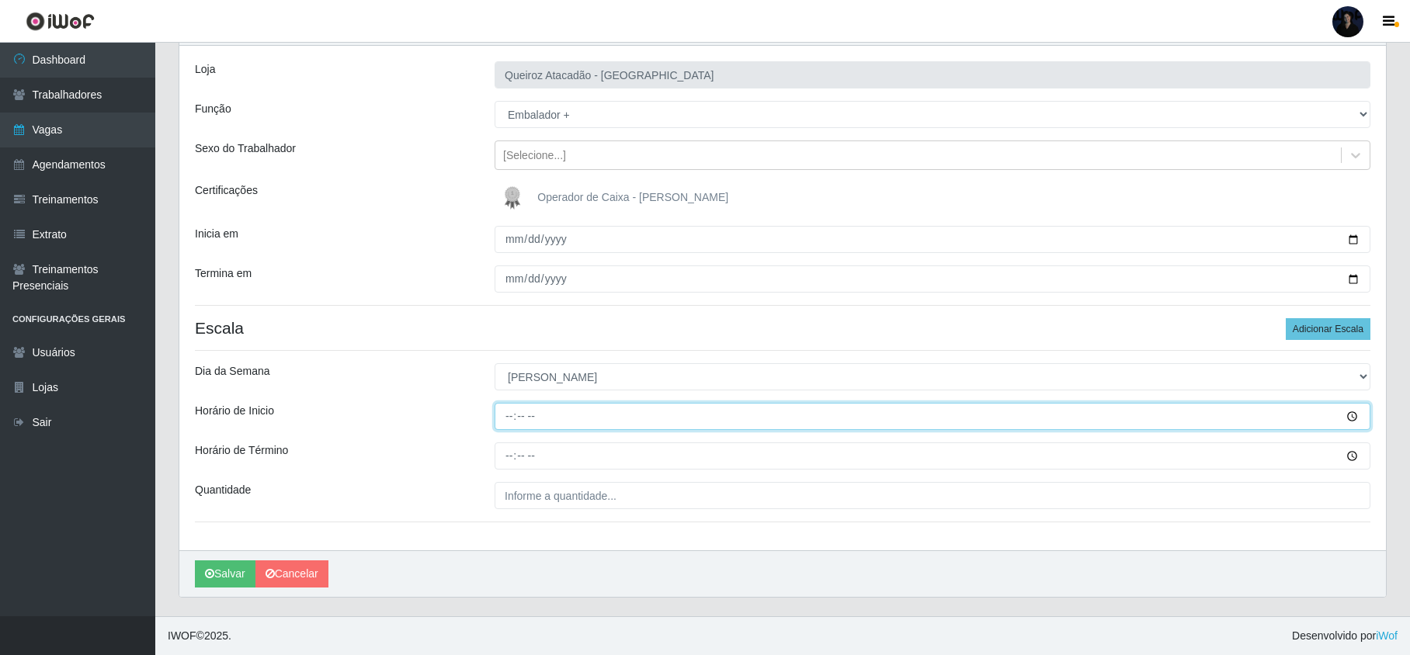
click at [504, 412] on input "Horário de Inicio" at bounding box center [933, 416] width 876 height 27
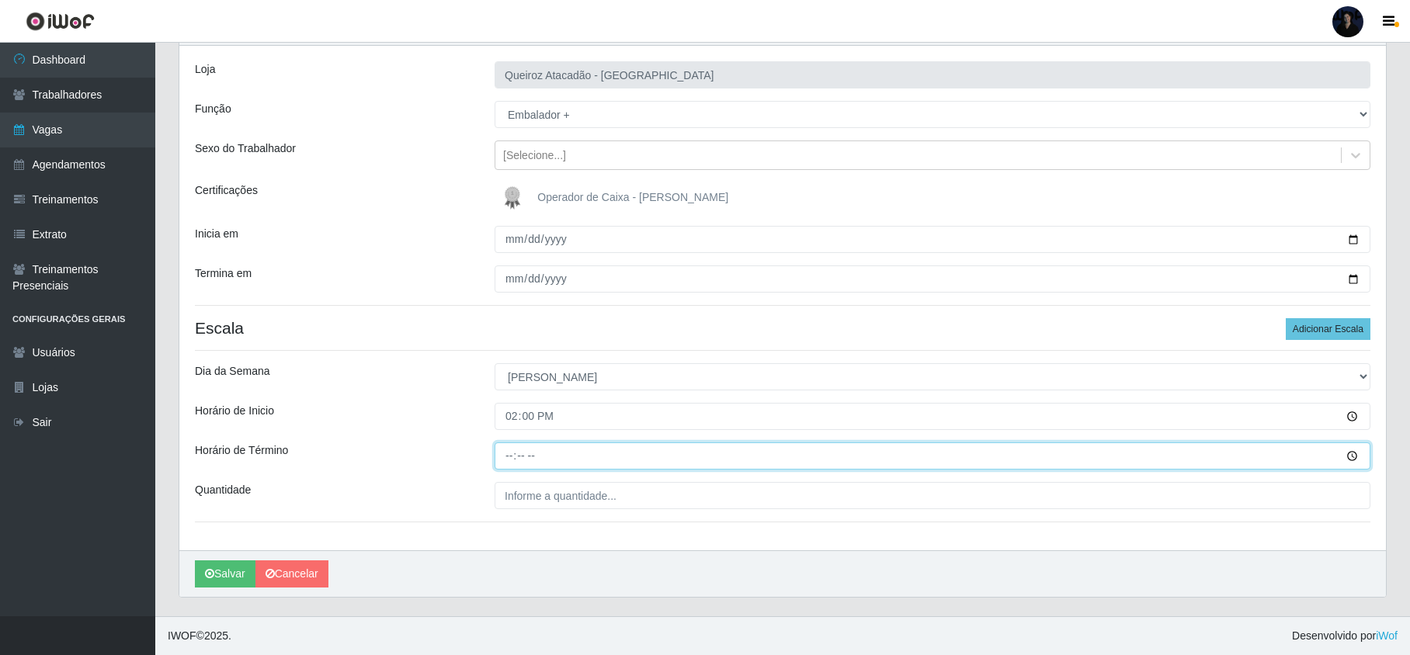
click at [503, 458] on input "Horário de Término" at bounding box center [933, 456] width 876 height 27
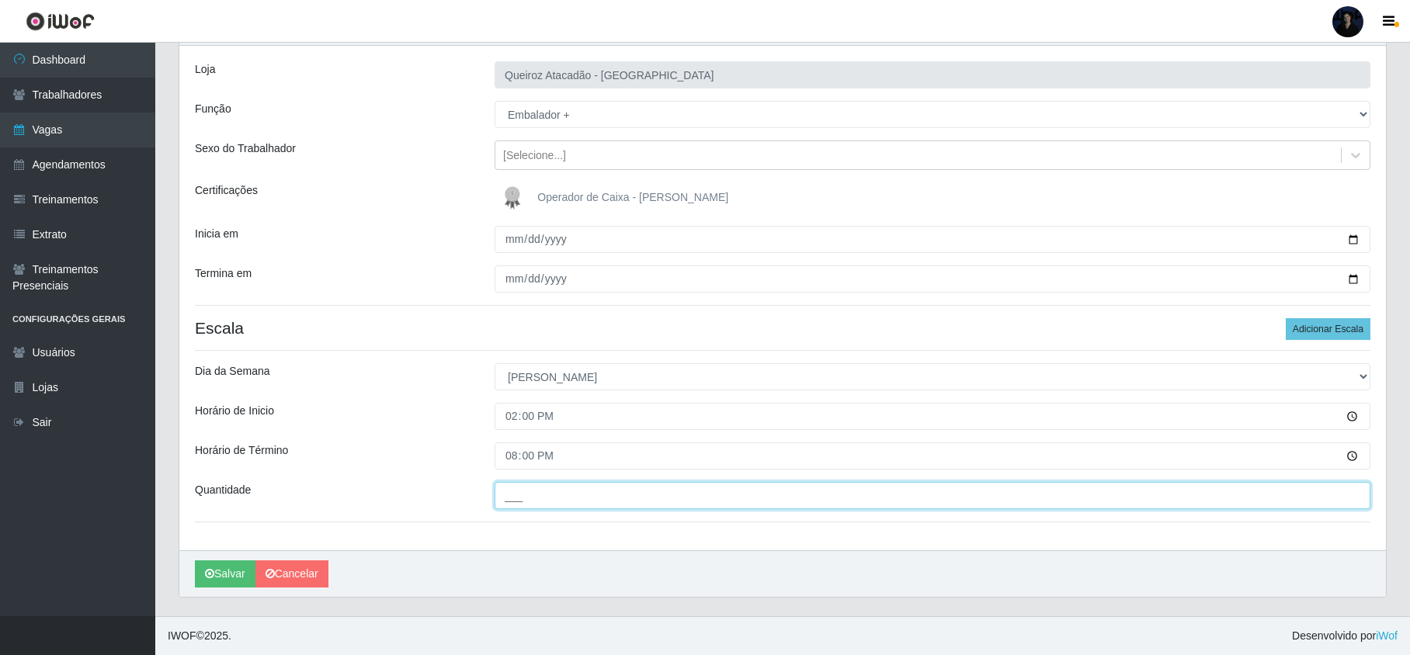
click at [516, 502] on input "___" at bounding box center [933, 495] width 876 height 27
click at [227, 569] on button "Salvar" at bounding box center [225, 574] width 61 height 27
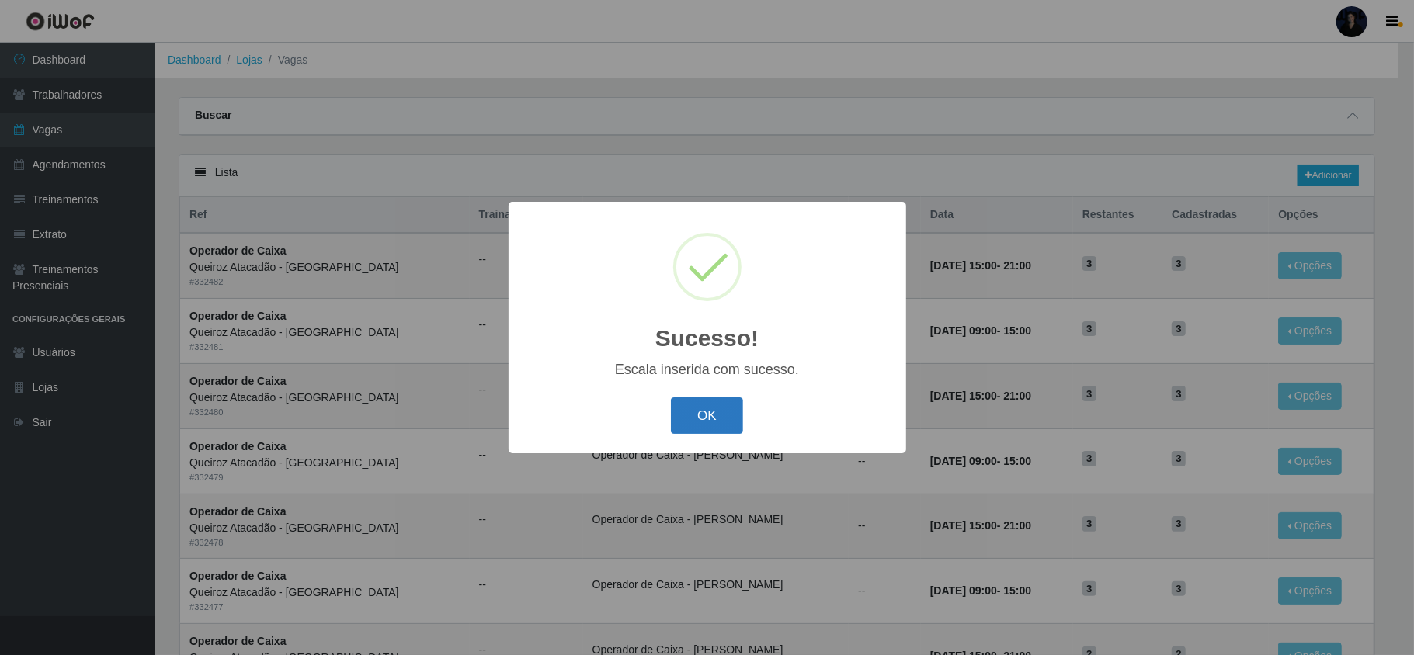
click at [705, 410] on button "OK" at bounding box center [707, 416] width 72 height 36
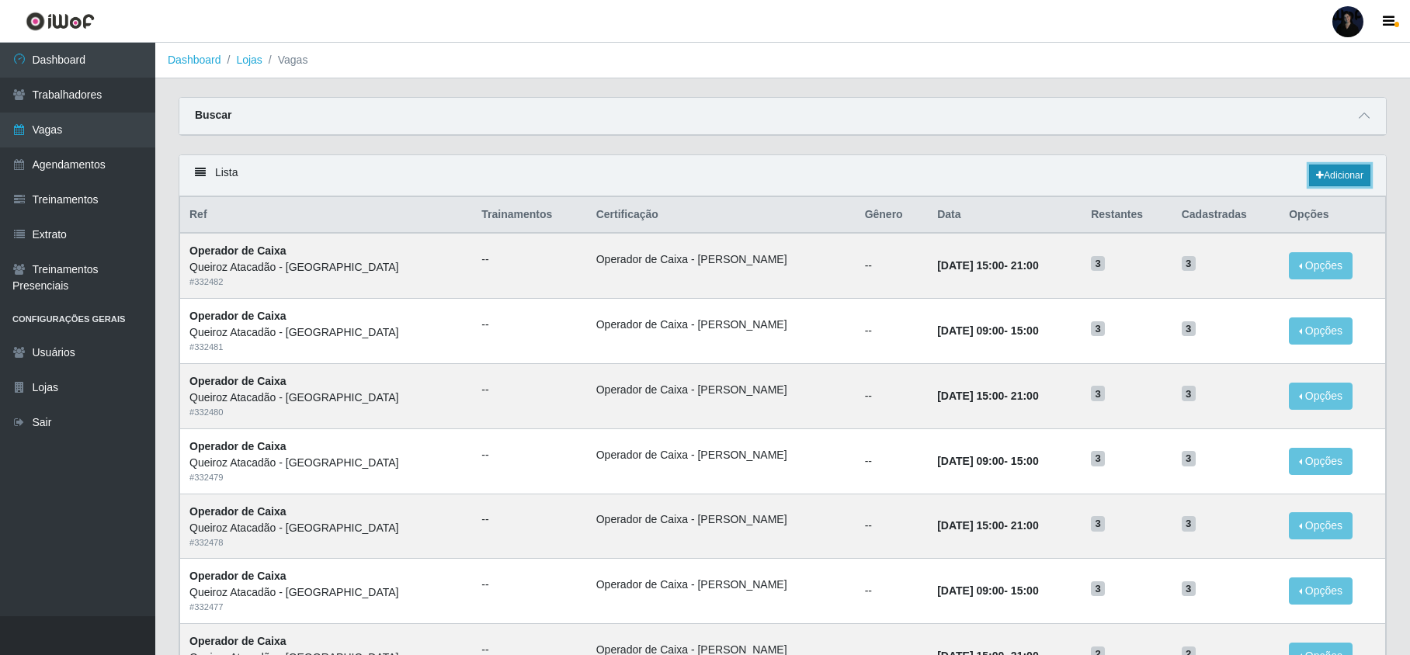
click at [1355, 180] on link "Adicionar" at bounding box center [1339, 176] width 61 height 22
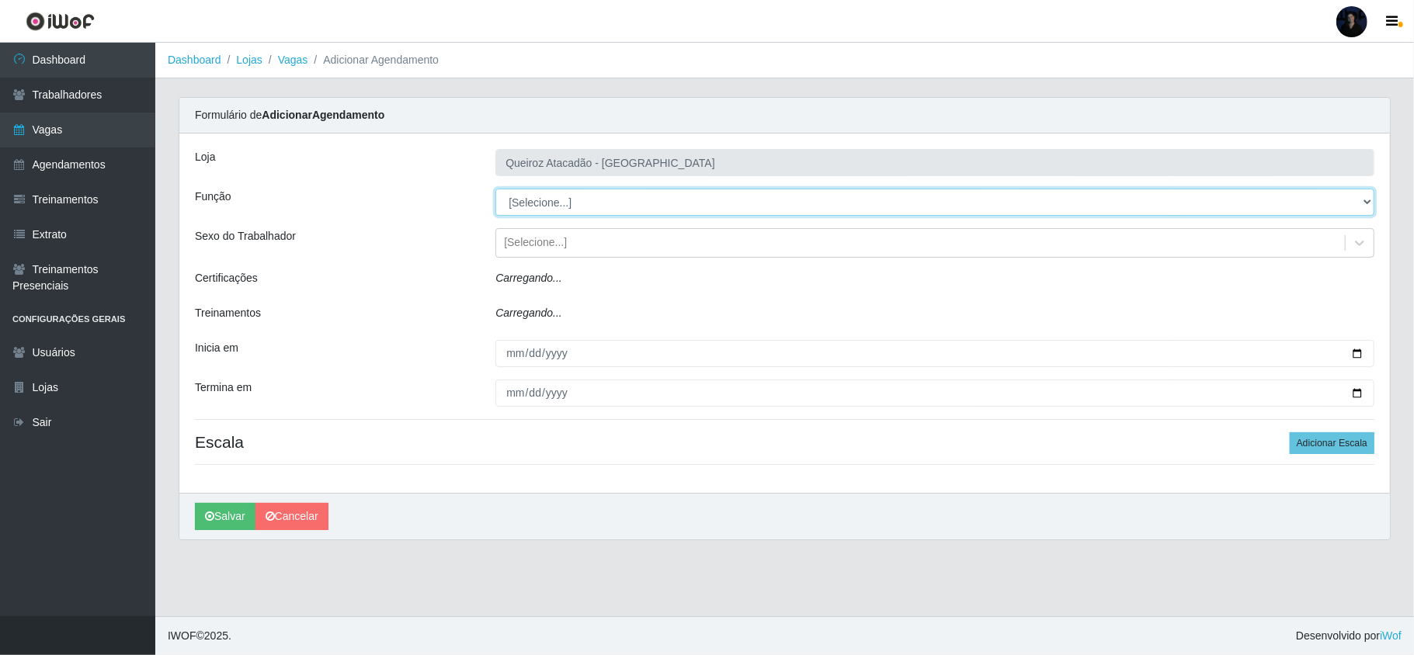
click at [516, 197] on select "[Selecione...] Embalador Embalador + Embalador ++ Operador de Caixa Operador de…" at bounding box center [934, 202] width 879 height 27
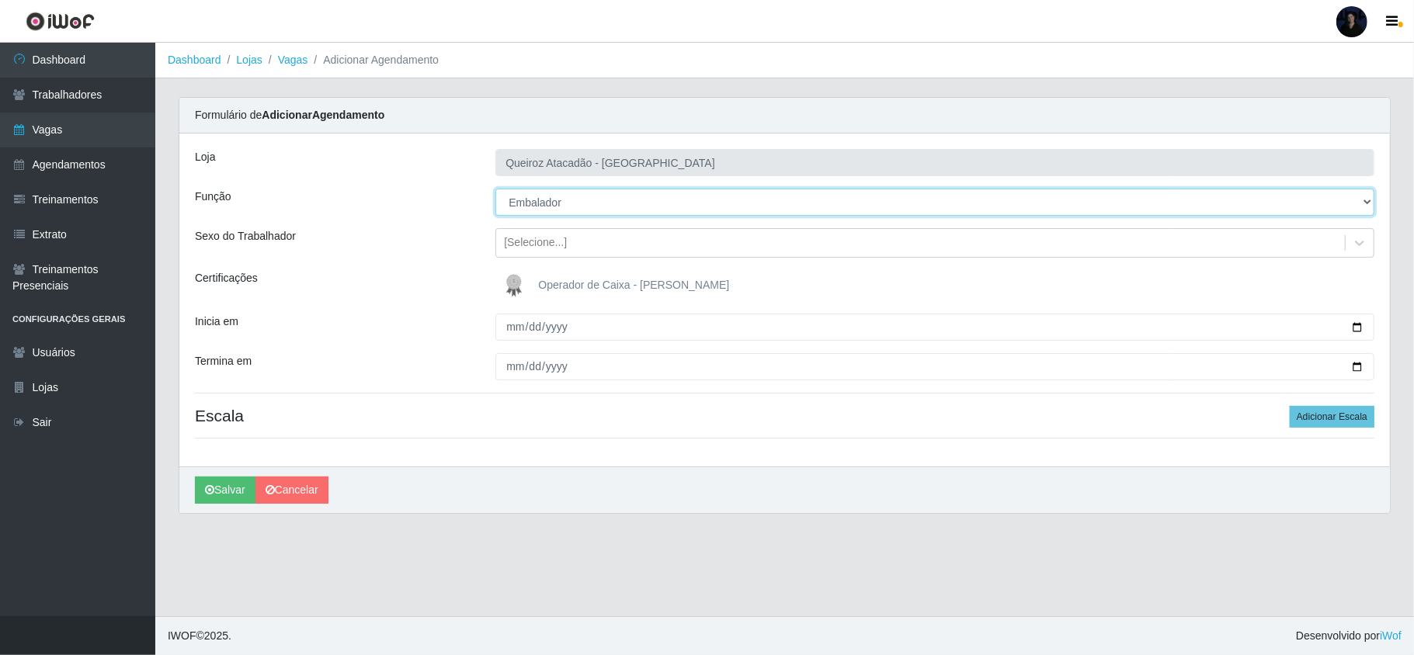
click at [495, 189] on select "[Selecione...] Embalador Embalador + Embalador ++ Operador de Caixa Operador de…" at bounding box center [934, 202] width 879 height 27
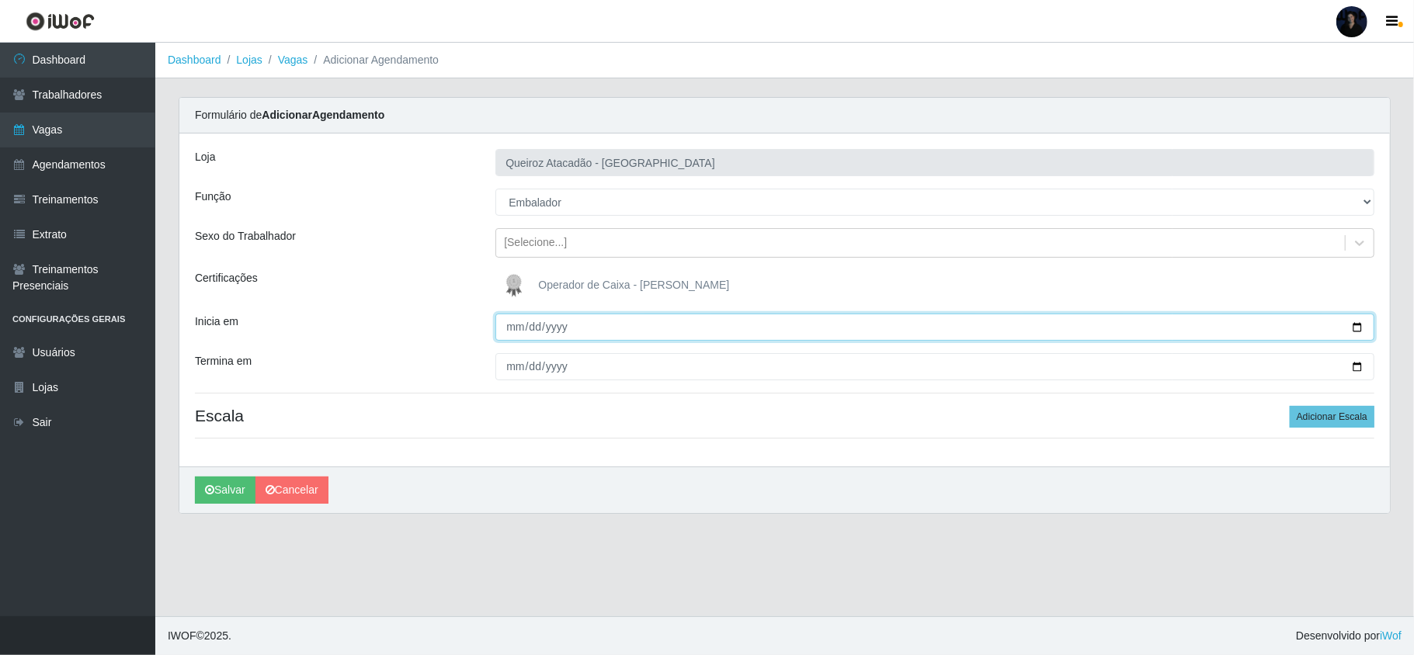
click at [519, 324] on input "Inicia em" at bounding box center [934, 327] width 879 height 27
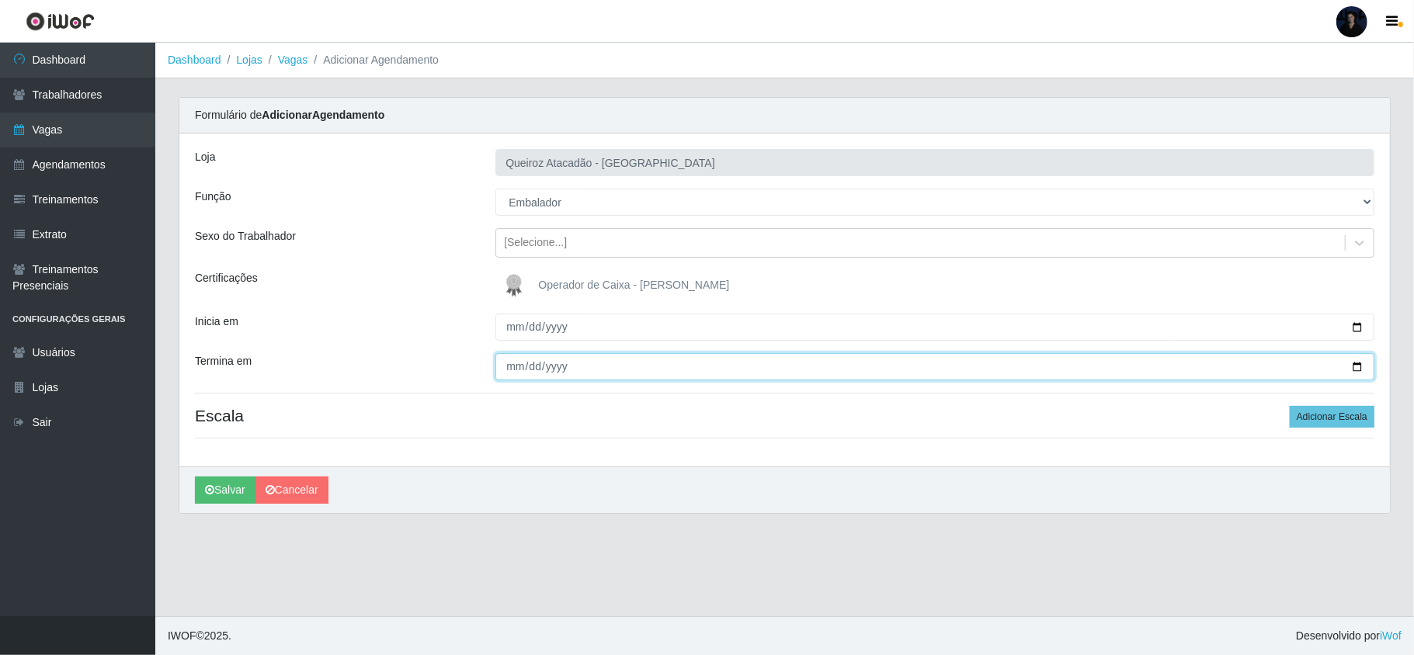
click at [512, 379] on input "Termina em" at bounding box center [934, 366] width 879 height 27
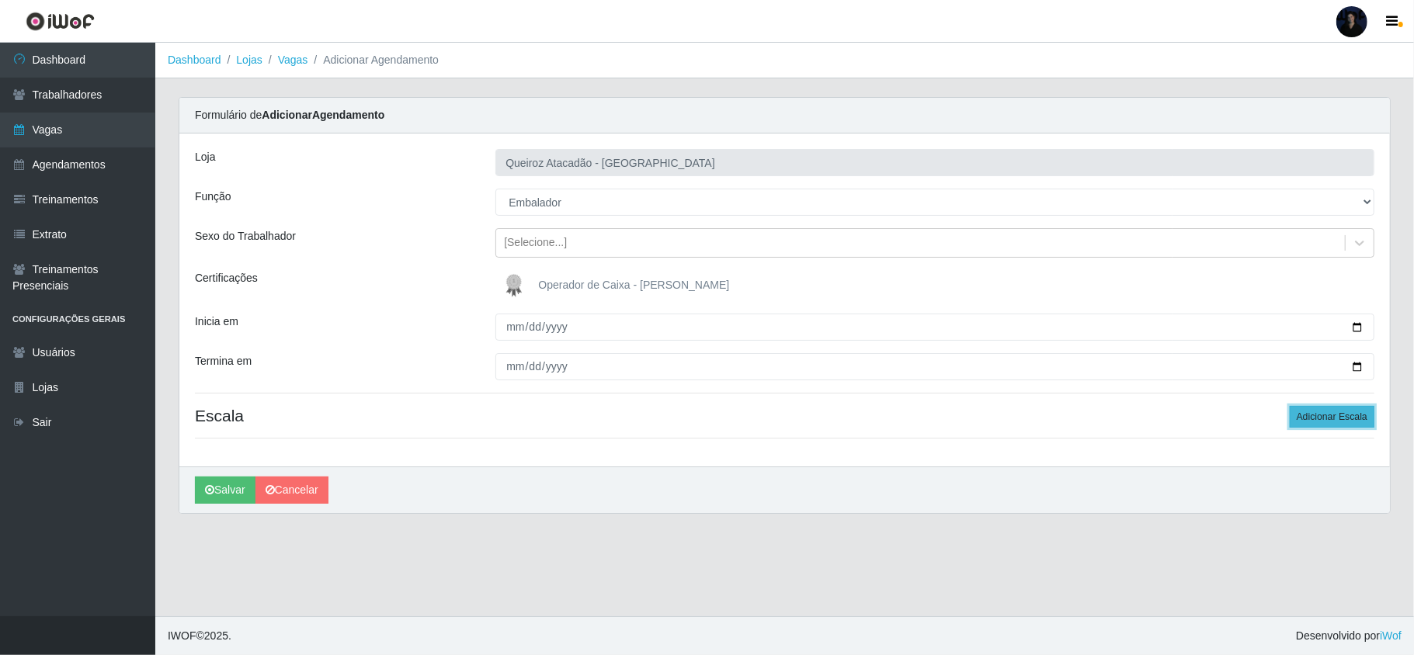
click at [1320, 426] on button "Adicionar Escala" at bounding box center [1332, 417] width 85 height 22
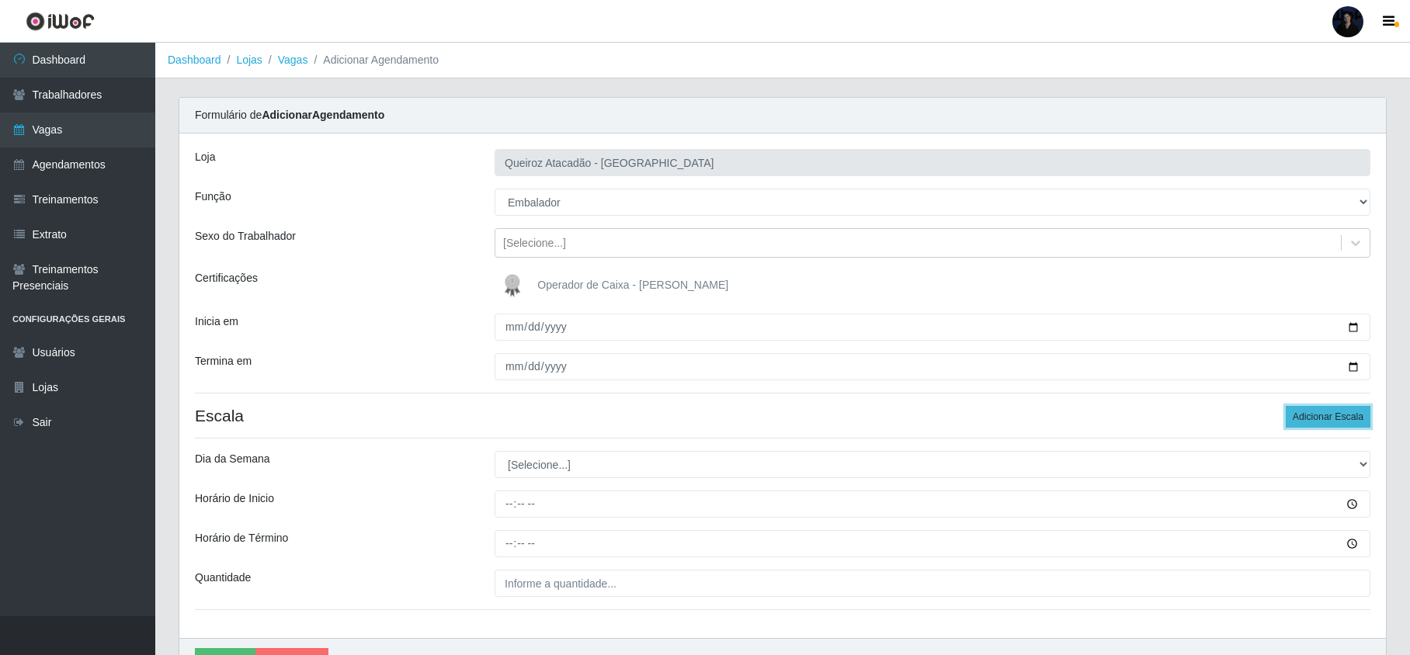
click at [1320, 426] on button "Adicionar Escala" at bounding box center [1328, 417] width 85 height 22
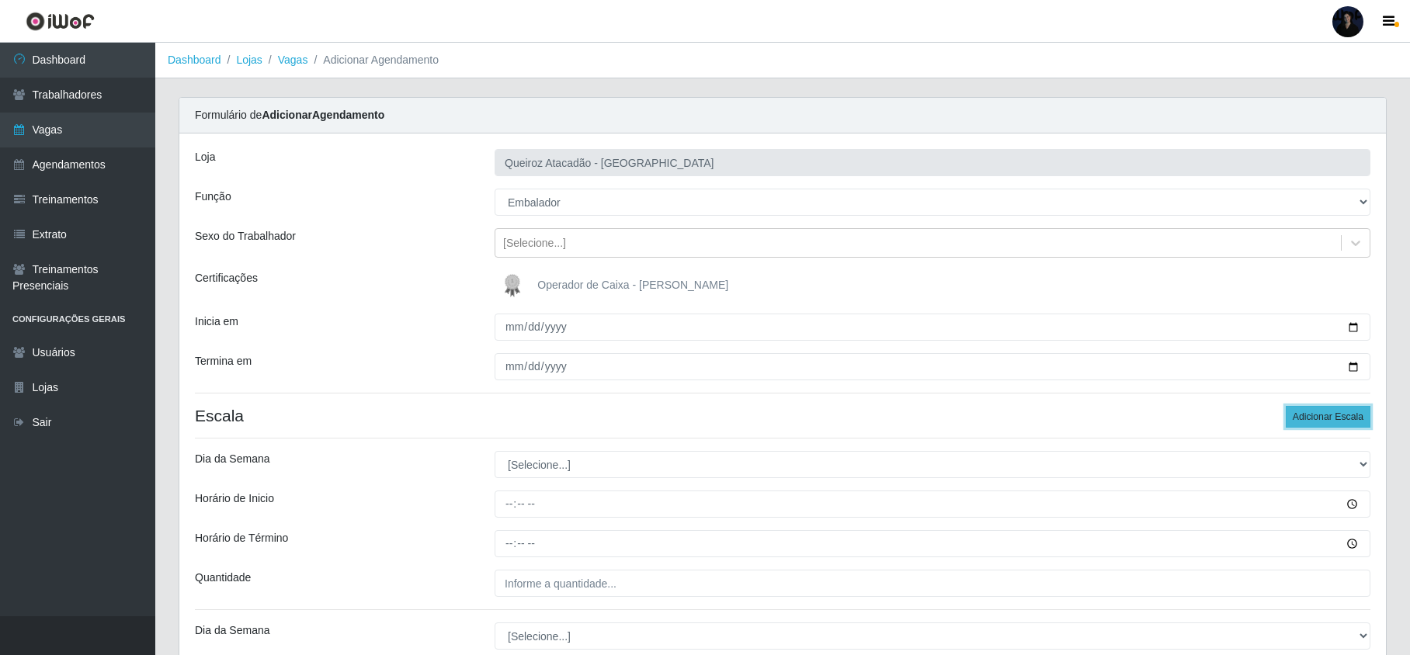
click at [1318, 419] on button "Adicionar Escala" at bounding box center [1328, 417] width 85 height 22
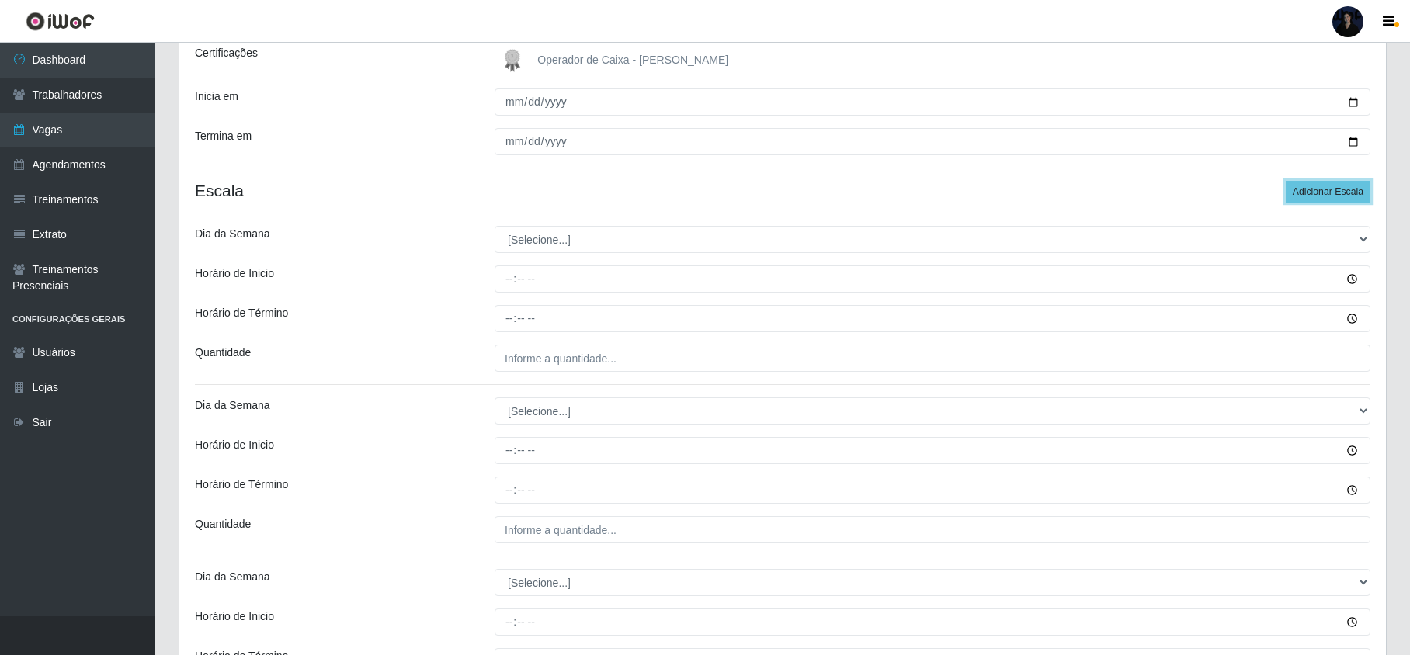
scroll to position [207, 0]
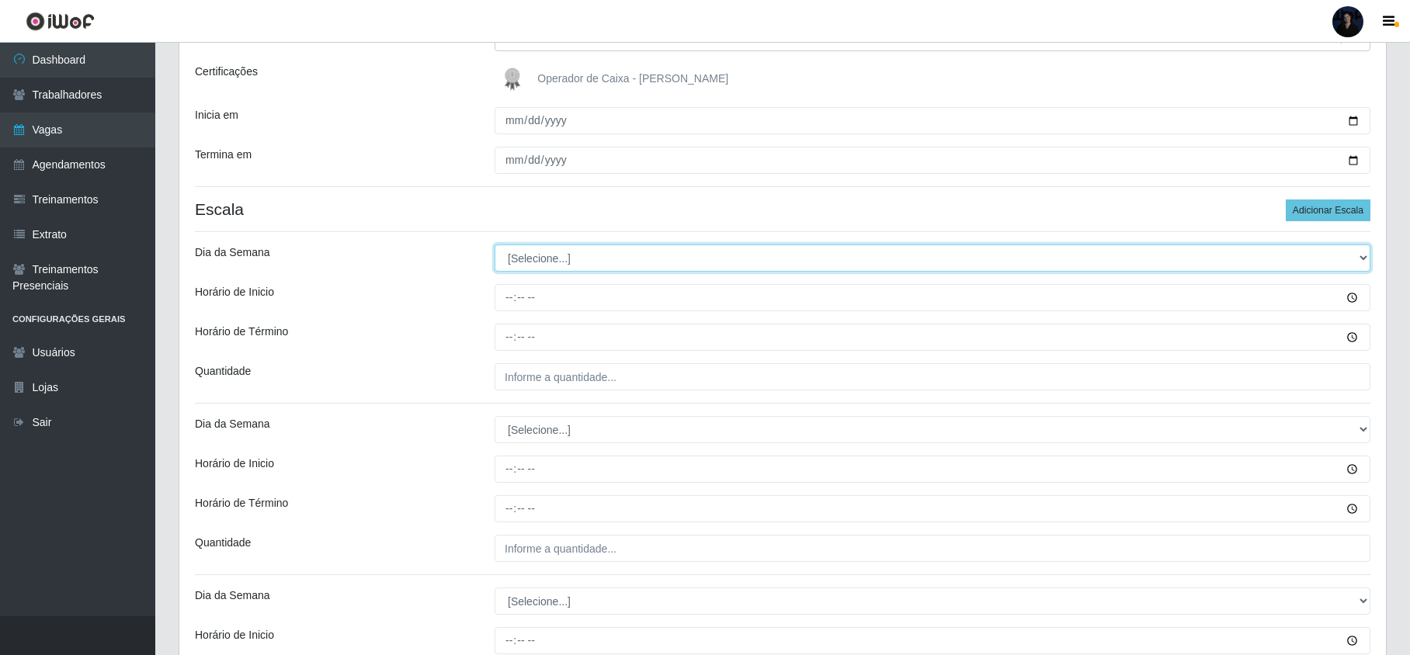
drag, startPoint x: 584, startPoint y: 258, endPoint x: 575, endPoint y: 266, distance: 11.5
click at [584, 258] on select "[Selecione...] Segunda Terça Quarta Quinta Sexta Sábado Domingo" at bounding box center [933, 258] width 876 height 27
click at [495, 245] on select "[Selecione...] Segunda Terça Quarta Quinta Sexta Sábado Domingo" at bounding box center [933, 258] width 876 height 27
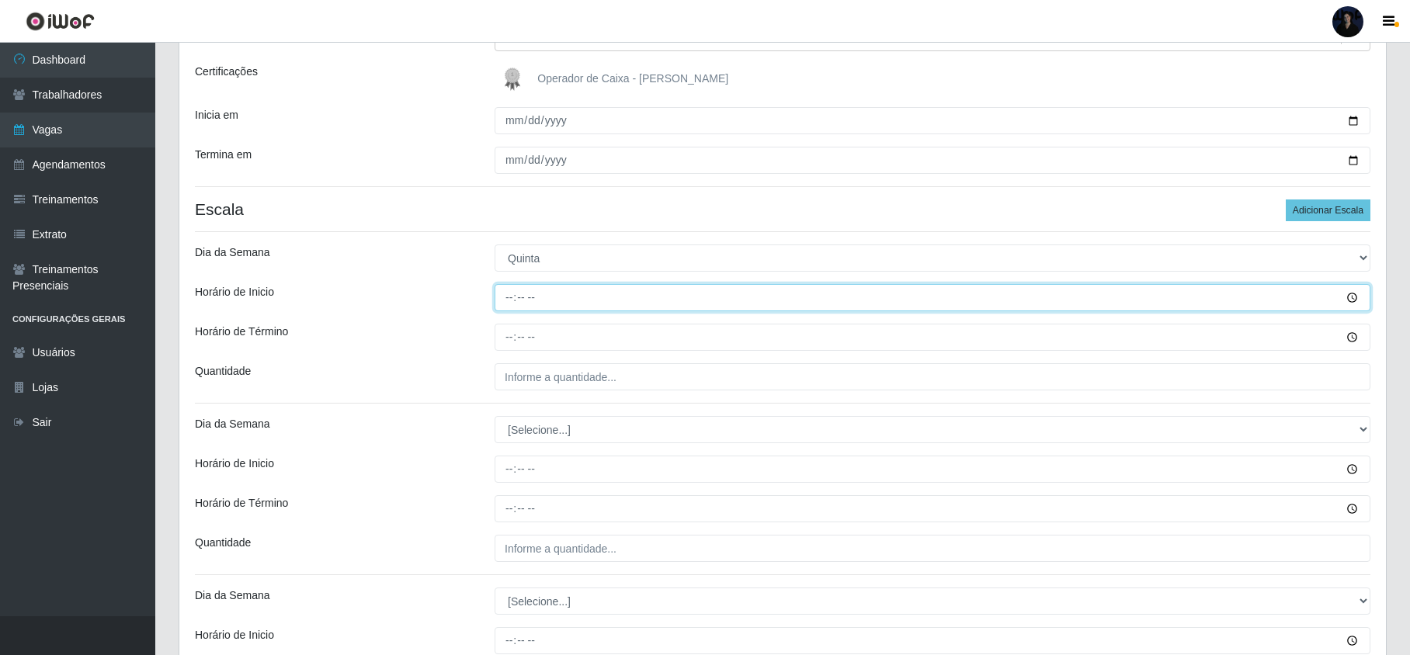
click at [502, 300] on input "Horário de Inicio" at bounding box center [933, 297] width 876 height 27
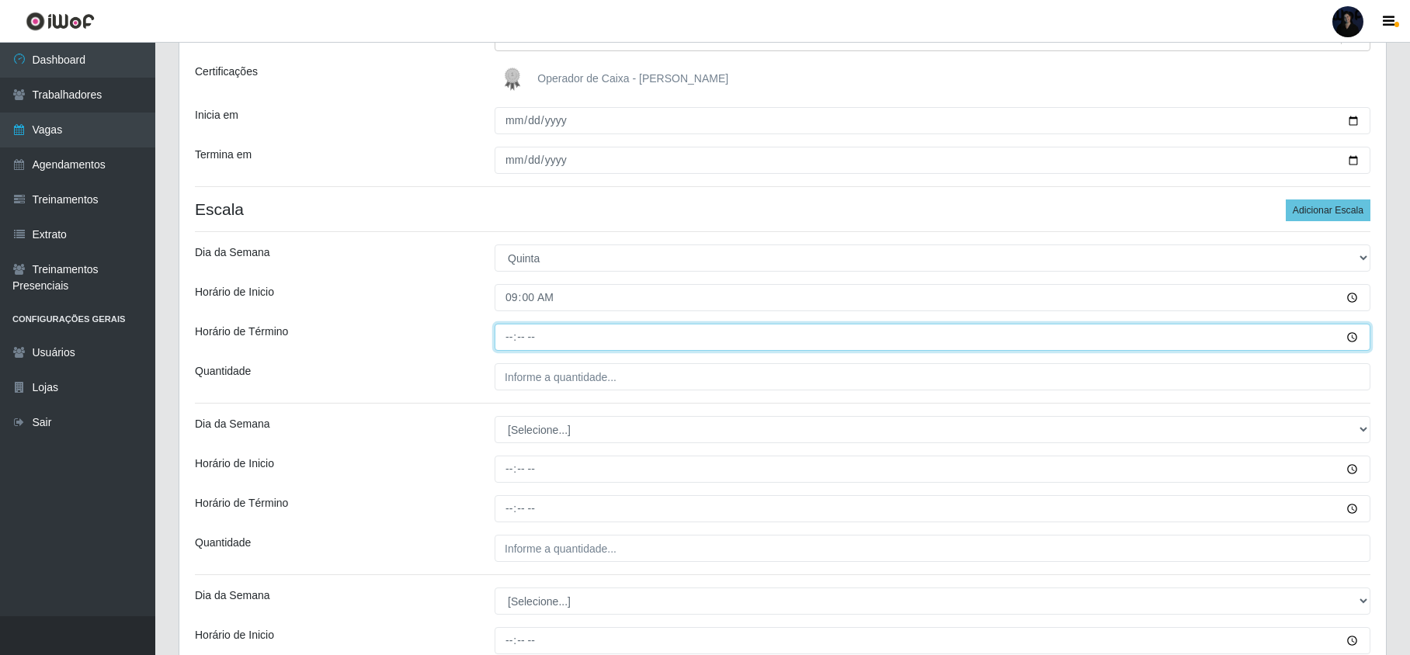
click at [498, 343] on input "Horário de Término" at bounding box center [933, 337] width 876 height 27
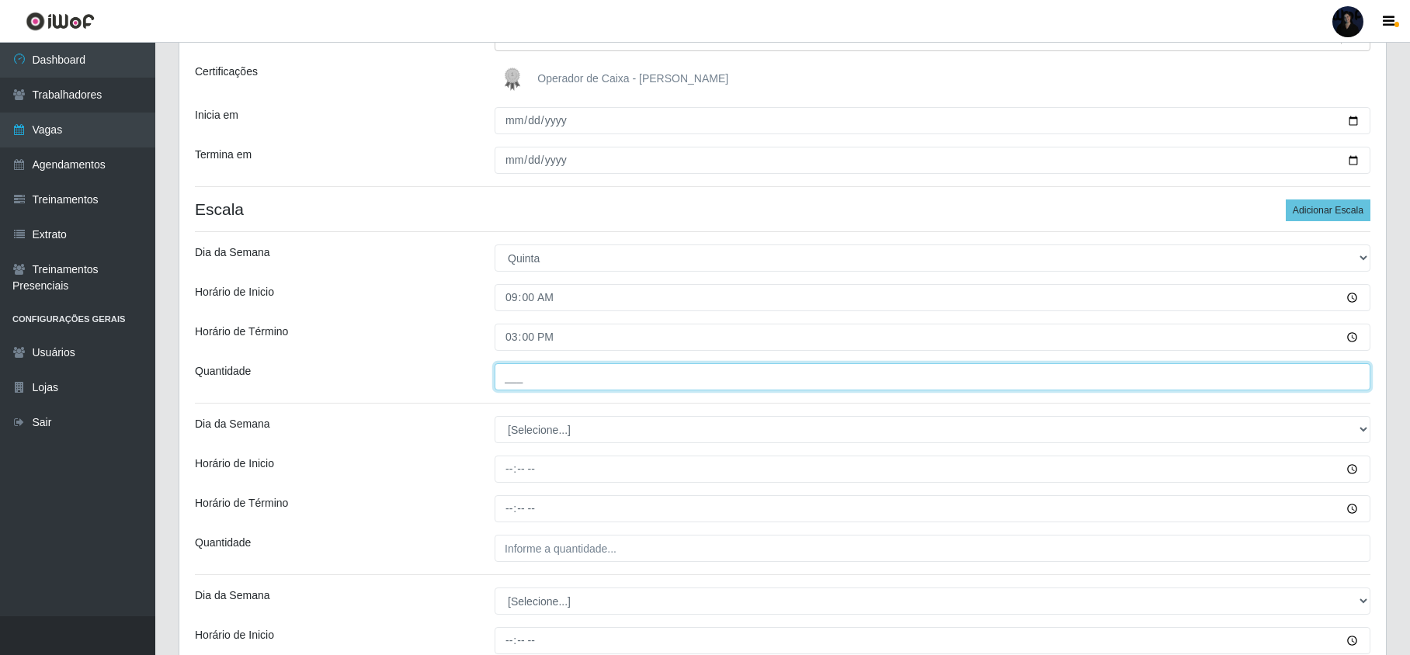
click at [512, 370] on input "___" at bounding box center [933, 376] width 876 height 27
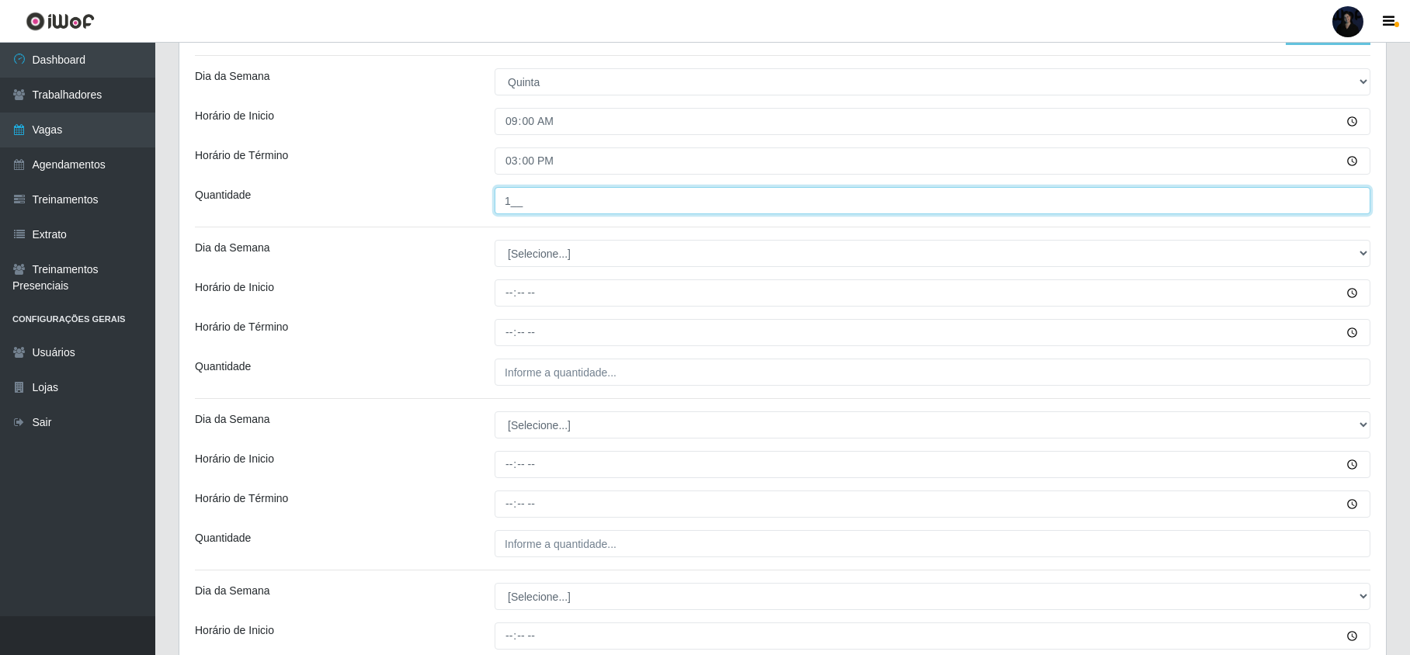
scroll to position [414, 0]
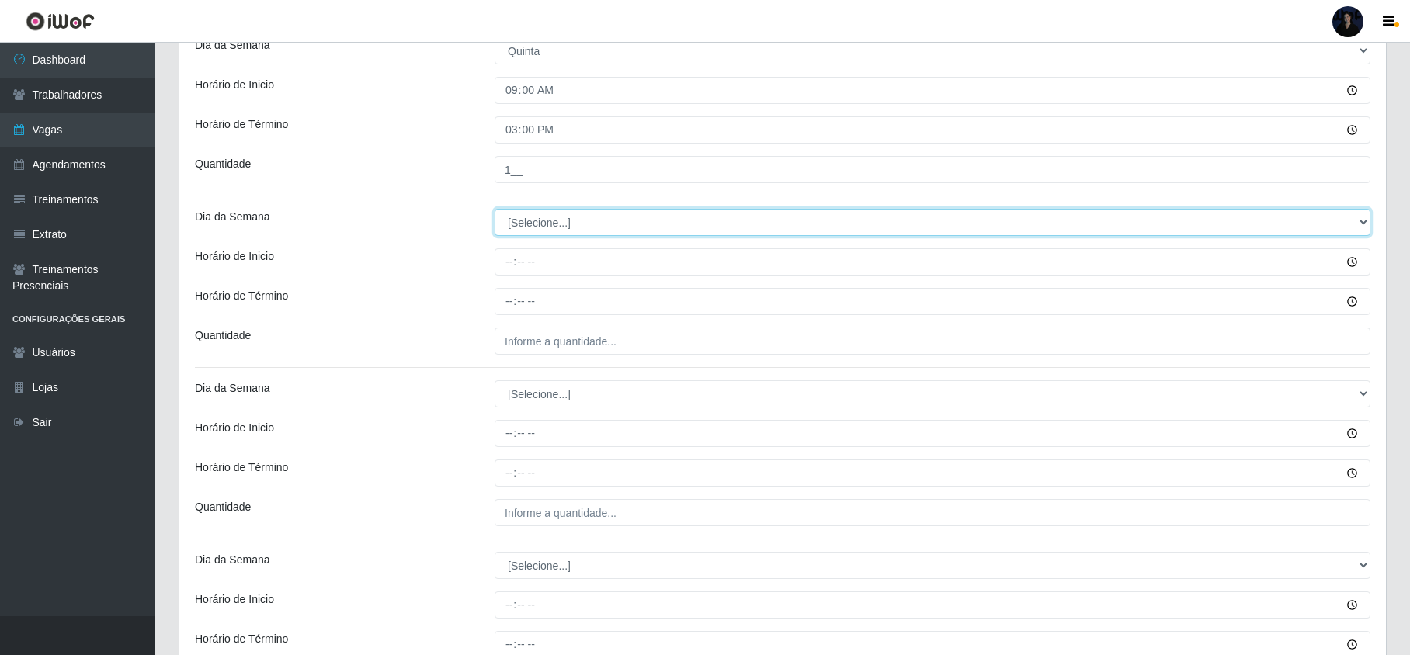
click at [526, 221] on select "[Selecione...] Segunda Terça Quarta Quinta Sexta Sábado Domingo" at bounding box center [933, 222] width 876 height 27
click at [495, 210] on select "[Selecione...] Segunda Terça Quarta Quinta Sexta Sábado Domingo" at bounding box center [933, 222] width 876 height 27
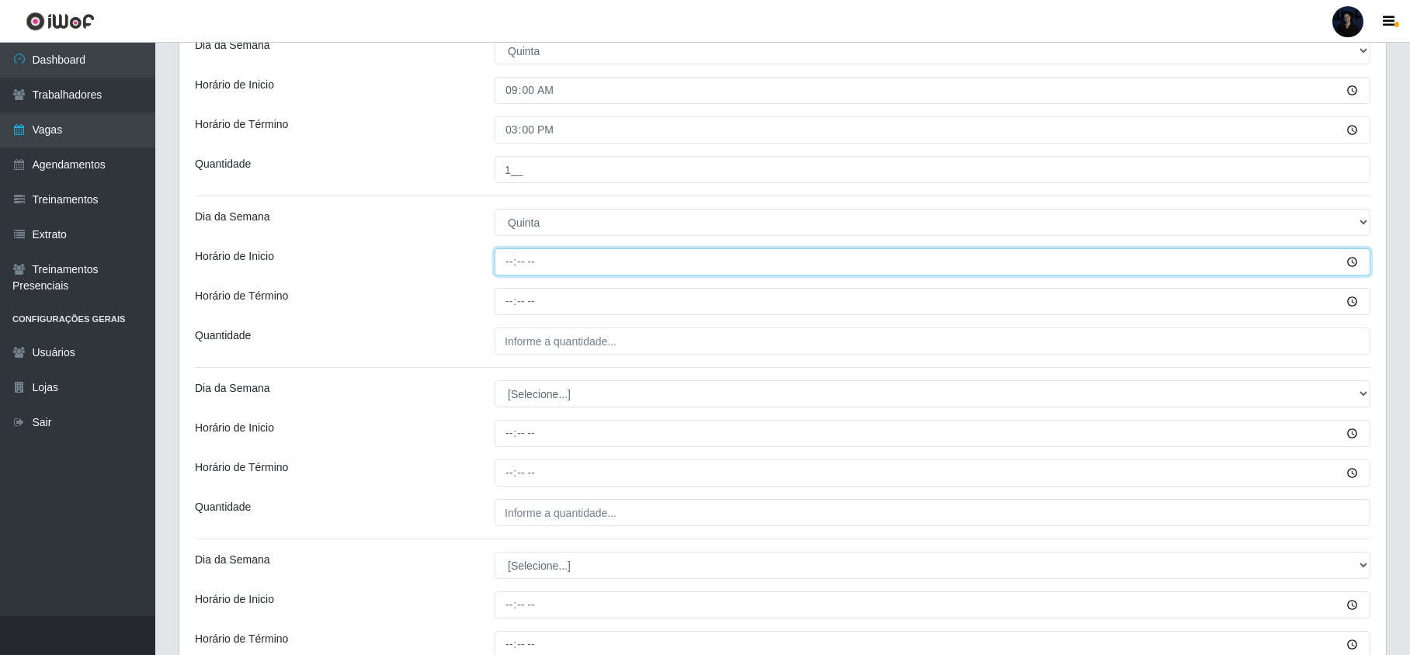
click at [508, 271] on input "Horário de Inicio" at bounding box center [933, 261] width 876 height 27
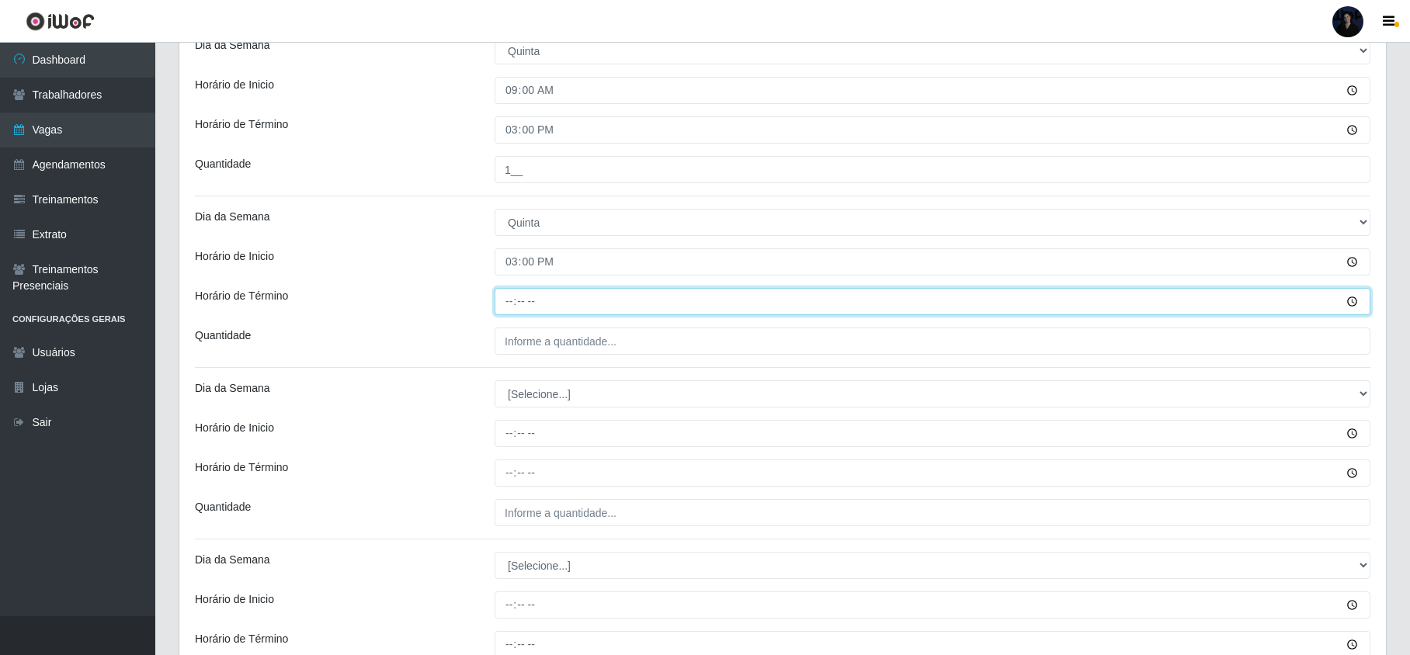
click at [502, 305] on input "Horário de Término" at bounding box center [933, 301] width 876 height 27
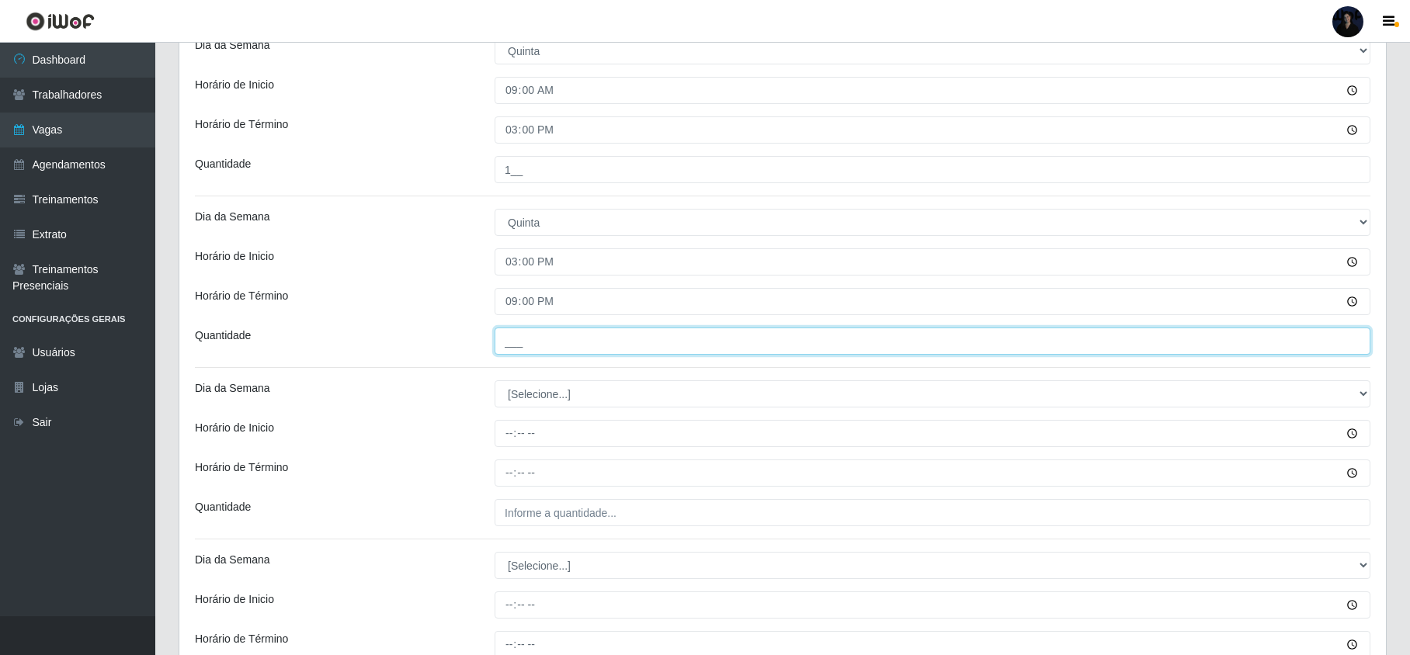
click at [631, 353] on input "___" at bounding box center [933, 341] width 876 height 27
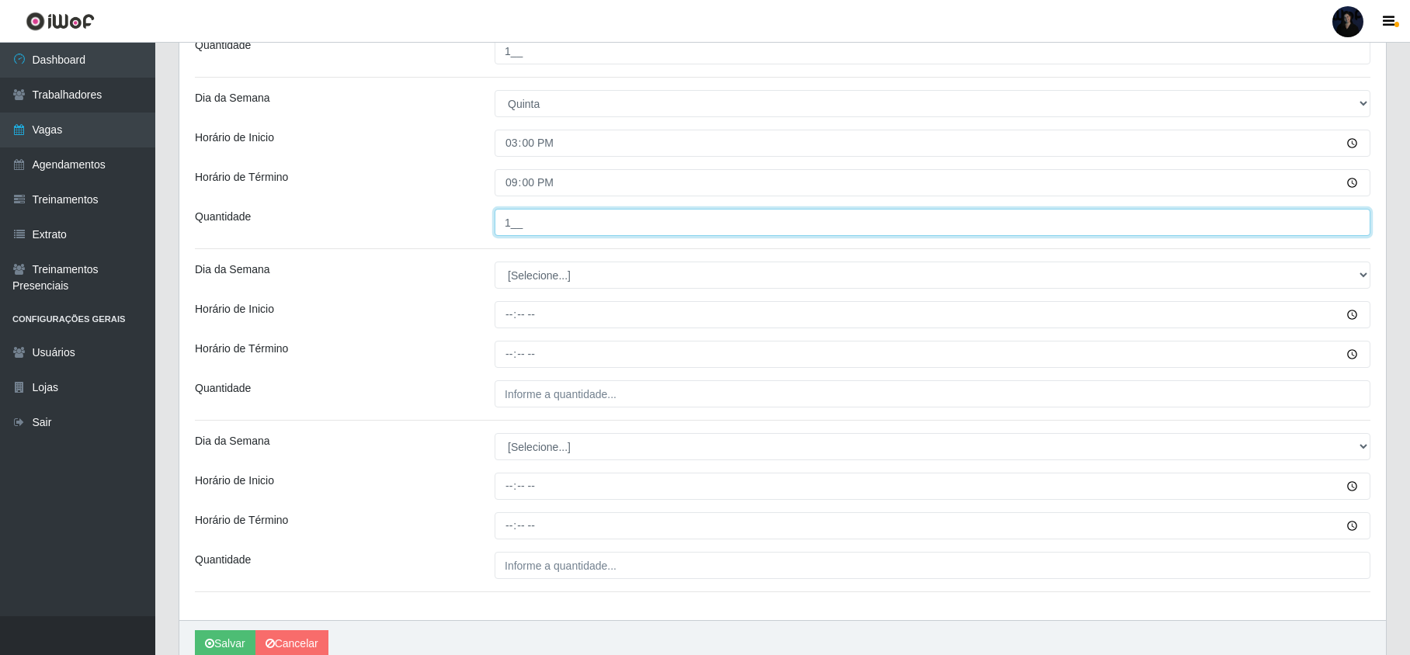
scroll to position [606, 0]
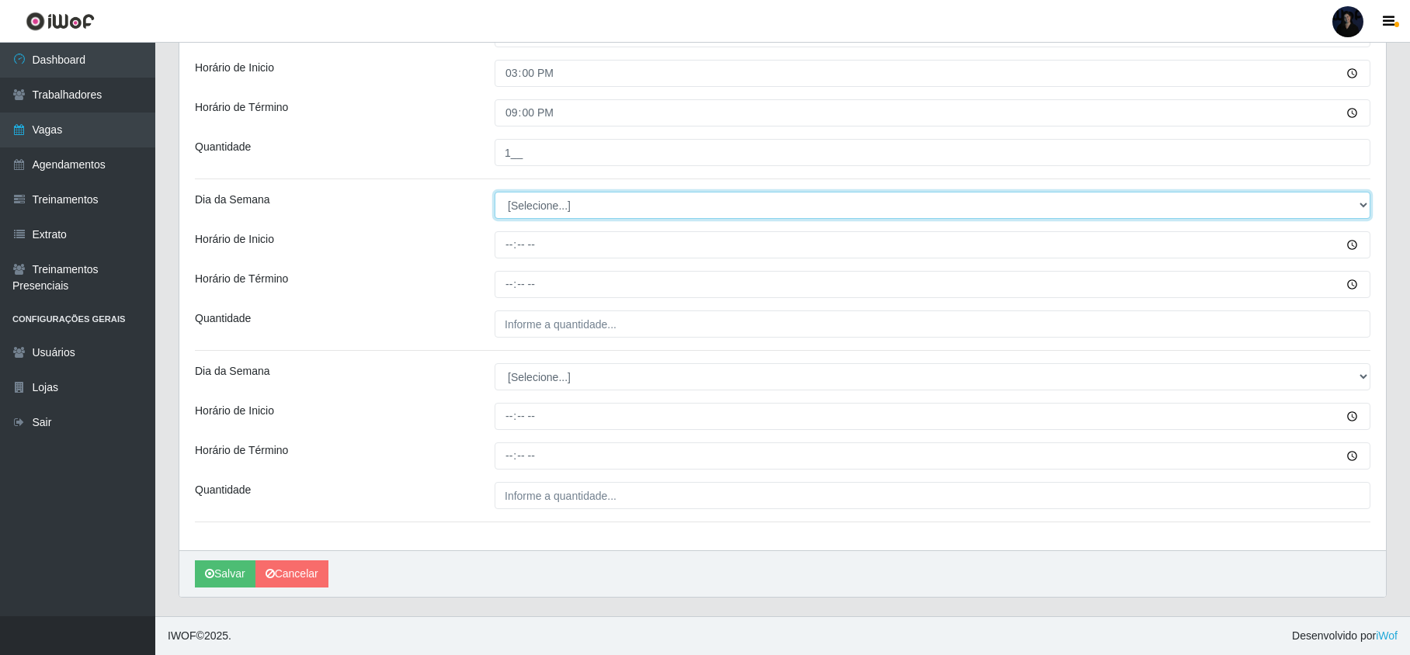
click at [540, 210] on select "[Selecione...] Segunda Terça Quarta Quinta Sexta Sábado Domingo" at bounding box center [933, 205] width 876 height 27
click at [495, 192] on select "[Selecione...] Segunda Terça Quarta Quinta Sexta Sábado Domingo" at bounding box center [933, 205] width 876 height 27
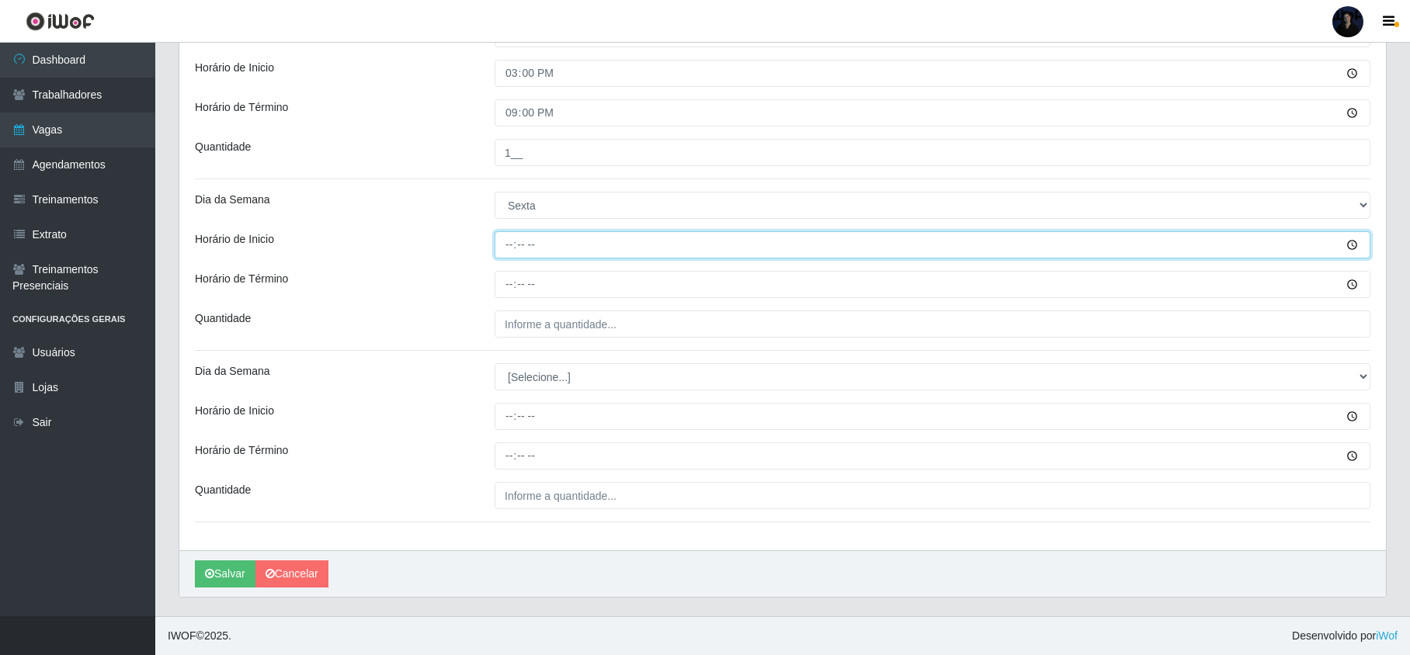
click at [510, 250] on input "Horário de Inicio" at bounding box center [933, 244] width 876 height 27
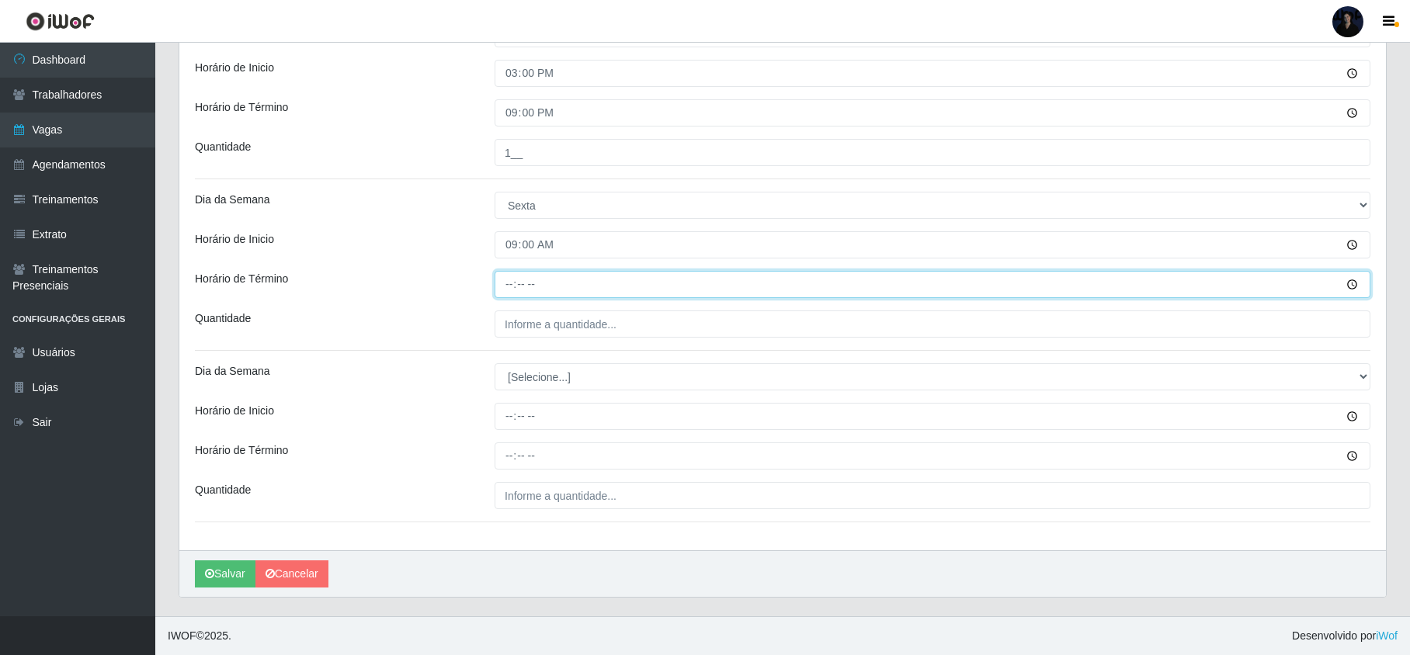
click at [502, 271] on input "Horário de Término" at bounding box center [933, 284] width 876 height 27
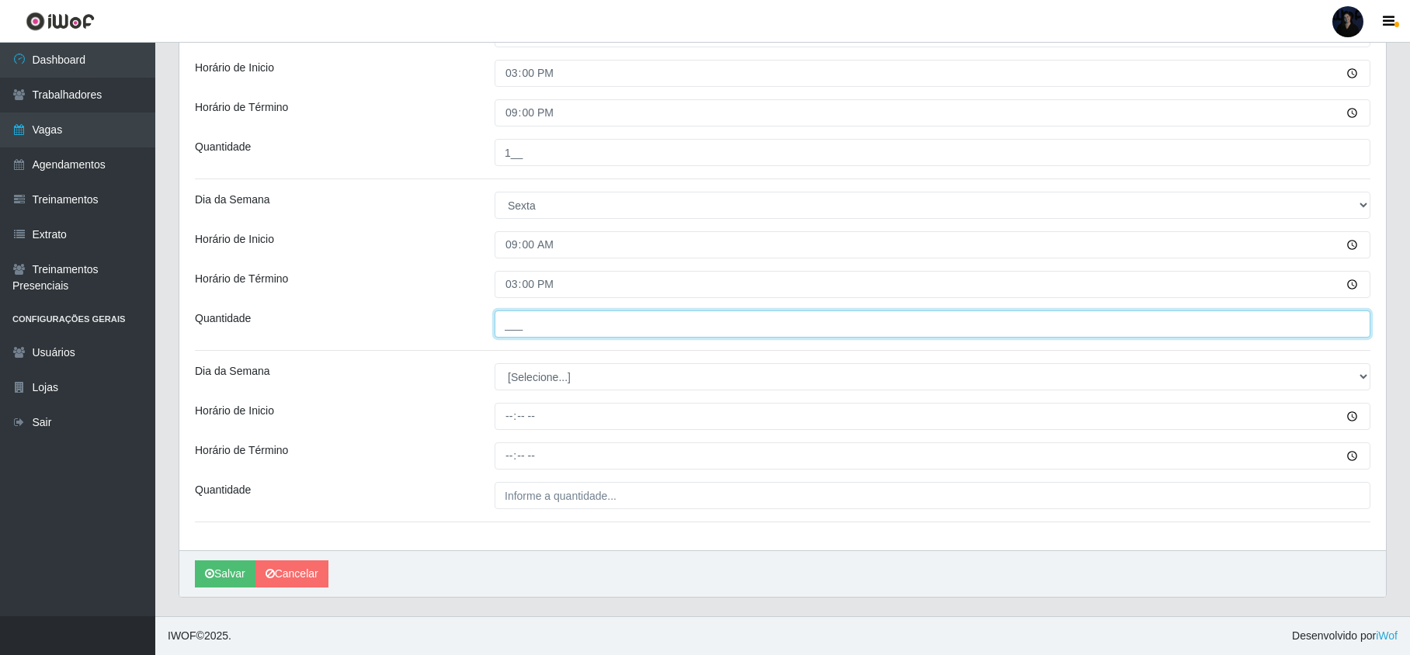
click at [502, 314] on input "___" at bounding box center [933, 324] width 876 height 27
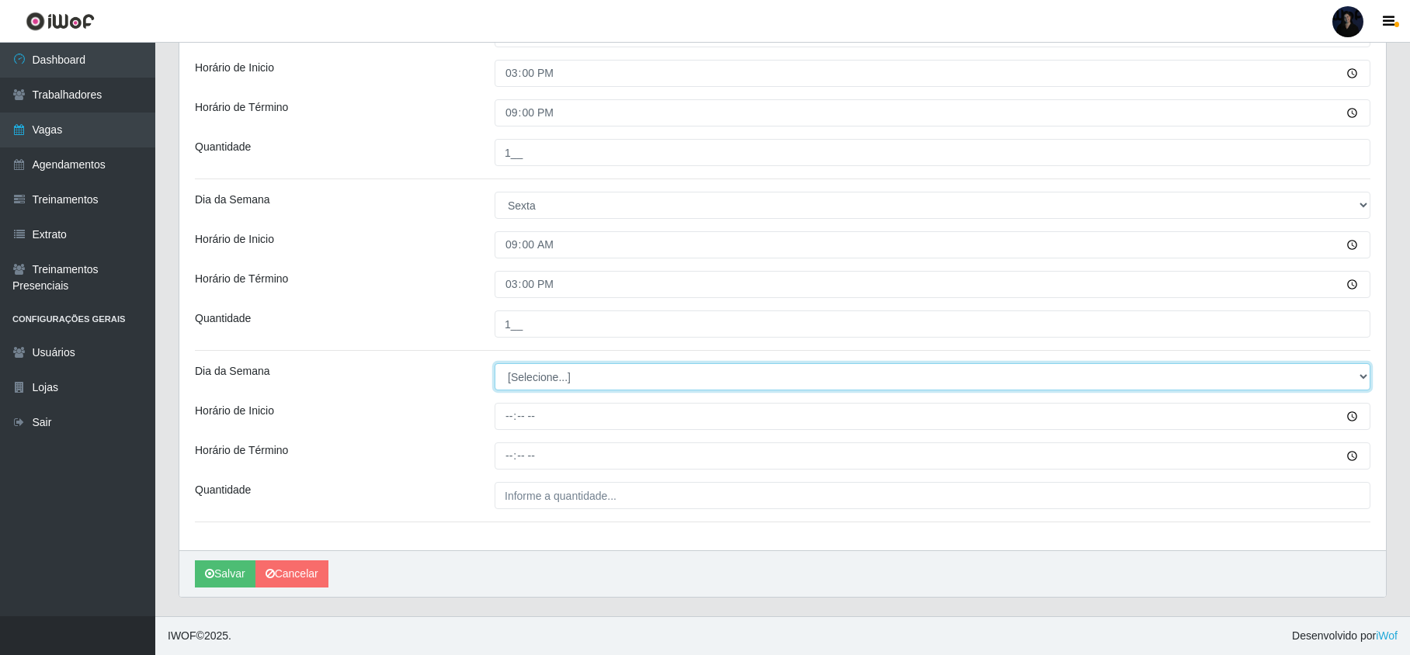
click at [559, 374] on select "[Selecione...] Segunda Terça Quarta Quinta Sexta Sábado Domingo" at bounding box center [933, 376] width 876 height 27
click at [495, 363] on select "[Selecione...] Segunda Terça Quarta Quinta Sexta Sábado Domingo" at bounding box center [933, 376] width 876 height 27
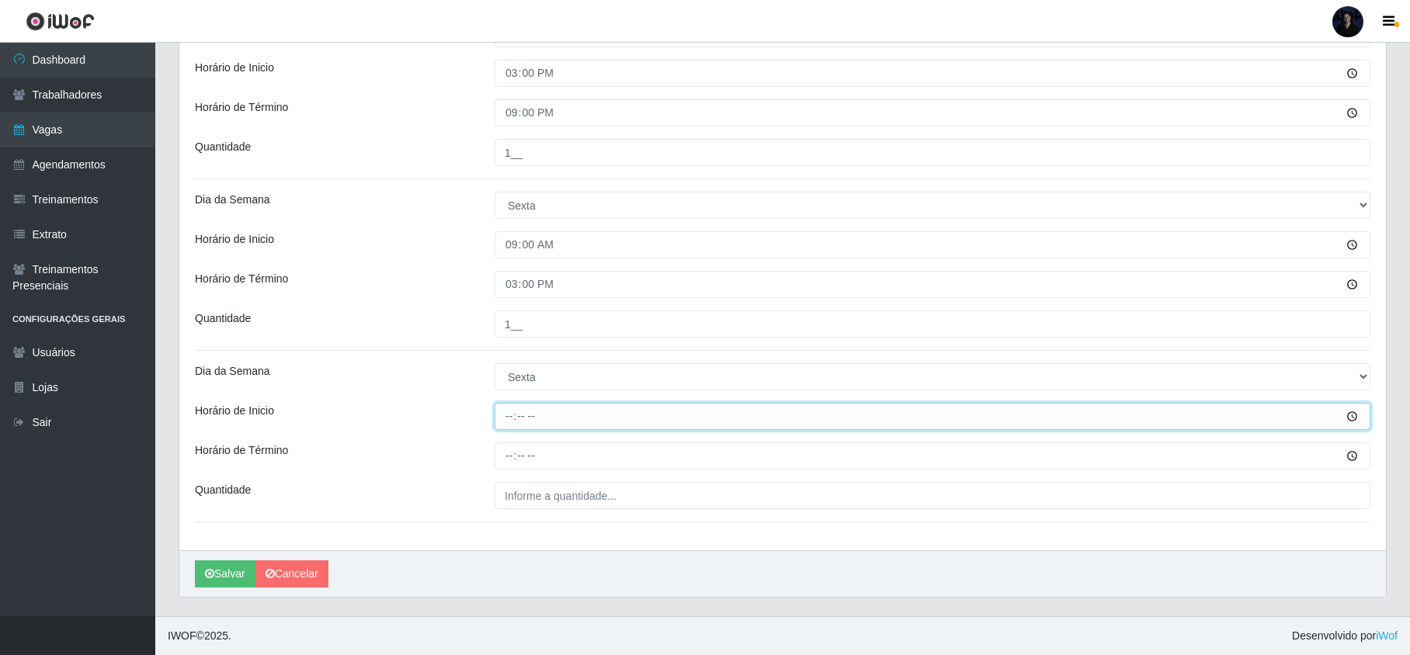
click at [512, 417] on input "Horário de Inicio" at bounding box center [933, 416] width 876 height 27
click at [500, 420] on input "Horário de Inicio" at bounding box center [933, 416] width 876 height 27
click at [506, 411] on input "Horário de Inicio" at bounding box center [933, 416] width 876 height 27
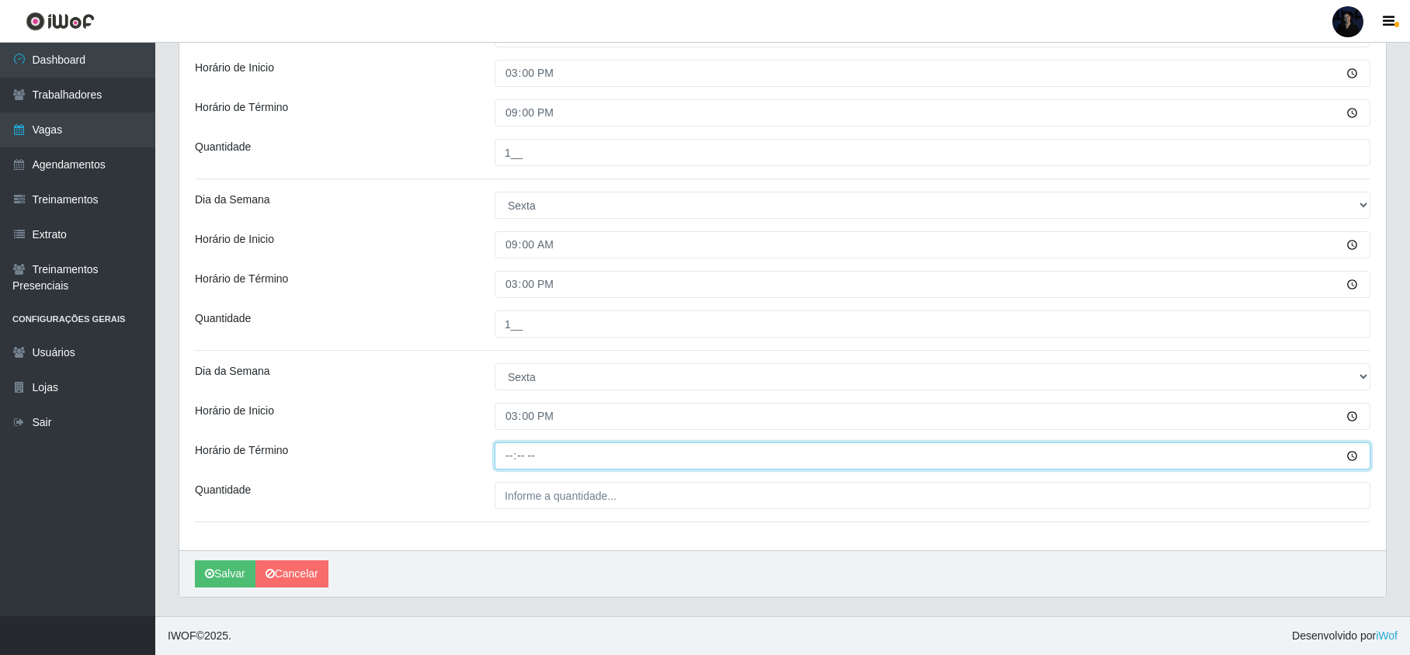
click at [510, 445] on input "Horário de Término" at bounding box center [933, 456] width 876 height 27
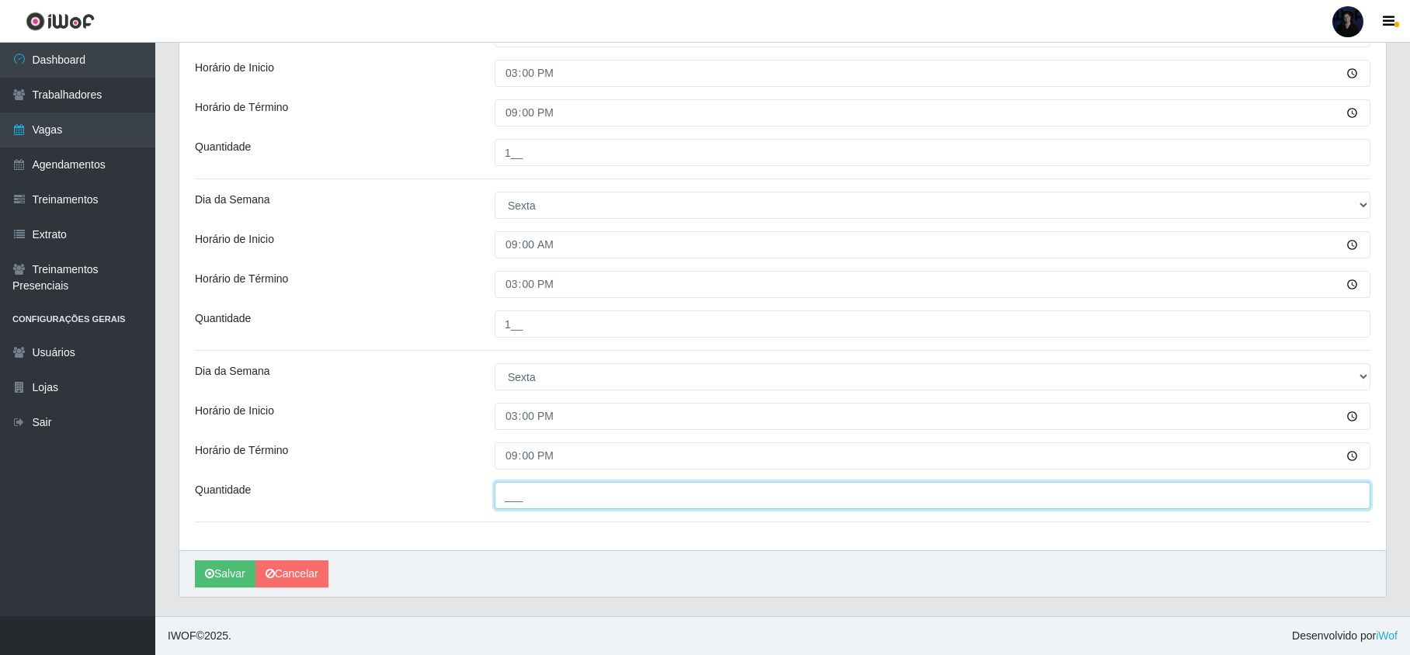
click at [513, 488] on input "___" at bounding box center [933, 495] width 876 height 27
click at [216, 572] on button "Salvar" at bounding box center [225, 574] width 61 height 27
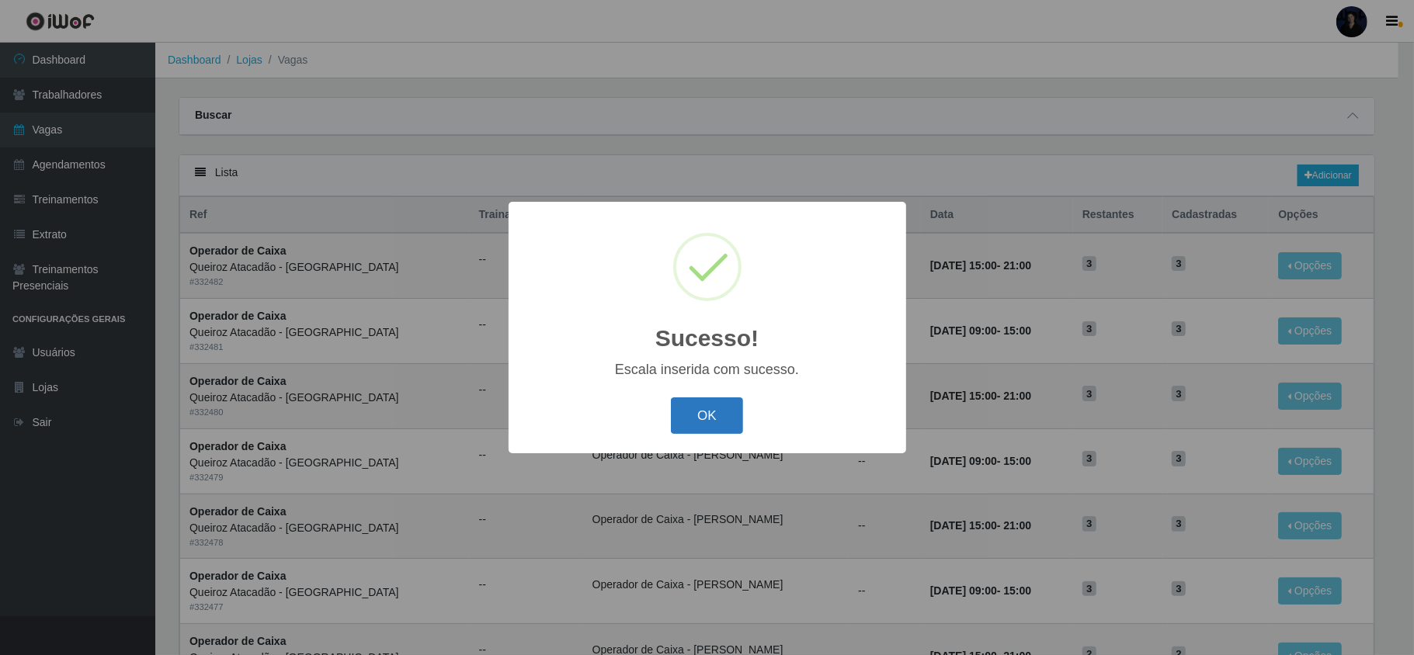
click at [683, 424] on button "OK" at bounding box center [707, 416] width 72 height 36
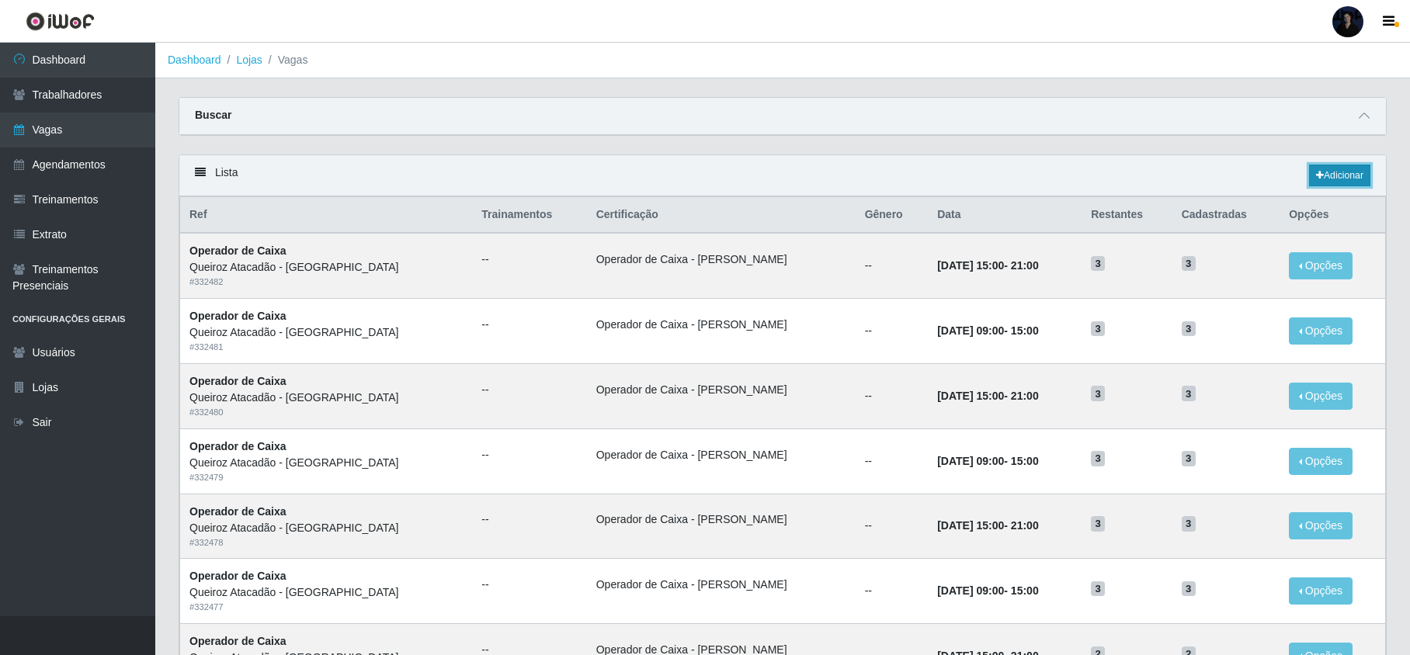
click at [1331, 171] on link "Adicionar" at bounding box center [1339, 176] width 61 height 22
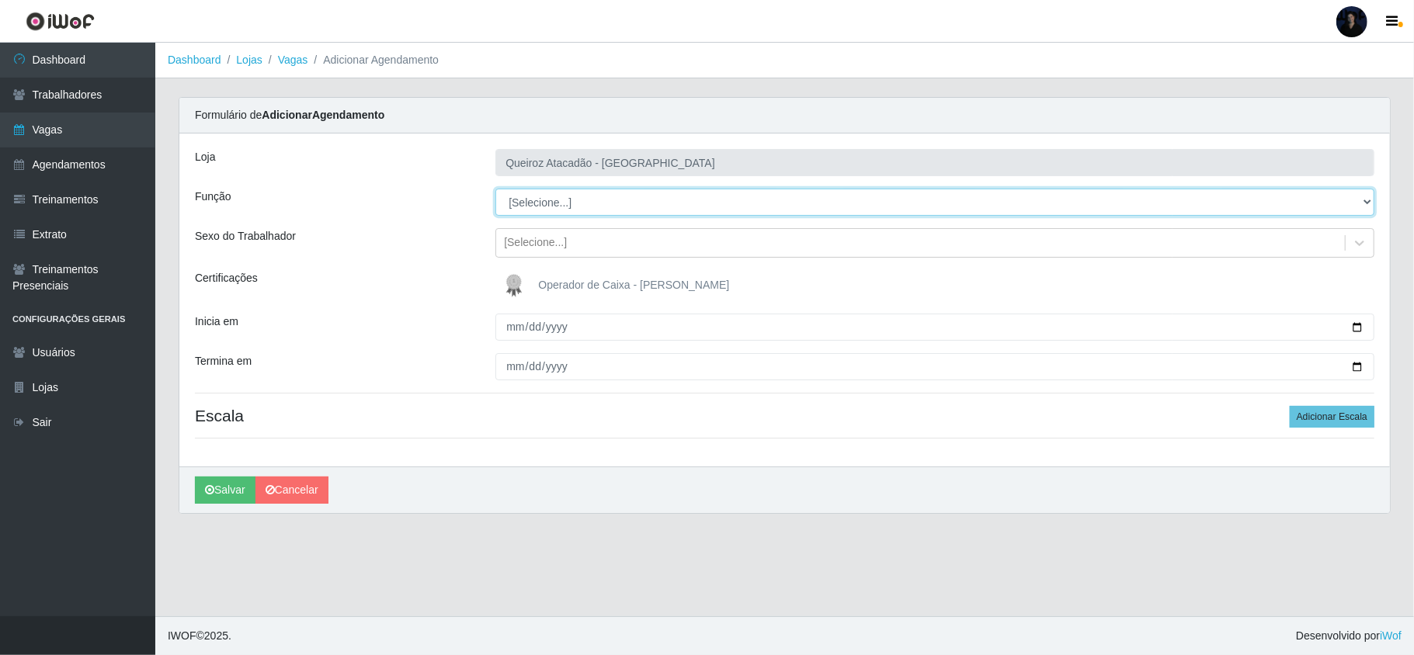
click at [509, 194] on select "[Selecione...] Embalador Embalador + Embalador ++ Operador de Caixa Operador de…" at bounding box center [934, 202] width 879 height 27
click at [495, 189] on select "[Selecione...] Embalador Embalador + Embalador ++ Operador de Caixa Operador de…" at bounding box center [934, 202] width 879 height 27
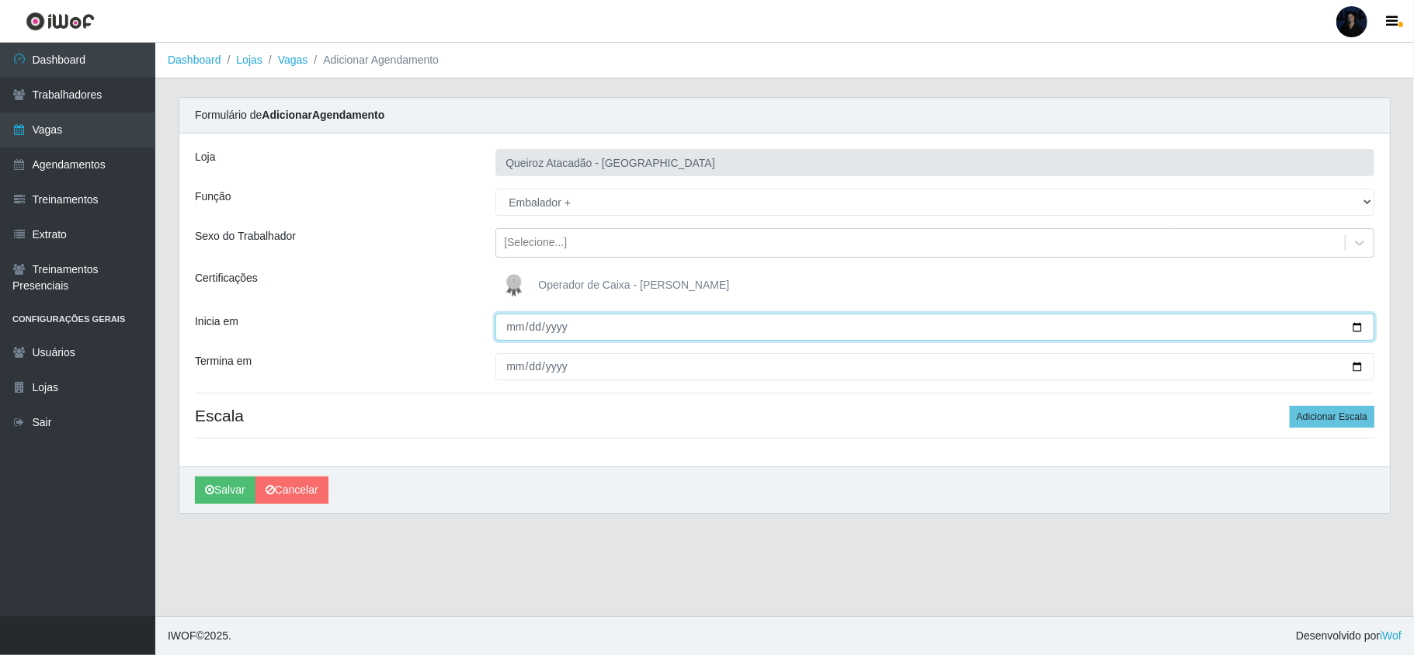
click at [516, 327] on input "Inicia em" at bounding box center [934, 327] width 879 height 27
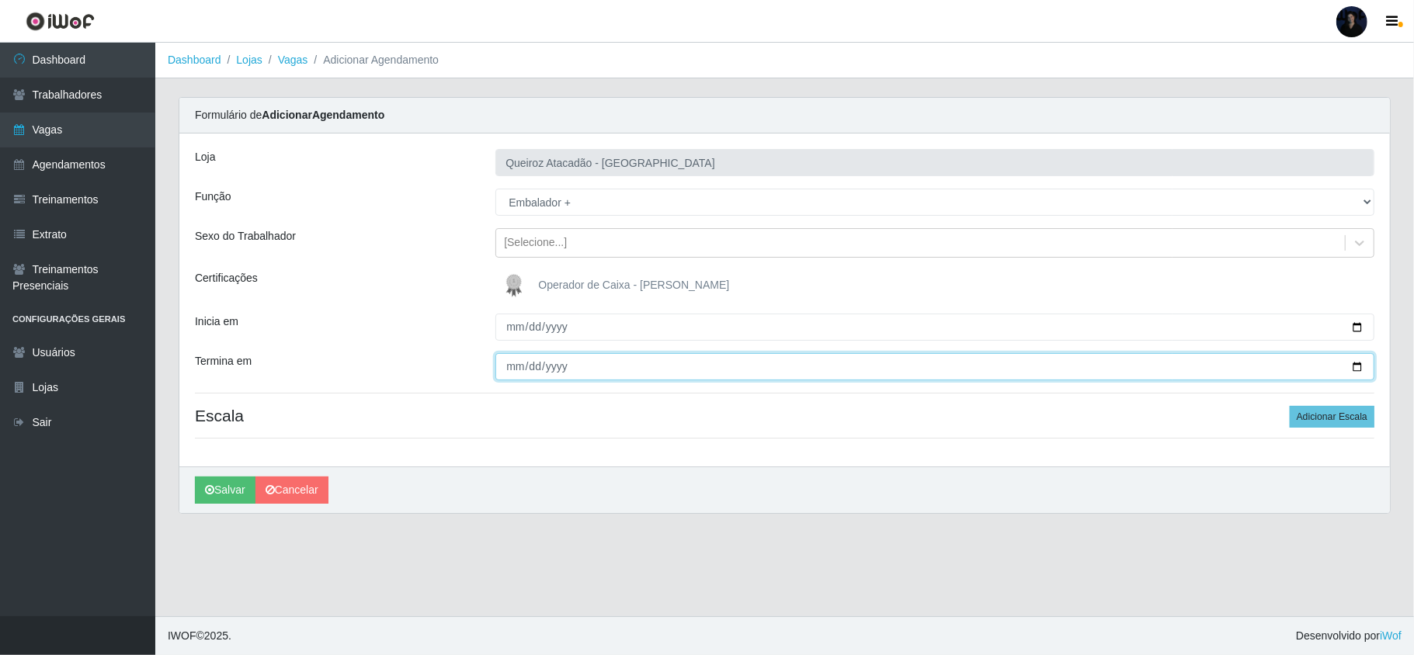
click at [503, 365] on input "Termina em" at bounding box center [934, 366] width 879 height 27
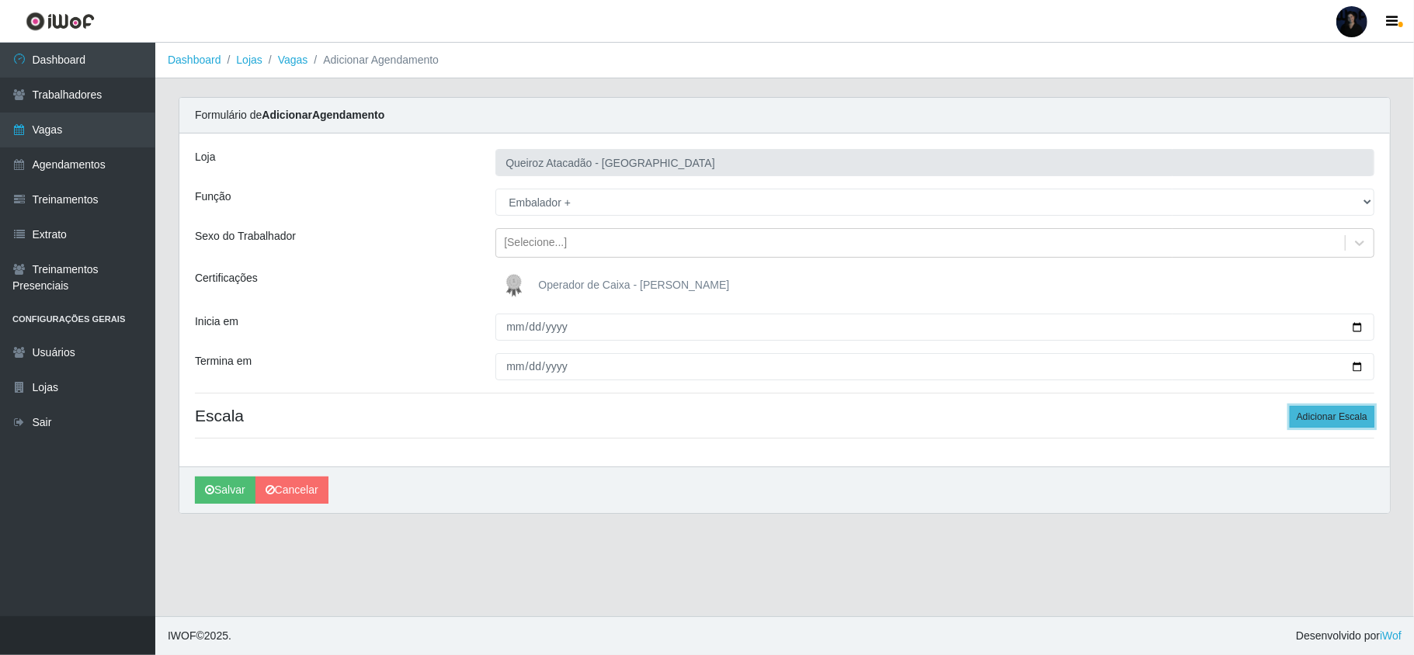
click at [1311, 412] on button "Adicionar Escala" at bounding box center [1332, 417] width 85 height 22
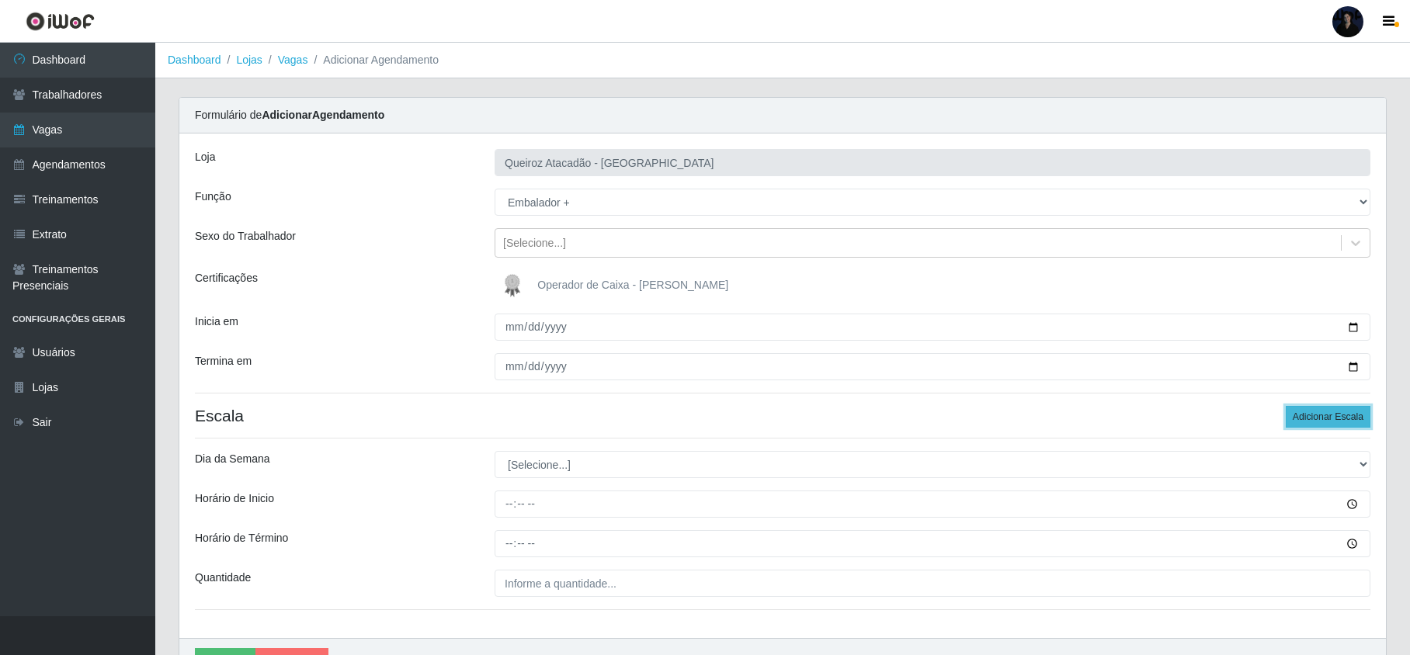
click at [1311, 412] on button "Adicionar Escala" at bounding box center [1328, 417] width 85 height 22
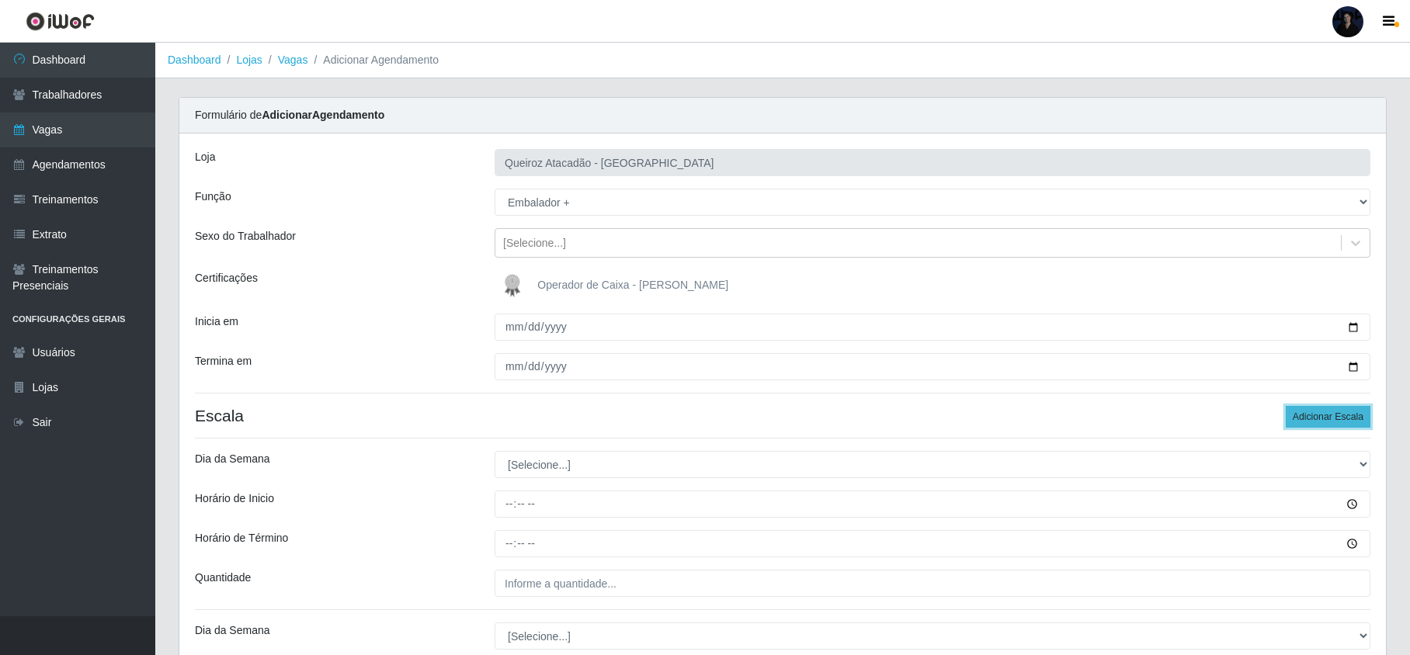
click at [1311, 412] on button "Adicionar Escala" at bounding box center [1328, 417] width 85 height 22
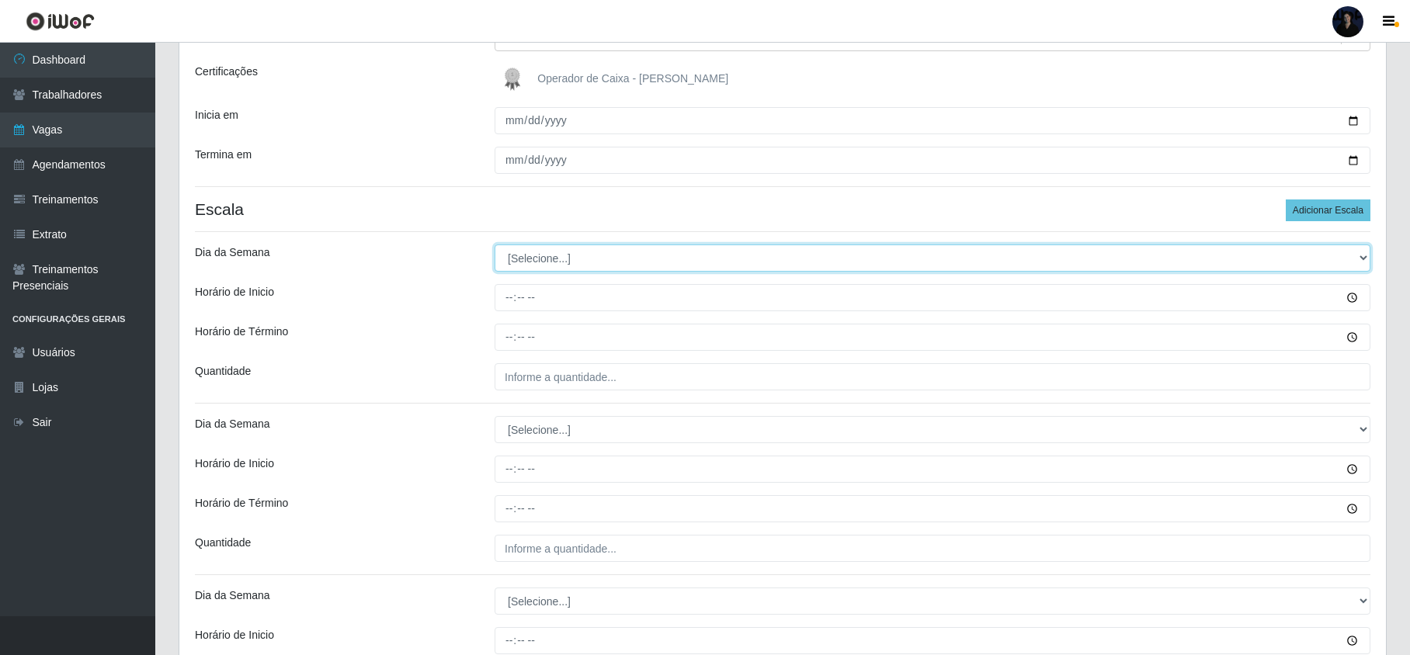
click at [516, 262] on select "[Selecione...] Segunda Terça Quarta Quinta Sexta Sábado Domingo" at bounding box center [933, 258] width 876 height 27
click at [495, 245] on select "[Selecione...] Segunda Terça Quarta Quinta Sexta Sábado Domingo" at bounding box center [933, 258] width 876 height 27
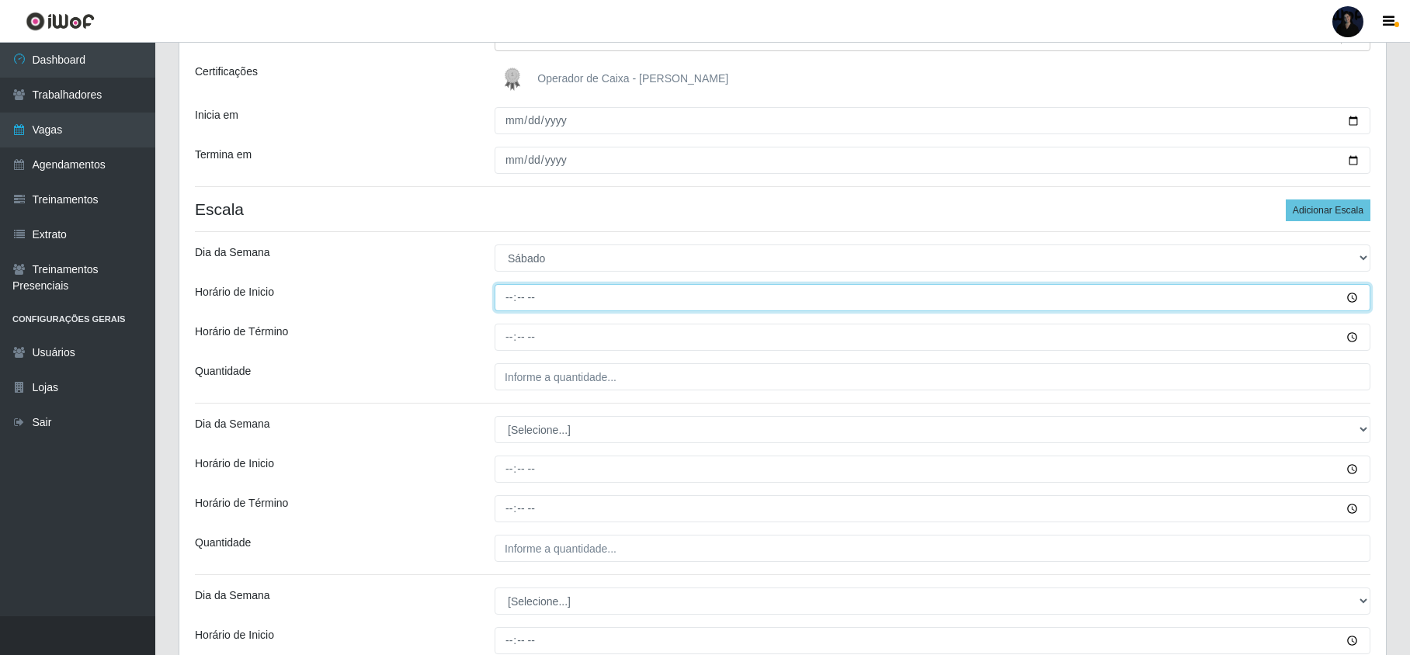
click at [505, 292] on input "Horário de Inicio" at bounding box center [933, 297] width 876 height 27
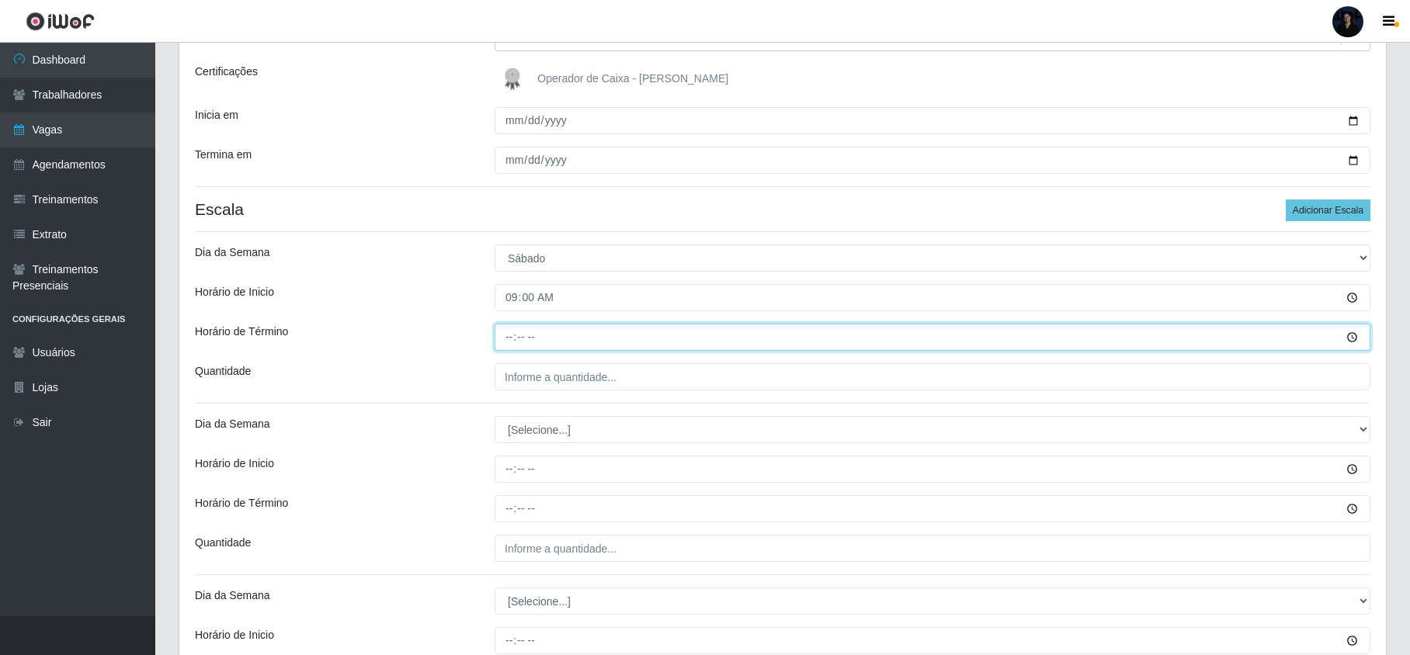
click at [510, 325] on input "Horário de Término" at bounding box center [933, 337] width 876 height 27
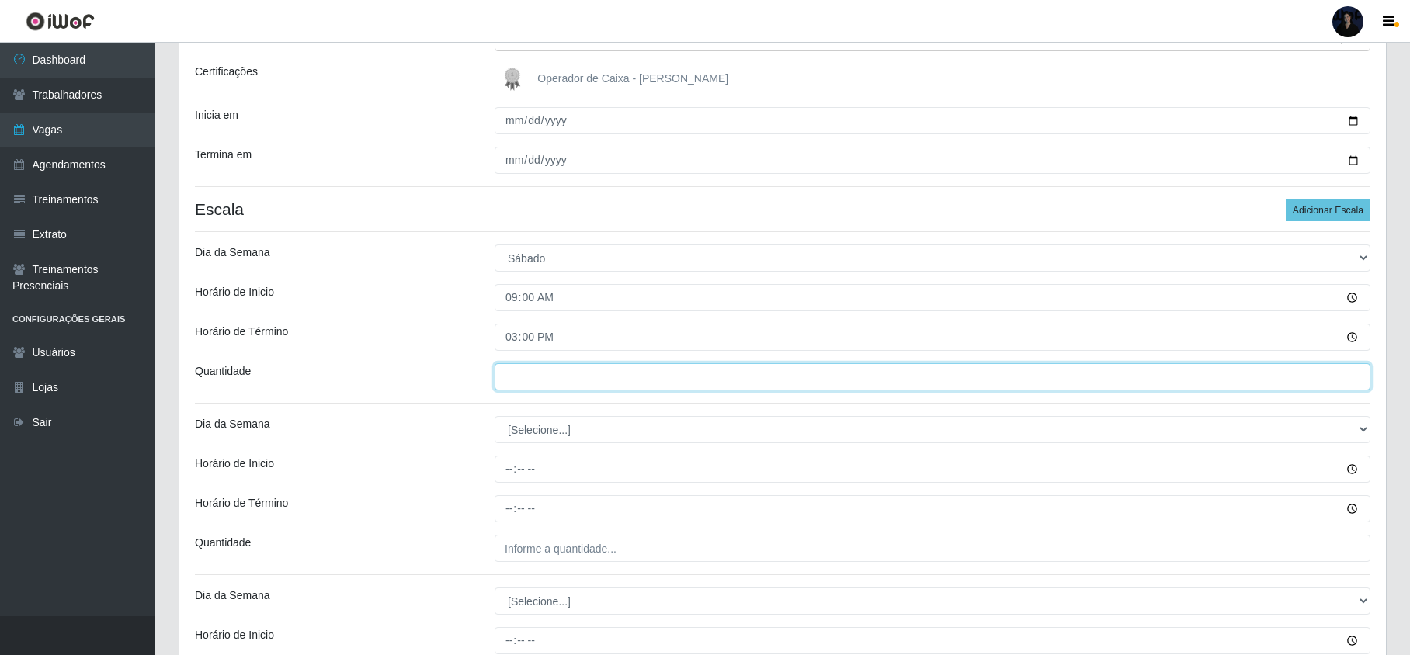
click at [506, 373] on input "___" at bounding box center [933, 376] width 876 height 27
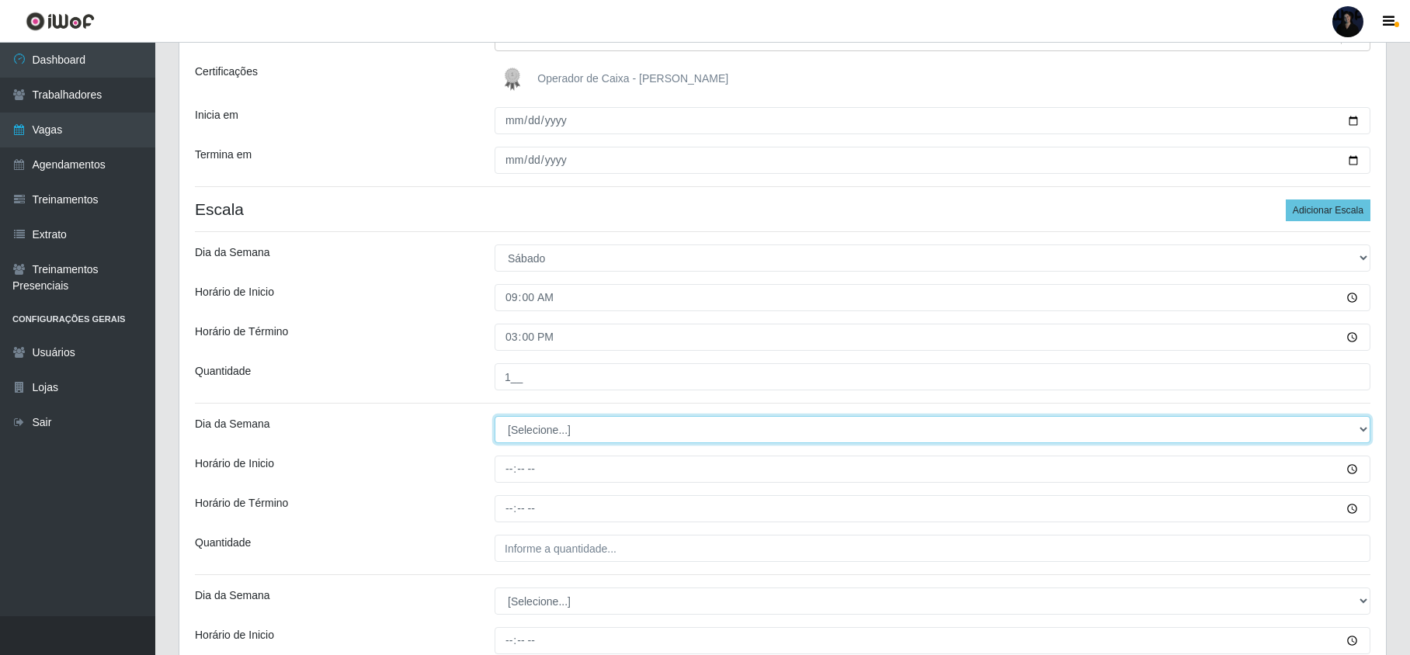
click at [537, 439] on select "[Selecione...] Segunda Terça Quarta Quinta Sexta Sábado Domingo" at bounding box center [933, 429] width 876 height 27
click at [495, 418] on select "[Selecione...] Segunda Terça Quarta Quinta Sexta Sábado Domingo" at bounding box center [933, 429] width 876 height 27
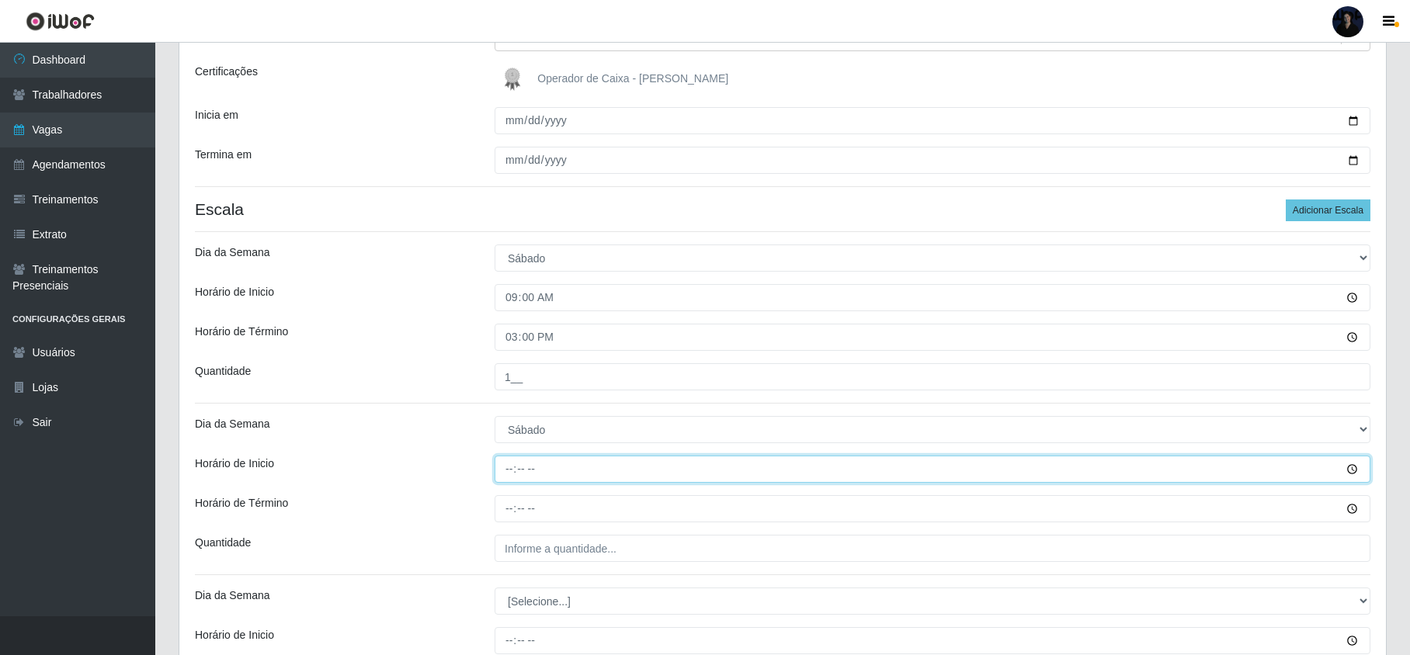
click at [516, 479] on input "Horário de Inicio" at bounding box center [933, 469] width 876 height 27
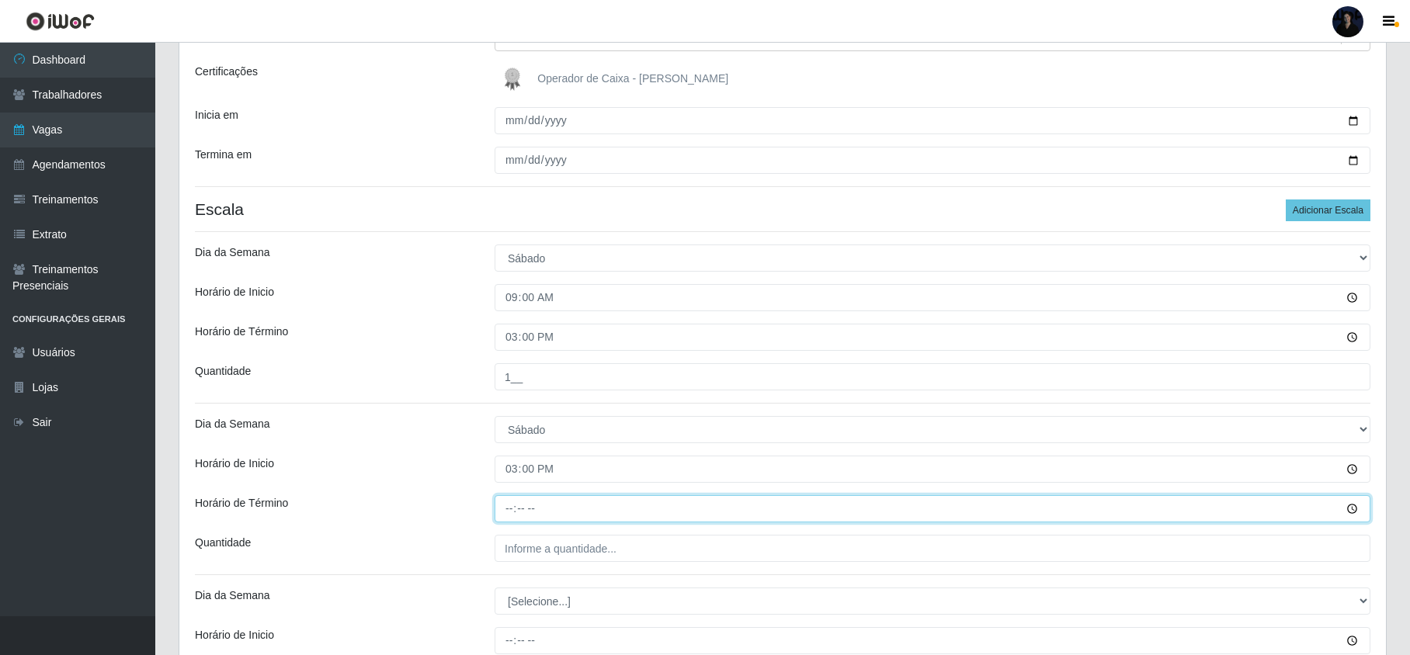
click at [504, 519] on input "Horário de Término" at bounding box center [933, 508] width 876 height 27
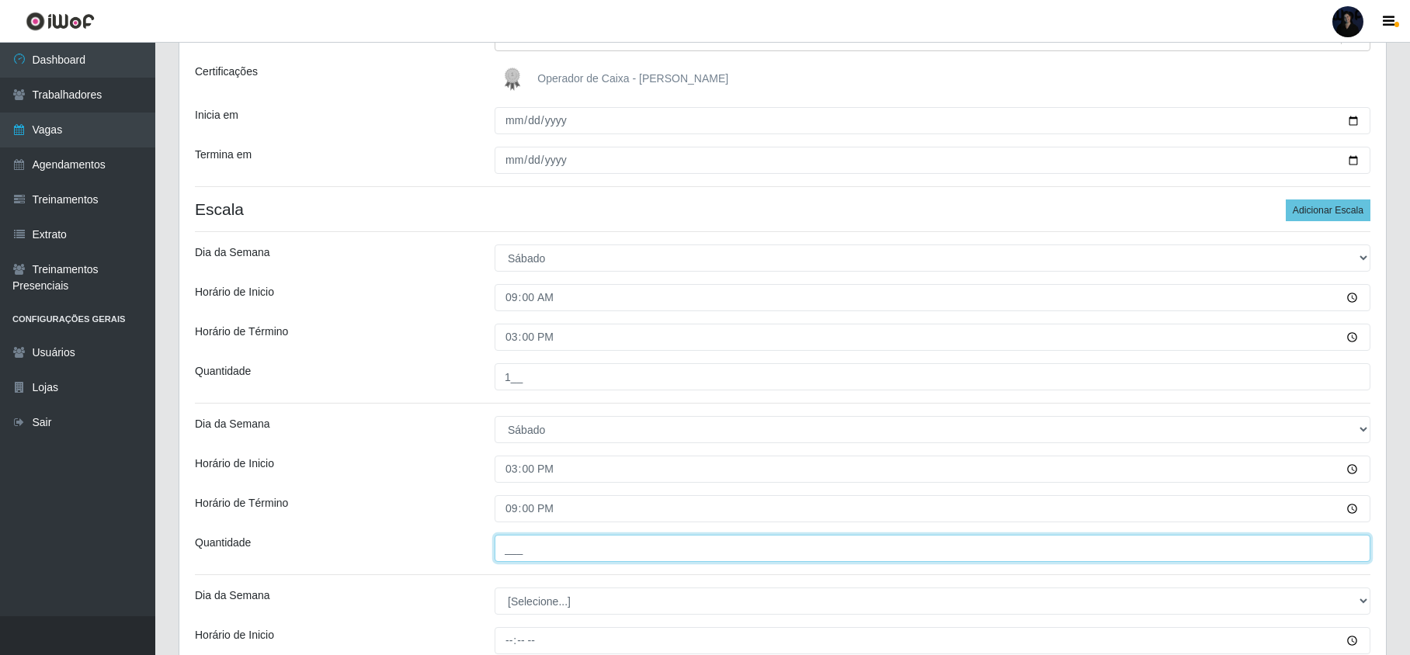
click at [502, 547] on input "___" at bounding box center [933, 548] width 876 height 27
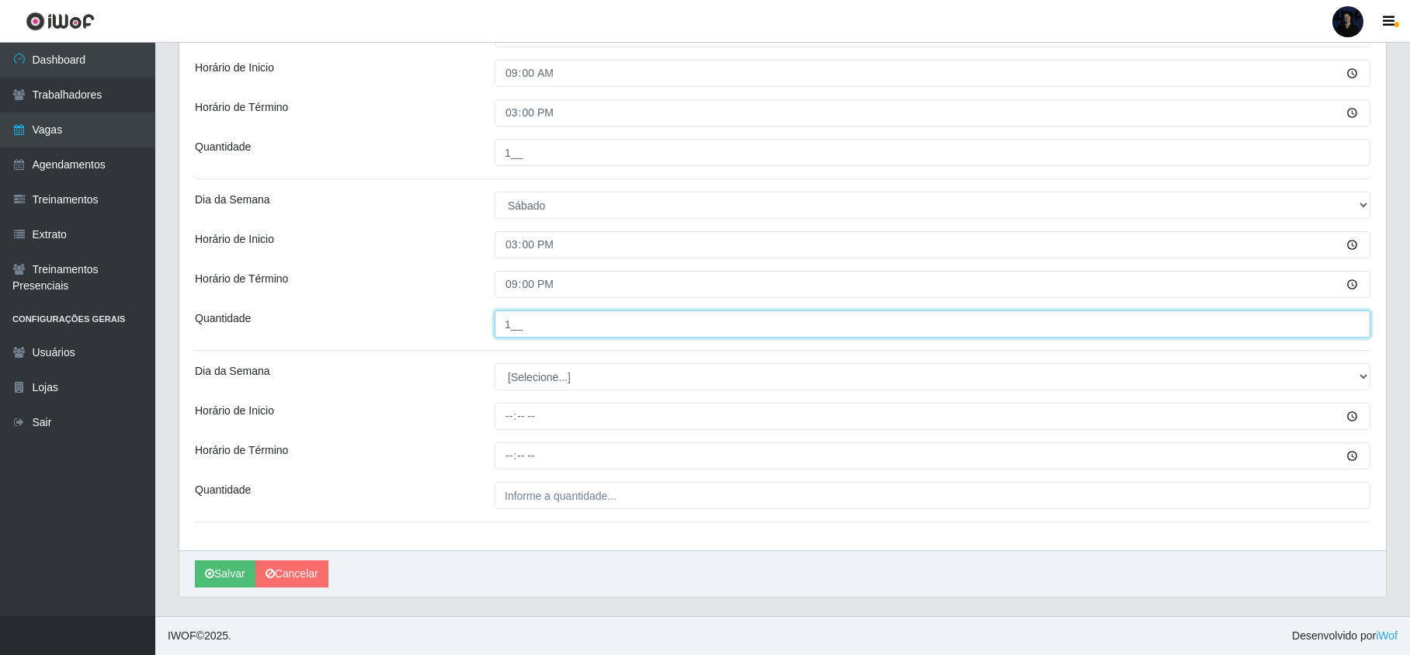
scroll to position [435, 0]
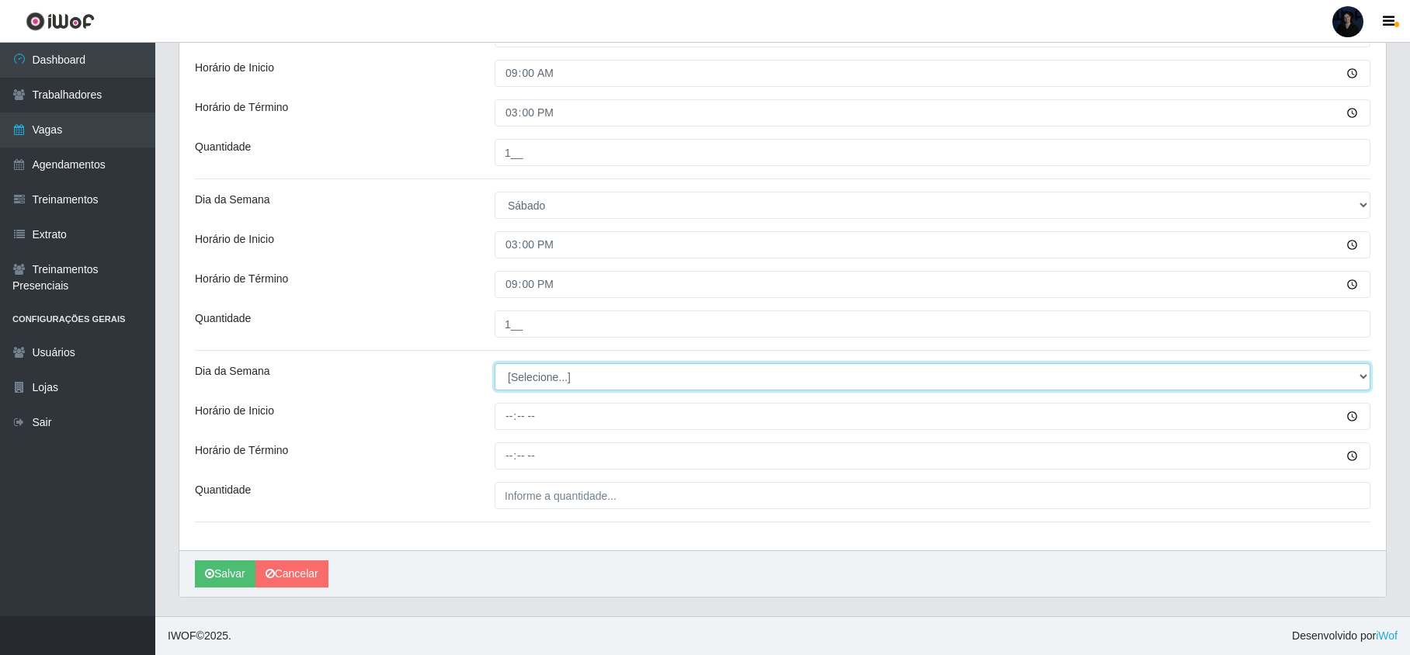
click at [526, 376] on select "[Selecione...] Segunda Terça Quarta Quinta Sexta Sábado Domingo" at bounding box center [933, 376] width 876 height 27
click at [495, 363] on select "[Selecione...] Segunda Terça Quarta Quinta Sexta Sábado Domingo" at bounding box center [933, 376] width 876 height 27
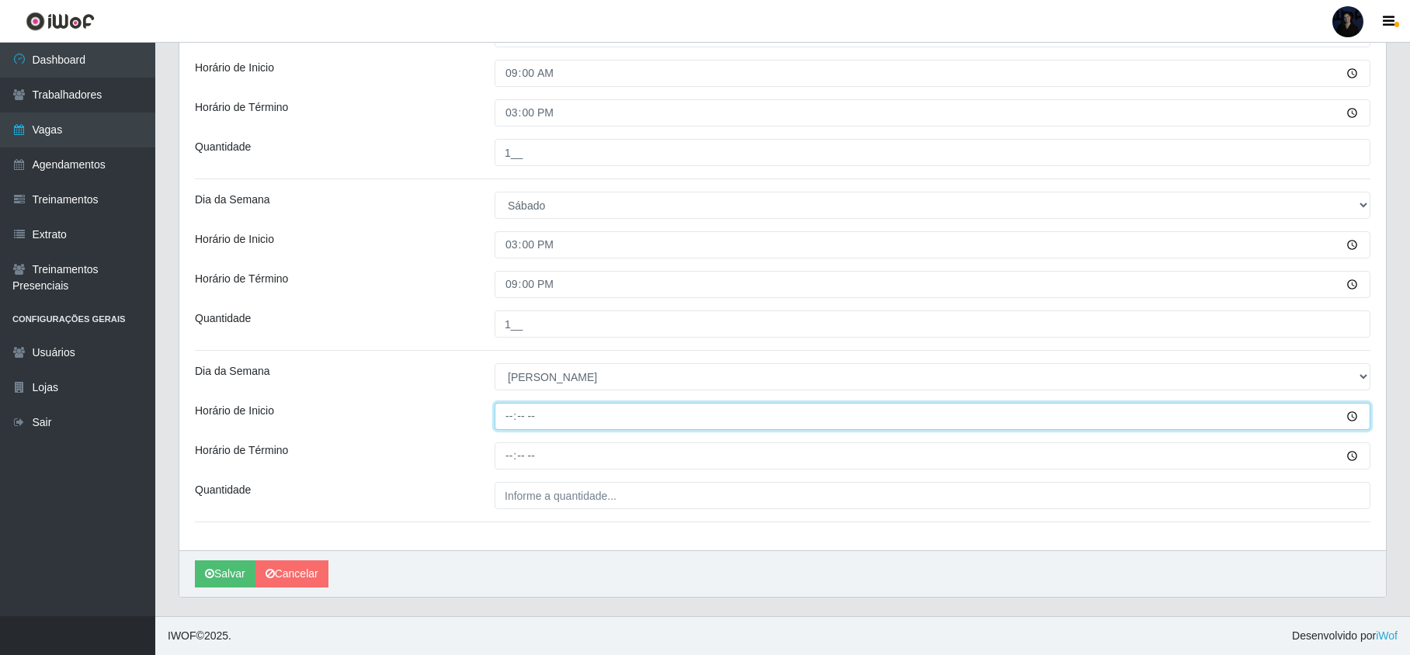
click at [512, 412] on input "Horário de Inicio" at bounding box center [933, 416] width 876 height 27
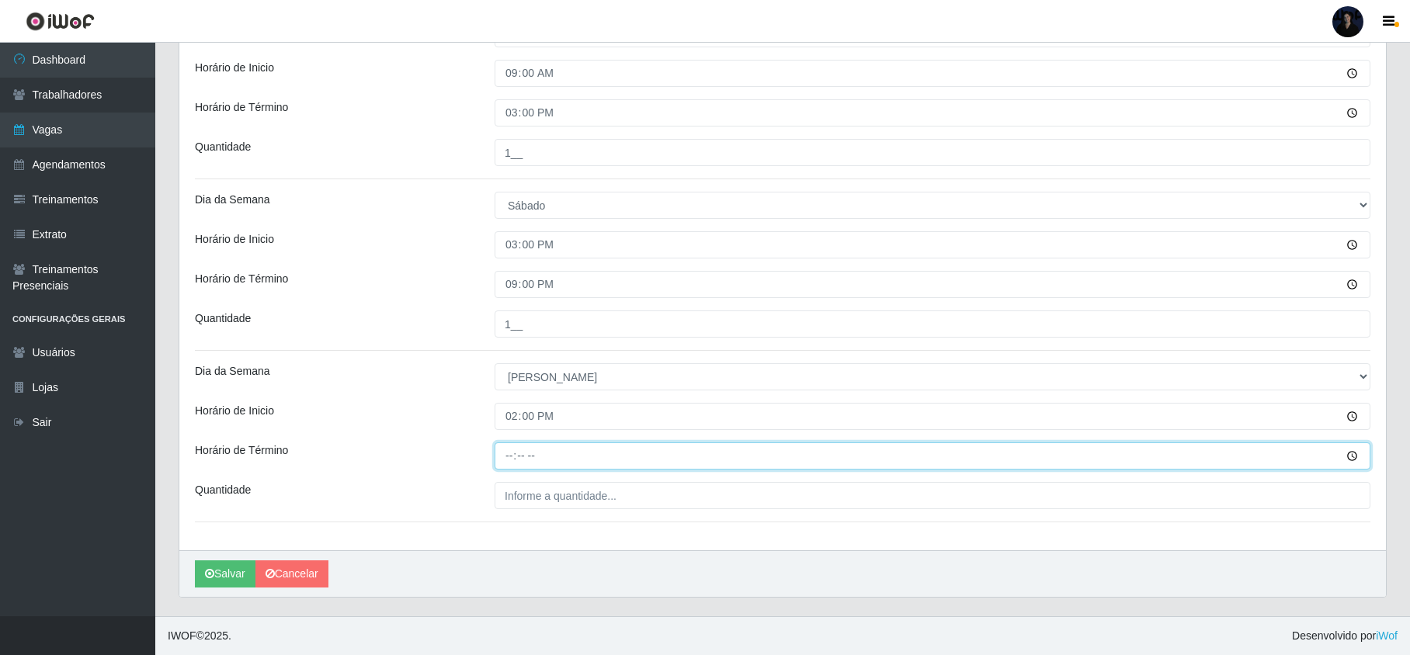
click at [505, 452] on input "Horário de Término" at bounding box center [933, 456] width 876 height 27
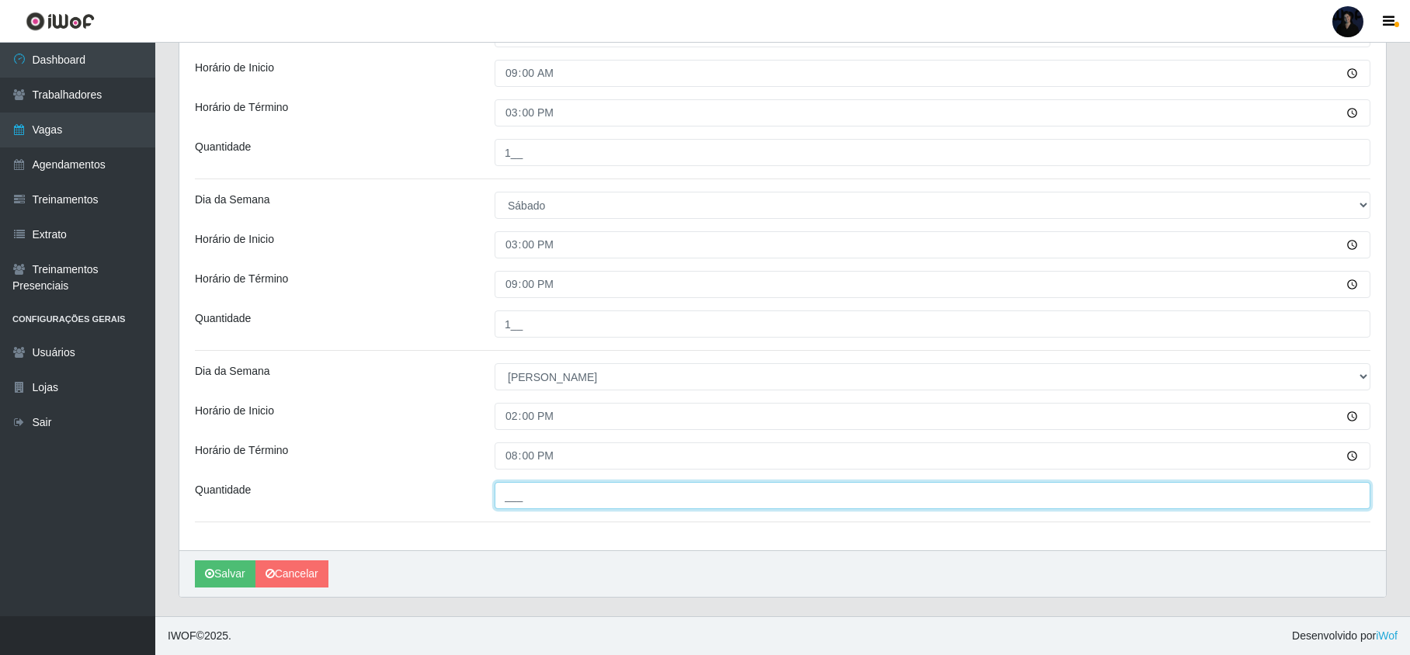
click at [509, 488] on input "___" at bounding box center [933, 495] width 876 height 27
click at [224, 582] on button "Salvar" at bounding box center [225, 574] width 61 height 27
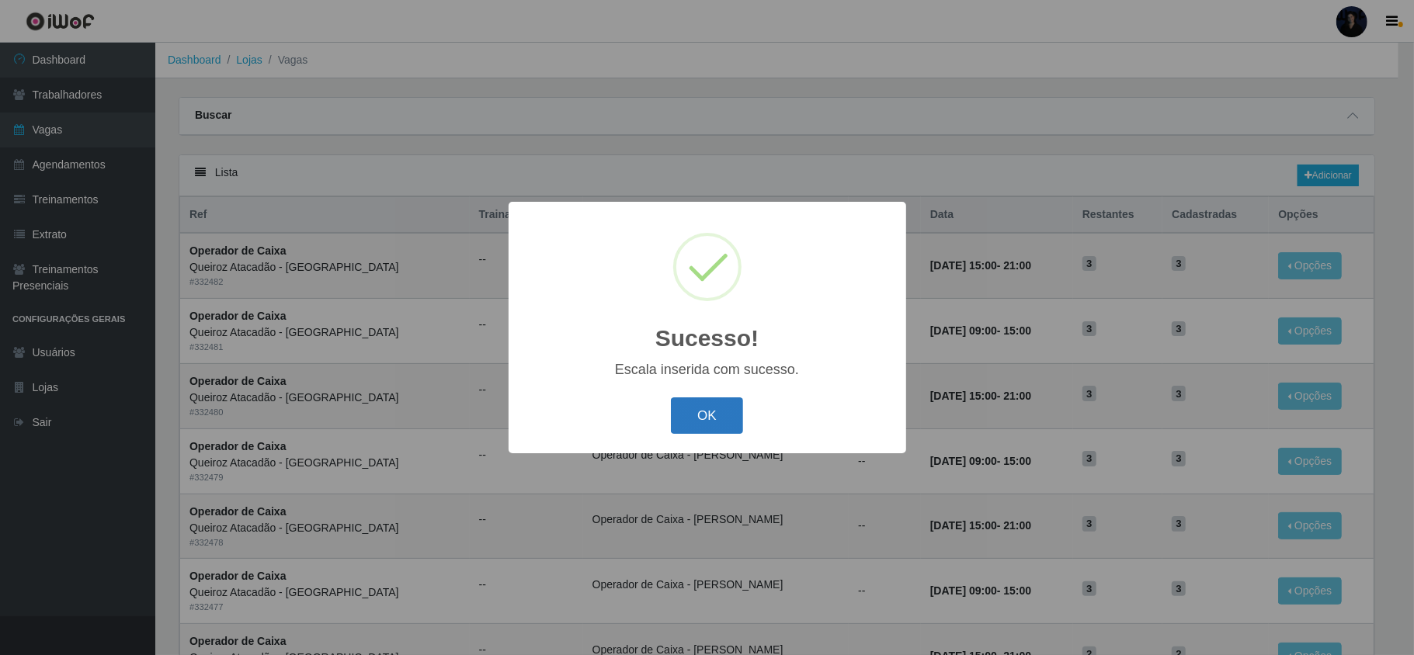
click at [690, 417] on button "OK" at bounding box center [707, 416] width 72 height 36
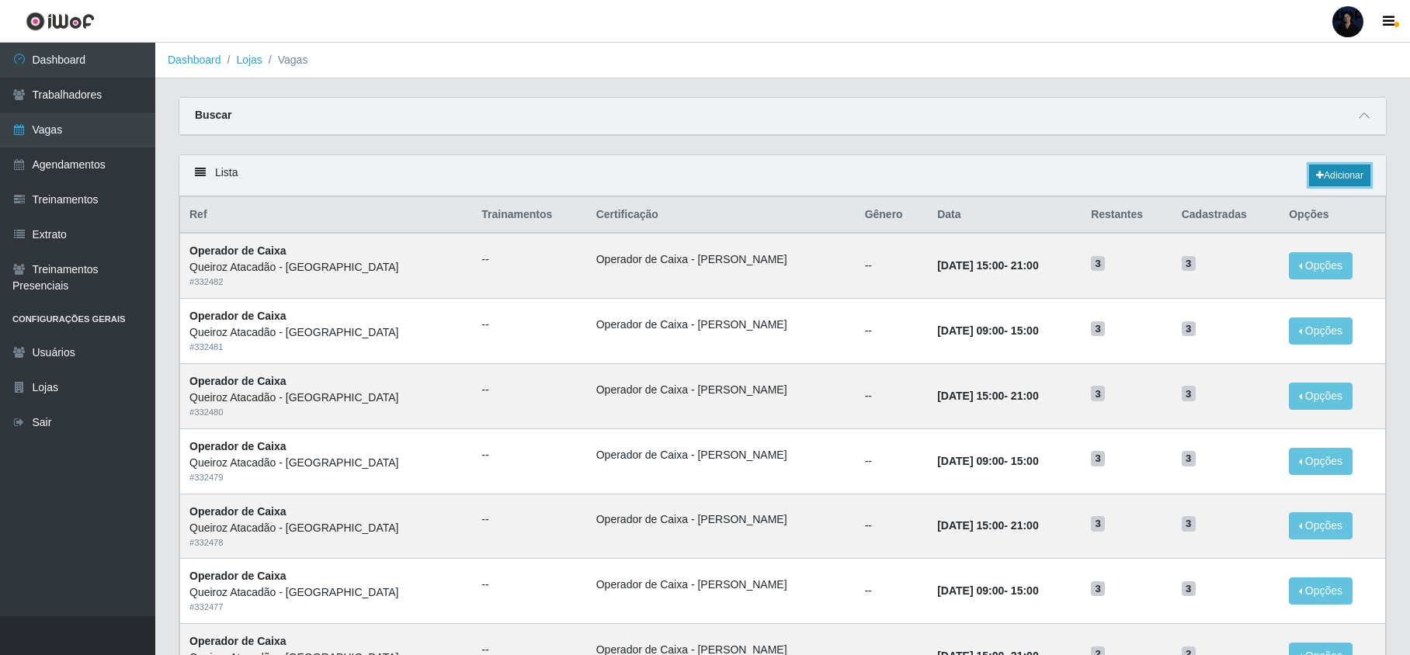
click at [1337, 183] on link "Adicionar" at bounding box center [1339, 176] width 61 height 22
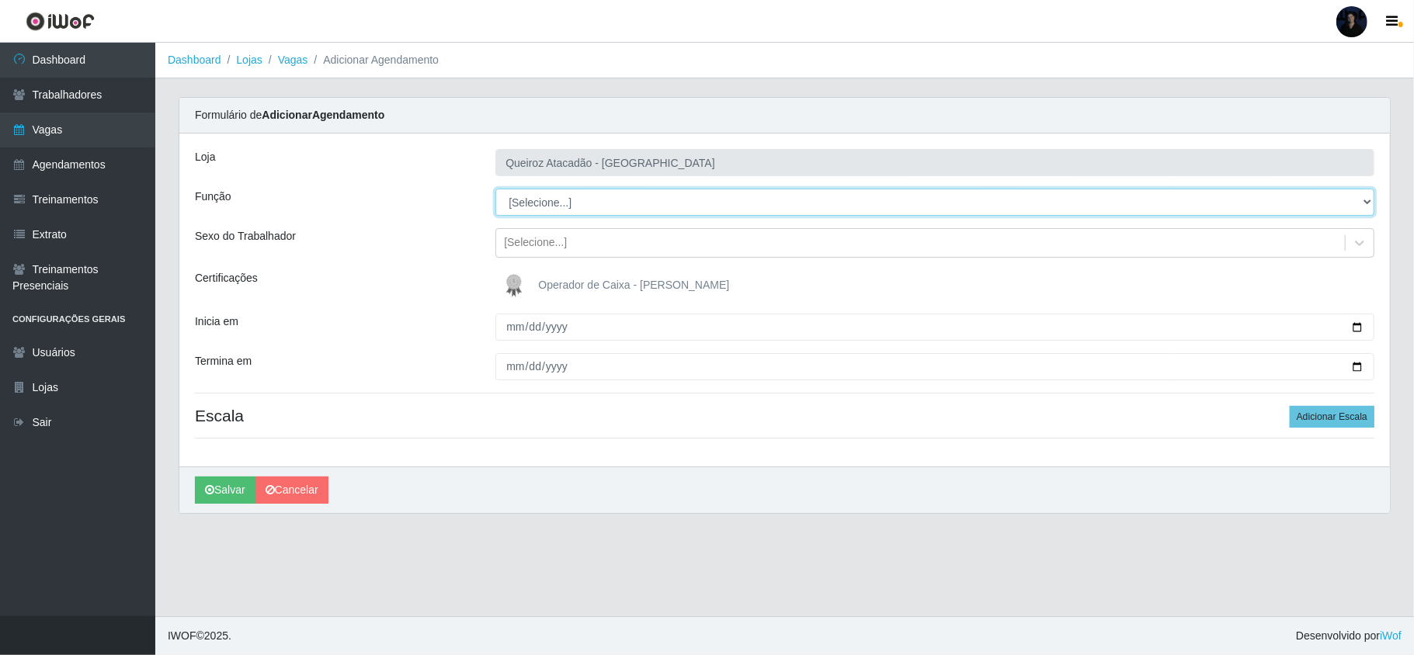
click at [593, 206] on select "[Selecione...] Embalador Embalador + Embalador ++ Operador de Caixa Operador de…" at bounding box center [934, 202] width 879 height 27
click at [495, 189] on select "[Selecione...] Embalador Embalador + Embalador ++ Operador de Caixa Operador de…" at bounding box center [934, 202] width 879 height 27
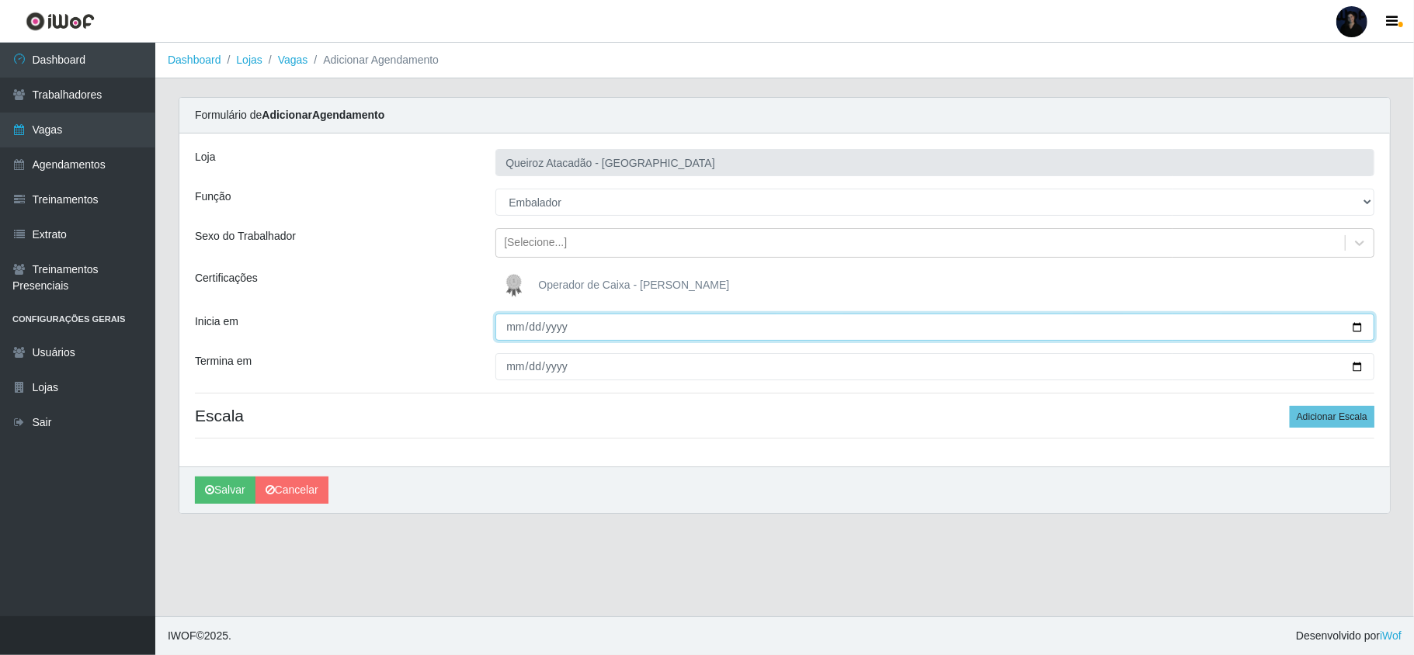
click at [506, 334] on input "Inicia em" at bounding box center [934, 327] width 879 height 27
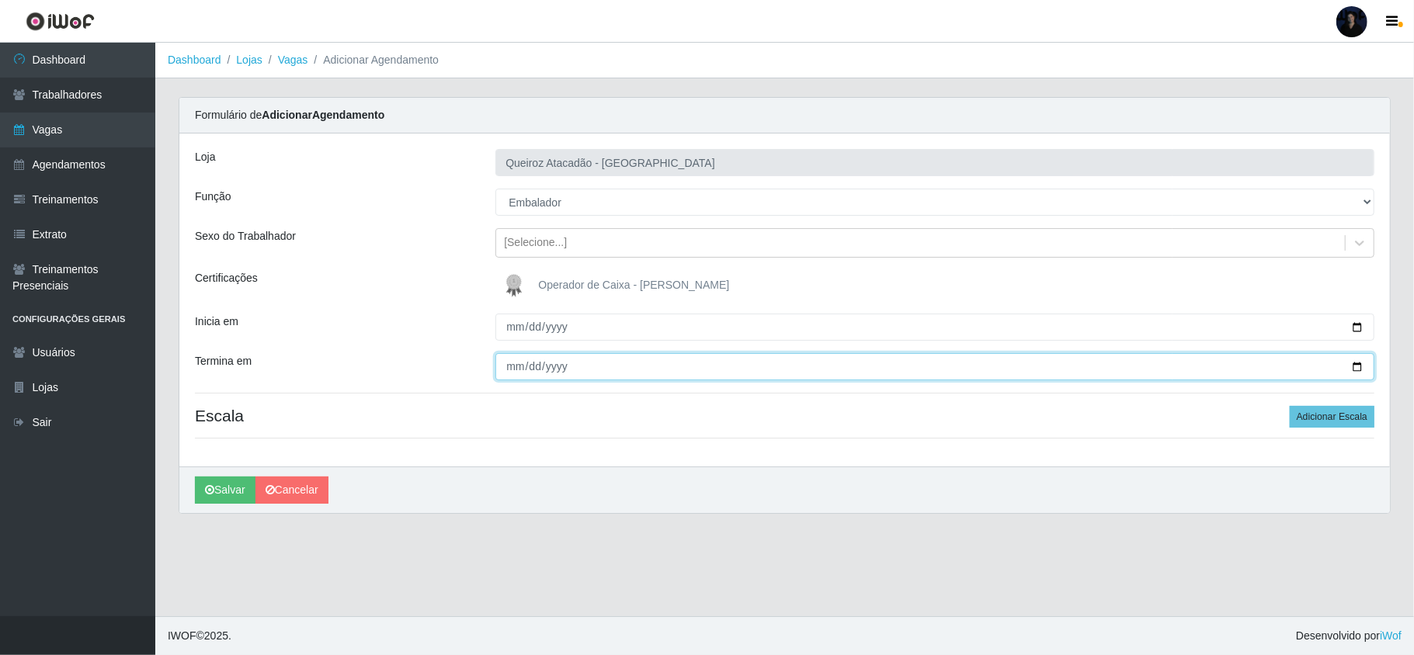
click at [519, 368] on input "Termina em" at bounding box center [934, 366] width 879 height 27
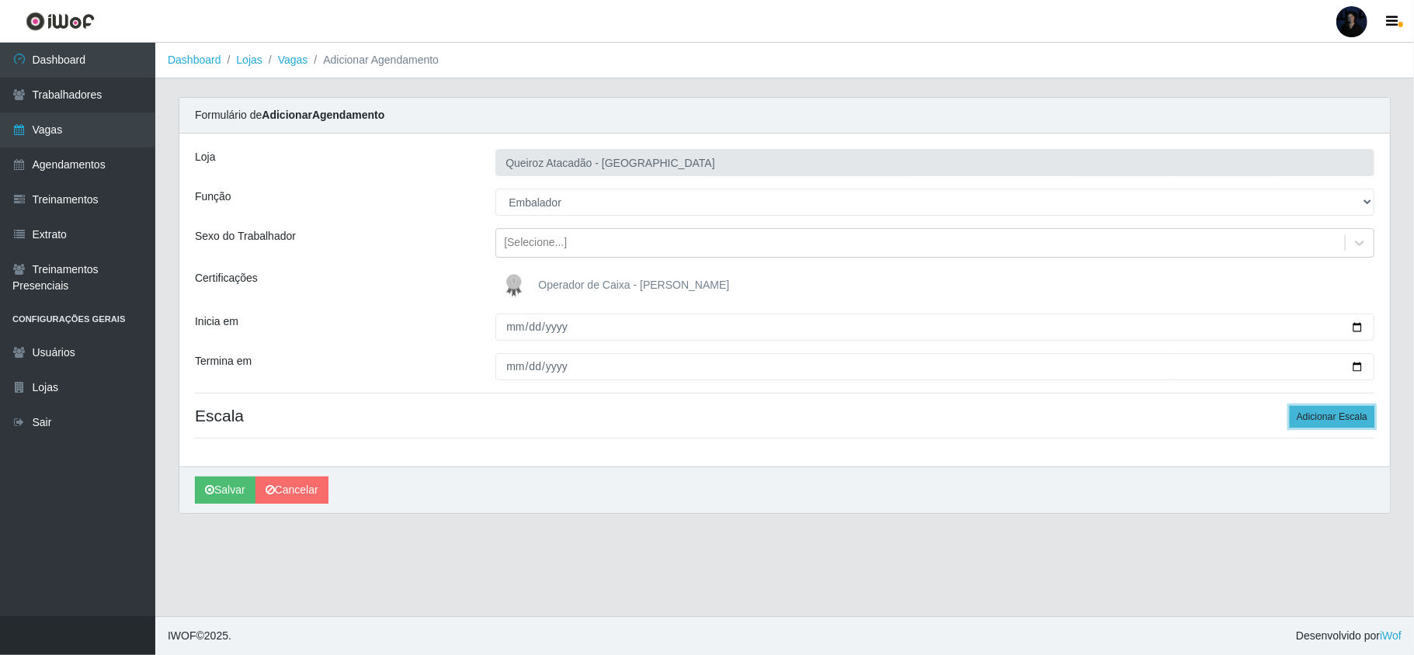
click at [1350, 416] on button "Adicionar Escala" at bounding box center [1332, 417] width 85 height 22
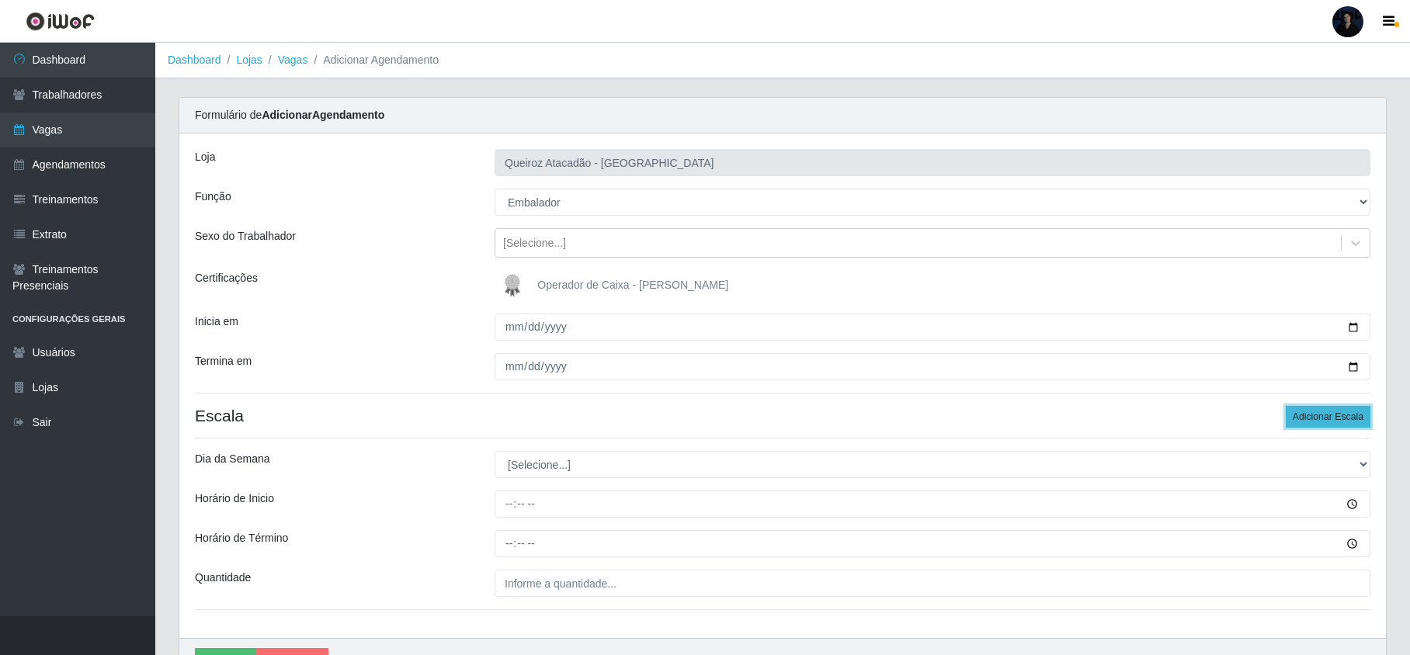
click at [1350, 416] on button "Adicionar Escala" at bounding box center [1328, 417] width 85 height 22
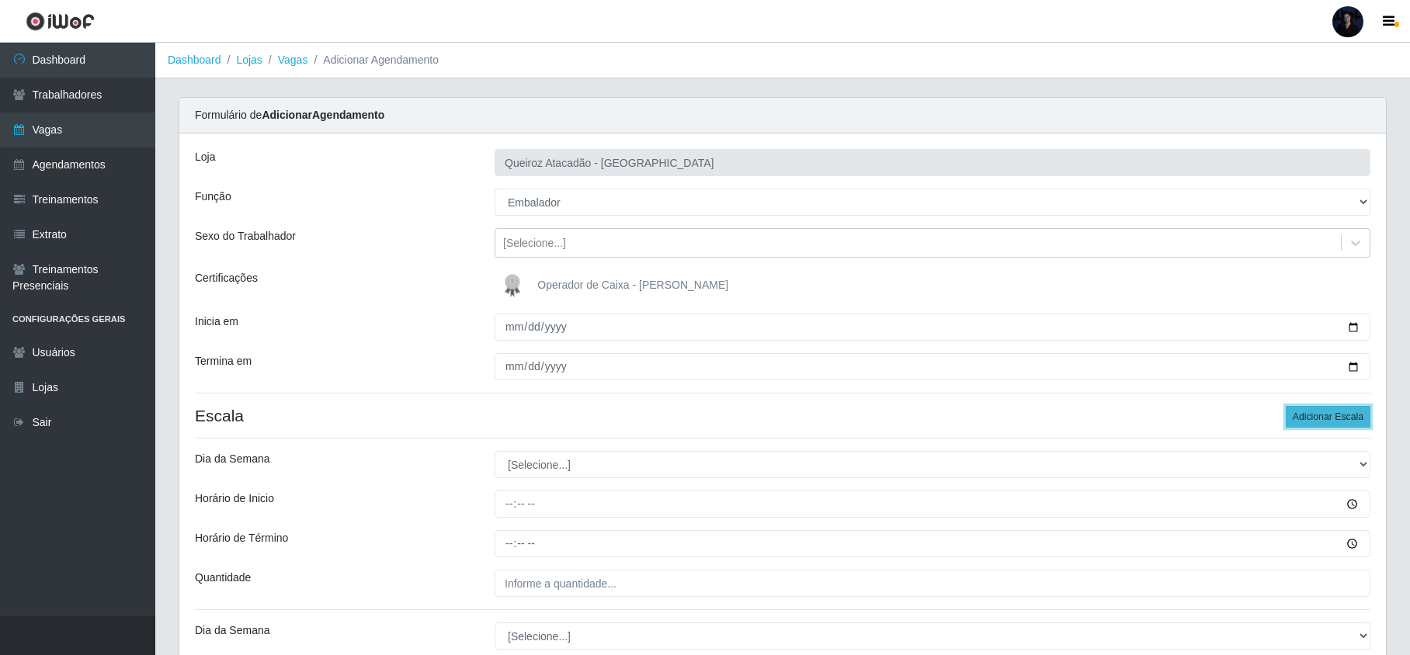
click at [1348, 415] on button "Adicionar Escala" at bounding box center [1328, 417] width 85 height 22
click at [1348, 413] on button "Adicionar Escala" at bounding box center [1328, 417] width 85 height 22
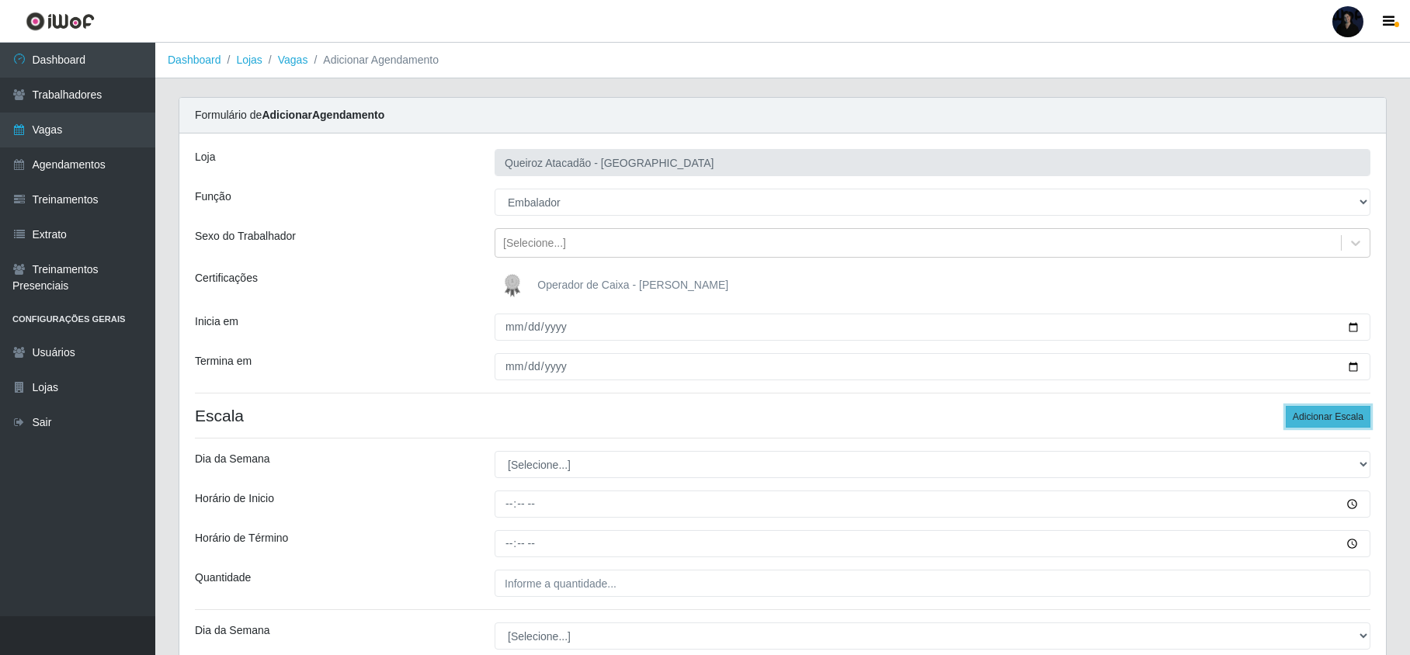
click at [1348, 413] on button "Adicionar Escala" at bounding box center [1328, 417] width 85 height 22
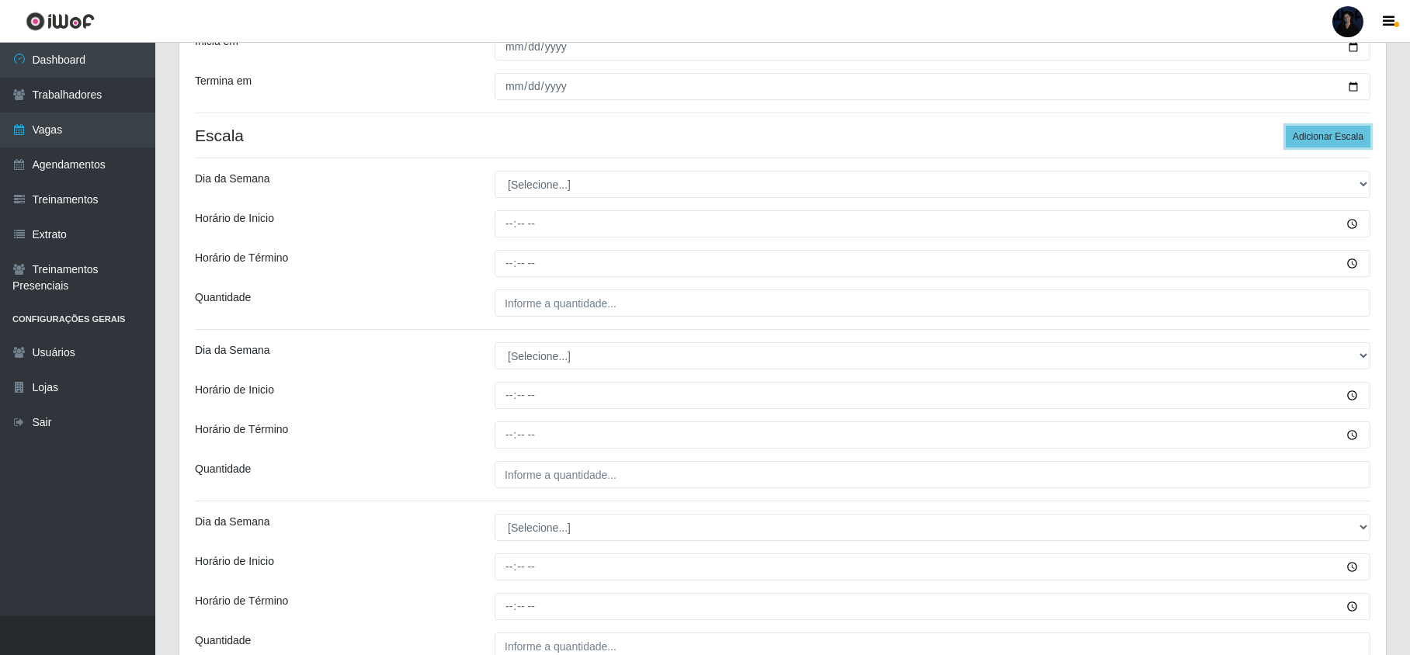
scroll to position [311, 0]
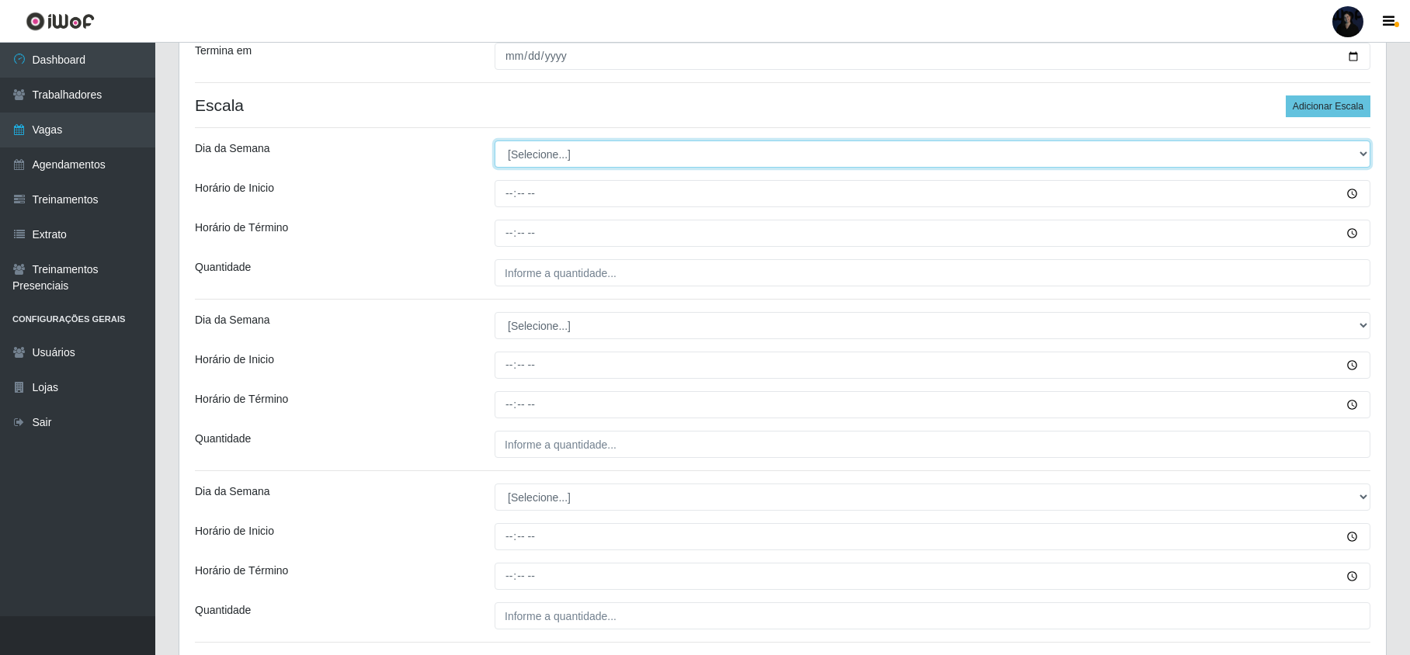
click at [531, 149] on select "[Selecione...] Segunda Terça Quarta Quinta Sexta Sábado Domingo" at bounding box center [933, 154] width 876 height 27
click at [495, 142] on select "[Selecione...] Segunda Terça Quarta Quinta Sexta Sábado Domingo" at bounding box center [933, 154] width 876 height 27
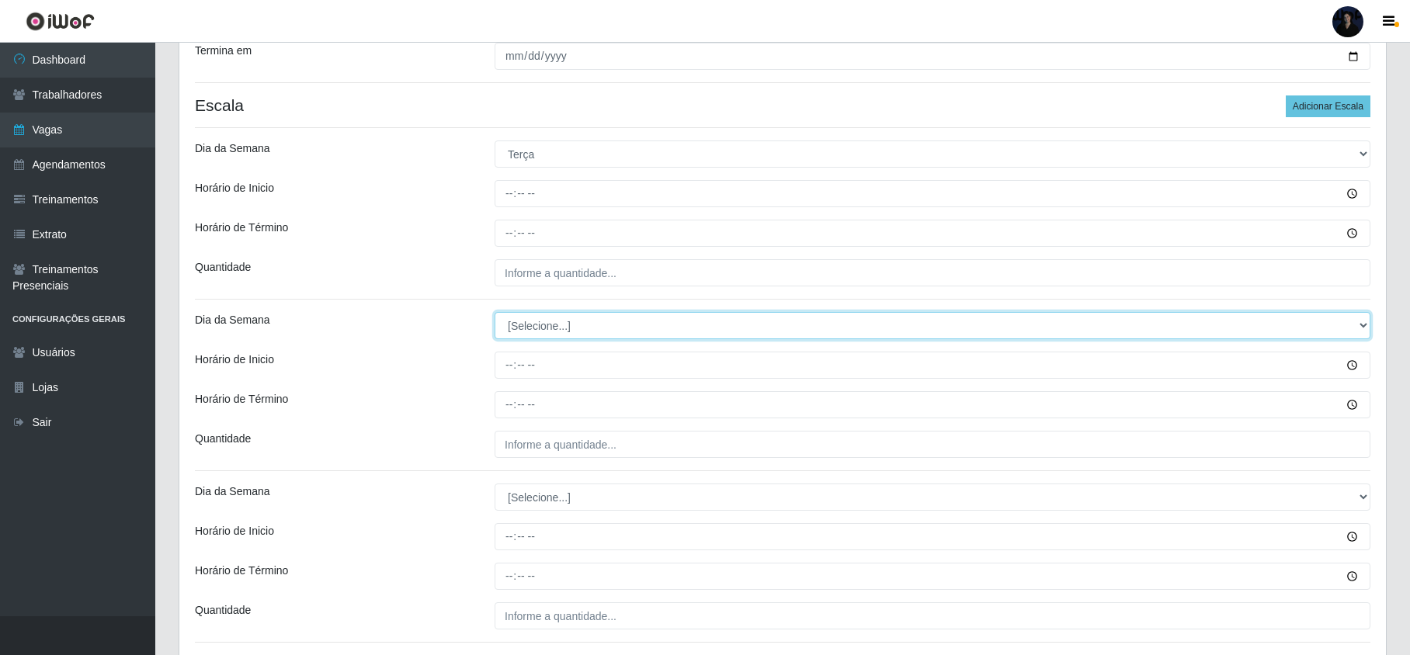
click at [522, 330] on select "[Selecione...] Segunda Terça Quarta Quinta Sexta Sábado Domingo" at bounding box center [933, 325] width 876 height 27
click at [495, 314] on select "[Selecione...] Segunda Terça Quarta Quinta Sexta Sábado Domingo" at bounding box center [933, 325] width 876 height 27
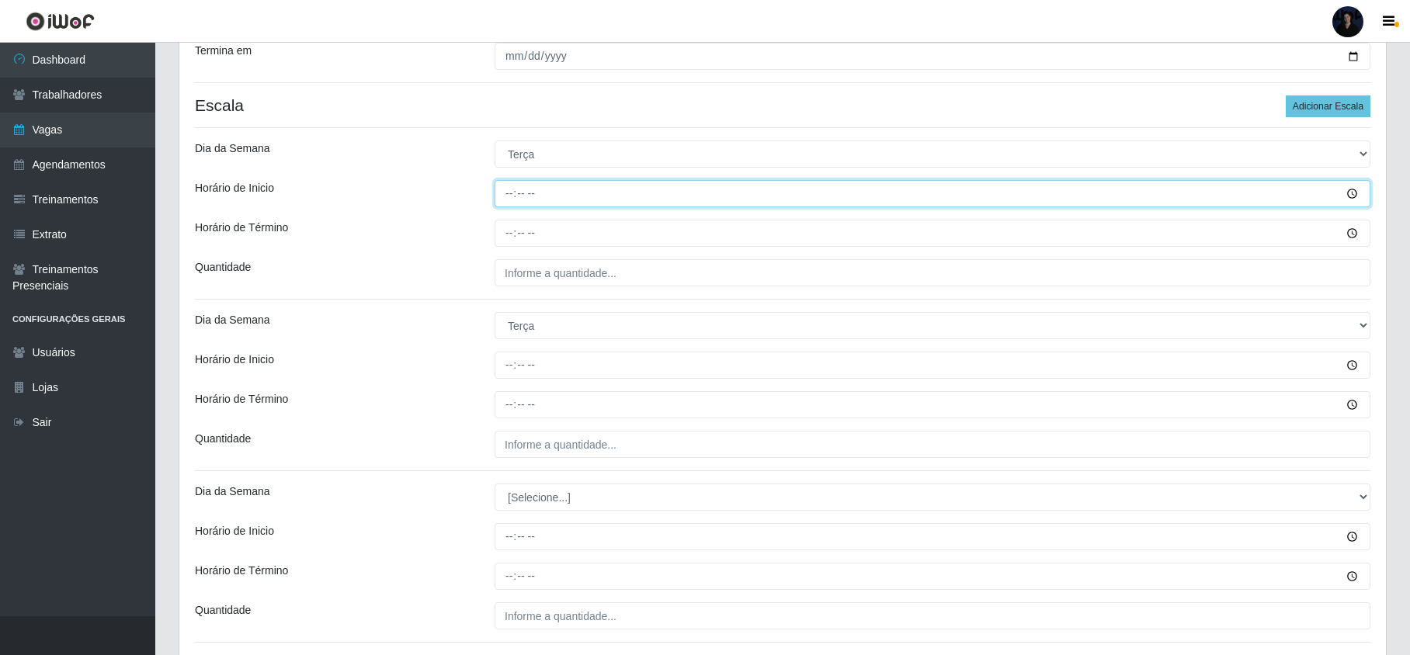
click at [503, 183] on input "Horário de Inicio" at bounding box center [933, 193] width 876 height 27
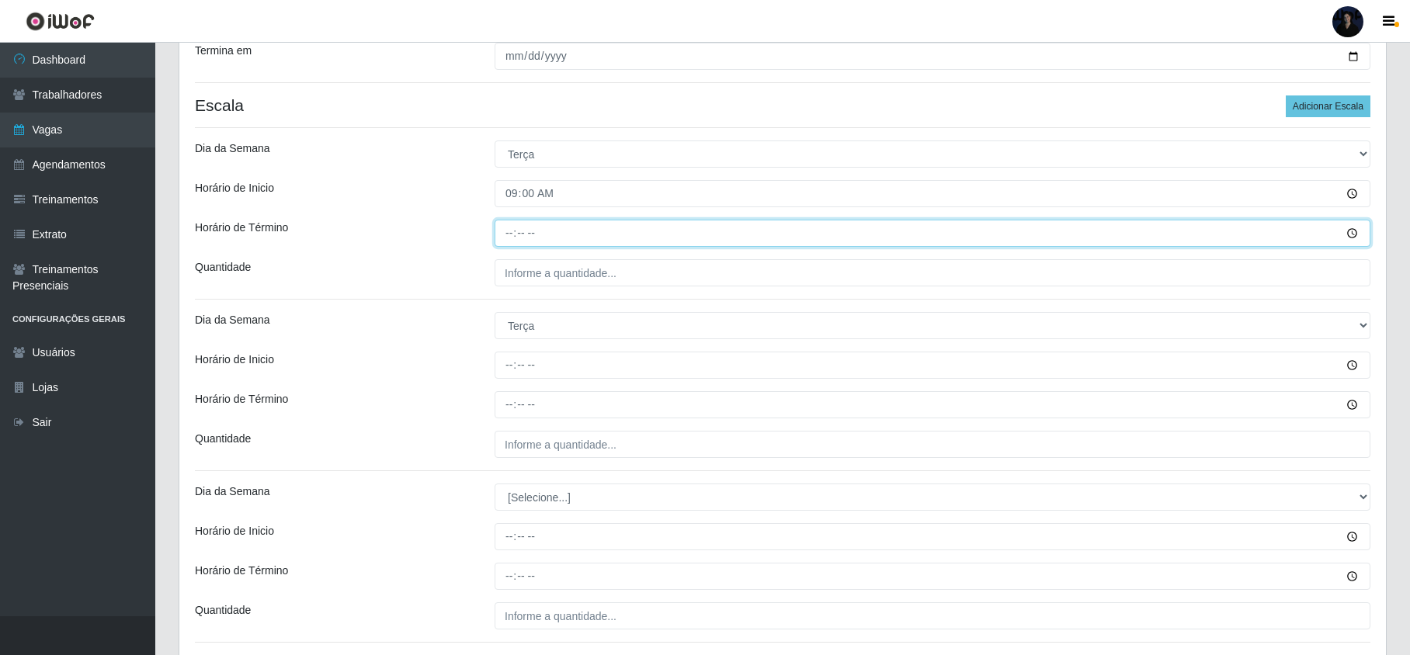
click at [502, 235] on input "Horário de Término" at bounding box center [933, 233] width 876 height 27
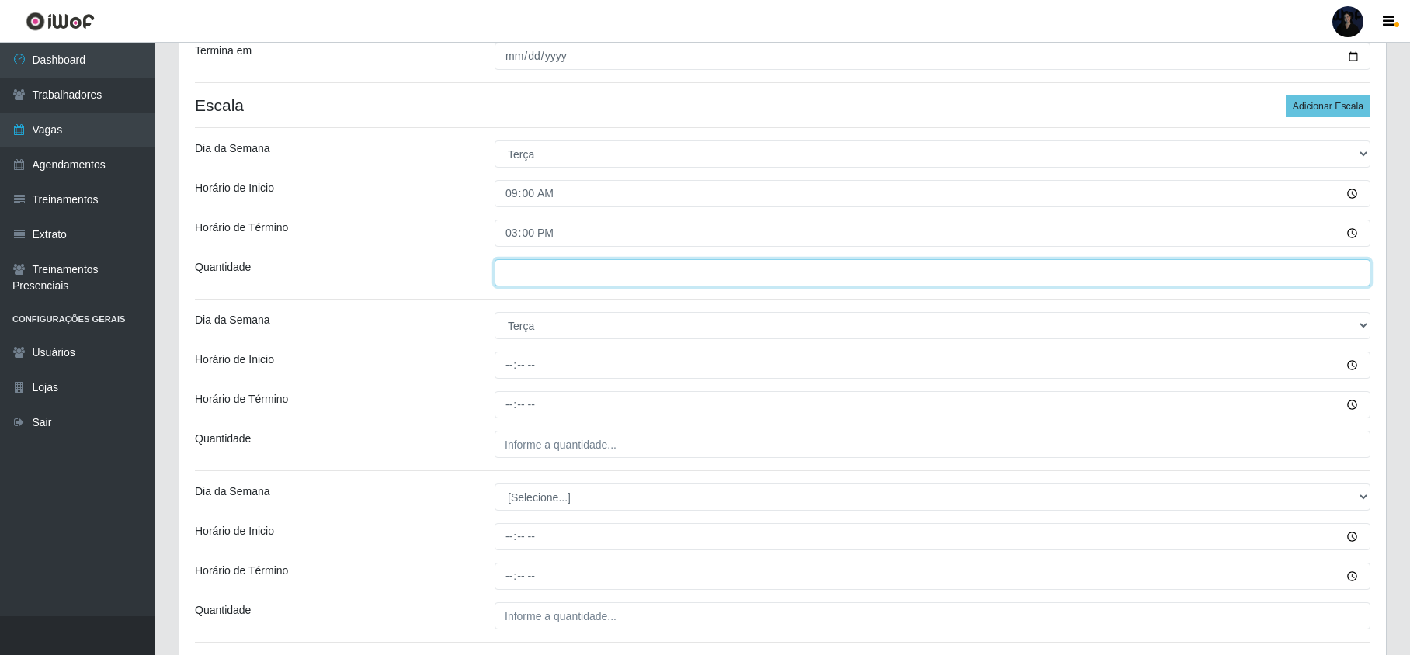
click at [517, 264] on input "___" at bounding box center [933, 272] width 876 height 27
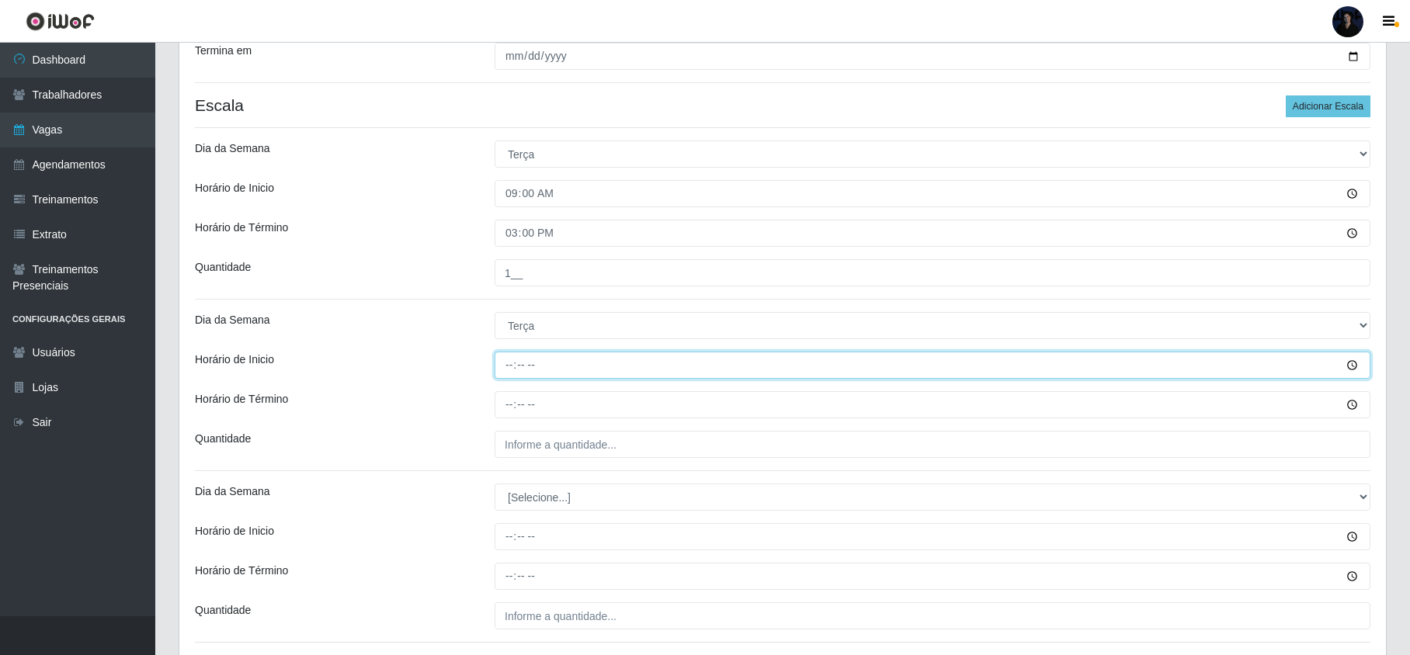
click at [505, 357] on input "Horário de Inicio" at bounding box center [933, 365] width 876 height 27
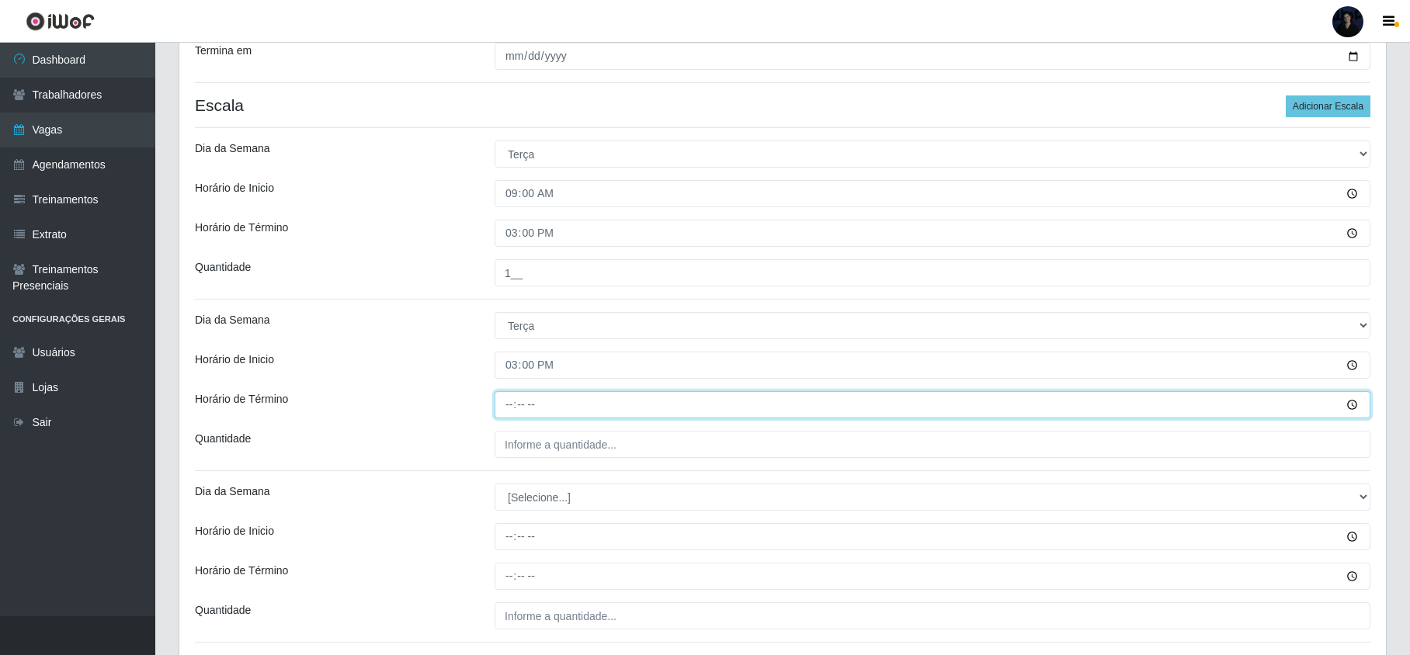
click at [505, 401] on input "Horário de Término" at bounding box center [933, 404] width 876 height 27
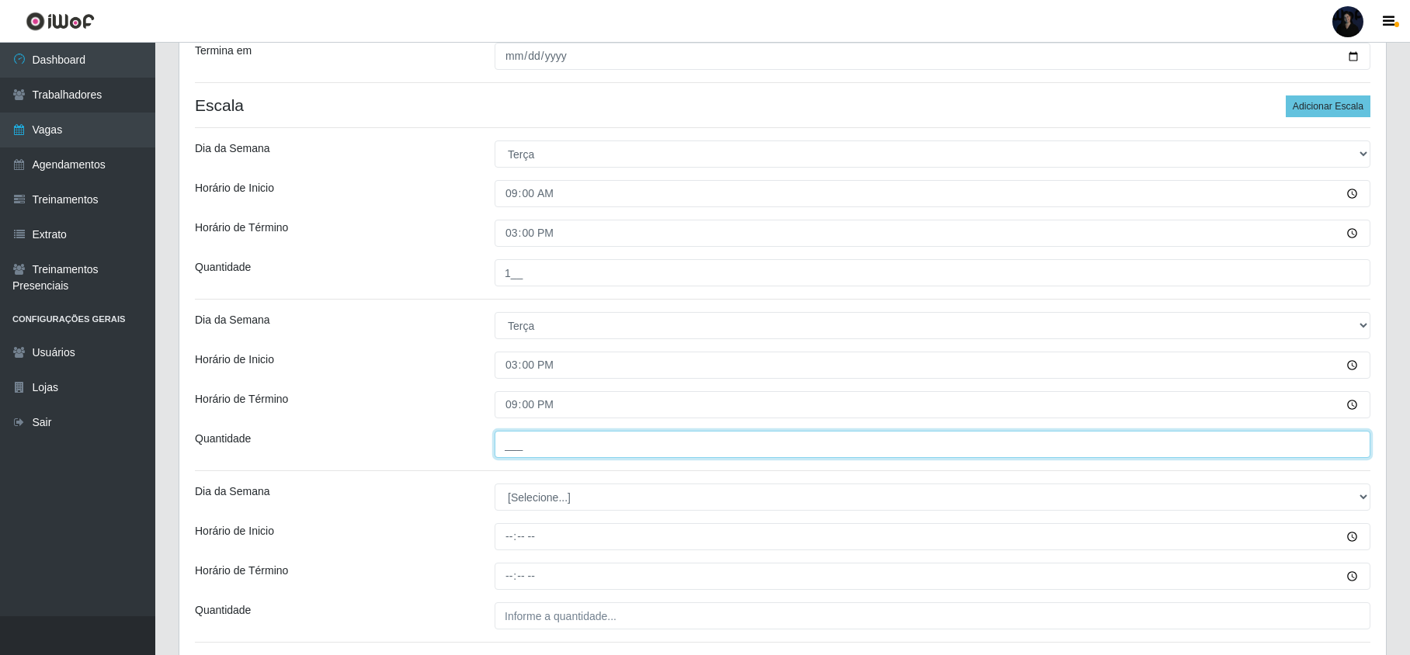
click at [506, 445] on input "___" at bounding box center [933, 444] width 876 height 27
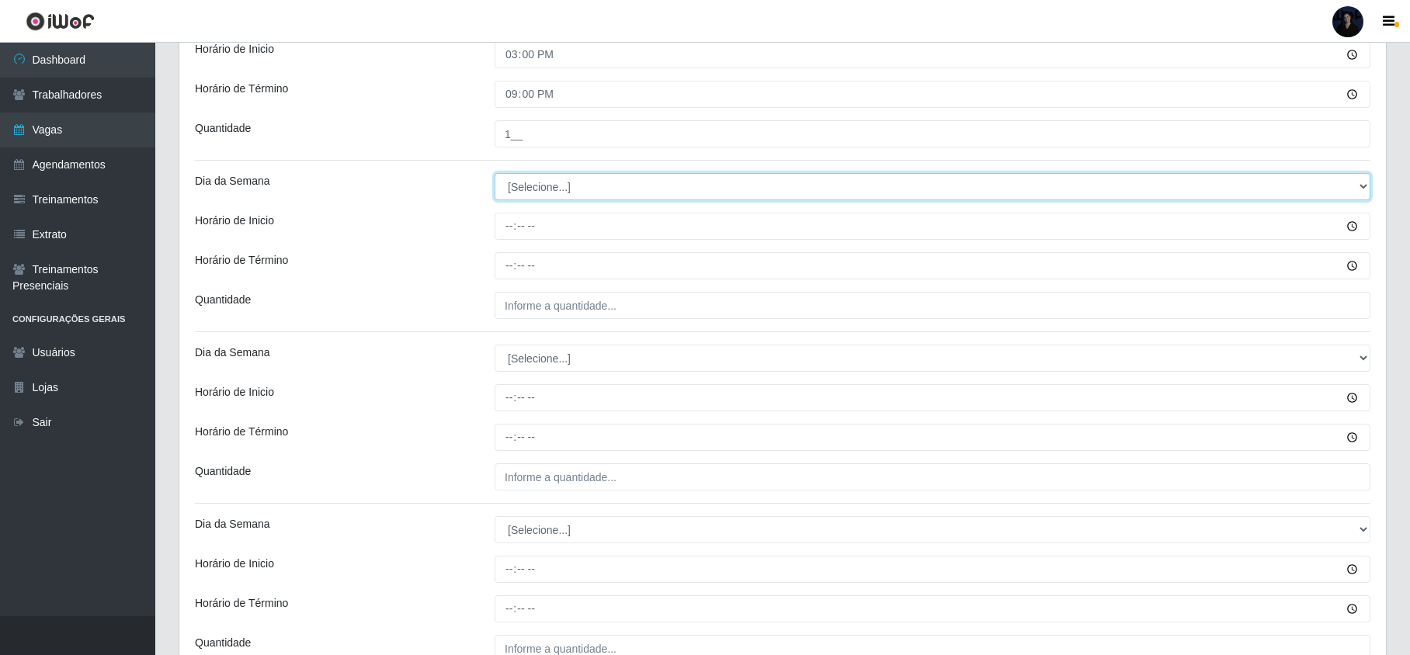
click at [523, 181] on select "[Selecione...] Segunda Terça Quarta Quinta Sexta Sábado Domingo" at bounding box center [933, 186] width 876 height 27
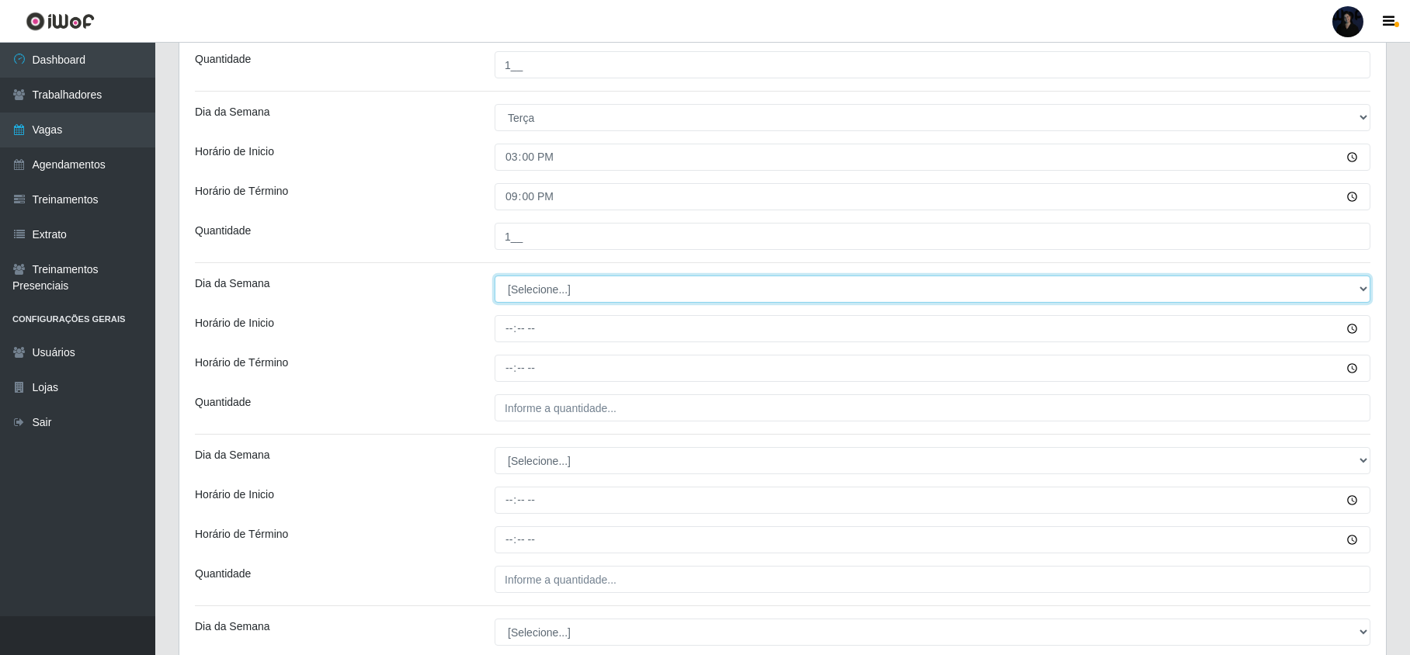
scroll to position [517, 0]
click at [526, 295] on select "[Selecione...] Segunda Terça Quarta Quinta Sexta Sábado Domingo" at bounding box center [933, 290] width 876 height 27
click at [495, 279] on select "[Selecione...] Segunda Terça Quarta Quinta Sexta Sábado Domingo" at bounding box center [933, 290] width 876 height 27
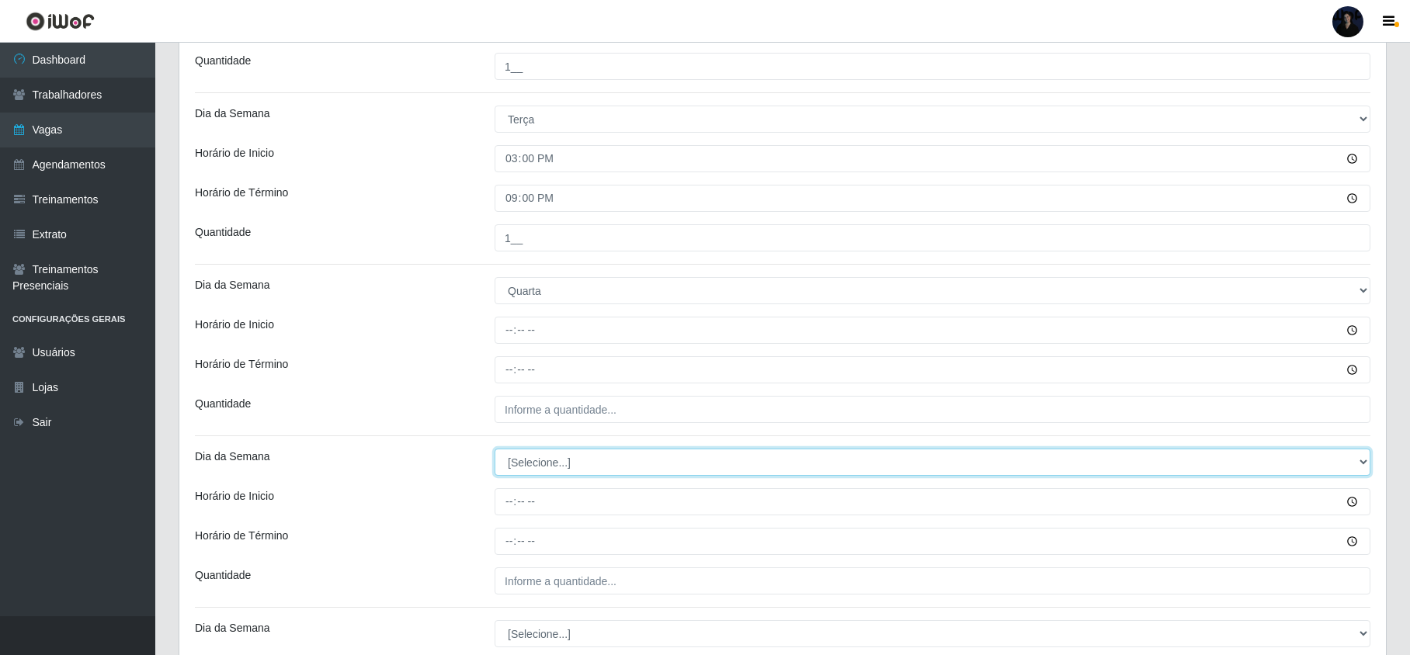
click at [525, 472] on select "[Selecione...] Segunda Terça Quarta Quinta Sexta Sábado Domingo" at bounding box center [933, 462] width 876 height 27
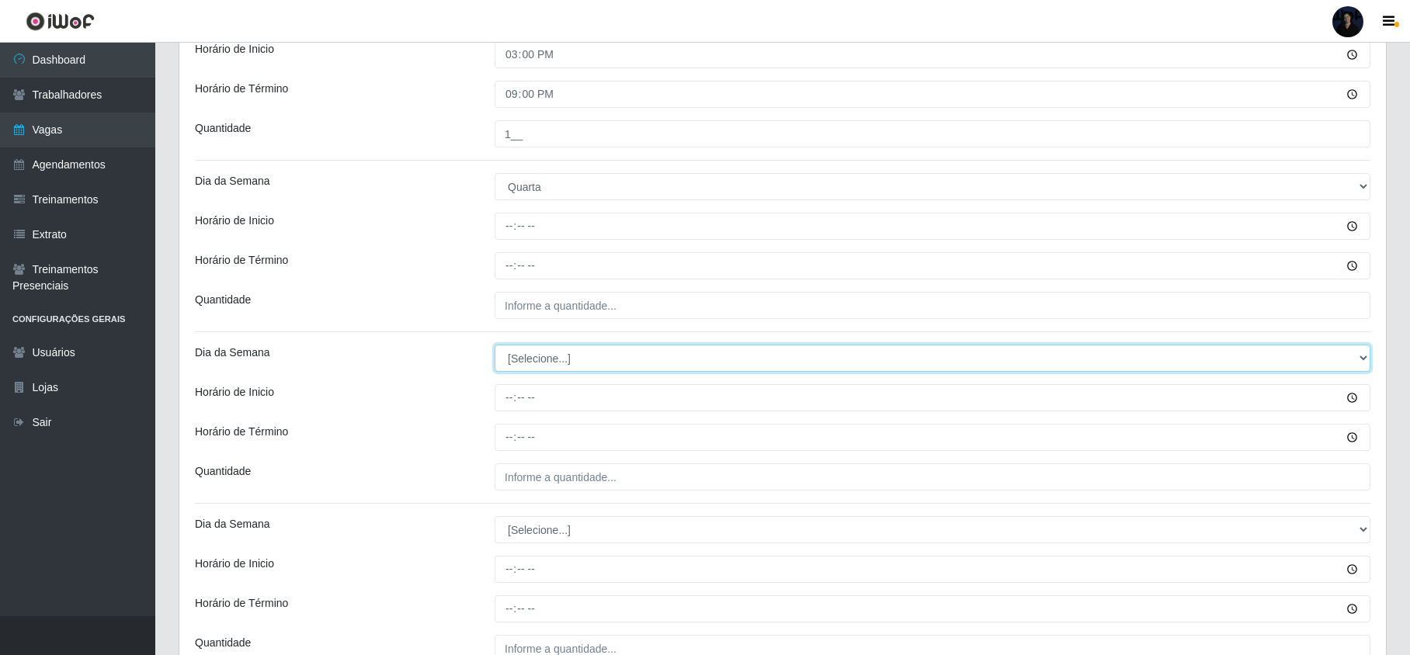
click at [520, 361] on select "[Selecione...] Segunda Terça Quarta Quinta Sexta Sábado Domingo" at bounding box center [933, 358] width 876 height 27
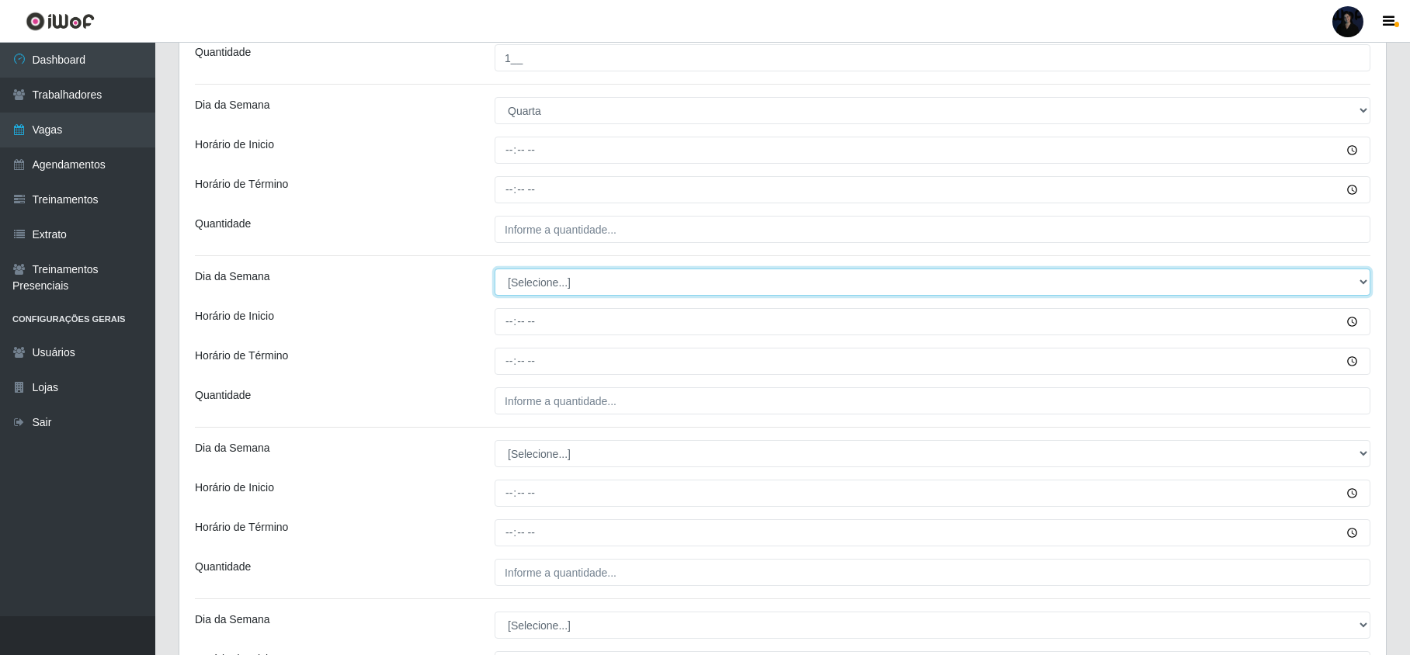
scroll to position [724, 0]
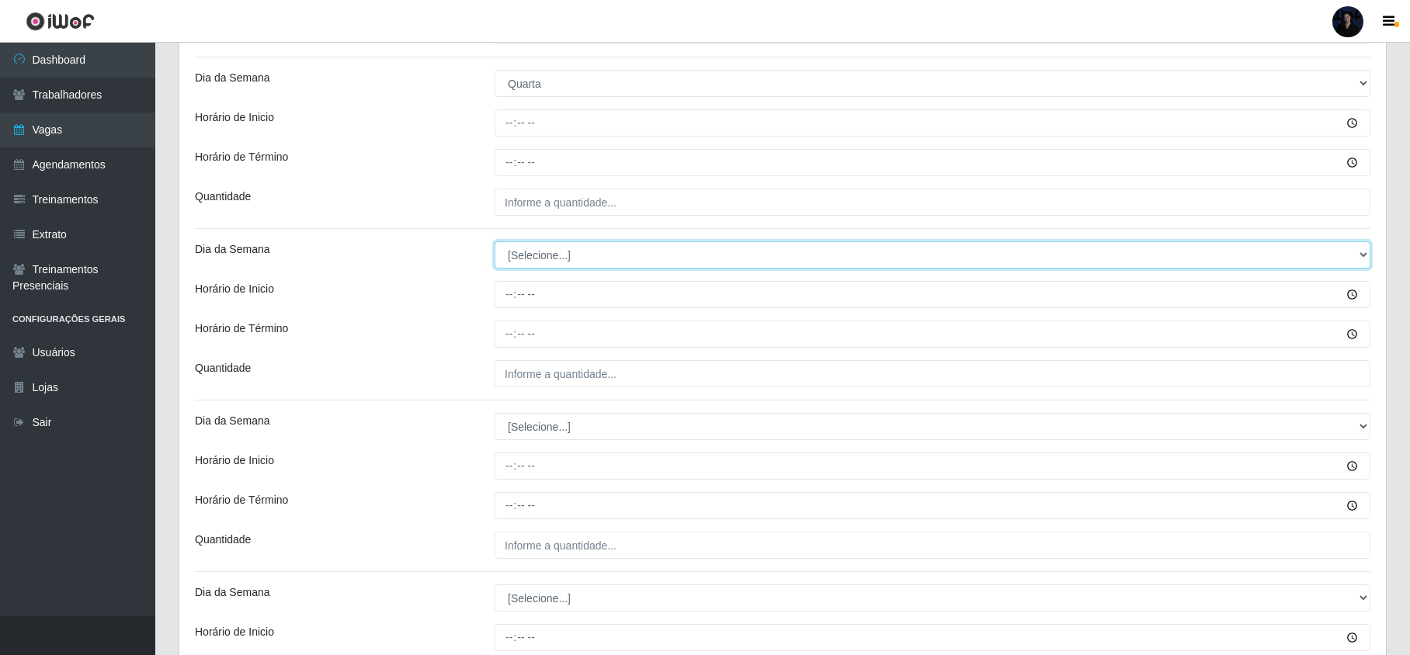
click at [534, 253] on select "[Selecione...] Segunda Terça Quarta Quinta Sexta Sábado Domingo" at bounding box center [933, 254] width 876 height 27
click at [495, 244] on select "[Selecione...] Segunda Terça Quarta Quinta Sexta Sábado Domingo" at bounding box center [933, 254] width 876 height 27
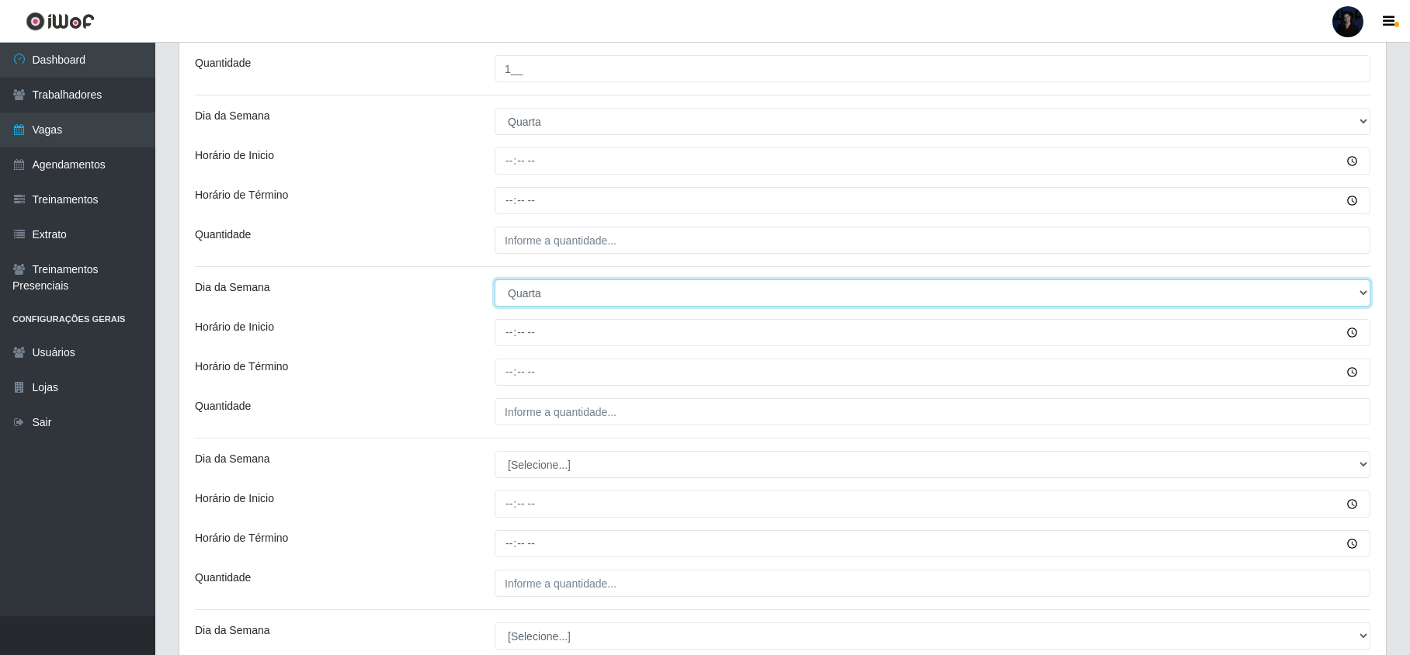
scroll to position [621, 0]
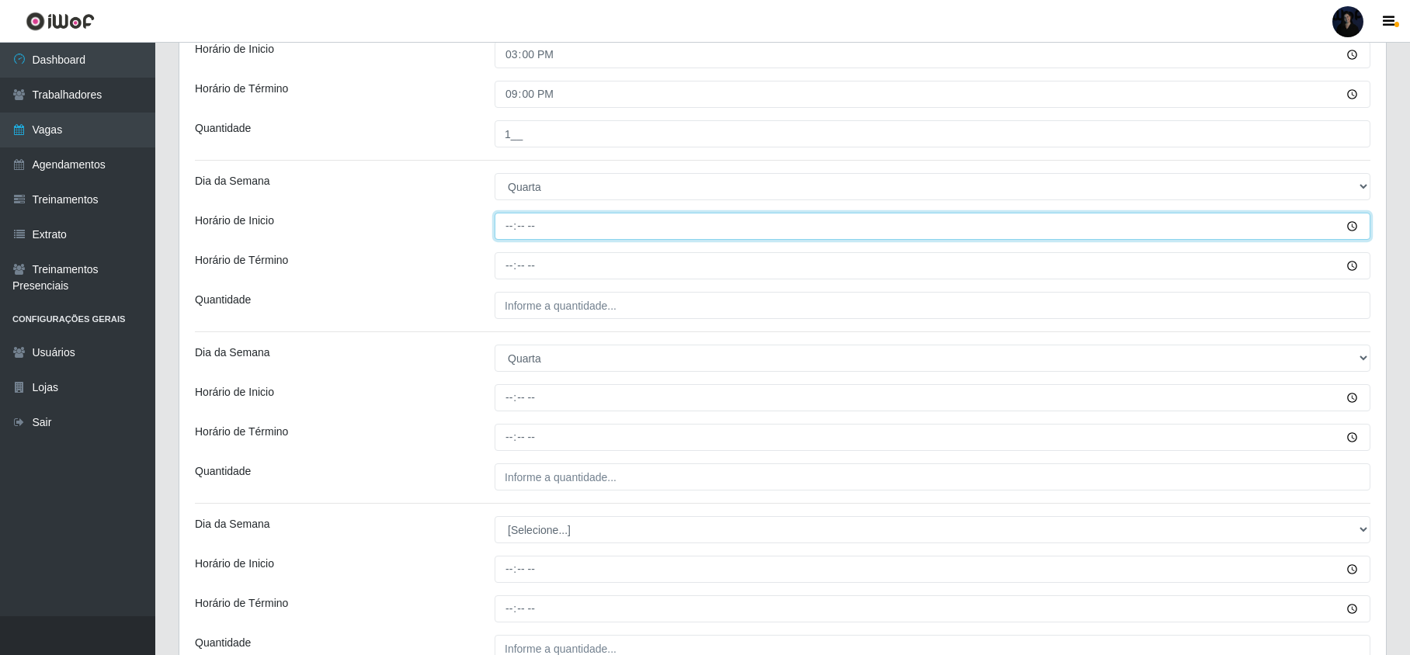
click at [511, 217] on input "Horário de Inicio" at bounding box center [933, 226] width 876 height 27
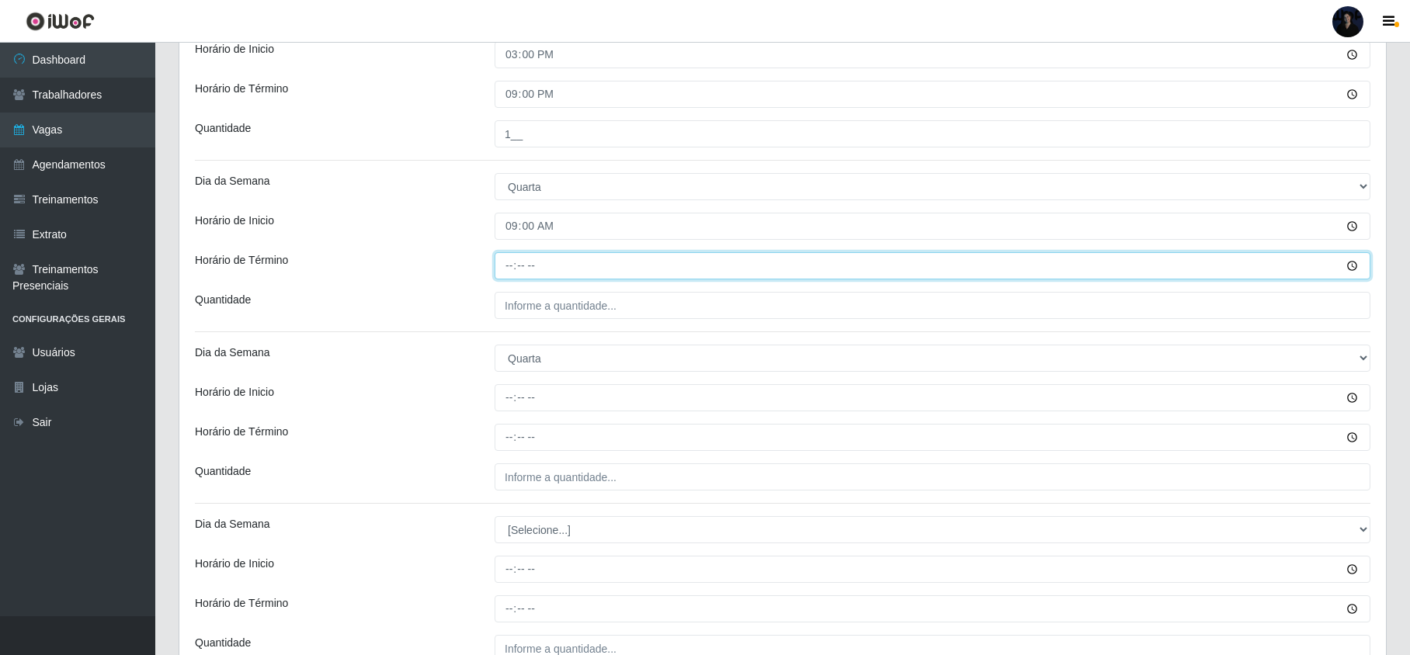
click at [510, 269] on input "Horário de Término" at bounding box center [933, 265] width 876 height 27
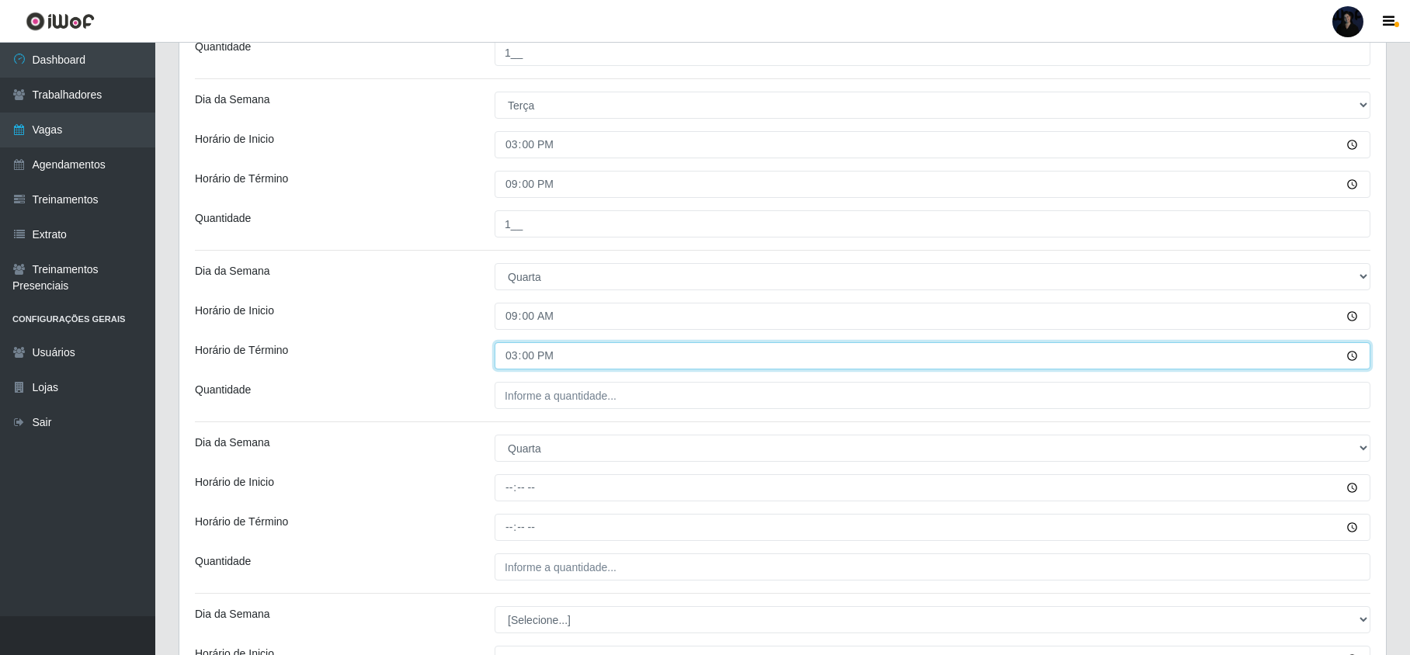
scroll to position [517, 0]
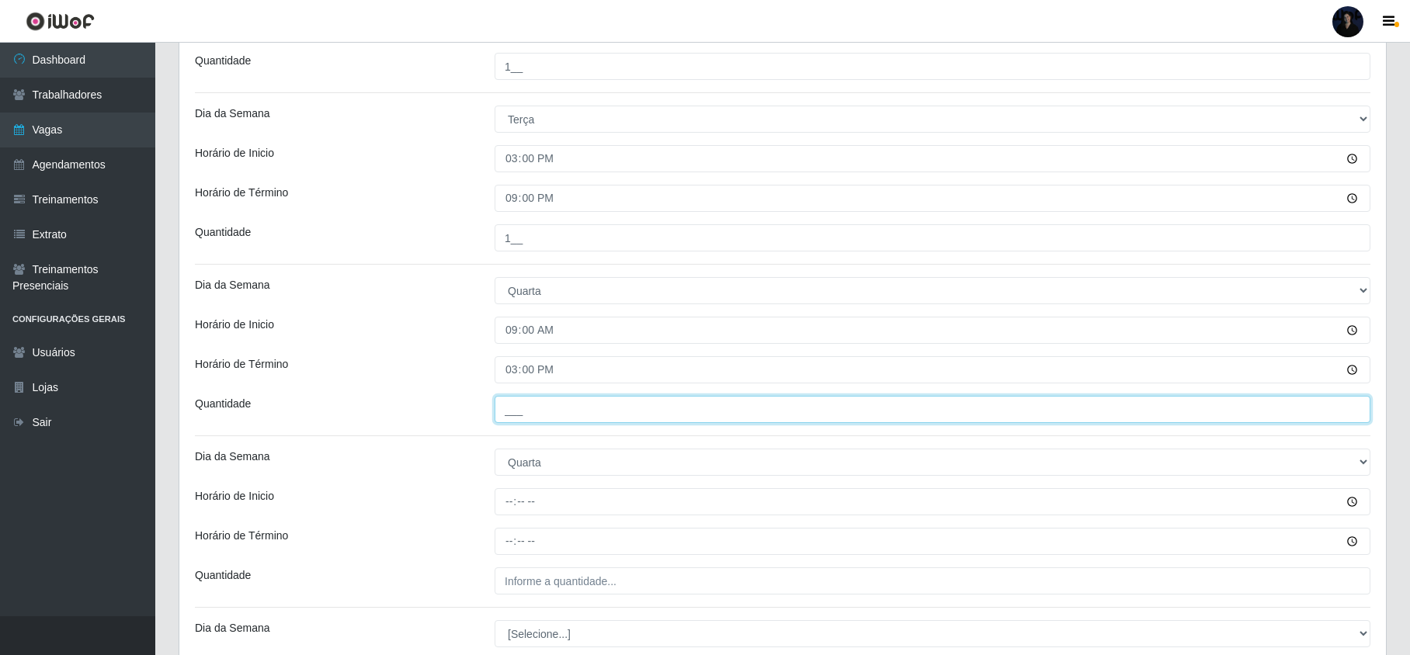
click at [510, 404] on input "___" at bounding box center [933, 409] width 876 height 27
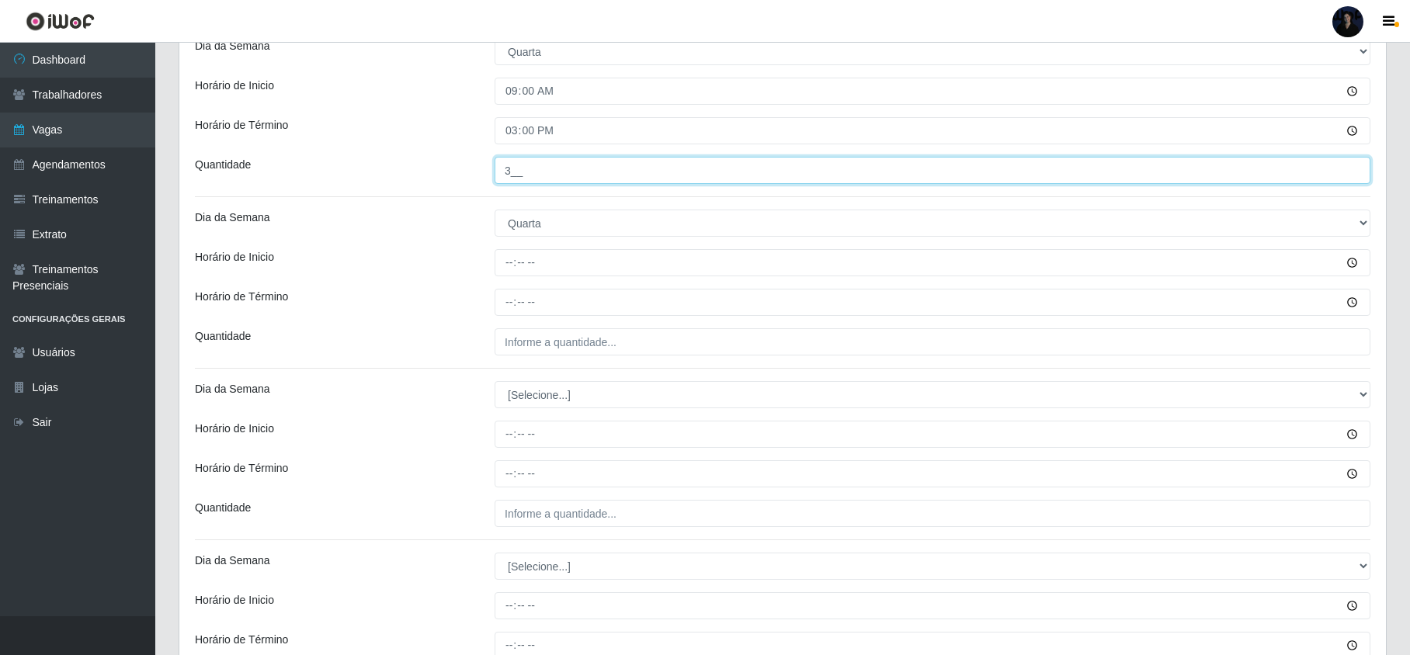
scroll to position [828, 0]
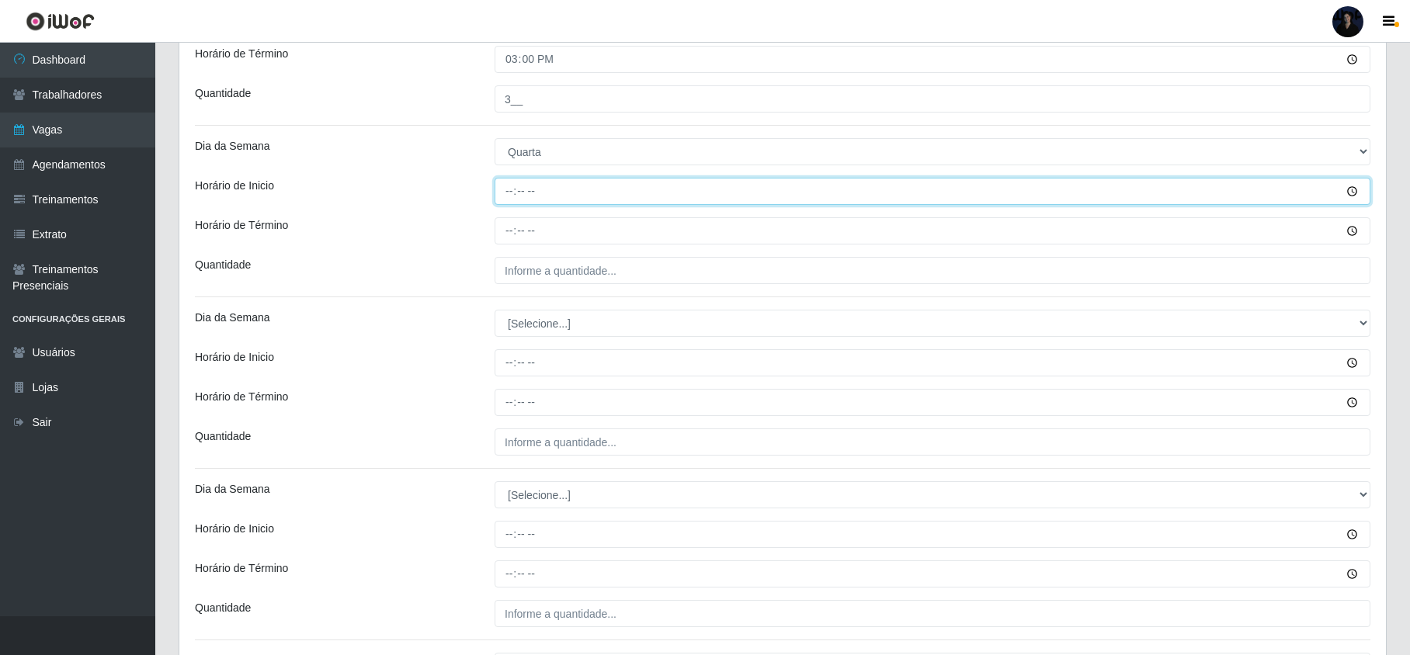
click at [509, 194] on input "Horário de Inicio" at bounding box center [933, 191] width 876 height 27
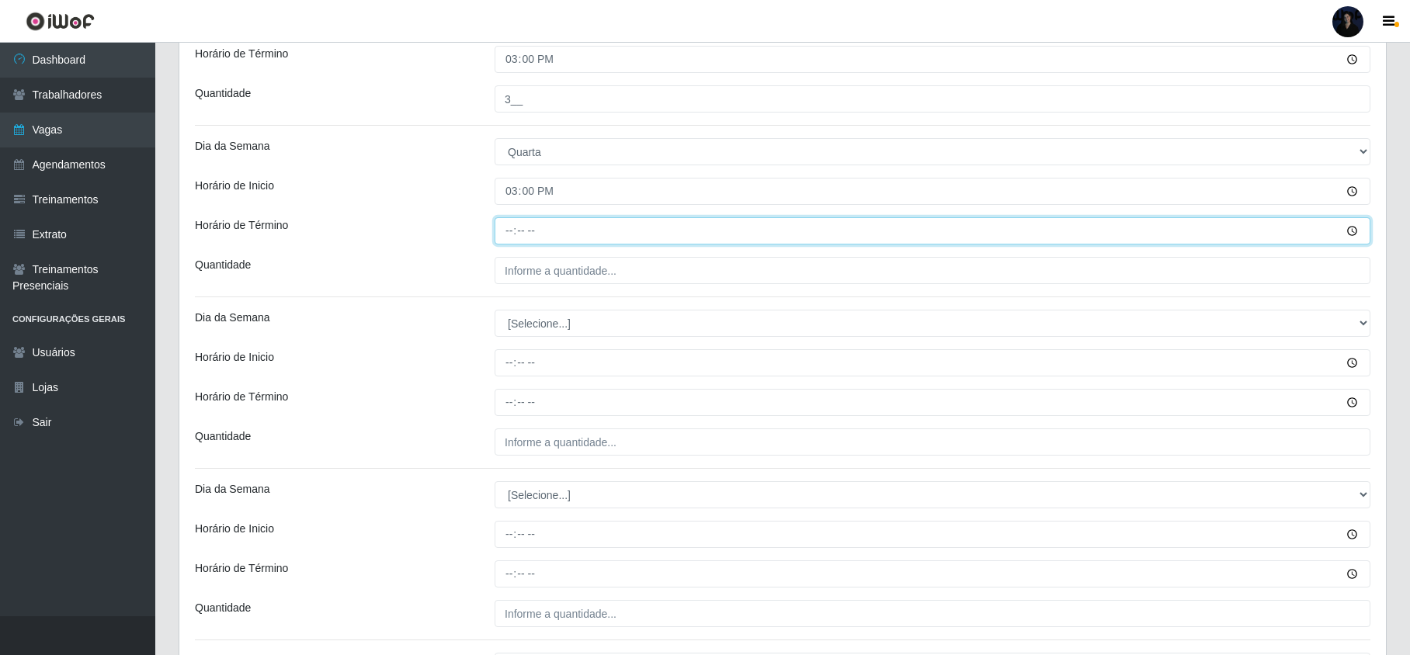
click at [499, 231] on input "Horário de Término" at bounding box center [933, 230] width 876 height 27
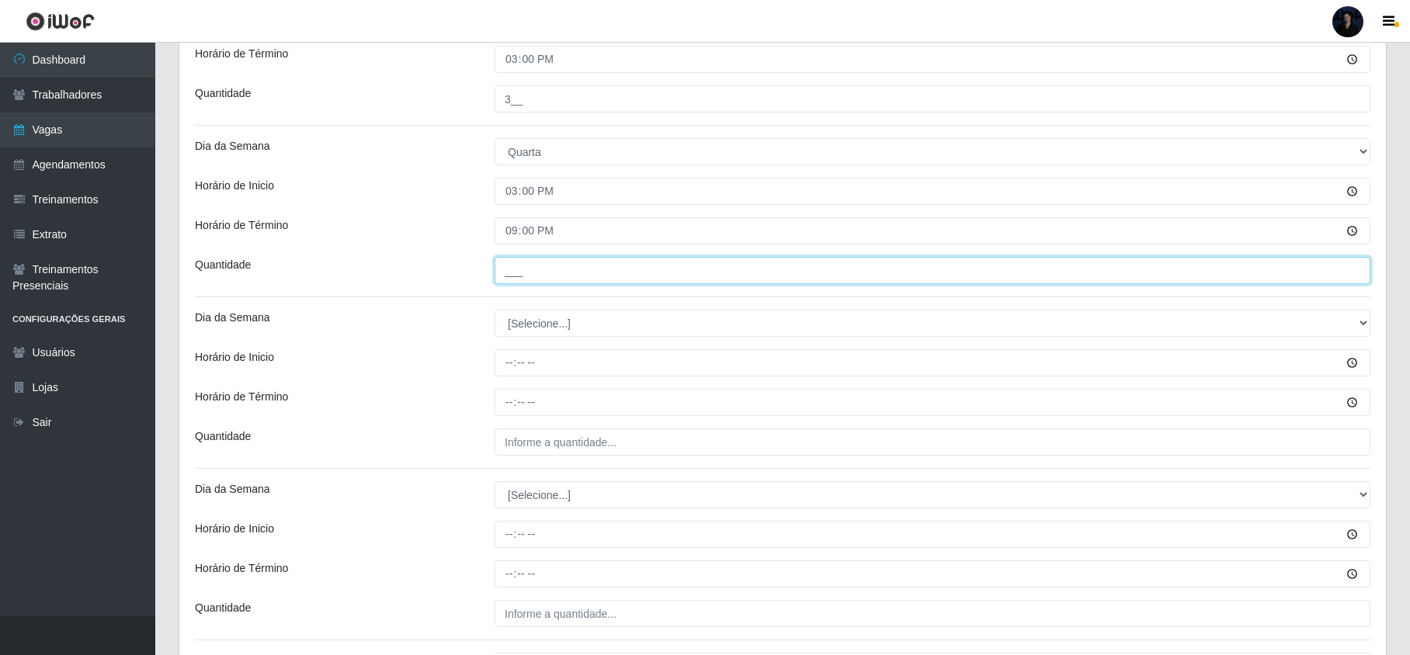
click at [509, 267] on input "___" at bounding box center [933, 270] width 876 height 27
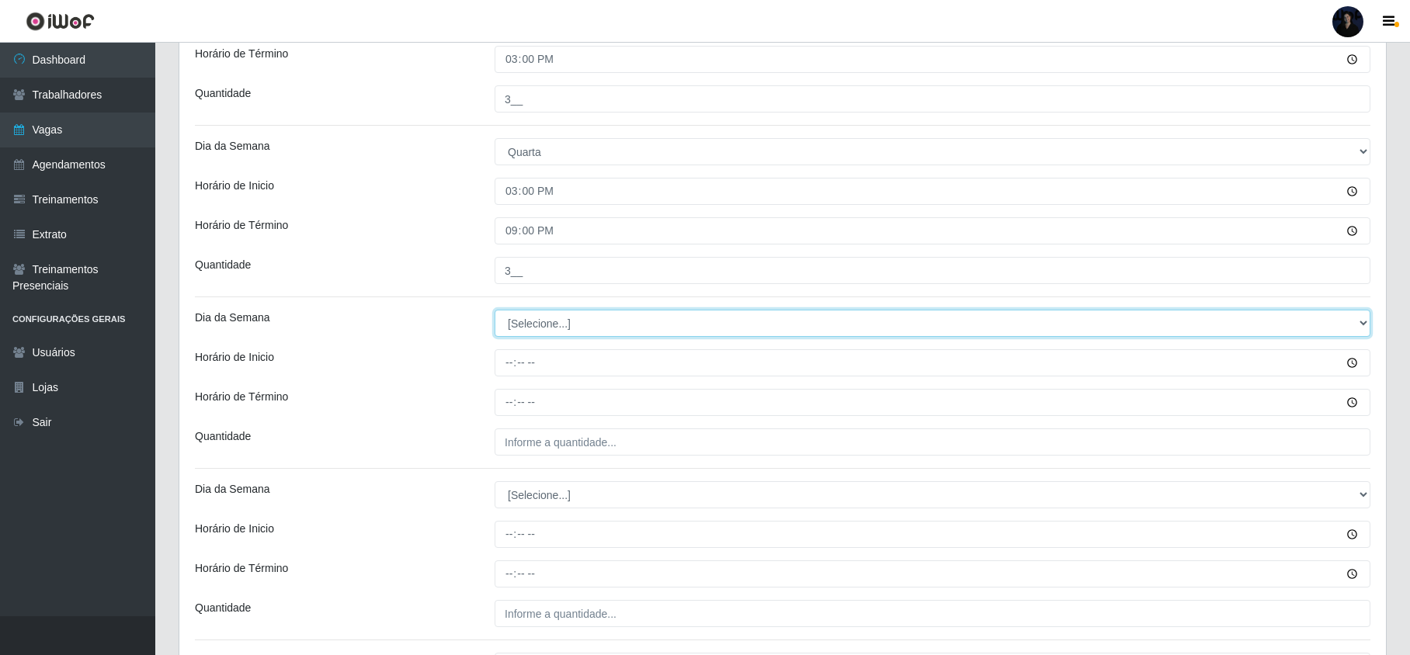
click at [532, 334] on select "[Selecione...] Segunda Terça Quarta Quinta Sexta Sábado Domingo" at bounding box center [933, 323] width 876 height 27
click at [495, 312] on select "[Selecione...] Segunda Terça Quarta Quinta Sexta Sábado Domingo" at bounding box center [933, 323] width 876 height 27
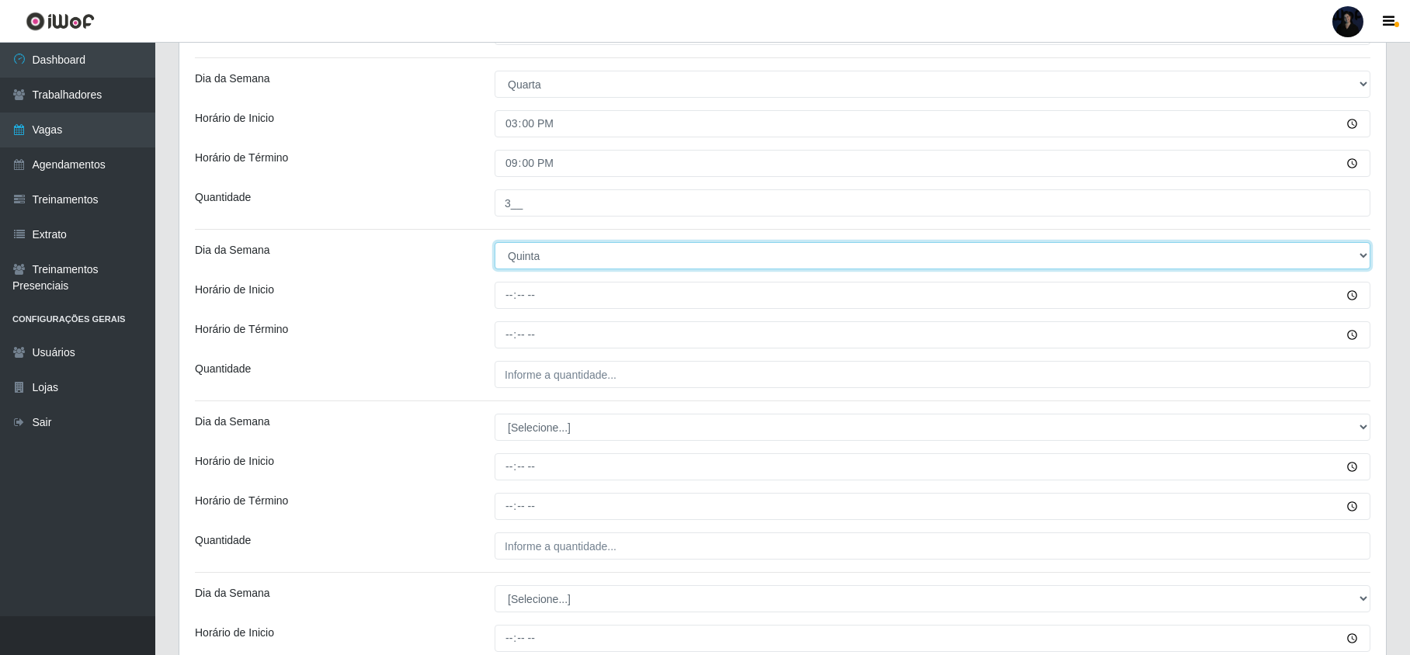
scroll to position [932, 0]
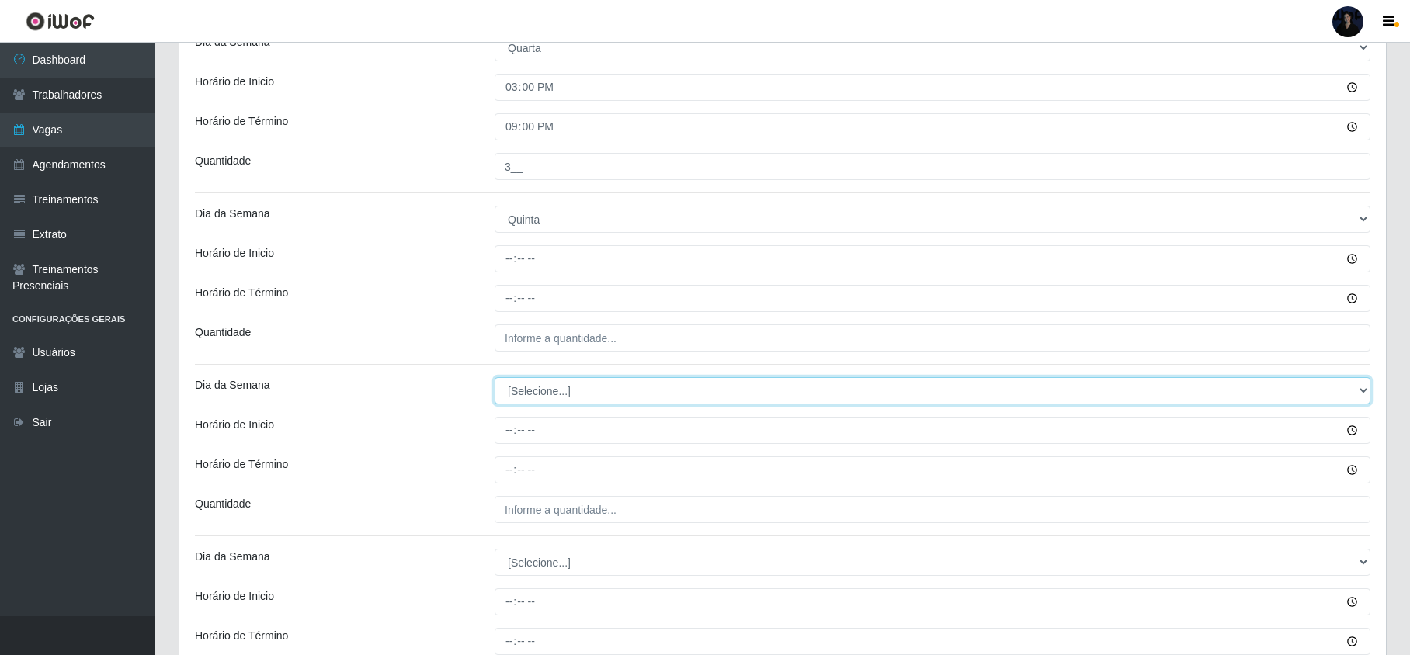
click at [529, 390] on select "[Selecione...] Segunda Terça Quarta Quinta Sexta Sábado Domingo" at bounding box center [933, 390] width 876 height 27
click at [495, 380] on select "[Selecione...] Segunda Terça Quarta Quinta Sexta Sábado Domingo" at bounding box center [933, 390] width 876 height 27
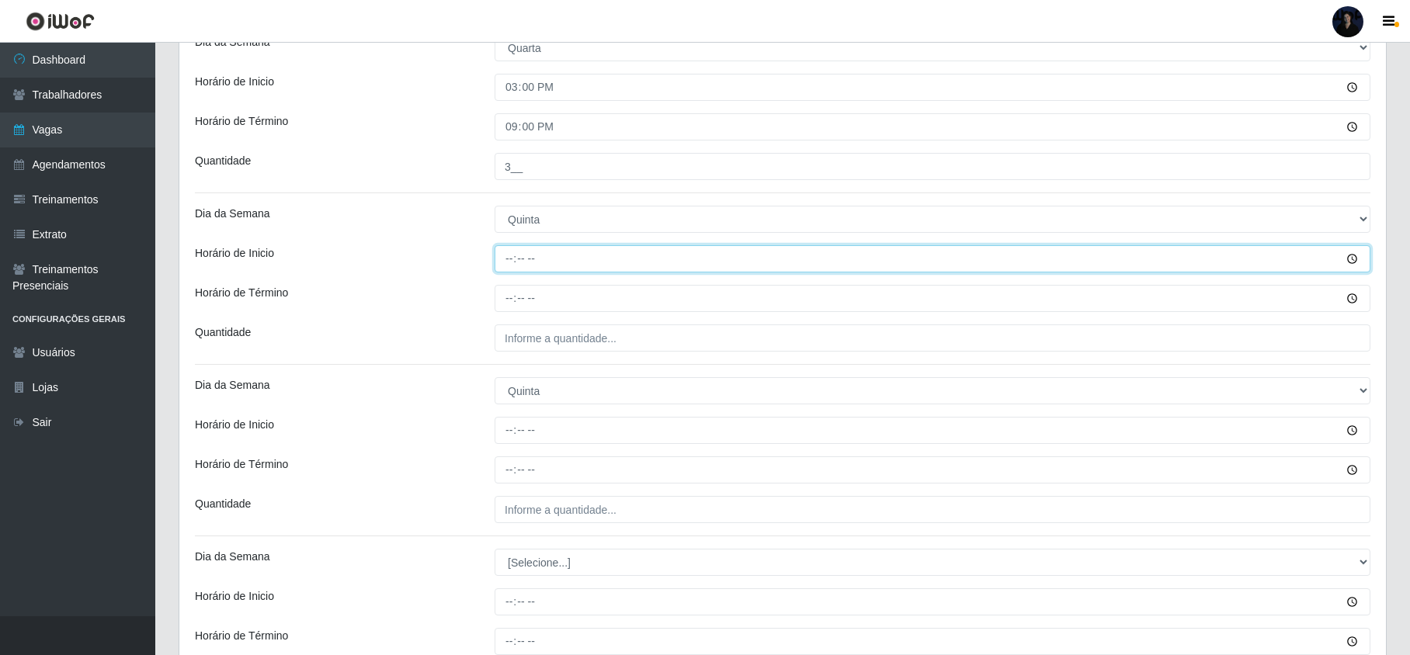
click at [510, 265] on input "Horário de Inicio" at bounding box center [933, 258] width 876 height 27
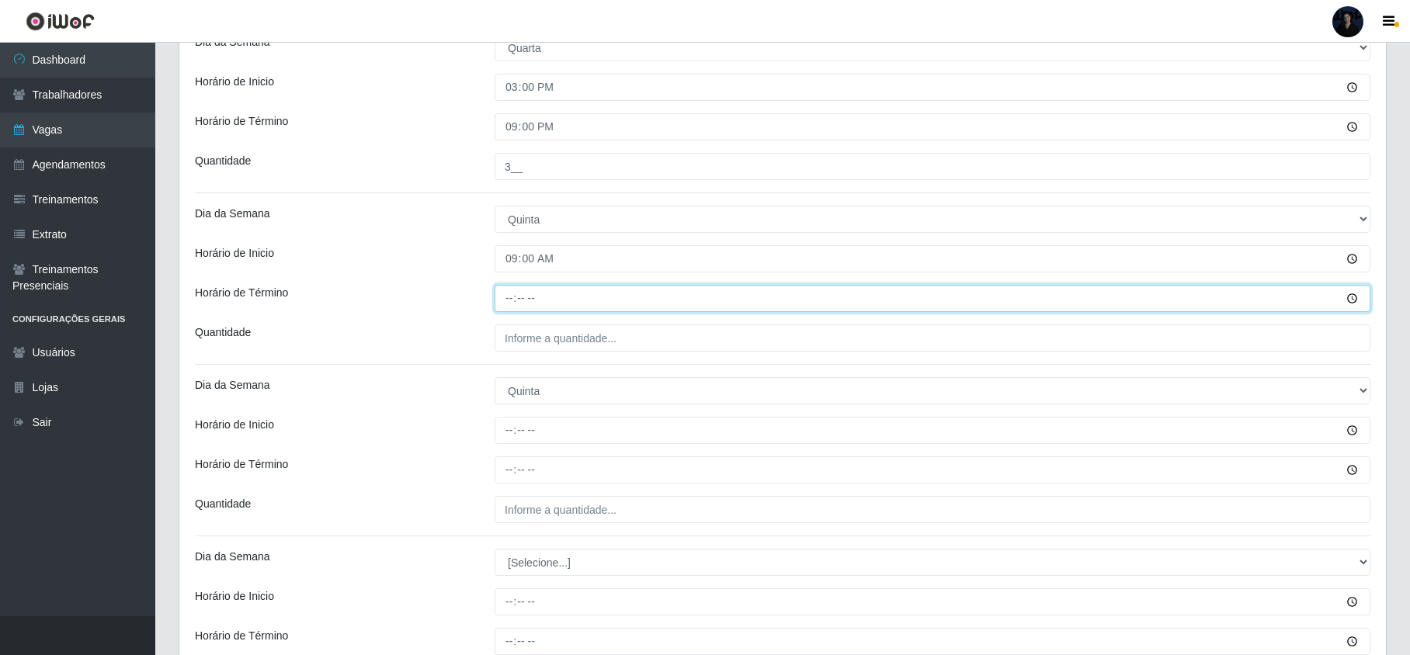
click at [503, 306] on input "Horário de Término" at bounding box center [933, 298] width 876 height 27
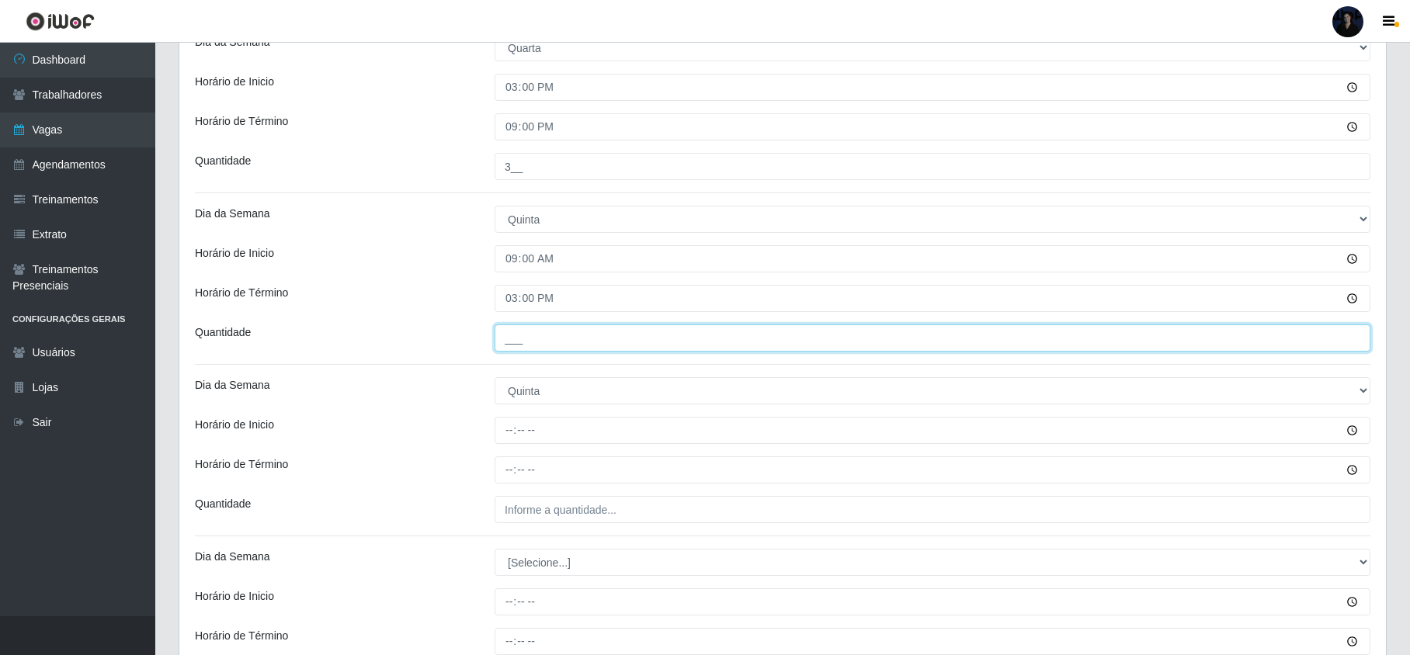
click at [531, 352] on input "___" at bounding box center [933, 338] width 876 height 27
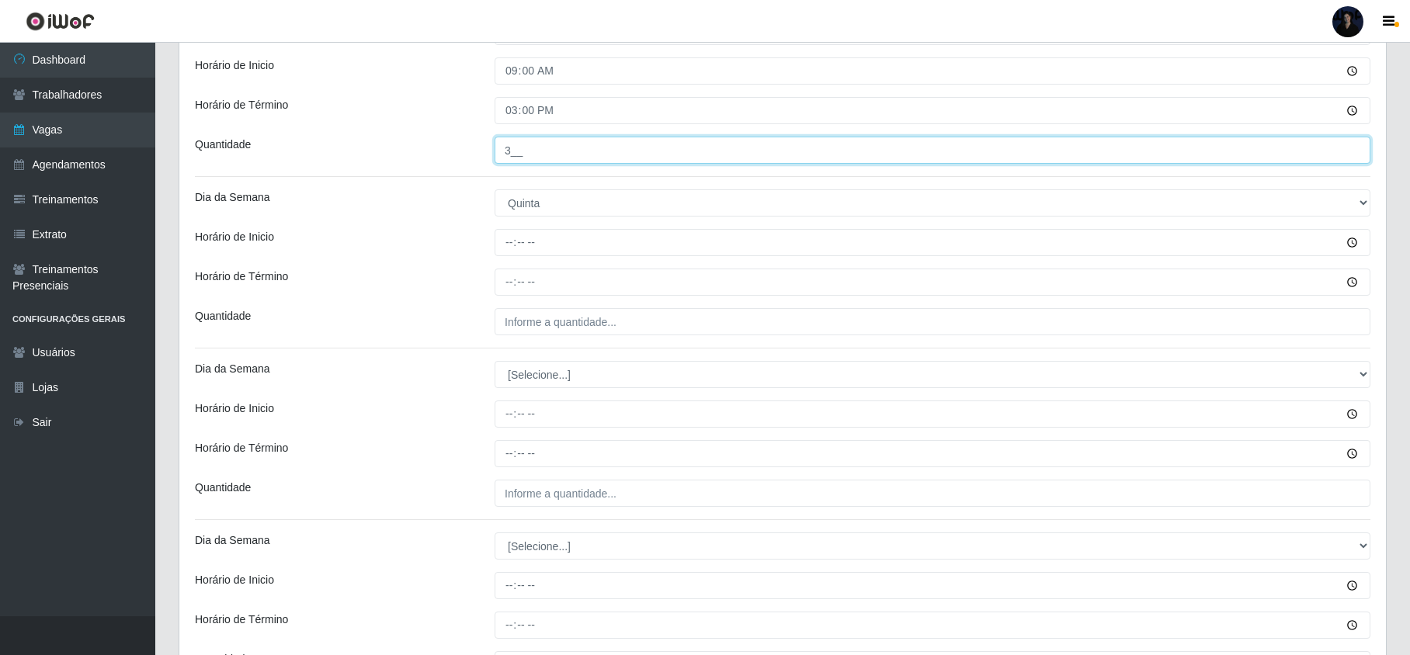
scroll to position [1138, 0]
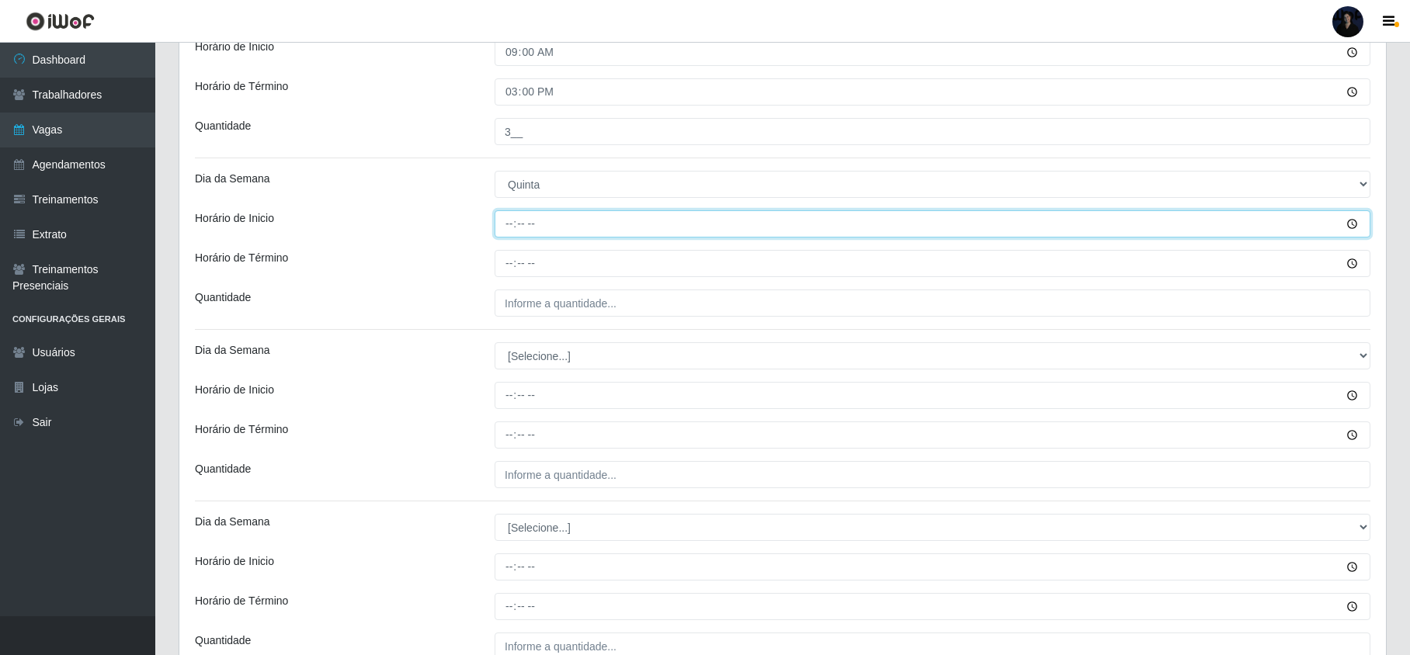
click at [516, 230] on input "Horário de Inicio" at bounding box center [933, 223] width 876 height 27
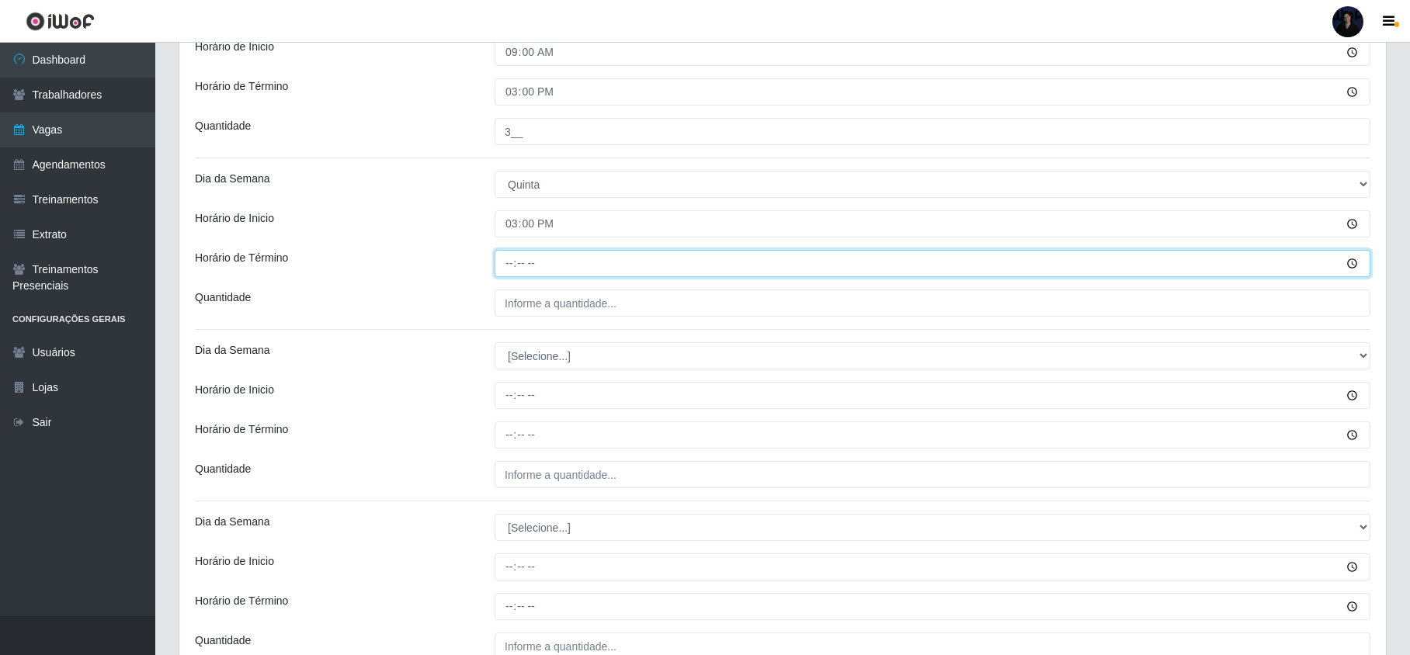
click at [507, 258] on input "Horário de Término" at bounding box center [933, 263] width 876 height 27
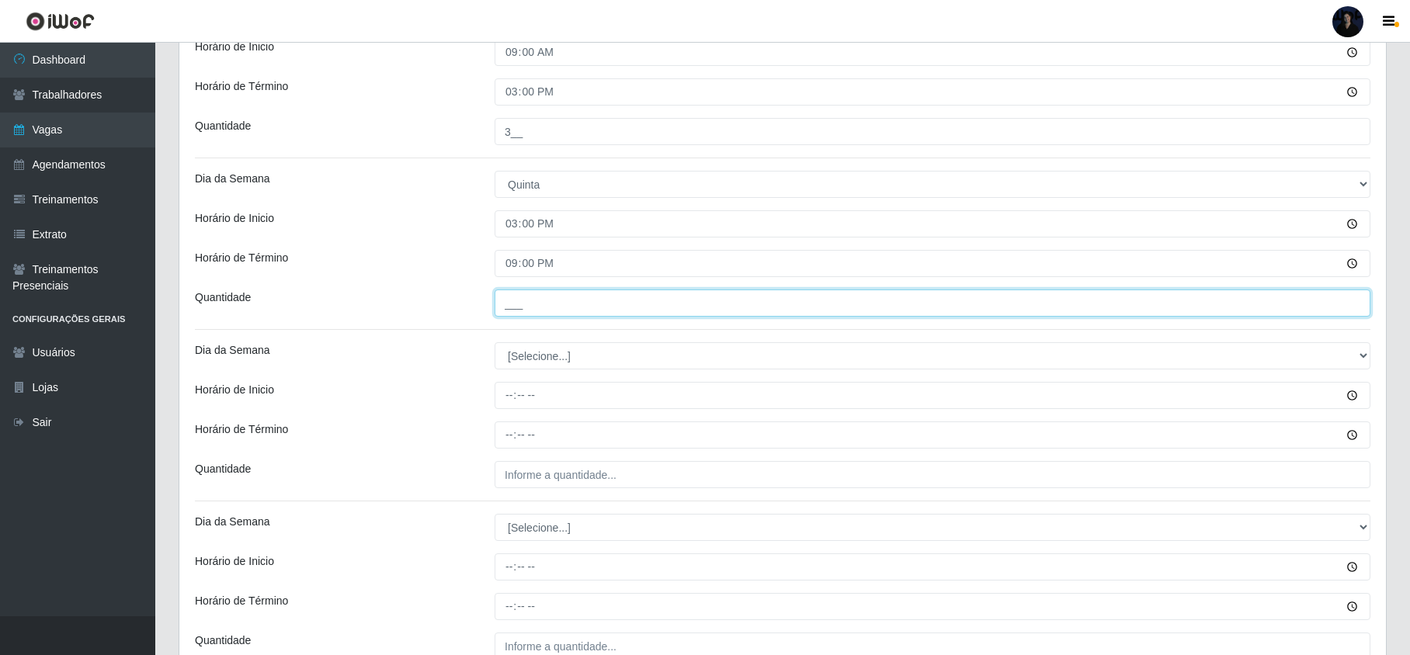
click at [508, 306] on input "___" at bounding box center [933, 303] width 876 height 27
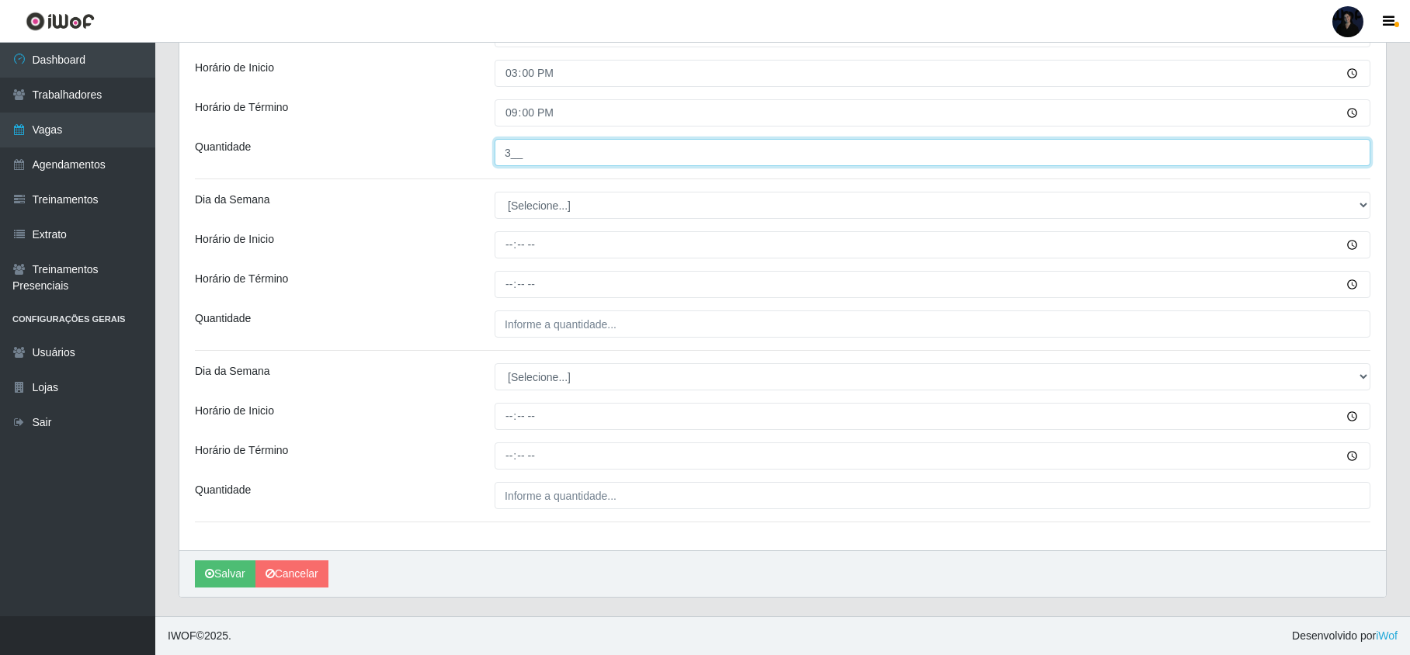
scroll to position [1294, 0]
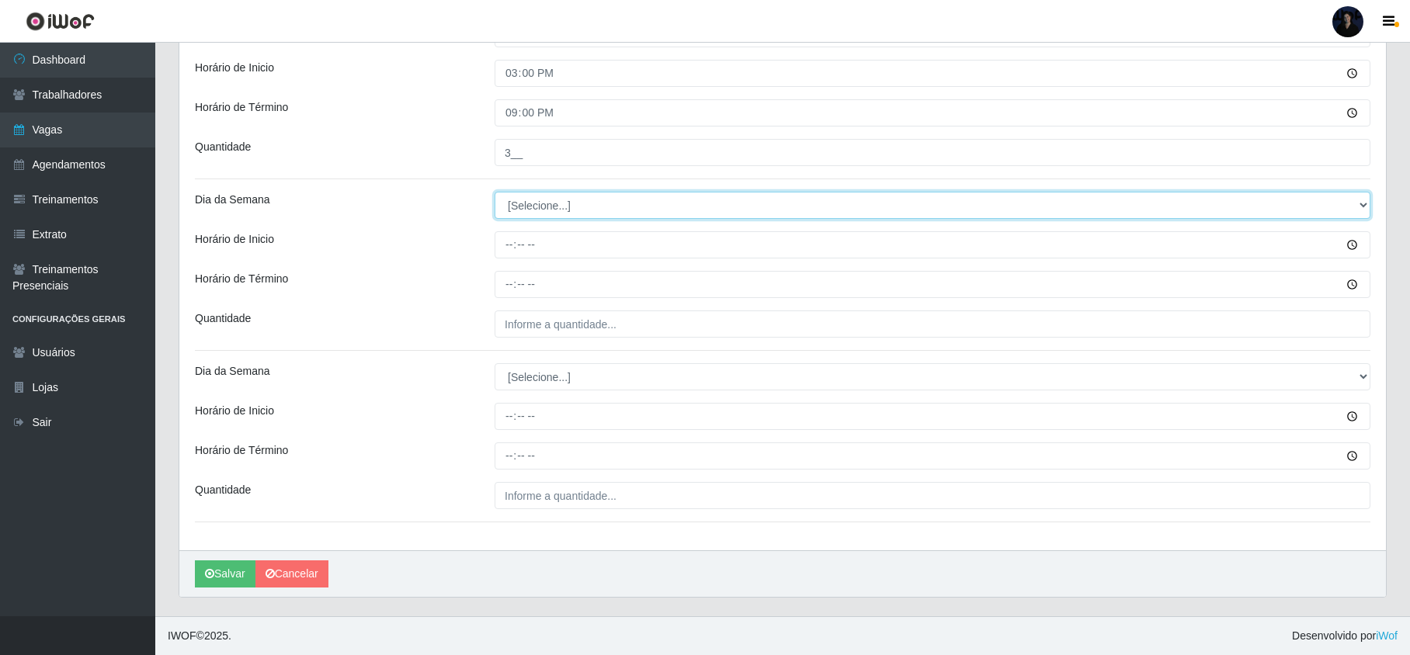
click at [528, 200] on select "[Selecione...] Segunda Terça Quarta Quinta Sexta Sábado Domingo" at bounding box center [933, 205] width 876 height 27
click at [495, 192] on select "[Selecione...] Segunda Terça Quarta Quinta Sexta Sábado Domingo" at bounding box center [933, 205] width 876 height 27
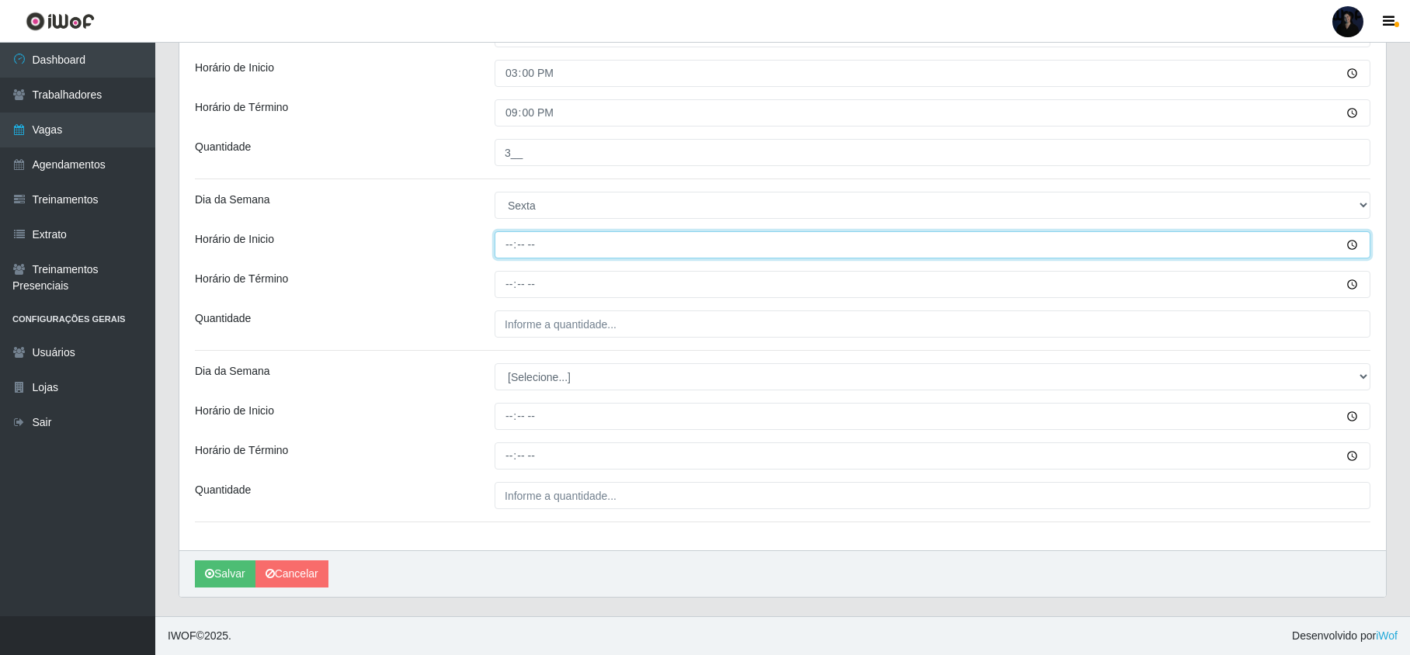
click at [509, 246] on input "Horário de Inicio" at bounding box center [933, 244] width 876 height 27
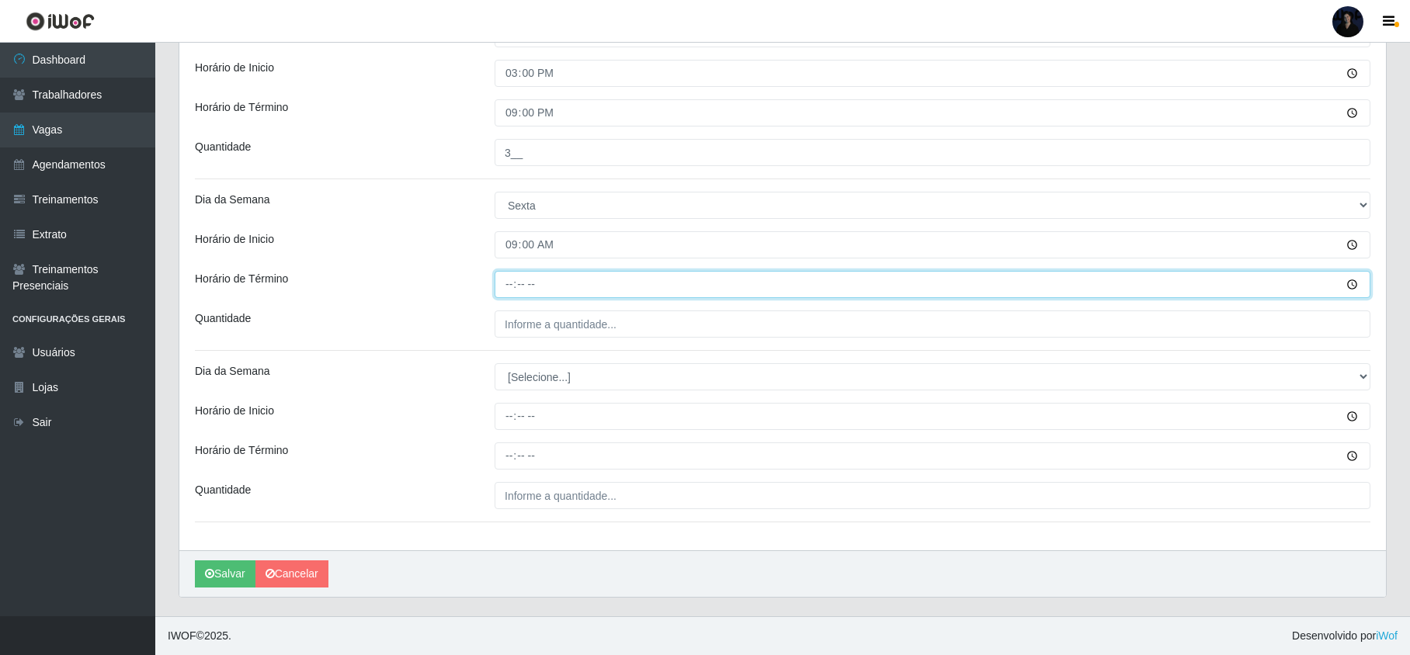
click at [508, 283] on input "Horário de Término" at bounding box center [933, 284] width 876 height 27
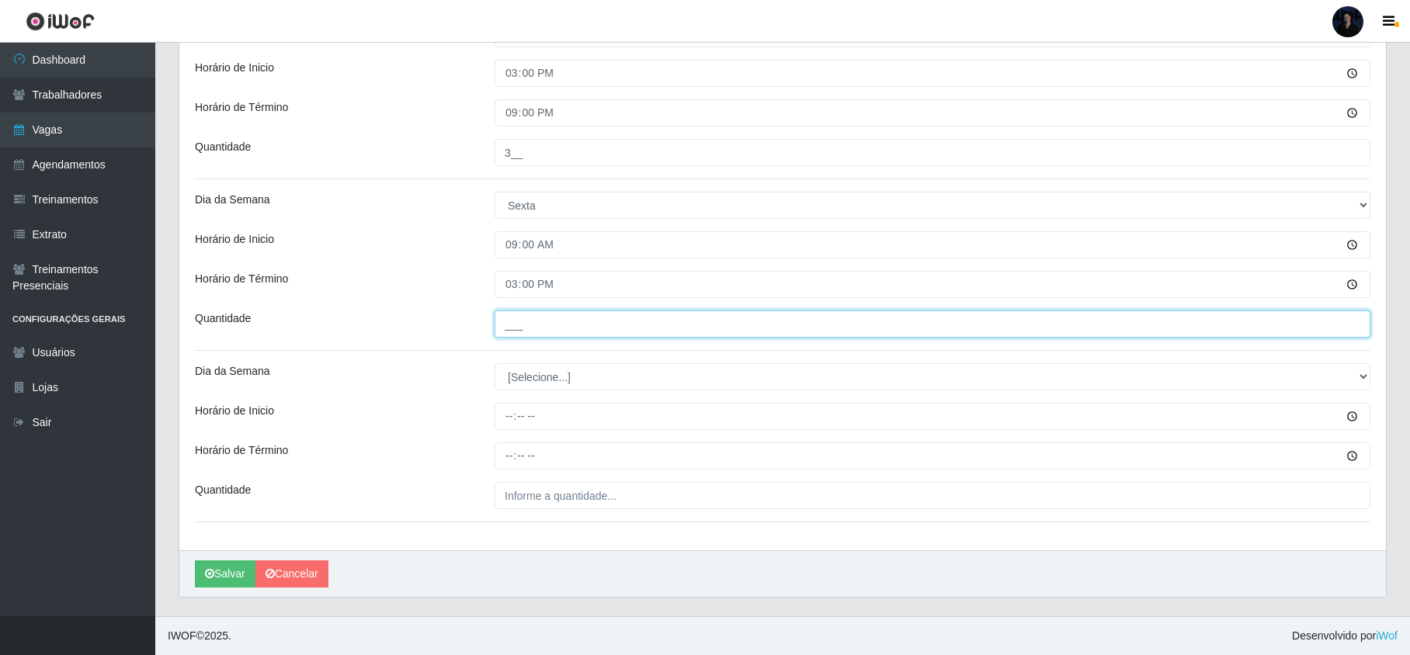
click at [505, 321] on input "___" at bounding box center [933, 324] width 876 height 27
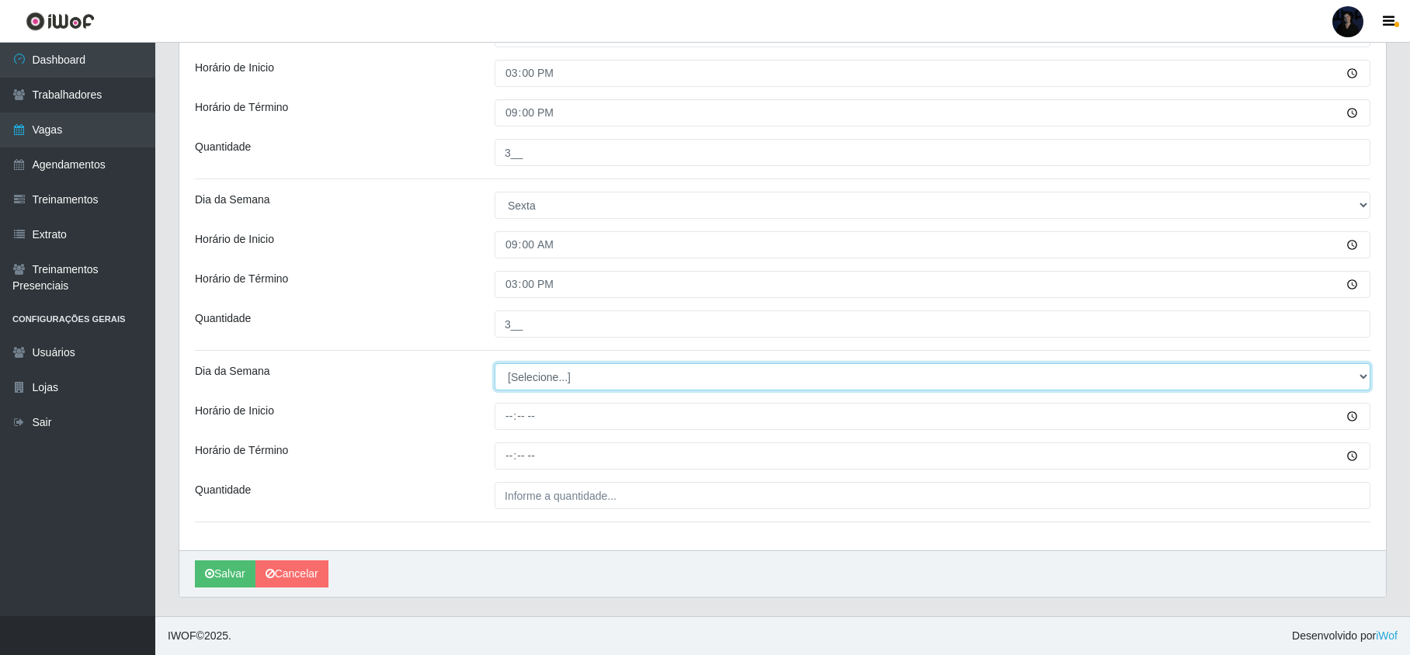
click at [531, 370] on select "[Selecione...] Segunda Terça Quarta Quinta Sexta Sábado Domingo" at bounding box center [933, 376] width 876 height 27
click at [495, 363] on select "[Selecione...] Segunda Terça Quarta Quinta Sexta Sábado Domingo" at bounding box center [933, 376] width 876 height 27
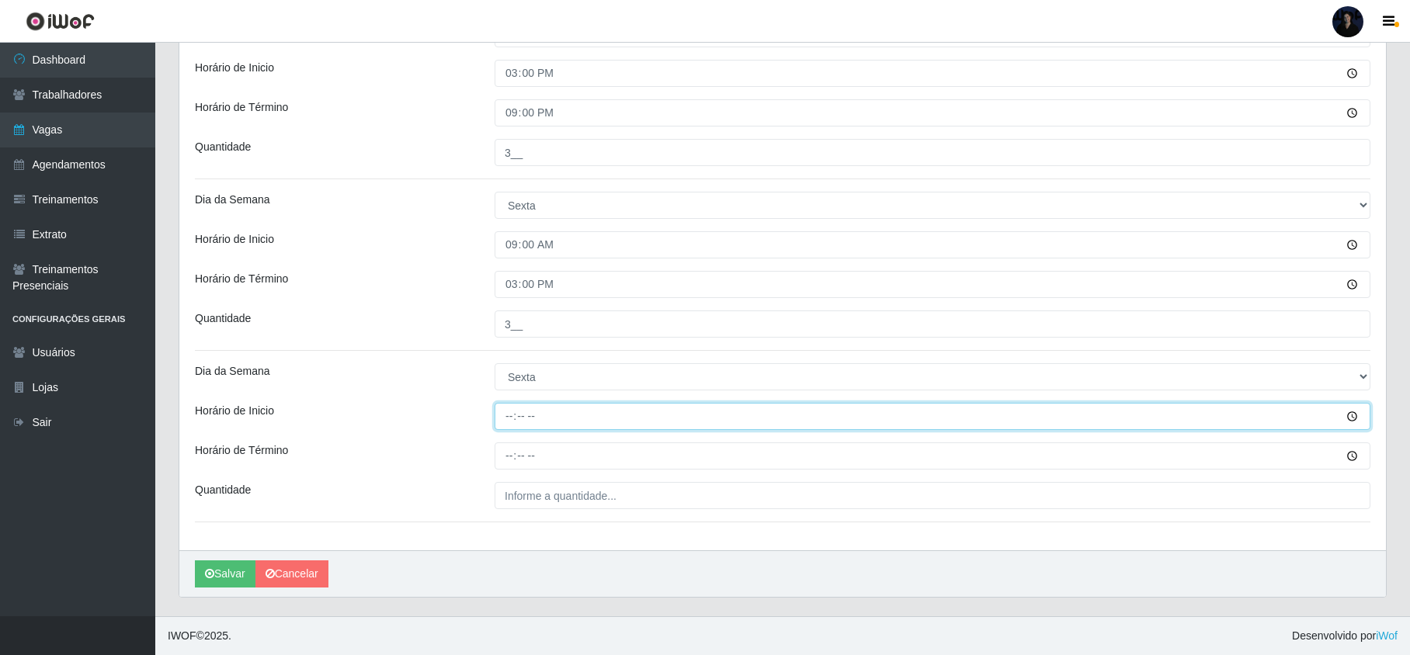
click at [503, 415] on input "Horário de Inicio" at bounding box center [933, 416] width 876 height 27
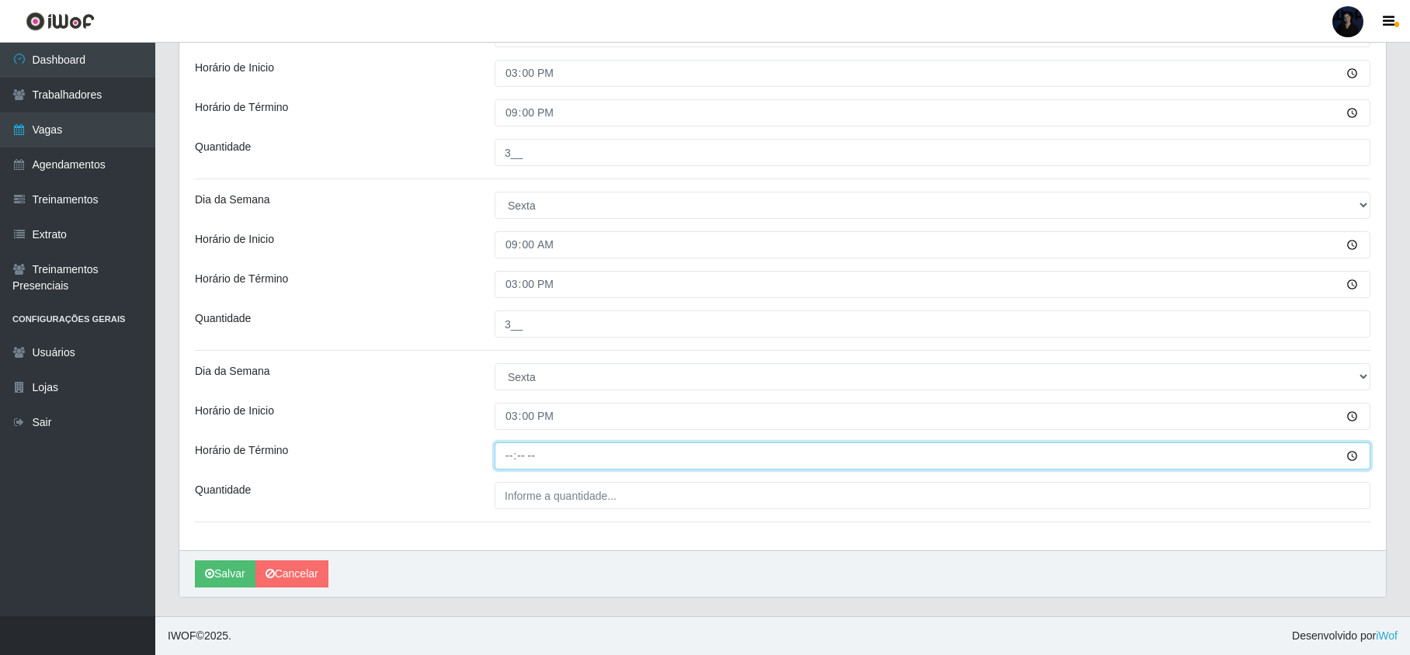
click at [498, 448] on input "Horário de Término" at bounding box center [933, 456] width 876 height 27
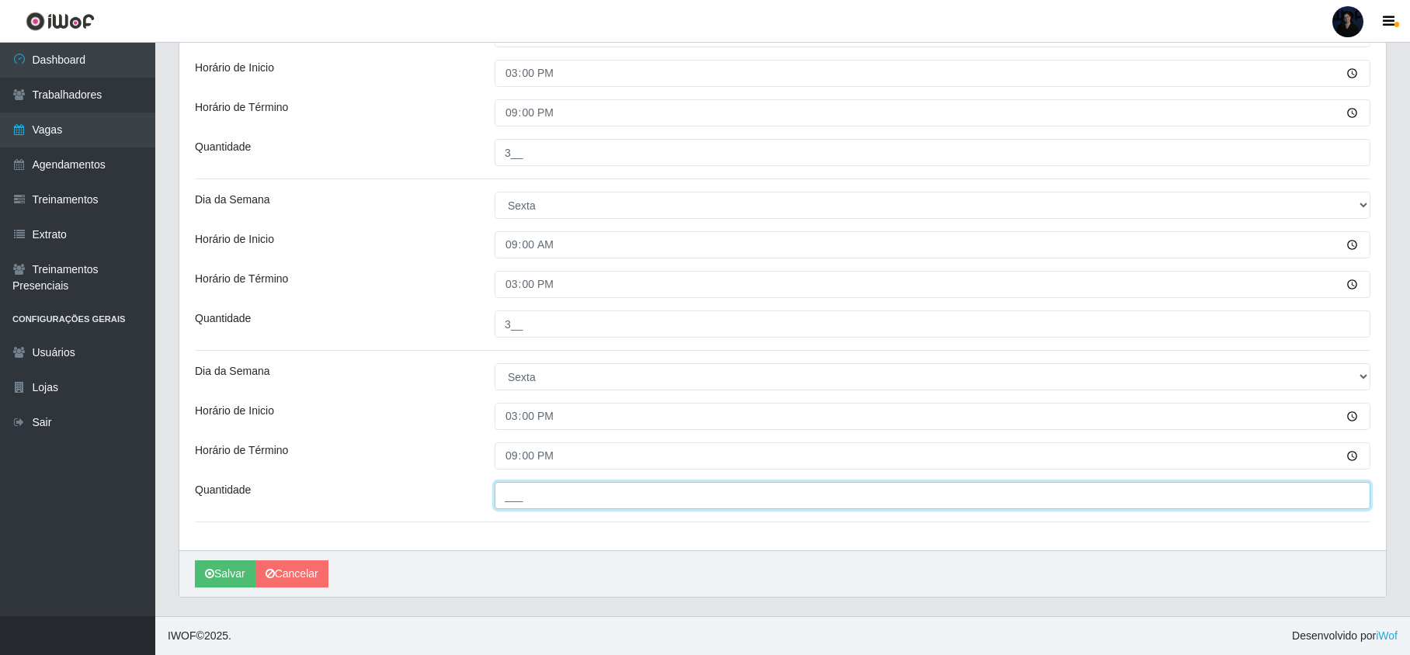
click at [561, 502] on input "___" at bounding box center [933, 495] width 876 height 27
click at [208, 576] on icon "submit" at bounding box center [209, 573] width 9 height 11
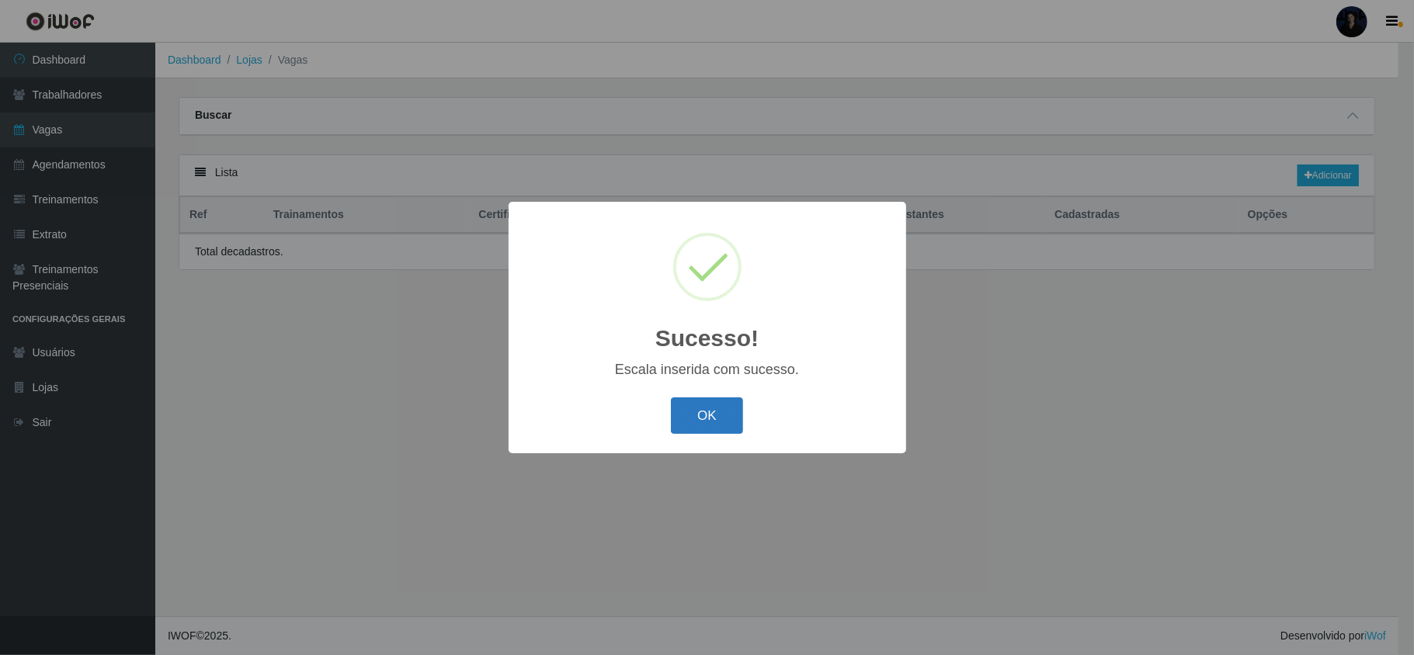
click at [722, 415] on button "OK" at bounding box center [707, 416] width 72 height 36
